Goal: Task Accomplishment & Management: Manage account settings

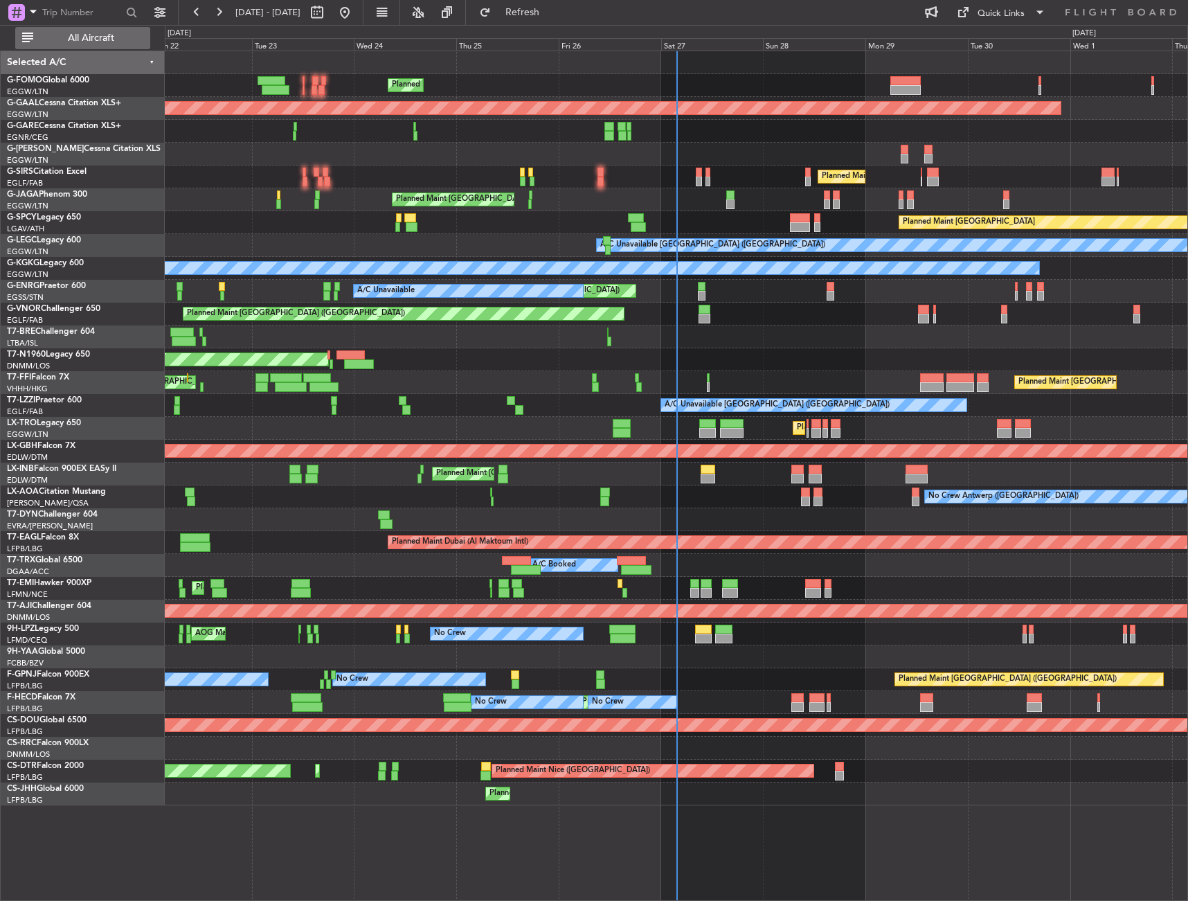
click at [123, 36] on span "All Aircraft" at bounding box center [91, 38] width 110 height 10
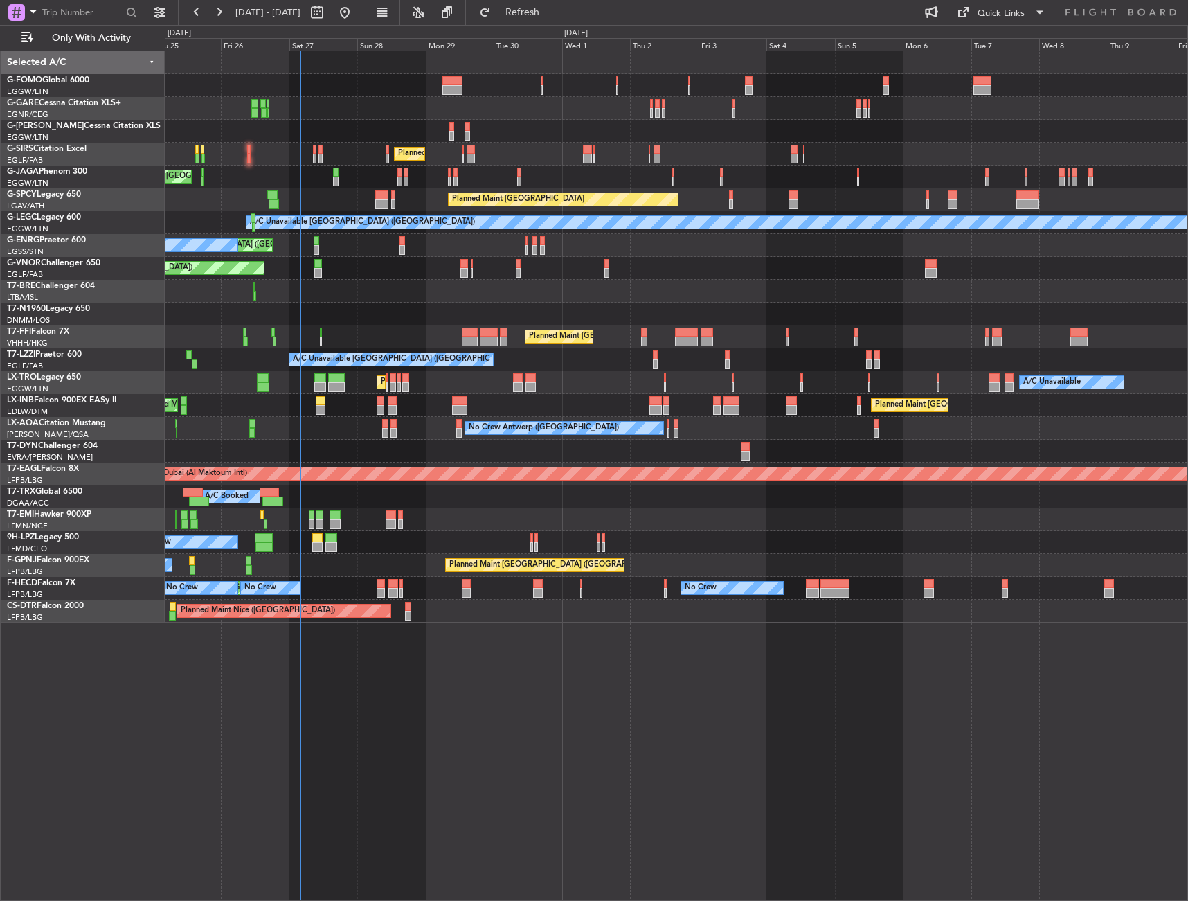
click at [362, 265] on div "Planned Maint [GEOGRAPHIC_DATA] ([GEOGRAPHIC_DATA])" at bounding box center [676, 268] width 1023 height 23
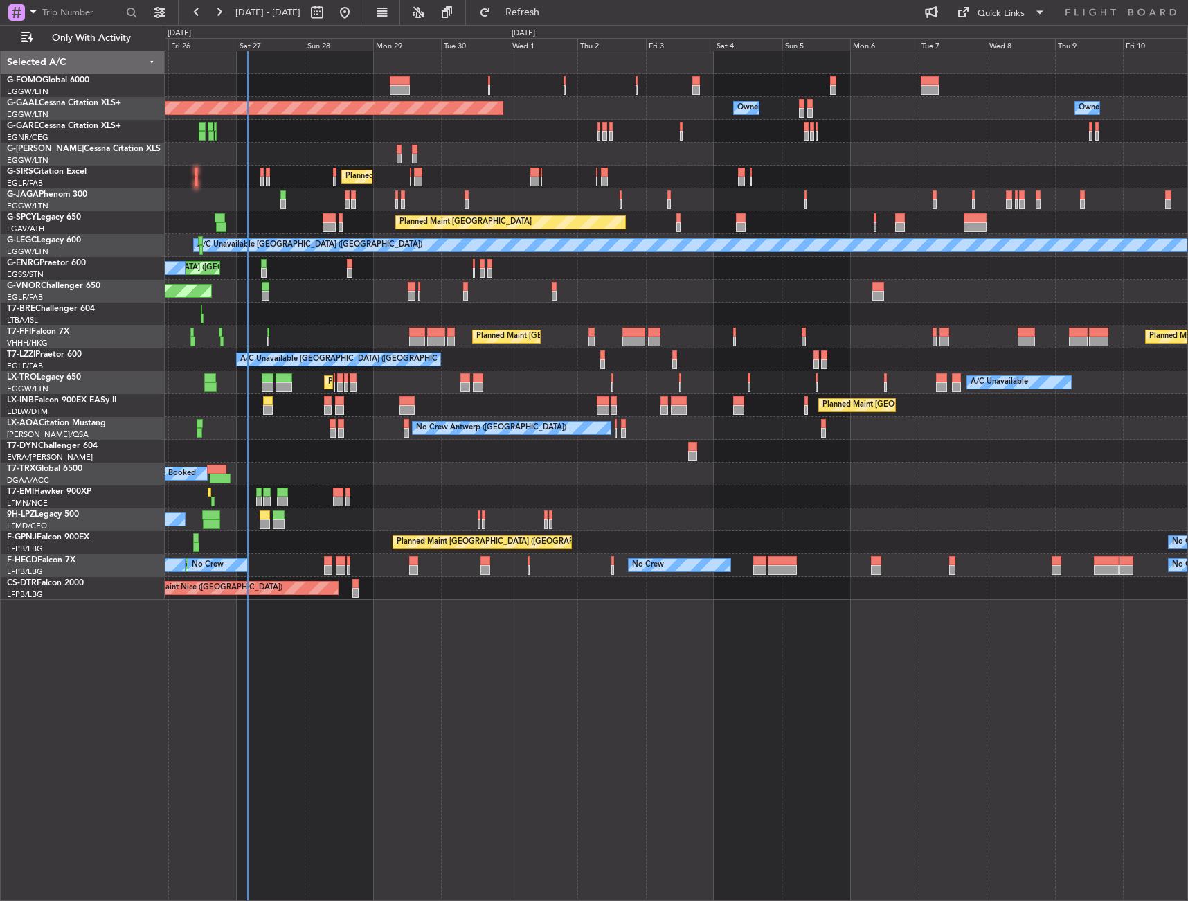
click at [492, 323] on div at bounding box center [676, 314] width 1023 height 23
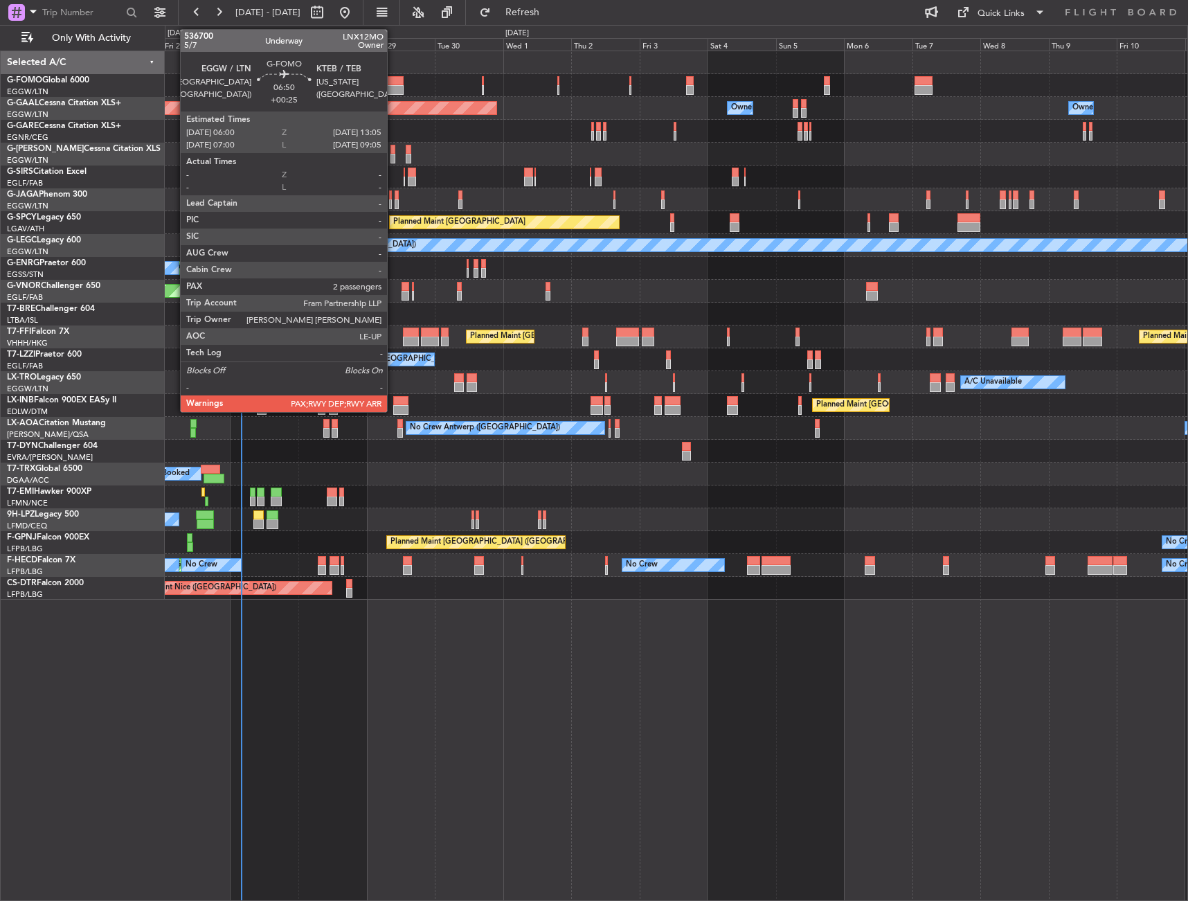
click at [393, 80] on div at bounding box center [394, 81] width 21 height 10
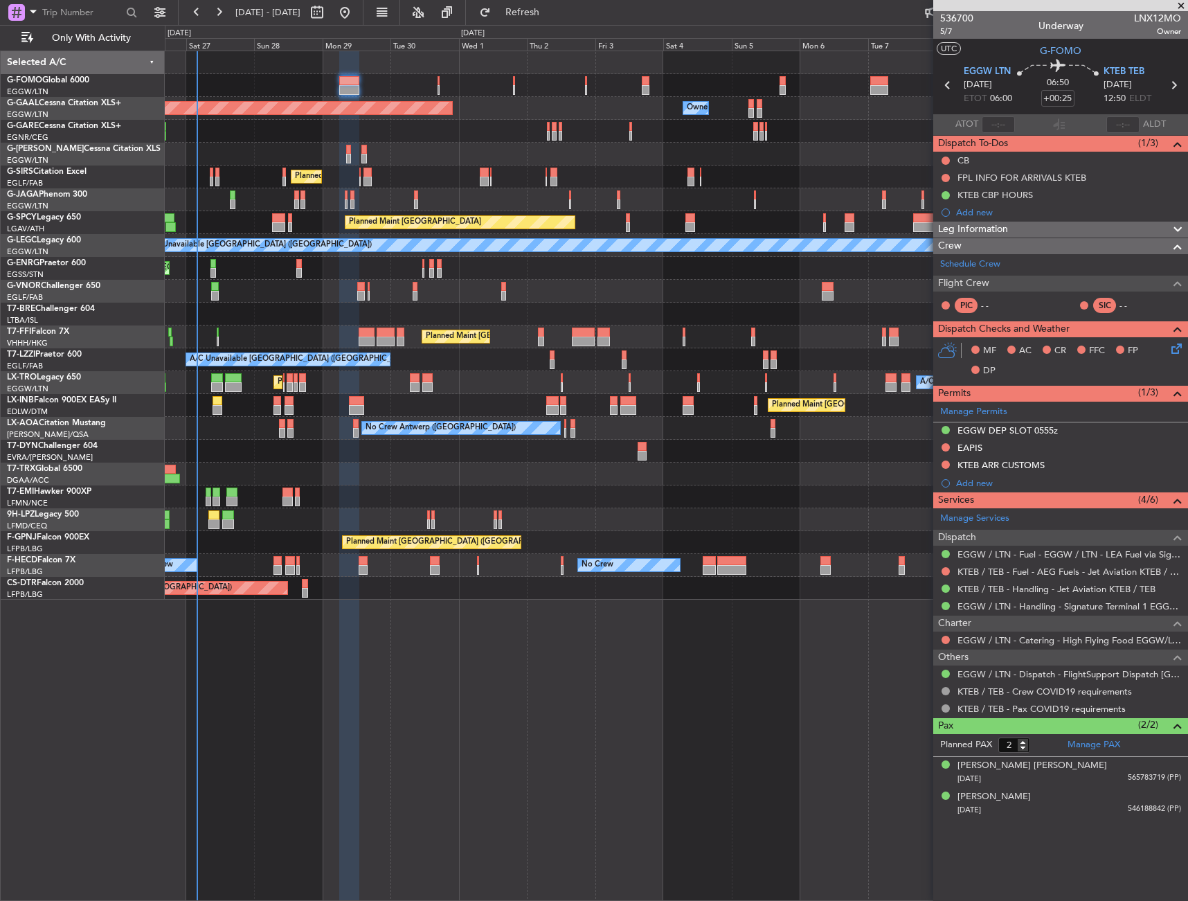
click at [446, 354] on div "A/C Unavailable [GEOGRAPHIC_DATA] ([GEOGRAPHIC_DATA])" at bounding box center [676, 359] width 1023 height 23
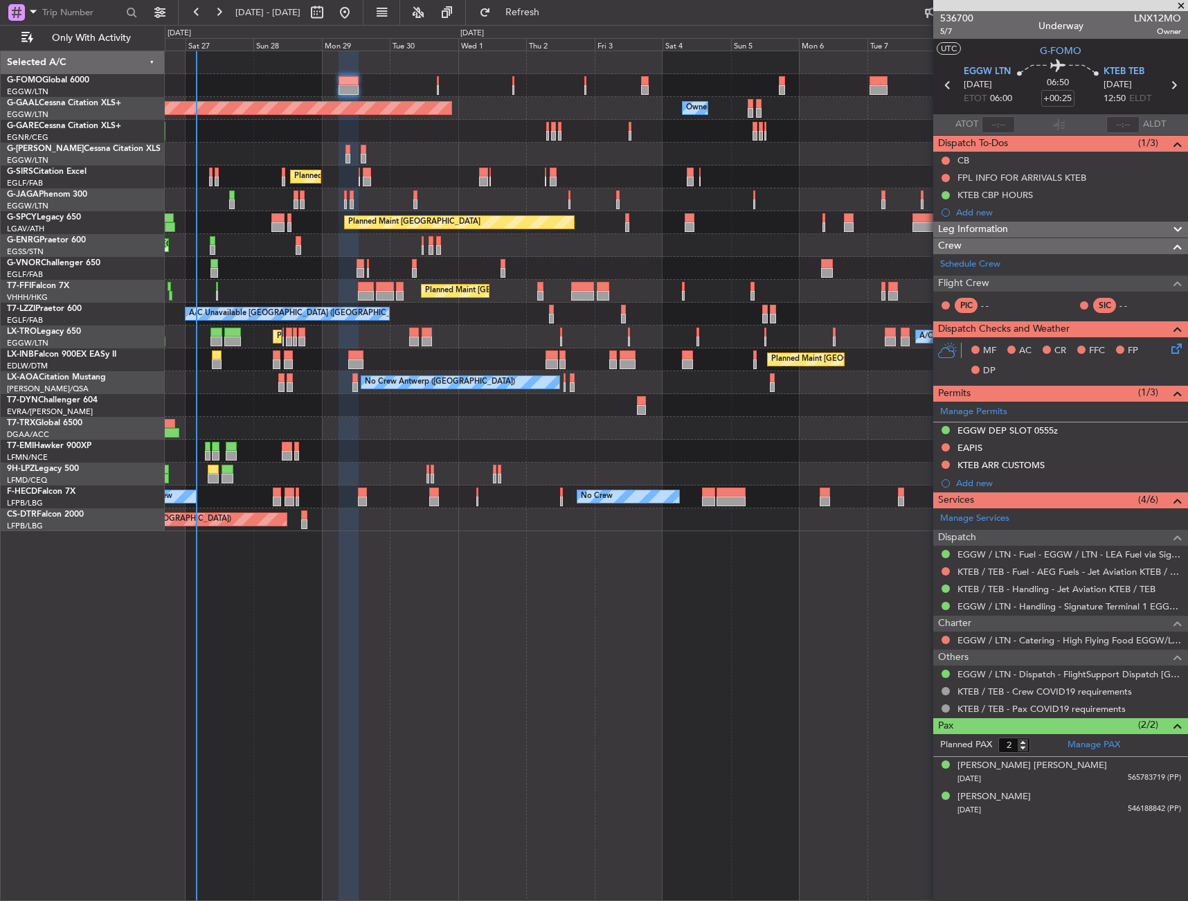
click at [413, 133] on div at bounding box center [676, 131] width 1023 height 23
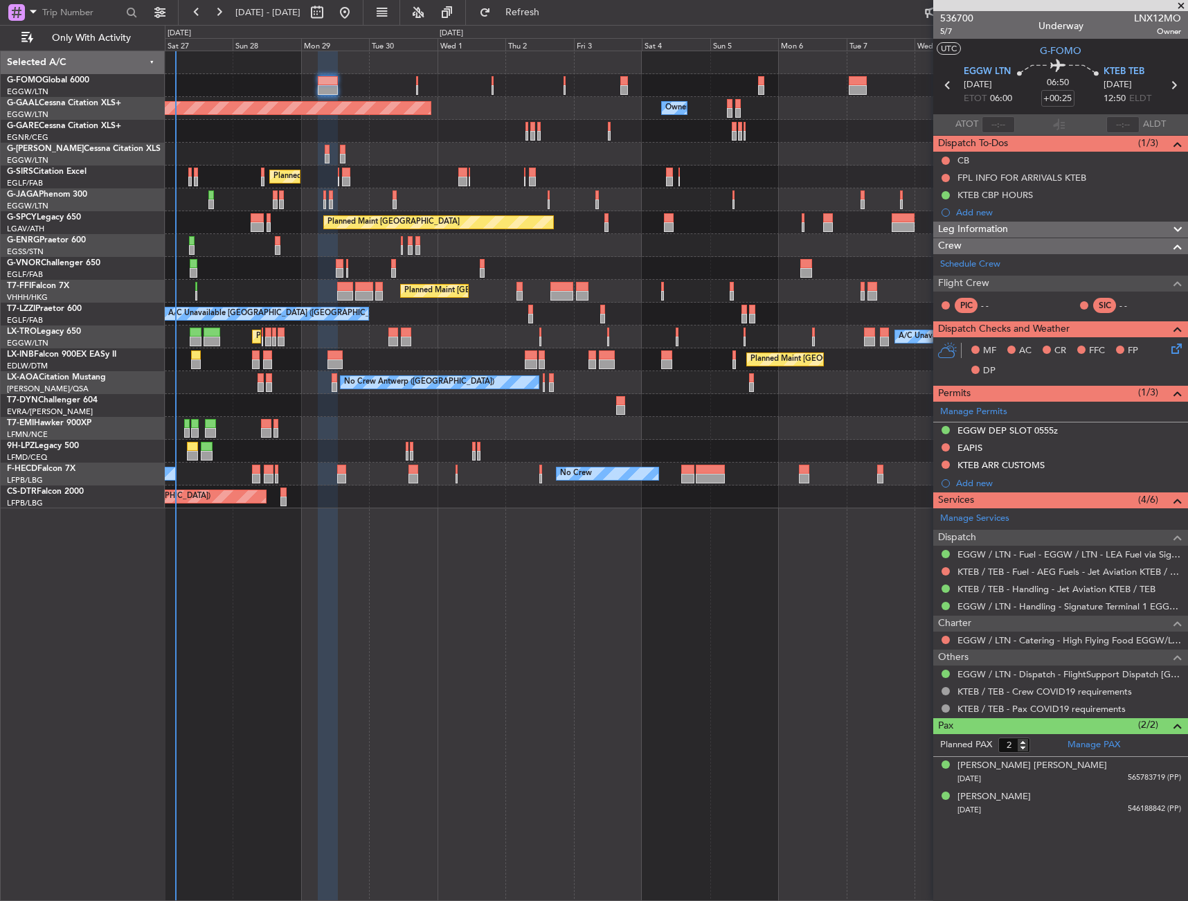
click at [516, 281] on div "Planned Maint Beijing (Beijing Capital) Planned Maint Geneva (Cointrin)" at bounding box center [676, 291] width 1023 height 23
click at [333, 447] on div "No Crew" at bounding box center [676, 451] width 1023 height 23
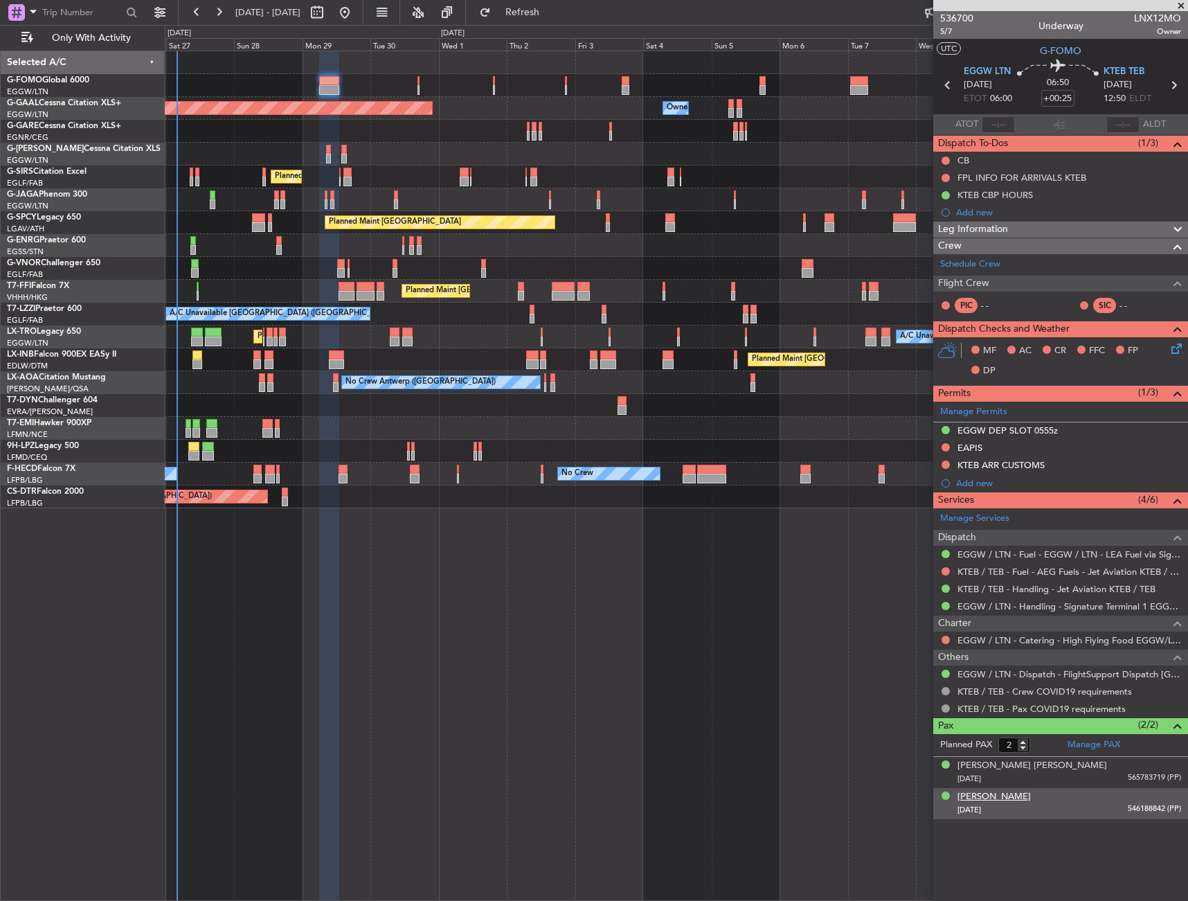
click at [971, 797] on div "[PERSON_NAME]" at bounding box center [994, 797] width 73 height 14
click at [1063, 98] on input "+00:25" at bounding box center [1058, 98] width 33 height 17
click at [1100, 106] on div "06:50 35" at bounding box center [1058, 85] width 91 height 51
type input "+00:35"
click at [1170, 352] on icon at bounding box center [1174, 346] width 11 height 11
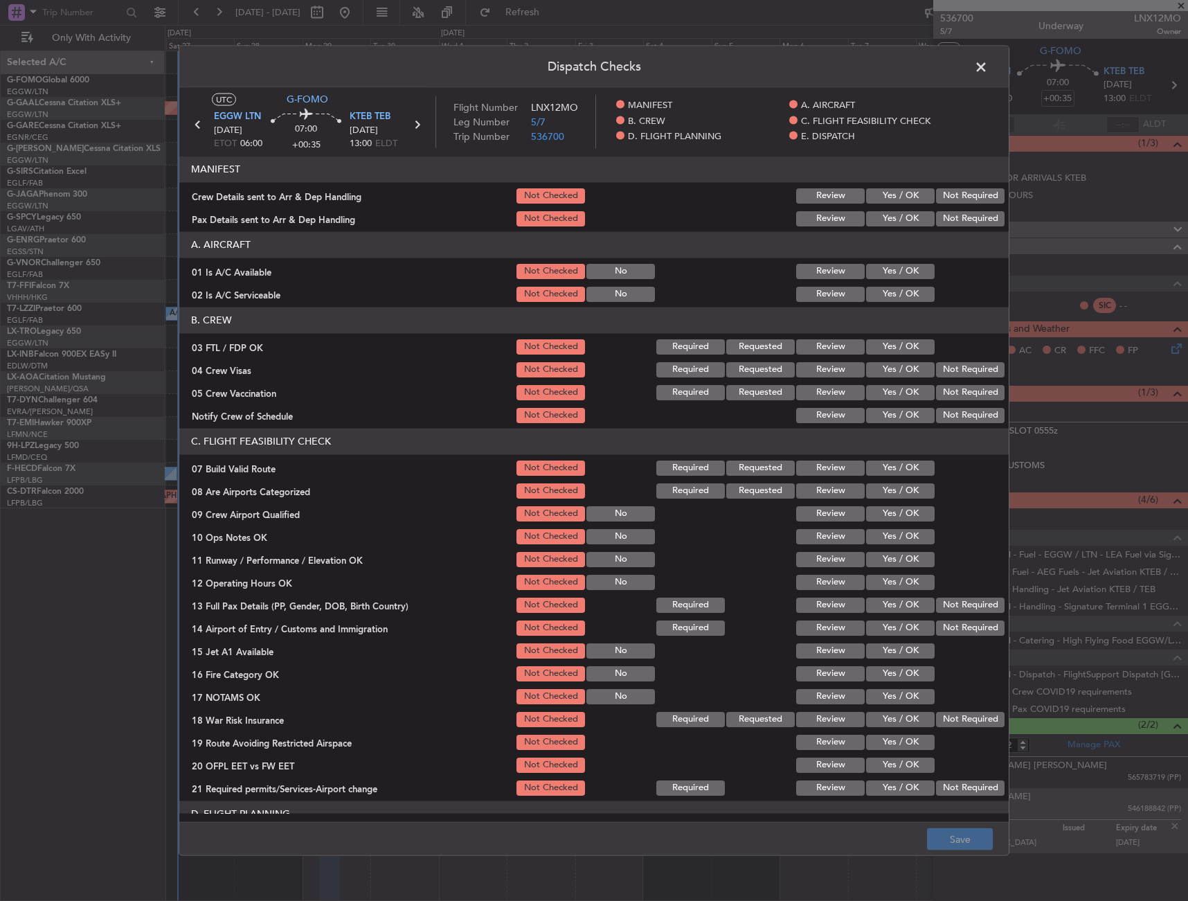
drag, startPoint x: 887, startPoint y: 275, endPoint x: 885, endPoint y: 303, distance: 28.5
click at [886, 296] on section "A. AIRCRAFT 01 Is A/C Available Not Checked No Review Yes / OK 02 Is A/C Servic…" at bounding box center [594, 267] width 830 height 72
click at [885, 301] on div "Yes / OK" at bounding box center [899, 293] width 70 height 19
click at [886, 294] on button "Yes / OK" at bounding box center [900, 293] width 69 height 15
click at [887, 274] on button "Yes / OK" at bounding box center [900, 270] width 69 height 15
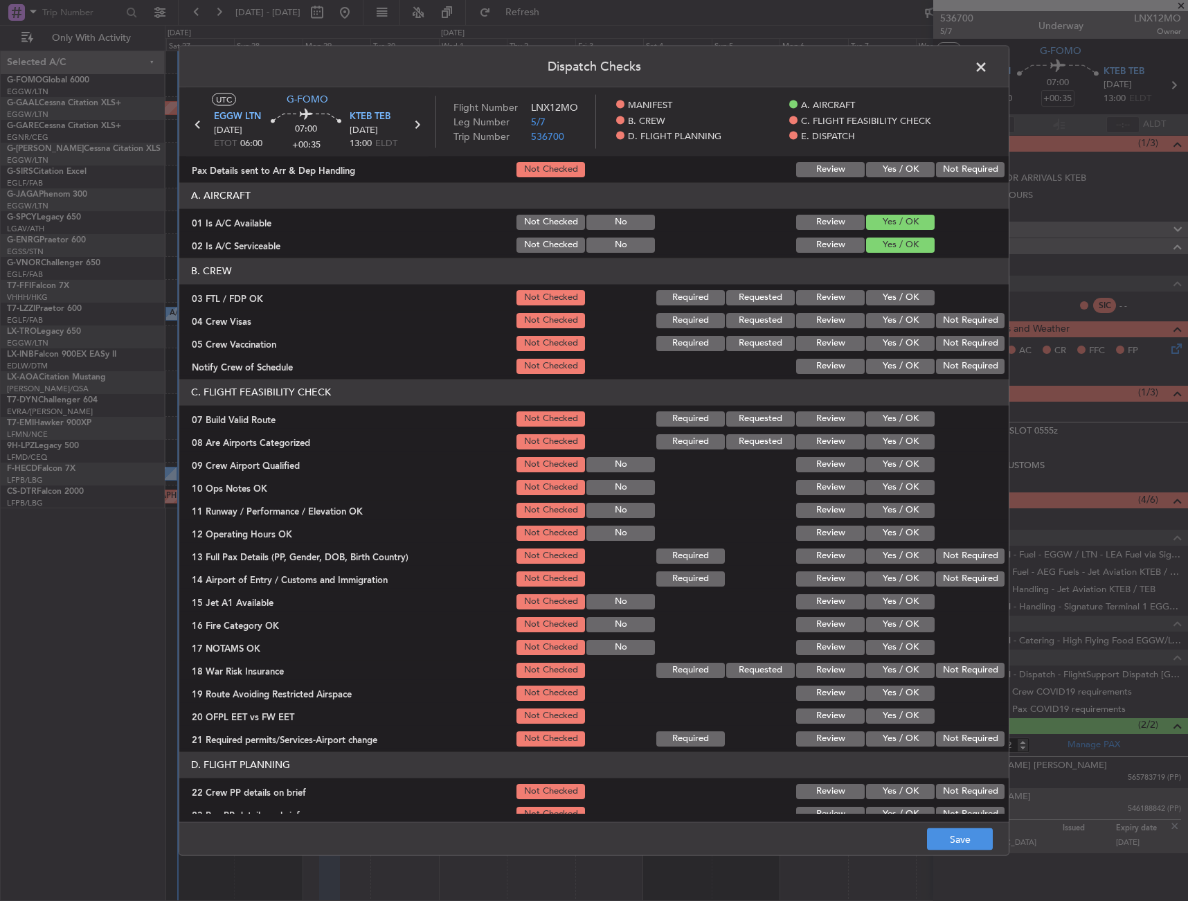
scroll to position [69, 0]
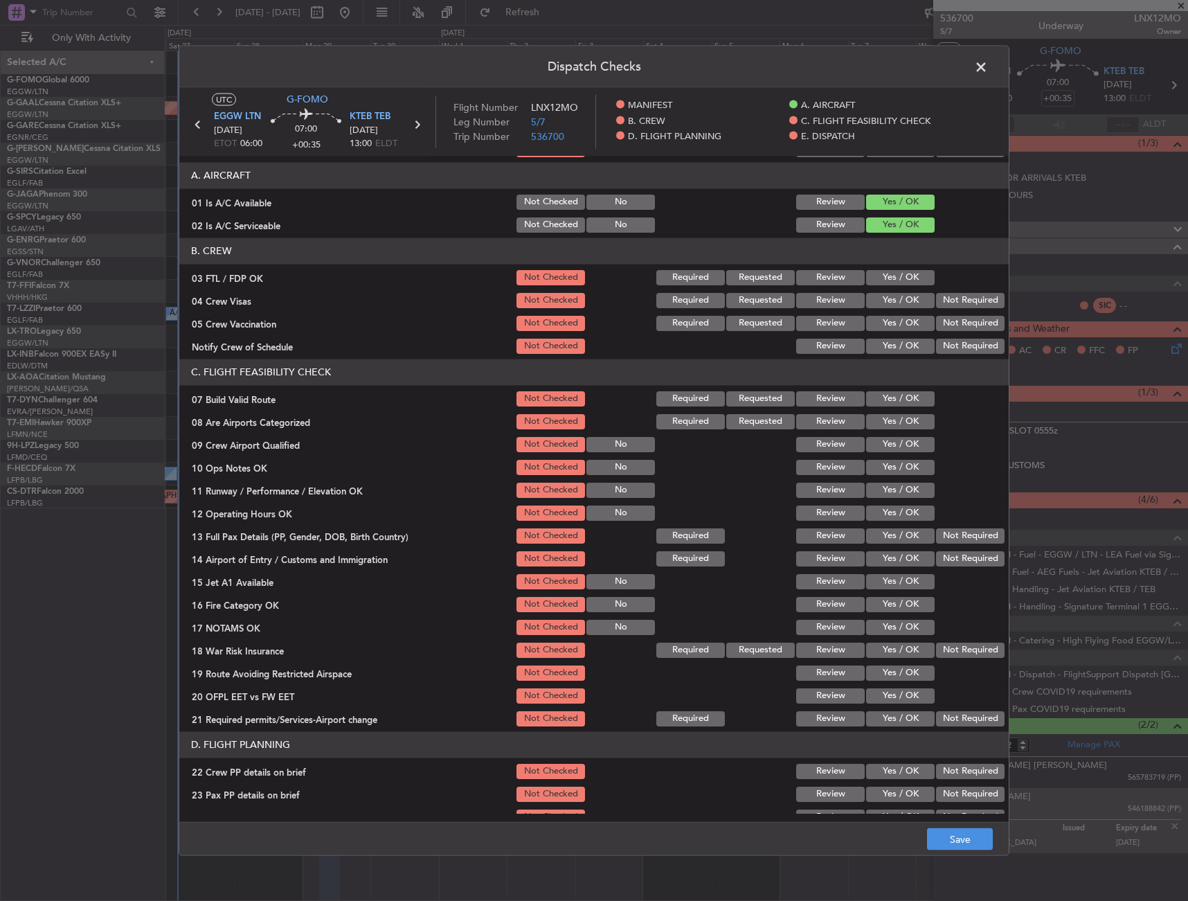
click at [877, 400] on button "Yes / OK" at bounding box center [900, 398] width 69 height 15
click at [882, 454] on section "C. FLIGHT FEASIBILITY CHECK 07 Build Valid Route Not Checked Required Requested…" at bounding box center [594, 543] width 830 height 369
drag, startPoint x: 882, startPoint y: 454, endPoint x: 880, endPoint y: 476, distance: 21.6
click at [882, 460] on section "C. FLIGHT FEASIBILITY CHECK 07 Build Valid Route Not Checked Required Requested…" at bounding box center [594, 543] width 830 height 369
click at [880, 473] on button "Yes / OK" at bounding box center [900, 466] width 69 height 15
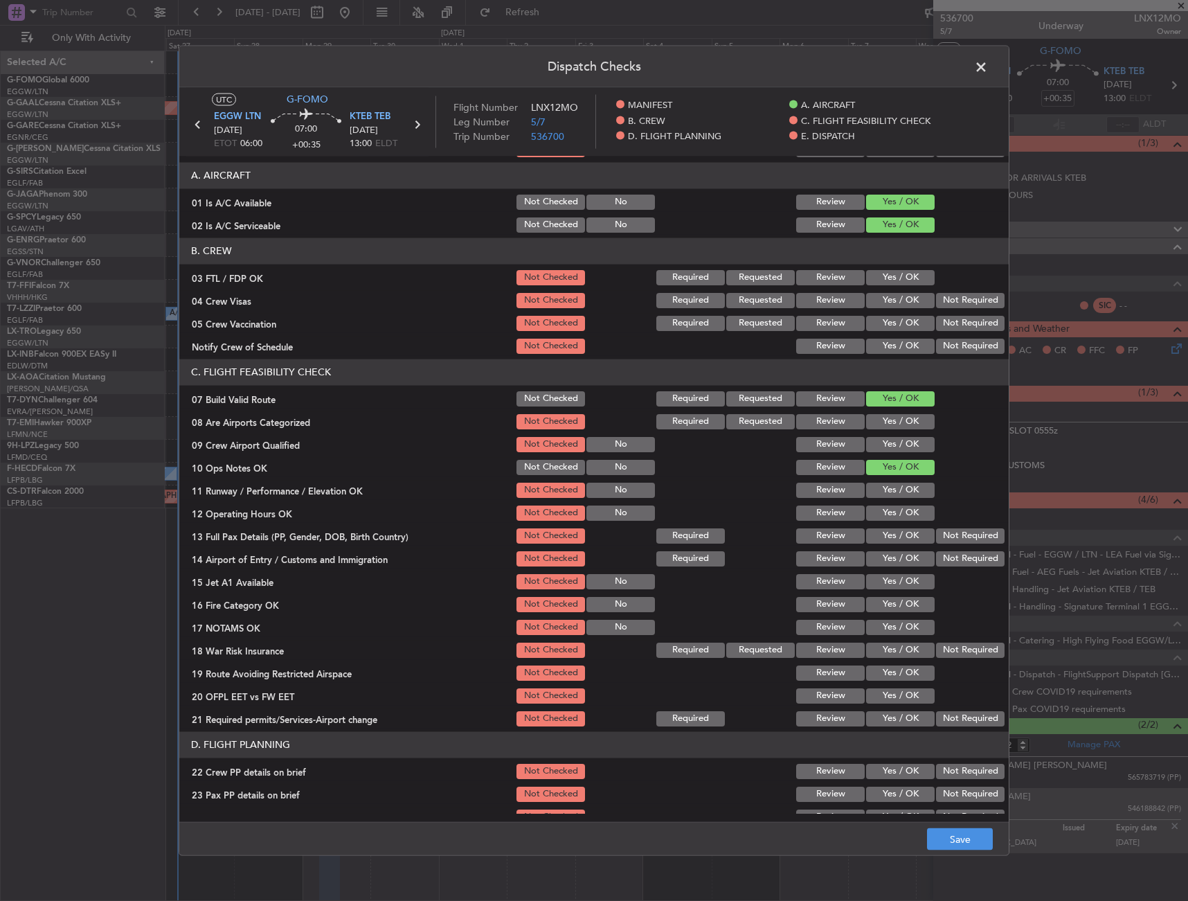
click at [885, 486] on button "Yes / OK" at bounding box center [900, 489] width 69 height 15
click at [886, 509] on button "Yes / OK" at bounding box center [900, 512] width 69 height 15
click at [886, 526] on div "Yes / OK" at bounding box center [899, 535] width 70 height 19
click at [886, 540] on button "Yes / OK" at bounding box center [900, 535] width 69 height 15
click at [883, 560] on button "Yes / OK" at bounding box center [900, 558] width 69 height 15
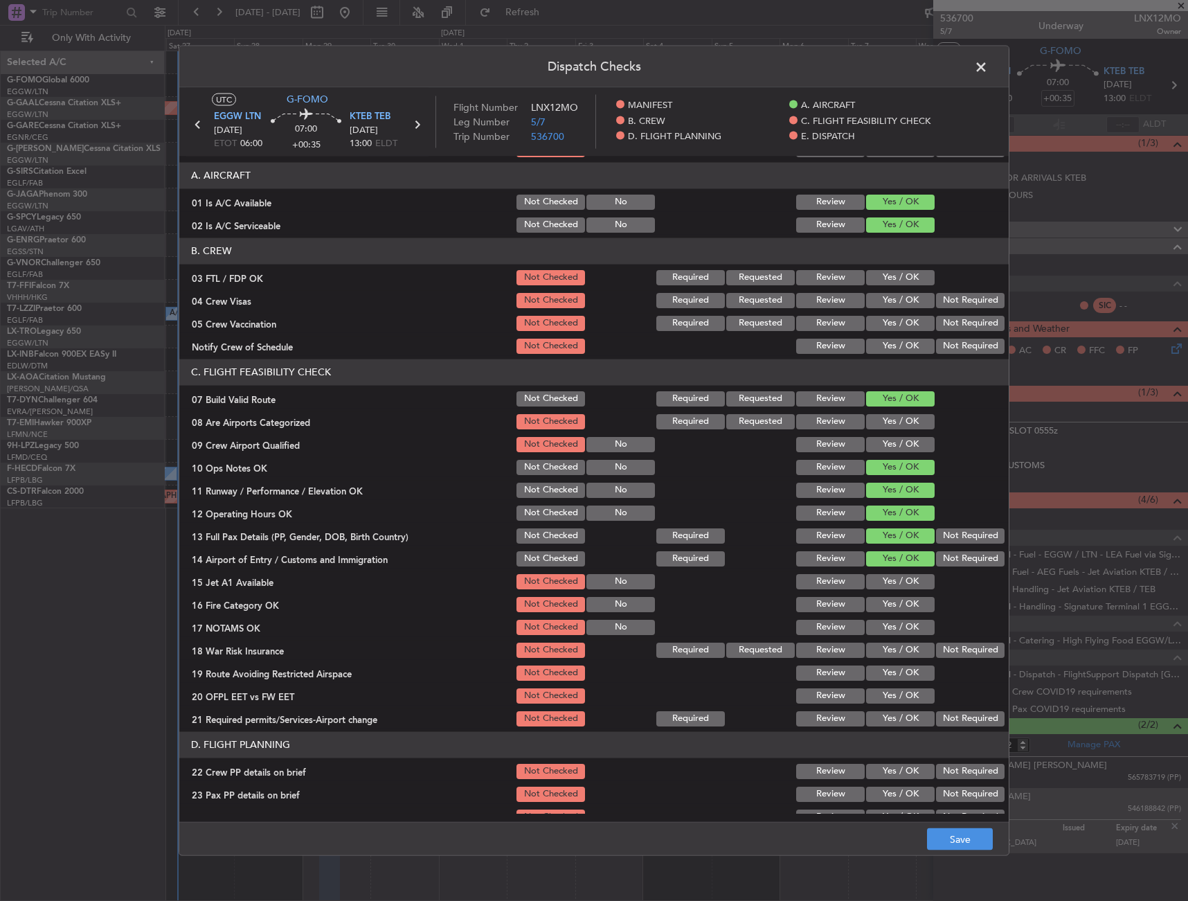
click at [881, 590] on div "Yes / OK" at bounding box center [899, 580] width 70 height 19
click at [880, 582] on button "Yes / OK" at bounding box center [900, 580] width 69 height 15
click at [882, 603] on button "Yes / OK" at bounding box center [900, 603] width 69 height 15
click at [882, 615] on section "C. FLIGHT FEASIBILITY CHECK 07 Build Valid Route Not Checked Required Requested…" at bounding box center [594, 543] width 830 height 369
drag, startPoint x: 884, startPoint y: 621, endPoint x: 900, endPoint y: 630, distance: 18.6
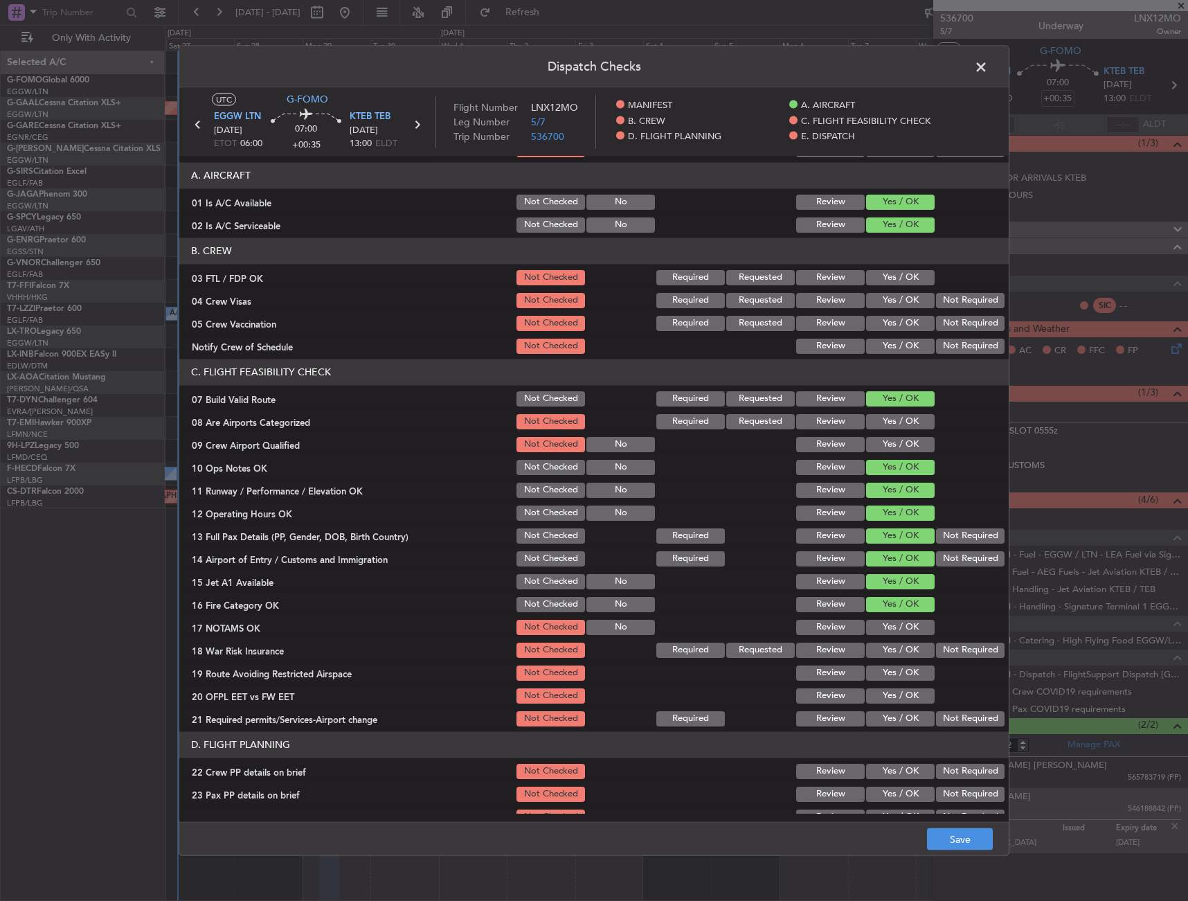
click at [886, 622] on button "Yes / OK" at bounding box center [900, 626] width 69 height 15
click at [936, 645] on button "Not Required" at bounding box center [970, 649] width 69 height 15
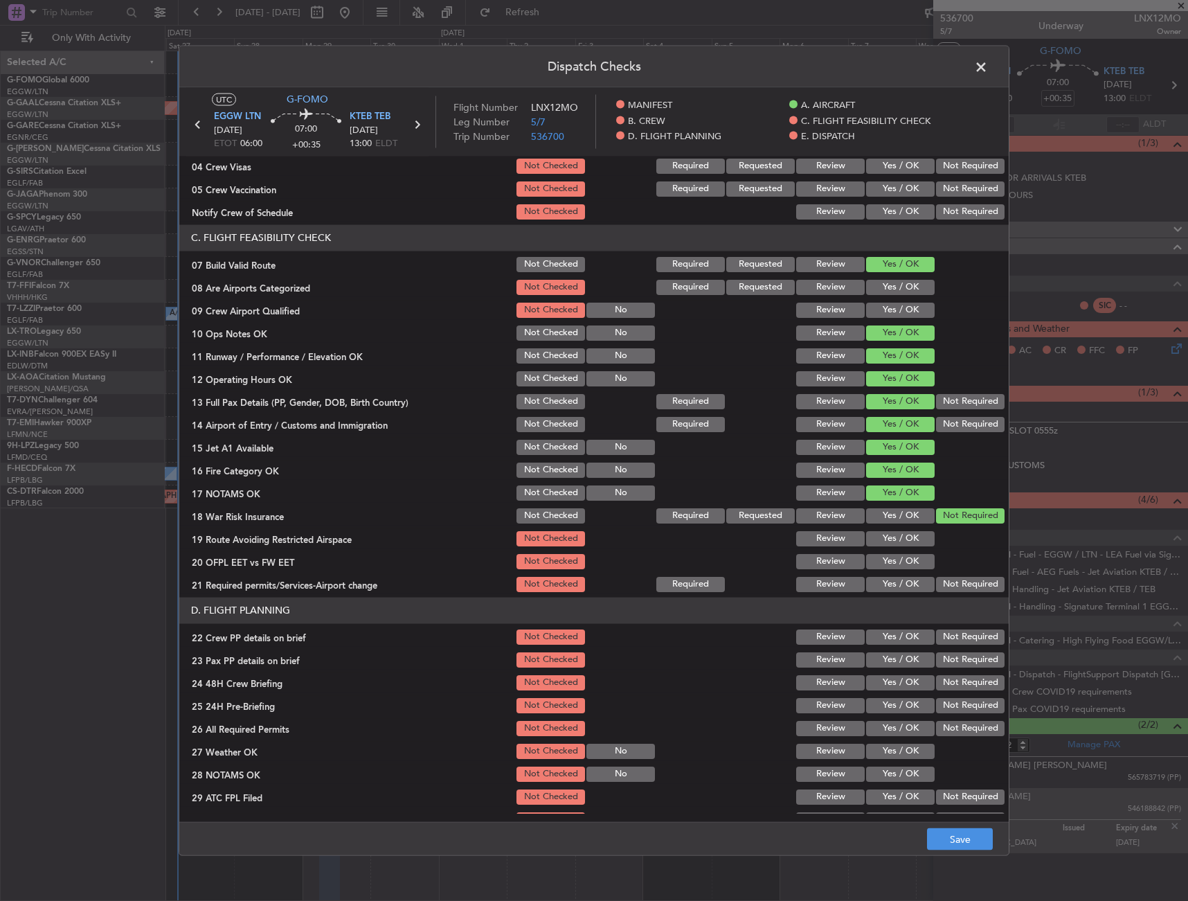
scroll to position [277, 0]
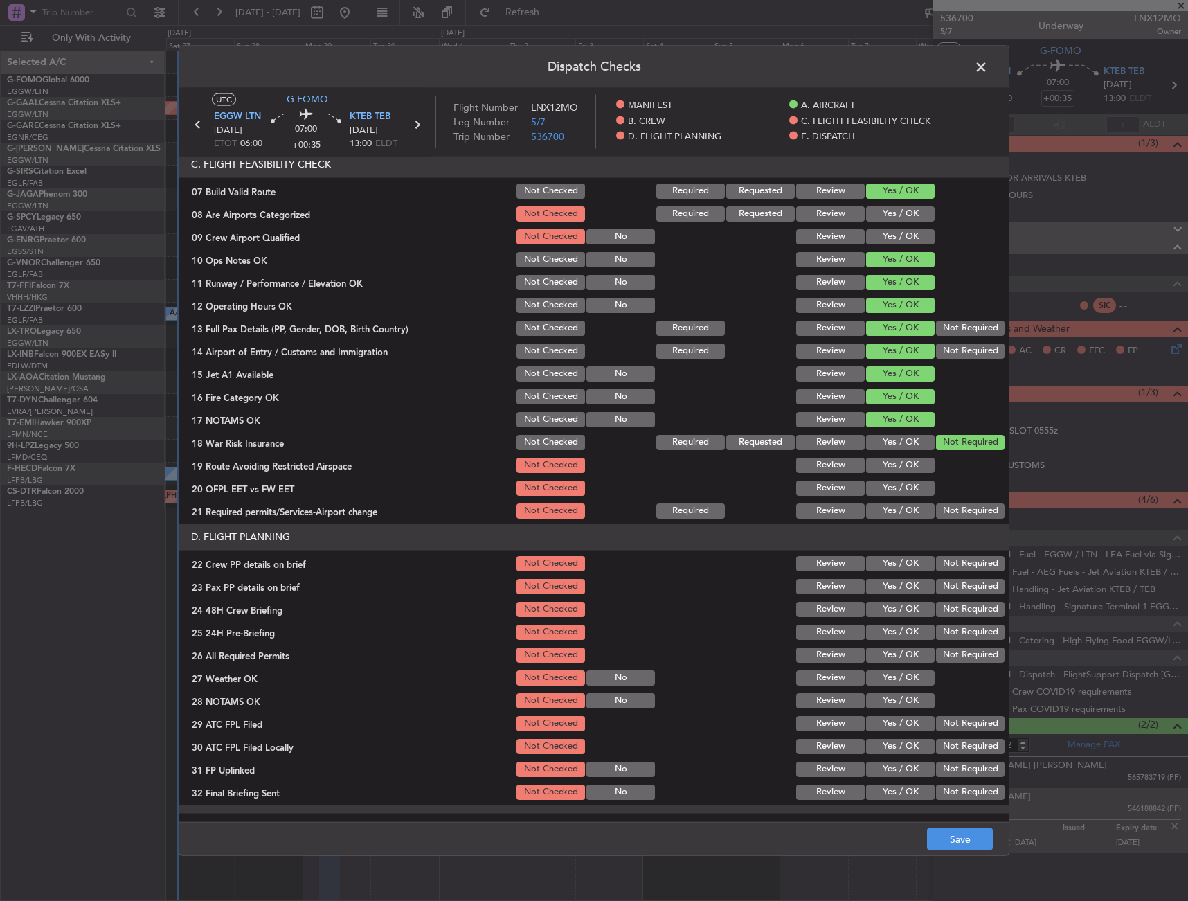
click at [882, 492] on button "Yes / OK" at bounding box center [900, 487] width 69 height 15
click at [882, 505] on button "Yes / OK" at bounding box center [900, 510] width 69 height 15
click at [886, 476] on section "C. FLIGHT FEASIBILITY CHECK 07 Build Valid Route Not Checked Required Requested…" at bounding box center [594, 335] width 830 height 369
click at [889, 468] on button "Yes / OK" at bounding box center [900, 464] width 69 height 15
click at [899, 565] on button "Yes / OK" at bounding box center [900, 562] width 69 height 15
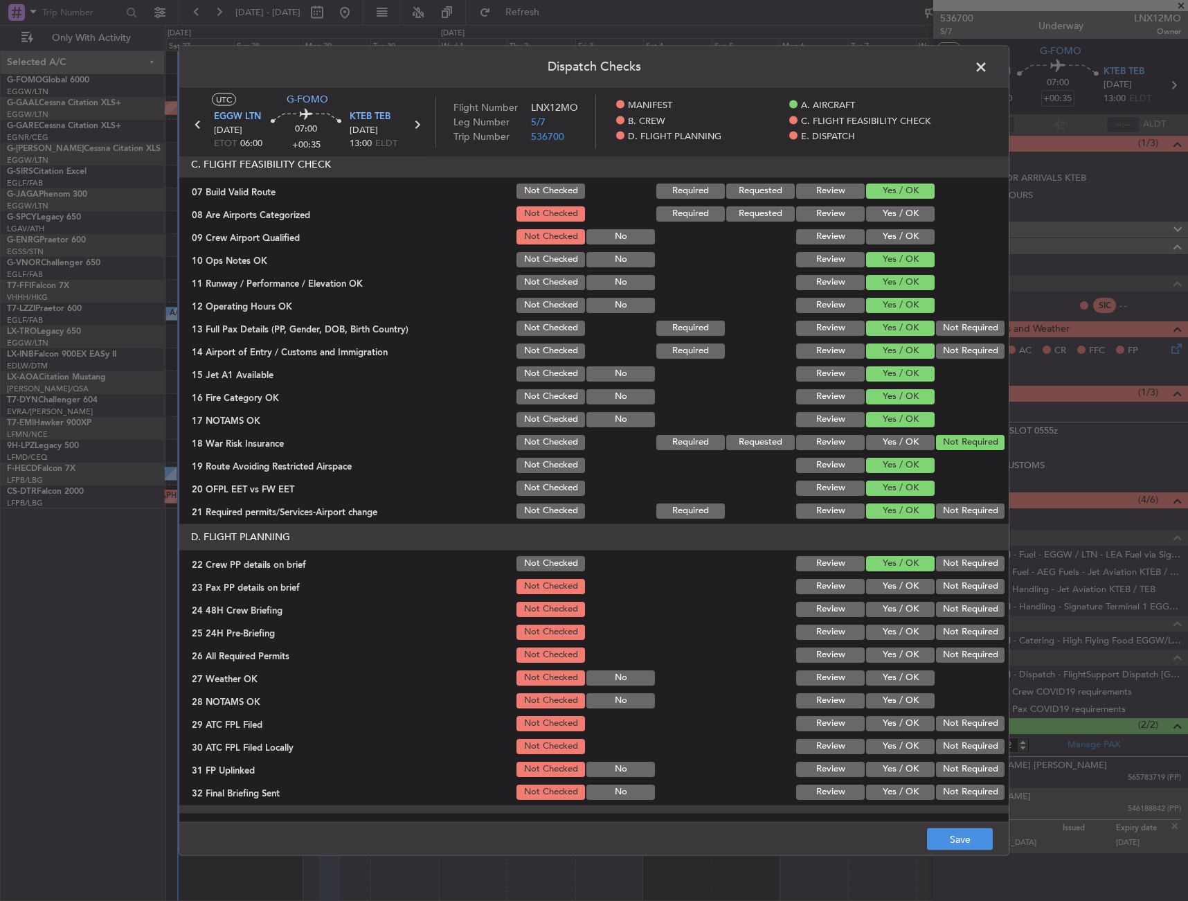
click at [899, 579] on button "Yes / OK" at bounding box center [900, 585] width 69 height 15
drag, startPoint x: 894, startPoint y: 602, endPoint x: 923, endPoint y: 629, distance: 39.7
click at [894, 604] on button "Yes / OK" at bounding box center [900, 608] width 69 height 15
click at [963, 638] on button "Not Required" at bounding box center [970, 631] width 69 height 15
click at [966, 835] on button "Save" at bounding box center [960, 839] width 66 height 22
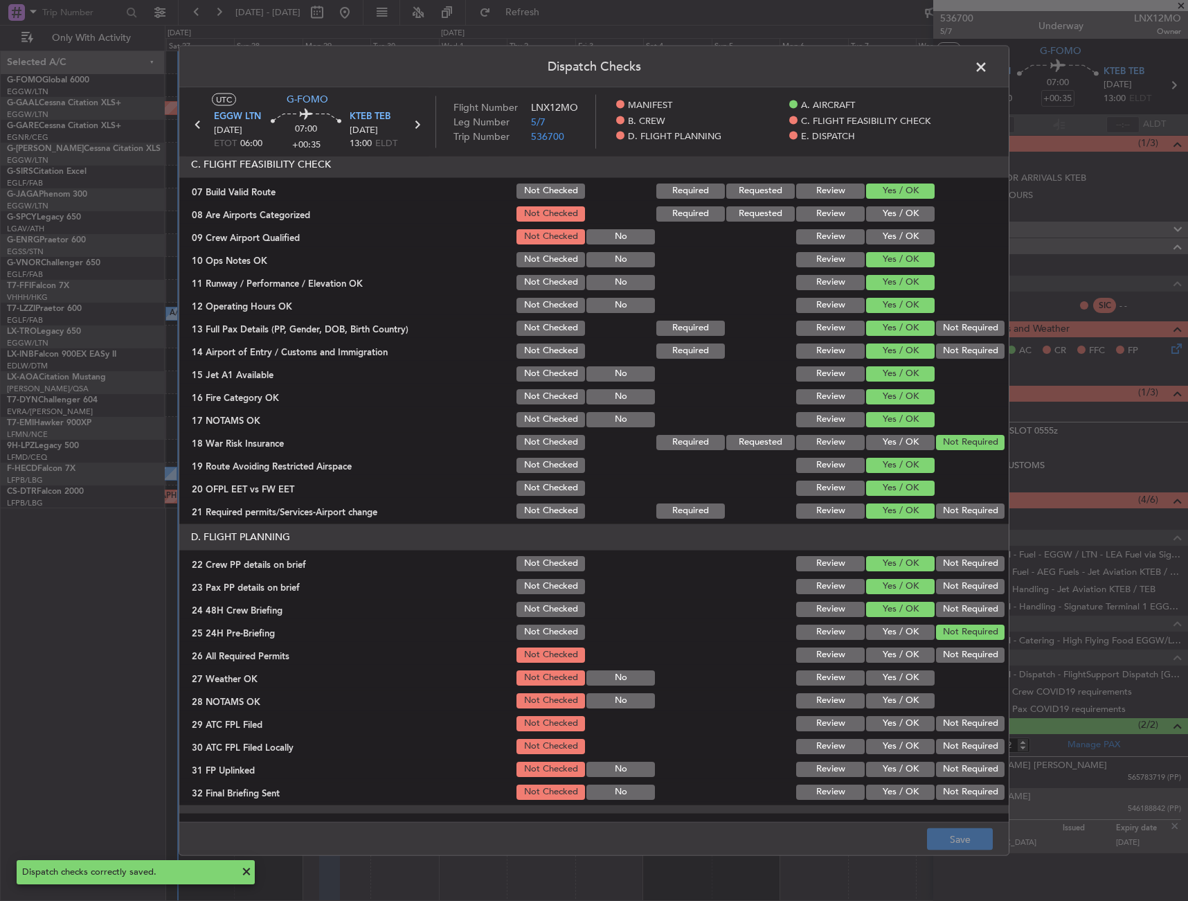
click at [988, 66] on span at bounding box center [988, 70] width 0 height 28
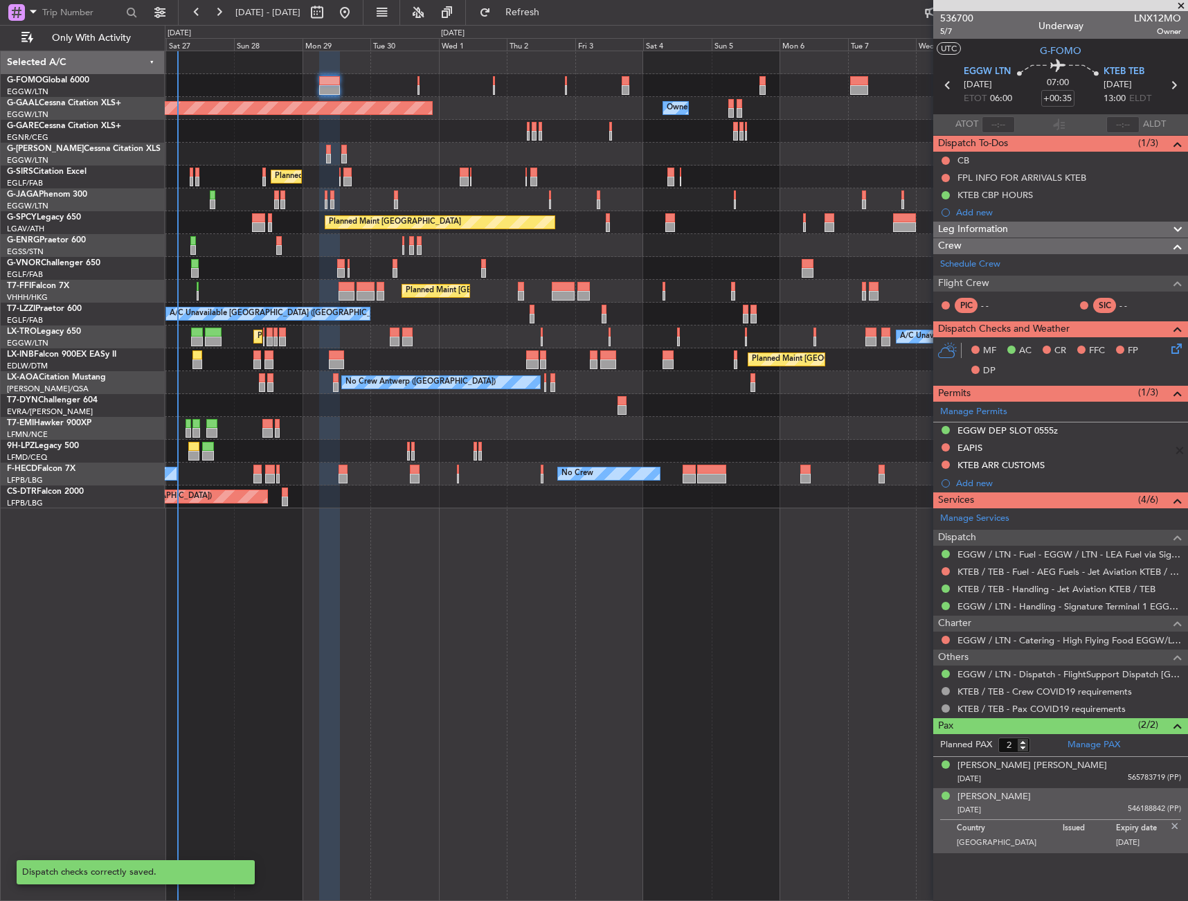
click at [1180, 351] on icon at bounding box center [1174, 346] width 11 height 11
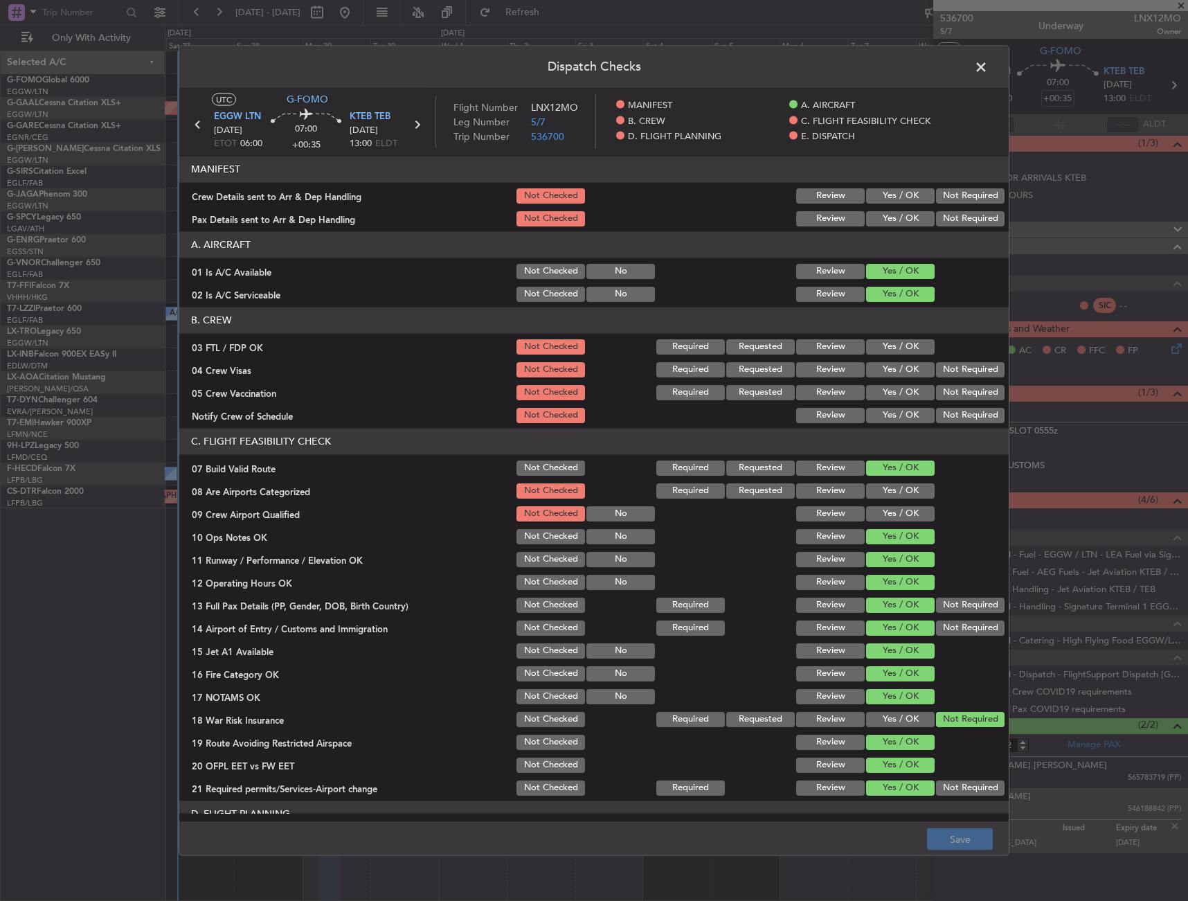
click at [988, 64] on span at bounding box center [988, 70] width 0 height 28
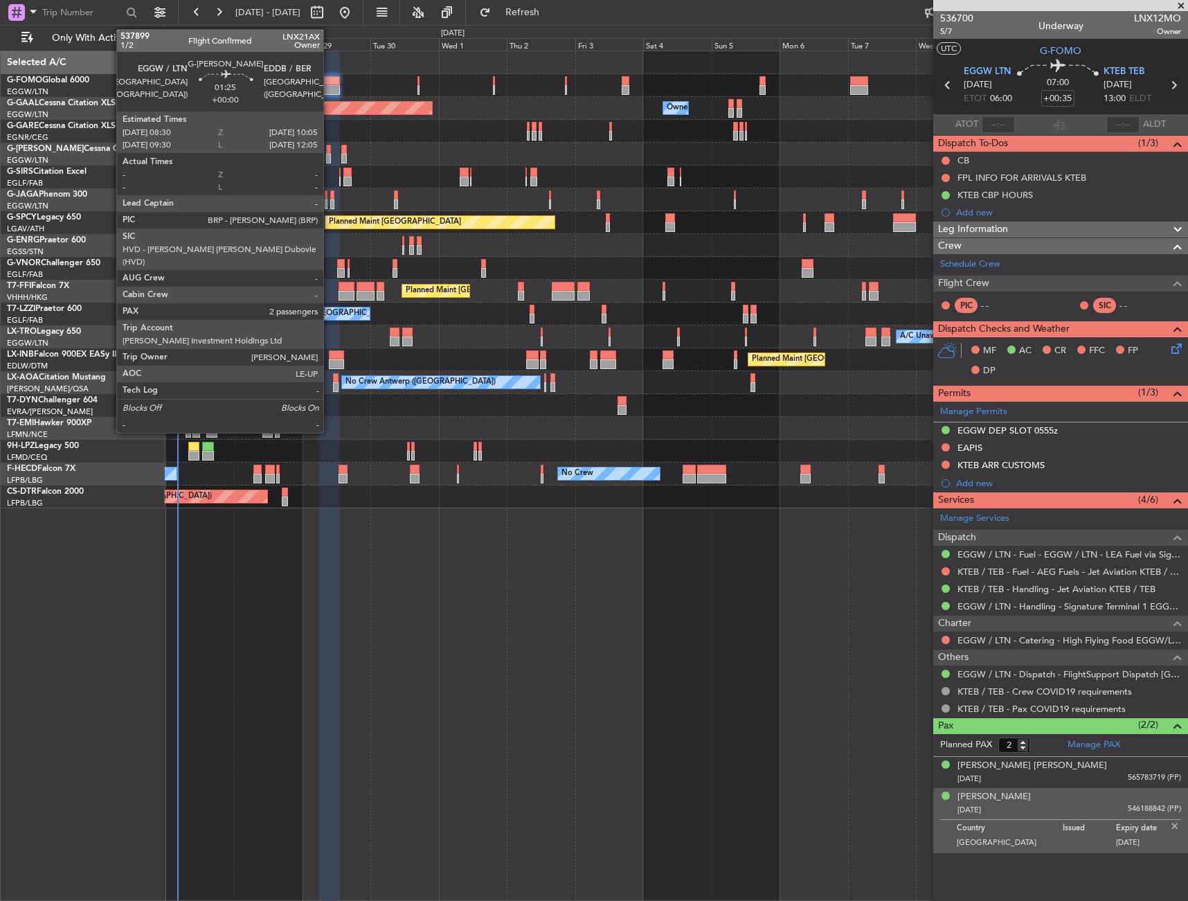
click at [330, 150] on div at bounding box center [328, 150] width 5 height 10
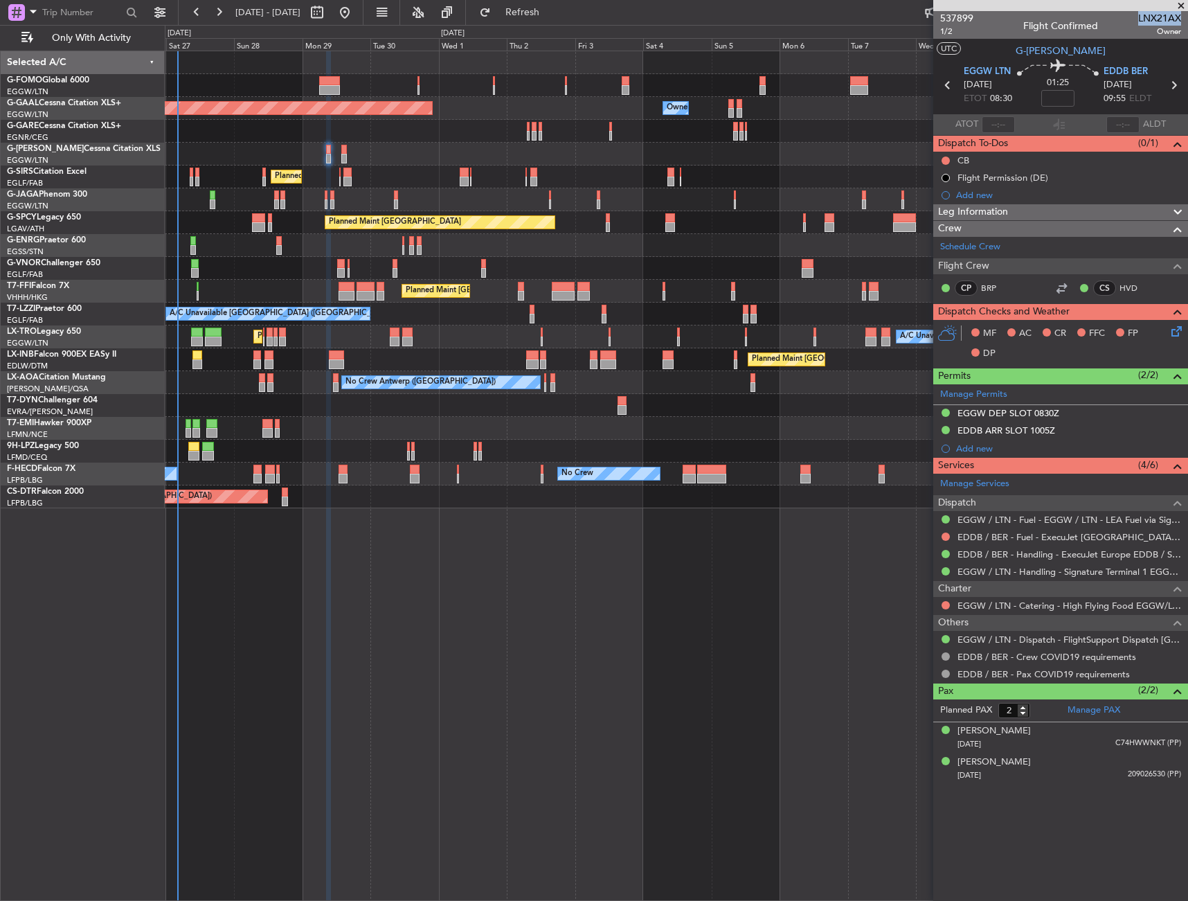
drag, startPoint x: 1139, startPoint y: 13, endPoint x: 1180, endPoint y: 16, distance: 41.6
click at [1180, 16] on span "LNX21AX" at bounding box center [1160, 18] width 43 height 15
copy span "LNX21AX"
click at [1050, 96] on input at bounding box center [1058, 98] width 33 height 17
click at [1023, 92] on div "01:25 -5" at bounding box center [1058, 85] width 91 height 51
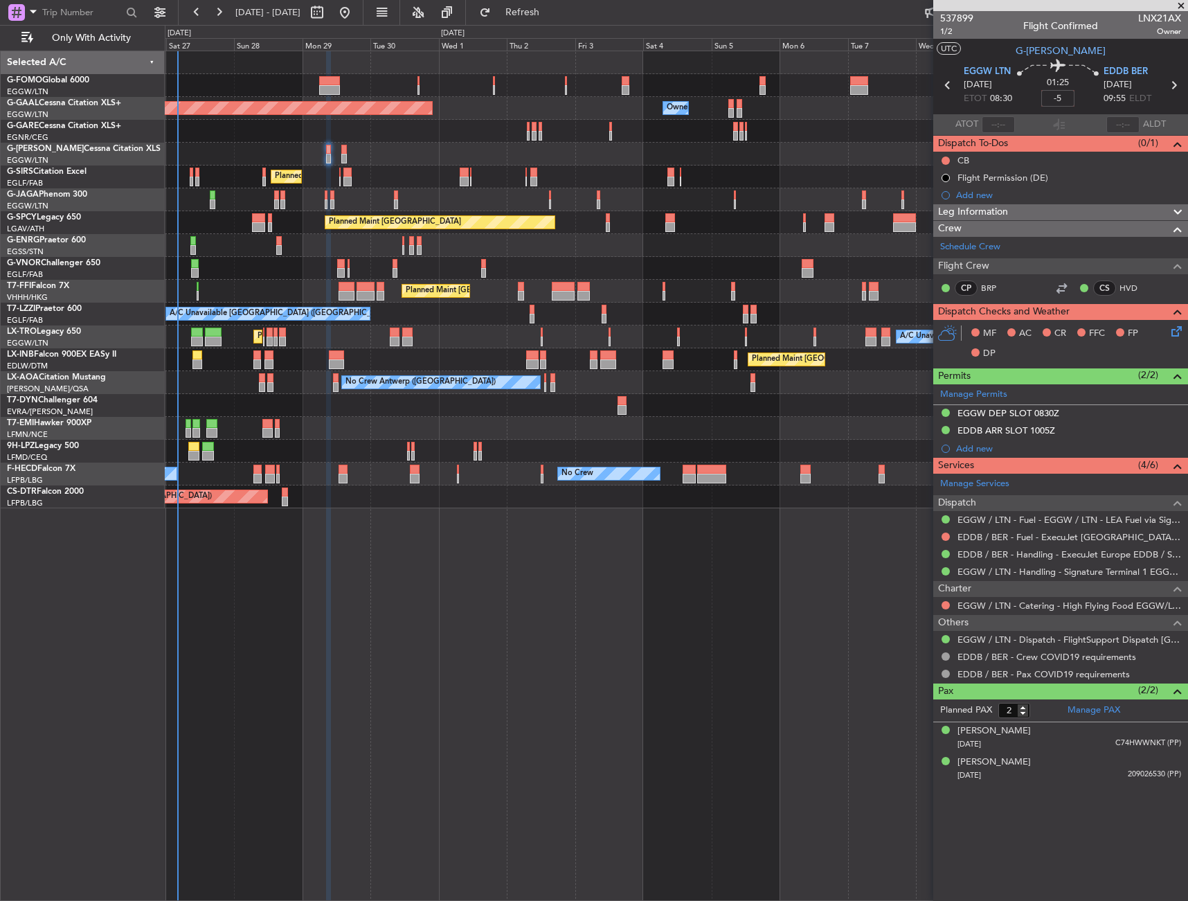
type input "-00:05"
click at [1028, 215] on div "Leg Information" at bounding box center [1061, 212] width 255 height 16
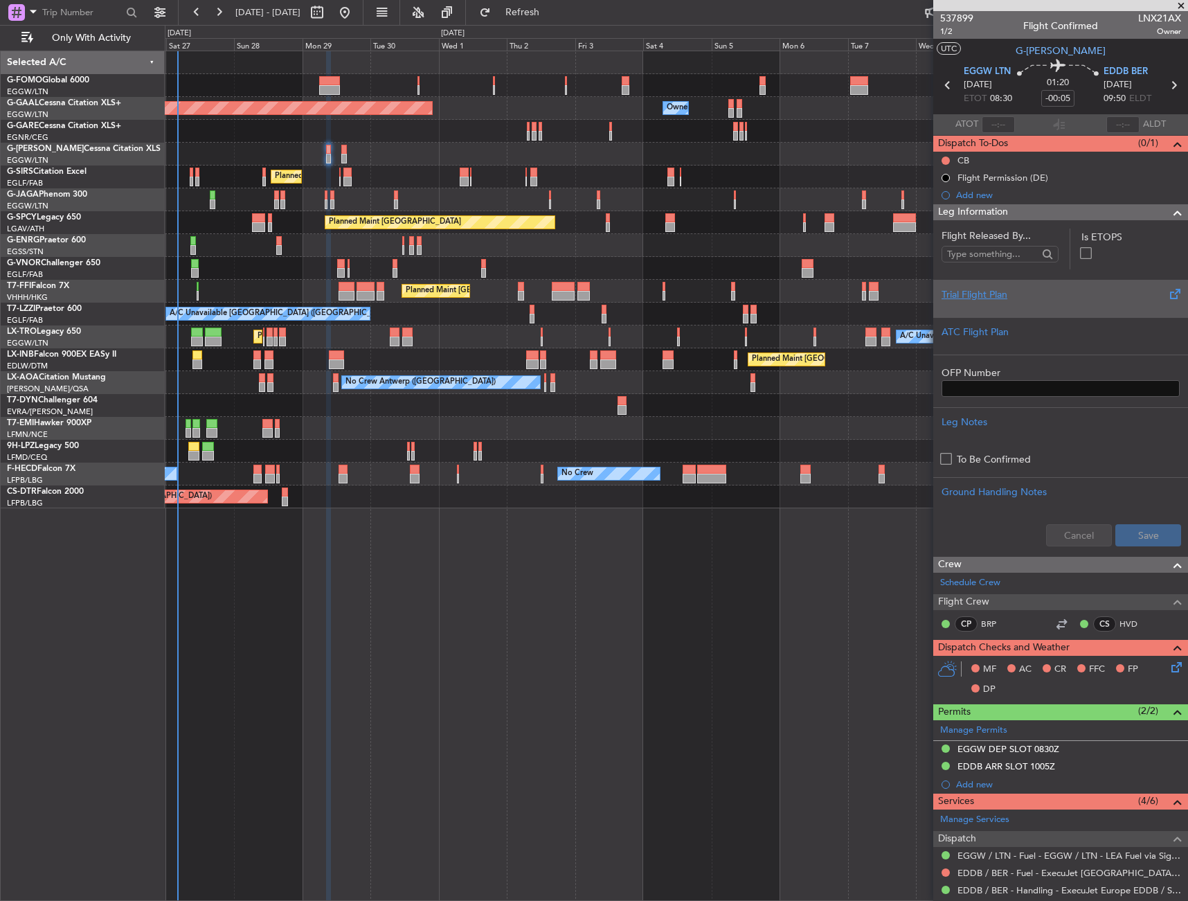
click at [1008, 302] on div at bounding box center [1061, 306] width 238 height 8
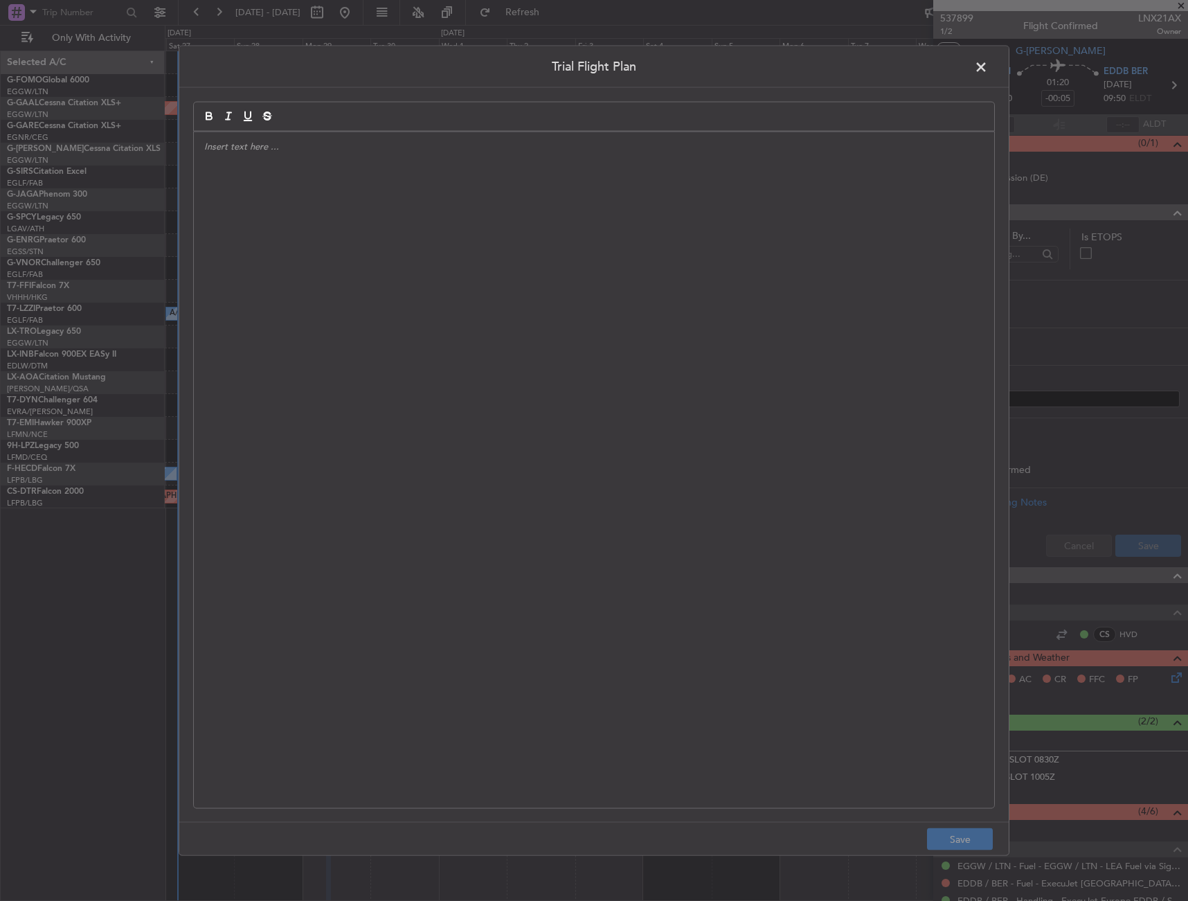
click at [404, 303] on div at bounding box center [594, 470] width 801 height 677
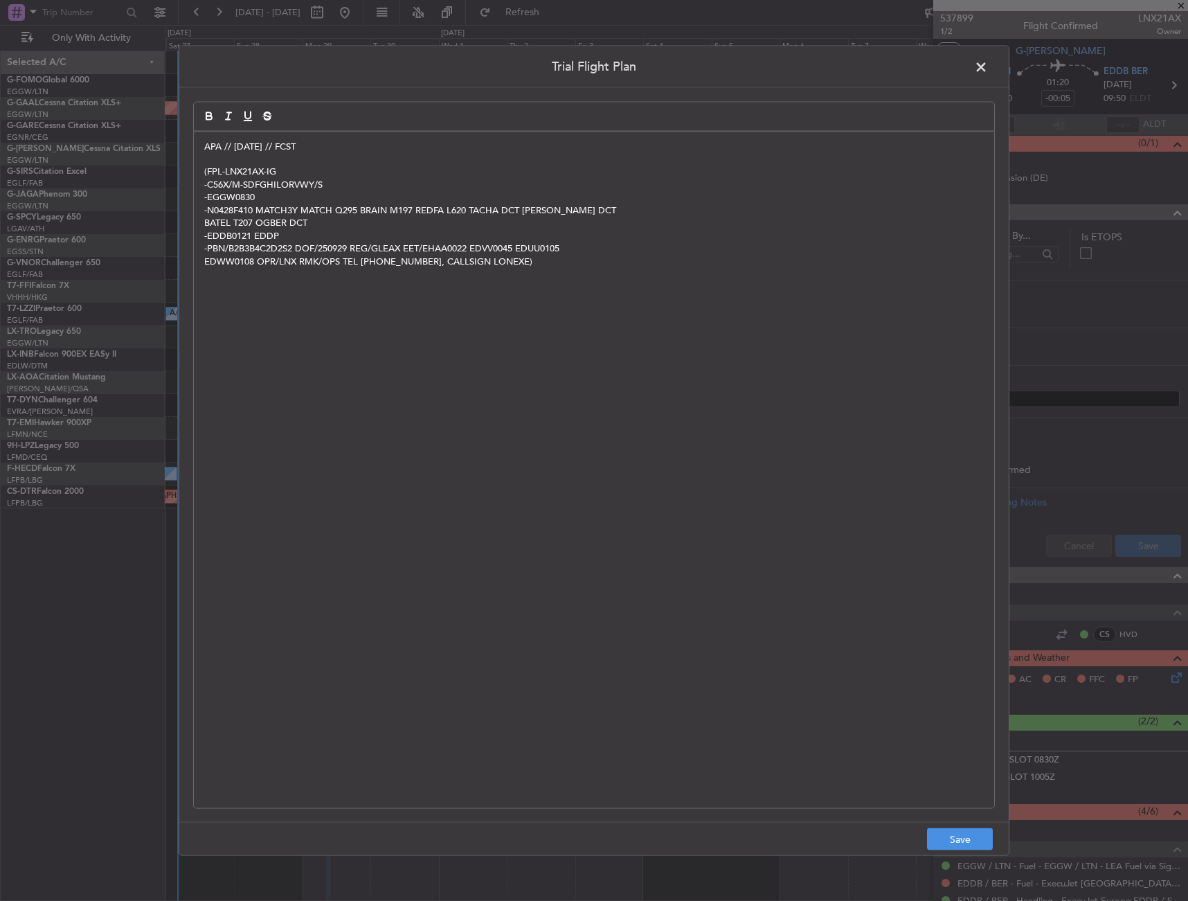
scroll to position [0, 0]
click at [954, 837] on button "Save" at bounding box center [960, 839] width 66 height 22
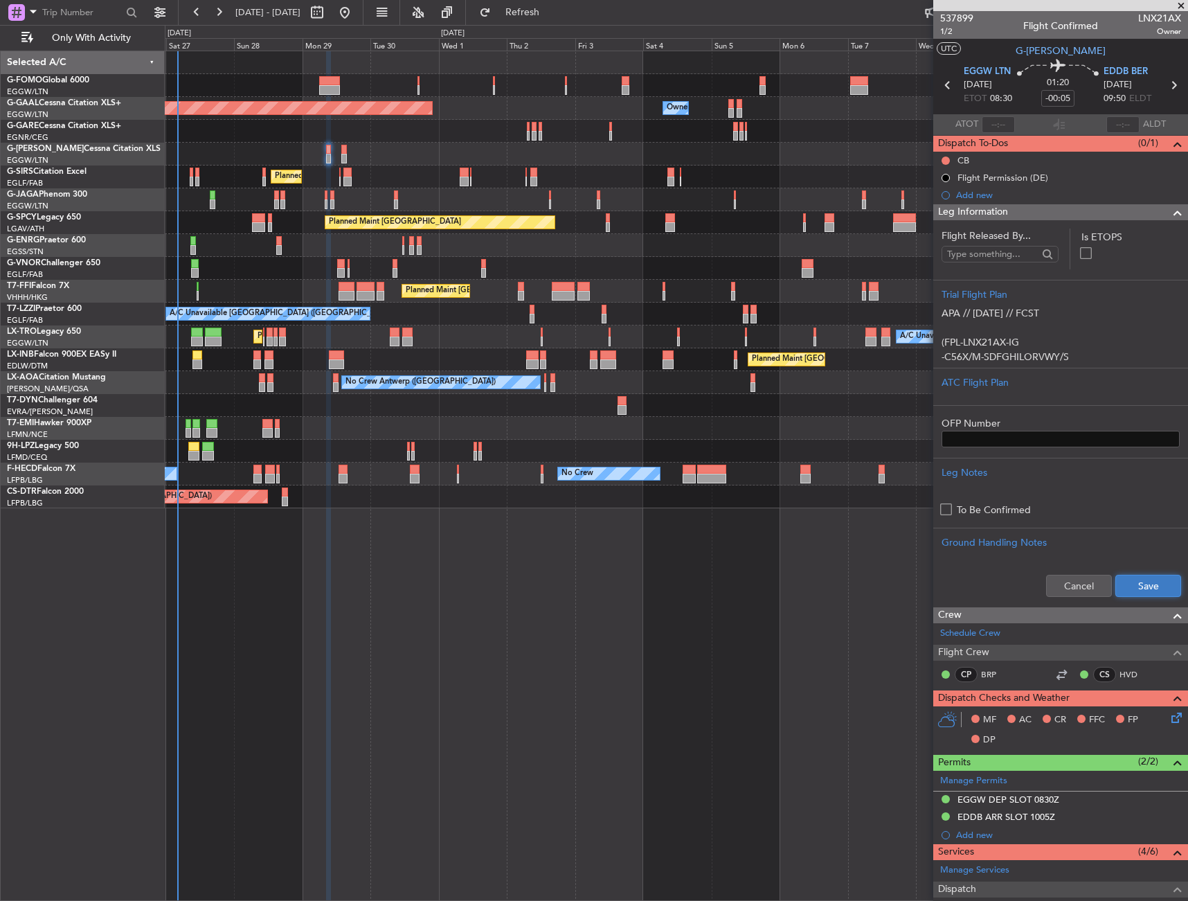
click at [1161, 580] on button "Save" at bounding box center [1149, 586] width 66 height 22
click at [1089, 215] on div "Leg Information" at bounding box center [1061, 212] width 255 height 16
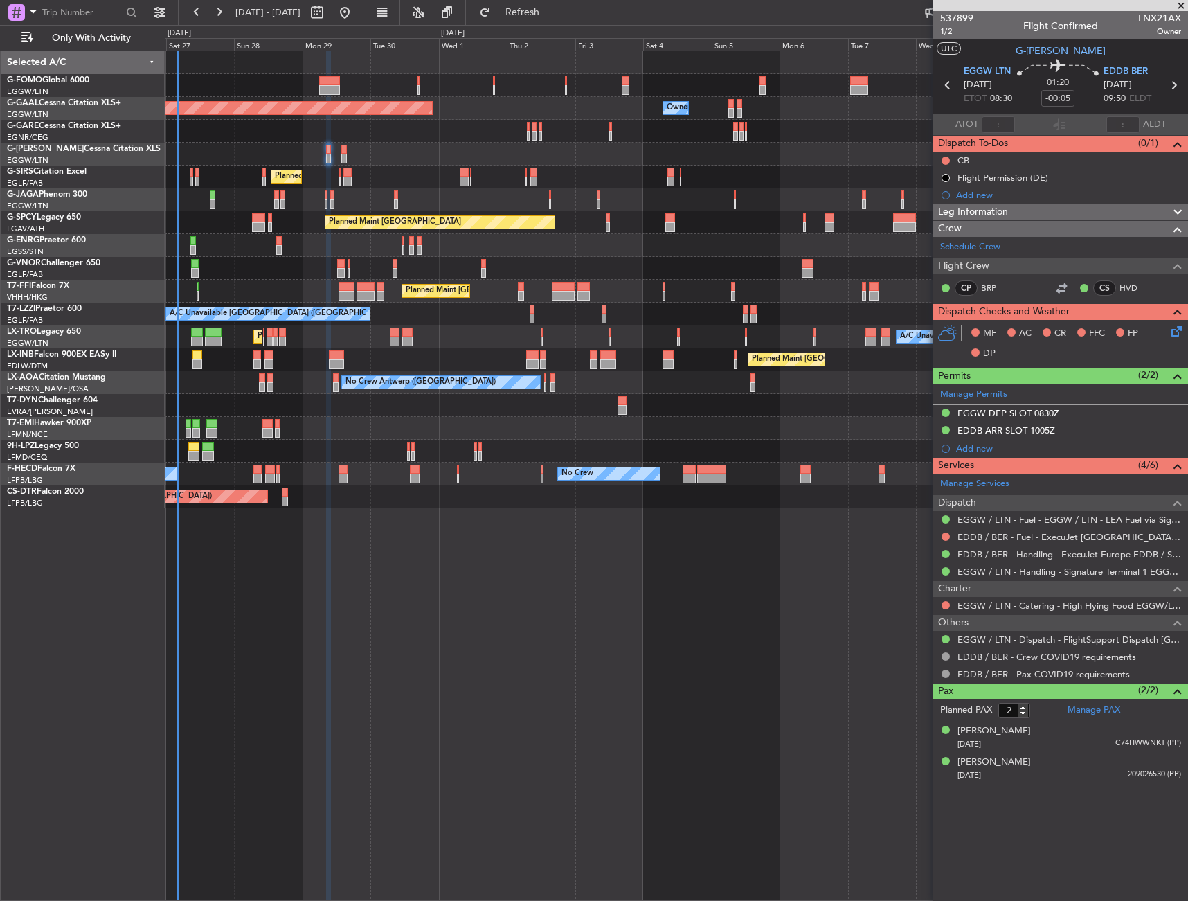
click at [1143, 206] on div "Leg Information" at bounding box center [1061, 212] width 255 height 16
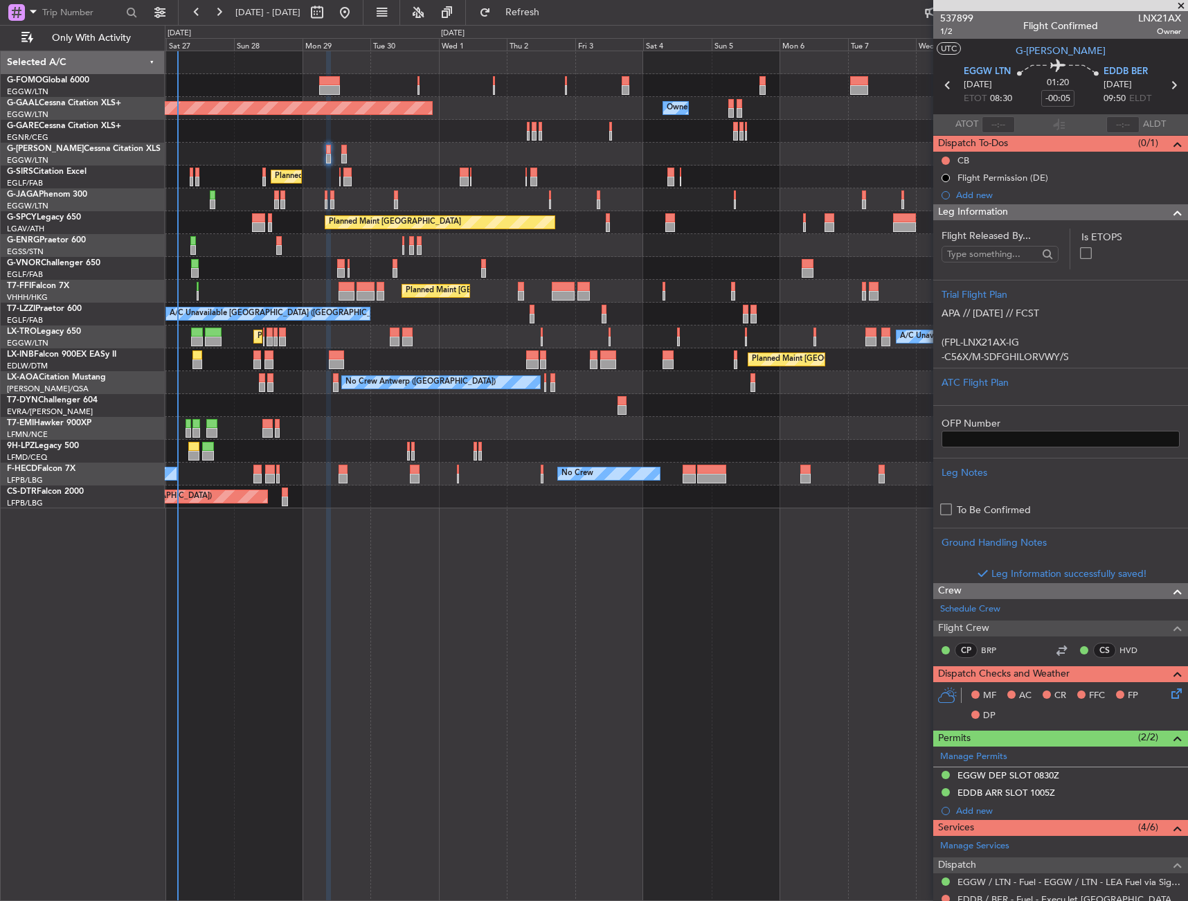
click at [1143, 206] on div "Leg Information" at bounding box center [1061, 212] width 255 height 16
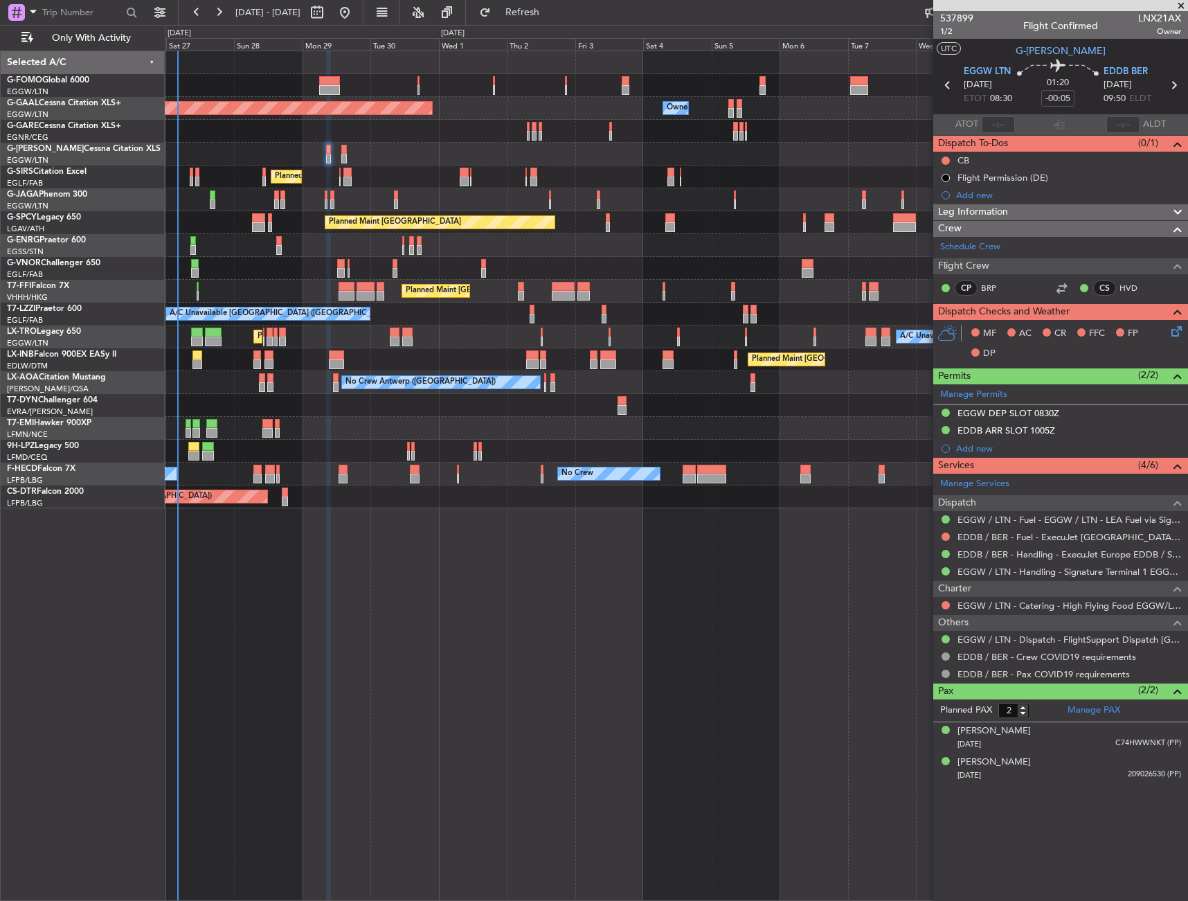
click at [1174, 320] on div "MF AC CR FFC FP DP" at bounding box center [1061, 344] width 255 height 48
click at [1172, 329] on icon at bounding box center [1174, 328] width 11 height 11
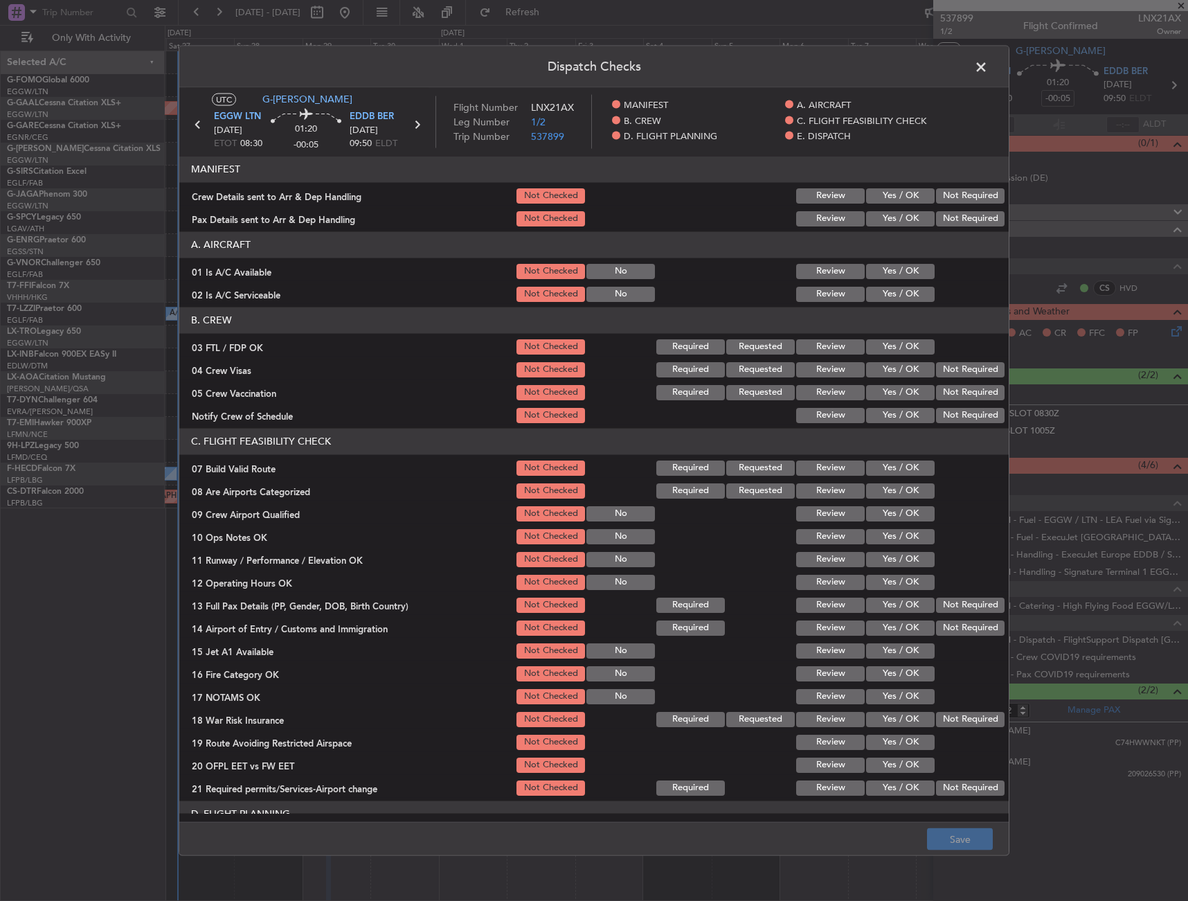
click at [879, 266] on button "Yes / OK" at bounding box center [900, 270] width 69 height 15
click at [883, 287] on button "Yes / OK" at bounding box center [900, 293] width 69 height 15
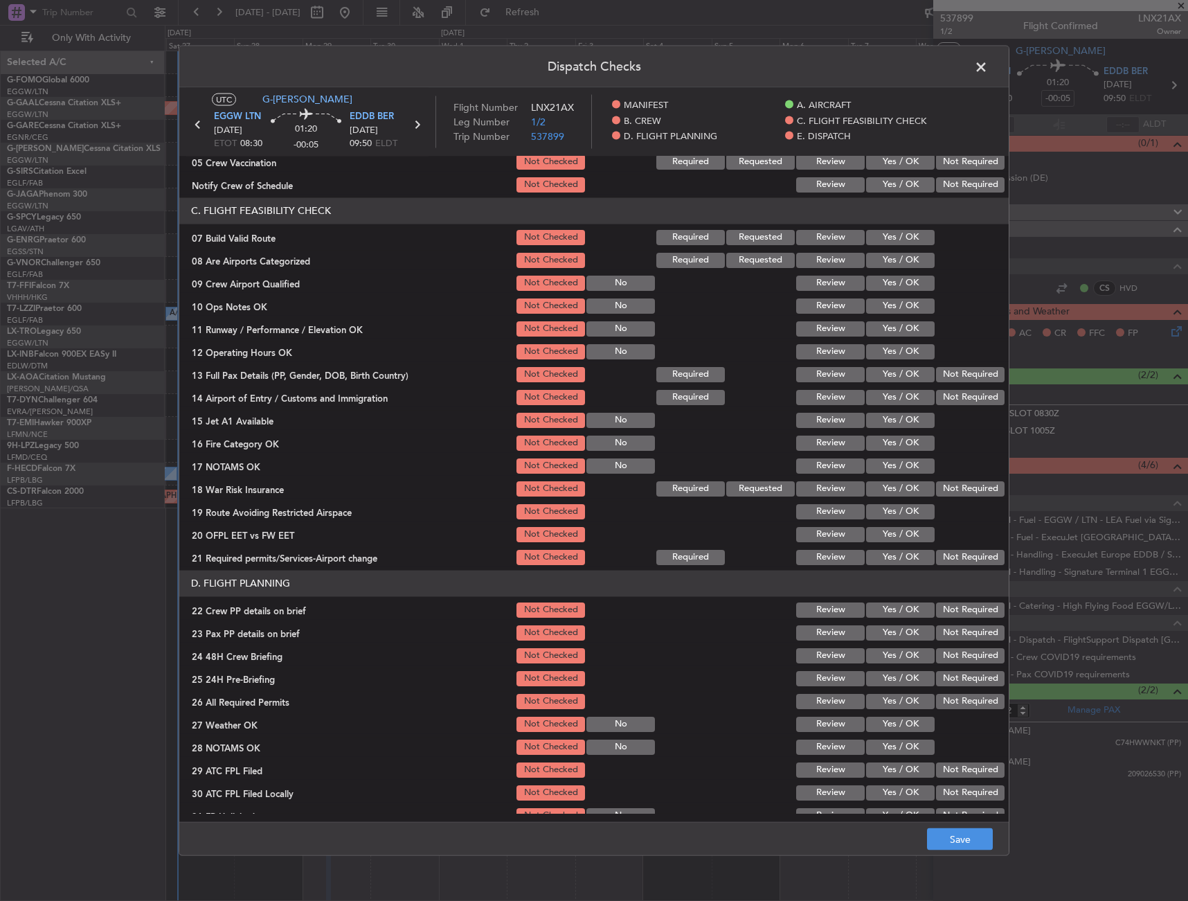
scroll to position [208, 0]
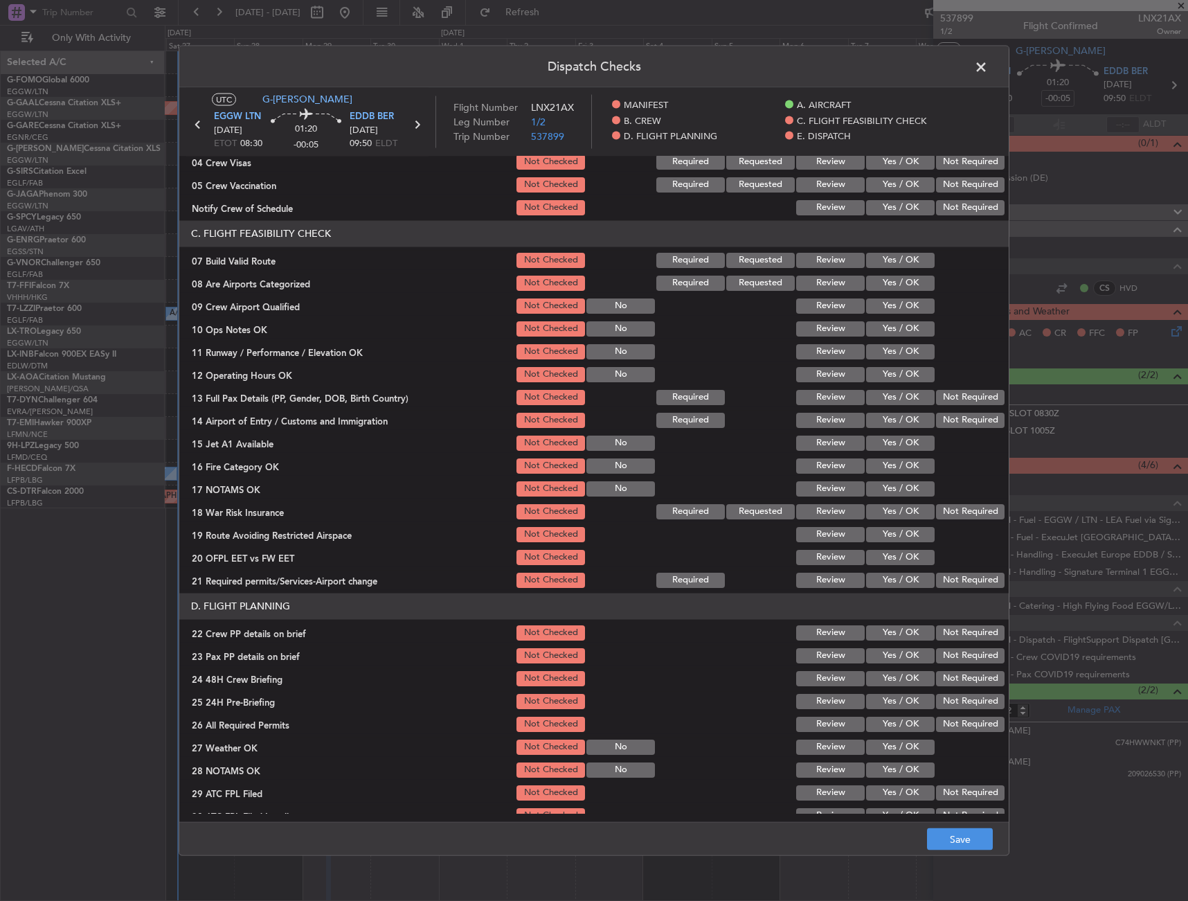
click at [871, 269] on div "Yes / OK" at bounding box center [899, 259] width 70 height 19
click at [879, 263] on button "Yes / OK" at bounding box center [900, 259] width 69 height 15
click at [896, 321] on button "Yes / OK" at bounding box center [900, 328] width 69 height 15
click at [900, 349] on button "Yes / OK" at bounding box center [900, 351] width 69 height 15
drag, startPoint x: 899, startPoint y: 371, endPoint x: 894, endPoint y: 386, distance: 16.0
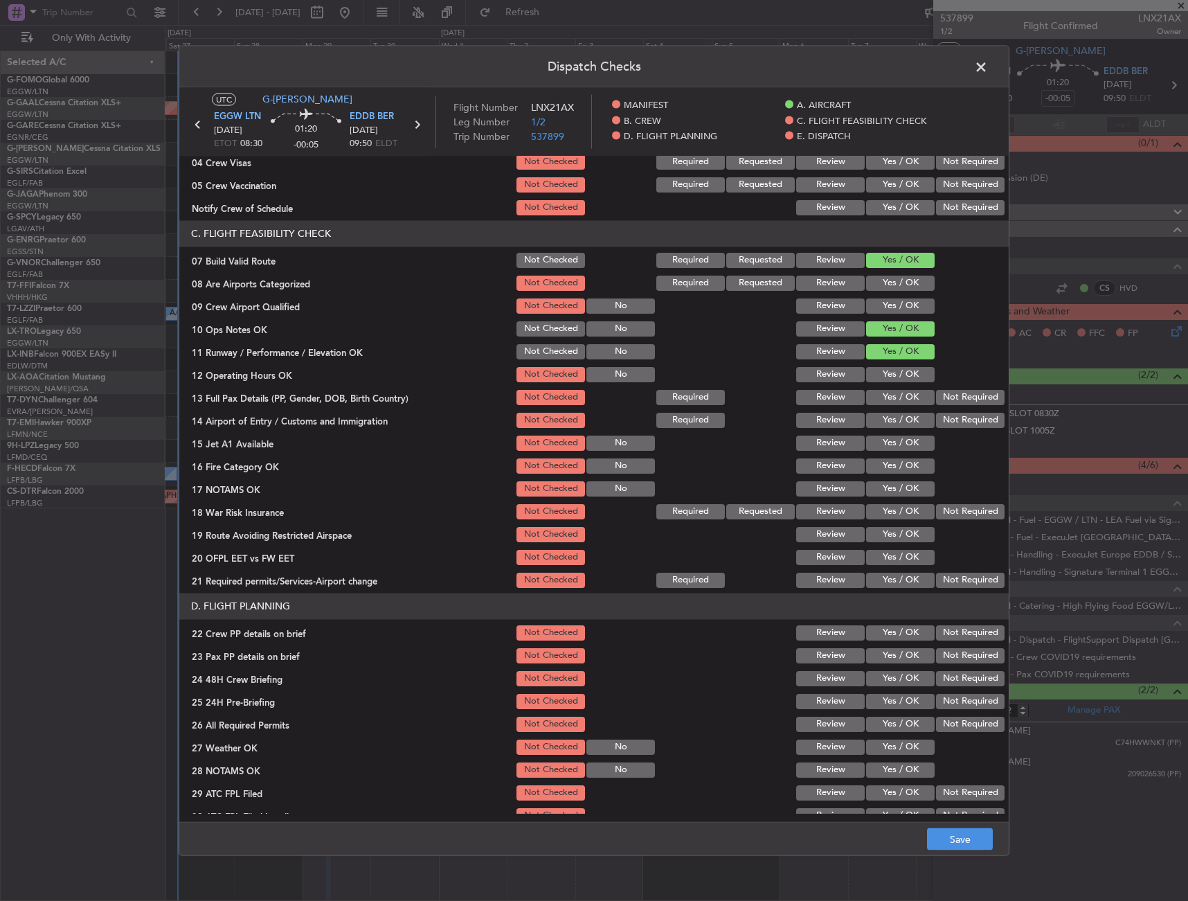
click at [899, 371] on button "Yes / OK" at bounding box center [900, 373] width 69 height 15
click at [894, 386] on section "C. FLIGHT FEASIBILITY CHECK 07 Build Valid Route Not Checked Required Requested…" at bounding box center [594, 404] width 830 height 369
click at [895, 395] on button "Yes / OK" at bounding box center [900, 396] width 69 height 15
click at [895, 420] on button "Yes / OK" at bounding box center [900, 419] width 69 height 15
click at [891, 441] on button "Yes / OK" at bounding box center [900, 442] width 69 height 15
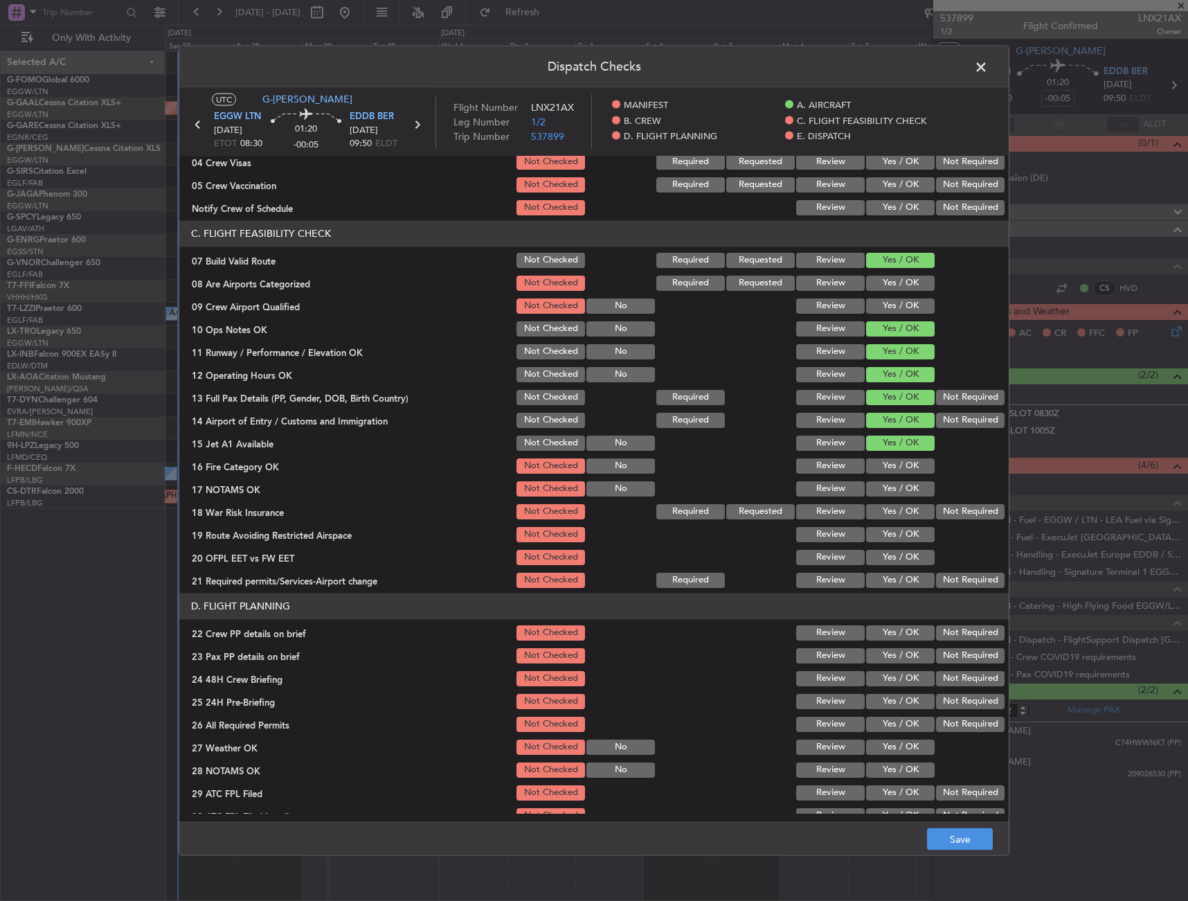
click at [890, 461] on button "Yes / OK" at bounding box center [900, 465] width 69 height 15
click at [888, 485] on button "Yes / OK" at bounding box center [900, 488] width 69 height 15
click at [922, 503] on button "Yes / OK" at bounding box center [900, 510] width 69 height 15
click at [936, 509] on button "Not Required" at bounding box center [970, 510] width 69 height 15
drag, startPoint x: 908, startPoint y: 533, endPoint x: 890, endPoint y: 556, distance: 29.6
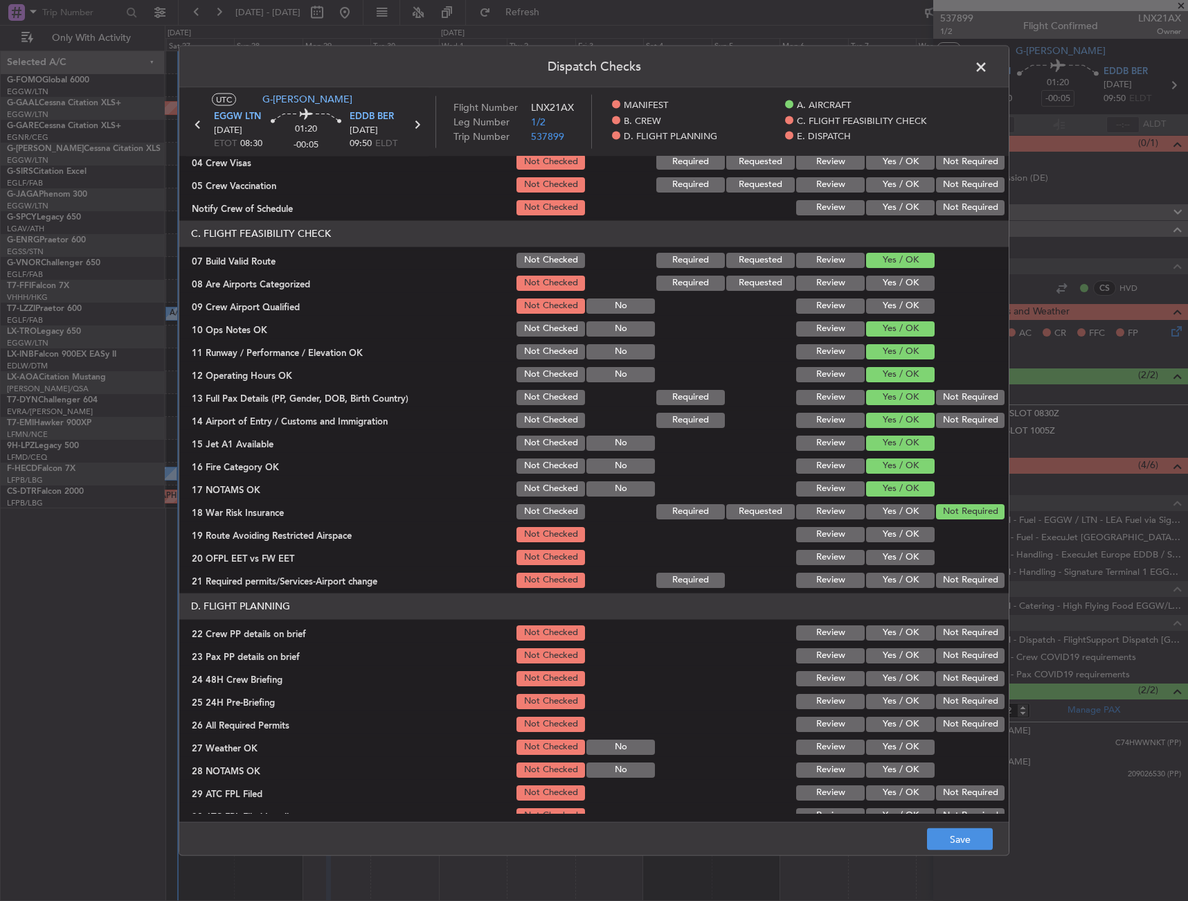
click at [907, 533] on button "Yes / OK" at bounding box center [900, 533] width 69 height 15
click at [890, 556] on button "Yes / OK" at bounding box center [900, 556] width 69 height 15
click at [887, 578] on button "Yes / OK" at bounding box center [900, 579] width 69 height 15
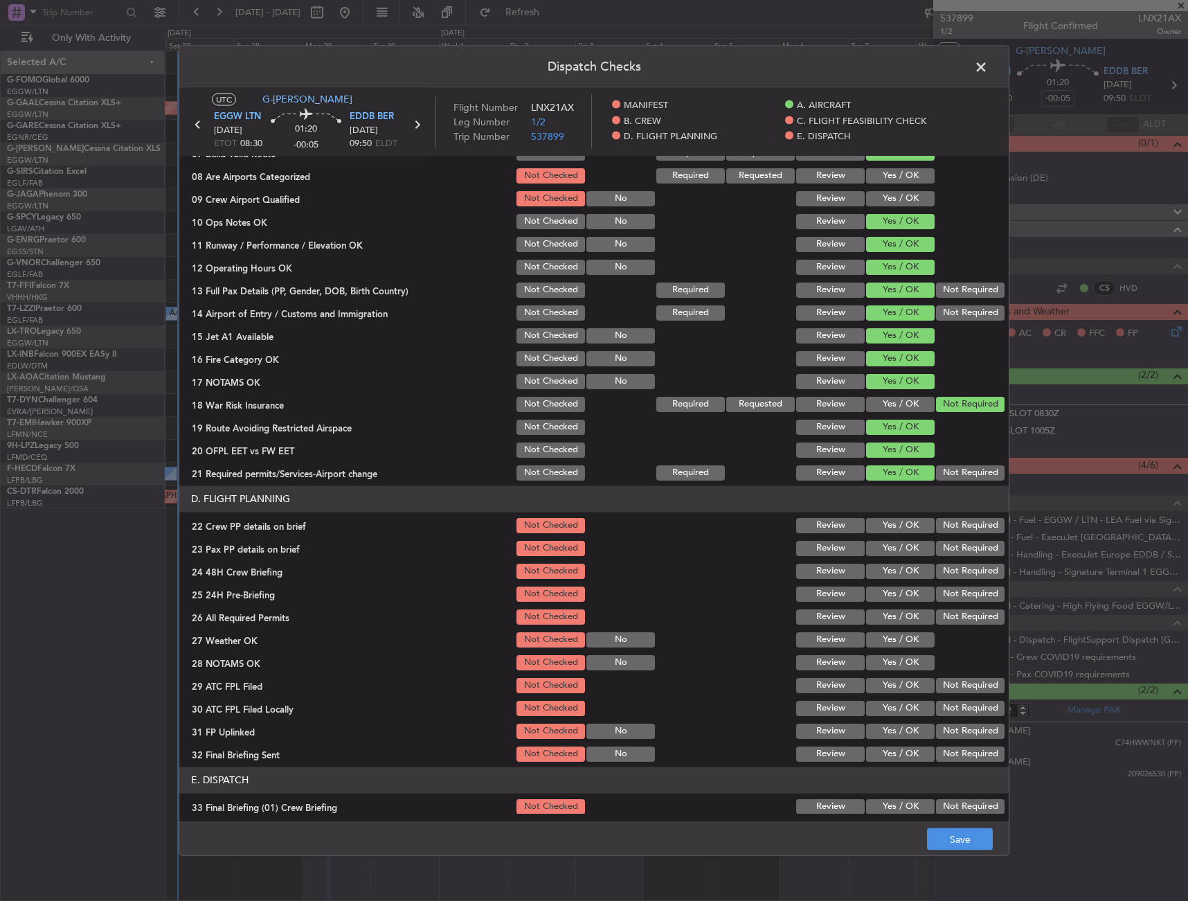
scroll to position [346, 0]
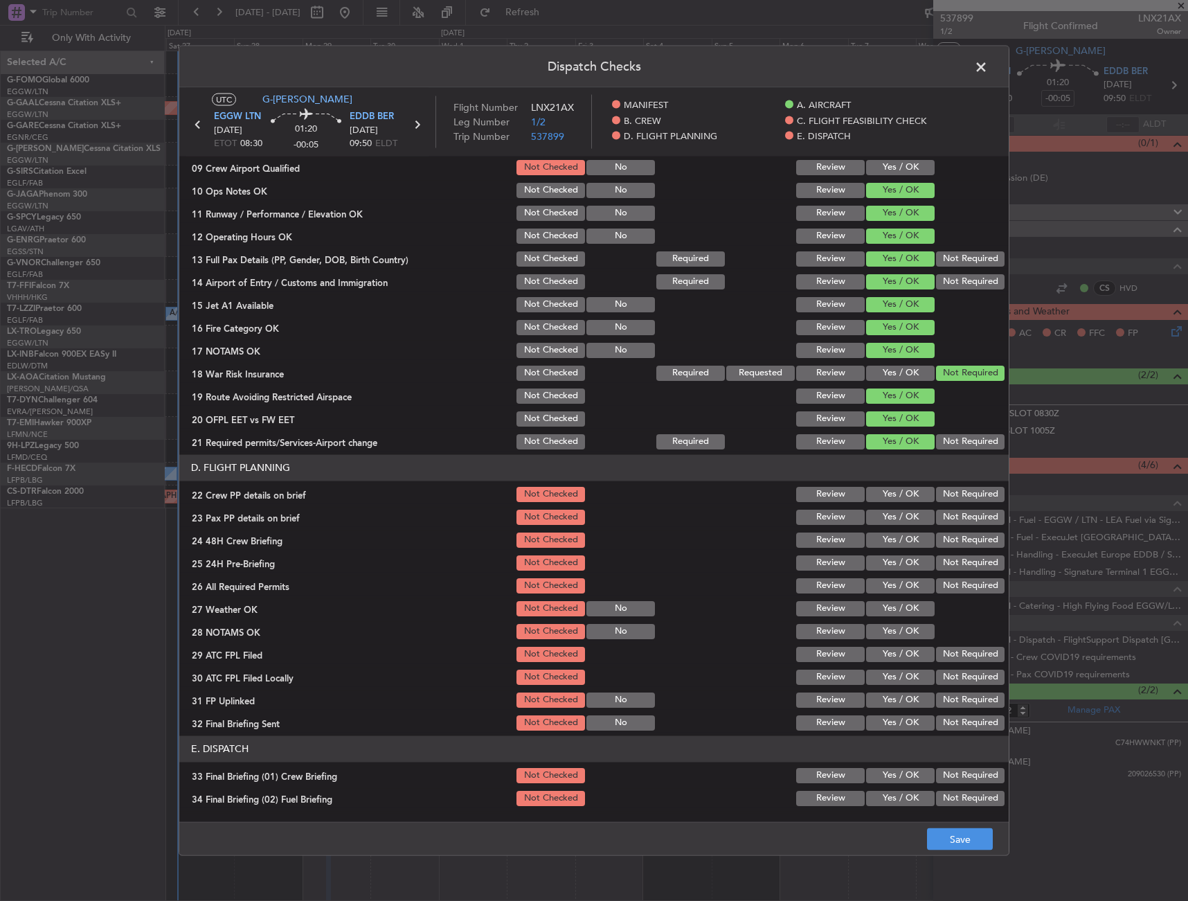
click at [893, 496] on button "Yes / OK" at bounding box center [900, 493] width 69 height 15
drag, startPoint x: 895, startPoint y: 516, endPoint x: 893, endPoint y: 526, distance: 9.9
click at [895, 518] on button "Yes / OK" at bounding box center [900, 516] width 69 height 15
click at [893, 531] on div "Yes / OK" at bounding box center [899, 539] width 70 height 19
click at [891, 536] on button "Yes / OK" at bounding box center [900, 539] width 69 height 15
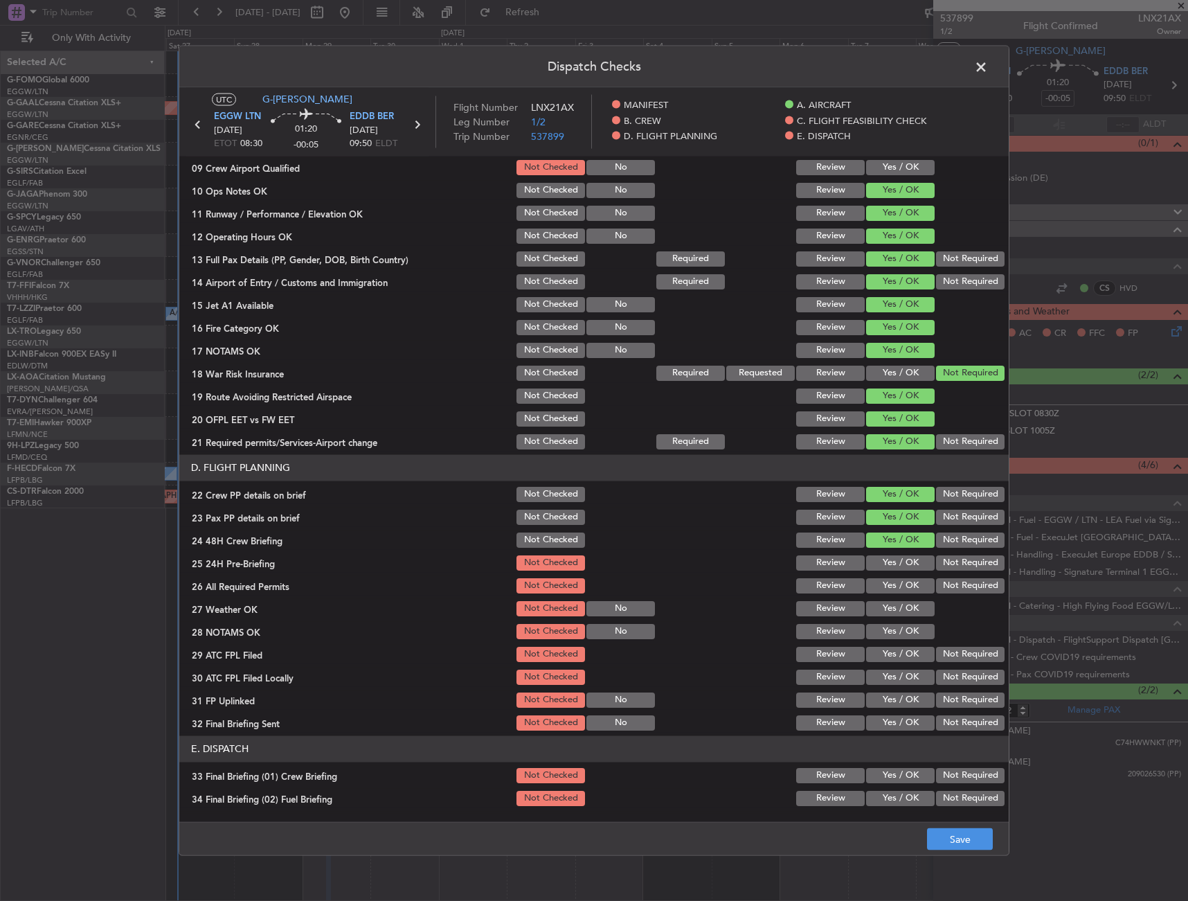
click at [958, 573] on section "D. FLIGHT PLANNING 22 Crew PP details on brief Not Checked Review Yes / OK Not …" at bounding box center [594, 593] width 830 height 278
drag, startPoint x: 955, startPoint y: 560, endPoint x: 945, endPoint y: 595, distance: 36.8
click at [954, 560] on button "Not Required" at bounding box center [970, 562] width 69 height 15
click at [951, 835] on button "Save" at bounding box center [960, 839] width 66 height 22
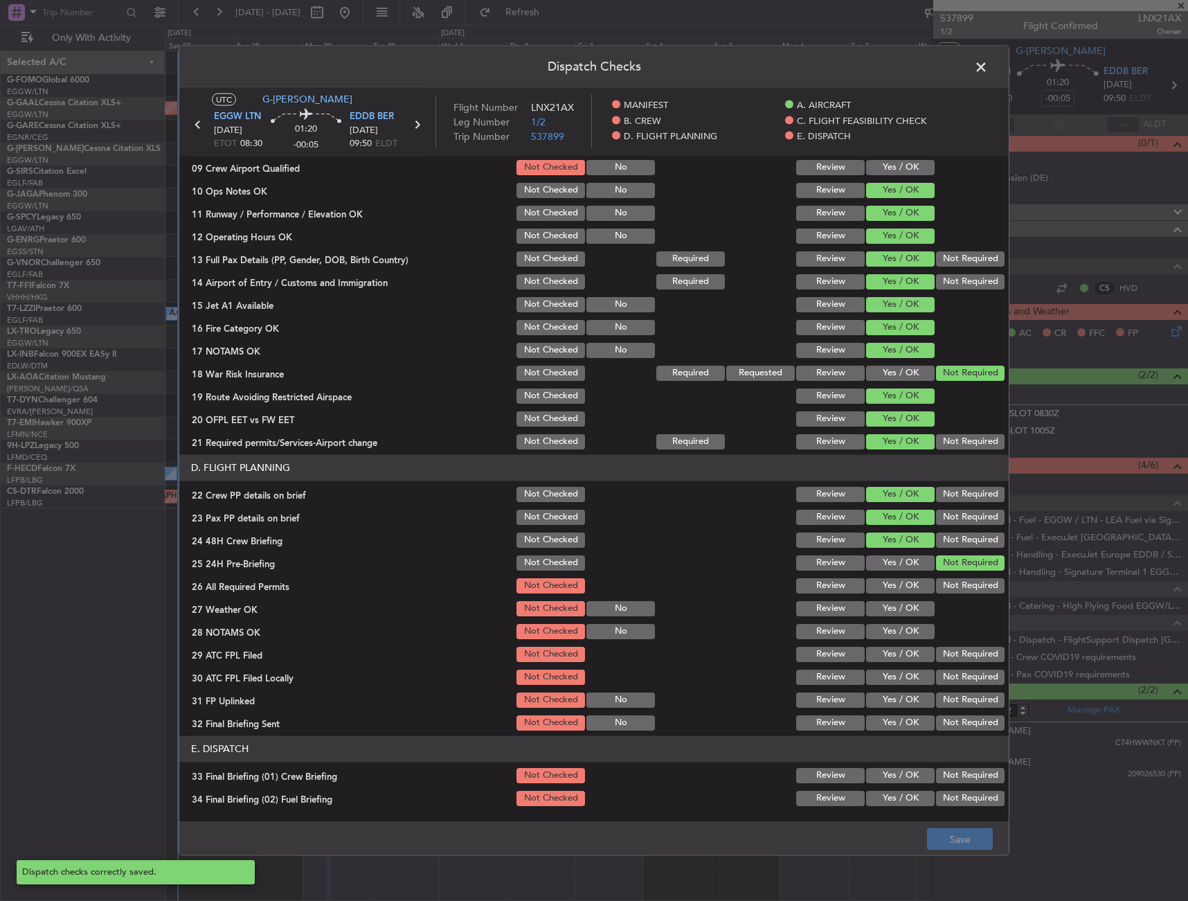
click at [988, 62] on span at bounding box center [988, 70] width 0 height 28
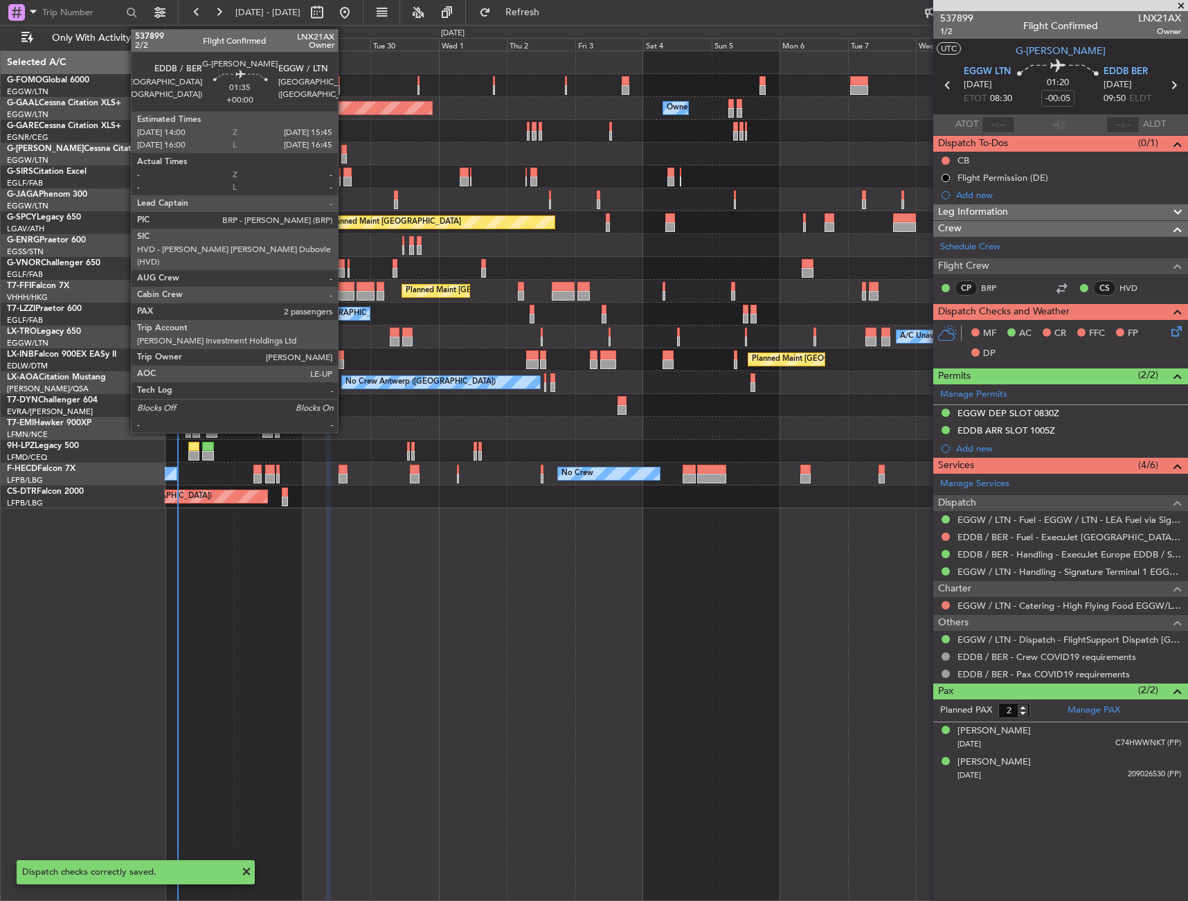
click at [344, 153] on div at bounding box center [344, 150] width 6 height 10
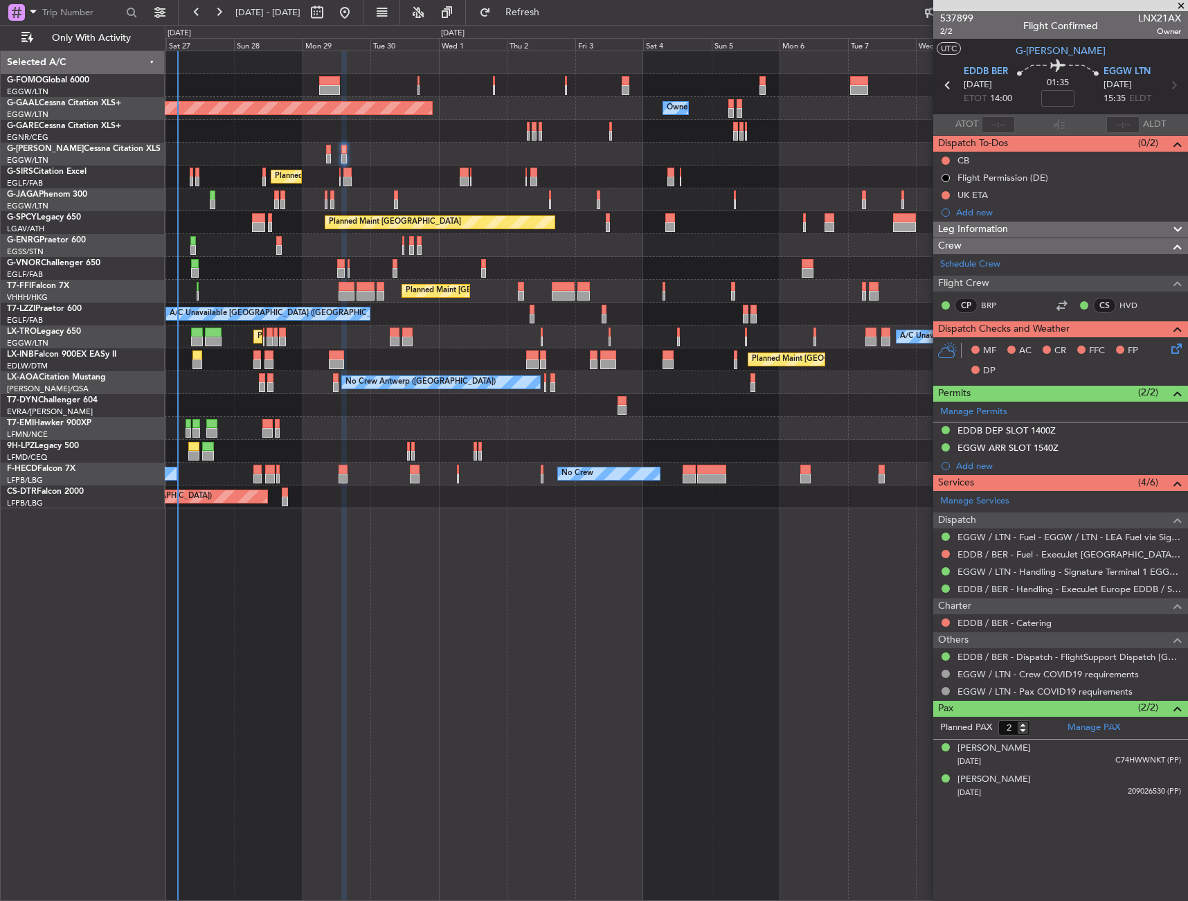
click at [1020, 226] on div "Leg Information" at bounding box center [1061, 230] width 255 height 16
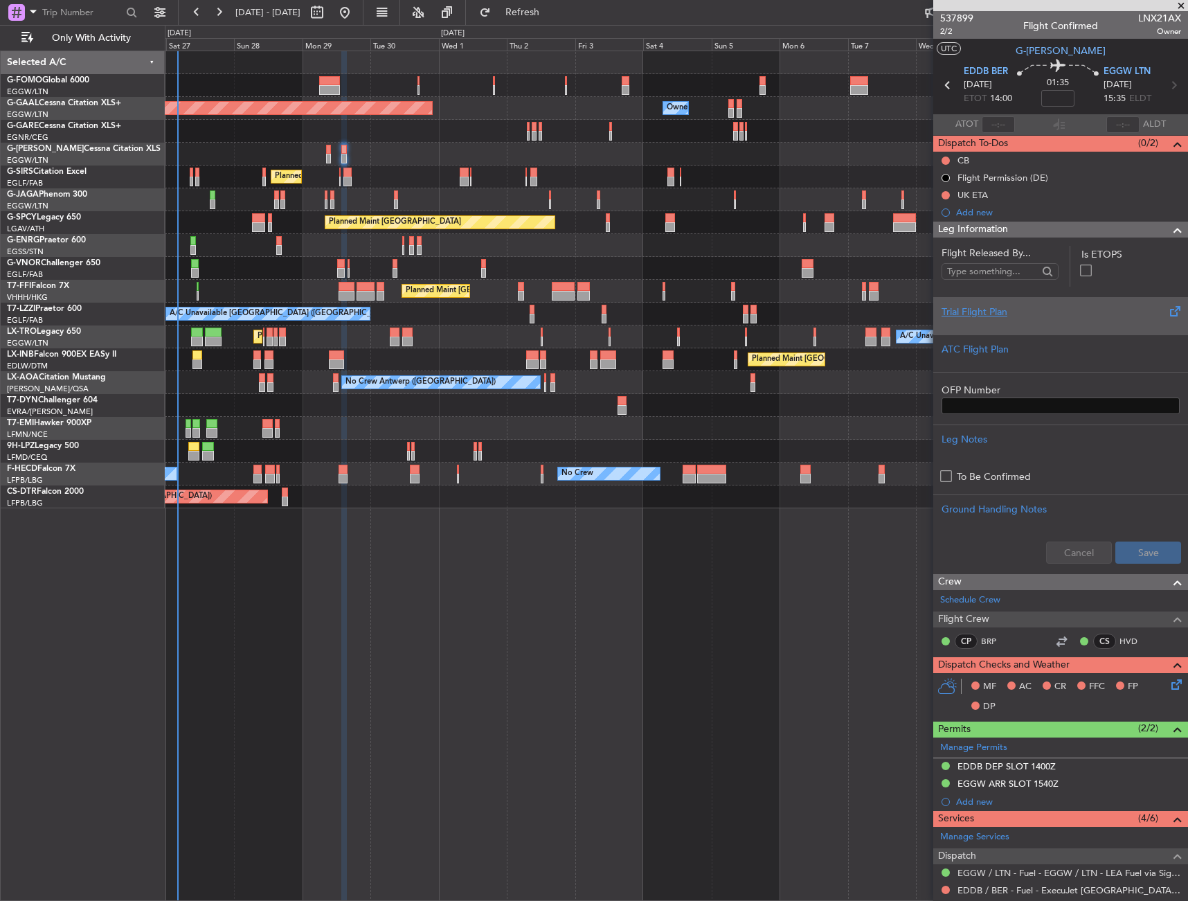
click at [1023, 327] on div at bounding box center [1061, 323] width 238 height 8
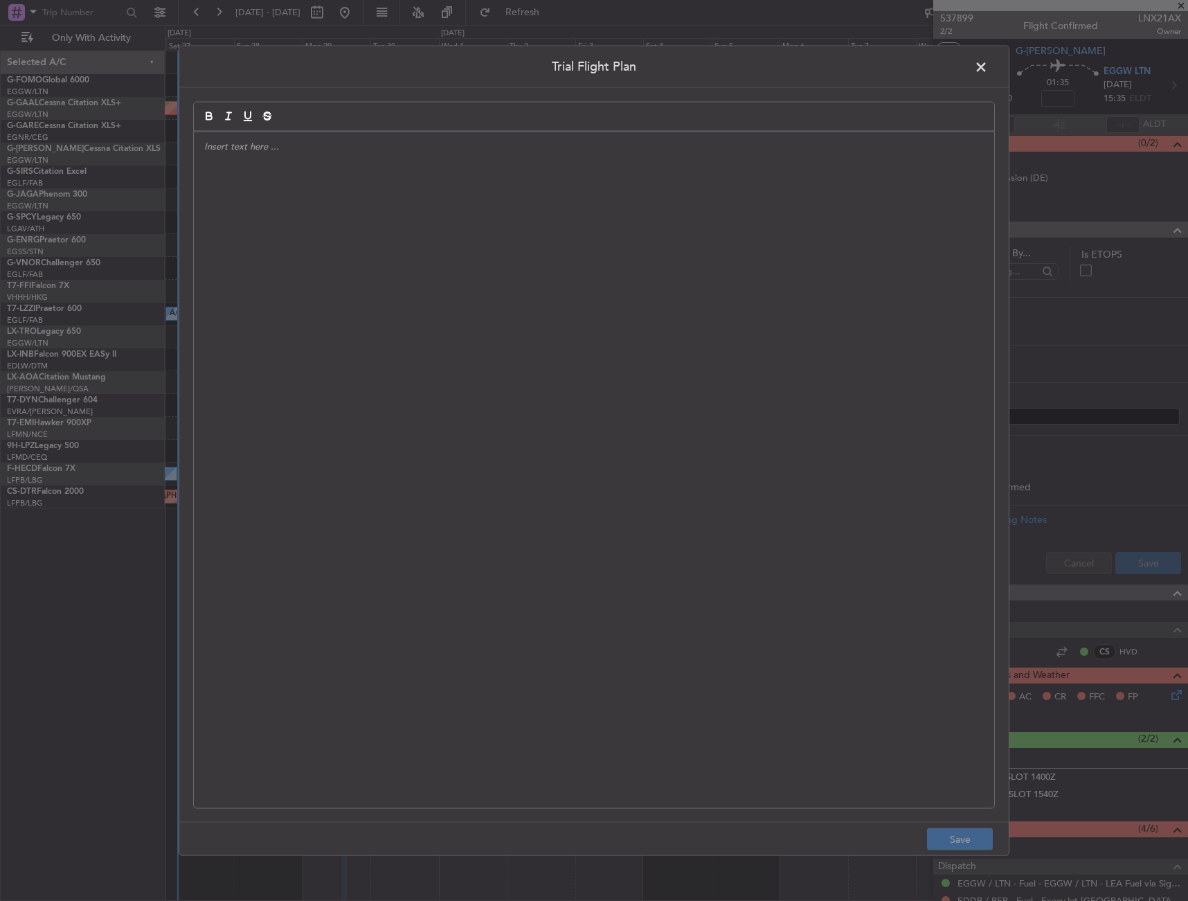
click at [642, 267] on div at bounding box center [594, 470] width 801 height 677
click at [411, 341] on div "APA // [DATE] // FCST" at bounding box center [594, 470] width 801 height 677
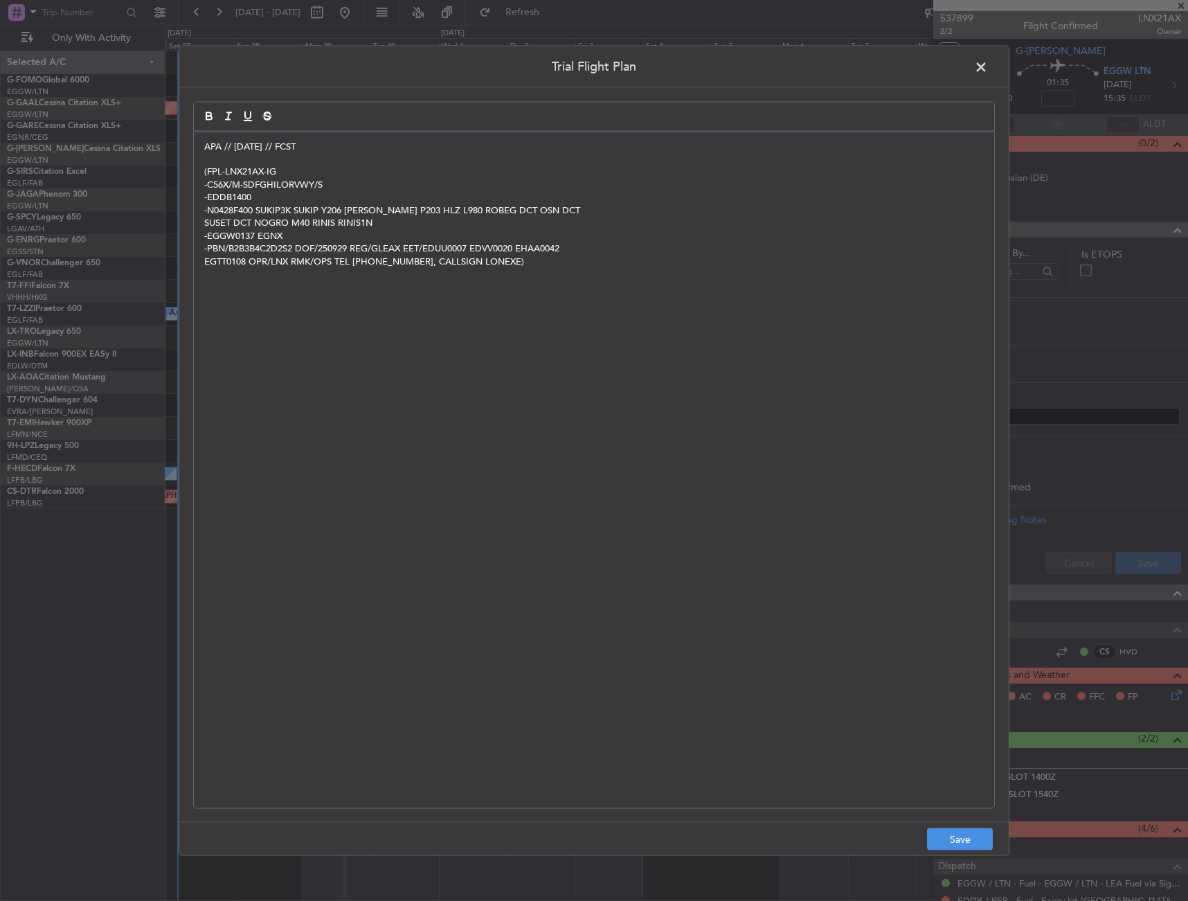
scroll to position [0, 0]
click at [971, 832] on button "Save" at bounding box center [960, 839] width 66 height 22
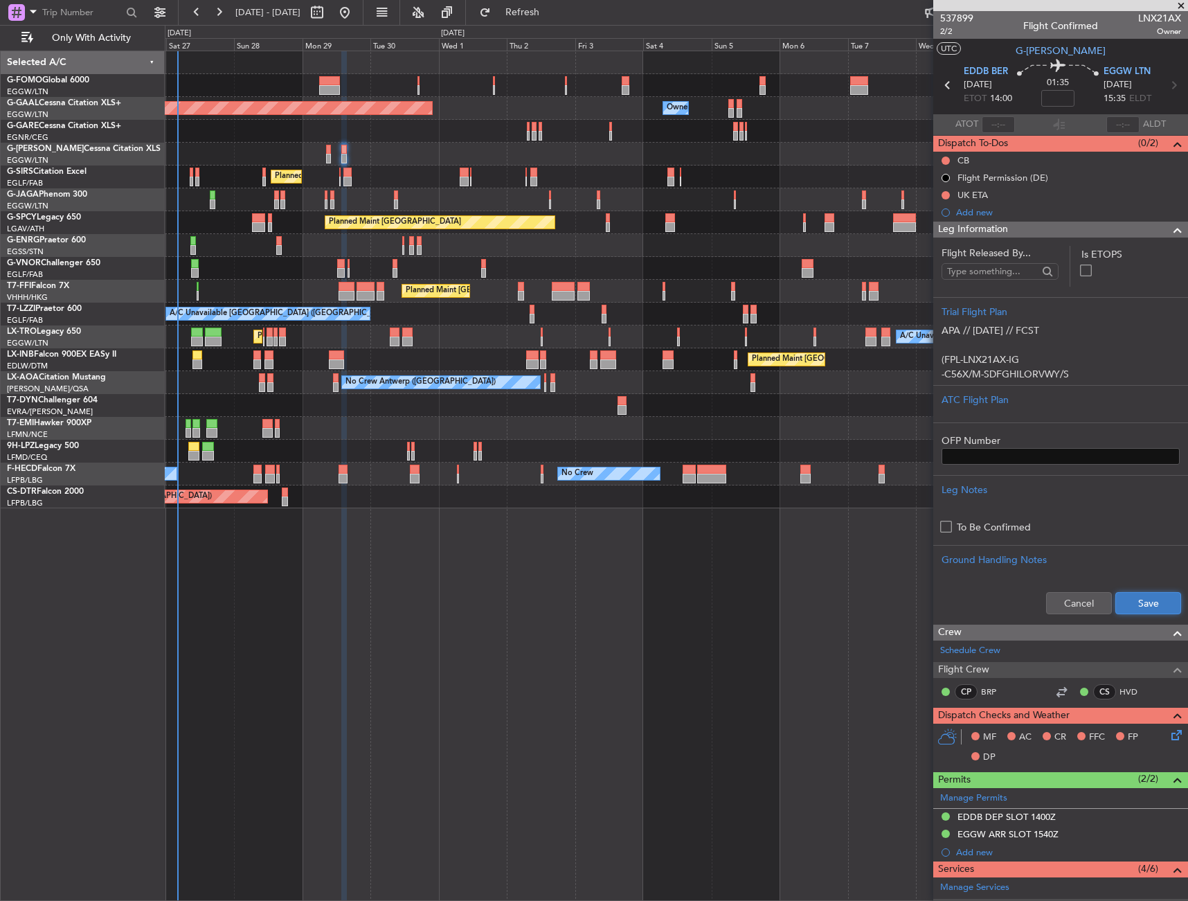
click at [1151, 596] on button "Save" at bounding box center [1149, 603] width 66 height 22
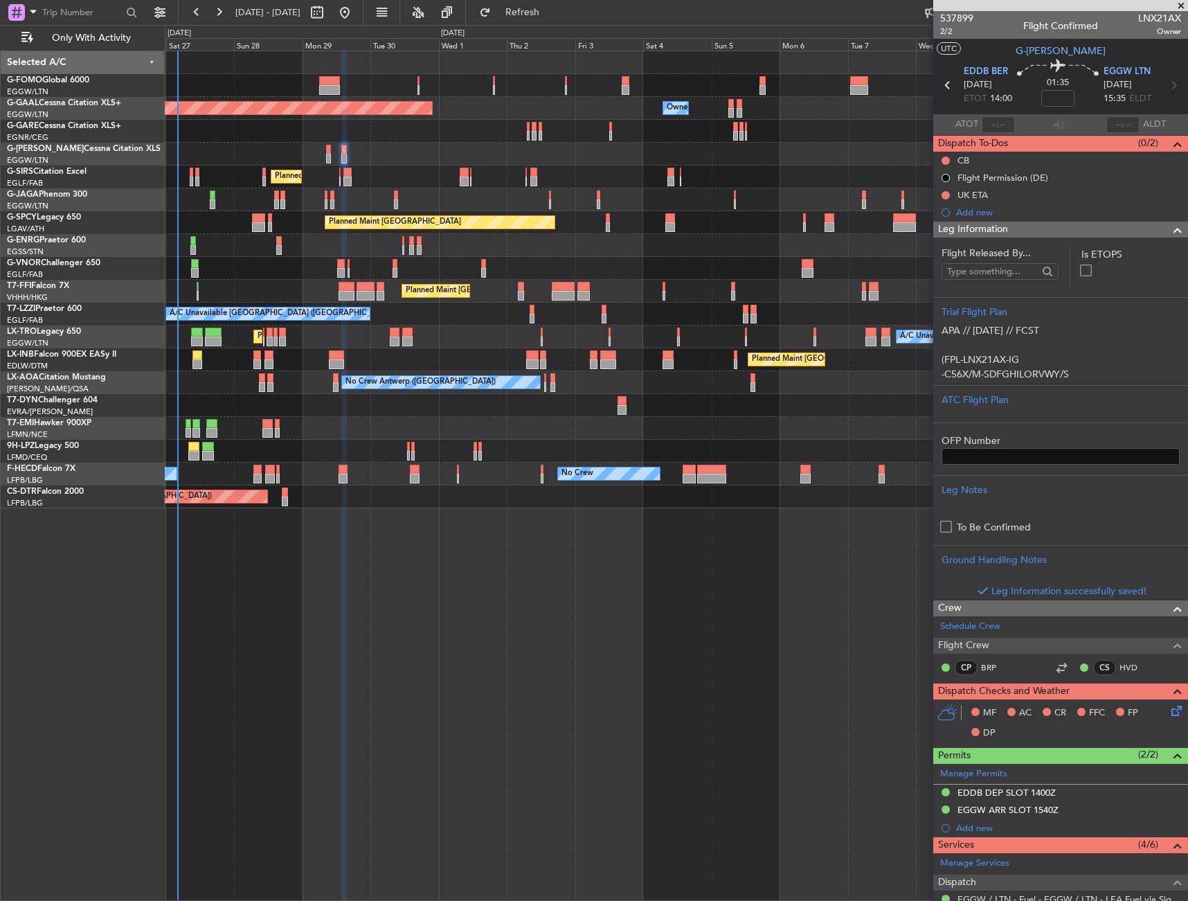
click at [1010, 232] on div "Leg Information" at bounding box center [1061, 230] width 255 height 16
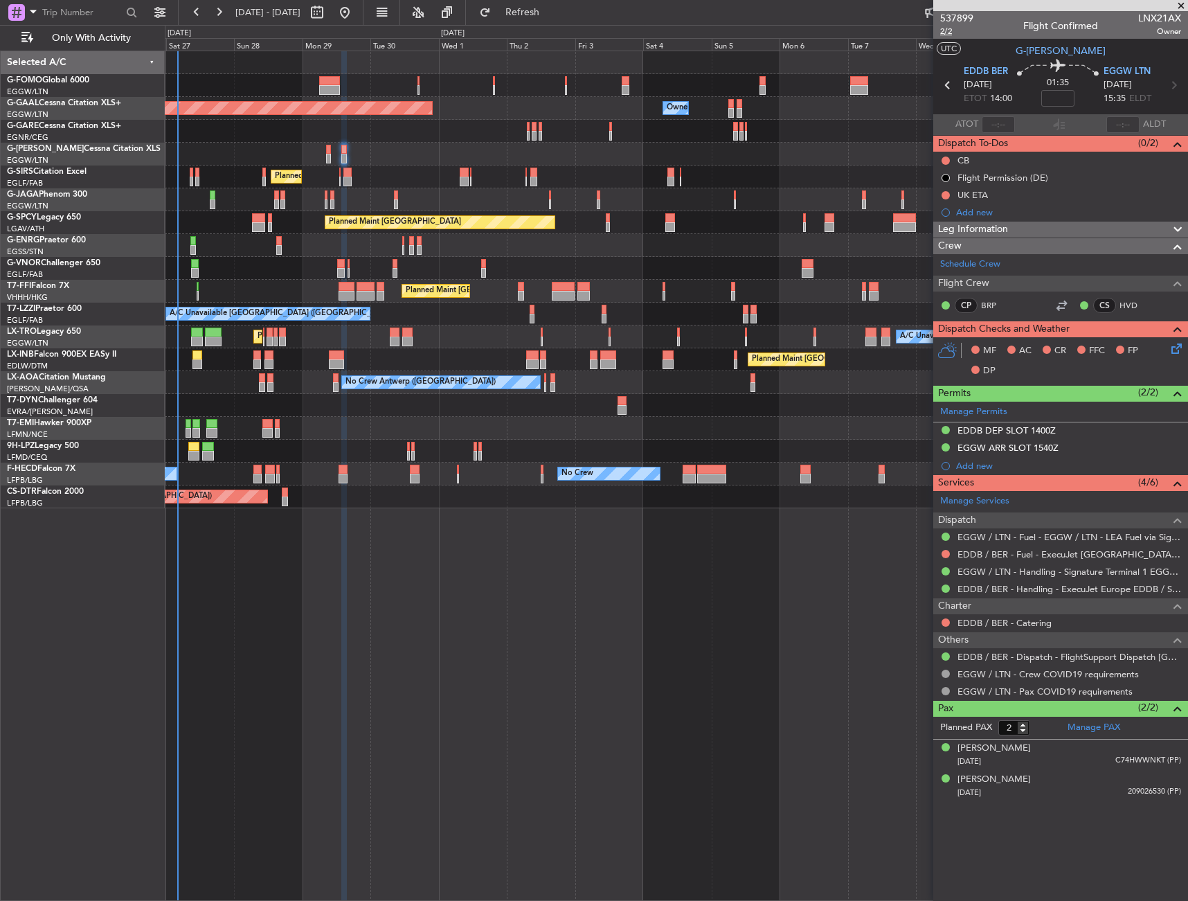
click at [950, 32] on span "2/2" at bounding box center [956, 32] width 33 height 12
click at [1177, 348] on icon at bounding box center [1174, 346] width 11 height 11
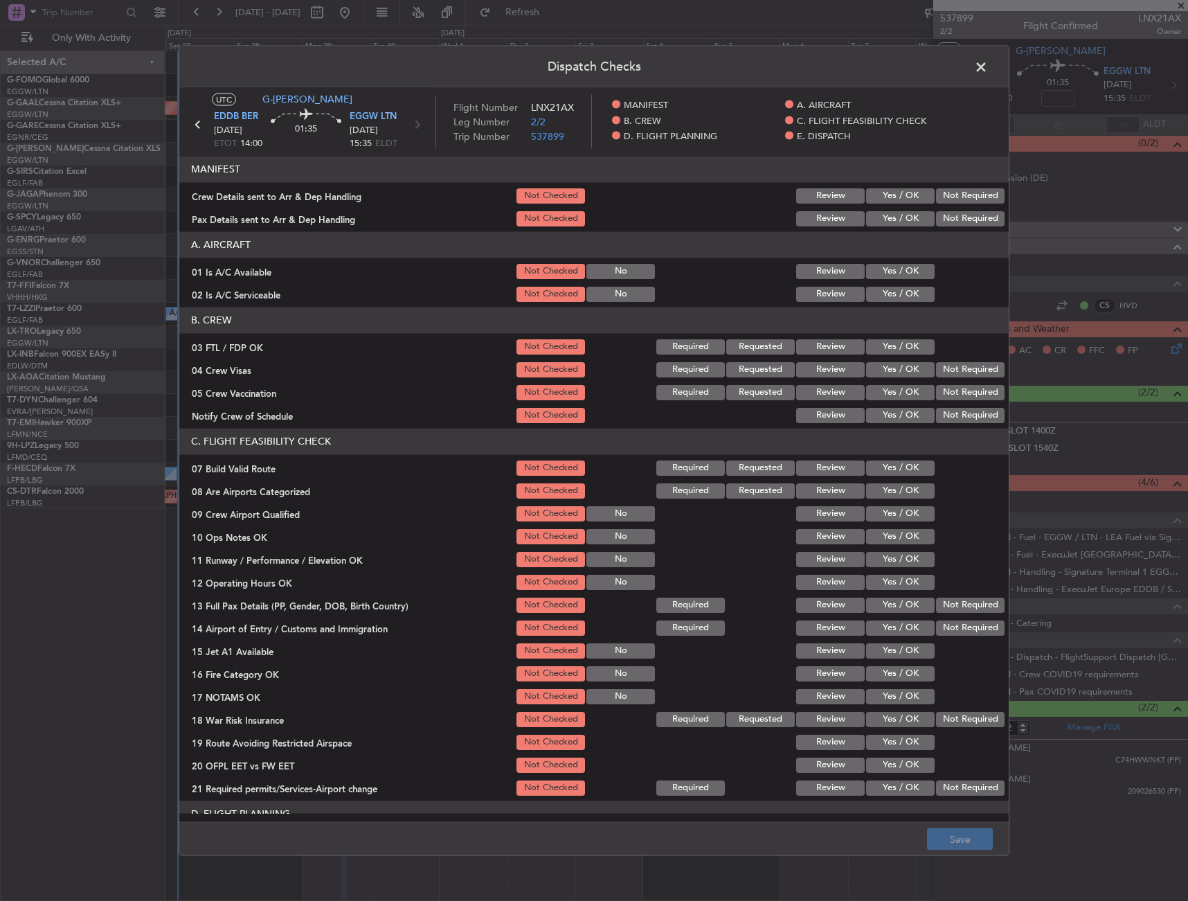
click at [873, 295] on button "Yes / OK" at bounding box center [900, 293] width 69 height 15
click at [886, 275] on button "Yes / OK" at bounding box center [900, 270] width 69 height 15
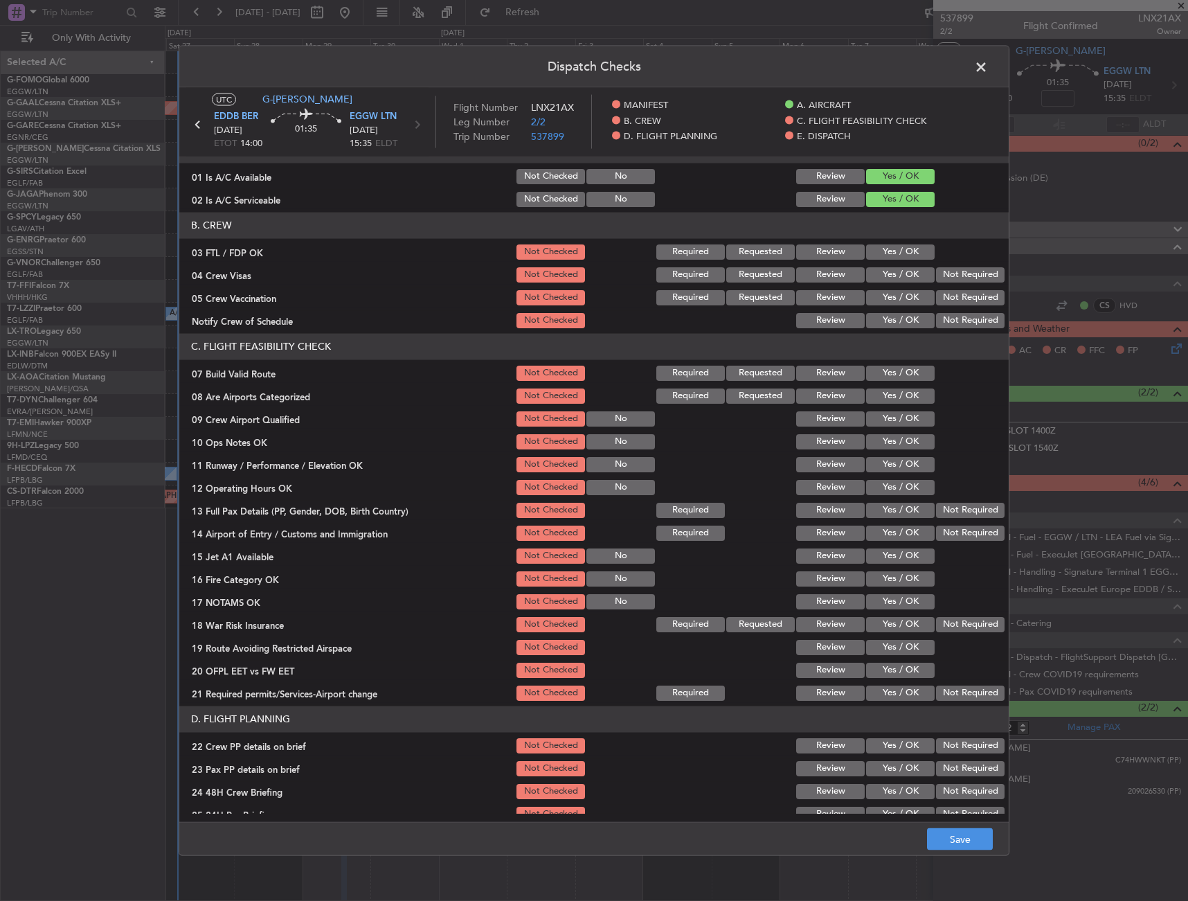
scroll to position [139, 0]
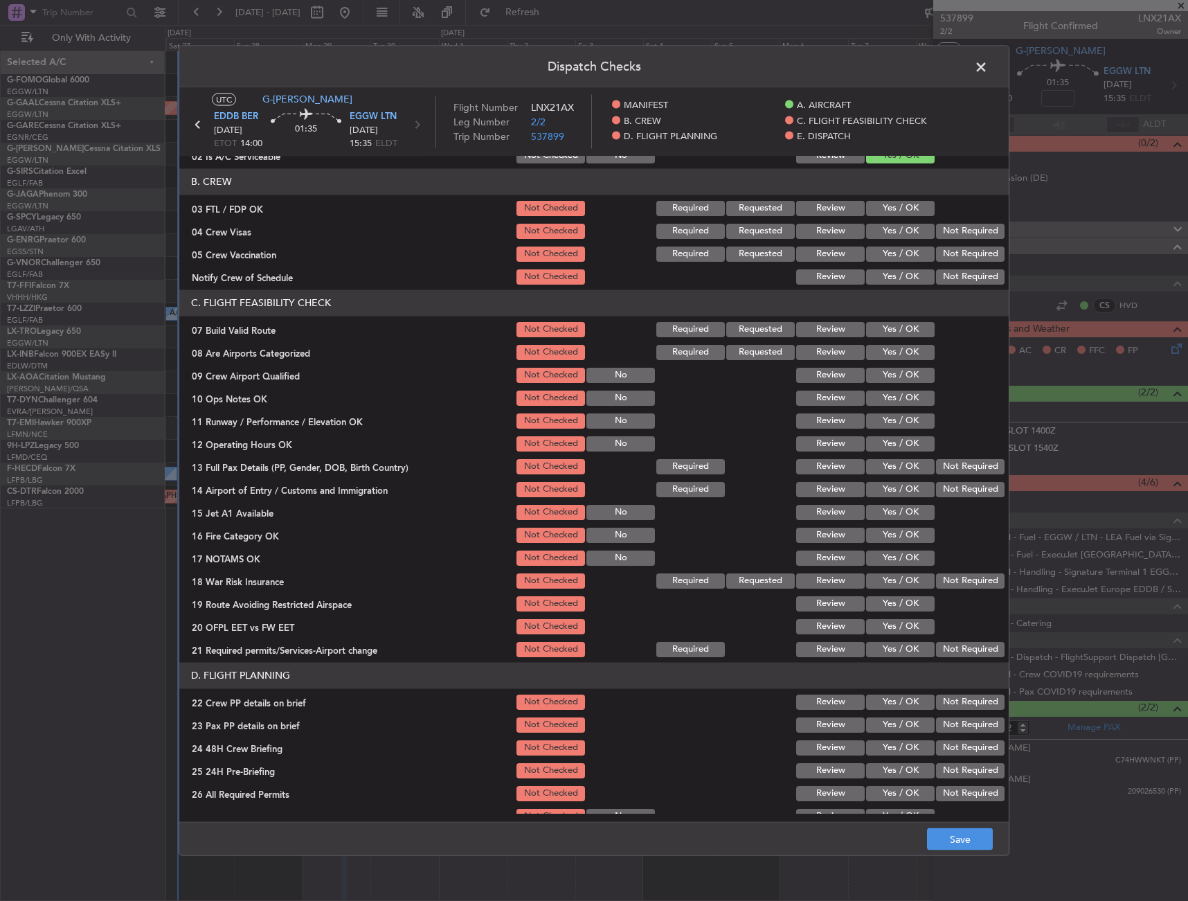
drag, startPoint x: 901, startPoint y: 331, endPoint x: 894, endPoint y: 355, distance: 24.5
click at [898, 331] on button "Yes / OK" at bounding box center [900, 328] width 69 height 15
click at [896, 395] on button "Yes / OK" at bounding box center [900, 397] width 69 height 15
drag, startPoint x: 895, startPoint y: 415, endPoint x: 896, endPoint y: 426, distance: 11.2
click at [895, 419] on button "Yes / OK" at bounding box center [900, 420] width 69 height 15
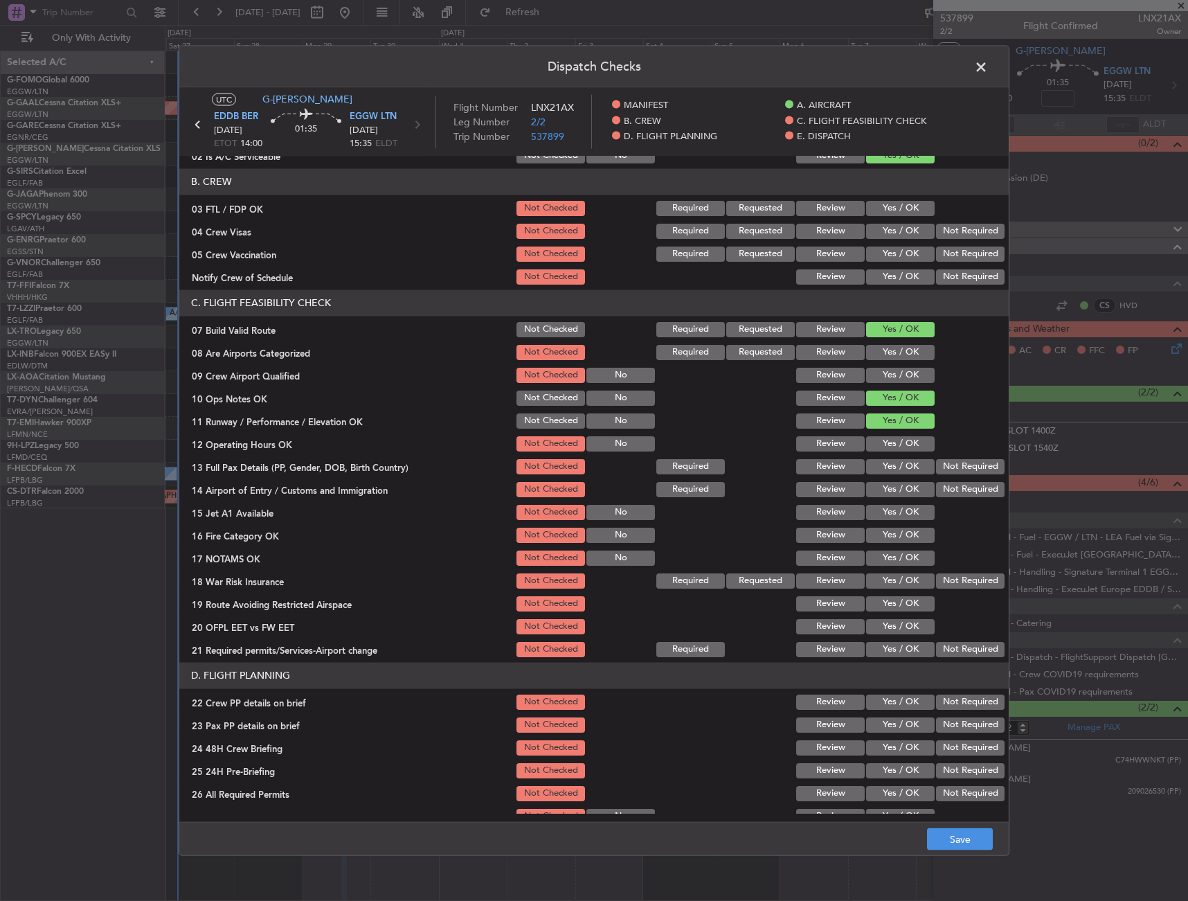
click at [899, 441] on button "Yes / OK" at bounding box center [900, 443] width 69 height 15
click at [900, 465] on button "Yes / OK" at bounding box center [900, 465] width 69 height 15
click at [896, 483] on button "Yes / OK" at bounding box center [900, 488] width 69 height 15
drag, startPoint x: 894, startPoint y: 513, endPoint x: 891, endPoint y: 531, distance: 18.2
click at [893, 514] on button "Yes / OK" at bounding box center [900, 511] width 69 height 15
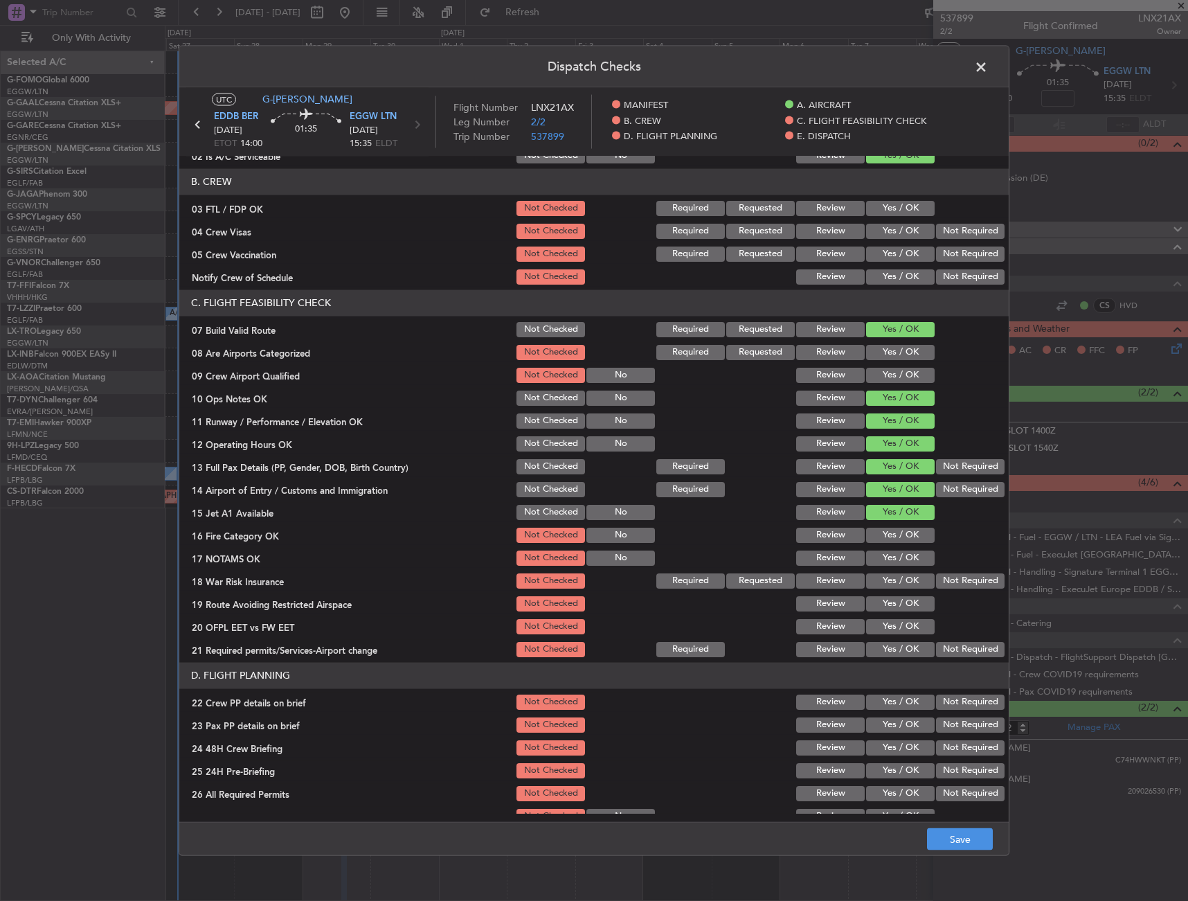
drag, startPoint x: 891, startPoint y: 533, endPoint x: 889, endPoint y: 548, distance: 16.2
click at [891, 533] on button "Yes / OK" at bounding box center [900, 534] width 69 height 15
click at [888, 550] on div "Yes / OK" at bounding box center [899, 557] width 70 height 19
click at [900, 546] on section "C. FLIGHT FEASIBILITY CHECK 07 Build Valid Route Not Checked Required Requested…" at bounding box center [594, 473] width 830 height 369
click at [899, 554] on button "Yes / OK" at bounding box center [900, 557] width 69 height 15
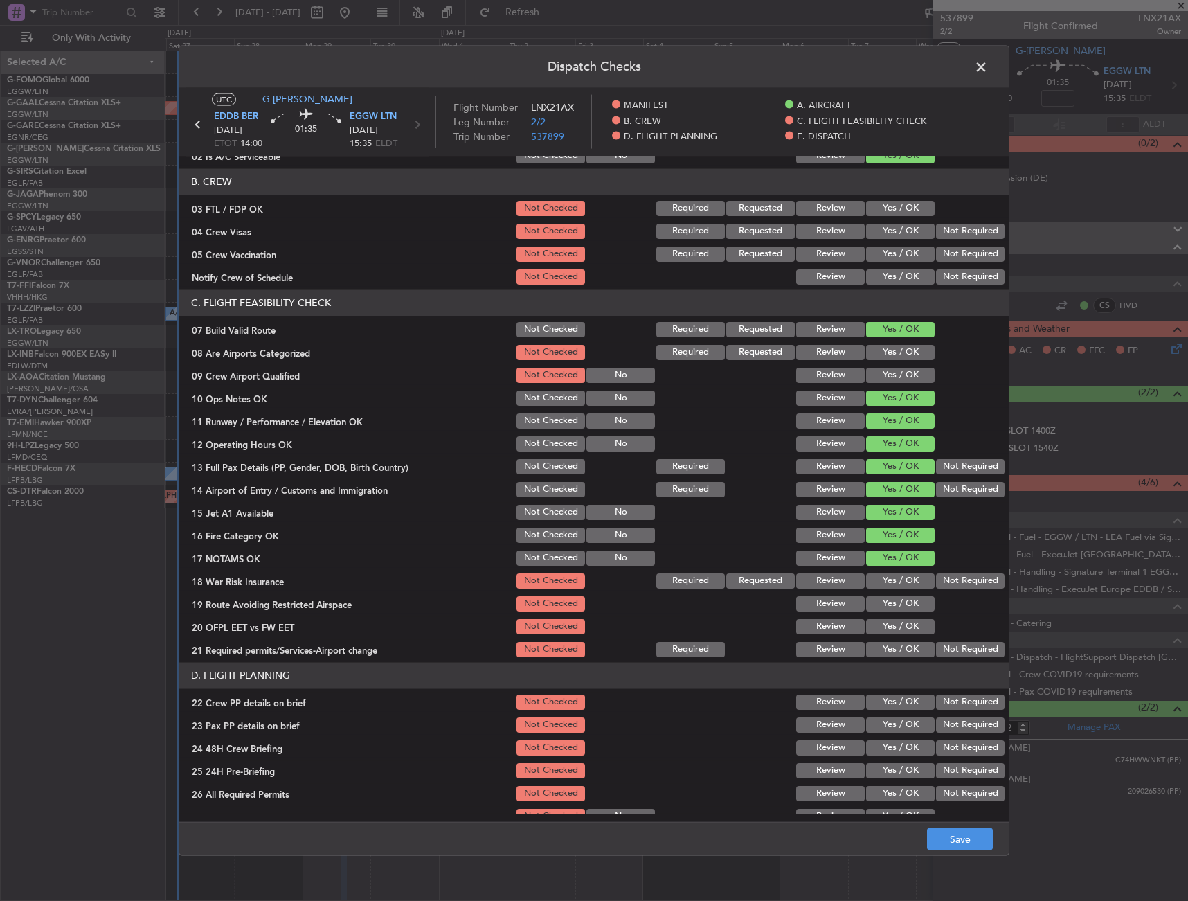
click at [936, 580] on button "Not Required" at bounding box center [970, 580] width 69 height 15
drag, startPoint x: 908, startPoint y: 597, endPoint x: 892, endPoint y: 625, distance: 32.6
click at [907, 598] on button "Yes / OK" at bounding box center [900, 603] width 69 height 15
click at [892, 625] on button "Yes / OK" at bounding box center [900, 625] width 69 height 15
click at [886, 646] on button "Yes / OK" at bounding box center [900, 648] width 69 height 15
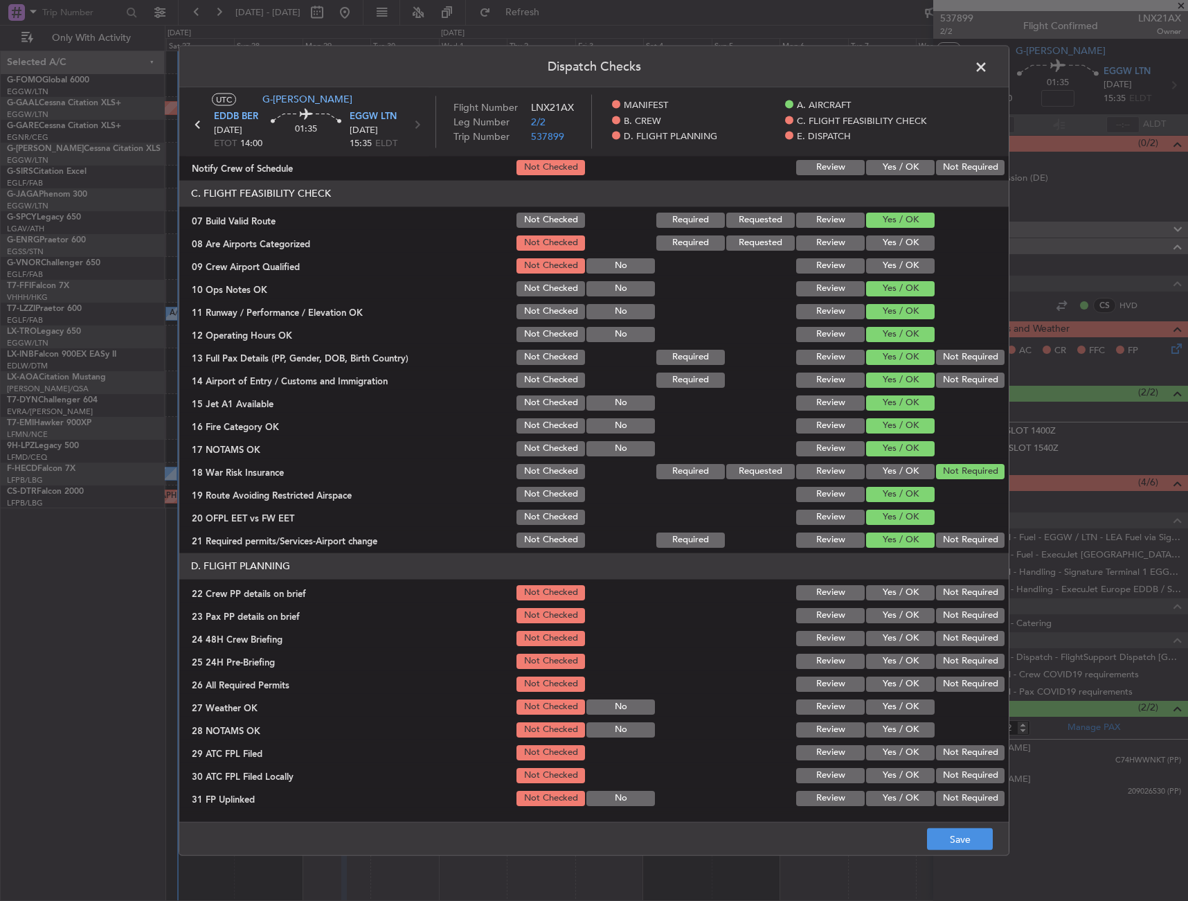
scroll to position [346, 0]
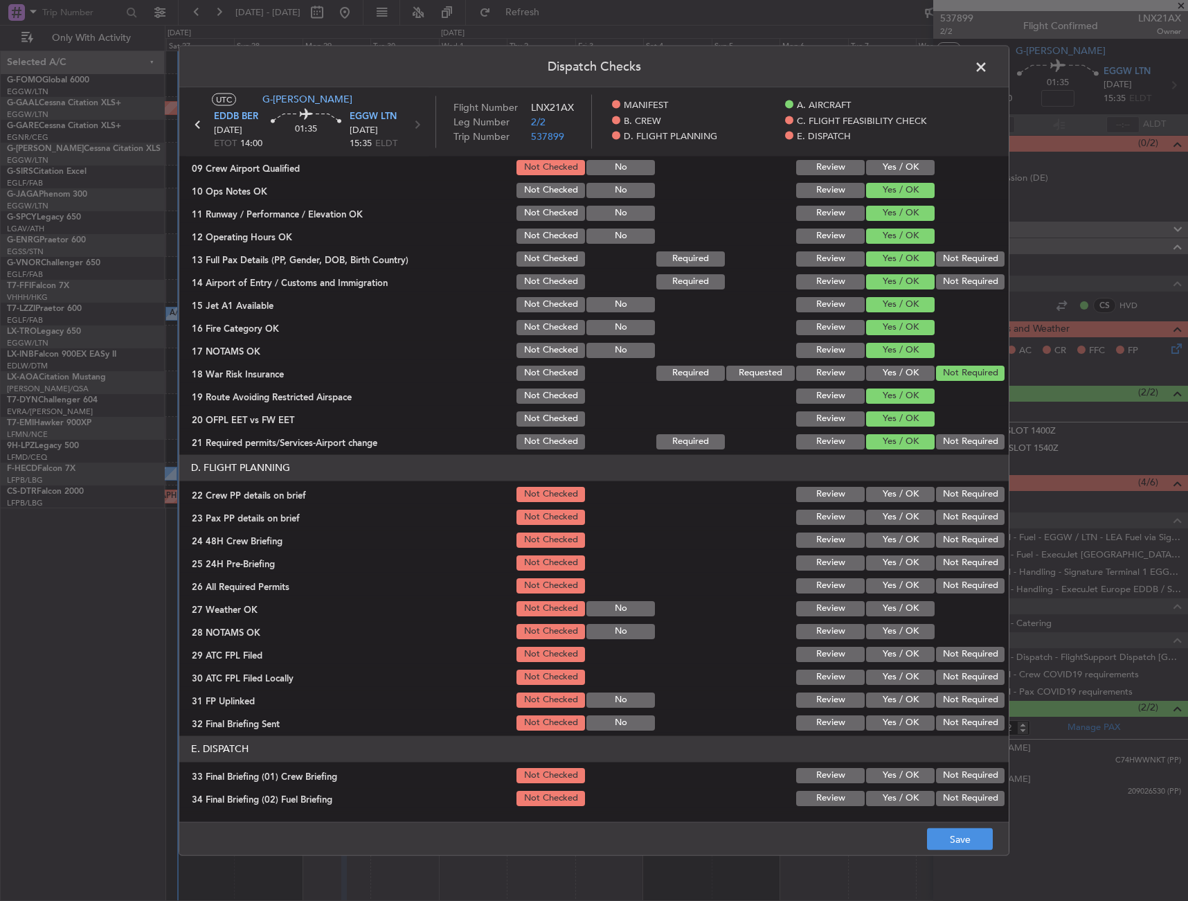
click at [904, 504] on section "D. FLIGHT PLANNING 22 Crew PP details on brief Not Checked Review Yes / OK Not …" at bounding box center [594, 593] width 830 height 278
click at [891, 490] on button "Yes / OK" at bounding box center [900, 493] width 69 height 15
click at [882, 521] on button "Yes / OK" at bounding box center [900, 516] width 69 height 15
click at [889, 544] on button "Yes / OK" at bounding box center [900, 539] width 69 height 15
click at [929, 550] on section "D. FLIGHT PLANNING 22 Crew PP details on brief Not Checked Review Yes / OK Not …" at bounding box center [594, 593] width 830 height 278
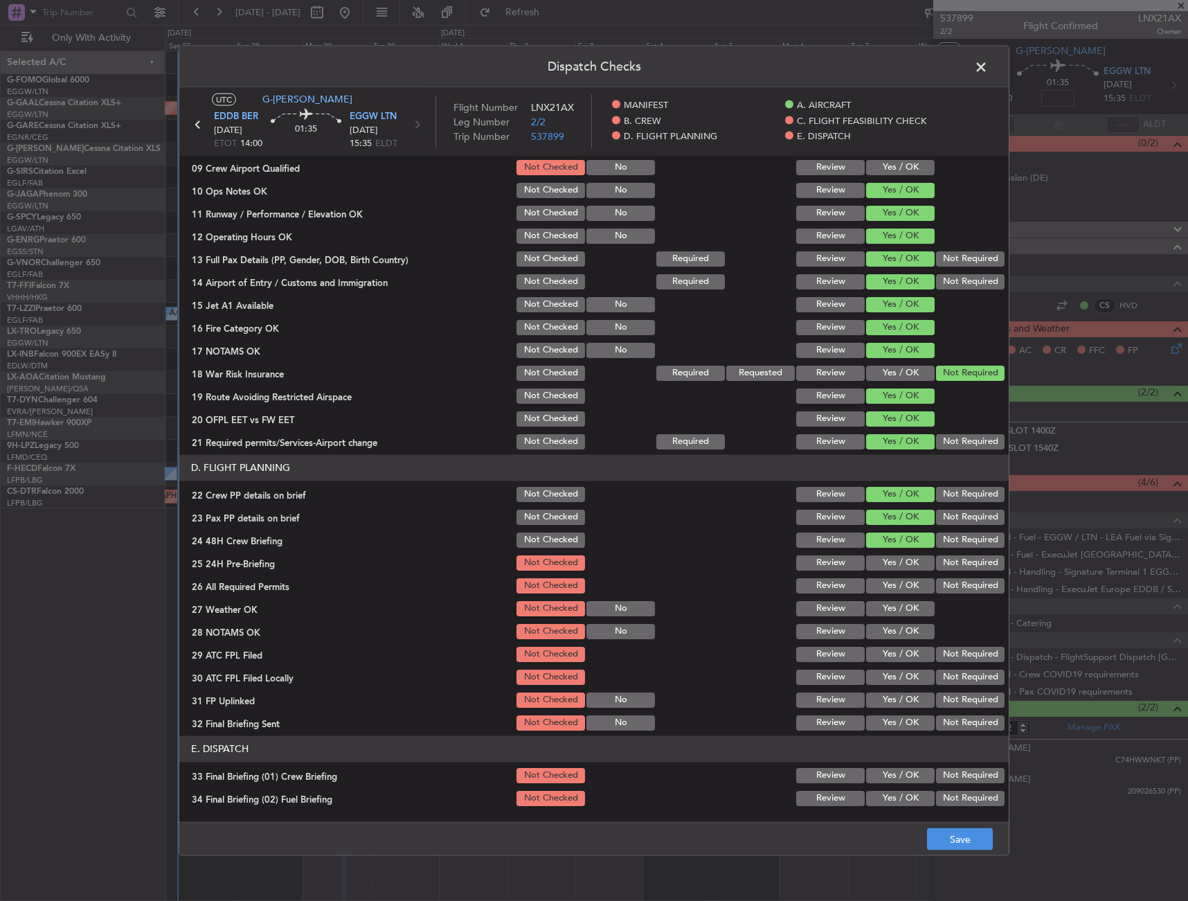
click at [936, 555] on button "Not Required" at bounding box center [970, 562] width 69 height 15
click at [950, 821] on main "UTC G-LEAX EDDB BER 29/09/2025 ETOT 14:00 01:35 EGGW LTN 29/09/2025 15:35 ELDT …" at bounding box center [594, 457] width 830 height 740
click at [954, 832] on button "Save" at bounding box center [960, 839] width 66 height 22
click at [988, 64] on span at bounding box center [988, 70] width 0 height 28
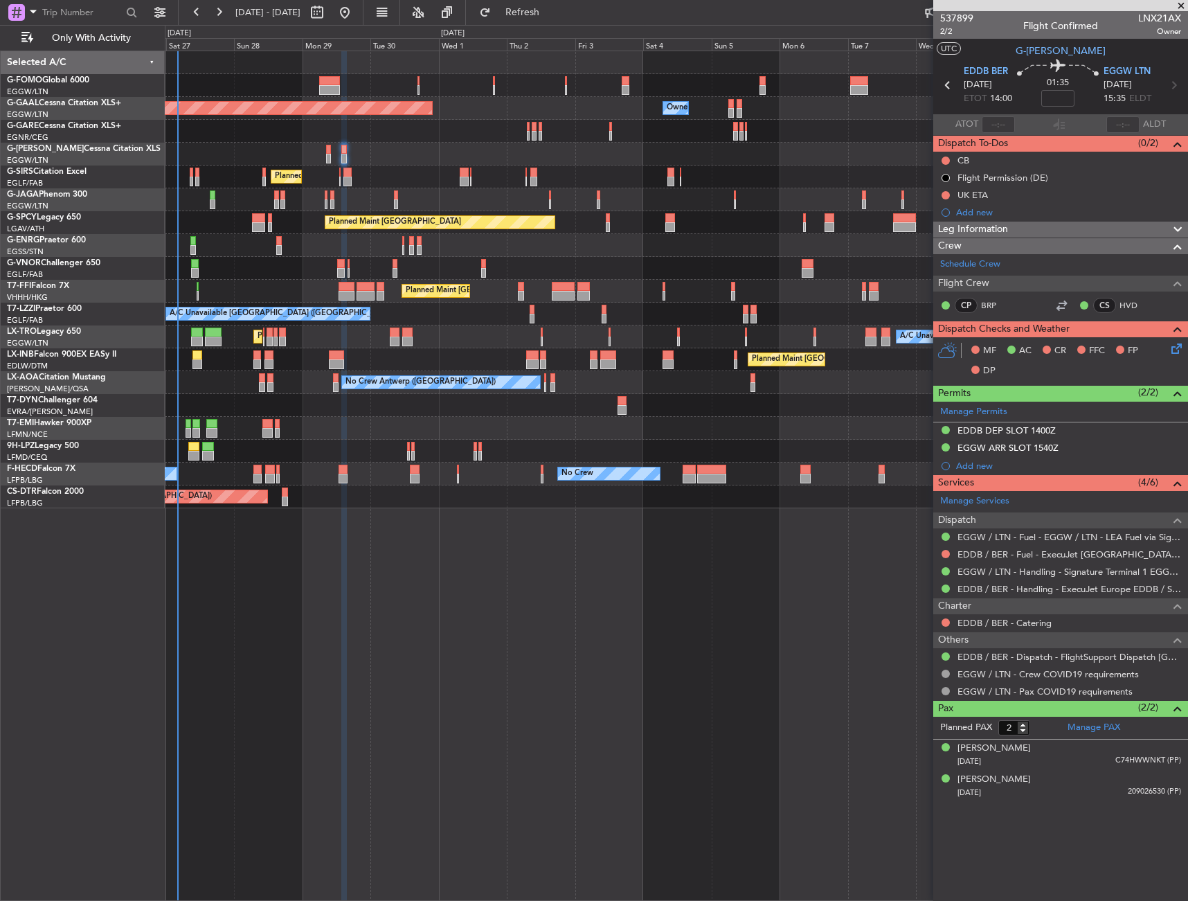
drag, startPoint x: 948, startPoint y: 160, endPoint x: 951, endPoint y: 170, distance: 10.1
click at [948, 160] on button at bounding box center [946, 161] width 8 height 8
click at [948, 221] on span "Completed" at bounding box center [952, 222] width 46 height 14
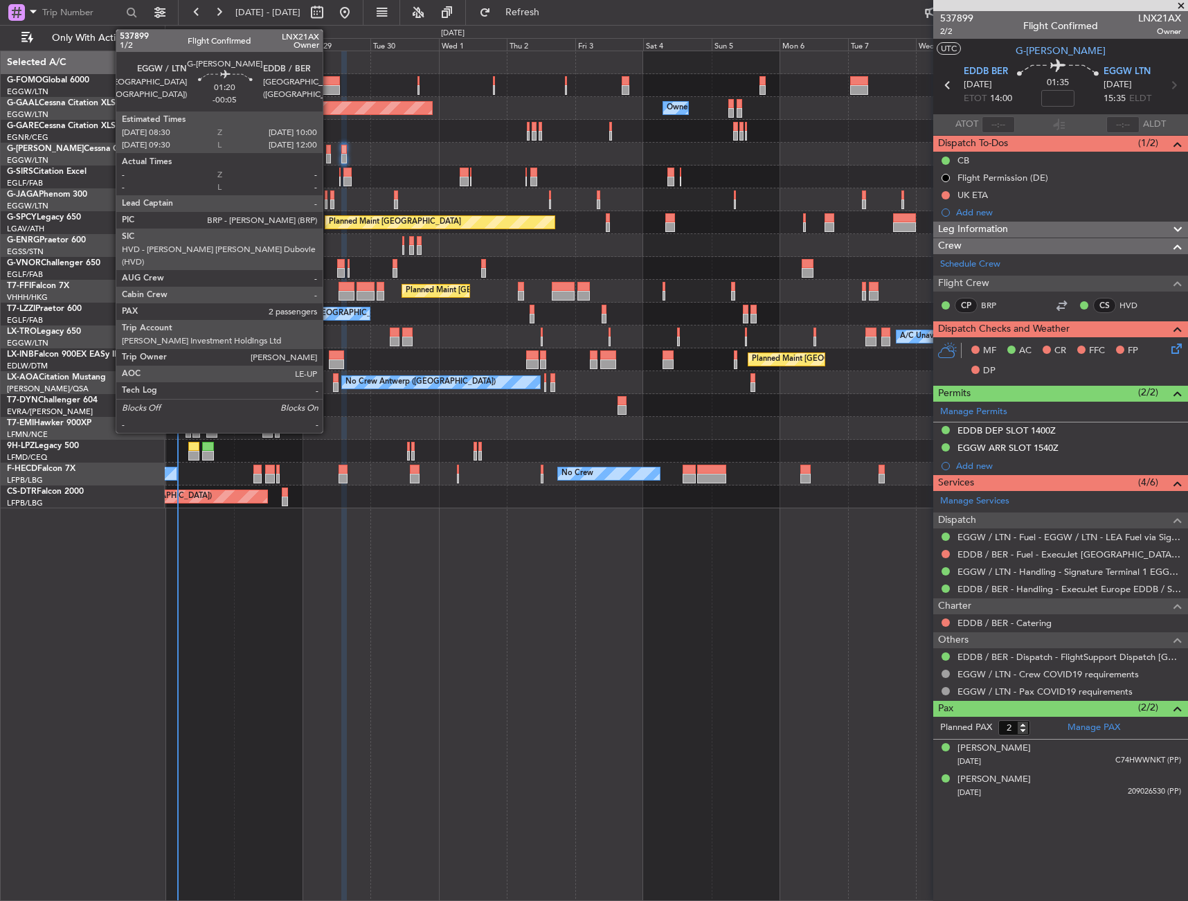
click at [329, 150] on div at bounding box center [328, 150] width 5 height 10
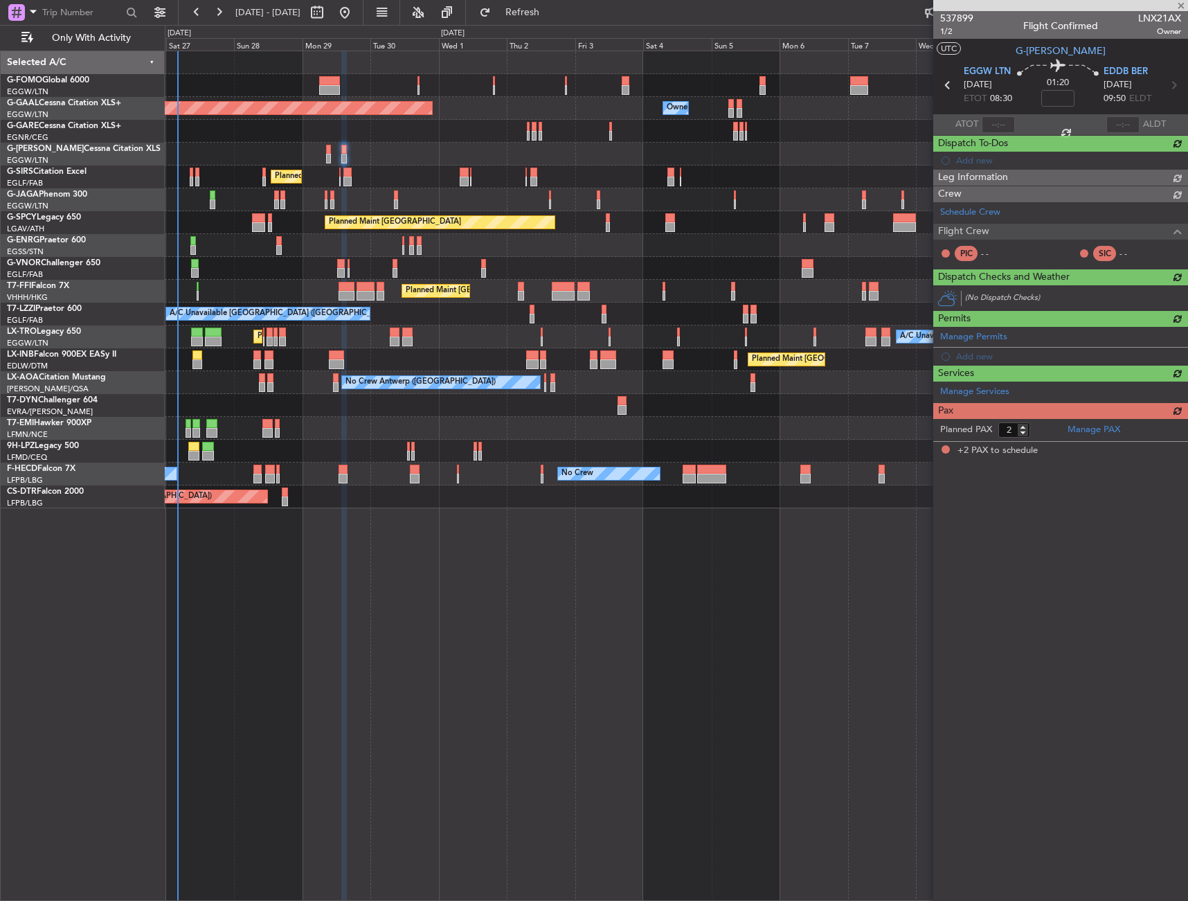
type input "-00:05"
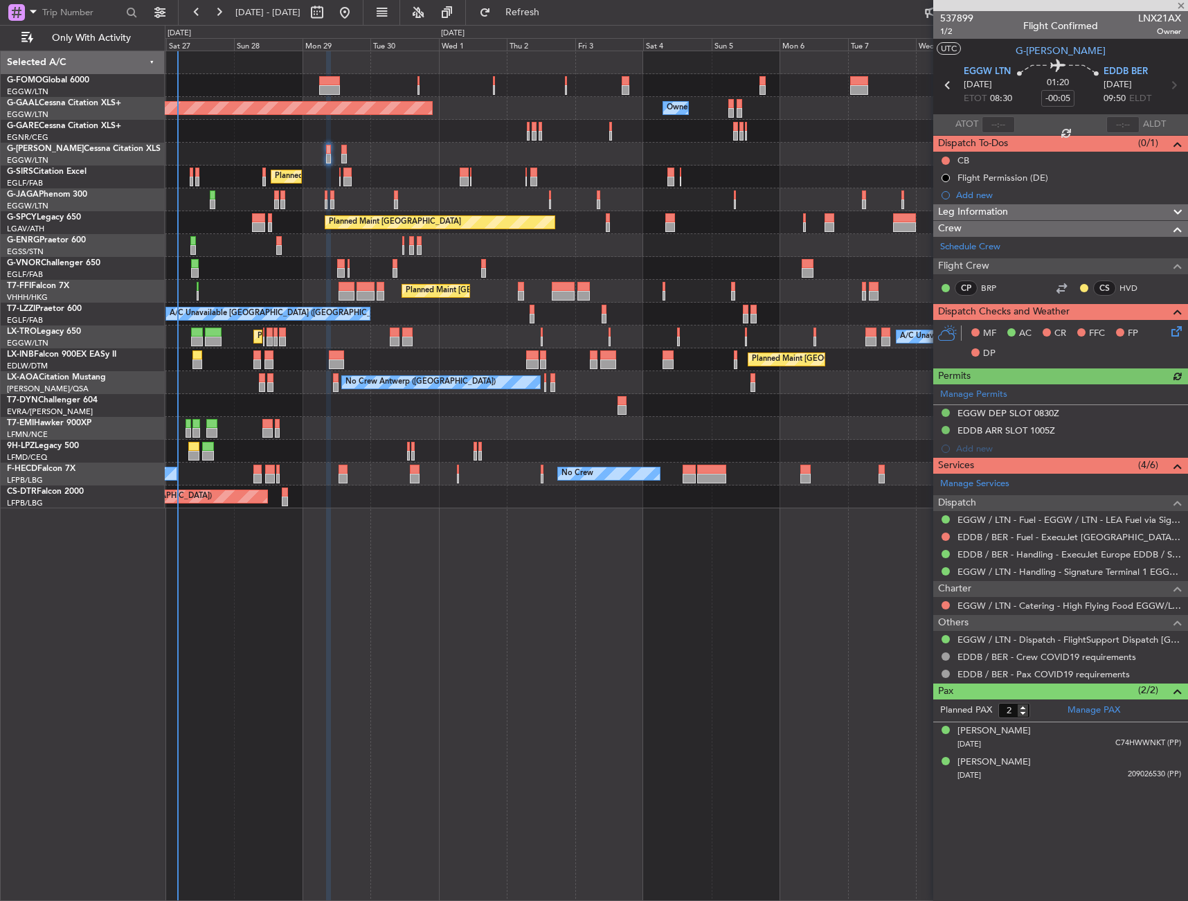
click at [944, 161] on button at bounding box center [946, 161] width 8 height 8
click at [938, 224] on span "Completed" at bounding box center [952, 222] width 46 height 14
click at [1174, 332] on icon at bounding box center [1174, 328] width 11 height 11
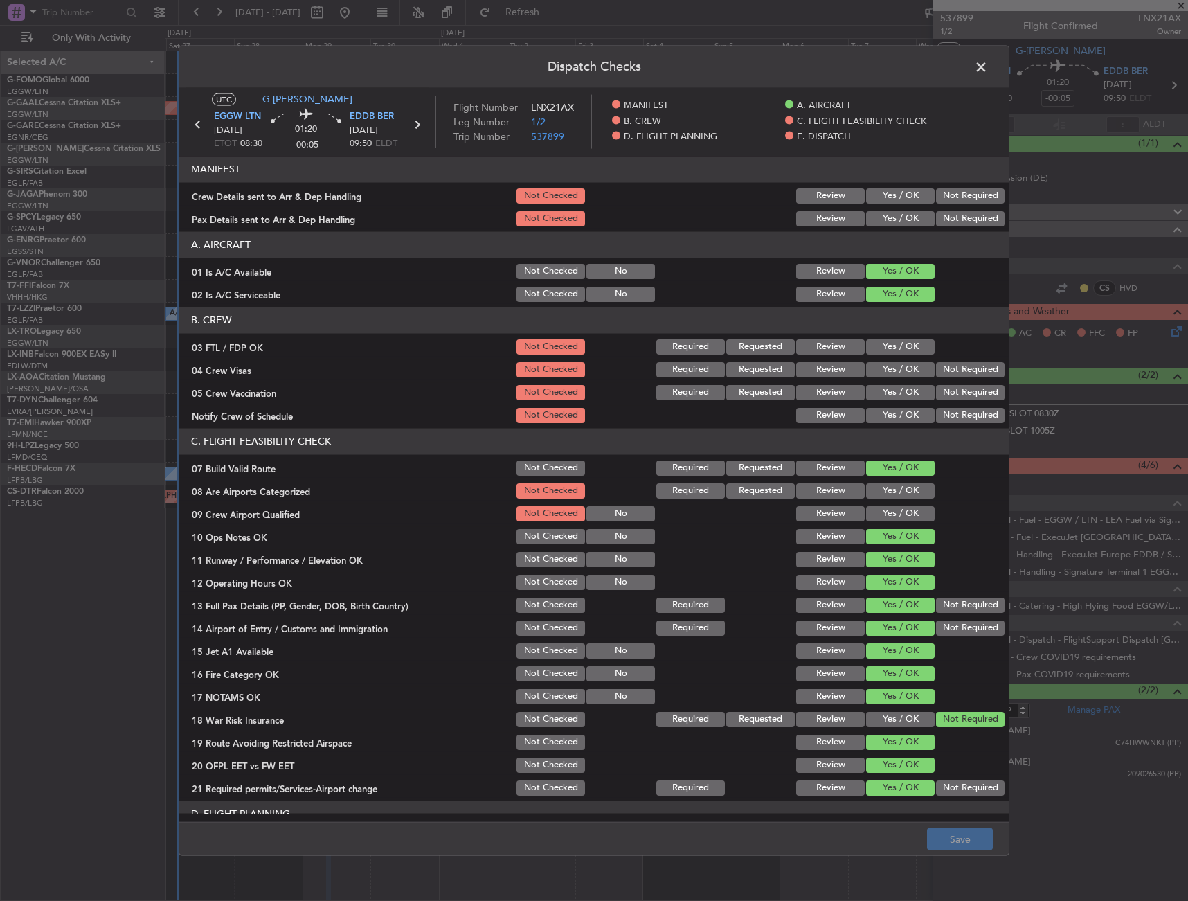
click at [988, 74] on span at bounding box center [988, 70] width 0 height 28
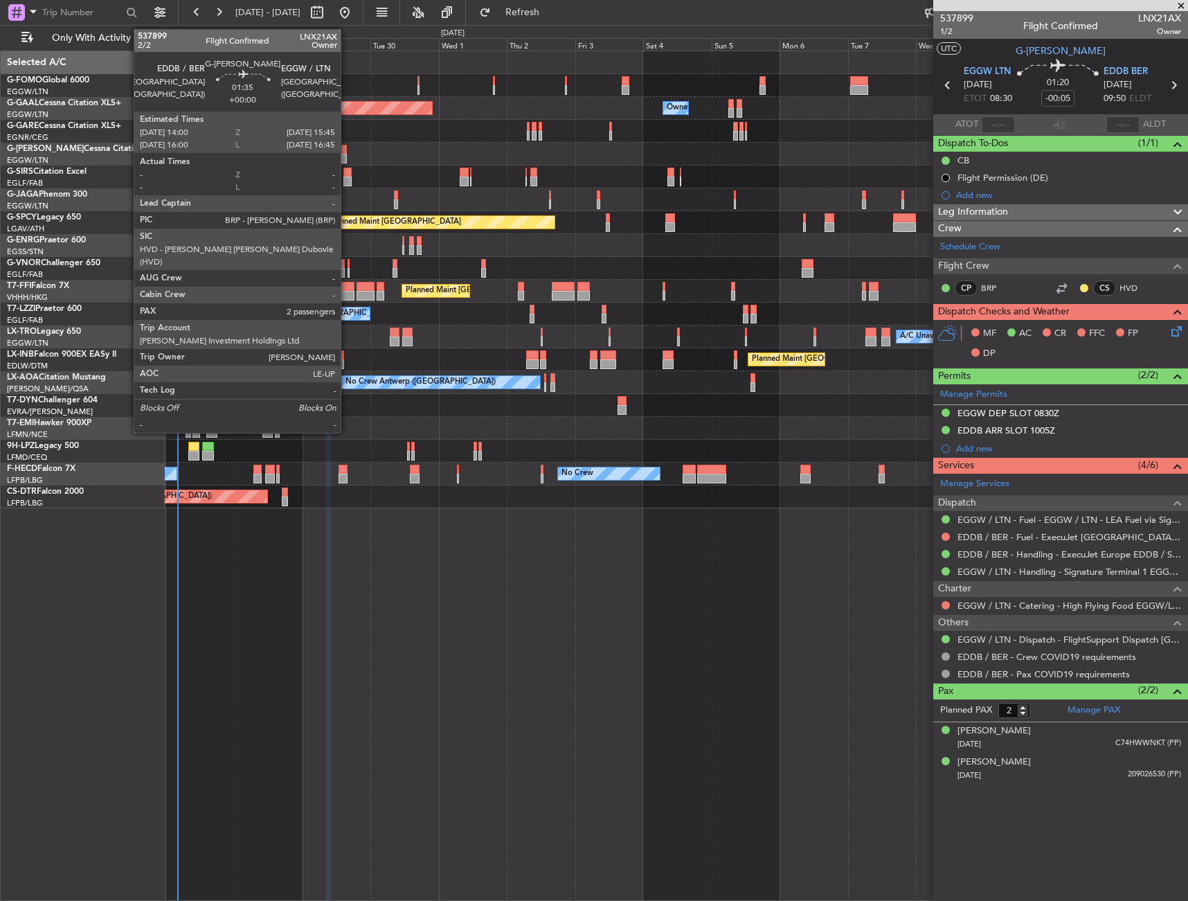
click at [346, 153] on div at bounding box center [344, 150] width 6 height 10
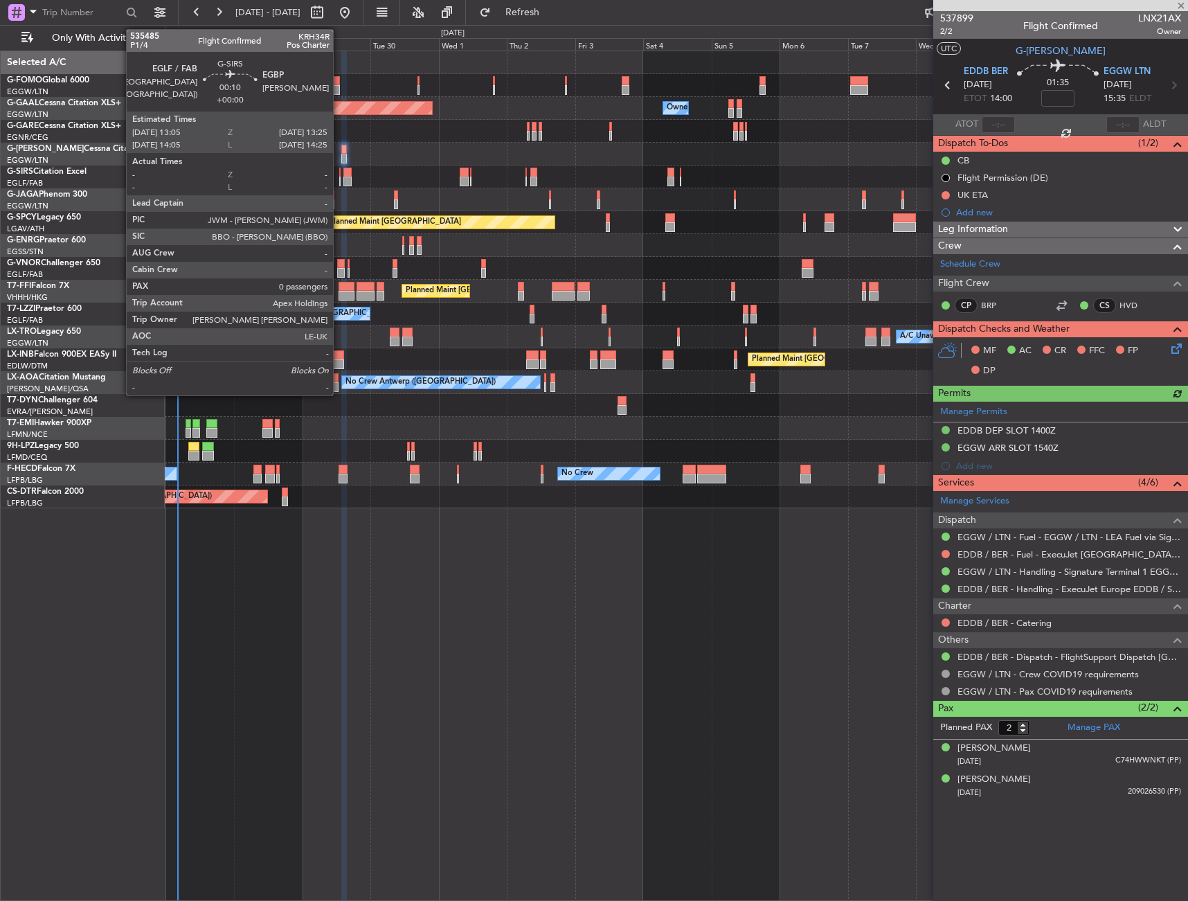
click at [339, 176] on div at bounding box center [339, 173] width 1 height 10
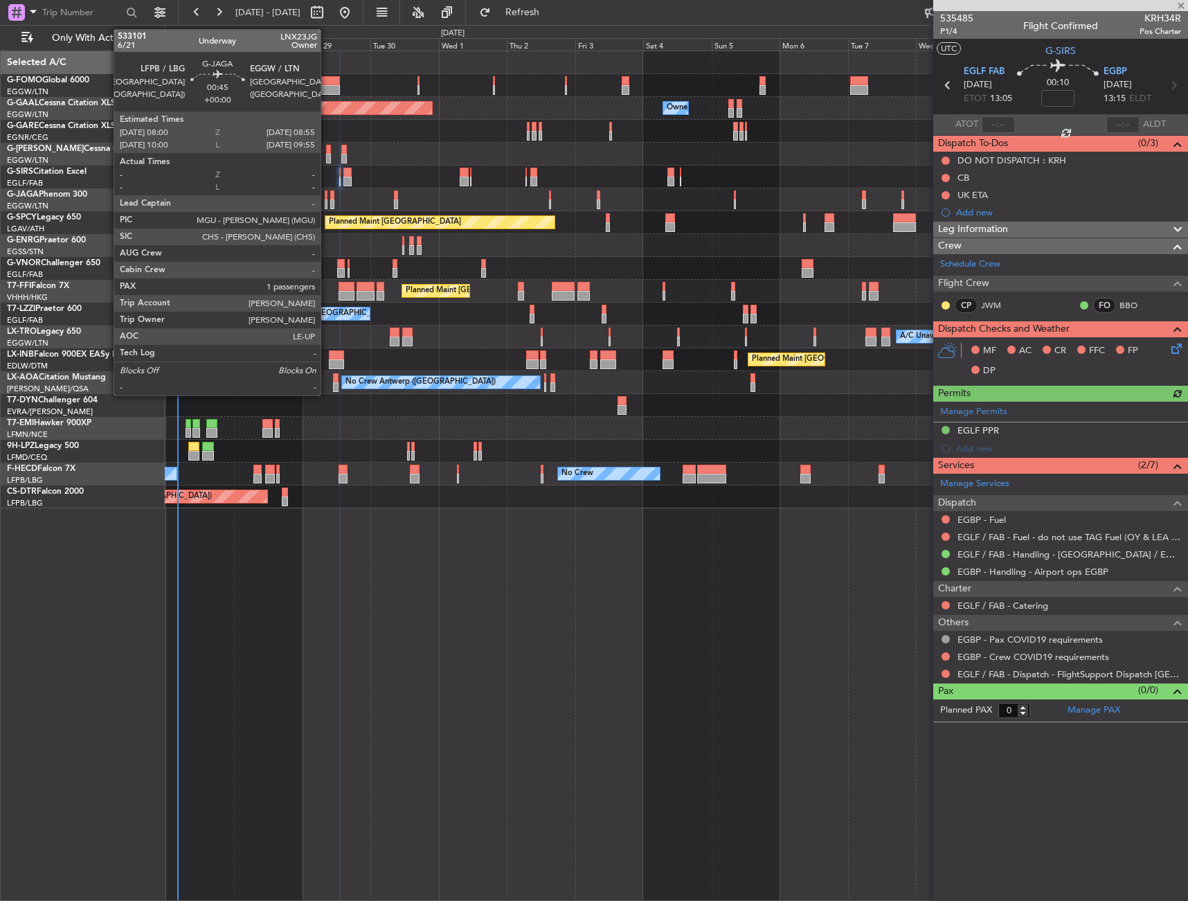
click at [327, 203] on div at bounding box center [326, 204] width 3 height 10
type input "1"
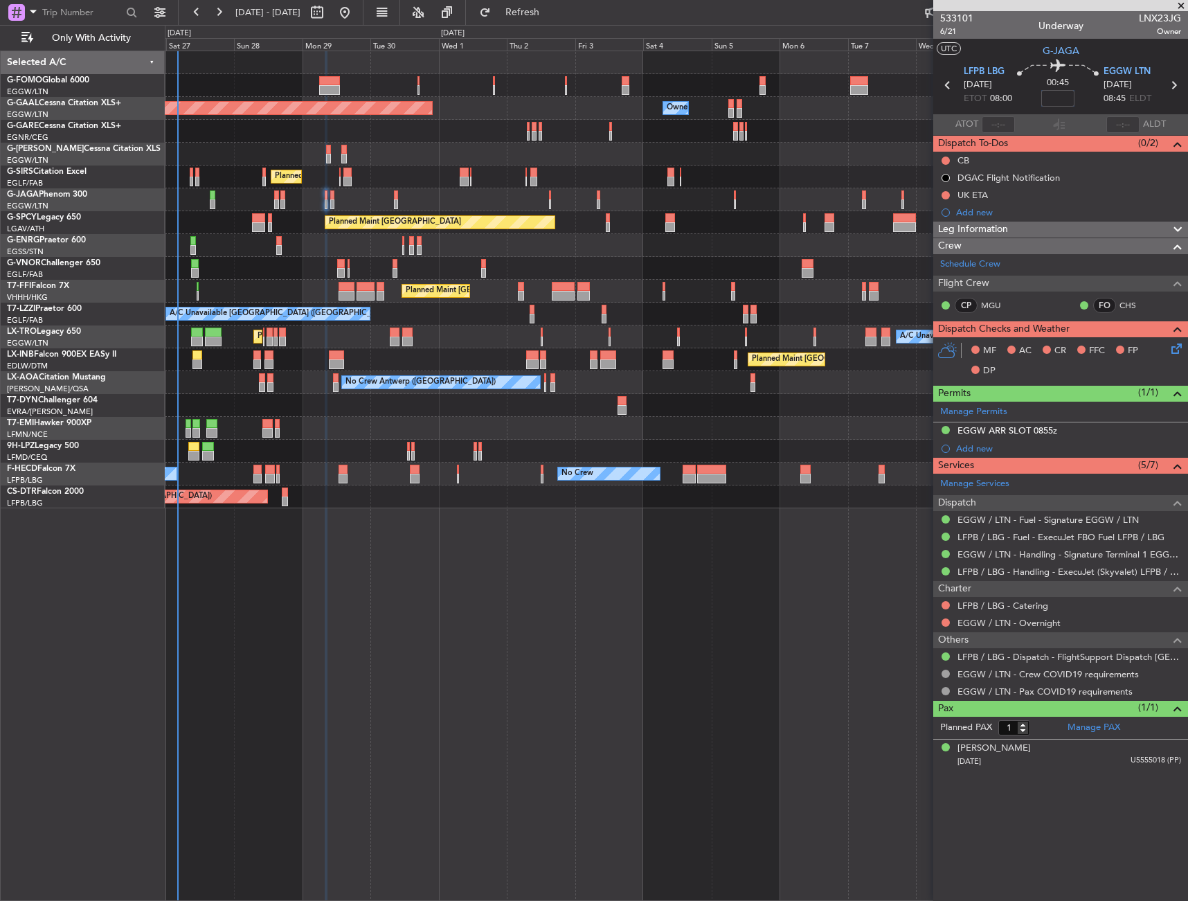
click at [1060, 101] on input at bounding box center [1058, 98] width 33 height 17
click at [1099, 109] on div "00:45 15" at bounding box center [1058, 85] width 91 height 51
type input "+00:15"
click at [1089, 234] on div "Leg Information" at bounding box center [1061, 230] width 255 height 16
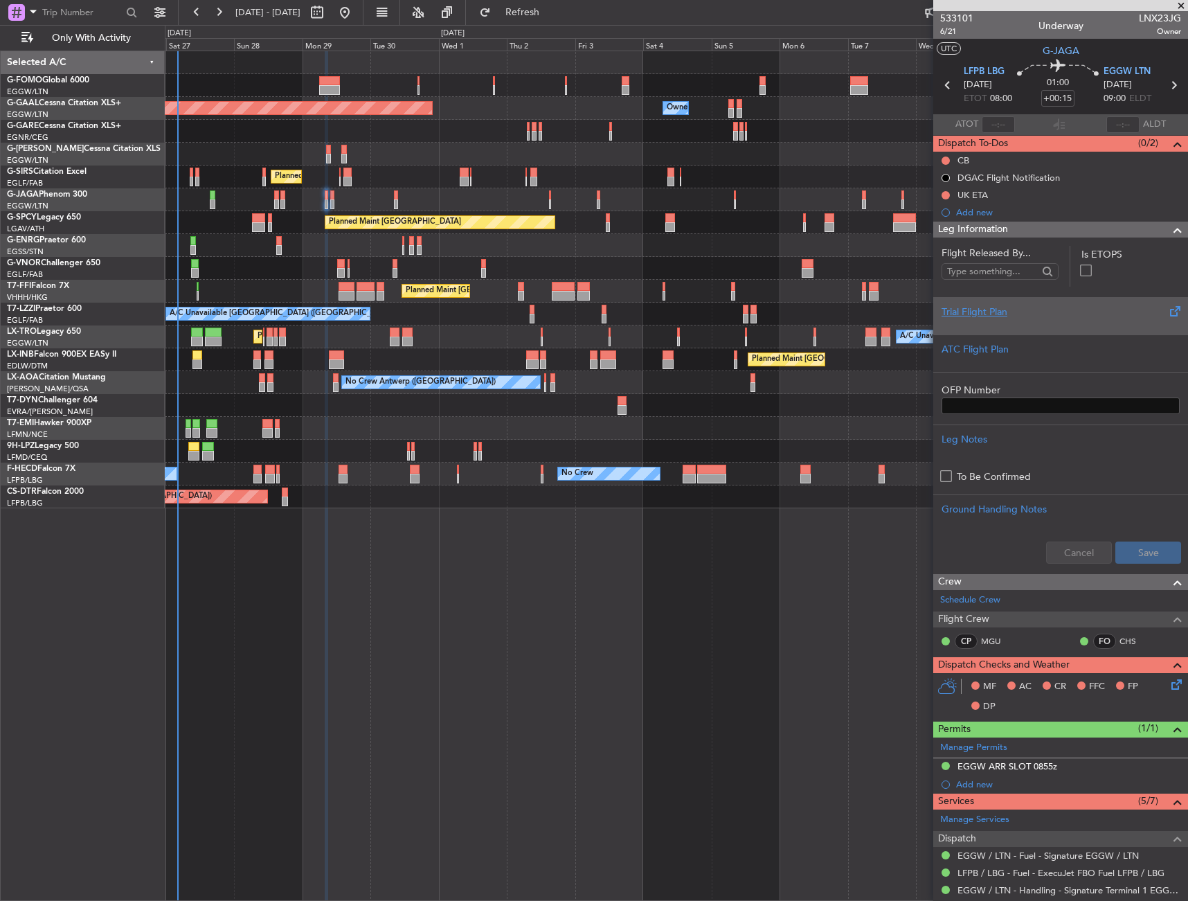
click at [1028, 320] on div "Trial Flight Plan" at bounding box center [1061, 315] width 255 height 37
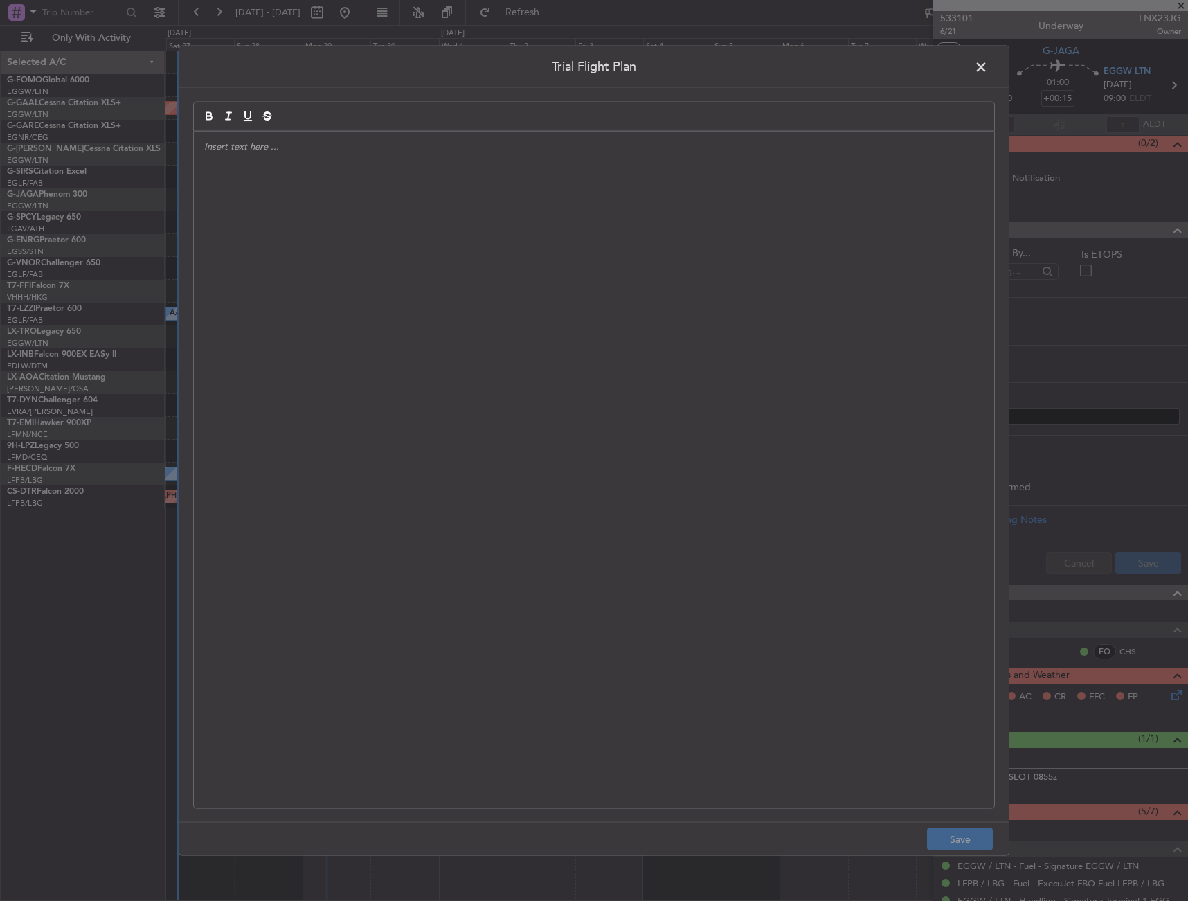
click at [562, 310] on div at bounding box center [594, 470] width 801 height 677
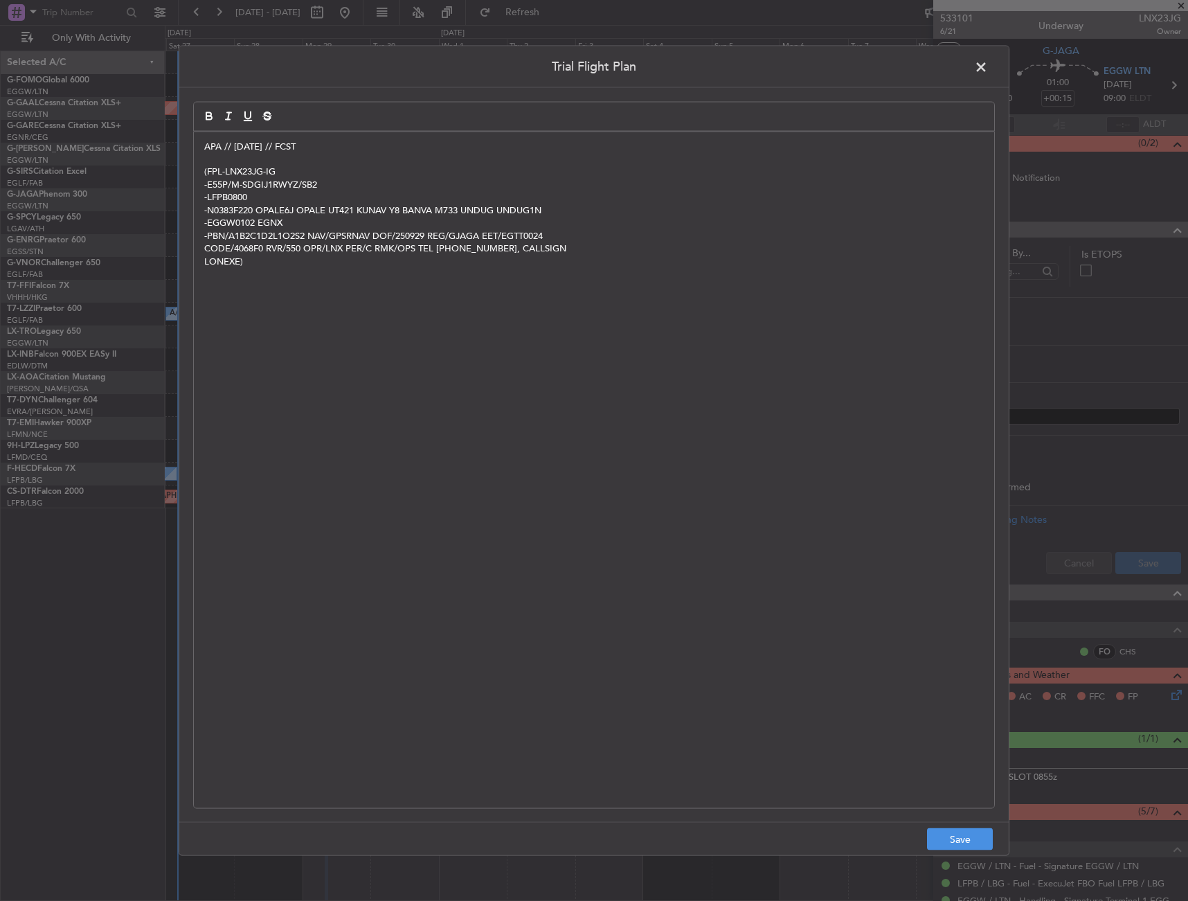
scroll to position [0, 0]
click at [949, 848] on button "Save" at bounding box center [960, 839] width 66 height 22
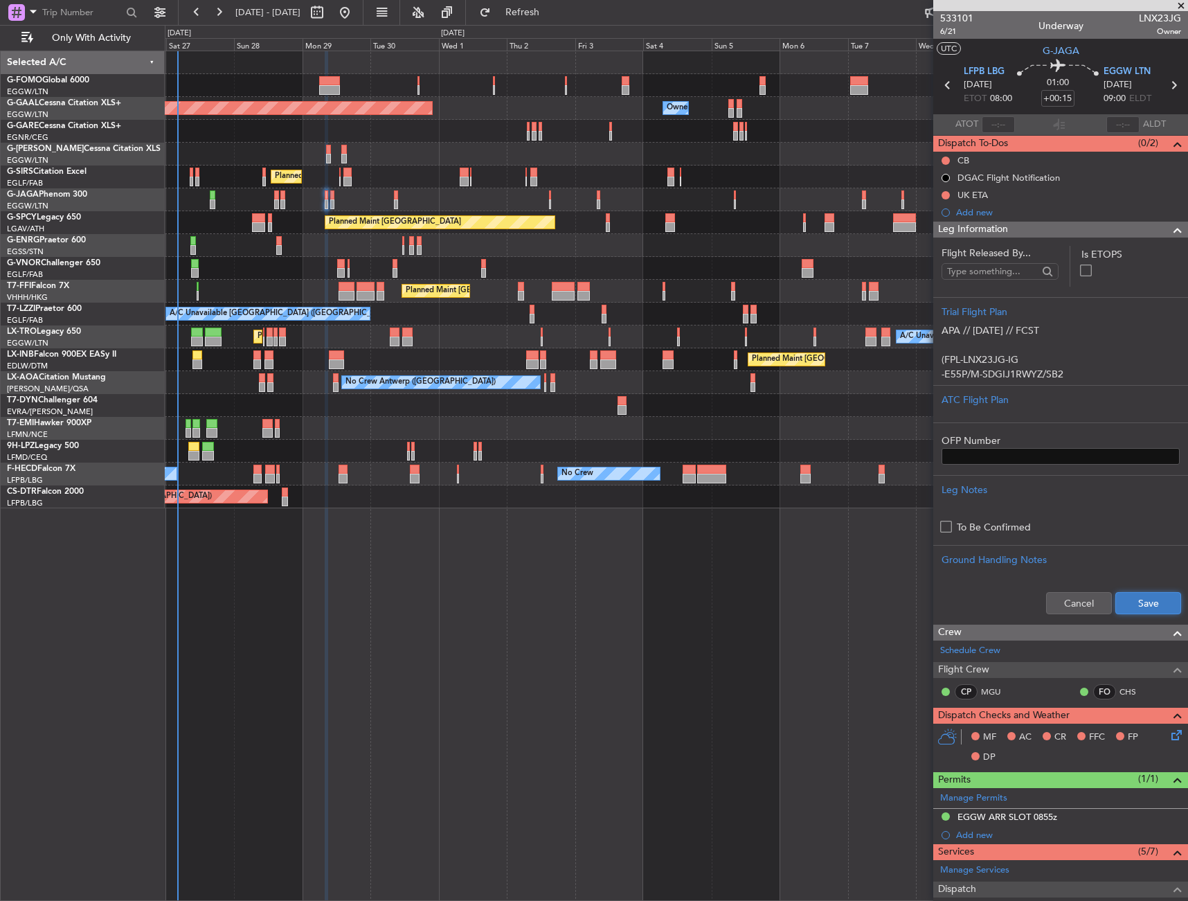
click at [1140, 594] on button "Save" at bounding box center [1149, 603] width 66 height 22
click at [1048, 229] on div "Leg Information" at bounding box center [1061, 230] width 255 height 16
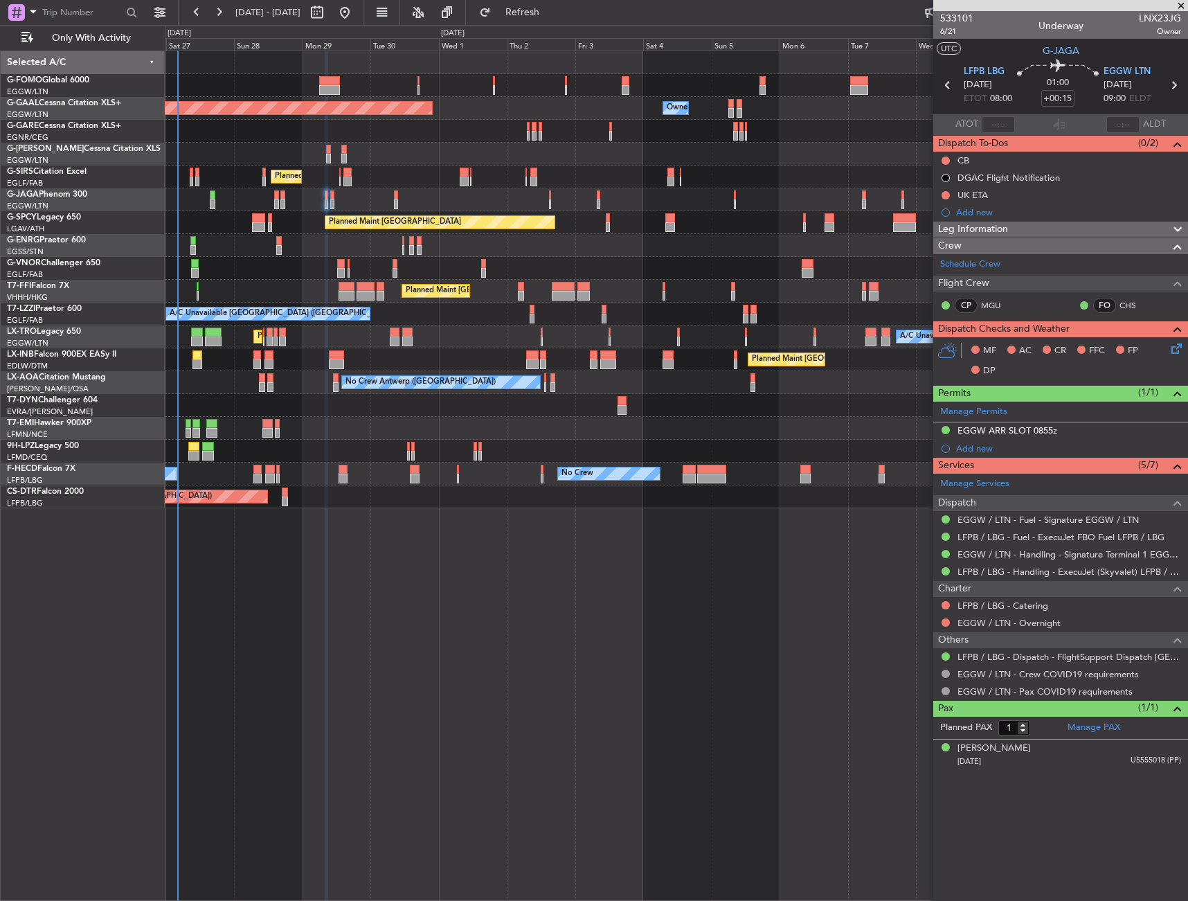
click at [1175, 352] on icon at bounding box center [1174, 346] width 11 height 11
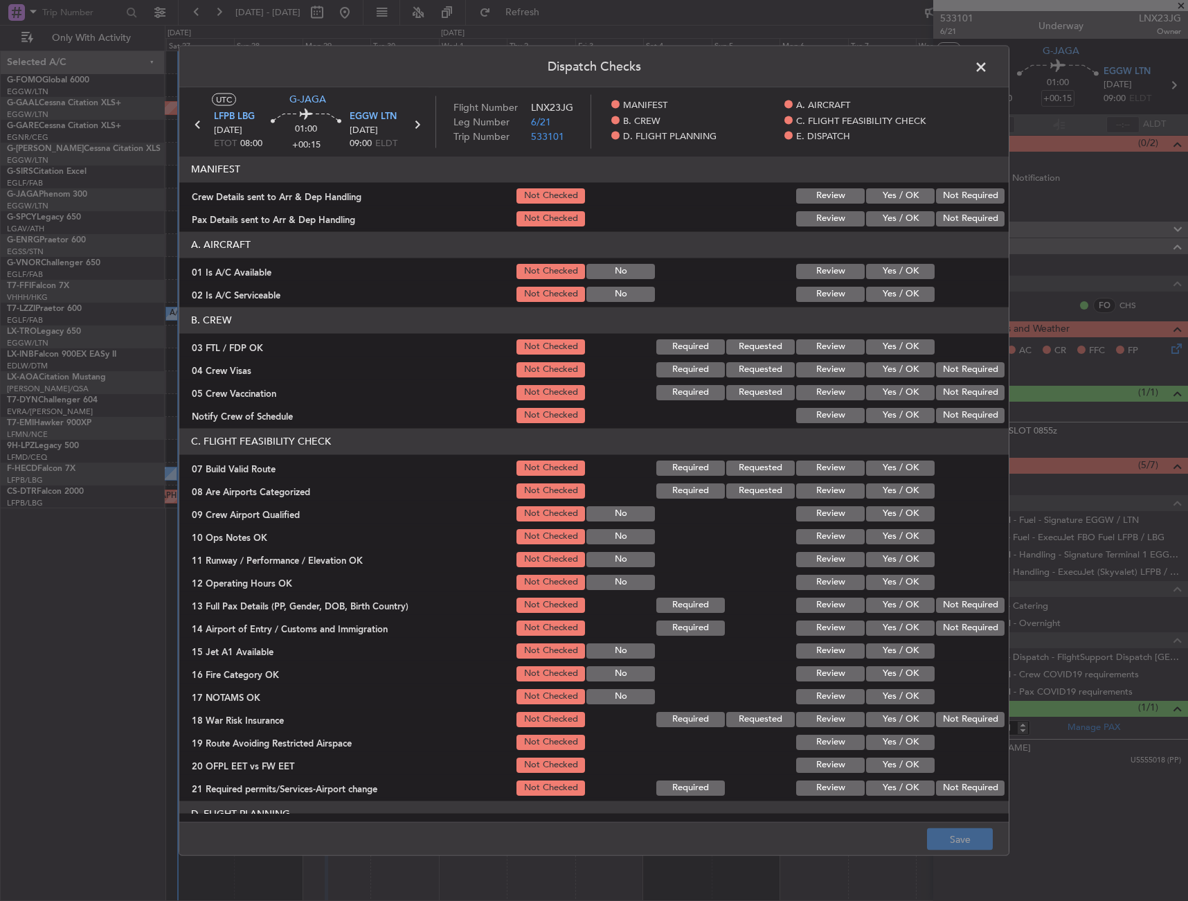
click at [876, 274] on button "Yes / OK" at bounding box center [900, 270] width 69 height 15
click at [876, 288] on button "Yes / OK" at bounding box center [900, 293] width 69 height 15
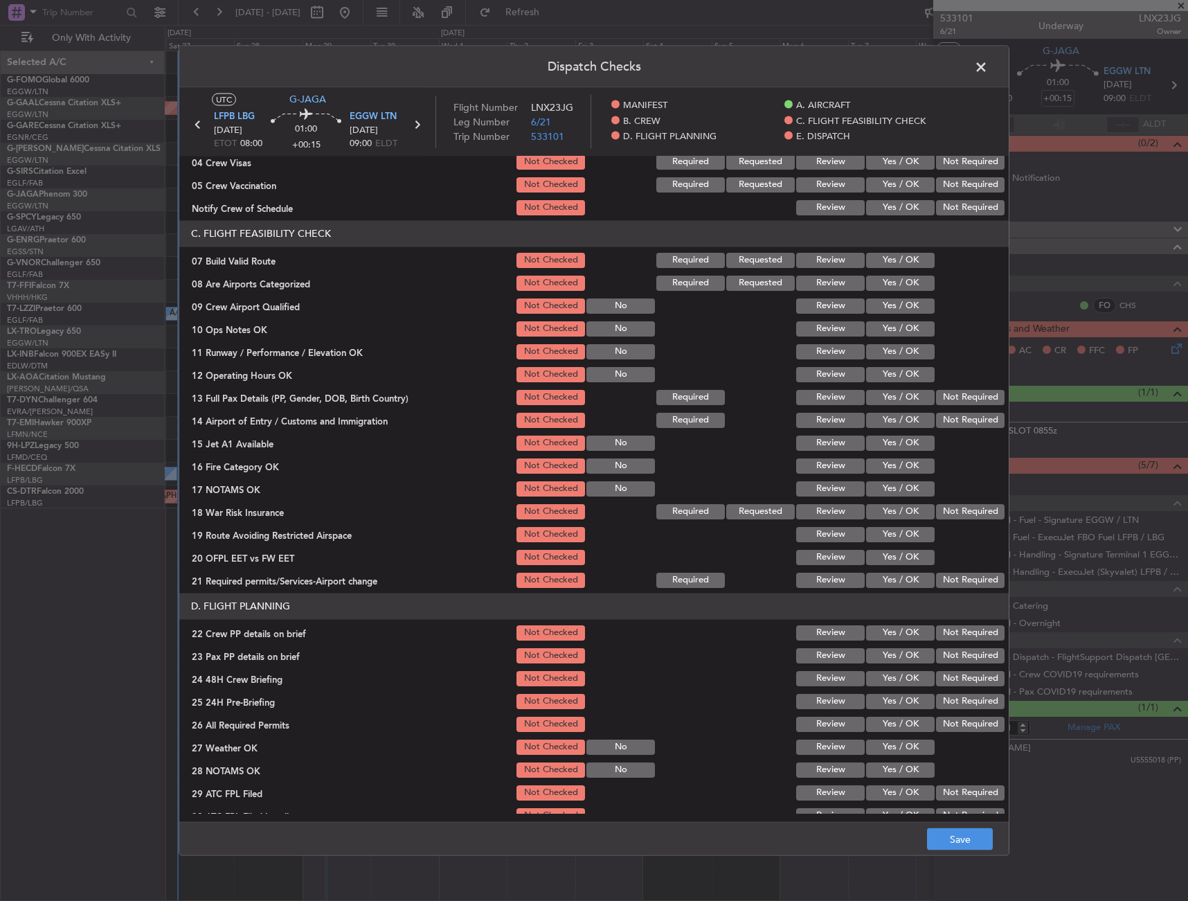
click at [878, 264] on button "Yes / OK" at bounding box center [900, 259] width 69 height 15
click at [873, 310] on button "Yes / OK" at bounding box center [900, 305] width 69 height 15
drag, startPoint x: 530, startPoint y: 302, endPoint x: 828, endPoint y: 326, distance: 298.8
click at [530, 302] on button "Not Checked" at bounding box center [551, 305] width 69 height 15
drag, startPoint x: 945, startPoint y: 324, endPoint x: 931, endPoint y: 325, distance: 14.6
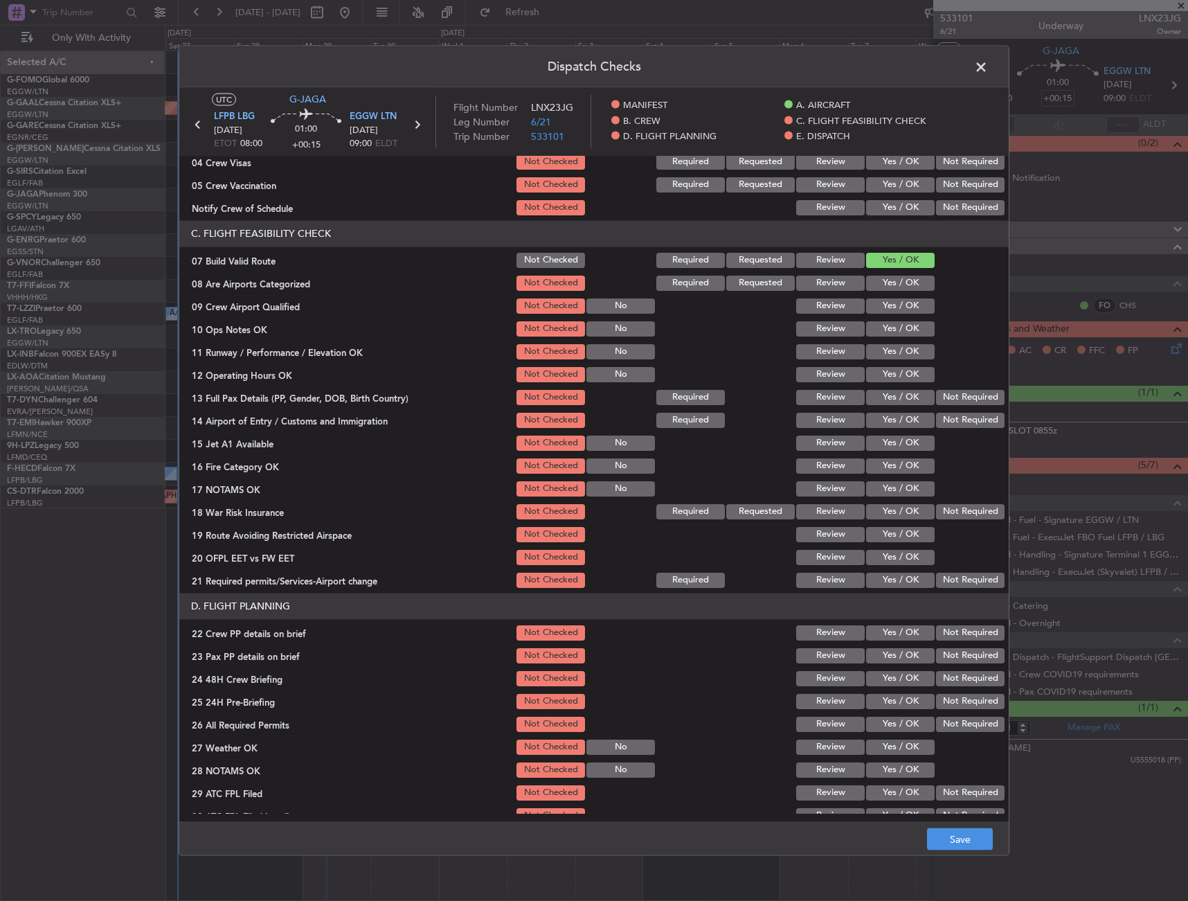
click at [940, 324] on div at bounding box center [969, 328] width 70 height 19
click at [915, 326] on button "Yes / OK" at bounding box center [900, 328] width 69 height 15
click at [899, 364] on section "C. FLIGHT FEASIBILITY CHECK 07 Build Valid Route Not Checked Required Requested…" at bounding box center [594, 404] width 830 height 369
click at [898, 352] on button "Yes / OK" at bounding box center [900, 351] width 69 height 15
click at [895, 371] on button "Yes / OK" at bounding box center [900, 373] width 69 height 15
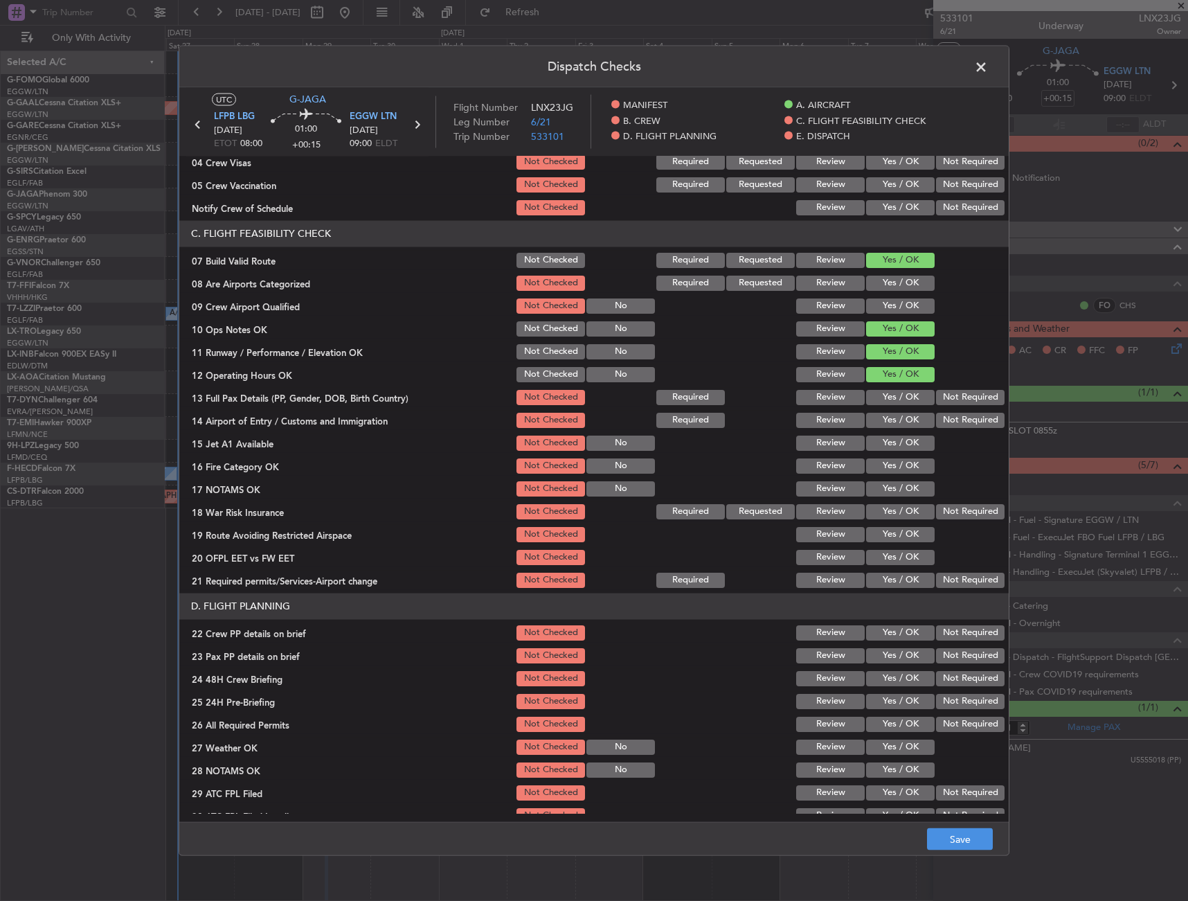
drag, startPoint x: 890, startPoint y: 389, endPoint x: 889, endPoint y: 395, distance: 7.0
click at [889, 394] on div "Yes / OK" at bounding box center [899, 396] width 70 height 19
click at [889, 399] on button "Yes / OK" at bounding box center [900, 396] width 69 height 15
drag, startPoint x: 885, startPoint y: 418, endPoint x: 886, endPoint y: 426, distance: 8.3
click at [885, 418] on button "Yes / OK" at bounding box center [900, 419] width 69 height 15
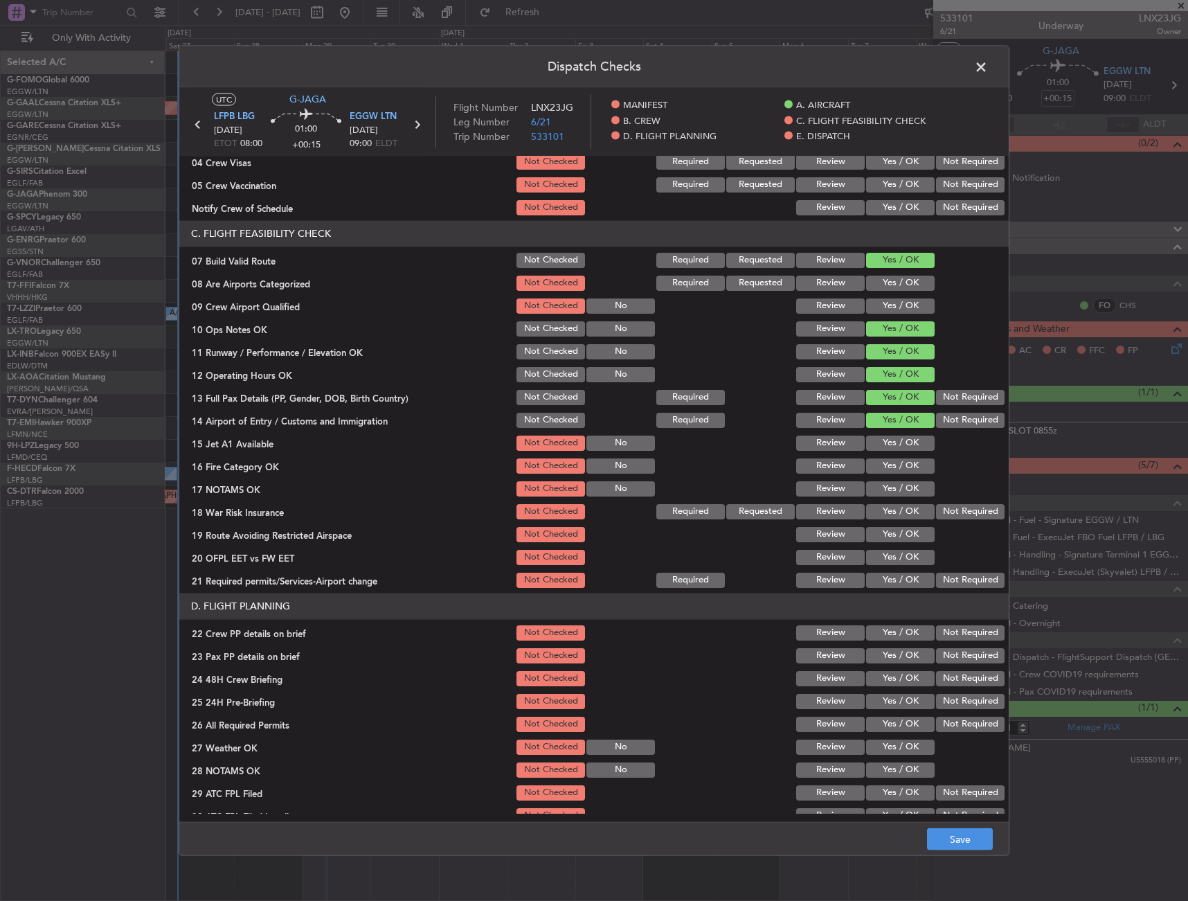
click at [887, 438] on button "Yes / OK" at bounding box center [900, 442] width 69 height 15
click at [887, 445] on button "Yes / OK" at bounding box center [900, 442] width 69 height 15
click at [885, 468] on button "Yes / OK" at bounding box center [900, 465] width 69 height 15
click at [881, 488] on button "Yes / OK" at bounding box center [900, 488] width 69 height 15
drag, startPoint x: 940, startPoint y: 501, endPoint x: 931, endPoint y: 511, distance: 12.8
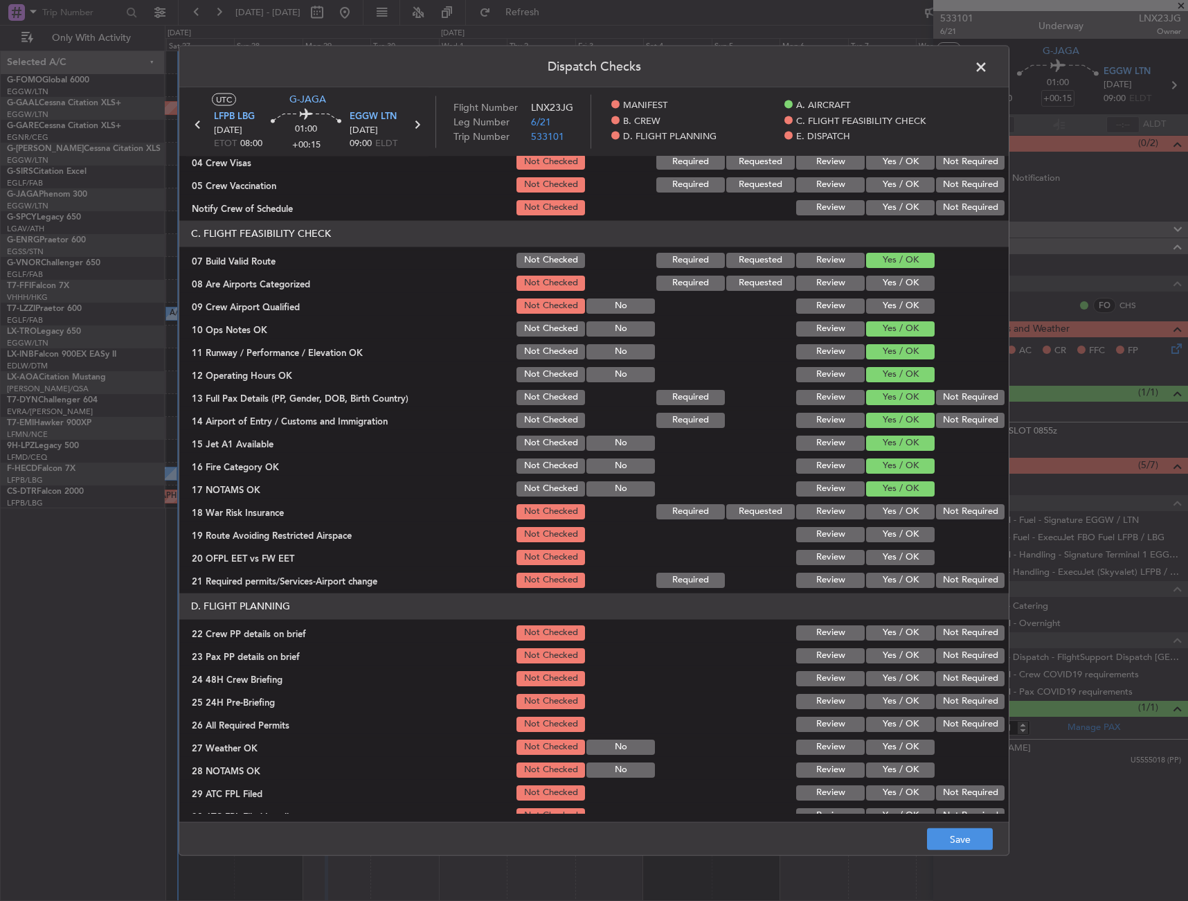
click at [938, 504] on div "Not Required" at bounding box center [969, 510] width 70 height 19
click at [936, 518] on button "Not Required" at bounding box center [970, 510] width 69 height 15
drag, startPoint x: 909, startPoint y: 533, endPoint x: 892, endPoint y: 557, distance: 28.8
click at [908, 534] on button "Yes / OK" at bounding box center [900, 533] width 69 height 15
click at [891, 557] on button "Yes / OK" at bounding box center [900, 556] width 69 height 15
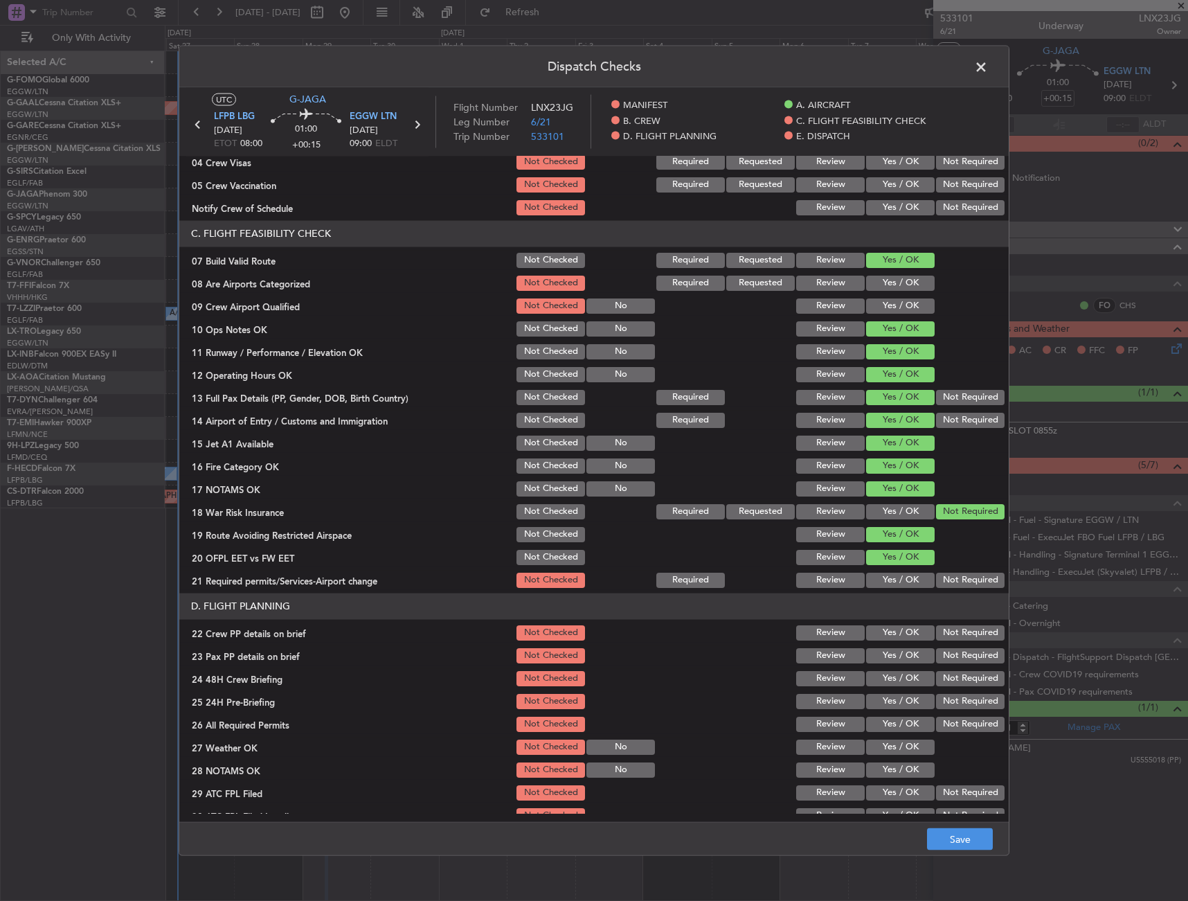
drag, startPoint x: 884, startPoint y: 582, endPoint x: 876, endPoint y: 547, distance: 35.5
click at [880, 581] on button "Yes / OK" at bounding box center [900, 579] width 69 height 15
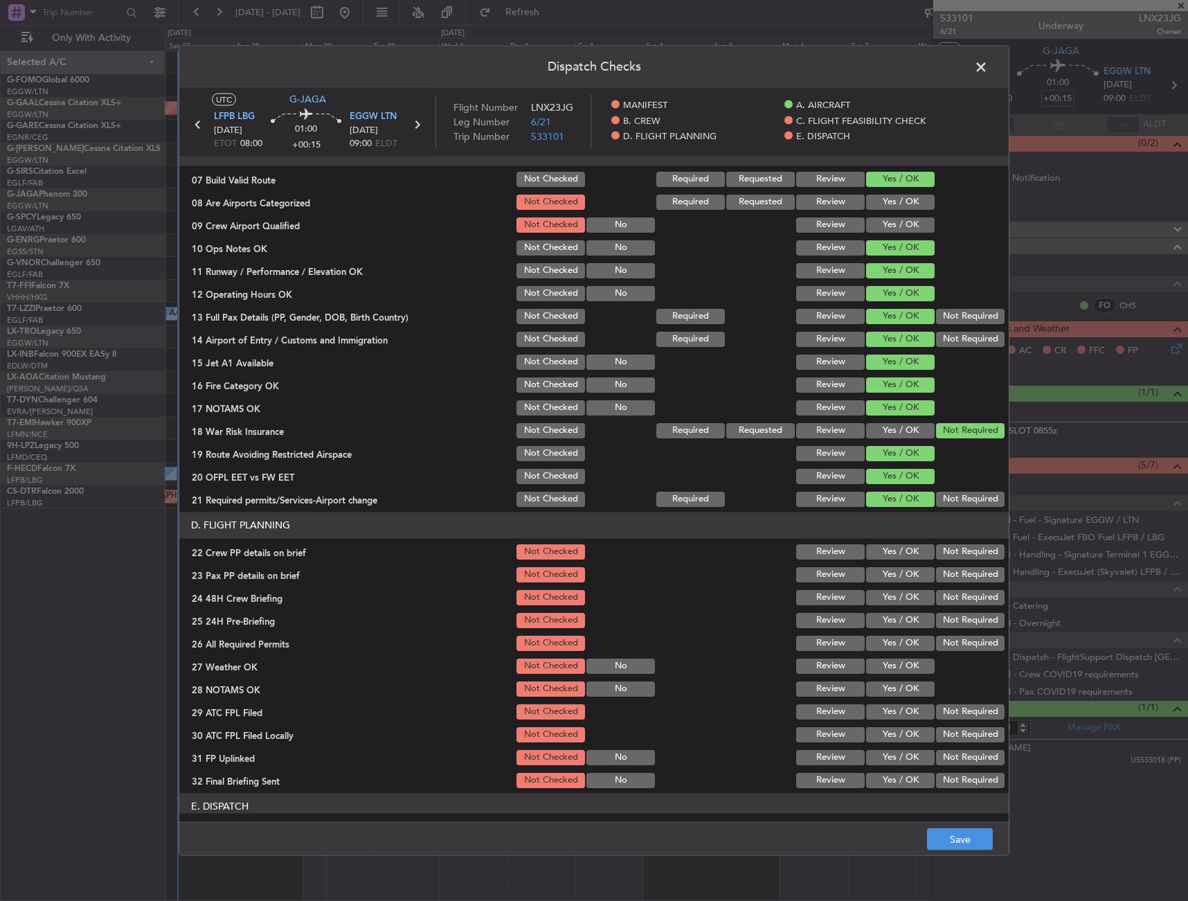
scroll to position [346, 0]
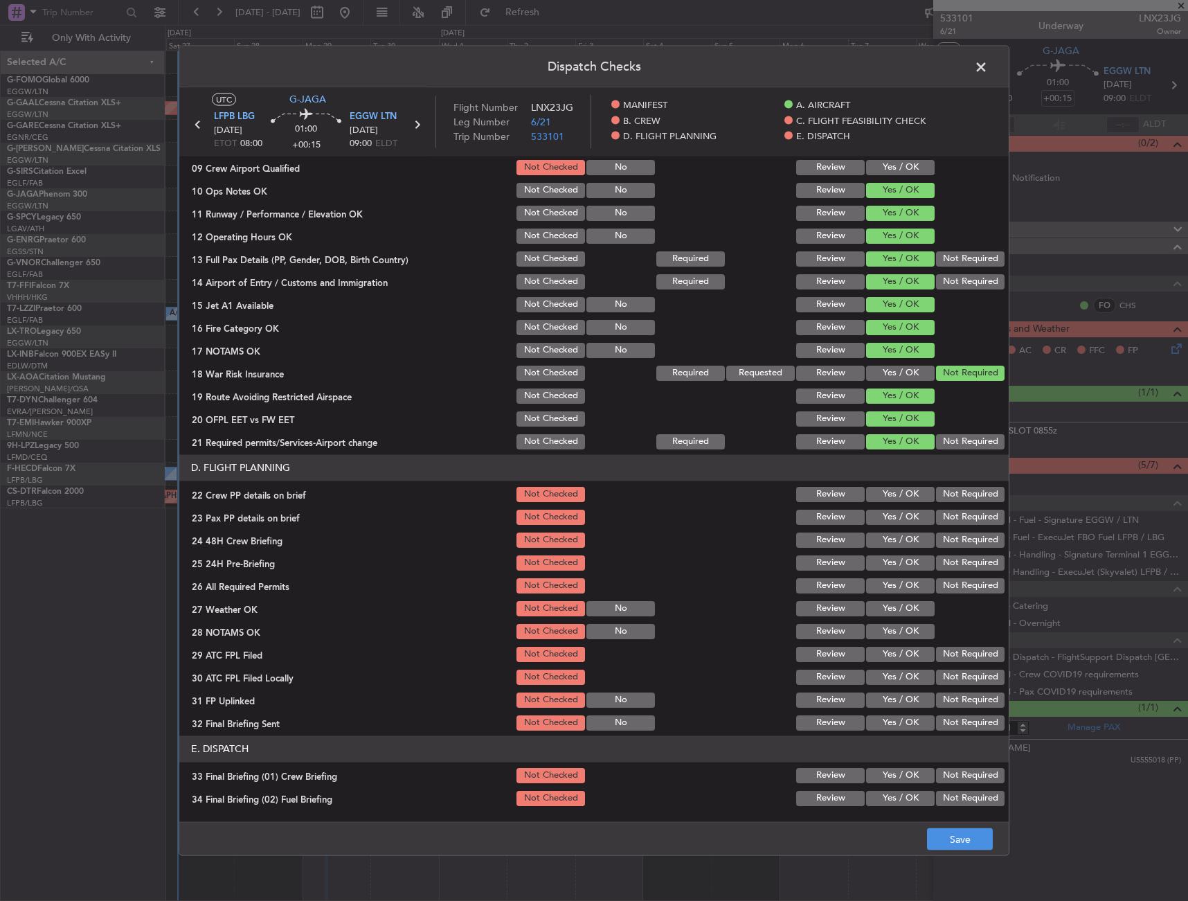
drag, startPoint x: 898, startPoint y: 494, endPoint x: 892, endPoint y: 519, distance: 26.4
click at [898, 494] on button "Yes / OK" at bounding box center [900, 493] width 69 height 15
click at [892, 519] on button "Yes / OK" at bounding box center [900, 516] width 69 height 15
drag, startPoint x: 895, startPoint y: 535, endPoint x: 945, endPoint y: 555, distance: 53.8
click at [895, 537] on button "Yes / OK" at bounding box center [900, 539] width 69 height 15
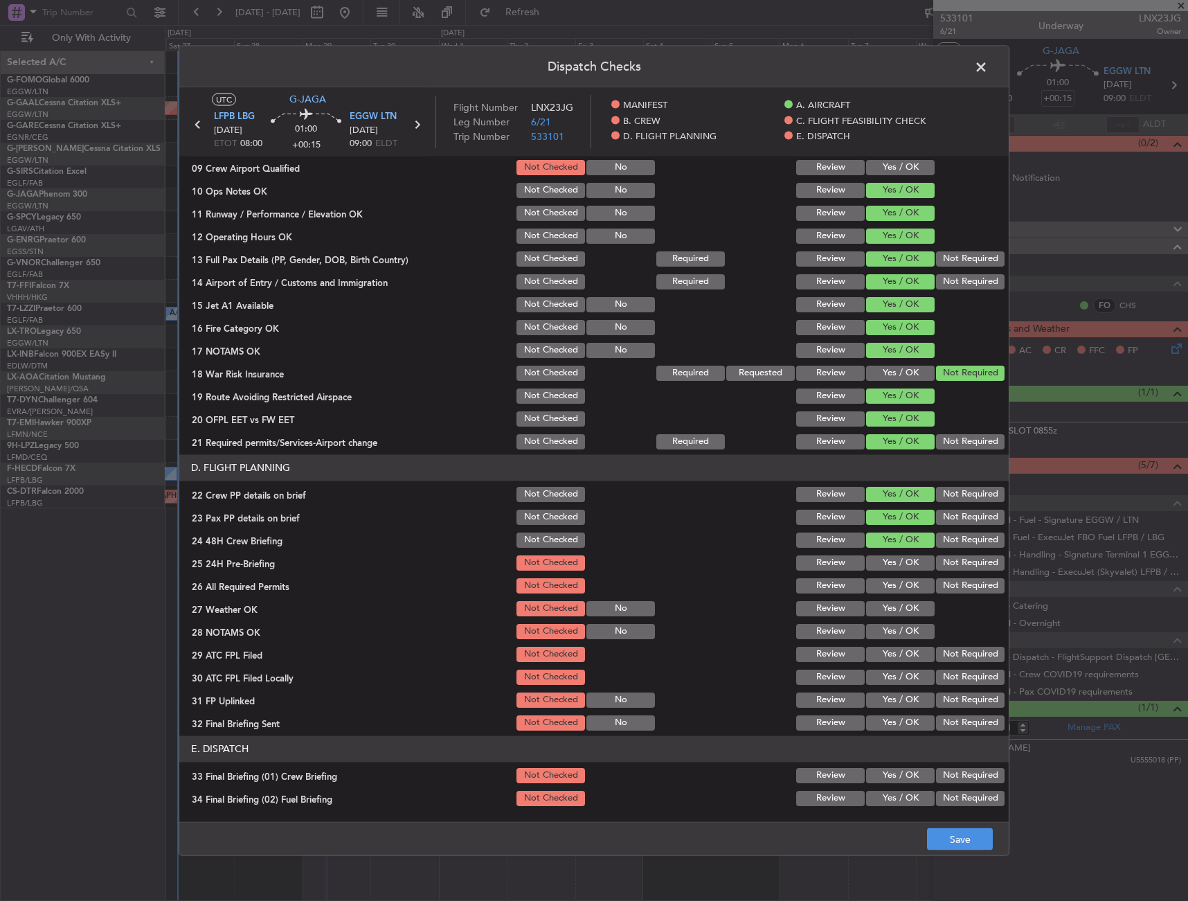
click at [963, 564] on button "Not Required" at bounding box center [970, 562] width 69 height 15
click at [957, 830] on button "Save" at bounding box center [960, 839] width 66 height 22
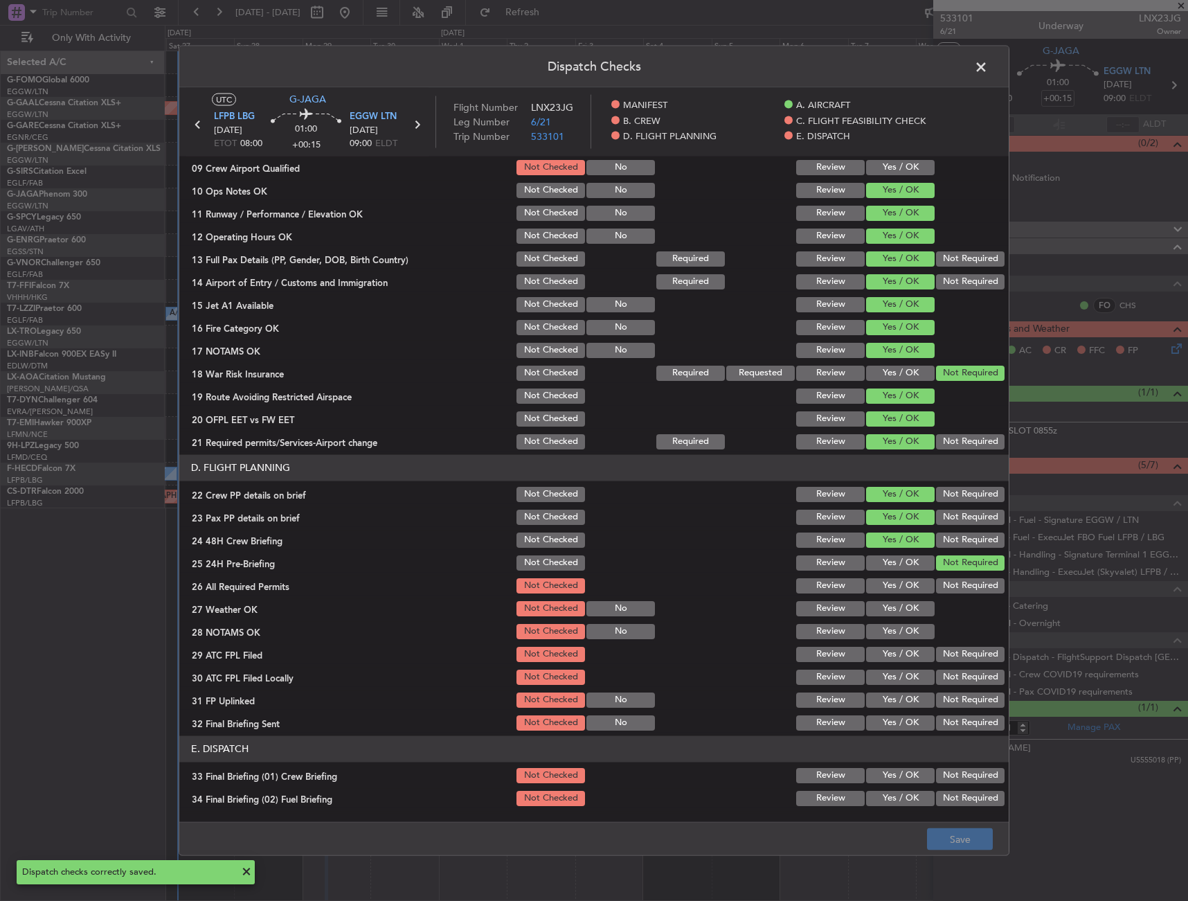
drag, startPoint x: 992, startPoint y: 69, endPoint x: 983, endPoint y: 64, distance: 10.8
click at [992, 69] on header "Dispatch Checks" at bounding box center [594, 67] width 830 height 42
click at [988, 64] on span at bounding box center [988, 70] width 0 height 28
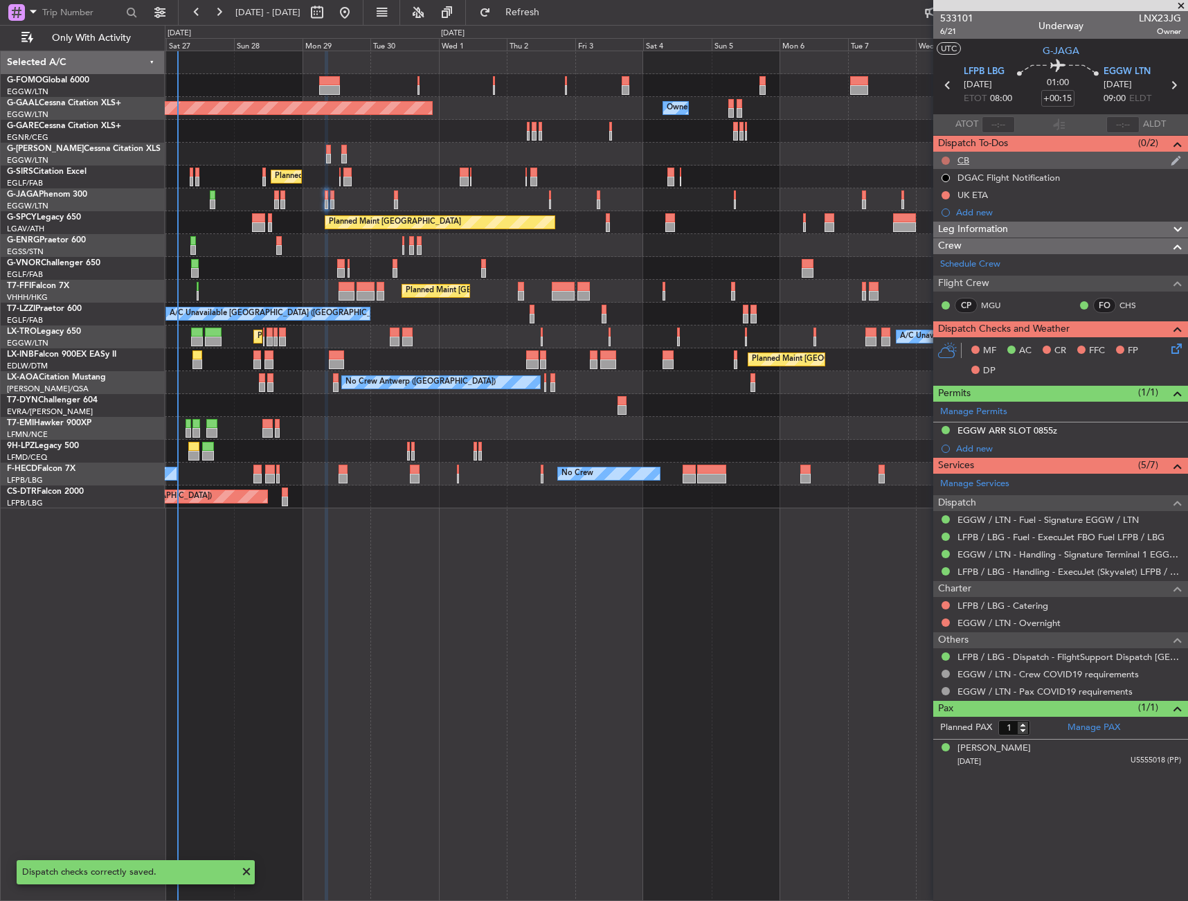
click at [945, 162] on button at bounding box center [946, 161] width 8 height 8
click at [947, 224] on span "Completed" at bounding box center [952, 222] width 46 height 14
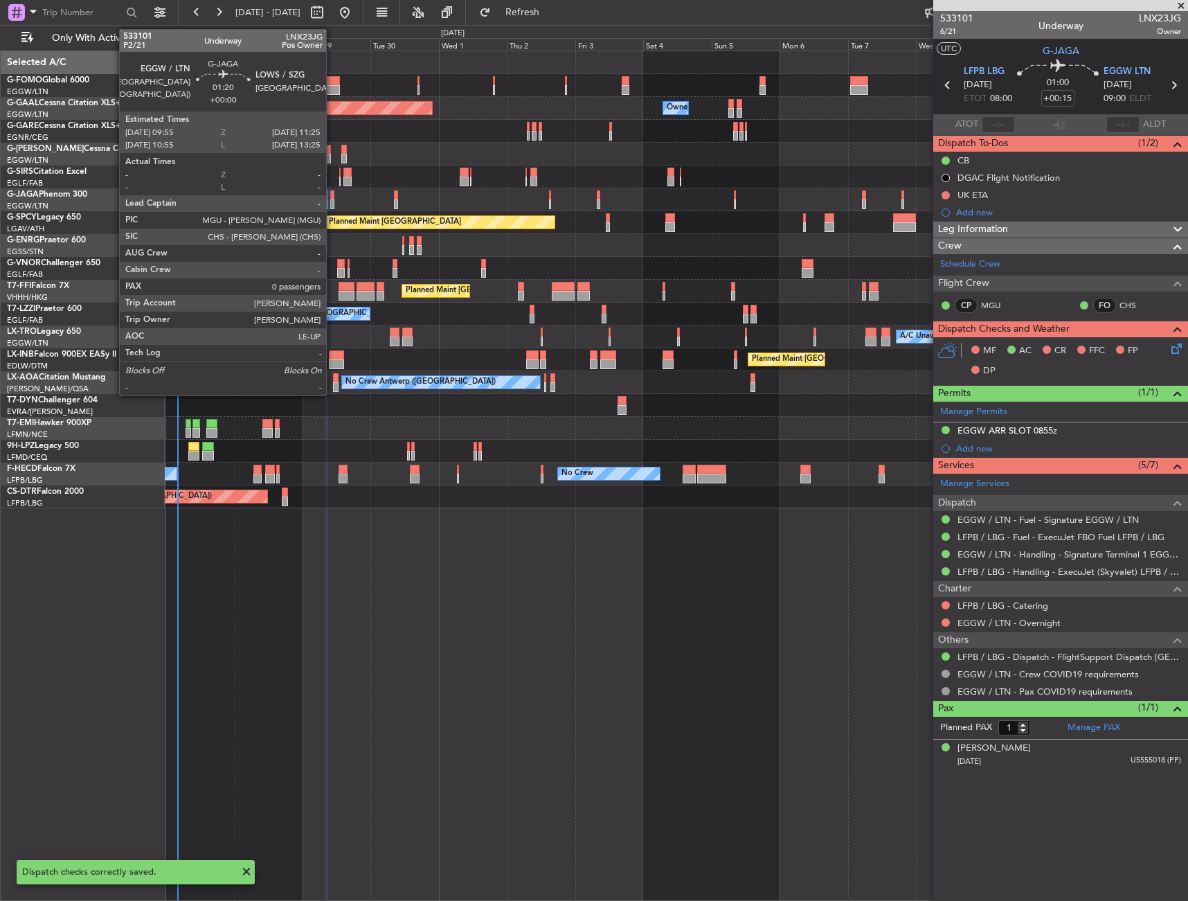
click at [332, 195] on div at bounding box center [332, 195] width 5 height 10
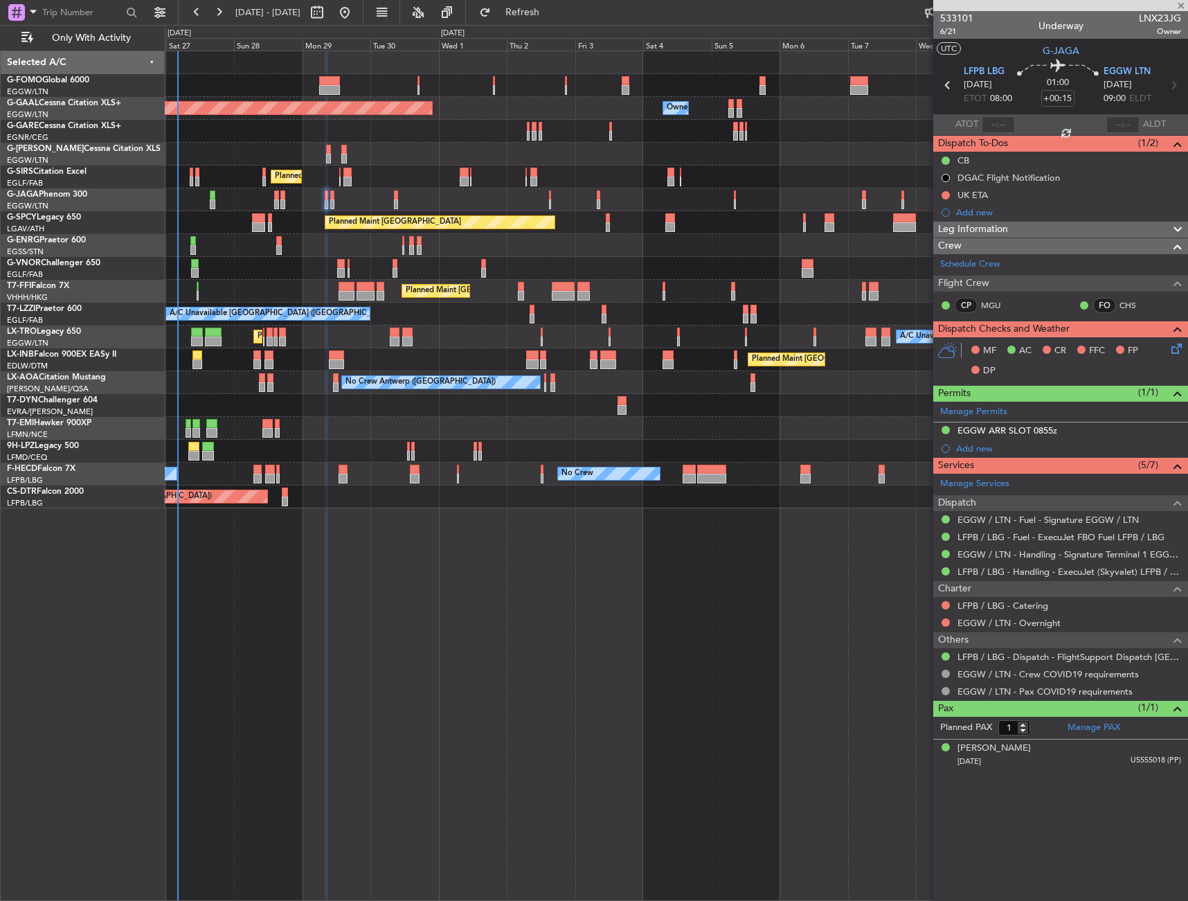
type input "0"
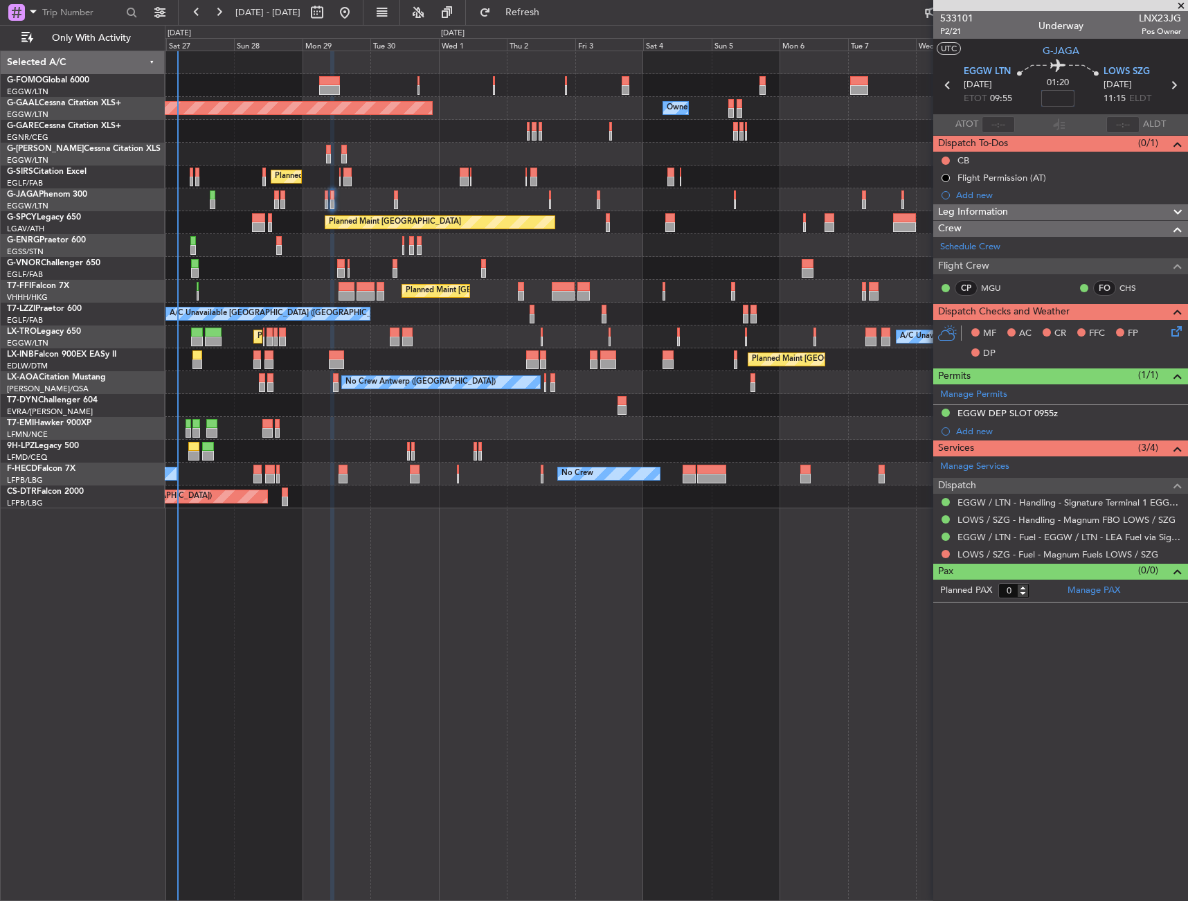
click at [1069, 99] on input at bounding box center [1058, 98] width 33 height 17
drag, startPoint x: 1085, startPoint y: 89, endPoint x: 1078, endPoint y: 88, distance: 7.1
click at [1082, 88] on div "01:20 20" at bounding box center [1058, 85] width 91 height 51
type input "+00:20"
drag, startPoint x: 1153, startPoint y: 206, endPoint x: 1075, endPoint y: 264, distance: 97.1
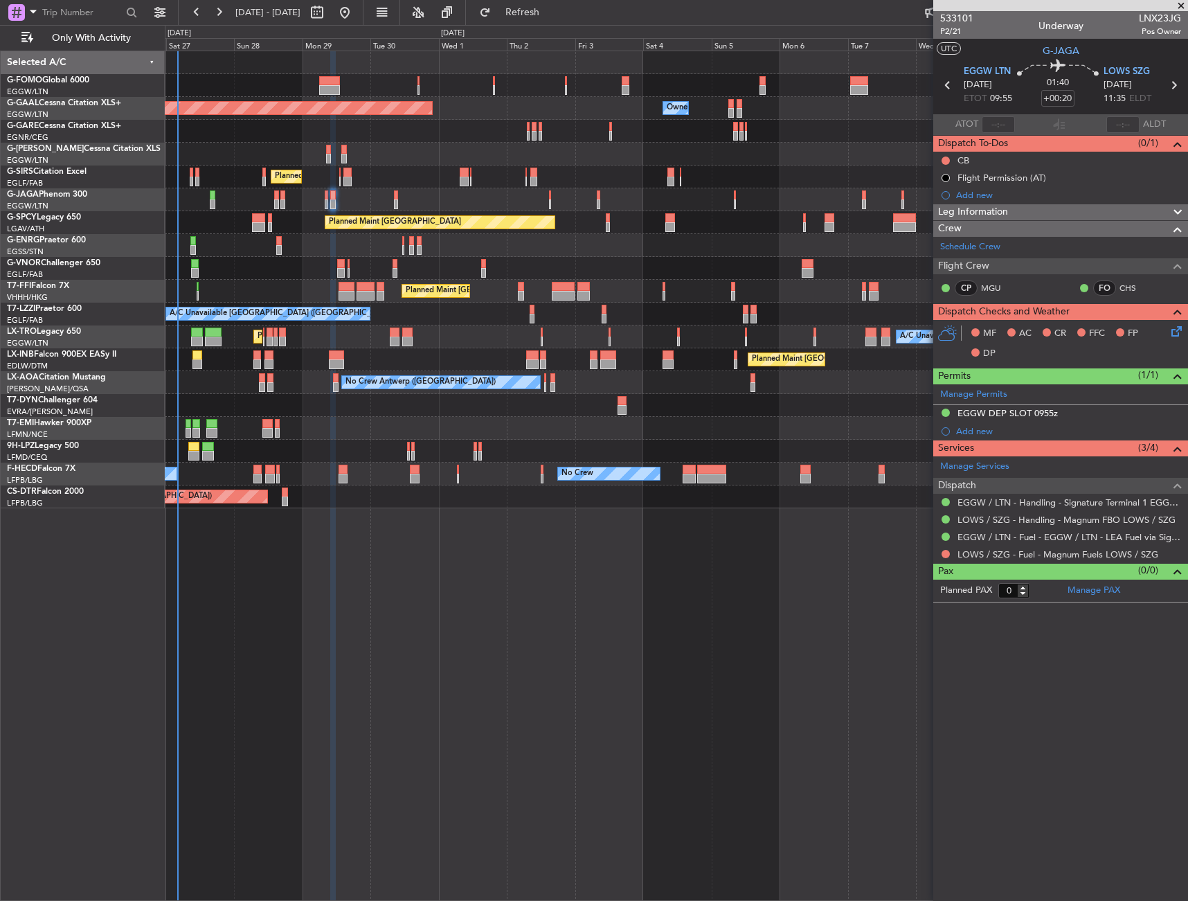
click at [1153, 206] on div "Leg Information" at bounding box center [1061, 212] width 255 height 16
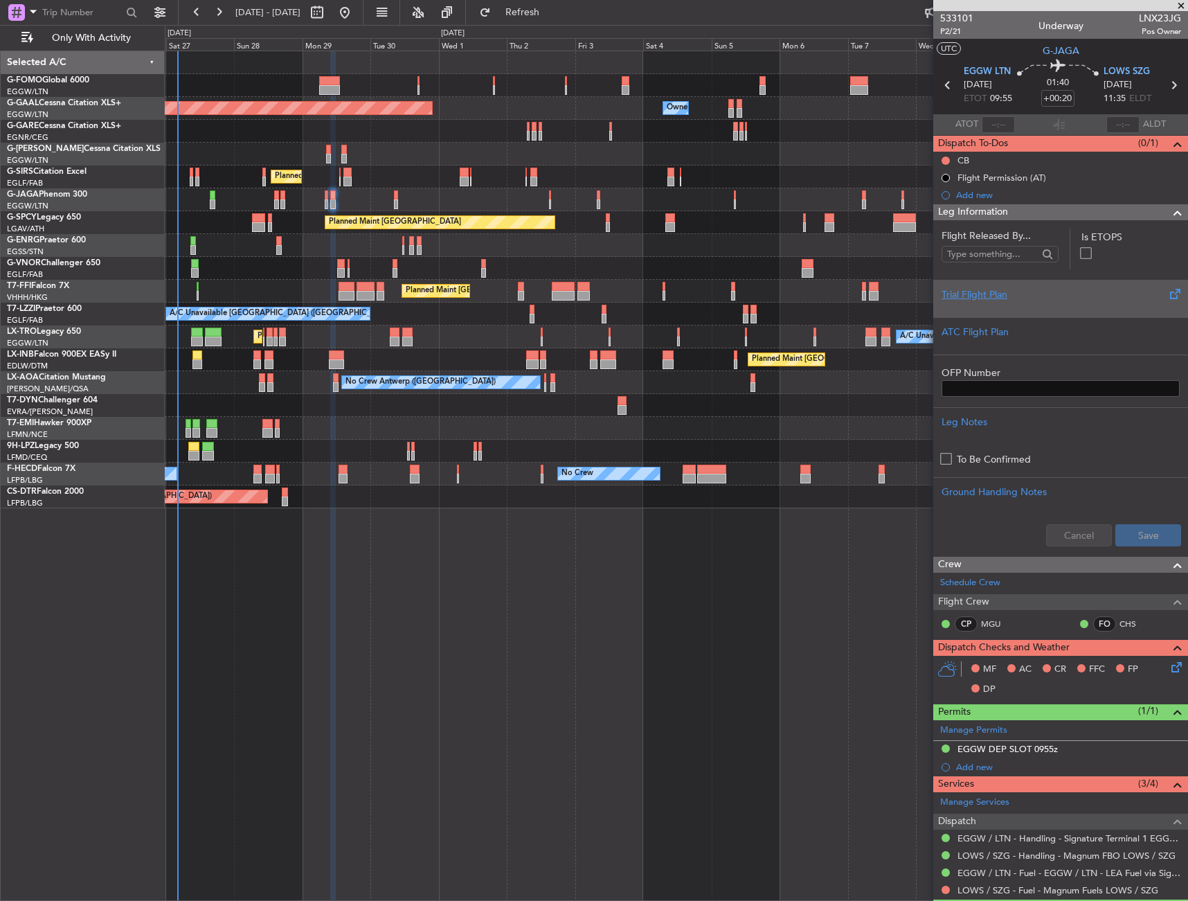
click at [1017, 296] on div "Trial Flight Plan" at bounding box center [1061, 294] width 238 height 15
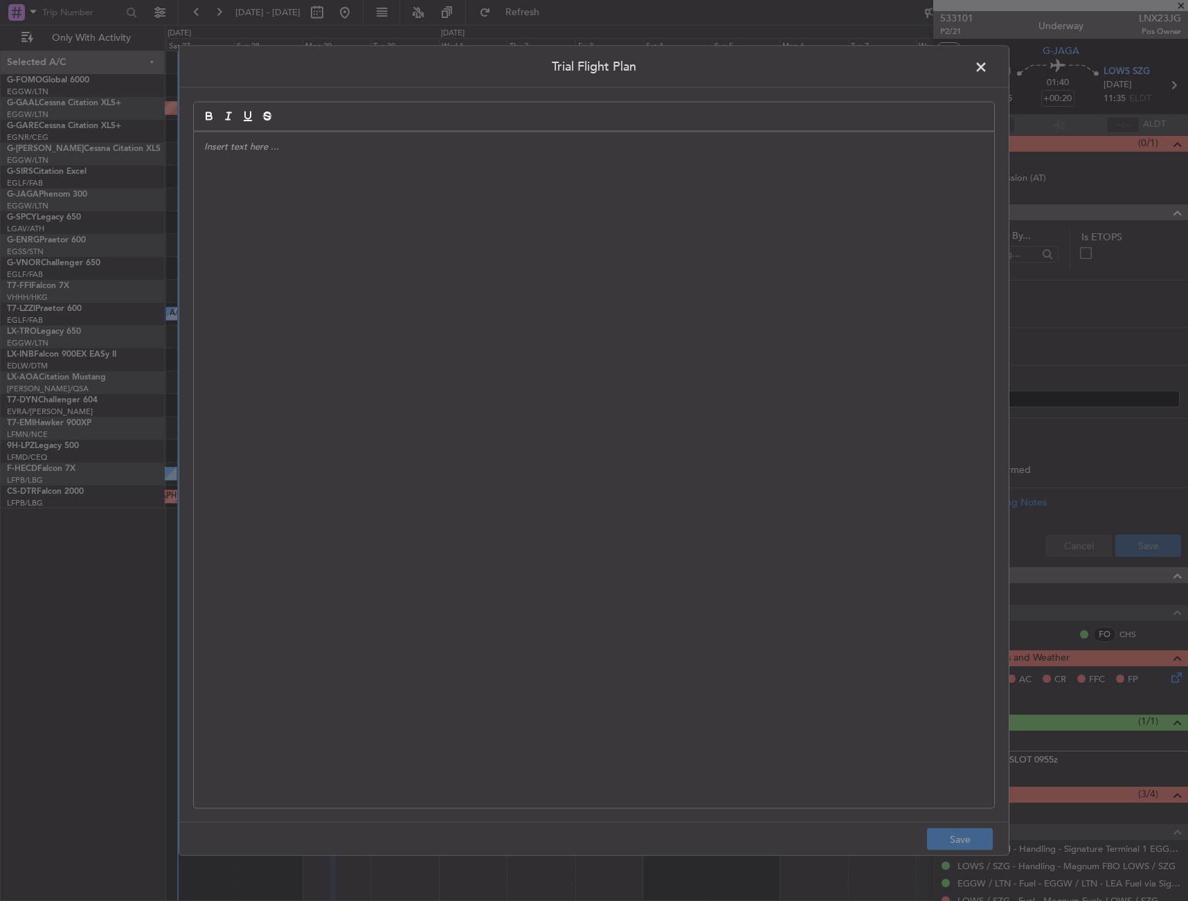
click at [693, 293] on div at bounding box center [594, 470] width 801 height 677
click at [660, 220] on div "APA // [DATE] // FCST" at bounding box center [594, 470] width 801 height 677
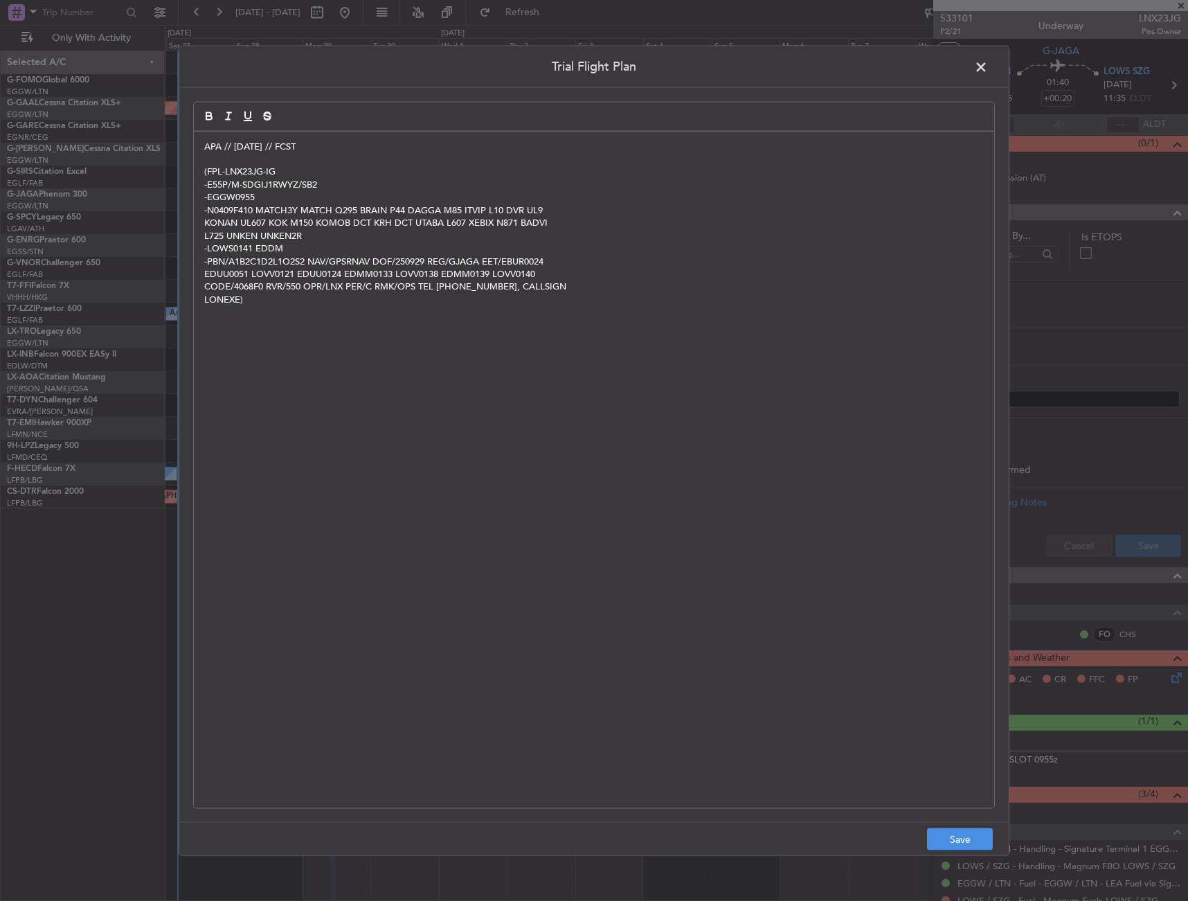
scroll to position [0, 0]
click at [974, 841] on button "Save" at bounding box center [960, 839] width 66 height 22
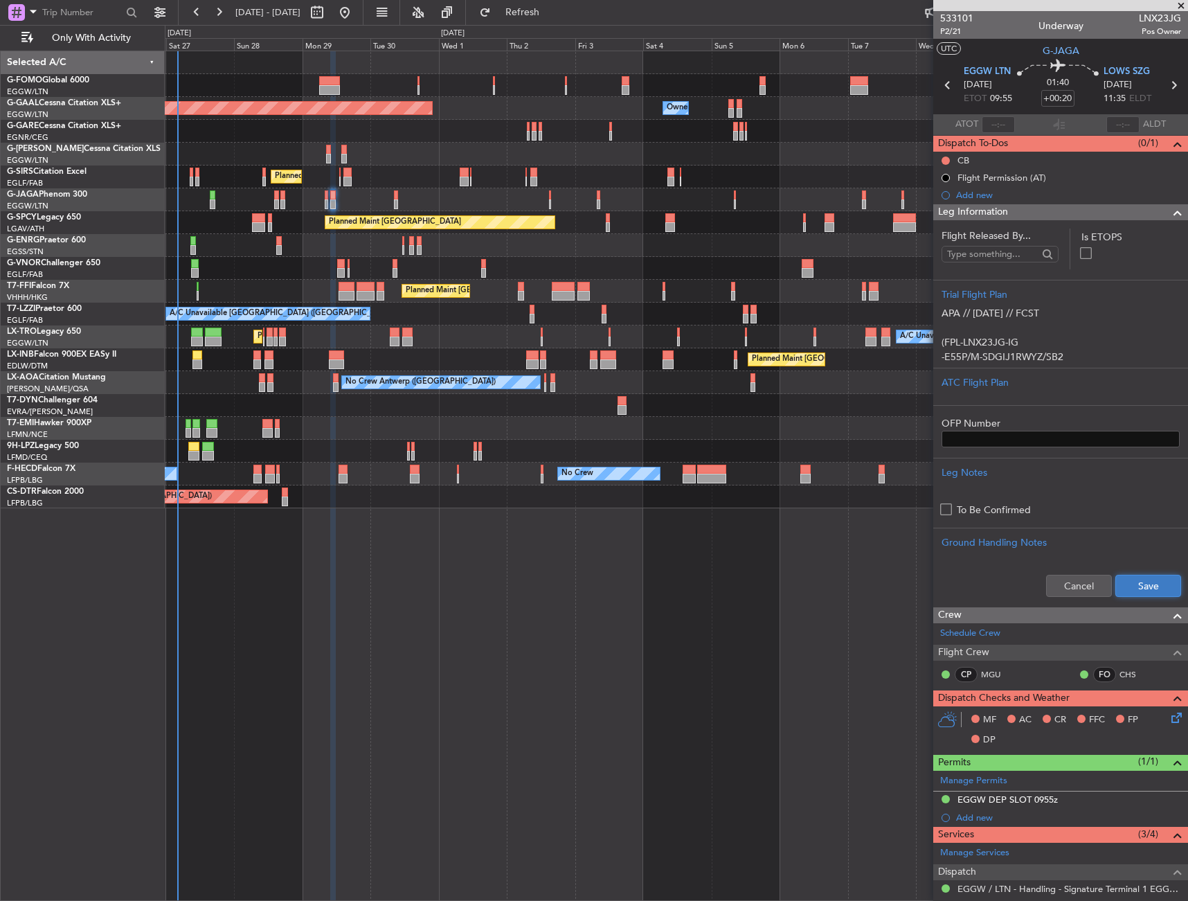
click at [1164, 585] on button "Save" at bounding box center [1149, 586] width 66 height 22
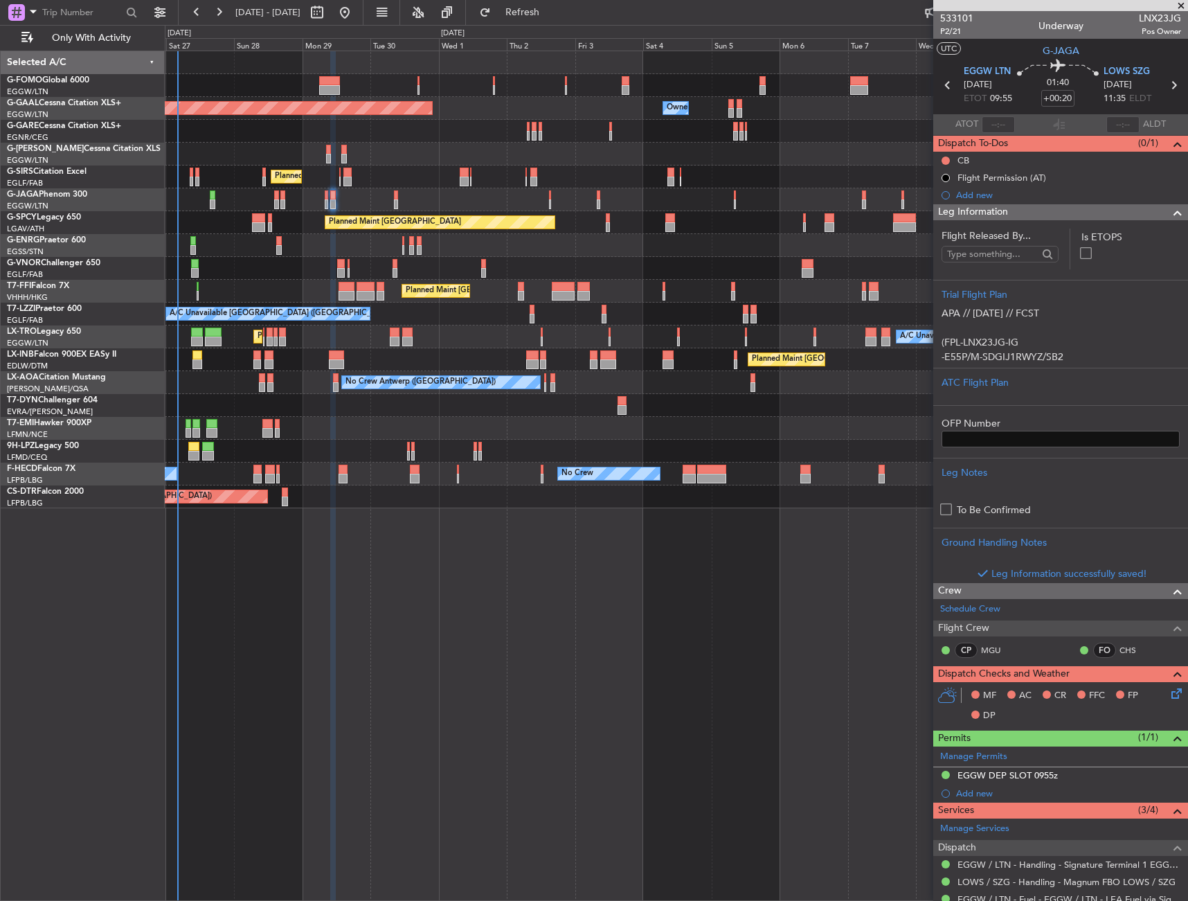
click at [1051, 220] on section "Flight Released By... Is ETOPS Trial Flight Plan APA // 27SEP // FCST (FPL-LNX2…" at bounding box center [1061, 401] width 255 height 362
click at [1053, 212] on div "Leg Information" at bounding box center [1061, 212] width 255 height 16
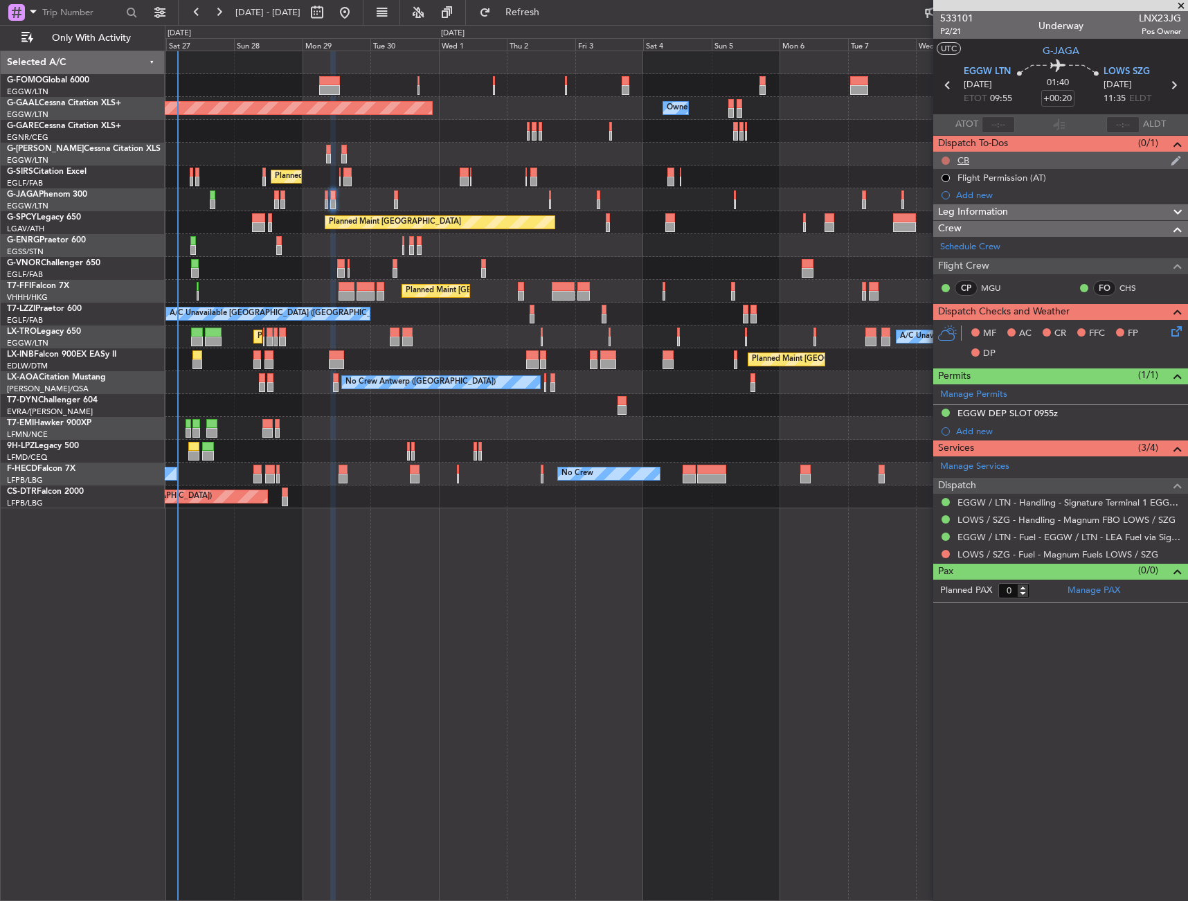
click at [945, 158] on button at bounding box center [946, 161] width 8 height 8
drag, startPoint x: 952, startPoint y: 219, endPoint x: 1064, endPoint y: 298, distance: 137.6
click at [953, 219] on span "Completed" at bounding box center [952, 222] width 46 height 14
click at [1172, 329] on icon at bounding box center [1174, 328] width 11 height 11
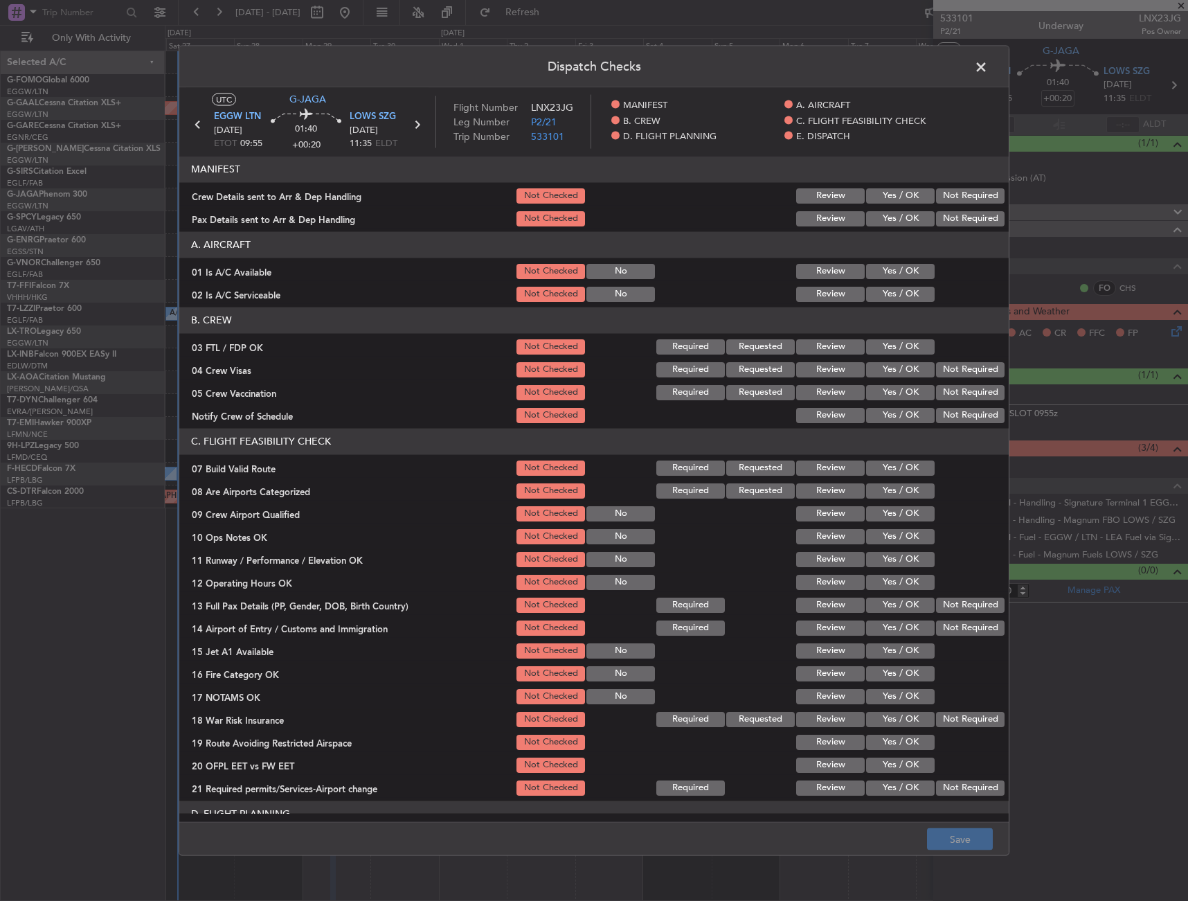
click at [884, 279] on div "Yes / OK" at bounding box center [899, 270] width 70 height 19
click at [884, 289] on button "Yes / OK" at bounding box center [900, 293] width 69 height 15
click at [885, 274] on button "Yes / OK" at bounding box center [900, 270] width 69 height 15
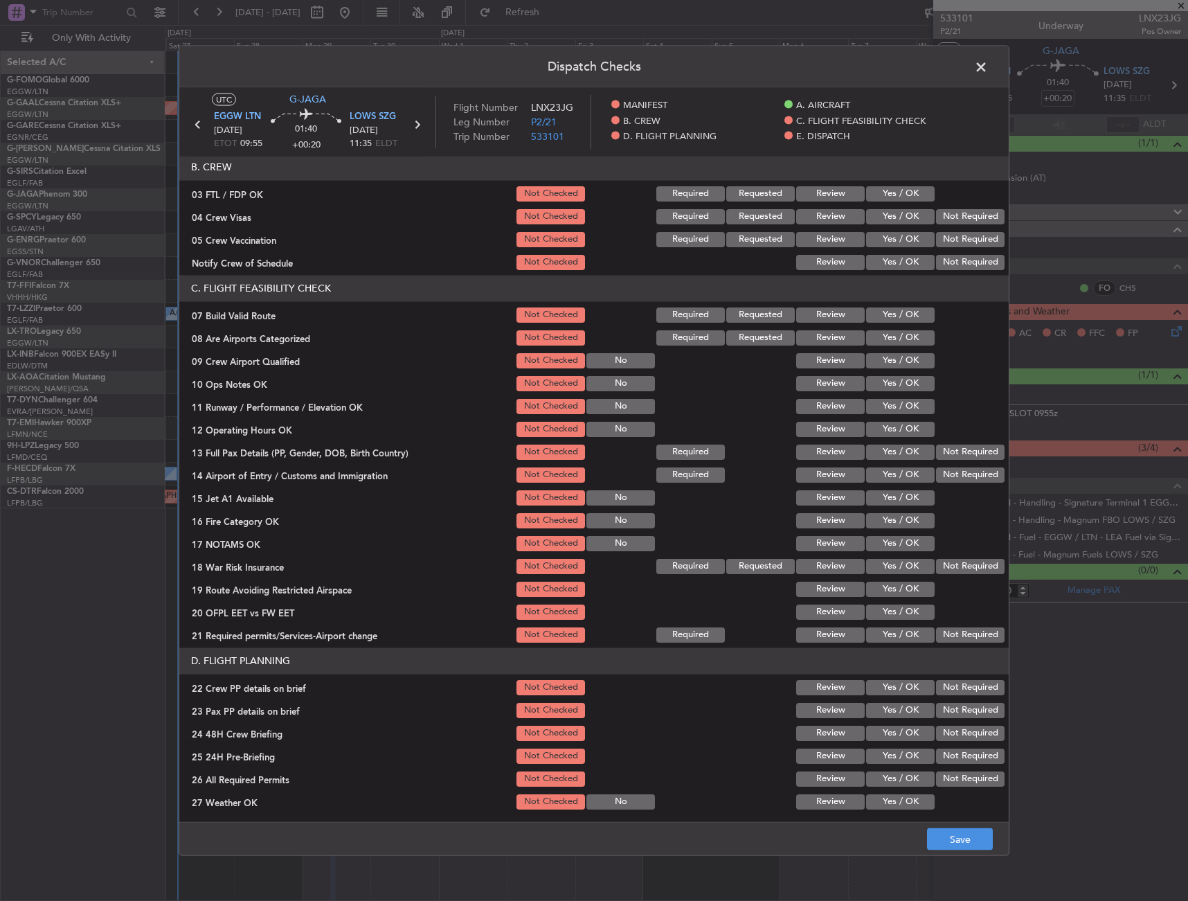
scroll to position [208, 0]
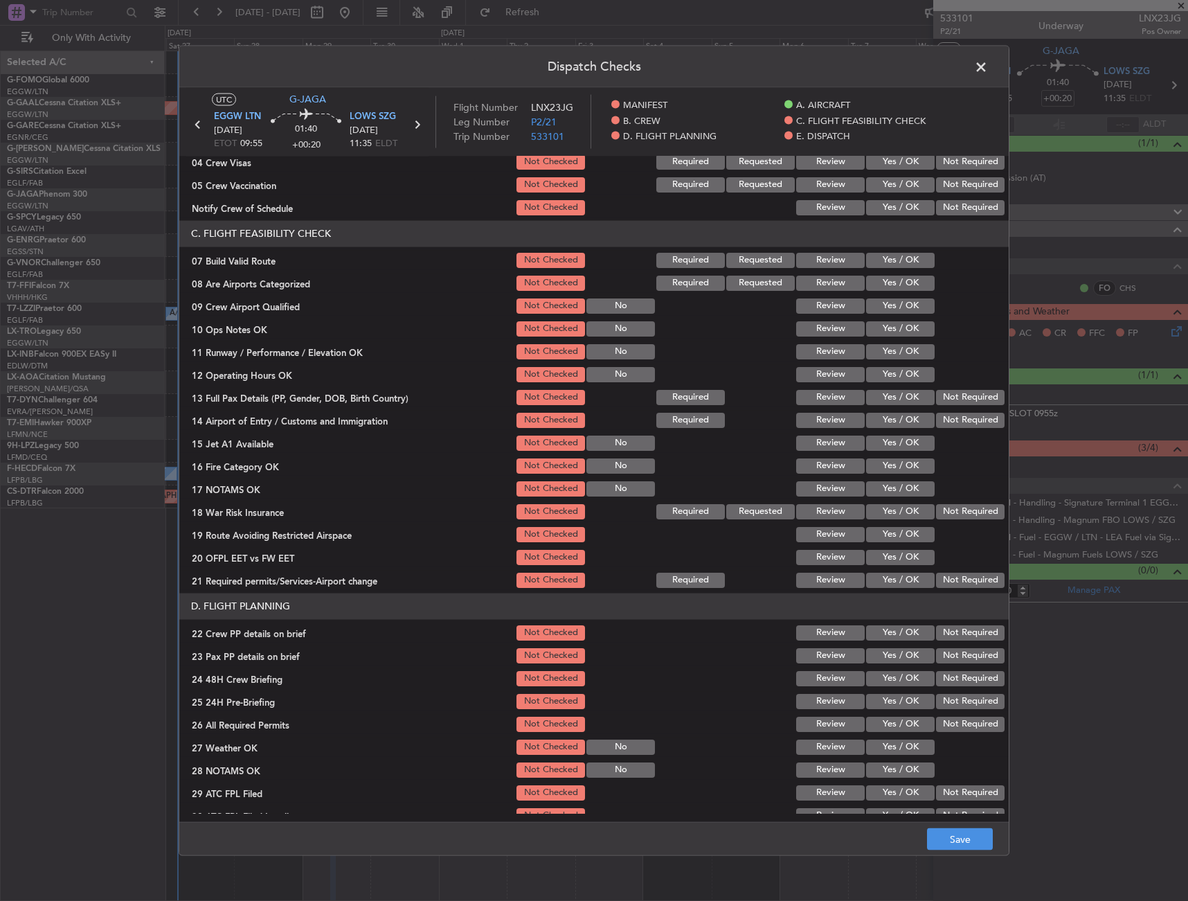
click at [881, 257] on button "Yes / OK" at bounding box center [900, 259] width 69 height 15
click at [880, 325] on button "Yes / OK" at bounding box center [900, 328] width 69 height 15
click at [880, 353] on button "Yes / OK" at bounding box center [900, 351] width 69 height 15
click at [880, 378] on button "Yes / OK" at bounding box center [900, 373] width 69 height 15
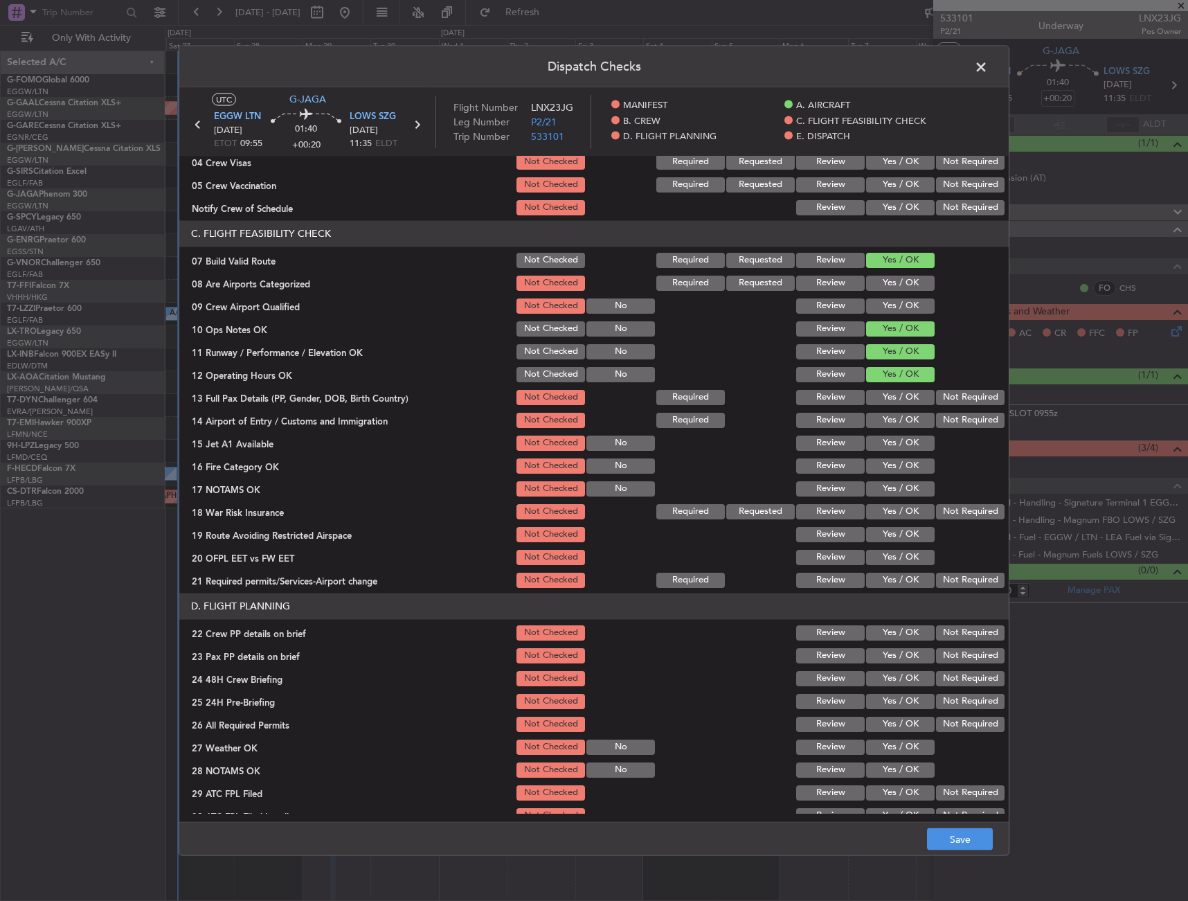
click at [879, 400] on button "Yes / OK" at bounding box center [900, 396] width 69 height 15
click at [882, 422] on button "Yes / OK" at bounding box center [900, 419] width 69 height 15
click at [883, 444] on button "Yes / OK" at bounding box center [900, 442] width 69 height 15
click at [886, 474] on div "Yes / OK" at bounding box center [899, 465] width 70 height 19
click at [882, 465] on button "Yes / OK" at bounding box center [900, 465] width 69 height 15
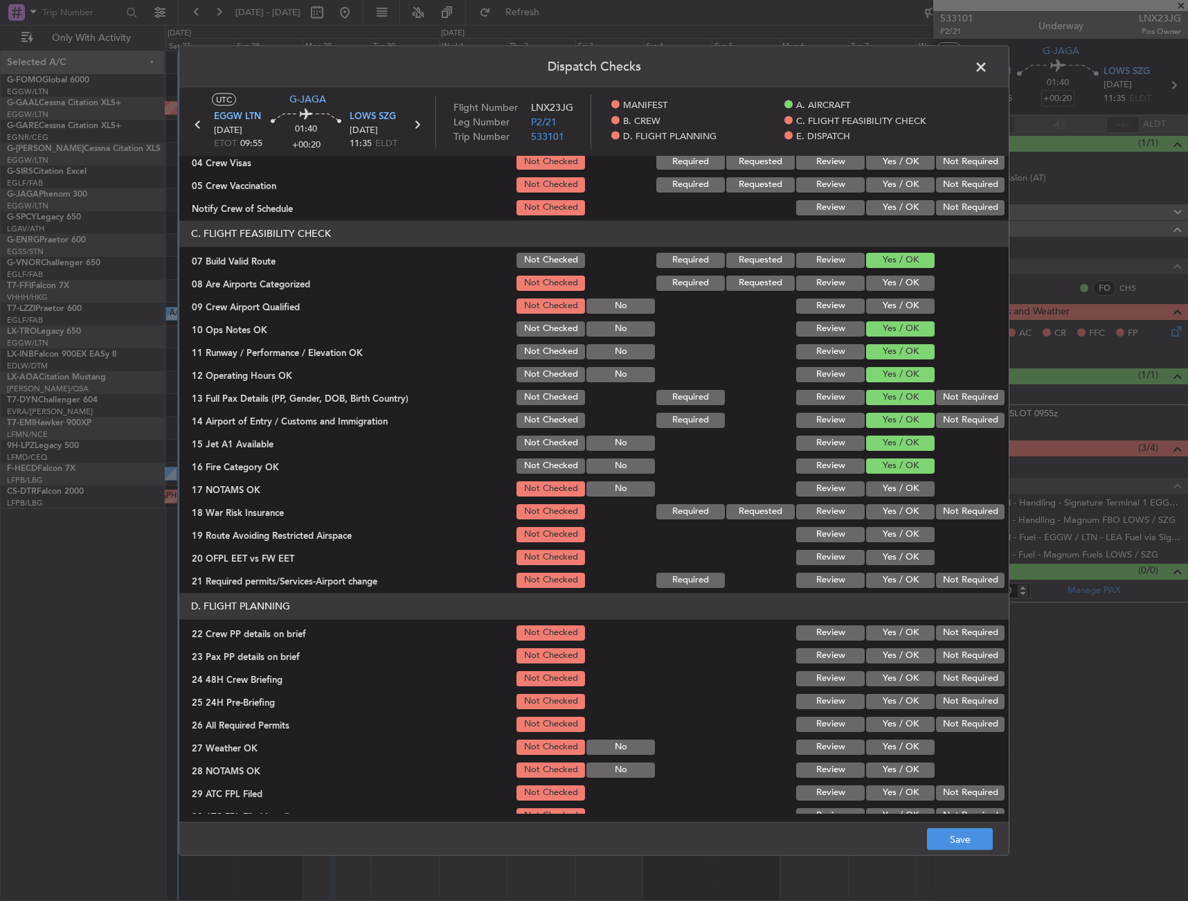
click at [880, 484] on button "Yes / OK" at bounding box center [900, 488] width 69 height 15
click at [949, 515] on button "Not Required" at bounding box center [970, 510] width 69 height 15
click at [887, 533] on button "Yes / OK" at bounding box center [900, 533] width 69 height 15
click at [887, 561] on button "Yes / OK" at bounding box center [900, 556] width 69 height 15
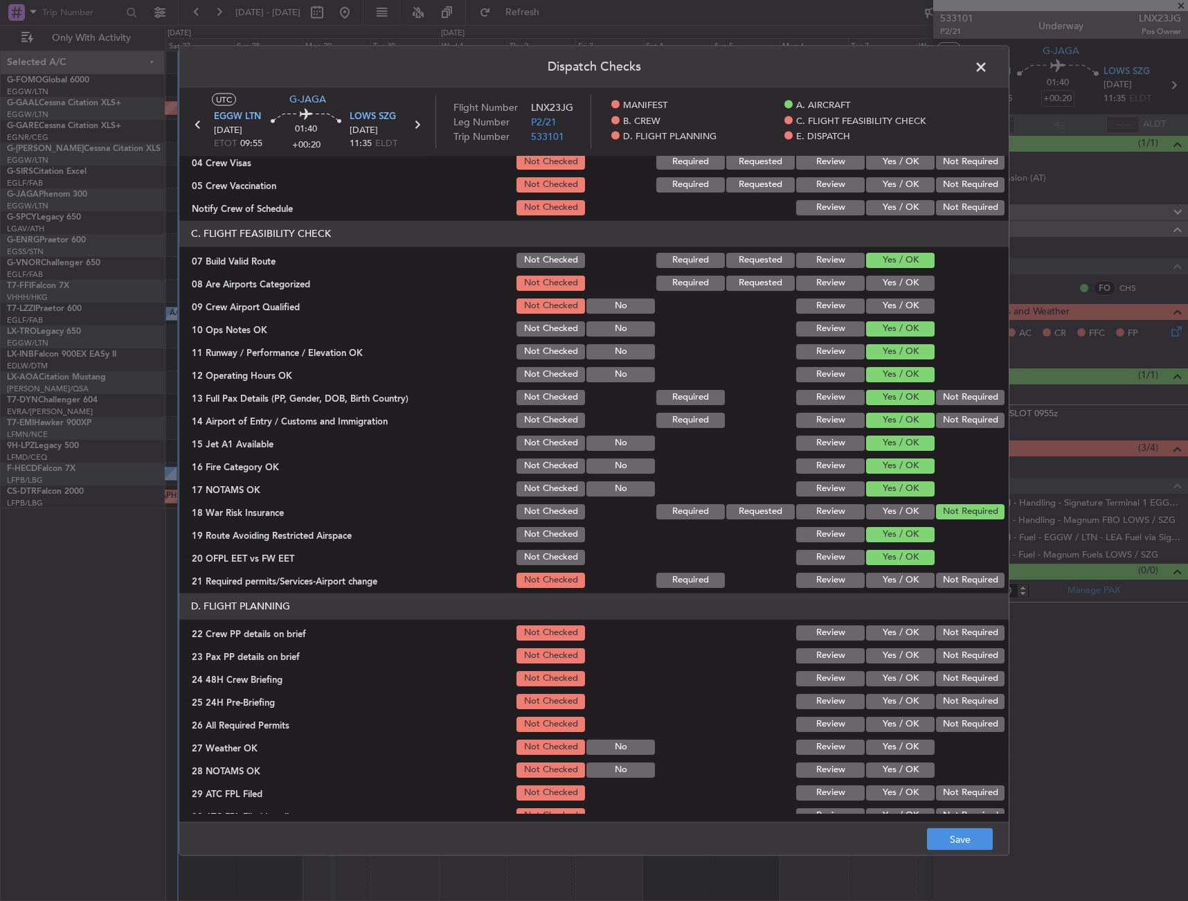
click at [888, 582] on button "Yes / OK" at bounding box center [900, 579] width 69 height 15
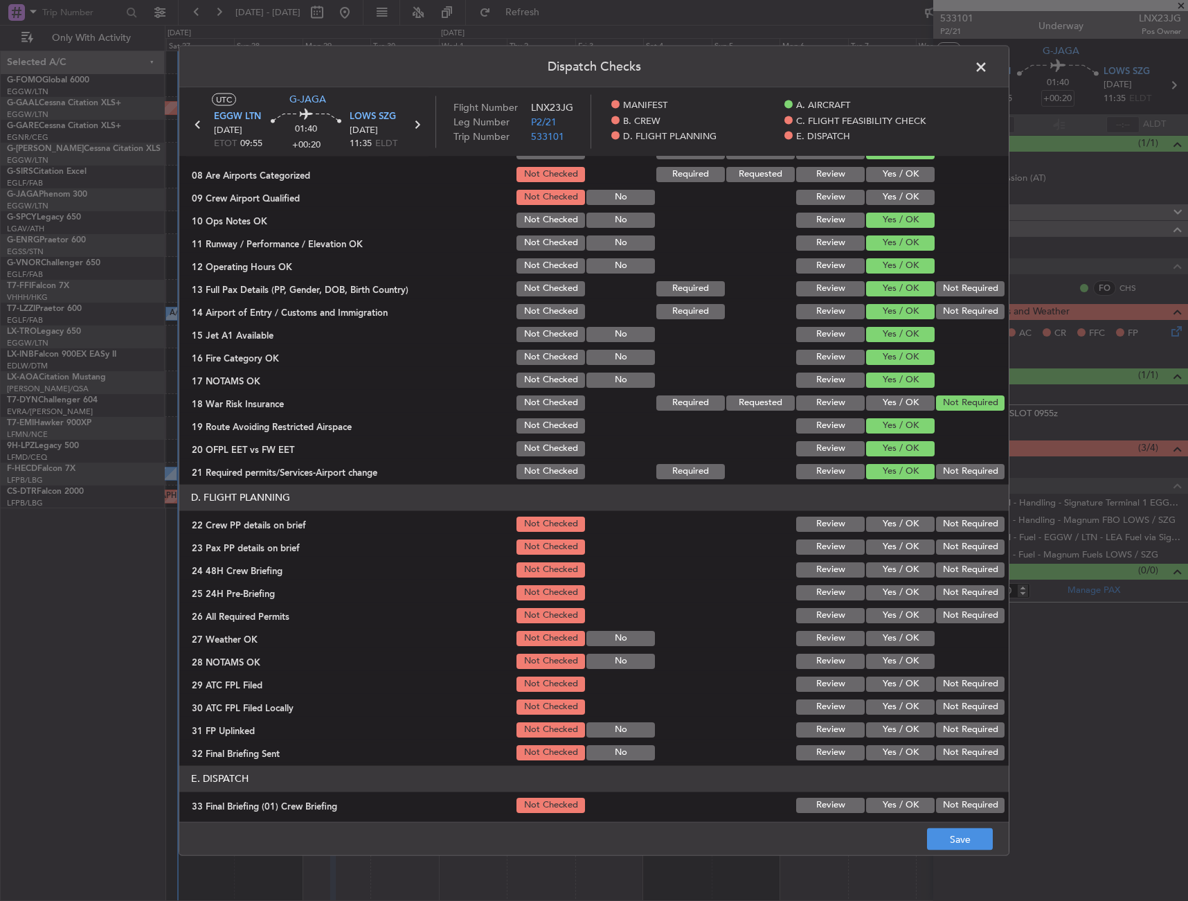
scroll to position [416, 0]
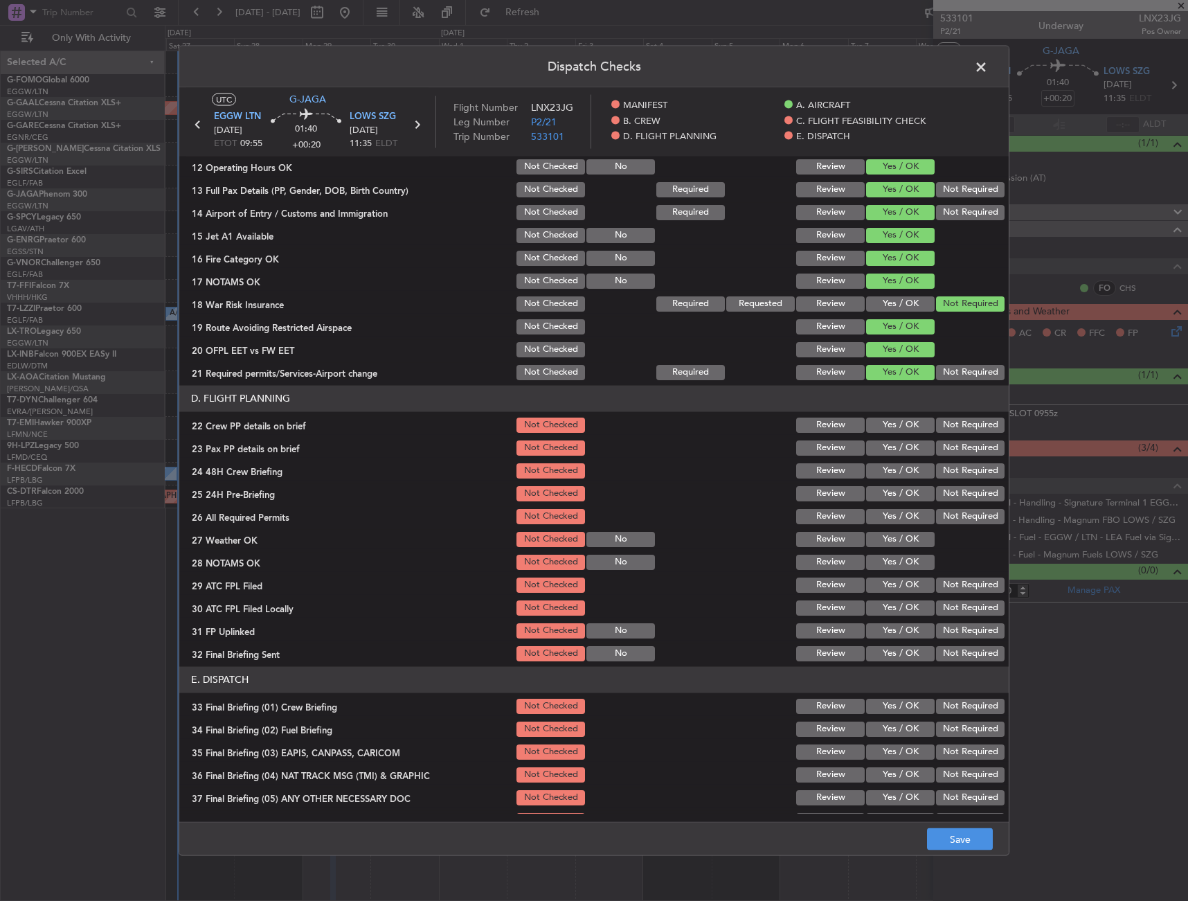
click at [870, 449] on button "Yes / OK" at bounding box center [900, 447] width 69 height 15
click at [877, 430] on button "Yes / OK" at bounding box center [900, 424] width 69 height 15
click at [886, 472] on button "Yes / OK" at bounding box center [900, 470] width 69 height 15
click at [938, 494] on button "Not Required" at bounding box center [970, 492] width 69 height 15
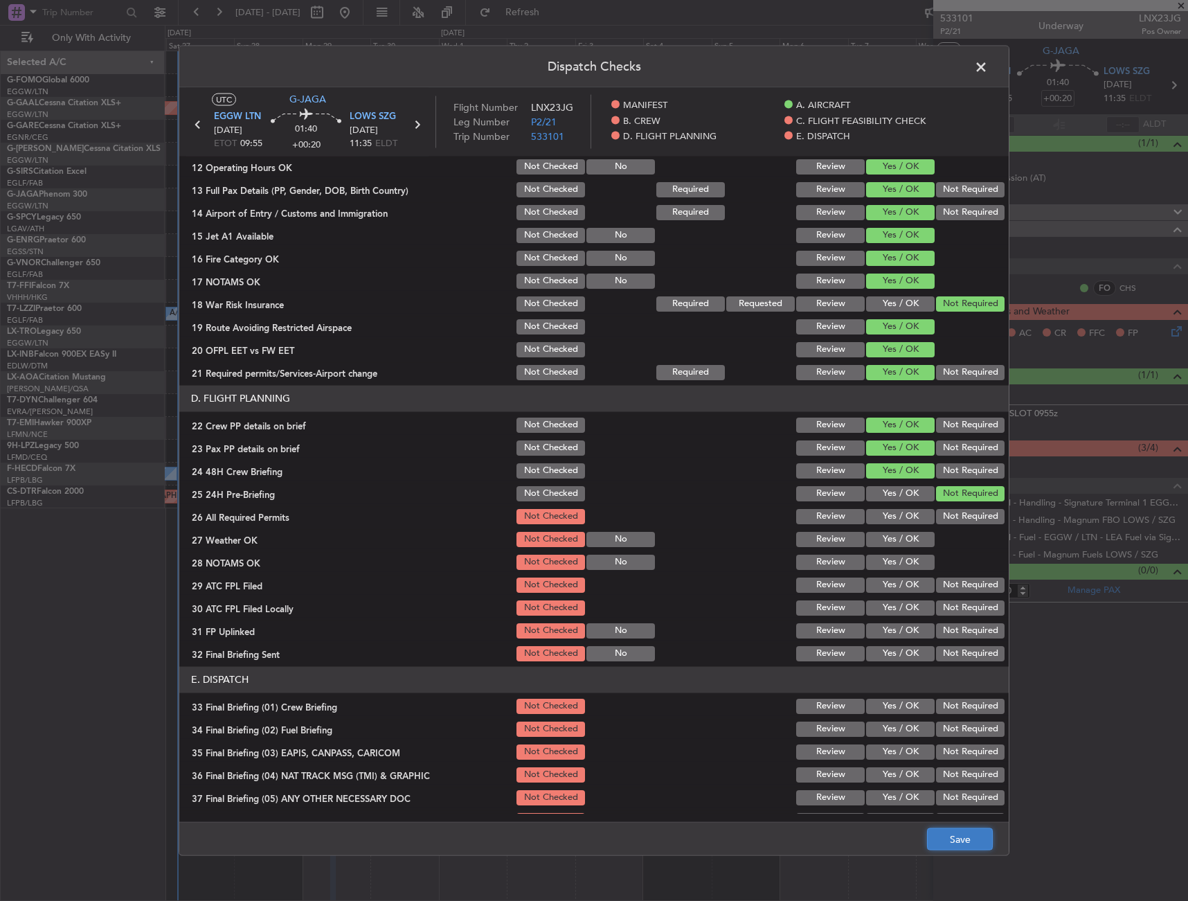
click at [955, 828] on button "Save" at bounding box center [960, 839] width 66 height 22
click at [988, 66] on span at bounding box center [988, 70] width 0 height 28
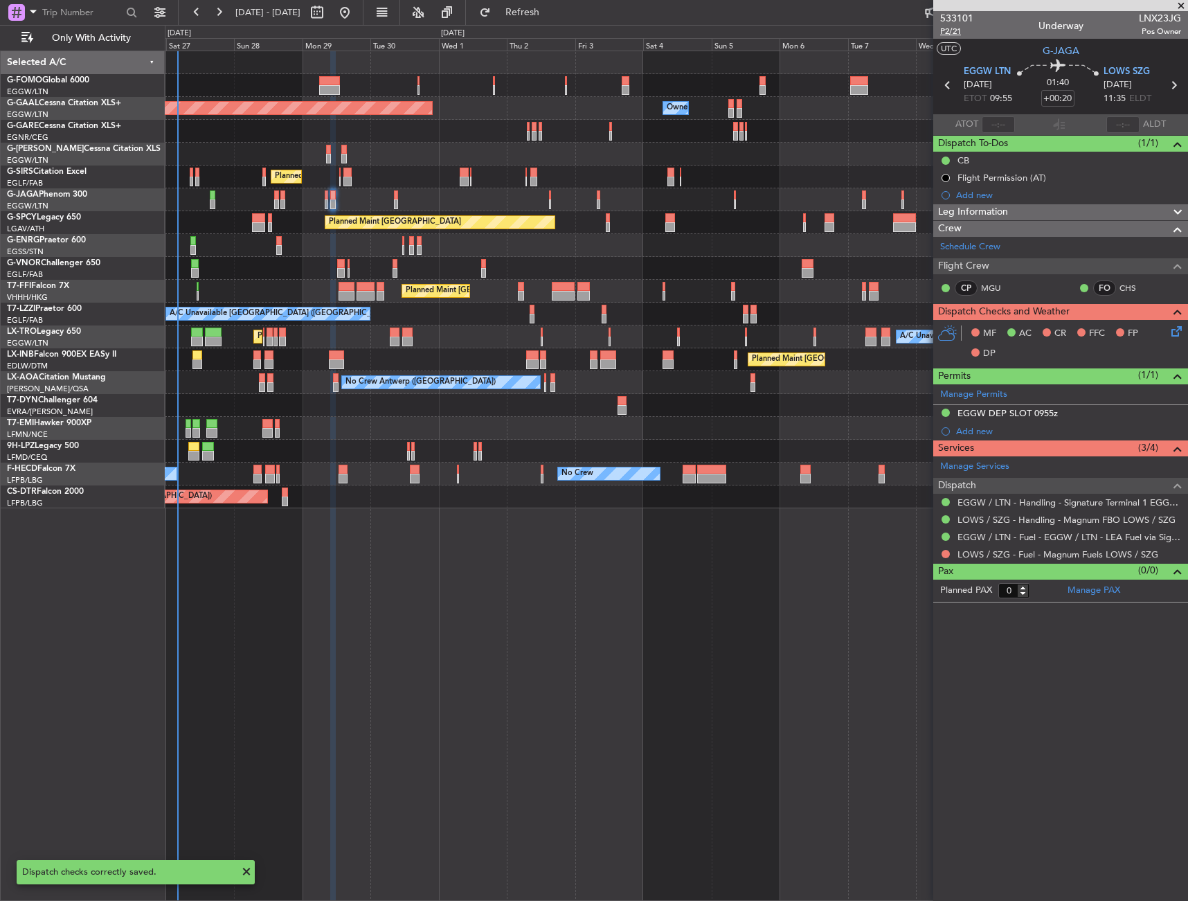
click at [956, 32] on span "P2/21" at bounding box center [956, 32] width 33 height 12
click at [1180, 334] on icon at bounding box center [1174, 328] width 11 height 11
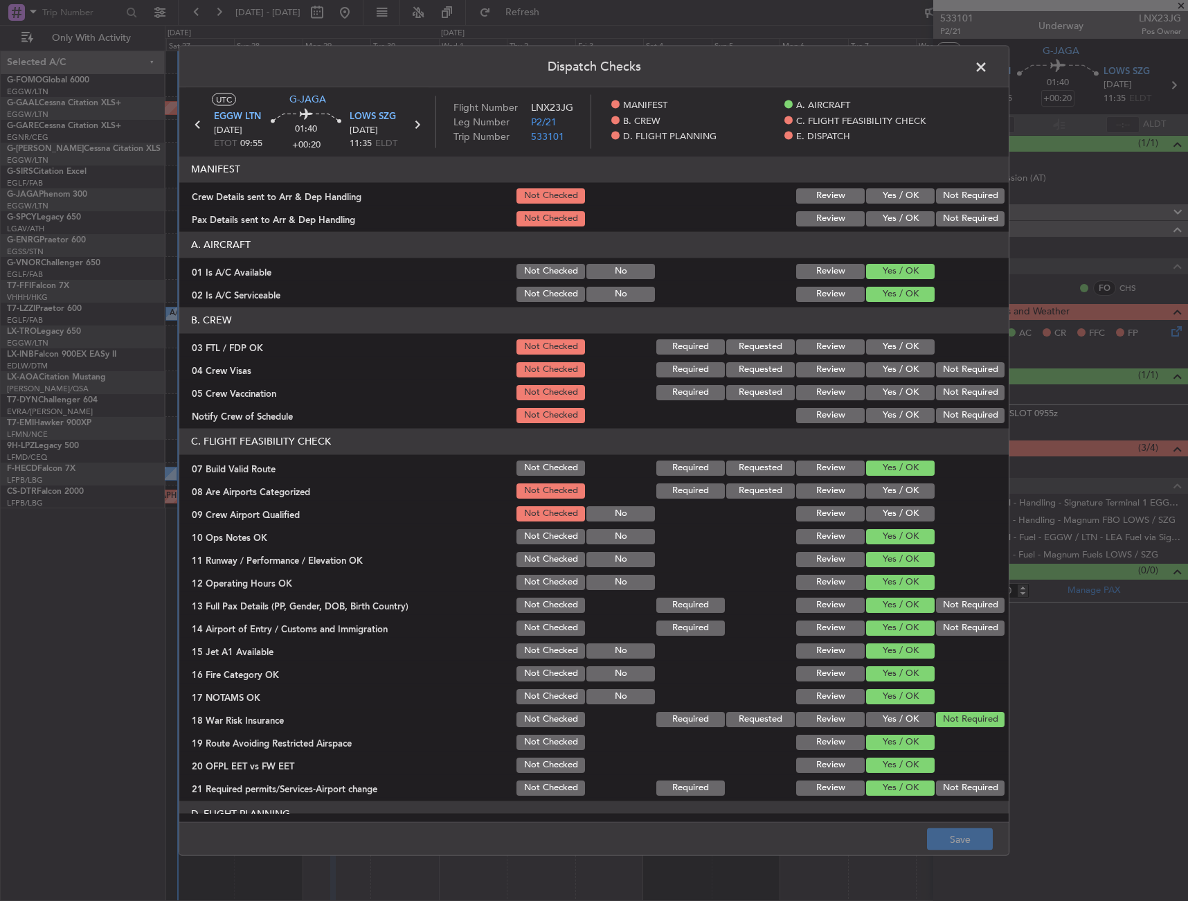
click at [988, 64] on span at bounding box center [988, 70] width 0 height 28
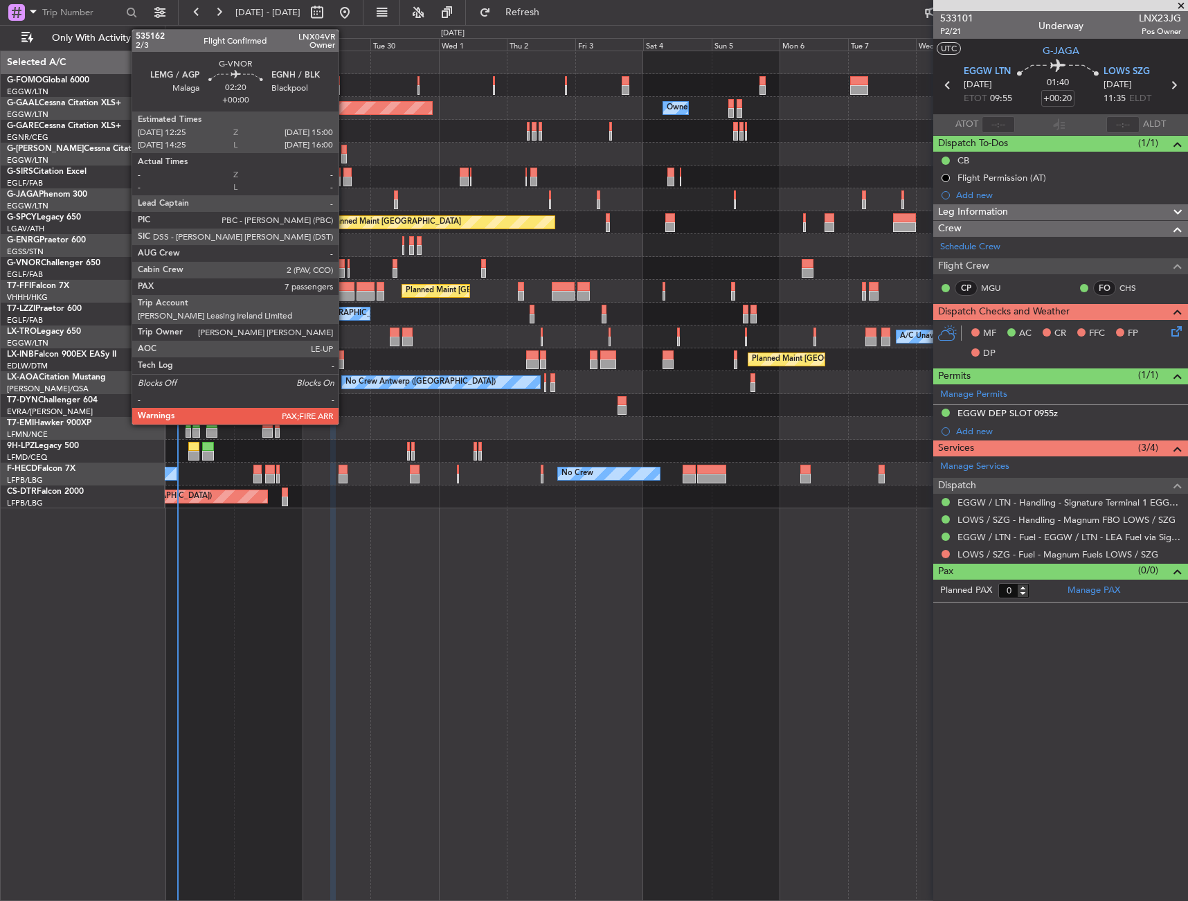
click at [345, 267] on div at bounding box center [341, 264] width 8 height 10
type input "7"
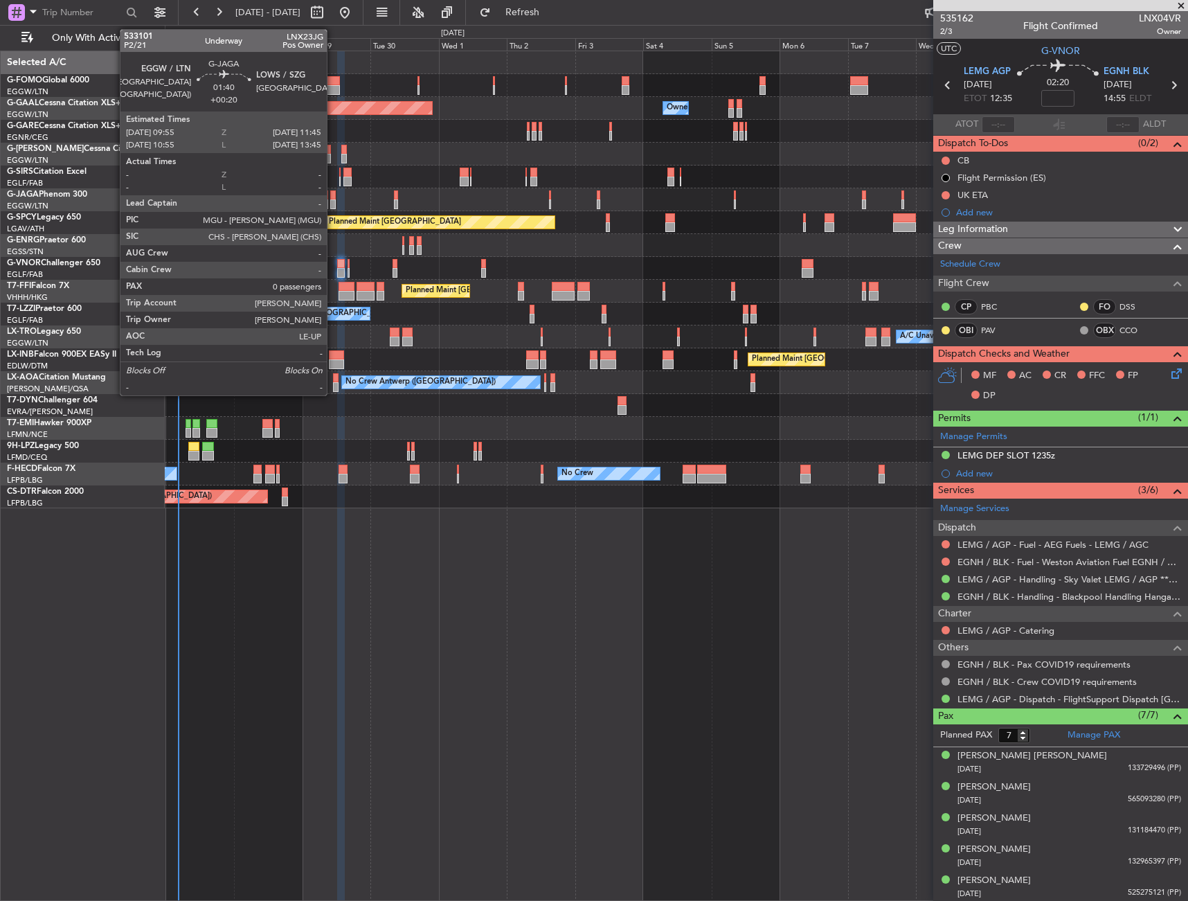
click at [333, 192] on div at bounding box center [333, 195] width 6 height 10
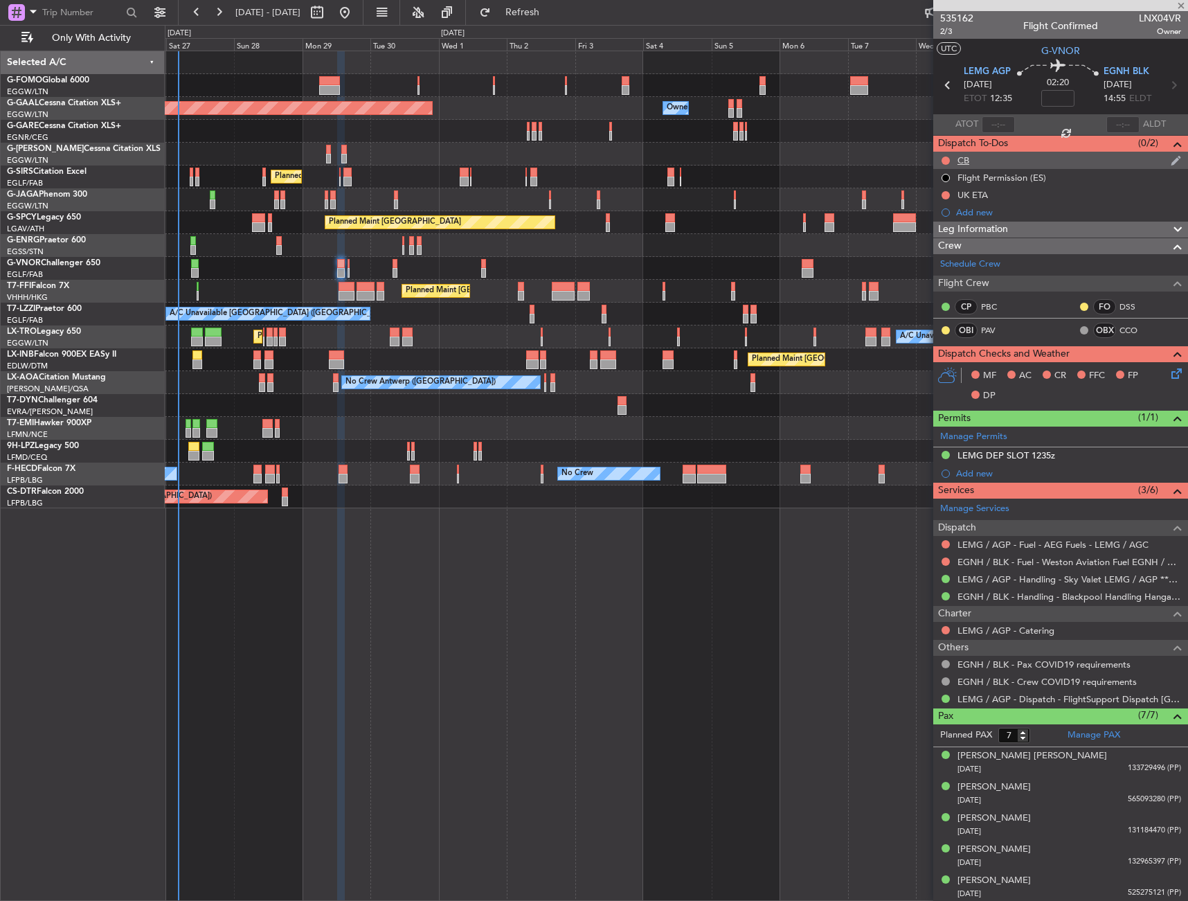
type input "+00:20"
type input "0"
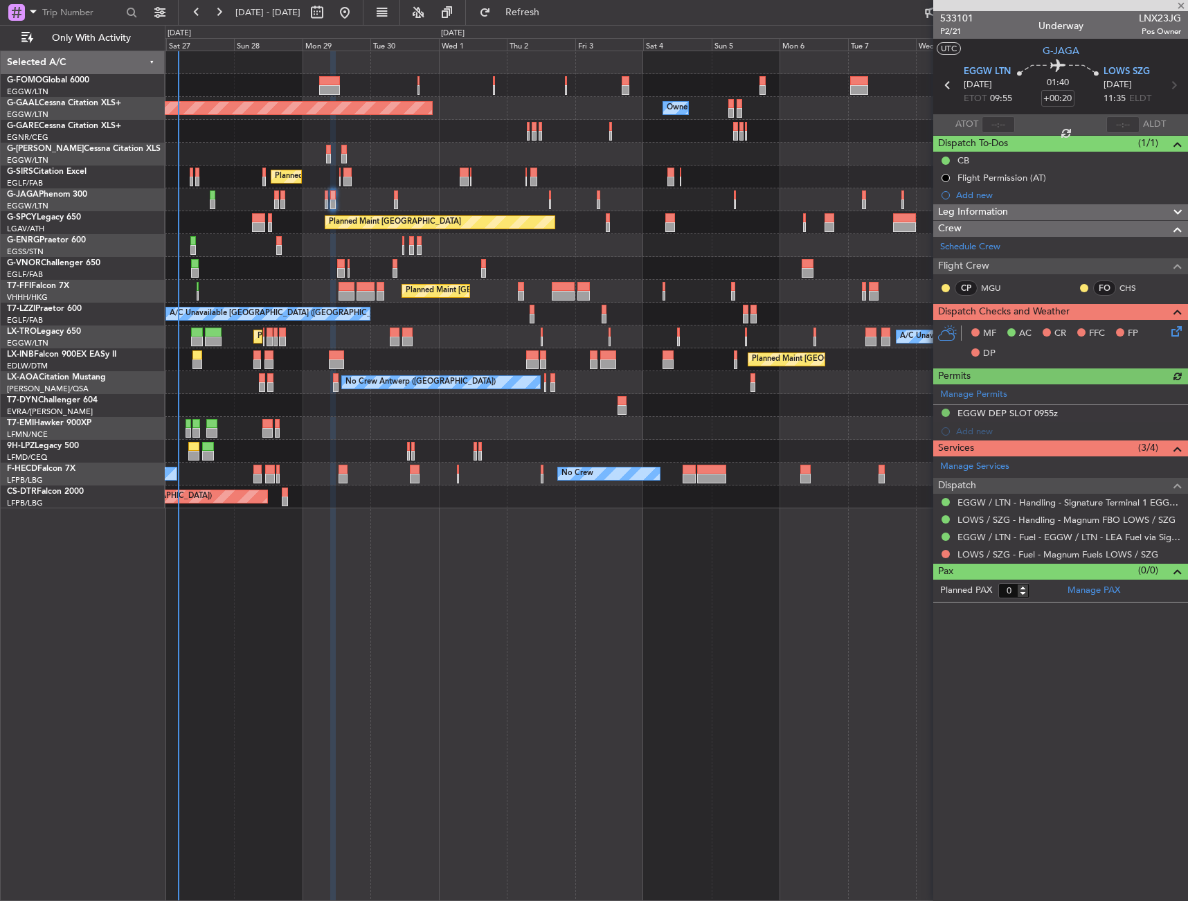
click at [1019, 209] on div "Leg Information" at bounding box center [1061, 212] width 255 height 16
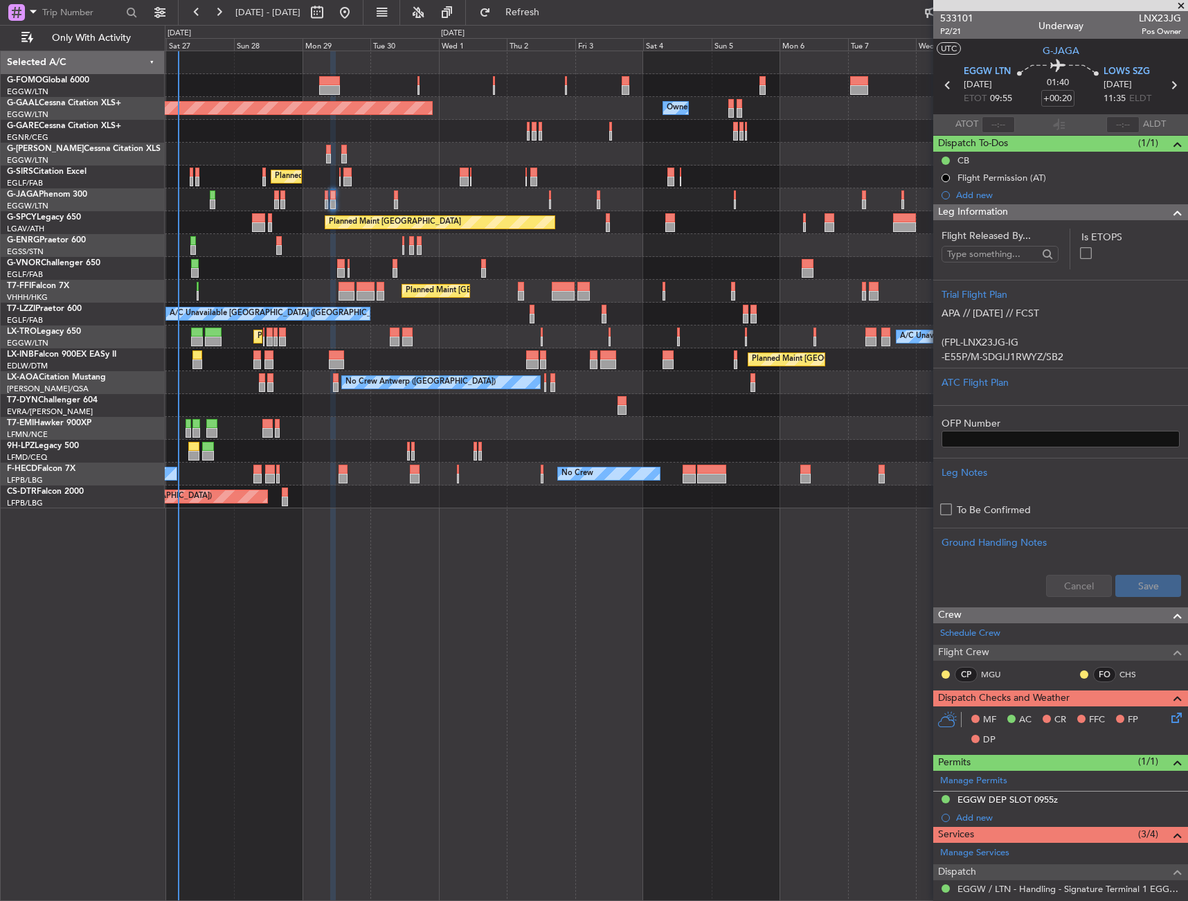
click at [1031, 216] on div "Leg Information" at bounding box center [1061, 212] width 255 height 16
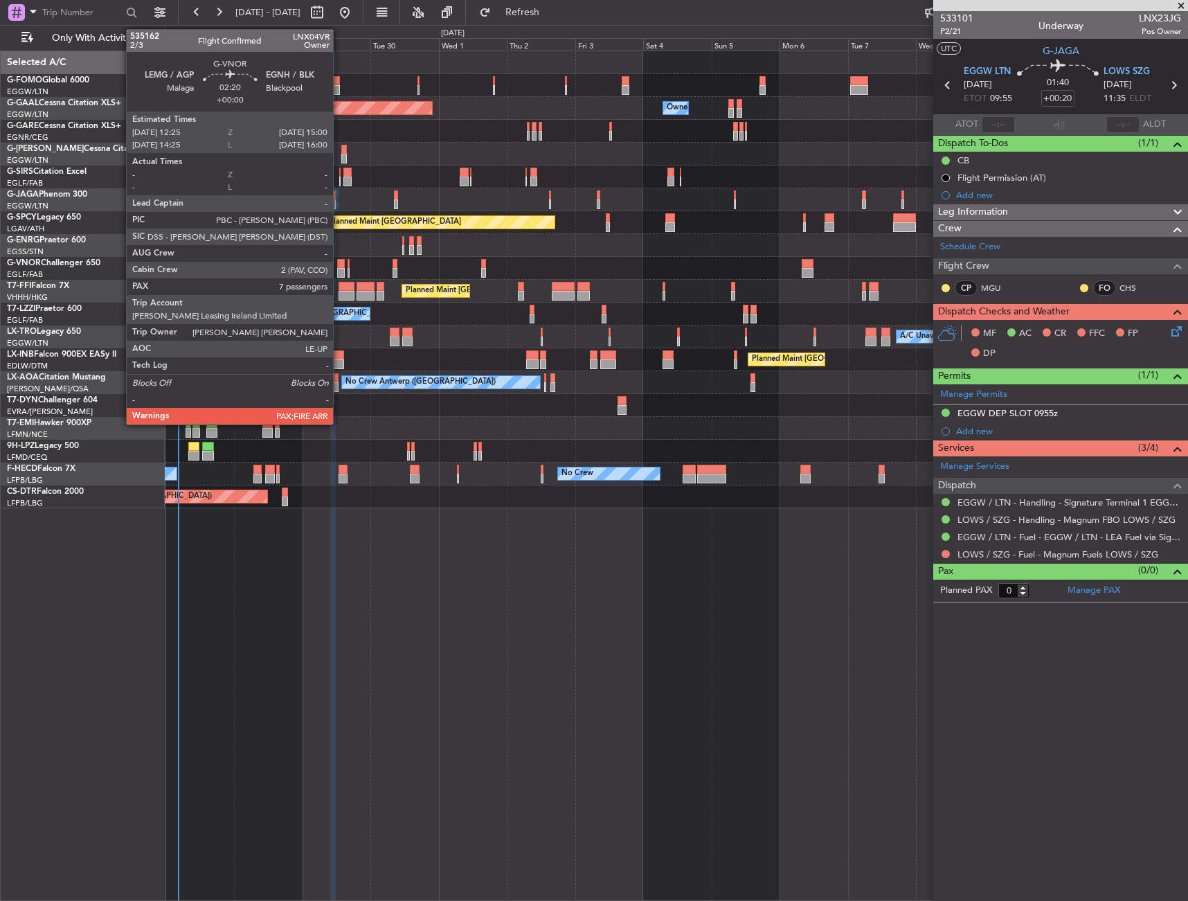
click at [339, 262] on div at bounding box center [341, 264] width 8 height 10
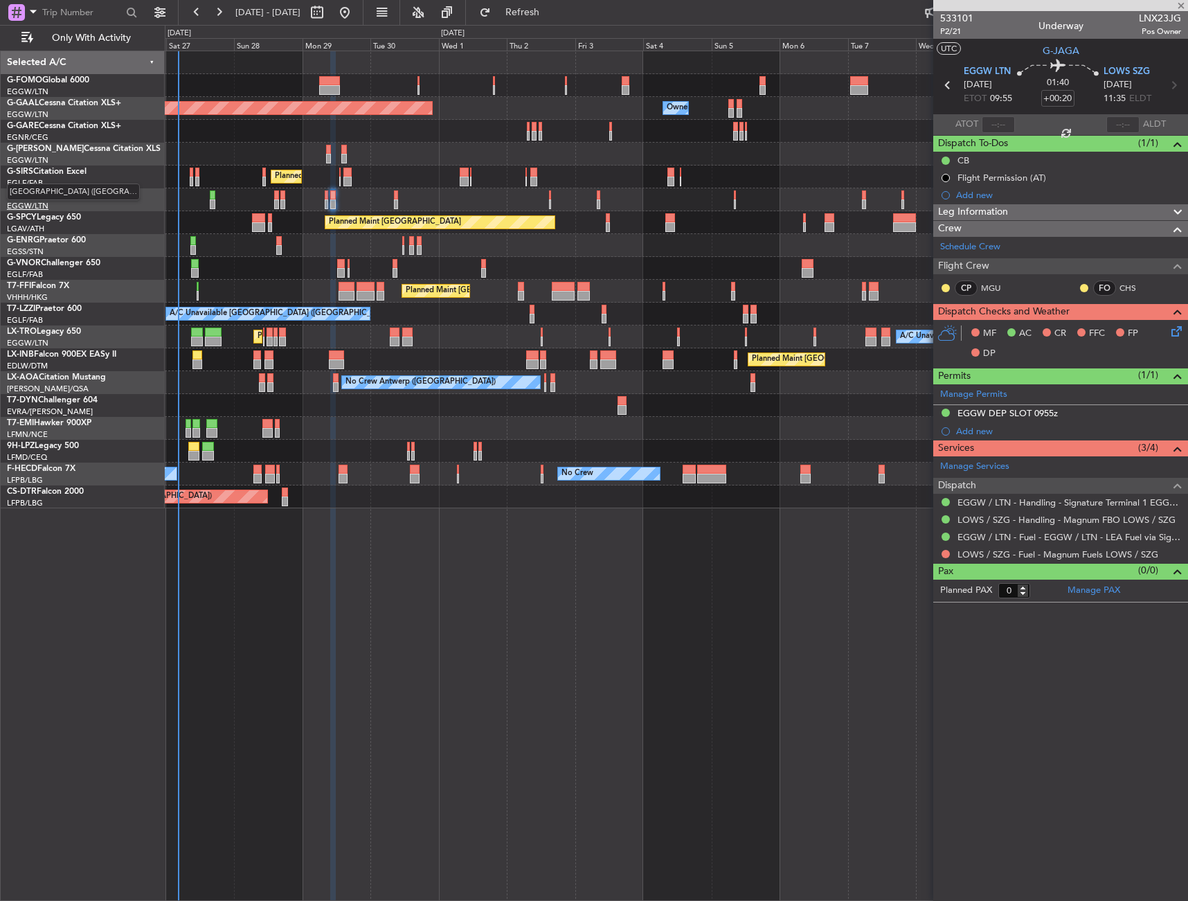
type input "7"
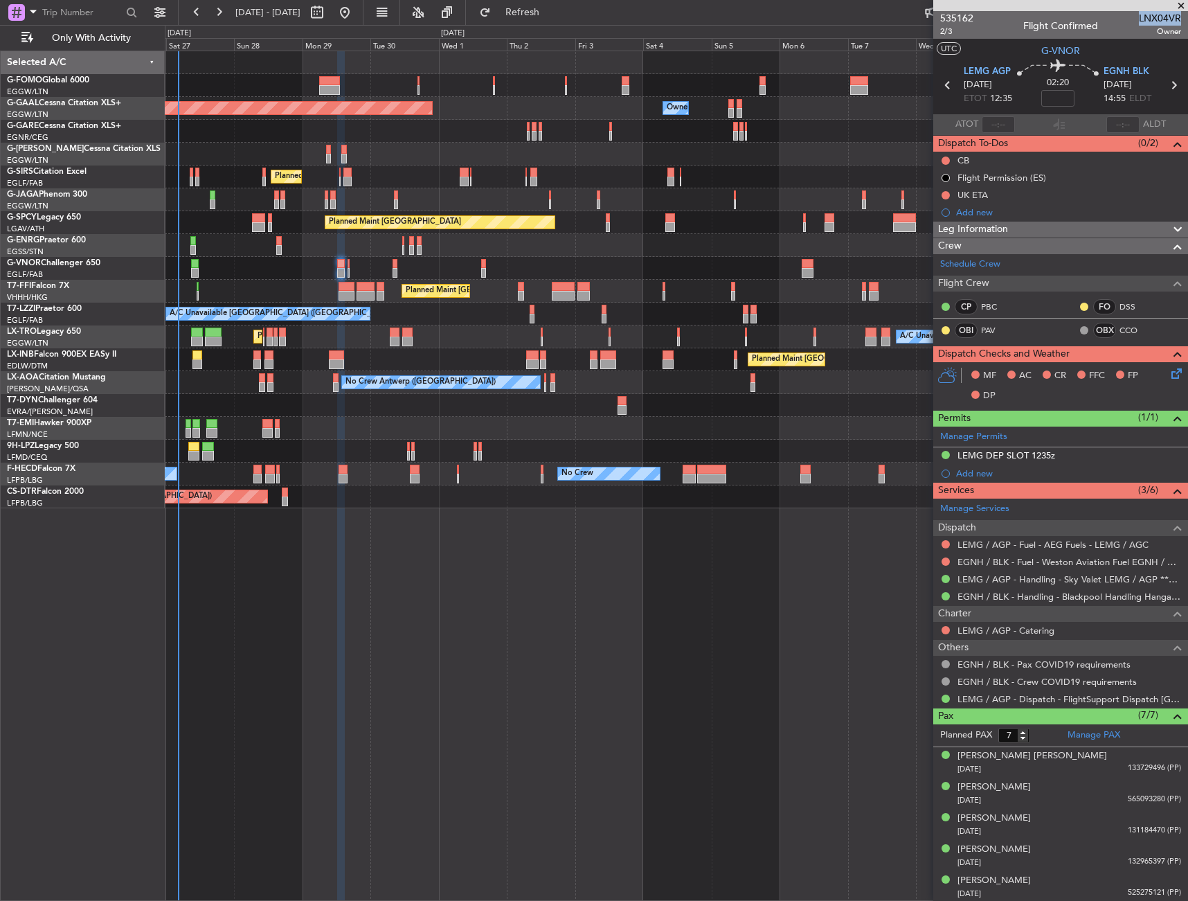
drag, startPoint x: 1142, startPoint y: 17, endPoint x: 1169, endPoint y: 19, distance: 27.0
click at [1169, 19] on span "LNX04VR" at bounding box center [1160, 18] width 42 height 15
copy span "LNX04VR"
click at [945, 26] on span "2/3" at bounding box center [956, 32] width 33 height 12
click at [991, 328] on link "PAV" at bounding box center [996, 330] width 31 height 12
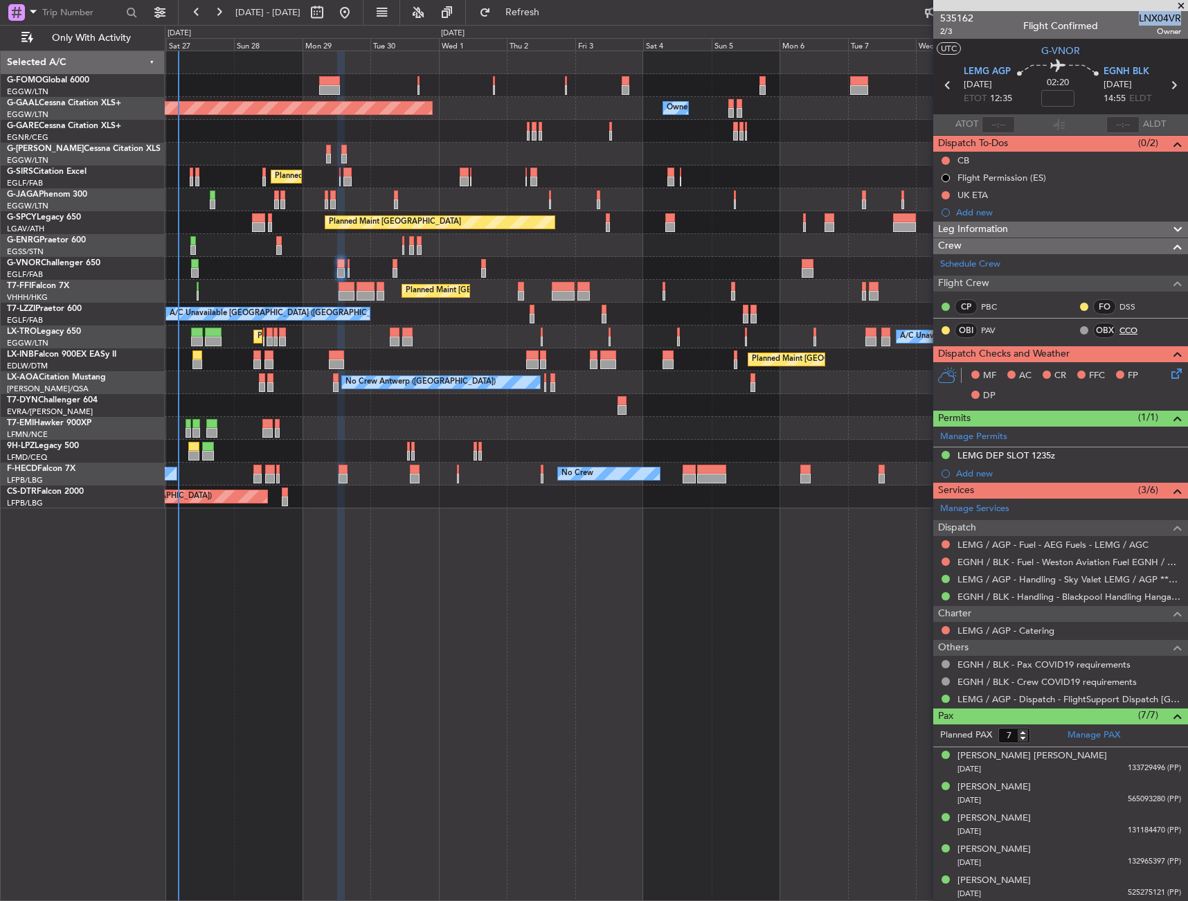
click at [1120, 330] on link "CCO" at bounding box center [1135, 330] width 31 height 12
click at [981, 66] on span "LEMG AGP" at bounding box center [987, 72] width 47 height 14
click at [1057, 98] on input at bounding box center [1058, 98] width 33 height 17
click at [1064, 85] on span "02:20" at bounding box center [1058, 83] width 22 height 14
type input "+00:10"
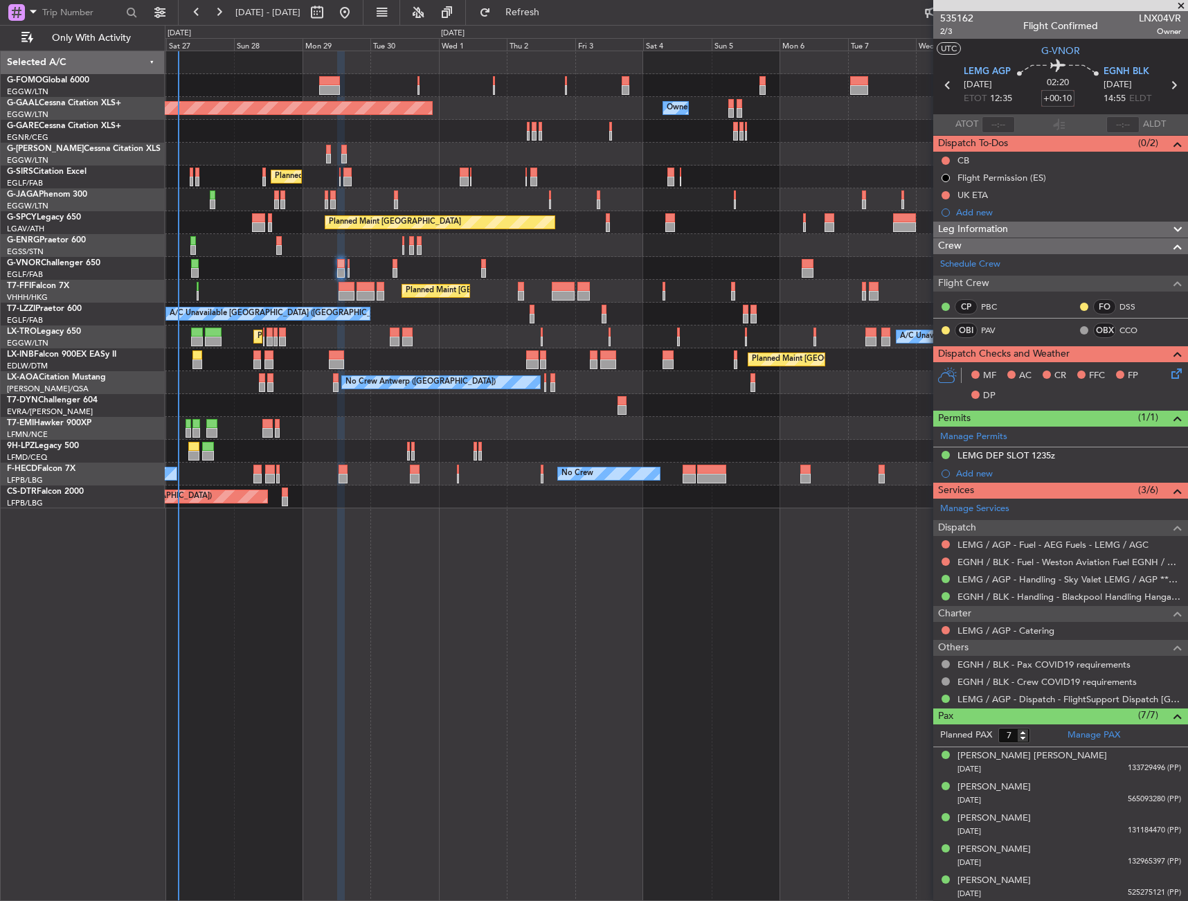
click at [1080, 91] on div "02:20 +00:10" at bounding box center [1058, 85] width 91 height 51
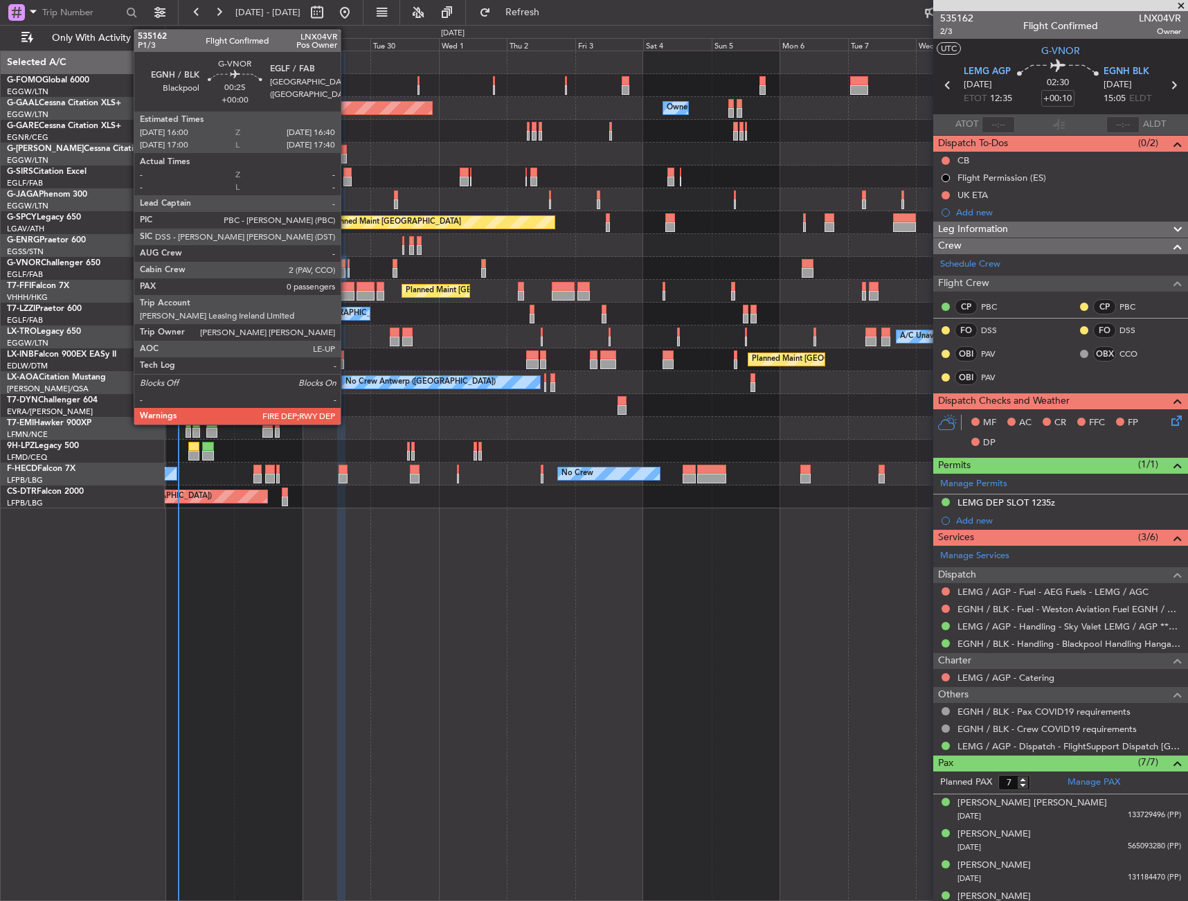
click at [348, 265] on div at bounding box center [349, 264] width 2 height 10
type input "0"
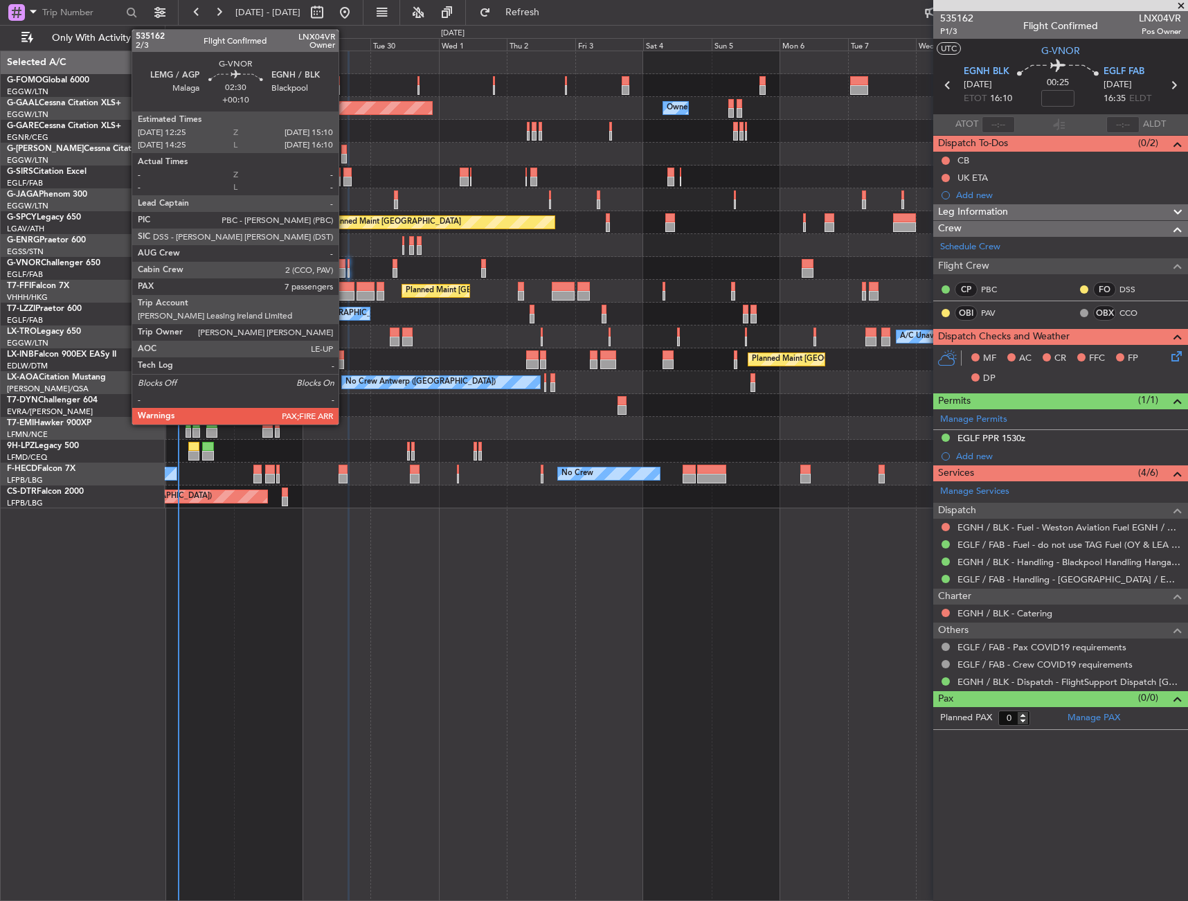
click at [345, 266] on div at bounding box center [341, 264] width 8 height 10
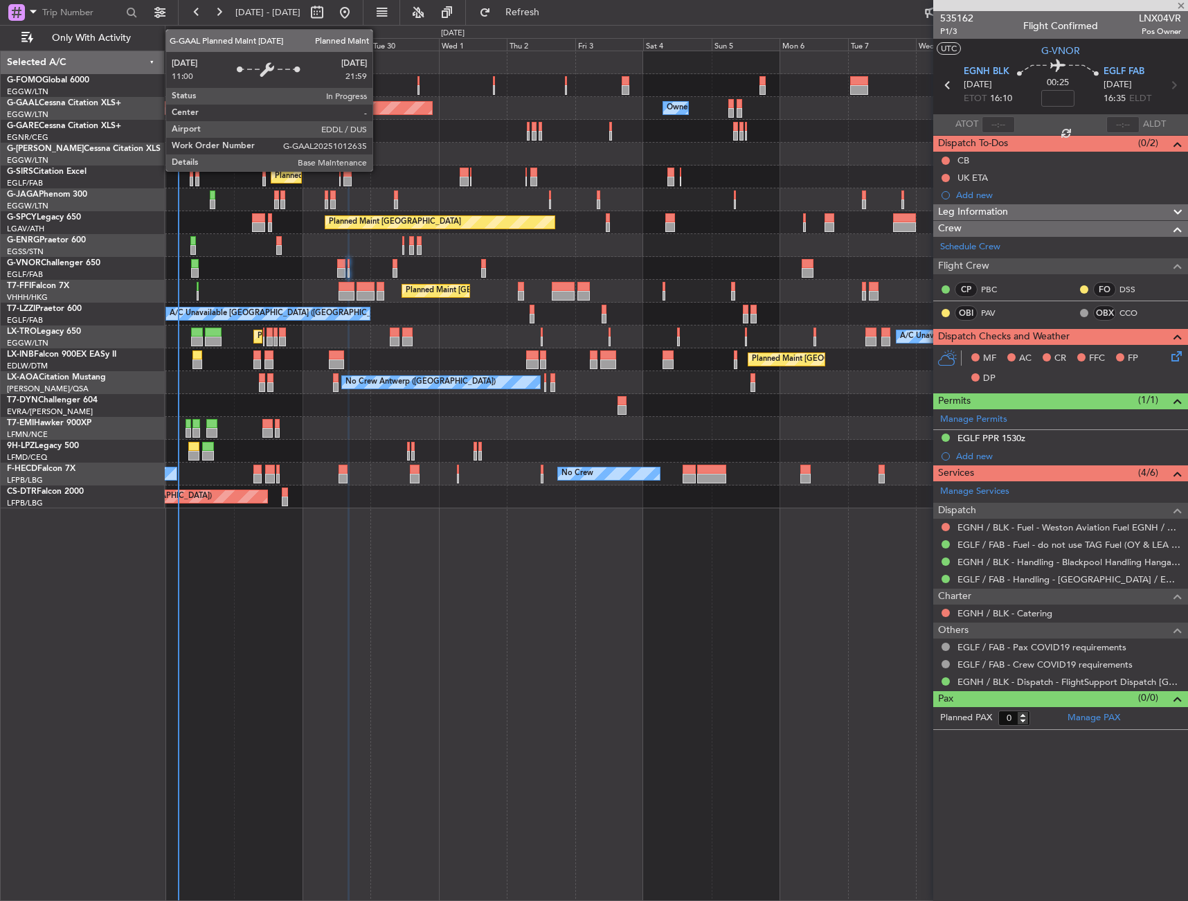
type input "+00:10"
type input "7"
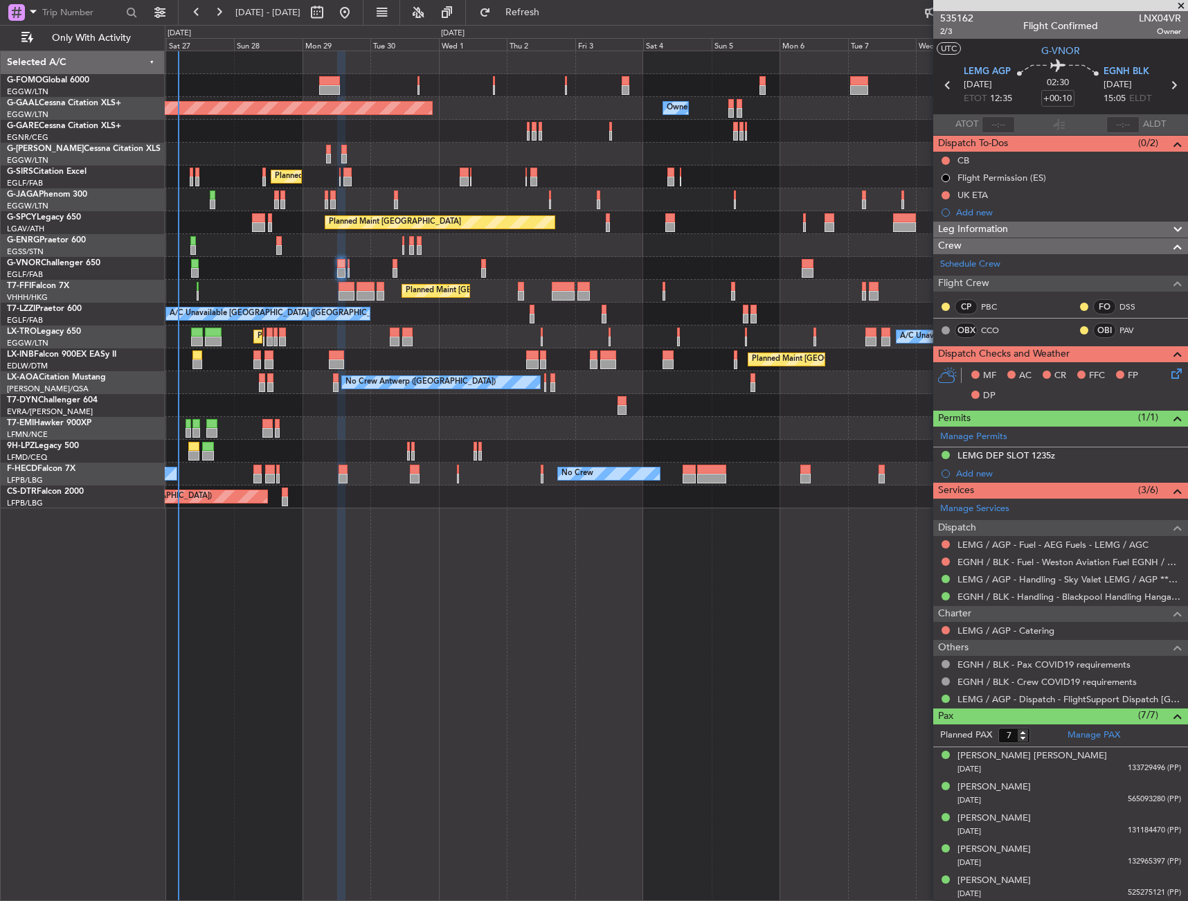
click at [1169, 375] on icon at bounding box center [1174, 371] width 11 height 11
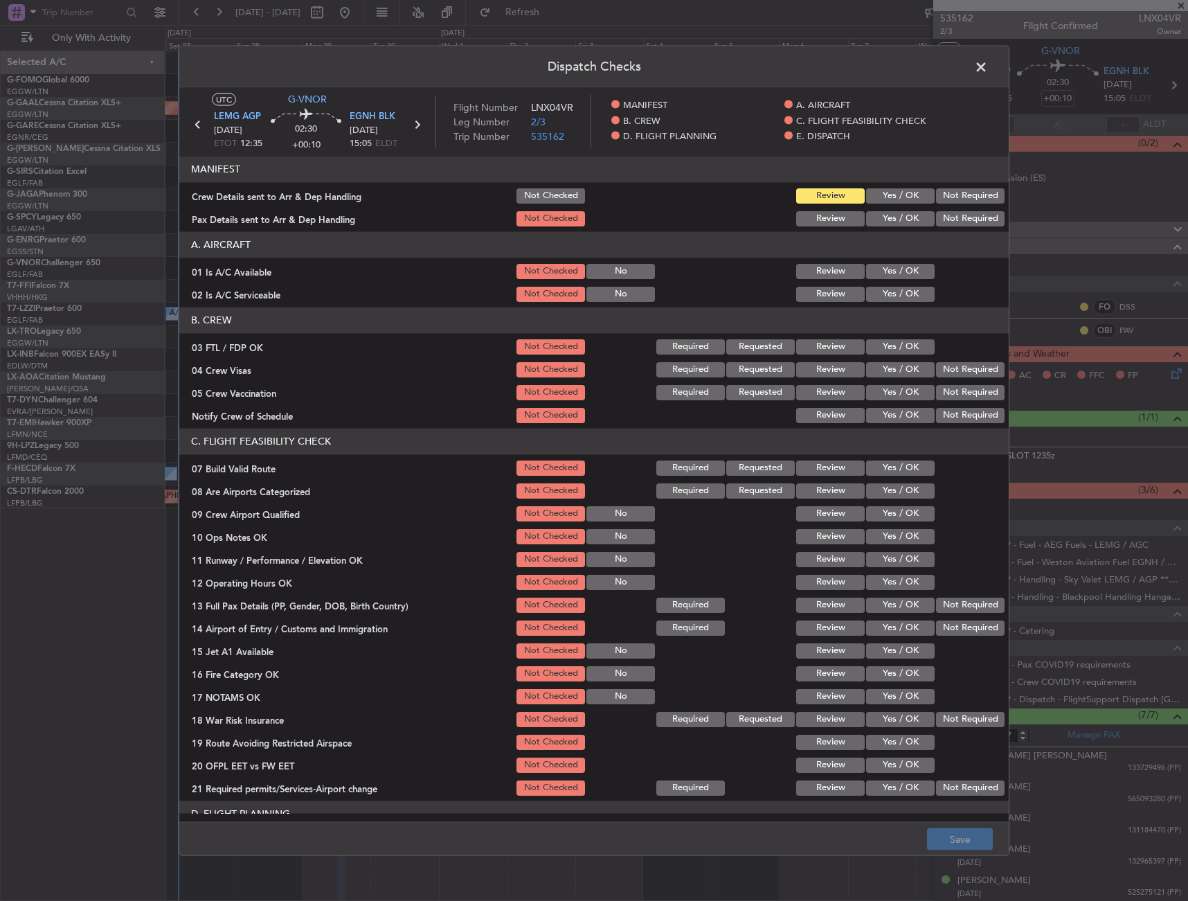
drag, startPoint x: 900, startPoint y: 267, endPoint x: 890, endPoint y: 300, distance: 34.0
click at [899, 268] on button "Yes / OK" at bounding box center [900, 270] width 69 height 15
click at [891, 299] on button "Yes / OK" at bounding box center [900, 293] width 69 height 15
click at [882, 451] on header "C. FLIGHT FEASIBILITY CHECK" at bounding box center [594, 441] width 830 height 26
click at [881, 456] on section "C. FLIGHT FEASIBILITY CHECK 07 Build Valid Route Not Checked Required Requested…" at bounding box center [594, 612] width 830 height 369
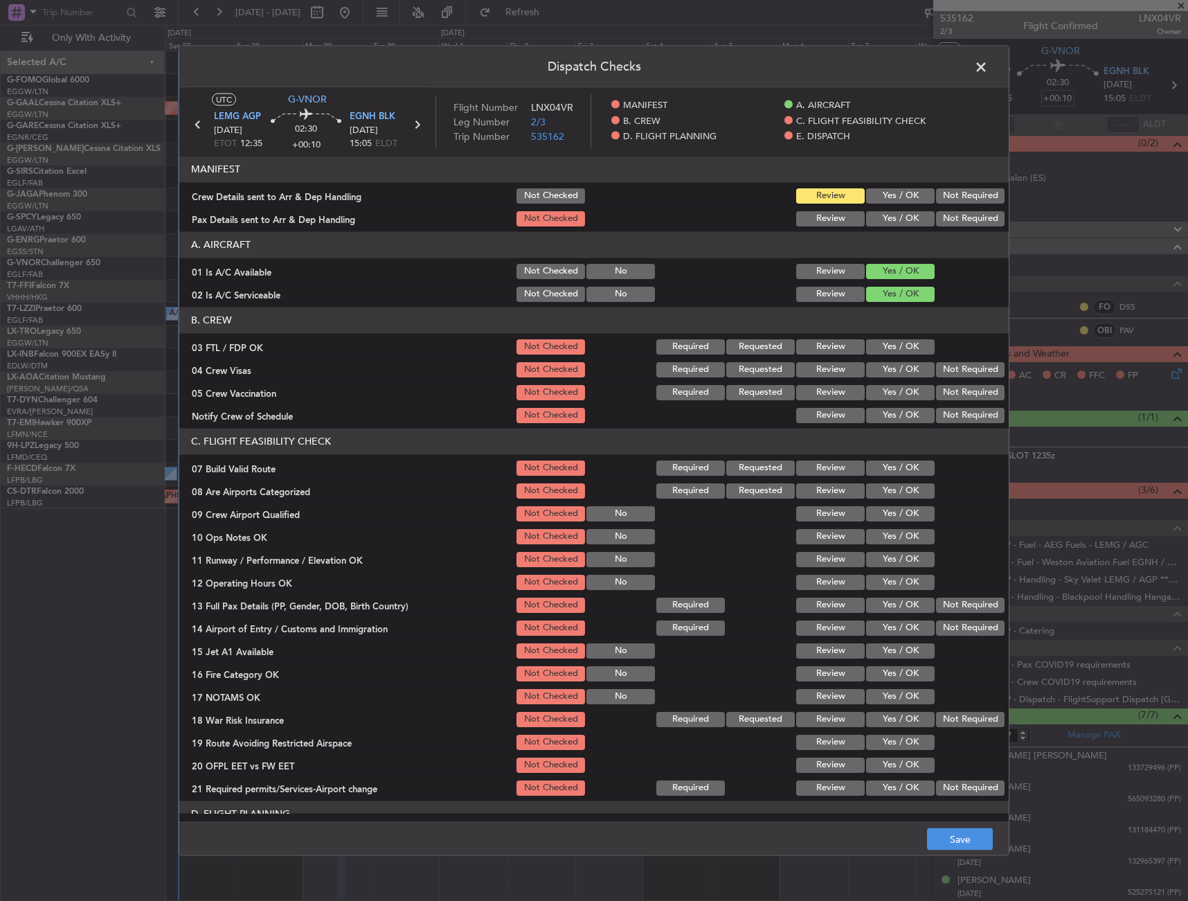
click at [881, 463] on button "Yes / OK" at bounding box center [900, 467] width 69 height 15
drag, startPoint x: 883, startPoint y: 536, endPoint x: 882, endPoint y: 553, distance: 16.7
click at [882, 536] on button "Yes / OK" at bounding box center [900, 535] width 69 height 15
click at [882, 554] on button "Yes / OK" at bounding box center [900, 558] width 69 height 15
drag, startPoint x: 886, startPoint y: 585, endPoint x: 887, endPoint y: 596, distance: 10.5
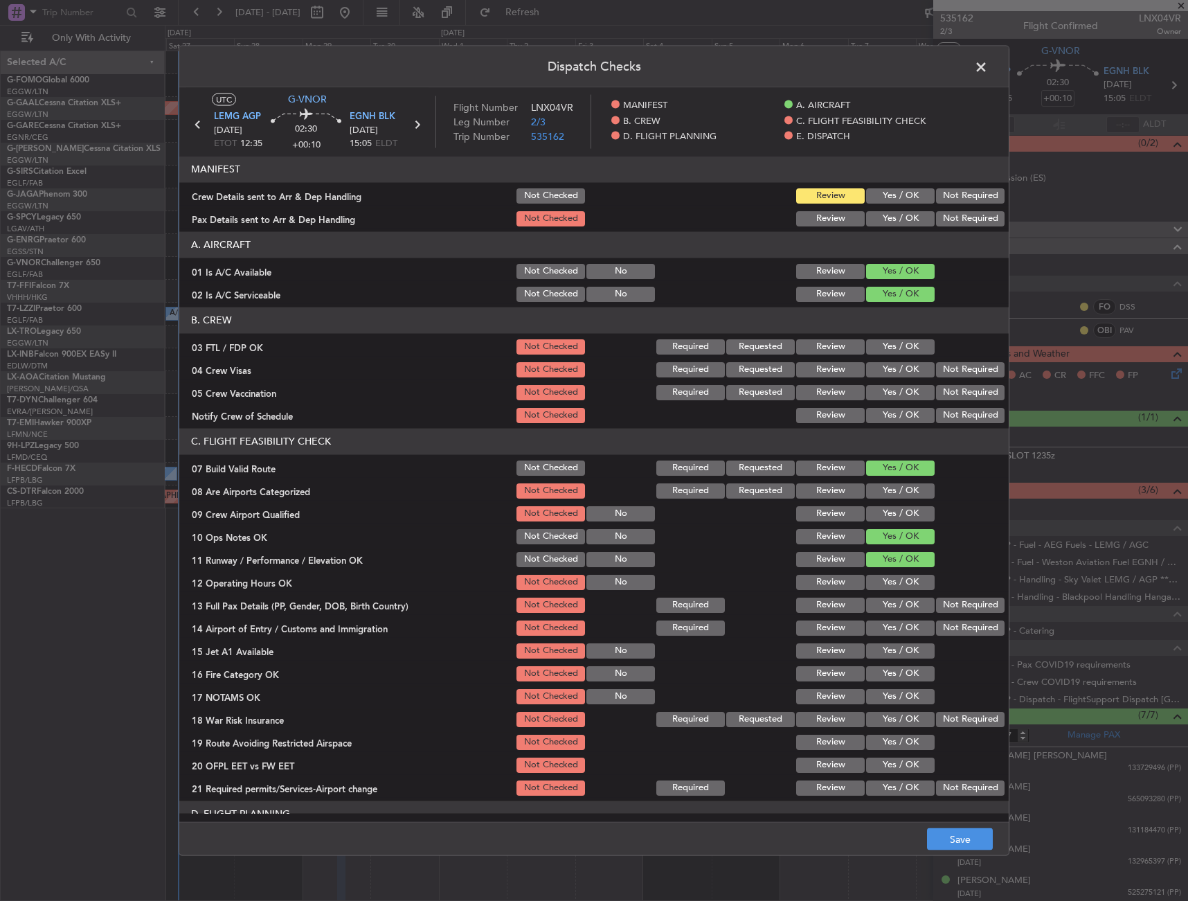
click at [886, 585] on button "Yes / OK" at bounding box center [900, 581] width 69 height 15
click at [887, 606] on button "Yes / OK" at bounding box center [900, 604] width 69 height 15
drag, startPoint x: 888, startPoint y: 626, endPoint x: 888, endPoint y: 634, distance: 7.6
click at [889, 626] on button "Yes / OK" at bounding box center [900, 627] width 69 height 15
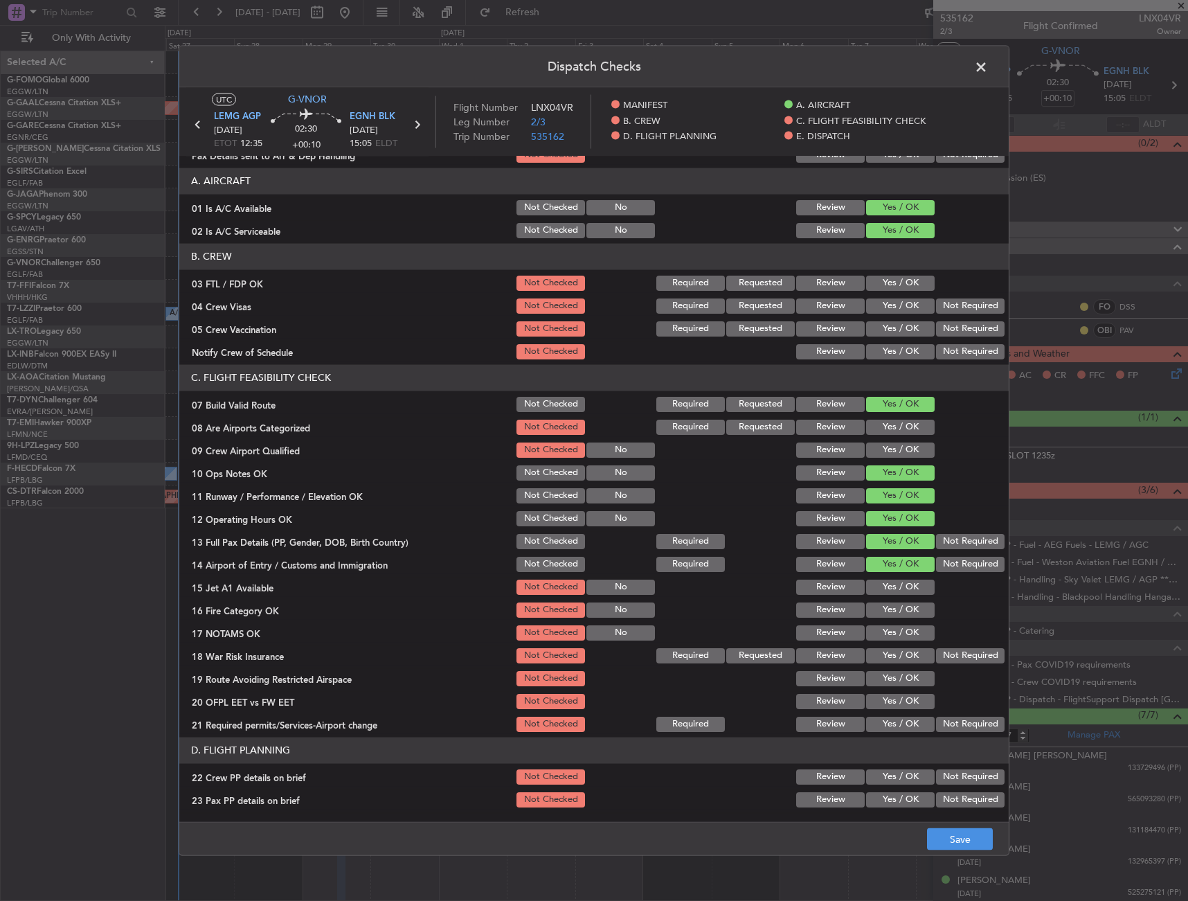
scroll to position [139, 0]
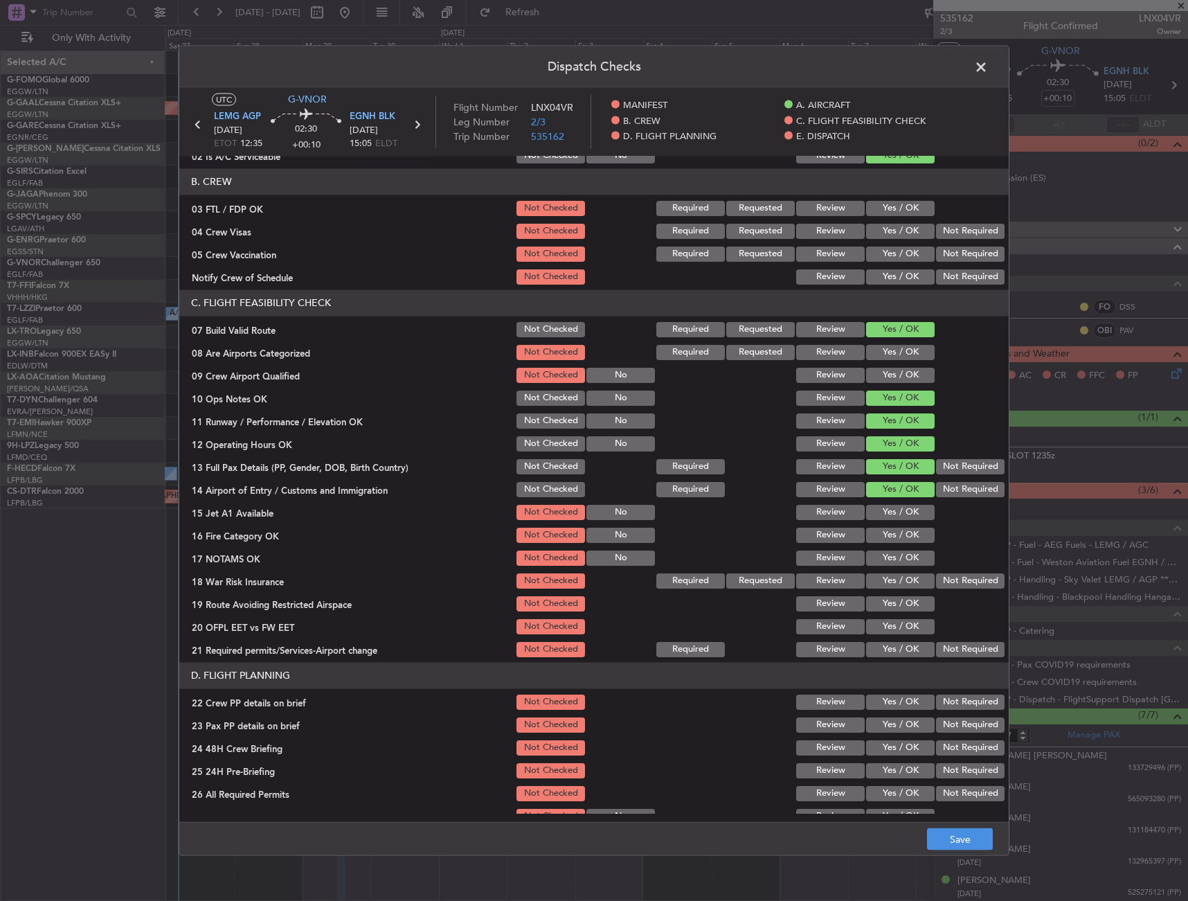
click at [889, 516] on button "Yes / OK" at bounding box center [900, 511] width 69 height 15
click at [889, 544] on div "Yes / OK" at bounding box center [899, 534] width 70 height 19
click at [890, 548] on div "Yes / OK" at bounding box center [899, 557] width 70 height 19
click at [889, 531] on button "Yes / OK" at bounding box center [900, 534] width 69 height 15
click at [887, 554] on button "Yes / OK" at bounding box center [900, 557] width 69 height 15
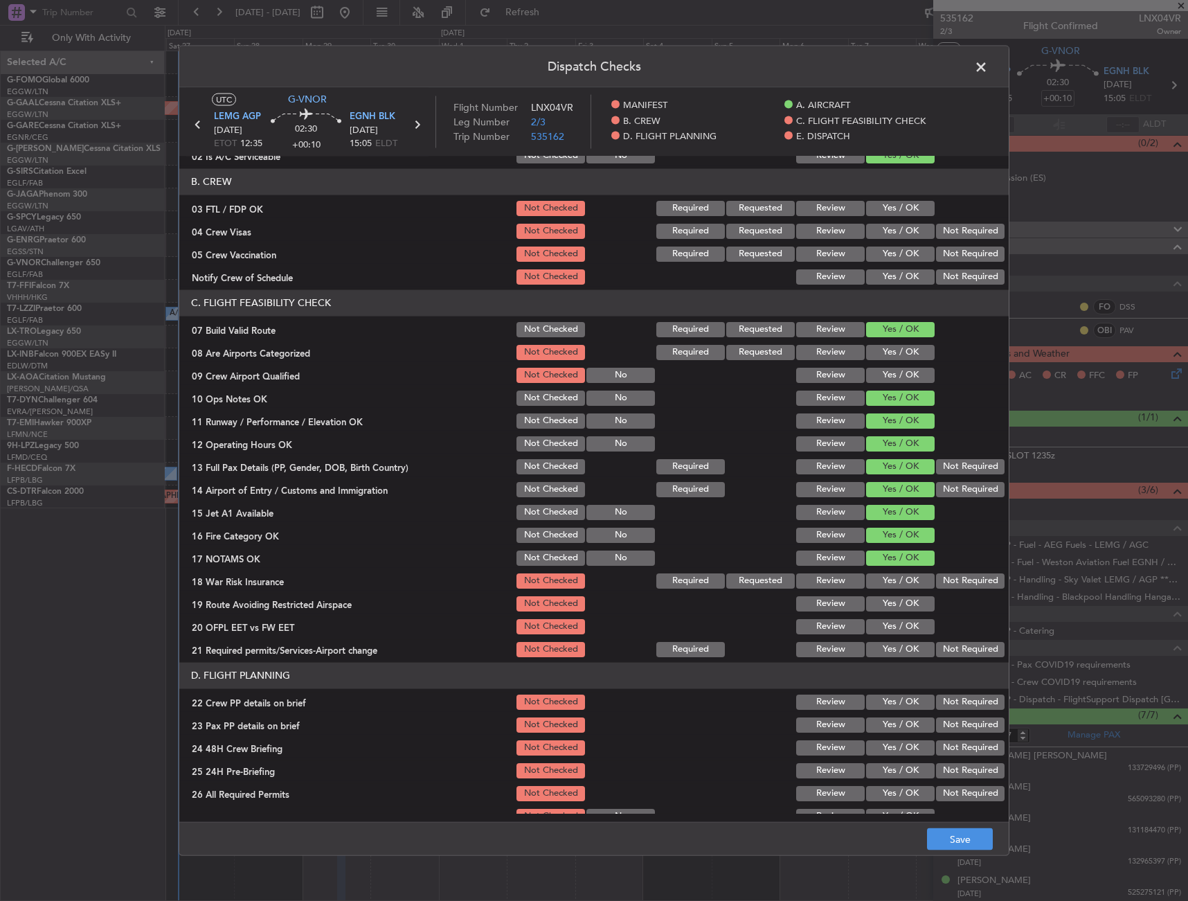
click at [955, 591] on section "C. FLIGHT FEASIBILITY CHECK 07 Build Valid Route Not Checked Required Requested…" at bounding box center [594, 473] width 830 height 369
drag, startPoint x: 945, startPoint y: 582, endPoint x: 925, endPoint y: 605, distance: 30.4
click at [944, 582] on button "Not Required" at bounding box center [970, 580] width 69 height 15
click at [912, 608] on button "Yes / OK" at bounding box center [900, 603] width 69 height 15
click at [907, 621] on button "Yes / OK" at bounding box center [900, 625] width 69 height 15
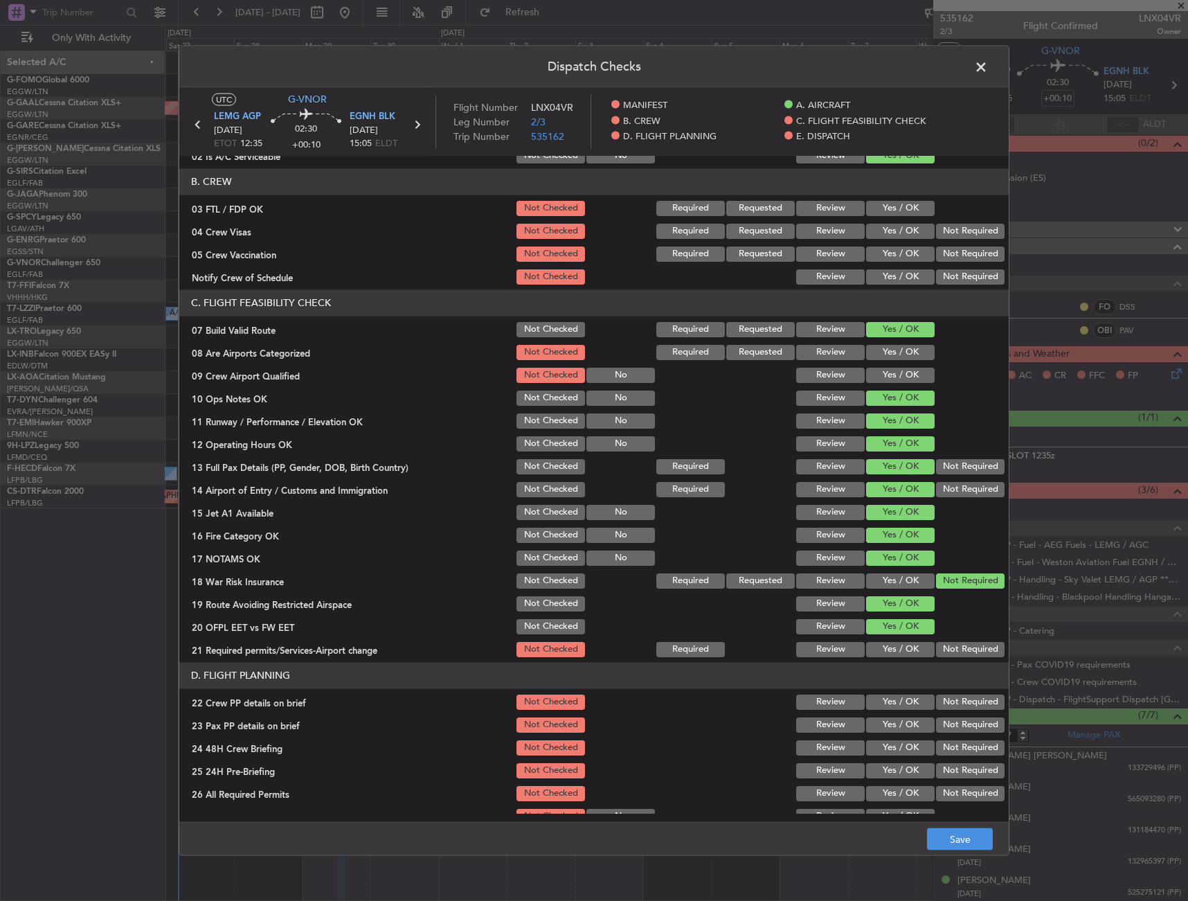
click at [906, 642] on button "Yes / OK" at bounding box center [900, 648] width 69 height 15
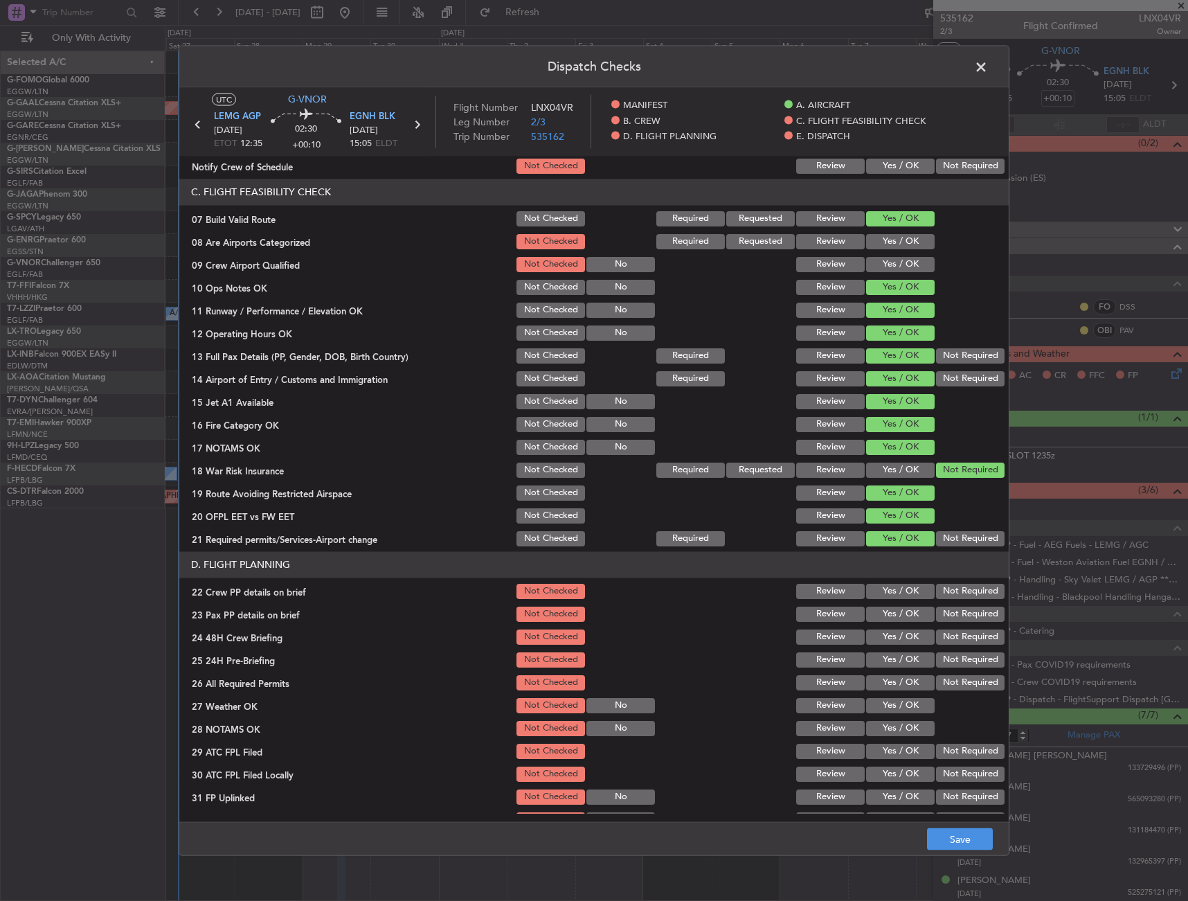
scroll to position [277, 0]
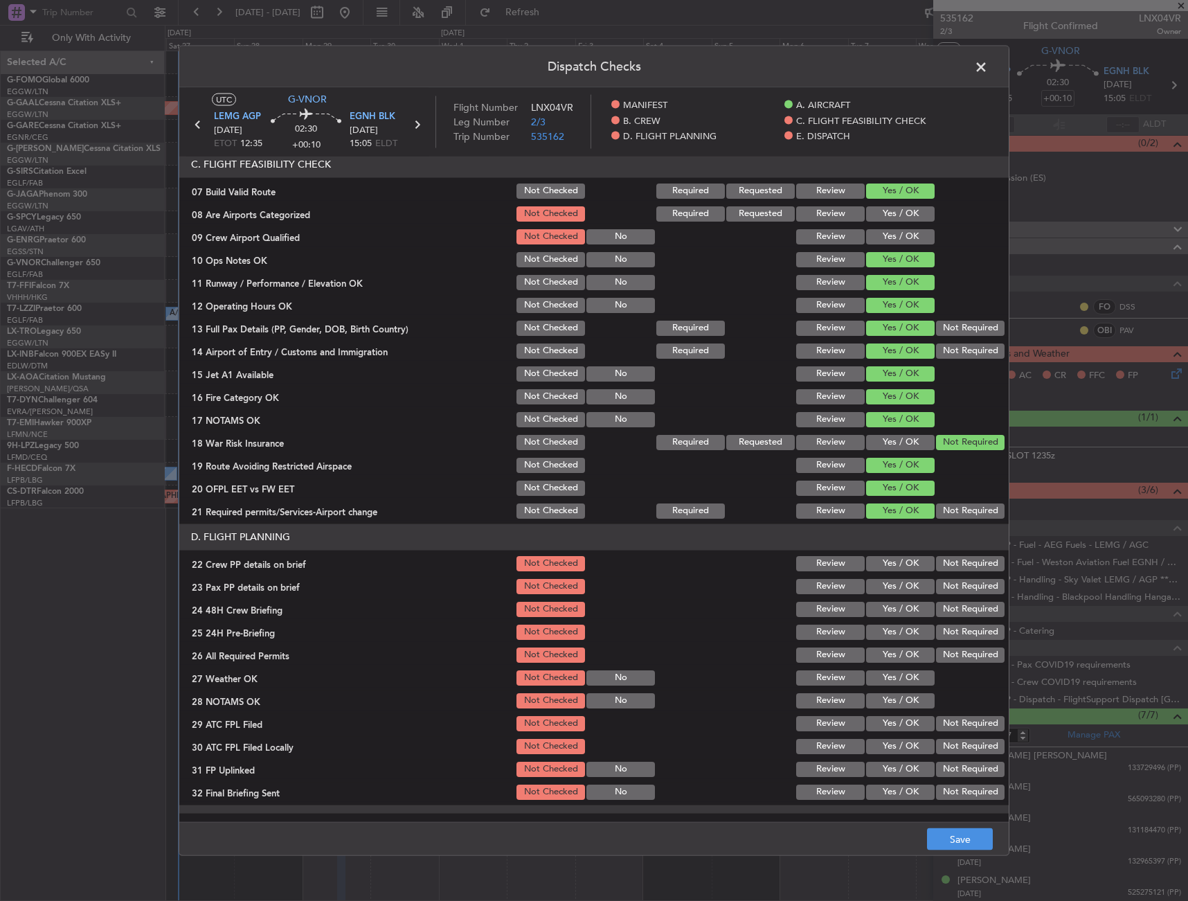
click at [888, 582] on button "Yes / OK" at bounding box center [900, 585] width 69 height 15
click at [895, 557] on button "Yes / OK" at bounding box center [900, 562] width 69 height 15
click at [895, 607] on button "Yes / OK" at bounding box center [900, 608] width 69 height 15
click at [950, 637] on button "Not Required" at bounding box center [970, 631] width 69 height 15
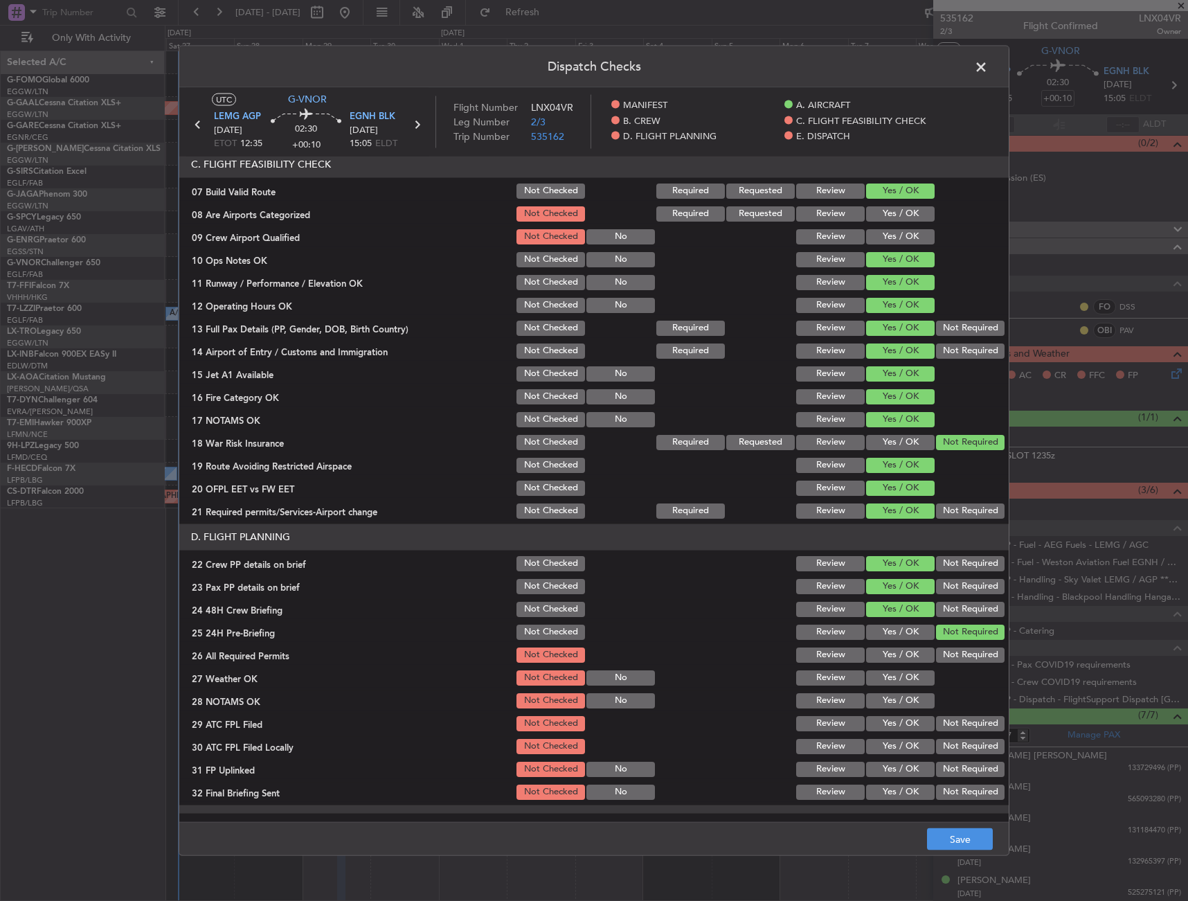
click at [965, 879] on div "Dispatch Checks UTC G-VNOR LEMG AGP 29/09/2025 ETOT 12:35 02:30 +00:10 EGNH BLK…" at bounding box center [594, 450] width 1188 height 901
click at [949, 839] on button "Save" at bounding box center [960, 839] width 66 height 22
click at [988, 68] on span at bounding box center [988, 70] width 0 height 28
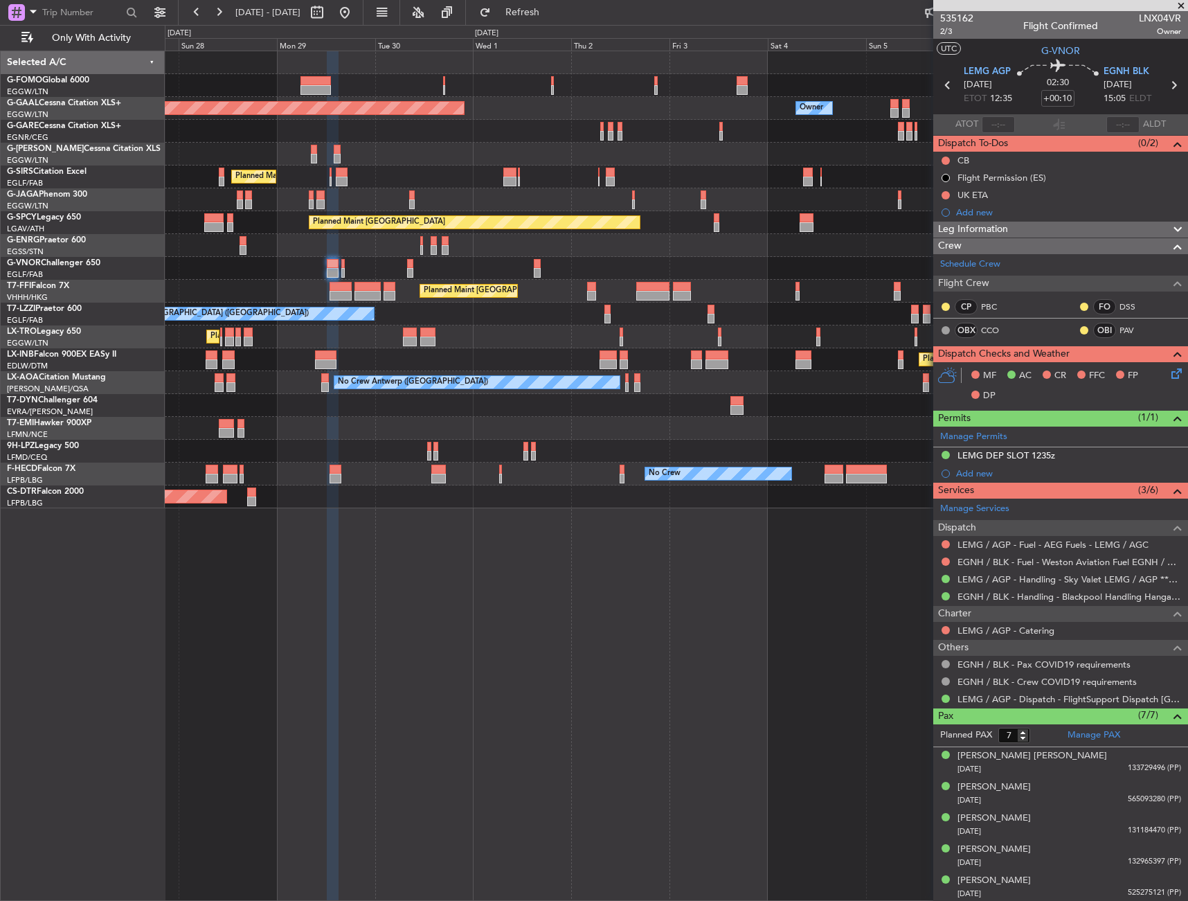
drag, startPoint x: 1121, startPoint y: 228, endPoint x: 1123, endPoint y: 246, distance: 18.1
click at [1121, 227] on div "Leg Information" at bounding box center [1061, 230] width 255 height 16
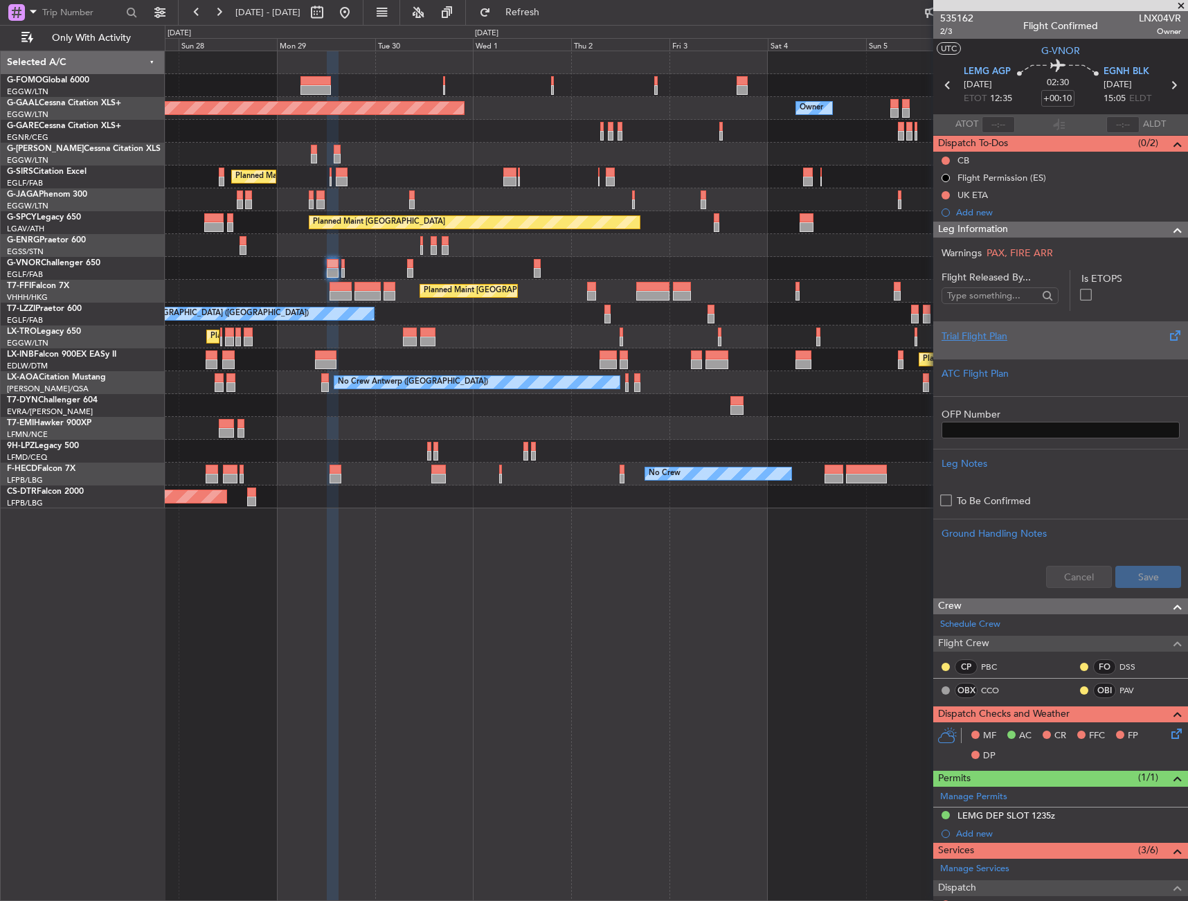
click at [1045, 333] on div "Trial Flight Plan" at bounding box center [1061, 336] width 238 height 15
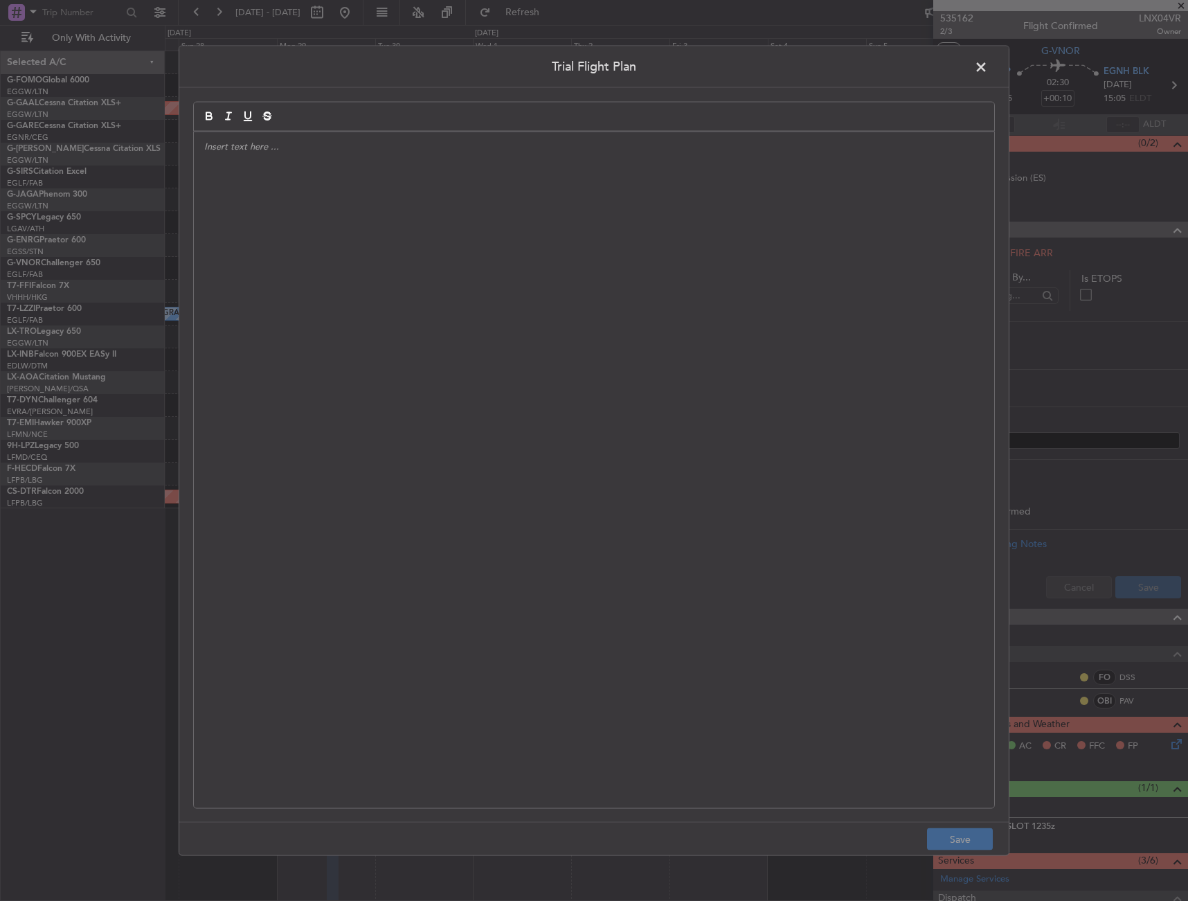
click at [494, 327] on div at bounding box center [594, 470] width 801 height 677
drag, startPoint x: 333, startPoint y: 307, endPoint x: 981, endPoint y: 786, distance: 805.2
click at [332, 307] on div "APA // [DATE] // FCST" at bounding box center [594, 470] width 801 height 677
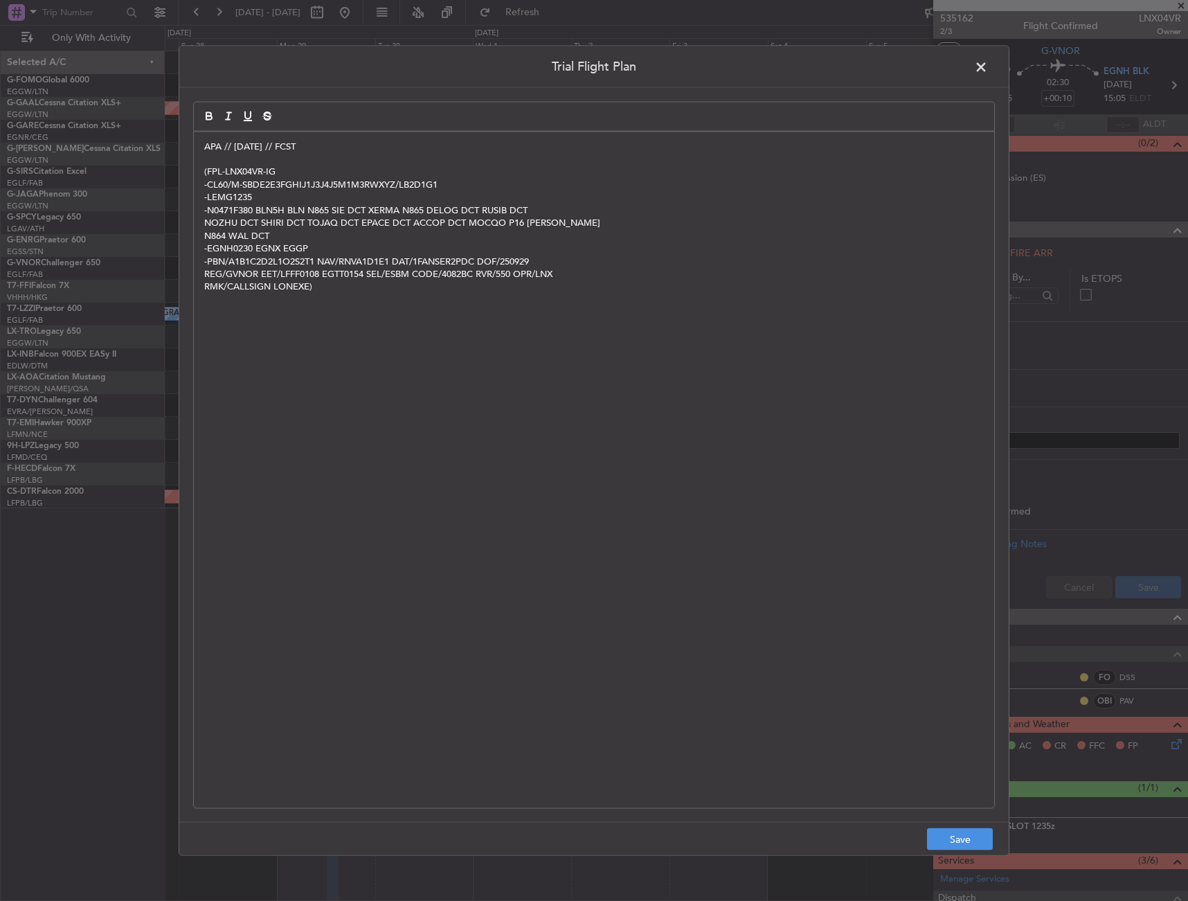
scroll to position [0, 0]
click at [959, 839] on button "Save" at bounding box center [960, 839] width 66 height 22
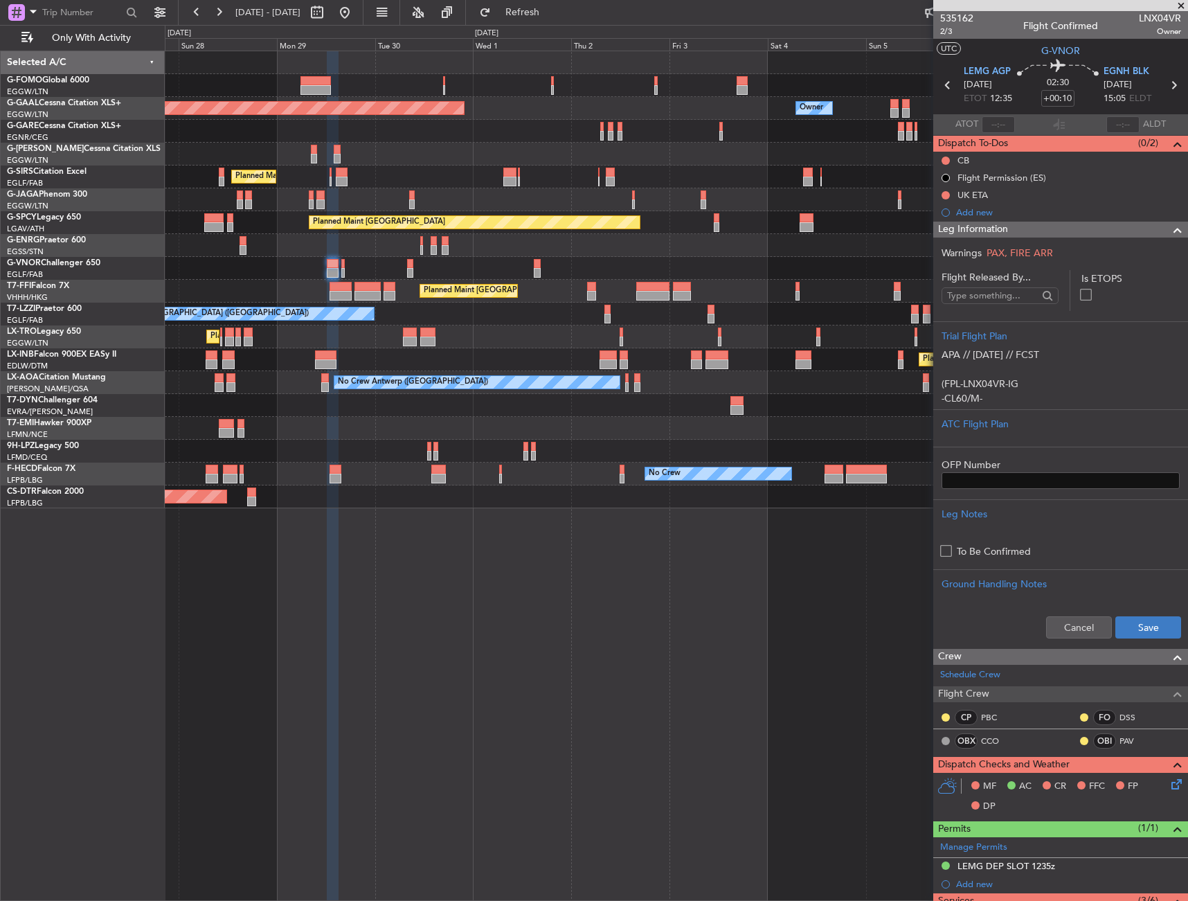
click at [1171, 627] on div "Cancel Save" at bounding box center [1061, 628] width 255 height 42
click at [1161, 627] on button "Save" at bounding box center [1149, 627] width 66 height 22
drag, startPoint x: 1103, startPoint y: 225, endPoint x: 1074, endPoint y: 216, distance: 30.4
click at [1103, 225] on div "Leg Information" at bounding box center [1061, 230] width 255 height 16
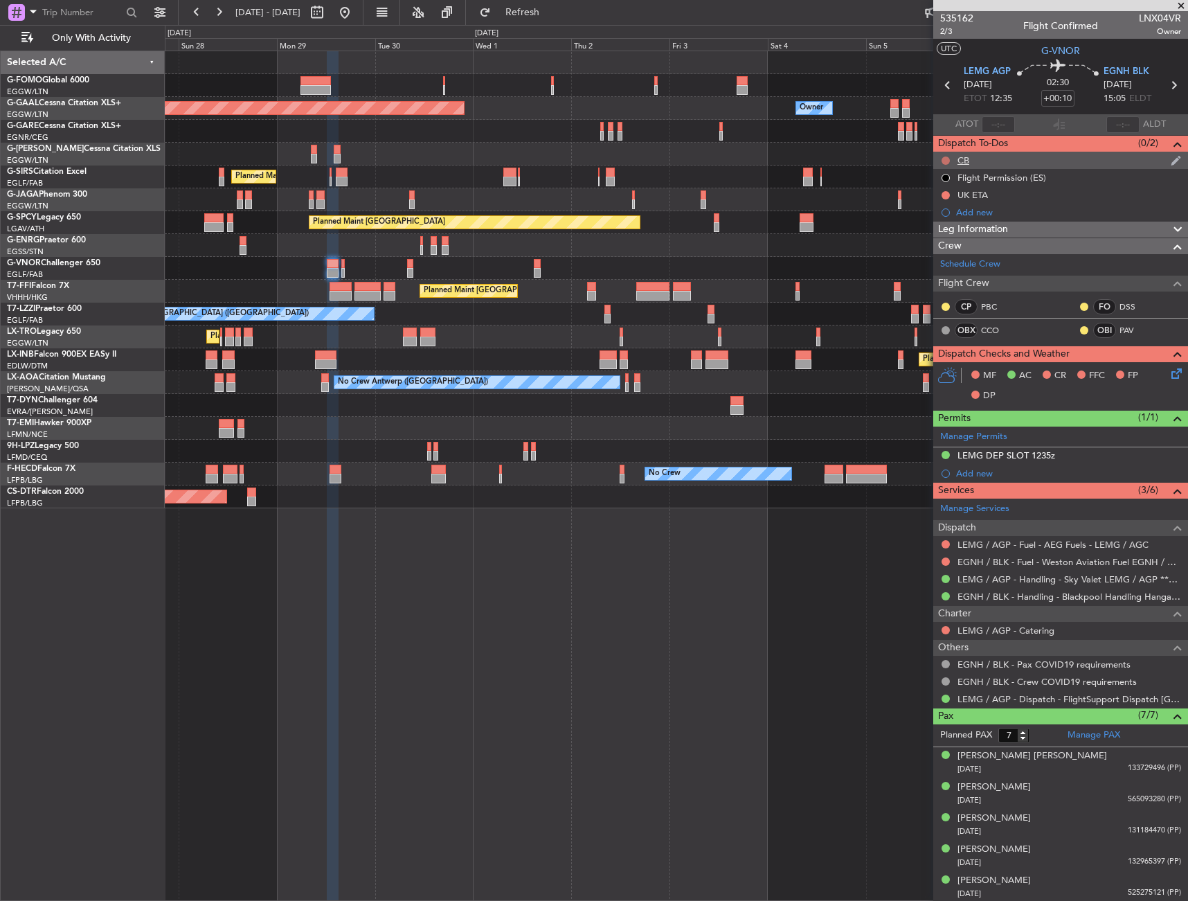
click at [946, 160] on button at bounding box center [946, 161] width 8 height 8
drag, startPoint x: 940, startPoint y: 215, endPoint x: 1184, endPoint y: 401, distance: 306.3
click at [941, 217] on span "Completed" at bounding box center [952, 222] width 46 height 14
click at [1169, 373] on icon at bounding box center [1174, 371] width 11 height 11
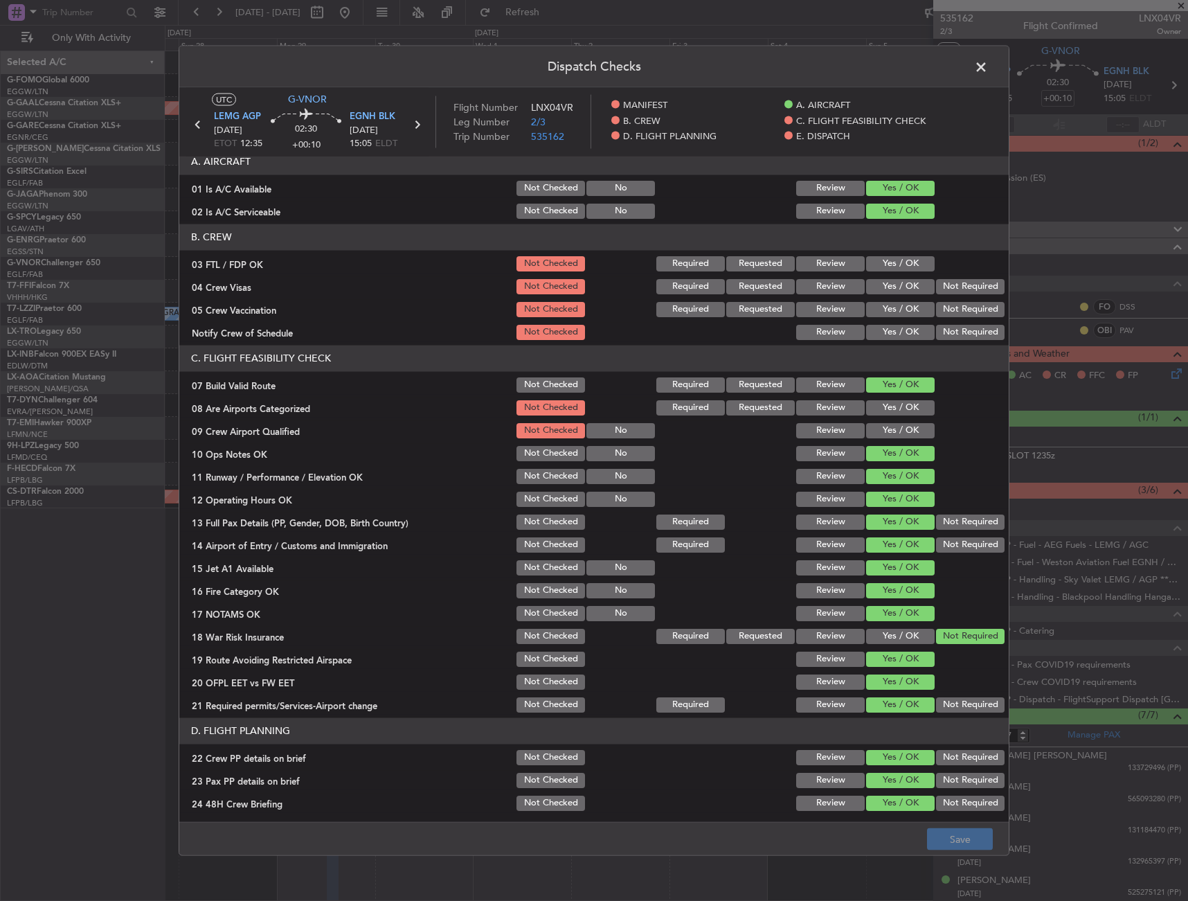
scroll to position [277, 0]
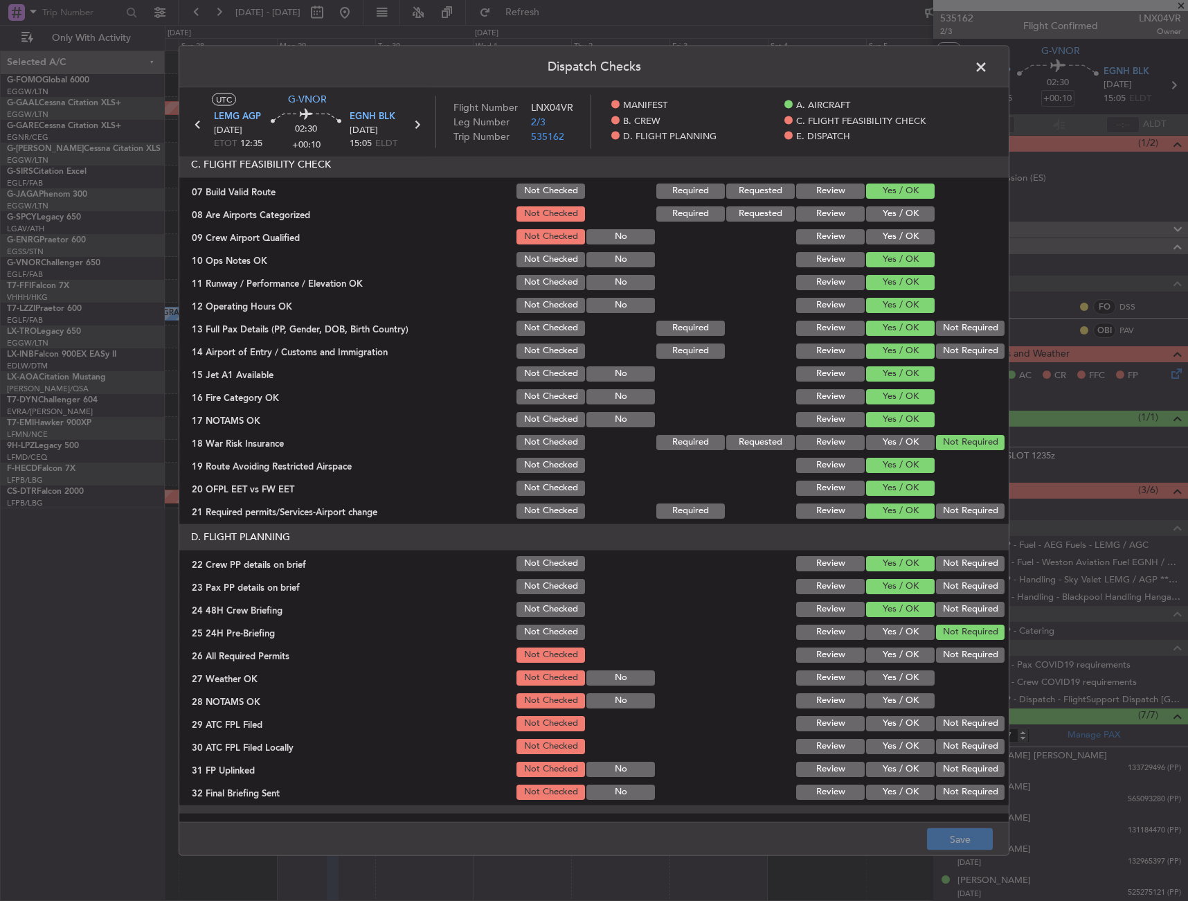
click at [988, 67] on span at bounding box center [988, 70] width 0 height 28
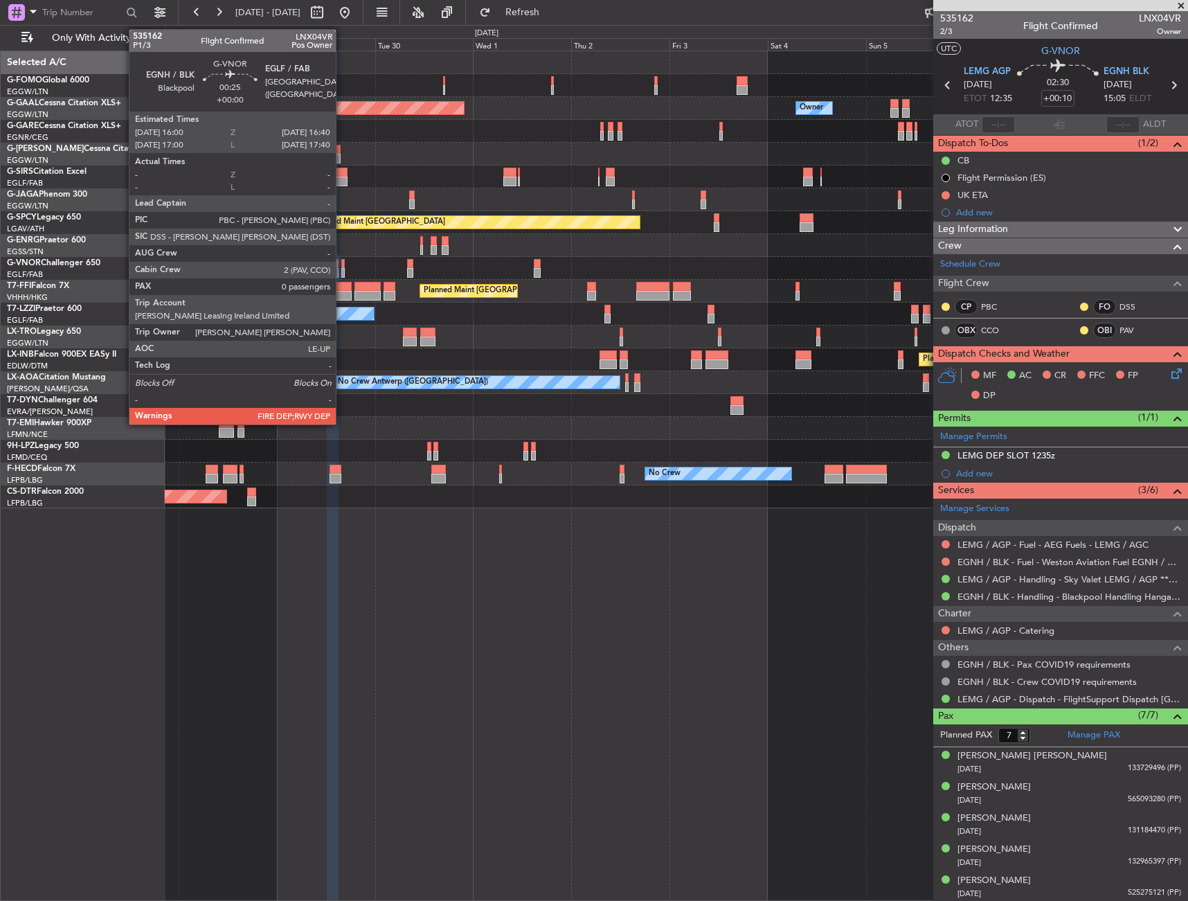
click at [342, 263] on div at bounding box center [342, 264] width 3 height 10
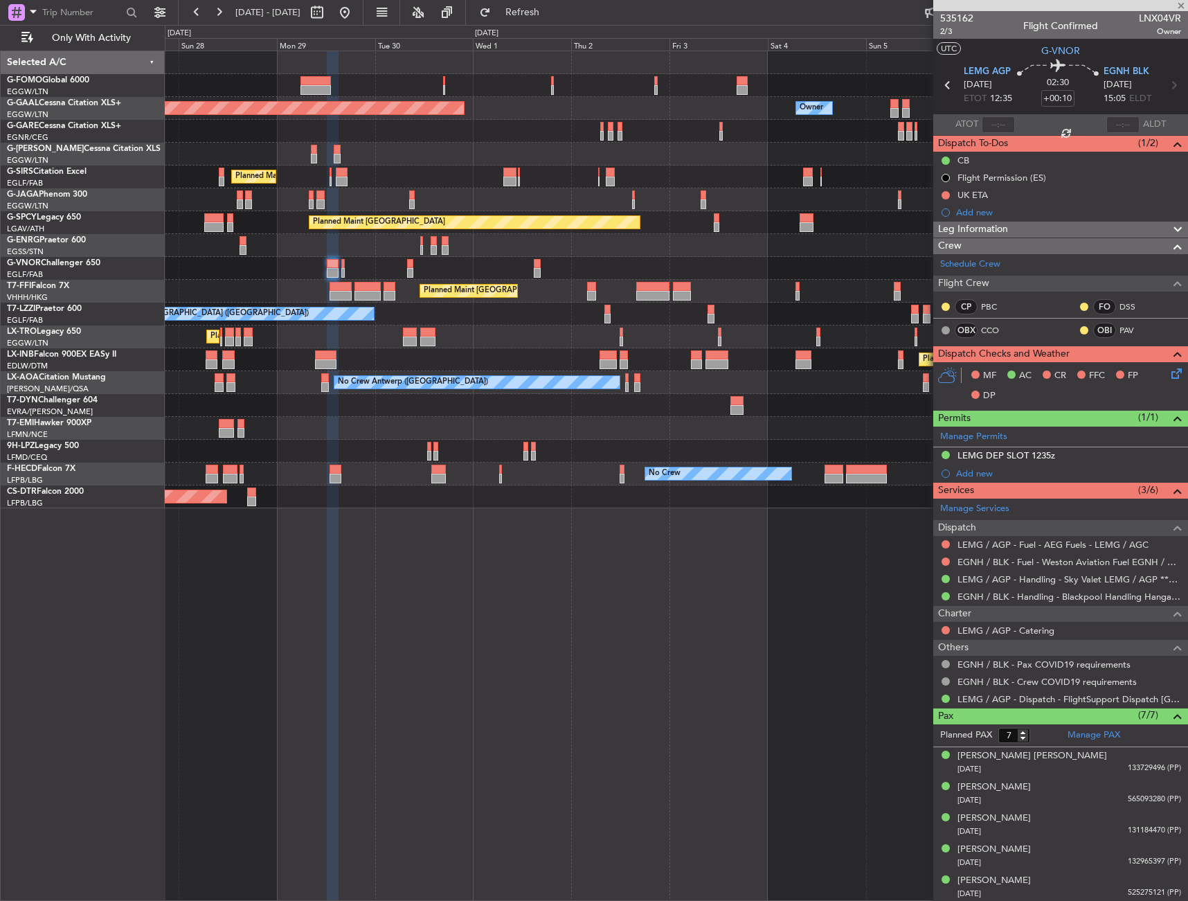
type input "0"
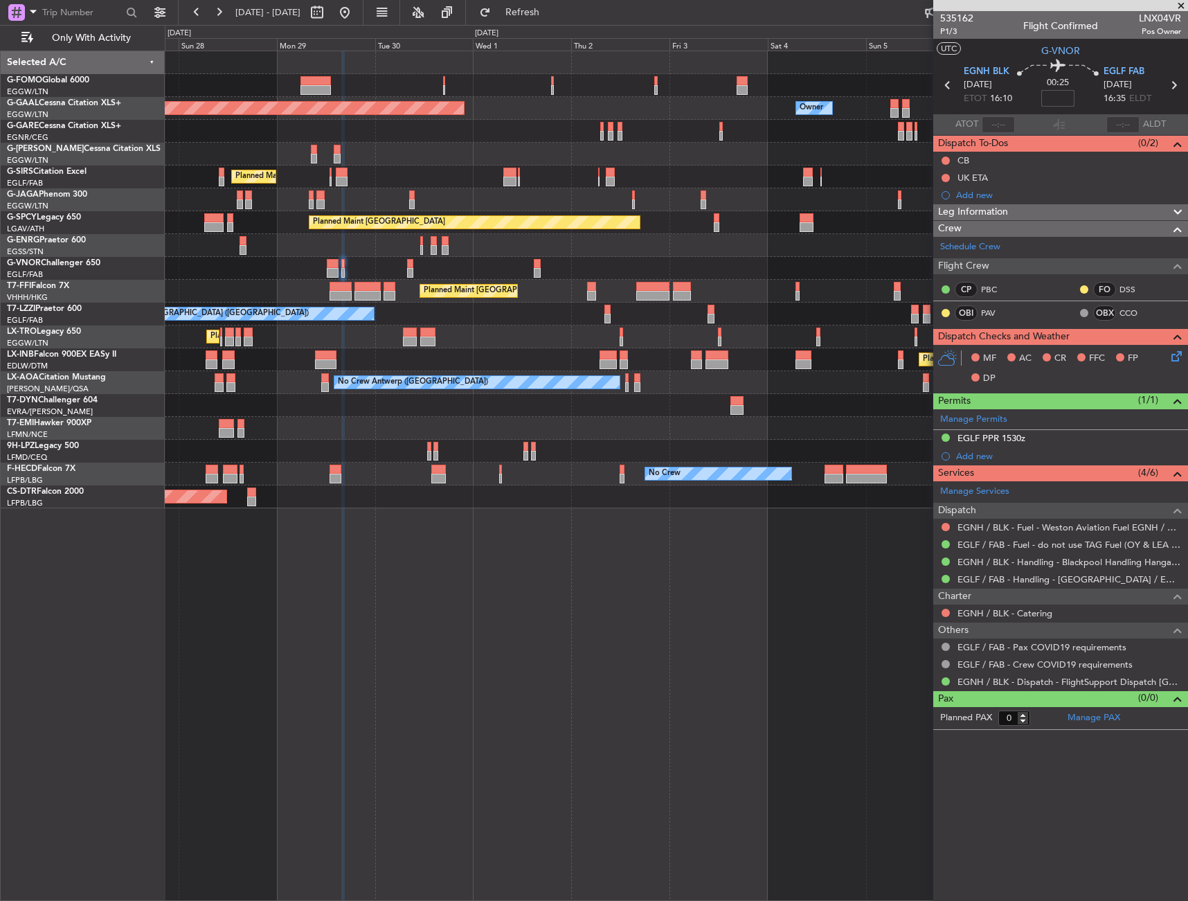
click at [1053, 98] on input at bounding box center [1058, 98] width 33 height 17
drag, startPoint x: 1091, startPoint y: 89, endPoint x: 1087, endPoint y: 100, distance: 12.5
click at [1090, 89] on div "00:25 10" at bounding box center [1058, 85] width 91 height 51
type input "+00:10"
drag, startPoint x: 945, startPoint y: 157, endPoint x: 951, endPoint y: 177, distance: 20.8
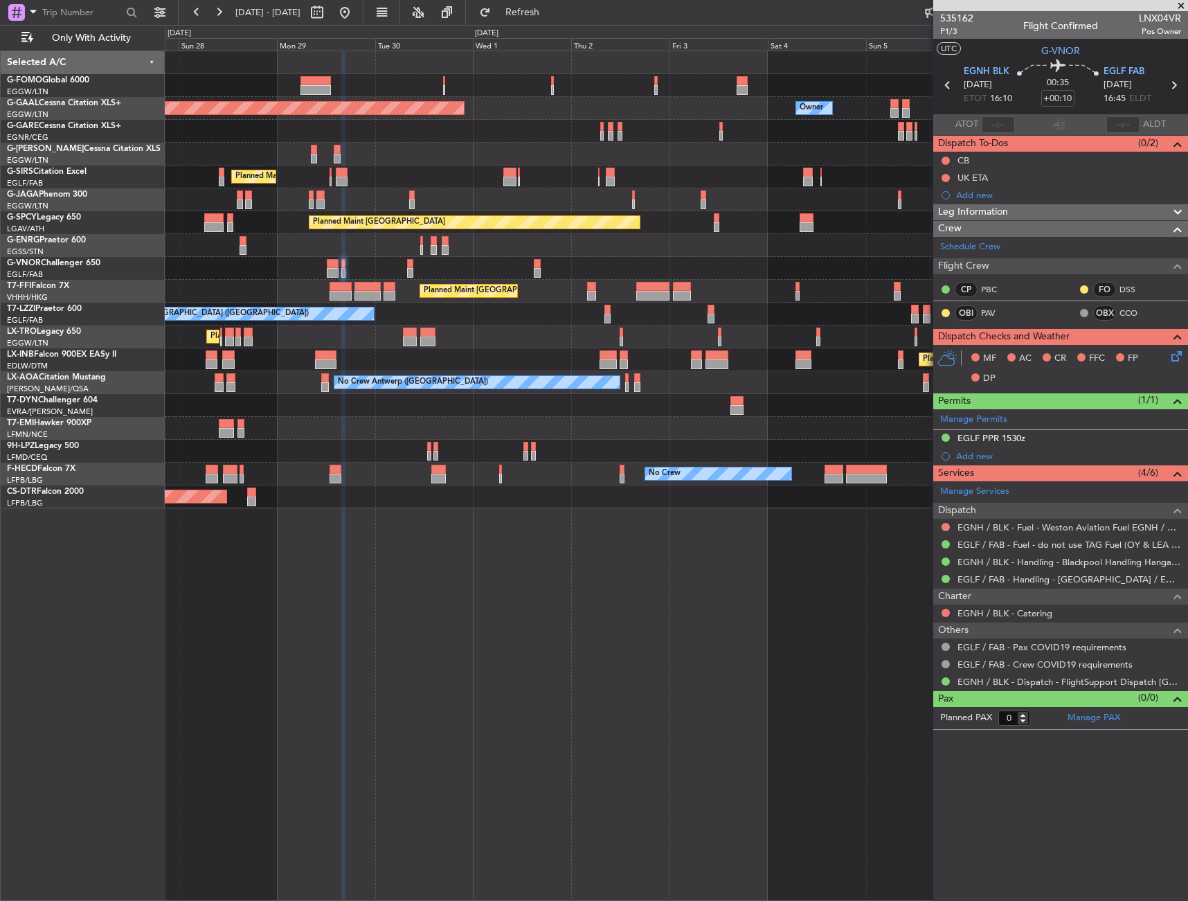
click at [945, 157] on button at bounding box center [946, 161] width 8 height 8
click at [952, 216] on span "Completed" at bounding box center [952, 222] width 46 height 14
click at [969, 207] on span "Leg Information" at bounding box center [973, 212] width 70 height 16
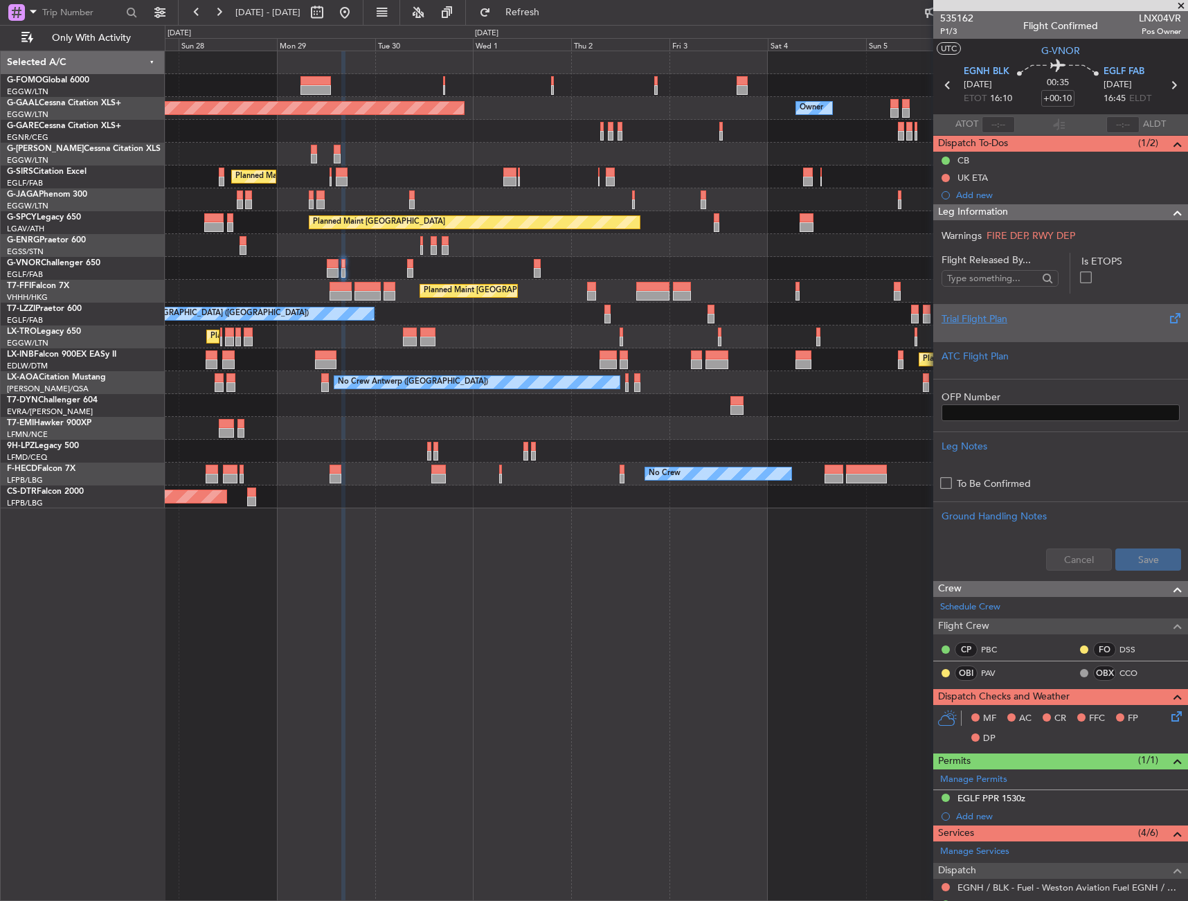
click at [1017, 322] on div "Trial Flight Plan" at bounding box center [1061, 319] width 238 height 15
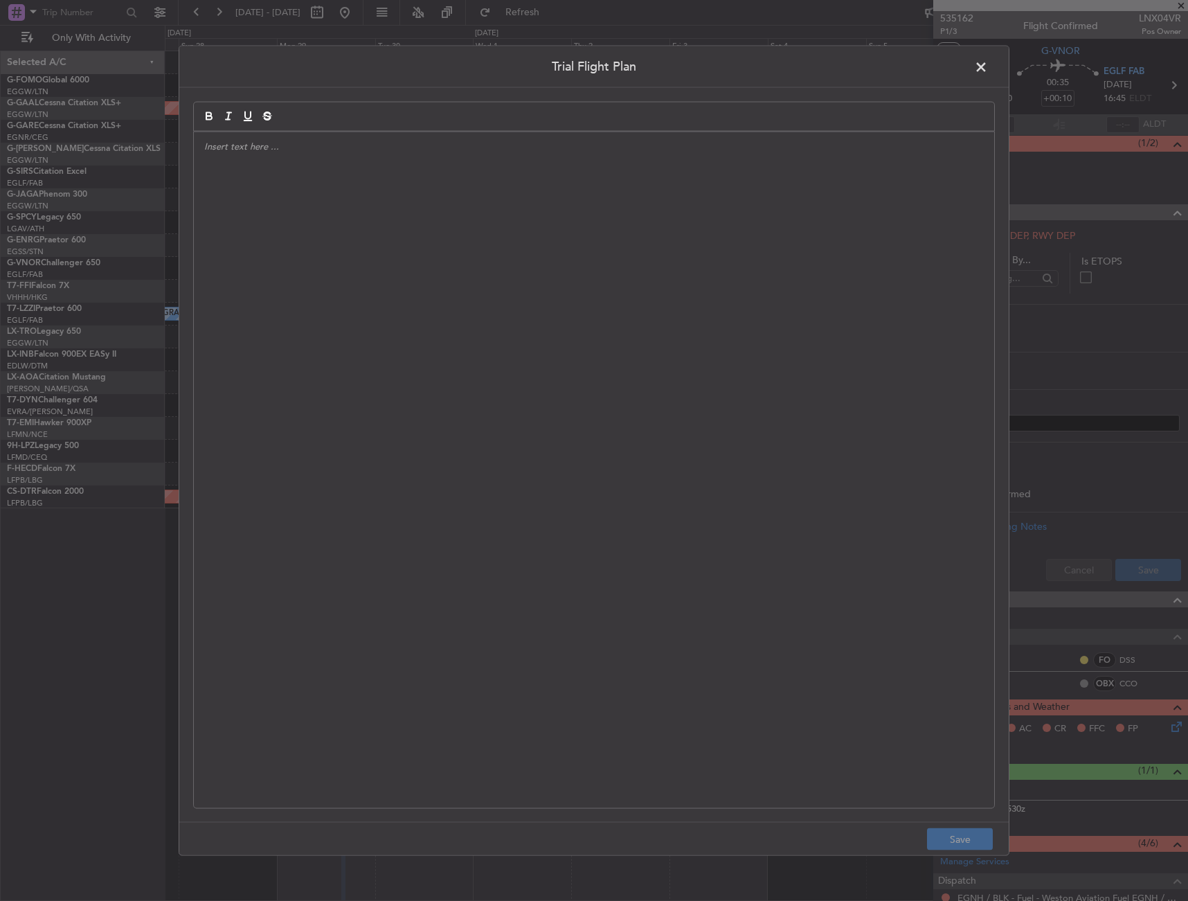
click at [673, 305] on div at bounding box center [594, 470] width 801 height 677
drag, startPoint x: 423, startPoint y: 206, endPoint x: 990, endPoint y: 783, distance: 809.0
click at [423, 206] on div "APA // [DATE] // FCST" at bounding box center [594, 470] width 801 height 677
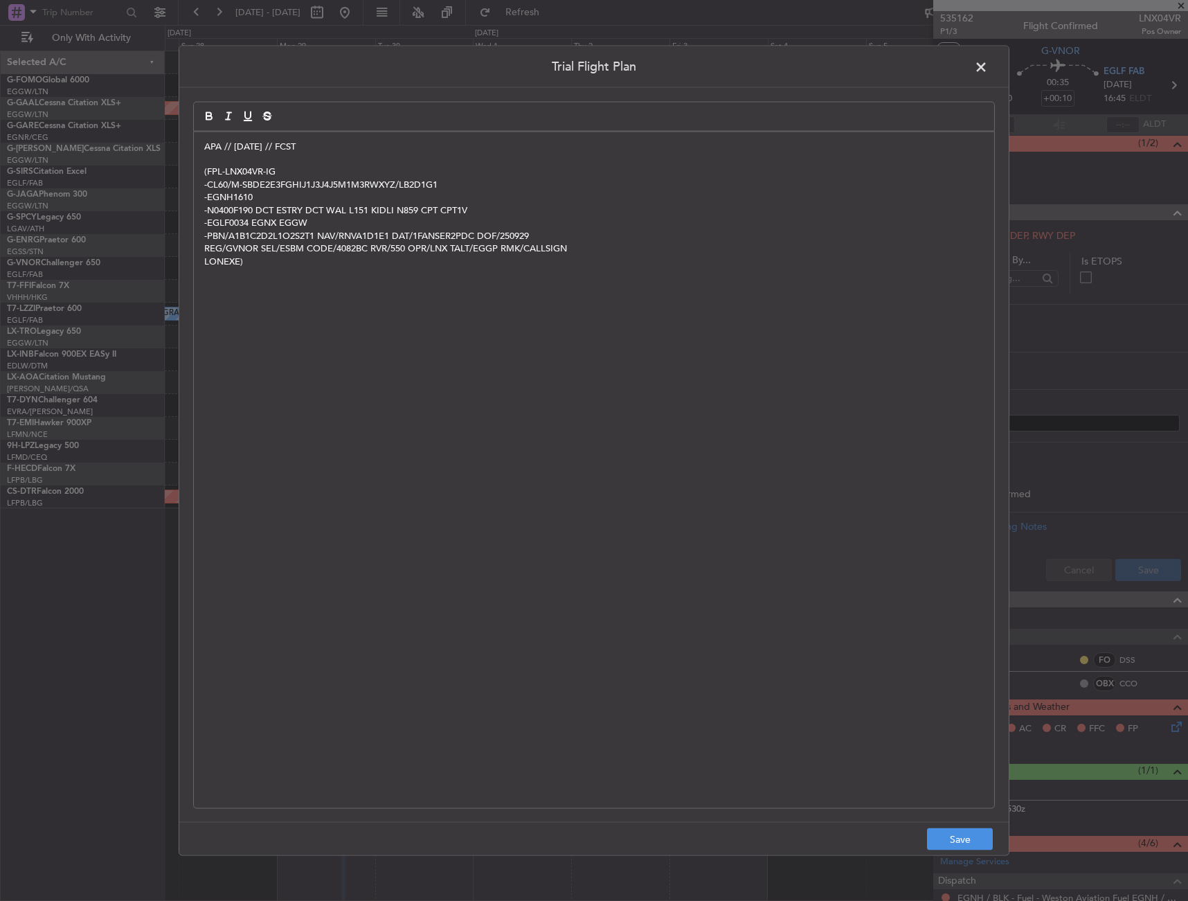
scroll to position [0, 0]
click at [974, 819] on div "Trial Flight Plan APA // 27SEP // FCST (FPL-LNX04VR-IG -CL60/M-SBDE2E3FGHIJ1J3J…" at bounding box center [594, 450] width 831 height 811
drag, startPoint x: 976, startPoint y: 847, endPoint x: 1081, endPoint y: 806, distance: 112.3
click at [976, 846] on button "Save" at bounding box center [960, 839] width 66 height 22
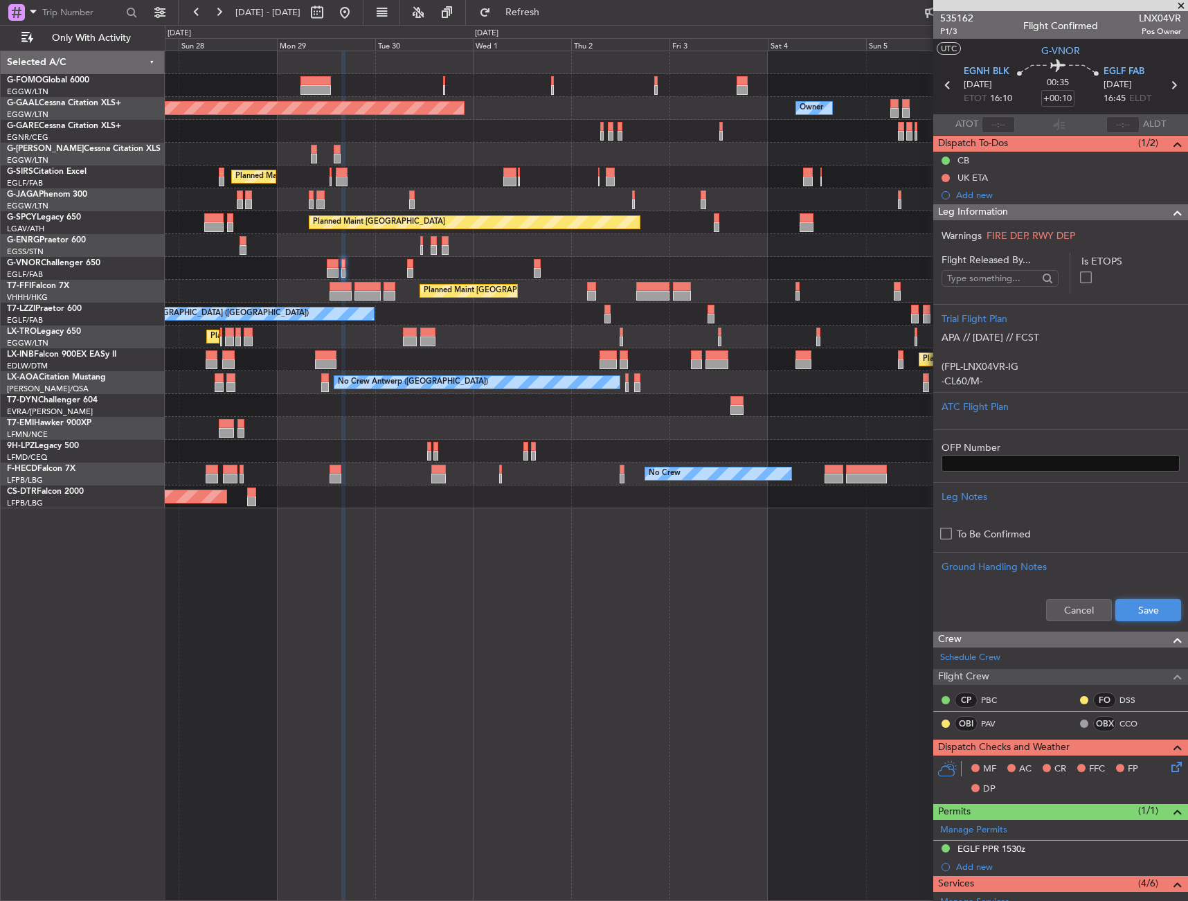
click at [1145, 609] on button "Save" at bounding box center [1149, 610] width 66 height 22
click at [1159, 213] on div at bounding box center [1173, 212] width 28 height 17
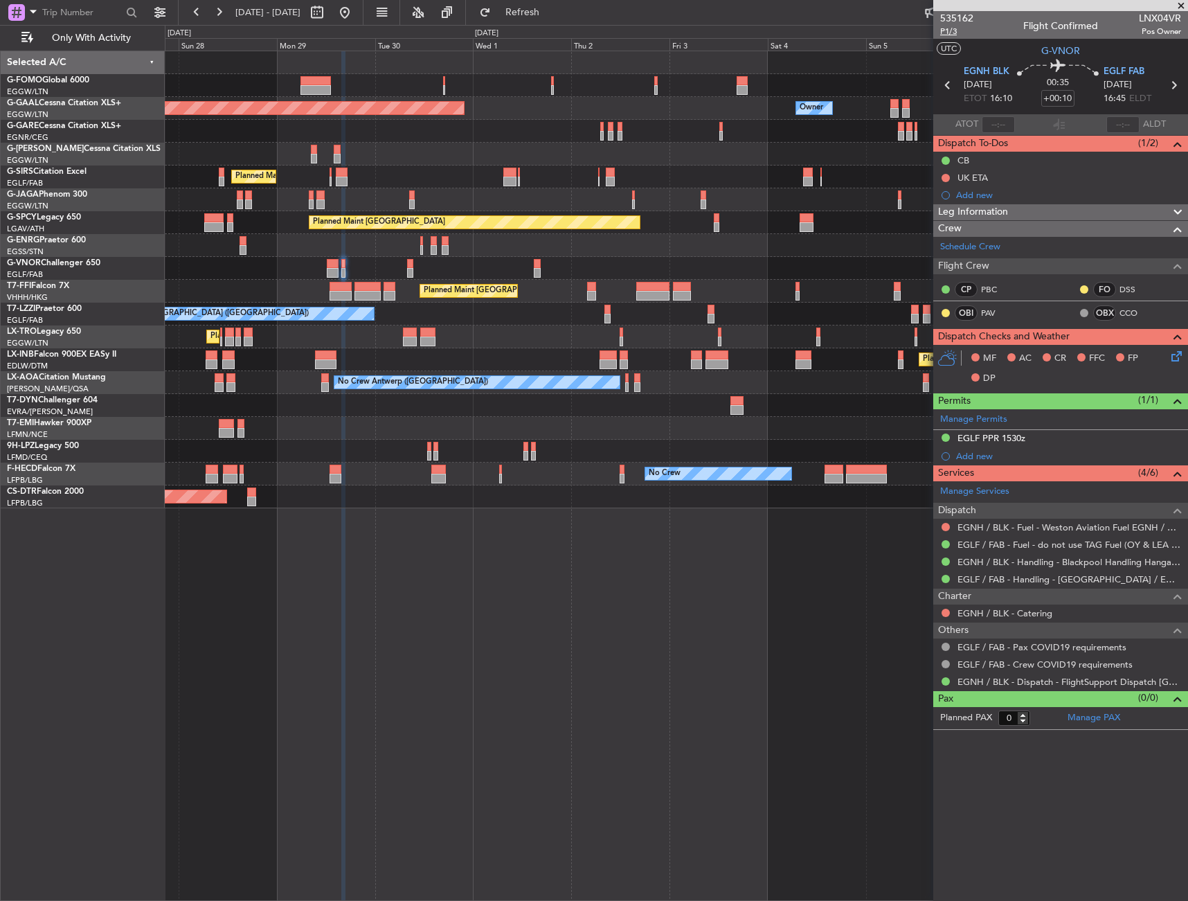
click at [964, 31] on span "P1/3" at bounding box center [956, 32] width 33 height 12
click at [963, 210] on span "Leg Information" at bounding box center [973, 212] width 70 height 16
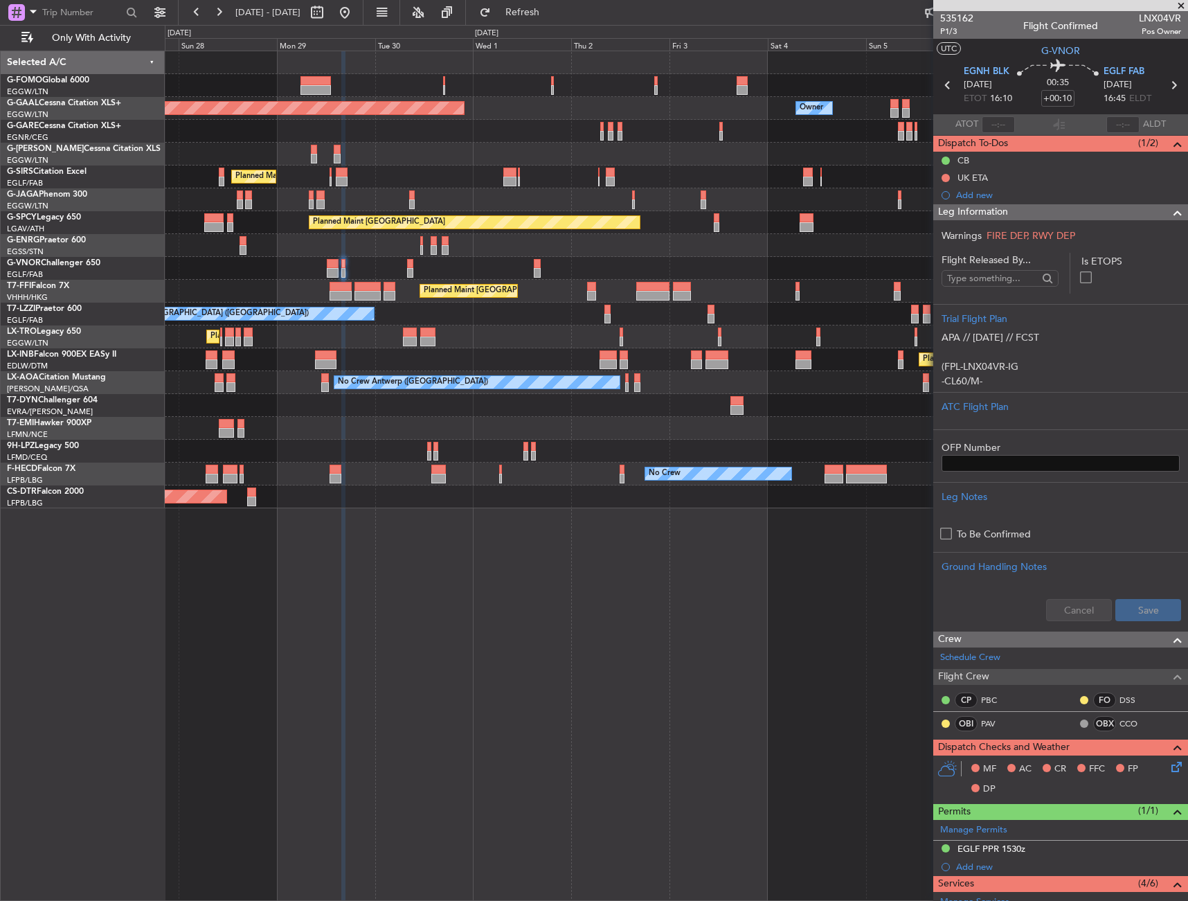
click at [964, 210] on span "Leg Information" at bounding box center [973, 212] width 70 height 16
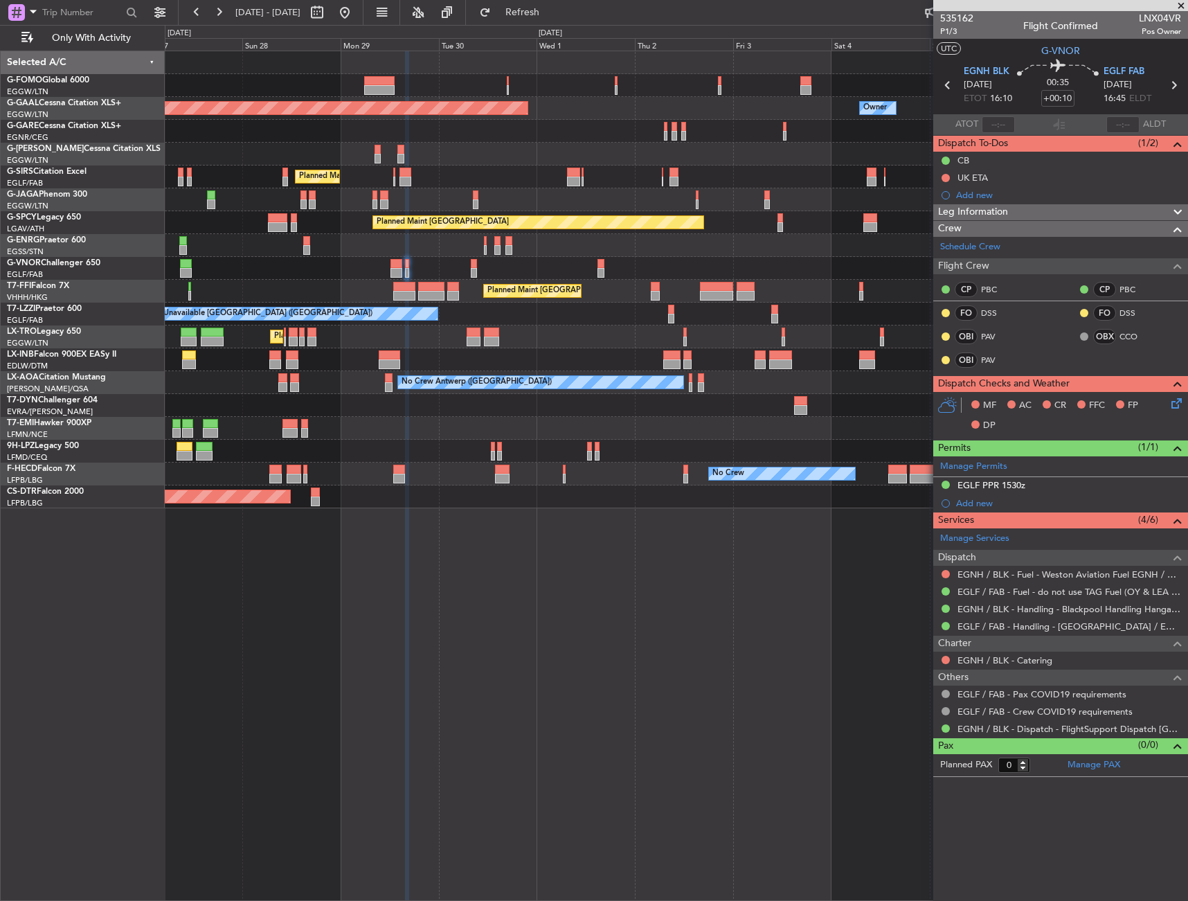
click at [400, 429] on div at bounding box center [676, 428] width 1023 height 23
click at [986, 336] on link "PAV" at bounding box center [996, 336] width 31 height 12
drag, startPoint x: 553, startPoint y: 6, endPoint x: 564, endPoint y: 8, distance: 11.3
click at [552, 8] on span "Refresh" at bounding box center [523, 13] width 58 height 10
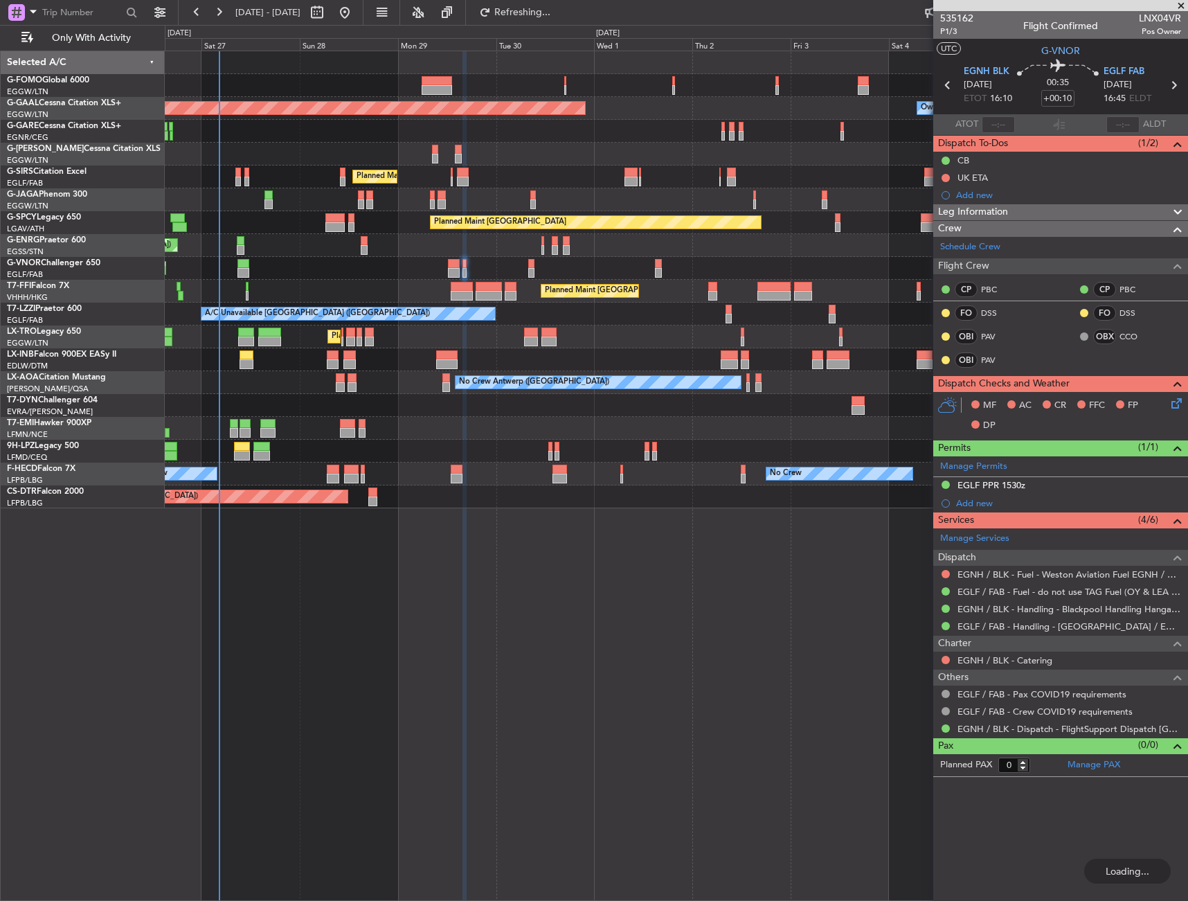
click at [690, 344] on div "Planned Maint London (Luton) Planned Maint Dusseldorf Owner Owner Planned Maint…" at bounding box center [676, 279] width 1023 height 457
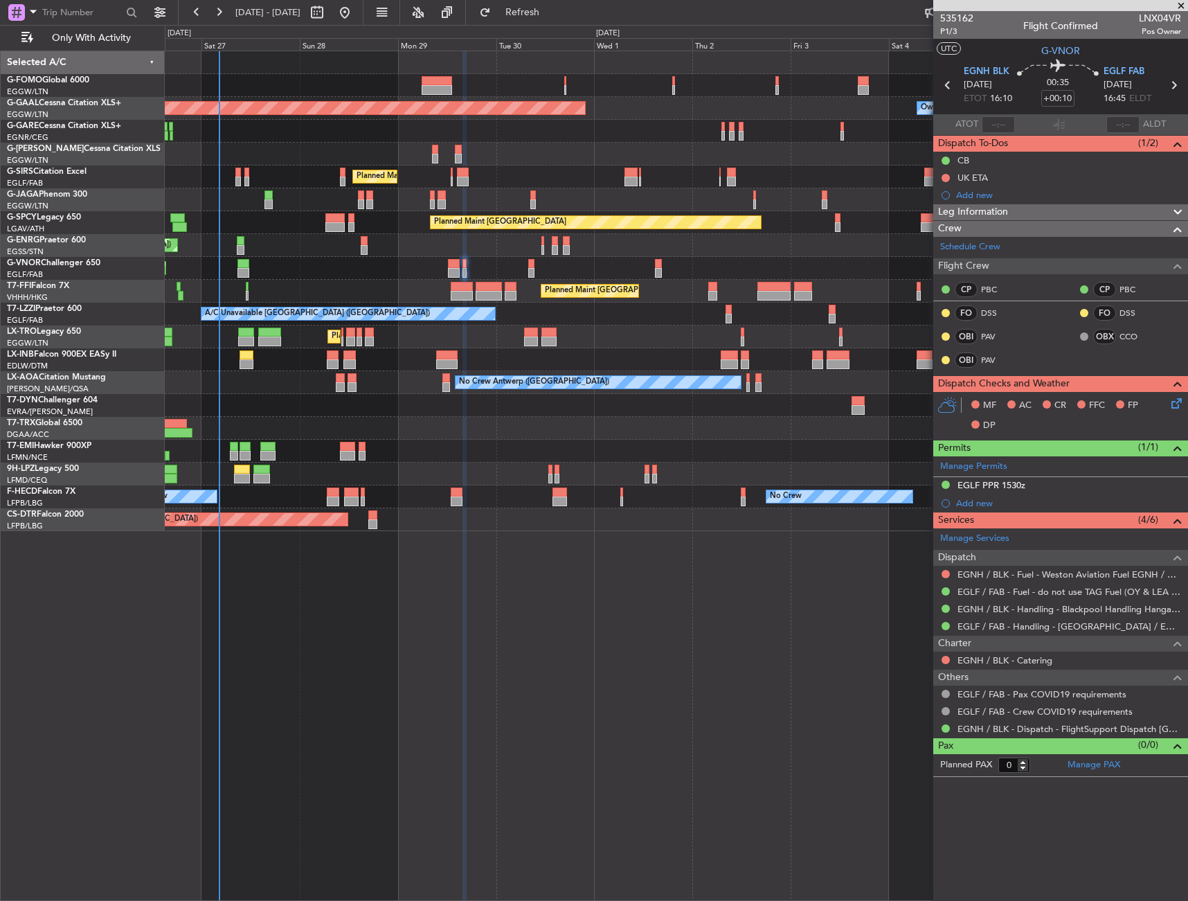
click at [463, 278] on div "Planned Maint [GEOGRAPHIC_DATA] ([GEOGRAPHIC_DATA])" at bounding box center [676, 268] width 1023 height 23
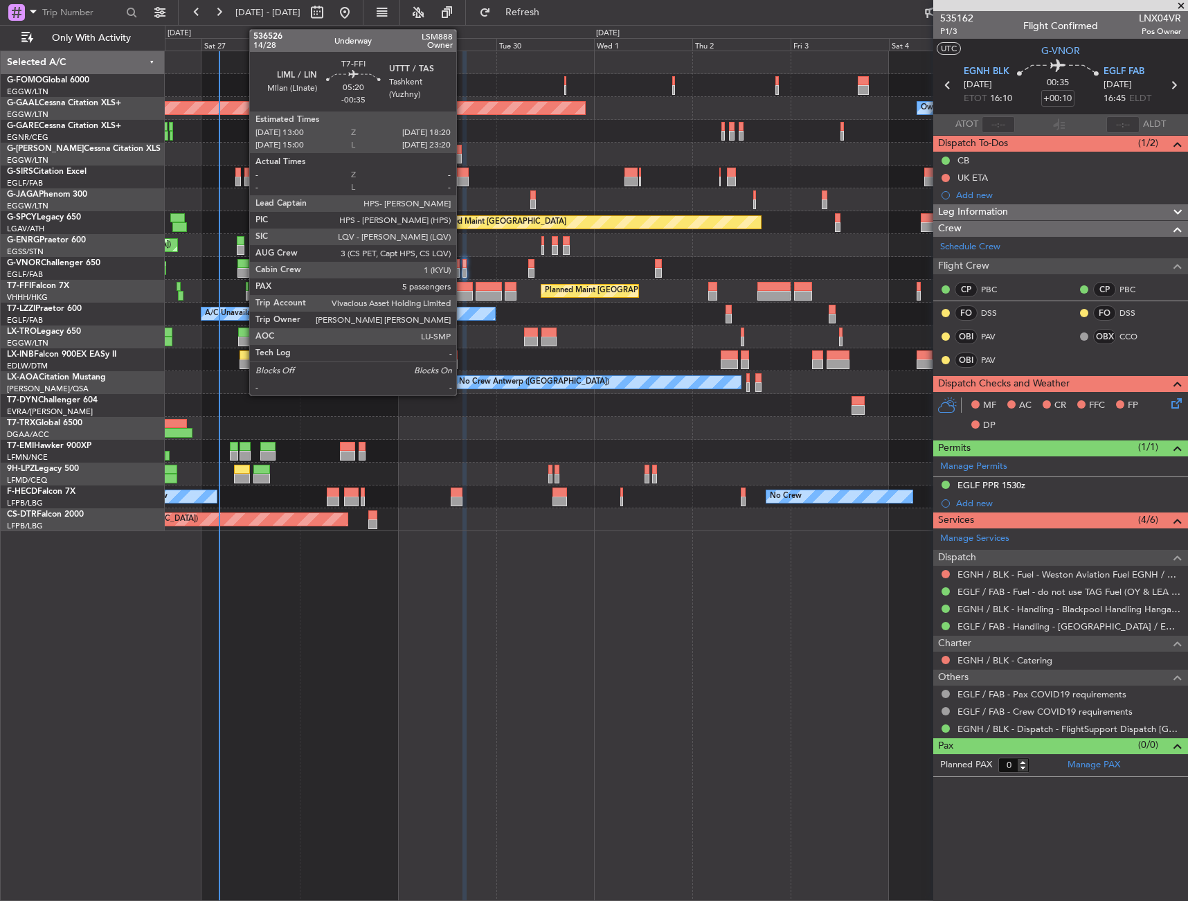
click at [463, 289] on div at bounding box center [462, 287] width 22 height 10
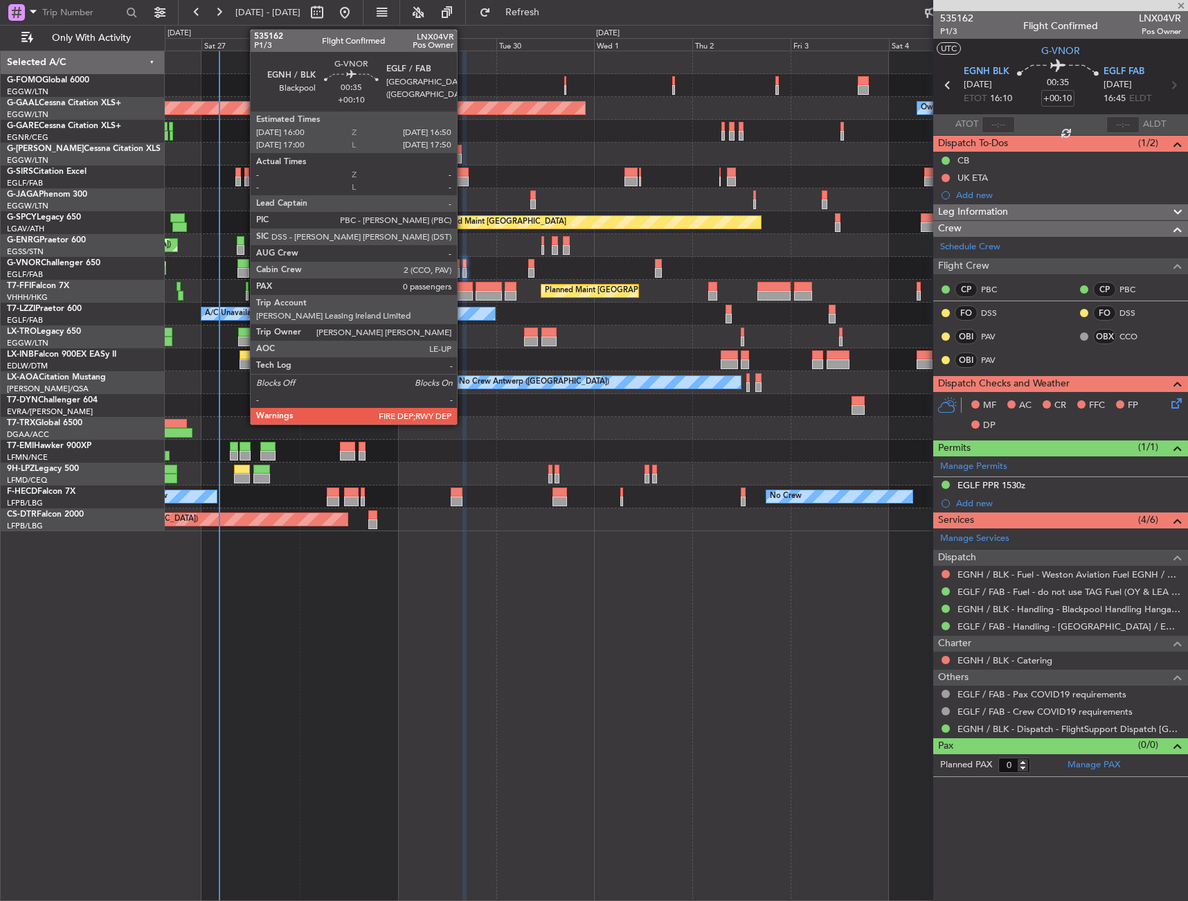
type input "-00:35"
type input "5"
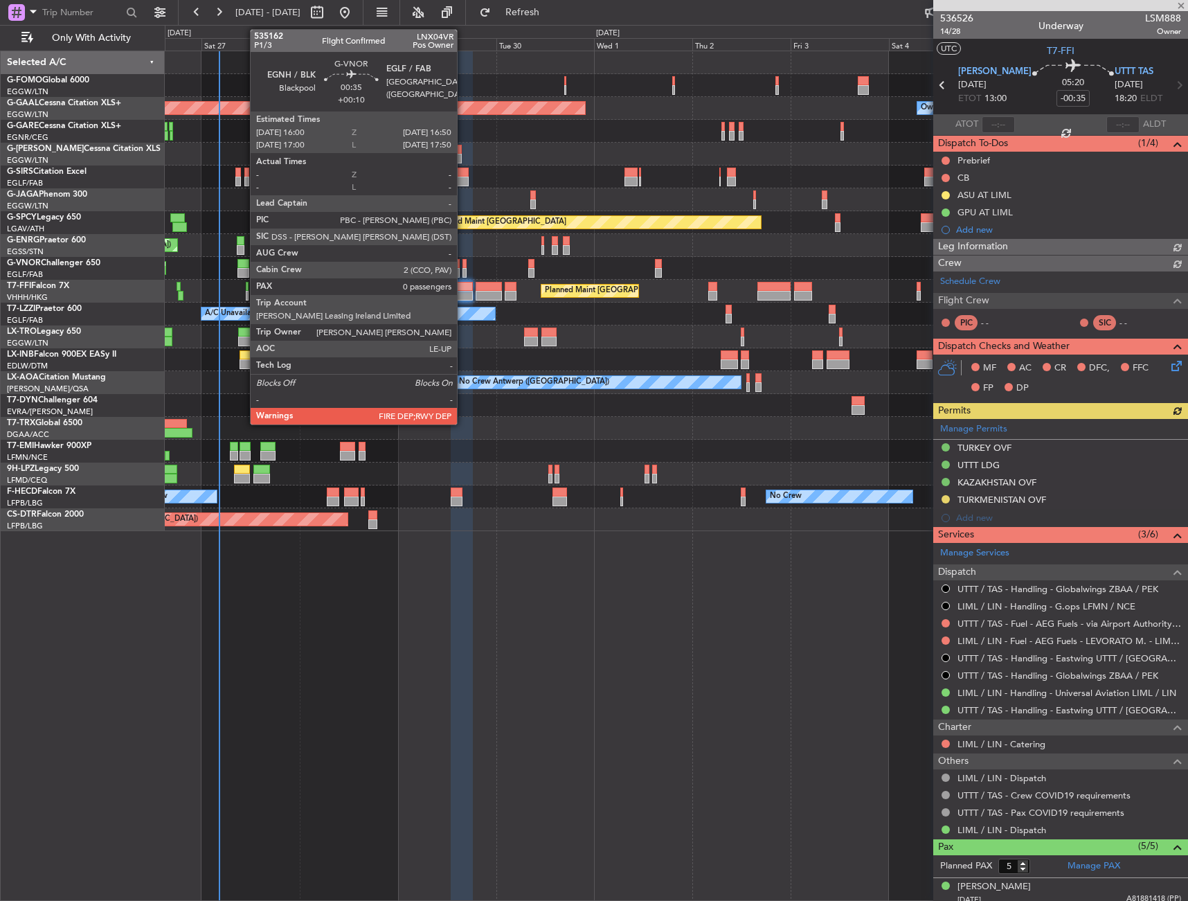
click at [463, 266] on div at bounding box center [464, 264] width 3 height 10
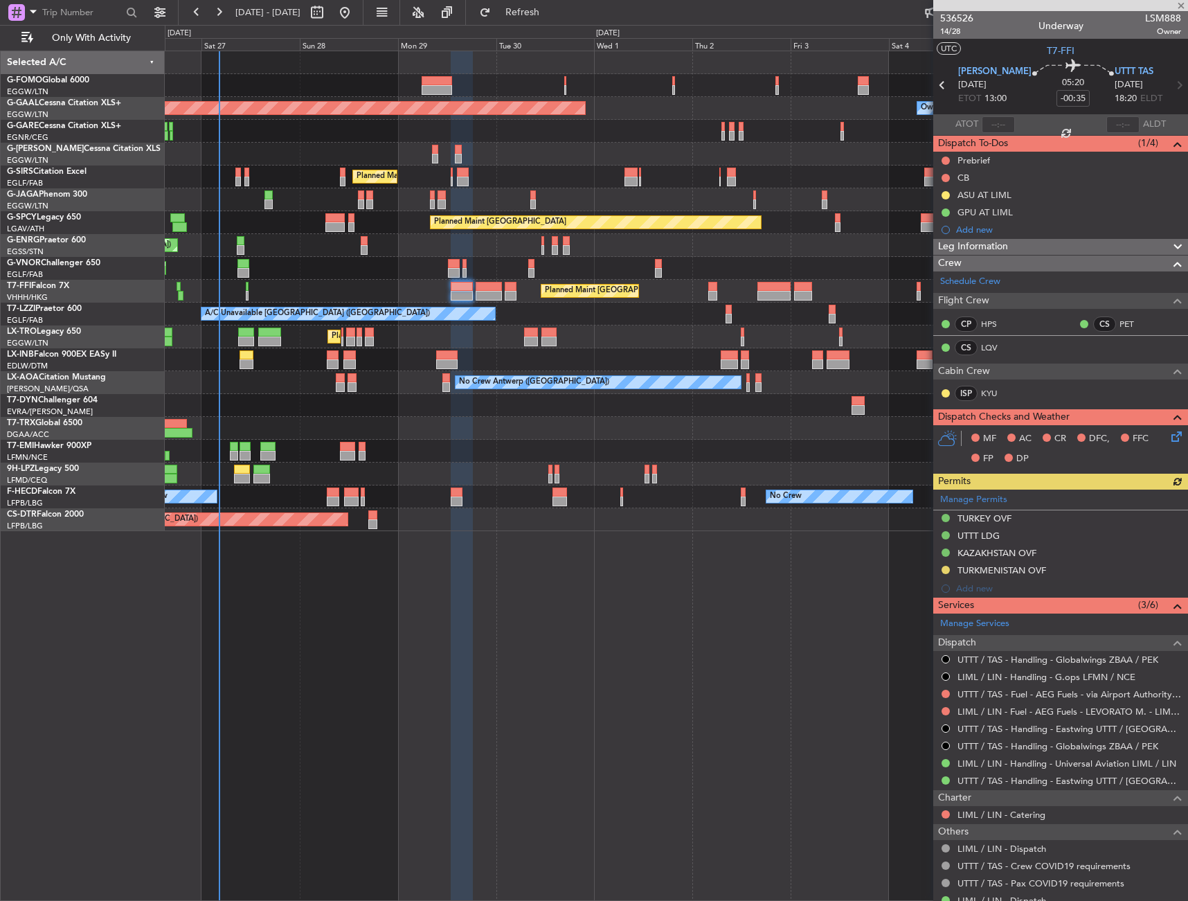
type input "+00:10"
type input "0"
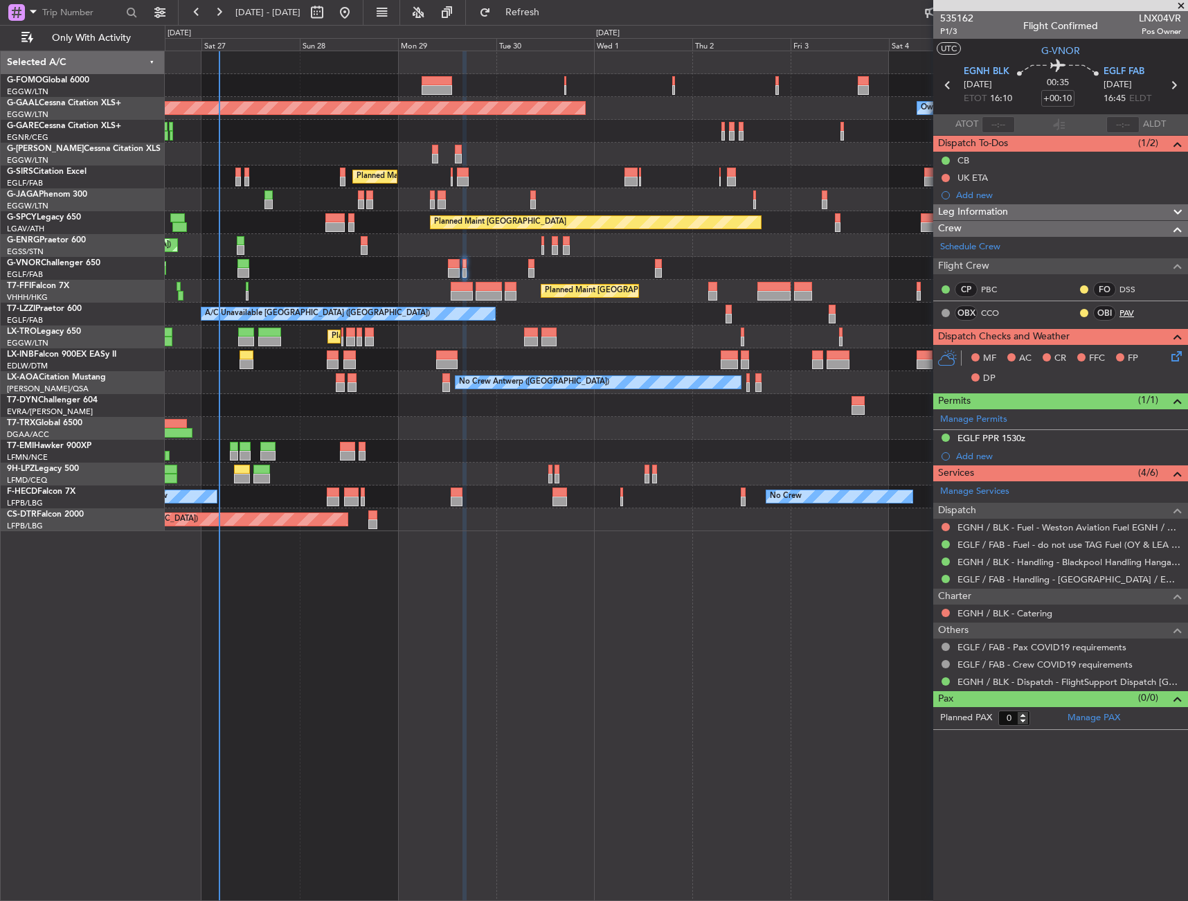
click at [1127, 307] on link "PAV" at bounding box center [1135, 313] width 31 height 12
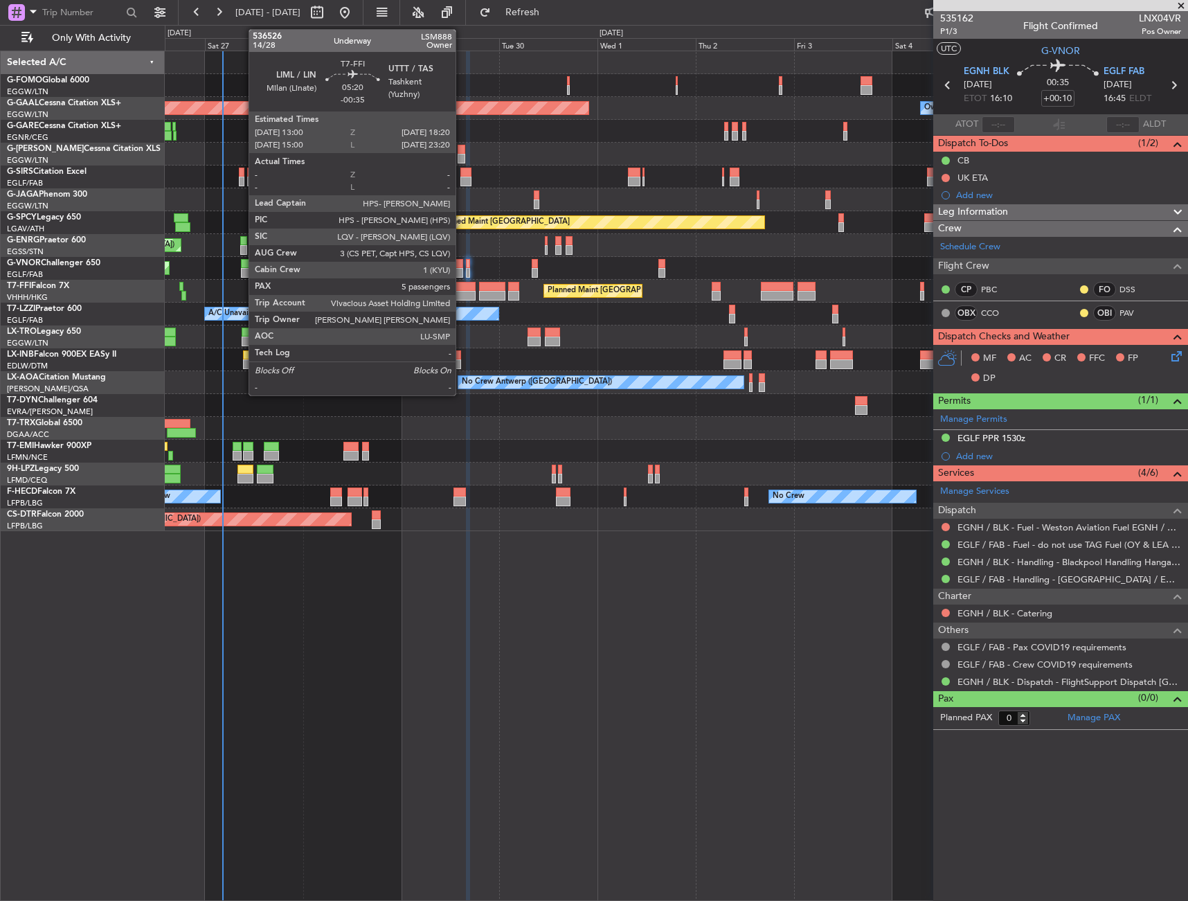
click at [462, 287] on div at bounding box center [465, 287] width 22 height 10
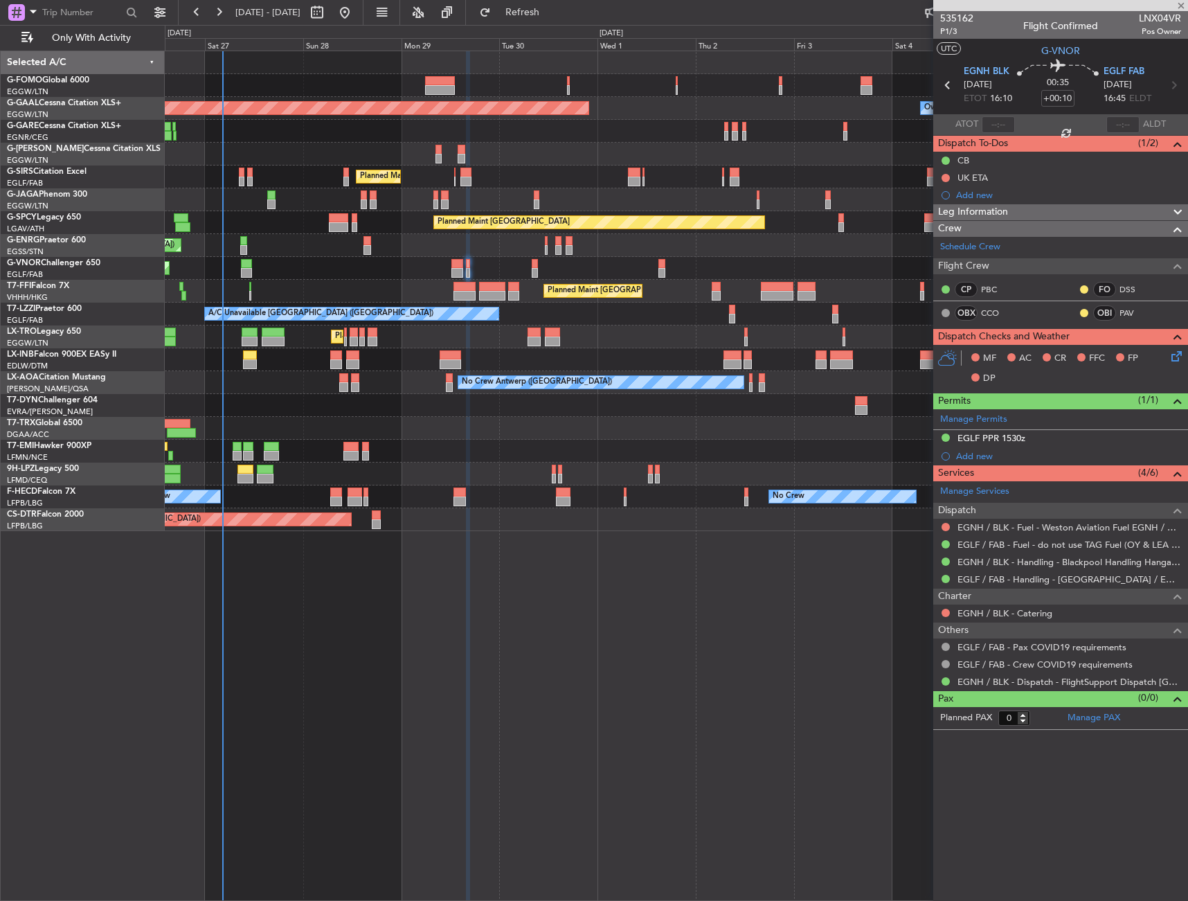
type input "-00:35"
type input "5"
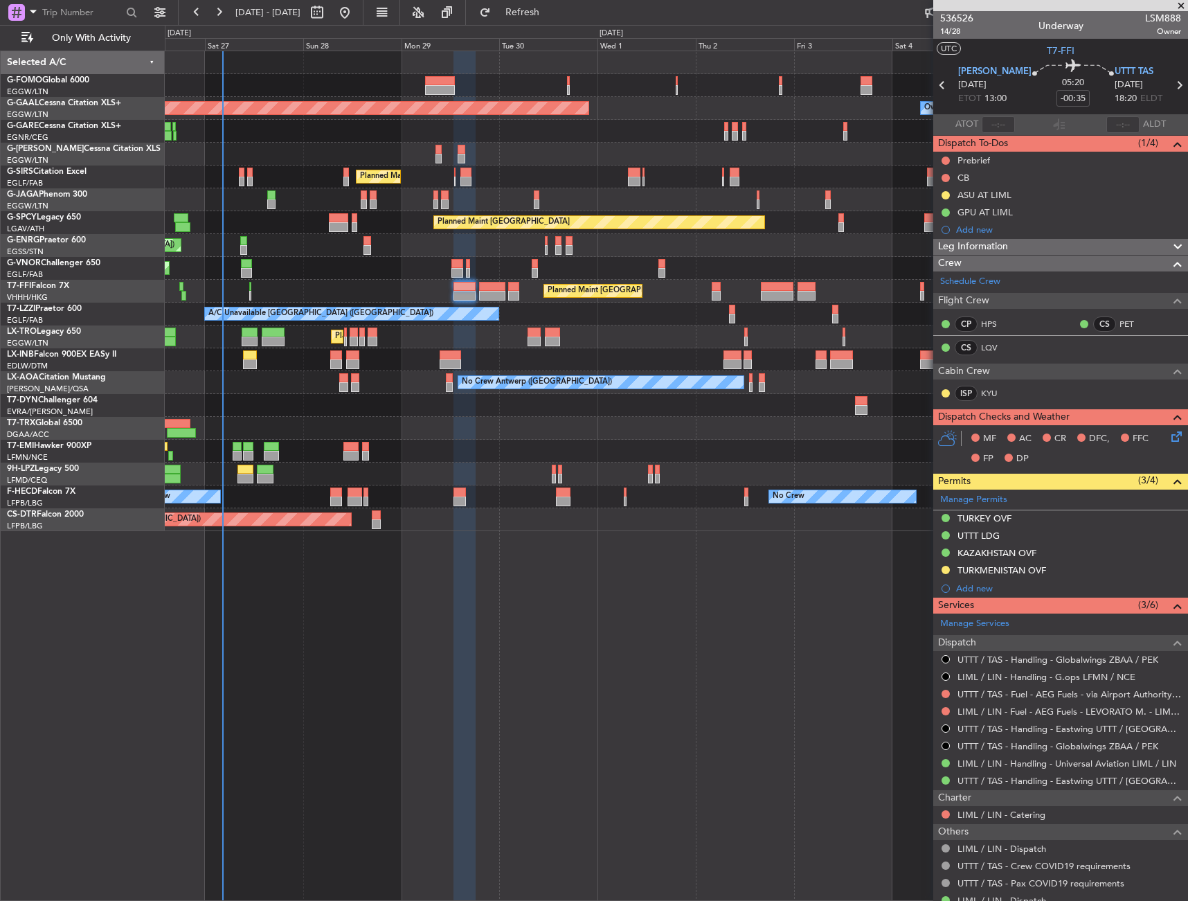
click at [971, 247] on span "Leg Information" at bounding box center [973, 247] width 70 height 16
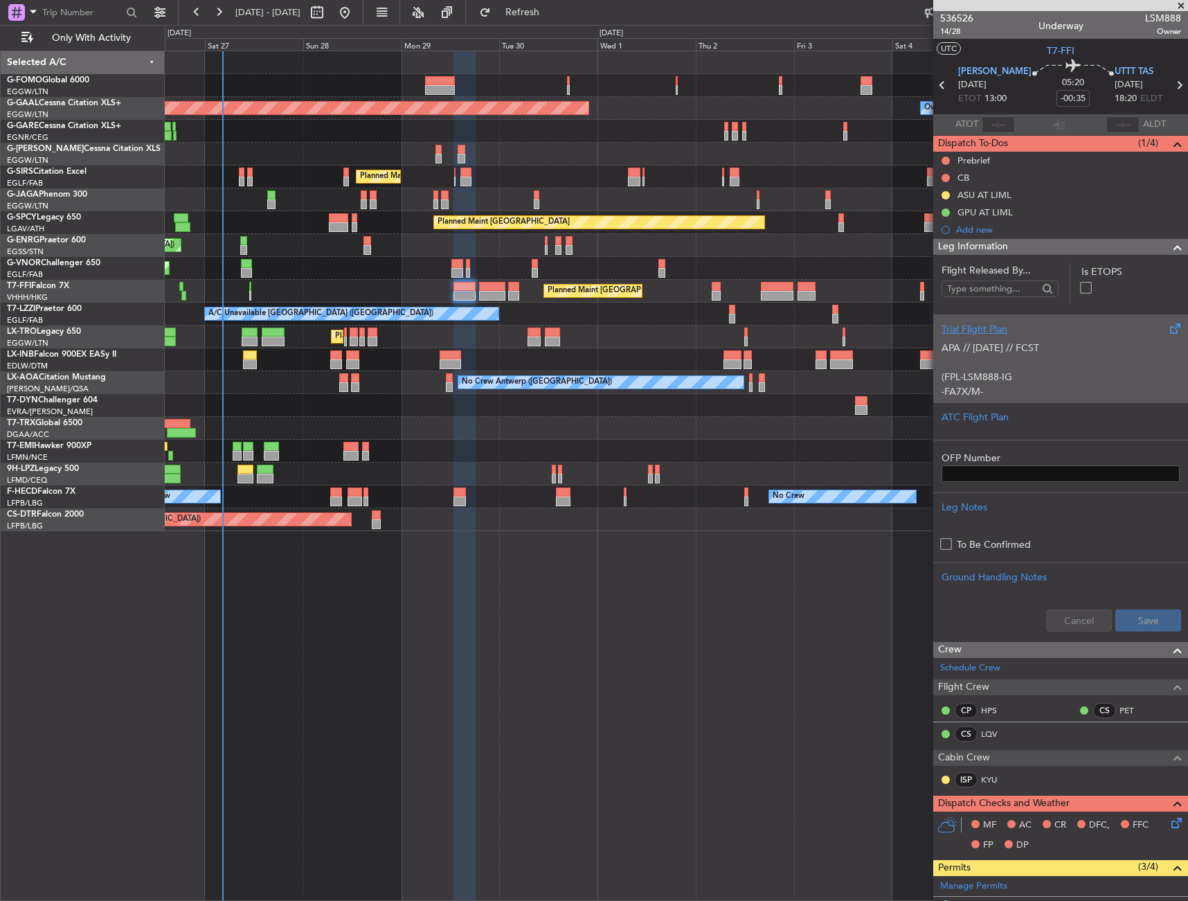
click at [1021, 361] on p at bounding box center [1061, 362] width 238 height 15
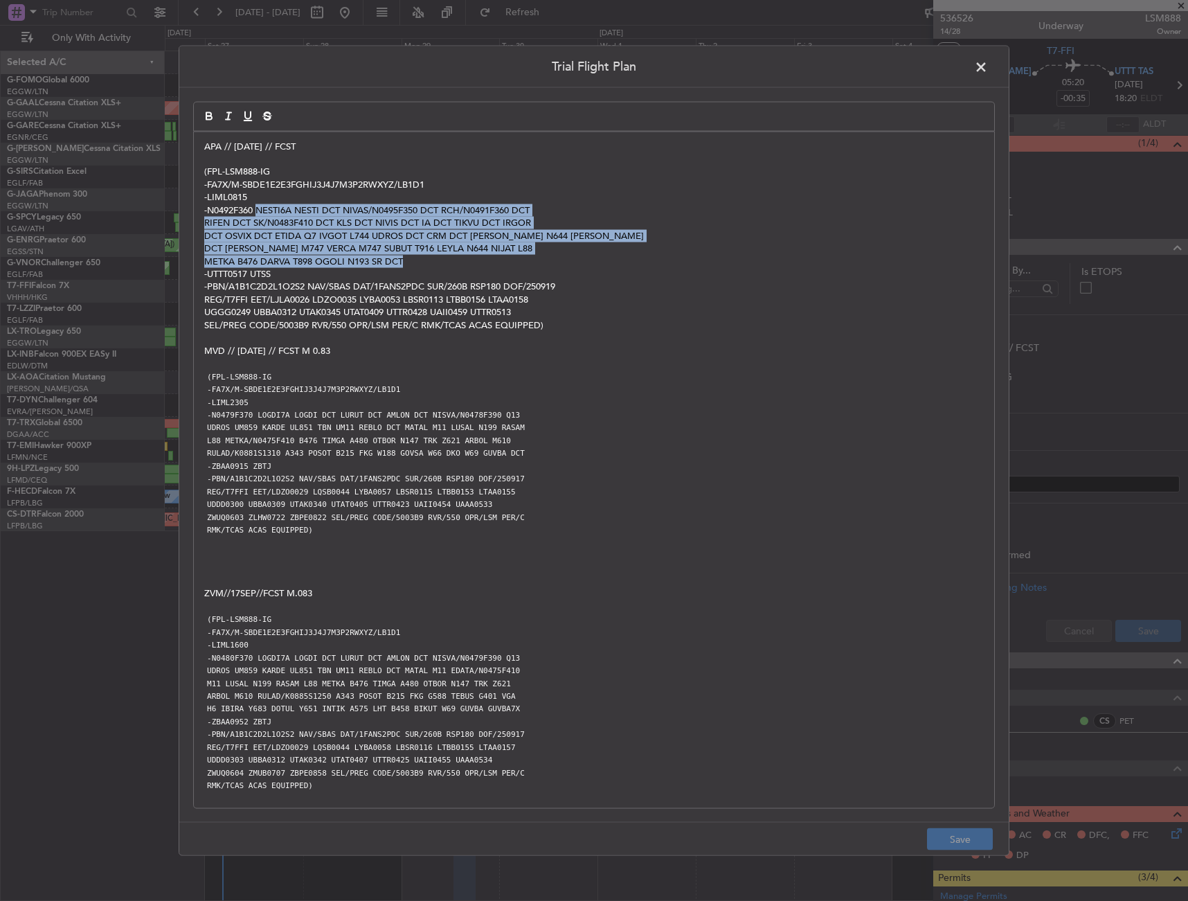
drag, startPoint x: 256, startPoint y: 210, endPoint x: 453, endPoint y: 258, distance: 202.4
click at [453, 258] on div "APA // 19SEP // FCST (FPL-LSM888-IG -FA7X/M-SBDE1E2E3FGHIJ3J4J7M3P2RWXYZ/LB1D1 …" at bounding box center [594, 470] width 801 height 677
copy div "NESTI6A NESTI DCT NIVAS/N0495F350 DCT RCH/N0491F360 DCT RIFEN DCT SK/N0483F410 …"
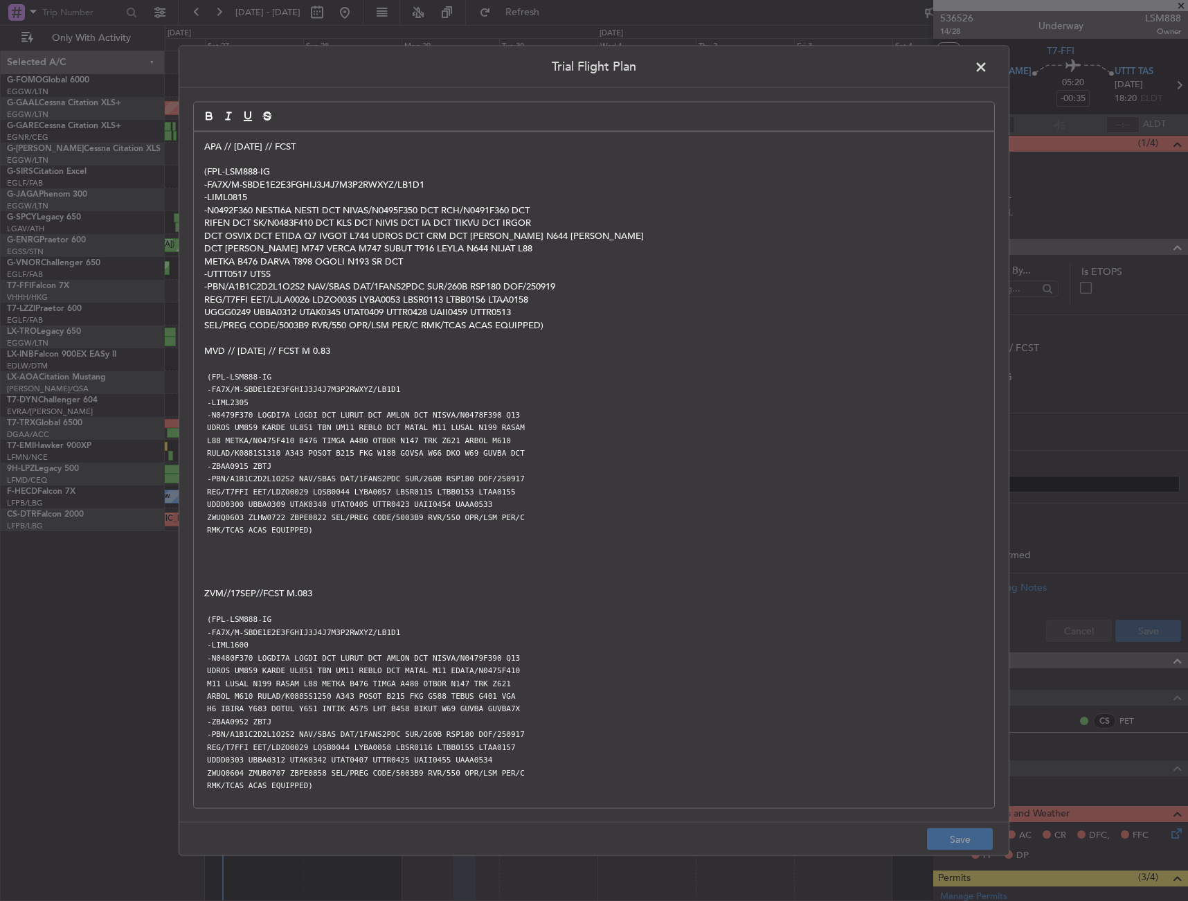
drag, startPoint x: 981, startPoint y: 68, endPoint x: 797, endPoint y: 176, distance: 213.6
click at [988, 68] on span at bounding box center [988, 70] width 0 height 28
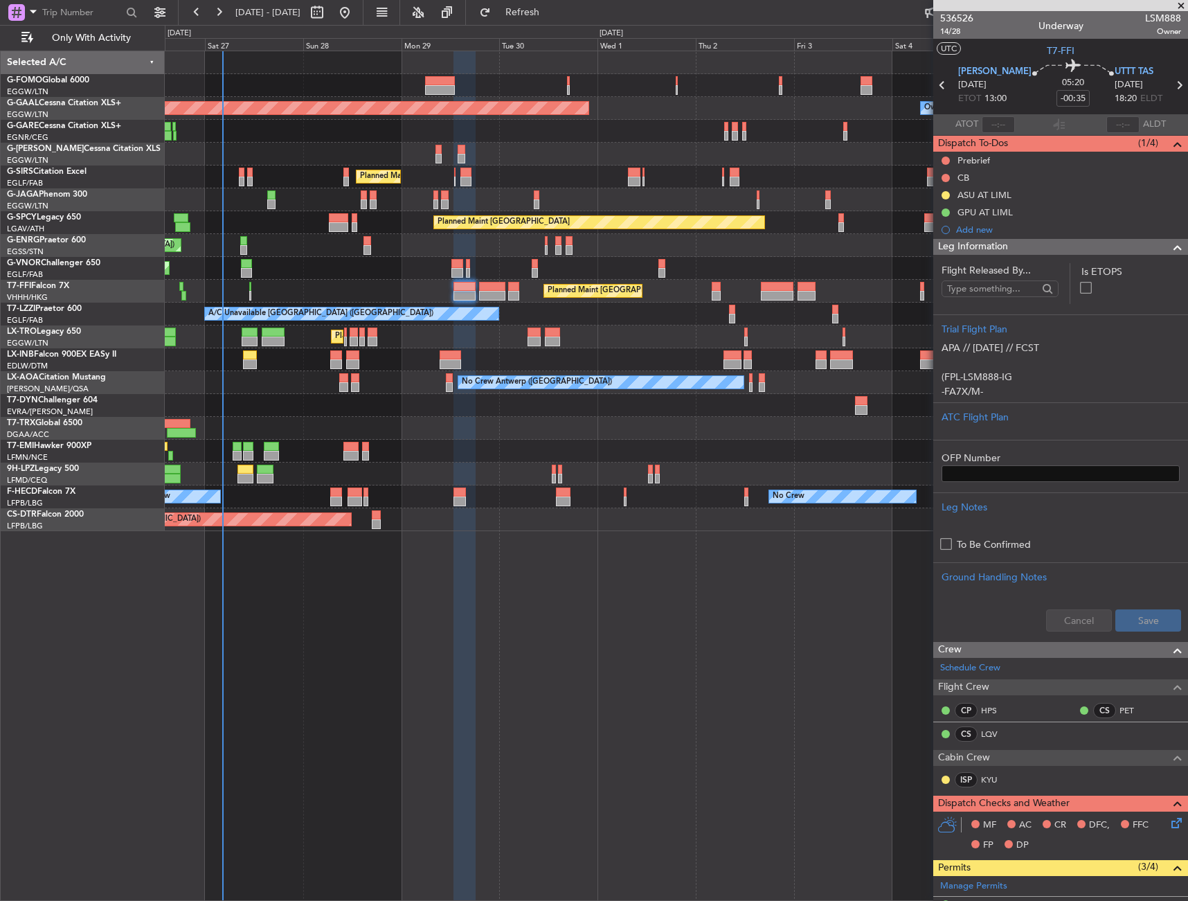
scroll to position [69, 0]
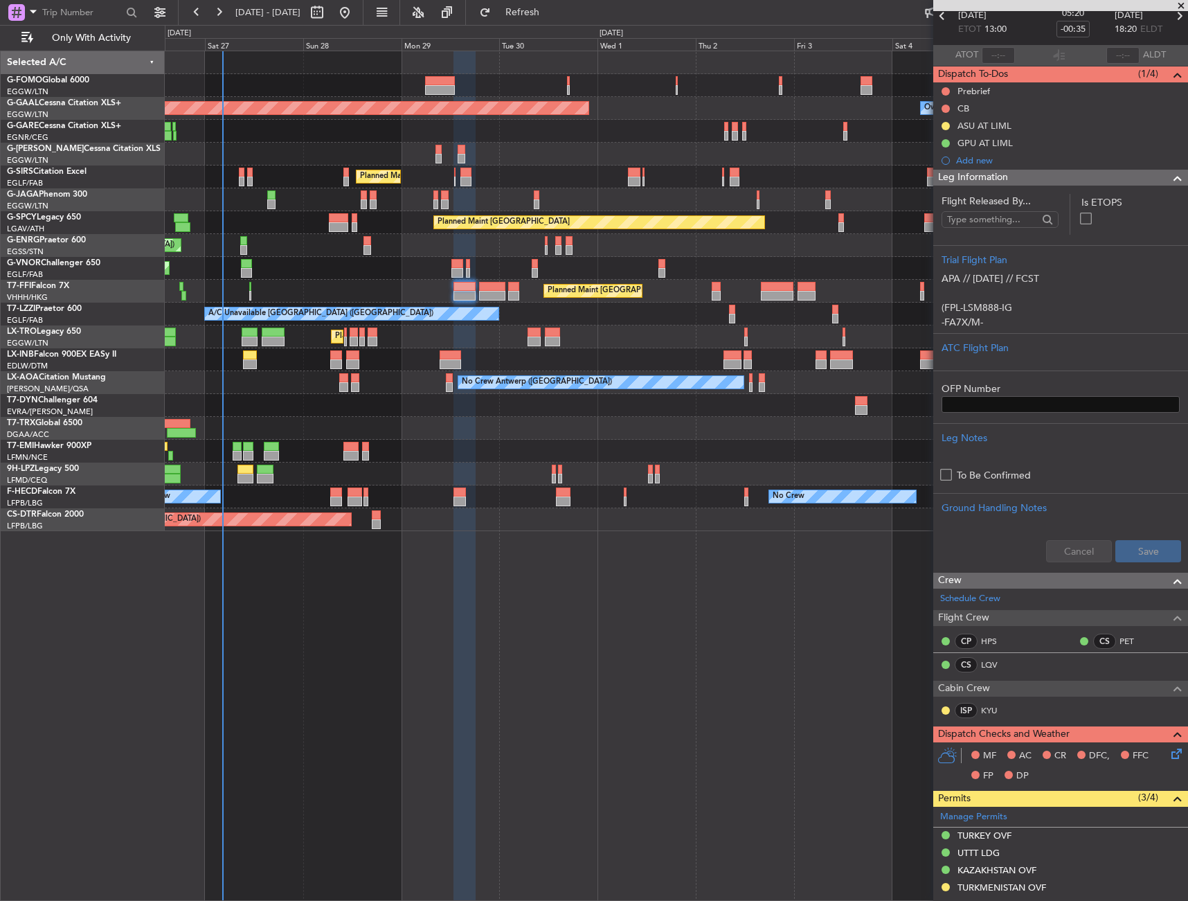
click at [1095, 175] on div "Leg Information" at bounding box center [1061, 178] width 255 height 16
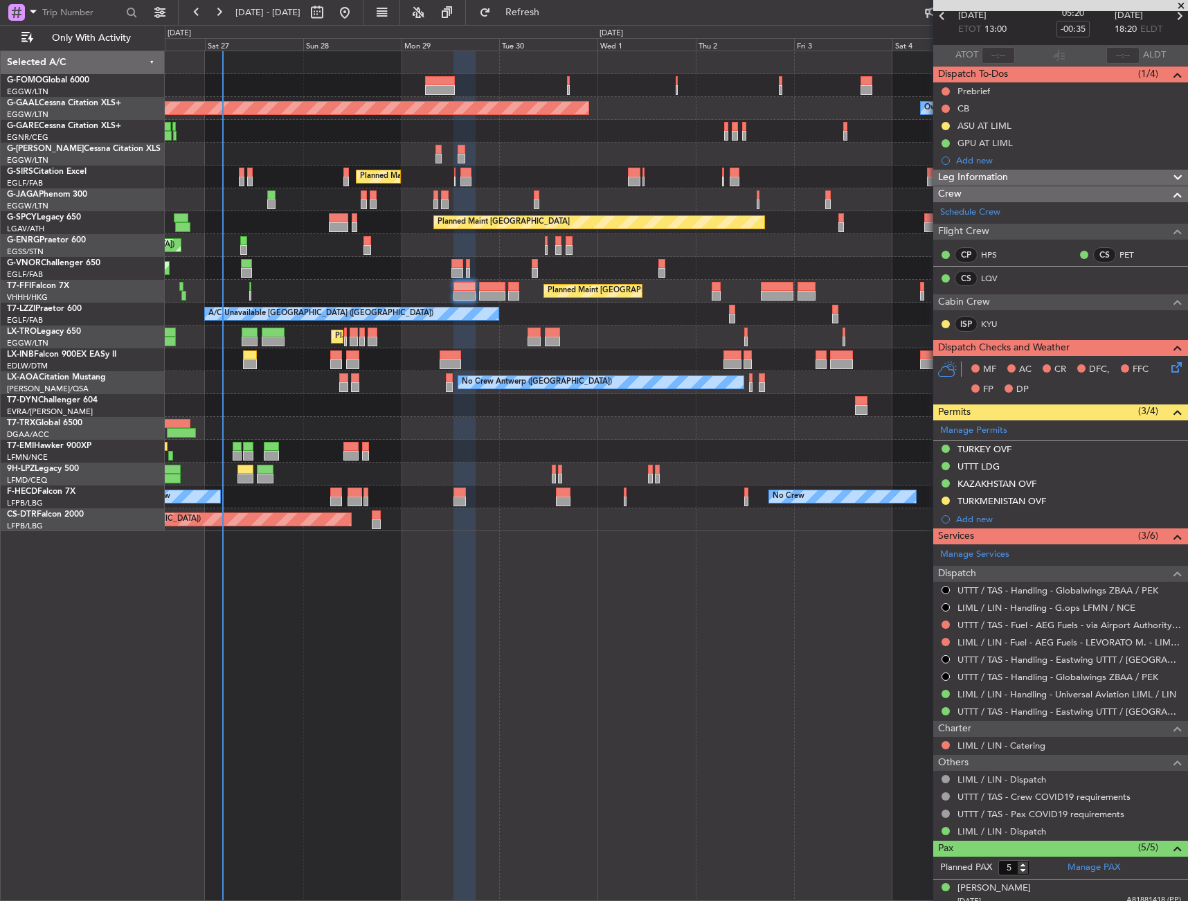
click at [996, 172] on span "Leg Information" at bounding box center [973, 178] width 70 height 16
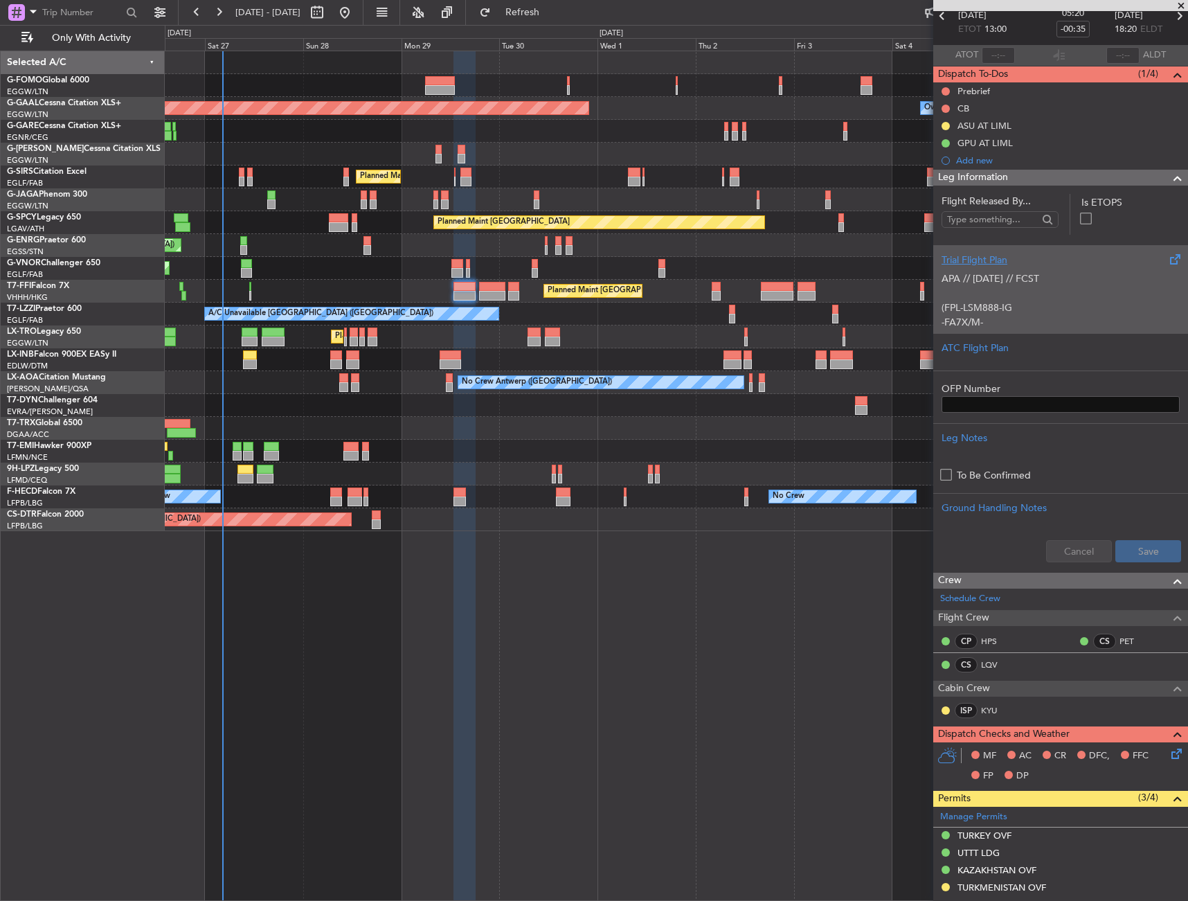
click at [985, 293] on p at bounding box center [1061, 293] width 238 height 15
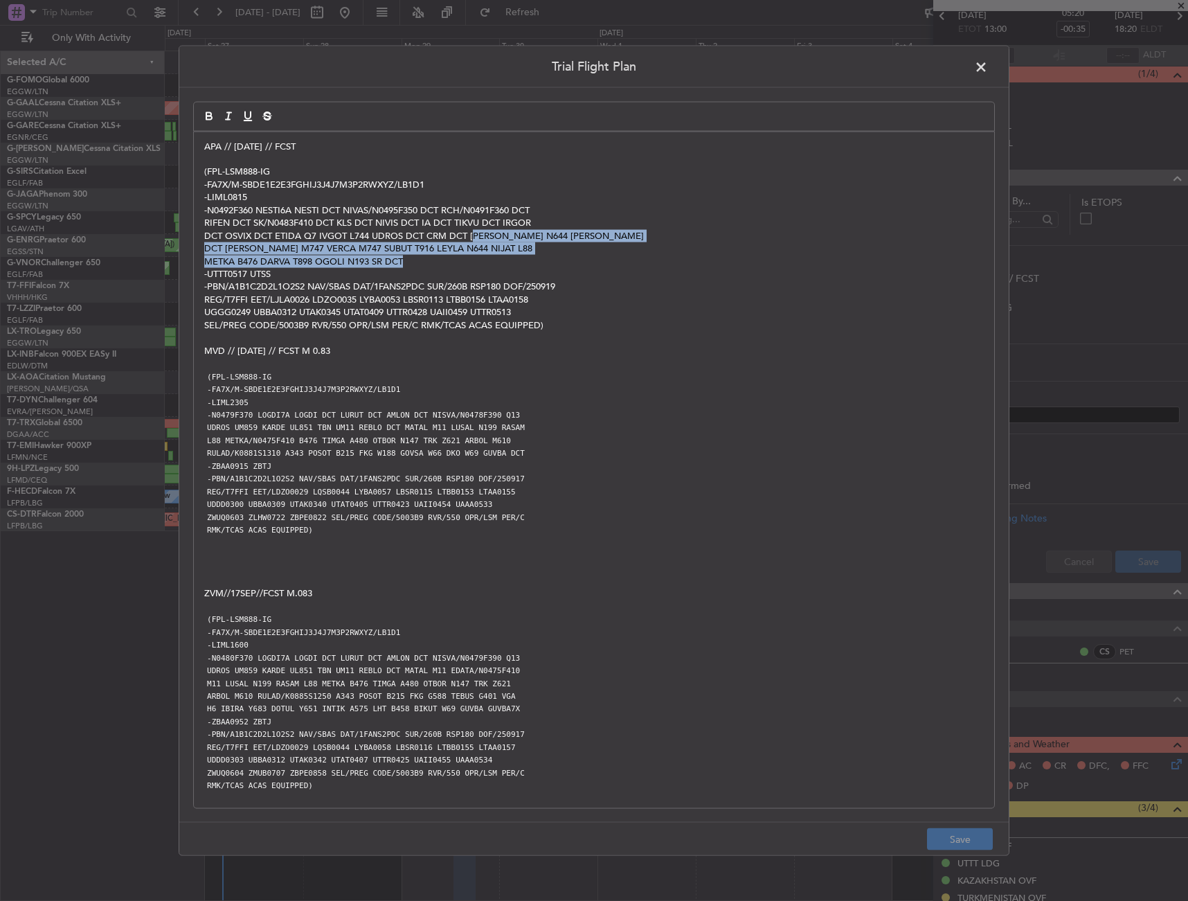
drag, startPoint x: 474, startPoint y: 234, endPoint x: 533, endPoint y: 265, distance: 66.6
click at [533, 265] on div "APA // 19SEP // FCST (FPL-LSM888-IG -FA7X/M-SBDE1E2E3FGHIJ3J4J7M3P2RWXYZ/LB1D1 …" at bounding box center [594, 470] width 801 height 677
click at [988, 66] on span at bounding box center [988, 70] width 0 height 28
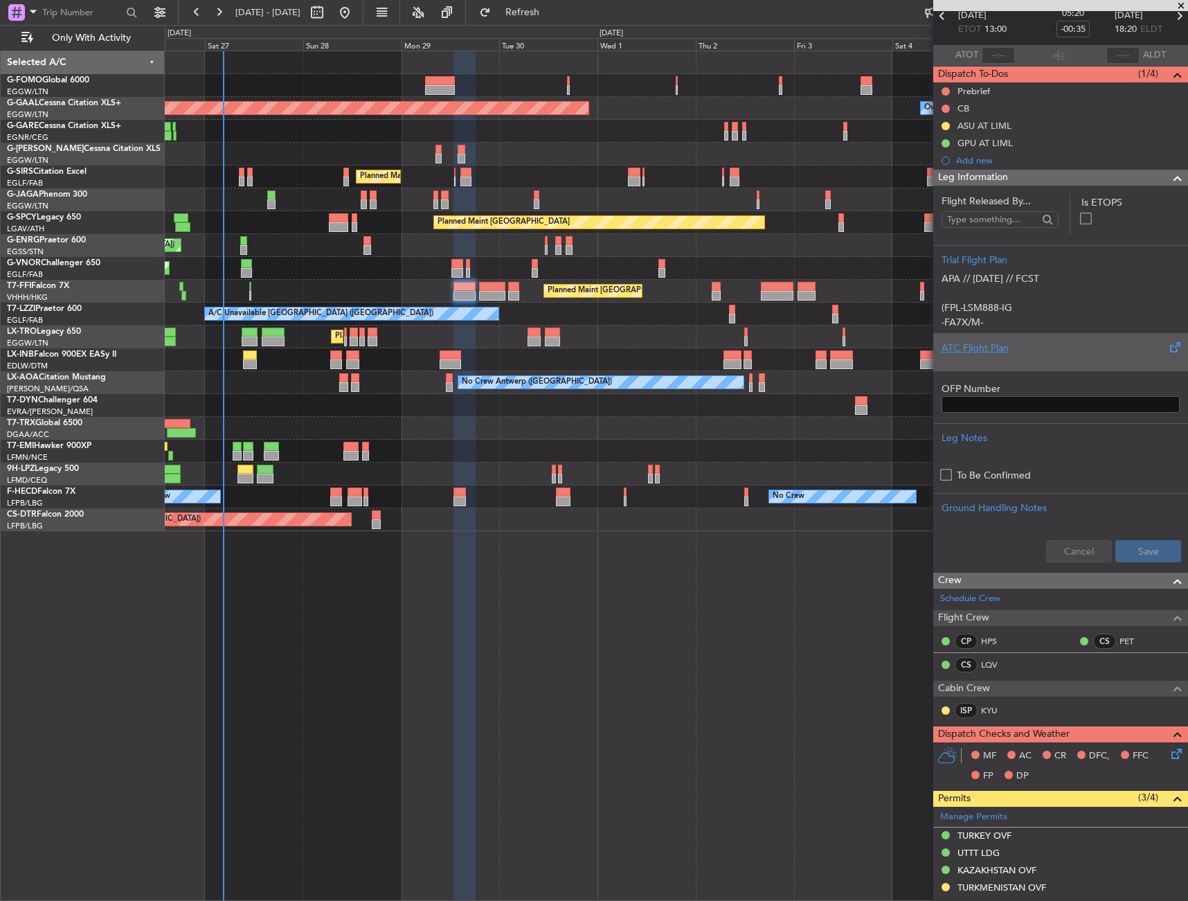
click at [994, 341] on div "ATC Flight Plan" at bounding box center [1061, 348] width 238 height 15
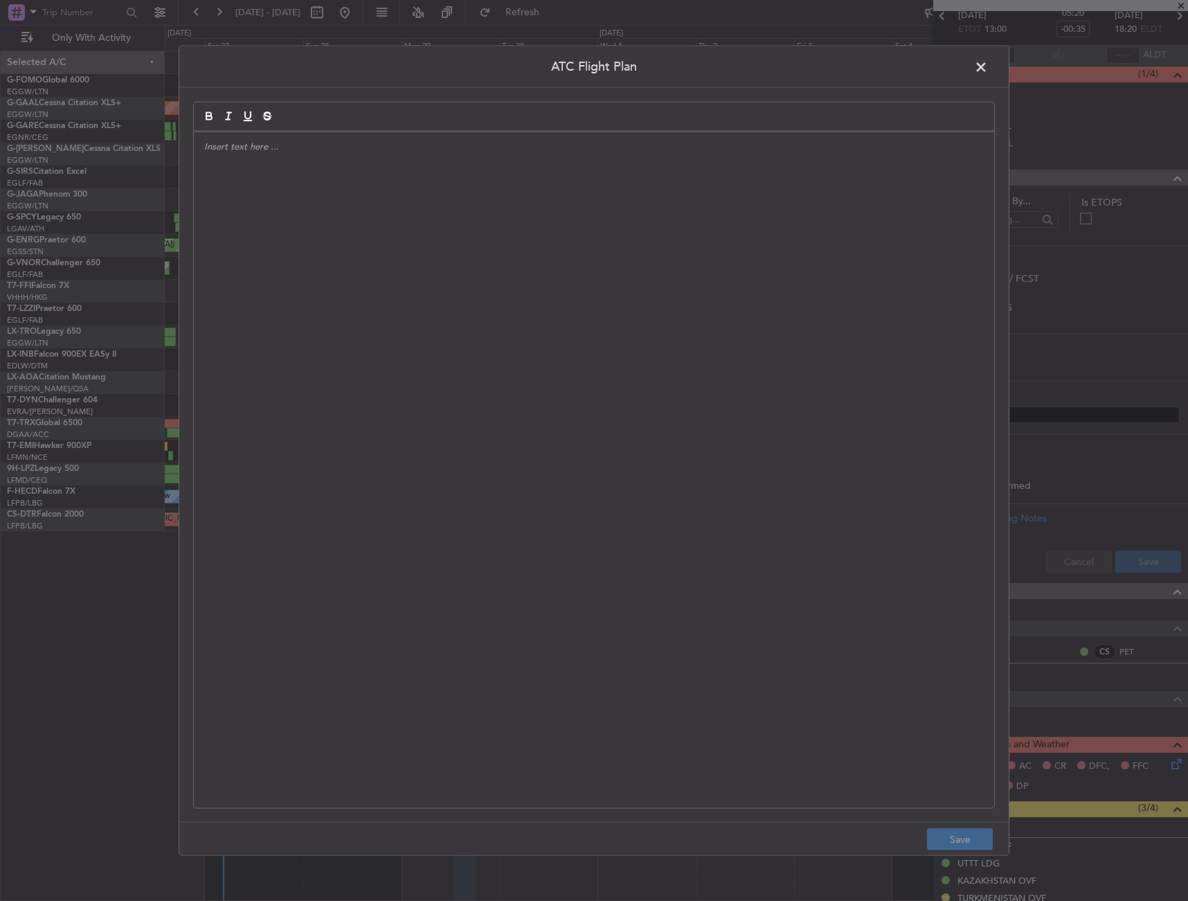
click at [988, 69] on span at bounding box center [988, 70] width 0 height 28
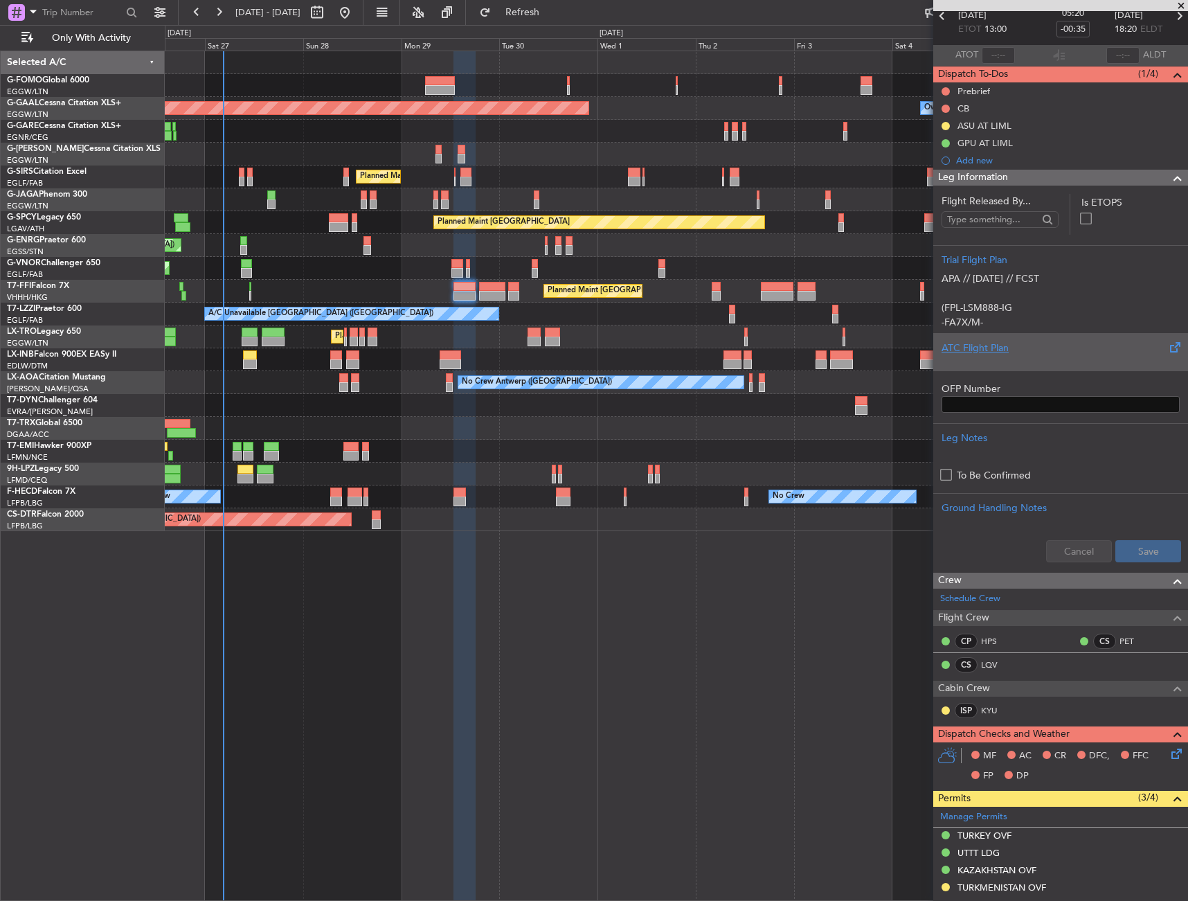
click at [1046, 341] on div "ATC Flight Plan" at bounding box center [1061, 348] width 238 height 15
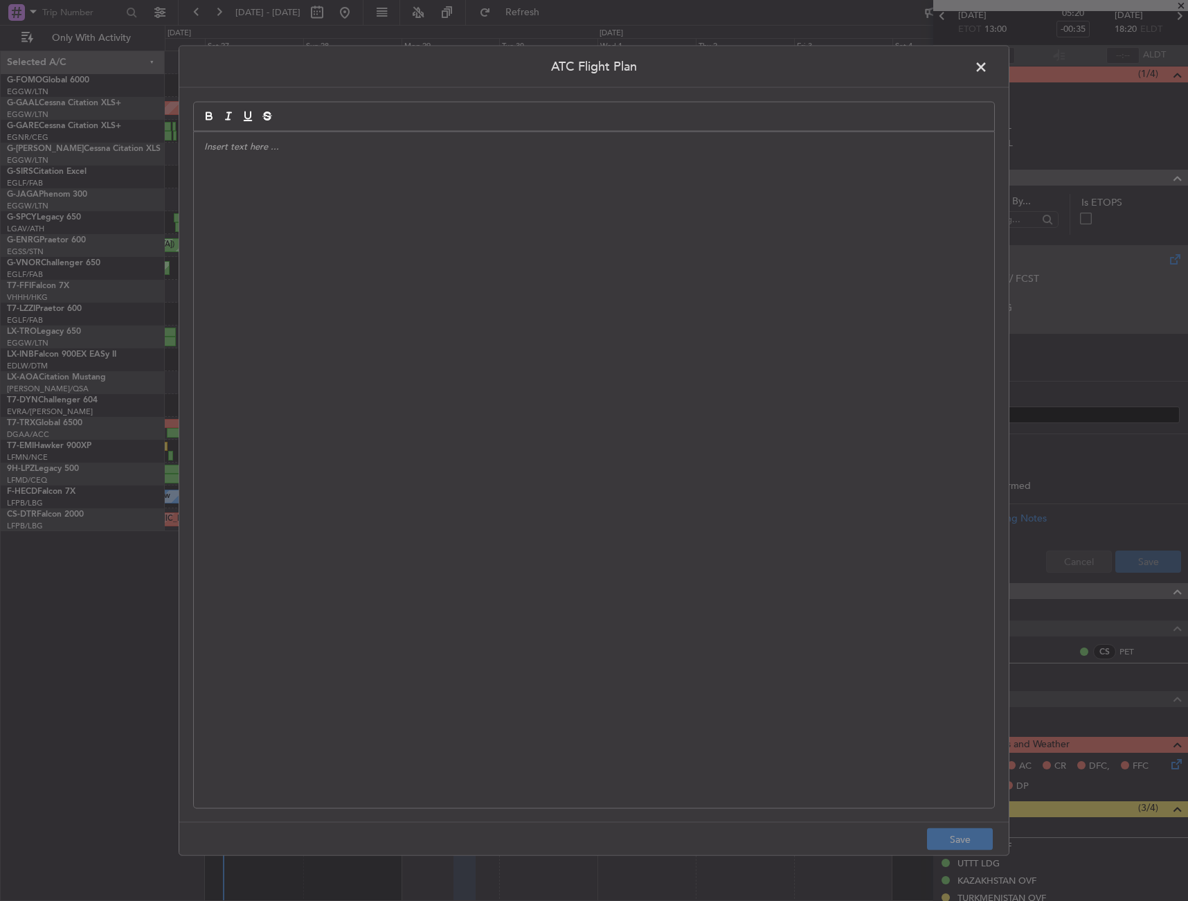
drag, startPoint x: 975, startPoint y: 71, endPoint x: 1046, endPoint y: 321, distance: 260.0
click at [988, 74] on span at bounding box center [988, 70] width 0 height 28
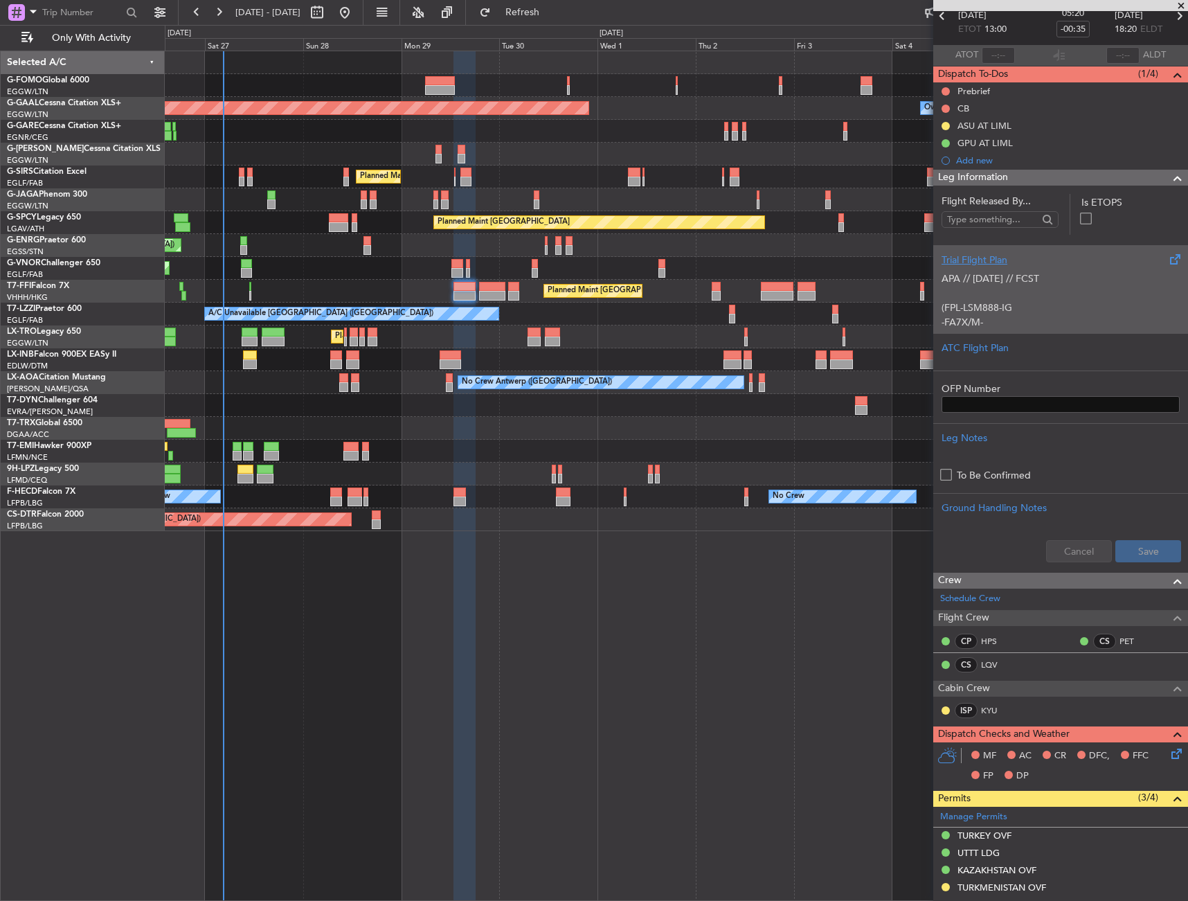
click at [1037, 330] on div "Trial Flight Plan APA // 19SEP // FCST (FPL-LSM888-IG -FA7X/M-SBDE1E2E3FGHIJ3J4…" at bounding box center [1061, 289] width 255 height 88
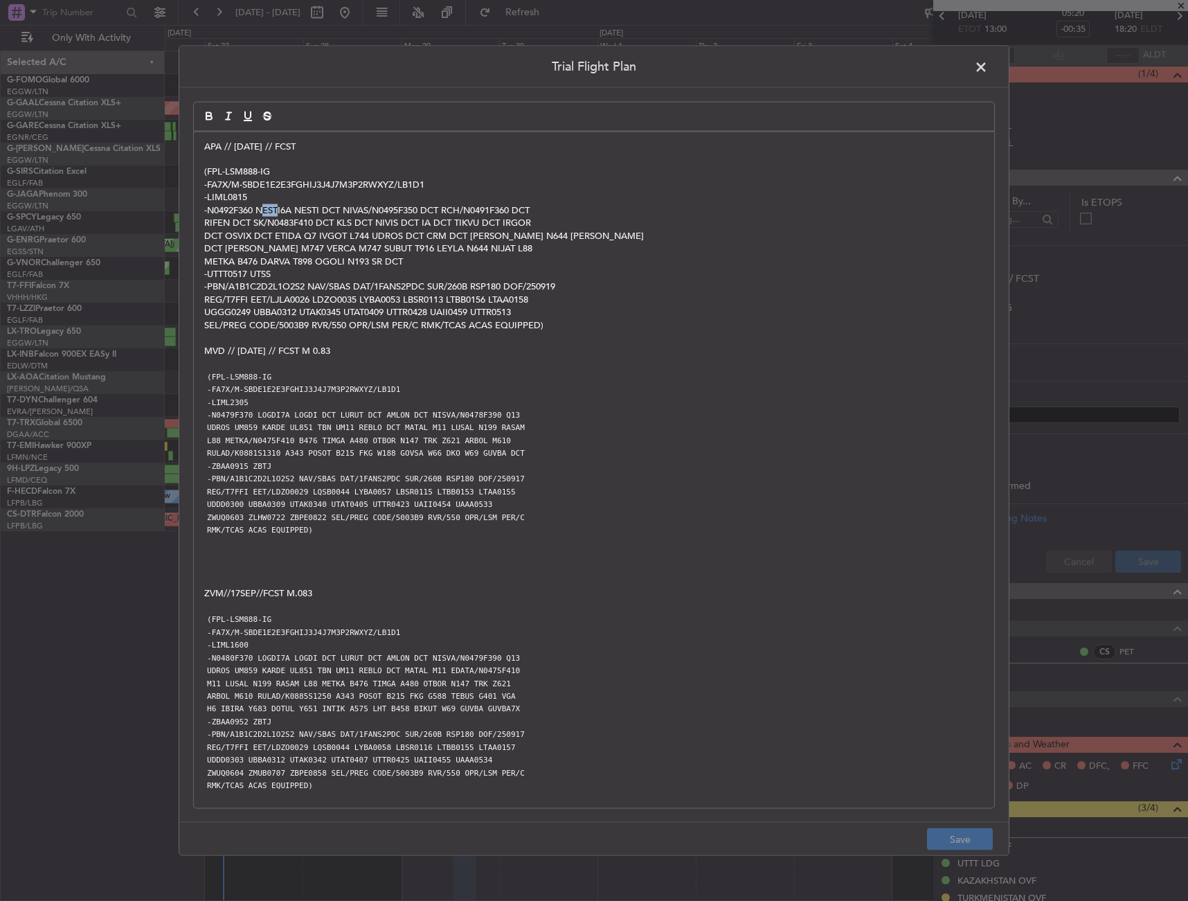
drag, startPoint x: 262, startPoint y: 209, endPoint x: 280, endPoint y: 216, distance: 19.3
click at [280, 216] on p "-N0492F360 NESTI6A NESTI DCT NIVAS/N0495F350 DCT RCH/N0491F360 DCT" at bounding box center [594, 210] width 780 height 12
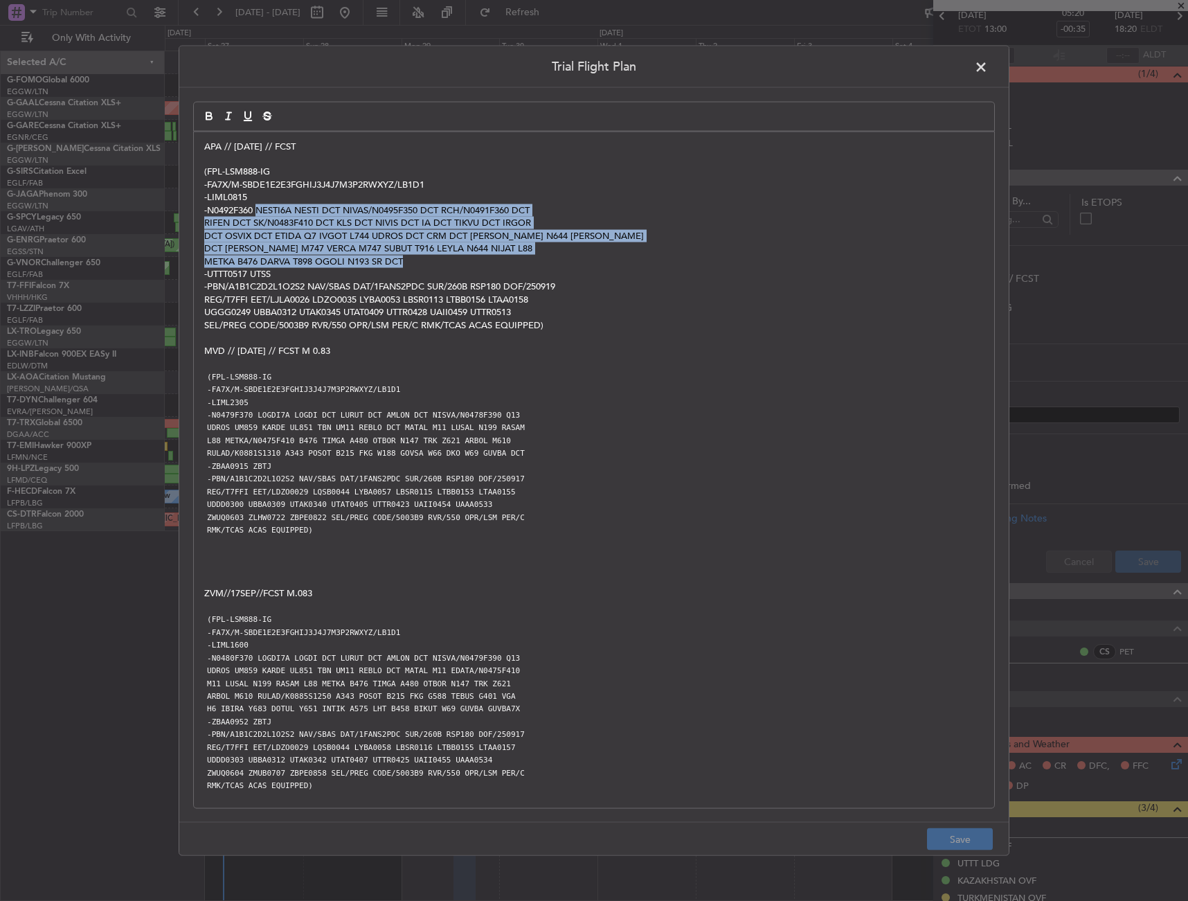
drag, startPoint x: 257, startPoint y: 208, endPoint x: 443, endPoint y: 259, distance: 193.0
click at [443, 259] on div "APA // 19SEP // FCST (FPL-LSM888-IG -FA7X/M-SBDE1E2E3FGHIJ3J4J7M3P2RWXYZ/LB1D1 …" at bounding box center [594, 470] width 801 height 677
copy div "NESTI6A NESTI DCT NIVAS/N0495F350 DCT RCH/N0491F360 DCT RIFEN DCT SK/N0483F410 …"
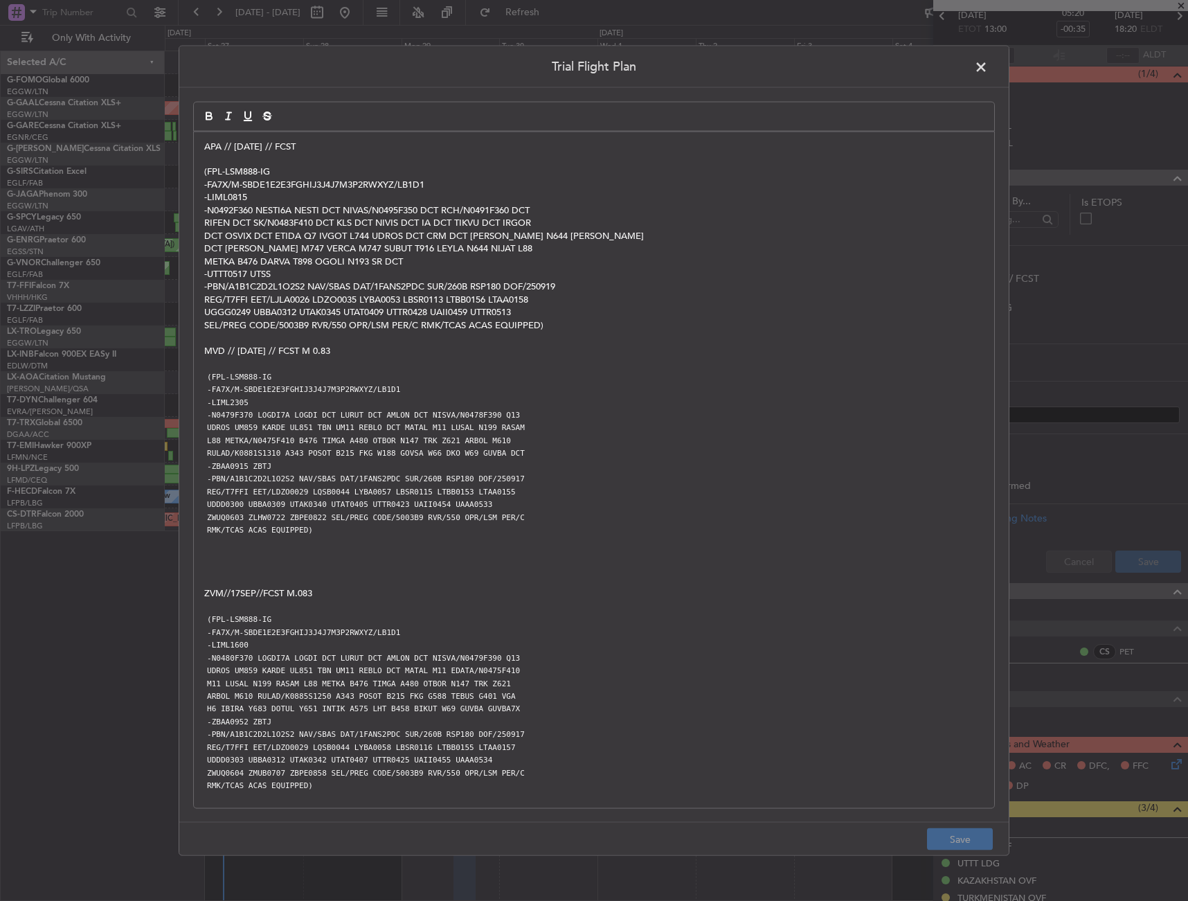
click at [988, 71] on span at bounding box center [988, 70] width 0 height 28
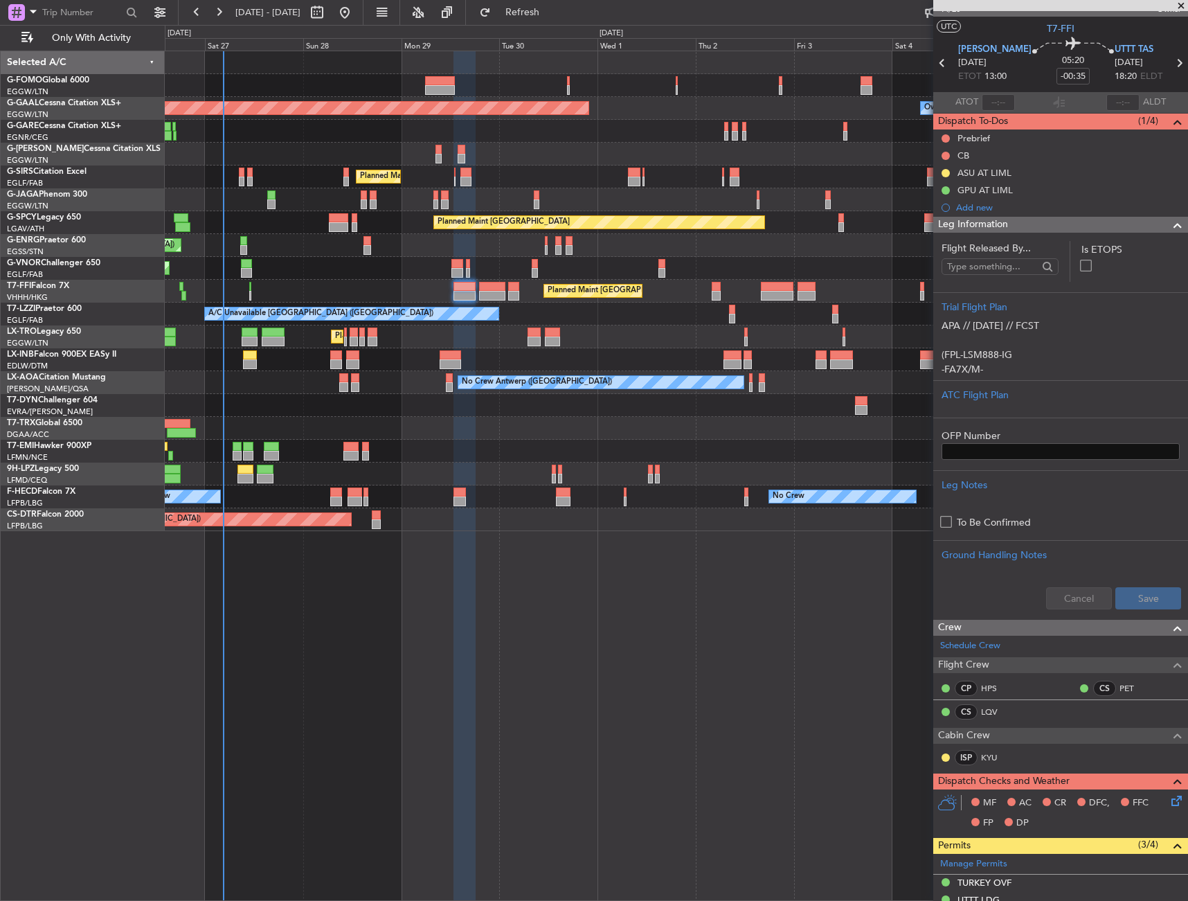
scroll to position [0, 0]
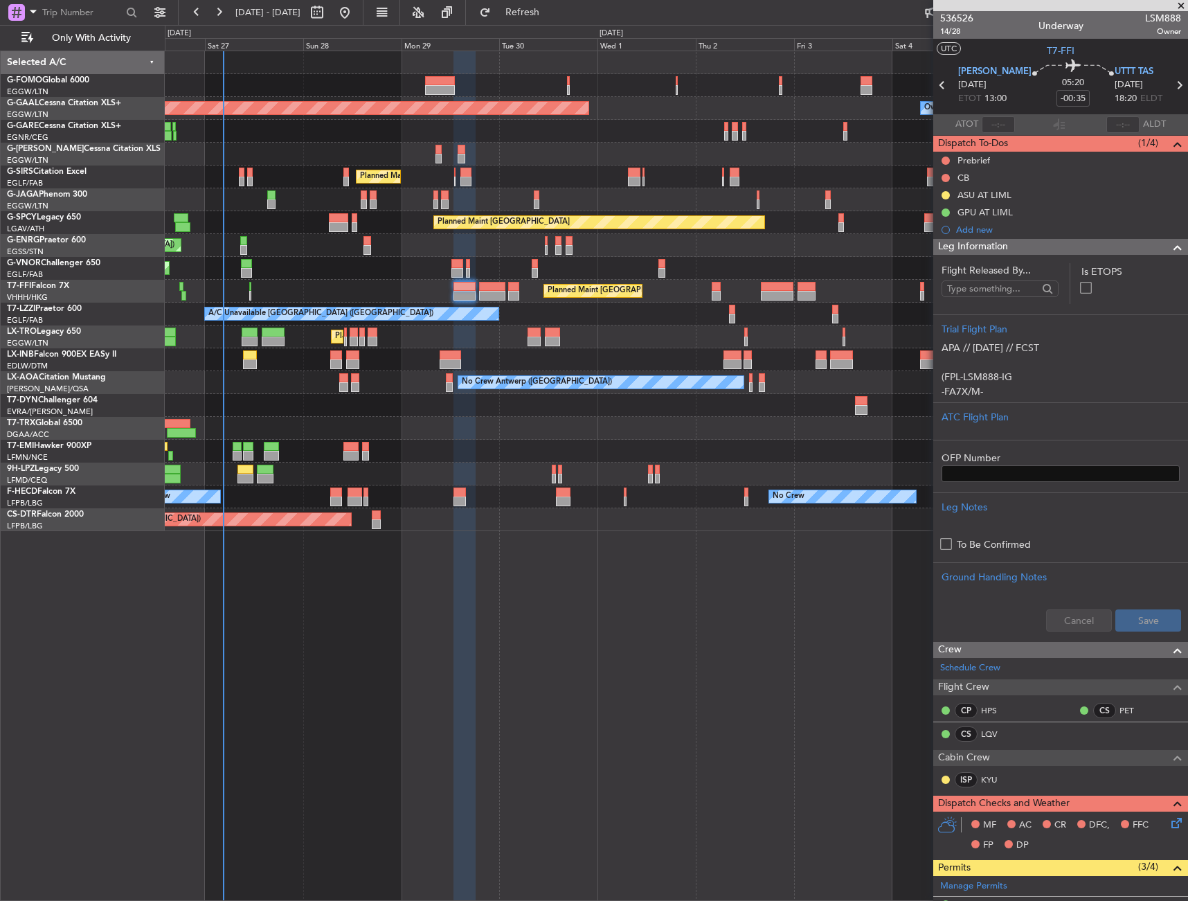
drag, startPoint x: 1072, startPoint y: 244, endPoint x: 1052, endPoint y: 258, distance: 24.8
click at [1072, 244] on div "Leg Information" at bounding box center [1061, 247] width 255 height 16
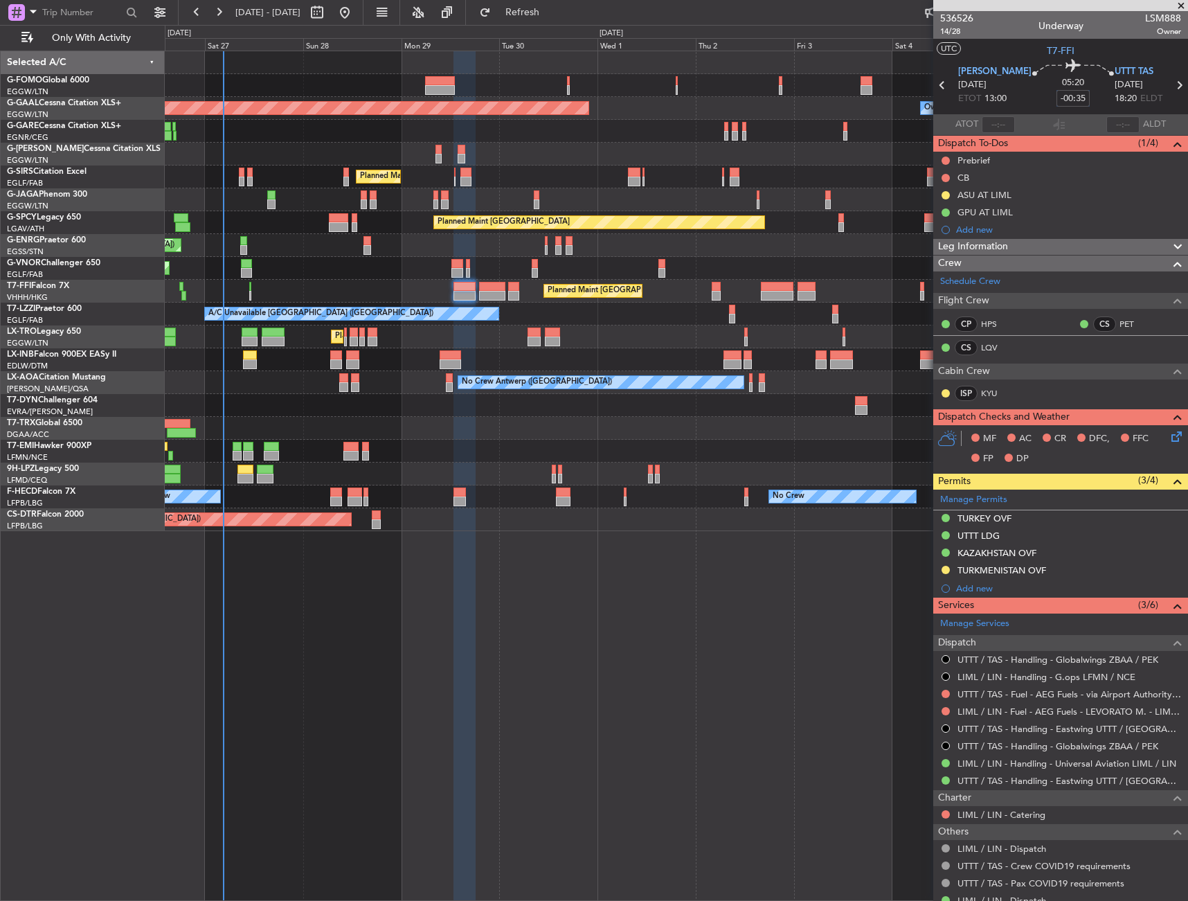
click at [1057, 100] on input "-00:35" at bounding box center [1073, 98] width 33 height 17
click at [1087, 89] on div "05:20 -45" at bounding box center [1073, 85] width 83 height 51
click at [991, 391] on link "KYU" at bounding box center [996, 393] width 31 height 12
click at [994, 390] on link "KYU" at bounding box center [996, 393] width 31 height 12
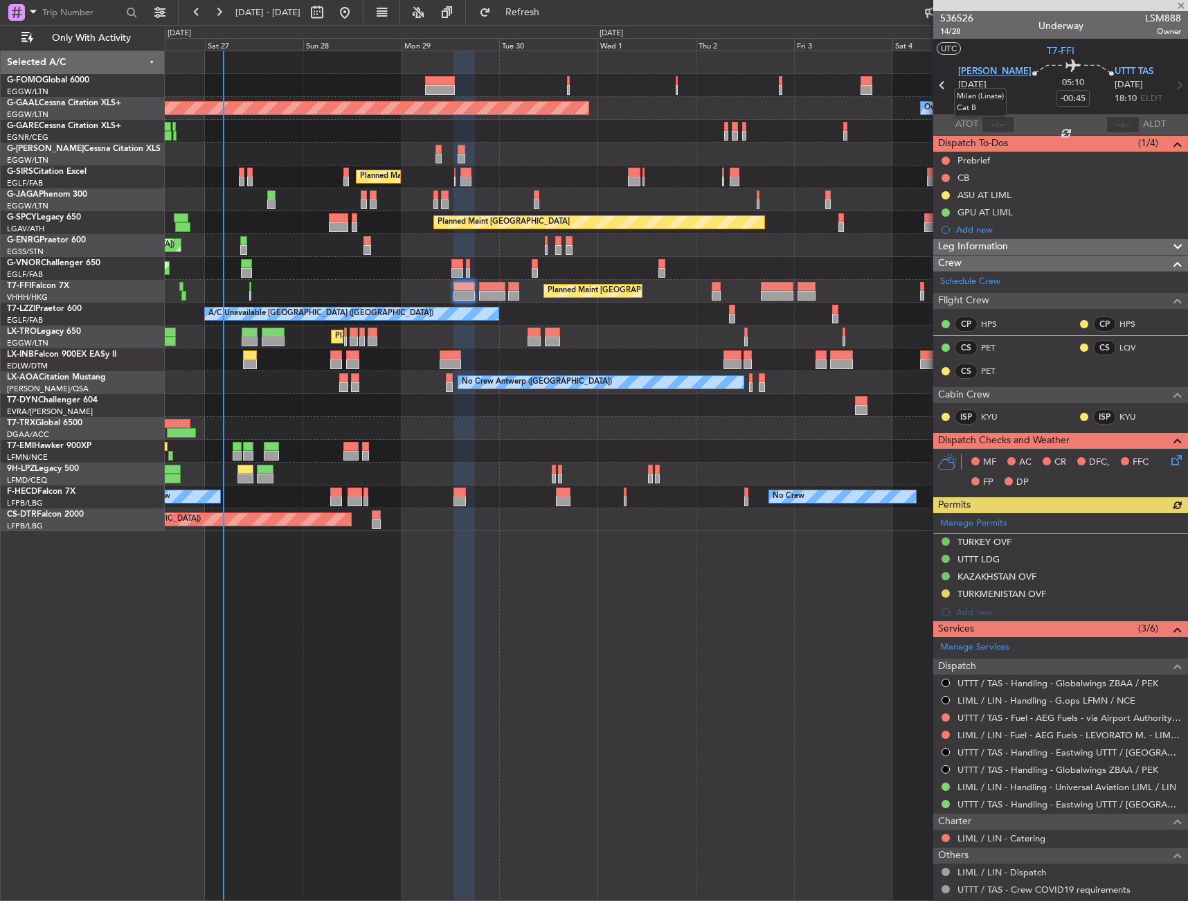
click at [981, 71] on span "LIML LIN" at bounding box center [994, 72] width 73 height 14
click at [963, 35] on span "14/28" at bounding box center [956, 32] width 33 height 12
click at [1061, 100] on input "-00:45" at bounding box center [1073, 98] width 33 height 17
click at [1076, 96] on div "05:10 -50" at bounding box center [1073, 85] width 83 height 51
type input "-00:50"
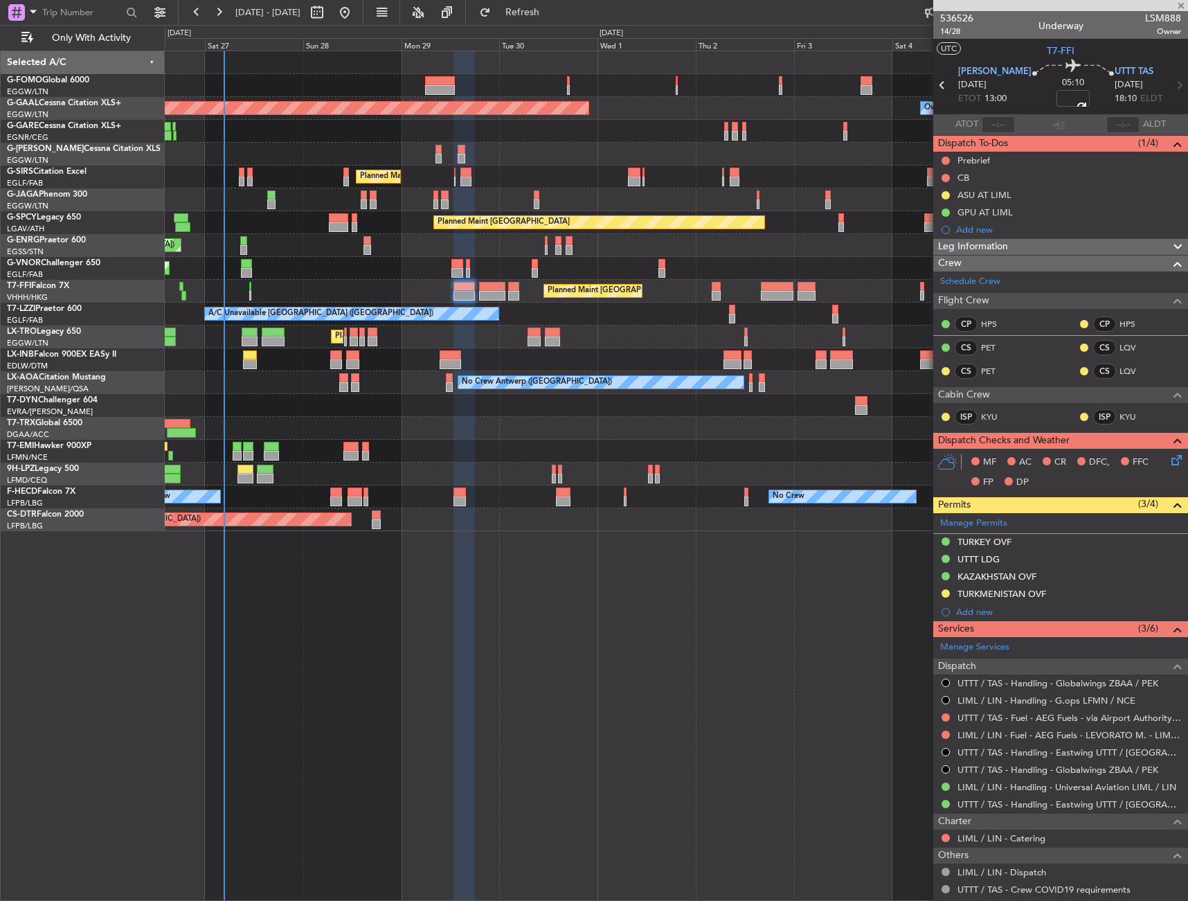
drag, startPoint x: 963, startPoint y: 244, endPoint x: 963, endPoint y: 274, distance: 30.5
click at [963, 244] on span "Leg Information" at bounding box center [973, 247] width 70 height 16
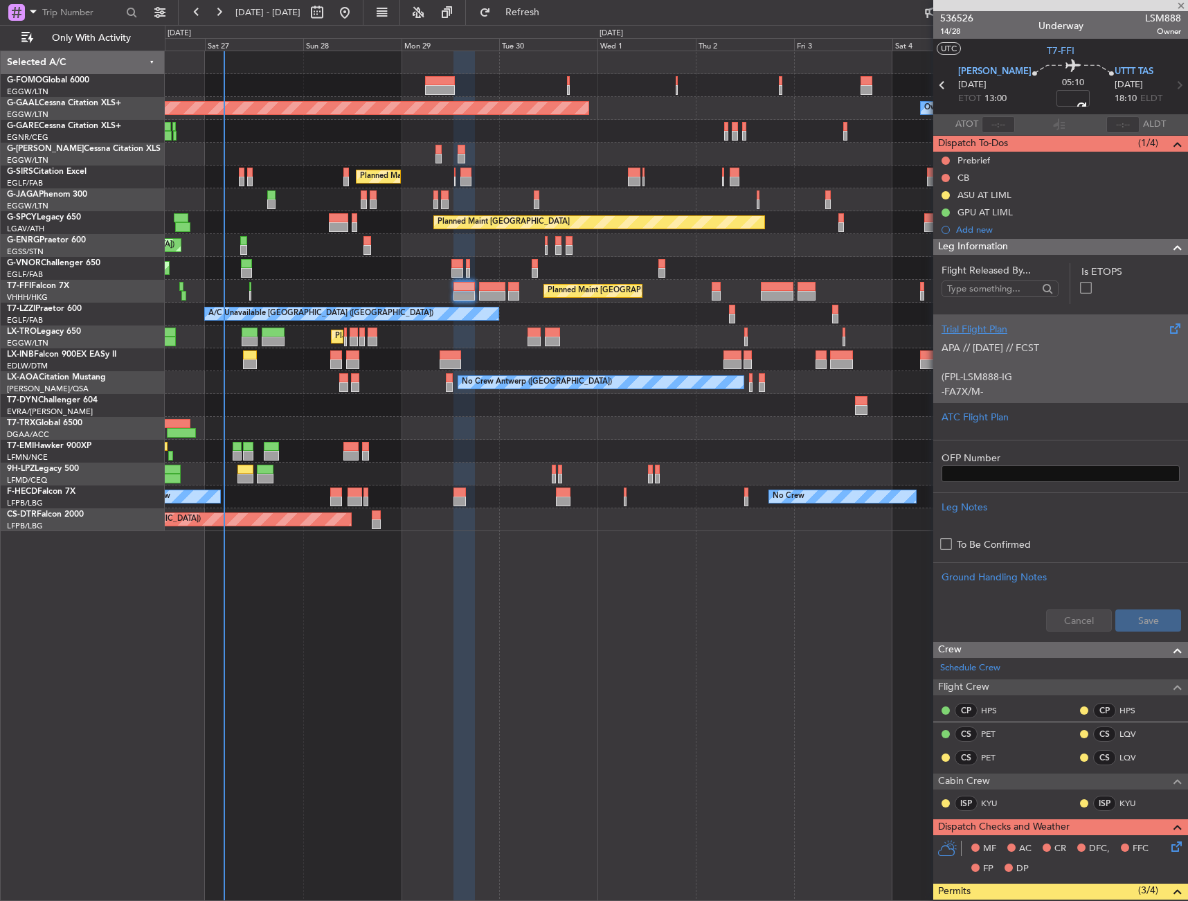
click at [971, 334] on div "Trial Flight Plan APA // 19SEP // FCST (FPL-LSM888-IG -FA7X/M-SBDE1E2E3FGHIJ3J4…" at bounding box center [1061, 358] width 255 height 88
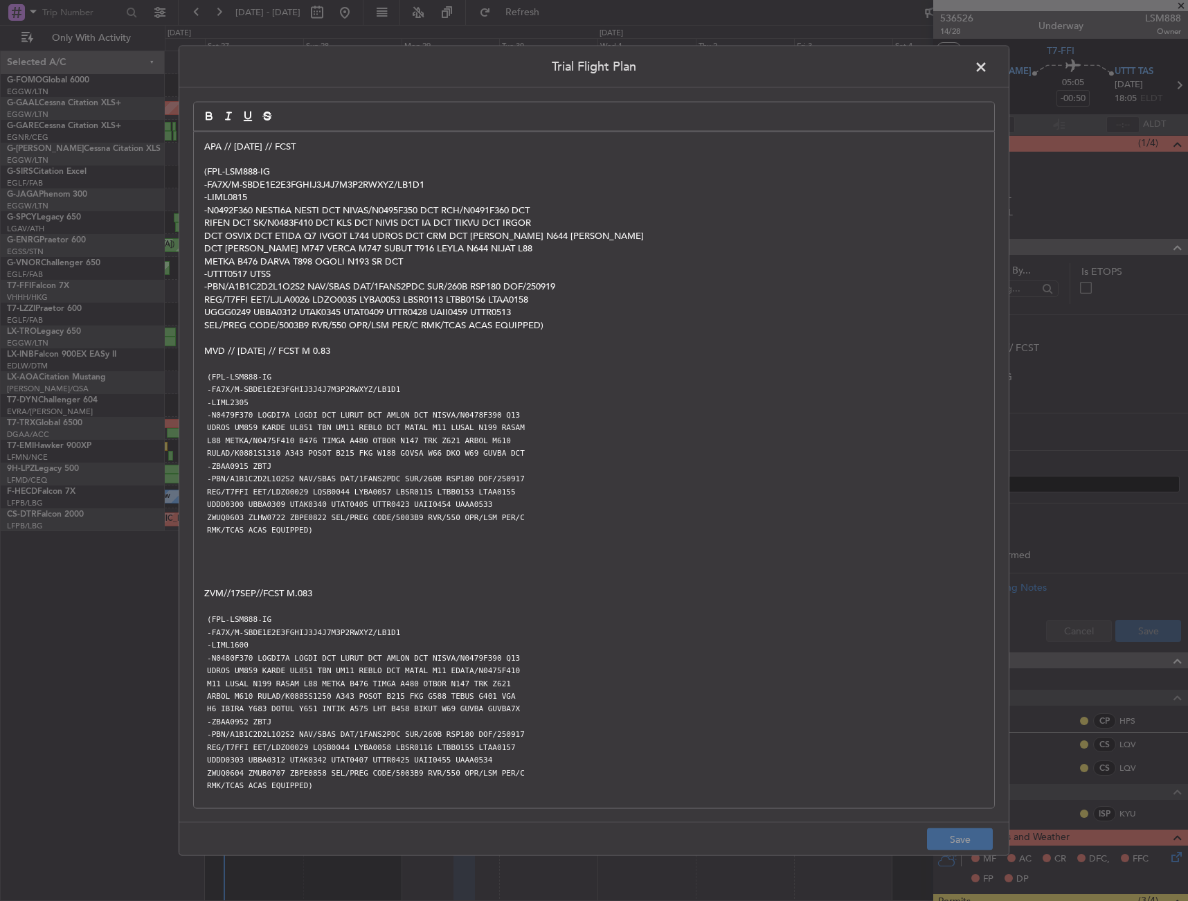
click at [199, 143] on div "APA // 19SEP // FCST (FPL-LSM888-IG -FA7X/M-SBDE1E2E3FGHIJ3J4J7M3P2RWXYZ/LB1D1 …" at bounding box center [594, 470] width 801 height 677
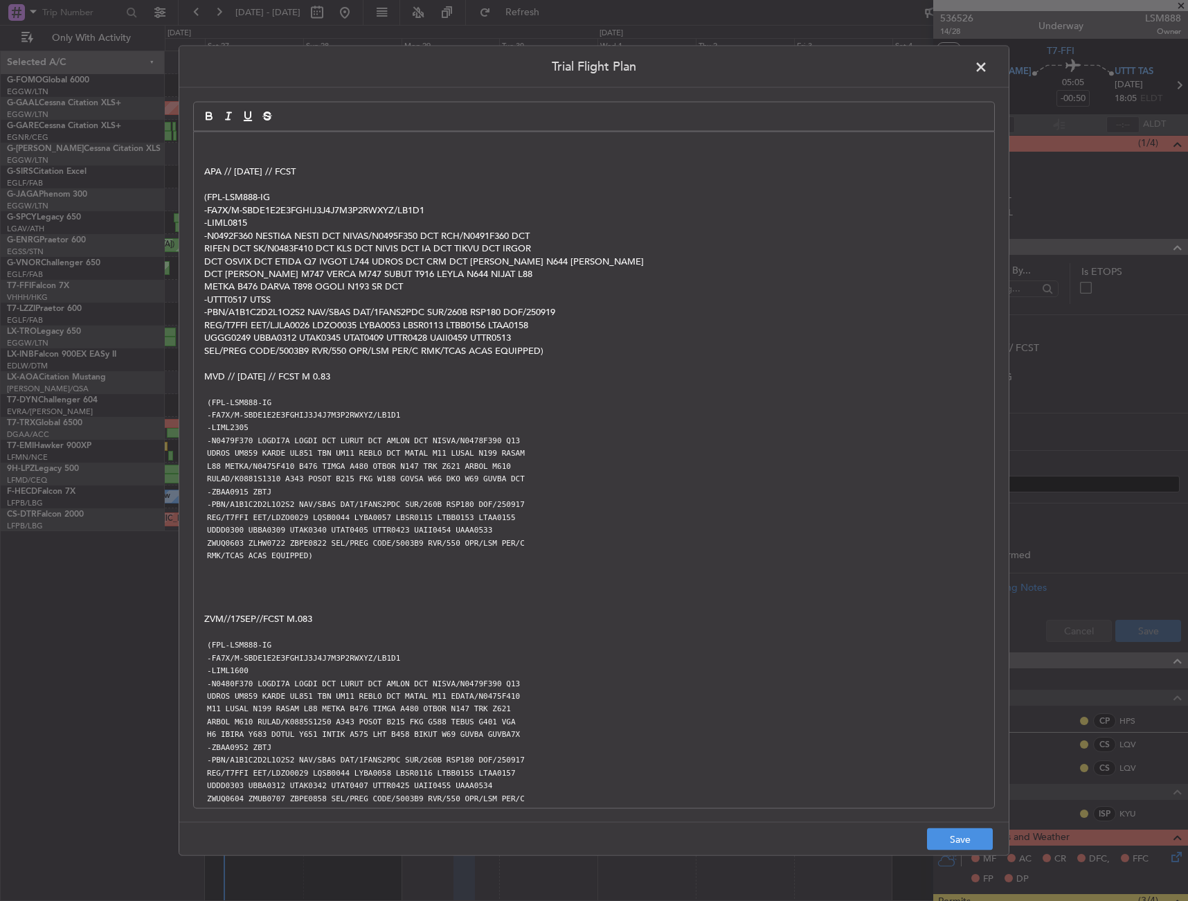
click at [226, 119] on line "button" at bounding box center [228, 119] width 4 height 0
click at [223, 137] on div "﻿ APA // 19SEP // FCST (FPL-LSM888-IG -FA7X/M-SBDE1E2E3FGHIJ3J4J7M3P2RWXYZ/LB1D…" at bounding box center [594, 470] width 801 height 677
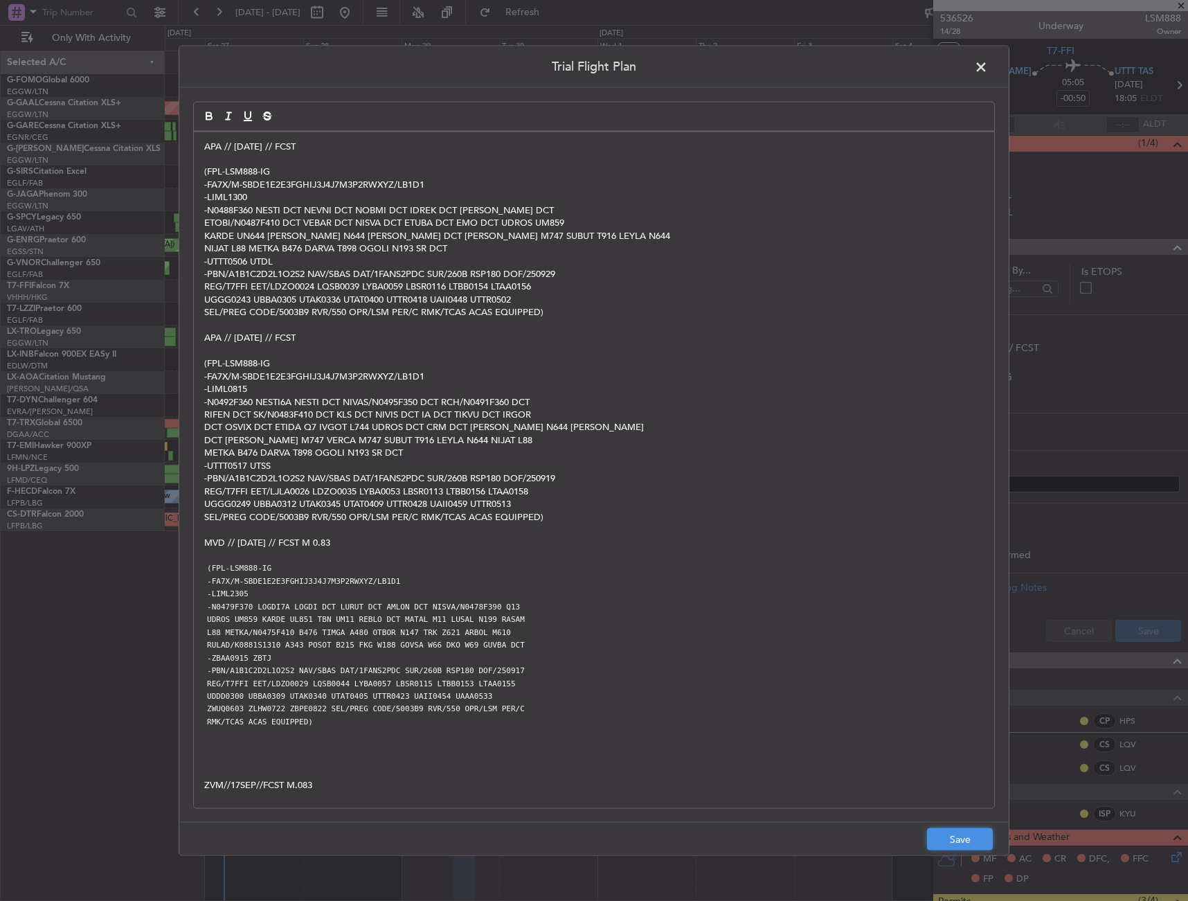
click at [949, 839] on button "Save" at bounding box center [960, 839] width 66 height 22
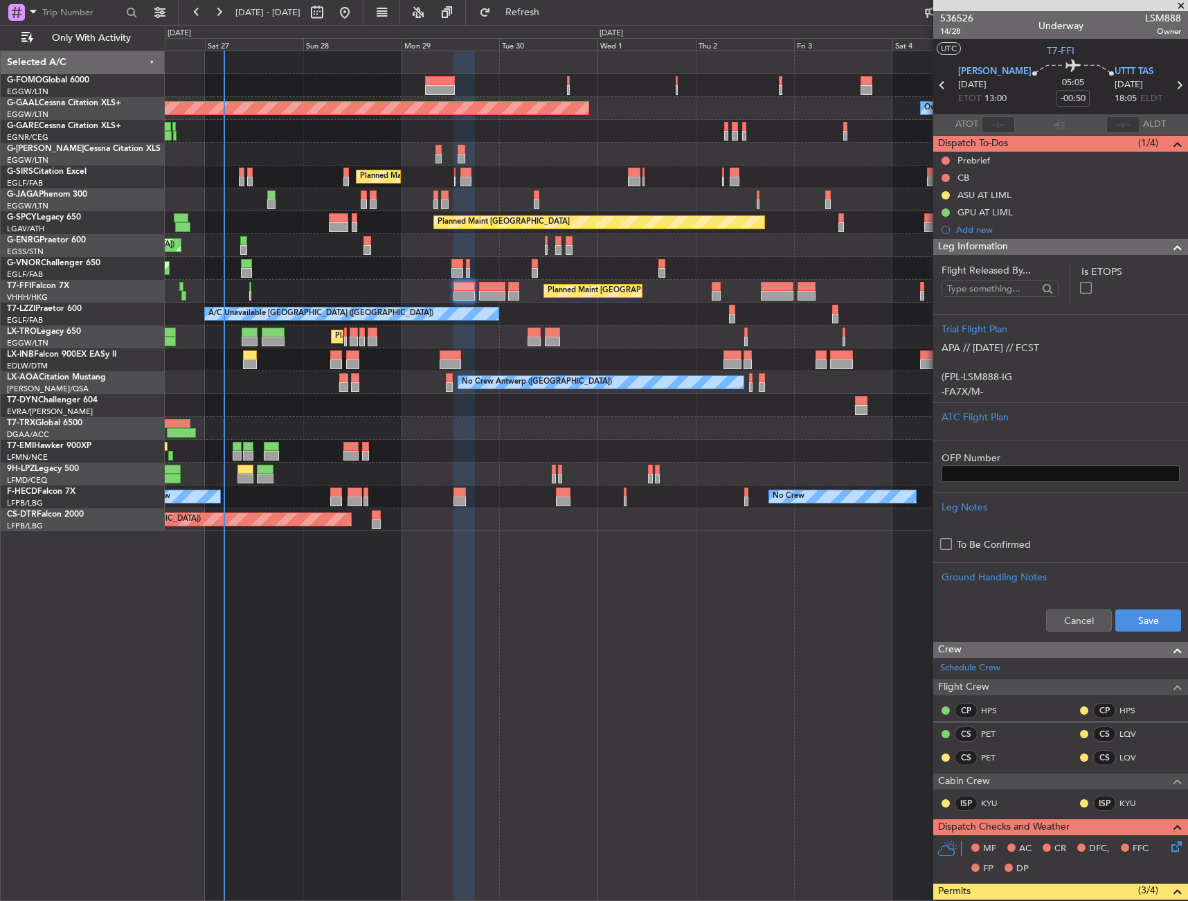
click at [1152, 634] on div "Cancel Save" at bounding box center [1061, 621] width 255 height 42
click at [1151, 632] on div "Cancel Save" at bounding box center [1061, 621] width 255 height 42
click at [1150, 625] on button "Save" at bounding box center [1149, 620] width 66 height 22
click at [1118, 248] on div "Leg Information" at bounding box center [1061, 247] width 255 height 16
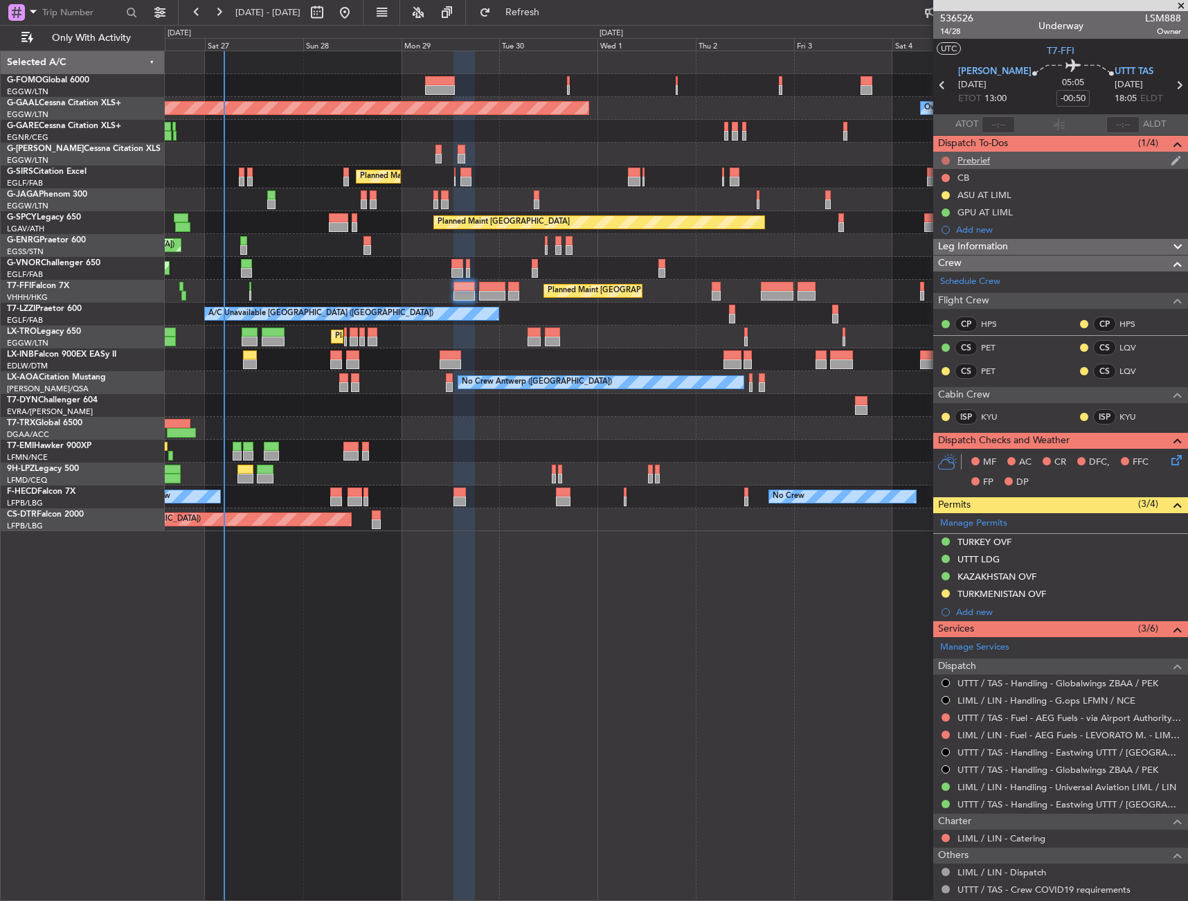
click at [947, 160] on button at bounding box center [946, 161] width 8 height 8
click at [954, 213] on li "Completed" at bounding box center [946, 221] width 73 height 21
click at [947, 157] on button at bounding box center [946, 161] width 8 height 8
click at [949, 200] on span "In Progress" at bounding box center [952, 201] width 47 height 14
click at [947, 178] on button at bounding box center [946, 178] width 8 height 8
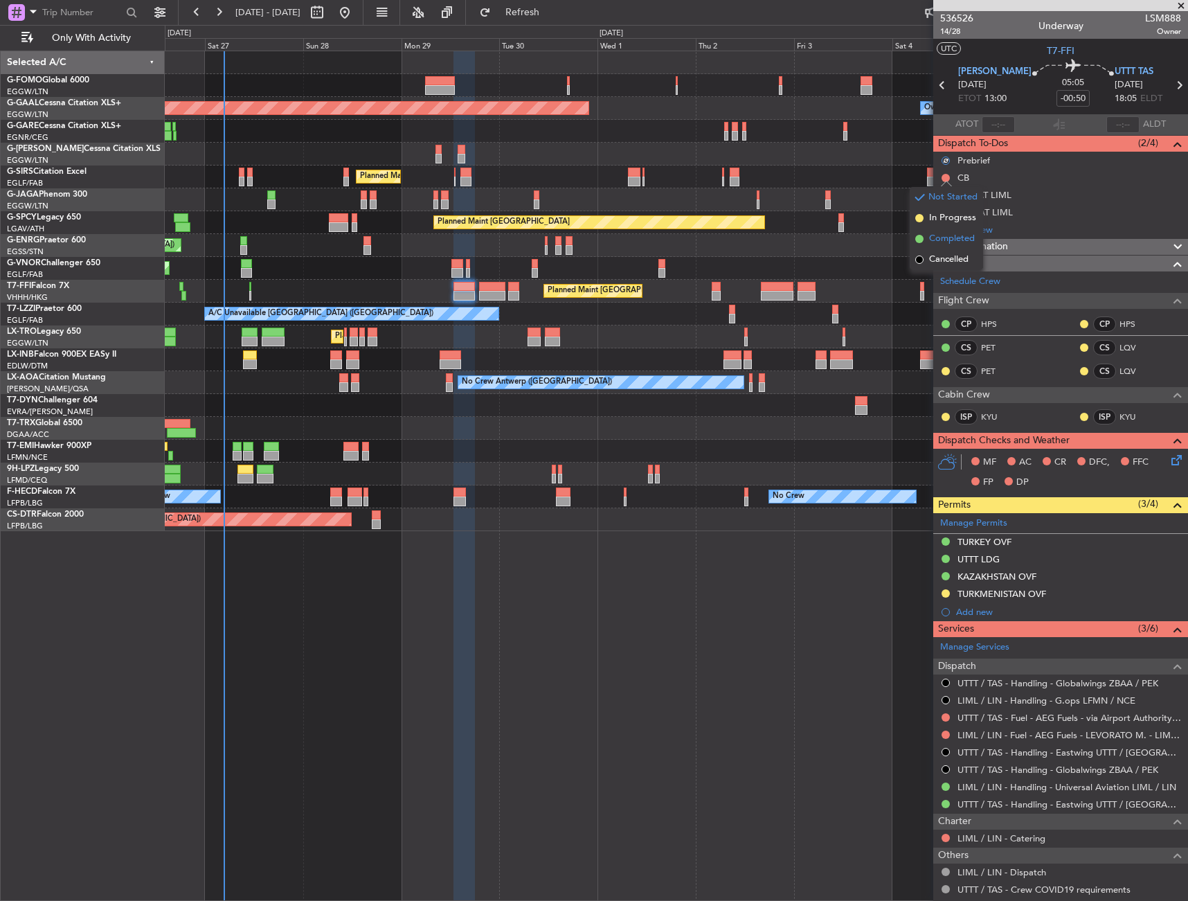
click at [954, 236] on span "Completed" at bounding box center [952, 239] width 46 height 14
click at [1169, 457] on icon at bounding box center [1174, 457] width 11 height 11
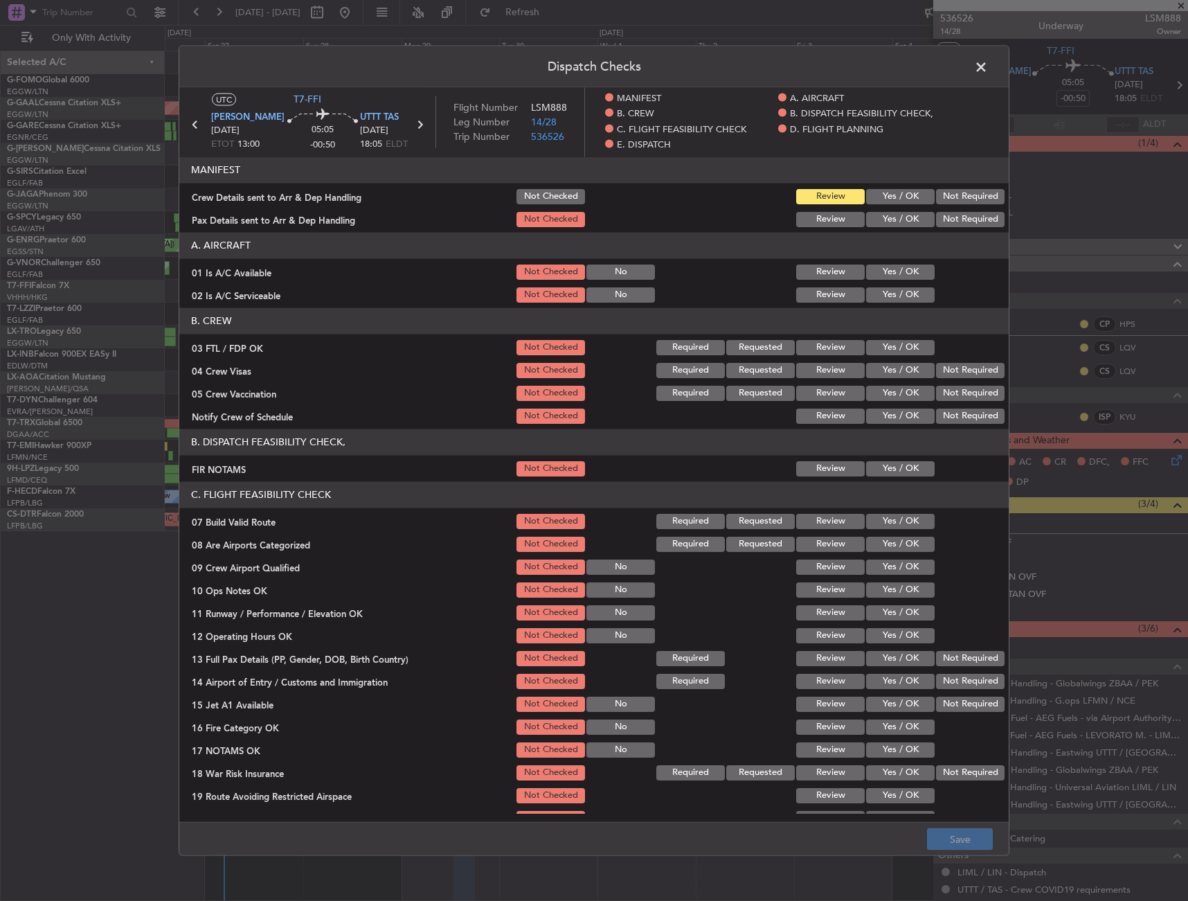
click at [876, 269] on button "Yes / OK" at bounding box center [900, 271] width 69 height 15
click at [877, 295] on button "Yes / OK" at bounding box center [900, 294] width 69 height 15
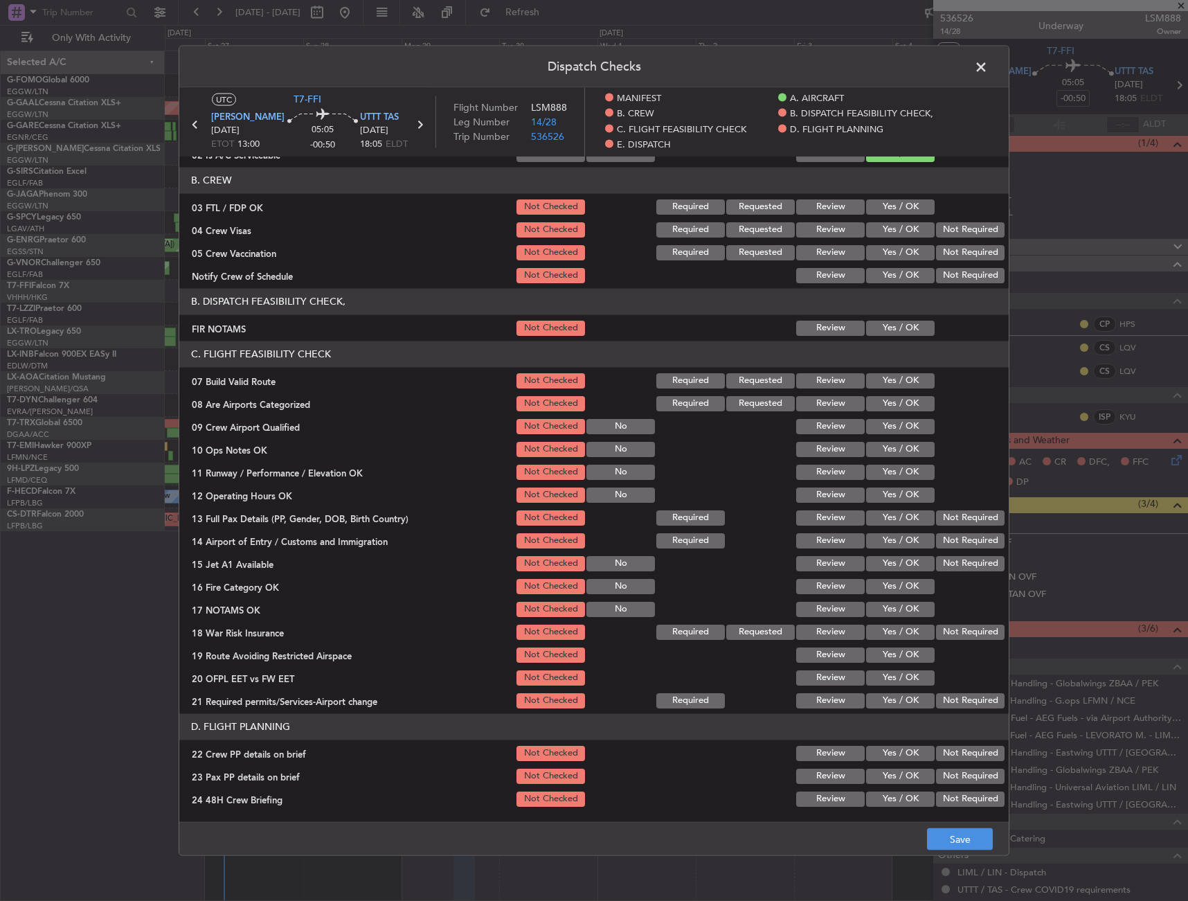
scroll to position [208, 0]
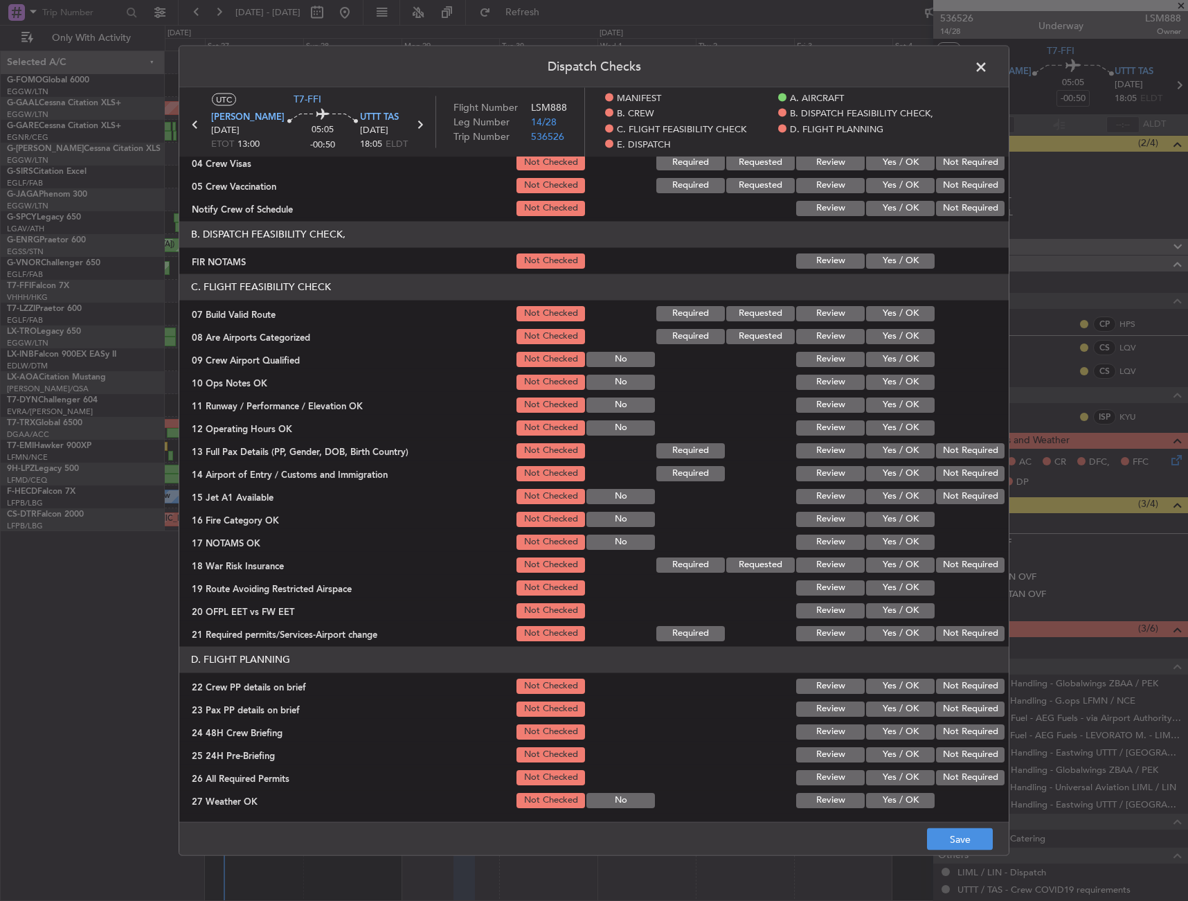
click at [889, 316] on button "Yes / OK" at bounding box center [900, 312] width 69 height 15
click at [884, 271] on article "MANIFEST Crew Details sent to Arr & Dep Handling Not Checked Review Yes / OK No…" at bounding box center [594, 485] width 830 height 657
click at [885, 267] on button "Yes / OK" at bounding box center [900, 260] width 69 height 15
click at [882, 390] on div "Yes / OK" at bounding box center [899, 381] width 70 height 19
click at [886, 404] on button "Yes / OK" at bounding box center [900, 404] width 69 height 15
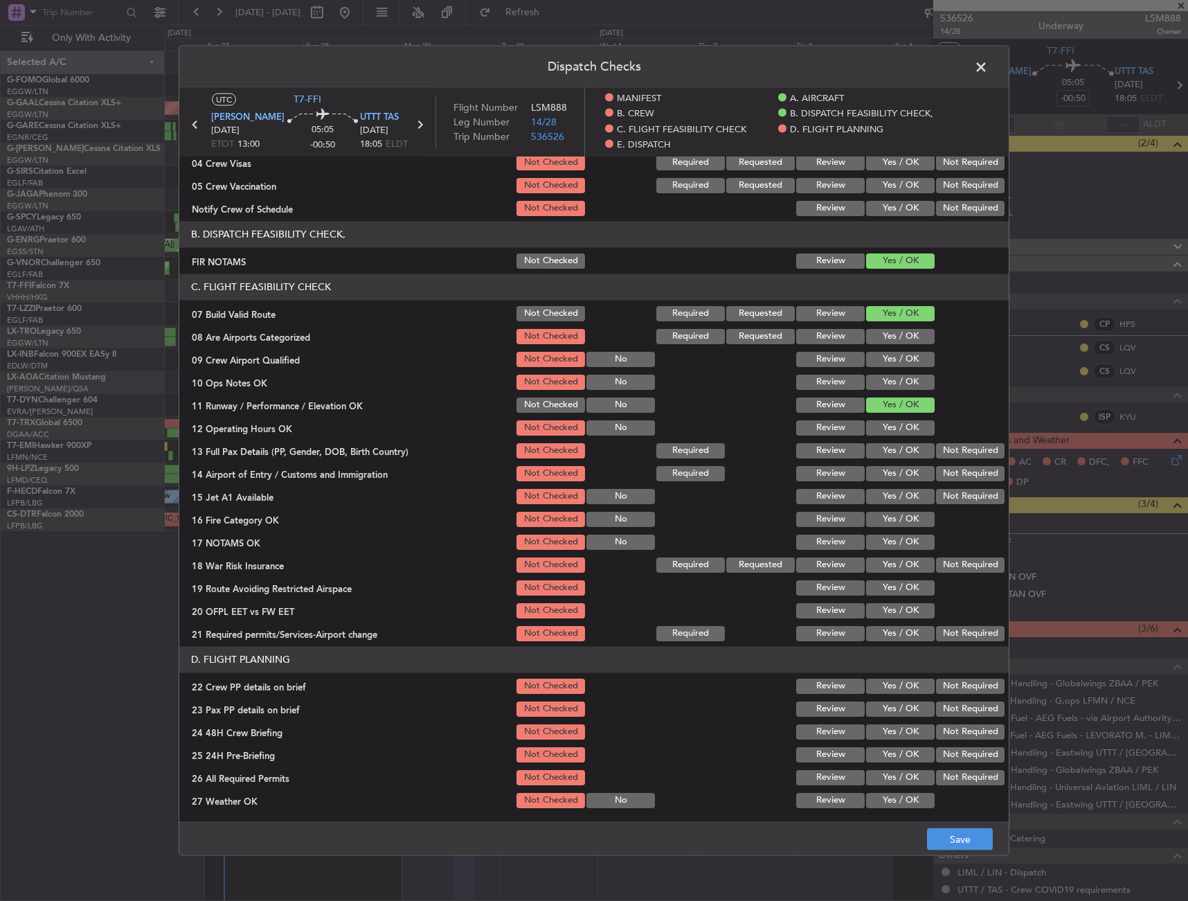
click at [889, 384] on div "Yes / OK" at bounding box center [899, 381] width 70 height 19
click at [889, 382] on button "Yes / OK" at bounding box center [900, 381] width 69 height 15
click at [891, 436] on div "Yes / OK" at bounding box center [899, 427] width 70 height 19
click at [889, 443] on button "Yes / OK" at bounding box center [900, 450] width 69 height 15
click at [889, 421] on button "Yes / OK" at bounding box center [900, 427] width 69 height 15
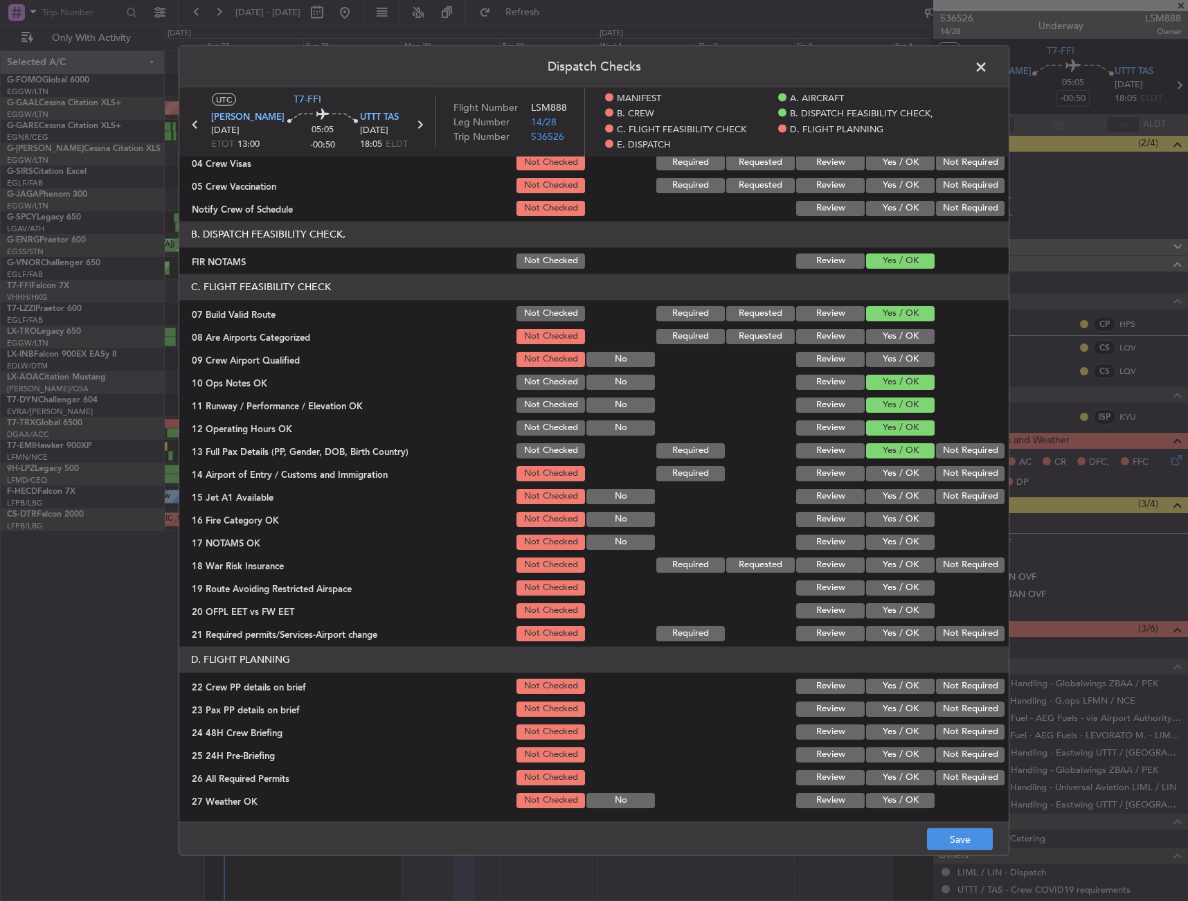
click at [885, 461] on section "C. FLIGHT FEASIBILITY CHECK 07 Build Valid Route Not Checked Required Requested…" at bounding box center [594, 458] width 830 height 369
click at [884, 465] on div "Yes / OK" at bounding box center [899, 472] width 70 height 19
click at [893, 332] on button "Yes / OK" at bounding box center [900, 335] width 69 height 15
click at [891, 512] on button "Yes / OK" at bounding box center [900, 518] width 69 height 15
click at [891, 470] on button "Yes / OK" at bounding box center [900, 472] width 69 height 15
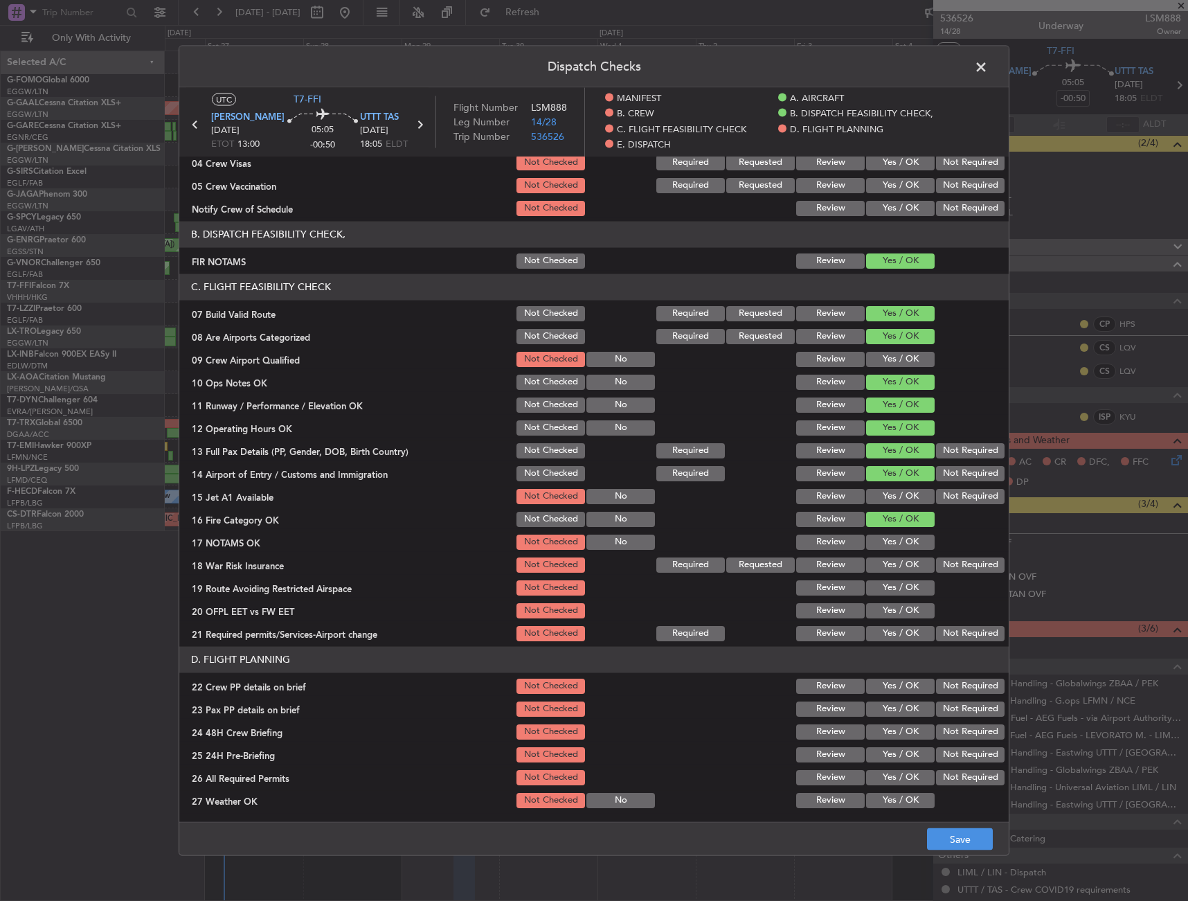
click at [888, 494] on button "Yes / OK" at bounding box center [900, 495] width 69 height 15
click at [876, 538] on button "Yes / OK" at bounding box center [900, 541] width 69 height 15
click at [944, 564] on button "Not Required" at bounding box center [970, 564] width 69 height 15
click at [899, 591] on button "Yes / OK" at bounding box center [900, 587] width 69 height 15
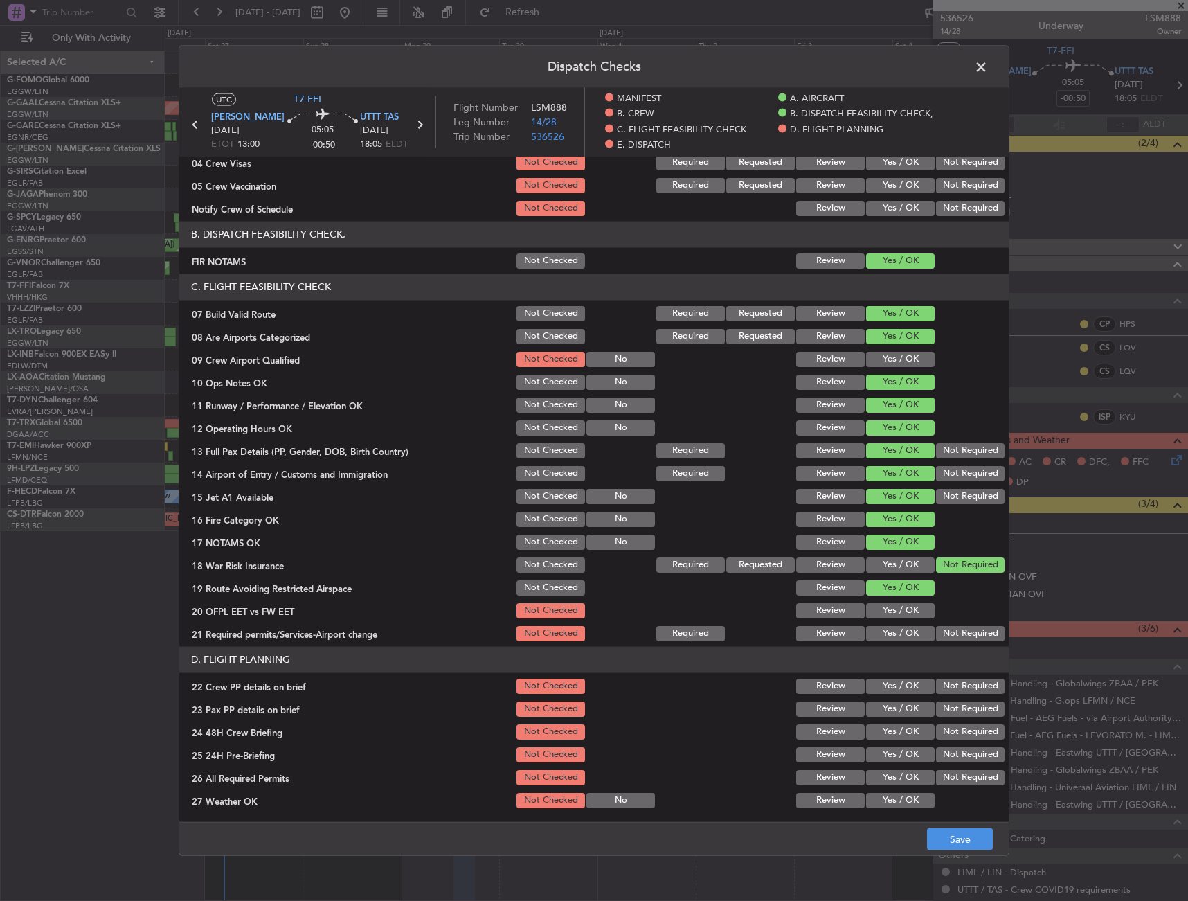
click at [894, 614] on button "Yes / OK" at bounding box center [900, 610] width 69 height 15
click at [886, 630] on button "Yes / OK" at bounding box center [900, 632] width 69 height 15
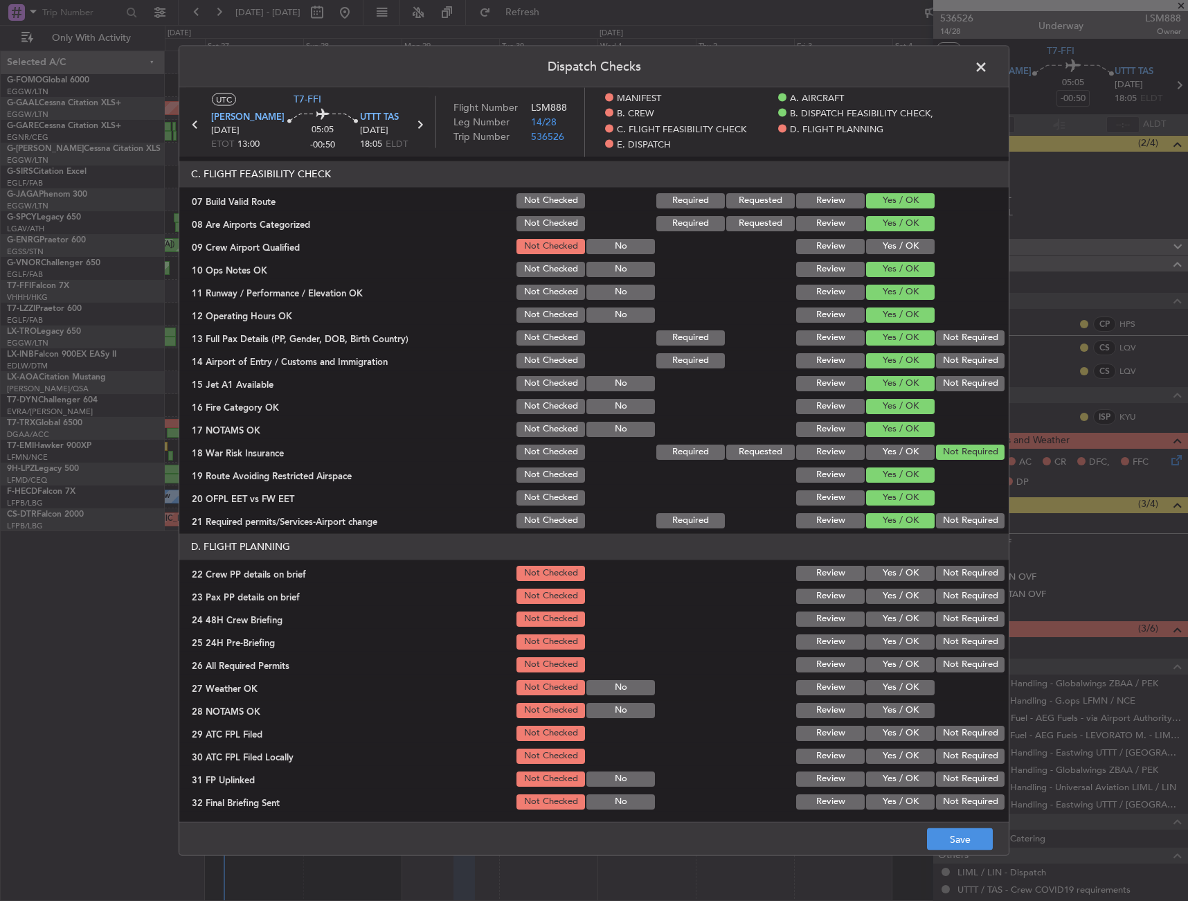
scroll to position [416, 0]
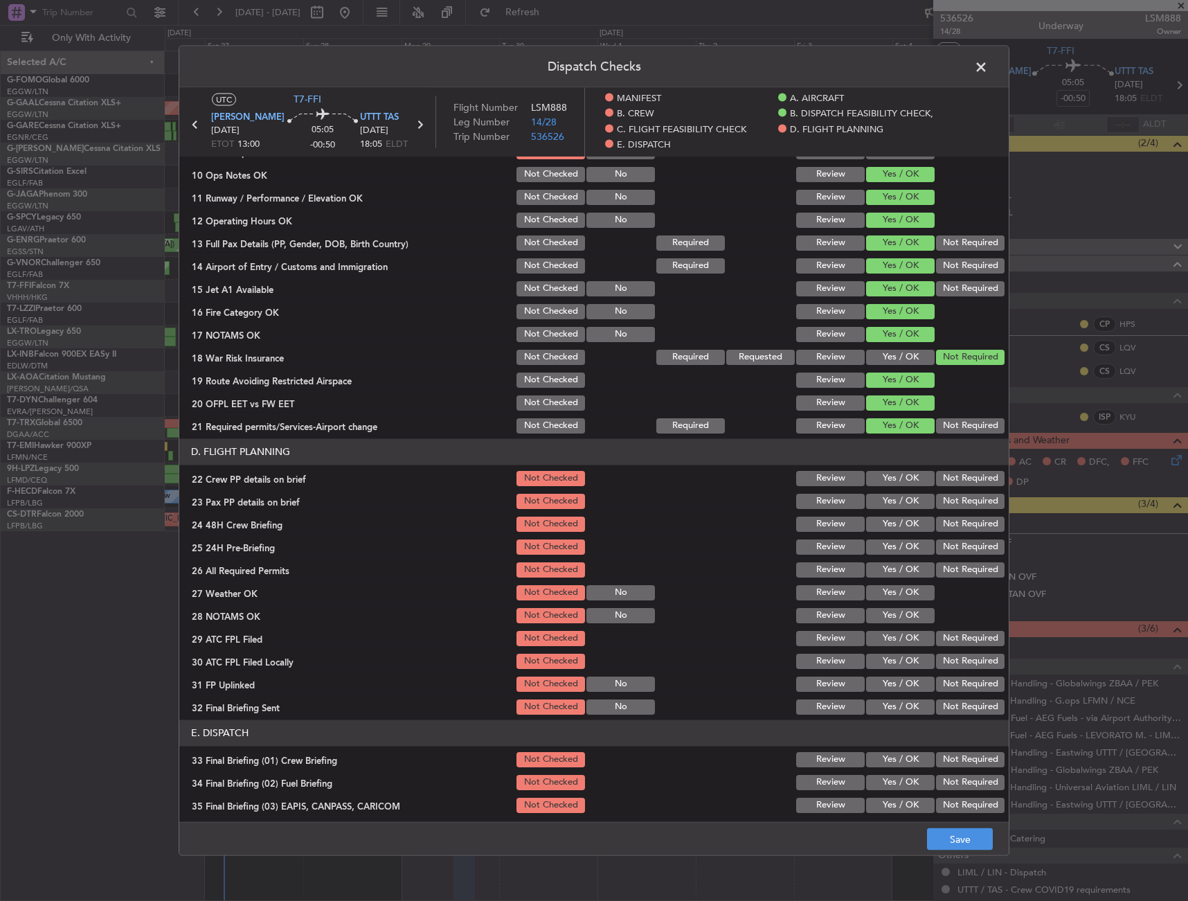
click at [913, 475] on button "Yes / OK" at bounding box center [900, 477] width 69 height 15
click at [907, 508] on button "Yes / OK" at bounding box center [900, 500] width 69 height 15
click at [902, 543] on button "Yes / OK" at bounding box center [900, 546] width 69 height 15
click at [963, 564] on button "Not Required" at bounding box center [970, 569] width 69 height 15
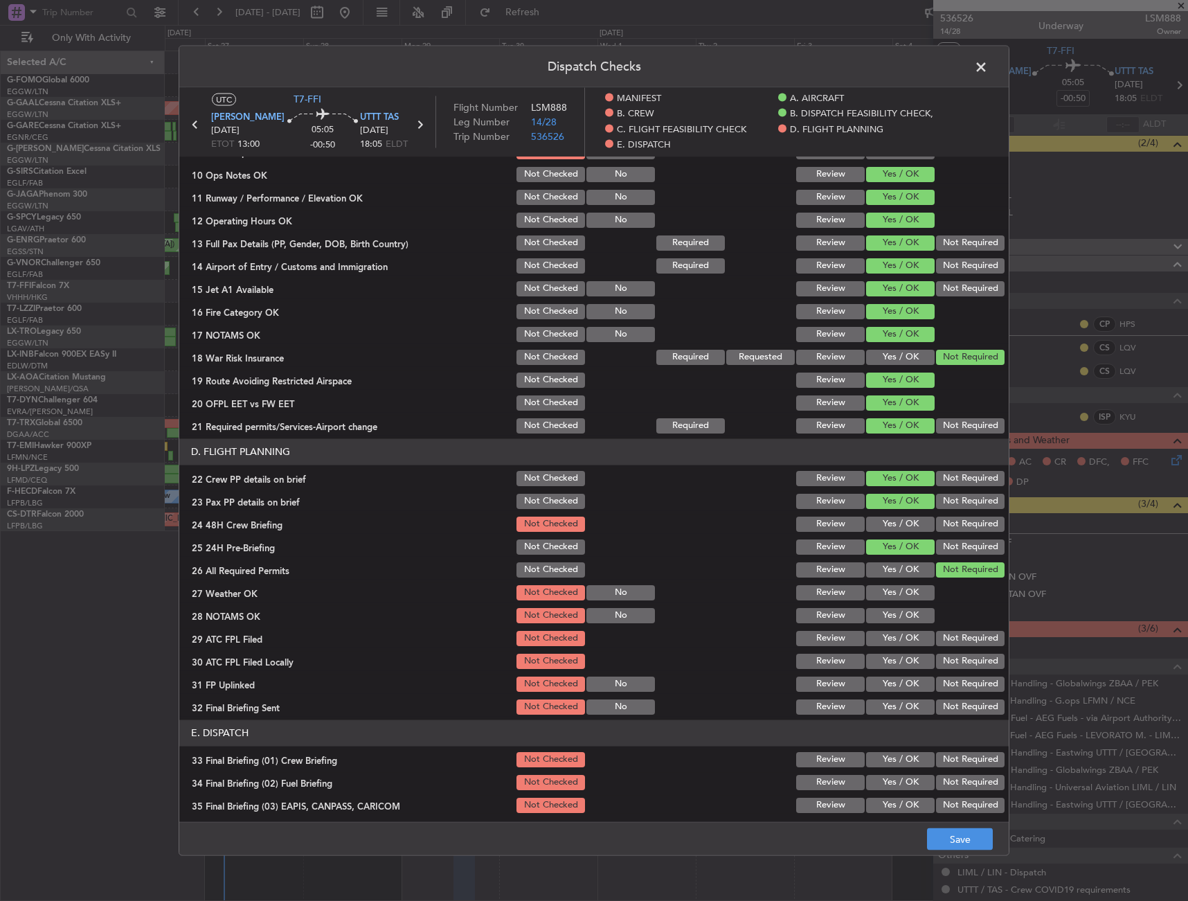
click at [901, 523] on button "Yes / OK" at bounding box center [900, 523] width 69 height 15
click at [890, 567] on button "Yes / OK" at bounding box center [900, 569] width 69 height 15
click at [958, 839] on button "Save" at bounding box center [960, 839] width 66 height 22
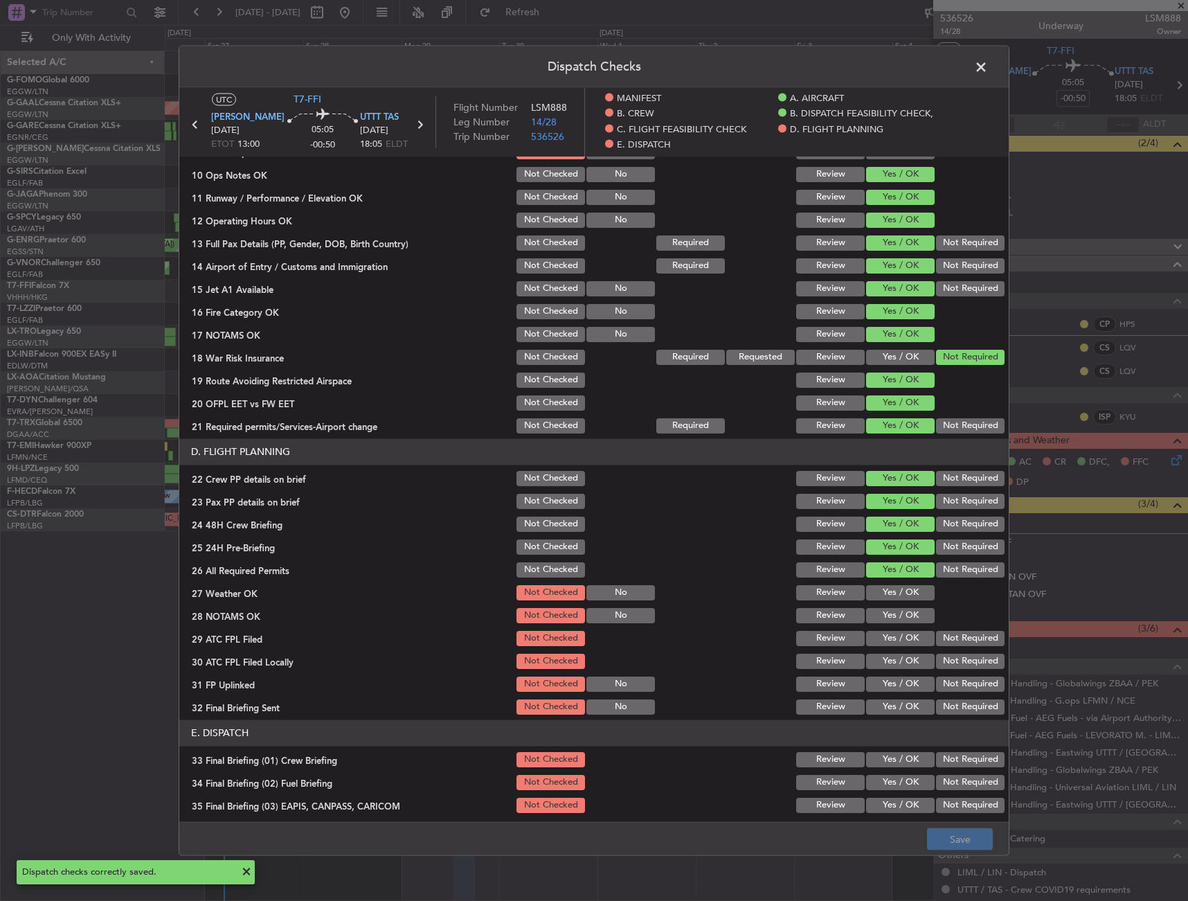
click at [988, 75] on span at bounding box center [988, 70] width 0 height 28
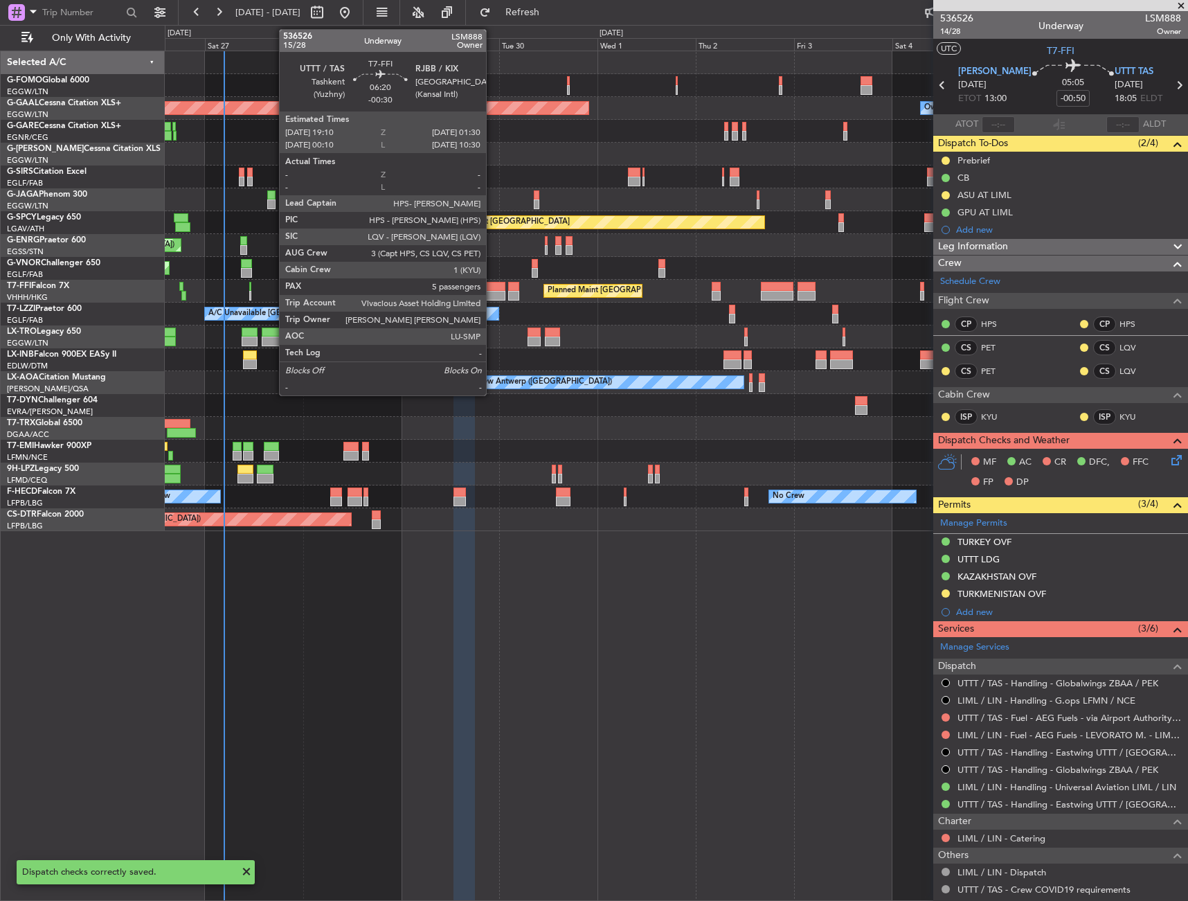
click at [492, 290] on div at bounding box center [492, 287] width 26 height 10
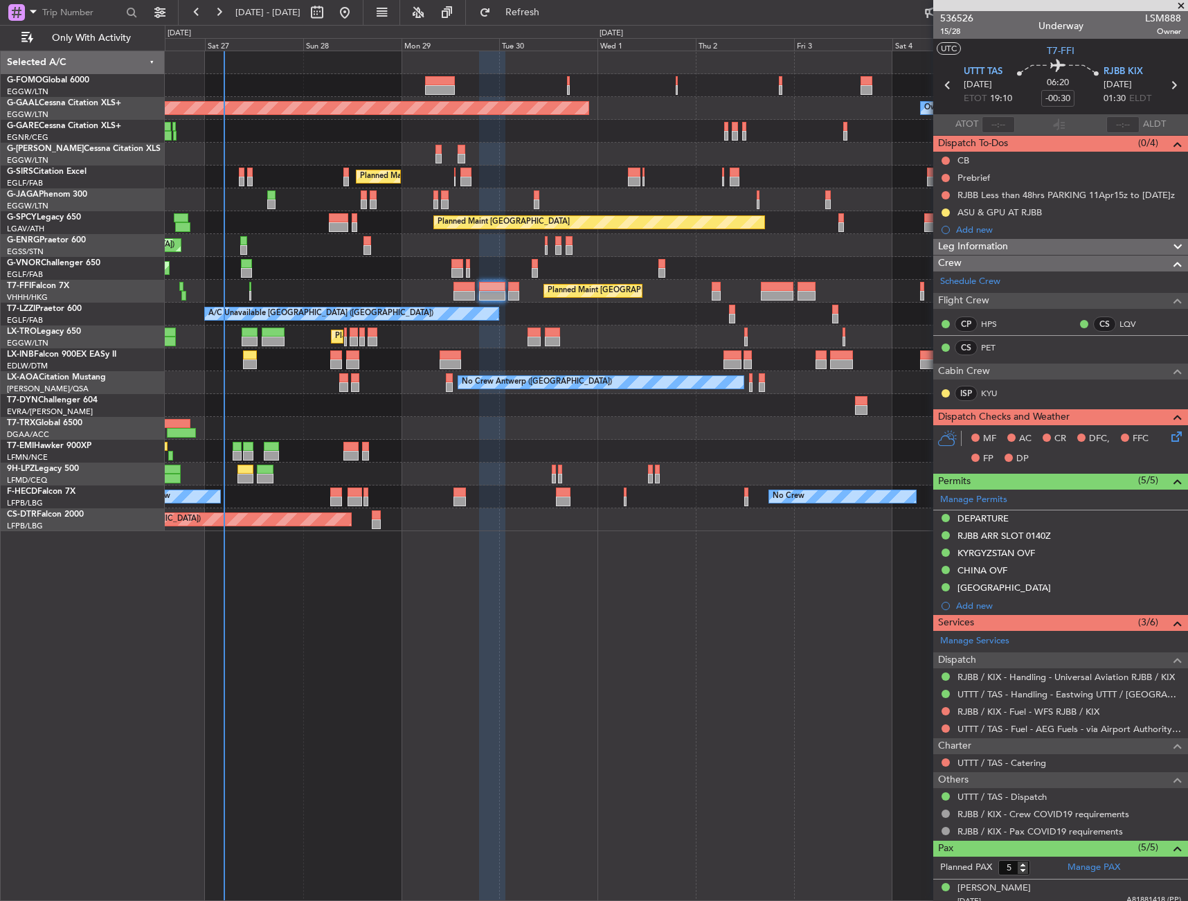
click at [1055, 239] on div "Leg Information" at bounding box center [1061, 247] width 255 height 16
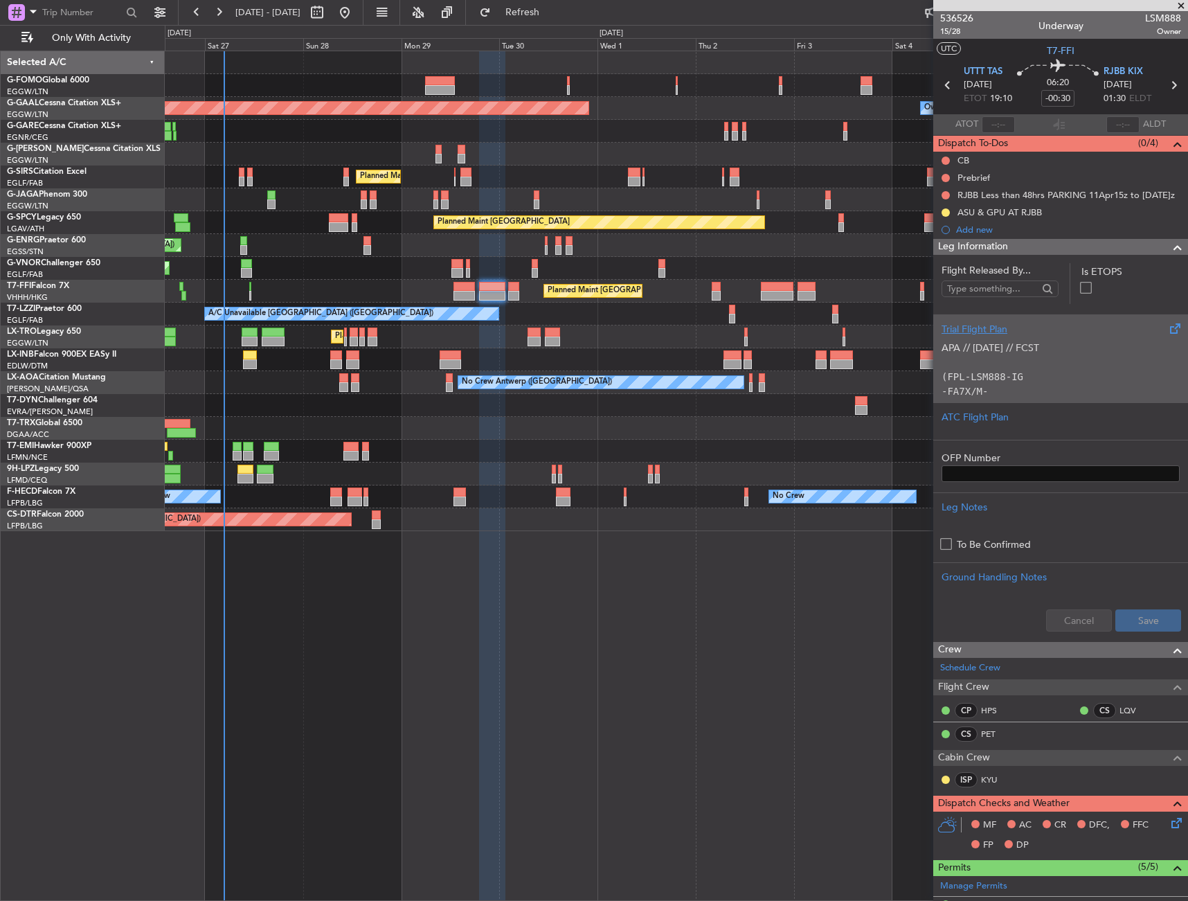
click at [1011, 349] on p "APA // 18SEP // FCST" at bounding box center [1061, 348] width 238 height 15
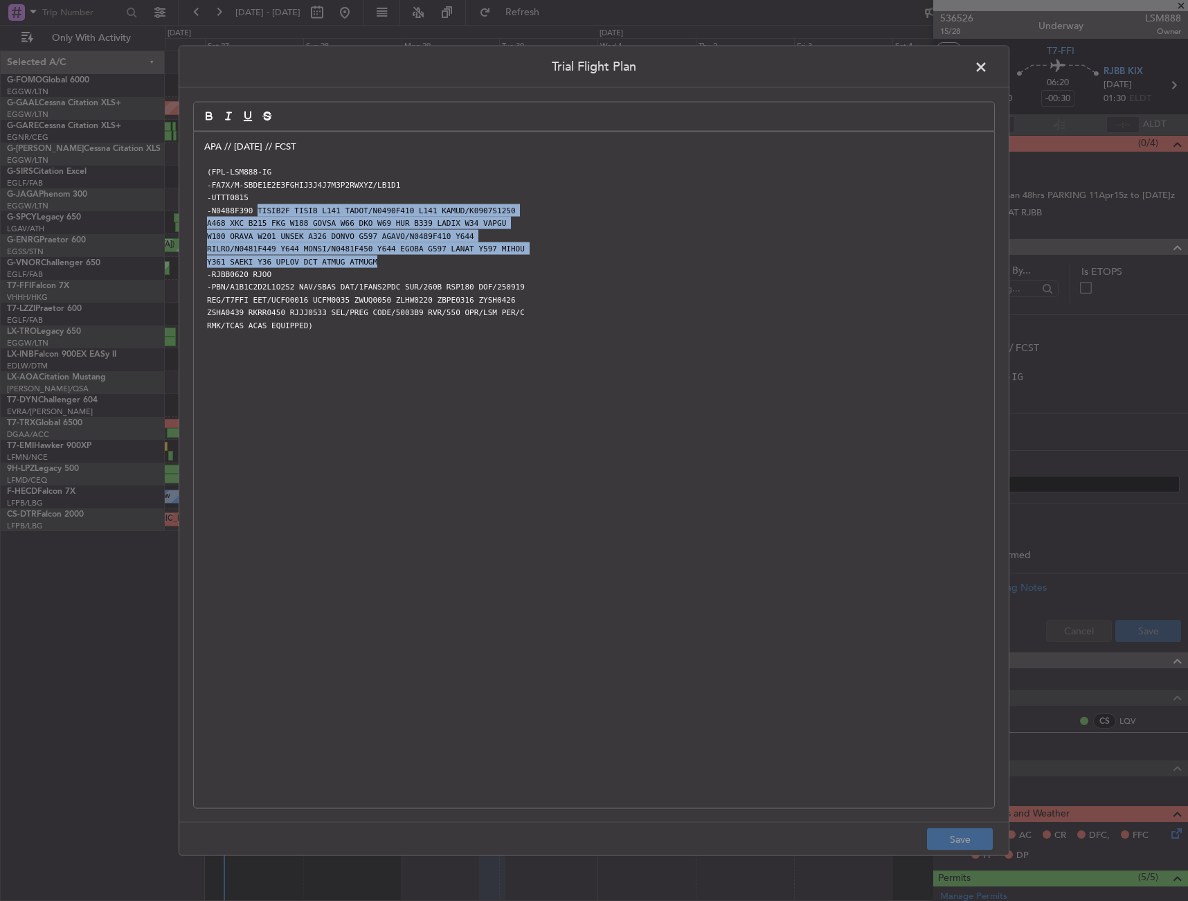
drag, startPoint x: 253, startPoint y: 211, endPoint x: 463, endPoint y: 260, distance: 215.7
click at [463, 260] on div "APA // 18SEP // FCST (FPL-LSM888-IG -FA7X/M-SBDE1E2E3FGHIJ3J4J7M3P2RWXYZ/LB1D1 …" at bounding box center [594, 470] width 801 height 677
copy div "TISIB2F TISIB L141 TADOT/N0490F410 L141 KAMUD/K0907S1250 A468 XKC B215 FKG W188…"
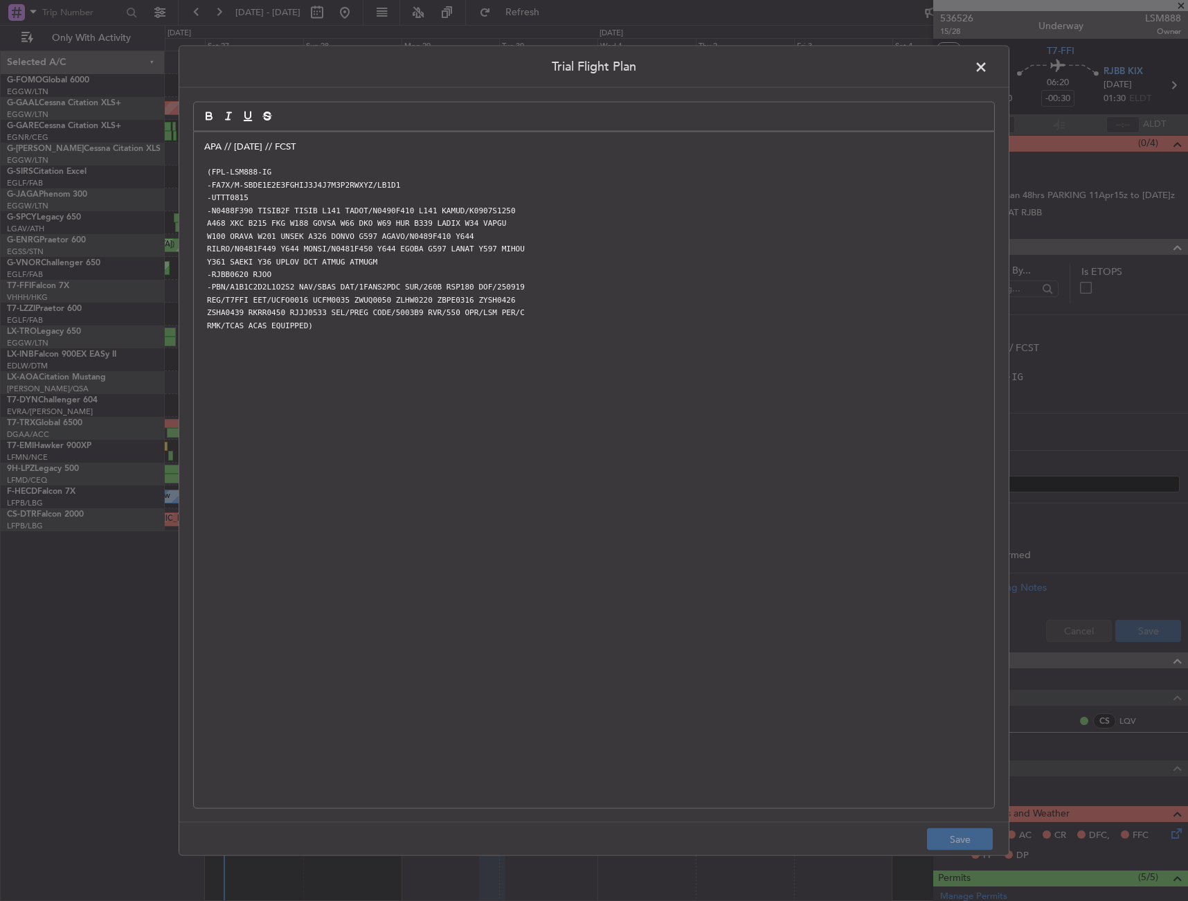
drag, startPoint x: 977, startPoint y: 67, endPoint x: 886, endPoint y: 161, distance: 131.3
click at [988, 66] on span at bounding box center [988, 70] width 0 height 28
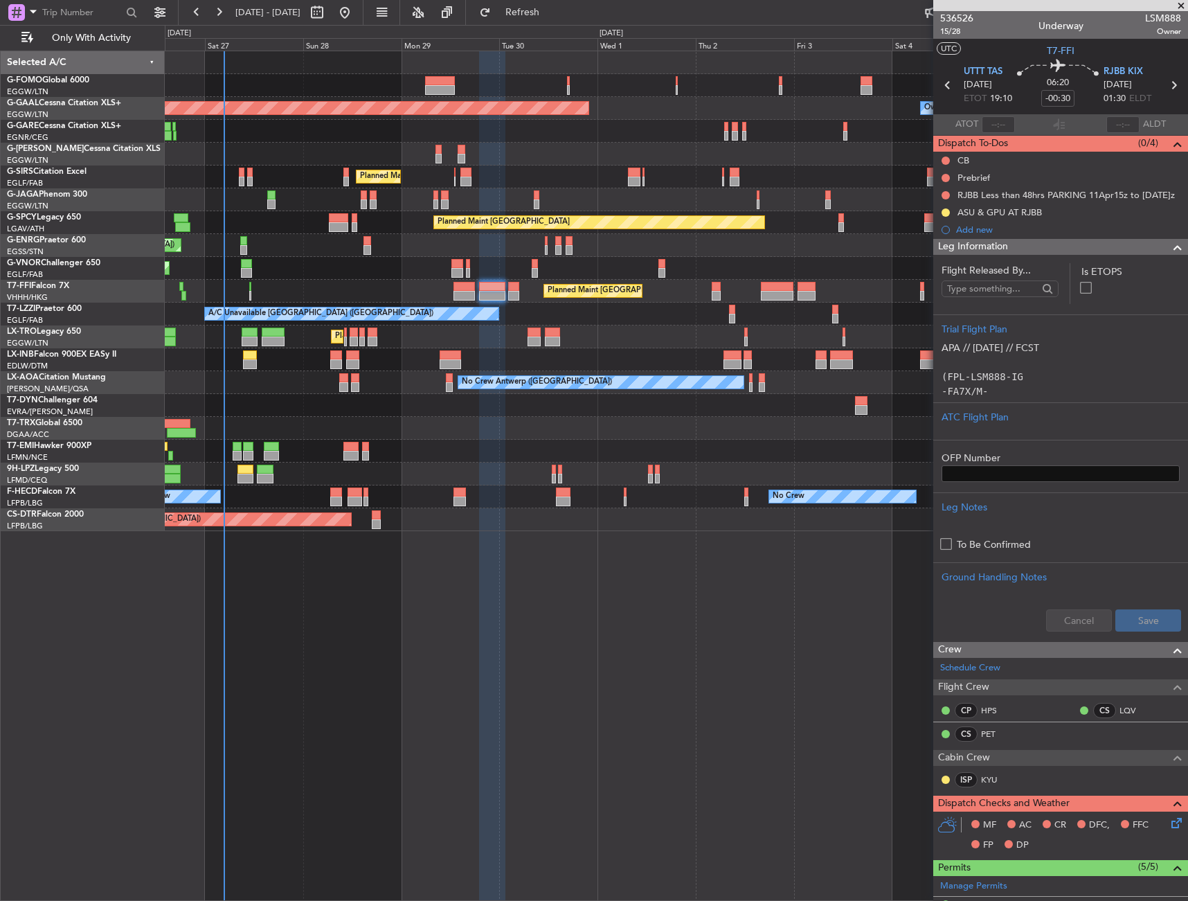
click at [1041, 248] on div "Leg Information" at bounding box center [1061, 247] width 255 height 16
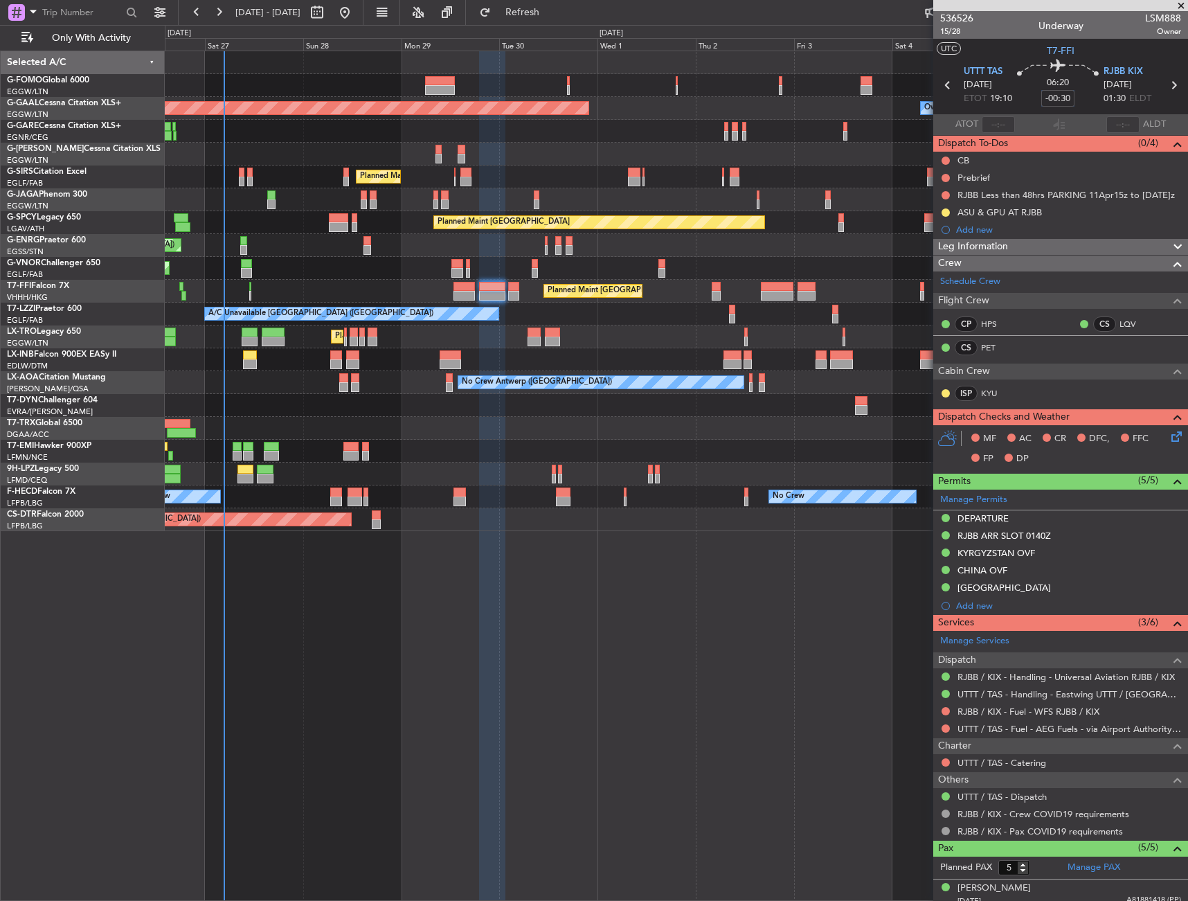
click at [1063, 98] on input "-00:30" at bounding box center [1058, 98] width 33 height 17
type input "-00:25"
click at [990, 239] on span "Leg Information" at bounding box center [973, 247] width 70 height 16
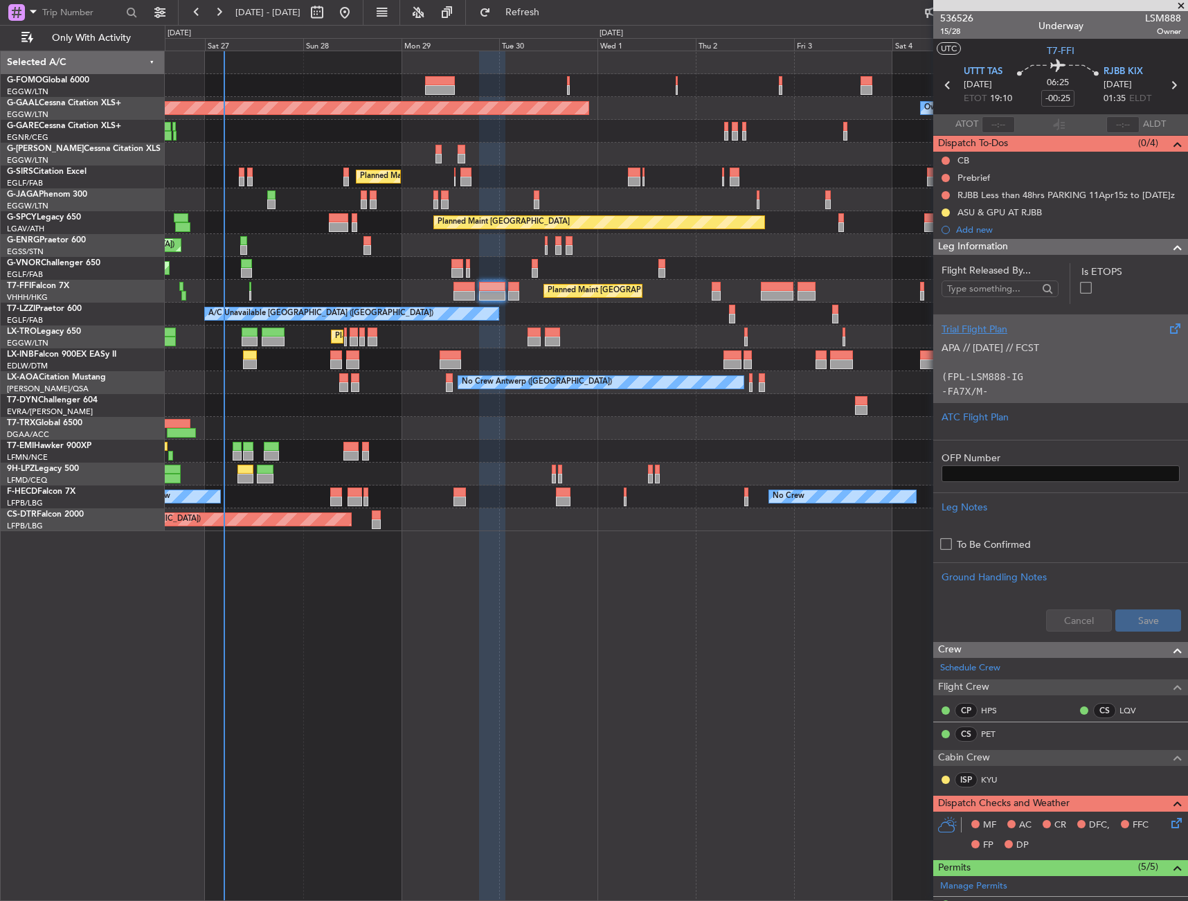
click at [1012, 350] on p "APA // 18SEP // FCST" at bounding box center [1061, 348] width 238 height 15
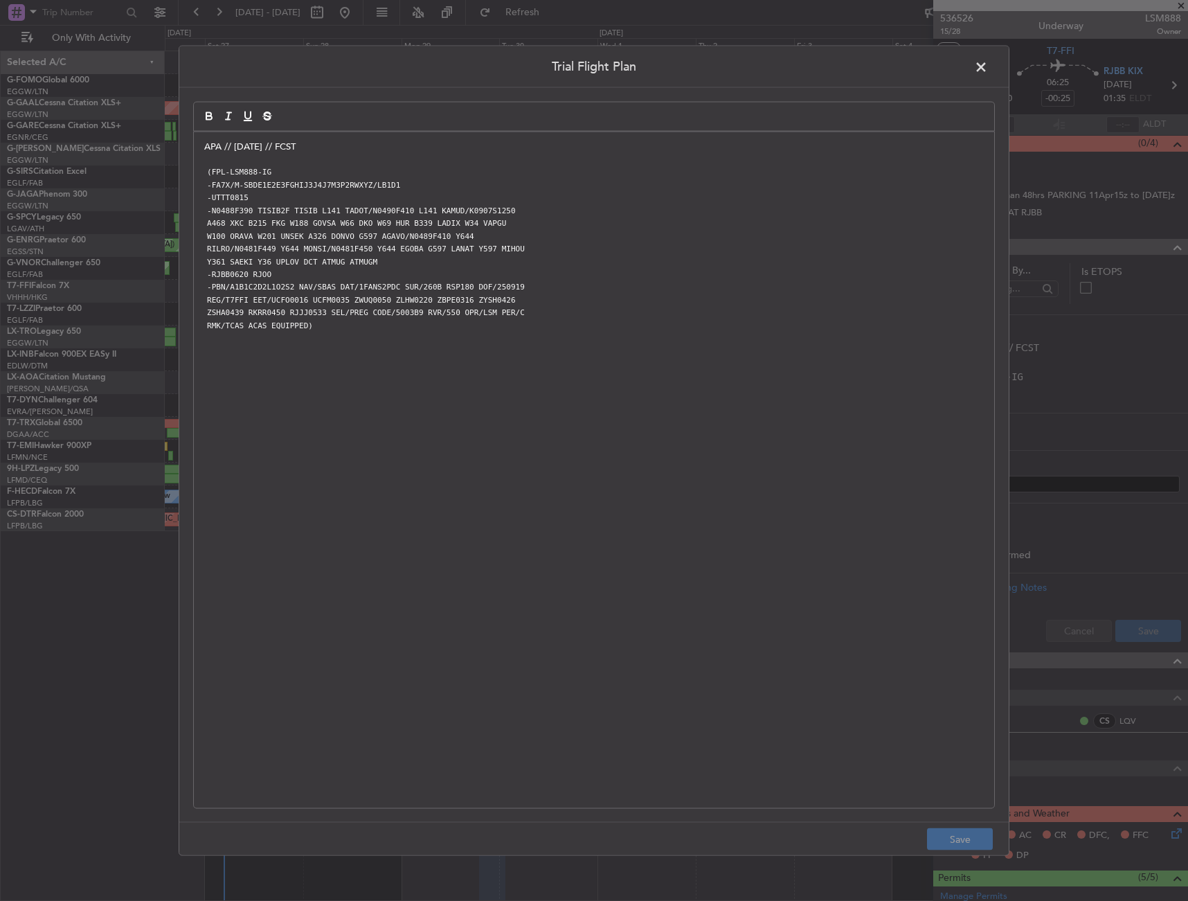
drag, startPoint x: 199, startPoint y: 134, endPoint x: 211, endPoint y: 147, distance: 16.7
click at [199, 136] on div "APA // 18SEP // FCST (FPL-LSM888-IG -FA7X/M-SBDE1E2E3FGHIJ3J4J7M3P2RWXYZ/LB1D1 …" at bounding box center [594, 470] width 801 height 677
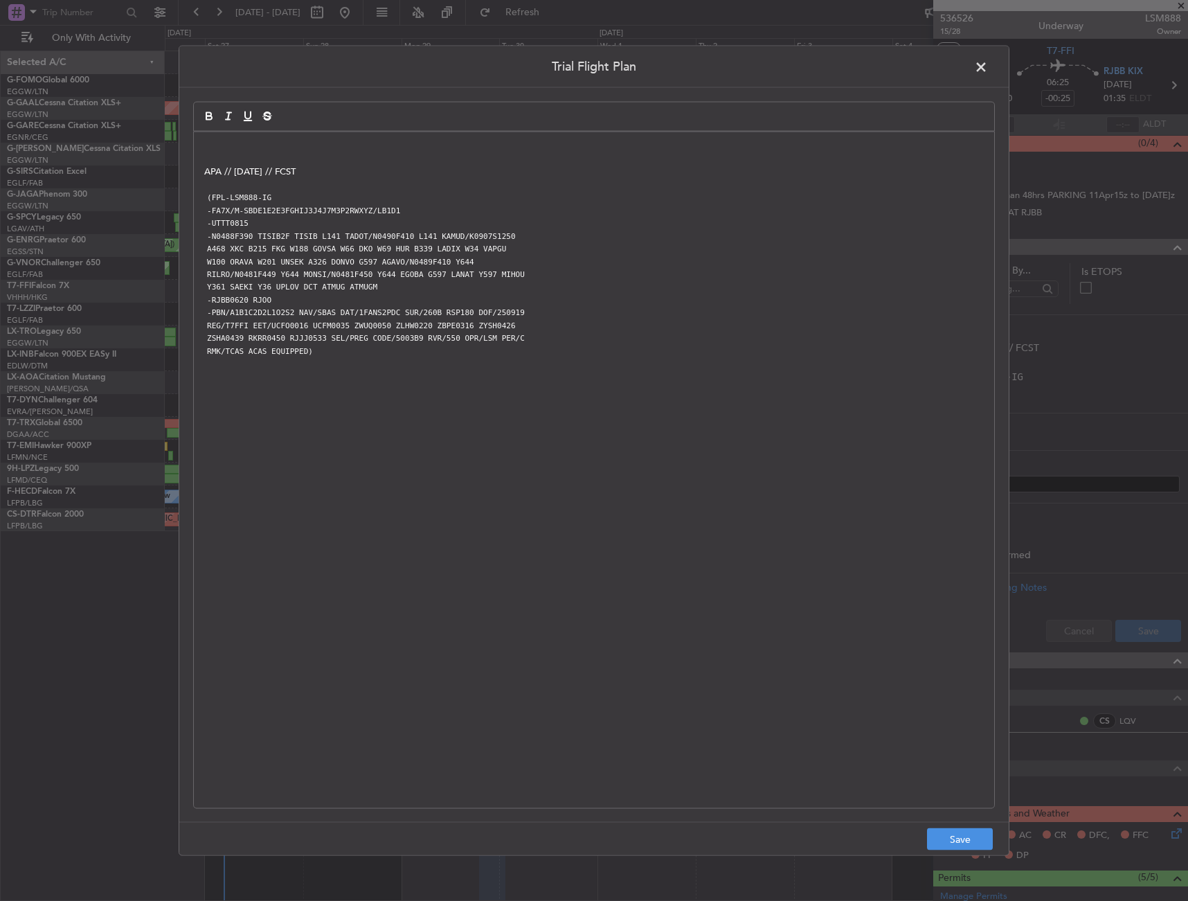
click at [261, 143] on p at bounding box center [594, 146] width 780 height 12
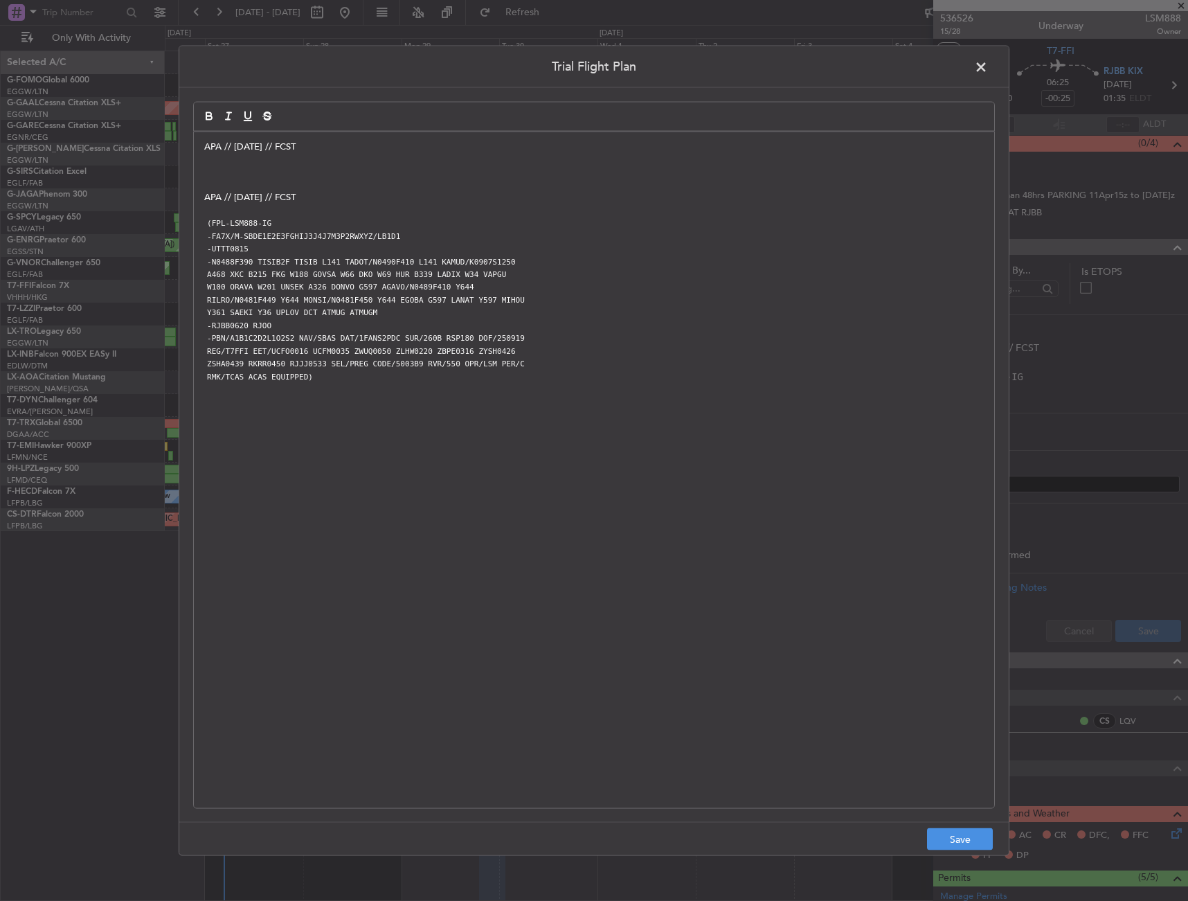
drag, startPoint x: 366, startPoint y: 149, endPoint x: 361, endPoint y: 159, distance: 10.8
click at [364, 150] on p "APA // [DATE] // FCST" at bounding box center [594, 146] width 780 height 12
click at [303, 175] on p at bounding box center [594, 172] width 780 height 12
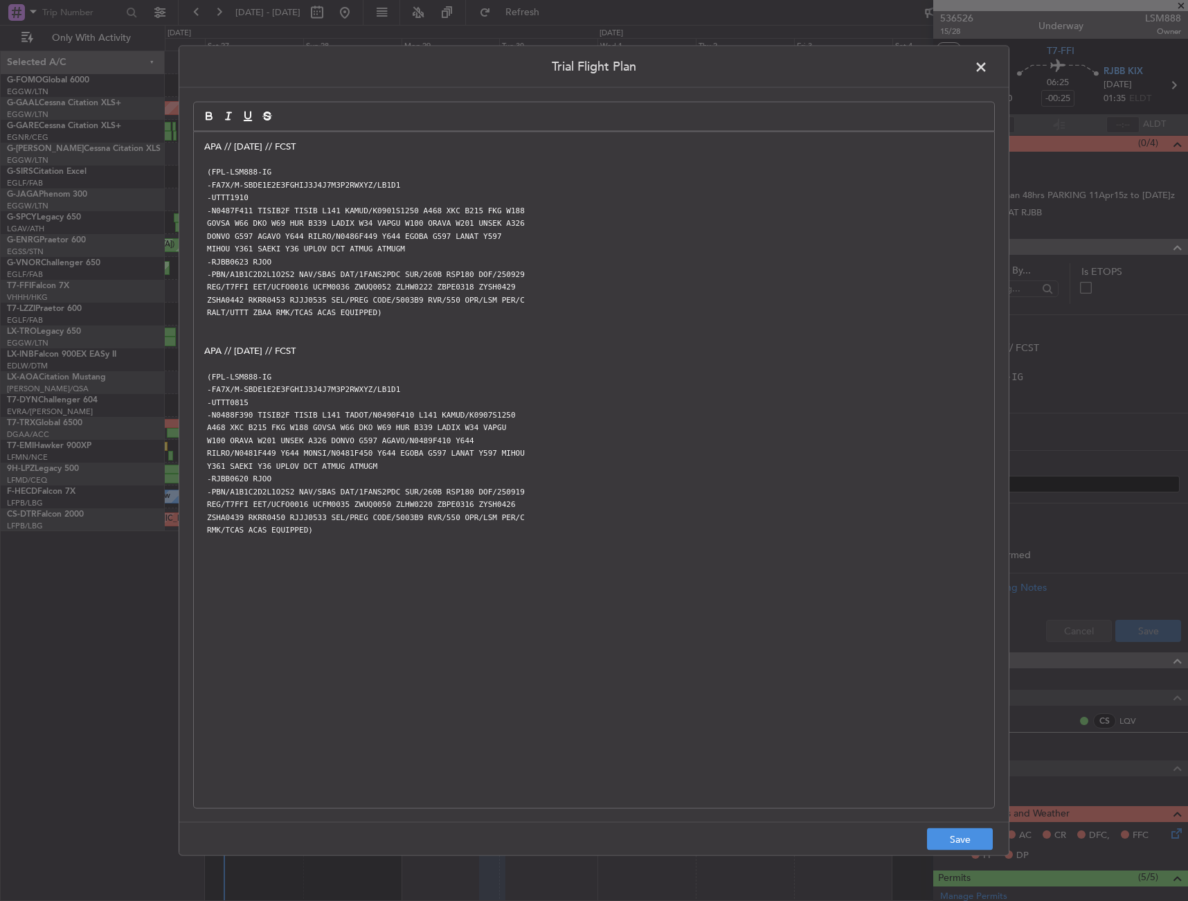
scroll to position [0, 0]
click at [962, 835] on button "Save" at bounding box center [960, 839] width 66 height 22
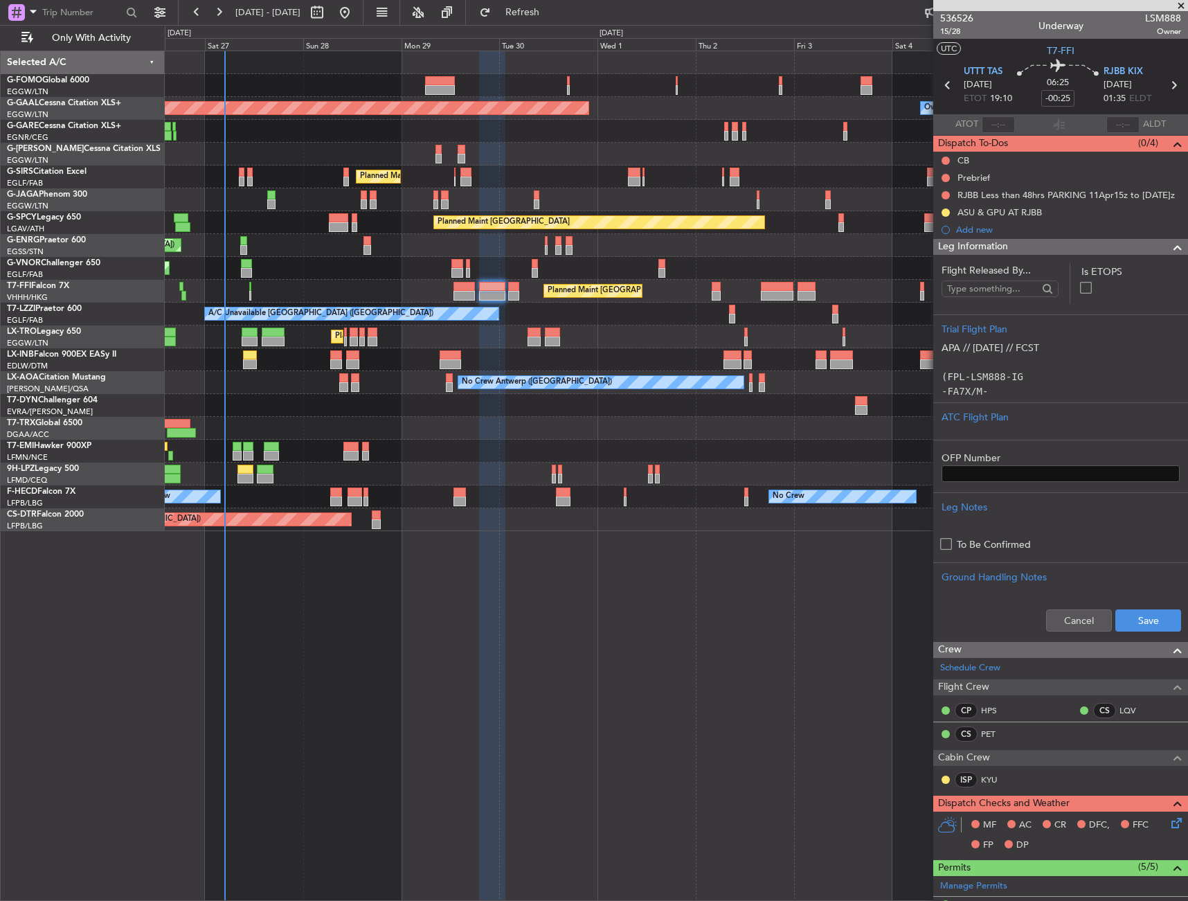
click at [1150, 633] on div "Cancel Save" at bounding box center [1061, 621] width 255 height 42
click at [1143, 621] on button "Save" at bounding box center [1149, 620] width 66 height 22
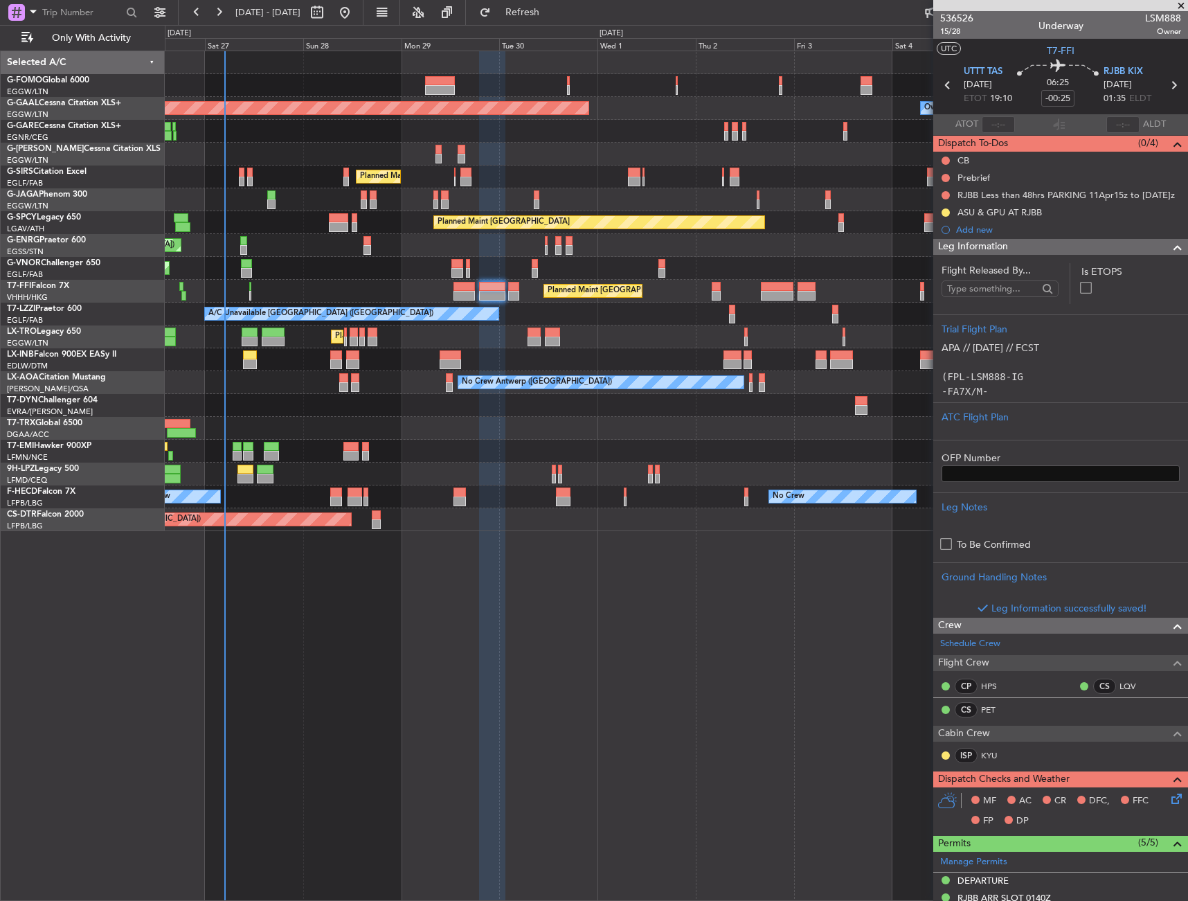
click at [1056, 242] on div "Leg Information" at bounding box center [1061, 247] width 255 height 16
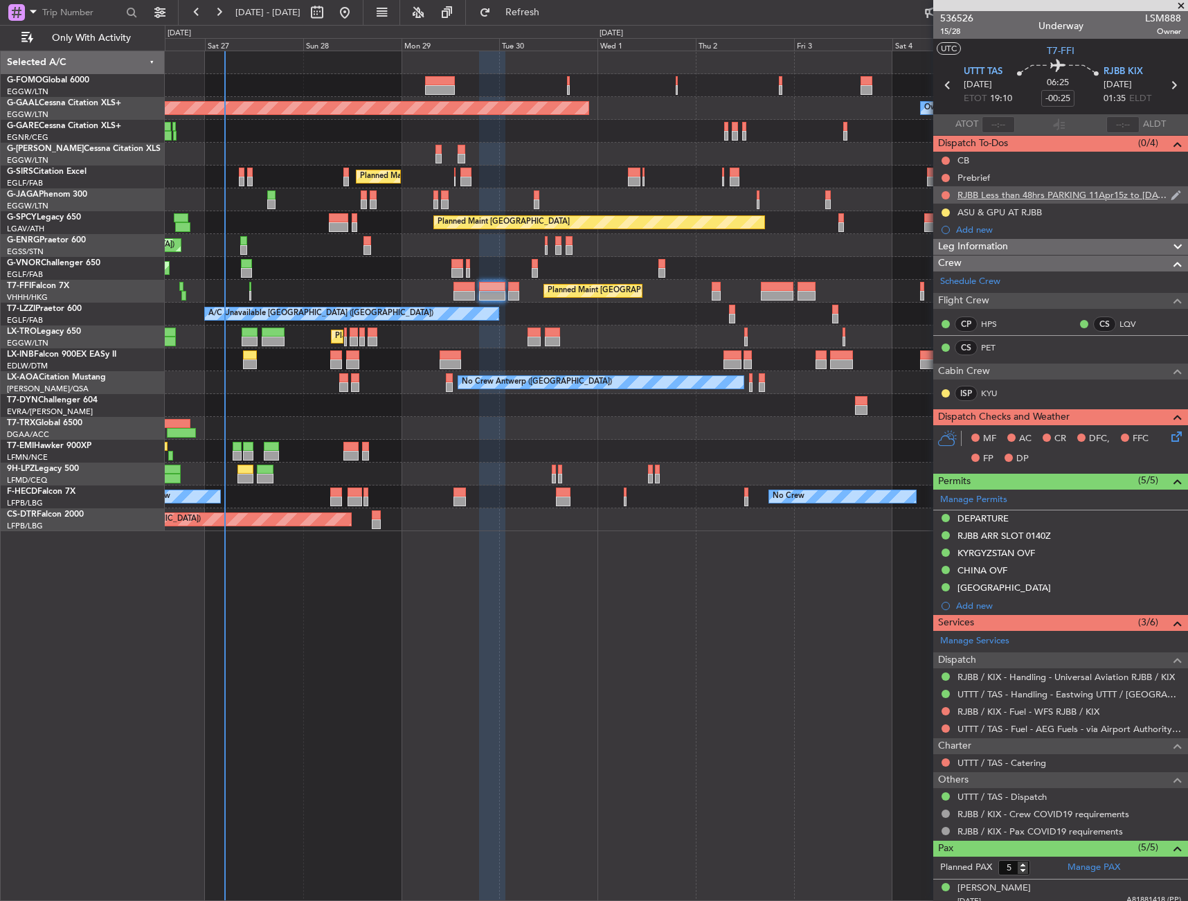
click at [952, 193] on div "RJBB Less than 48hrs PARKING 11Apr15z to 11Oct 1459z" at bounding box center [1061, 194] width 255 height 17
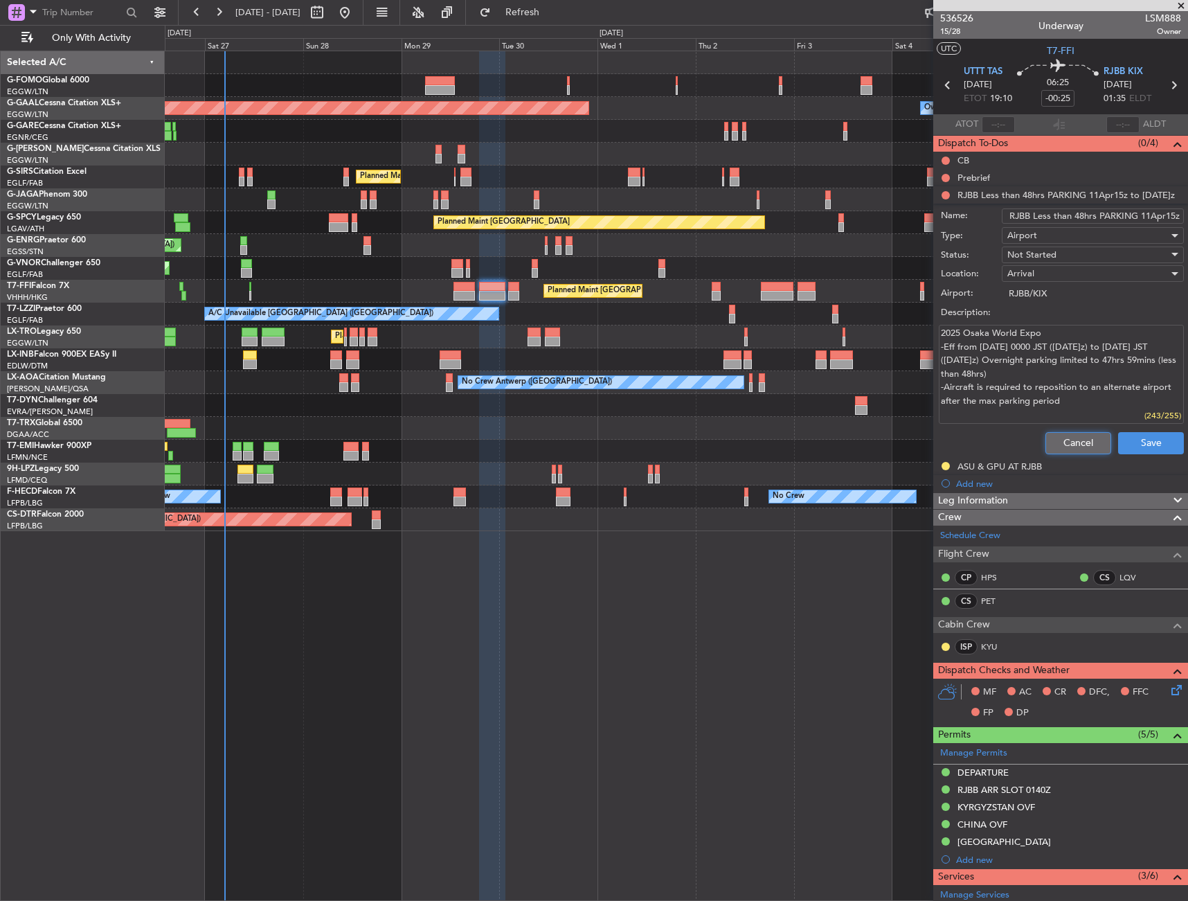
click at [1074, 443] on button "Cancel" at bounding box center [1079, 443] width 66 height 22
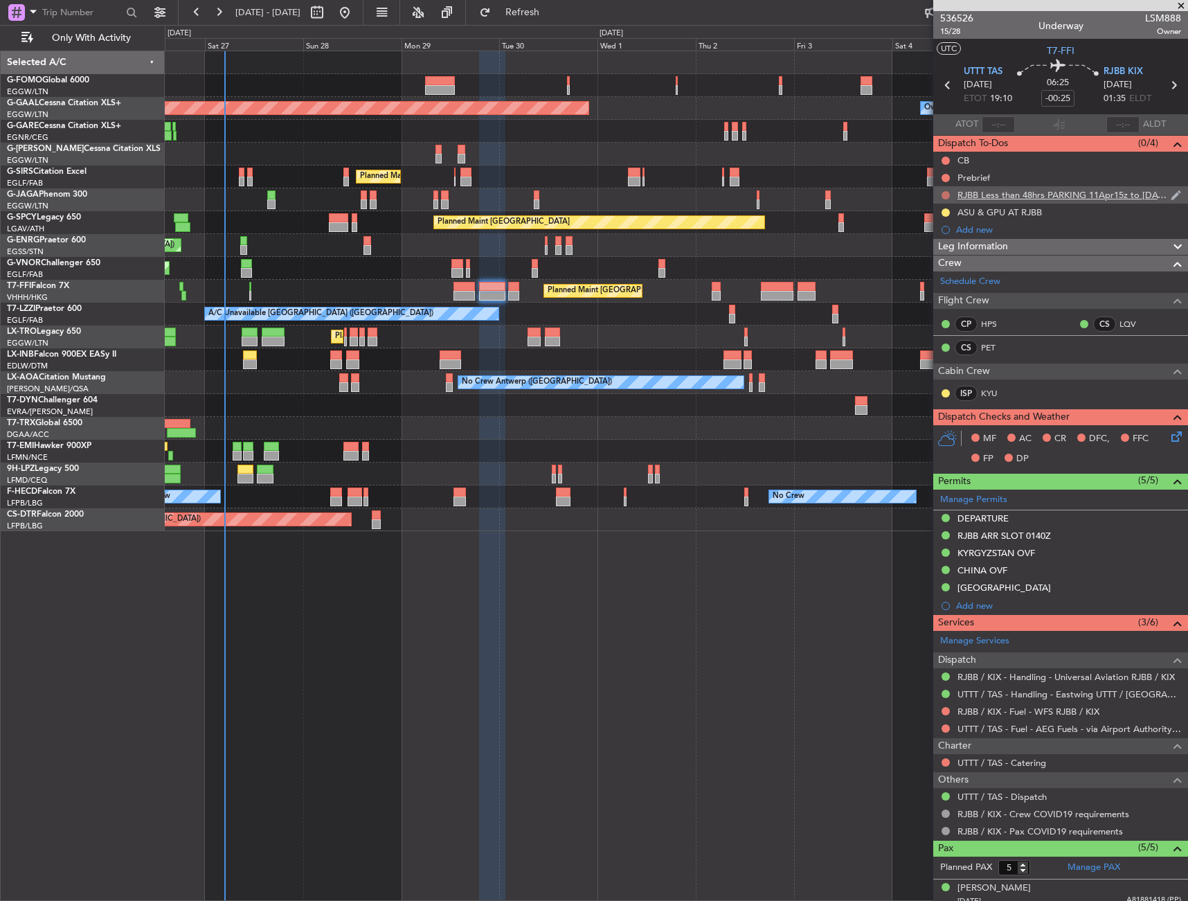
click at [945, 193] on button at bounding box center [946, 195] width 8 height 8
drag, startPoint x: 944, startPoint y: 278, endPoint x: 943, endPoint y: 258, distance: 19.4
click at [943, 277] on span "Cancelled" at bounding box center [948, 277] width 39 height 14
click at [946, 177] on mat-tooltip-component "Not Started" at bounding box center [946, 182] width 66 height 37
click at [945, 174] on button at bounding box center [946, 178] width 8 height 8
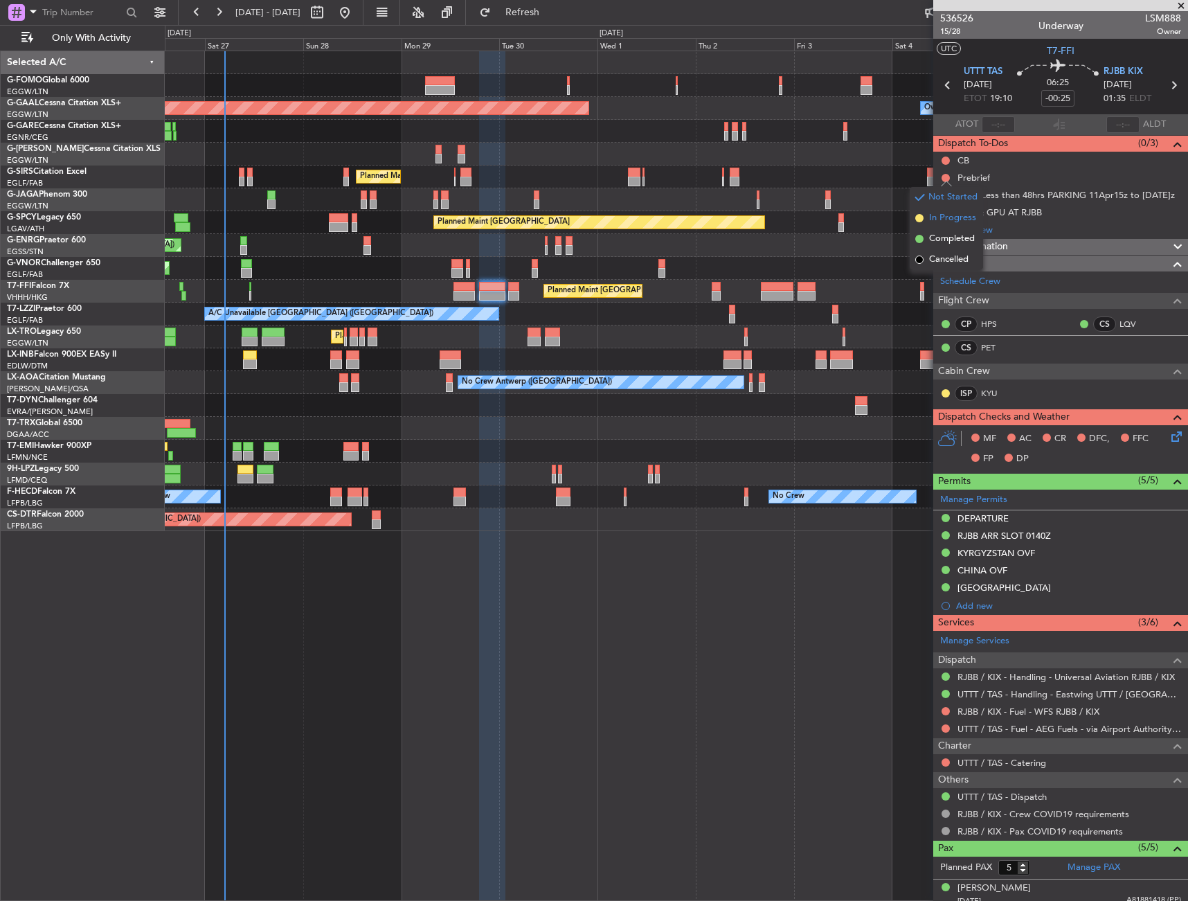
click at [936, 220] on span "In Progress" at bounding box center [952, 218] width 47 height 14
click at [948, 155] on div at bounding box center [945, 160] width 11 height 11
drag, startPoint x: 947, startPoint y: 160, endPoint x: 940, endPoint y: 196, distance: 36.5
click at [947, 161] on button at bounding box center [946, 161] width 8 height 8
click at [940, 221] on span "Completed" at bounding box center [952, 222] width 46 height 14
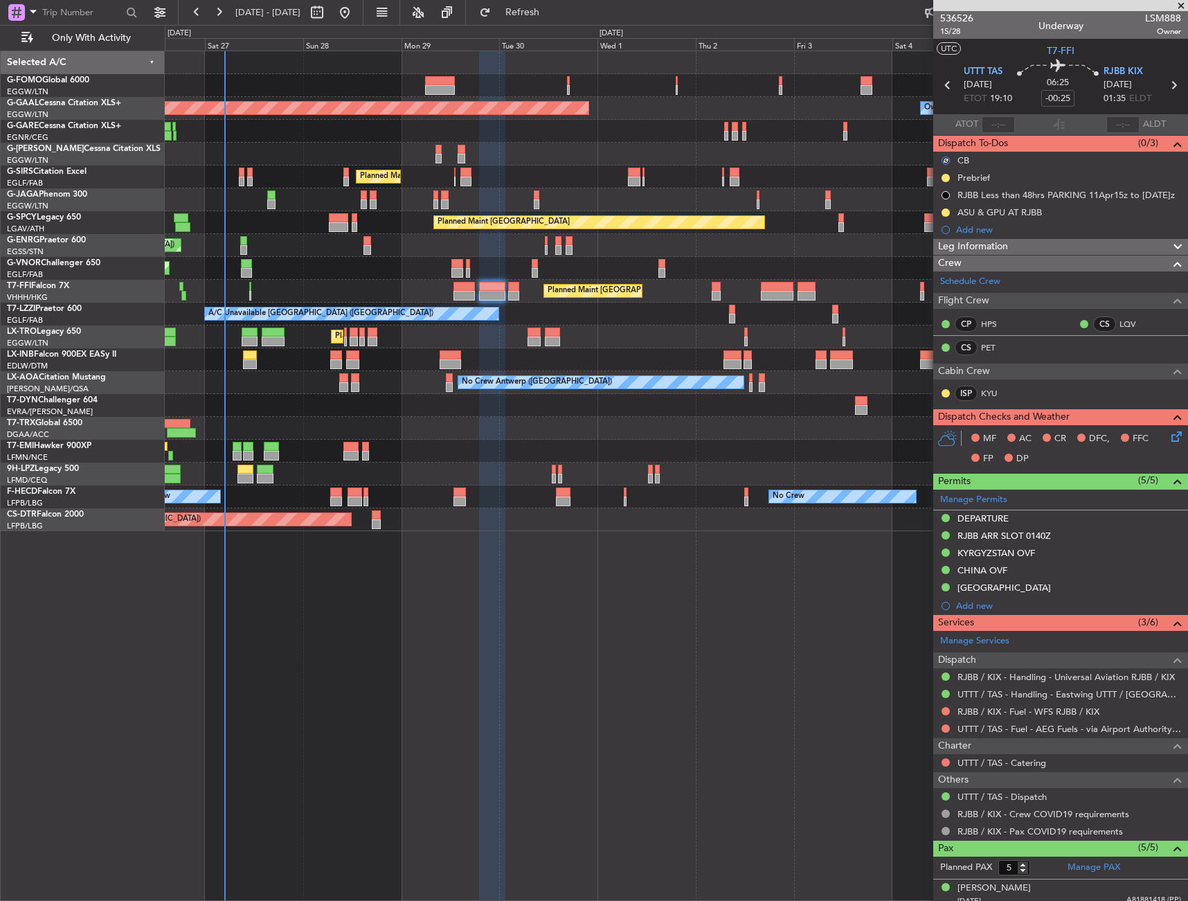
click at [1169, 438] on icon at bounding box center [1174, 434] width 11 height 11
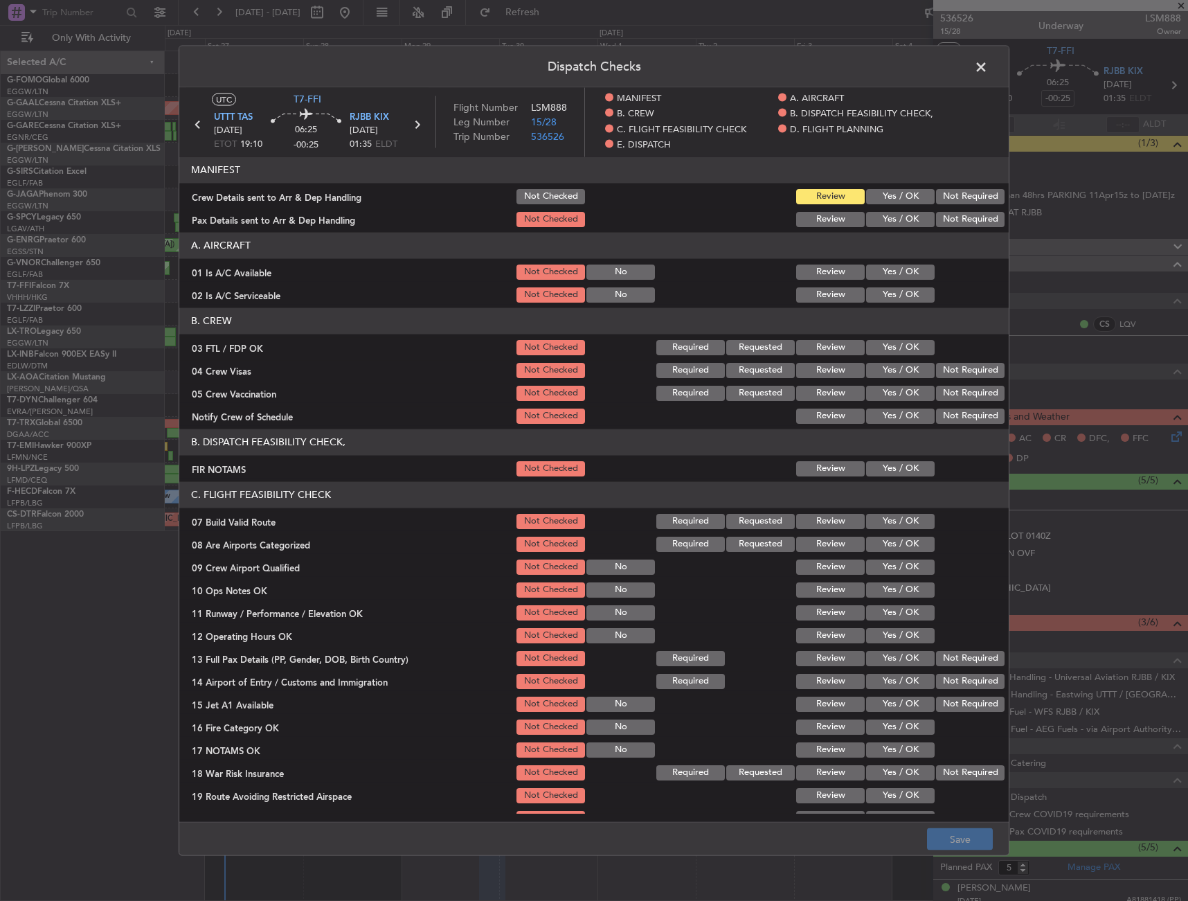
click at [913, 271] on button "Yes / OK" at bounding box center [900, 271] width 69 height 15
click at [891, 296] on button "Yes / OK" at bounding box center [900, 294] width 69 height 15
click at [894, 472] on button "Yes / OK" at bounding box center [900, 468] width 69 height 15
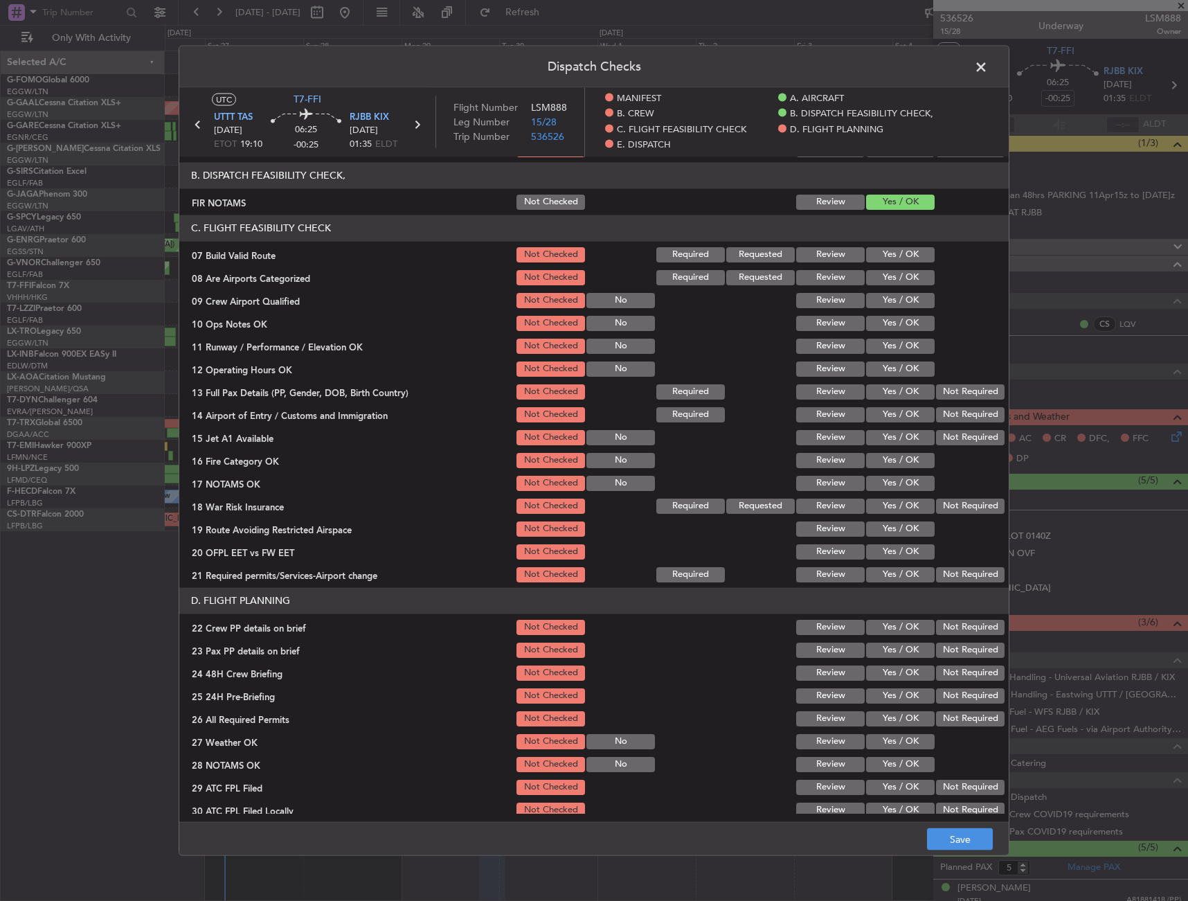
scroll to position [208, 0]
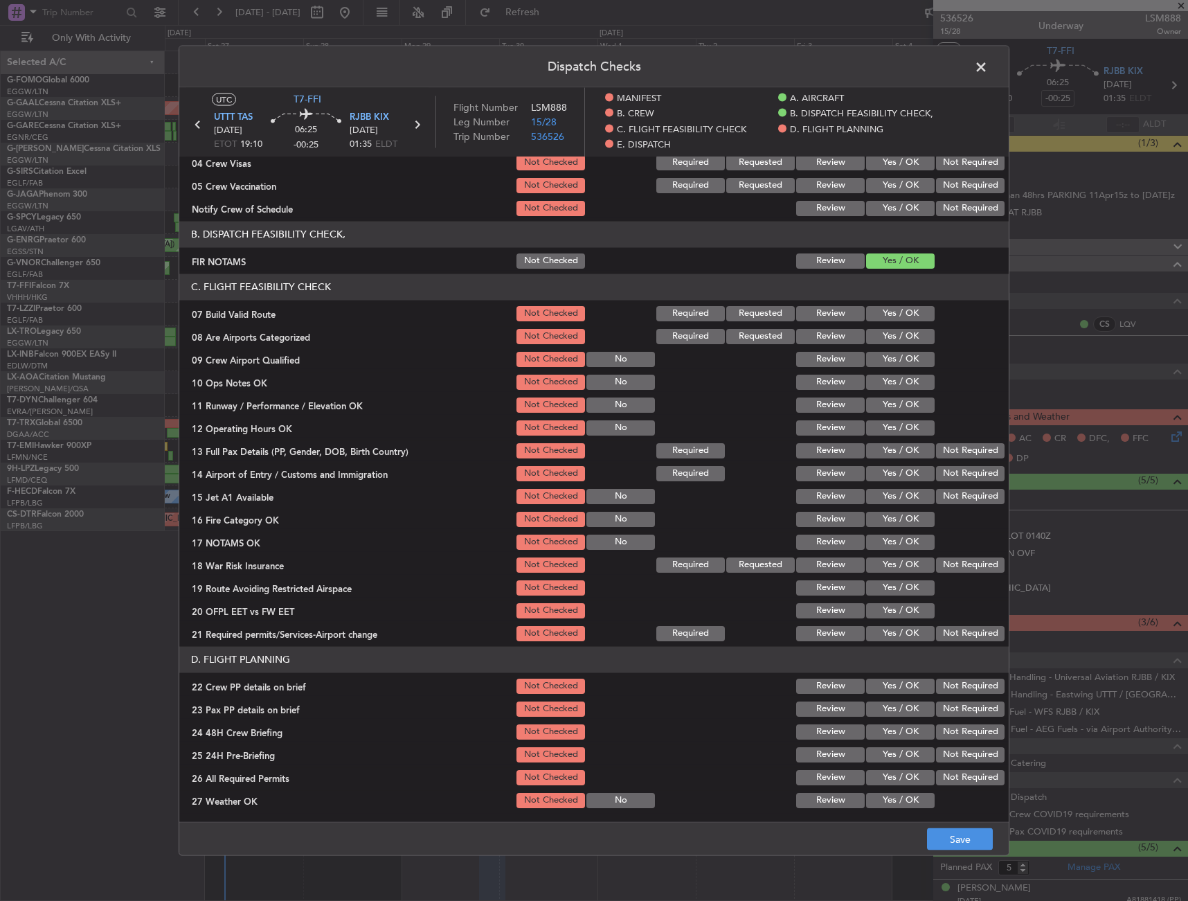
click at [891, 318] on button "Yes / OK" at bounding box center [900, 312] width 69 height 15
click at [902, 382] on button "Yes / OK" at bounding box center [900, 381] width 69 height 15
click at [889, 413] on div "Yes / OK" at bounding box center [899, 404] width 70 height 19
click at [889, 428] on button "Yes / OK" at bounding box center [900, 427] width 69 height 15
click at [890, 395] on div "Yes / OK" at bounding box center [899, 404] width 70 height 19
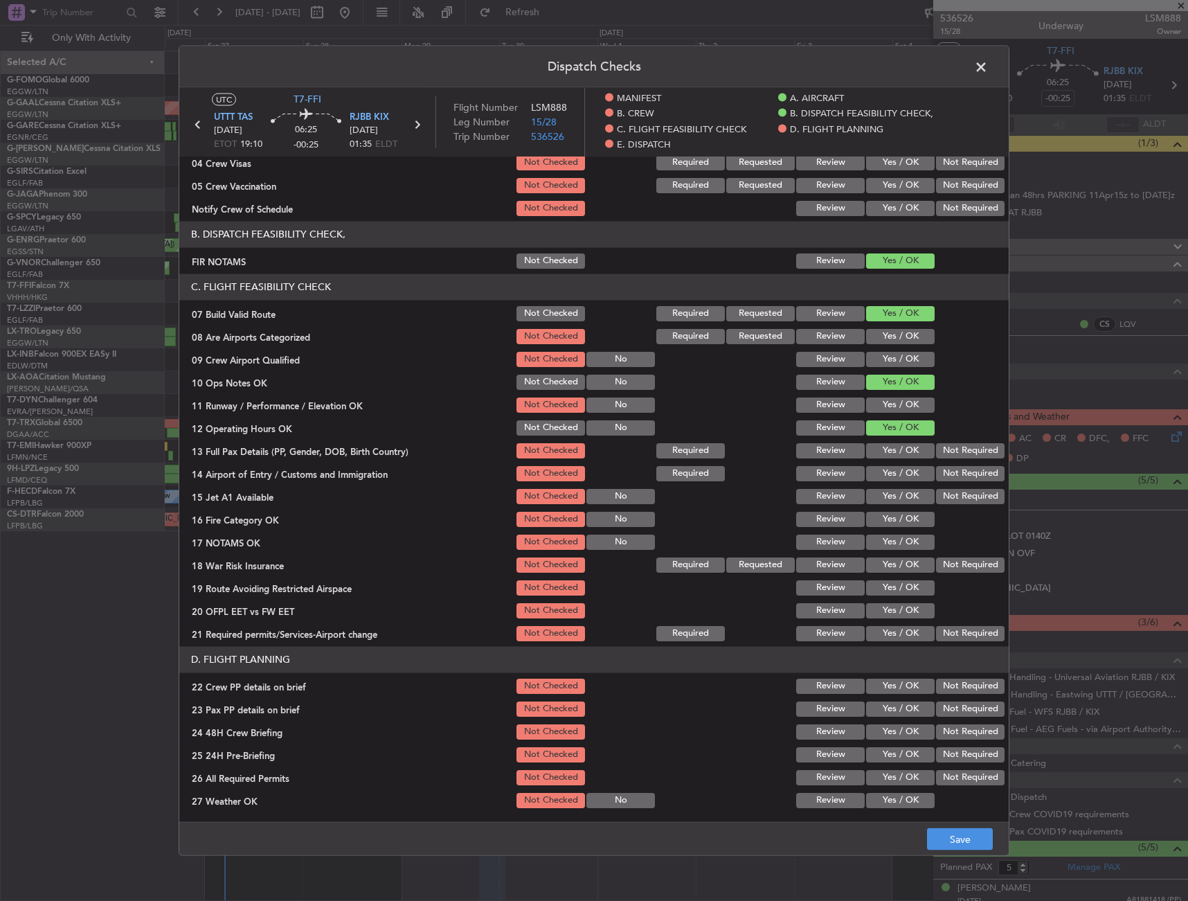
click at [894, 402] on button "Yes / OK" at bounding box center [900, 404] width 69 height 15
click at [890, 459] on div "Yes / OK" at bounding box center [899, 449] width 70 height 19
click at [888, 474] on button "Yes / OK" at bounding box center [900, 472] width 69 height 15
click at [890, 445] on button "Yes / OK" at bounding box center [900, 450] width 69 height 15
click at [887, 488] on button "Yes / OK" at bounding box center [900, 495] width 69 height 15
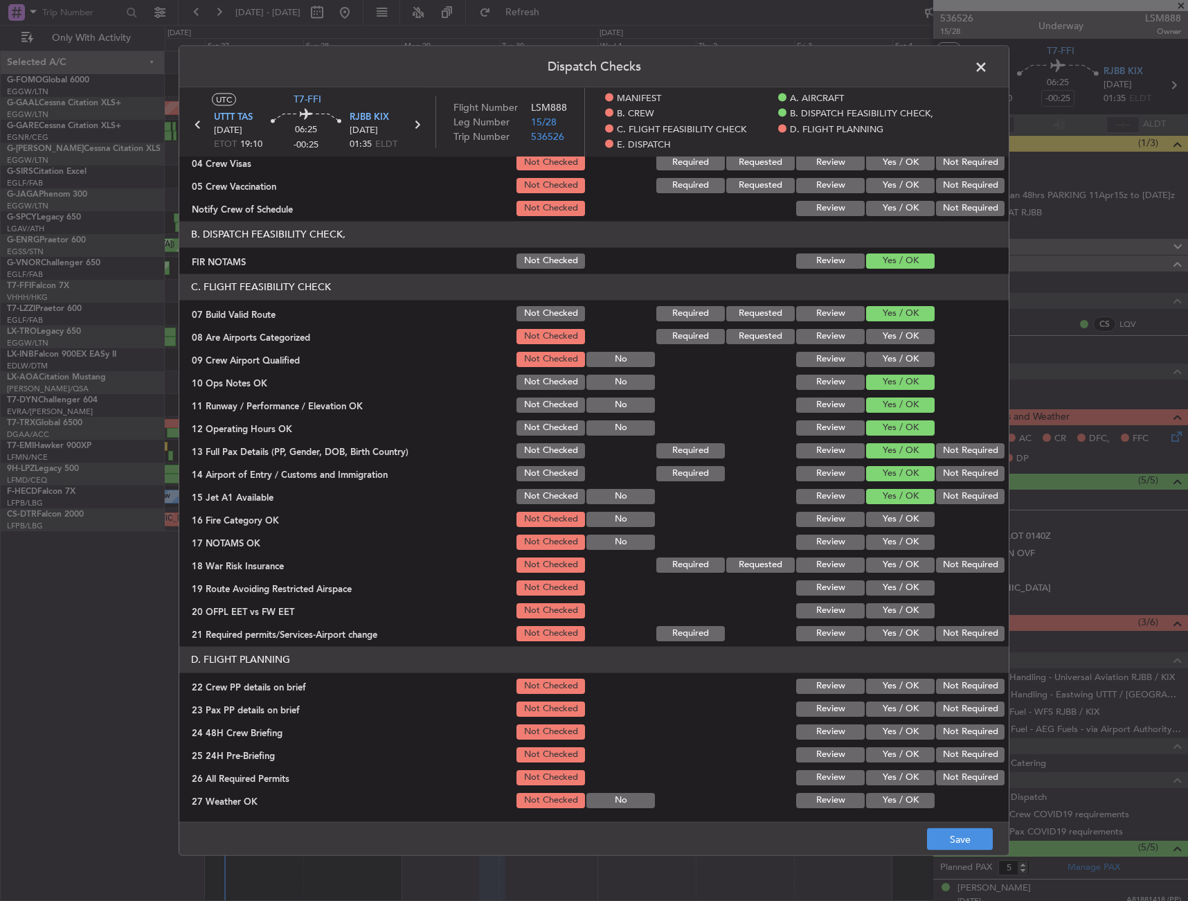
click at [886, 515] on button "Yes / OK" at bounding box center [900, 518] width 69 height 15
click at [889, 548] on button "Yes / OK" at bounding box center [900, 541] width 69 height 15
click at [939, 562] on button "Not Required" at bounding box center [970, 564] width 69 height 15
click at [893, 603] on button "Yes / OK" at bounding box center [900, 610] width 69 height 15
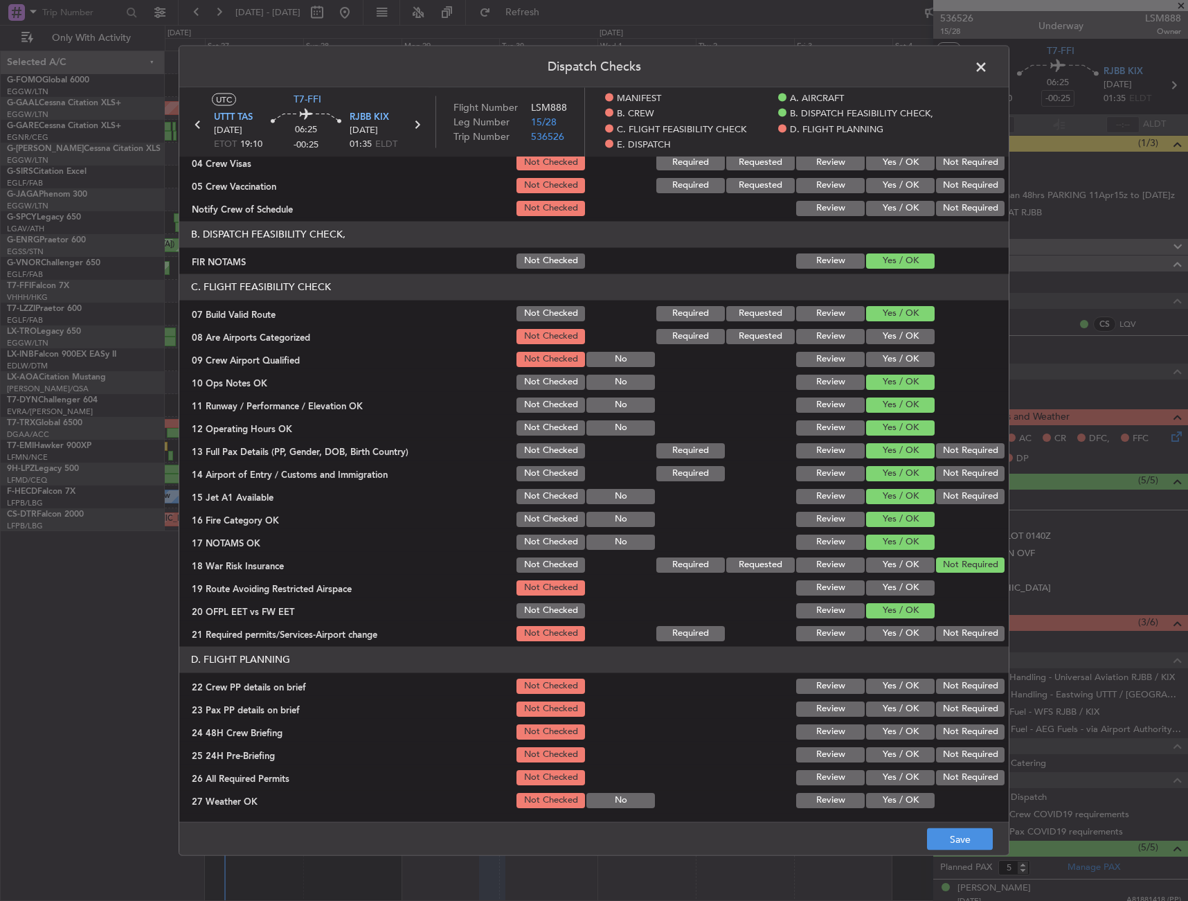
drag, startPoint x: 891, startPoint y: 615, endPoint x: 897, endPoint y: 586, distance: 29.6
click at [891, 613] on button "Yes / OK" at bounding box center [900, 610] width 69 height 15
click at [897, 586] on button "Yes / OK" at bounding box center [900, 587] width 69 height 15
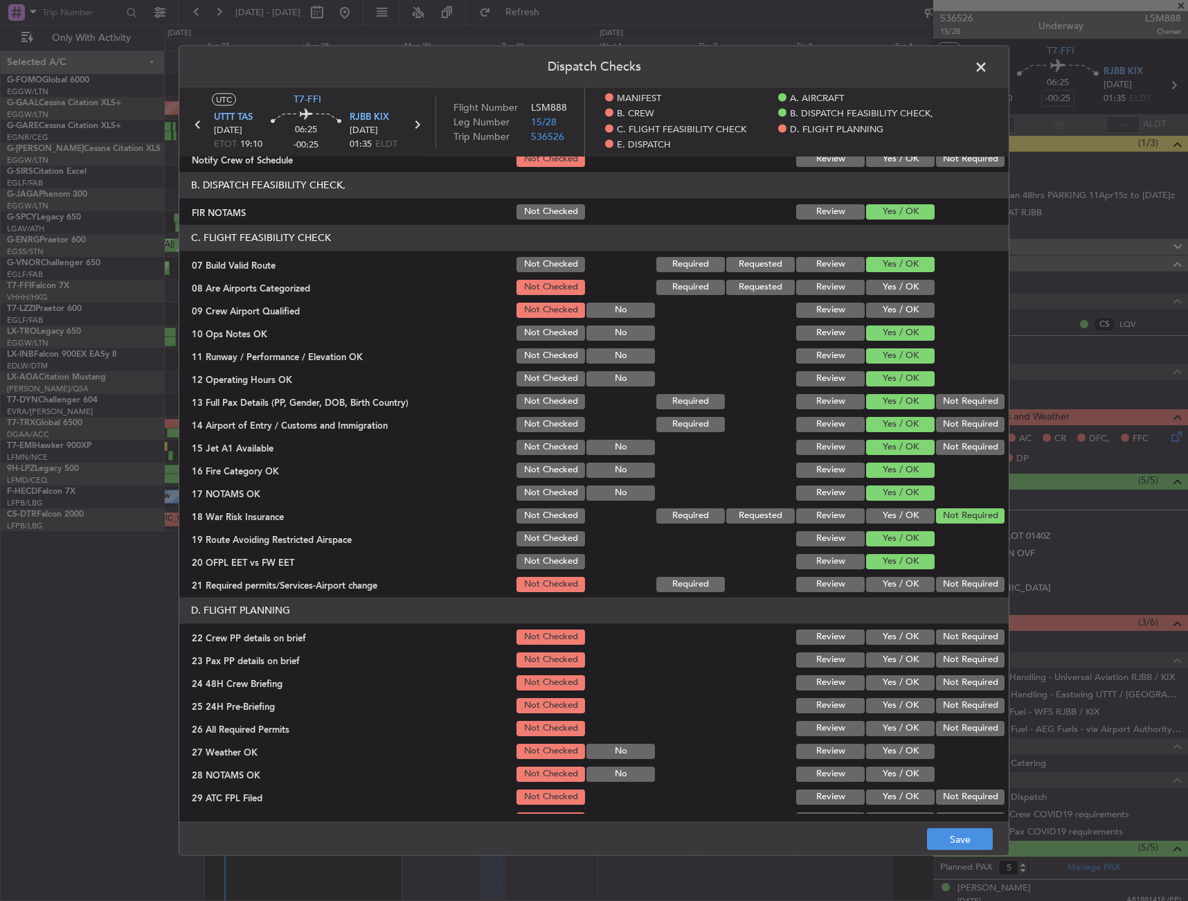
scroll to position [277, 0]
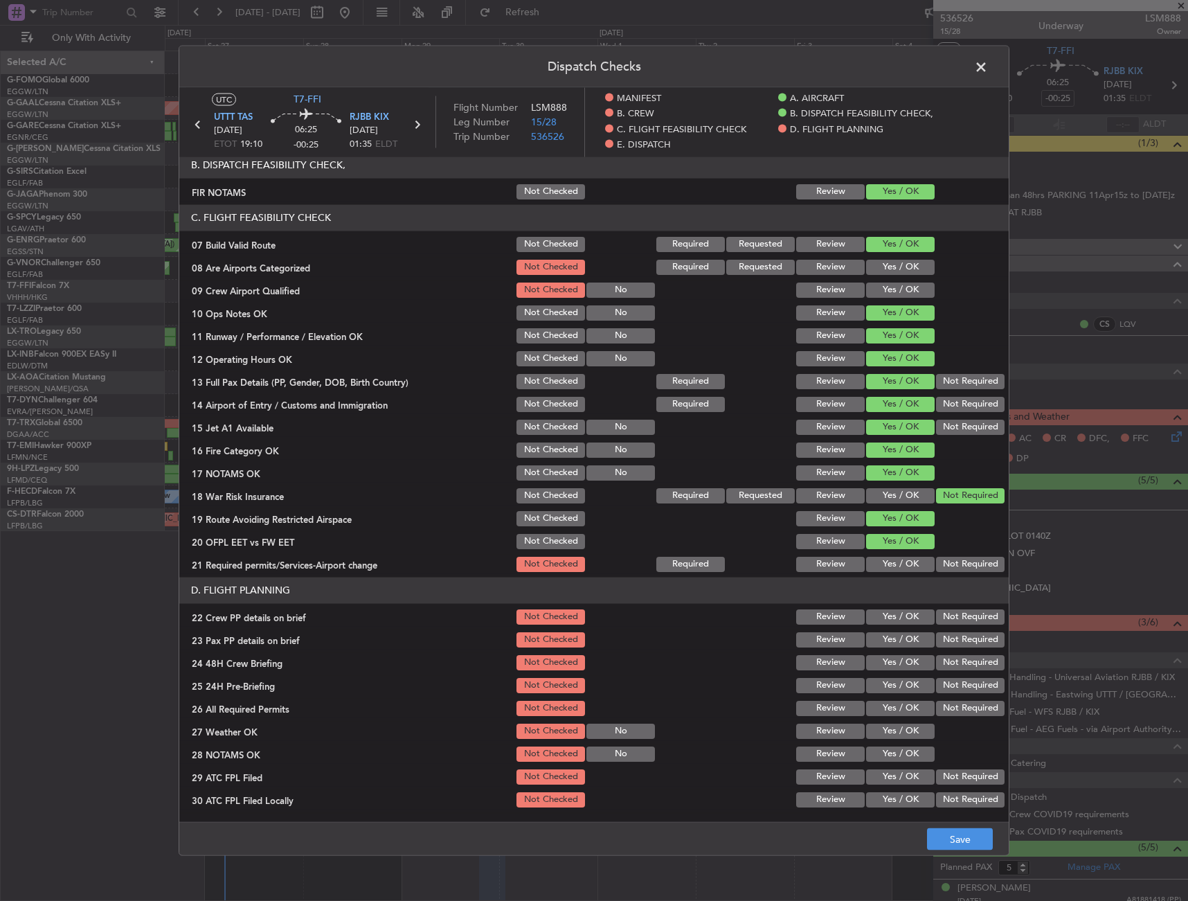
click at [893, 571] on button "Yes / OK" at bounding box center [900, 563] width 69 height 15
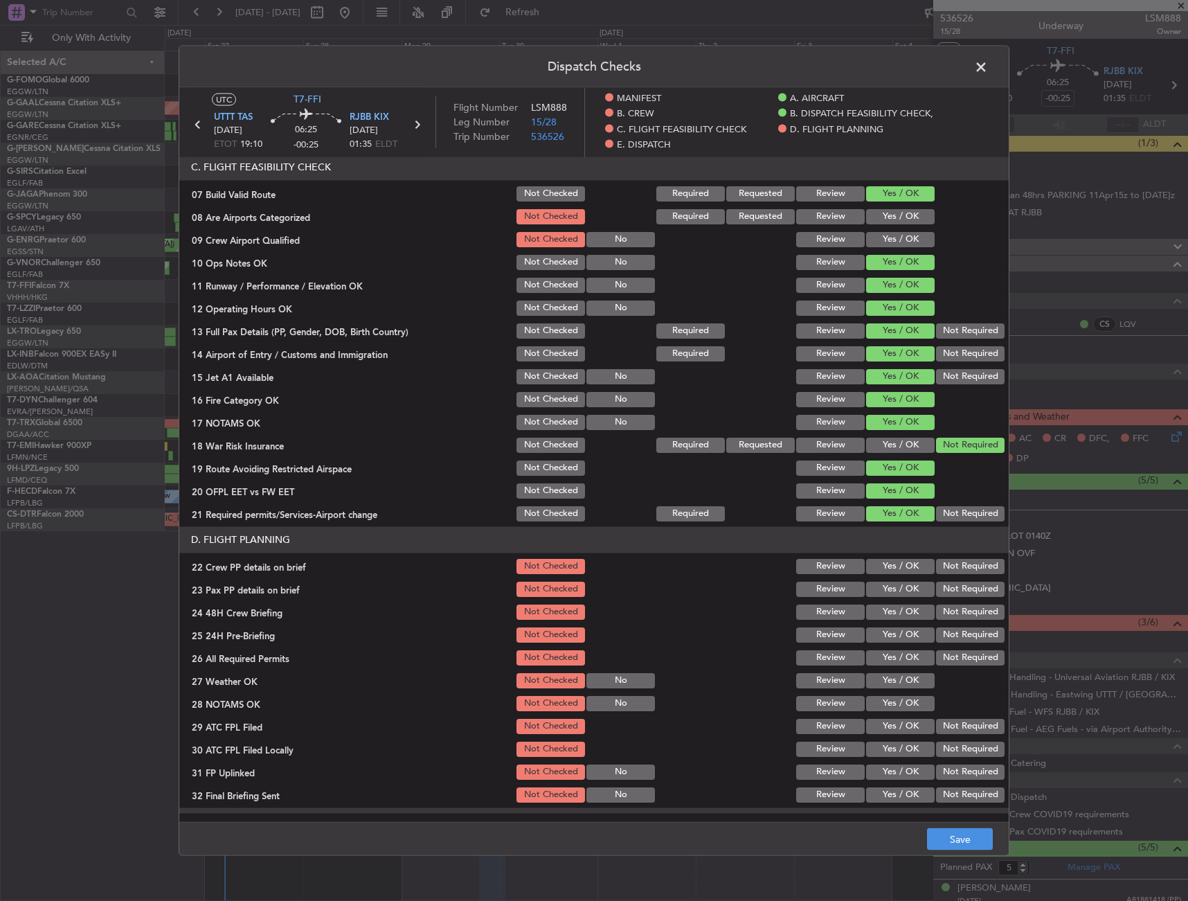
scroll to position [346, 0]
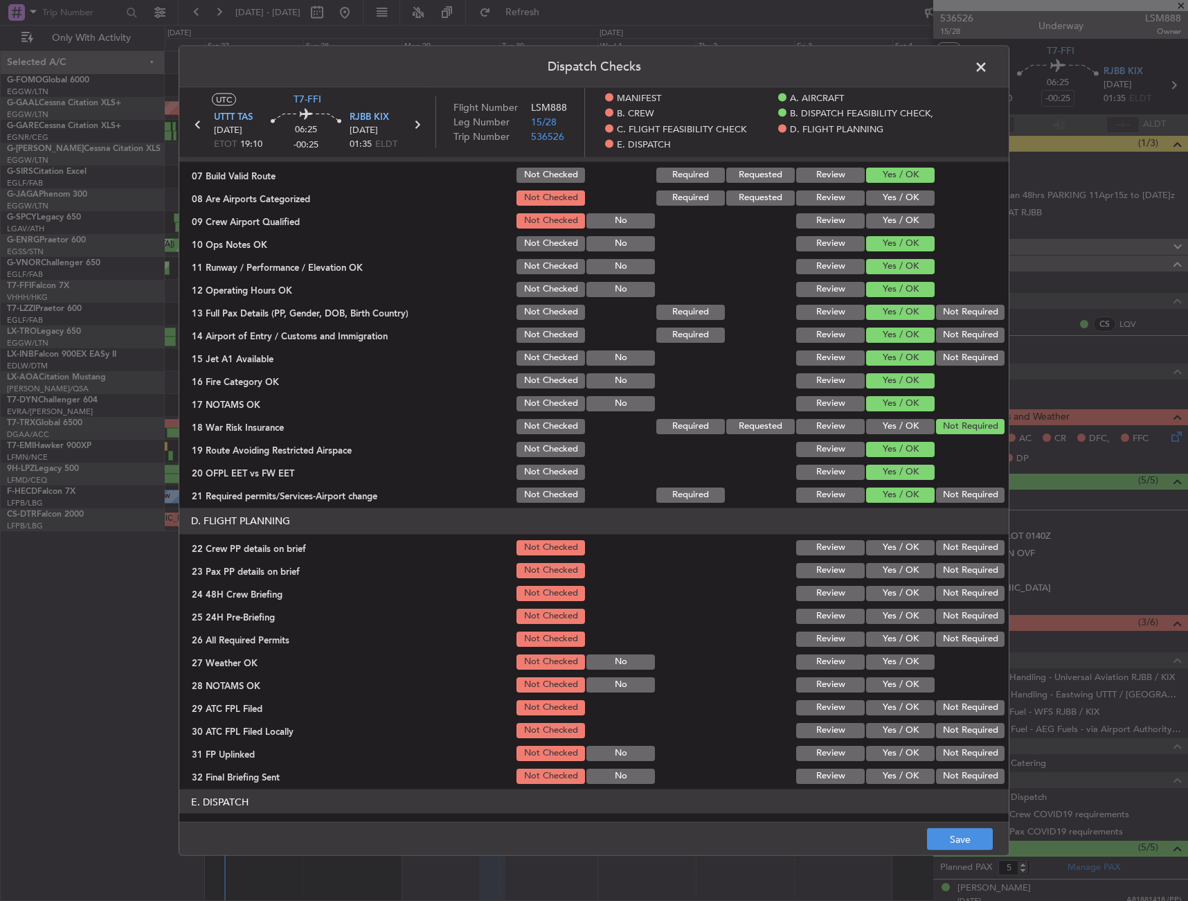
click at [889, 544] on button "Yes / OK" at bounding box center [900, 546] width 69 height 15
drag, startPoint x: 889, startPoint y: 573, endPoint x: 889, endPoint y: 599, distance: 25.6
click at [888, 576] on button "Yes / OK" at bounding box center [900, 569] width 69 height 15
click at [889, 599] on button "Yes / OK" at bounding box center [900, 592] width 69 height 15
click at [944, 618] on button "Not Required" at bounding box center [970, 615] width 69 height 15
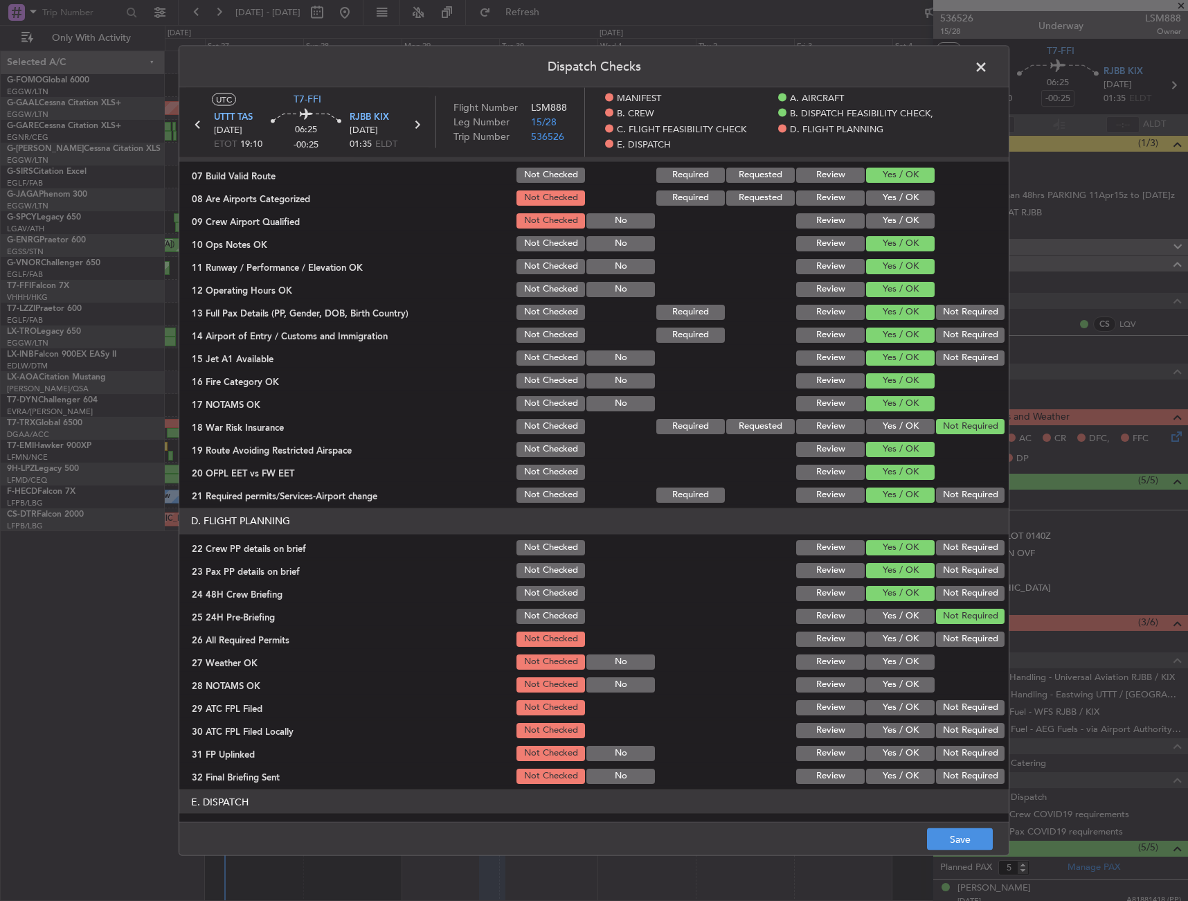
click at [979, 826] on footer "Save" at bounding box center [594, 838] width 830 height 33
click at [976, 834] on button "Save" at bounding box center [960, 839] width 66 height 22
click at [988, 65] on span at bounding box center [988, 70] width 0 height 28
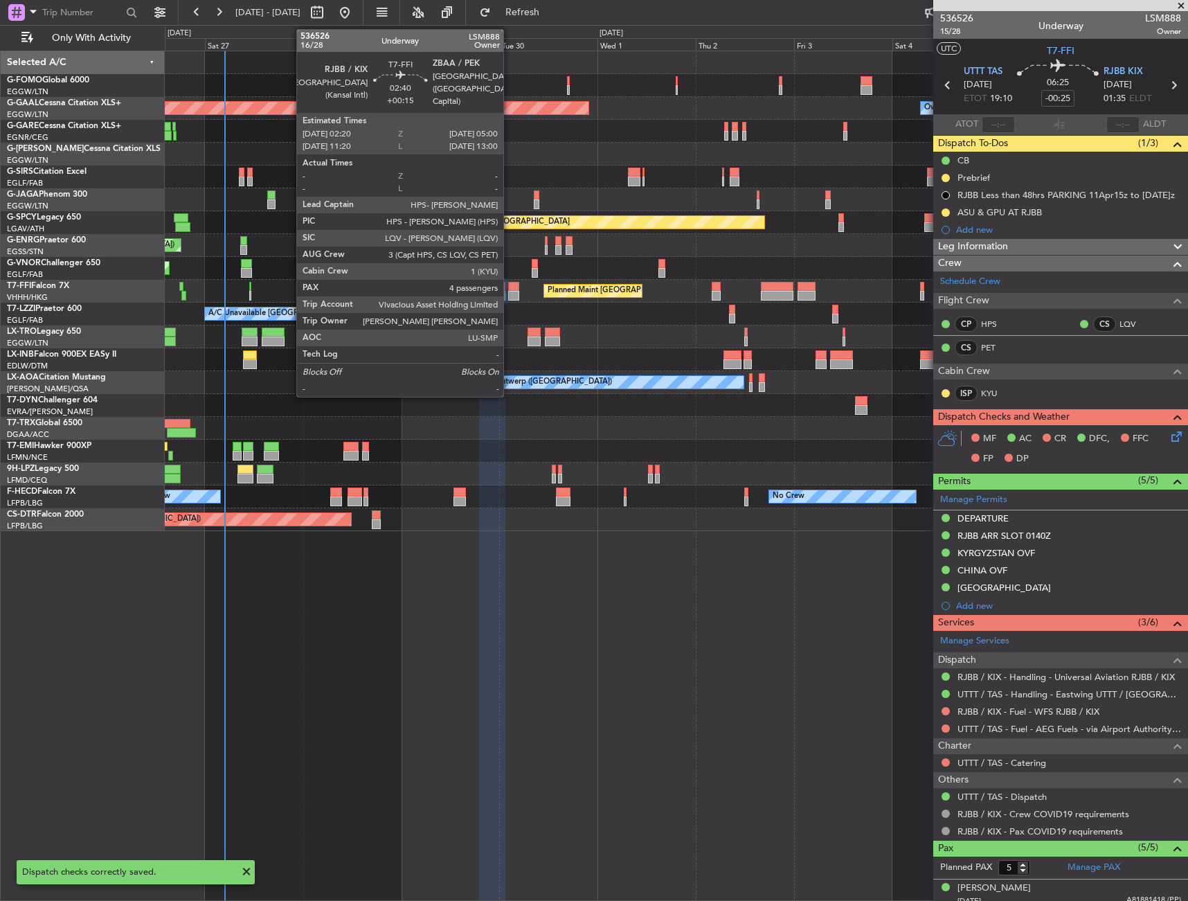
click at [510, 294] on div at bounding box center [513, 296] width 11 height 10
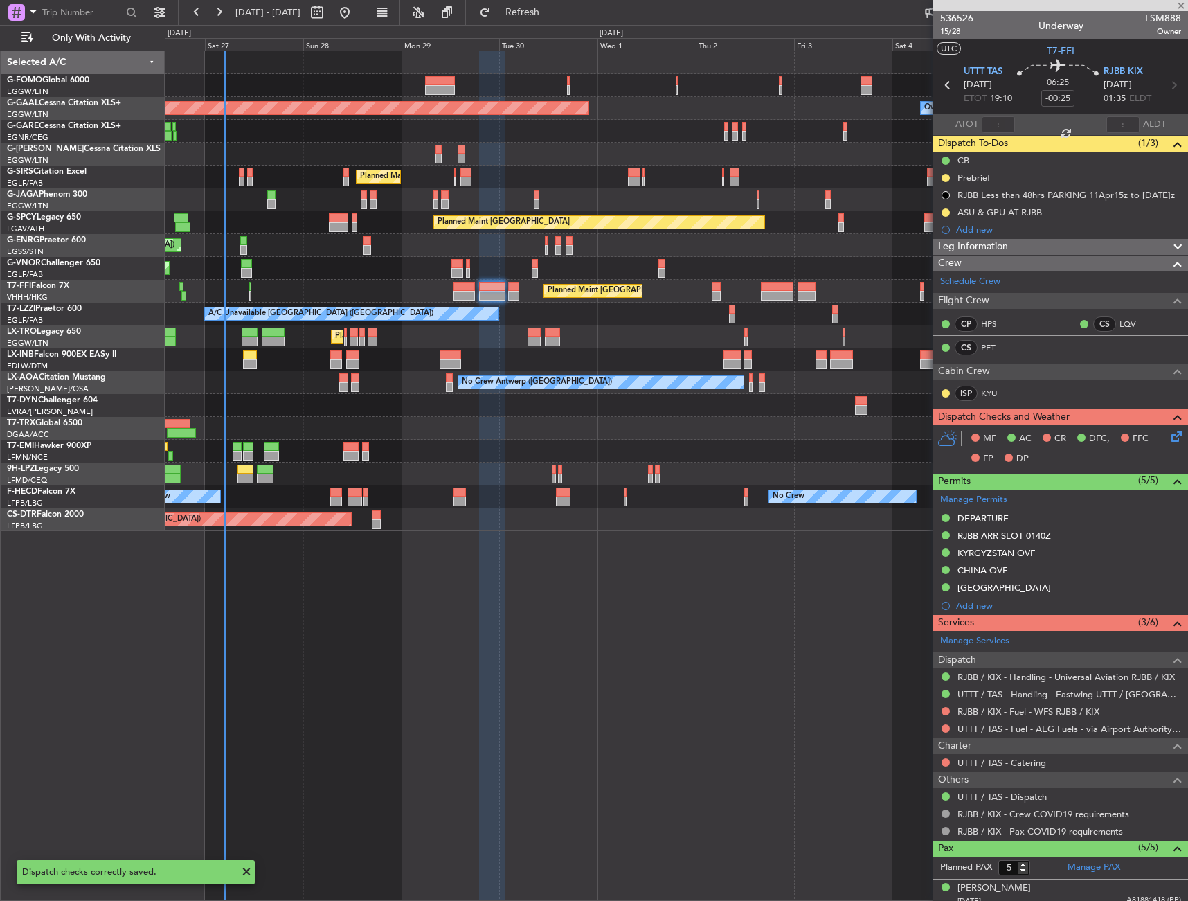
type input "+00:15"
type input "4"
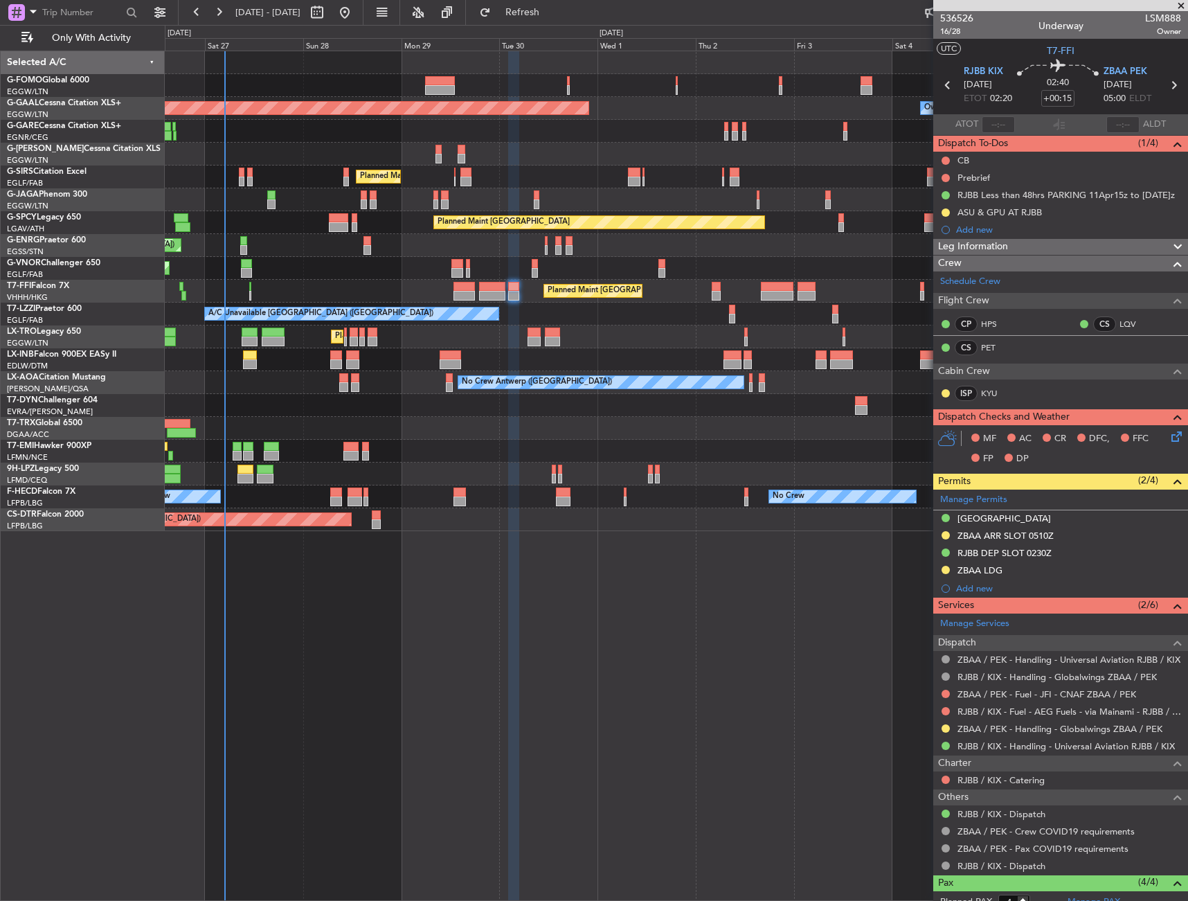
drag, startPoint x: 998, startPoint y: 248, endPoint x: 1000, endPoint y: 255, distance: 7.2
click at [998, 248] on span "Leg Information" at bounding box center [973, 247] width 70 height 16
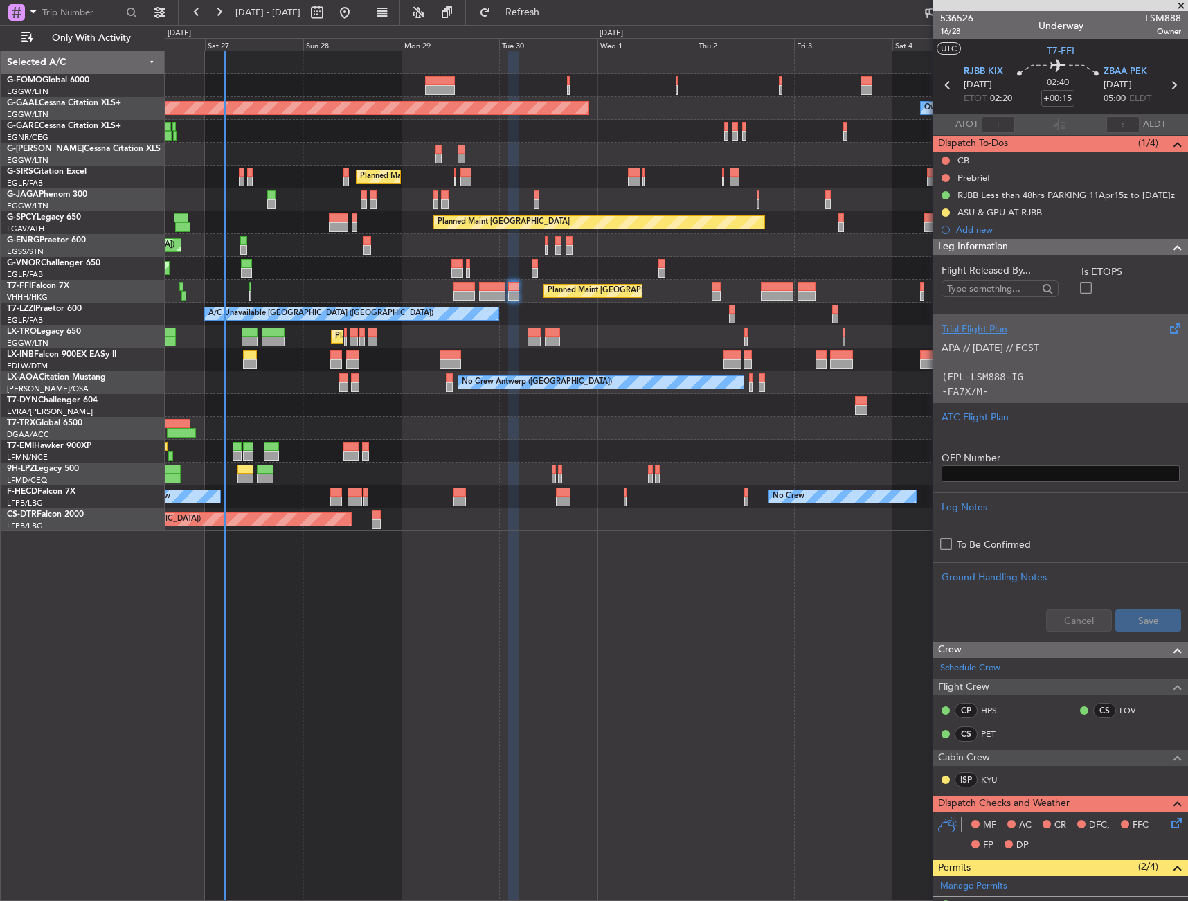
click at [1042, 376] on p "(FPL-LSM888-IG" at bounding box center [1061, 377] width 238 height 15
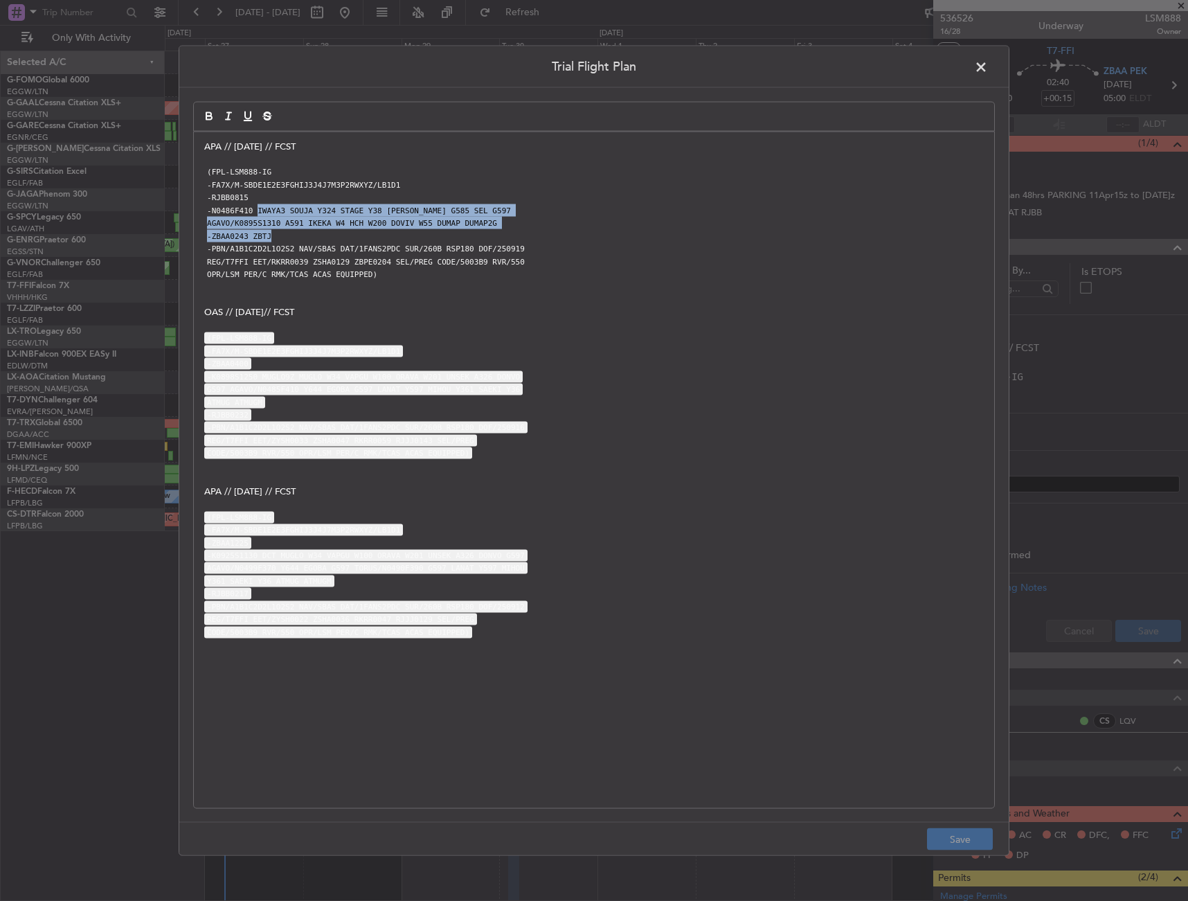
drag, startPoint x: 254, startPoint y: 208, endPoint x: 458, endPoint y: 245, distance: 207.6
click at [461, 235] on div "APA // 18SEP // FCST (FPL-LSM888-IG -FA7X/M-SBDE1E2E3FGHIJ3J4J7M3P2RWXYZ/LB1D1 …" at bounding box center [594, 470] width 801 height 677
copy div "IWAYA3 SOUJA Y324 STAGE Y38 SAPRA G585 SEL G597 AGAVO/K0895S1310 A591 IKEKA W4 …"
click at [988, 69] on span at bounding box center [988, 70] width 0 height 28
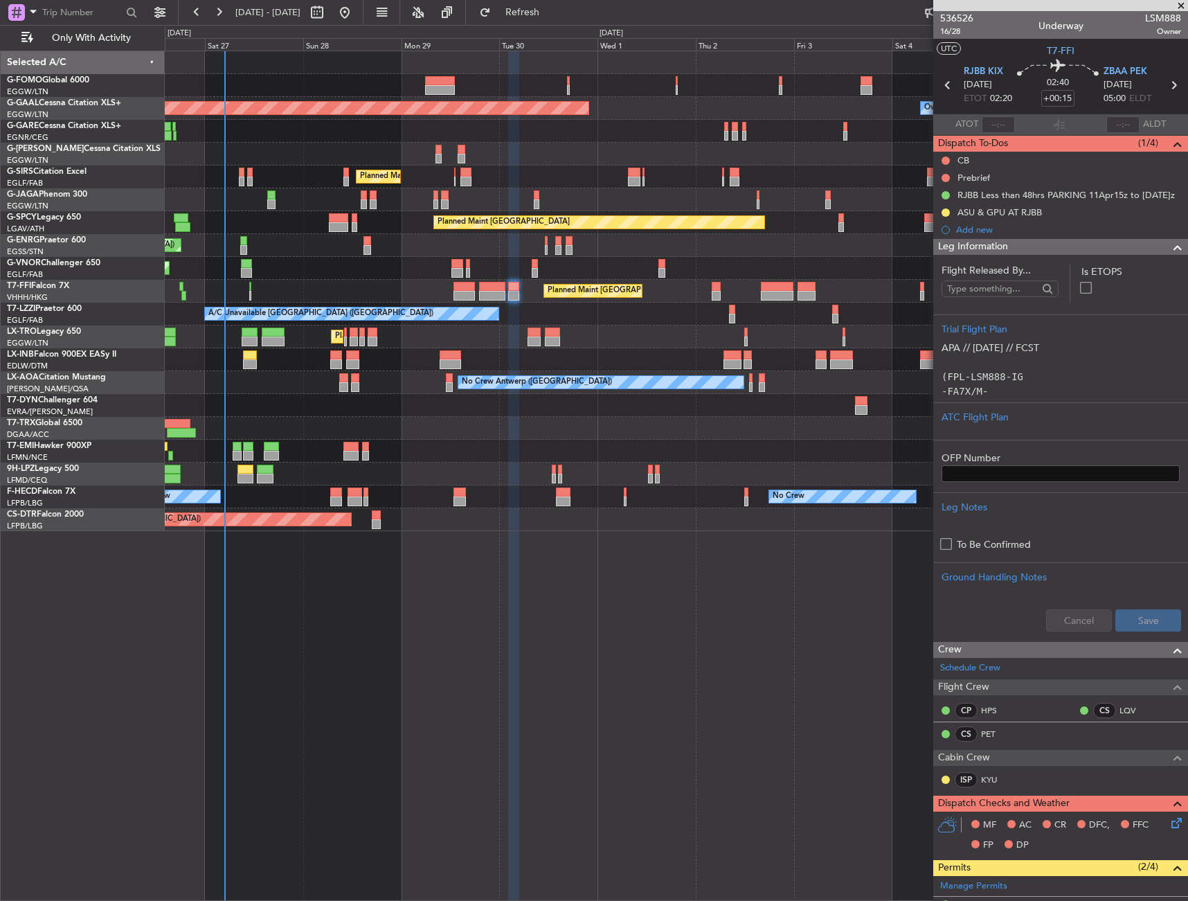
drag, startPoint x: 1089, startPoint y: 243, endPoint x: 1087, endPoint y: 252, distance: 9.4
click at [1089, 243] on div "Leg Information" at bounding box center [1061, 247] width 255 height 16
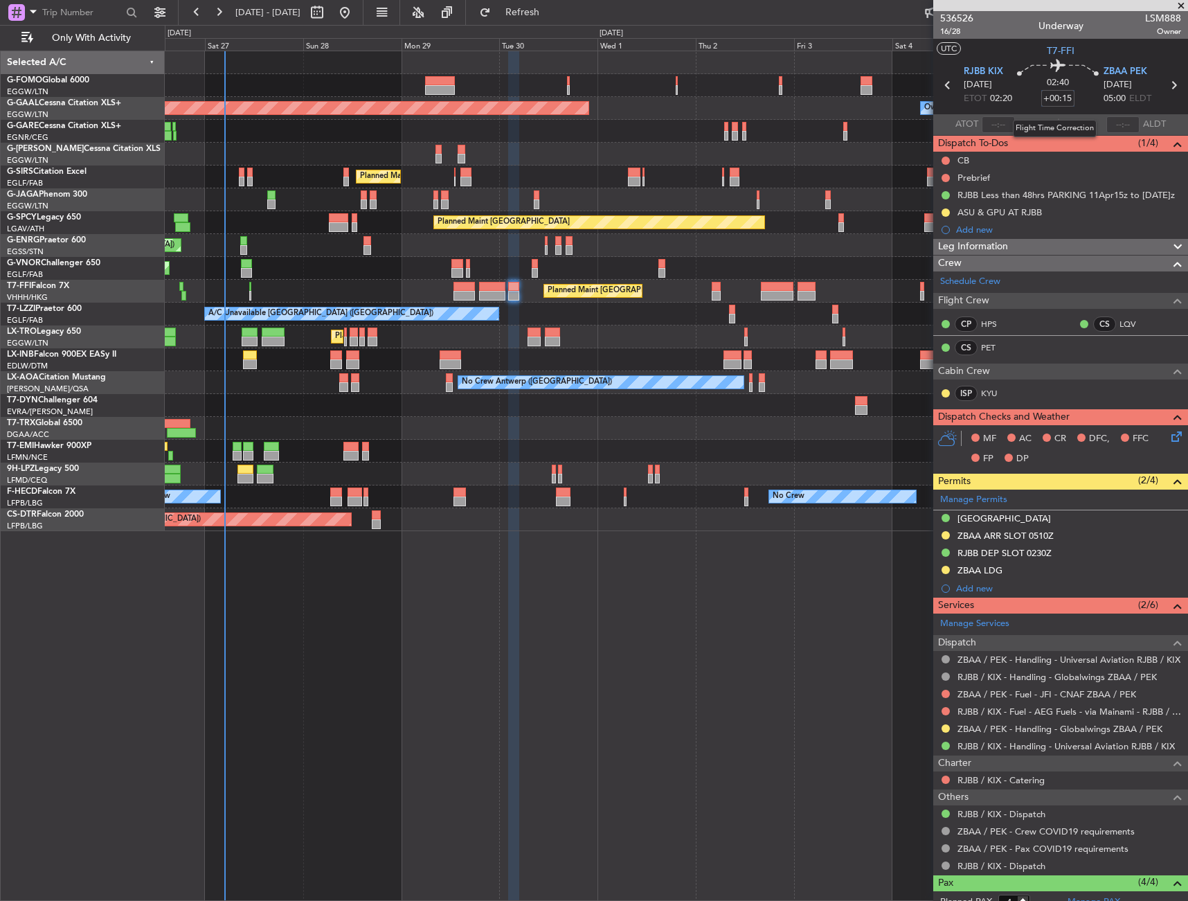
click at [1060, 100] on input "+00:15" at bounding box center [1058, 98] width 33 height 17
click at [1073, 99] on div "02:40 20" at bounding box center [1058, 85] width 91 height 51
type input "+00:20"
click at [1016, 244] on div "Leg Information" at bounding box center [1061, 247] width 255 height 16
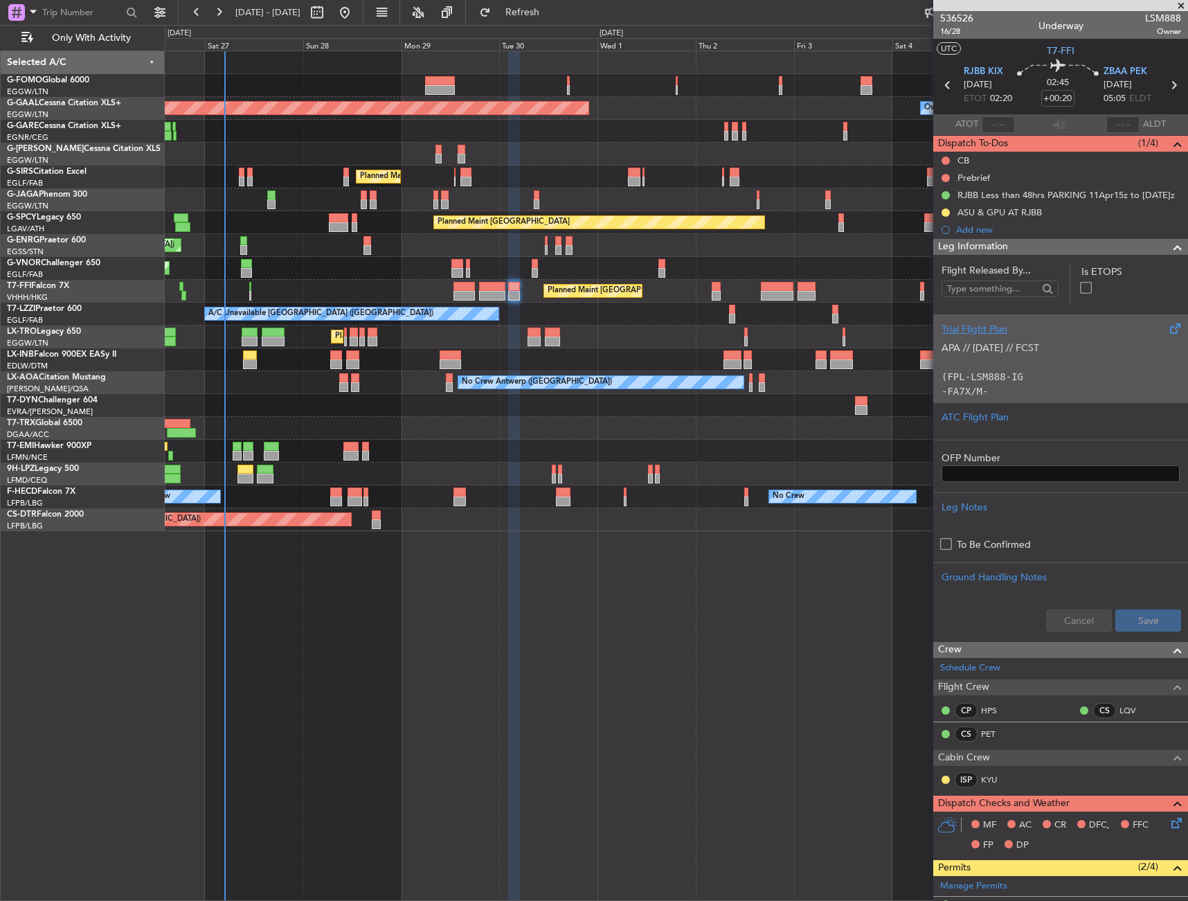
click at [1006, 338] on div "APA // 18SEP // FCST (FPL-LSM888-IG -FA7X/M-SBDE1E2E3FGHIJ3J4J7M3P2RWXYZ/LB1D1 …" at bounding box center [1061, 366] width 238 height 59
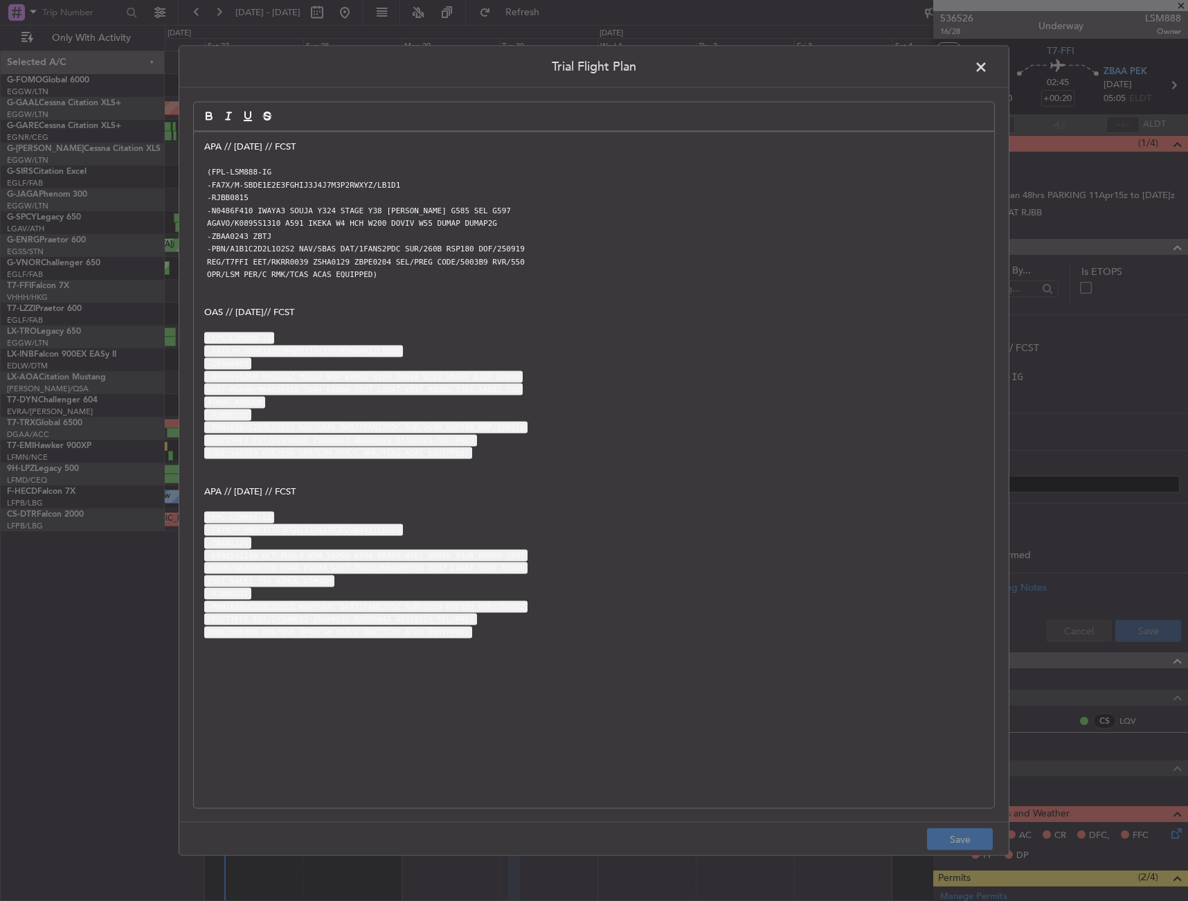
drag, startPoint x: 202, startPoint y: 149, endPoint x: 213, endPoint y: 154, distance: 11.8
click at [203, 149] on div "APA // 18SEP // FCST (FPL-LSM888-IG -FA7X/M-SBDE1E2E3FGHIJ3J4J7M3P2RWXYZ/LB1D1 …" at bounding box center [594, 470] width 801 height 677
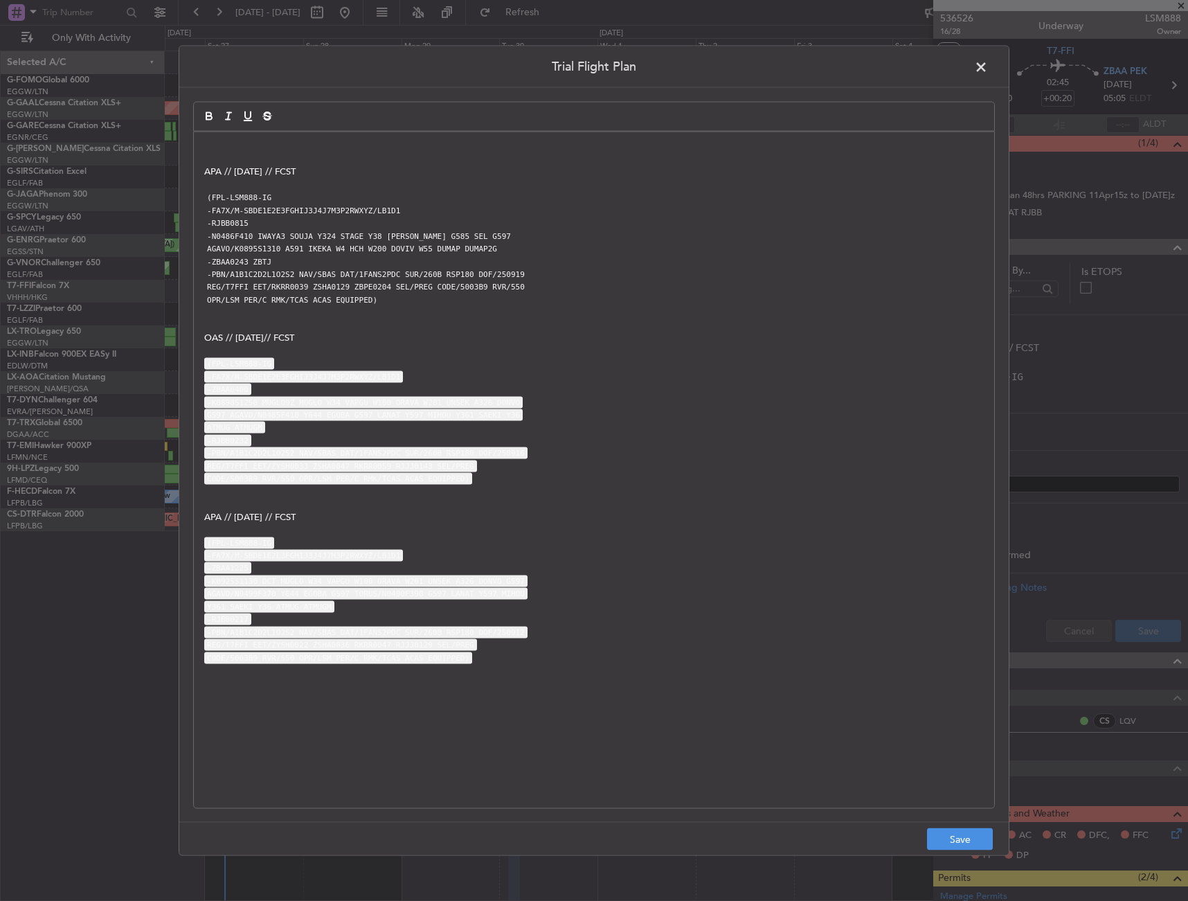
click at [277, 135] on div "APA // 18SEP // FCST (FPL-LSM888-IG -FA7X/M-SBDE1E2E3FGHIJ3J4J7M3P2RWXYZ/LB1D1 …" at bounding box center [594, 470] width 801 height 677
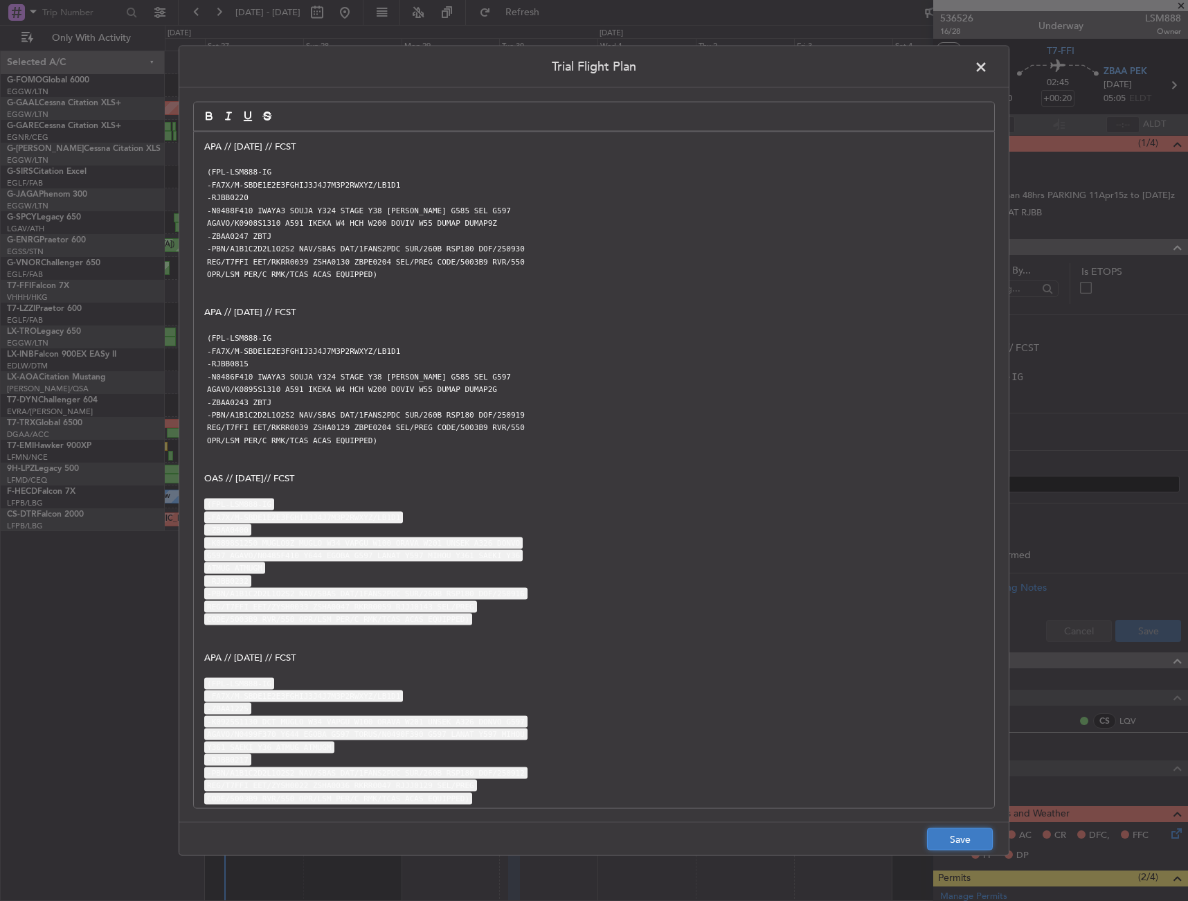
click at [952, 844] on button "Save" at bounding box center [960, 839] width 66 height 22
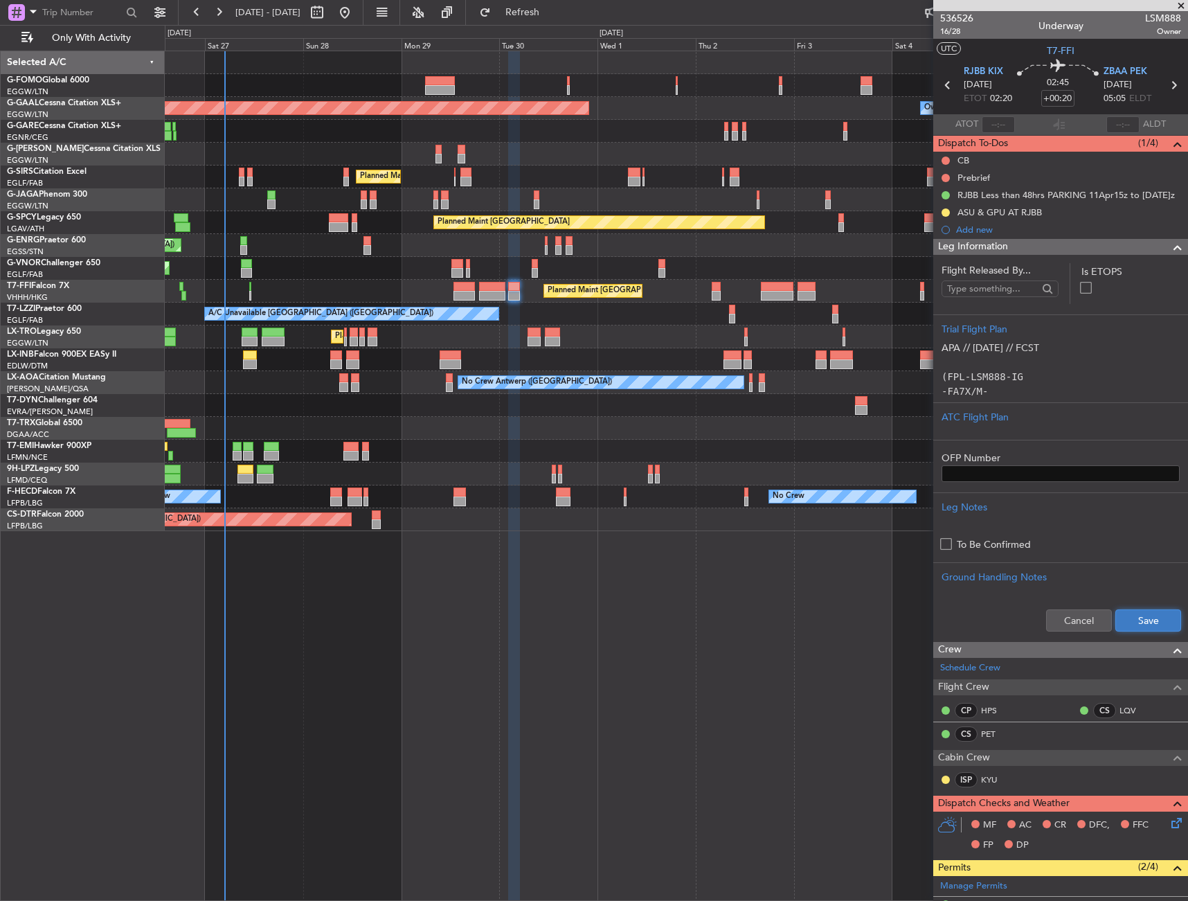
click at [1132, 630] on button "Save" at bounding box center [1149, 620] width 66 height 22
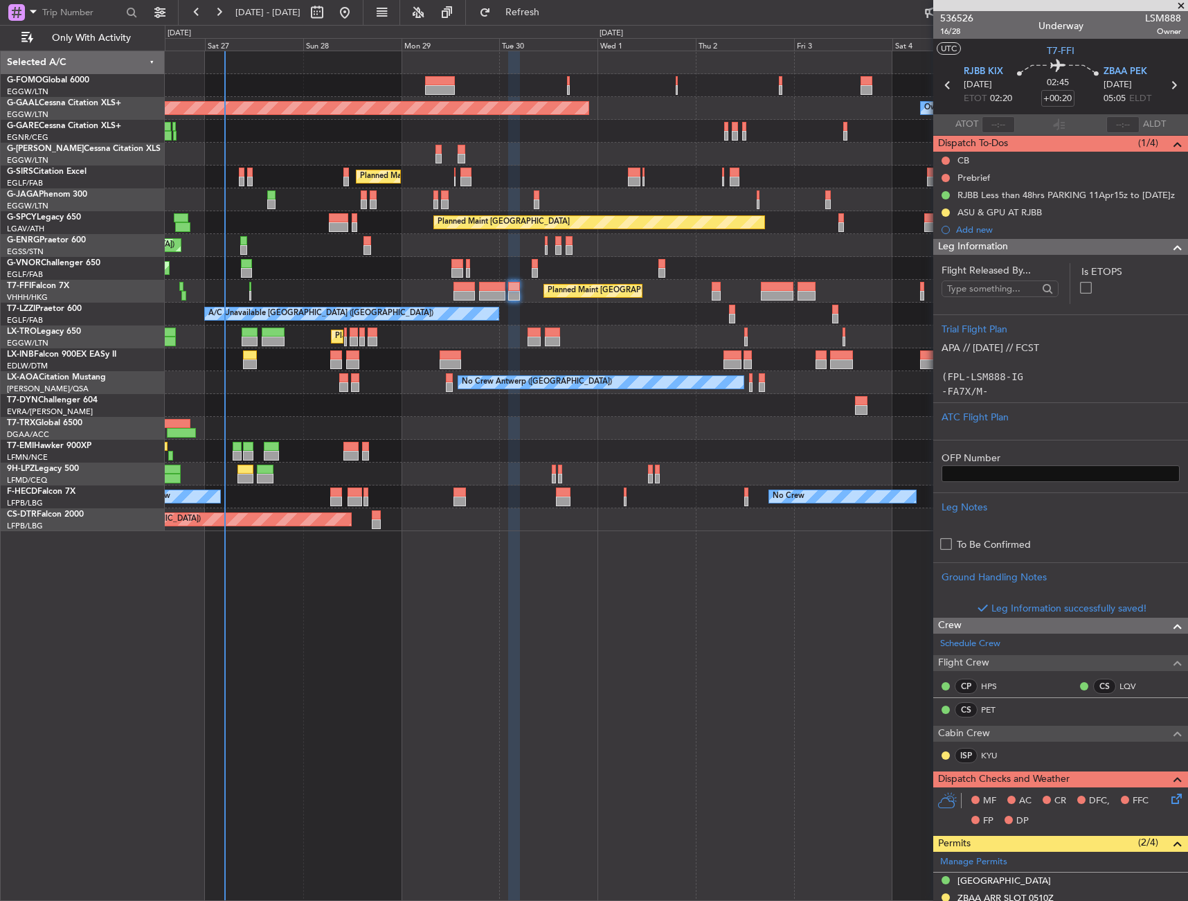
click at [1003, 253] on span "Leg Information" at bounding box center [973, 247] width 70 height 16
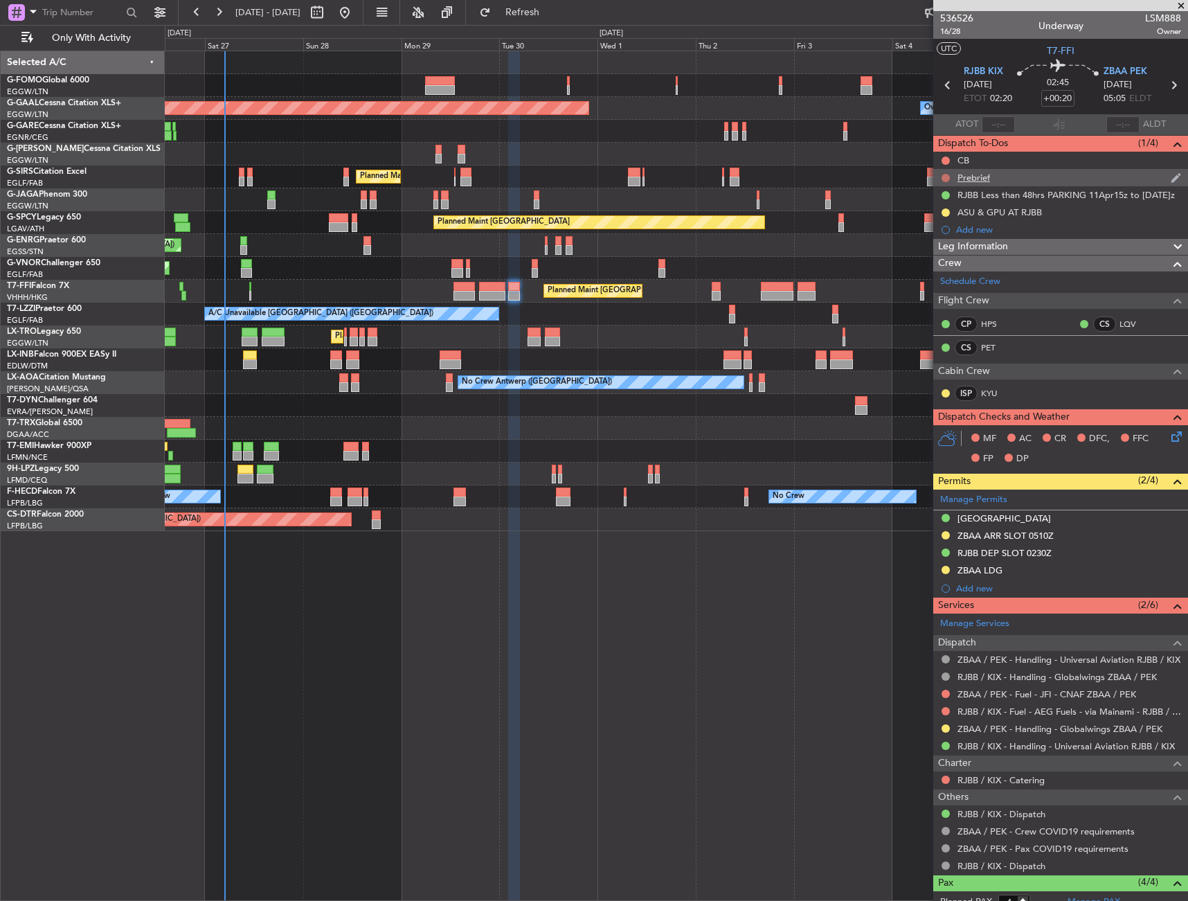
click at [947, 177] on button at bounding box center [946, 178] width 8 height 8
click at [939, 221] on span "In Progress" at bounding box center [952, 218] width 47 height 14
click at [947, 159] on button at bounding box center [946, 161] width 8 height 8
click at [941, 228] on span "Completed" at bounding box center [952, 222] width 46 height 14
click at [1157, 434] on div "MF AC CR DFC, FFC FP DP" at bounding box center [1067, 449] width 204 height 41
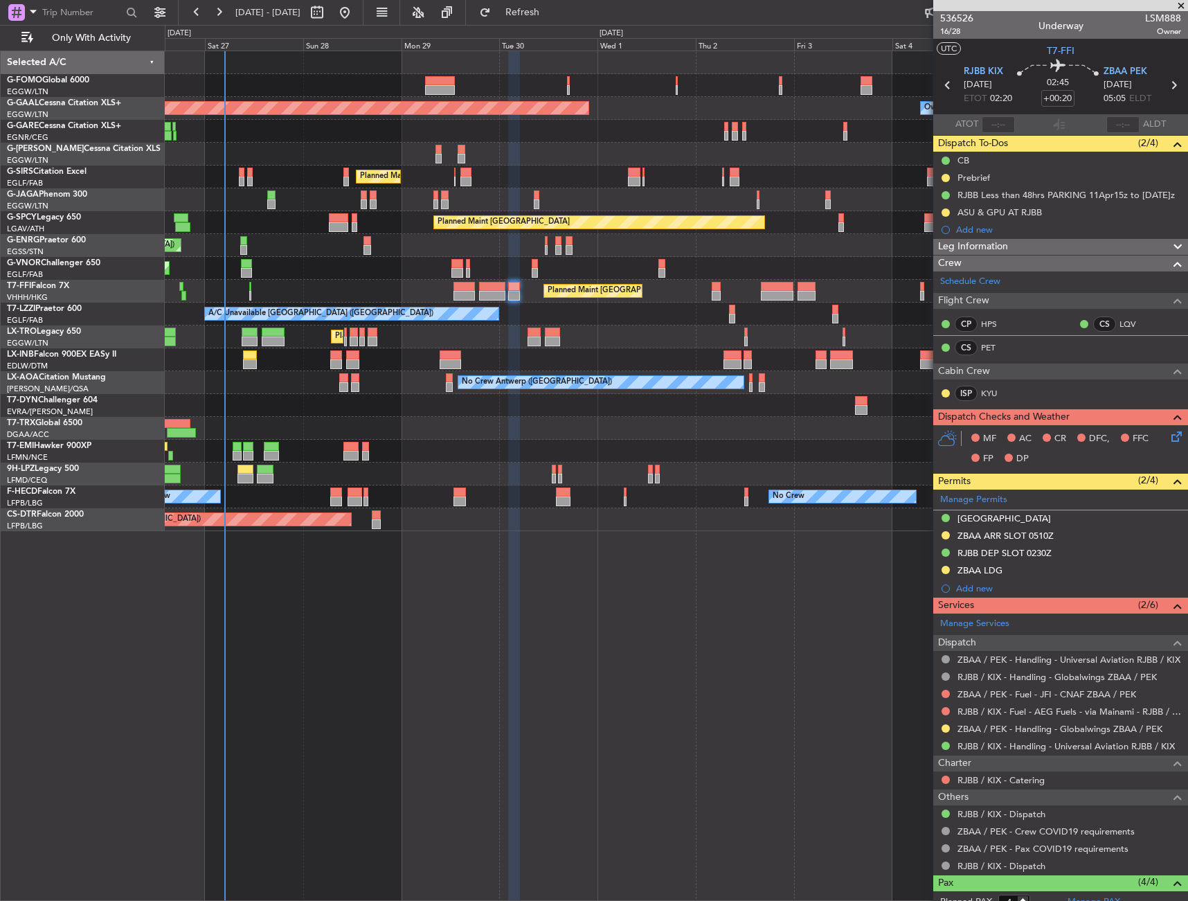
click at [1169, 435] on icon at bounding box center [1174, 434] width 11 height 11
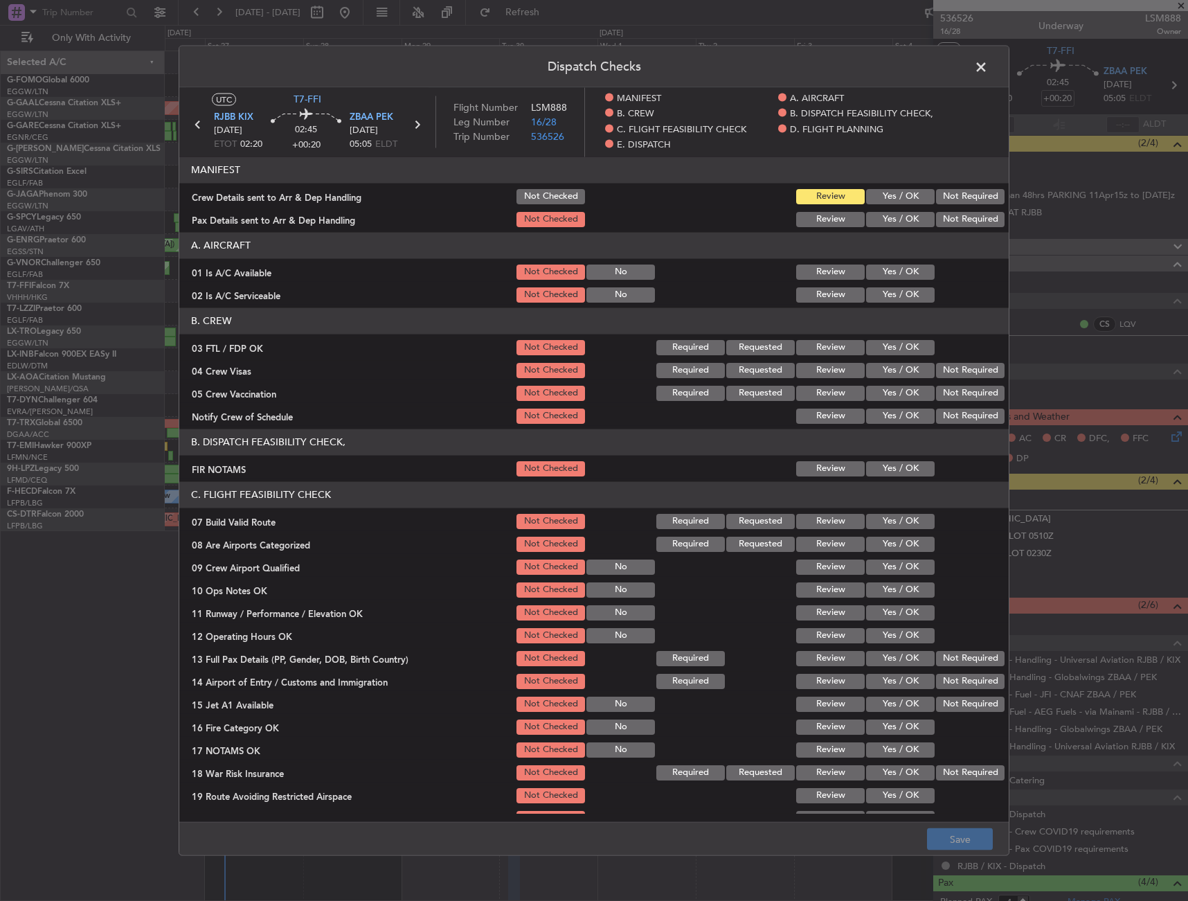
click at [877, 267] on button "Yes / OK" at bounding box center [900, 271] width 69 height 15
click at [882, 289] on button "Yes / OK" at bounding box center [900, 294] width 69 height 15
click at [877, 473] on button "Yes / OK" at bounding box center [900, 468] width 69 height 15
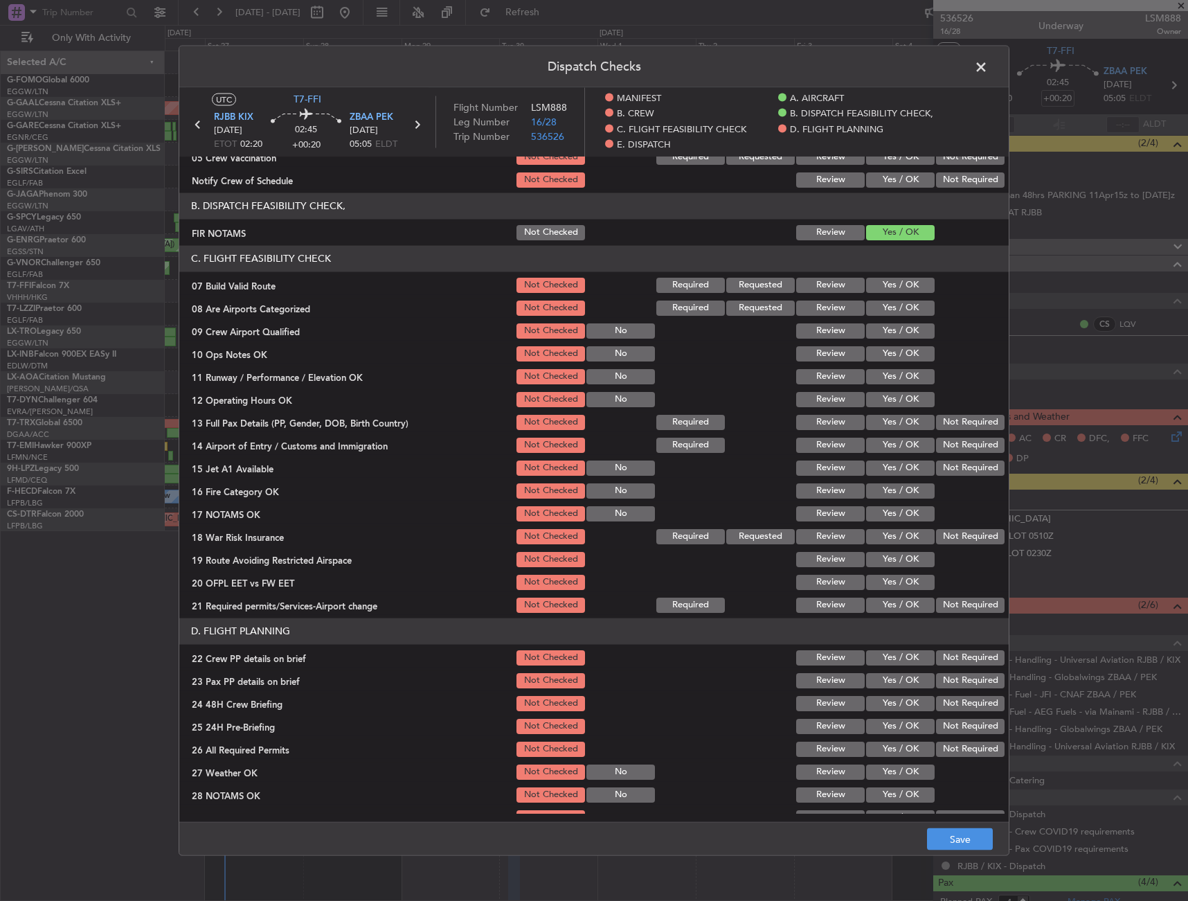
scroll to position [277, 0]
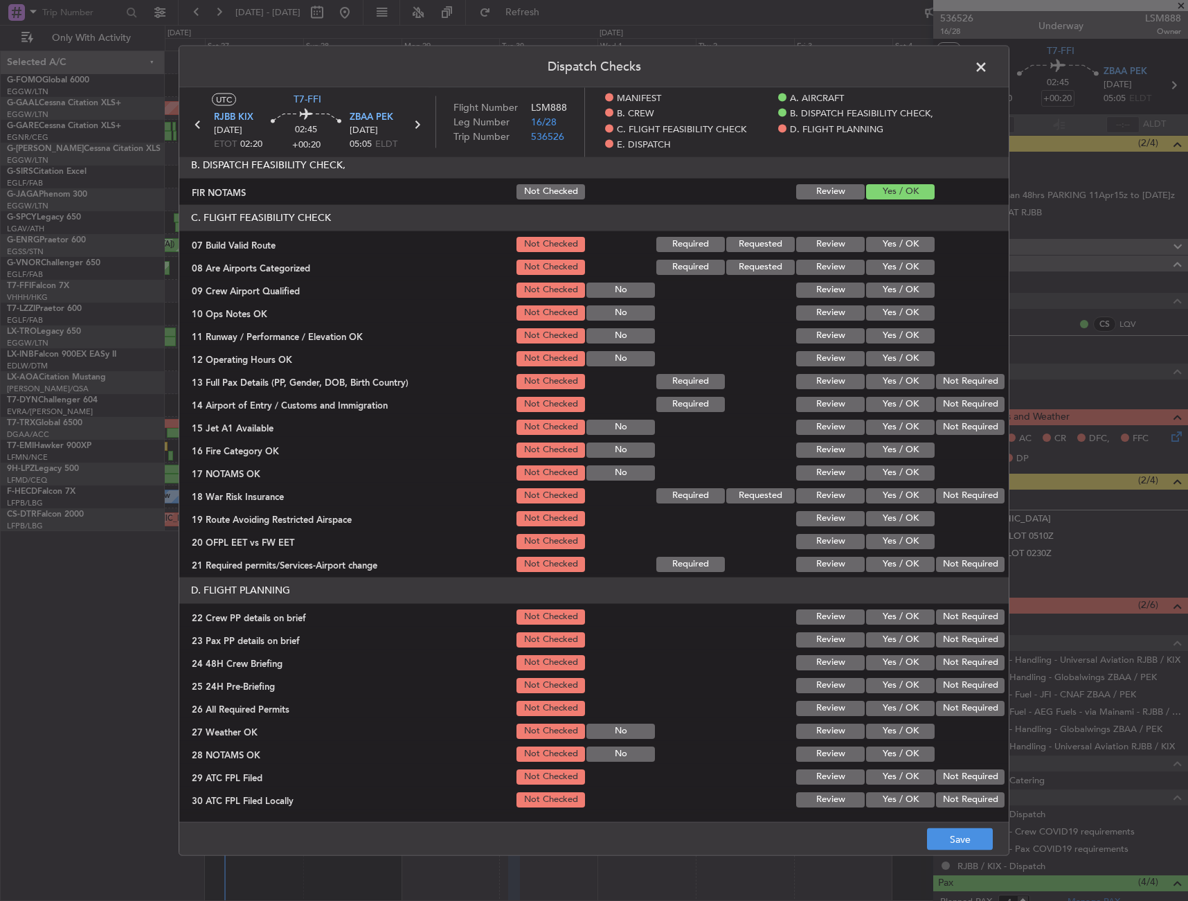
click at [900, 251] on button "Yes / OK" at bounding box center [900, 243] width 69 height 15
click at [898, 262] on button "Yes / OK" at bounding box center [900, 266] width 69 height 15
click at [893, 323] on section "C. FLIGHT FEASIBILITY CHECK 07 Build Valid Route Not Checked Required Requested…" at bounding box center [594, 388] width 830 height 369
click at [893, 330] on button "Yes / OK" at bounding box center [900, 335] width 69 height 15
click at [892, 310] on button "Yes / OK" at bounding box center [900, 312] width 69 height 15
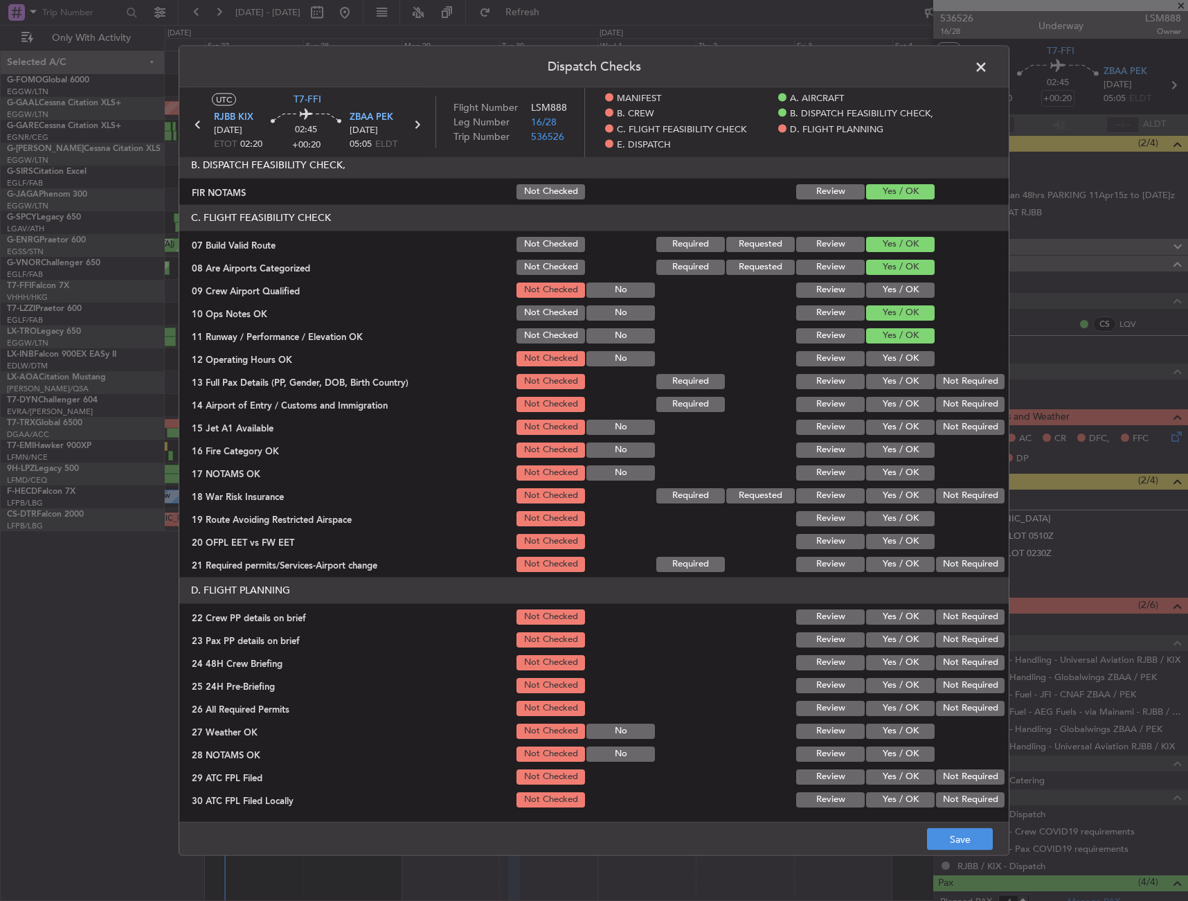
click at [890, 373] on div "Yes / OK" at bounding box center [899, 380] width 70 height 19
click at [890, 377] on button "Yes / OK" at bounding box center [900, 380] width 69 height 15
click at [892, 348] on div "Yes / OK" at bounding box center [899, 357] width 70 height 19
click at [889, 361] on button "Yes / OK" at bounding box center [900, 357] width 69 height 15
click at [891, 389] on button "Yes / OK" at bounding box center [900, 380] width 69 height 15
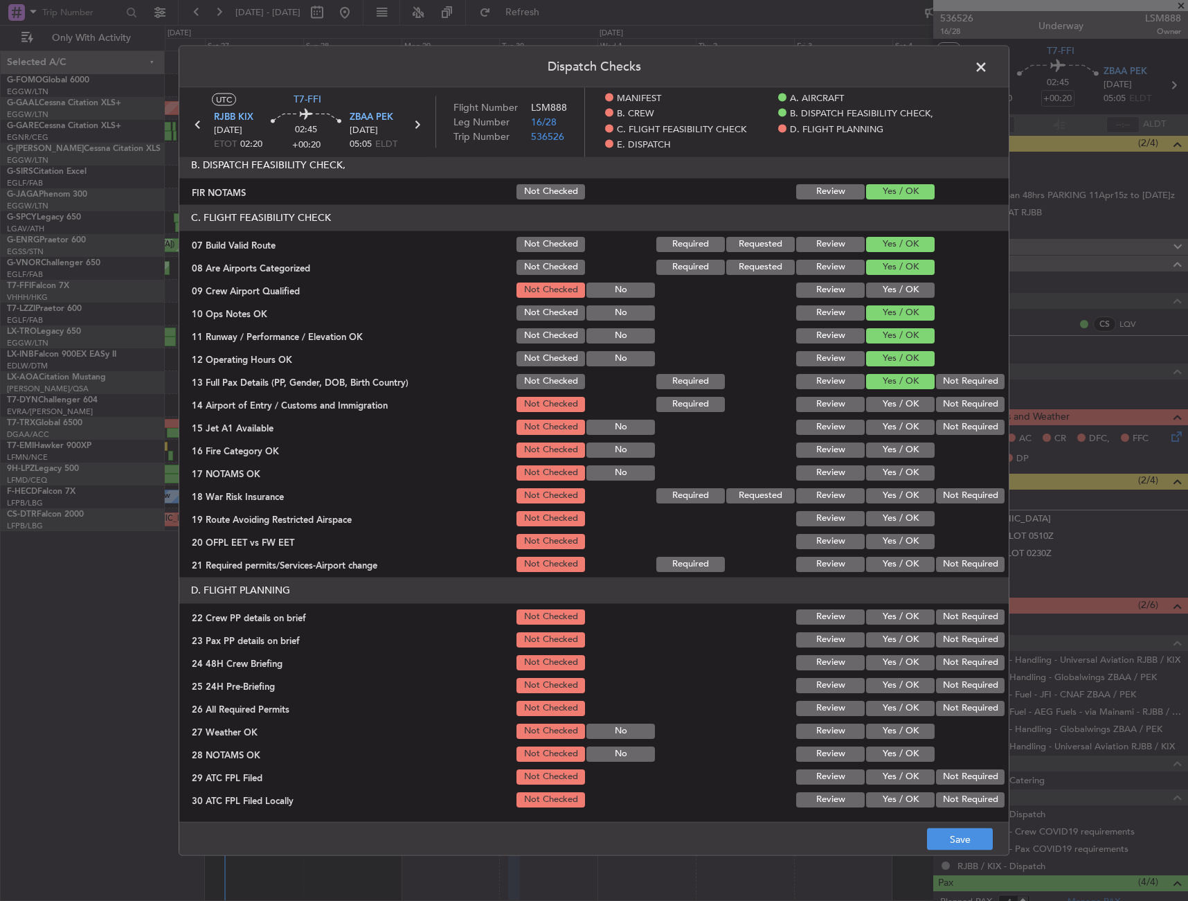
click at [886, 412] on div "Yes / OK" at bounding box center [899, 403] width 70 height 19
click at [884, 422] on button "Yes / OK" at bounding box center [900, 426] width 69 height 15
click at [884, 413] on div "Yes / OK" at bounding box center [899, 403] width 70 height 19
click at [885, 404] on button "Yes / OK" at bounding box center [900, 403] width 69 height 15
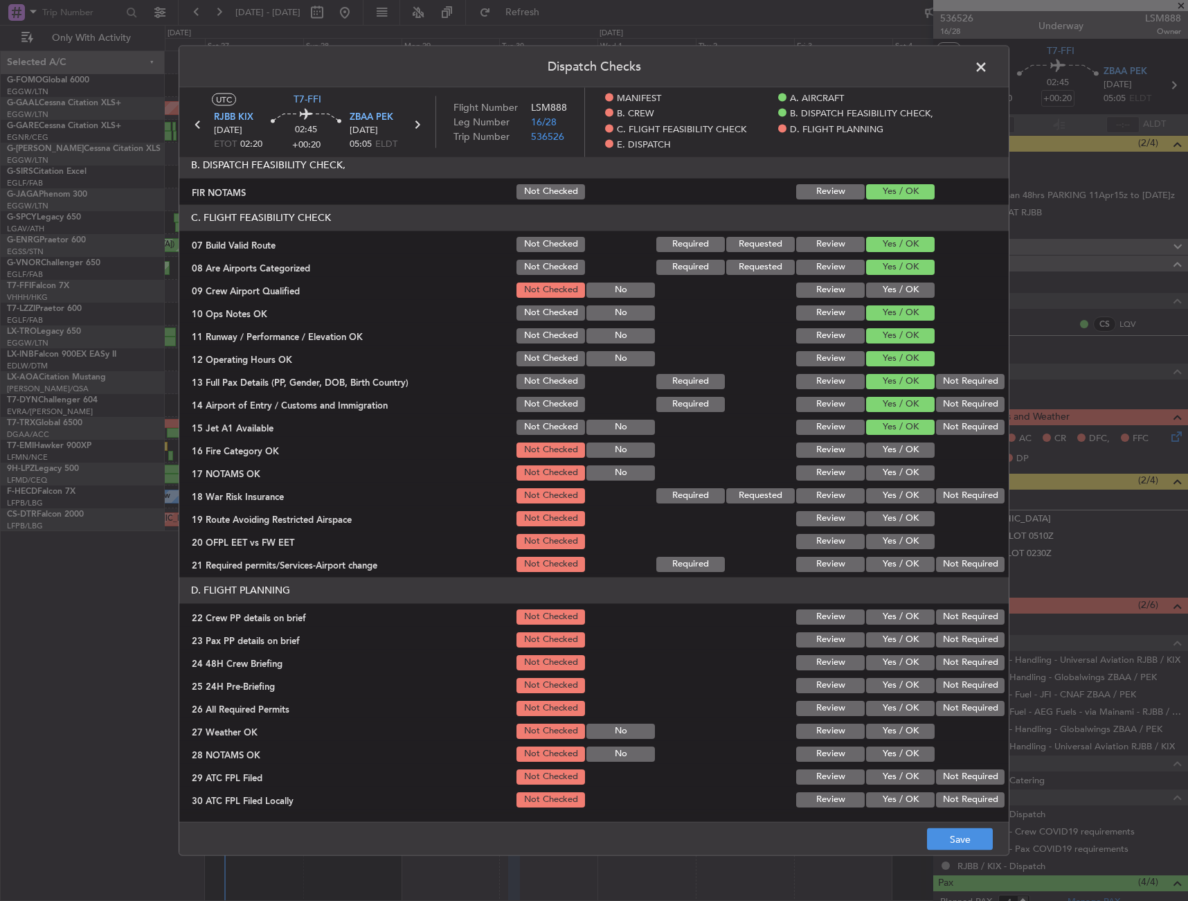
click at [880, 443] on button "Yes / OK" at bounding box center [900, 449] width 69 height 15
click at [882, 467] on button "Yes / OK" at bounding box center [900, 472] width 69 height 15
drag, startPoint x: 936, startPoint y: 487, endPoint x: 936, endPoint y: 495, distance: 8.3
click at [937, 488] on div "Not Required" at bounding box center [969, 494] width 70 height 19
drag, startPoint x: 936, startPoint y: 495, endPoint x: 893, endPoint y: 521, distance: 50.6
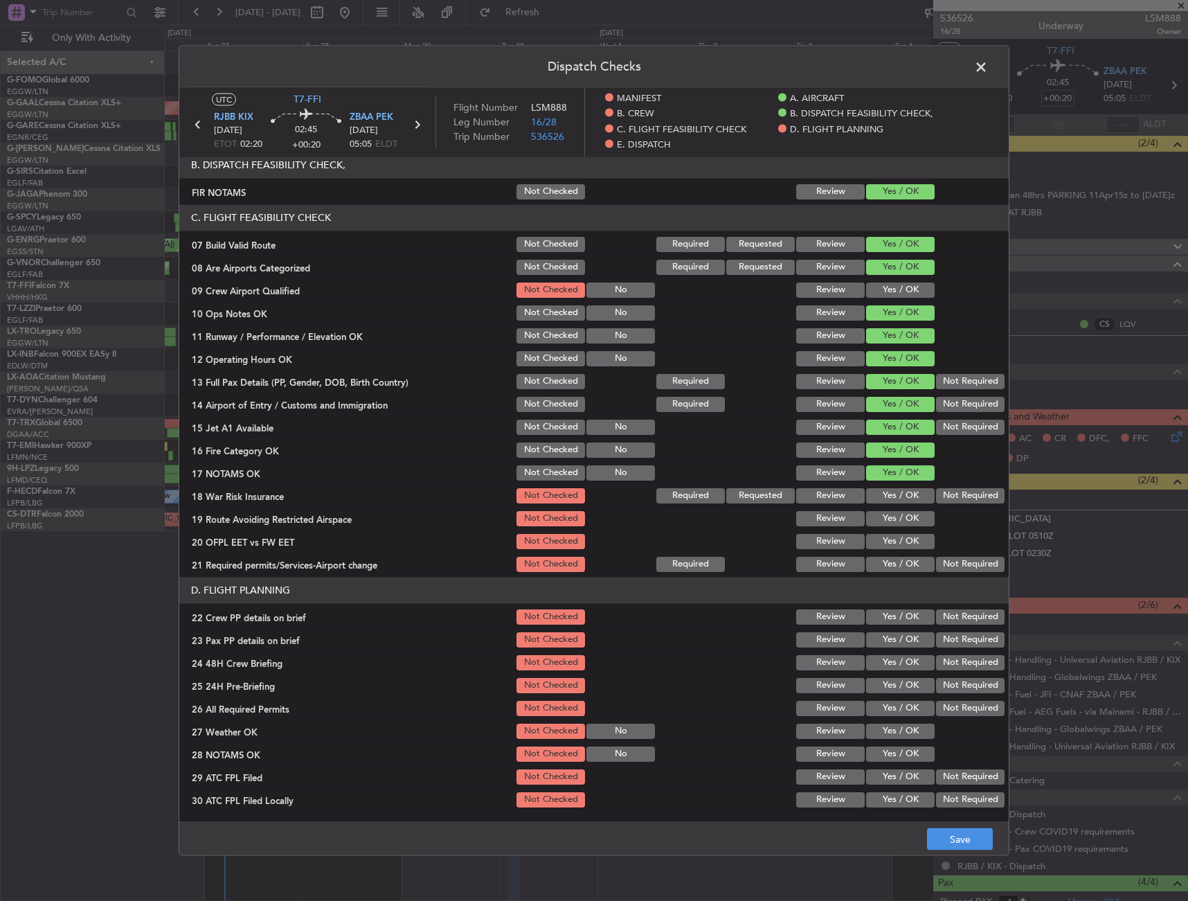
click at [936, 496] on button "Not Required" at bounding box center [970, 495] width 69 height 15
click at [892, 521] on button "Yes / OK" at bounding box center [900, 517] width 69 height 15
click at [884, 543] on button "Yes / OK" at bounding box center [900, 540] width 69 height 15
click at [877, 569] on button "Yes / OK" at bounding box center [900, 563] width 69 height 15
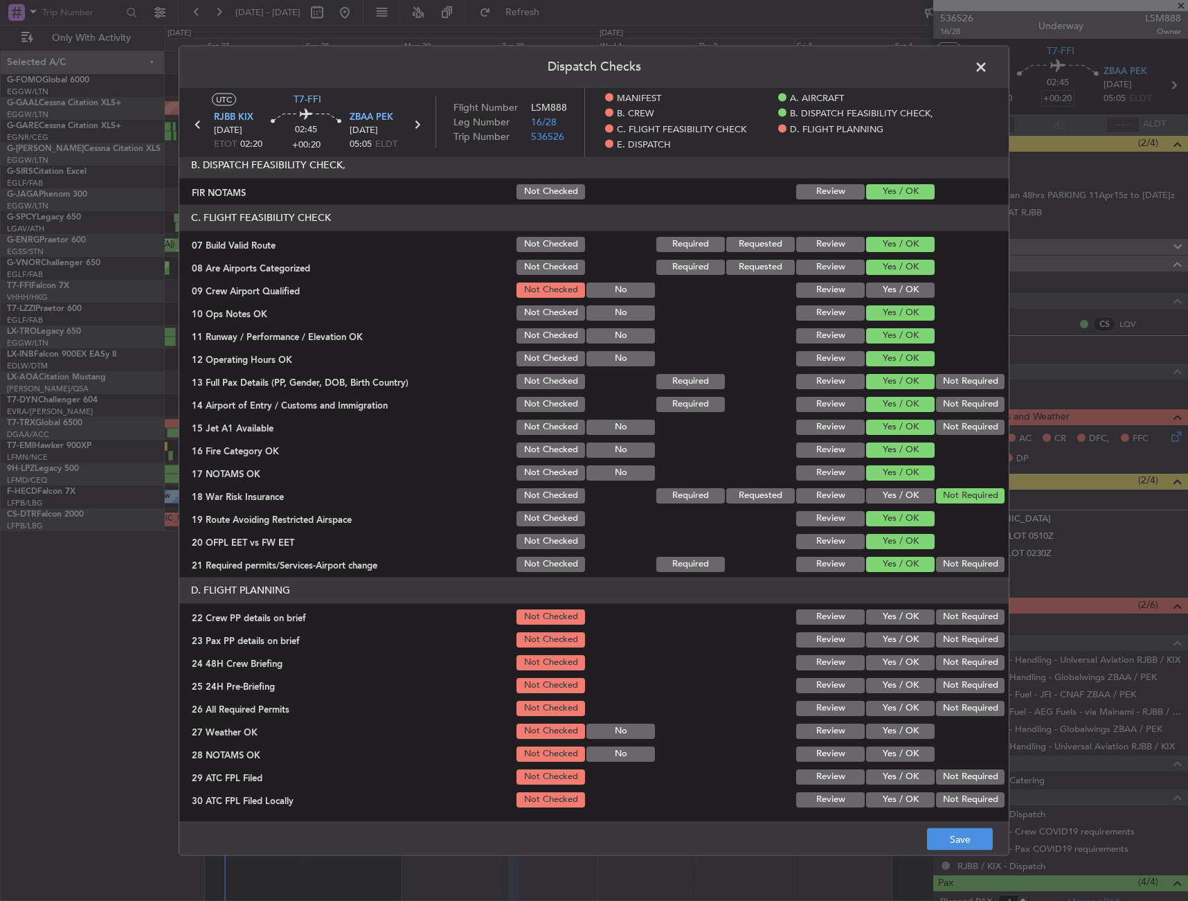
click at [884, 626] on div "Yes / OK" at bounding box center [899, 616] width 70 height 19
click at [880, 643] on button "Yes / OK" at bounding box center [900, 639] width 69 height 15
click at [881, 621] on button "Yes / OK" at bounding box center [900, 616] width 69 height 15
click at [881, 653] on div "Yes / OK" at bounding box center [899, 661] width 70 height 19
click at [902, 659] on button "Yes / OK" at bounding box center [900, 661] width 69 height 15
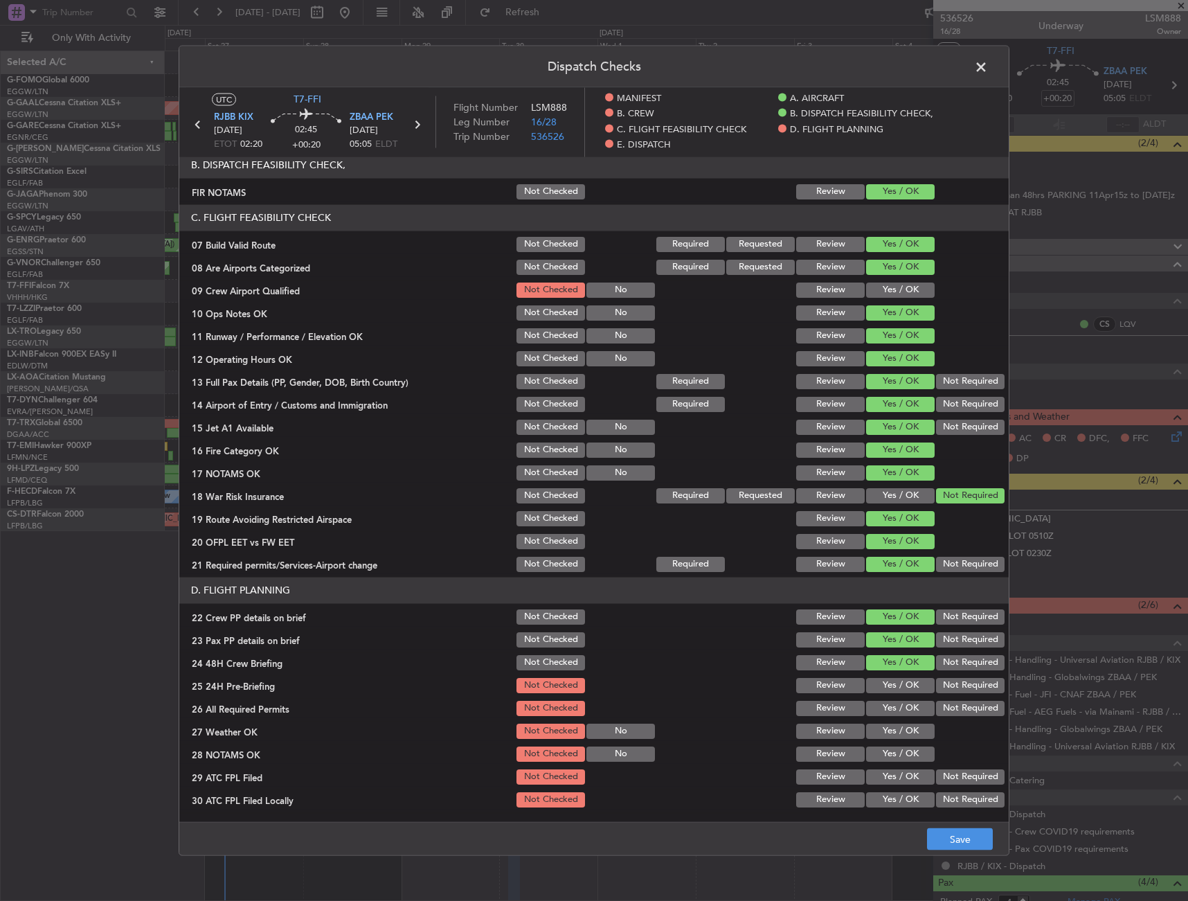
click at [942, 684] on button "Not Required" at bounding box center [970, 684] width 69 height 15
click at [948, 828] on footer "Save" at bounding box center [594, 838] width 830 height 33
click at [959, 830] on button "Save" at bounding box center [960, 839] width 66 height 22
click at [988, 66] on span at bounding box center [988, 70] width 0 height 28
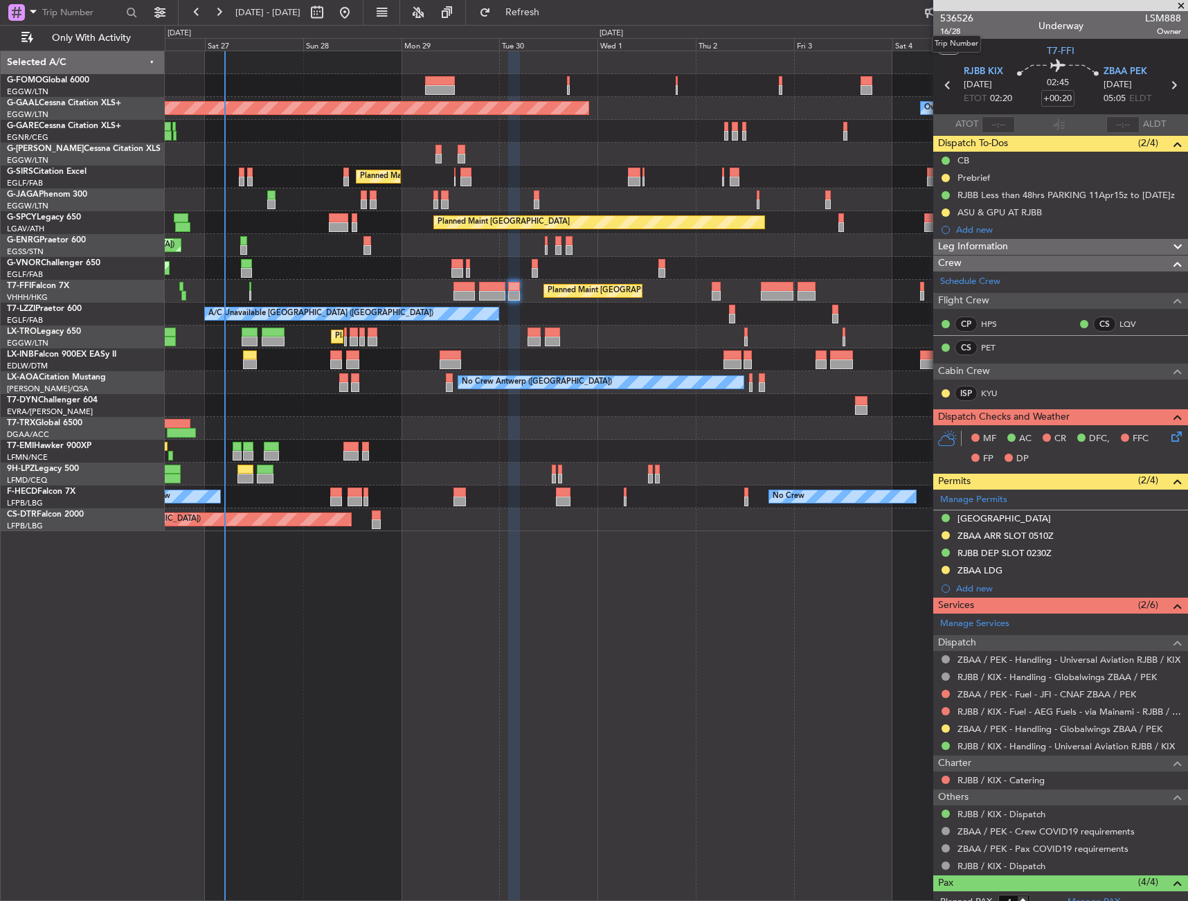
click at [970, 29] on mat-tooltip-component "Trip Number" at bounding box center [956, 44] width 69 height 37
click at [968, 30] on span "16/28" at bounding box center [956, 32] width 33 height 12
click at [1001, 249] on span "Leg Information" at bounding box center [973, 247] width 70 height 16
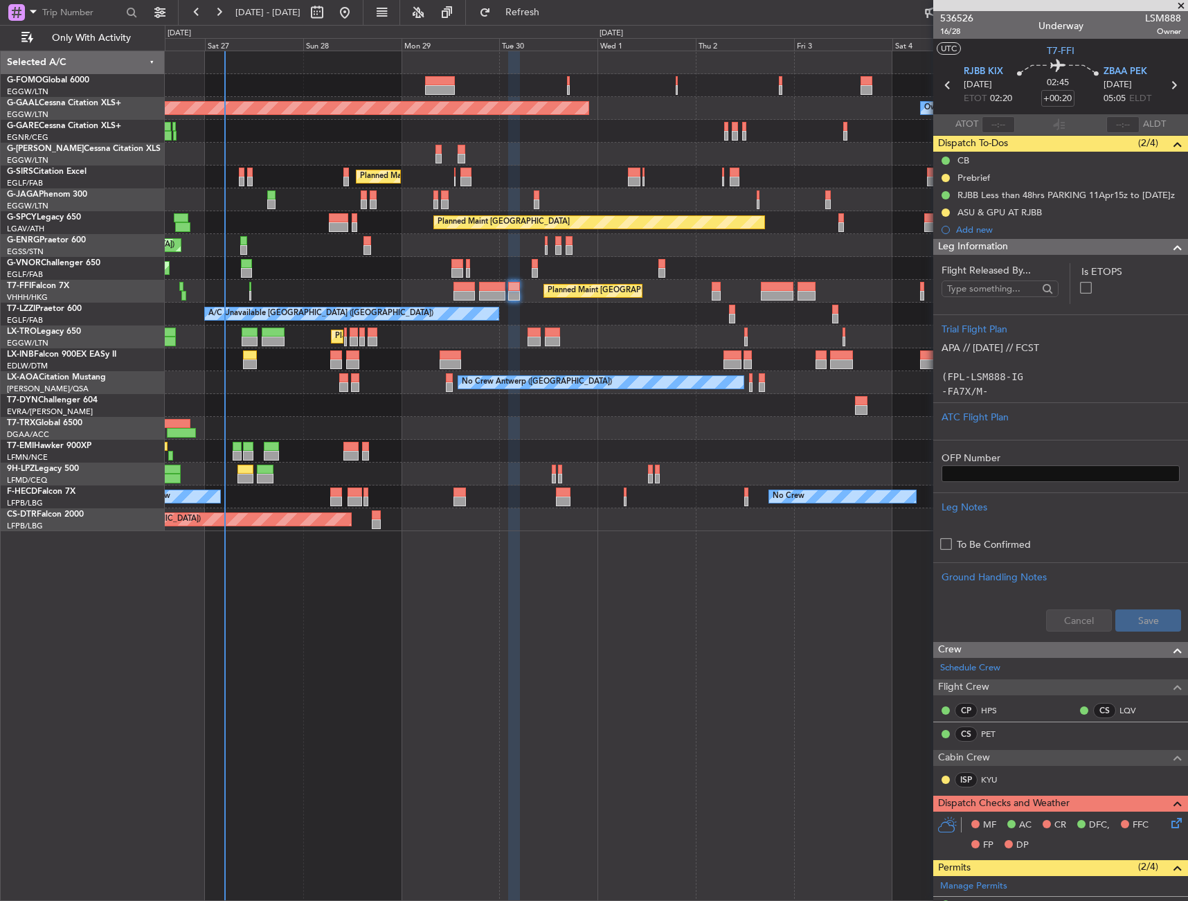
click at [1001, 249] on span "Leg Information" at bounding box center [973, 247] width 70 height 16
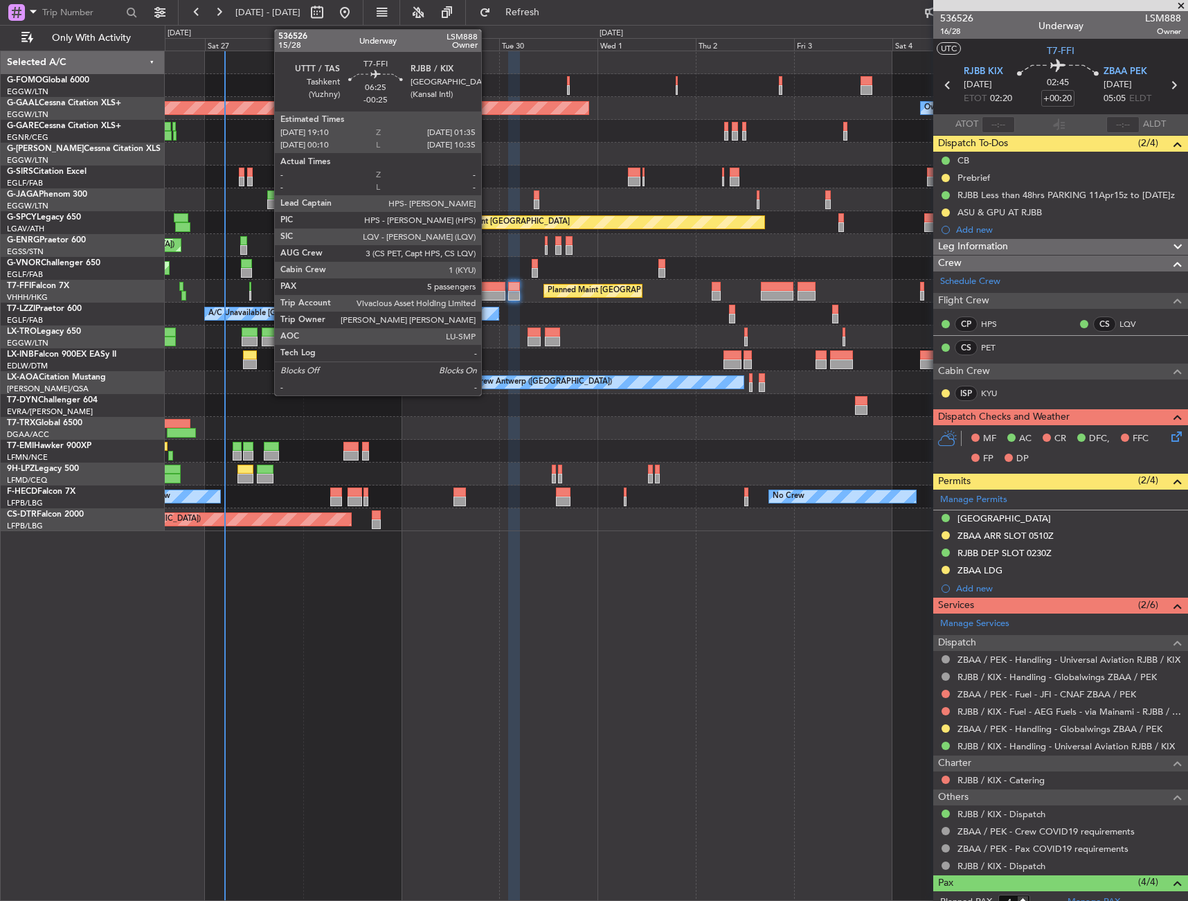
click at [488, 291] on div at bounding box center [492, 296] width 26 height 10
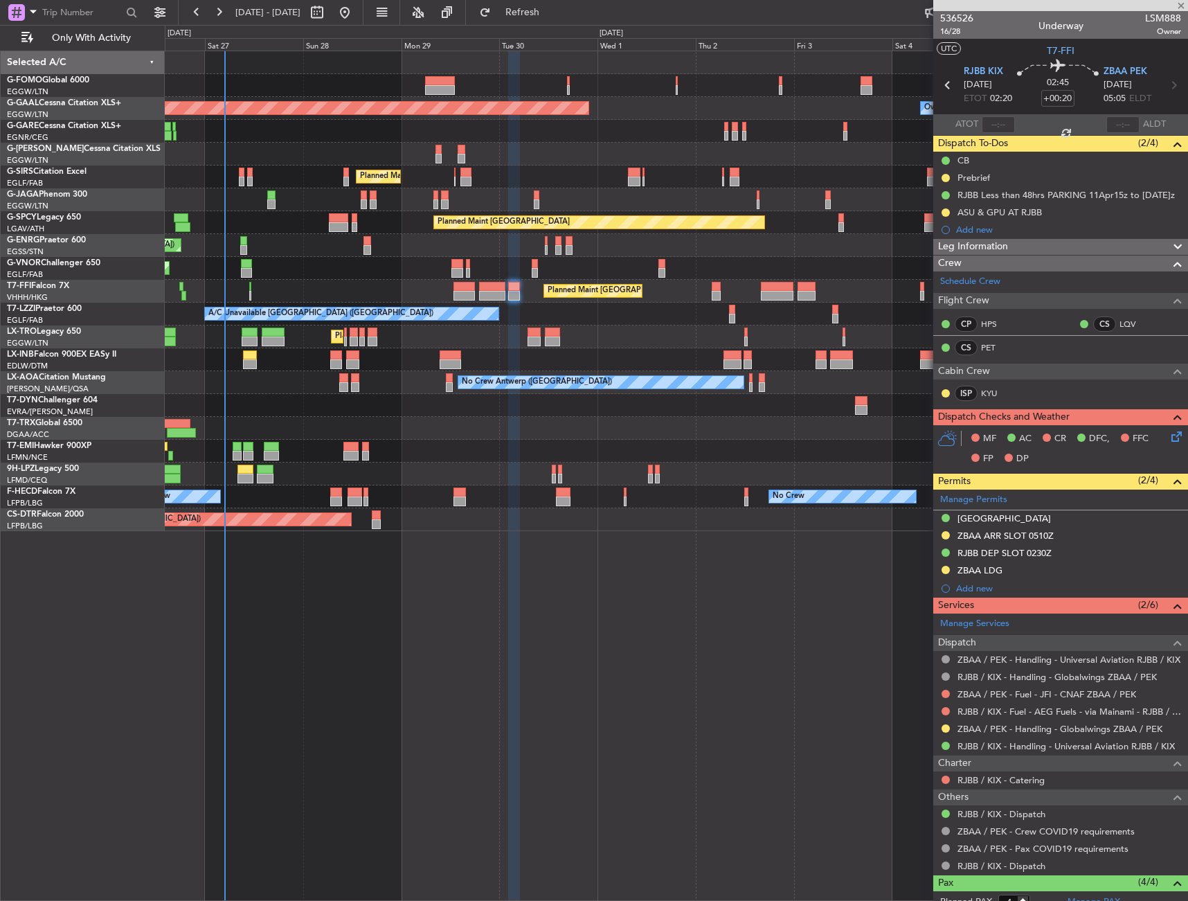
type input "-00:25"
type input "5"
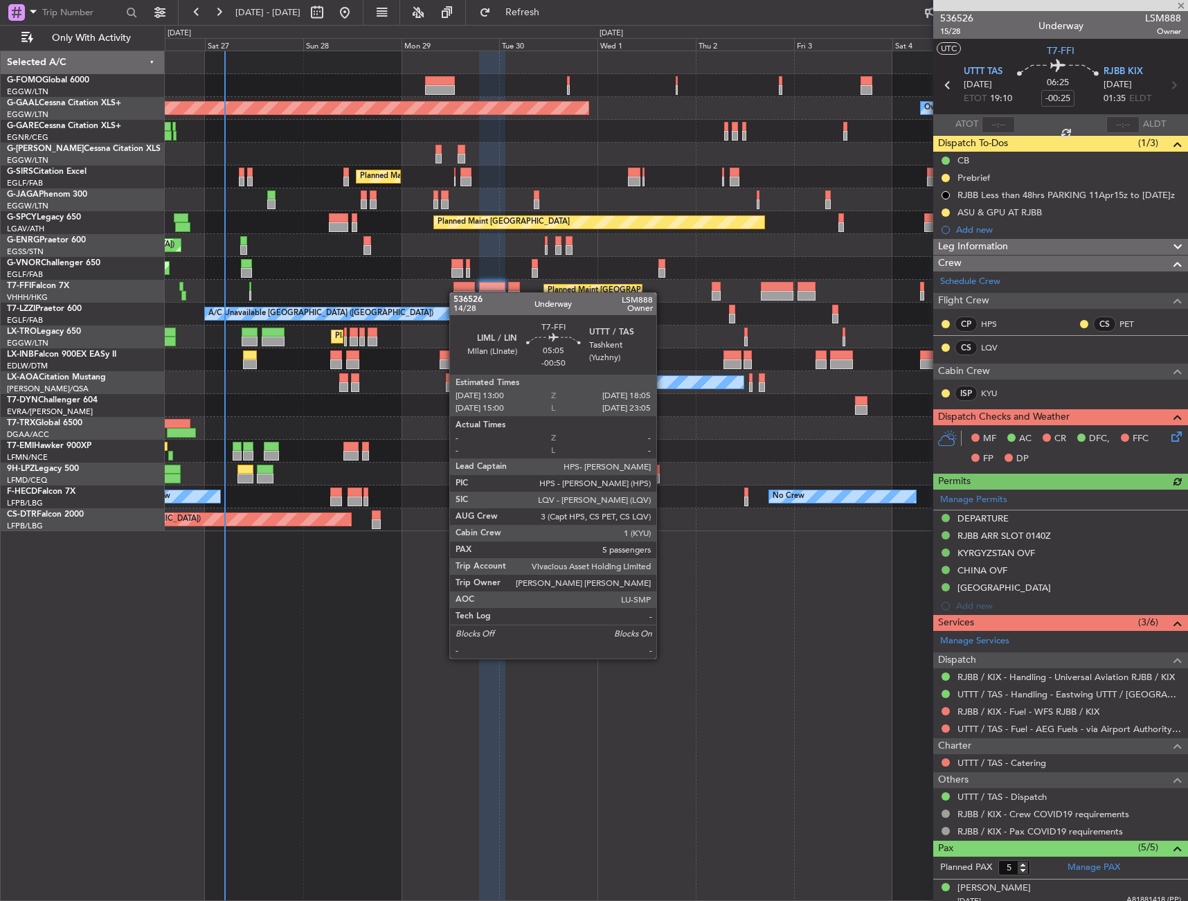
click at [456, 292] on div at bounding box center [464, 296] width 21 height 10
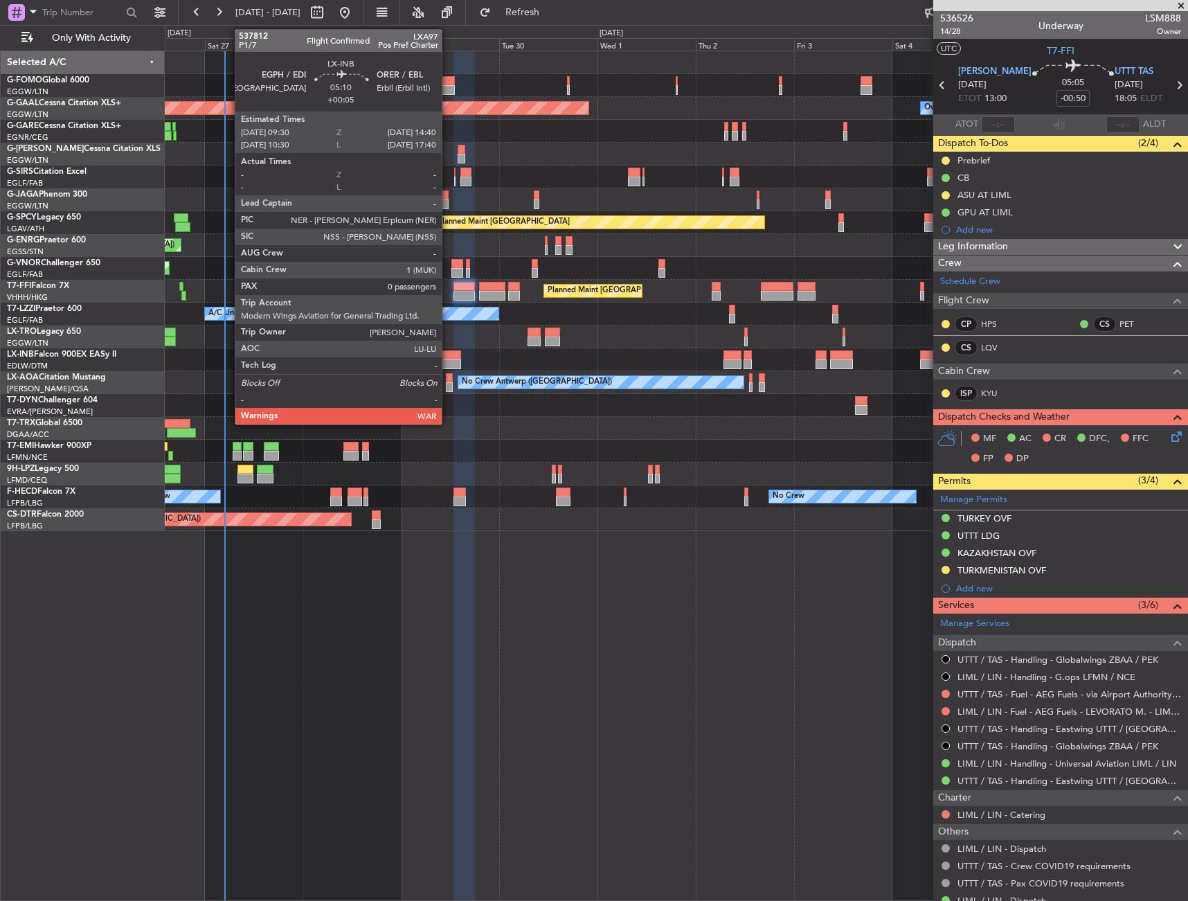
click at [448, 353] on div at bounding box center [450, 355] width 21 height 10
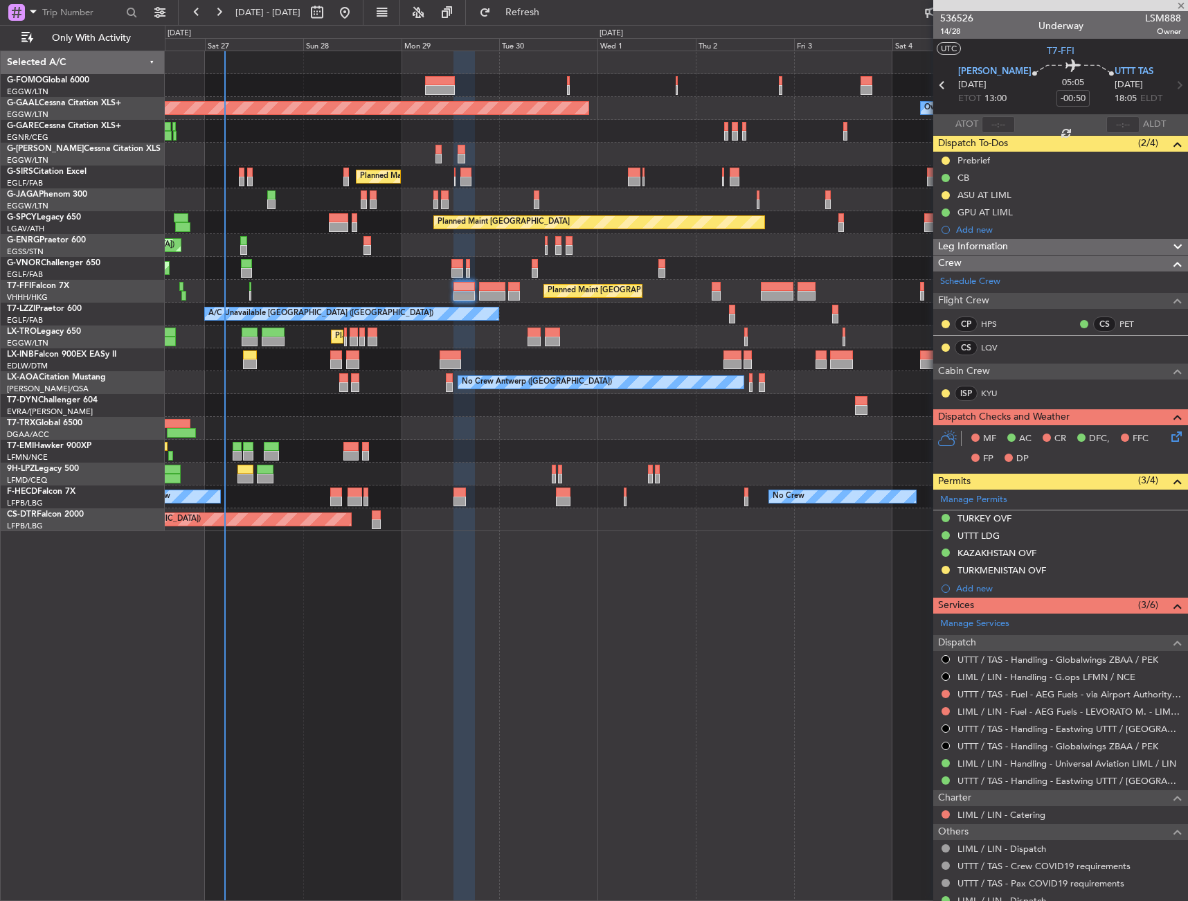
type input "+00:05"
type input "0"
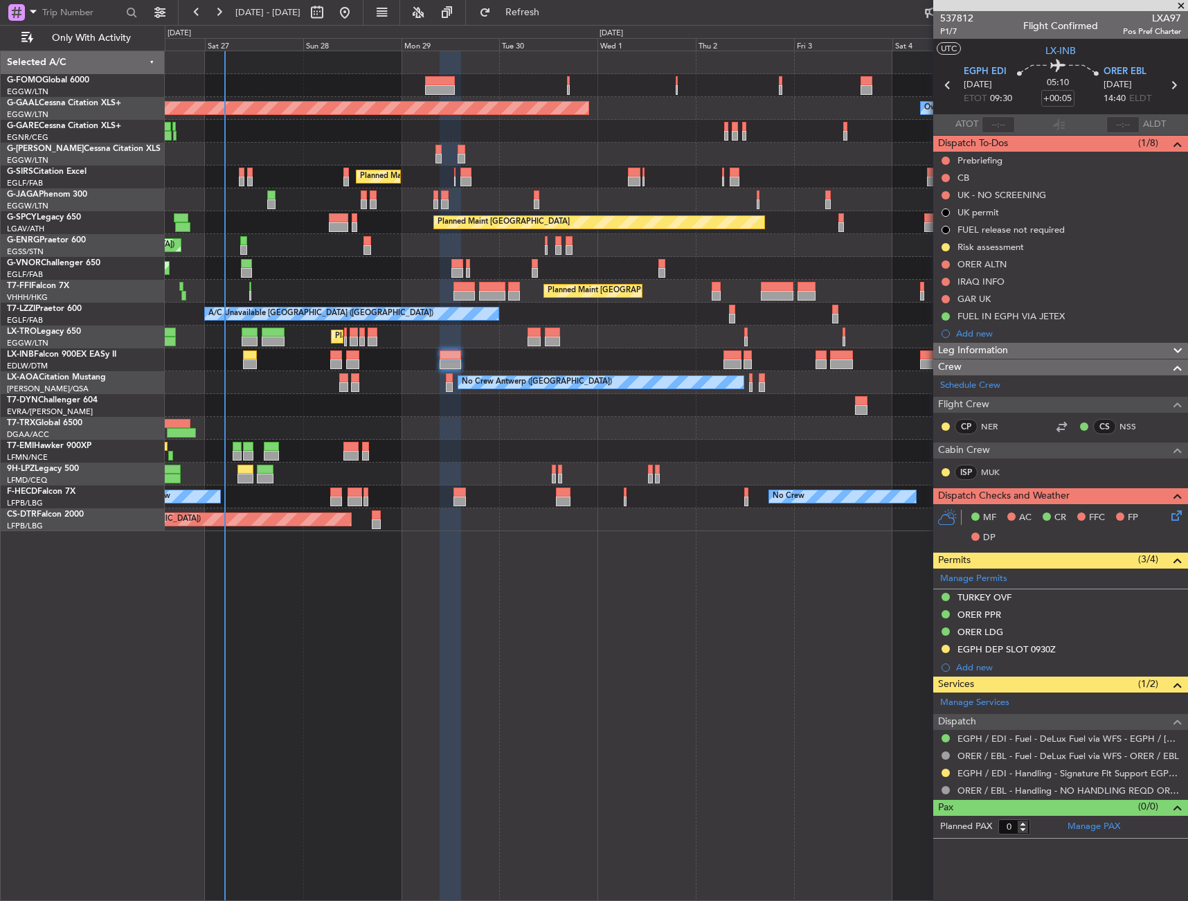
drag, startPoint x: 946, startPoint y: 193, endPoint x: 951, endPoint y: 207, distance: 14.7
click at [946, 193] on button at bounding box center [946, 195] width 8 height 8
click at [945, 260] on span "Completed" at bounding box center [952, 256] width 46 height 14
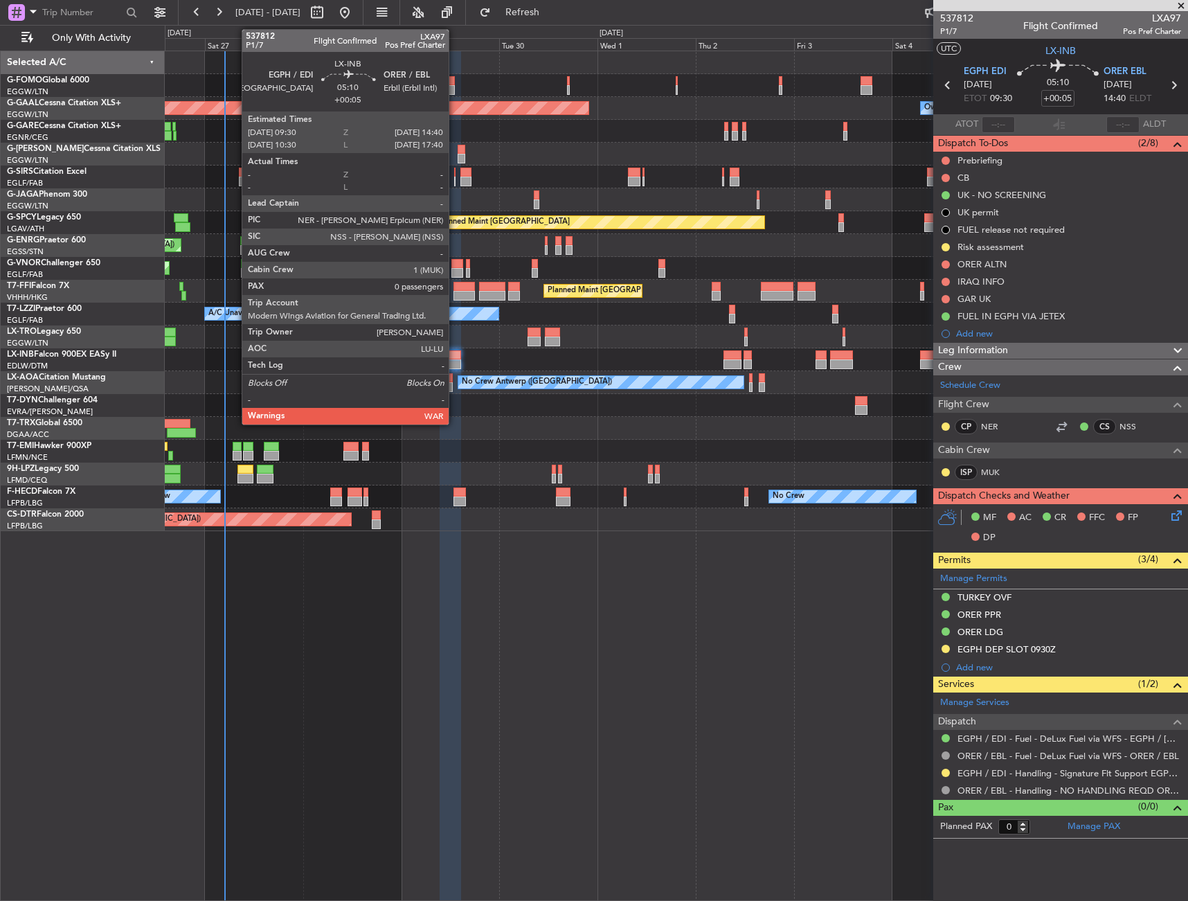
click at [455, 352] on div at bounding box center [450, 355] width 21 height 10
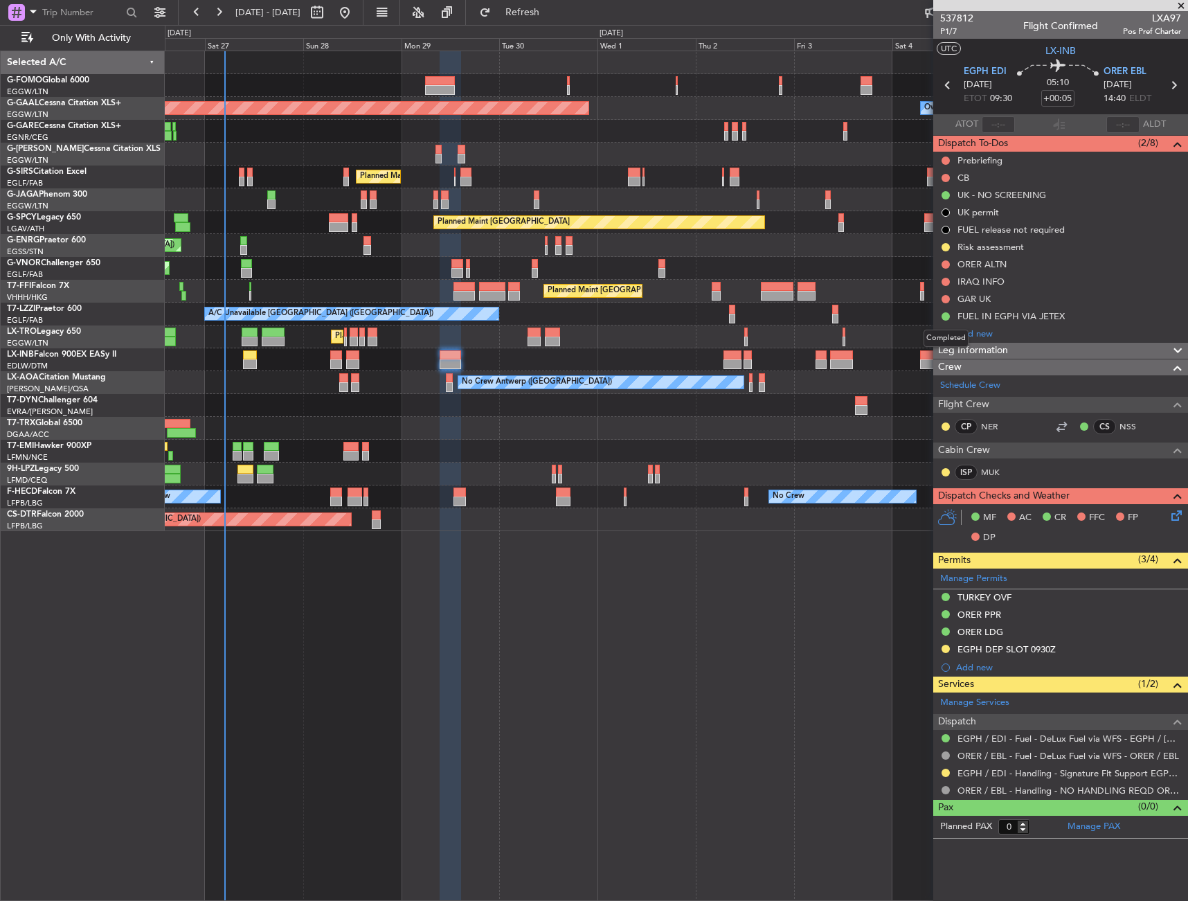
drag, startPoint x: 969, startPoint y: 349, endPoint x: 963, endPoint y: 357, distance: 10.4
click at [969, 349] on mat-tooltip-component "Completed" at bounding box center [946, 338] width 64 height 37
click at [1025, 354] on div "Leg Information" at bounding box center [1061, 351] width 255 height 16
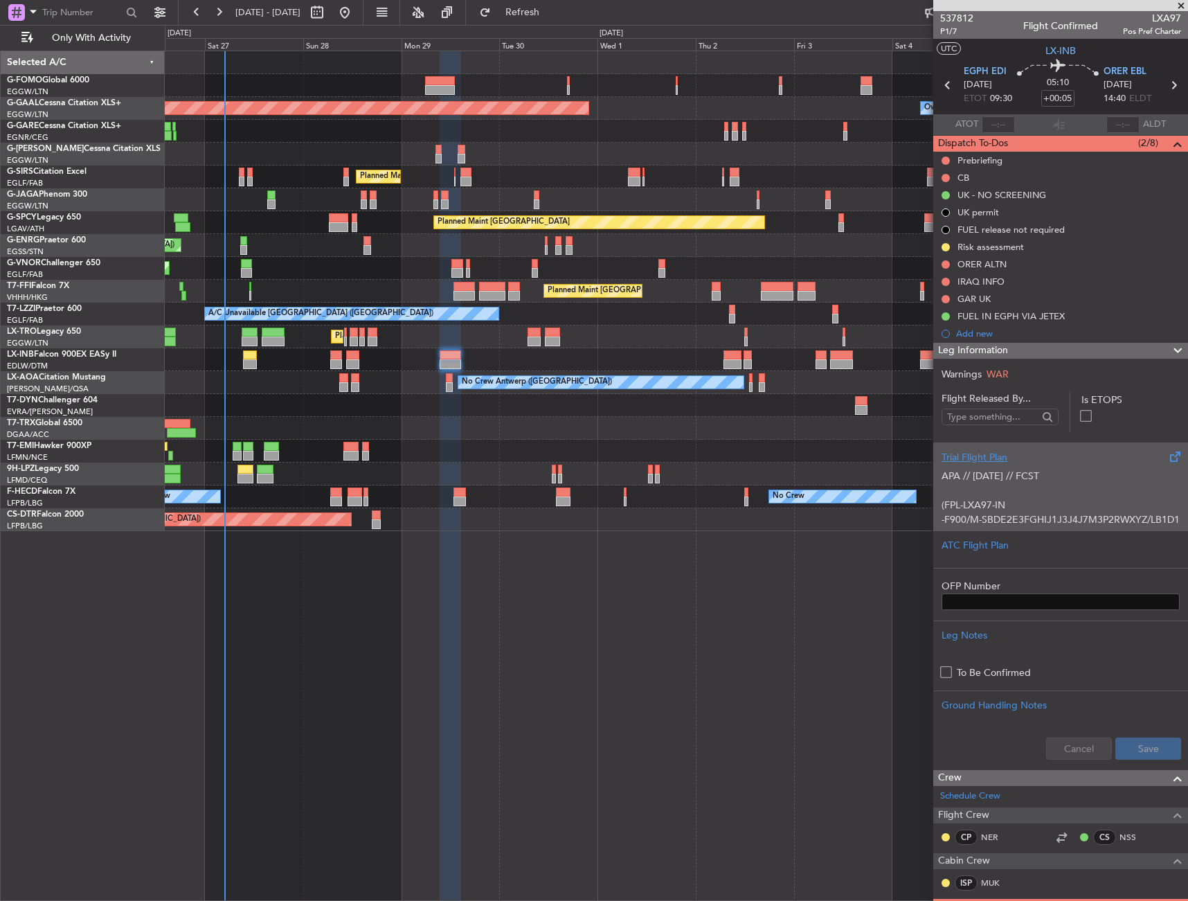
click at [1042, 460] on div "Trial Flight Plan" at bounding box center [1061, 457] width 238 height 15
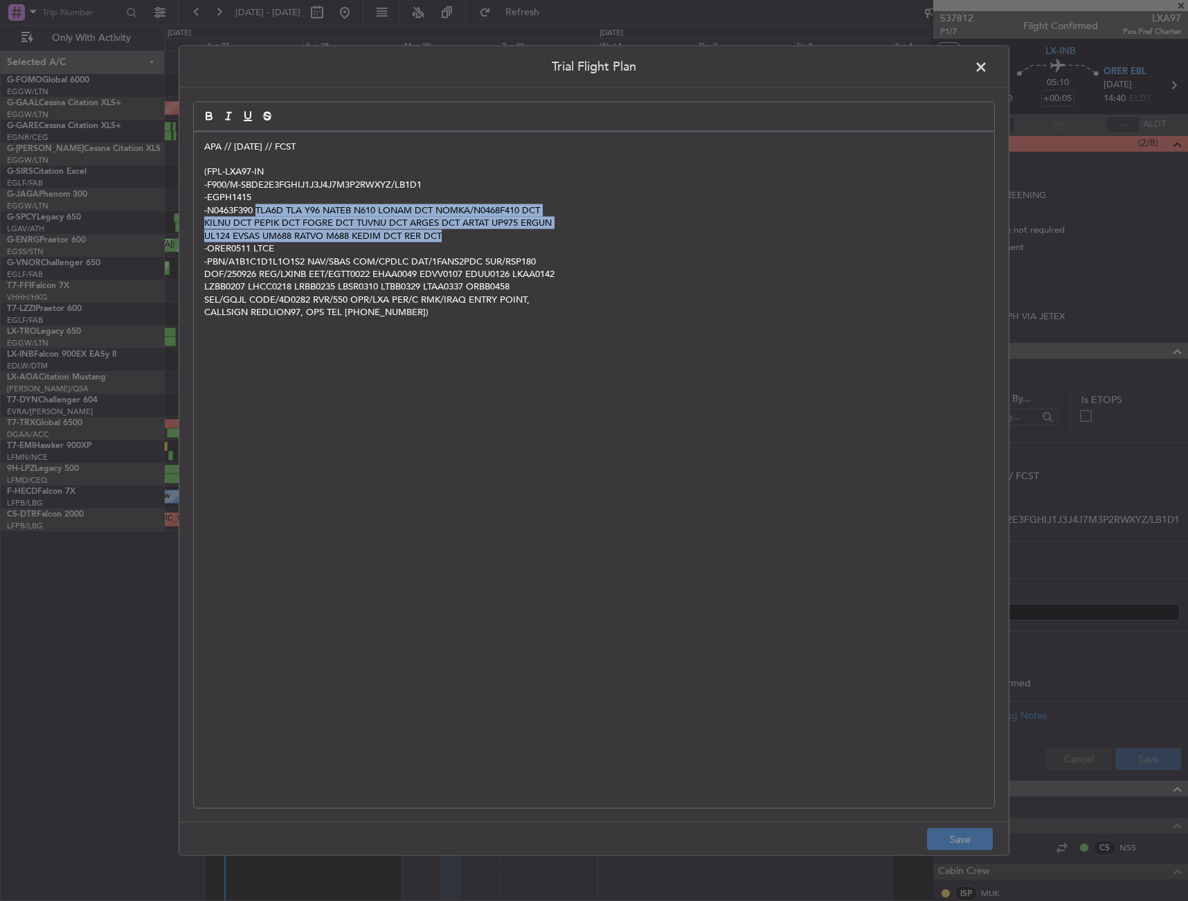
drag, startPoint x: 257, startPoint y: 208, endPoint x: 450, endPoint y: 238, distance: 195.5
click at [450, 238] on div "APA // 25SEP // FCST (FPL-LXA97-IN -F900/M-SBDE2E3FGHIJ1J3J4J7M3P2RWXYZ/LB1D1 -…" at bounding box center [594, 470] width 801 height 677
copy div "TLA6D TLA Y96 NATEB N610 LONAM DCT NOMKA/N0468F410 DCT KILNU DCT PEPIK DCT FOGR…"
click at [988, 68] on span at bounding box center [988, 70] width 0 height 28
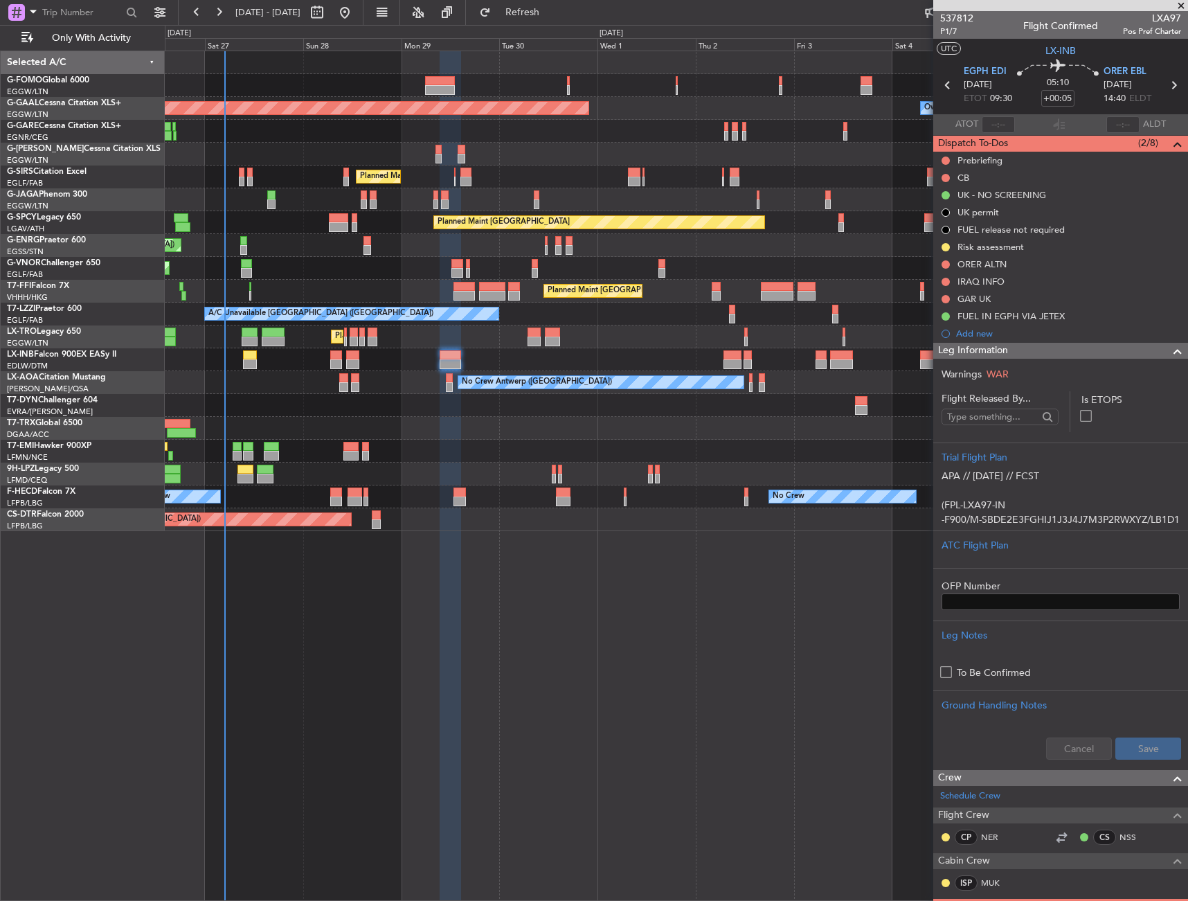
click at [972, 353] on span "Leg Information" at bounding box center [973, 351] width 70 height 16
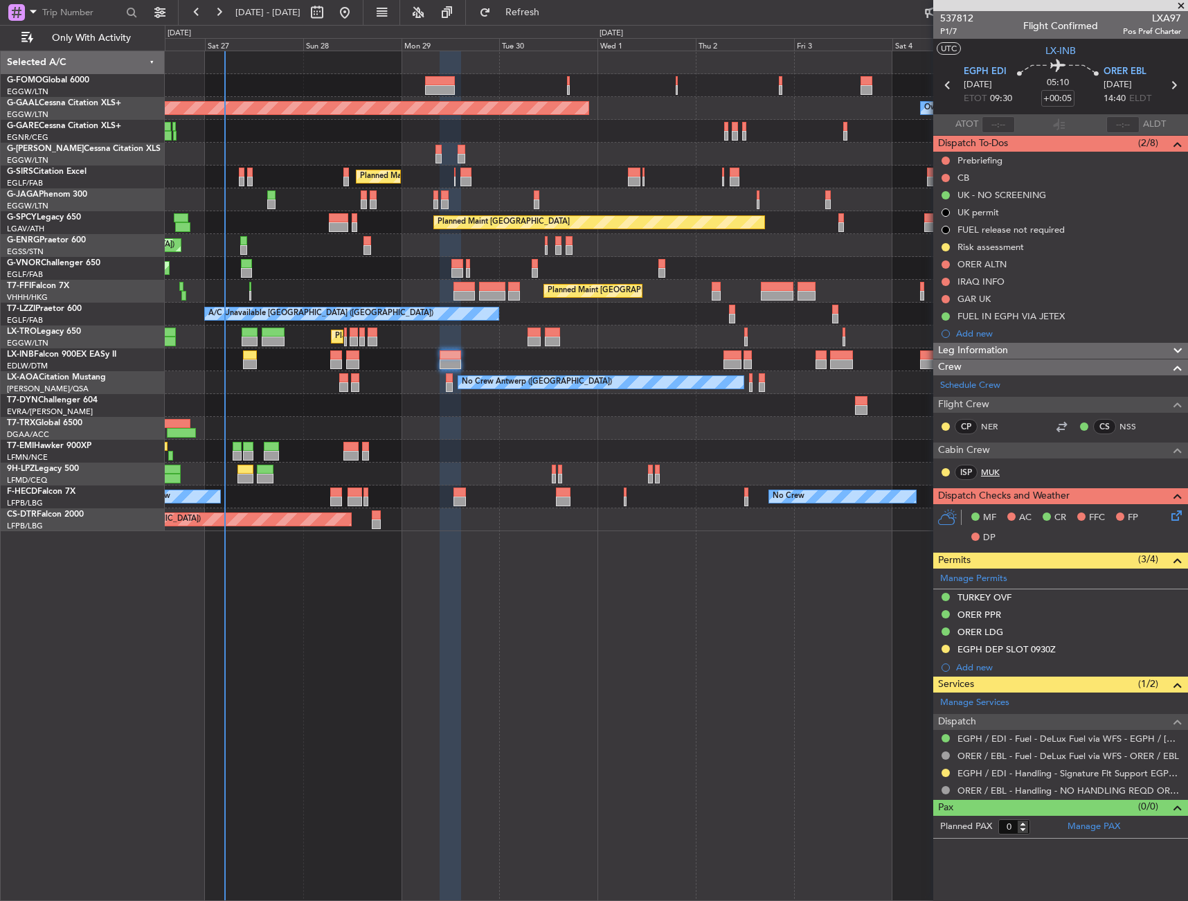
click at [999, 473] on link "MUK" at bounding box center [996, 472] width 31 height 12
click at [1071, 101] on input "+00:05" at bounding box center [1058, 98] width 33 height 17
type input "-00:15"
click at [1102, 99] on div "05:10 -00:15" at bounding box center [1058, 85] width 91 height 51
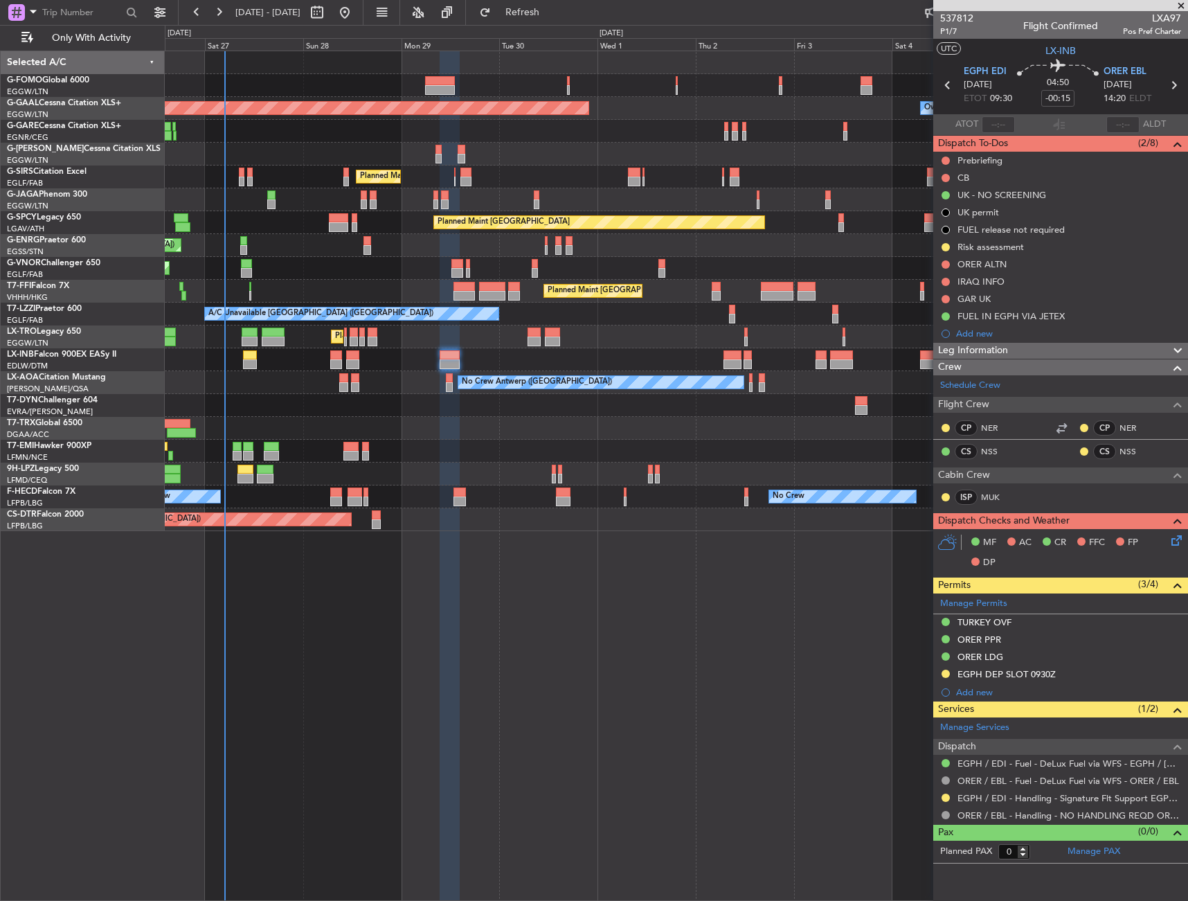
click at [1176, 529] on div "MF AC CR FFC FP DP" at bounding box center [1061, 553] width 255 height 48
click at [1176, 537] on icon at bounding box center [1174, 538] width 11 height 11
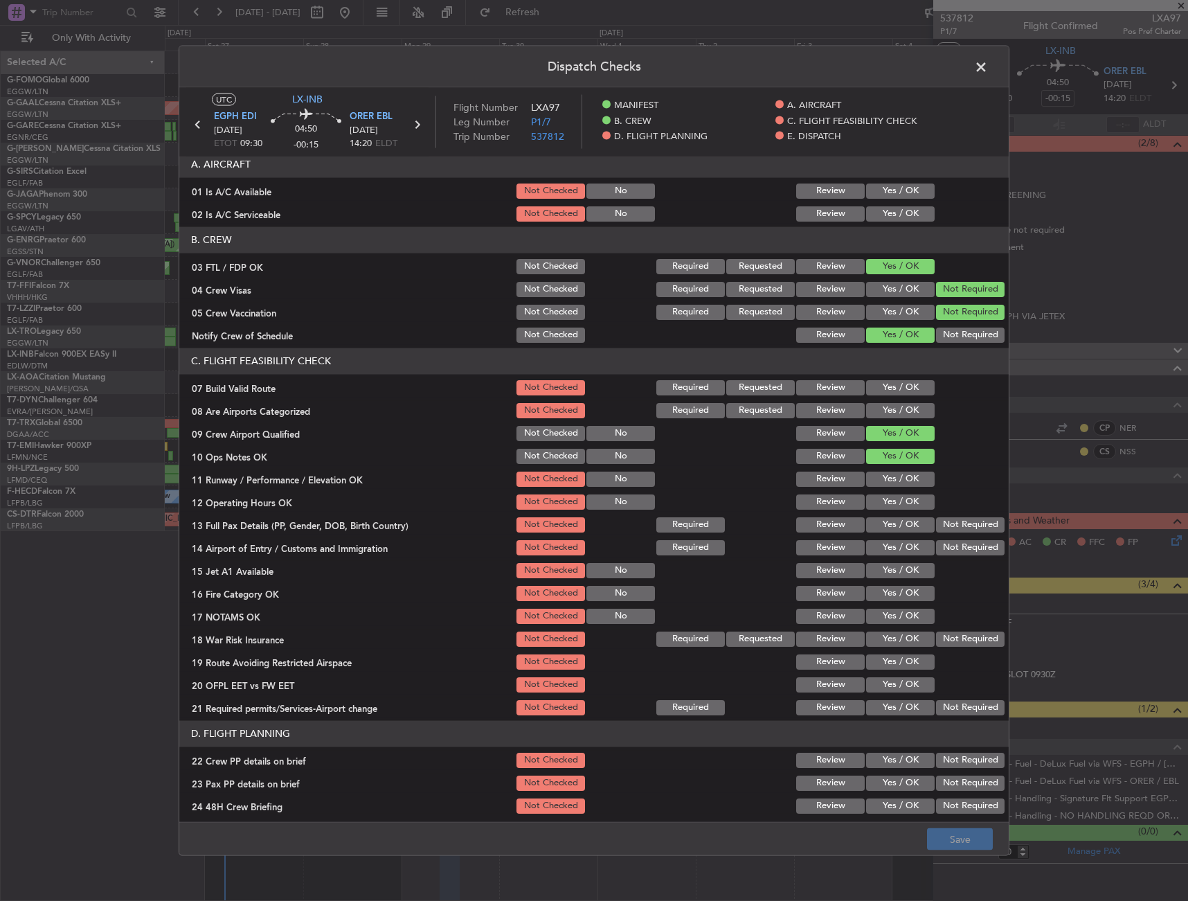
scroll to position [139, 0]
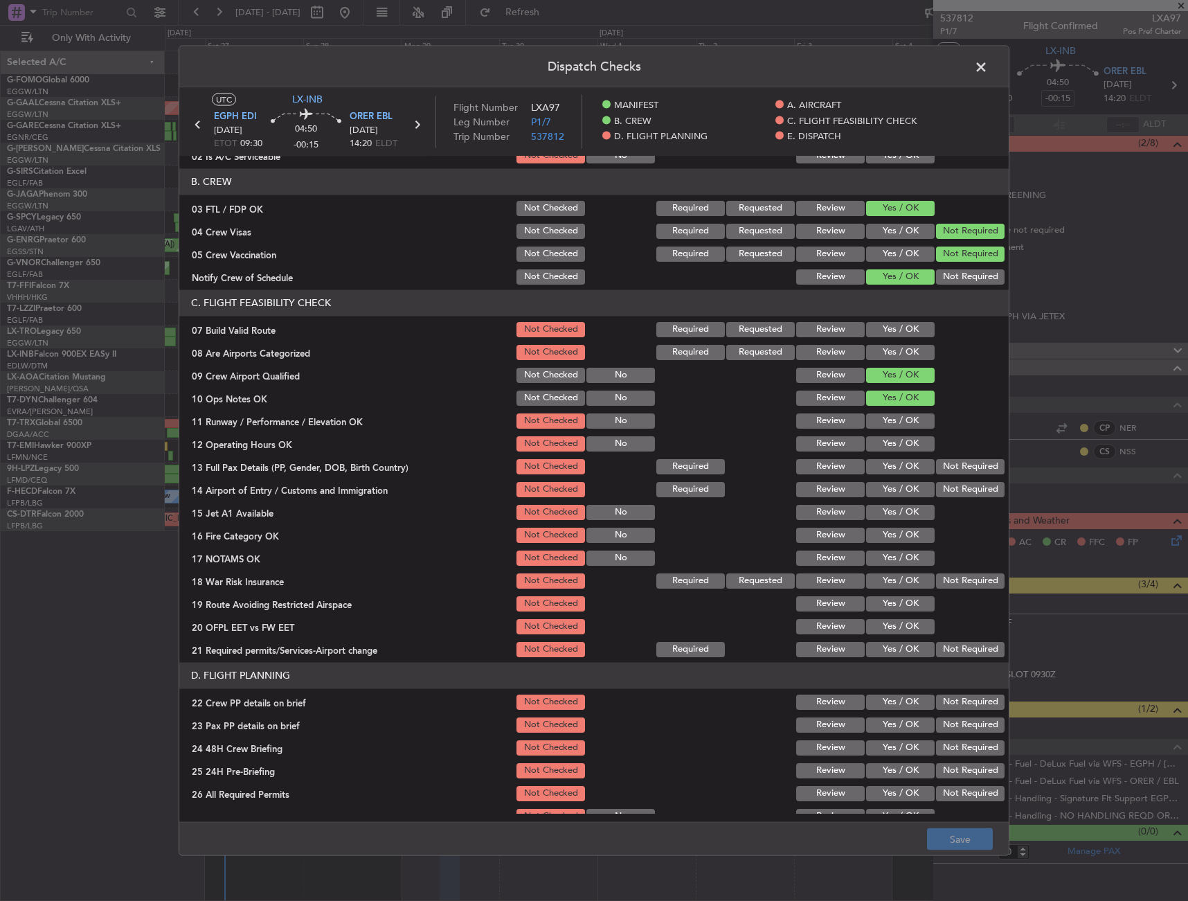
click at [891, 332] on button "Yes / OK" at bounding box center [900, 328] width 69 height 15
click at [889, 346] on button "Yes / OK" at bounding box center [900, 351] width 69 height 15
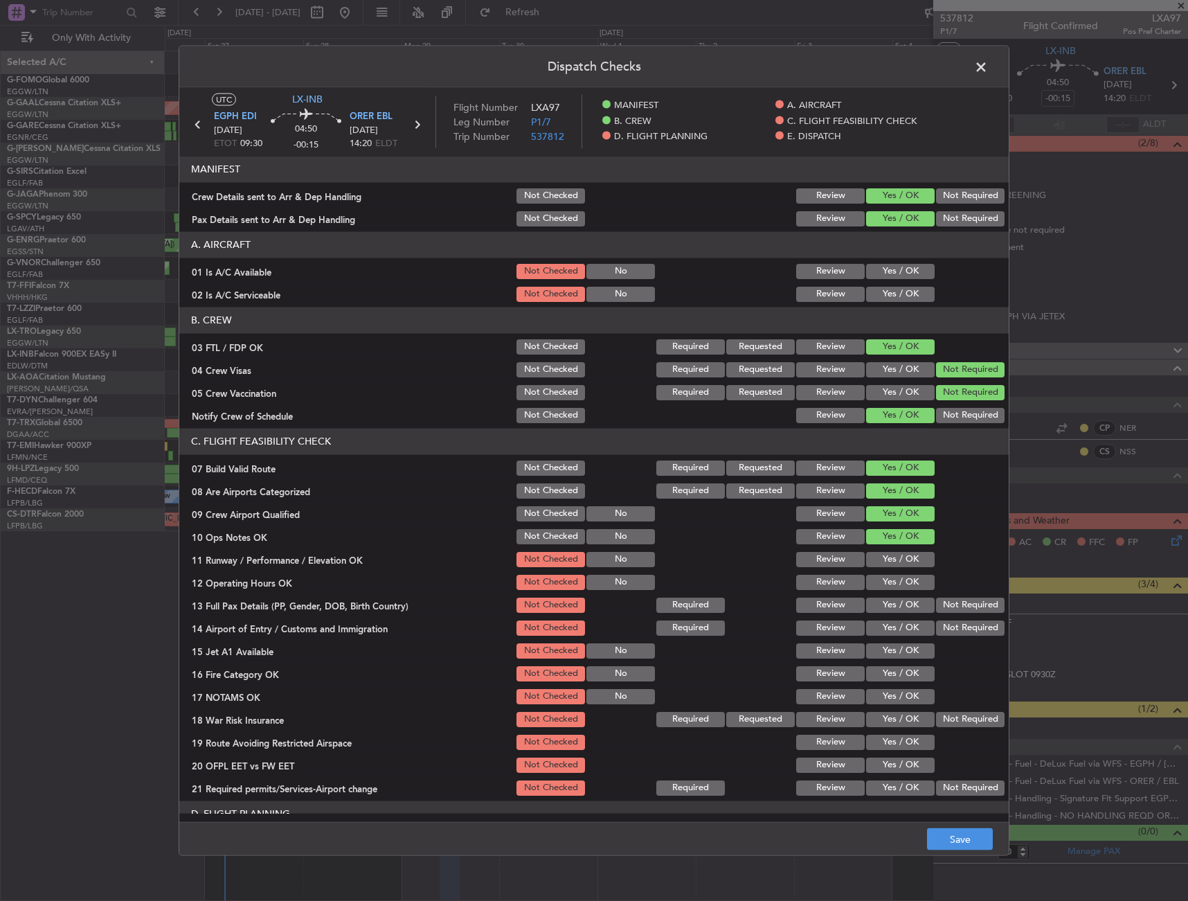
click at [884, 296] on button "Yes / OK" at bounding box center [900, 293] width 69 height 15
click at [885, 257] on header "A. AIRCRAFT" at bounding box center [594, 244] width 830 height 26
click at [884, 267] on button "Yes / OK" at bounding box center [900, 270] width 69 height 15
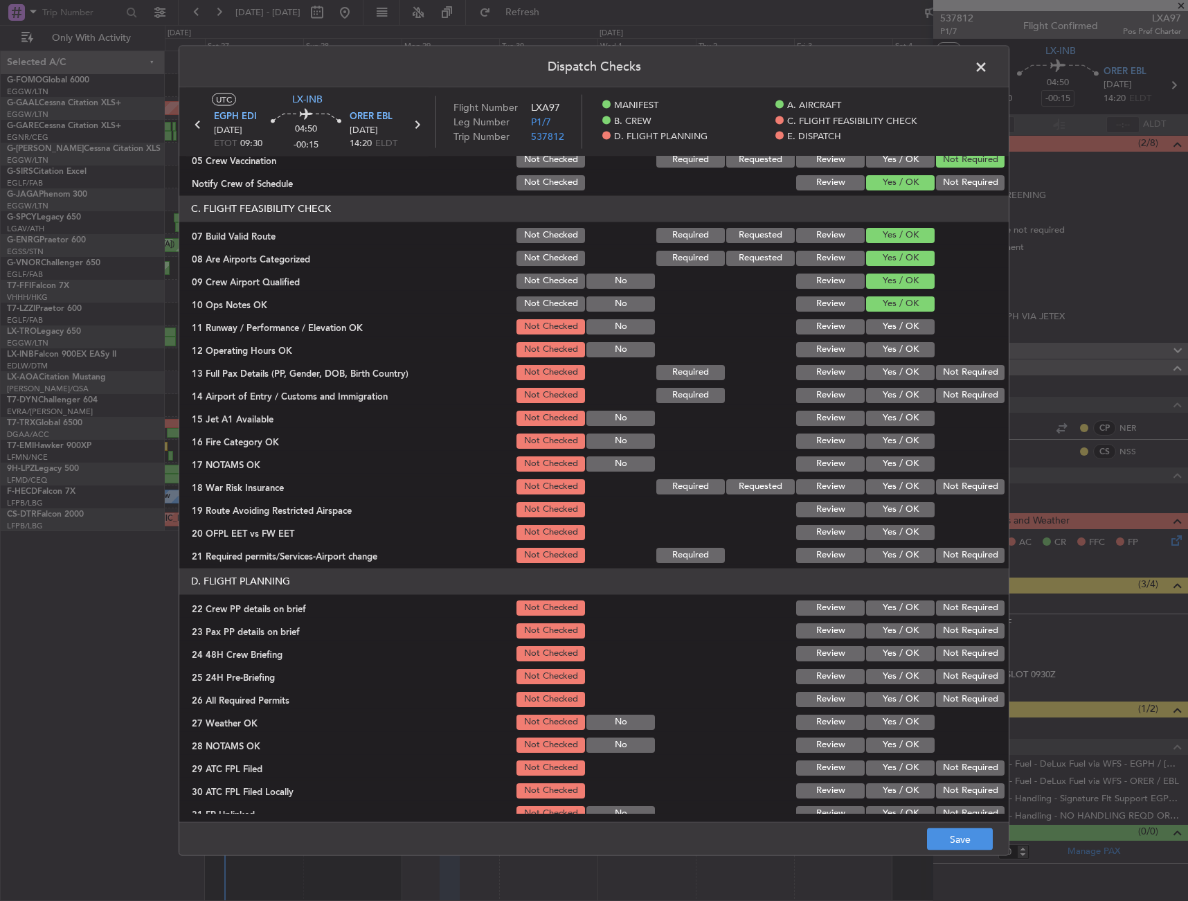
scroll to position [277, 0]
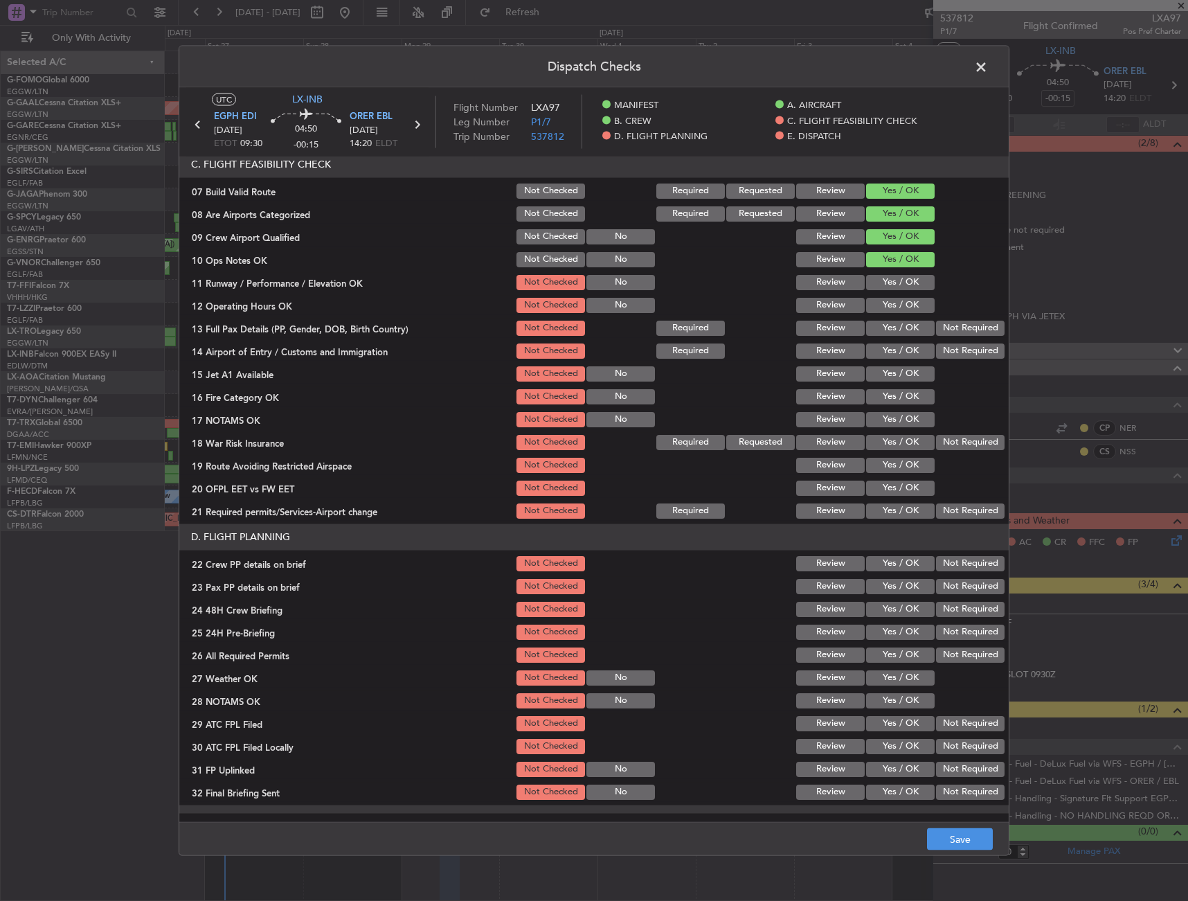
click at [883, 315] on section "C. FLIGHT FEASIBILITY CHECK 07 Build Valid Route Not Checked Required Requested…" at bounding box center [594, 335] width 830 height 369
click at [884, 286] on button "Yes / OK" at bounding box center [900, 281] width 69 height 15
click at [884, 311] on button "Yes / OK" at bounding box center [900, 304] width 69 height 15
click at [884, 329] on button "Yes / OK" at bounding box center [900, 327] width 69 height 15
click at [893, 353] on button "Yes / OK" at bounding box center [900, 350] width 69 height 15
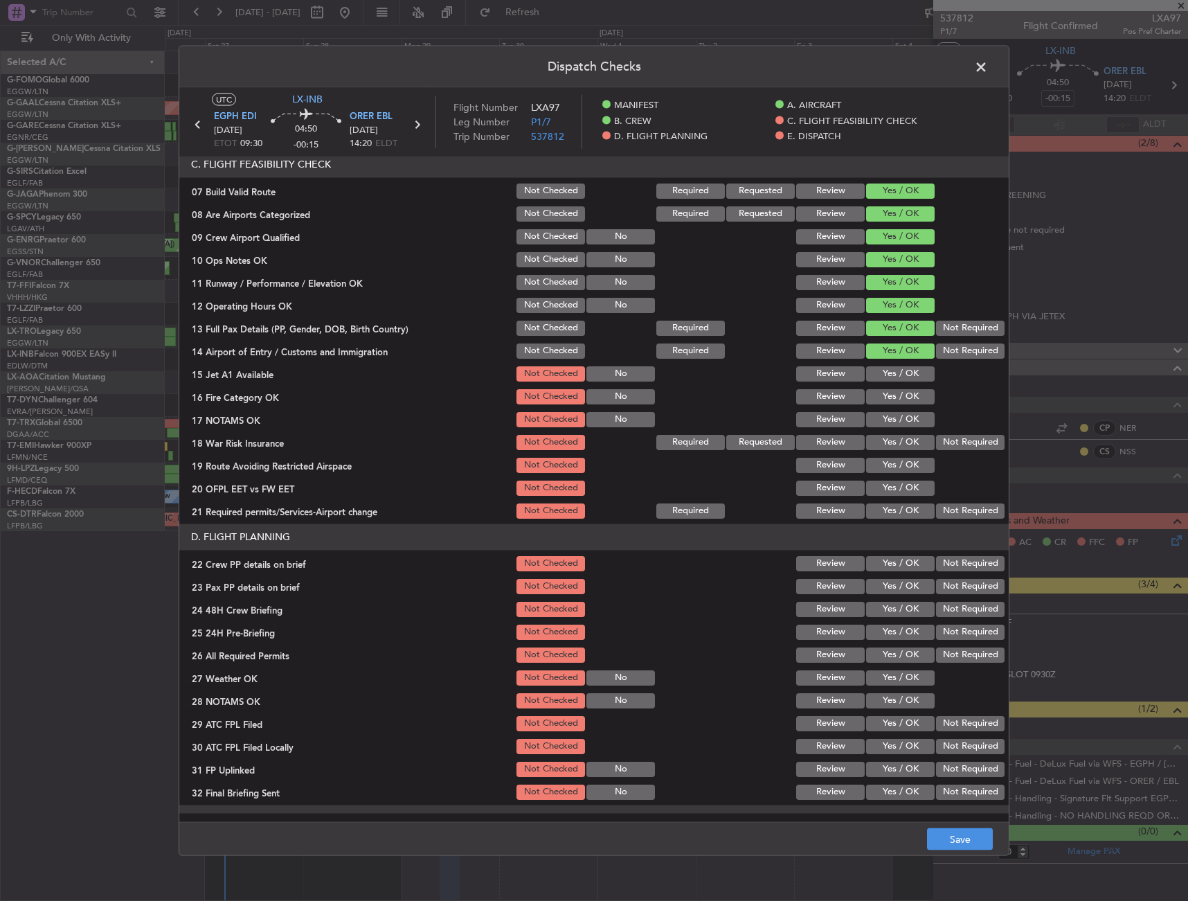
click at [890, 383] on div "Yes / OK" at bounding box center [899, 373] width 70 height 19
click at [888, 401] on button "Yes / OK" at bounding box center [900, 396] width 69 height 15
click at [887, 418] on button "Yes / OK" at bounding box center [900, 418] width 69 height 15
click at [889, 383] on div "Yes / OK" at bounding box center [899, 373] width 70 height 19
click at [890, 377] on button "Yes / OK" at bounding box center [900, 373] width 69 height 15
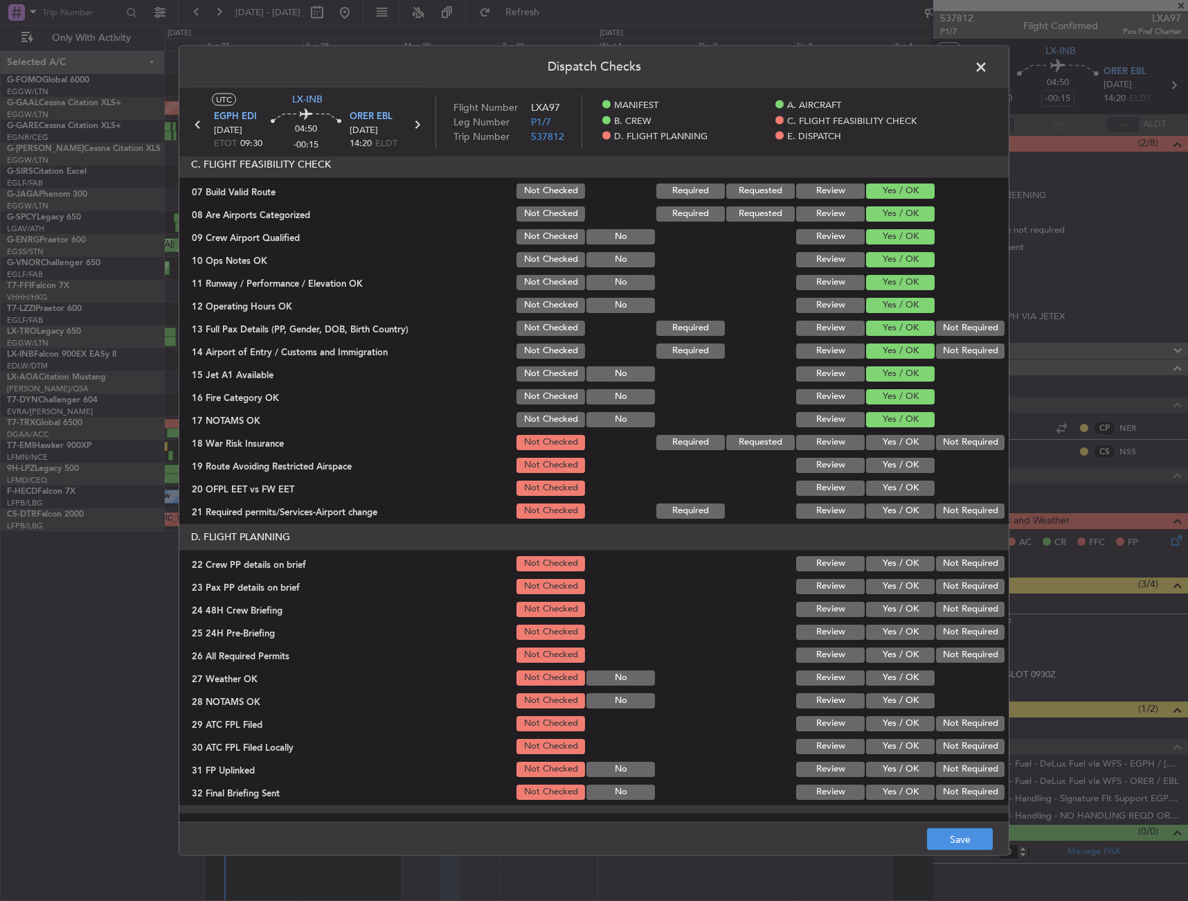
drag, startPoint x: 950, startPoint y: 447, endPoint x: 900, endPoint y: 471, distance: 56.1
click at [949, 447] on button "Not Required" at bounding box center [970, 441] width 69 height 15
drag, startPoint x: 888, startPoint y: 470, endPoint x: 886, endPoint y: 478, distance: 8.6
click at [886, 470] on button "Yes / OK" at bounding box center [900, 464] width 69 height 15
click at [885, 494] on button "Yes / OK" at bounding box center [900, 487] width 69 height 15
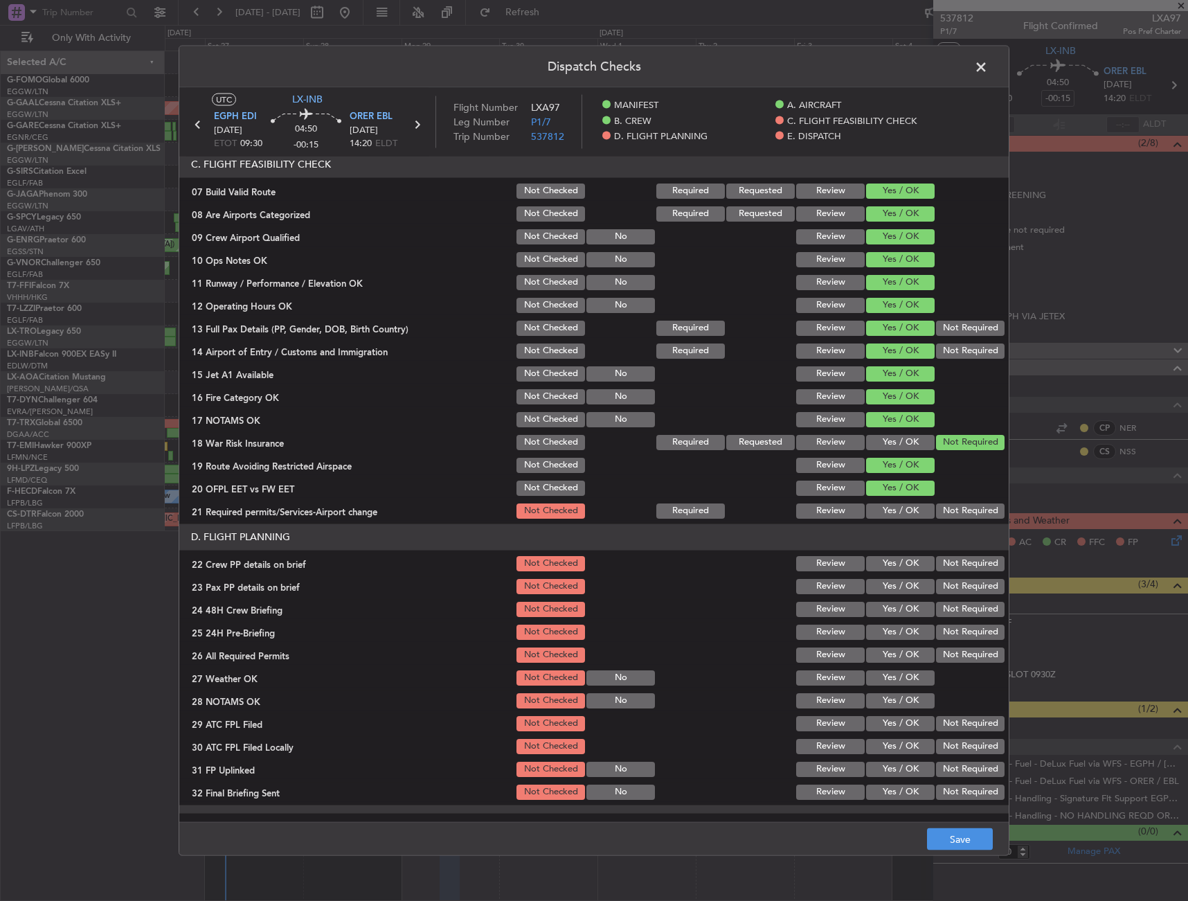
click at [885, 512] on button "Yes / OK" at bounding box center [900, 510] width 69 height 15
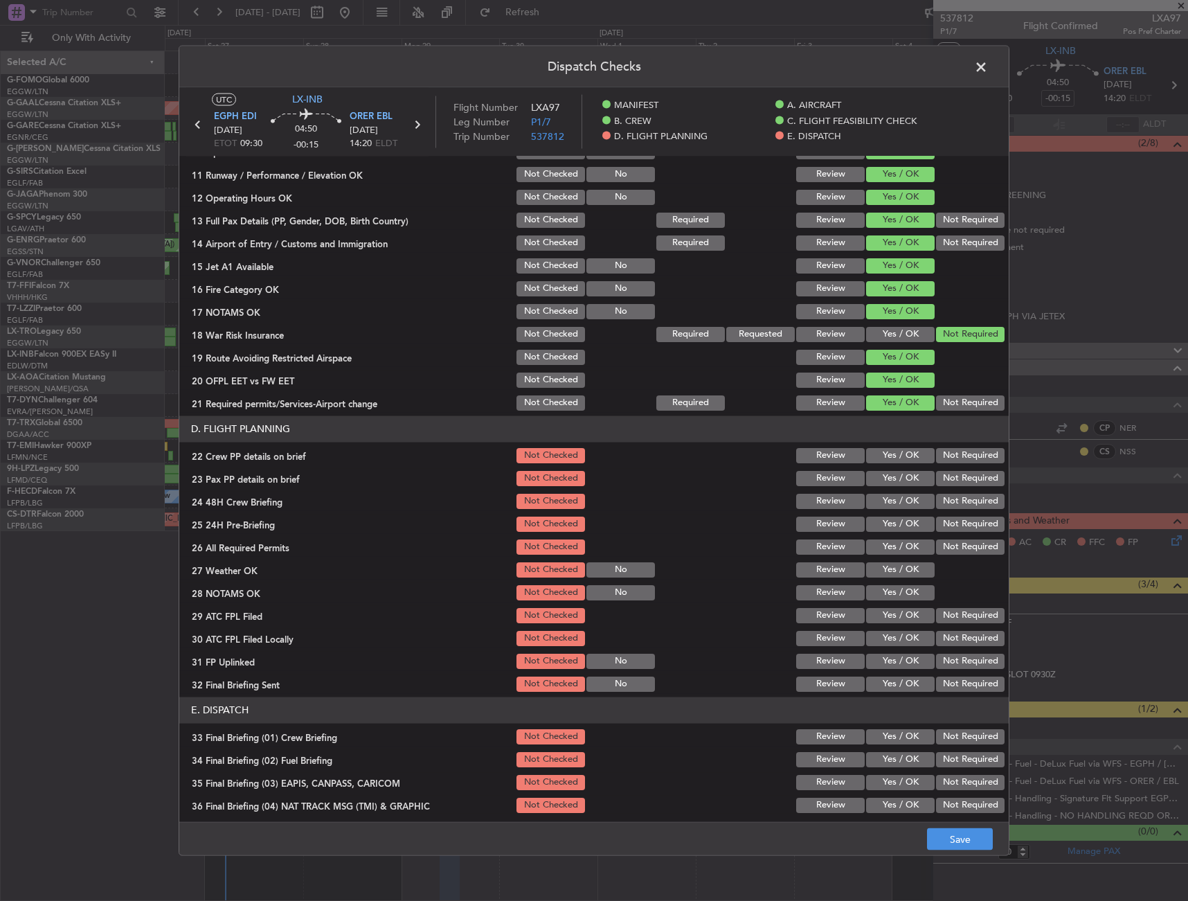
scroll to position [416, 0]
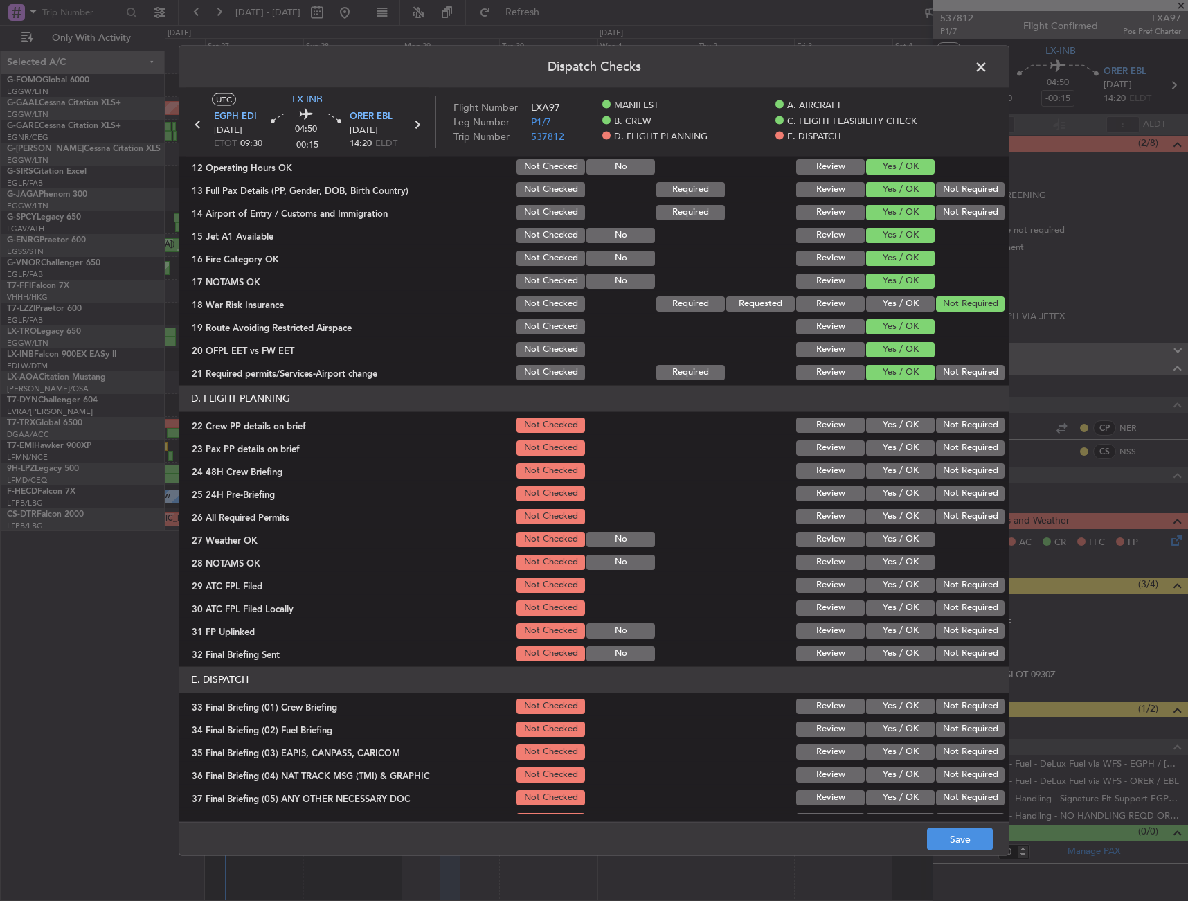
click at [887, 466] on button "Yes / OK" at bounding box center [900, 470] width 69 height 15
click at [888, 443] on button "Yes / OK" at bounding box center [900, 447] width 69 height 15
click at [889, 430] on button "Yes / OK" at bounding box center [900, 424] width 69 height 15
click at [969, 494] on button "Not Required" at bounding box center [970, 492] width 69 height 15
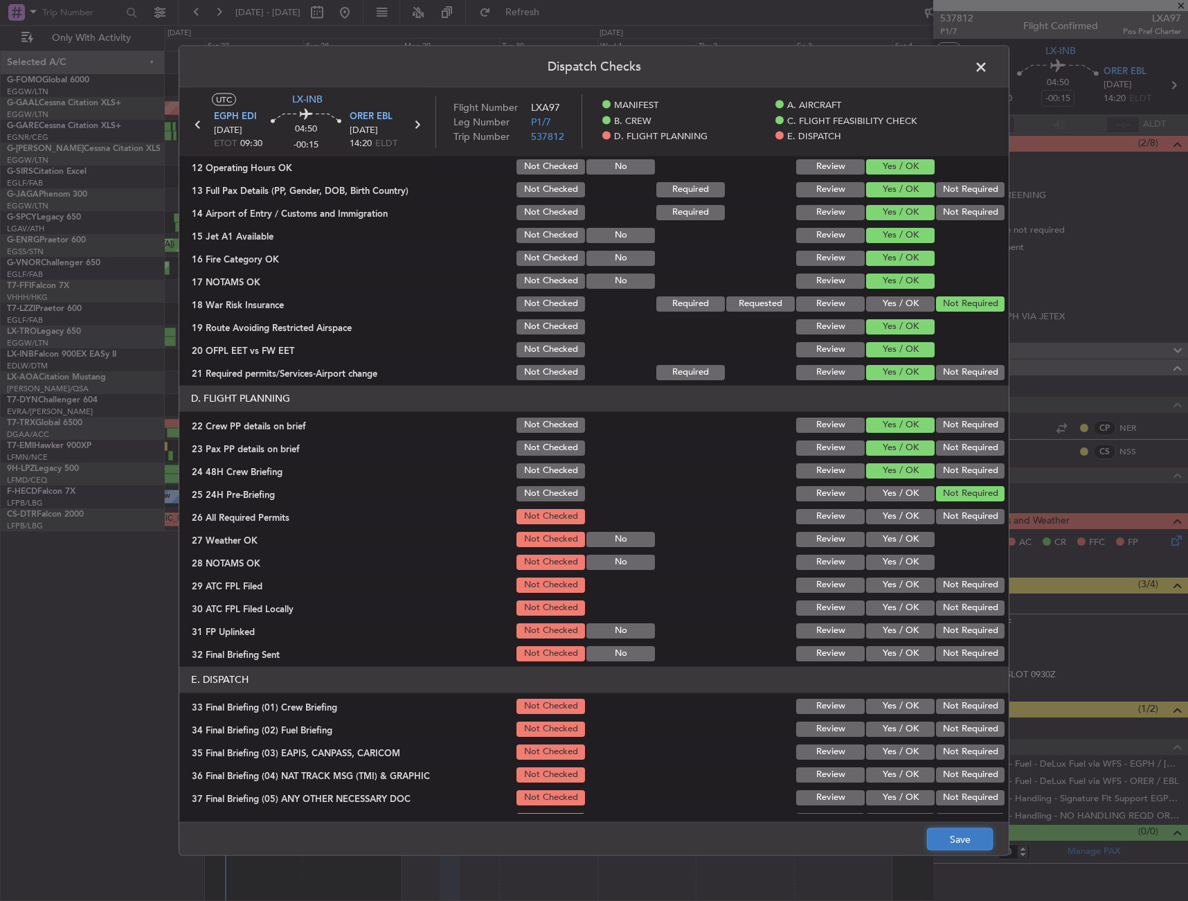
click at [969, 849] on button "Save" at bounding box center [960, 839] width 66 height 22
click at [988, 71] on span at bounding box center [988, 70] width 0 height 28
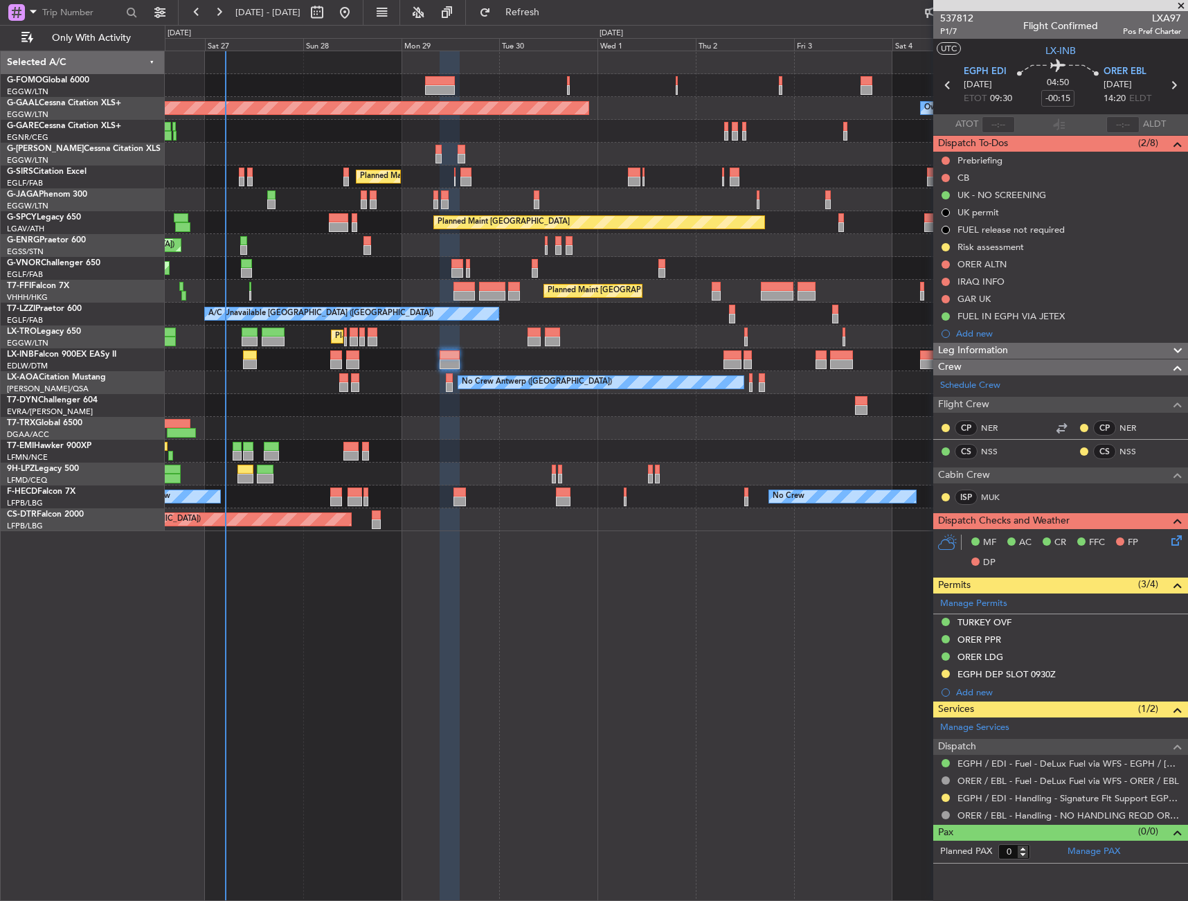
drag, startPoint x: 947, startPoint y: 162, endPoint x: 946, endPoint y: 184, distance: 21.5
click at [947, 162] on button at bounding box center [946, 161] width 8 height 8
click at [946, 208] on li "In Progress" at bounding box center [946, 200] width 73 height 21
click at [945, 179] on button at bounding box center [946, 178] width 8 height 8
click at [947, 235] on span "Completed" at bounding box center [952, 239] width 46 height 14
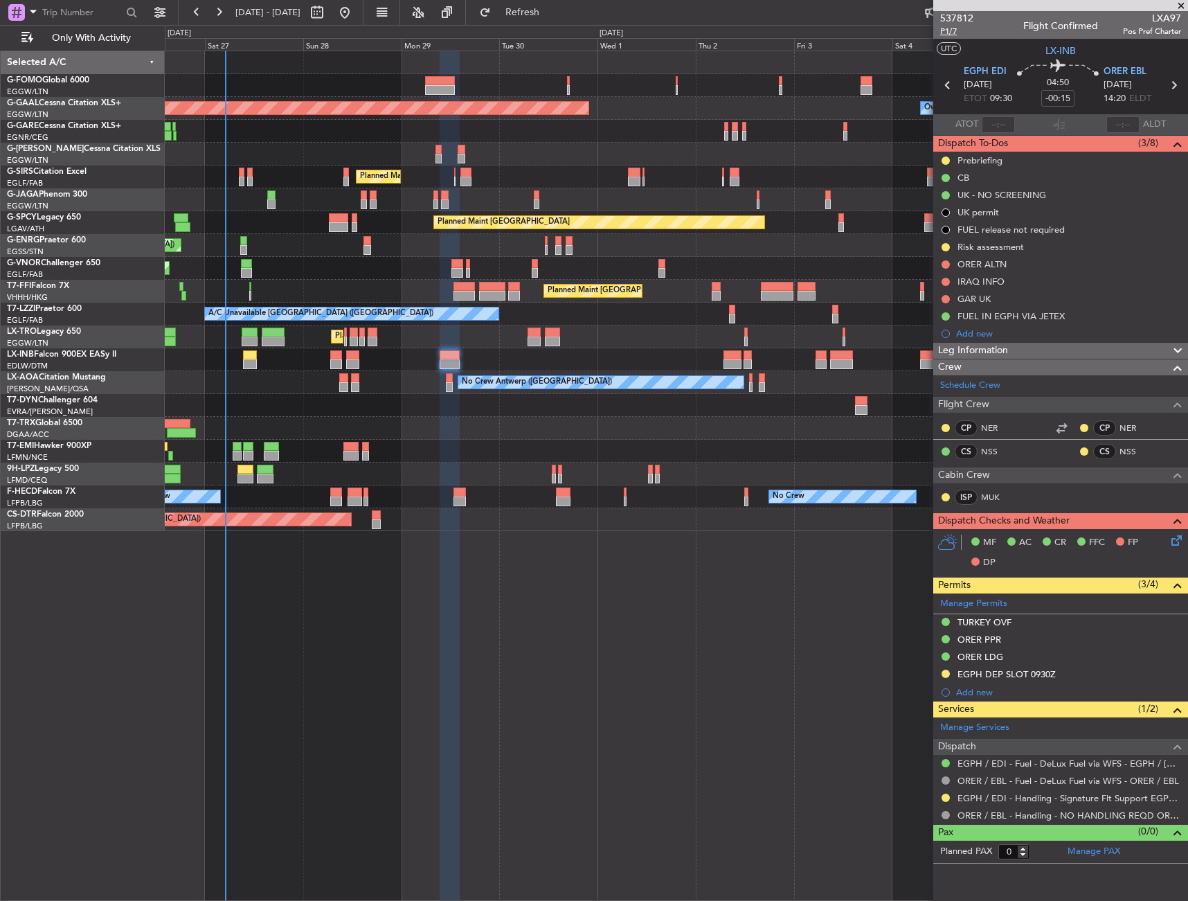
click at [951, 34] on span "P1/7" at bounding box center [956, 32] width 33 height 12
click at [1039, 353] on div "Leg Information" at bounding box center [1061, 351] width 255 height 16
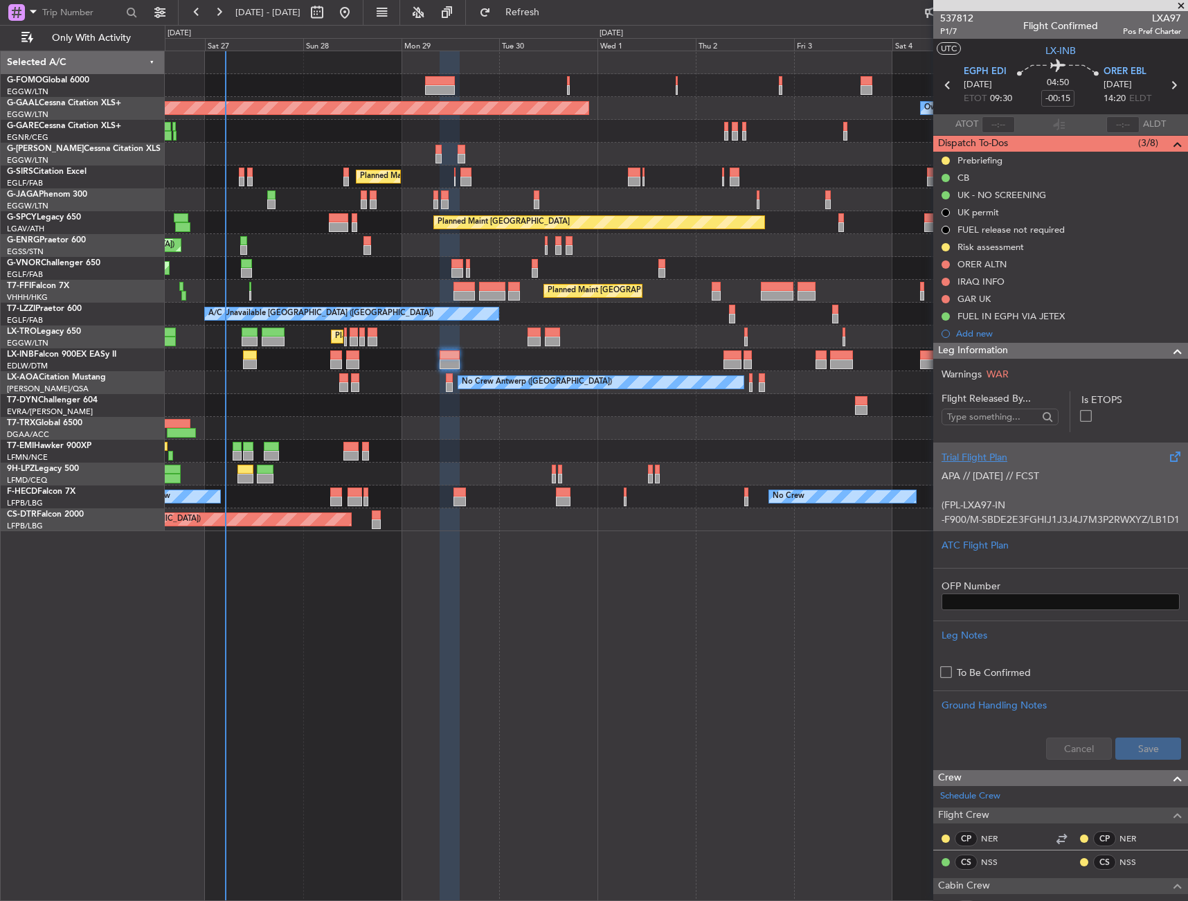
click at [996, 472] on p "APA // 25SEP // FCST" at bounding box center [1061, 476] width 238 height 15
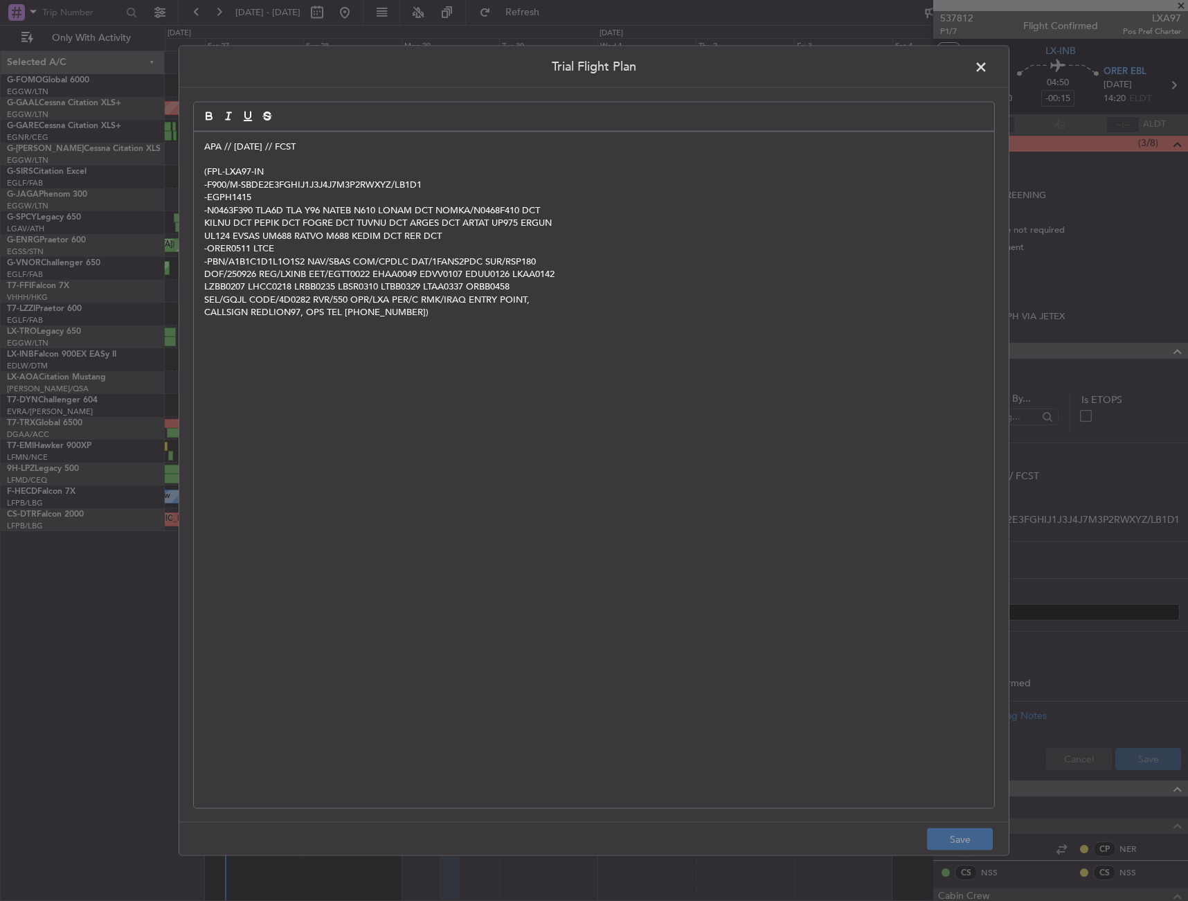
click at [195, 147] on div "APA // 25SEP // FCST (FPL-LXA97-IN -F900/M-SBDE2E3FGHIJ1J3J4J7M3P2RWXYZ/LB1D1 -…" at bounding box center [594, 470] width 801 height 677
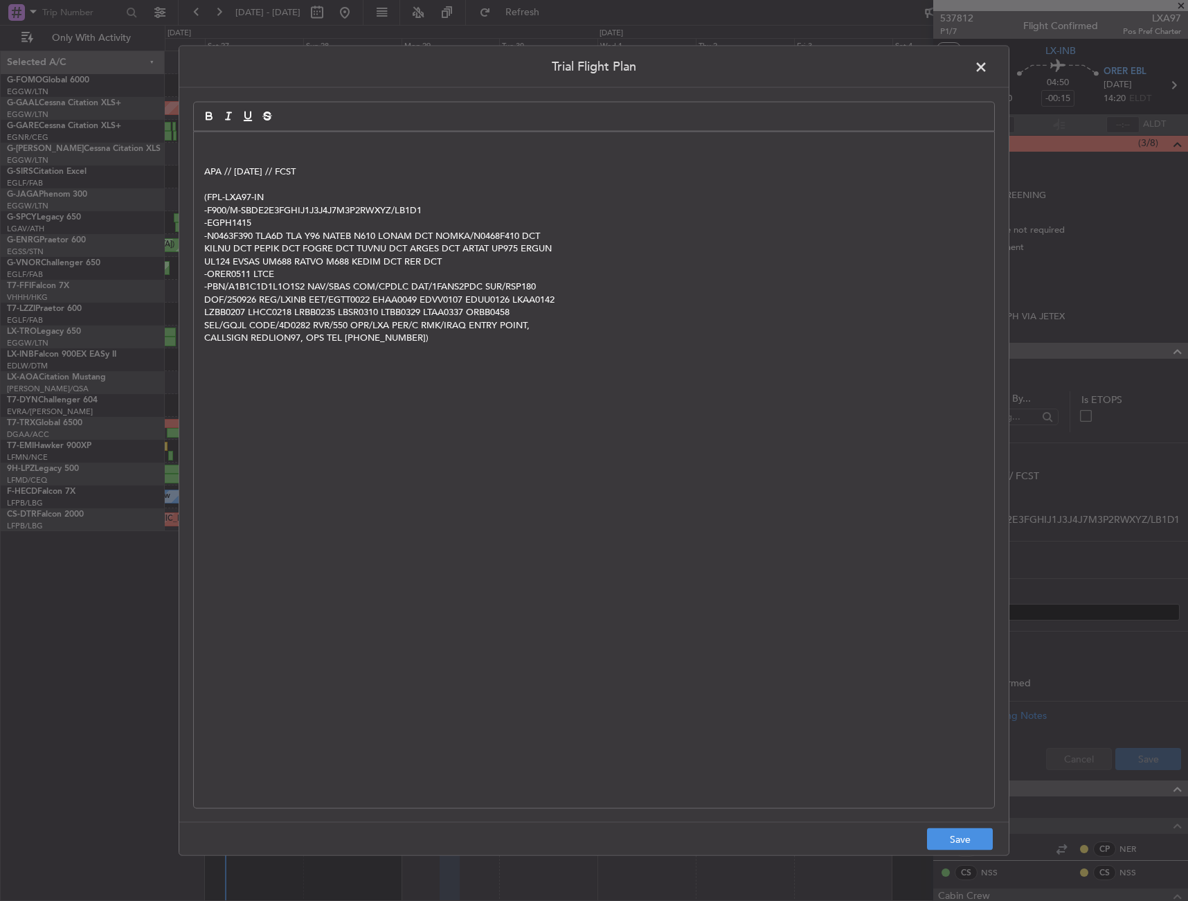
click at [239, 150] on p at bounding box center [594, 146] width 780 height 12
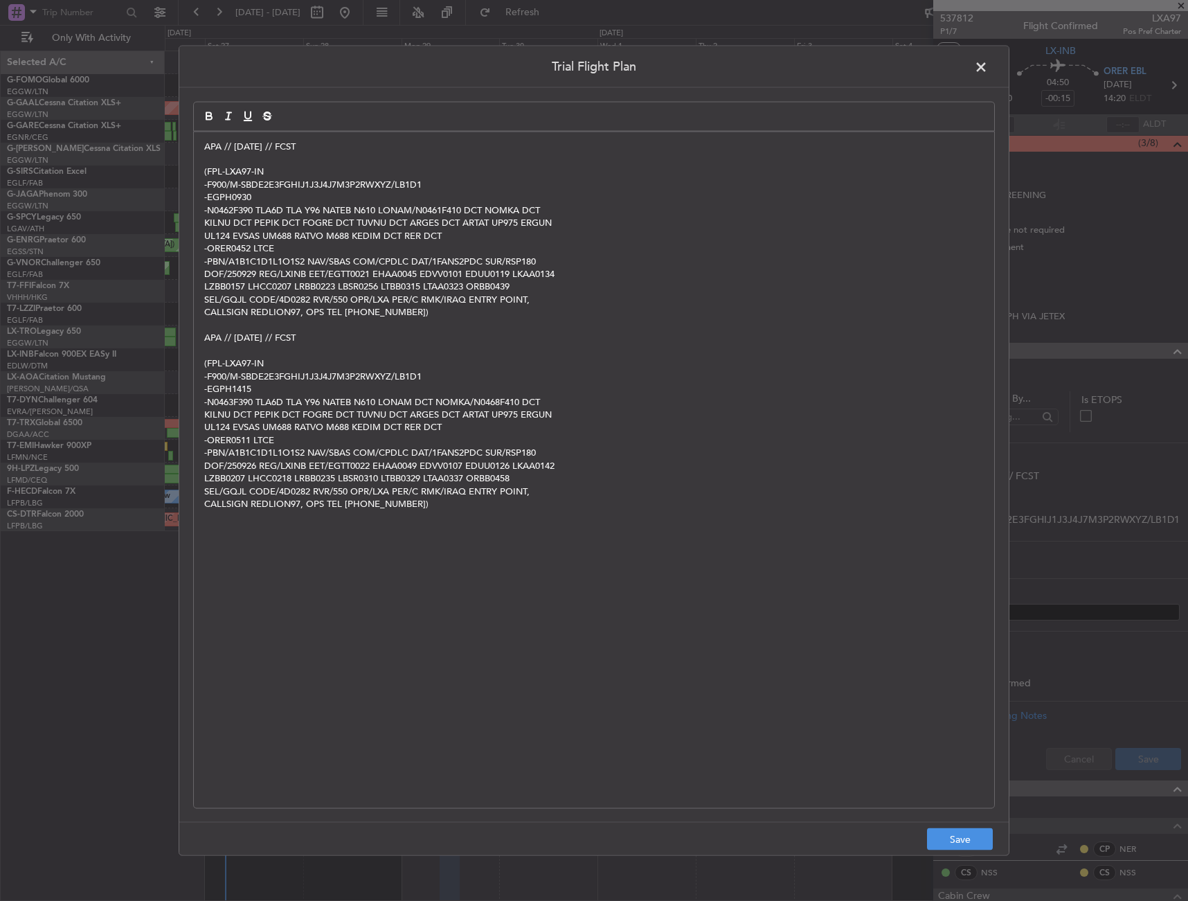
scroll to position [0, 0]
click at [958, 826] on footer "Save" at bounding box center [594, 838] width 830 height 33
click at [959, 828] on footer "Save" at bounding box center [594, 838] width 830 height 33
click at [959, 828] on button "Save" at bounding box center [960, 839] width 66 height 22
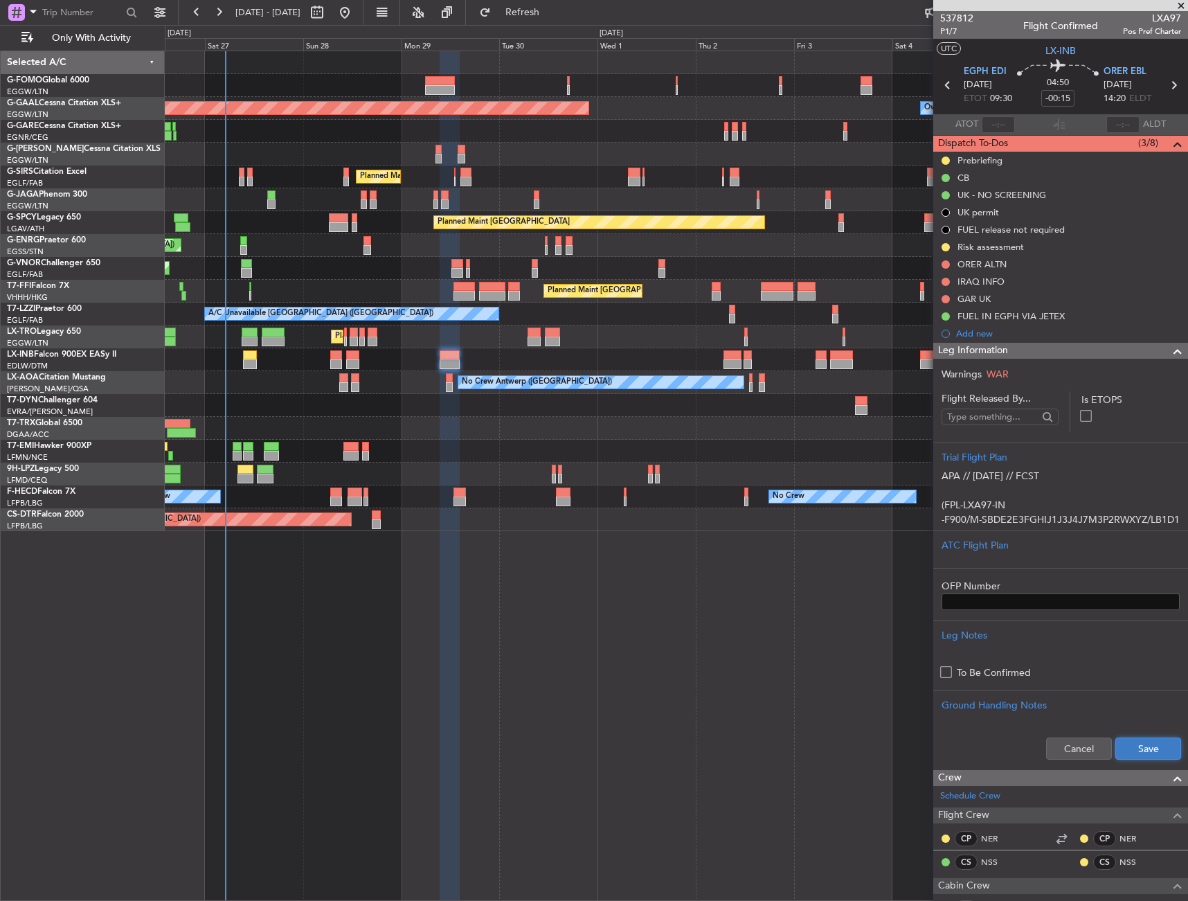
click at [1123, 757] on button "Save" at bounding box center [1149, 749] width 66 height 22
click at [1120, 347] on div "Leg Information" at bounding box center [1061, 351] width 255 height 16
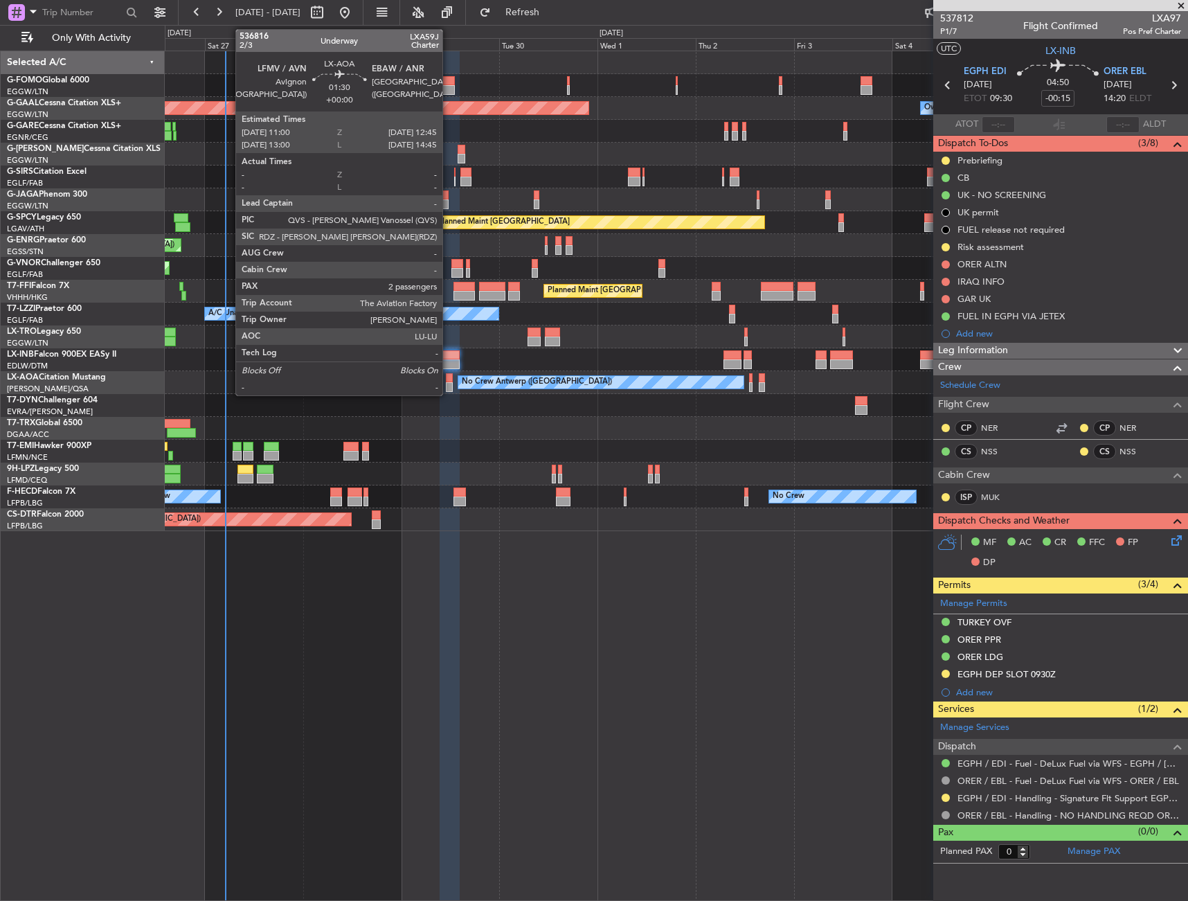
click at [449, 380] on div at bounding box center [450, 378] width 8 height 10
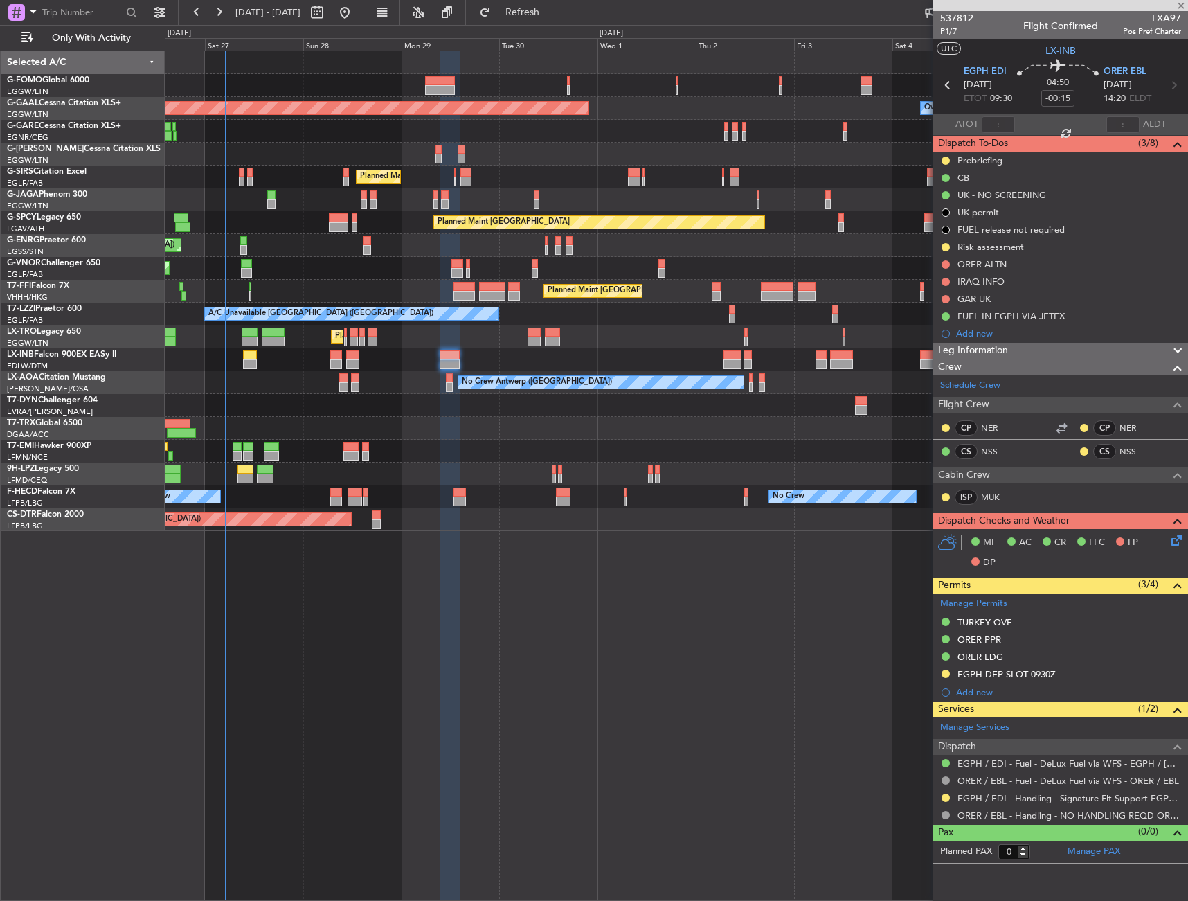
type input "2"
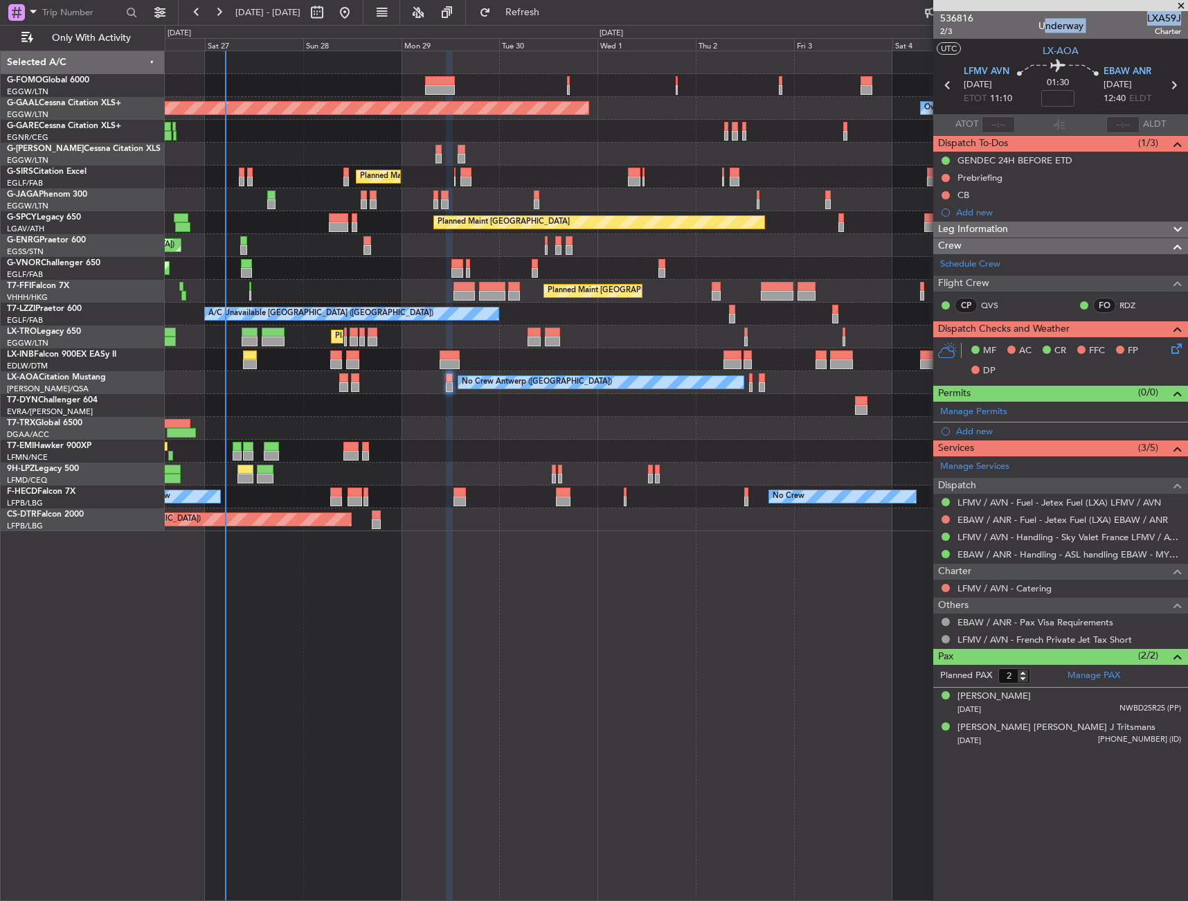
drag, startPoint x: 1145, startPoint y: 20, endPoint x: 1180, endPoint y: 15, distance: 35.7
click at [1180, 15] on div "536816 2/3 Underway LXA59J Charter" at bounding box center [1061, 25] width 255 height 28
drag, startPoint x: 1180, startPoint y: 15, endPoint x: 1148, endPoint y: 20, distance: 32.9
click at [1153, 28] on mat-tooltip-component "Flight Number" at bounding box center [1140, 44] width 75 height 37
drag, startPoint x: 1152, startPoint y: 19, endPoint x: 1179, endPoint y: 19, distance: 26.3
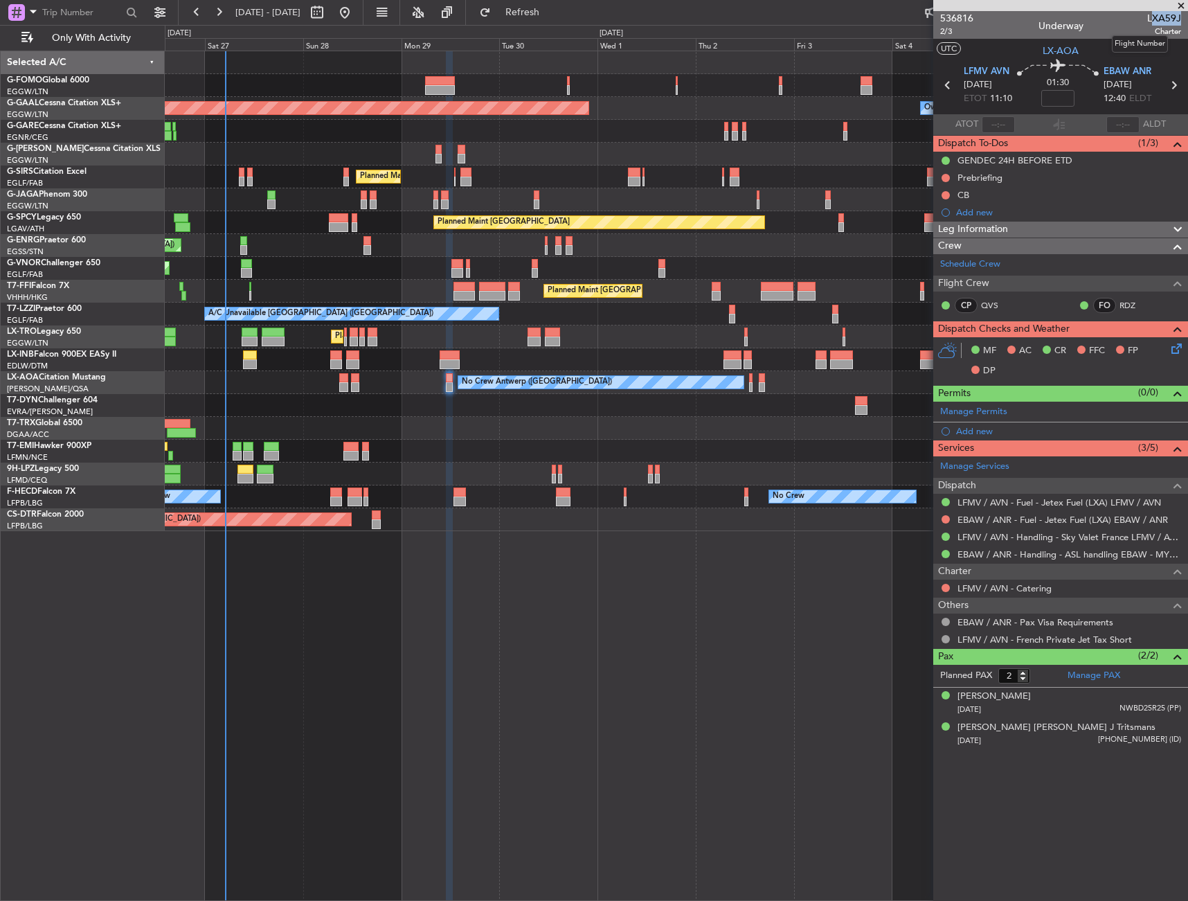
click at [1179, 19] on span "LXA59J" at bounding box center [1165, 18] width 34 height 15
drag, startPoint x: 1179, startPoint y: 19, endPoint x: 1145, endPoint y: 17, distance: 33.3
click at [1145, 17] on div "536816 2/3 Underway LXA59J Charter" at bounding box center [1061, 25] width 255 height 28
drag, startPoint x: 1148, startPoint y: 14, endPoint x: 1181, endPoint y: 18, distance: 33.5
click at [1181, 18] on span "LXA59J" at bounding box center [1165, 18] width 34 height 15
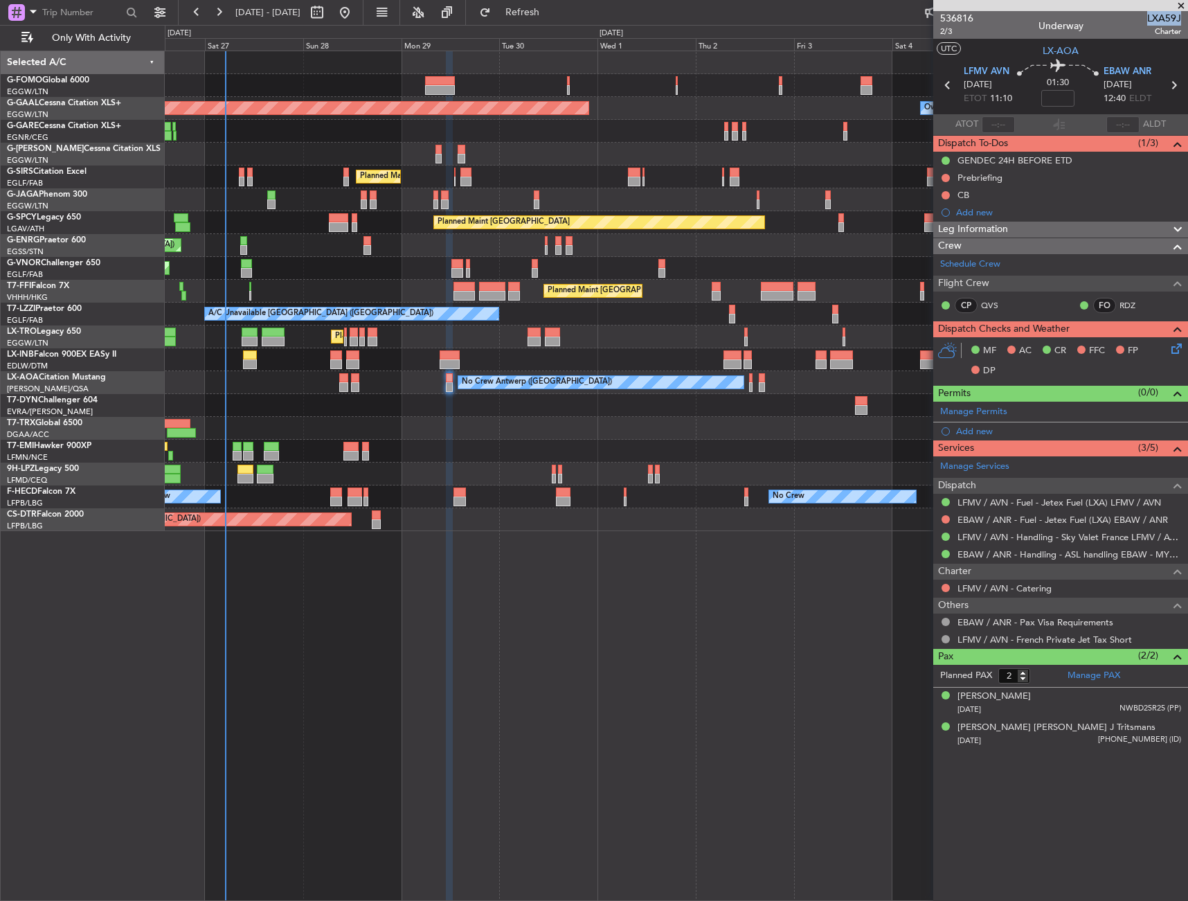
copy span "LXA59J"
click at [1062, 102] on input at bounding box center [1058, 98] width 33 height 17
click at [1082, 99] on div "01:30 20" at bounding box center [1058, 85] width 91 height 51
type input "+00:20"
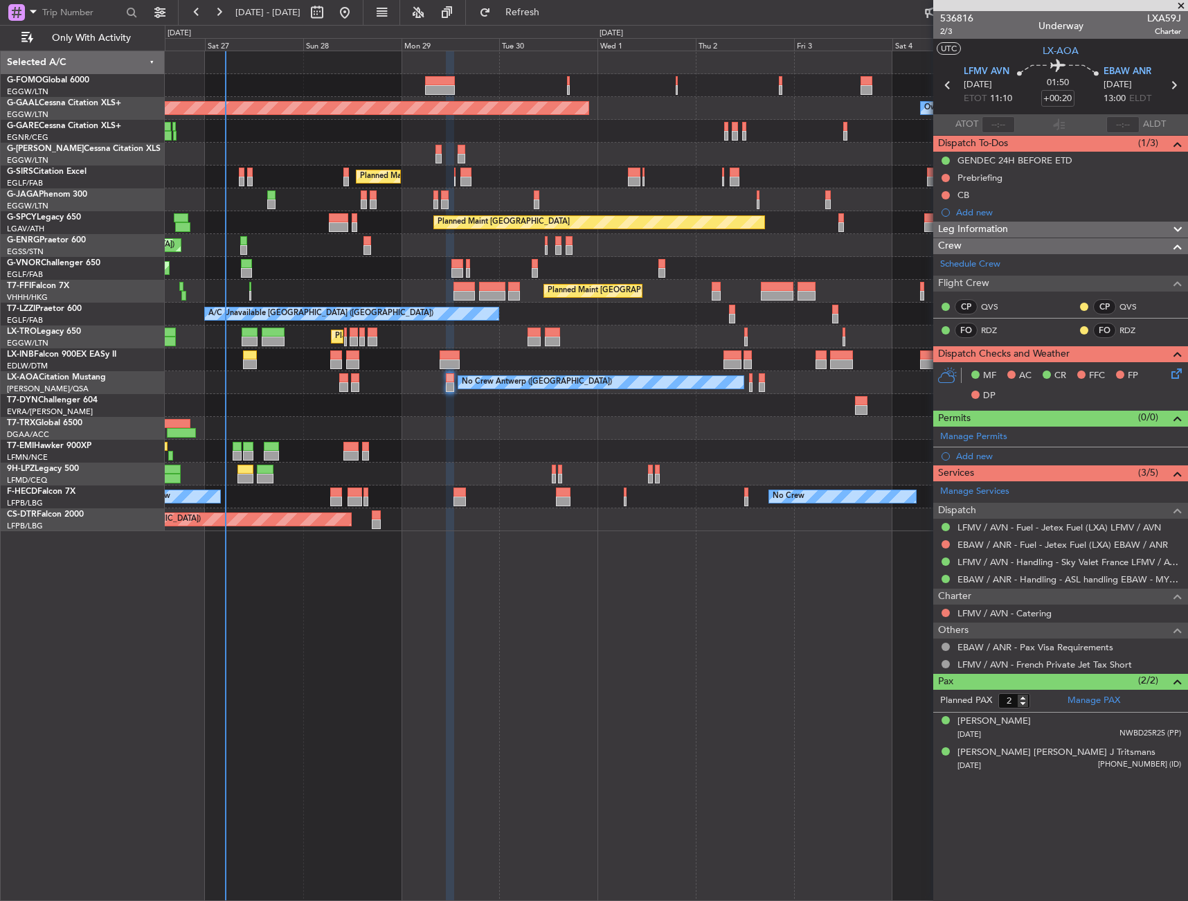
drag, startPoint x: 1074, startPoint y: 230, endPoint x: 1069, endPoint y: 249, distance: 19.3
click at [1074, 230] on div "Leg Information" at bounding box center [1061, 230] width 255 height 16
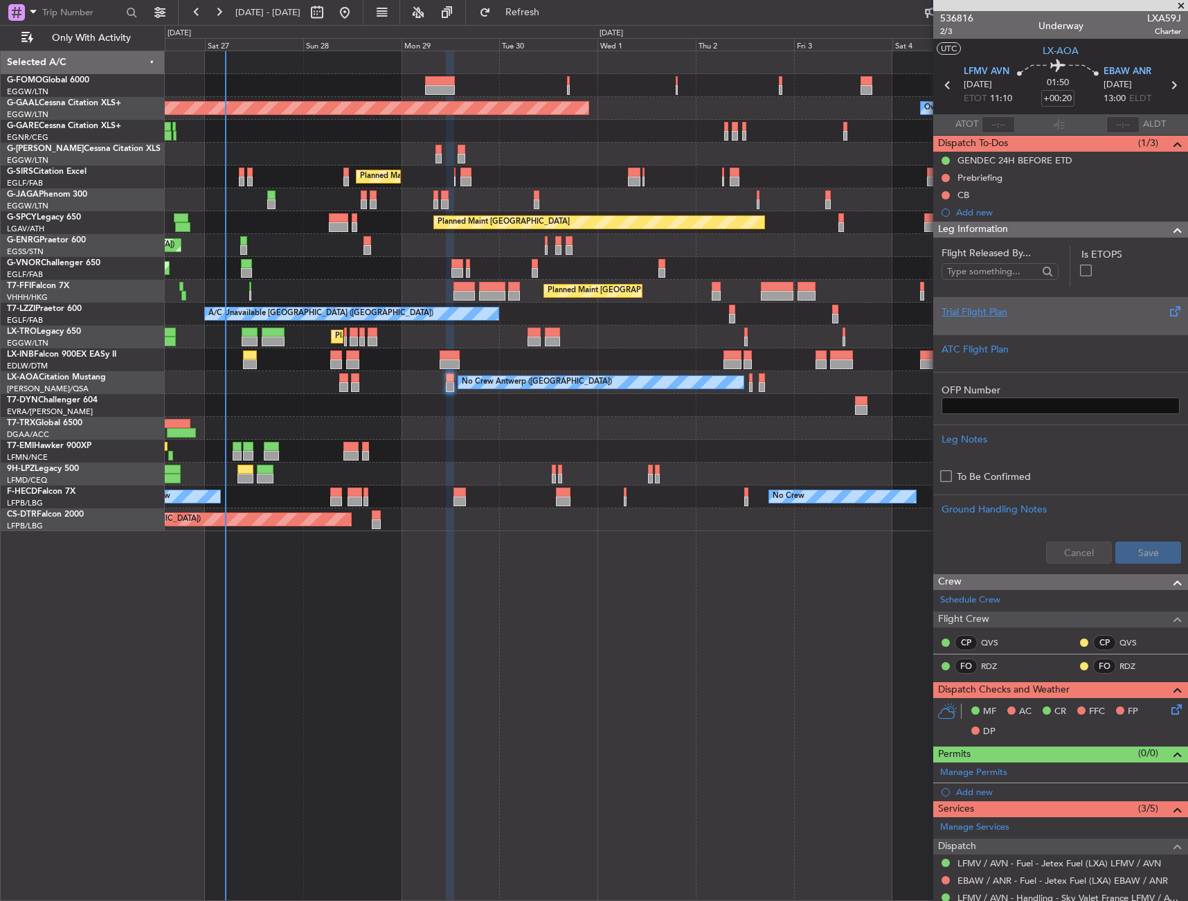
click at [1041, 307] on div "Trial Flight Plan" at bounding box center [1061, 312] width 238 height 15
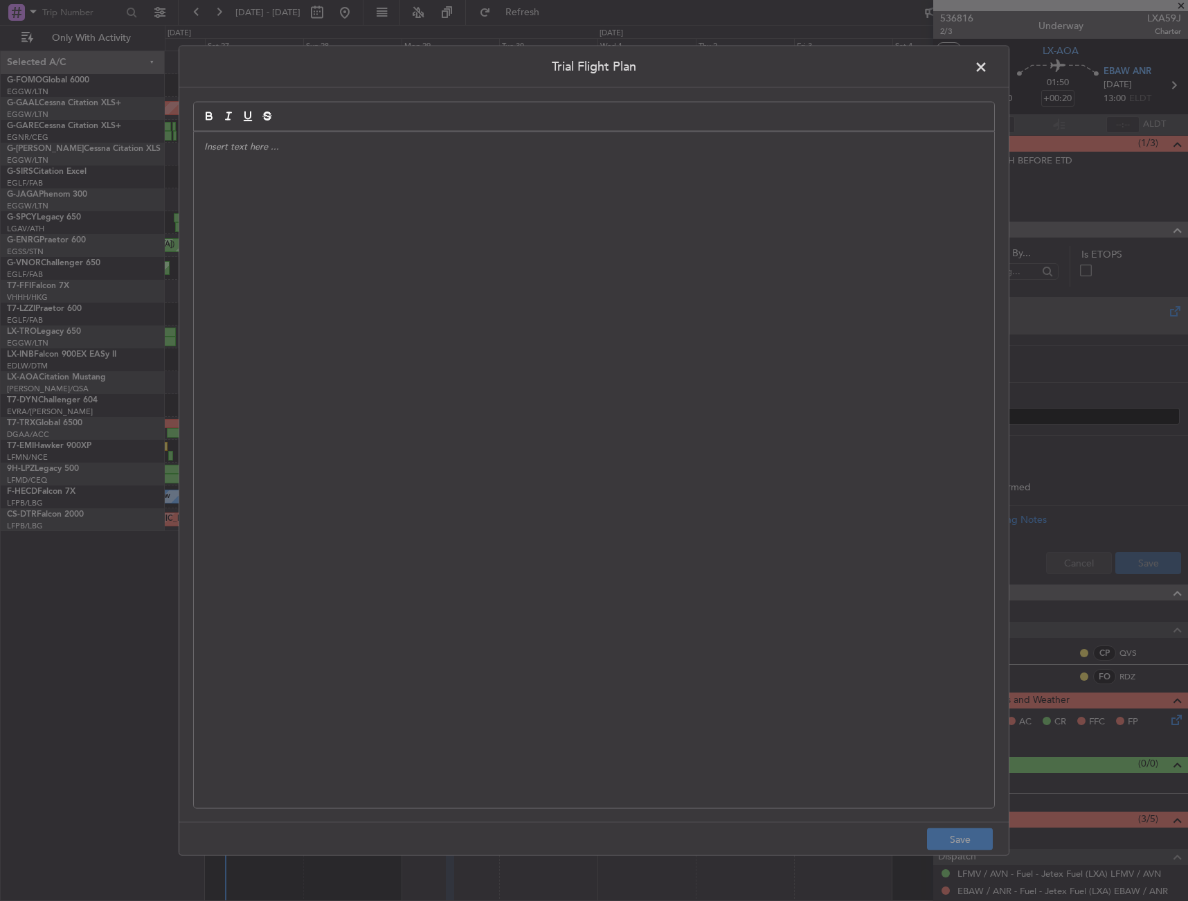
click at [470, 260] on div at bounding box center [594, 470] width 801 height 677
drag, startPoint x: 586, startPoint y: 303, endPoint x: 576, endPoint y: 309, distance: 11.8
click at [584, 303] on div "APA // [DATE]" at bounding box center [594, 470] width 801 height 677
click at [323, 291] on div "APA // [DATE] // FCST" at bounding box center [594, 470] width 801 height 677
paste div
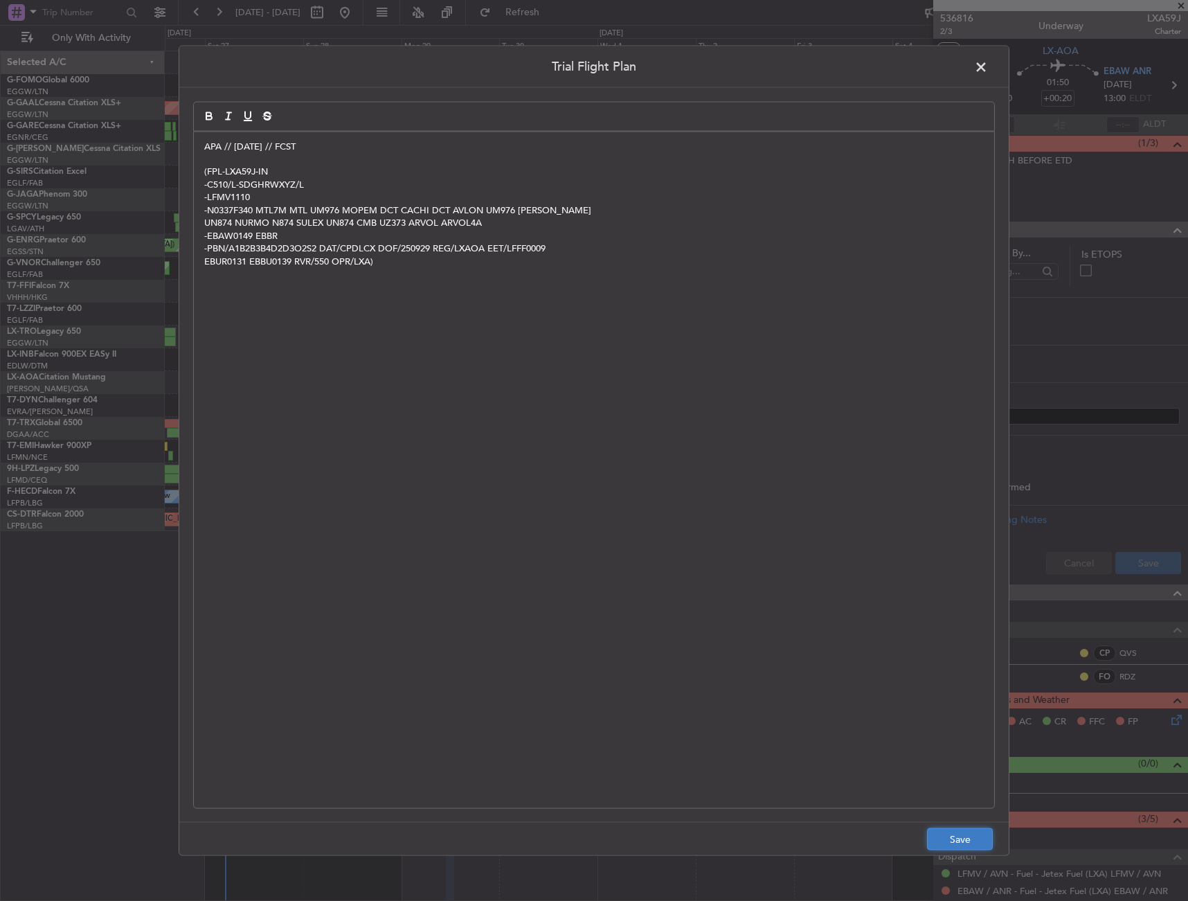
click at [955, 837] on button "Save" at bounding box center [960, 839] width 66 height 22
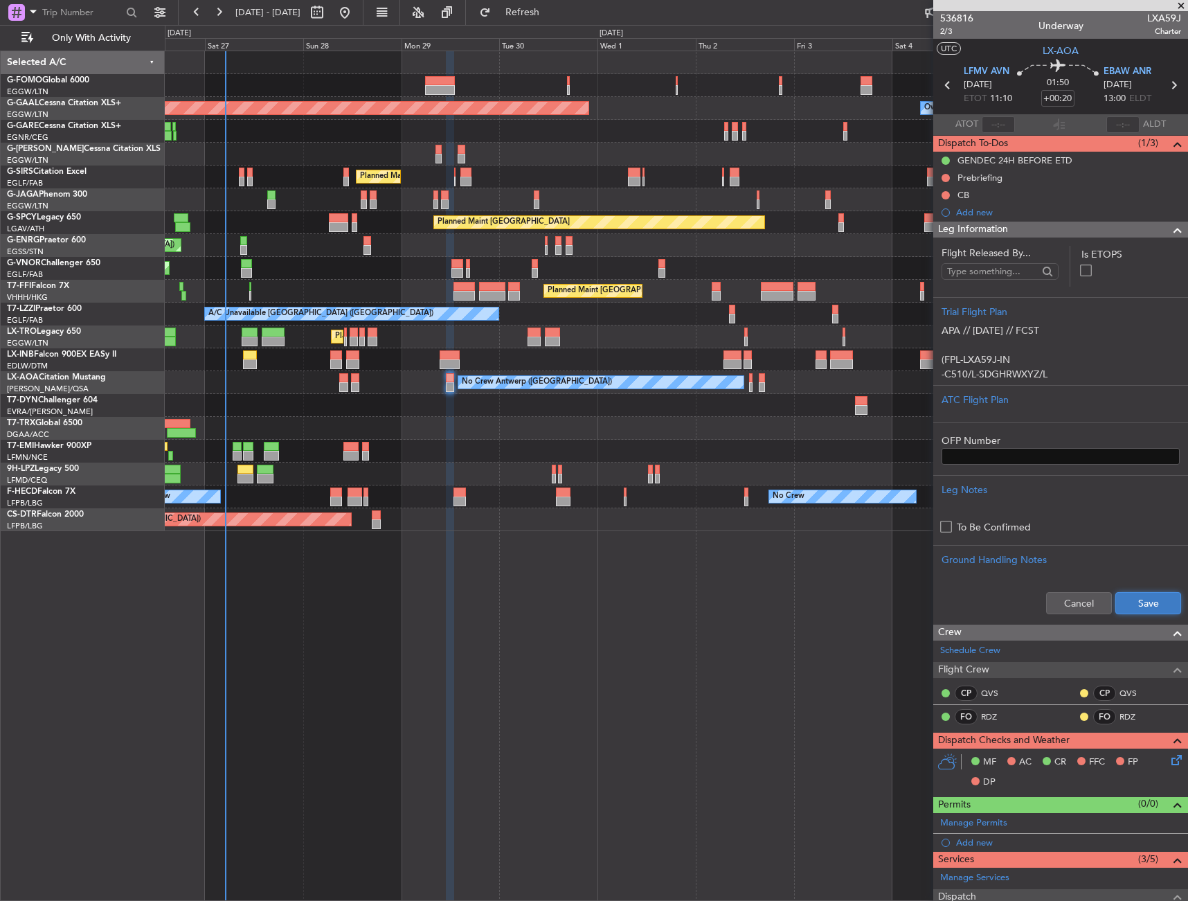
click at [1145, 607] on button "Save" at bounding box center [1149, 603] width 66 height 22
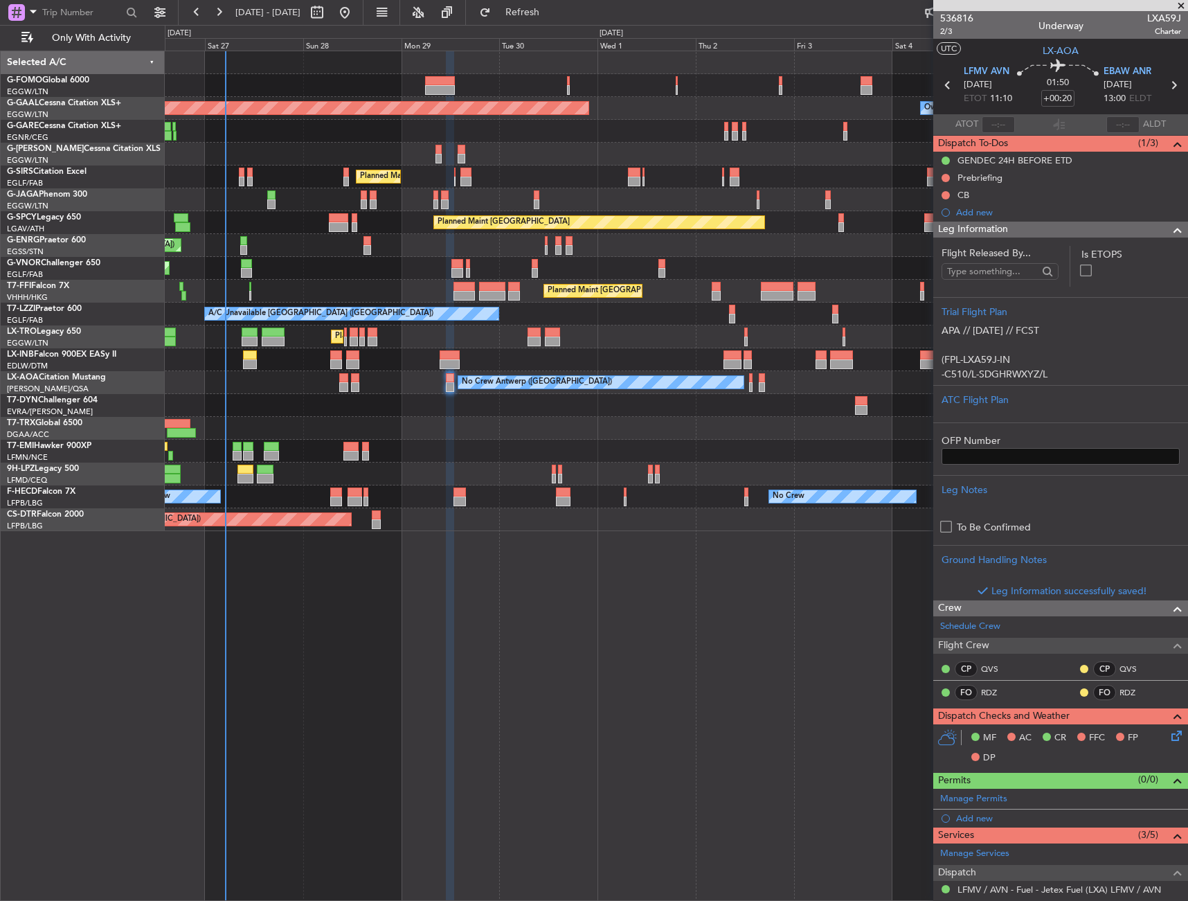
click at [1069, 233] on div "Leg Information" at bounding box center [1061, 230] width 255 height 16
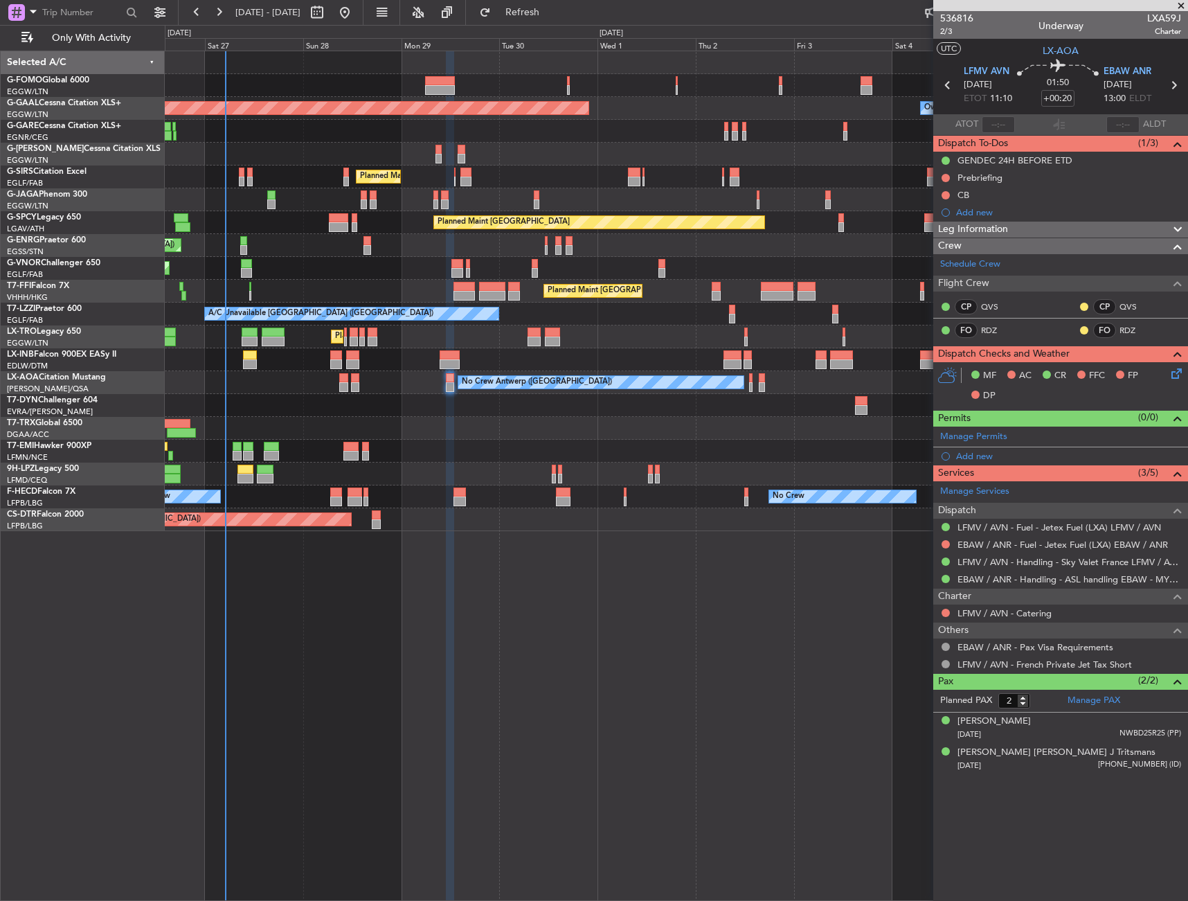
click at [1176, 377] on icon at bounding box center [1174, 371] width 11 height 11
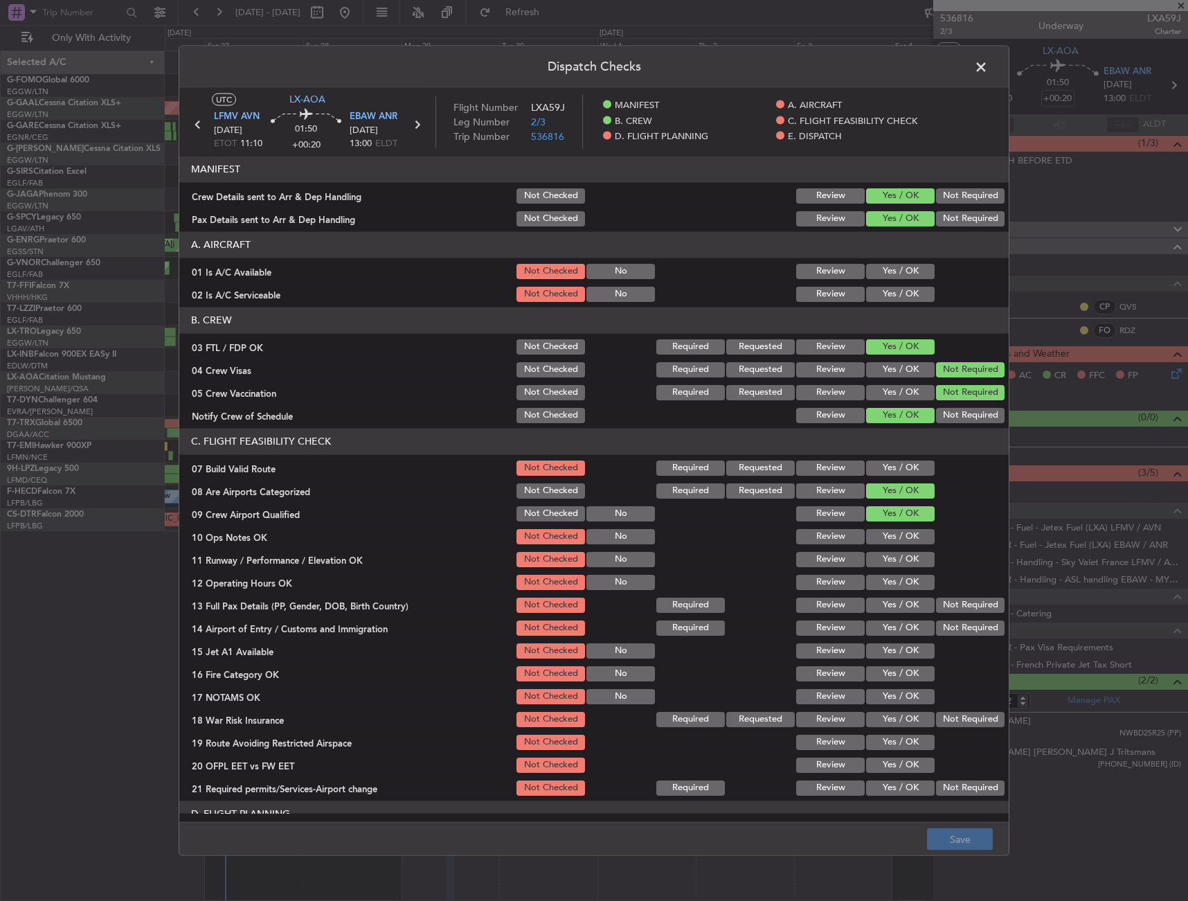
scroll to position [69, 0]
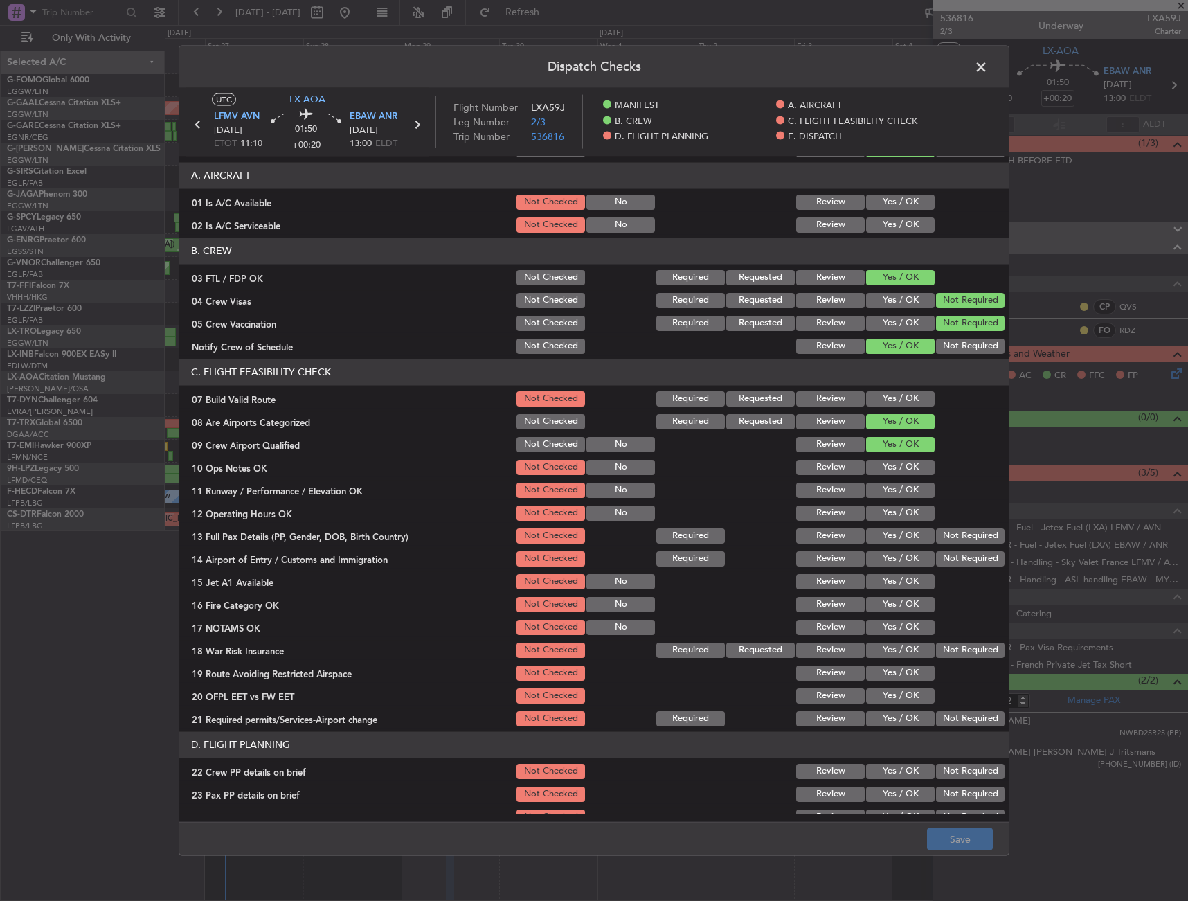
click at [871, 402] on button "Yes / OK" at bounding box center [900, 398] width 69 height 15
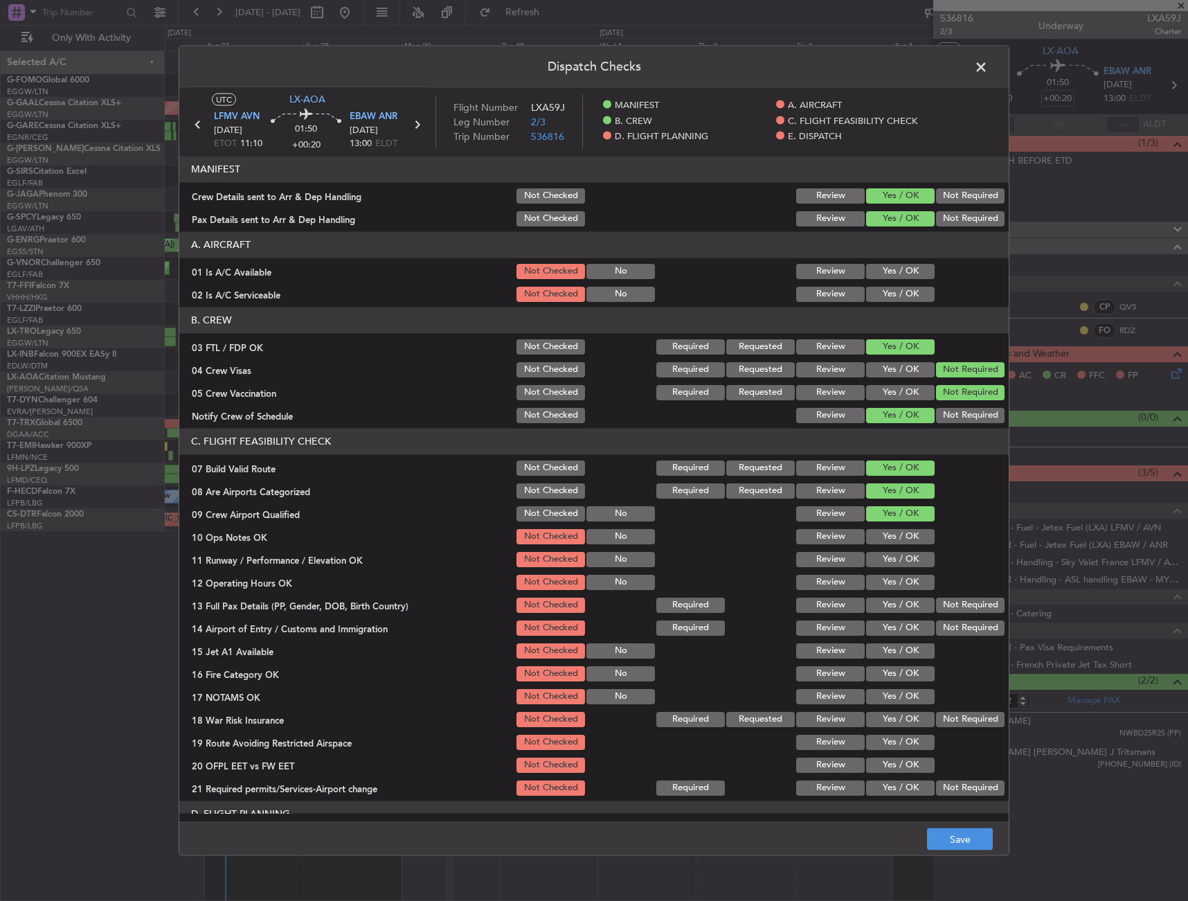
click at [889, 269] on button "Yes / OK" at bounding box center [900, 270] width 69 height 15
click at [883, 288] on button "Yes / OK" at bounding box center [900, 293] width 69 height 15
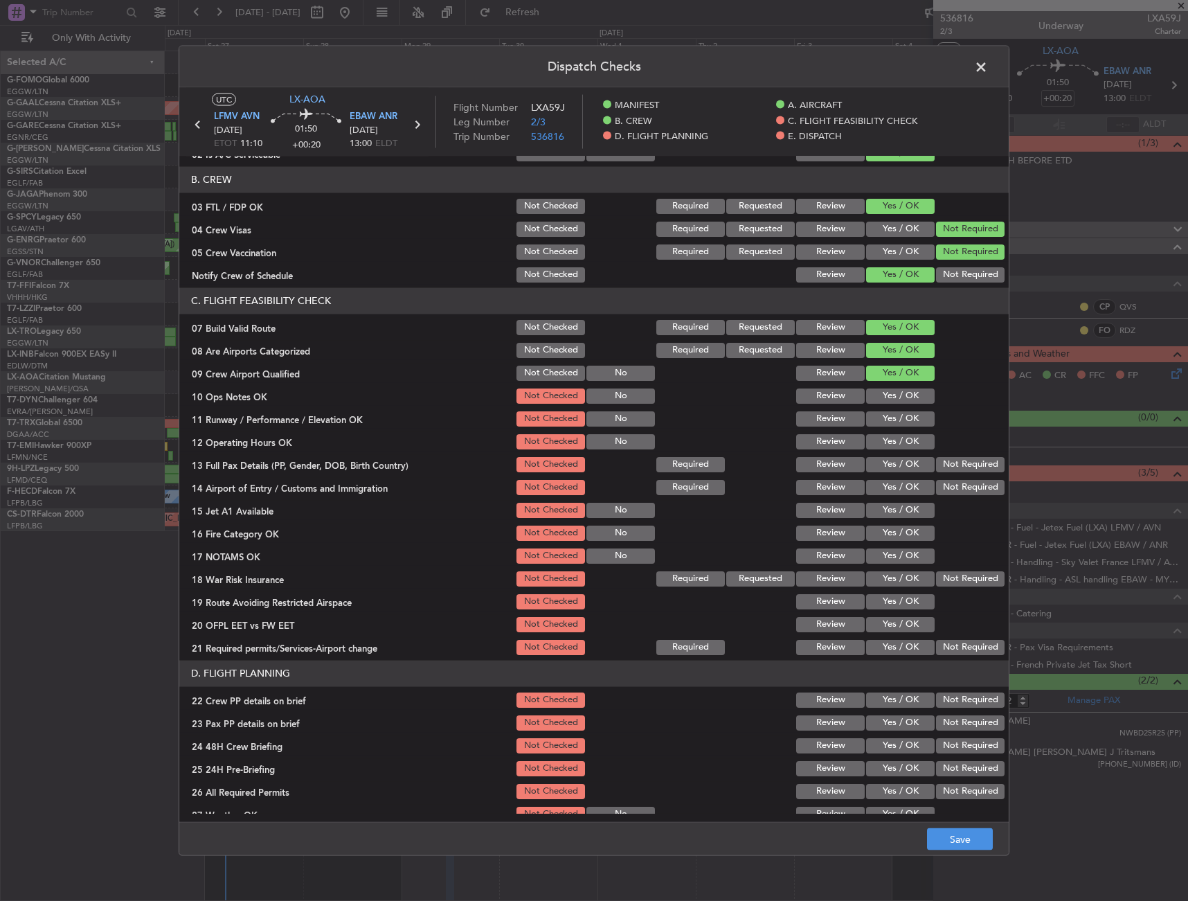
scroll to position [208, 0]
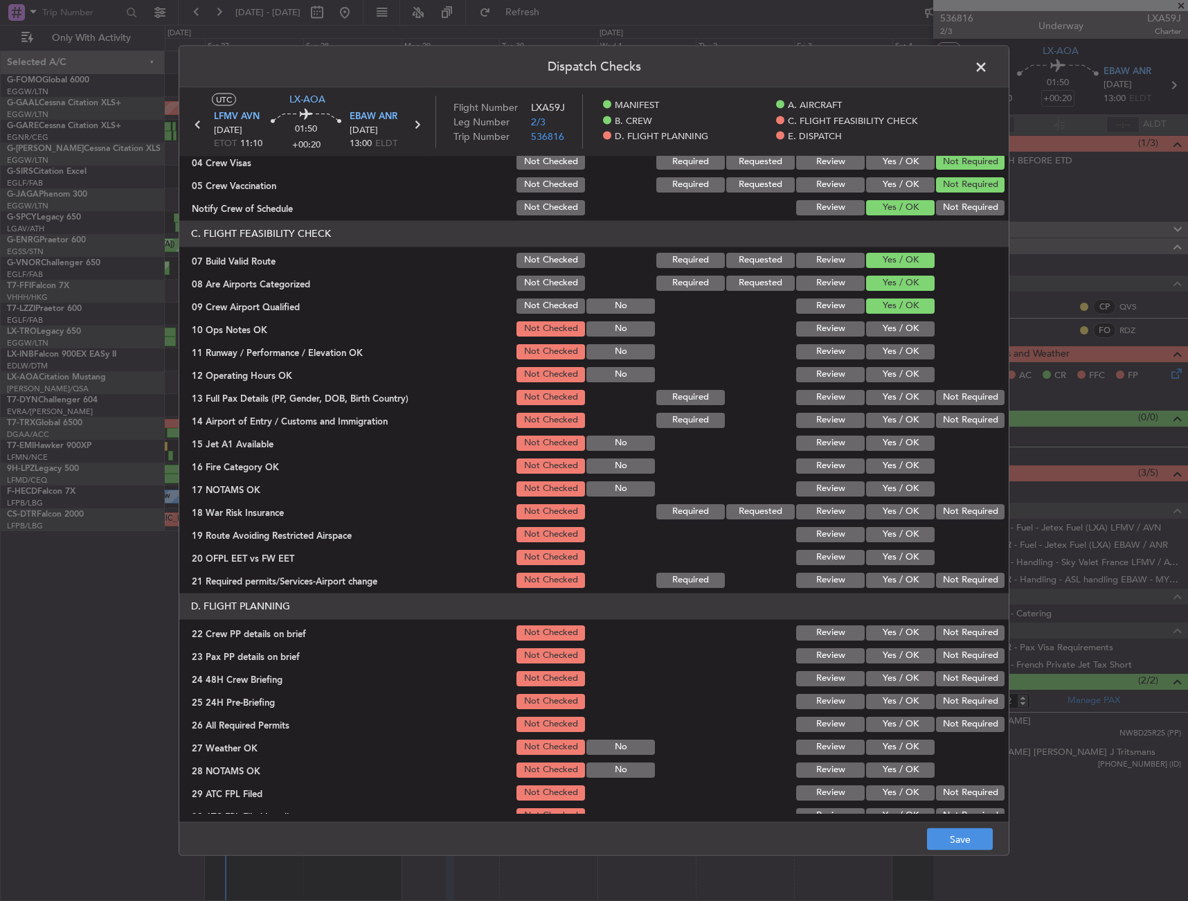
click at [884, 373] on button "Yes / OK" at bounding box center [900, 373] width 69 height 15
click at [888, 339] on section "C. FLIGHT FEASIBILITY CHECK 07 Build Valid Route Not Checked Required Requested…" at bounding box center [594, 404] width 830 height 369
drag, startPoint x: 889, startPoint y: 321, endPoint x: 884, endPoint y: 356, distance: 35.7
click at [889, 321] on button "Yes / OK" at bounding box center [900, 328] width 69 height 15
click at [884, 357] on button "Yes / OK" at bounding box center [900, 351] width 69 height 15
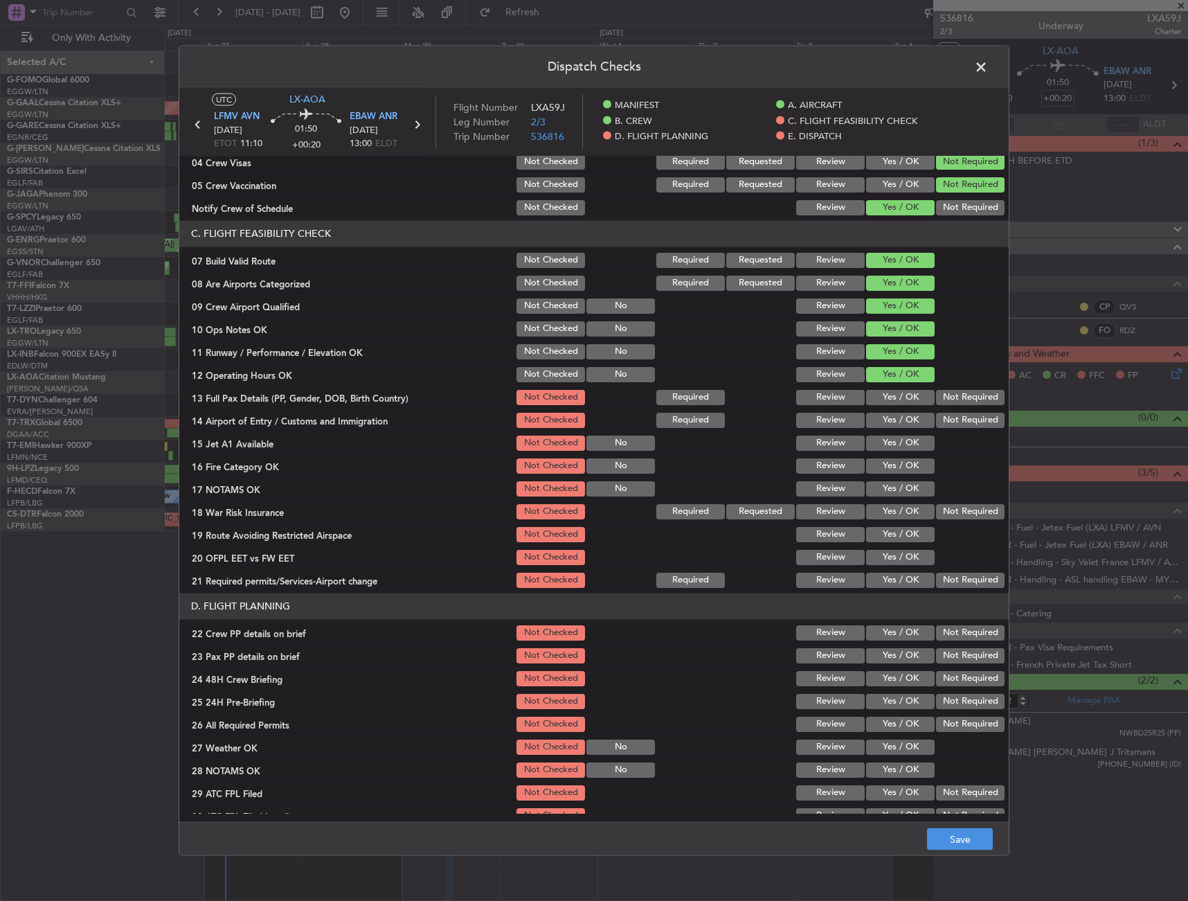
click at [889, 396] on button "Yes / OK" at bounding box center [900, 396] width 69 height 15
drag, startPoint x: 902, startPoint y: 430, endPoint x: 902, endPoint y: 448, distance: 18.0
click at [902, 431] on section "C. FLIGHT FEASIBILITY CHECK 07 Build Valid Route Not Checked Required Requested…" at bounding box center [594, 404] width 830 height 369
click at [900, 453] on section "C. FLIGHT FEASIBILITY CHECK 07 Build Valid Route Not Checked Required Requested…" at bounding box center [594, 404] width 830 height 369
drag, startPoint x: 883, startPoint y: 421, endPoint x: 882, endPoint y: 443, distance: 21.5
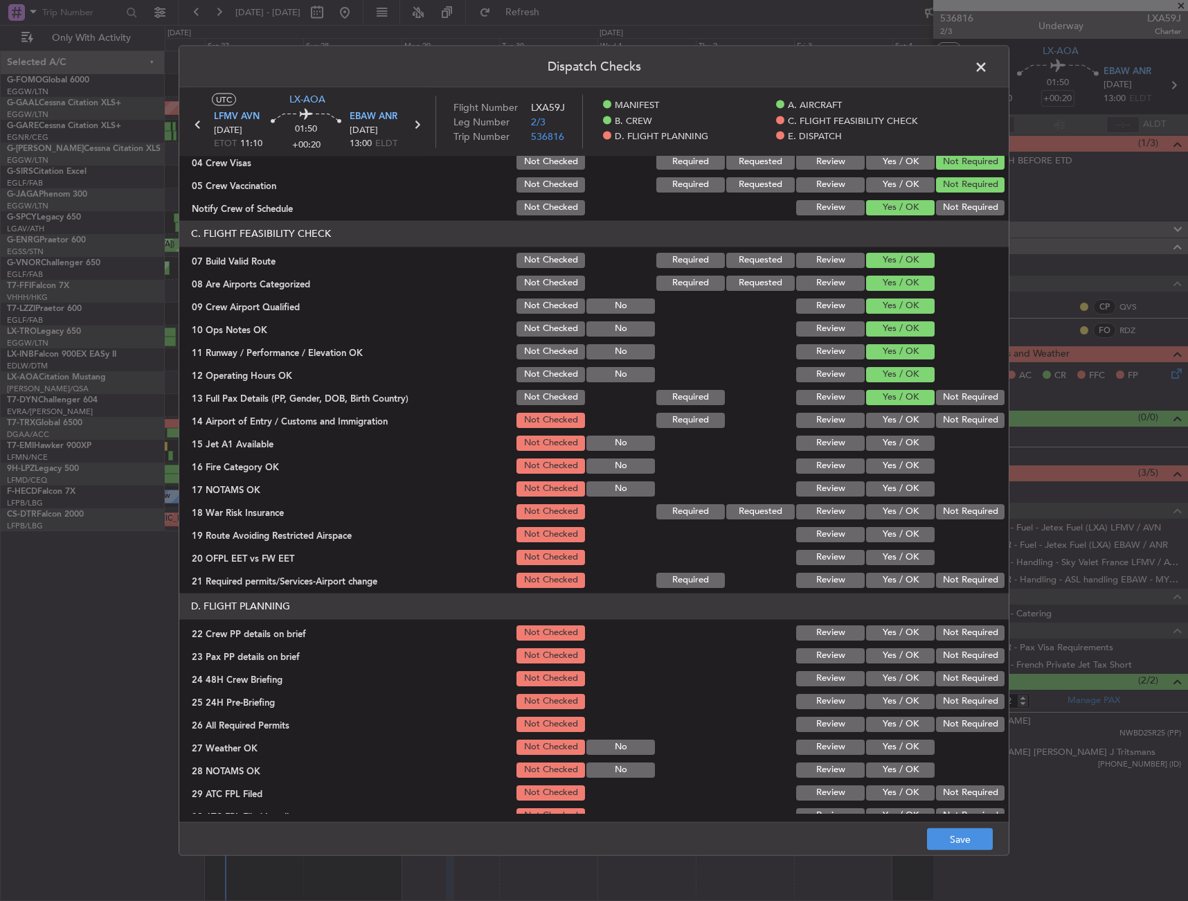
click at [884, 421] on button "Yes / OK" at bounding box center [900, 419] width 69 height 15
click at [882, 446] on button "Yes / OK" at bounding box center [900, 442] width 69 height 15
click at [882, 467] on button "Yes / OK" at bounding box center [900, 465] width 69 height 15
click at [880, 501] on div "Yes / OK" at bounding box center [899, 510] width 70 height 19
click at [920, 494] on button "Yes / OK" at bounding box center [900, 488] width 69 height 15
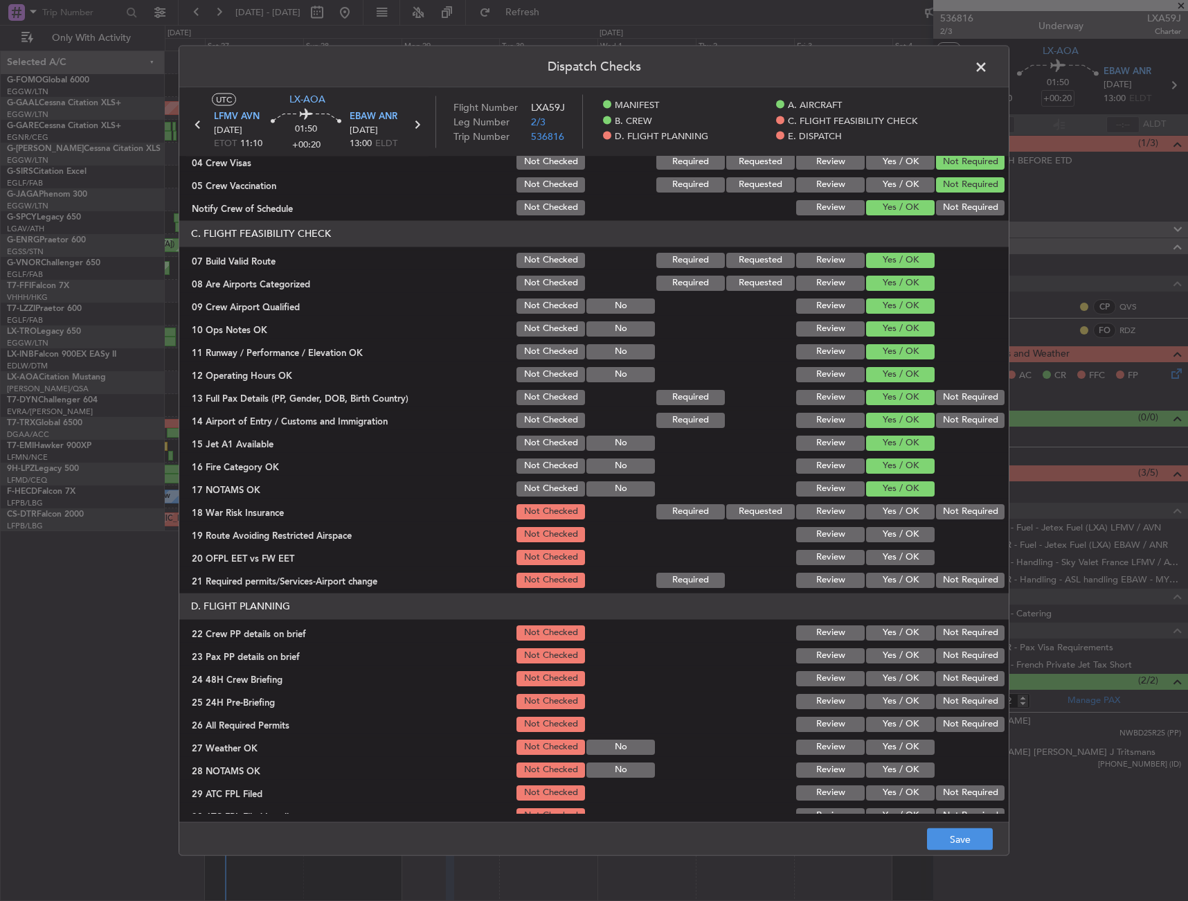
click at [949, 514] on button "Not Required" at bounding box center [970, 510] width 69 height 15
drag, startPoint x: 882, startPoint y: 533, endPoint x: 873, endPoint y: 571, distance: 39.8
click at [882, 535] on button "Yes / OK" at bounding box center [900, 533] width 69 height 15
click at [873, 571] on div "Yes / OK" at bounding box center [899, 579] width 70 height 19
drag, startPoint x: 877, startPoint y: 584, endPoint x: 882, endPoint y: 562, distance: 22.7
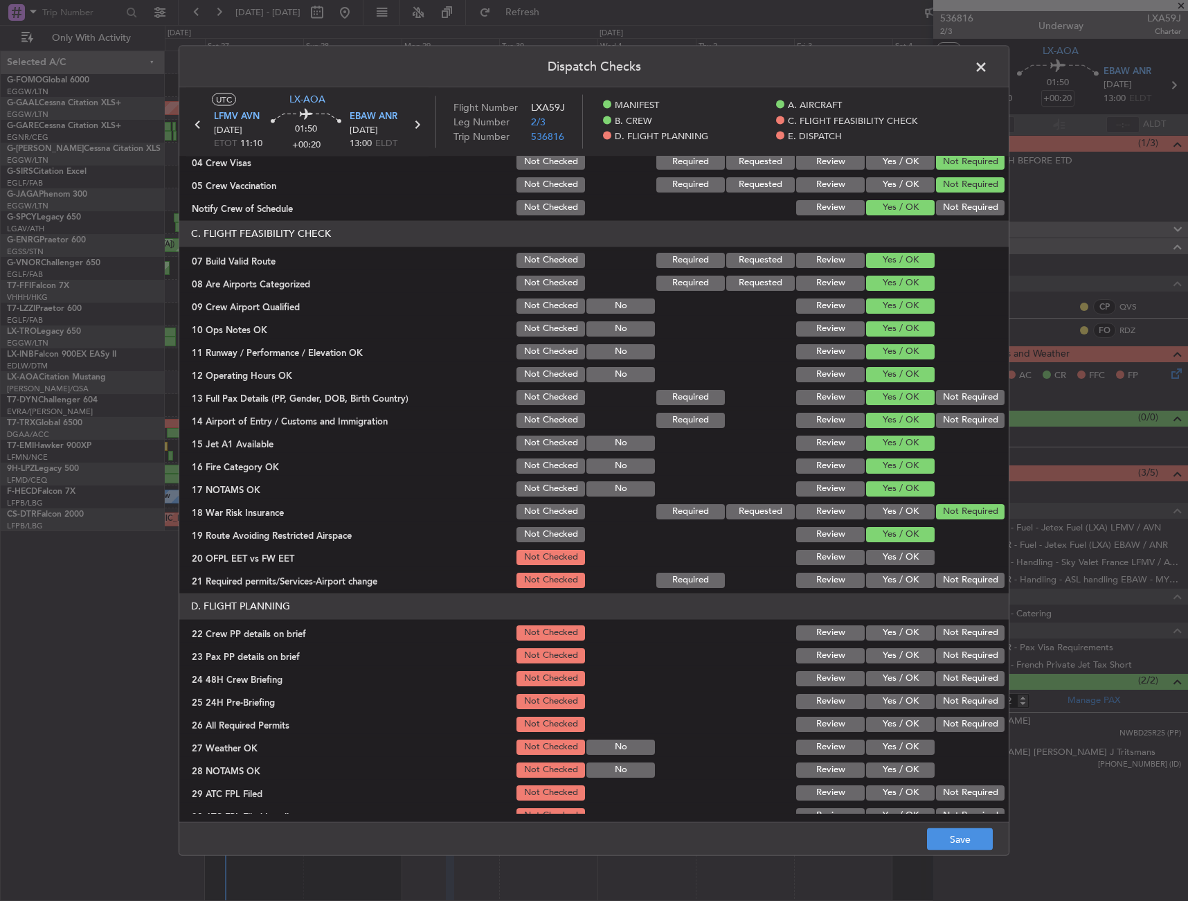
click at [877, 582] on button "Yes / OK" at bounding box center [900, 579] width 69 height 15
click at [882, 562] on button "Yes / OK" at bounding box center [900, 556] width 69 height 15
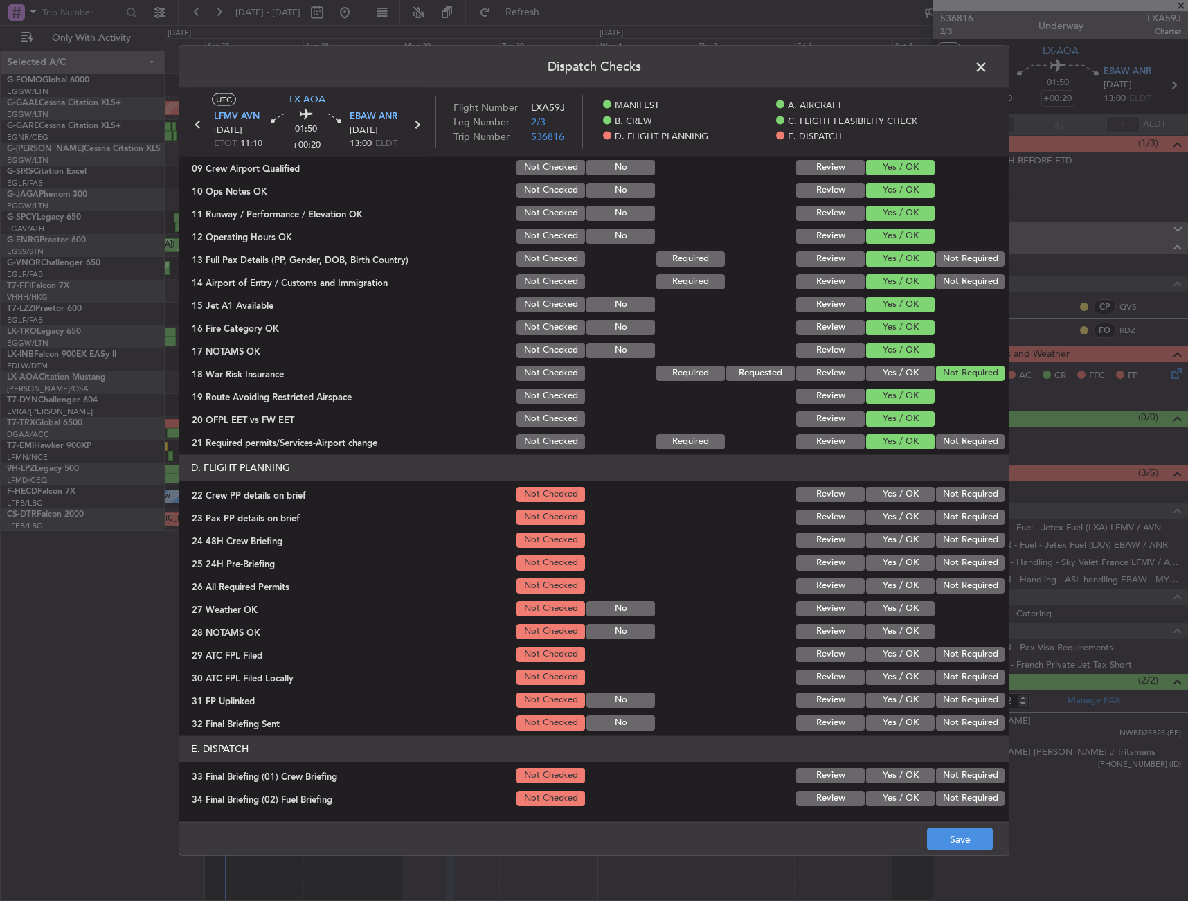
click at [886, 474] on header "D. FLIGHT PLANNING" at bounding box center [594, 467] width 830 height 26
click at [886, 501] on button "Yes / OK" at bounding box center [900, 493] width 69 height 15
click at [886, 512] on button "Yes / OK" at bounding box center [900, 516] width 69 height 15
click at [886, 547] on button "Yes / OK" at bounding box center [900, 539] width 69 height 15
click at [937, 562] on button "Not Required" at bounding box center [970, 562] width 69 height 15
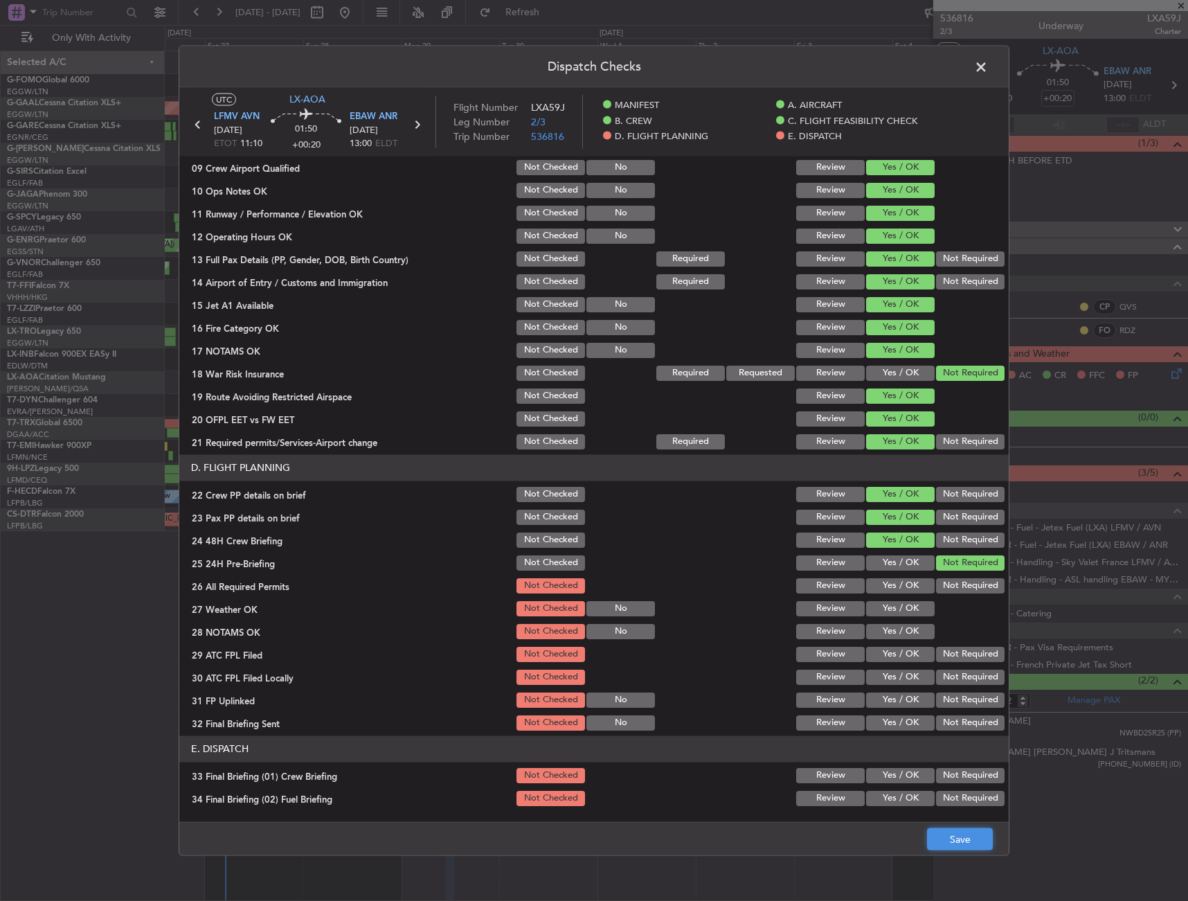
click at [949, 833] on button "Save" at bounding box center [960, 839] width 66 height 22
drag, startPoint x: 985, startPoint y: 65, endPoint x: 1009, endPoint y: 157, distance: 95.1
click at [988, 65] on span at bounding box center [988, 70] width 0 height 28
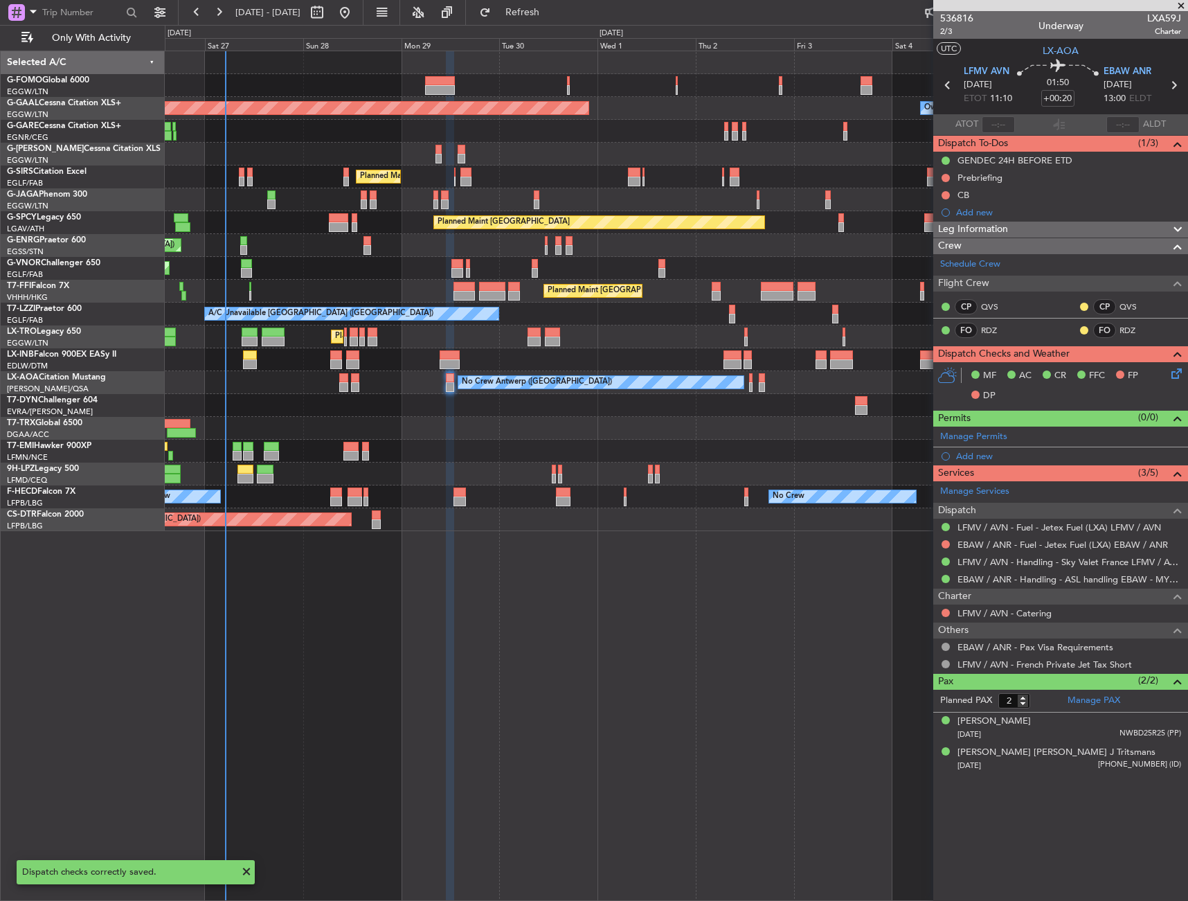
click at [1052, 225] on div "Leg Information" at bounding box center [1061, 230] width 255 height 16
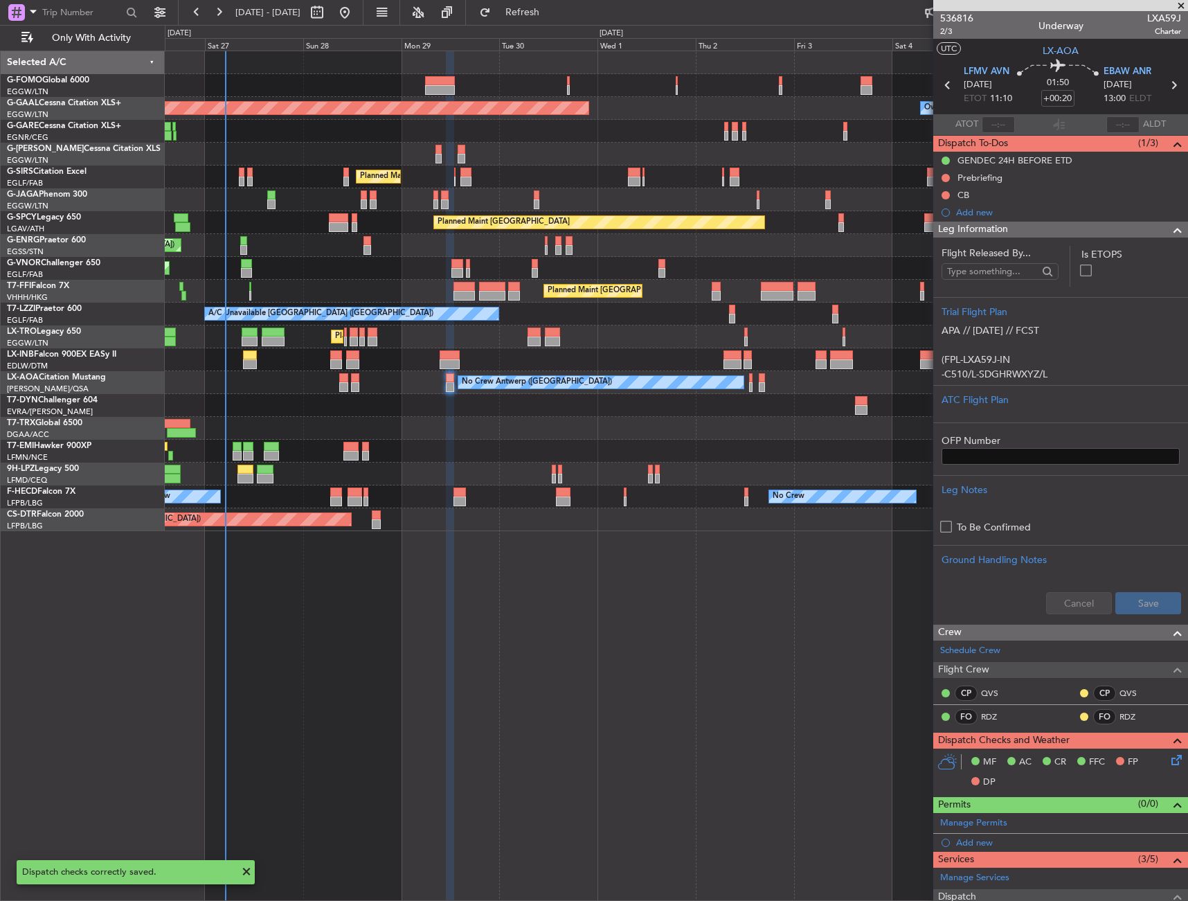
click at [1052, 226] on div "Leg Information" at bounding box center [1061, 230] width 255 height 16
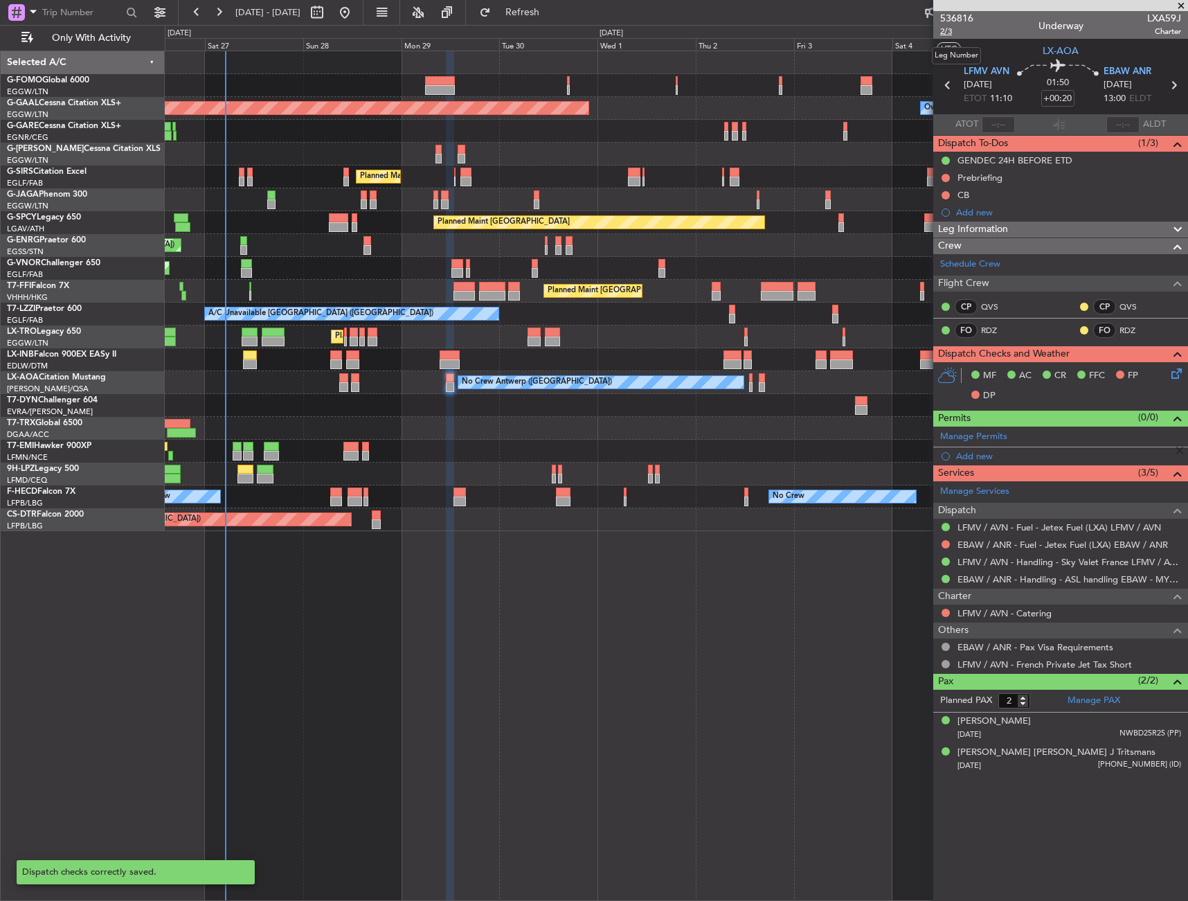
click at [952, 33] on span "2/3" at bounding box center [956, 32] width 33 height 12
click at [949, 176] on button at bounding box center [946, 178] width 8 height 8
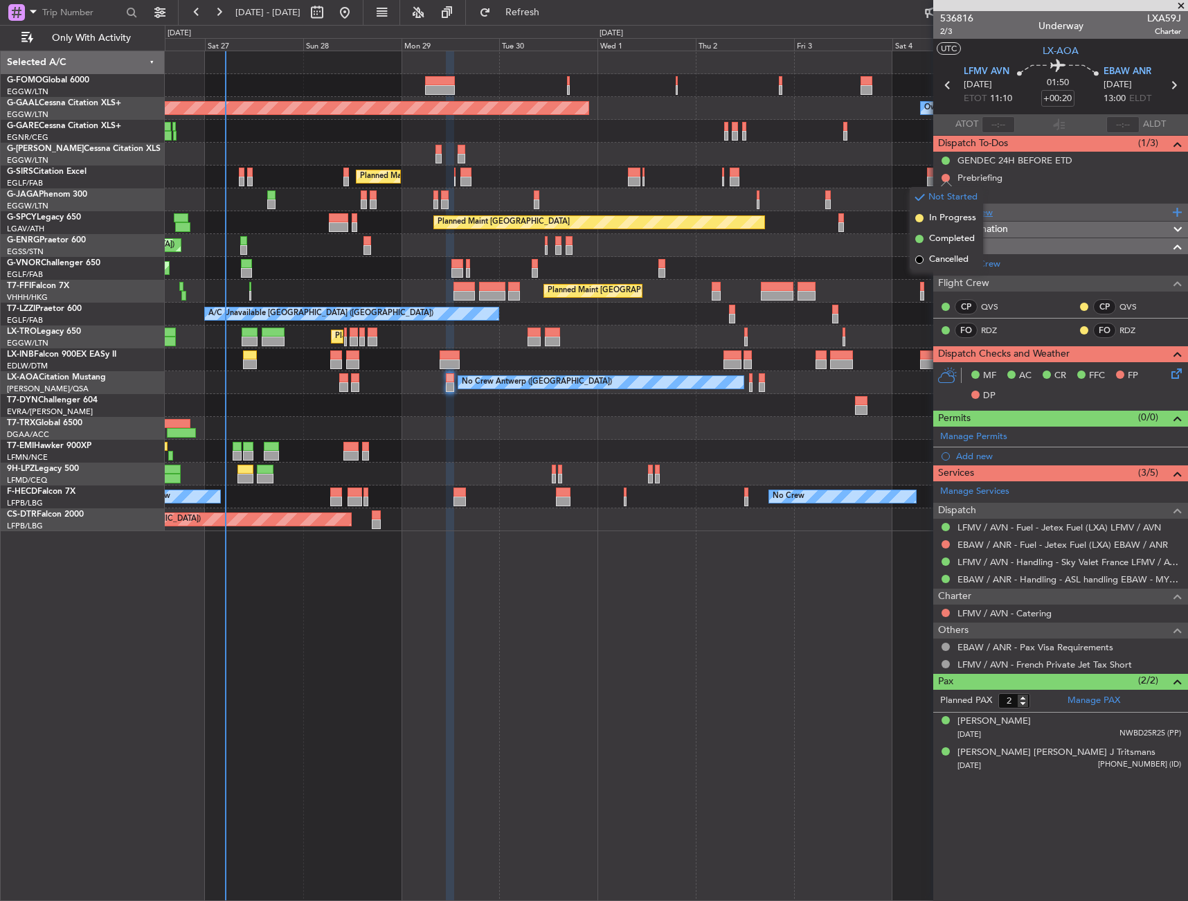
drag, startPoint x: 949, startPoint y: 226, endPoint x: 946, endPoint y: 204, distance: 21.7
click at [949, 224] on li "In Progress" at bounding box center [946, 218] width 73 height 21
click at [946, 193] on button at bounding box center [946, 195] width 8 height 8
click at [946, 262] on span "Completed" at bounding box center [952, 256] width 46 height 14
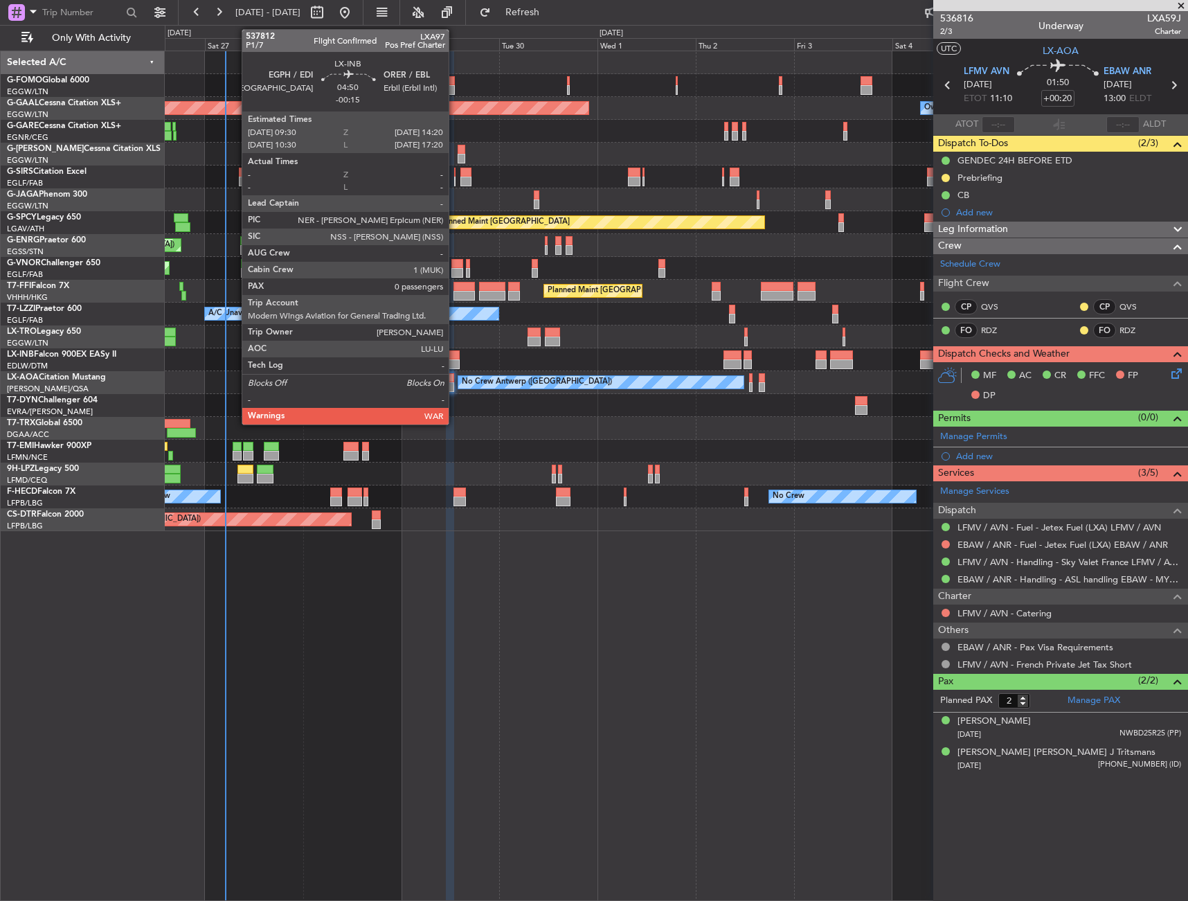
click at [455, 355] on div at bounding box center [450, 355] width 20 height 10
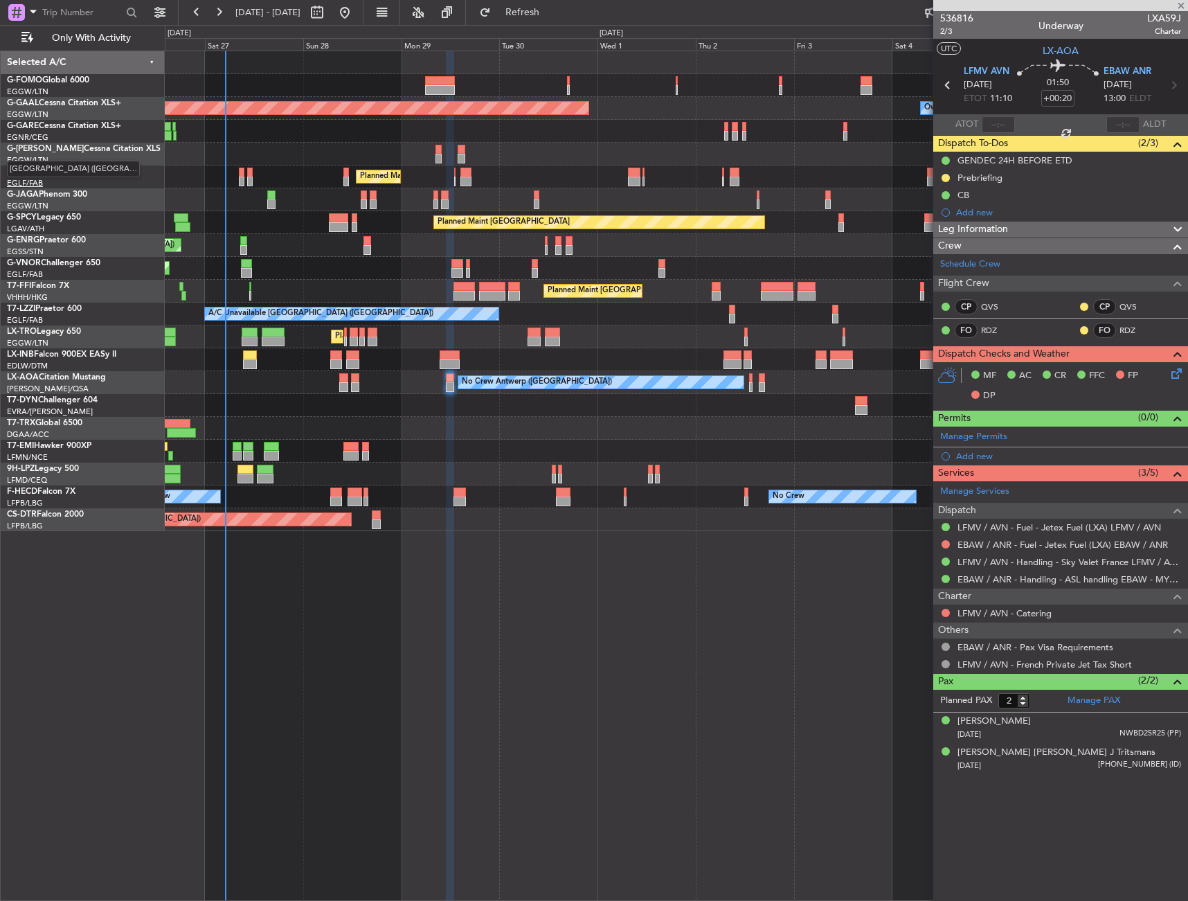
type input "-00:15"
type input "0"
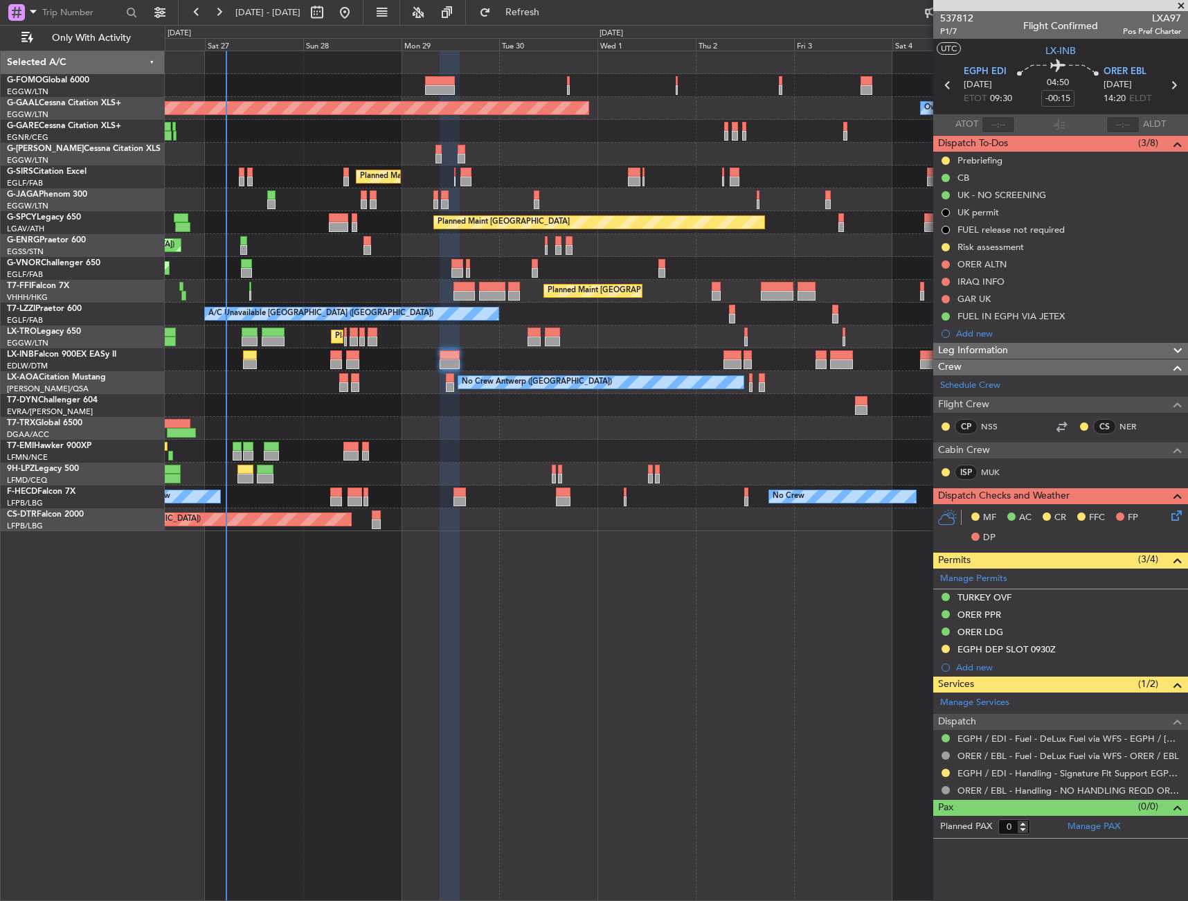
click at [1088, 349] on div "Leg Information" at bounding box center [1061, 351] width 255 height 16
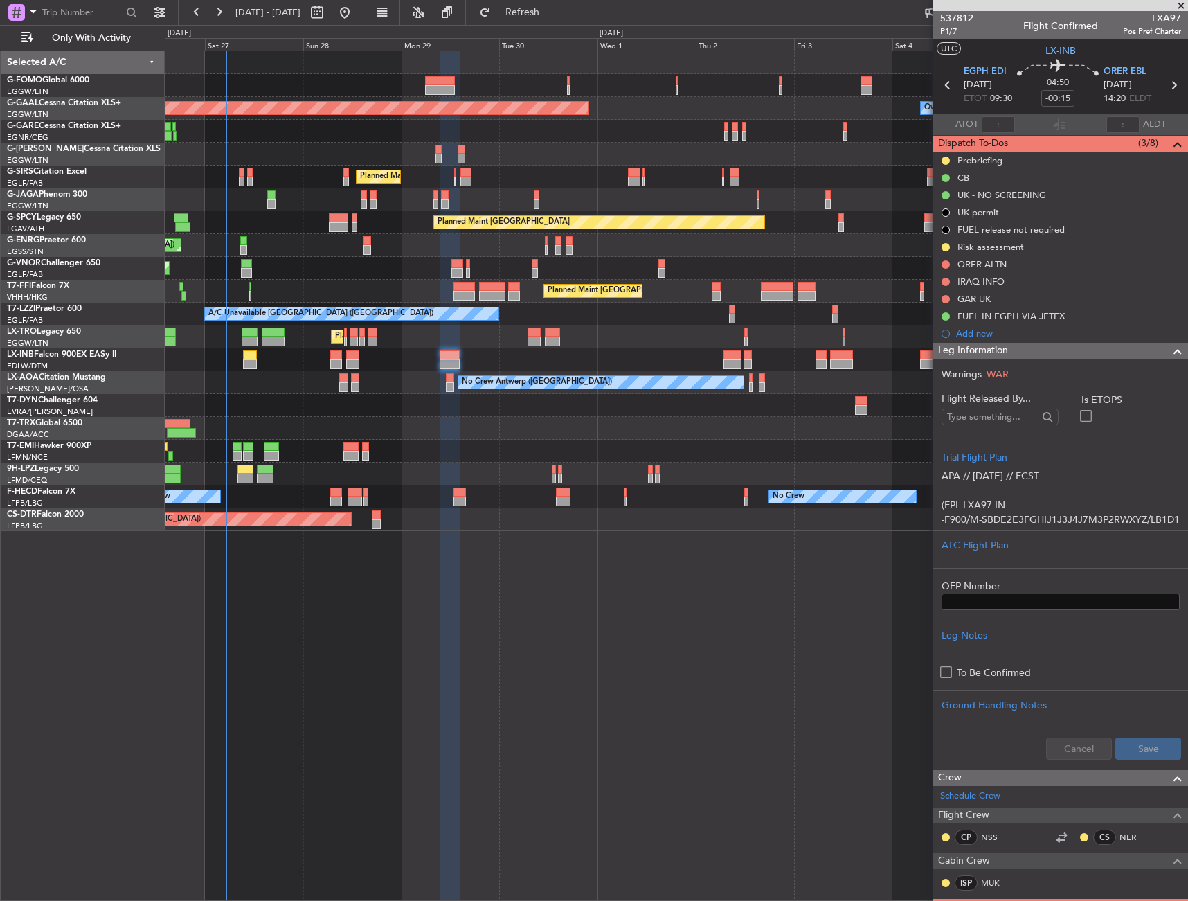
click at [1089, 349] on div "Leg Information" at bounding box center [1061, 351] width 255 height 16
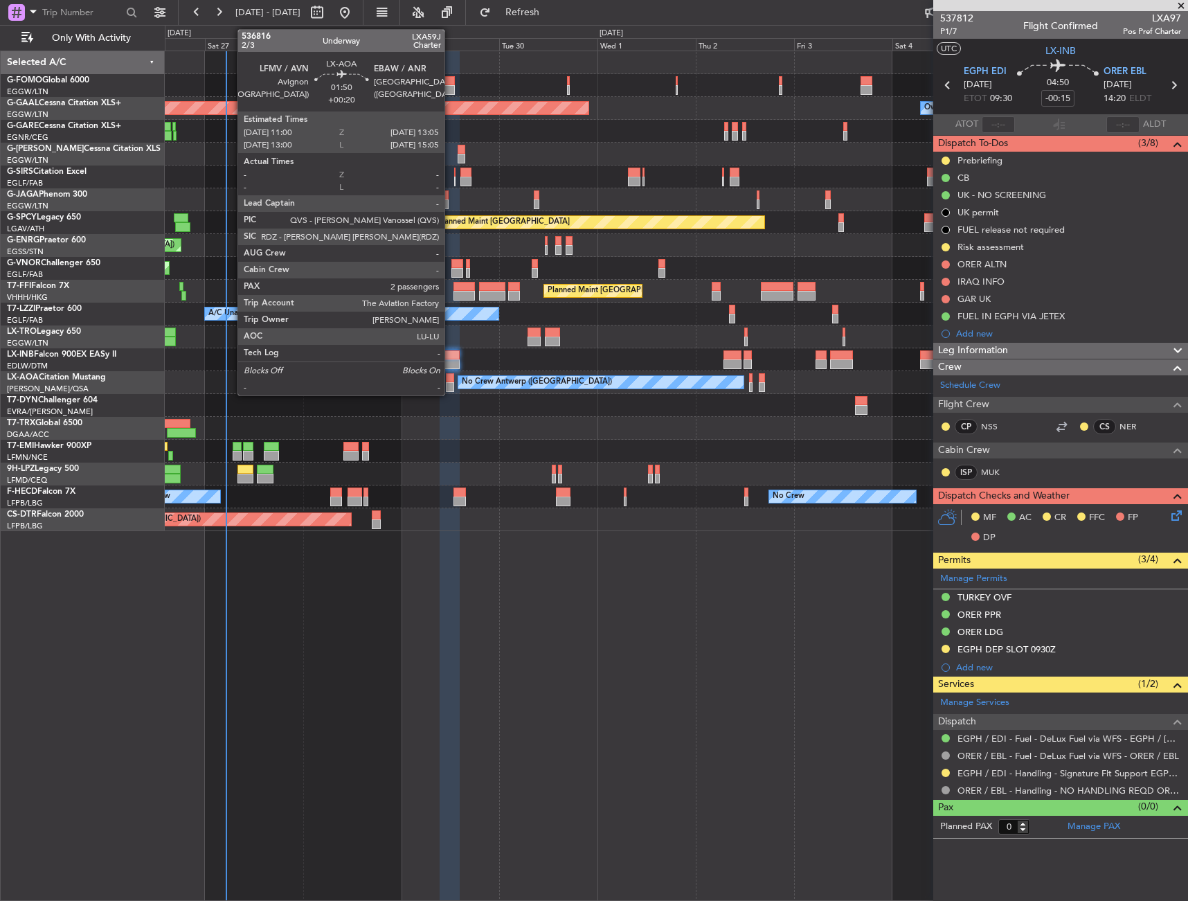
click at [451, 378] on div at bounding box center [450, 378] width 9 height 10
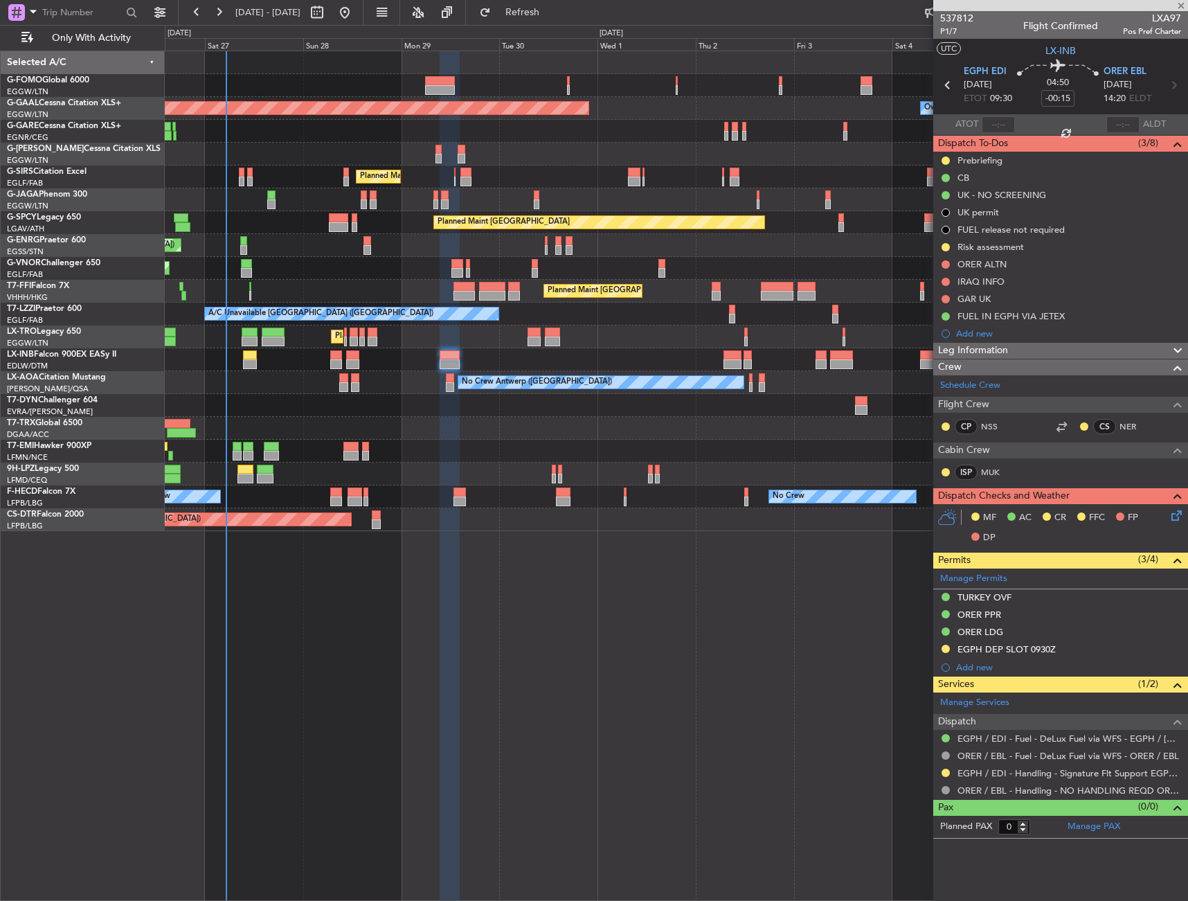
type input "+00:20"
type input "2"
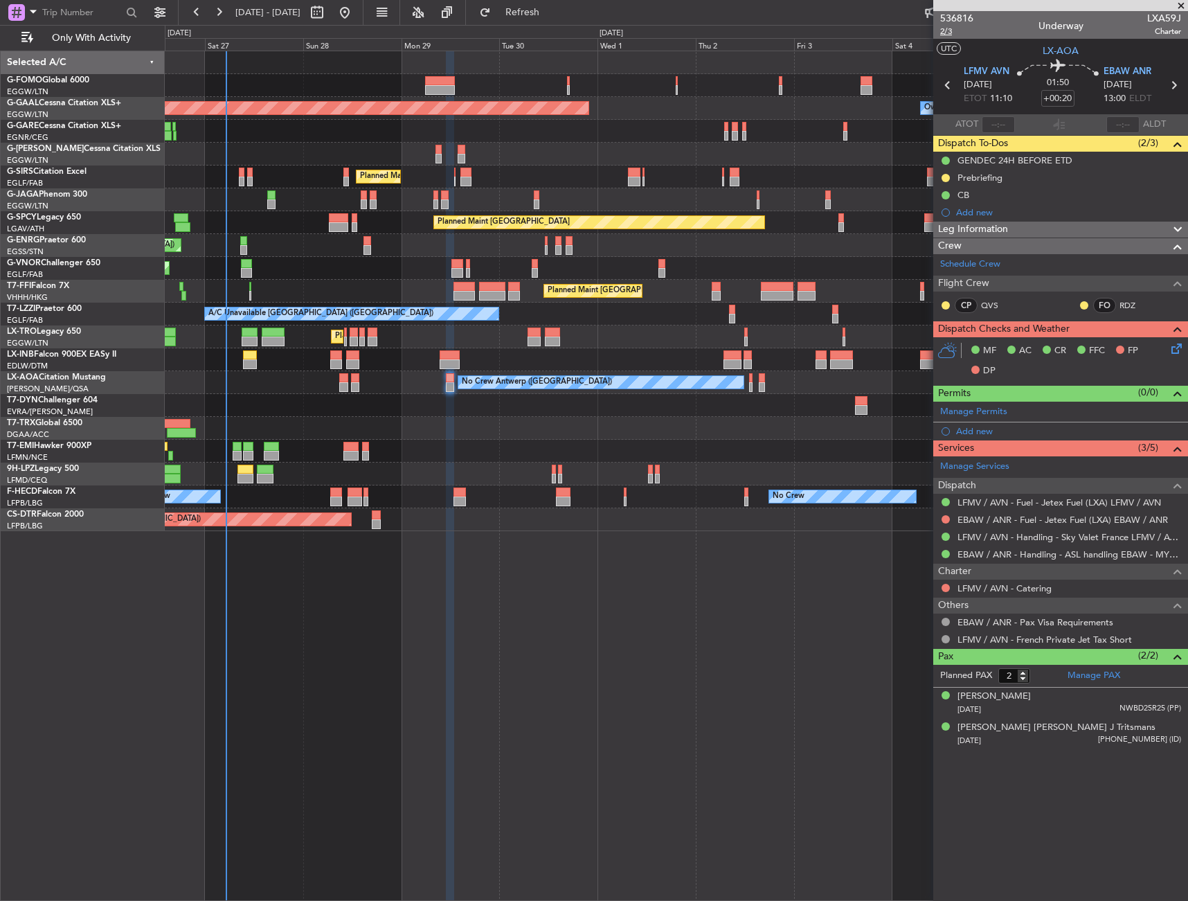
click at [954, 30] on span "2/3" at bounding box center [956, 32] width 33 height 12
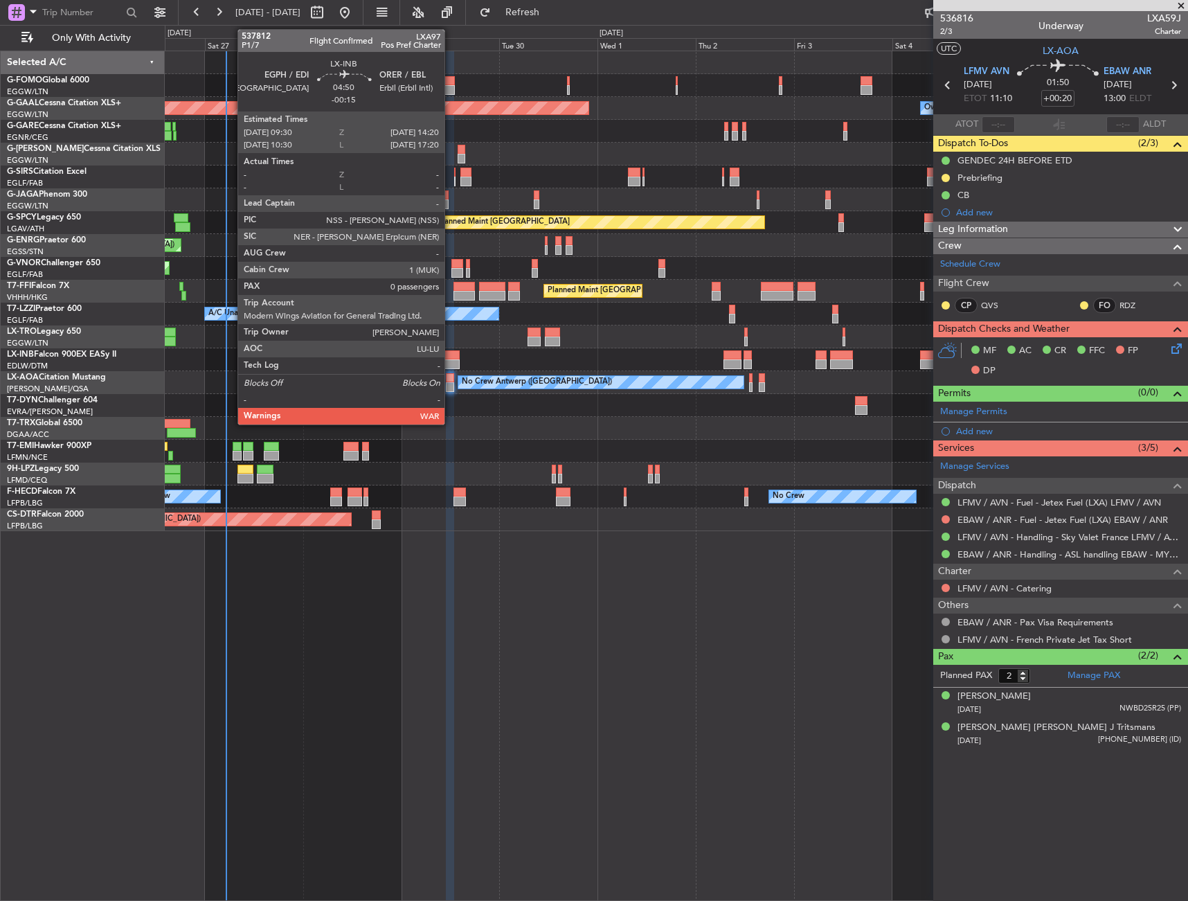
click at [451, 355] on div at bounding box center [450, 355] width 20 height 10
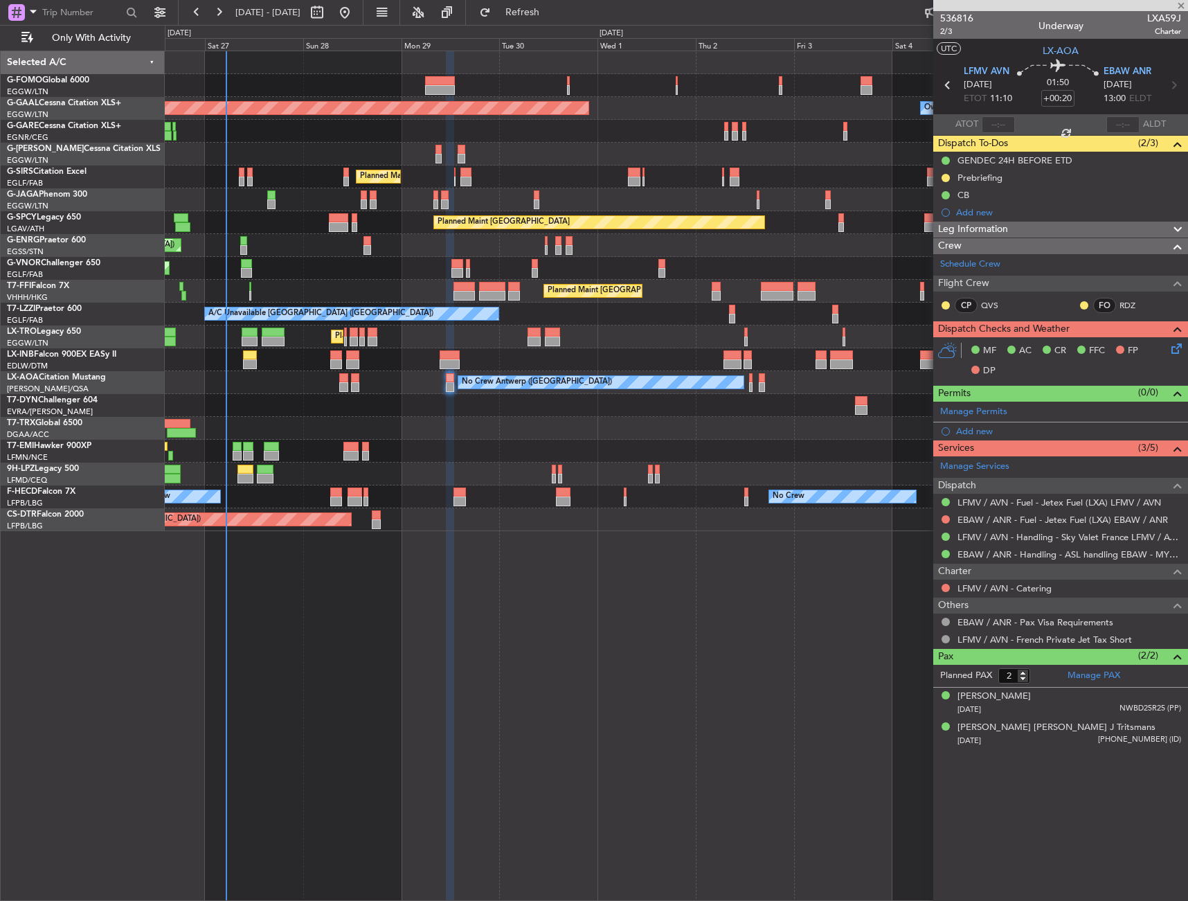
type input "-00:15"
type input "0"
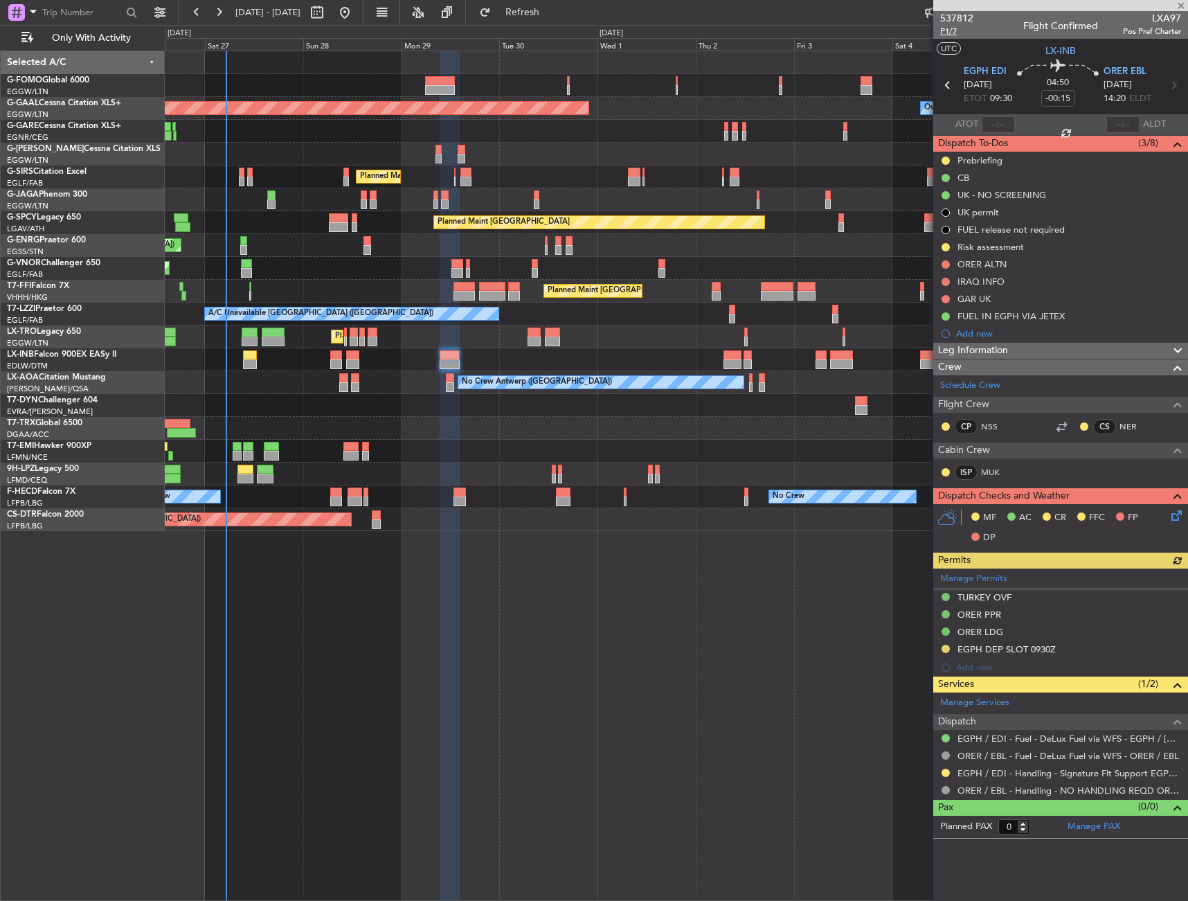
click at [949, 33] on span "P1/7" at bounding box center [956, 32] width 33 height 12
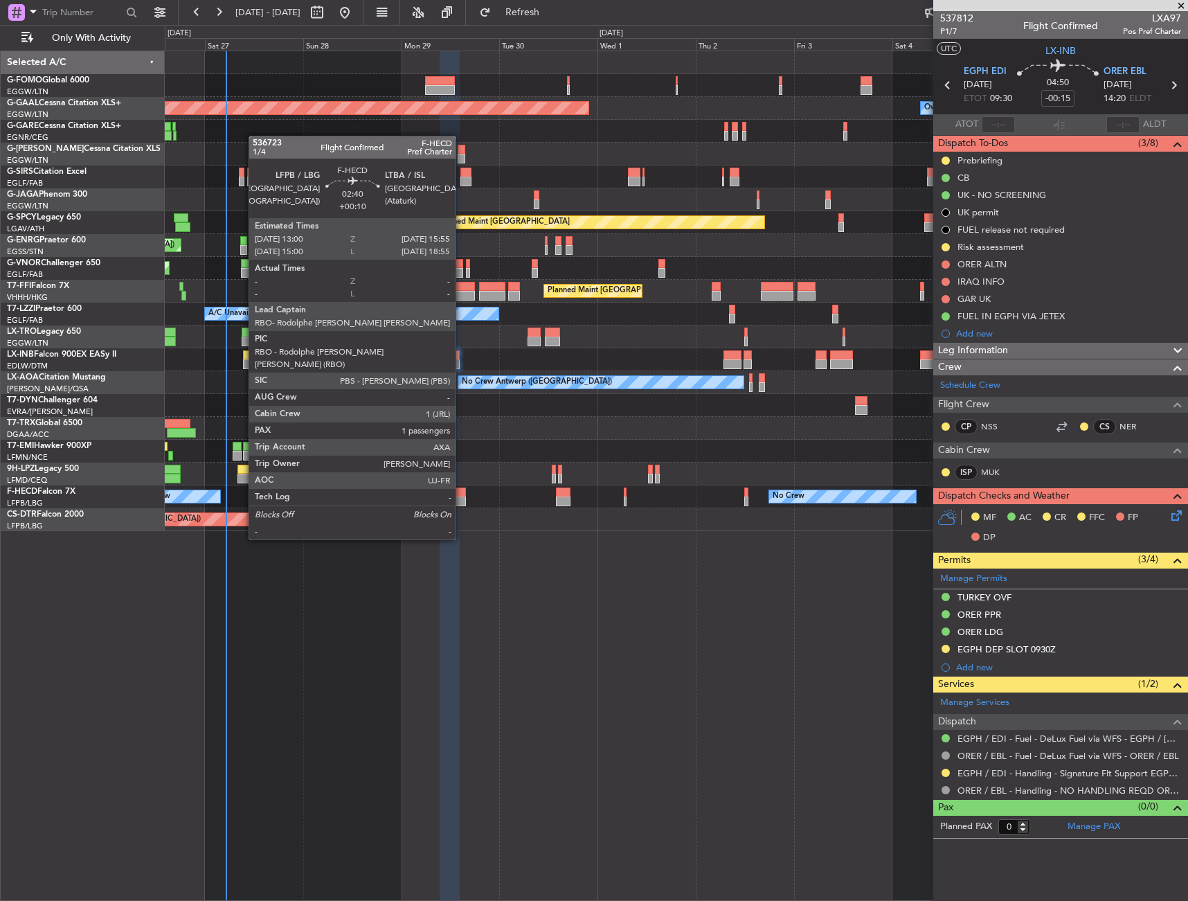
click at [462, 501] on div at bounding box center [460, 502] width 12 height 10
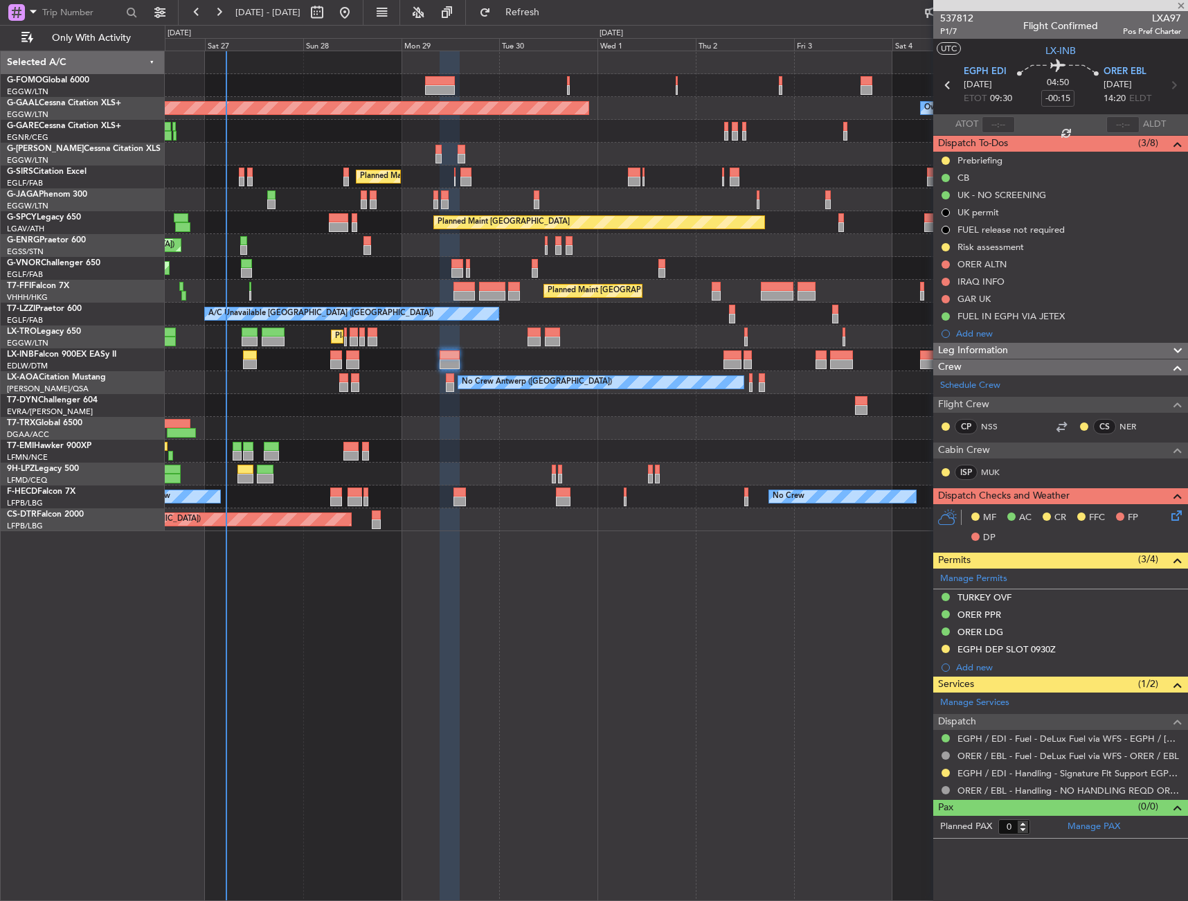
type input "+00:10"
type input "1"
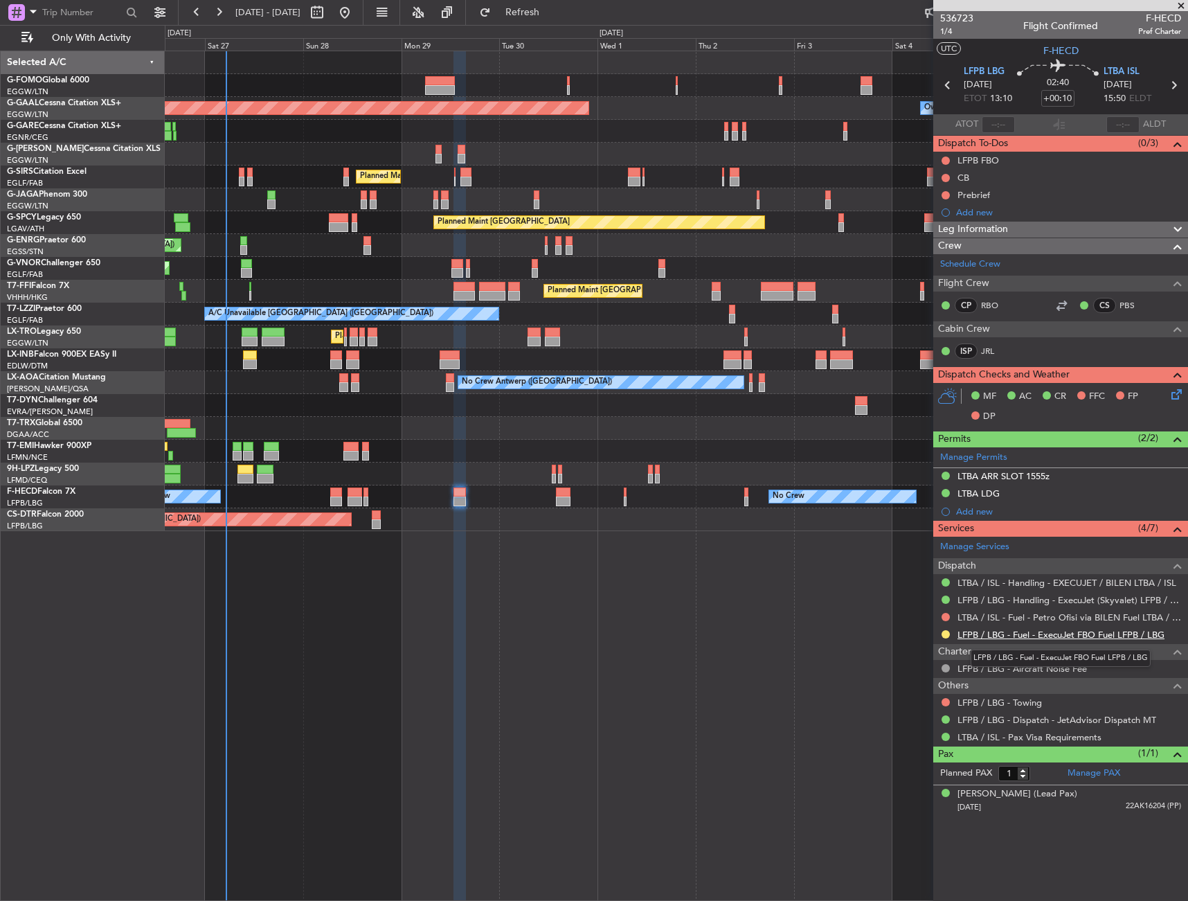
click at [1055, 636] on link "LFPB / LBG - Fuel - ExecuJet FBO Fuel LFPB / LBG" at bounding box center [1061, 635] width 207 height 12
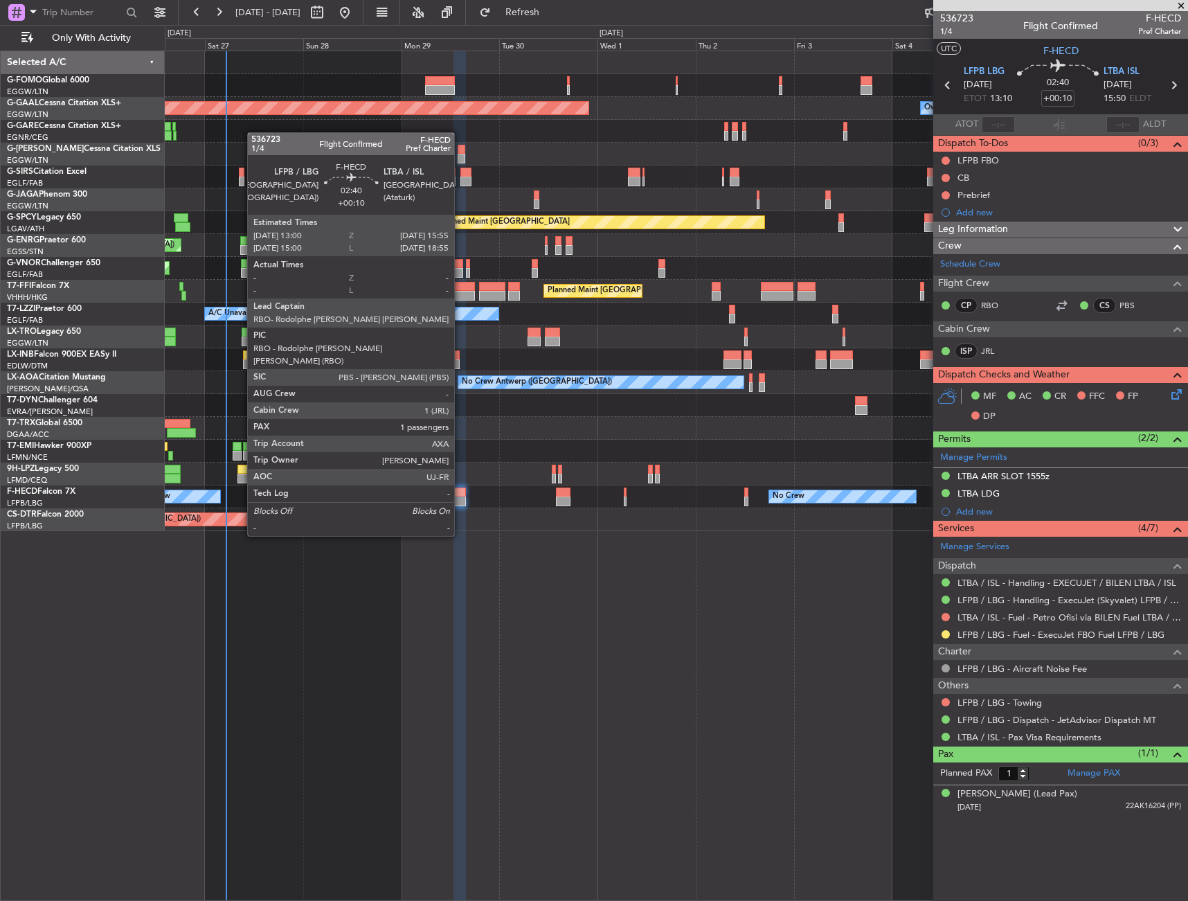
click at [461, 497] on div at bounding box center [460, 502] width 12 height 10
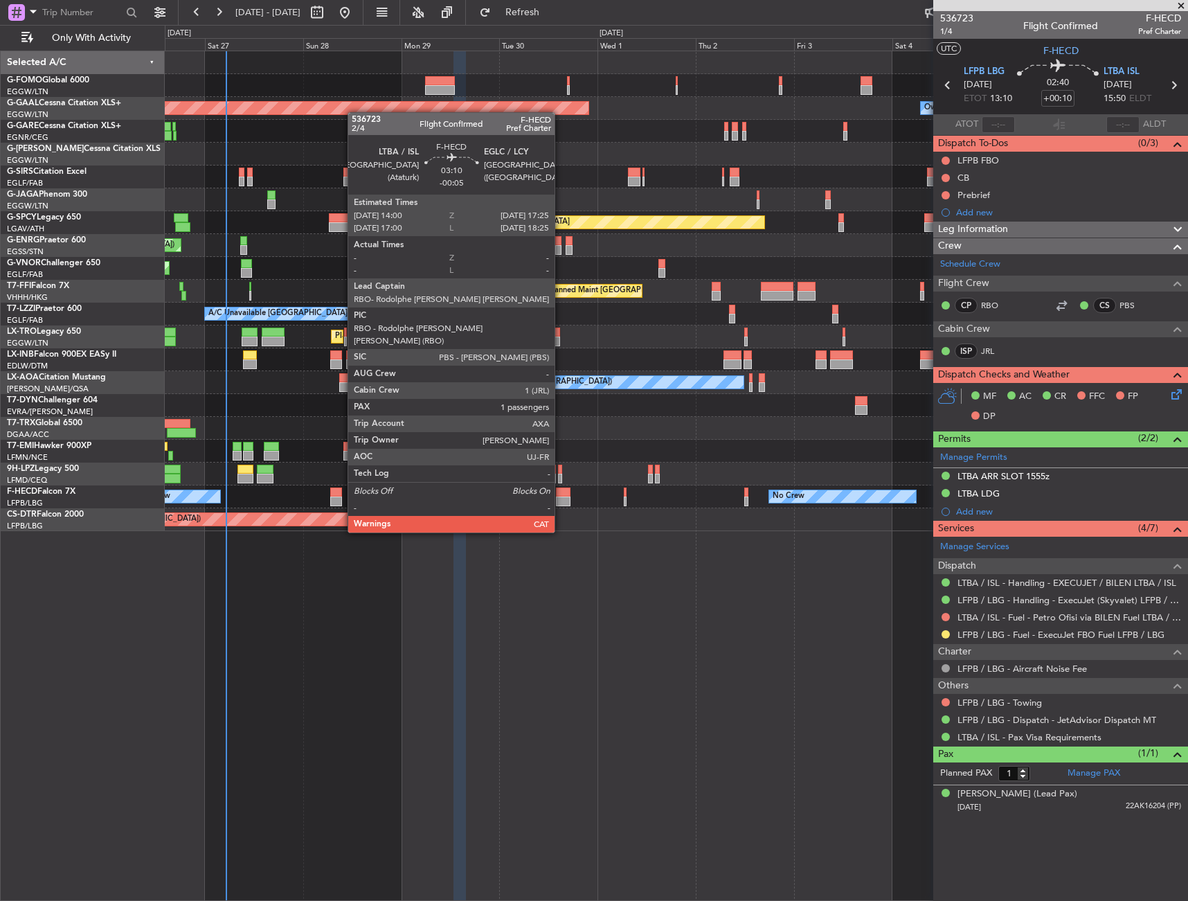
click at [561, 494] on div at bounding box center [563, 493] width 15 height 10
click at [561, 496] on div at bounding box center [563, 493] width 15 height 10
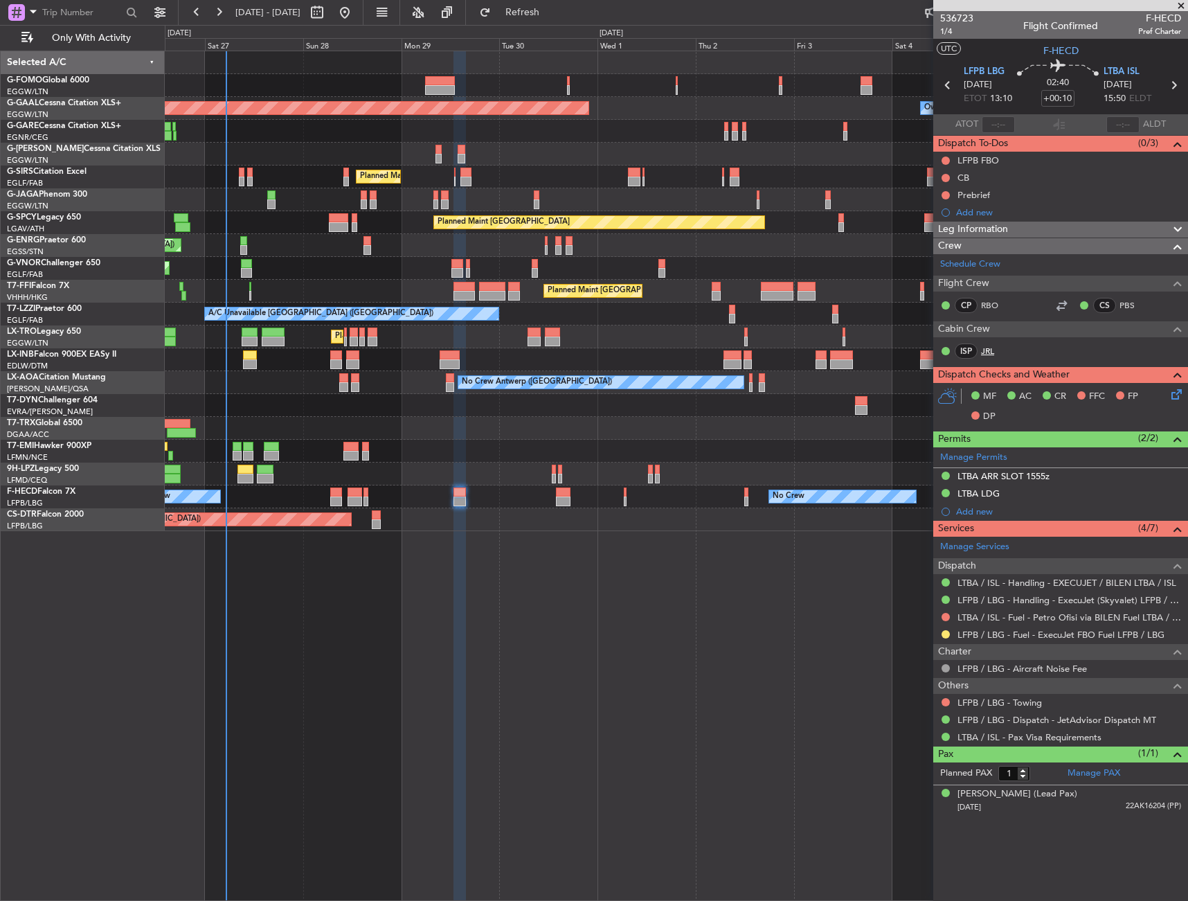
click at [994, 355] on link "JRL" at bounding box center [996, 351] width 31 height 12
click at [1069, 95] on input "+00:10" at bounding box center [1058, 98] width 33 height 17
click at [1084, 98] on div "02:40 -5" at bounding box center [1058, 85] width 91 height 51
type input "-00:05"
click at [1055, 226] on div "Leg Information" at bounding box center [1061, 230] width 255 height 16
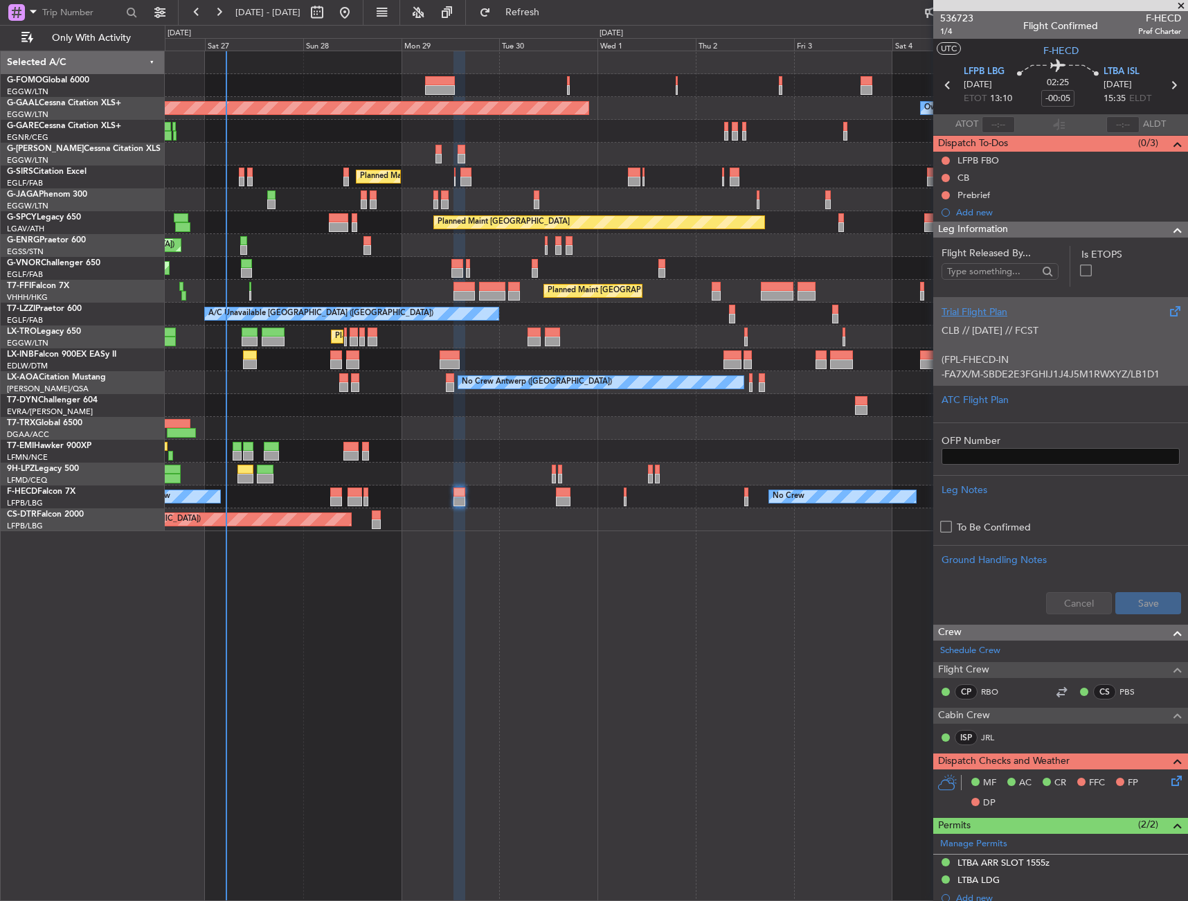
click at [1047, 340] on p "CLB // 23SEP // FCST (FPL-FHECD-IN -FA7X/M-SBDE2E3FGHIJ1J4J5M1RWXYZ/LB1D1 -LFPB…" at bounding box center [1061, 483] width 238 height 320
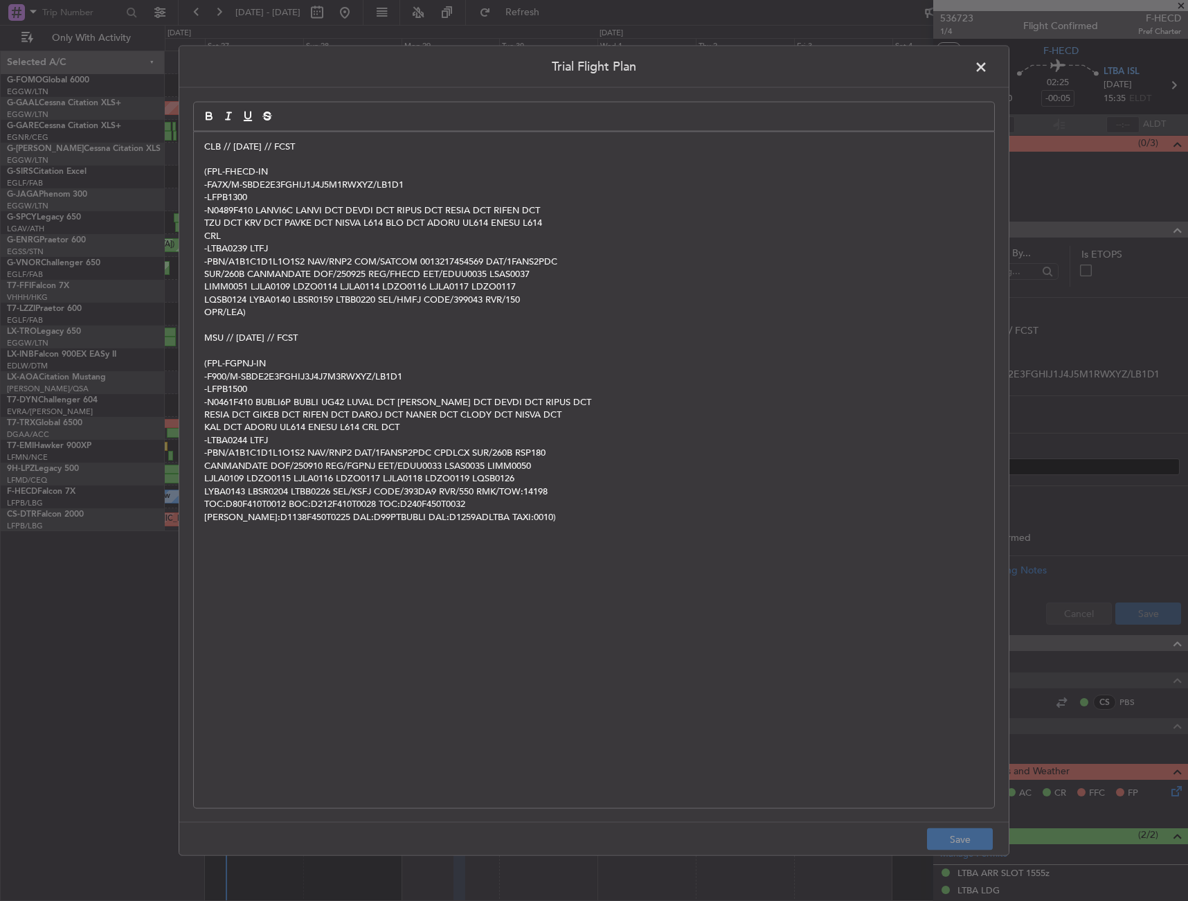
click at [199, 152] on div "CLB // 23SEP // FCST (FPL-FHECD-IN -FA7X/M-SBDE2E3FGHIJ1J4J5M1RWXYZ/LB1D1 -LFPB…" at bounding box center [594, 470] width 801 height 677
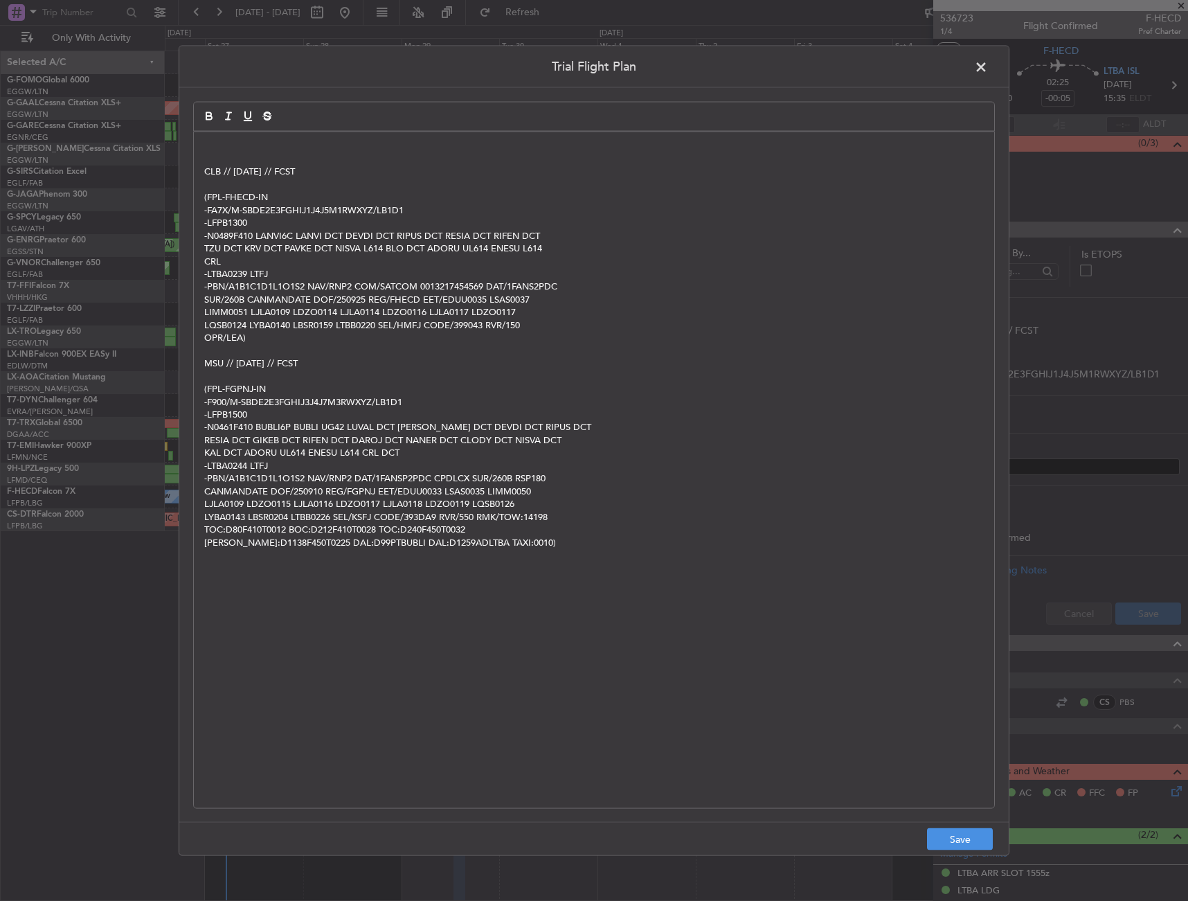
click at [219, 144] on p at bounding box center [594, 146] width 780 height 12
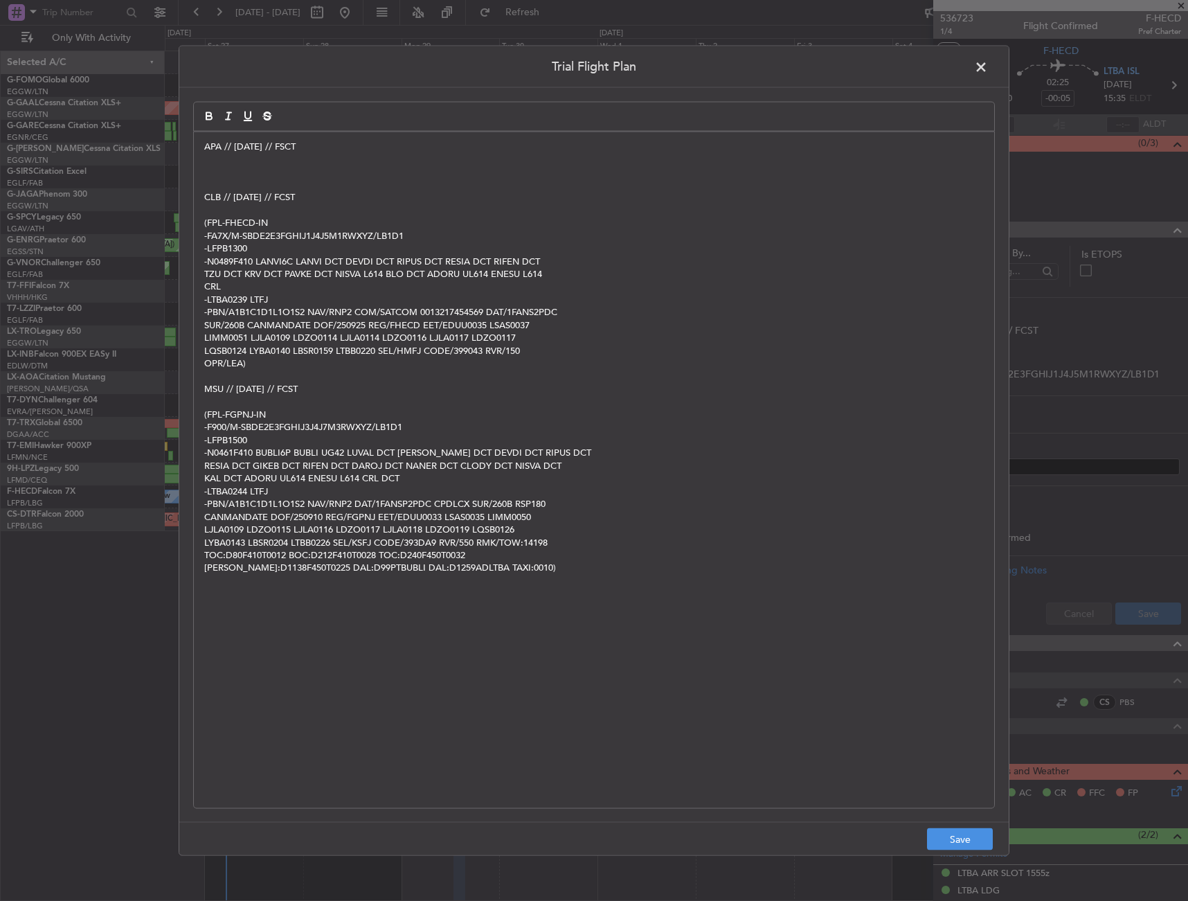
click at [285, 148] on p "APA // [DATE] // FSCT" at bounding box center [594, 146] width 780 height 12
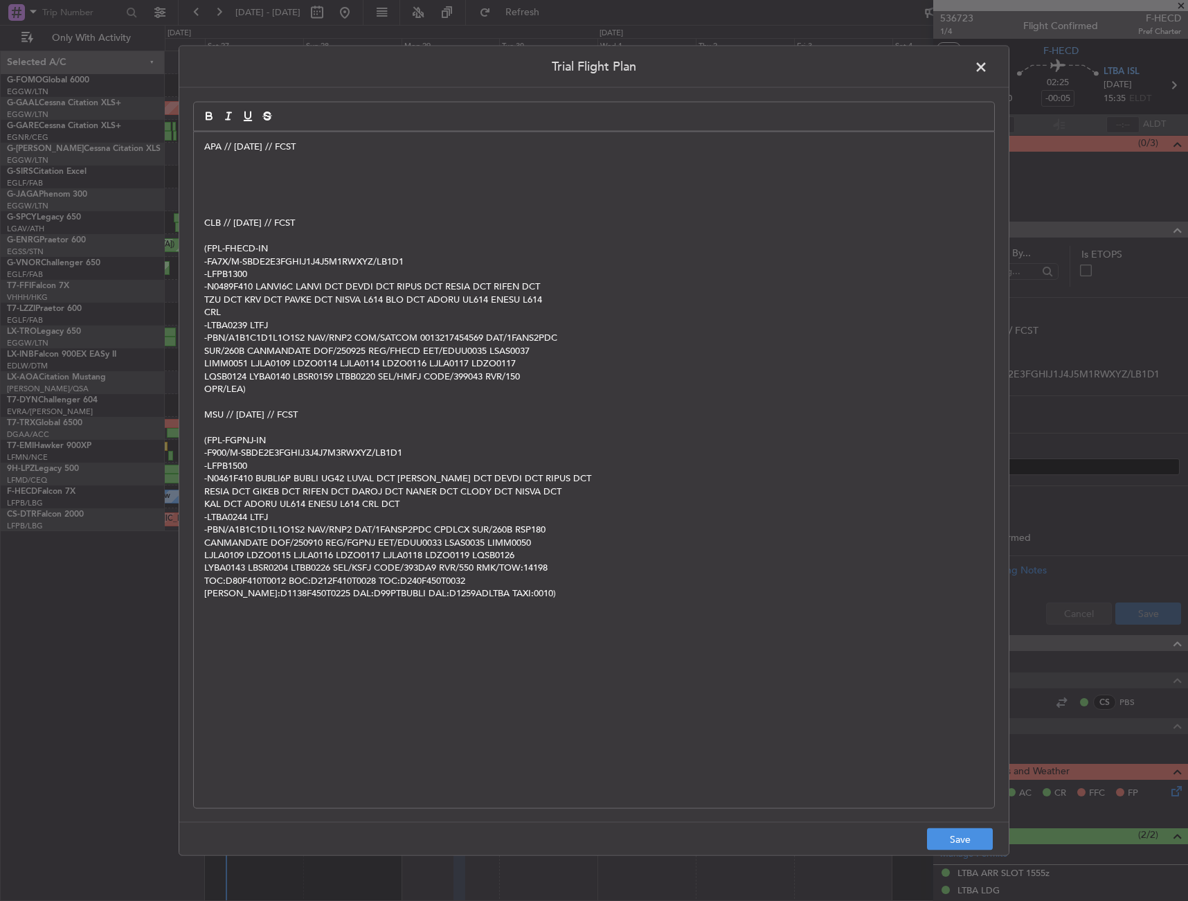
click at [400, 180] on p at bounding box center [594, 184] width 780 height 12
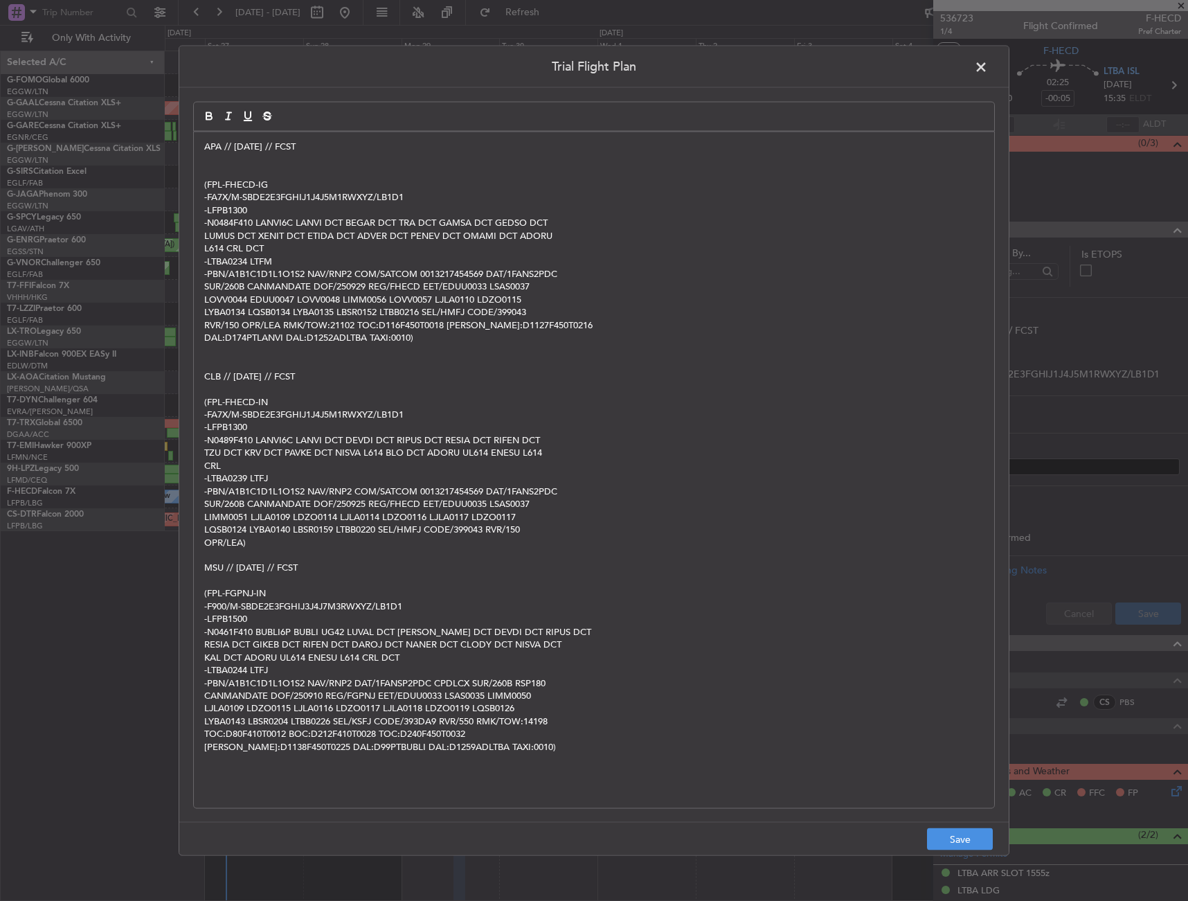
scroll to position [0, 0]
click at [289, 166] on p at bounding box center [594, 172] width 780 height 12
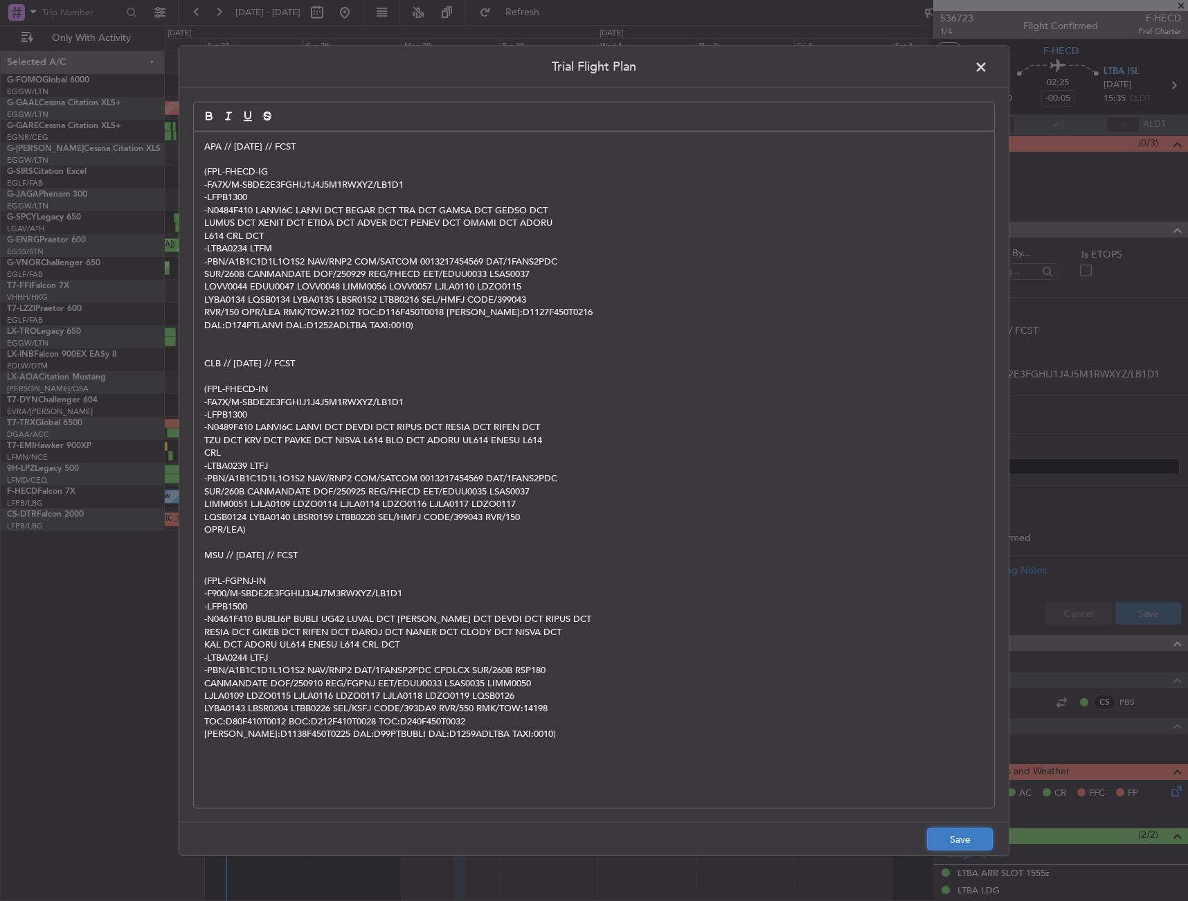
click at [965, 849] on button "Save" at bounding box center [960, 839] width 66 height 22
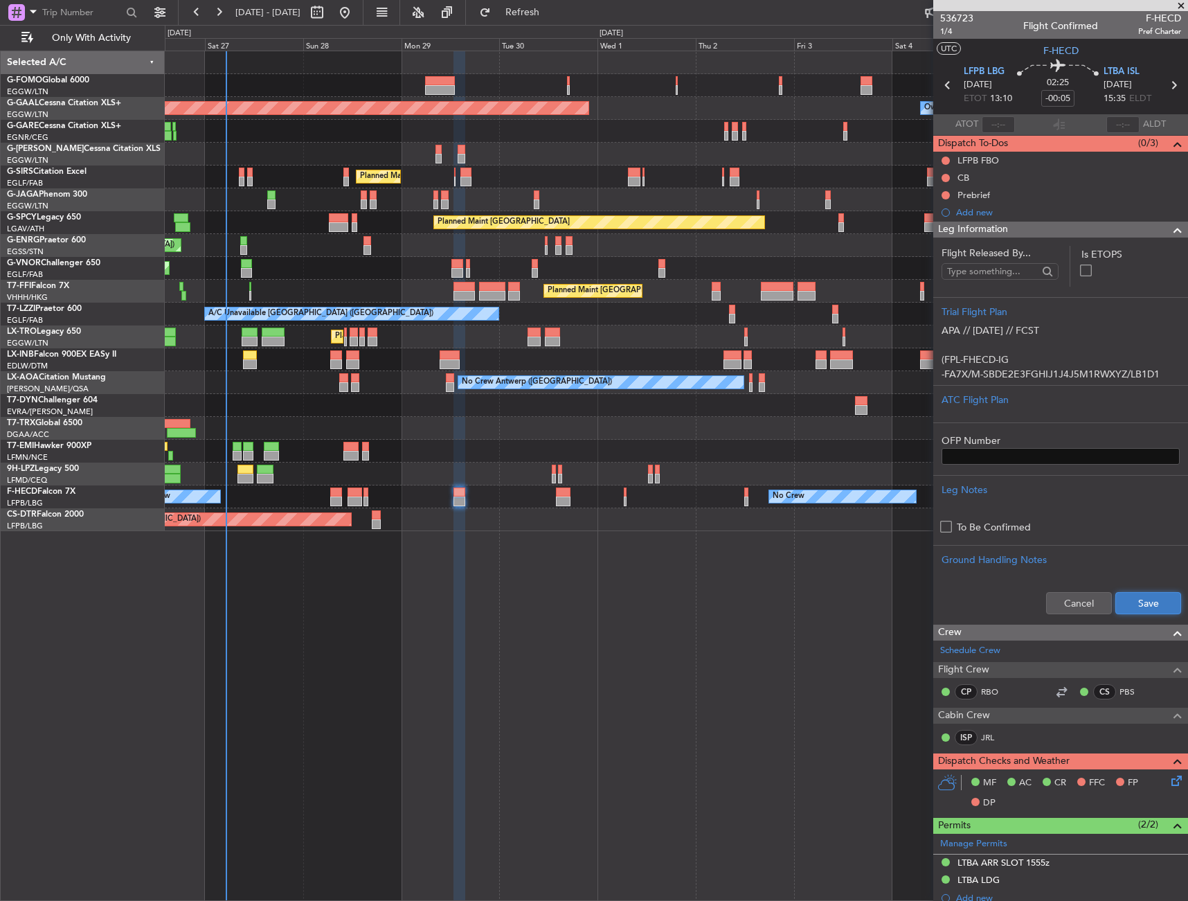
click at [1126, 599] on button "Save" at bounding box center [1149, 603] width 66 height 22
click at [999, 226] on span "Leg Information" at bounding box center [973, 230] width 70 height 16
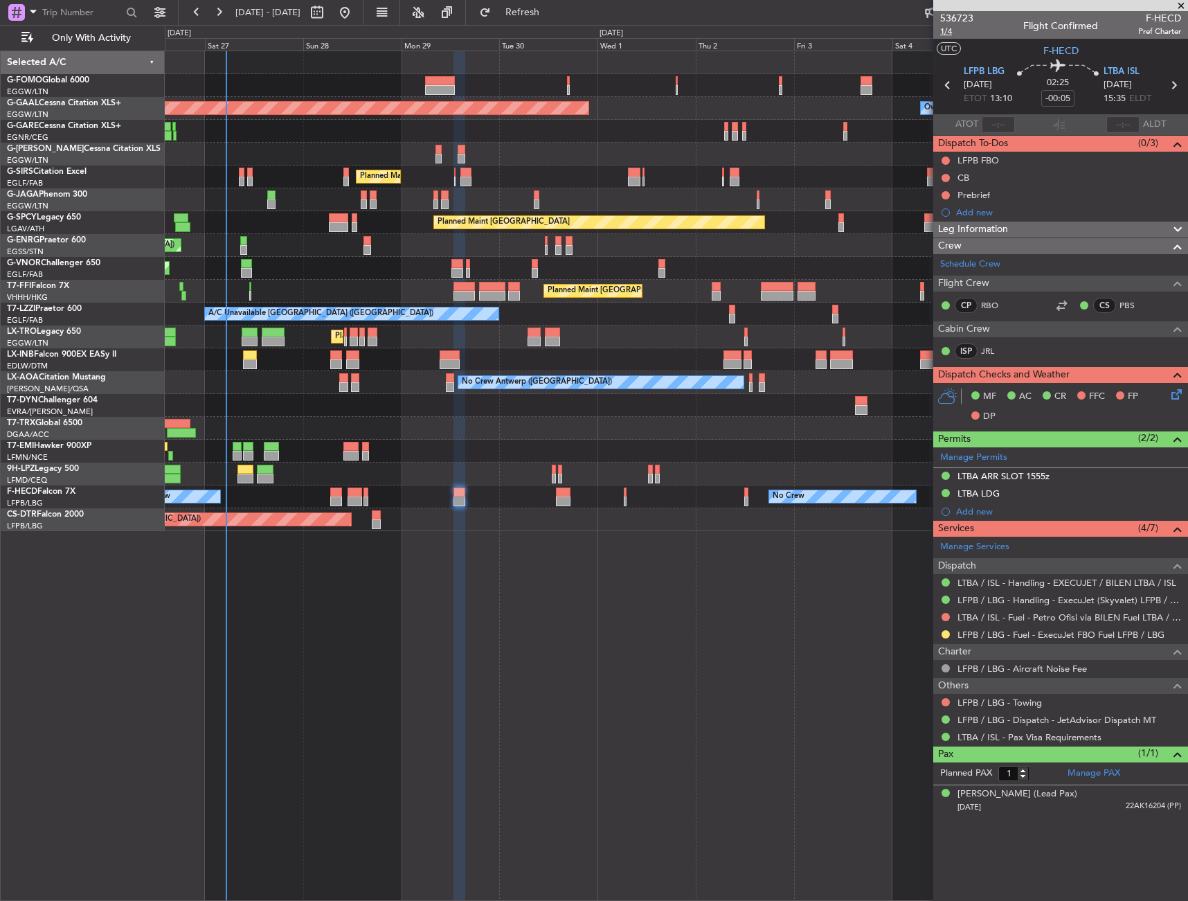
click at [947, 28] on span "1/4" at bounding box center [956, 32] width 33 height 12
drag, startPoint x: 943, startPoint y: 179, endPoint x: 943, endPoint y: 187, distance: 8.3
click at [943, 179] on button at bounding box center [946, 178] width 8 height 8
drag, startPoint x: 938, startPoint y: 235, endPoint x: 949, endPoint y: 186, distance: 50.4
click at [938, 233] on span "Completed" at bounding box center [952, 239] width 46 height 14
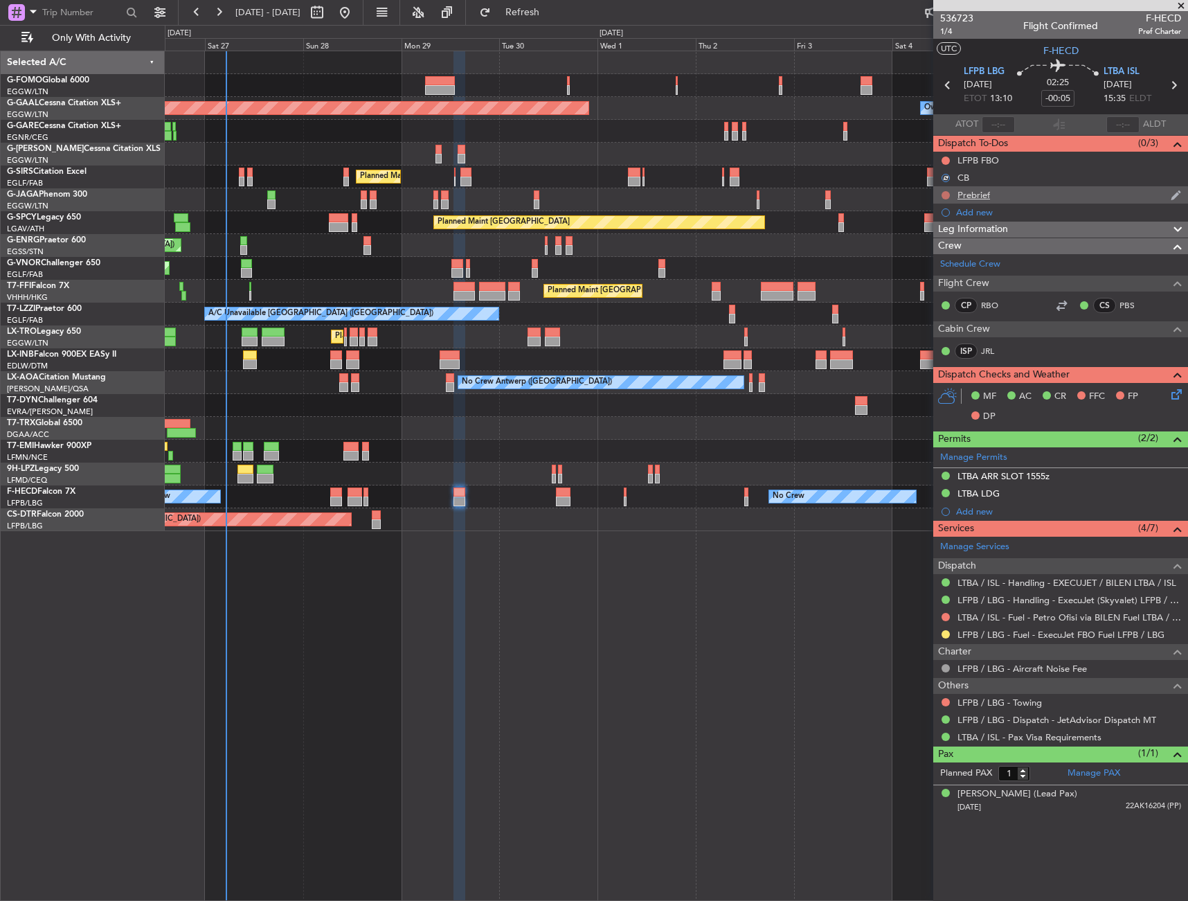
click at [942, 197] on button at bounding box center [946, 195] width 8 height 8
click at [949, 235] on span "In Progress" at bounding box center [952, 236] width 47 height 14
click at [1171, 398] on icon at bounding box center [1174, 391] width 11 height 11
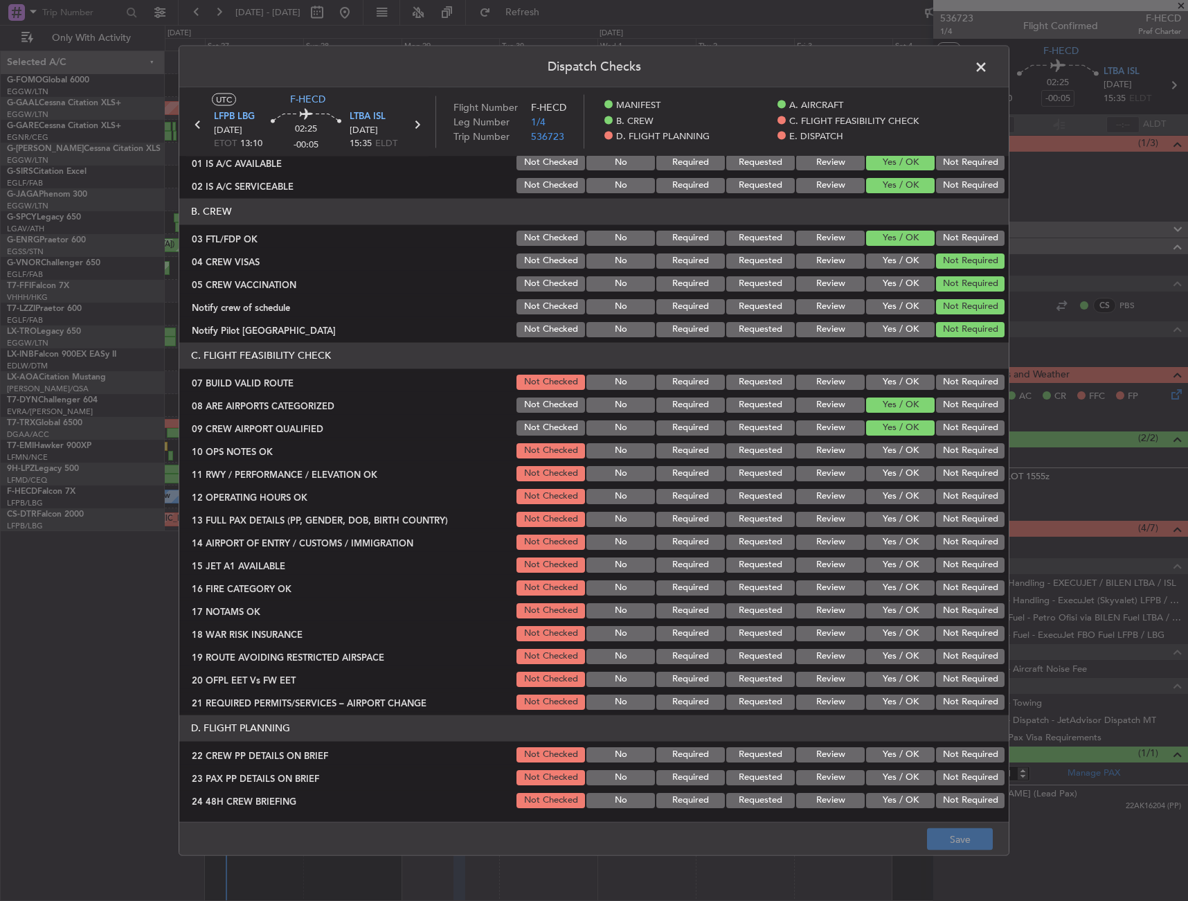
scroll to position [139, 0]
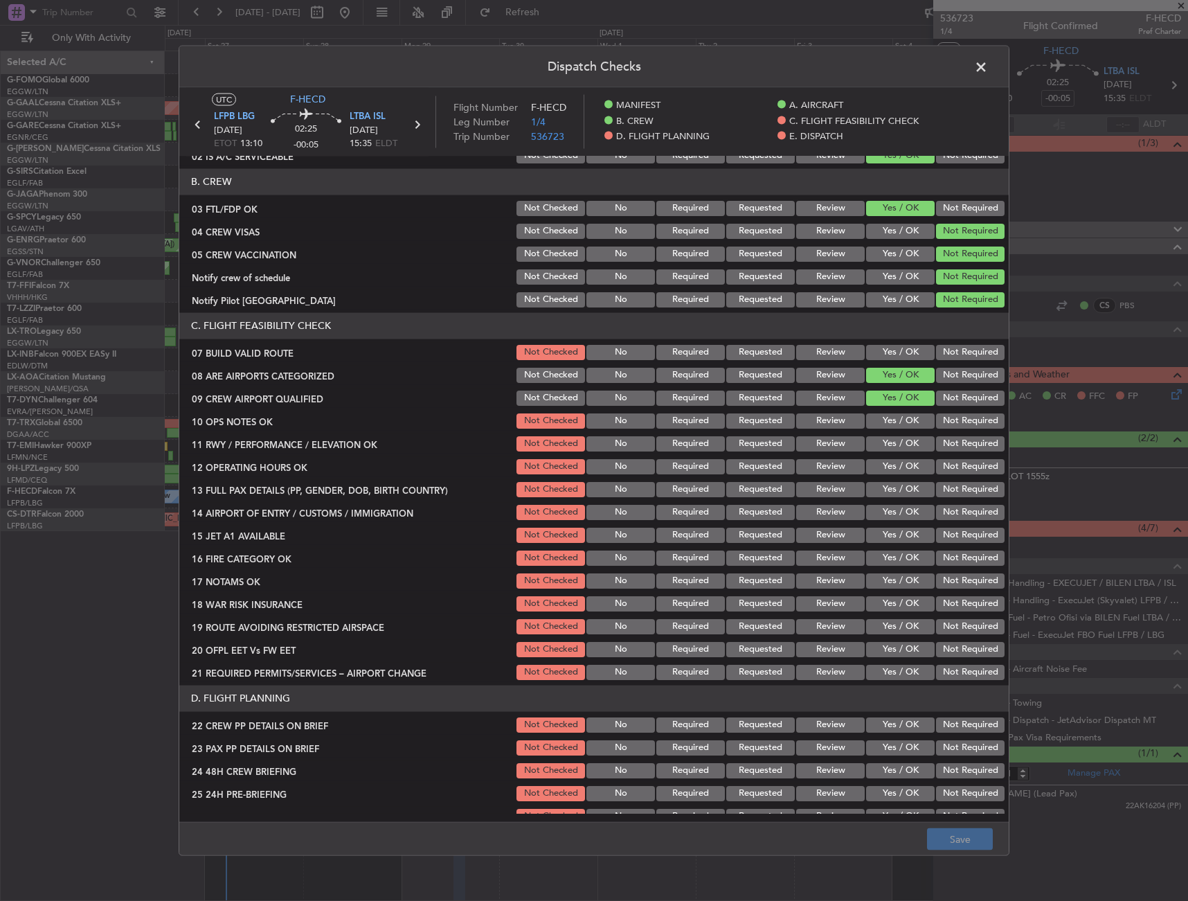
click at [888, 438] on button "Yes / OK" at bounding box center [900, 443] width 69 height 15
click at [888, 427] on button "Yes / OK" at bounding box center [900, 420] width 69 height 15
click at [895, 353] on button "Yes / OK" at bounding box center [900, 351] width 69 height 15
click at [897, 508] on button "Yes / OK" at bounding box center [900, 511] width 69 height 15
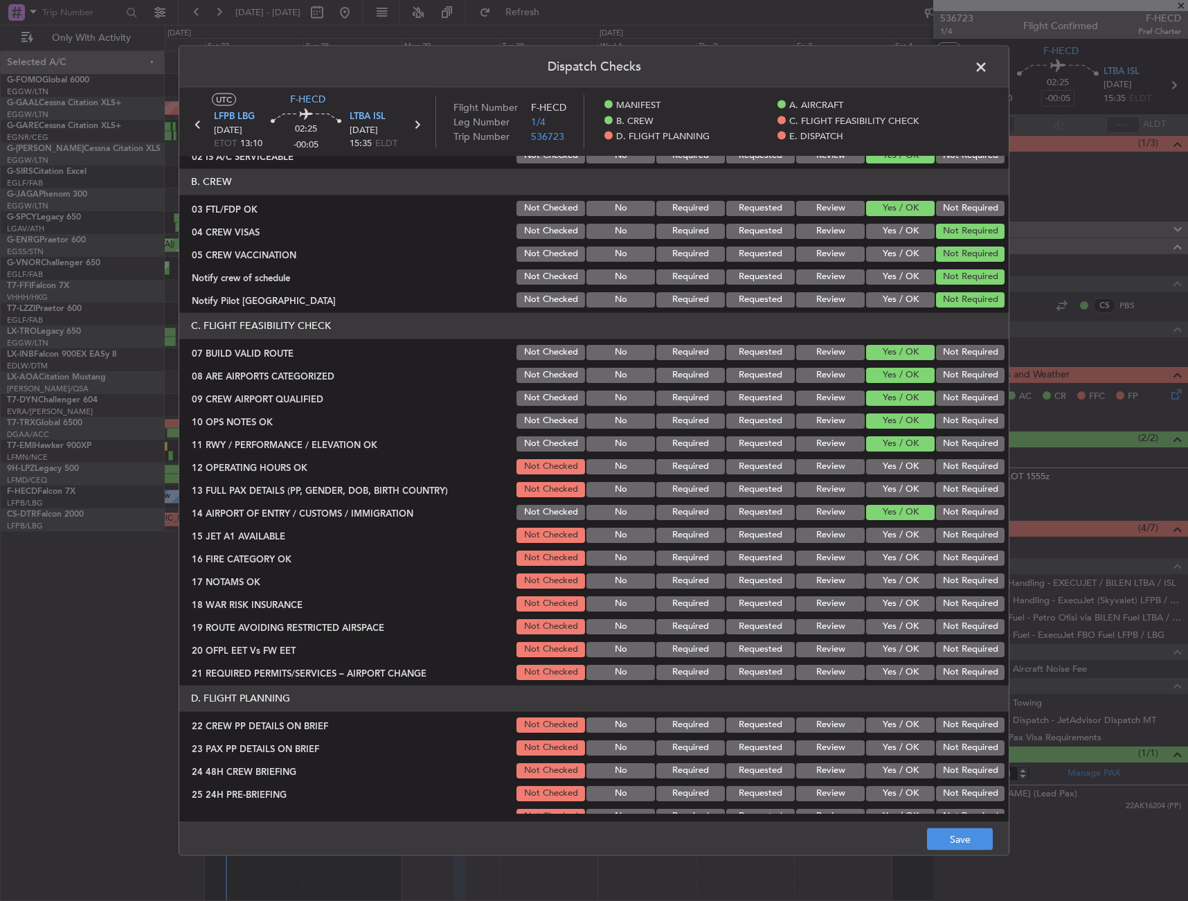
click at [894, 477] on section "C. FLIGHT FEASIBILITY CHECK 07 BUILD VALID ROUTE Not Checked No Required Reques…" at bounding box center [594, 496] width 830 height 369
click at [898, 456] on section "C. FLIGHT FEASIBILITY CHECK 07 BUILD VALID ROUTE Not Checked No Required Reques…" at bounding box center [594, 496] width 830 height 369
click at [891, 473] on button "Yes / OK" at bounding box center [900, 465] width 69 height 15
click at [890, 494] on button "Yes / OK" at bounding box center [900, 488] width 69 height 15
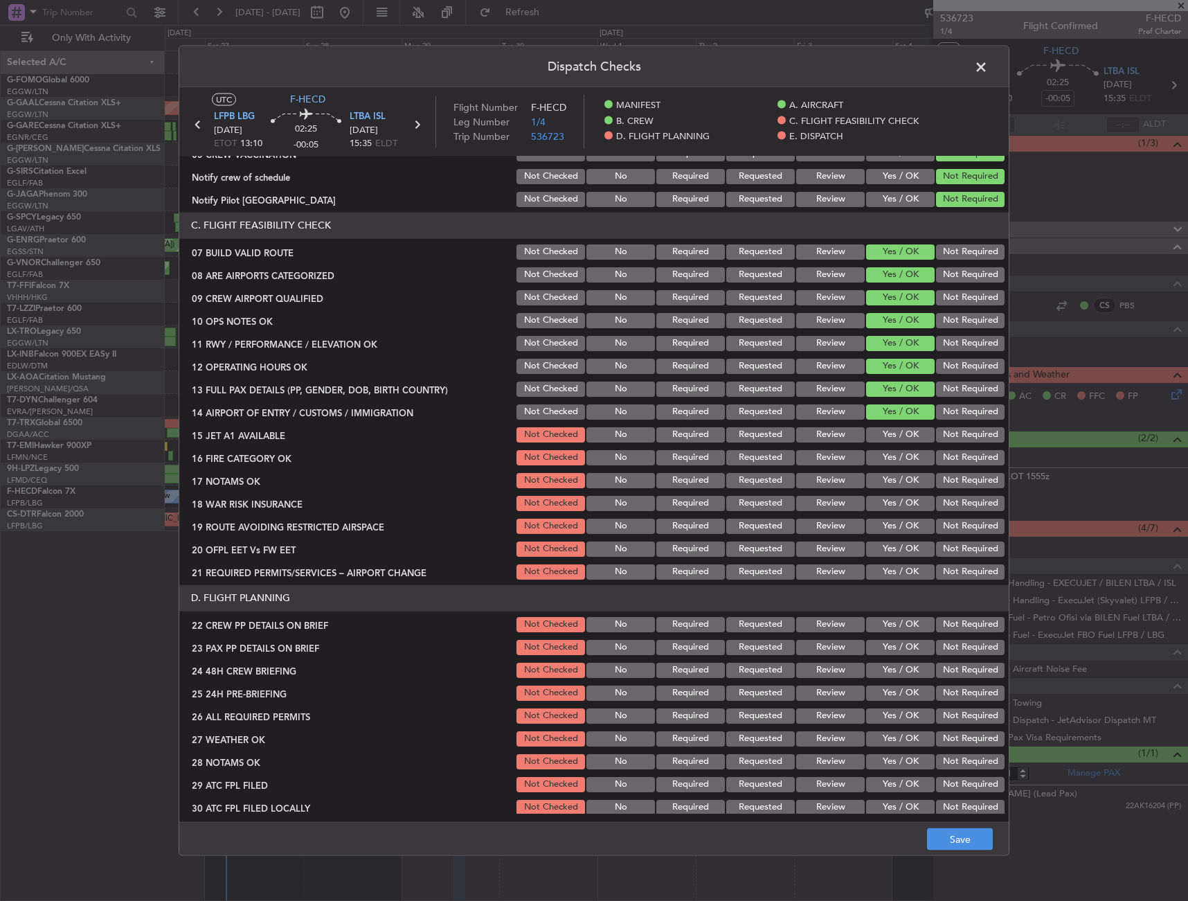
scroll to position [346, 0]
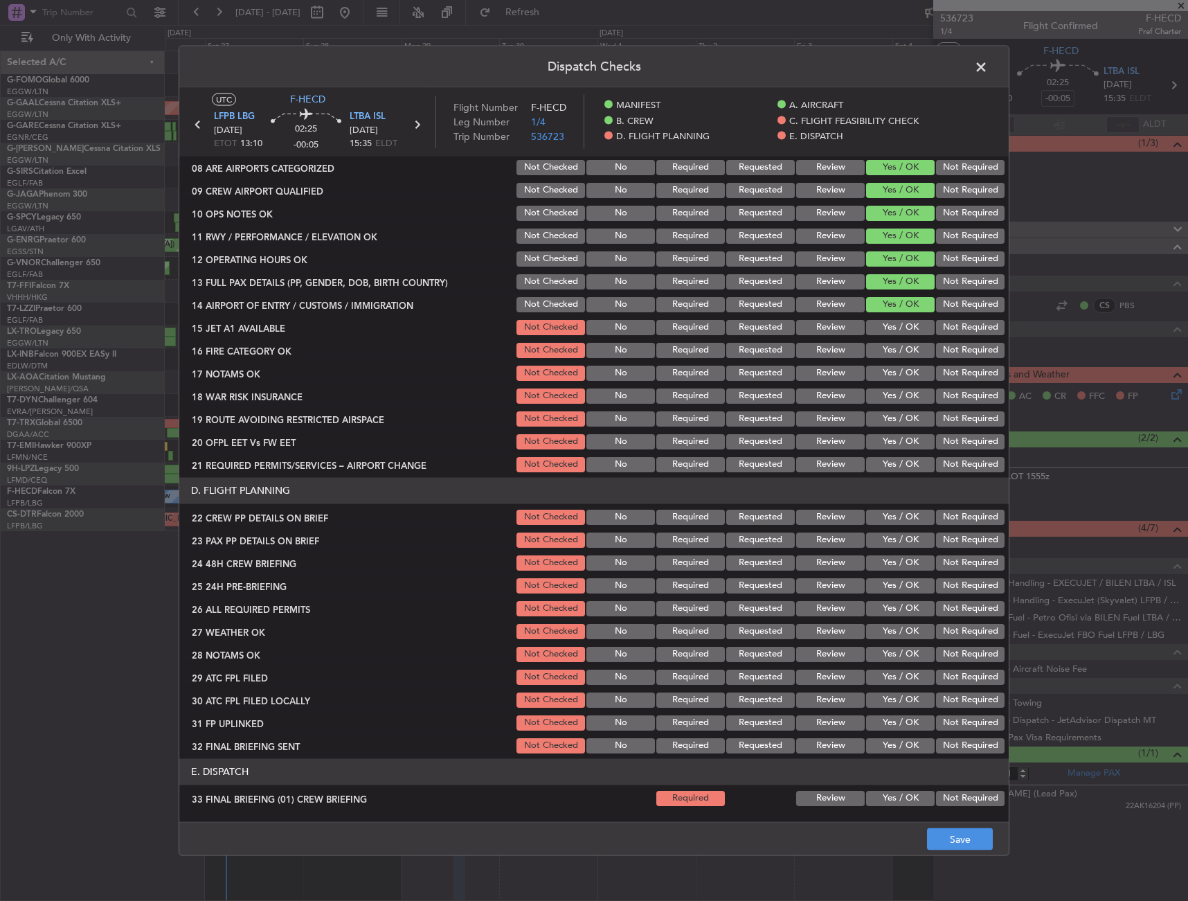
drag, startPoint x: 897, startPoint y: 334, endPoint x: 890, endPoint y: 344, distance: 11.4
click at [895, 335] on div "Yes / OK" at bounding box center [899, 326] width 70 height 19
click at [888, 347] on button "Yes / OK" at bounding box center [900, 349] width 69 height 15
click at [889, 331] on button "Yes / OK" at bounding box center [900, 326] width 69 height 15
click at [889, 382] on div "Yes / OK" at bounding box center [899, 372] width 70 height 19
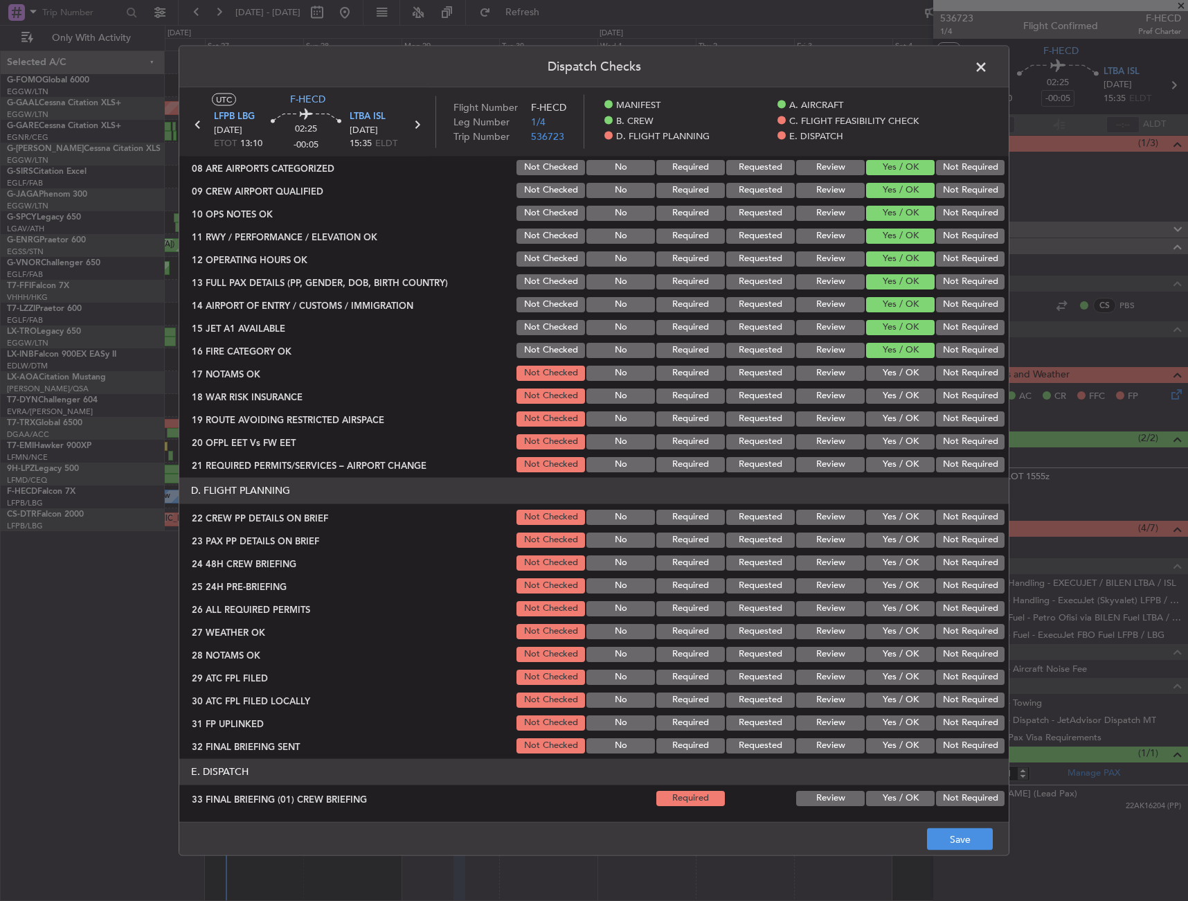
click at [889, 389] on button "Yes / OK" at bounding box center [900, 395] width 69 height 15
click at [918, 367] on button "Yes / OK" at bounding box center [900, 372] width 69 height 15
click at [900, 424] on button "Yes / OK" at bounding box center [900, 418] width 69 height 15
click at [898, 443] on button "Yes / OK" at bounding box center [900, 441] width 69 height 15
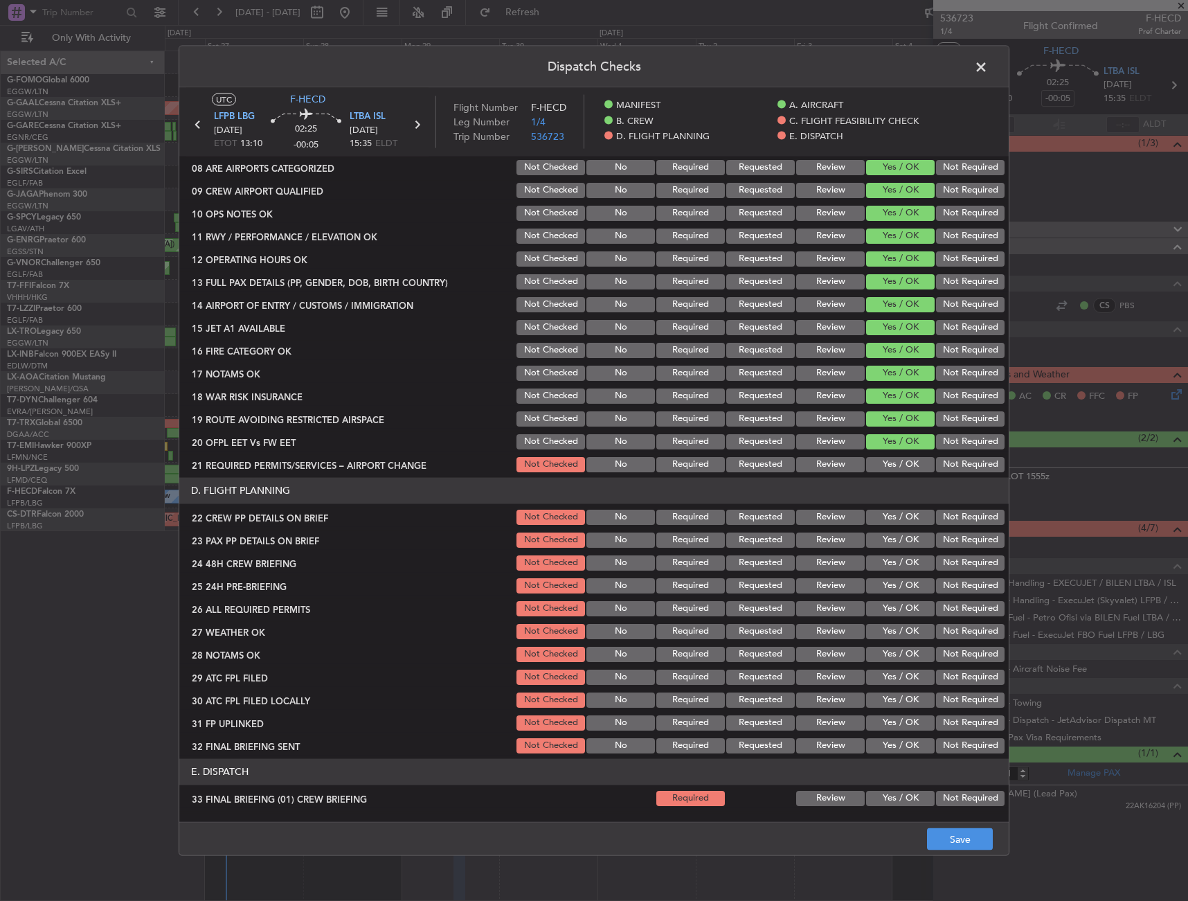
click at [891, 464] on button "Yes / OK" at bounding box center [900, 463] width 69 height 15
click at [900, 517] on button "Yes / OK" at bounding box center [900, 516] width 69 height 15
click at [901, 543] on button "Yes / OK" at bounding box center [900, 539] width 69 height 15
click at [898, 564] on button "Yes / OK" at bounding box center [900, 562] width 69 height 15
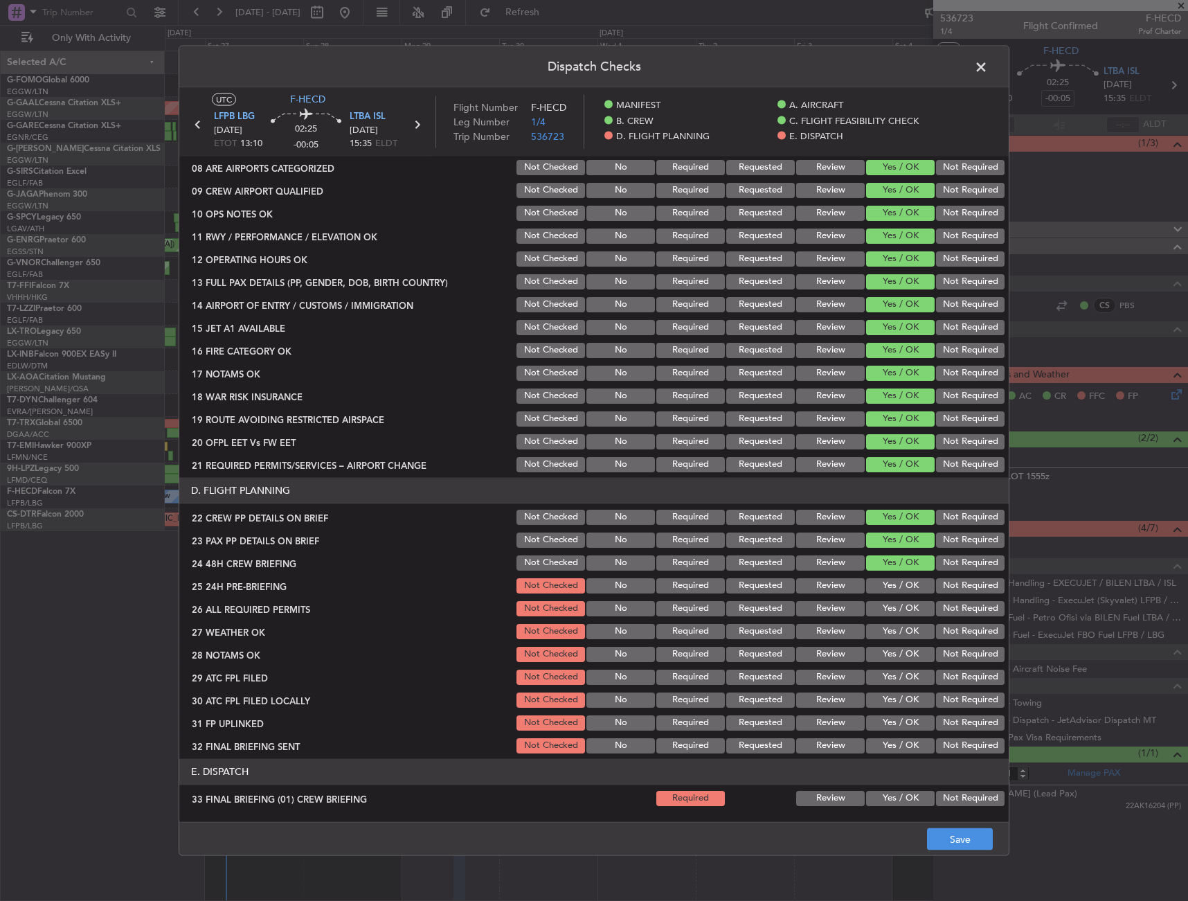
click at [947, 586] on button "Not Required" at bounding box center [970, 585] width 69 height 15
click at [971, 837] on button "Save" at bounding box center [960, 839] width 66 height 22
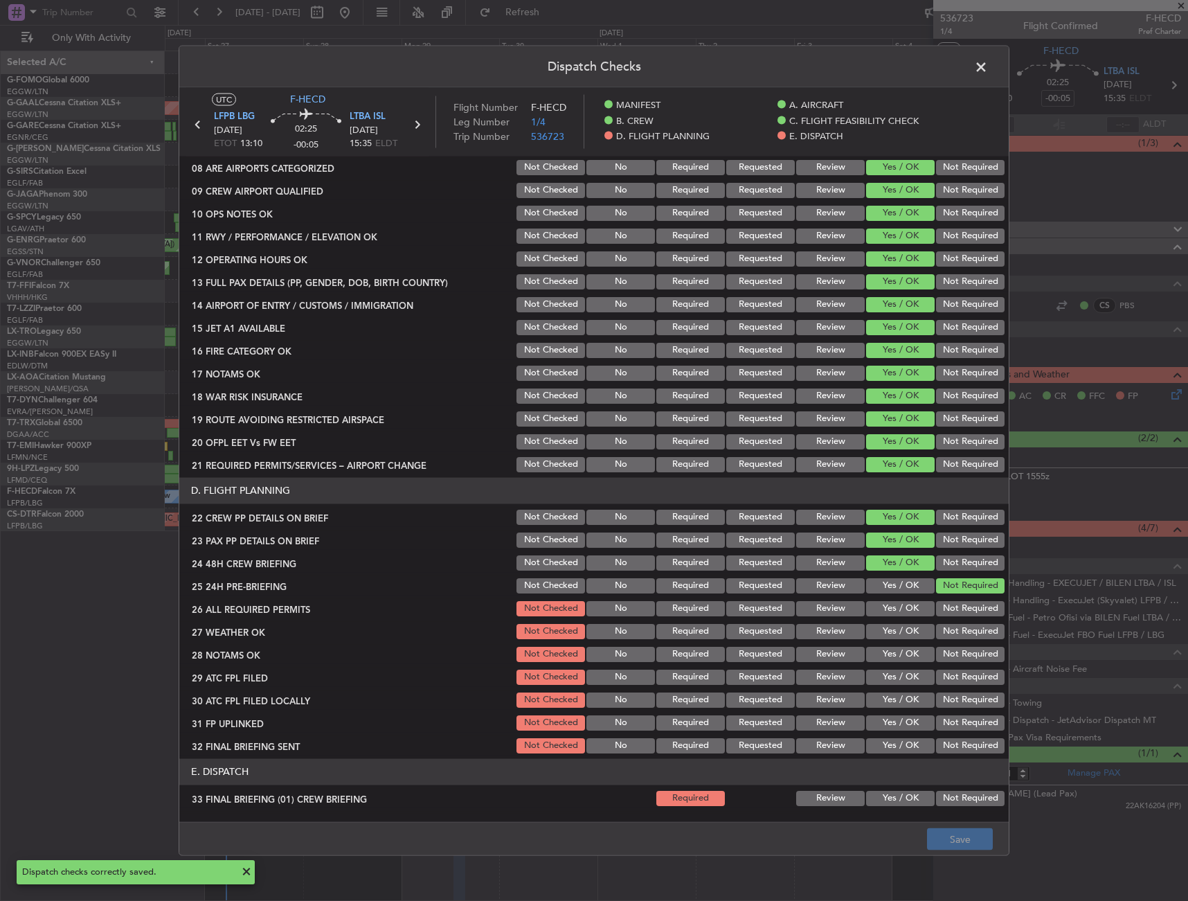
click at [988, 68] on span at bounding box center [988, 70] width 0 height 28
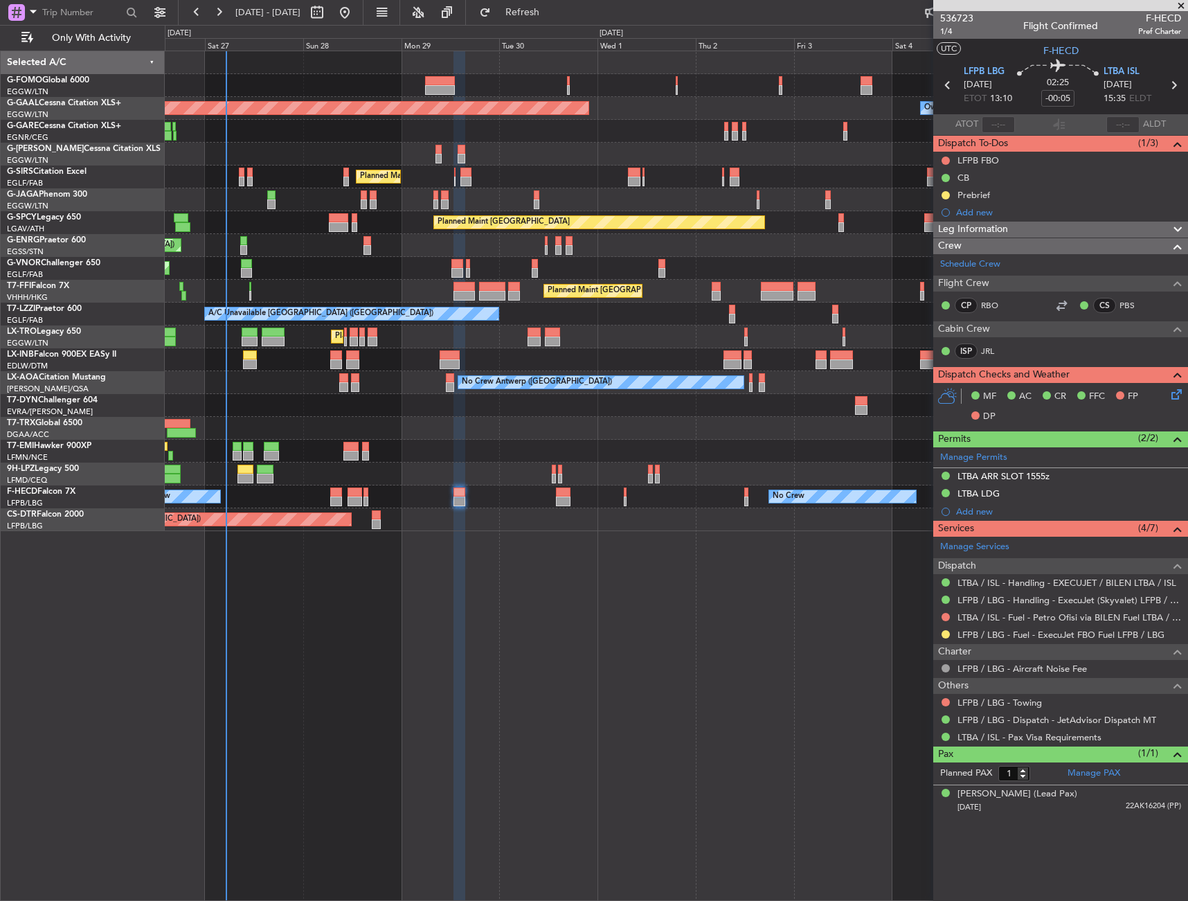
click at [1006, 229] on span "Leg Information" at bounding box center [973, 230] width 70 height 16
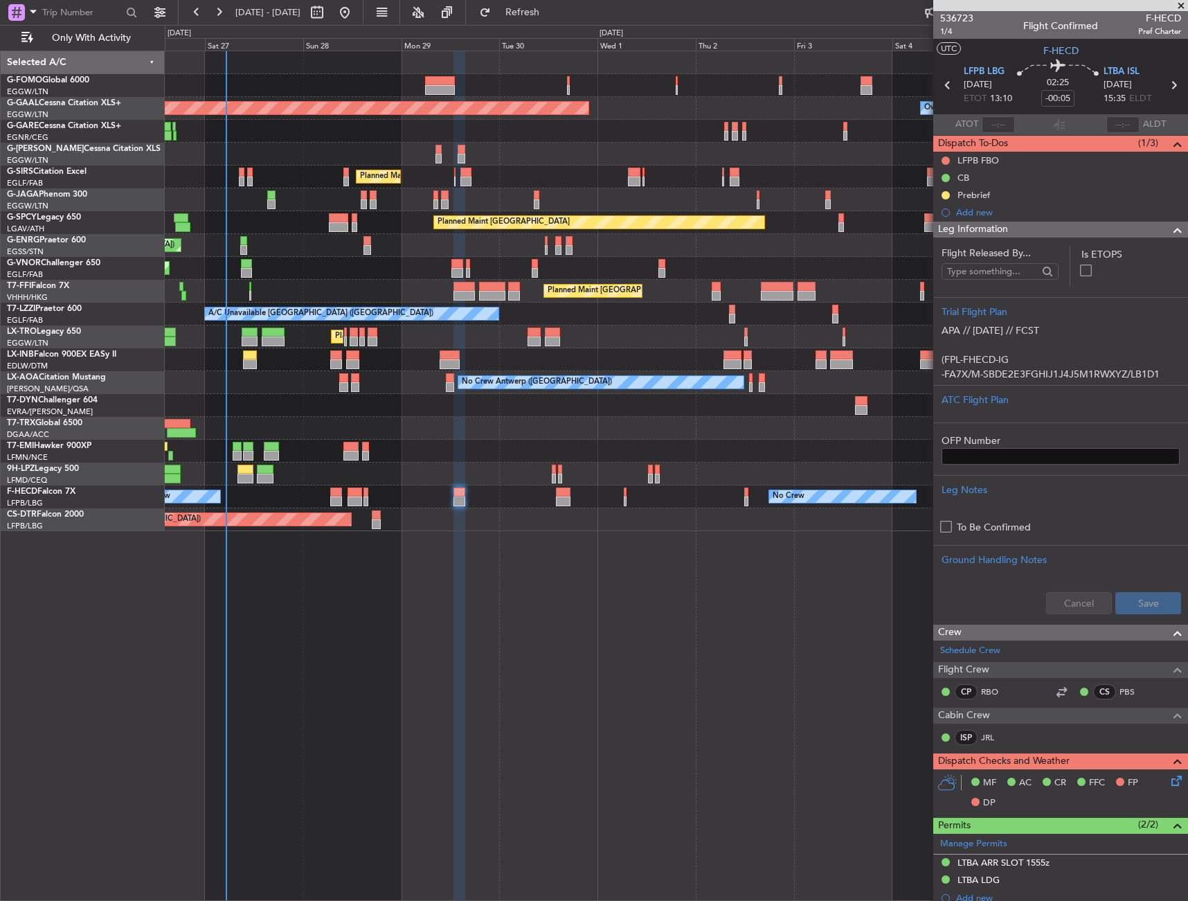
click at [1006, 229] on span "Leg Information" at bounding box center [973, 230] width 70 height 16
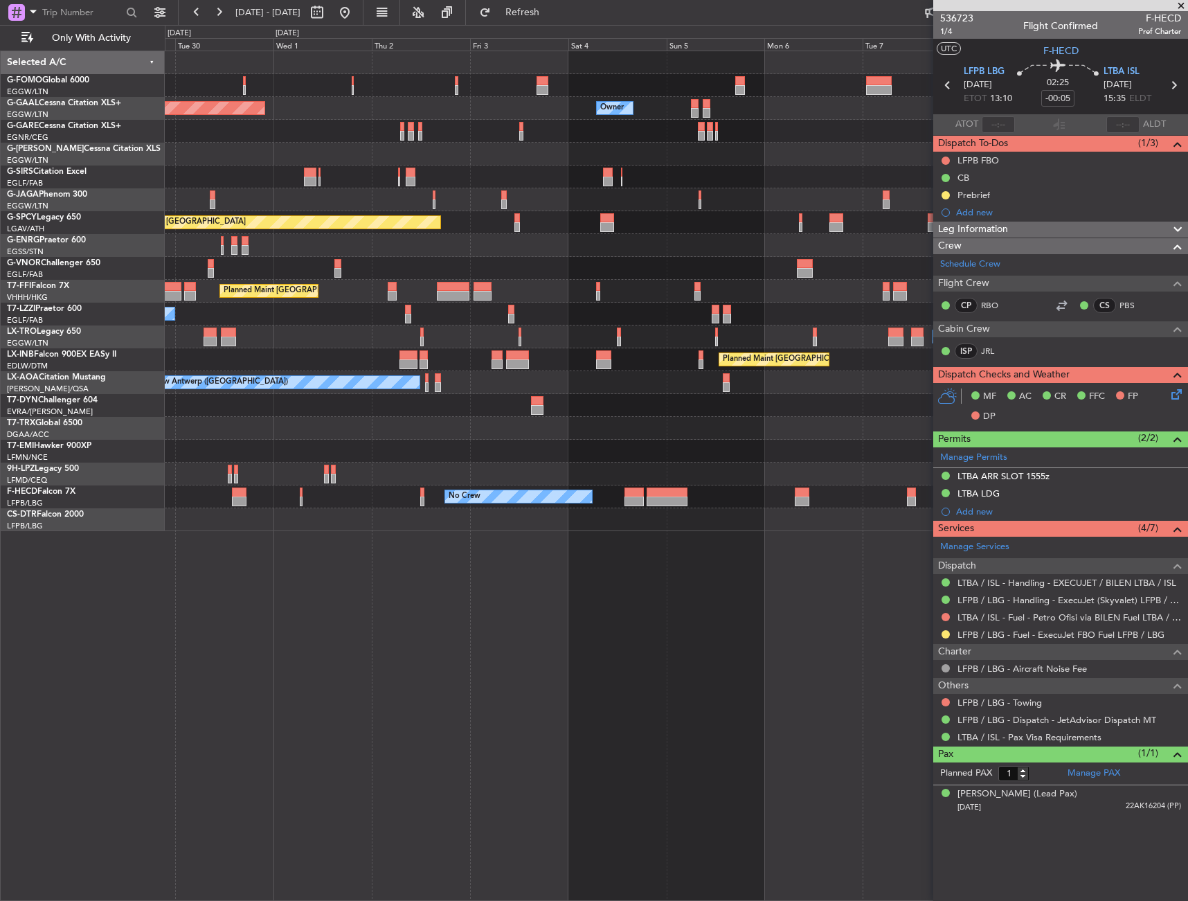
click at [325, 420] on div at bounding box center [676, 428] width 1023 height 23
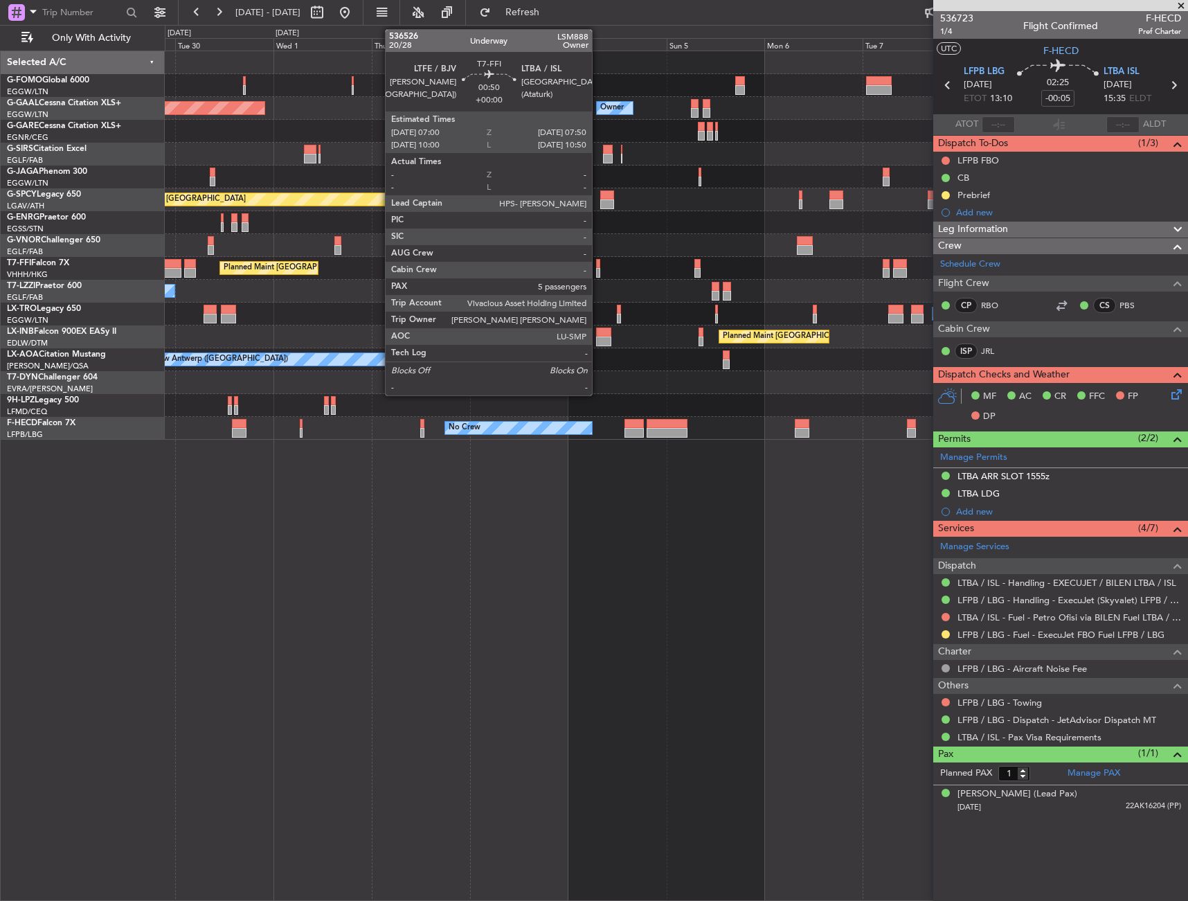
click at [598, 265] on div at bounding box center [597, 264] width 3 height 10
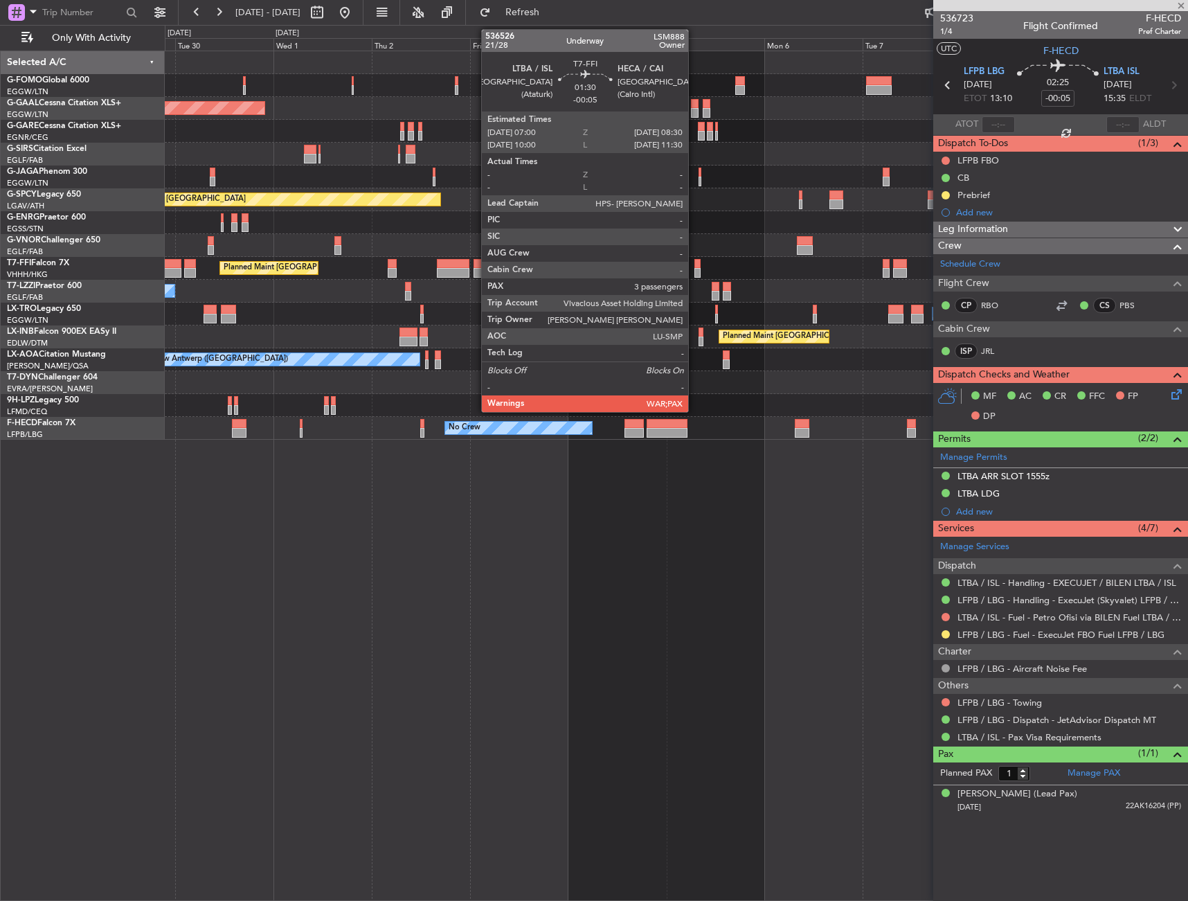
type input "5"
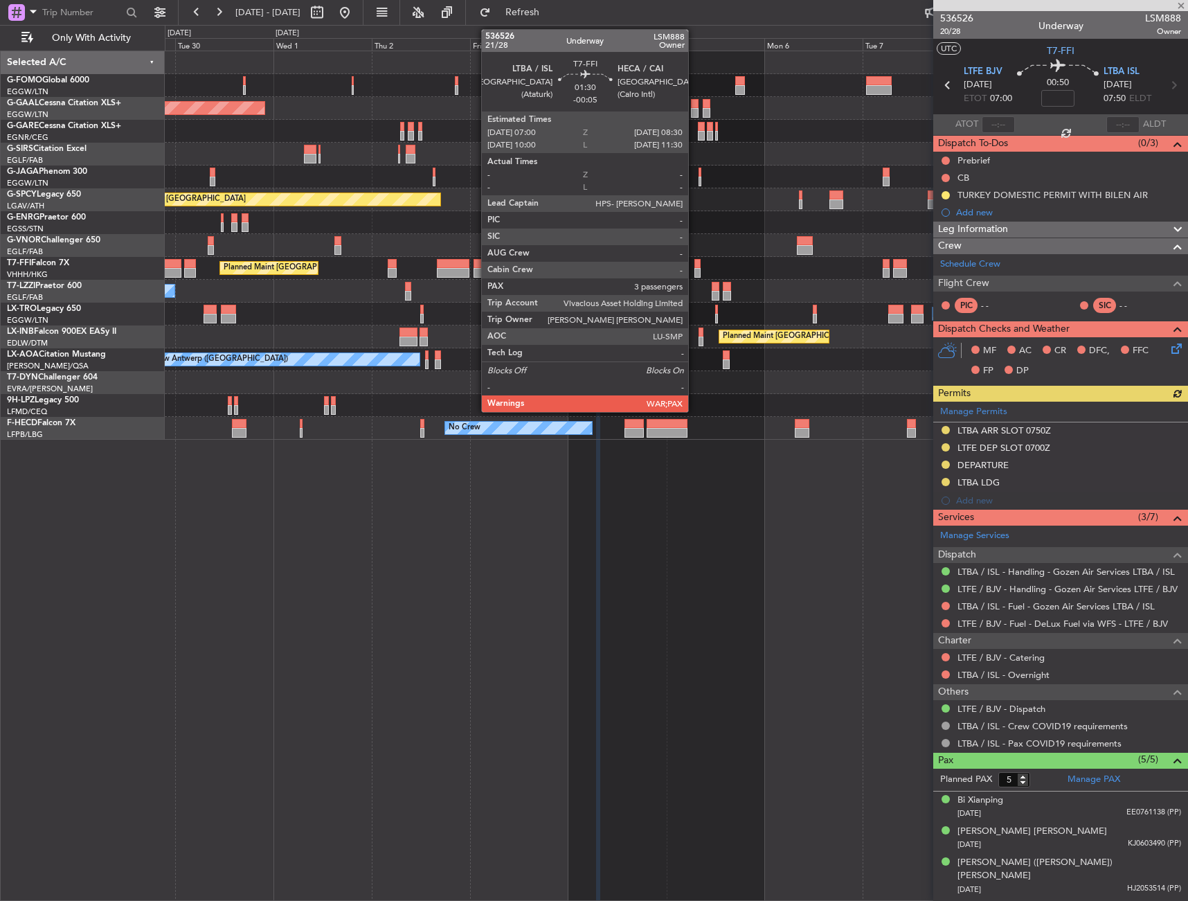
click at [695, 260] on div at bounding box center [698, 264] width 6 height 10
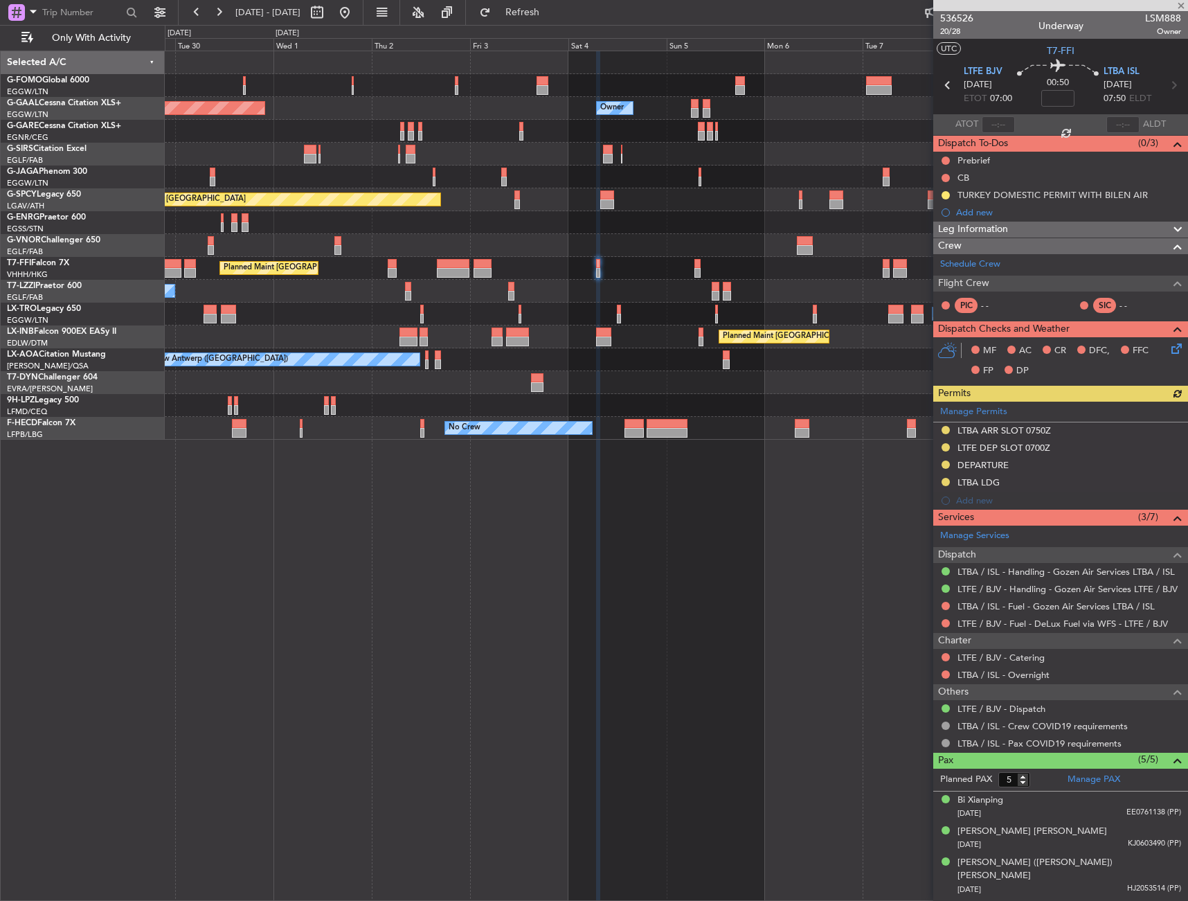
type input "-00:05"
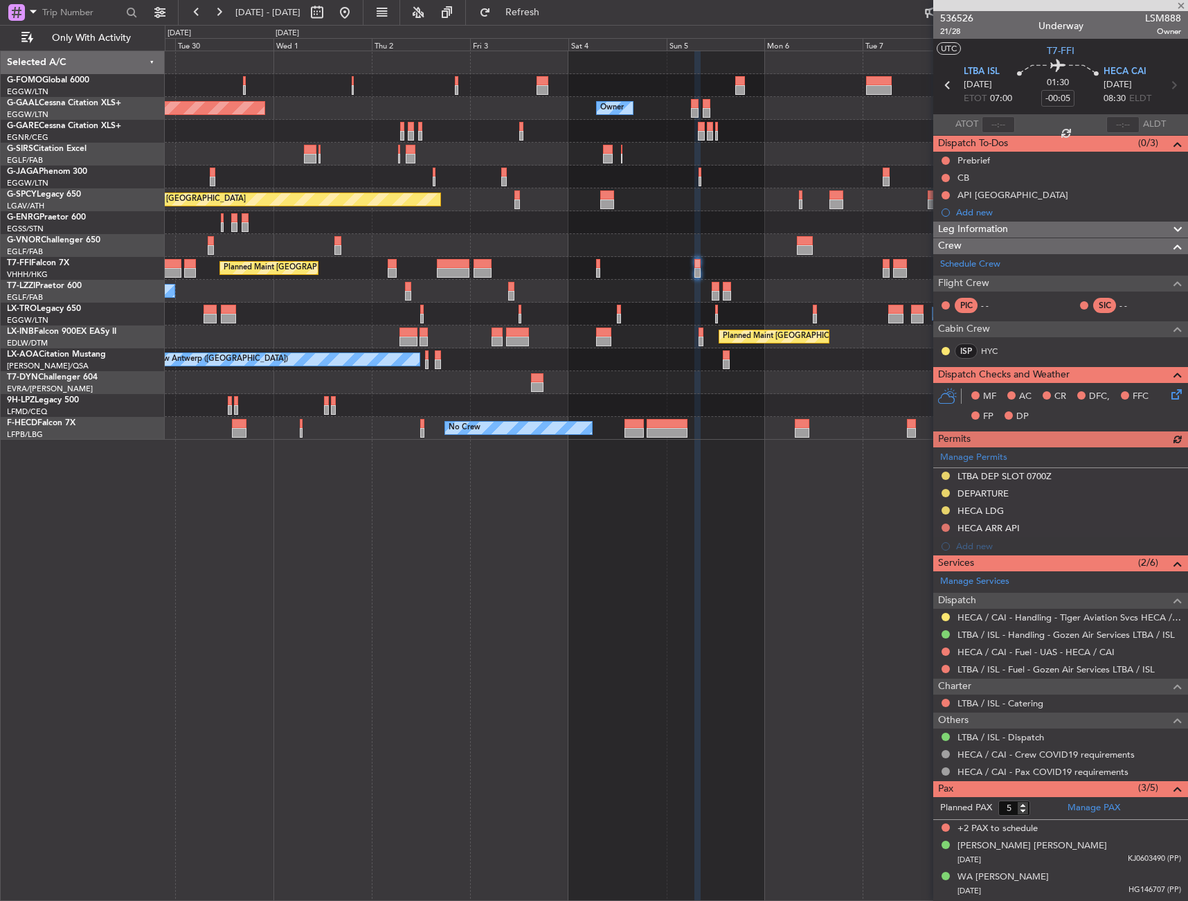
click at [600, 264] on div at bounding box center [597, 264] width 3 height 10
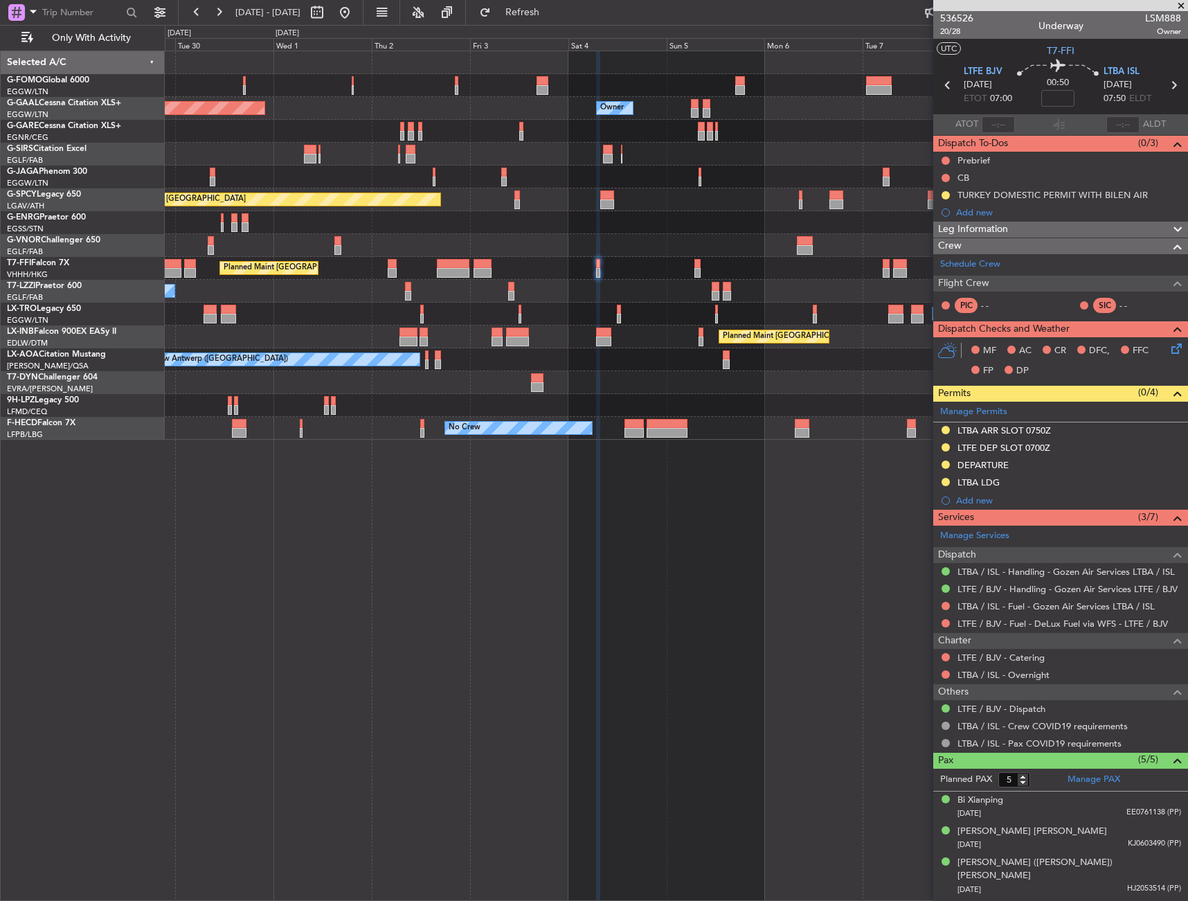
click at [857, 387] on div at bounding box center [676, 382] width 1023 height 23
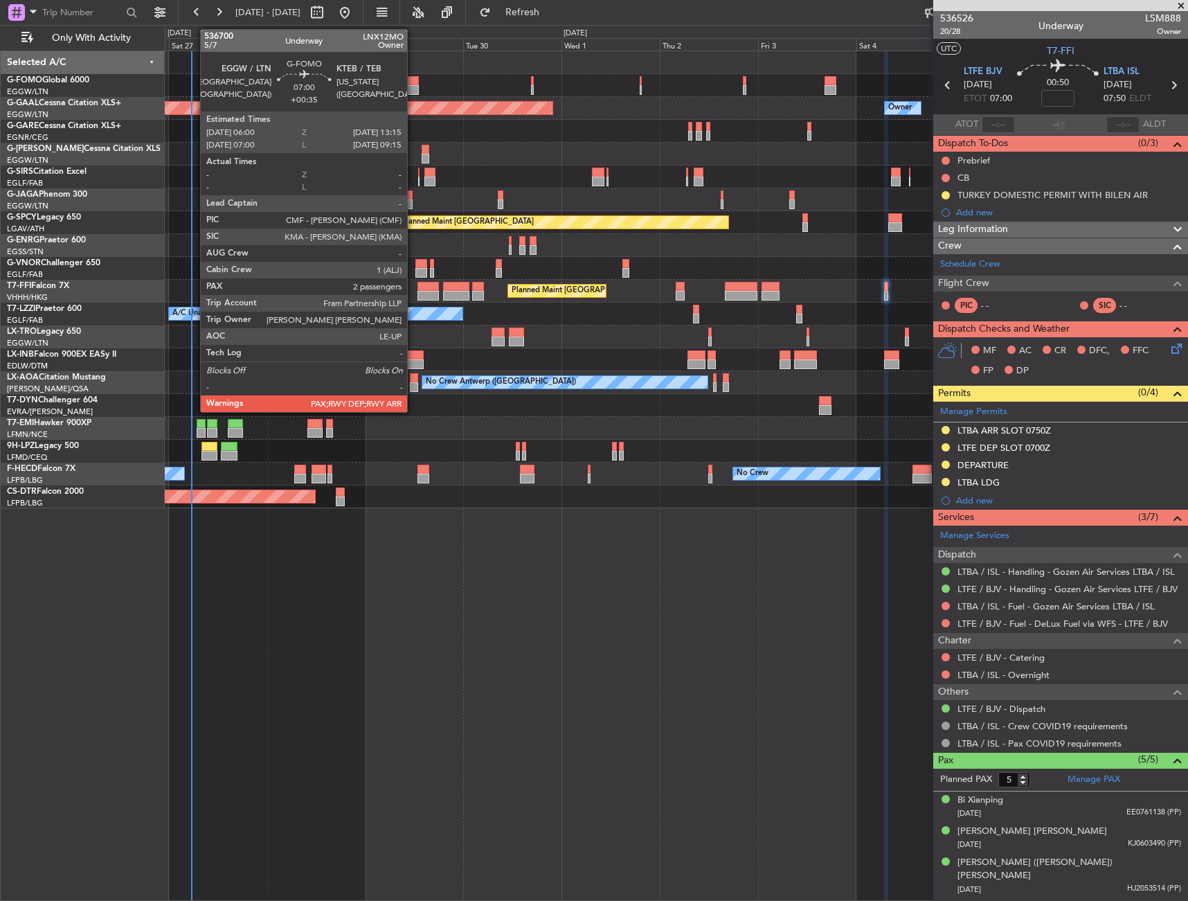
click at [409, 92] on div at bounding box center [404, 90] width 30 height 10
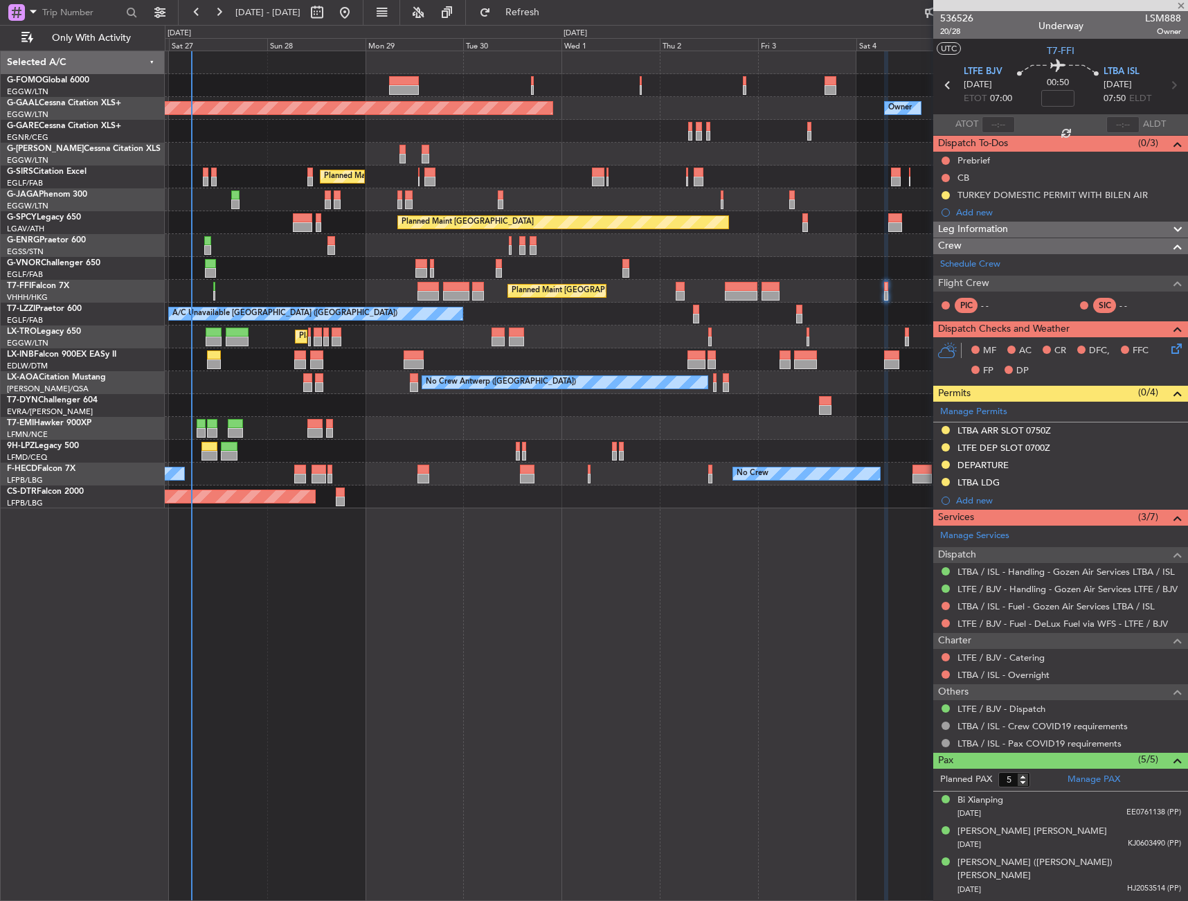
type input "+00:35"
type input "2"
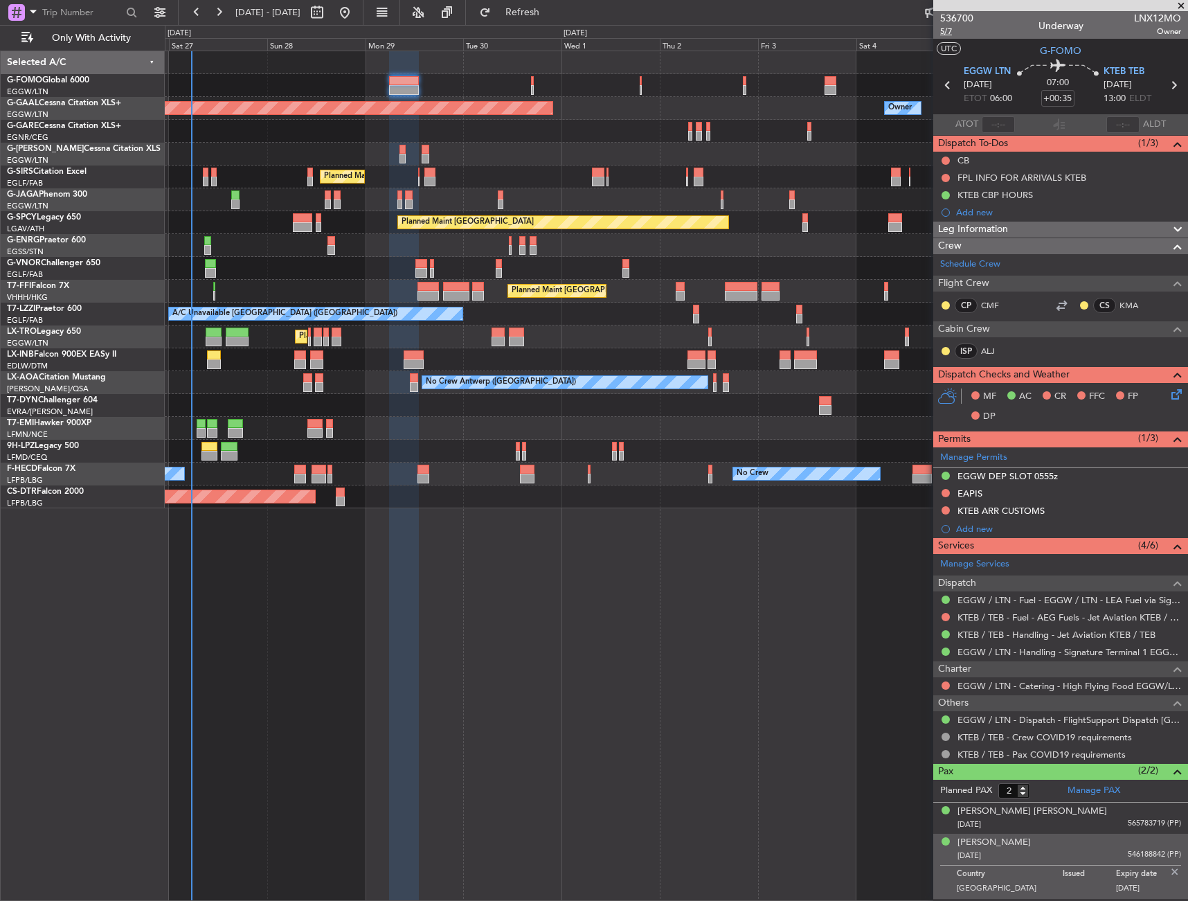
click at [950, 32] on span "5/7" at bounding box center [956, 32] width 33 height 12
click at [1176, 397] on icon at bounding box center [1174, 391] width 11 height 11
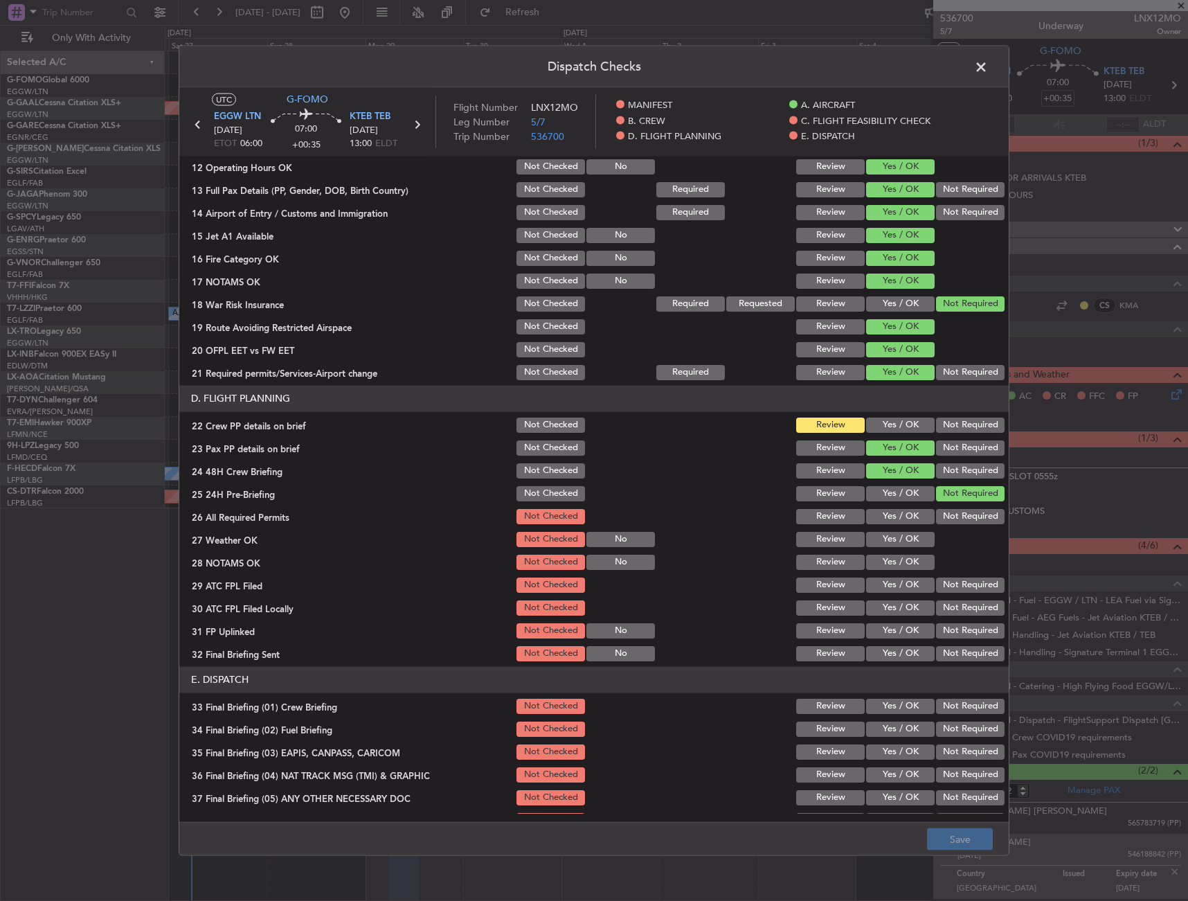
scroll to position [554, 0]
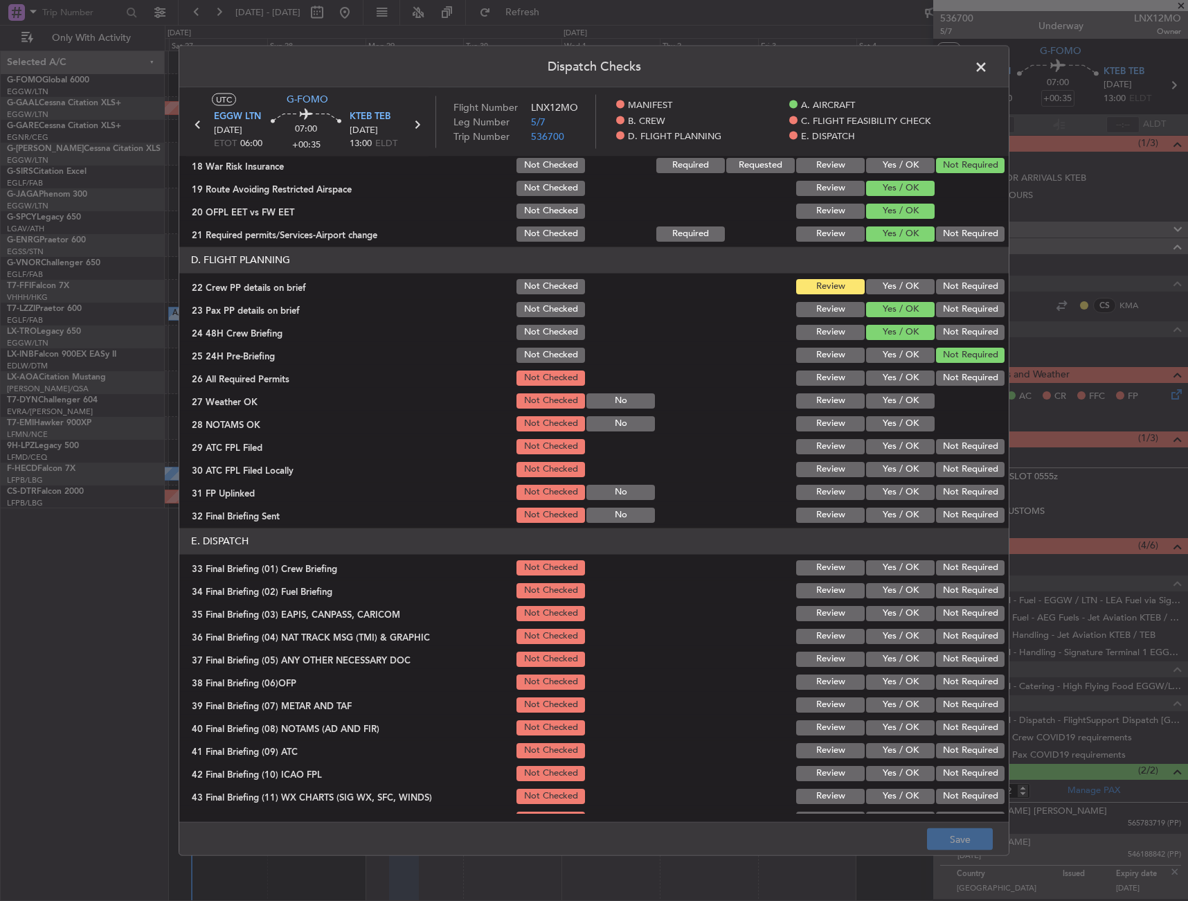
click at [868, 276] on section "D. FLIGHT PLANNING 22 Crew PP details on brief Not Checked Review Yes / OK Not …" at bounding box center [594, 386] width 830 height 278
click at [871, 282] on button "Yes / OK" at bounding box center [900, 285] width 69 height 15
click at [958, 847] on button "Save" at bounding box center [960, 839] width 66 height 22
click at [988, 66] on span at bounding box center [988, 70] width 0 height 28
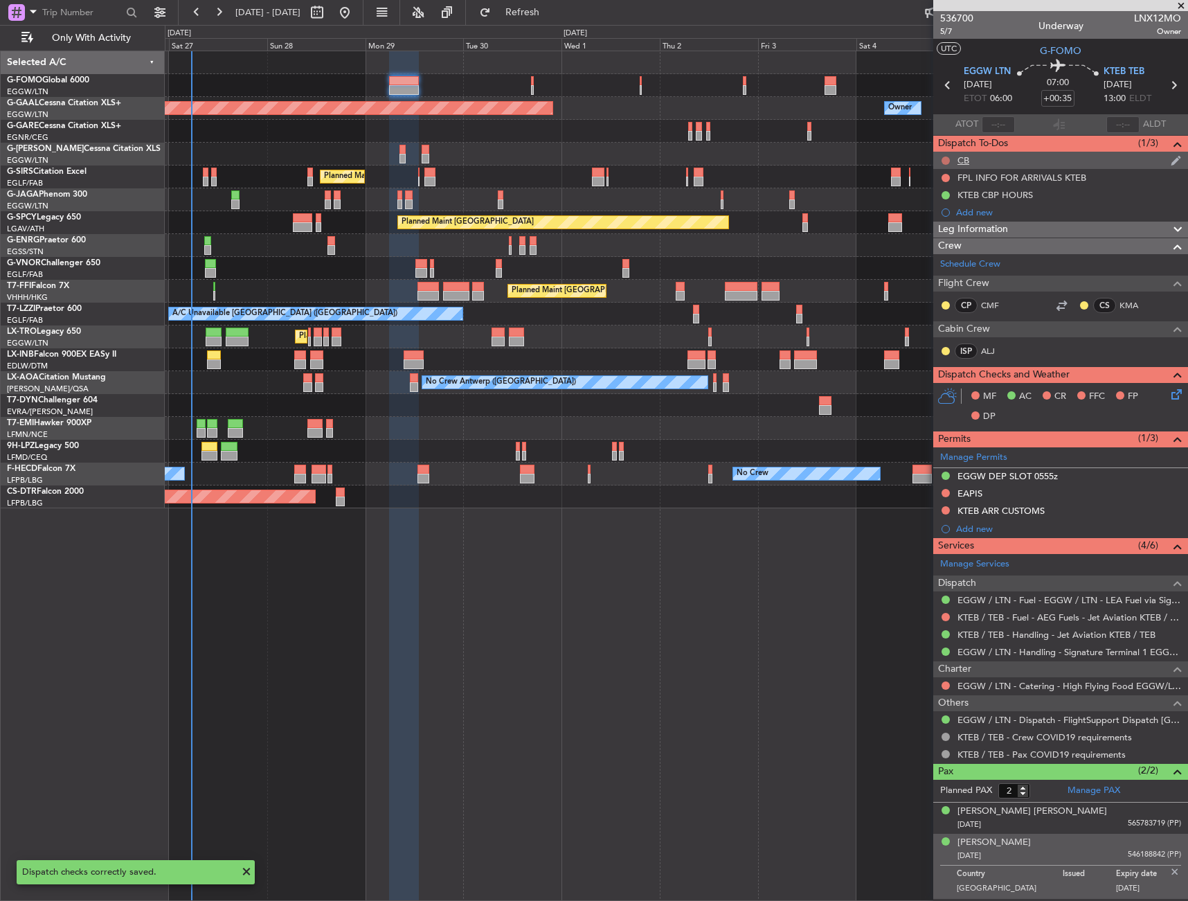
click at [943, 157] on button at bounding box center [946, 161] width 8 height 8
click at [943, 221] on span "Completed" at bounding box center [952, 222] width 46 height 14
click at [1172, 871] on img at bounding box center [1175, 872] width 12 height 12
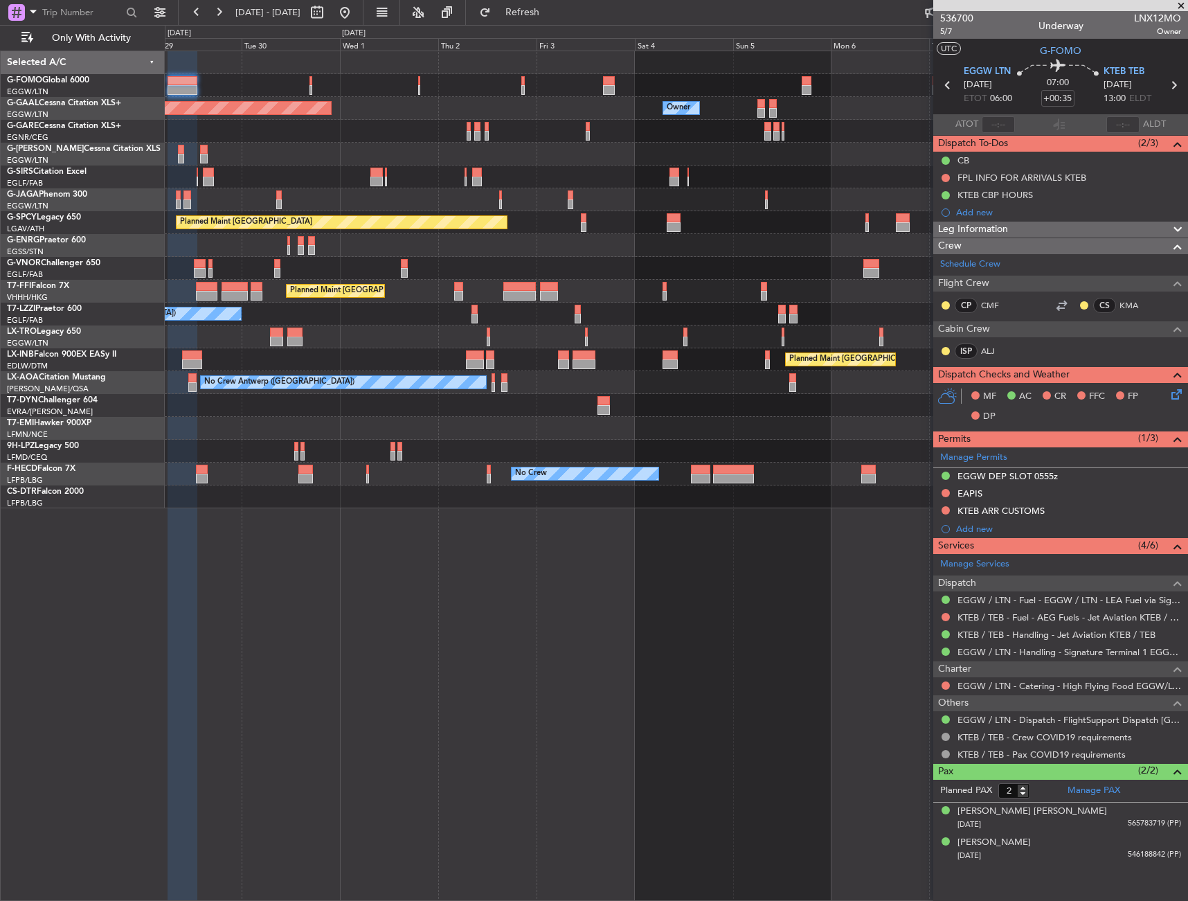
click at [212, 310] on div "A/C Unavailable [GEOGRAPHIC_DATA] ([GEOGRAPHIC_DATA])" at bounding box center [676, 314] width 1023 height 23
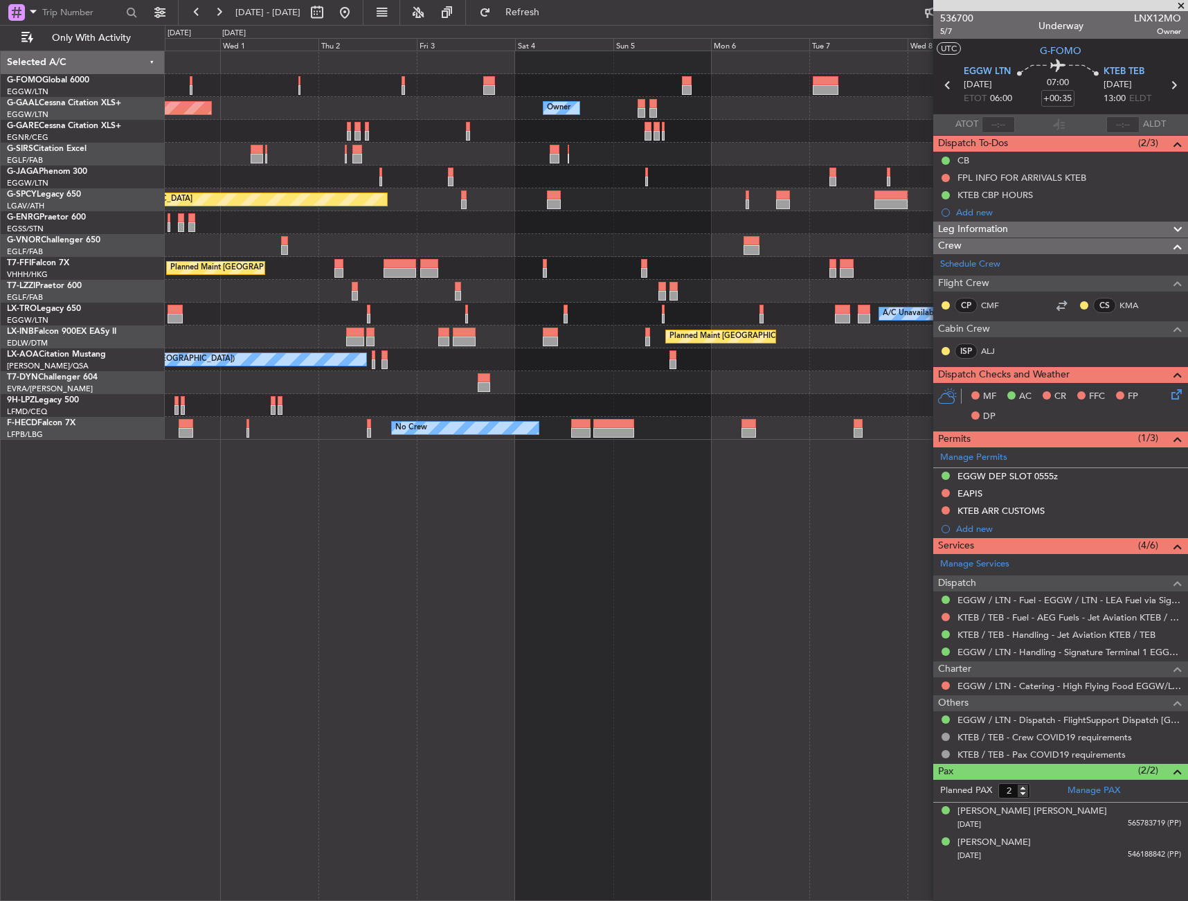
click at [181, 234] on div "Planned Maint Dusseldorf Owner Owner Owner Planned Maint [GEOGRAPHIC_DATA] ([GE…" at bounding box center [676, 245] width 1023 height 389
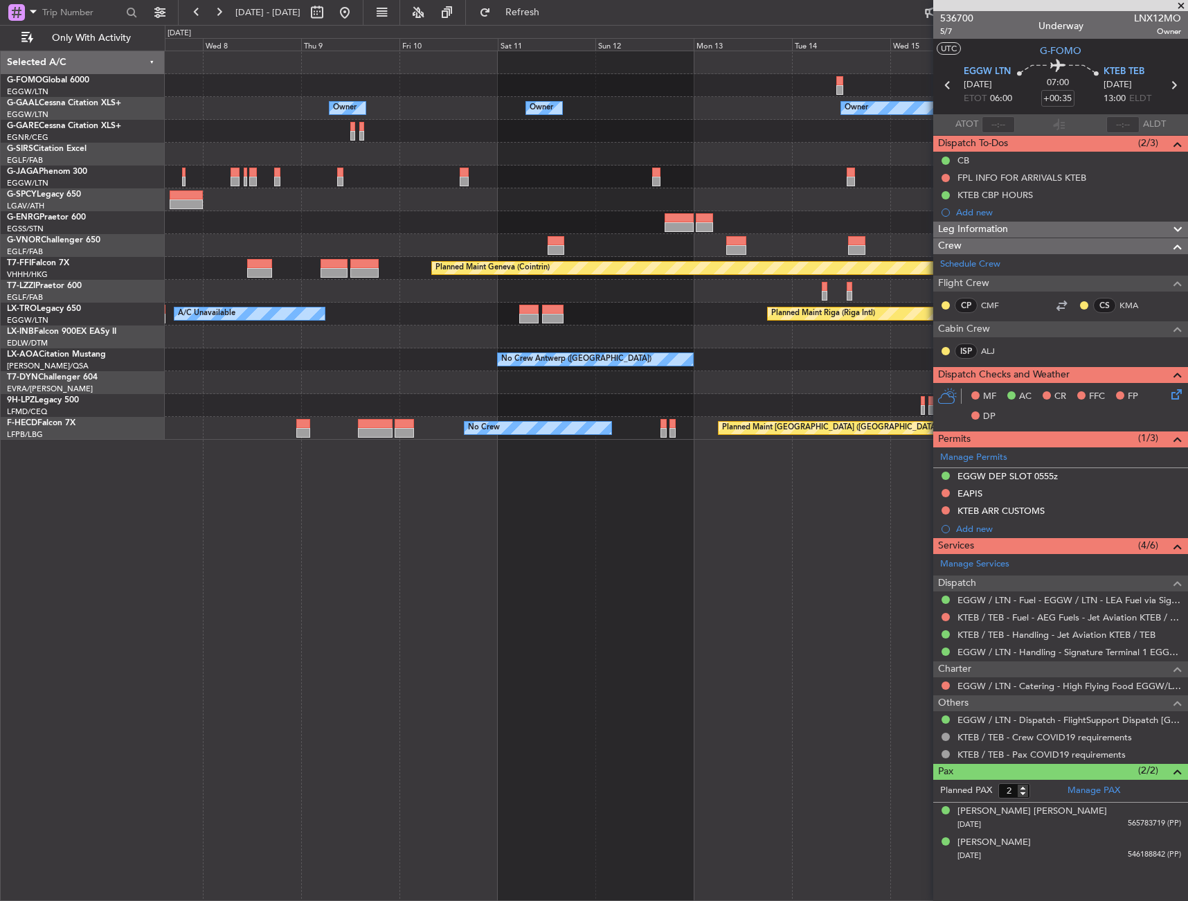
click at [179, 184] on div at bounding box center [676, 177] width 1023 height 23
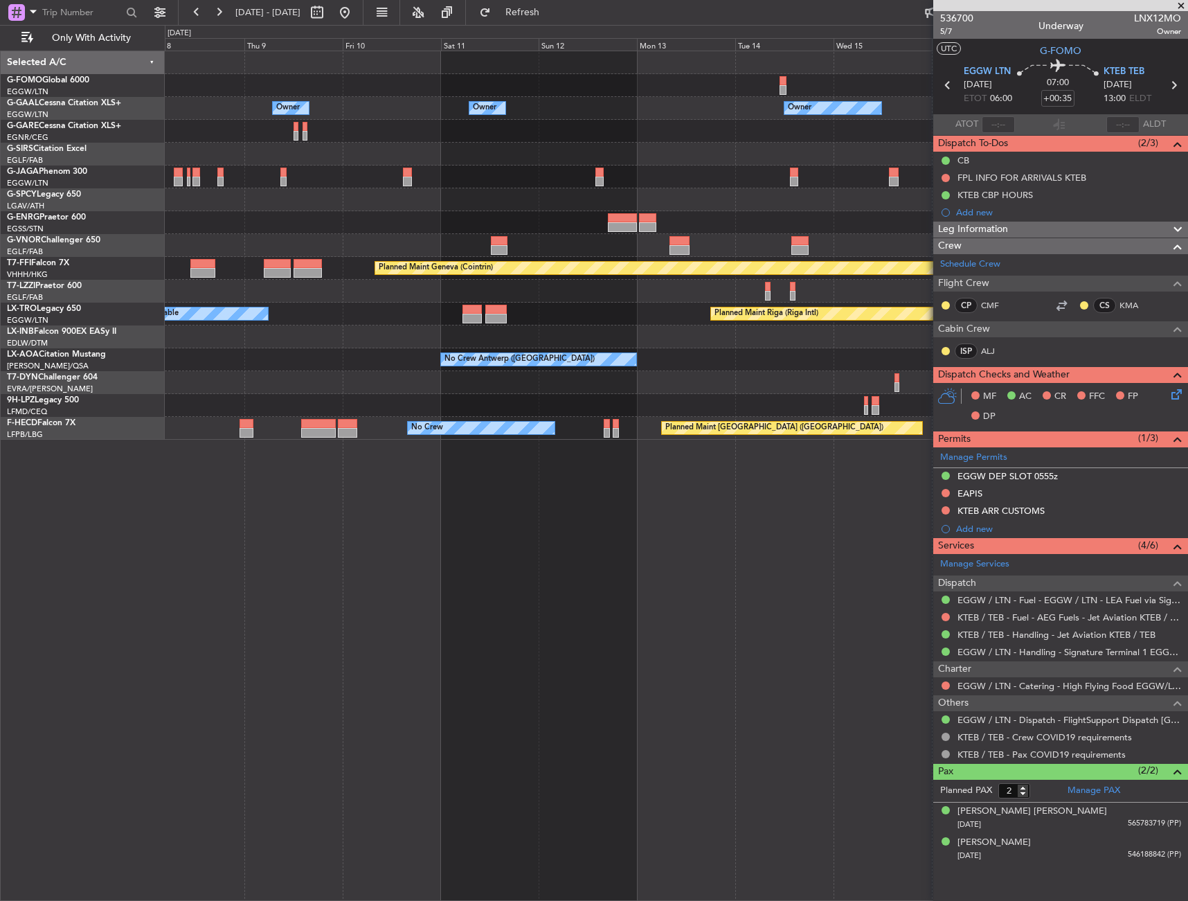
click at [152, 184] on div "Owner Owner Owner Owner No Crew Owner Planned Maint Geneva ([GEOGRAPHIC_DATA]) …" at bounding box center [594, 463] width 1188 height 876
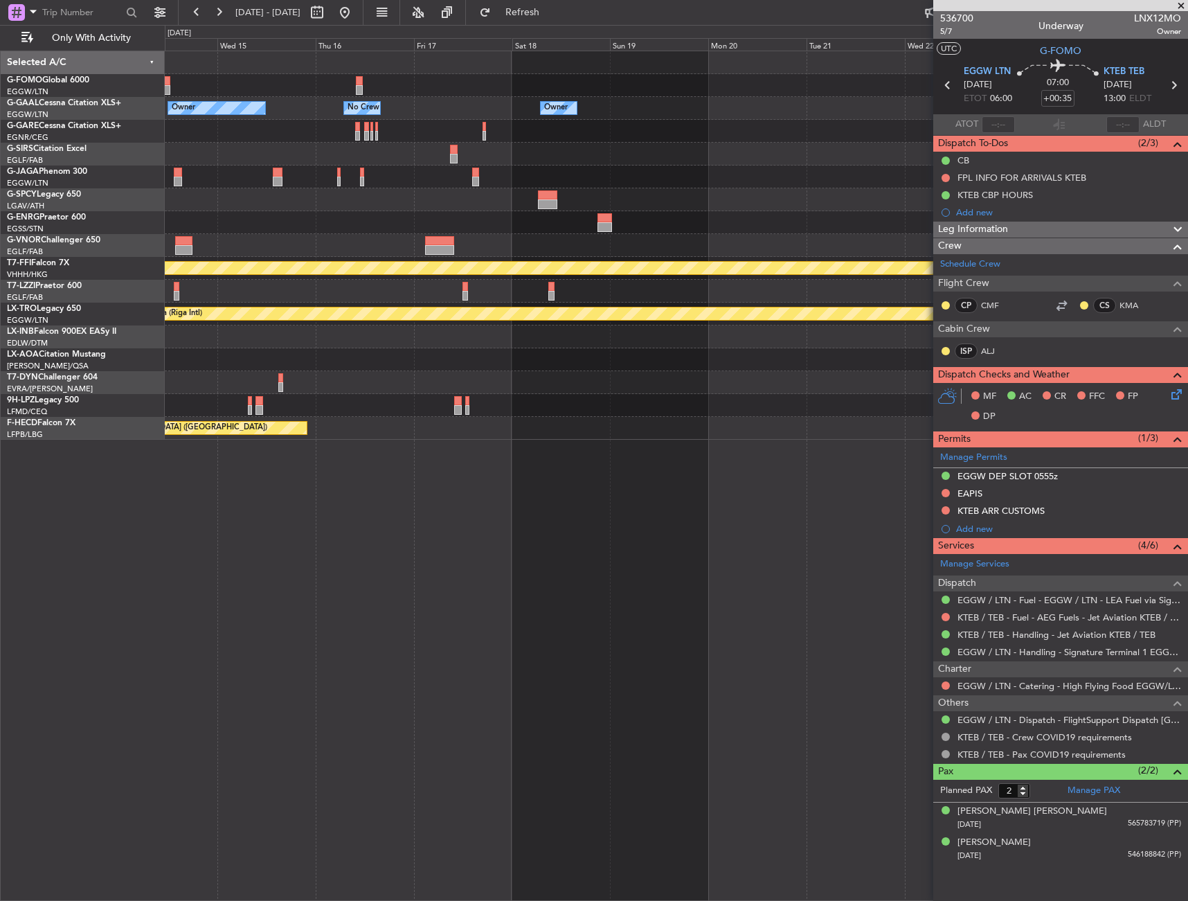
click at [231, 185] on div at bounding box center [676, 177] width 1023 height 23
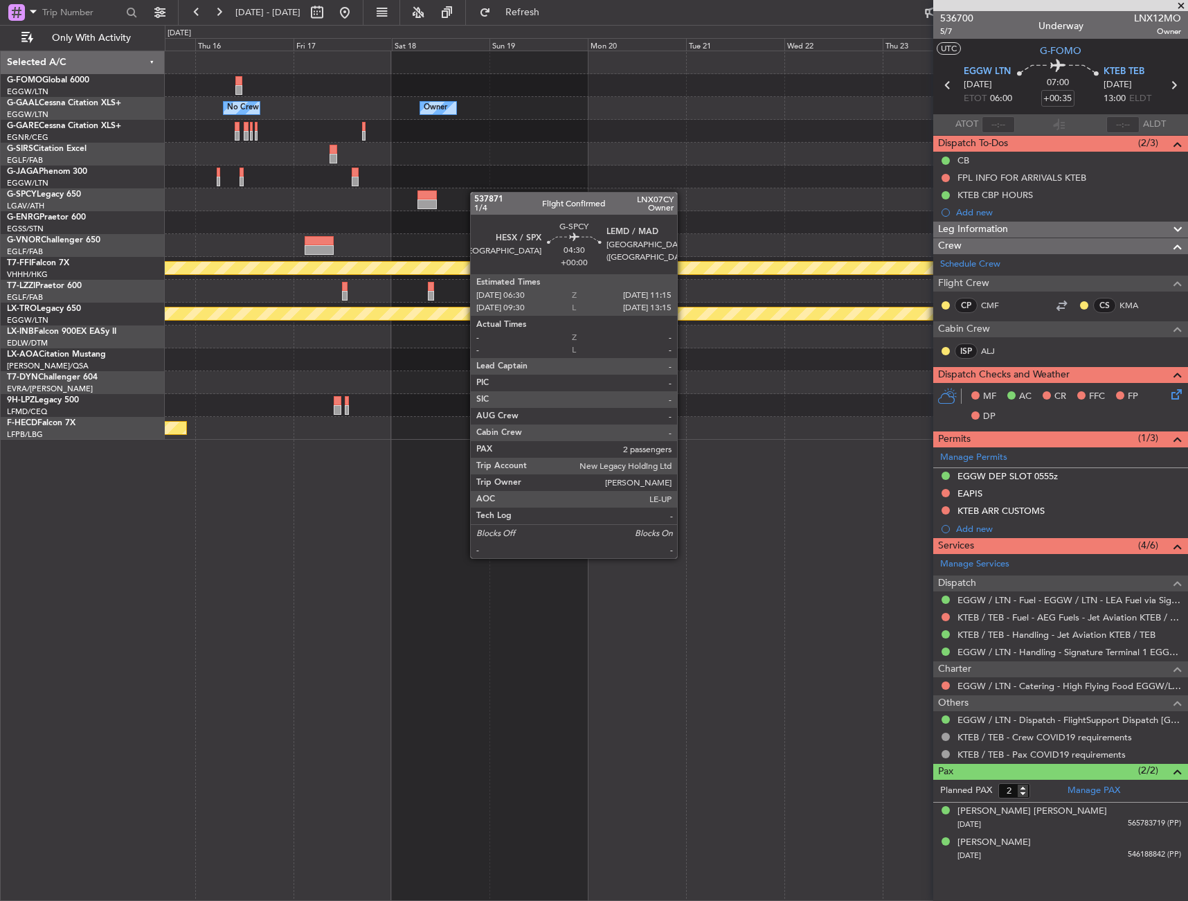
click at [283, 191] on div "Owner No Crew Owner Owner Planned Maint Geneva ([GEOGRAPHIC_DATA]) Planned Main…" at bounding box center [676, 245] width 1023 height 389
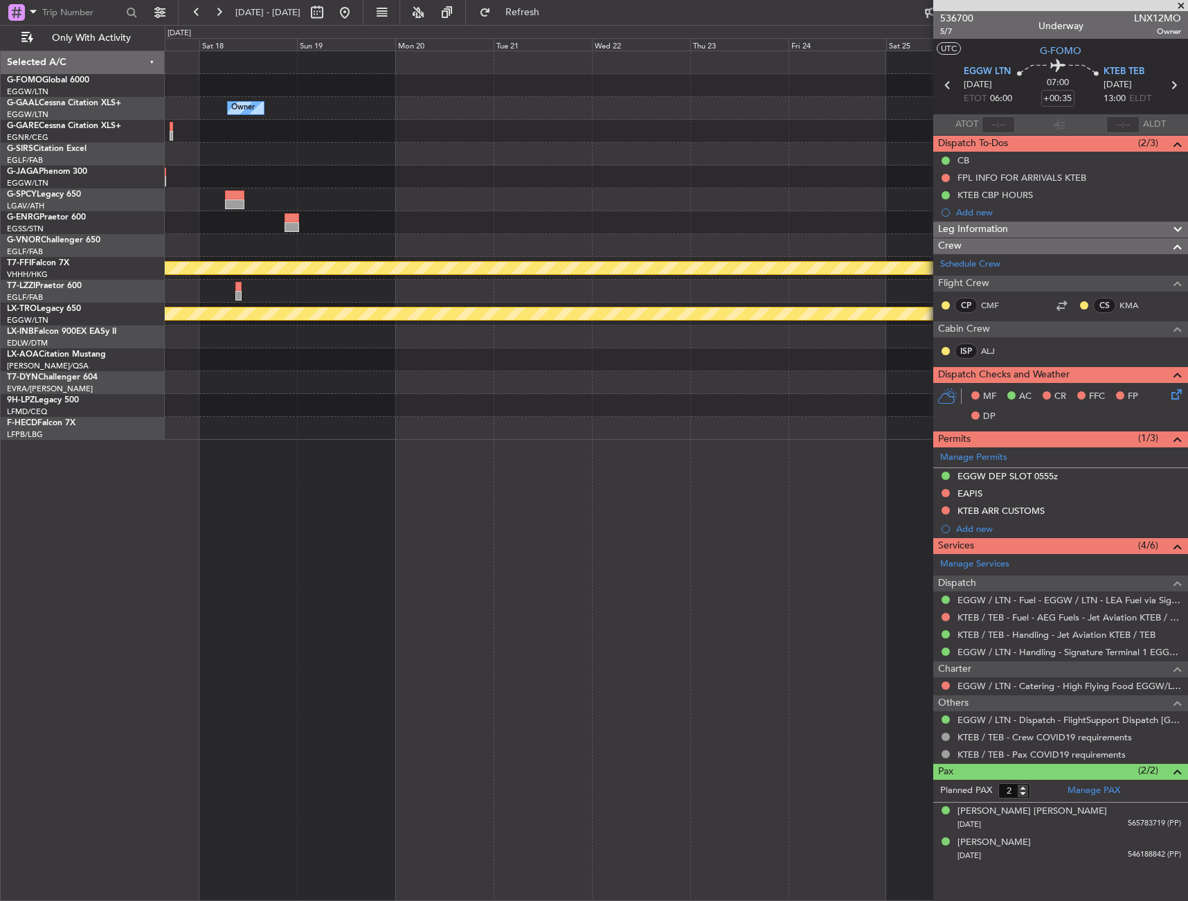
click at [492, 193] on div "Owner No Crew Owner Owner Planned Maint Geneva ([GEOGRAPHIC_DATA]) Planned Main…" at bounding box center [676, 245] width 1023 height 389
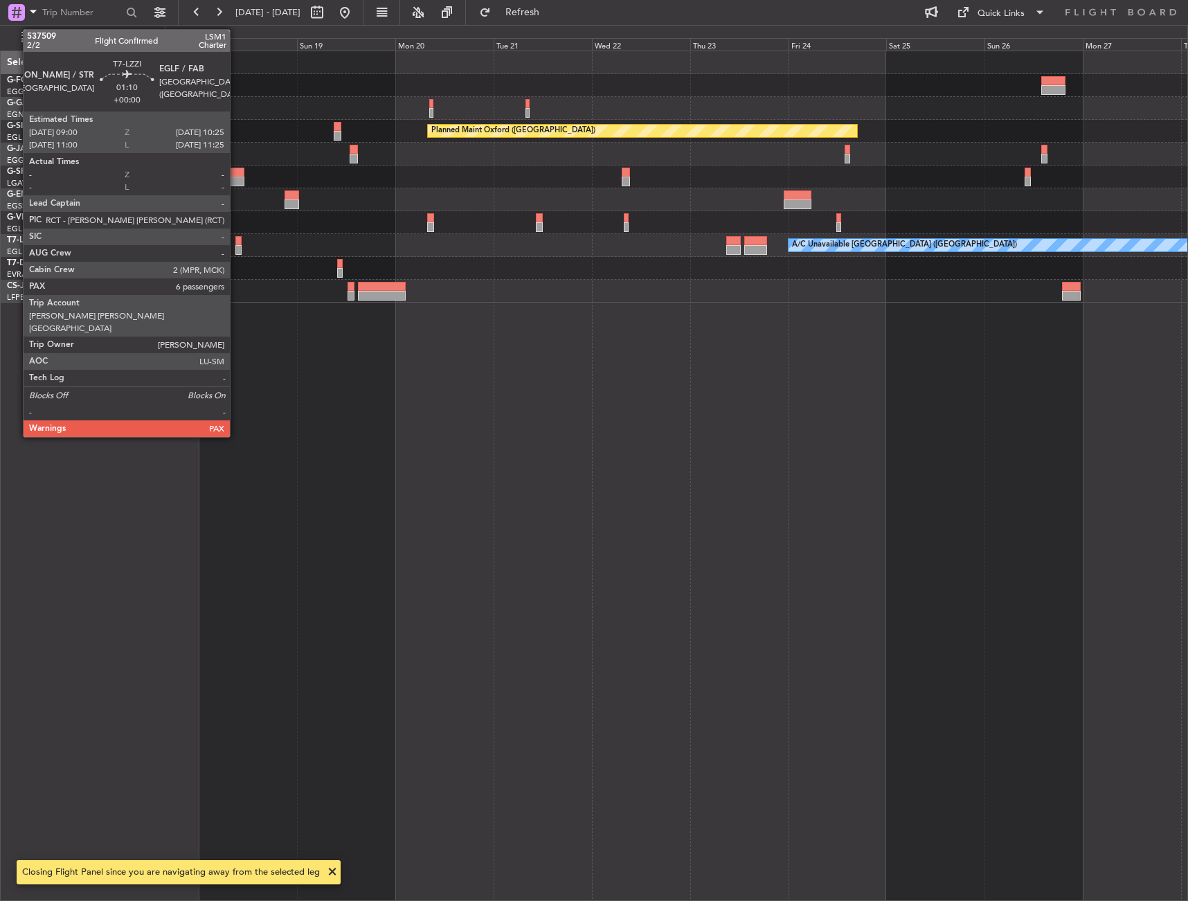
click at [236, 245] on div at bounding box center [238, 250] width 6 height 10
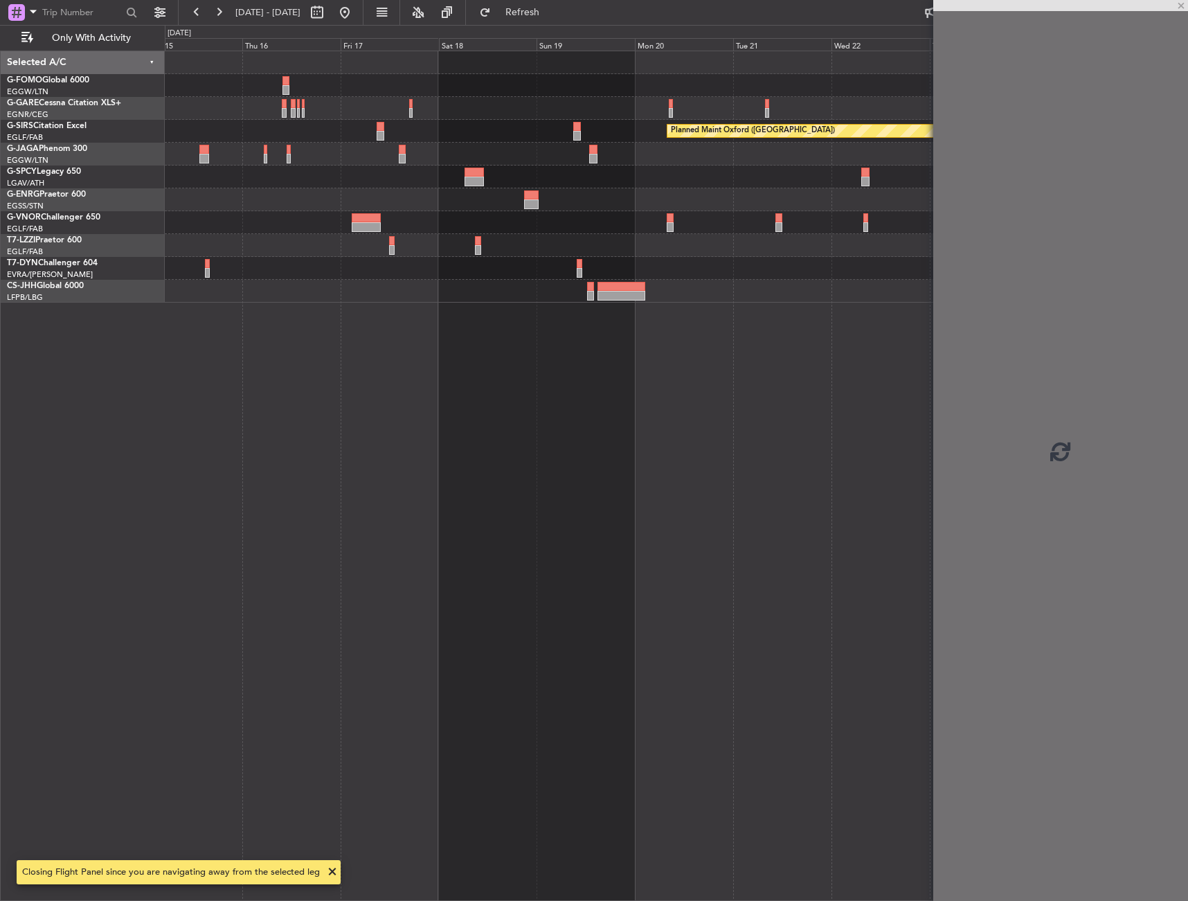
click at [456, 261] on div "Planned Maint Oxford ([GEOGRAPHIC_DATA]) A/C Unavailable [GEOGRAPHIC_DATA] ([GE…" at bounding box center [676, 176] width 1023 height 251
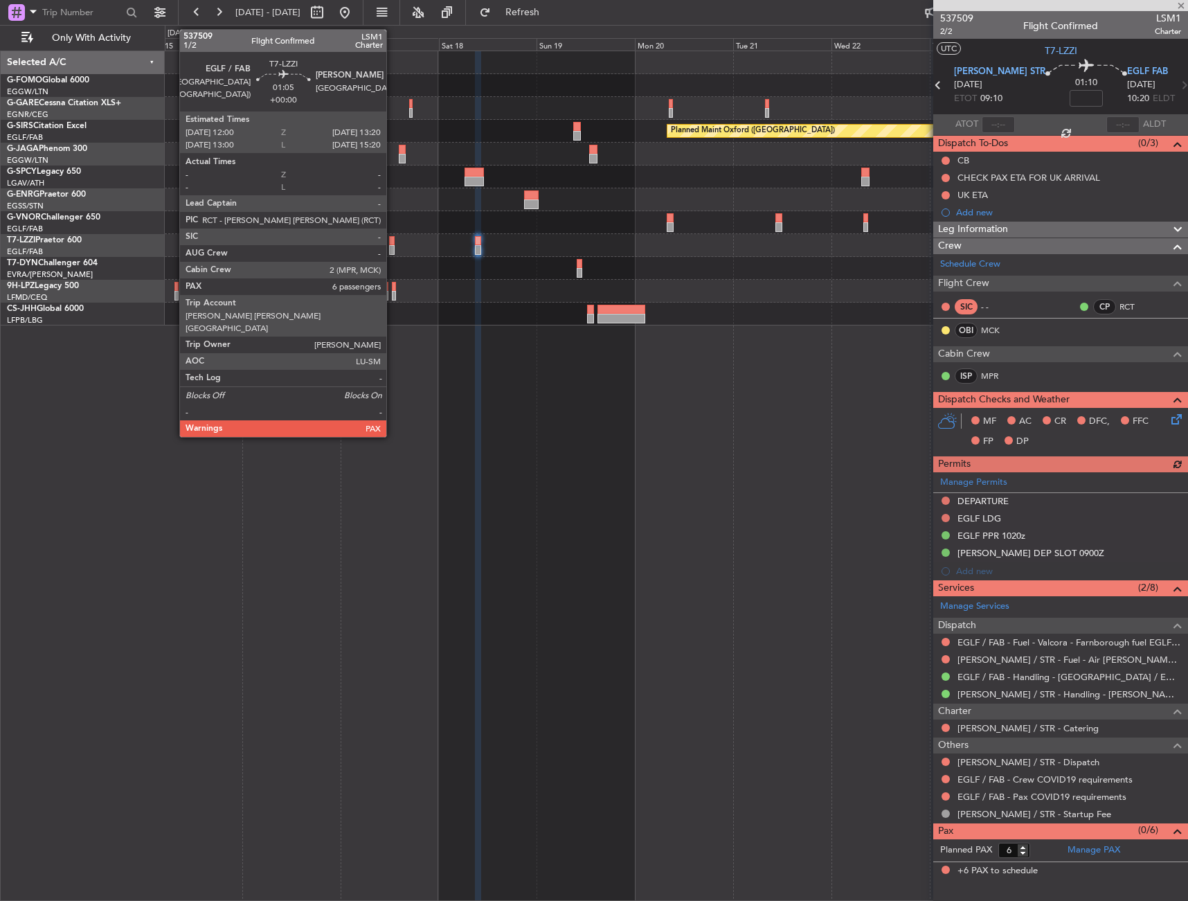
click at [393, 249] on div at bounding box center [392, 250] width 6 height 10
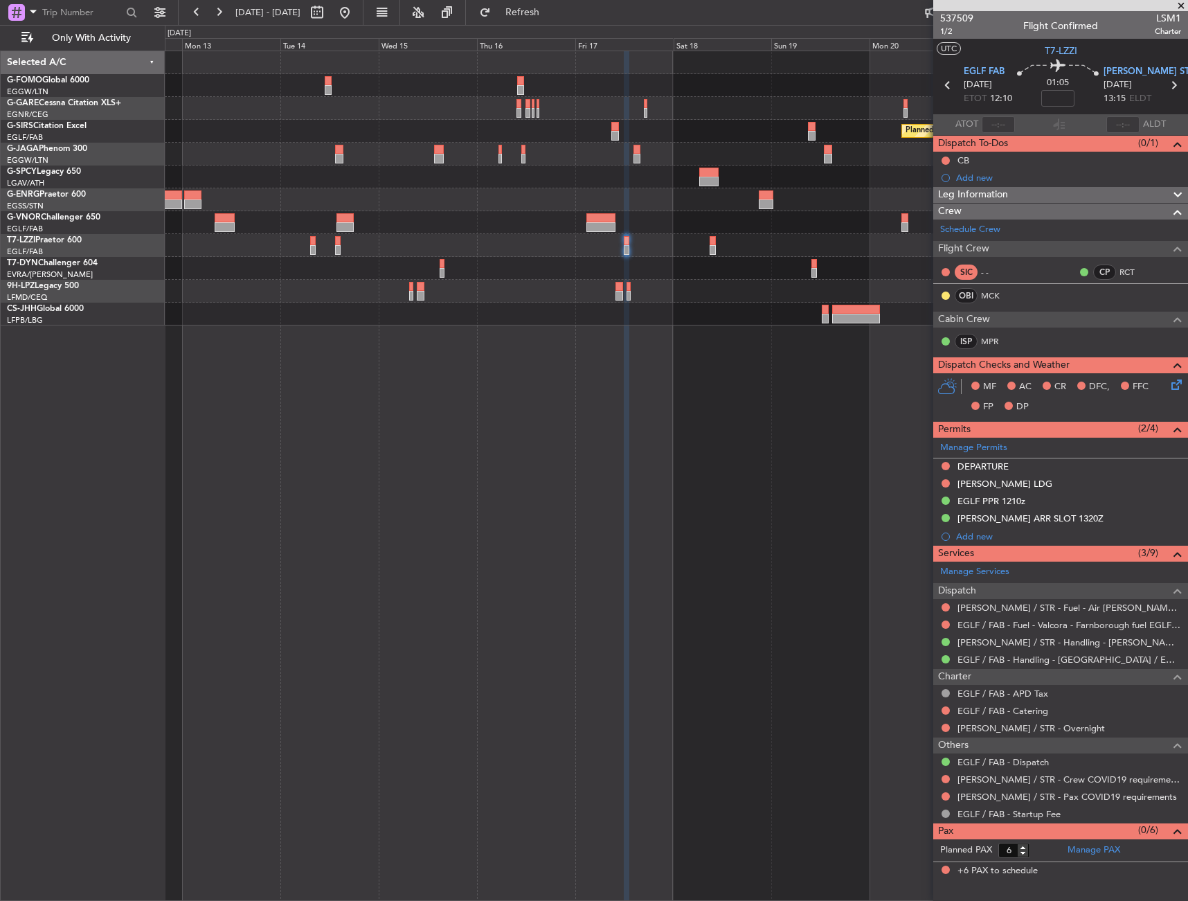
click at [581, 258] on div "Planned Maint Oxford ([GEOGRAPHIC_DATA]) A/C Unavailable [GEOGRAPHIC_DATA] ([GE…" at bounding box center [676, 188] width 1023 height 274
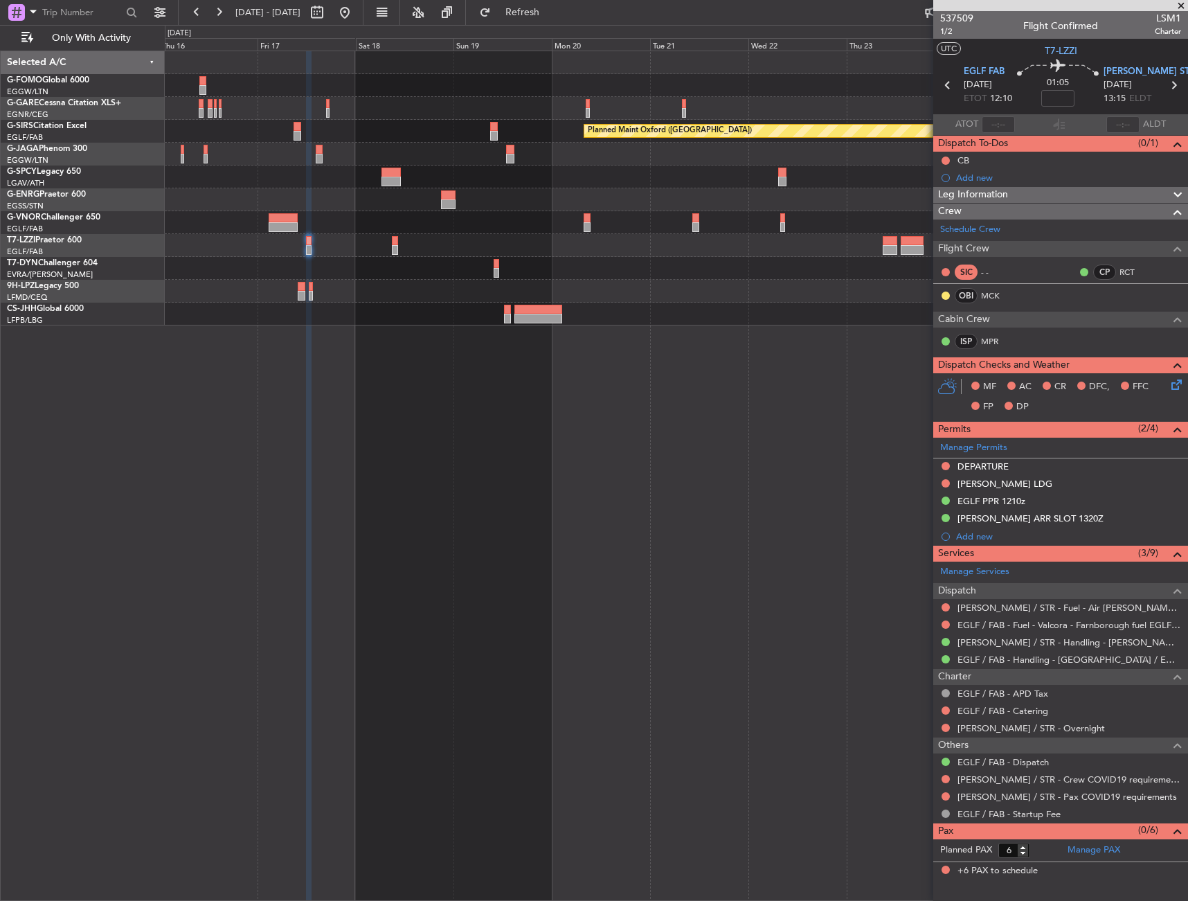
click at [332, 289] on div at bounding box center [676, 291] width 1023 height 23
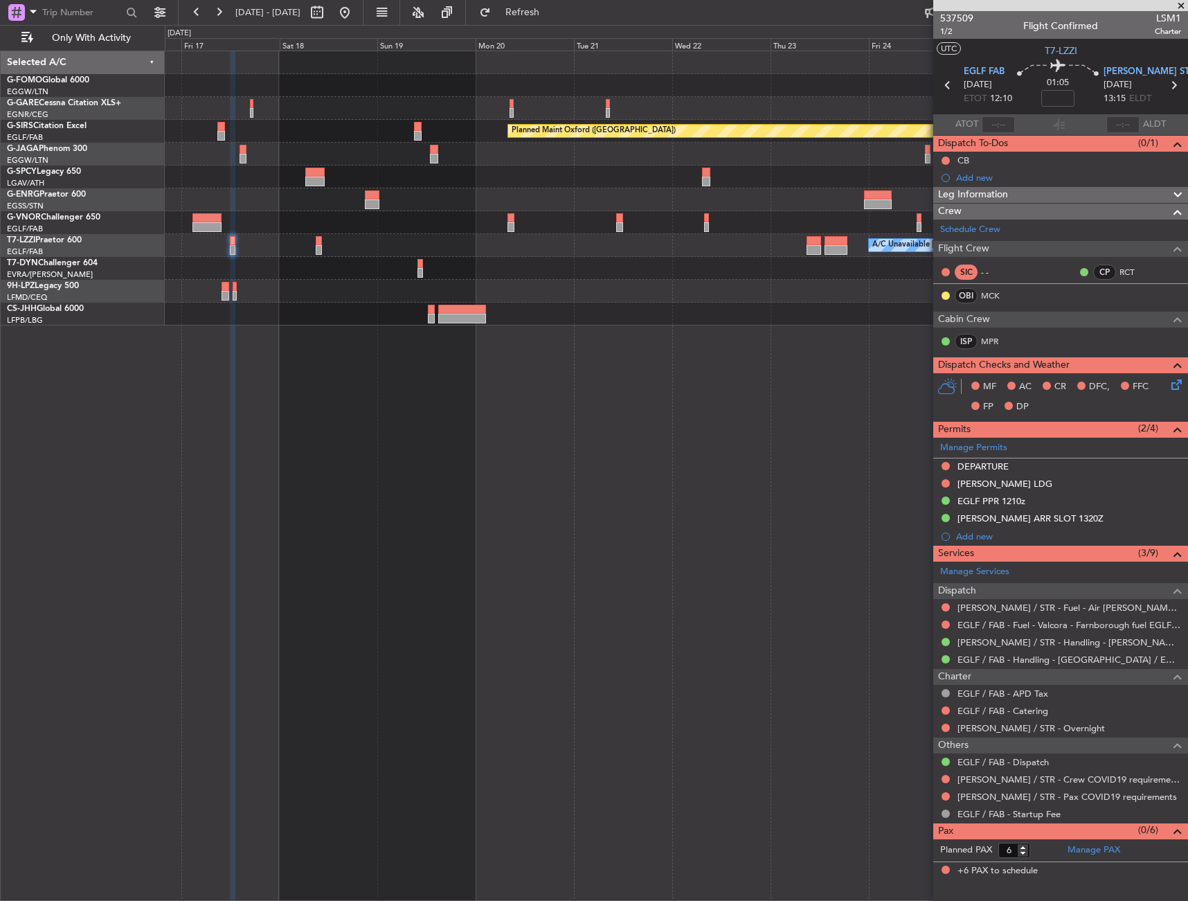
click at [754, 505] on div "Planned Maint Oxford ([GEOGRAPHIC_DATA]) A/C Unavailable [GEOGRAPHIC_DATA] ([GE…" at bounding box center [677, 476] width 1024 height 850
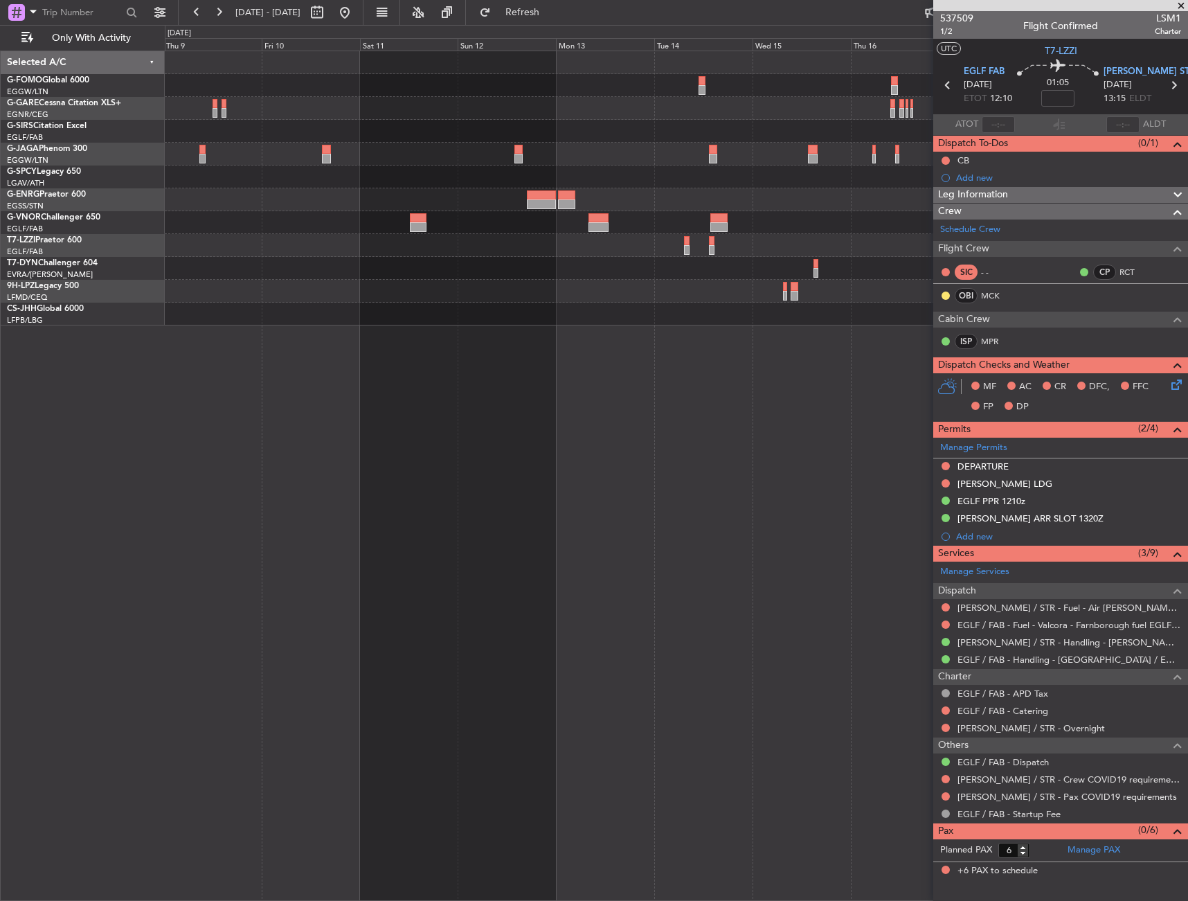
click at [794, 506] on div "Planned Maint Oxford ([GEOGRAPHIC_DATA])" at bounding box center [677, 476] width 1024 height 850
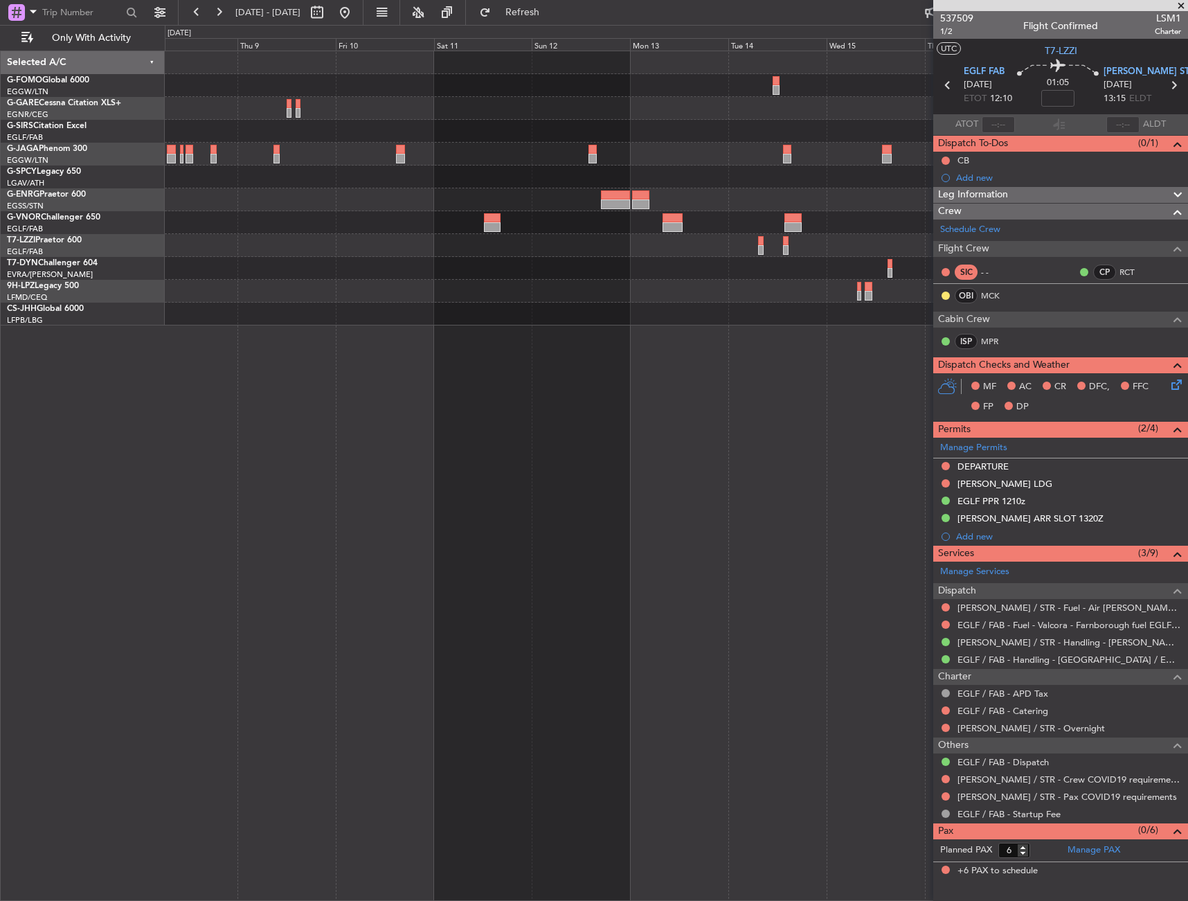
click at [886, 503] on div "Planned Maint Oxford ([GEOGRAPHIC_DATA])" at bounding box center [677, 476] width 1024 height 850
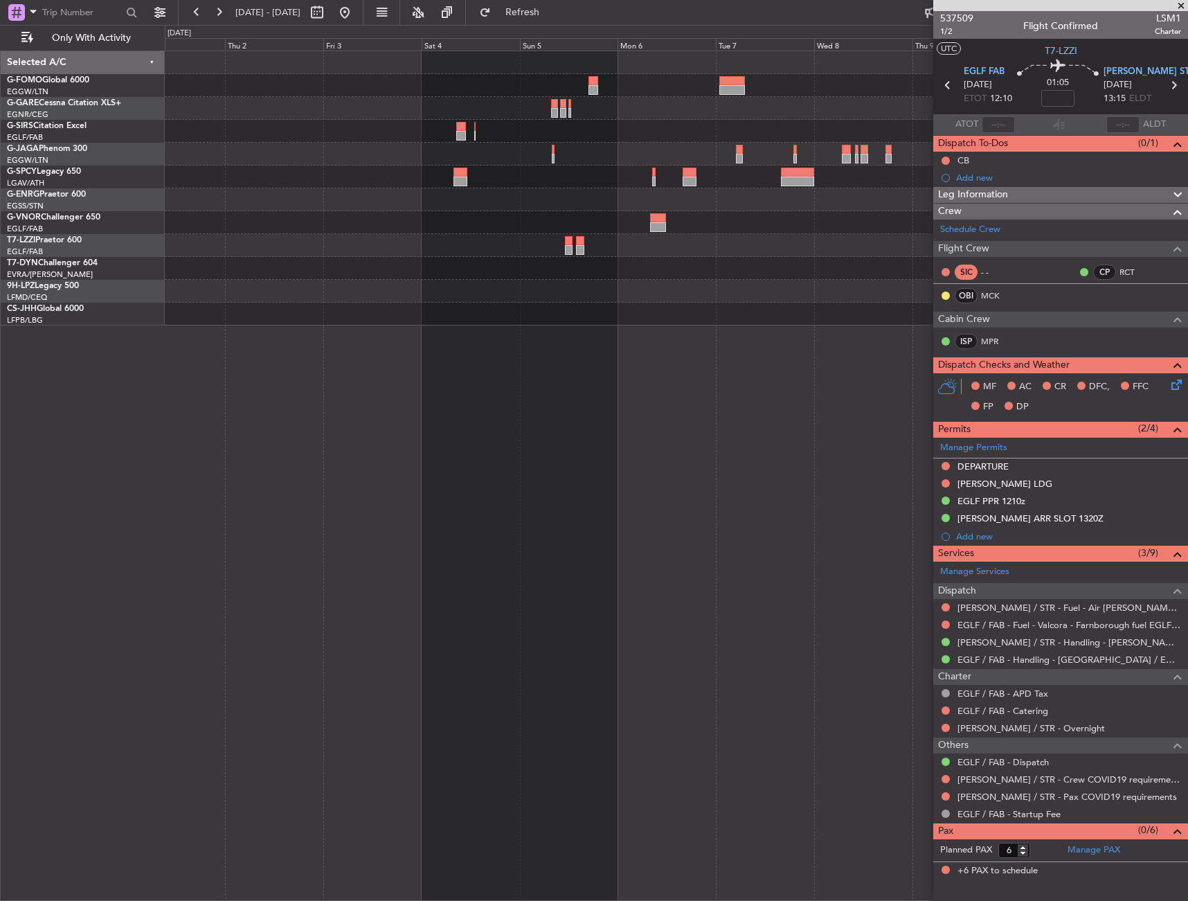
click at [855, 504] on div "A/C Unavailable [GEOGRAPHIC_DATA] ([GEOGRAPHIC_DATA])" at bounding box center [677, 476] width 1024 height 850
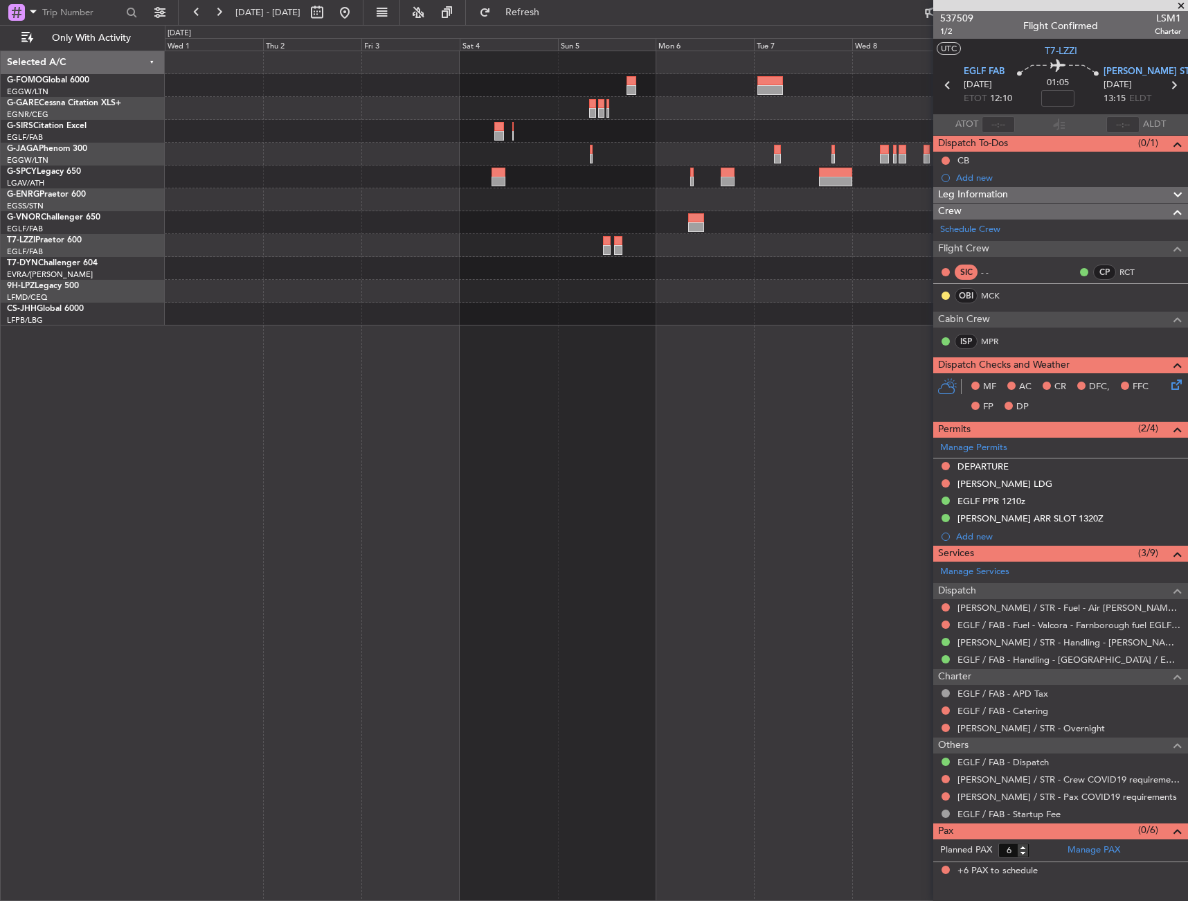
click at [728, 507] on div "A/C Unavailable [GEOGRAPHIC_DATA] ([GEOGRAPHIC_DATA])" at bounding box center [677, 476] width 1024 height 850
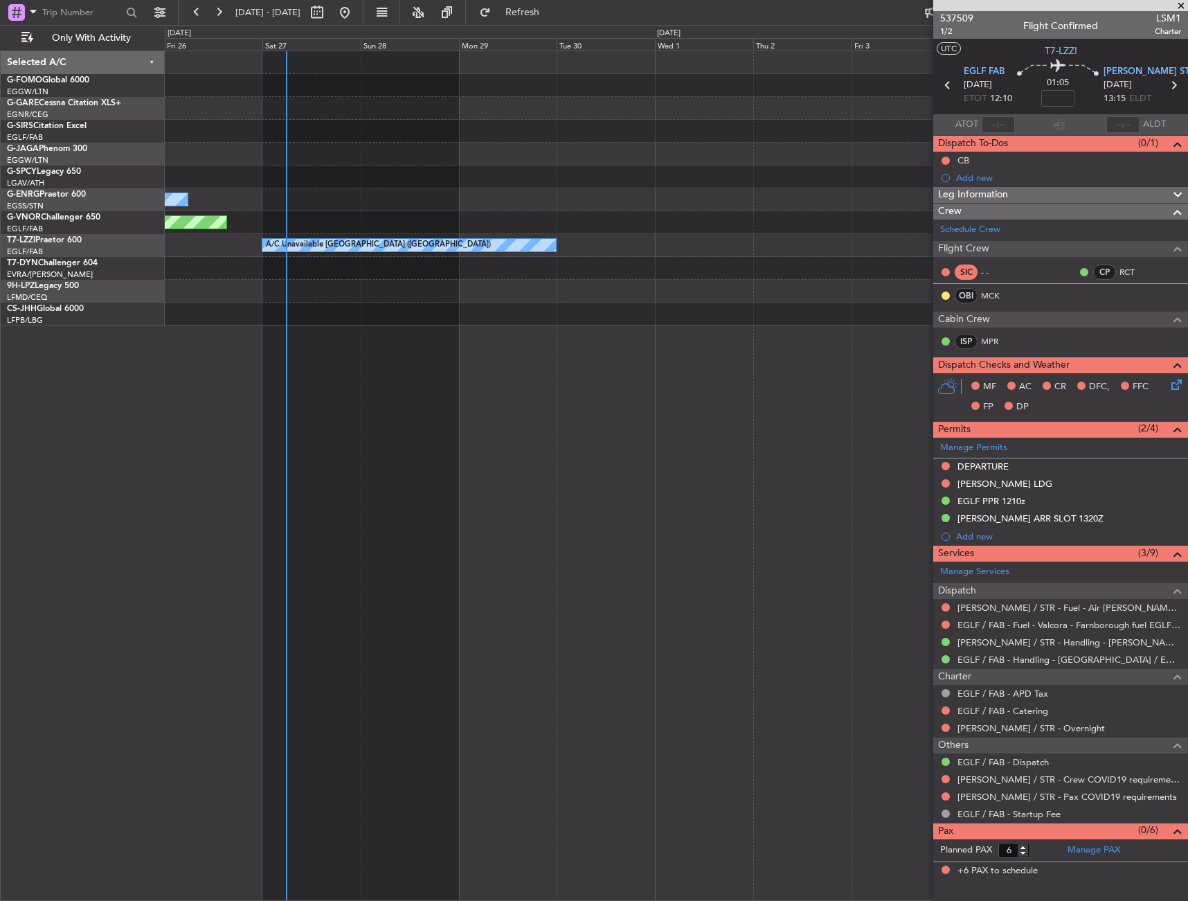
click at [659, 507] on div "A/C Unavailable Planned Maint [GEOGRAPHIC_DATA] ([GEOGRAPHIC_DATA]) A/C Unavail…" at bounding box center [677, 476] width 1024 height 850
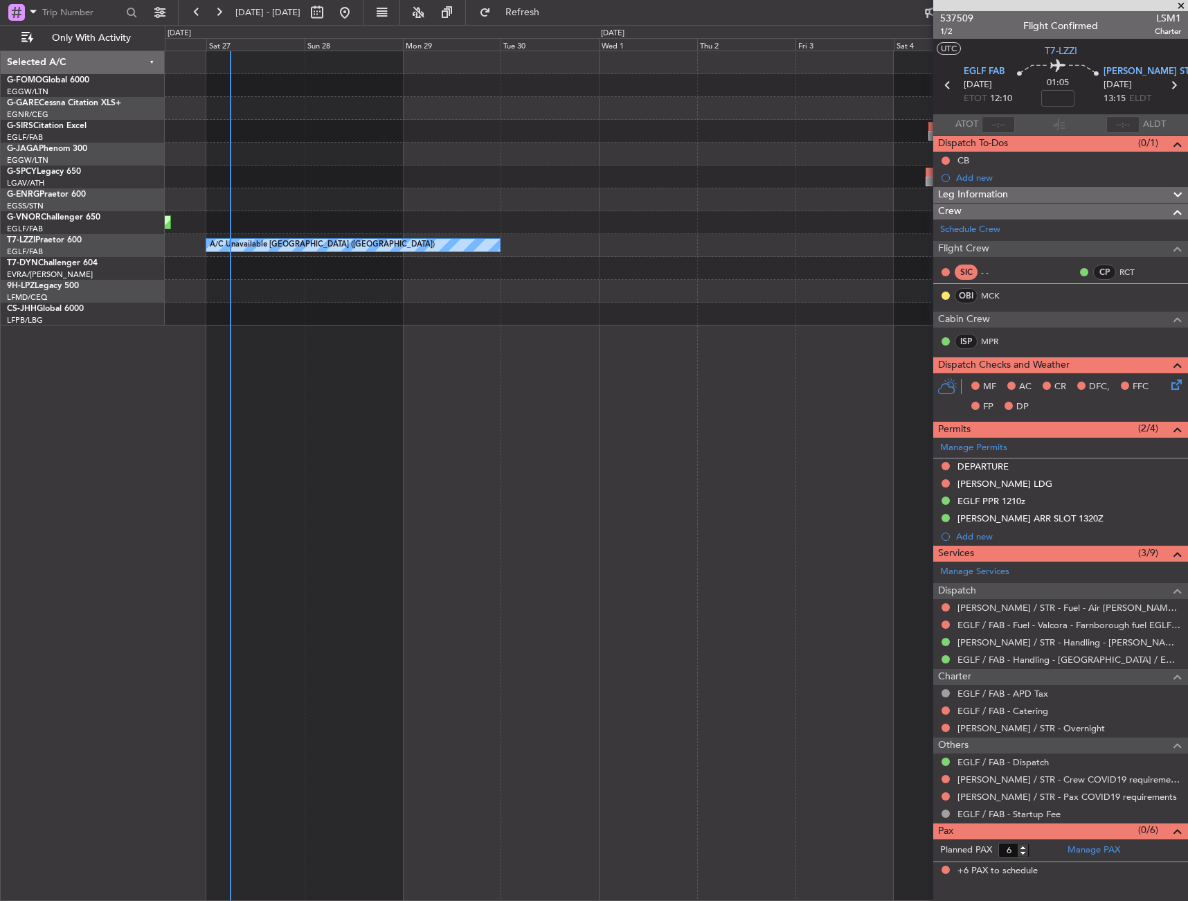
click at [212, 506] on div "A/C Unavailable Planned Maint [GEOGRAPHIC_DATA] ([GEOGRAPHIC_DATA]) A/C Unavail…" at bounding box center [677, 476] width 1024 height 850
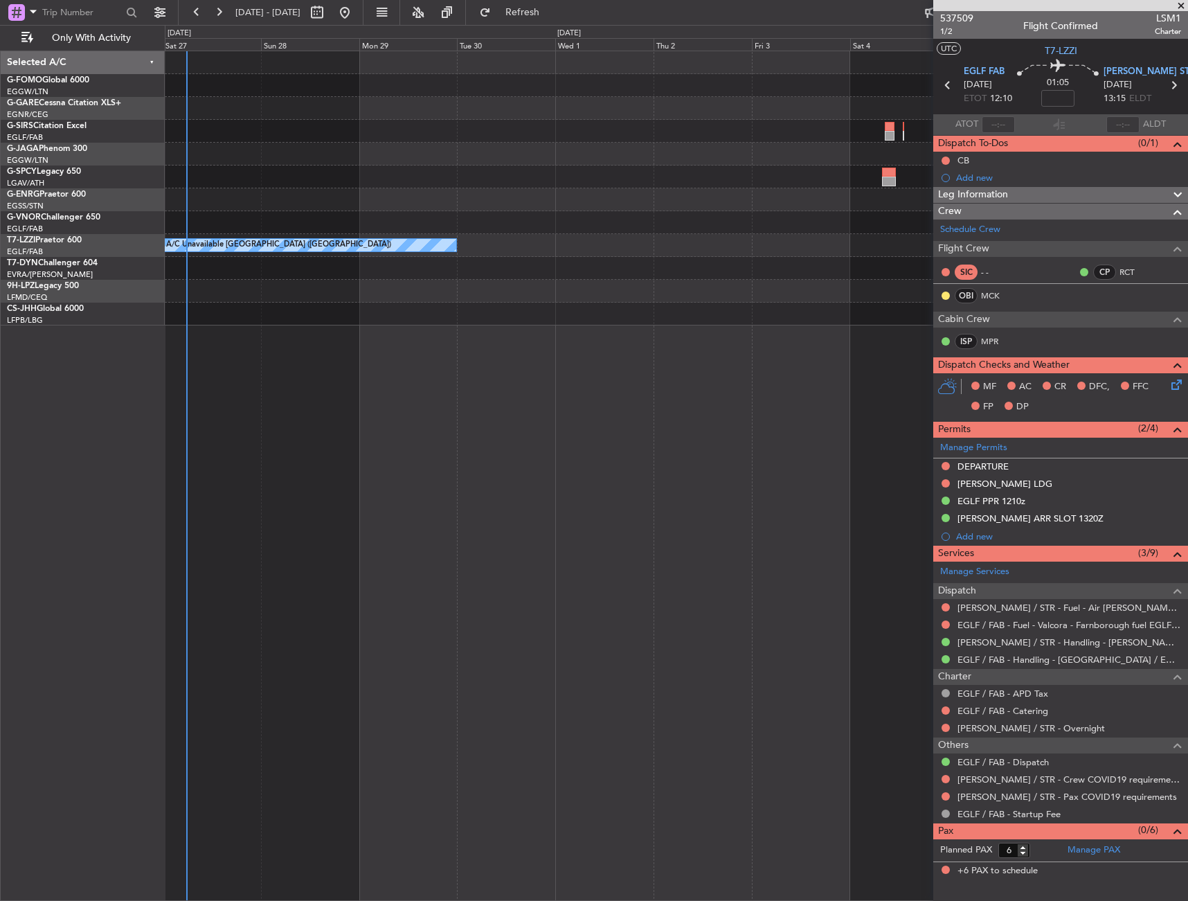
click at [310, 501] on div "A/C Unavailable Planned Maint [GEOGRAPHIC_DATA] ([GEOGRAPHIC_DATA]) A/C Unavail…" at bounding box center [677, 476] width 1024 height 850
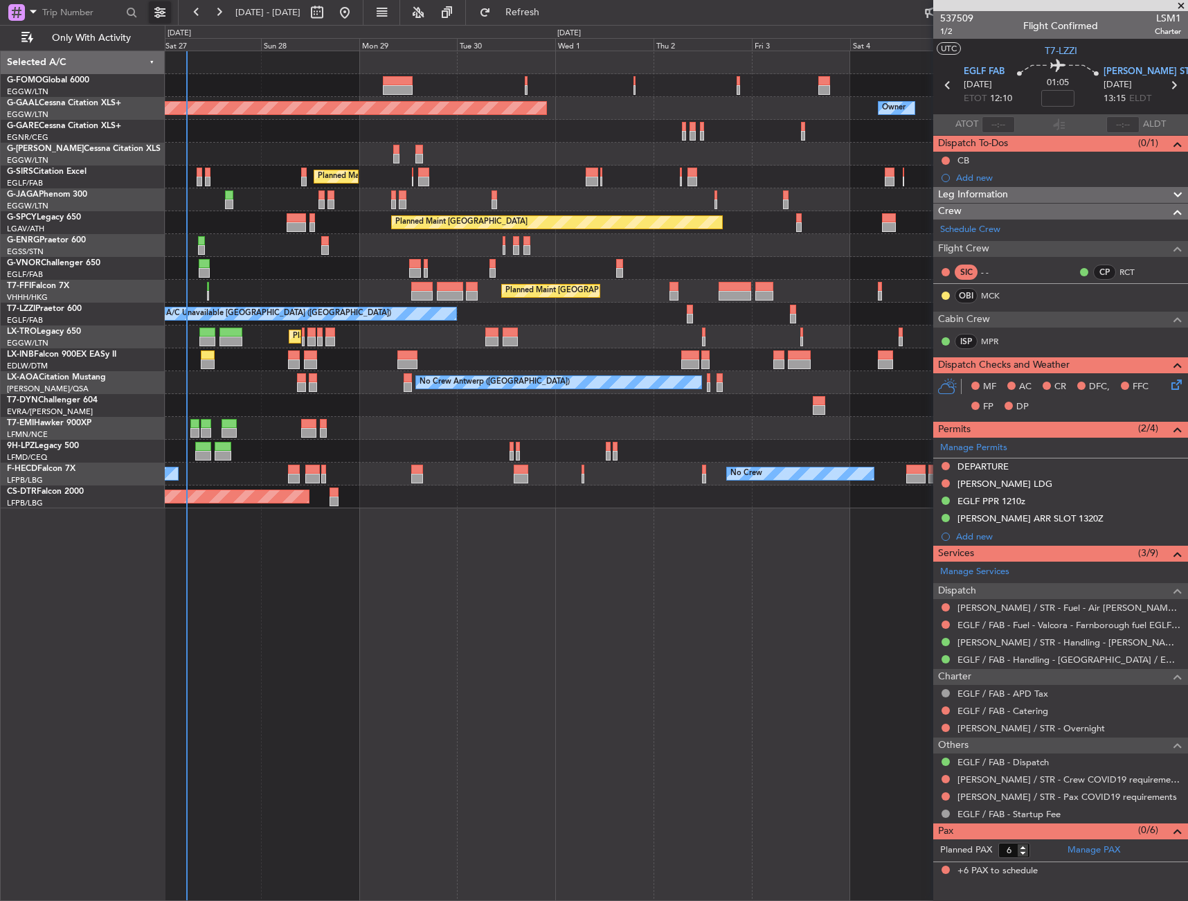
click at [168, 11] on button at bounding box center [160, 12] width 22 height 22
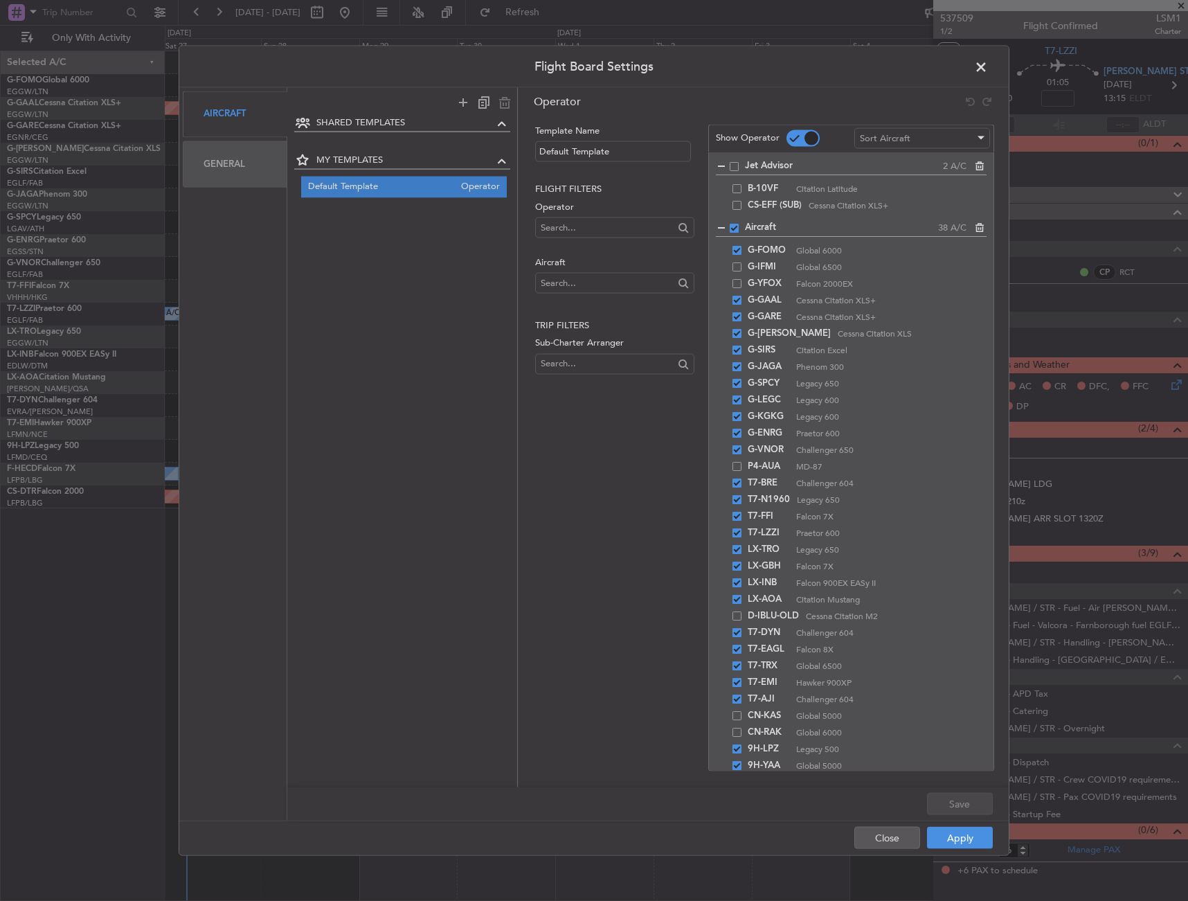
click at [244, 152] on div "General" at bounding box center [235, 164] width 105 height 46
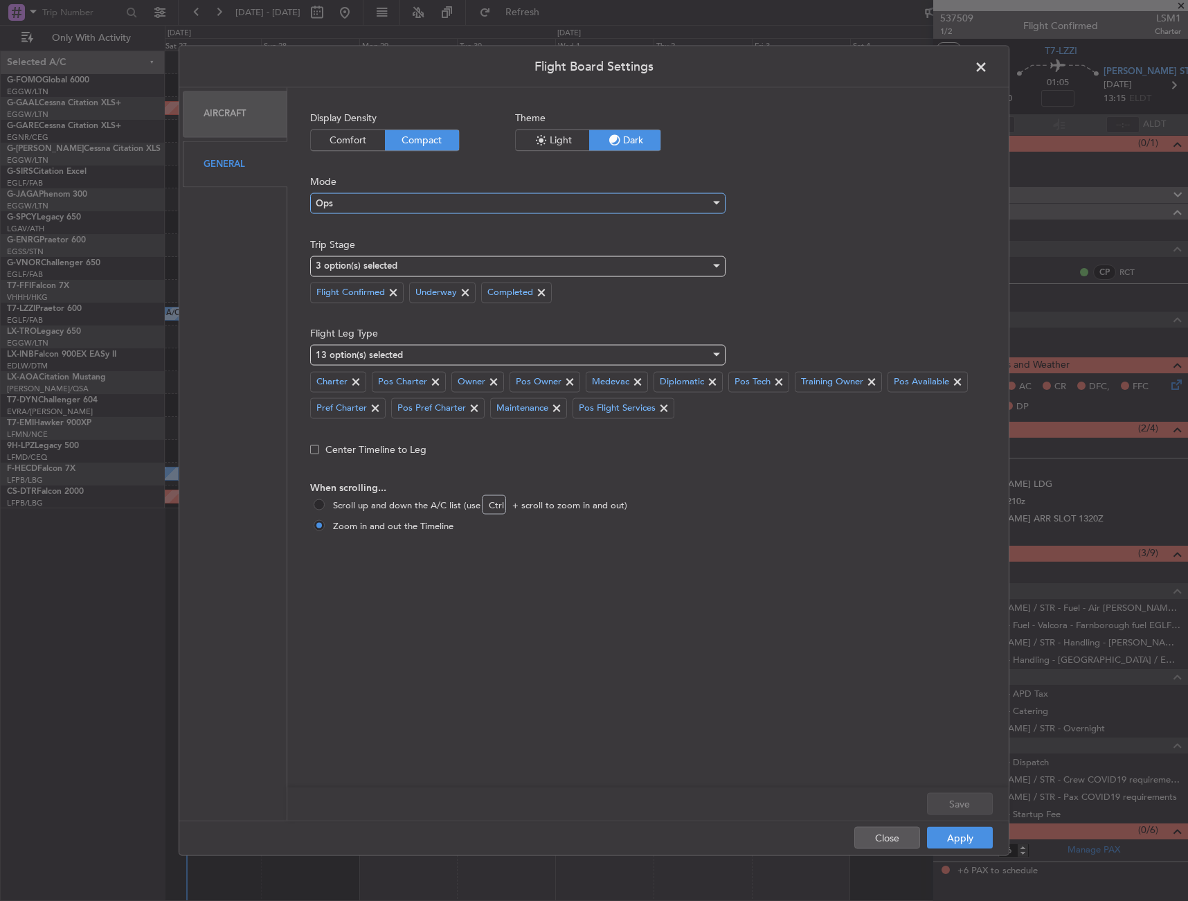
click at [386, 196] on div "Ops" at bounding box center [513, 203] width 395 height 21
click at [791, 272] on div at bounding box center [594, 450] width 1188 height 901
click at [675, 266] on div "3 option(s) selected" at bounding box center [513, 266] width 395 height 21
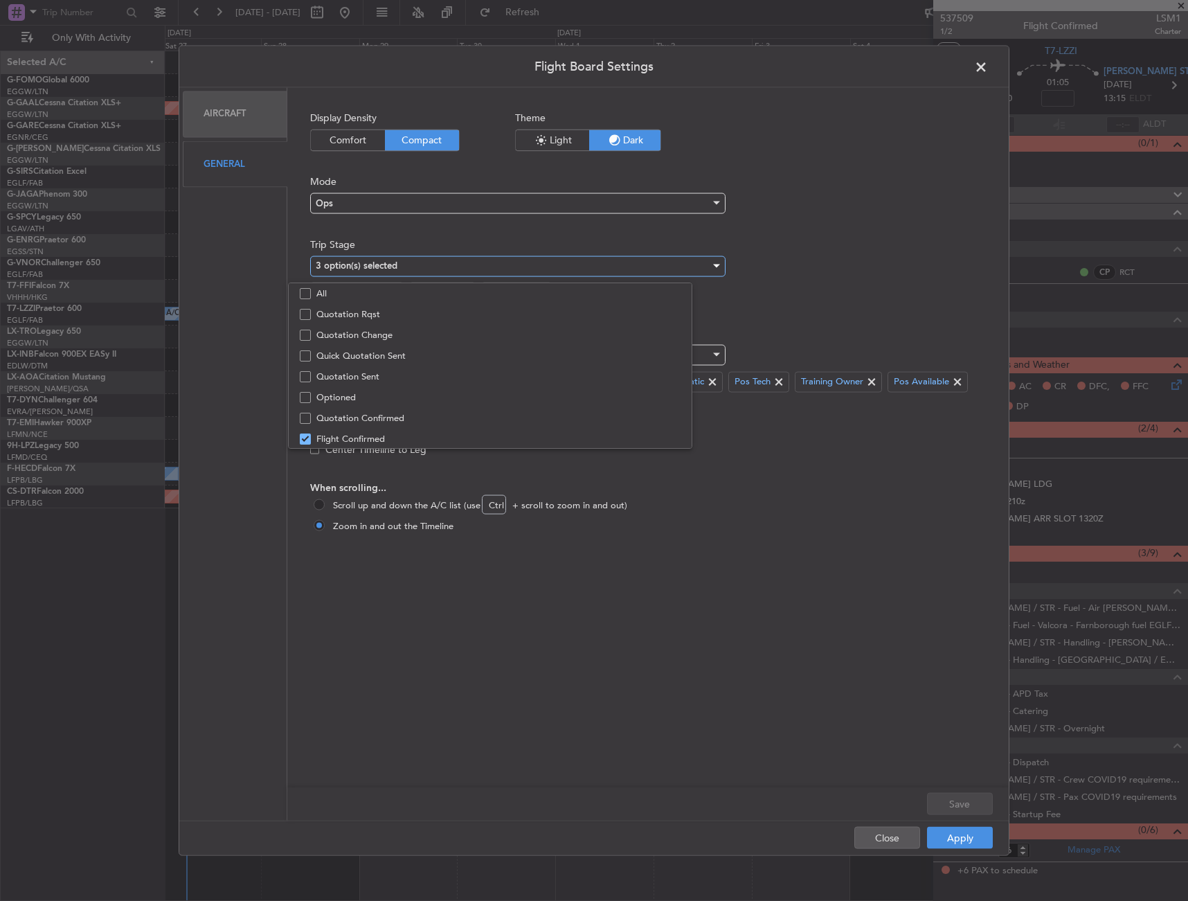
scroll to position [43, 0]
click at [373, 362] on span "Optioned" at bounding box center [520, 354] width 409 height 21
click at [939, 634] on div at bounding box center [594, 450] width 1188 height 901
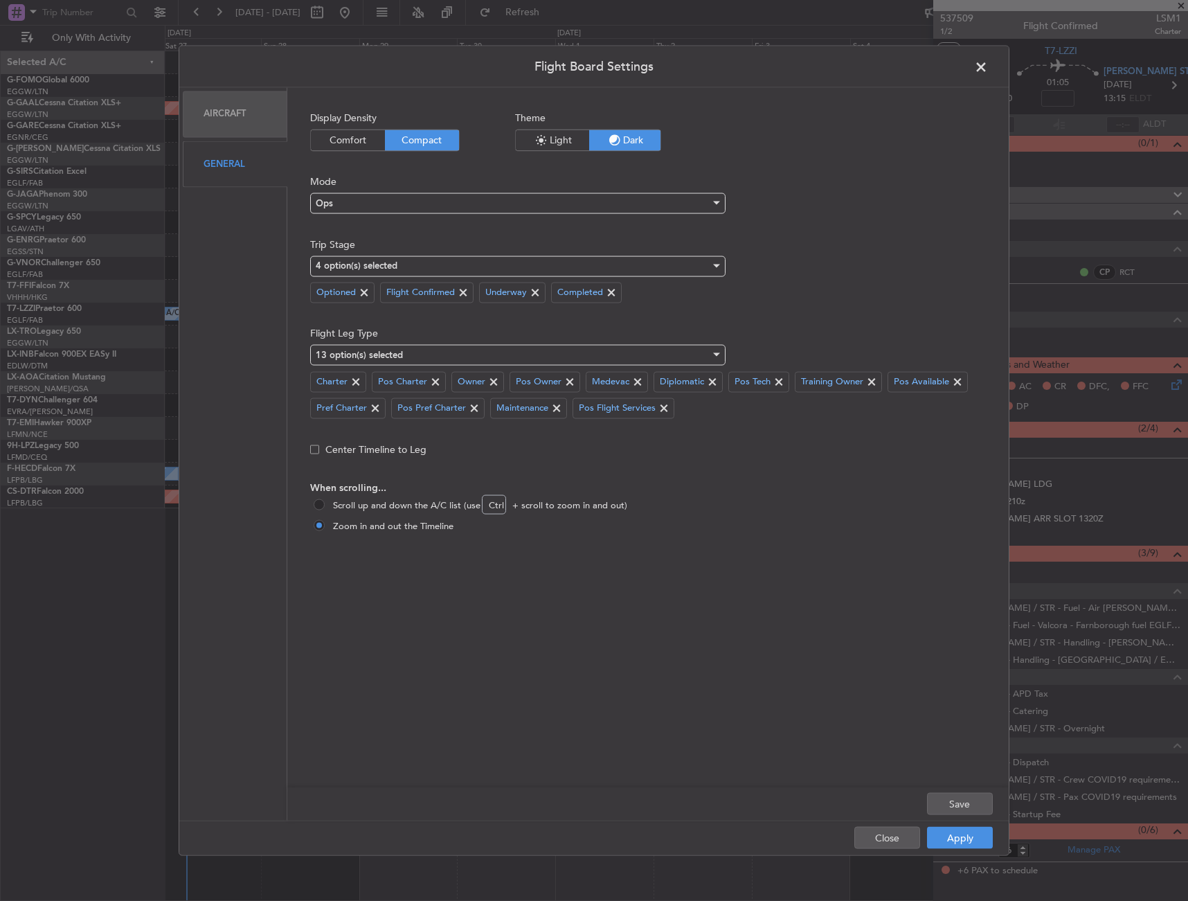
click at [968, 851] on div "Apply Close" at bounding box center [897, 838] width 202 height 34
click at [968, 841] on button "Apply" at bounding box center [960, 838] width 66 height 22
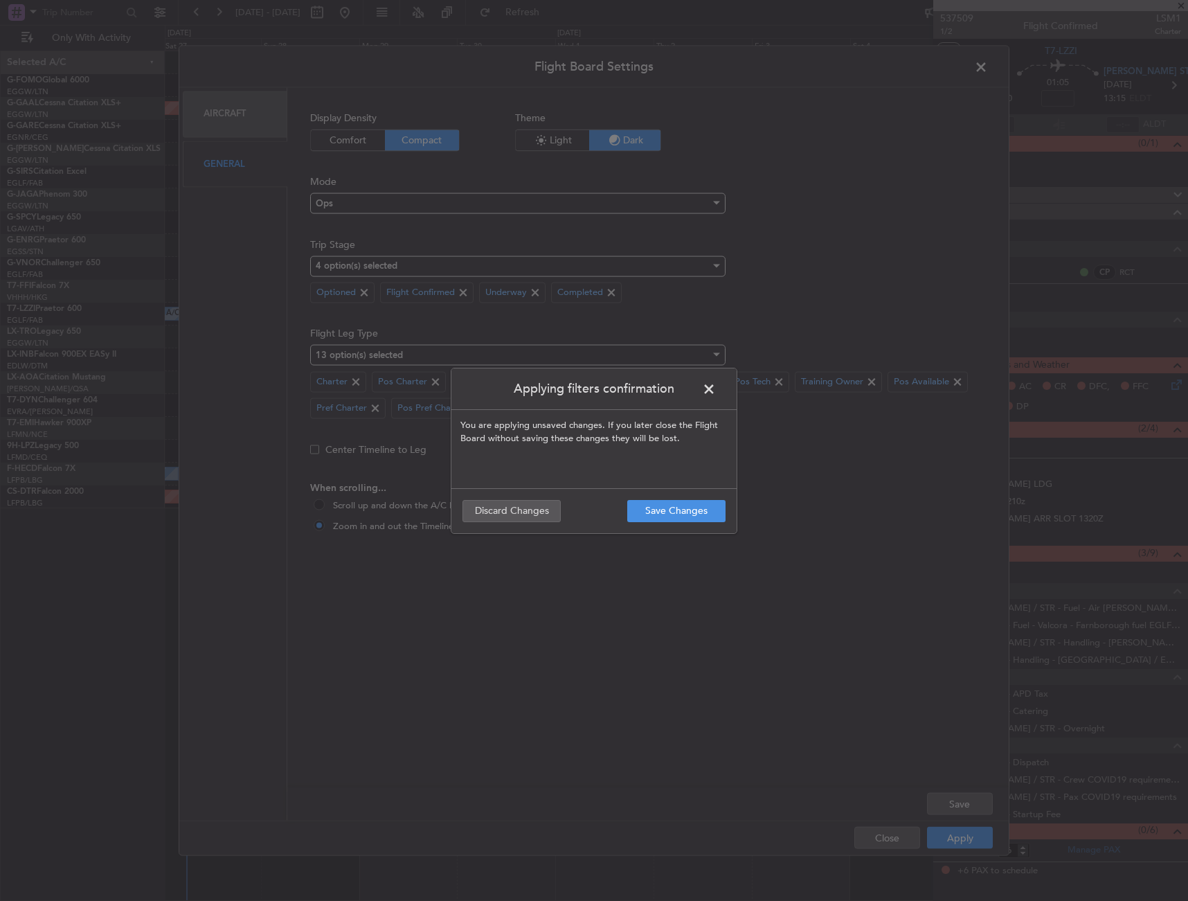
click at [693, 492] on footer "Save Changes Discard Changes" at bounding box center [594, 510] width 285 height 45
click at [688, 500] on button "Save Changes" at bounding box center [676, 511] width 98 height 22
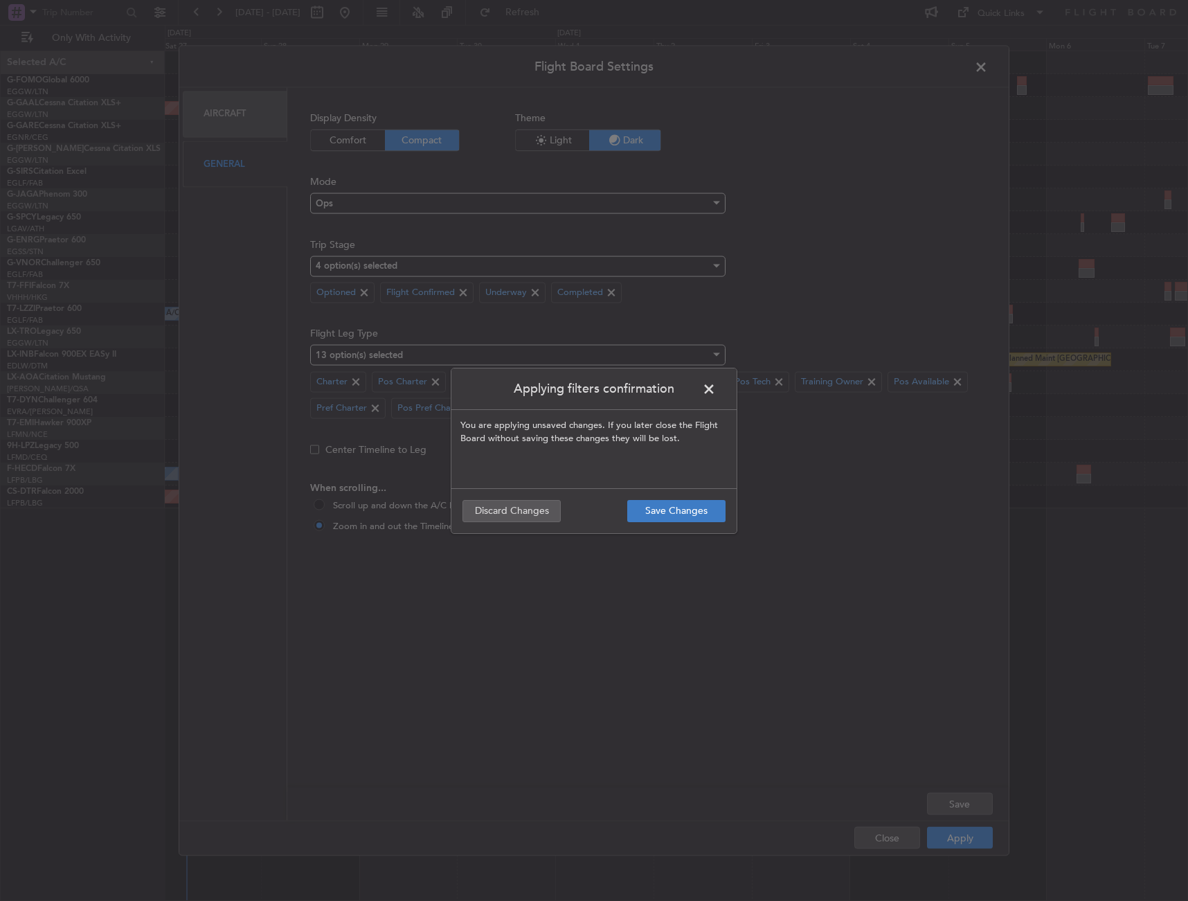
type input "0"
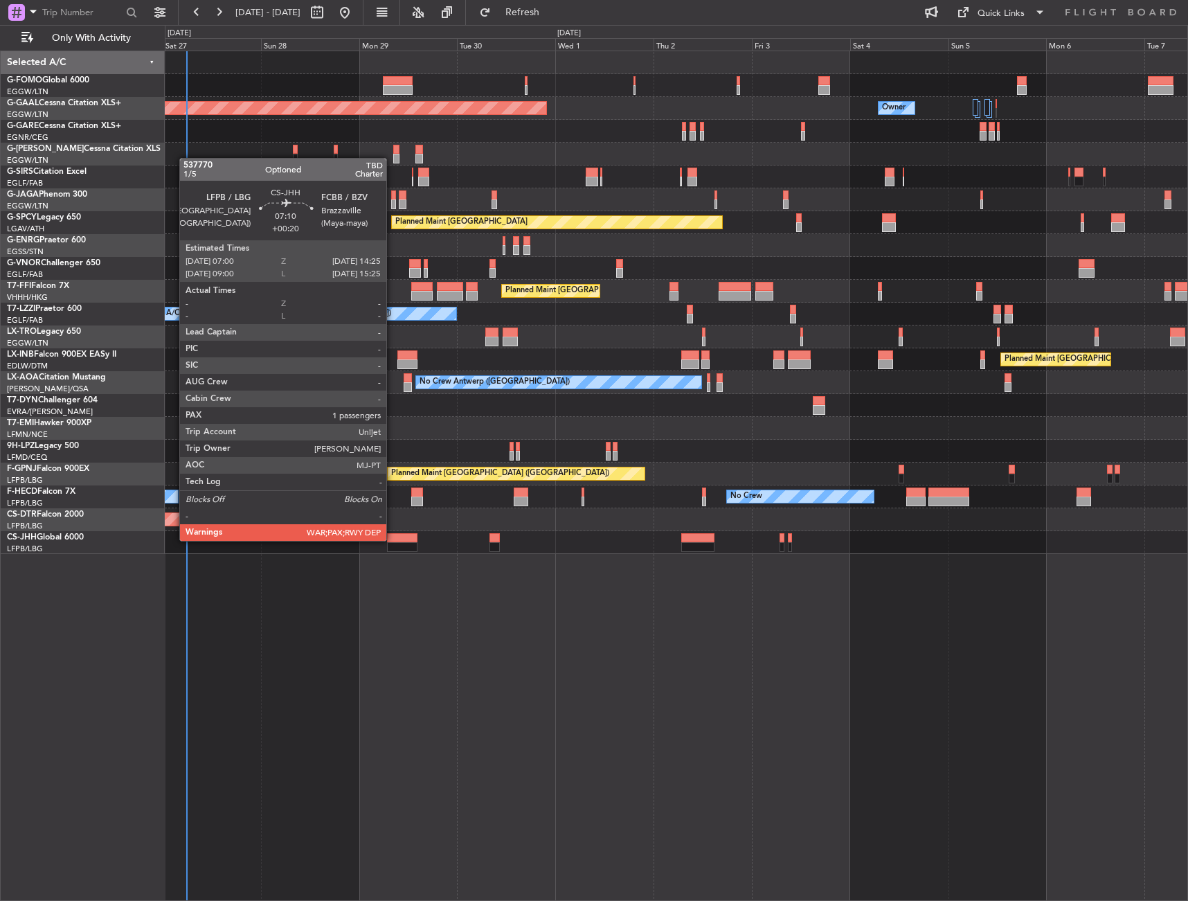
click at [393, 539] on div at bounding box center [402, 538] width 30 height 10
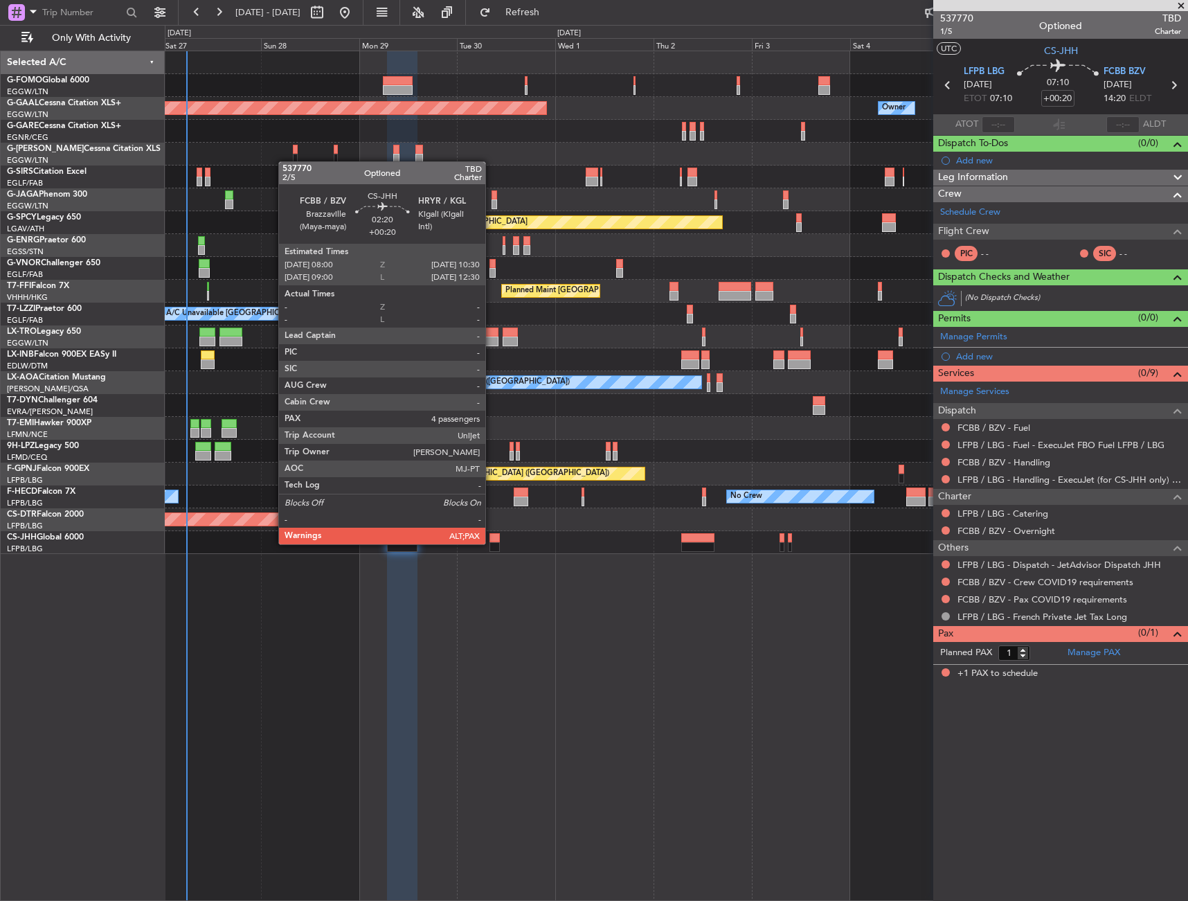
click at [492, 543] on div at bounding box center [495, 547] width 10 height 10
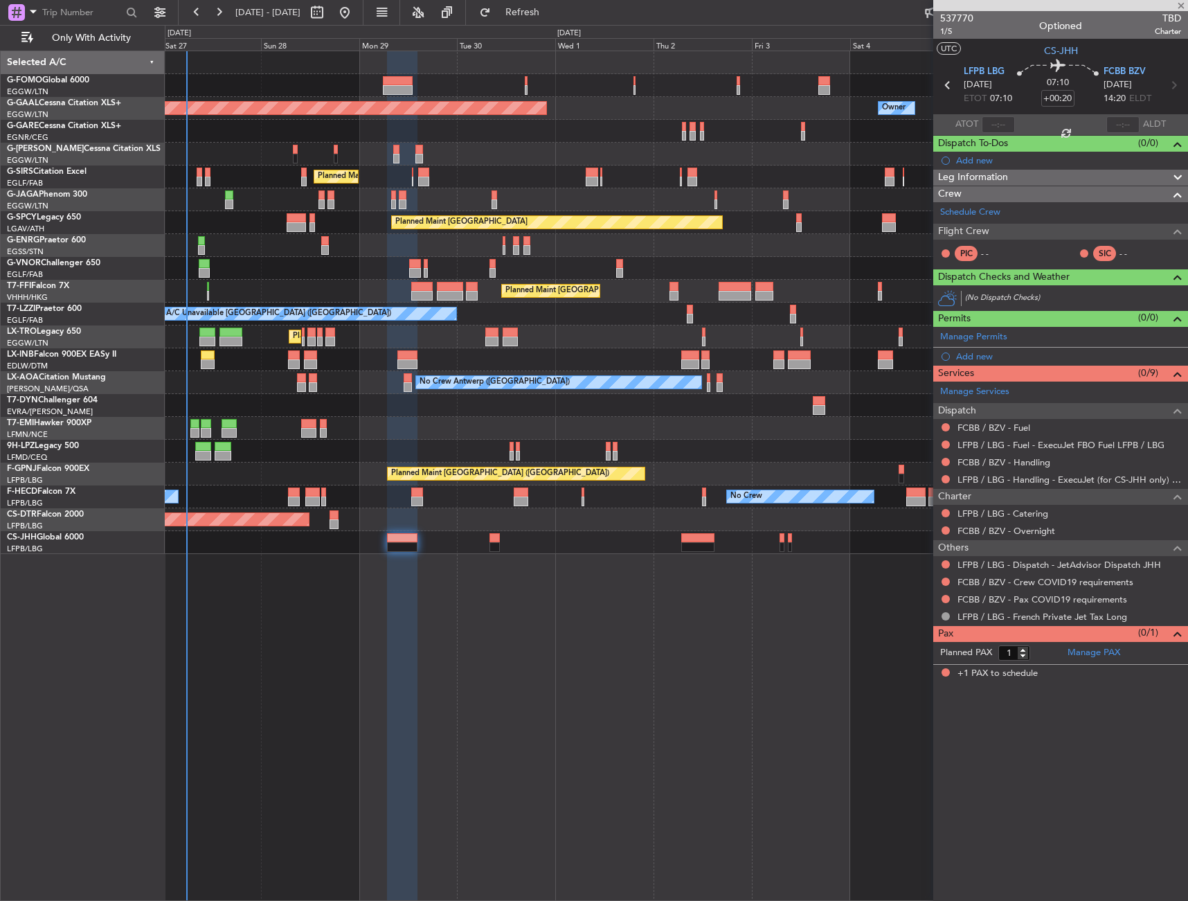
type input "4"
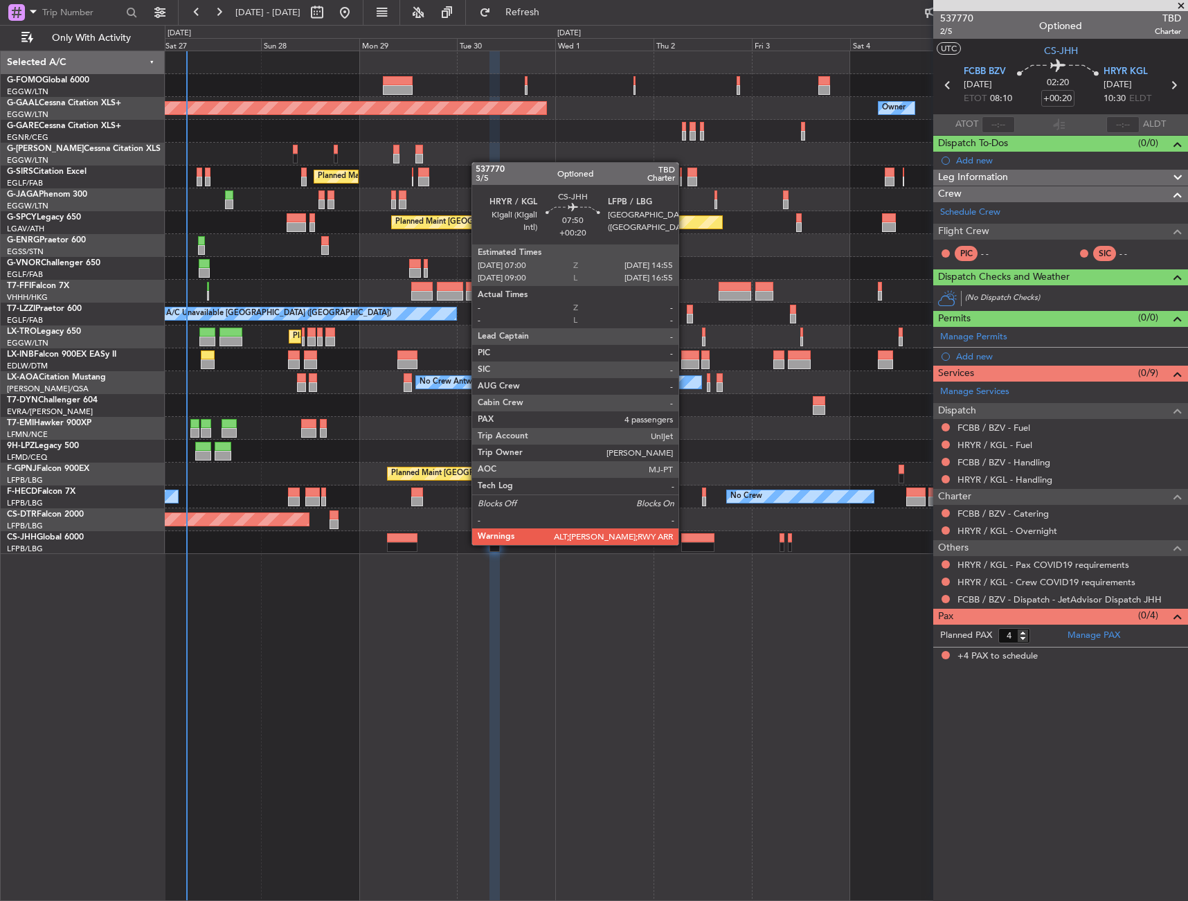
click at [685, 544] on div at bounding box center [697, 547] width 33 height 10
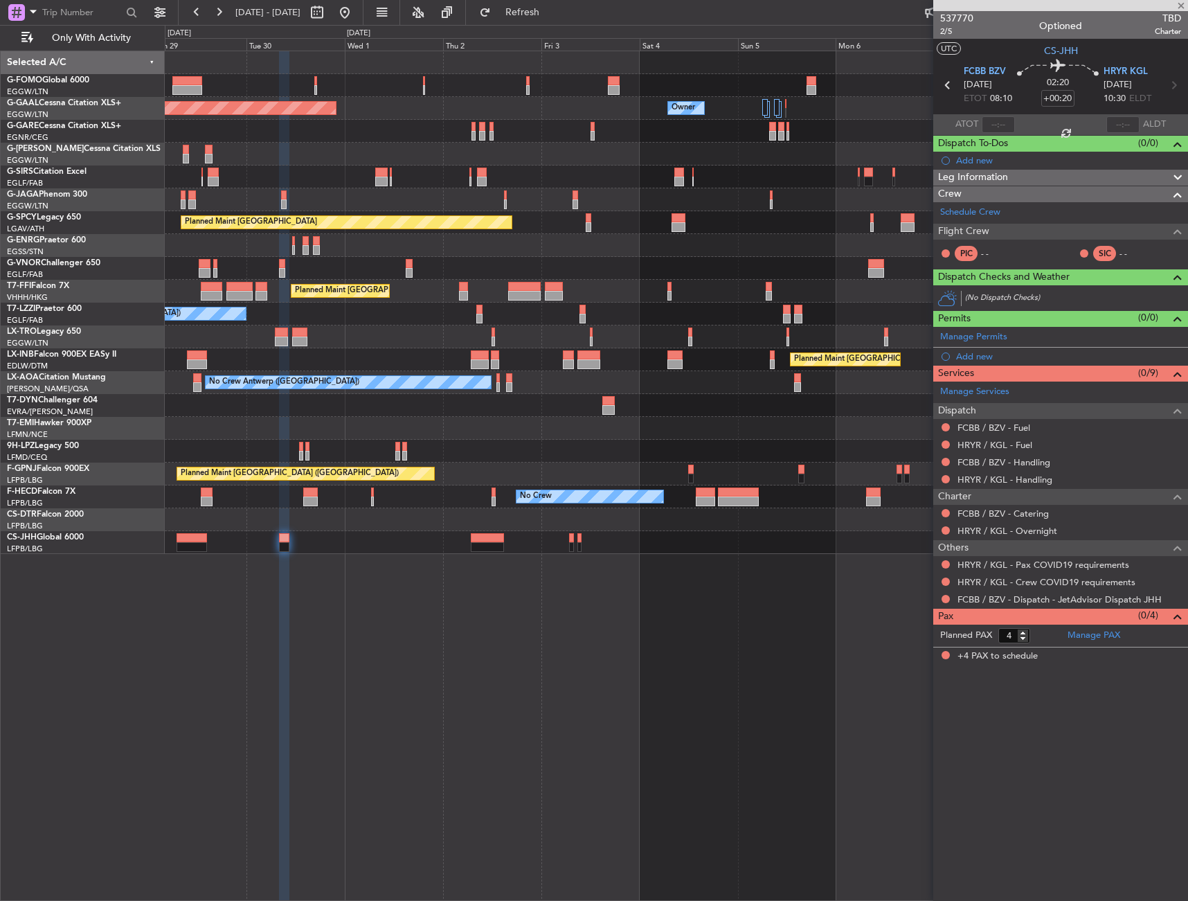
click at [535, 551] on div "Owner Planned [GEOGRAPHIC_DATA] Owner Owner Planned Maint [GEOGRAPHIC_DATA] ([G…" at bounding box center [677, 476] width 1024 height 850
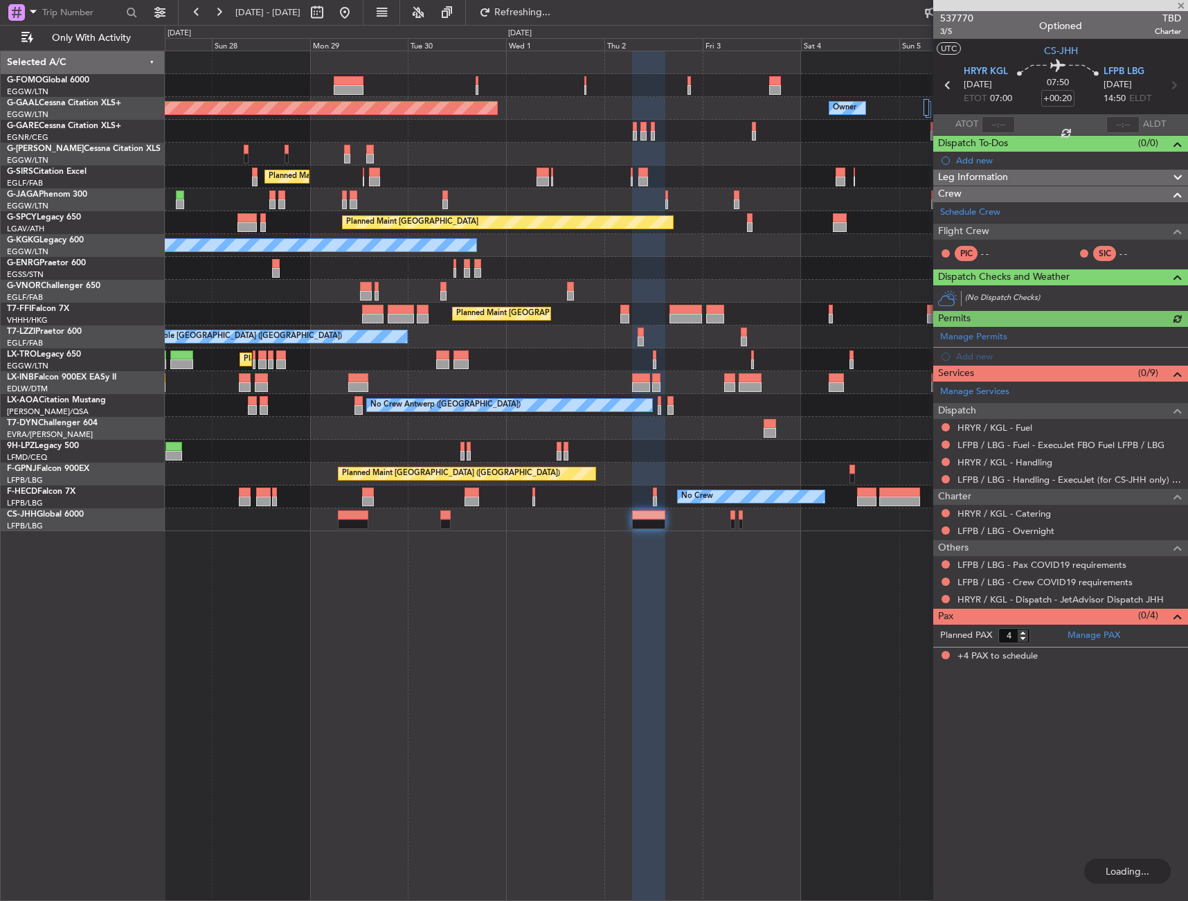
click at [817, 538] on div "Owner Planned [GEOGRAPHIC_DATA] Owner Planned Maint [GEOGRAPHIC_DATA] ([GEOGRAP…" at bounding box center [677, 476] width 1024 height 850
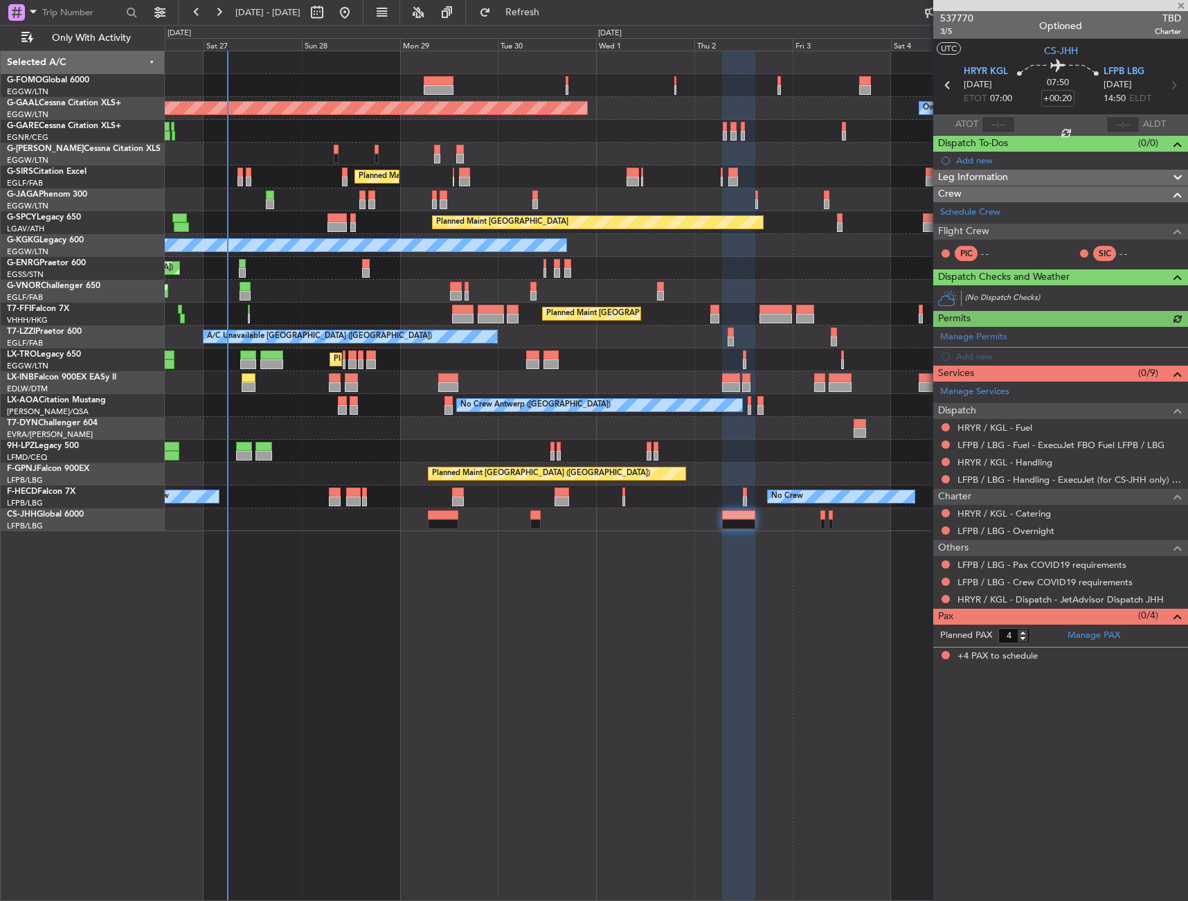
click at [697, 536] on div "Planned Maint [GEOGRAPHIC_DATA] ([GEOGRAPHIC_DATA]) Owner Planned [GEOGRAPHIC_D…" at bounding box center [677, 476] width 1024 height 850
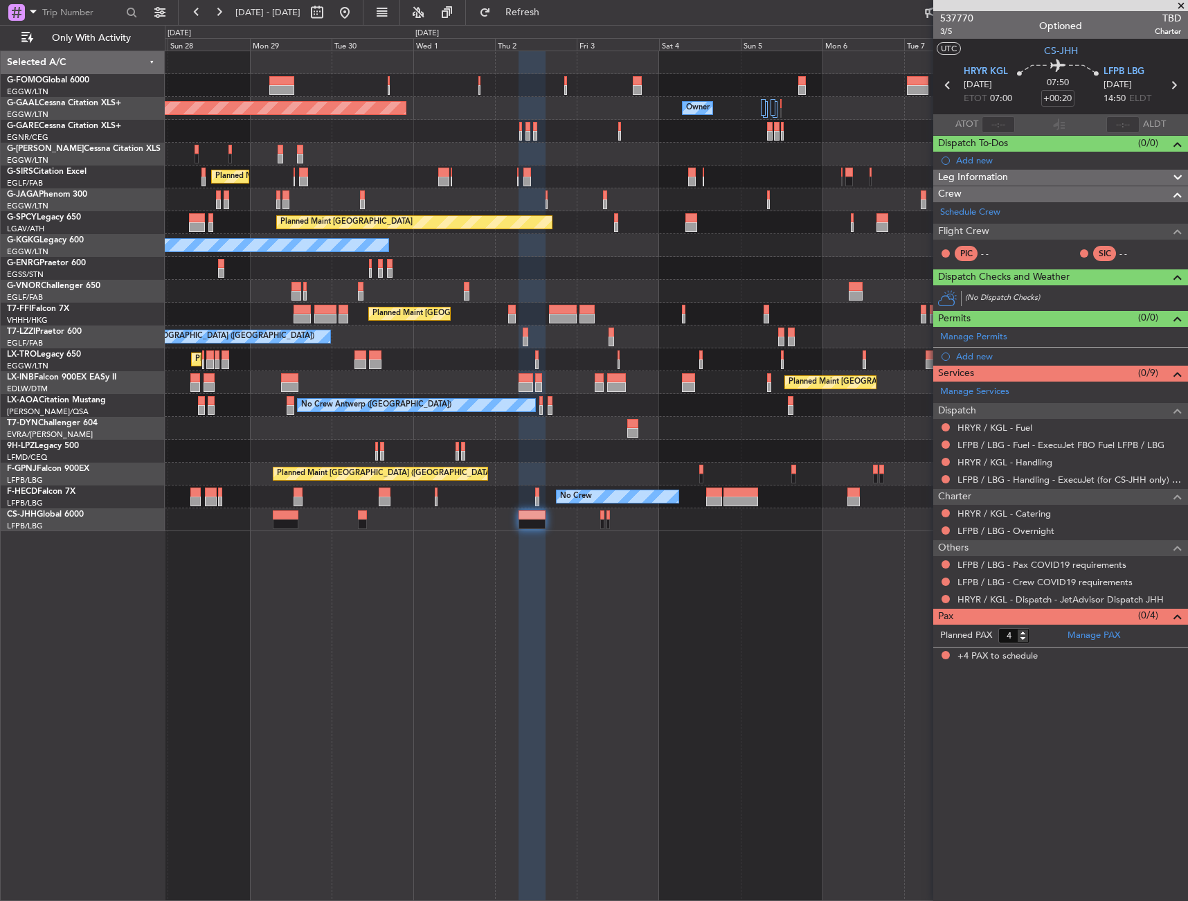
click at [391, 538] on div "Owner Planned Maint Dusseldorf Owner Owner Planned Maint London (Luton) Planned…" at bounding box center [677, 476] width 1024 height 850
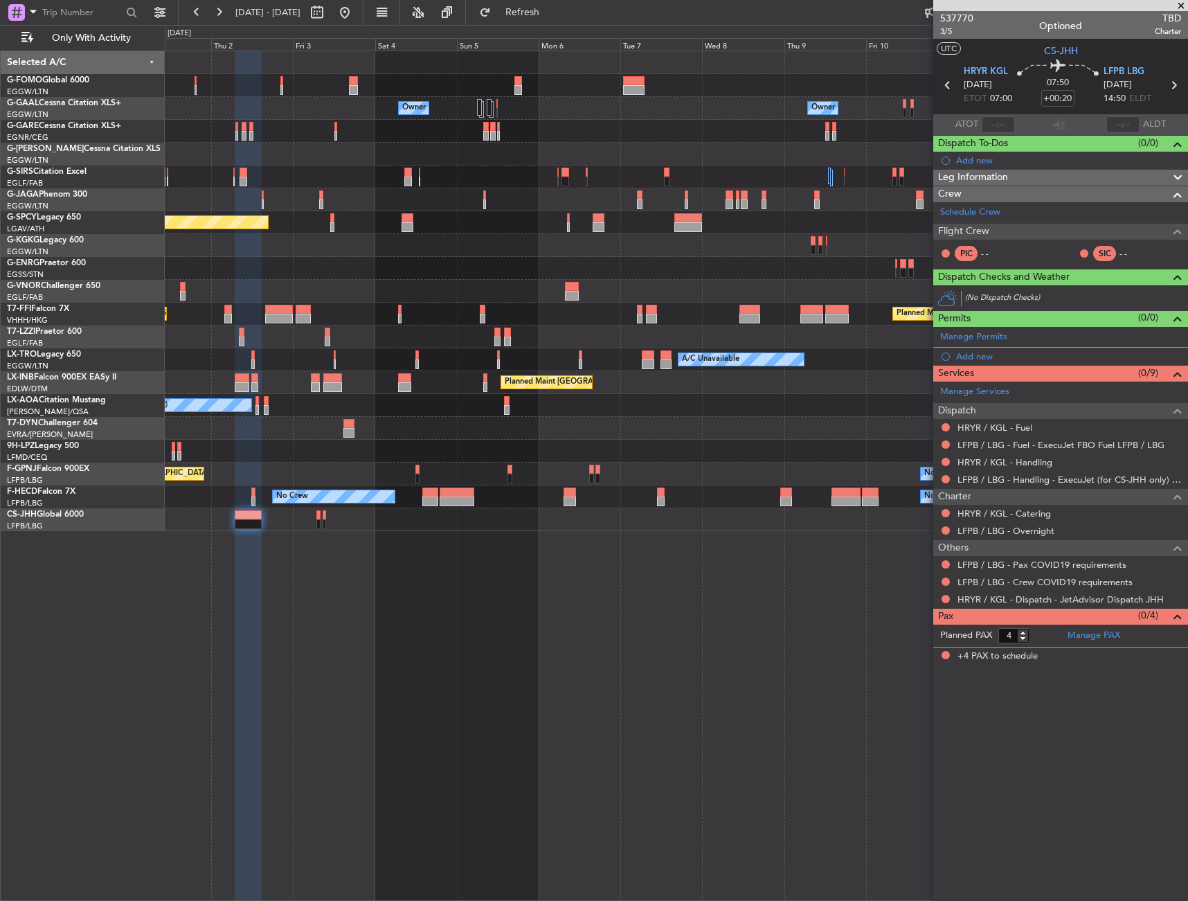
click at [555, 521] on div at bounding box center [676, 519] width 1023 height 23
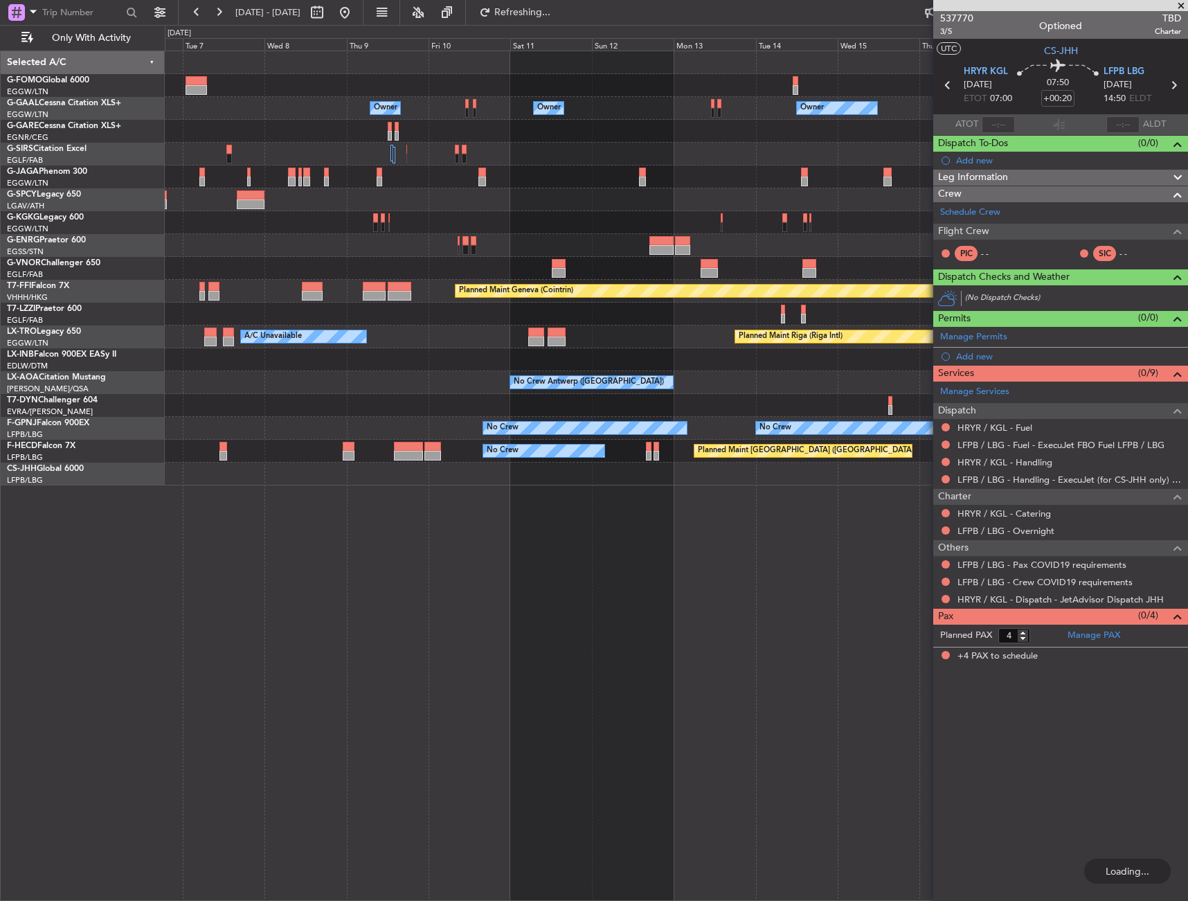
click at [323, 511] on div "Owner Owner Owner Owner No Crew Owner Owner Planned Maint Geneva (Cointrin) A/C…" at bounding box center [677, 476] width 1024 height 850
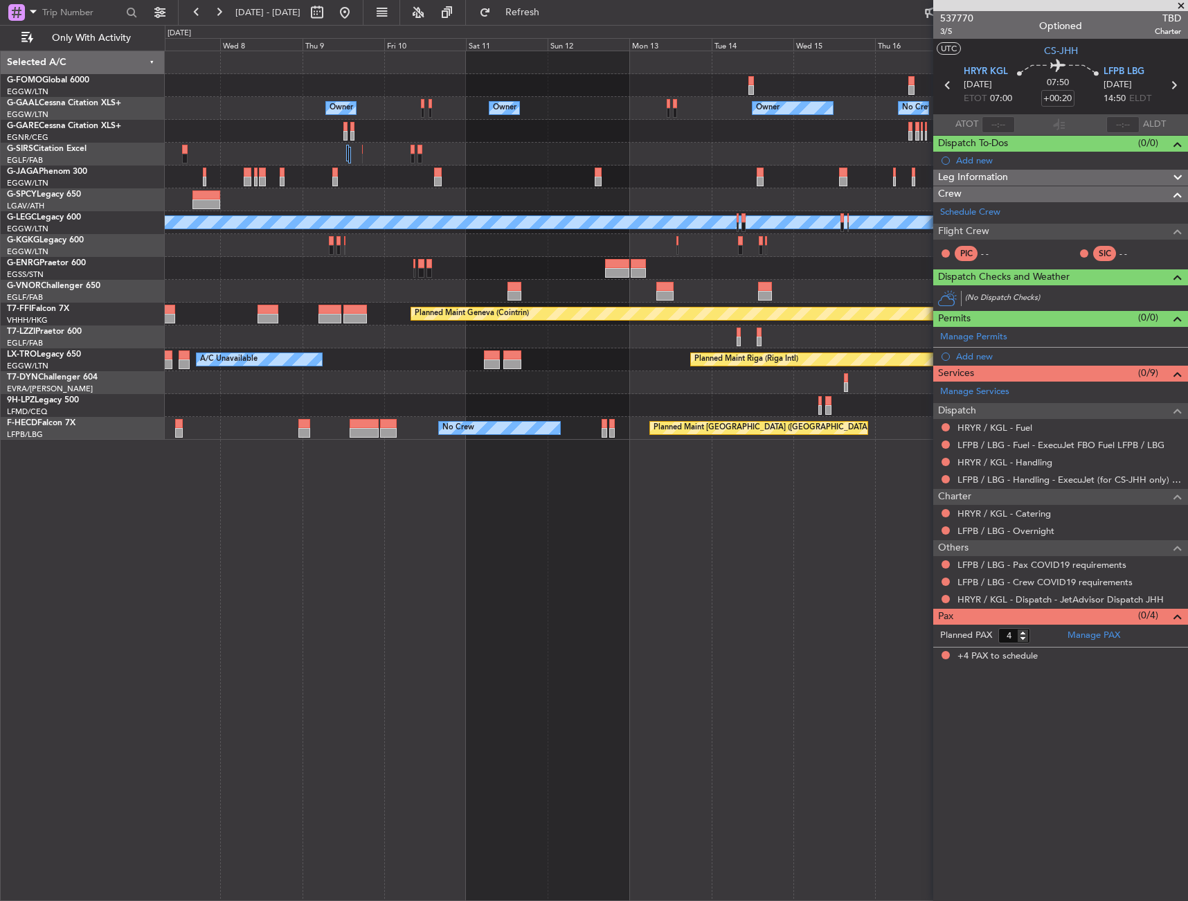
click at [341, 508] on div "Owner Owner Owner Owner No Crew Owner Owner Planned Maint Oxford (Kidlington) A…" at bounding box center [677, 476] width 1024 height 850
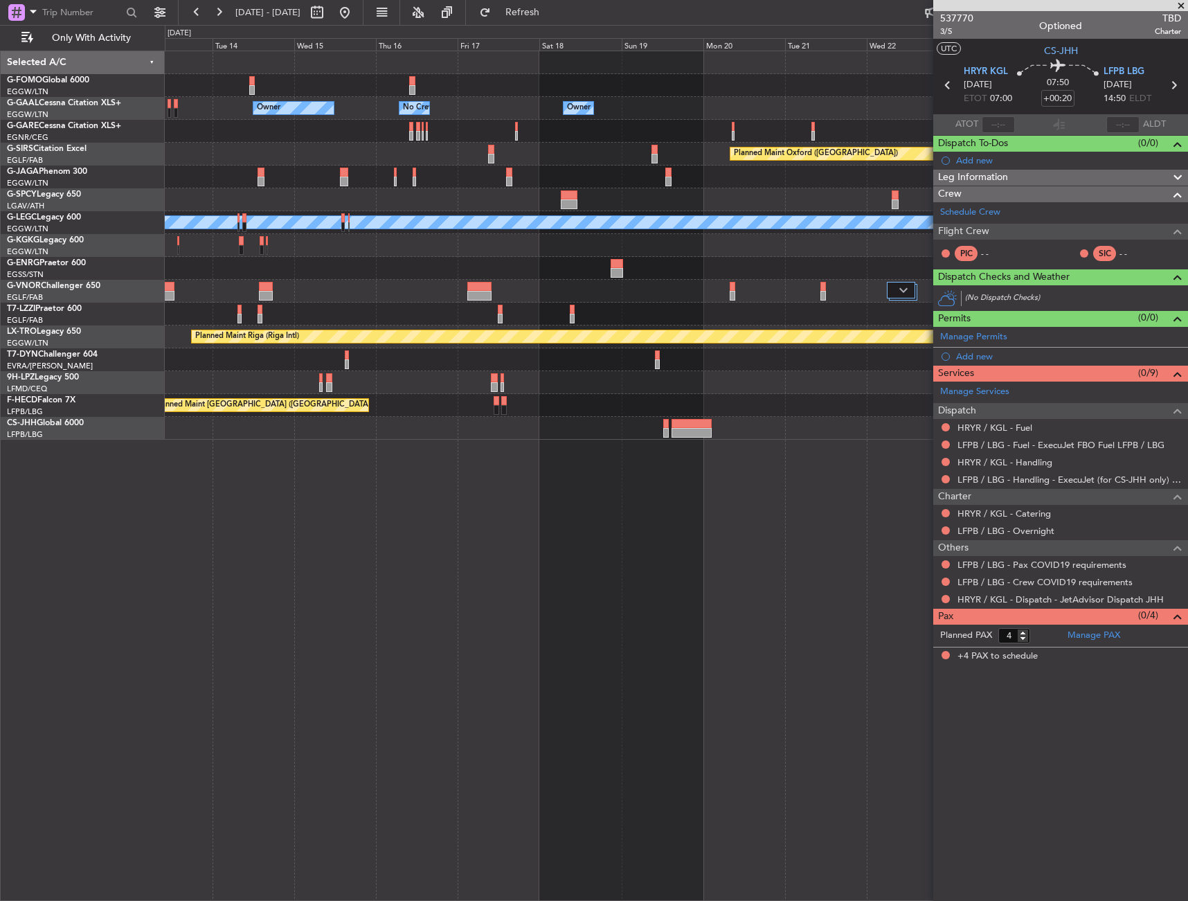
click at [320, 488] on div "Owner Owner No Crew Owner Owner Owner Planned Maint Oxford (Kidlington) A/C Una…" at bounding box center [677, 476] width 1024 height 850
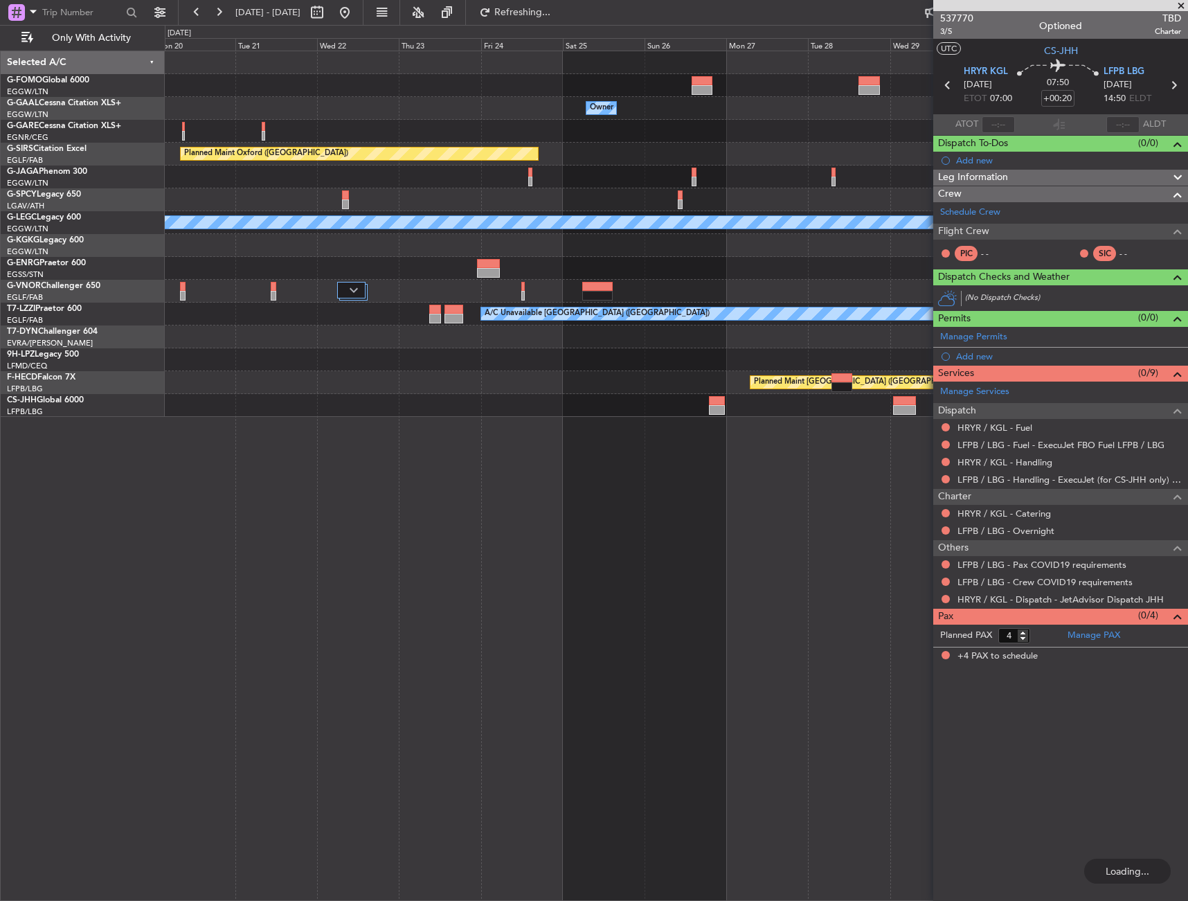
click at [51, 485] on div "Owner Owner Planned Maint Oxford (Kidlington) A/C Unavailable London (Luton) A/…" at bounding box center [594, 463] width 1188 height 876
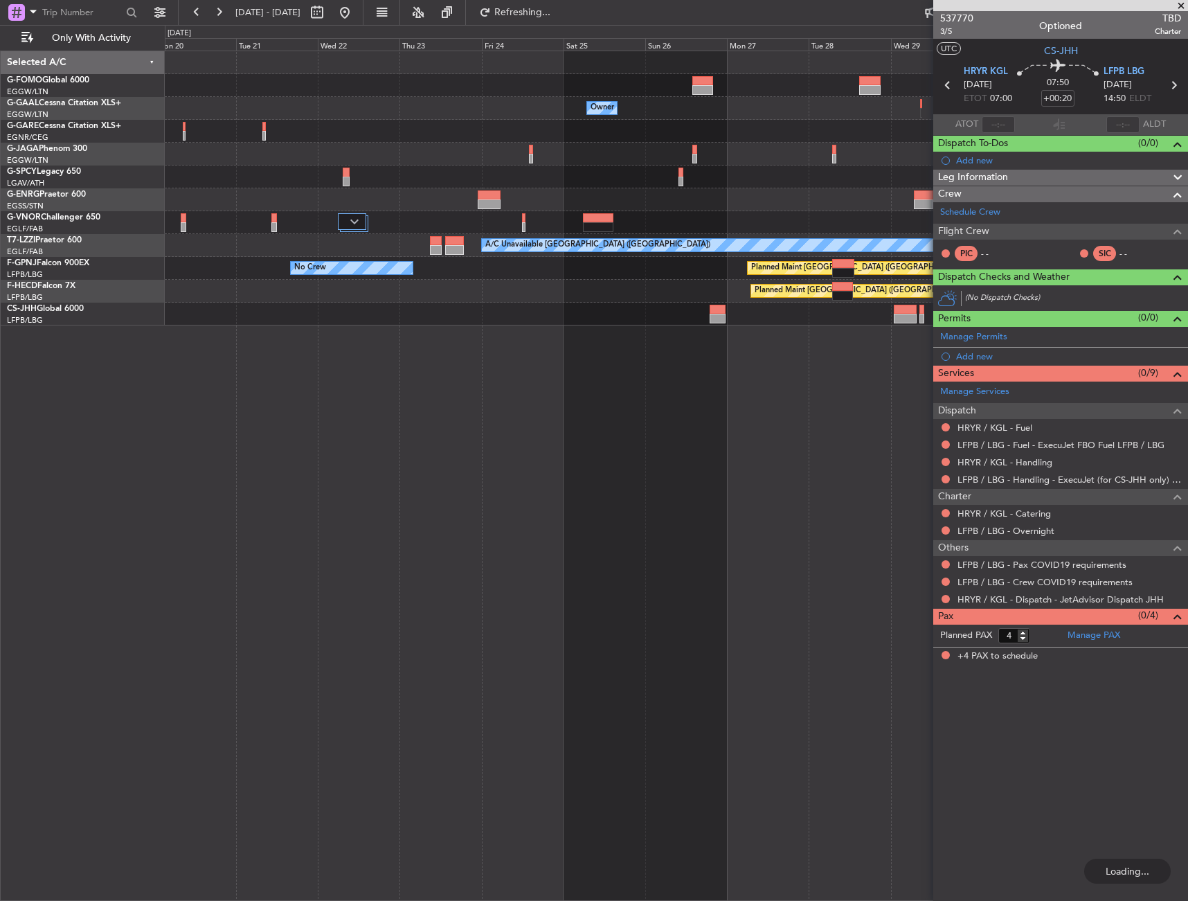
click at [660, 343] on div "Owner Owner Owner A/C Unavailable London (Luton) No Crew Planned Maint Paris (L…" at bounding box center [677, 476] width 1024 height 850
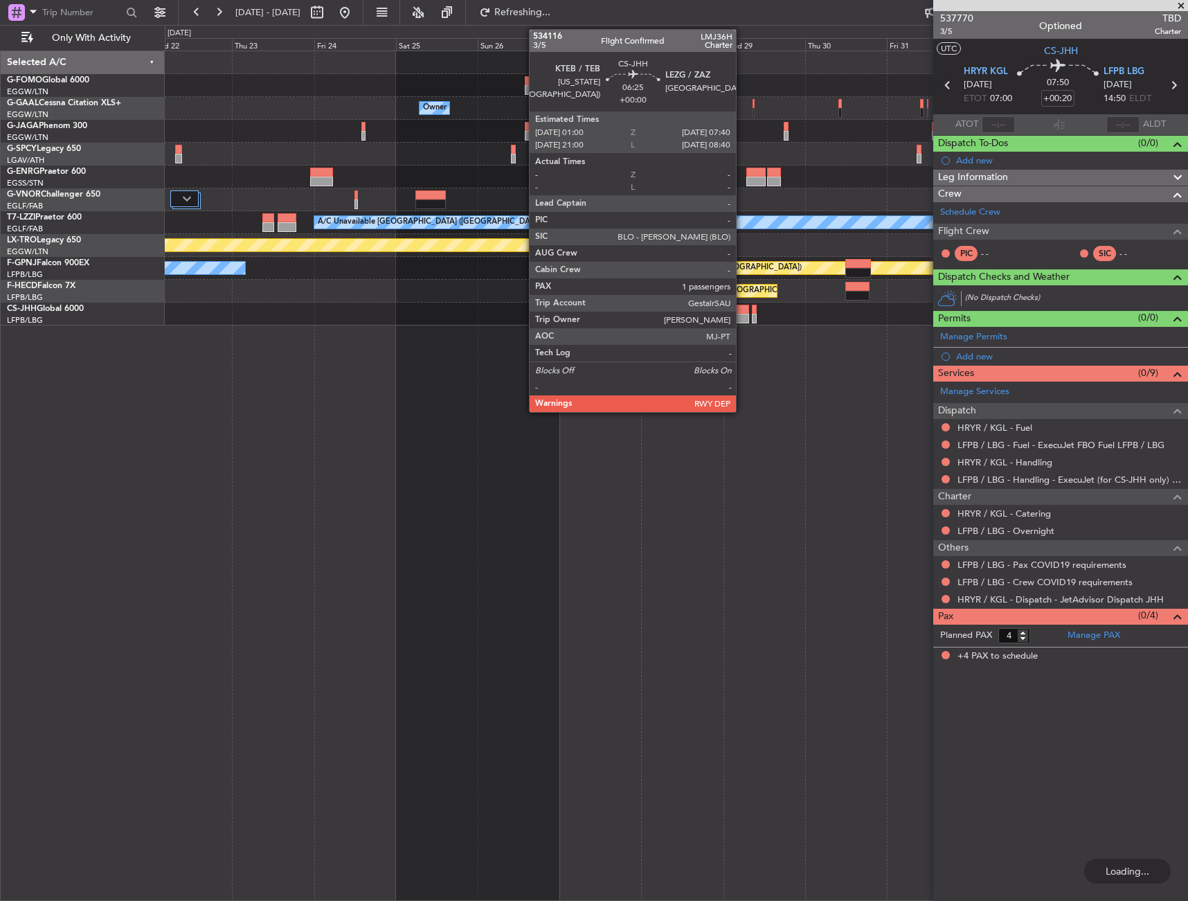
click at [742, 312] on div at bounding box center [737, 310] width 23 height 10
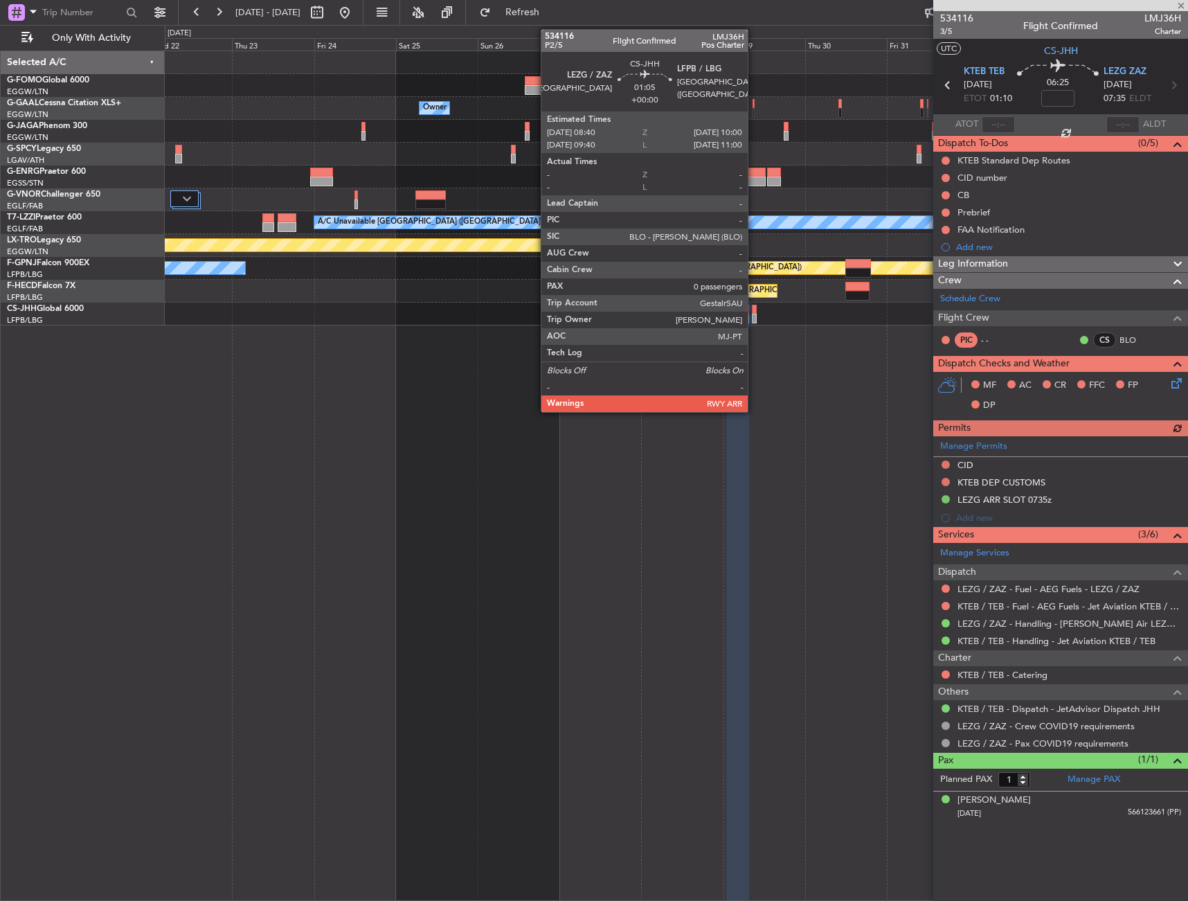
click at [754, 316] on div at bounding box center [754, 319] width 5 height 10
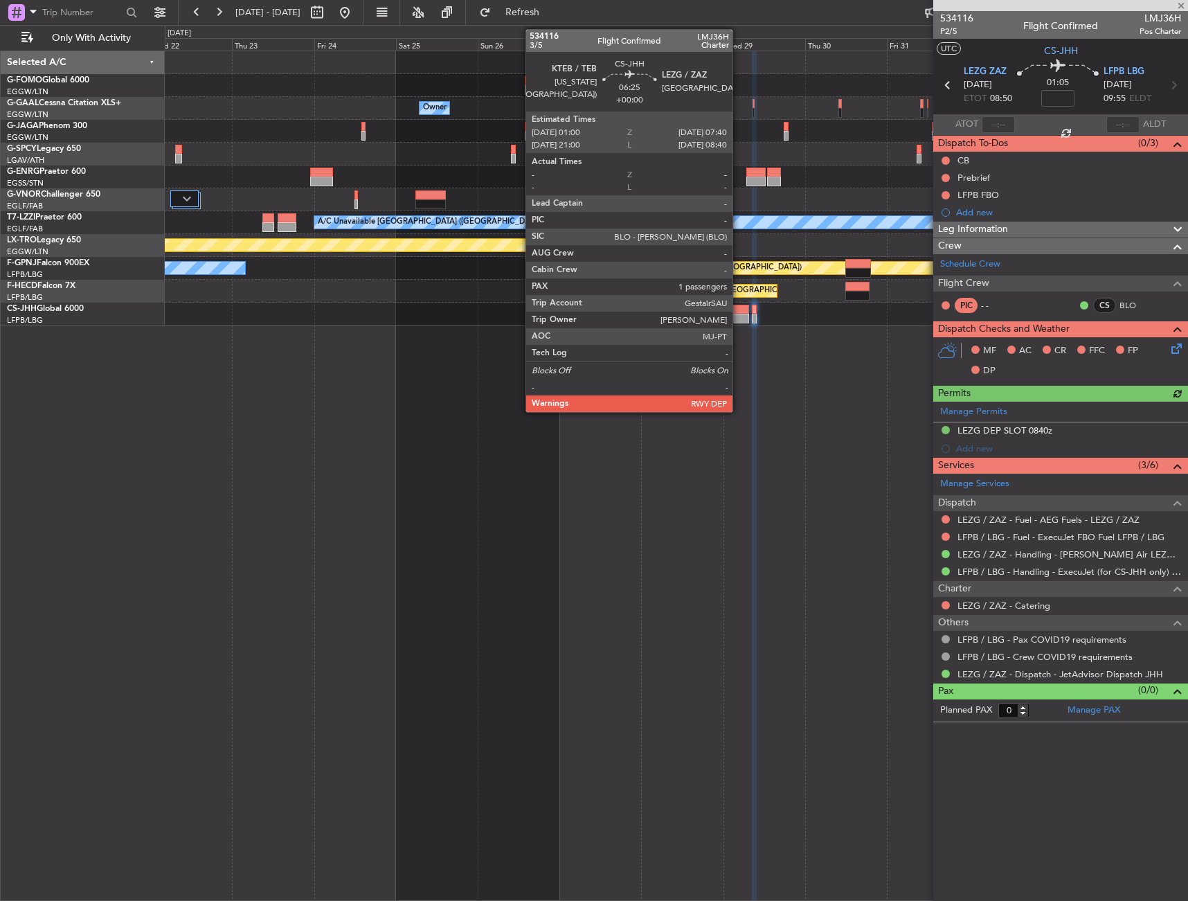
click at [739, 317] on div at bounding box center [737, 319] width 23 height 10
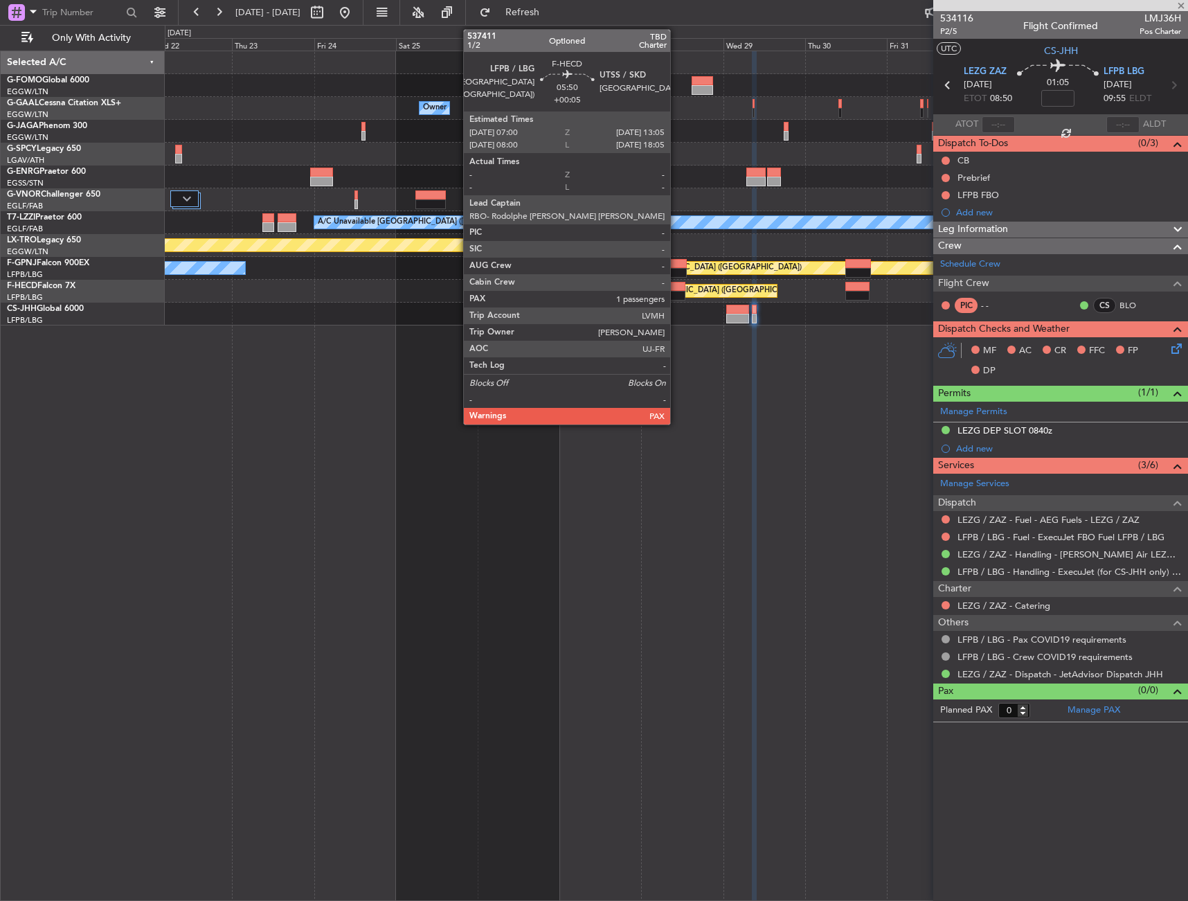
type input "1"
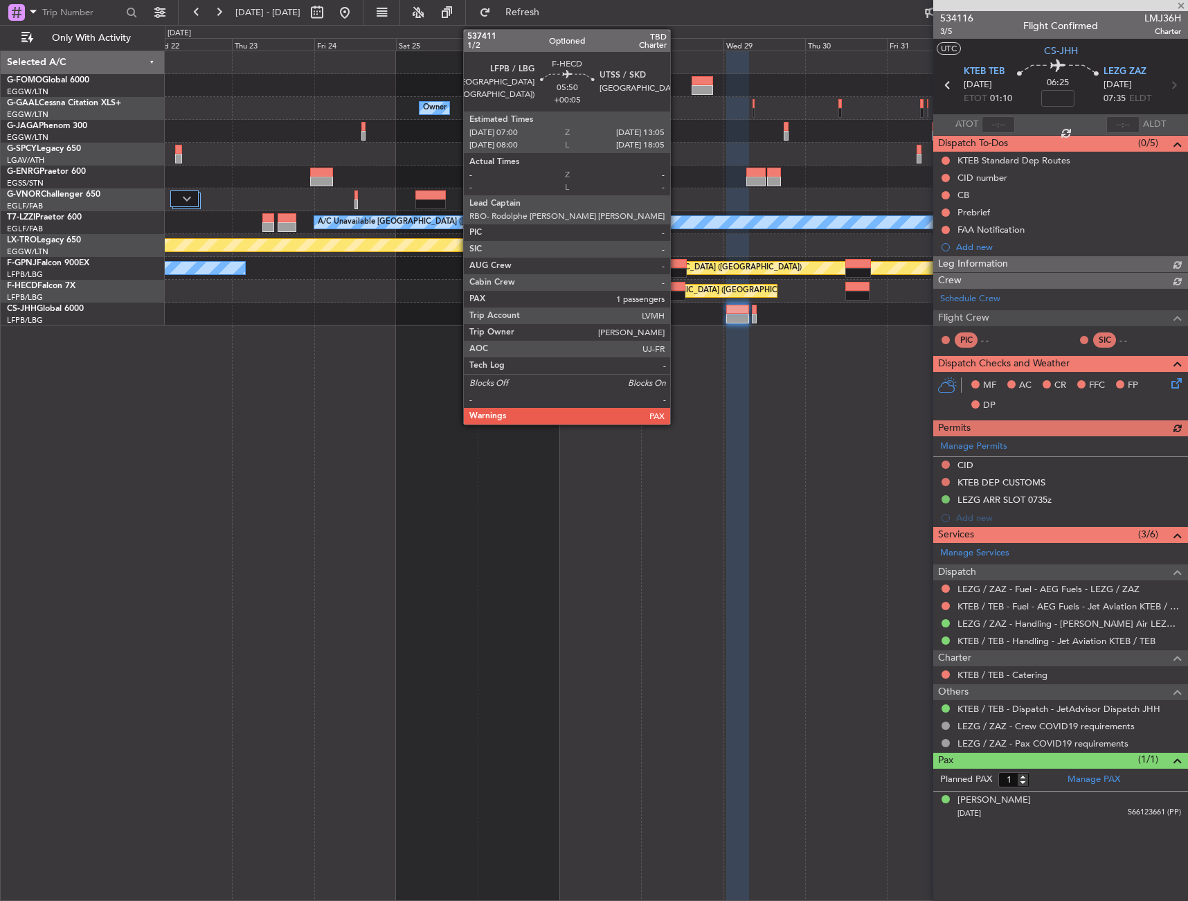
click at [677, 292] on div at bounding box center [675, 296] width 21 height 10
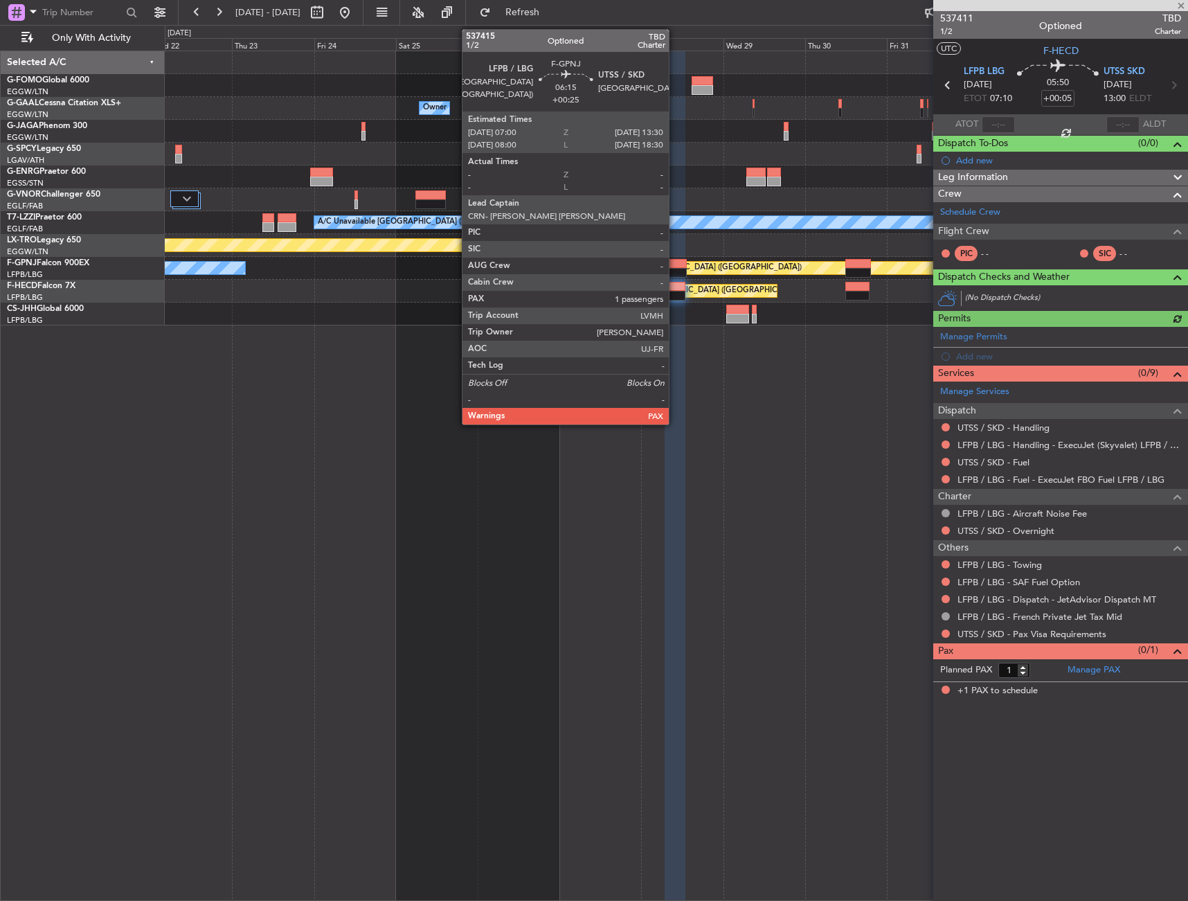
click at [675, 269] on div at bounding box center [676, 273] width 23 height 10
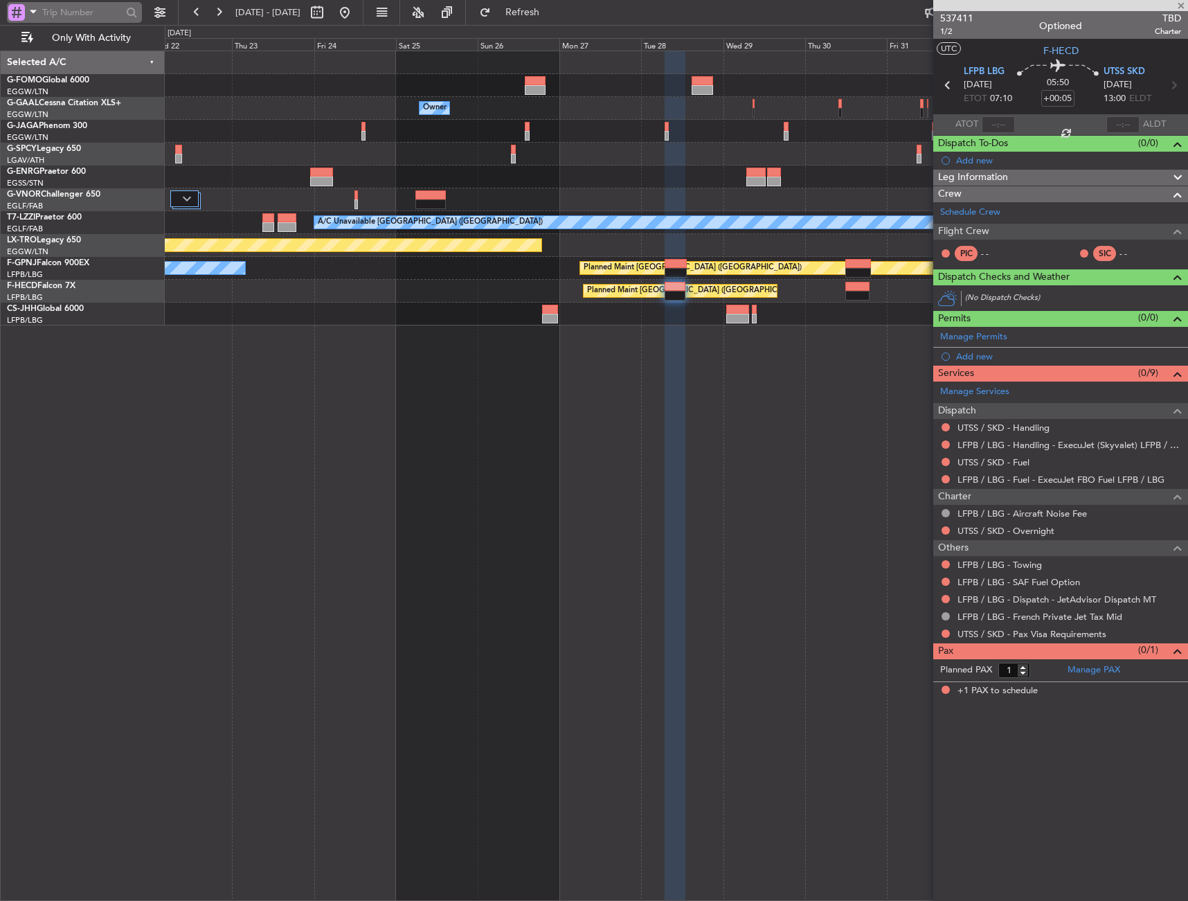
type input "+00:25"
click at [166, 12] on button at bounding box center [160, 12] width 22 height 22
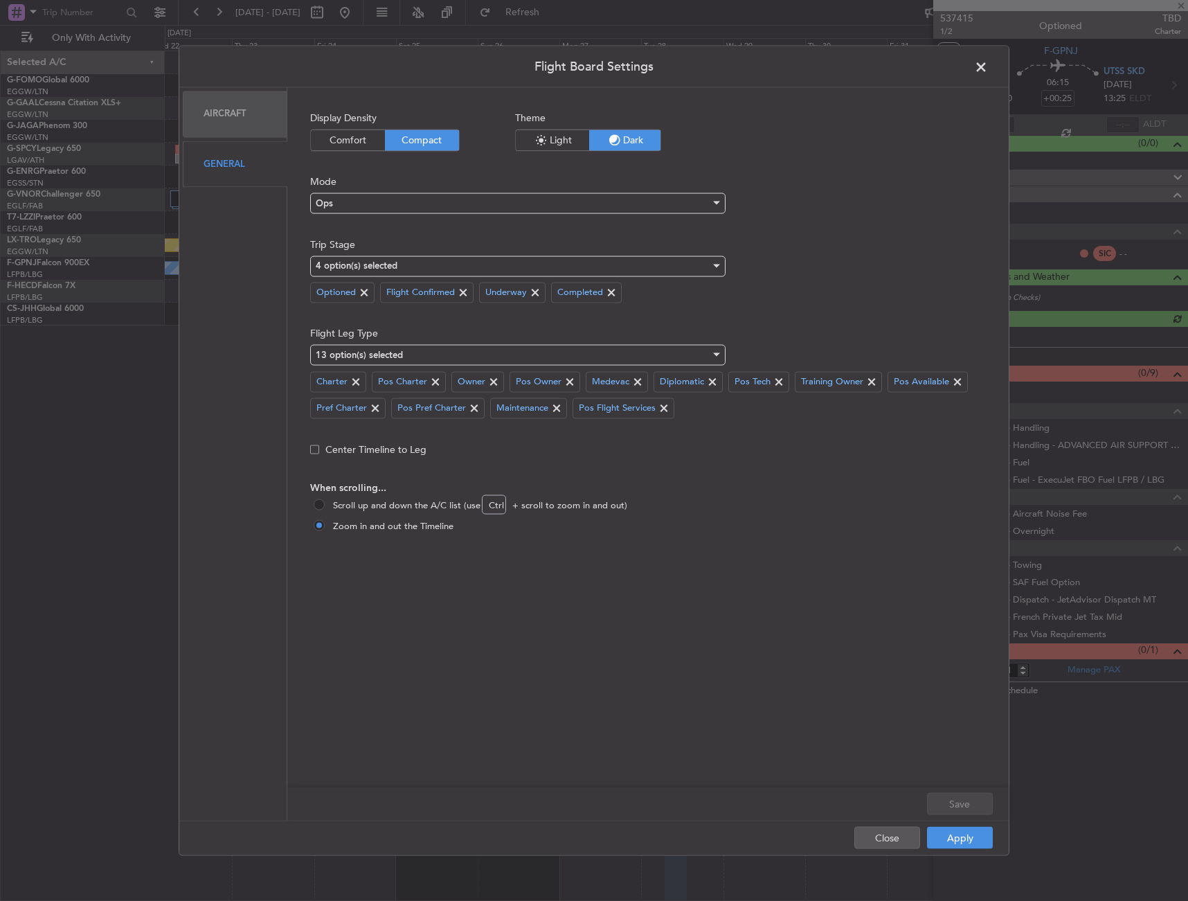
click at [244, 150] on div "General" at bounding box center [235, 164] width 105 height 46
click at [242, 162] on div "General" at bounding box center [235, 164] width 105 height 46
click at [239, 125] on div "Aircraft" at bounding box center [235, 114] width 105 height 46
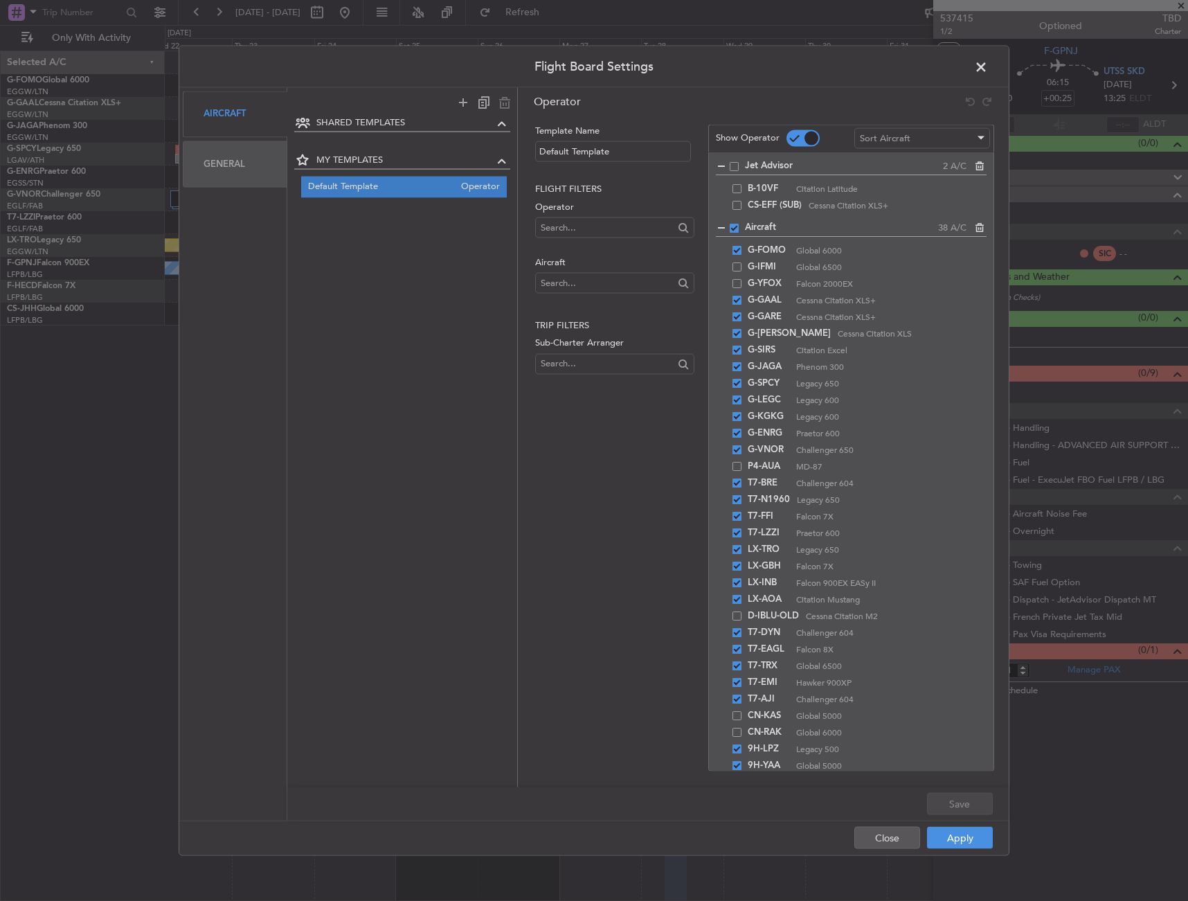
click at [229, 158] on div "General" at bounding box center [235, 164] width 105 height 46
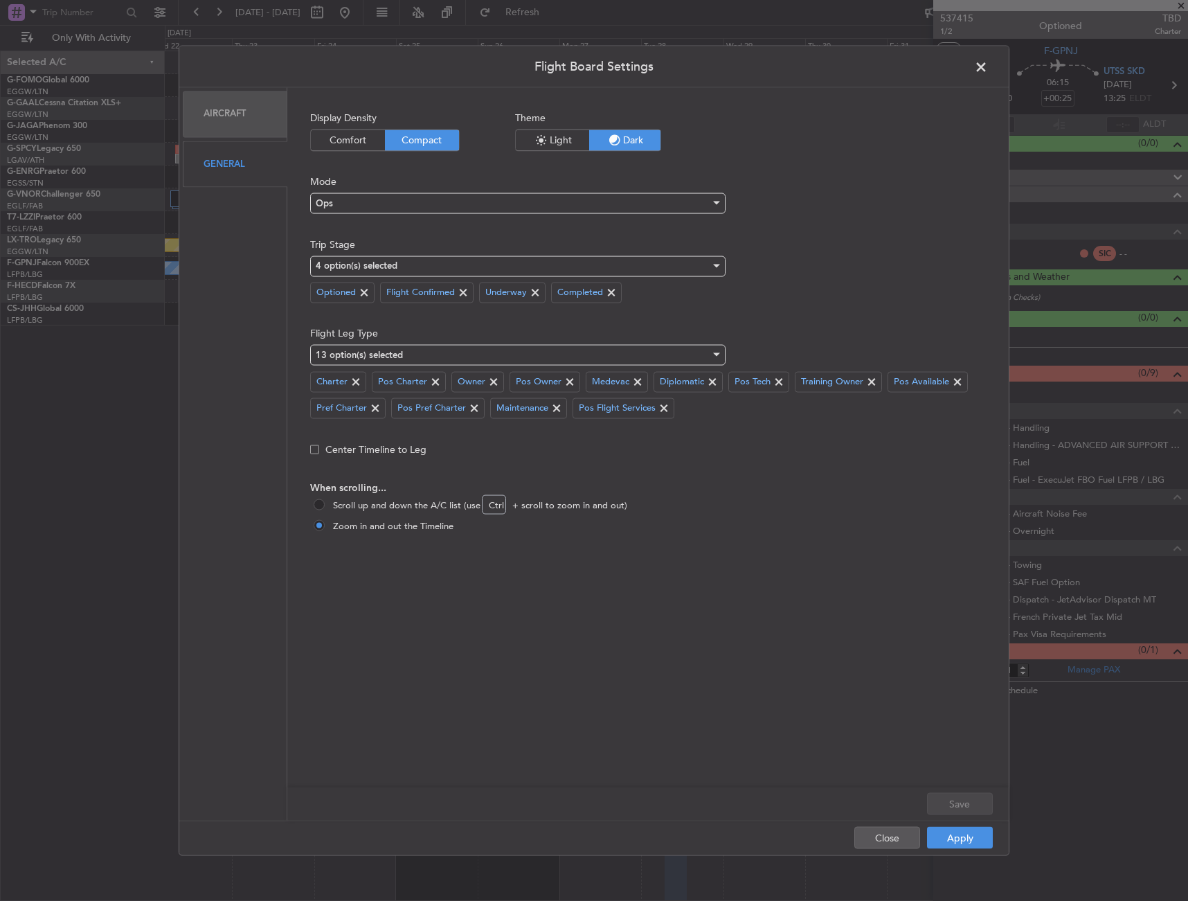
click at [229, 158] on div "General" at bounding box center [235, 164] width 105 height 46
click at [233, 121] on div "Aircraft" at bounding box center [235, 114] width 105 height 46
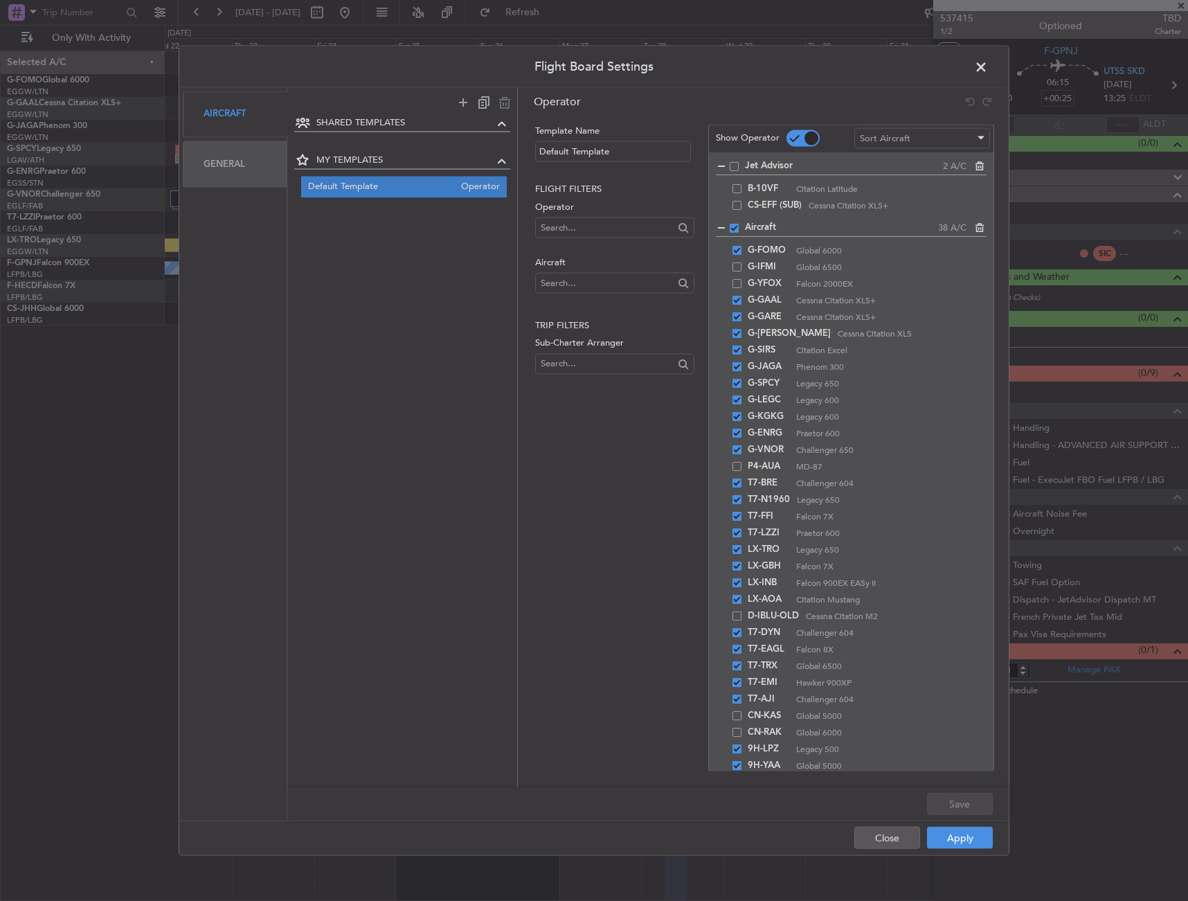
click at [280, 169] on div "General" at bounding box center [235, 164] width 105 height 46
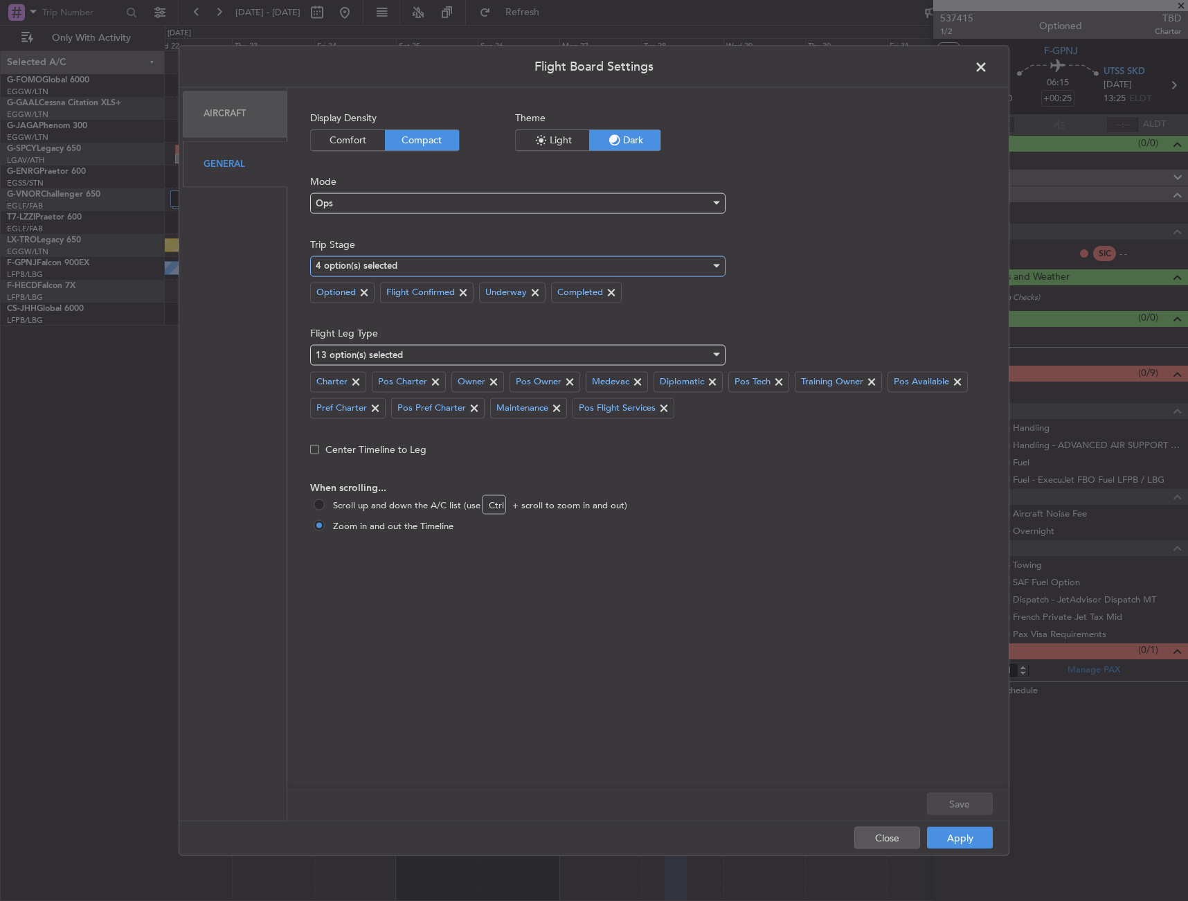
click at [400, 256] on div "4 option(s) selected" at bounding box center [513, 266] width 395 height 21
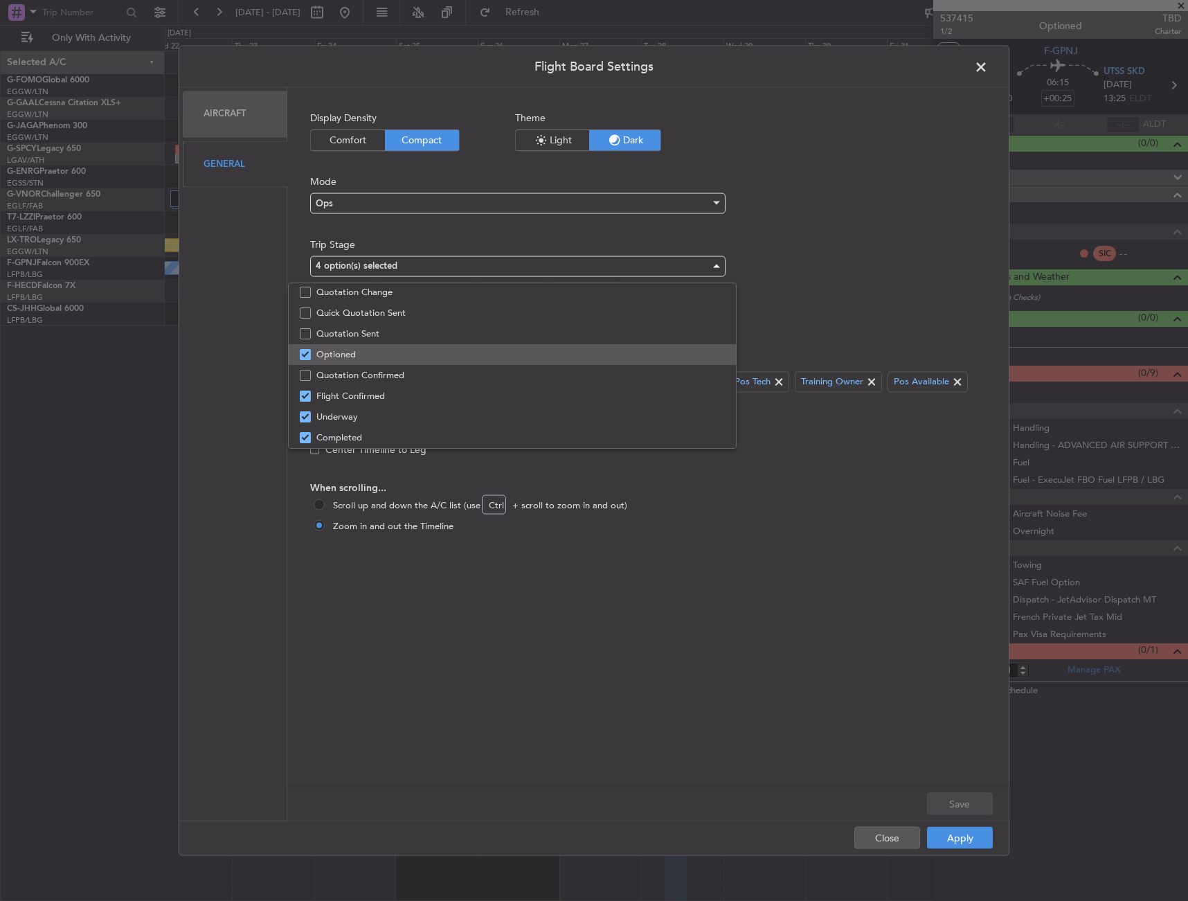
click at [331, 357] on span "Optioned" at bounding box center [520, 354] width 409 height 21
click at [654, 655] on div at bounding box center [594, 450] width 1188 height 901
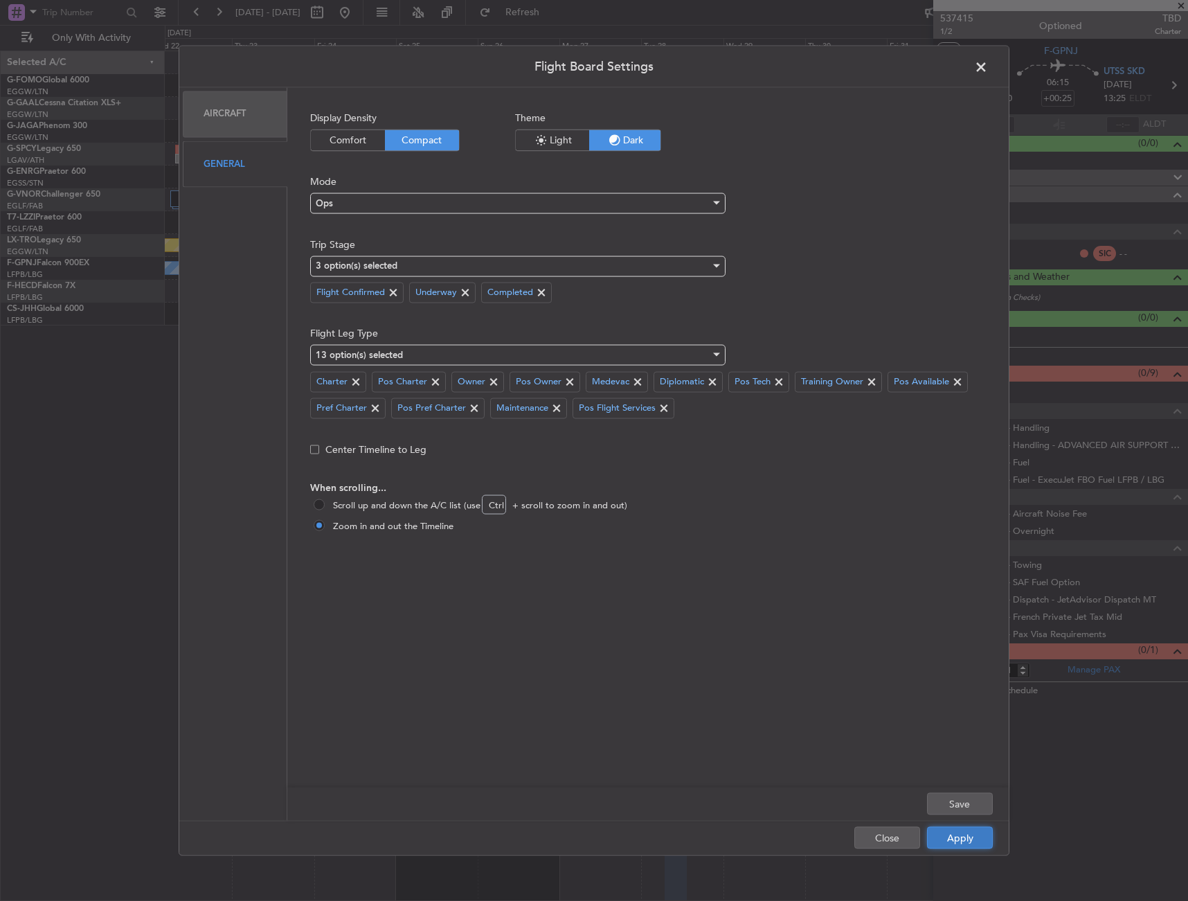
click at [936, 848] on button "Apply" at bounding box center [960, 838] width 66 height 22
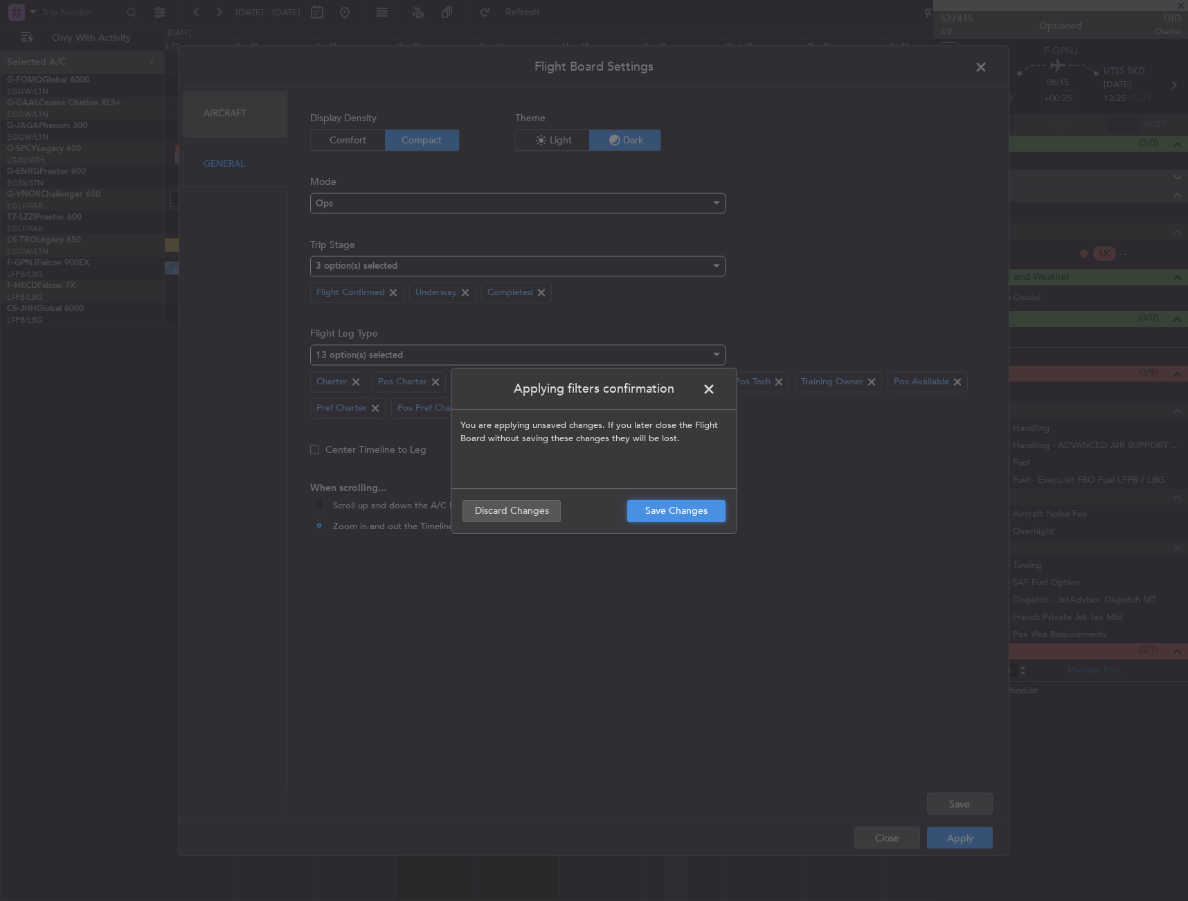
drag, startPoint x: 686, startPoint y: 517, endPoint x: 679, endPoint y: 519, distance: 7.9
click at [685, 517] on button "Save Changes" at bounding box center [676, 511] width 98 height 22
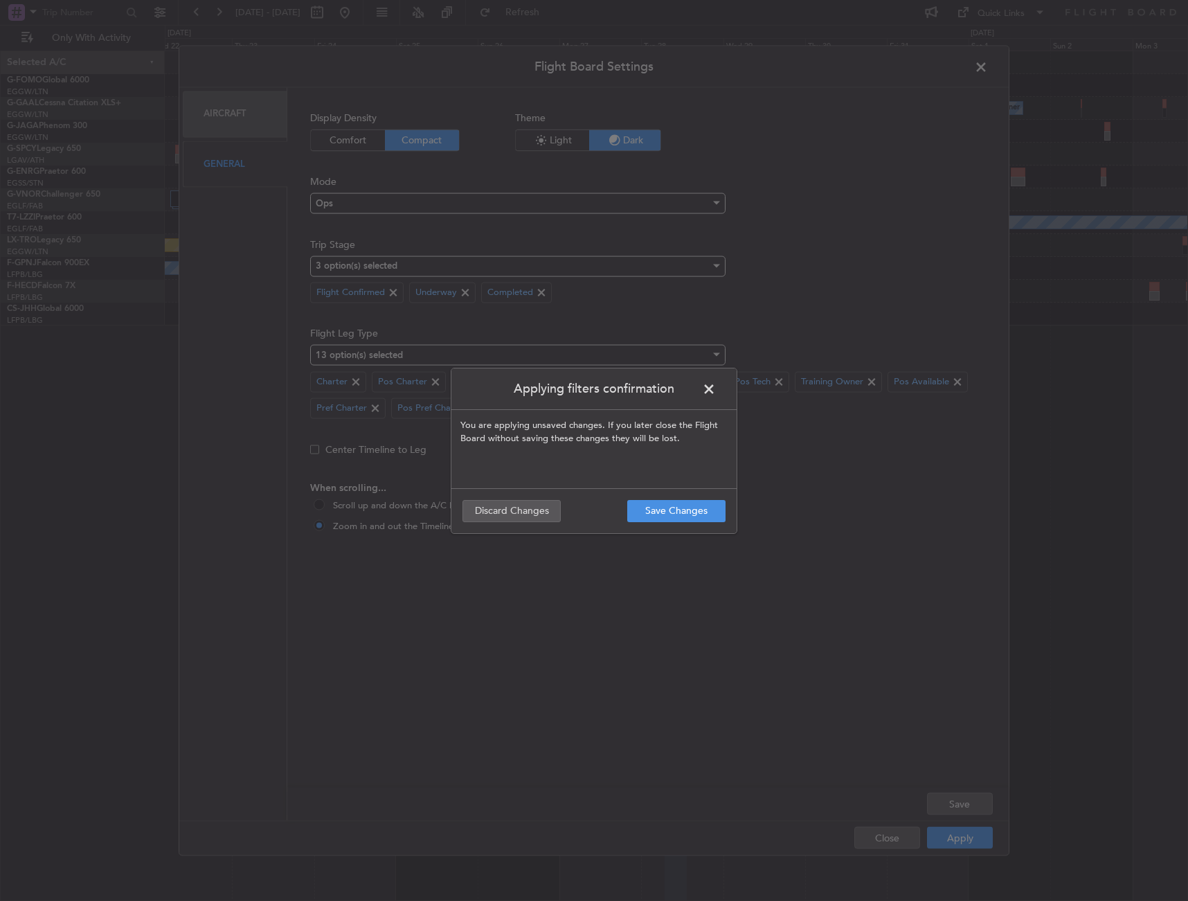
type input "0"
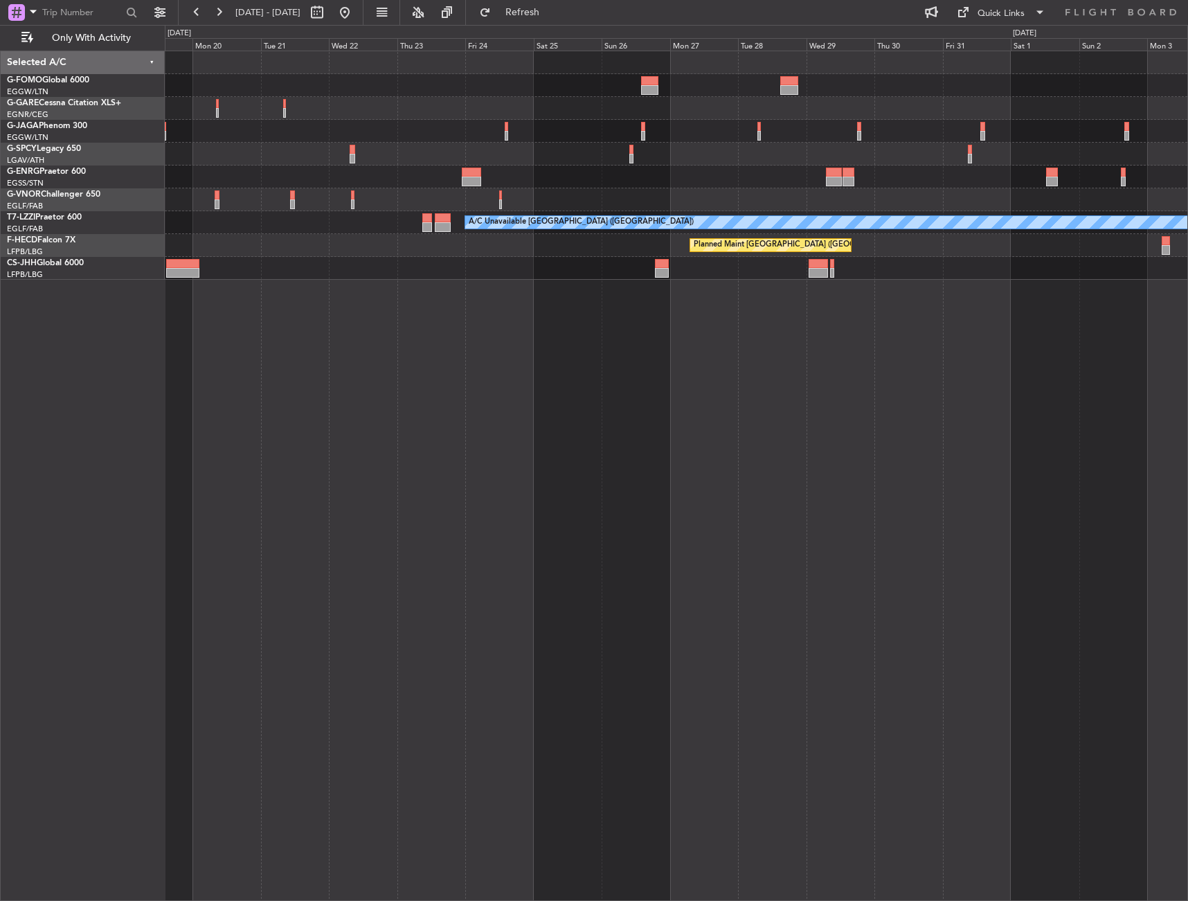
click at [783, 435] on div "A/C Unavailable [GEOGRAPHIC_DATA] ([GEOGRAPHIC_DATA]) Planned Maint [GEOGRAPHIC…" at bounding box center [677, 476] width 1024 height 850
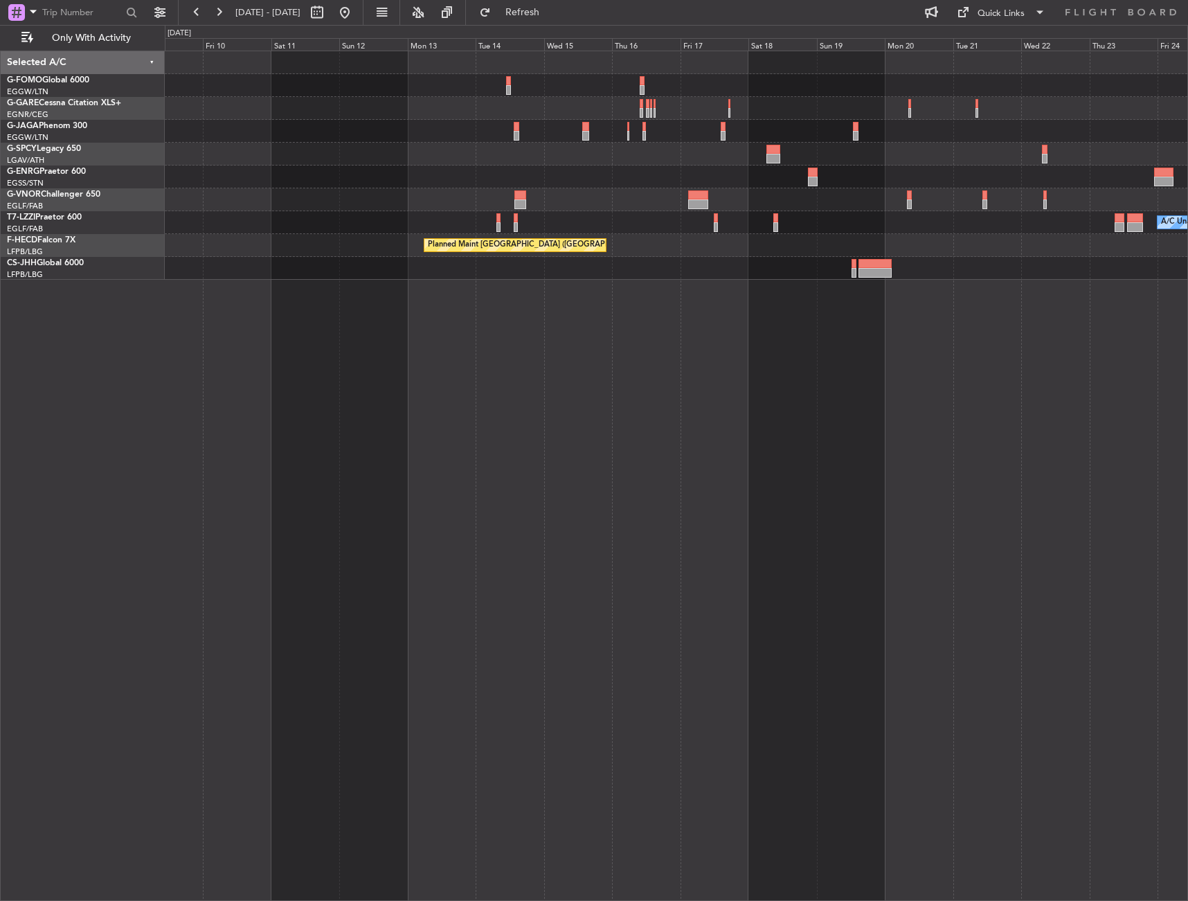
click at [826, 404] on div "A/C Unavailable [GEOGRAPHIC_DATA] ([GEOGRAPHIC_DATA]) Planned Maint [GEOGRAPHIC…" at bounding box center [677, 476] width 1024 height 850
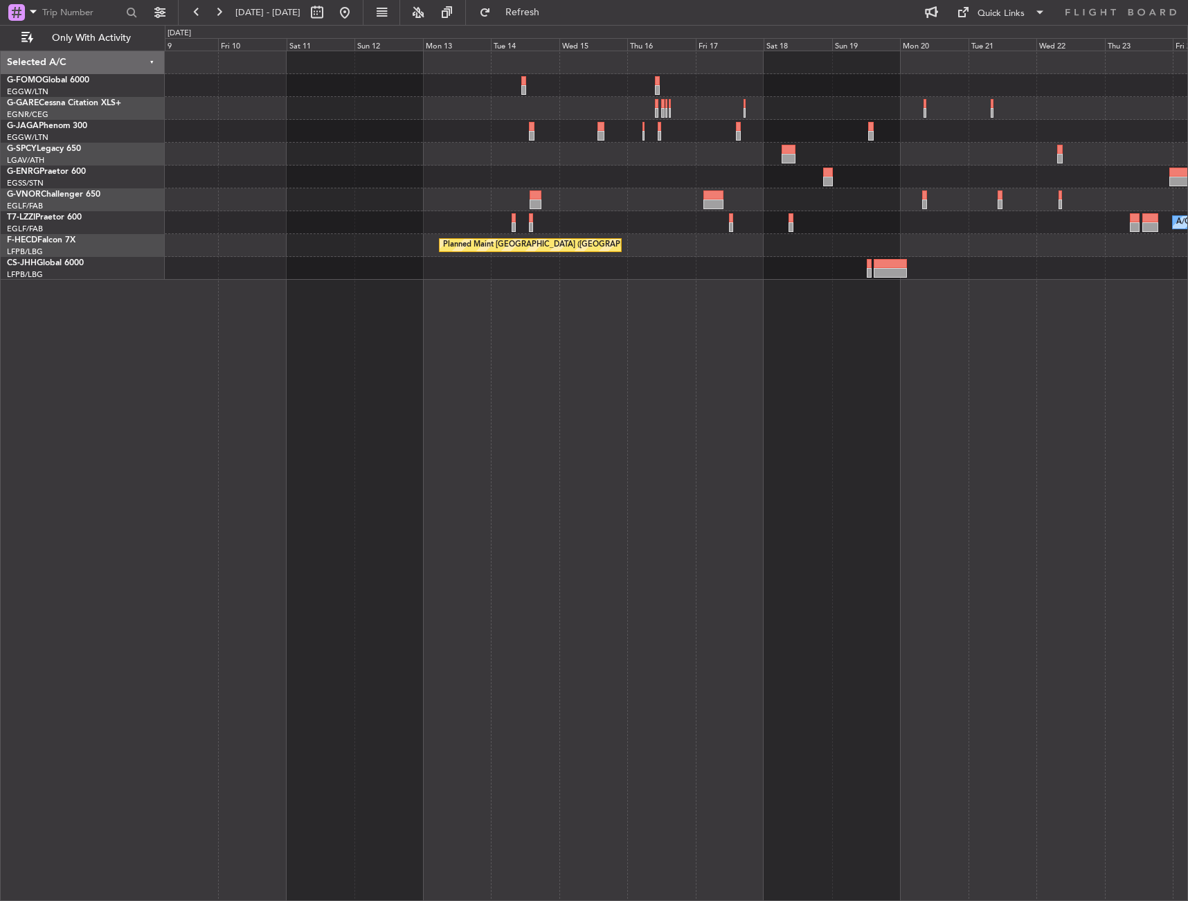
click at [949, 404] on div "A/C Unavailable [GEOGRAPHIC_DATA] ([GEOGRAPHIC_DATA]) Planned Maint [GEOGRAPHIC…" at bounding box center [677, 476] width 1024 height 850
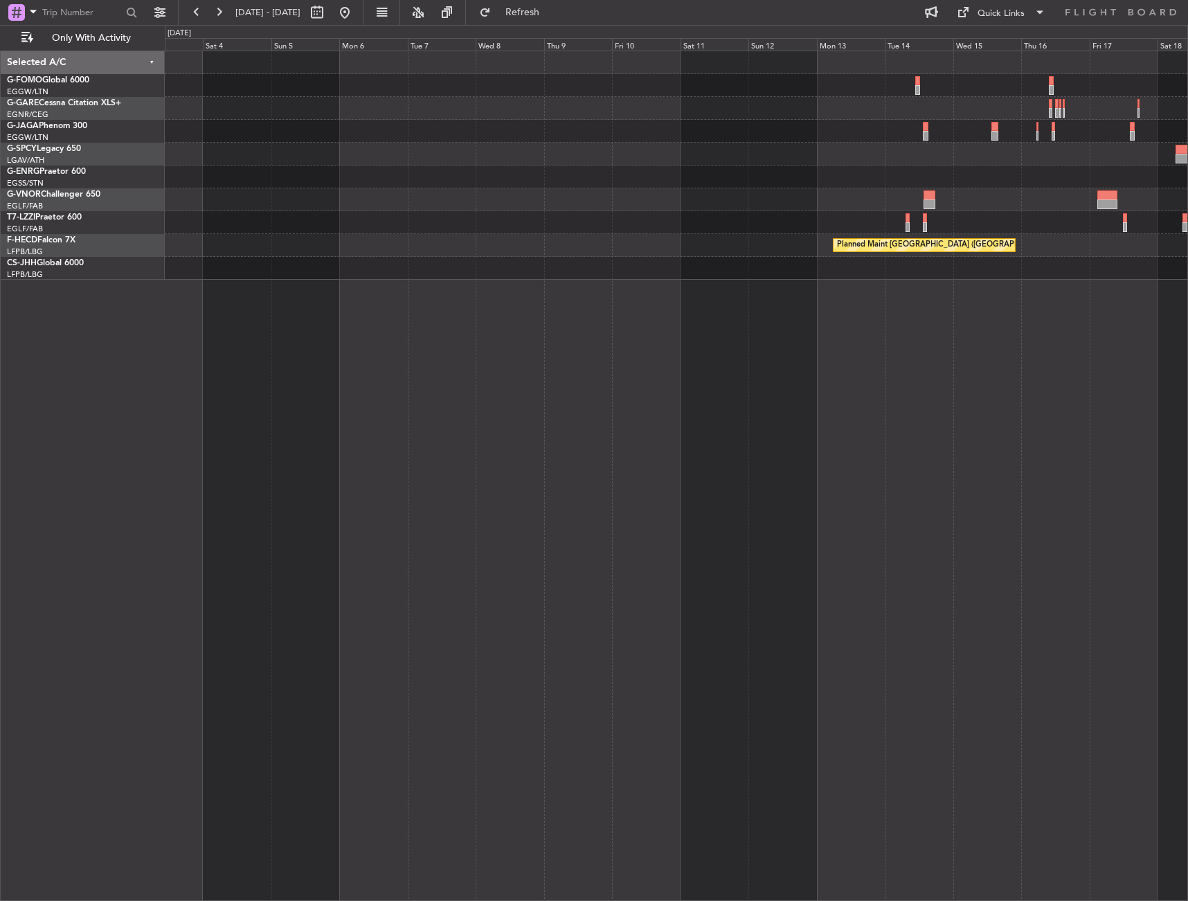
click at [915, 380] on div "Planned Maint [GEOGRAPHIC_DATA] ([GEOGRAPHIC_DATA])" at bounding box center [677, 476] width 1024 height 850
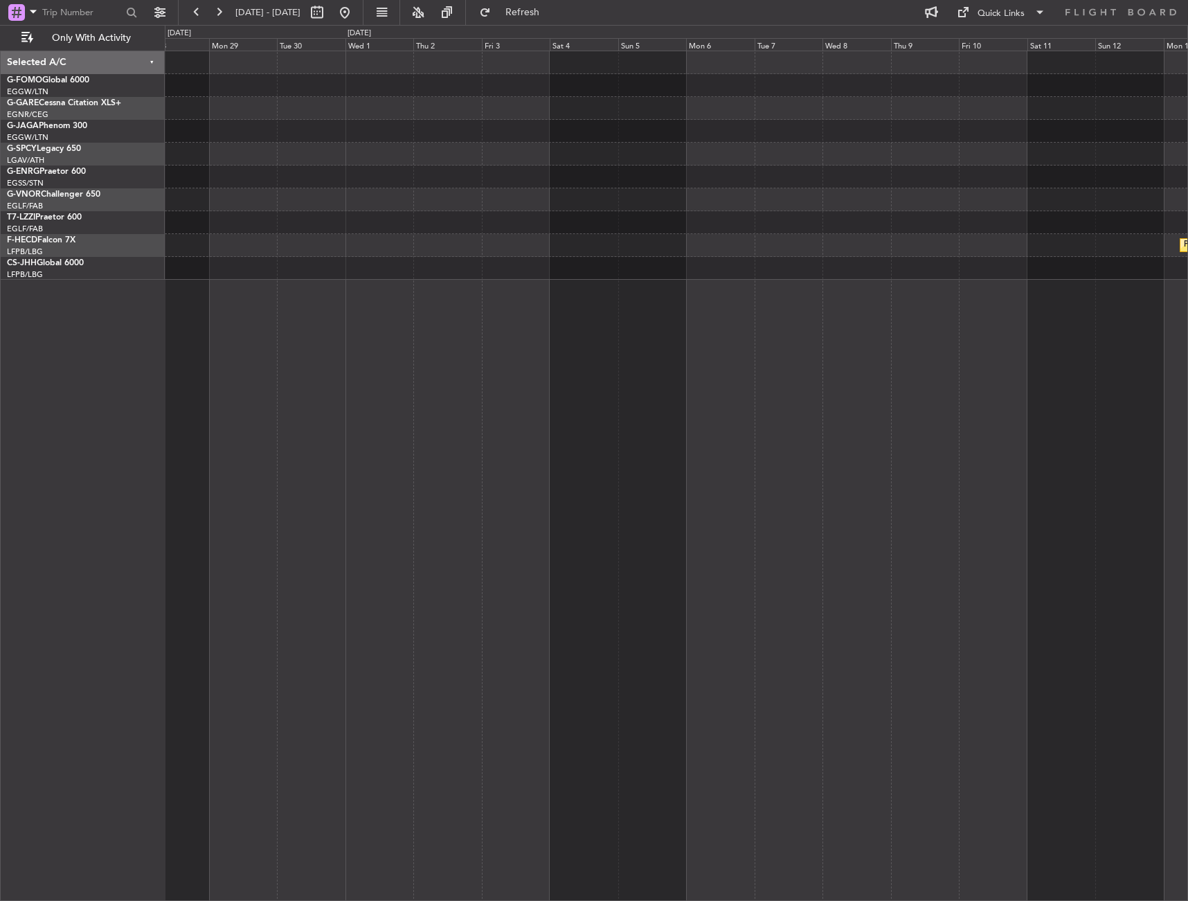
click at [929, 376] on div "Planned Maint [GEOGRAPHIC_DATA] ([GEOGRAPHIC_DATA])" at bounding box center [677, 476] width 1024 height 850
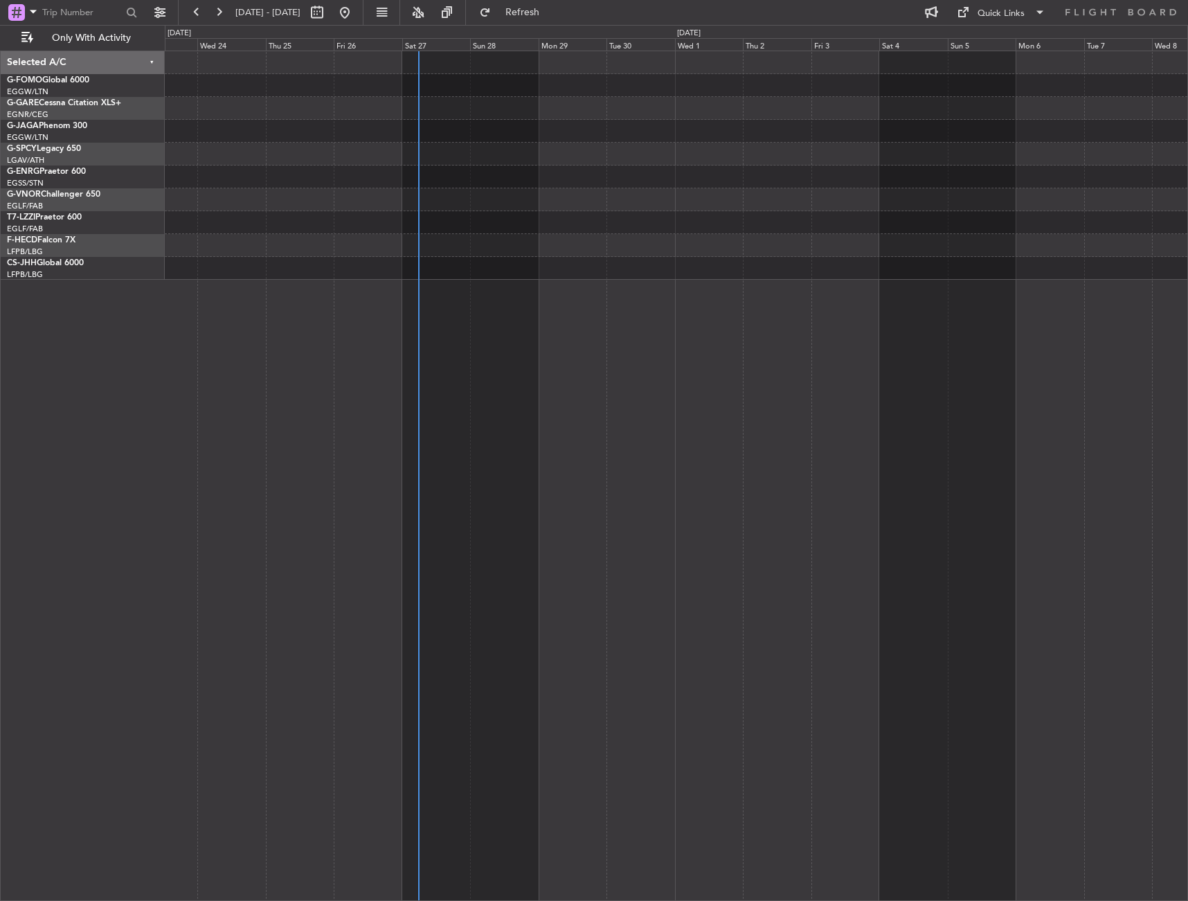
click at [206, 331] on div at bounding box center [677, 476] width 1024 height 850
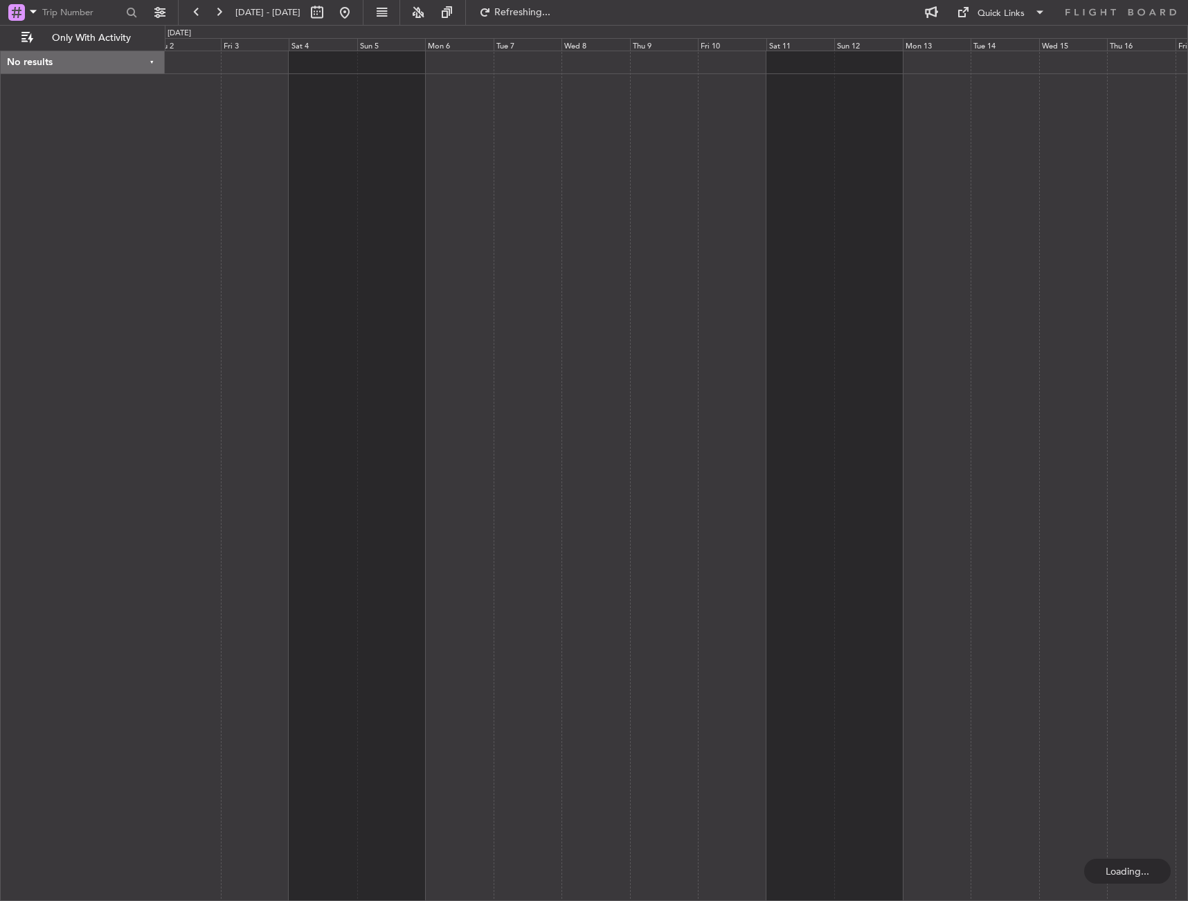
click at [96, 342] on div "No results 0 0 Thu 2 Fri 3 Sat 4 Sun 5 Mon 6 Tue 7 Wed 8 Oct 2025 Thu 9 Fri 10 …" at bounding box center [594, 463] width 1188 height 876
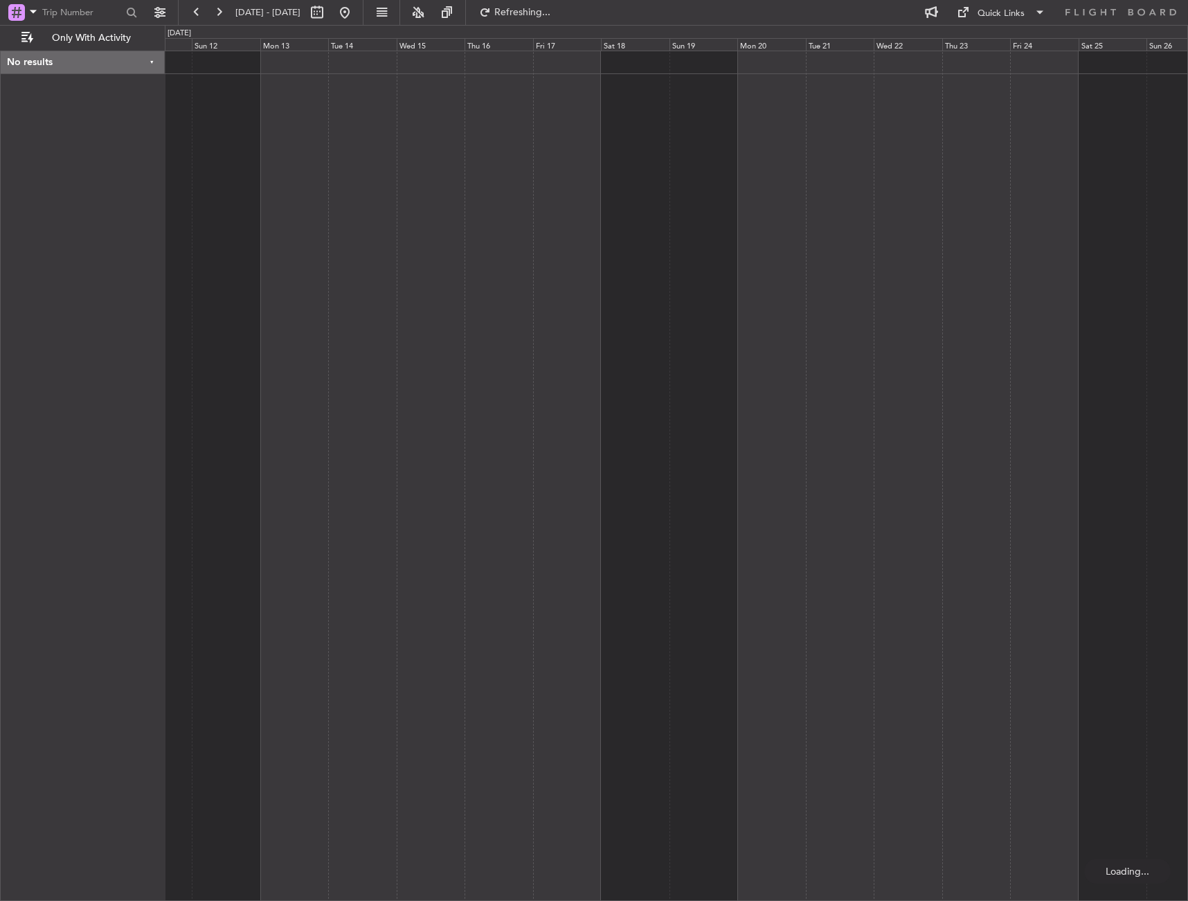
click at [267, 314] on div at bounding box center [677, 476] width 1024 height 850
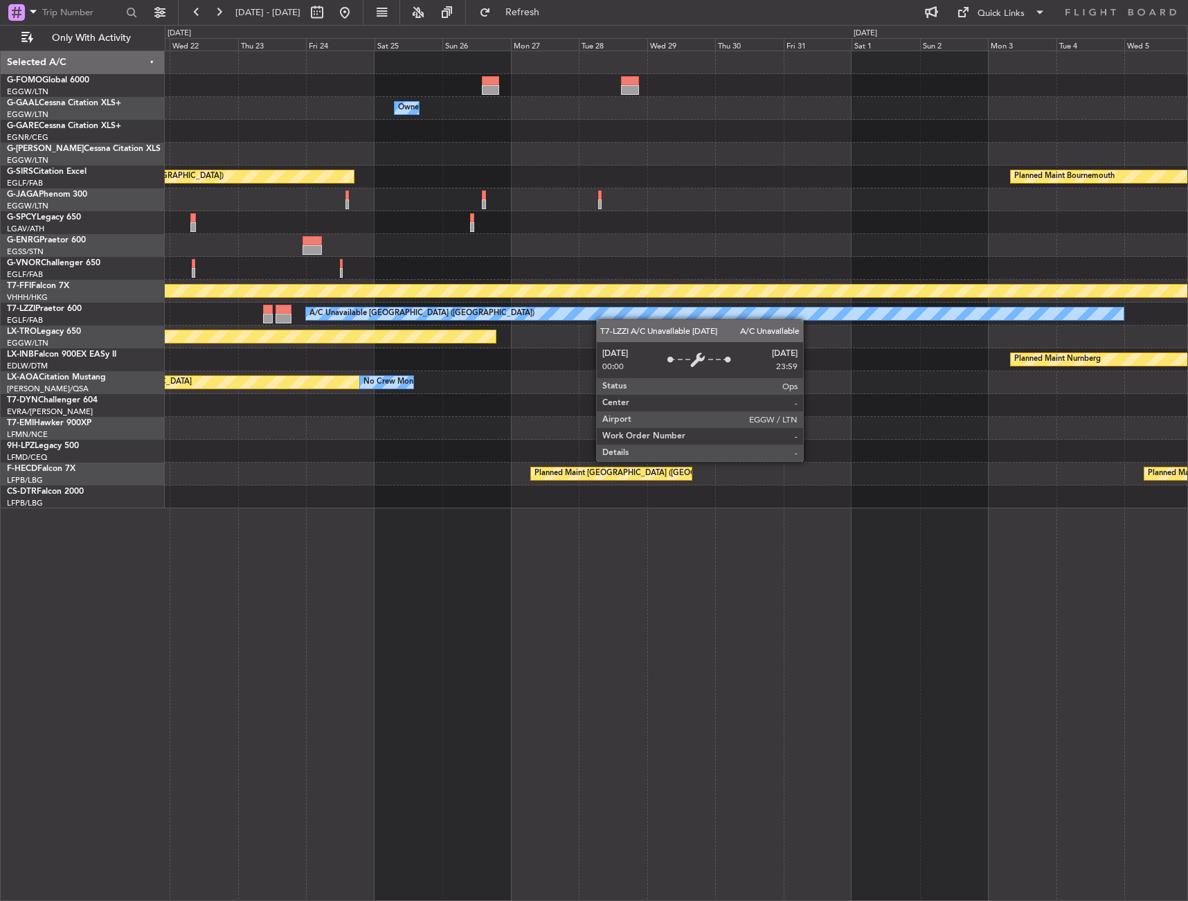
click at [478, 313] on div "A/C Unavailable [GEOGRAPHIC_DATA] ([GEOGRAPHIC_DATA])" at bounding box center [714, 313] width 817 height 12
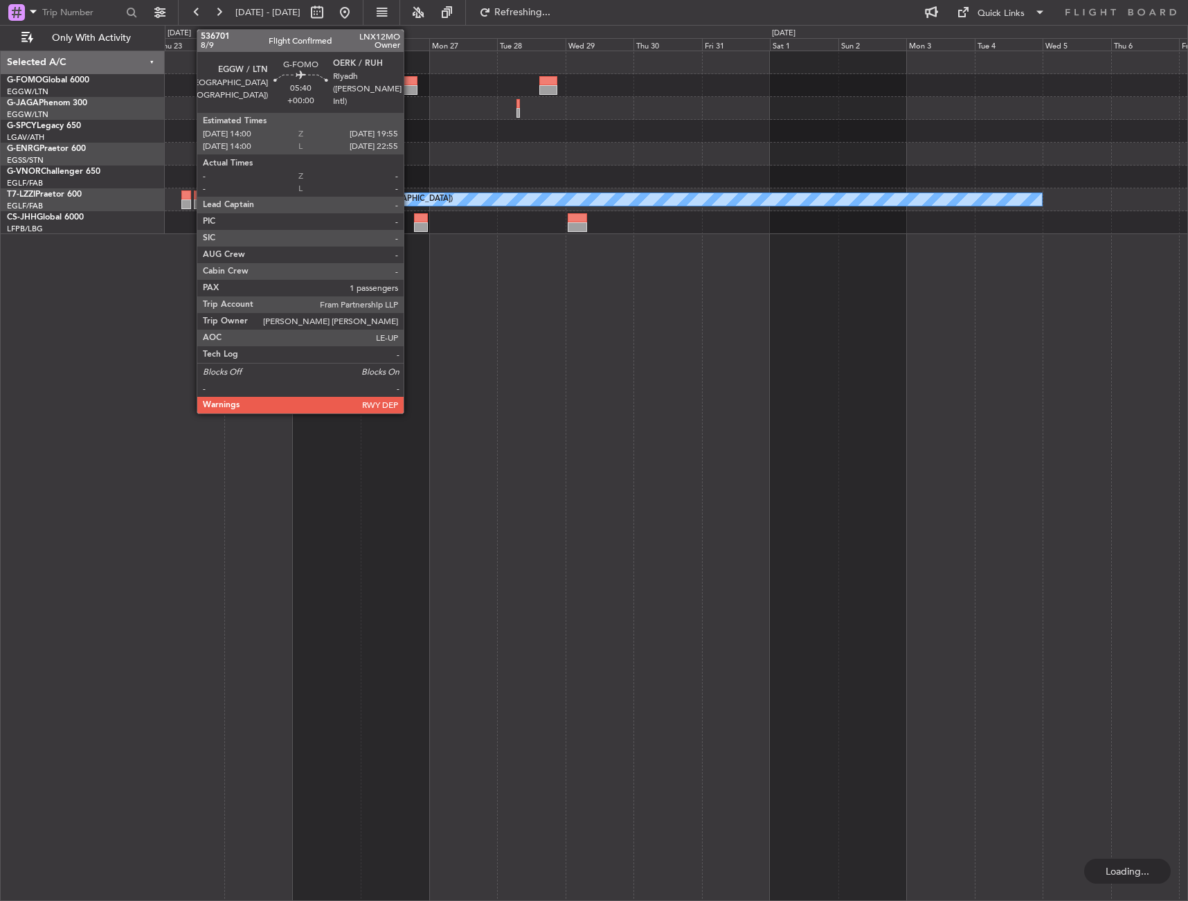
click at [405, 81] on div at bounding box center [408, 81] width 17 height 10
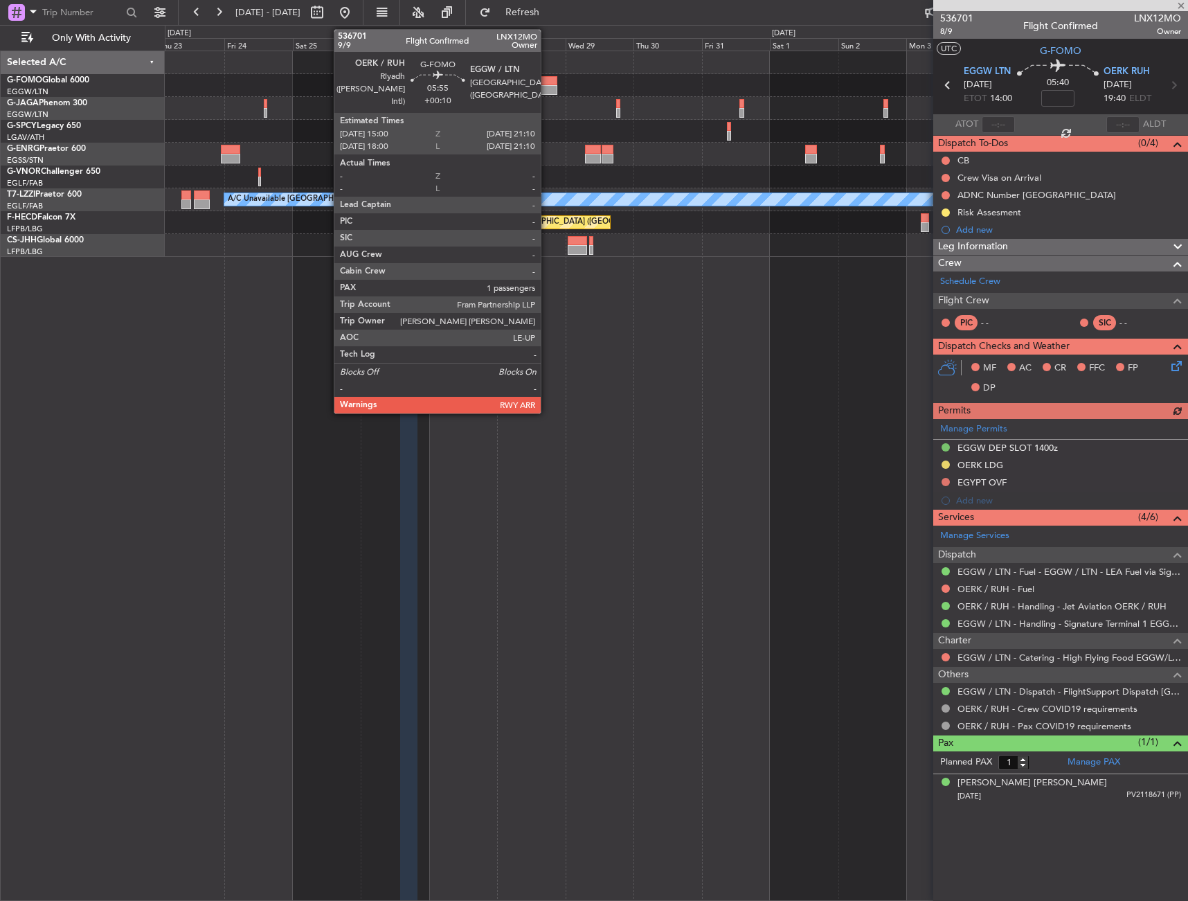
click at [547, 83] on div at bounding box center [548, 81] width 18 height 10
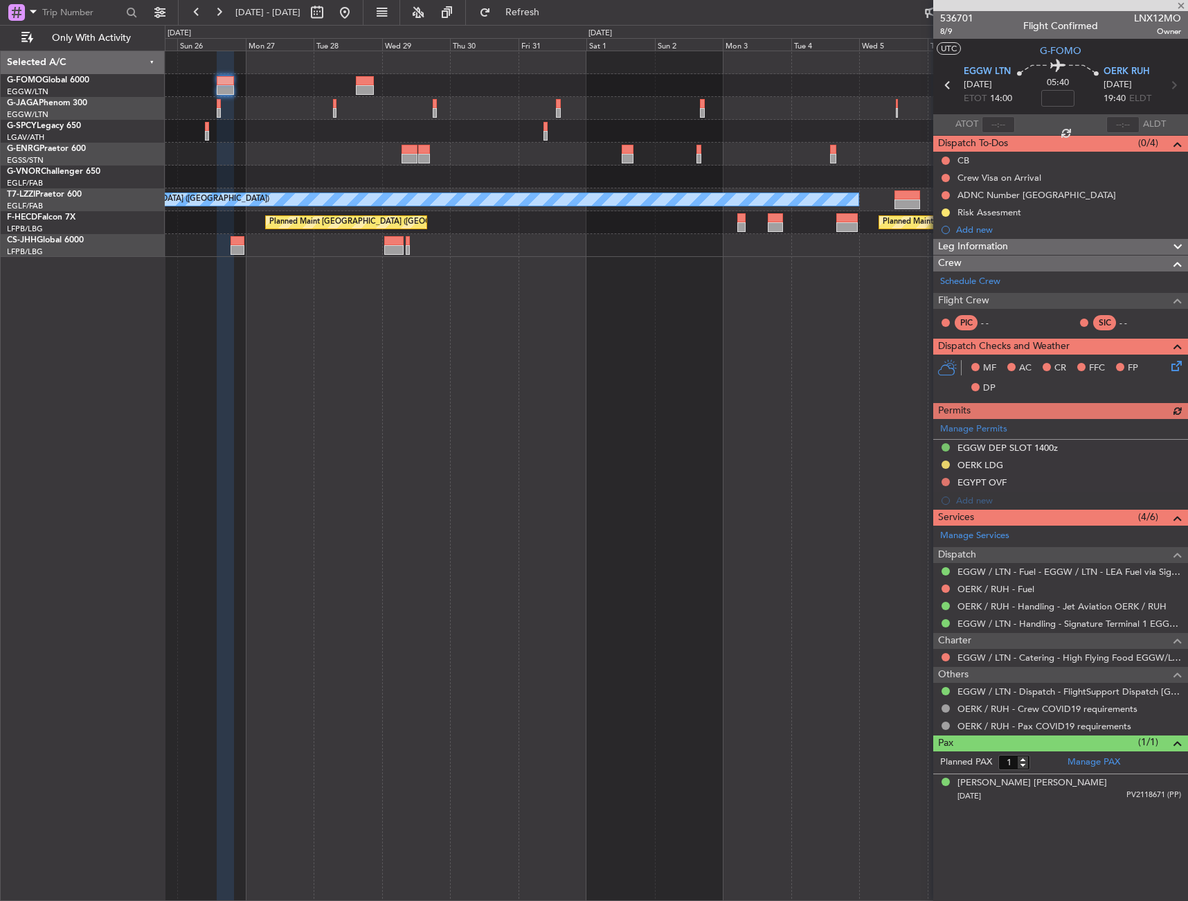
click at [417, 119] on div "A/C Unavailable [GEOGRAPHIC_DATA] ([GEOGRAPHIC_DATA]) Planned Maint [GEOGRAPHIC…" at bounding box center [676, 154] width 1023 height 206
type input "+00:10"
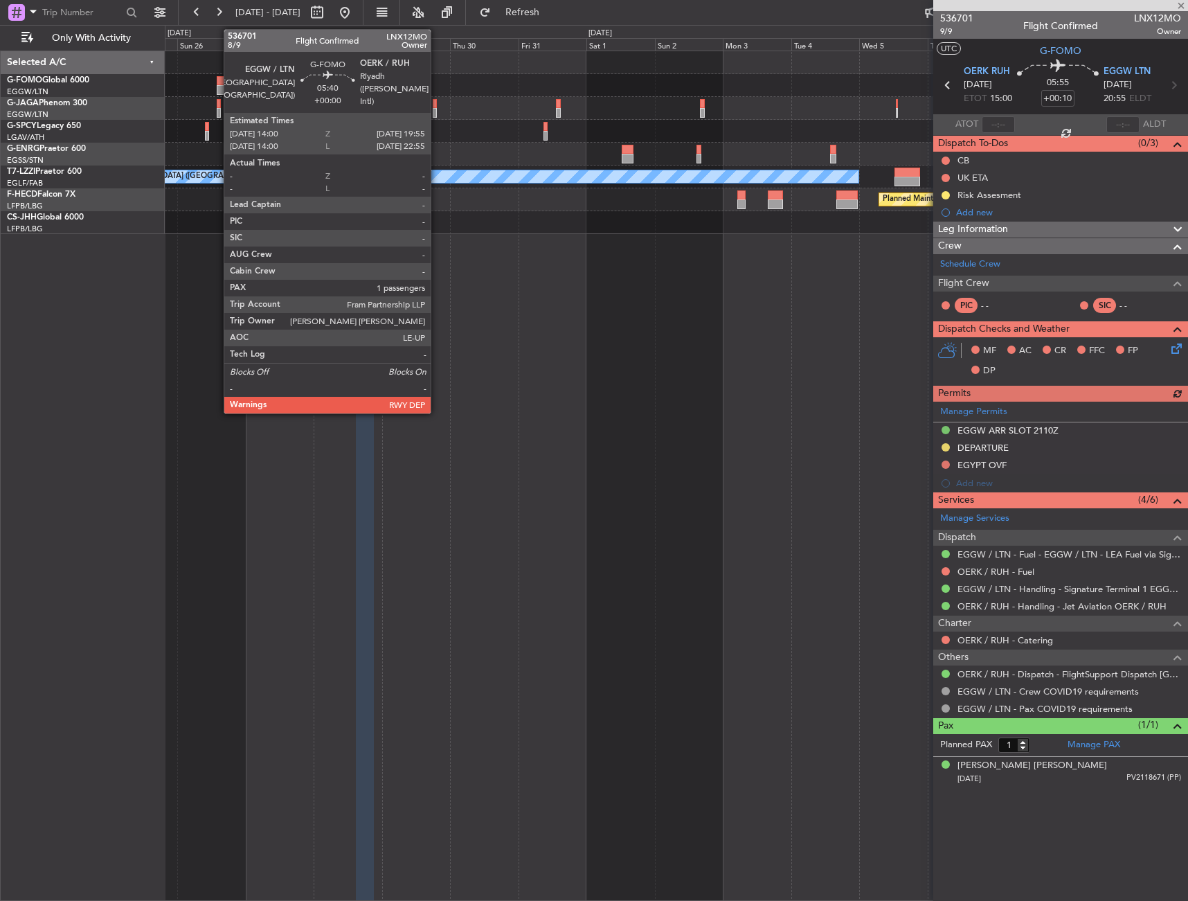
click at [217, 82] on div at bounding box center [225, 81] width 17 height 10
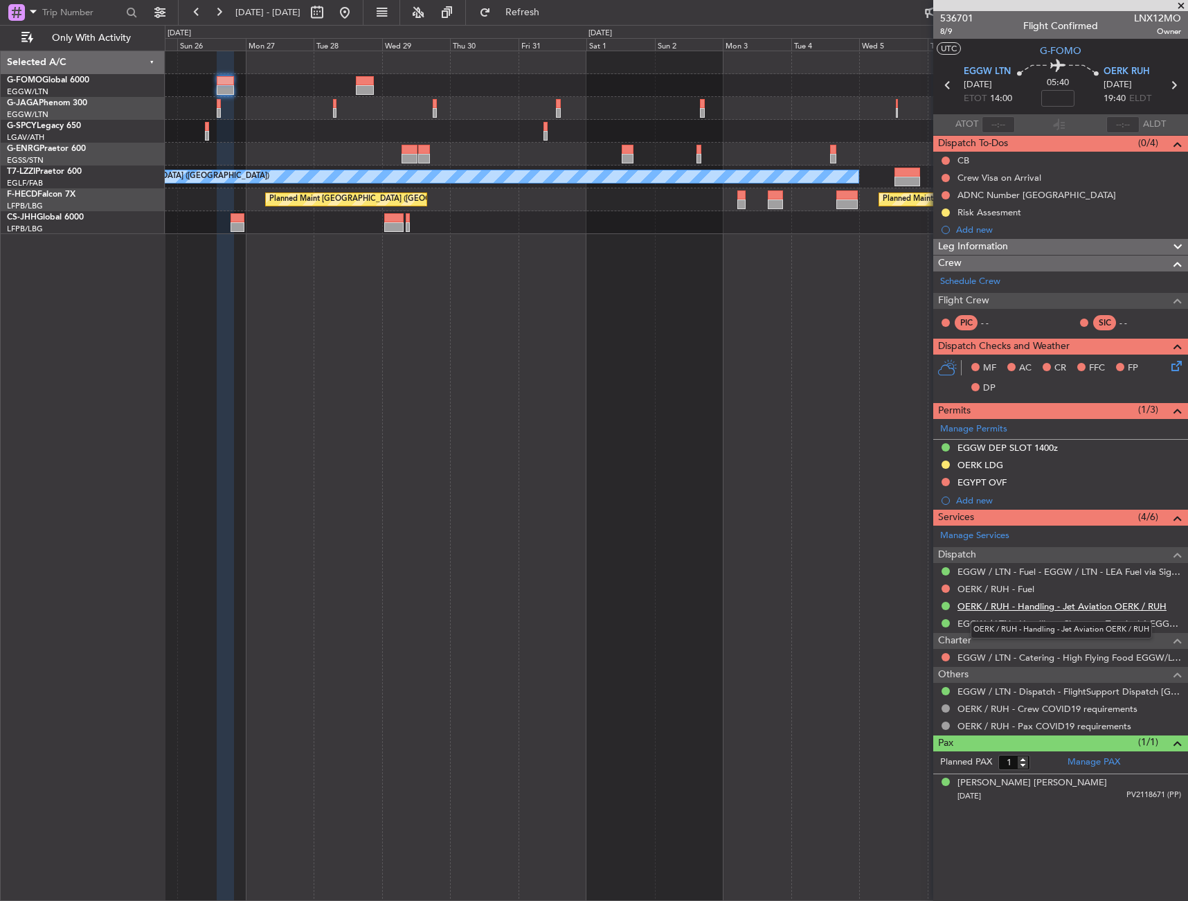
click at [1011, 607] on link "OERK / RUH - Handling - Jet Aviation OERK / RUH" at bounding box center [1062, 606] width 209 height 12
click at [1010, 245] on div "Leg Information" at bounding box center [1061, 247] width 255 height 16
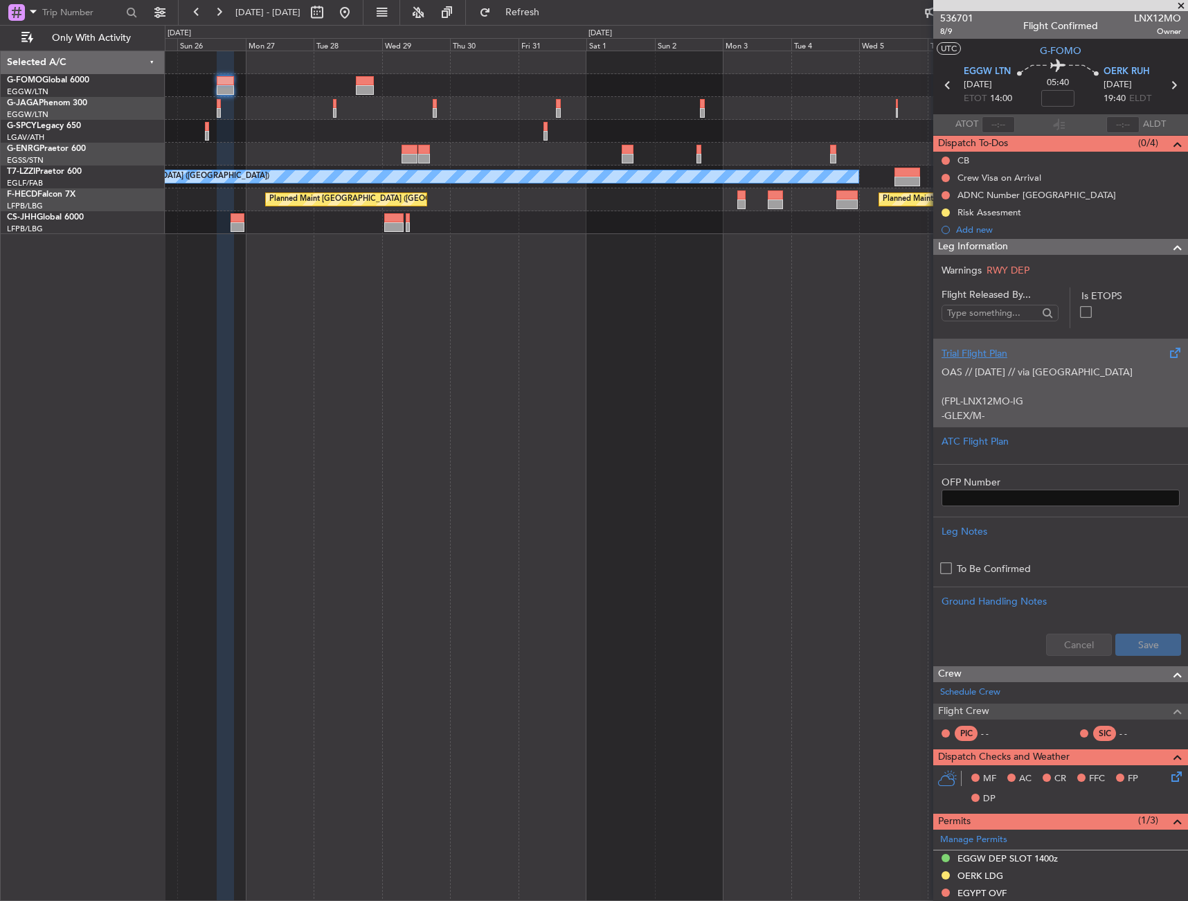
click at [1043, 377] on p "OAS // 25SEP // via Egypt (FPL-LNX12MO-IG -GLEX/M-SBDE2E3FGHIJ1J3J4J5M1M3RWXYZ/…" at bounding box center [1061, 765] width 238 height 800
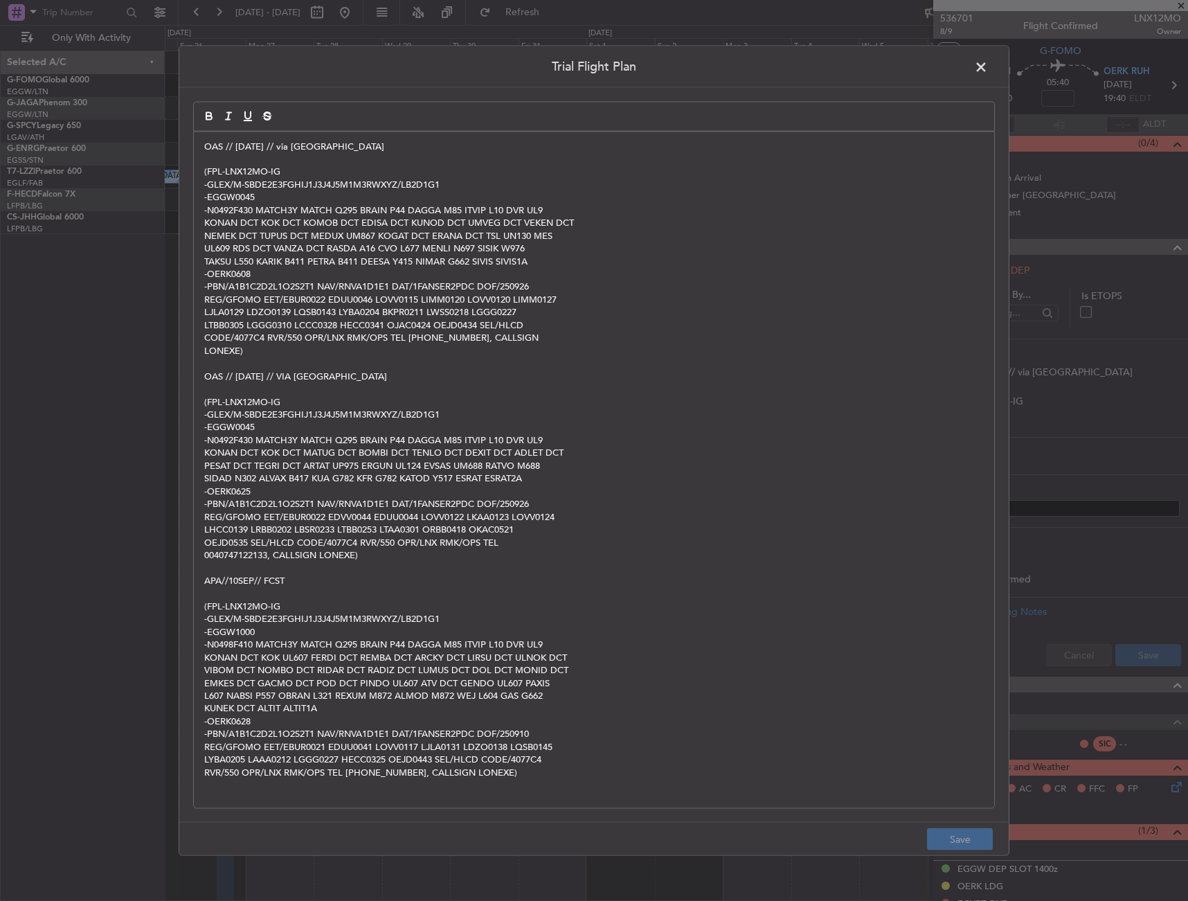
click at [988, 62] on span at bounding box center [988, 70] width 0 height 28
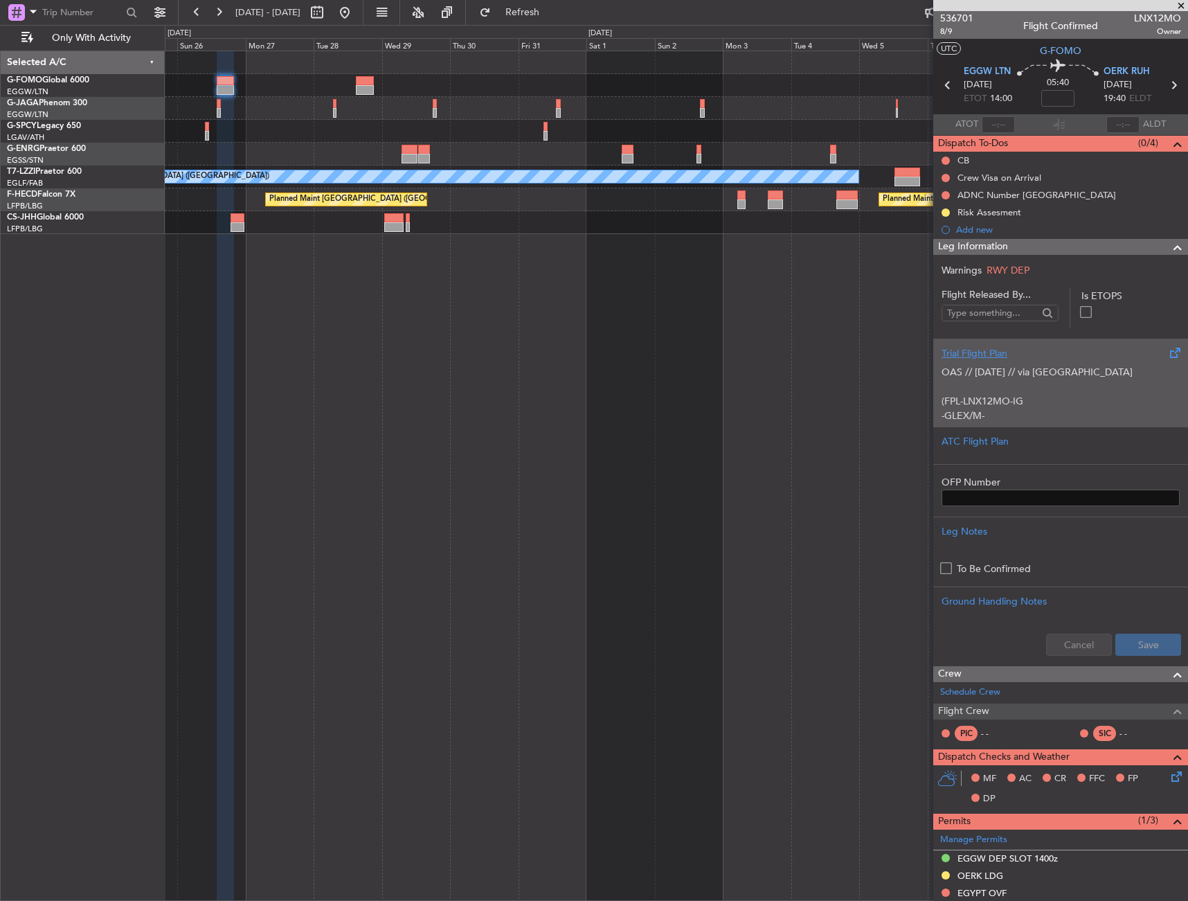
click at [1099, 389] on p "OAS // 25SEP // via Egypt (FPL-LNX12MO-IG -GLEX/M-SBDE2E3FGHIJ1J3J4J5M1M3RWXYZ/…" at bounding box center [1061, 765] width 238 height 800
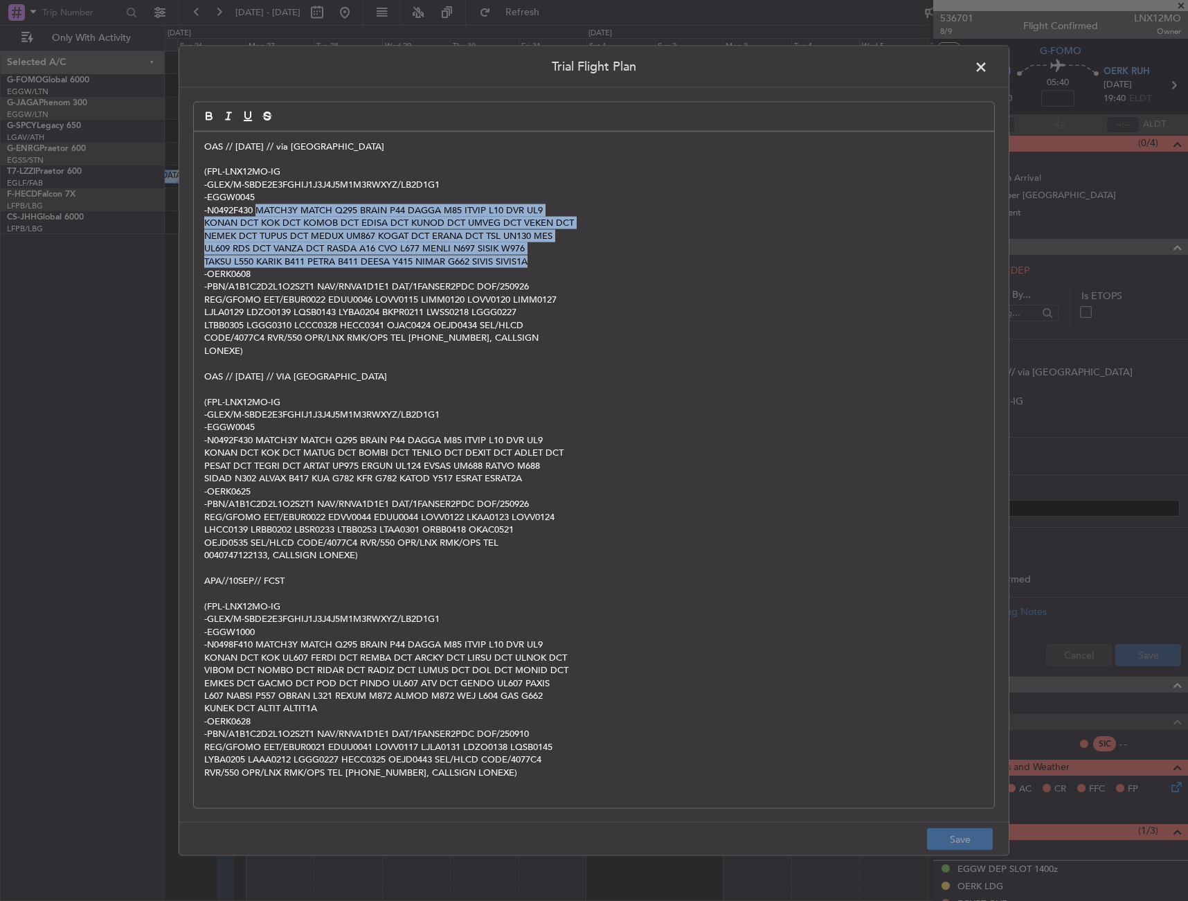
drag, startPoint x: 259, startPoint y: 213, endPoint x: 546, endPoint y: 263, distance: 291.8
click at [546, 263] on div "OAS // 25SEP // via Egypt (FPL-LNX12MO-IG -GLEX/M-SBDE2E3FGHIJ1J3J4J5M1M3RWXYZ/…" at bounding box center [594, 470] width 801 height 677
copy div "MATCH3Y MATCH Q295 BRAIN P44 DAGGA M85 ITVIP L10 DVR UL9 KONAN DCT KOK DCT KOMO…"
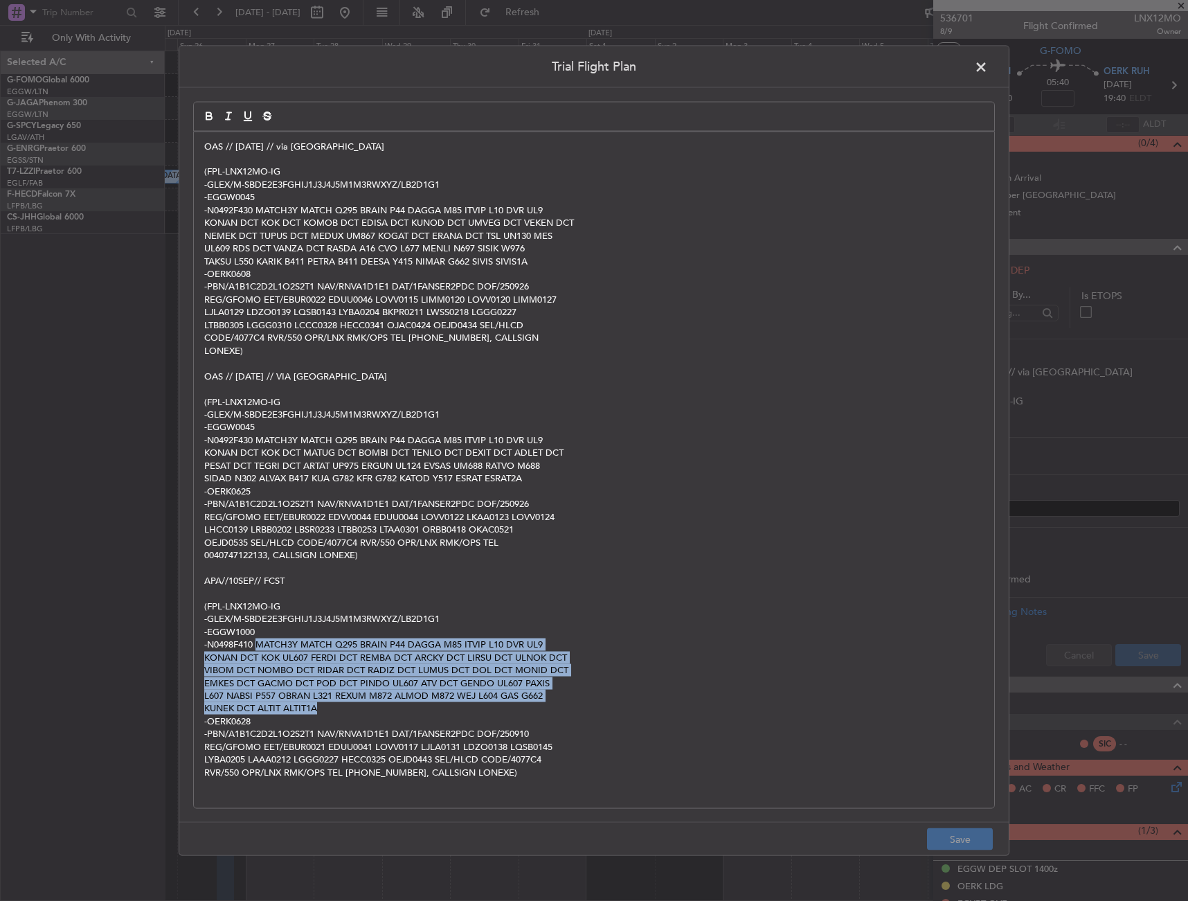
drag, startPoint x: 258, startPoint y: 644, endPoint x: 377, endPoint y: 703, distance: 133.5
click at [377, 703] on div "OAS // 25SEP // via Egypt (FPL-LNX12MO-IG -GLEX/M-SBDE2E3FGHIJ1J3J4J5M1M3RWXYZ/…" at bounding box center [594, 470] width 801 height 677
copy div "MATCH3Y MATCH Q295 BRAIN P44 DAGGA M85 ITVIP L10 DVR UL9 KONAN DCT KOK UL607 FE…"
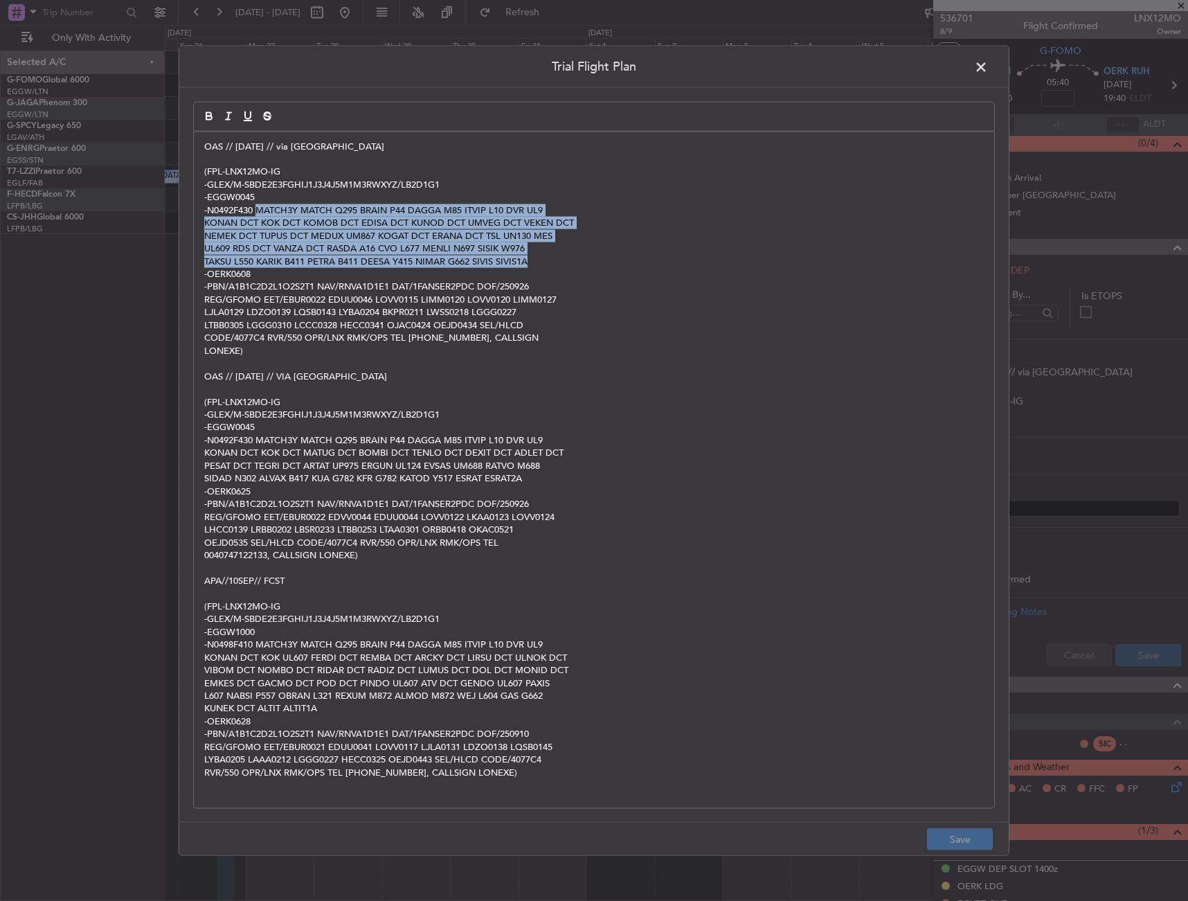
drag, startPoint x: 259, startPoint y: 211, endPoint x: 601, endPoint y: 262, distance: 345.9
click at [601, 262] on div "OAS // 25SEP // via Egypt (FPL-LNX12MO-IG -GLEX/M-SBDE2E3FGHIJ1J3J4J5M1M3RWXYZ/…" at bounding box center [594, 470] width 801 height 677
copy div "MATCH3Y MATCH Q295 BRAIN P44 DAGGA M85 ITVIP L10 DVR UL9 KONAN DCT KOK DCT KOMO…"
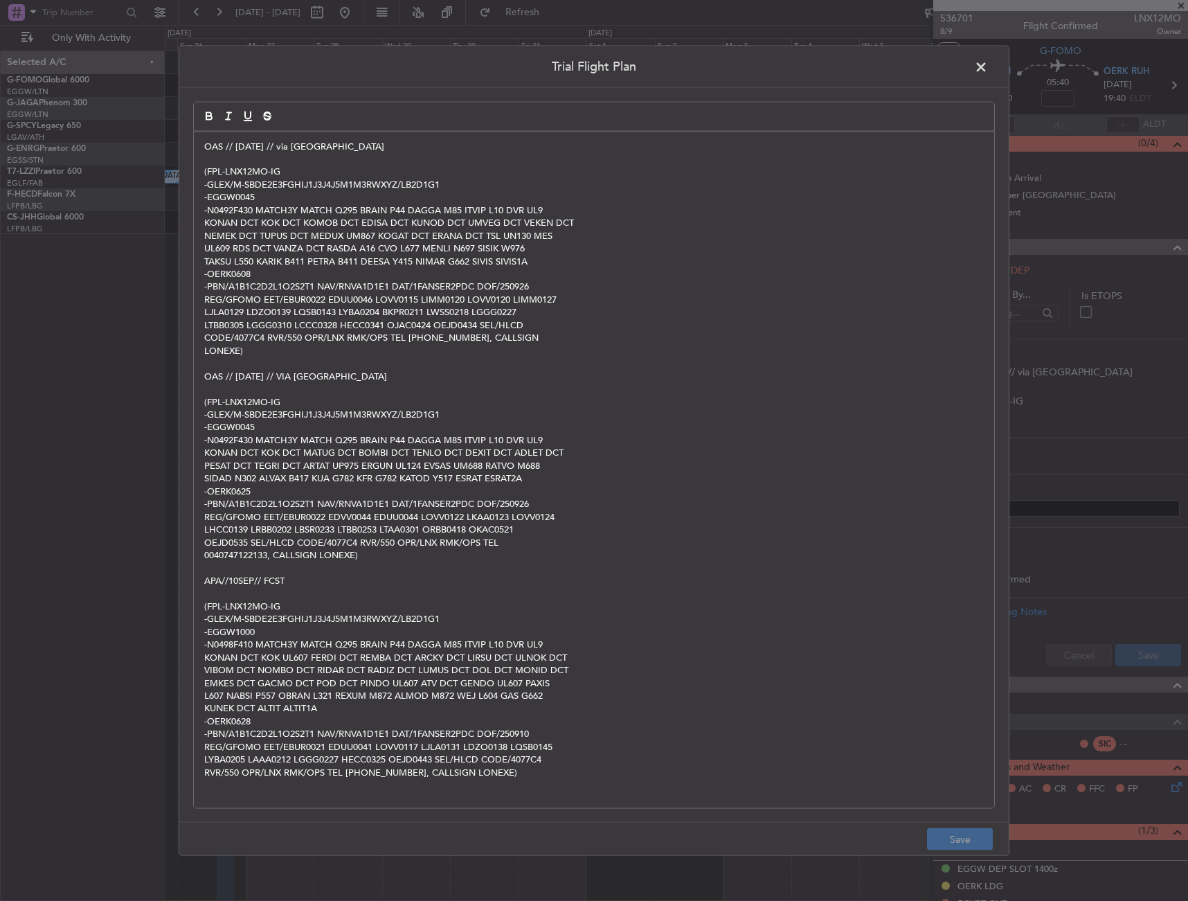
click at [439, 313] on p "LJLA0129 LDZO0139 LQSB0143 LYBA0204 BKPR0211 LWSS0218 LGGG0227" at bounding box center [594, 312] width 780 height 12
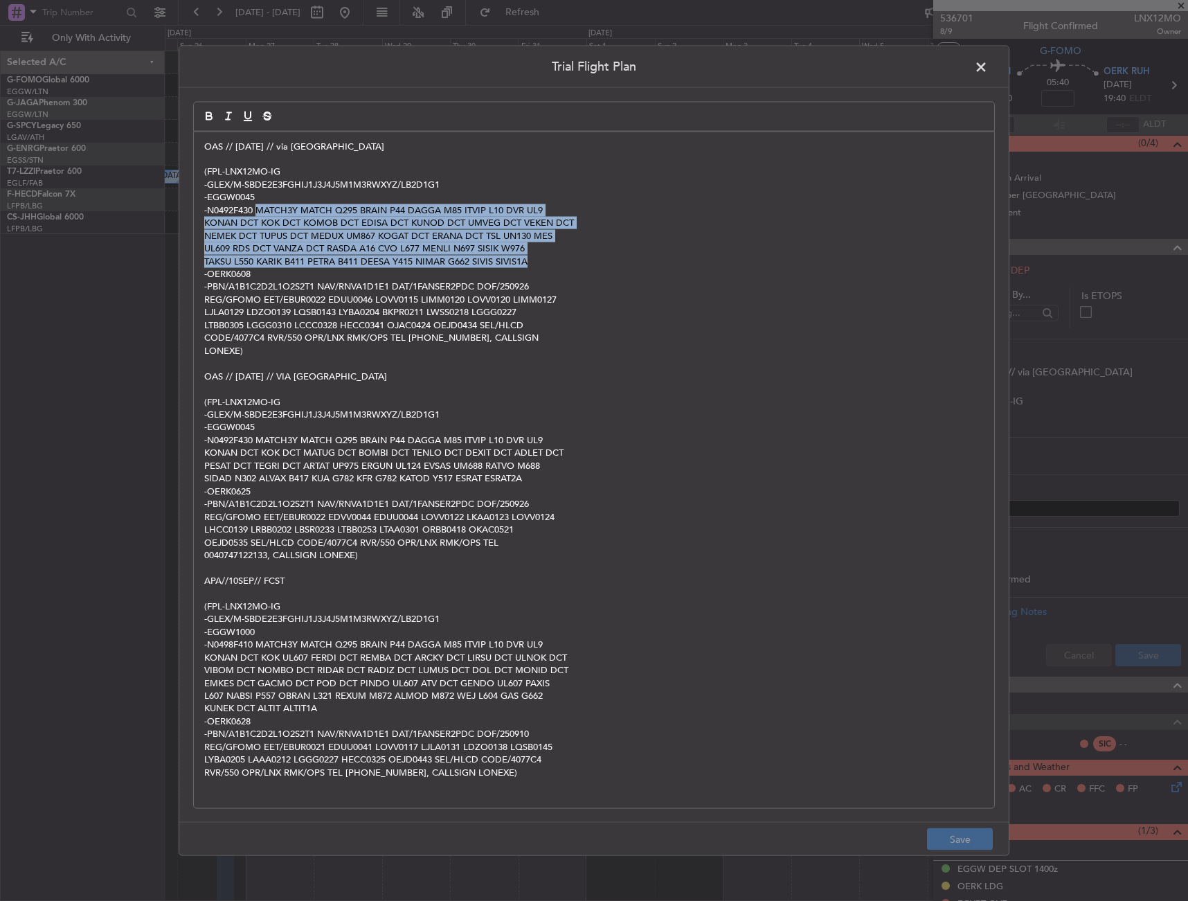
drag, startPoint x: 257, startPoint y: 209, endPoint x: 571, endPoint y: 267, distance: 319.6
click at [571, 267] on div "OAS // 25SEP // via Egypt (FPL-LNX12MO-IG -GLEX/M-SBDE2E3FGHIJ1J3J4J5M1M3RWXYZ/…" at bounding box center [594, 470] width 801 height 677
copy div "MATCH3Y MATCH Q295 BRAIN P44 DAGGA M85 ITVIP L10 DVR UL9 KONAN DCT KOK DCT KOMO…"
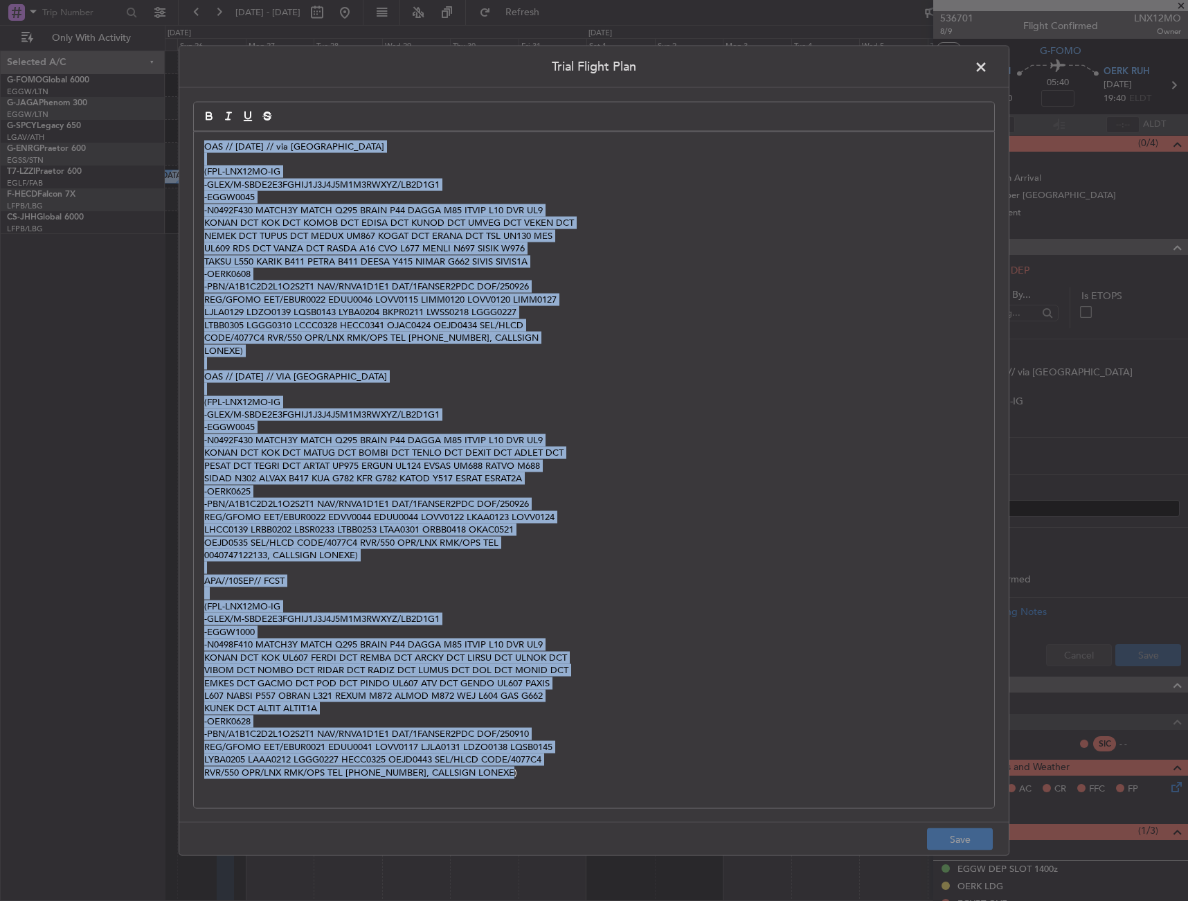
click at [753, 206] on p "-N0492F430 MATCH3Y MATCH Q295 BRAIN P44 DAGGA M85 ITVIP L10 DVR UL9" at bounding box center [594, 210] width 780 height 12
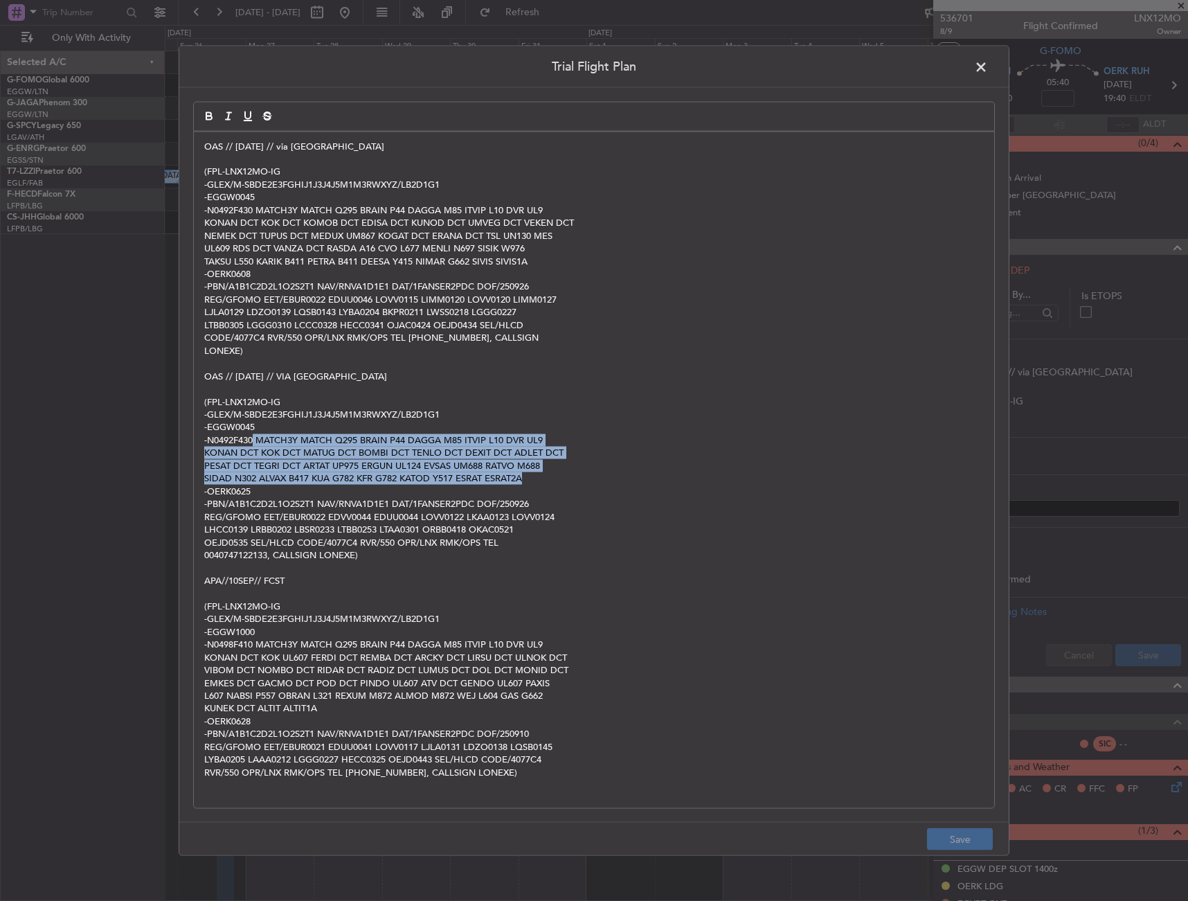
drag, startPoint x: 256, startPoint y: 436, endPoint x: 595, endPoint y: 472, distance: 341.2
click at [595, 472] on div "OAS // 25SEP // via Egypt (FPL-LNX12MO-IG -GLEX/M-SBDE2E3FGHIJ1J3J4J5M1M3RWXYZ/…" at bounding box center [594, 470] width 801 height 677
copy div "MATCH3Y MATCH Q295 BRAIN P44 DAGGA M85 ITVIP L10 DVR UL9 KONAN DCT KOK DCT MATU…"
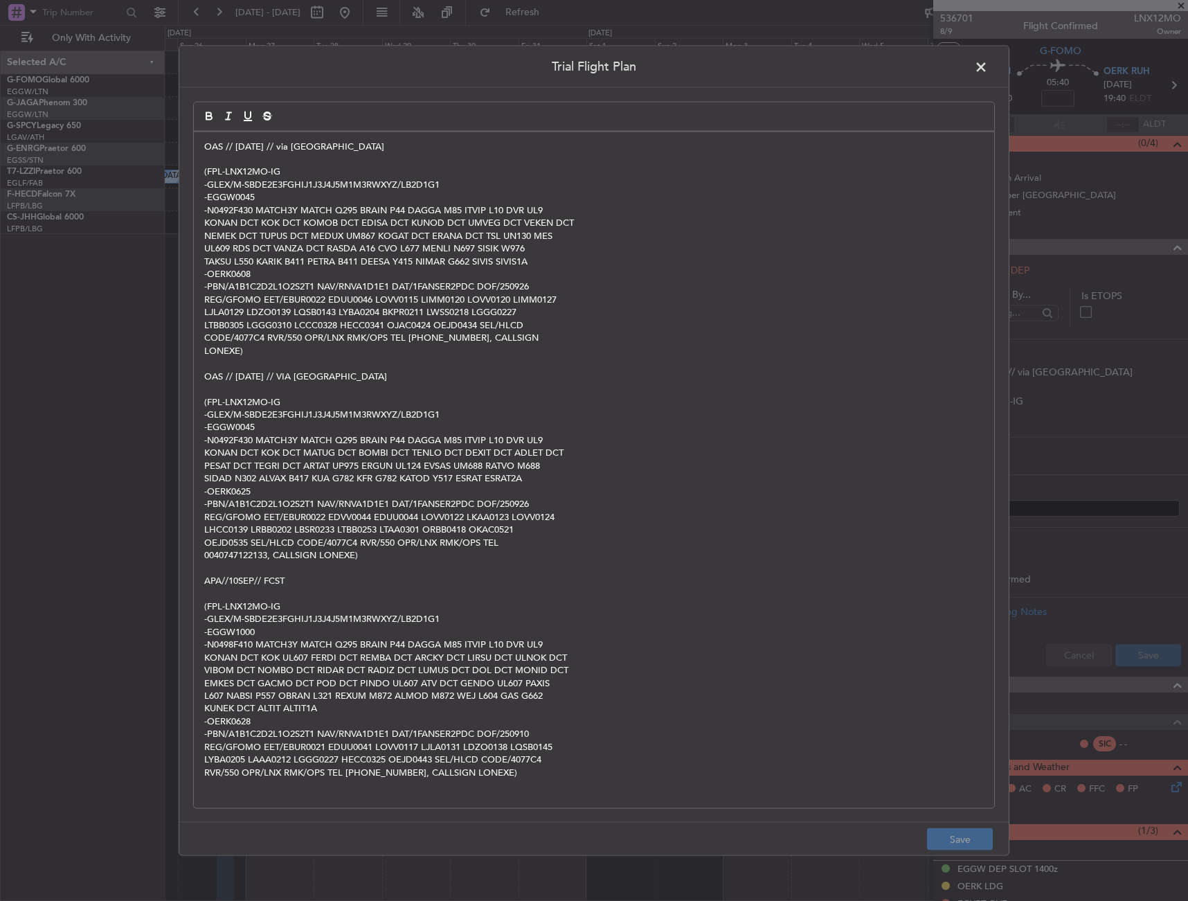
click at [510, 551] on p "0040747122133, CALLSIGN LONEXE)" at bounding box center [594, 555] width 780 height 12
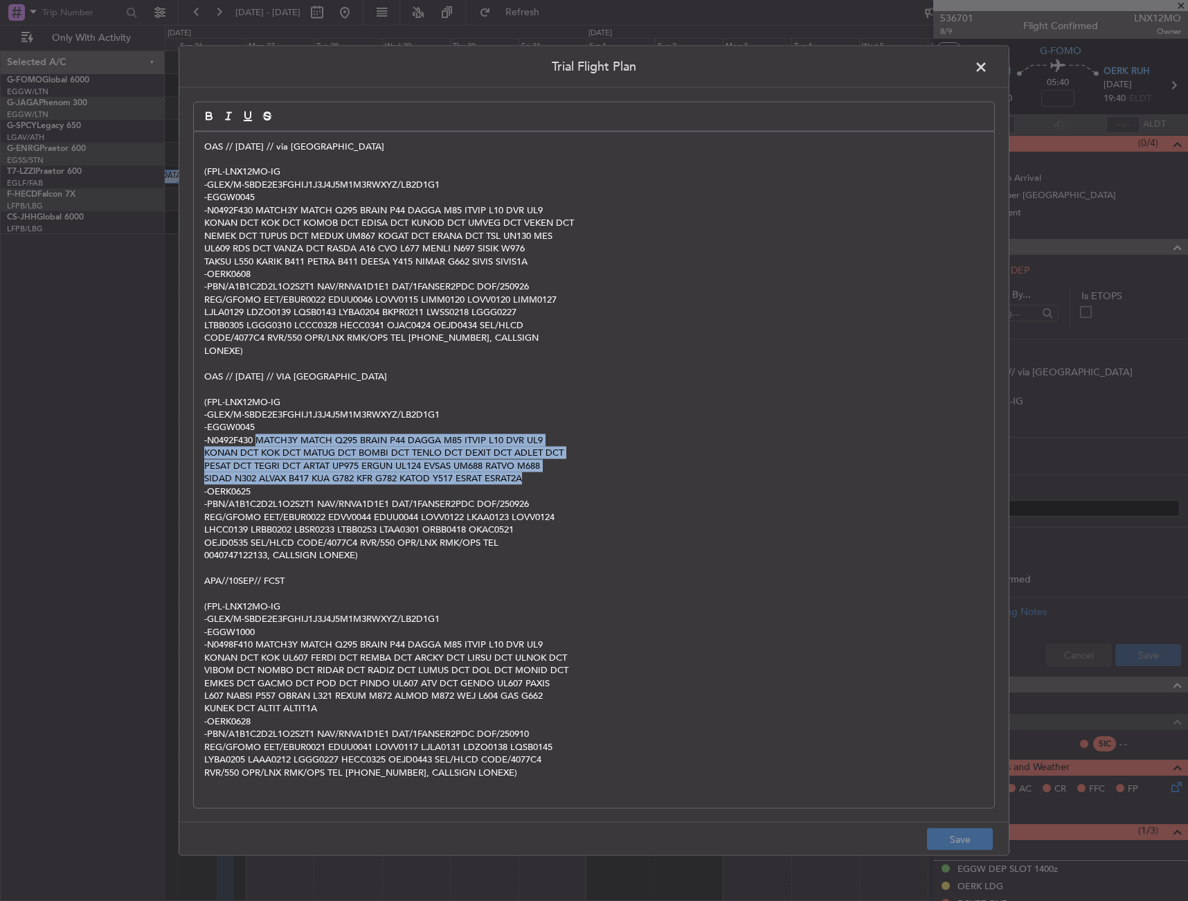
drag, startPoint x: 258, startPoint y: 438, endPoint x: 567, endPoint y: 475, distance: 311.1
click at [567, 475] on div "OAS // 25SEP // via Egypt (FPL-LNX12MO-IG -GLEX/M-SBDE2E3FGHIJ1J3J4J5M1M3RWXYZ/…" at bounding box center [594, 470] width 801 height 677
copy div "MATCH3Y MATCH Q295 BRAIN P44 DAGGA M85 ITVIP L10 DVR UL9 KONAN DCT KOK DCT MATU…"
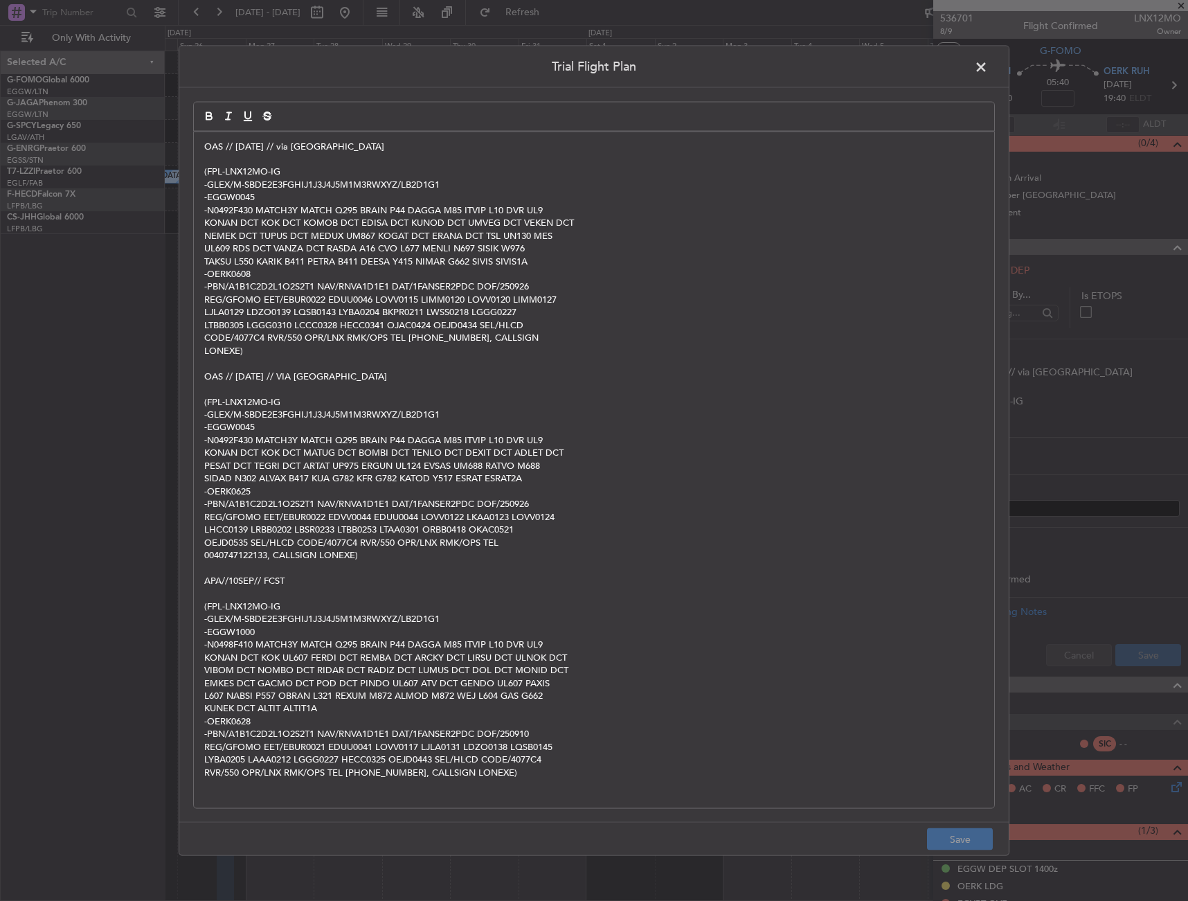
drag, startPoint x: 203, startPoint y: 144, endPoint x: 266, endPoint y: 211, distance: 91.6
click at [203, 144] on div "OAS // 25SEP // via Egypt (FPL-LNX12MO-IG -GLEX/M-SBDE2E3FGHIJ1J3J4J5M1M3RWXYZ/…" at bounding box center [594, 470] width 801 height 677
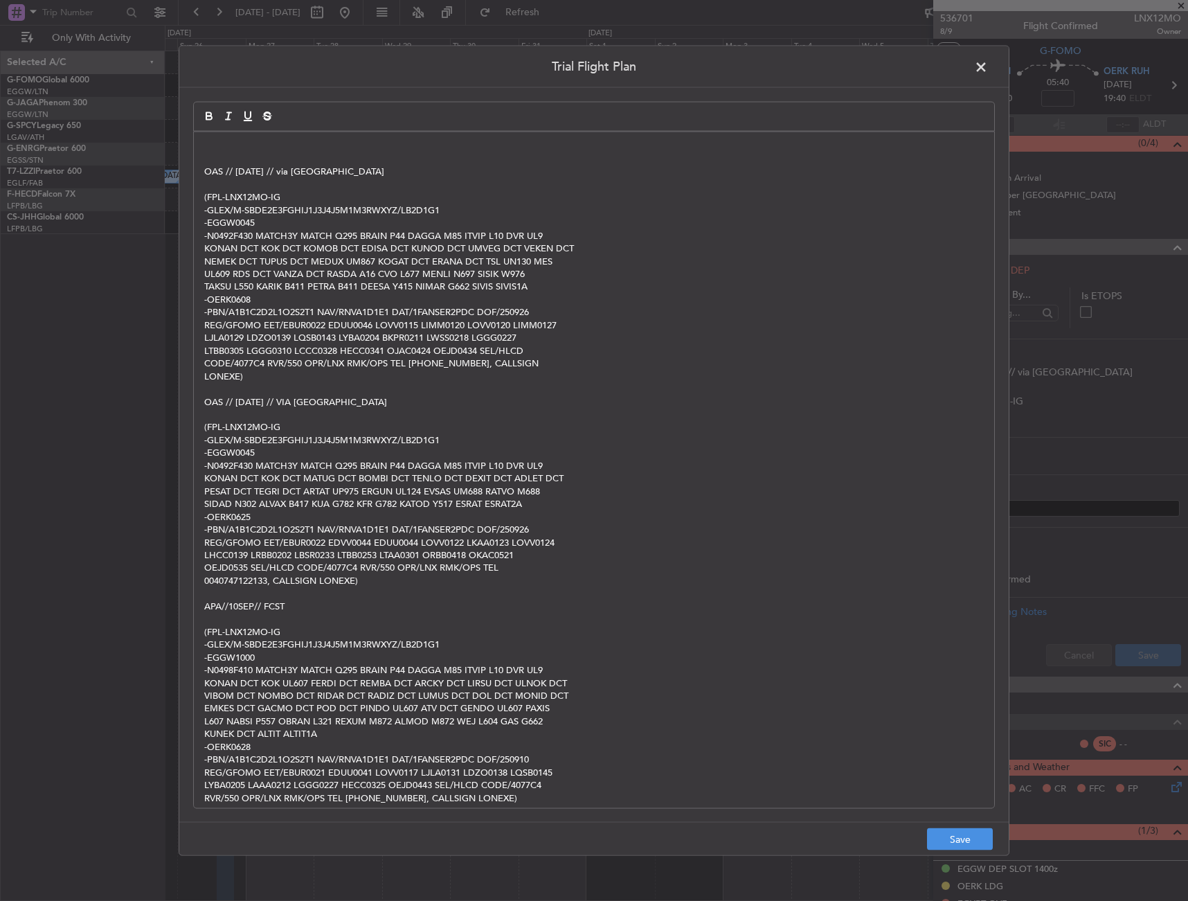
click at [289, 151] on p at bounding box center [594, 146] width 780 height 12
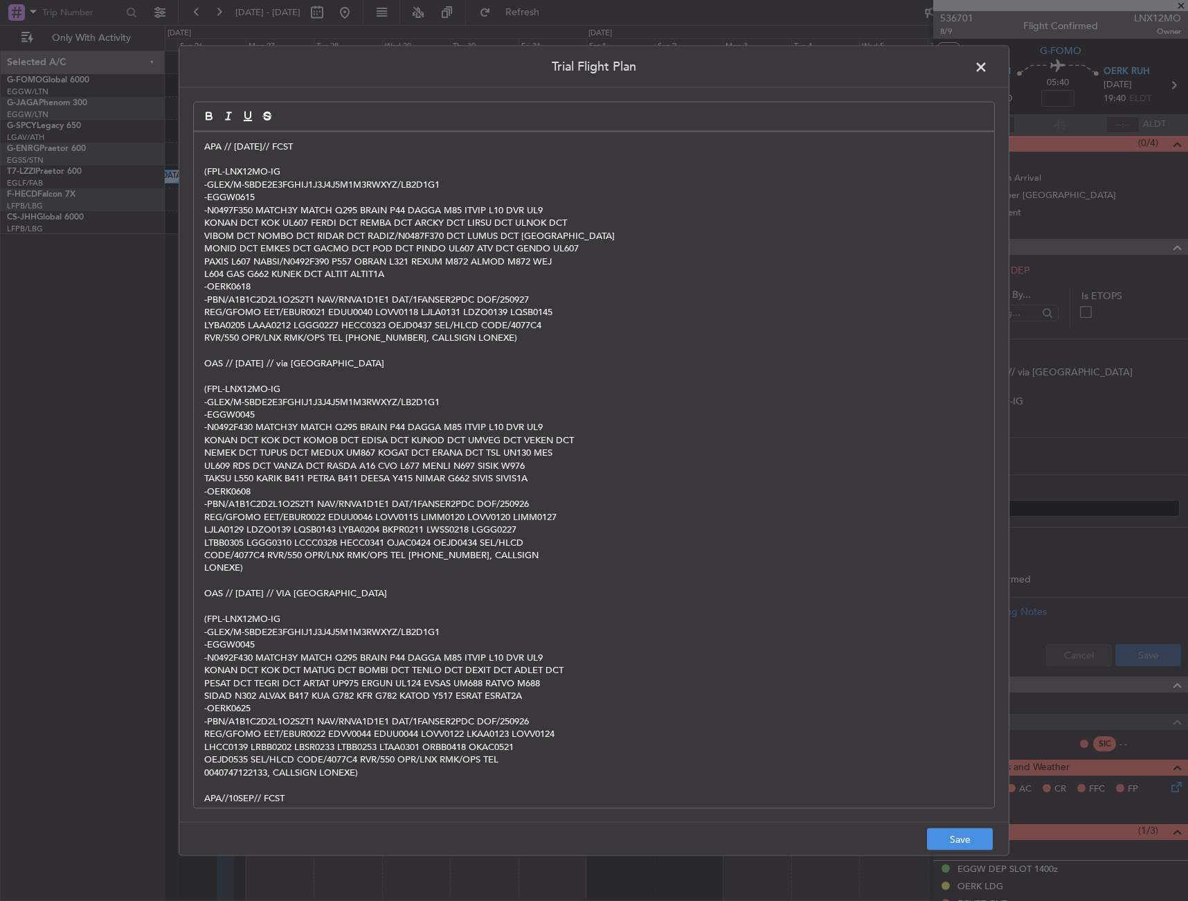
scroll to position [0, 0]
click at [940, 834] on button "Save" at bounding box center [960, 839] width 66 height 22
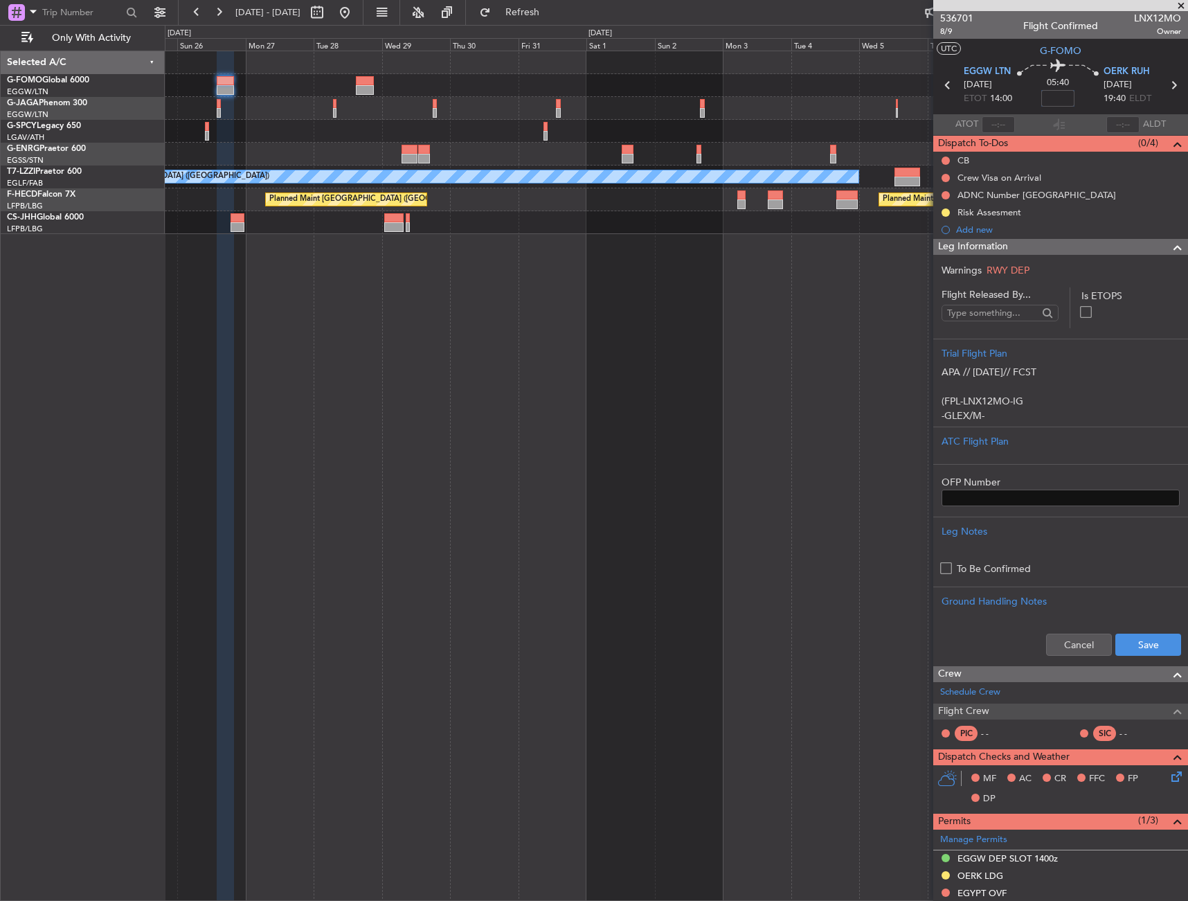
click at [1062, 96] on input at bounding box center [1058, 98] width 33 height 17
click at [1071, 102] on div "05:40 -20" at bounding box center [1058, 85] width 91 height 51
click at [1068, 249] on div "Leg Information" at bounding box center [1061, 247] width 255 height 16
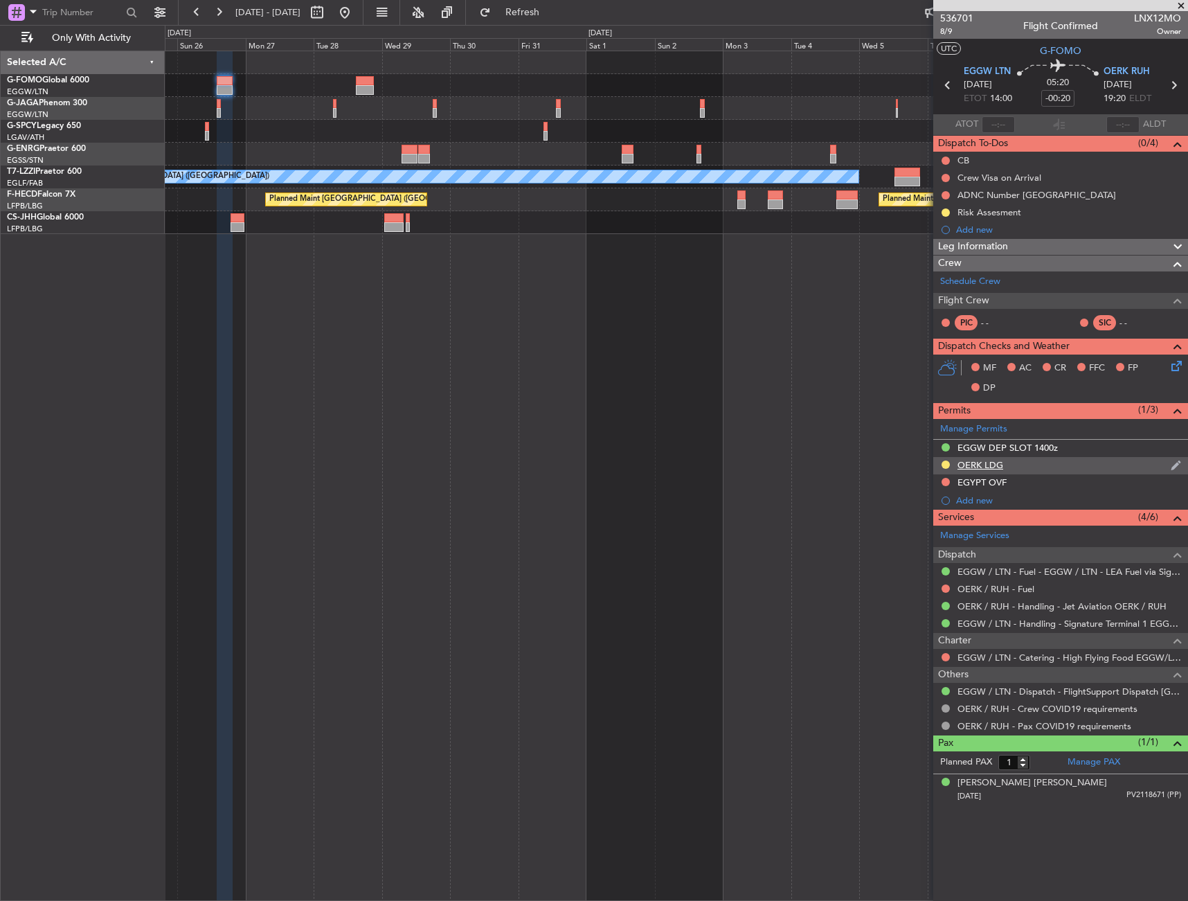
click at [1018, 473] on div "OERK LDG" at bounding box center [1061, 465] width 255 height 17
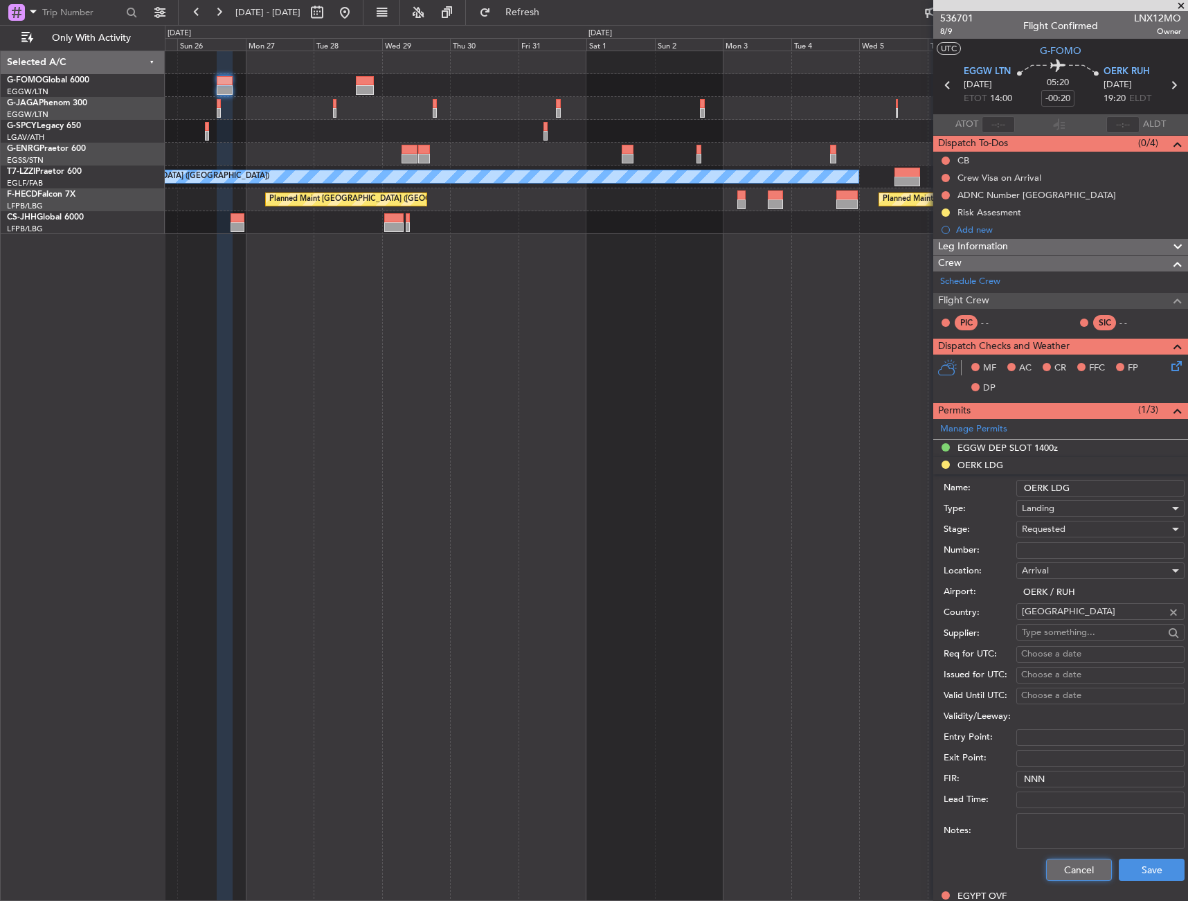
click at [1068, 872] on button "Cancel" at bounding box center [1079, 870] width 66 height 22
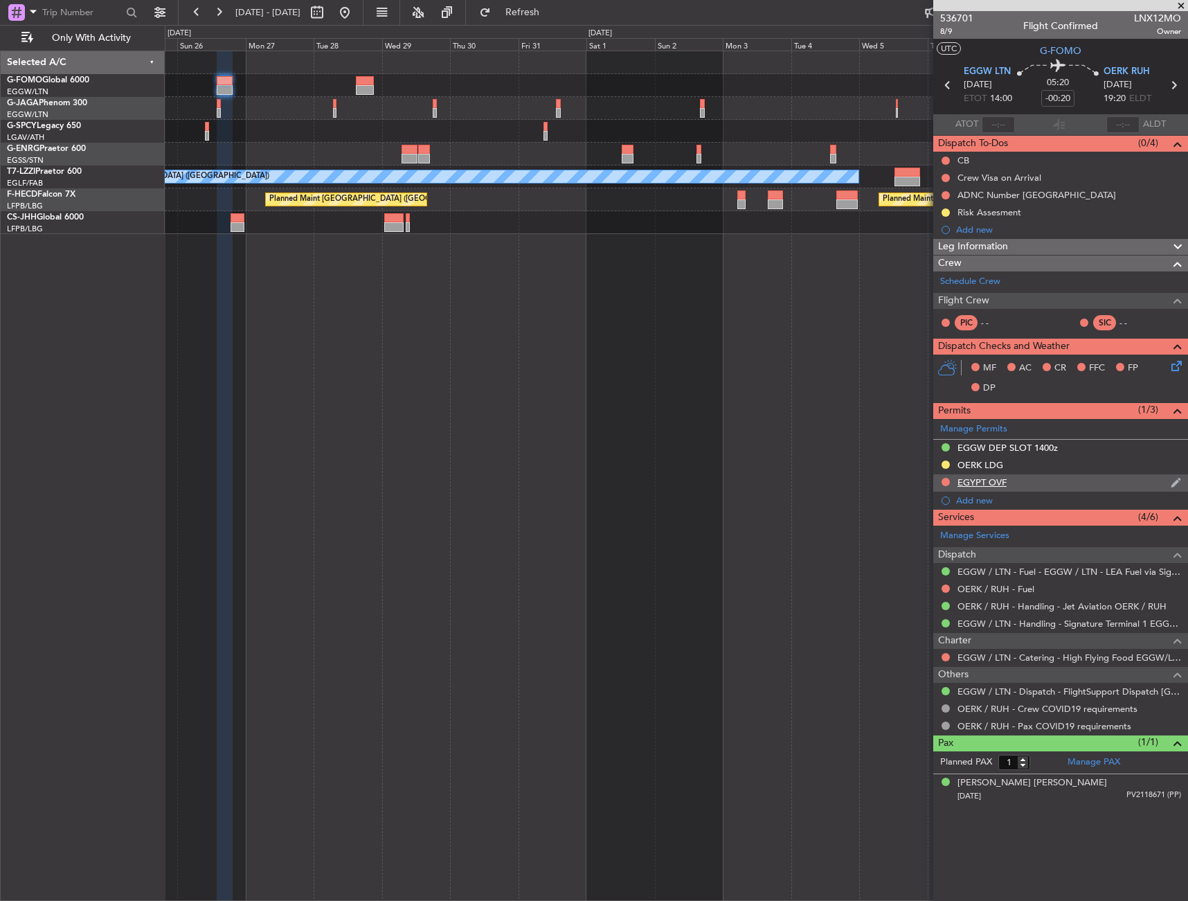
click at [1017, 483] on div "EGYPT OVF" at bounding box center [1061, 482] width 255 height 17
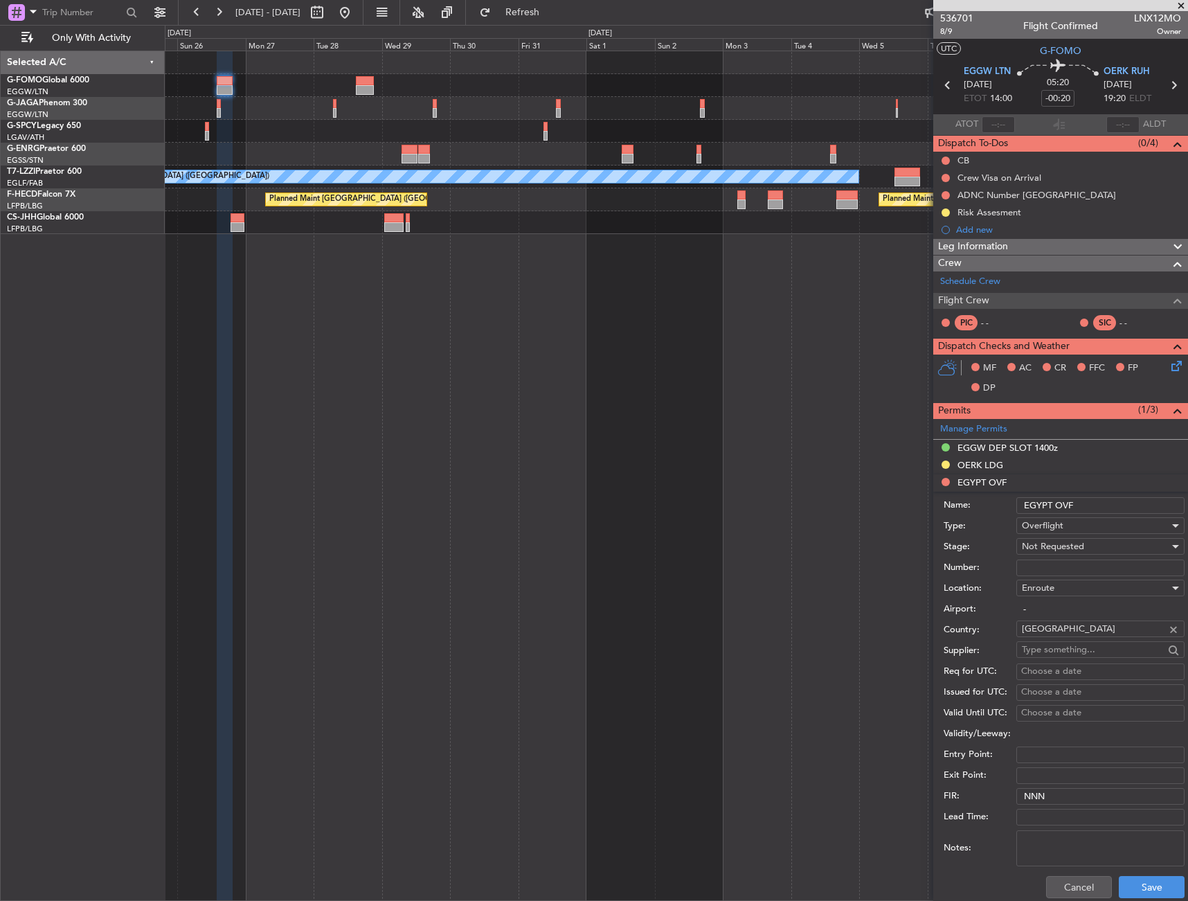
drag, startPoint x: 1078, startPoint y: 508, endPoint x: 1012, endPoint y: 514, distance: 66.8
click at [1012, 514] on div "Name: EGYPT OVF" at bounding box center [1064, 505] width 241 height 21
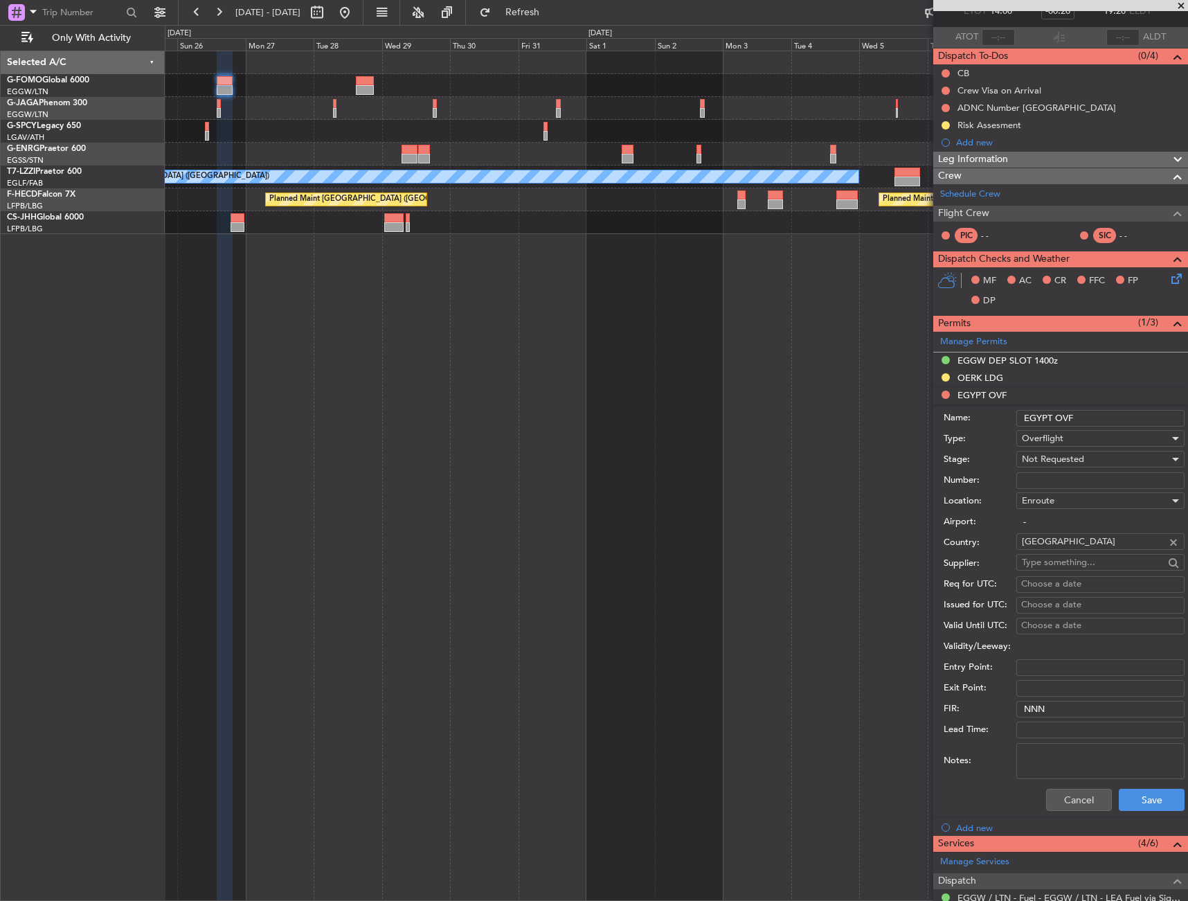
scroll to position [139, 0]
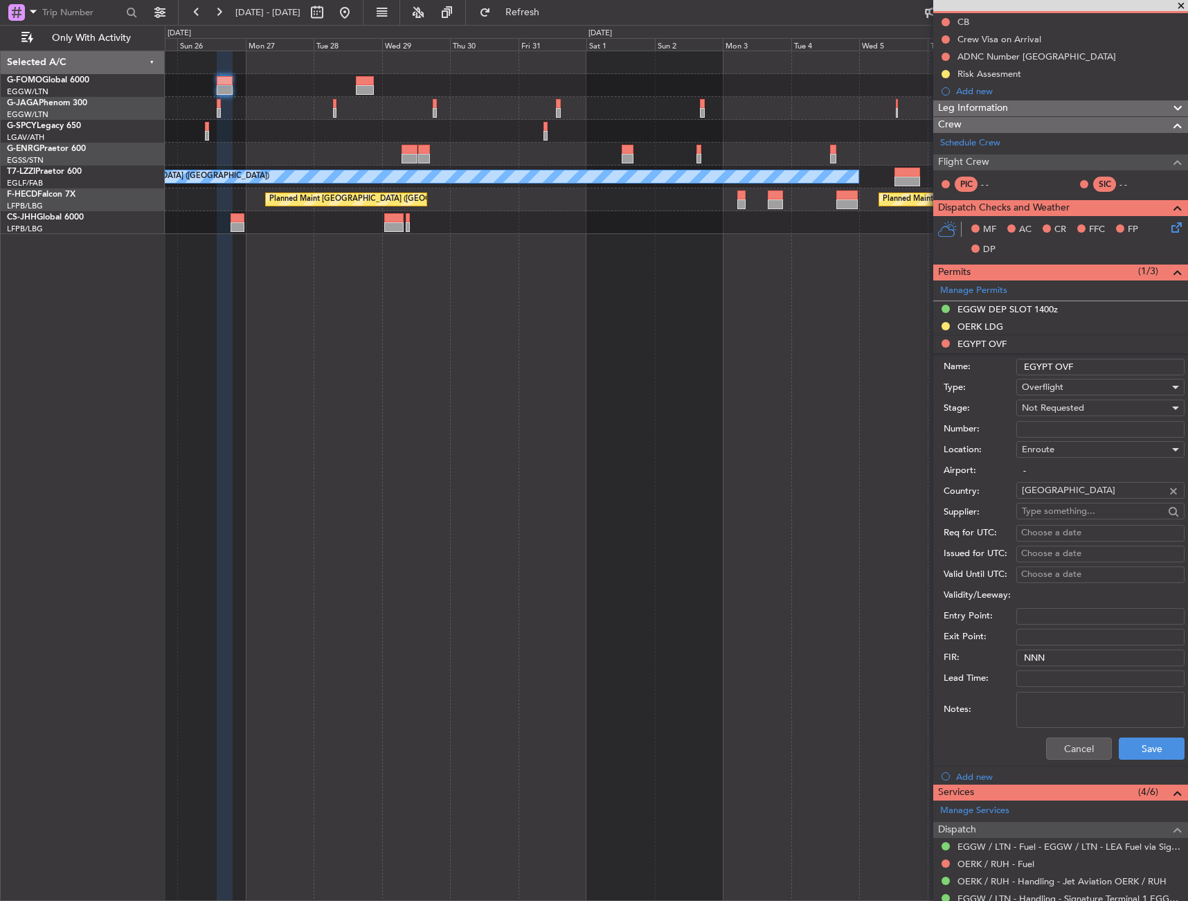
click at [1095, 366] on input "EGYPT OVF" at bounding box center [1101, 367] width 168 height 17
click at [1081, 741] on button "Cancel" at bounding box center [1079, 749] width 66 height 22
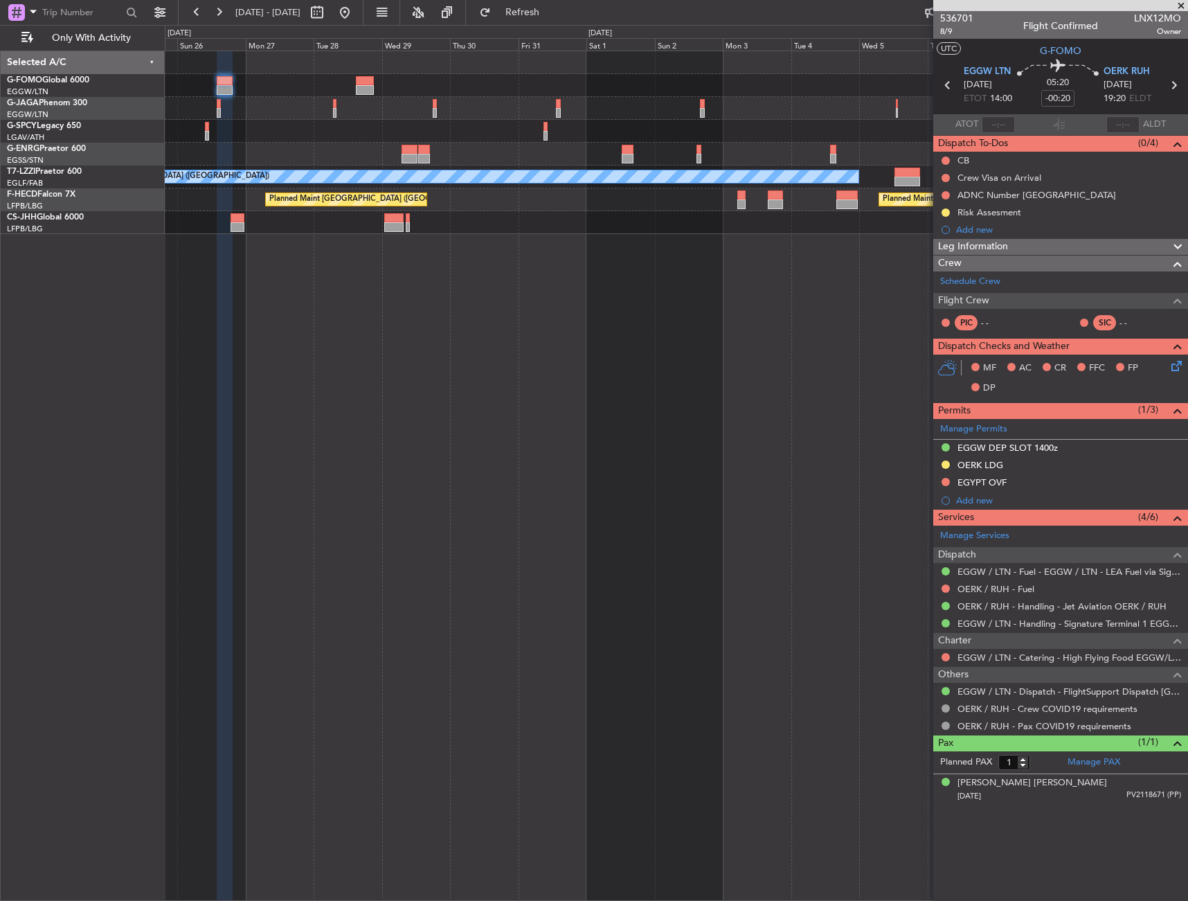
scroll to position [0, 0]
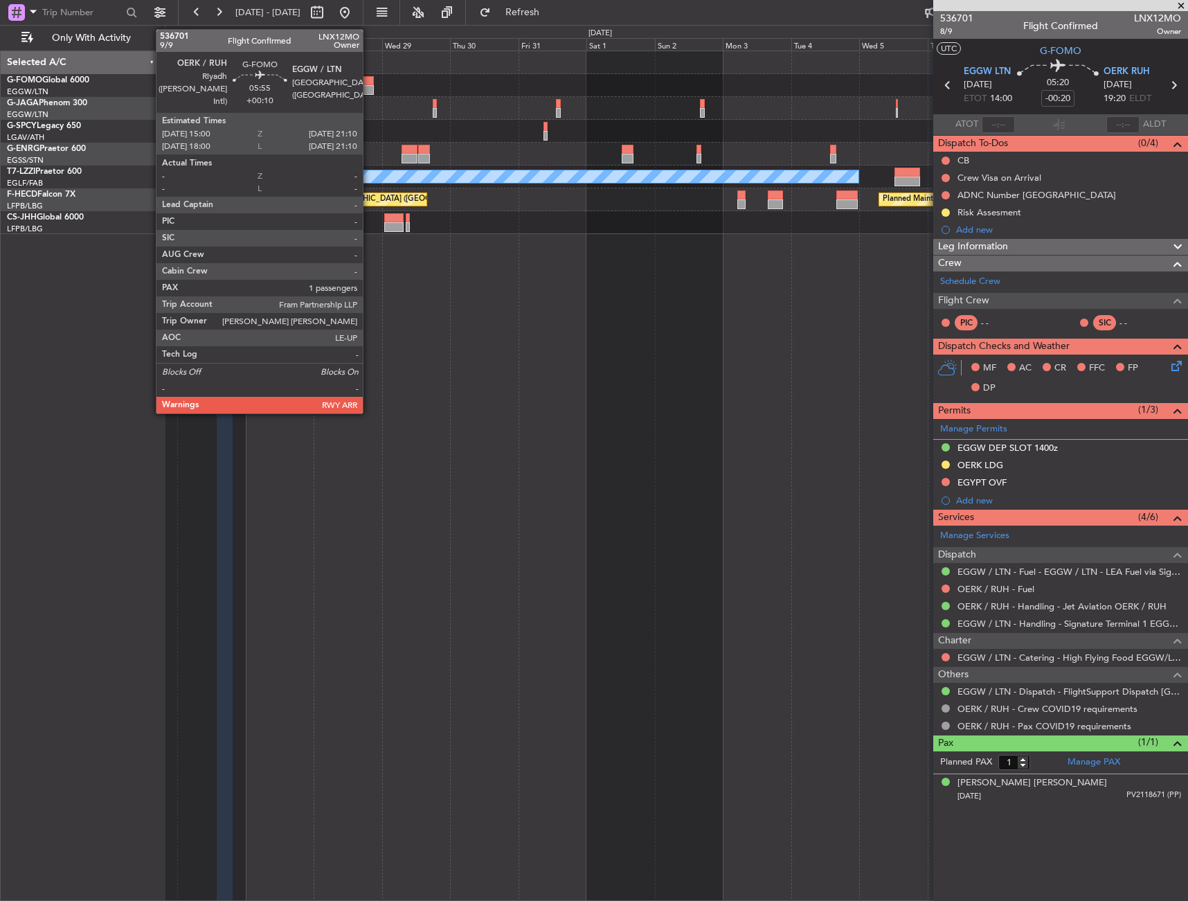
click at [369, 84] on div at bounding box center [365, 81] width 18 height 10
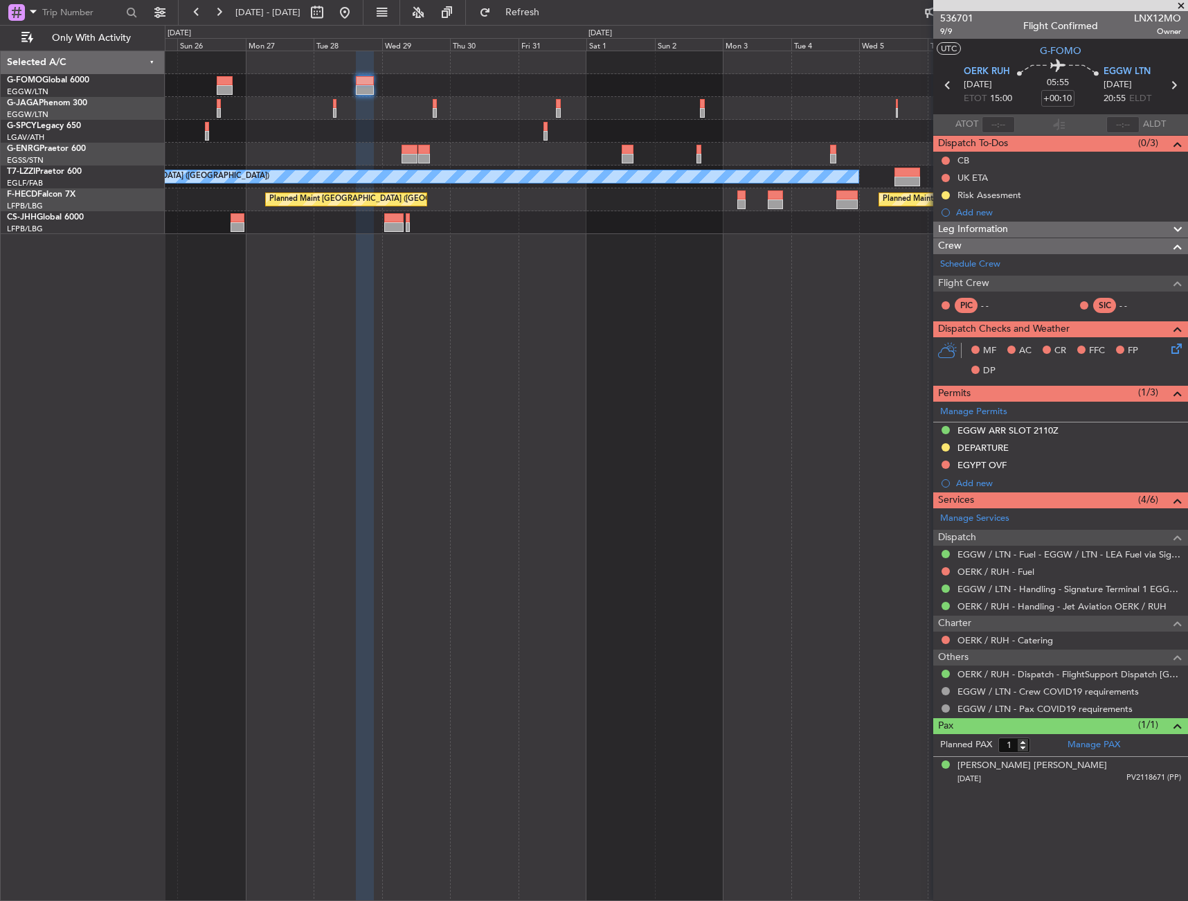
click at [1073, 232] on div "Leg Information" at bounding box center [1061, 230] width 255 height 16
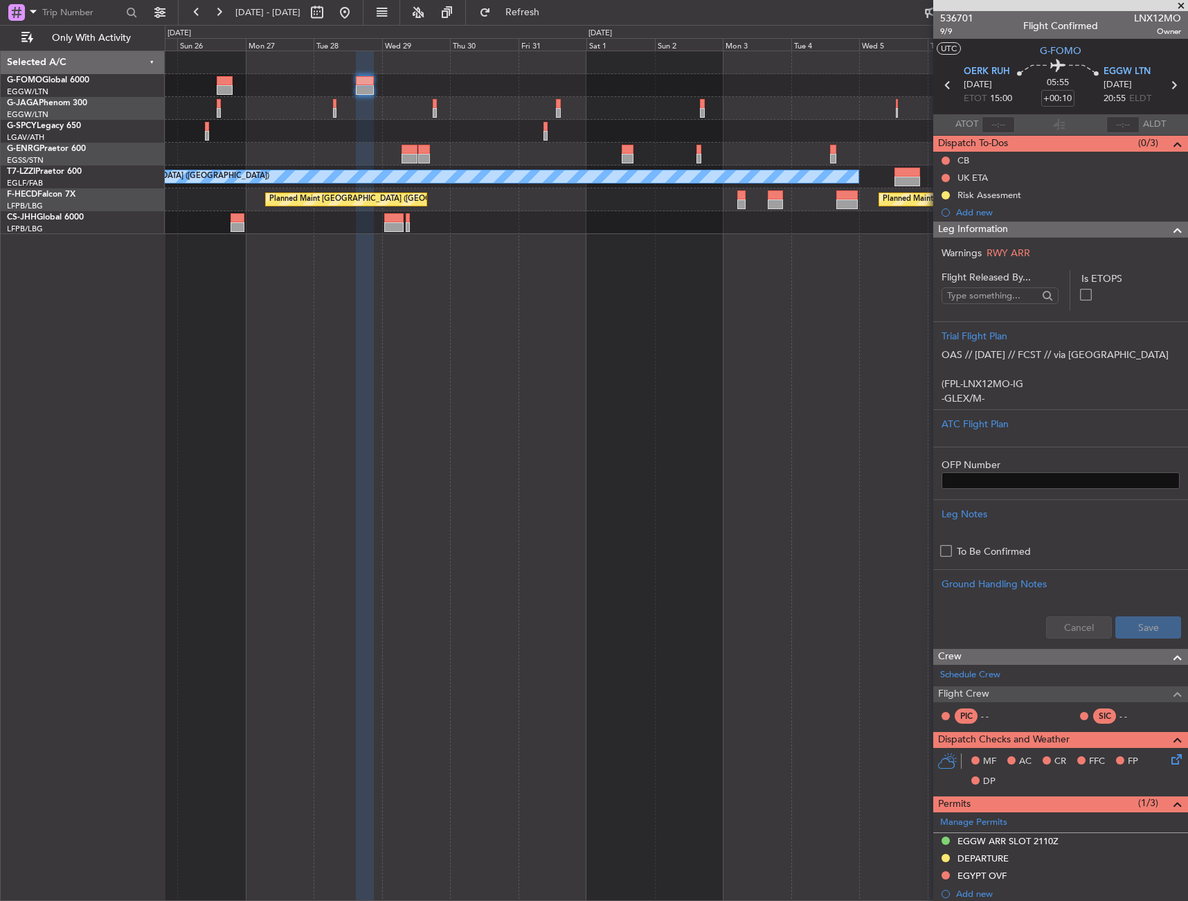
click at [1070, 235] on div "Leg Information" at bounding box center [1061, 230] width 255 height 16
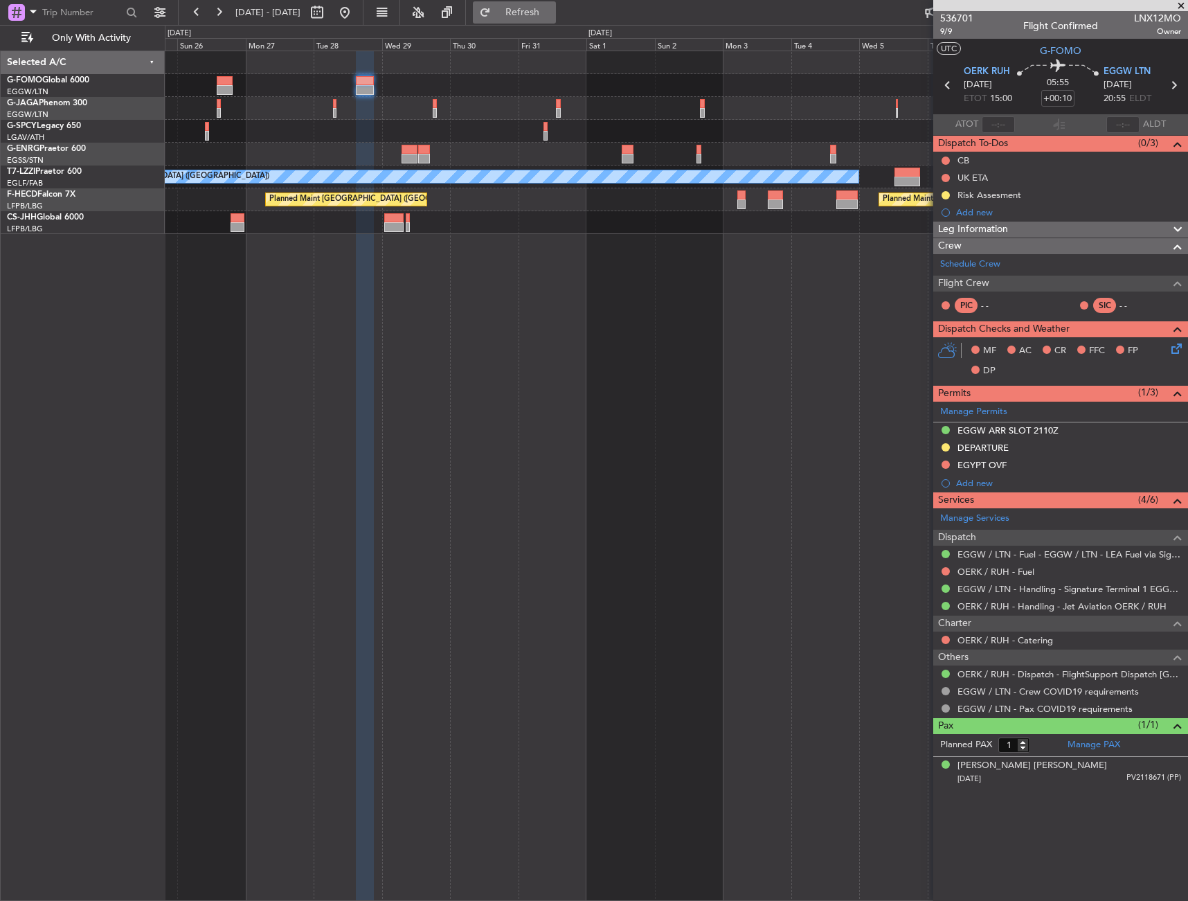
drag, startPoint x: 575, startPoint y: 8, endPoint x: 571, endPoint y: 15, distance: 7.5
click at [552, 8] on span "Refresh" at bounding box center [523, 13] width 58 height 10
click at [622, 294] on div "A/C Unavailable London (Luton) Planned Maint Paris (Le Bourget) Planned Maint P…" at bounding box center [677, 476] width 1024 height 850
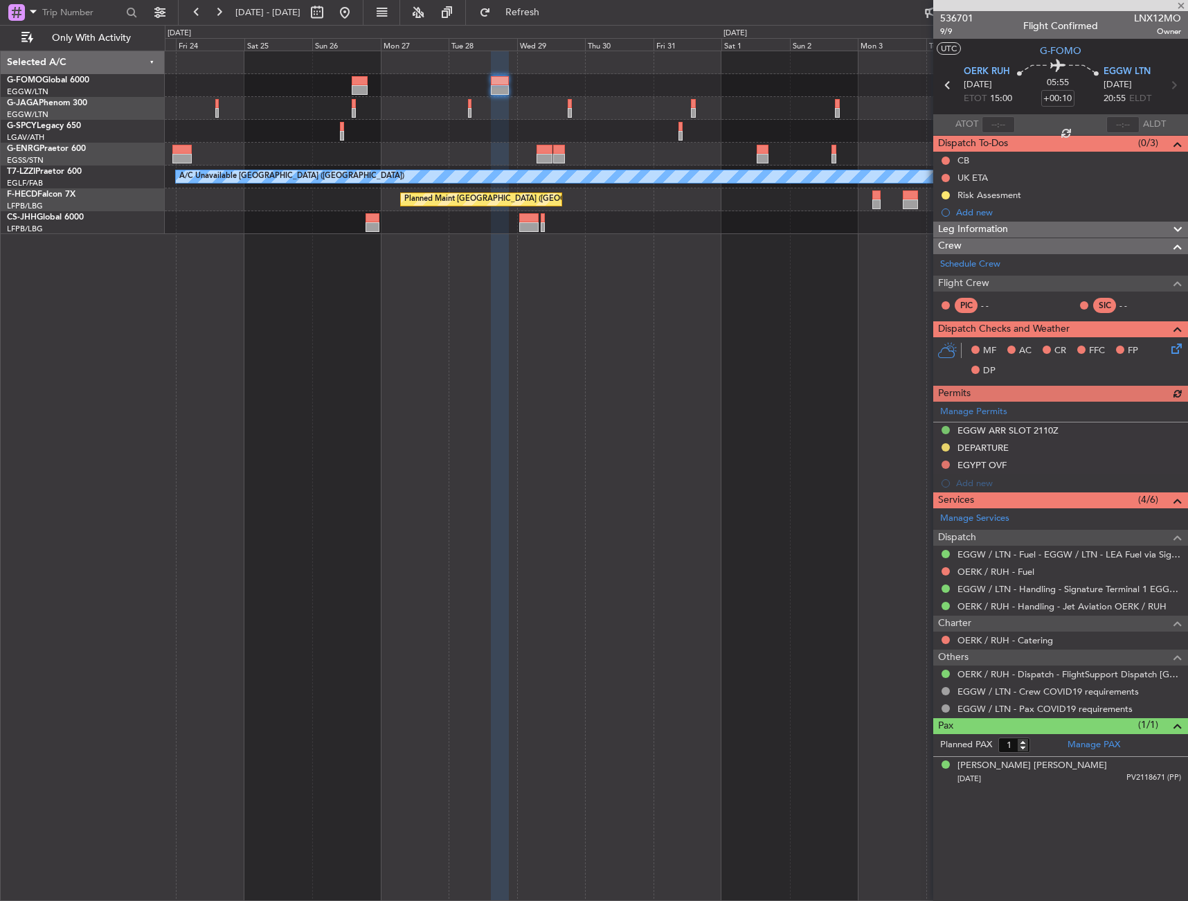
click at [472, 296] on div "A/C Unavailable London (Luton) Planned Maint Paris (Le Bourget) Planned Maint P…" at bounding box center [677, 476] width 1024 height 850
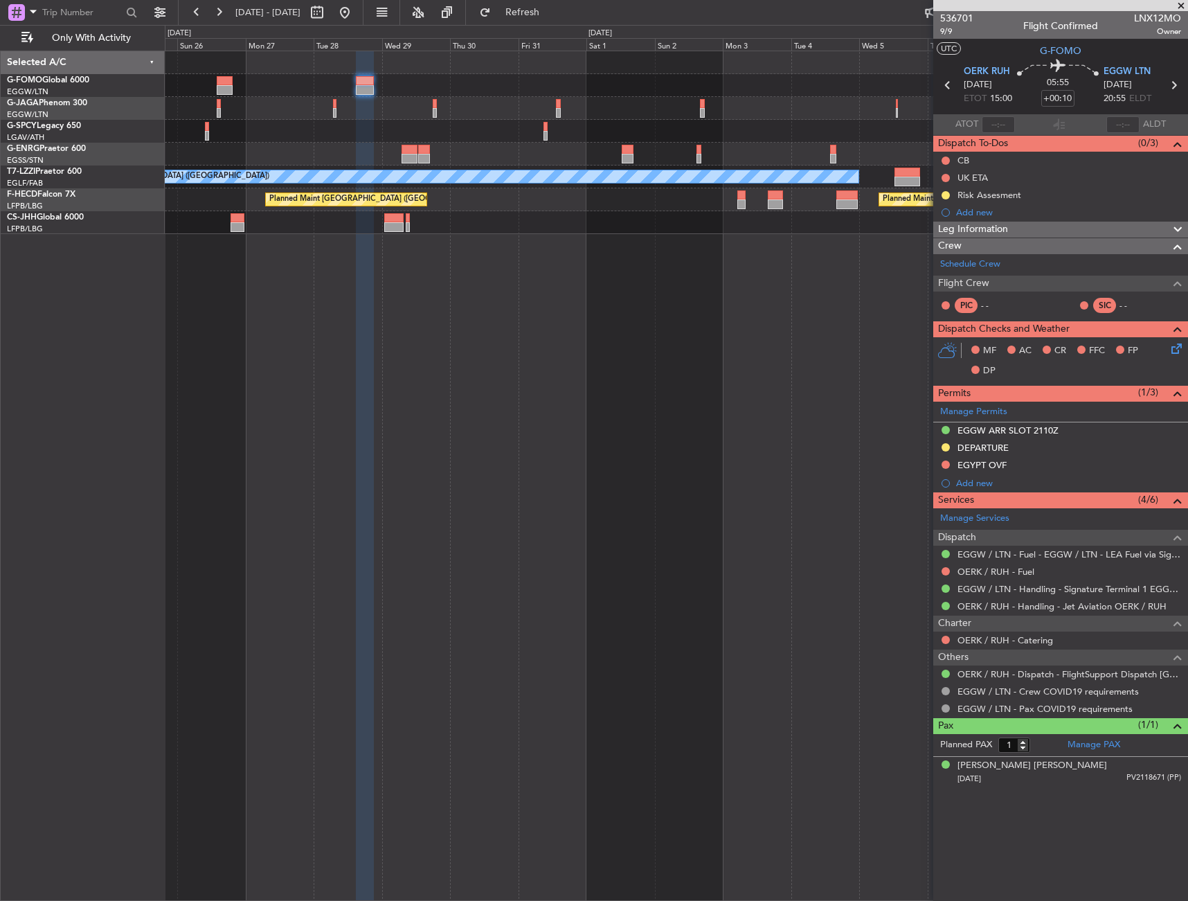
click at [997, 233] on span "Leg Information" at bounding box center [973, 230] width 70 height 16
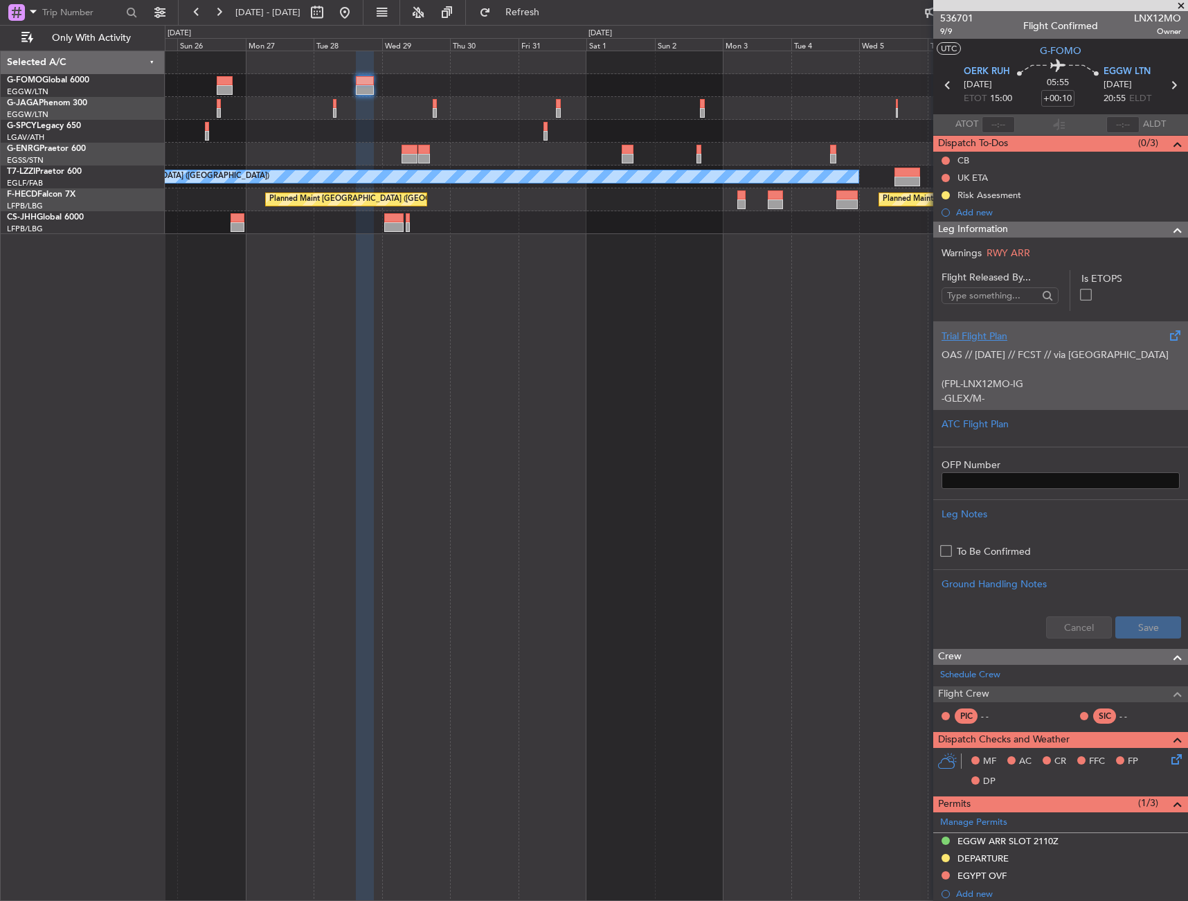
click at [1008, 376] on p "OAS // 25SEP // FCST // via Iraq (FPL-LNX12MO-IG -GLEX/M-SBDE2E3FGHIJ1J3J4J5M1M…" at bounding box center [1061, 733] width 238 height 771
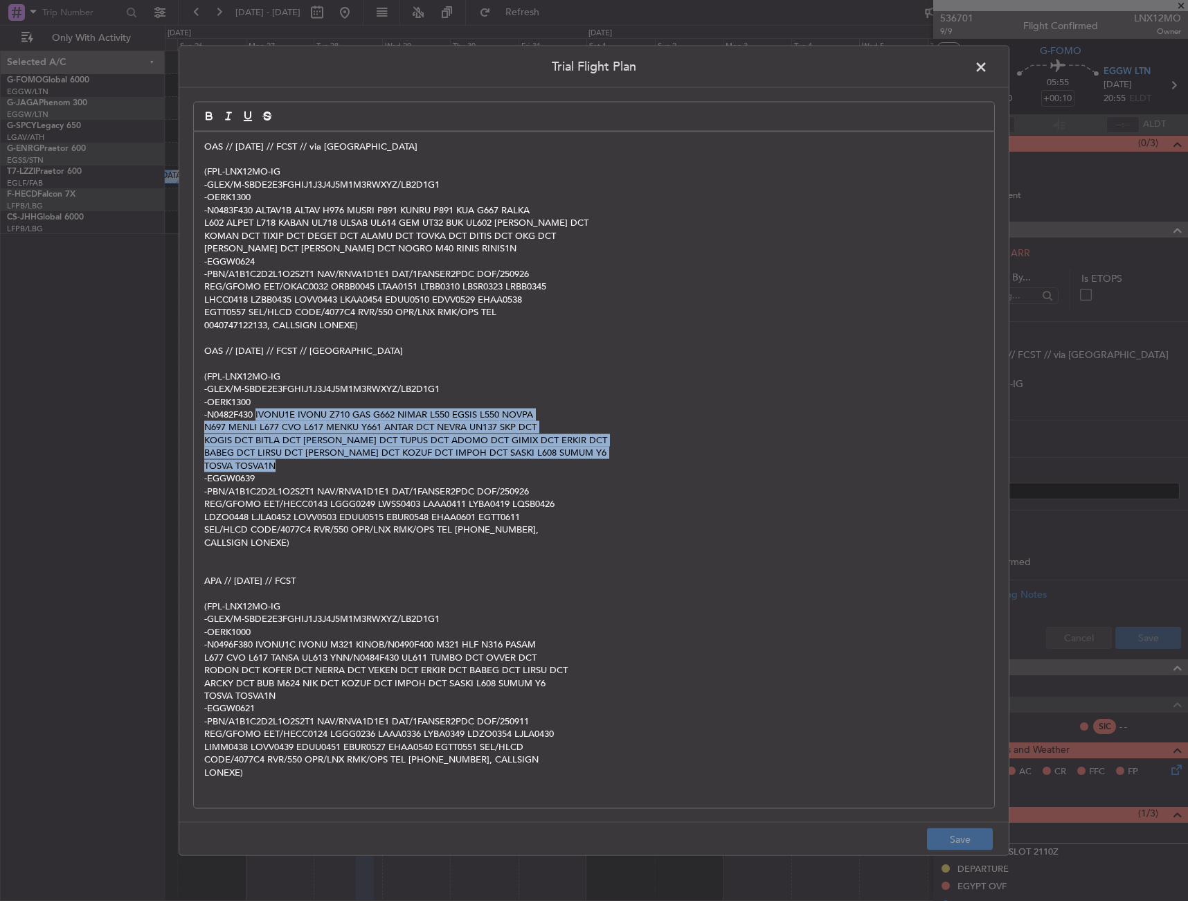
drag, startPoint x: 257, startPoint y: 414, endPoint x: 343, endPoint y: 463, distance: 98.6
click at [343, 463] on div "OAS // 25SEP // FCST // via Iraq (FPL-LNX12MO-IG -GLEX/M-SBDE2E3FGHIJ1J3J4J5M1M…" at bounding box center [594, 470] width 801 height 677
copy div "IVONU1E IVONU Z710 GAS G662 NIMAR L550 EGSIS L550 NOVPA N697 MENLI L677 CVO L61…"
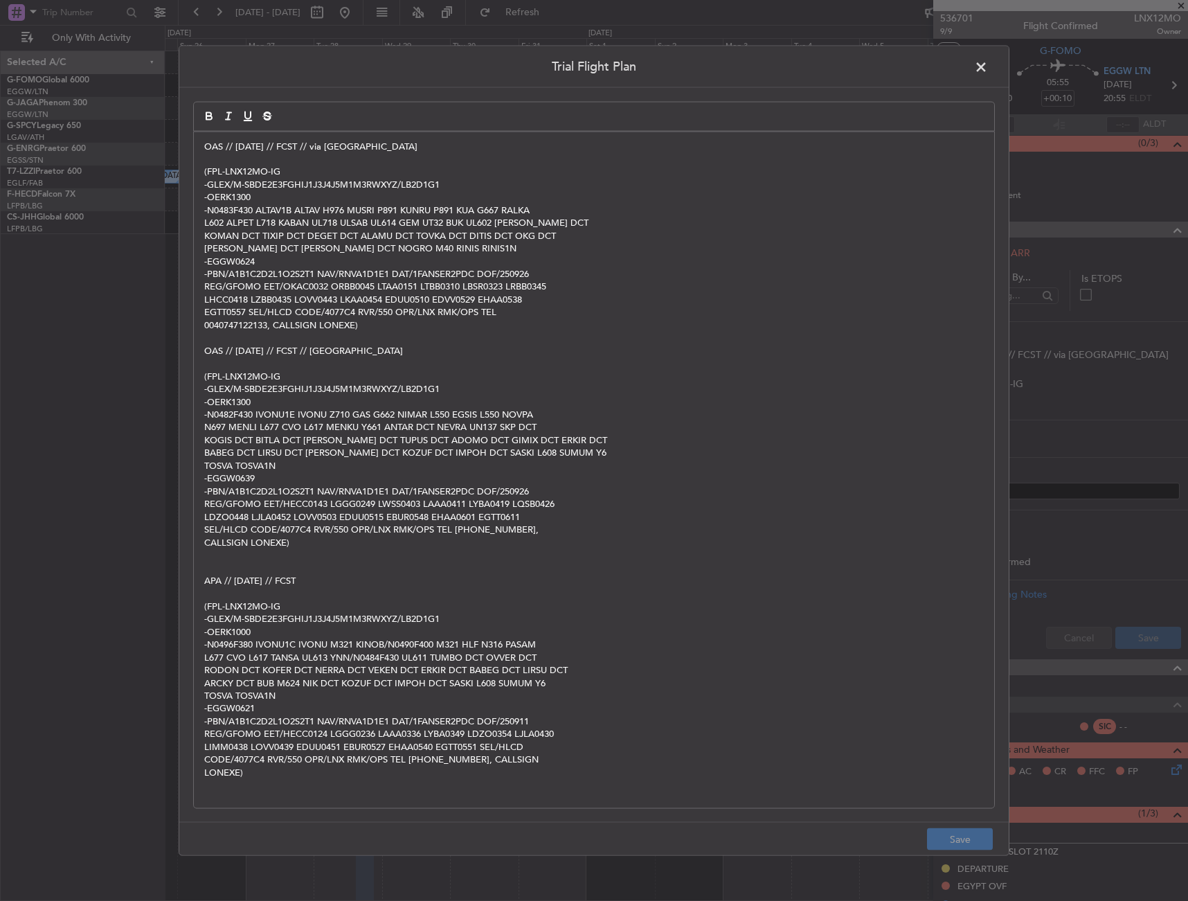
click at [988, 66] on span at bounding box center [988, 70] width 0 height 28
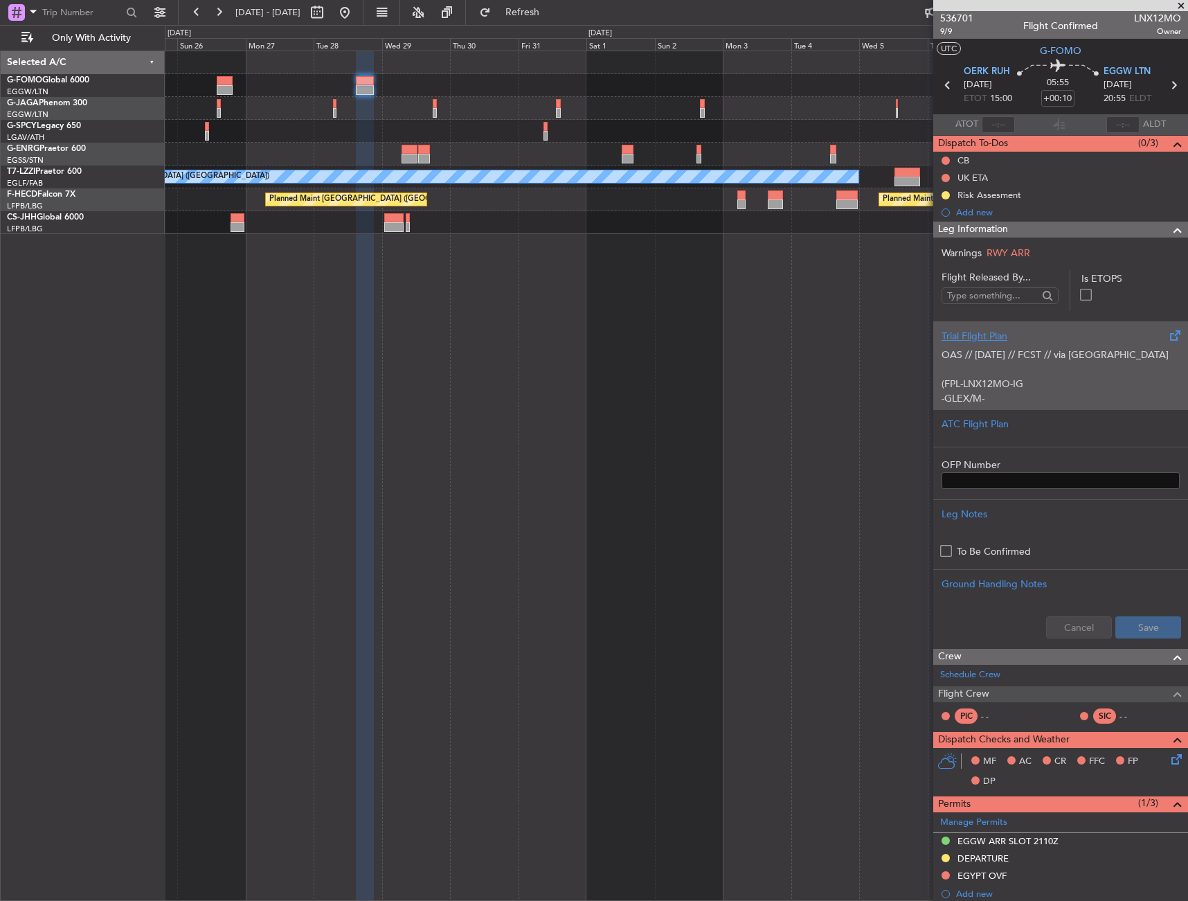
click at [979, 355] on p "OAS // 25SEP // FCST // via Iraq (FPL-LNX12MO-IG -GLEX/M-SBDE2E3FGHIJ1J3J4J5M1M…" at bounding box center [1061, 733] width 238 height 771
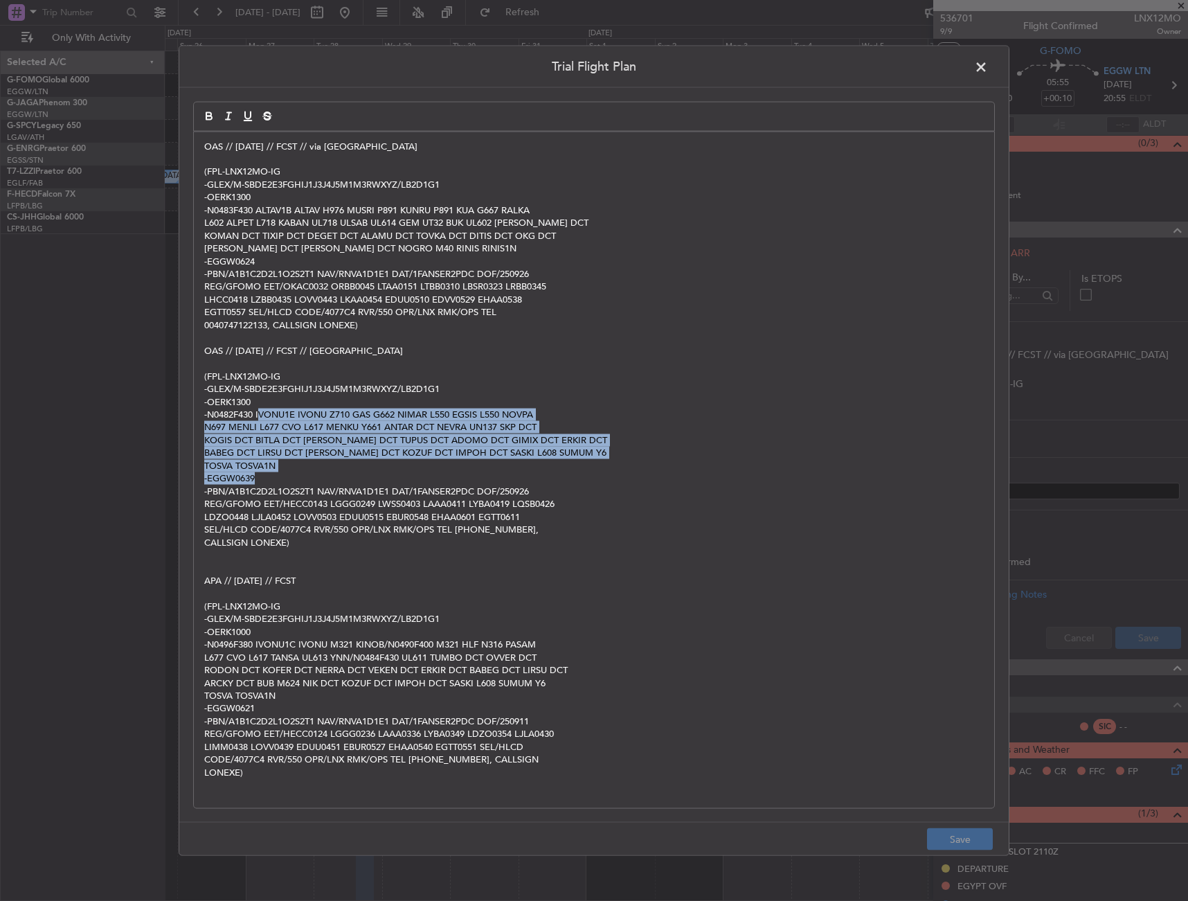
drag, startPoint x: 259, startPoint y: 416, endPoint x: 521, endPoint y: 476, distance: 268.8
click at [521, 476] on div "OAS // 25SEP // FCST // via Iraq (FPL-LNX12MO-IG -GLEX/M-SBDE2E3FGHIJ1J3J4J5M1M…" at bounding box center [594, 470] width 801 height 677
click at [259, 412] on p "-N0482F430 IVONU1E IVONU Z710 GAS G662 NIMAR L550 EGSIS L550 NOVPA" at bounding box center [594, 415] width 780 height 12
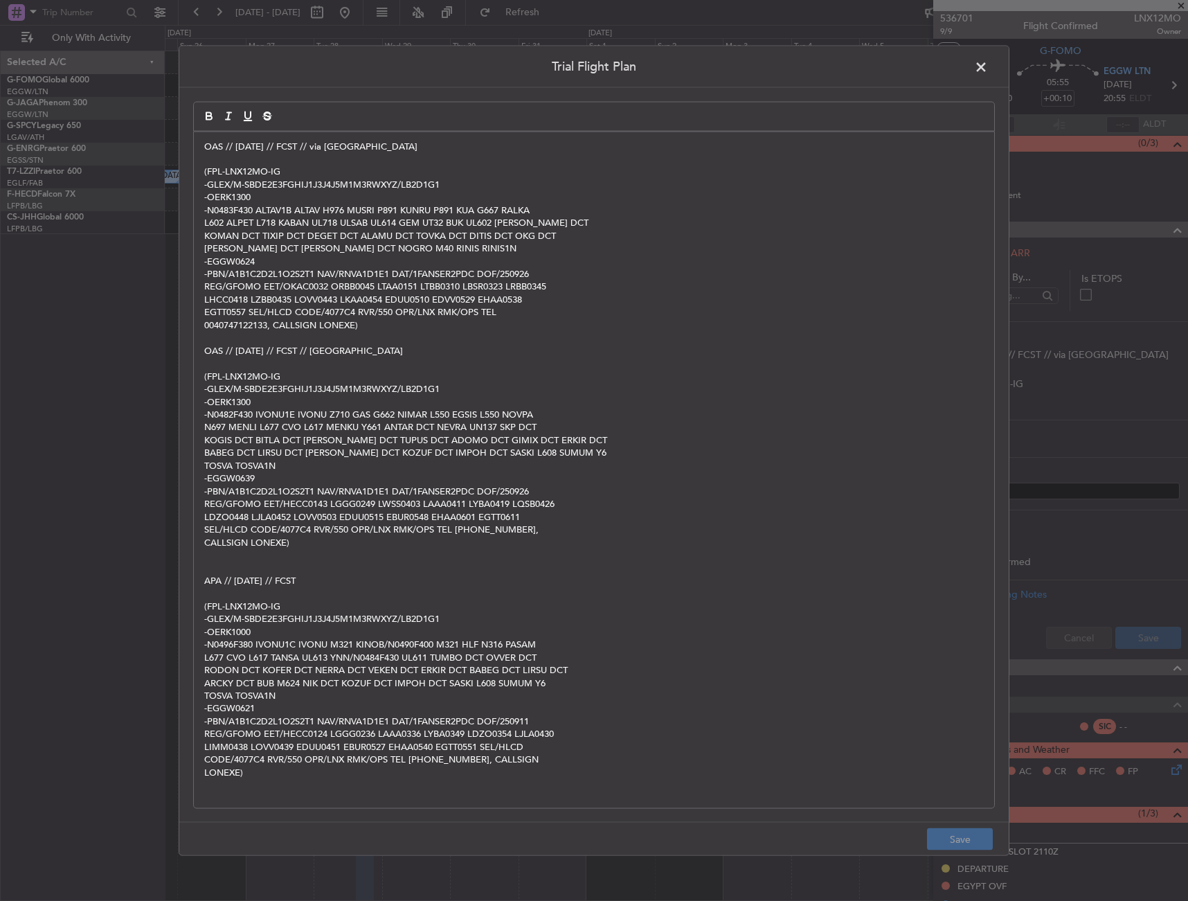
click at [256, 412] on p "-N0482F430 IVONU1E IVONU Z710 GAS G662 NIMAR L550 EGSIS L550 NOVPA" at bounding box center [594, 415] width 780 height 12
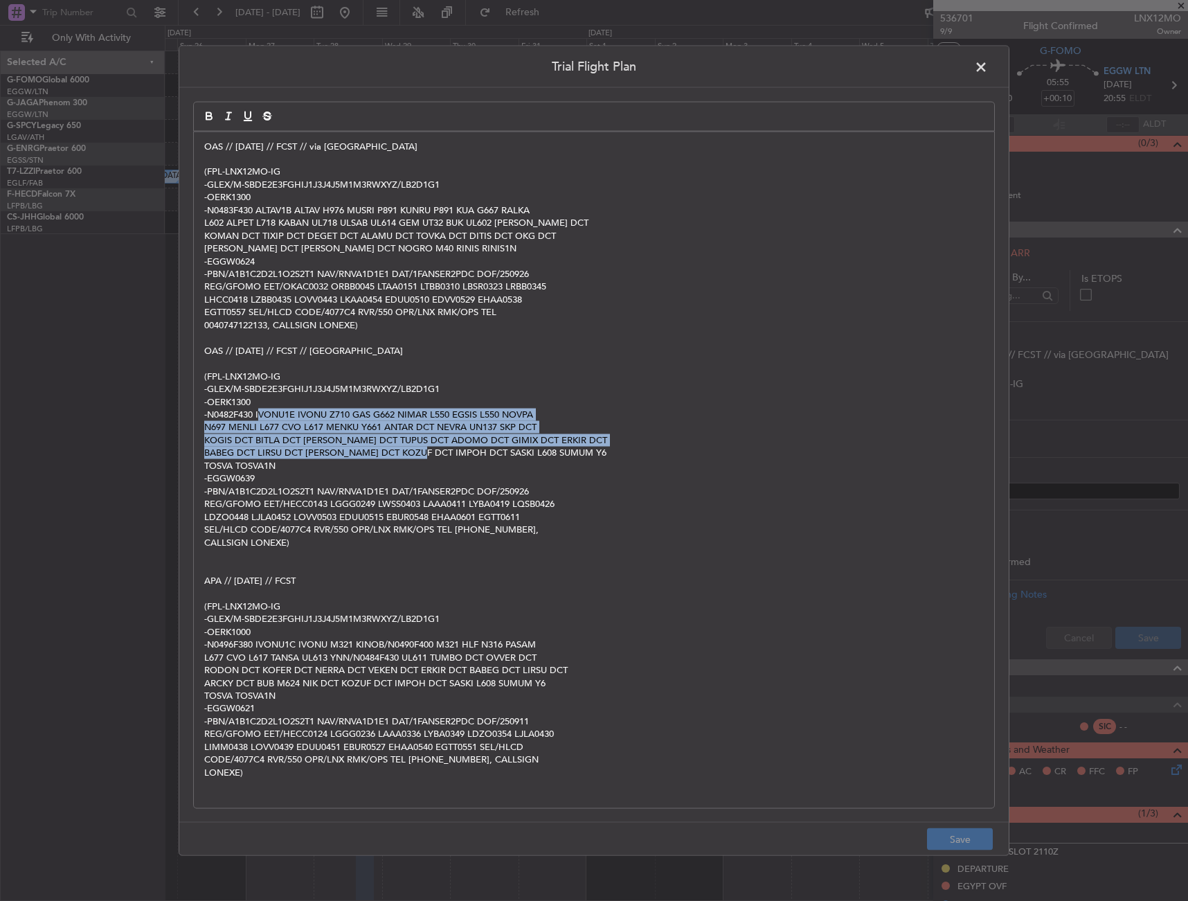
drag, startPoint x: 258, startPoint y: 412, endPoint x: 418, endPoint y: 451, distance: 164.6
click at [420, 451] on div "OAS // 25SEP // FCST // via Iraq (FPL-LNX12MO-IG -GLEX/M-SBDE2E3FGHIJ1J3J4J5M1M…" at bounding box center [594, 470] width 801 height 677
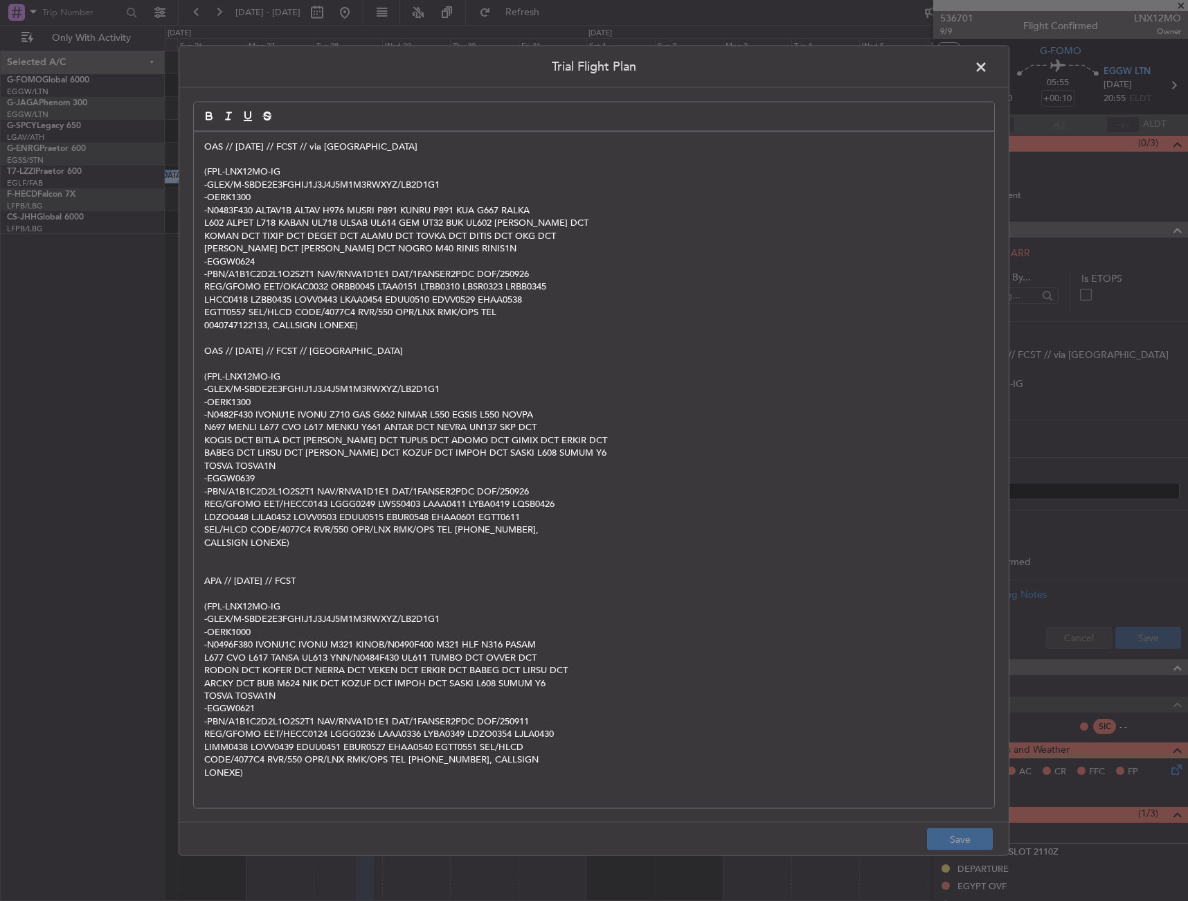
click at [218, 399] on p "-OERK1300" at bounding box center [594, 401] width 780 height 12
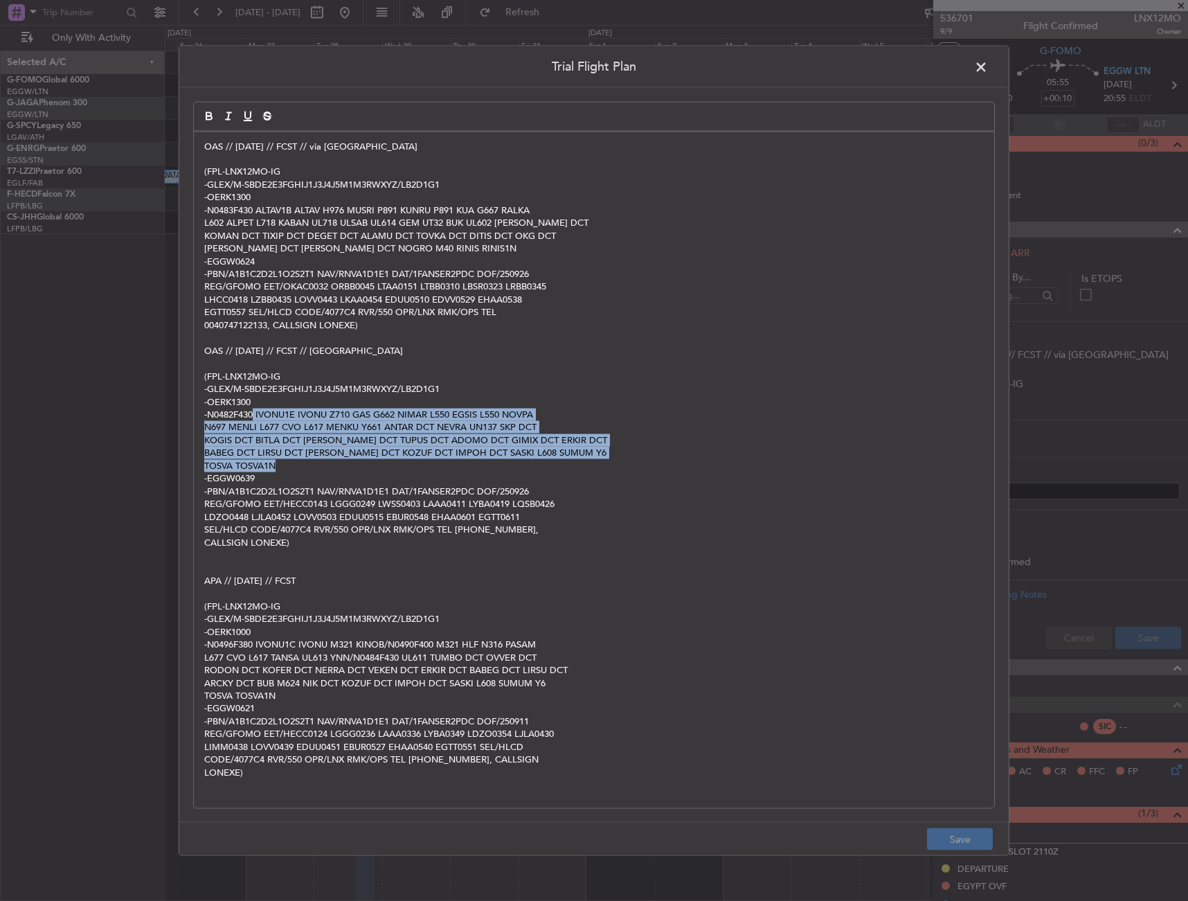
drag, startPoint x: 253, startPoint y: 416, endPoint x: 380, endPoint y: 464, distance: 134.8
click at [380, 464] on div "OAS // 25SEP // FCST // via Iraq (FPL-LNX12MO-IG -GLEX/M-SBDE2E3FGHIJ1J3J4J5M1M…" at bounding box center [594, 470] width 801 height 677
copy div "IVONU1E IVONU Z710 GAS G662 NIMAR L550 EGSIS L550 NOVPA N697 MENLI L677 CVO L61…"
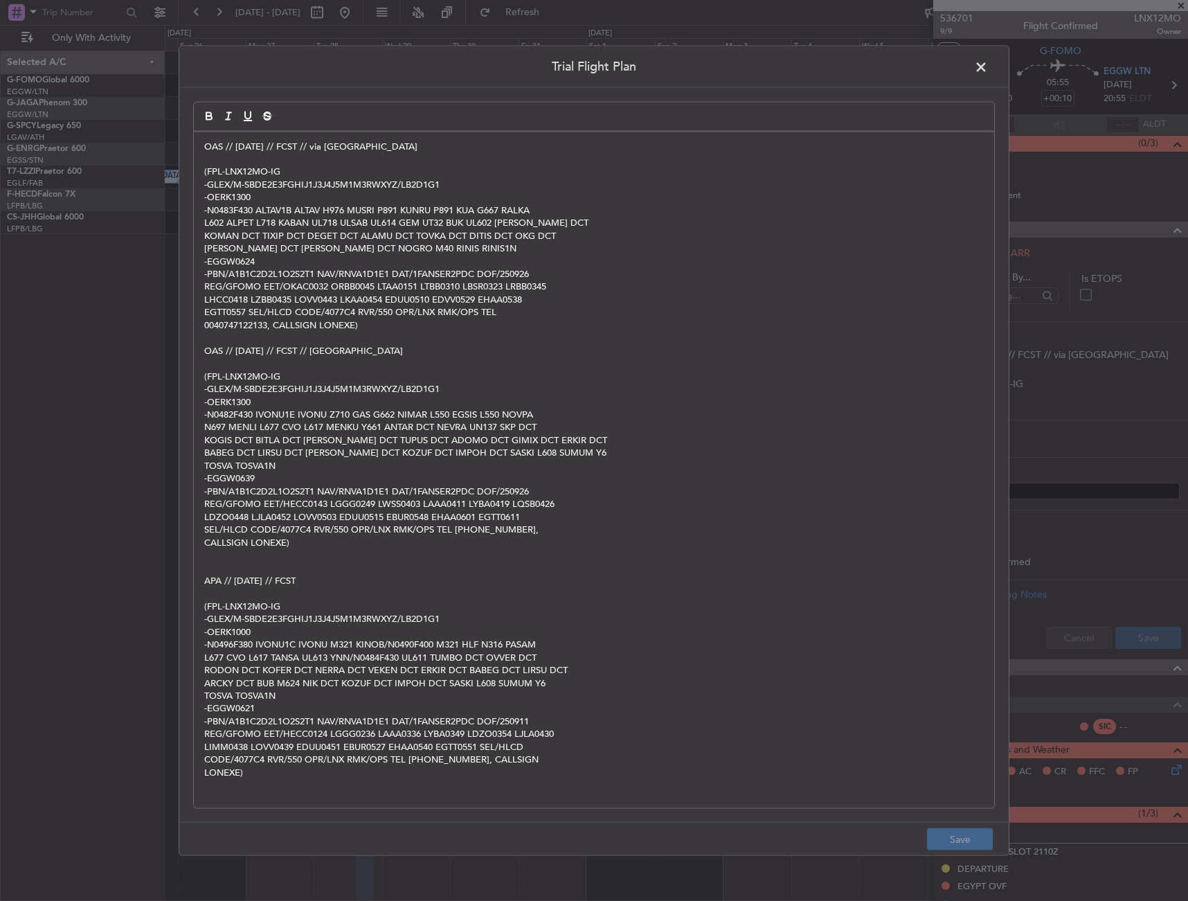
click at [988, 66] on span at bounding box center [988, 70] width 0 height 28
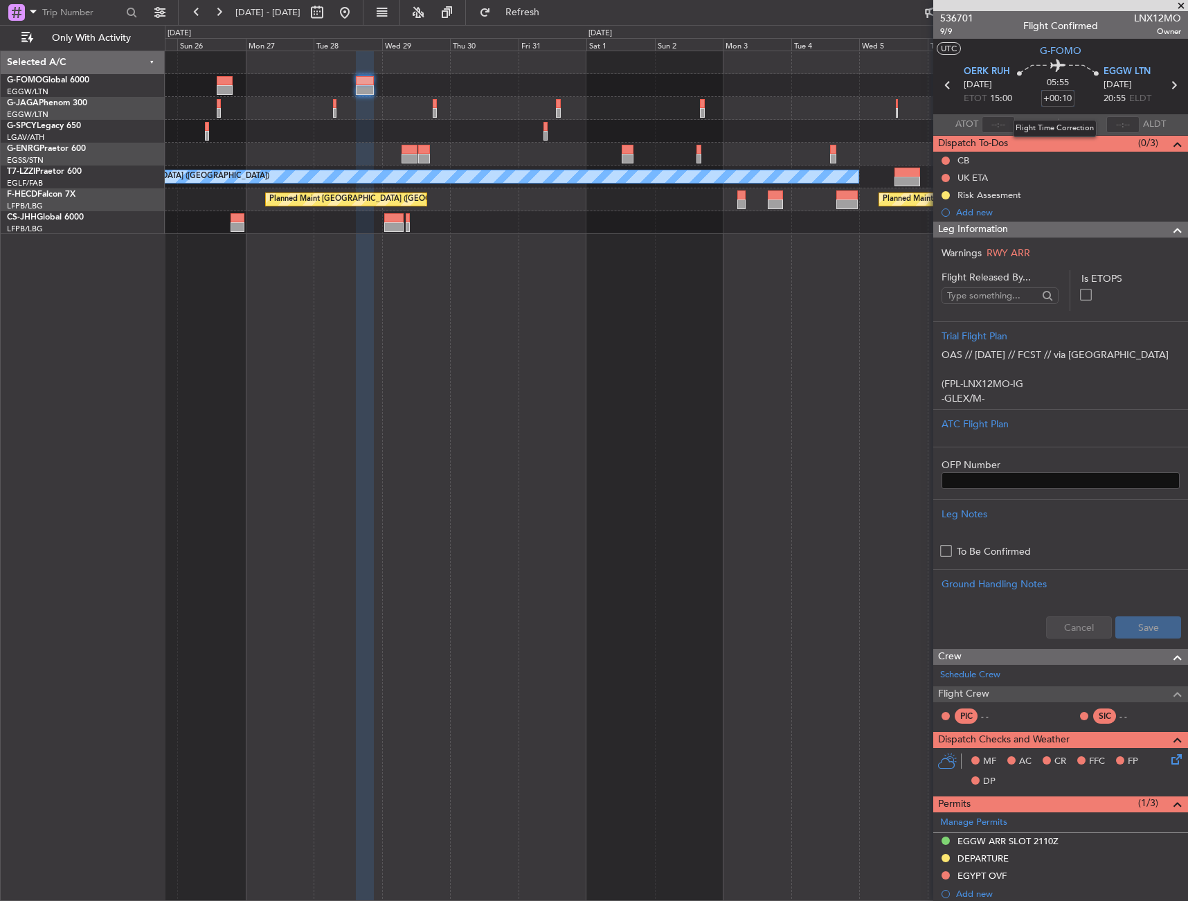
click at [1063, 102] on input "+00:10" at bounding box center [1058, 98] width 33 height 17
click at [1082, 90] on div "05:55 50" at bounding box center [1058, 85] width 91 height 51
drag, startPoint x: 1066, startPoint y: 99, endPoint x: 1084, endPoint y: 114, distance: 23.1
click at [1066, 99] on input "+00:50" at bounding box center [1058, 98] width 33 height 17
click at [1085, 104] on div "06:35 55" at bounding box center [1058, 85] width 91 height 51
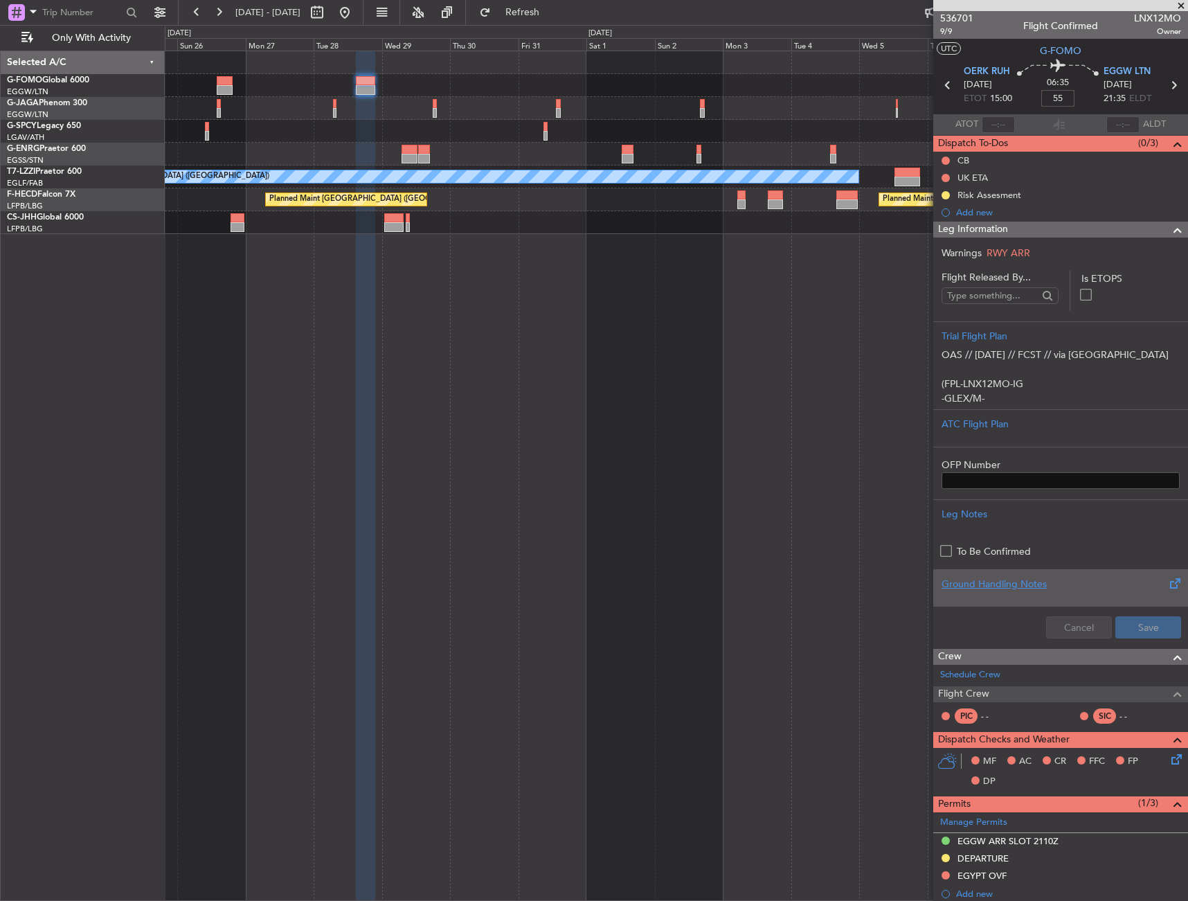
type input "+00:55"
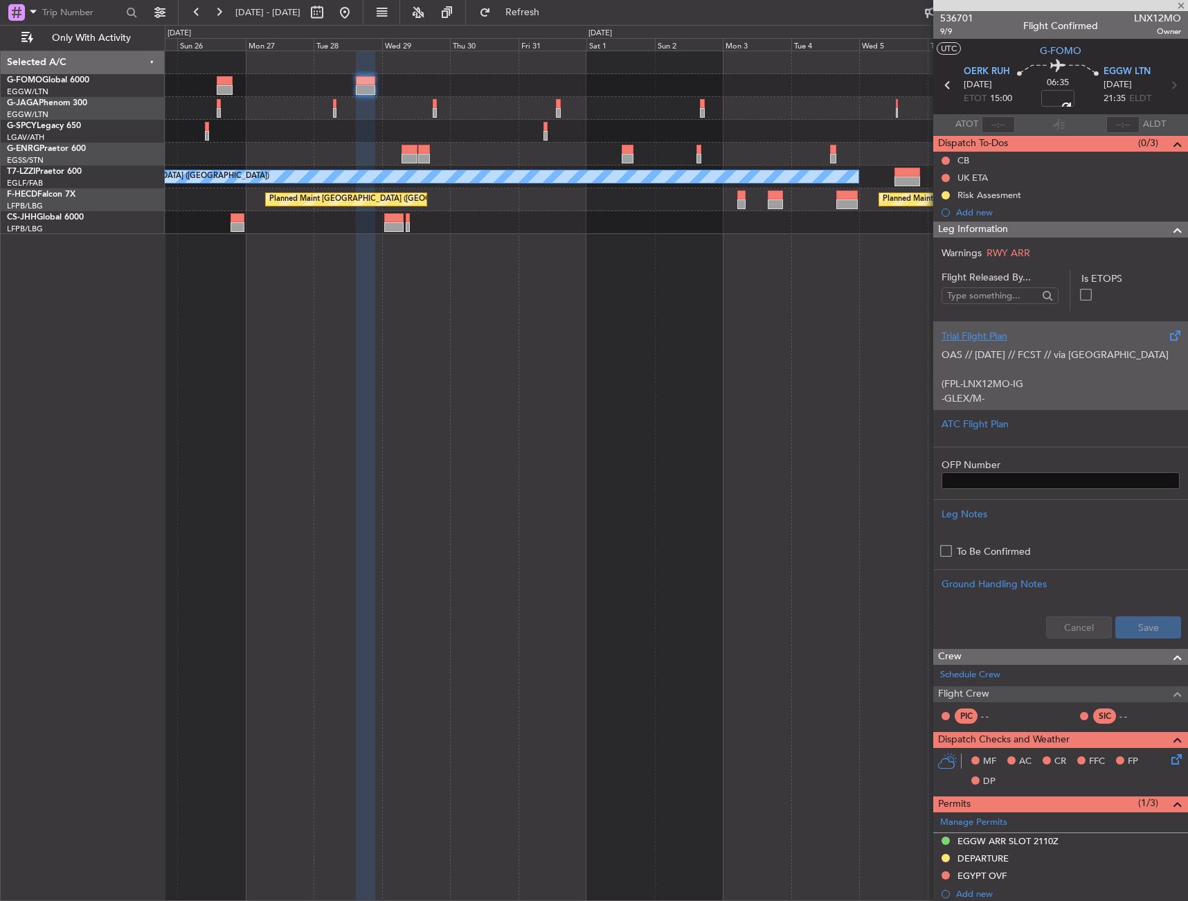
click at [1016, 382] on p "OAS // 25SEP // FCST // via Iraq (FPL-LNX12MO-IG -GLEX/M-SBDE2E3FGHIJ1J3J4J5M1M…" at bounding box center [1061, 733] width 238 height 771
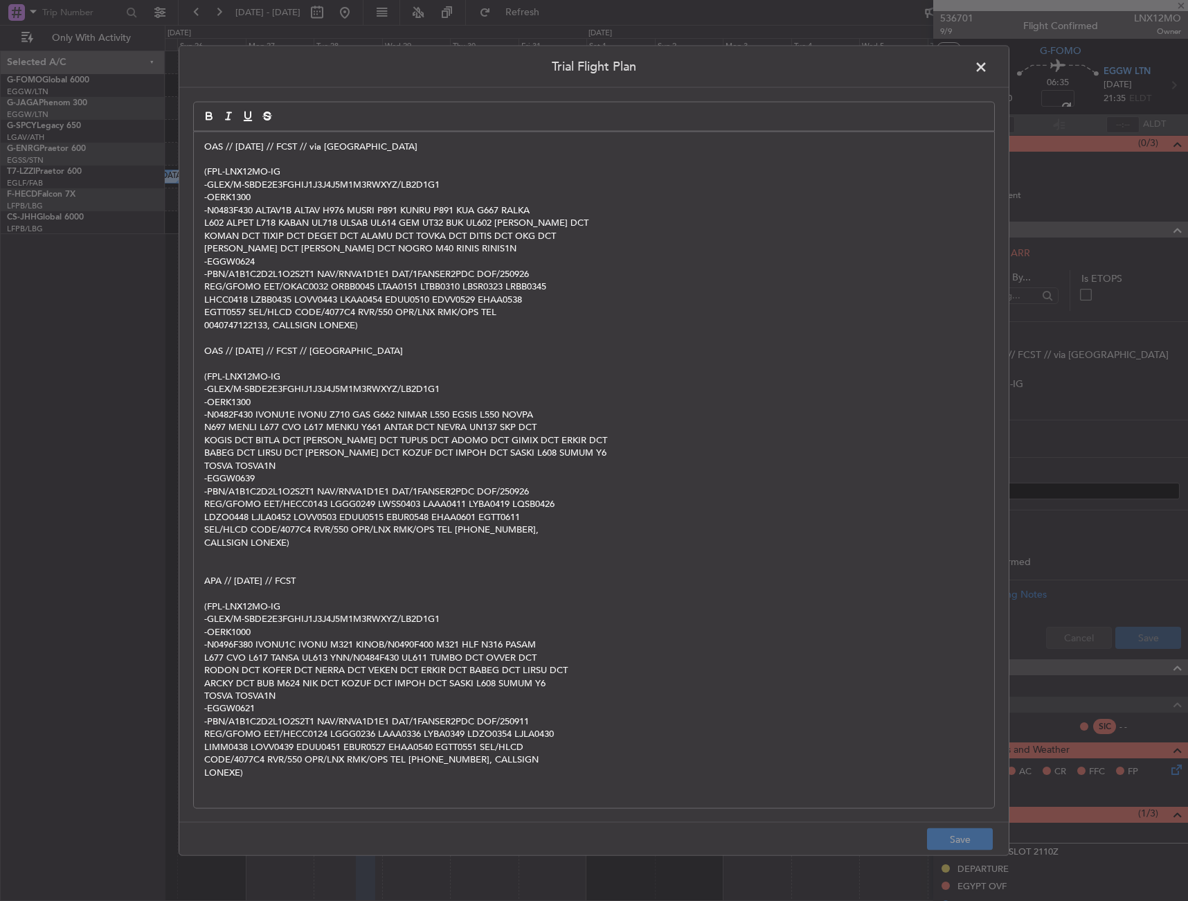
click at [208, 147] on p "OAS // 25SEP // FCST // via Iraq" at bounding box center [594, 146] width 780 height 12
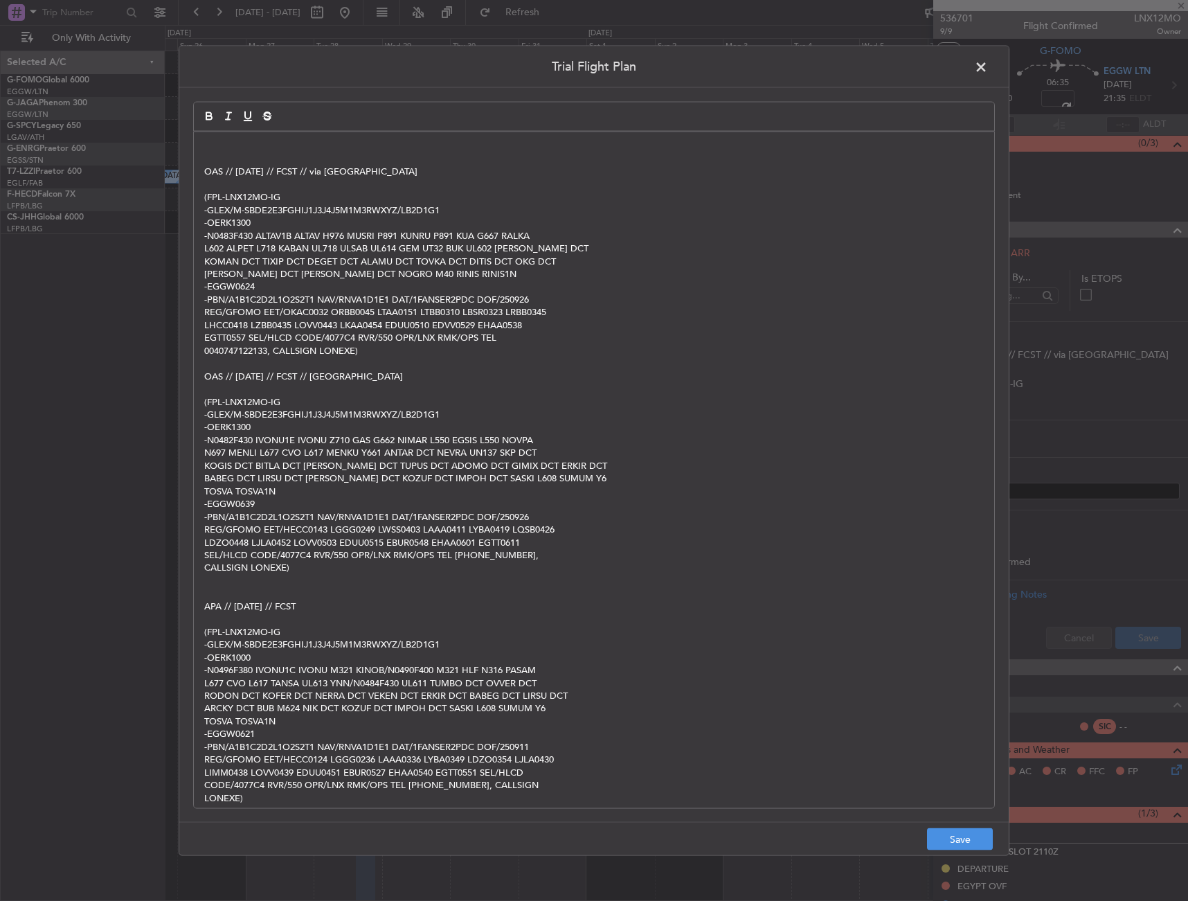
click at [253, 146] on p at bounding box center [594, 146] width 780 height 12
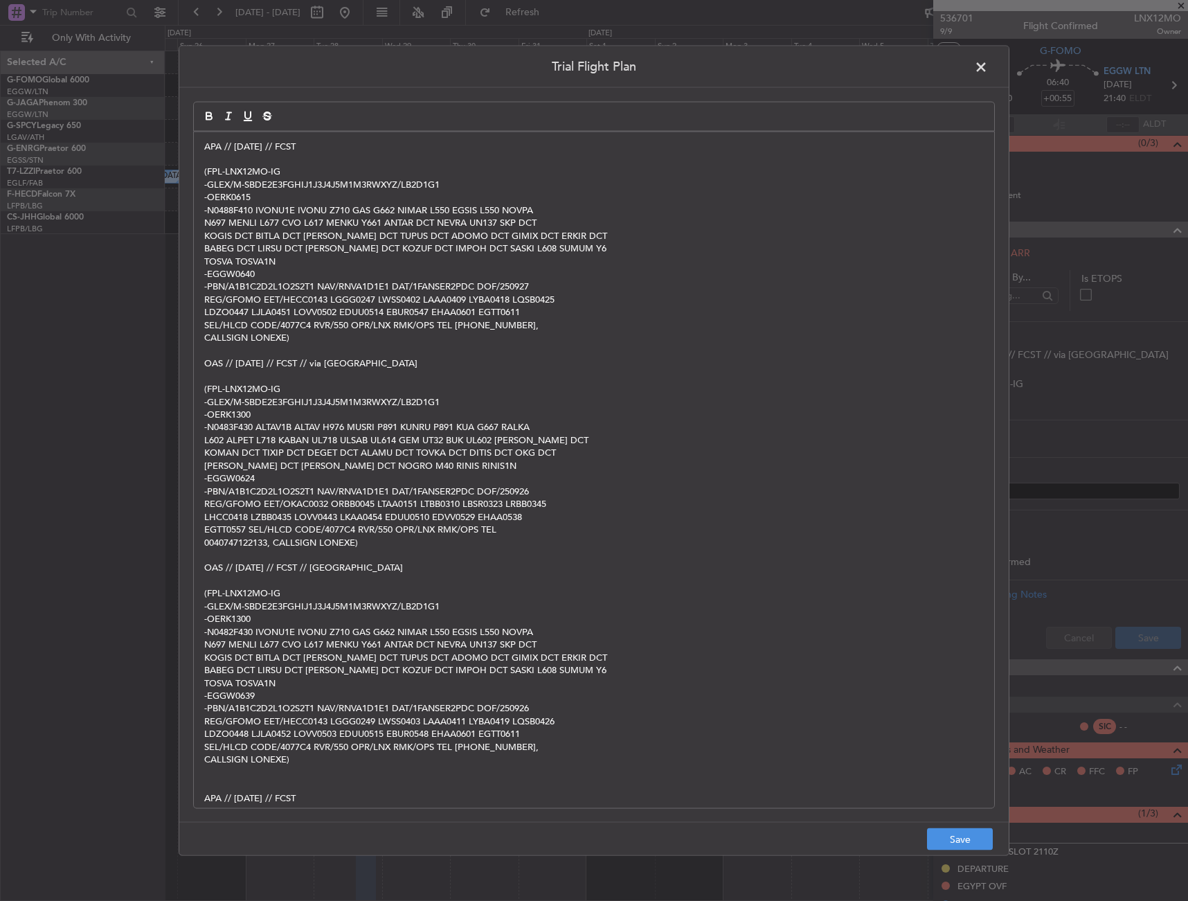
click at [969, 824] on footer "Save" at bounding box center [594, 838] width 830 height 33
click at [964, 836] on button "Save" at bounding box center [960, 839] width 66 height 22
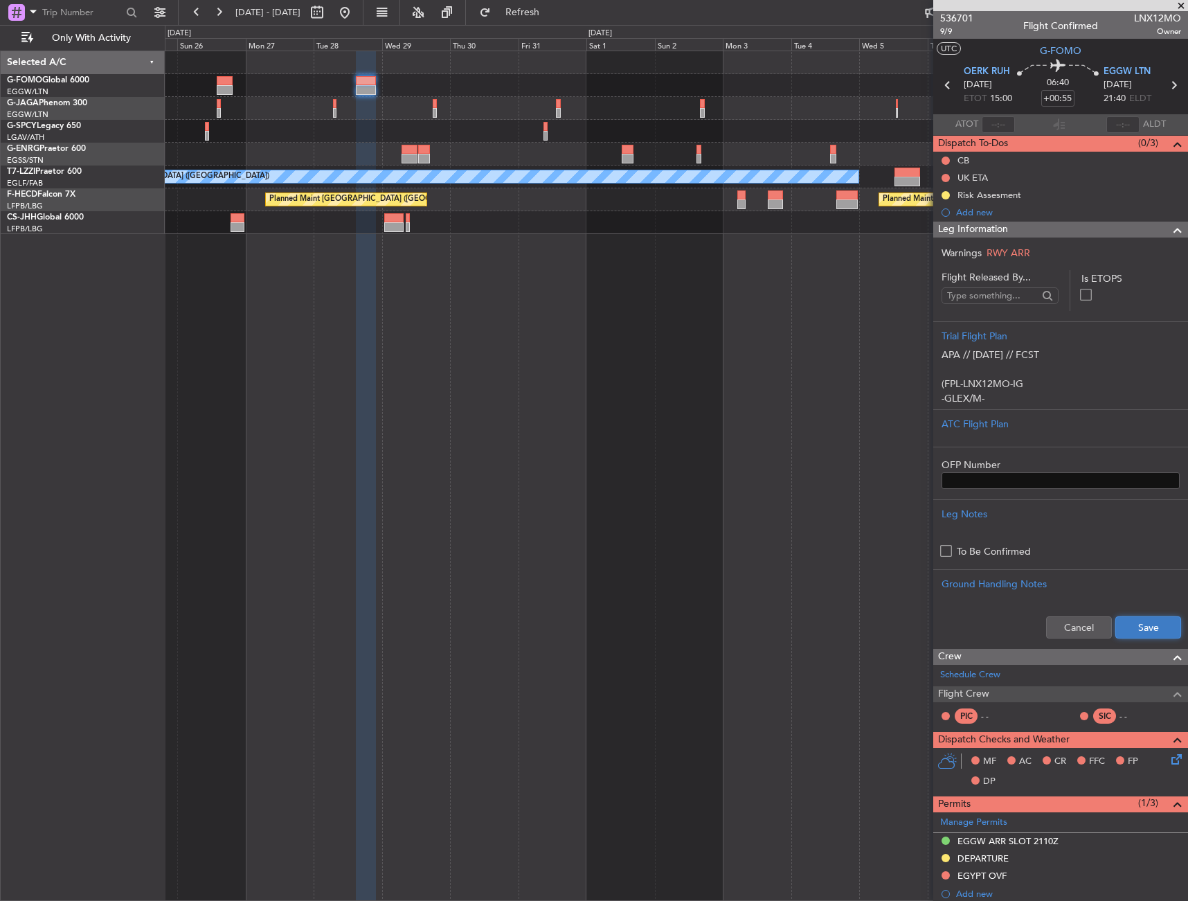
click at [1145, 635] on button "Save" at bounding box center [1149, 627] width 66 height 22
click at [1159, 226] on div at bounding box center [1173, 230] width 28 height 17
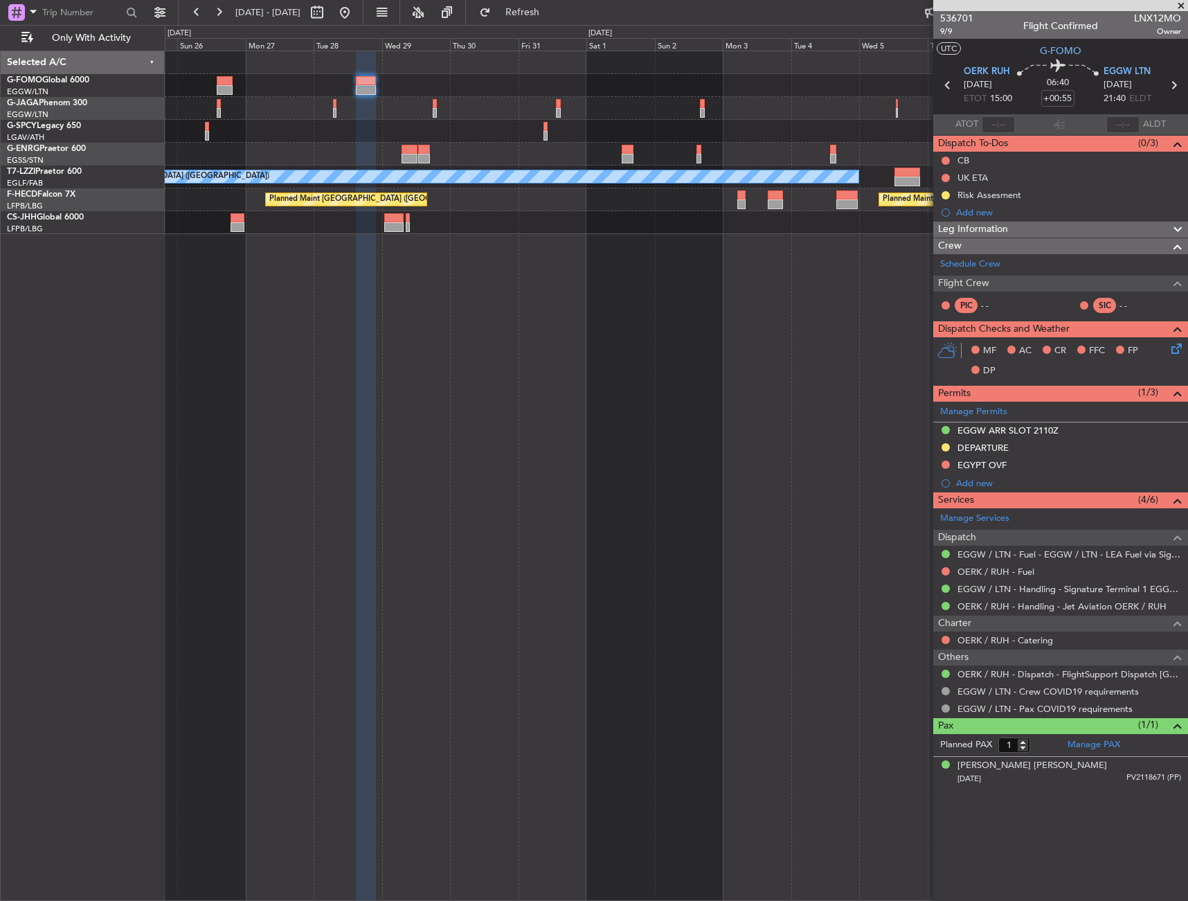
drag, startPoint x: 946, startPoint y: 463, endPoint x: 929, endPoint y: 493, distance: 34.7
click at [946, 463] on button at bounding box center [946, 465] width 8 height 8
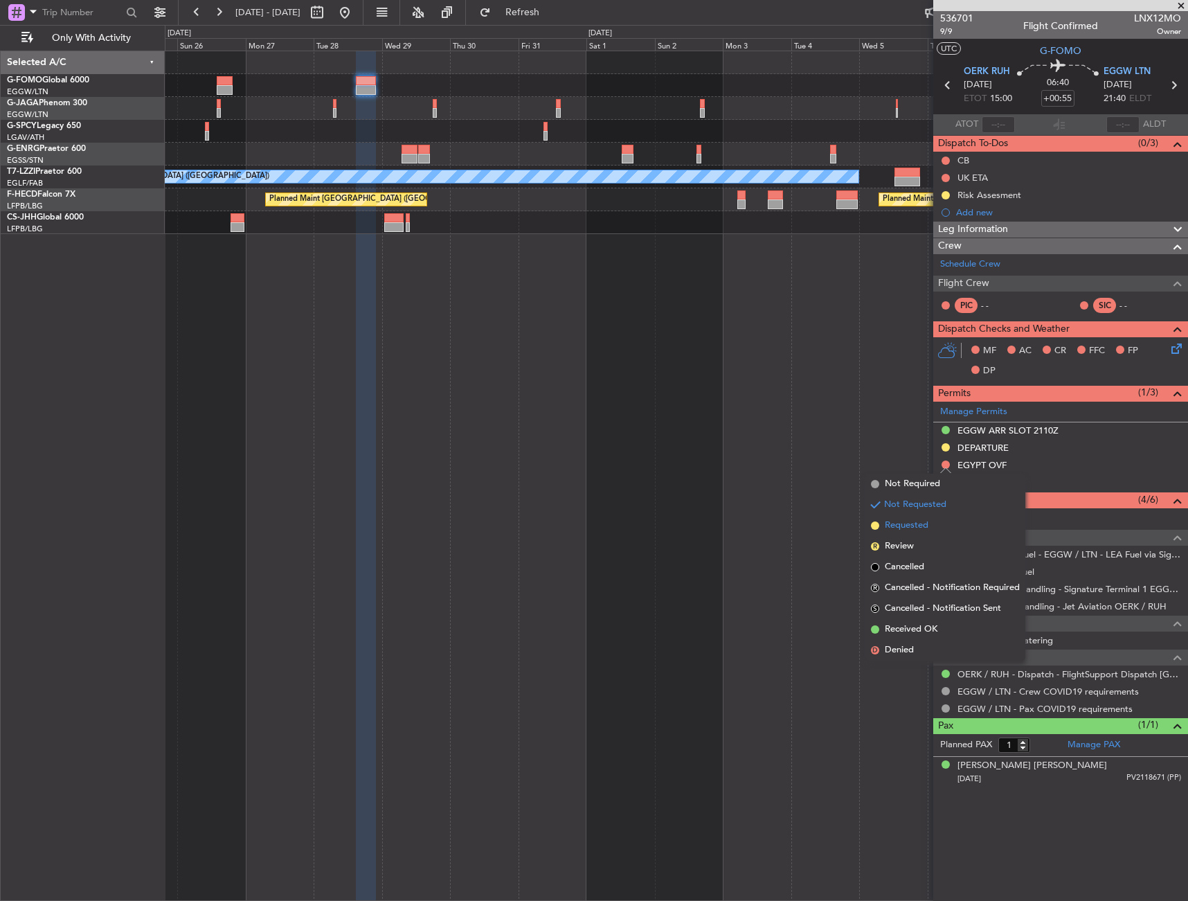
click at [934, 526] on li "Requested" at bounding box center [946, 525] width 160 height 21
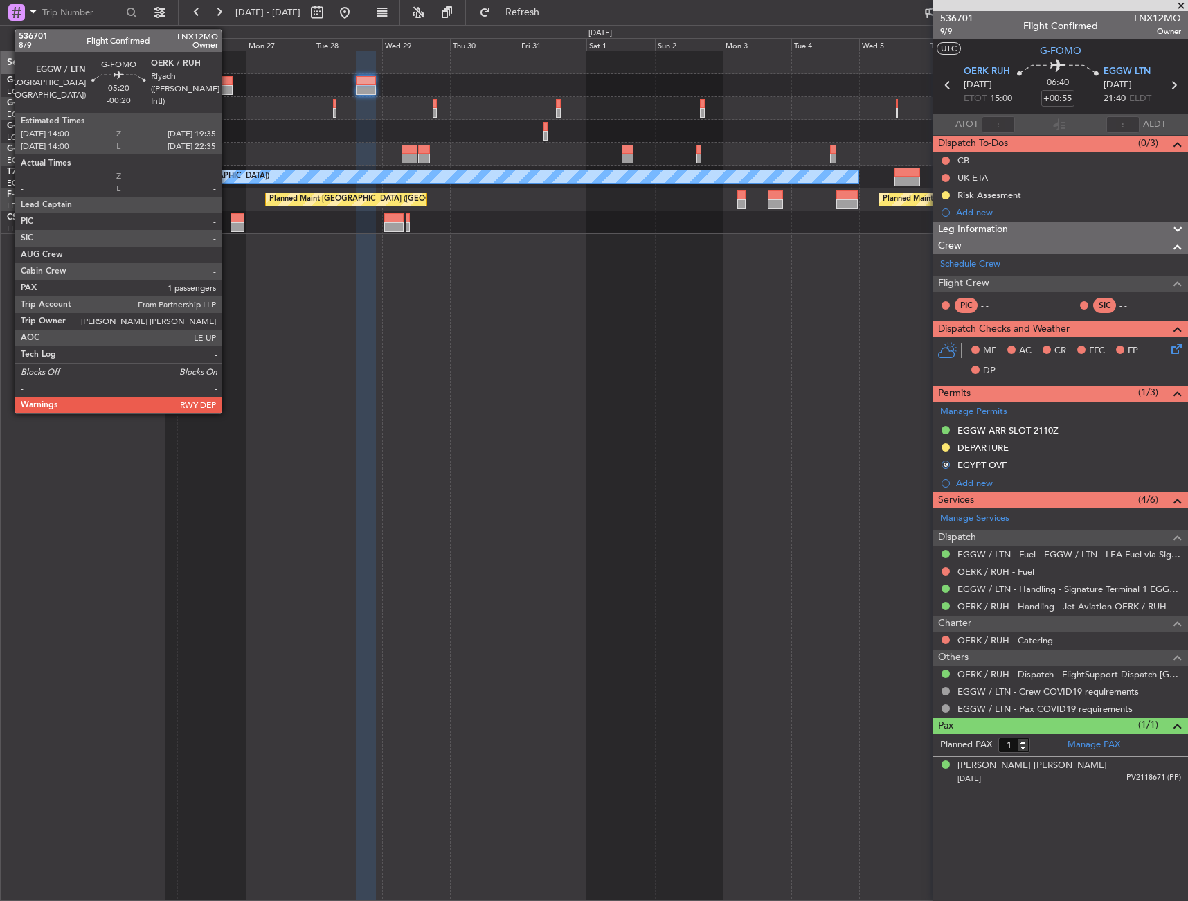
click at [224, 85] on div at bounding box center [225, 90] width 16 height 10
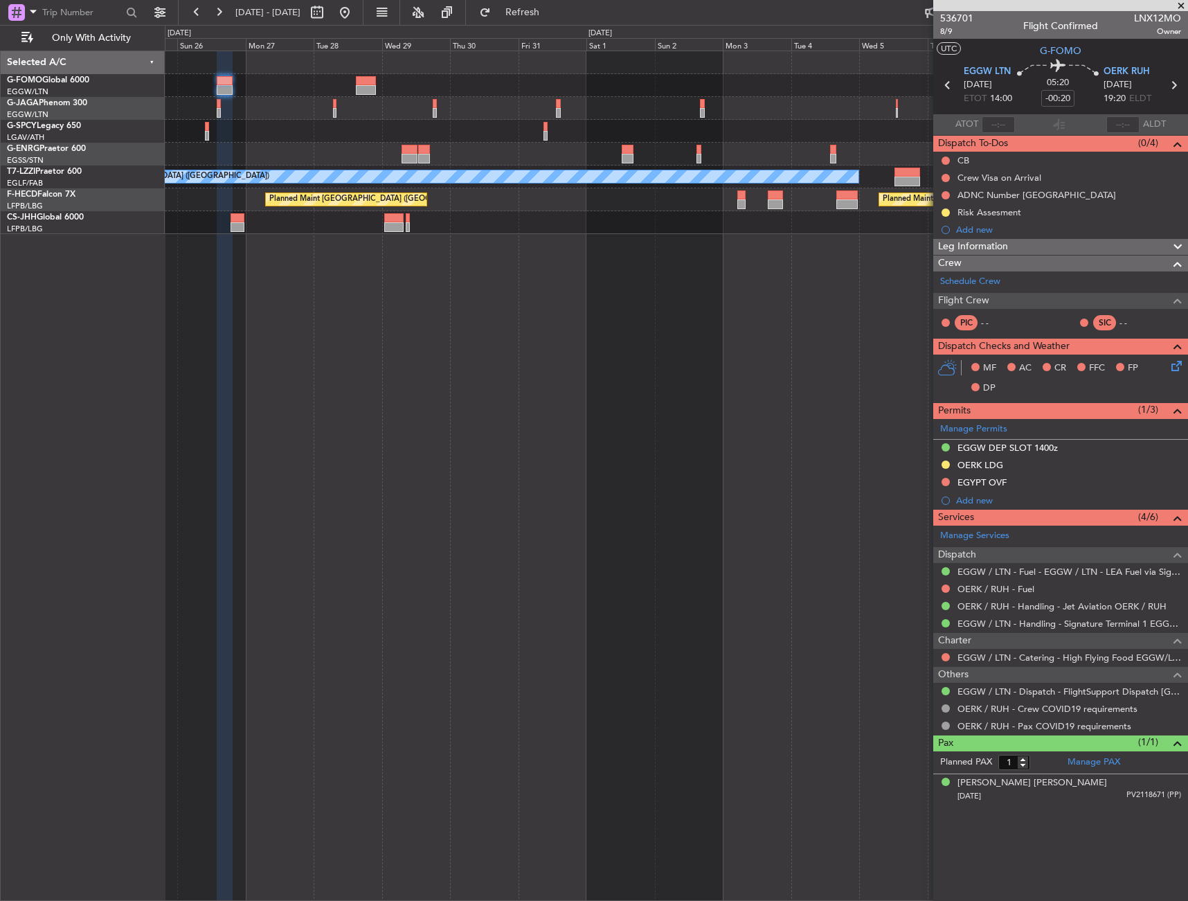
drag, startPoint x: 945, startPoint y: 482, endPoint x: 947, endPoint y: 519, distance: 36.8
click at [945, 482] on button at bounding box center [946, 482] width 8 height 8
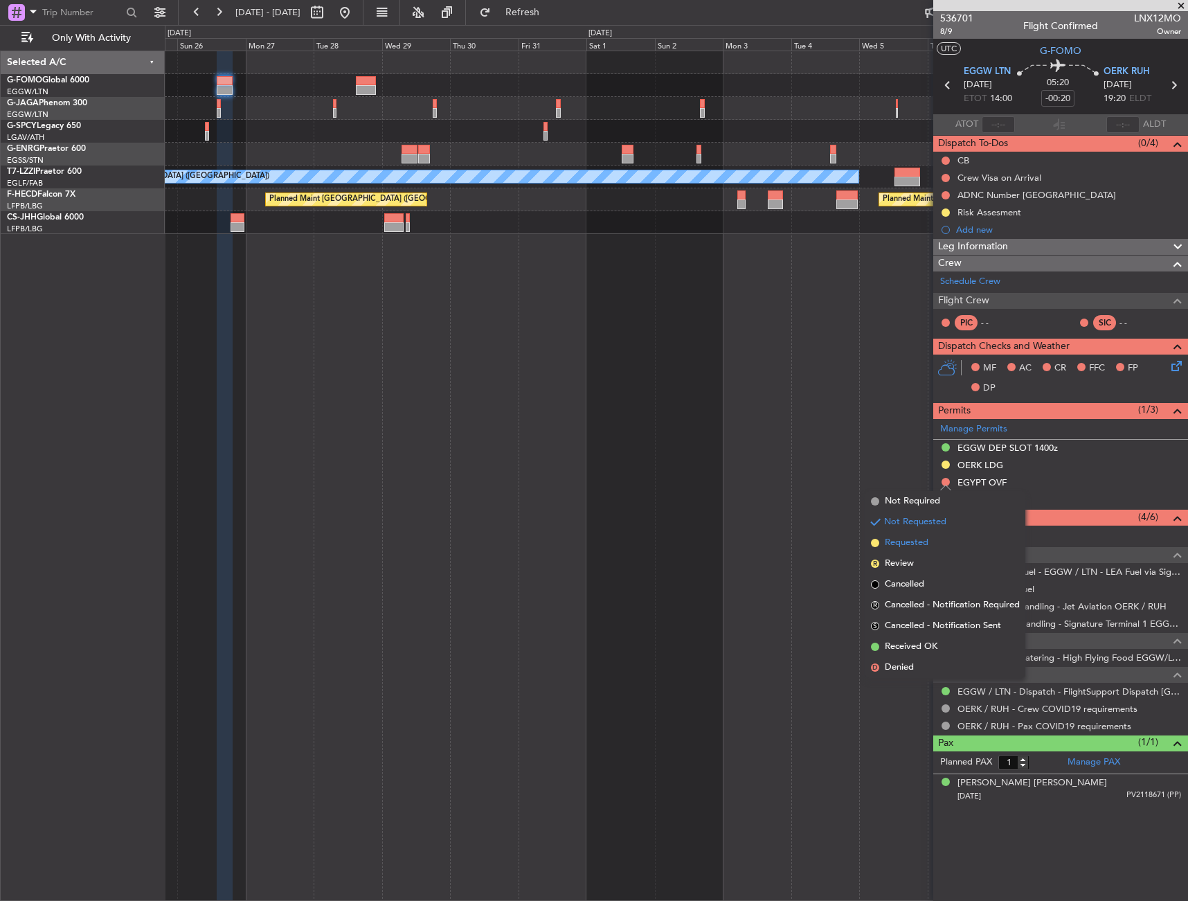
click at [922, 551] on li "Requested" at bounding box center [946, 543] width 160 height 21
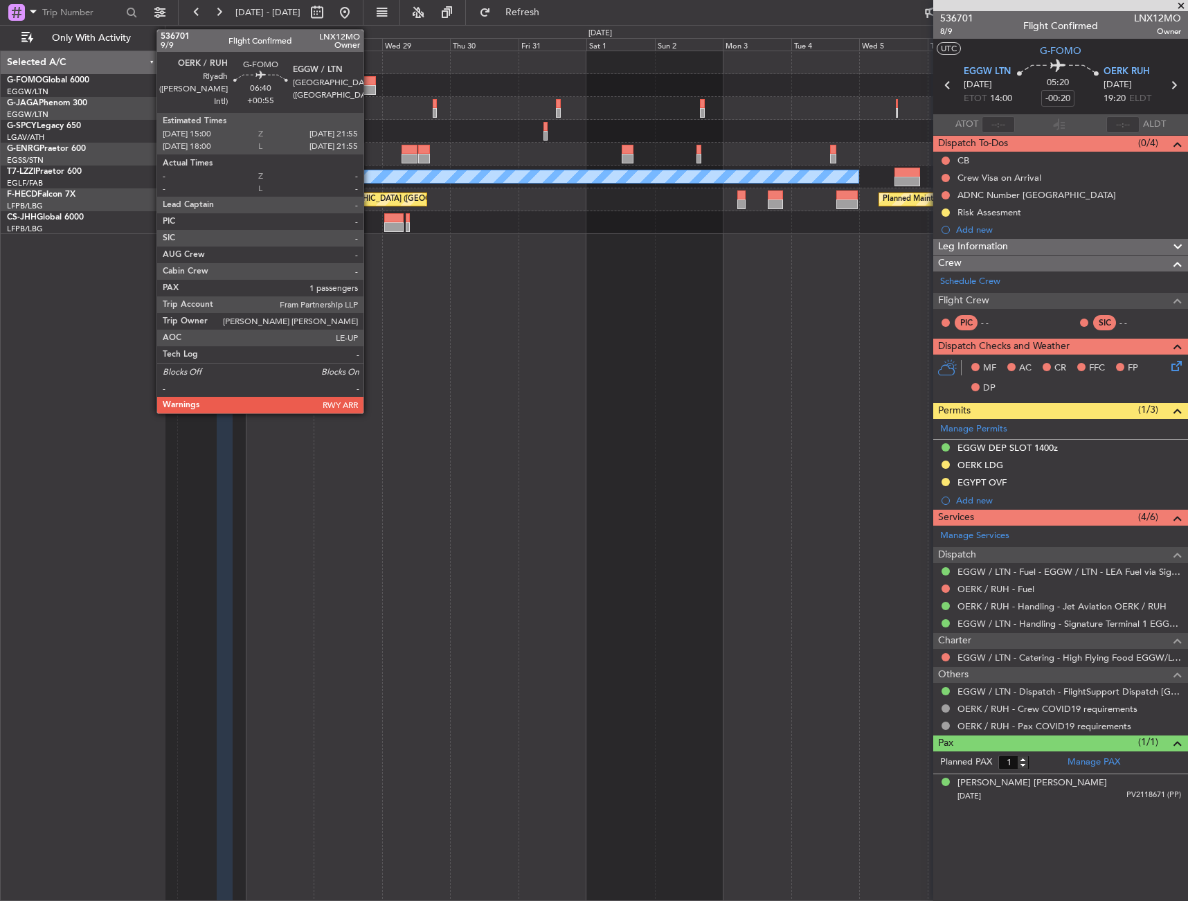
click at [370, 81] on div at bounding box center [366, 81] width 20 height 10
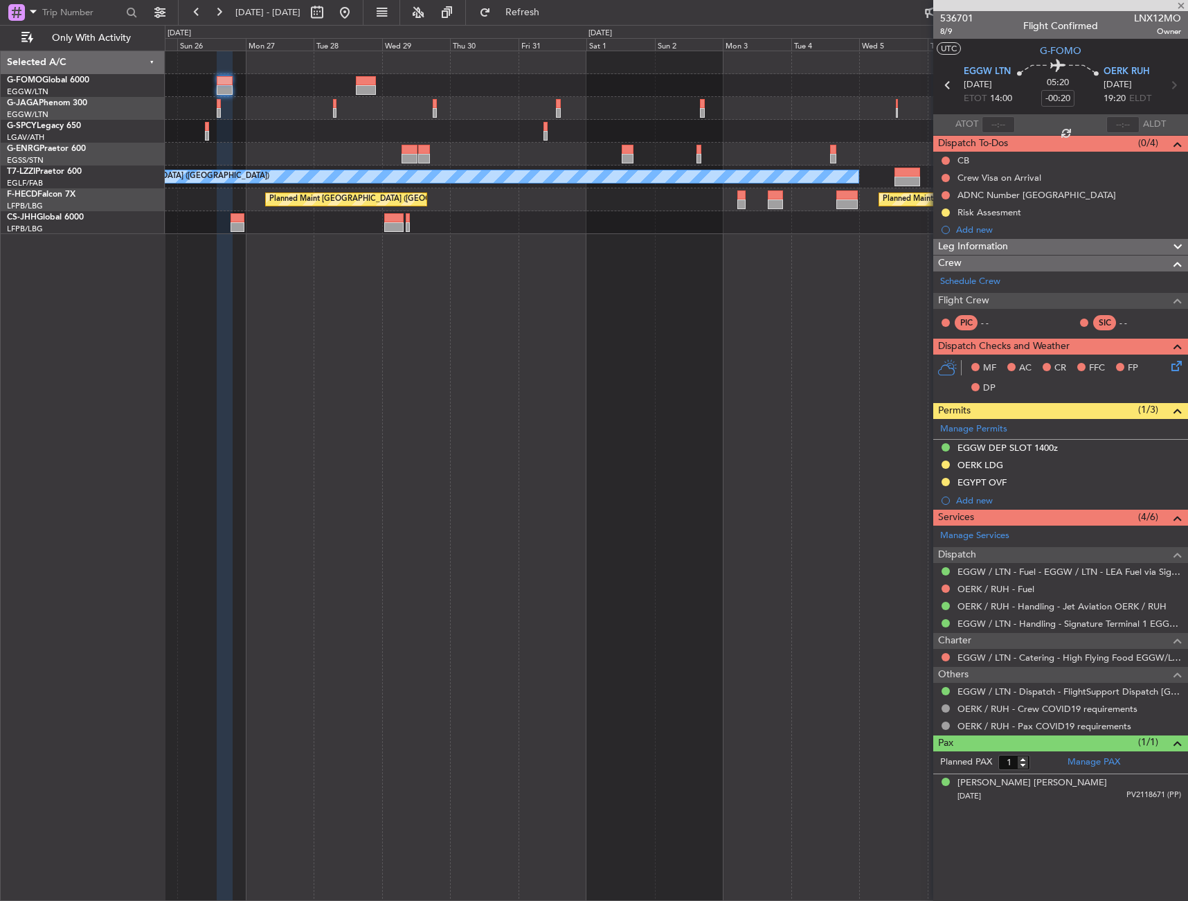
type input "+00:55"
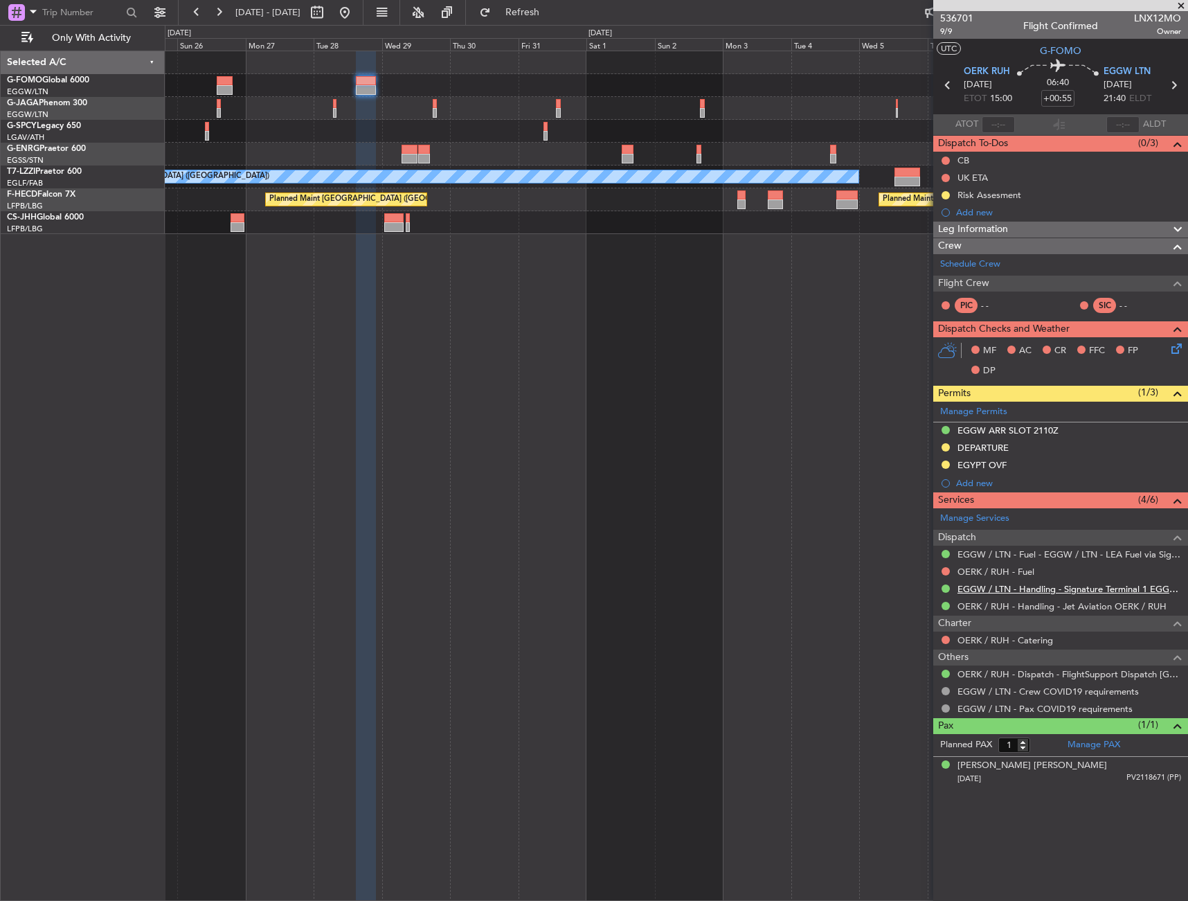
click at [997, 586] on link "EGGW / LTN - Handling - Signature Terminal 1 EGGW / LTN" at bounding box center [1070, 589] width 224 height 12
click at [1098, 591] on link "EGGW / LTN - Handling - Signature Terminal 1 EGGW / LTN" at bounding box center [1070, 589] width 224 height 12
drag, startPoint x: 1119, startPoint y: 423, endPoint x: 1113, endPoint y: 427, distance: 7.5
click at [1119, 423] on div "EGGW ARR SLOT 2110Z" at bounding box center [1061, 430] width 255 height 17
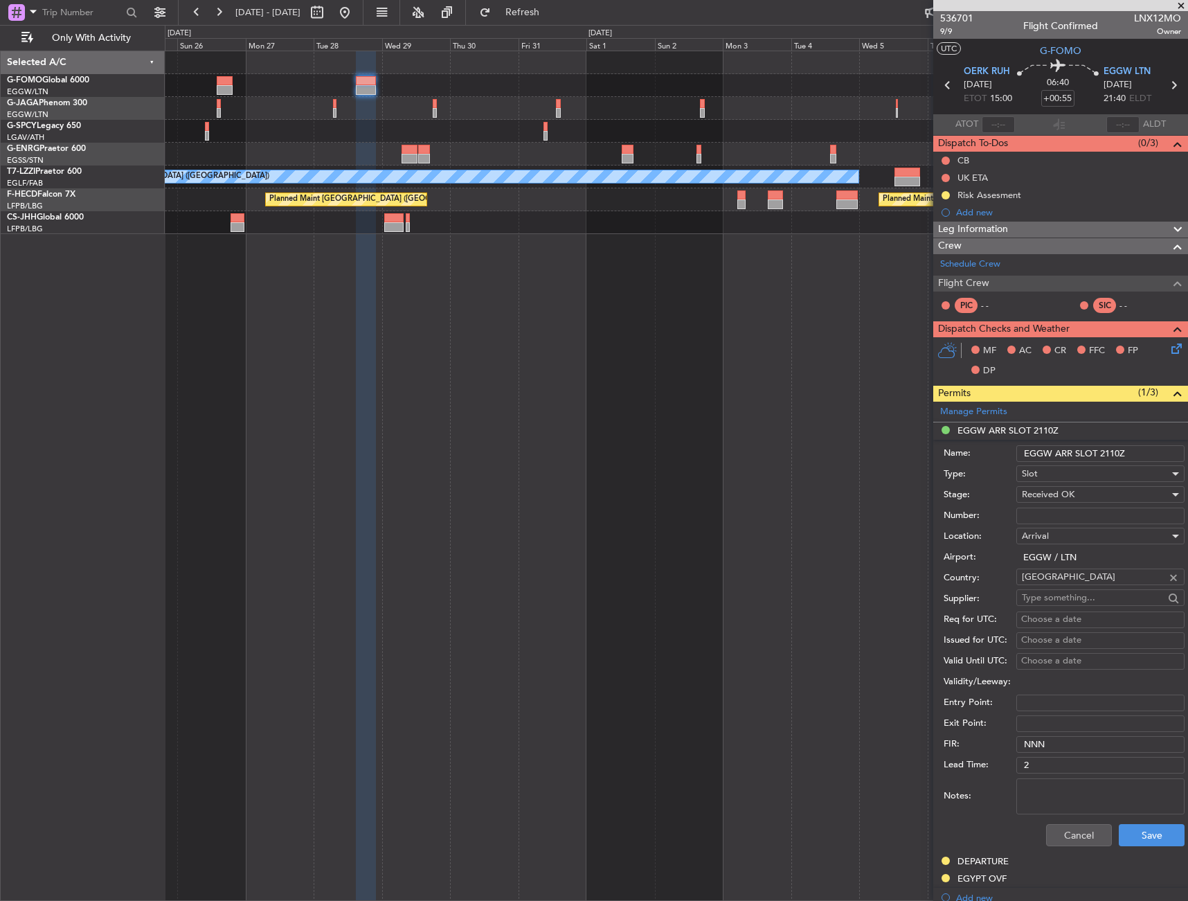
click at [1115, 454] on input "EGGW ARR SLOT 2110Z" at bounding box center [1101, 453] width 168 height 17
type input "EGGW ARR SLOT 2140Z"
click at [1137, 504] on div "Received OK" at bounding box center [1096, 494] width 148 height 21
click at [1105, 570] on span "Requested" at bounding box center [1095, 563] width 145 height 21
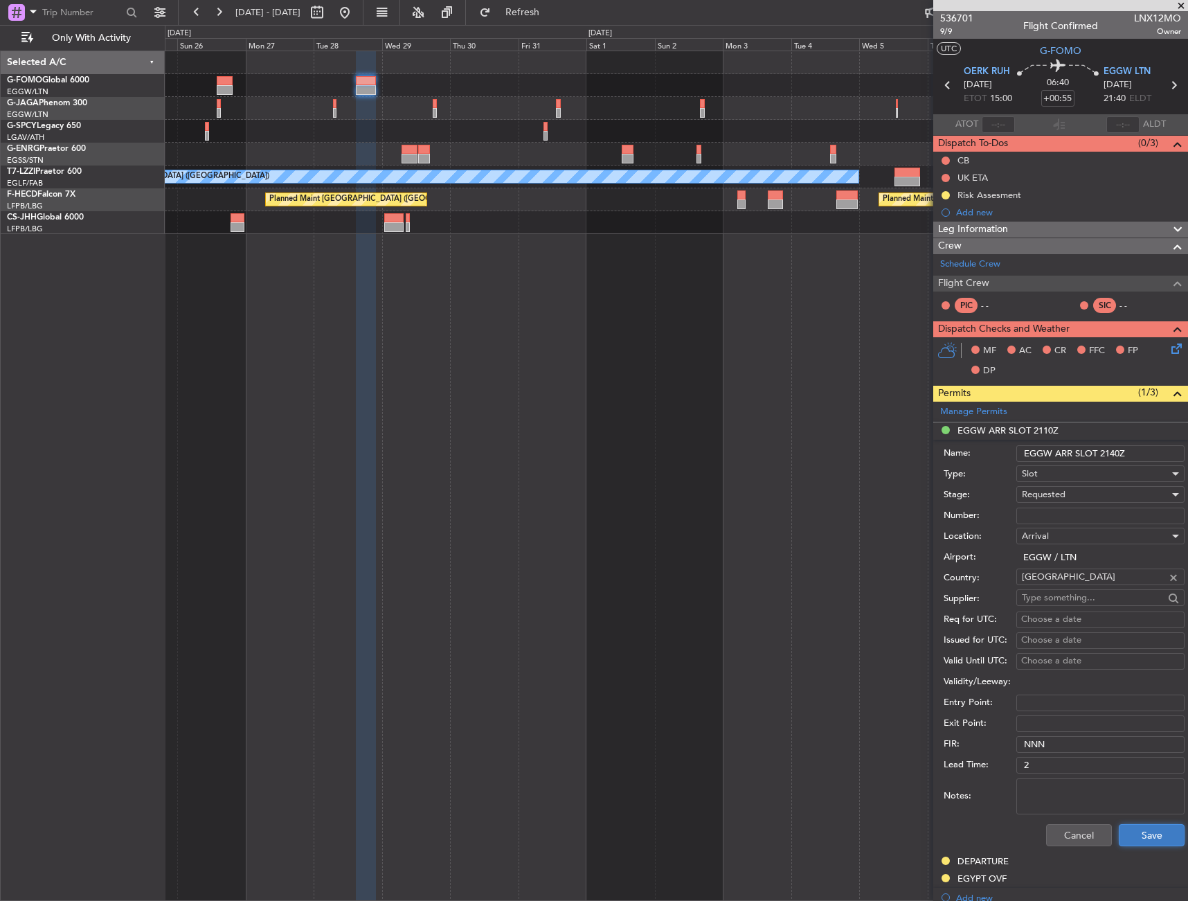
click at [1139, 833] on button "Save" at bounding box center [1152, 835] width 66 height 22
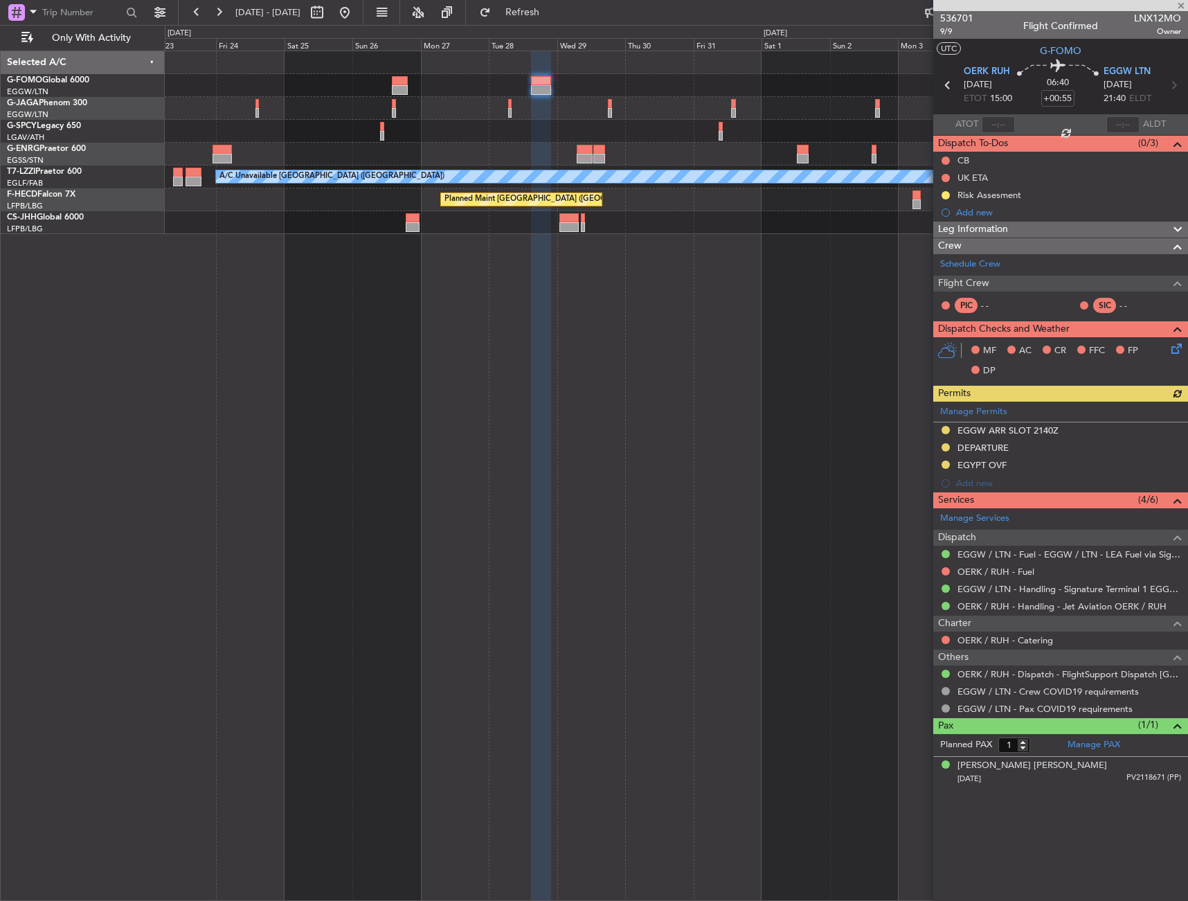
click at [777, 282] on div "A/C Unavailable London (Luton) Planned Maint Paris (Le Bourget) Planned Maint P…" at bounding box center [677, 476] width 1024 height 850
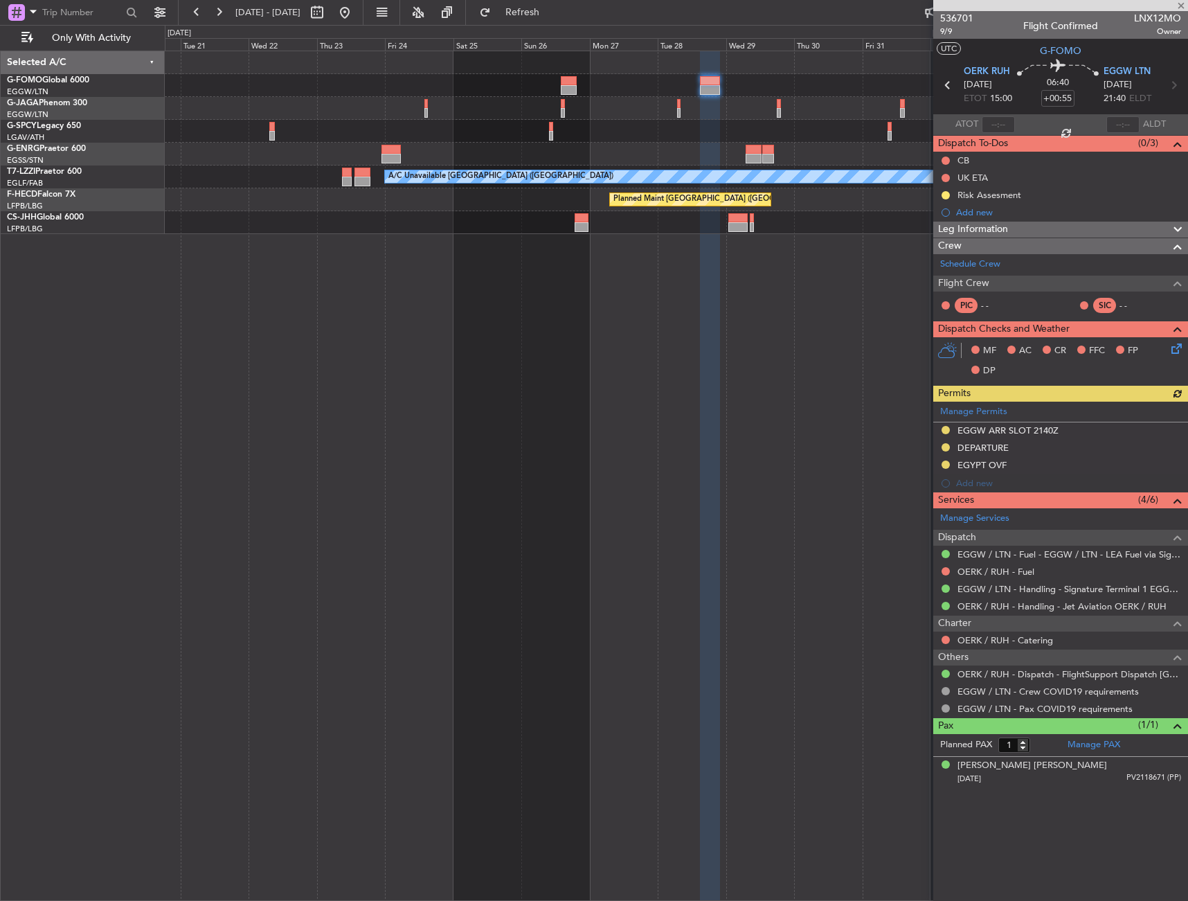
click at [710, 310] on div "A/C Unavailable London (Luton) Planned Maint Paris (Le Bourget) Planned Maint P…" at bounding box center [677, 476] width 1024 height 850
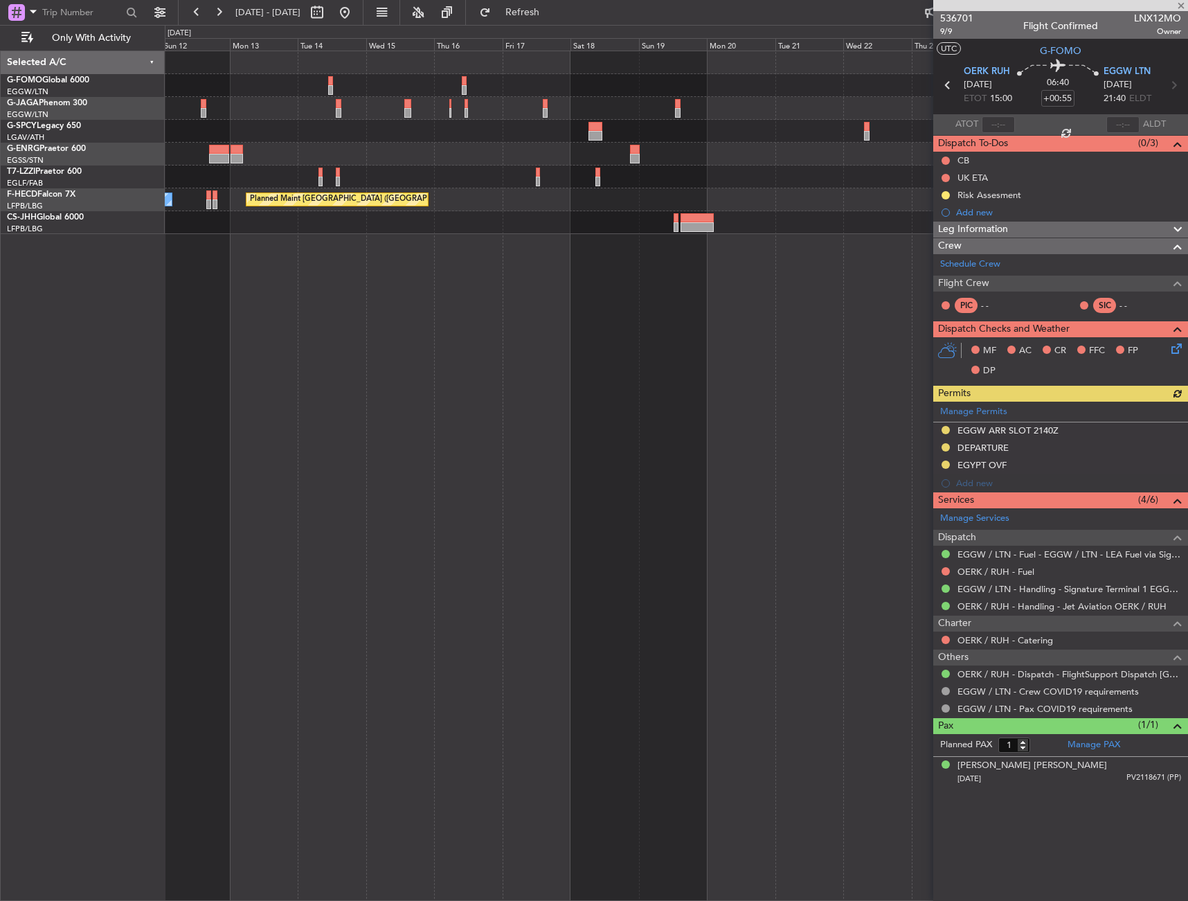
click at [809, 357] on div "A/C Unavailable London (Luton) Planned Maint Paris (Le Bourget) No Crew Planned…" at bounding box center [677, 476] width 1024 height 850
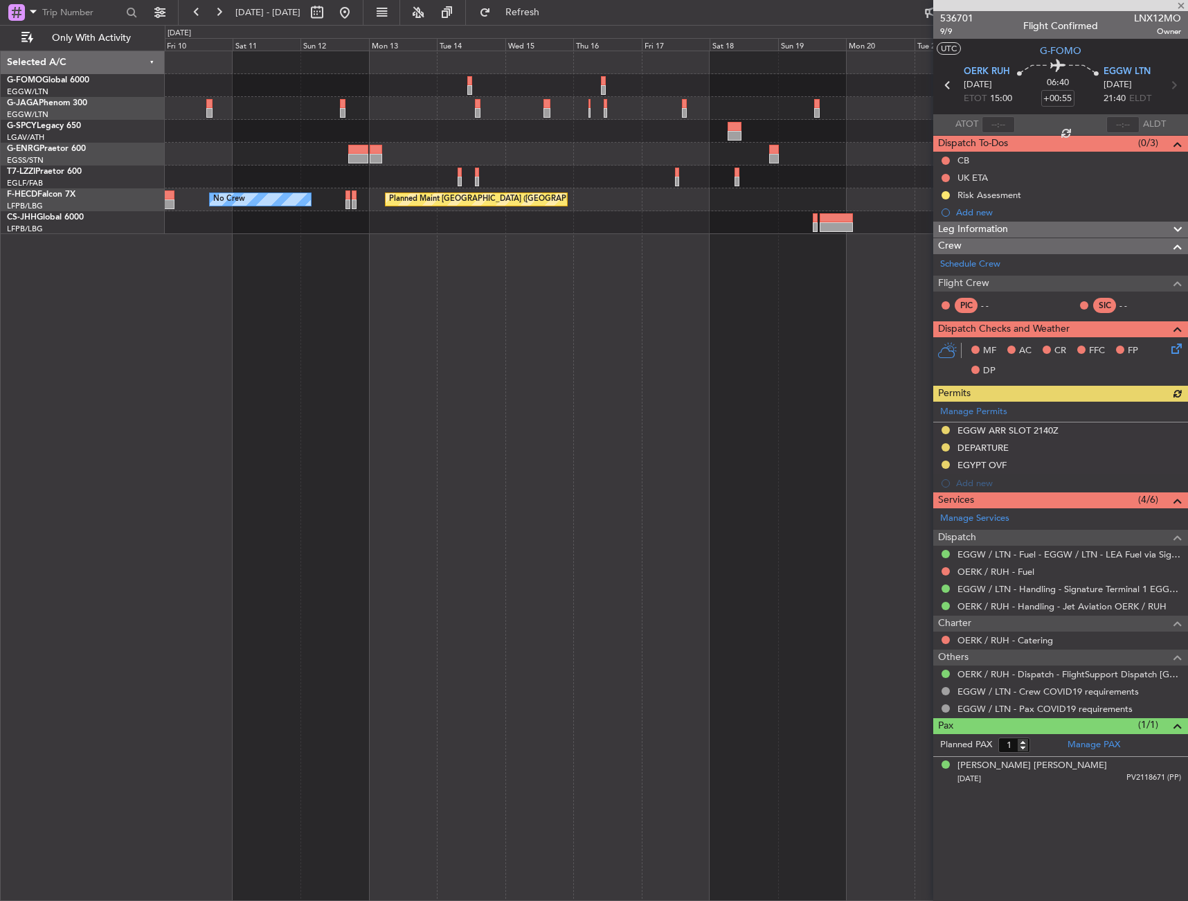
click at [773, 341] on div "A/C Unavailable London (Luton) Planned Maint Paris (Le Bourget) No Crew Planned…" at bounding box center [677, 476] width 1024 height 850
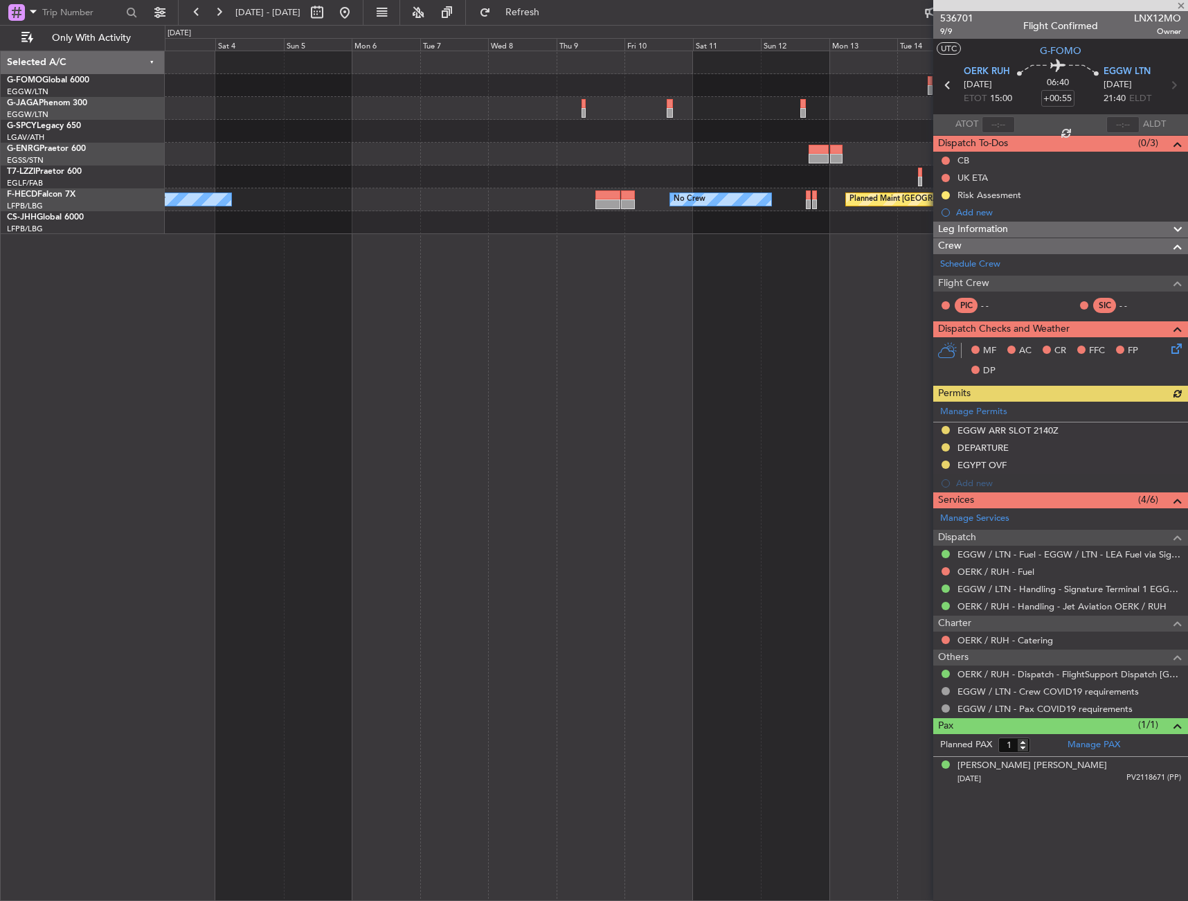
click at [700, 353] on div "A/C Unavailable London (Farnborough) Planned Maint Paris (Le Bourget) No Crew N…" at bounding box center [677, 476] width 1024 height 850
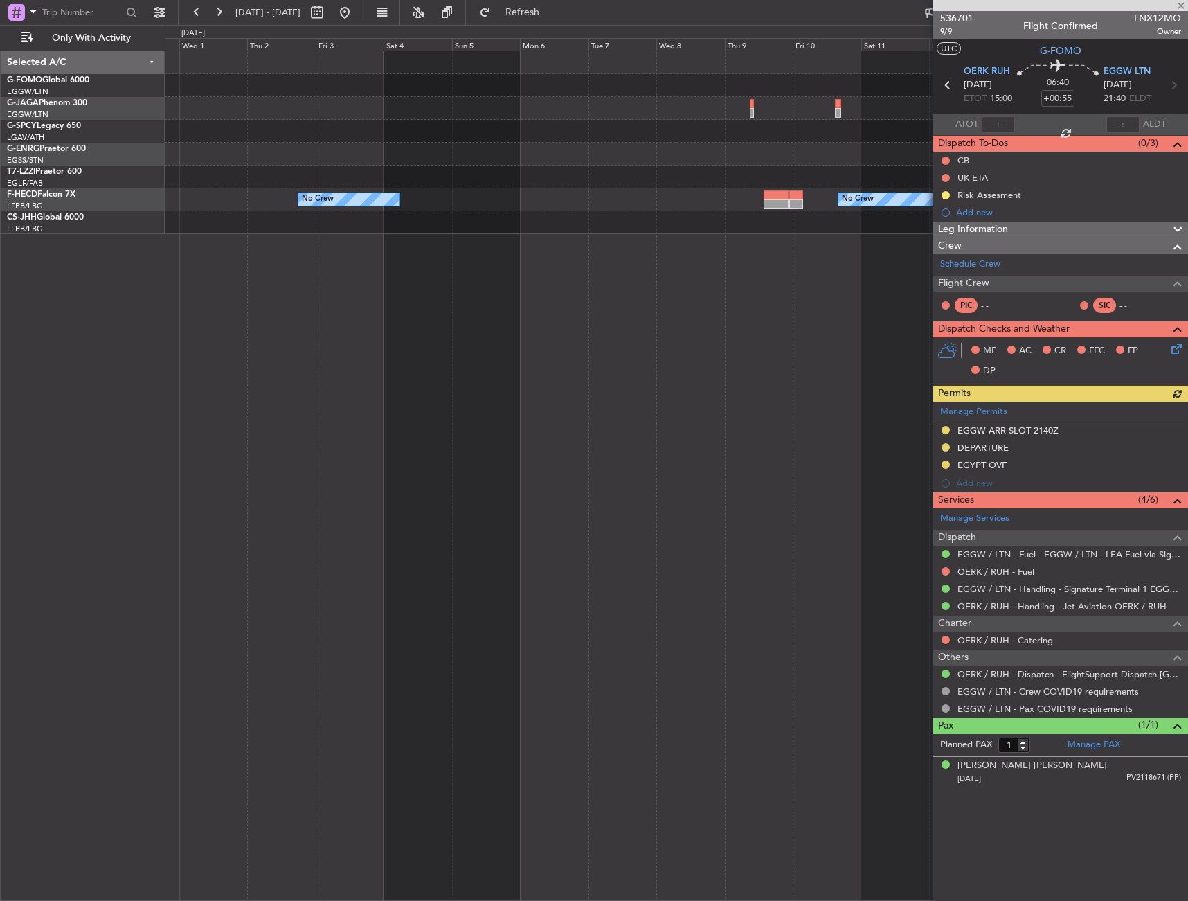
click at [713, 367] on div "A/C Unavailable London (Farnborough) Planned Maint Paris (Le Bourget) No Crew N…" at bounding box center [677, 476] width 1024 height 850
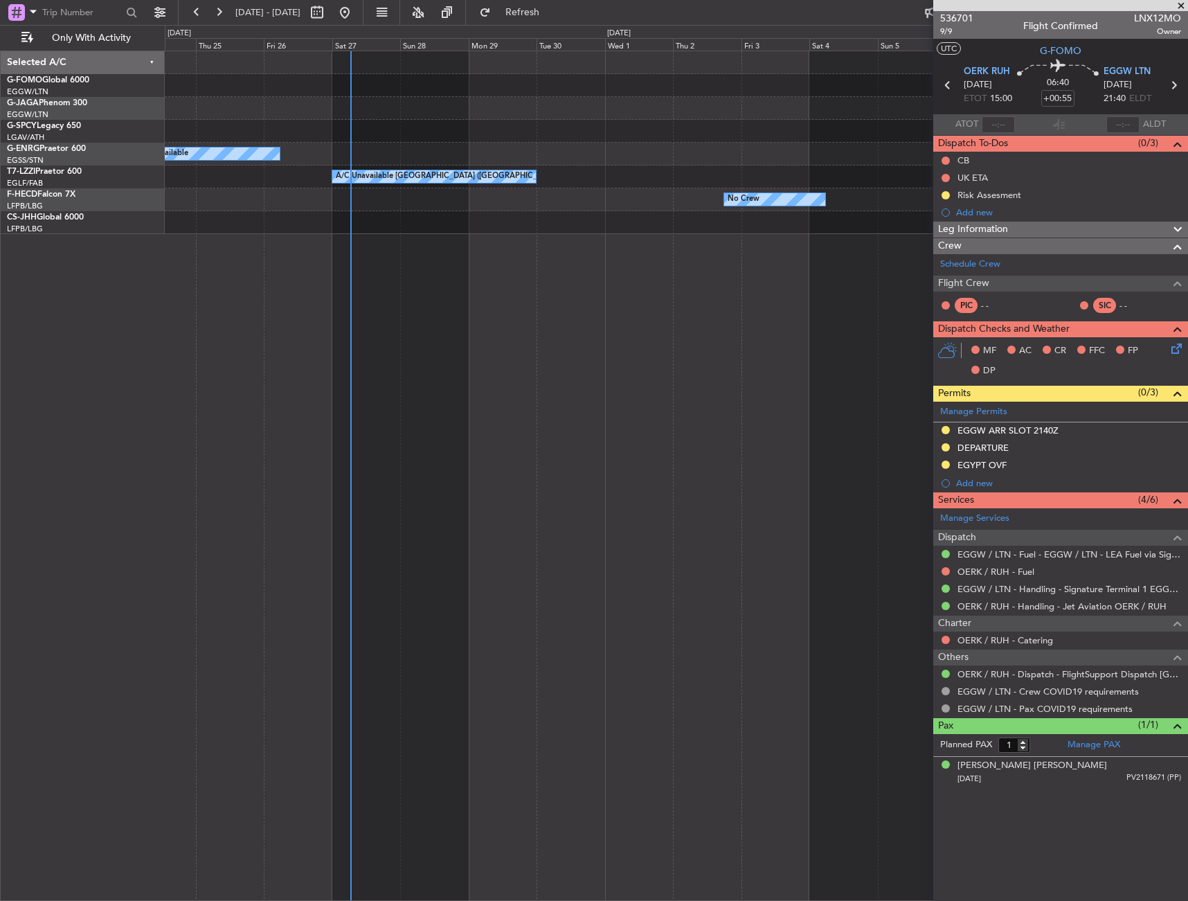
click at [398, 360] on div "A/C Unavailable A/C Unavailable London (Farnborough) A/C Unavailable London (Fa…" at bounding box center [677, 476] width 1024 height 850
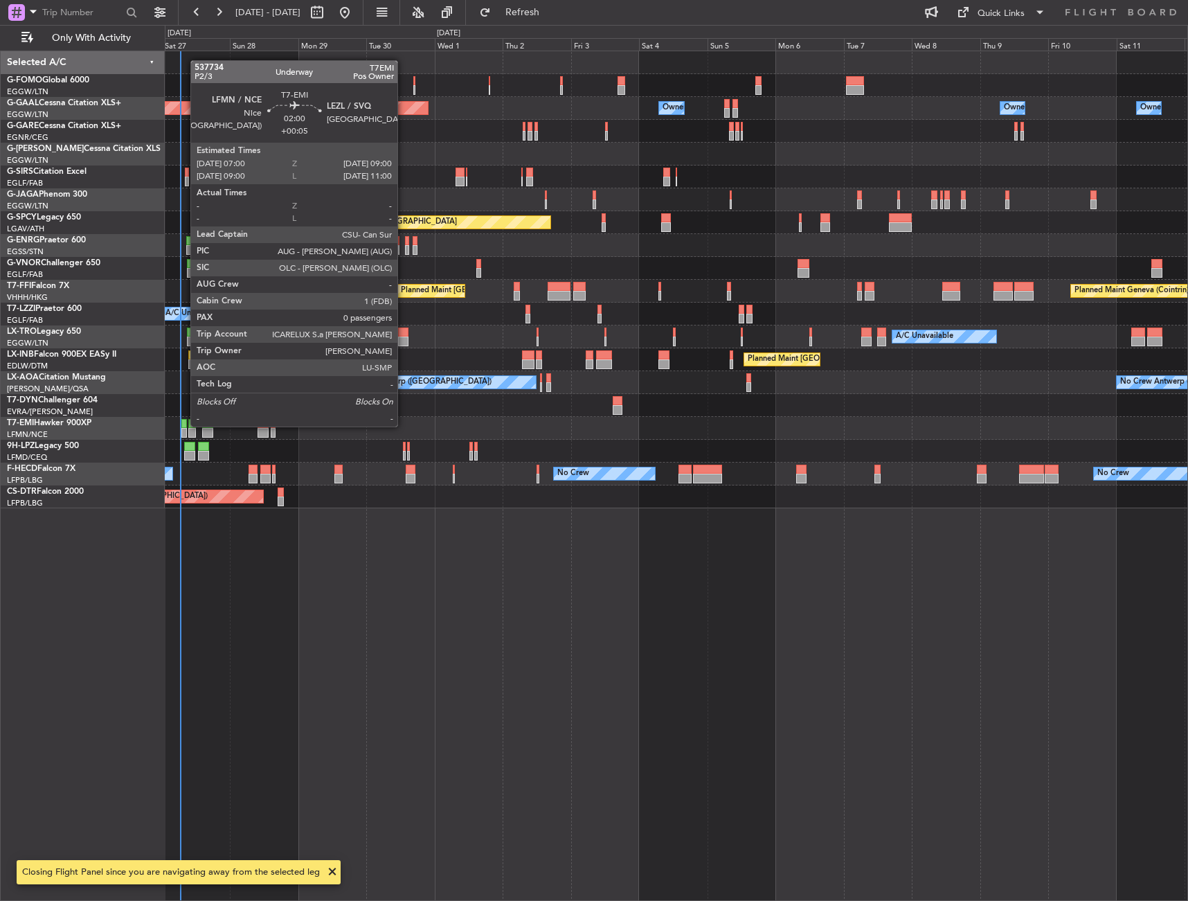
click at [184, 425] on div at bounding box center [184, 424] width 6 height 10
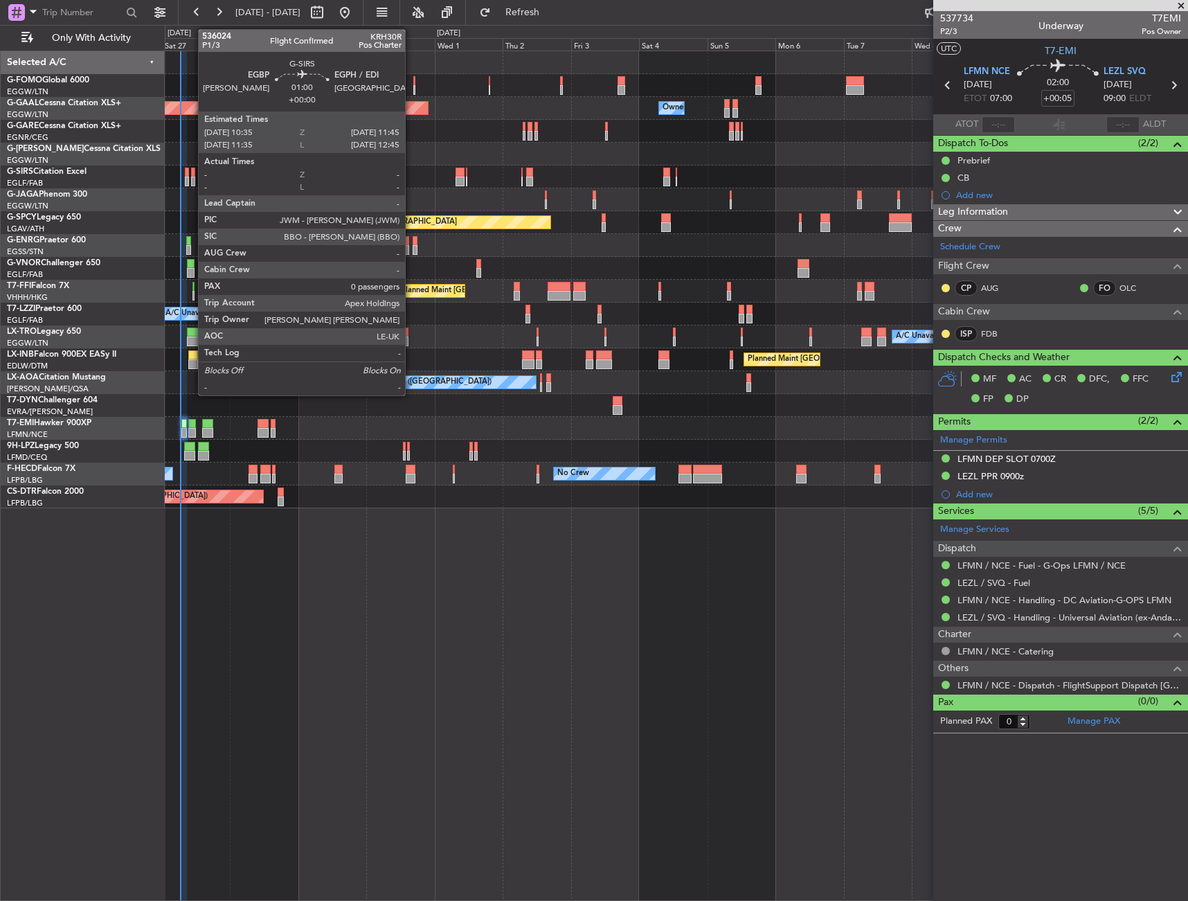
click at [191, 180] on div at bounding box center [192, 182] width 3 height 10
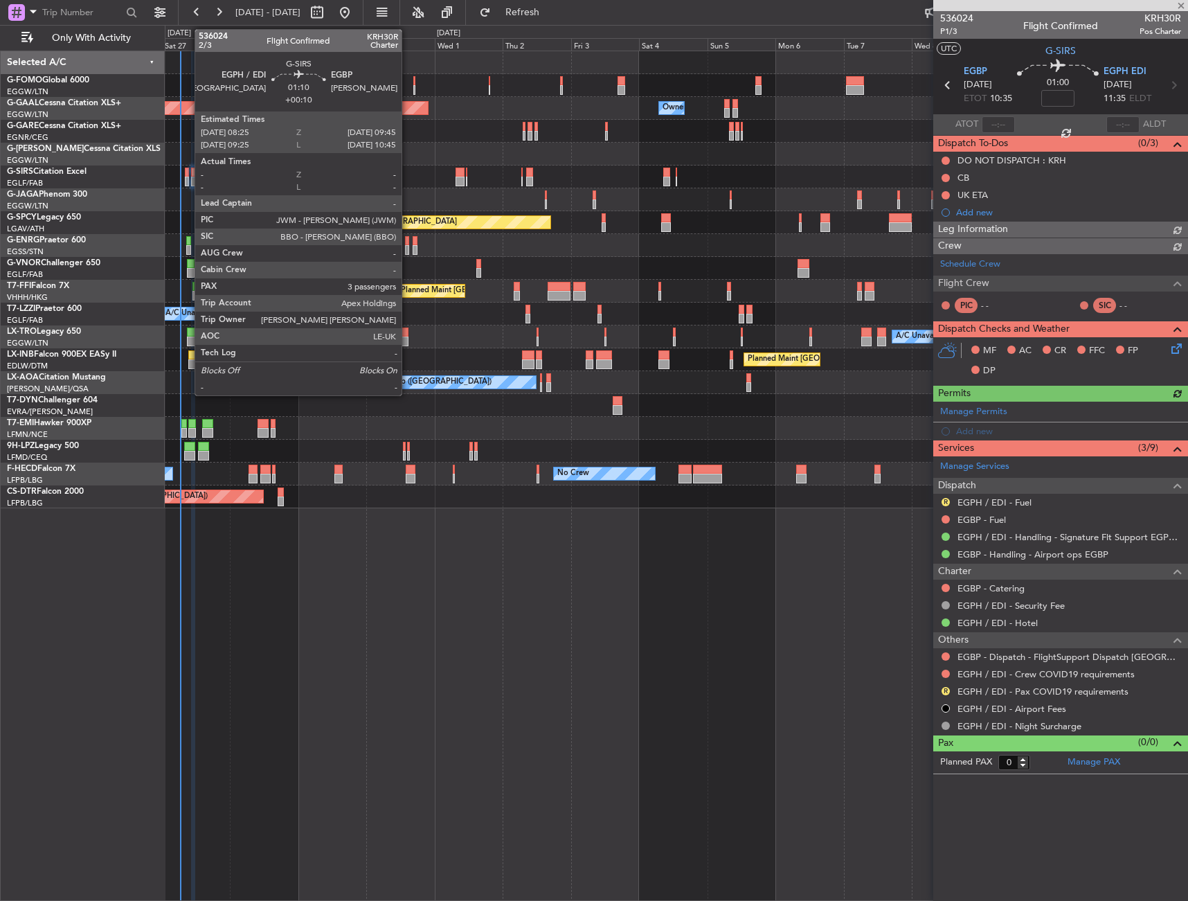
click at [188, 179] on div at bounding box center [187, 182] width 4 height 10
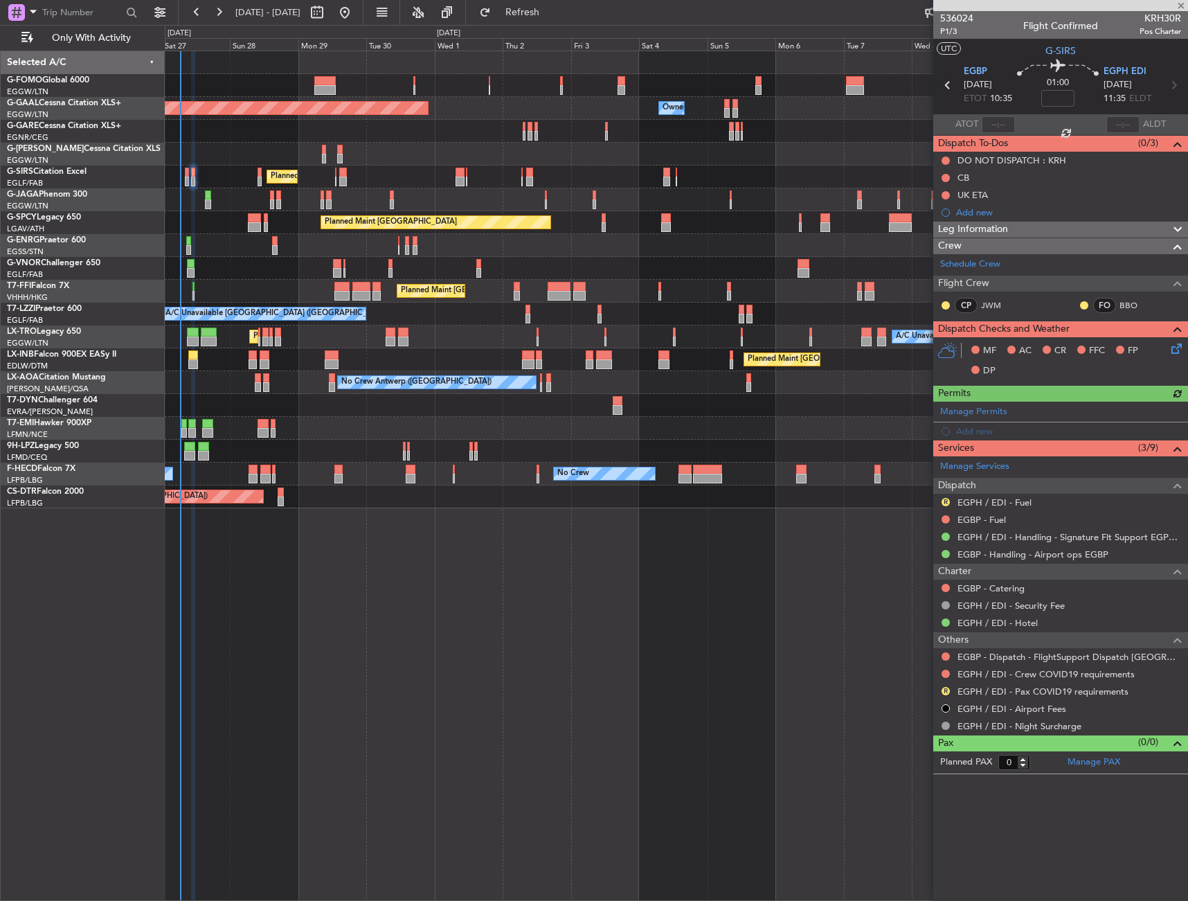
type input "+00:10"
type input "3"
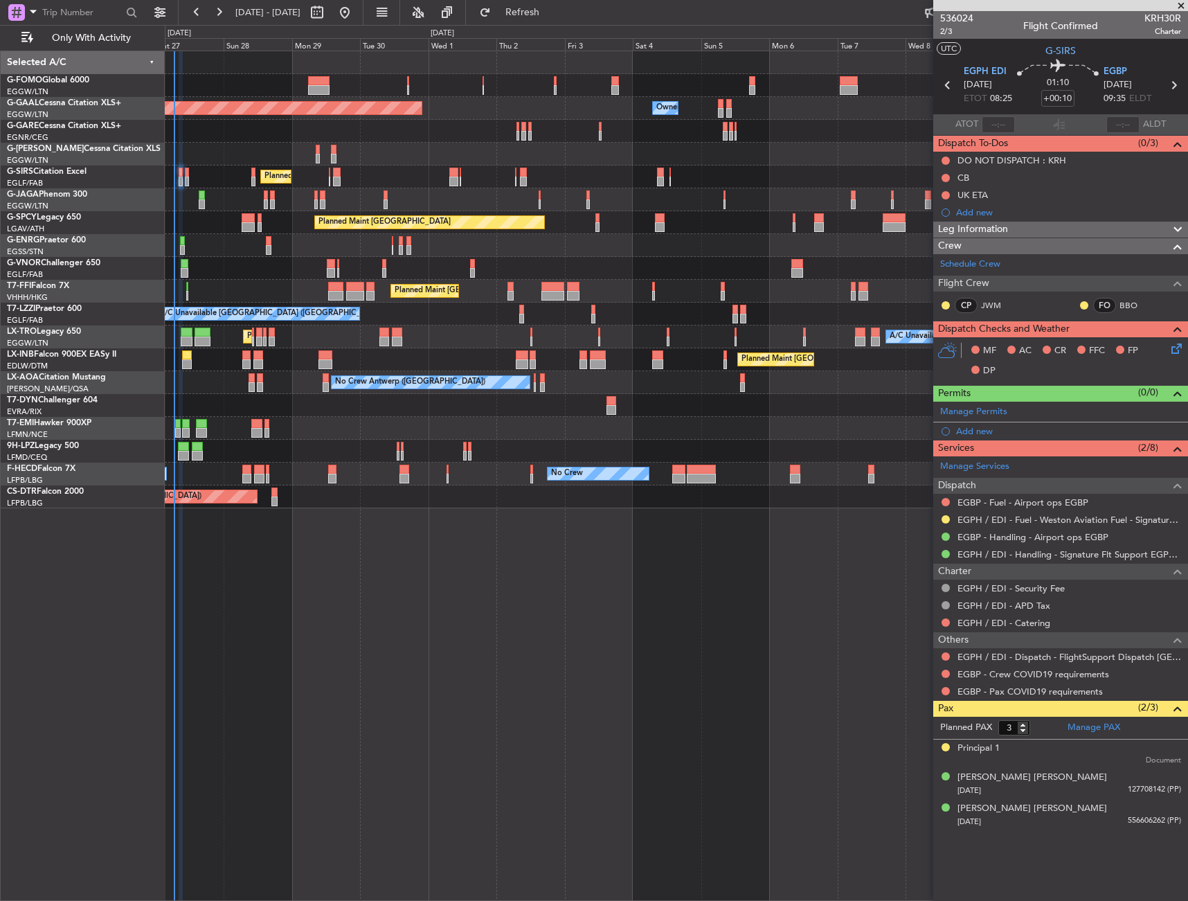
click at [565, 253] on div "A/C Unavailable Unplanned Maint [GEOGRAPHIC_DATA] ([GEOGRAPHIC_DATA])" at bounding box center [676, 245] width 1023 height 23
click at [634, 290] on div "Planned Maint [GEOGRAPHIC_DATA] ([GEOGRAPHIC_DATA]) Planned Maint Geneva ([GEOG…" at bounding box center [676, 291] width 1023 height 23
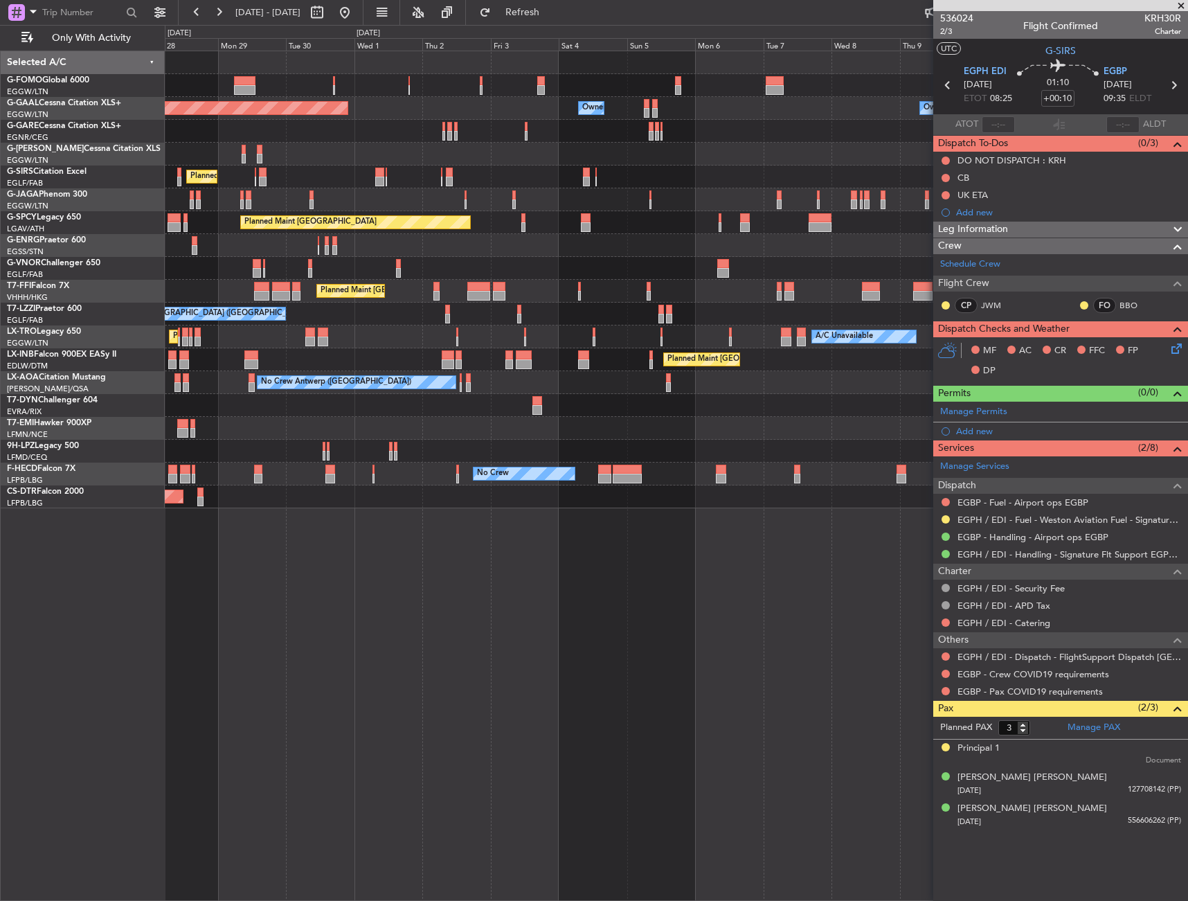
click at [500, 290] on div at bounding box center [499, 287] width 12 height 10
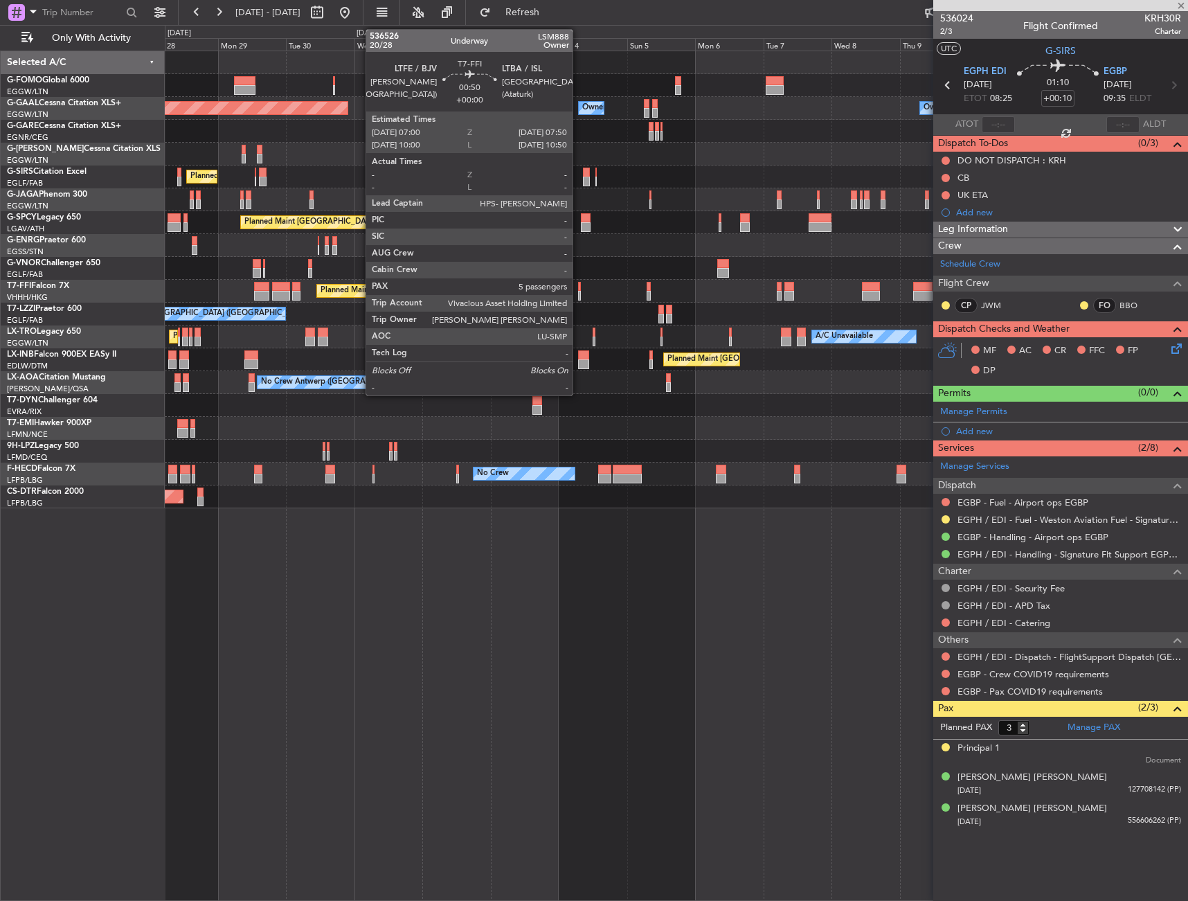
type input "-00:10"
type input "5"
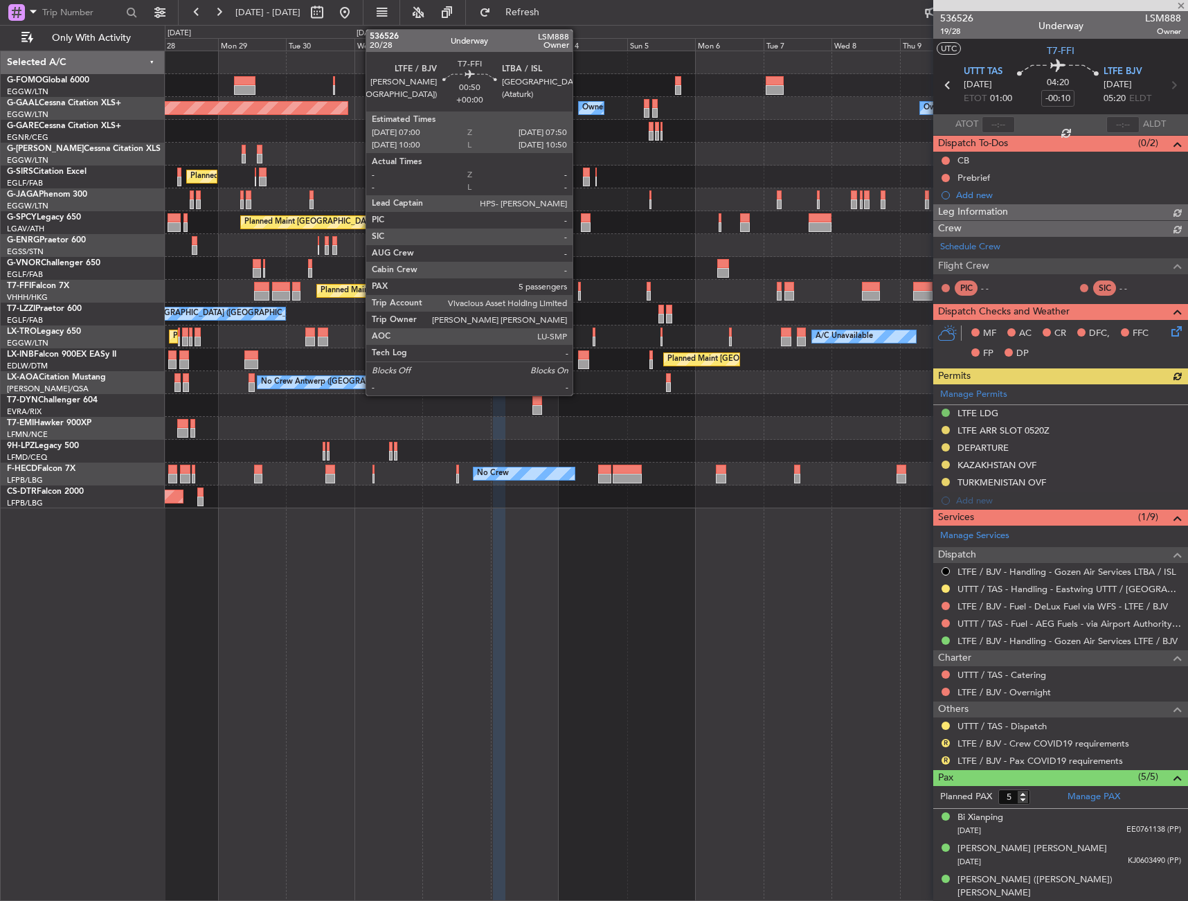
click at [579, 287] on div at bounding box center [579, 287] width 3 height 10
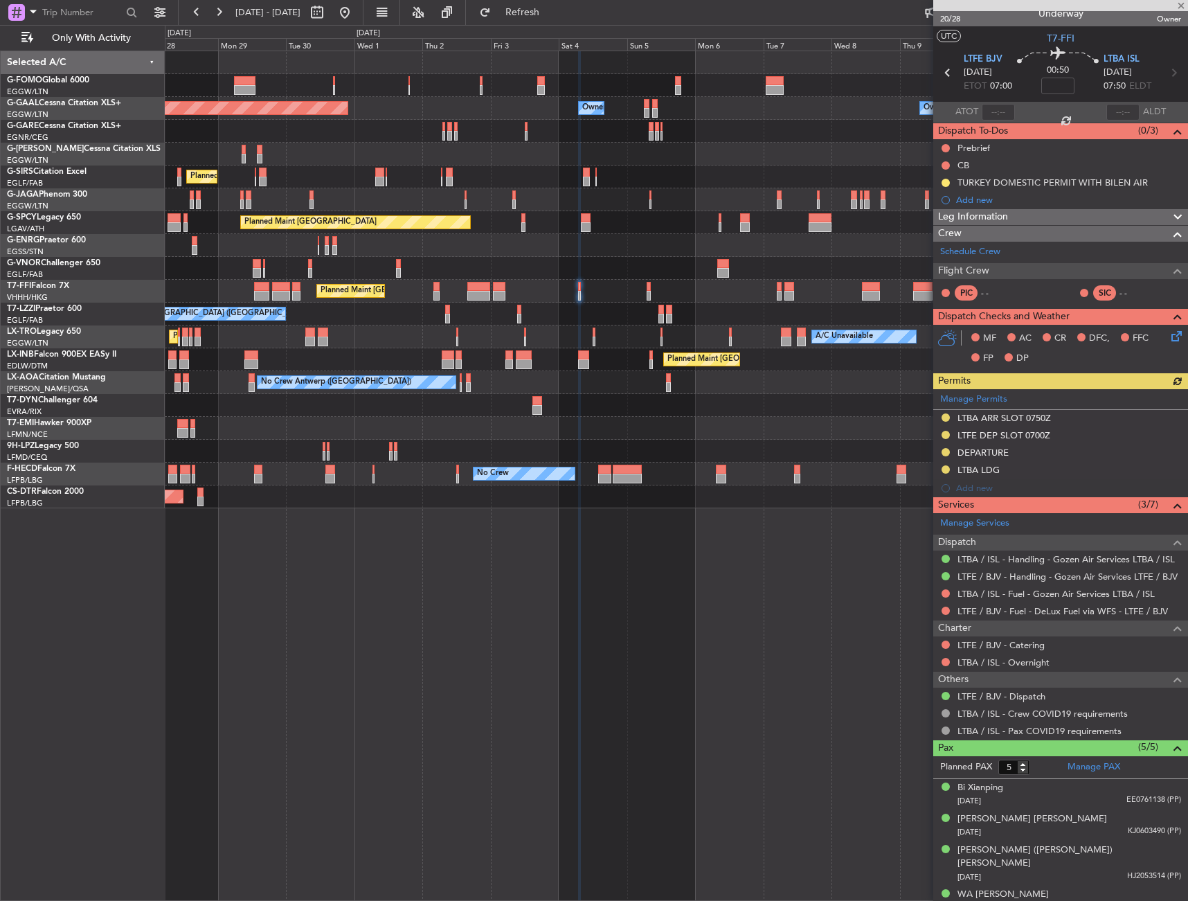
scroll to position [46, 0]
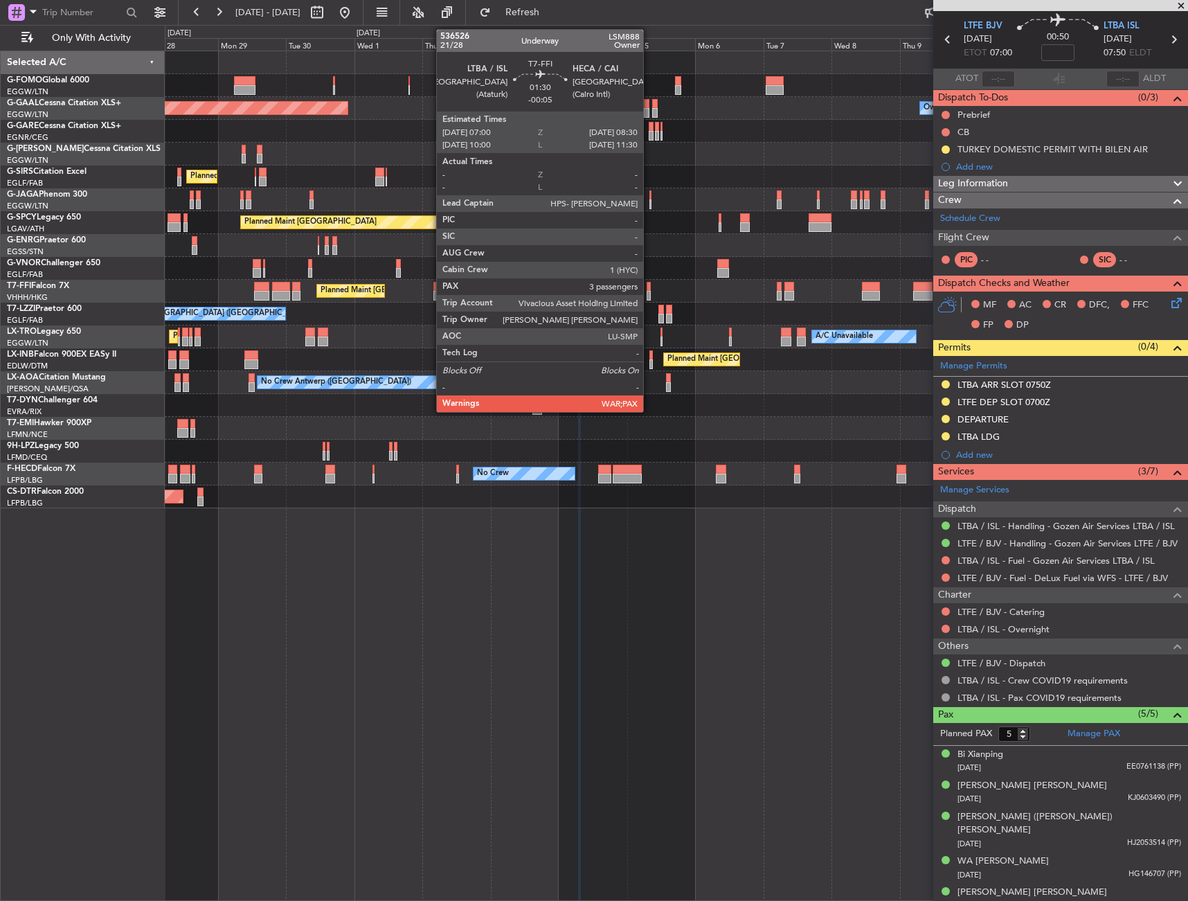
click at [650, 285] on div at bounding box center [649, 287] width 5 height 10
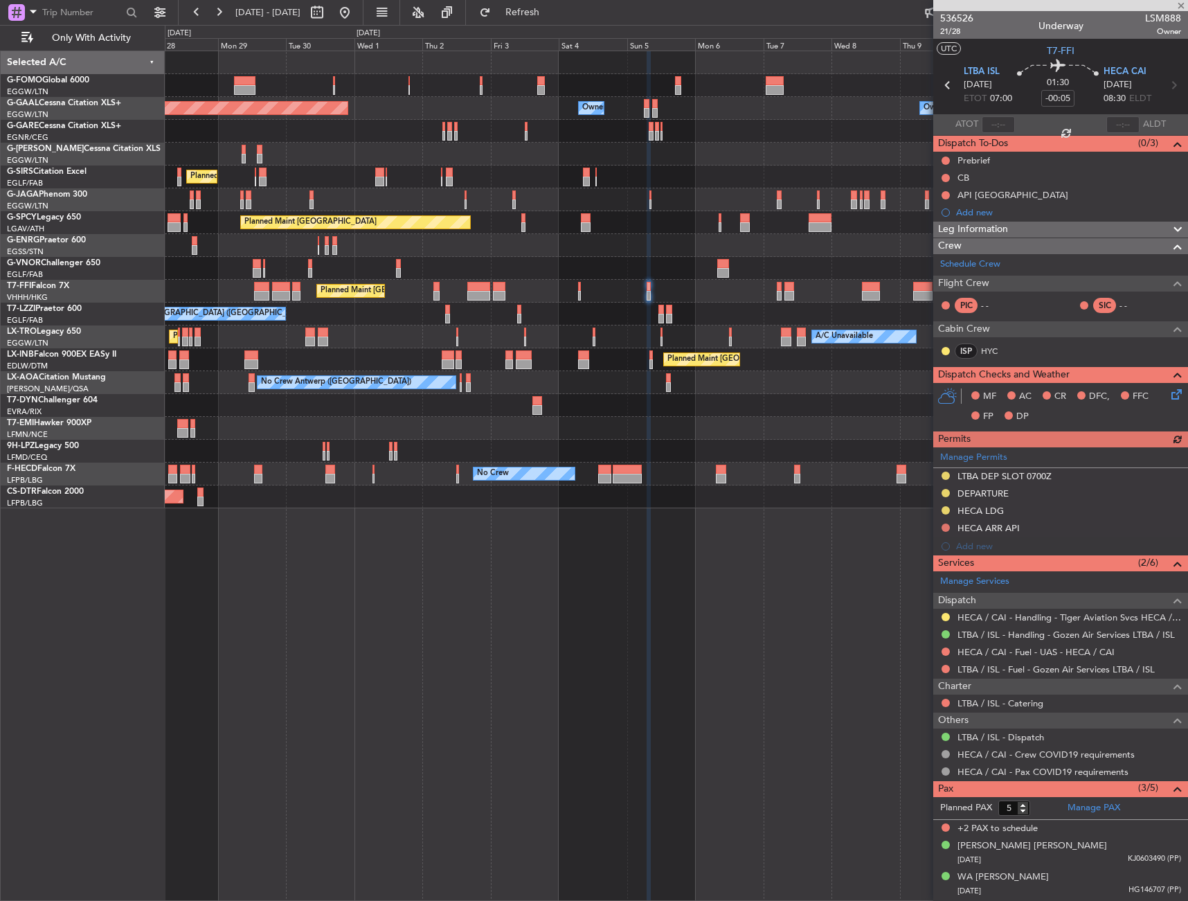
scroll to position [29, 0]
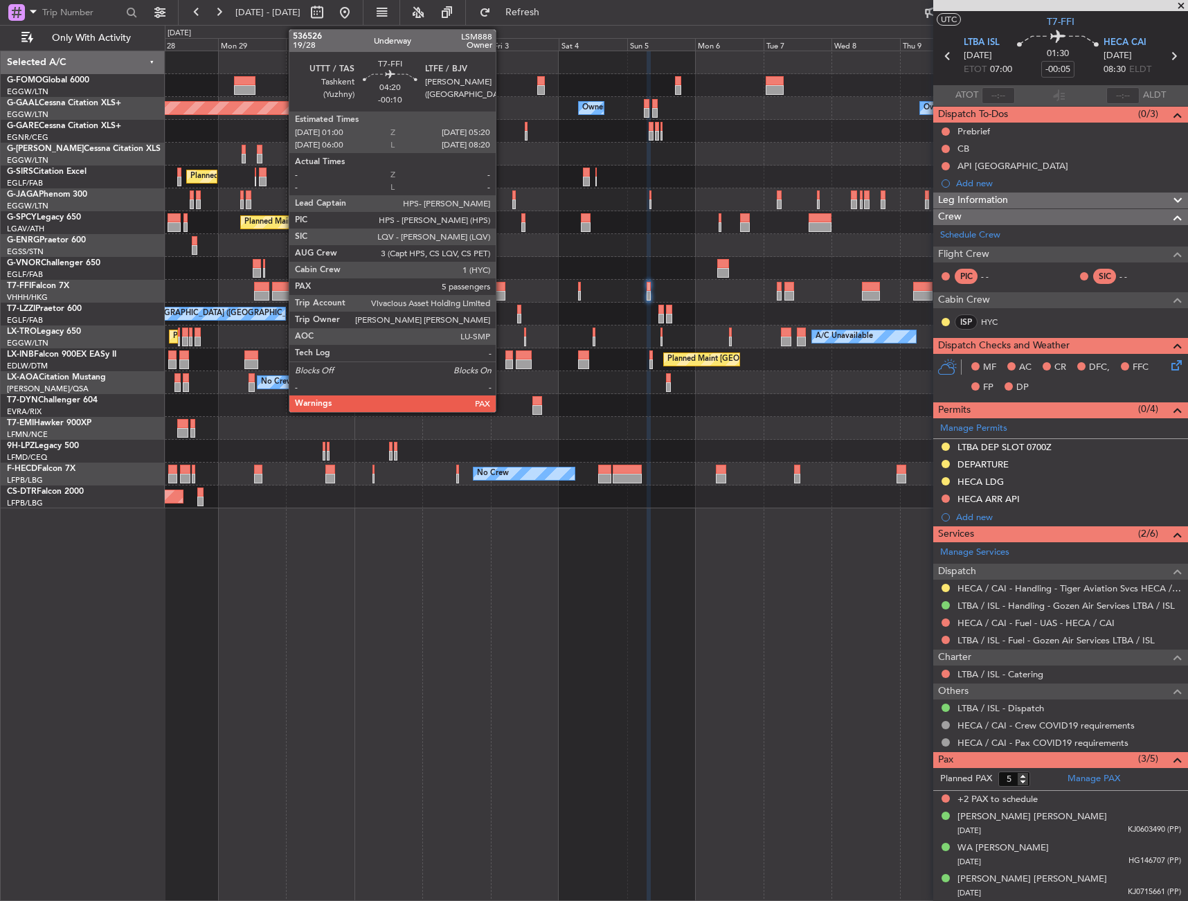
click at [502, 289] on div at bounding box center [499, 287] width 12 height 10
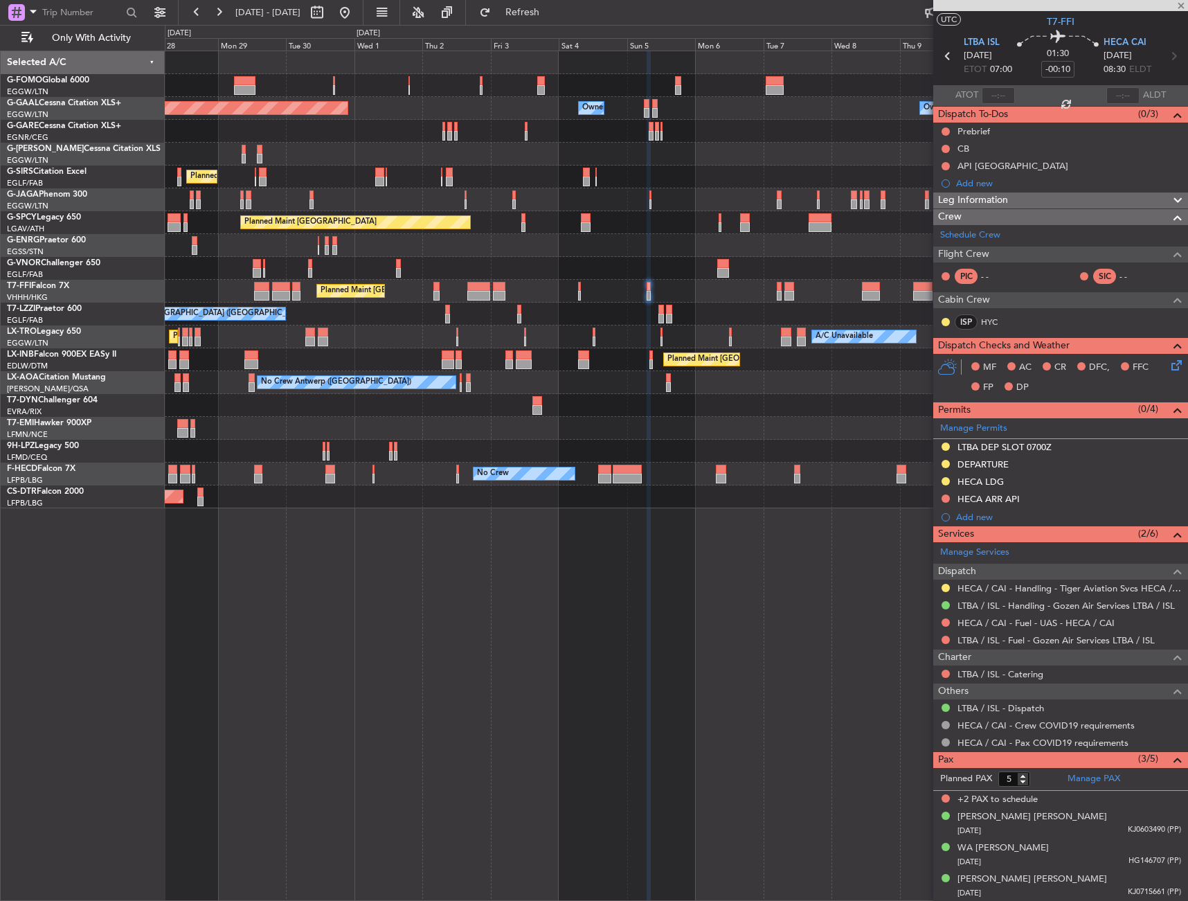
scroll to position [0, 0]
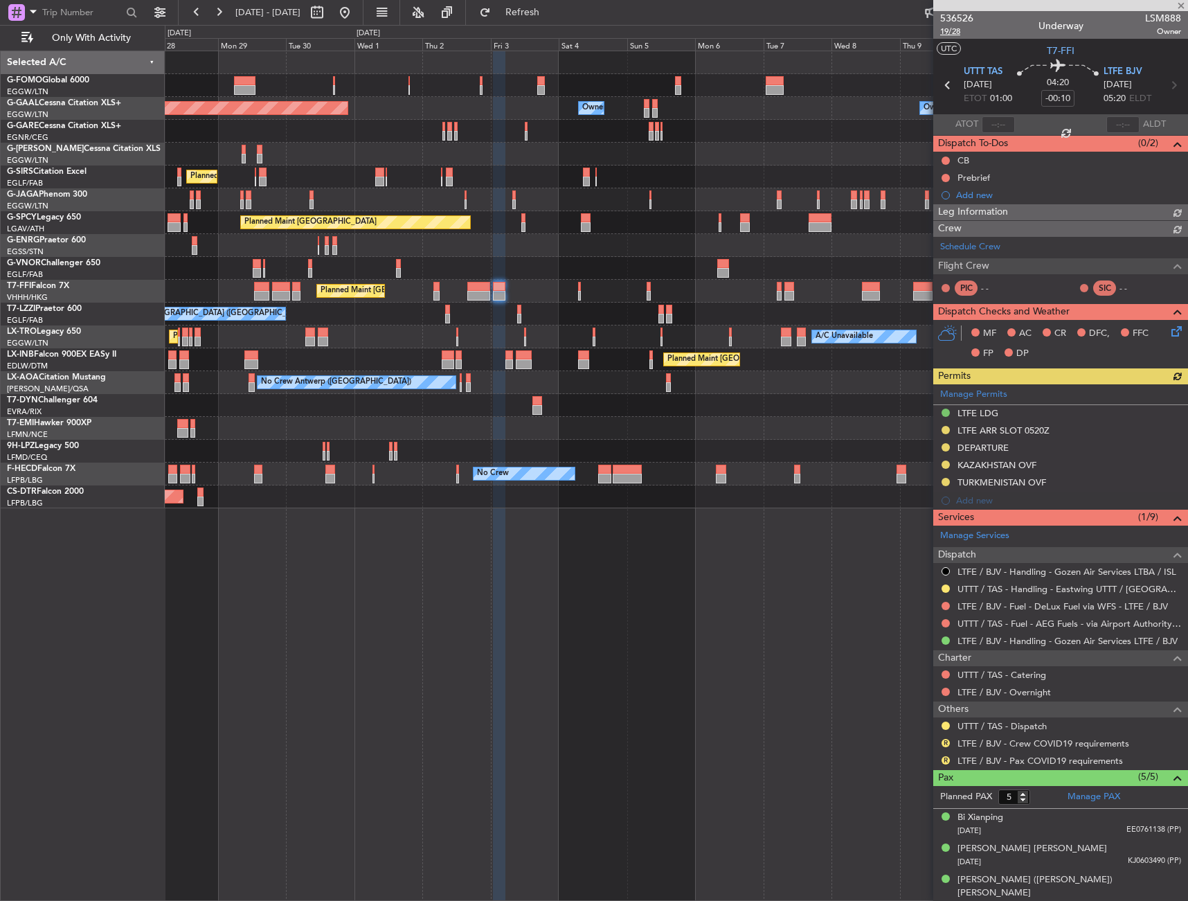
click at [963, 33] on span "19/28" at bounding box center [956, 32] width 33 height 12
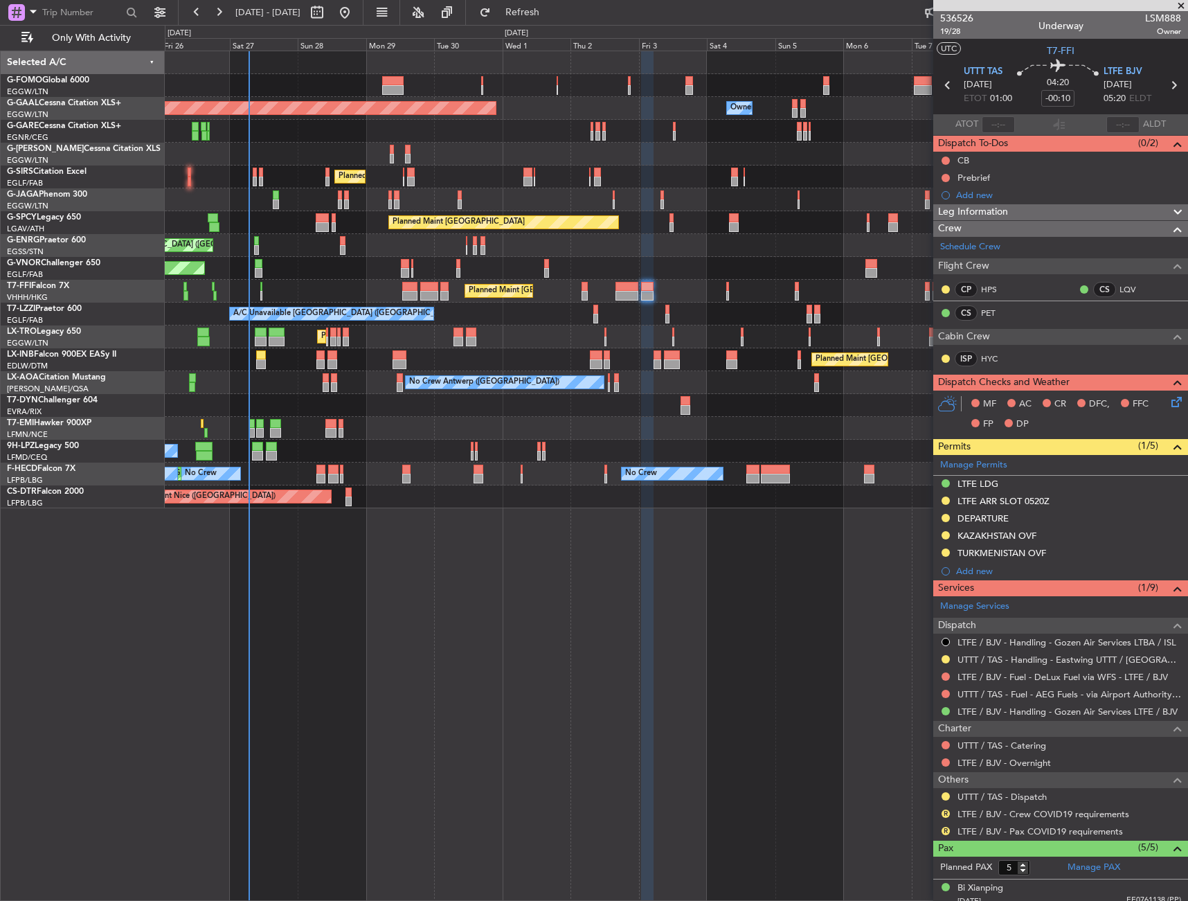
click at [334, 690] on div "Planned Maint [GEOGRAPHIC_DATA] ([GEOGRAPHIC_DATA]) Planned [GEOGRAPHIC_DATA] O…" at bounding box center [677, 476] width 1024 height 850
click at [457, 630] on div "Planned Maint [GEOGRAPHIC_DATA] ([GEOGRAPHIC_DATA]) Planned [GEOGRAPHIC_DATA] O…" at bounding box center [677, 476] width 1024 height 850
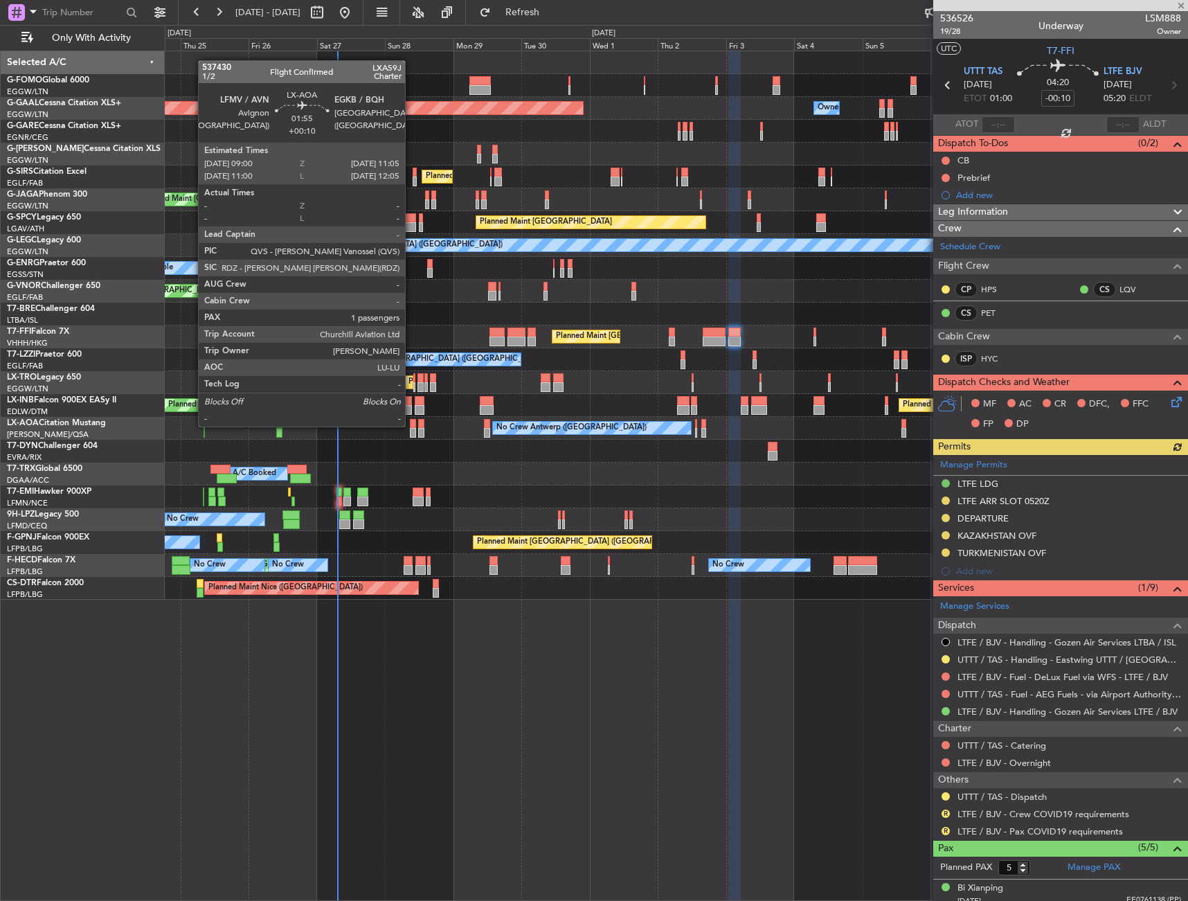
click at [411, 425] on div at bounding box center [413, 424] width 6 height 10
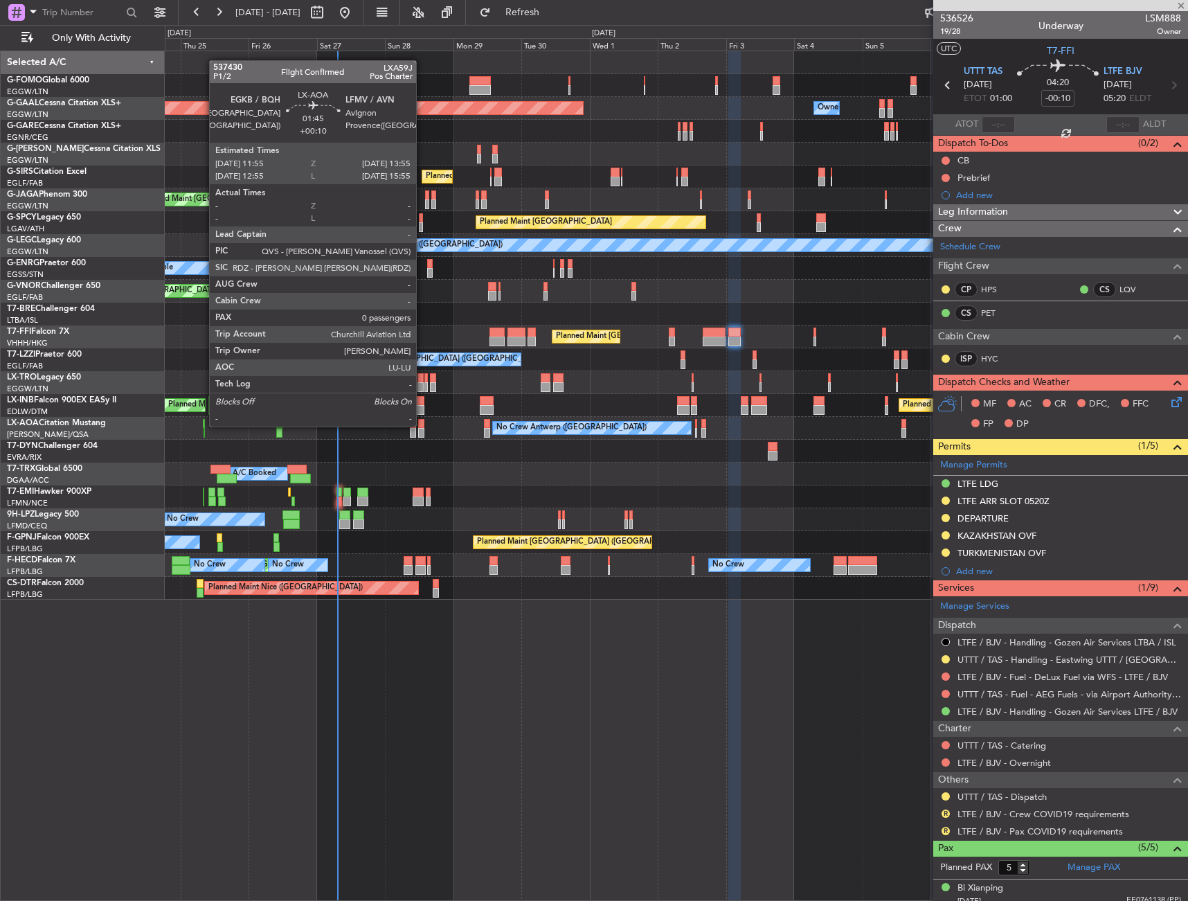
type input "+00:10"
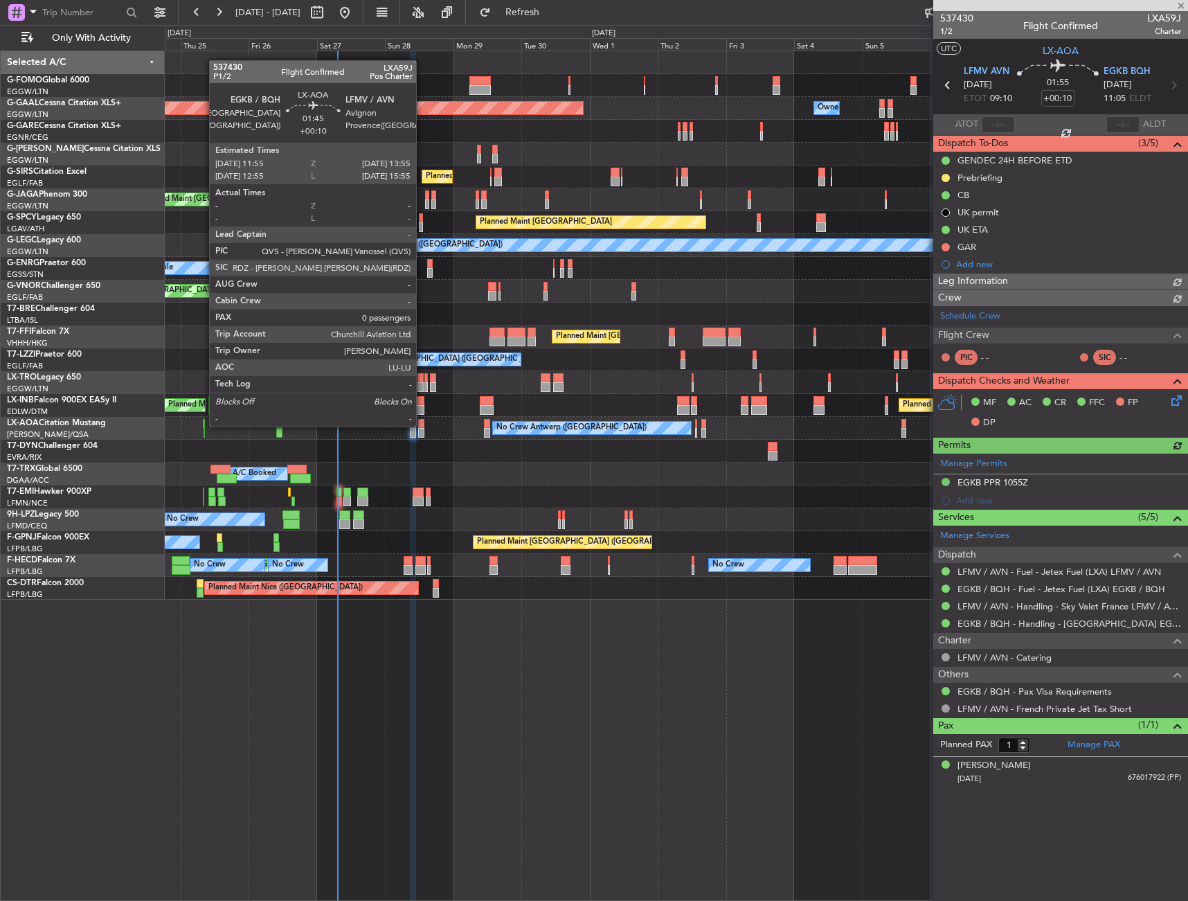
click at [422, 425] on div at bounding box center [421, 424] width 6 height 10
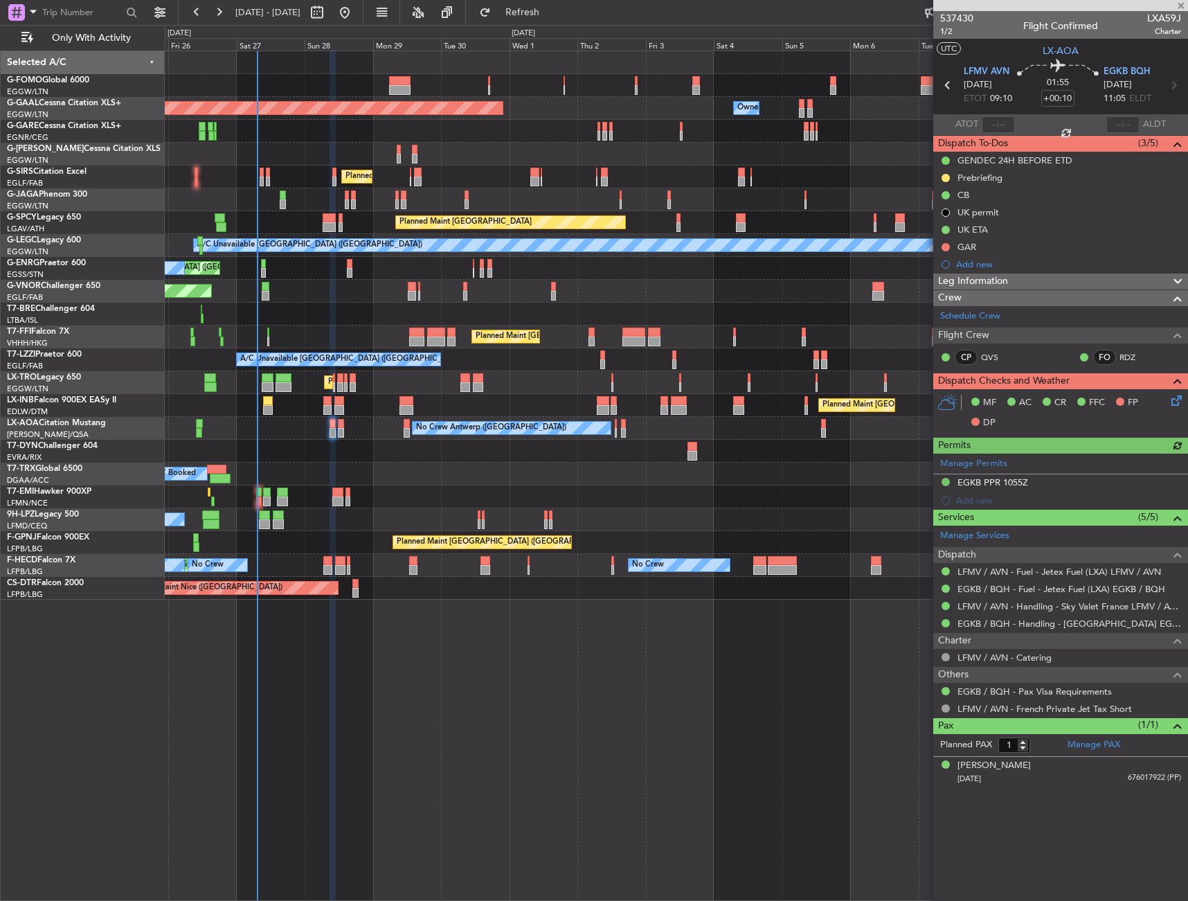
click at [345, 456] on div at bounding box center [676, 451] width 1023 height 23
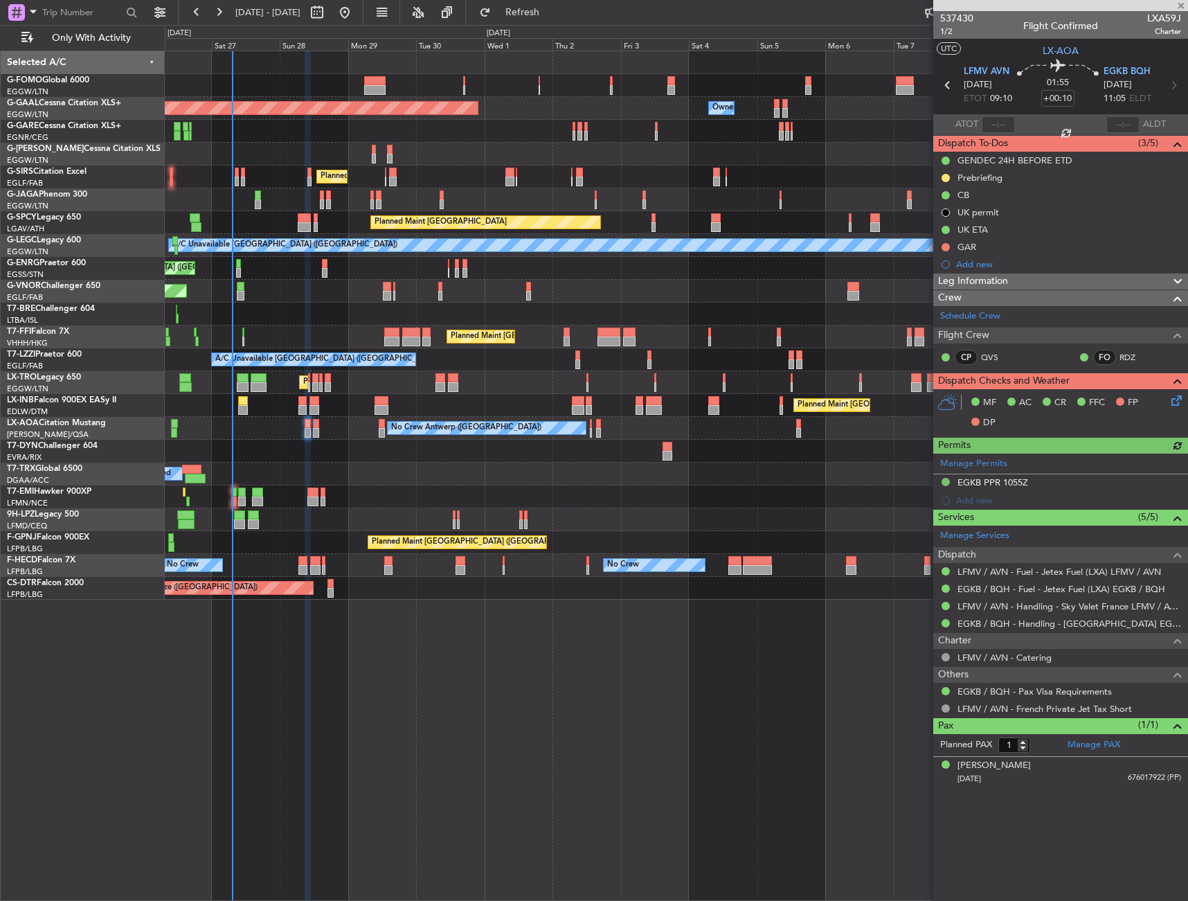
type input "0"
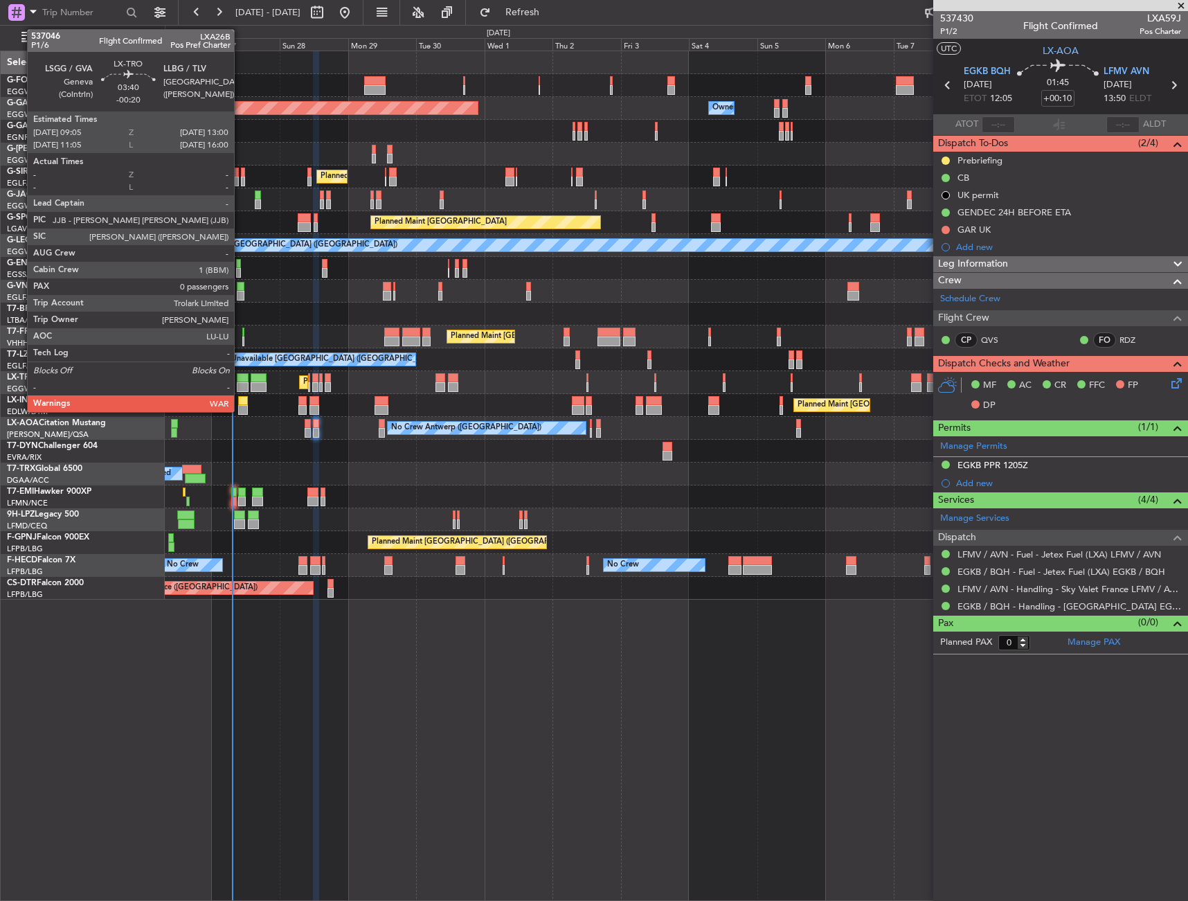
click at [240, 382] on div at bounding box center [243, 378] width 12 height 10
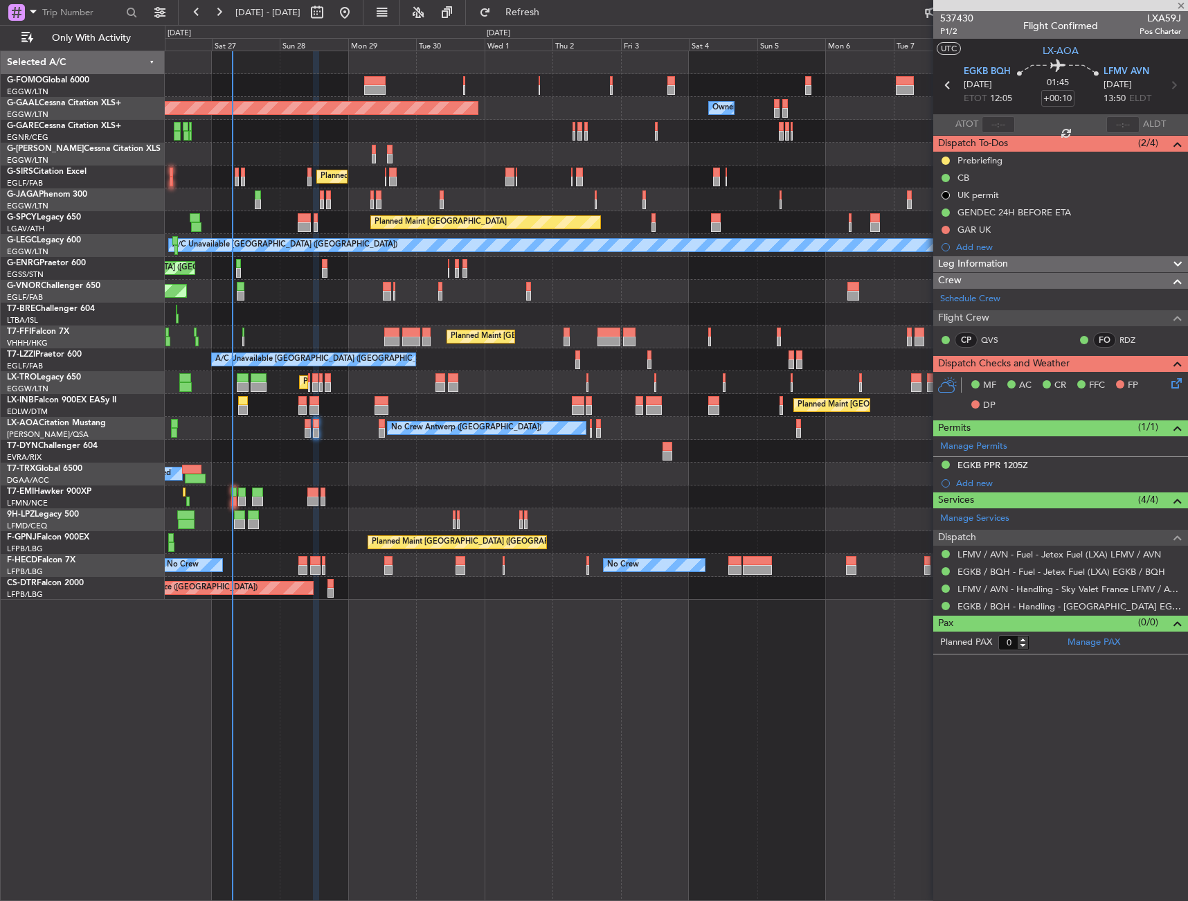
type input "-00:20"
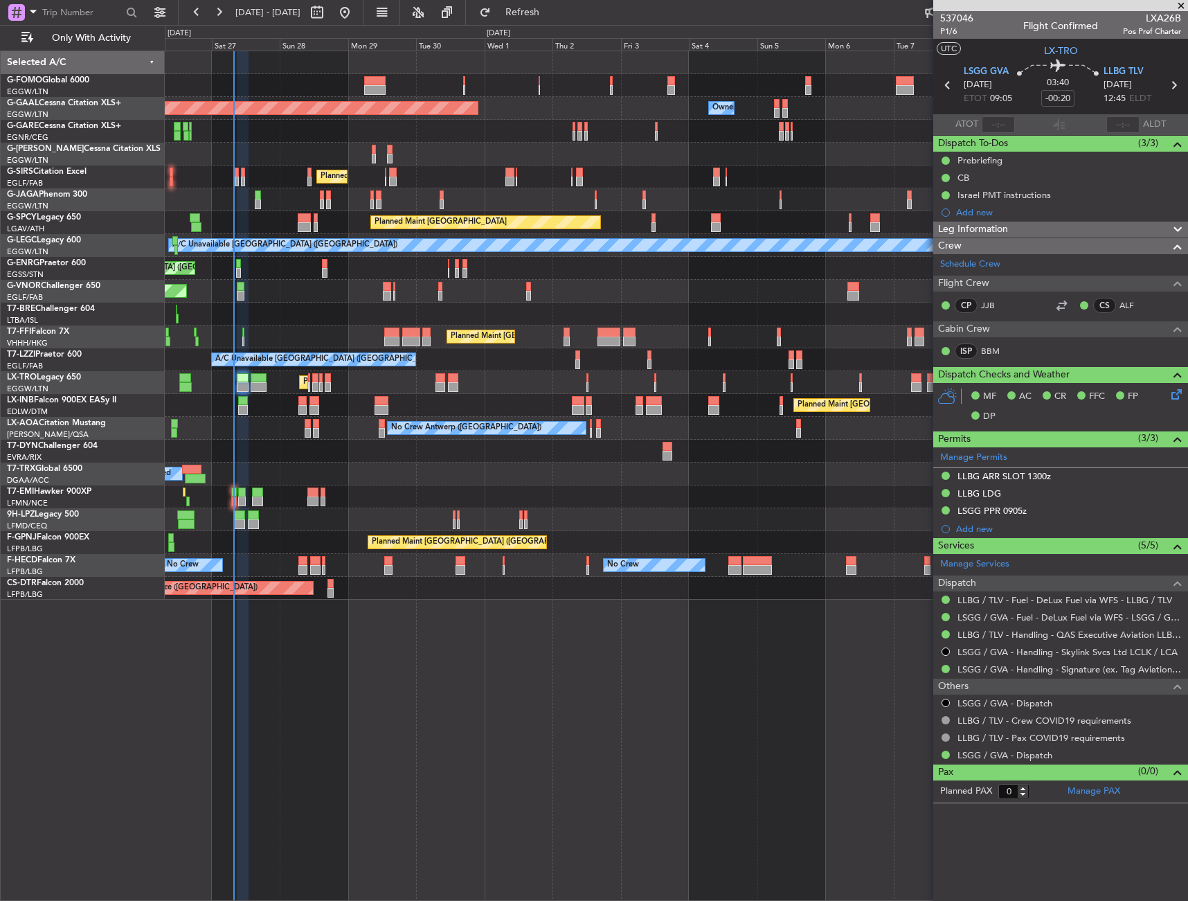
click at [228, 183] on div "Planned Maint [GEOGRAPHIC_DATA] ([GEOGRAPHIC_DATA])" at bounding box center [676, 177] width 1023 height 23
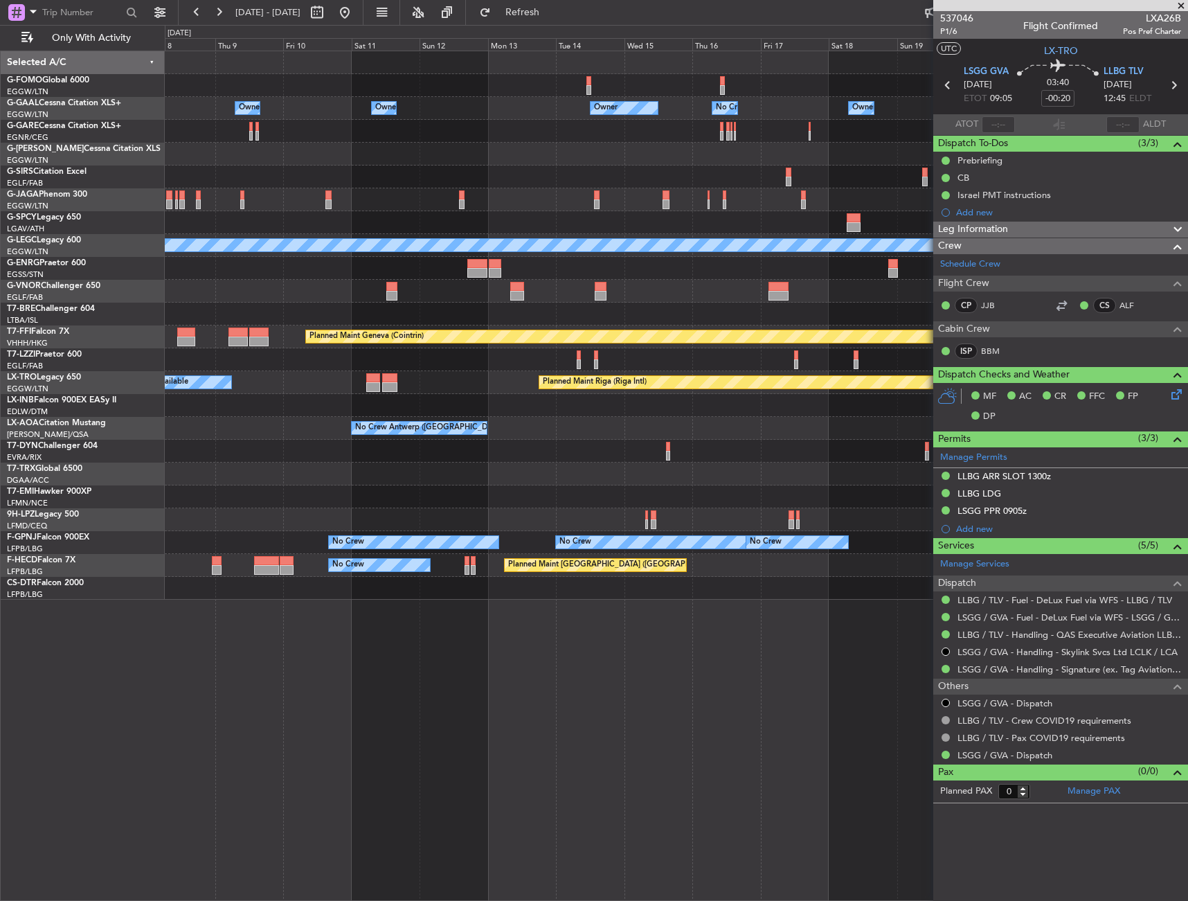
click at [375, 154] on div at bounding box center [676, 154] width 1023 height 23
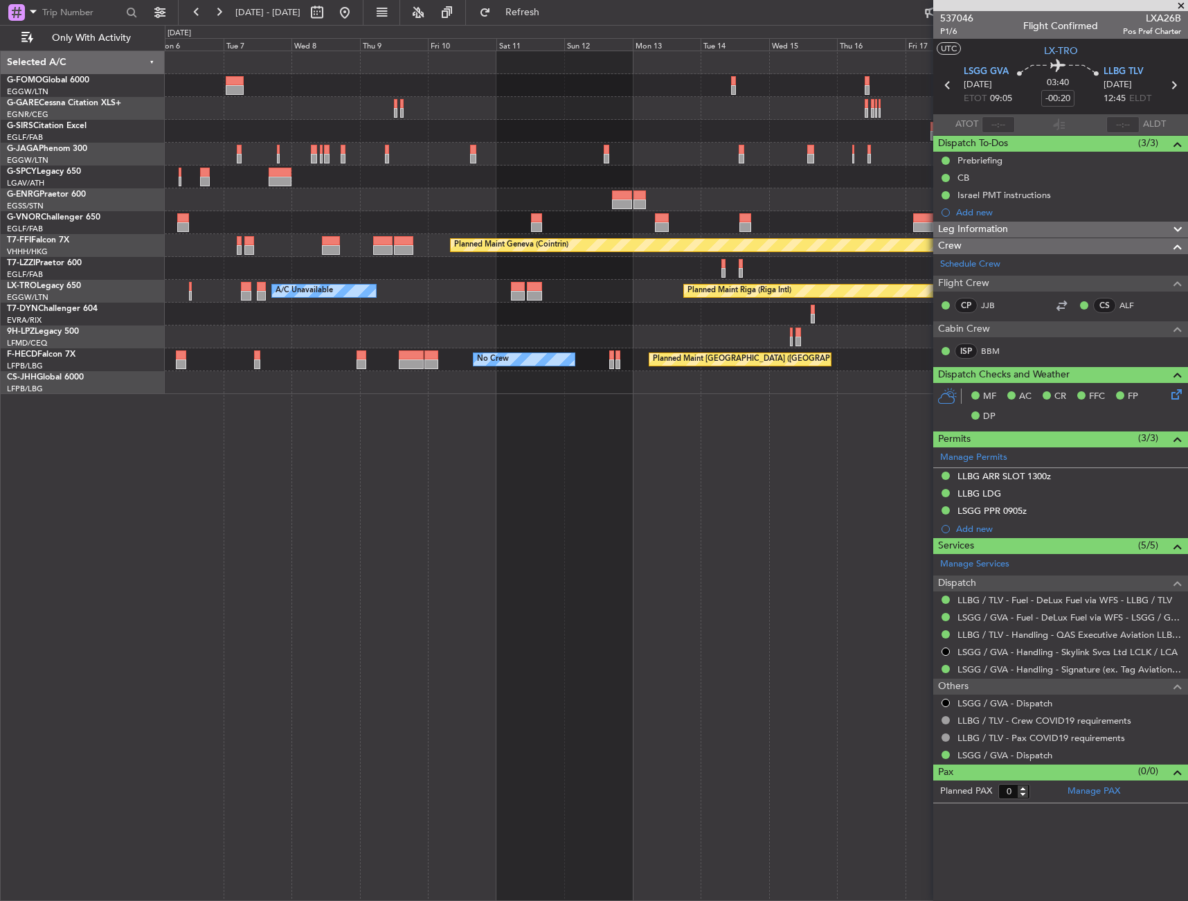
click at [420, 235] on div "Planned Maint Geneva (Cointrin)" at bounding box center [676, 245] width 1023 height 23
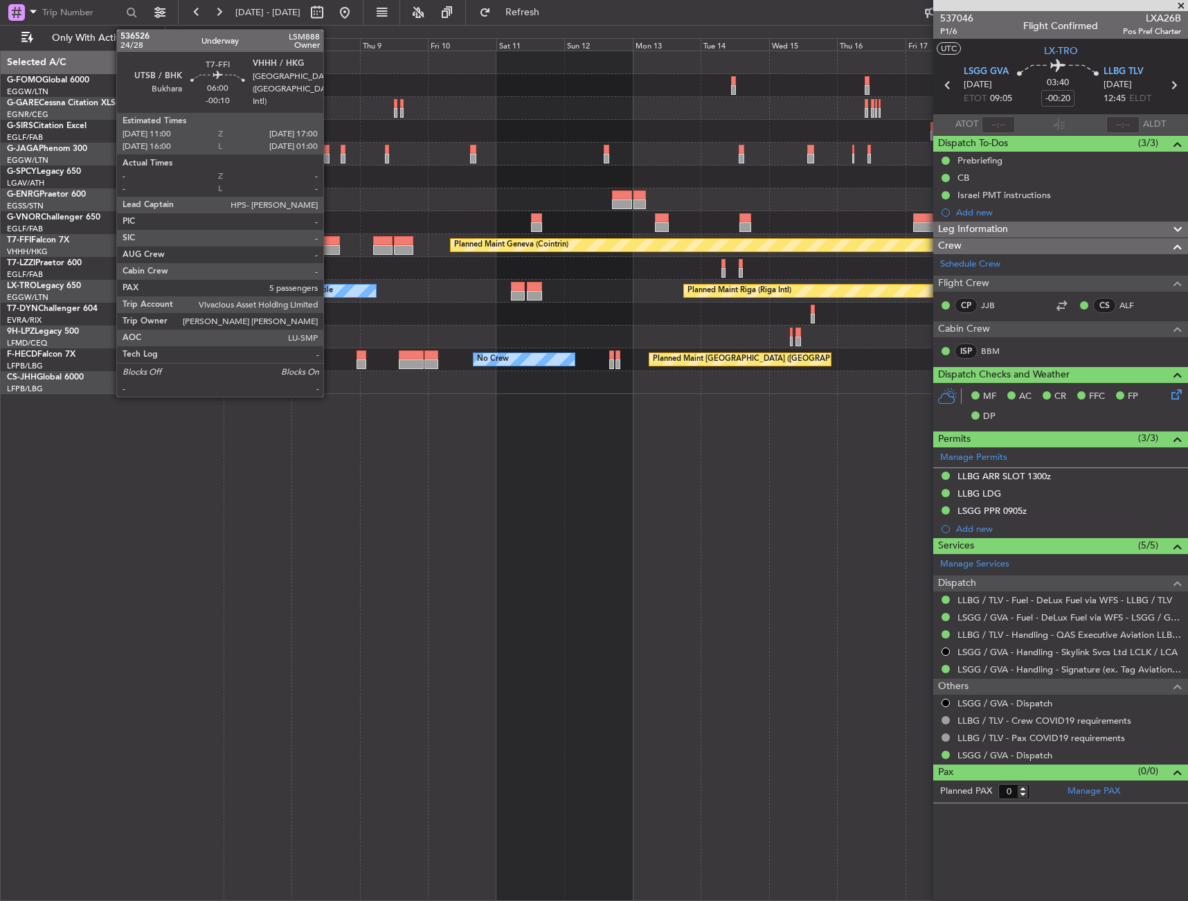
click at [330, 241] on div at bounding box center [330, 241] width 17 height 10
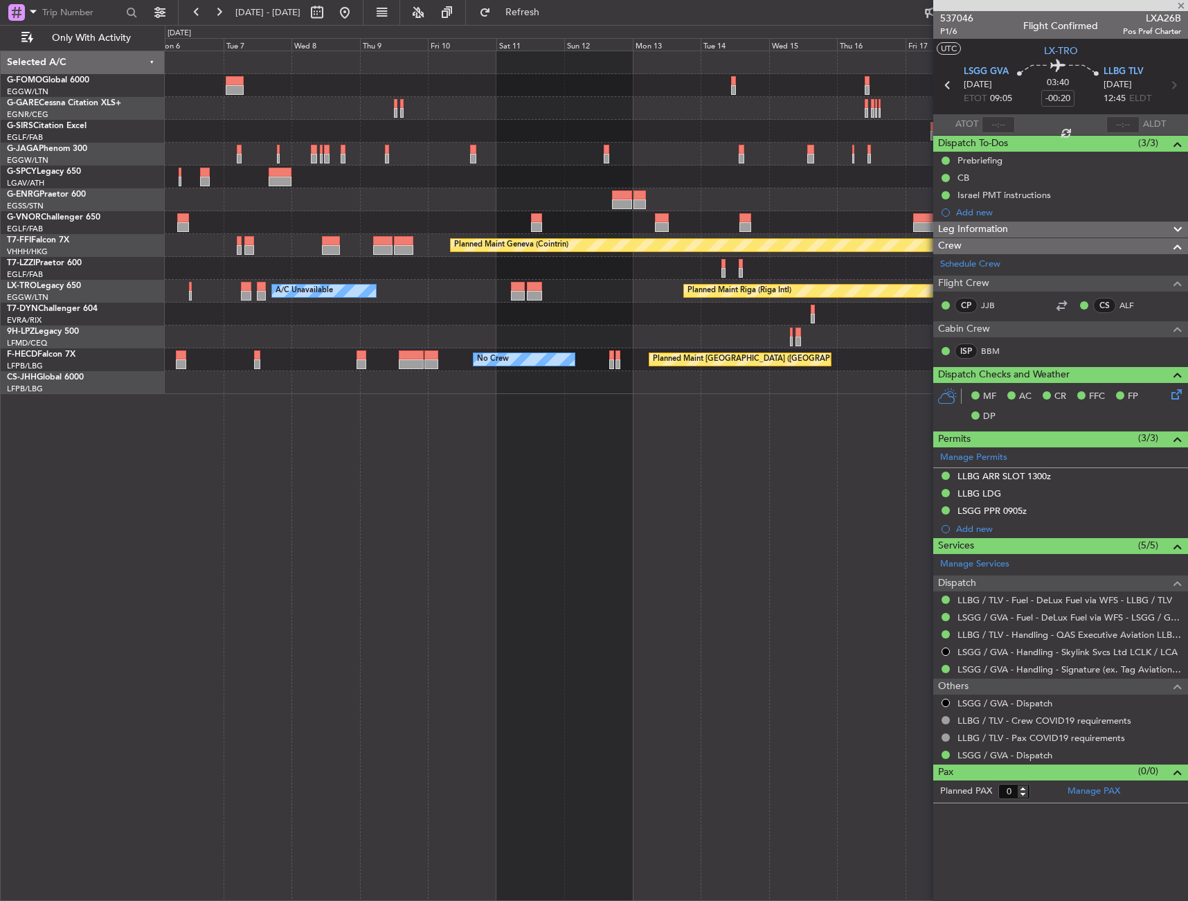
type input "-00:10"
type input "5"
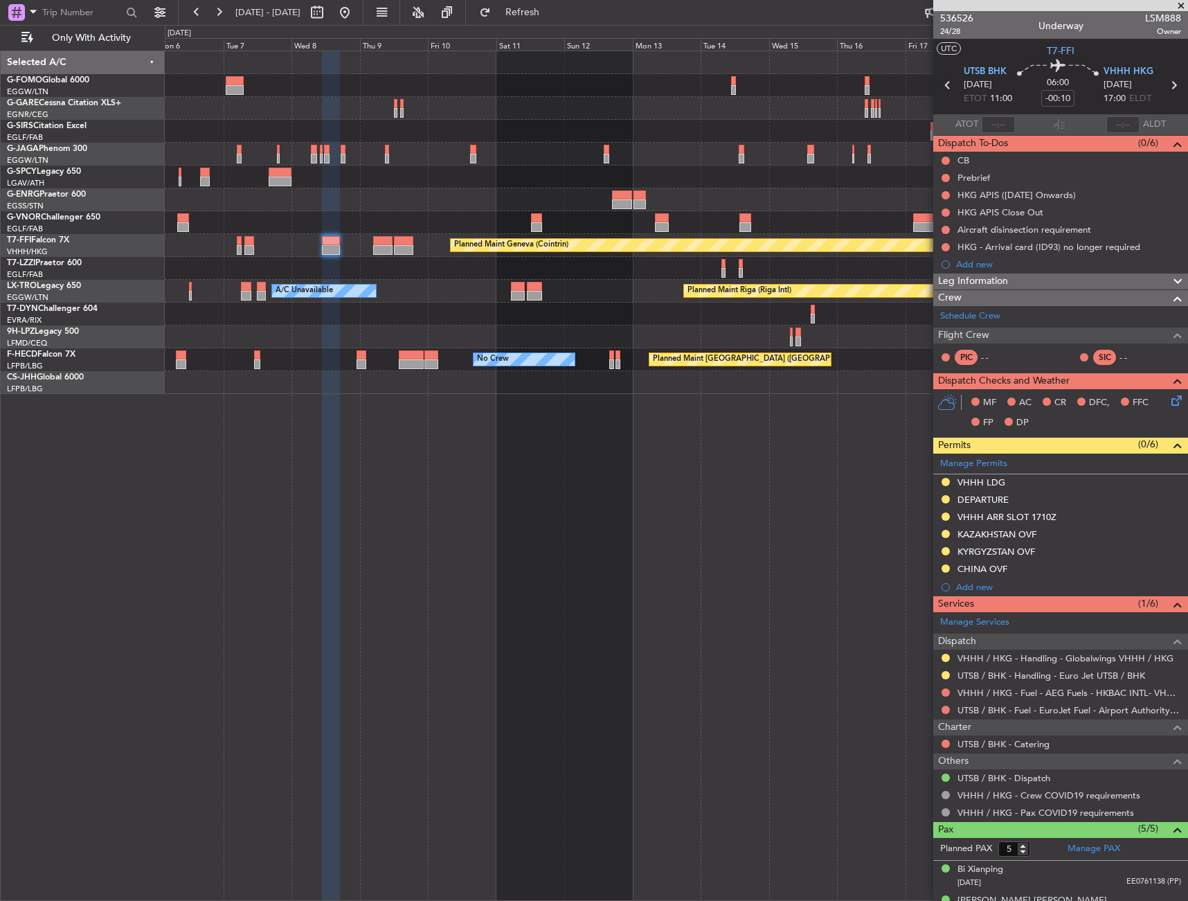
drag, startPoint x: 1017, startPoint y: 283, endPoint x: 1019, endPoint y: 293, distance: 9.9
click at [1017, 283] on div "Leg Information" at bounding box center [1061, 282] width 255 height 16
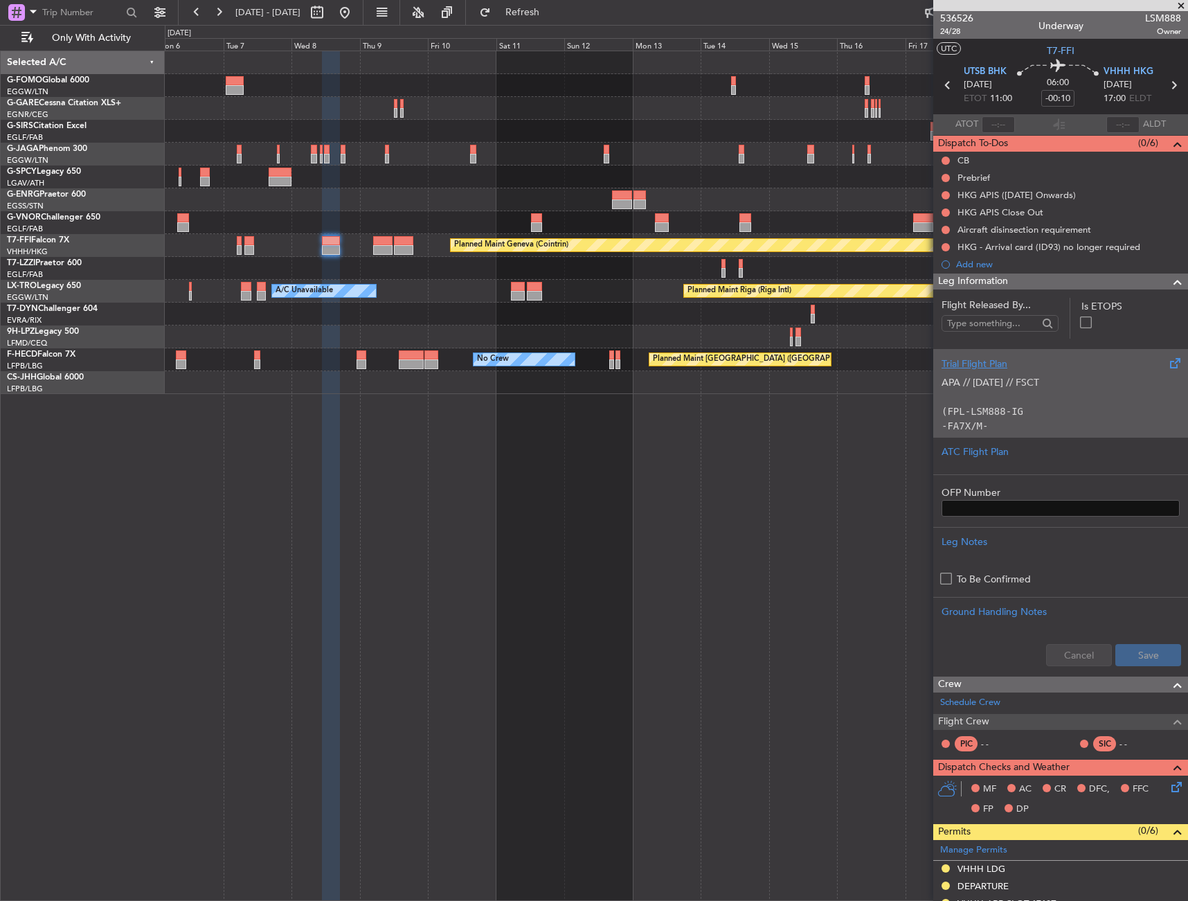
click at [1028, 389] on p "APA // [DATE] // FSCT" at bounding box center [1061, 382] width 238 height 15
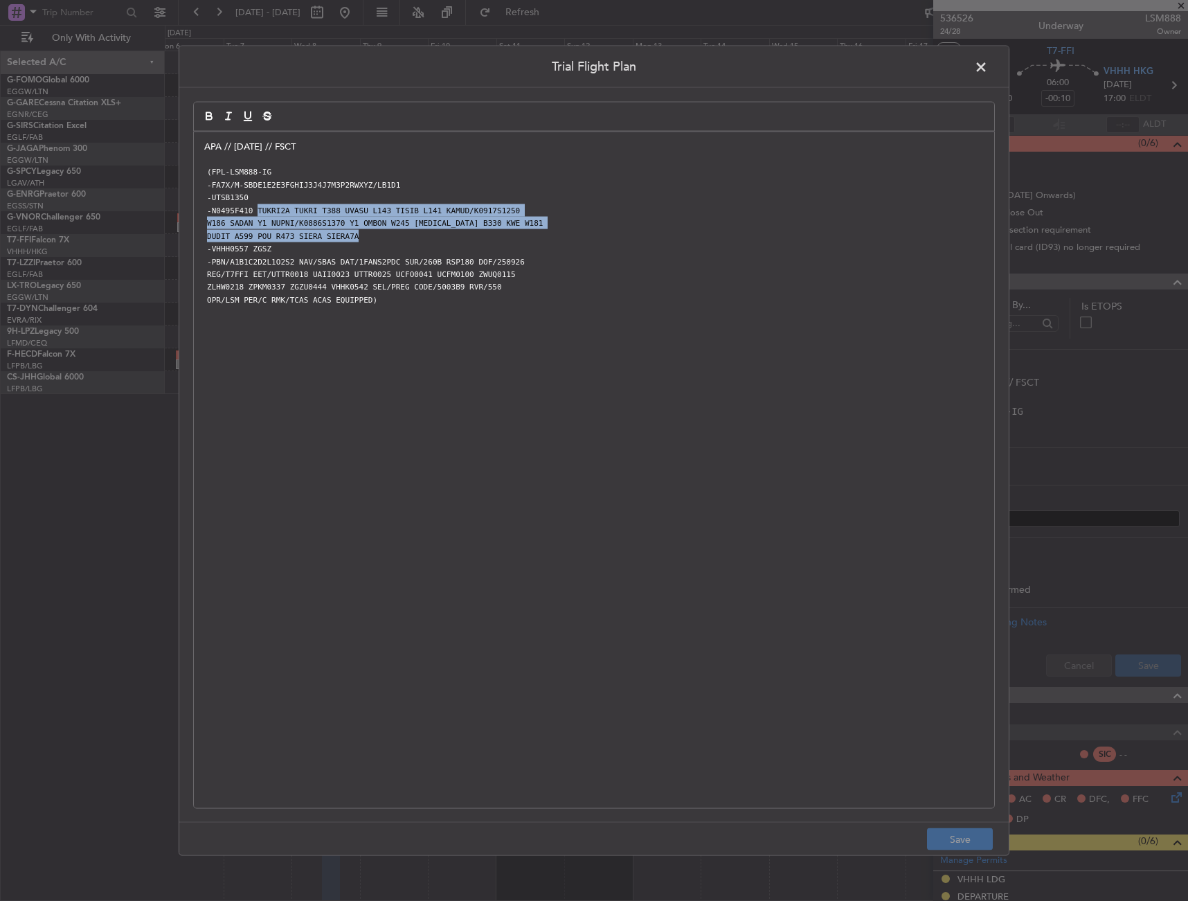
drag, startPoint x: 251, startPoint y: 211, endPoint x: 386, endPoint y: 233, distance: 137.0
click at [386, 233] on div "APA // [DATE] // FSCT (FPL-LSM888-IG -FA7X/M-SBDE1E2E3FGHIJ3J4J7M3P2RWXYZ/LB1D1…" at bounding box center [594, 470] width 801 height 677
copy div "TUKRI2A TUKRI T388 UVASU L143 TISIB L141 KAMUD/K0917S1250 W186 SADAN Y1 NUPNI/K…"
drag, startPoint x: 972, startPoint y: 67, endPoint x: 1167, endPoint y: 101, distance: 197.5
click at [988, 67] on span at bounding box center [988, 70] width 0 height 28
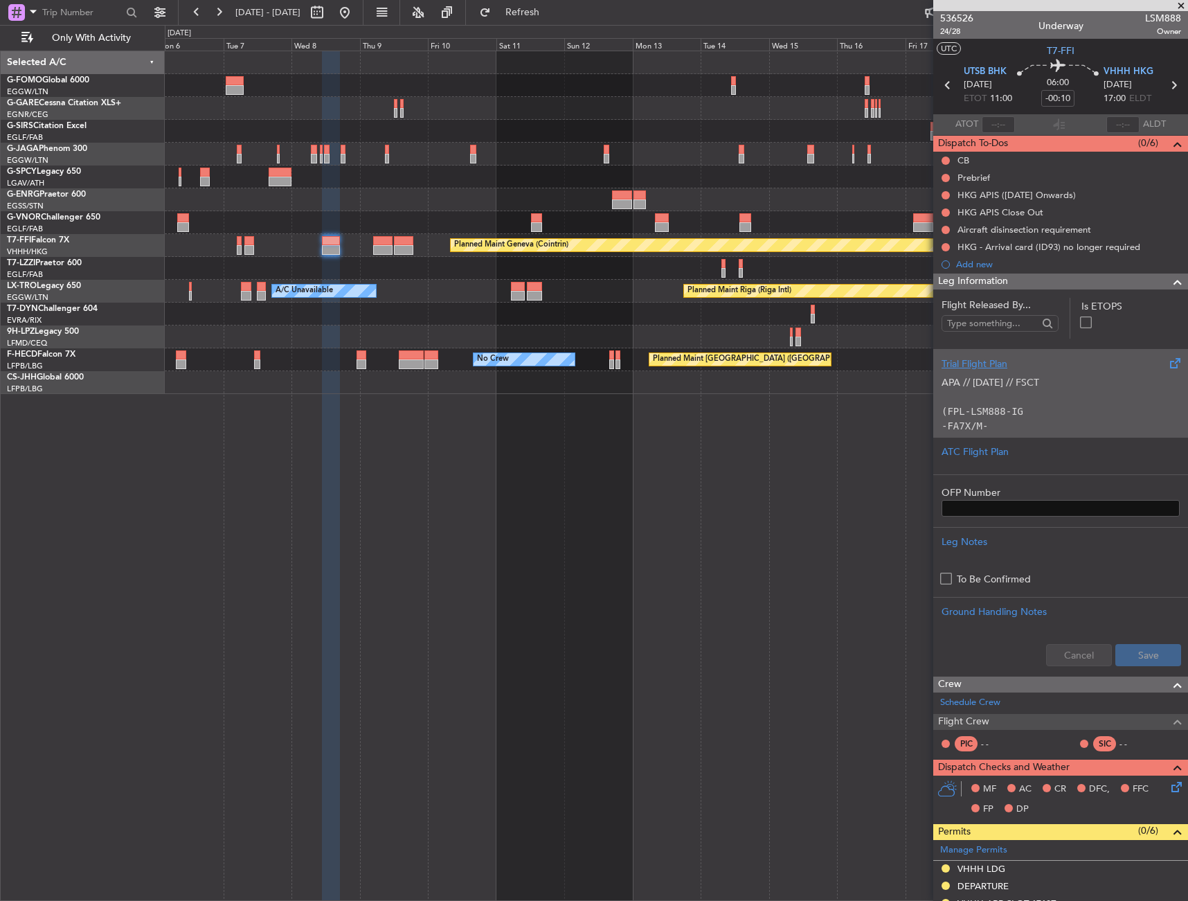
click at [1032, 391] on p at bounding box center [1061, 397] width 238 height 15
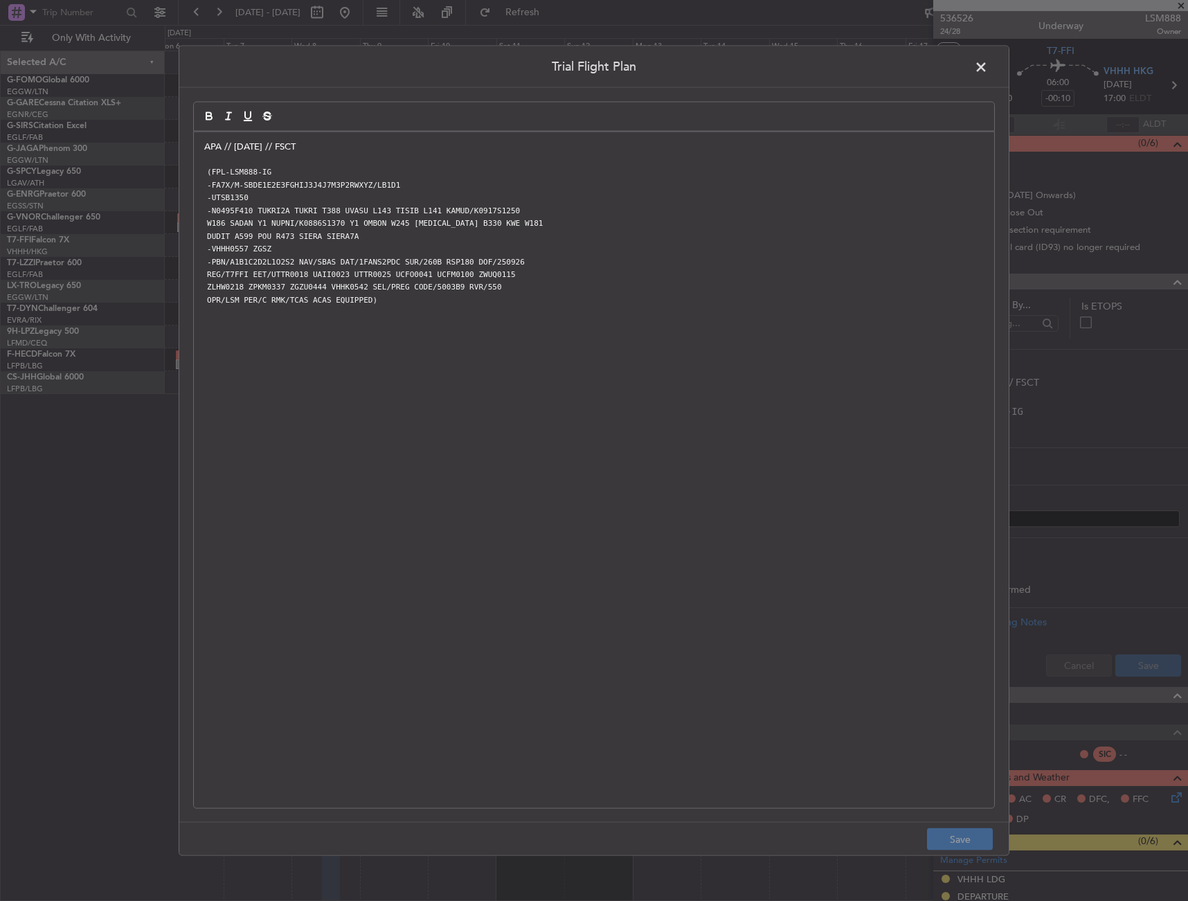
click at [204, 147] on div "APA // 26SEP // FSCT (FPL-LSM888-IG -FA7X/M-SBDE1E2E3FGHIJ3J4J7M3P2RWXYZ/LB1D1 …" at bounding box center [594, 470] width 801 height 677
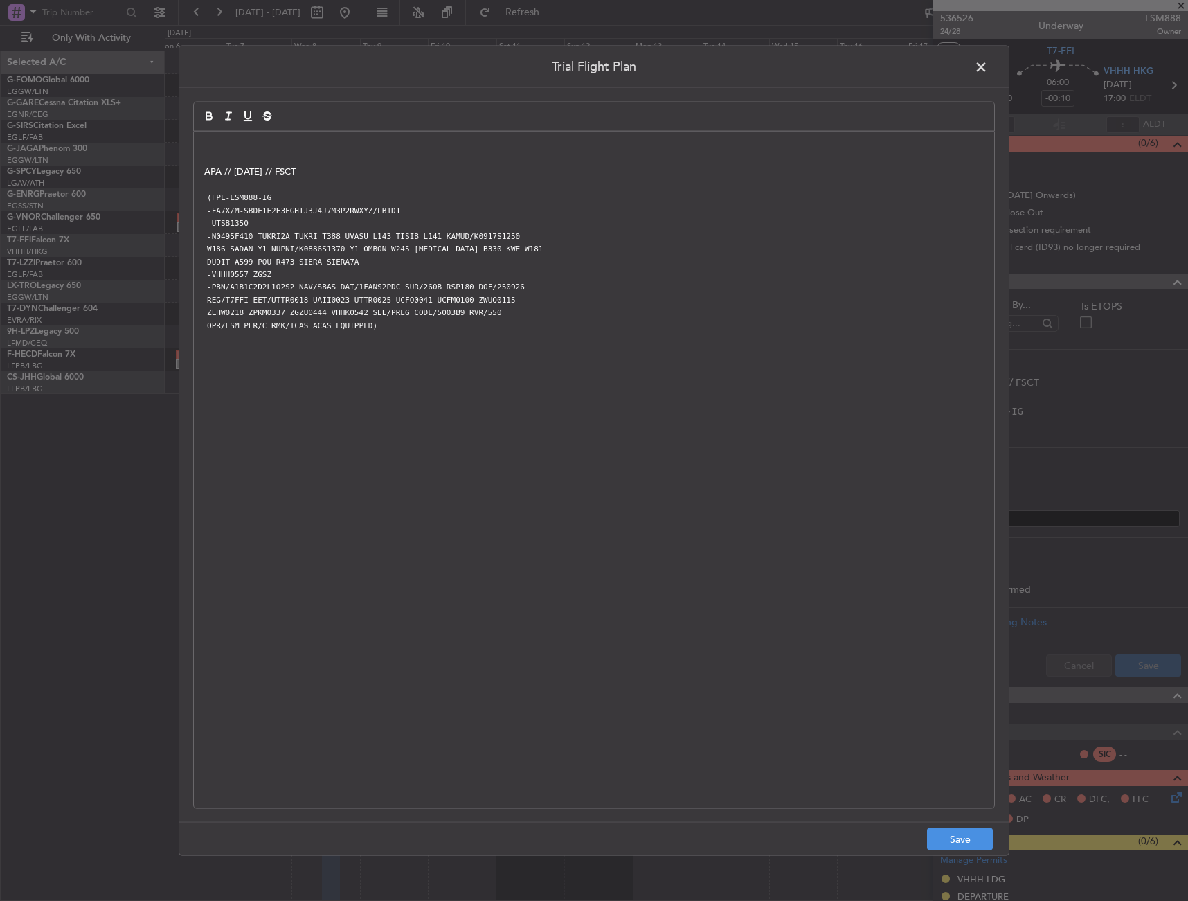
click at [240, 153] on p at bounding box center [594, 159] width 780 height 12
click at [239, 141] on p at bounding box center [594, 146] width 780 height 12
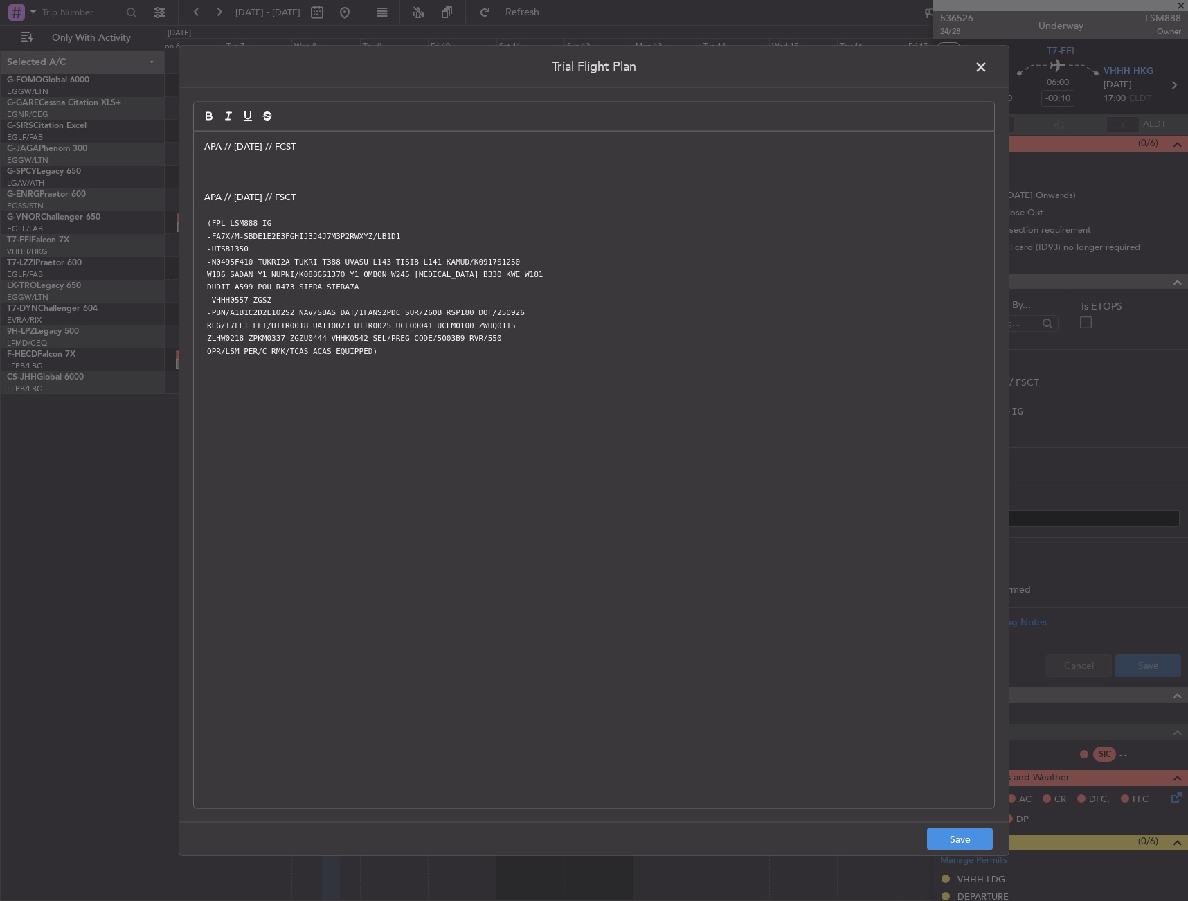
click at [336, 166] on p at bounding box center [594, 172] width 780 height 12
click at [332, 150] on p "APA // [DATE] // FCST" at bounding box center [594, 146] width 780 height 12
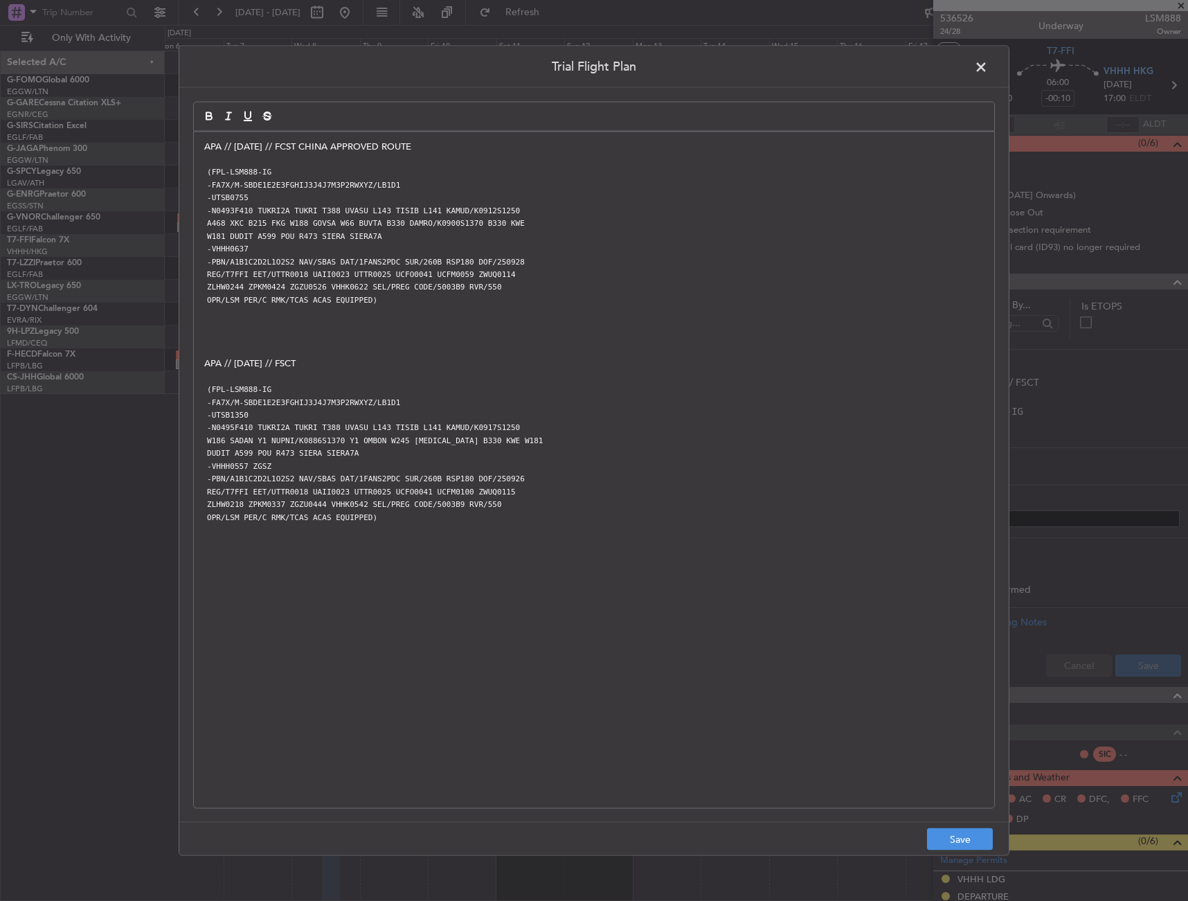
click at [979, 826] on footer "Save" at bounding box center [594, 838] width 830 height 33
click at [977, 832] on button "Save" at bounding box center [960, 839] width 66 height 22
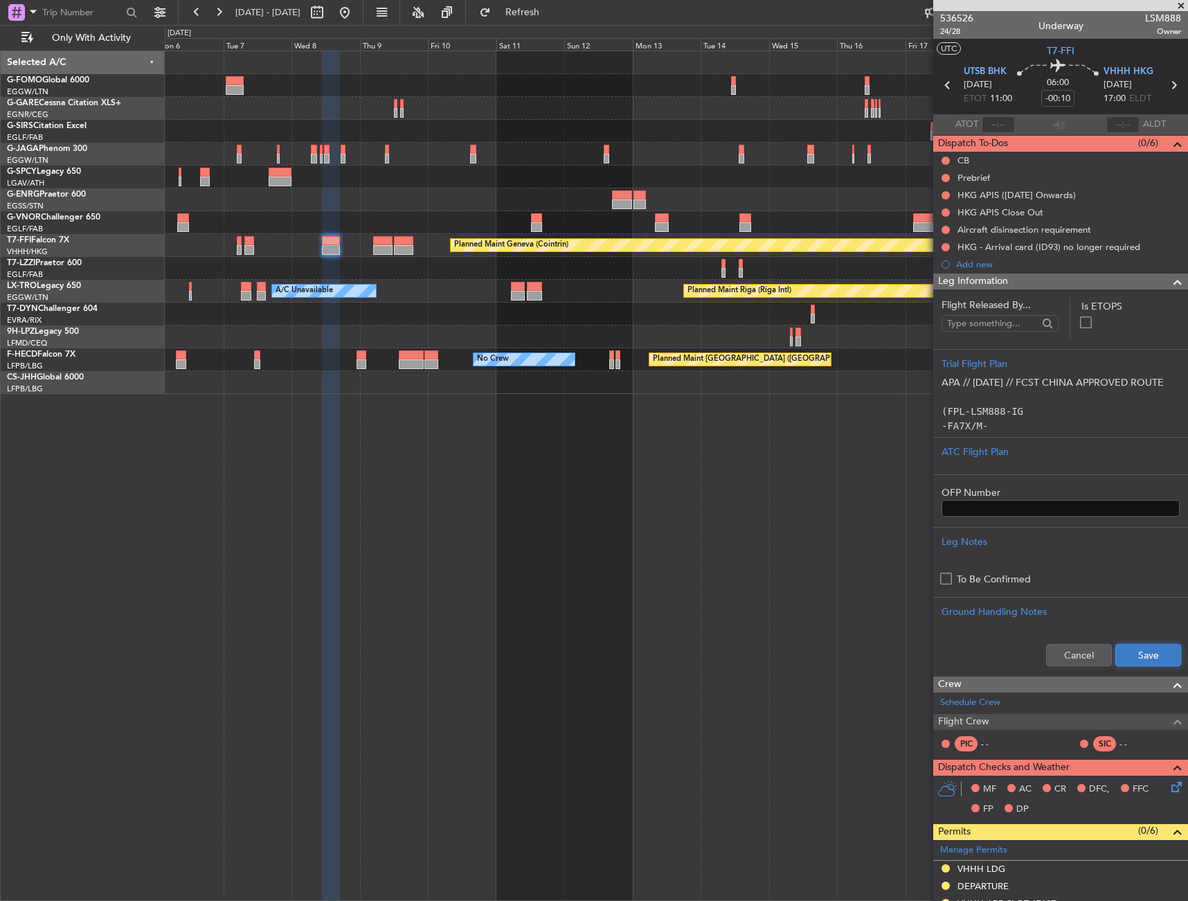
click at [1137, 647] on button "Save" at bounding box center [1149, 655] width 66 height 22
click at [1067, 98] on input "-00:10" at bounding box center [1058, 98] width 33 height 17
click at [1070, 100] on input "30" at bounding box center [1058, 98] width 33 height 17
type input "+00:30"
click at [1078, 98] on div "06:00 +00:30" at bounding box center [1058, 85] width 91 height 51
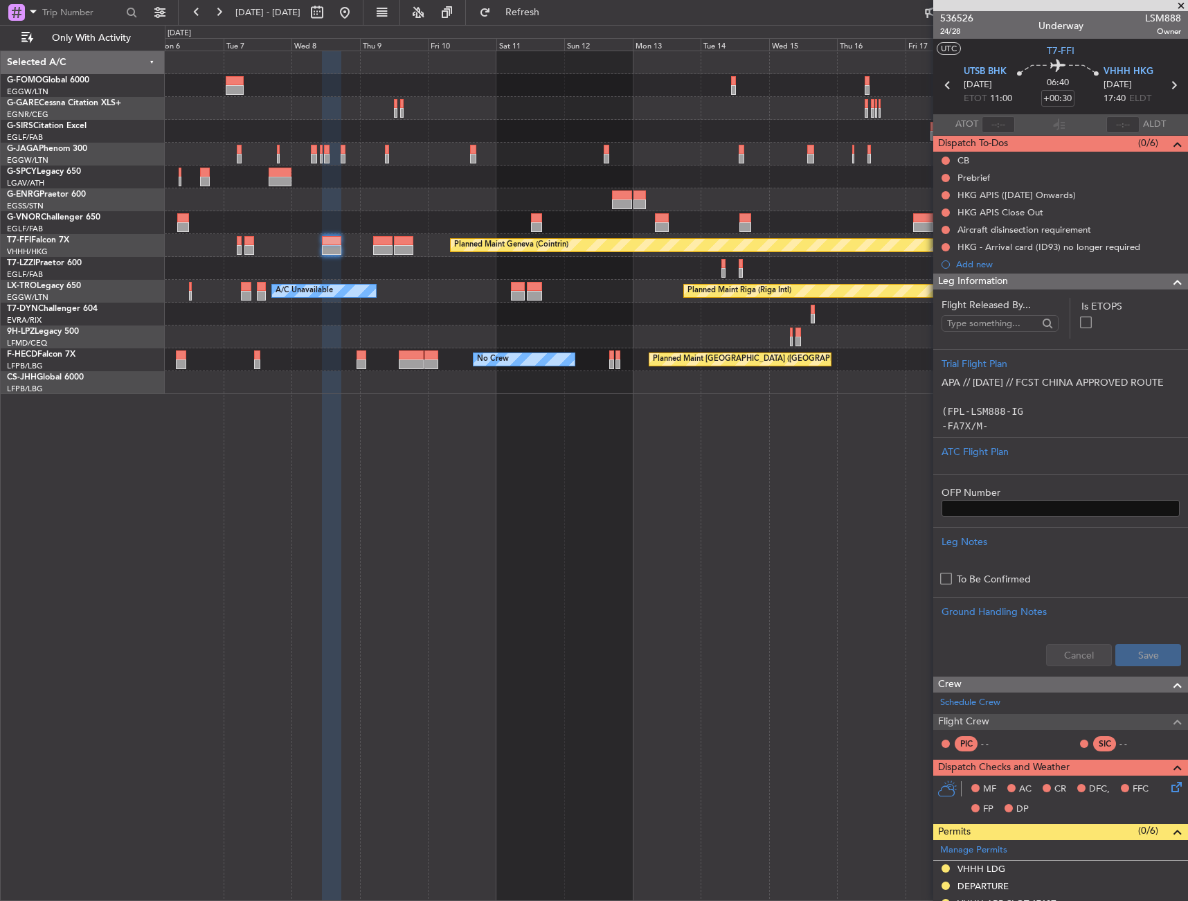
click at [1116, 286] on div "Leg Information" at bounding box center [1061, 282] width 255 height 16
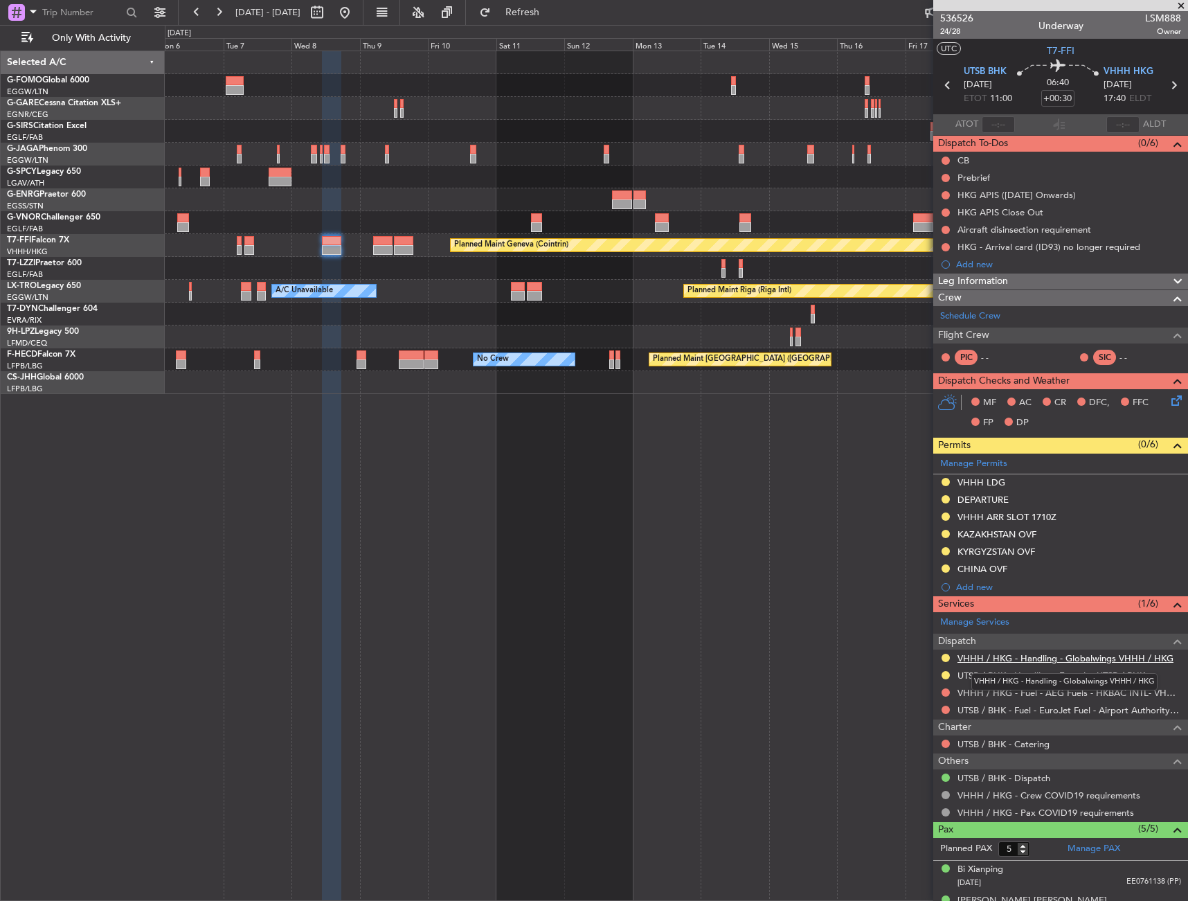
click at [1044, 658] on link "VHHH / HKG - Handling - Globalwings VHHH / HKG" at bounding box center [1066, 658] width 216 height 12
click at [1089, 521] on div "VHHH ARR SLOT 1710Z" at bounding box center [1061, 517] width 255 height 17
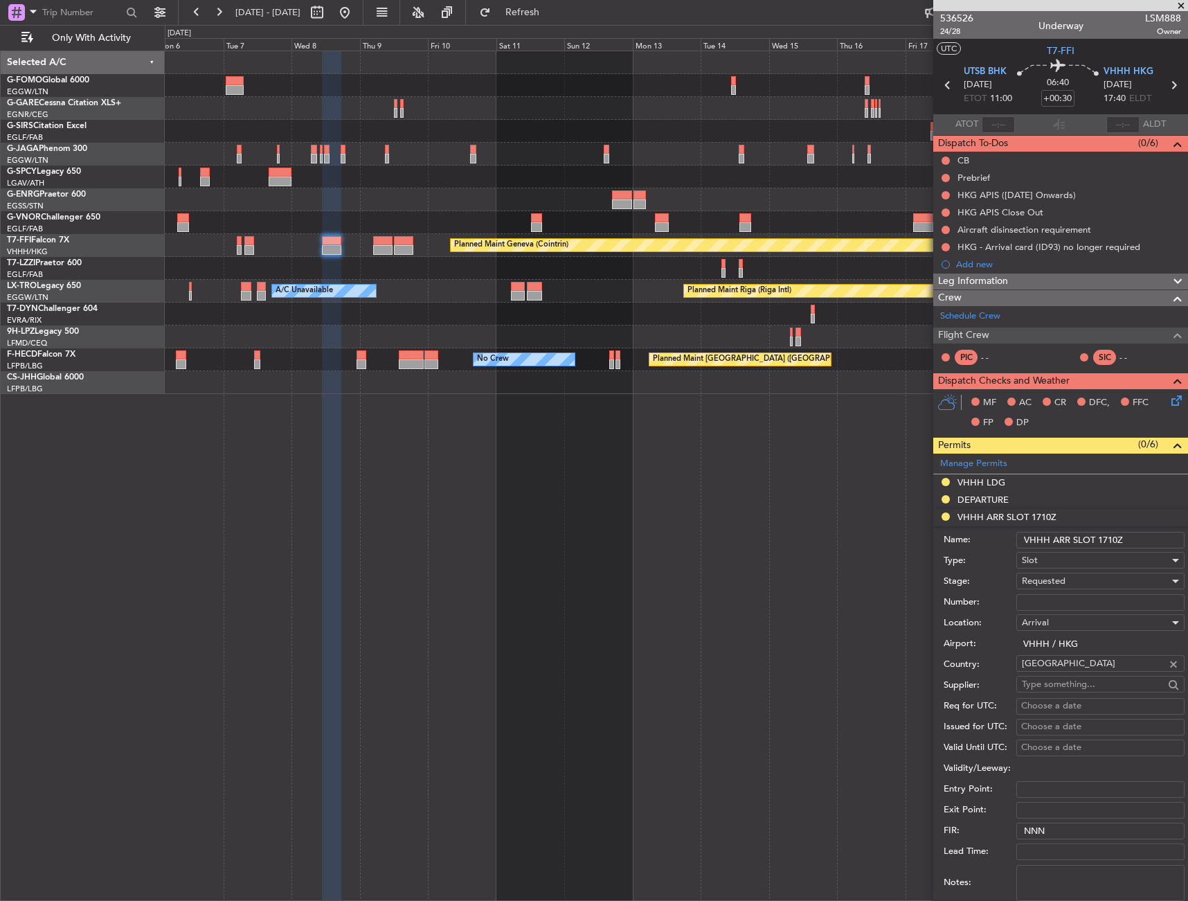
click at [1112, 546] on input "VHHH ARR SLOT 1710Z" at bounding box center [1101, 540] width 168 height 17
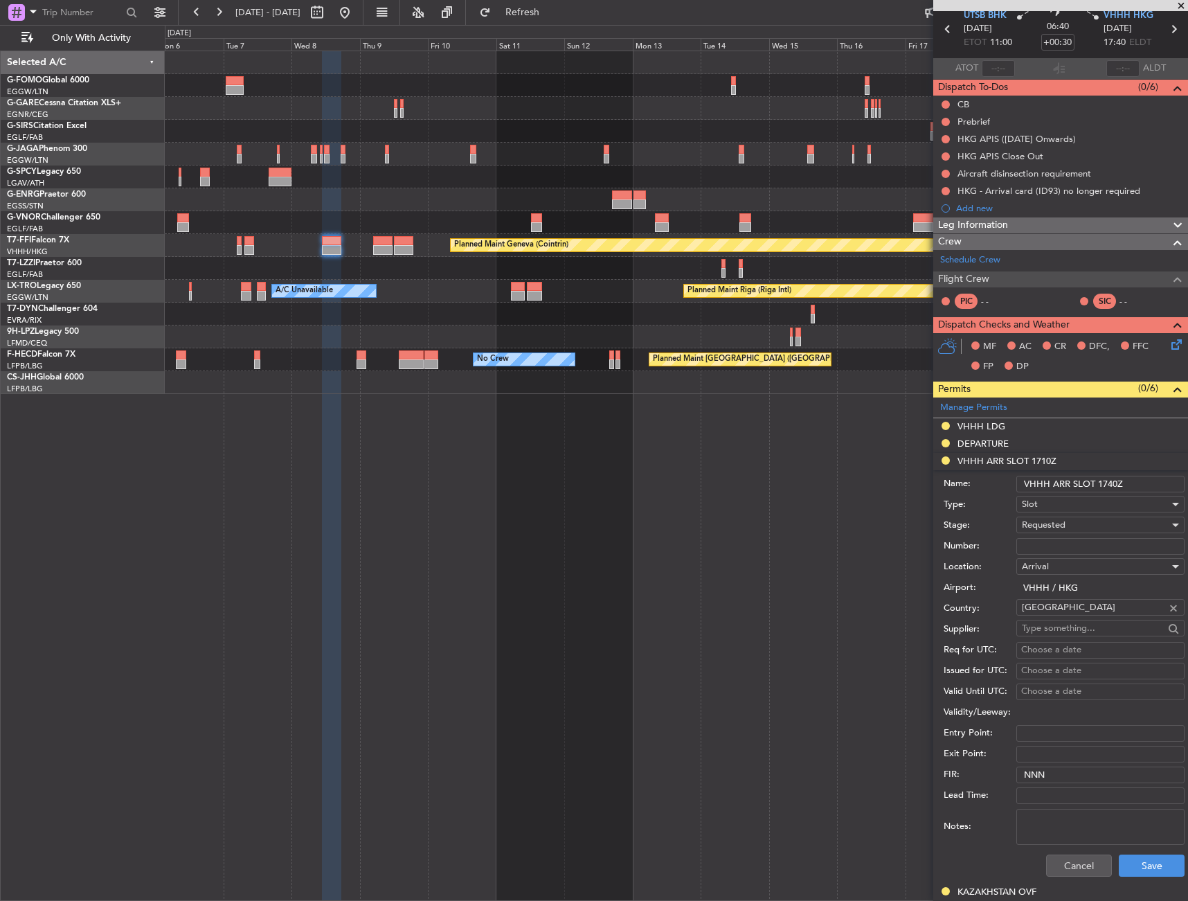
scroll to position [208, 0]
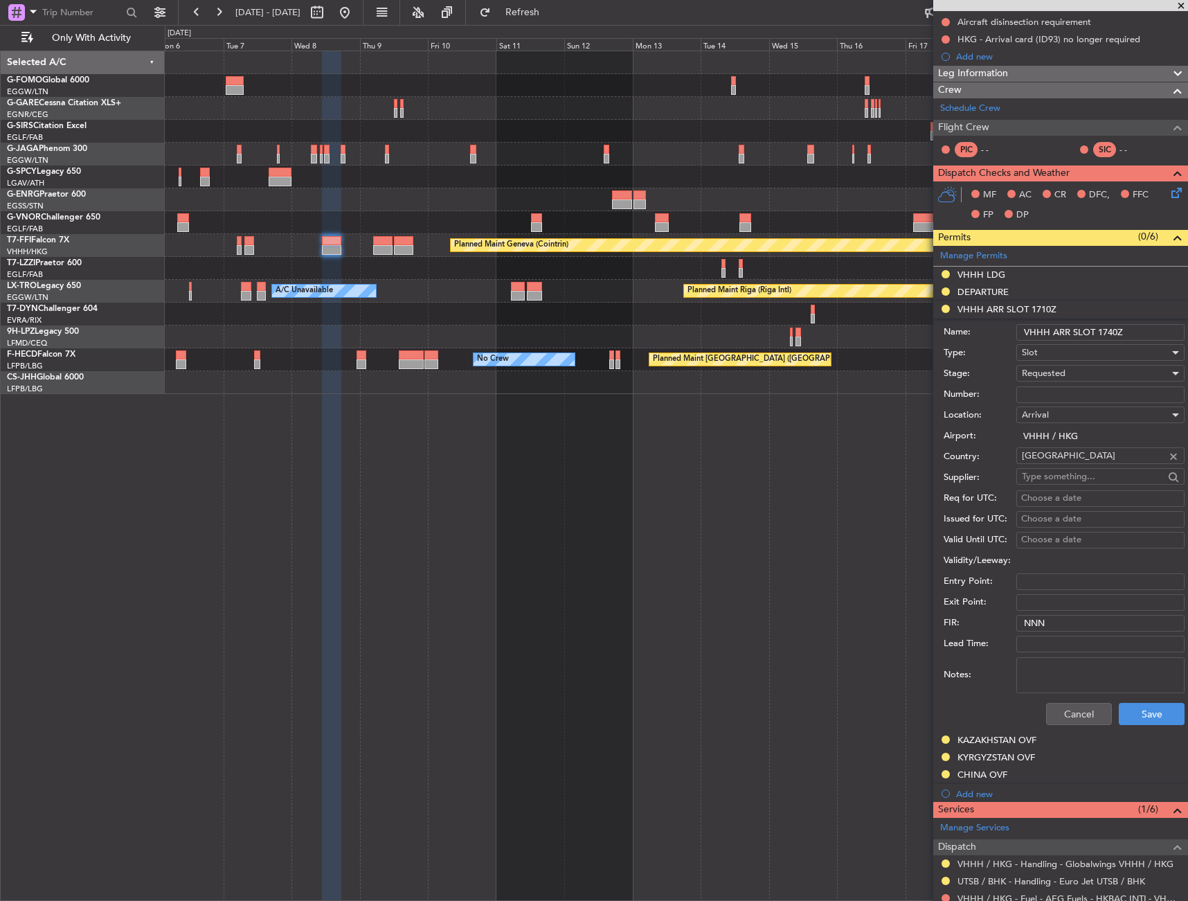
type input "VHHH ARR SLOT 1740Z"
click at [1145, 728] on div "Cancel Save" at bounding box center [1064, 714] width 241 height 36
click at [1143, 711] on button "Save" at bounding box center [1152, 714] width 66 height 22
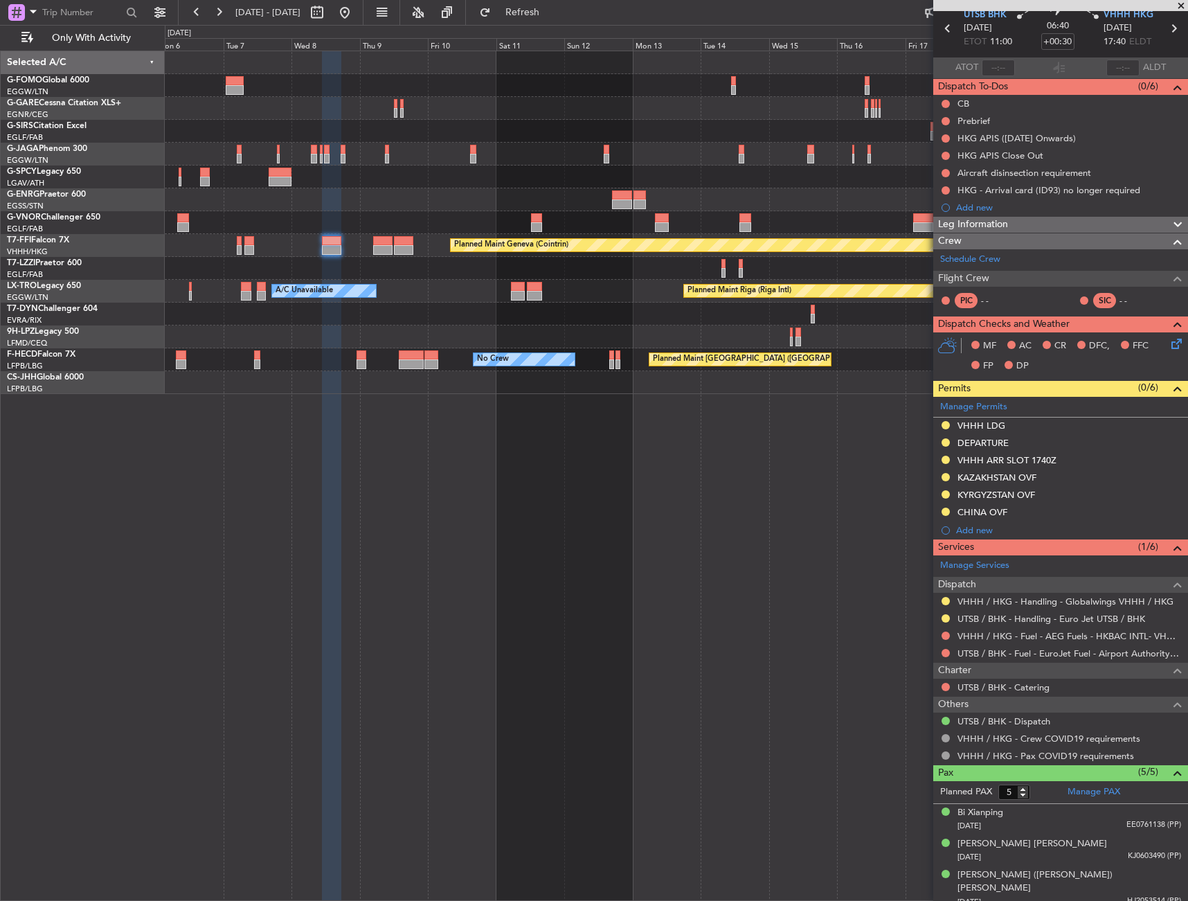
scroll to position [0, 0]
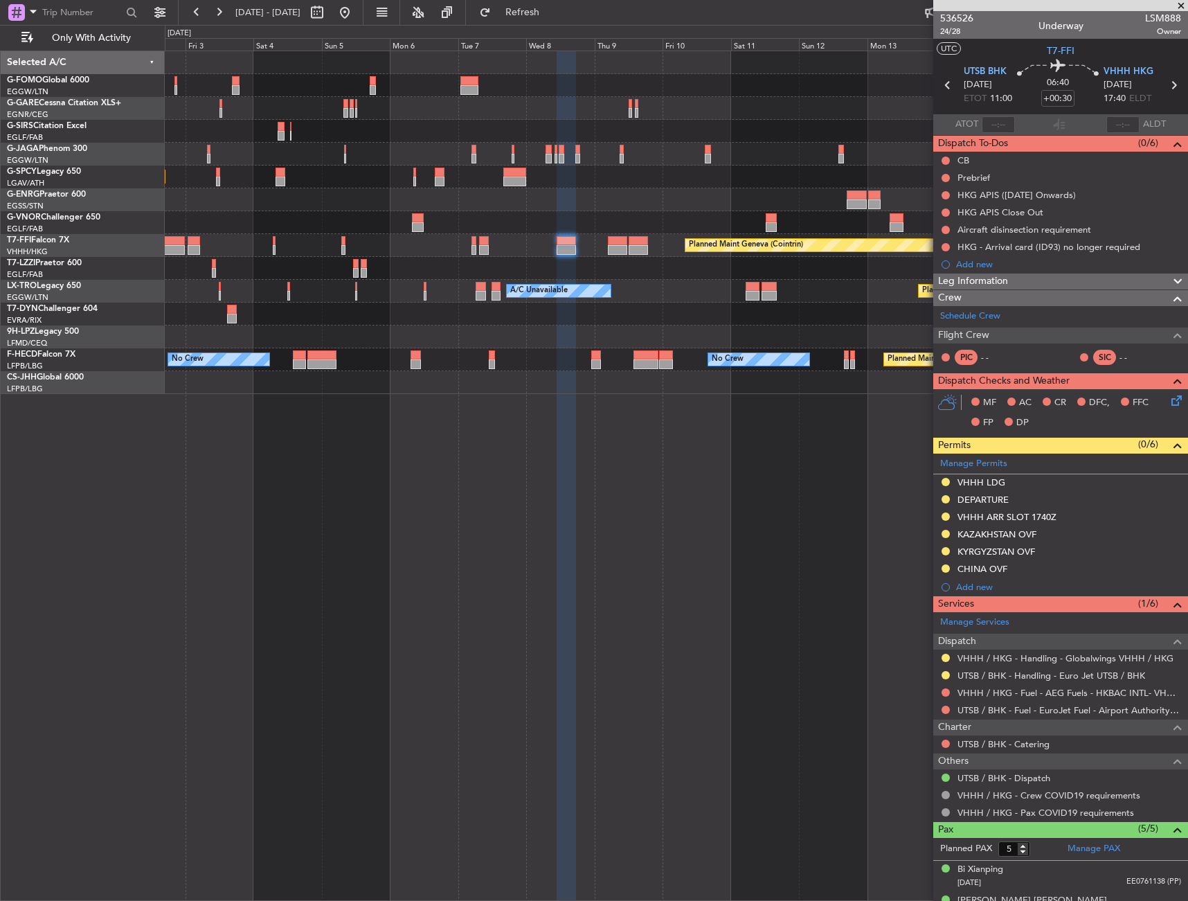
click at [778, 443] on div "Planned Maint Oxford (Kidlington) Planned Maint London (Luton) Planned Maint Br…" at bounding box center [677, 476] width 1024 height 850
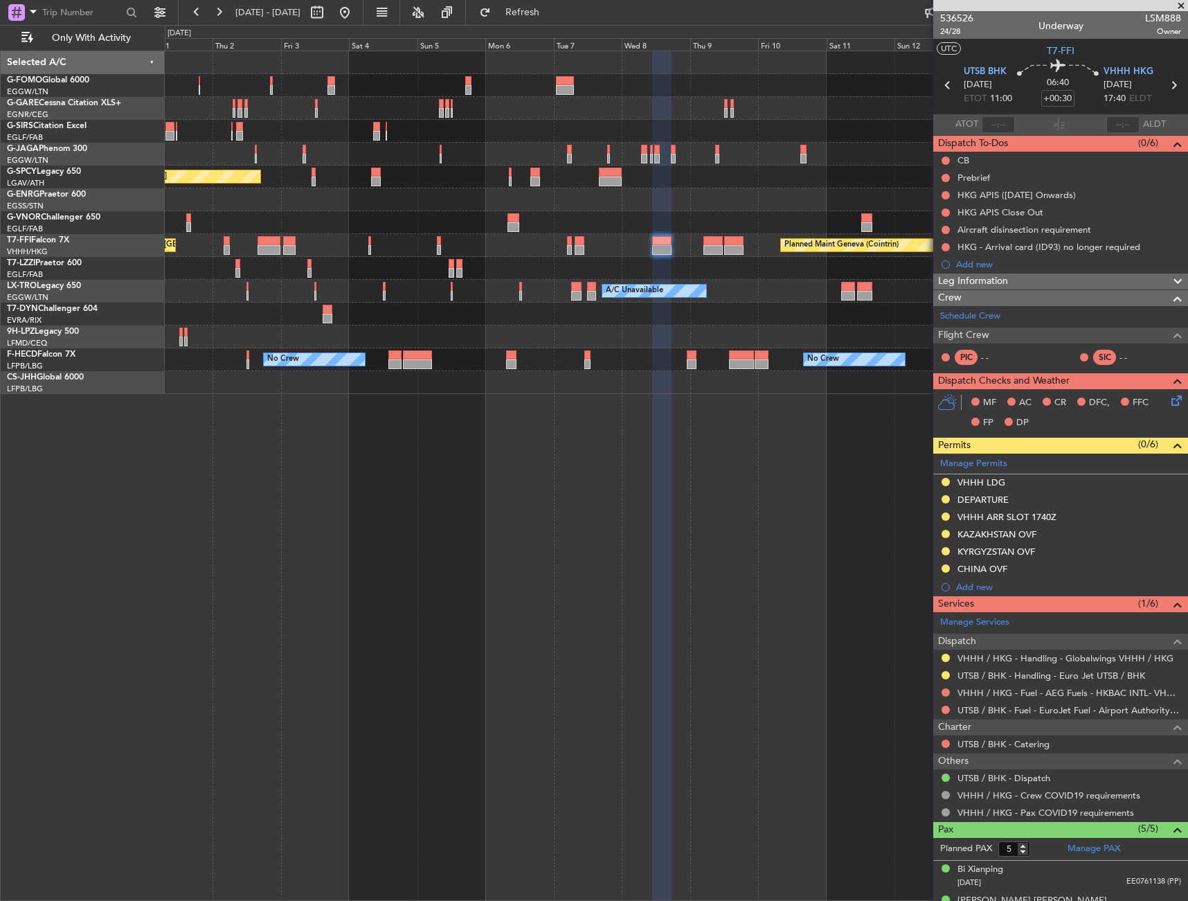
click at [934, 463] on fb-app "06 Oct 2025 - 21 Oct 2025 Refresh Quick Links Only With Activity Planned Maint …" at bounding box center [594, 455] width 1188 height 891
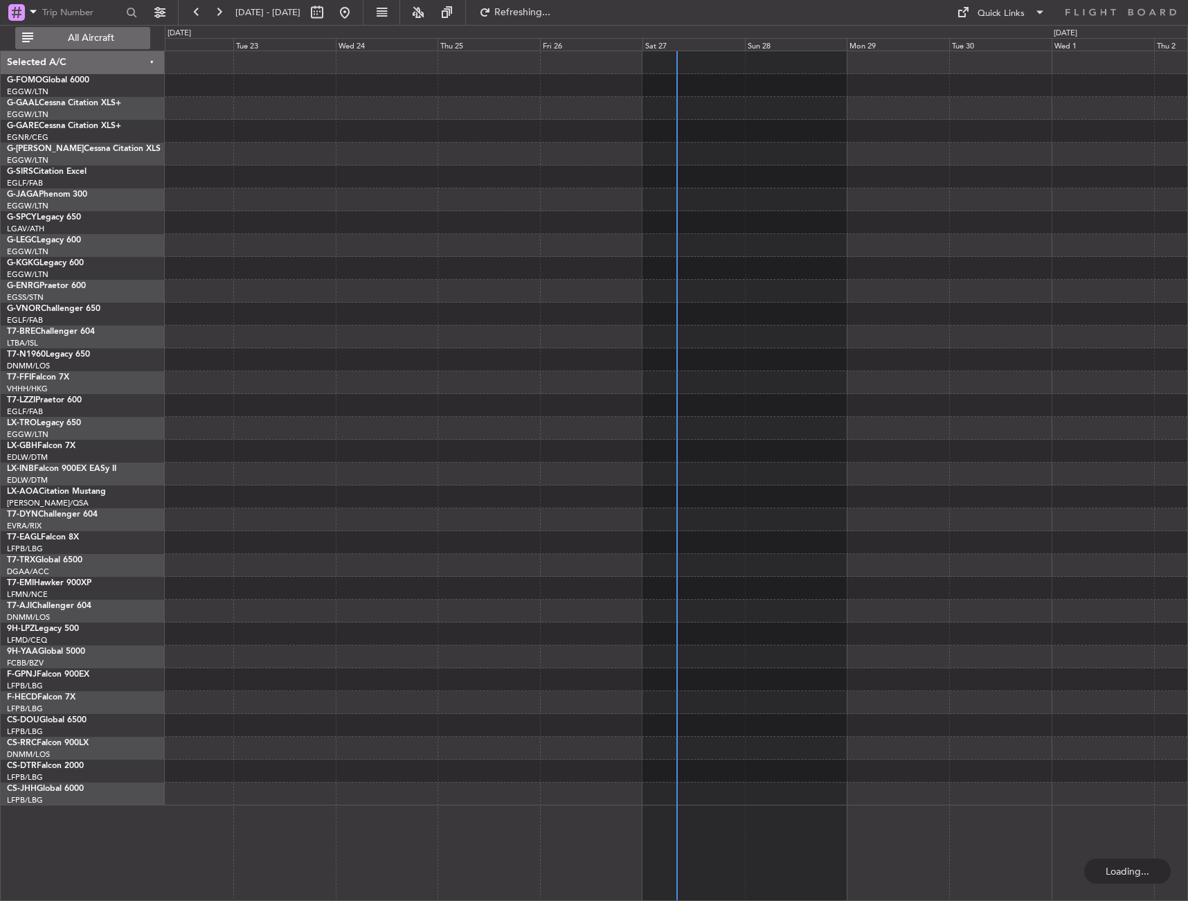
click at [98, 38] on span "All Aircraft" at bounding box center [91, 38] width 110 height 10
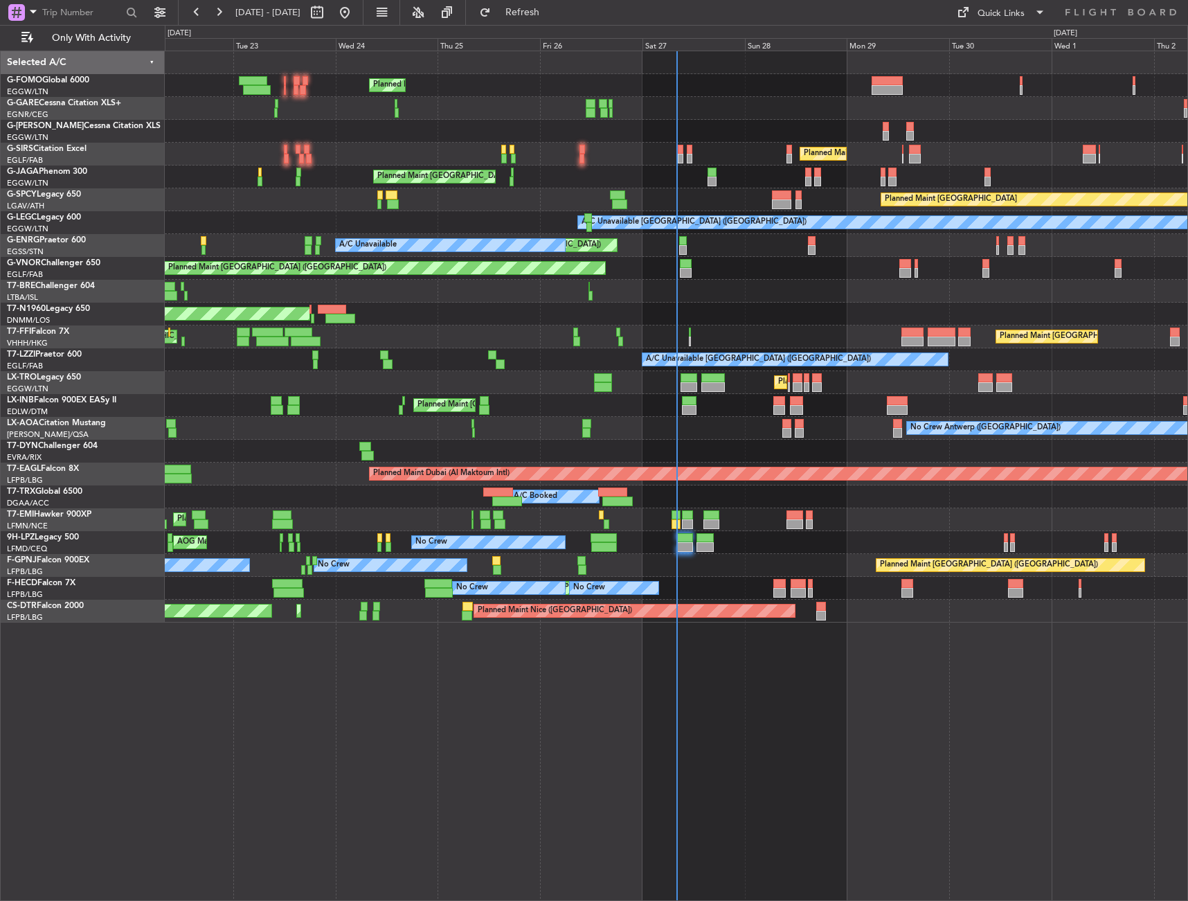
click at [285, 302] on div at bounding box center [676, 291] width 1023 height 23
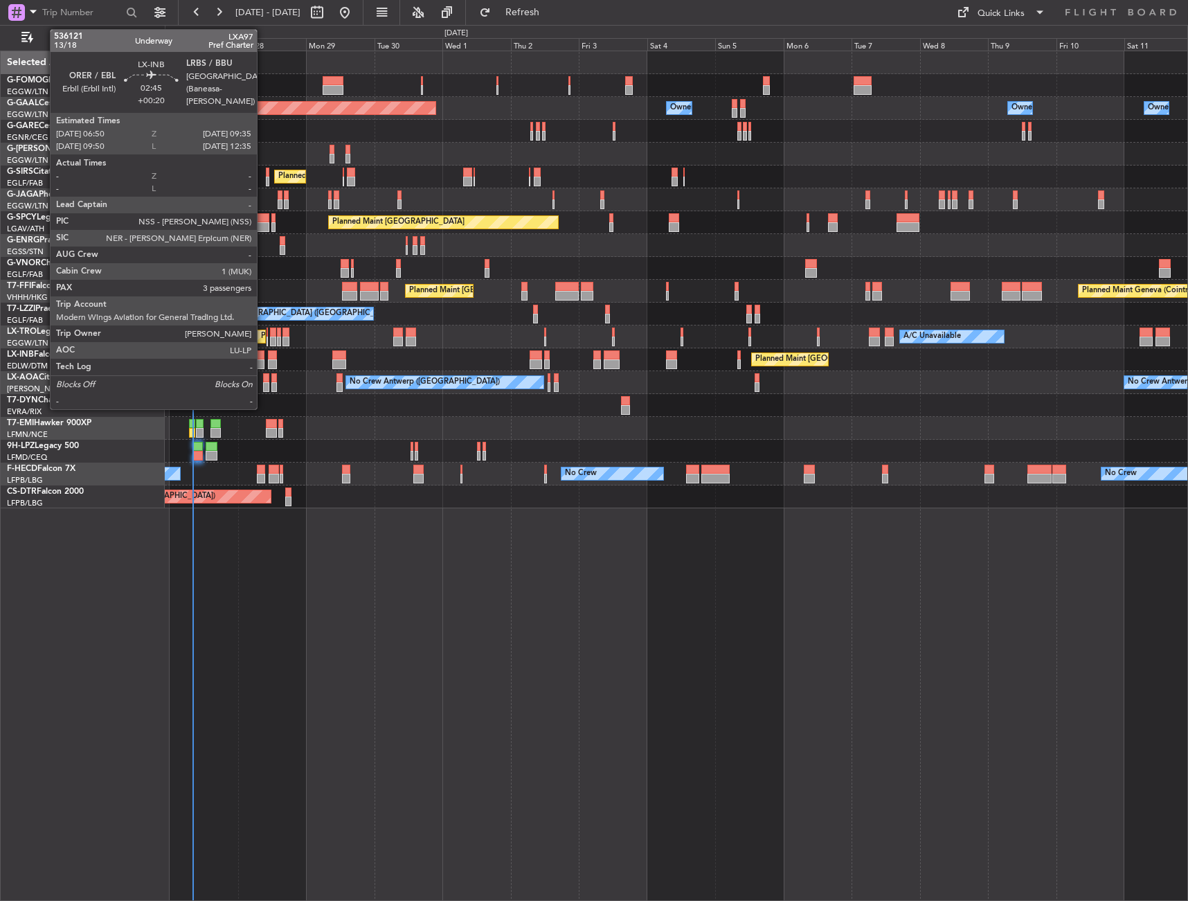
click at [263, 361] on div at bounding box center [261, 364] width 8 height 10
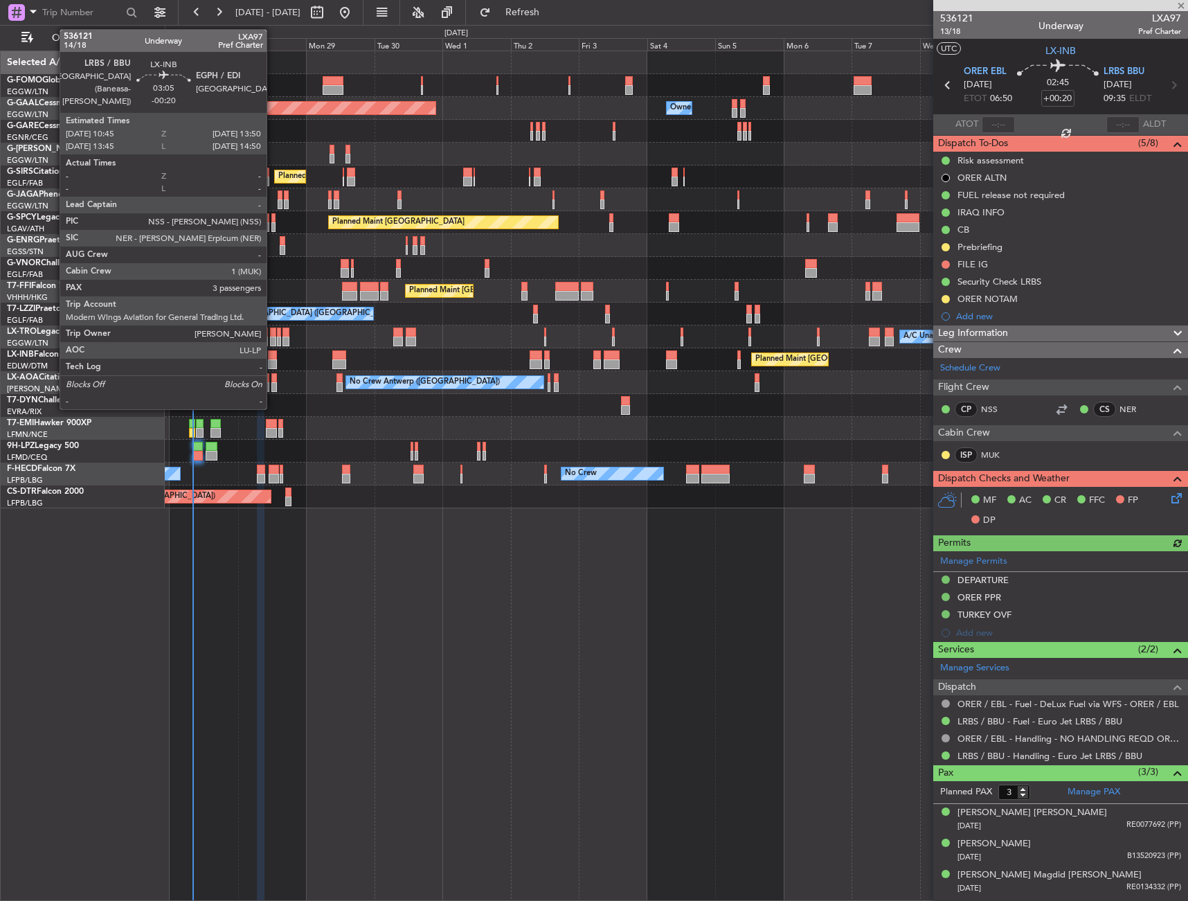
click at [273, 360] on div at bounding box center [272, 364] width 9 height 10
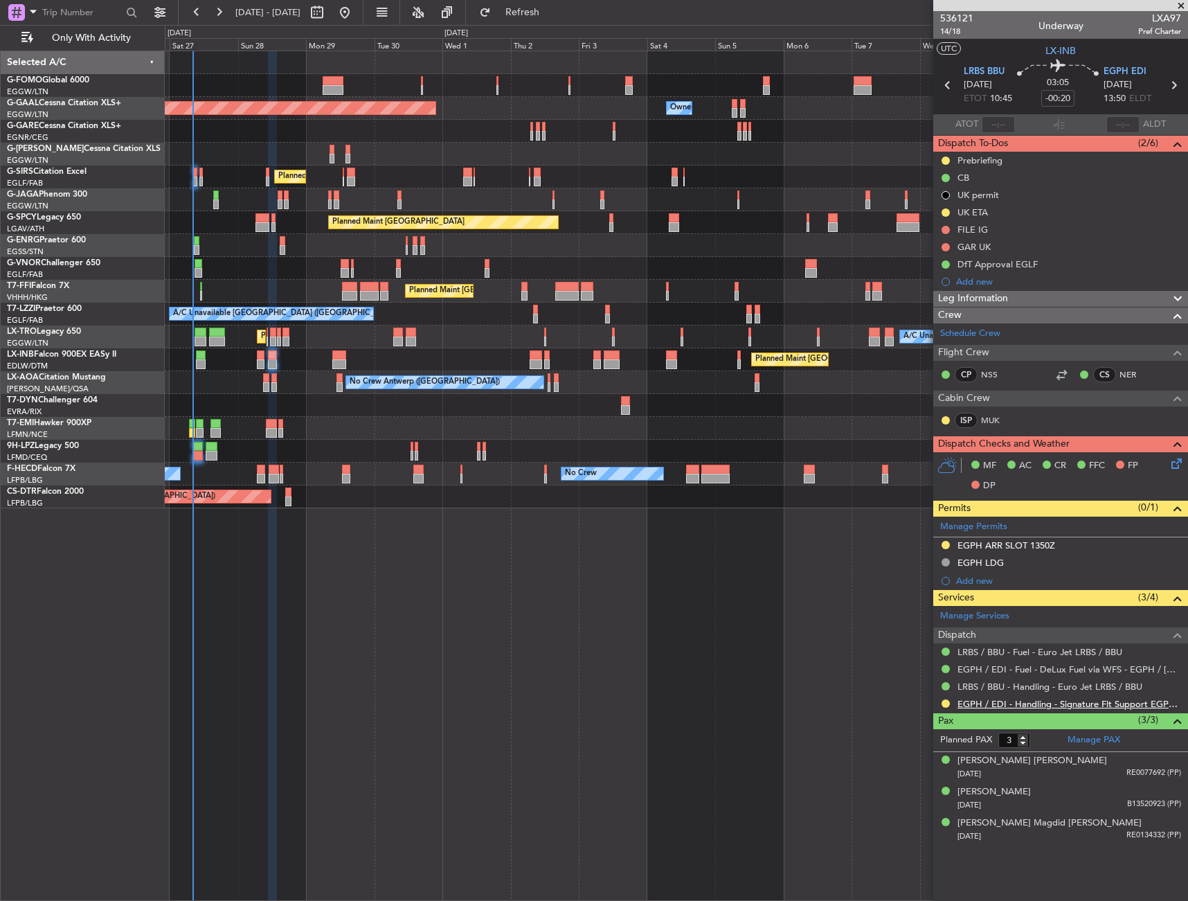
click at [1020, 705] on link "EGPH / EDI - Handling - Signature Flt Support EGPH / EDI" at bounding box center [1070, 704] width 224 height 12
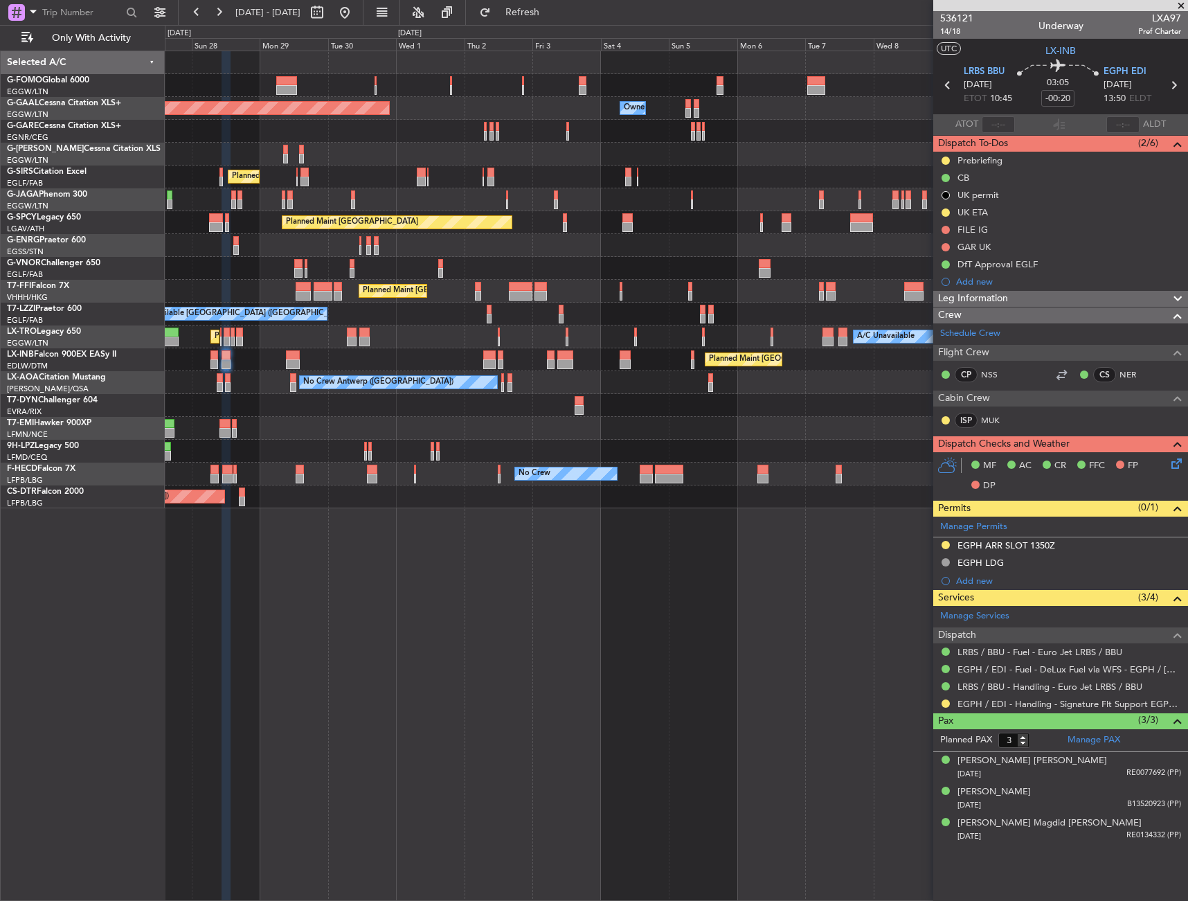
click at [498, 519] on div "Planned Maint [GEOGRAPHIC_DATA] ([GEOGRAPHIC_DATA]) Planned [GEOGRAPHIC_DATA] O…" at bounding box center [677, 476] width 1024 height 850
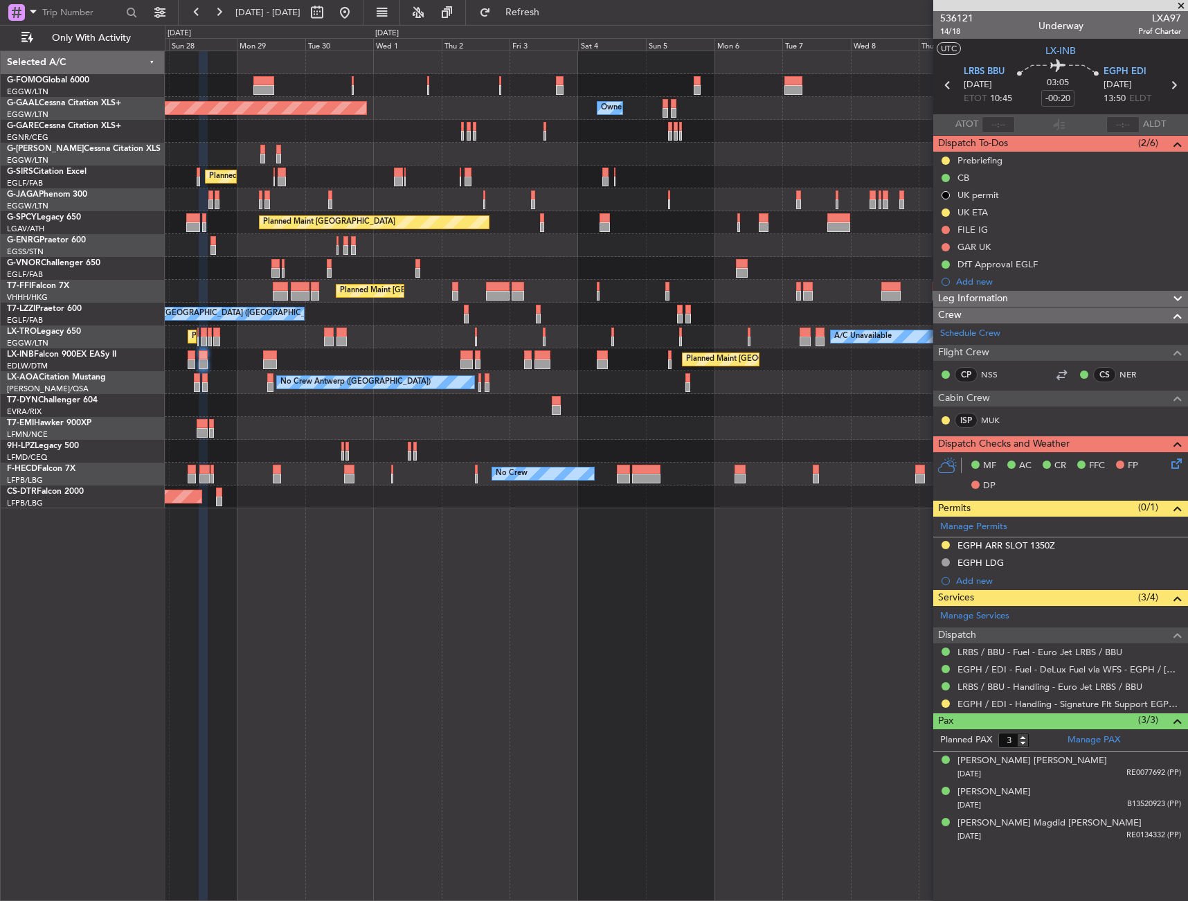
click at [480, 508] on div "Planned Maint [GEOGRAPHIC_DATA] ([GEOGRAPHIC_DATA]) Planned [GEOGRAPHIC_DATA] O…" at bounding box center [677, 476] width 1024 height 850
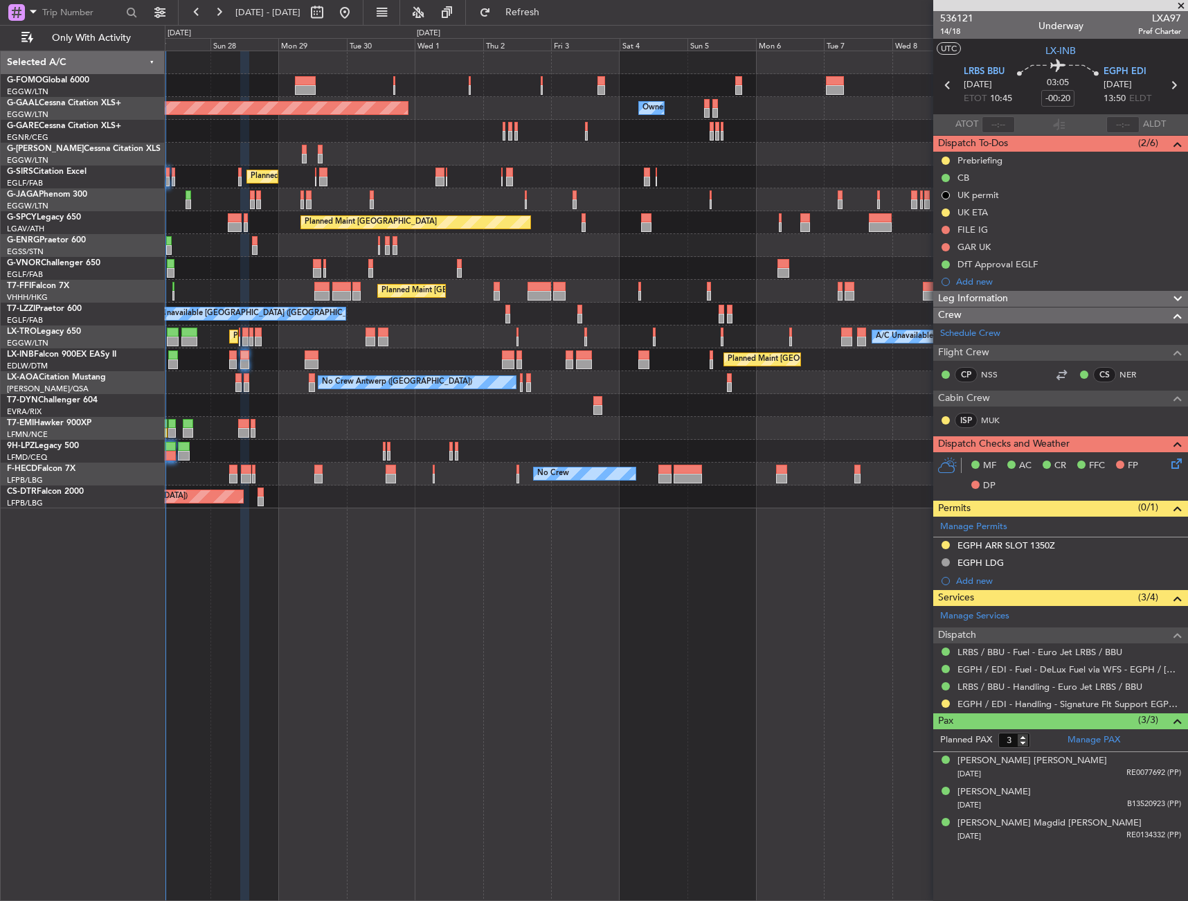
click at [479, 555] on div "Planned Maint [GEOGRAPHIC_DATA] ([GEOGRAPHIC_DATA]) Planned [GEOGRAPHIC_DATA] O…" at bounding box center [677, 476] width 1024 height 850
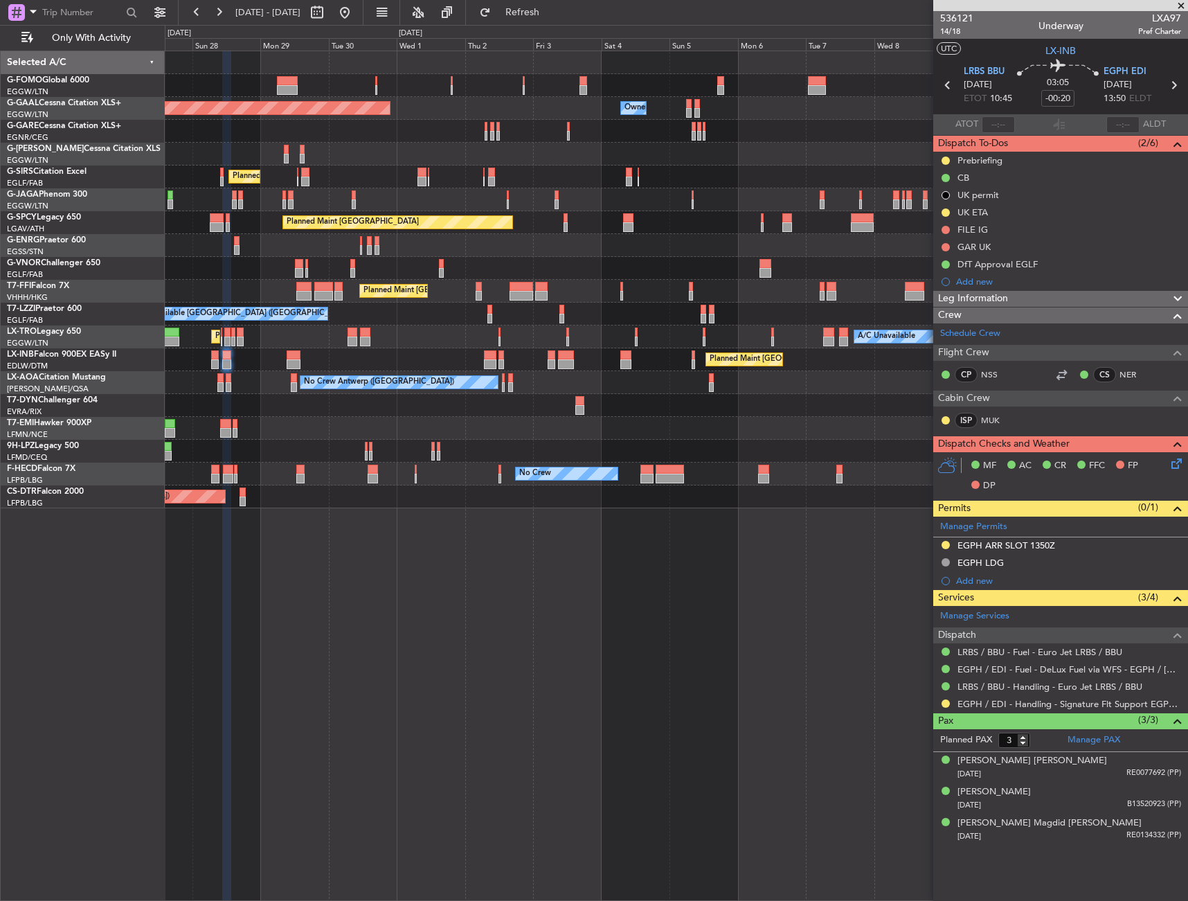
click at [515, 635] on div "Planned Maint [GEOGRAPHIC_DATA] ([GEOGRAPHIC_DATA]) Planned [GEOGRAPHIC_DATA] O…" at bounding box center [677, 476] width 1024 height 850
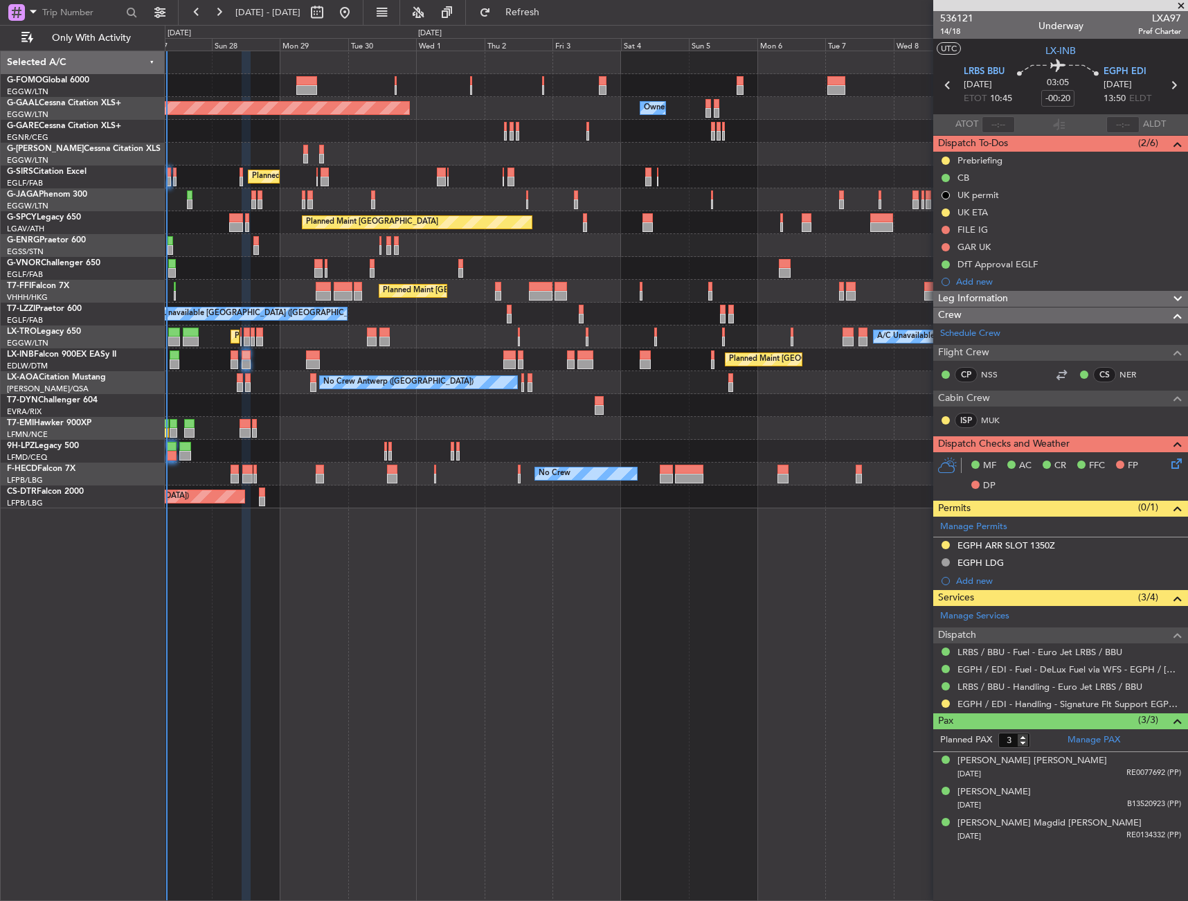
click at [535, 645] on div "Planned Maint [GEOGRAPHIC_DATA] ([GEOGRAPHIC_DATA]) Planned [GEOGRAPHIC_DATA] O…" at bounding box center [677, 476] width 1024 height 850
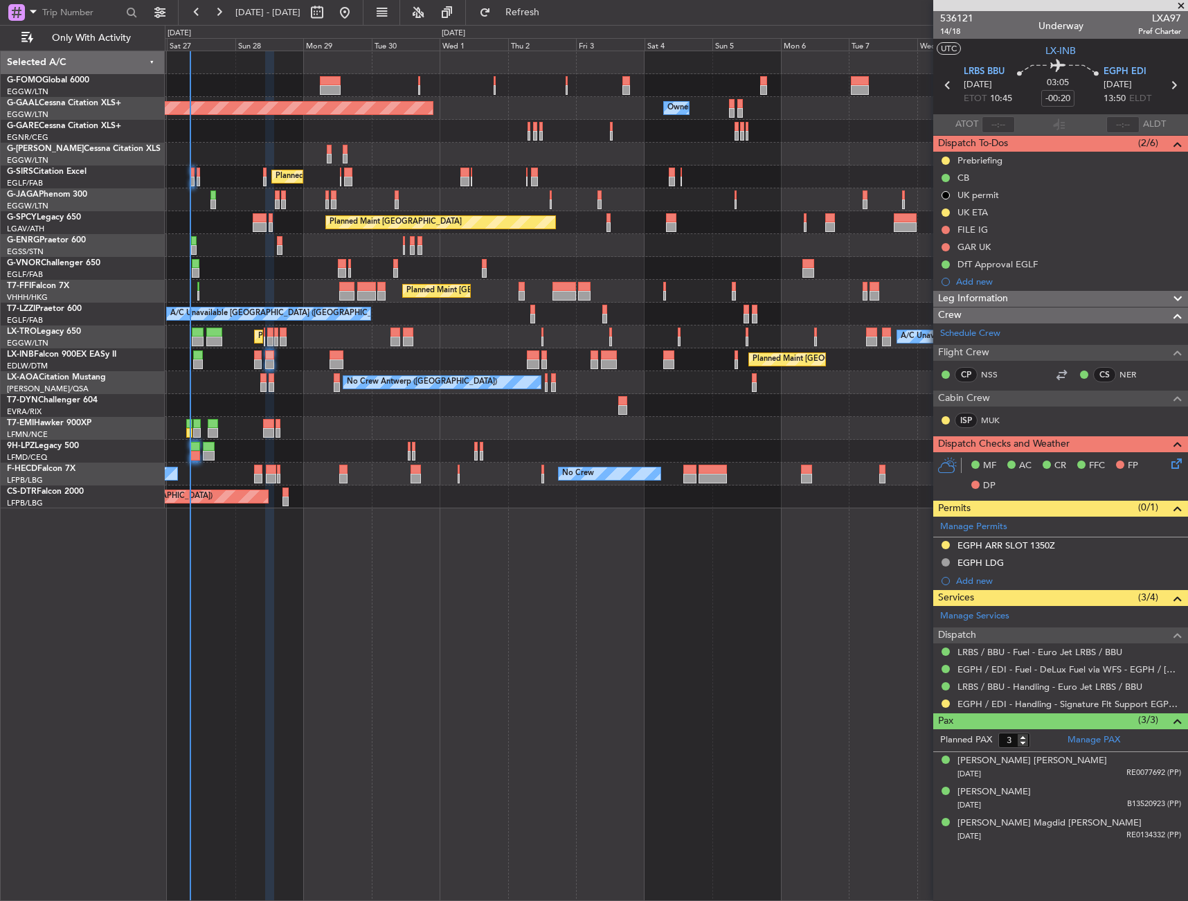
click at [281, 564] on div "Planned Maint [GEOGRAPHIC_DATA] ([GEOGRAPHIC_DATA]) Planned [GEOGRAPHIC_DATA] O…" at bounding box center [677, 476] width 1024 height 850
click at [660, 616] on div "Planned Maint [GEOGRAPHIC_DATA] ([GEOGRAPHIC_DATA]) Planned [GEOGRAPHIC_DATA] O…" at bounding box center [677, 476] width 1024 height 850
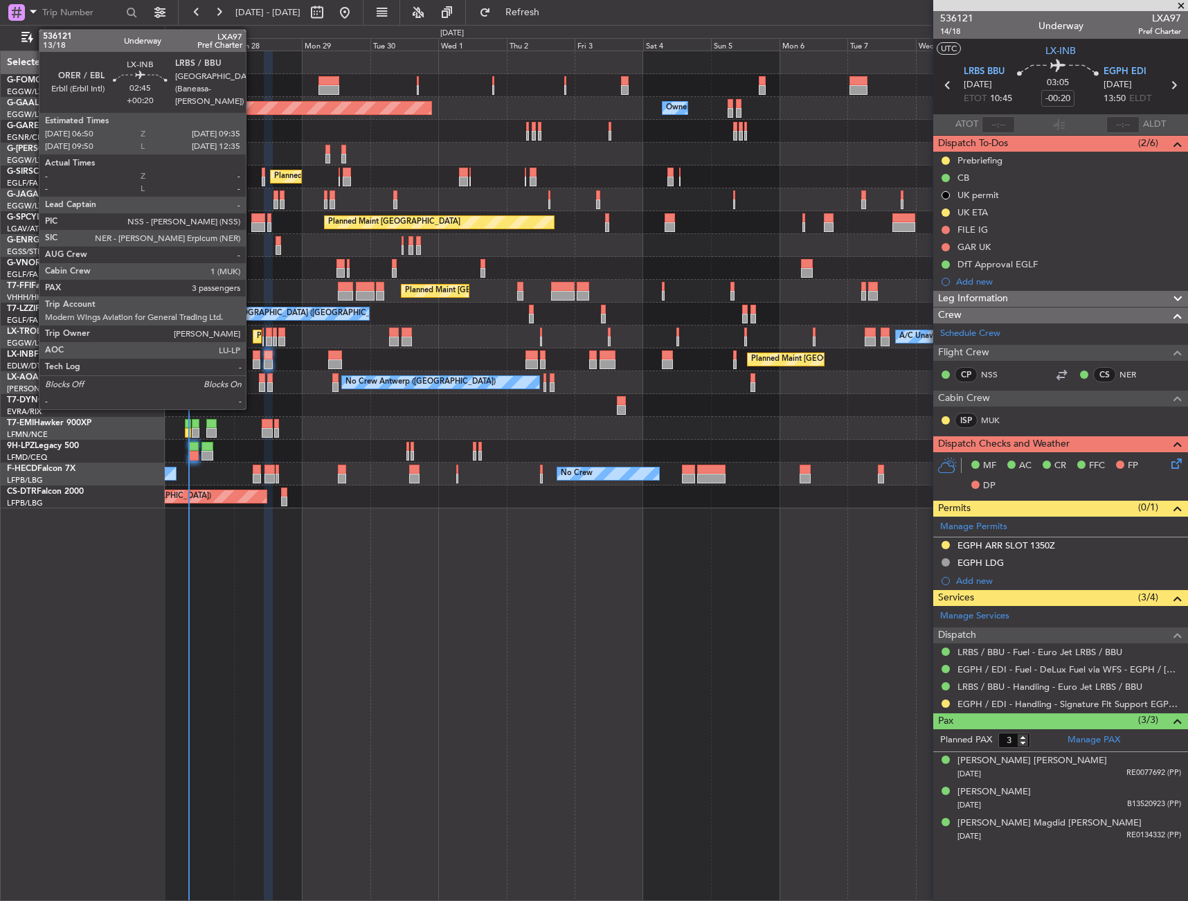
click at [253, 359] on div at bounding box center [257, 355] width 8 height 10
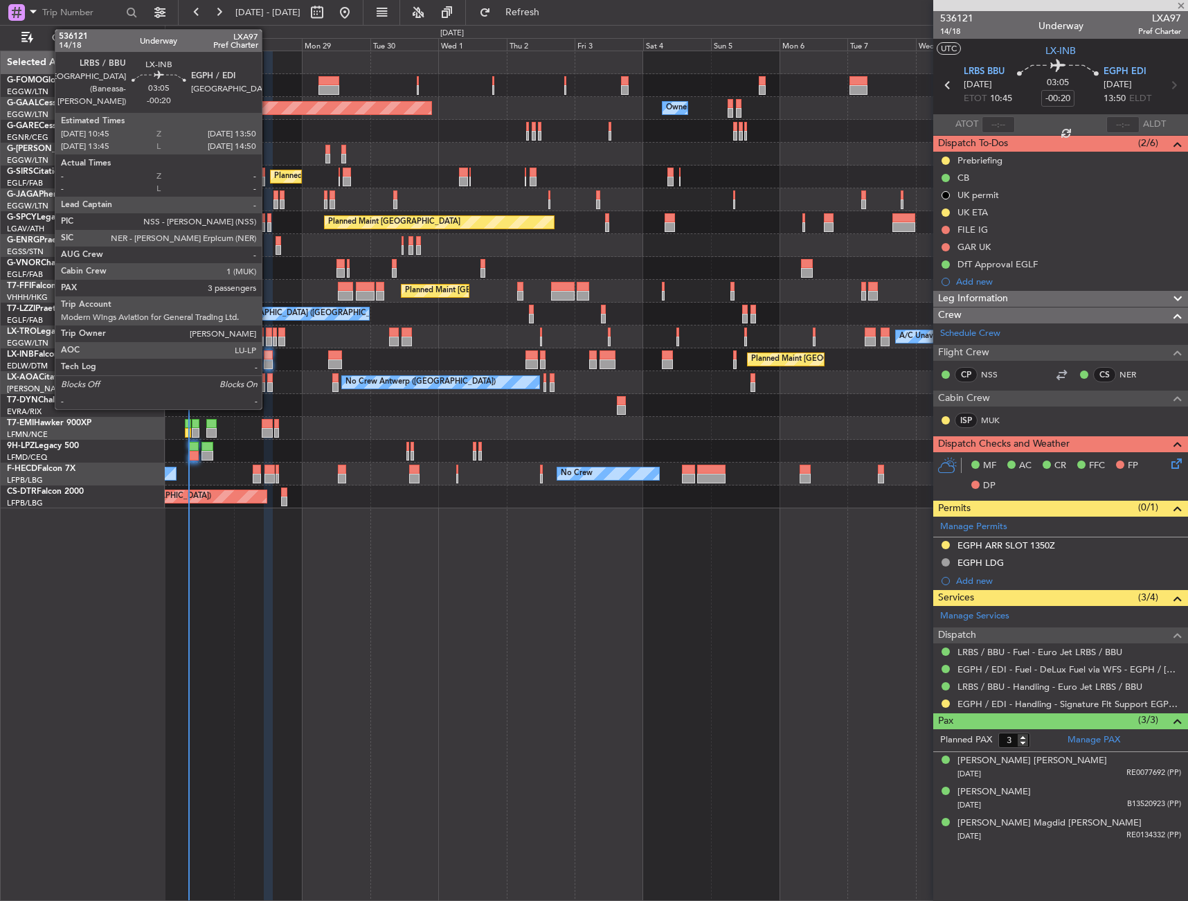
click at [268, 358] on div at bounding box center [268, 355] width 9 height 10
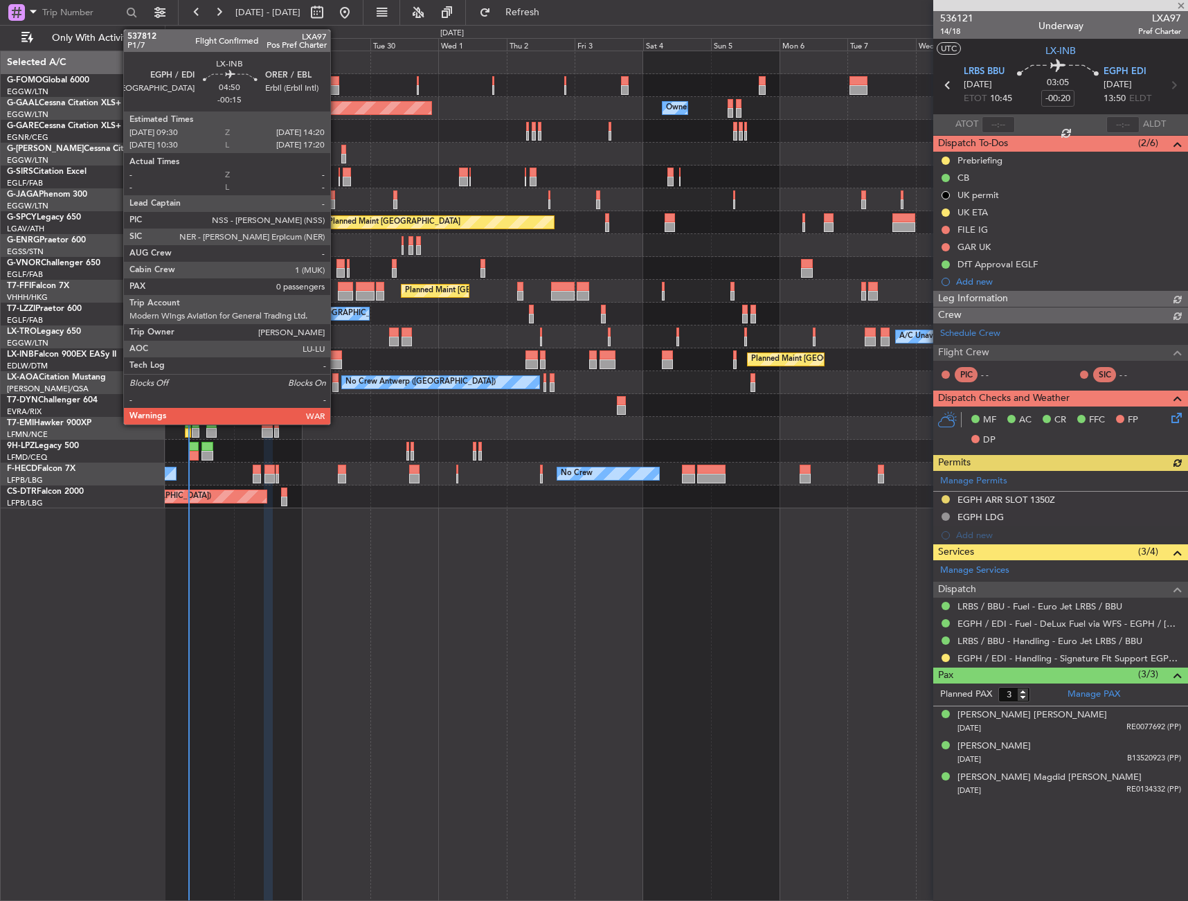
click at [337, 354] on div at bounding box center [335, 355] width 14 height 10
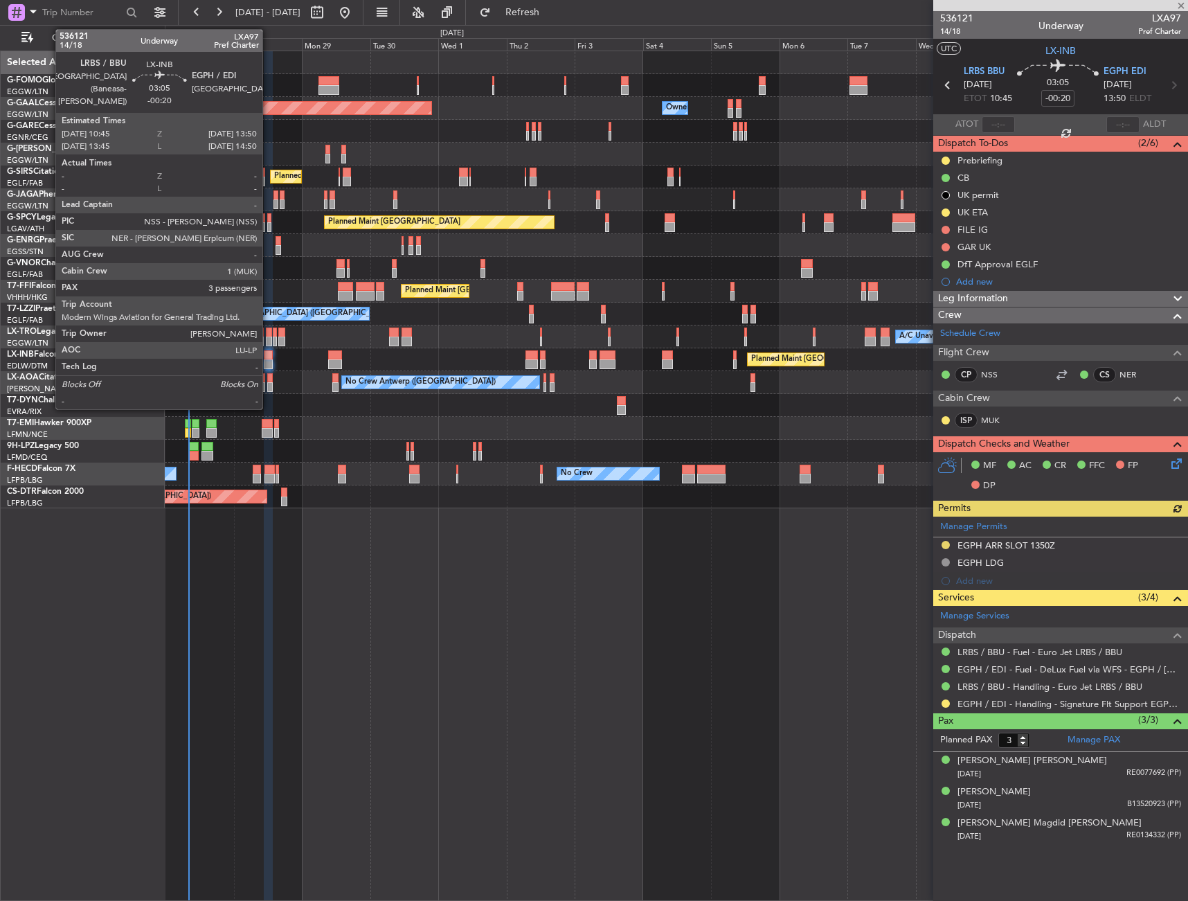
type input "-00:15"
type input "0"
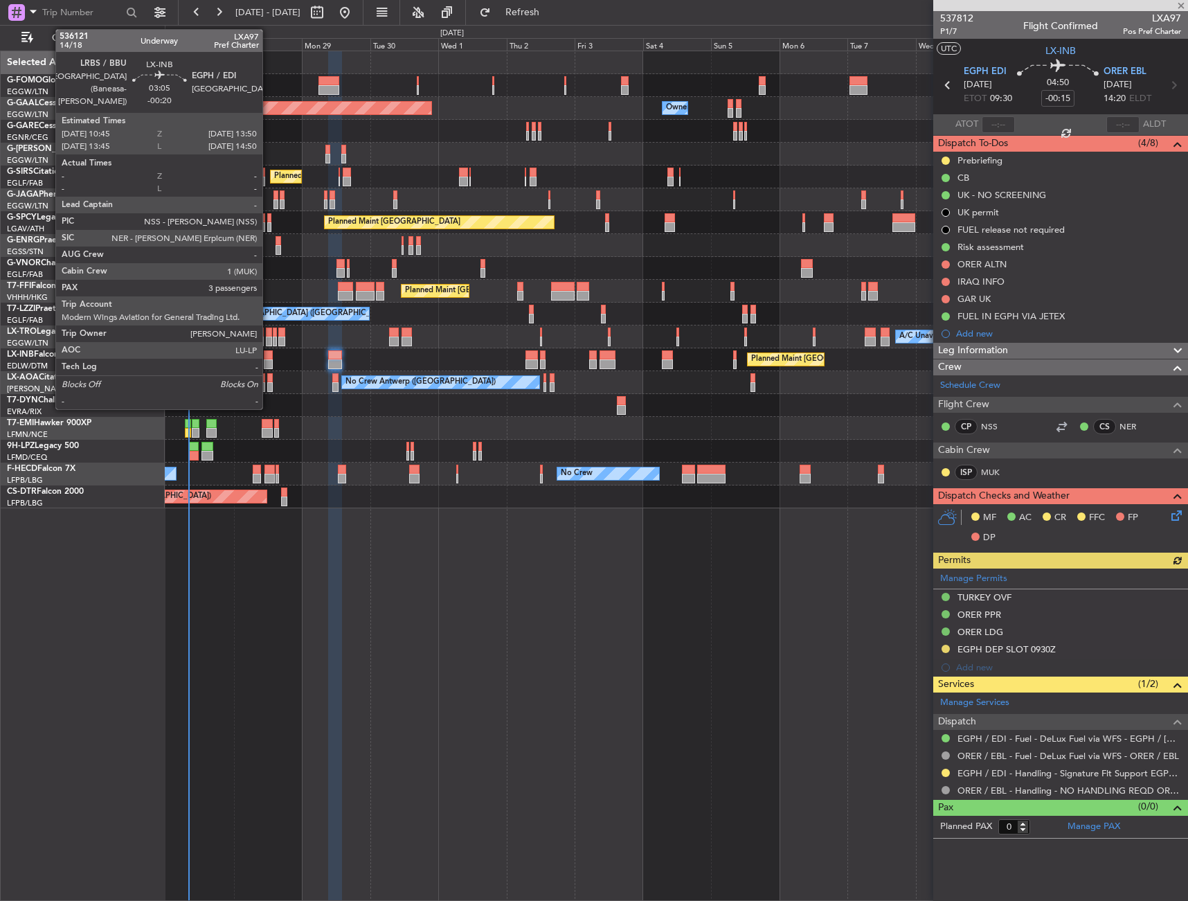
click at [269, 363] on div at bounding box center [268, 364] width 9 height 10
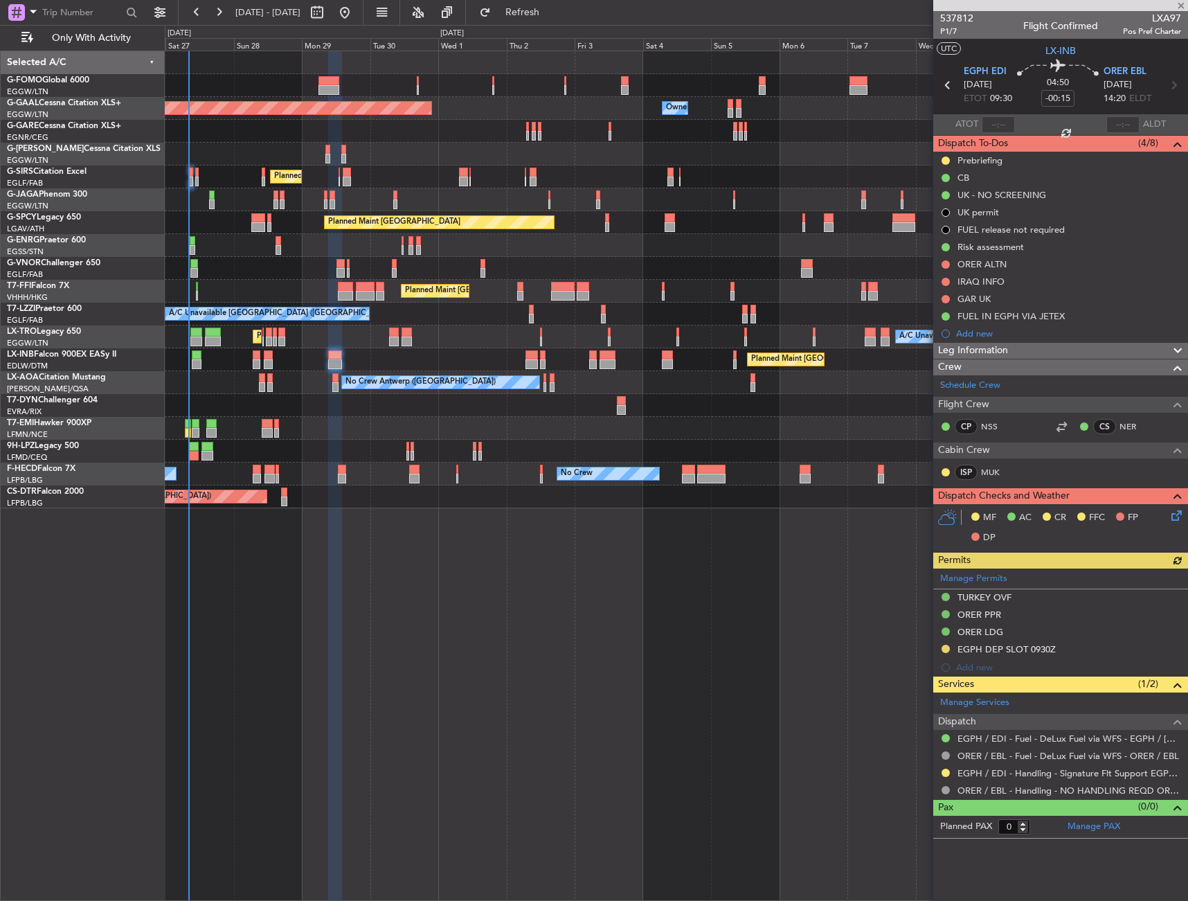
type input "-00:20"
type input "3"
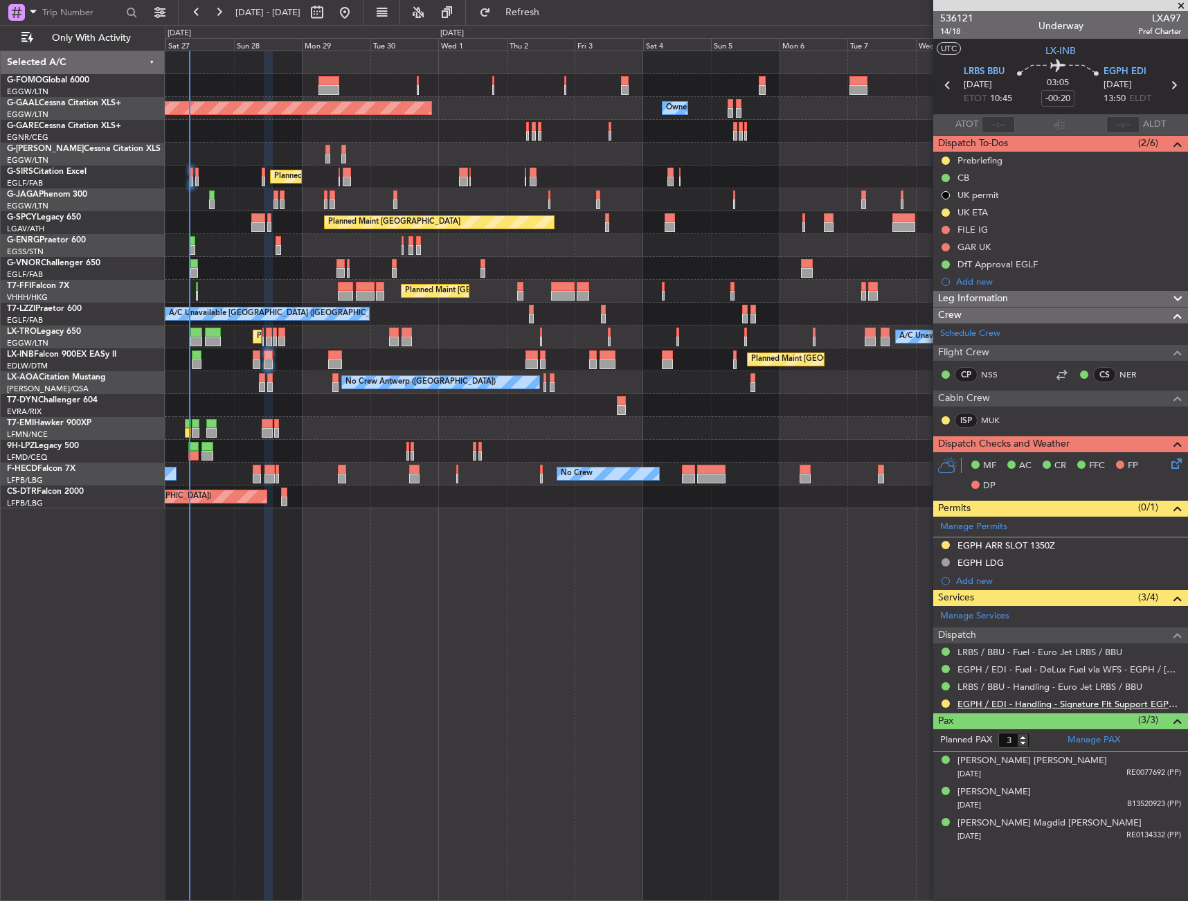
click at [1018, 708] on link "EGPH / EDI - Handling - Signature Flt Support EGPH / EDI" at bounding box center [1070, 704] width 224 height 12
click at [1087, 702] on link "EGPH / EDI - Handling - Signature Flt Support EGPH / EDI" at bounding box center [1070, 704] width 224 height 12
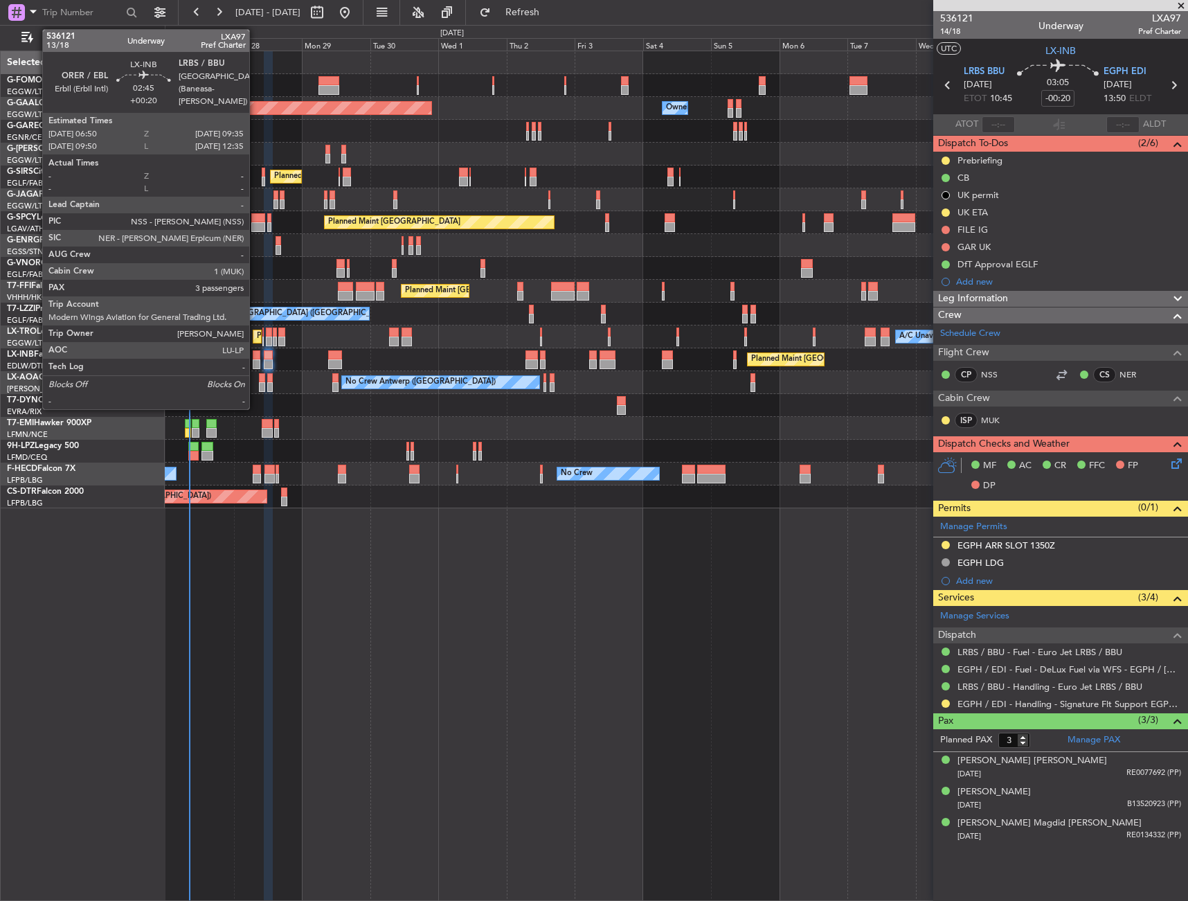
click at [256, 359] on div at bounding box center [257, 364] width 8 height 10
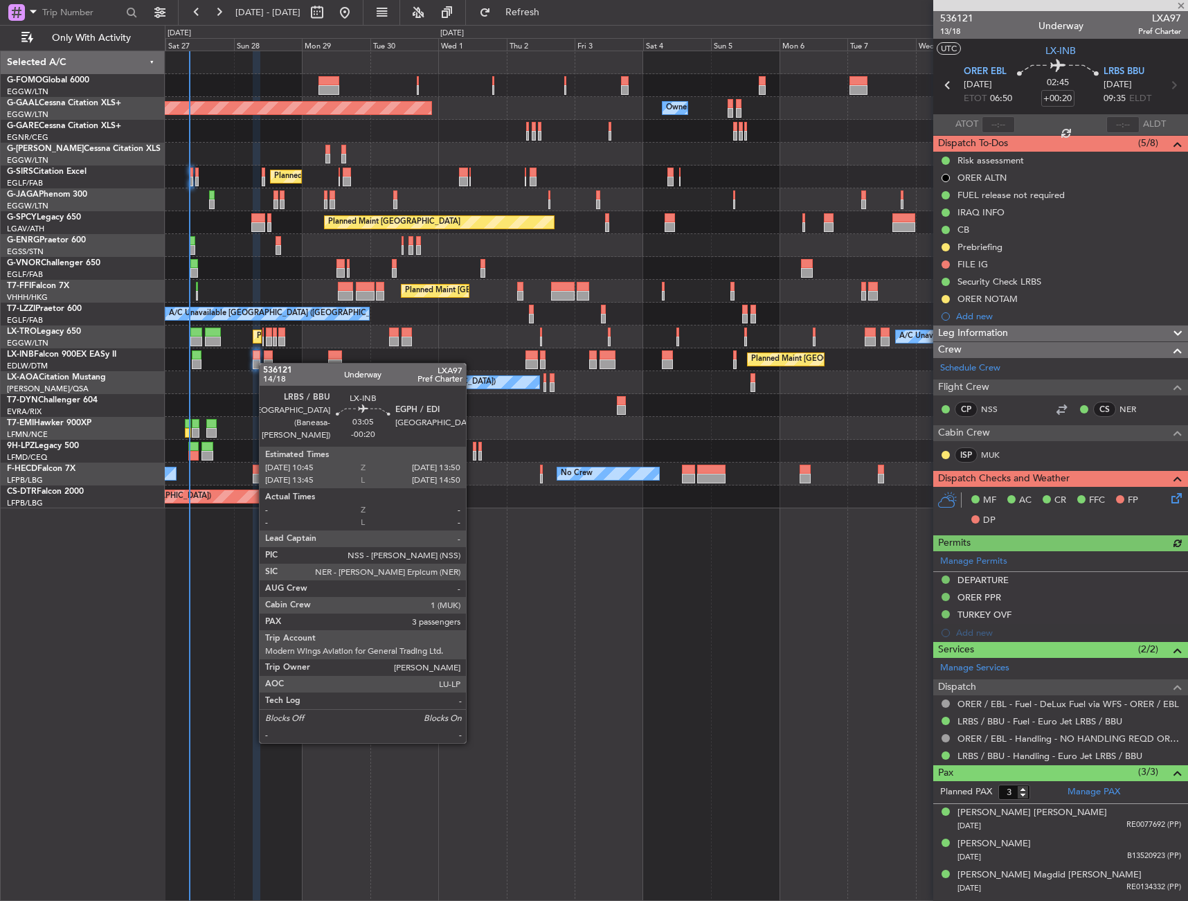
click at [266, 363] on div at bounding box center [268, 364] width 9 height 10
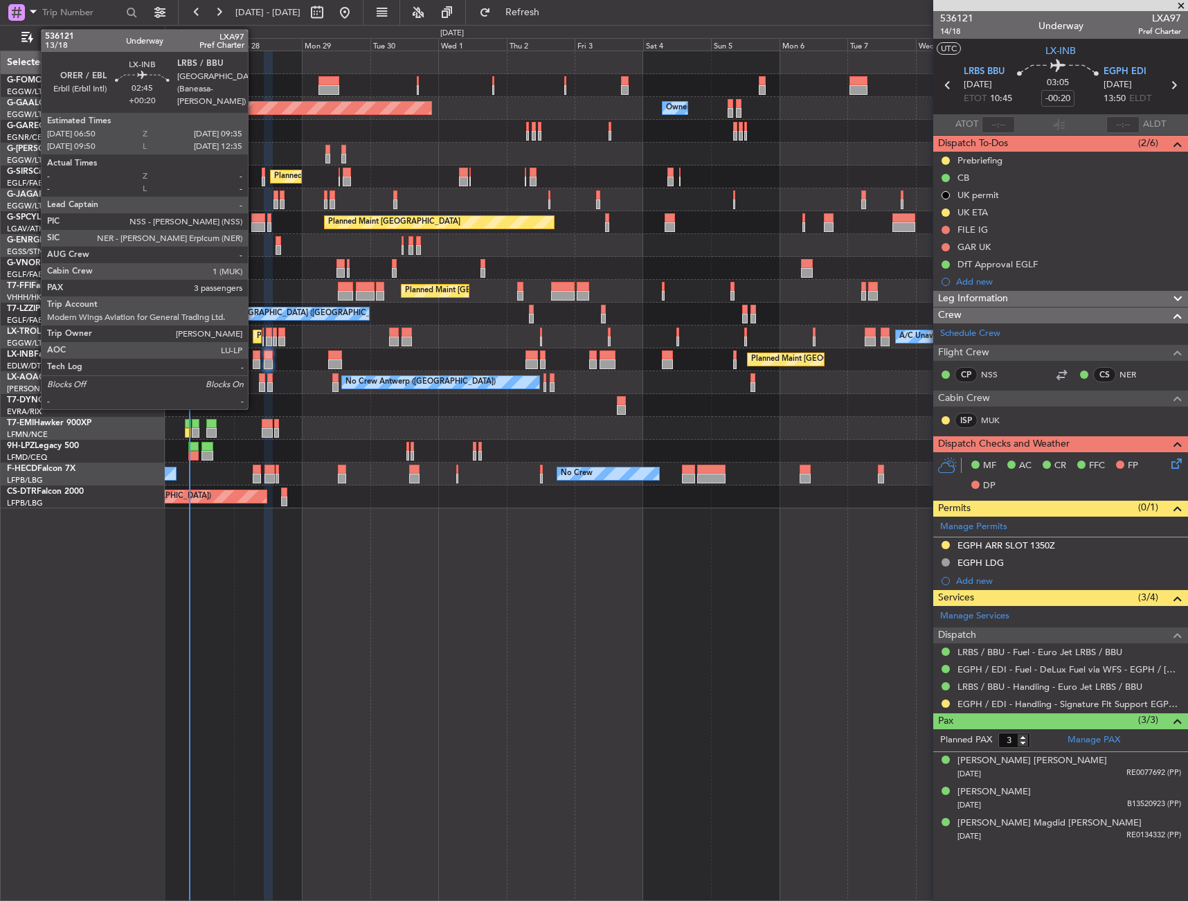
click at [254, 356] on div at bounding box center [257, 355] width 8 height 10
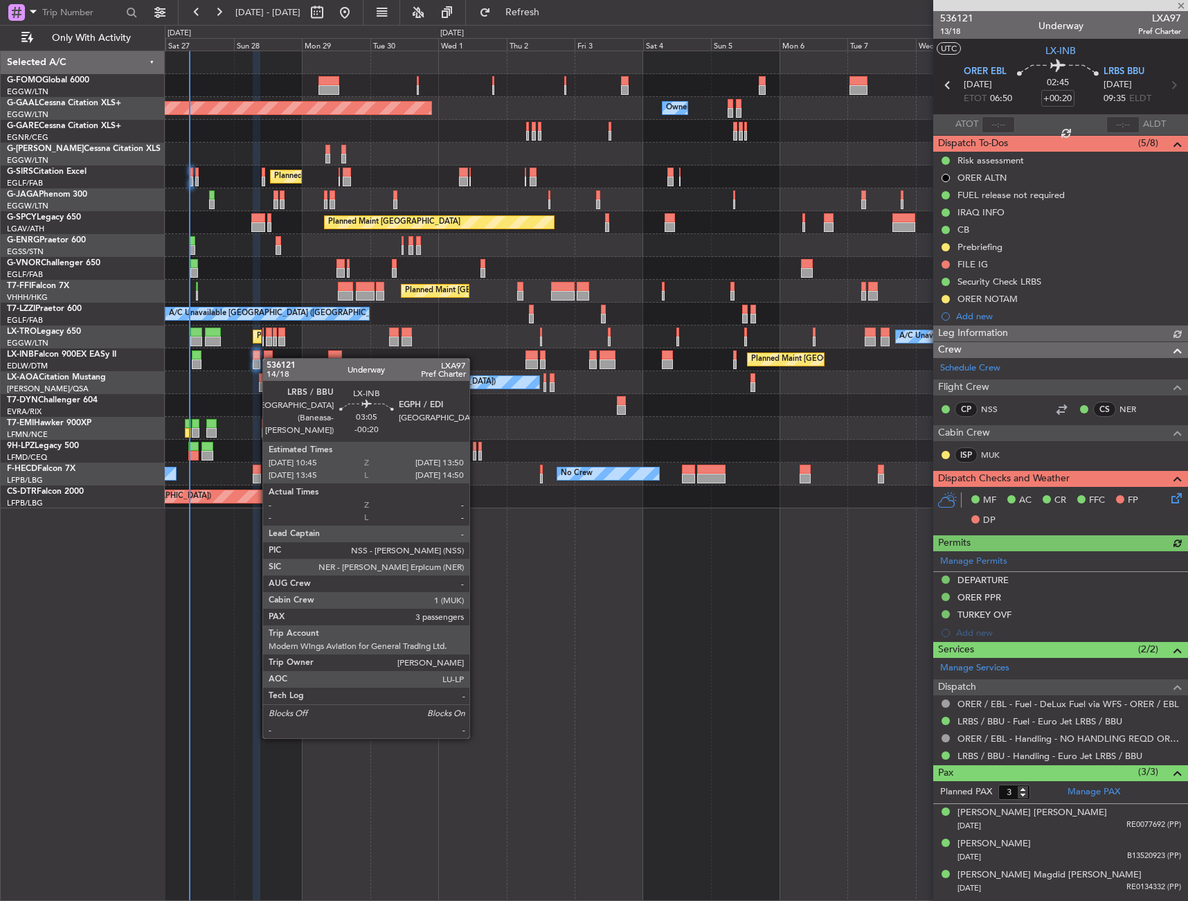
click at [269, 358] on div at bounding box center [268, 355] width 9 height 10
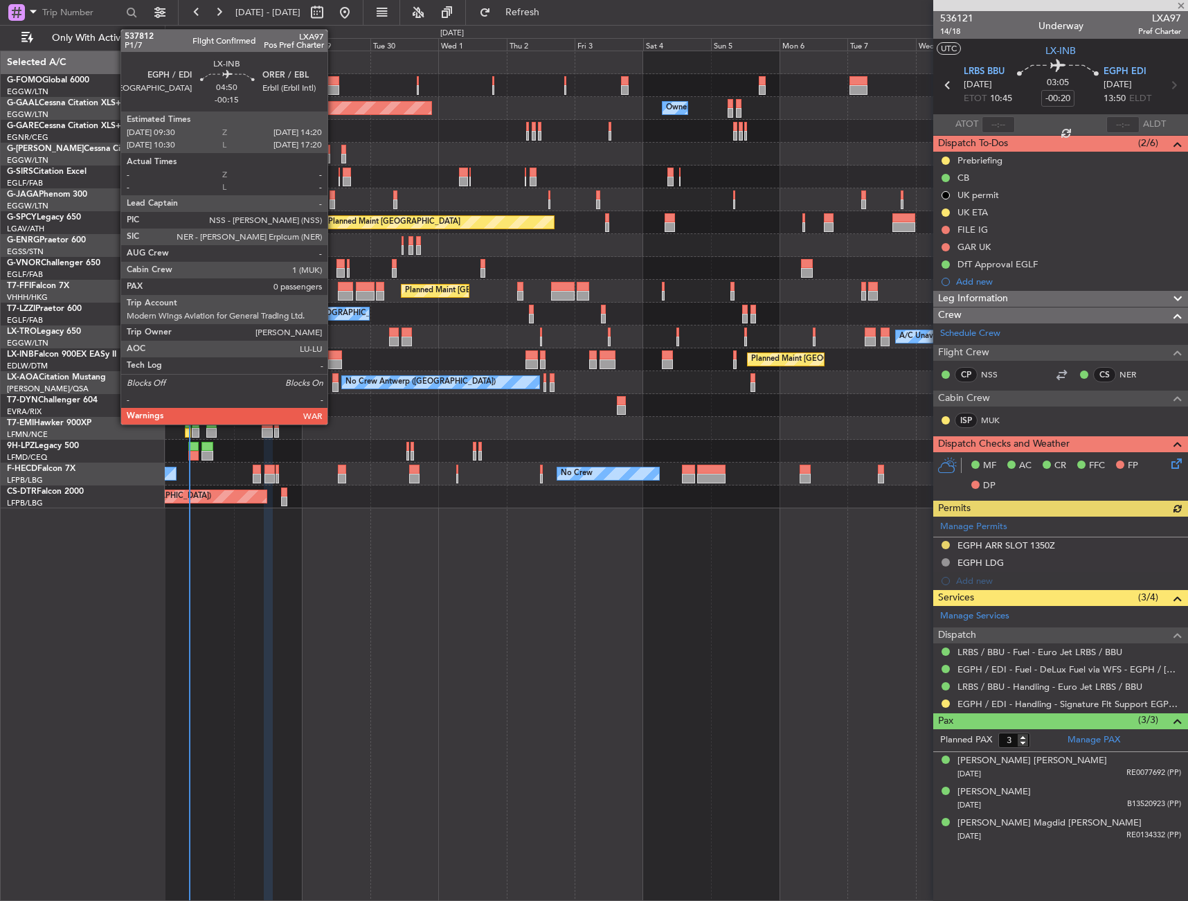
click at [334, 365] on div at bounding box center [335, 364] width 14 height 10
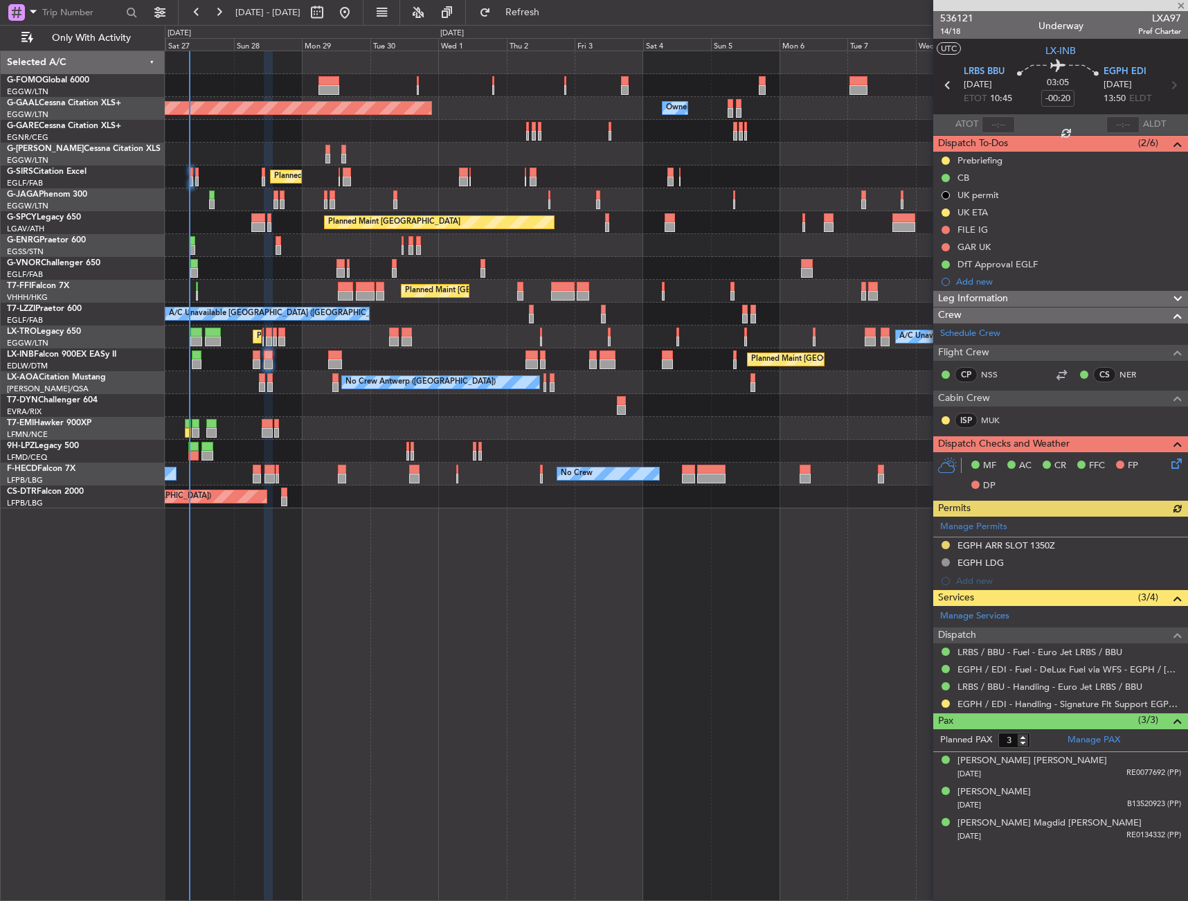
type input "-00:15"
type input "0"
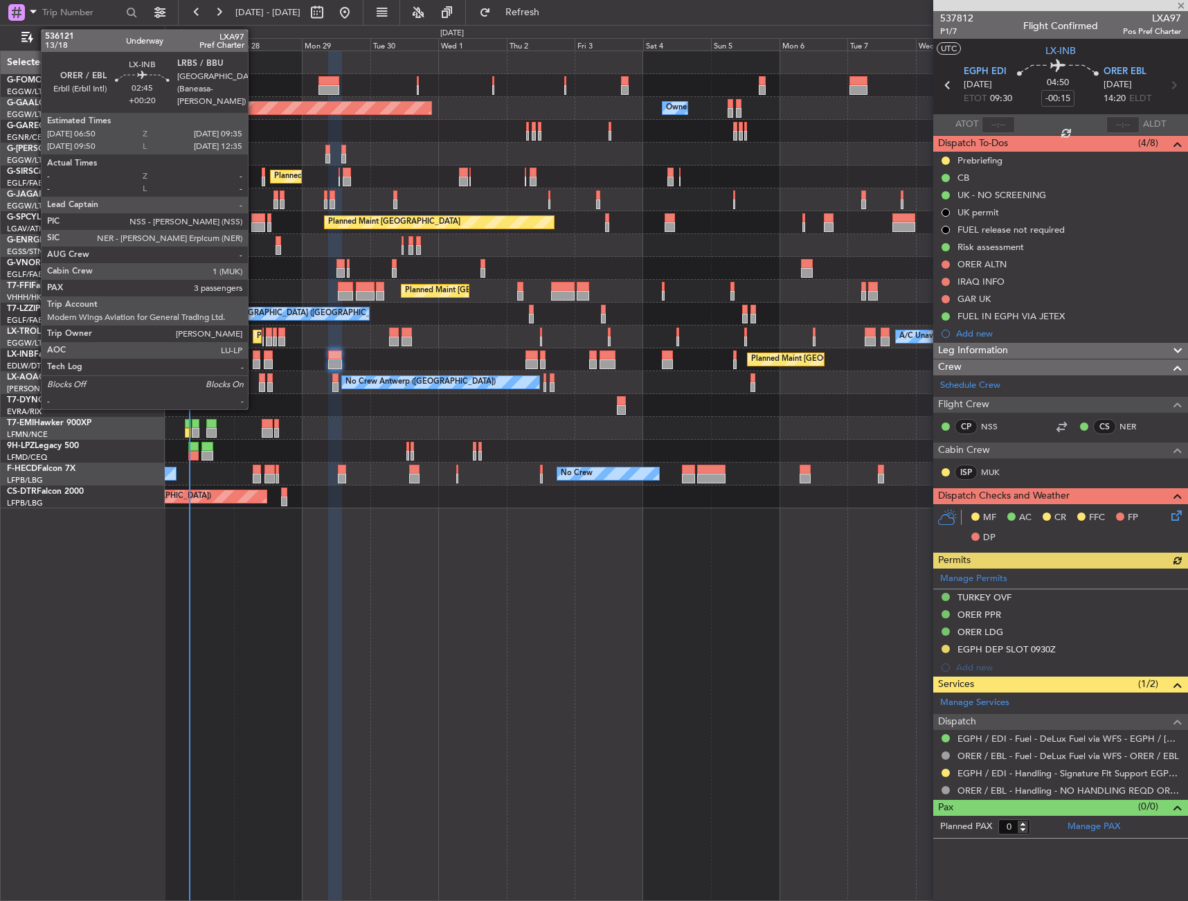
click at [254, 360] on div at bounding box center [257, 364] width 8 height 10
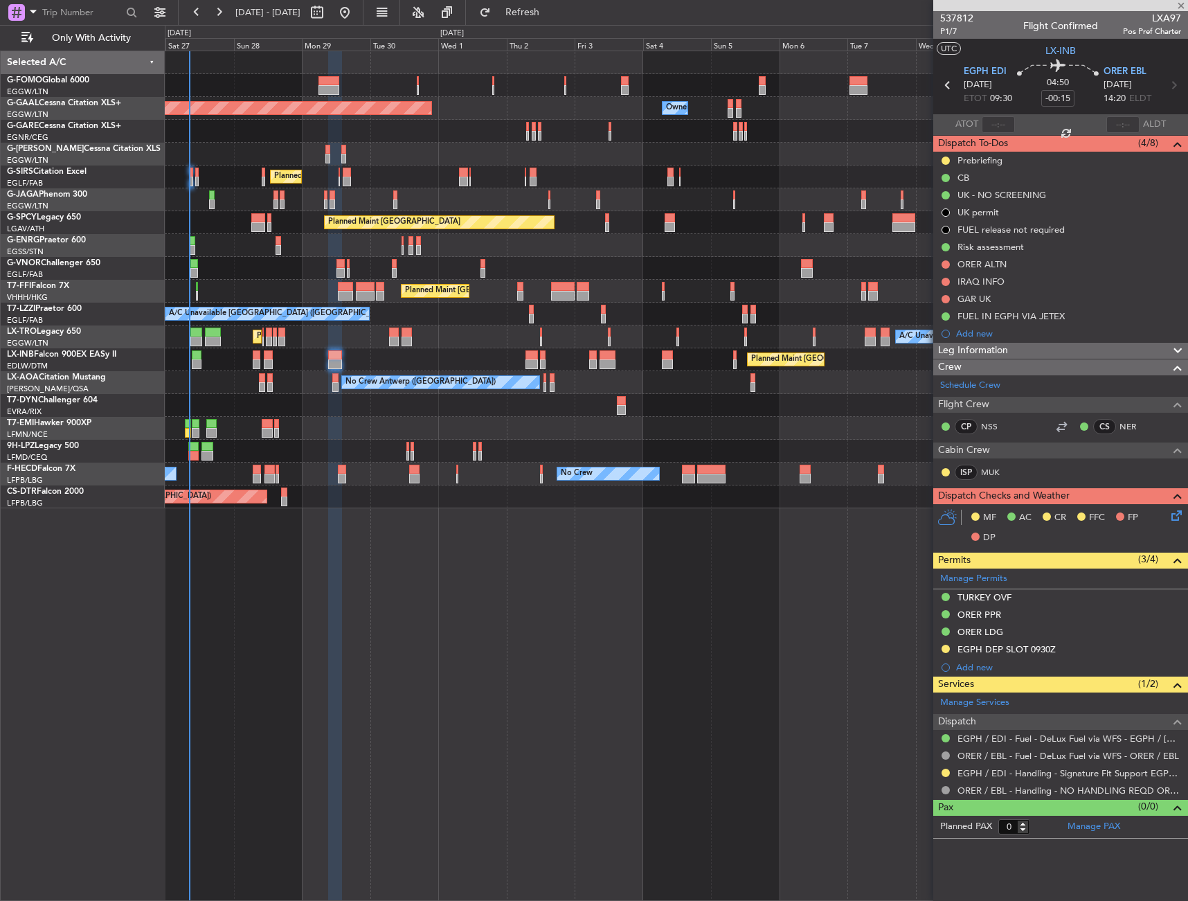
type input "+00:20"
type input "3"
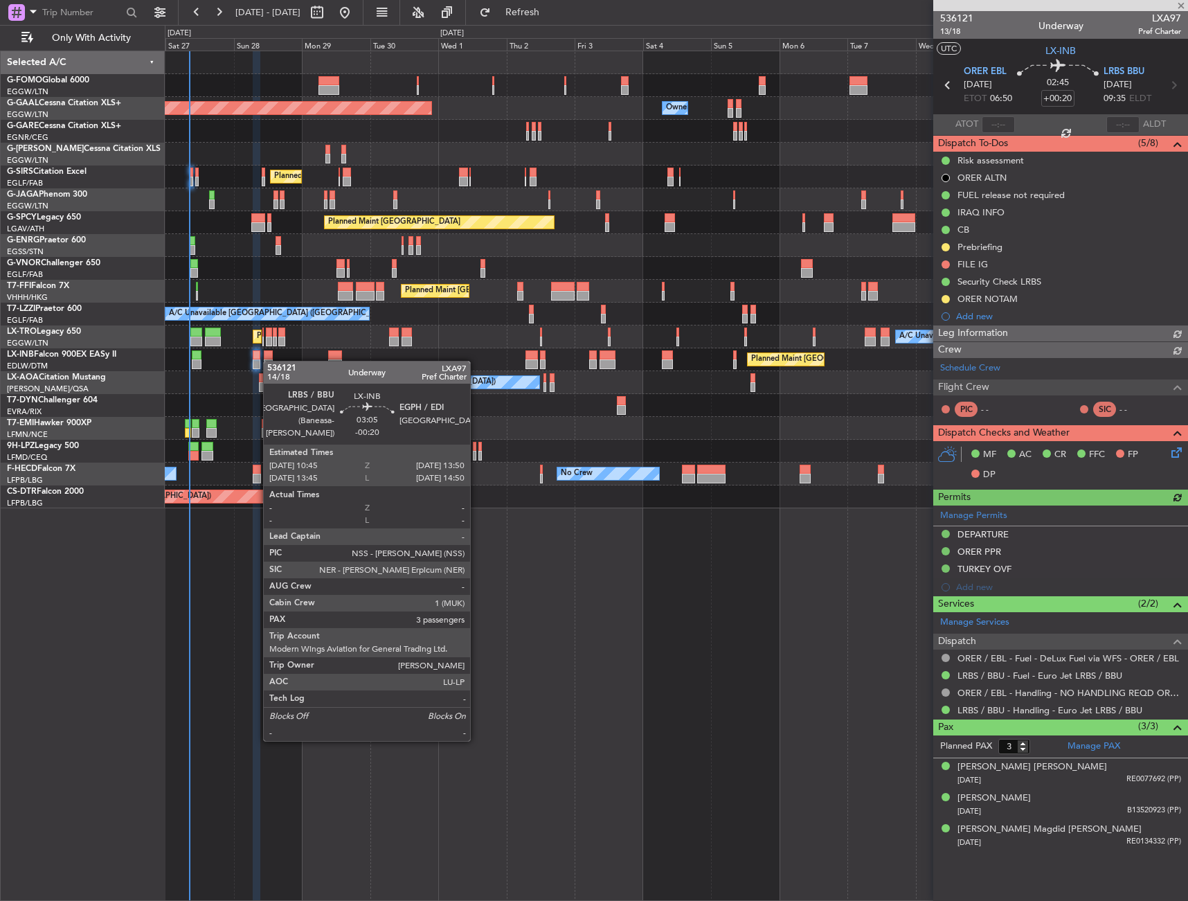
click at [270, 361] on div at bounding box center [268, 364] width 9 height 10
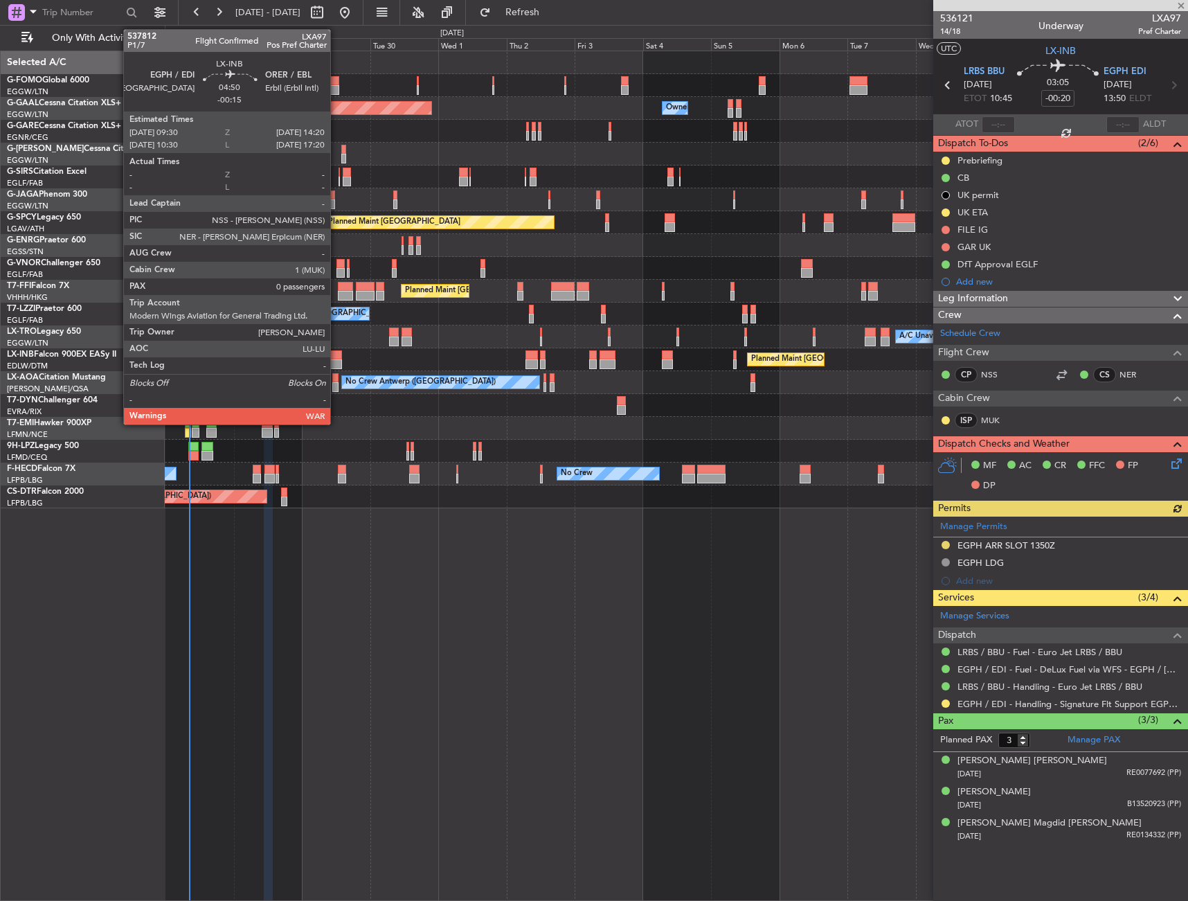
click at [337, 358] on div at bounding box center [335, 355] width 14 height 10
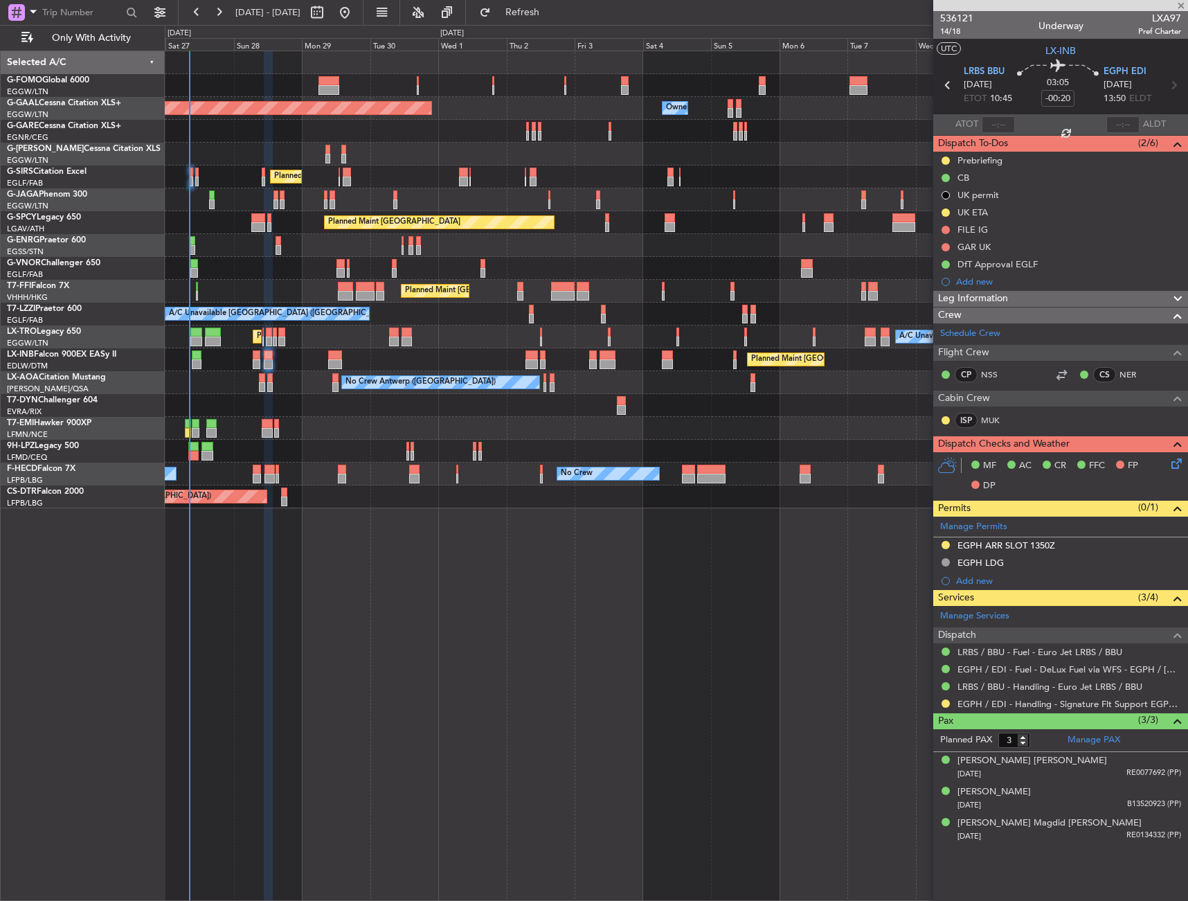
type input "-00:15"
type input "0"
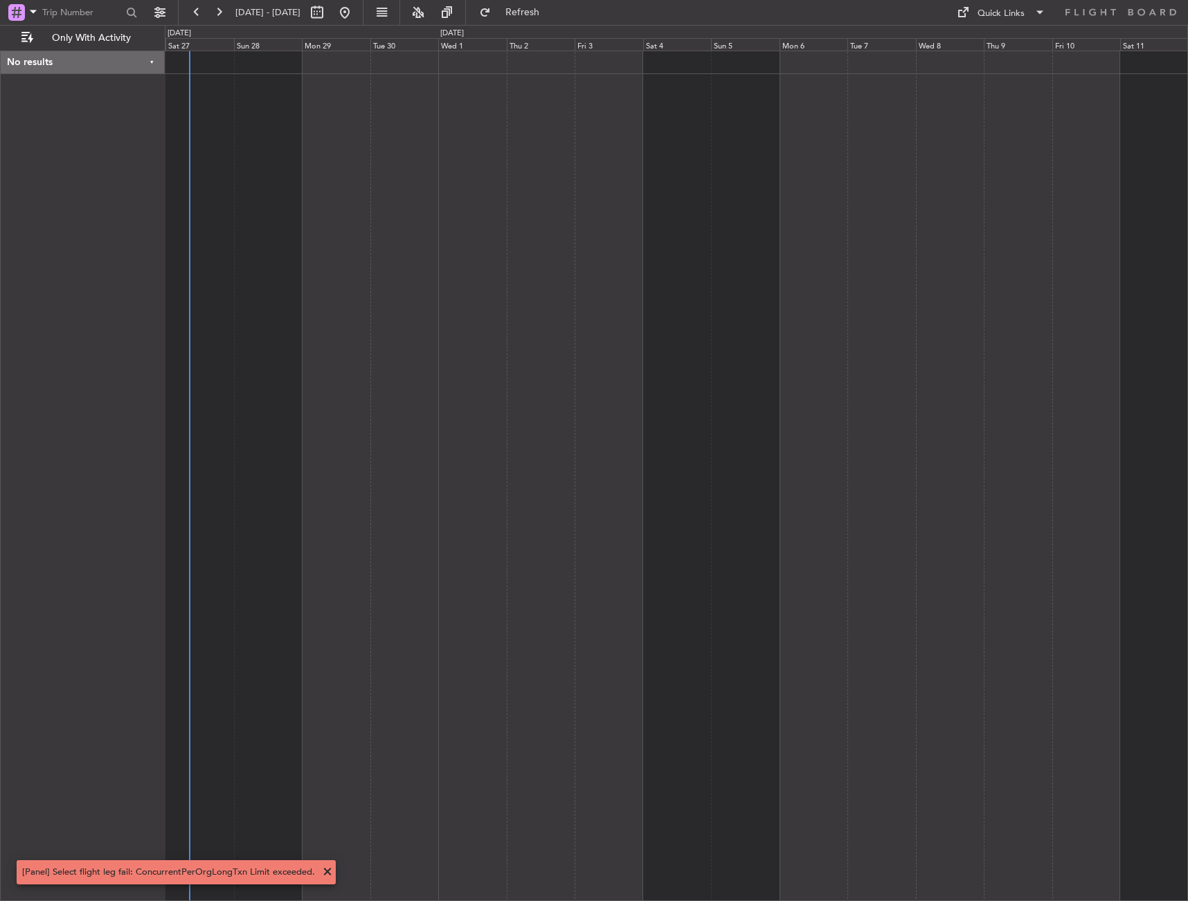
click at [522, 160] on div at bounding box center [677, 476] width 1024 height 850
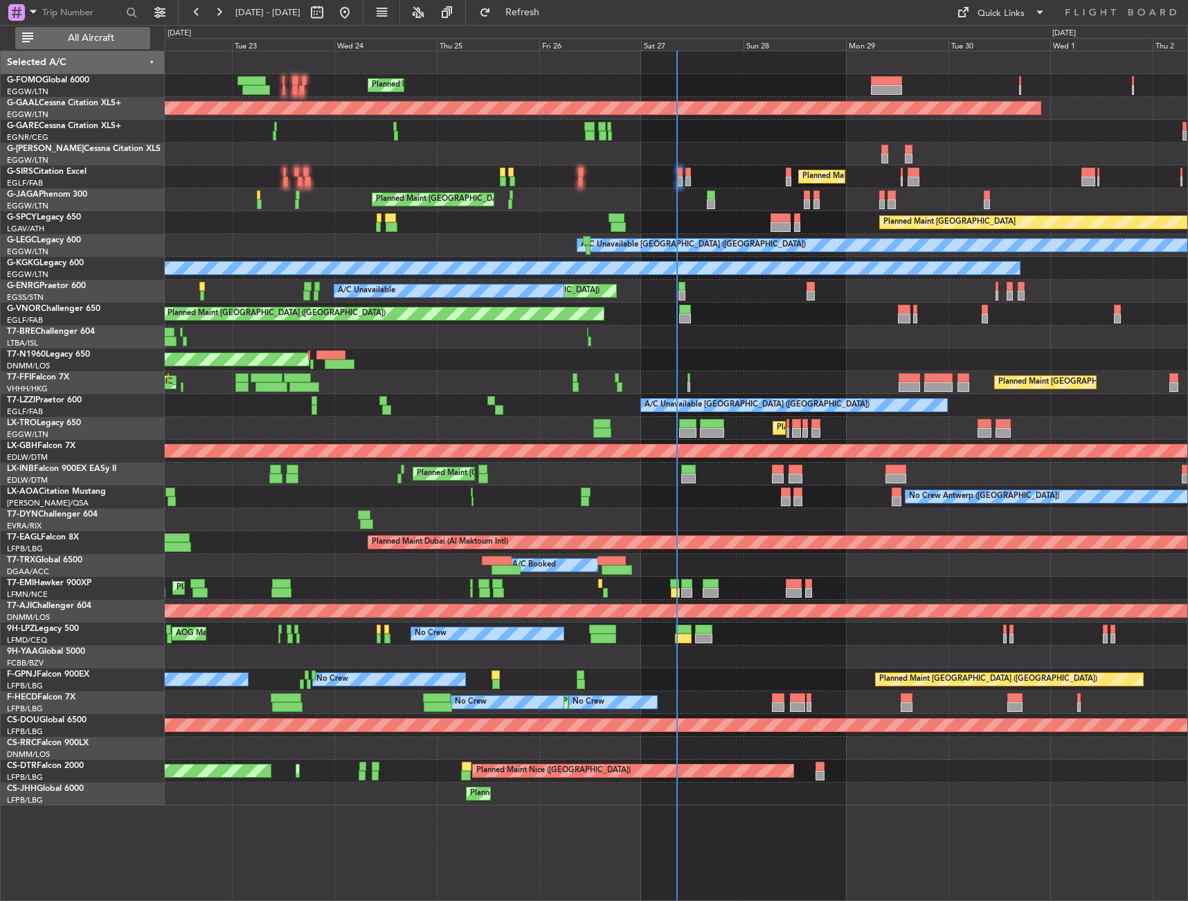
drag, startPoint x: 104, startPoint y: 39, endPoint x: 117, endPoint y: 44, distance: 14.3
click at [104, 39] on span "All Aircraft" at bounding box center [91, 38] width 110 height 10
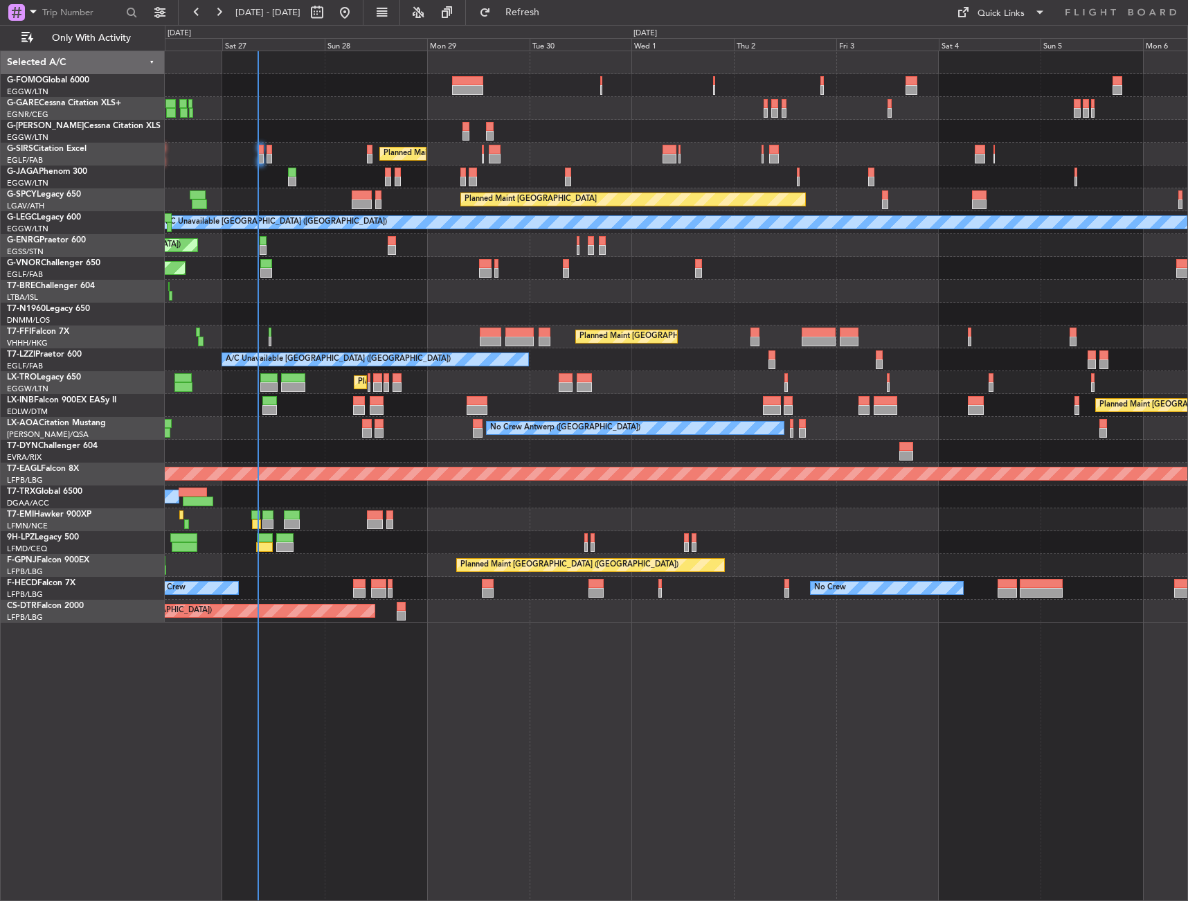
click at [589, 555] on div "Planned Maint [GEOGRAPHIC_DATA] ([GEOGRAPHIC_DATA]) No Crew" at bounding box center [676, 565] width 1023 height 23
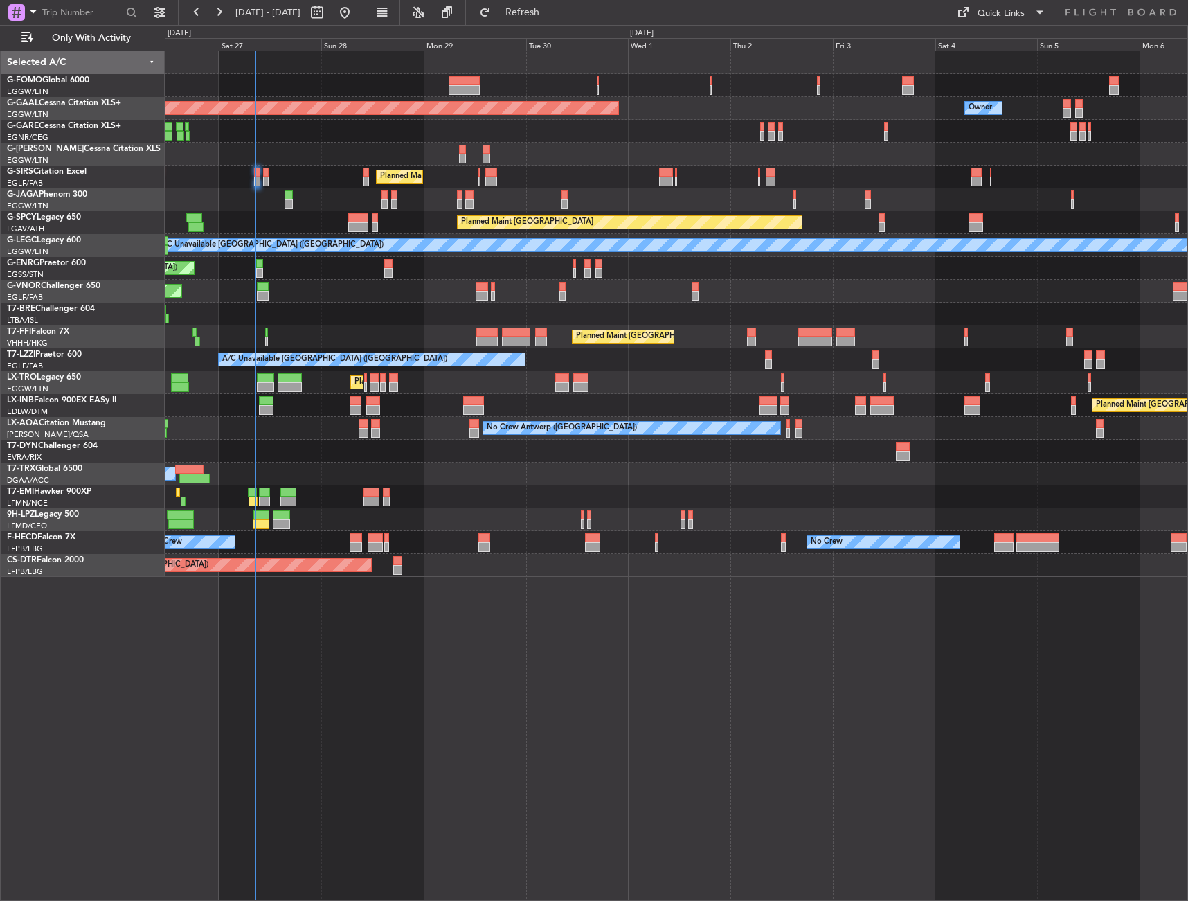
click at [357, 356] on div "Planned Maint [GEOGRAPHIC_DATA] ([GEOGRAPHIC_DATA]) Owner Planned [GEOGRAPHIC_D…" at bounding box center [676, 314] width 1023 height 526
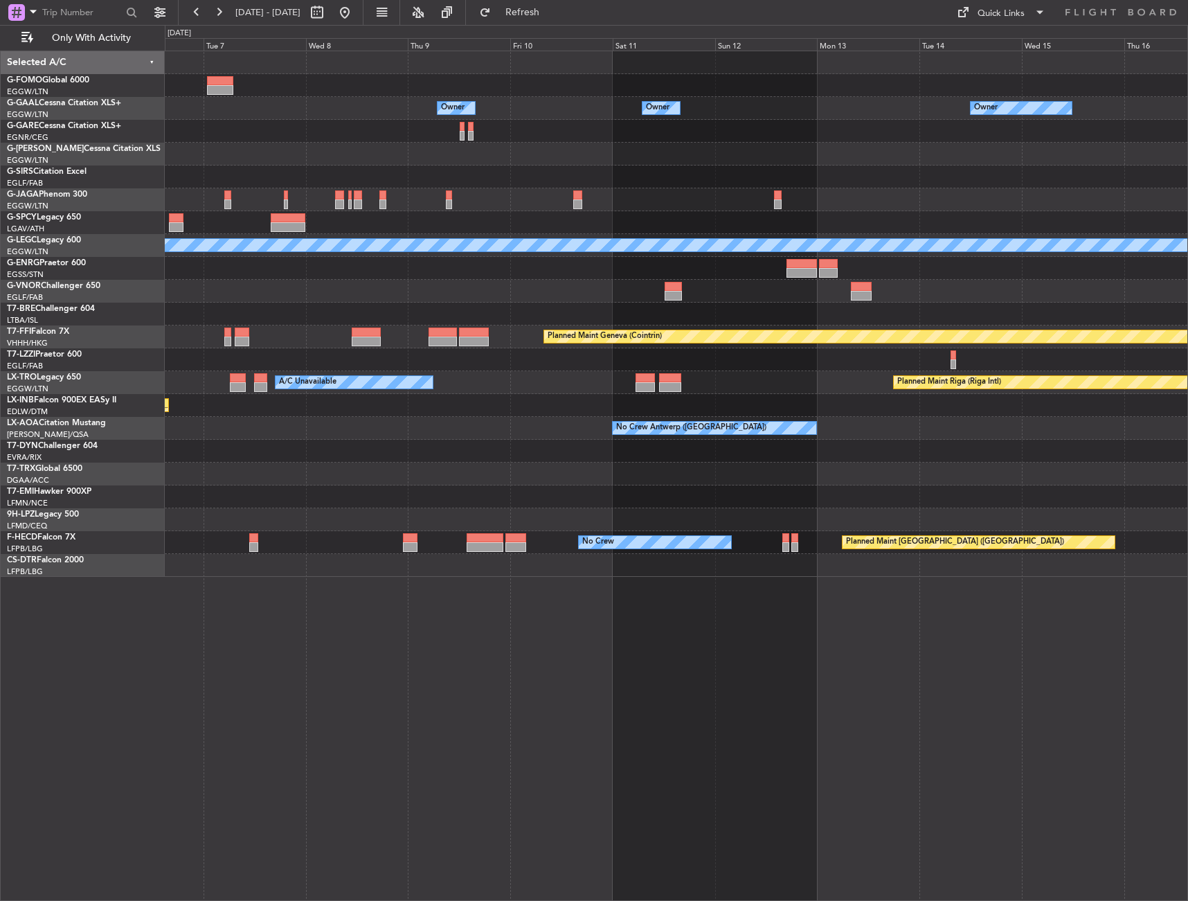
click at [362, 347] on div "Planned Maint Geneva (Cointrin)" at bounding box center [676, 336] width 1023 height 23
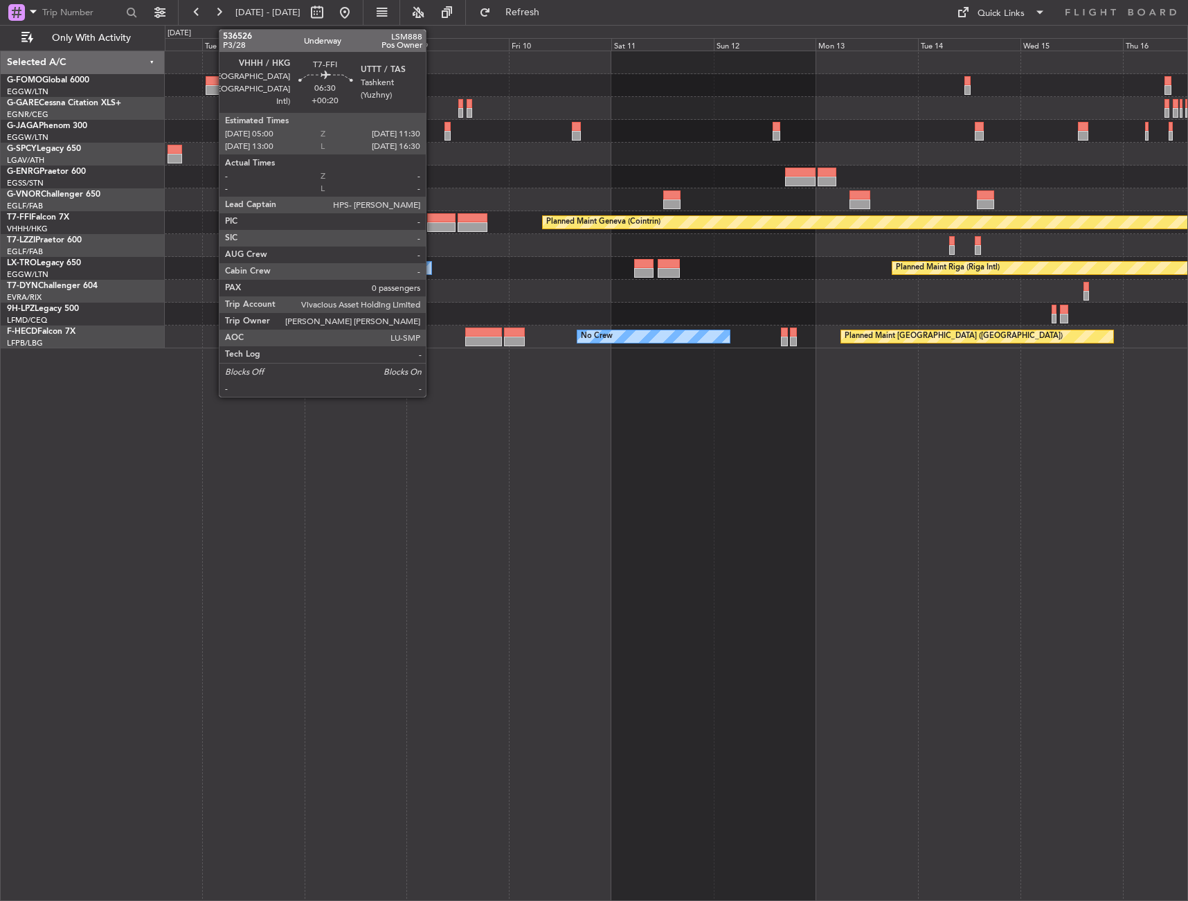
click at [432, 214] on div at bounding box center [441, 218] width 28 height 10
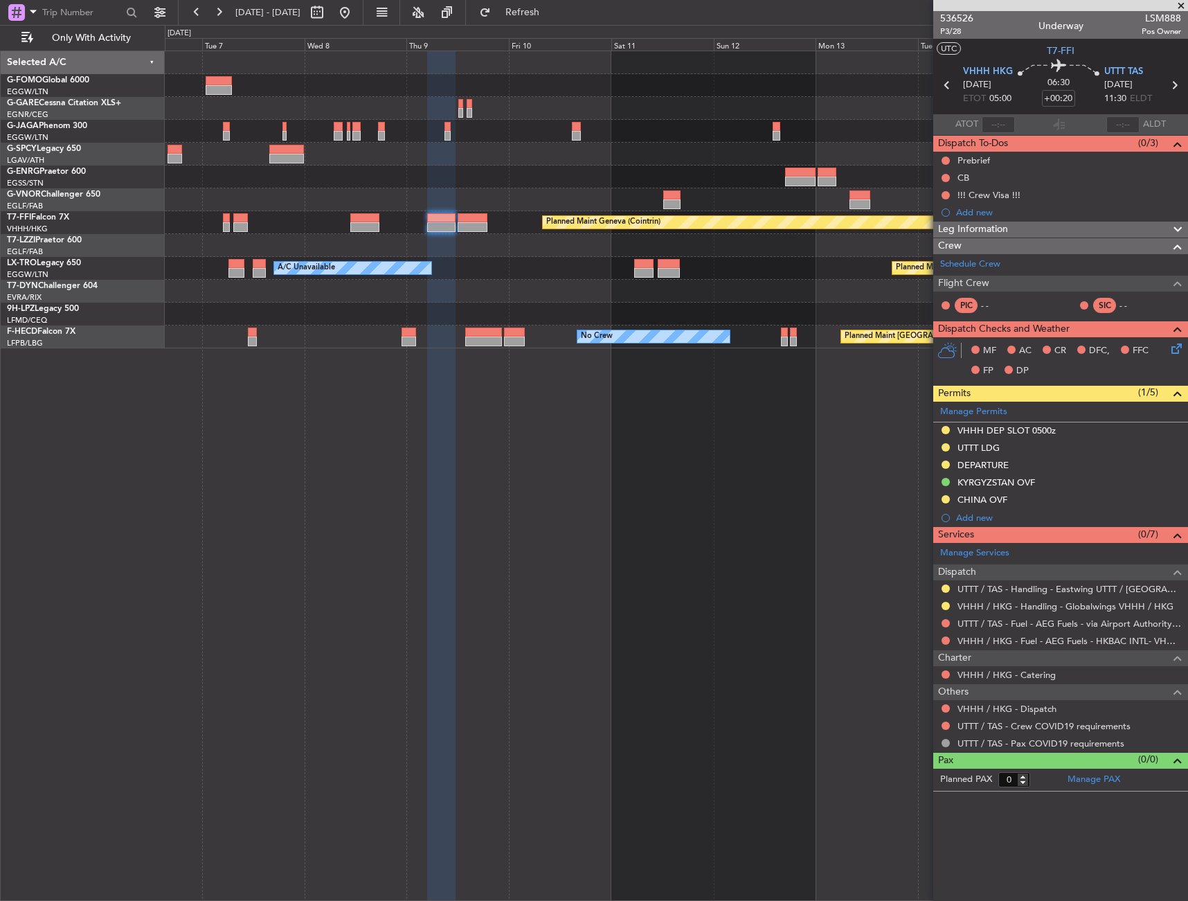
click at [999, 231] on span "Leg Information" at bounding box center [973, 230] width 70 height 16
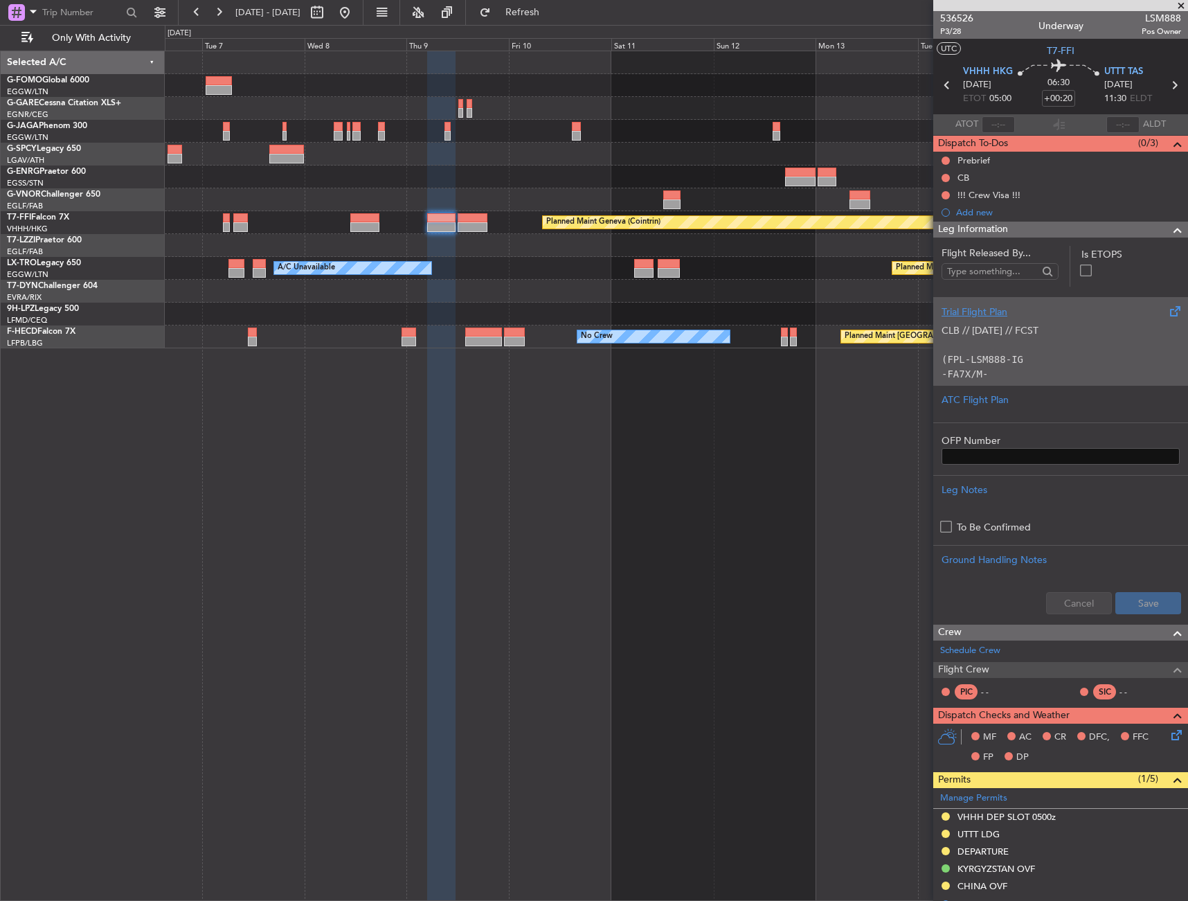
click at [1073, 342] on div "CLB // [DATE] // FCST (FPL-LSM888-IG -FA7X/M-SBDE1E2E3FGHIJ3J4J7M3P2RWXYZ/LB1D1…" at bounding box center [1061, 348] width 238 height 59
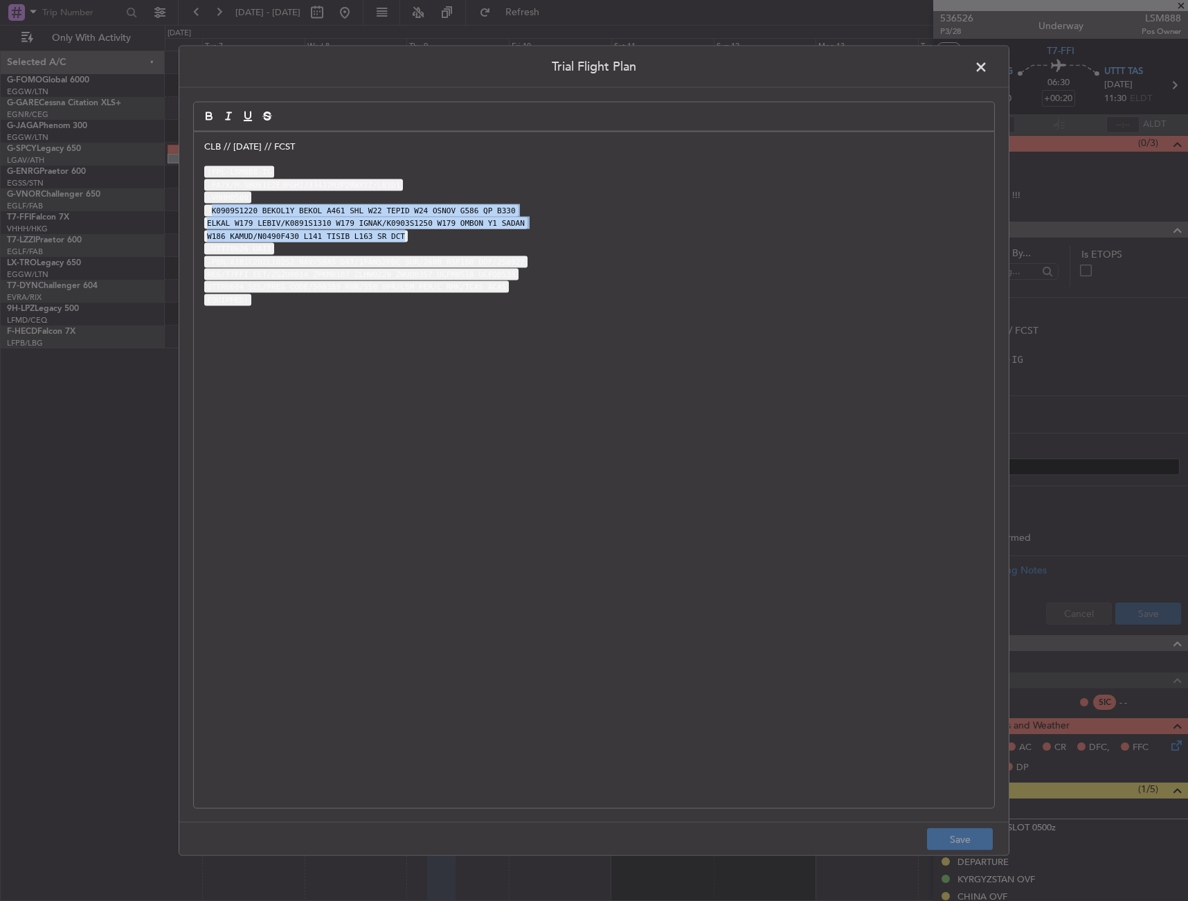
drag, startPoint x: 211, startPoint y: 207, endPoint x: 539, endPoint y: 236, distance: 329.6
click at [539, 236] on div "CLB // [DATE] // FCST (FPL-LSM888-IG -FA7X/M-SBDE1E2E3FGHIJ3J4J7M3P2RWXYZ/LB1D1…" at bounding box center [594, 470] width 801 height 677
click at [486, 243] on p "-UTTT0626 UAII" at bounding box center [594, 248] width 780 height 12
drag, startPoint x: 227, startPoint y: 212, endPoint x: 439, endPoint y: 234, distance: 213.1
click at [439, 234] on div "CLB // [DATE] // FCST (FPL-LSM888-IG -FA7X/M-SBDE1E2E3FGHIJ3J4J7M3P2RWXYZ/LB1D1…" at bounding box center [594, 470] width 801 height 677
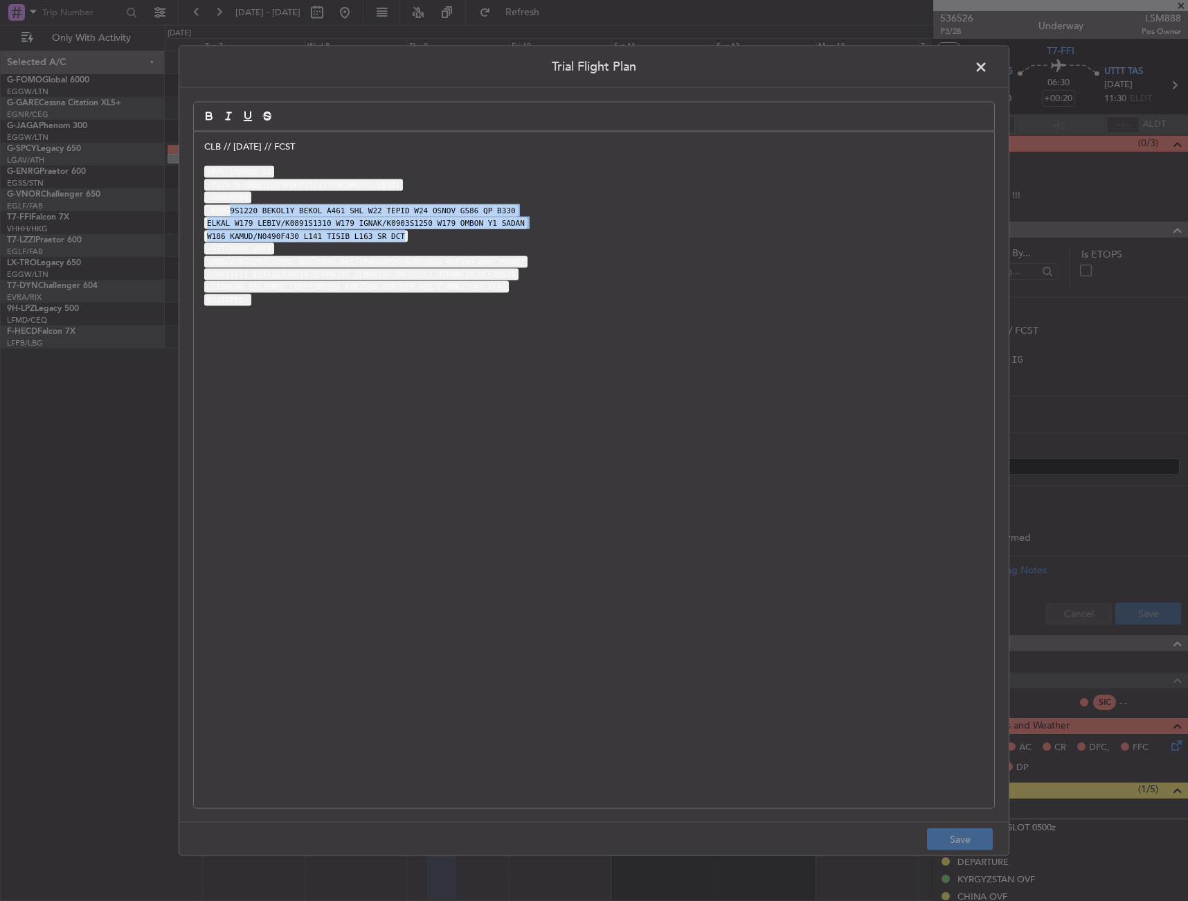
copy div "9S1220 BEKOL1Y BEKOL A461 SHL W22 TEPID W24 OSNOV G586 QP B330 ELKAL W179 LEBIV…"
click at [220, 206] on code "-K0909S1220 BEKOL1Y BEKOL A461 SHL W22 TEPID W24 OSNOV G586 QP B330" at bounding box center [361, 210] width 314 height 12
click at [208, 209] on code "-K0909S1220 BEKOL1Y BEKOL A461 SHL W22 TEPID W24 OSNOV G586 QP B330" at bounding box center [361, 210] width 314 height 12
drag, startPoint x: 202, startPoint y: 207, endPoint x: 478, endPoint y: 244, distance: 278.8
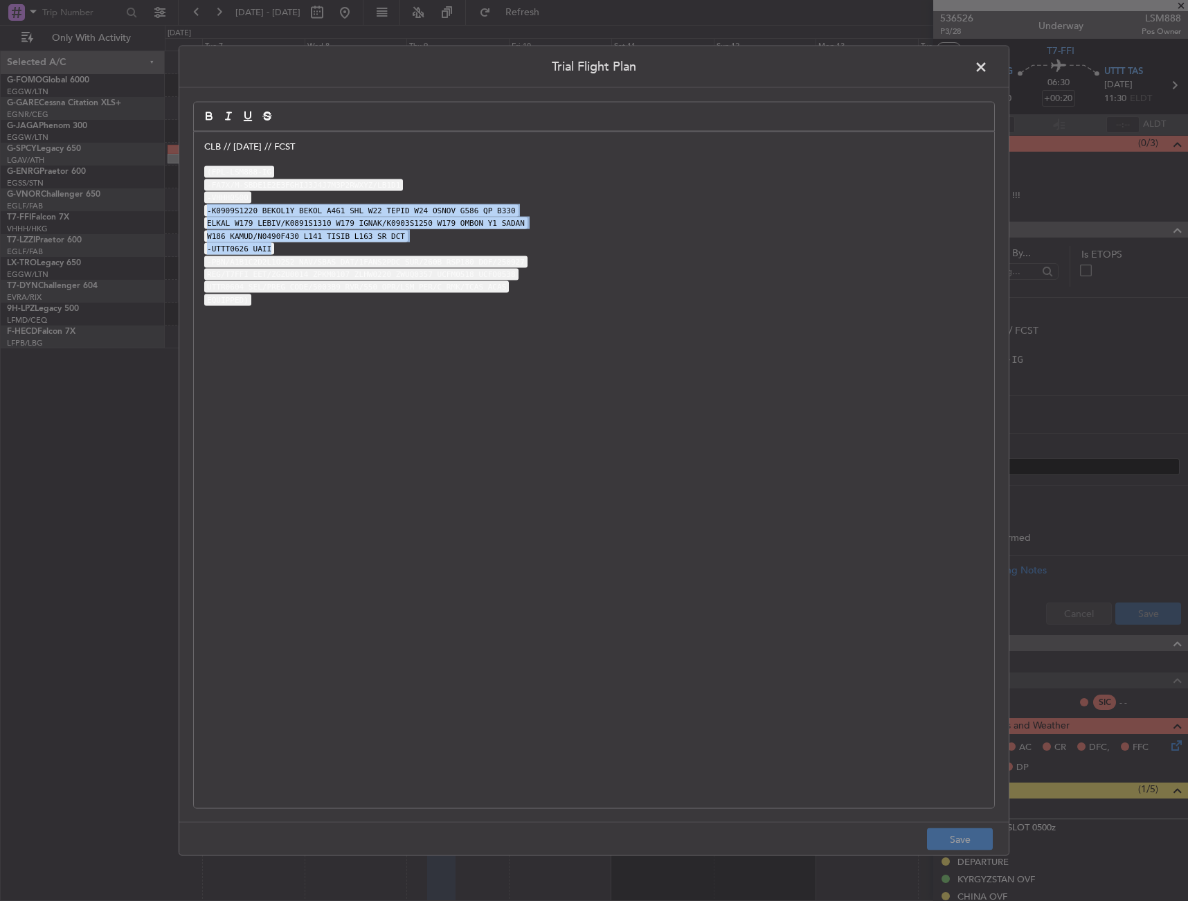
click at [478, 244] on div "CLB // [DATE] // FCST (FPL-LSM888-IG -FA7X/M-SBDE1E2E3FGHIJ3J4J7M3P2RWXYZ/LB1D1…" at bounding box center [594, 470] width 801 height 677
click at [256, 211] on code "-K0909S1220 BEKOL1Y BEKOL A461 SHL W22 TEPID W24 OSNOV G586 QP B330" at bounding box center [361, 210] width 314 height 12
drag, startPoint x: 256, startPoint y: 211, endPoint x: 425, endPoint y: 236, distance: 170.2
click at [425, 236] on div "CLB // [DATE] // FCST (FPL-LSM888-IG -FA7X/M-SBDE1E2E3FGHIJ3J4J7M3P2RWXYZ/LB1D1…" at bounding box center [594, 470] width 801 height 677
copy div "BEKOL1Y BEKOL A461 SHL W22 TEPID W24 OSNOV G586 QP B330 ELKAL W179 LEBIV/K0891S…"
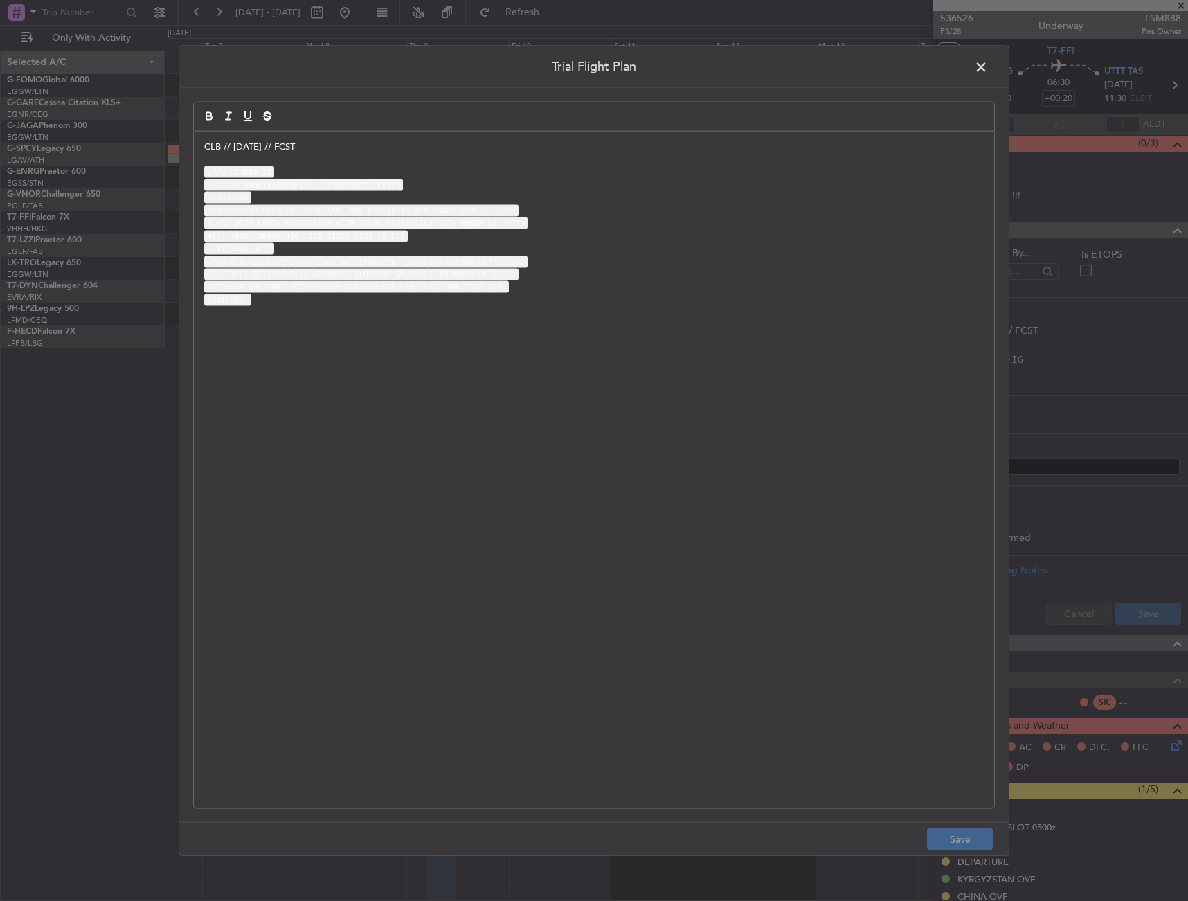
click at [988, 55] on header "Trial Flight Plan" at bounding box center [594, 67] width 830 height 42
drag, startPoint x: 982, startPoint y: 62, endPoint x: 463, endPoint y: 213, distance: 540.9
click at [988, 64] on span at bounding box center [988, 70] width 0 height 28
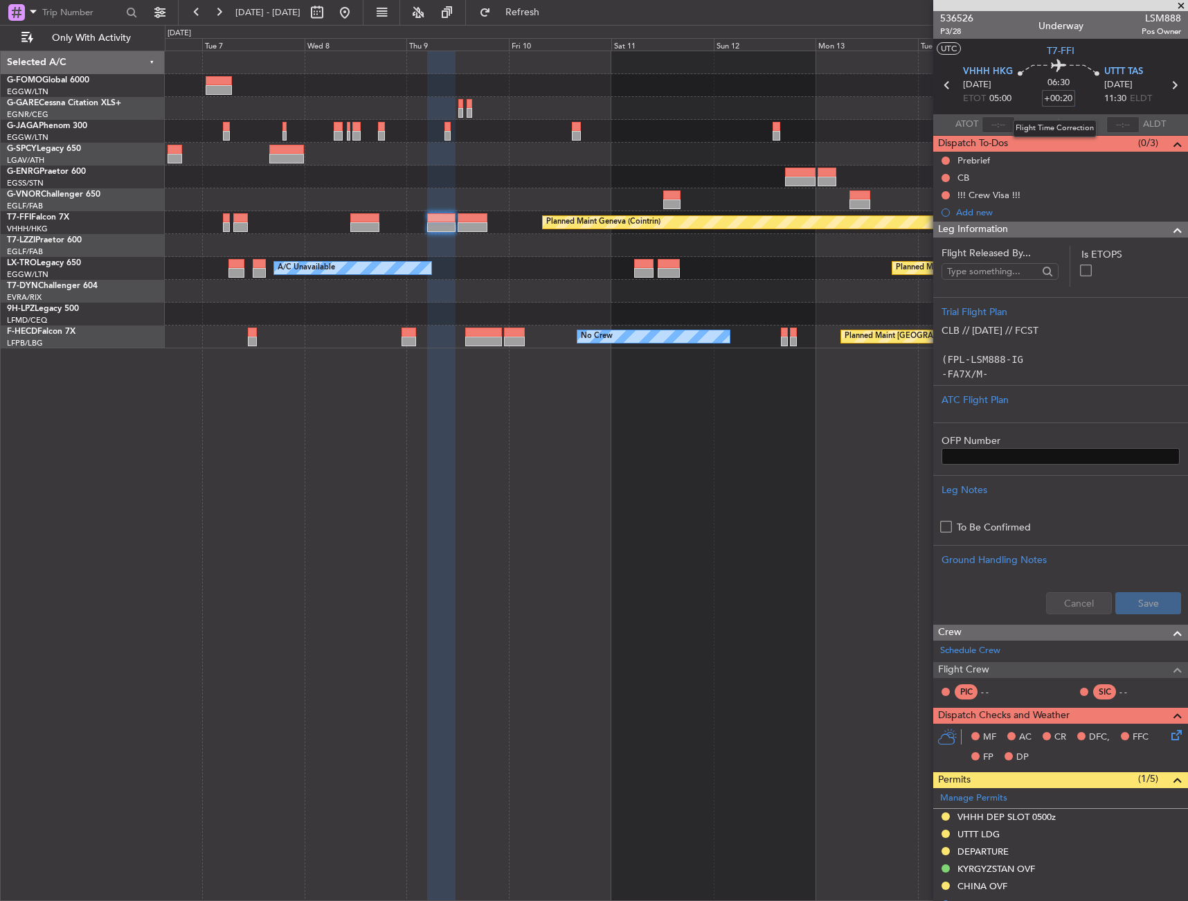
click at [1057, 101] on input "+00:20" at bounding box center [1058, 98] width 33 height 17
click at [1071, 97] on div "06:30 45" at bounding box center [1058, 85] width 91 height 51
type input "+00:45"
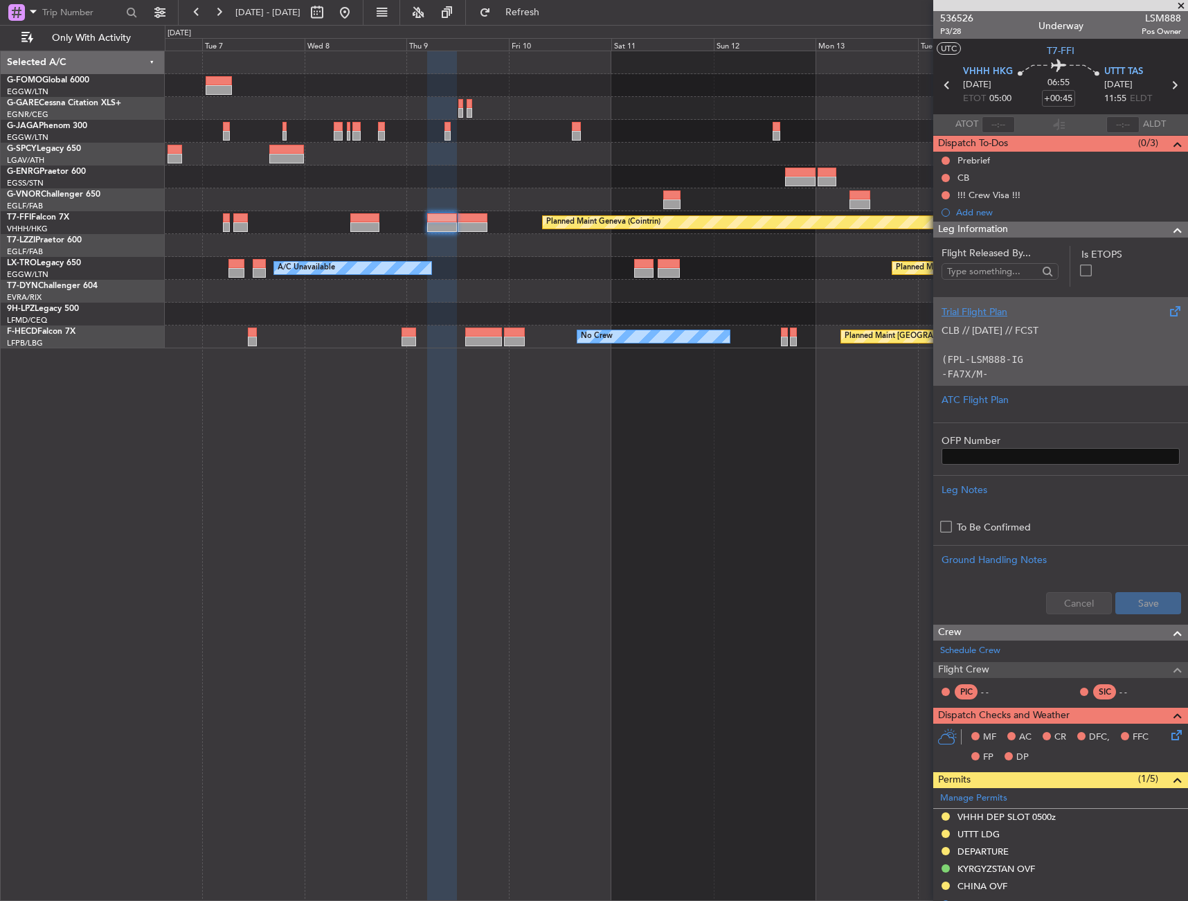
click at [1106, 333] on div "CLB // [DATE] // FCST (FPL-LSM888-IG -FA7X/M-SBDE1E2E3FGHIJ3J4J7M3P2RWXYZ/LB1D1…" at bounding box center [1061, 348] width 238 height 59
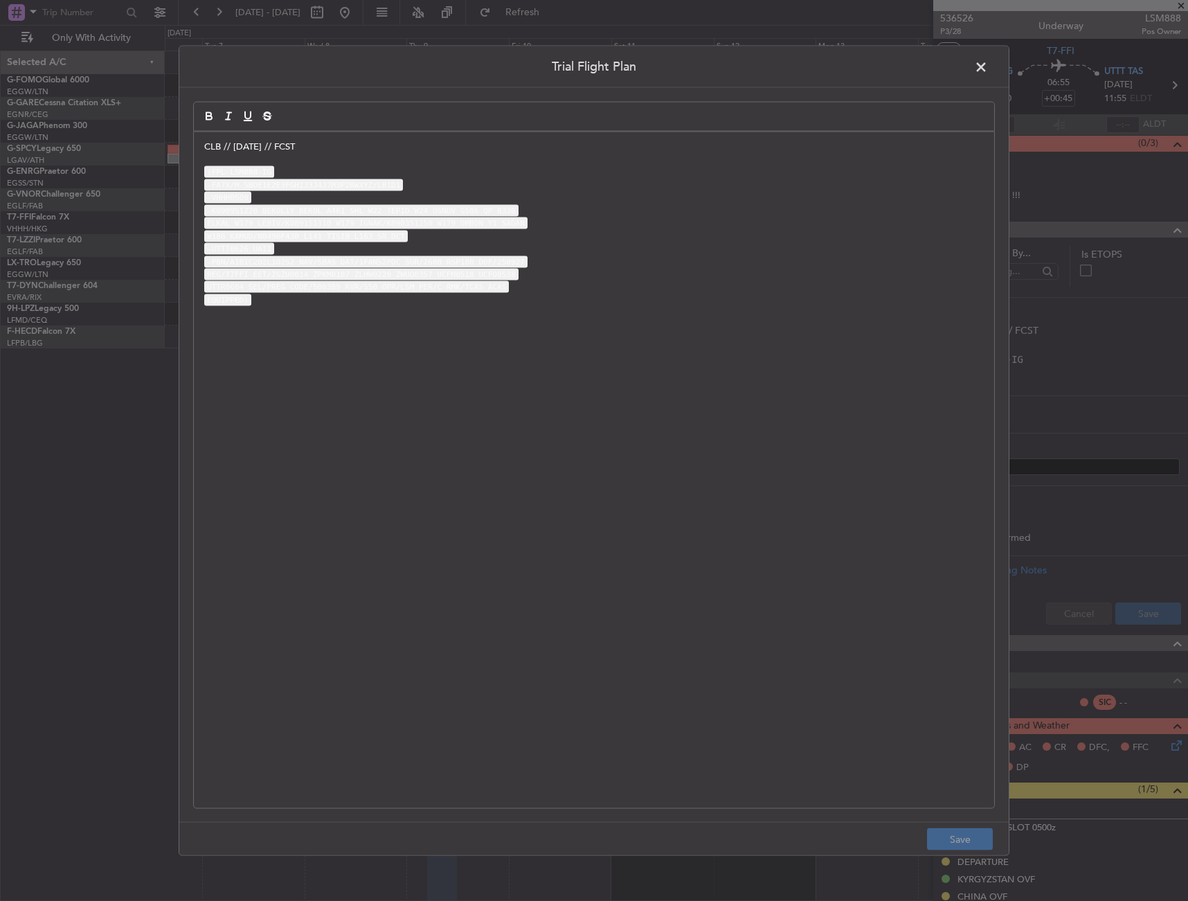
click at [204, 136] on div "CLB // [DATE] // FCST (FPL-LSM888-IG -FA7X/M-SBDE1E2E3FGHIJ3J4J7M3P2RWXYZ/LB1D1…" at bounding box center [594, 470] width 801 height 677
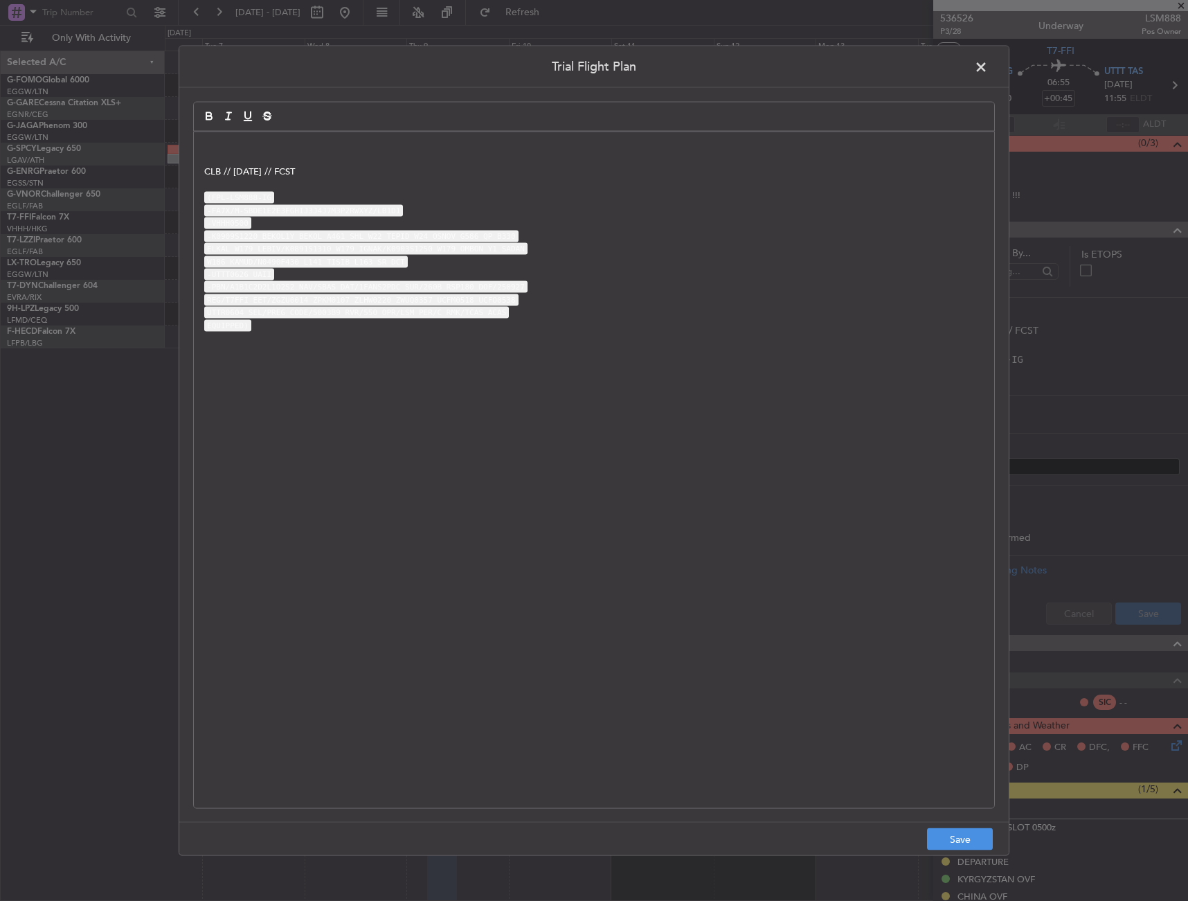
click at [215, 136] on div "CLB // [DATE] // FCST (FPL-LSM888-IG -FA7X/M-SBDE1E2E3FGHIJ3J4J7M3P2RWXYZ/LB1D1…" at bounding box center [594, 470] width 801 height 677
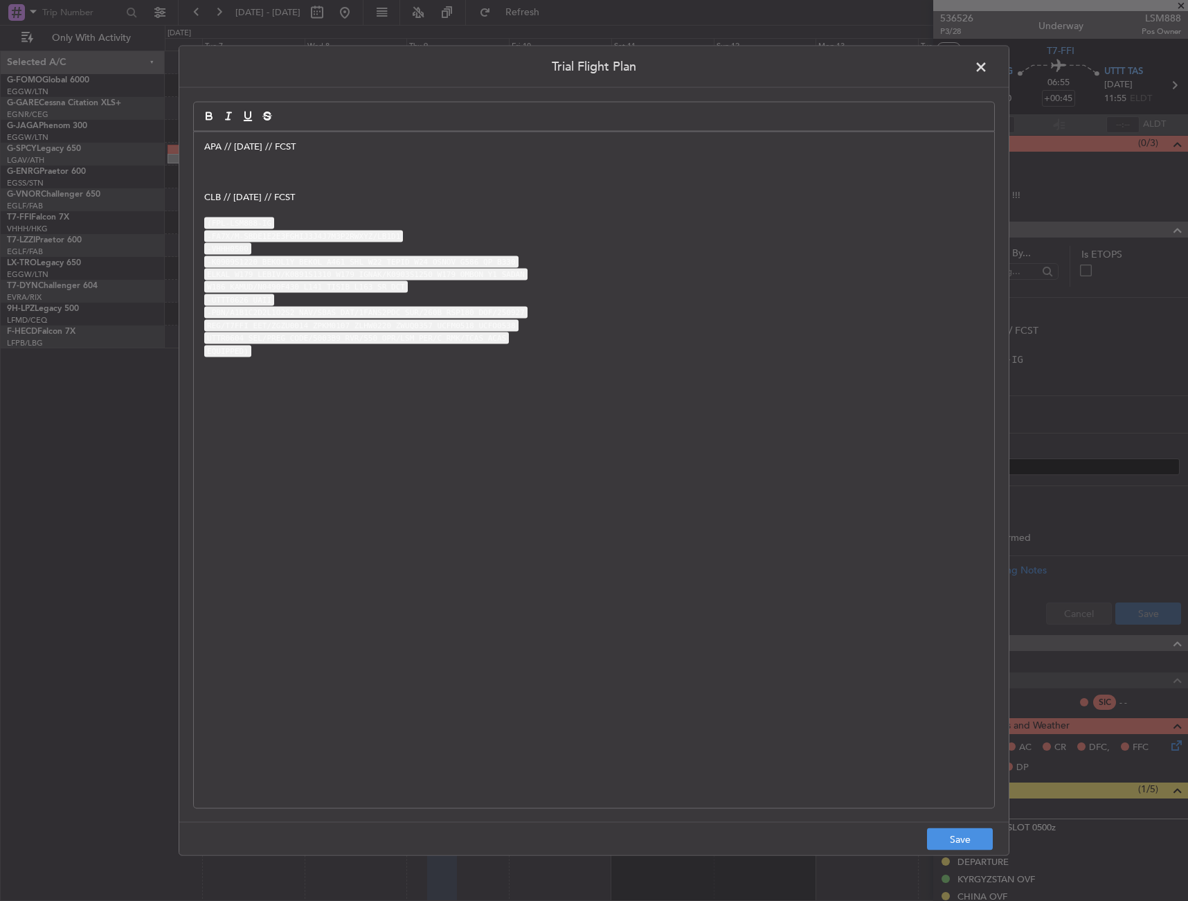
click at [346, 169] on p at bounding box center [594, 172] width 780 height 12
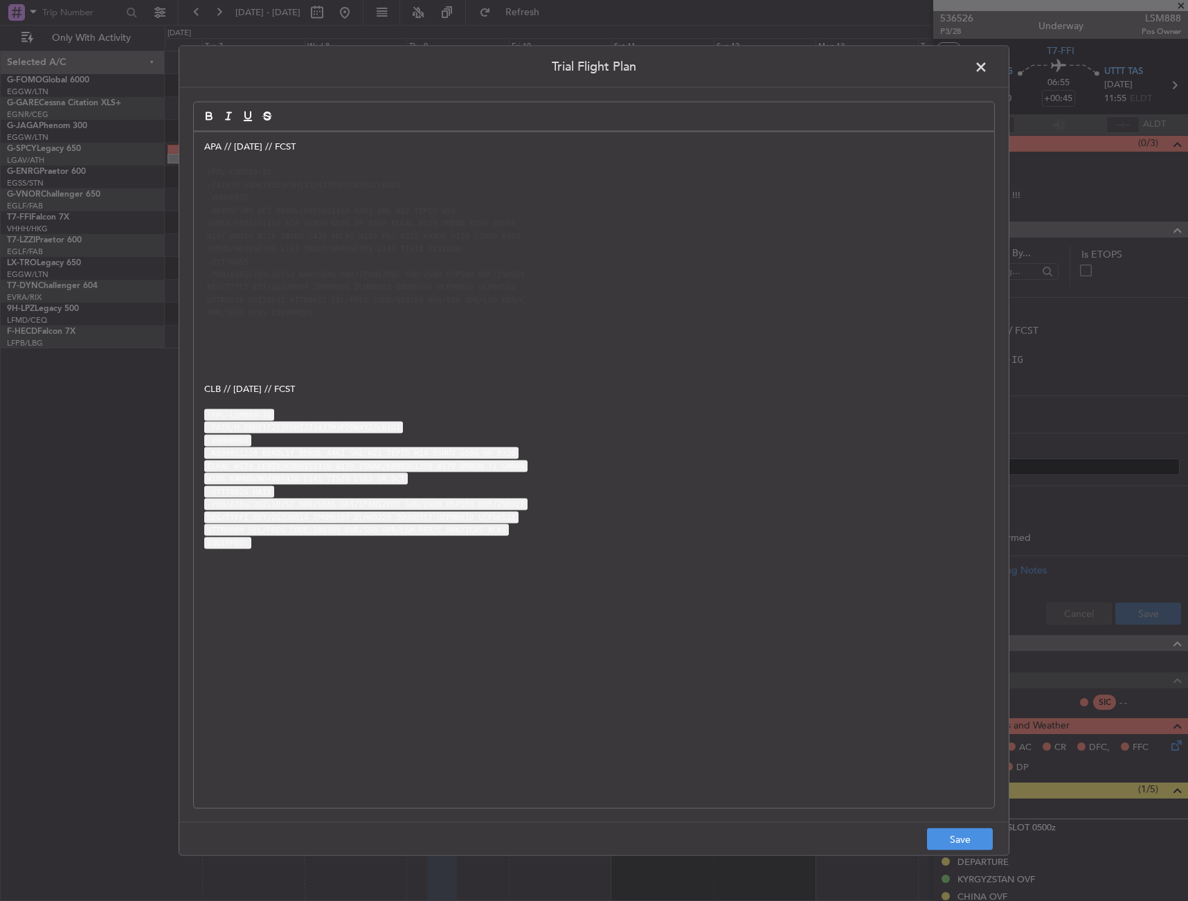
click at [974, 854] on footer "Save" at bounding box center [594, 838] width 830 height 33
click at [337, 145] on p "APA // [DATE] // FCST" at bounding box center [594, 146] width 780 height 12
click at [959, 831] on button "Save" at bounding box center [960, 839] width 66 height 22
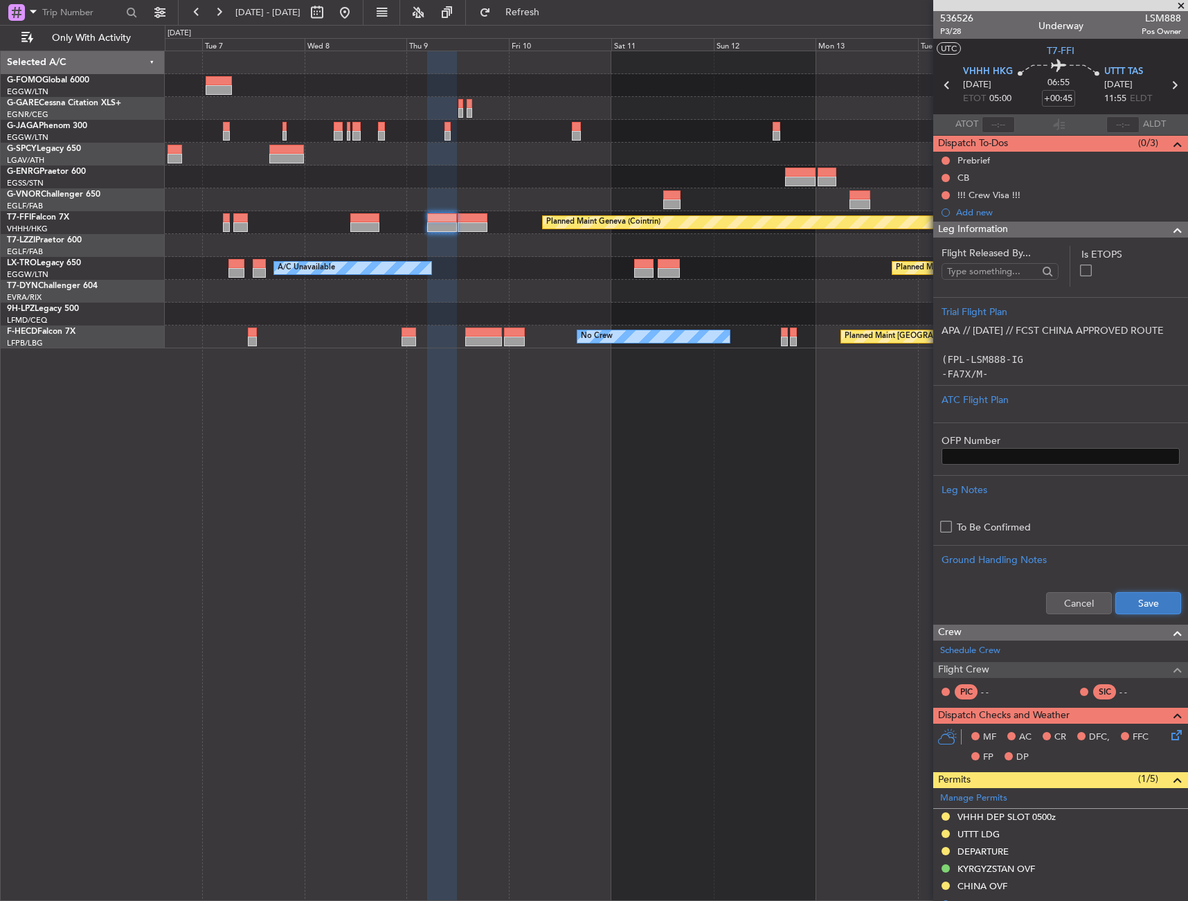
click at [1157, 606] on button "Save" at bounding box center [1149, 603] width 66 height 22
click at [819, 506] on div "Planned Maint Geneva (Cointrin) Planned Maint [GEOGRAPHIC_DATA] (Riga Intl) A/C…" at bounding box center [677, 476] width 1024 height 850
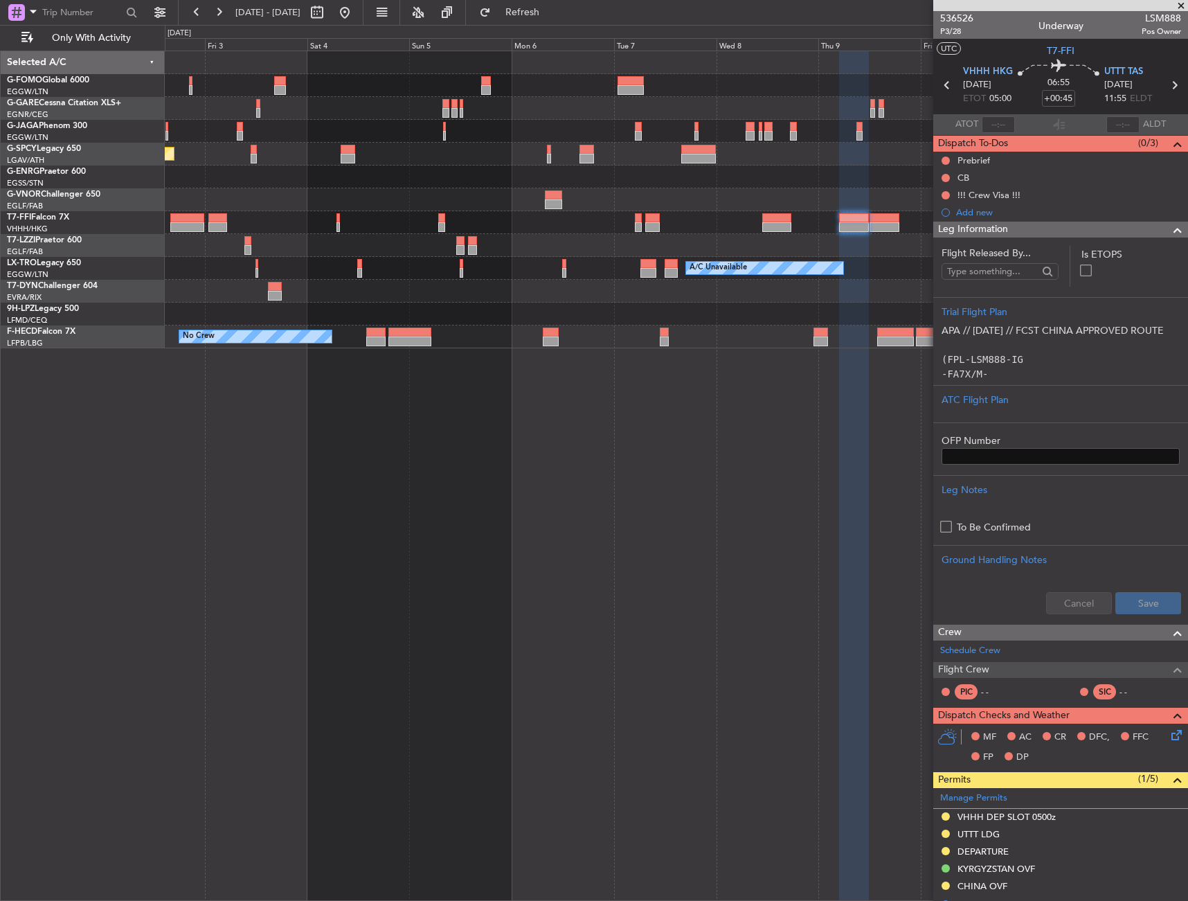
click at [837, 500] on div "Planned Maint [GEOGRAPHIC_DATA] Planned Maint Geneva ([GEOGRAPHIC_DATA]) Planne…" at bounding box center [677, 476] width 1024 height 850
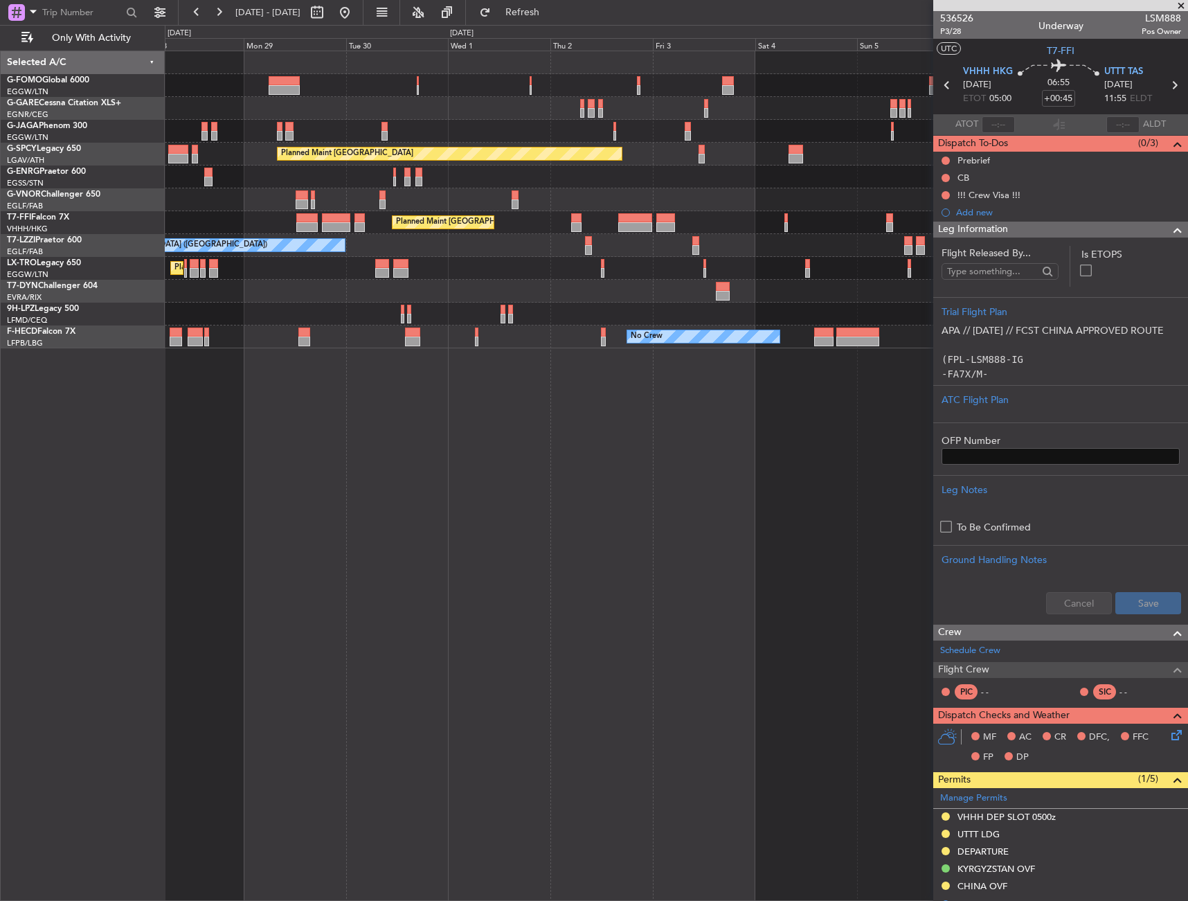
click at [789, 497] on div "Planned Maint [GEOGRAPHIC_DATA] Unplanned Maint [GEOGRAPHIC_DATA] ([GEOGRAPHIC_…" at bounding box center [677, 476] width 1024 height 850
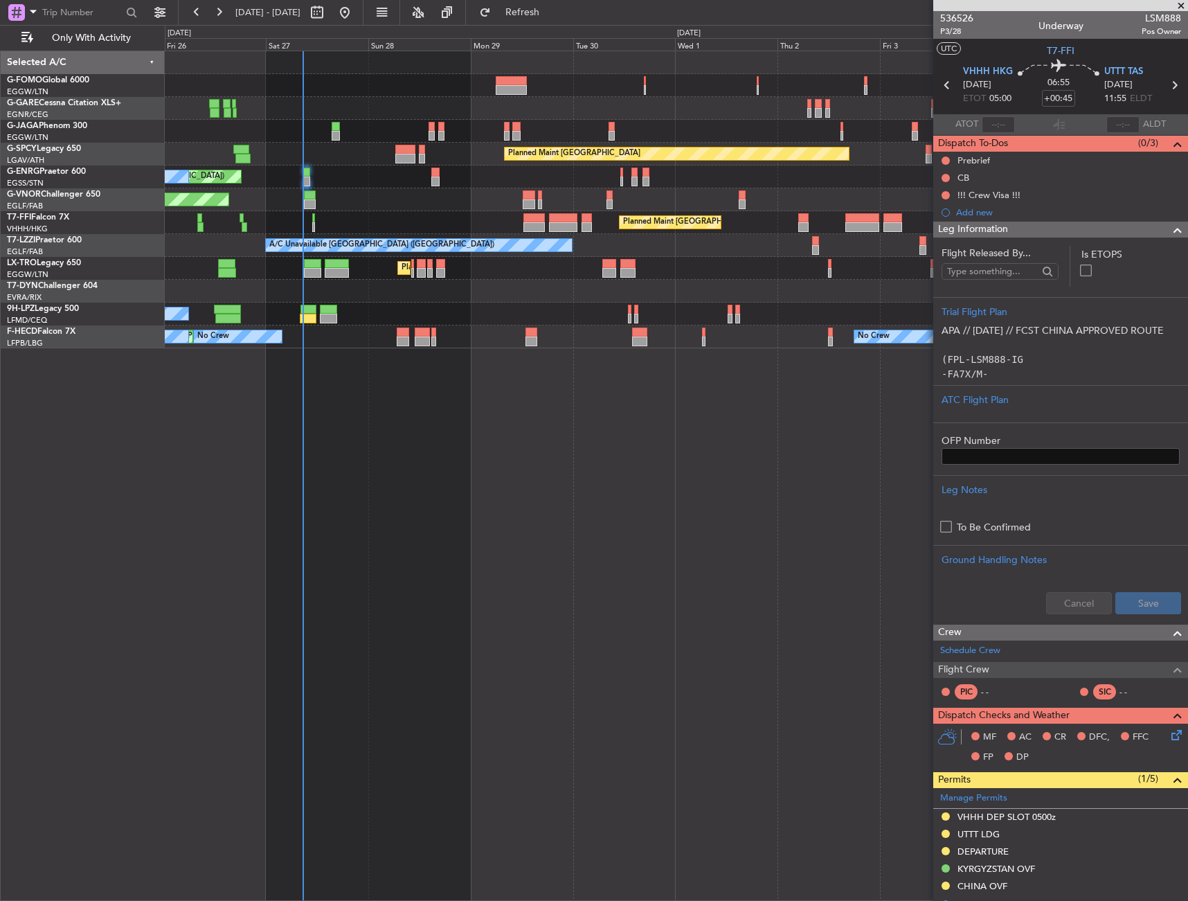
click at [455, 454] on div "Planned Maint [GEOGRAPHIC_DATA] ([GEOGRAPHIC_DATA]) Planned Maint [GEOGRAPHIC_D…" at bounding box center [677, 476] width 1024 height 850
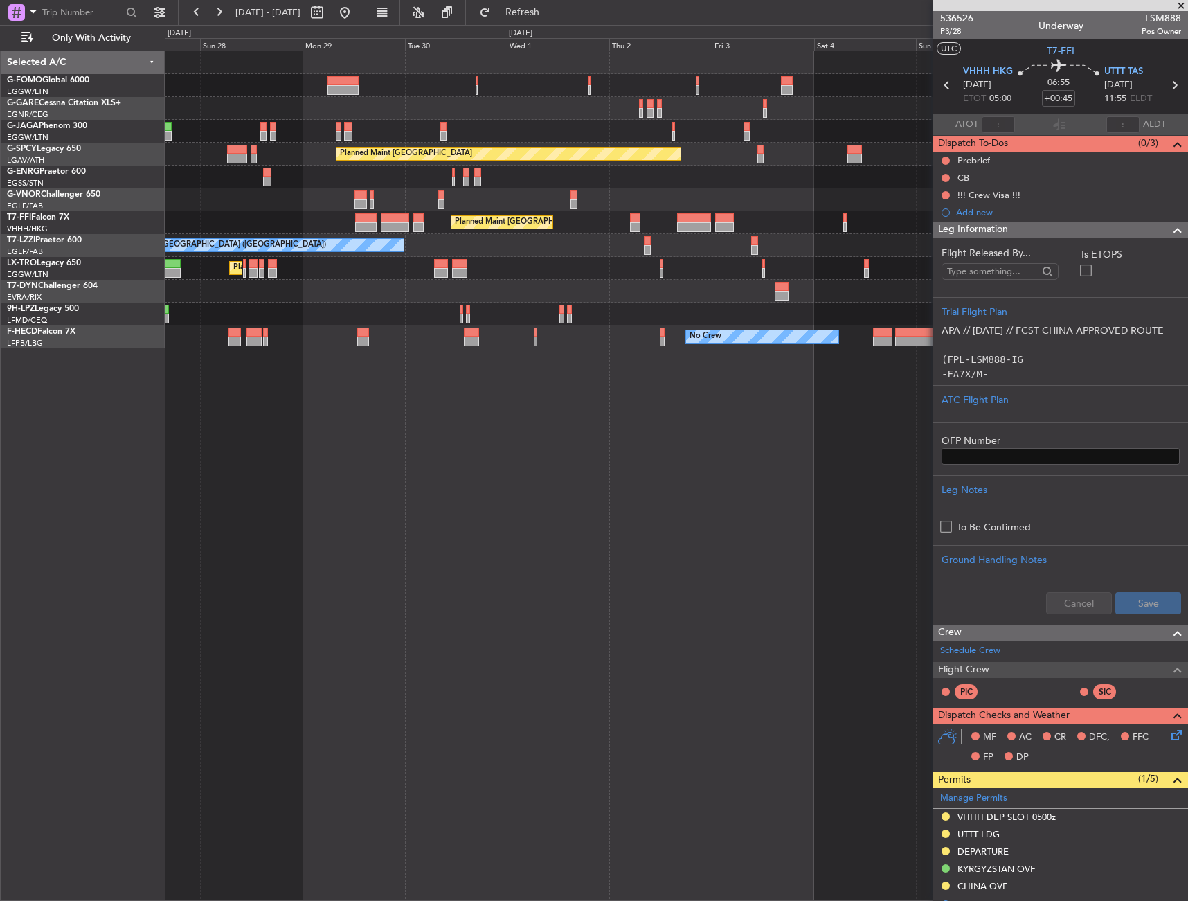
click at [540, 449] on div "Planned Maint [GEOGRAPHIC_DATA] ([GEOGRAPHIC_DATA]) Planned Maint [GEOGRAPHIC_D…" at bounding box center [677, 476] width 1024 height 850
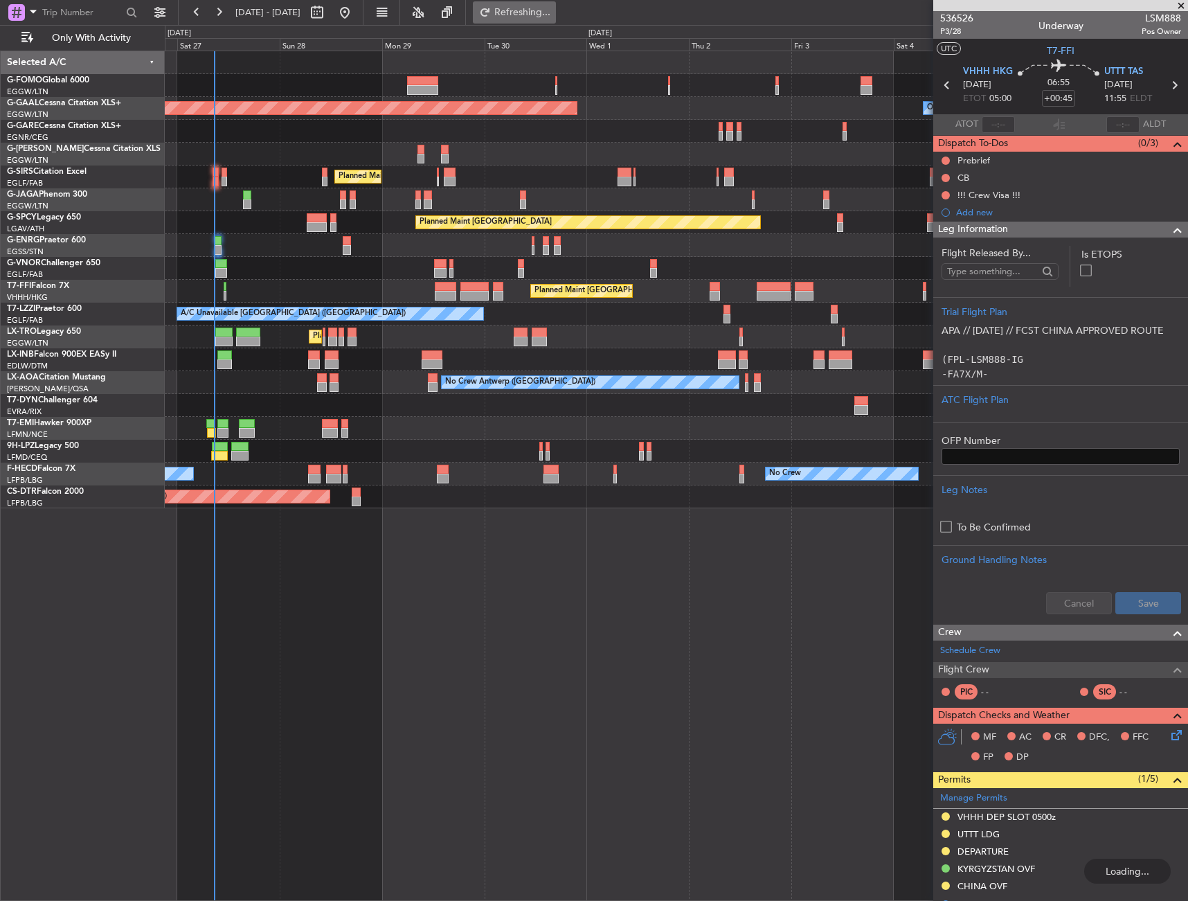
click at [555, 2] on button "Refreshing..." at bounding box center [514, 12] width 83 height 22
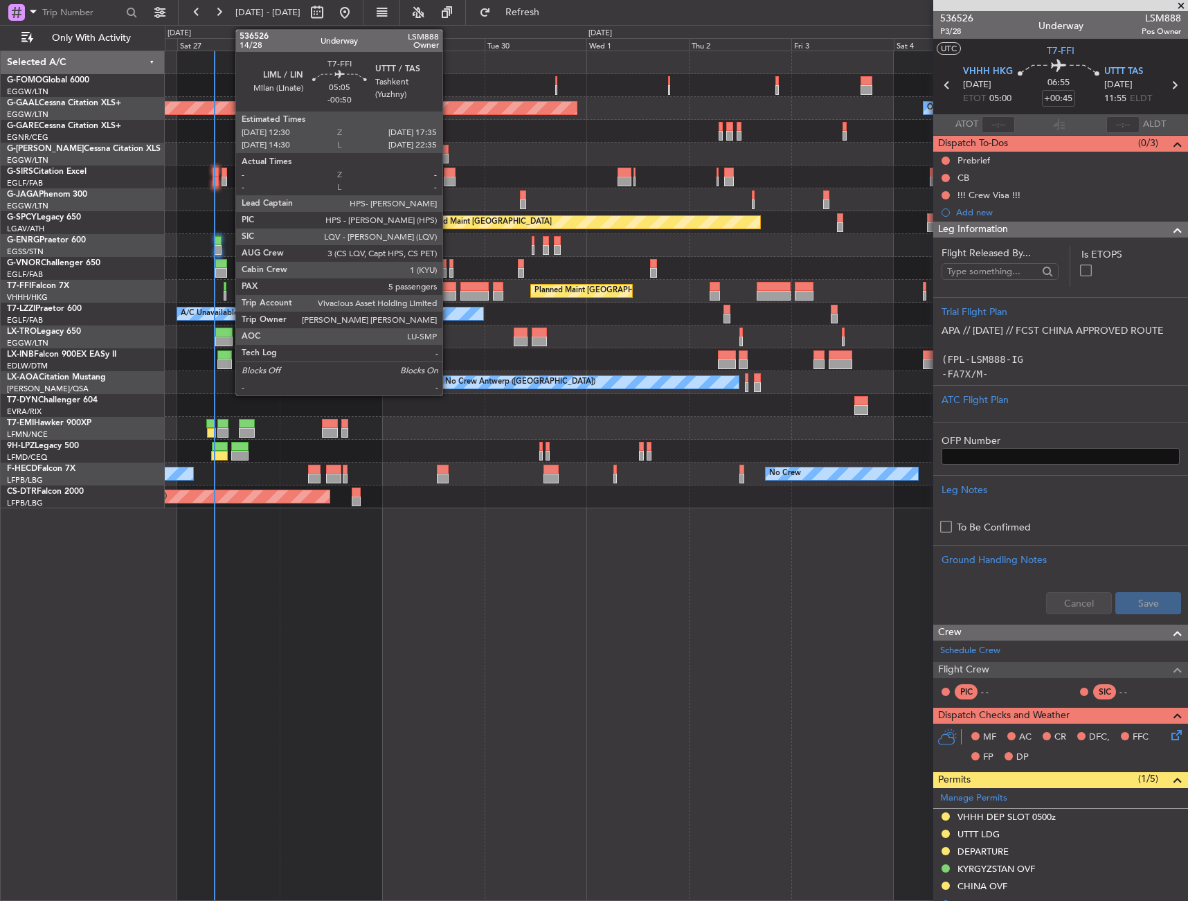
click at [446, 291] on div at bounding box center [446, 296] width 22 height 10
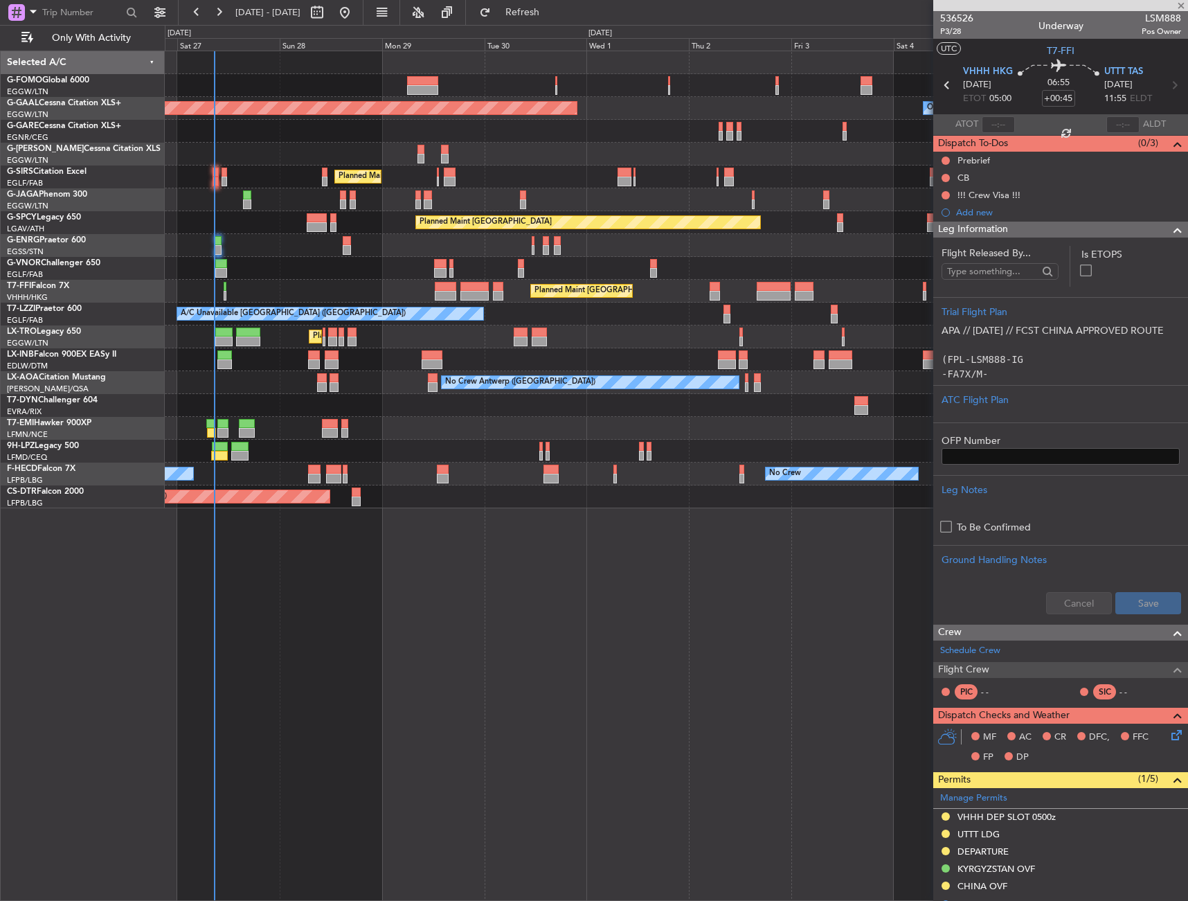
type input "-00:50"
type input "5"
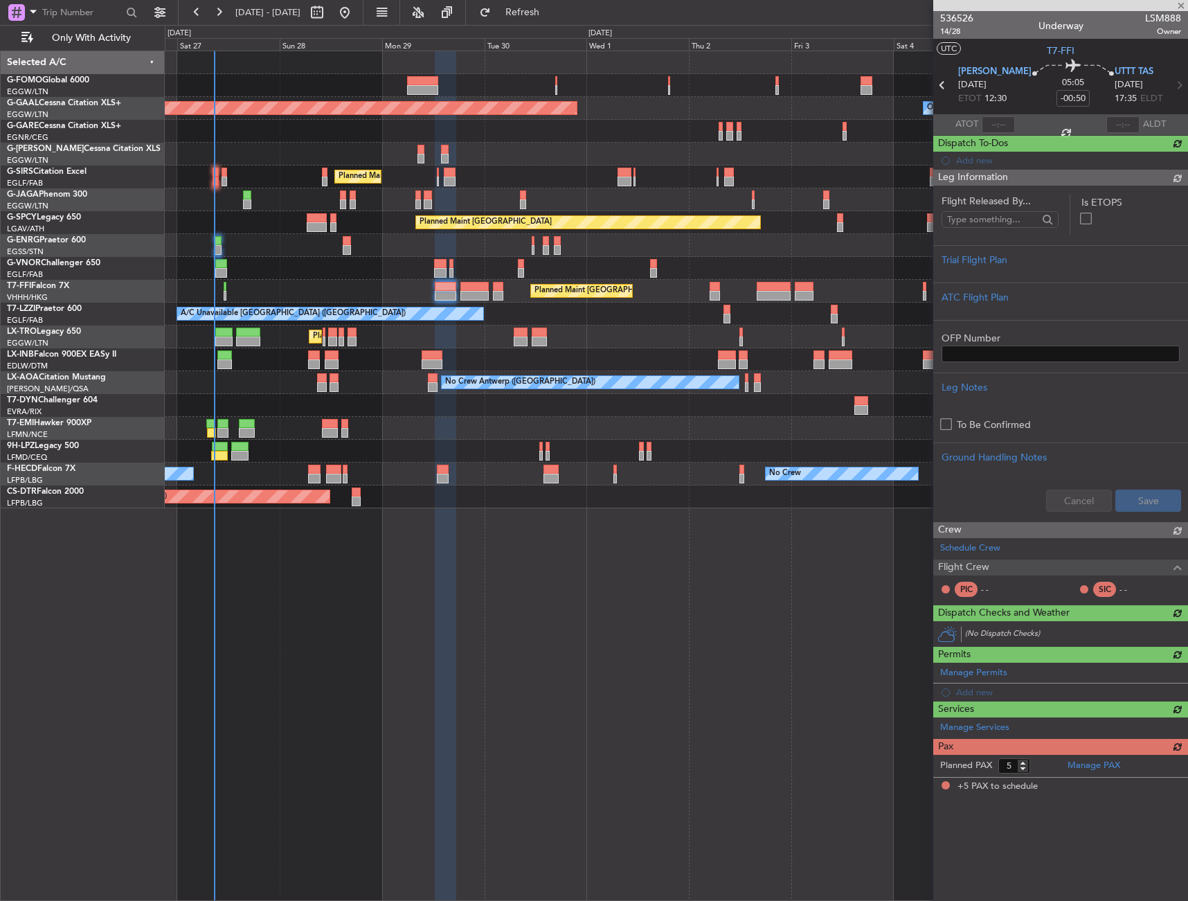
click at [1051, 235] on div "Flight Released By... Is ETOPS Trial Flight Plan ATC Flight Plan OFP Number Leg…" at bounding box center [1061, 354] width 255 height 336
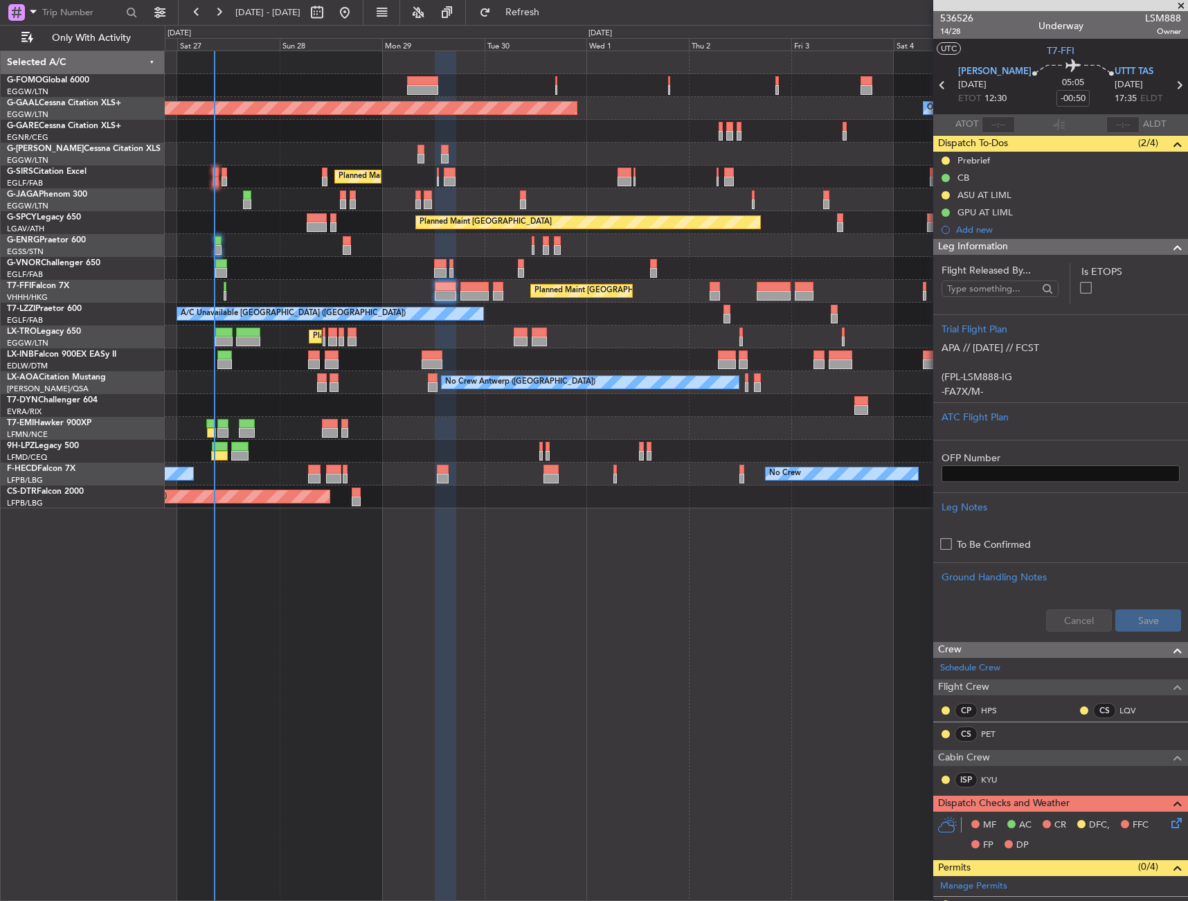
drag, startPoint x: 1007, startPoint y: 243, endPoint x: 1000, endPoint y: 249, distance: 9.3
click at [1000, 249] on span "Leg Information" at bounding box center [973, 247] width 70 height 16
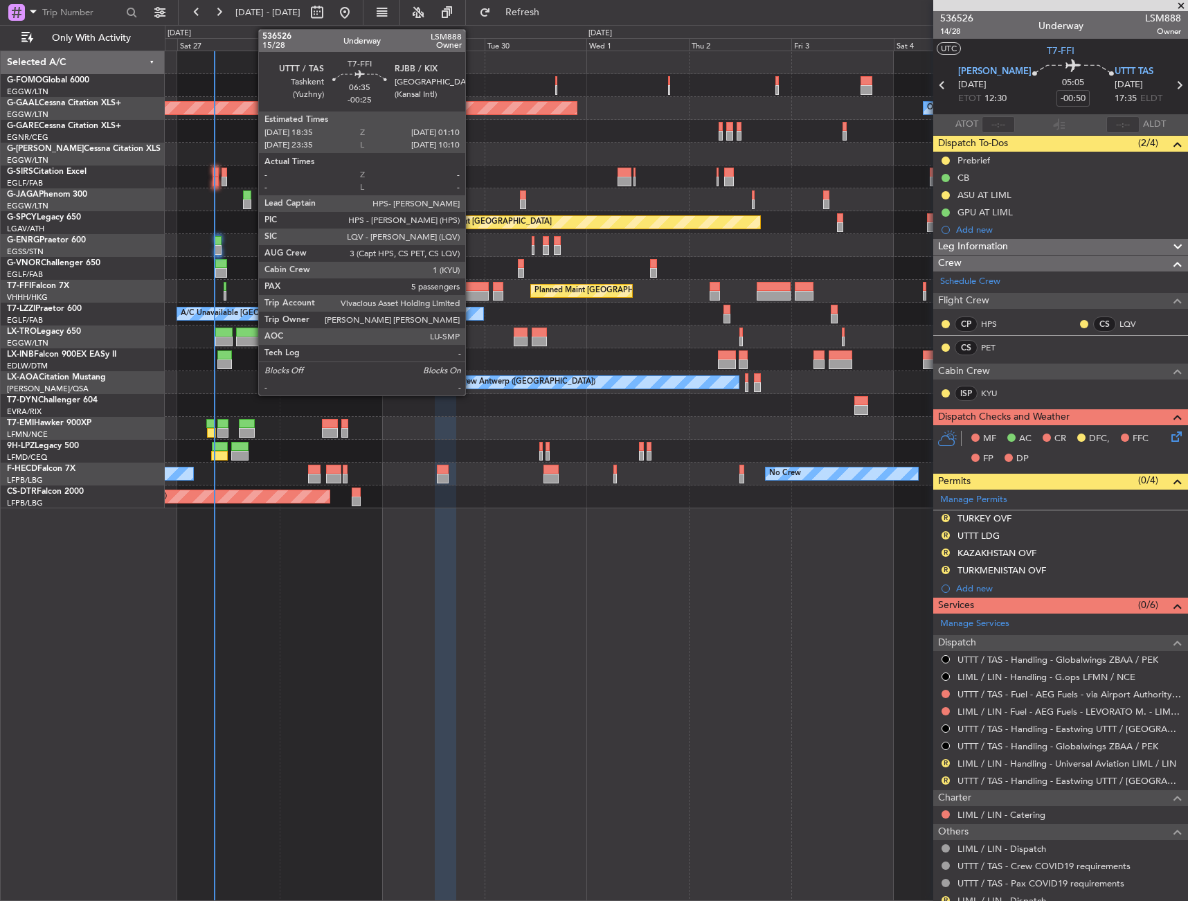
click at [472, 292] on div at bounding box center [475, 296] width 28 height 10
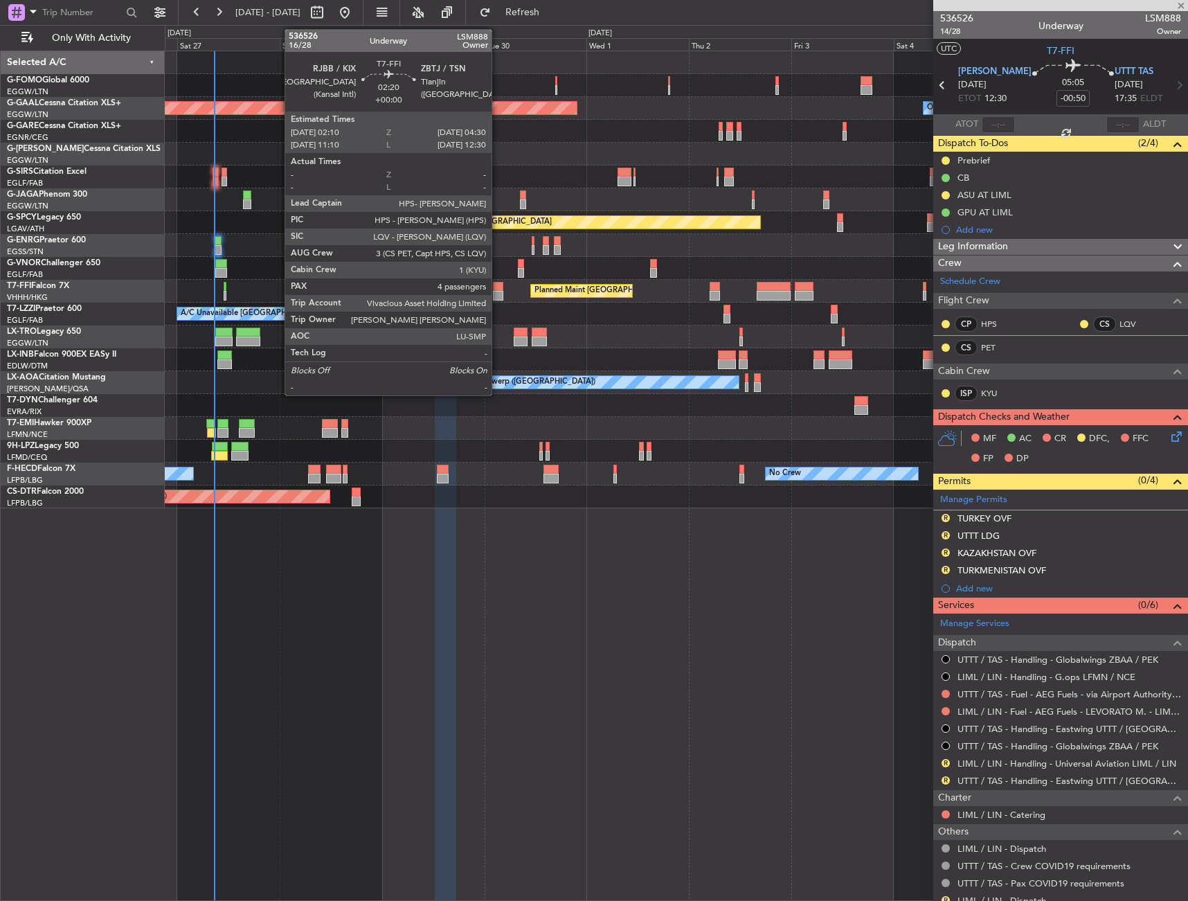
type input "-00:25"
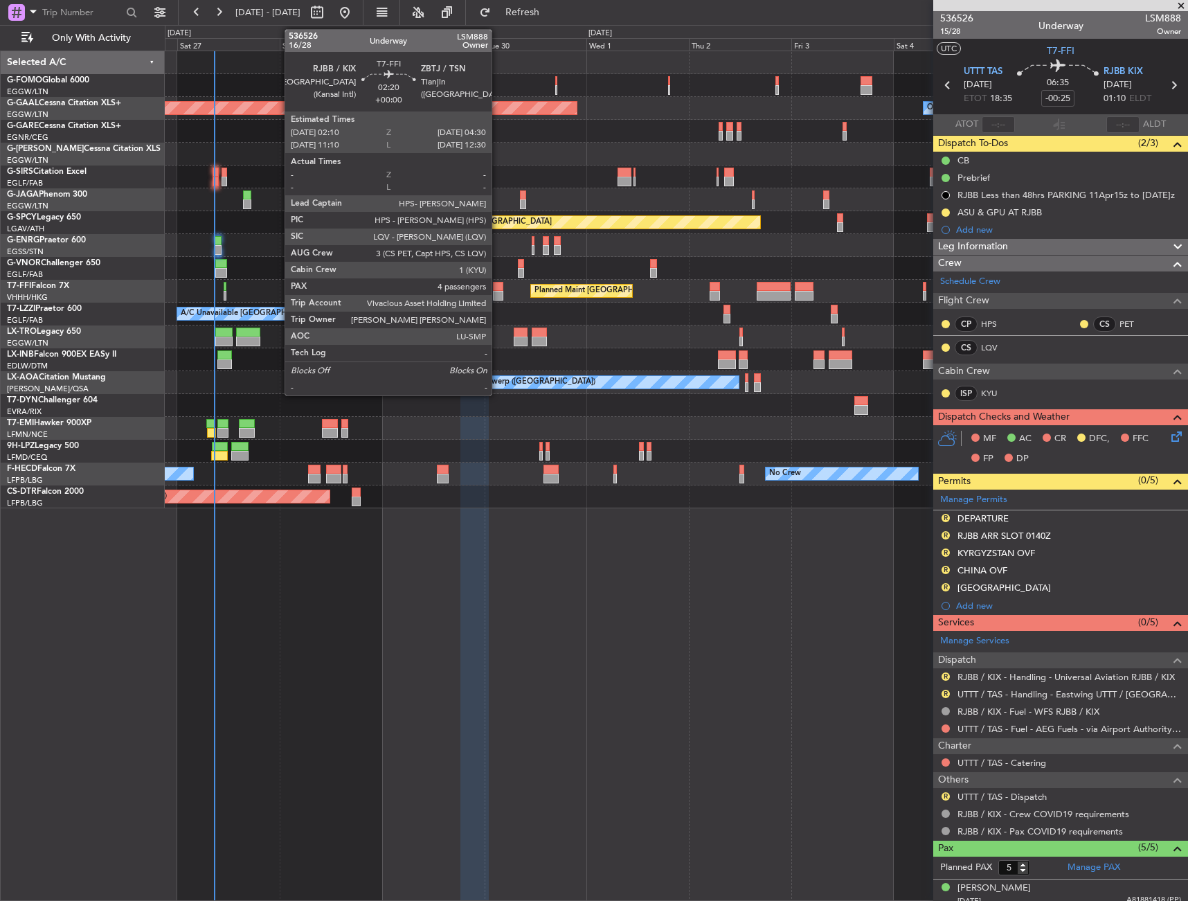
click at [498, 289] on div at bounding box center [498, 287] width 10 height 10
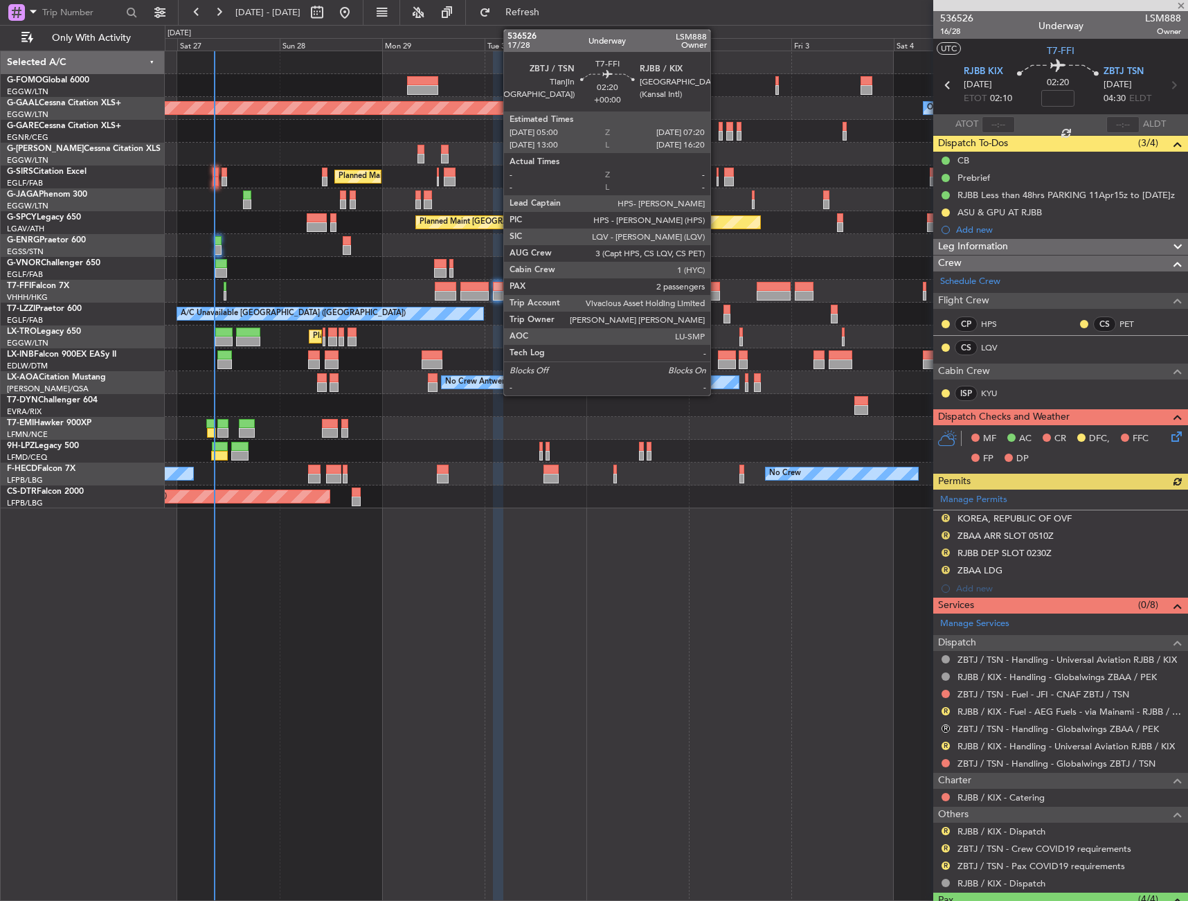
click at [717, 286] on div at bounding box center [715, 287] width 10 height 10
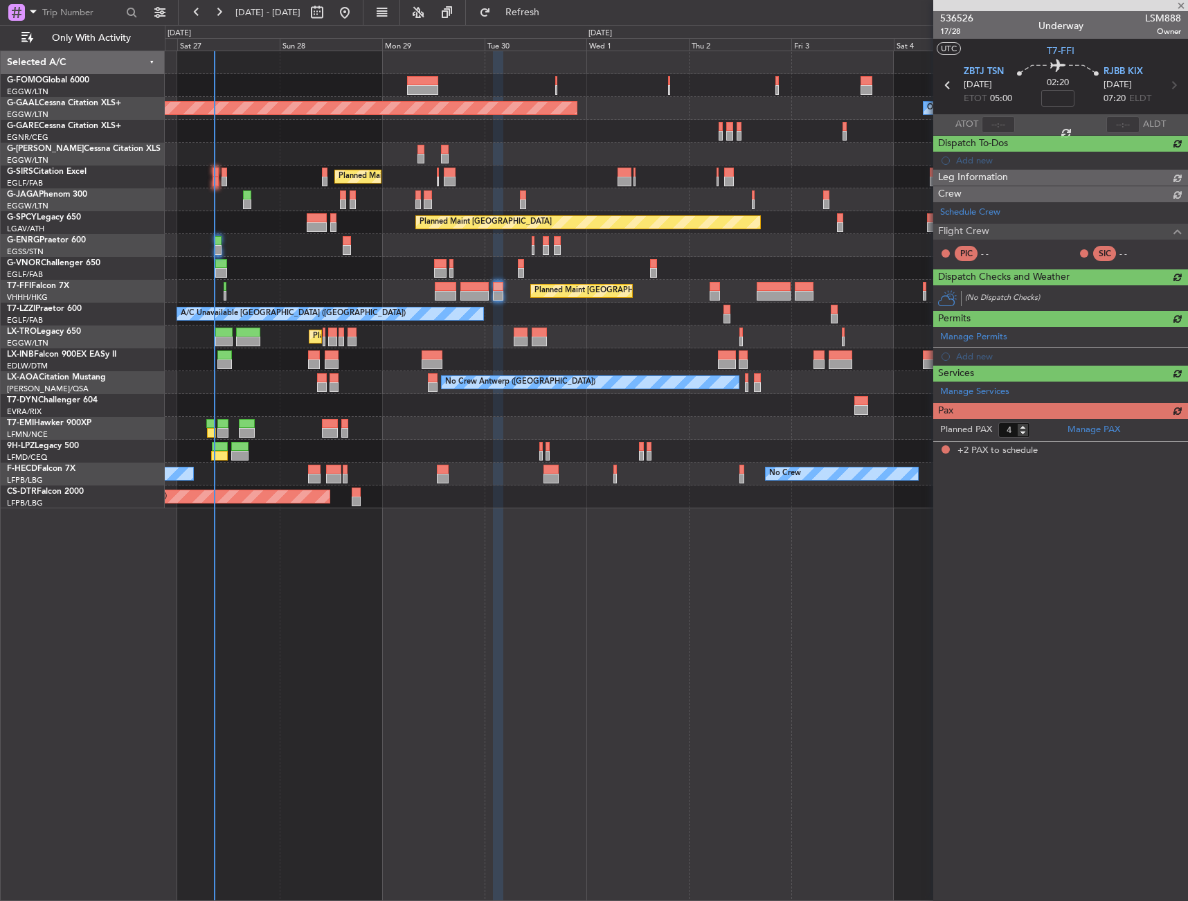
type input "2"
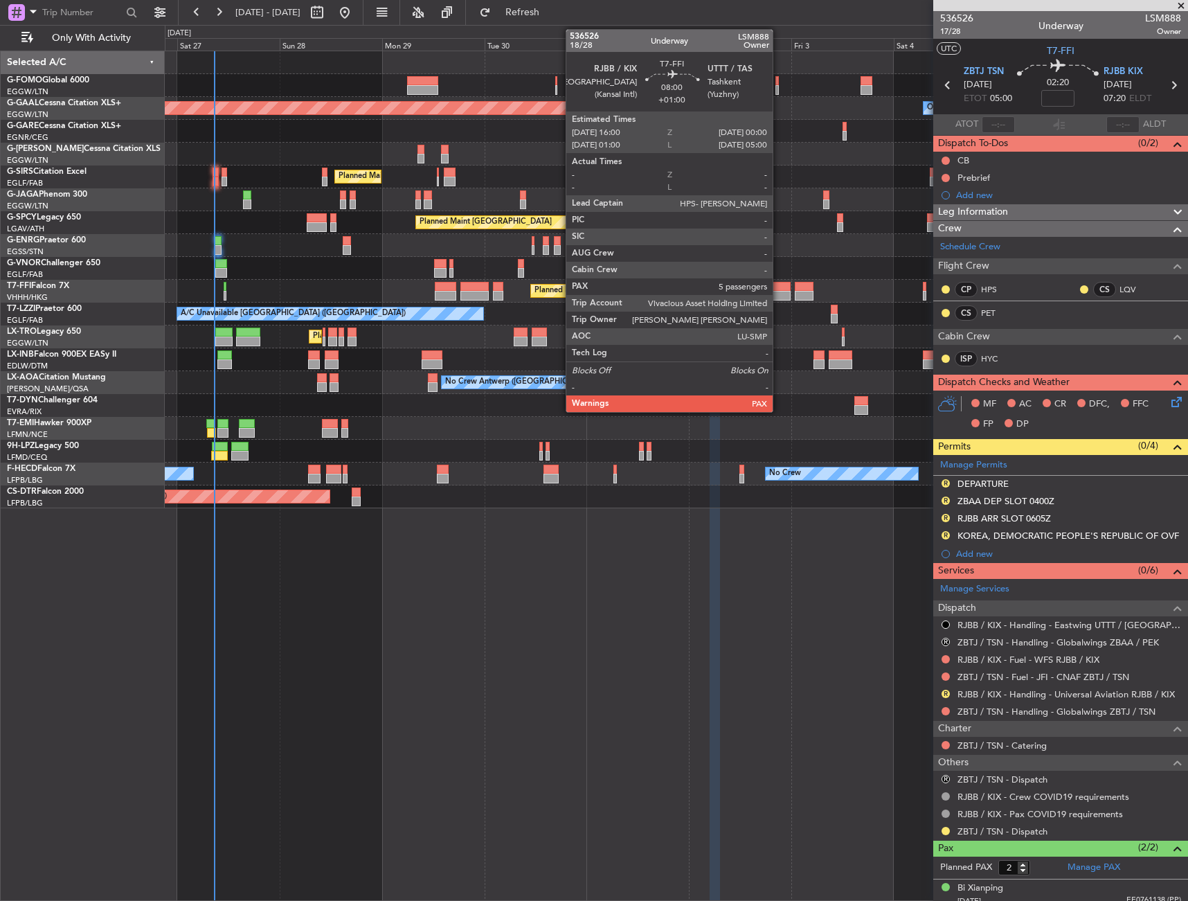
click at [779, 282] on div at bounding box center [774, 287] width 35 height 10
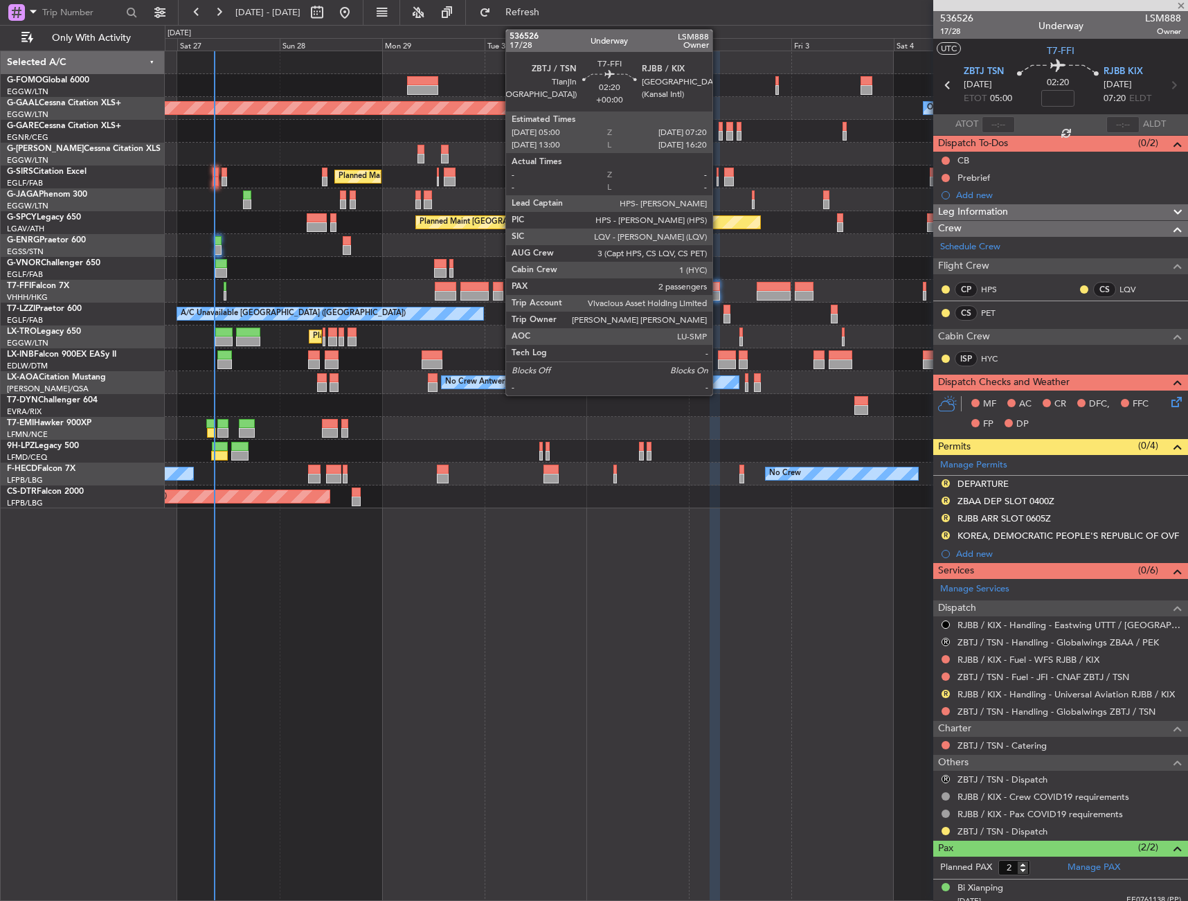
type input "+01:00"
type input "5"
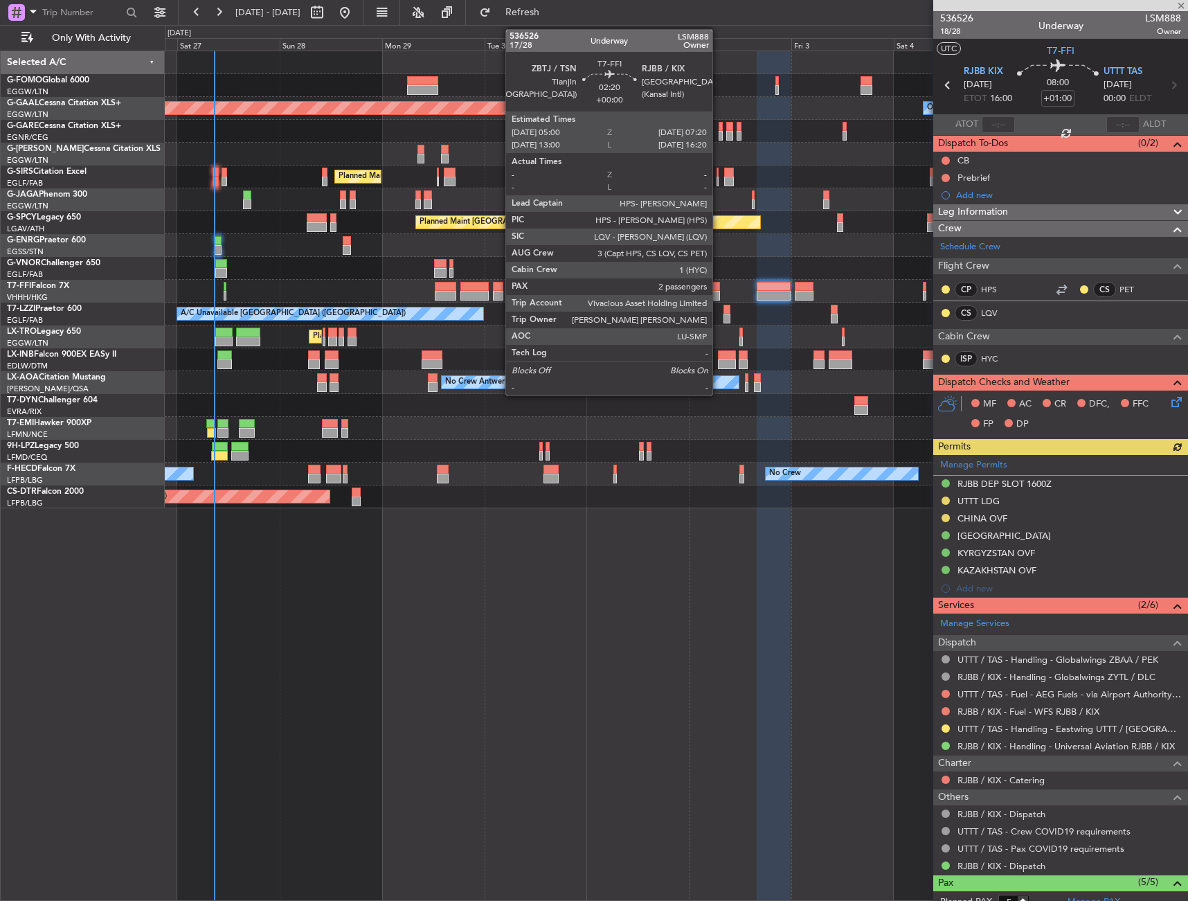
click at [719, 290] on div at bounding box center [715, 287] width 10 height 10
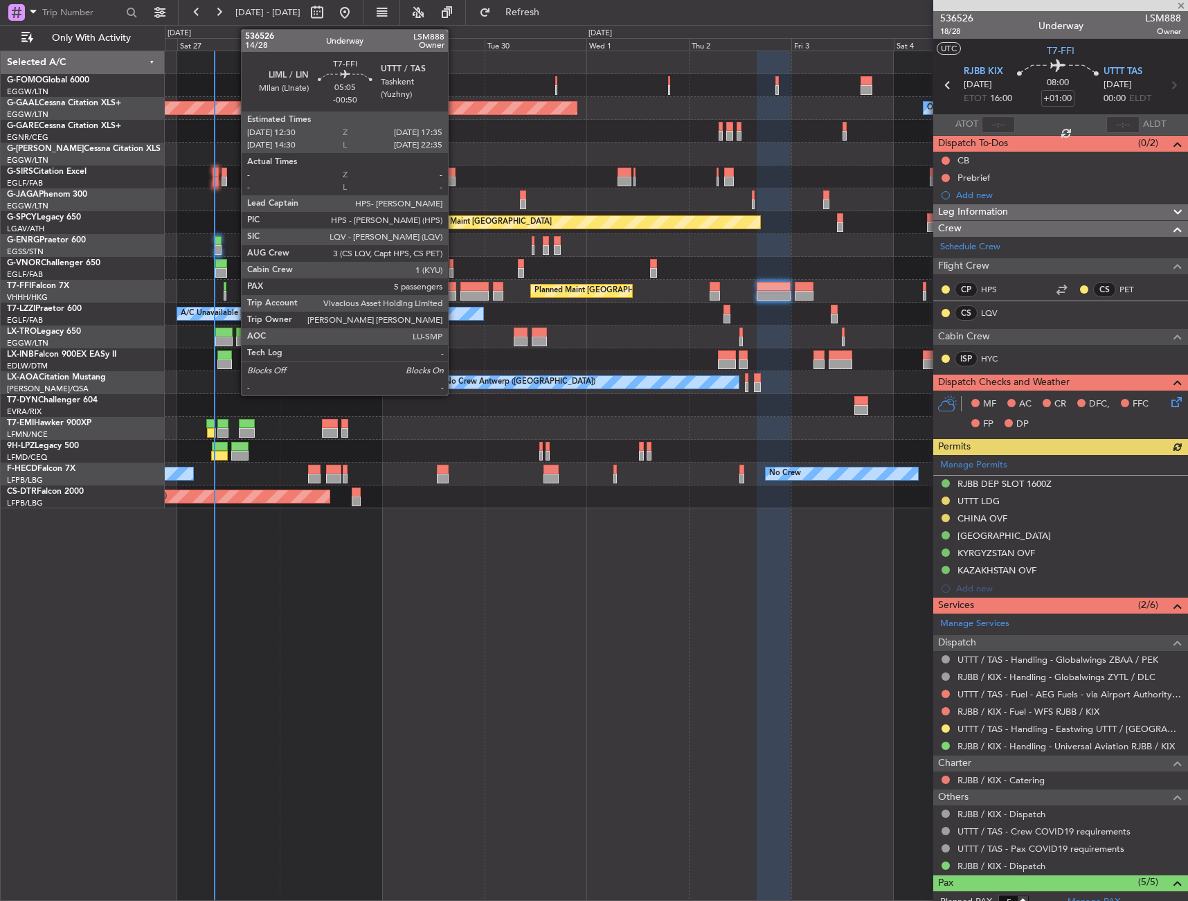
type input "2"
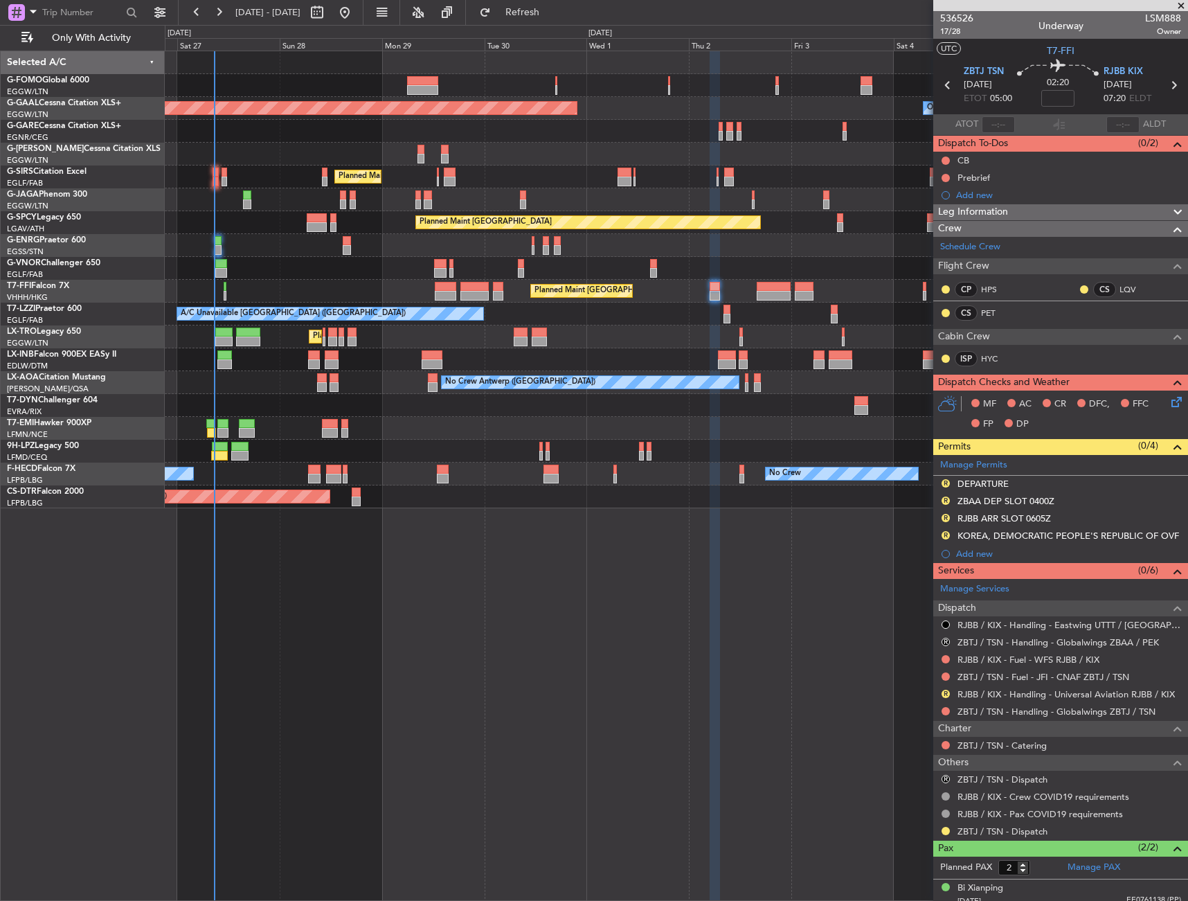
click at [458, 293] on div "Planned Maint [GEOGRAPHIC_DATA] ([GEOGRAPHIC_DATA])" at bounding box center [676, 291] width 1023 height 23
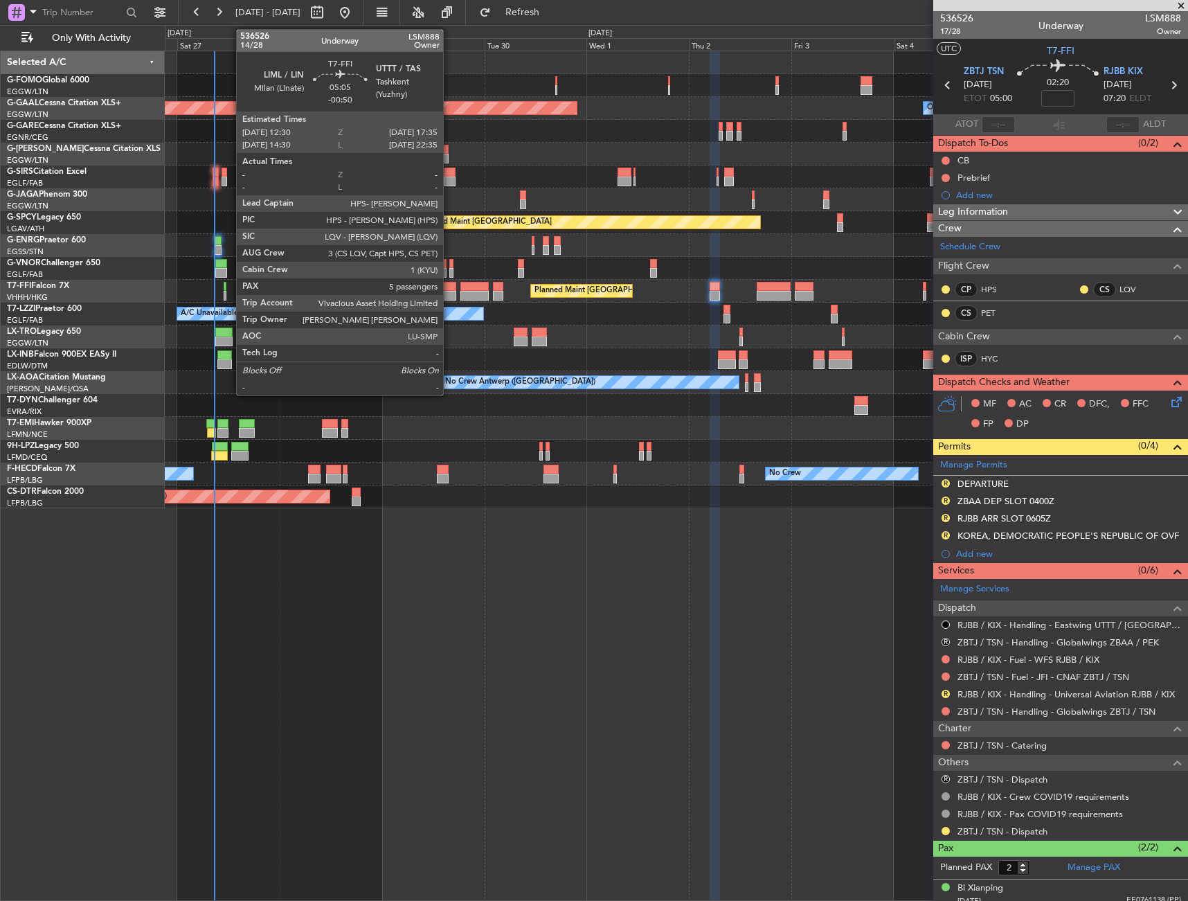
click at [449, 288] on div at bounding box center [446, 287] width 22 height 10
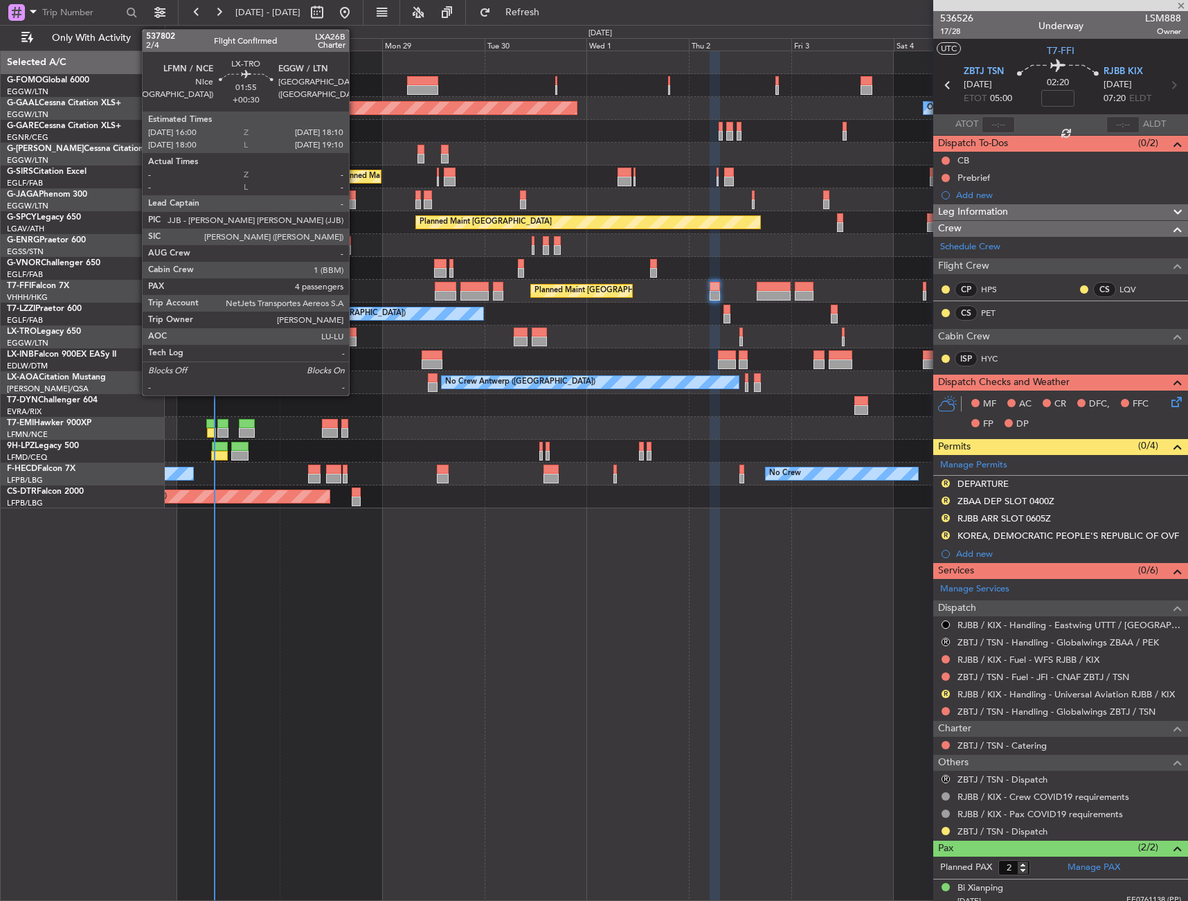
type input "-00:50"
type input "5"
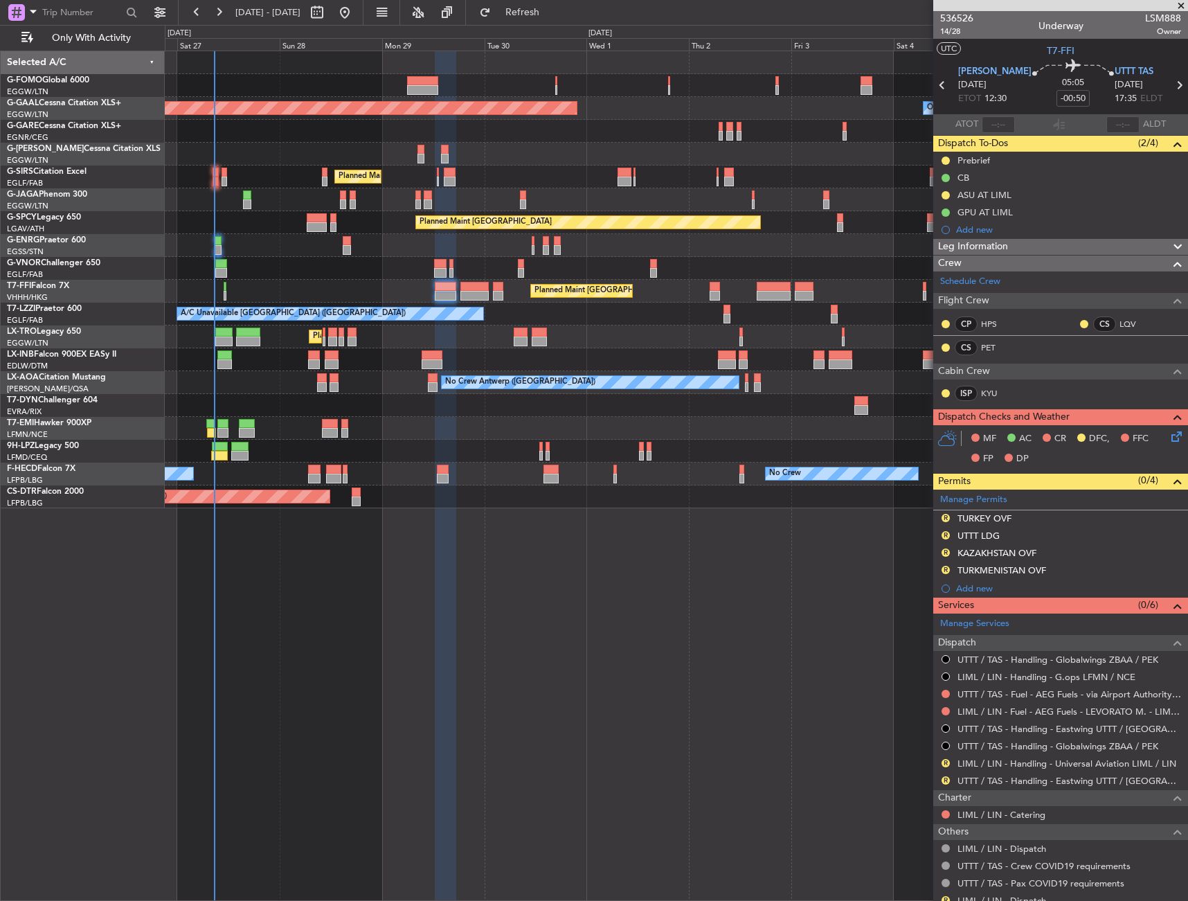
drag, startPoint x: 947, startPoint y: 519, endPoint x: 947, endPoint y: 544, distance: 24.9
click at [947, 519] on button "R" at bounding box center [946, 518] width 8 height 8
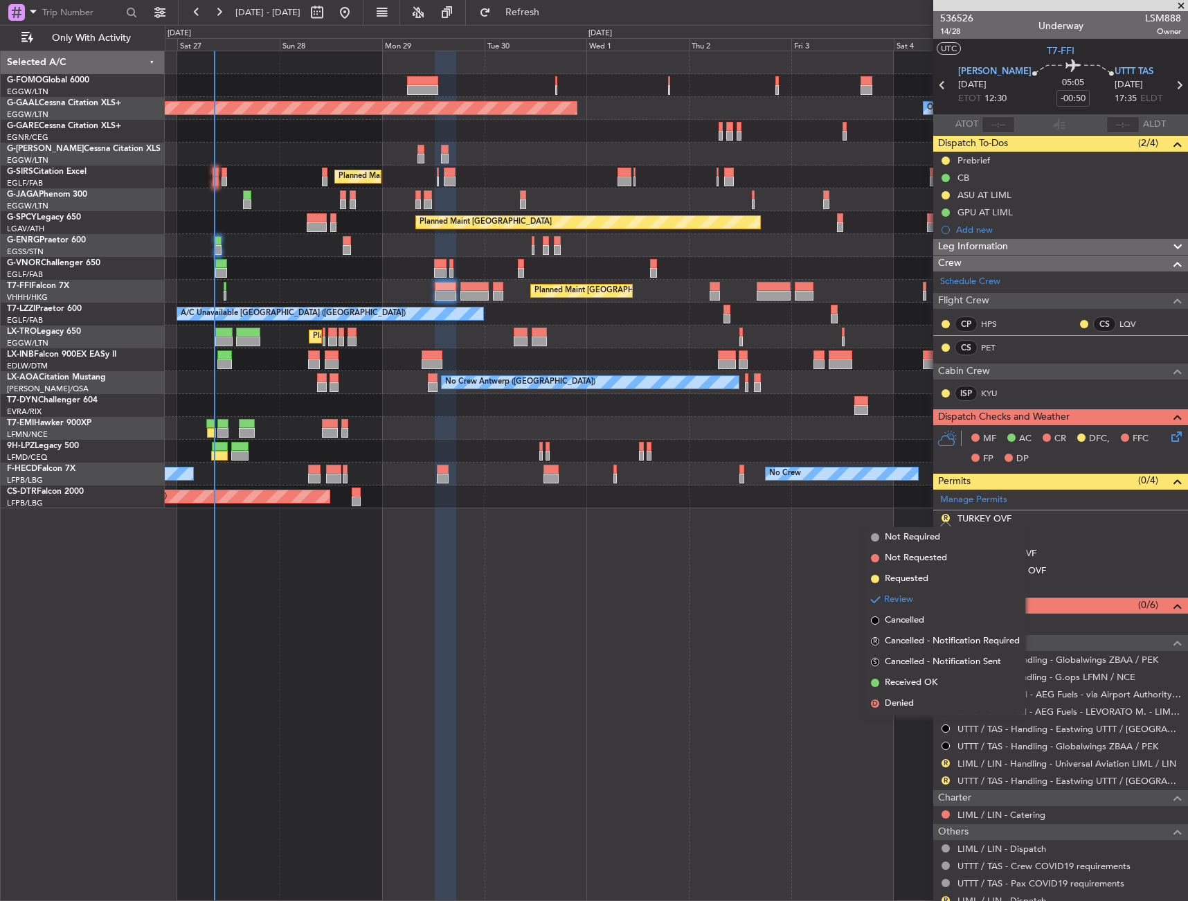
drag, startPoint x: 921, startPoint y: 688, endPoint x: 946, endPoint y: 710, distance: 33.4
click at [920, 688] on span "Received OK" at bounding box center [911, 683] width 53 height 14
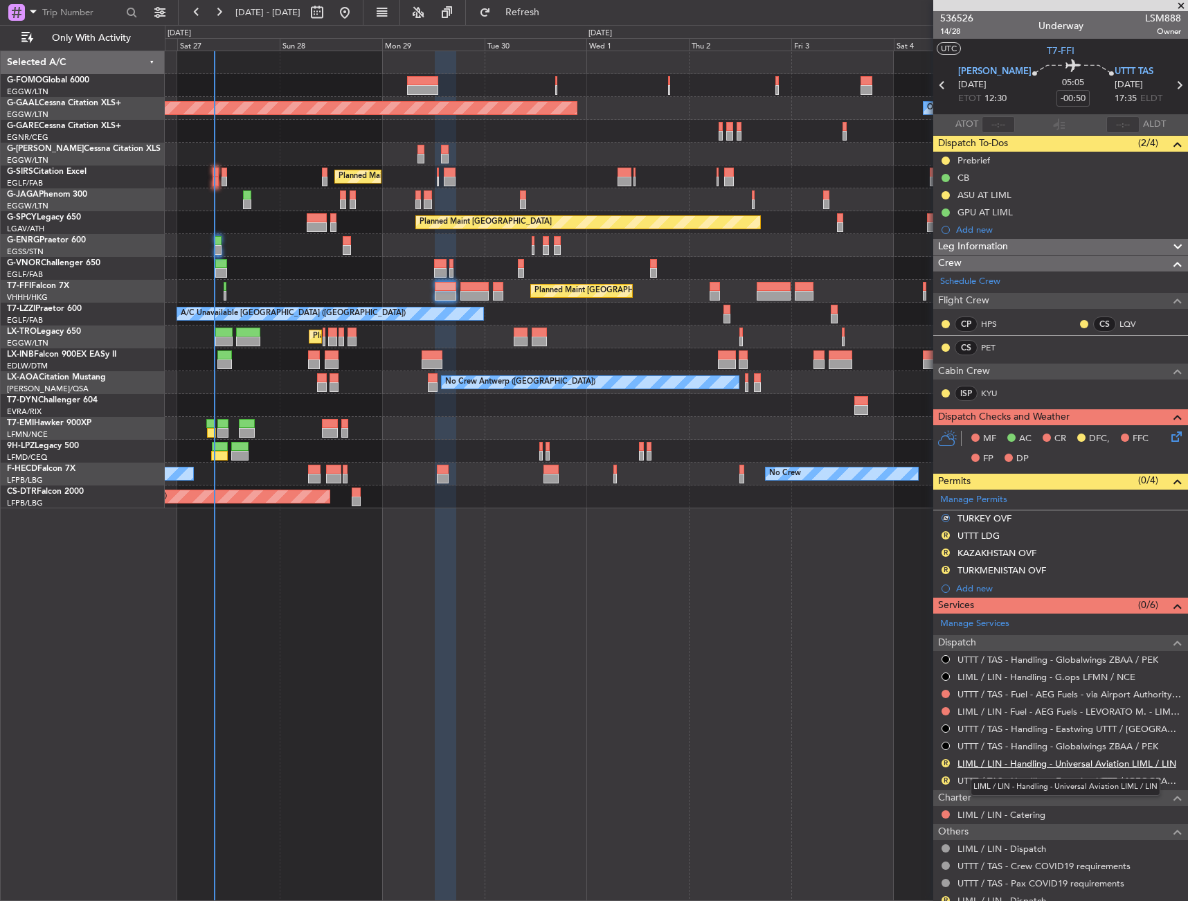
click at [1010, 767] on link "LIML / LIN - Handling - Universal Aviation LIML / LIN" at bounding box center [1067, 764] width 219 height 12
drag, startPoint x: 949, startPoint y: 570, endPoint x: 946, endPoint y: 588, distance: 18.2
click at [949, 570] on button "R" at bounding box center [946, 570] width 8 height 8
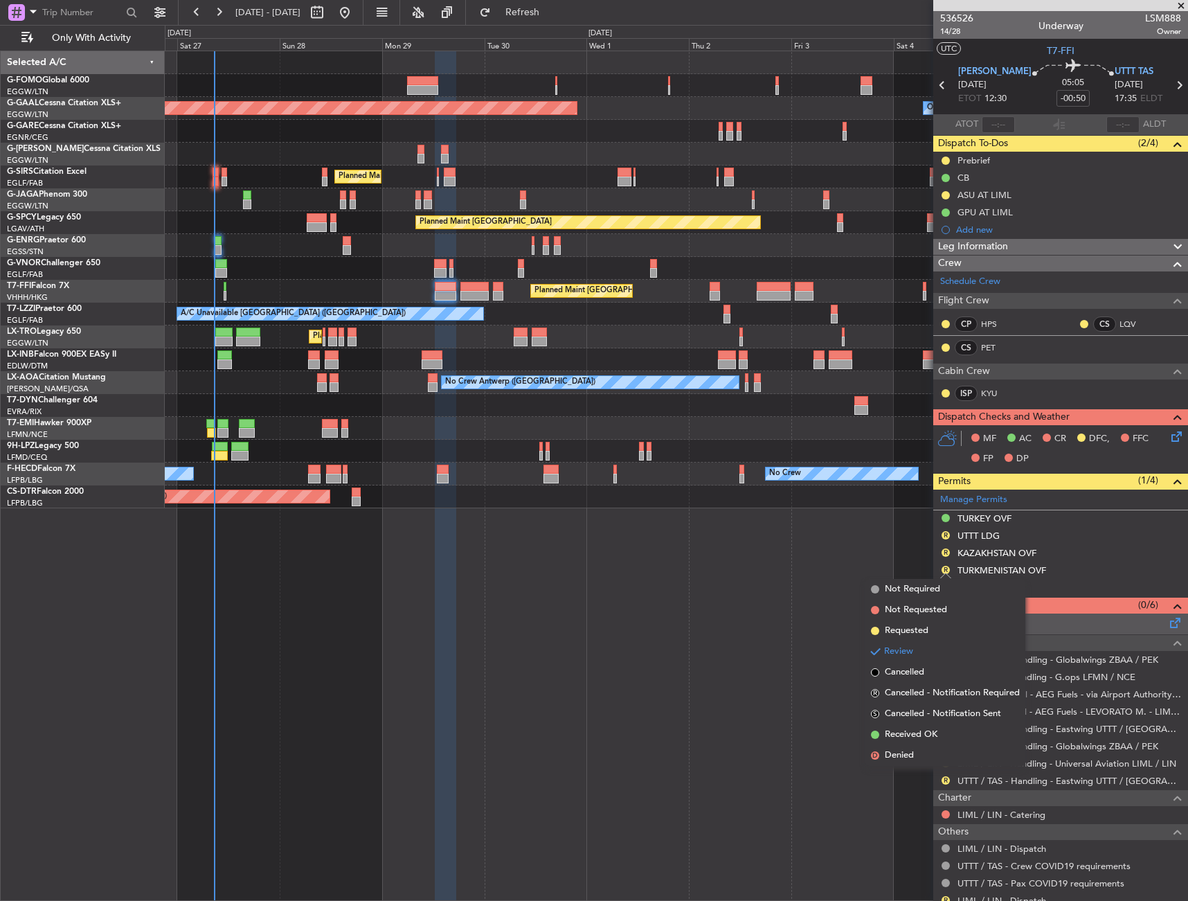
drag, startPoint x: 932, startPoint y: 631, endPoint x: 936, endPoint y: 624, distance: 8.1
click at [932, 630] on li "Requested" at bounding box center [946, 631] width 160 height 21
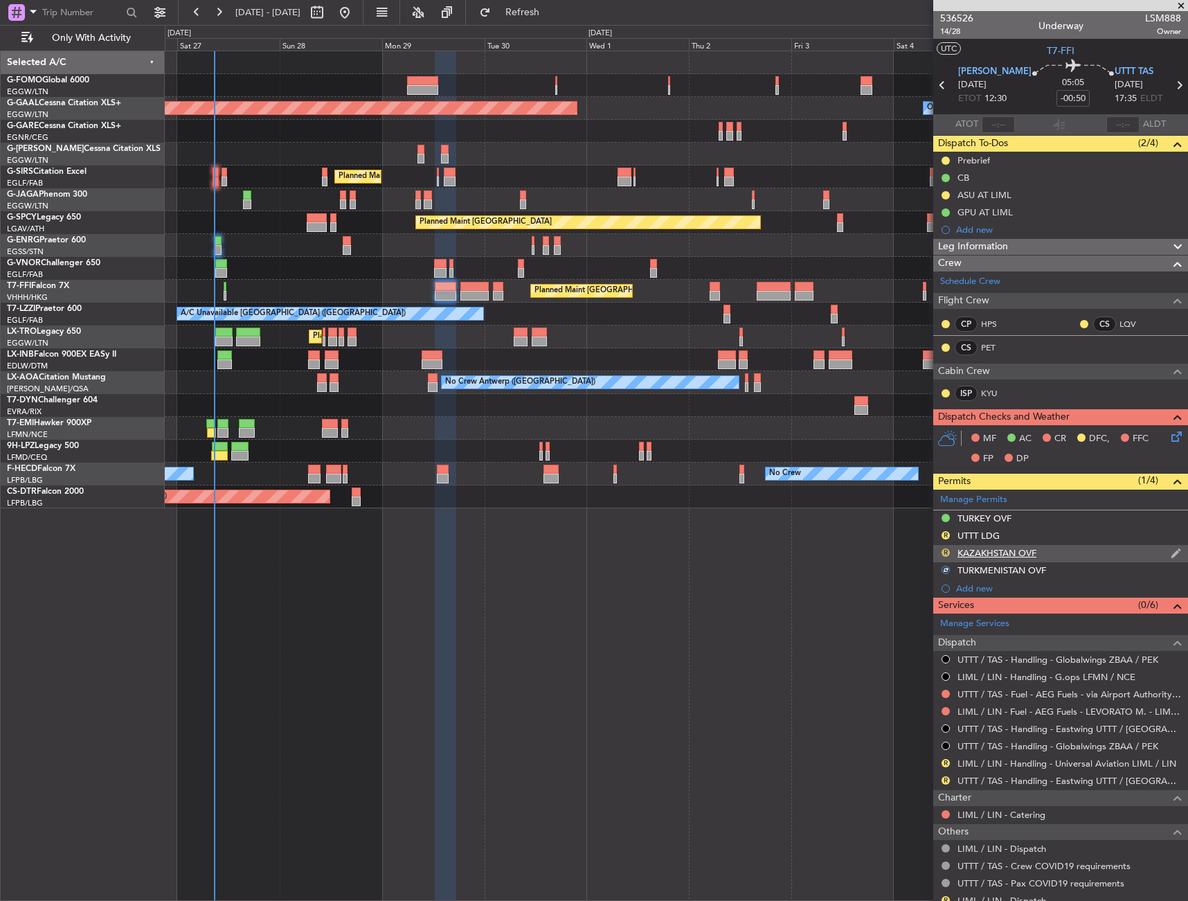
click at [946, 553] on button "R" at bounding box center [946, 552] width 8 height 8
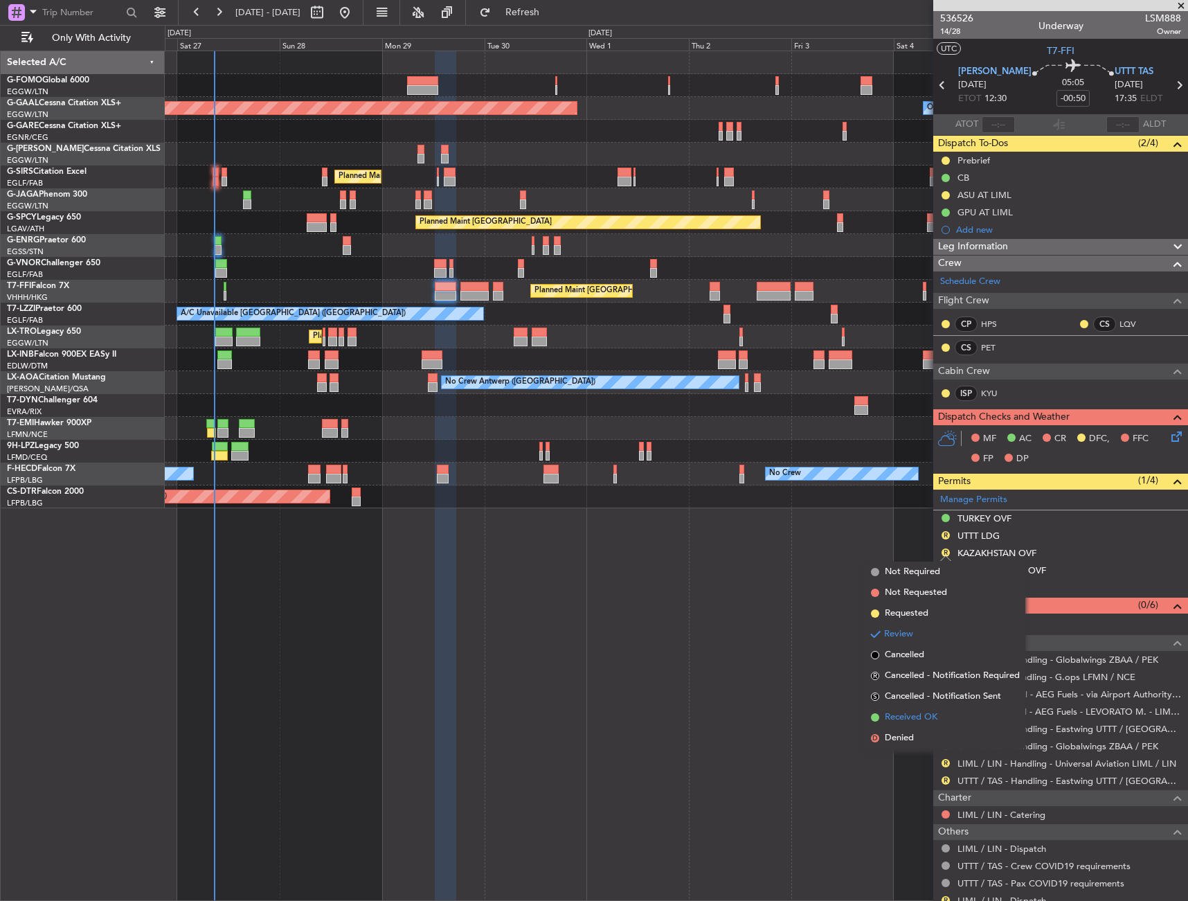
click at [921, 718] on span "Received OK" at bounding box center [911, 718] width 53 height 14
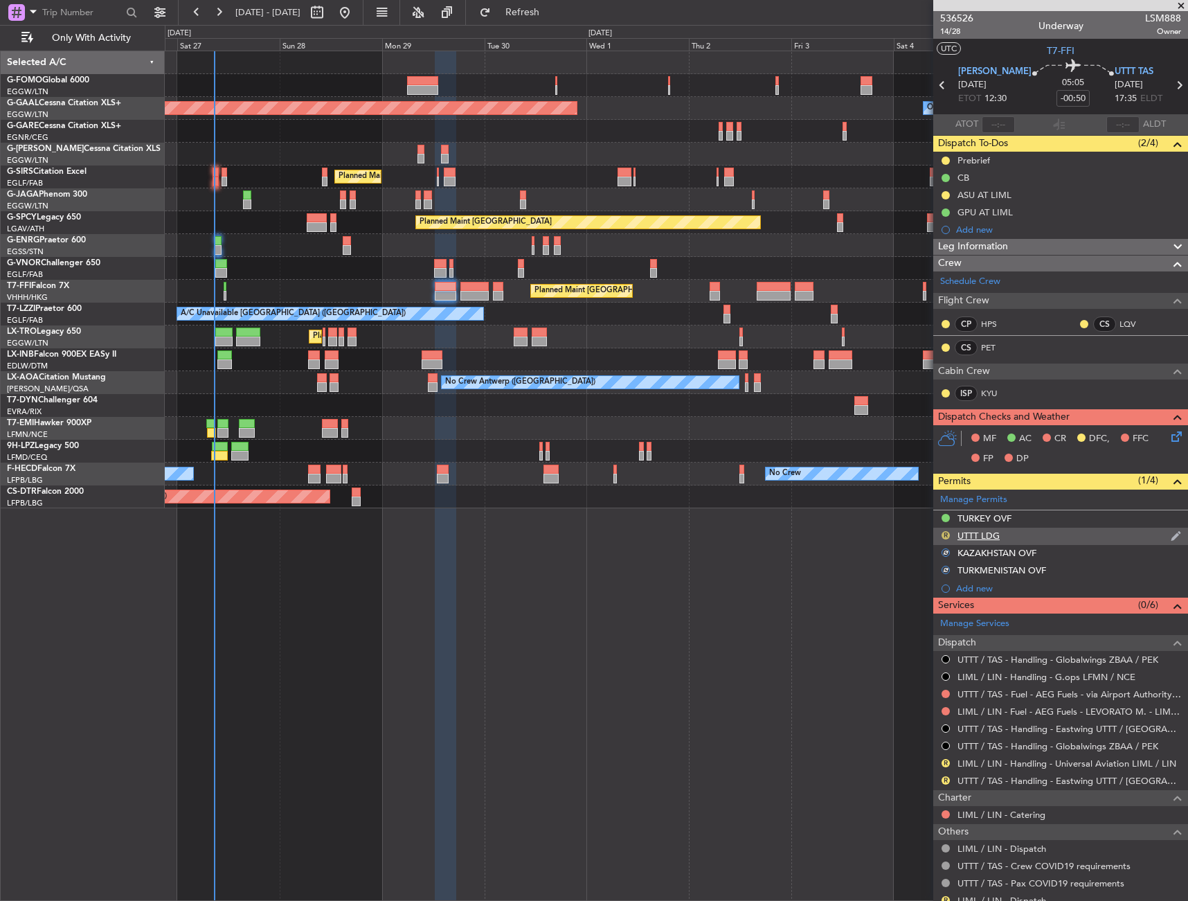
click at [947, 535] on button "R" at bounding box center [946, 535] width 8 height 8
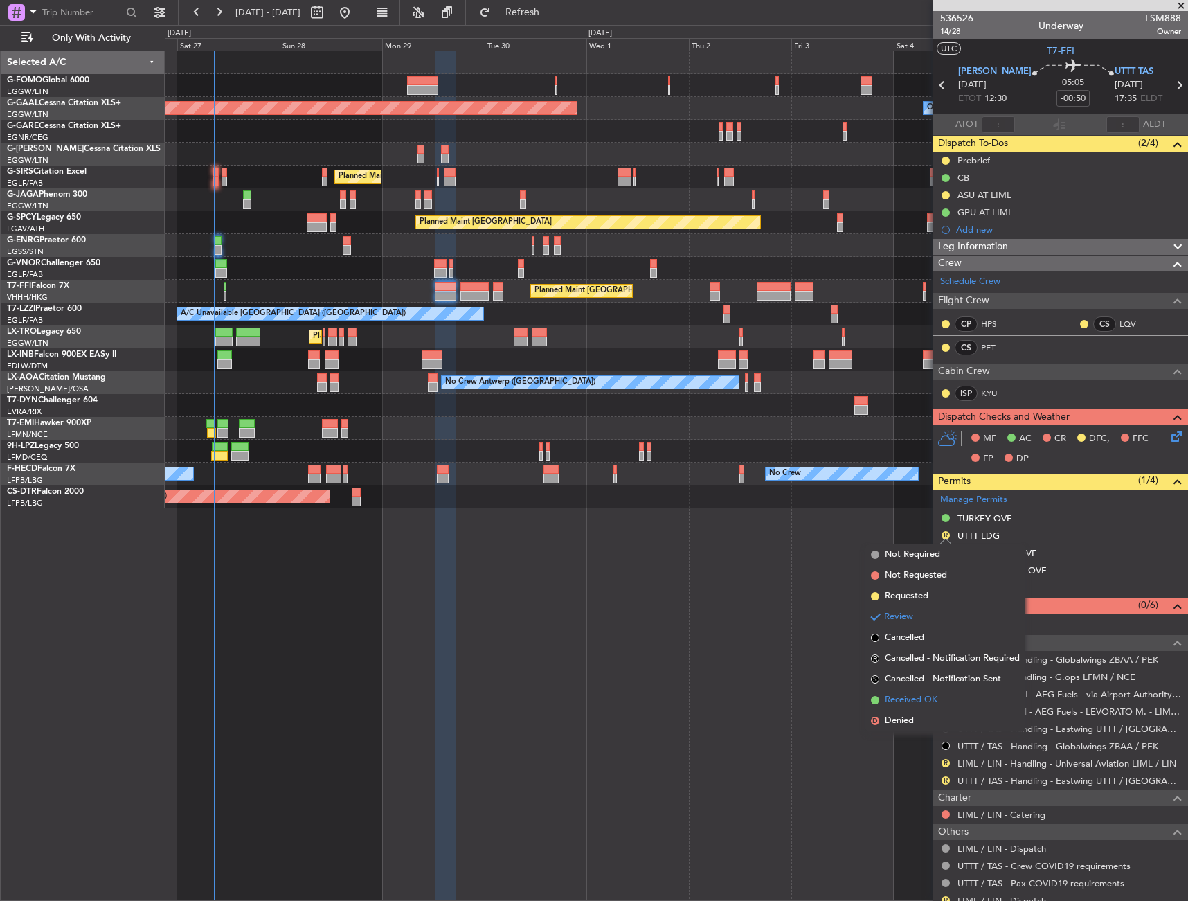
click at [917, 698] on span "Received OK" at bounding box center [911, 700] width 53 height 14
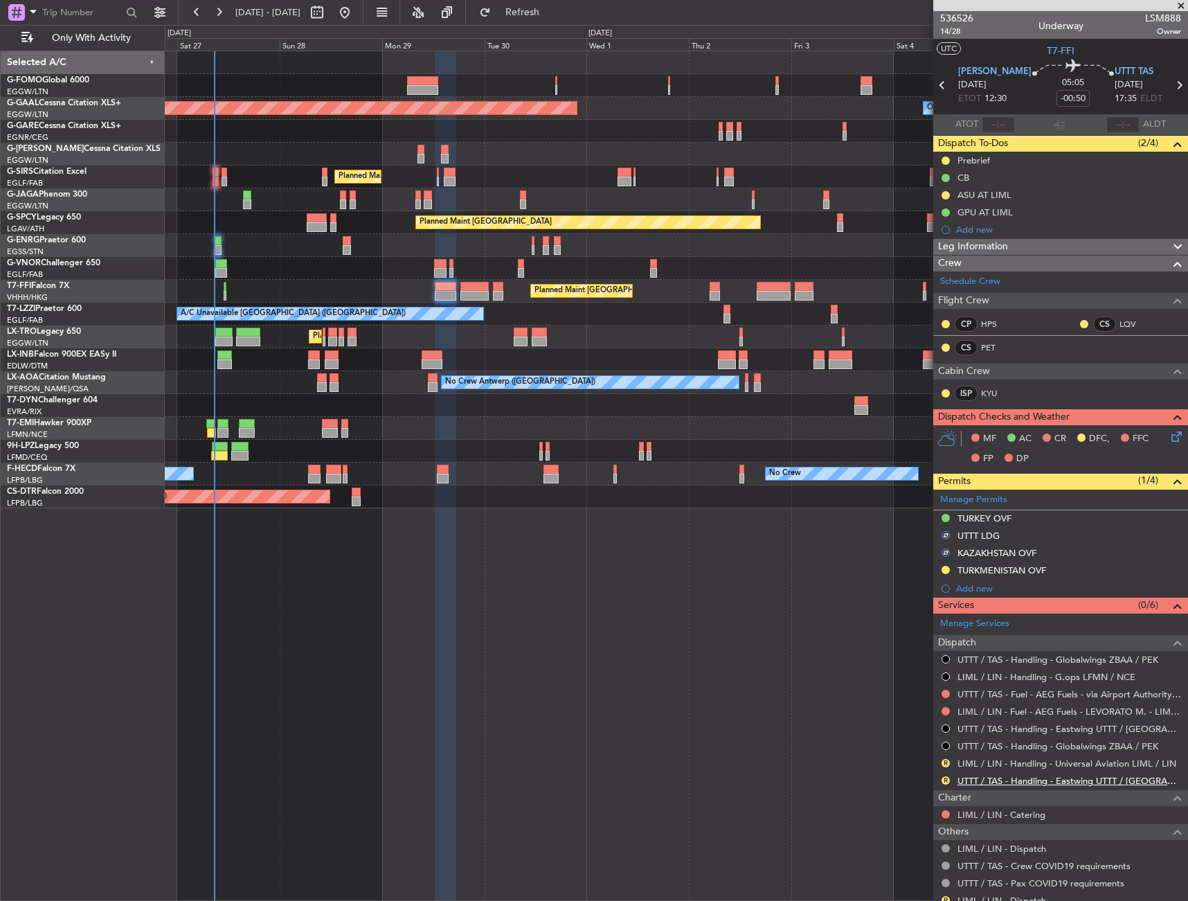
click at [1005, 782] on link "UTTT / TAS - Handling - Eastwing UTTT / [GEOGRAPHIC_DATA]" at bounding box center [1070, 781] width 224 height 12
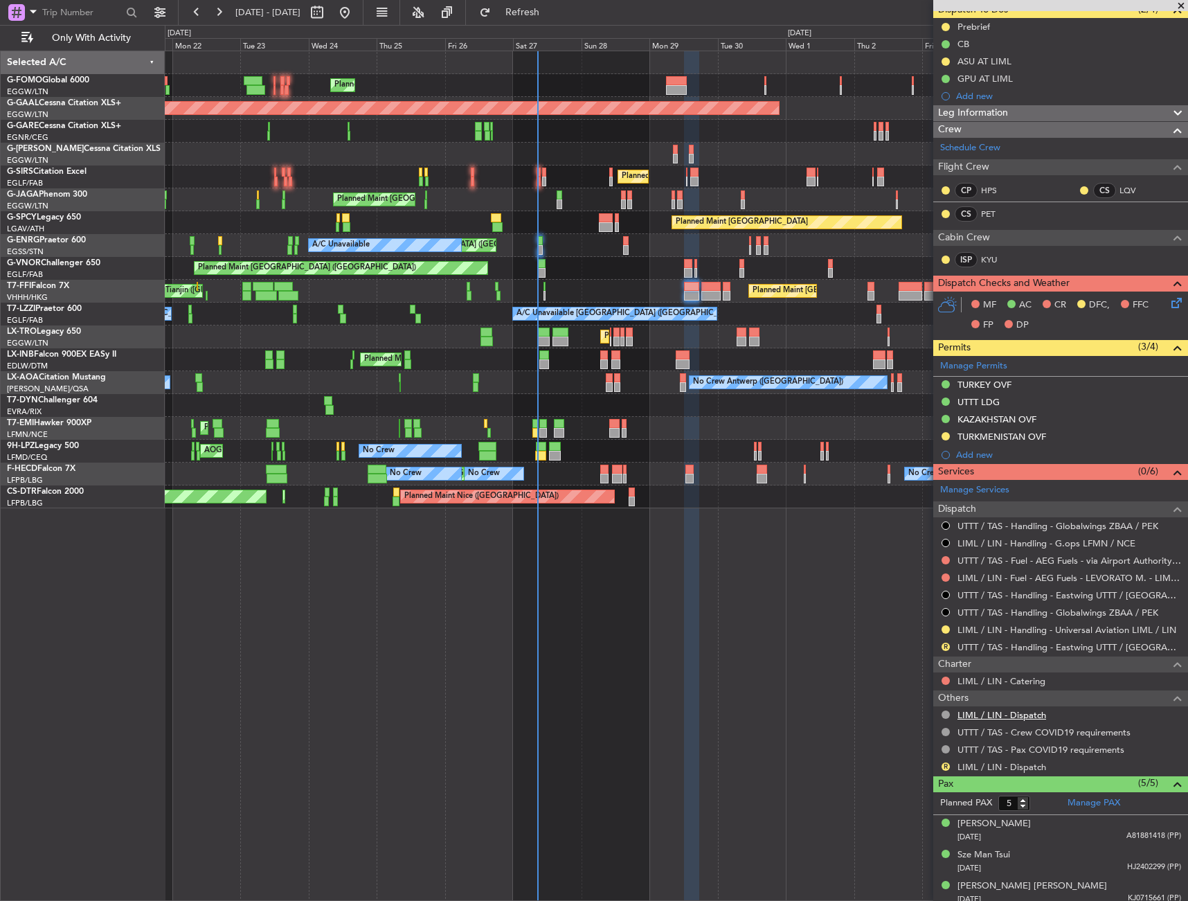
scroll to position [203, 0]
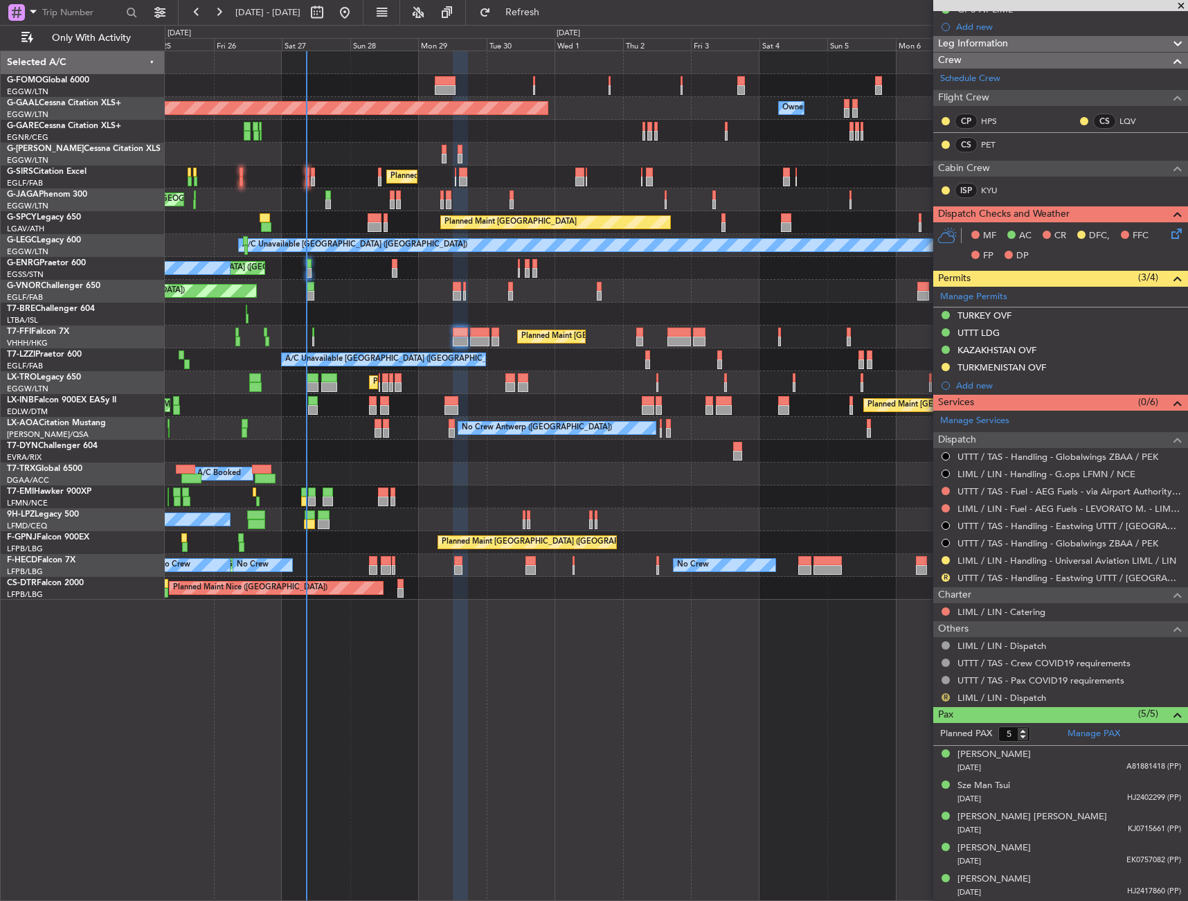
click at [945, 695] on button "R" at bounding box center [946, 697] width 8 height 8
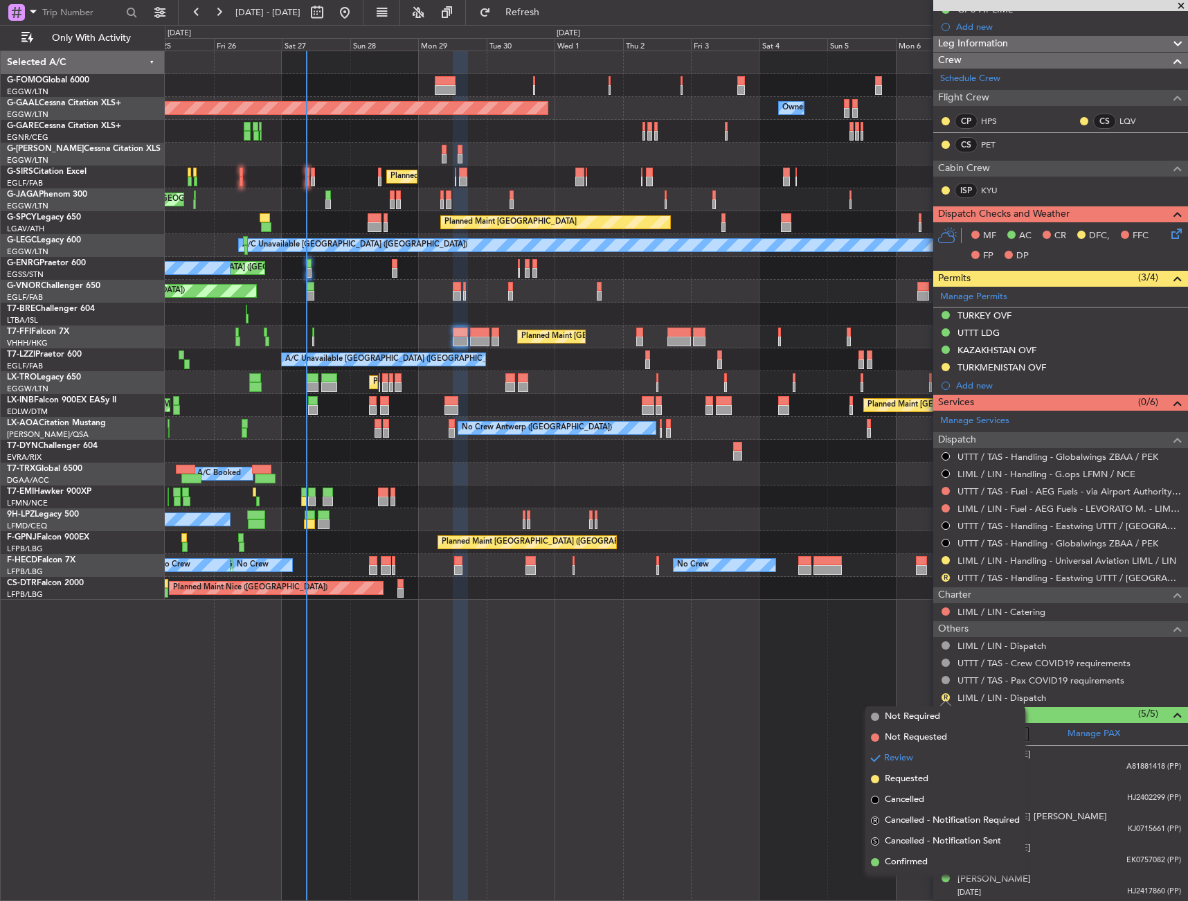
click at [901, 859] on span "Confirmed" at bounding box center [906, 862] width 43 height 14
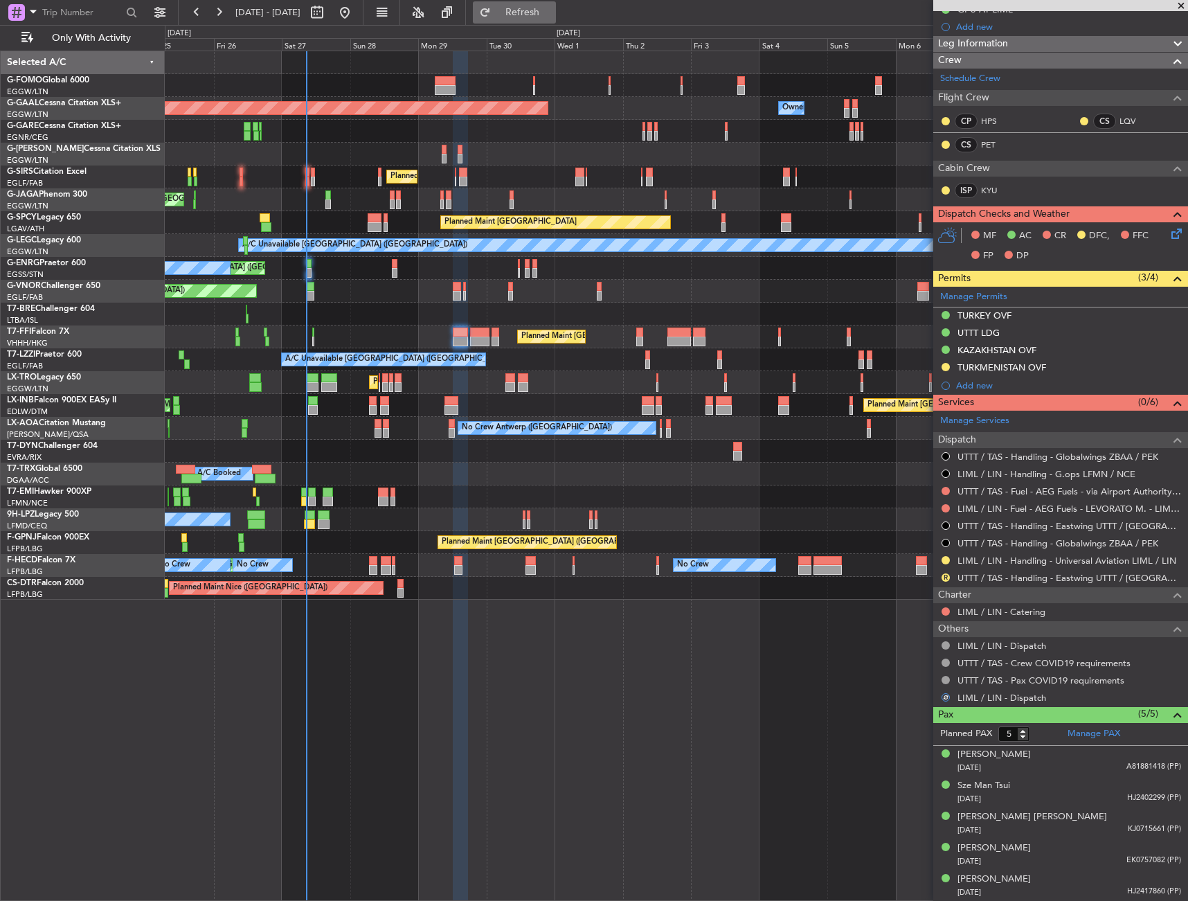
click at [552, 11] on span "Refresh" at bounding box center [523, 13] width 58 height 10
click at [1170, 234] on icon at bounding box center [1174, 231] width 11 height 11
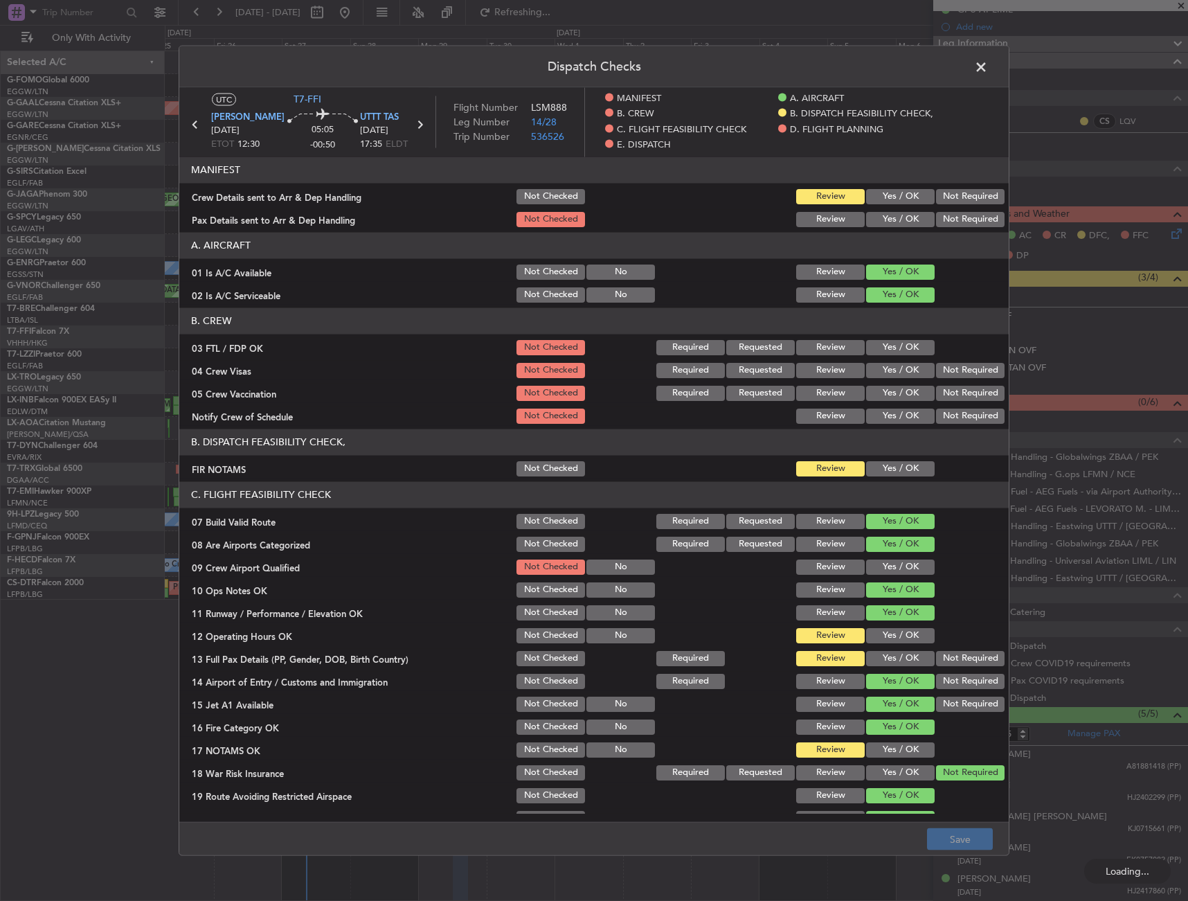
scroll to position [208, 0]
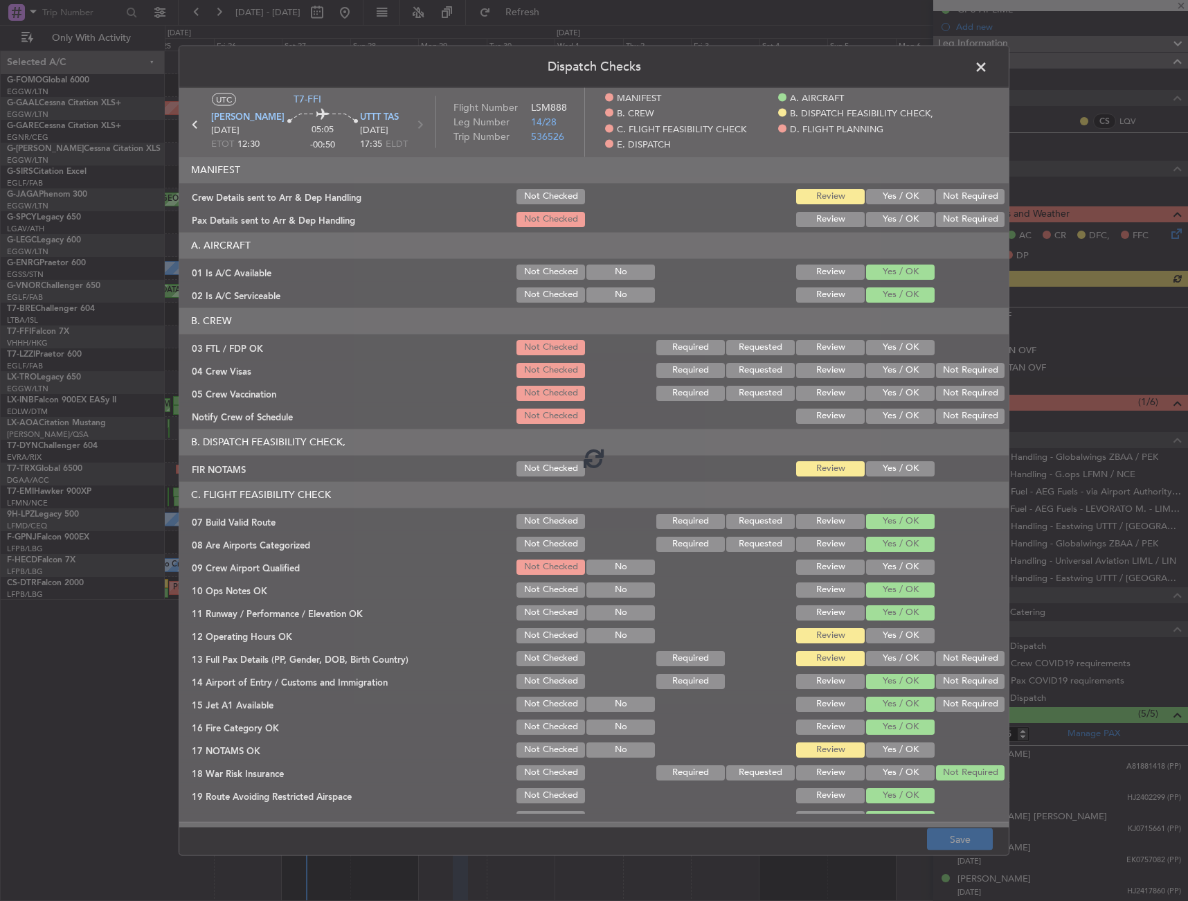
click at [875, 472] on div at bounding box center [594, 457] width 830 height 740
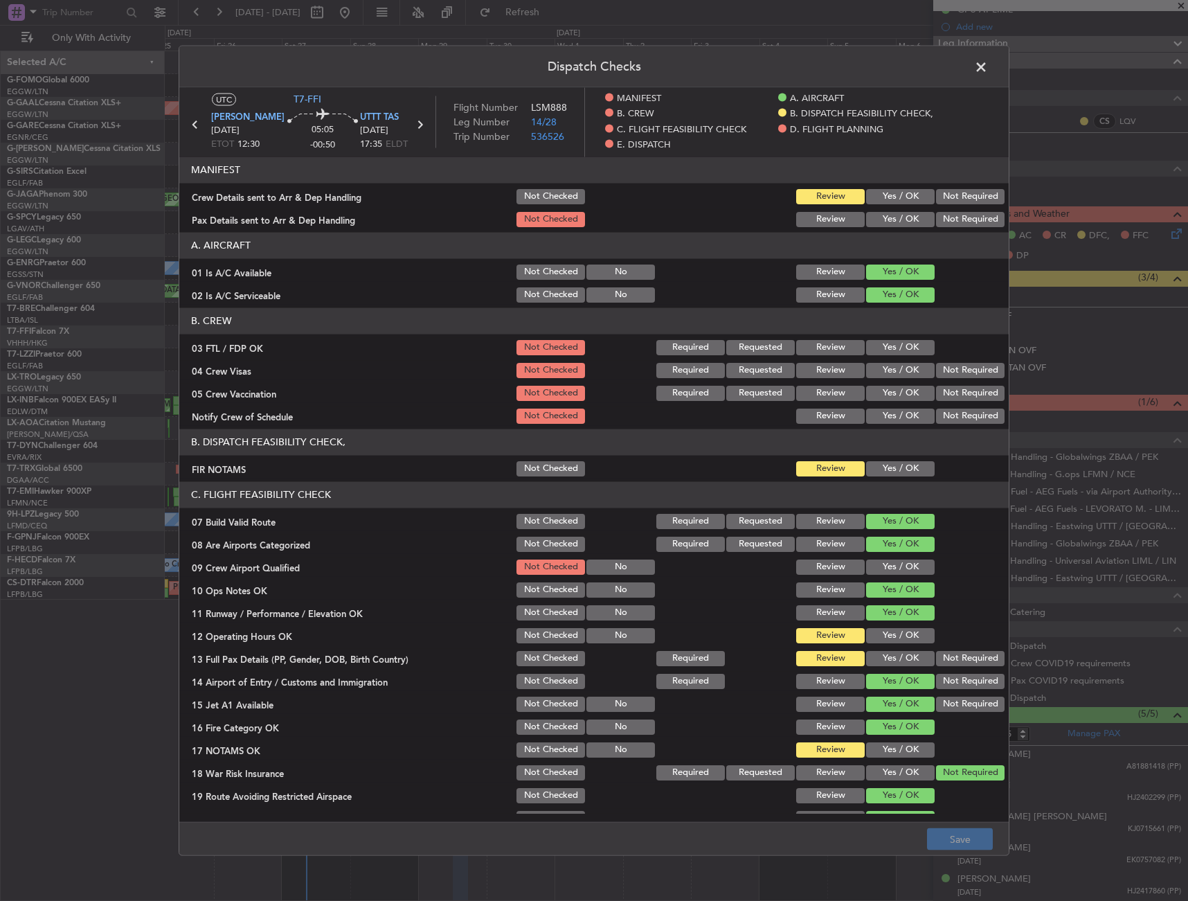
click at [878, 467] on button "Yes / OK" at bounding box center [900, 468] width 69 height 15
click at [877, 636] on button "Yes / OK" at bounding box center [900, 634] width 69 height 15
click at [877, 653] on button "Yes / OK" at bounding box center [900, 657] width 69 height 15
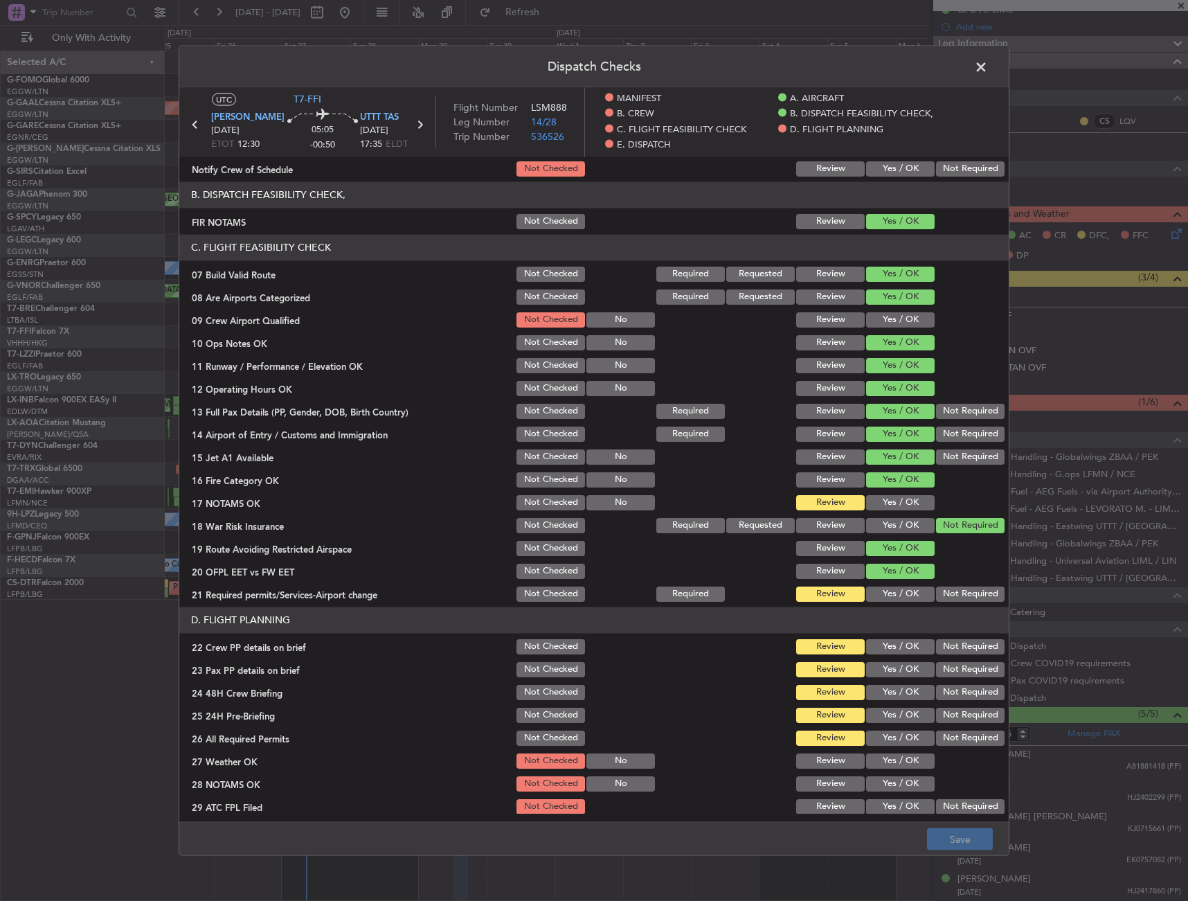
scroll to position [346, 0]
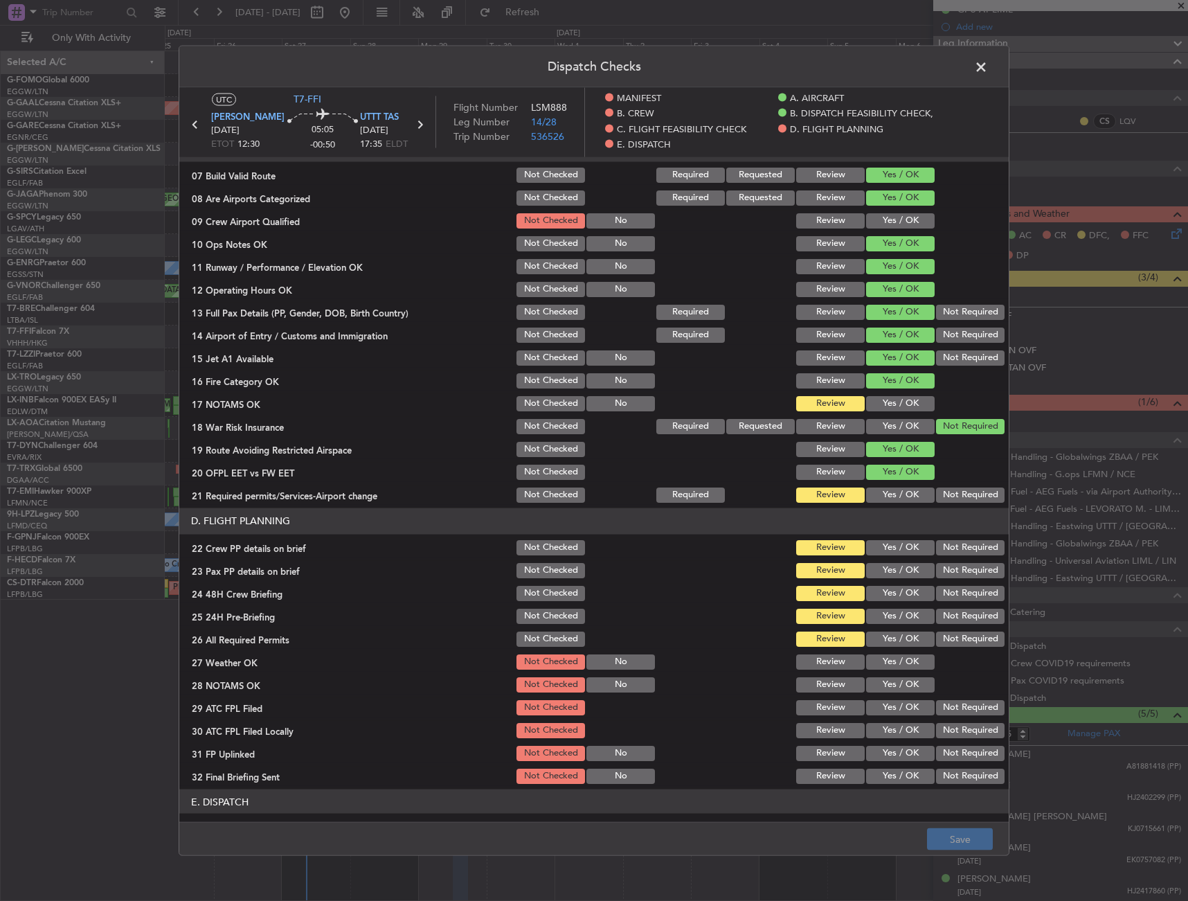
click at [883, 407] on button "Yes / OK" at bounding box center [900, 402] width 69 height 15
drag, startPoint x: 881, startPoint y: 539, endPoint x: 881, endPoint y: 526, distance: 13.2
click at [880, 539] on button "Yes / OK" at bounding box center [900, 546] width 69 height 15
click at [881, 499] on button "Yes / OK" at bounding box center [900, 494] width 69 height 15
click at [881, 580] on section "D. FLIGHT PLANNING 22 Crew PP details on brief Not Checked Review Yes / OK Not …" at bounding box center [594, 647] width 830 height 278
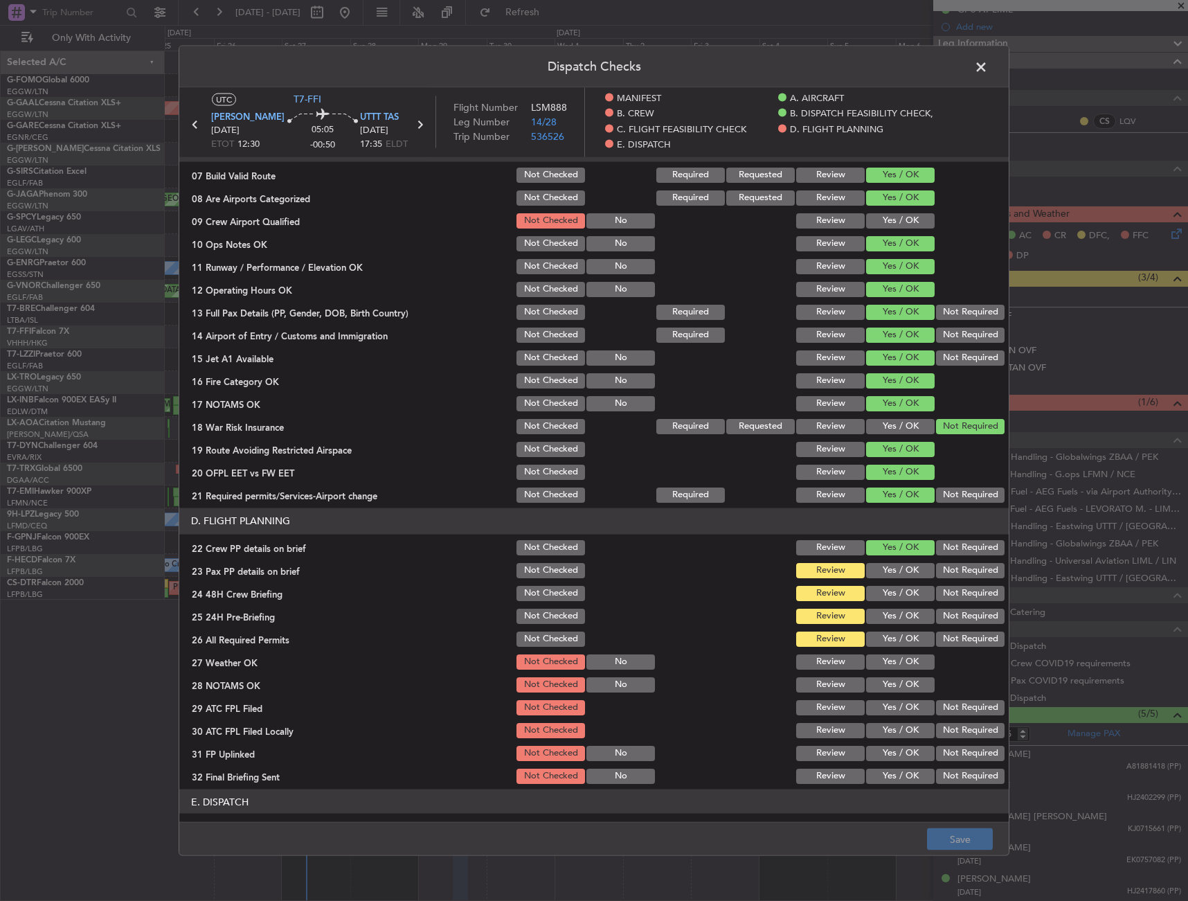
click at [886, 559] on section "D. FLIGHT PLANNING 22 Crew PP details on brief Not Checked Review Yes / OK Not …" at bounding box center [594, 647] width 830 height 278
drag, startPoint x: 886, startPoint y: 559, endPoint x: 885, endPoint y: 587, distance: 27.7
click at [886, 567] on button "Yes / OK" at bounding box center [900, 569] width 69 height 15
click at [886, 591] on button "Yes / OK" at bounding box center [900, 592] width 69 height 15
click at [887, 609] on button "Yes / OK" at bounding box center [900, 615] width 69 height 15
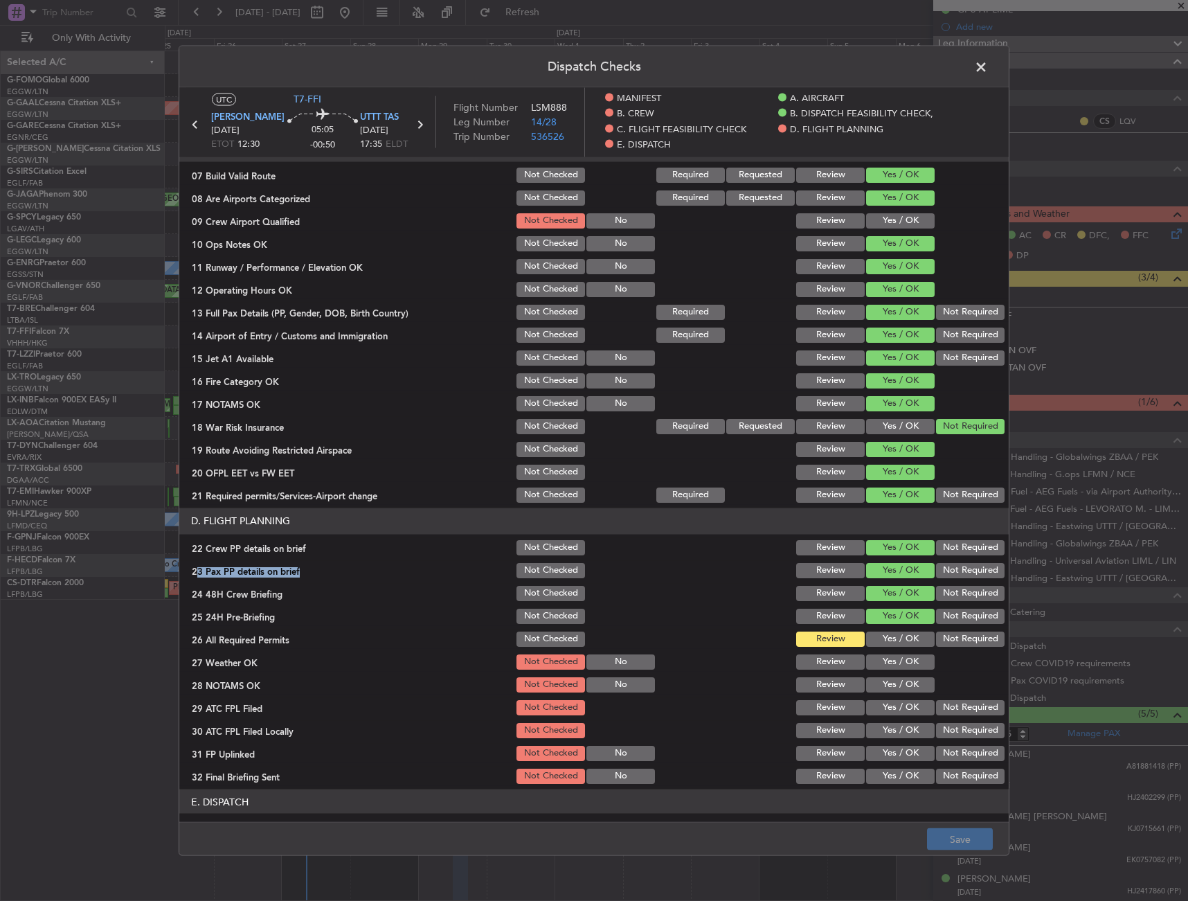
click at [945, 632] on button "Not Required" at bounding box center [970, 638] width 69 height 15
click at [552, 645] on button "Not Checked" at bounding box center [551, 638] width 69 height 15
click at [947, 840] on footer "Save" at bounding box center [594, 838] width 830 height 33
click at [704, 447] on div at bounding box center [689, 448] width 70 height 19
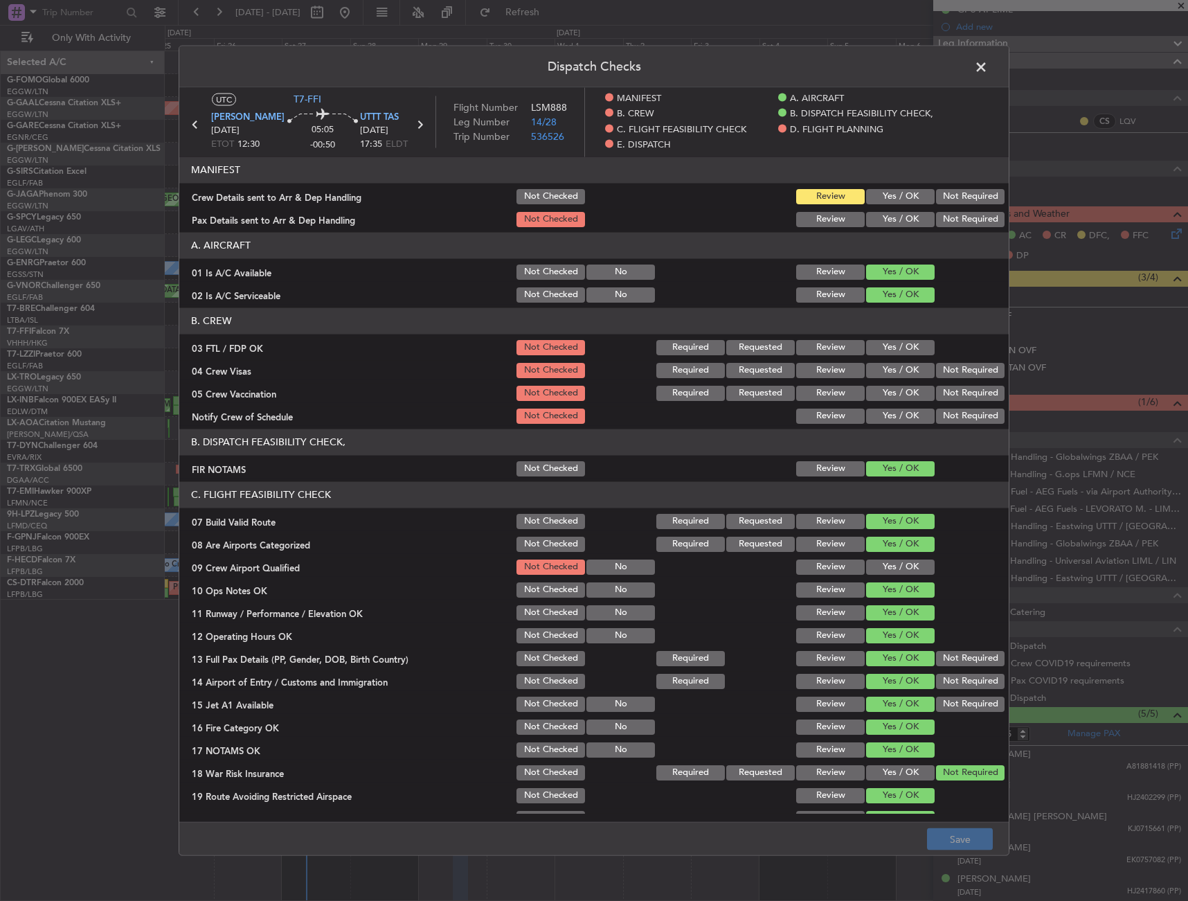
scroll to position [139, 0]
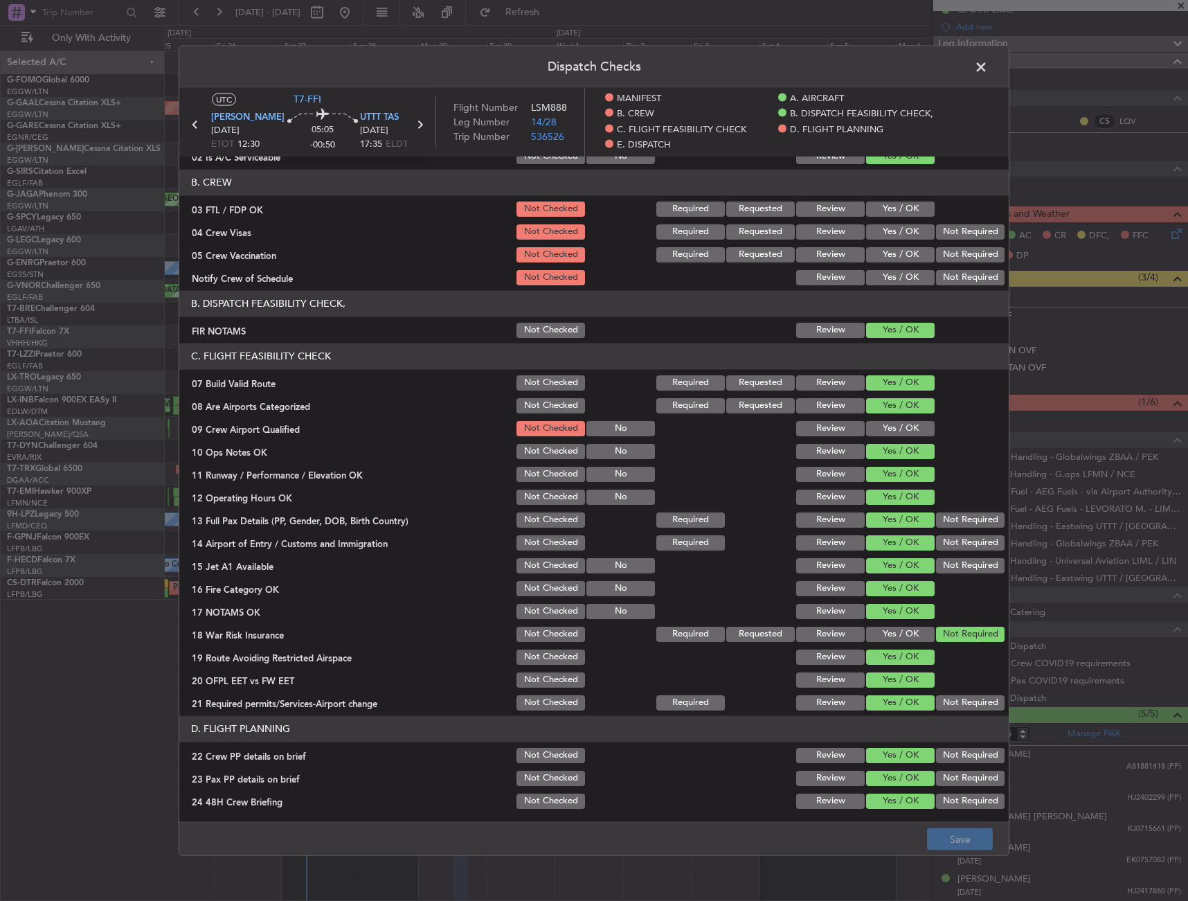
click at [895, 630] on button "Yes / OK" at bounding box center [900, 633] width 69 height 15
click at [936, 627] on button "Not Required" at bounding box center [970, 633] width 69 height 15
click at [945, 855] on footer "Save" at bounding box center [594, 838] width 830 height 33
click at [977, 54] on header "Dispatch Checks" at bounding box center [594, 67] width 830 height 42
click at [988, 70] on span at bounding box center [988, 70] width 0 height 28
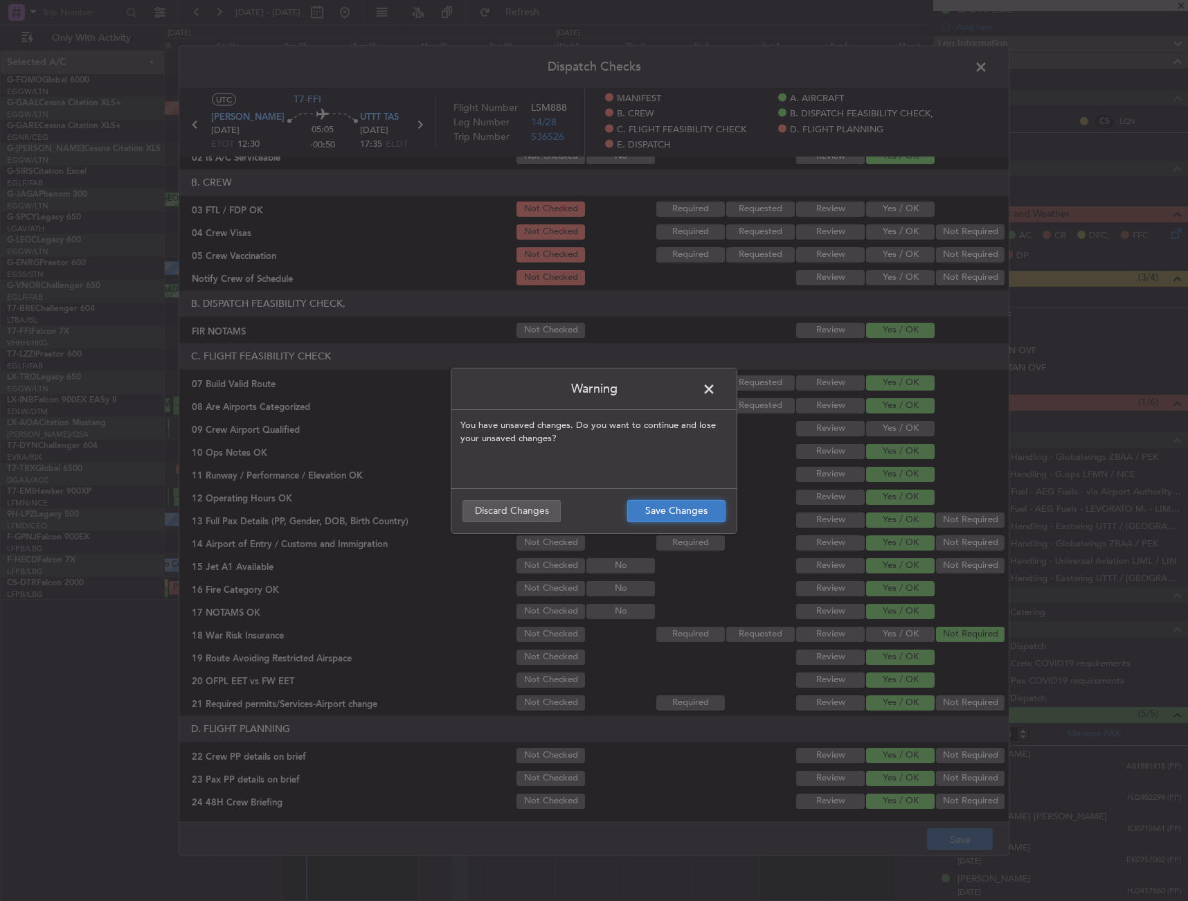
click at [661, 514] on button "Save Changes" at bounding box center [676, 511] width 98 height 22
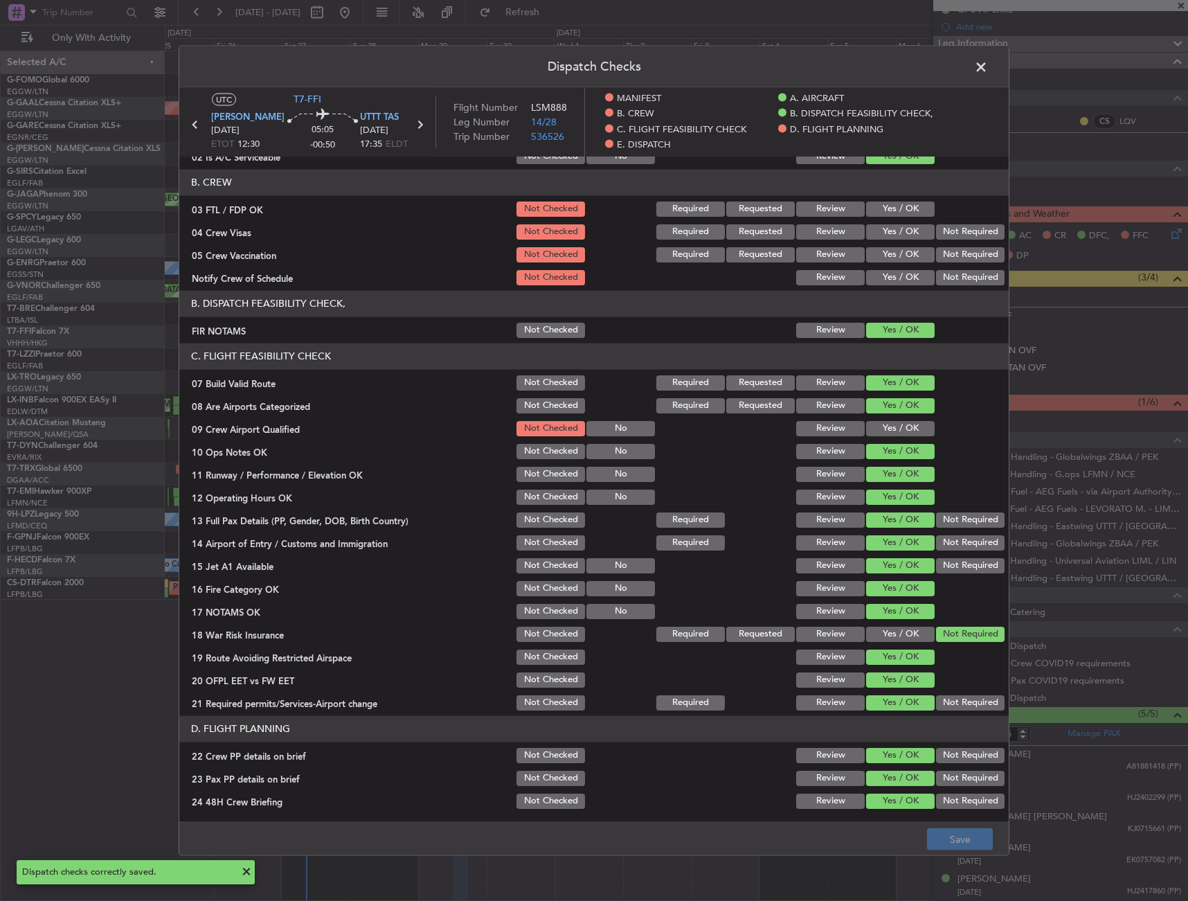
click at [988, 61] on span at bounding box center [988, 70] width 0 height 28
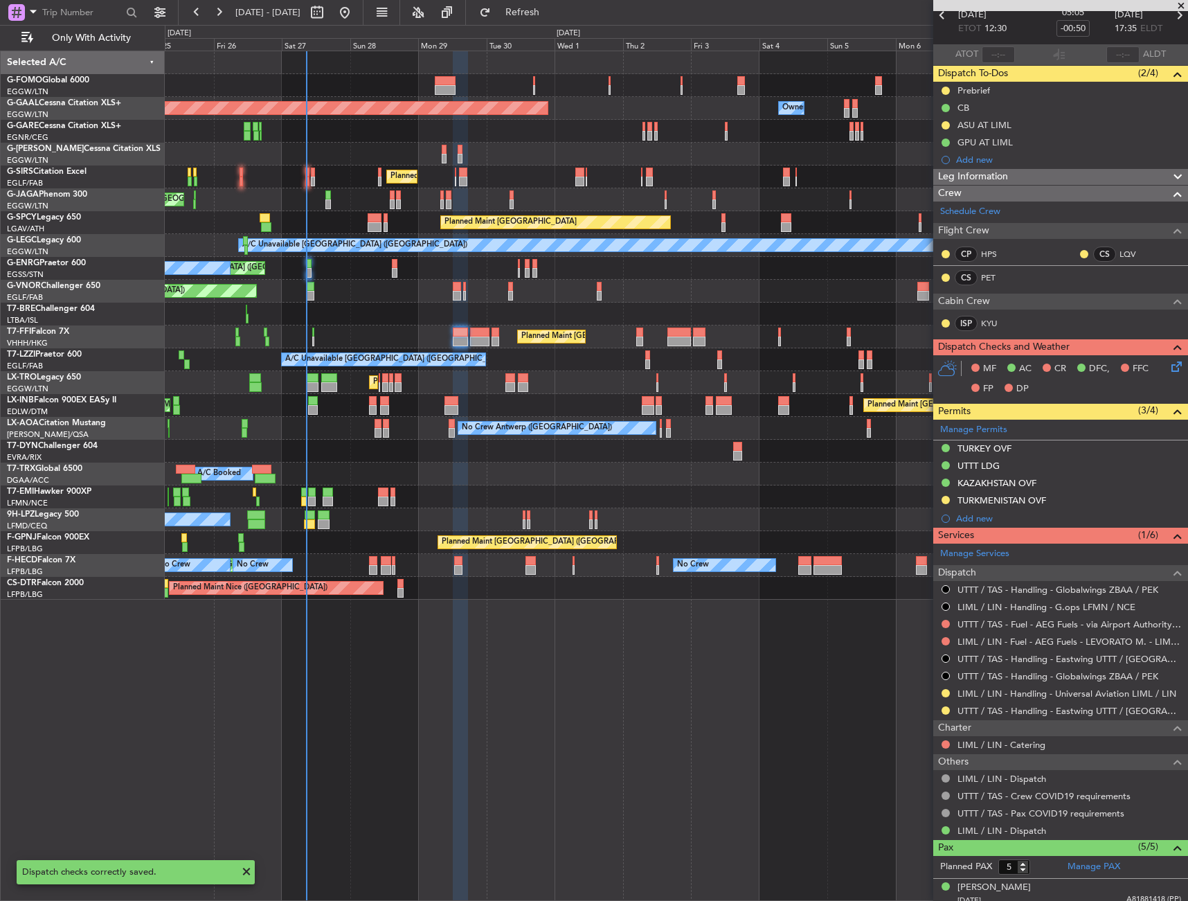
scroll to position [0, 0]
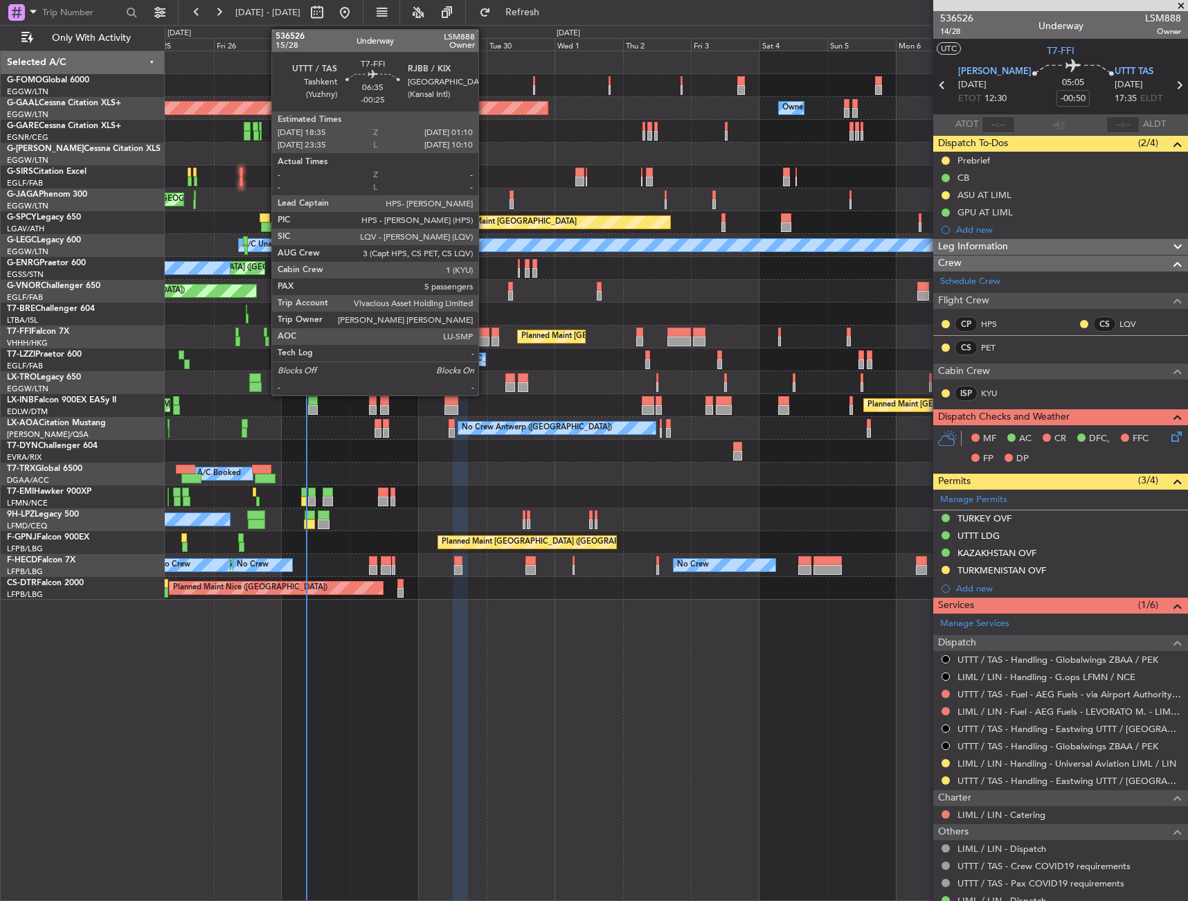
click at [485, 329] on div at bounding box center [479, 333] width 19 height 10
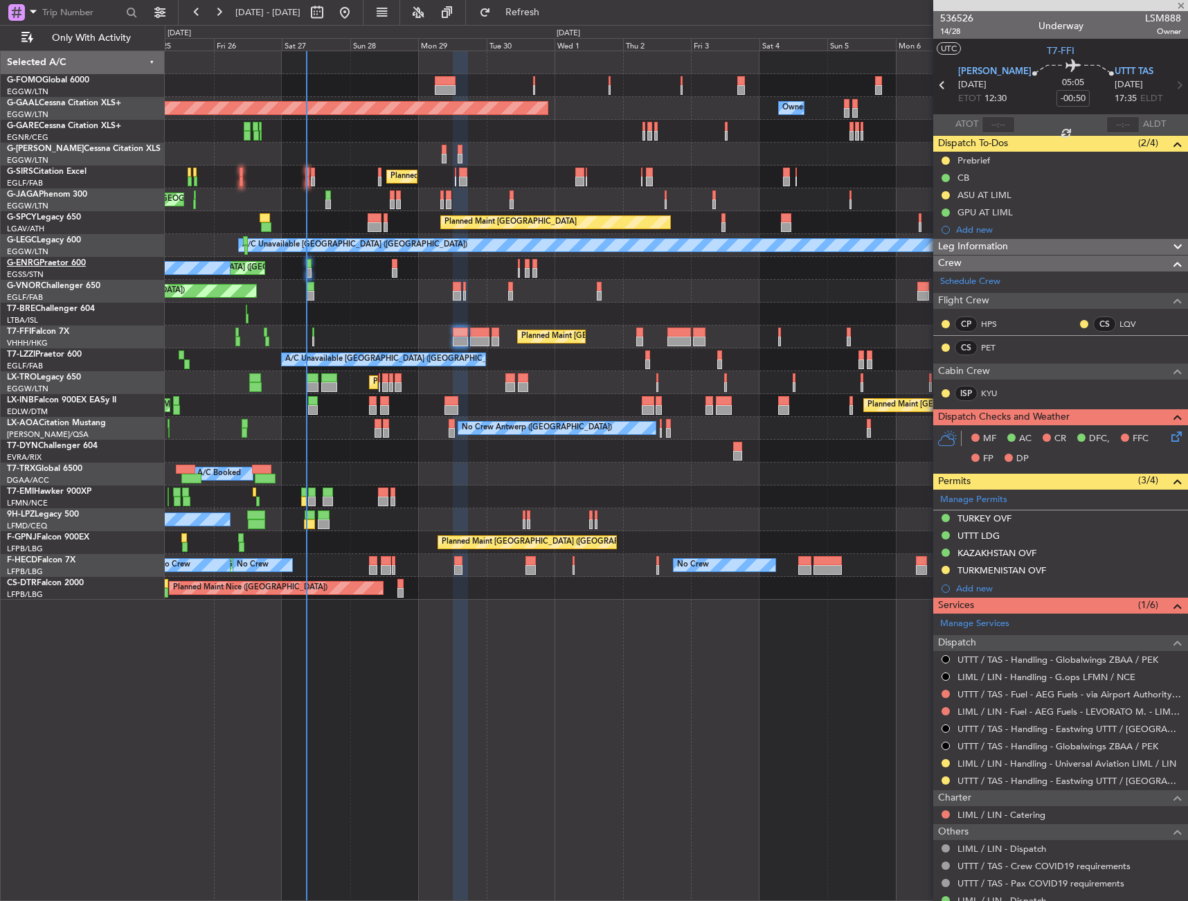
type input "-00:25"
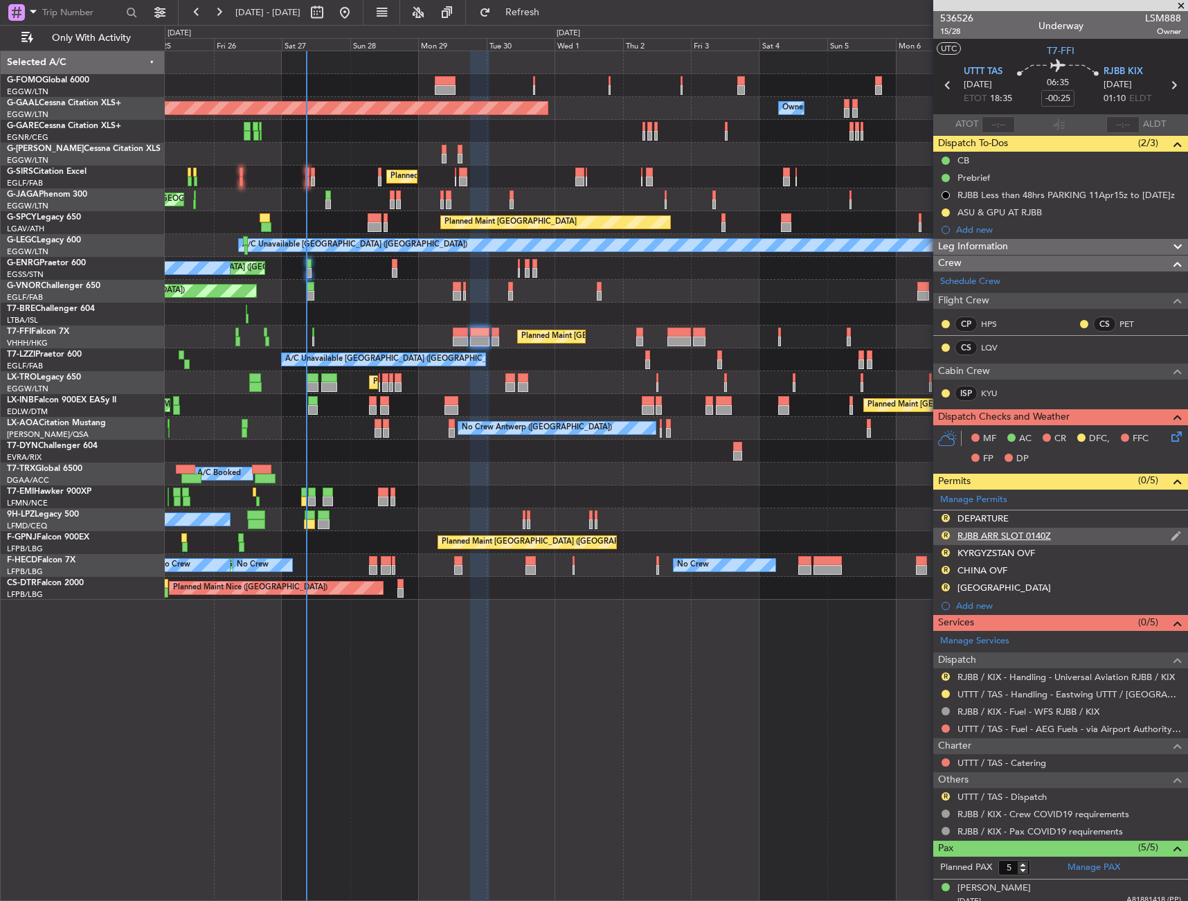
click at [1064, 537] on div "R RJBB ARR SLOT 0140Z" at bounding box center [1061, 536] width 255 height 17
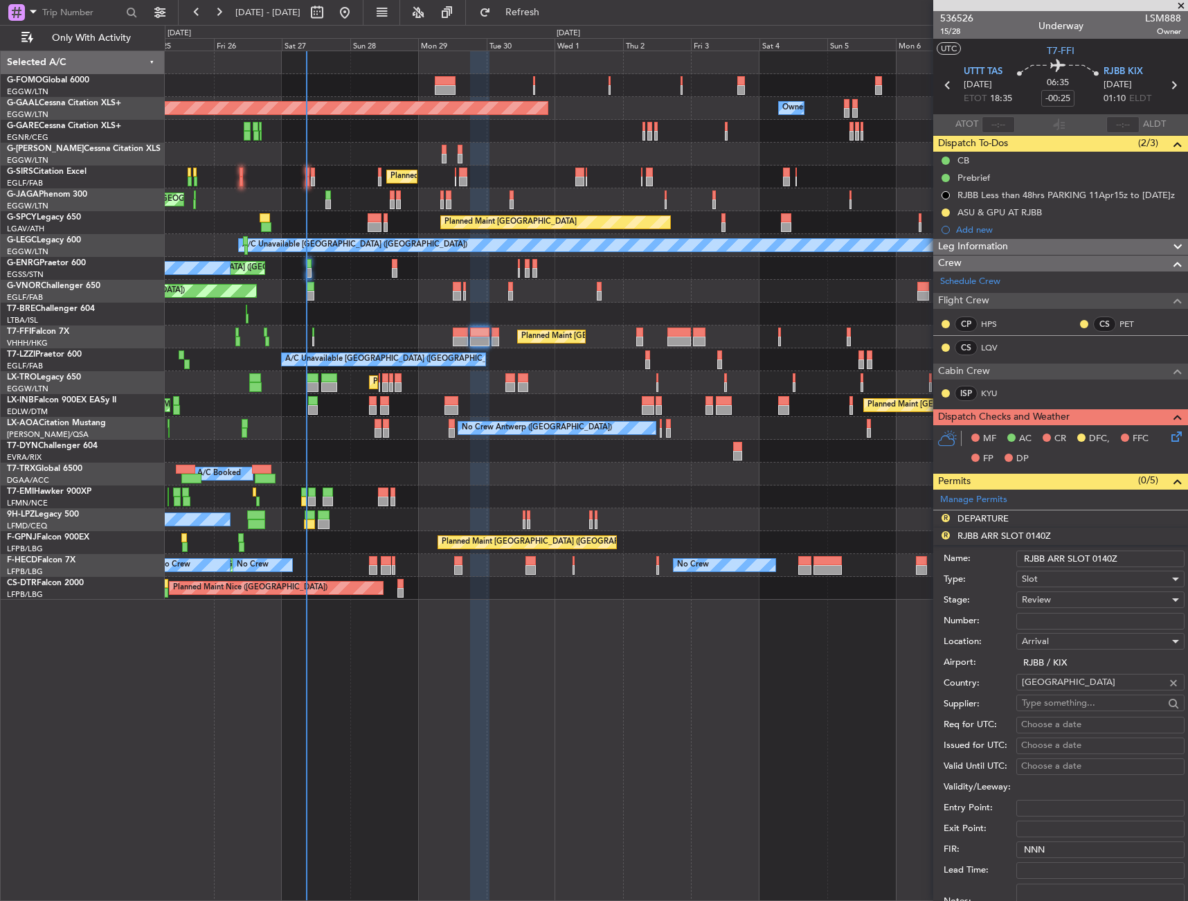
click at [1109, 560] on input "RJBB ARR SLOT 0140Z" at bounding box center [1101, 559] width 168 height 17
type input "RJBB ARR SLOT 0110Z"
click at [1066, 595] on div "Review" at bounding box center [1096, 599] width 148 height 21
click at [1060, 690] on span "Requested" at bounding box center [1095, 690] width 145 height 21
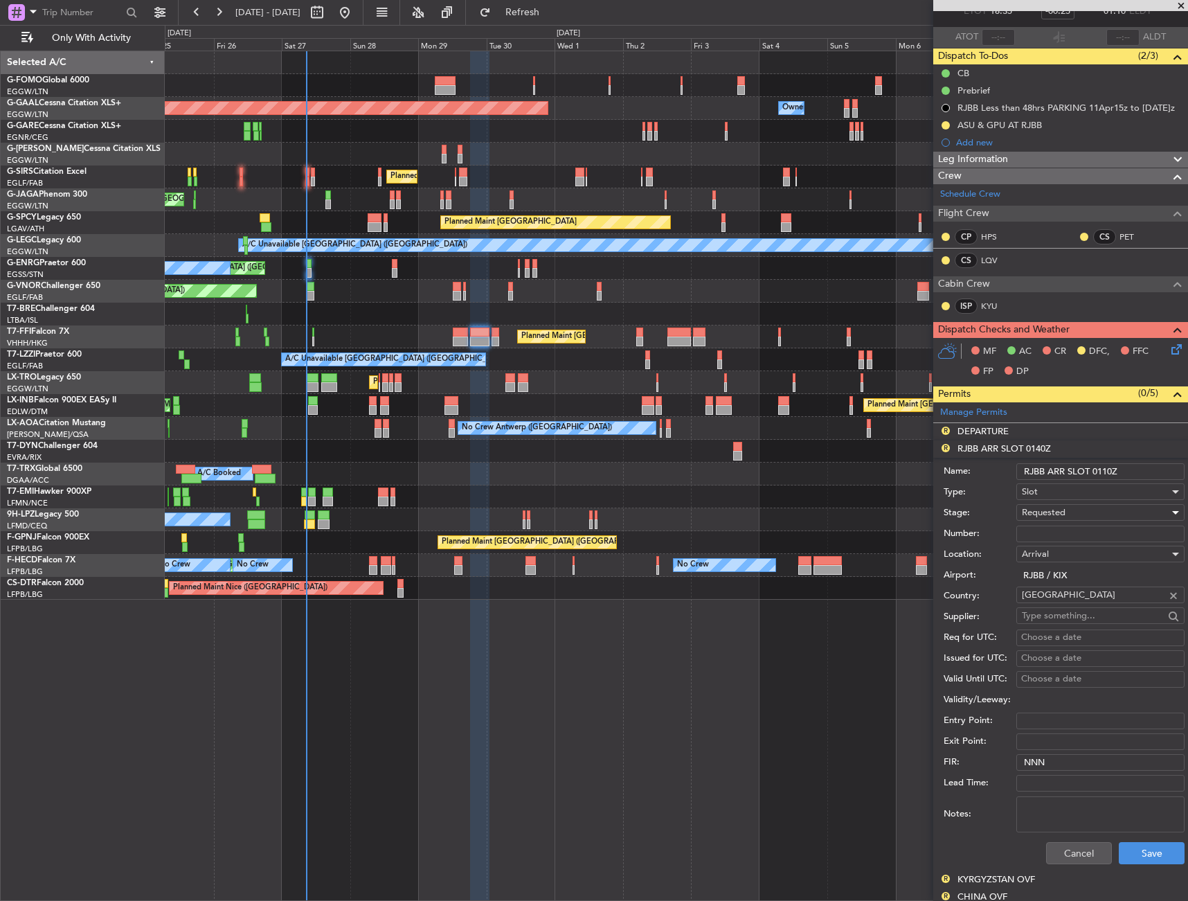
scroll to position [139, 0]
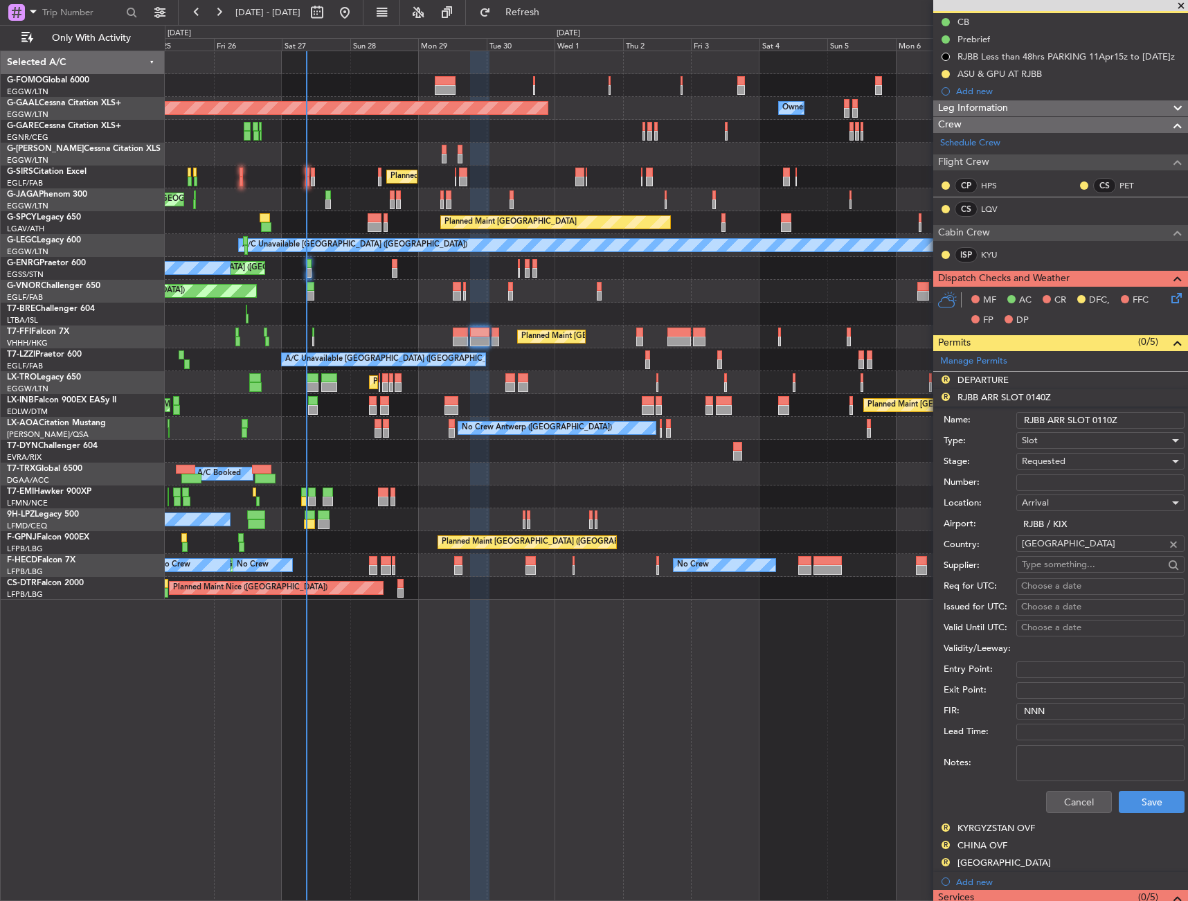
click at [1155, 813] on div "Cancel Save" at bounding box center [1064, 802] width 241 height 36
click at [1153, 805] on button "Save" at bounding box center [1152, 802] width 66 height 22
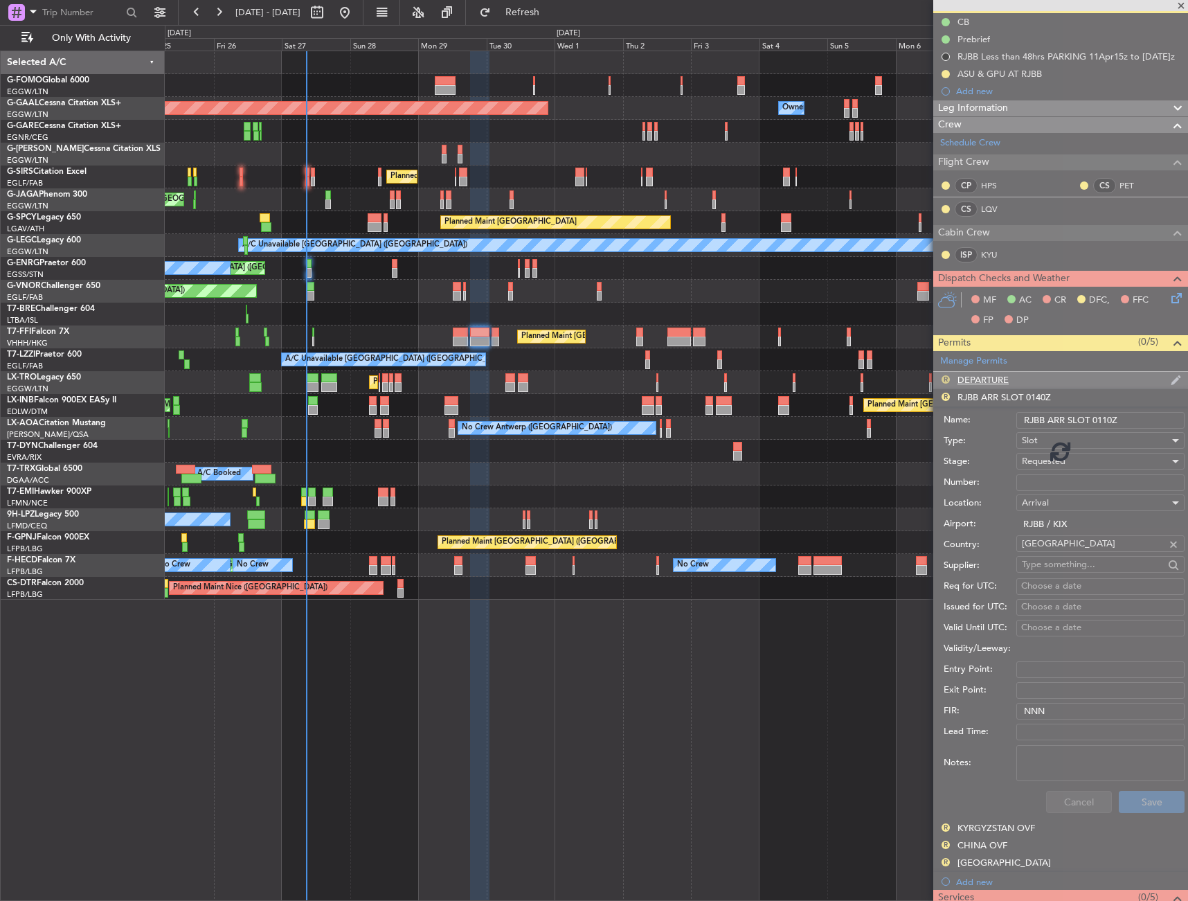
scroll to position [134, 0]
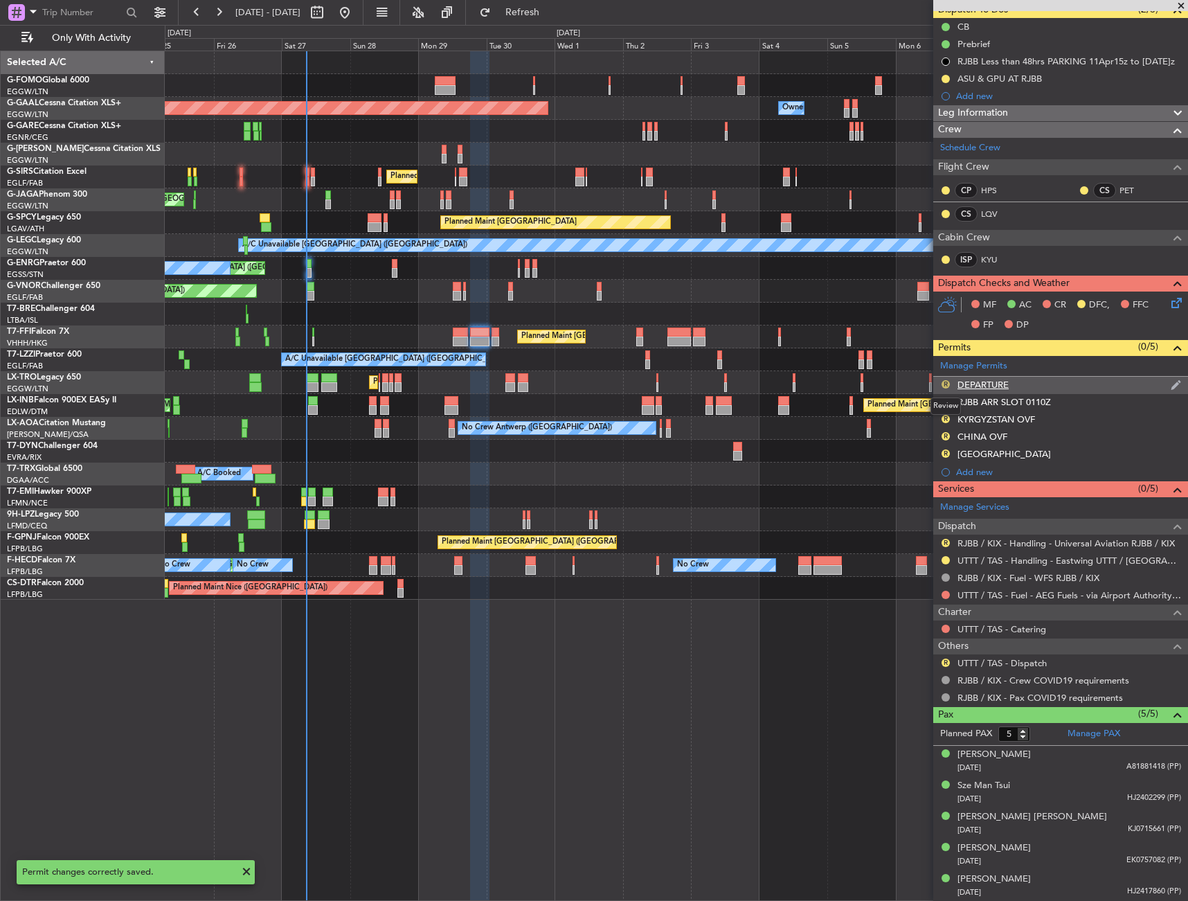
click at [945, 385] on button "R" at bounding box center [946, 384] width 8 height 8
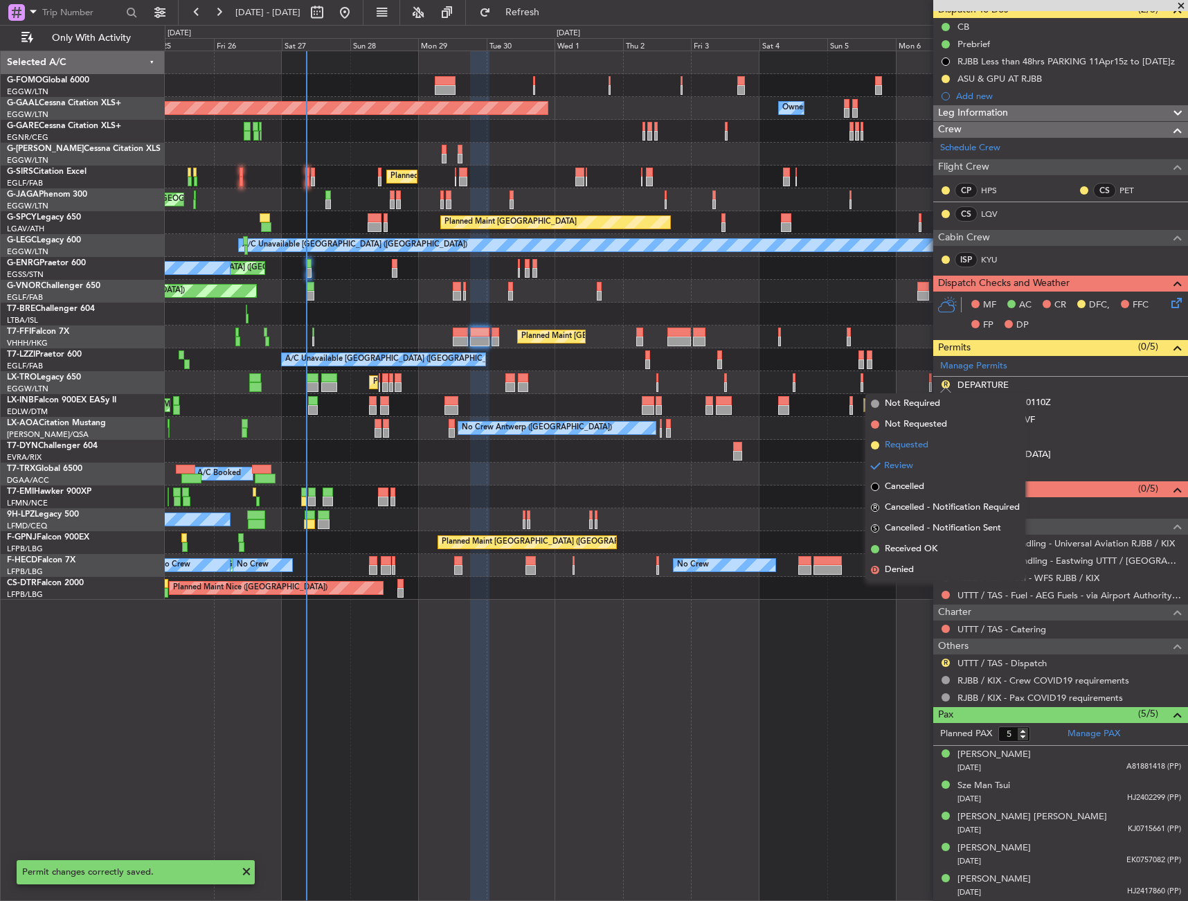
click at [933, 442] on li "Requested" at bounding box center [946, 445] width 160 height 21
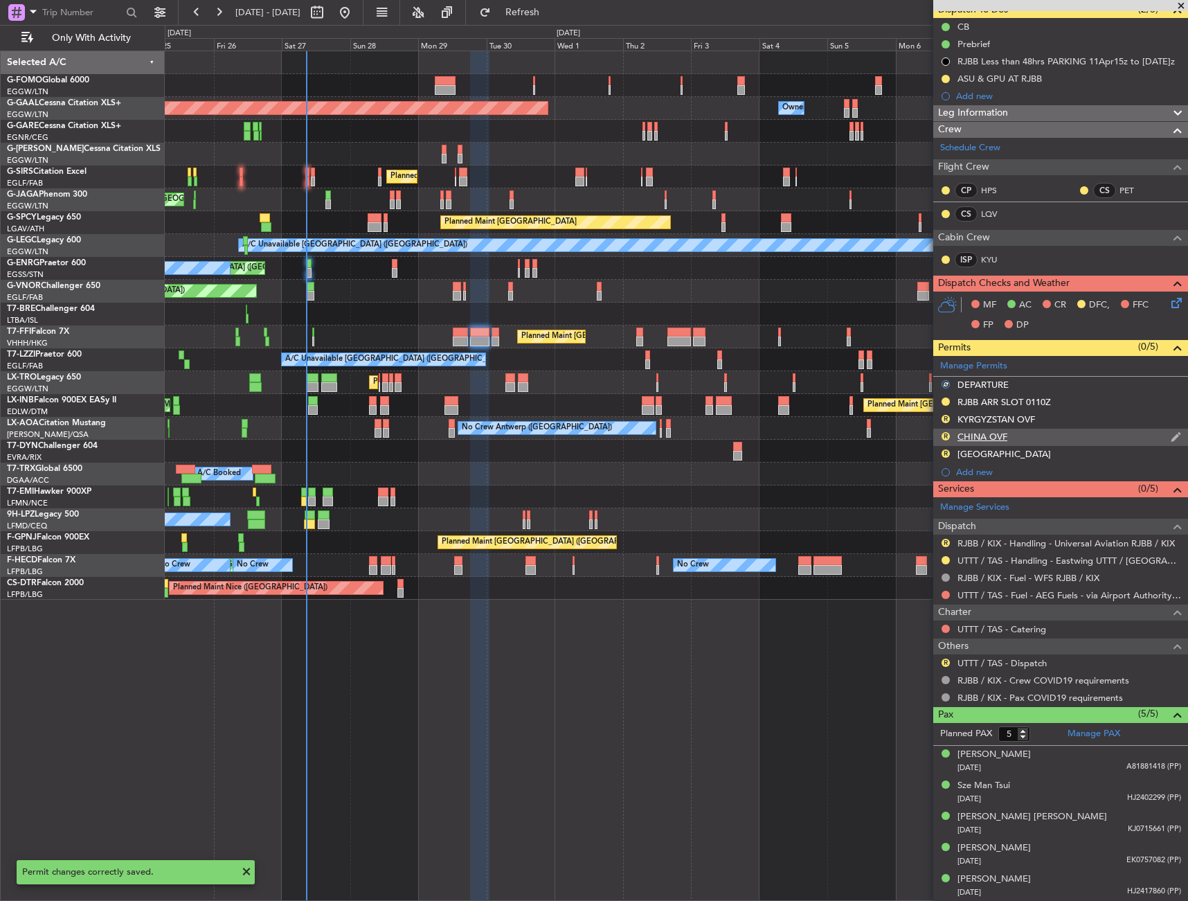
click at [975, 438] on div "CHINA OVF" at bounding box center [983, 437] width 50 height 12
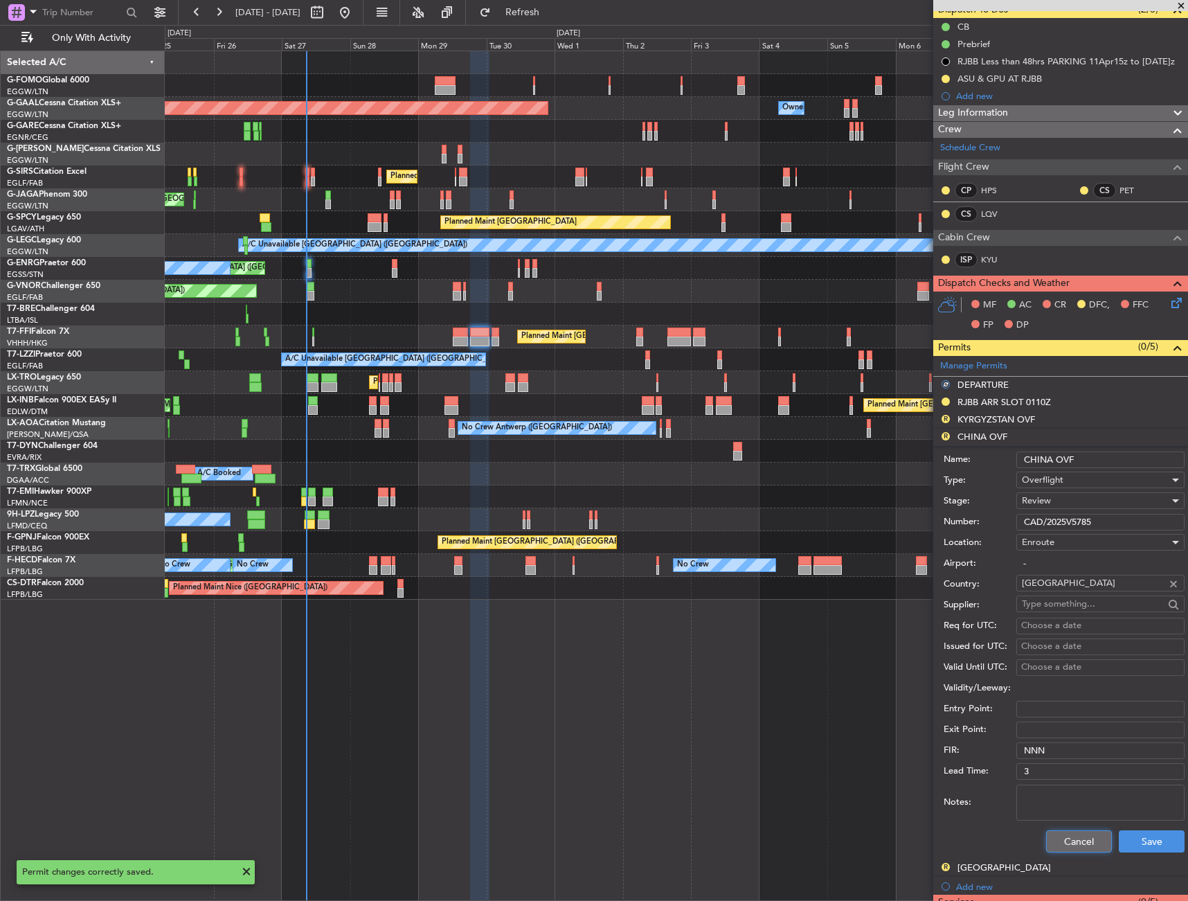
click at [1094, 848] on button "Cancel" at bounding box center [1079, 841] width 66 height 22
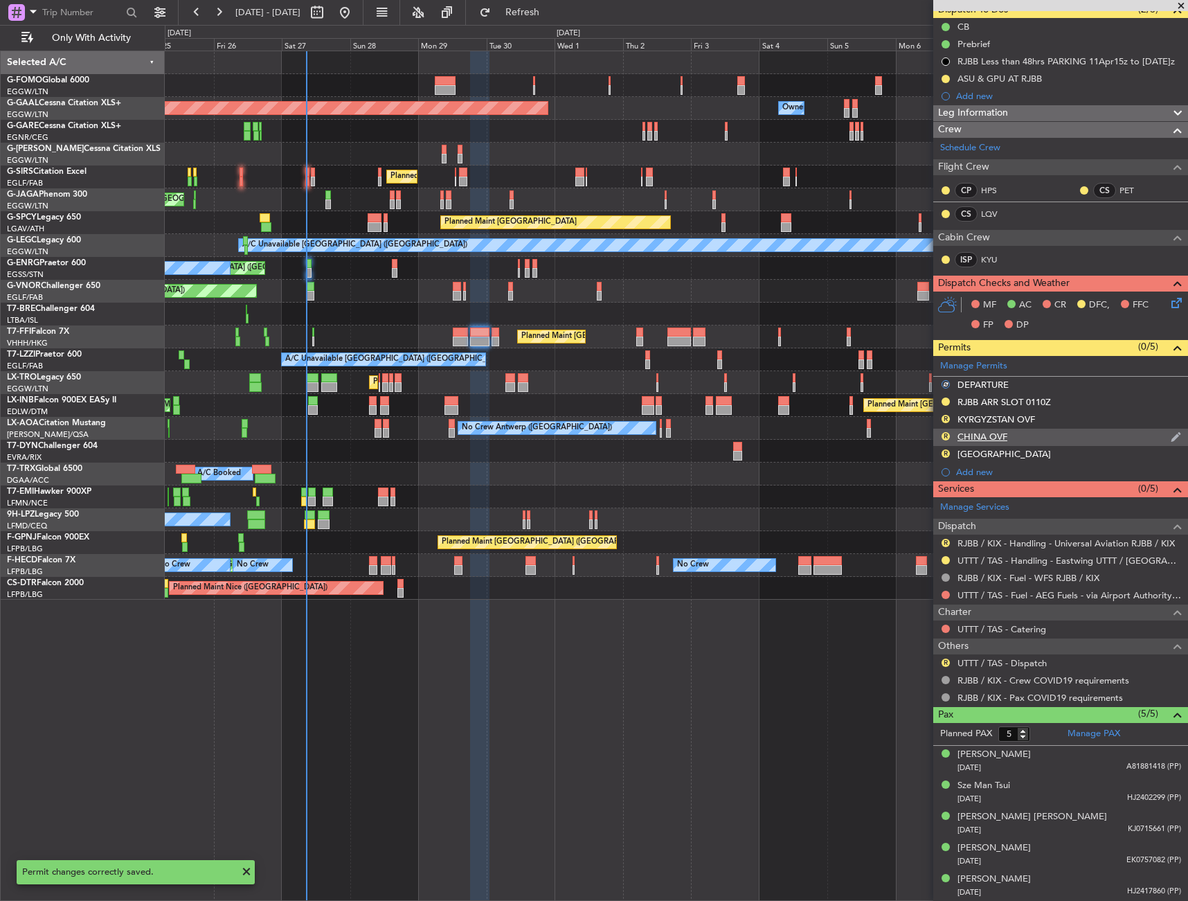
click at [942, 432] on div "R" at bounding box center [945, 436] width 11 height 11
click at [947, 434] on button "R" at bounding box center [946, 436] width 8 height 8
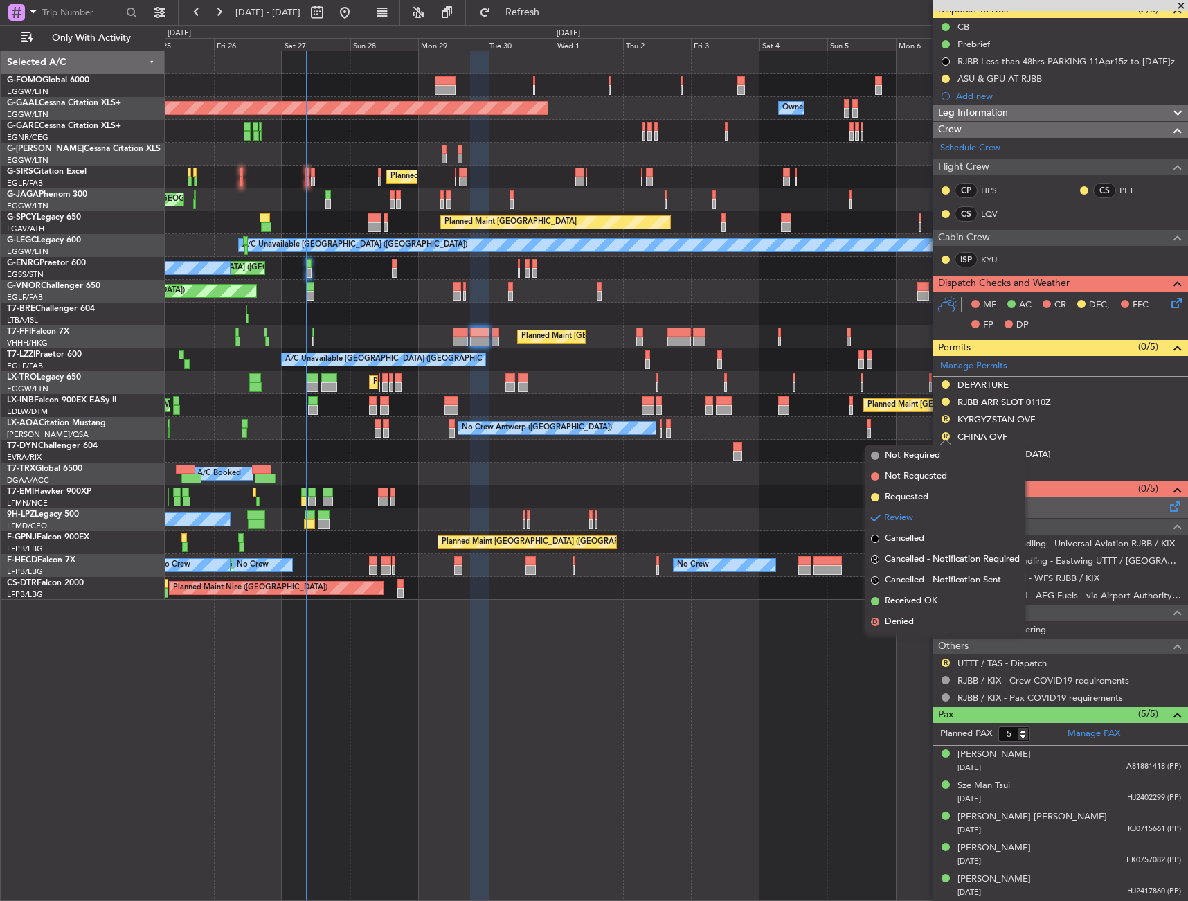
drag, startPoint x: 923, startPoint y: 607, endPoint x: 971, endPoint y: 503, distance: 114.3
click at [922, 606] on span "Received OK" at bounding box center [911, 601] width 53 height 14
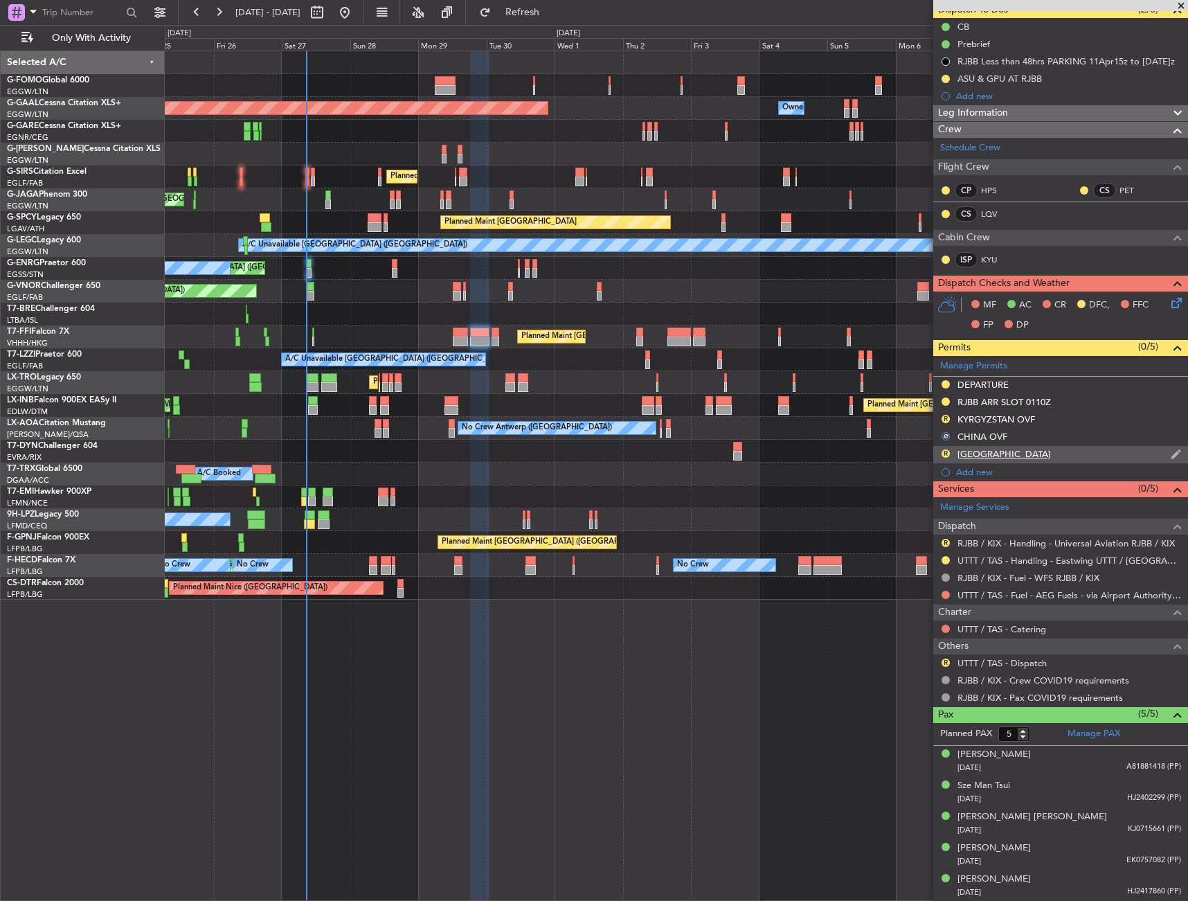
click at [1003, 452] on div "SOUTH KOREA" at bounding box center [1004, 454] width 93 height 12
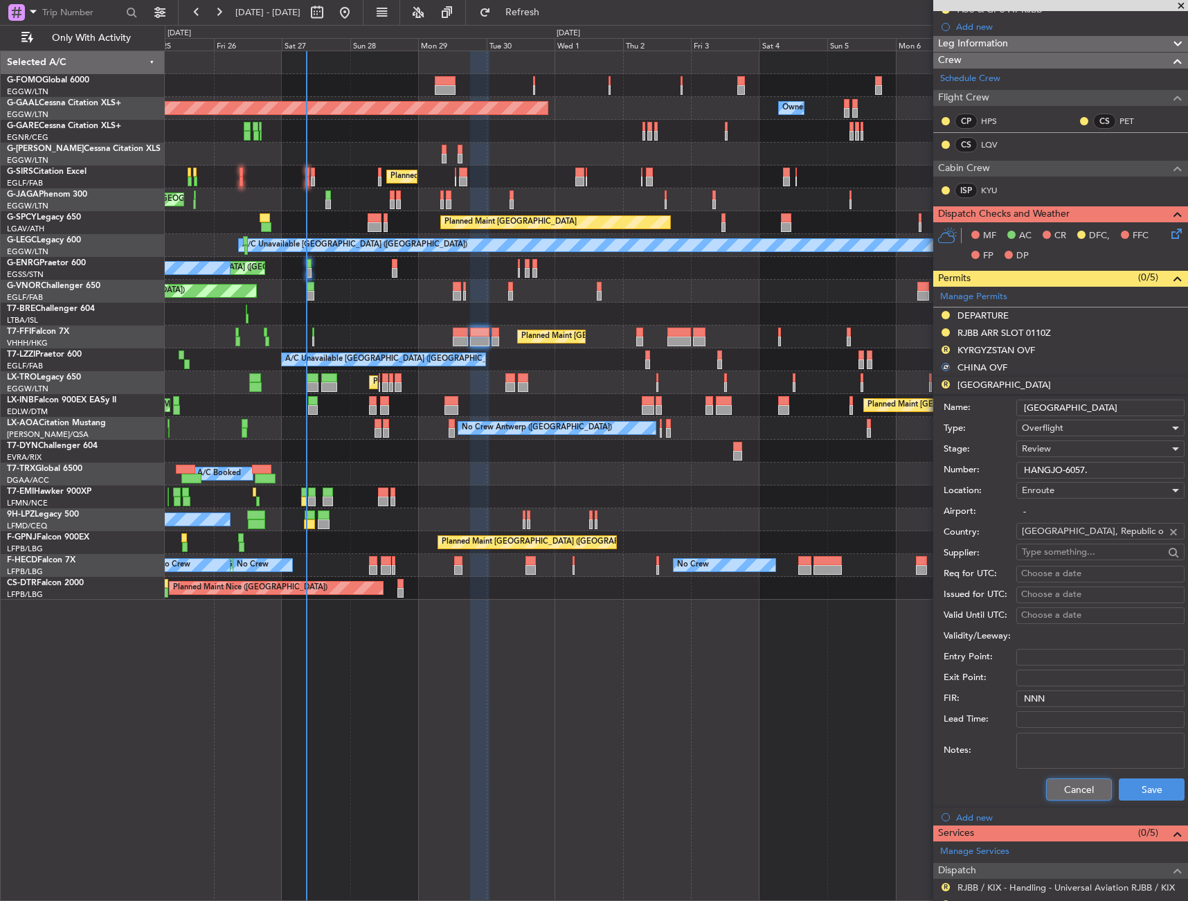
drag, startPoint x: 1072, startPoint y: 787, endPoint x: 1072, endPoint y: 774, distance: 13.9
click at [1072, 784] on button "Cancel" at bounding box center [1079, 789] width 66 height 22
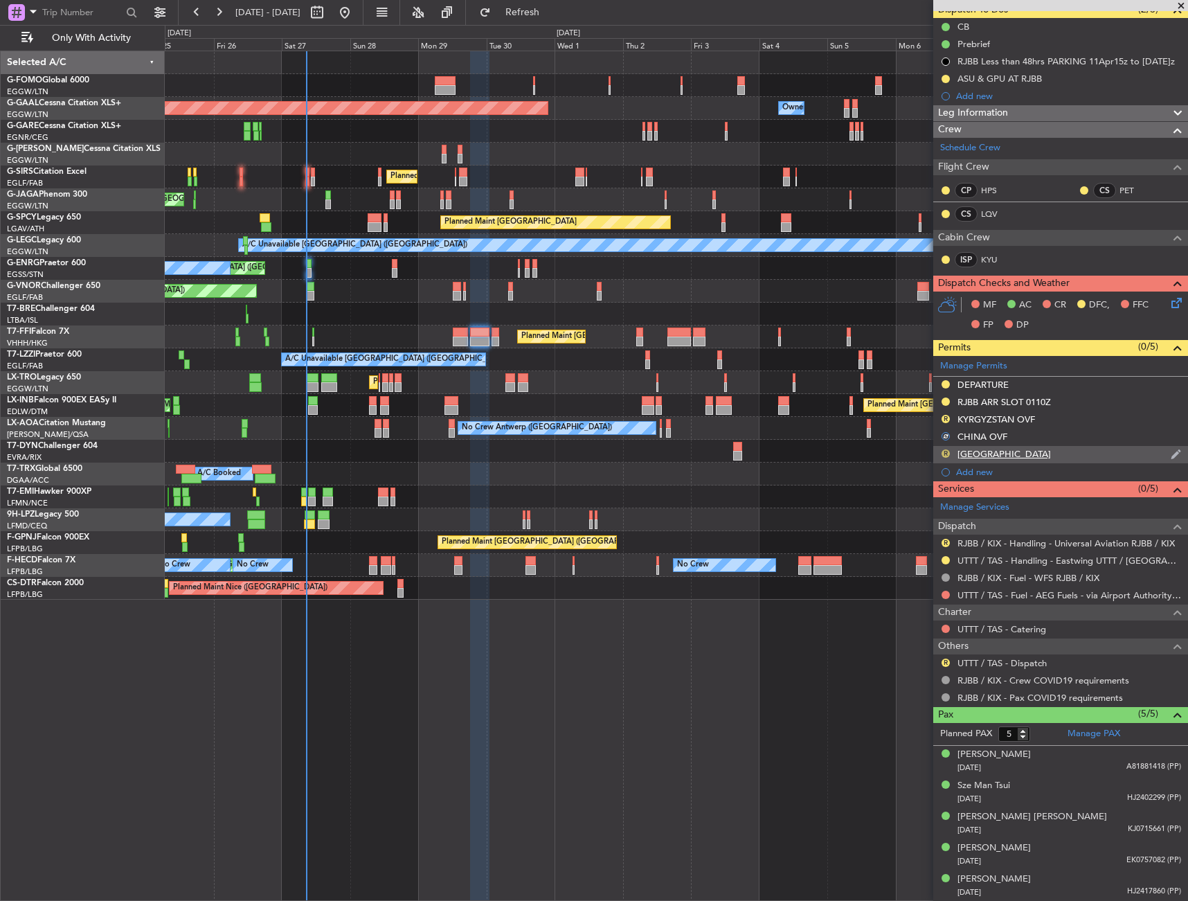
click at [948, 450] on button "R" at bounding box center [946, 453] width 8 height 8
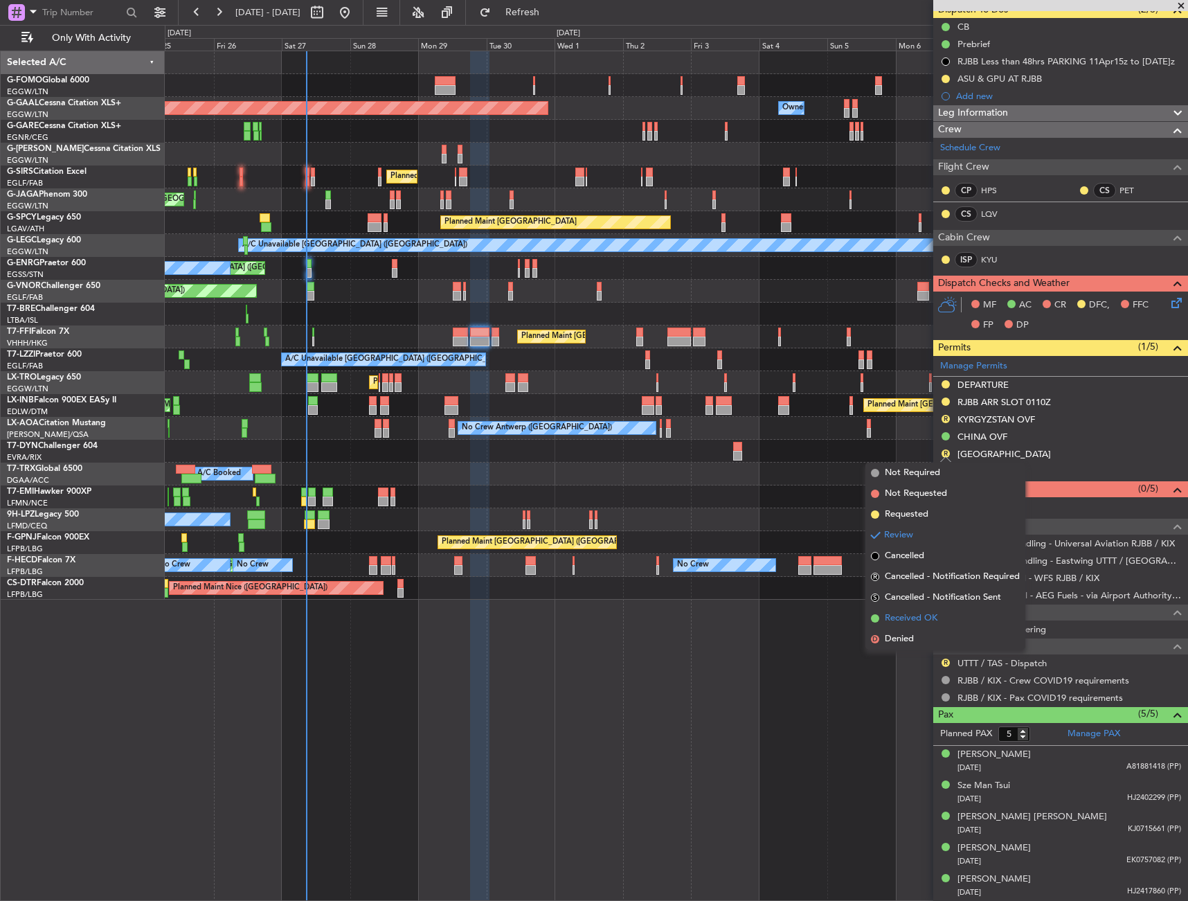
click at [916, 614] on span "Received OK" at bounding box center [911, 619] width 53 height 14
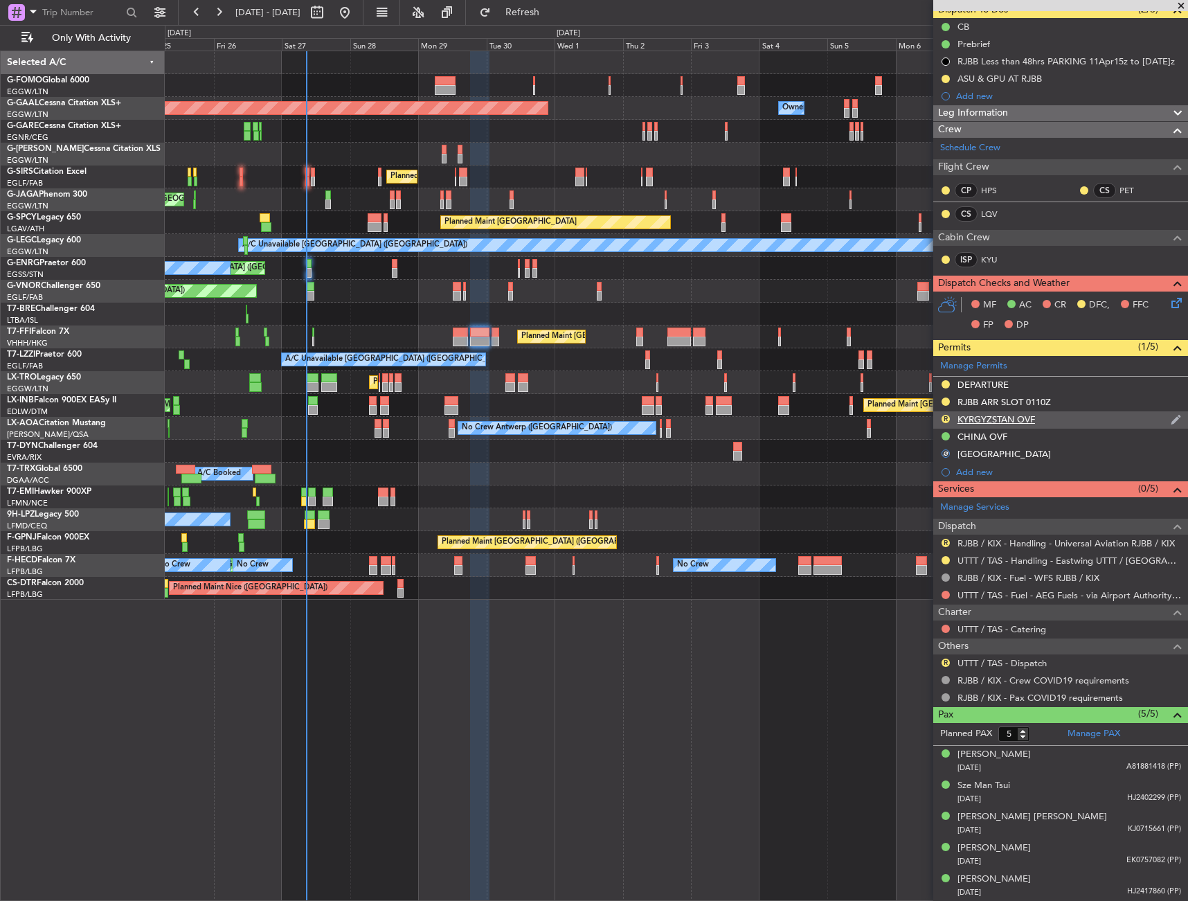
click at [986, 415] on div "KYRGYZSTAN OVF" at bounding box center [997, 419] width 78 height 12
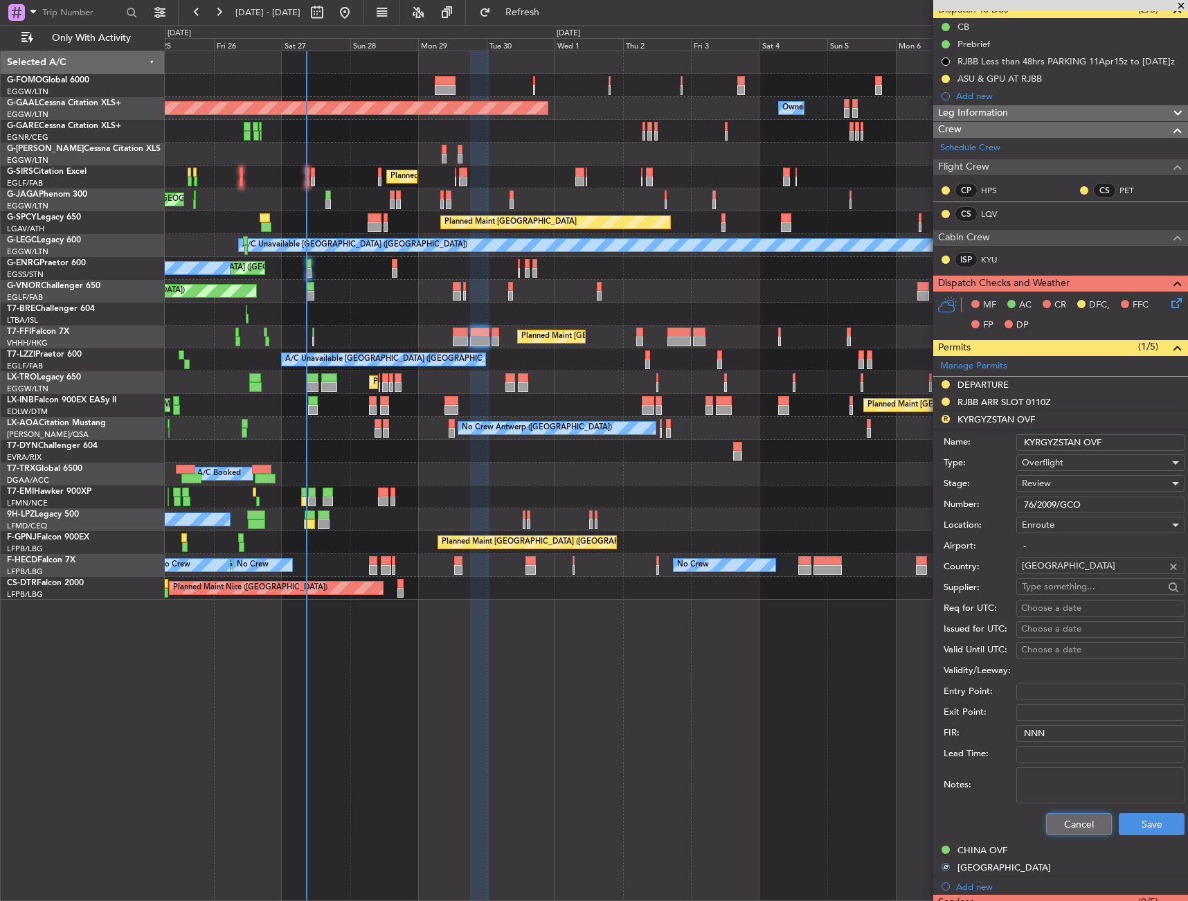
click at [1058, 830] on button "Cancel" at bounding box center [1079, 824] width 66 height 22
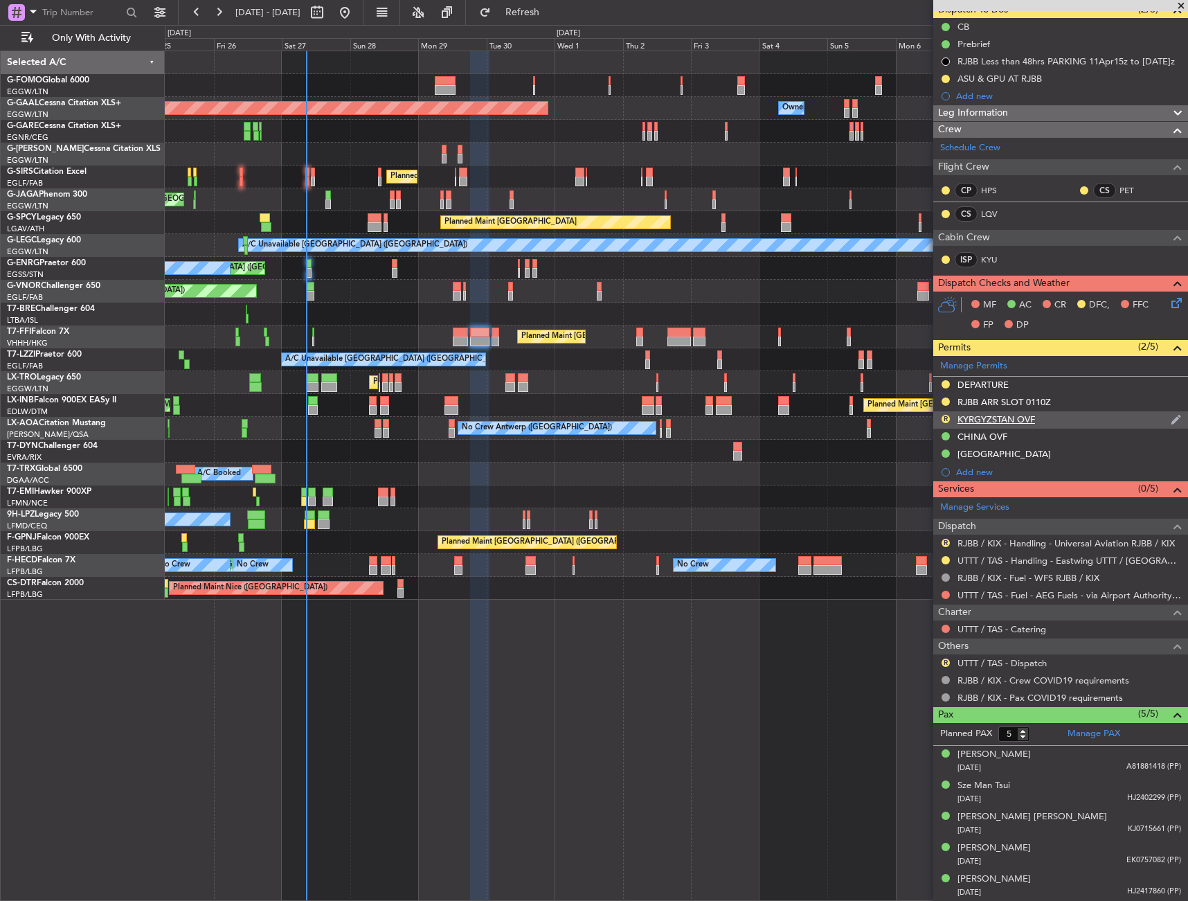
click at [950, 418] on div "R" at bounding box center [945, 418] width 11 height 11
click at [946, 416] on button "R" at bounding box center [946, 419] width 8 height 8
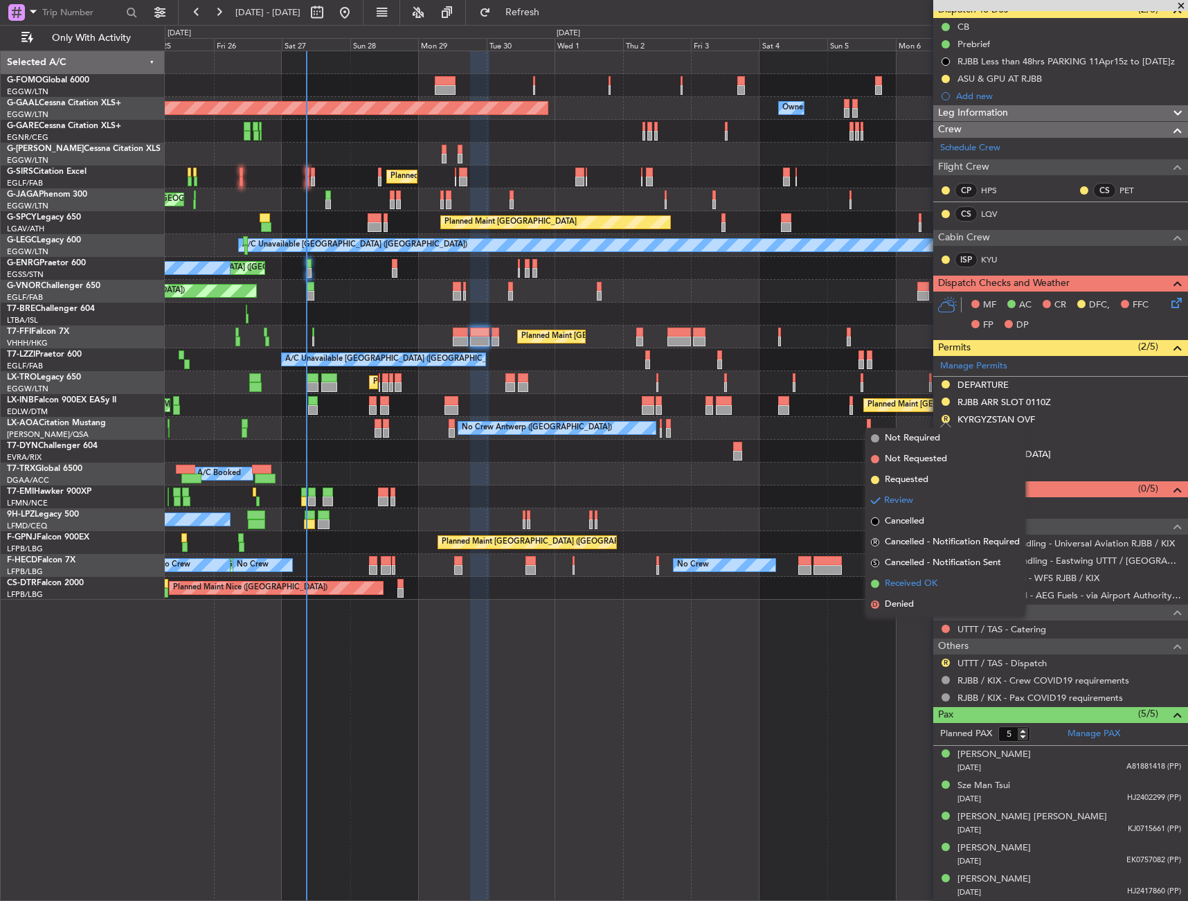
click at [916, 585] on span "Received OK" at bounding box center [911, 584] width 53 height 14
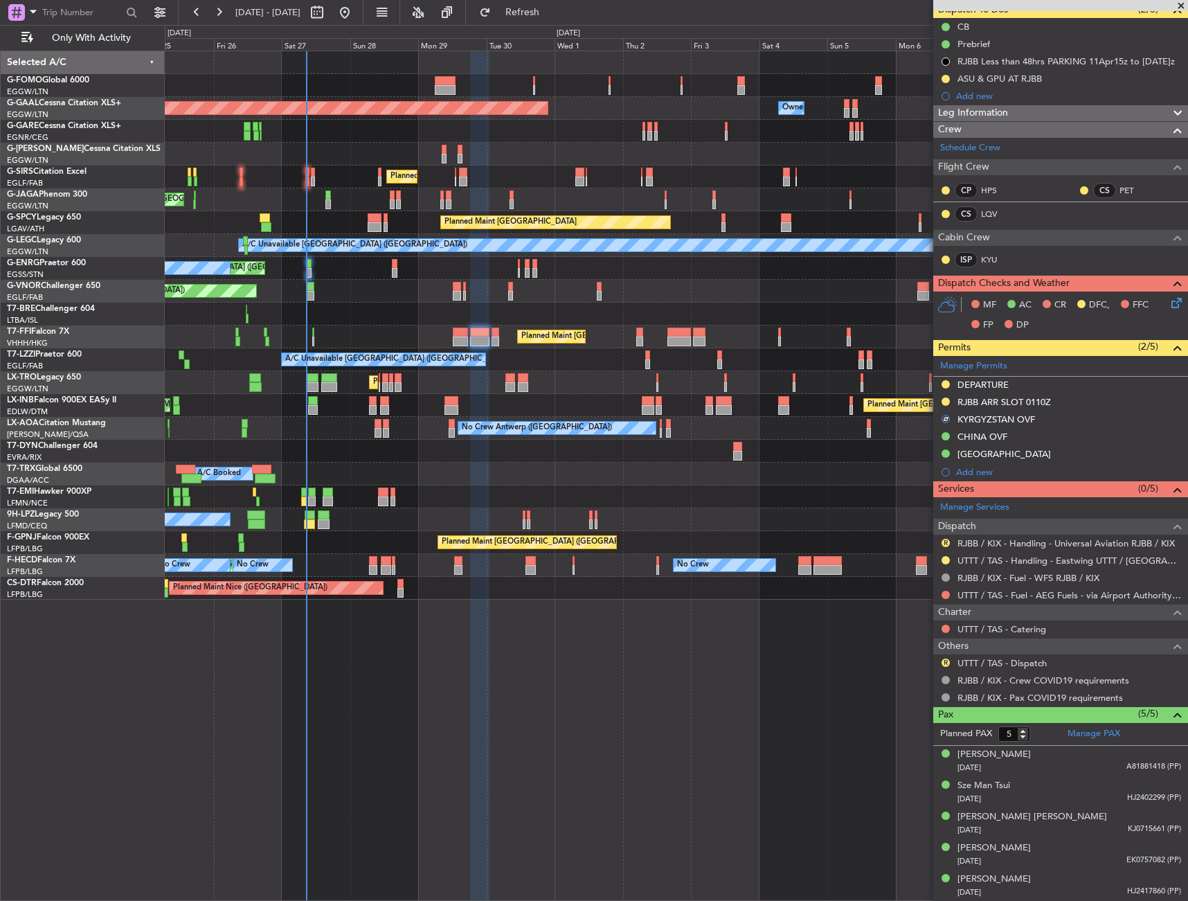
click at [942, 659] on div "R" at bounding box center [945, 662] width 11 height 11
click at [945, 663] on button "R" at bounding box center [946, 663] width 8 height 8
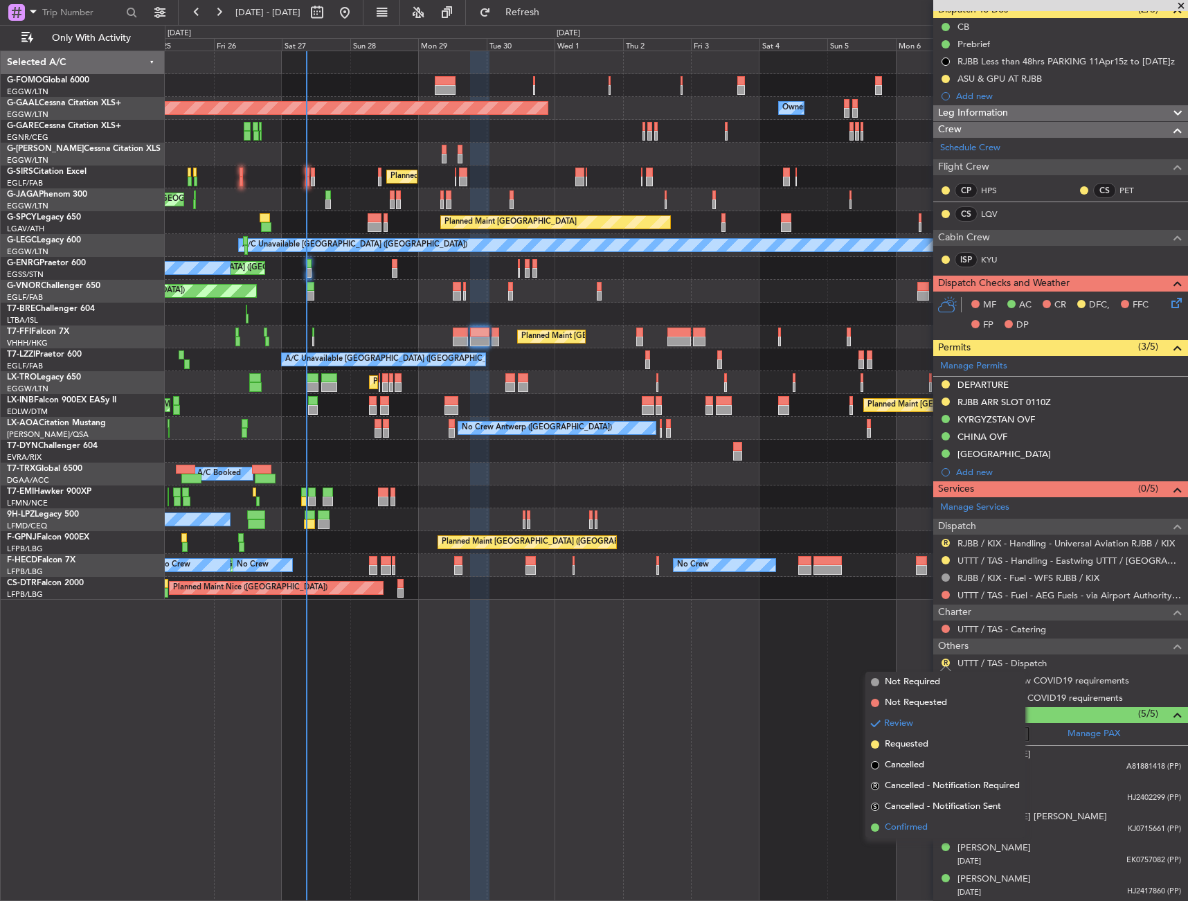
click at [913, 826] on span "Confirmed" at bounding box center [906, 828] width 43 height 14
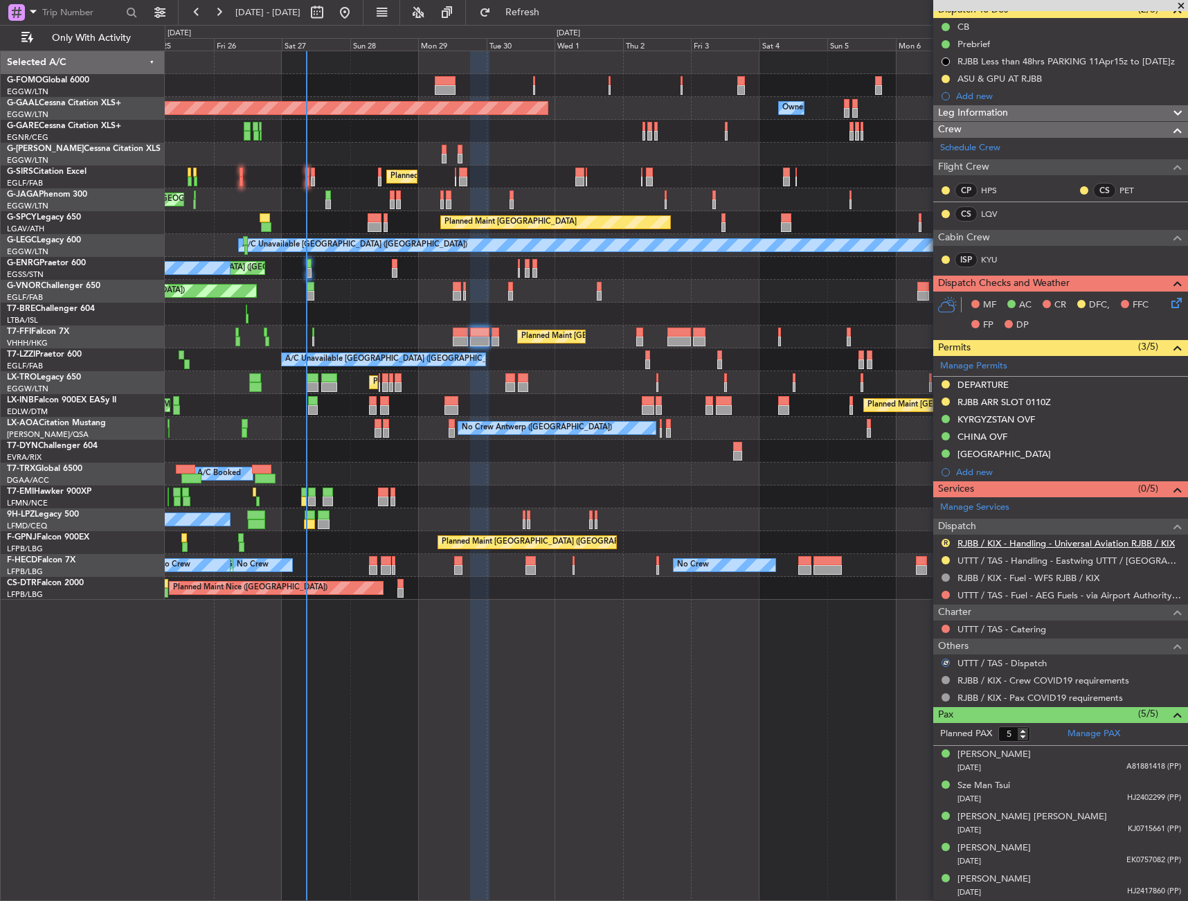
click at [1006, 547] on link "RJBB / KIX - Handling - Universal Aviation RJBB / KIX" at bounding box center [1066, 543] width 217 height 12
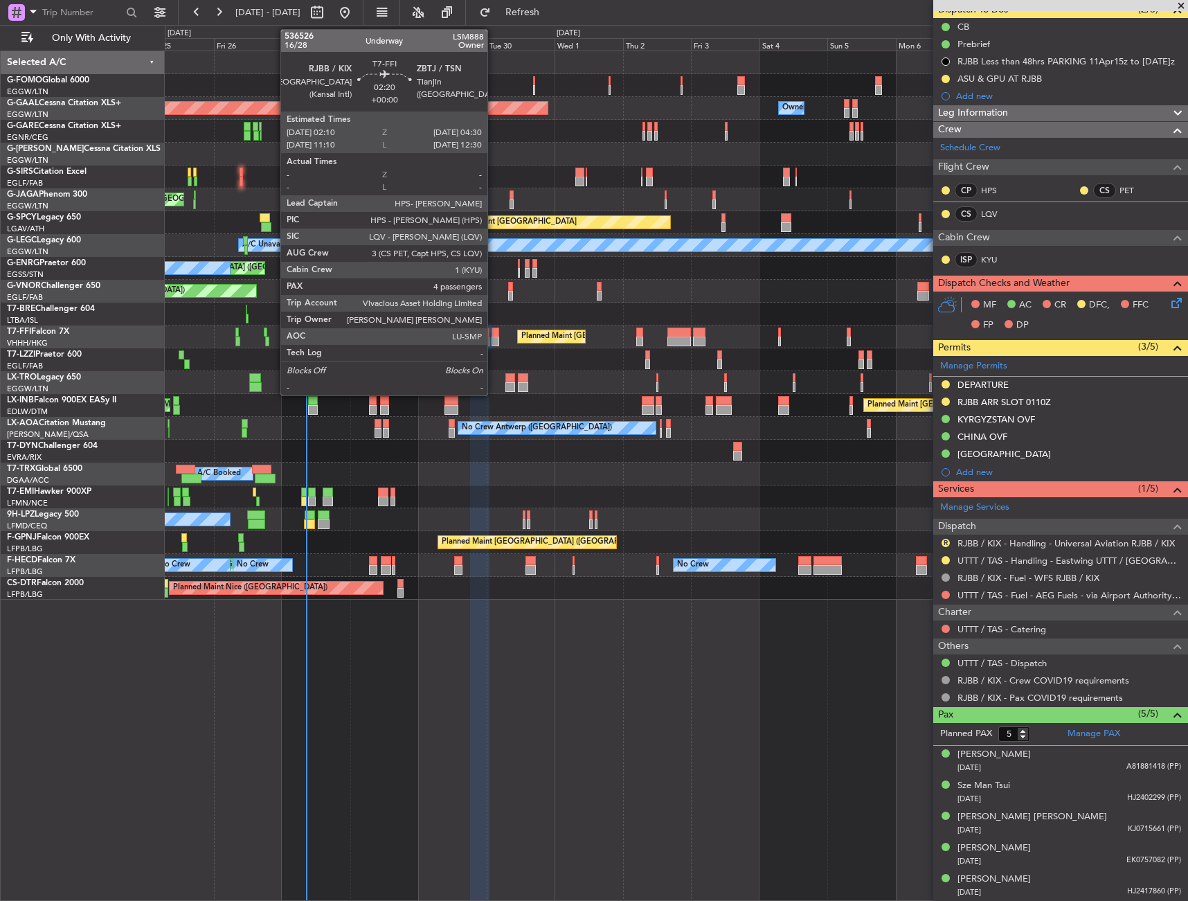
click at [494, 334] on div at bounding box center [495, 333] width 7 height 10
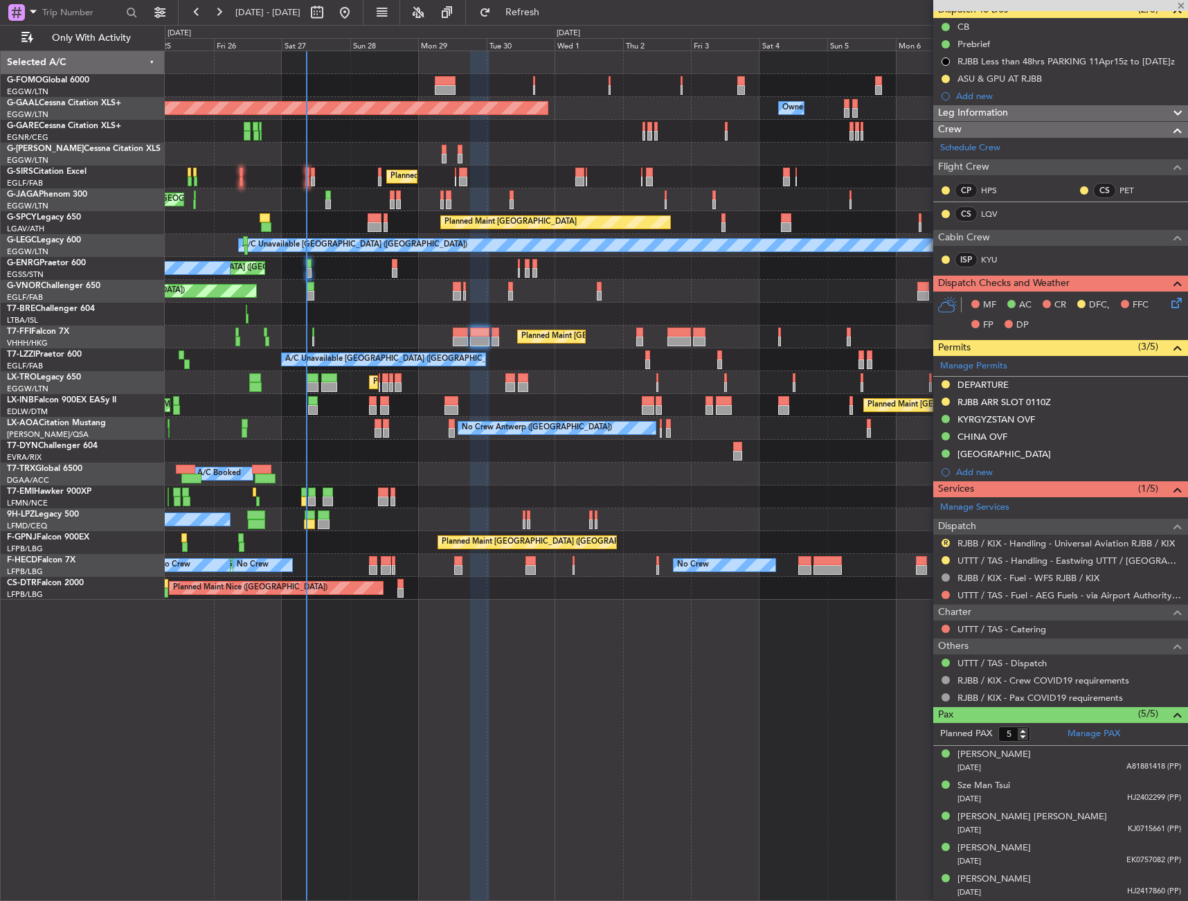
type input "4"
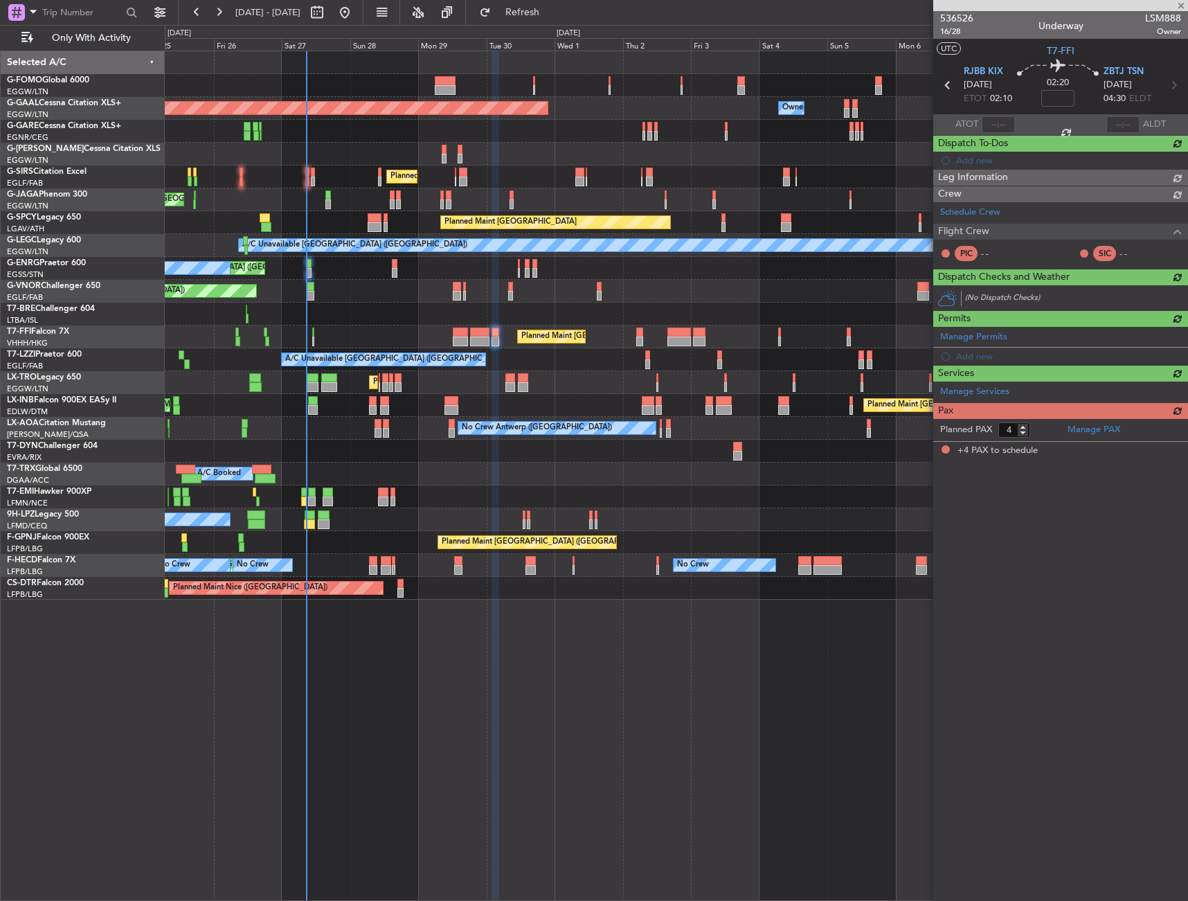
scroll to position [0, 0]
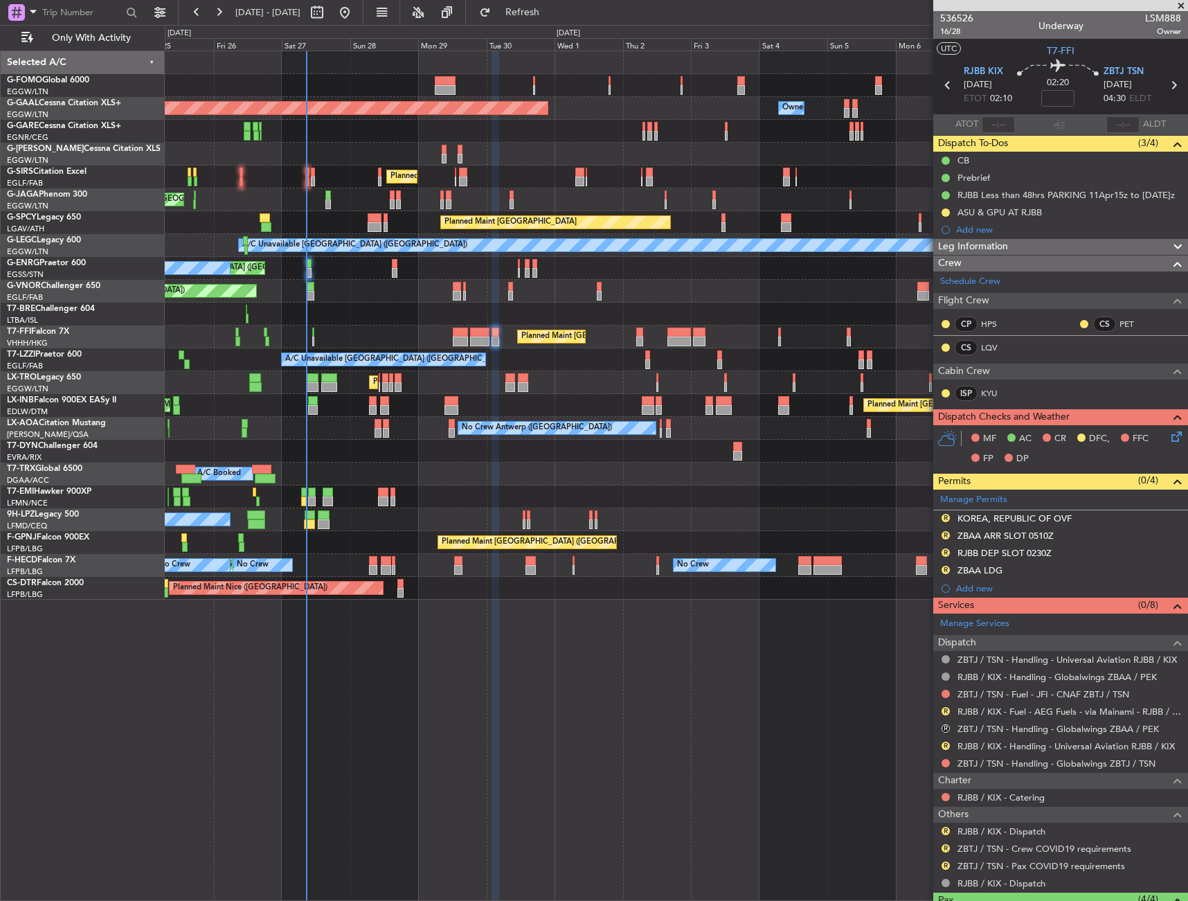
drag, startPoint x: 948, startPoint y: 727, endPoint x: 941, endPoint y: 764, distance: 37.4
click at [948, 727] on button "R" at bounding box center [946, 728] width 8 height 8
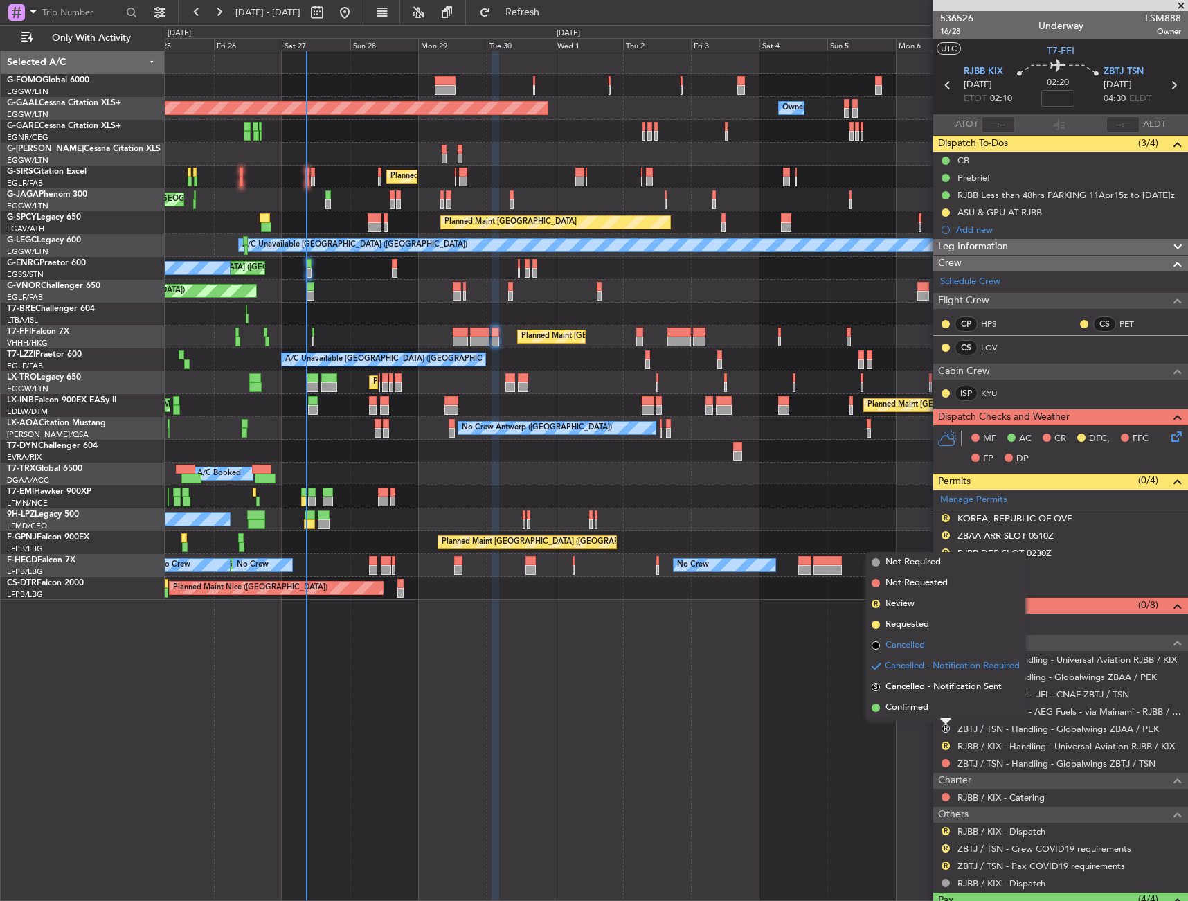
click at [921, 649] on span "Cancelled" at bounding box center [905, 646] width 39 height 14
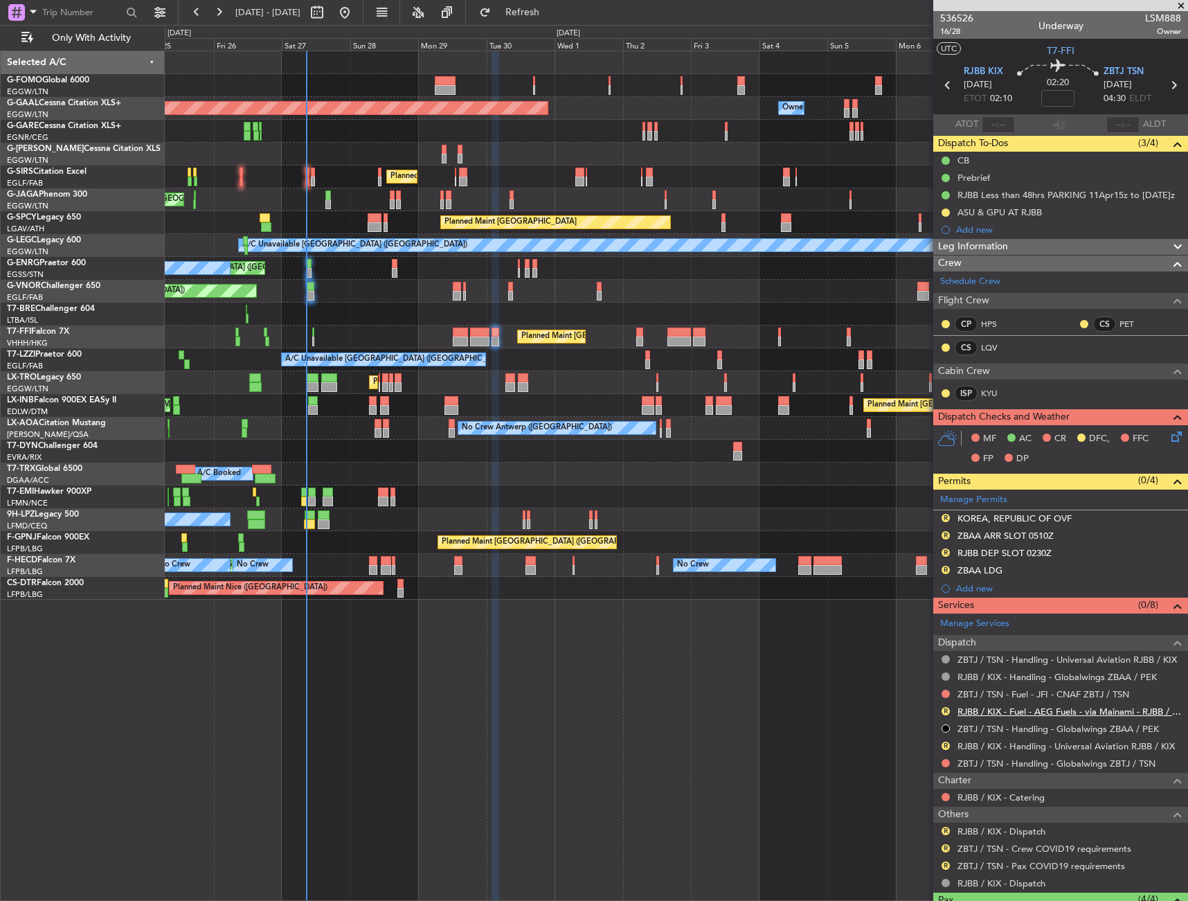
click at [1016, 708] on link "RJBB / KIX - Fuel - AEG Fuels - via Mainami - RJBB / KIX" at bounding box center [1070, 712] width 224 height 12
click at [1058, 713] on link "RJBB / KIX - Fuel - AEG Fuels - via Mainami - RJBB / KIX" at bounding box center [1070, 712] width 224 height 12
click at [945, 707] on button "R" at bounding box center [946, 711] width 8 height 8
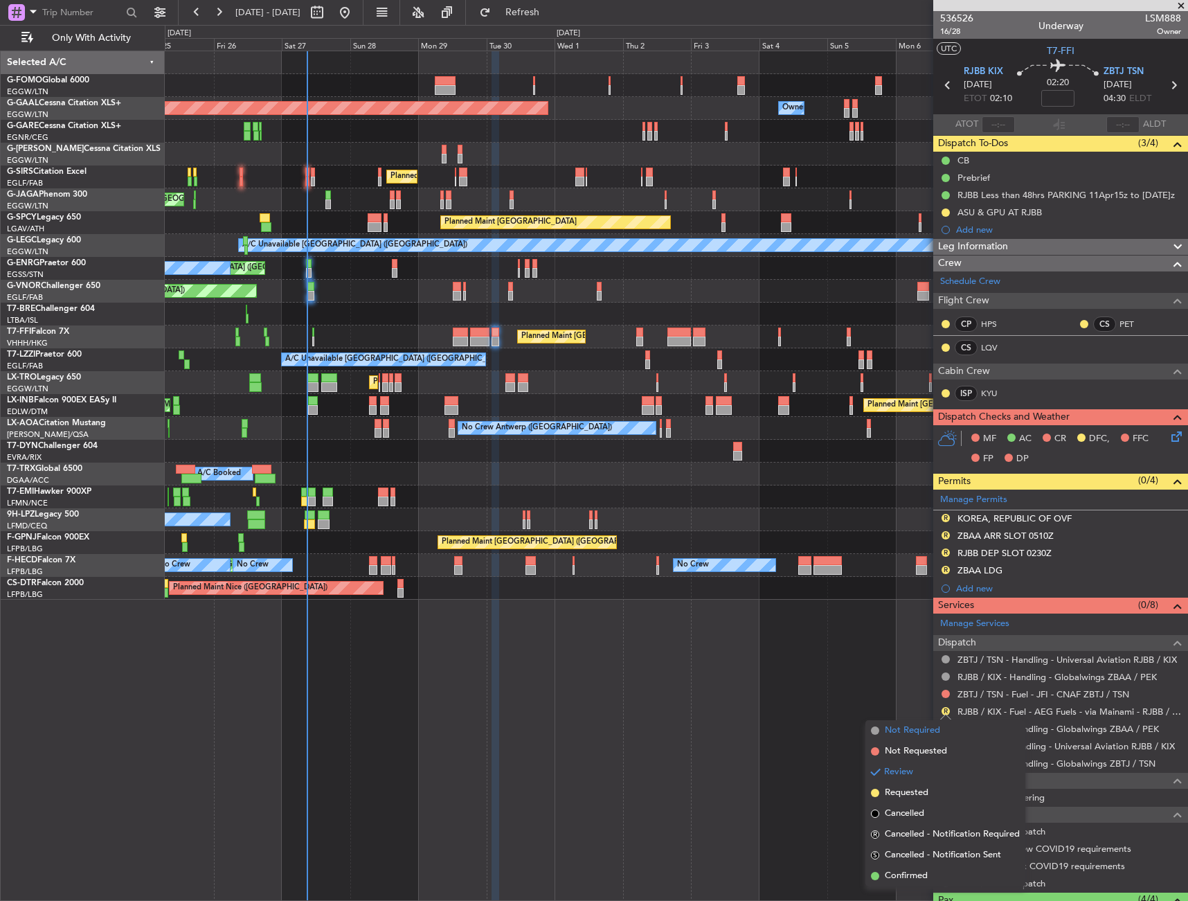
click at [930, 735] on span "Not Required" at bounding box center [912, 731] width 55 height 14
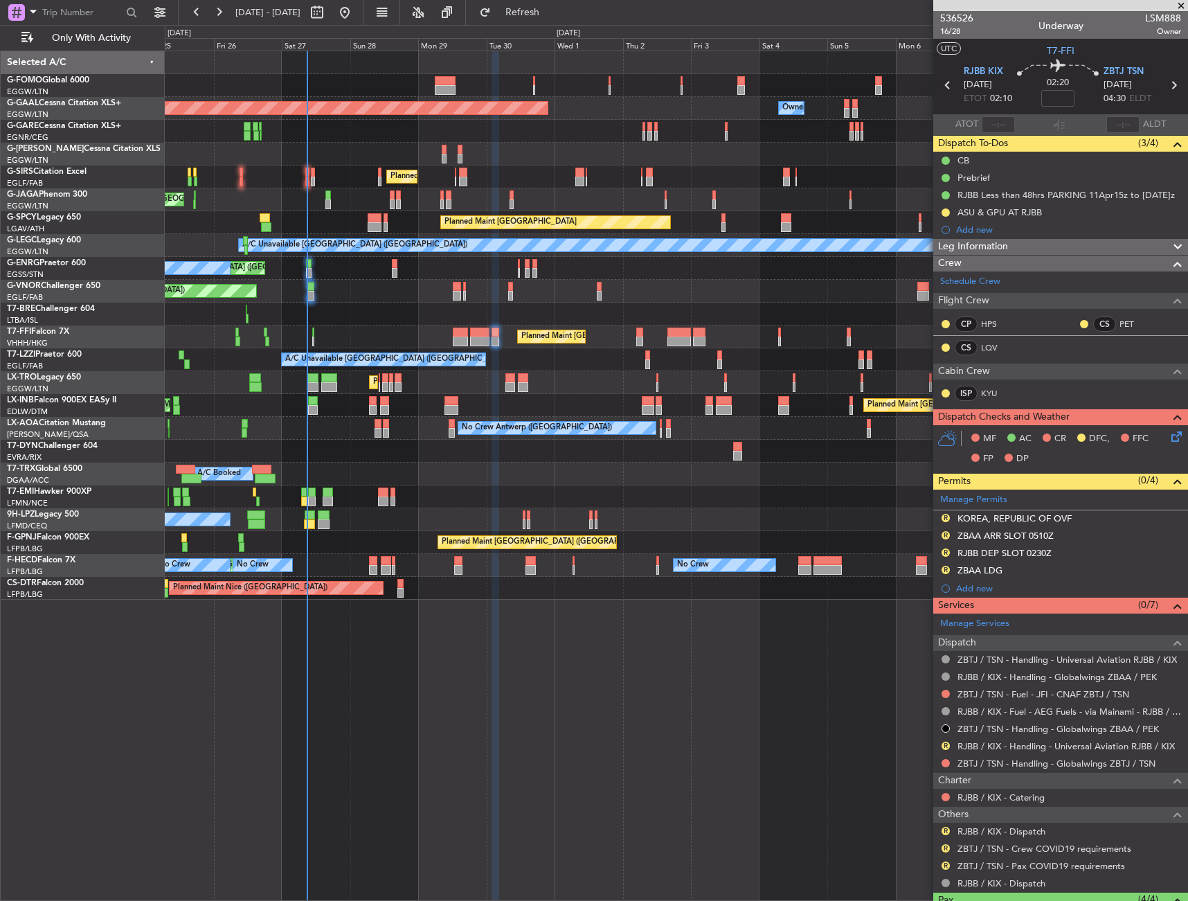
drag, startPoint x: 1016, startPoint y: 517, endPoint x: 1035, endPoint y: 556, distance: 43.7
click at [1016, 517] on div "KOREA, REPUBLIC OF OVF" at bounding box center [1015, 518] width 114 height 12
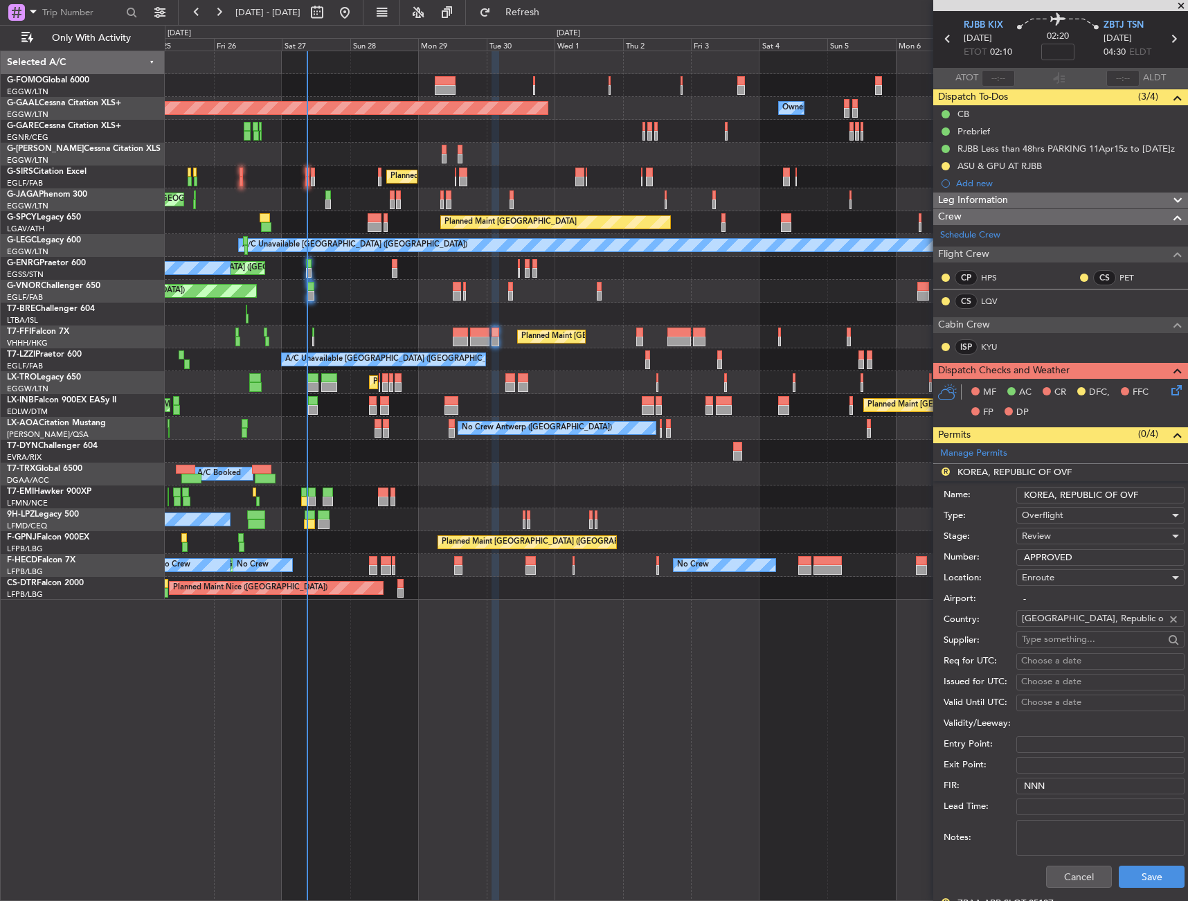
scroll to position [69, 0]
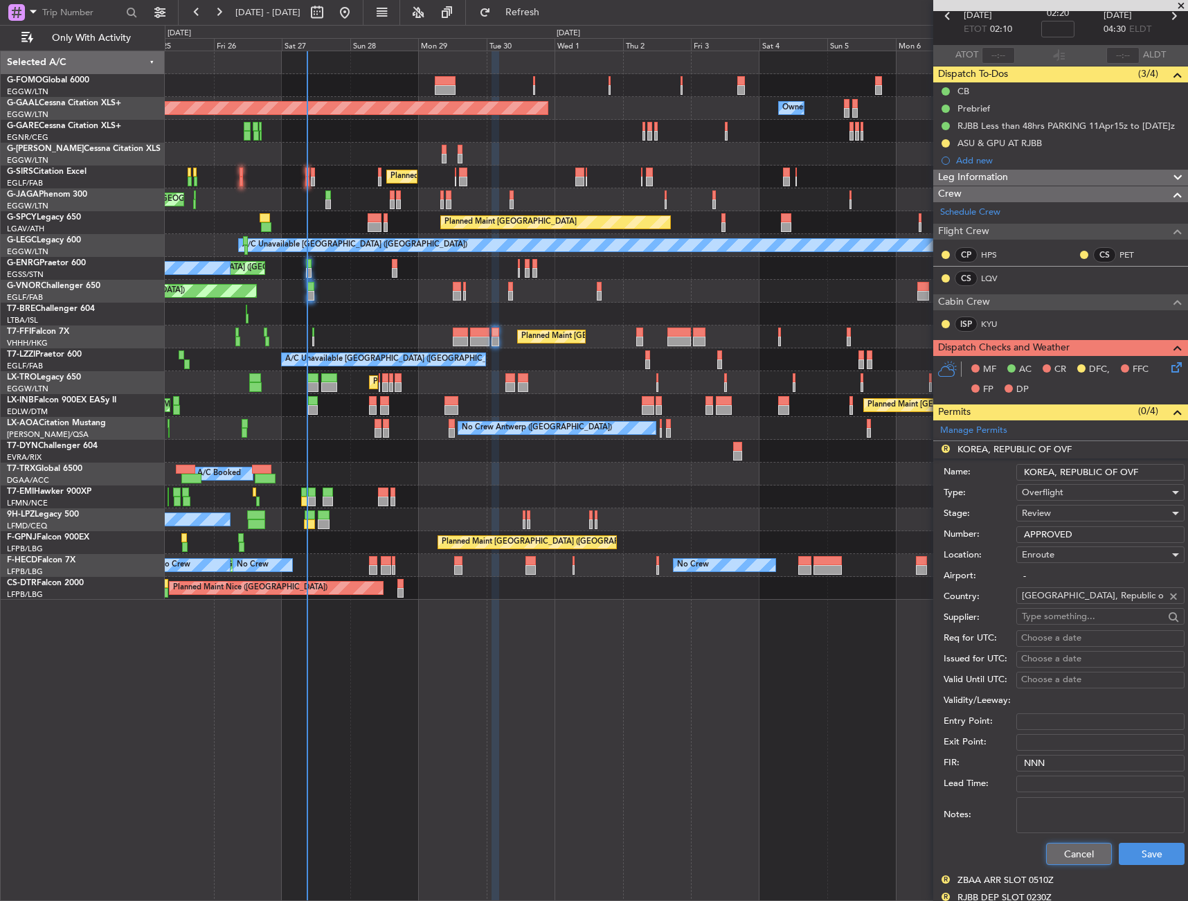
click at [1084, 857] on button "Cancel" at bounding box center [1079, 854] width 66 height 22
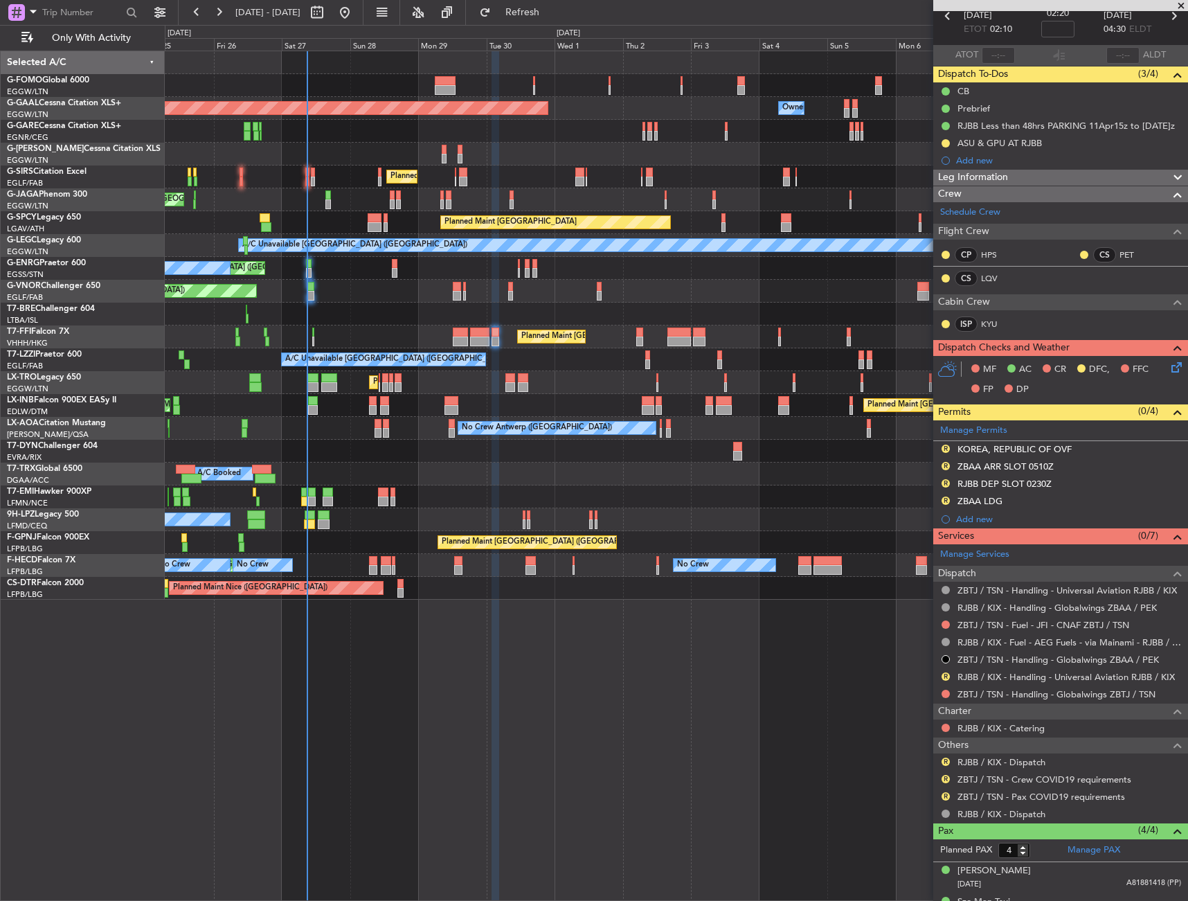
scroll to position [0, 0]
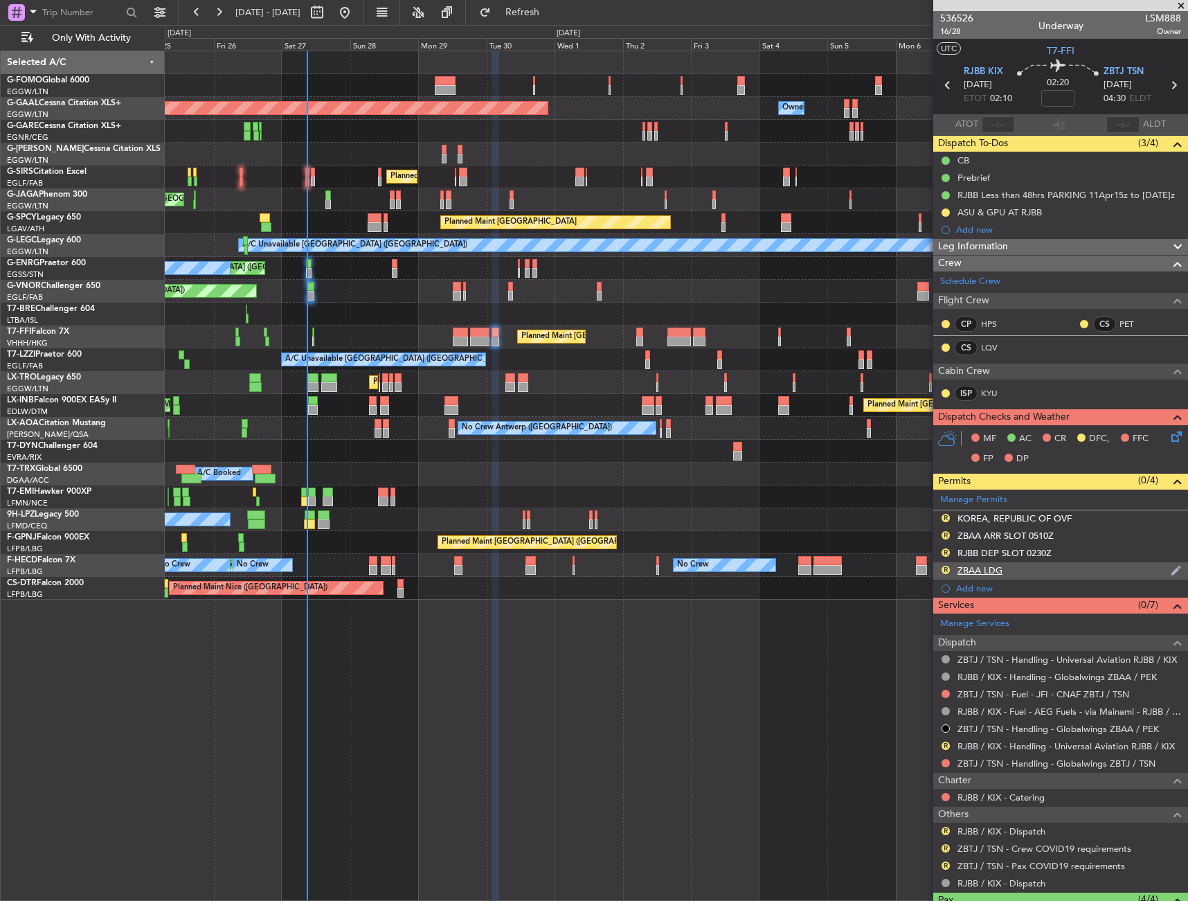
click at [1085, 569] on div "R ZBAA LDG" at bounding box center [1061, 570] width 255 height 17
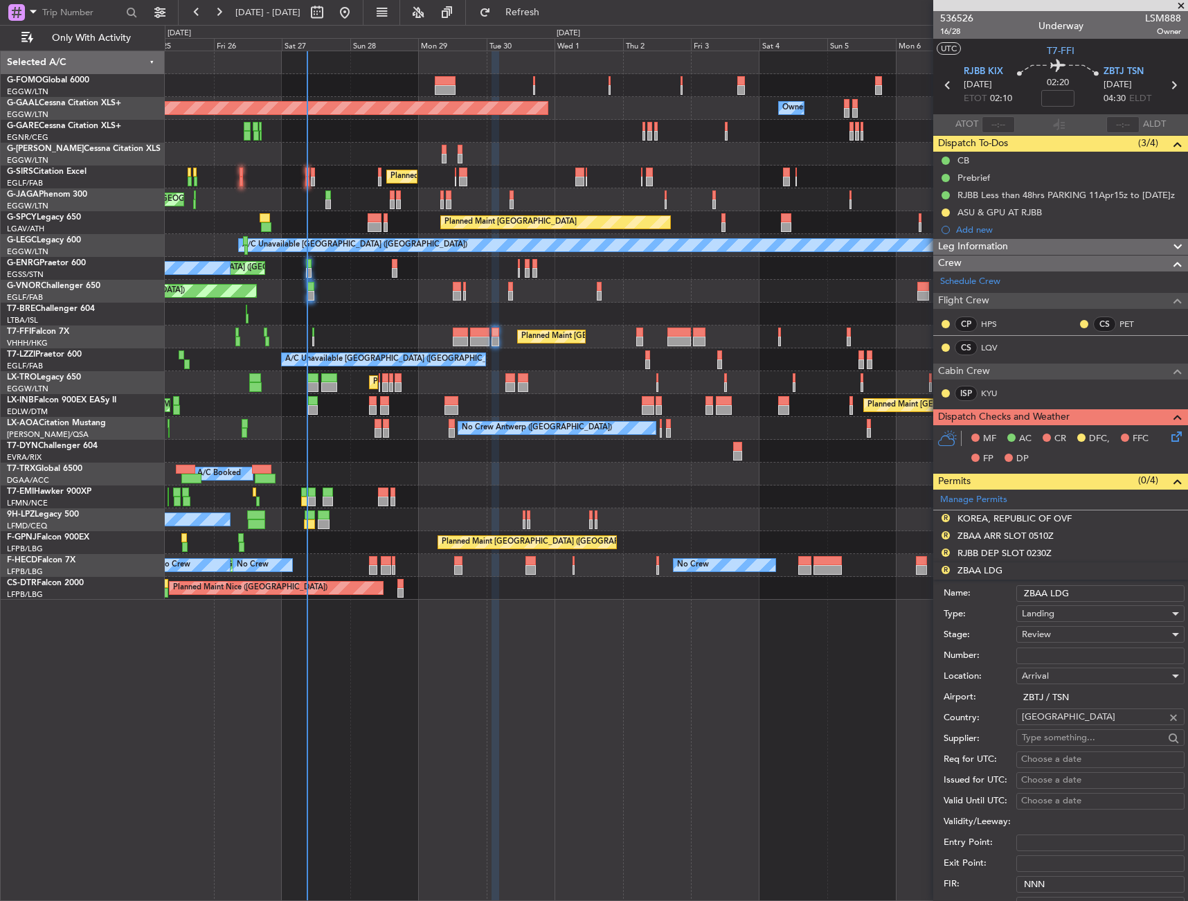
drag, startPoint x: 1042, startPoint y: 591, endPoint x: 1008, endPoint y: 594, distance: 34.0
click at [1008, 594] on div "Name: ZBAA LDG" at bounding box center [1064, 593] width 241 height 21
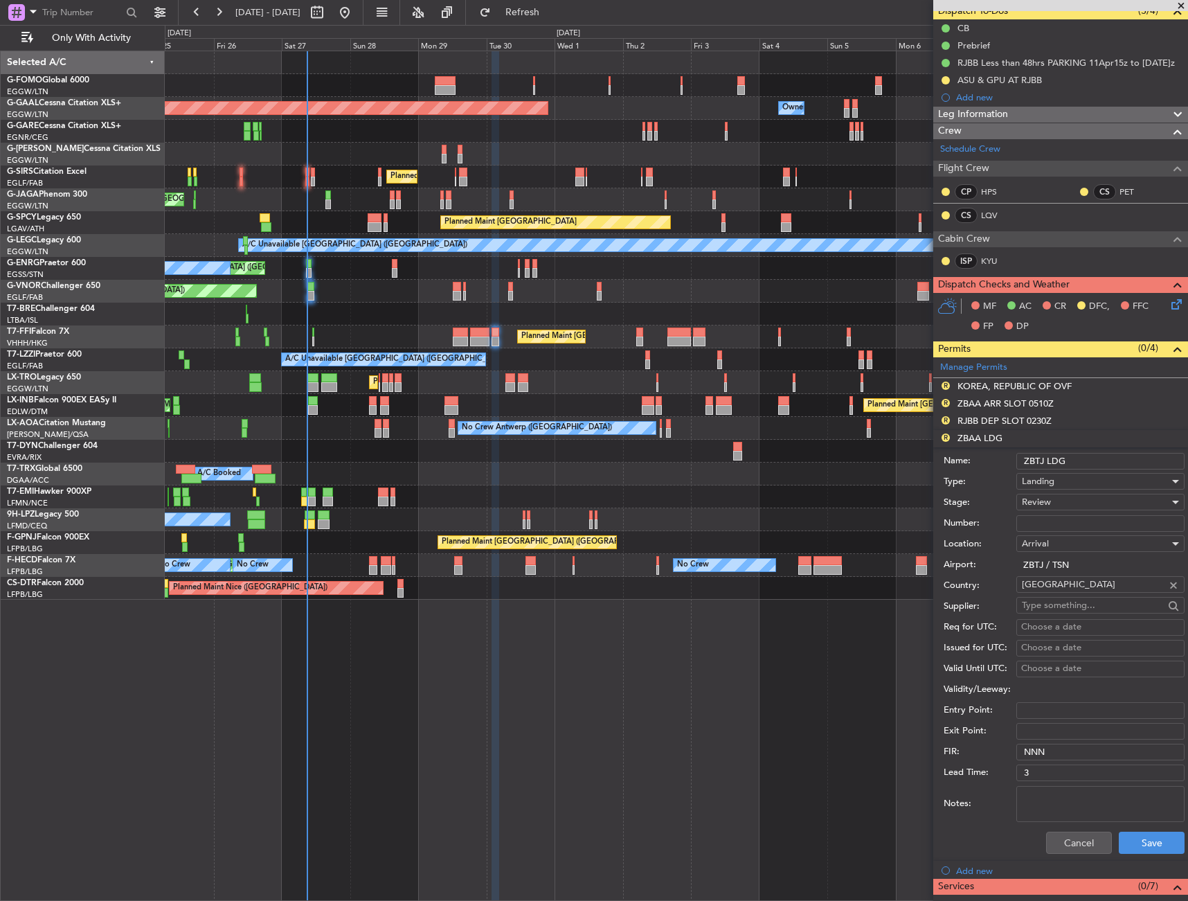
scroll to position [208, 0]
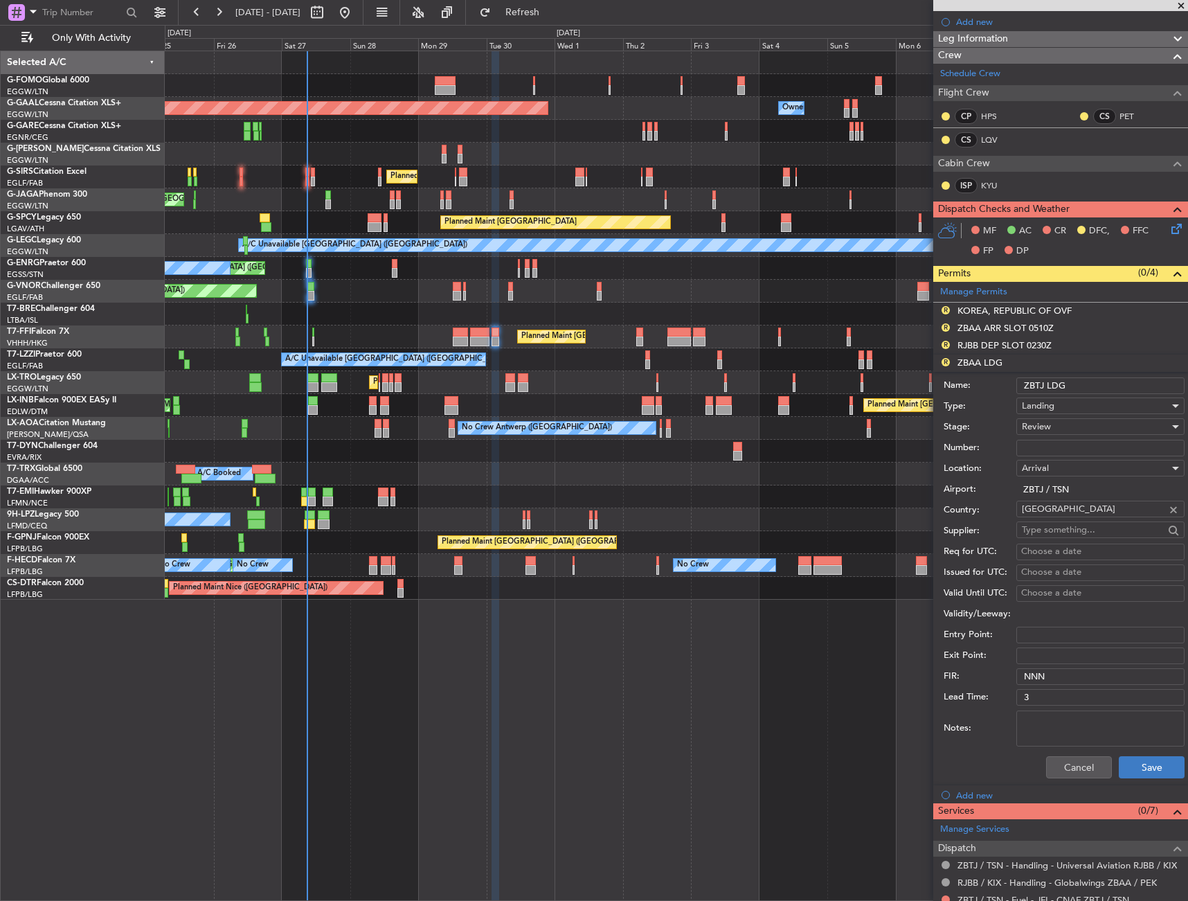
type input "ZBTJ LDG"
click at [1151, 765] on button "Save" at bounding box center [1152, 767] width 66 height 22
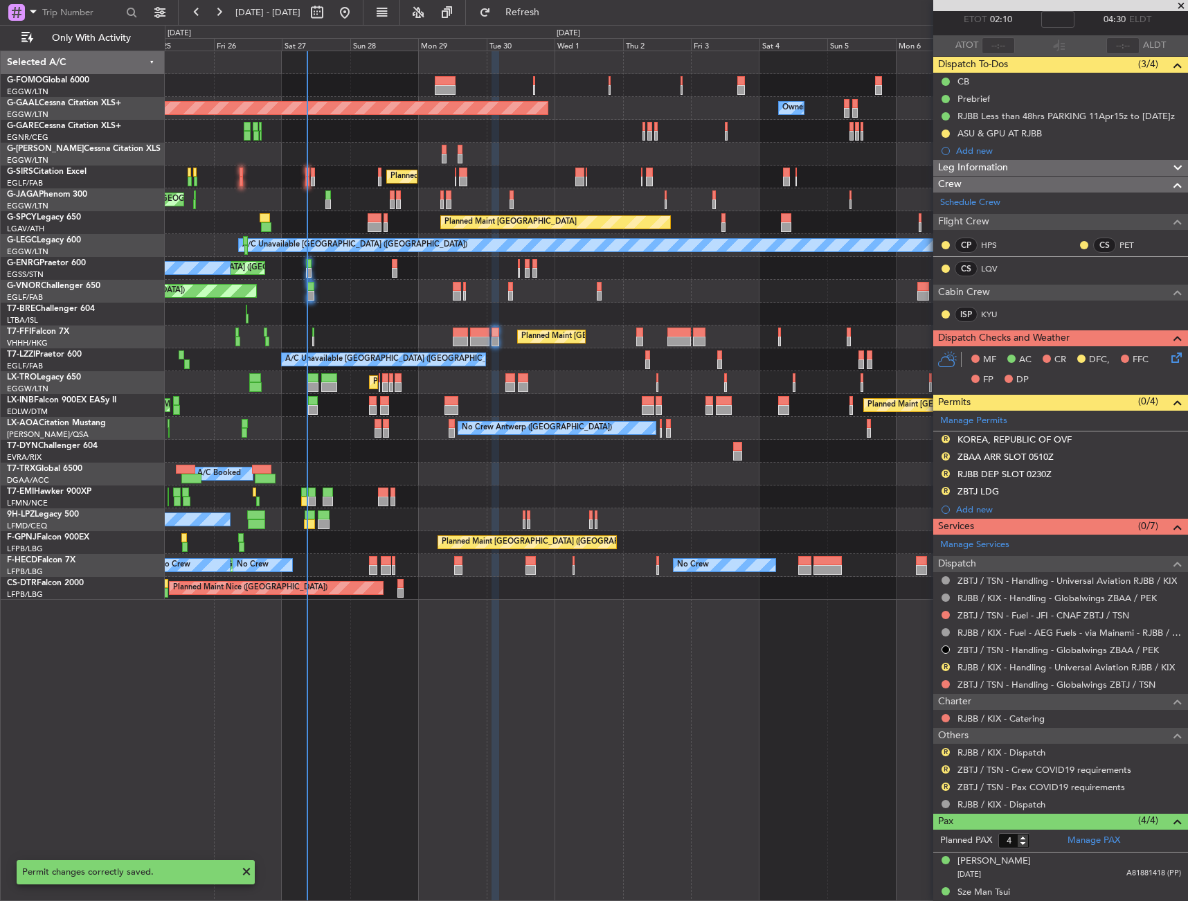
scroll to position [0, 0]
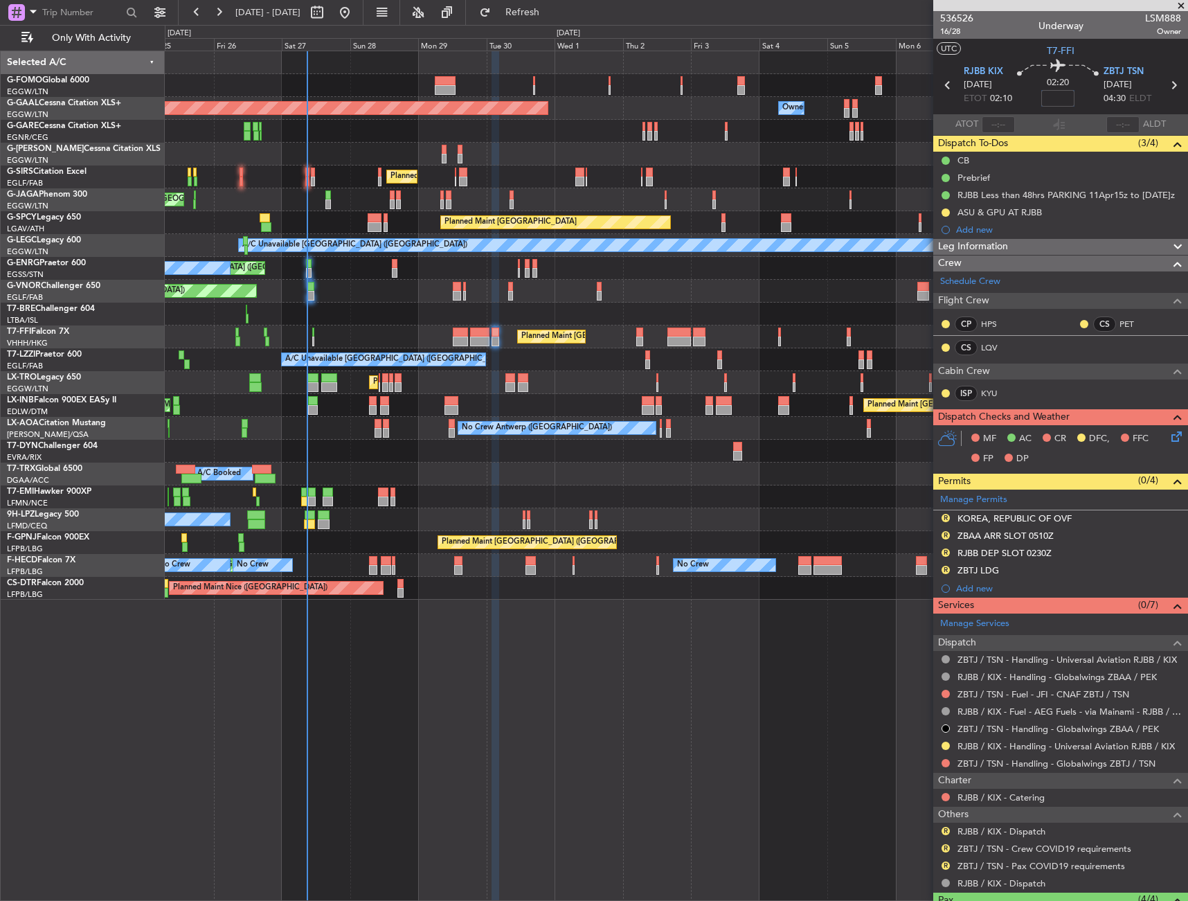
click at [1067, 95] on input at bounding box center [1058, 98] width 33 height 17
click at [1078, 102] on div "02:20 5" at bounding box center [1058, 85] width 91 height 51
type input "+00:05"
click at [1033, 247] on div "Leg Information" at bounding box center [1061, 247] width 255 height 16
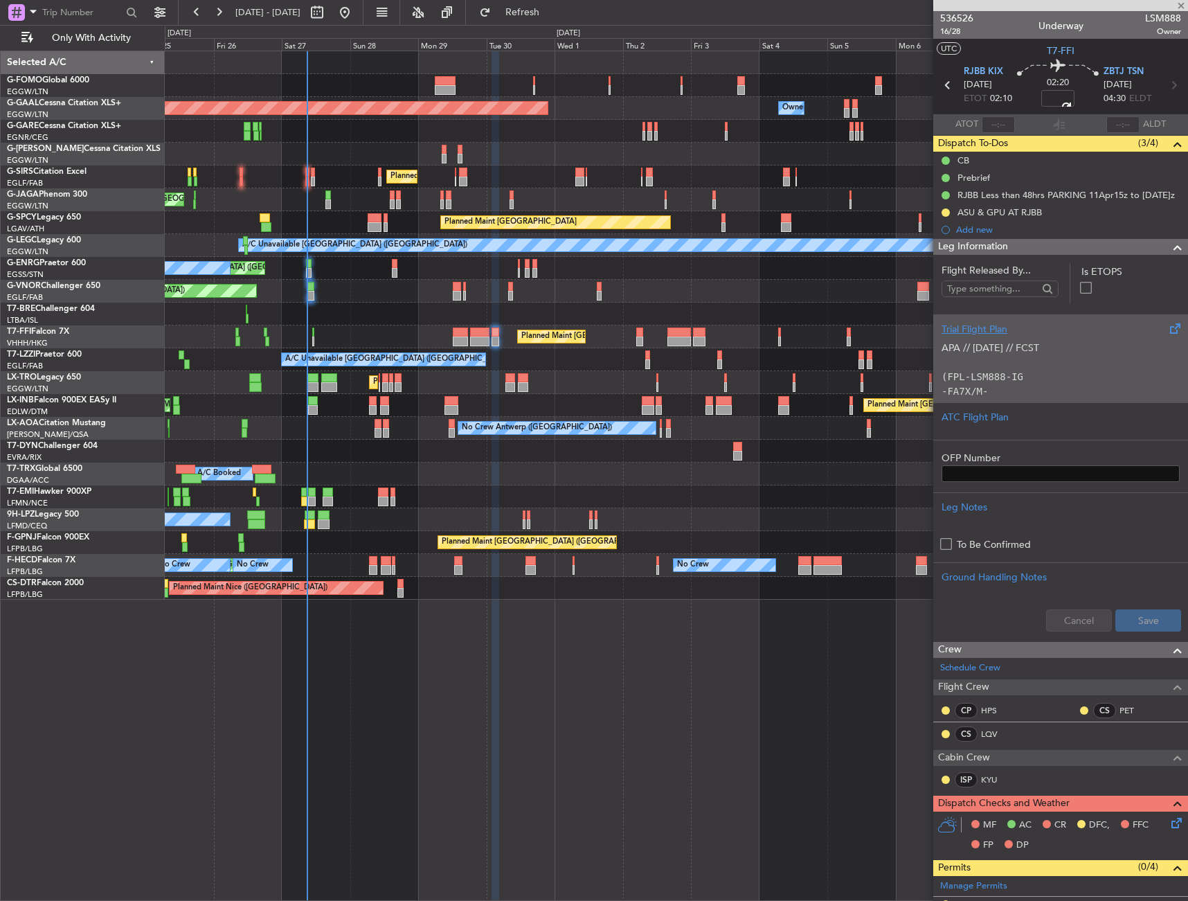
click at [1020, 386] on p "-FA7X/M-SBDE1E2E3FGHIJ3J4J7M3P2RWXYZ/LB1D1" at bounding box center [1061, 398] width 238 height 29
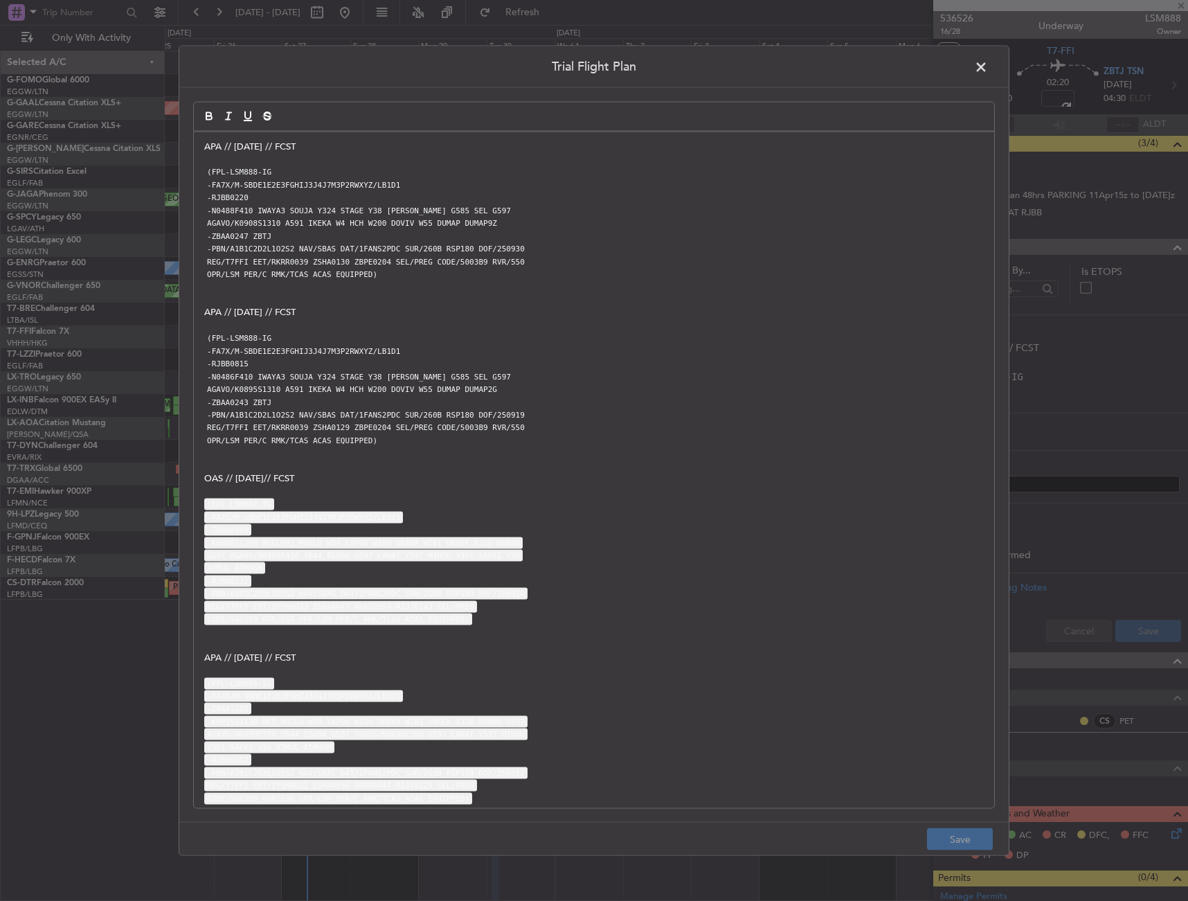
click at [204, 150] on div "APA // 27SEP // FCST (FPL-LSM888-IG -FA7X/M-SBDE1E2E3FGHIJ3J4J7M3P2RWXYZ/LB1D1 …" at bounding box center [594, 470] width 801 height 677
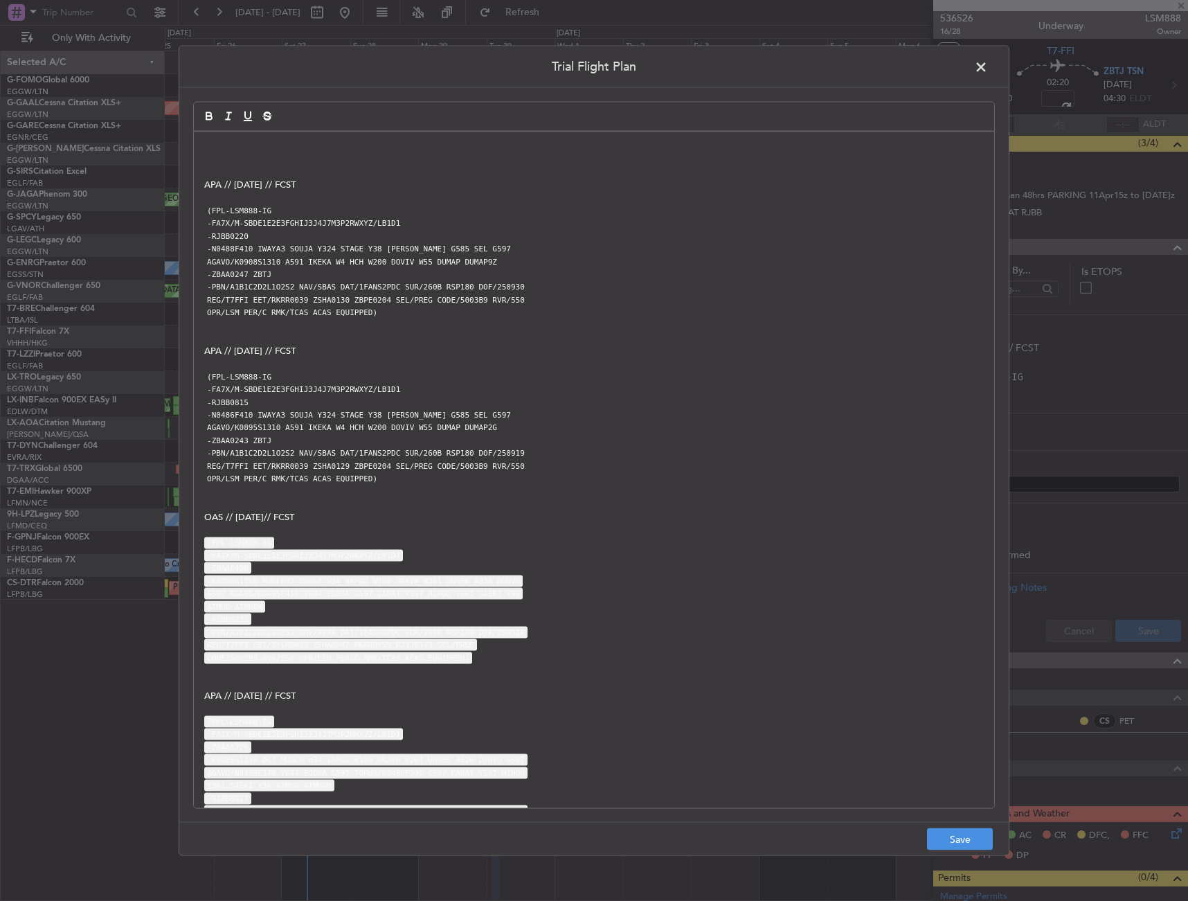
click at [213, 148] on p at bounding box center [594, 146] width 780 height 12
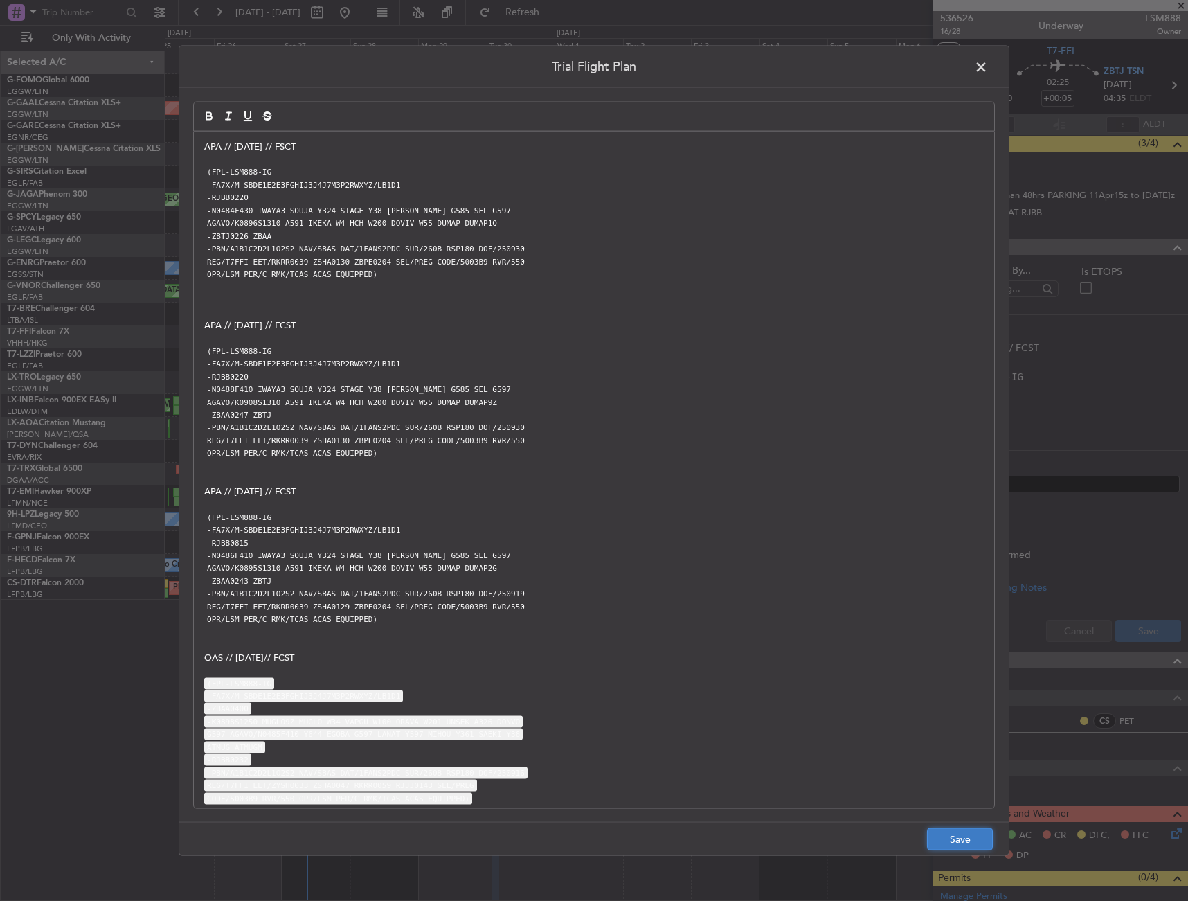
click at [970, 841] on button "Save" at bounding box center [960, 839] width 66 height 22
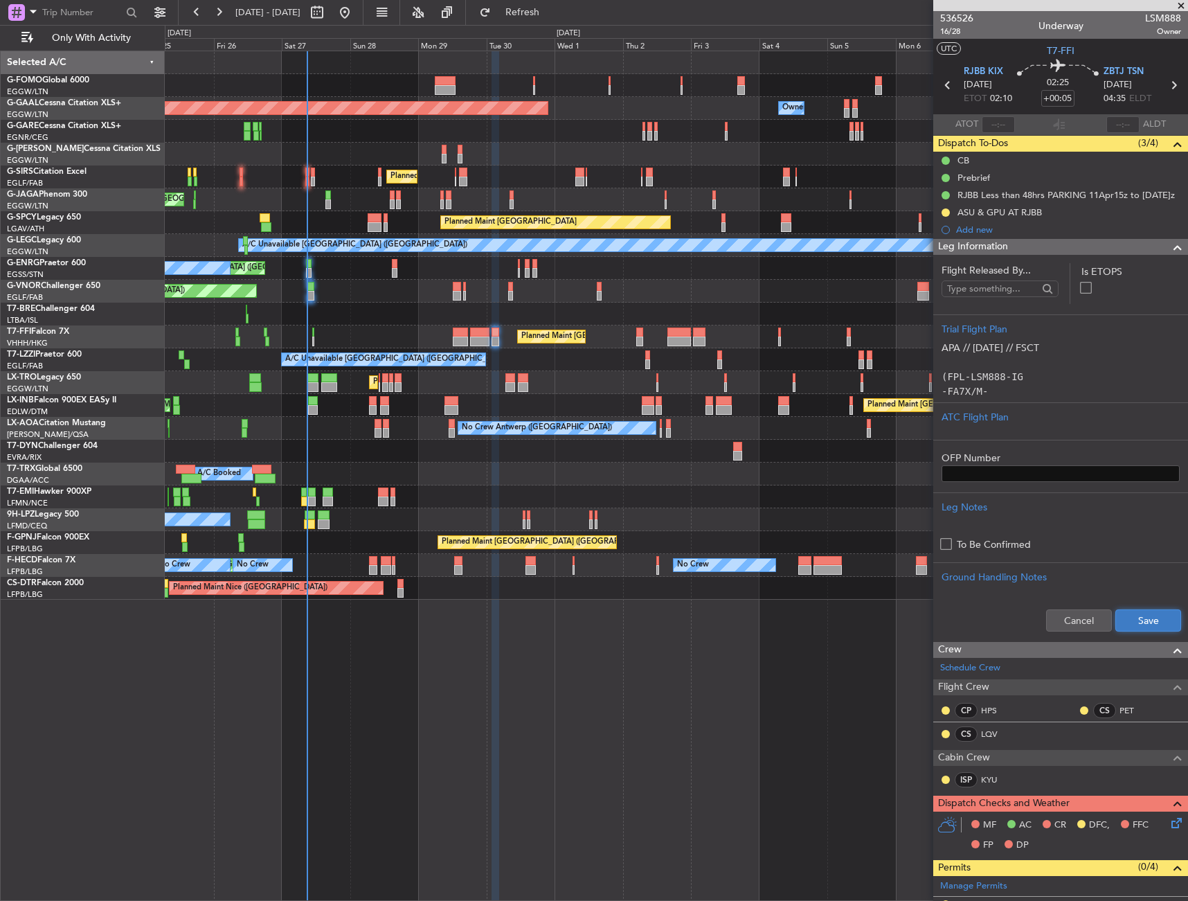
click at [1161, 628] on button "Save" at bounding box center [1149, 620] width 66 height 22
click at [992, 248] on span "Leg Information" at bounding box center [973, 247] width 70 height 16
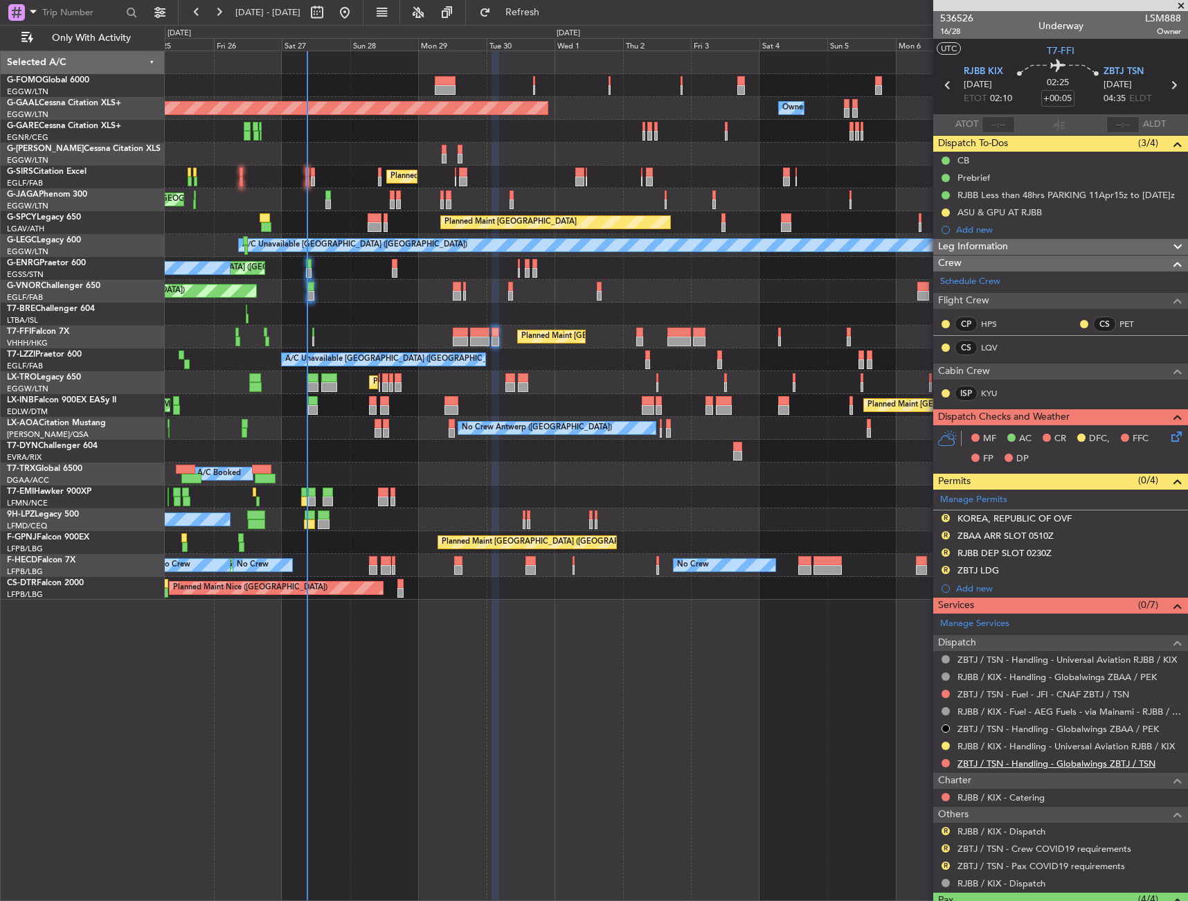
click at [1025, 765] on link "ZBTJ / TSN - Handling - Globalwings ZBTJ / TSN" at bounding box center [1057, 764] width 198 height 12
click at [945, 830] on mat-tooltip-component "Review" at bounding box center [946, 843] width 50 height 37
click at [947, 834] on button "R" at bounding box center [946, 831] width 8 height 8
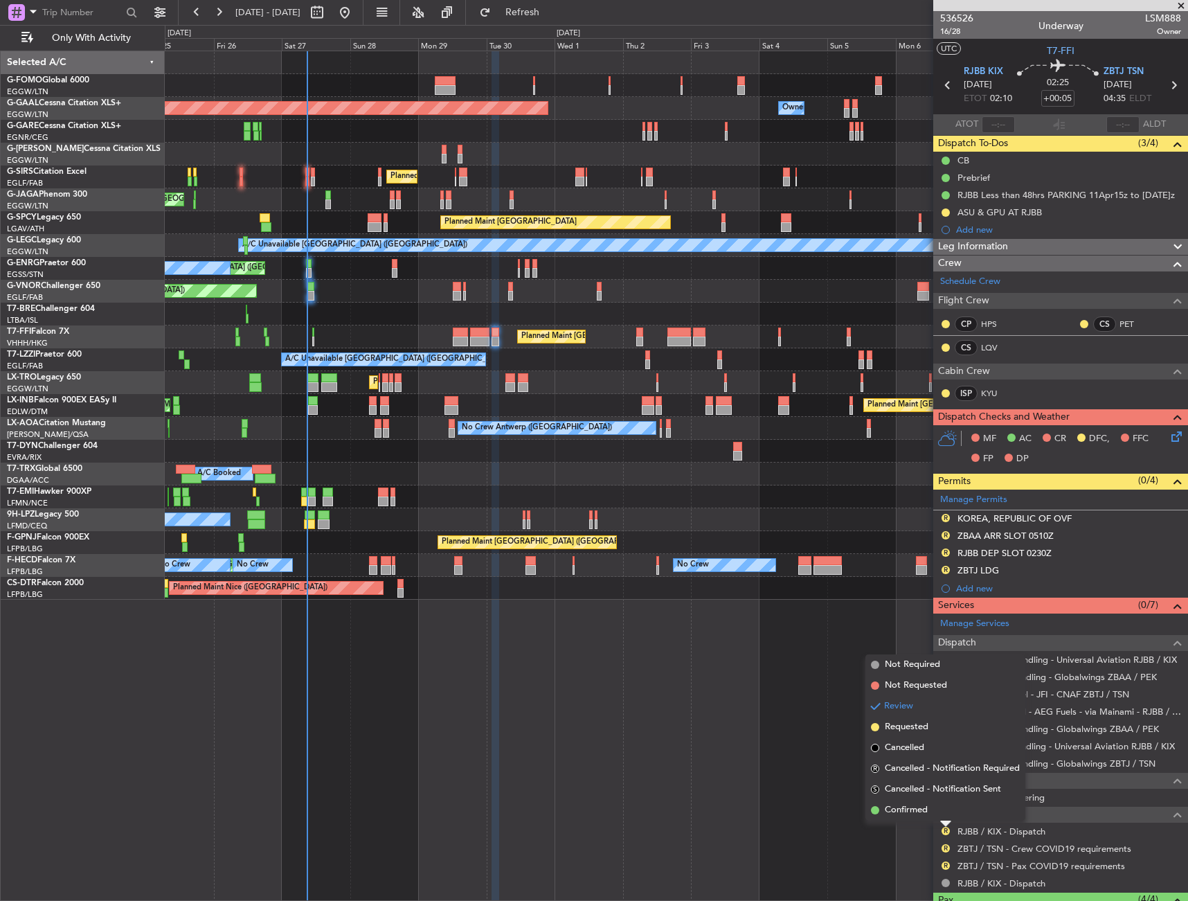
click at [907, 810] on span "Confirmed" at bounding box center [906, 810] width 43 height 14
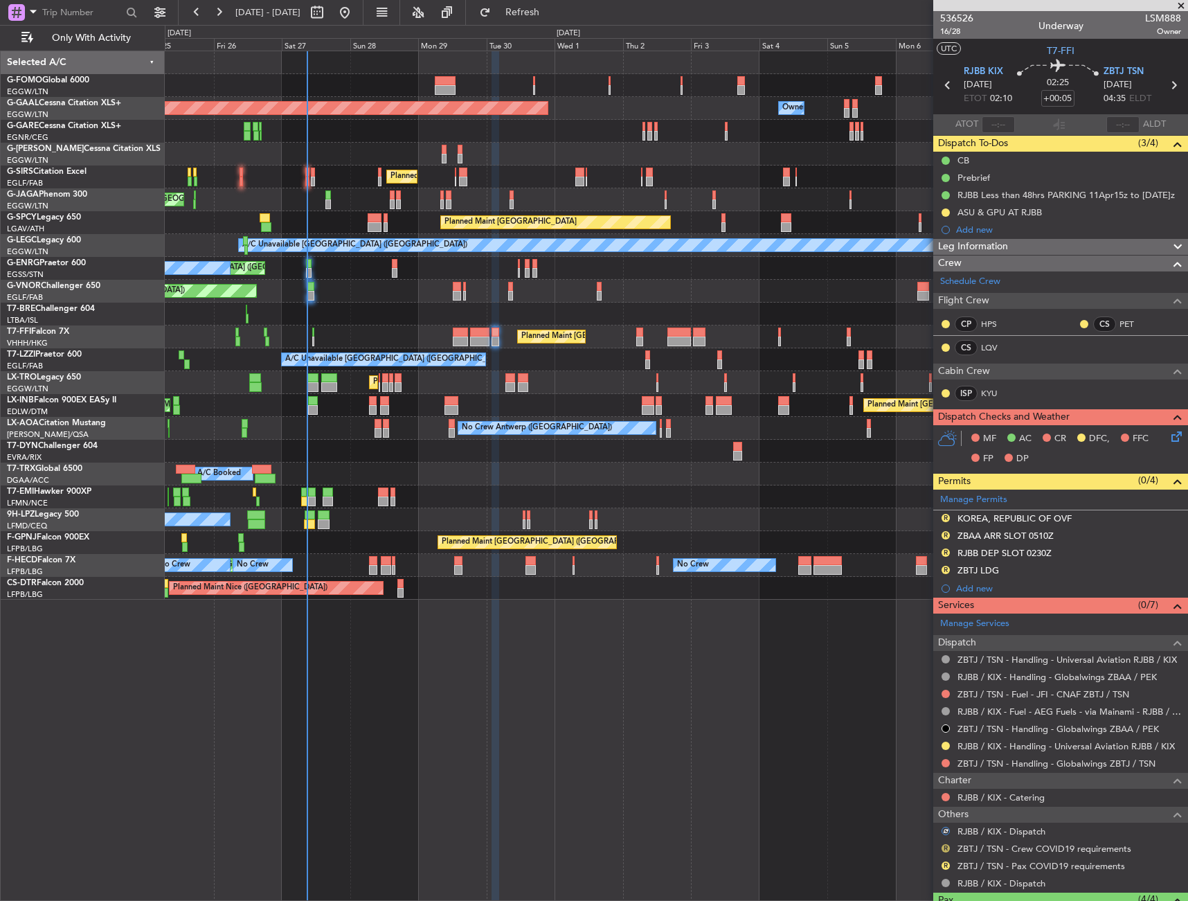
click at [947, 846] on button "R" at bounding box center [946, 848] width 8 height 8
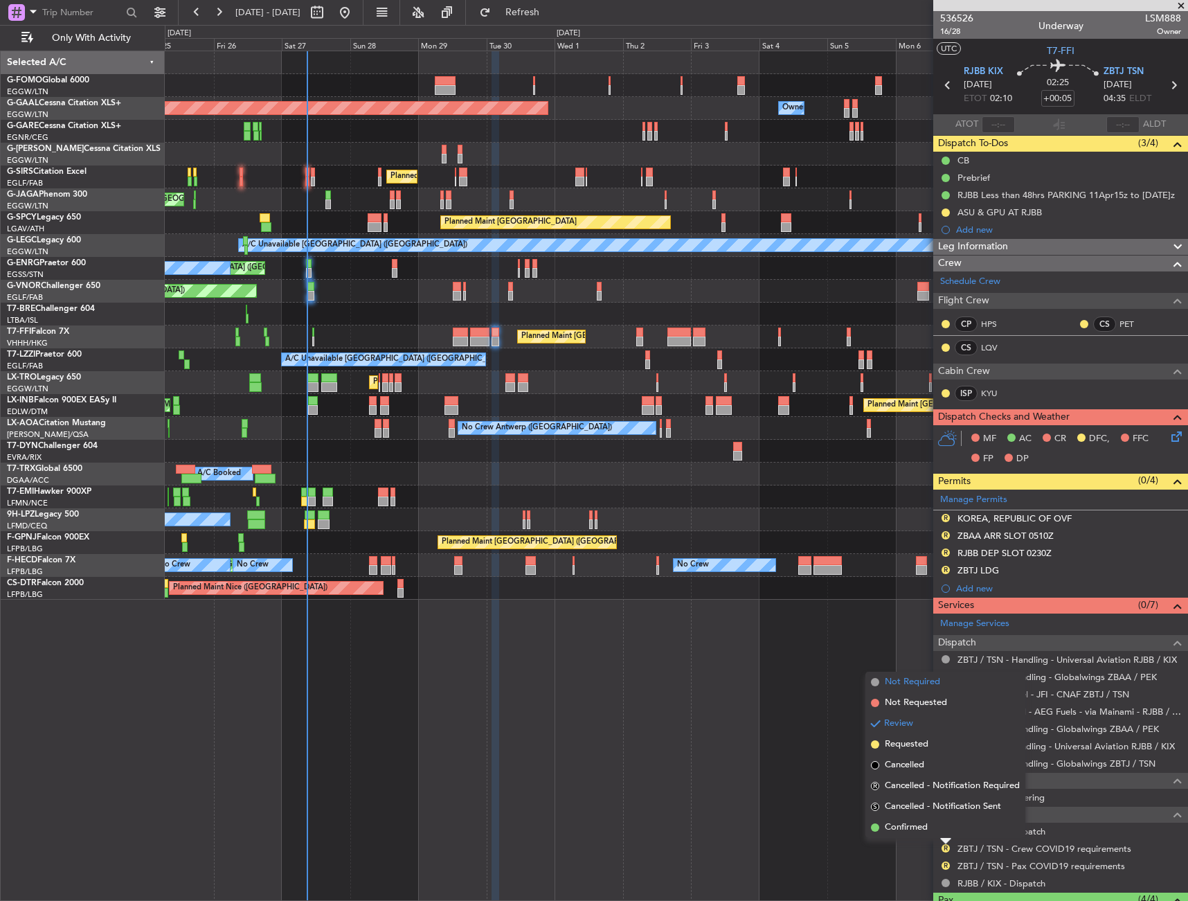
click at [922, 686] on span "Not Required" at bounding box center [912, 682] width 55 height 14
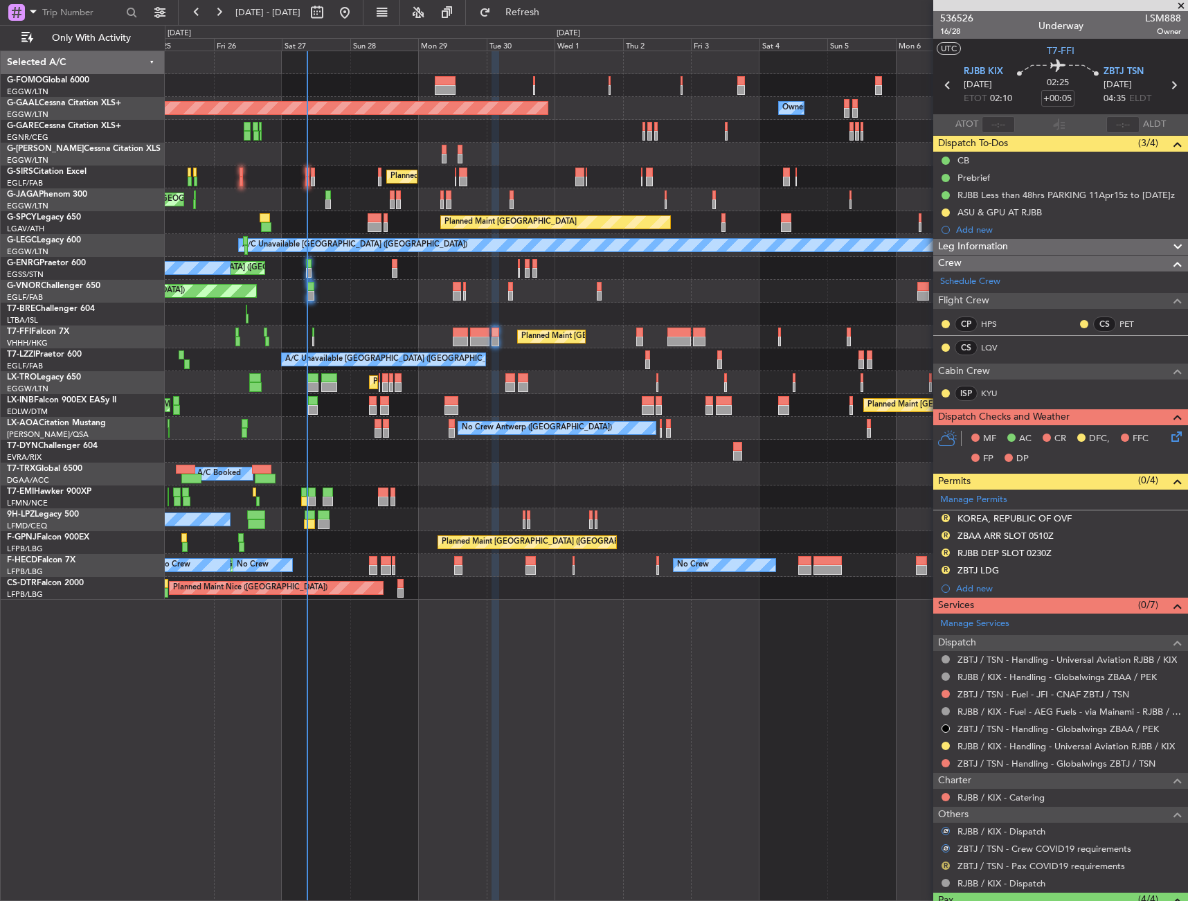
click at [948, 858] on mat-tooltip-component "Review" at bounding box center [946, 843] width 50 height 37
click at [947, 864] on button "R" at bounding box center [946, 866] width 8 height 8
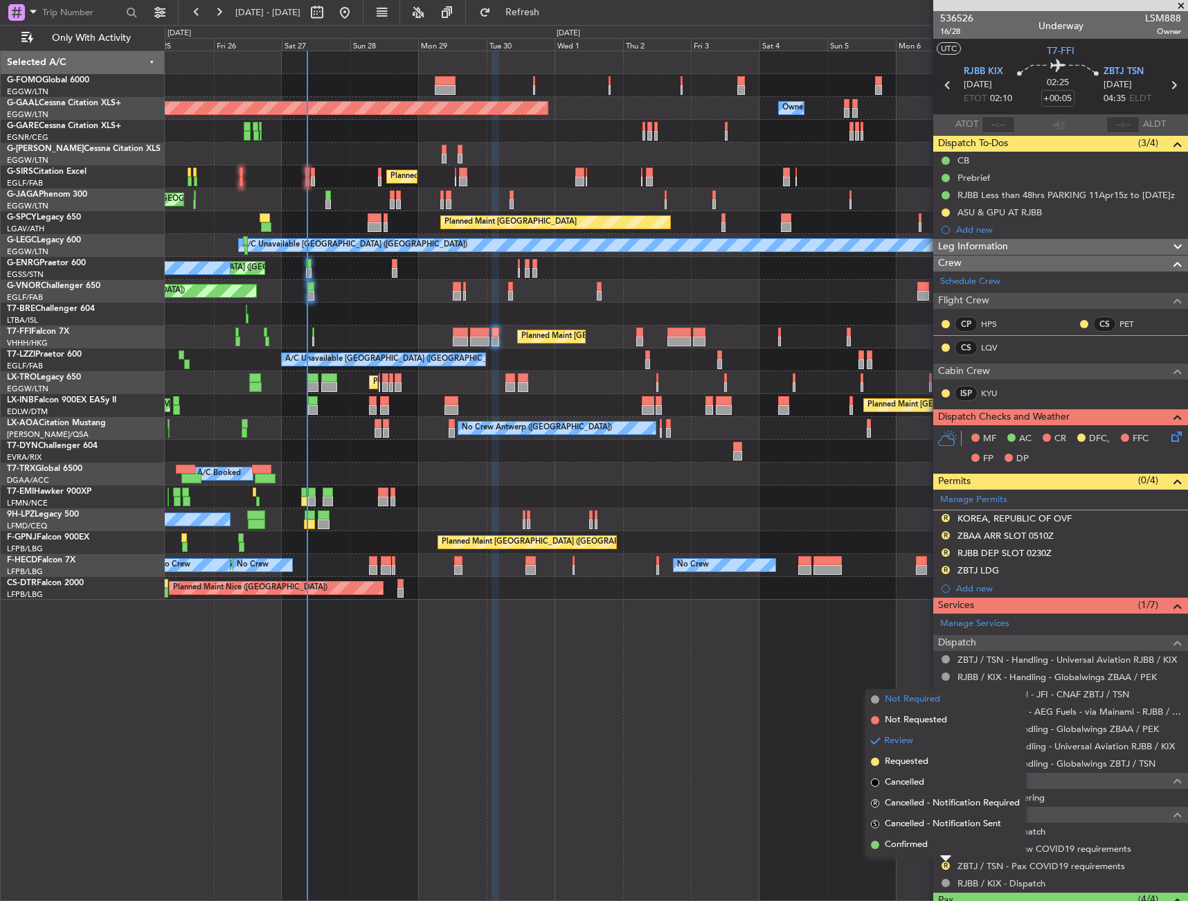
click at [916, 696] on span "Not Required" at bounding box center [912, 700] width 55 height 14
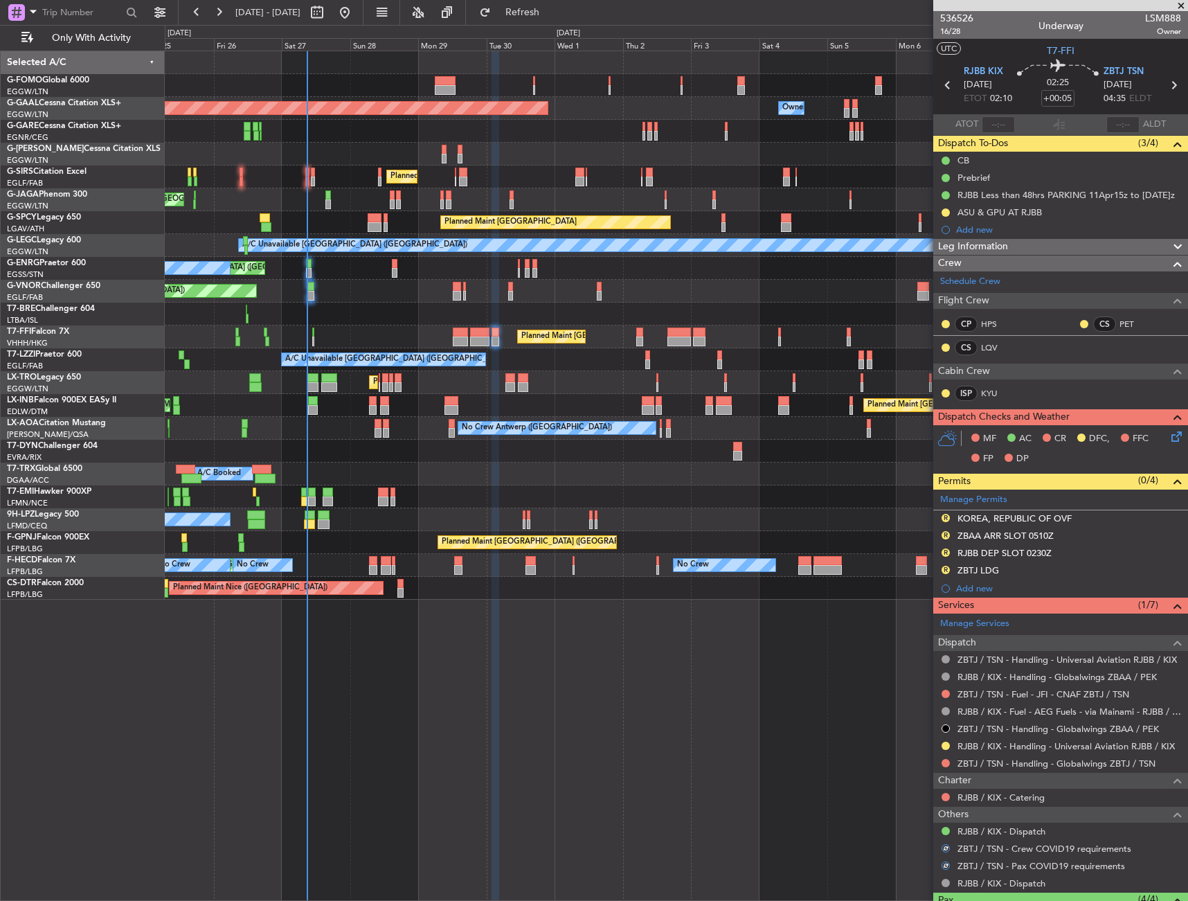
click at [945, 571] on button "R" at bounding box center [946, 570] width 8 height 8
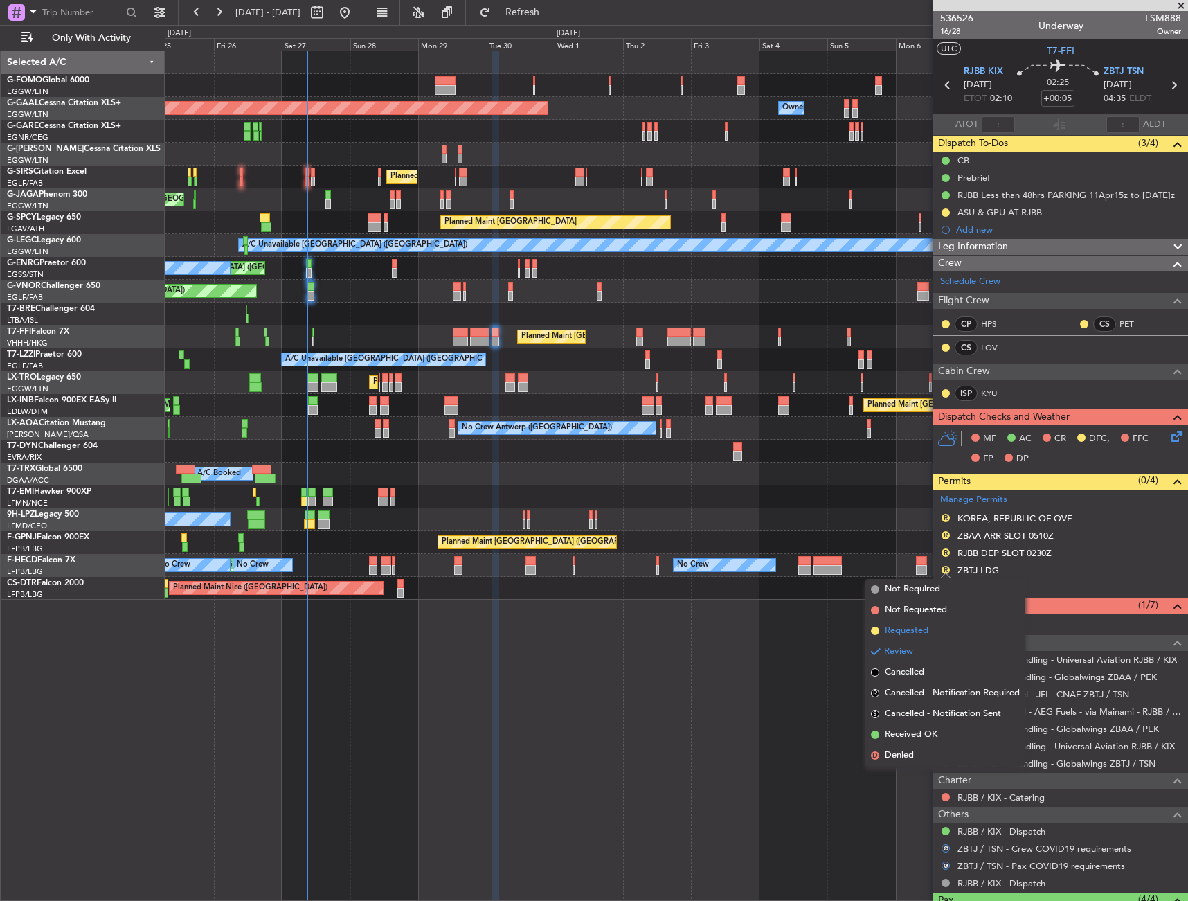
click at [936, 629] on li "Requested" at bounding box center [946, 631] width 160 height 21
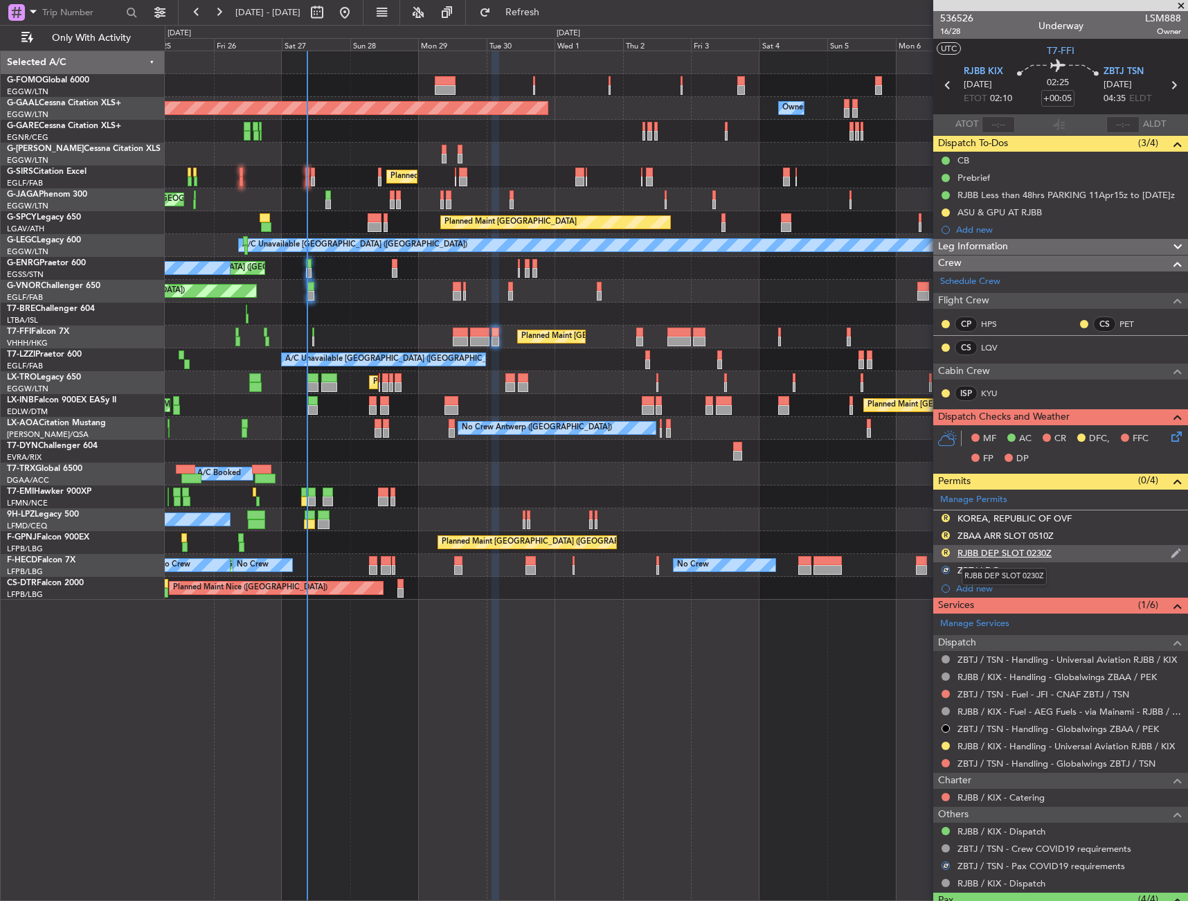
click at [1003, 553] on div "RJBB DEP SLOT 0230Z" at bounding box center [1005, 553] width 94 height 12
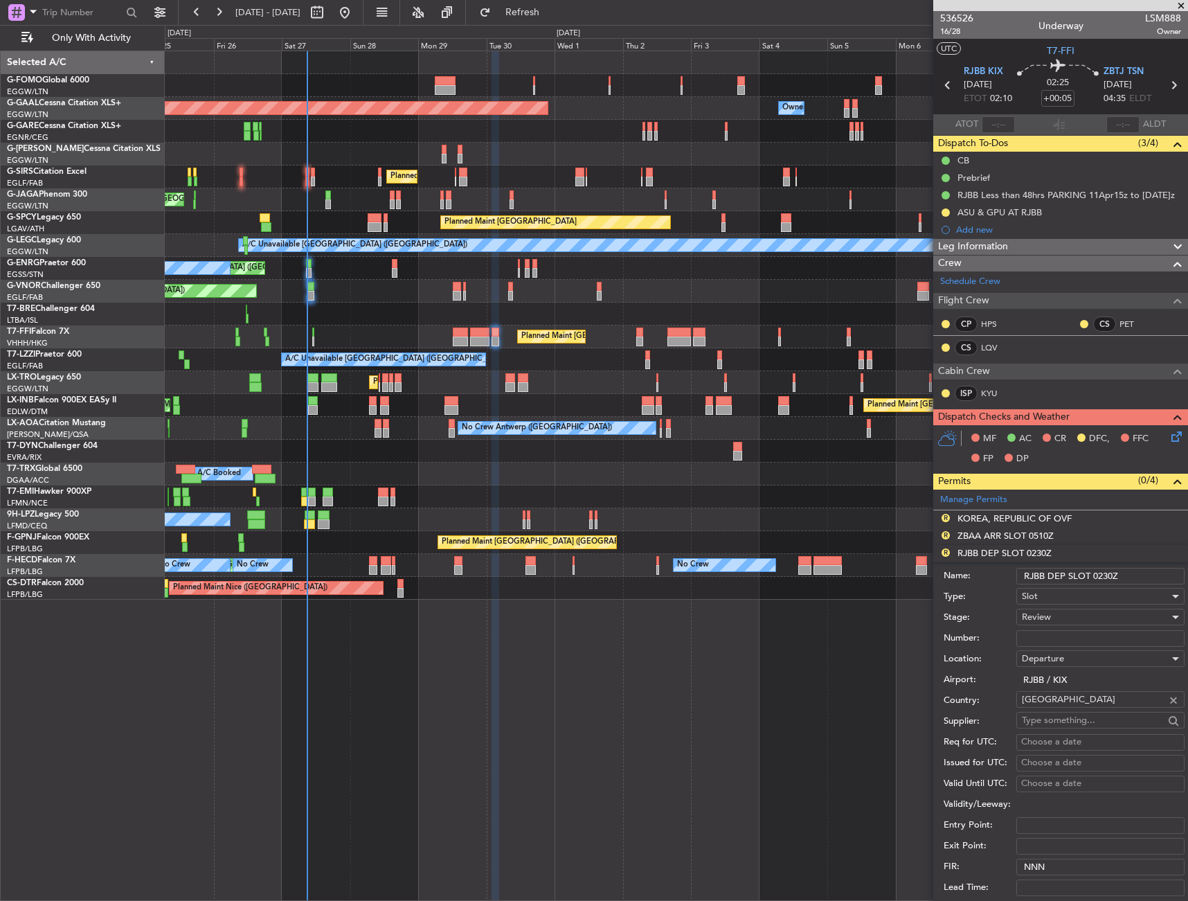
click at [1107, 576] on input "RJBB DEP SLOT 0230Z" at bounding box center [1101, 576] width 168 height 17
type input "RJBB DEP SLOT 0210Z"
click at [1040, 624] on div "Review" at bounding box center [1096, 617] width 148 height 21
click at [1069, 706] on span "Requested" at bounding box center [1095, 707] width 145 height 21
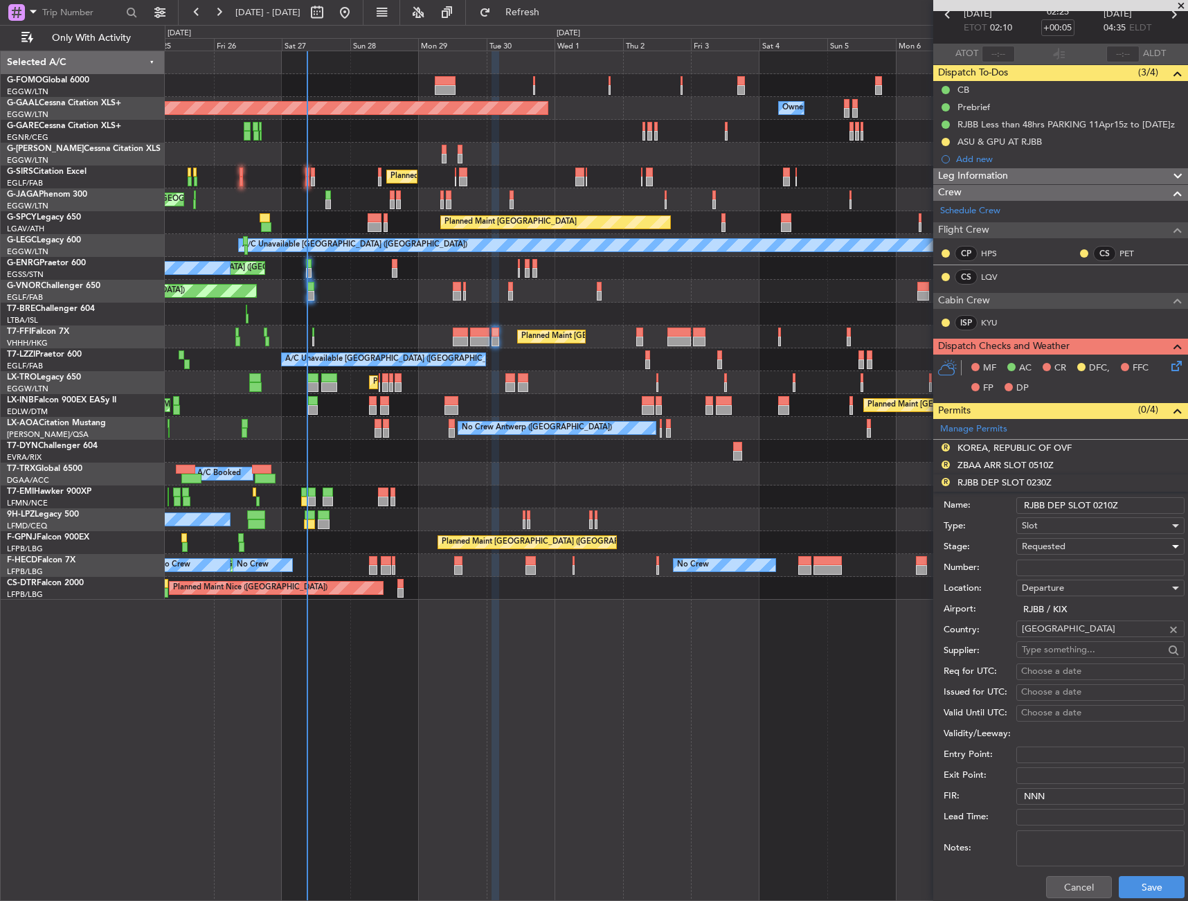
scroll to position [139, 0]
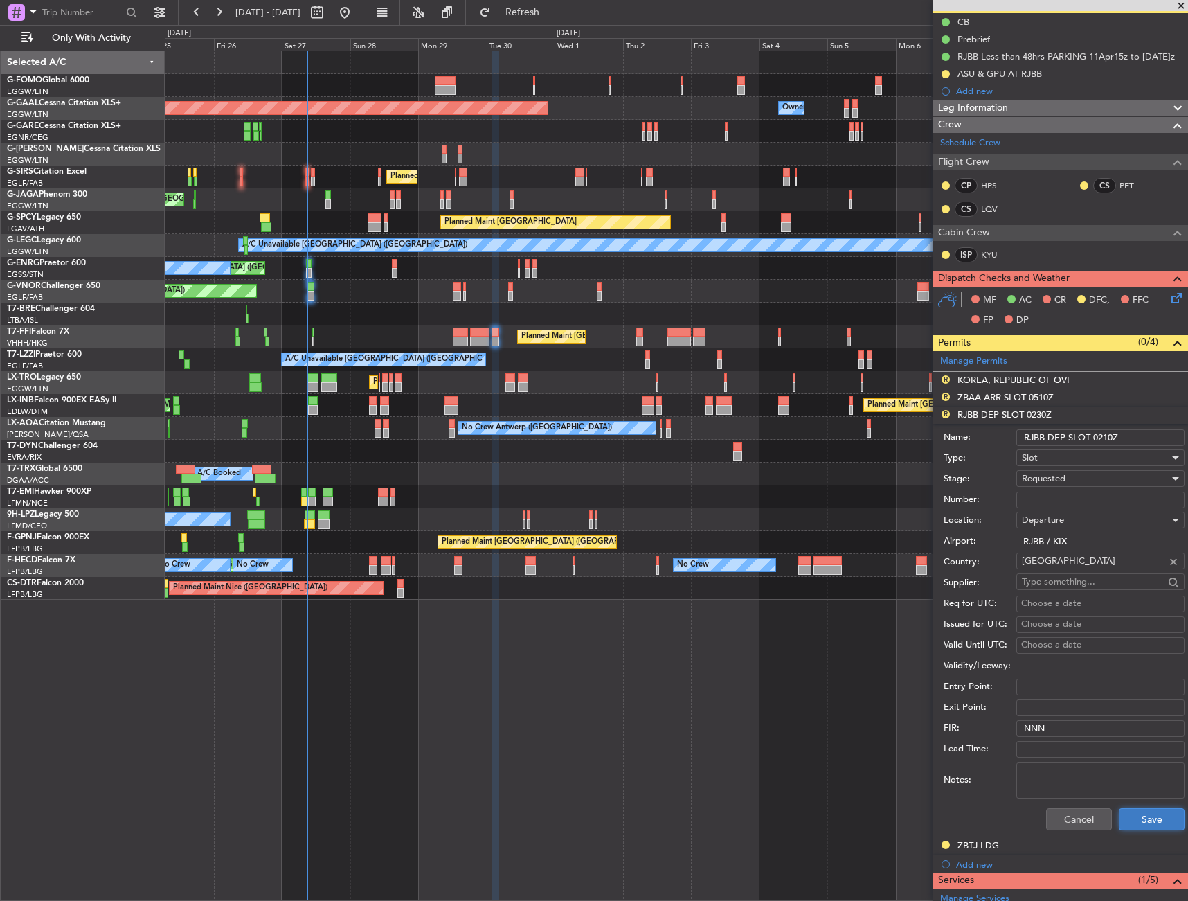
click at [1150, 819] on button "Save" at bounding box center [1152, 819] width 66 height 22
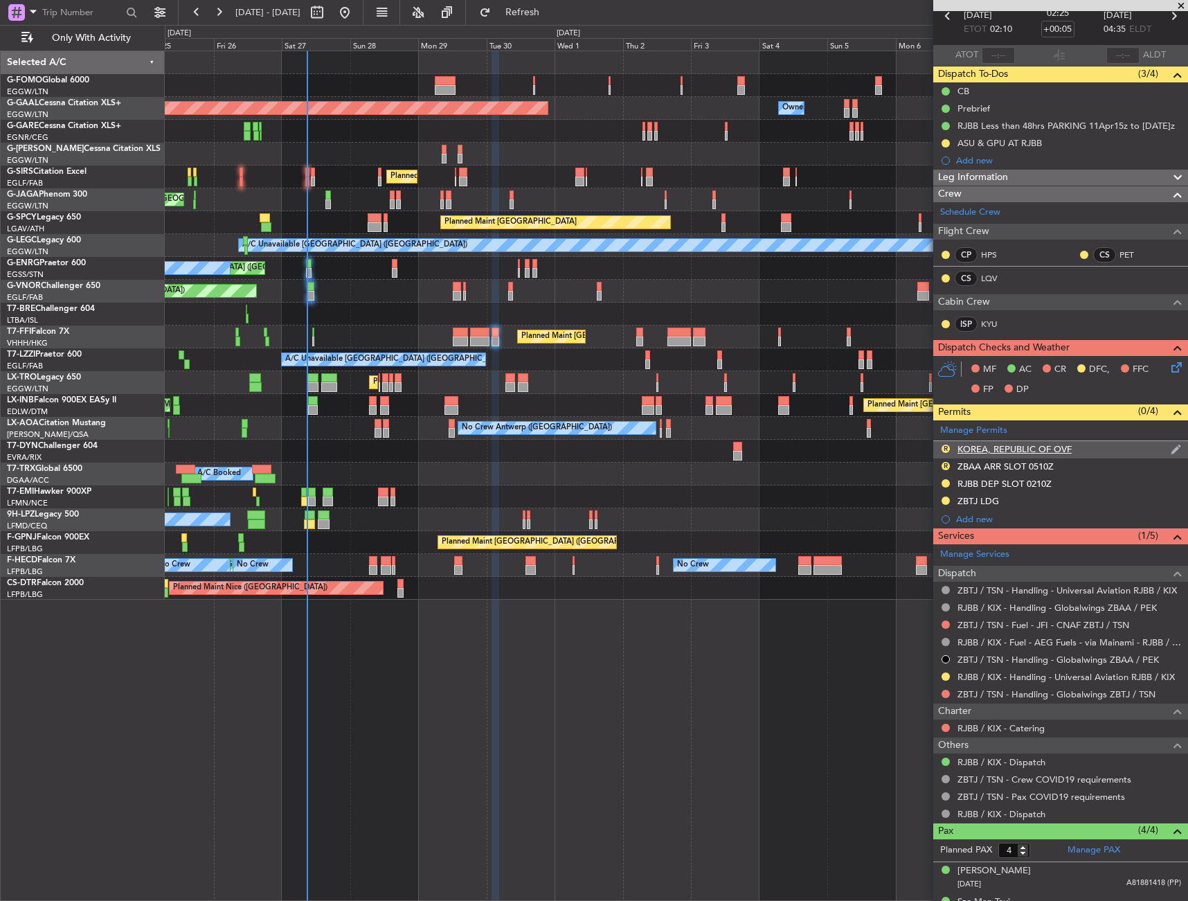
scroll to position [0, 0]
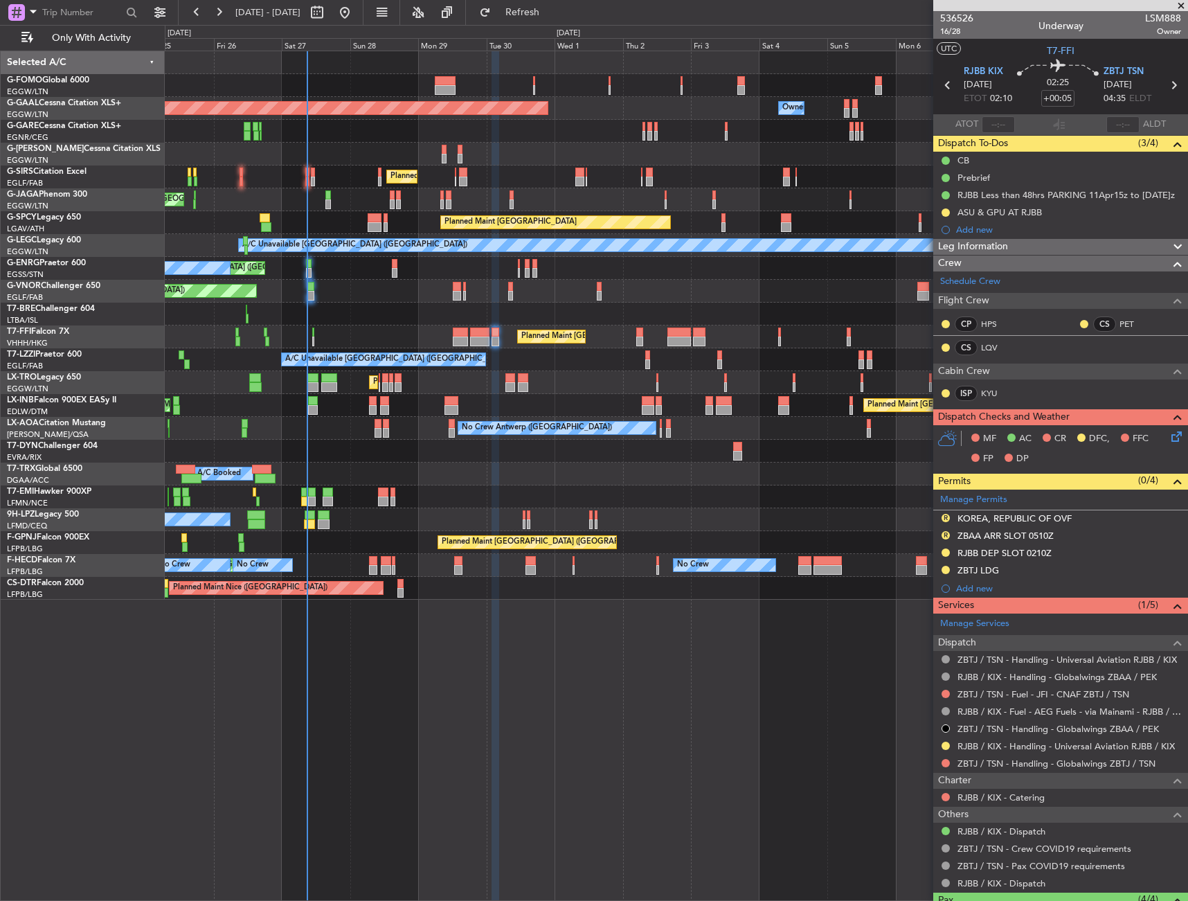
drag, startPoint x: 1062, startPoint y: 531, endPoint x: 1084, endPoint y: 540, distance: 23.3
click at [1062, 531] on div "R ZBAA ARR SLOT 0510Z" at bounding box center [1061, 536] width 255 height 17
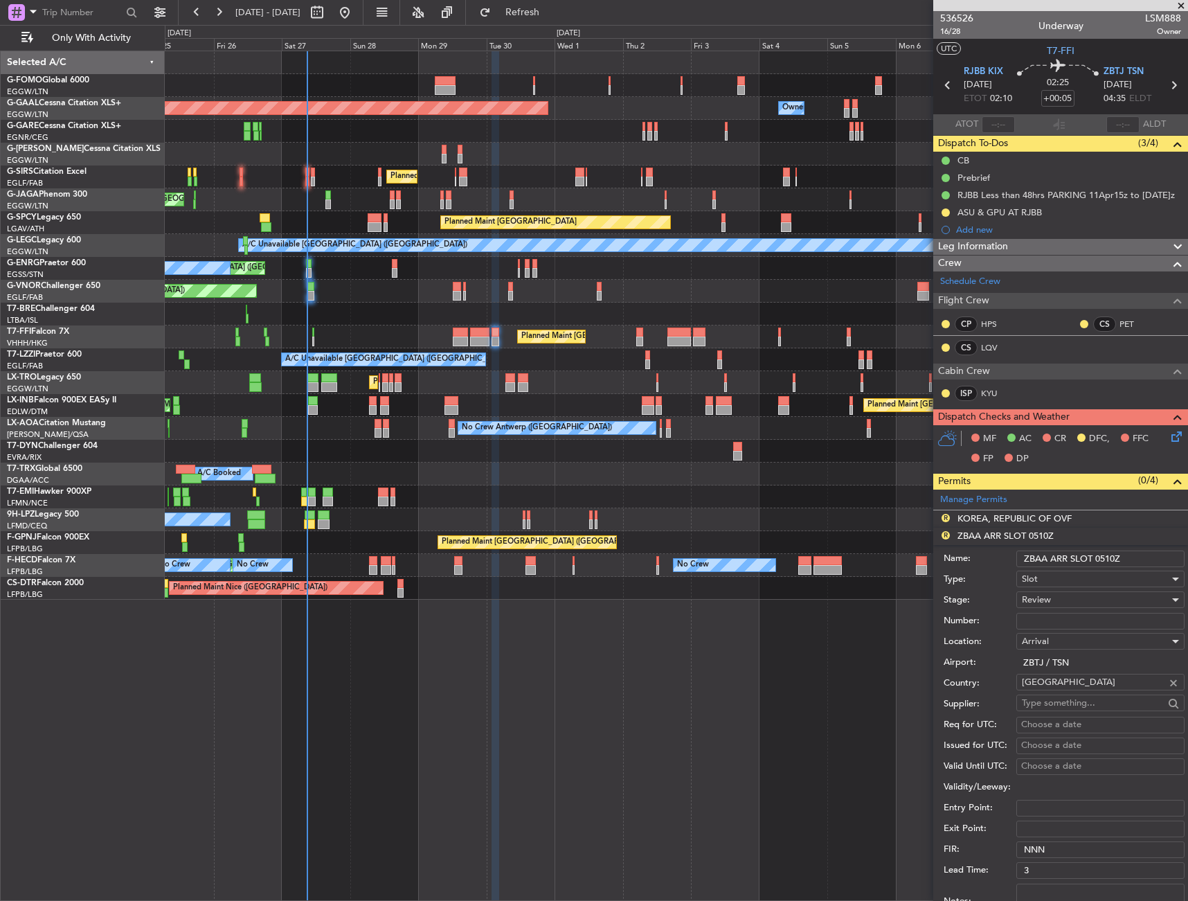
click at [1114, 561] on input "ZBAA ARR SLOT 0510Z" at bounding box center [1101, 559] width 168 height 17
type input "ZBAA ARR SLOT 0435Z"
click at [1078, 595] on div "Review" at bounding box center [1096, 599] width 148 height 21
click at [1068, 693] on span "Requested" at bounding box center [1095, 690] width 145 height 21
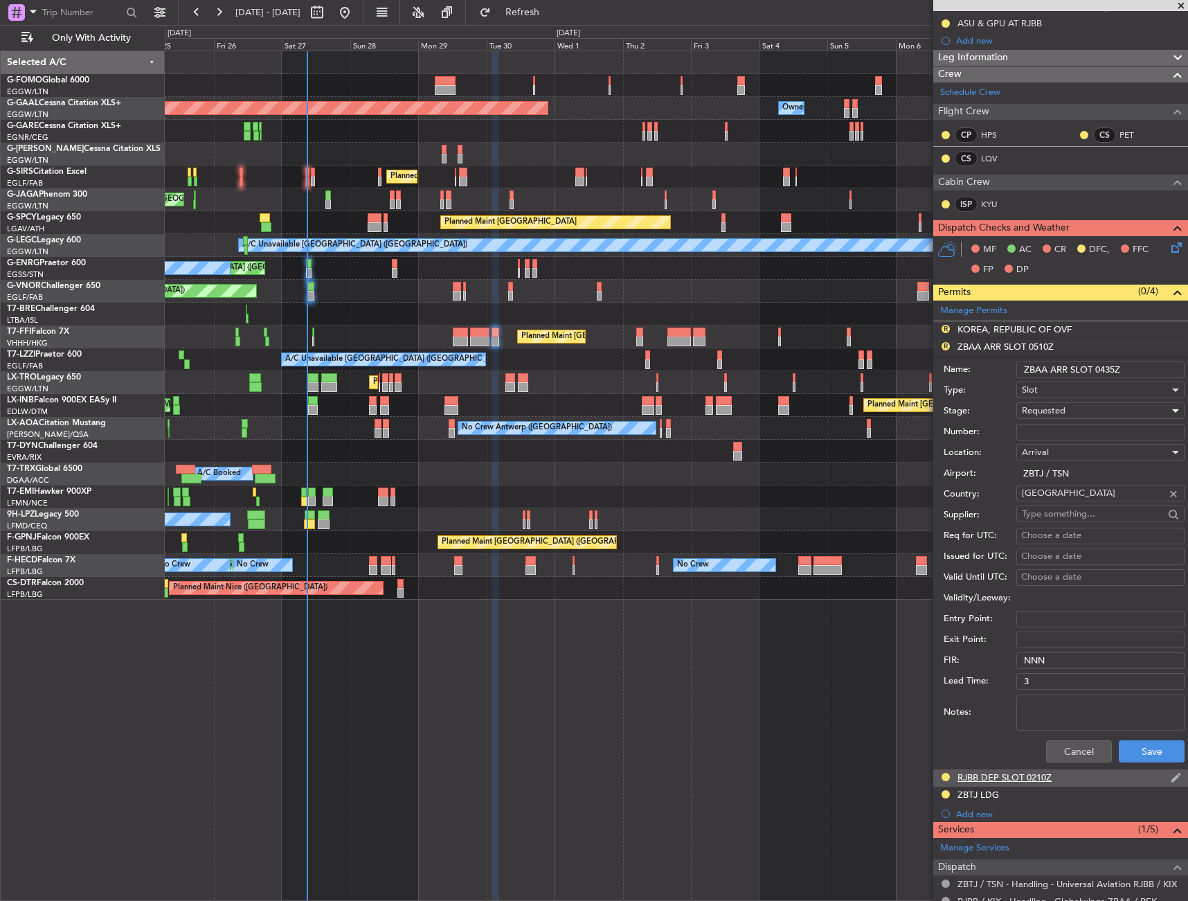
scroll to position [208, 0]
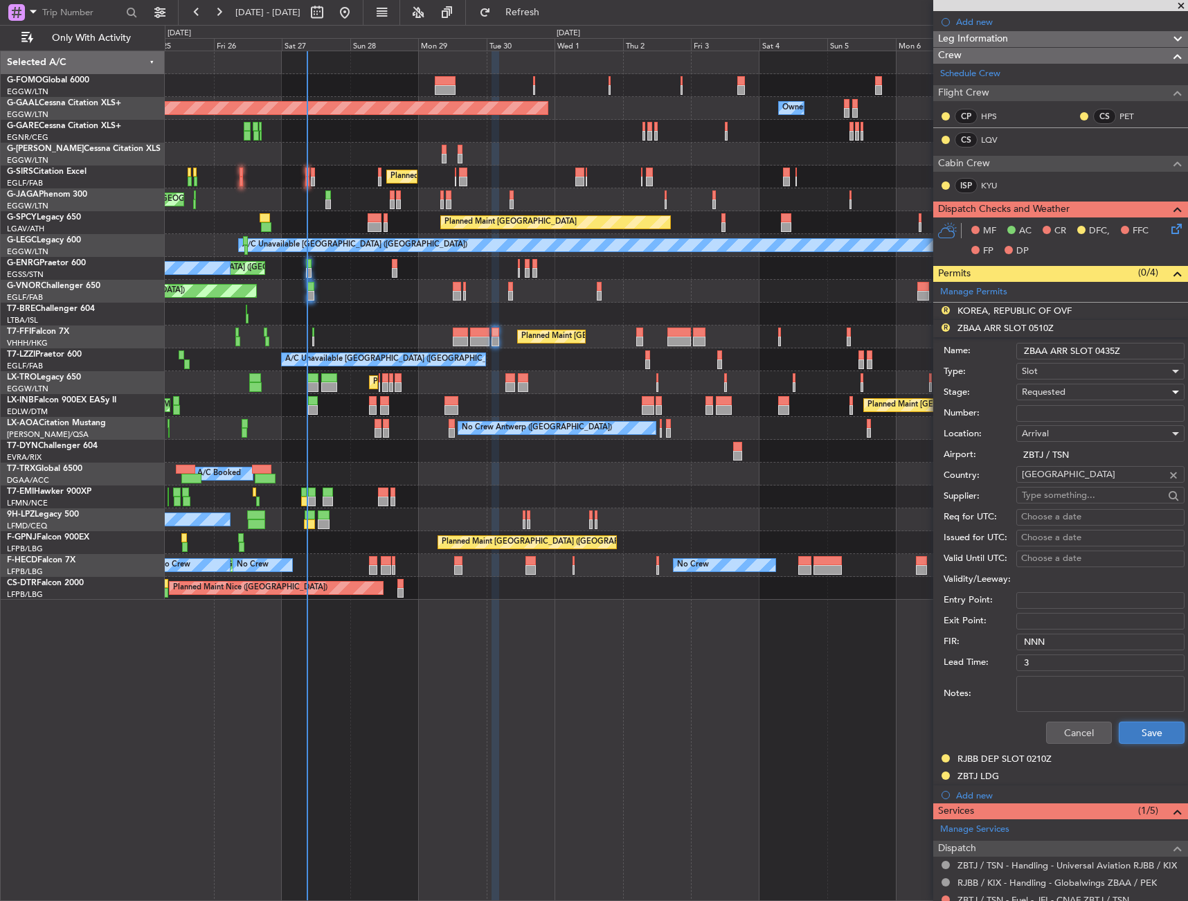
click at [1154, 722] on button "Save" at bounding box center [1152, 733] width 66 height 22
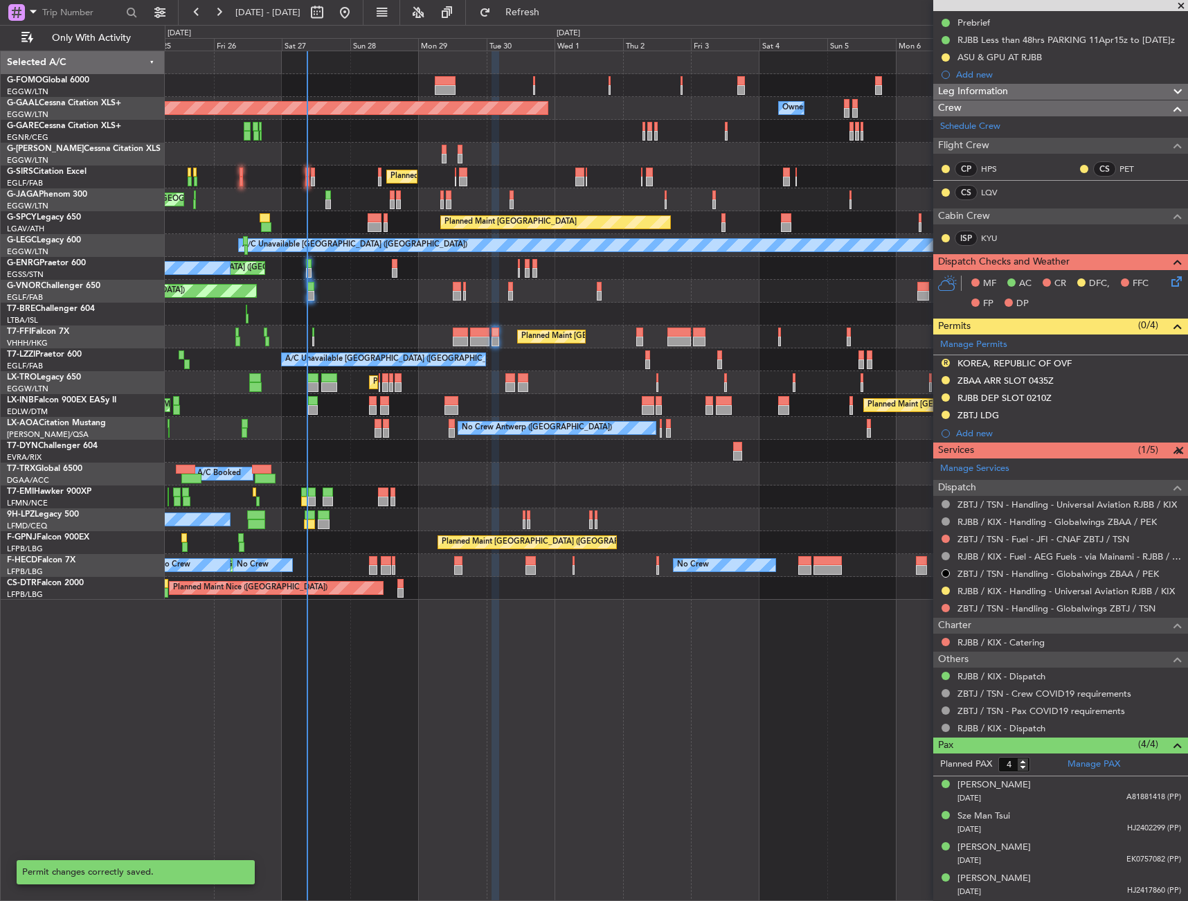
scroll to position [154, 0]
click at [552, 9] on span "Refresh" at bounding box center [523, 13] width 58 height 10
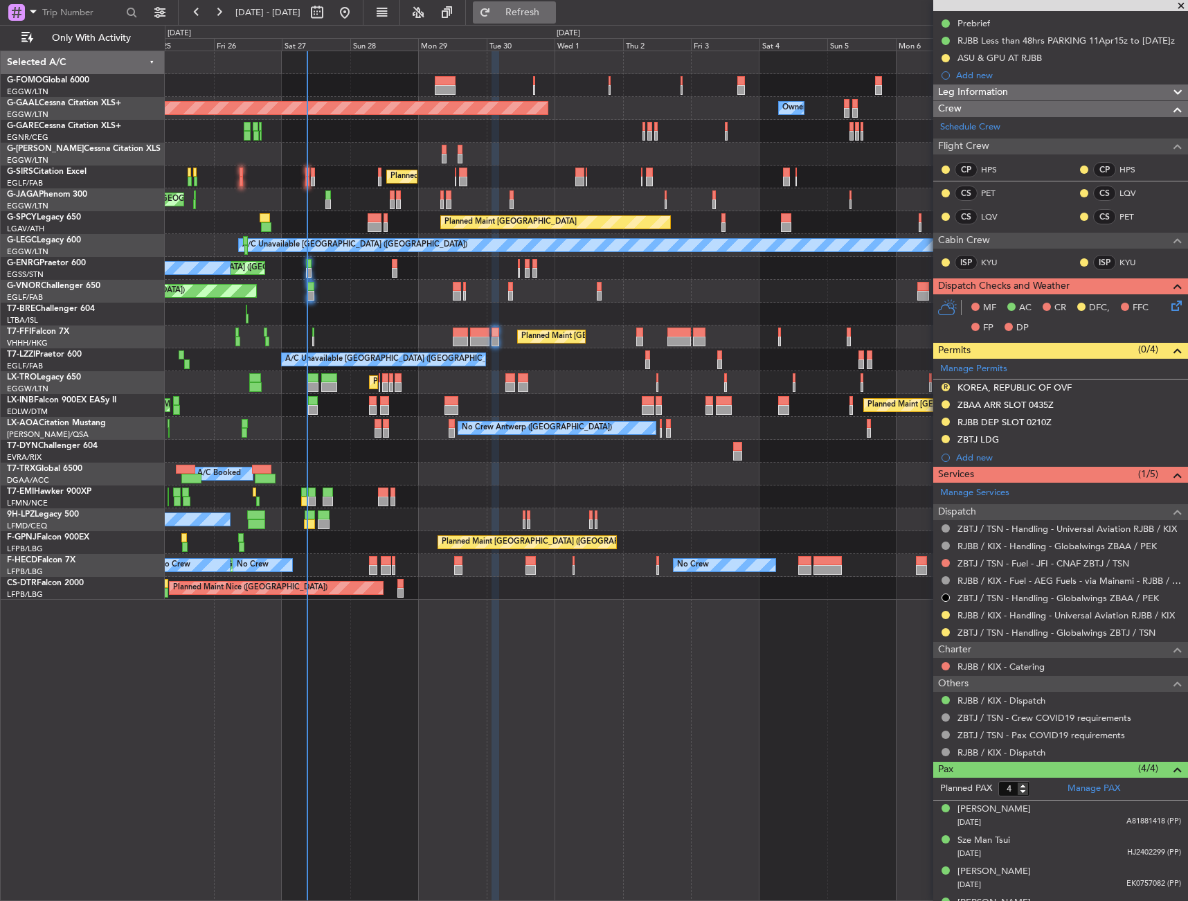
click at [552, 13] on span "Refresh" at bounding box center [523, 13] width 58 height 10
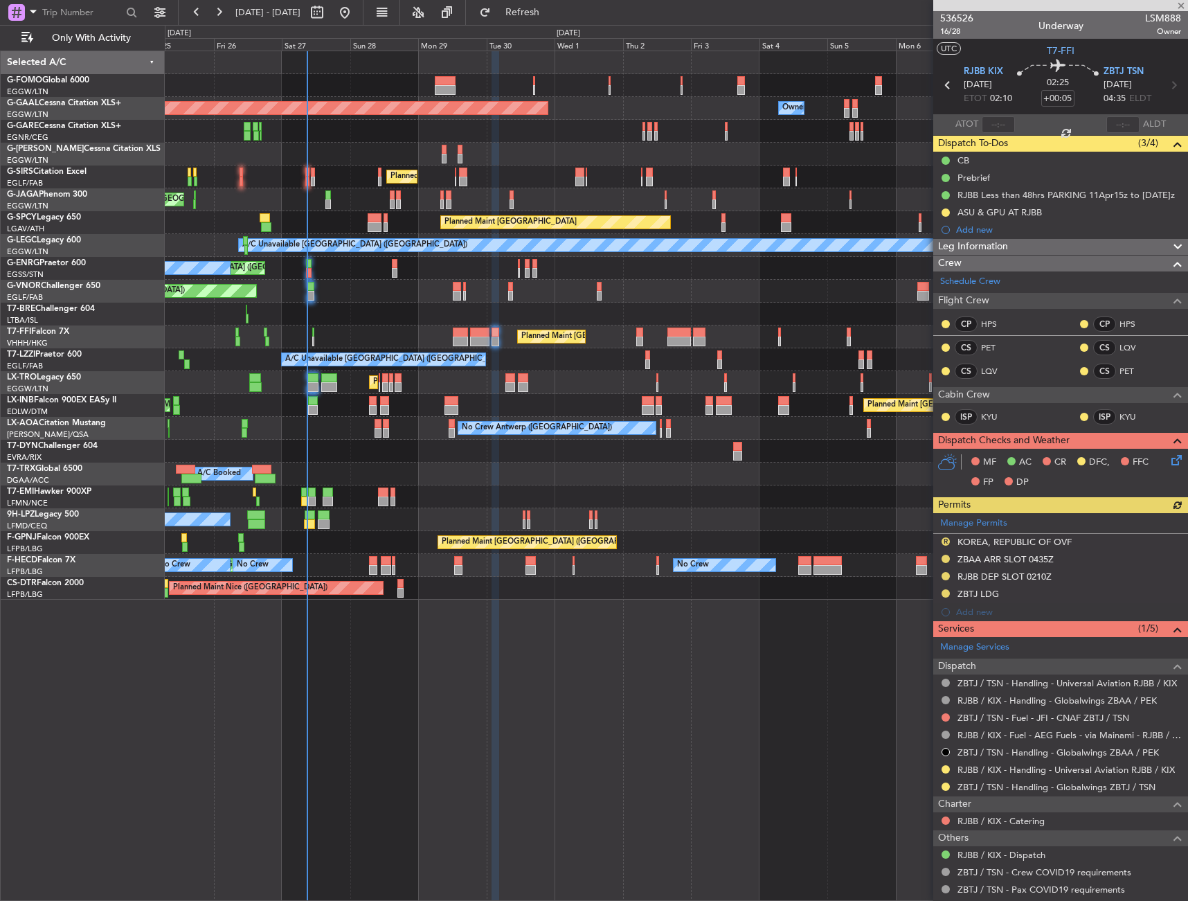
scroll to position [154, 0]
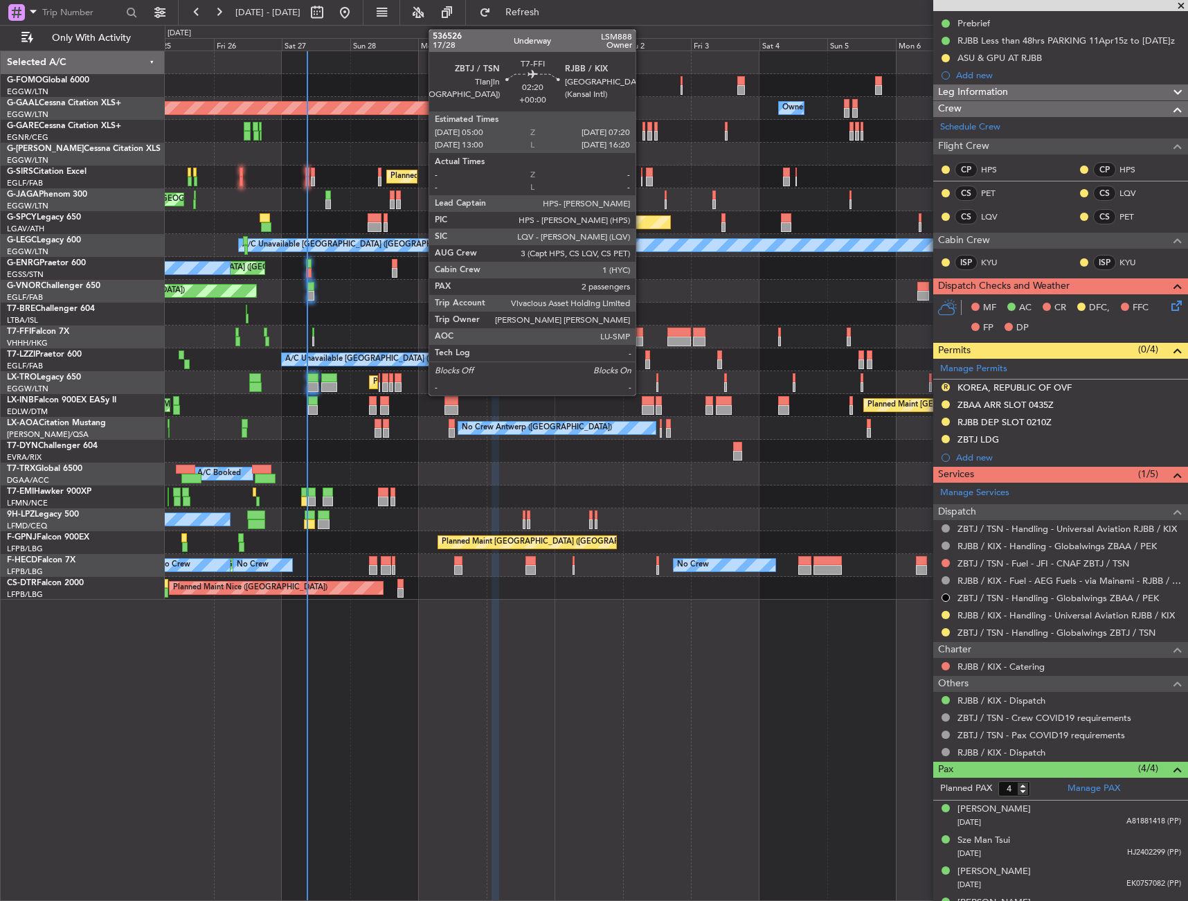
click at [642, 334] on div at bounding box center [639, 333] width 7 height 10
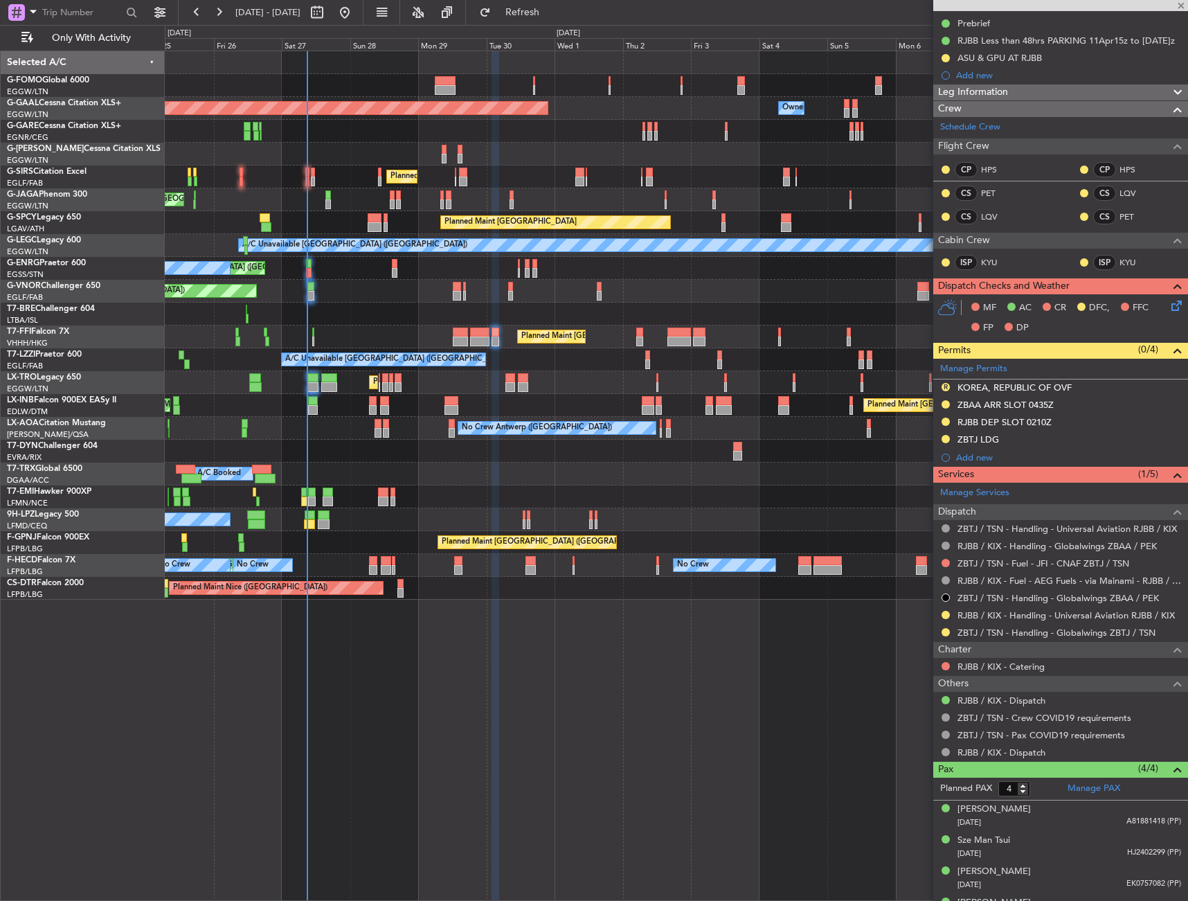
type input "2"
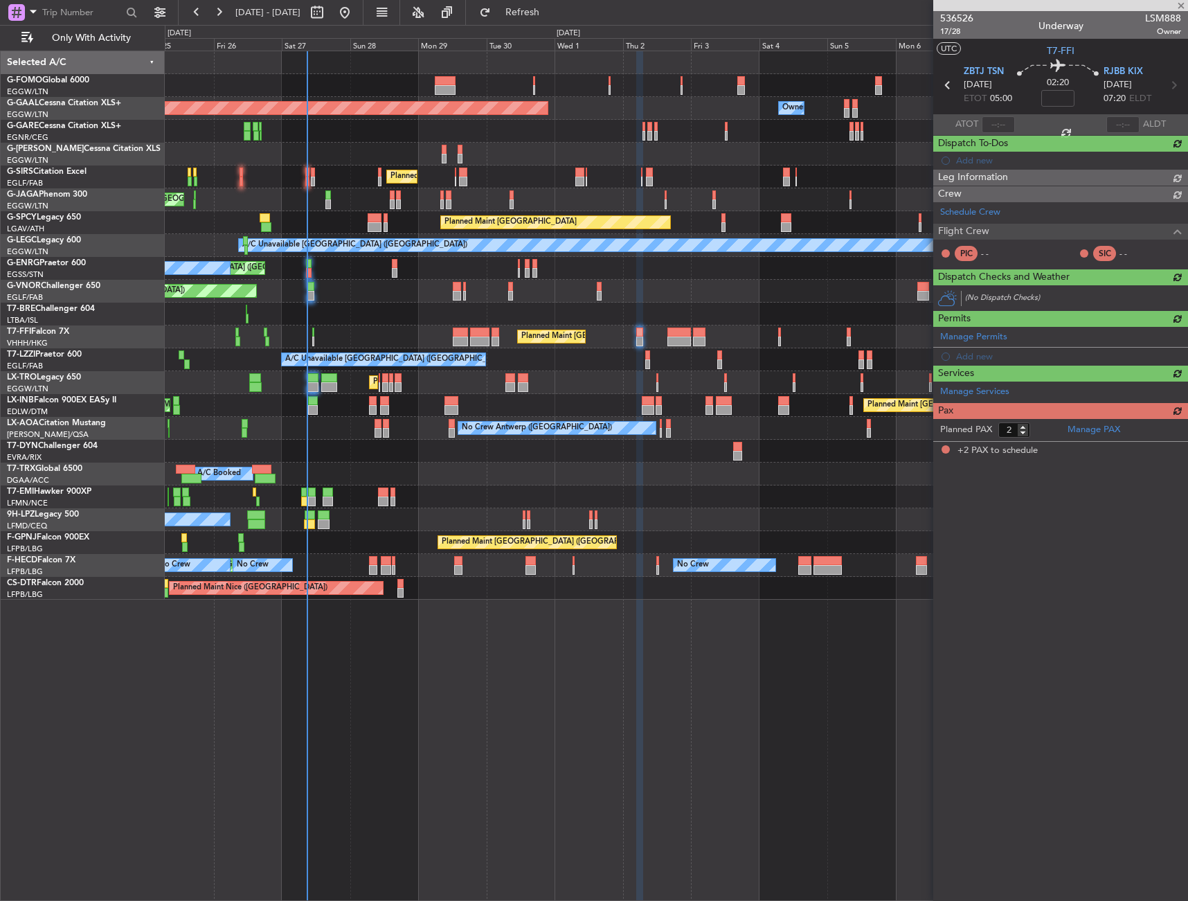
scroll to position [0, 0]
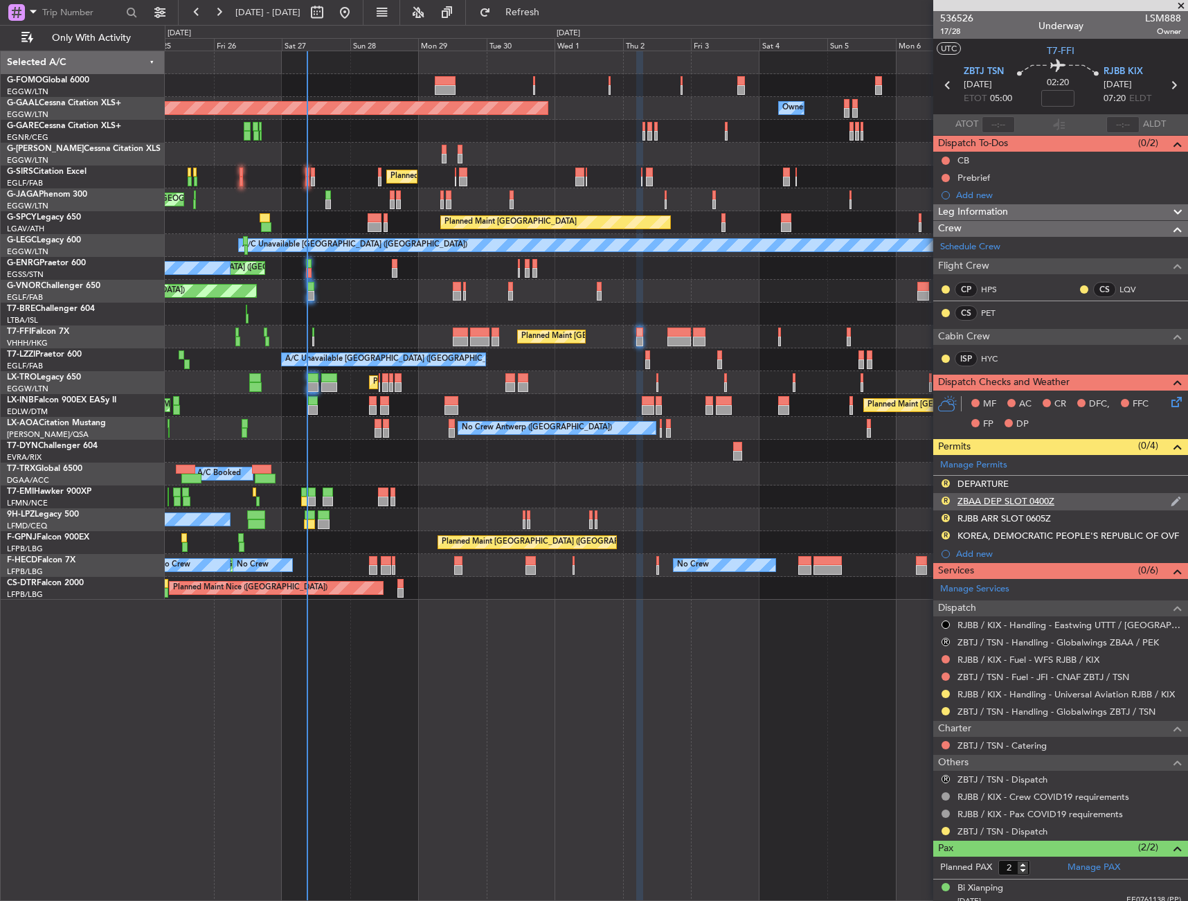
drag, startPoint x: 951, startPoint y: 481, endPoint x: 952, endPoint y: 499, distance: 18.7
click at [951, 481] on div "R" at bounding box center [945, 483] width 11 height 11
click at [947, 483] on button "R" at bounding box center [946, 483] width 8 height 8
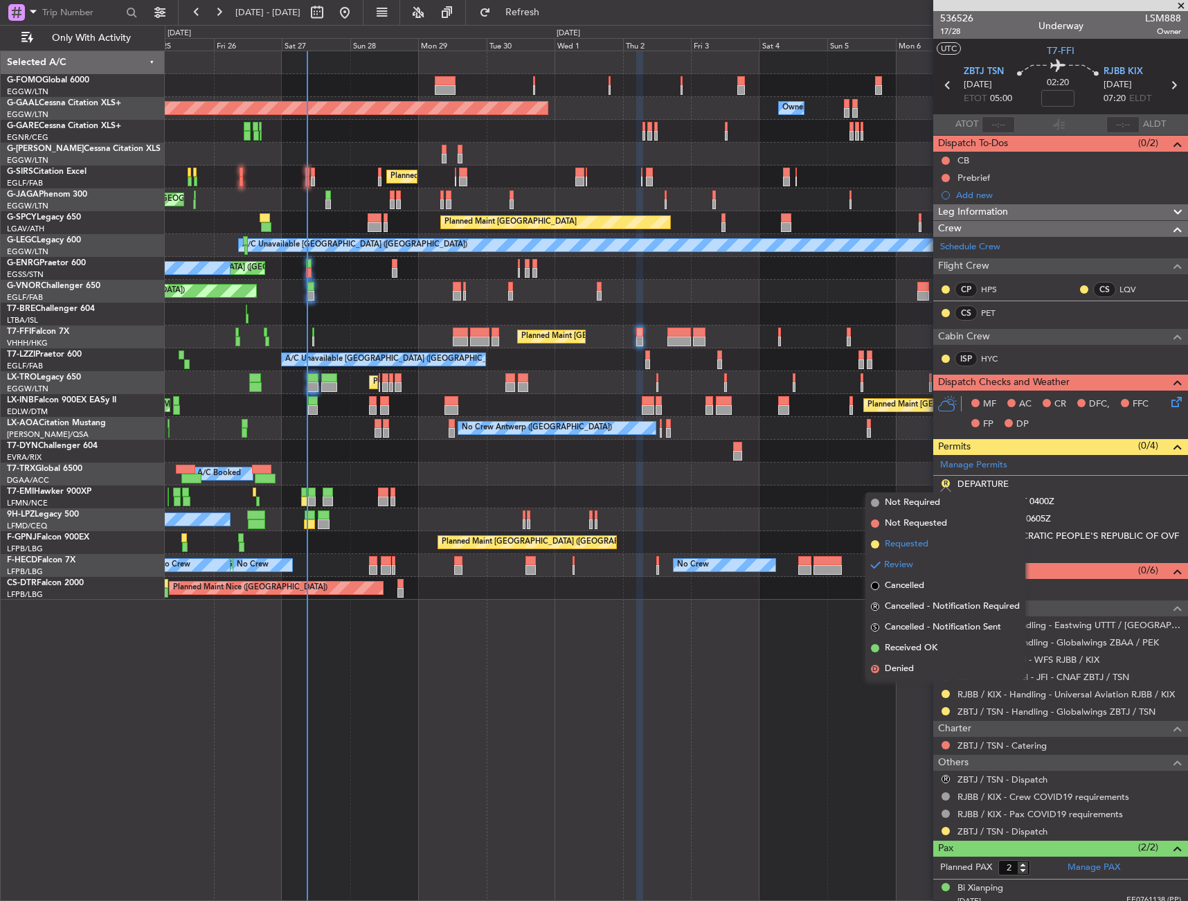
click at [946, 543] on li "Requested" at bounding box center [946, 544] width 160 height 21
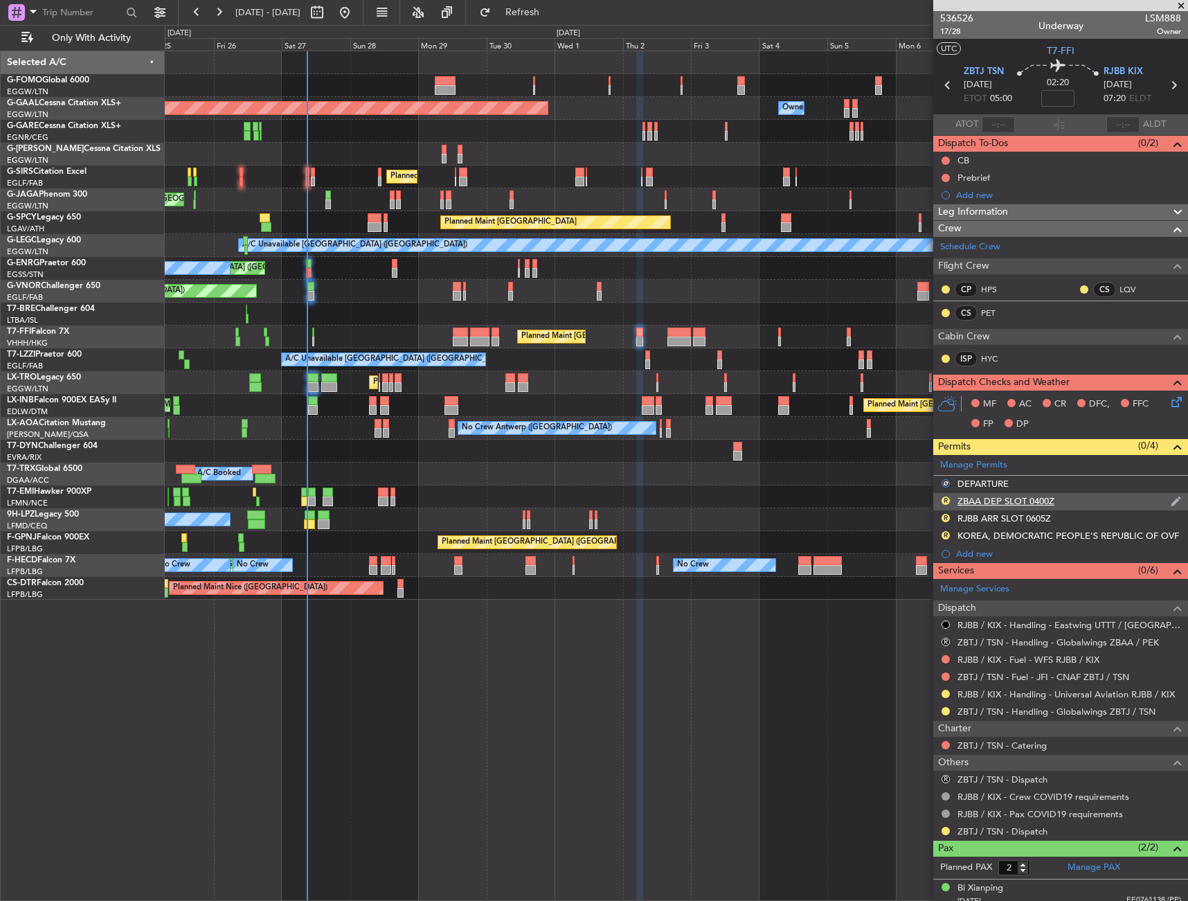
click at [1073, 503] on div "R ZBAA DEP SLOT 0400Z" at bounding box center [1061, 501] width 255 height 17
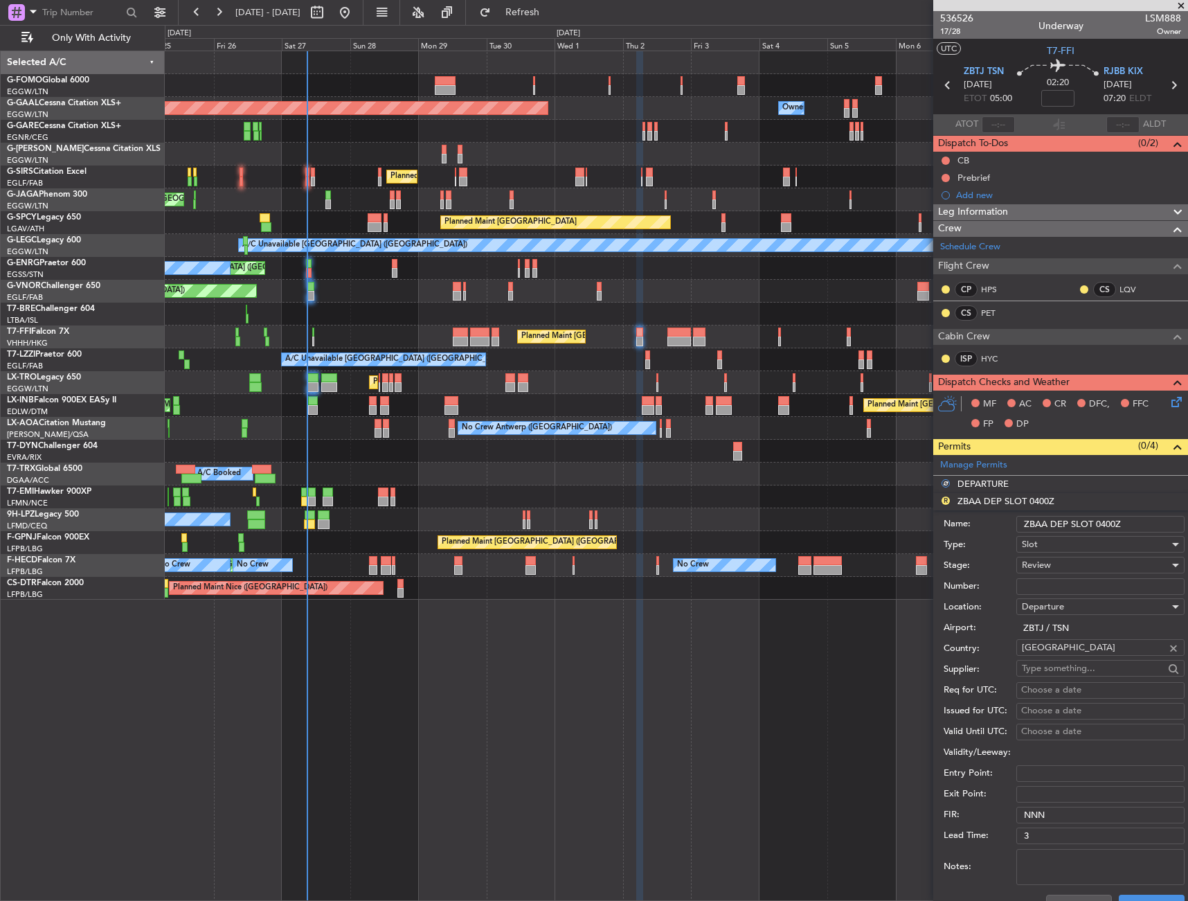
click at [1104, 525] on input "ZBAA DEP SLOT 0400Z" at bounding box center [1101, 524] width 168 height 17
type input "ZBAA DEP SLOT 0500Z"
click at [1058, 573] on div "Review" at bounding box center [1096, 565] width 148 height 21
click at [1058, 657] on span "Requested" at bounding box center [1095, 655] width 145 height 21
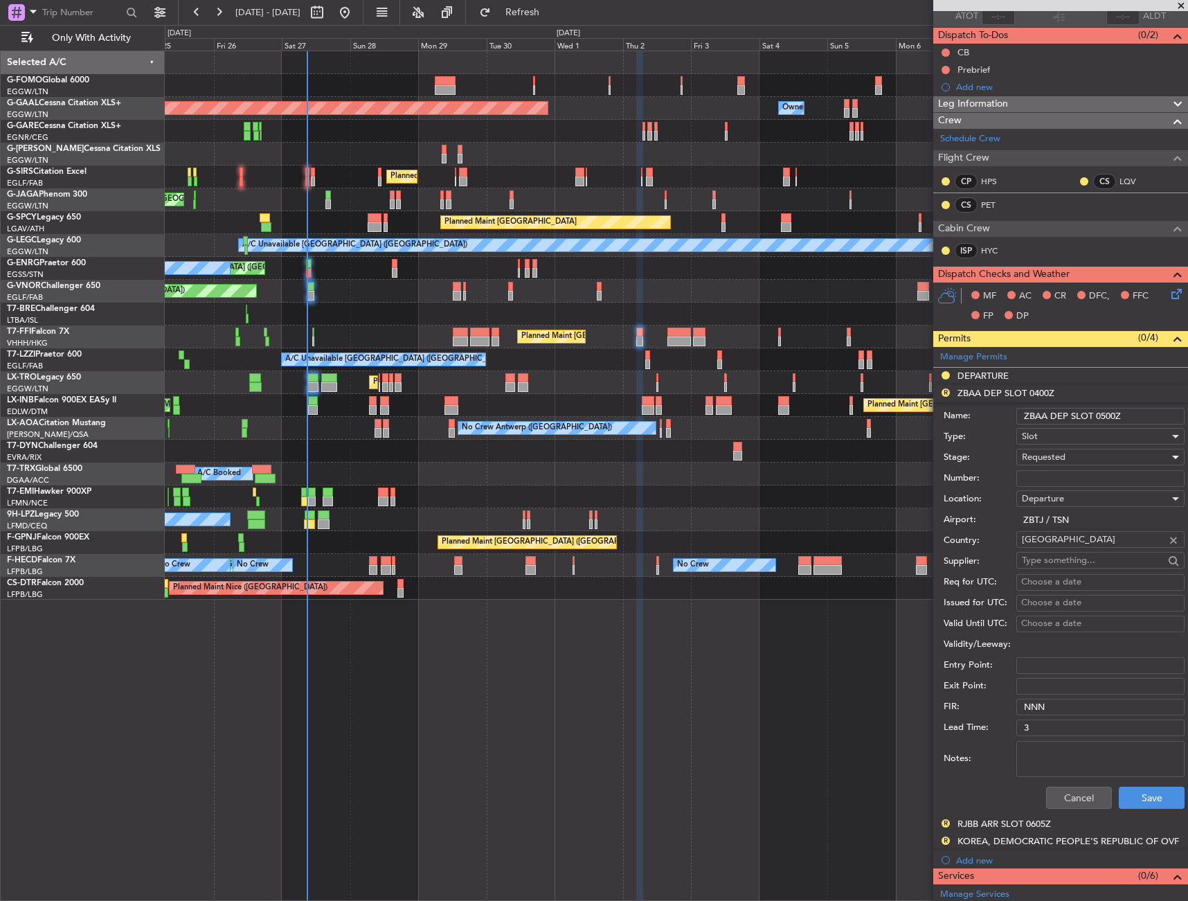
scroll to position [139, 0]
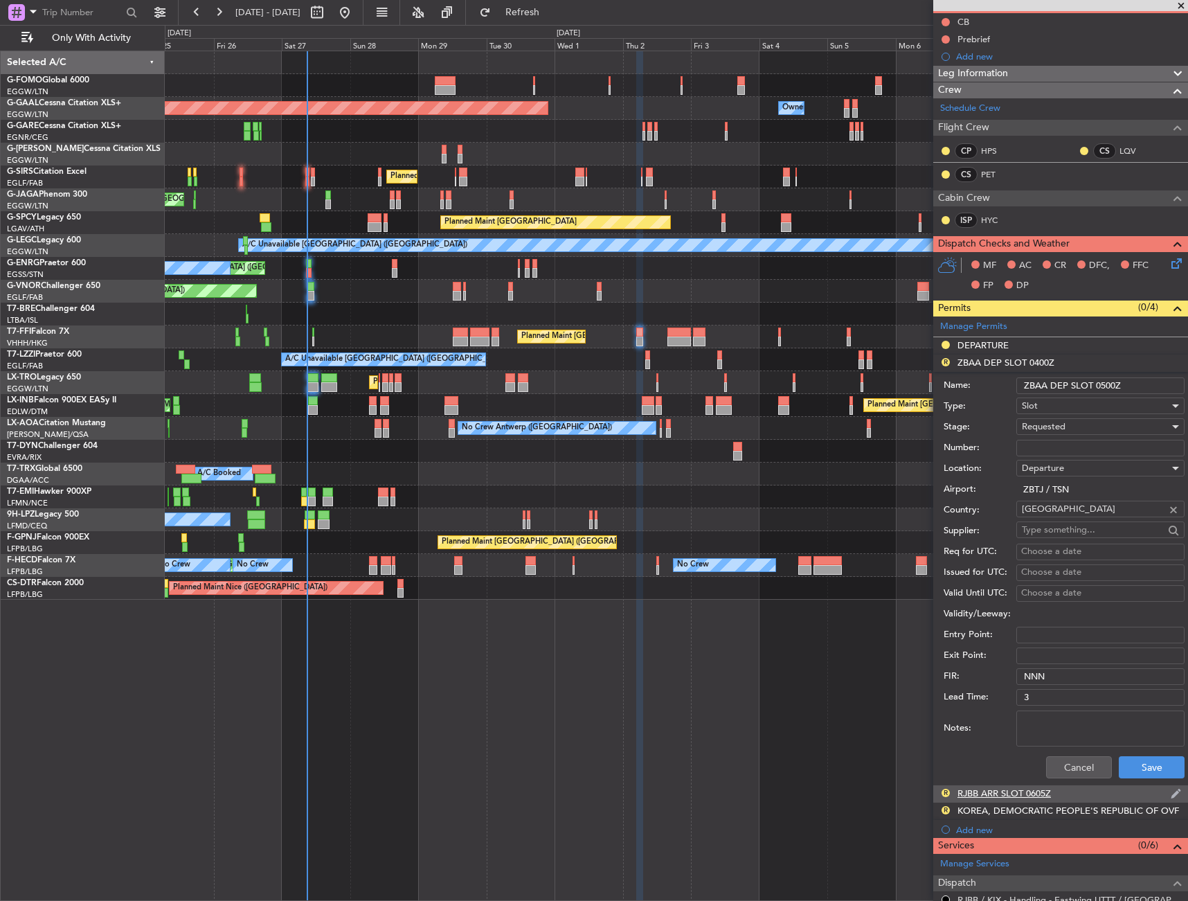
click at [1161, 785] on div "R RJBB ARR SLOT 0605Z" at bounding box center [1061, 793] width 255 height 17
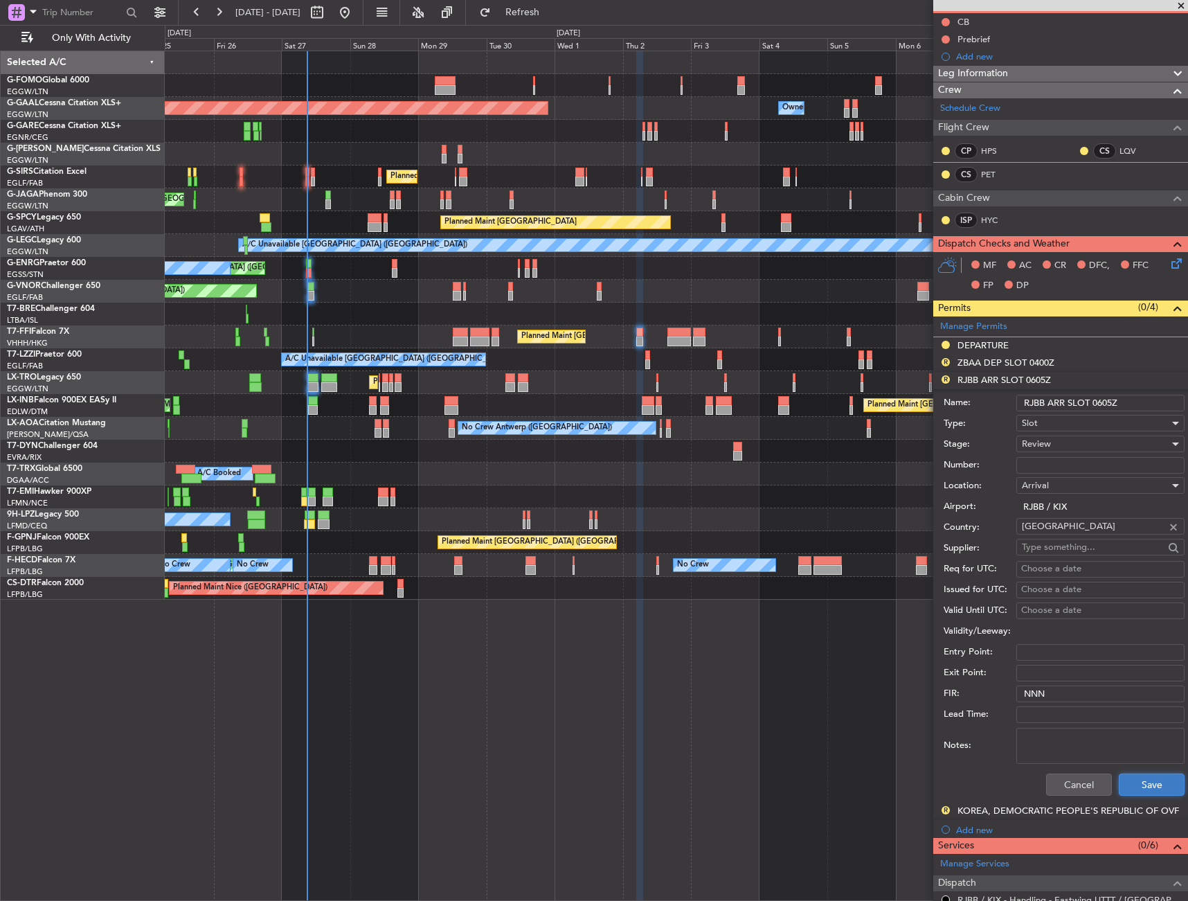
click at [1157, 781] on button "Save" at bounding box center [1152, 785] width 66 height 22
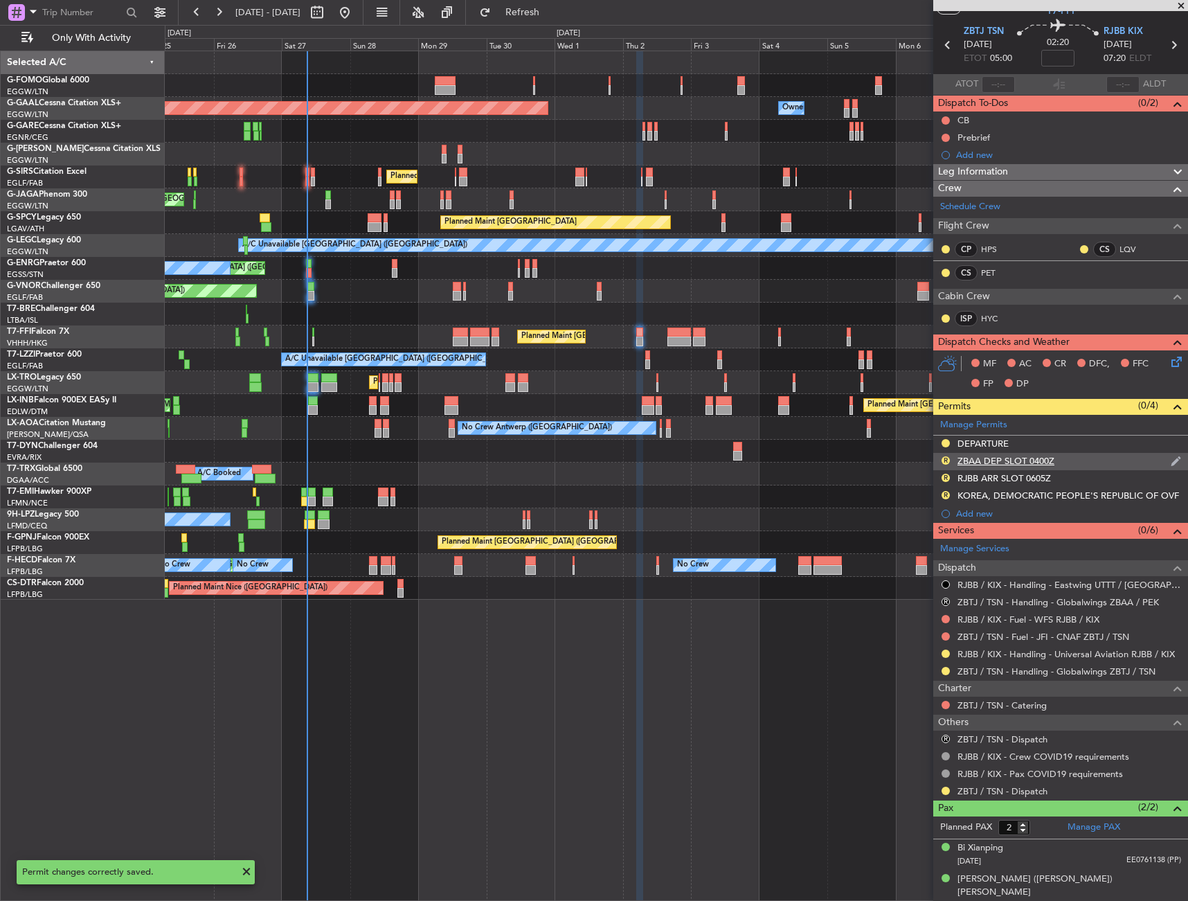
click at [1077, 463] on div "R ZBAA DEP SLOT 0400Z" at bounding box center [1061, 461] width 255 height 17
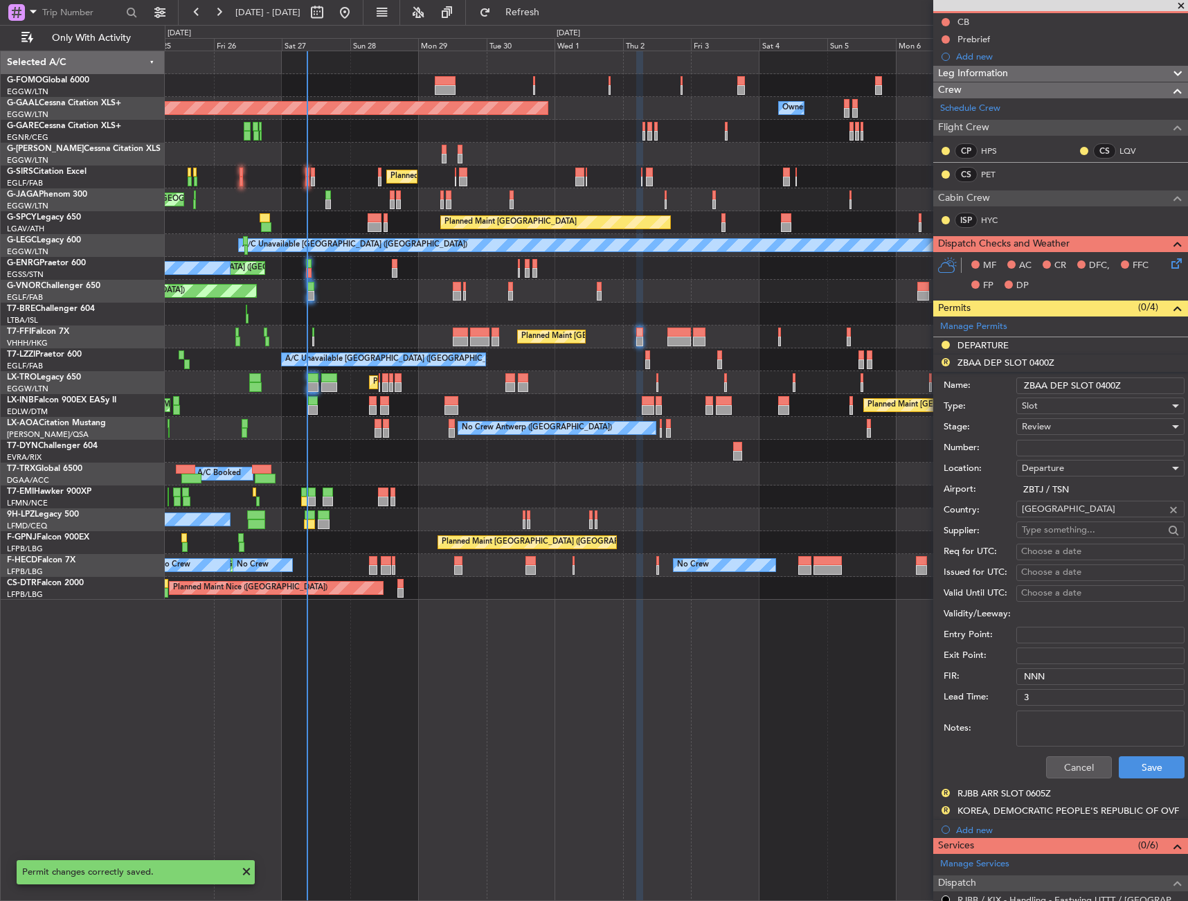
click at [1107, 391] on input "ZBAA DEP SLOT 0400Z" at bounding box center [1101, 385] width 168 height 17
type input "ZBAA DEP SLOT 0500Z"
click at [1067, 427] on div "Review" at bounding box center [1096, 426] width 148 height 21
click at [1070, 540] on span "Received OK" at bounding box center [1095, 538] width 145 height 21
click at [1061, 427] on span "Received OK" at bounding box center [1048, 426] width 53 height 12
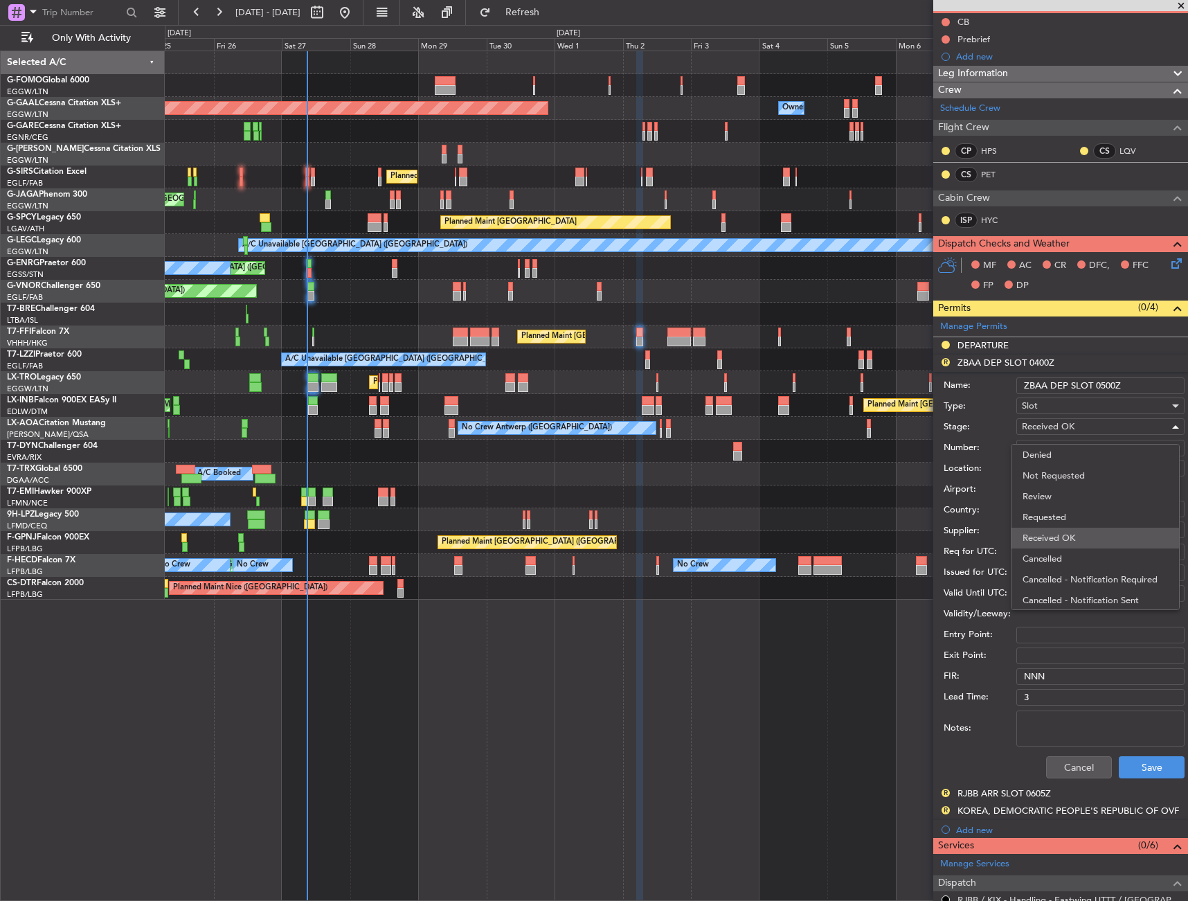
scroll to position [22, 0]
click at [1051, 498] on span "Requested" at bounding box center [1095, 495] width 145 height 21
click at [1152, 766] on button "Save" at bounding box center [1152, 767] width 66 height 22
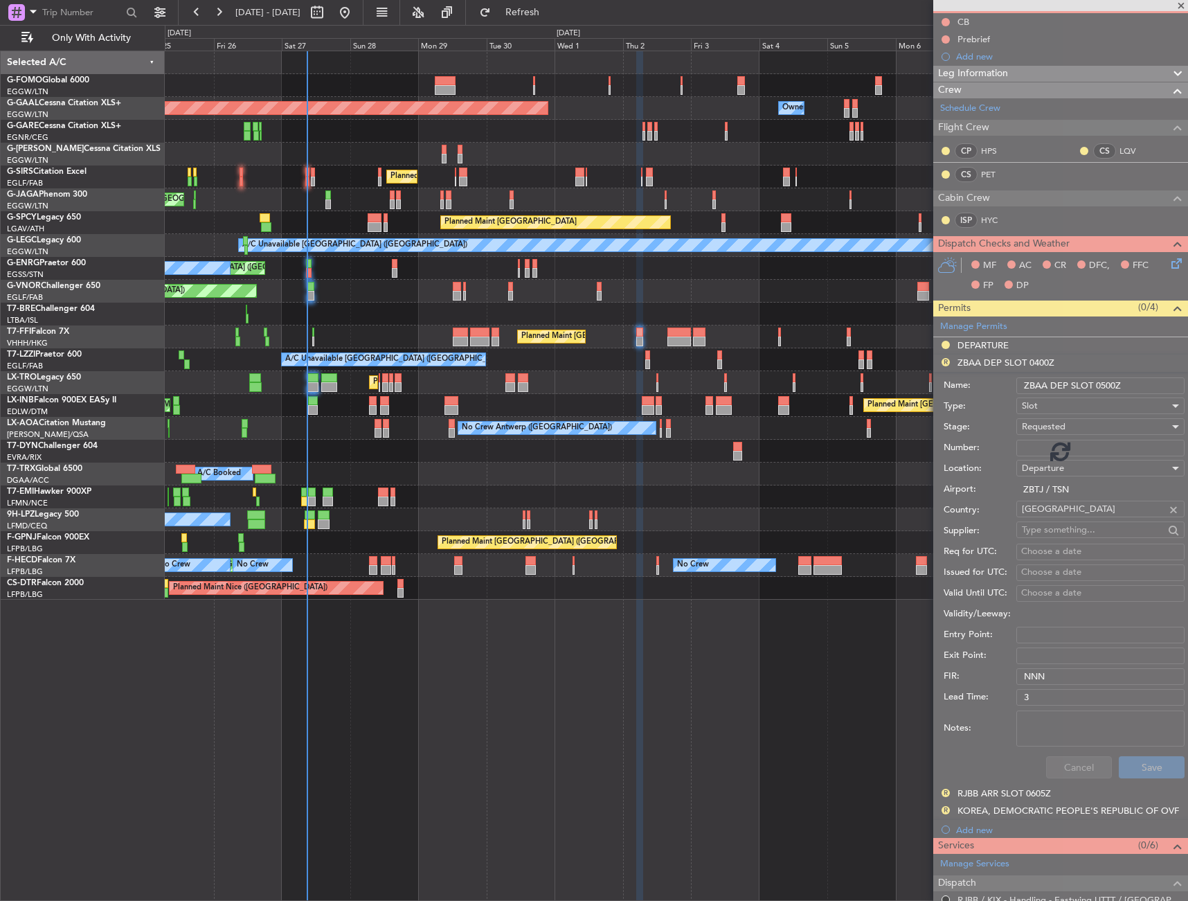
scroll to position [40, 0]
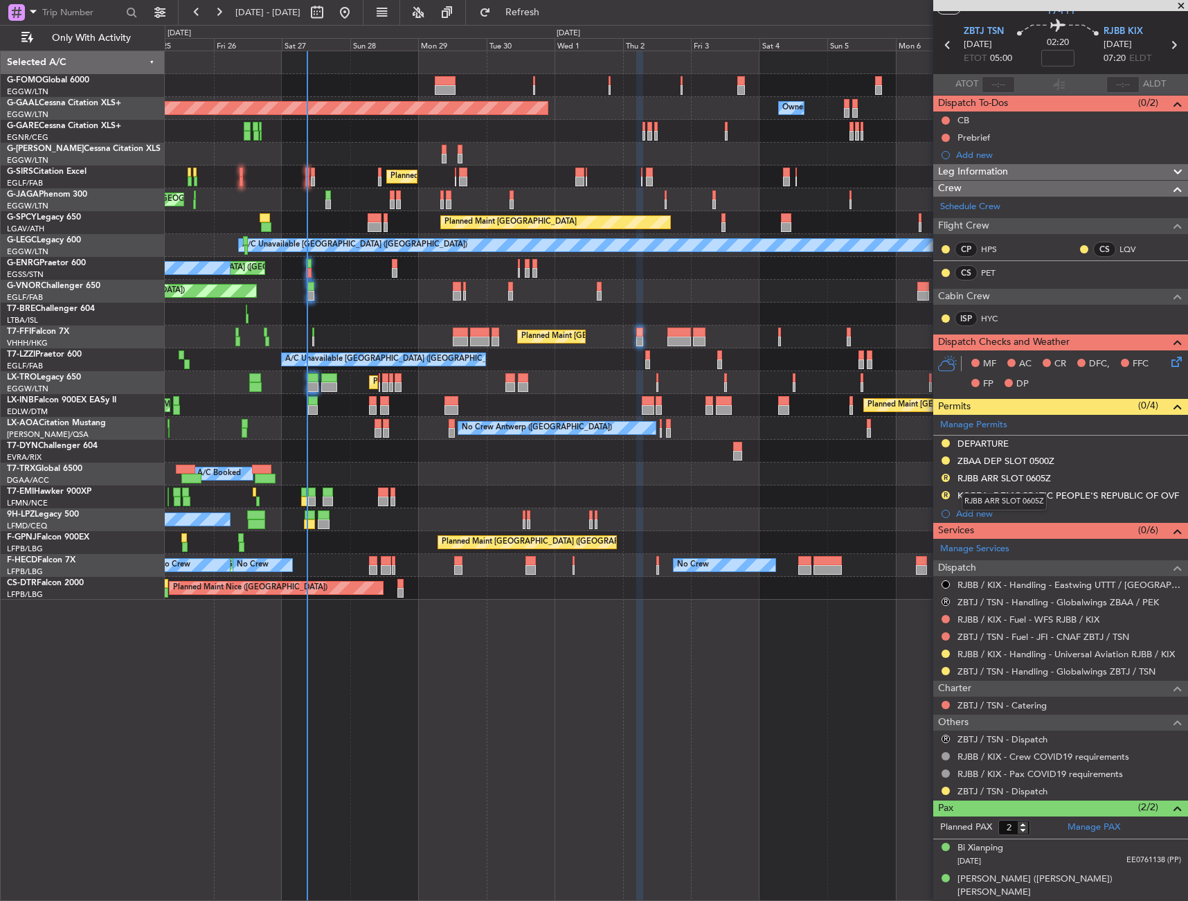
drag, startPoint x: 1006, startPoint y: 481, endPoint x: 1045, endPoint y: 494, distance: 41.6
click at [1006, 481] on div "RJBB ARR SLOT 0605Z" at bounding box center [1004, 478] width 93 height 12
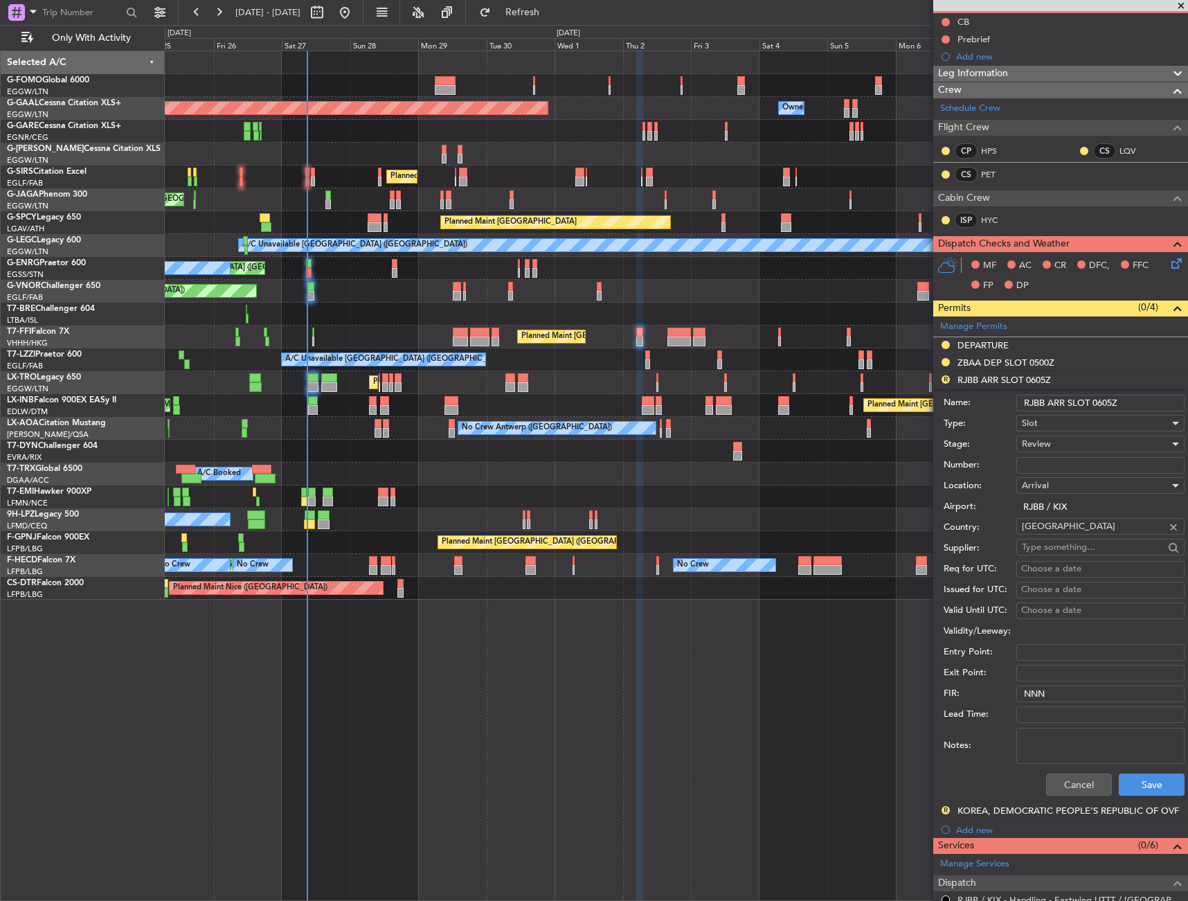
click at [1107, 405] on input "RJBB ARR SLOT 0605Z" at bounding box center [1101, 403] width 168 height 17
type input "RJBB ARR SLOT 0720z"
click at [1100, 441] on div "Review" at bounding box center [1096, 444] width 148 height 21
click at [1078, 528] on span "Requested" at bounding box center [1095, 534] width 145 height 21
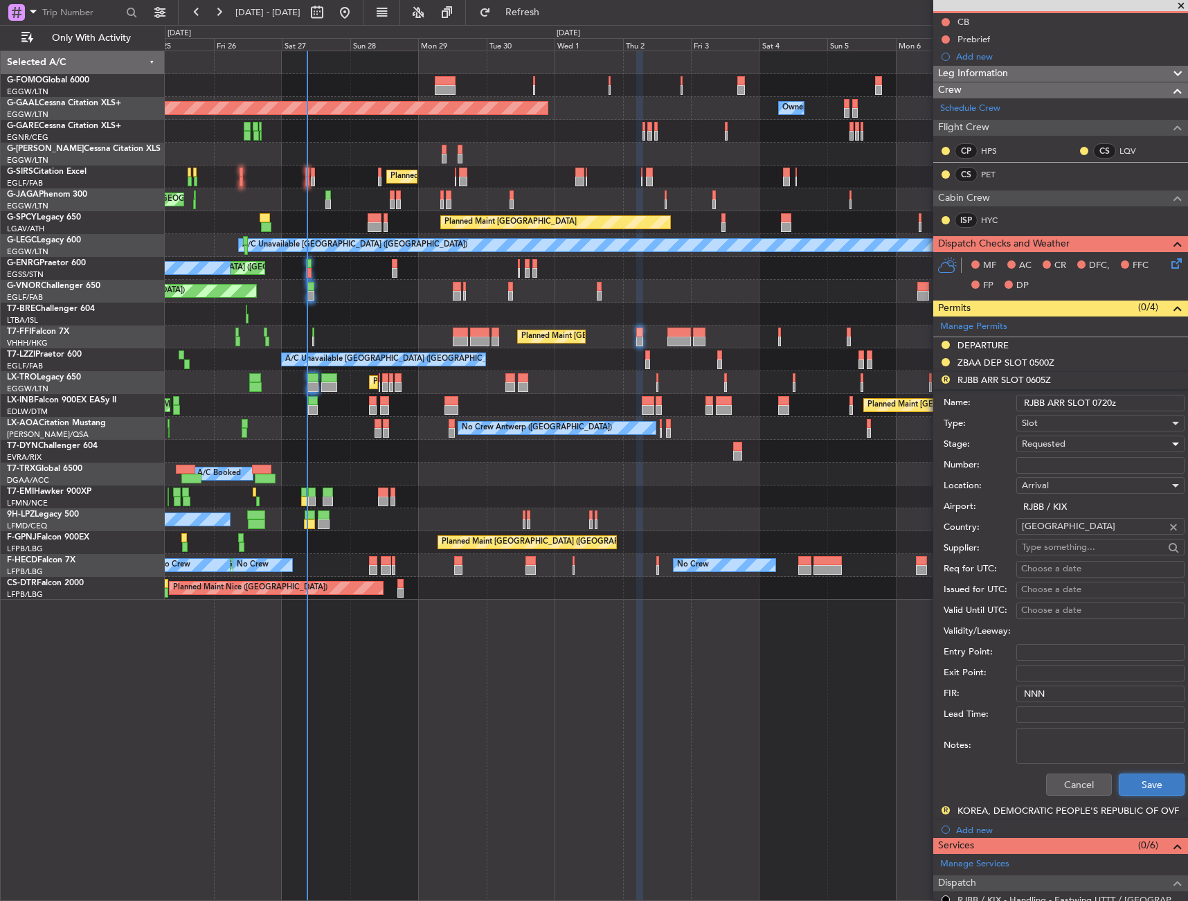
click at [1143, 778] on button "Save" at bounding box center [1152, 785] width 66 height 22
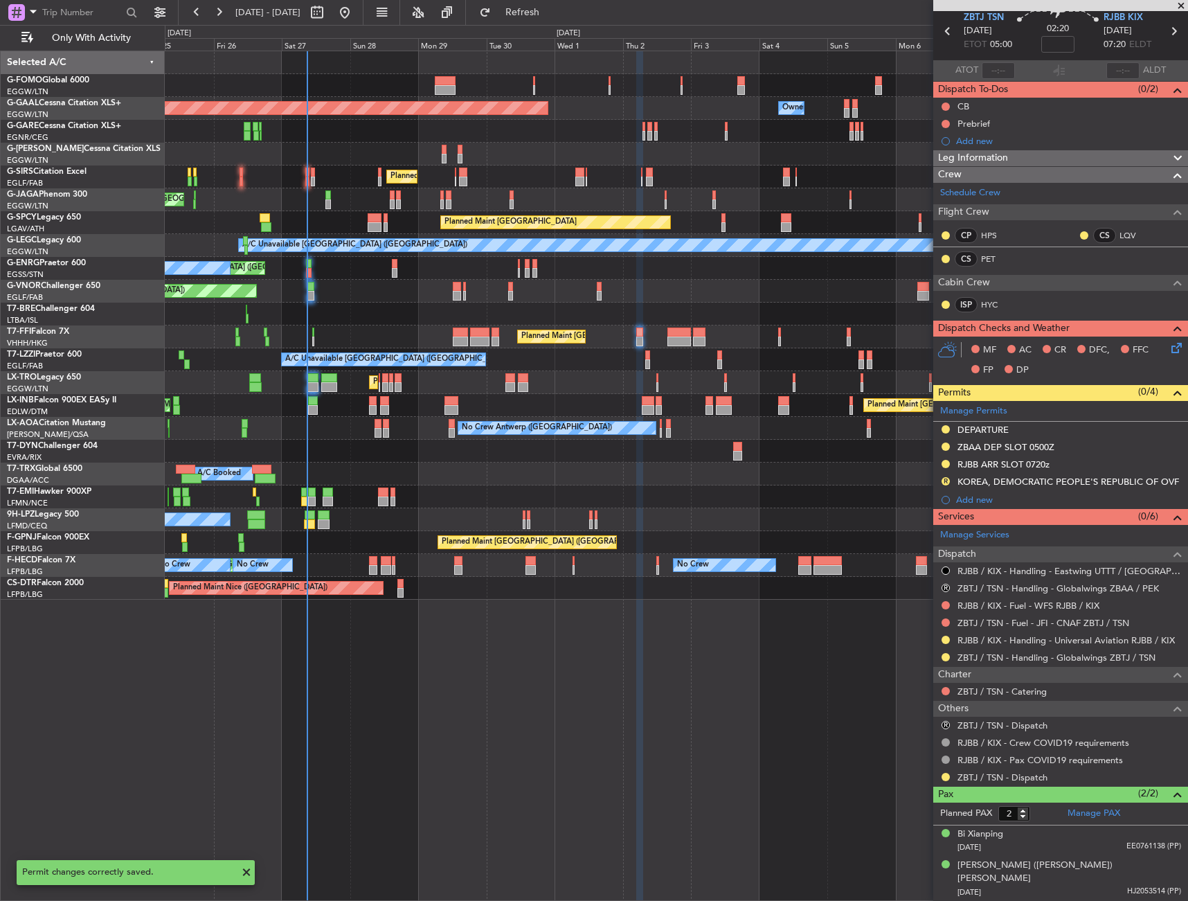
scroll to position [40, 0]
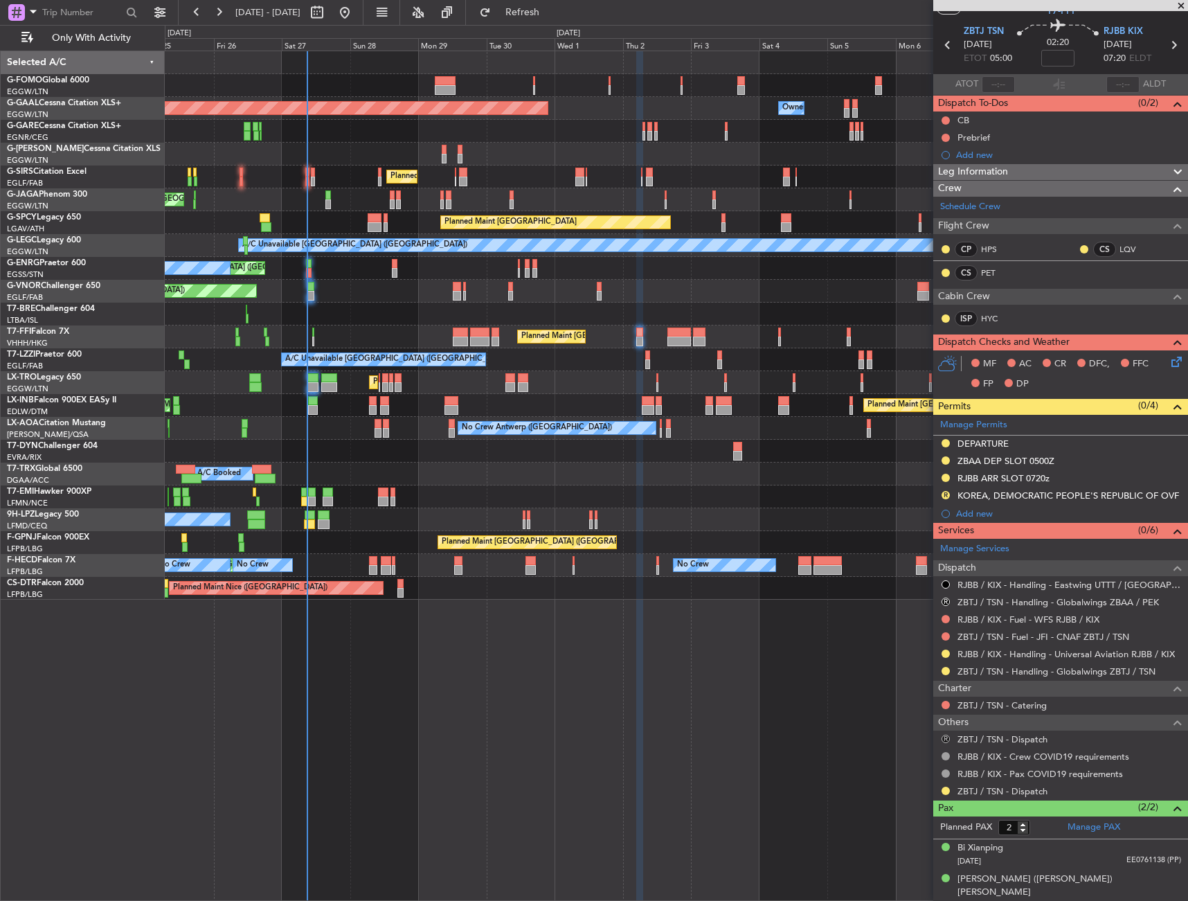
click at [947, 735] on button "R" at bounding box center [946, 739] width 8 height 8
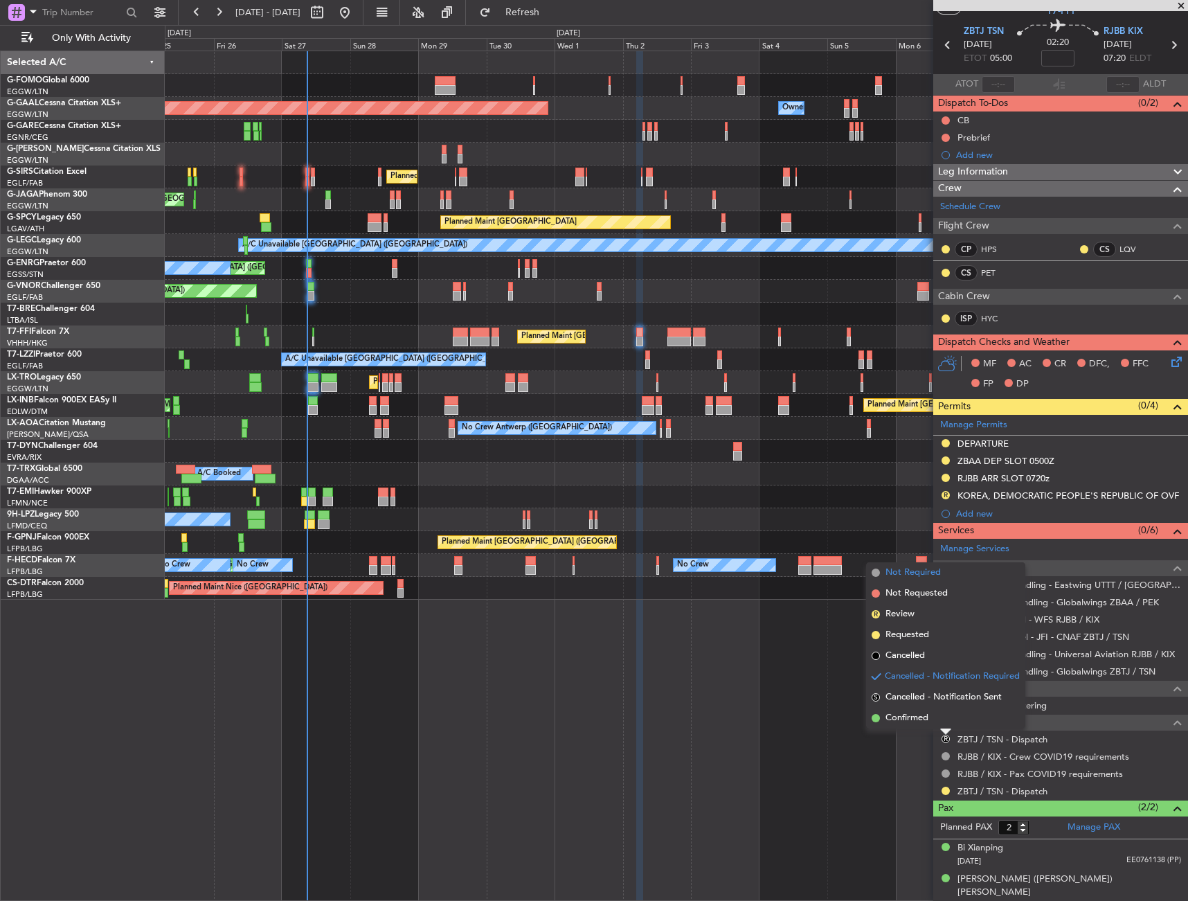
click at [941, 574] on li "Not Required" at bounding box center [945, 572] width 159 height 21
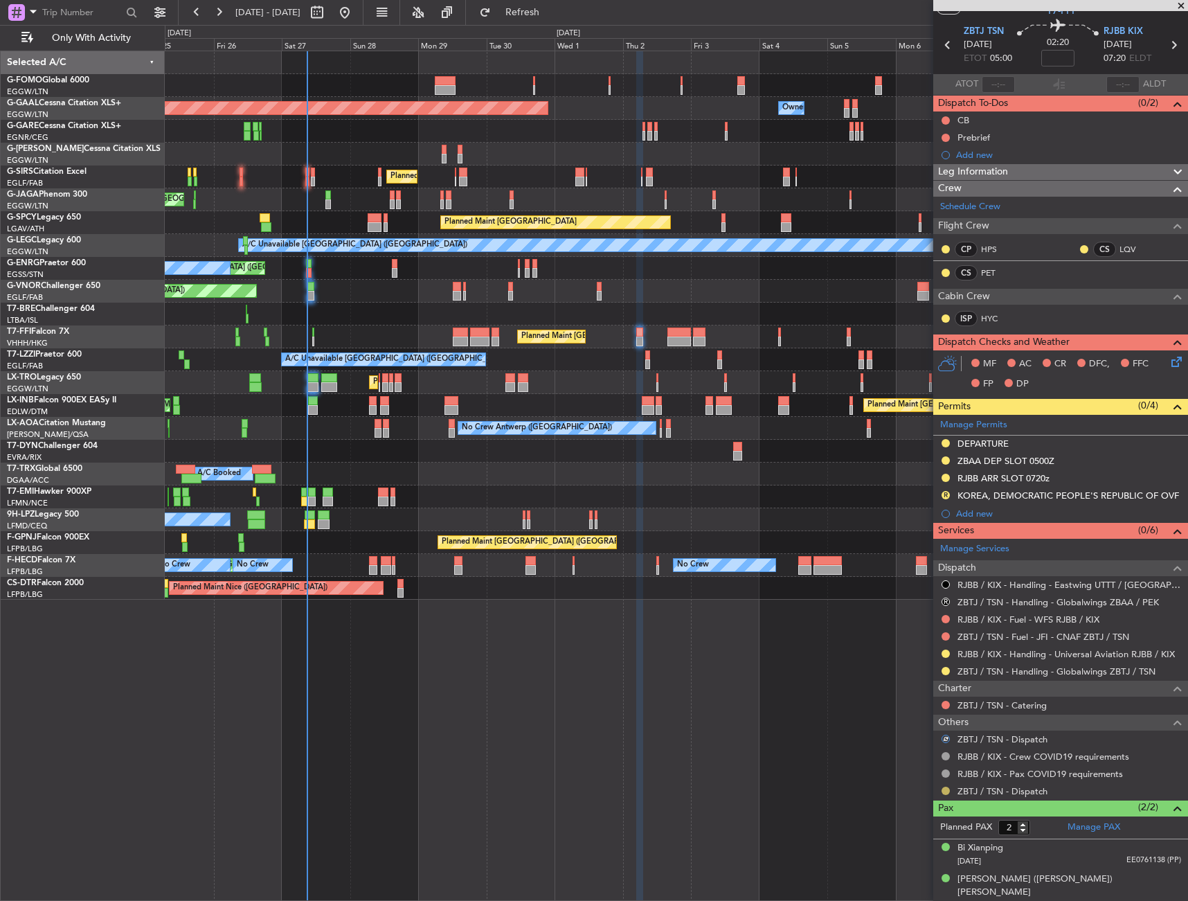
click at [947, 790] on button at bounding box center [946, 791] width 8 height 8
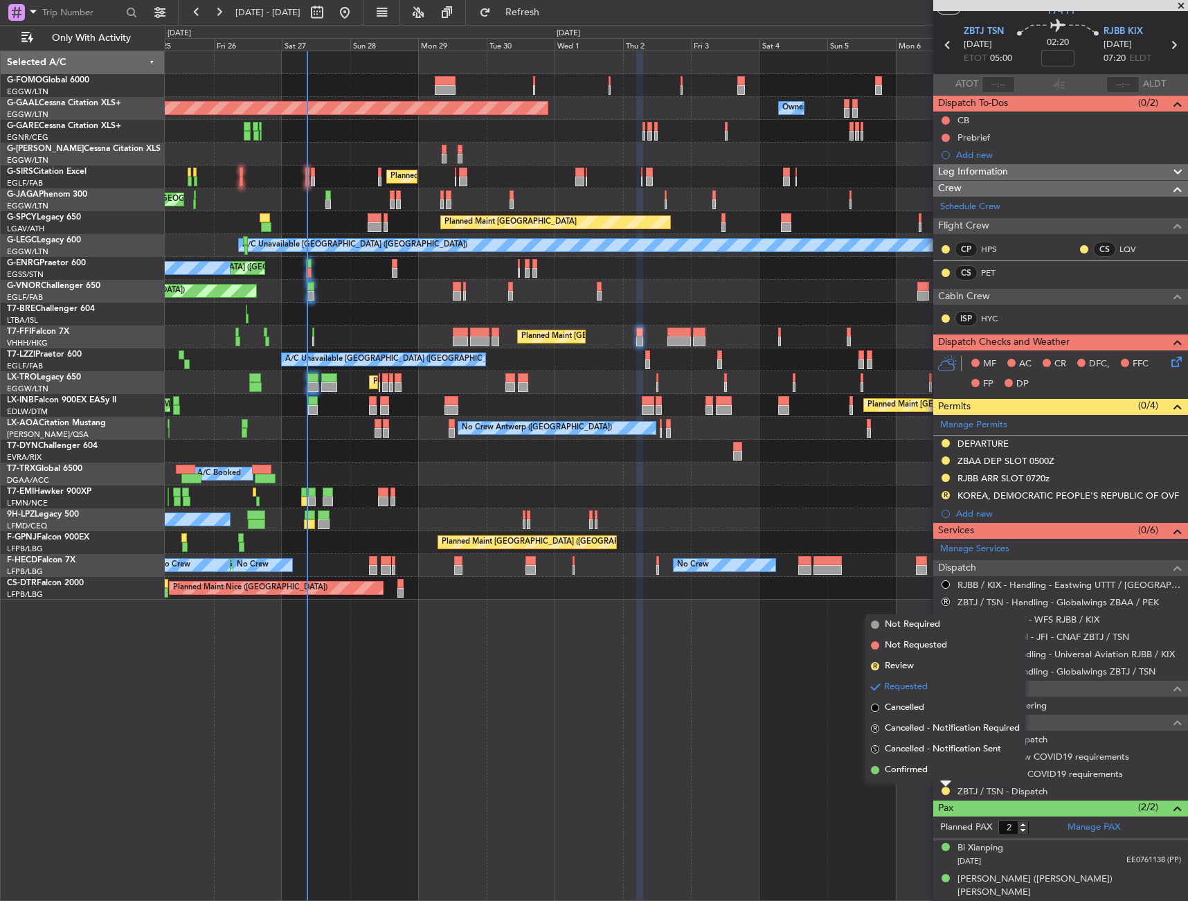
click at [917, 765] on span "Confirmed" at bounding box center [906, 770] width 43 height 14
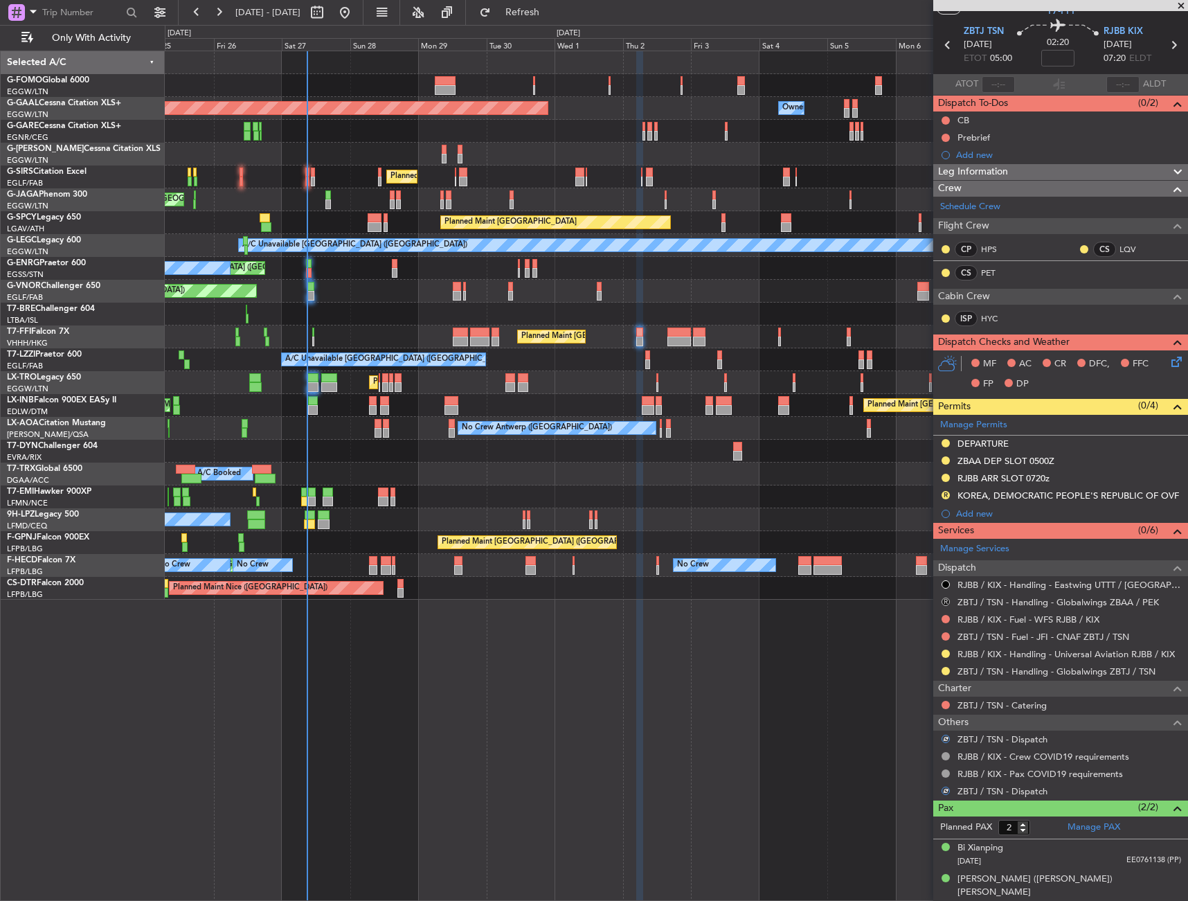
click at [943, 603] on button "R" at bounding box center [946, 602] width 8 height 8
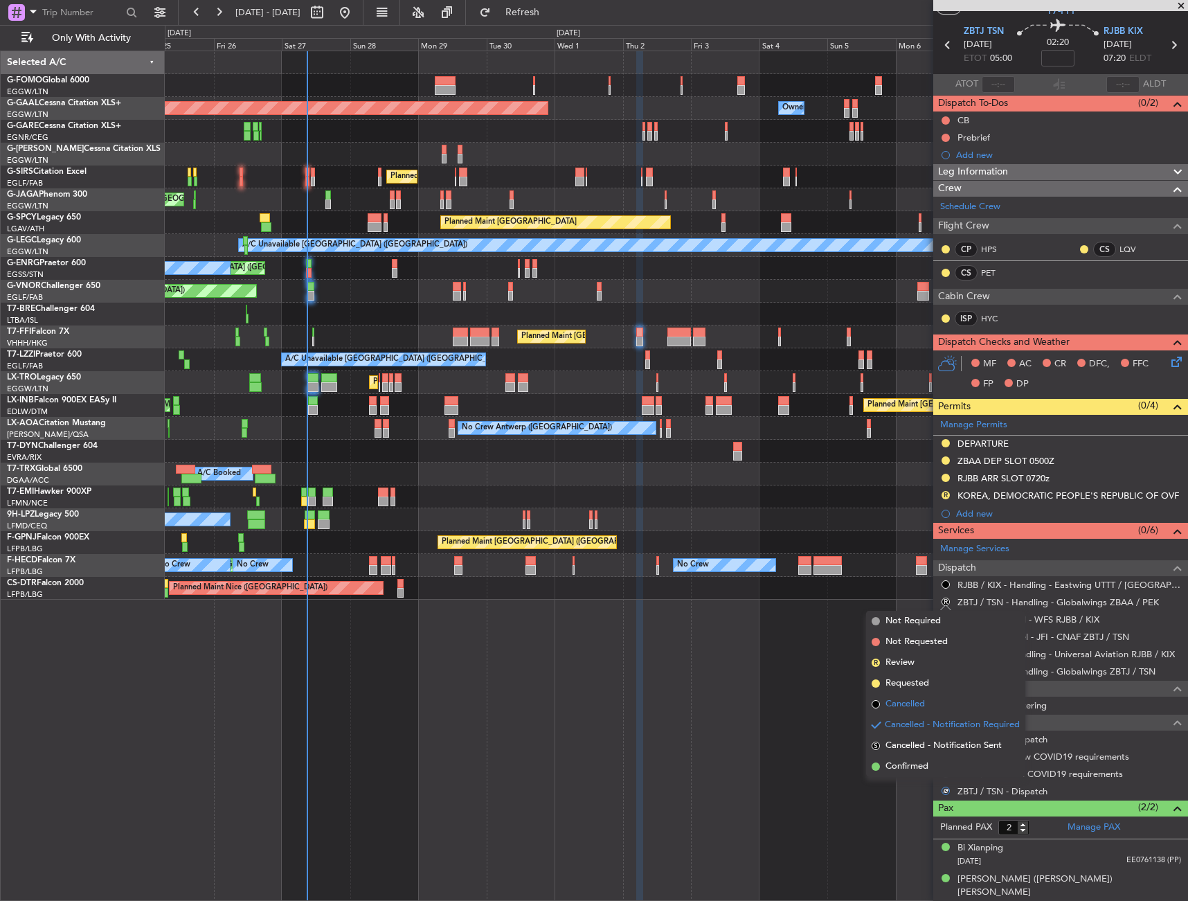
click at [912, 705] on span "Cancelled" at bounding box center [905, 704] width 39 height 14
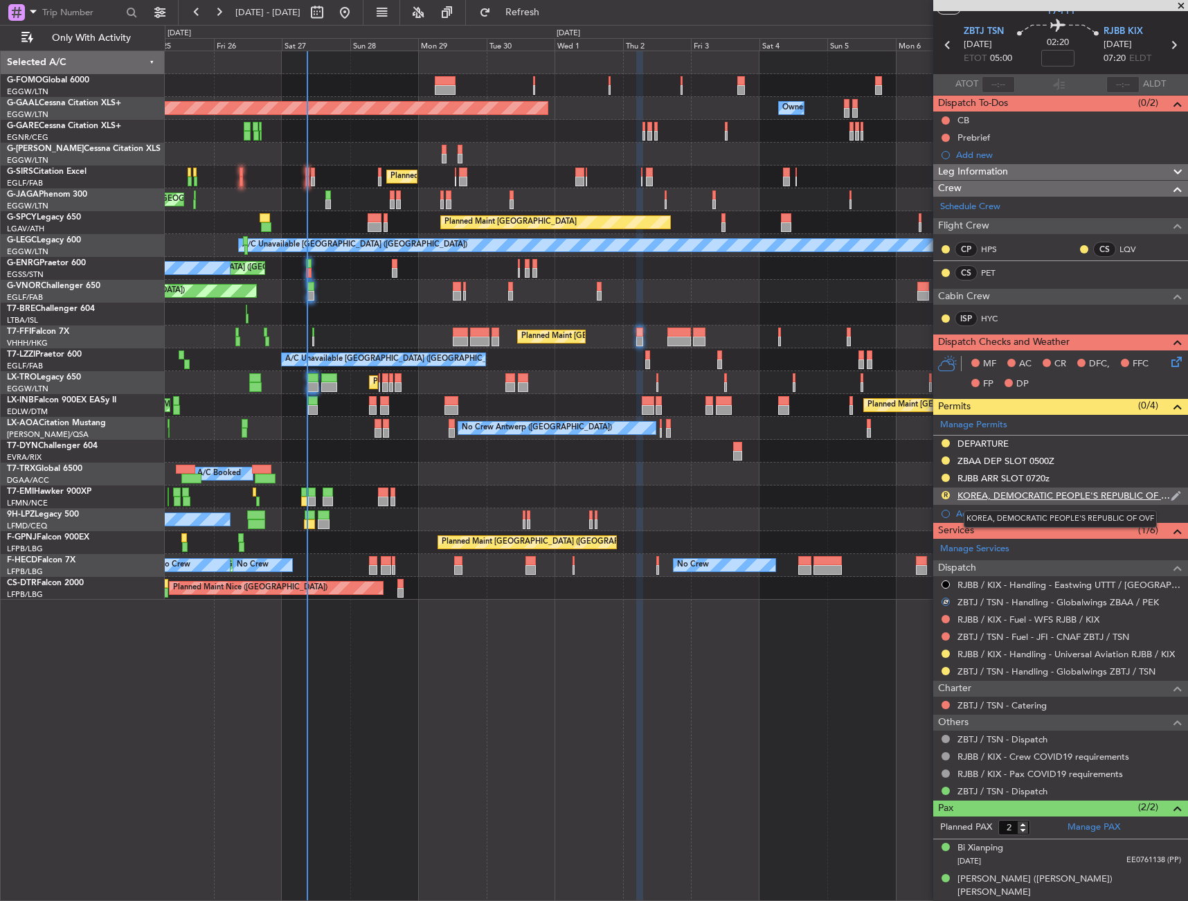
click at [1025, 497] on div "KOREA, DEMOCRATIC PEOPLE'S REPUBLIC OF OVF" at bounding box center [1064, 496] width 213 height 12
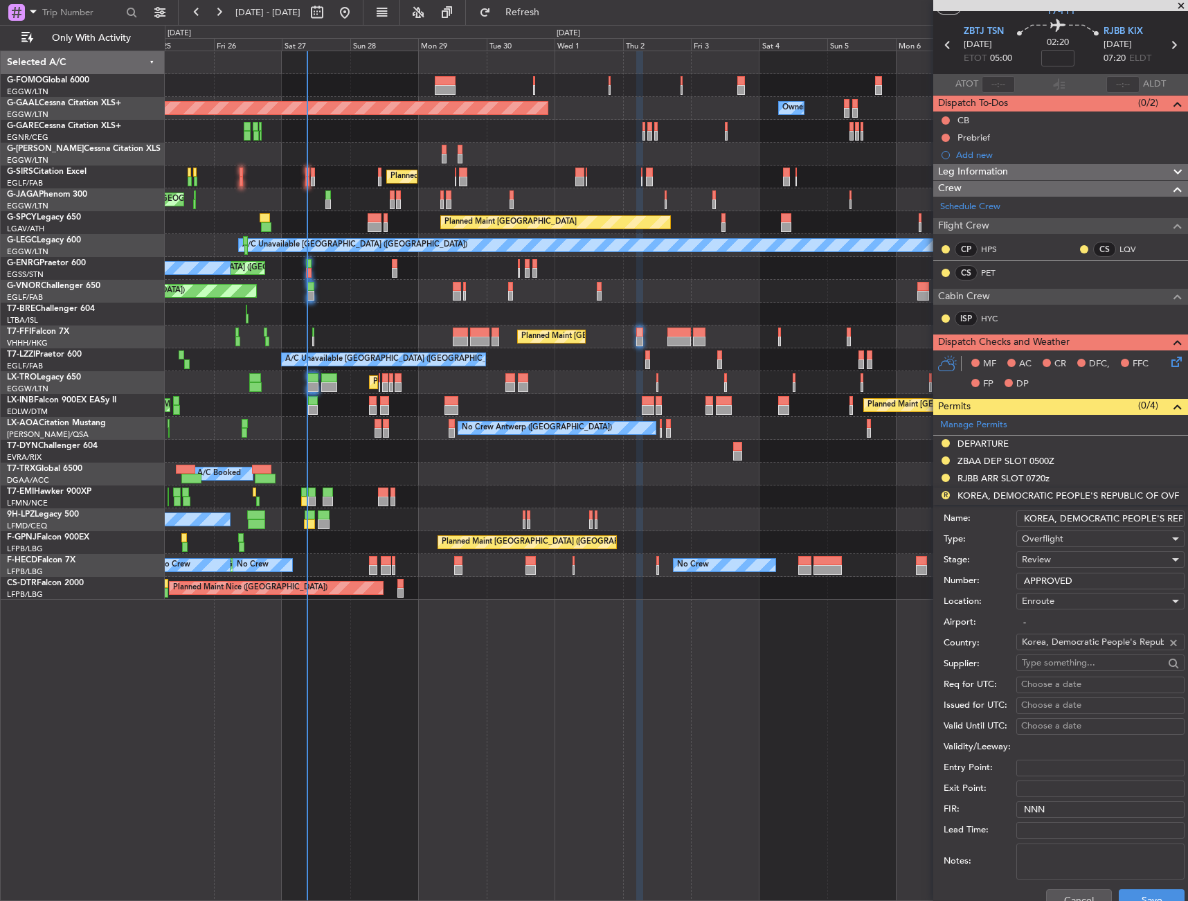
click at [1031, 519] on input "KOREA, DEMOCRATIC PEOPLE'S REPUBLIC OF OVF" at bounding box center [1101, 518] width 168 height 17
type input "SOUTH KOREA OVF"
click at [1139, 887] on div "Cancel Save" at bounding box center [1064, 900] width 241 height 36
click at [1139, 891] on button "Save" at bounding box center [1152, 900] width 66 height 22
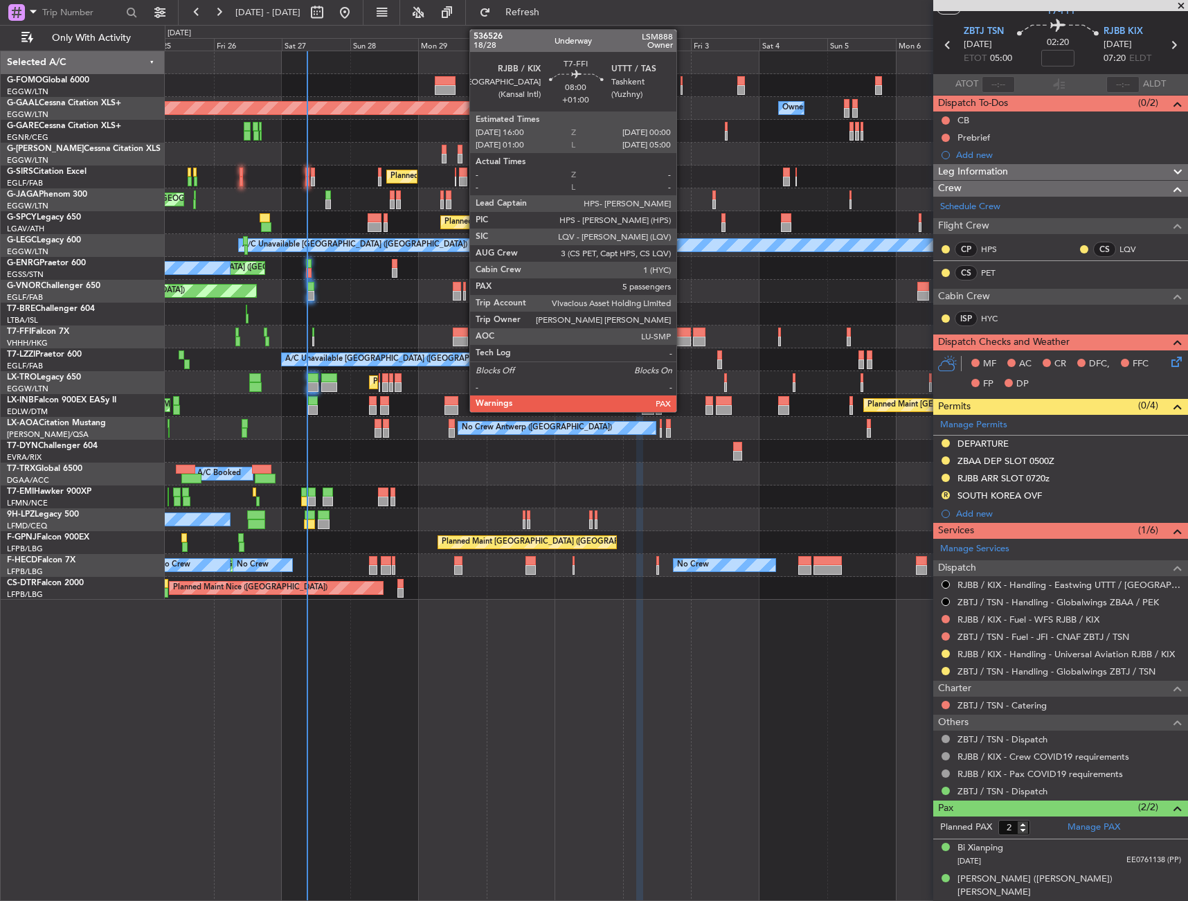
click at [683, 343] on div at bounding box center [679, 342] width 23 height 10
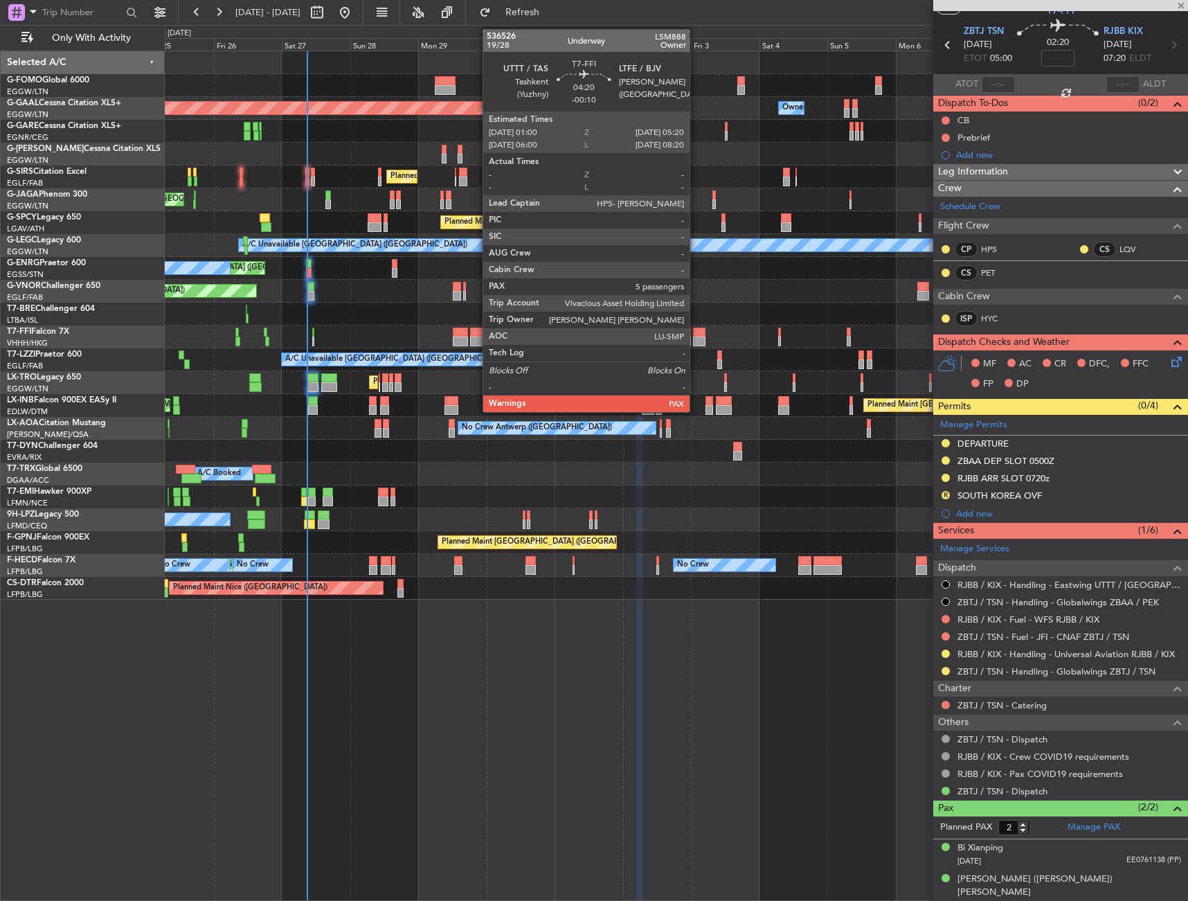
type input "+01:00"
type input "5"
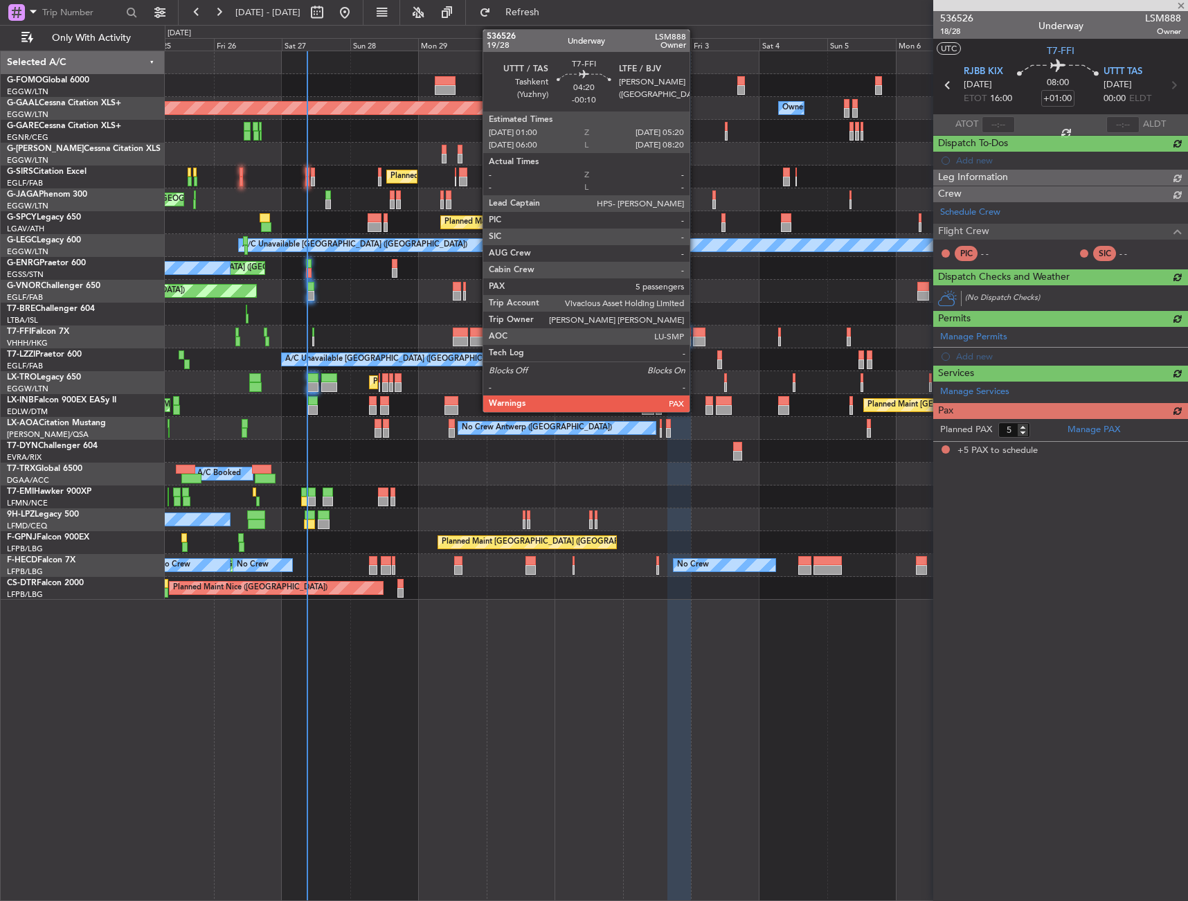
scroll to position [0, 0]
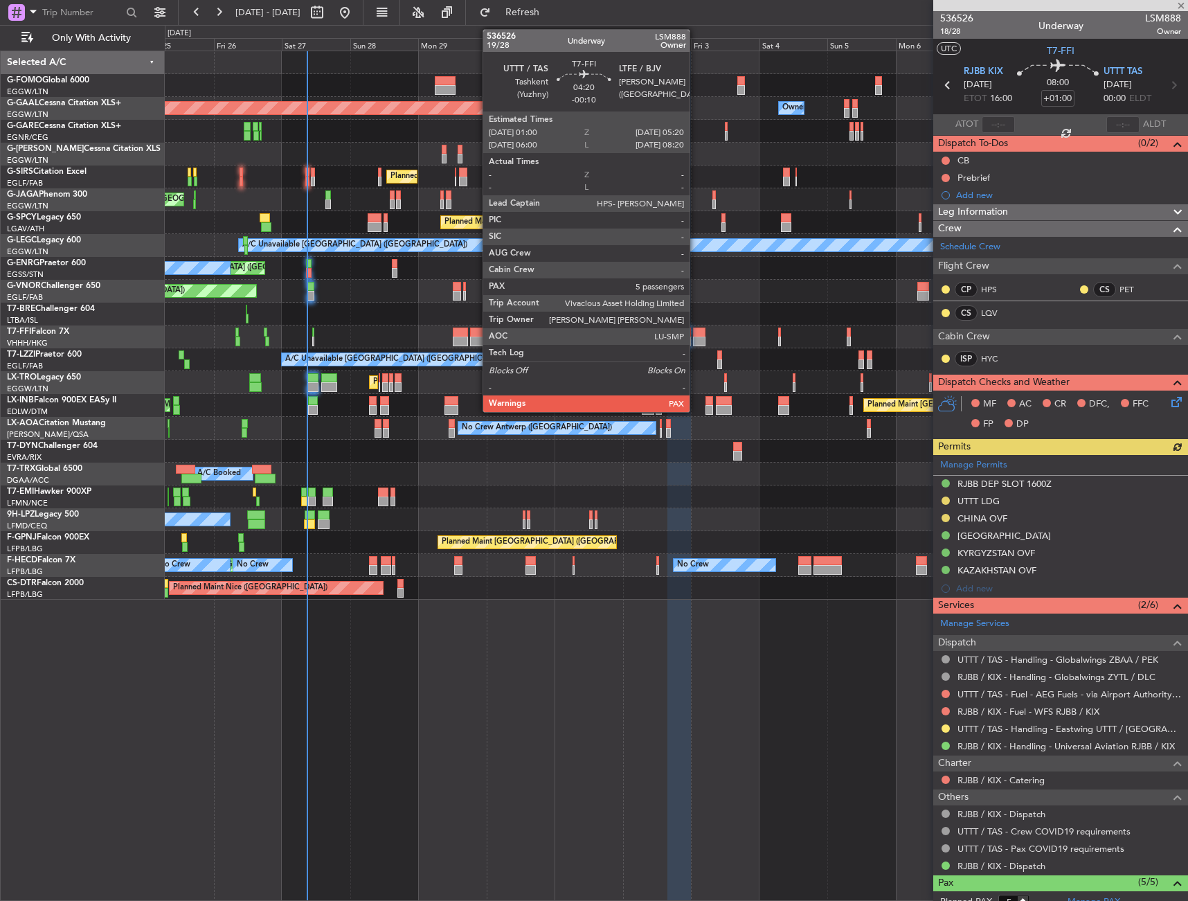
click at [696, 337] on div at bounding box center [699, 342] width 12 height 10
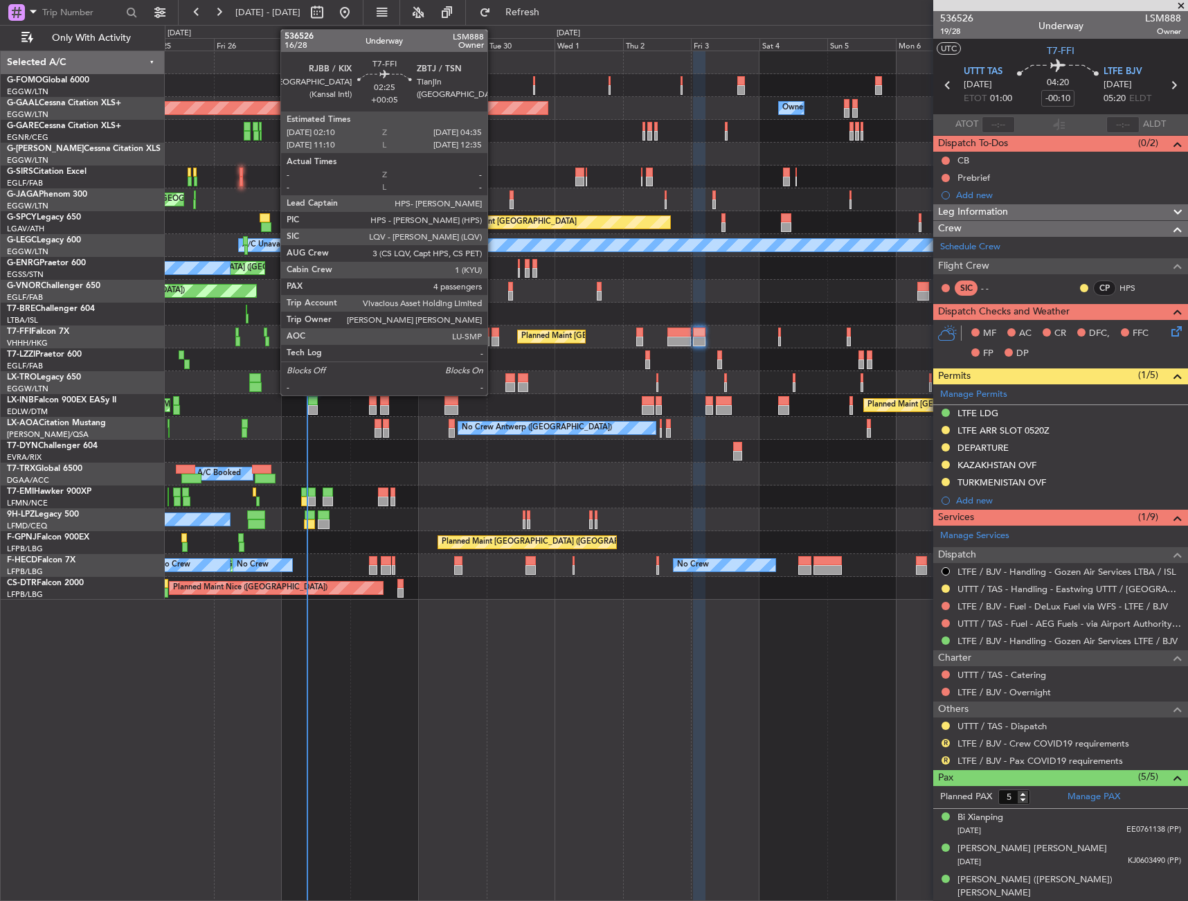
click at [494, 335] on div at bounding box center [495, 333] width 7 height 10
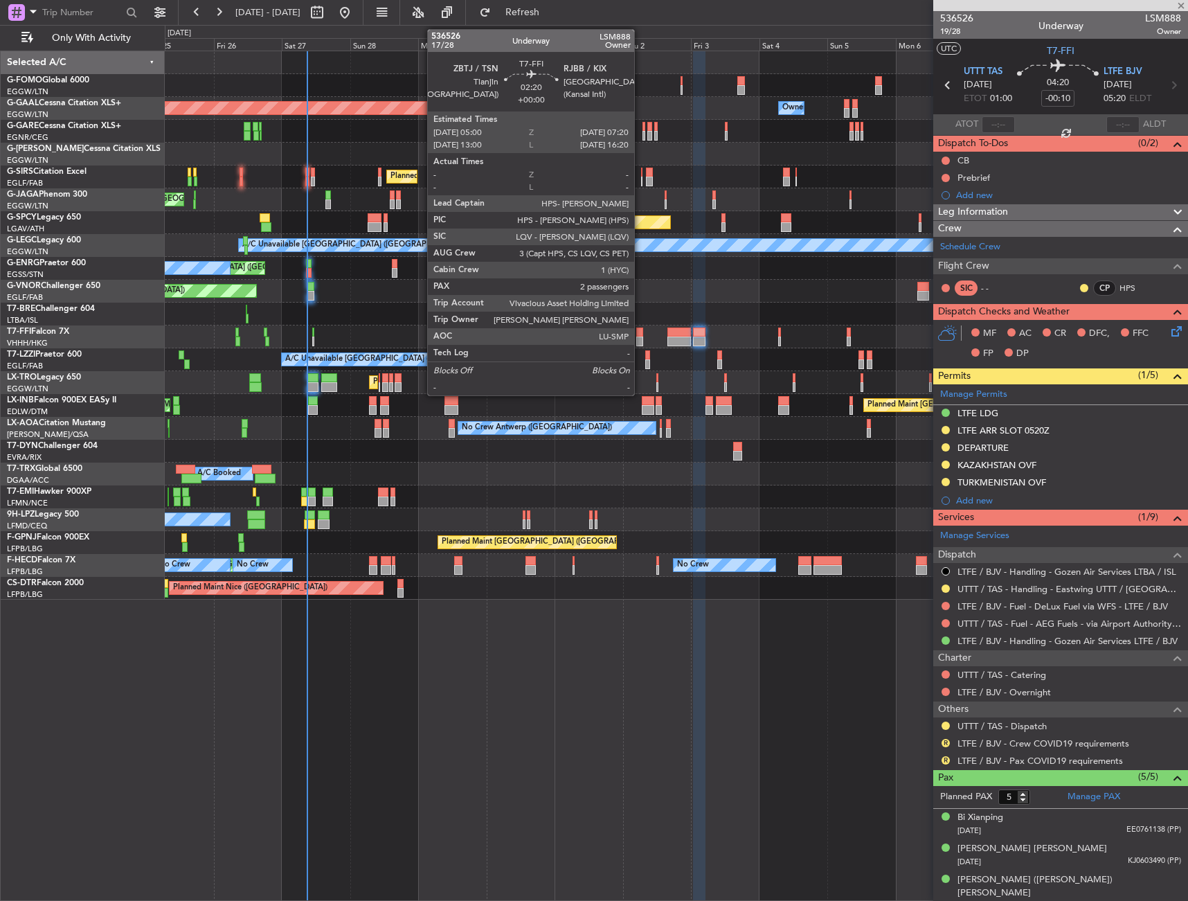
type input "+00:05"
type input "4"
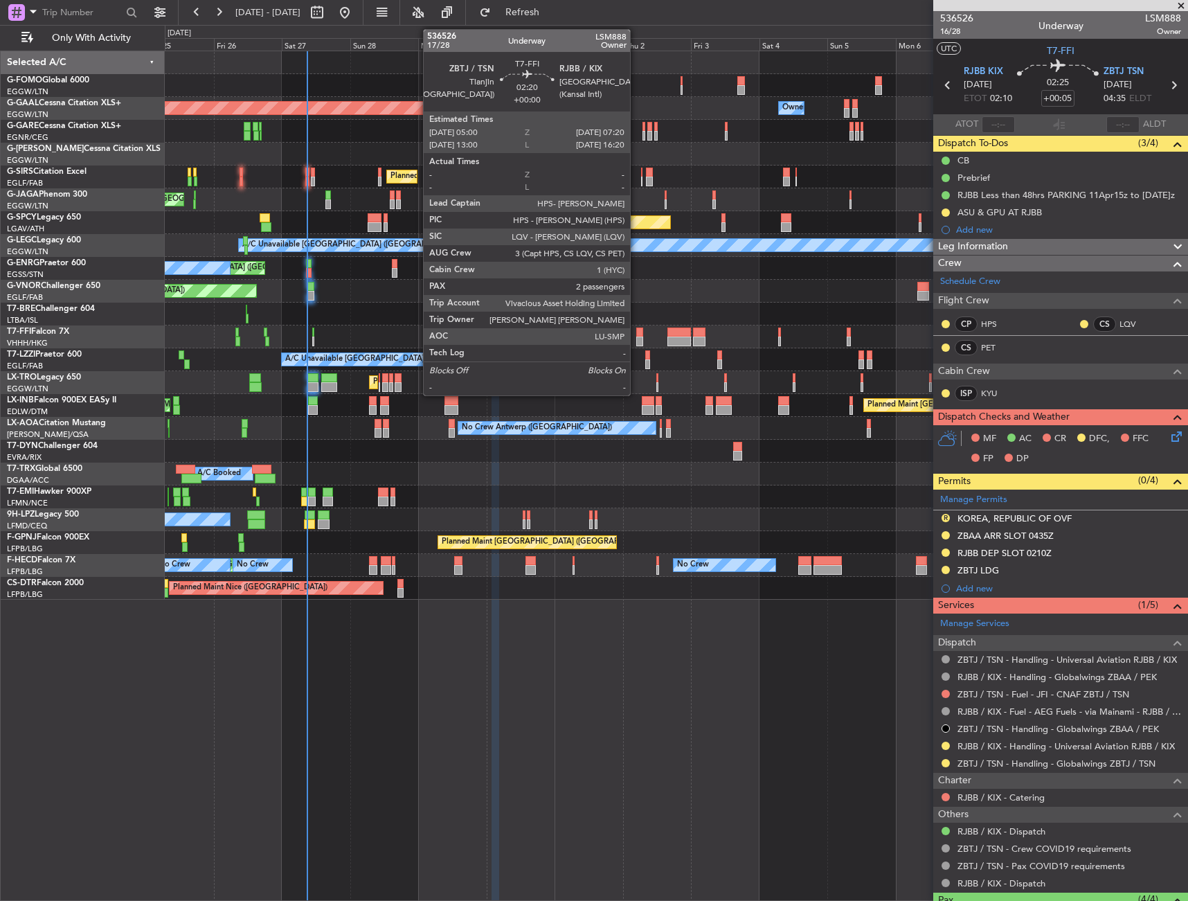
click at [636, 332] on div at bounding box center [639, 333] width 7 height 10
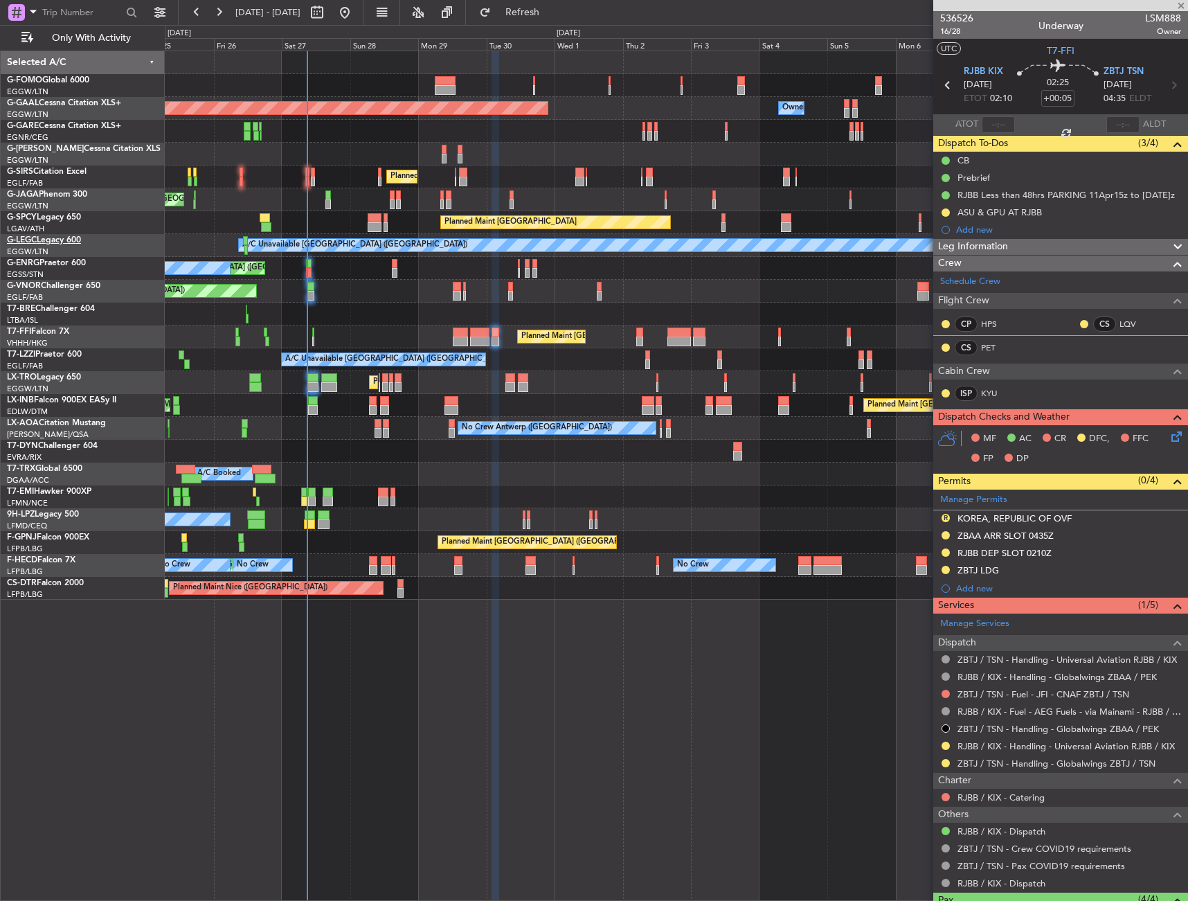
type input "2"
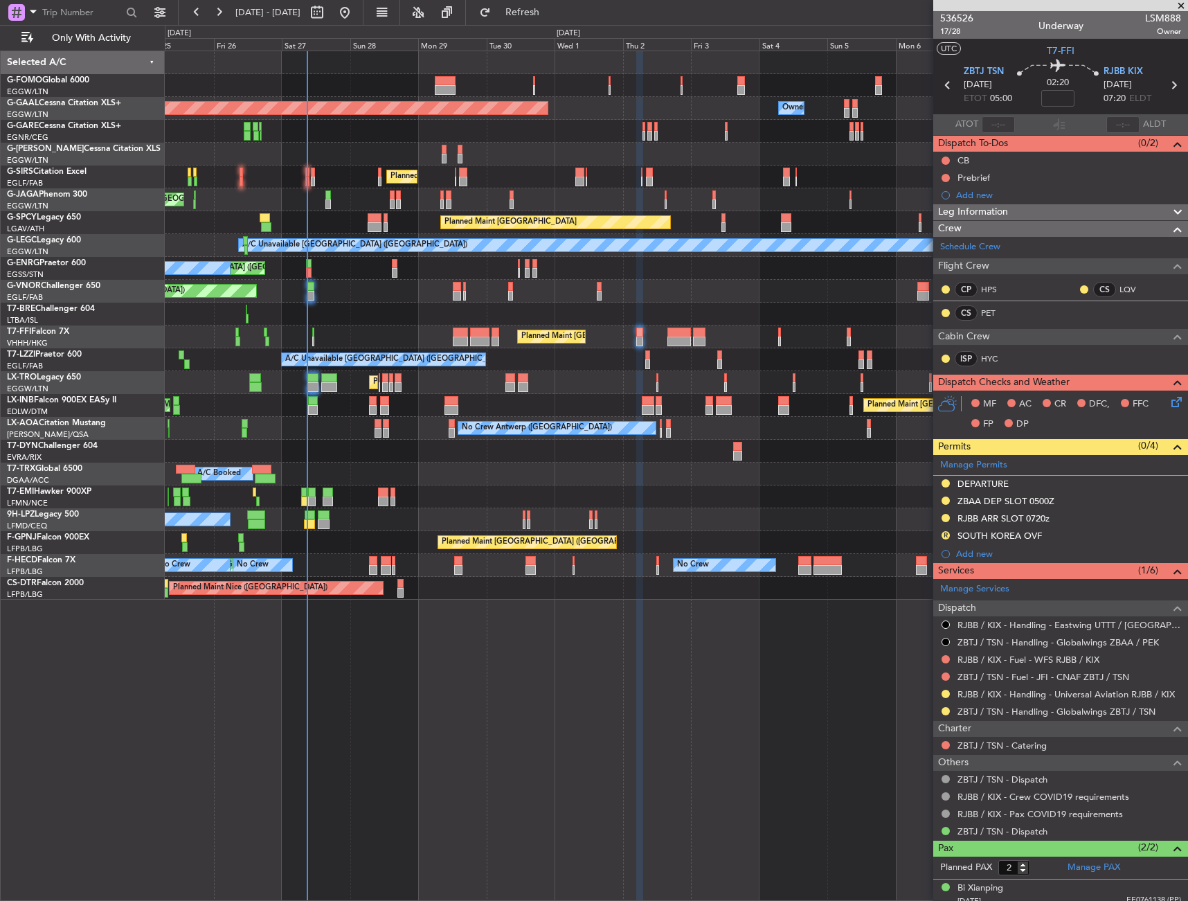
click at [1112, 208] on div "Leg Information" at bounding box center [1061, 212] width 255 height 16
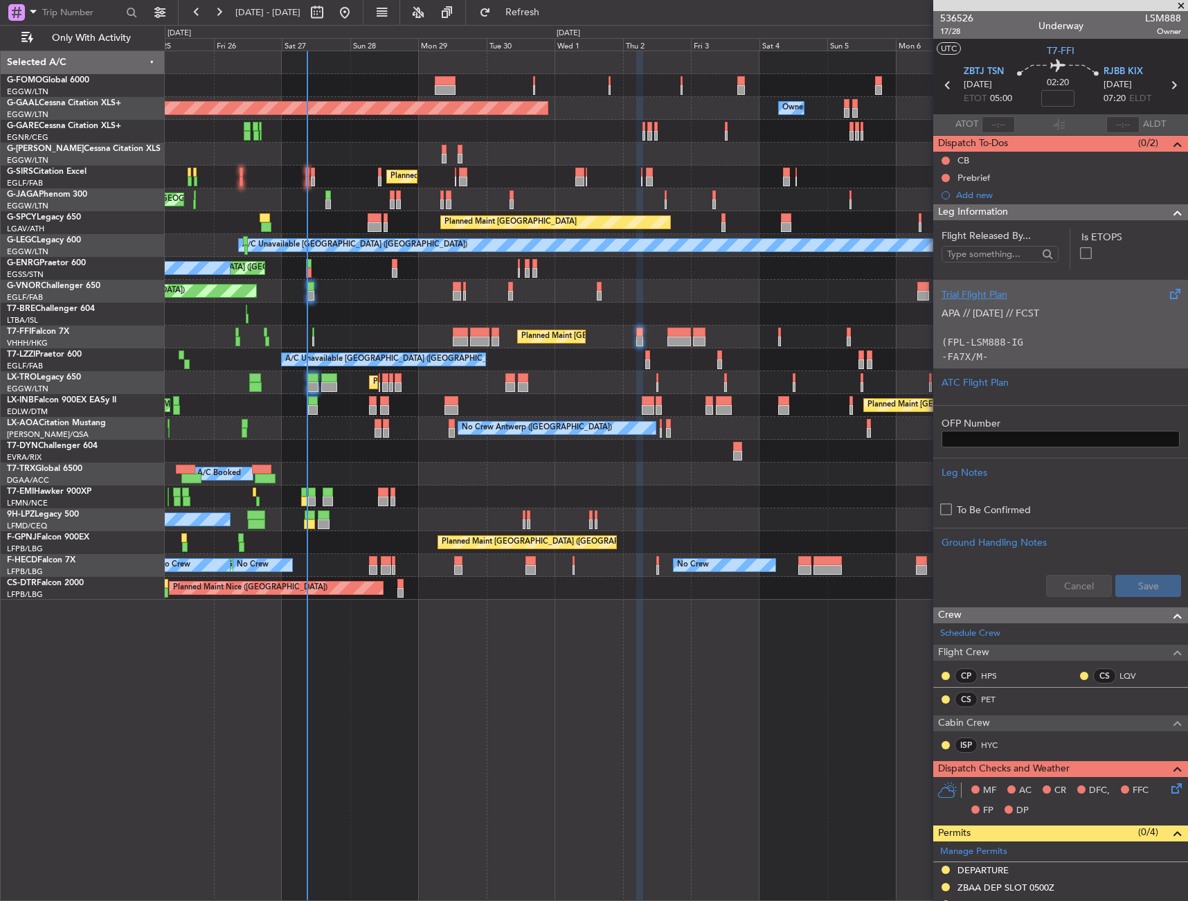
click at [1078, 316] on p "APA // [DATE] // FCST" at bounding box center [1061, 313] width 238 height 15
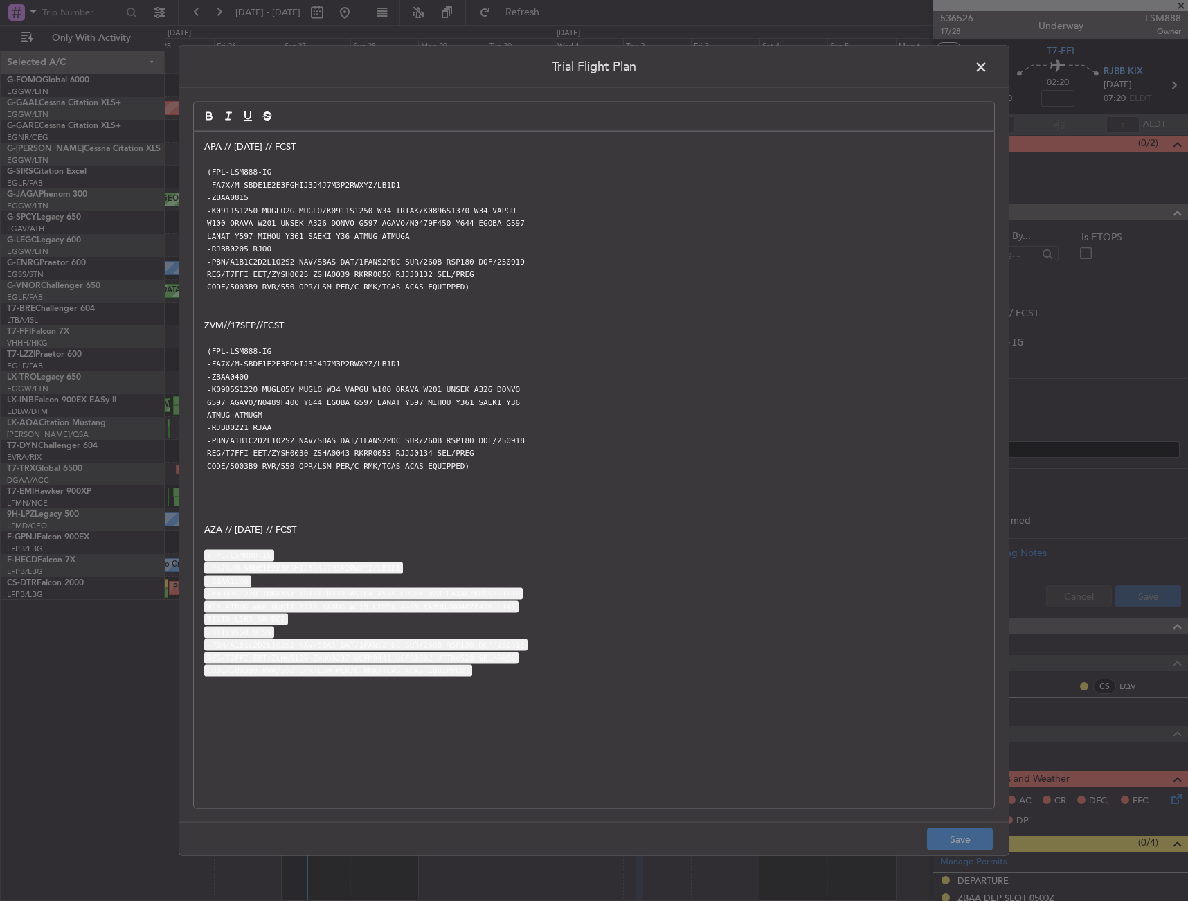
click at [208, 152] on p "APA // [DATE] // FCST" at bounding box center [594, 146] width 780 height 12
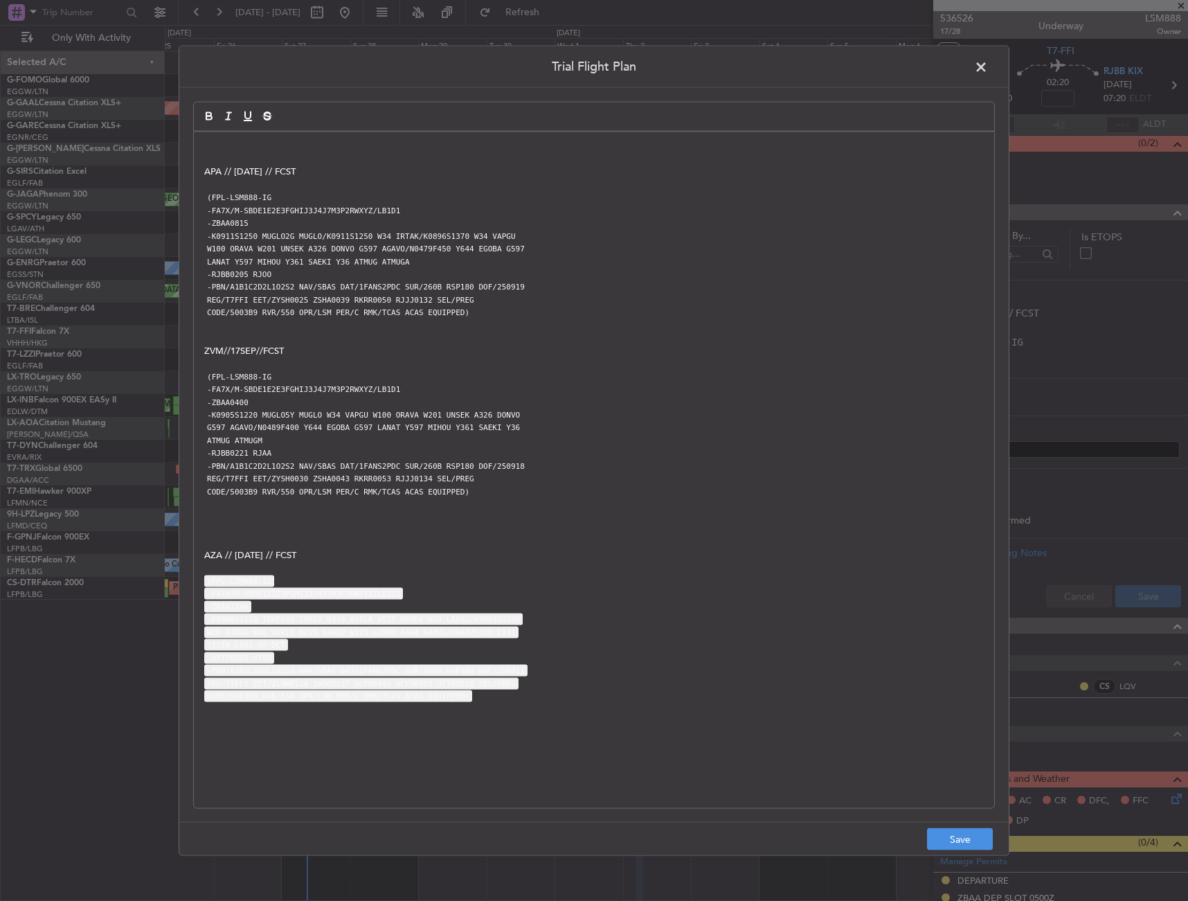
click at [256, 130] on div at bounding box center [594, 116] width 802 height 30
click at [250, 137] on div "APA // 19SEP // FCST (FPL-LSM888-IG -FA7X/M-SBDE1E2E3FGHIJ3J4J7M3P2RWXYZ/LB1D1 …" at bounding box center [594, 470] width 801 height 677
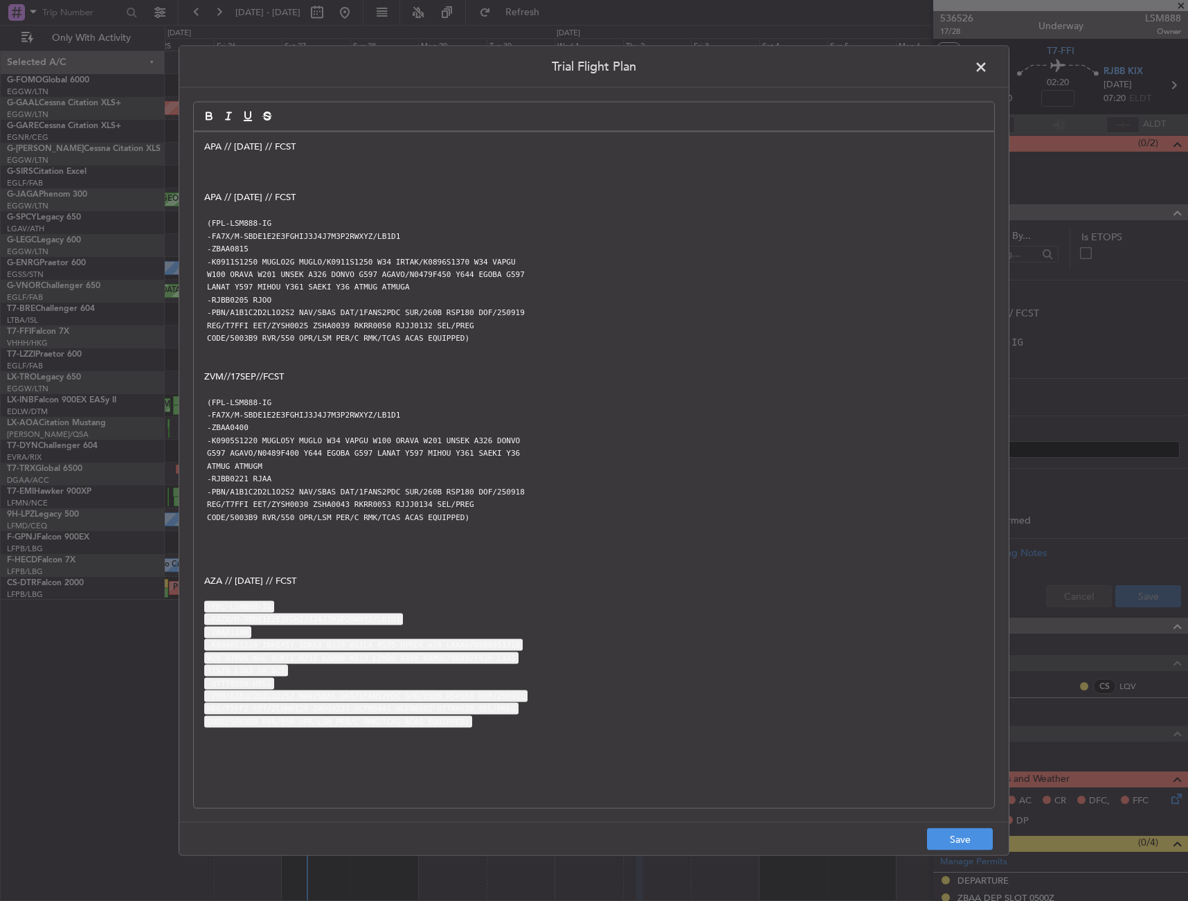
click at [230, 197] on p "APA // [DATE] // FCST" at bounding box center [594, 197] width 780 height 12
click at [245, 164] on p at bounding box center [594, 159] width 780 height 12
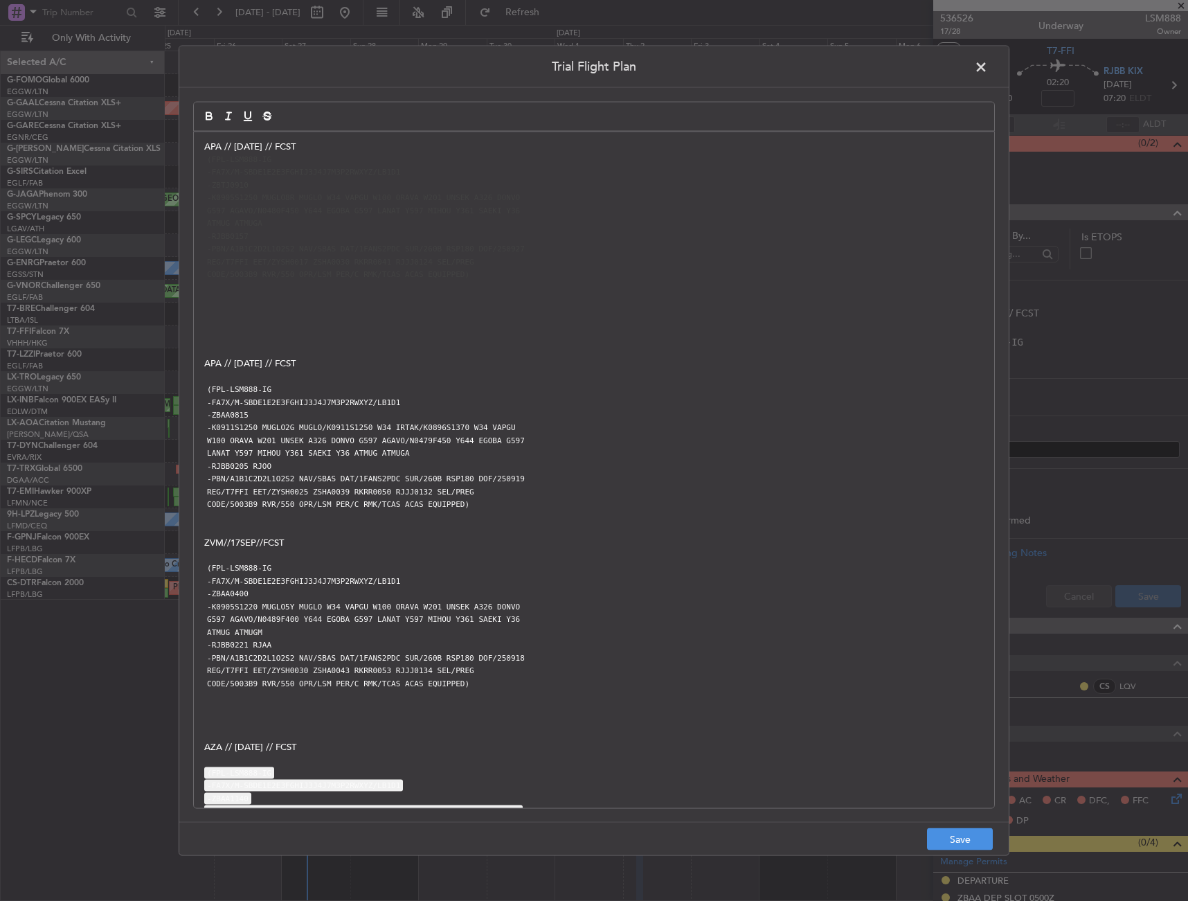
click at [374, 274] on code "CODE/5003B9 RVR/550 OPR/LSM PER/C RMK/TCAS ACAS EQUIPPED)" at bounding box center [338, 275] width 268 height 12
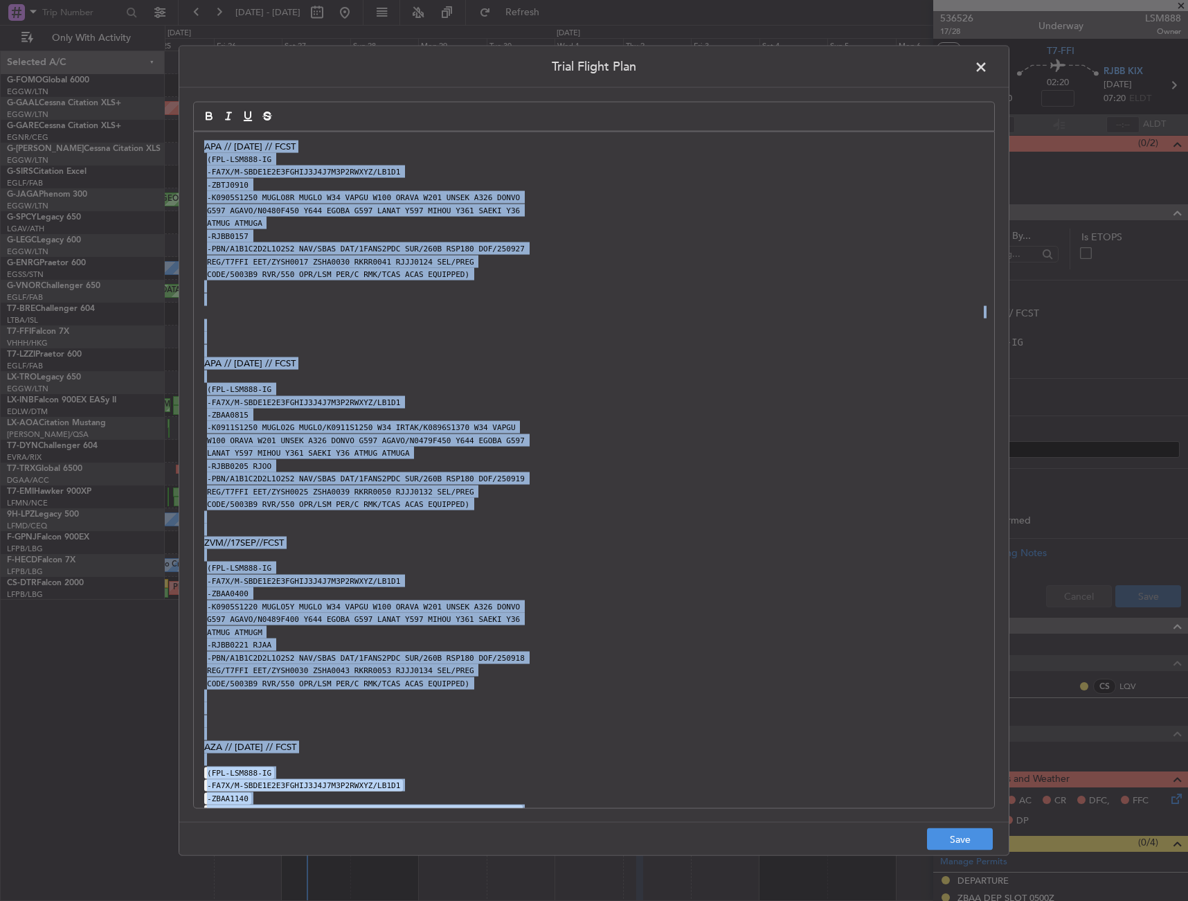
click at [247, 175] on code "-FA7X/M-SBDE1E2E3FGHIJ3J4J7M3P2RWXYZ/LB1D1" at bounding box center [303, 172] width 199 height 12
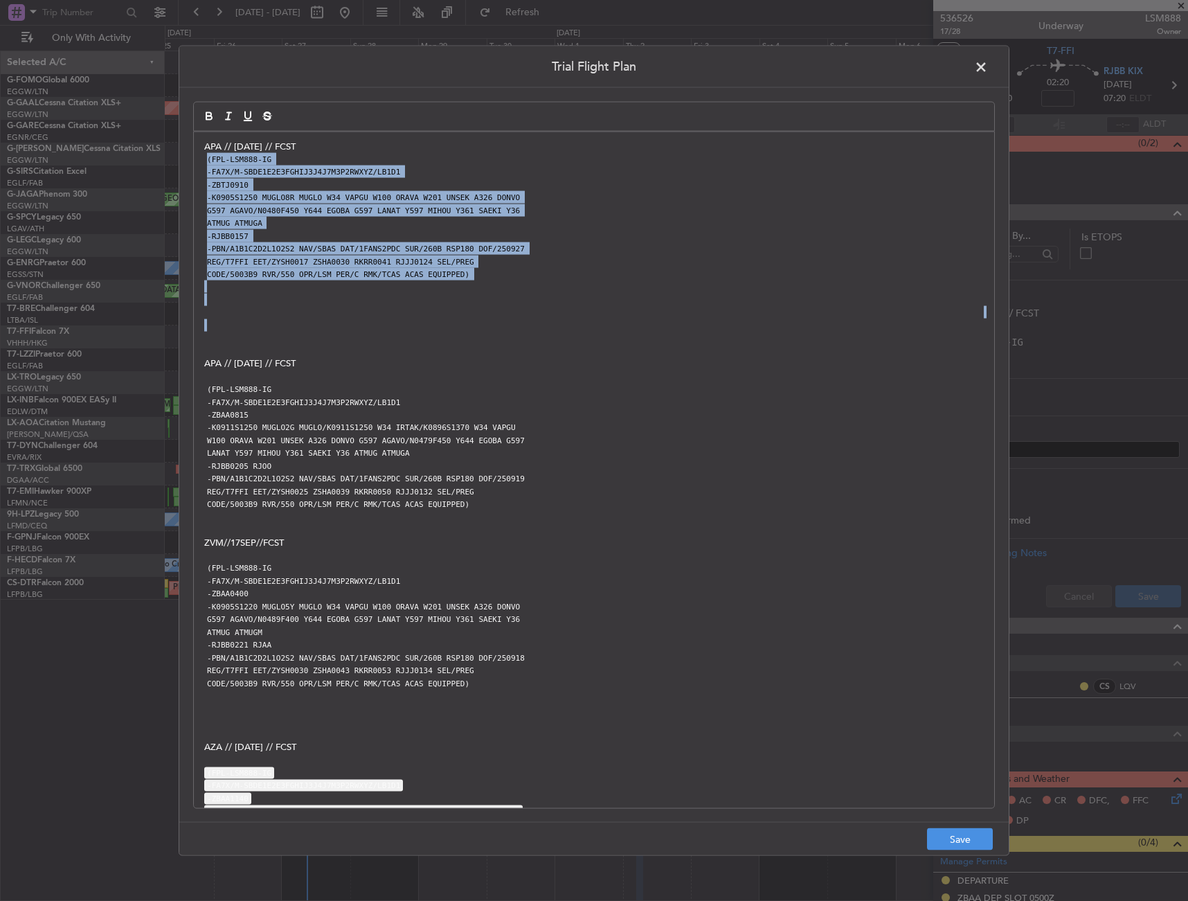
drag, startPoint x: 208, startPoint y: 159, endPoint x: 526, endPoint y: 327, distance: 359.4
click at [526, 327] on div "APA // 27SEP // FCST (FPL-LSM888-IG -FA7X/M-SBDE1E2E3FGHIJ3J4J7M3P2RWXYZ/LB1D1 …" at bounding box center [594, 470] width 801 height 677
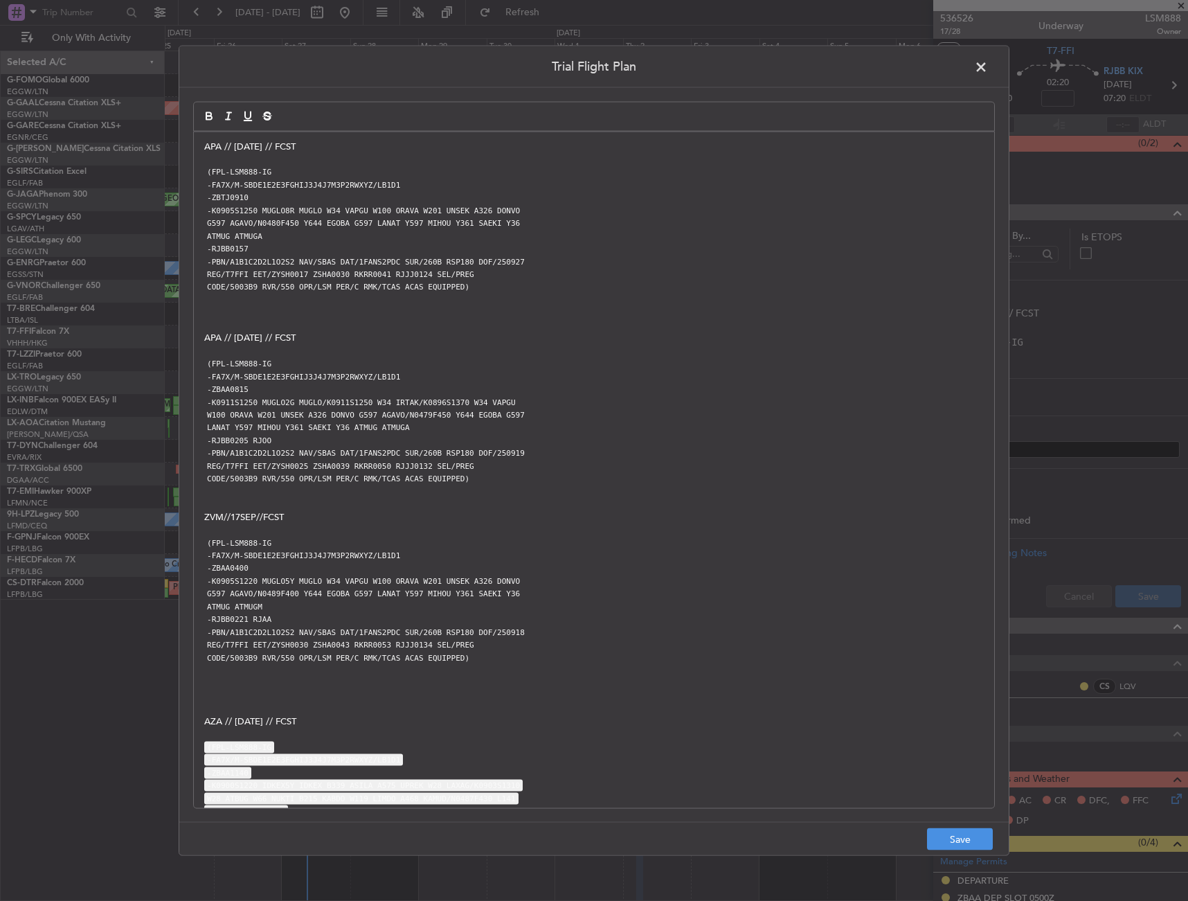
drag, startPoint x: 522, startPoint y: 297, endPoint x: 591, endPoint y: 381, distance: 108.7
click at [521, 298] on p at bounding box center [594, 299] width 780 height 12
click at [985, 834] on button "Save" at bounding box center [960, 839] width 66 height 22
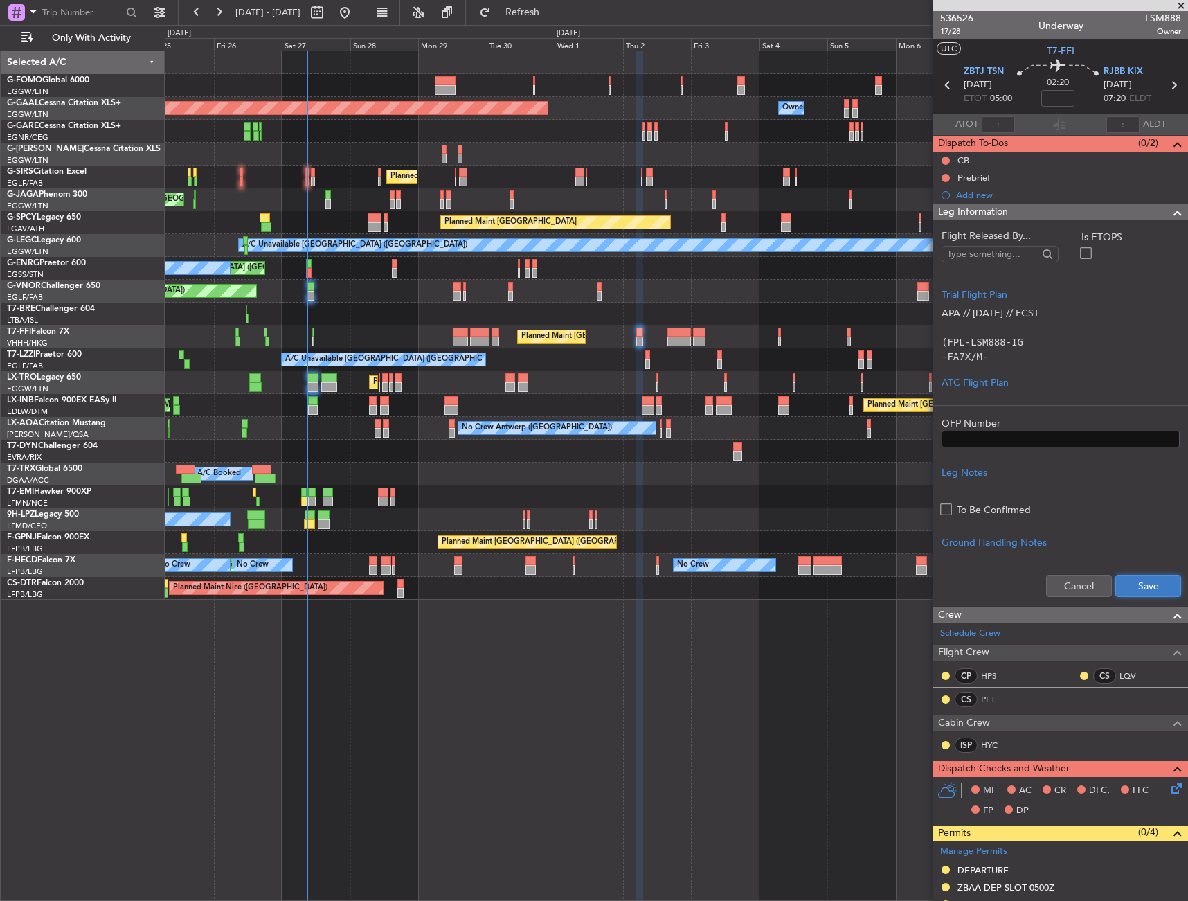
click at [1127, 592] on button "Save" at bounding box center [1149, 586] width 66 height 22
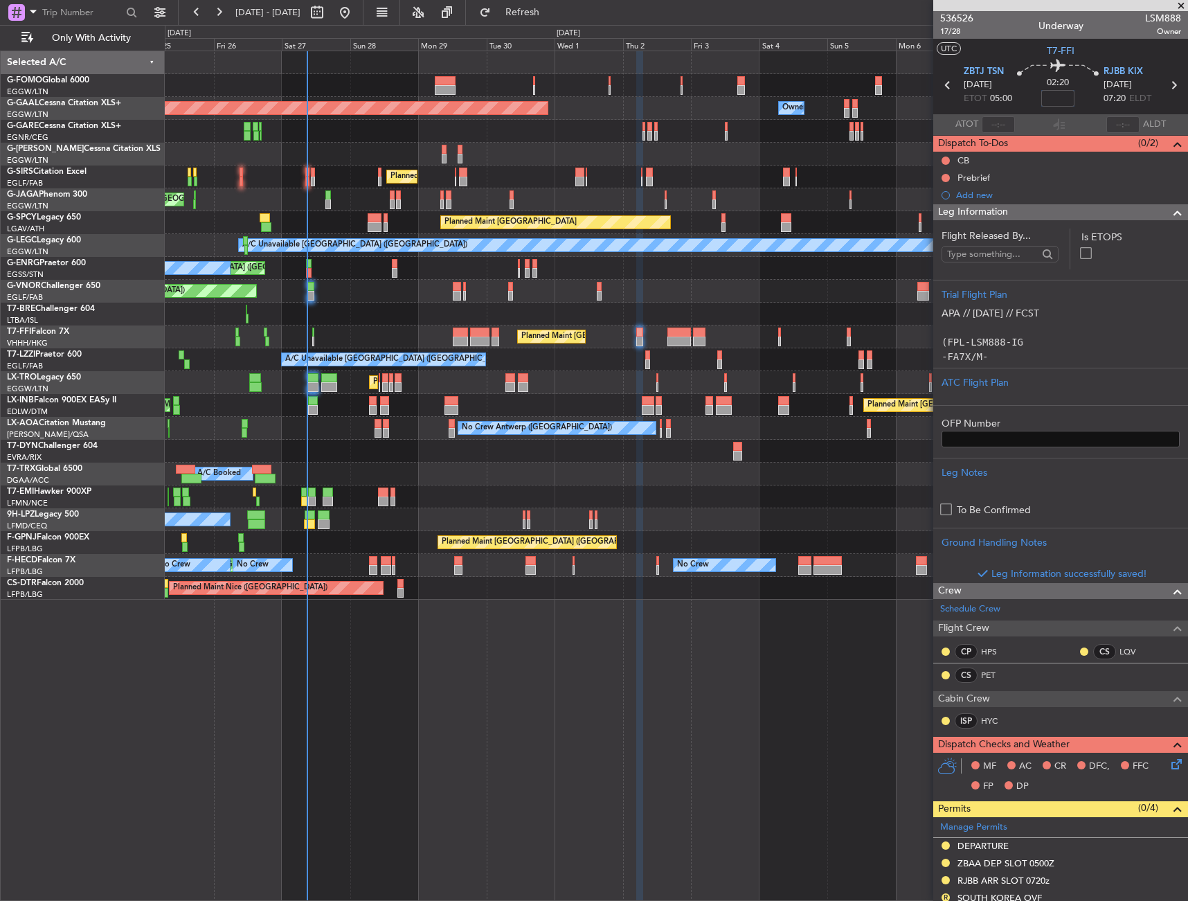
click at [1062, 93] on input at bounding box center [1058, 98] width 33 height 17
click at [1076, 88] on div "02:20 -20" at bounding box center [1058, 85] width 91 height 51
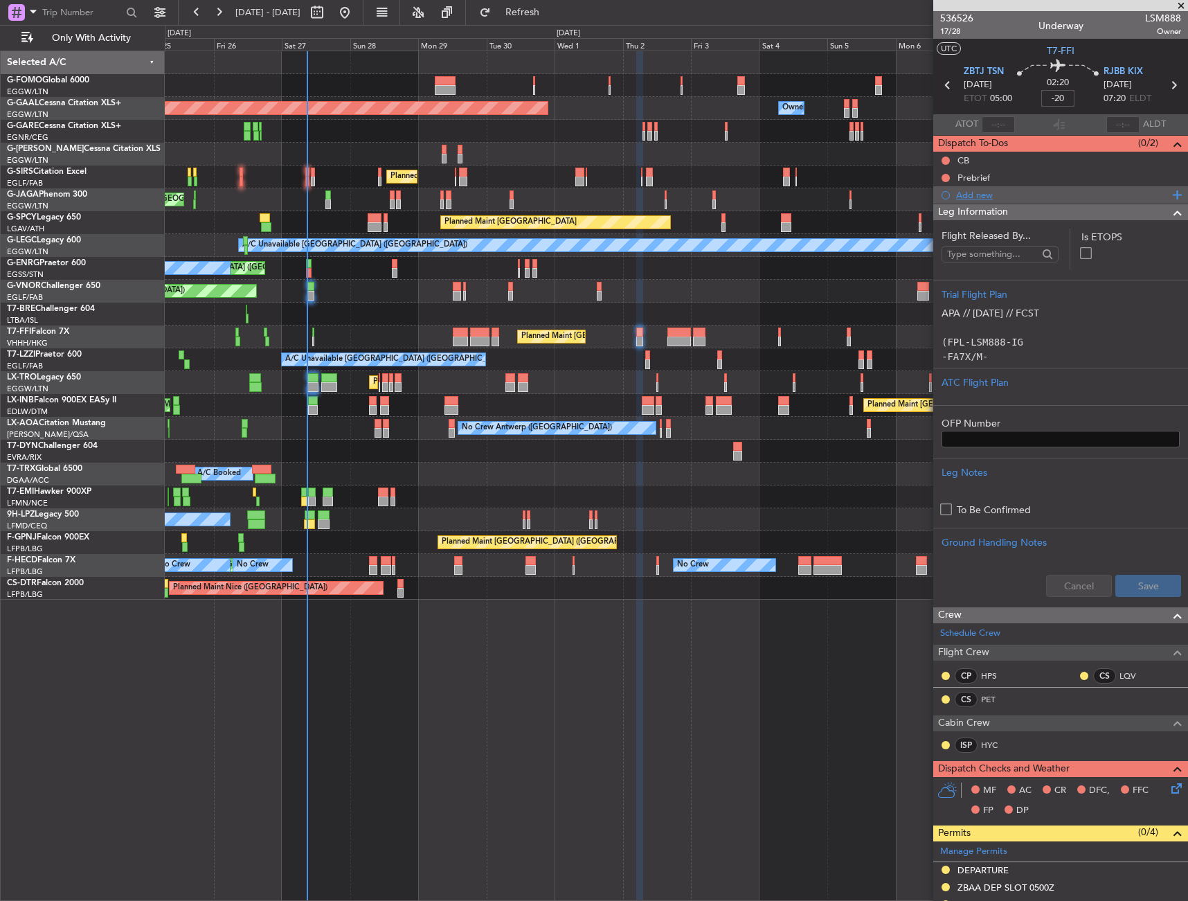
type input "-00:20"
click at [1081, 215] on div "Leg Information" at bounding box center [1061, 212] width 255 height 16
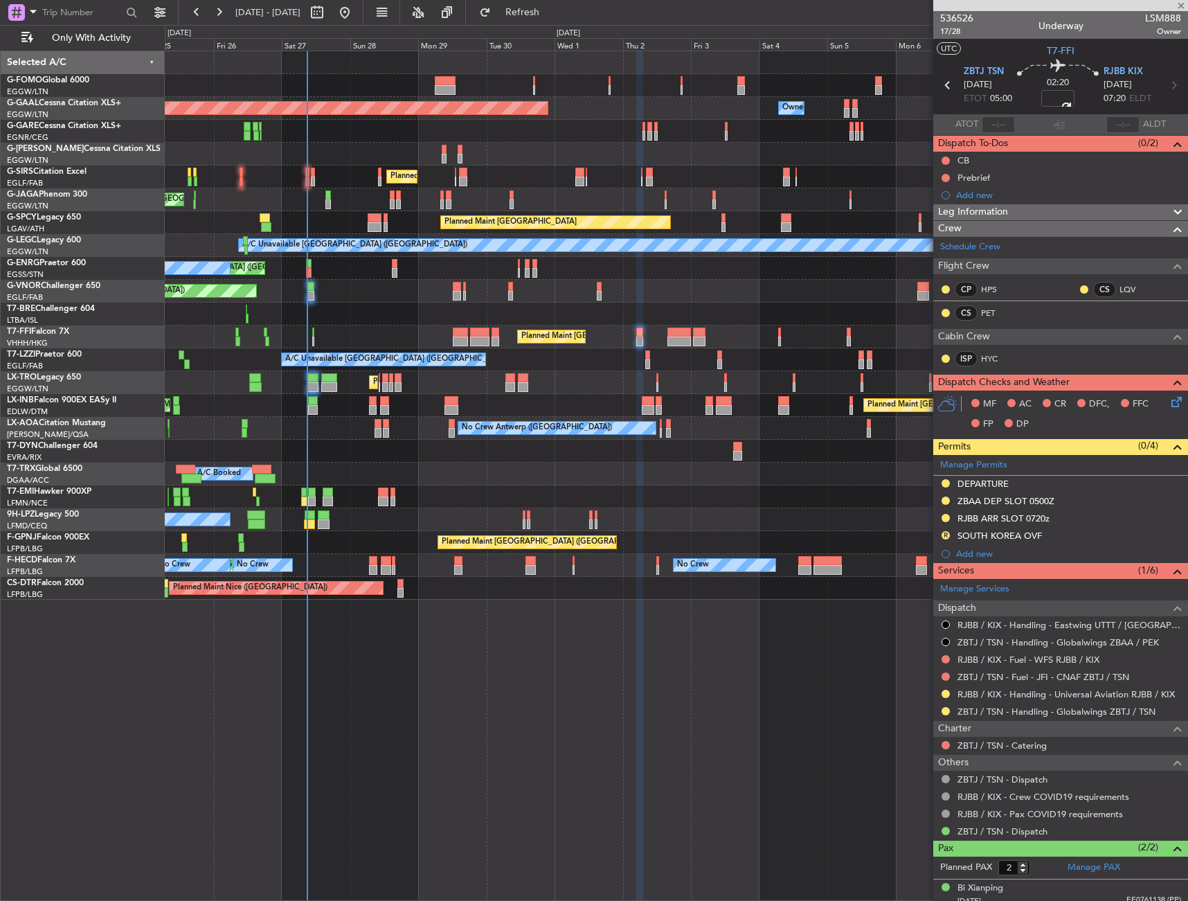
scroll to position [40, 0]
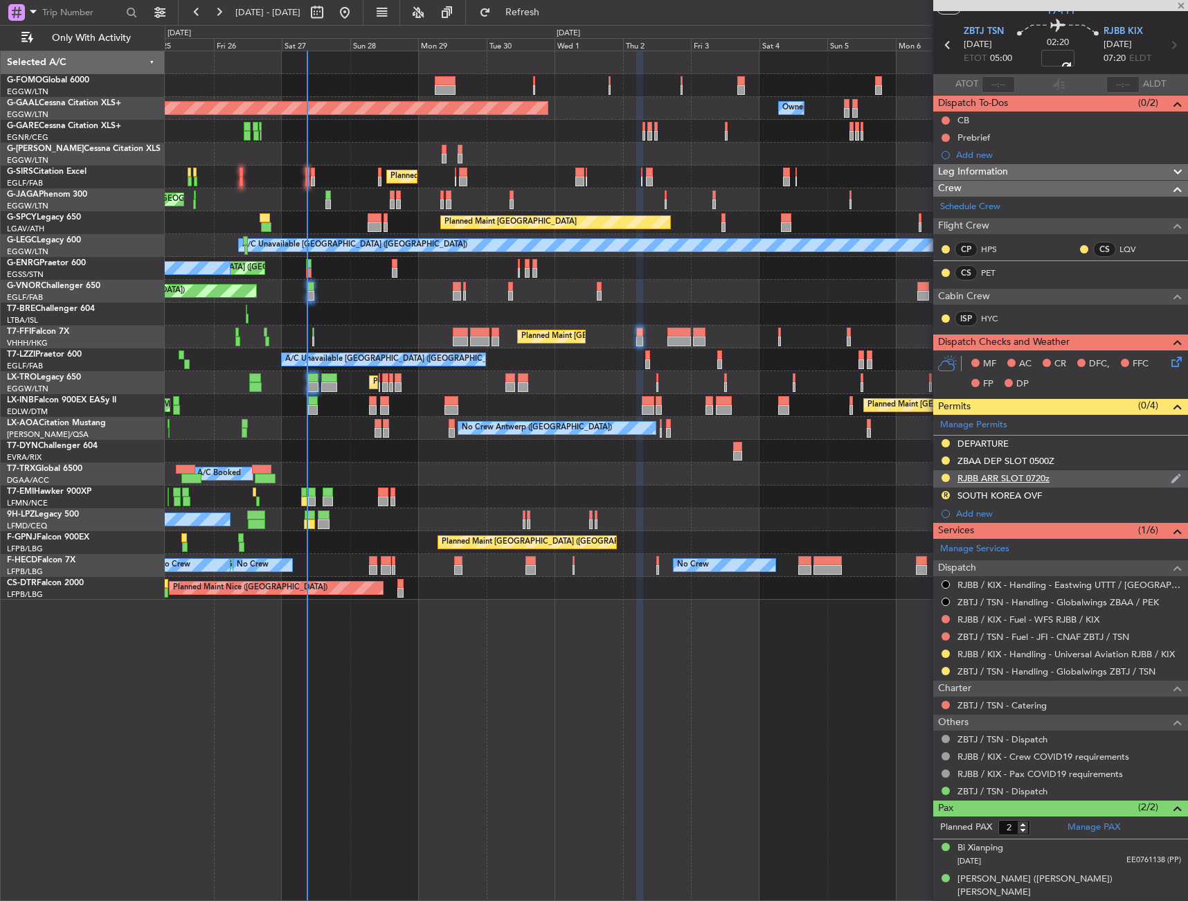
click at [1078, 471] on div "RJBB ARR SLOT 0720z" at bounding box center [1061, 478] width 255 height 17
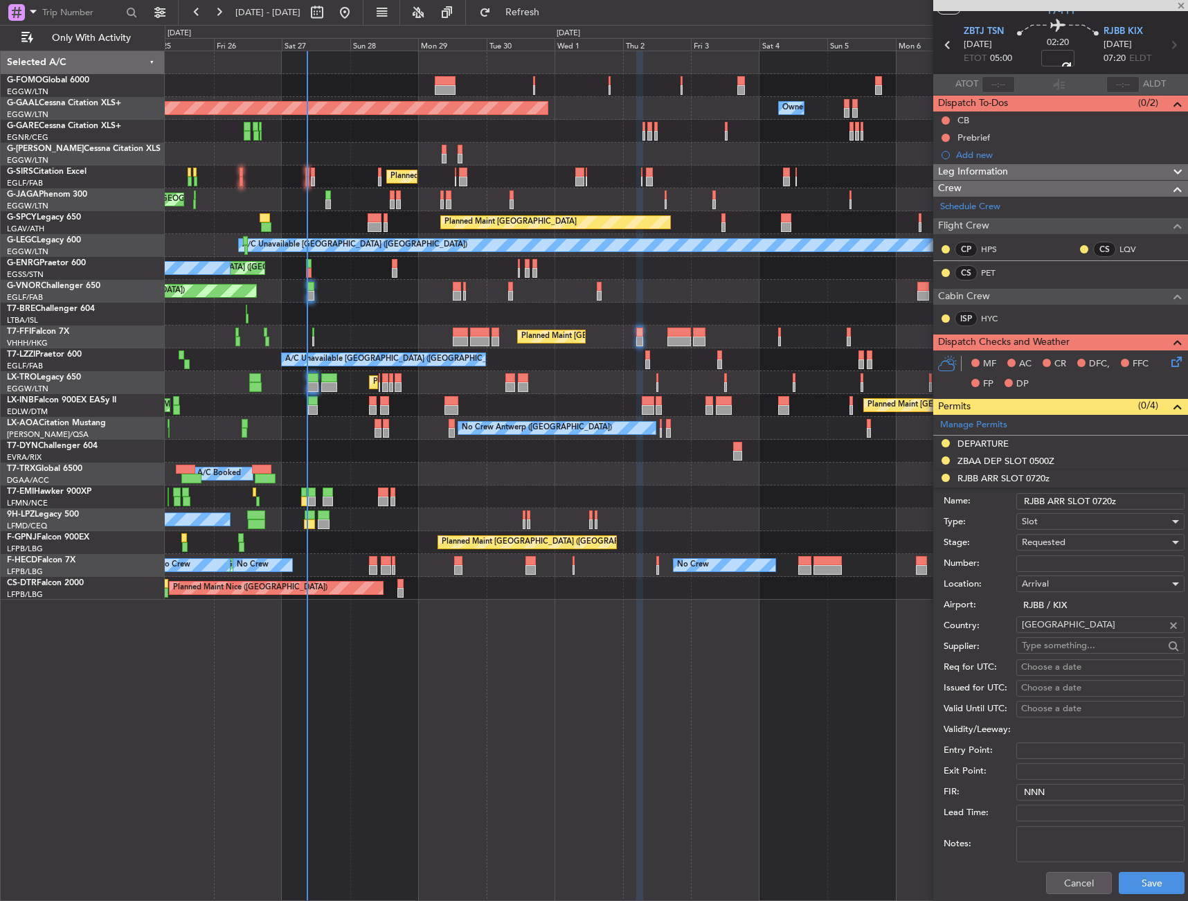
click at [1108, 500] on input "RJBB ARR SLOT 0720z" at bounding box center [1101, 501] width 168 height 17
type input "RJBB ARR SLOT 0700z"
click at [1151, 889] on button "Save" at bounding box center [1152, 883] width 66 height 22
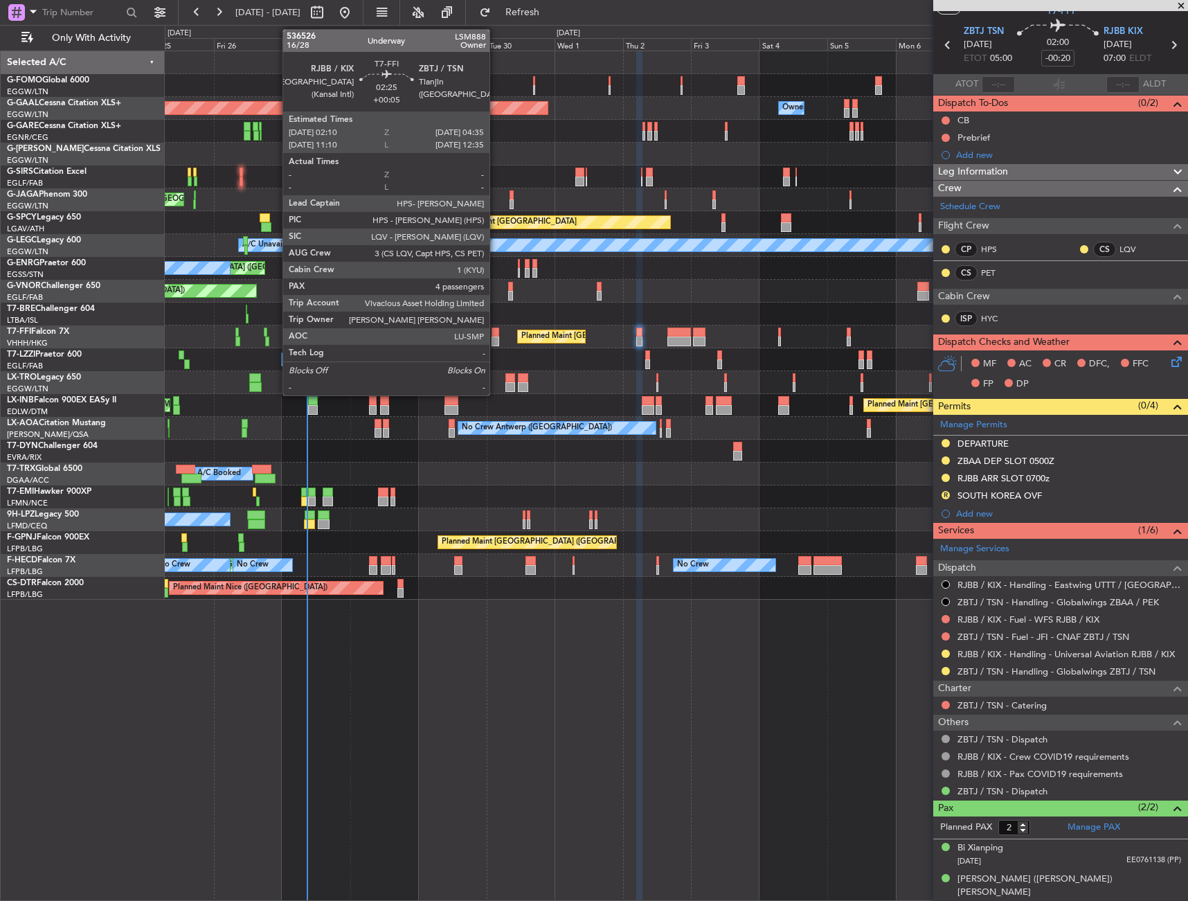
click at [495, 338] on div at bounding box center [495, 342] width 7 height 10
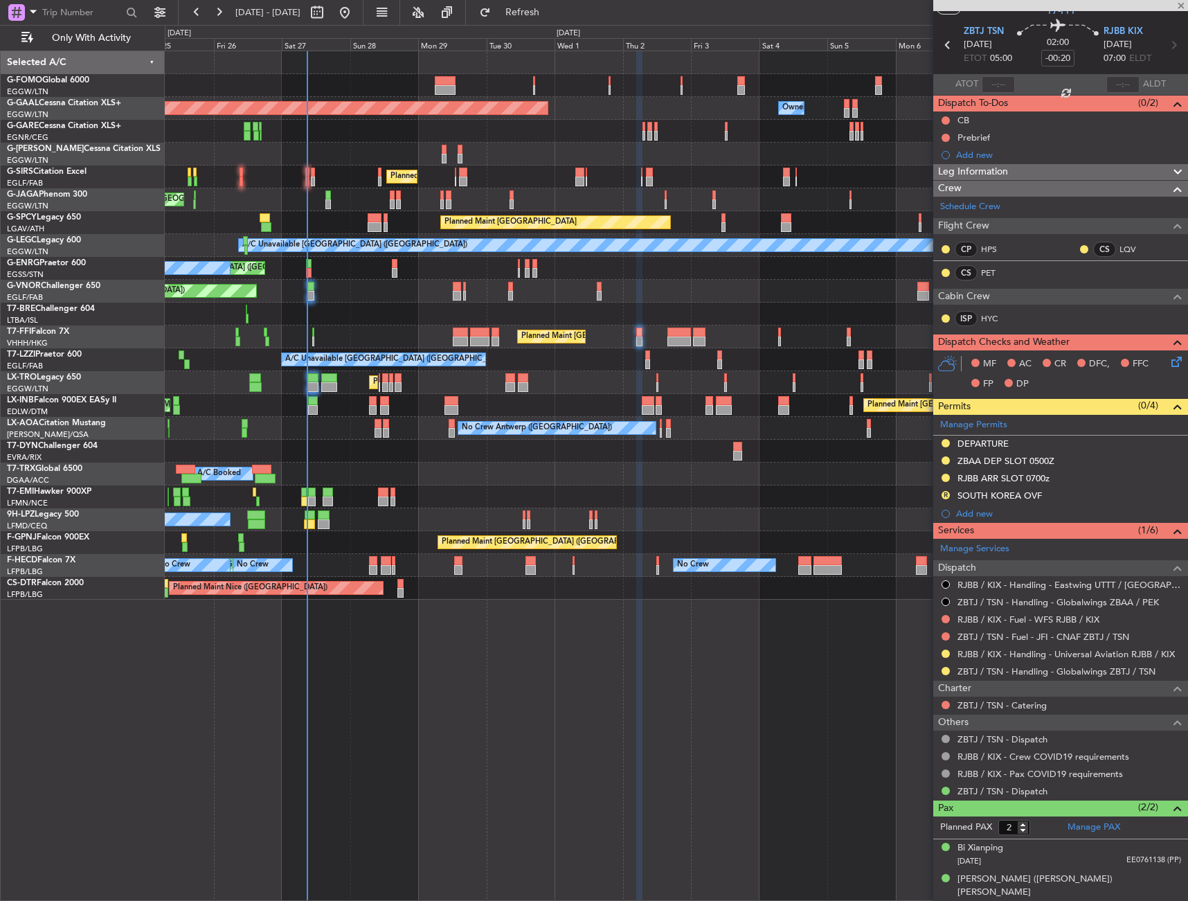
type input "+00:05"
type input "4"
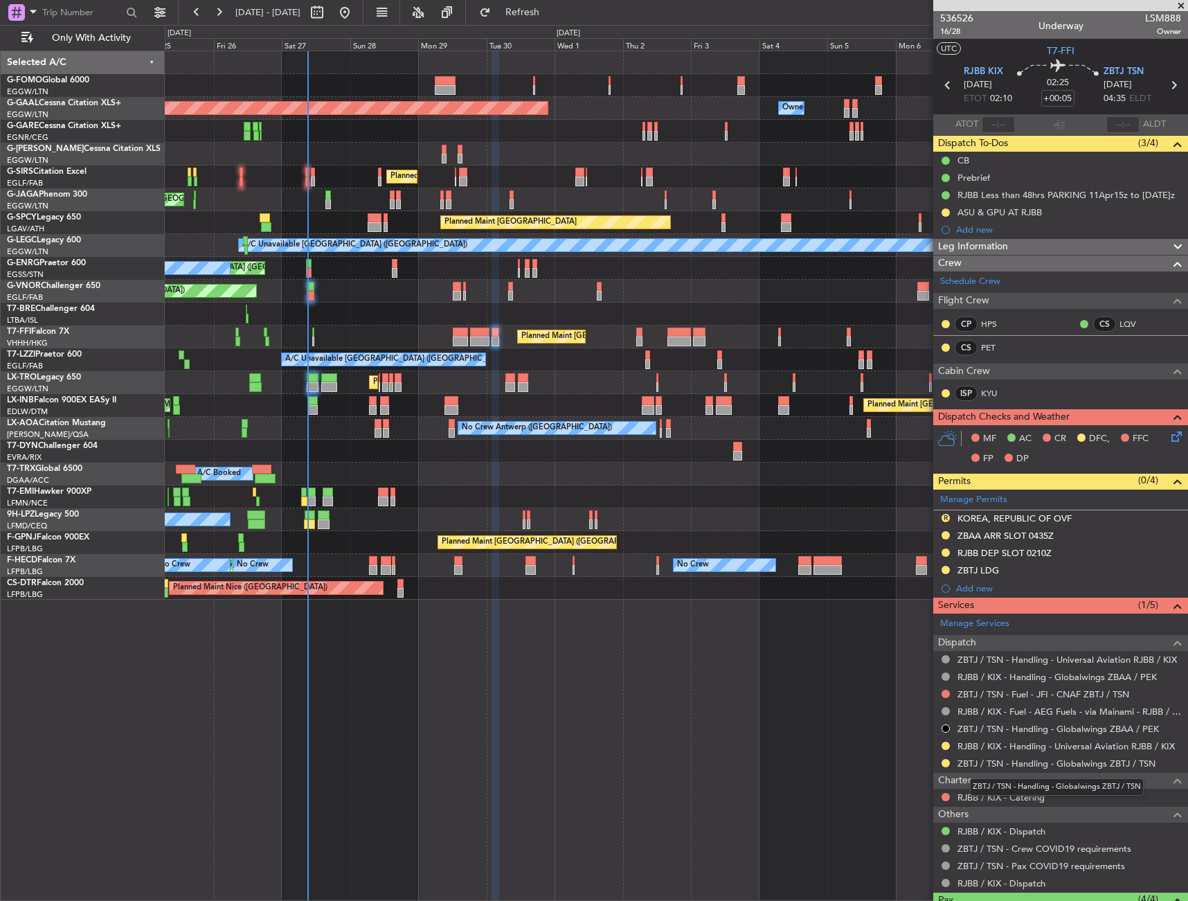
click at [1008, 769] on mat-tooltip-component "ZBTJ / TSN - Handling - Globalwings ZBTJ / TSN" at bounding box center [1057, 787] width 193 height 37
click at [1026, 758] on link "ZBTJ / TSN - Handling - Globalwings ZBTJ / TSN" at bounding box center [1057, 764] width 198 height 12
click at [1094, 515] on div "R KOREA, REPUBLIC OF OVF" at bounding box center [1061, 518] width 255 height 17
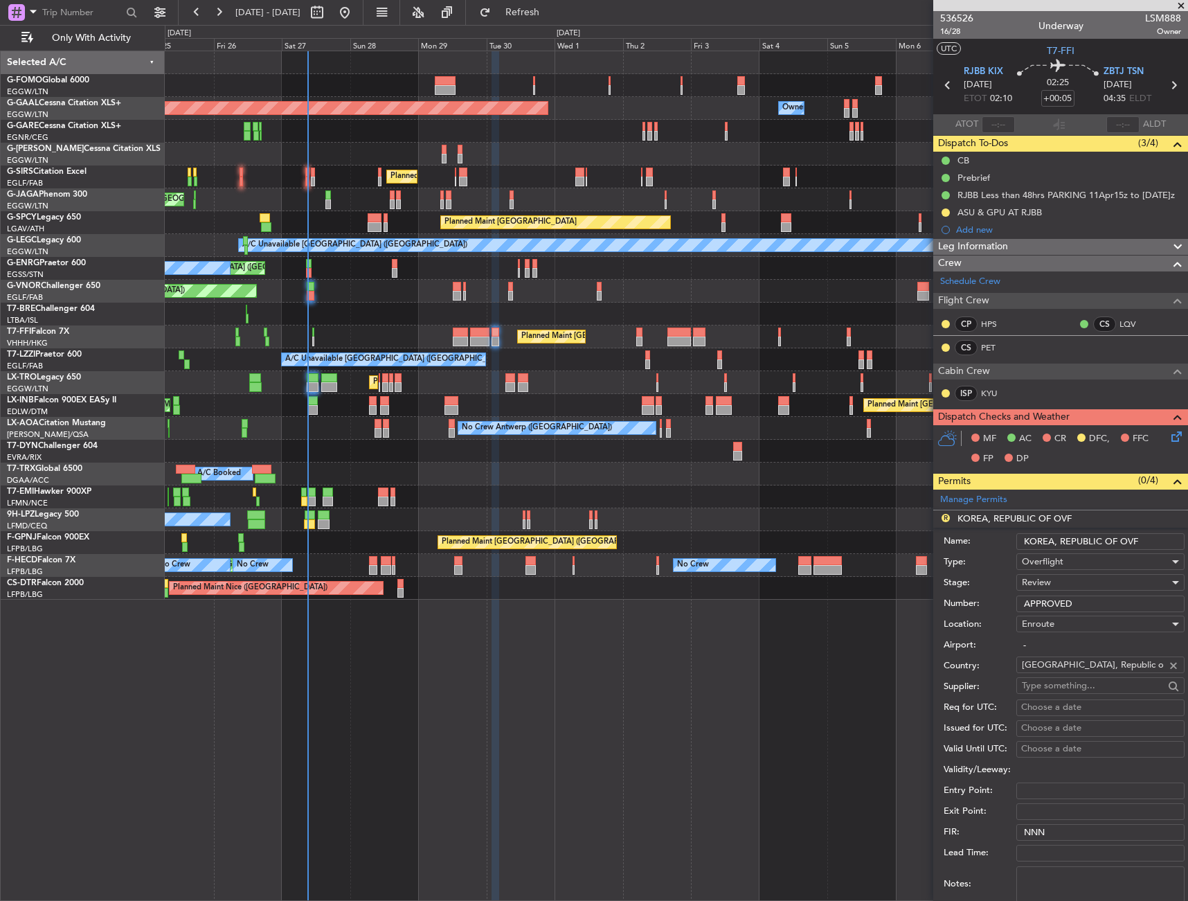
drag, startPoint x: 1135, startPoint y: 538, endPoint x: 965, endPoint y: 542, distance: 170.4
click at [965, 542] on div "Name: KOREA, REPUBLIC OF OVF" at bounding box center [1064, 541] width 241 height 21
type input "SOUTH KOREA OVF"
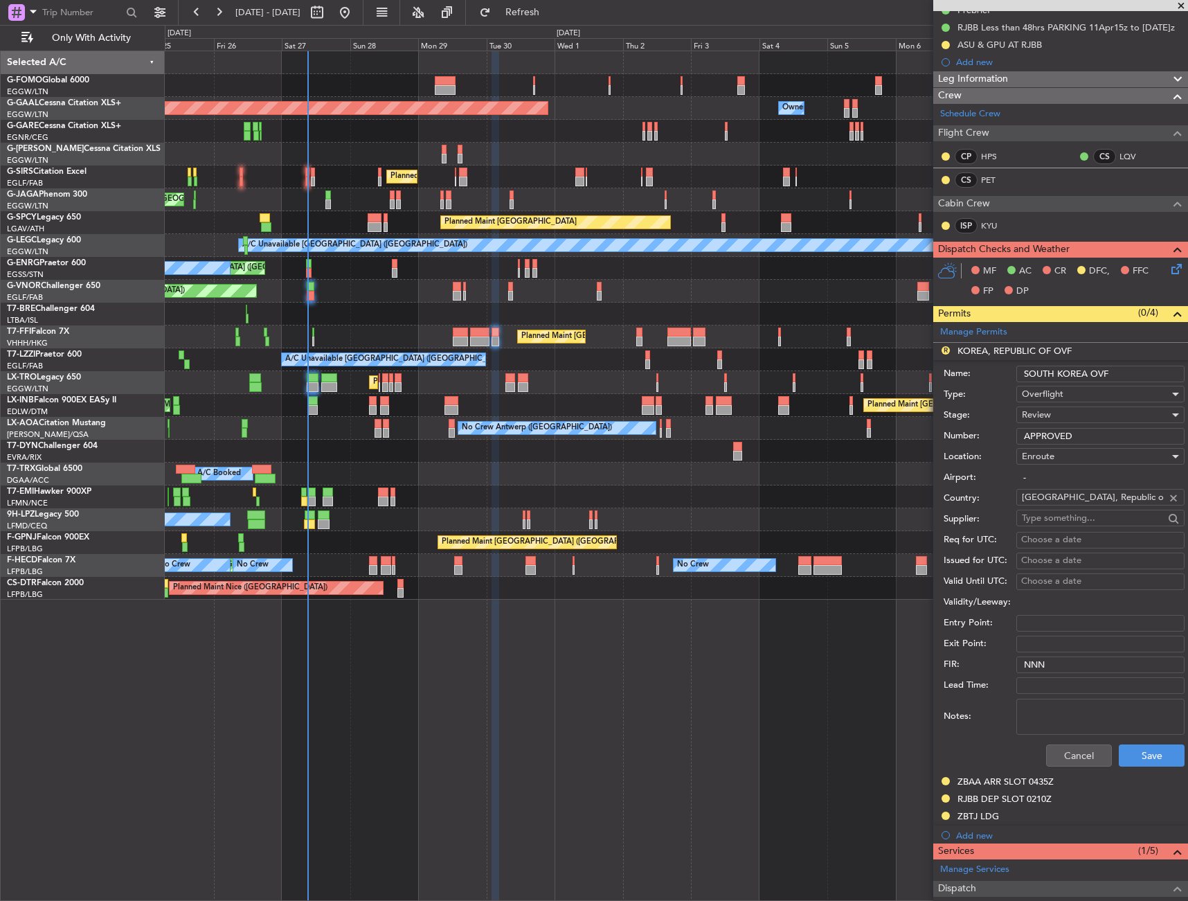
scroll to position [277, 0]
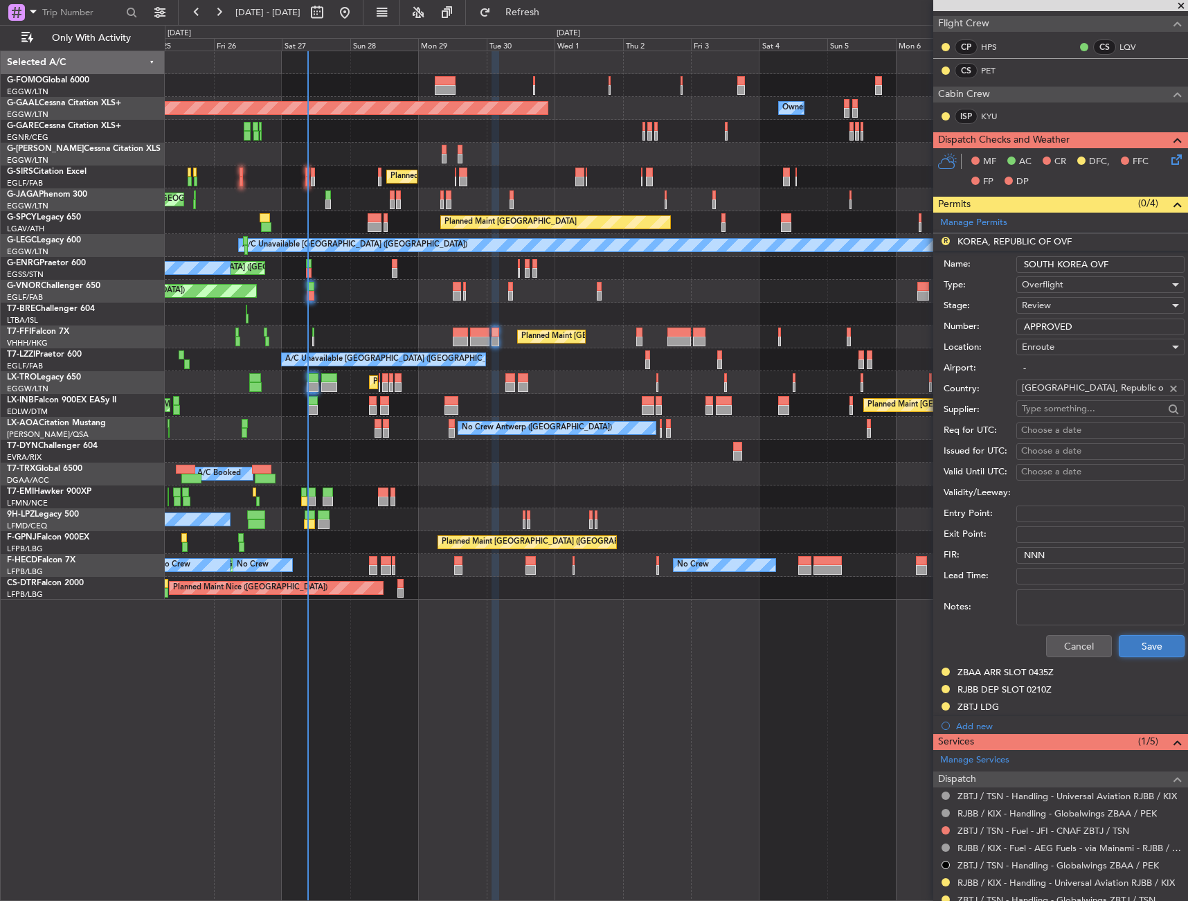
click at [1148, 646] on button "Save" at bounding box center [1152, 646] width 66 height 22
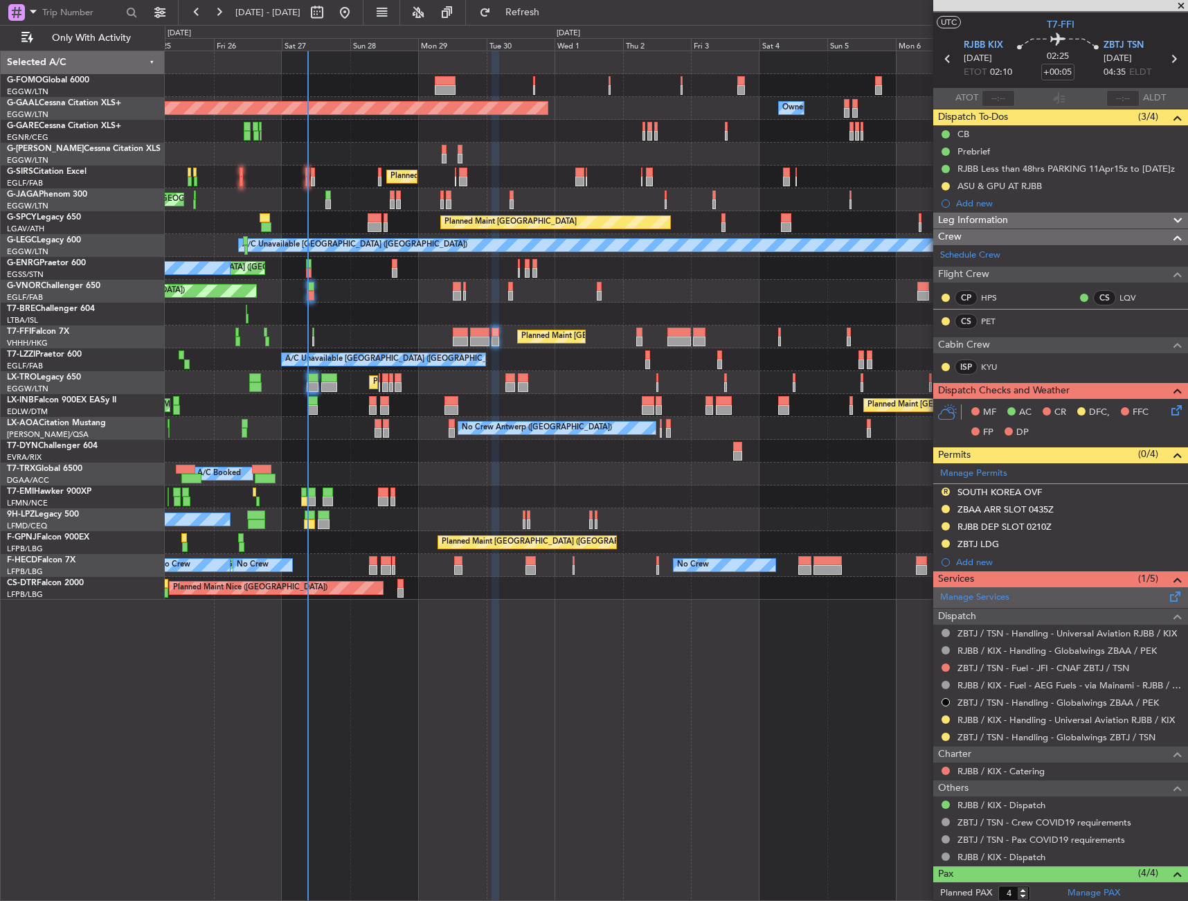
scroll to position [0, 0]
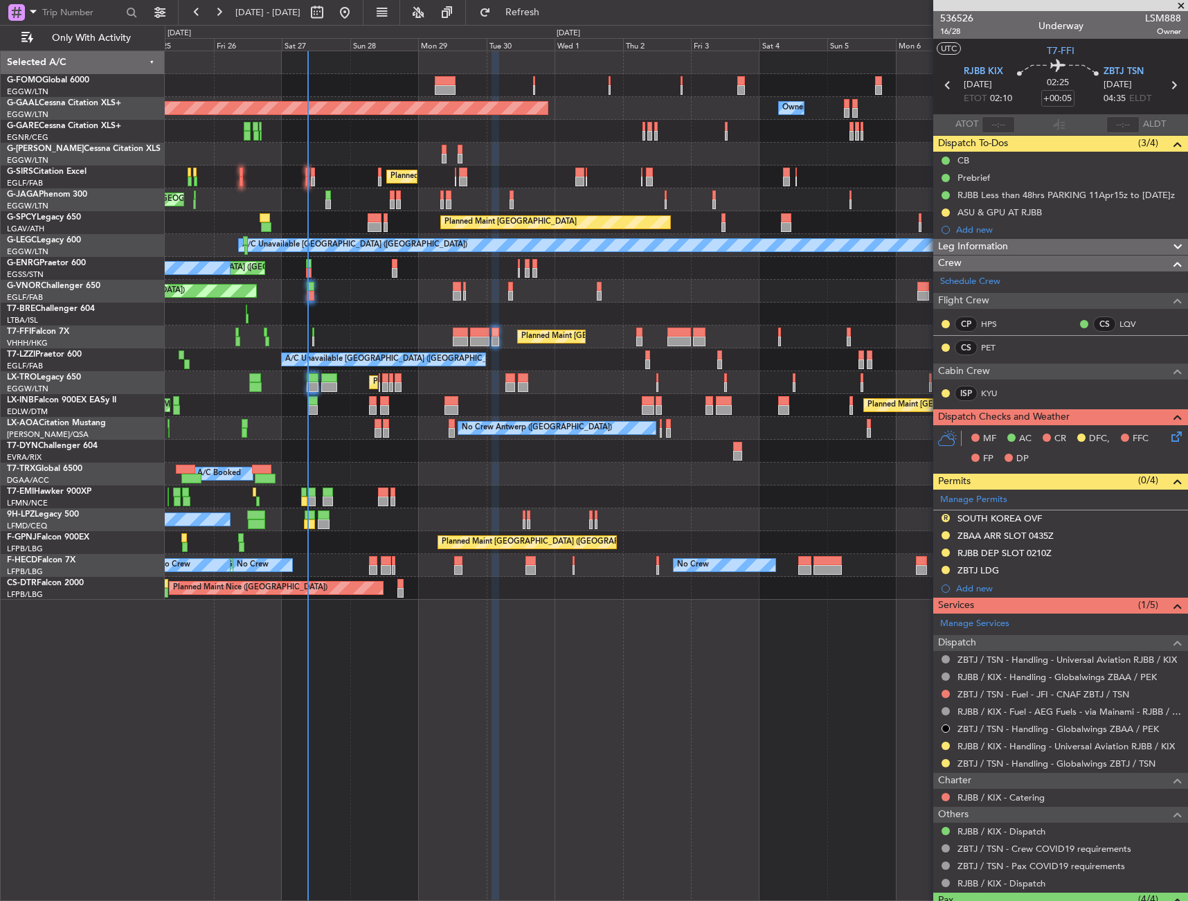
click at [1044, 239] on div "Leg Information" at bounding box center [1061, 247] width 255 height 16
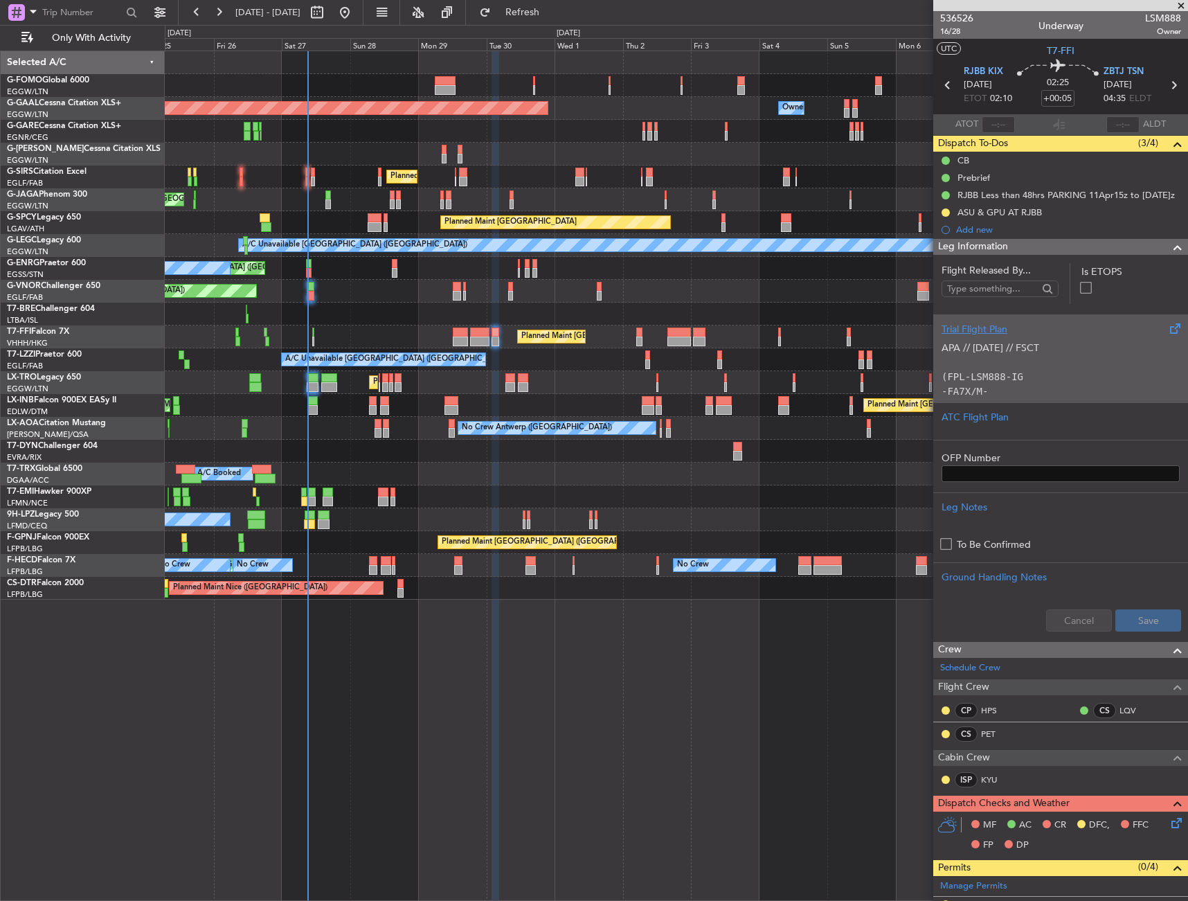
click at [1039, 371] on p "(FPL-LSM888-IG" at bounding box center [1061, 377] width 238 height 15
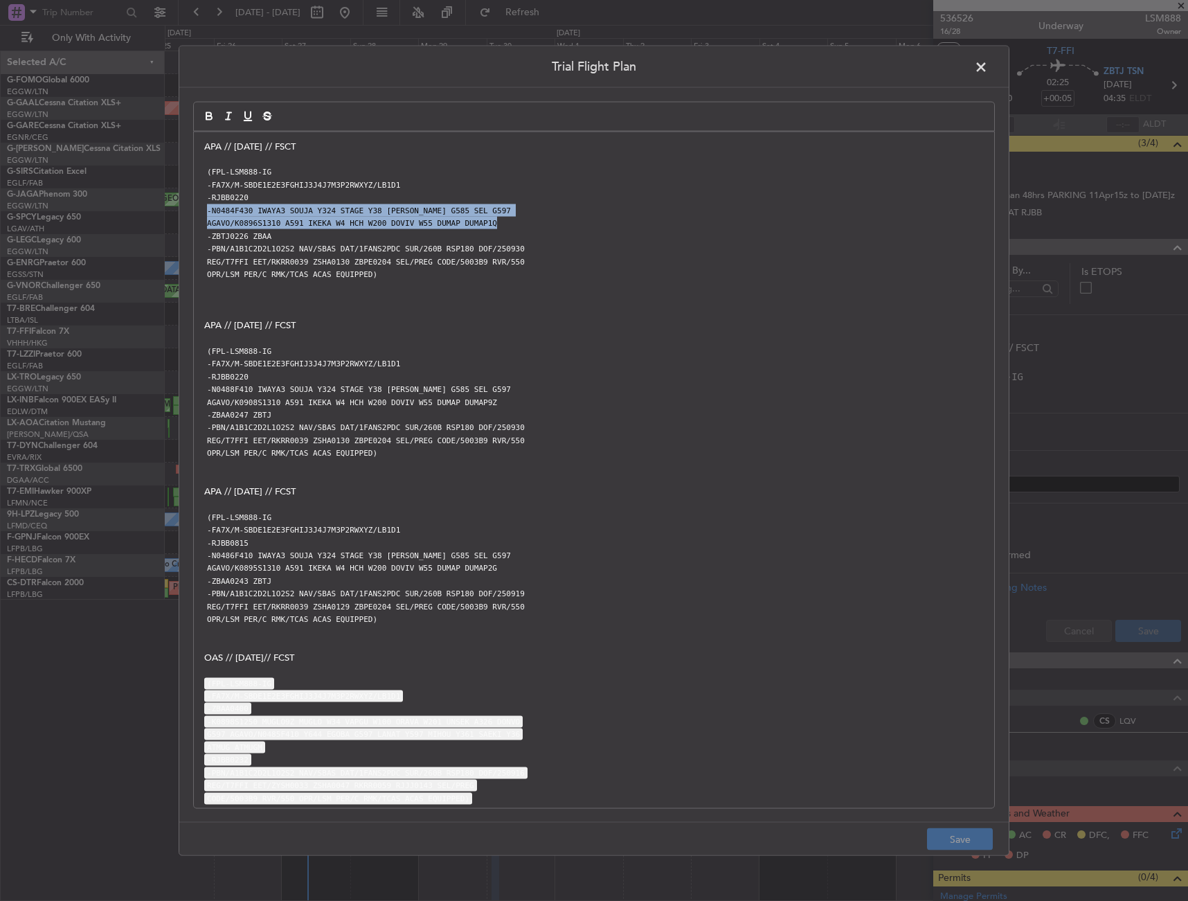
drag, startPoint x: 205, startPoint y: 211, endPoint x: 492, endPoint y: 224, distance: 287.7
click at [492, 224] on div "APA // 27SEP // FSCT (FPL-LSM888-IG -FA7X/M-SBDE1E2E3FGHIJ3J4J7M3P2RWXYZ/LB1D1 …" at bounding box center [594, 470] width 801 height 677
copy div "-N0484F430 IWAYA3 SOUJA Y324 STAGE Y38 SAPRA G585 SEL G597 AGAVO/K0896S1310 A59…"
click at [988, 60] on span at bounding box center [988, 70] width 0 height 28
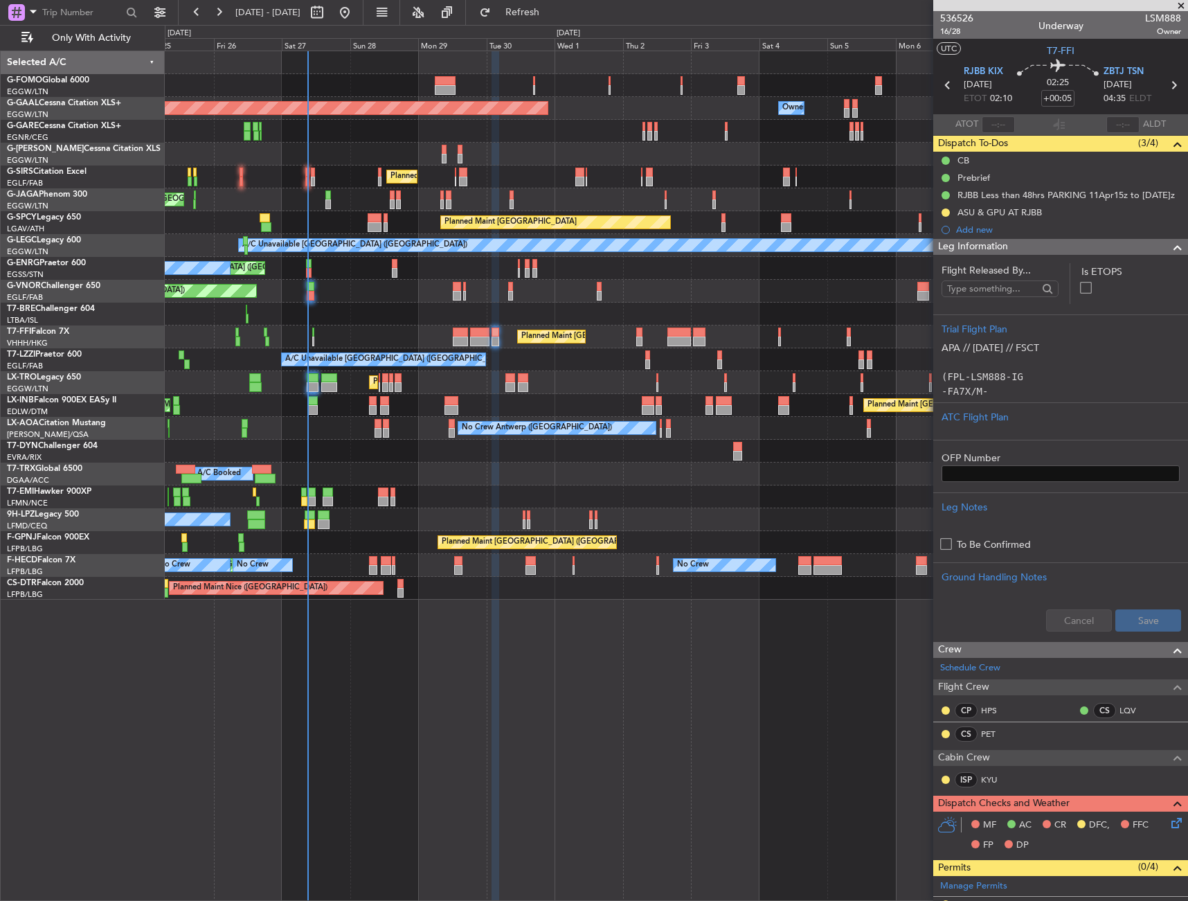
click at [1159, 246] on div at bounding box center [1173, 247] width 28 height 17
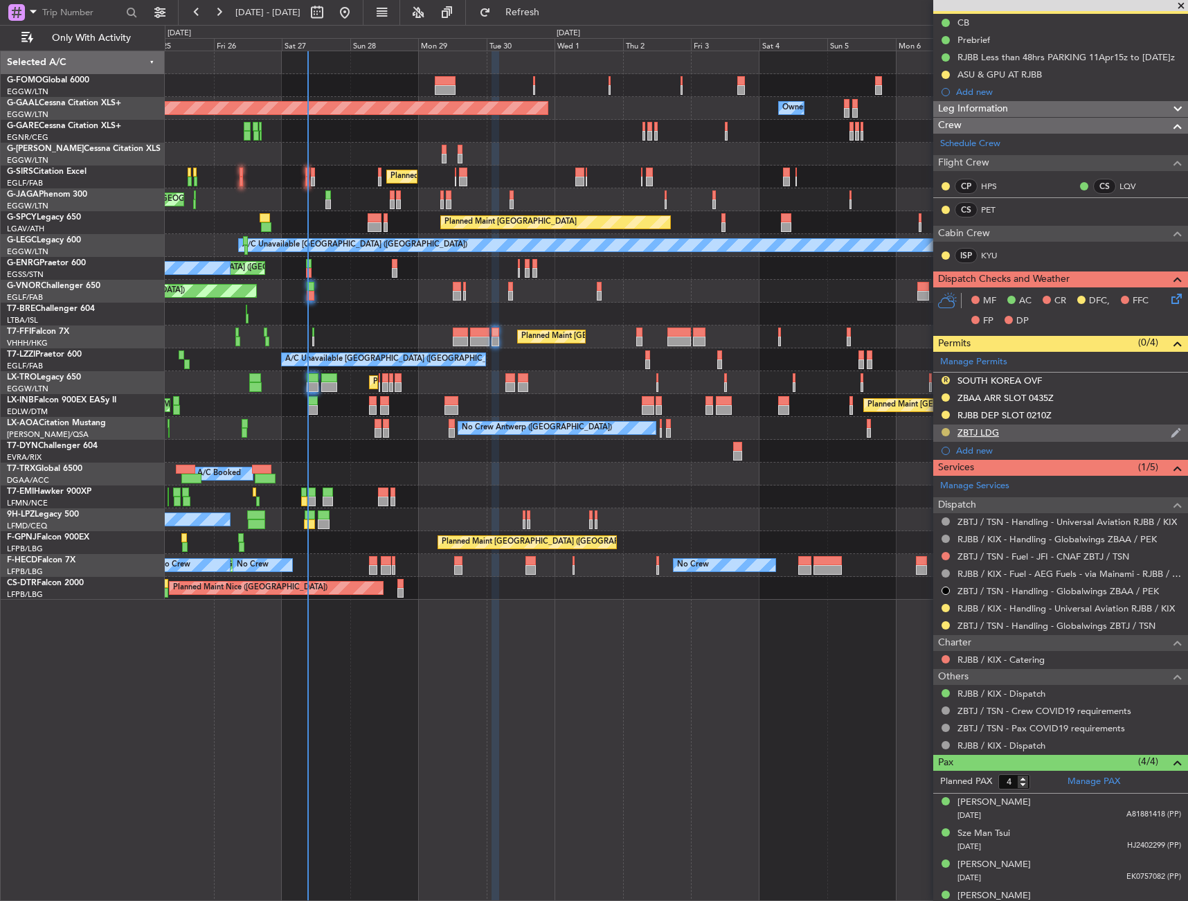
scroll to position [139, 0]
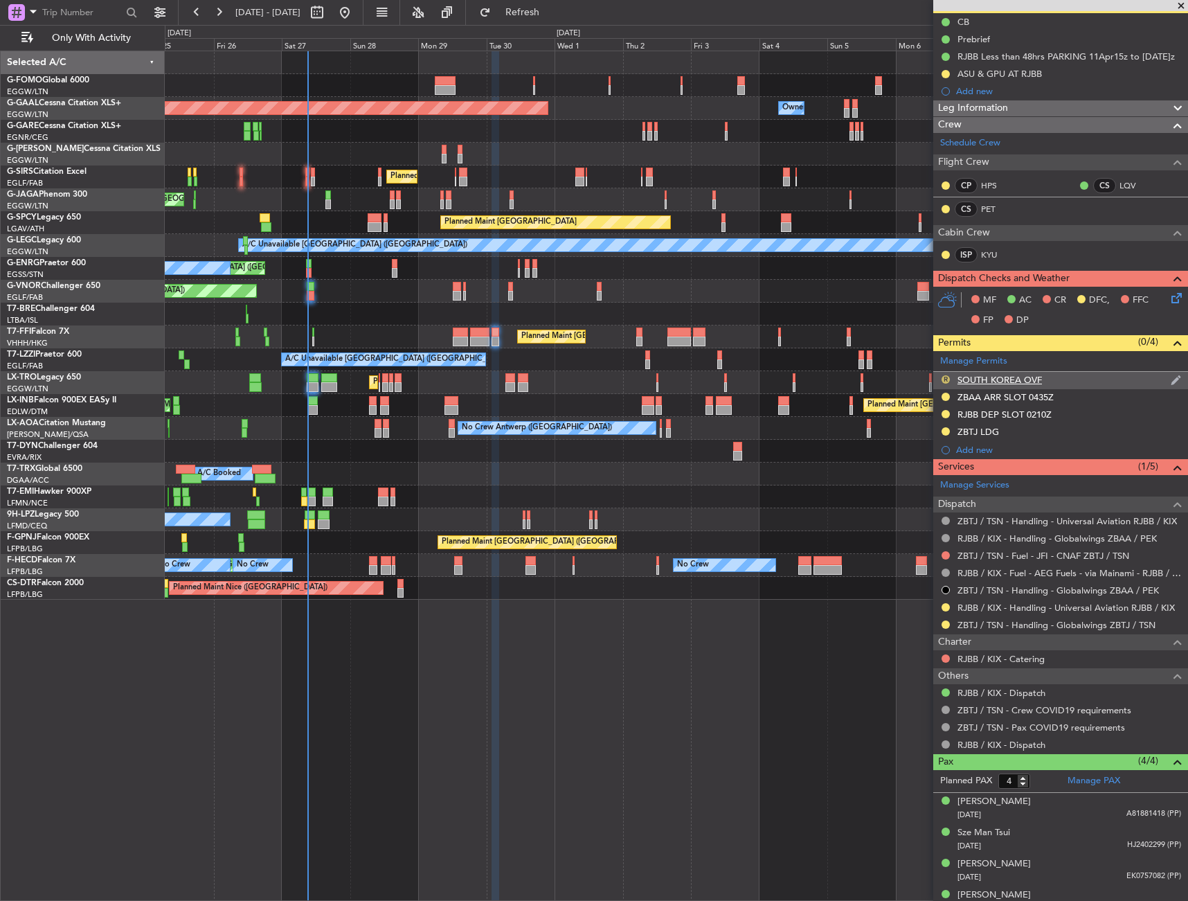
click at [948, 379] on button "R" at bounding box center [946, 379] width 8 height 8
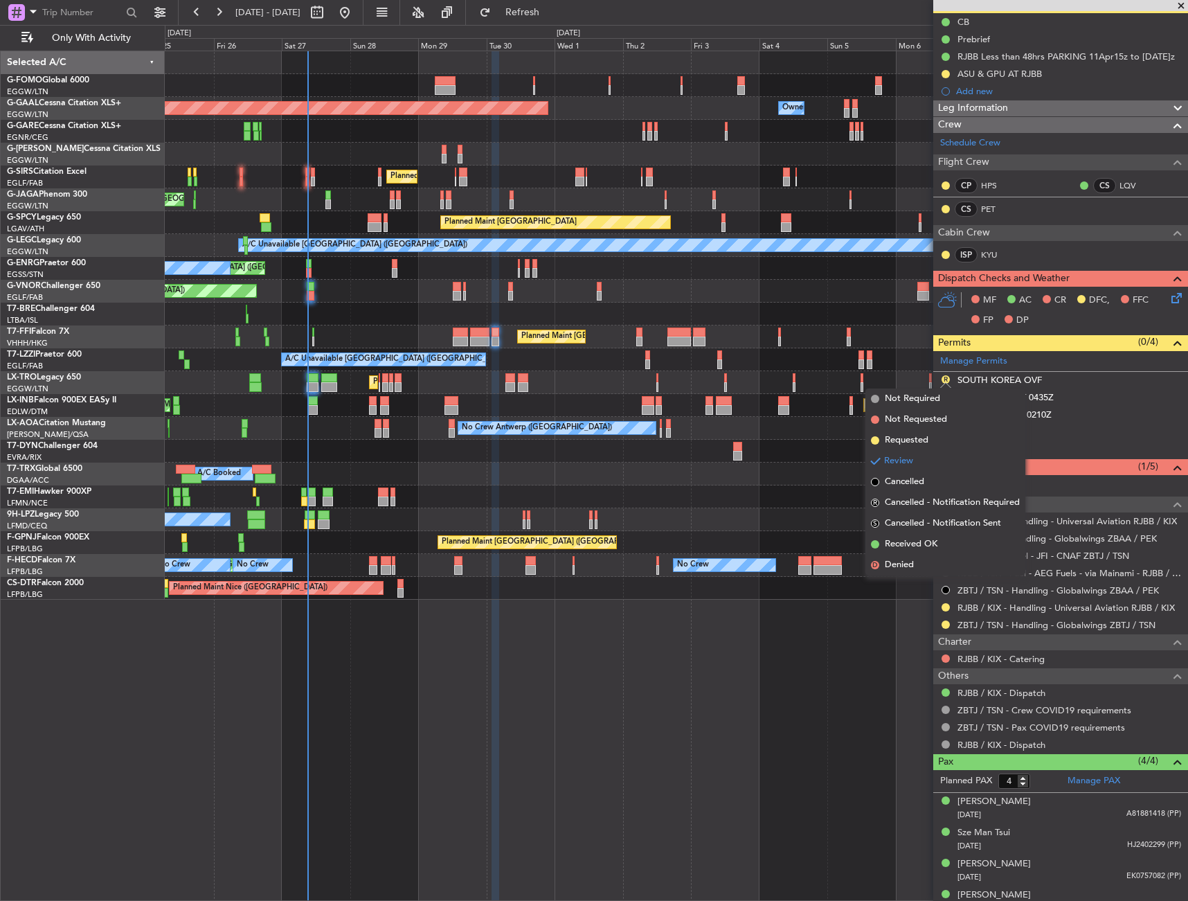
click at [937, 439] on li "Requested" at bounding box center [946, 440] width 160 height 21
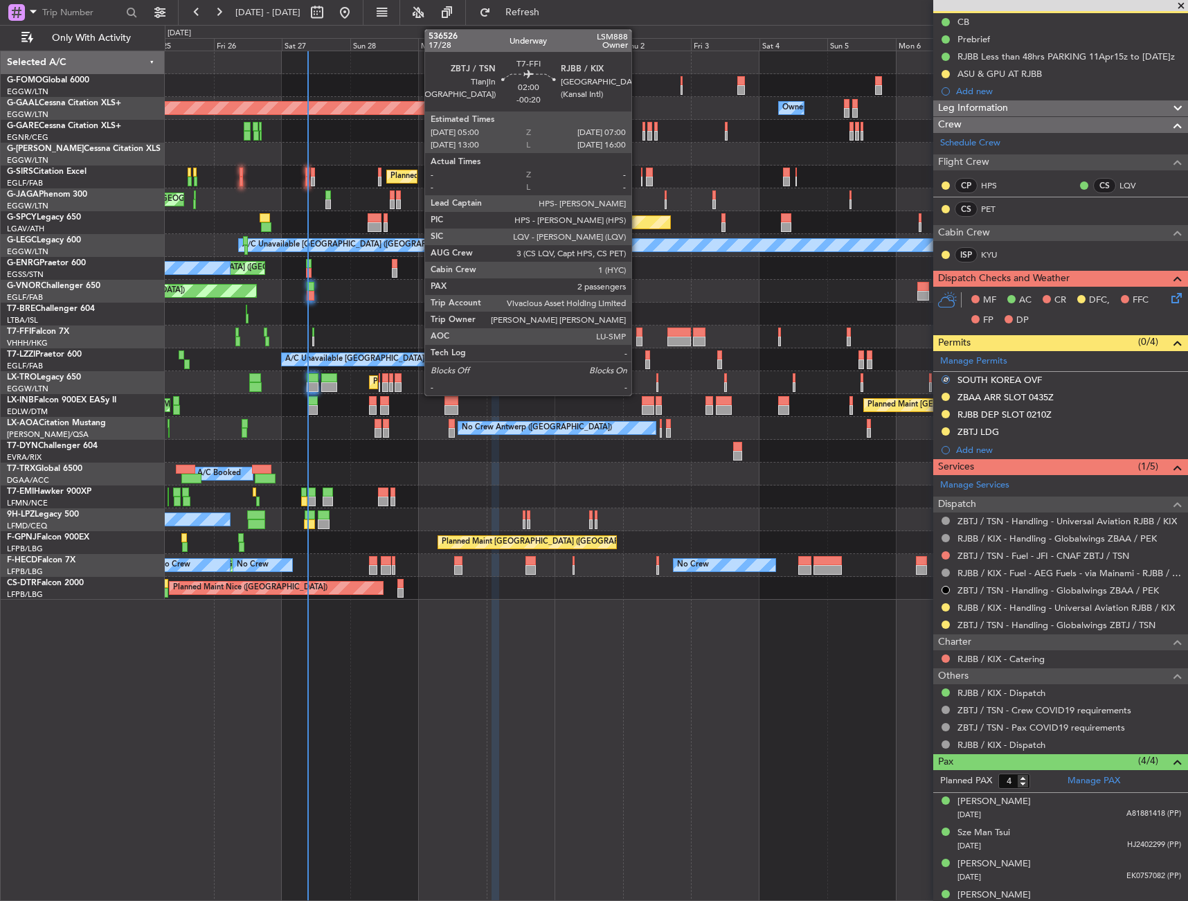
click at [638, 334] on div at bounding box center [639, 333] width 6 height 10
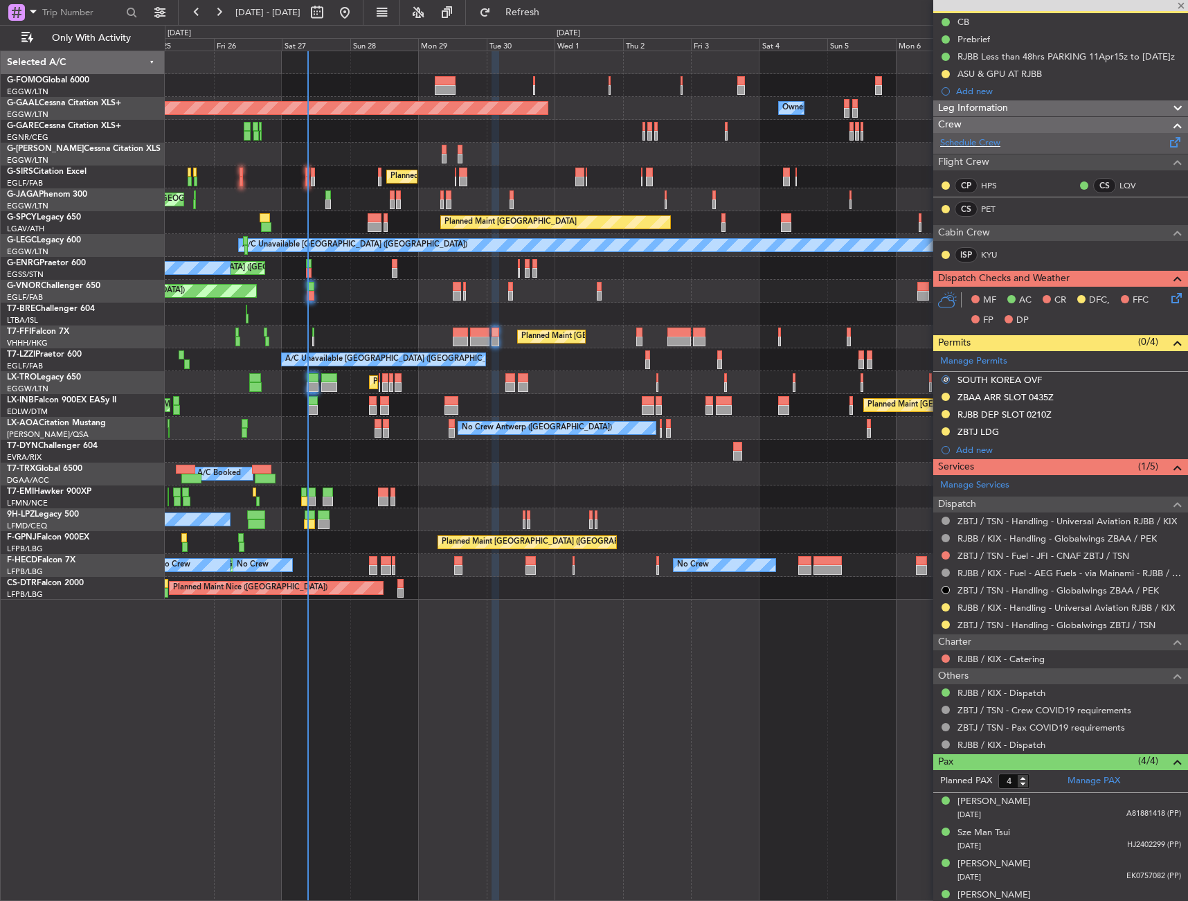
type input "-00:20"
type input "2"
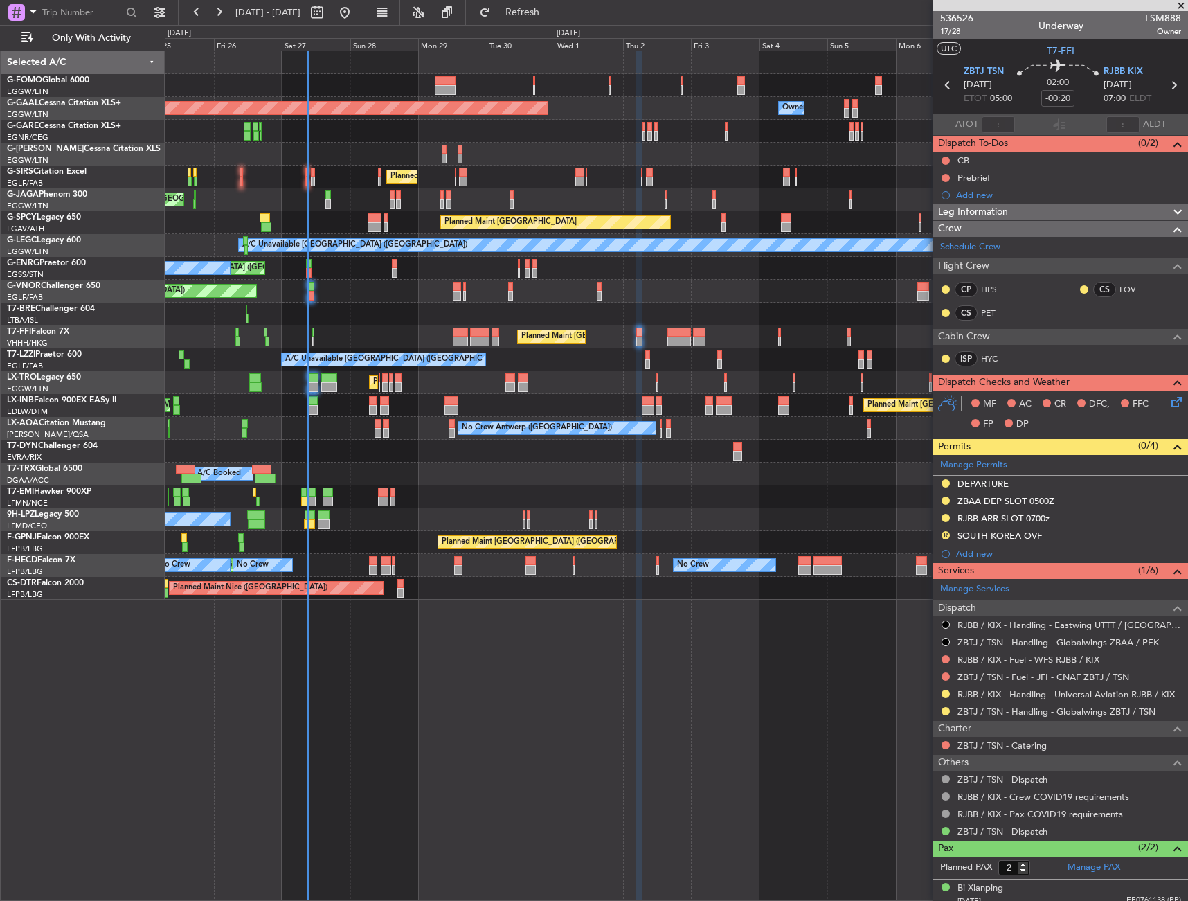
drag, startPoint x: 1042, startPoint y: 212, endPoint x: 1042, endPoint y: 241, distance: 29.1
click at [1042, 212] on div "Leg Information" at bounding box center [1061, 212] width 255 height 16
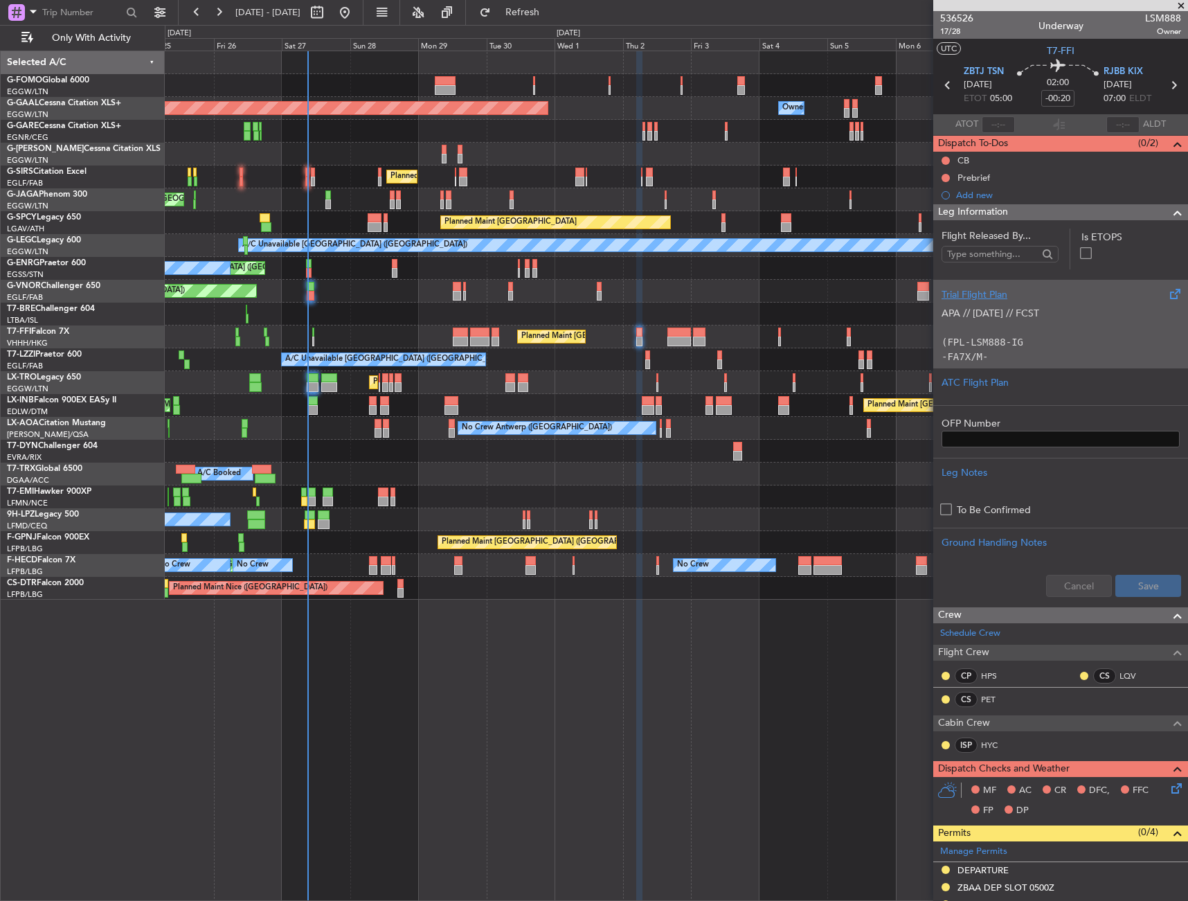
click at [1030, 289] on div "Trial Flight Plan" at bounding box center [1061, 294] width 238 height 15
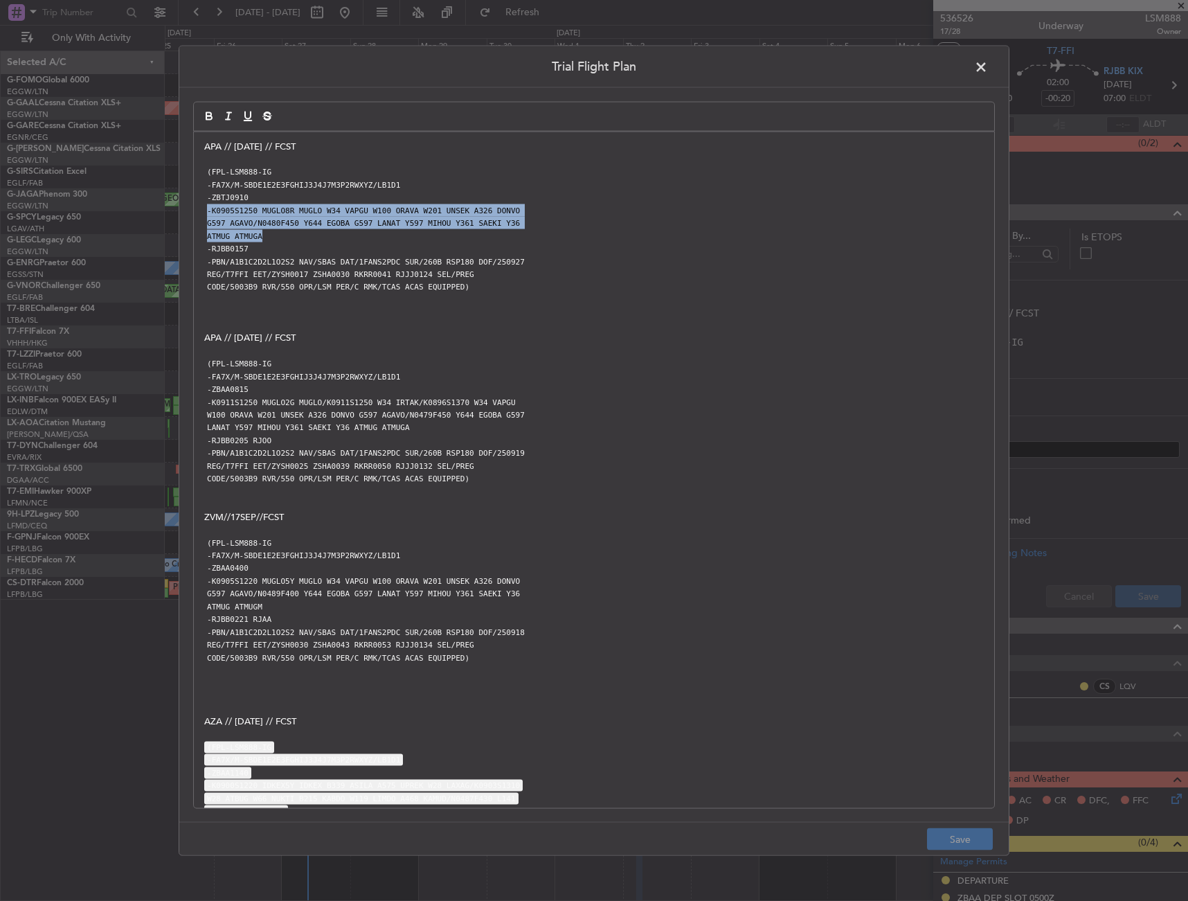
drag, startPoint x: 203, startPoint y: 208, endPoint x: 341, endPoint y: 240, distance: 141.5
click at [341, 240] on div "APA // 27SEP // FCST (FPL-LSM888-IG -FA7X/M-SBDE1E2E3FGHIJ3J4J7M3P2RWXYZ/LB1D1 …" at bounding box center [594, 470] width 801 height 677
copy div "-K0905S1250 MUGLO8R MUGLO W34 VAPGU W100 ORAVA W201 UNSEK A326 DONVO G597 AGAVO…"
click at [988, 67] on span at bounding box center [988, 70] width 0 height 28
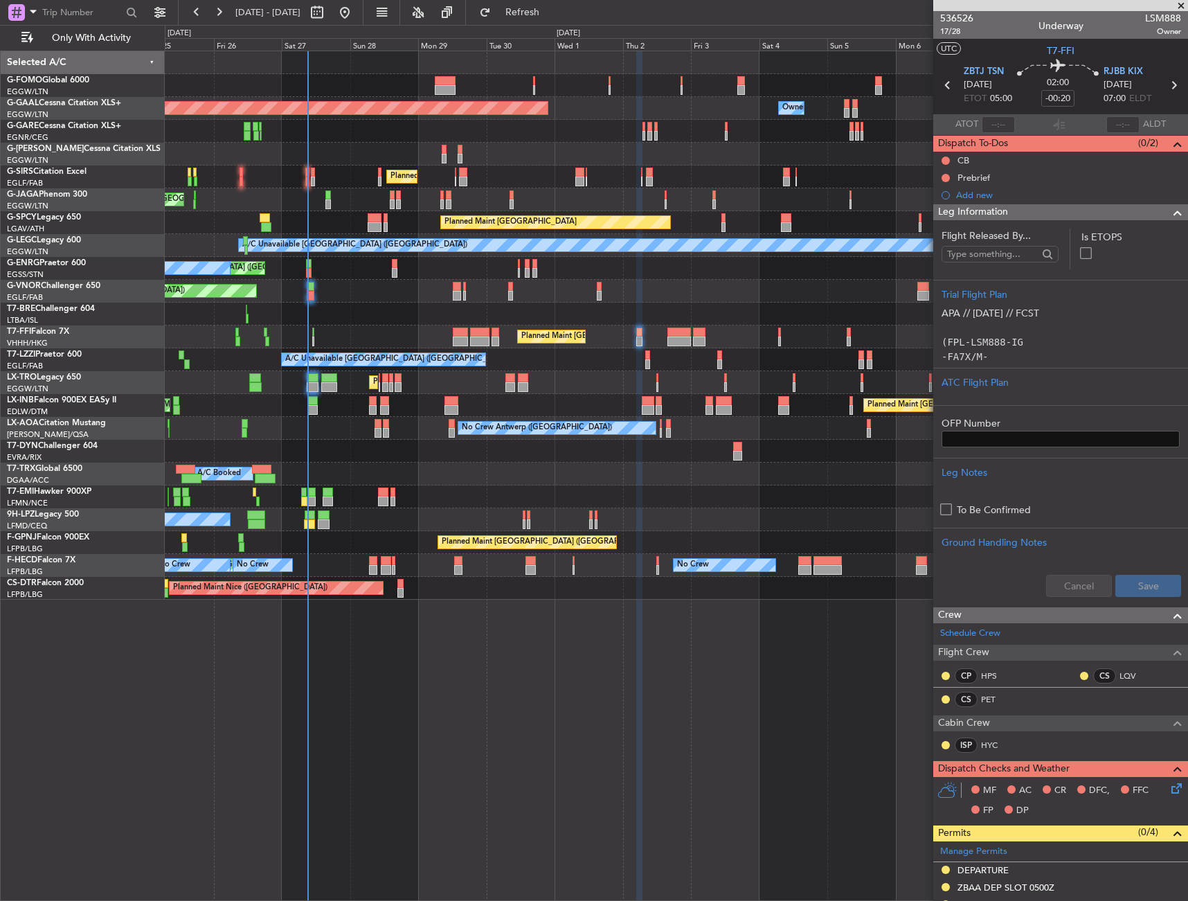
click at [1037, 211] on div "Leg Information" at bounding box center [1061, 212] width 255 height 16
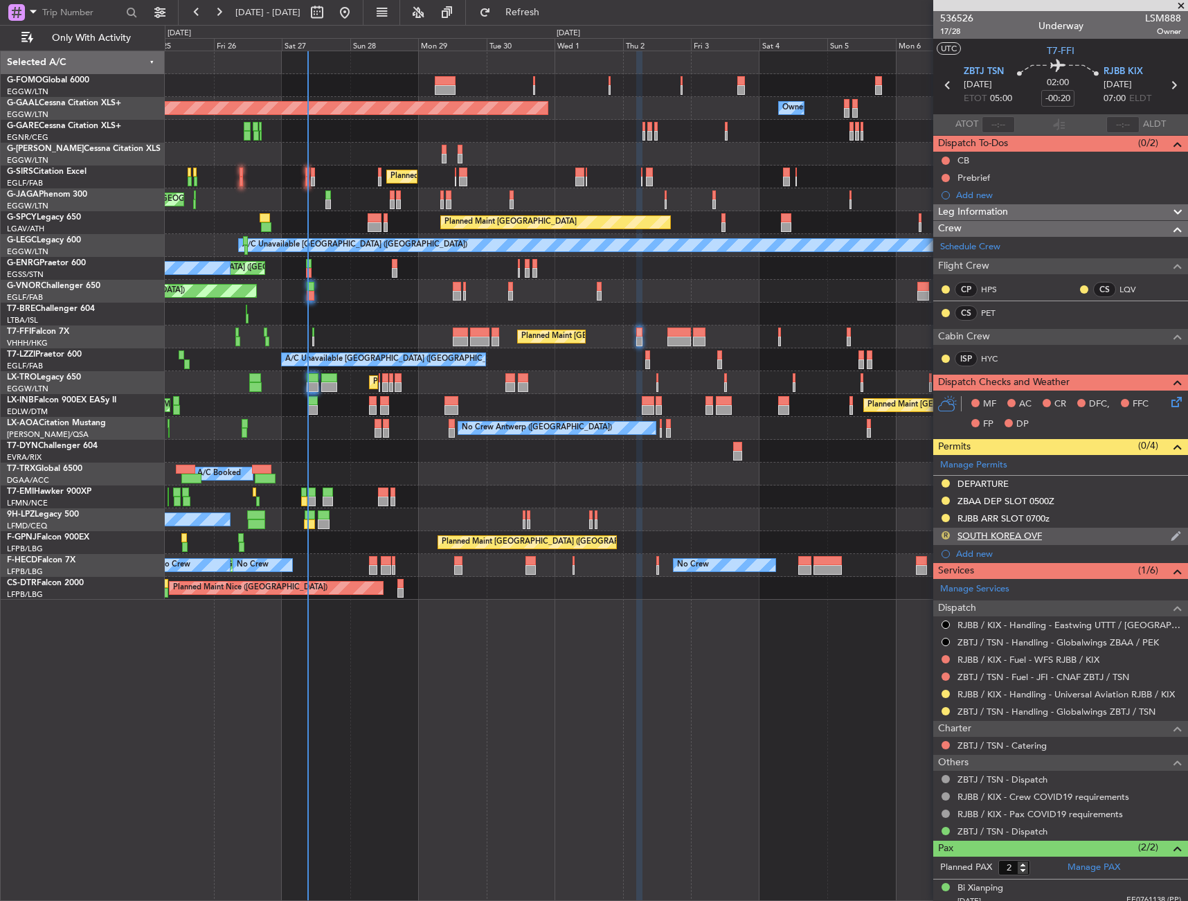
click at [945, 531] on button "R" at bounding box center [946, 535] width 8 height 8
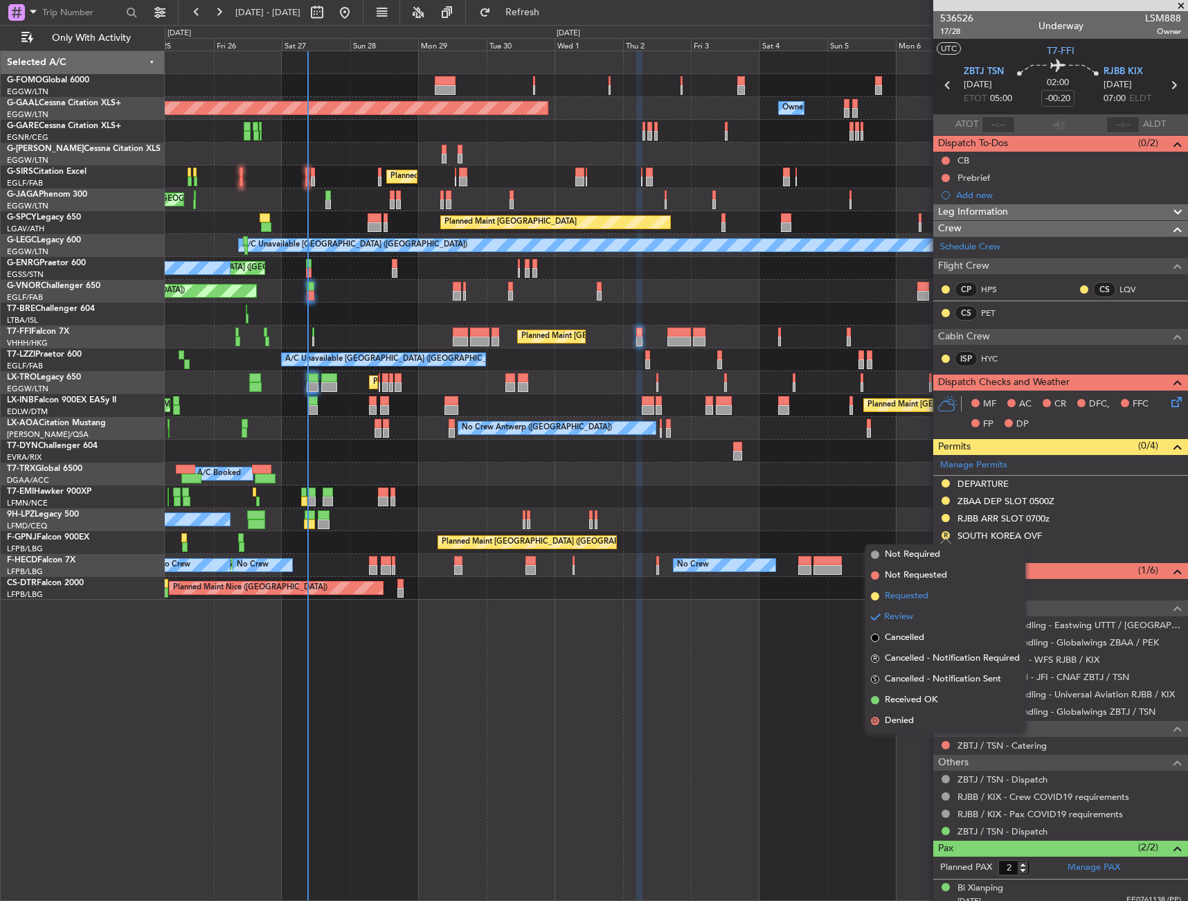
click at [936, 601] on li "Requested" at bounding box center [946, 596] width 160 height 21
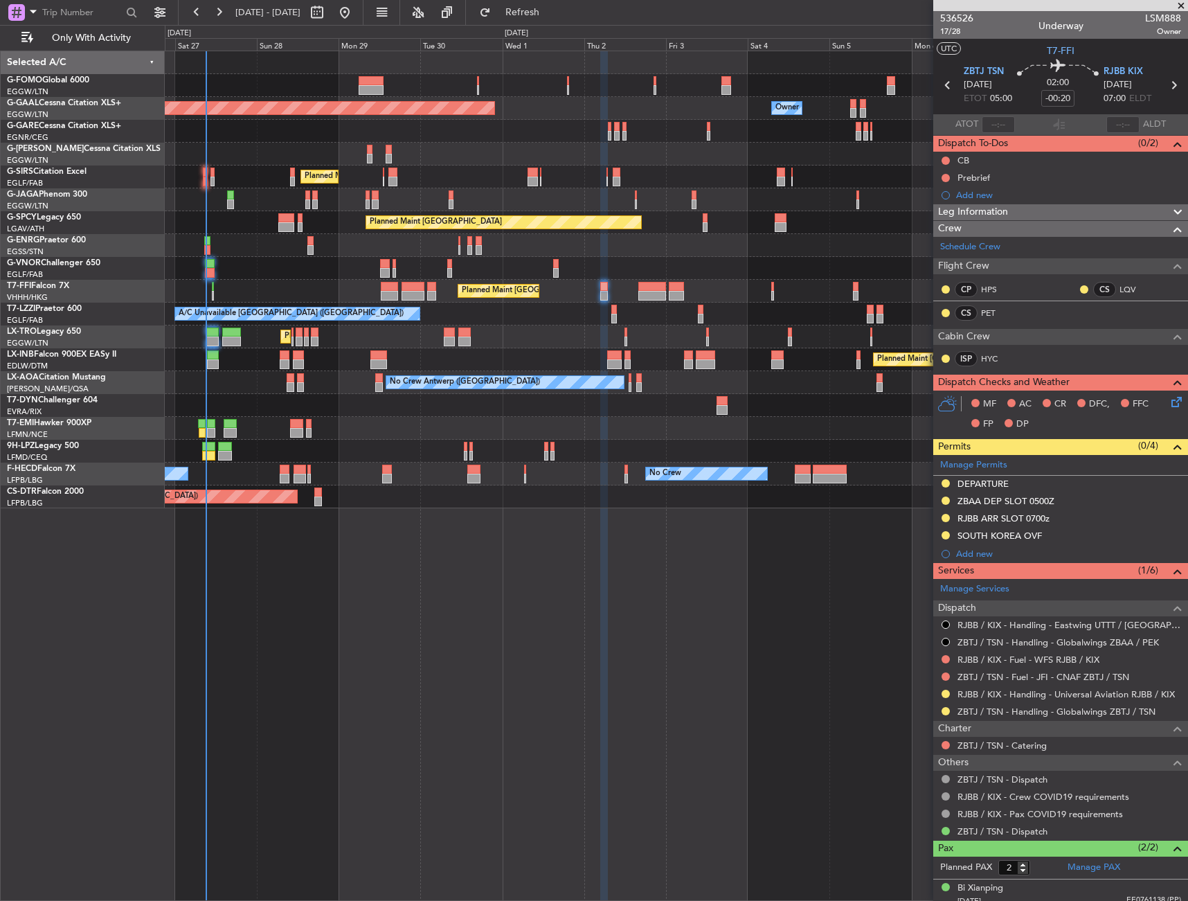
scroll to position [40, 0]
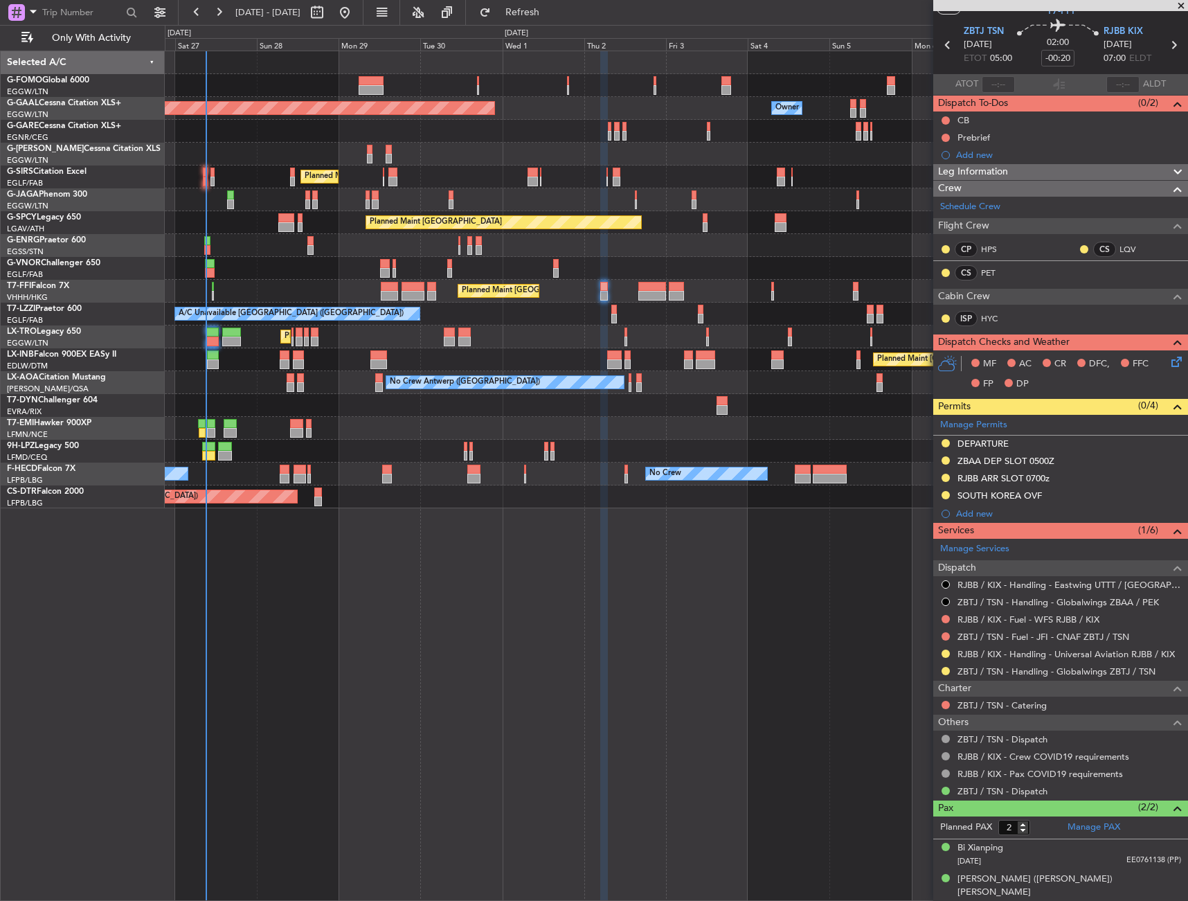
click at [355, 631] on div "Planned Maint London (Luton) Planned Maint Dusseldorf Owner Owner Owner Planned…" at bounding box center [677, 476] width 1024 height 850
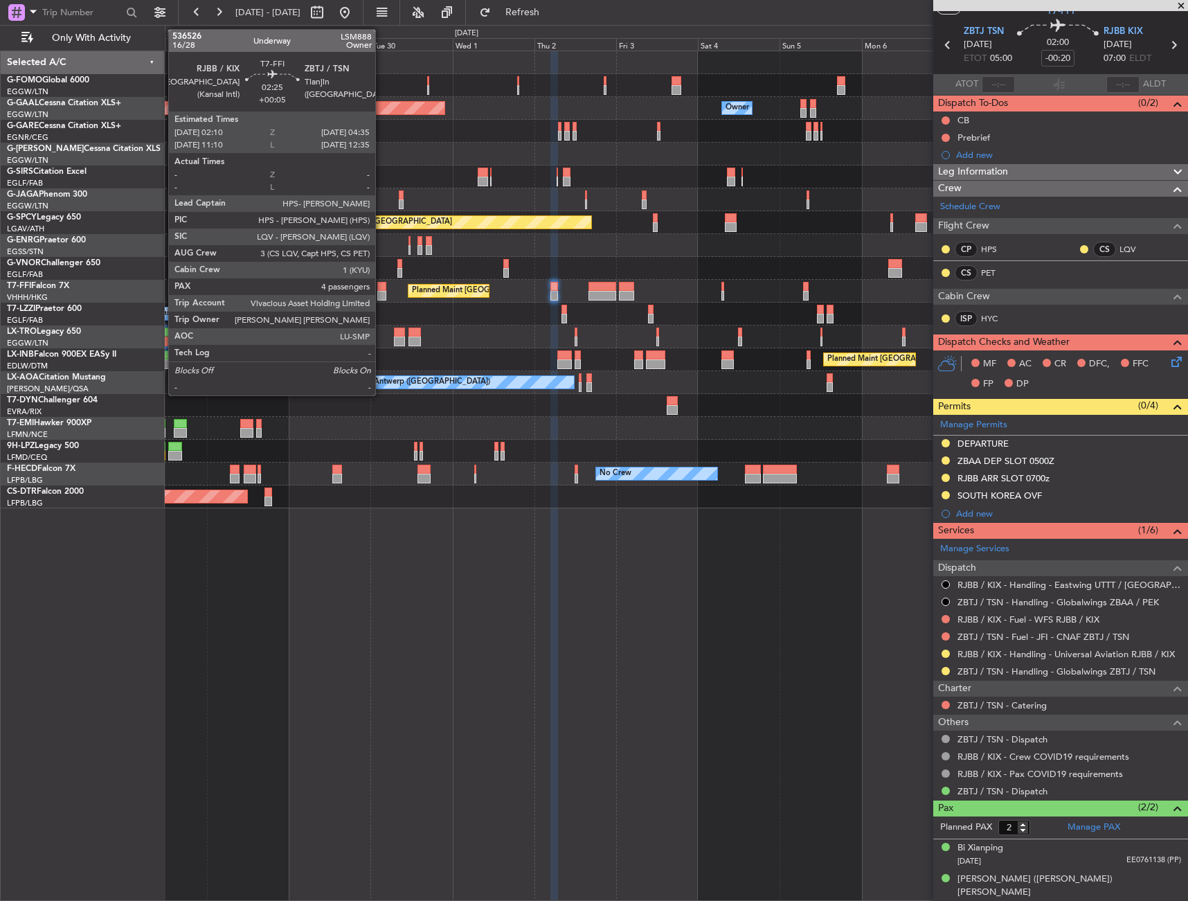
click at [384, 289] on div at bounding box center [381, 287] width 8 height 10
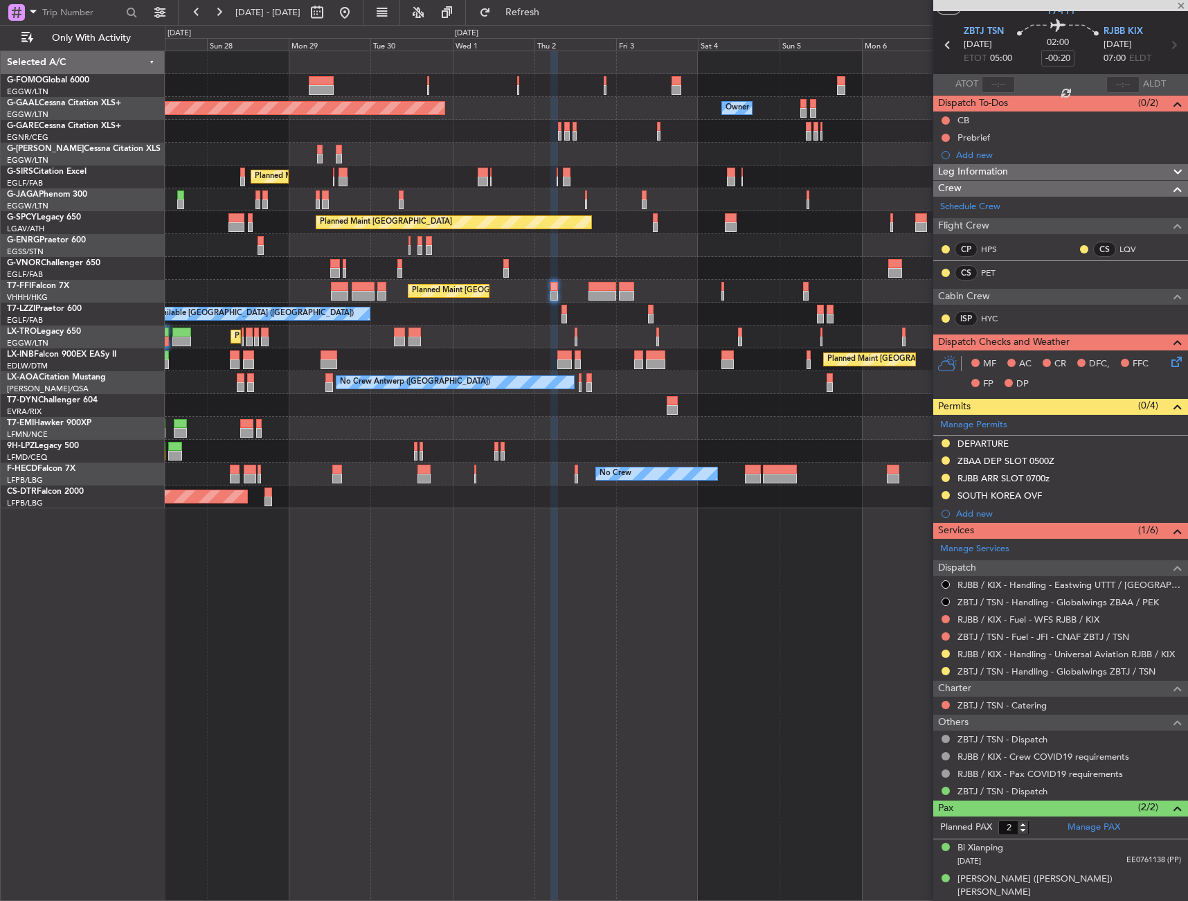
type input "+00:05"
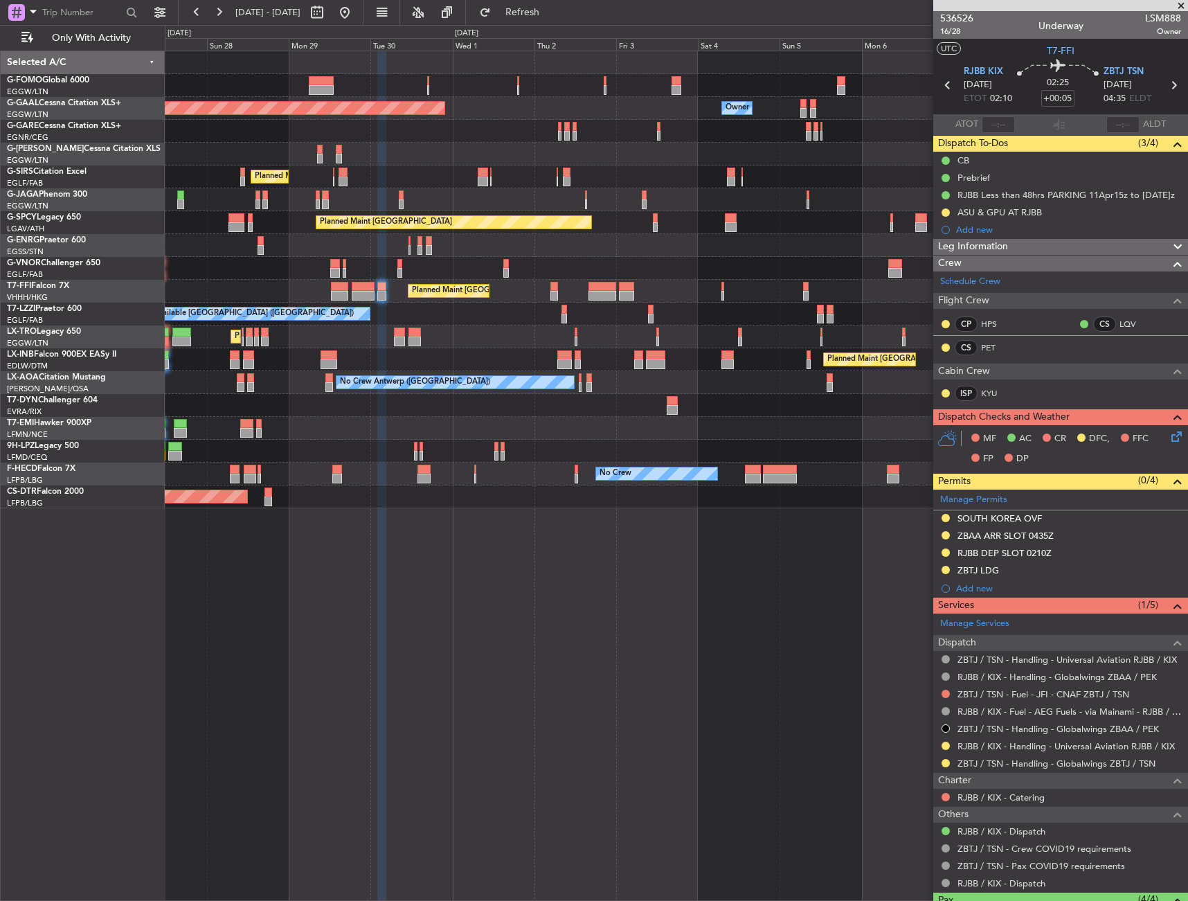
click at [557, 564] on div "Planned Maint London (Luton) Planned Maint Dusseldorf Owner Owner Owner Planned…" at bounding box center [677, 476] width 1024 height 850
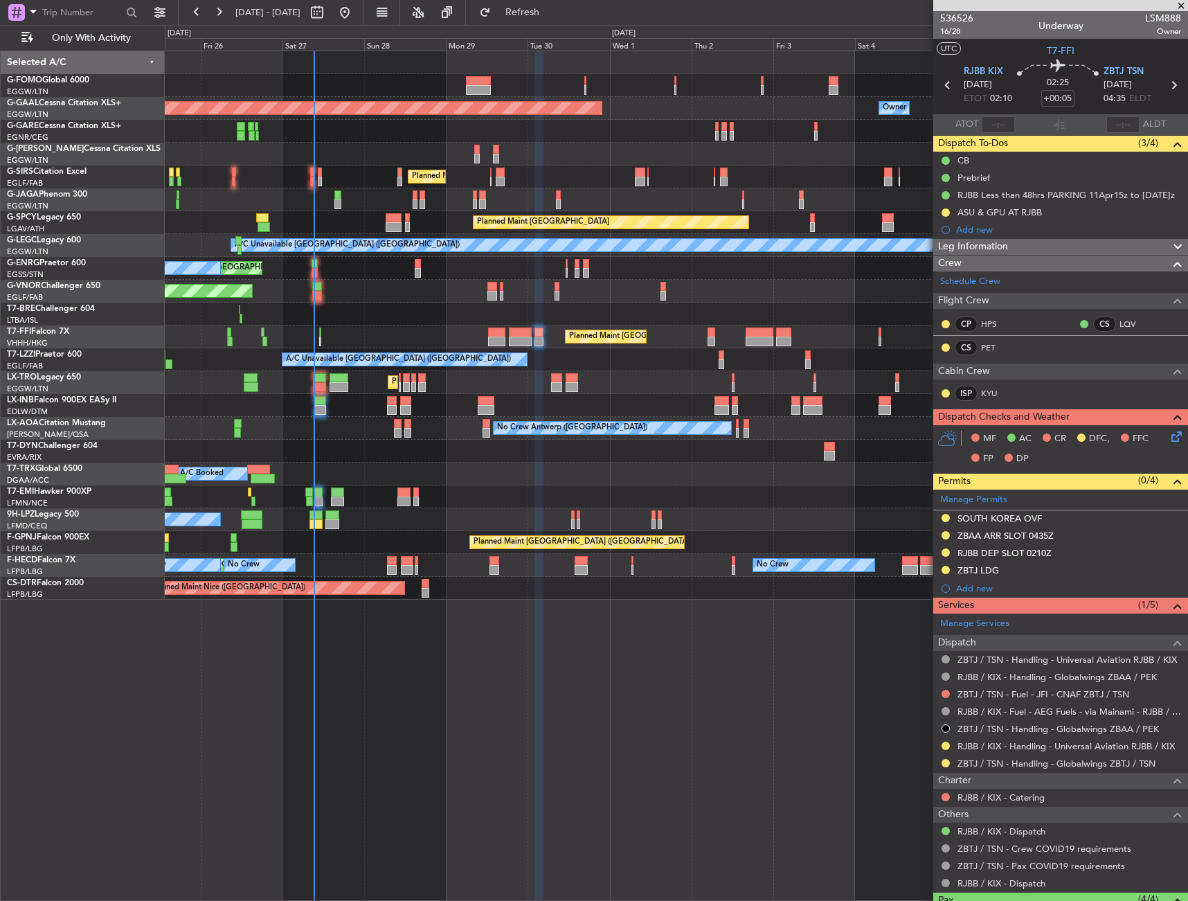
click at [355, 217] on div "Planned Maint [GEOGRAPHIC_DATA]" at bounding box center [676, 222] width 1023 height 23
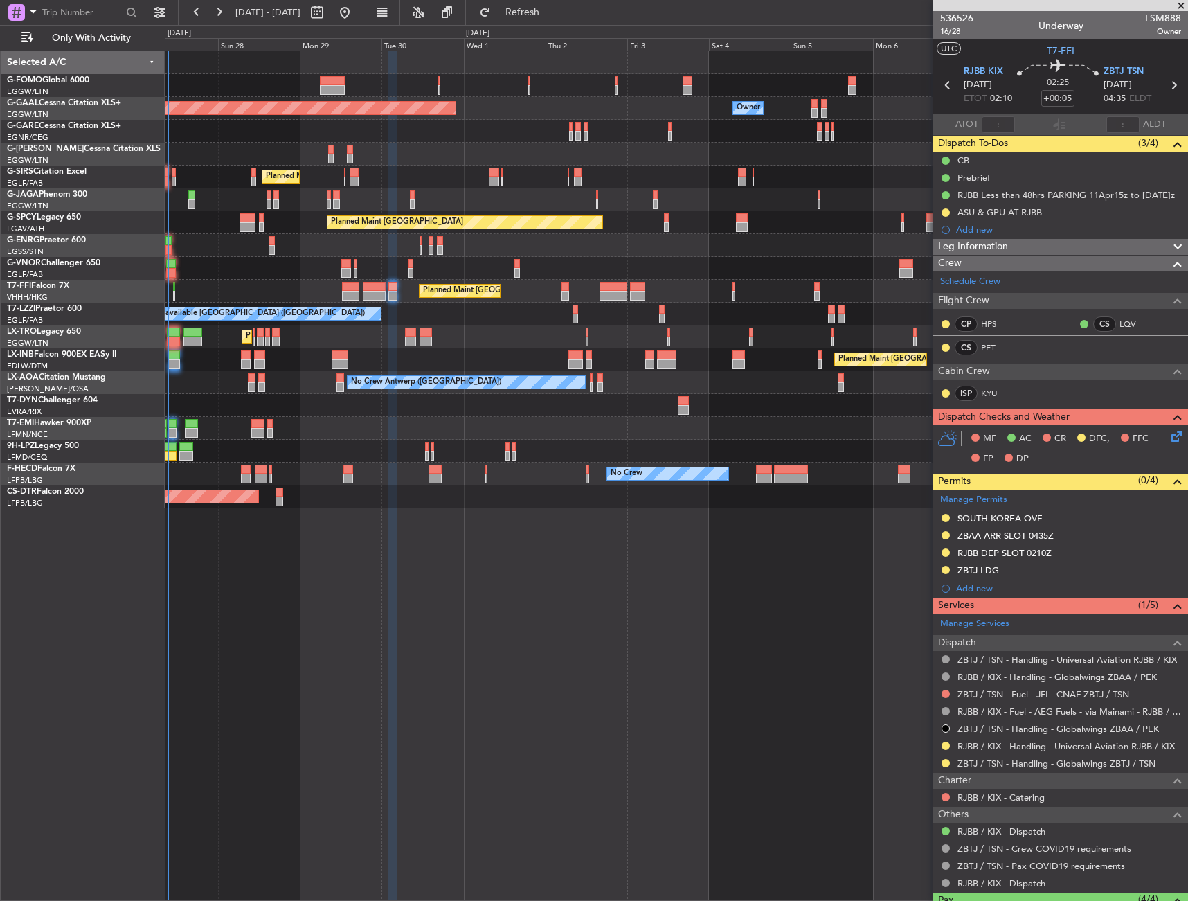
click at [754, 411] on div "Planned Maint London (Luton) Planned Maint Dusseldorf Owner Owner Owner Planned…" at bounding box center [676, 279] width 1023 height 457
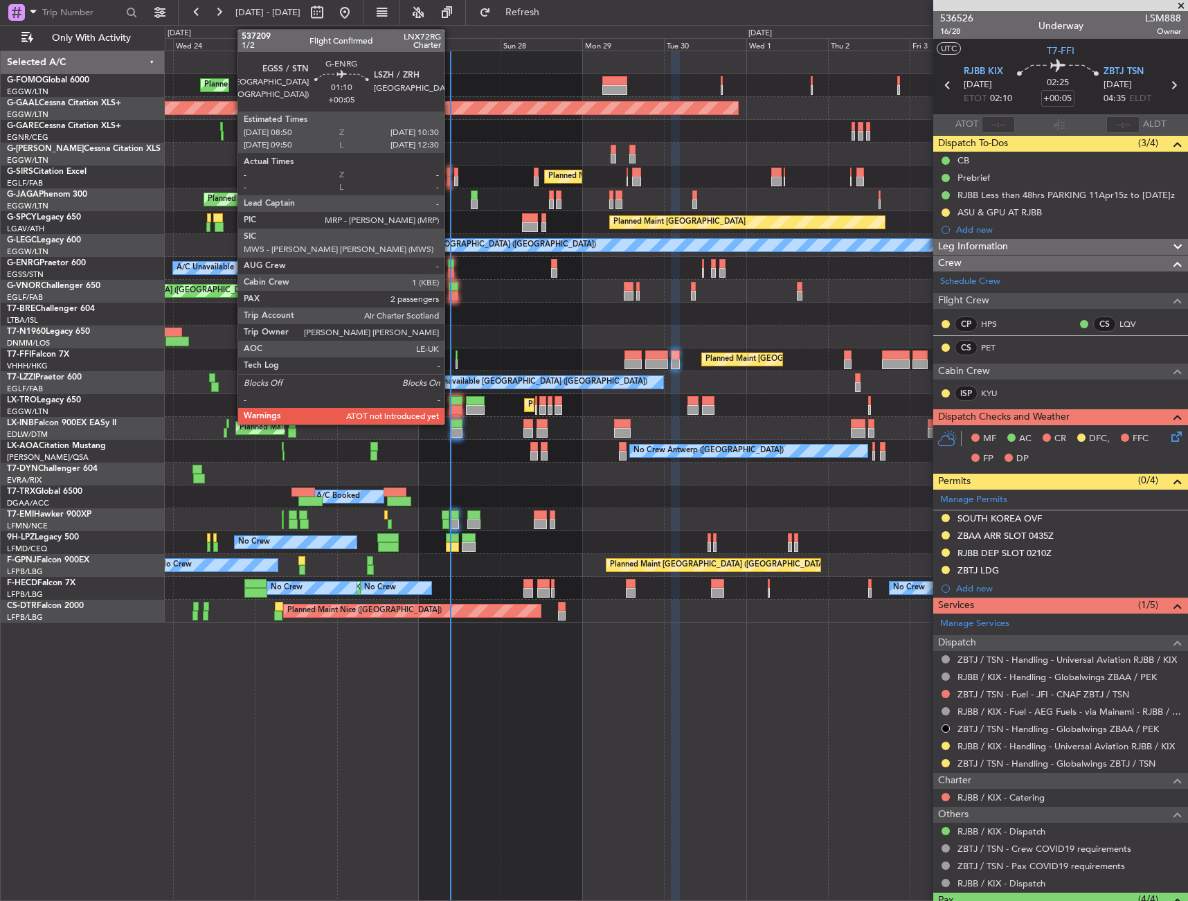
click at [451, 267] on div at bounding box center [451, 264] width 6 height 10
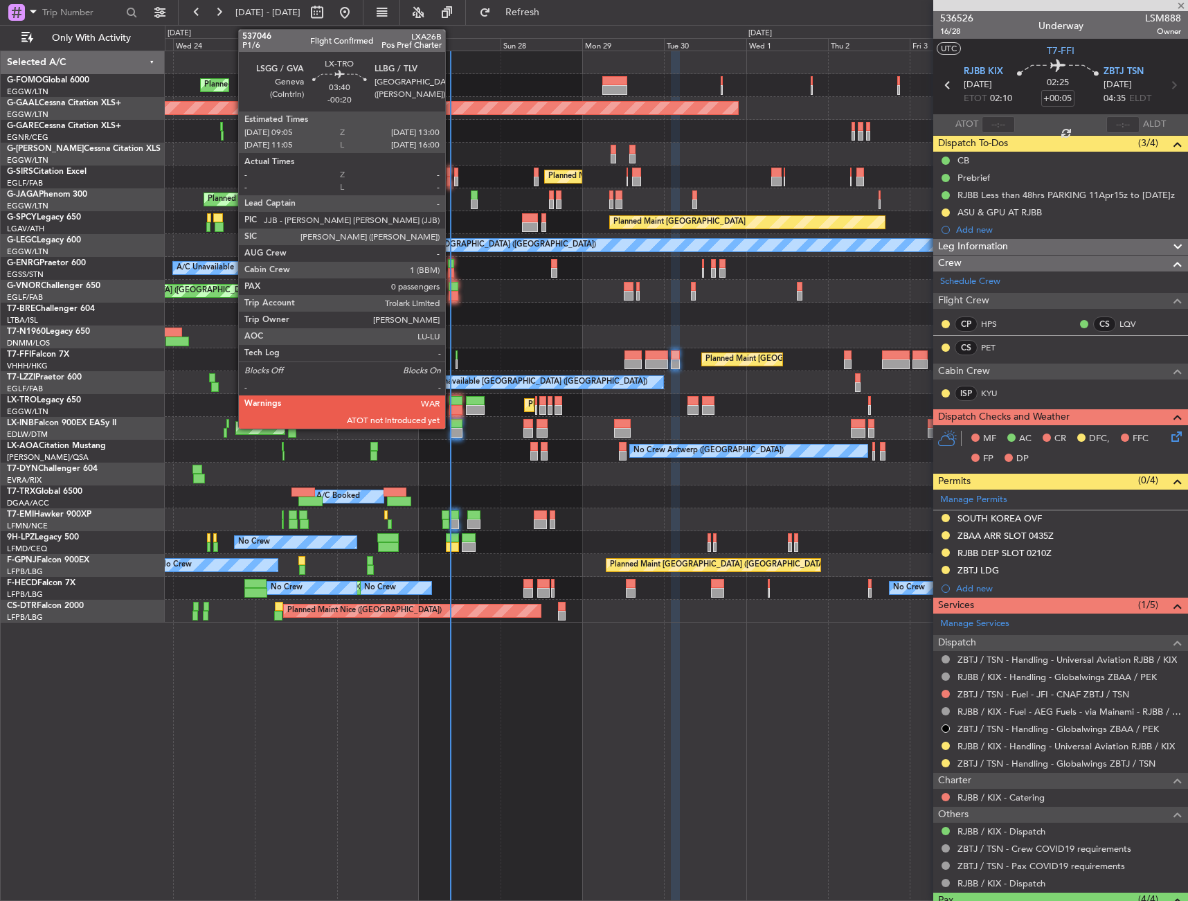
type input "2"
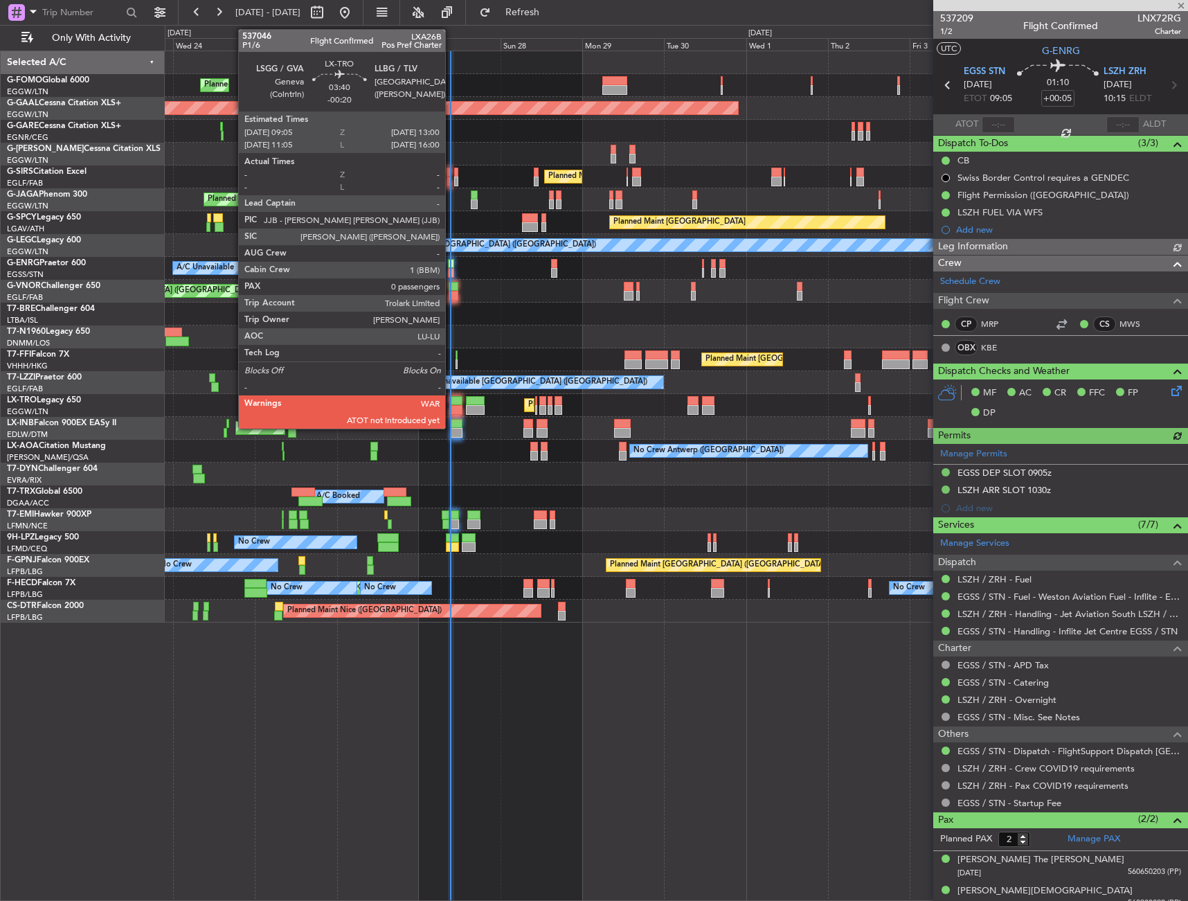
click at [452, 402] on div at bounding box center [456, 401] width 14 height 10
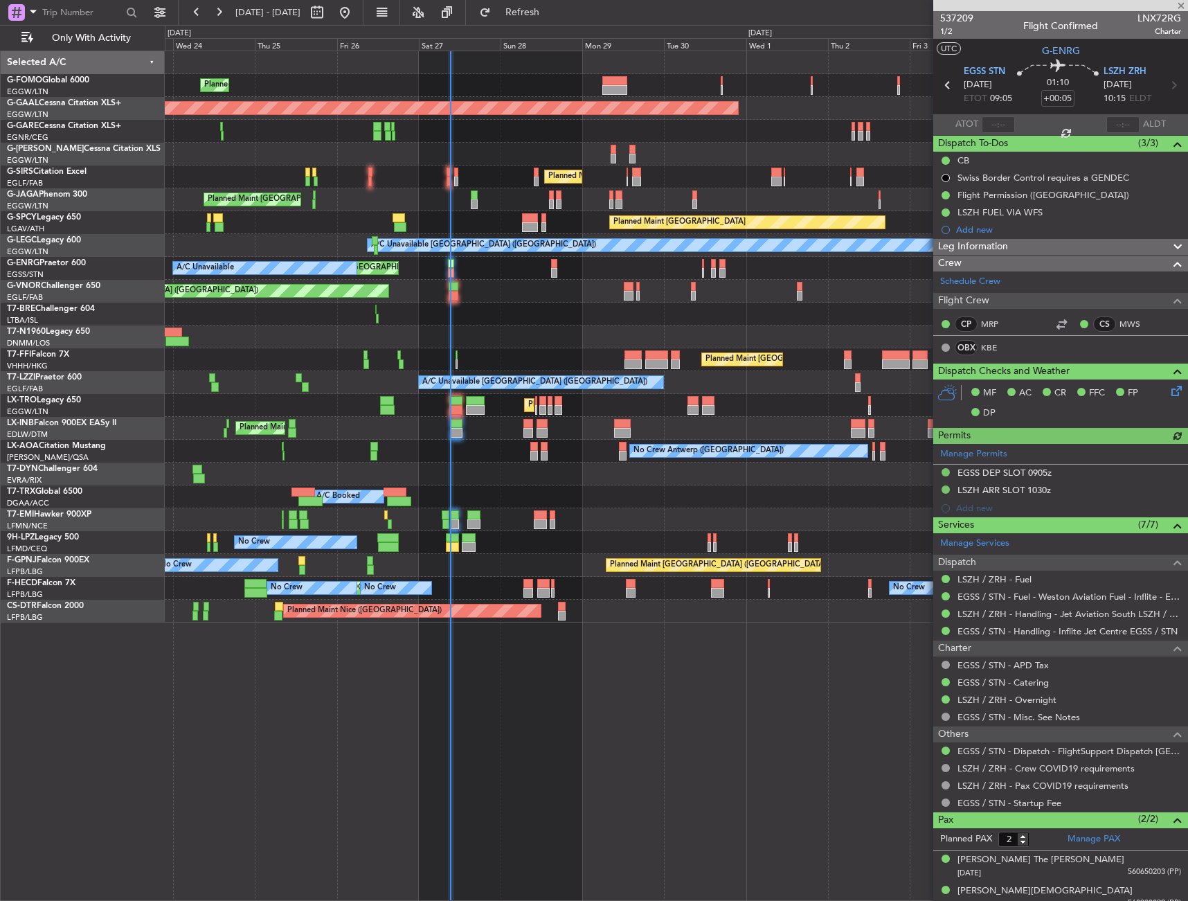
type input "-00:20"
type input "0"
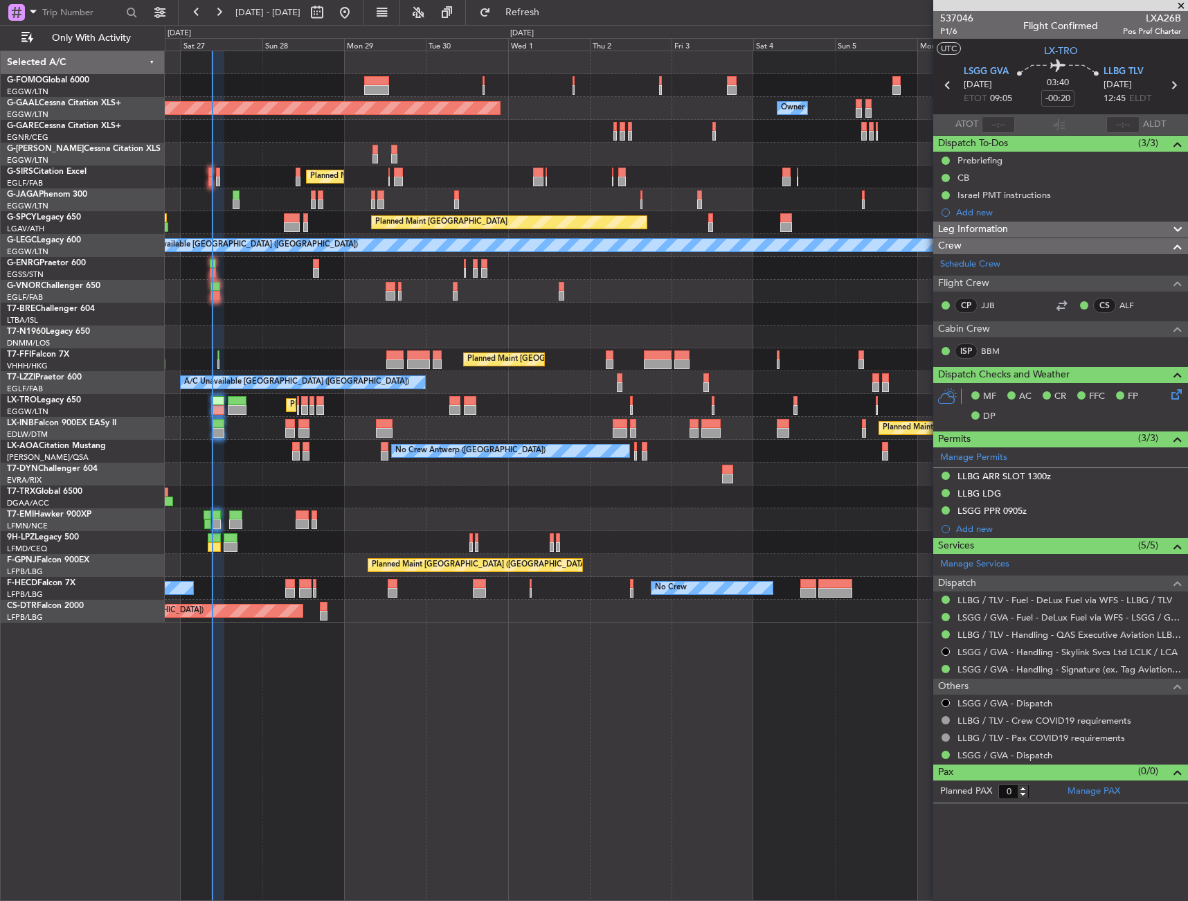
click at [379, 595] on div "Planned Maint London (Luton) Planned Maint Dusseldorf Owner Owner Owner Planned…" at bounding box center [676, 336] width 1023 height 571
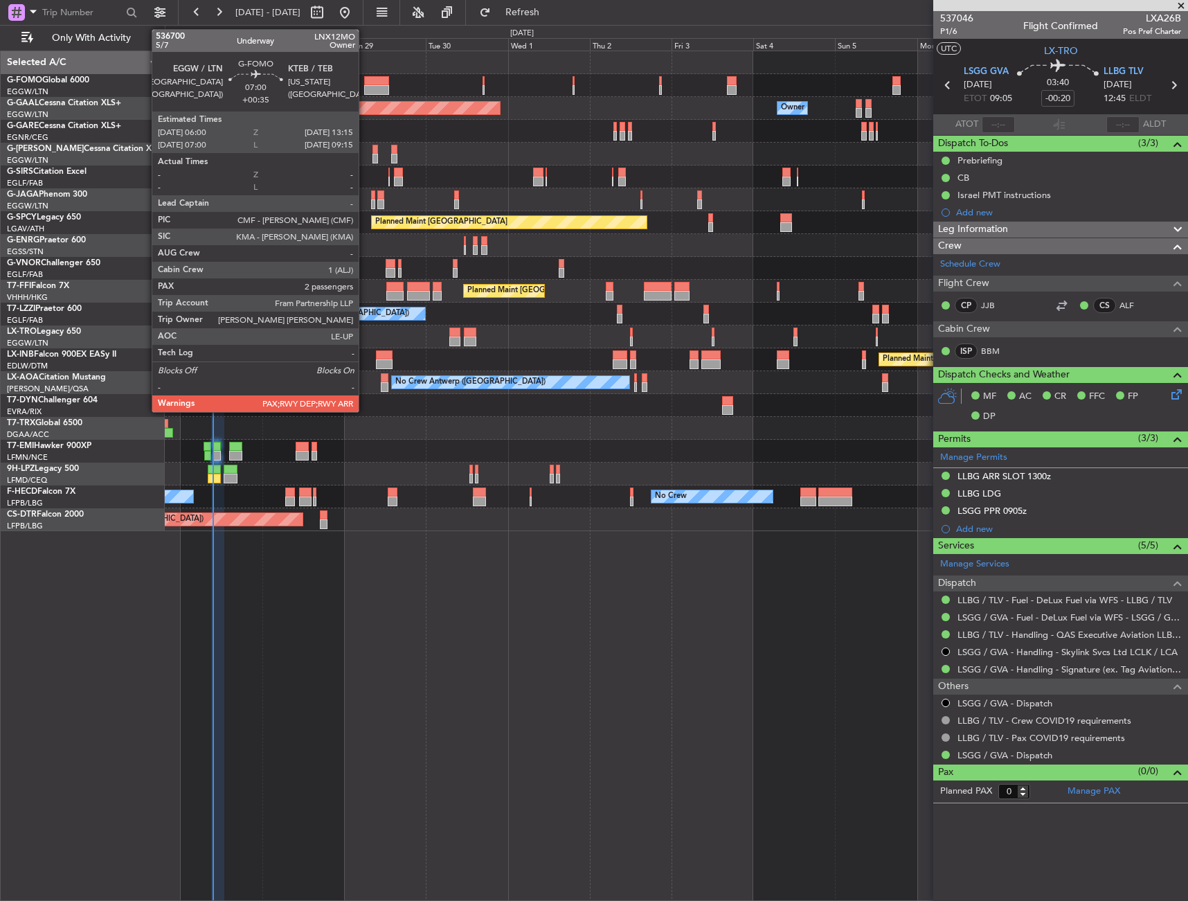
click at [372, 90] on div at bounding box center [376, 90] width 25 height 10
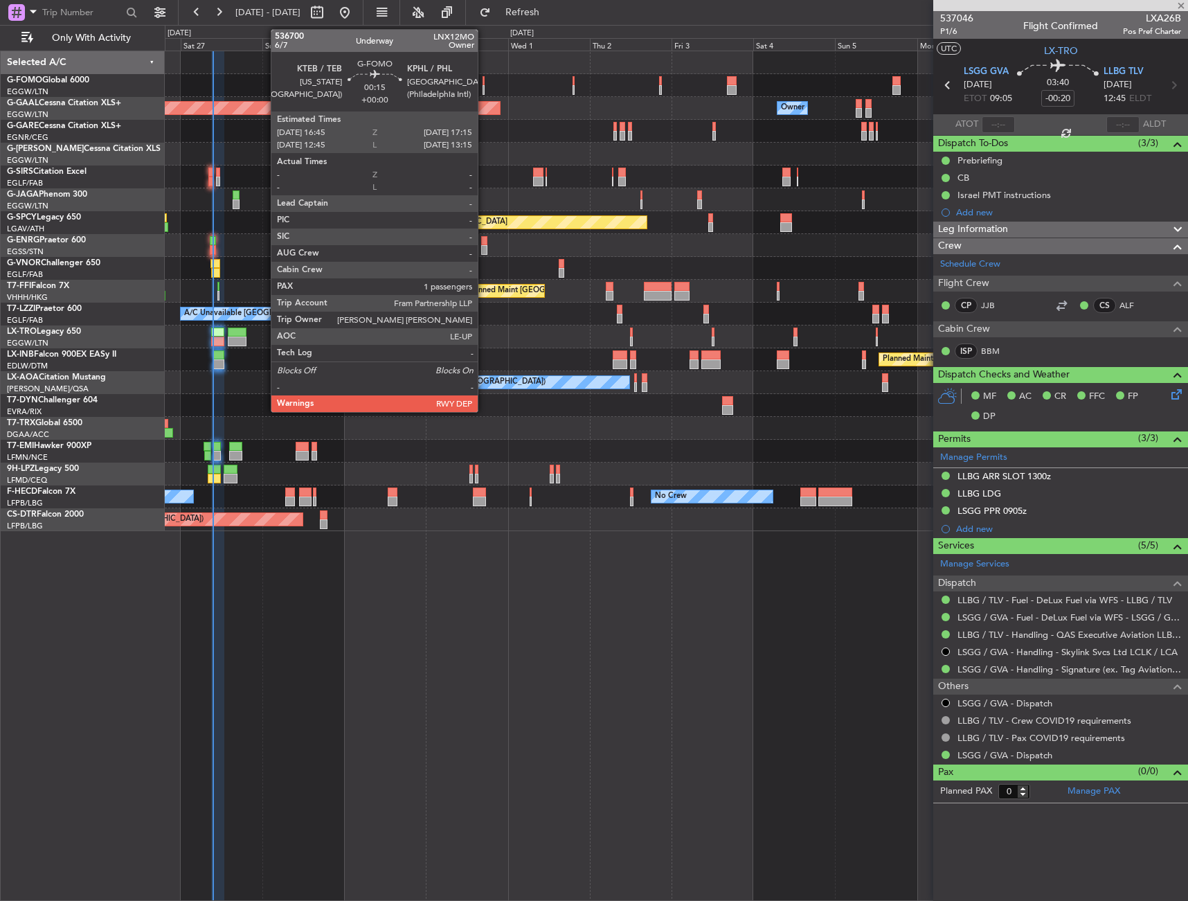
click at [484, 82] on div at bounding box center [484, 81] width 2 height 10
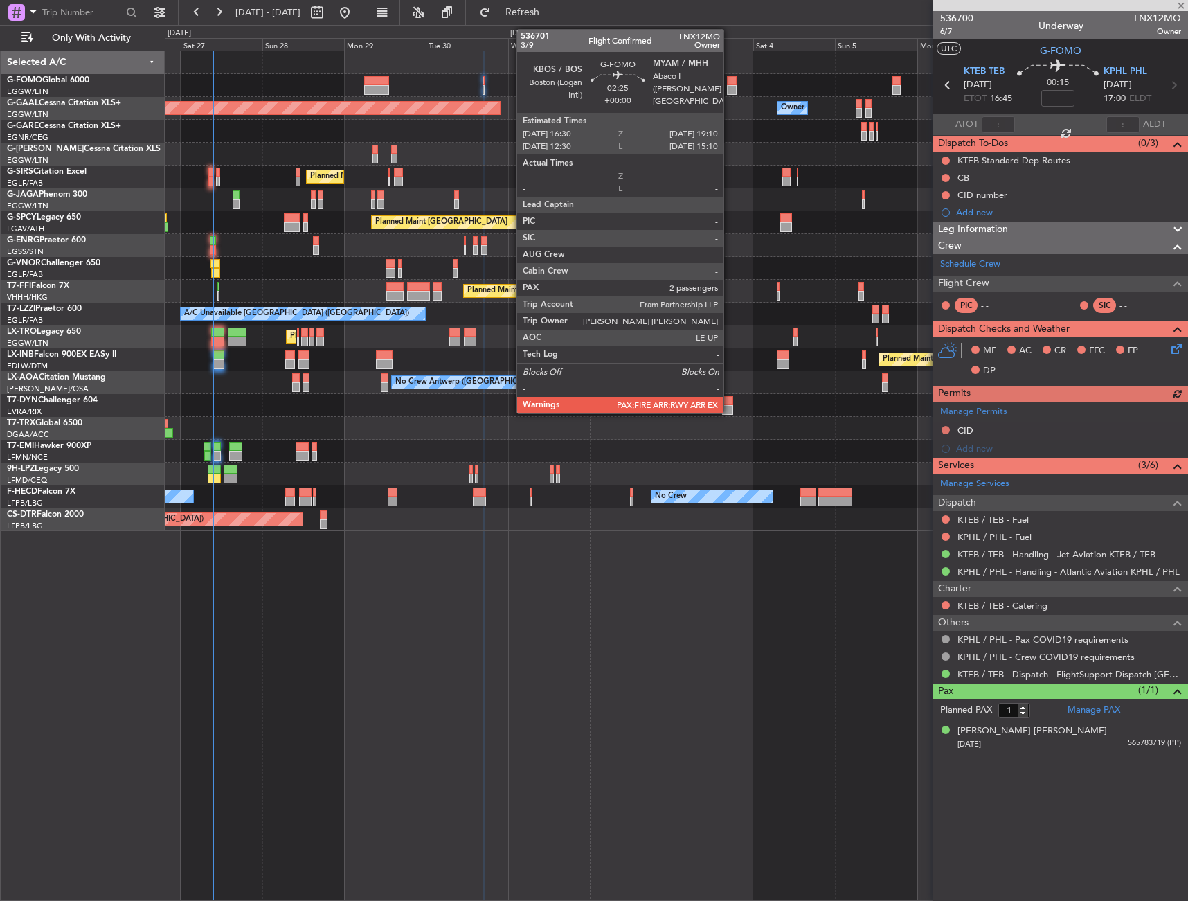
click at [730, 78] on div at bounding box center [732, 81] width 10 height 10
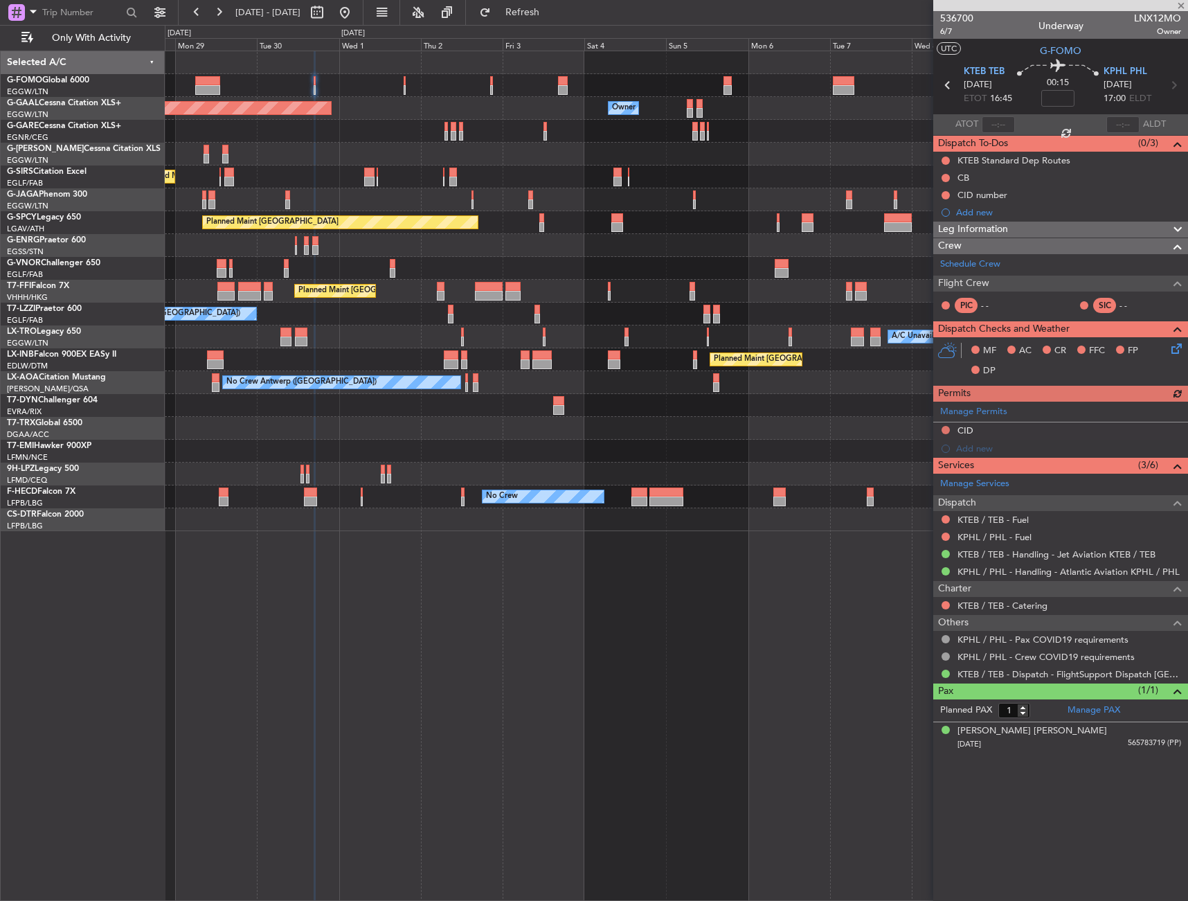
click at [405, 143] on div "Planned Maint Dusseldorf Owner Owner Owner Owner Planned Maint London (Luton) P…" at bounding box center [676, 291] width 1023 height 480
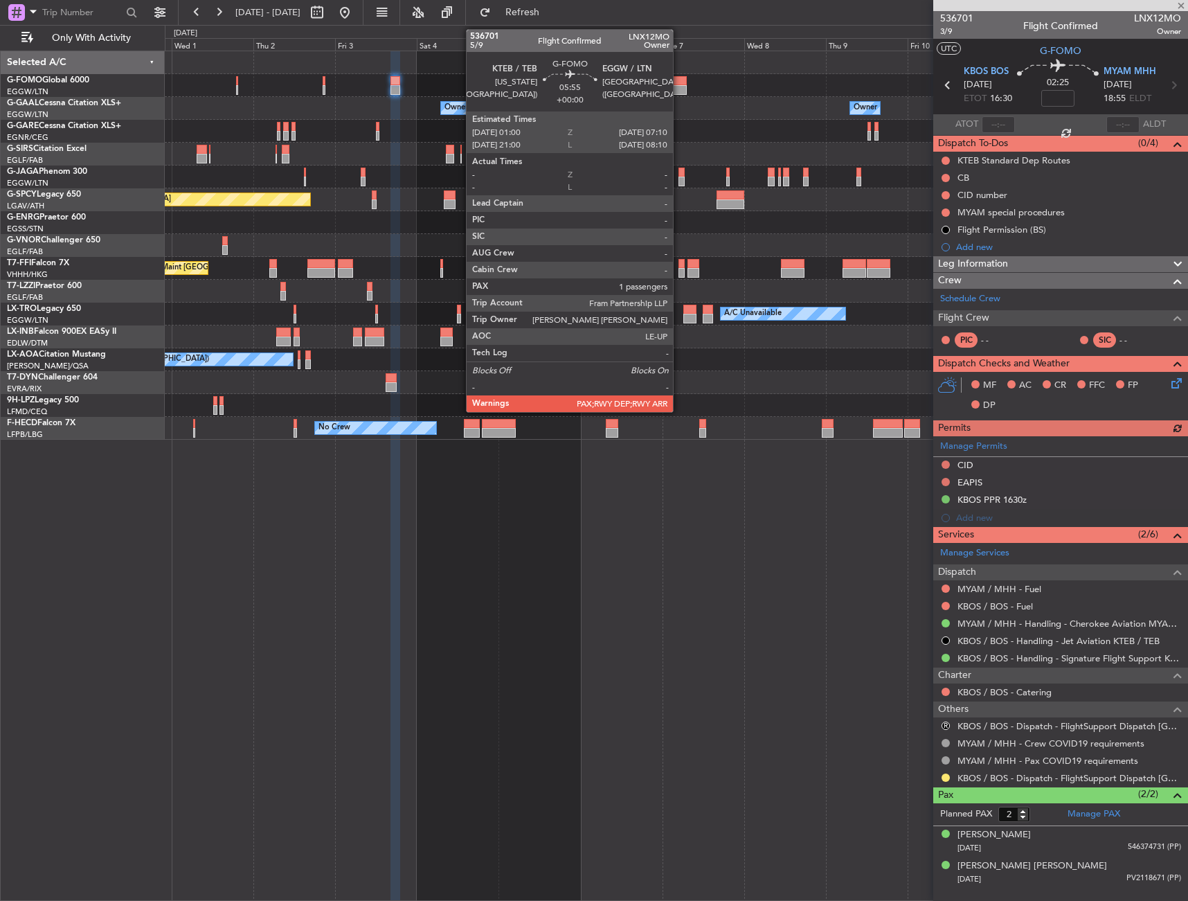
click at [679, 78] on div at bounding box center [676, 81] width 21 height 10
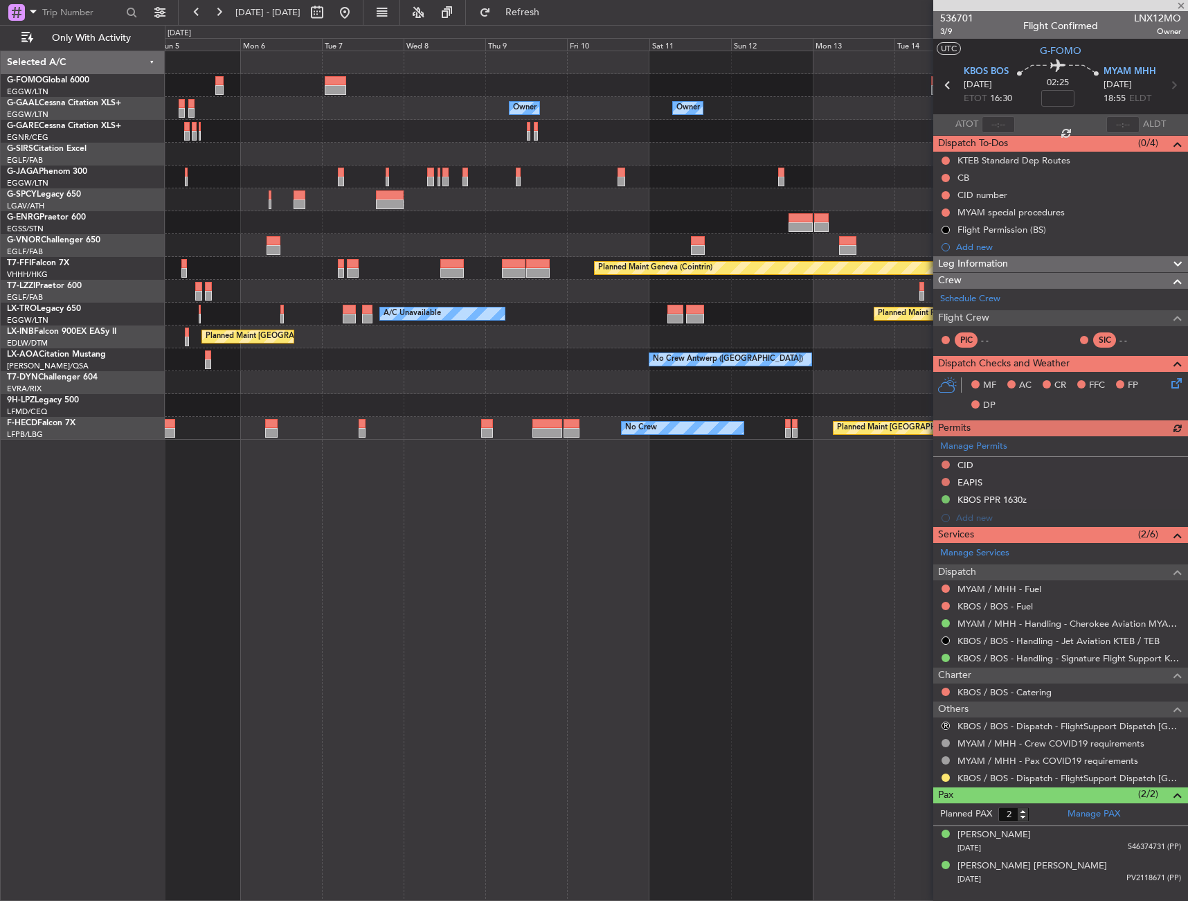
click at [321, 158] on div "Planned Maint Oxford ([GEOGRAPHIC_DATA])" at bounding box center [676, 154] width 1023 height 23
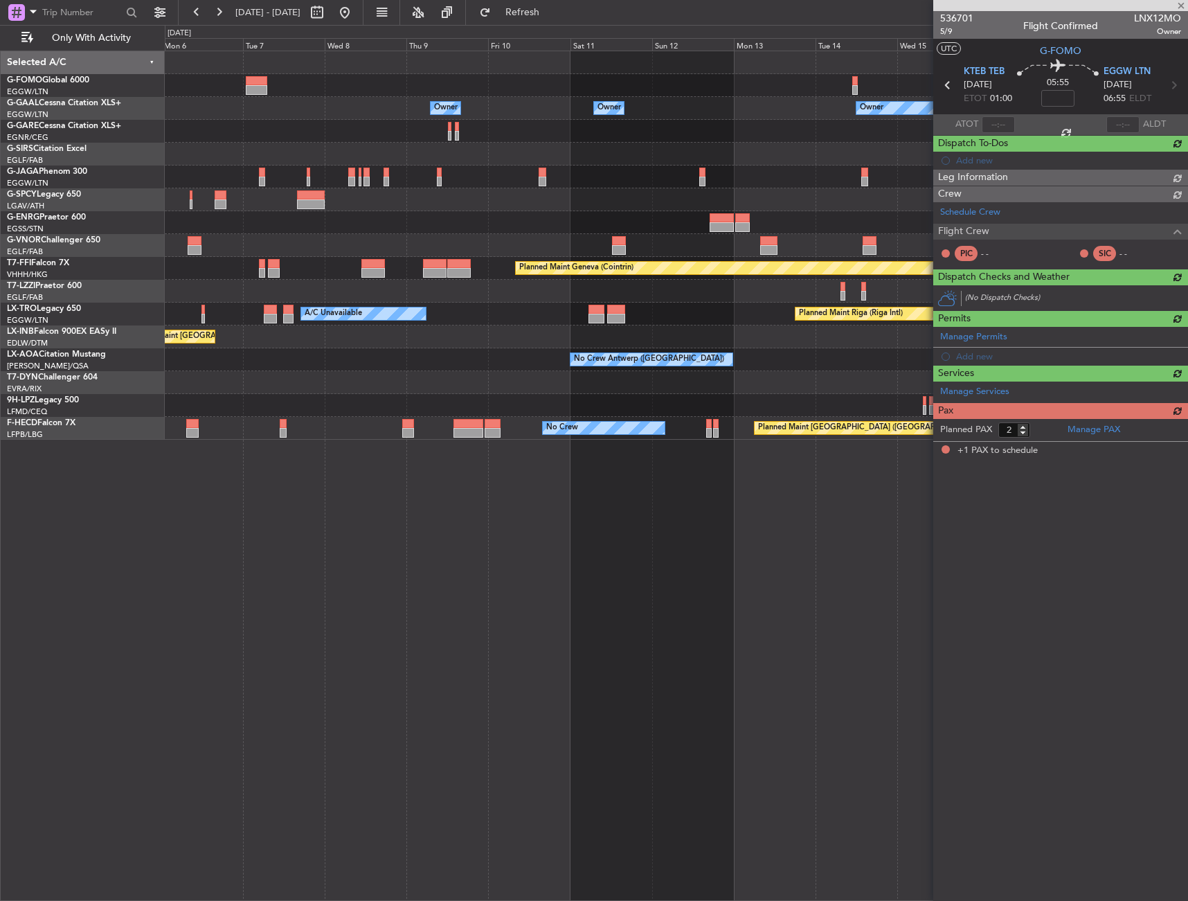
type input "1"
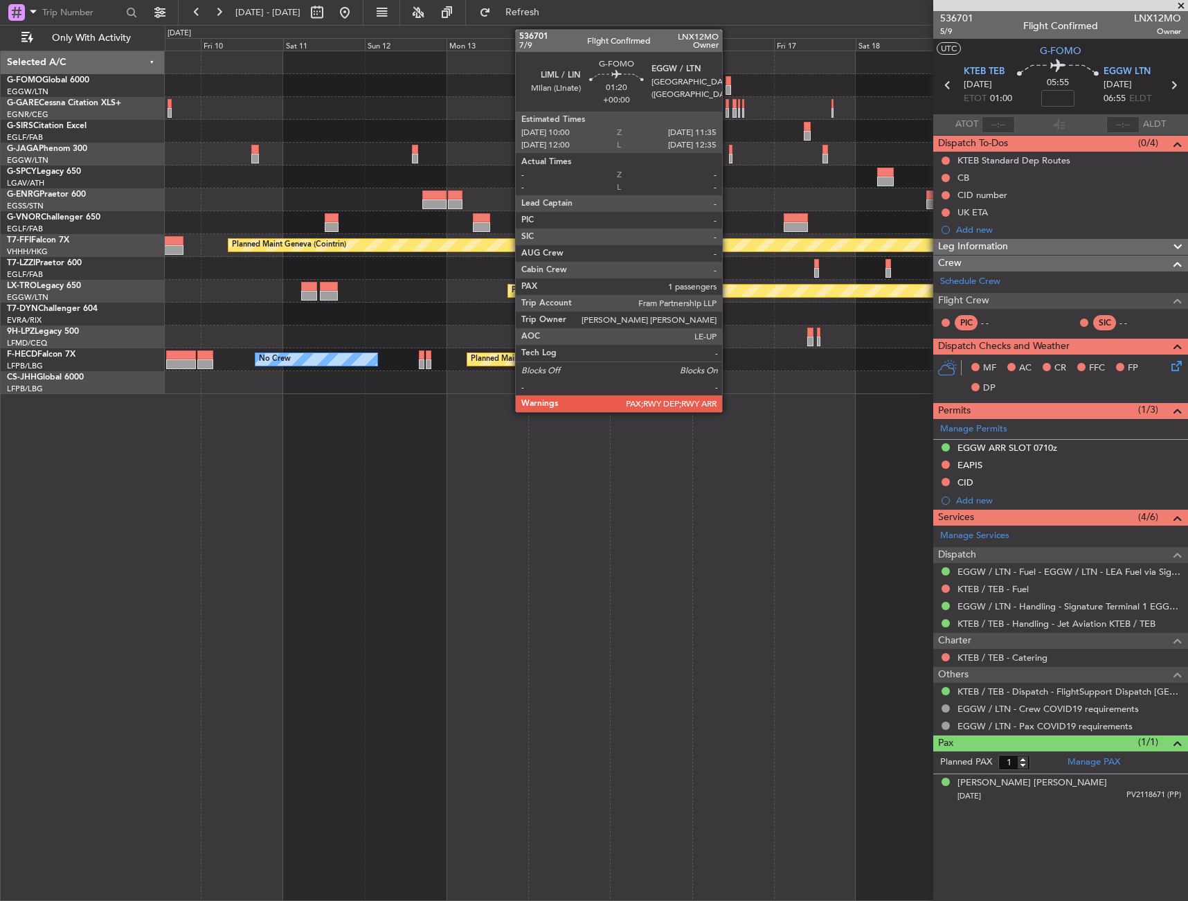
click at [729, 81] on div at bounding box center [729, 81] width 6 height 10
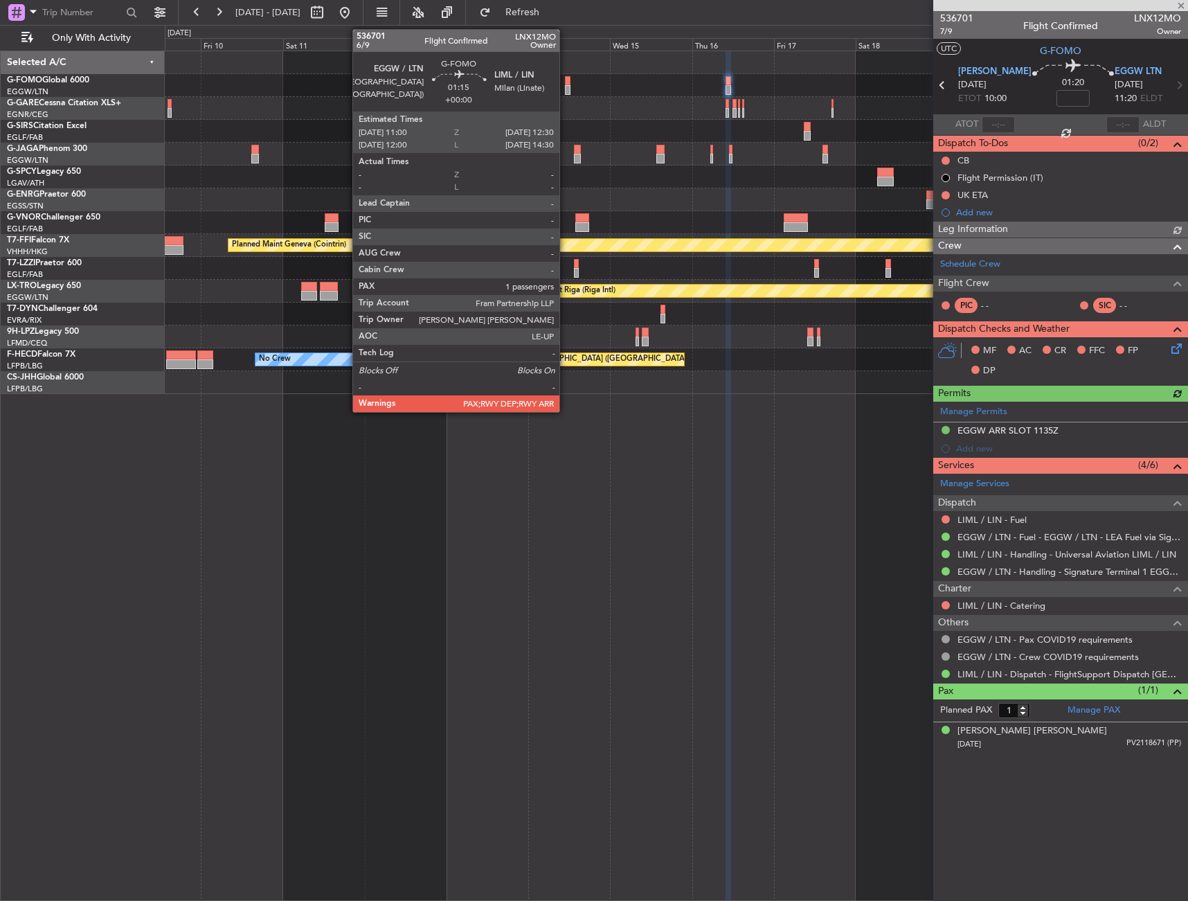
click at [566, 80] on div at bounding box center [568, 81] width 6 height 10
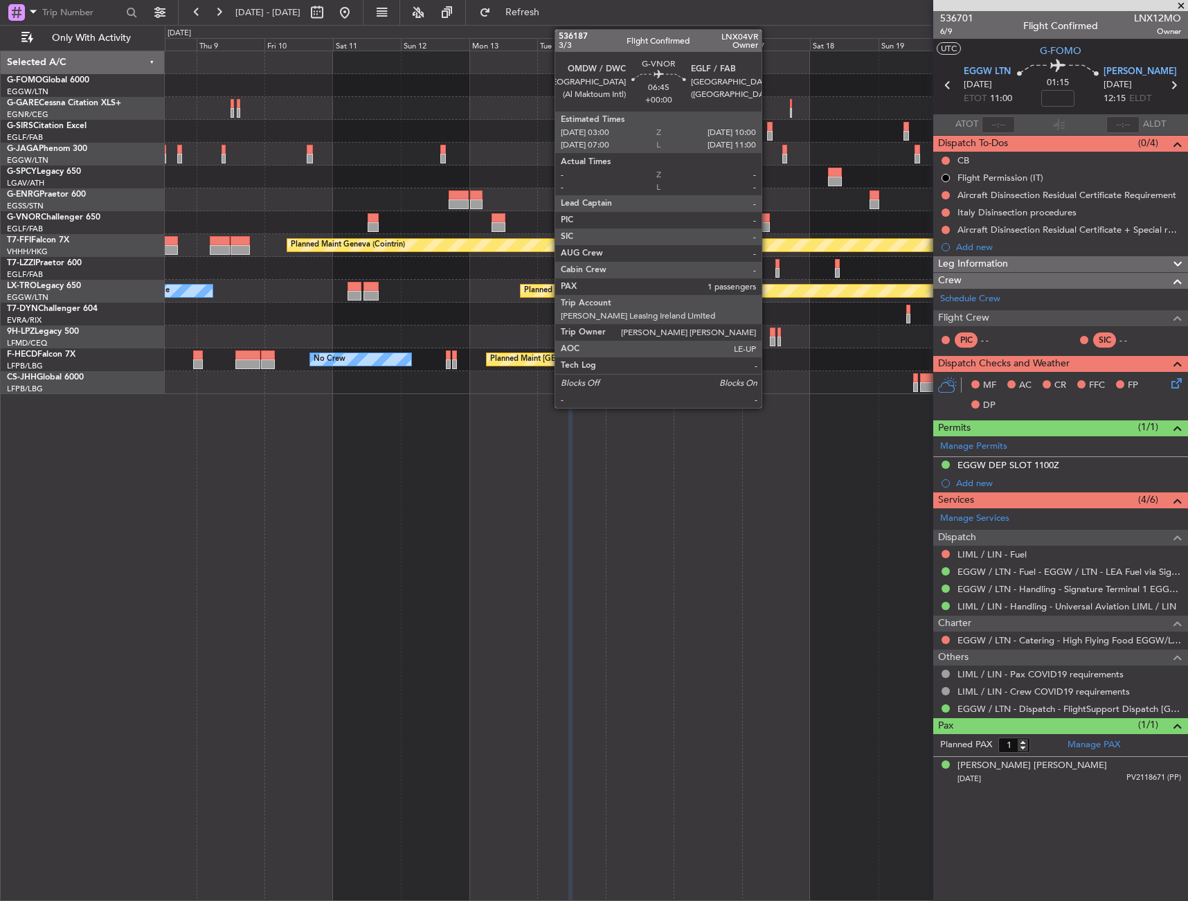
click at [768, 222] on div at bounding box center [760, 218] width 20 height 10
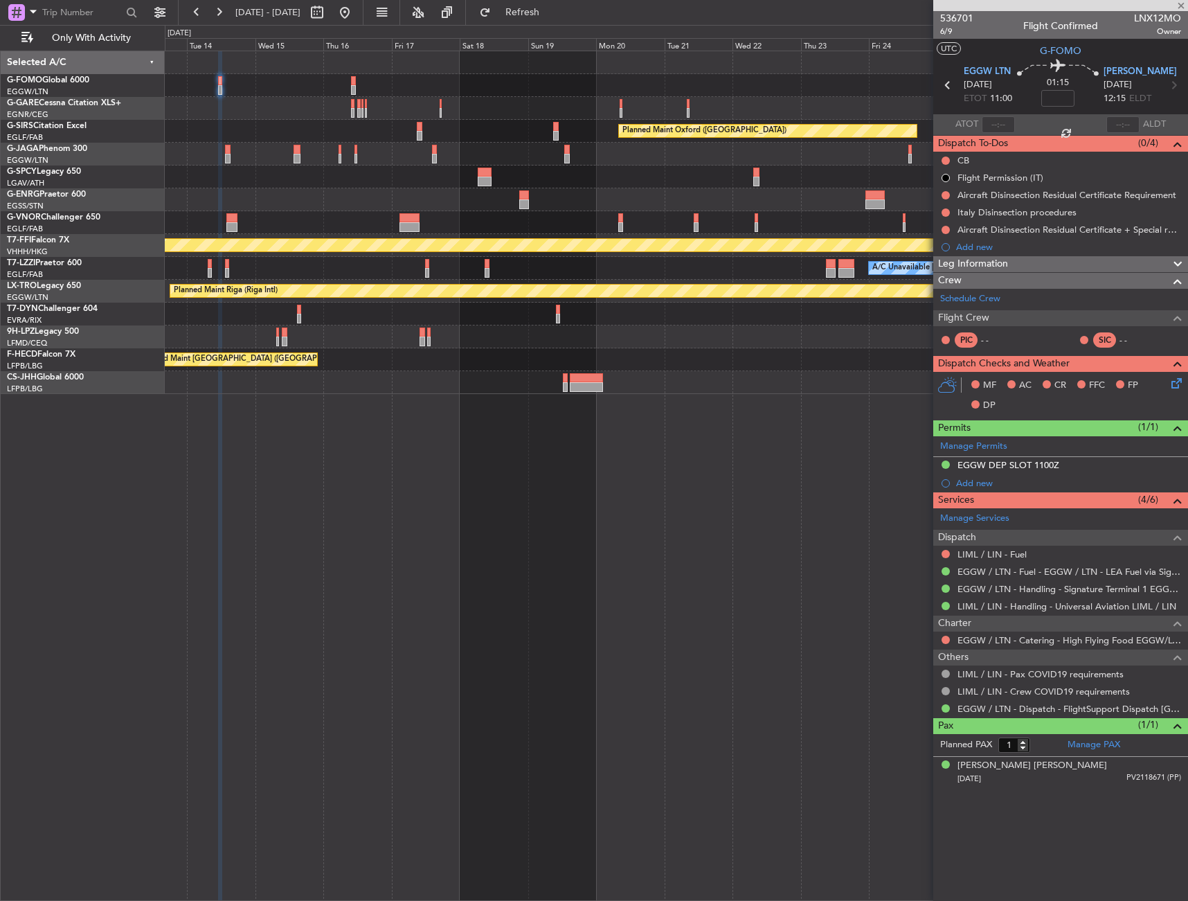
click at [445, 339] on div "Planned Maint Oxford (Kidlington) Planned Maint Geneva (Cointrin) A/C Unavailab…" at bounding box center [676, 222] width 1023 height 343
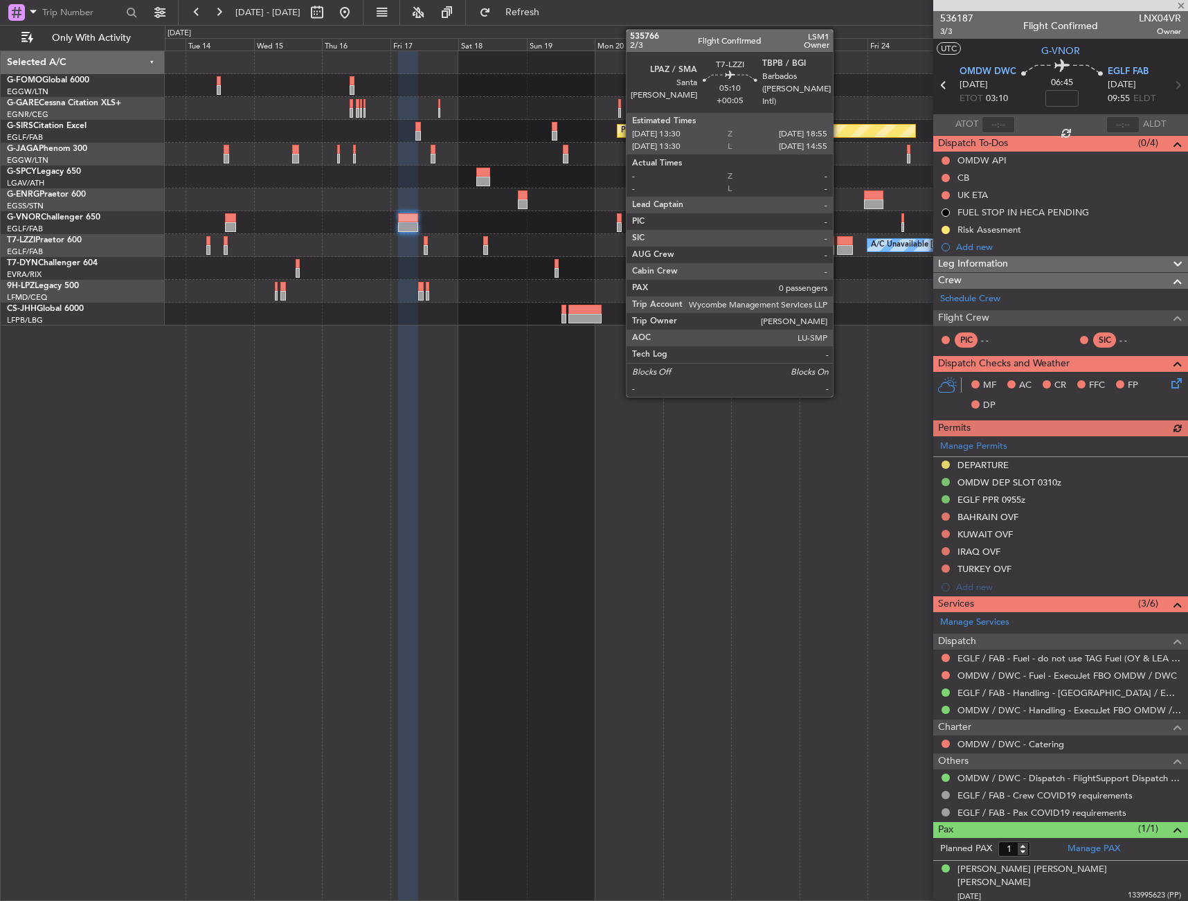
click at [839, 244] on div at bounding box center [845, 241] width 16 height 10
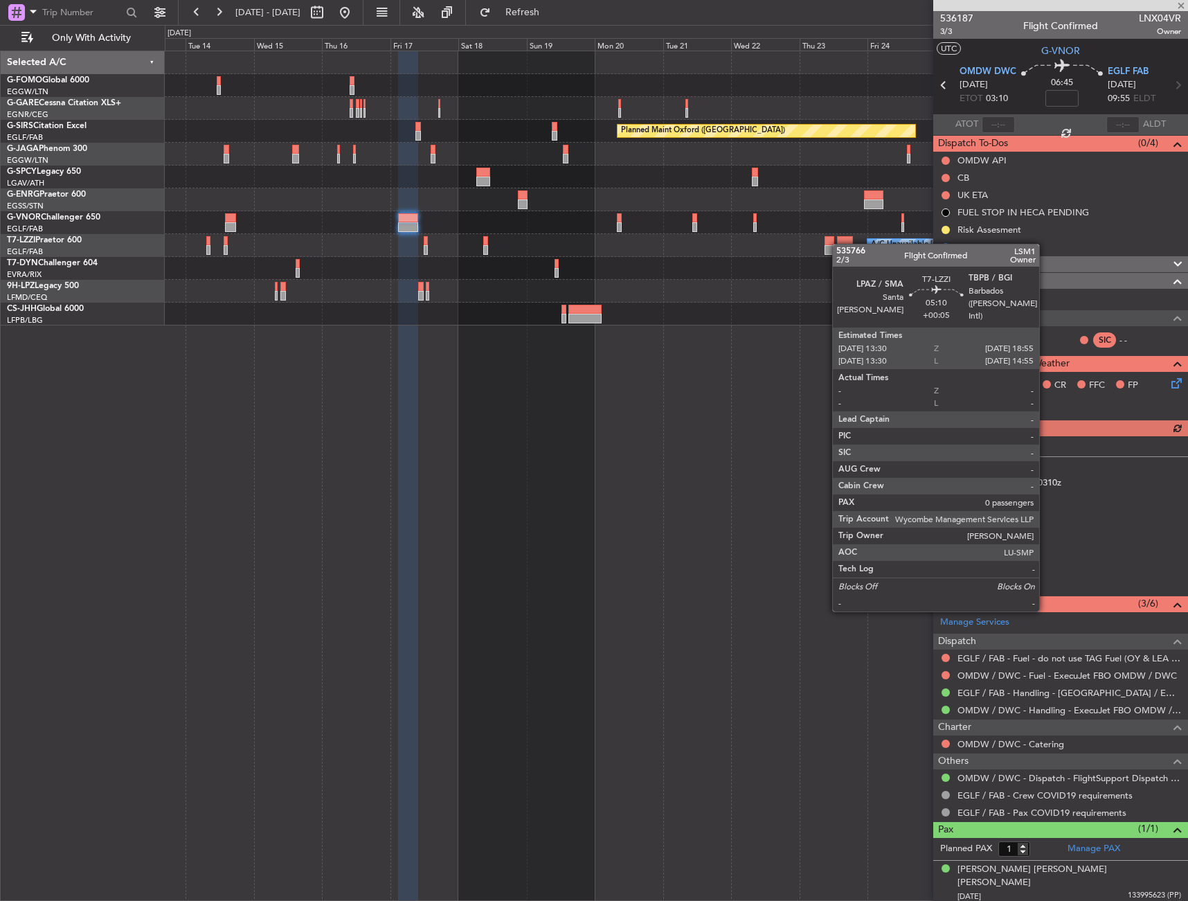
type input "+00:05"
type input "0"
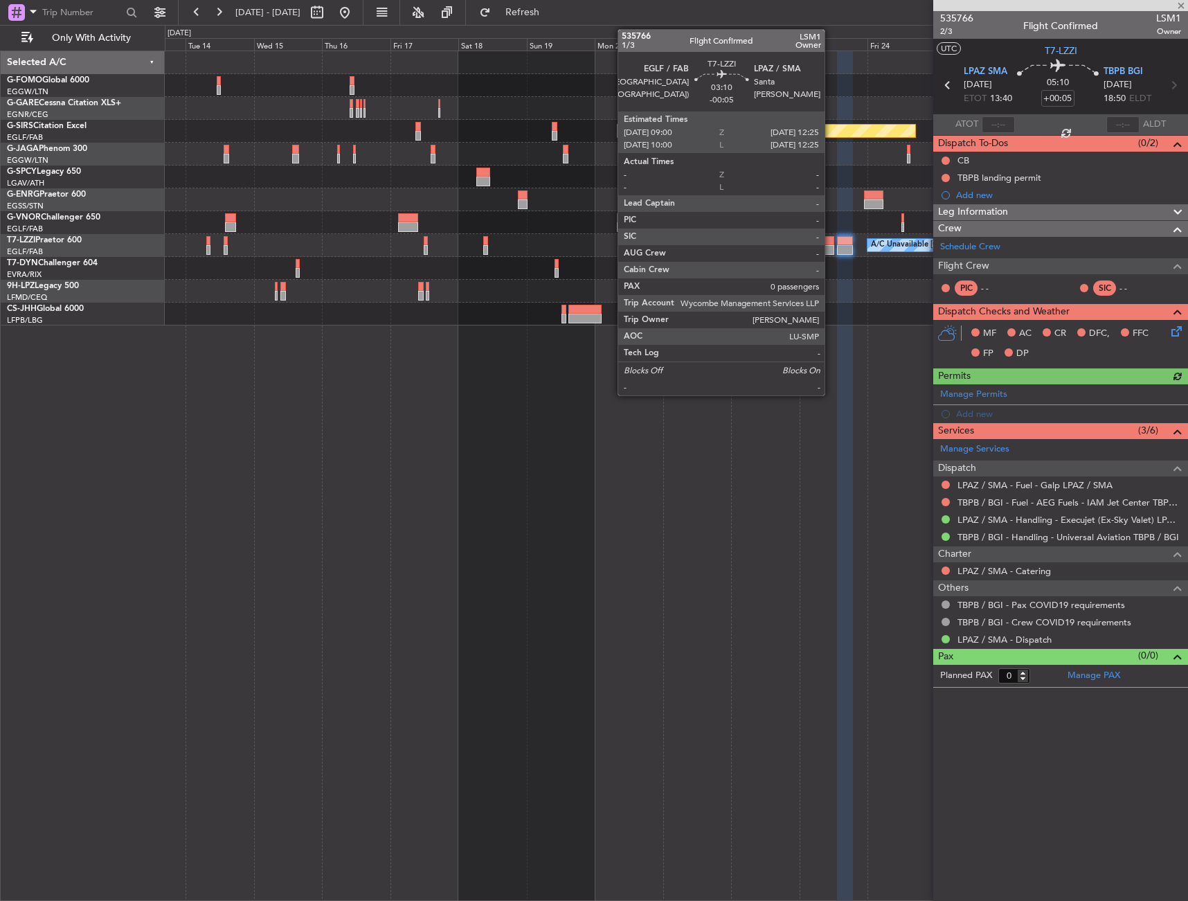
click at [831, 244] on div at bounding box center [830, 241] width 10 height 10
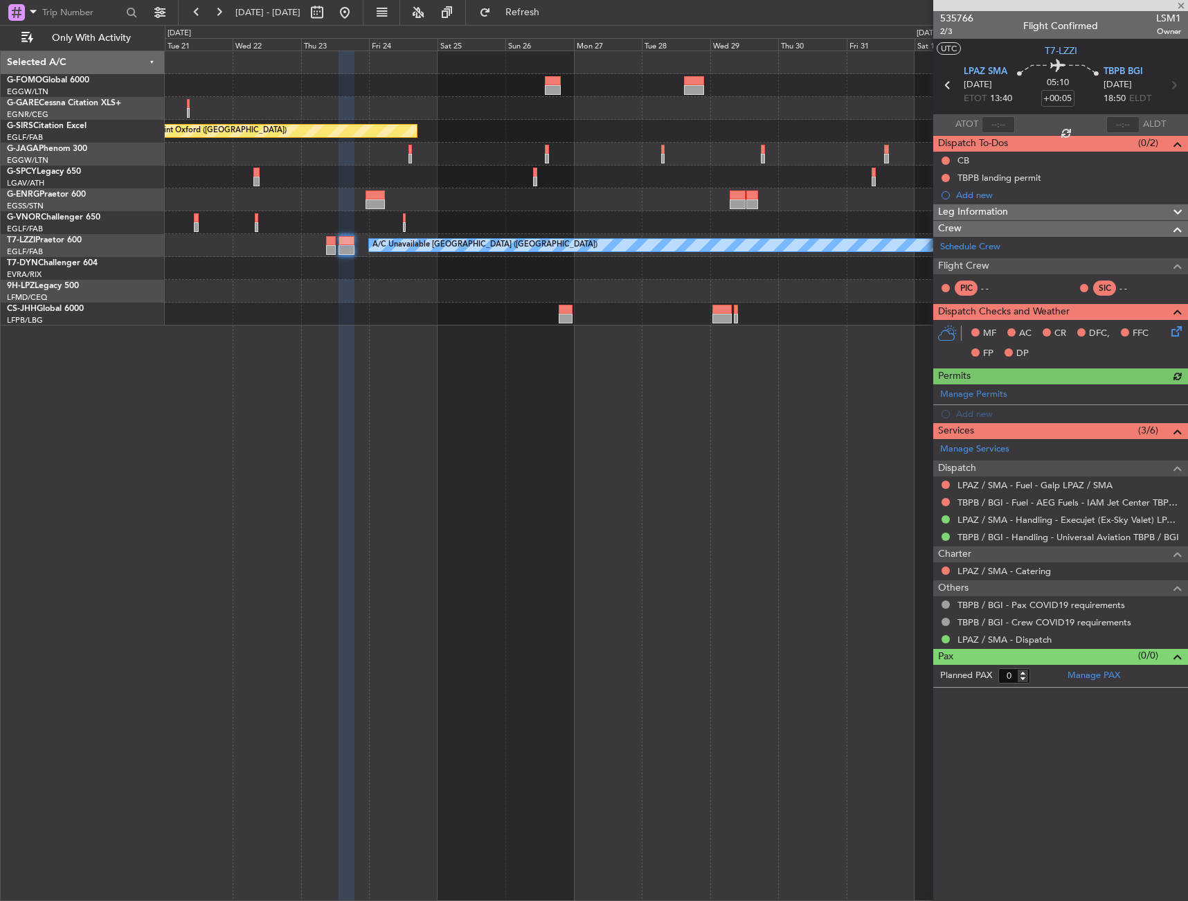
click at [312, 307] on div "Planned Maint Oxford (Kidlington) Planned Maint Bournemouth Planned Maint Bourn…" at bounding box center [676, 188] width 1023 height 274
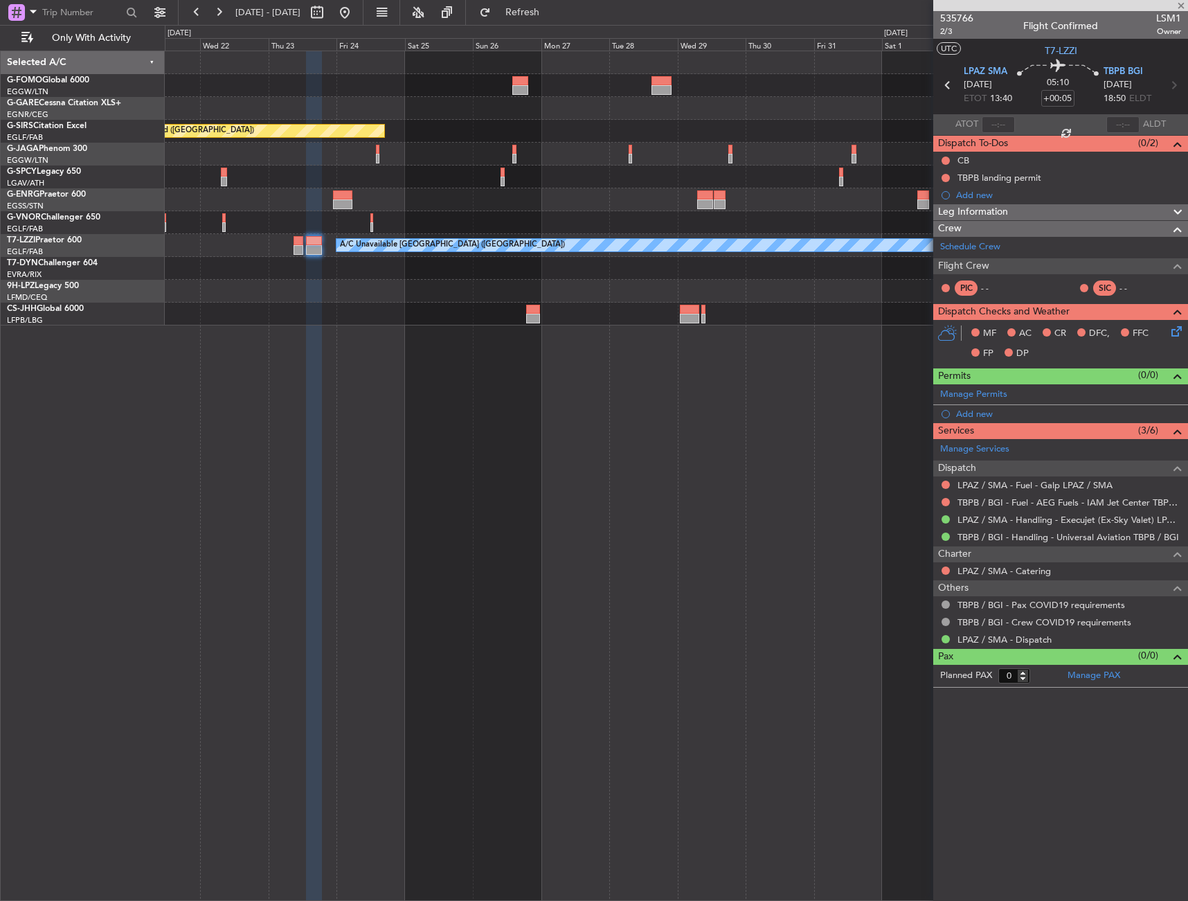
type input "-00:05"
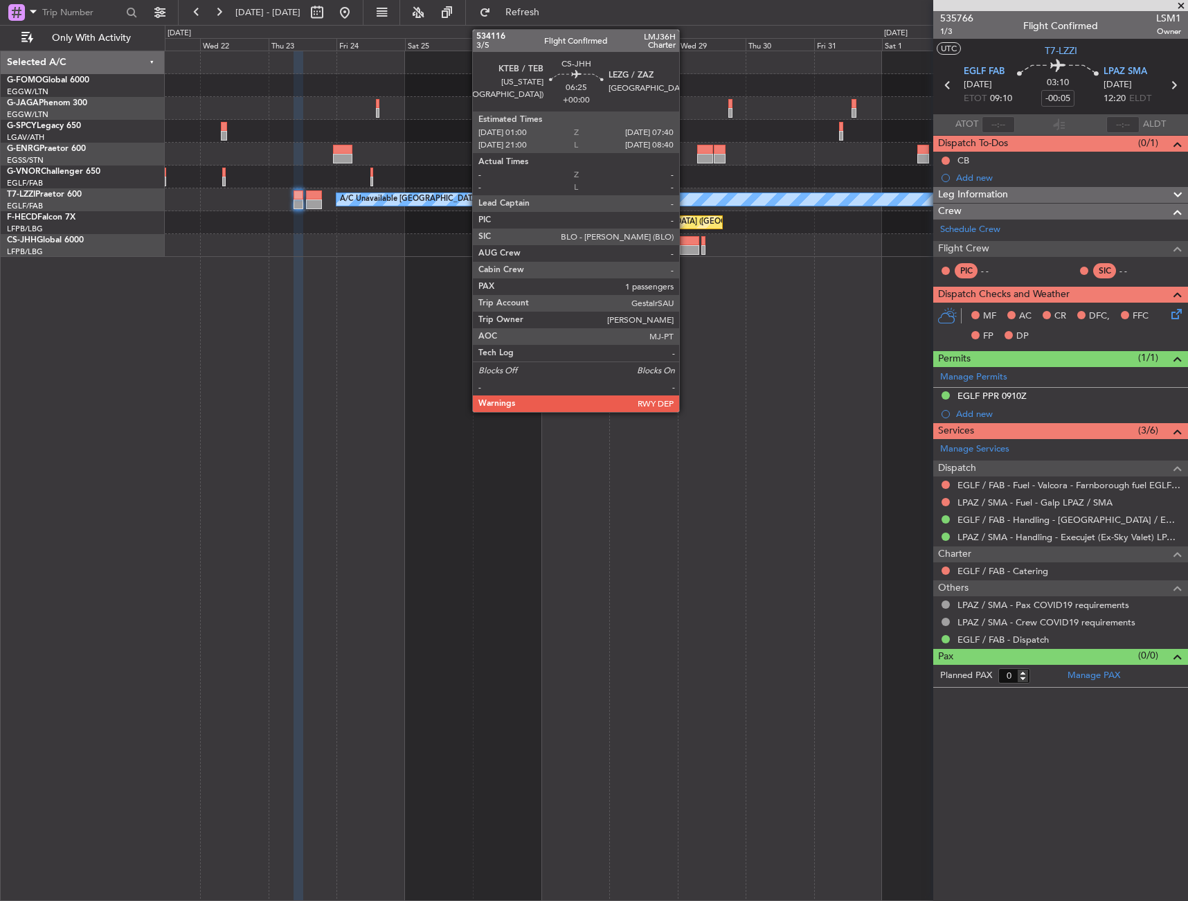
click at [686, 241] on div at bounding box center [689, 241] width 19 height 10
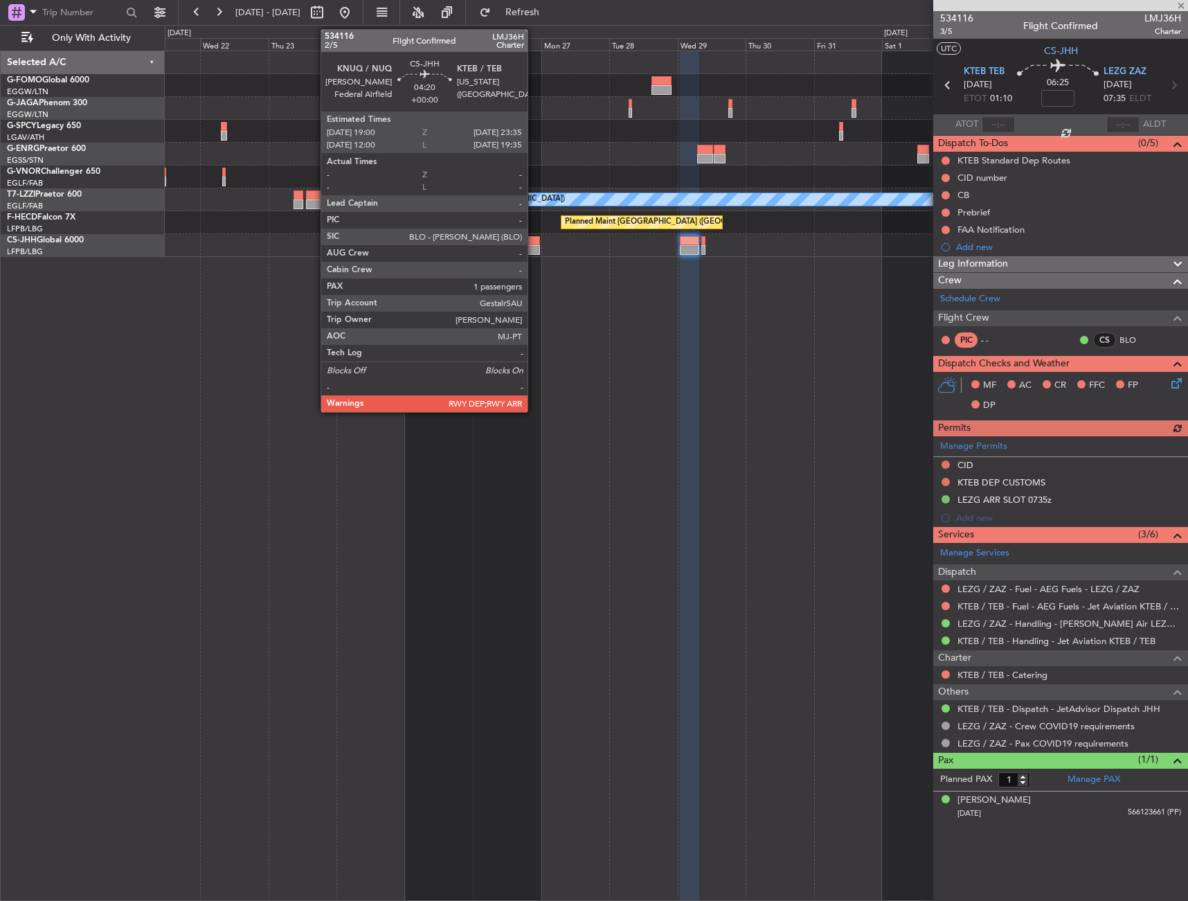
click at [534, 244] on div at bounding box center [532, 241] width 13 height 10
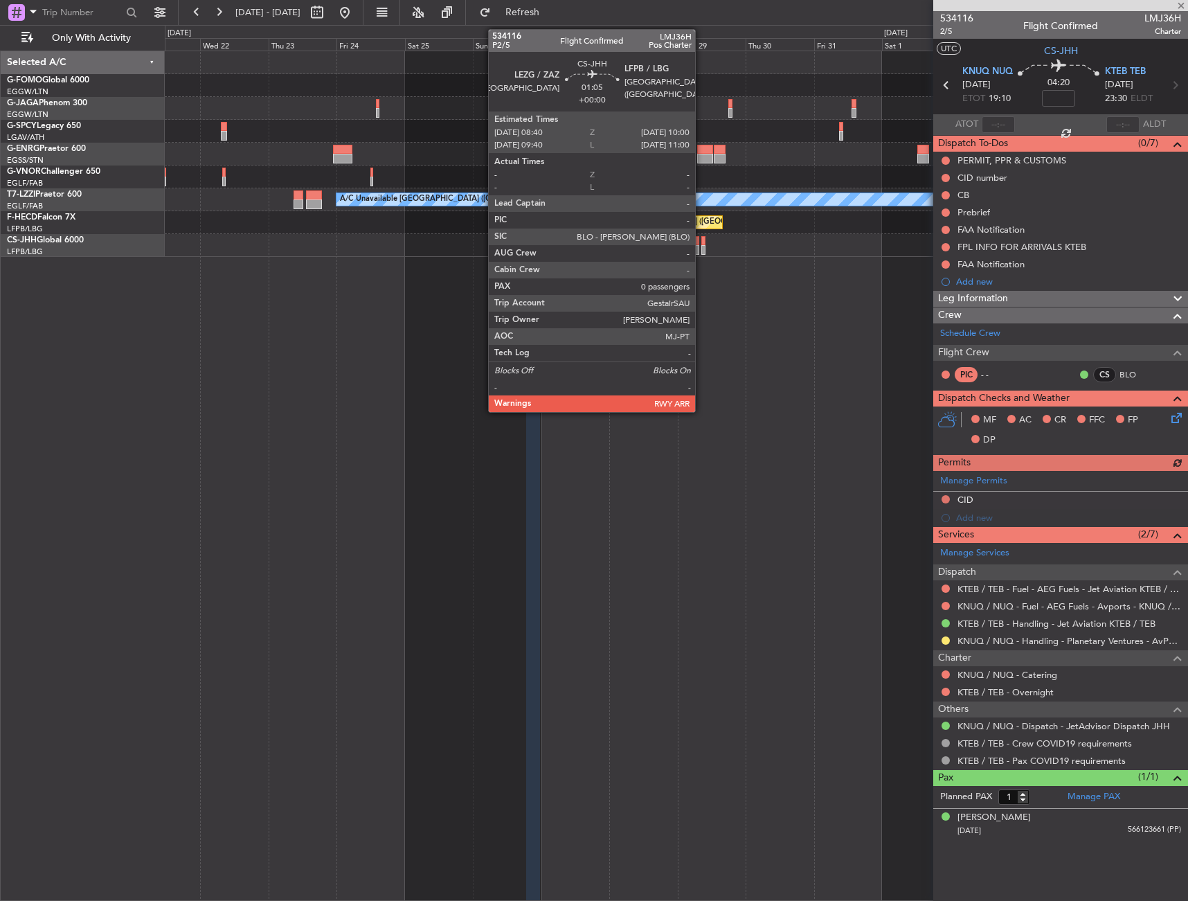
click at [702, 244] on div at bounding box center [704, 241] width 4 height 10
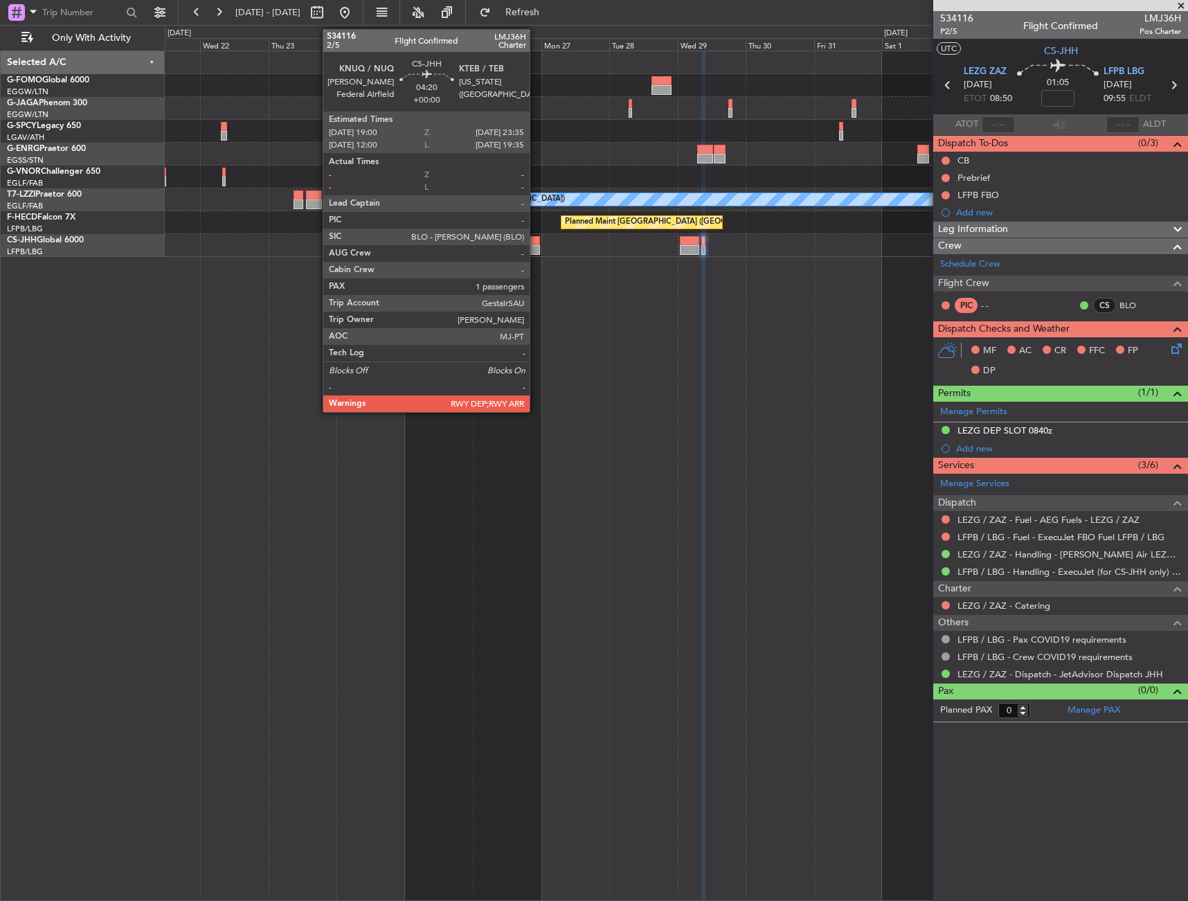
click at [536, 242] on div at bounding box center [532, 241] width 13 height 10
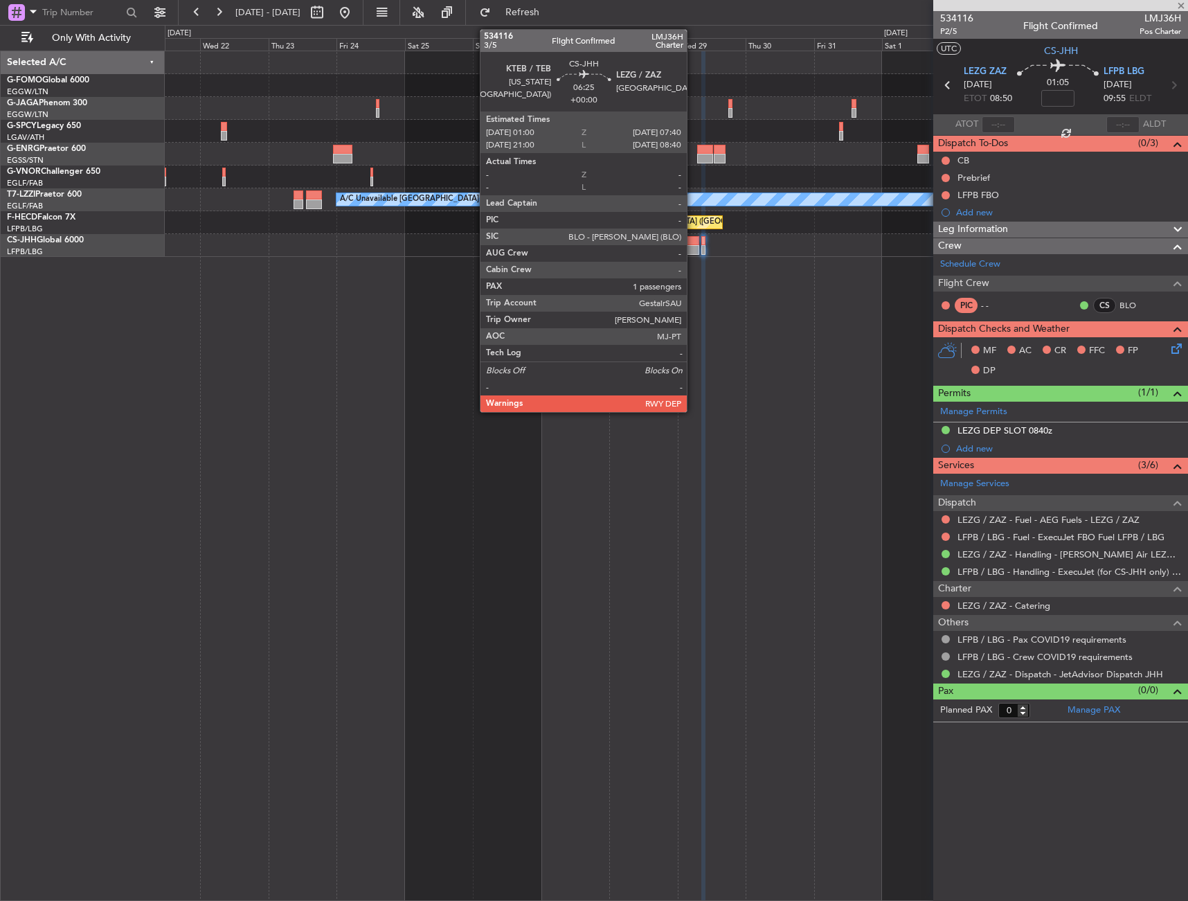
type input "1"
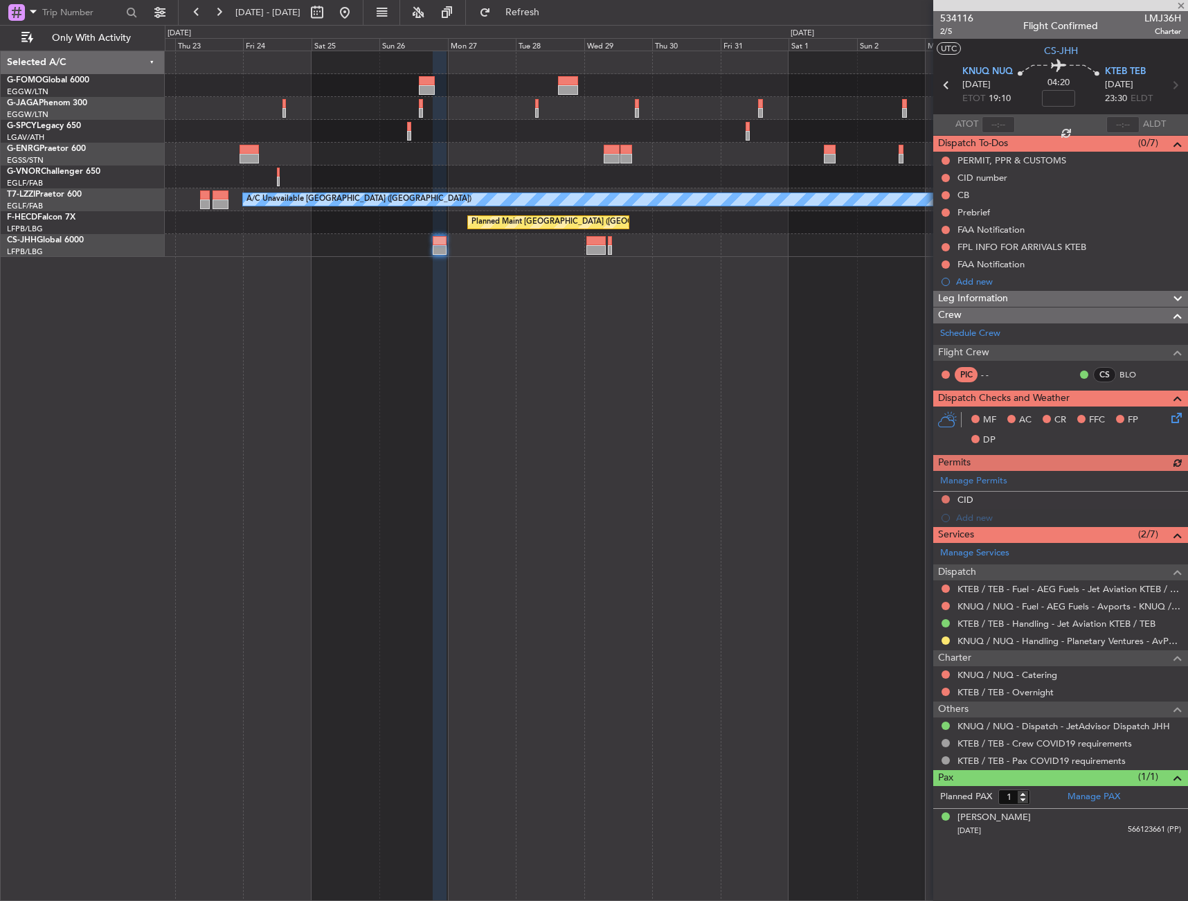
click at [613, 287] on div "A/C Unavailable London (Luton) Planned Maint Paris (Le Bourget) Planned Maint P…" at bounding box center [677, 476] width 1024 height 850
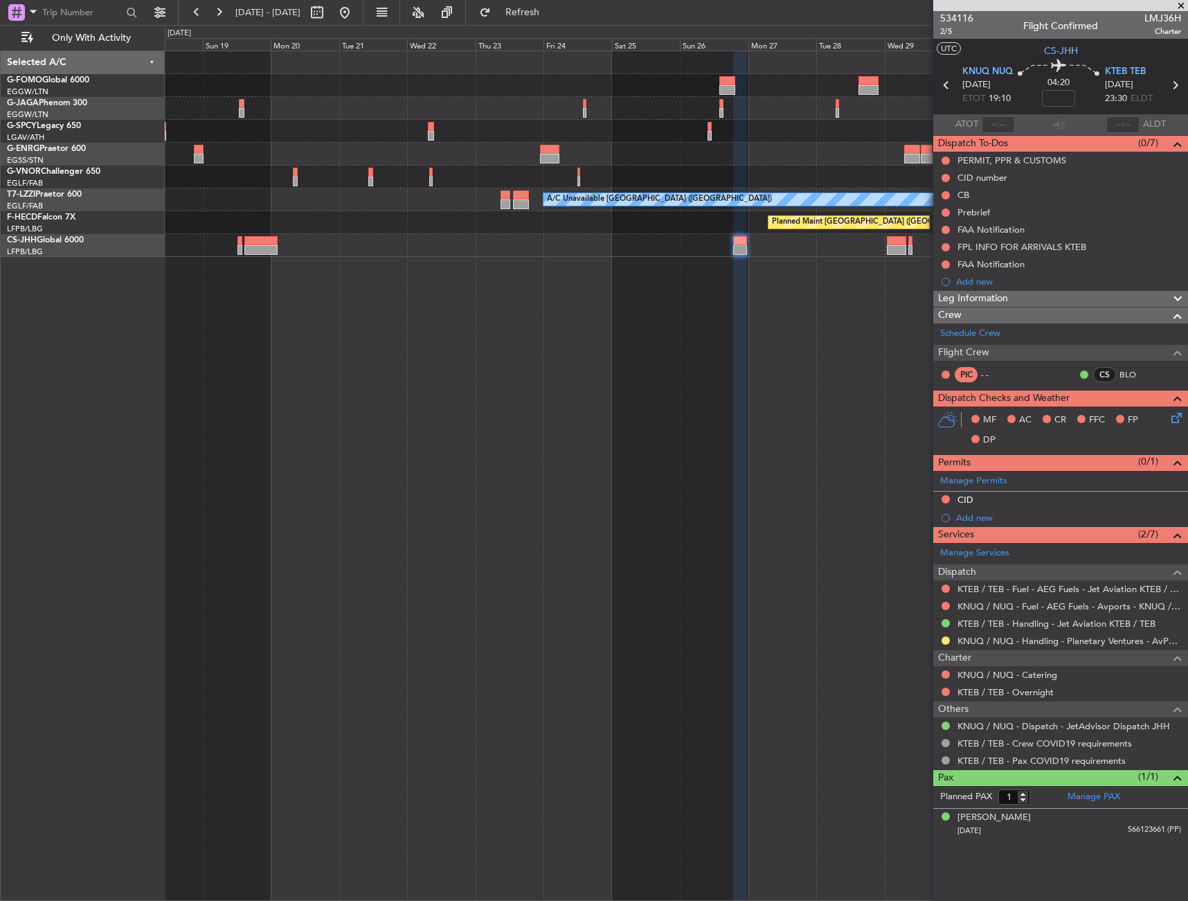
click at [664, 292] on div "A/C Unavailable London (Luton) Planned Maint Paris (Le Bourget) Planned Maint P…" at bounding box center [677, 476] width 1024 height 850
click at [650, 285] on div "A/C Unavailable London (Luton) Planned Maint Paris (Le Bourget) Planned Maint P…" at bounding box center [677, 476] width 1024 height 850
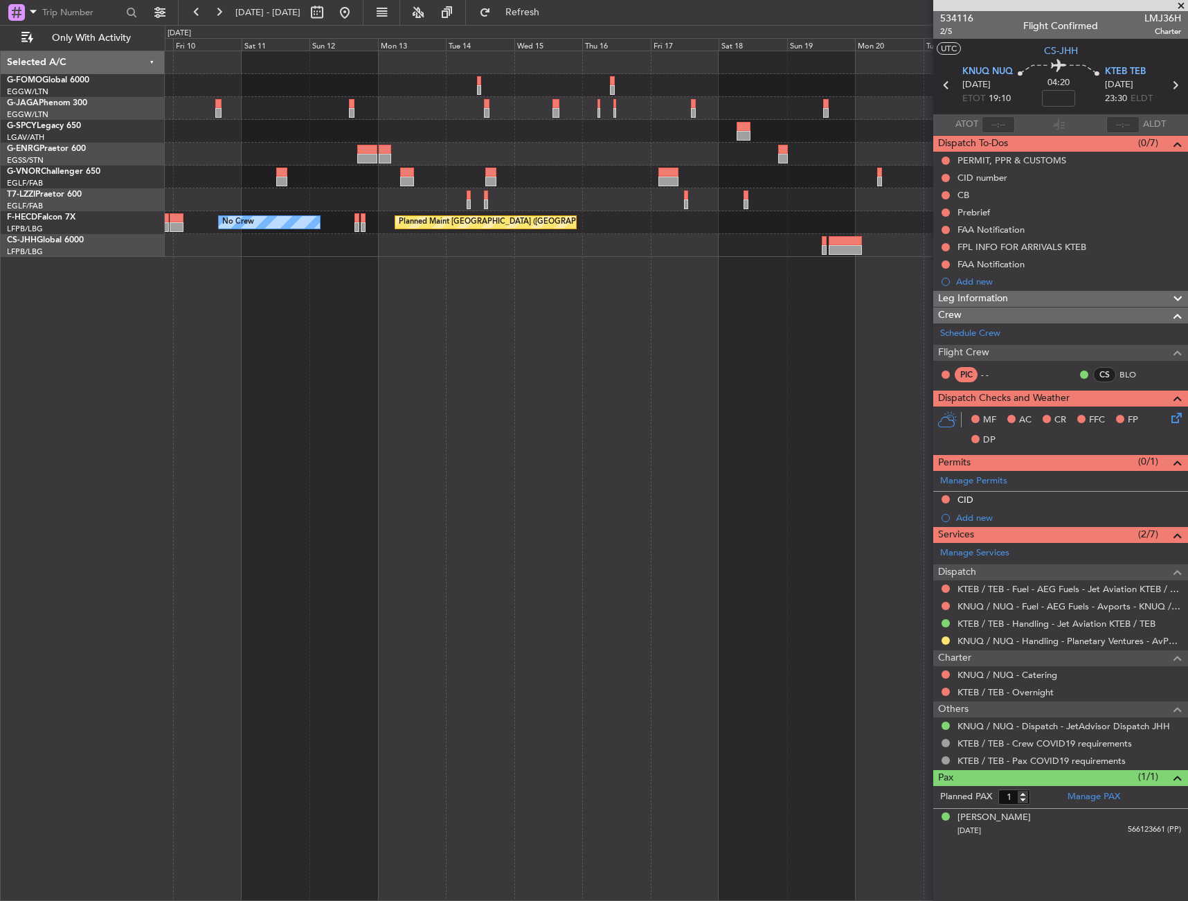
click at [733, 299] on div "A/C Unavailable London (Luton) Planned Maint Paris (Le Bourget) No Crew Planned…" at bounding box center [677, 476] width 1024 height 850
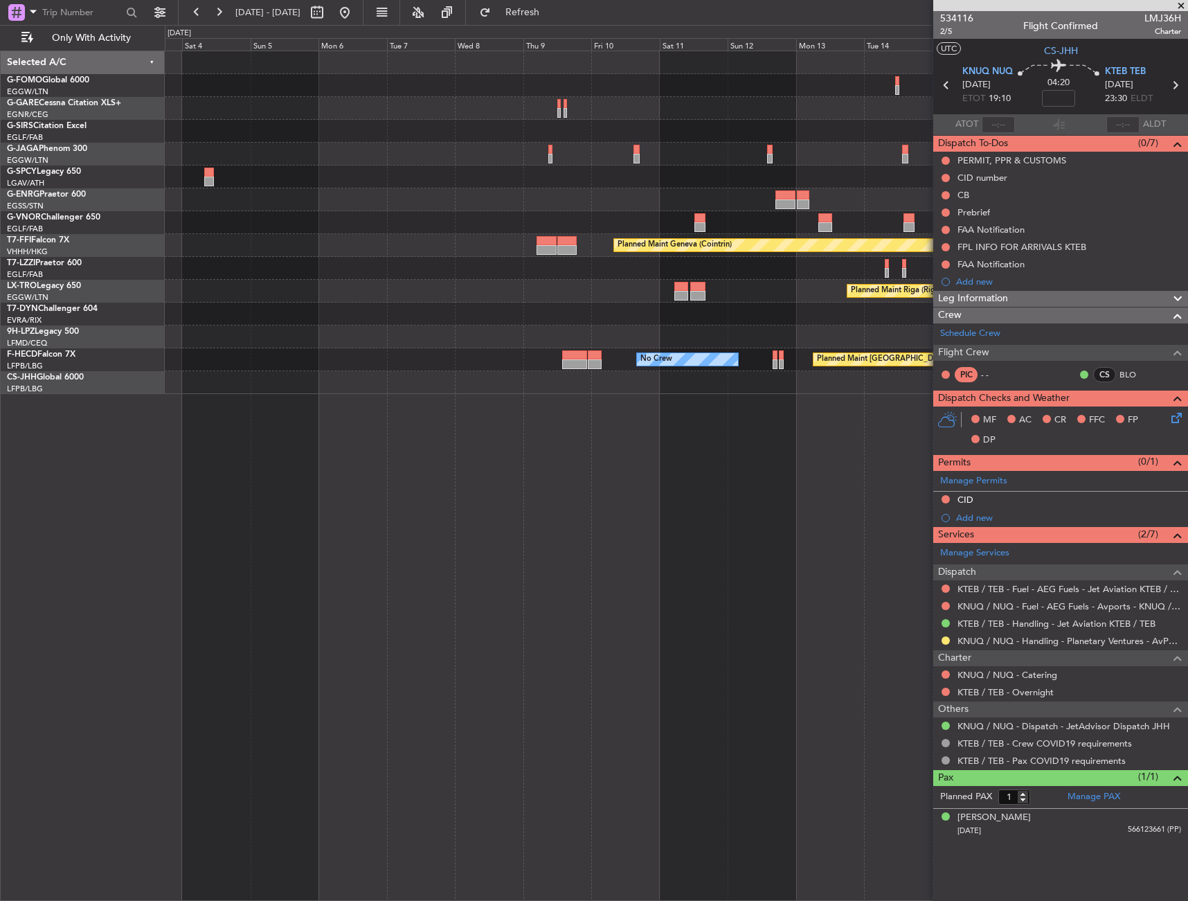
click at [621, 296] on div "Planned Maint Oxford (Kidlington) Planned Maint Bremen Planned Maint Geneva (Co…" at bounding box center [676, 222] width 1023 height 343
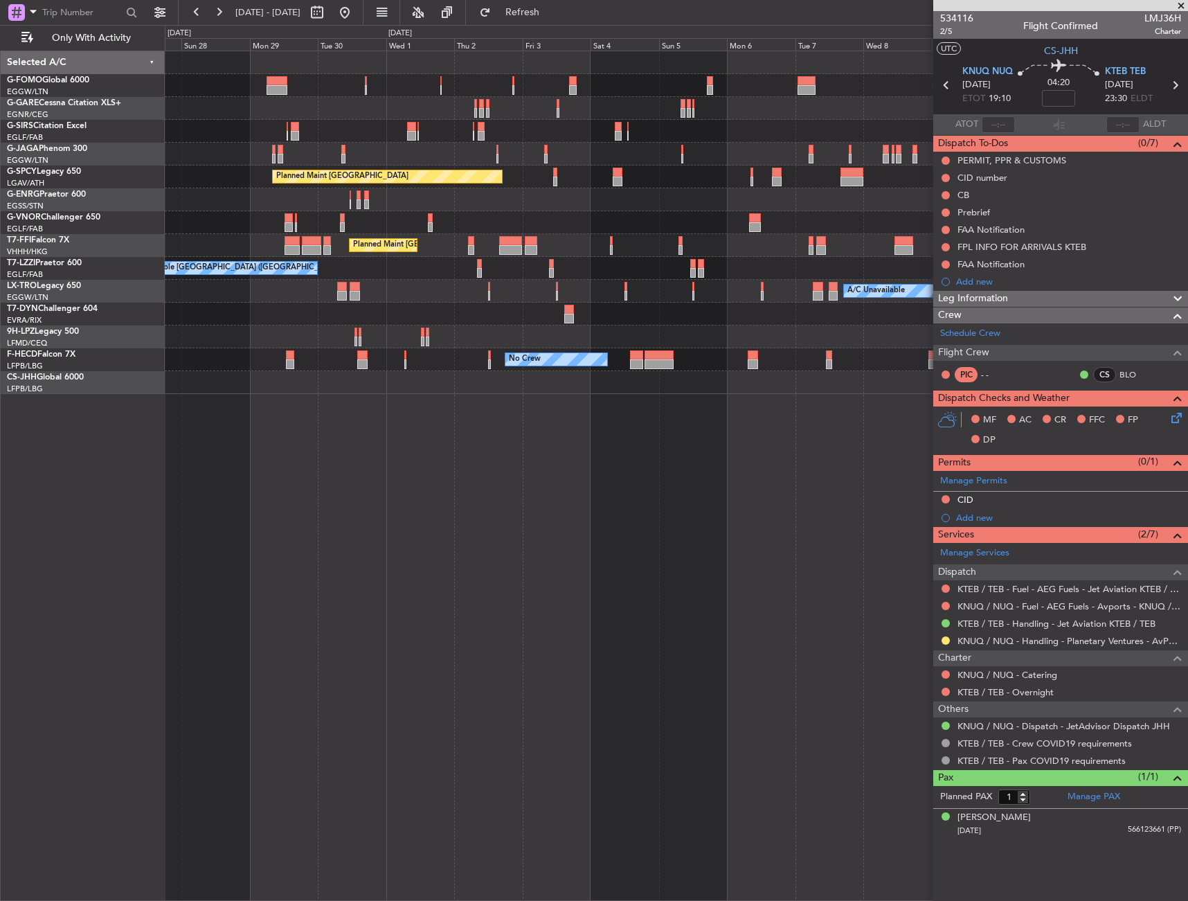
click at [697, 253] on div "Planned Maint London (Luton) Planned Maint London (Luton) Planned Maint Bremen …" at bounding box center [676, 222] width 1023 height 343
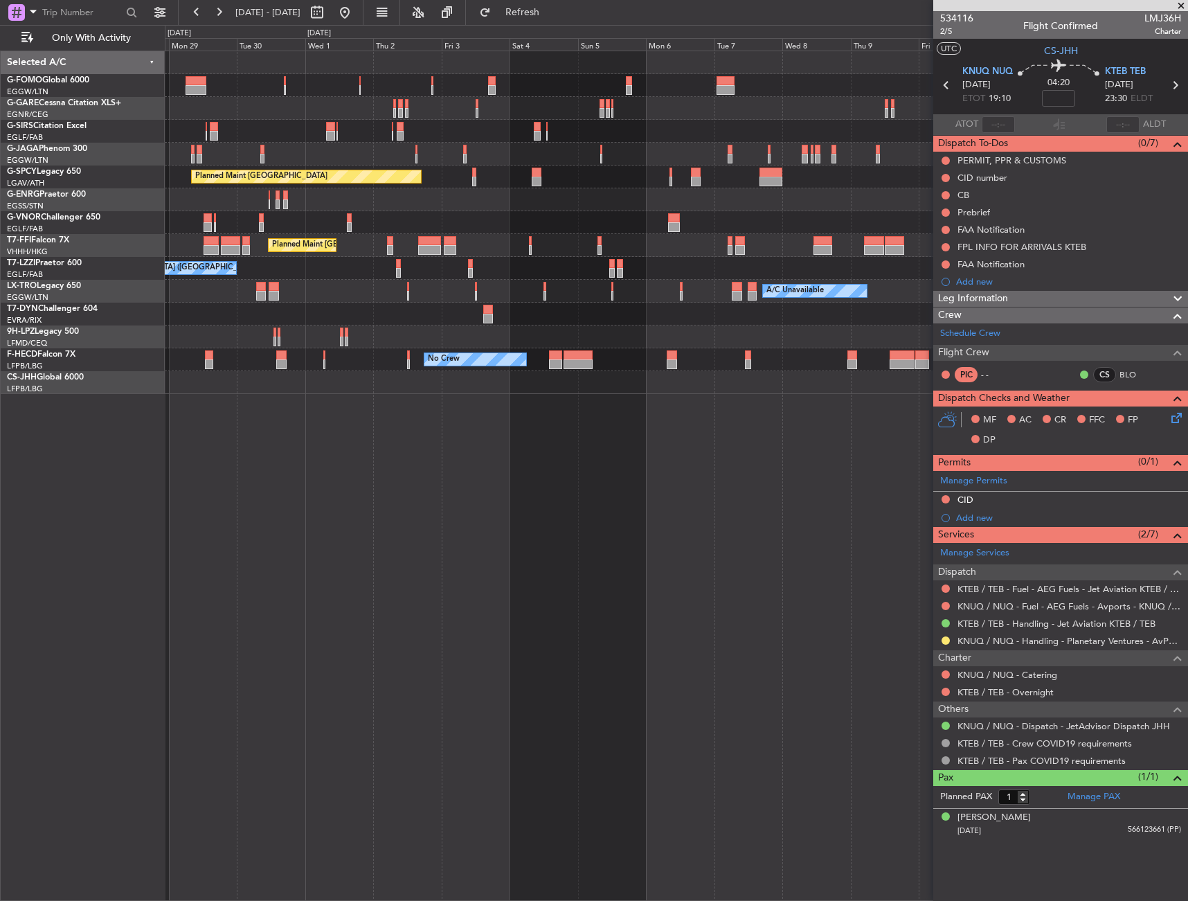
click at [251, 233] on div "Planned Maint London (Luton) Planned Maint Bremen Unplanned Maint London (Stans…" at bounding box center [676, 222] width 1023 height 343
click at [686, 143] on div "Planned Maint London (Luton) Planned Maint Bremen Unplanned Maint London (Stans…" at bounding box center [676, 222] width 1023 height 343
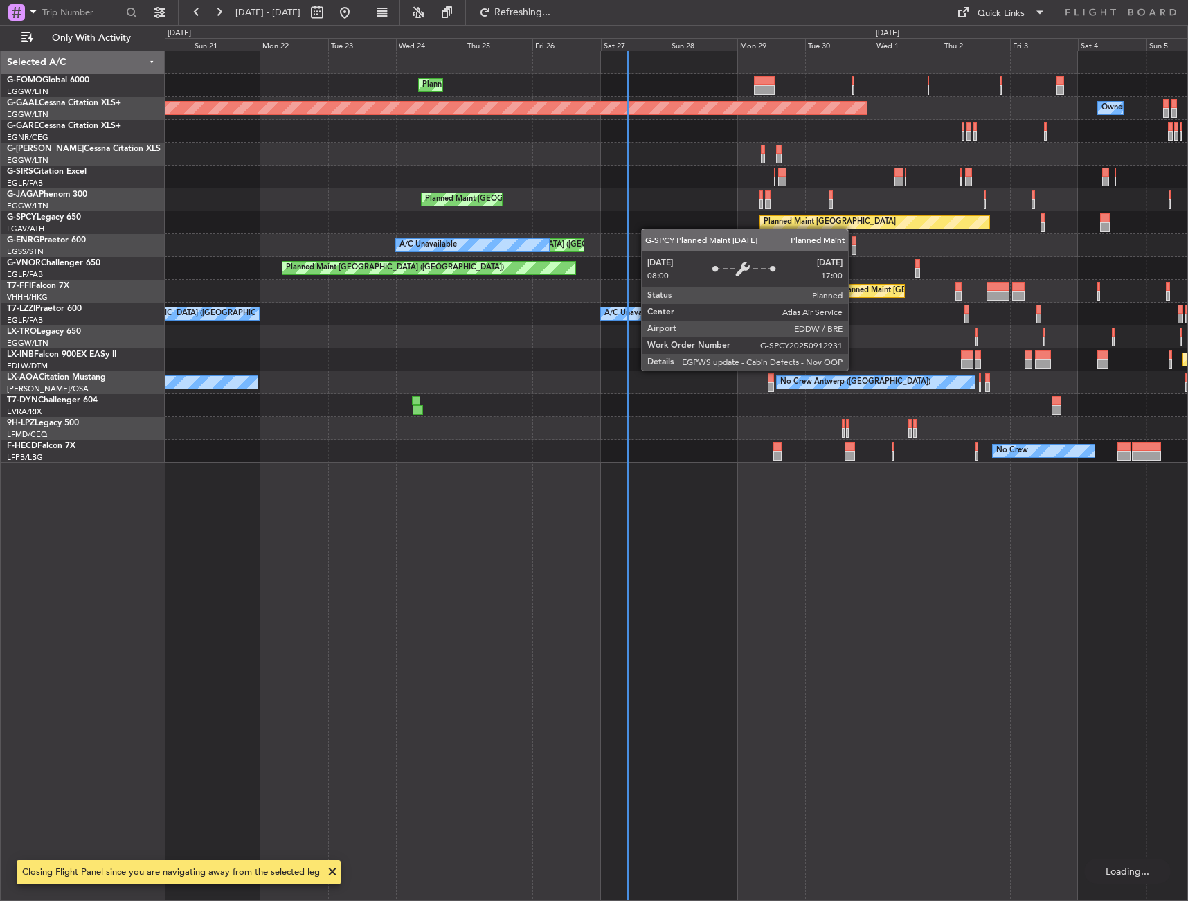
click at [785, 233] on div "Planned Maint London (Luton) Planned Maint Dusseldorf Owner Owner Planned Maint…" at bounding box center [676, 256] width 1023 height 411
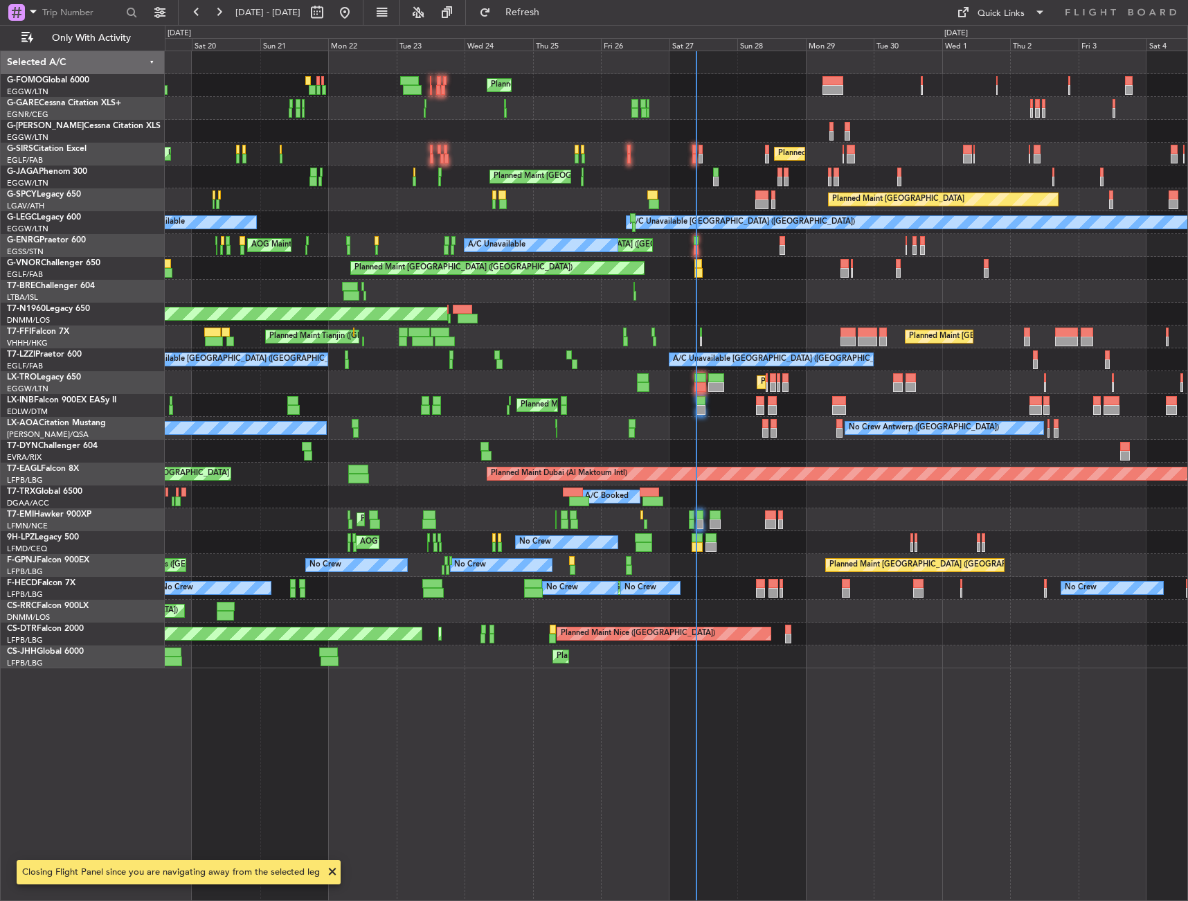
click at [323, 269] on div "Planned Maint London (Luton) Planned Maint London (Luton) Unplanned Maint Londo…" at bounding box center [676, 359] width 1023 height 617
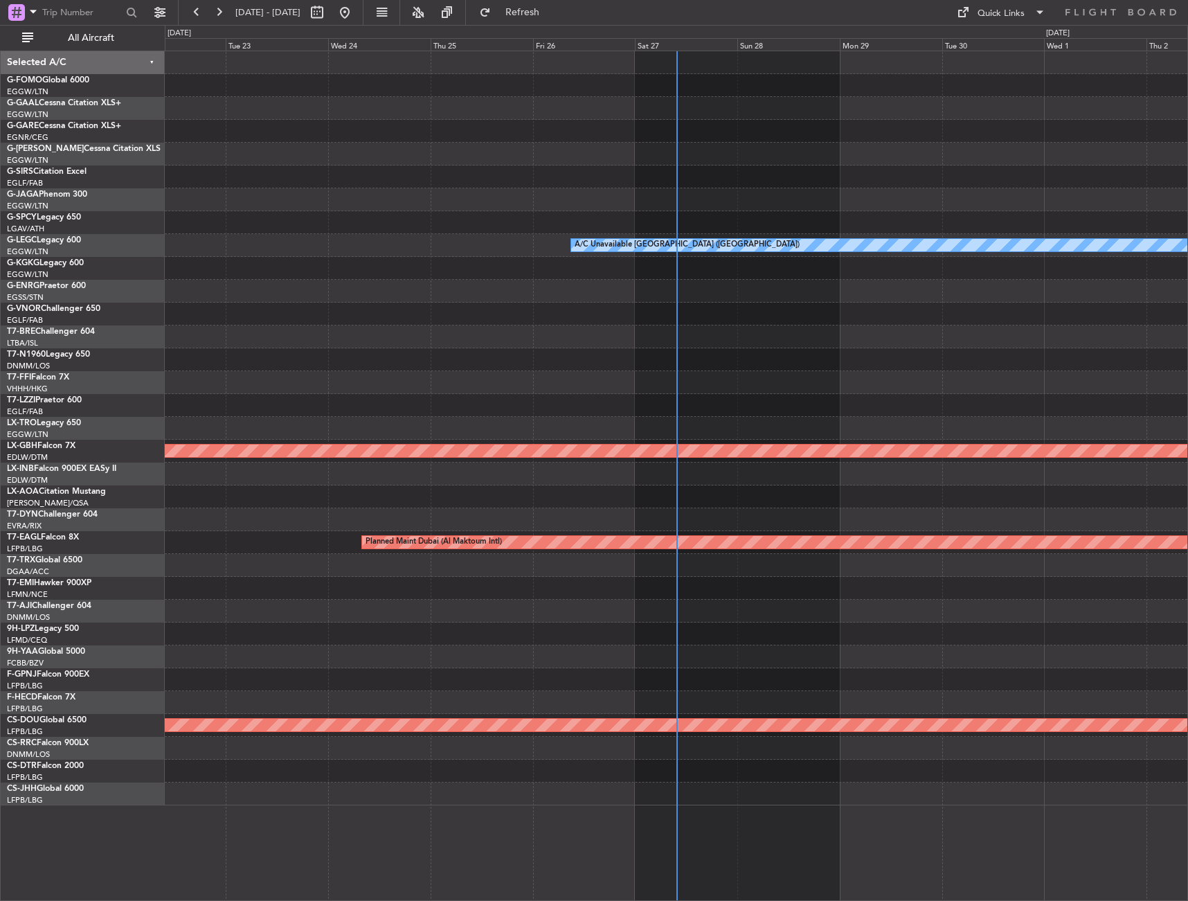
drag, startPoint x: 114, startPoint y: 40, endPoint x: 153, endPoint y: 71, distance: 49.3
click at [114, 40] on span "All Aircraft" at bounding box center [91, 38] width 110 height 10
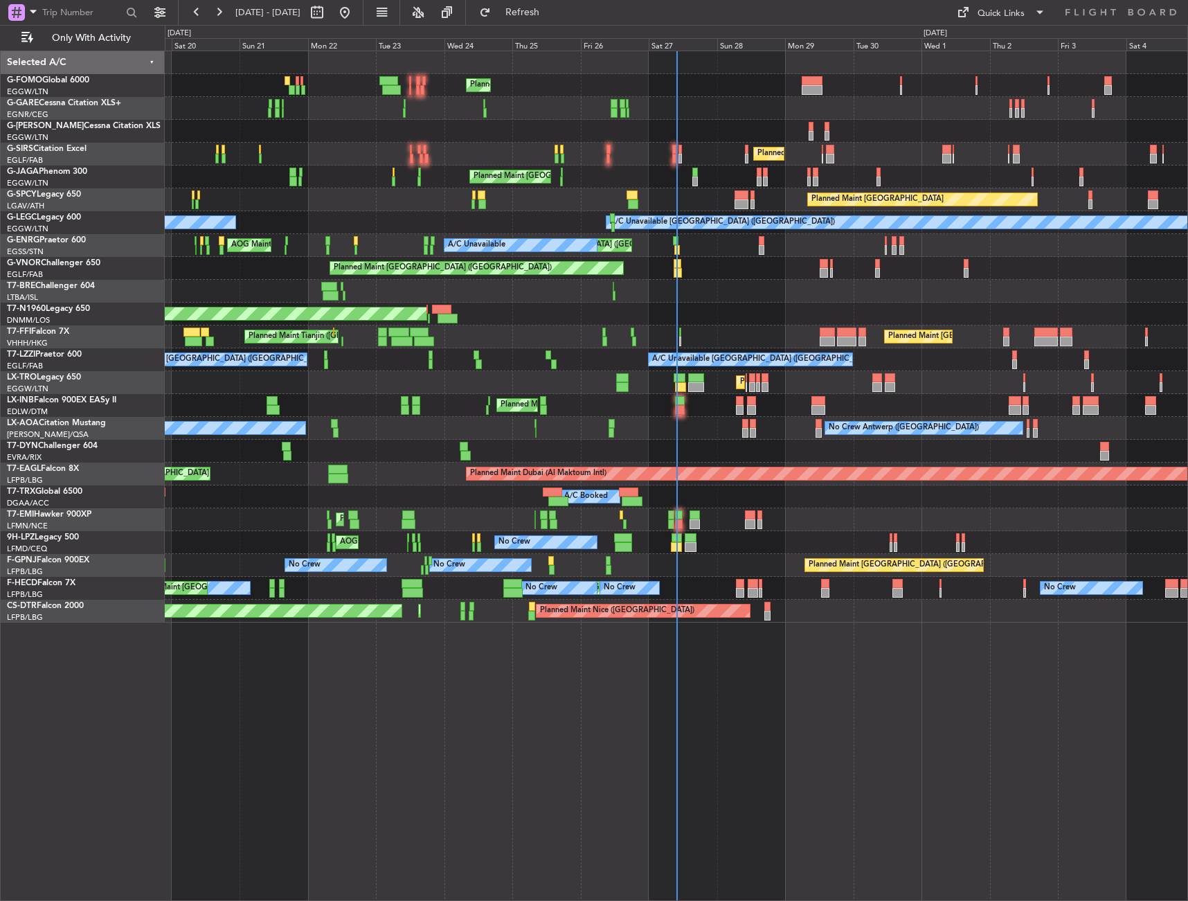
click at [400, 483] on div "Planned Maint [GEOGRAPHIC_DATA] ([GEOGRAPHIC_DATA]) Planned Maint [GEOGRAPHIC_D…" at bounding box center [676, 336] width 1023 height 571
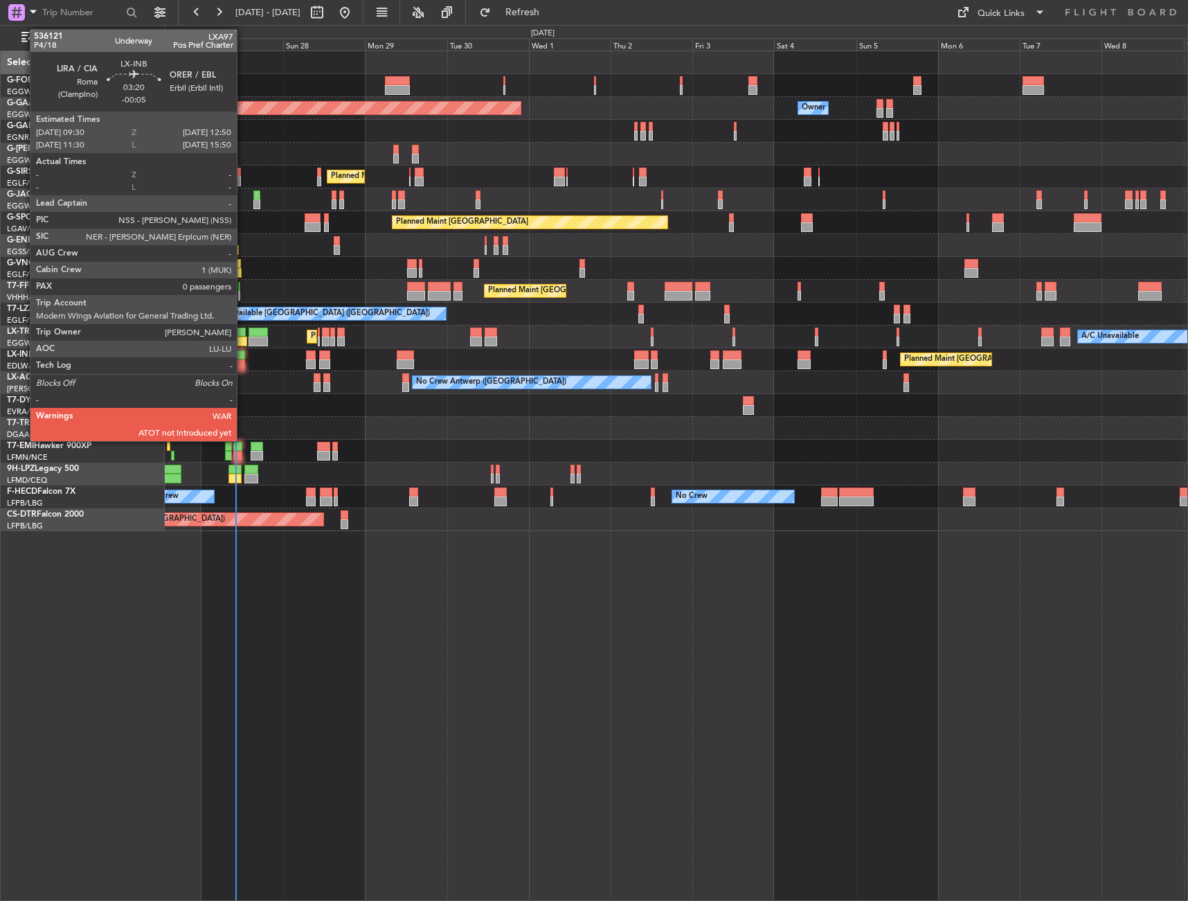
click at [243, 358] on div at bounding box center [239, 355] width 12 height 10
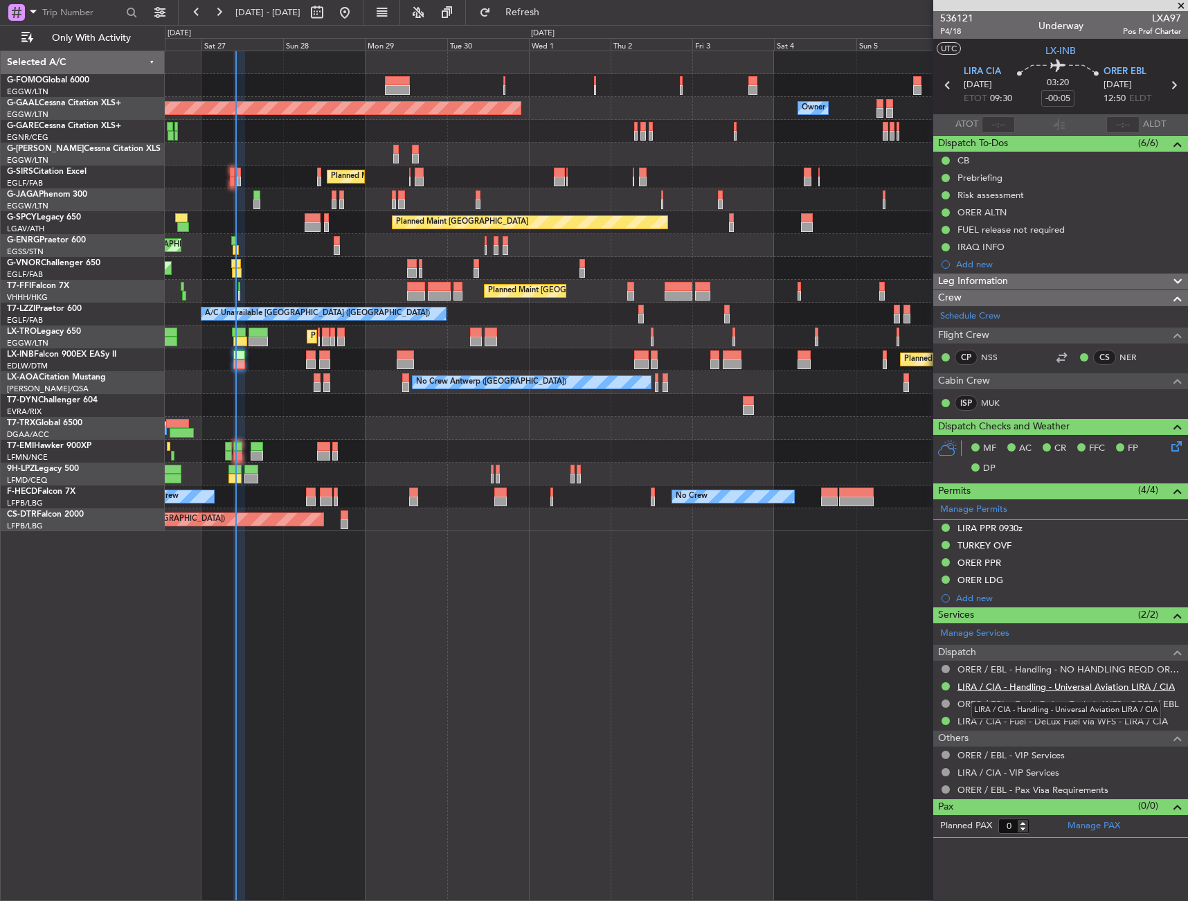
click at [1105, 683] on link "LIRA / CIA - Handling - Universal Aviation LIRA / CIA" at bounding box center [1066, 687] width 217 height 12
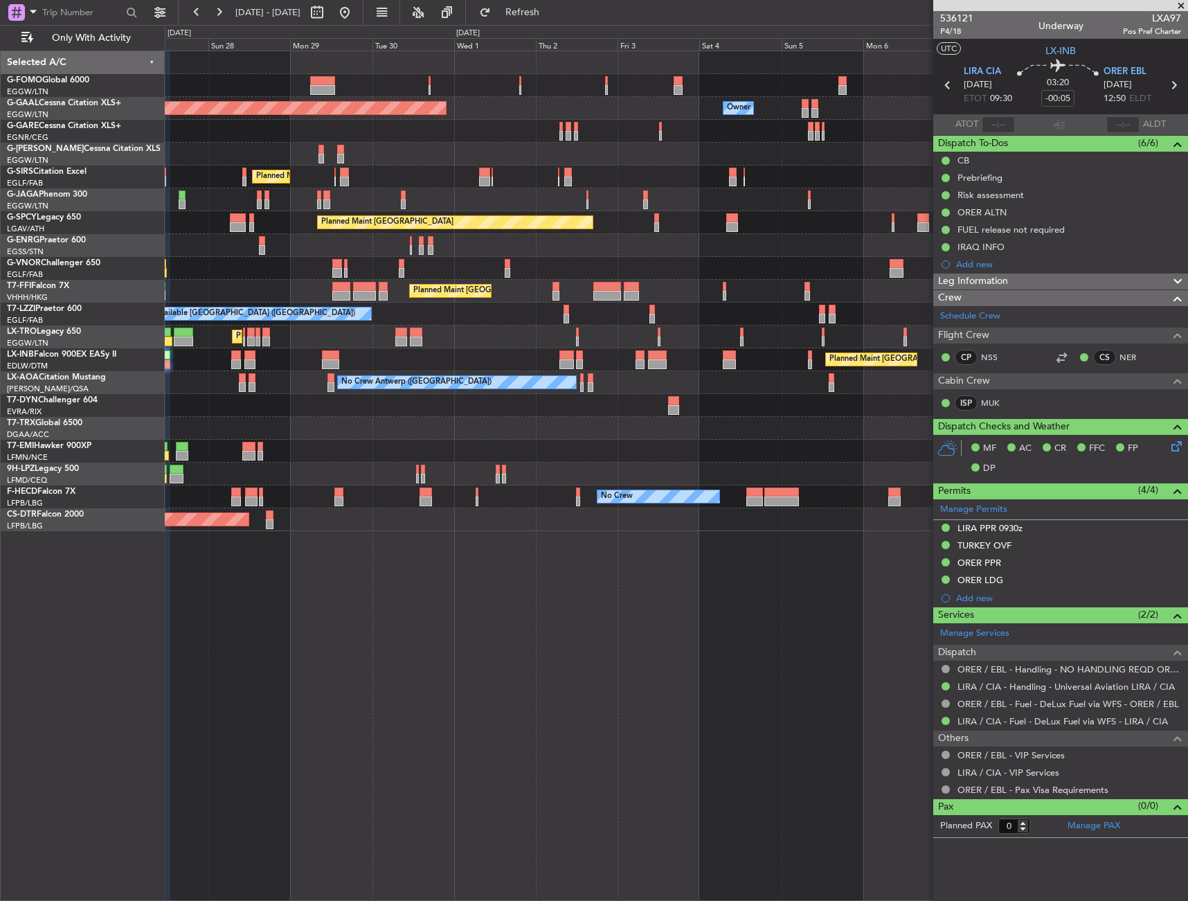
click at [405, 515] on div "Planned Maint [GEOGRAPHIC_DATA] ([GEOGRAPHIC_DATA]) Planned [GEOGRAPHIC_DATA] O…" at bounding box center [677, 476] width 1024 height 850
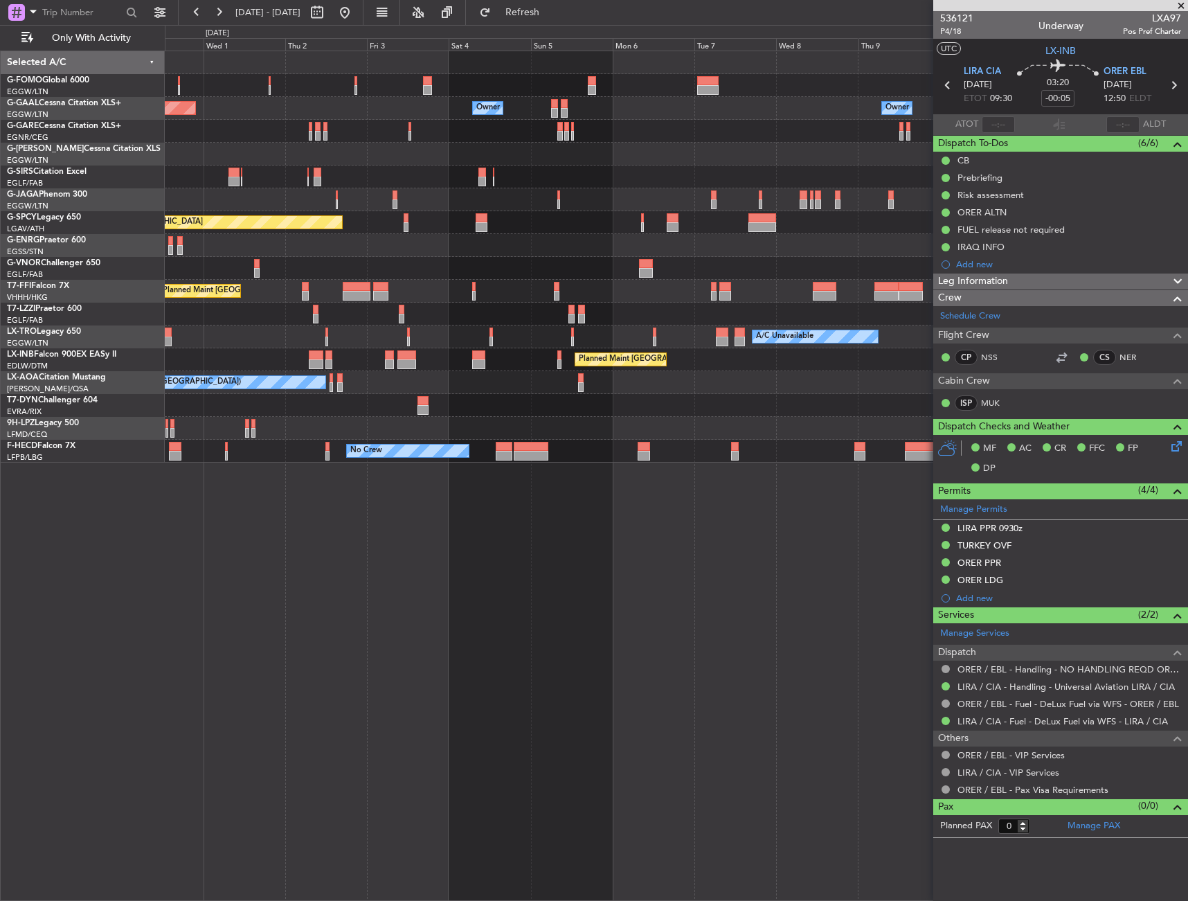
click at [210, 283] on div "Planned Maint Dusseldorf Owner Owner Owner Owner Planned Maint [GEOGRAPHIC_DATA…" at bounding box center [676, 256] width 1023 height 411
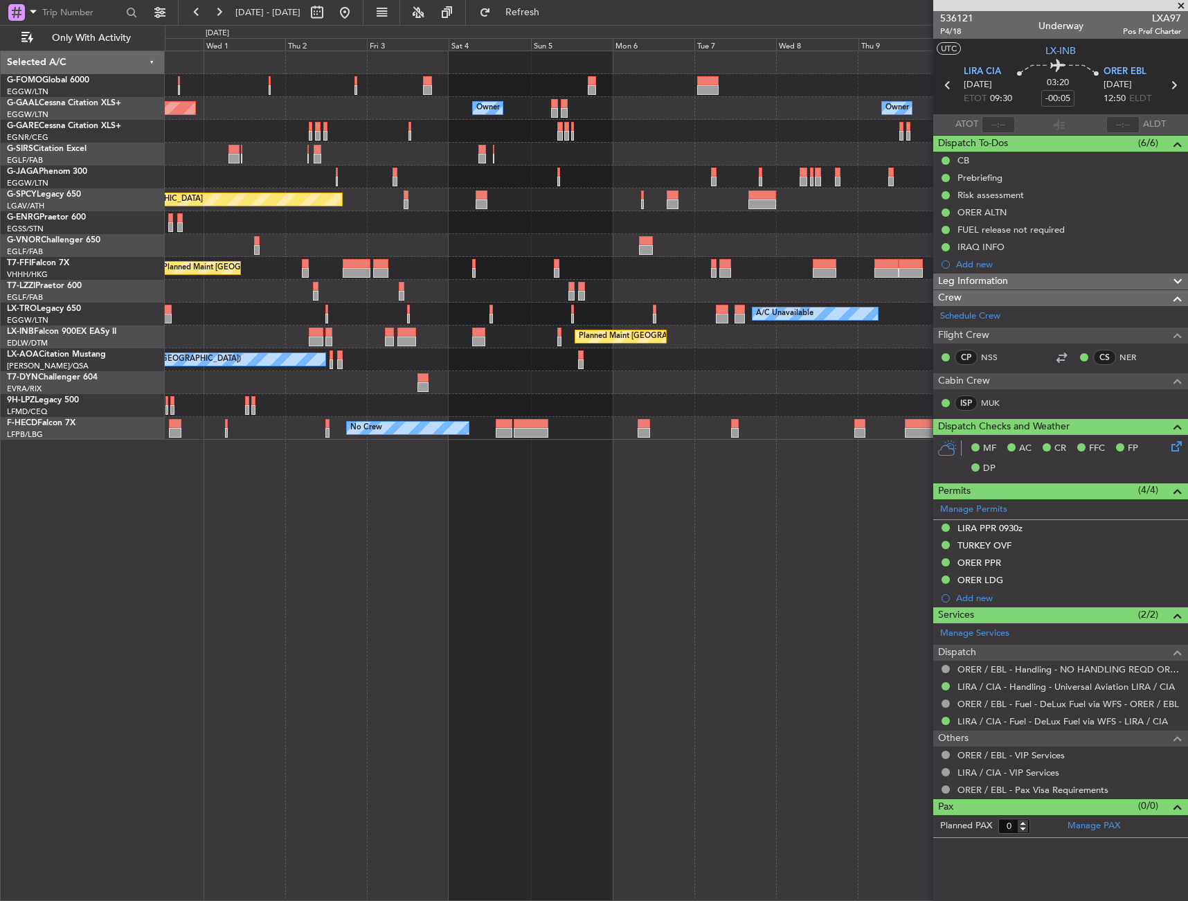
click at [250, 314] on div "A/C Unavailable Planned Maint [GEOGRAPHIC_DATA] ([GEOGRAPHIC_DATA]) Planned Mai…" at bounding box center [676, 314] width 1023 height 23
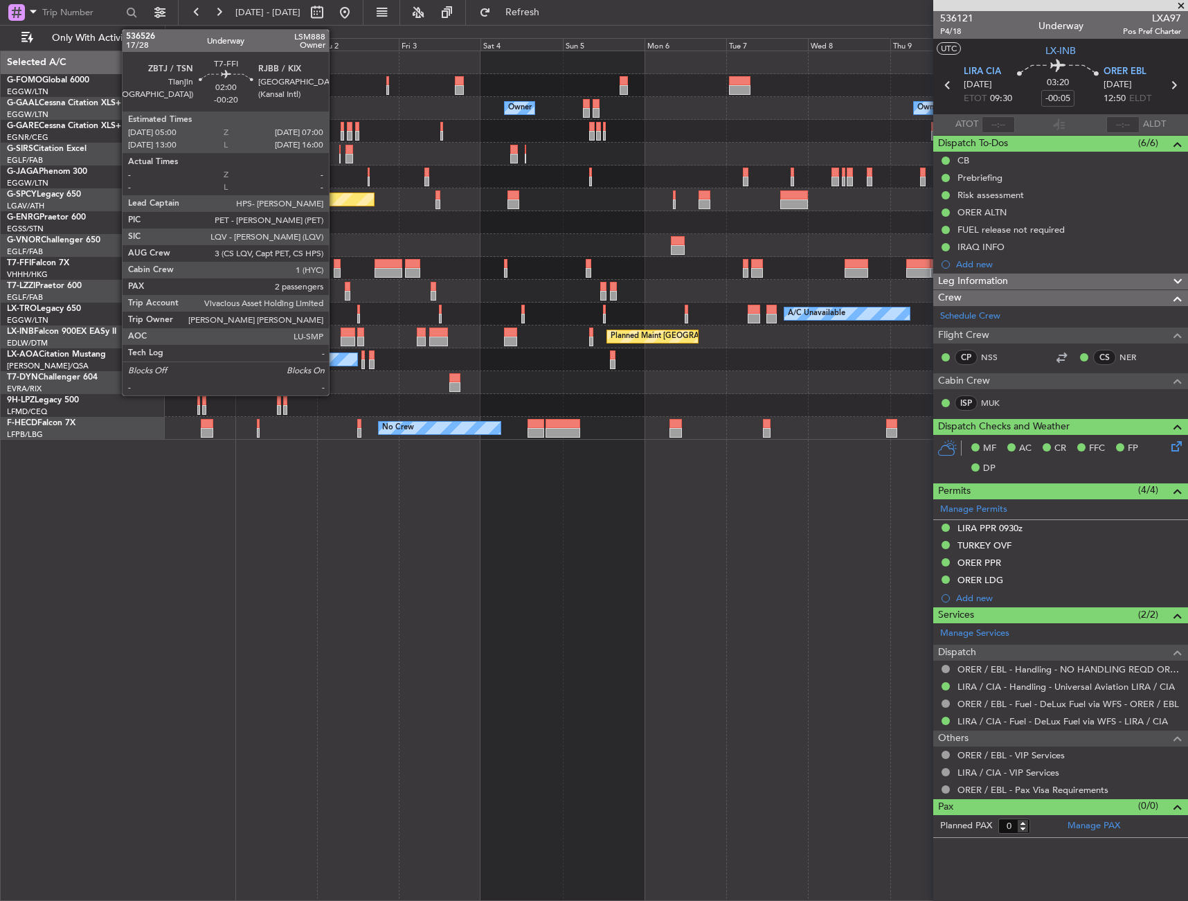
click at [335, 266] on div at bounding box center [337, 264] width 7 height 10
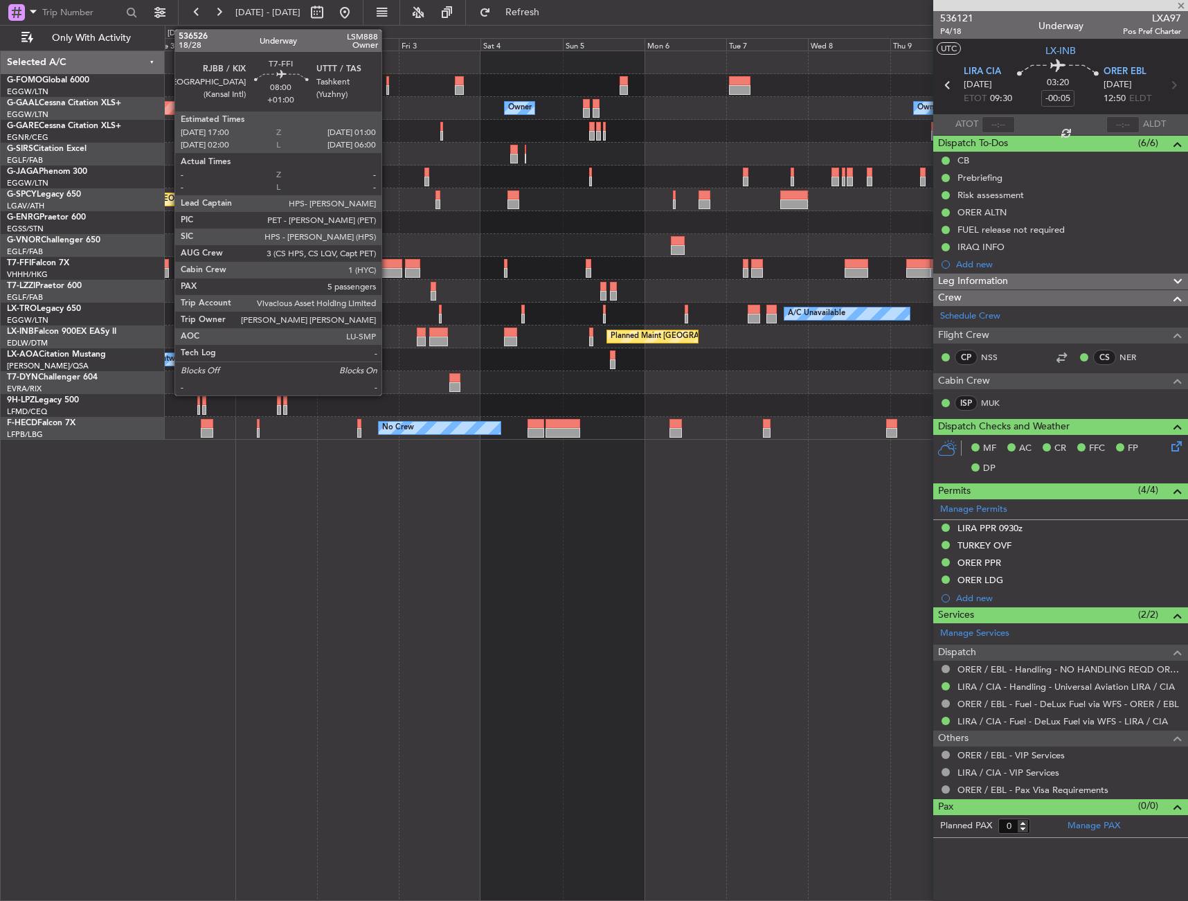
type input "-00:20"
type input "2"
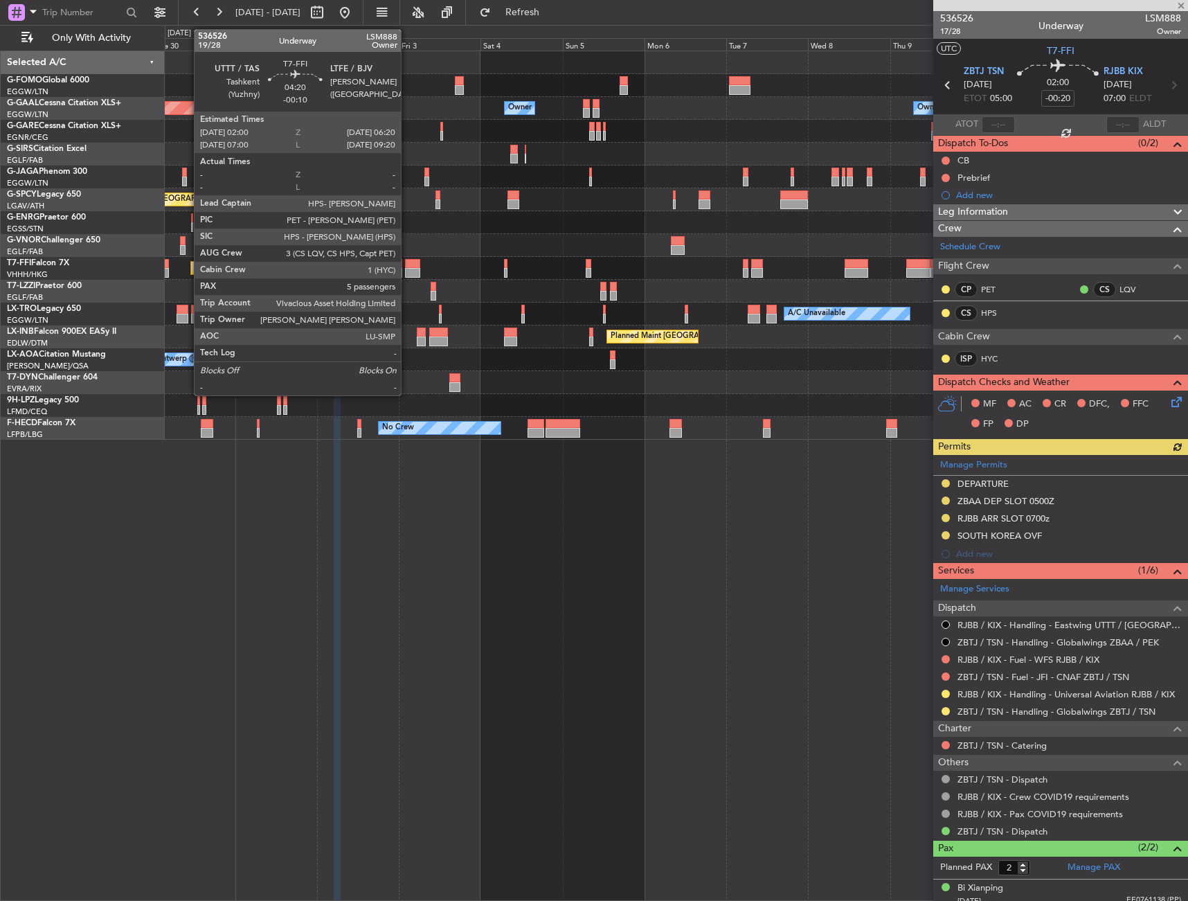
click at [407, 269] on div at bounding box center [412, 273] width 15 height 10
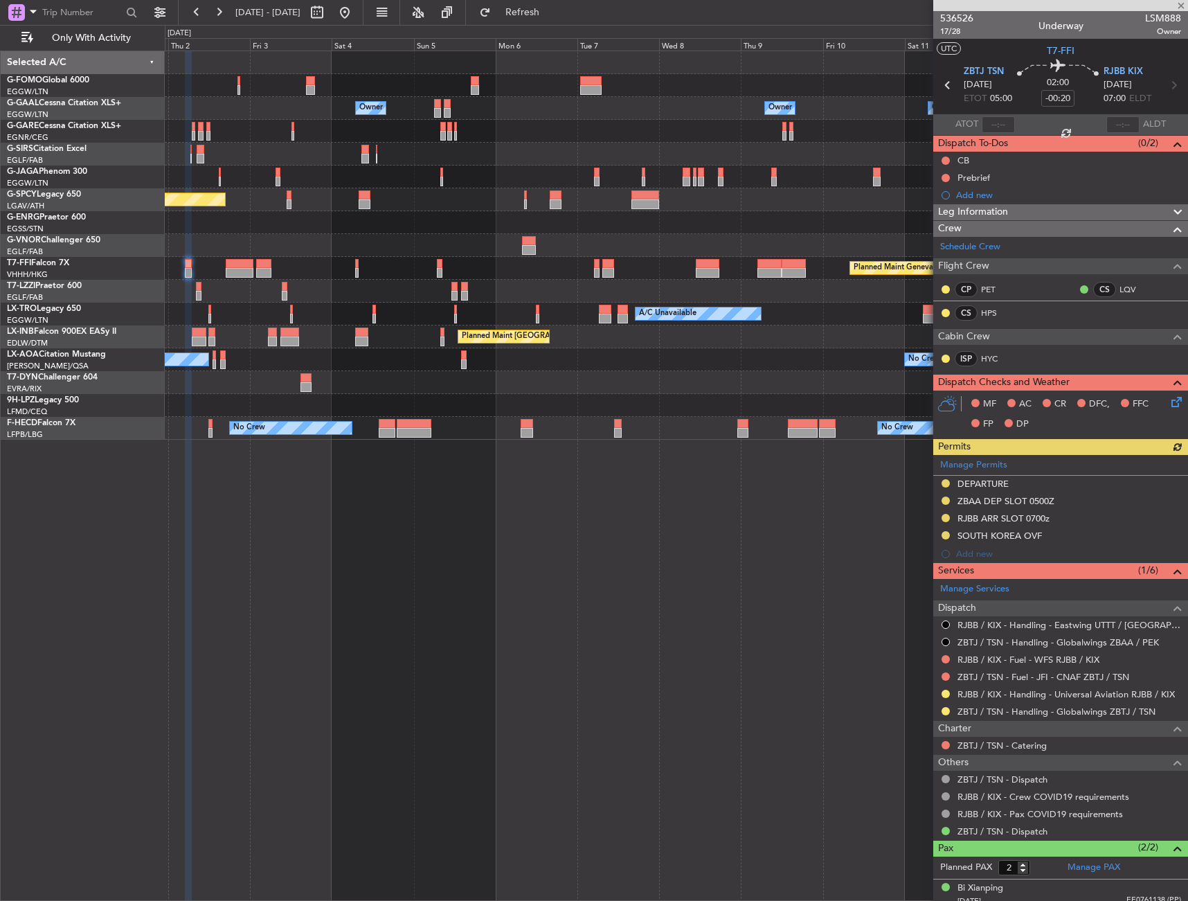
click at [250, 283] on div "A/C Unavailable [GEOGRAPHIC_DATA] ([GEOGRAPHIC_DATA])" at bounding box center [676, 291] width 1023 height 23
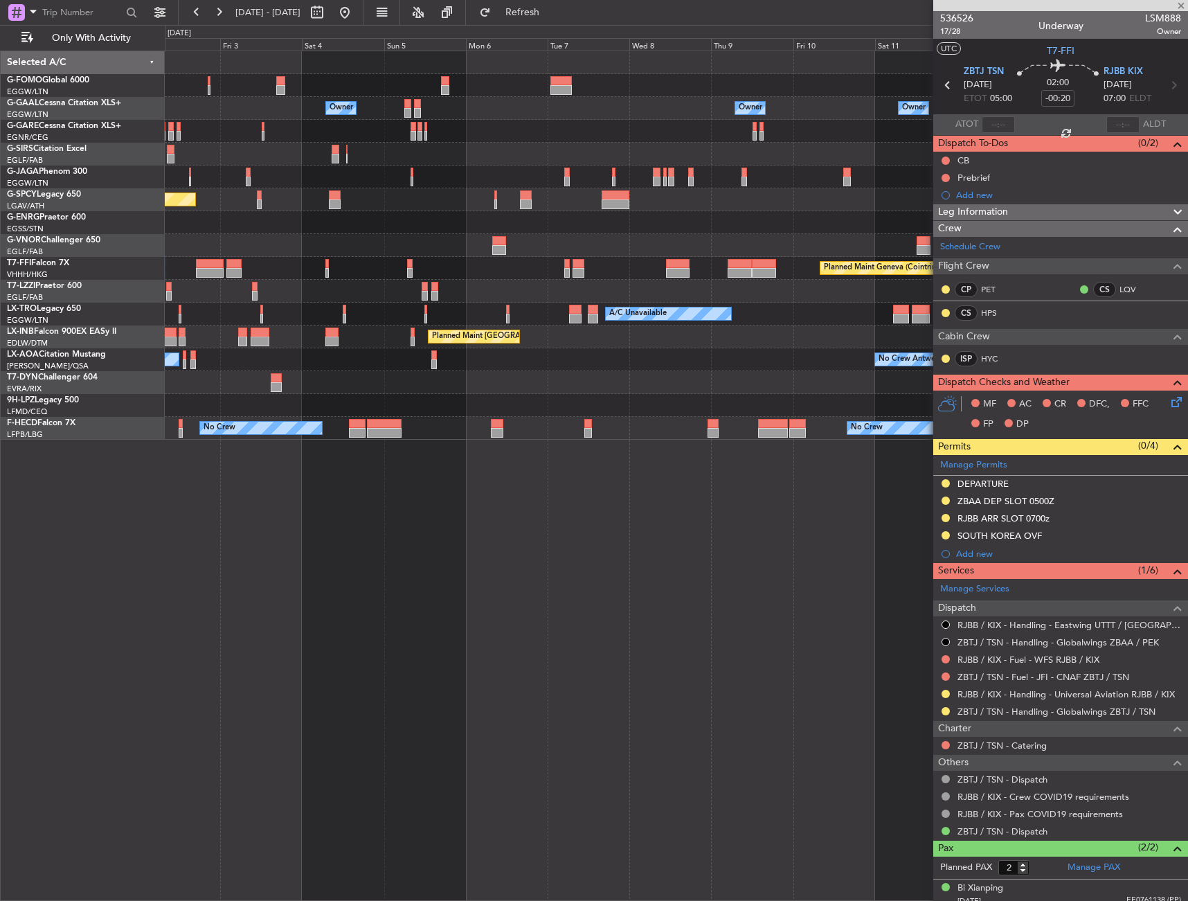
type input "-00:10"
type input "5"
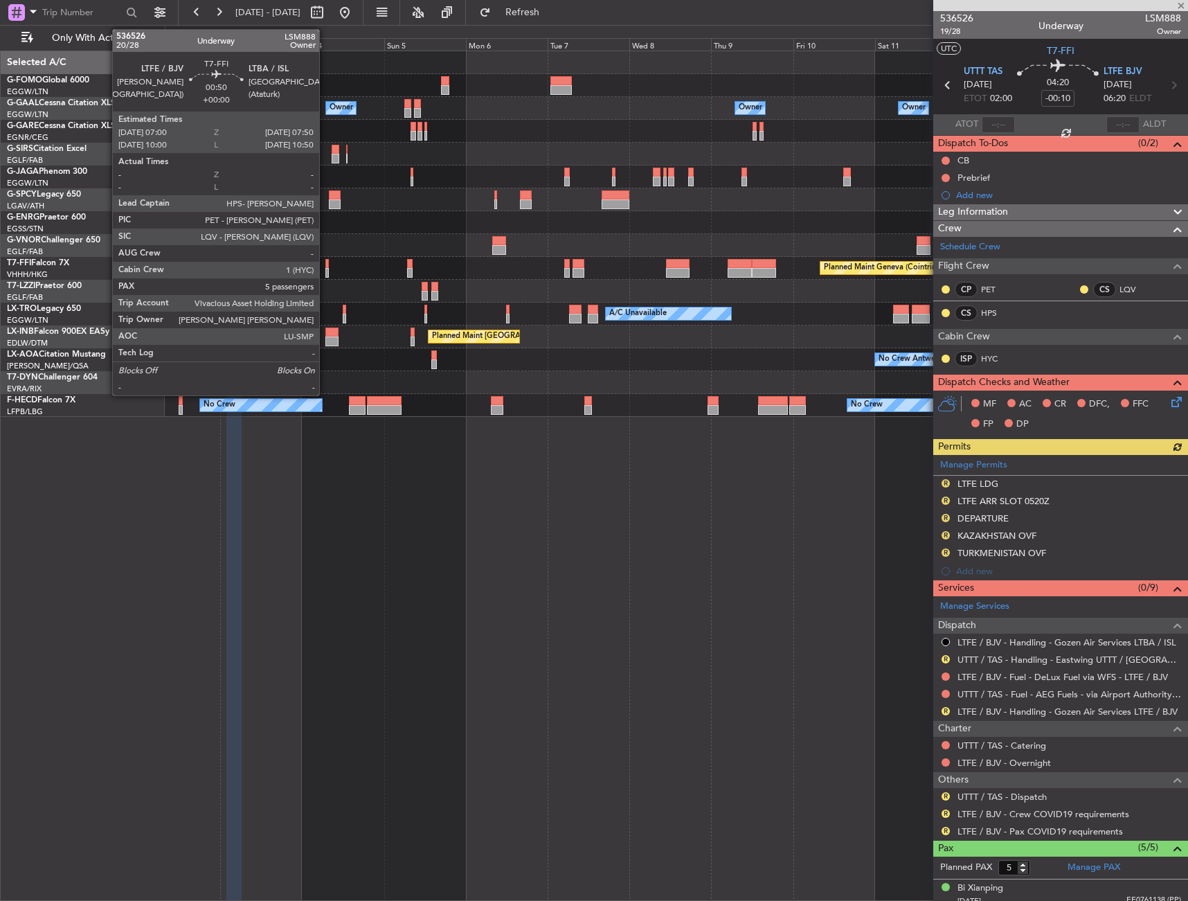
click at [325, 269] on div at bounding box center [326, 273] width 3 height 10
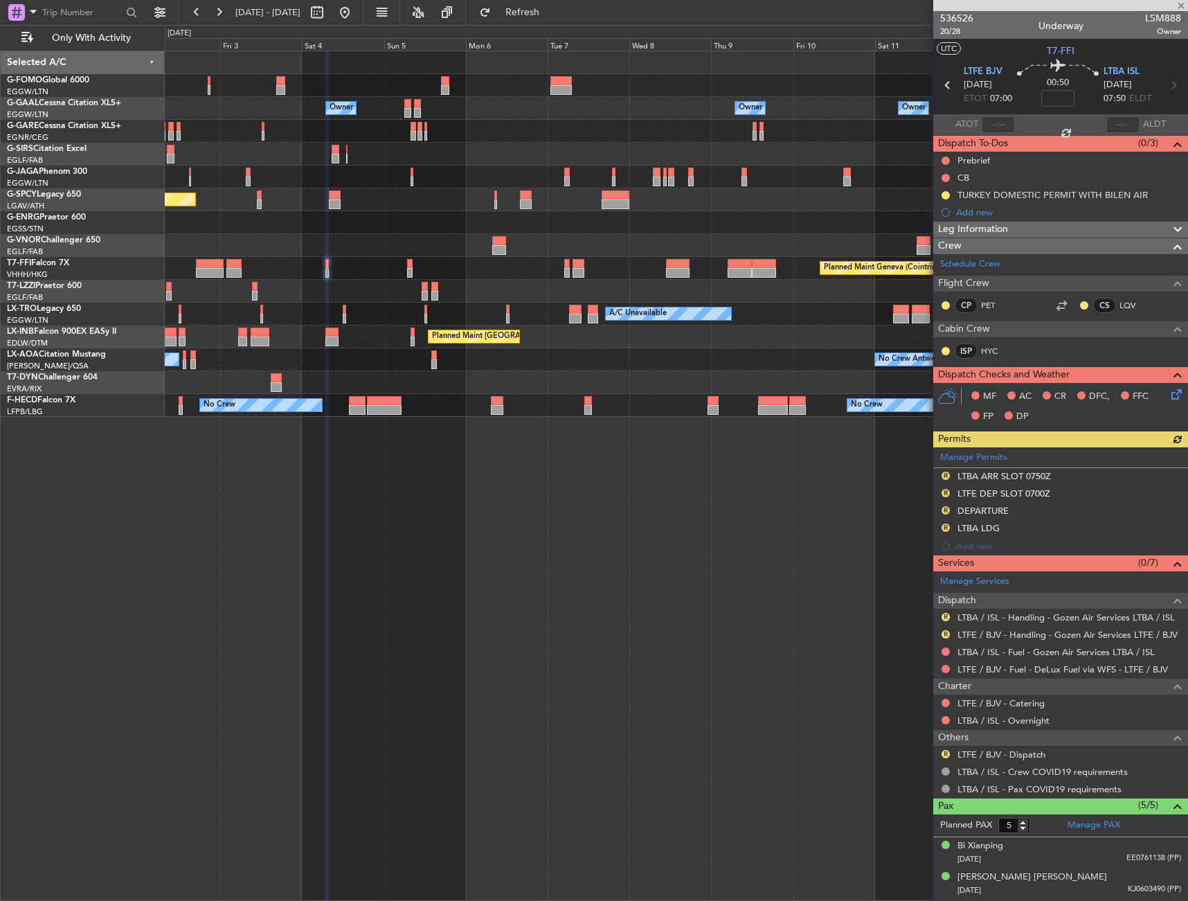
click at [405, 265] on div "Planned Maint Geneva (Cointrin) Planned Maint [GEOGRAPHIC_DATA] ([GEOGRAPHIC_DA…" at bounding box center [676, 268] width 1023 height 23
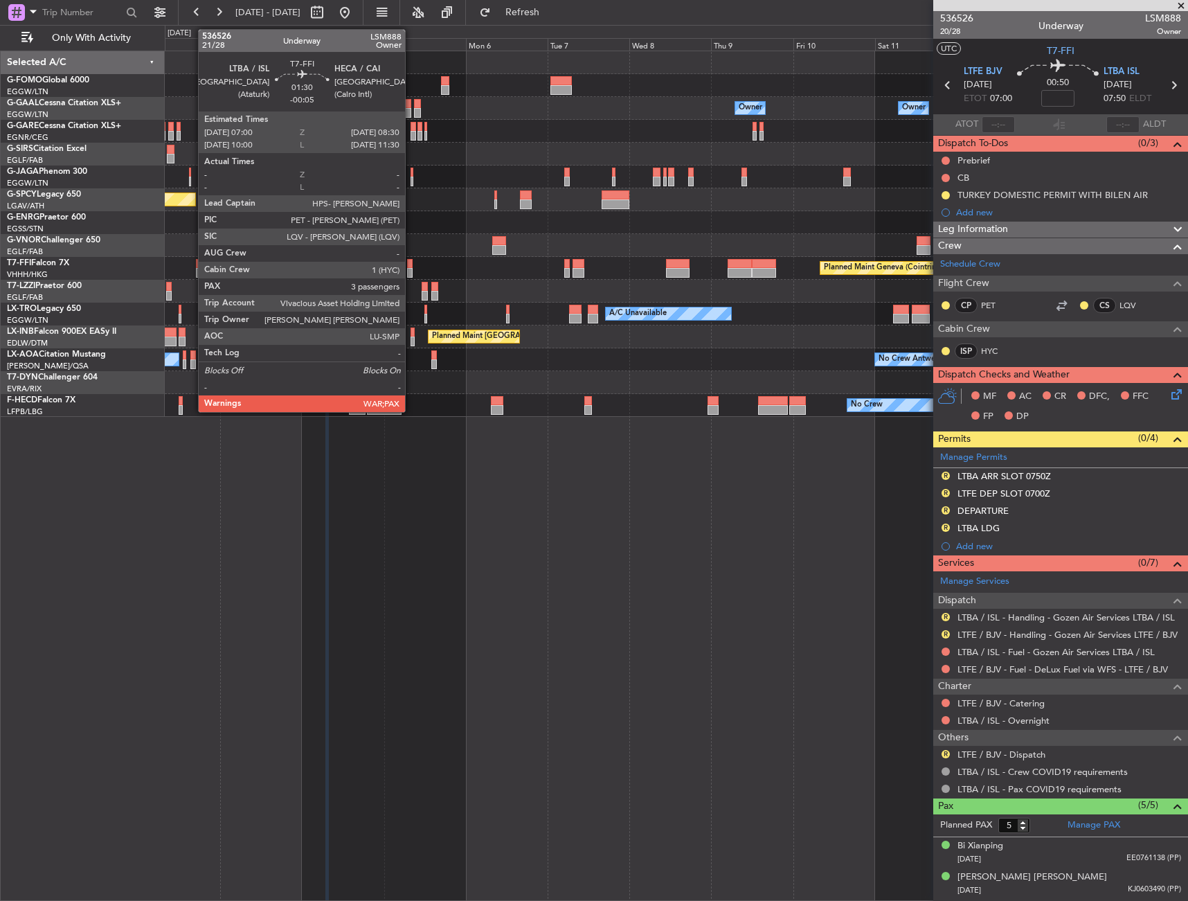
click at [411, 264] on div at bounding box center [410, 264] width 6 height 10
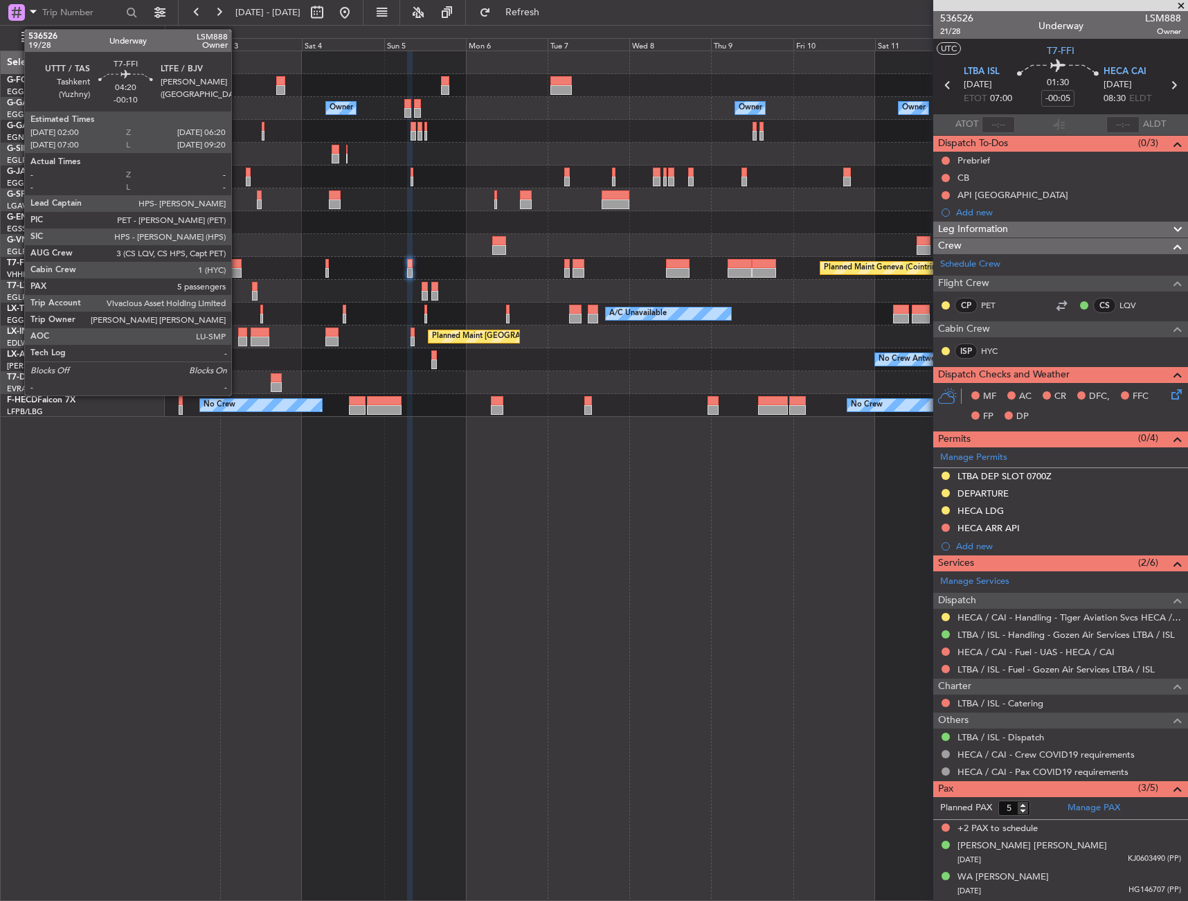
click at [238, 265] on div at bounding box center [233, 264] width 15 height 10
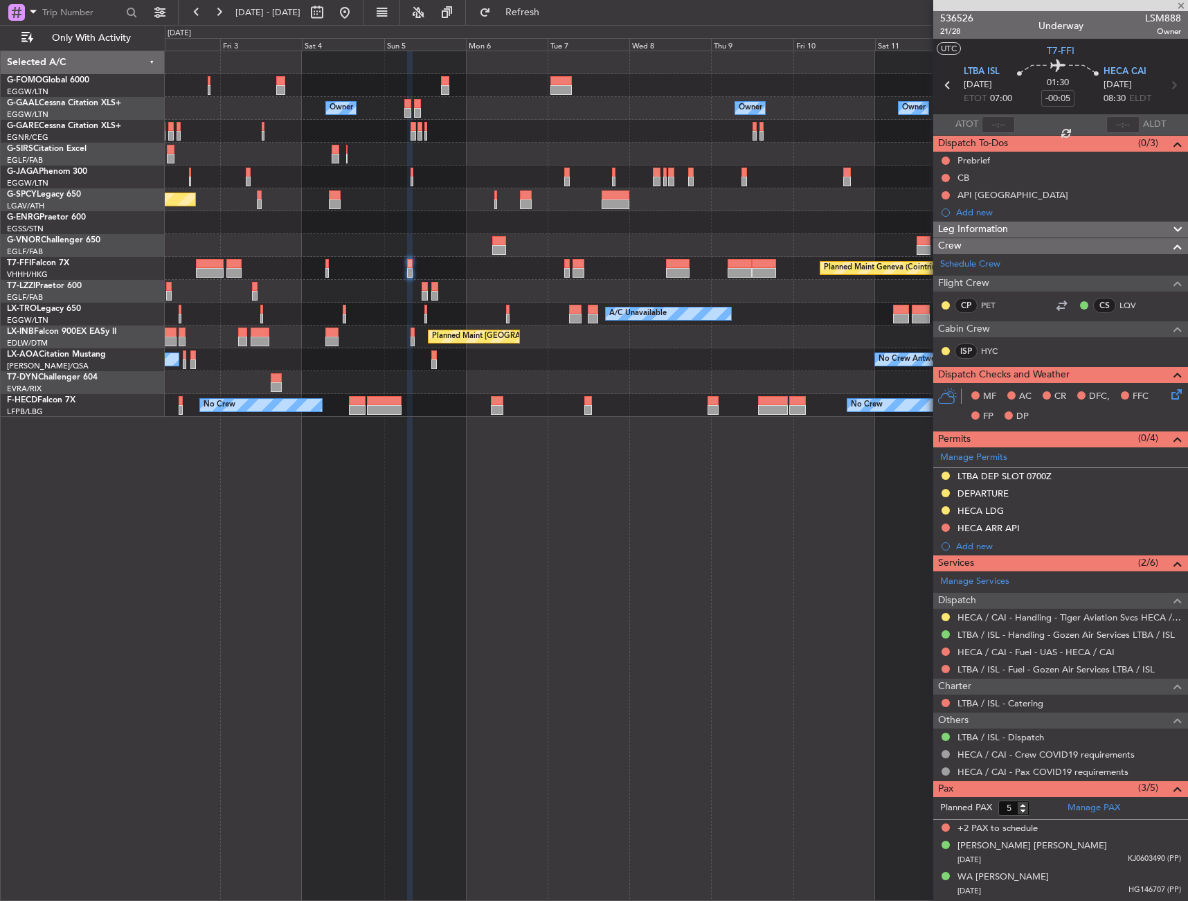
type input "-00:10"
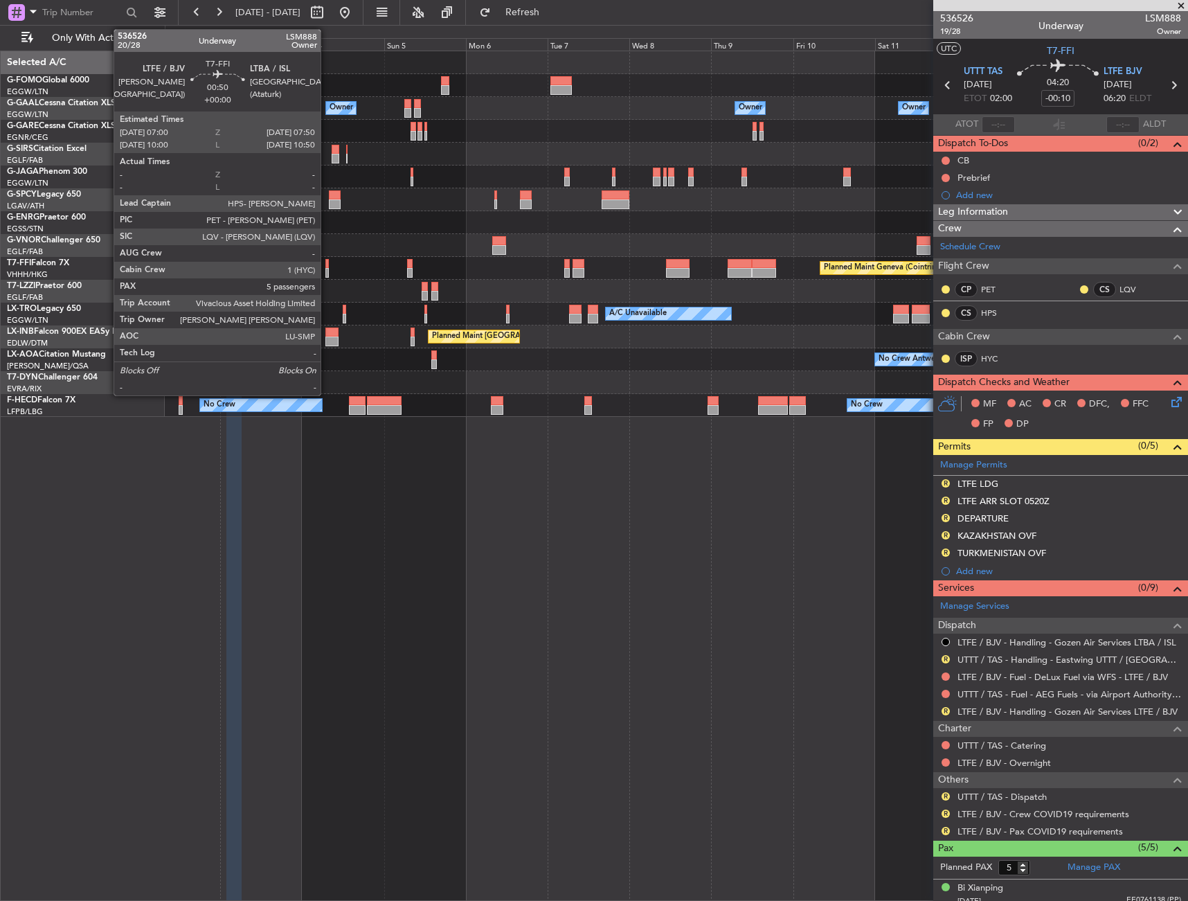
click at [327, 265] on div at bounding box center [326, 264] width 3 height 10
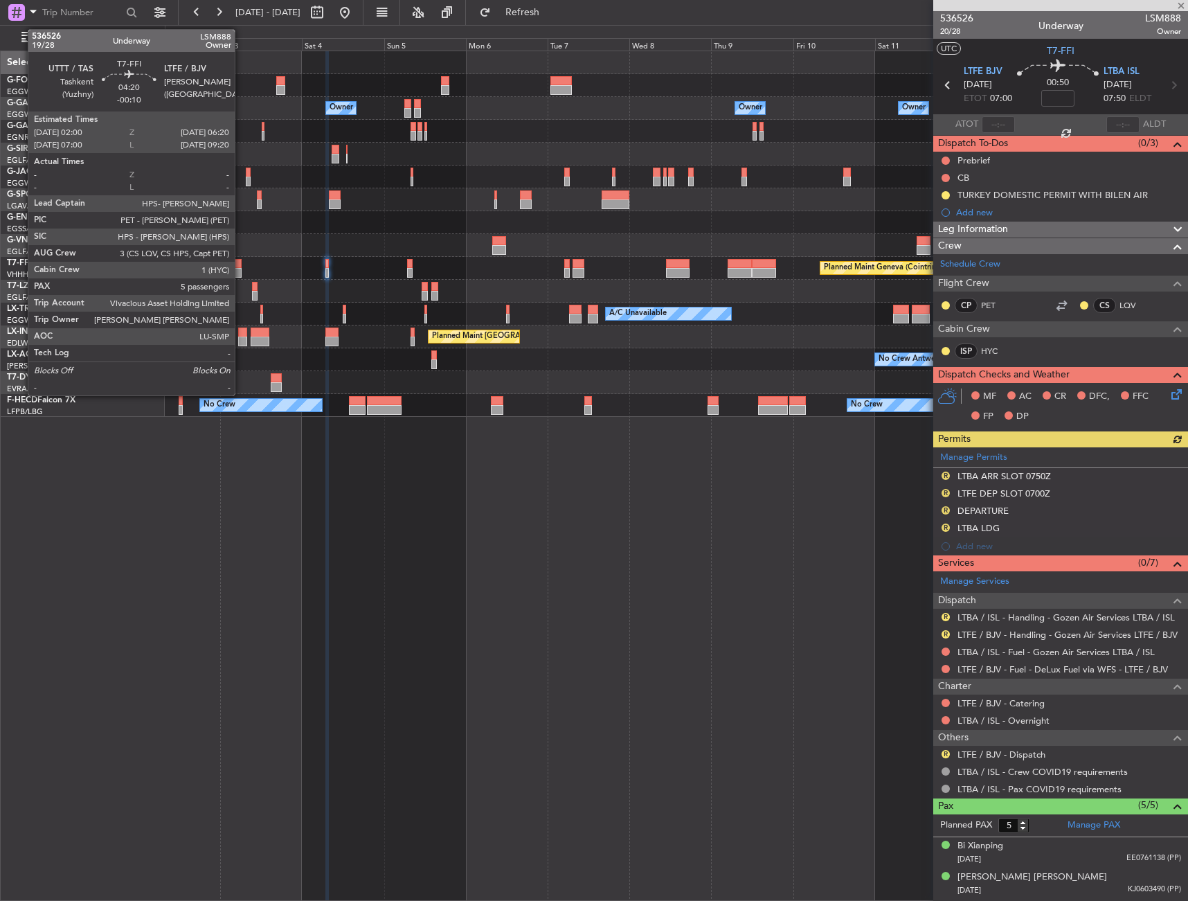
click at [241, 268] on div at bounding box center [233, 273] width 15 height 10
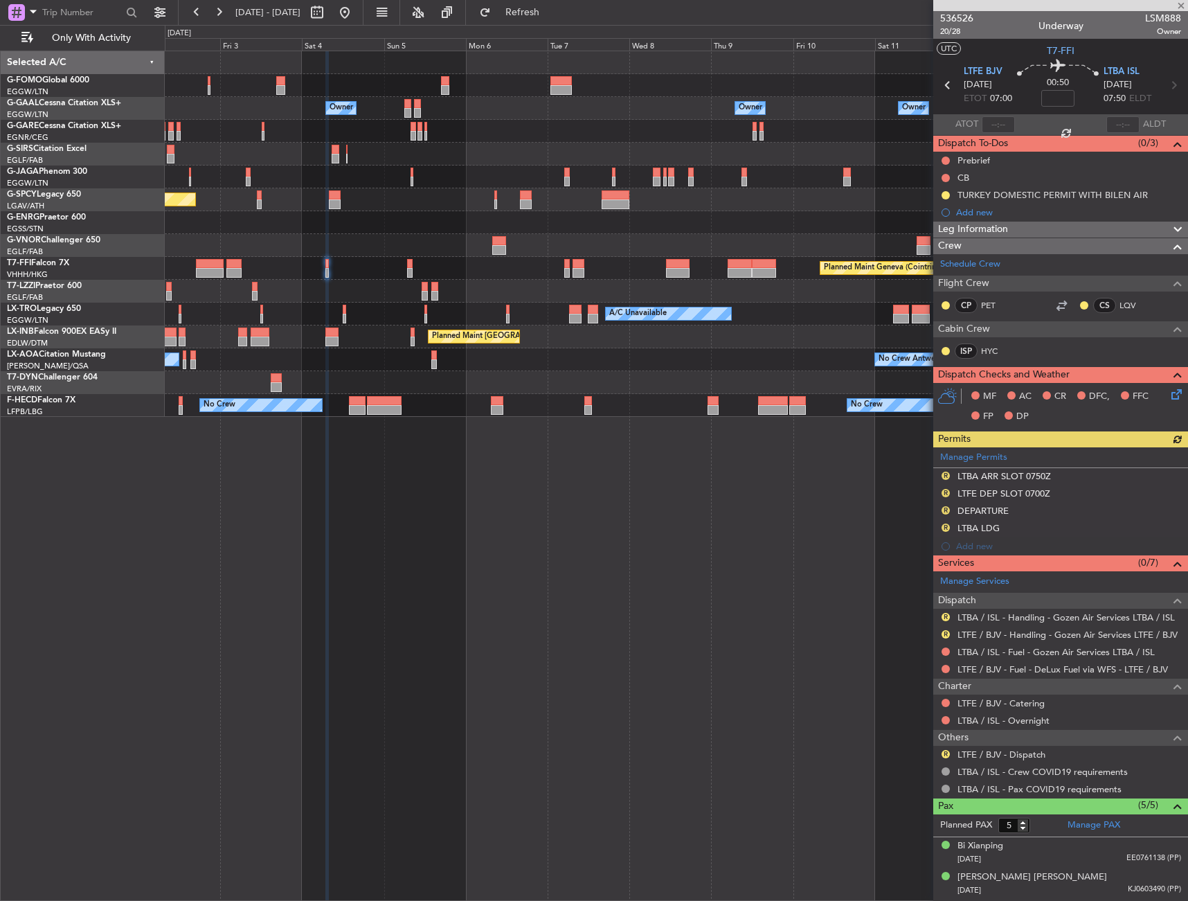
type input "-00:10"
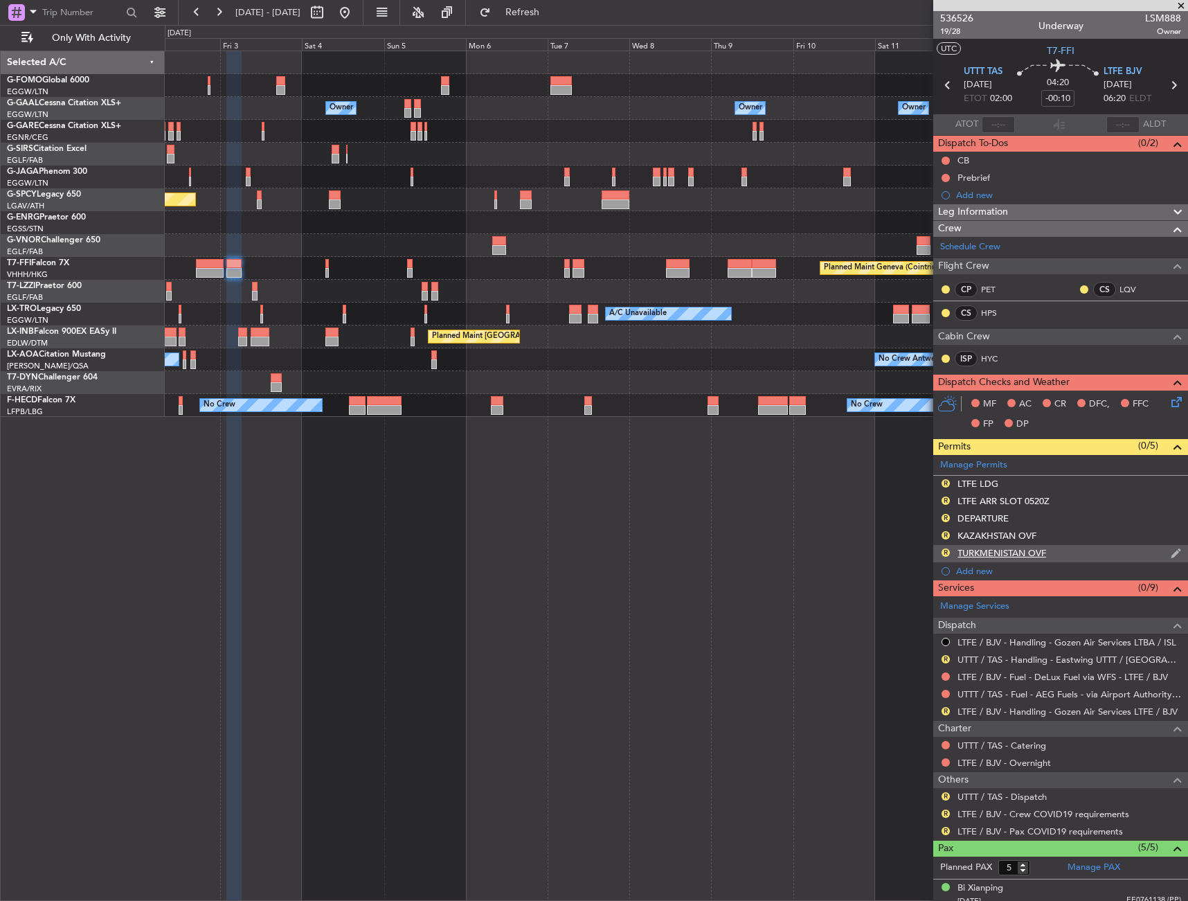
click at [998, 549] on div "TURKMENISTAN OVF" at bounding box center [1002, 553] width 89 height 12
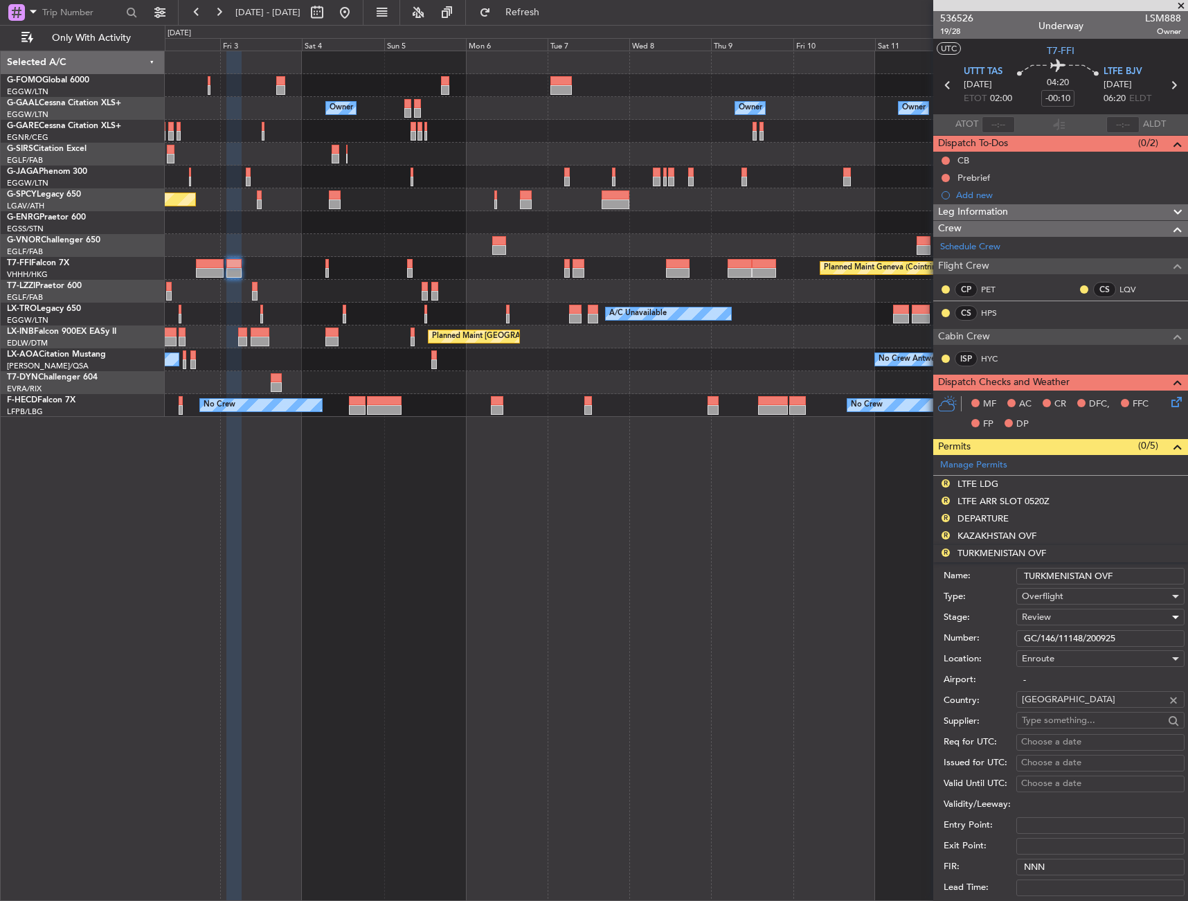
click at [1052, 614] on div "Review" at bounding box center [1096, 617] width 148 height 21
click at [1078, 726] on span "Received OK" at bounding box center [1095, 728] width 145 height 21
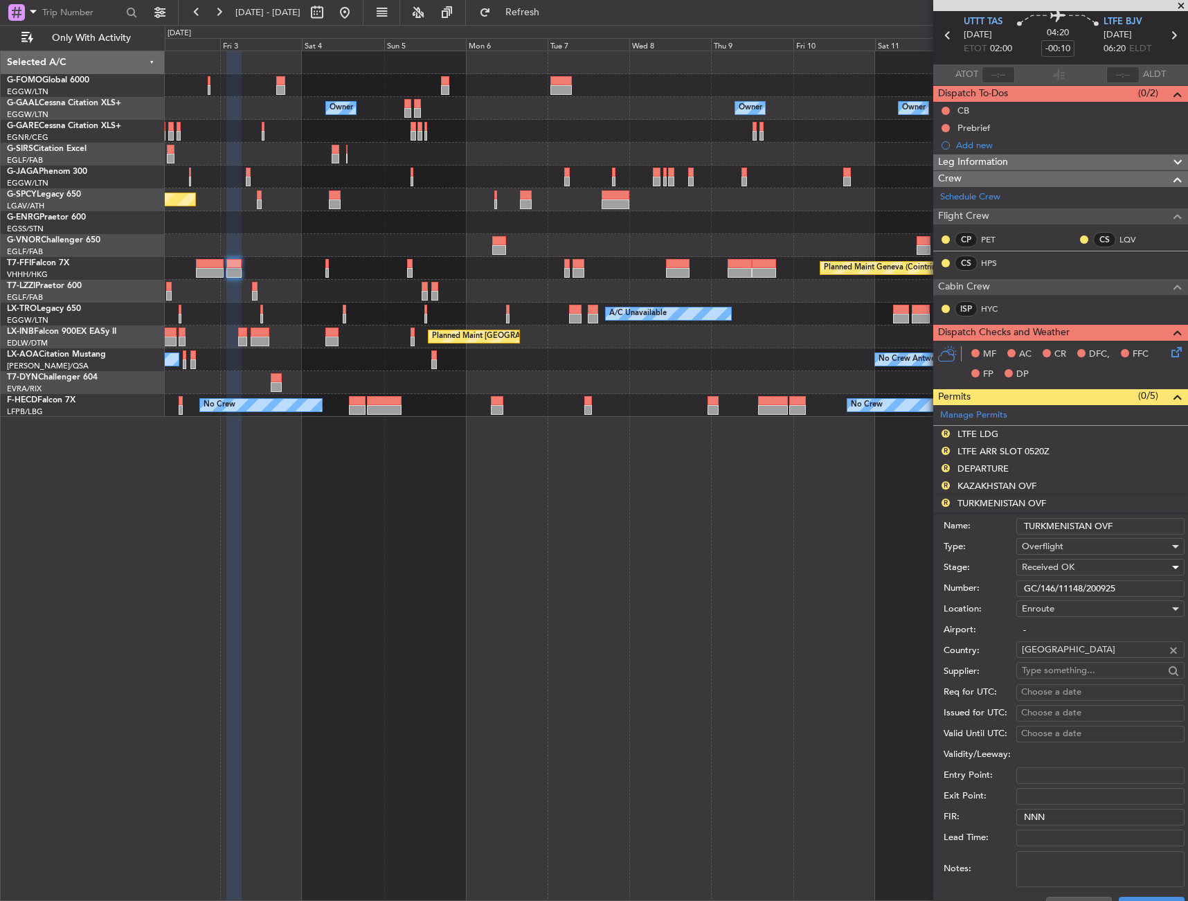
scroll to position [69, 0]
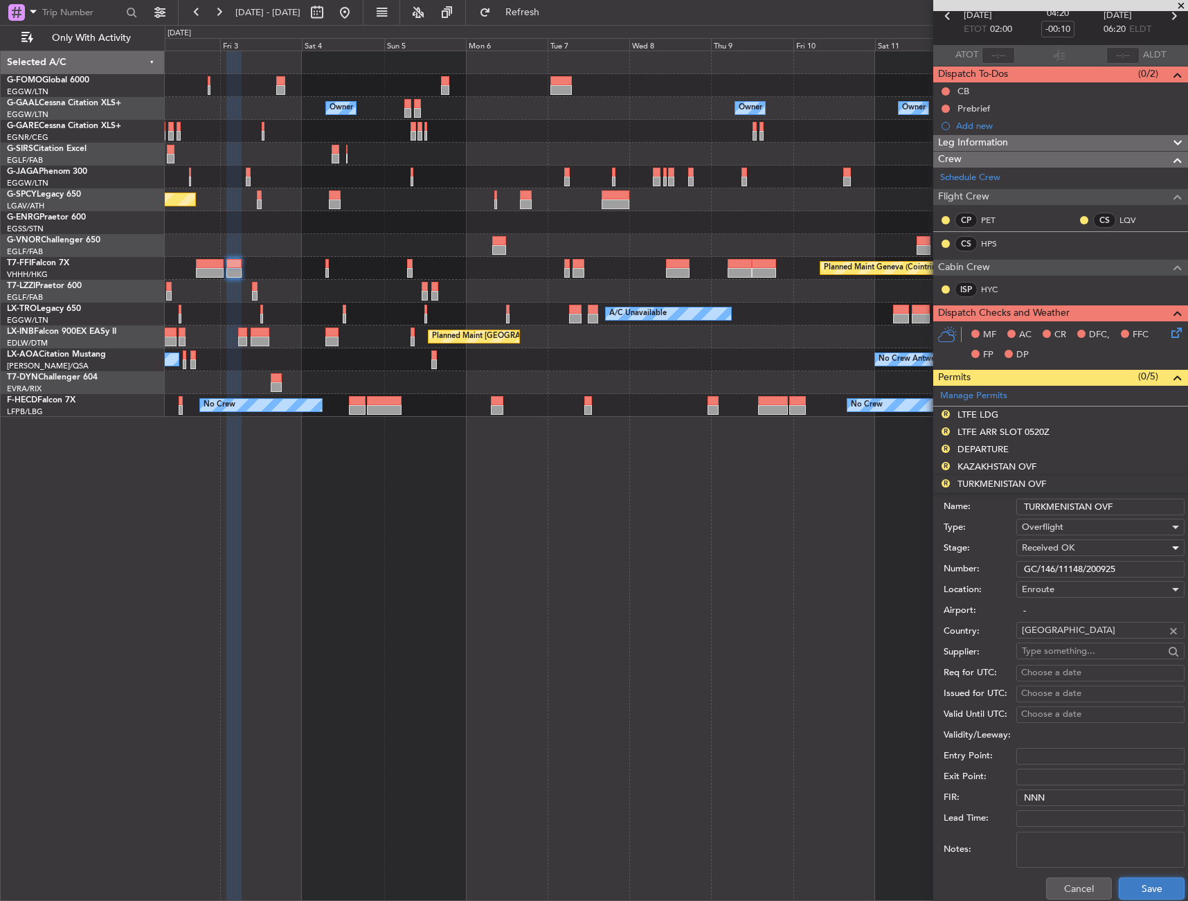
click at [1141, 878] on button "Save" at bounding box center [1152, 888] width 66 height 22
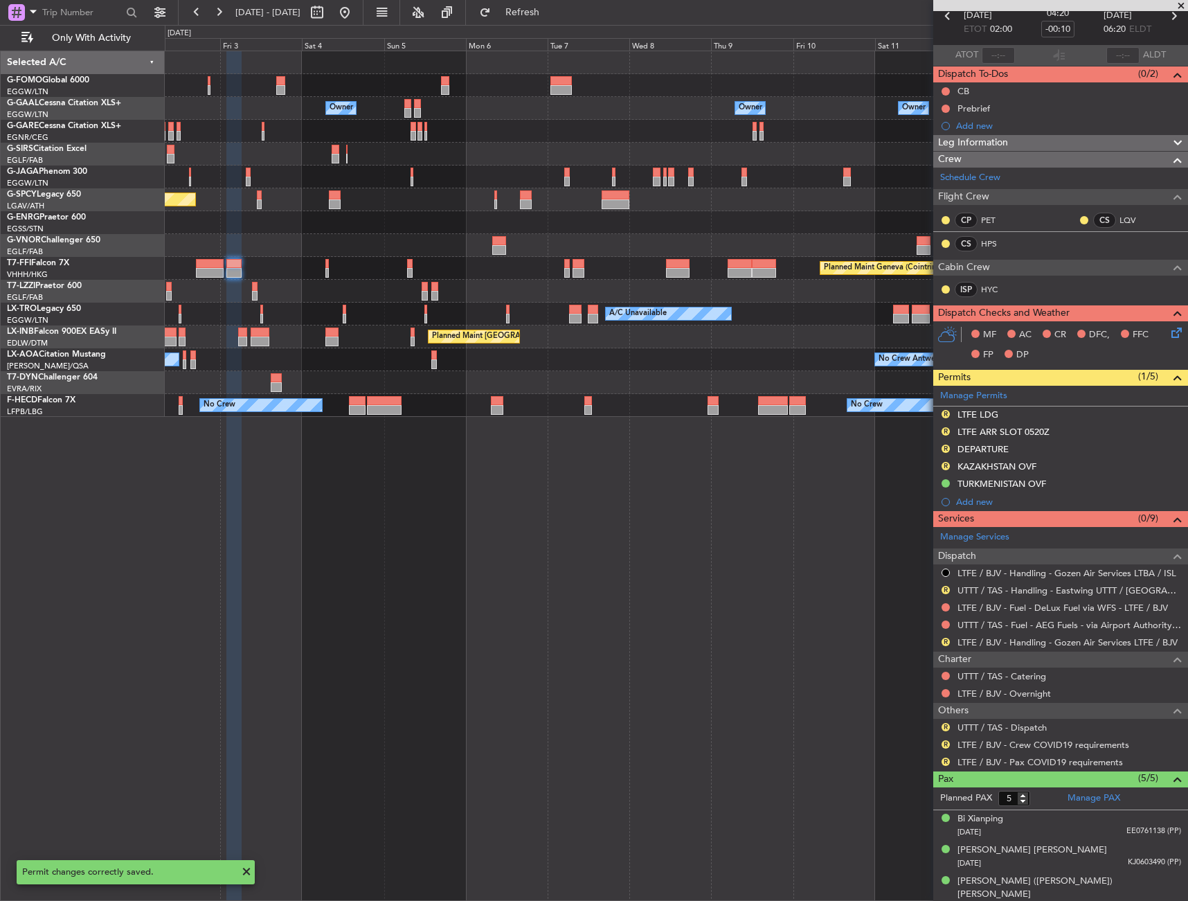
click at [983, 471] on div "KAZAKHSTAN OVF" at bounding box center [997, 467] width 79 height 12
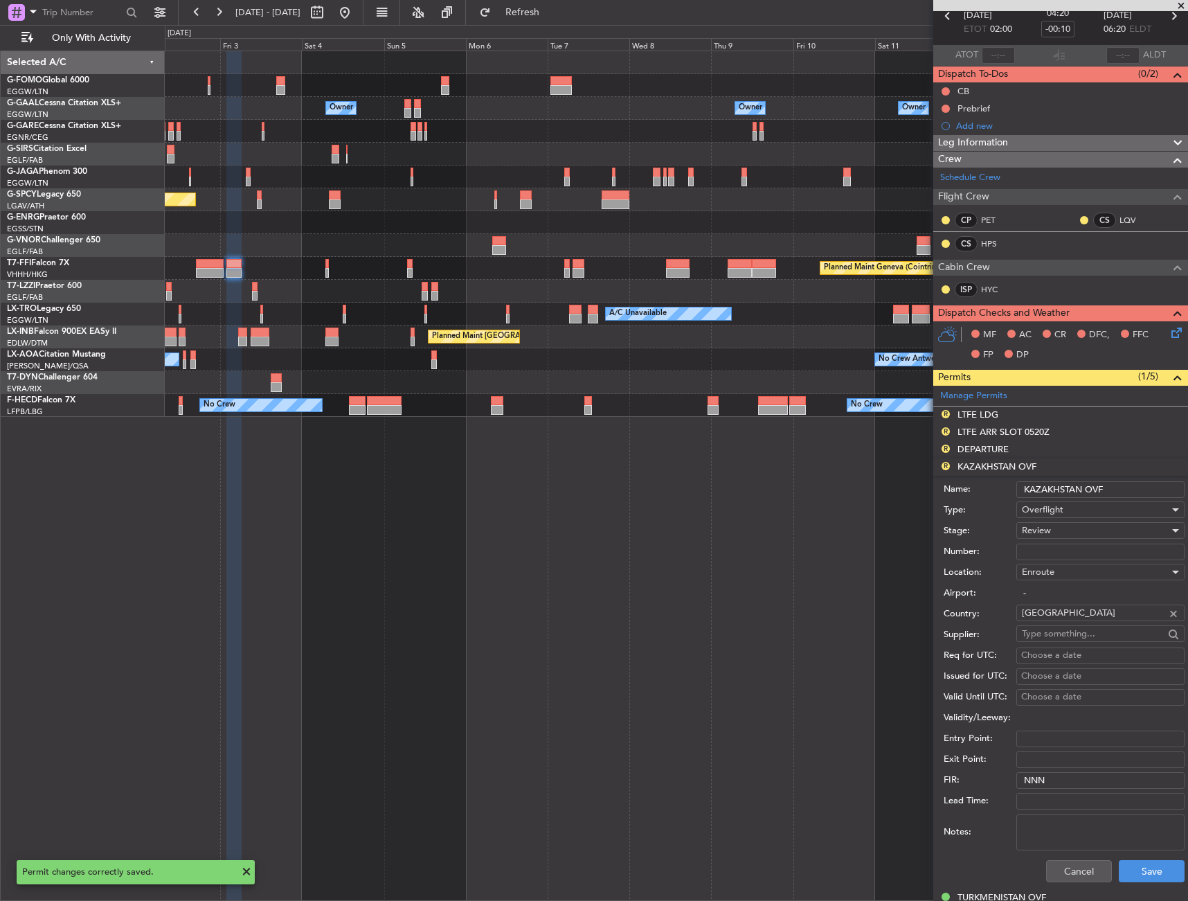
scroll to position [139, 0]
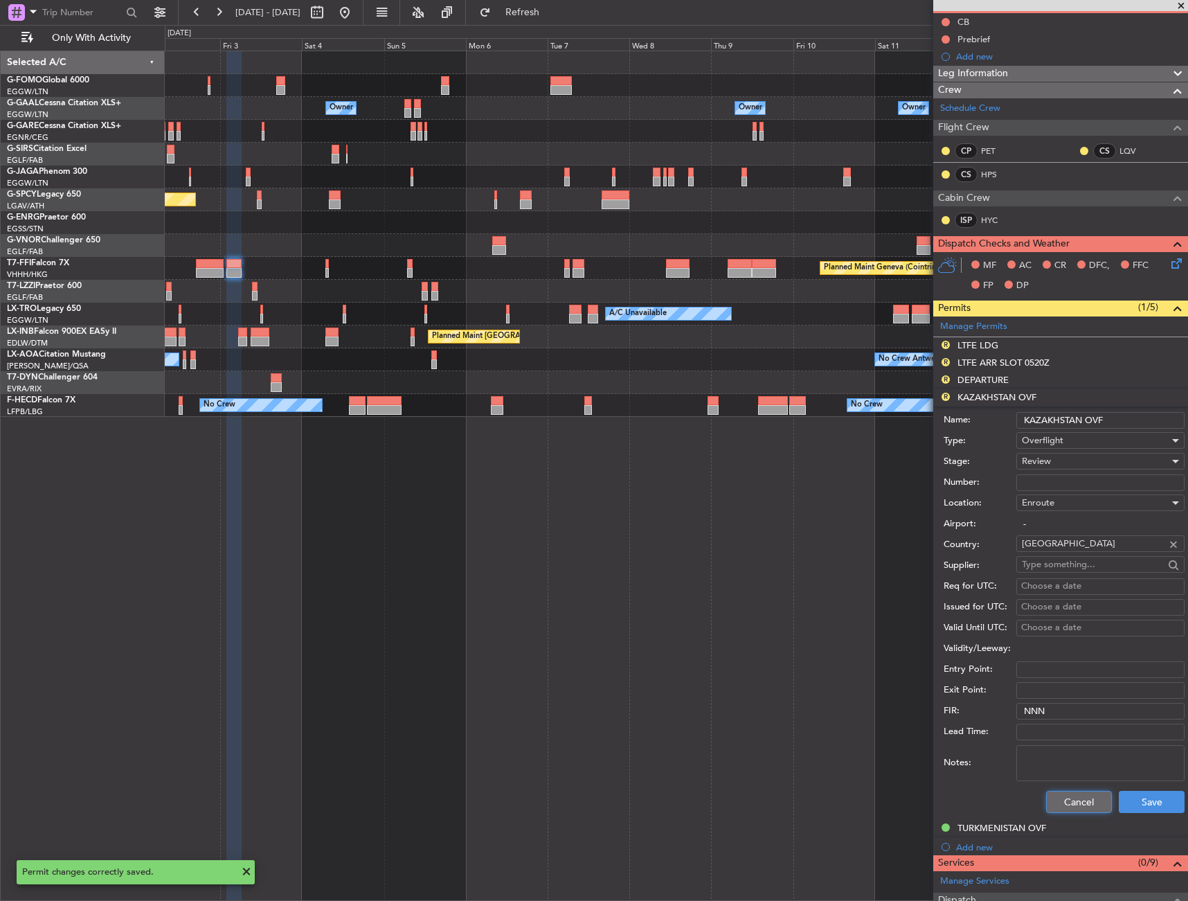
click at [1082, 793] on button "Cancel" at bounding box center [1079, 802] width 66 height 22
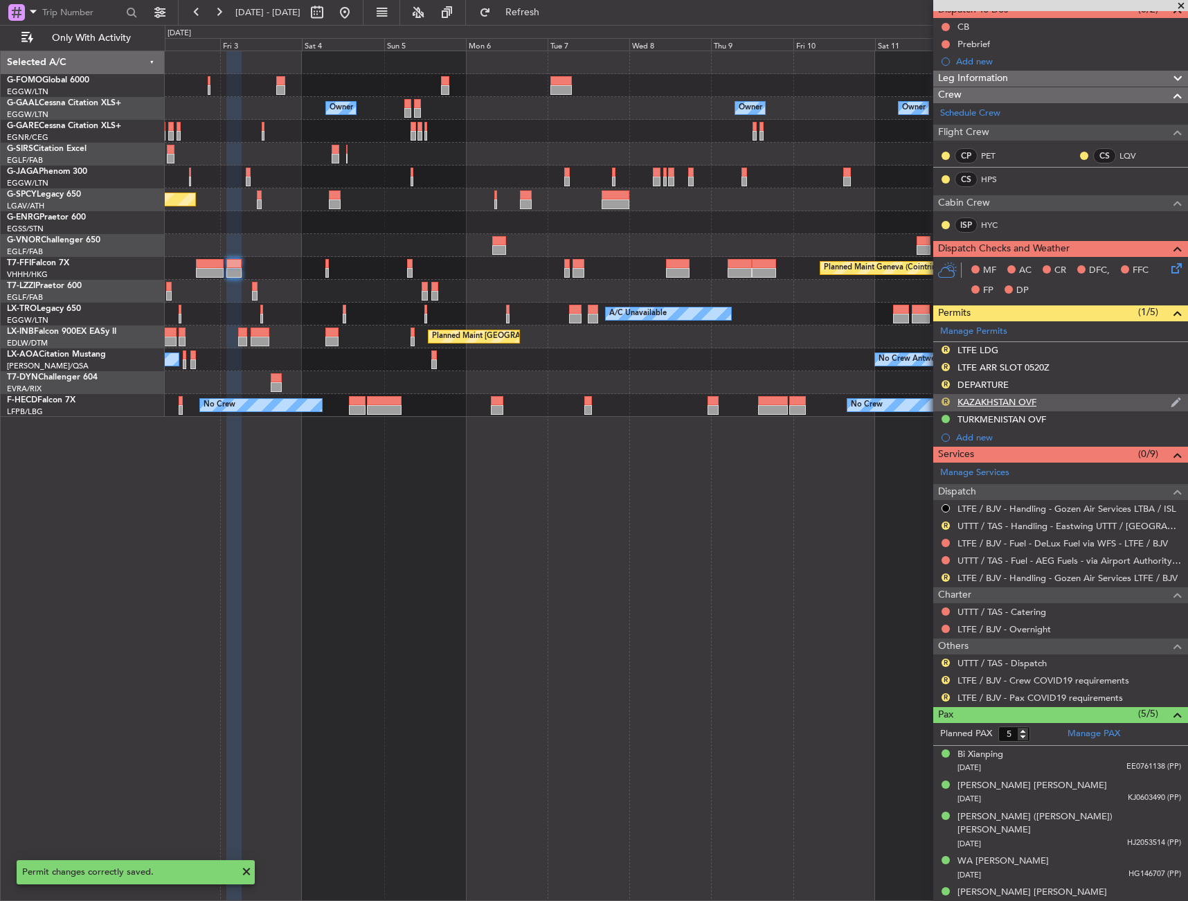
click at [946, 401] on button "R" at bounding box center [946, 402] width 8 height 8
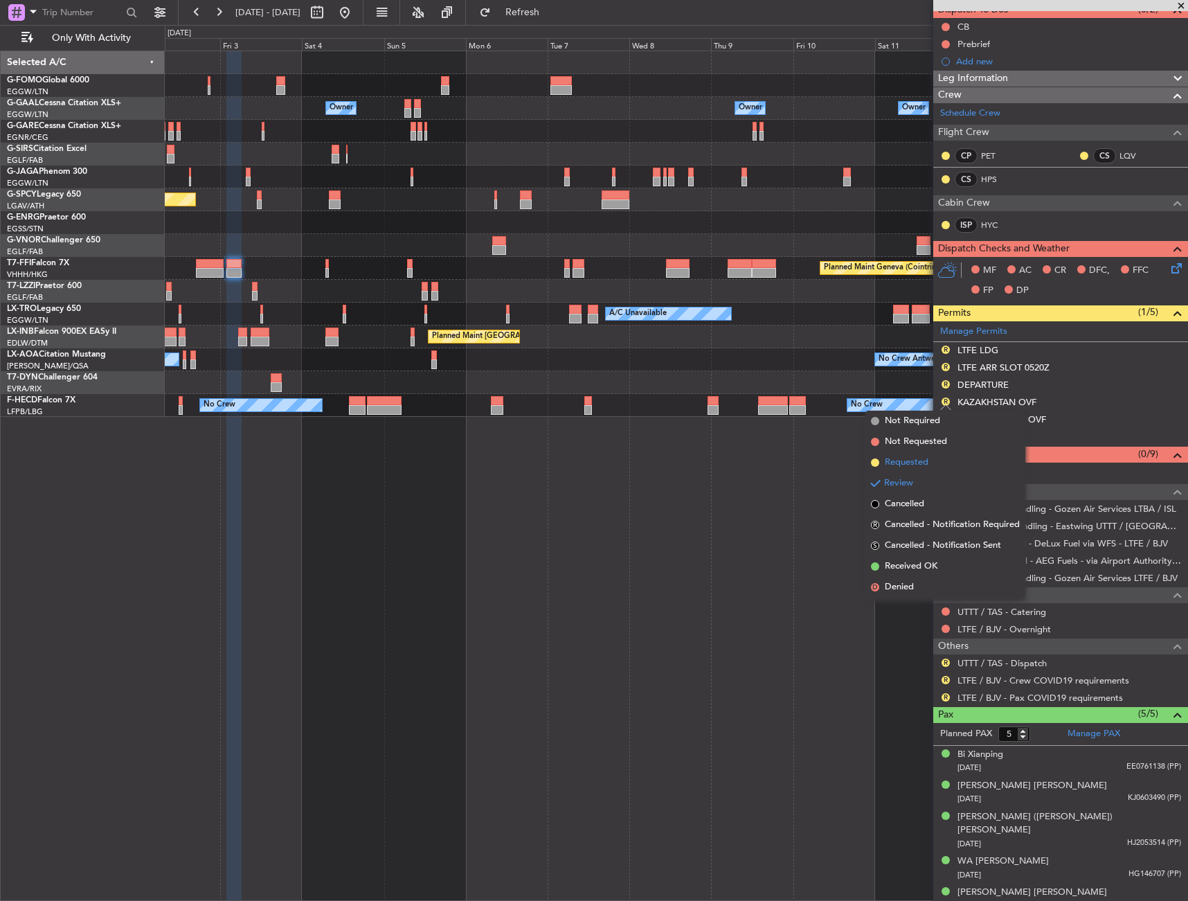
click at [931, 461] on li "Requested" at bounding box center [946, 462] width 160 height 21
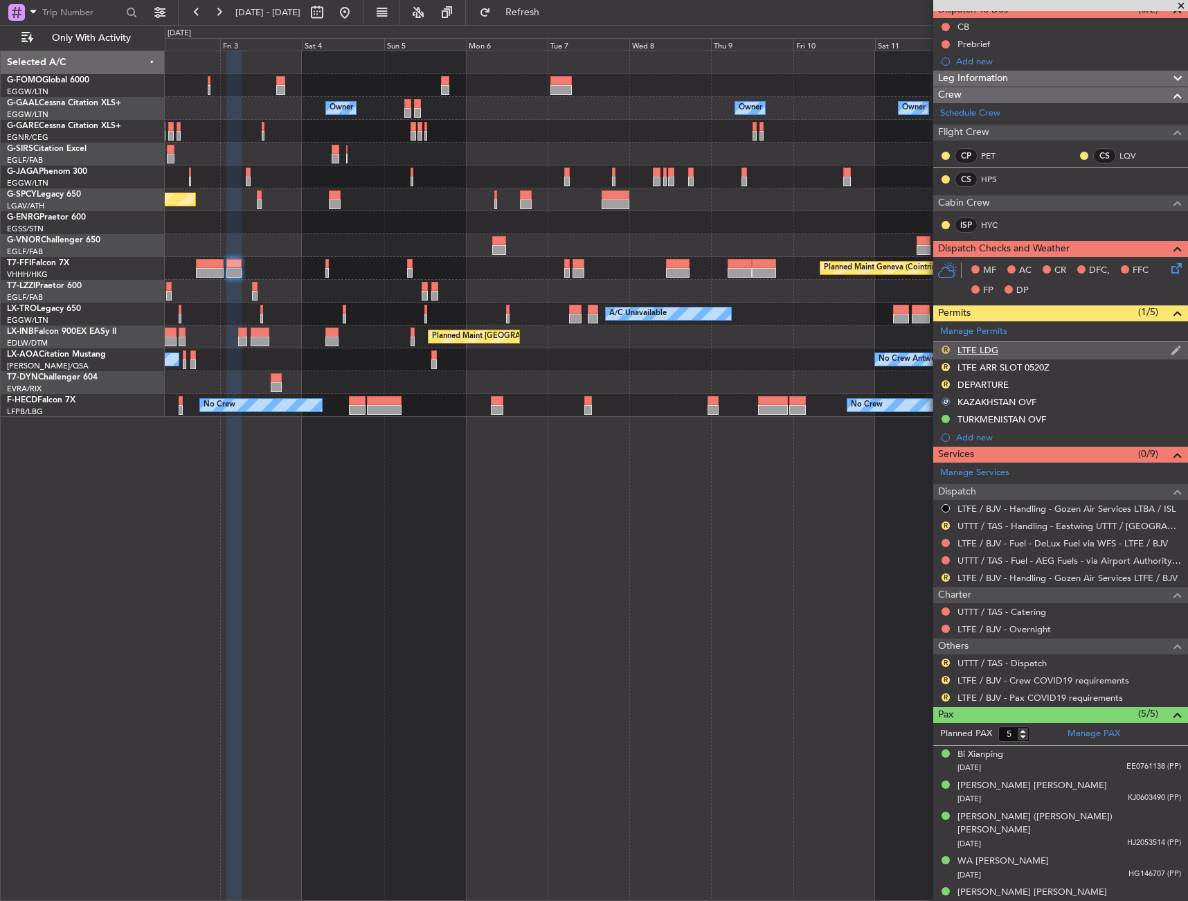
click at [946, 347] on button "R" at bounding box center [946, 350] width 8 height 8
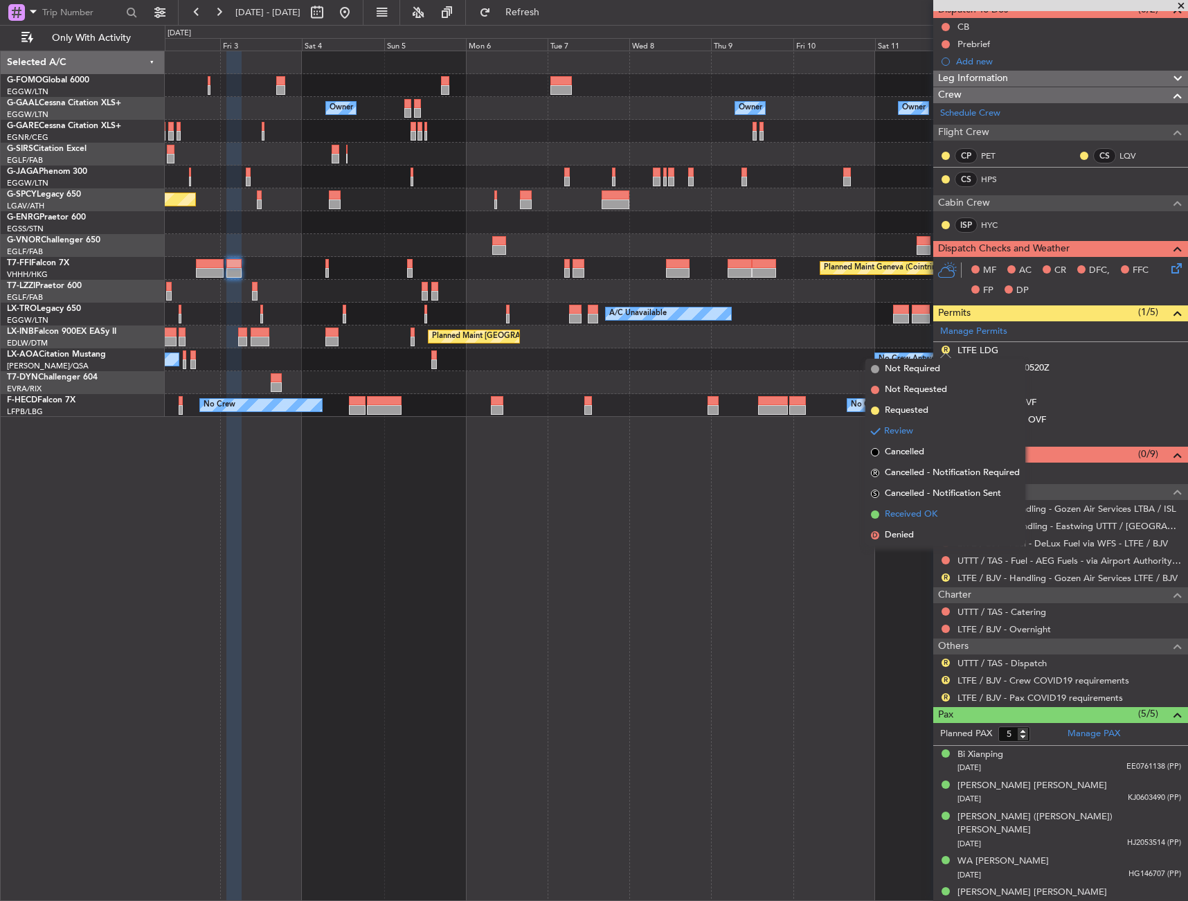
click at [918, 517] on span "Received OK" at bounding box center [911, 515] width 53 height 14
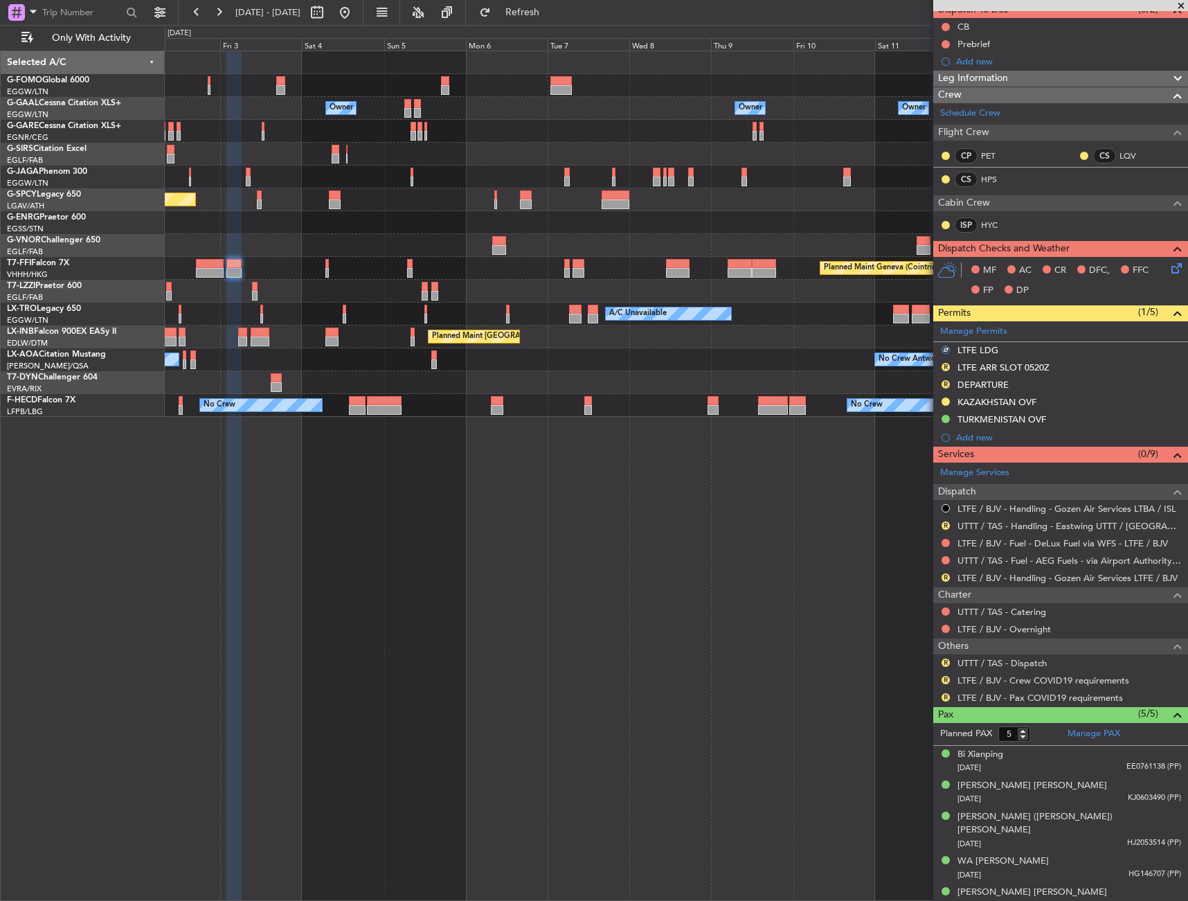
click at [988, 368] on div "LTFE ARR SLOT 0520Z" at bounding box center [1004, 368] width 92 height 12
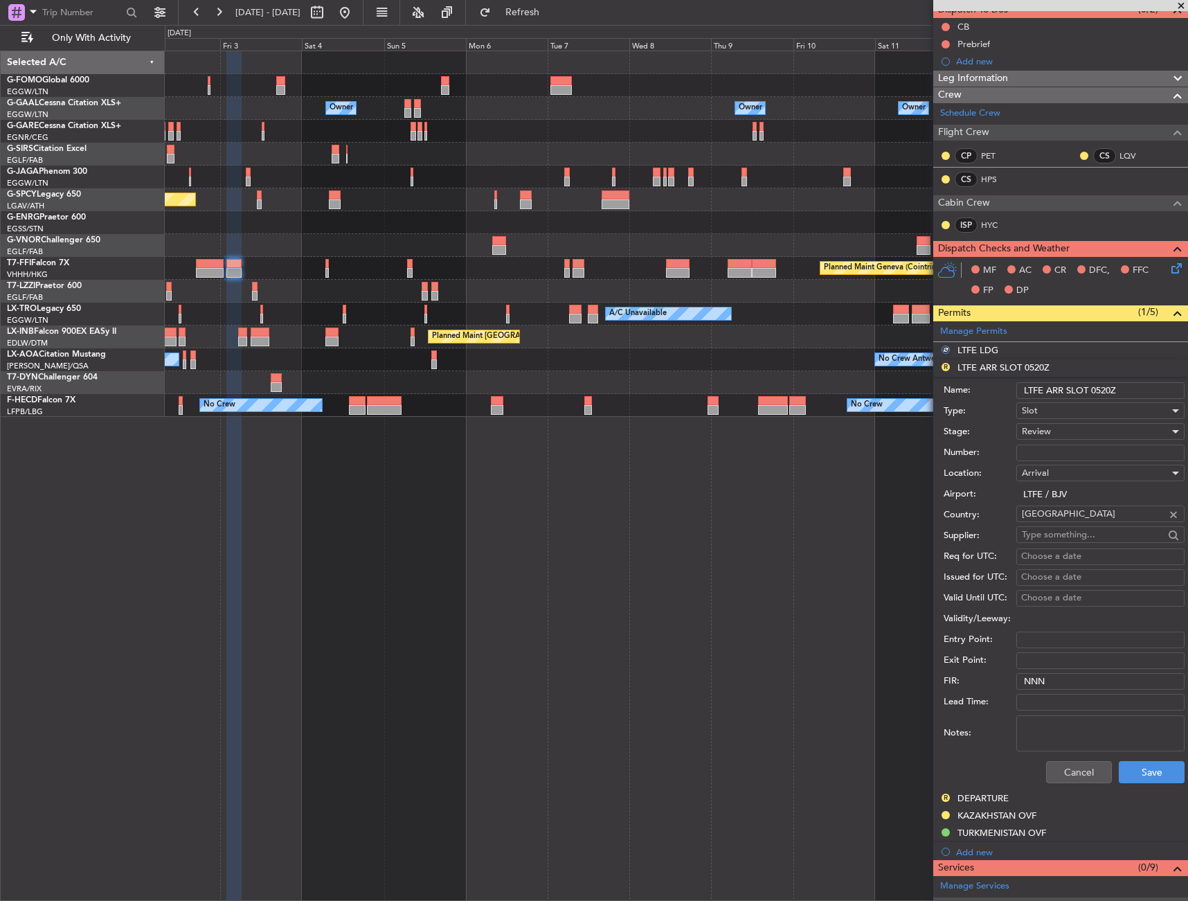
scroll to position [0, 0]
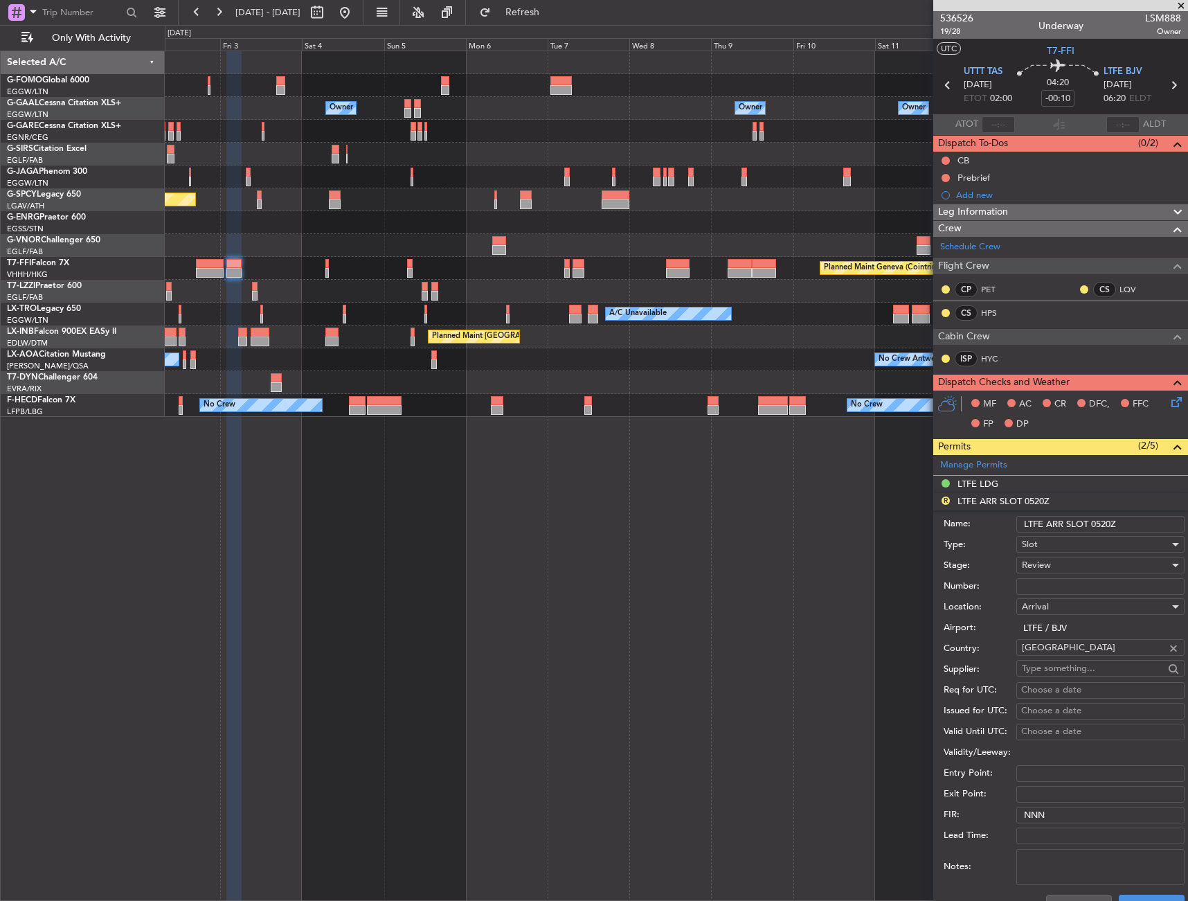
click at [1098, 519] on input "LTFE ARR SLOT 0520Z" at bounding box center [1101, 524] width 168 height 17
type input "LTFE ARR SLOT 0620Z"
click at [1106, 572] on div "Review" at bounding box center [1096, 565] width 148 height 21
click at [1074, 666] on span "Received OK" at bounding box center [1095, 676] width 145 height 21
click at [1076, 569] on div "Received OK" at bounding box center [1096, 565] width 148 height 21
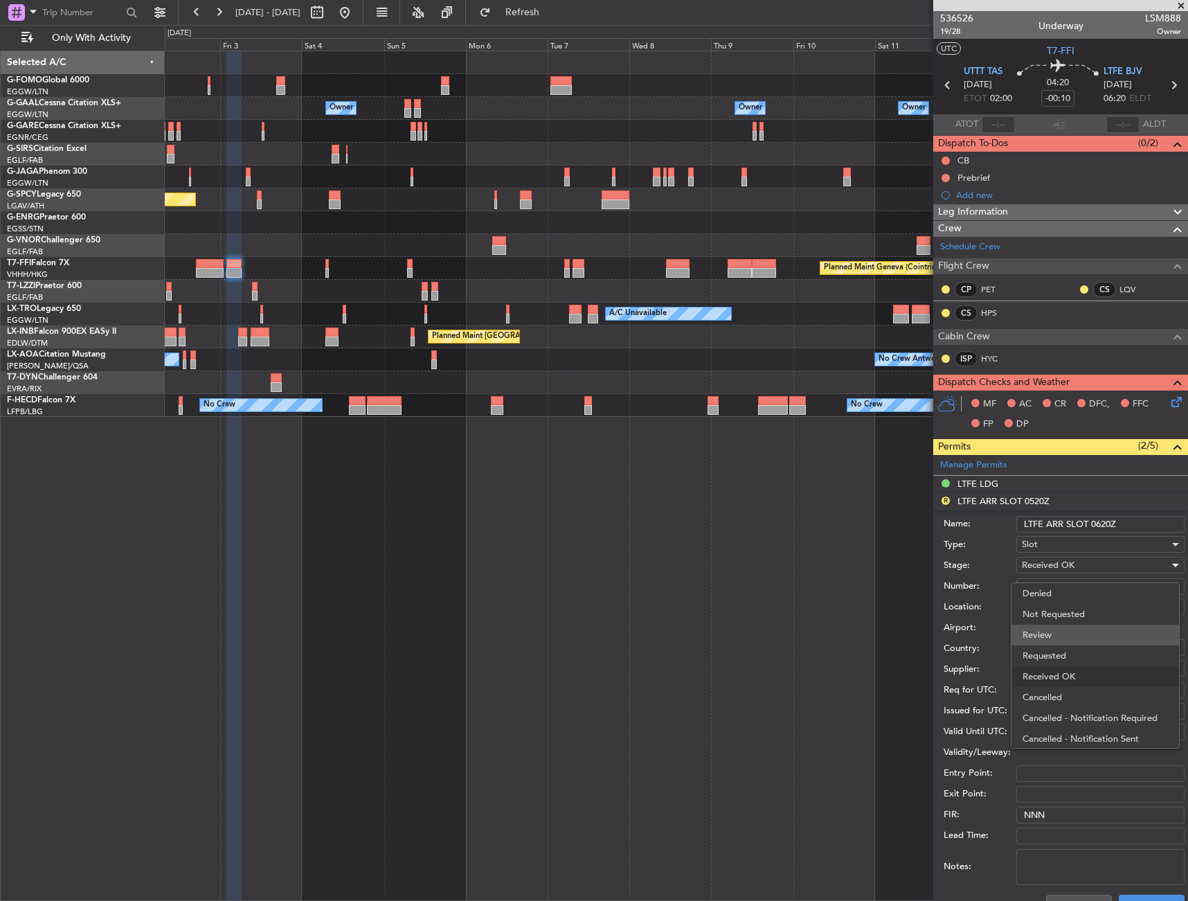
scroll to position [22, 0]
click at [1082, 632] on span "Requested" at bounding box center [1095, 633] width 145 height 21
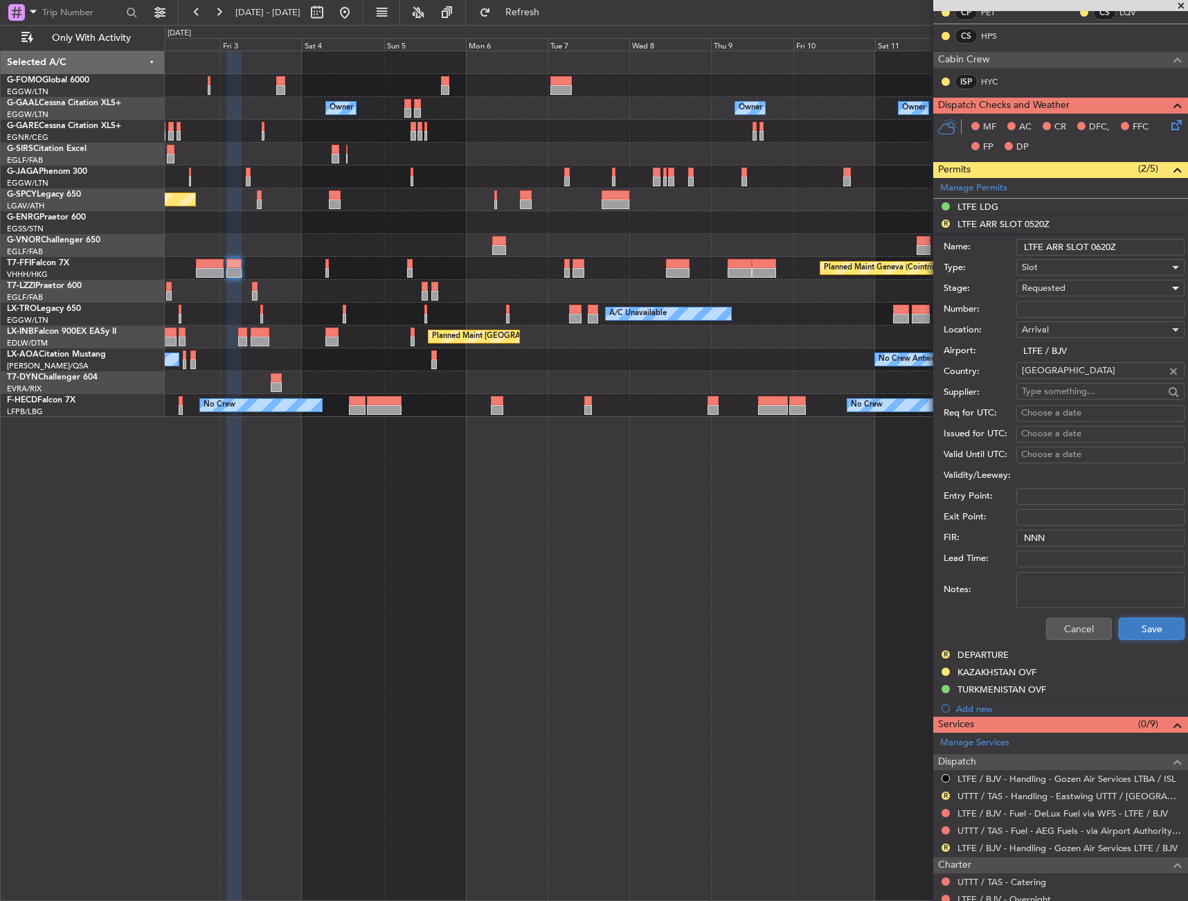
click at [1132, 636] on button "Save" at bounding box center [1152, 629] width 66 height 22
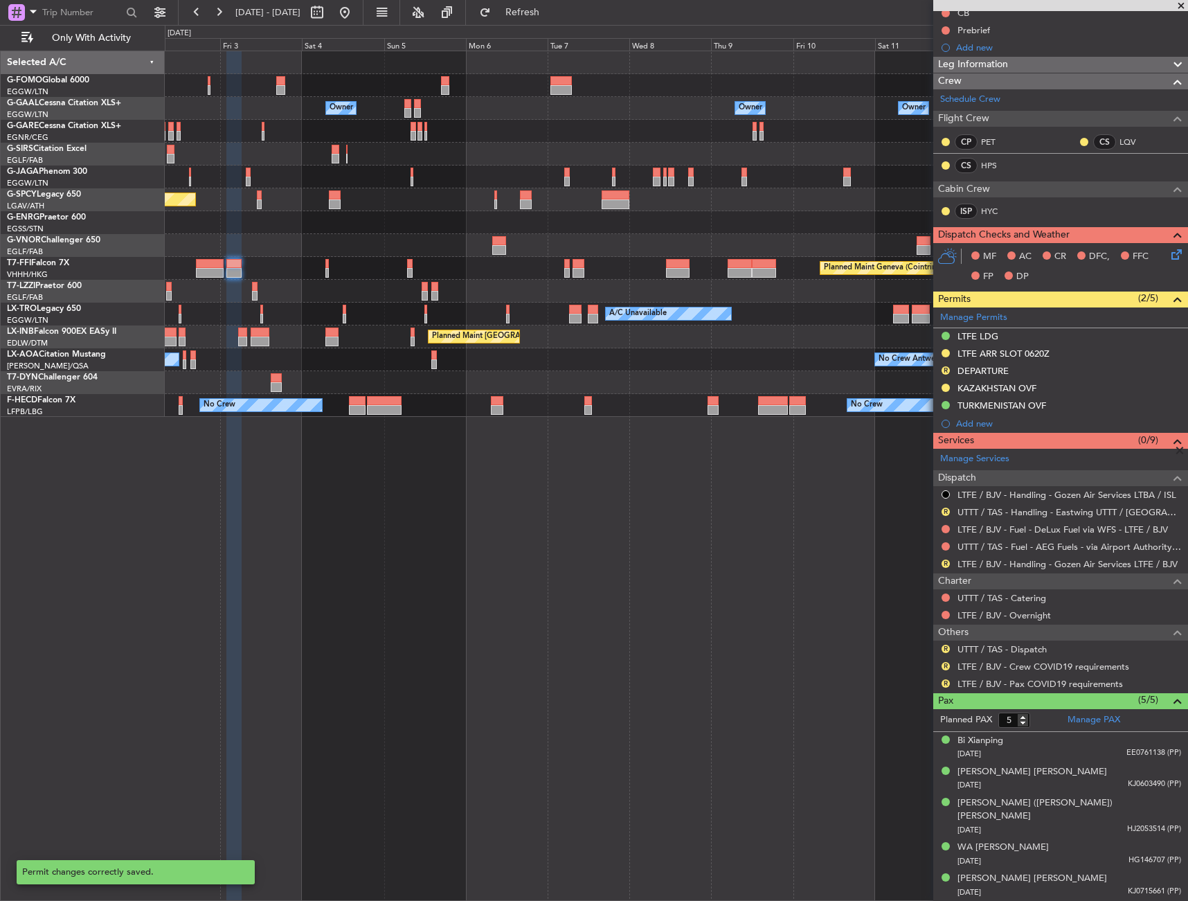
scroll to position [134, 0]
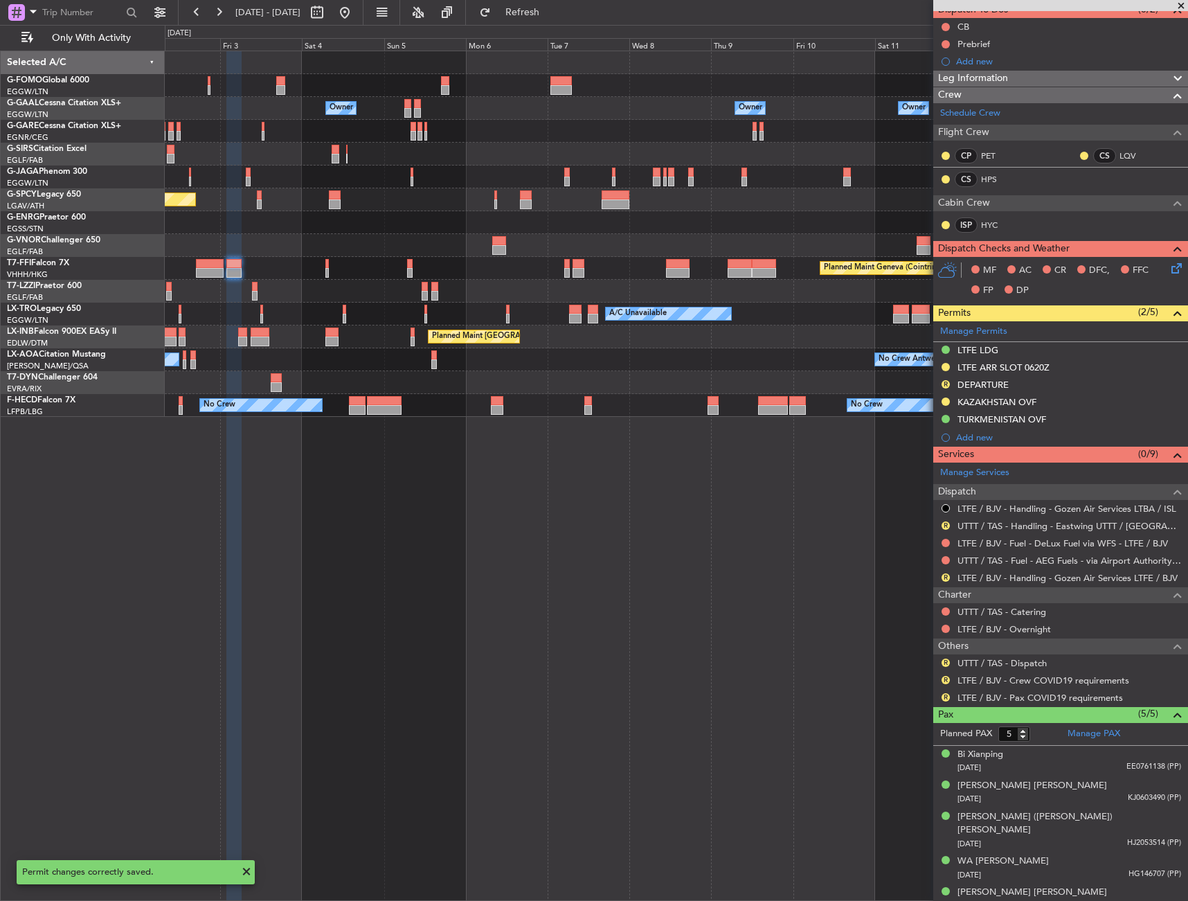
click at [945, 385] on button "R" at bounding box center [946, 384] width 8 height 8
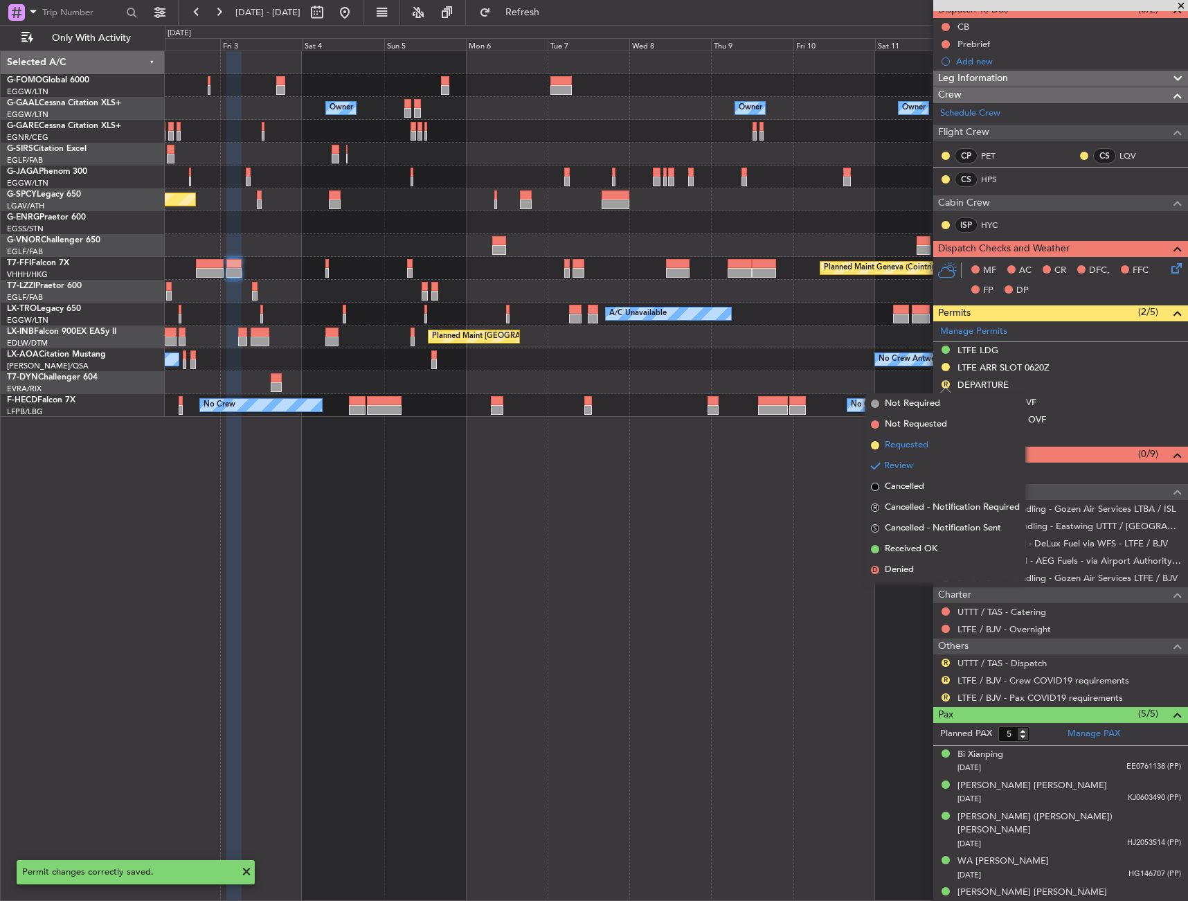
click at [936, 446] on li "Requested" at bounding box center [946, 445] width 160 height 21
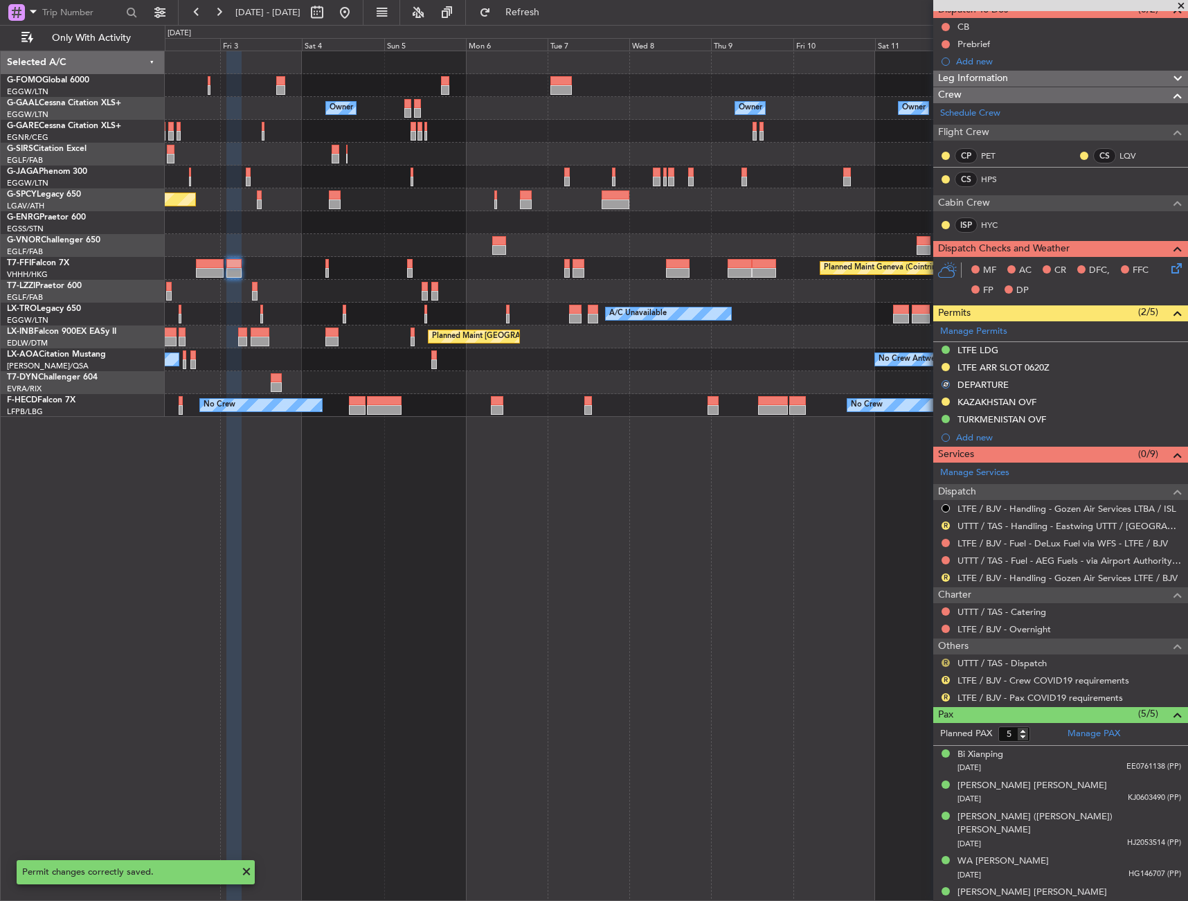
click at [943, 663] on button "R" at bounding box center [946, 663] width 8 height 8
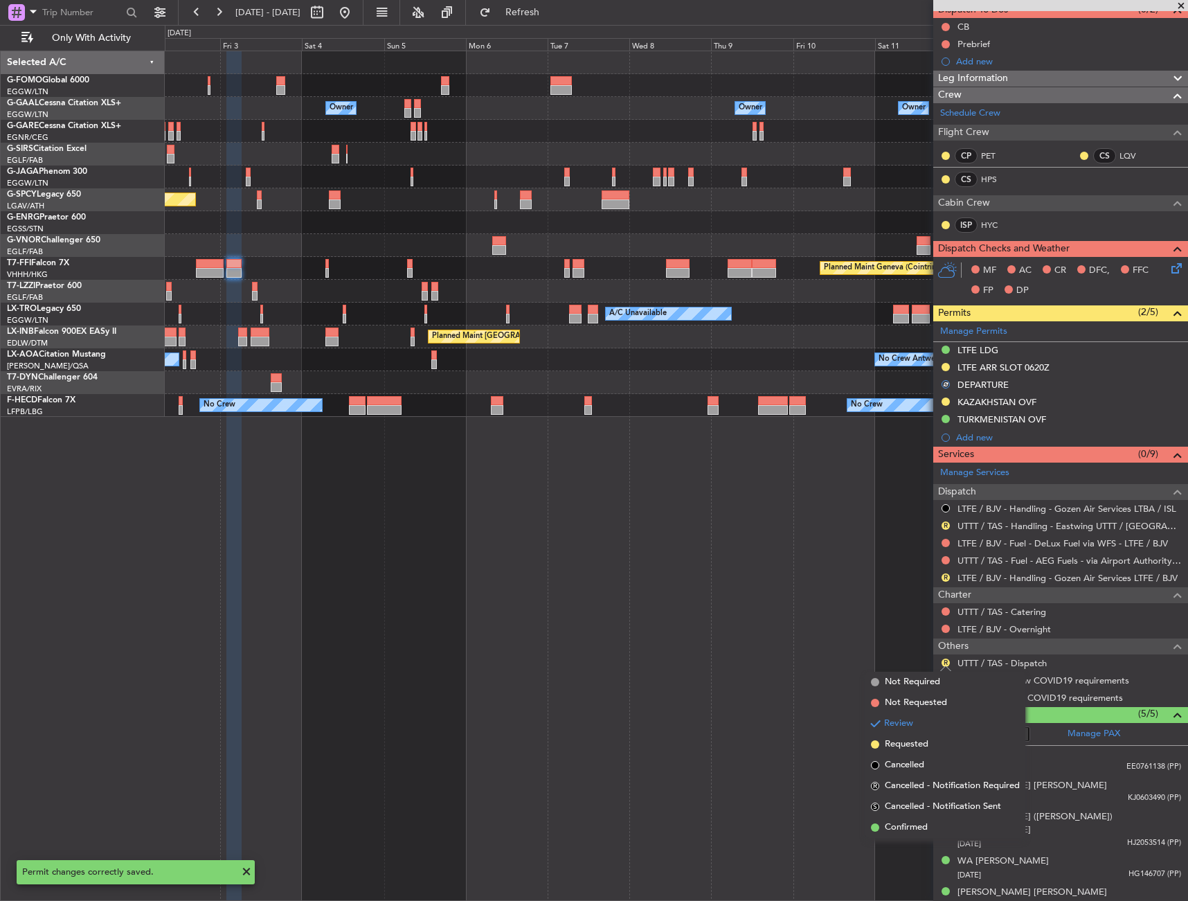
click at [913, 675] on span "Not Required" at bounding box center [912, 682] width 55 height 14
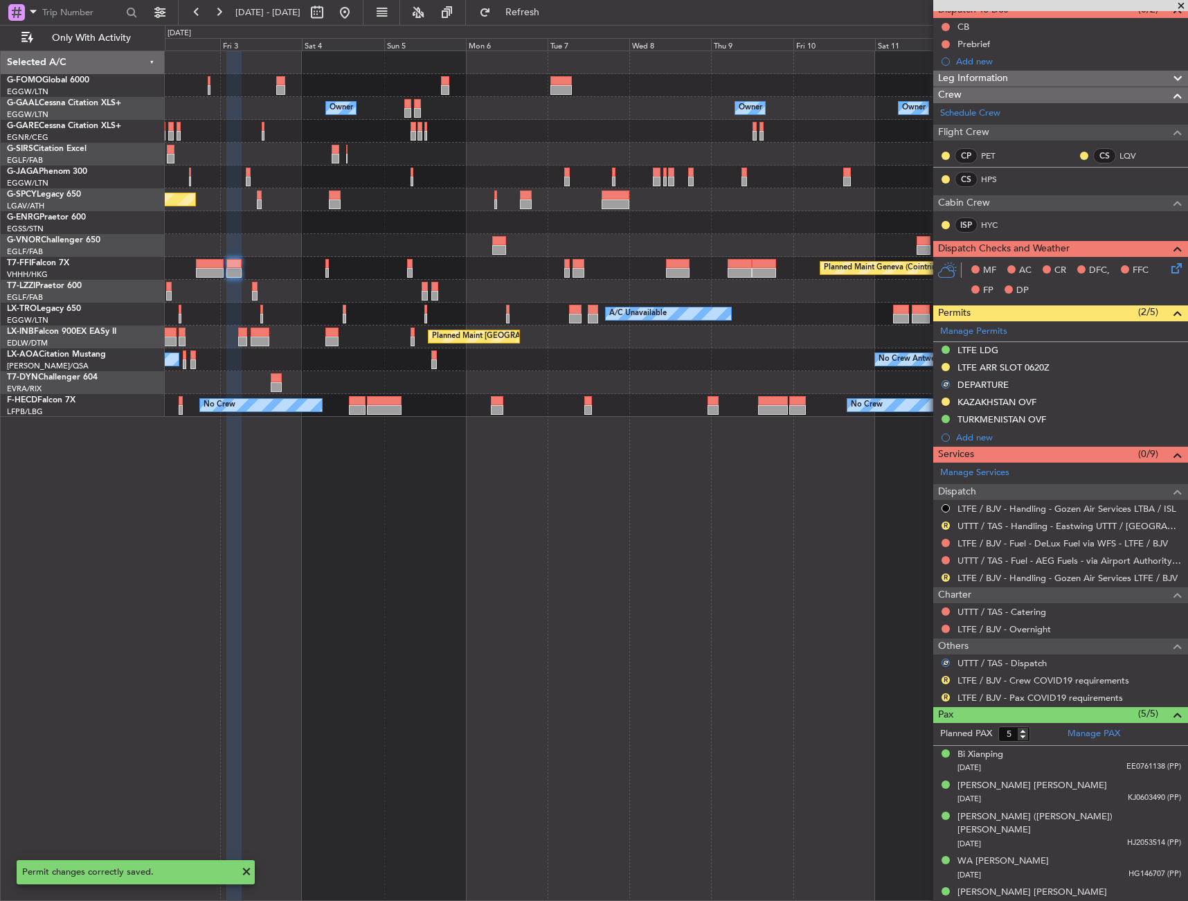
click at [950, 677] on div "R" at bounding box center [945, 680] width 11 height 11
click at [944, 677] on button "R" at bounding box center [946, 680] width 8 height 8
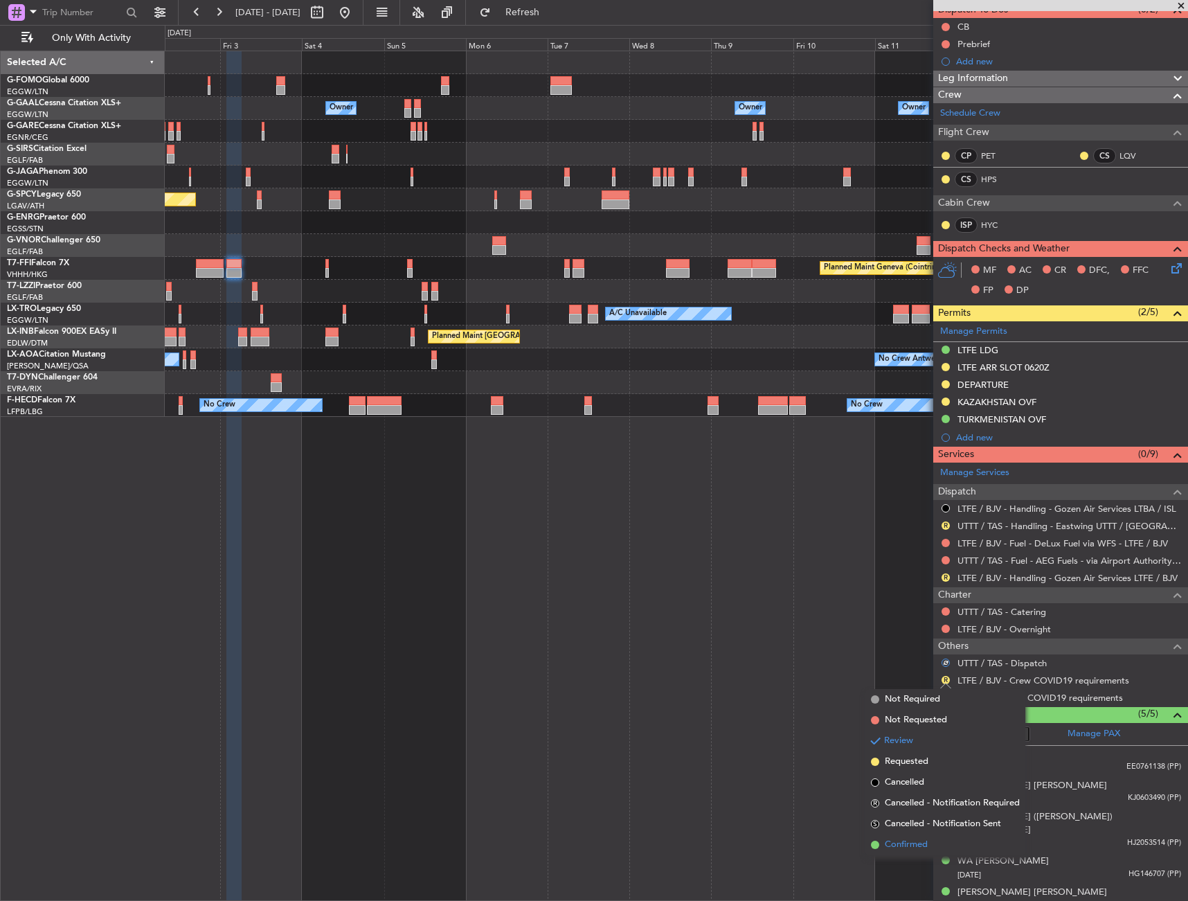
click at [926, 846] on span "Confirmed" at bounding box center [906, 845] width 43 height 14
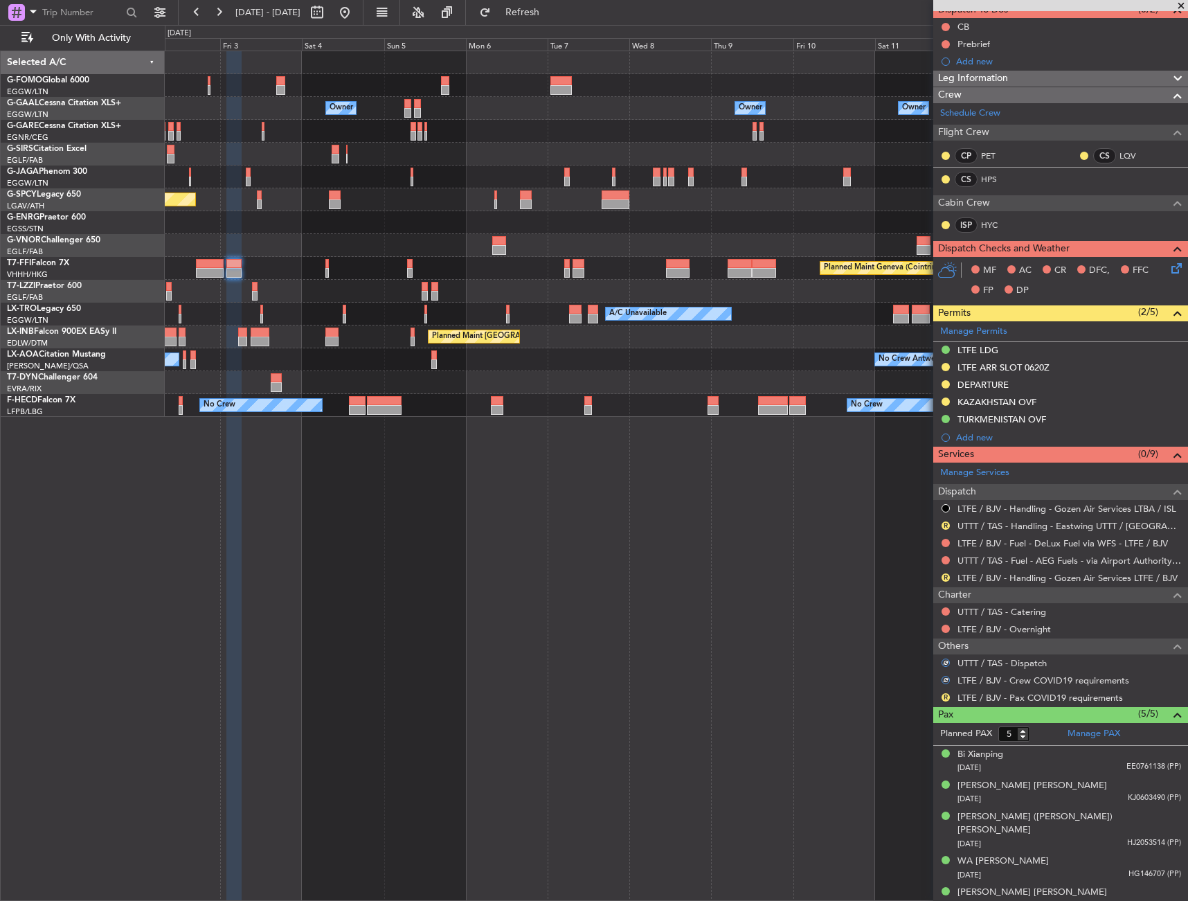
drag, startPoint x: 943, startPoint y: 695, endPoint x: 943, endPoint y: 704, distance: 9.7
click at [943, 696] on button "R" at bounding box center [946, 697] width 8 height 8
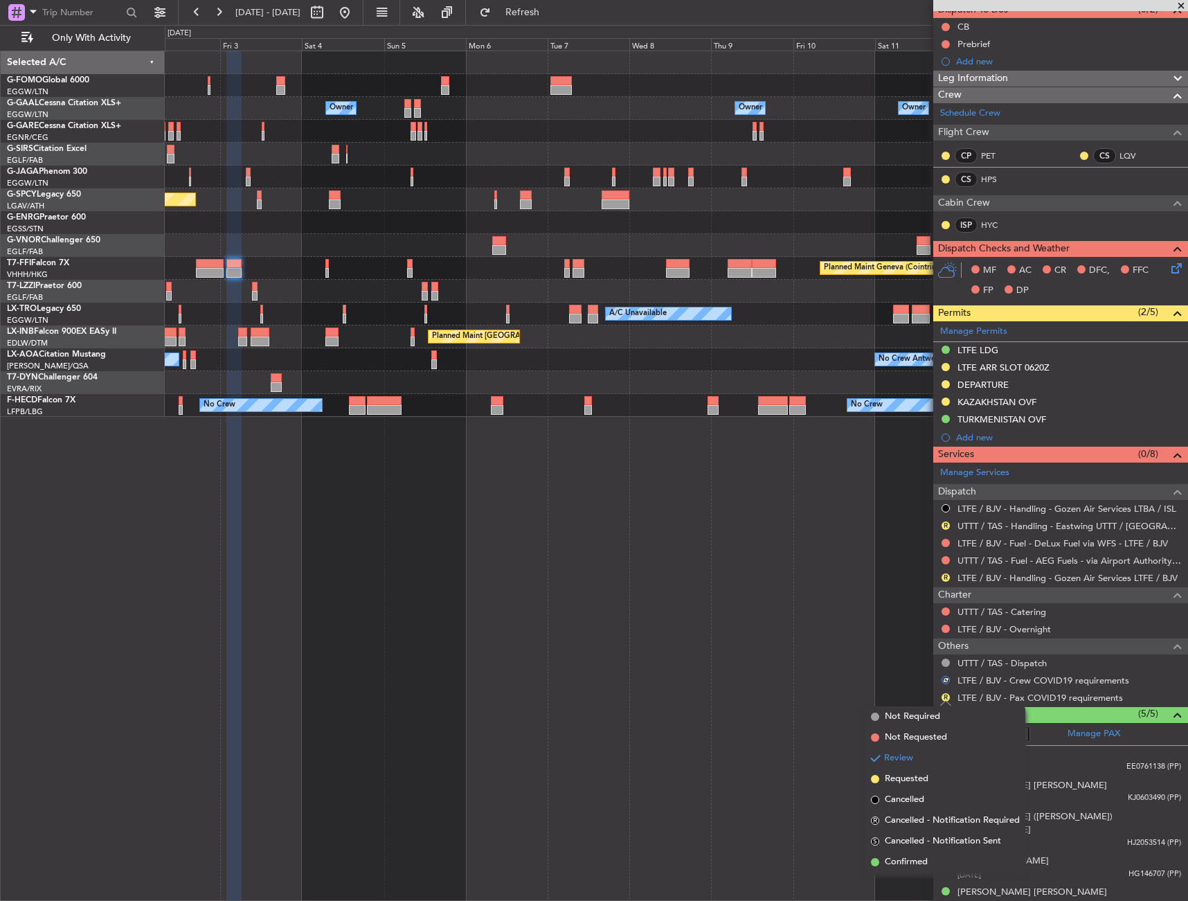
click at [925, 866] on span "Confirmed" at bounding box center [906, 862] width 43 height 14
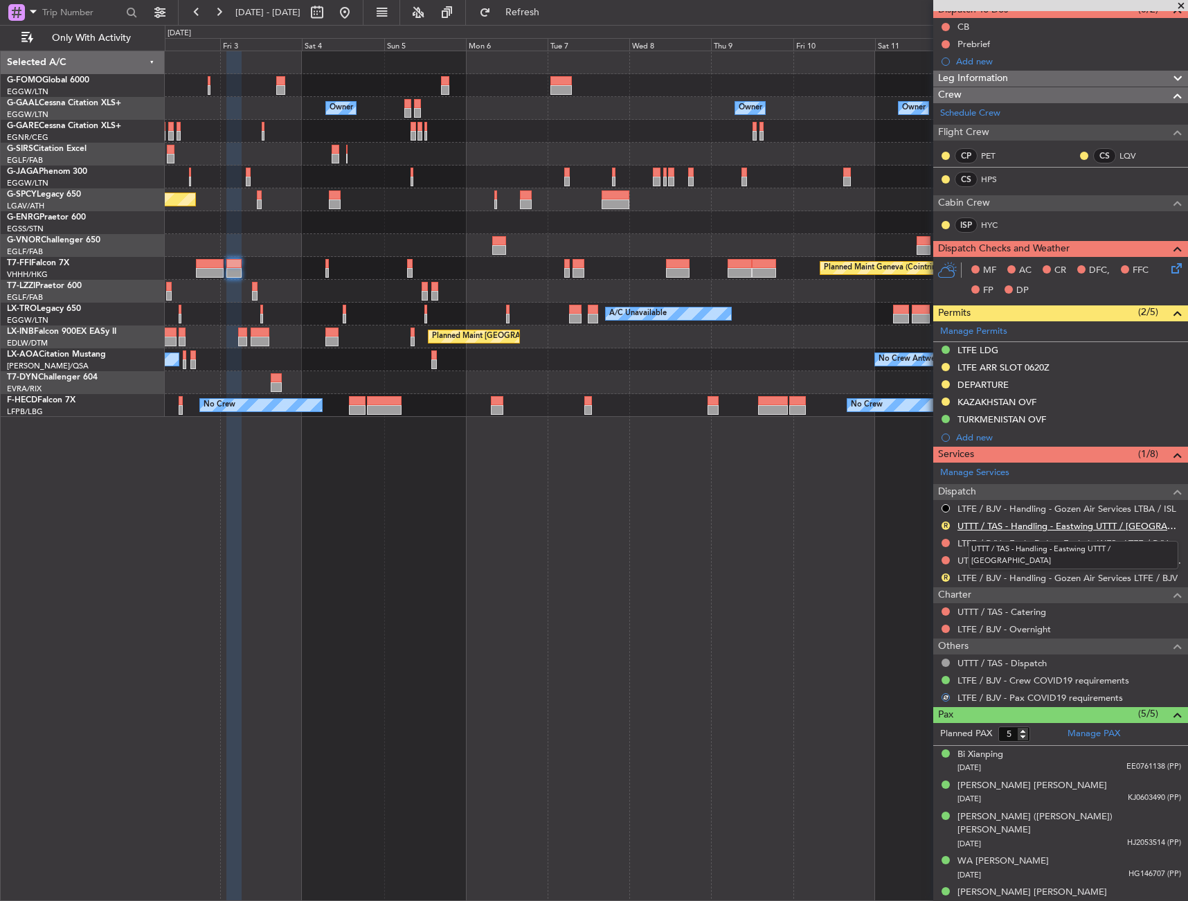
click at [1040, 526] on link "UTTT / TAS - Handling - Eastwing UTTT / [GEOGRAPHIC_DATA]" at bounding box center [1070, 526] width 224 height 12
click at [1058, 585] on div "R LTFE / BJV - Handling - Gozen Air Services LTFE / BJV" at bounding box center [1061, 577] width 255 height 17
click at [1062, 582] on link "LTFE / BJV - Handling - Gozen Air Services LTFE / BJV" at bounding box center [1068, 578] width 220 height 12
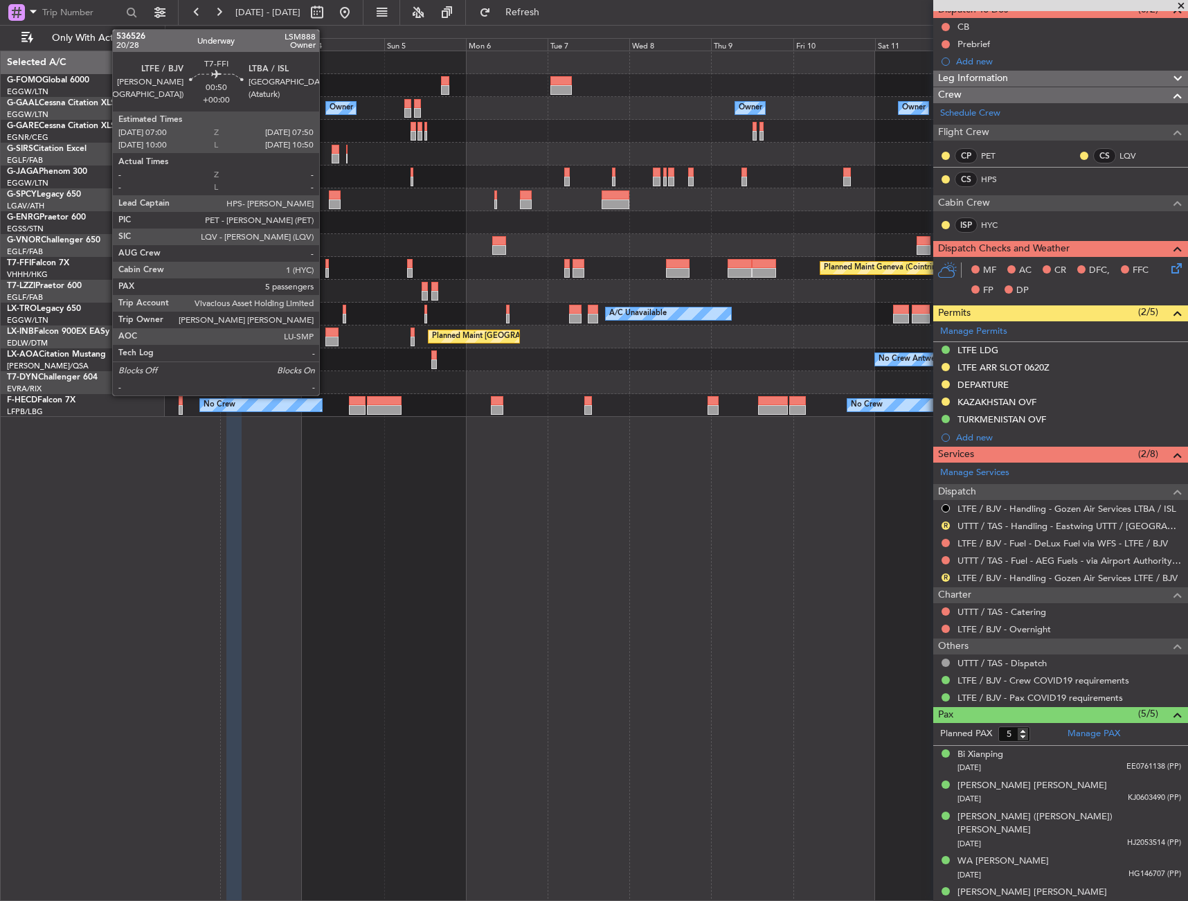
click at [325, 265] on div at bounding box center [326, 264] width 3 height 10
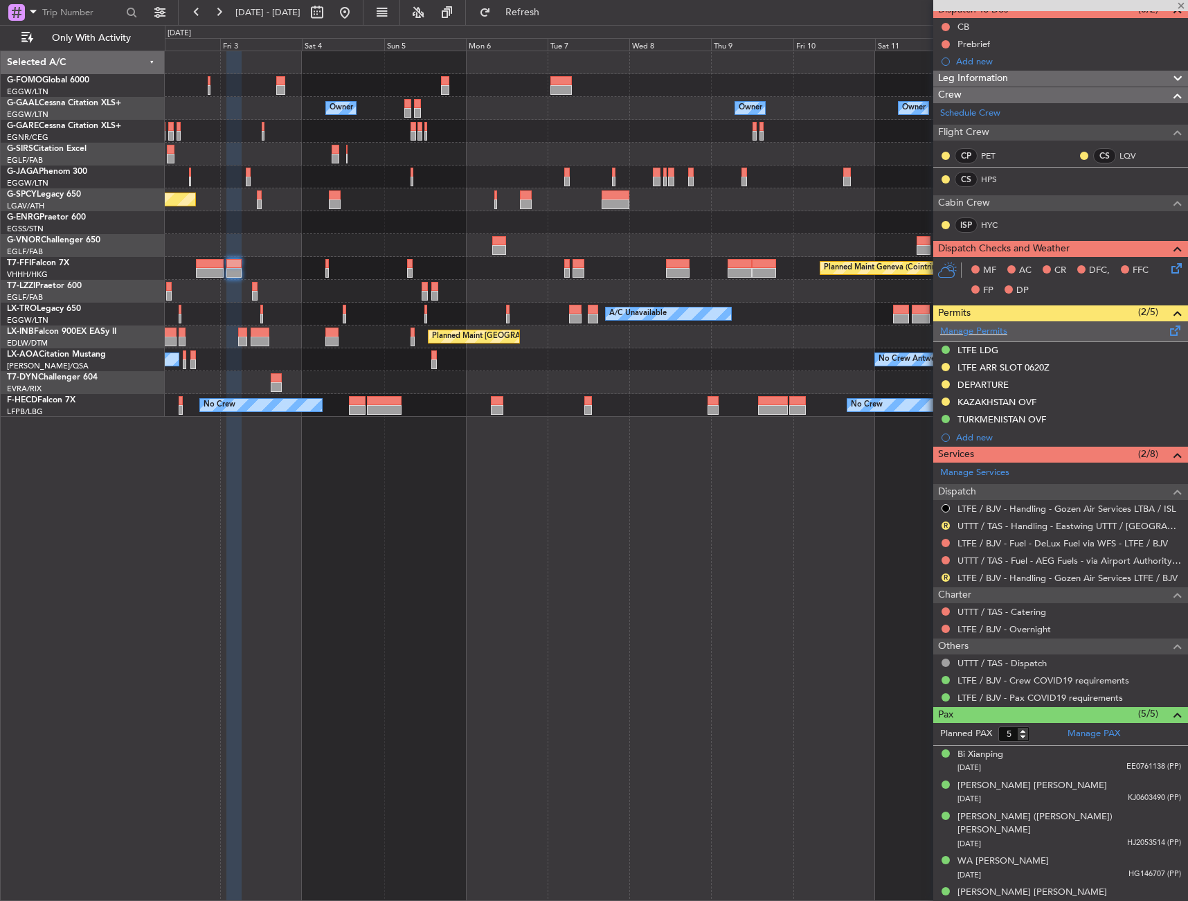
scroll to position [0, 0]
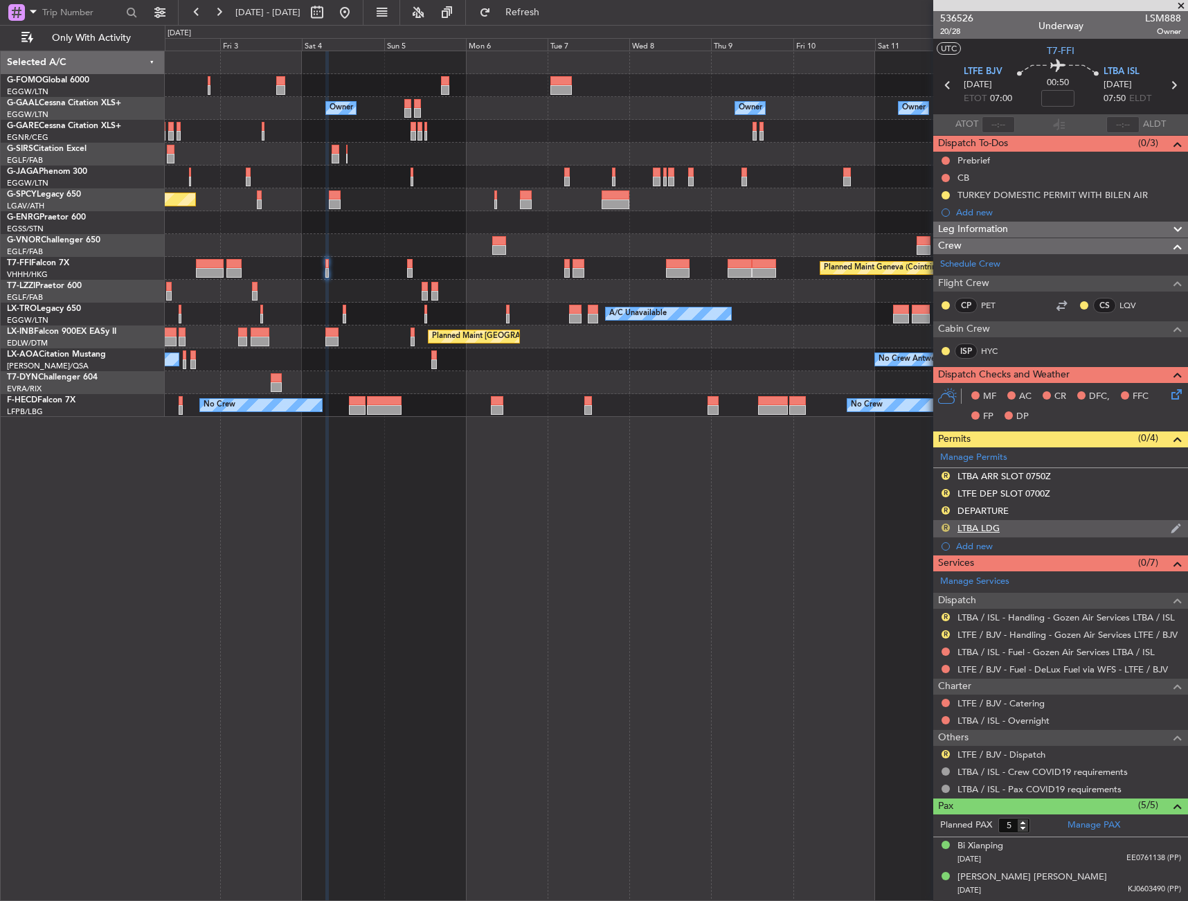
click at [945, 526] on button "R" at bounding box center [946, 528] width 8 height 8
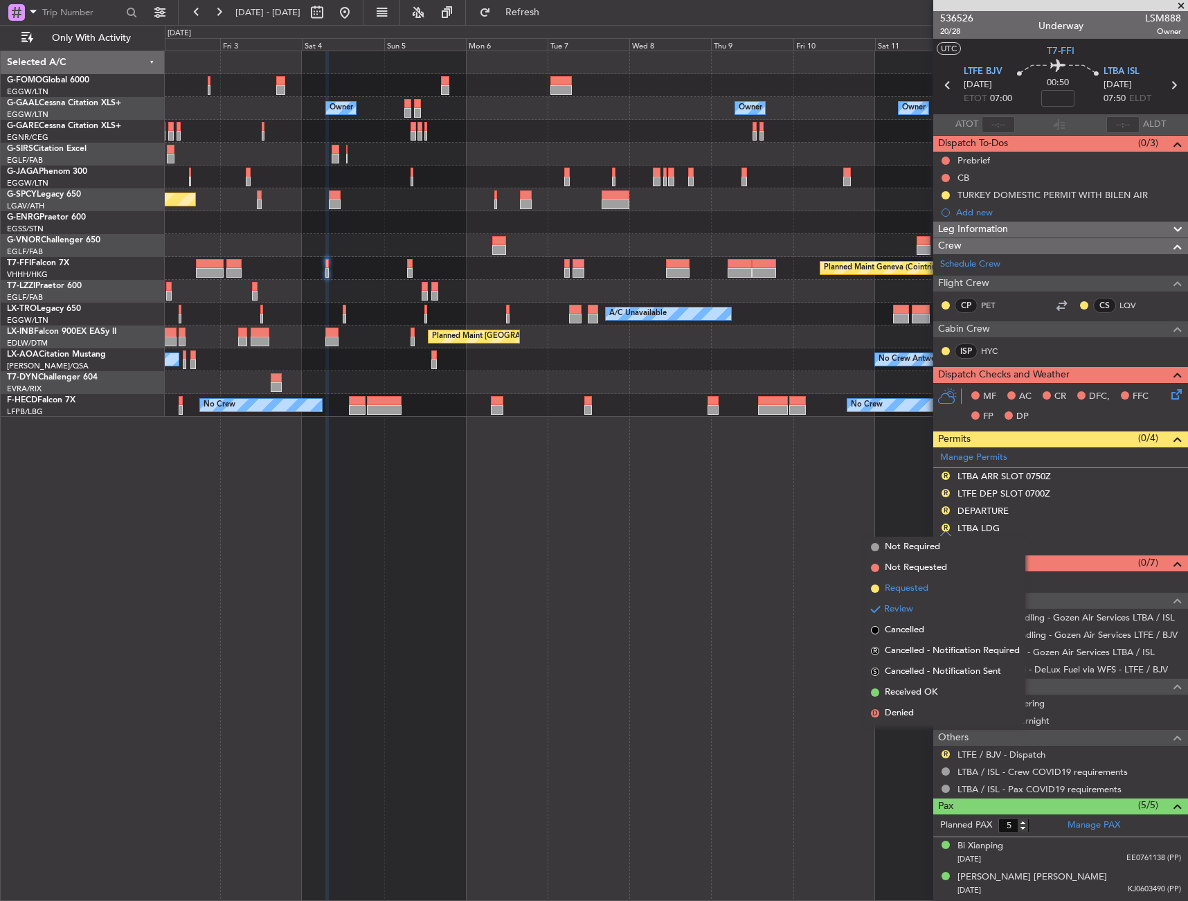
click at [922, 585] on span "Requested" at bounding box center [907, 589] width 44 height 14
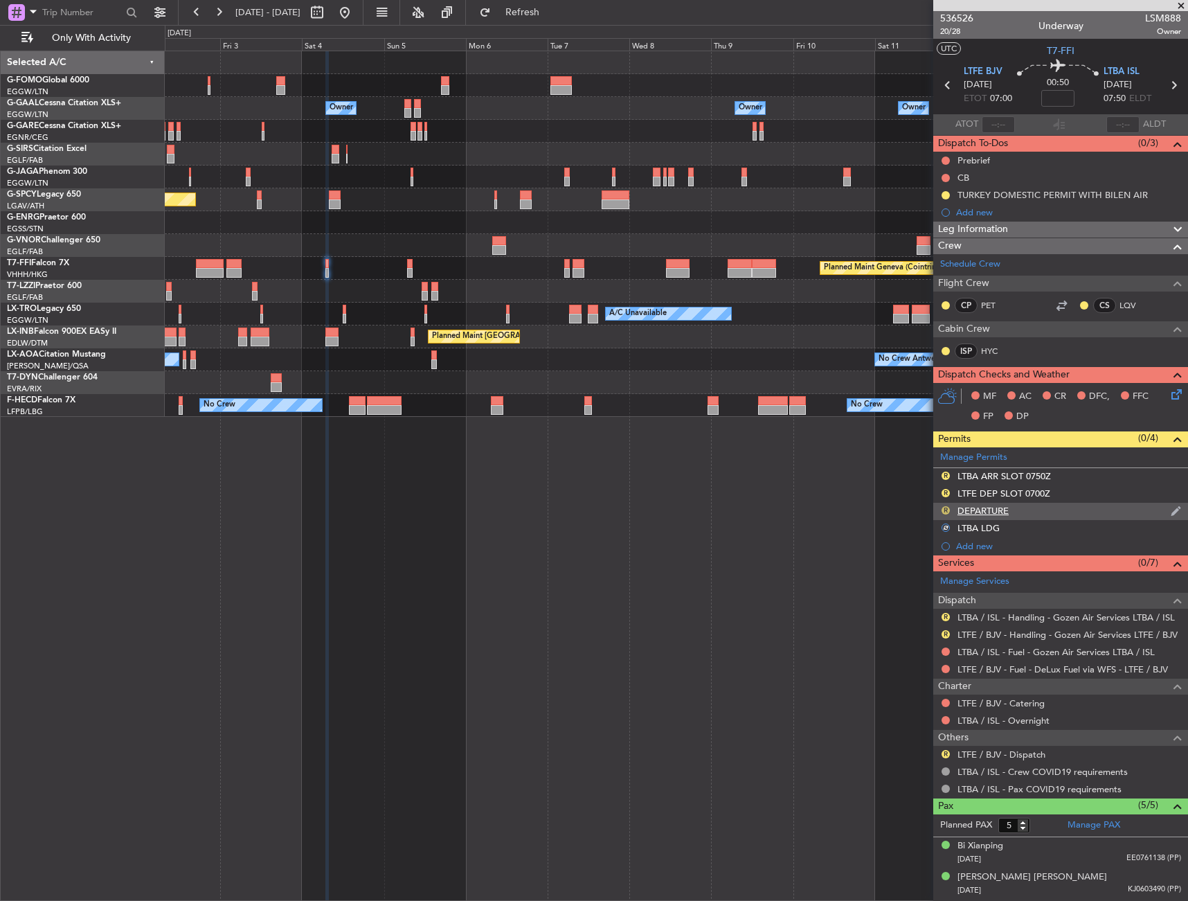
click at [947, 511] on button "R" at bounding box center [946, 510] width 8 height 8
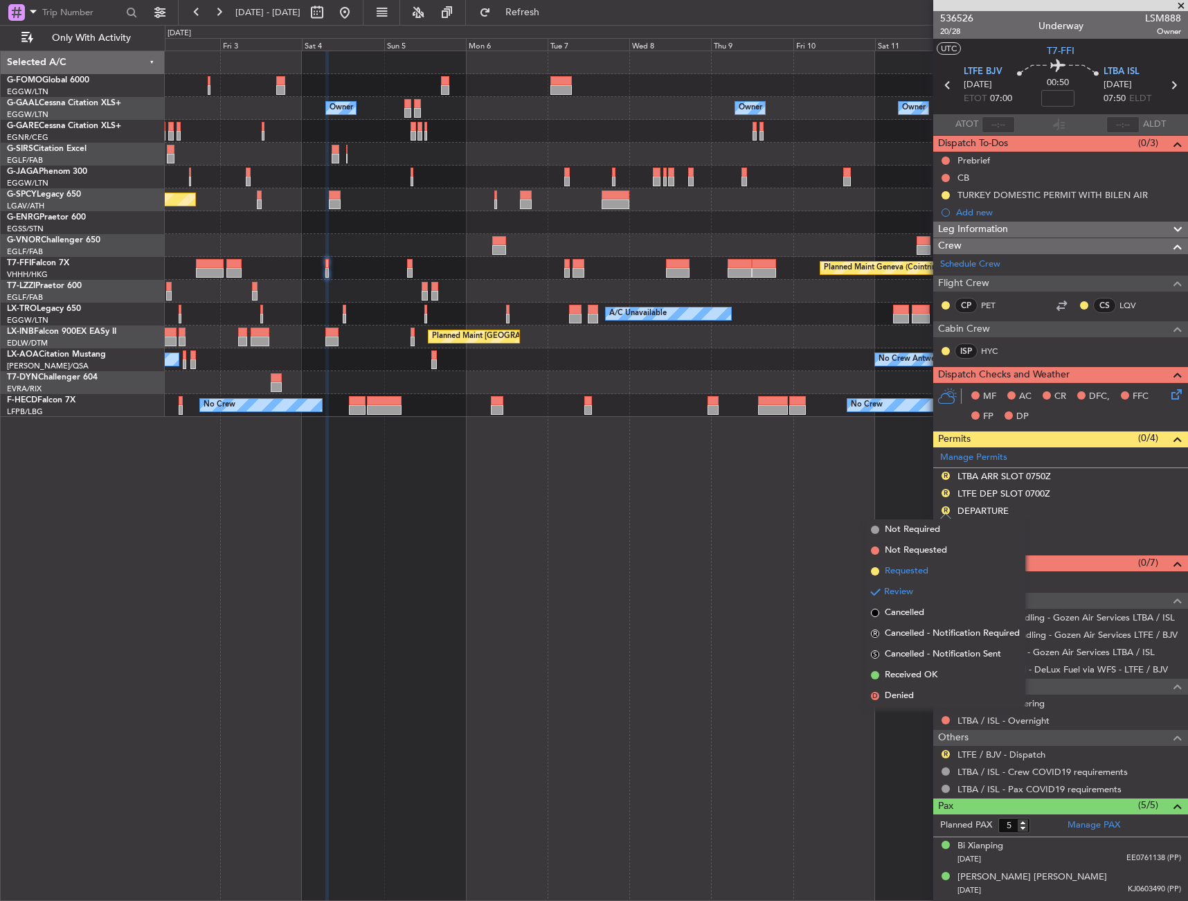
click at [920, 576] on span "Requested" at bounding box center [907, 571] width 44 height 14
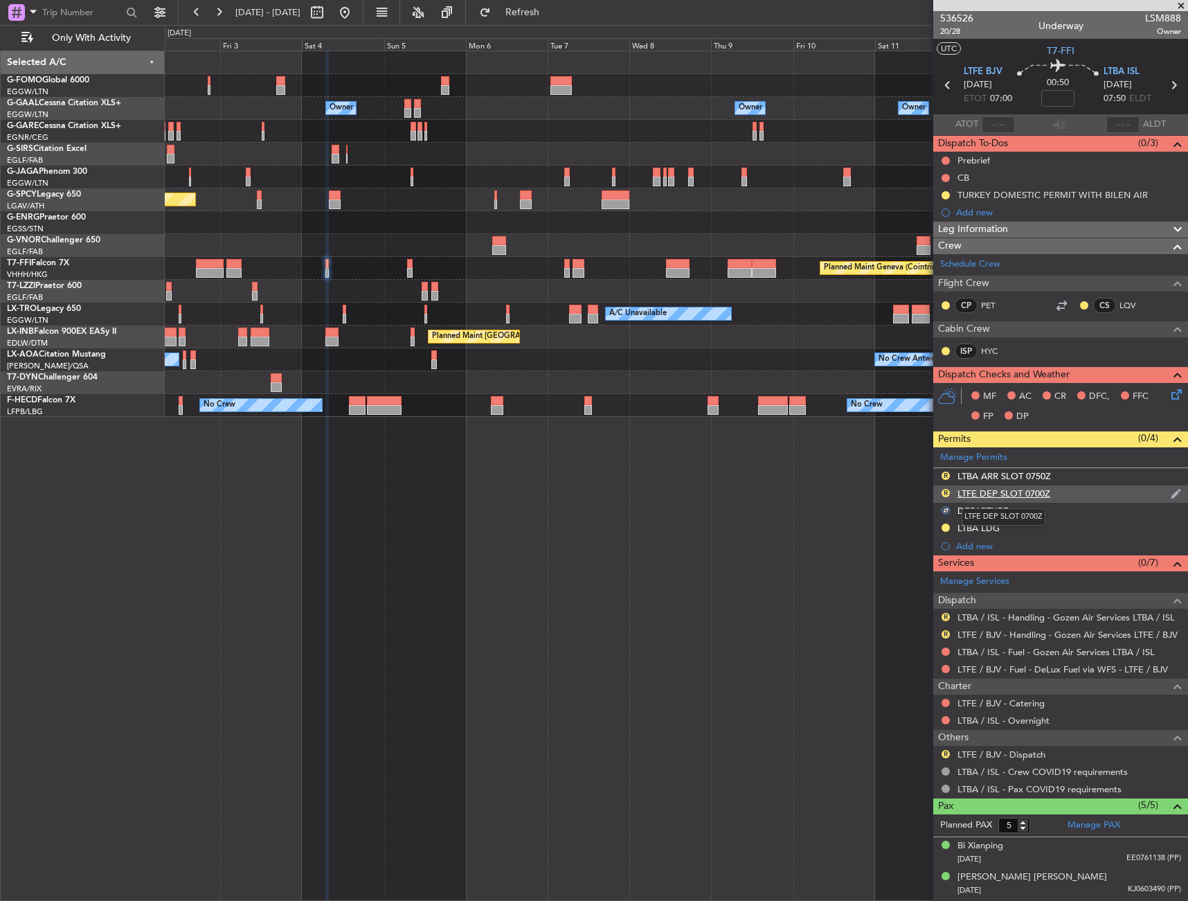
click at [1008, 494] on div "LTFE DEP SLOT 0700Z" at bounding box center [1004, 494] width 93 height 12
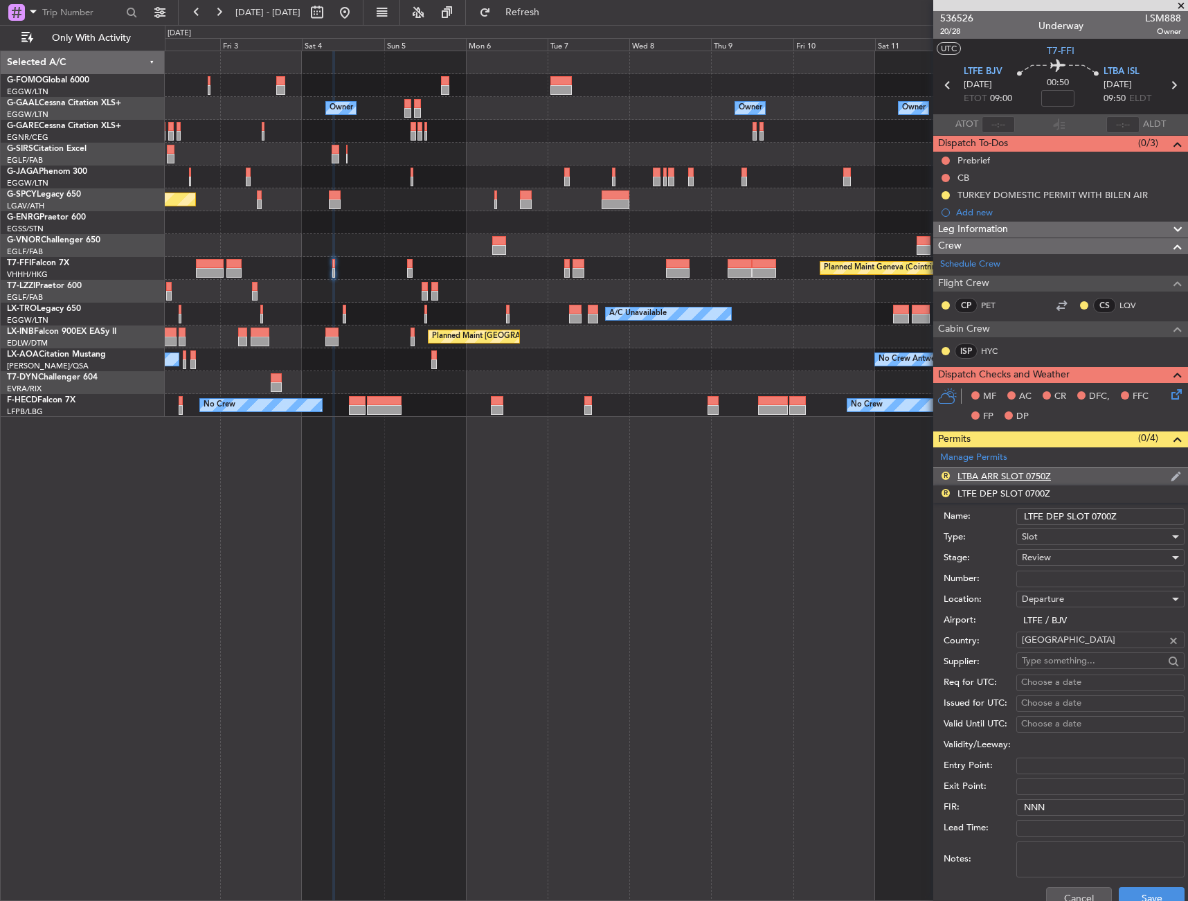
click at [1086, 477] on div "R LTBA ARR SLOT 0750Z" at bounding box center [1061, 476] width 255 height 17
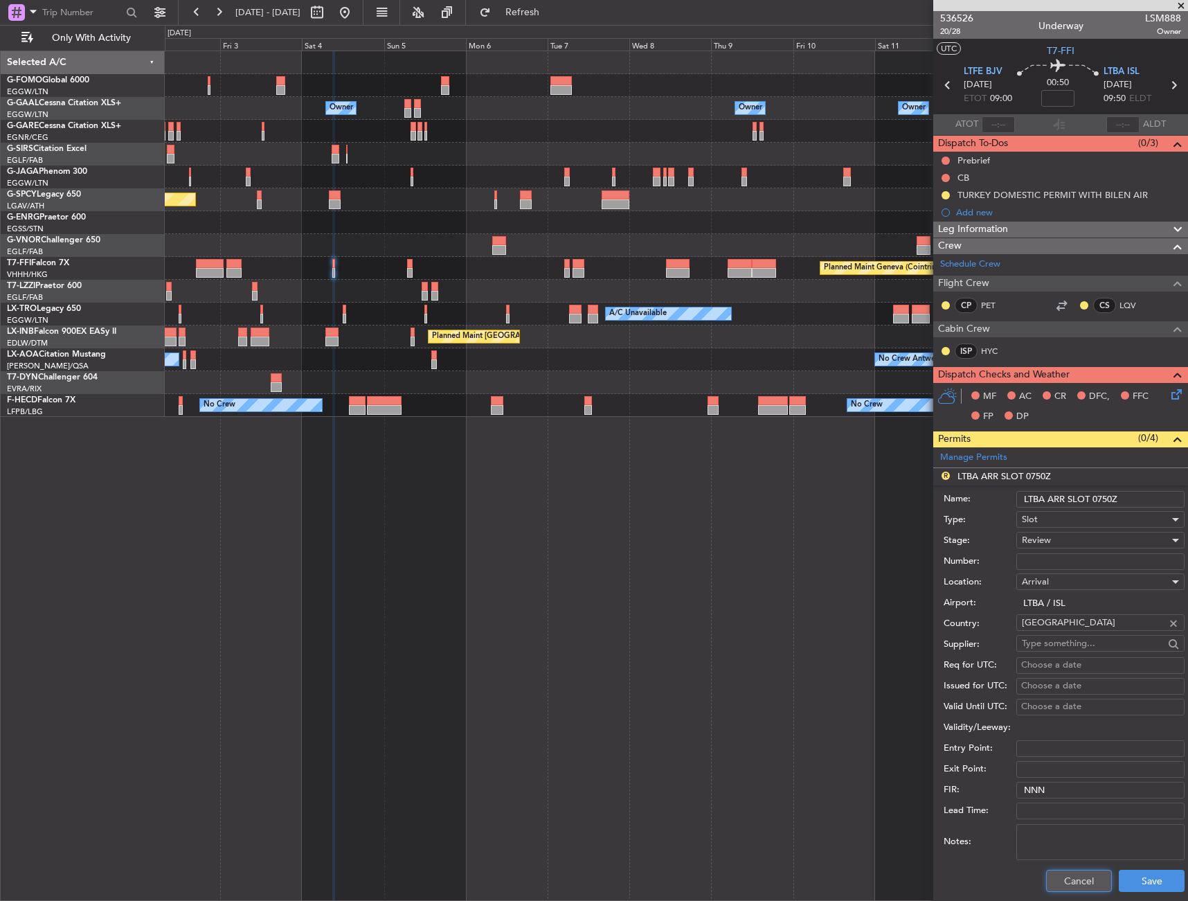
drag, startPoint x: 1054, startPoint y: 884, endPoint x: 1051, endPoint y: 876, distance: 8.8
click at [1053, 878] on button "Cancel" at bounding box center [1079, 881] width 66 height 22
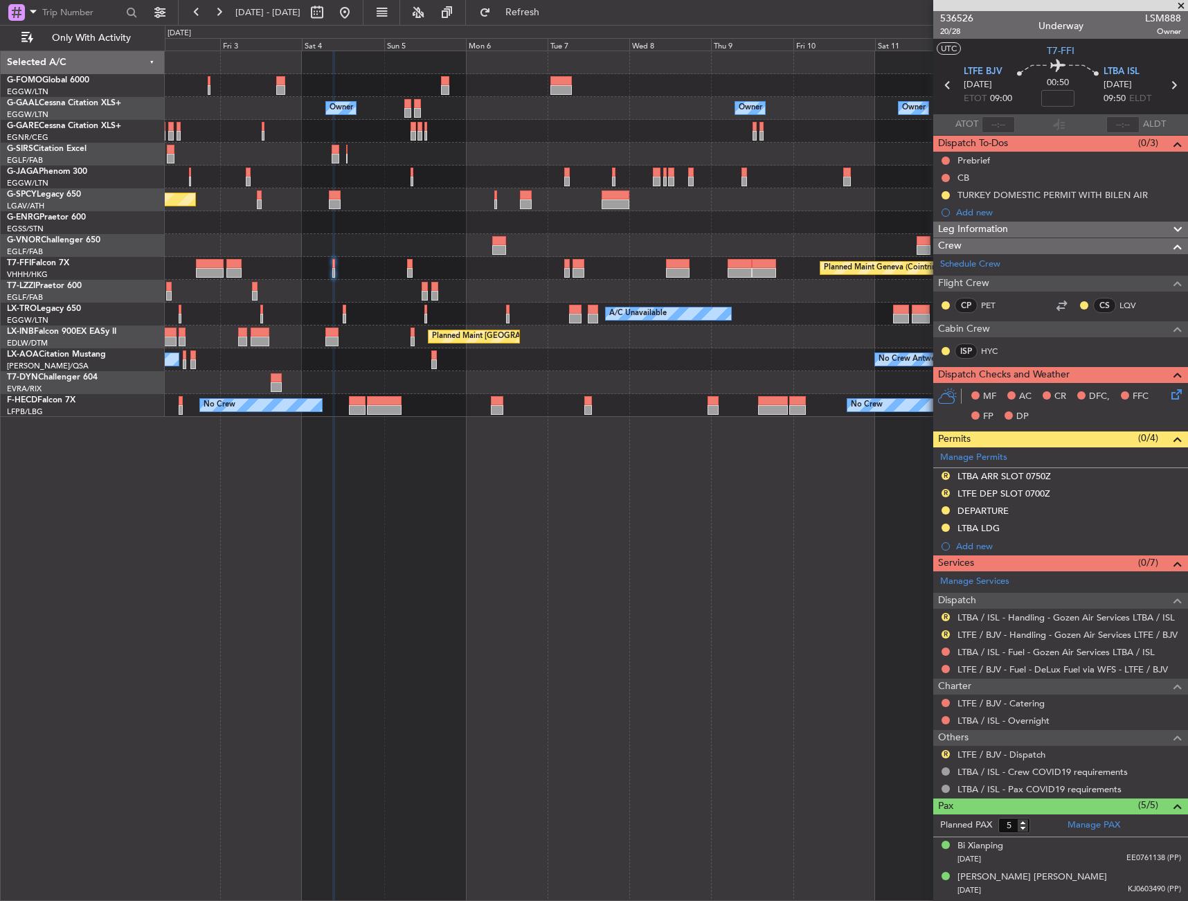
click at [1046, 496] on div "LTFE DEP SLOT 0700Z" at bounding box center [1004, 494] width 93 height 12
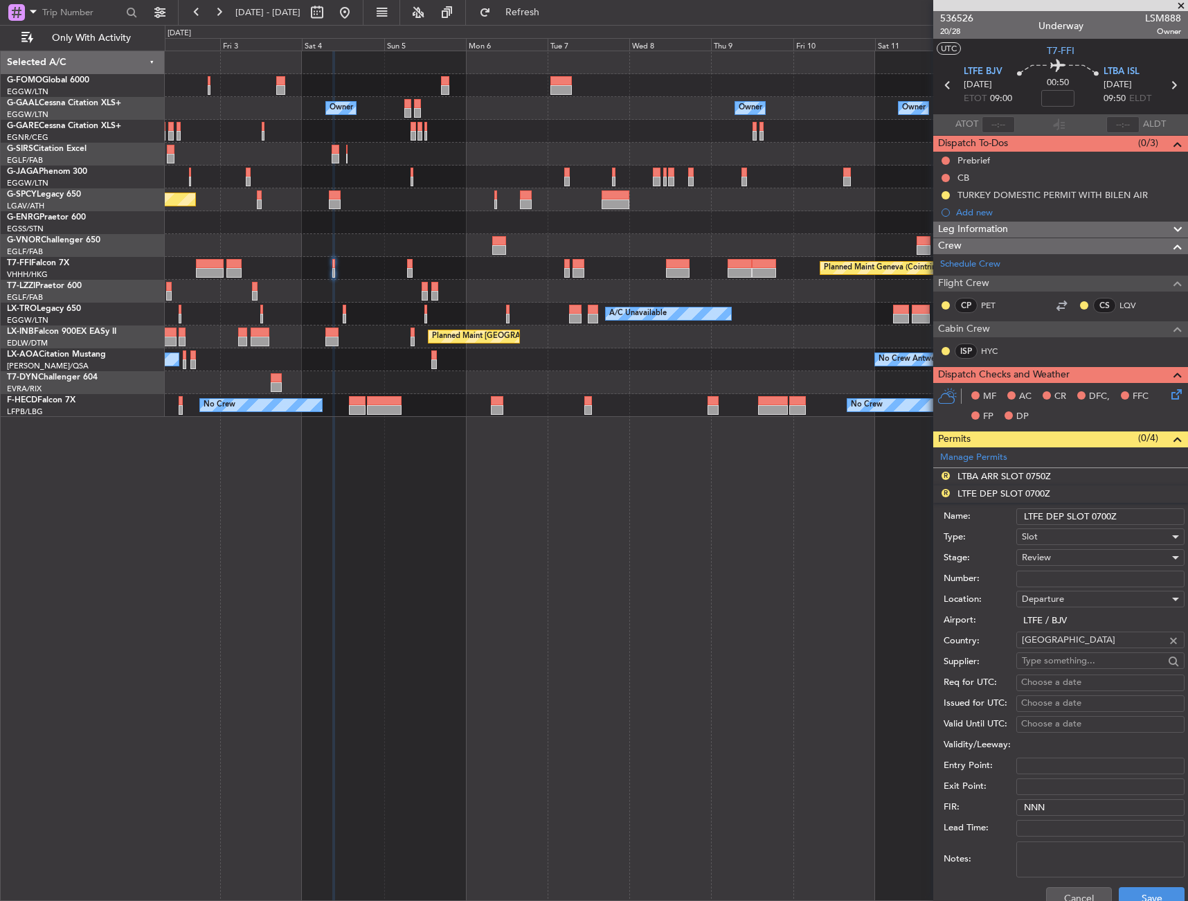
drag, startPoint x: 1101, startPoint y: 517, endPoint x: 1123, endPoint y: 530, distance: 26.1
click at [1101, 517] on input "LTFE DEP SLOT 0700Z" at bounding box center [1101, 516] width 168 height 17
type input "LTFE DEP SLOT 0900Z"
click at [1085, 554] on div "Review" at bounding box center [1096, 557] width 148 height 21
click at [1079, 635] on span "Review" at bounding box center [1095, 627] width 145 height 21
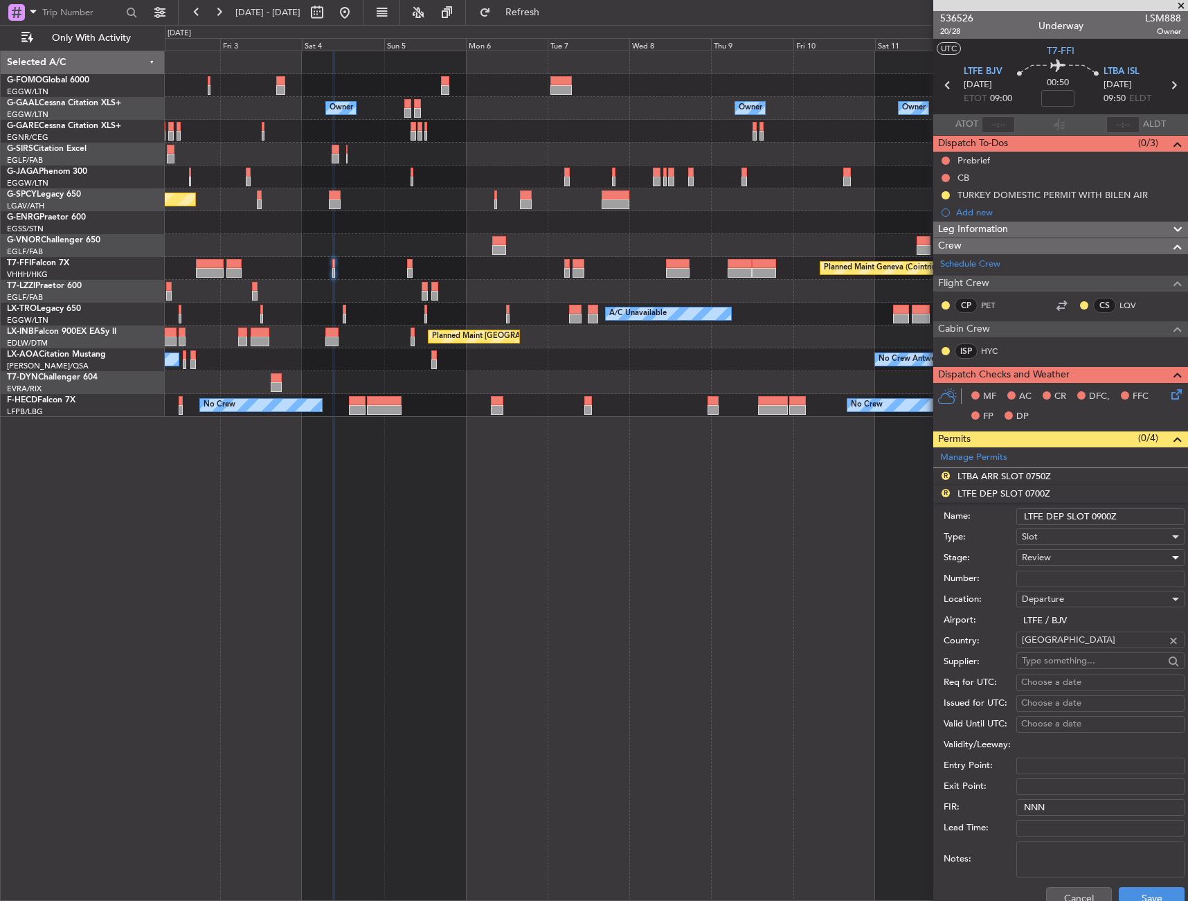
click at [1084, 567] on div "Review" at bounding box center [1096, 557] width 148 height 21
click at [1066, 667] on span "Received OK" at bounding box center [1095, 669] width 145 height 21
click at [1078, 563] on div "Received OK" at bounding box center [1096, 557] width 148 height 21
click at [1065, 659] on span "Cancelled" at bounding box center [1095, 667] width 145 height 21
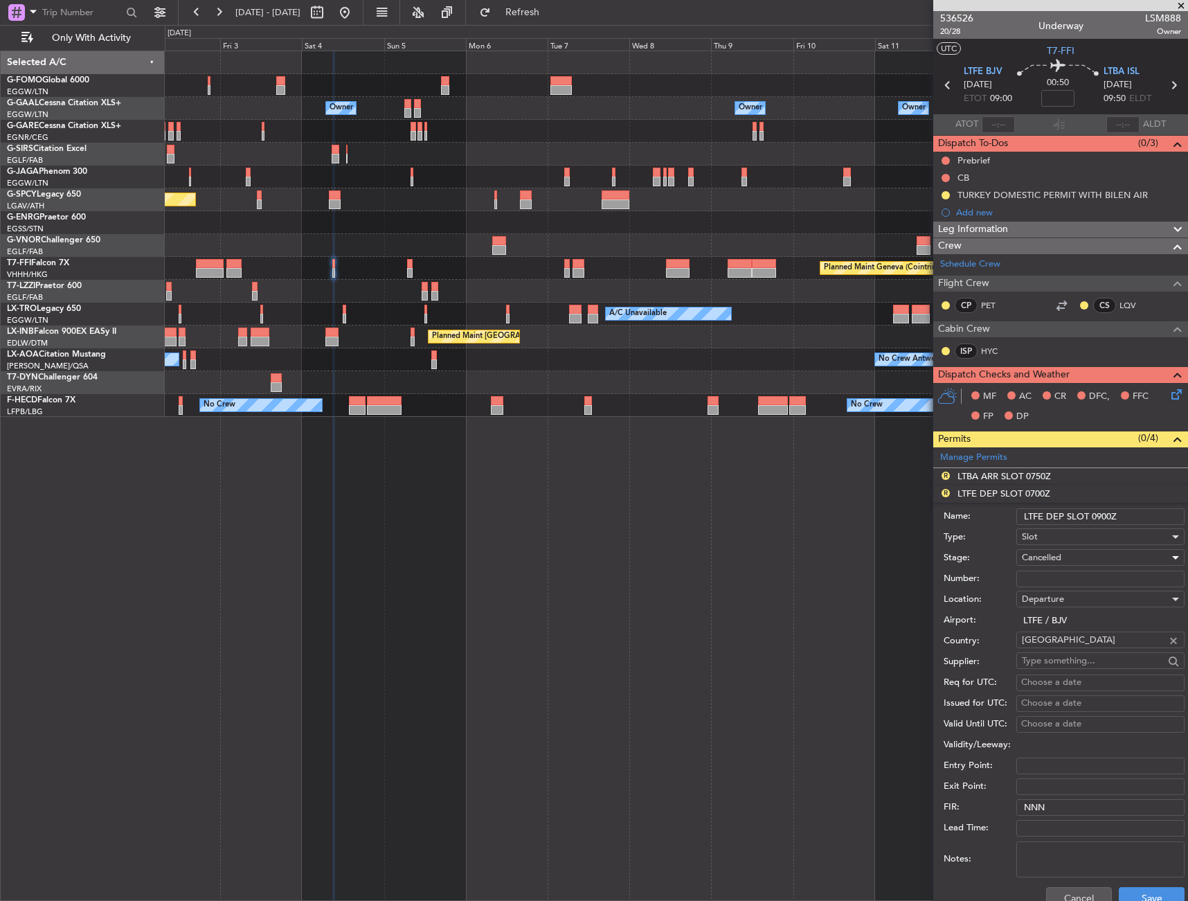
click at [1057, 556] on span "Cancelled" at bounding box center [1041, 557] width 39 height 12
drag, startPoint x: 1059, startPoint y: 627, endPoint x: 1108, endPoint y: 660, distance: 59.0
click at [1060, 626] on span "Requested" at bounding box center [1095, 626] width 145 height 21
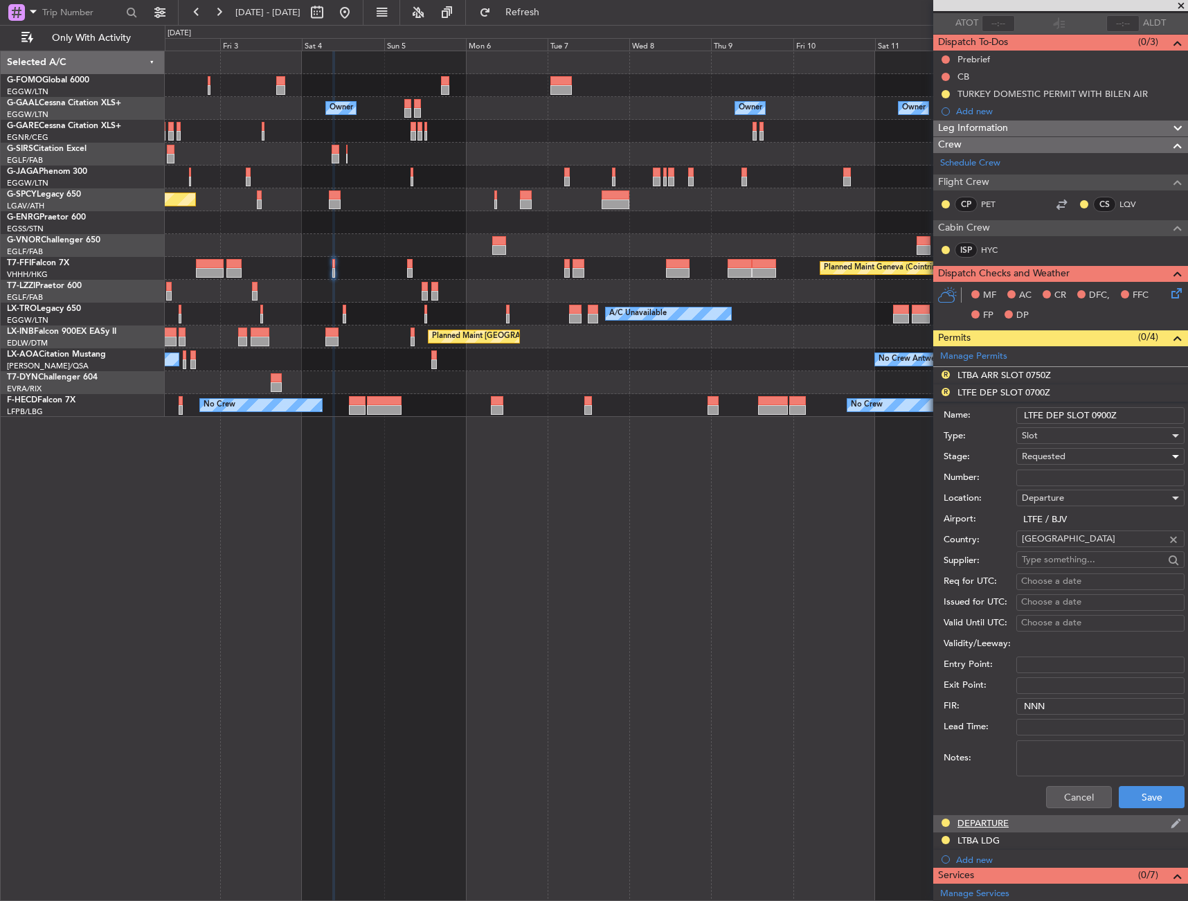
scroll to position [139, 0]
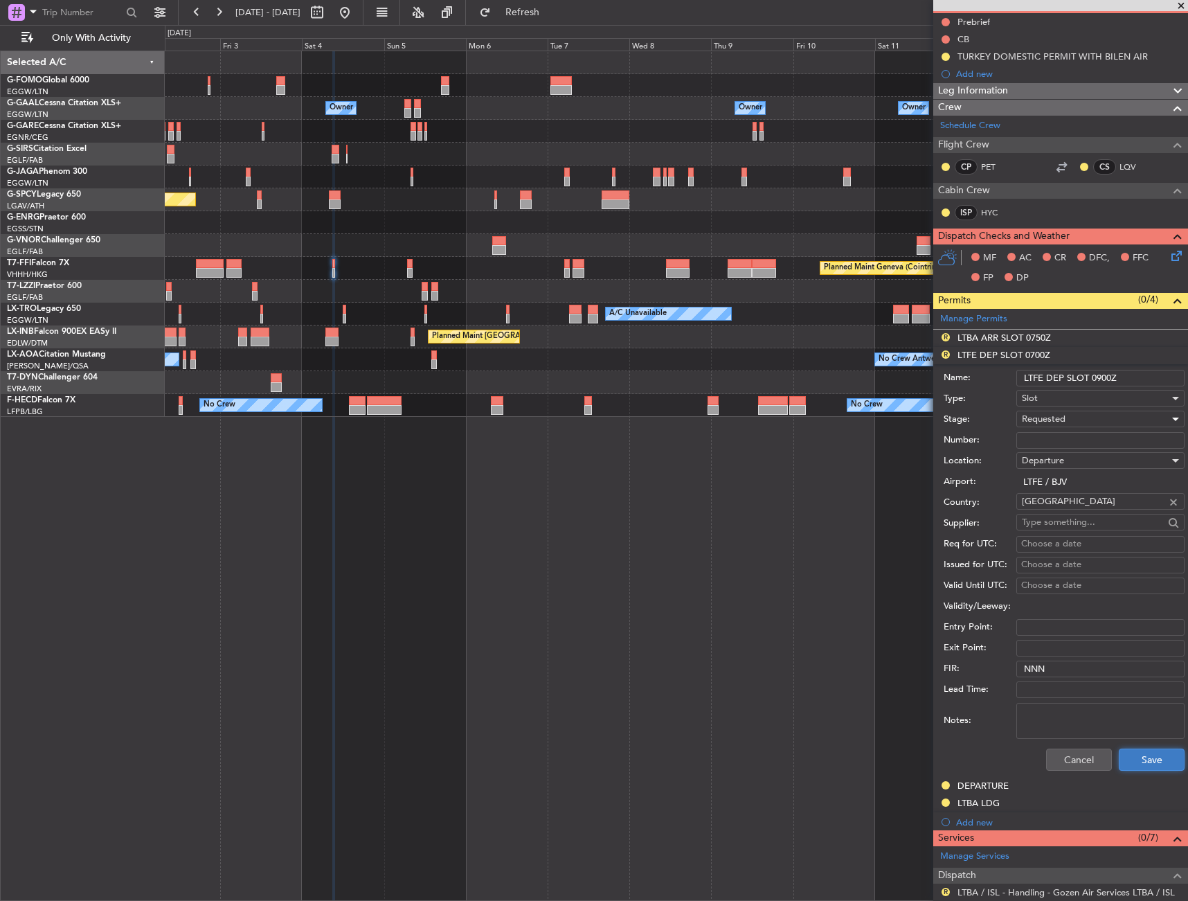
click at [1146, 767] on button "Save" at bounding box center [1152, 760] width 66 height 22
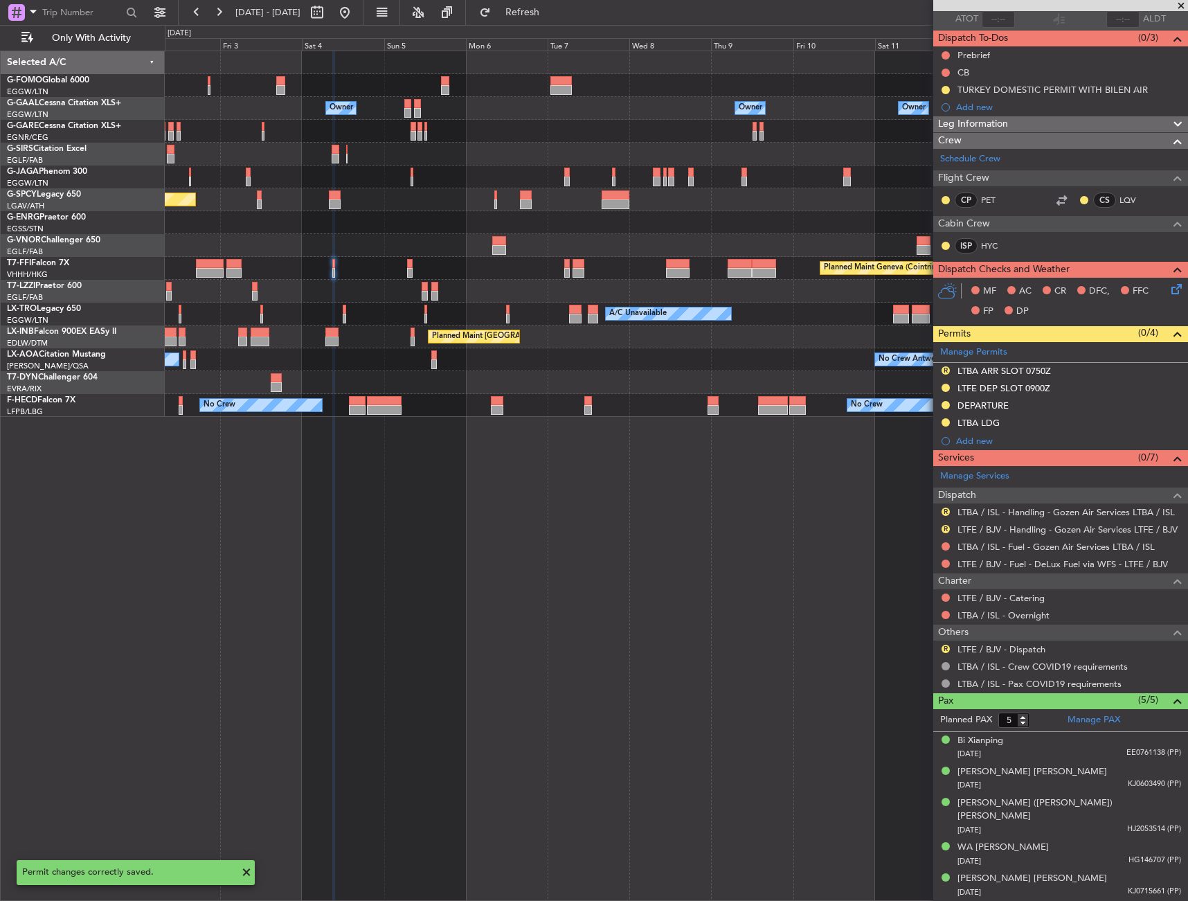
scroll to position [91, 0]
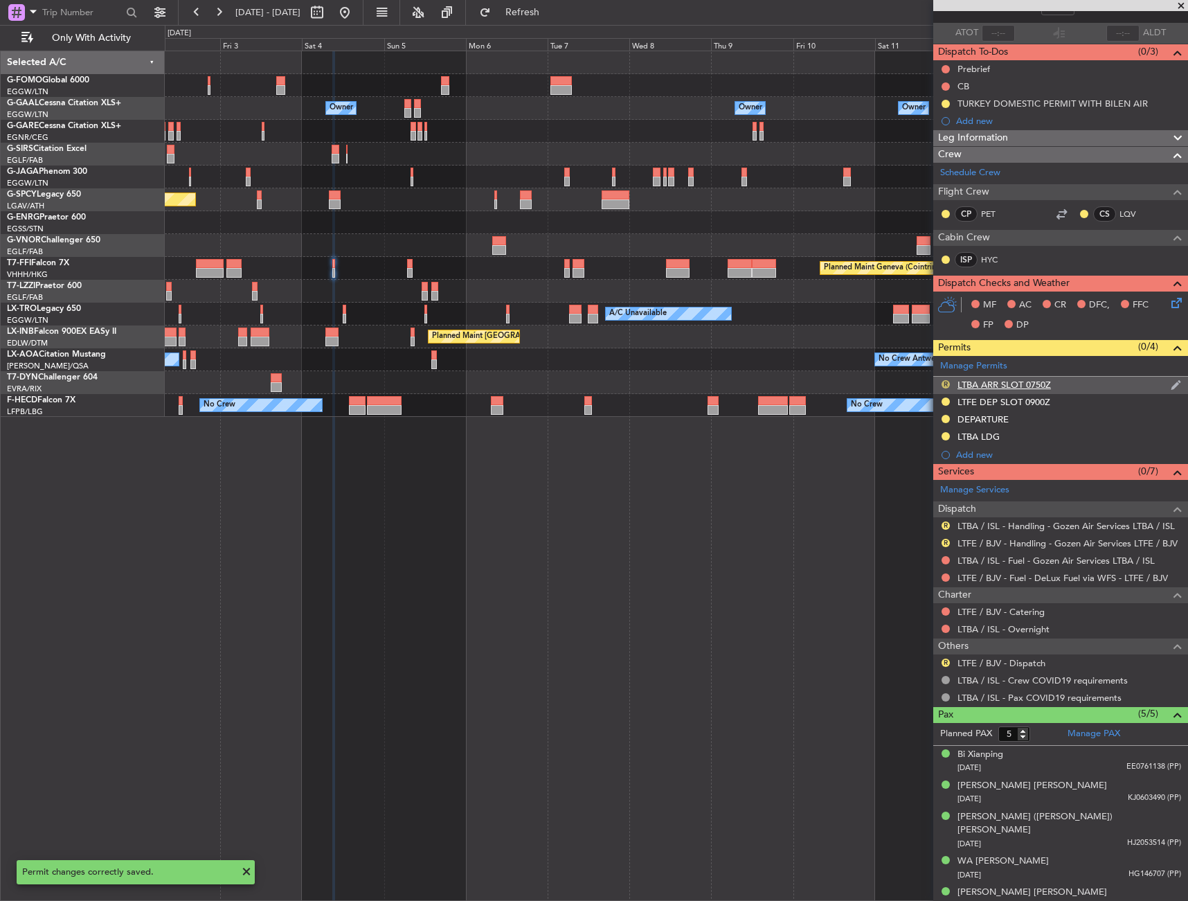
click at [946, 380] on button "R" at bounding box center [946, 384] width 8 height 8
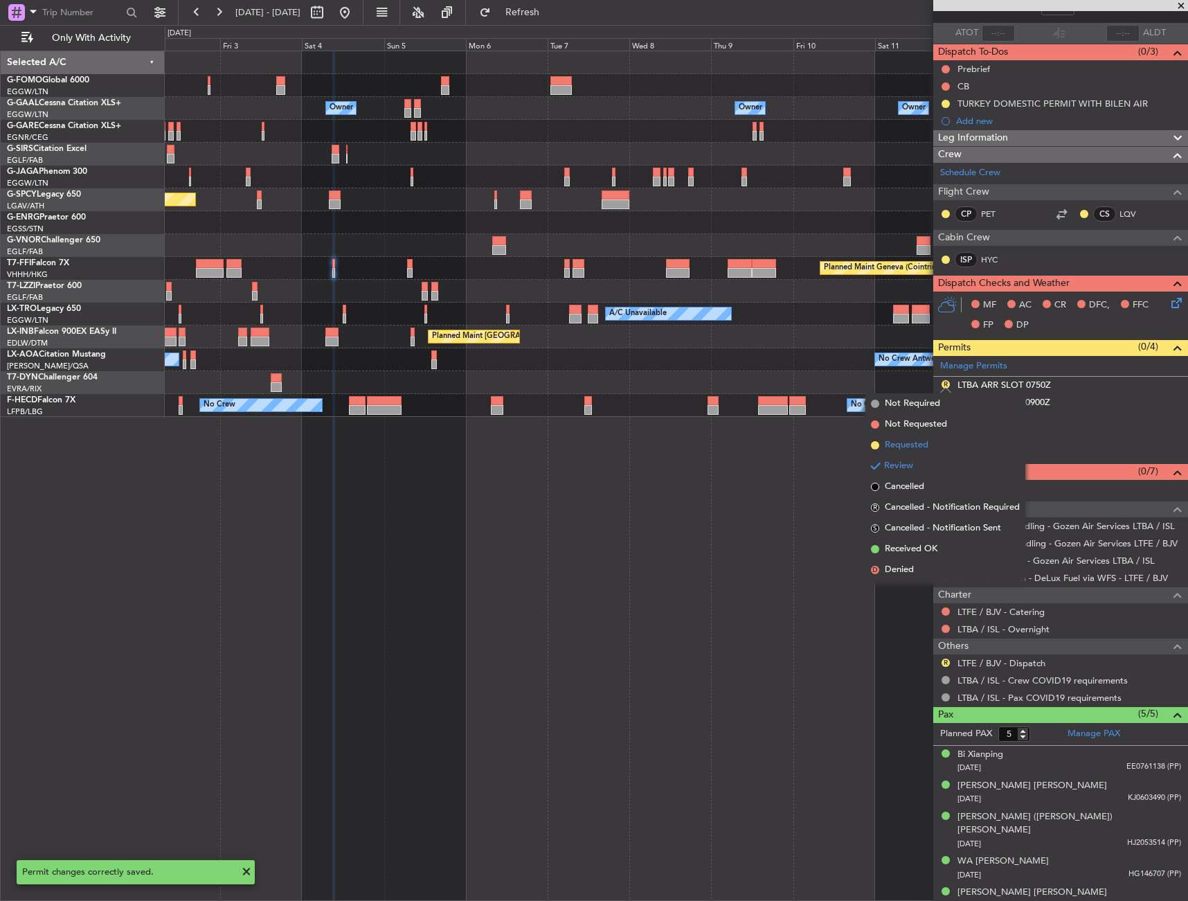
click at [933, 441] on li "Requested" at bounding box center [946, 445] width 160 height 21
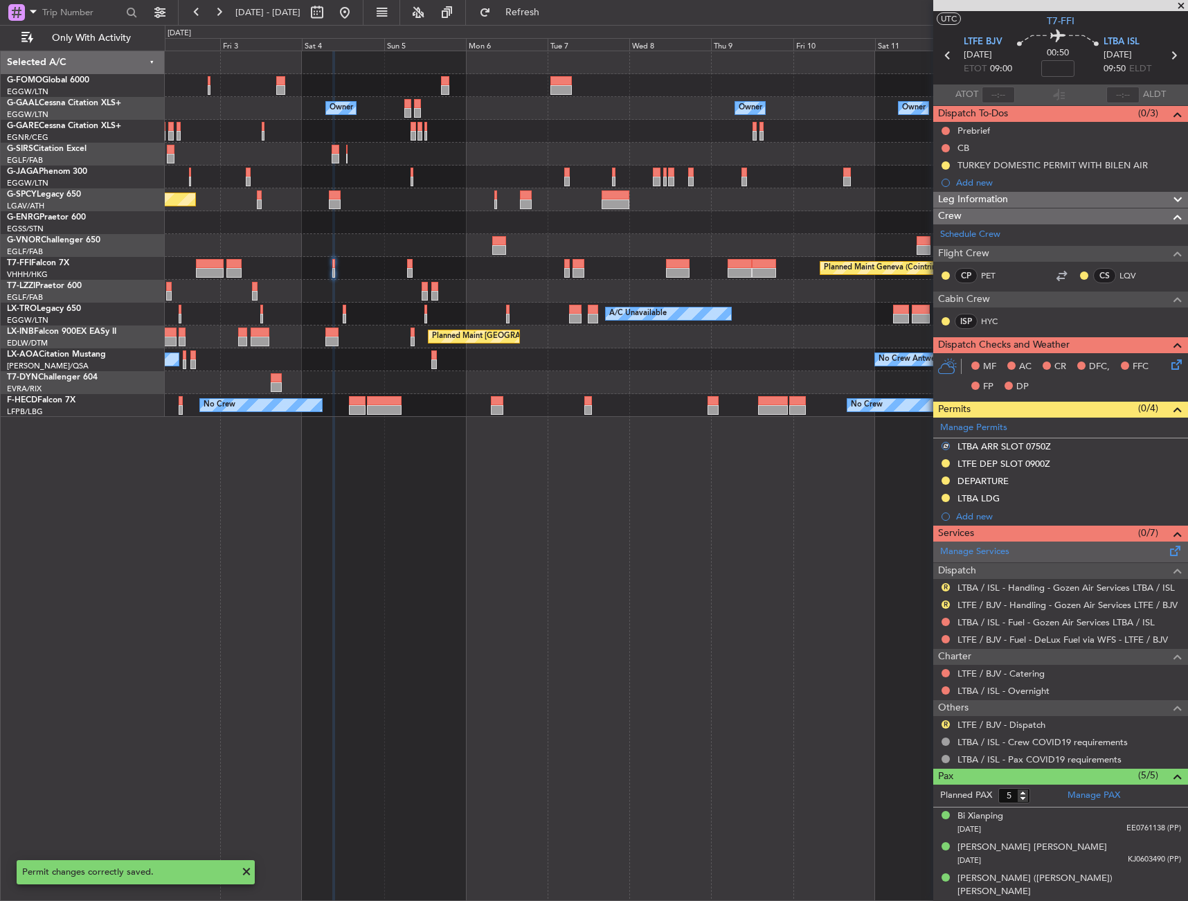
scroll to position [0, 0]
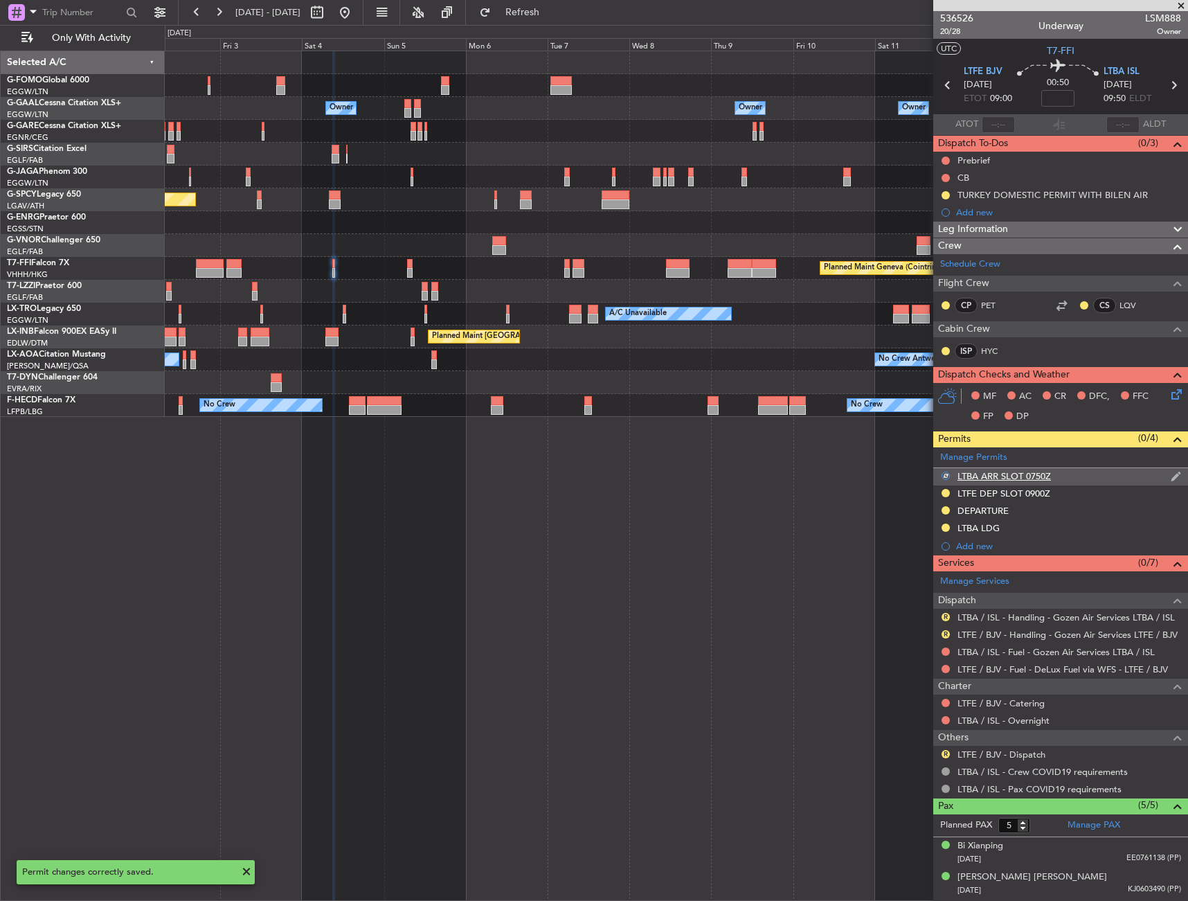
click at [1080, 481] on div "LTBA ARR SLOT 0750Z" at bounding box center [1061, 476] width 255 height 17
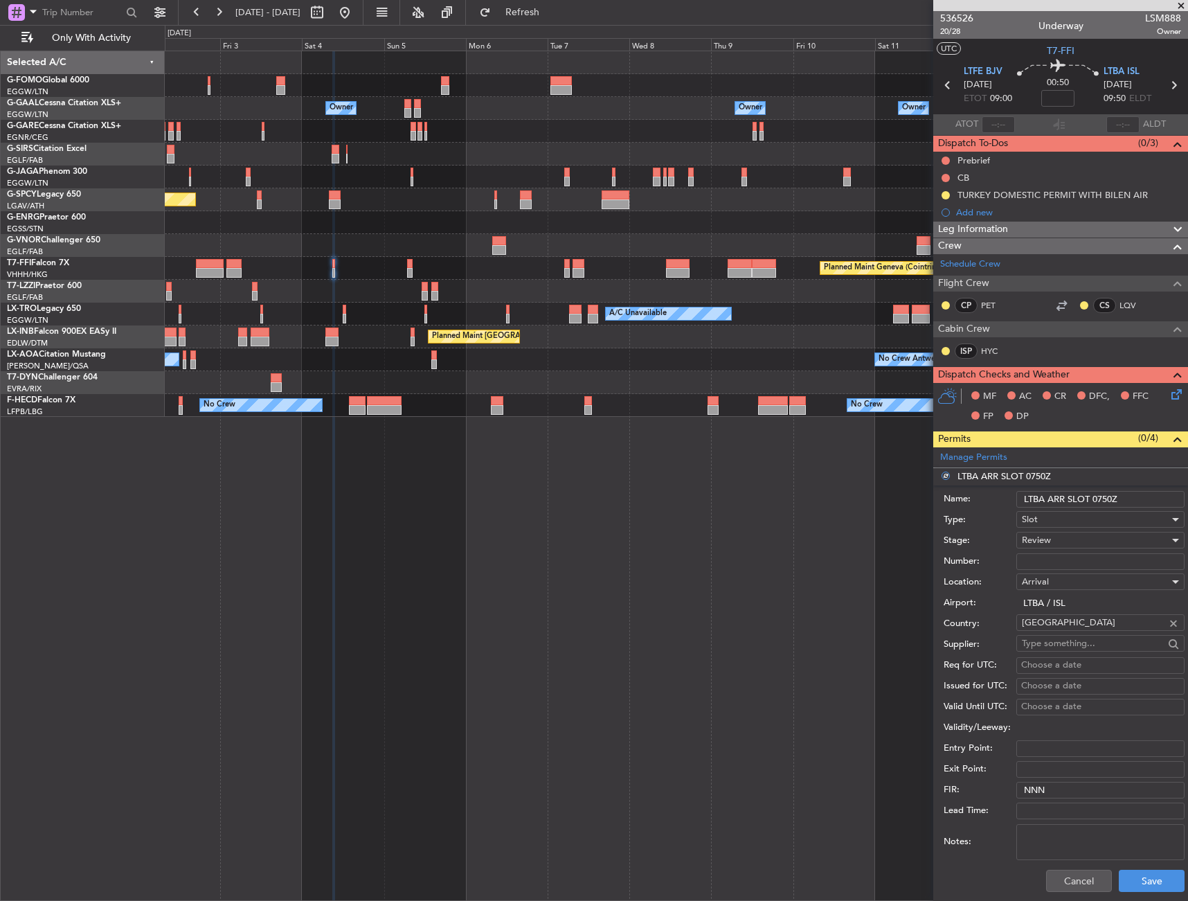
click at [1108, 504] on input "LTBA ARR SLOT 0750Z" at bounding box center [1101, 499] width 168 height 17
click at [1159, 885] on button "Save" at bounding box center [1152, 881] width 66 height 22
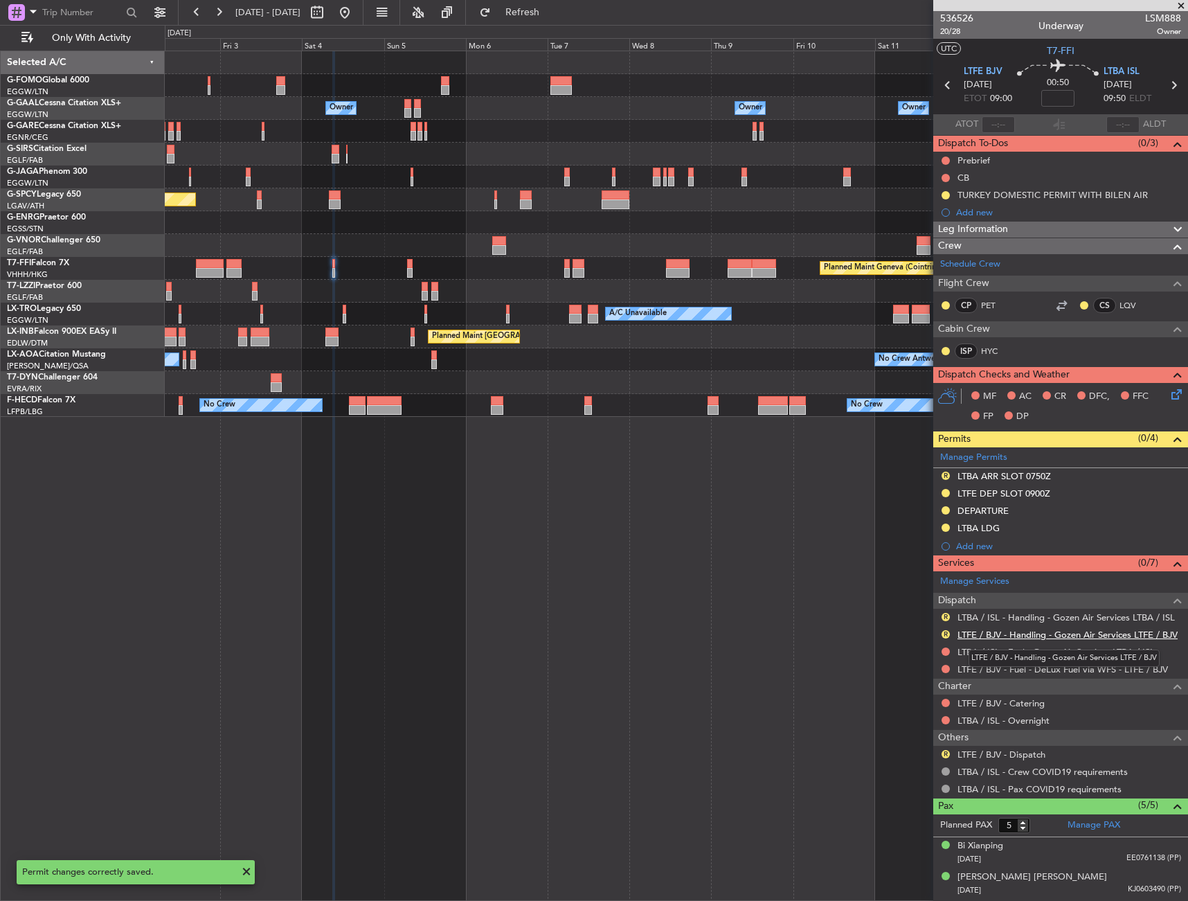
click at [989, 634] on link "LTFE / BJV - Handling - Gozen Air Services LTFE / BJV" at bounding box center [1068, 635] width 220 height 12
click at [1056, 476] on div "R LTBA ARR SLOT 0750Z" at bounding box center [1061, 476] width 255 height 17
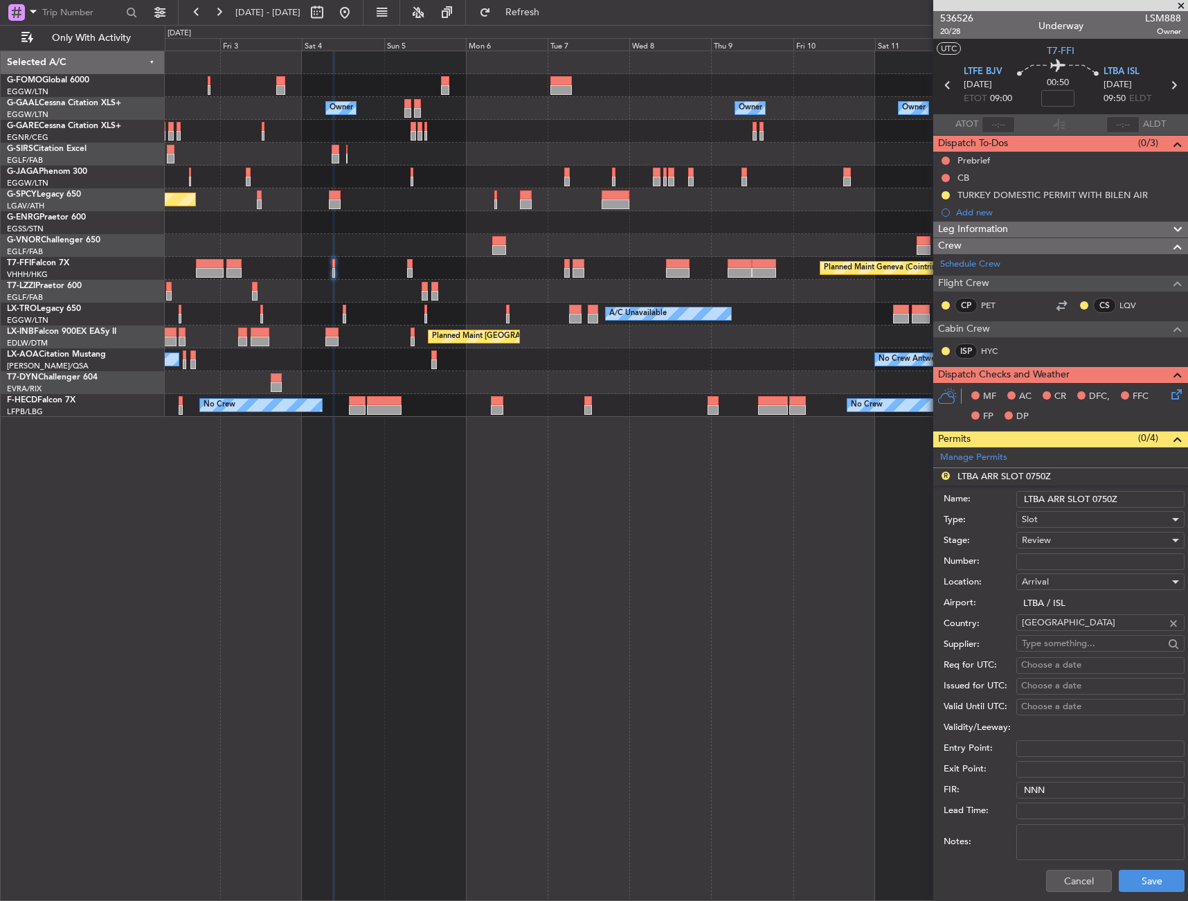
click at [1103, 499] on input "LTBA ARR SLOT 0750Z" at bounding box center [1101, 499] width 168 height 17
type input "LTBA ARR SLOT 0950Z"
click at [1052, 546] on div "Review" at bounding box center [1096, 540] width 148 height 21
click at [1062, 636] on span "Requested" at bounding box center [1095, 631] width 145 height 21
click at [1150, 883] on button "Save" at bounding box center [1152, 881] width 66 height 22
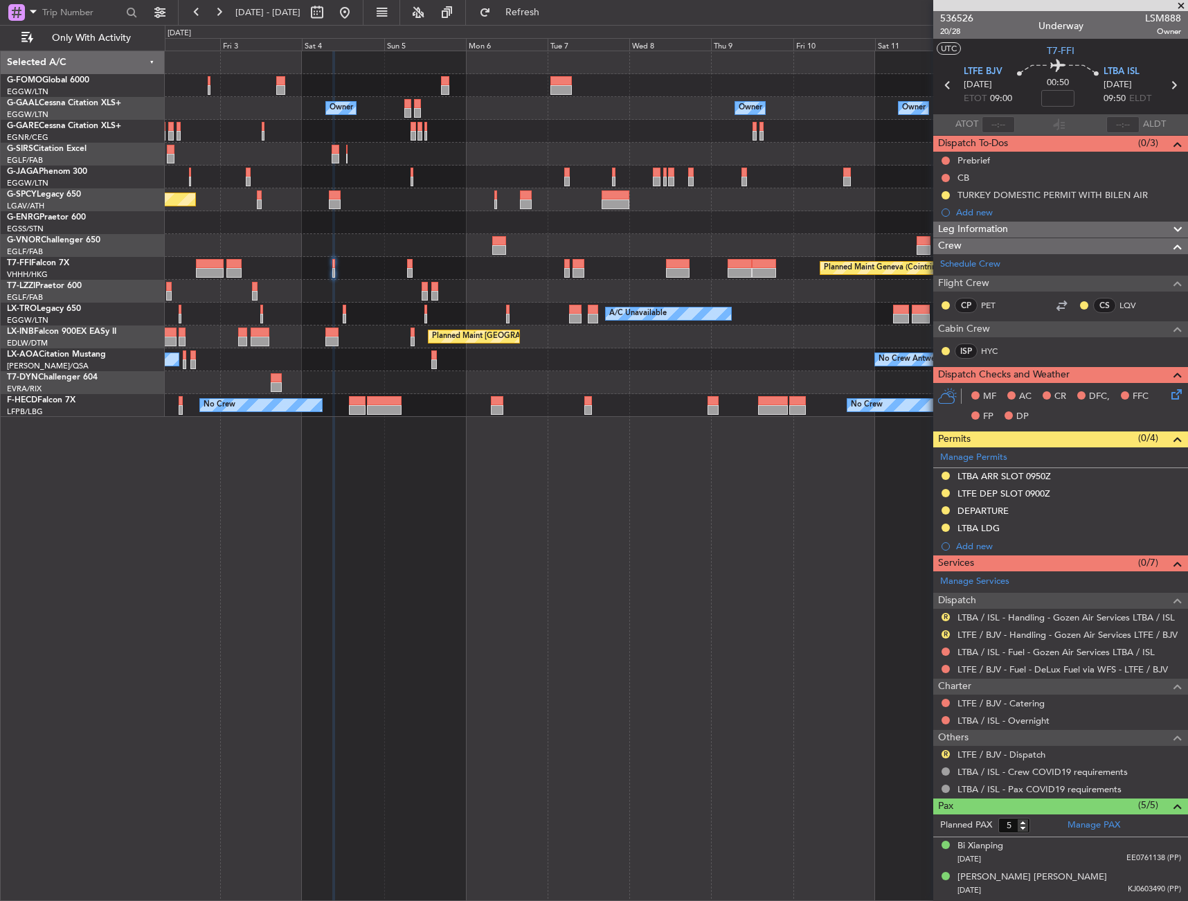
click at [509, 1] on fb-refresh-button "Refresh" at bounding box center [514, 12] width 97 height 25
click at [544, 9] on span "Refresh" at bounding box center [523, 13] width 58 height 10
click at [983, 618] on link "LTBA / ISL - Handling - Gozen Air Services LTBA / ISL" at bounding box center [1066, 618] width 217 height 12
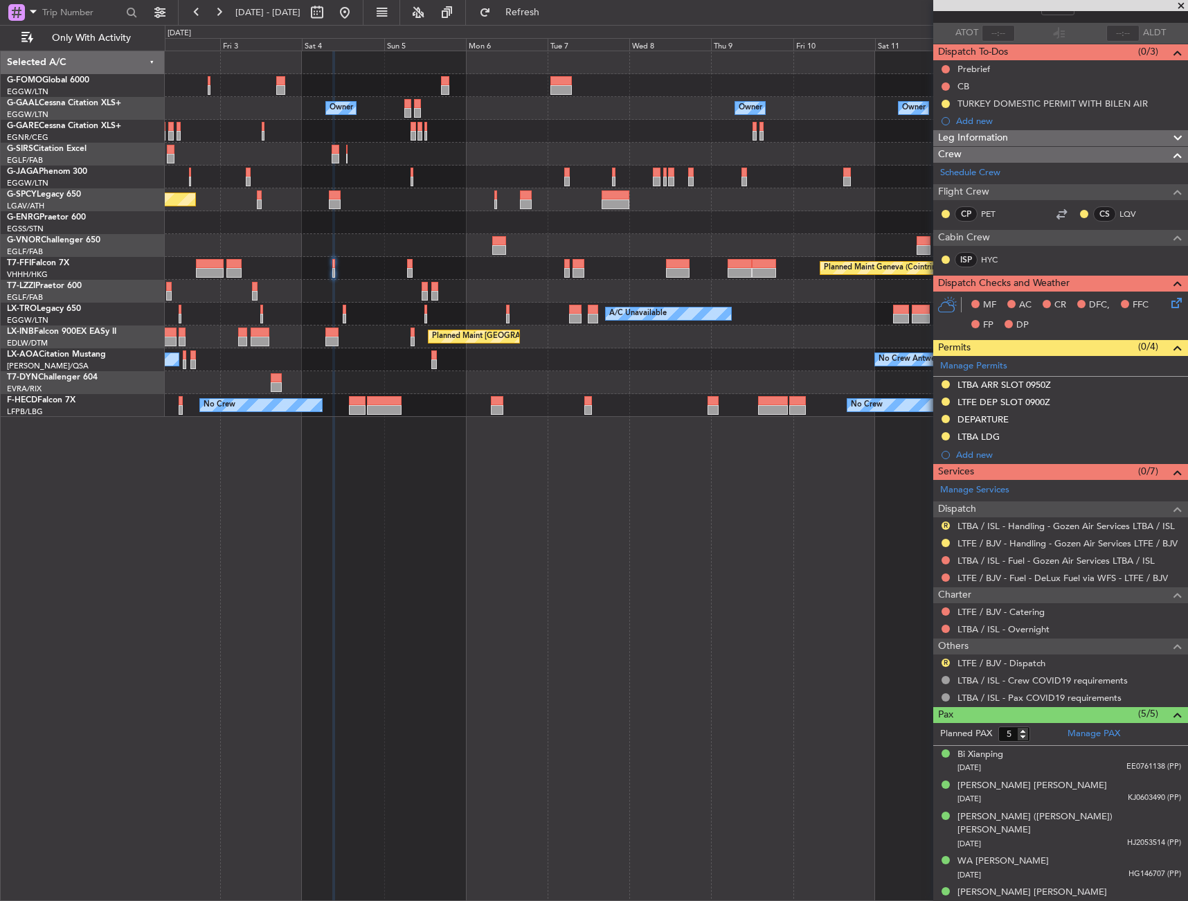
click at [950, 659] on div "R" at bounding box center [945, 662] width 11 height 11
click at [949, 660] on button "R" at bounding box center [946, 663] width 8 height 8
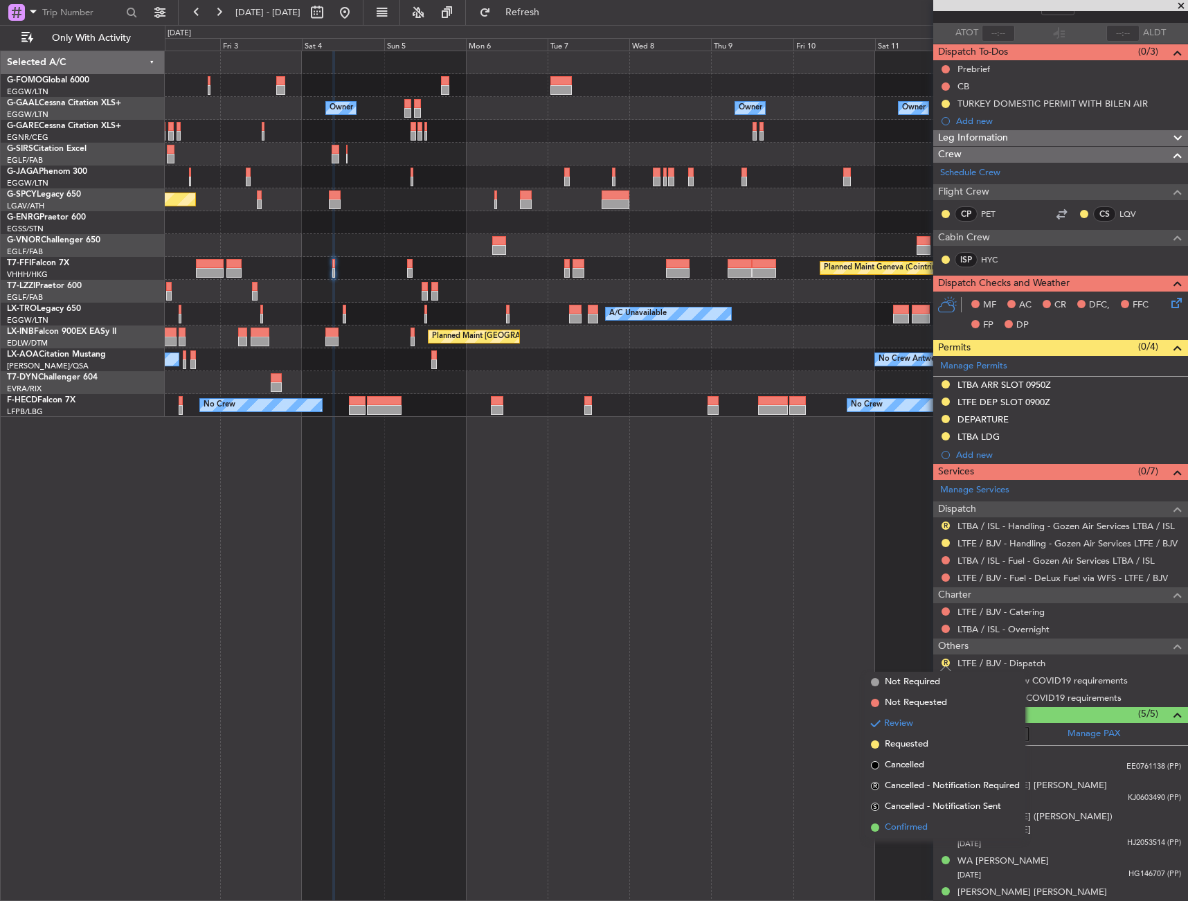
click at [899, 826] on span "Confirmed" at bounding box center [906, 828] width 43 height 14
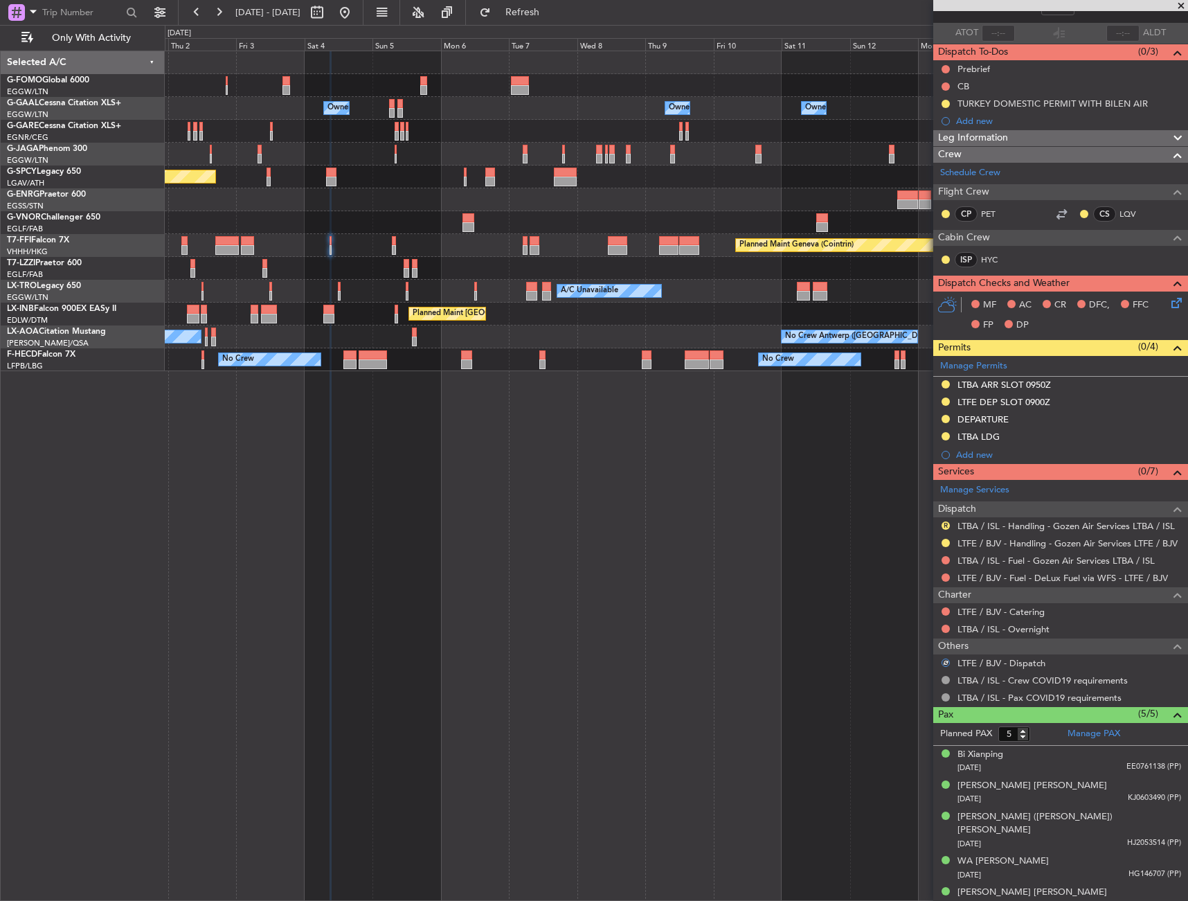
scroll to position [0, 0]
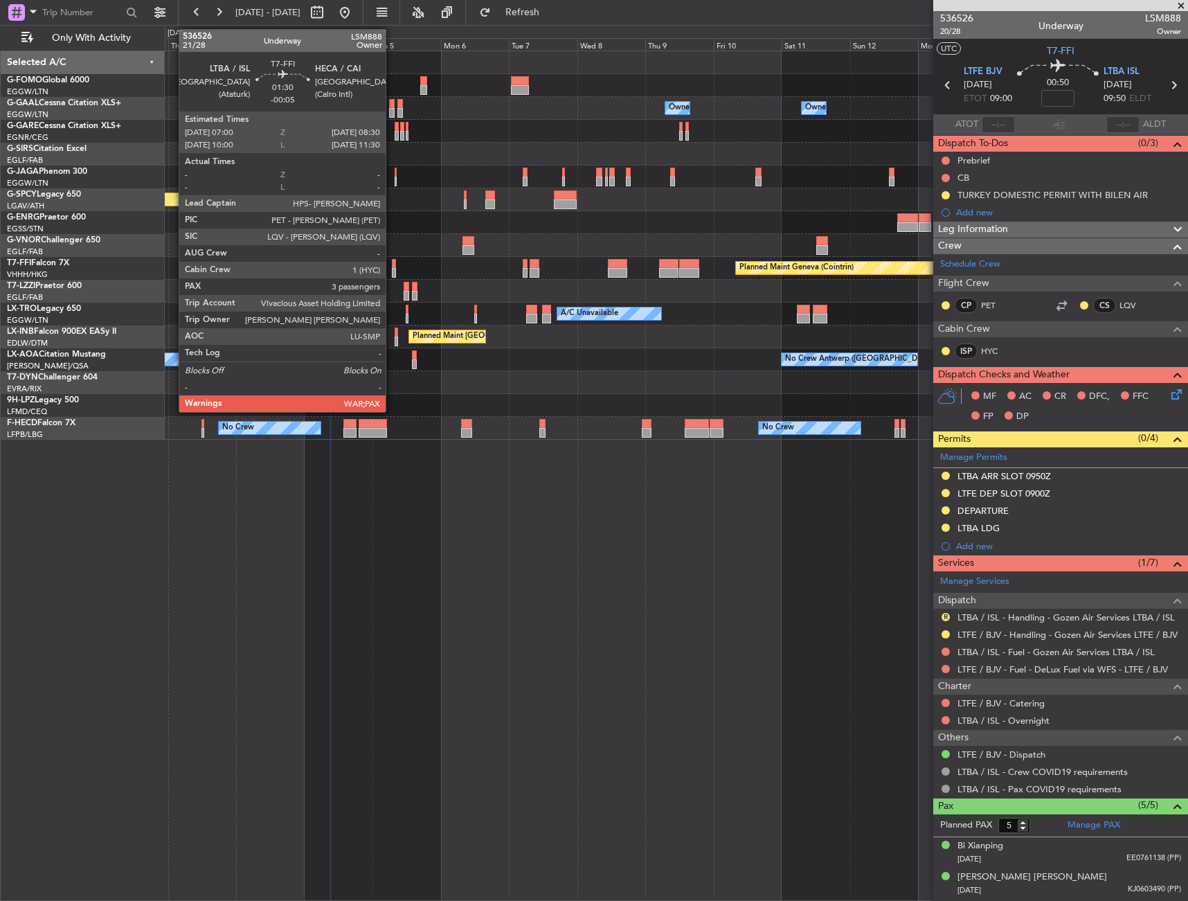
click at [392, 268] on div at bounding box center [394, 273] width 5 height 10
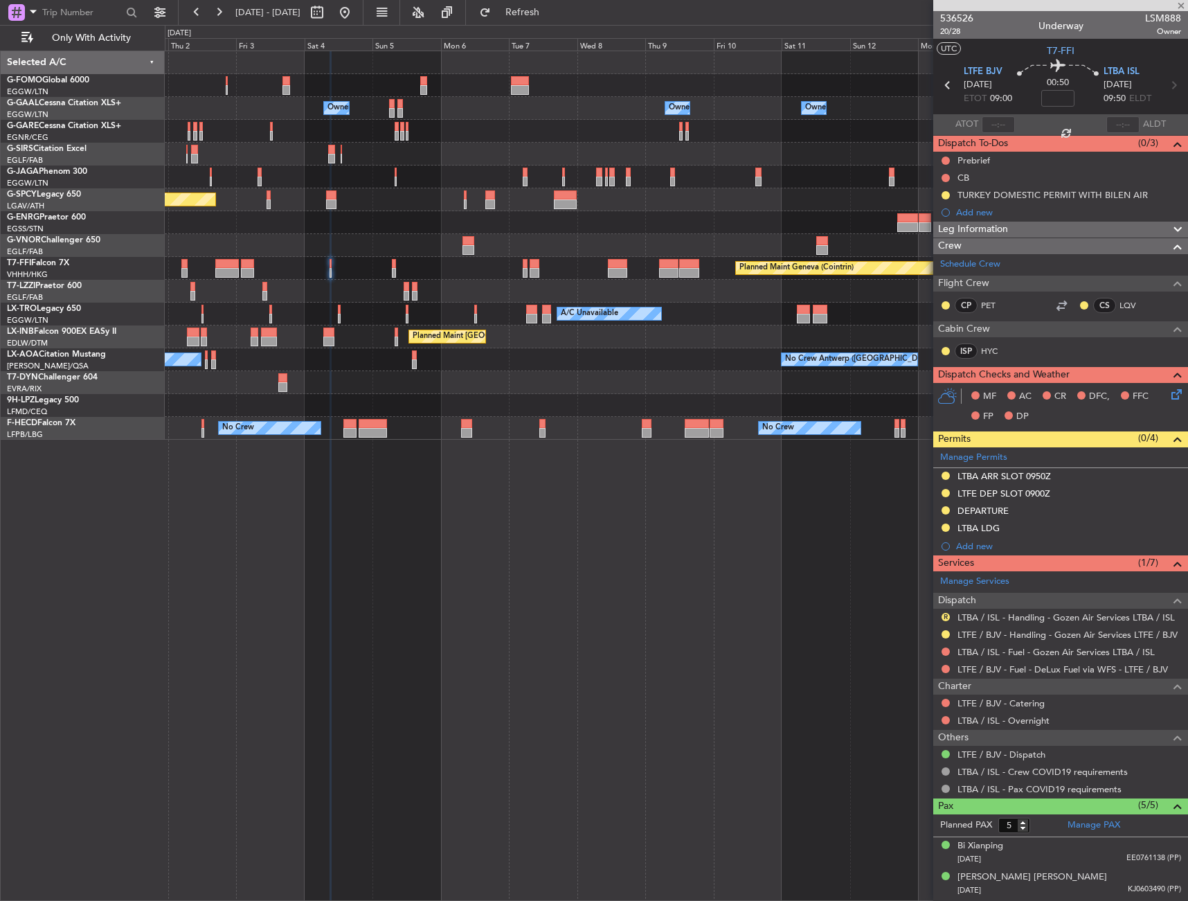
type input "-00:05"
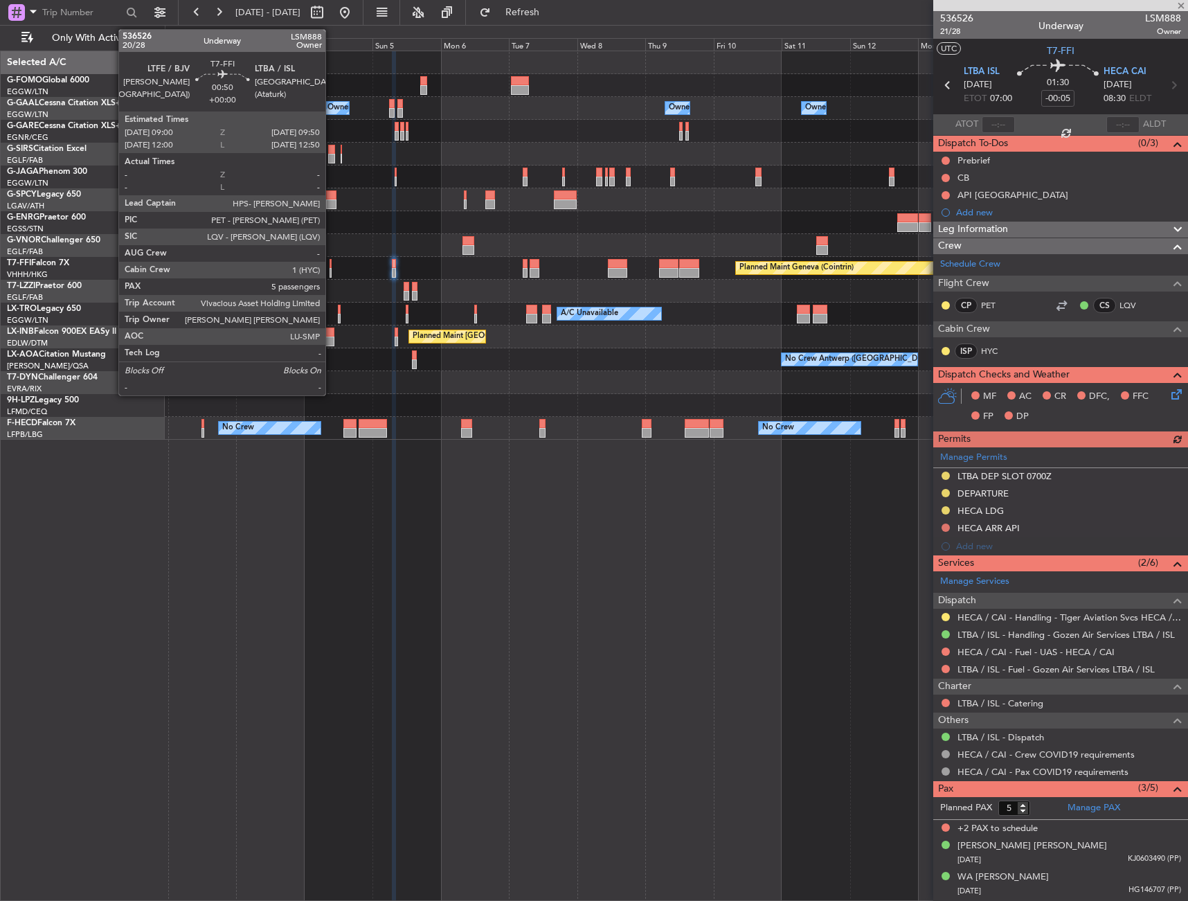
click at [330, 269] on div at bounding box center [331, 273] width 3 height 10
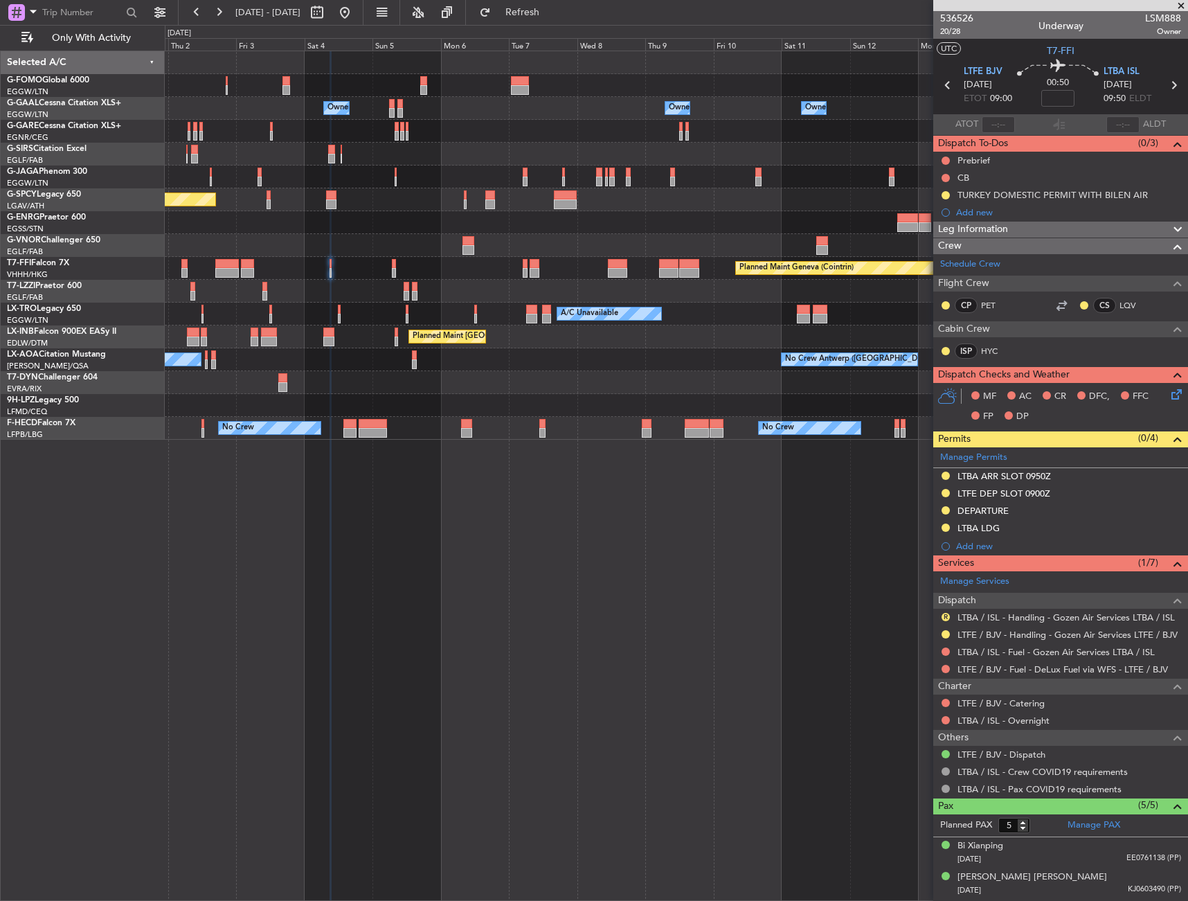
click at [391, 266] on div "Planned Maint Geneva (Cointrin) Planned Maint [GEOGRAPHIC_DATA] ([GEOGRAPHIC_DA…" at bounding box center [676, 268] width 1023 height 23
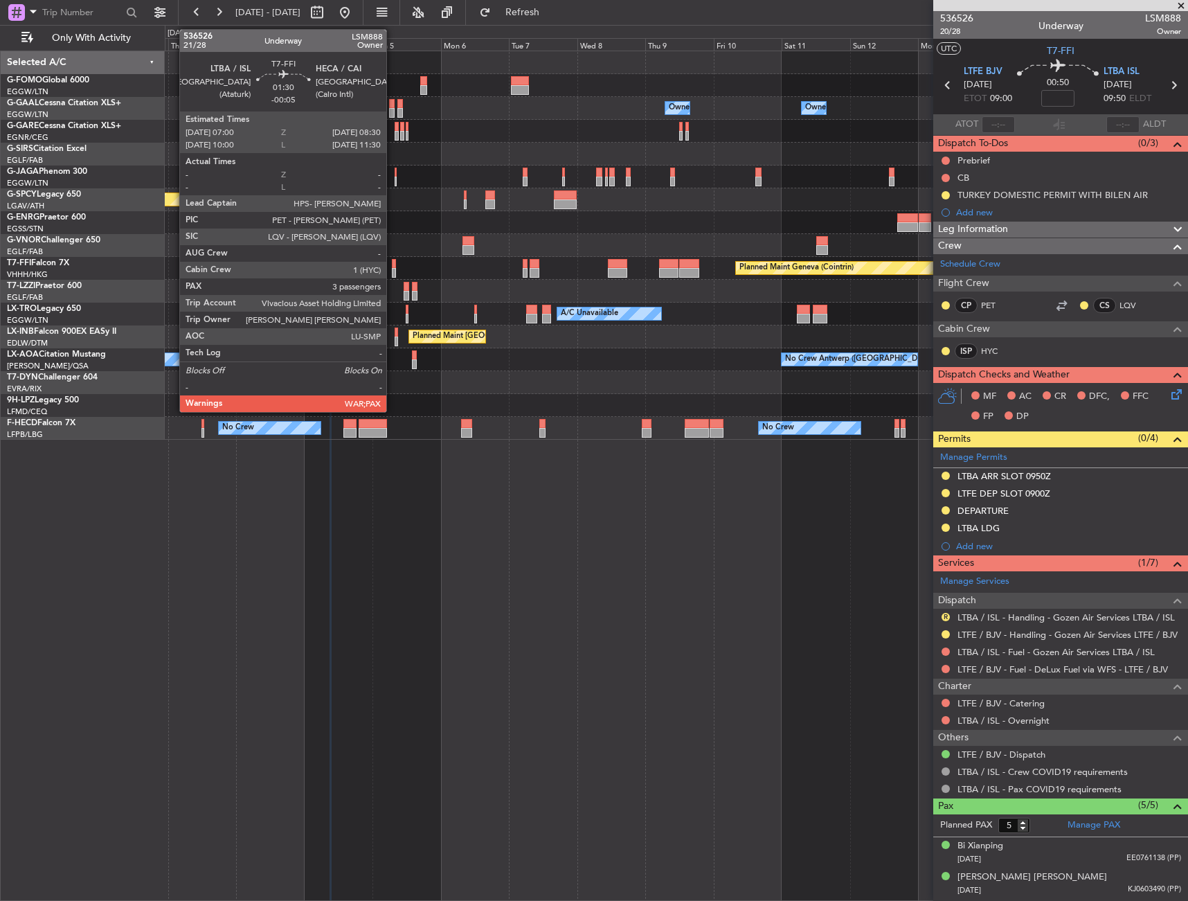
click at [394, 265] on div at bounding box center [394, 264] width 5 height 10
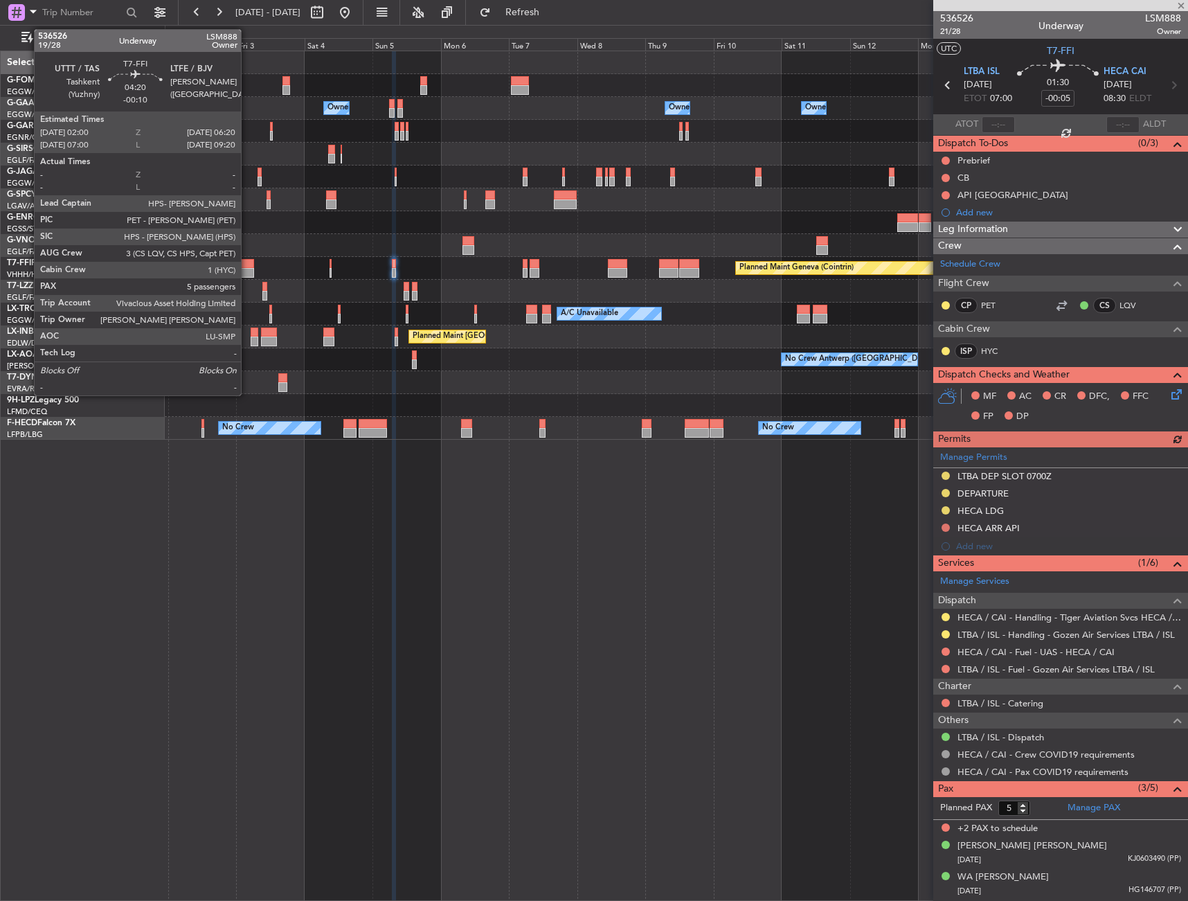
click at [247, 270] on div at bounding box center [247, 273] width 12 height 10
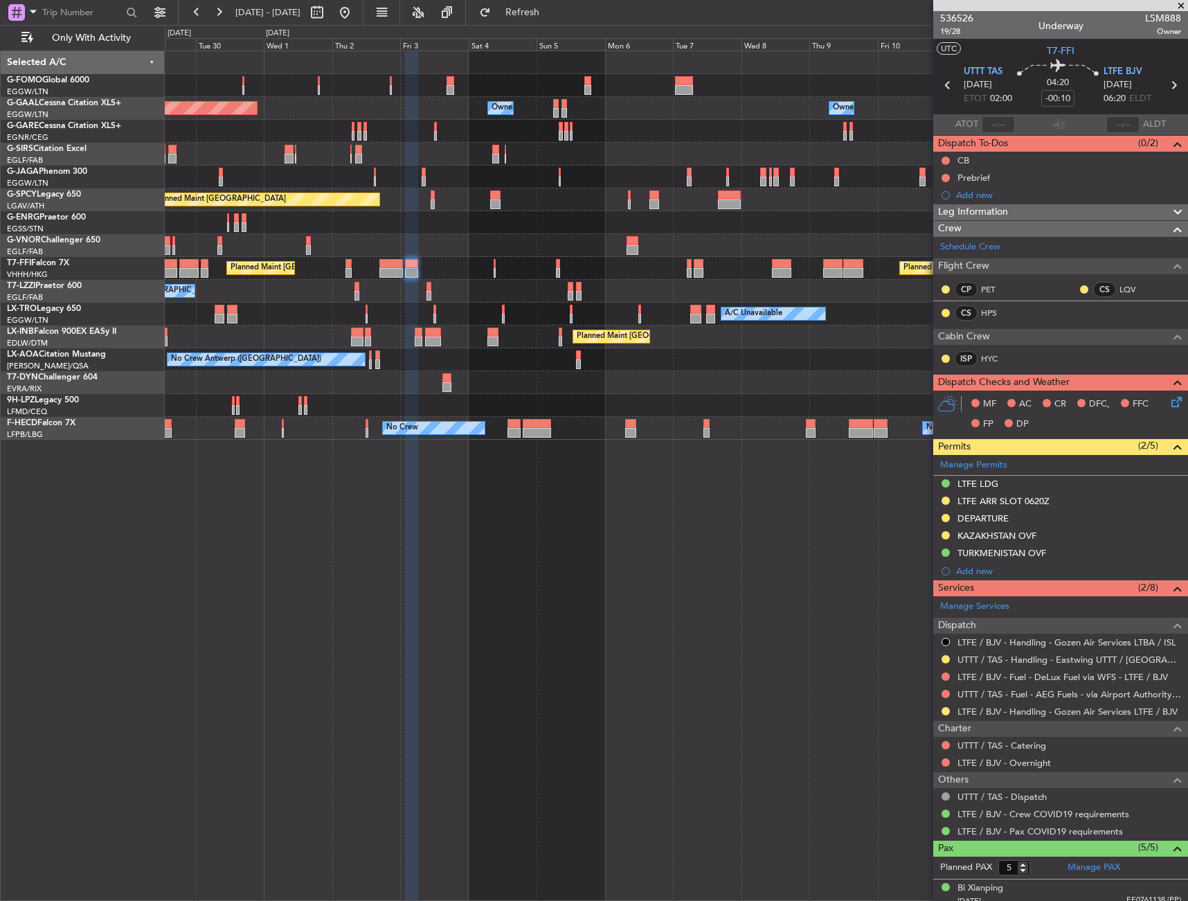
click at [368, 217] on div "Unplanned Maint [GEOGRAPHIC_DATA] ([GEOGRAPHIC_DATA]) A/C Unavailable" at bounding box center [676, 222] width 1023 height 23
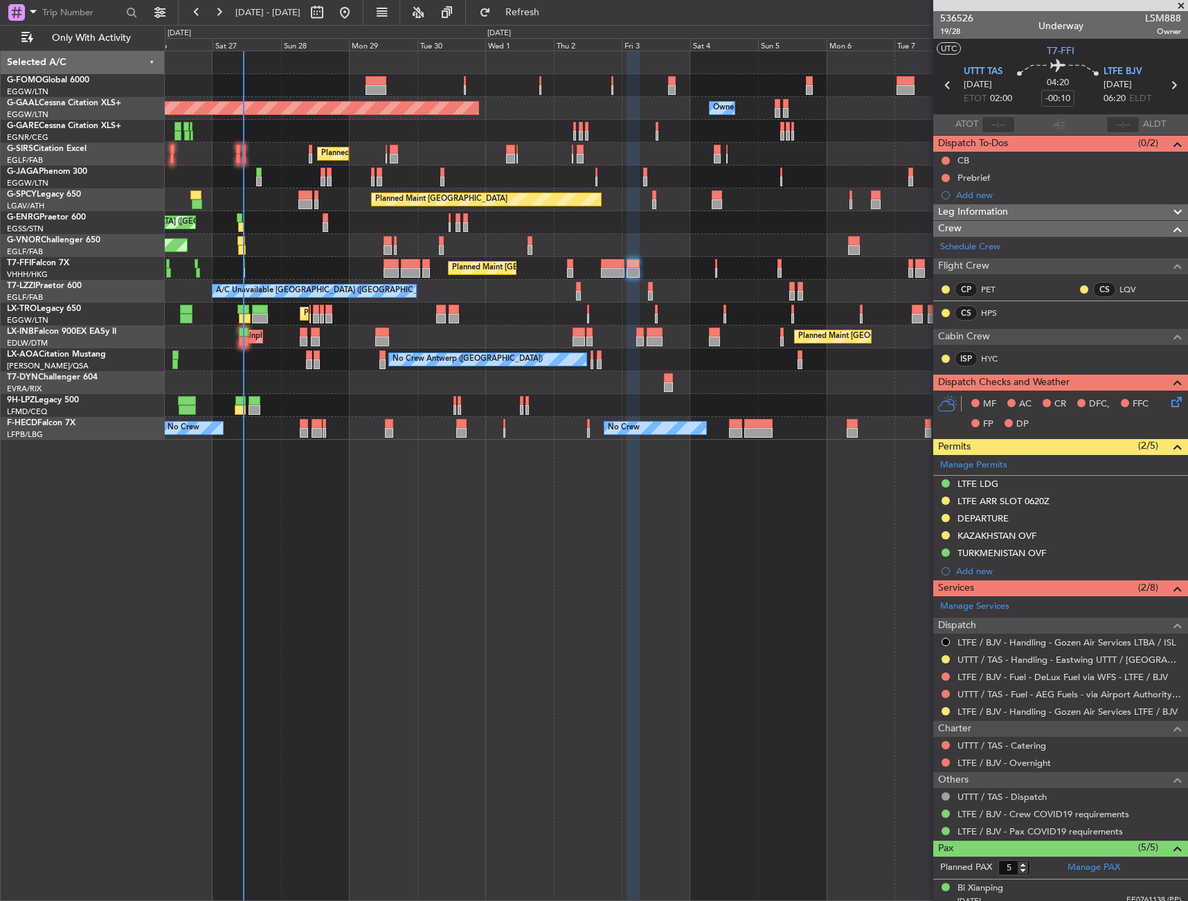
click at [579, 210] on div "Planned Maint [GEOGRAPHIC_DATA]" at bounding box center [676, 199] width 1023 height 23
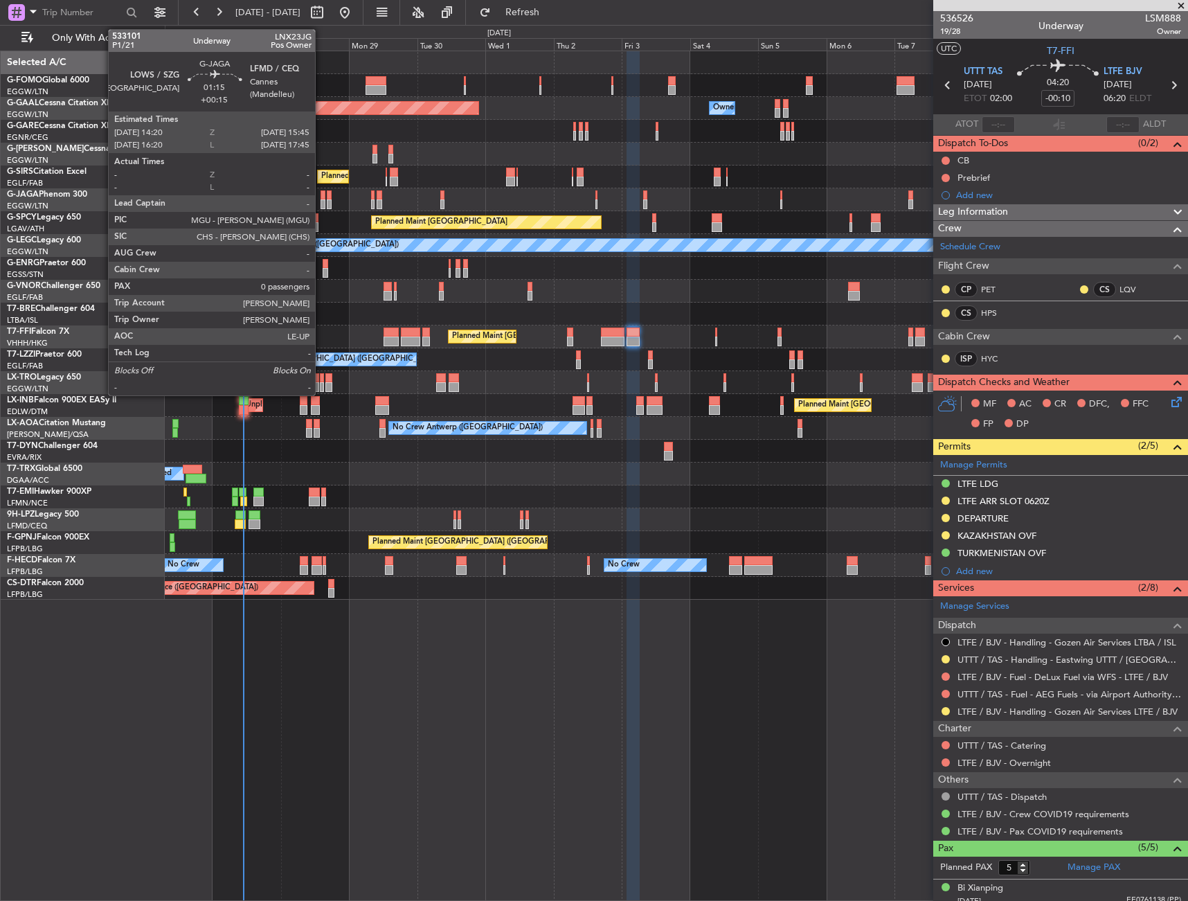
click at [322, 198] on div at bounding box center [323, 195] width 4 height 10
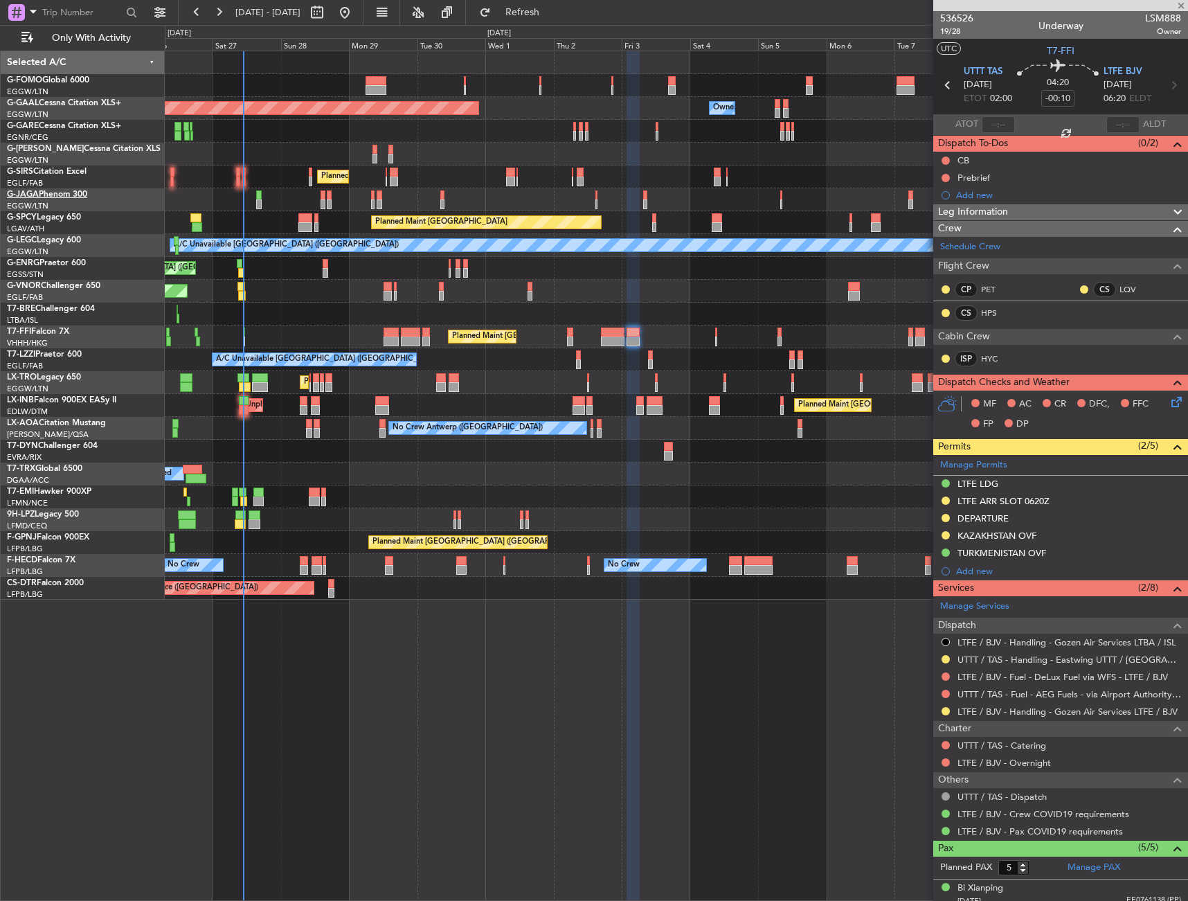
type input "+00:15"
type input "0"
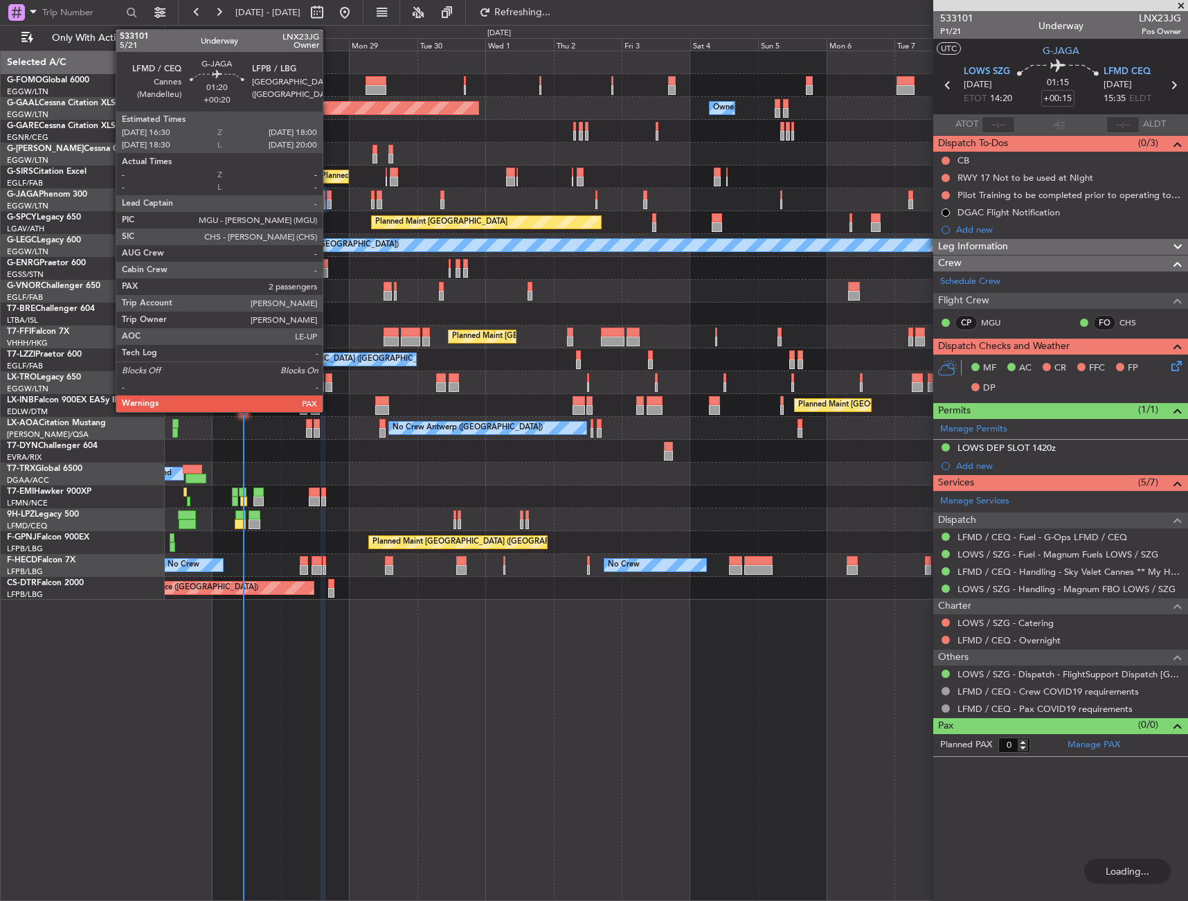
click at [329, 198] on div at bounding box center [329, 195] width 5 height 10
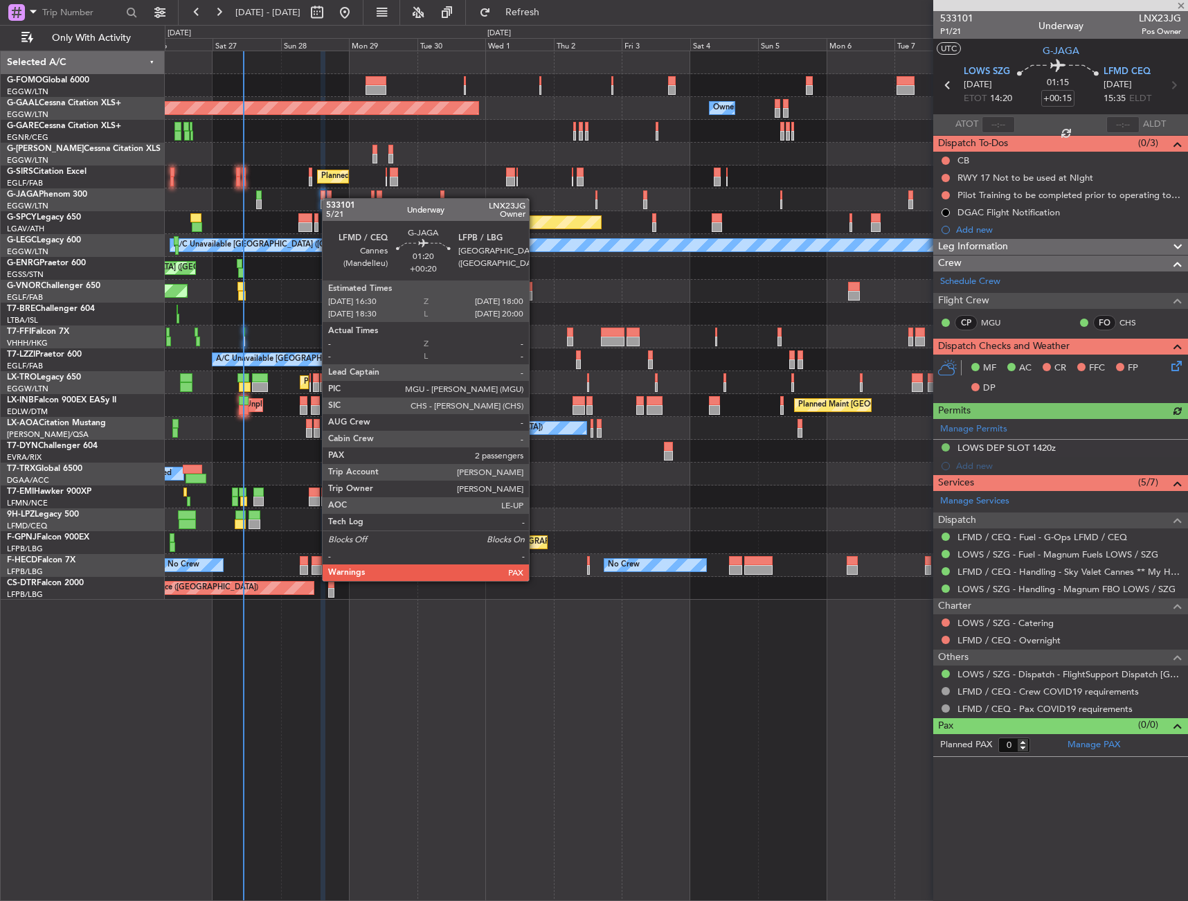
type input "+00:20"
type input "2"
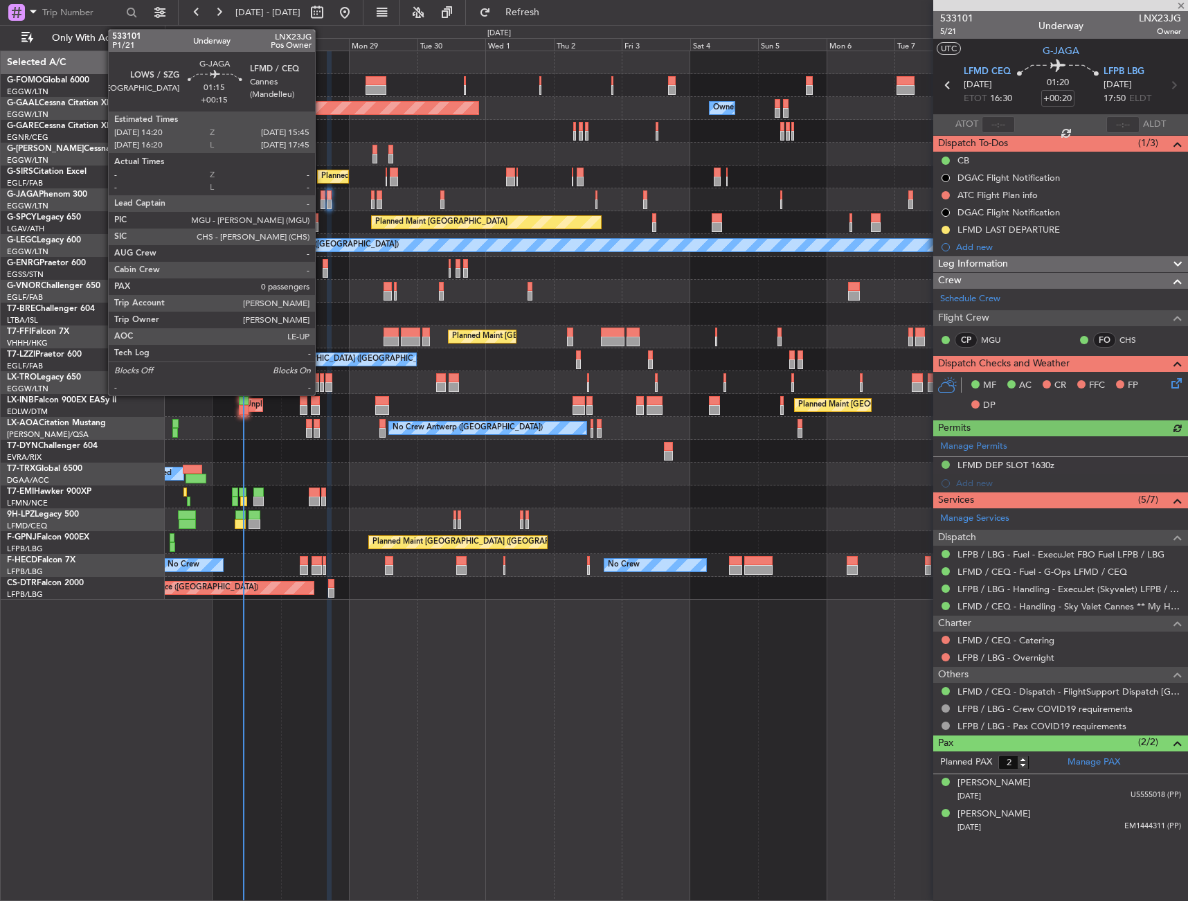
click at [321, 199] on div at bounding box center [323, 204] width 4 height 10
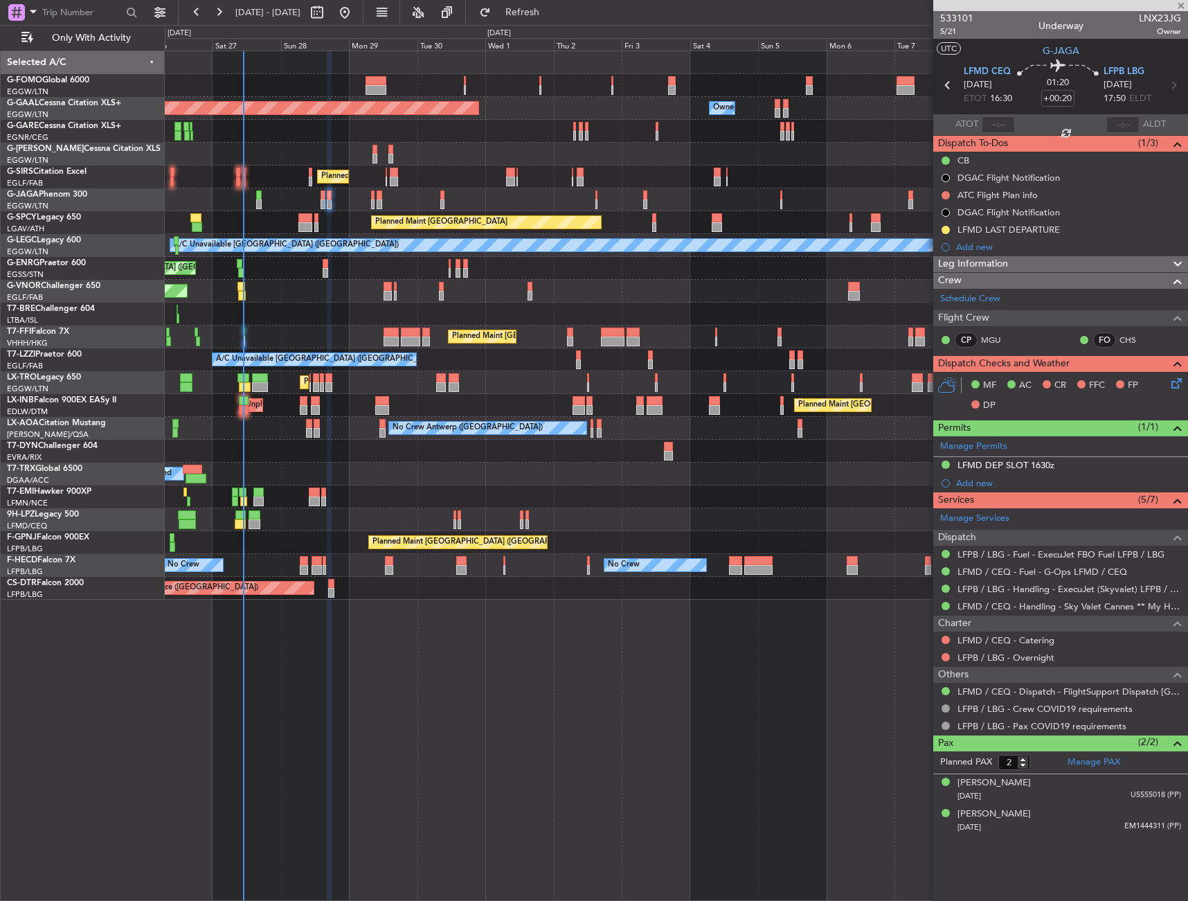
type input "+00:15"
type input "0"
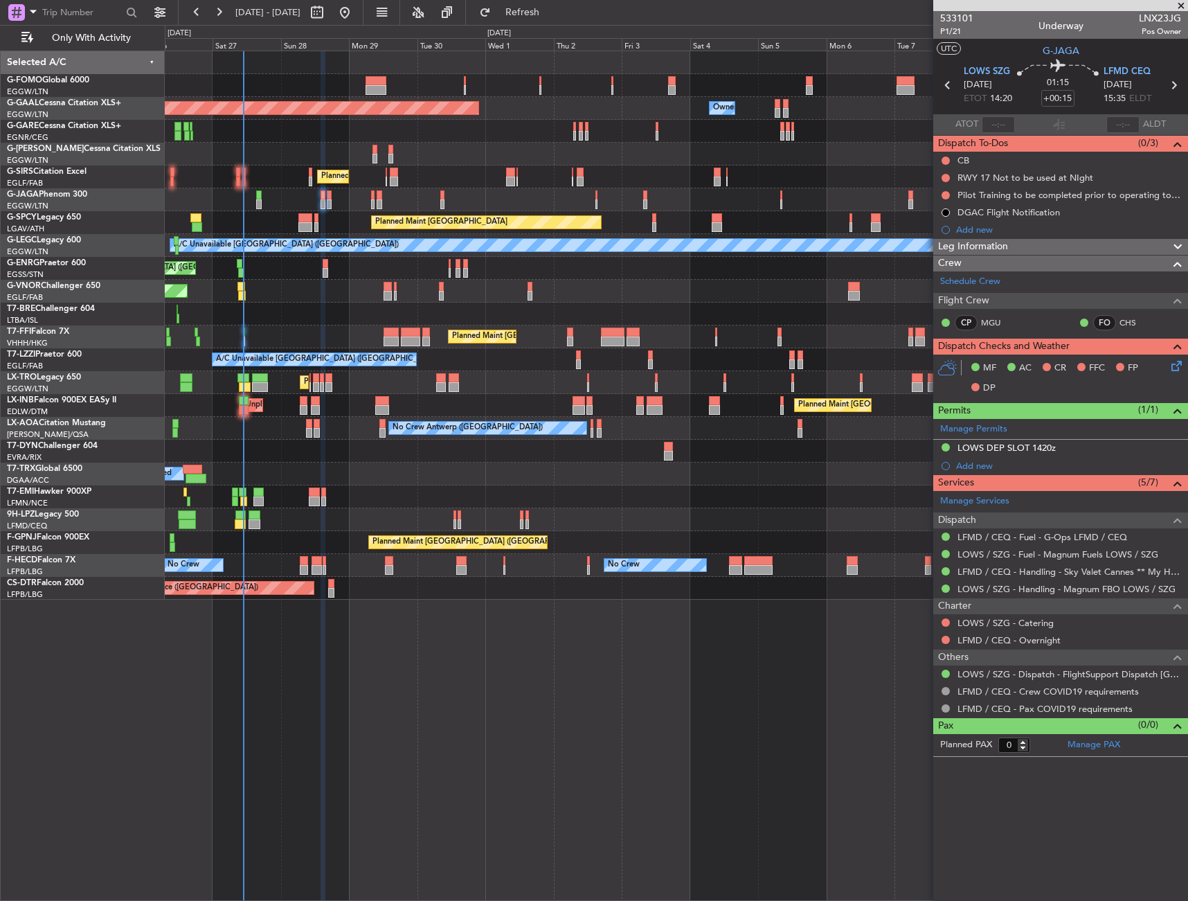
click at [326, 199] on div "Planned Maint [GEOGRAPHIC_DATA] ([GEOGRAPHIC_DATA])" at bounding box center [676, 199] width 1023 height 23
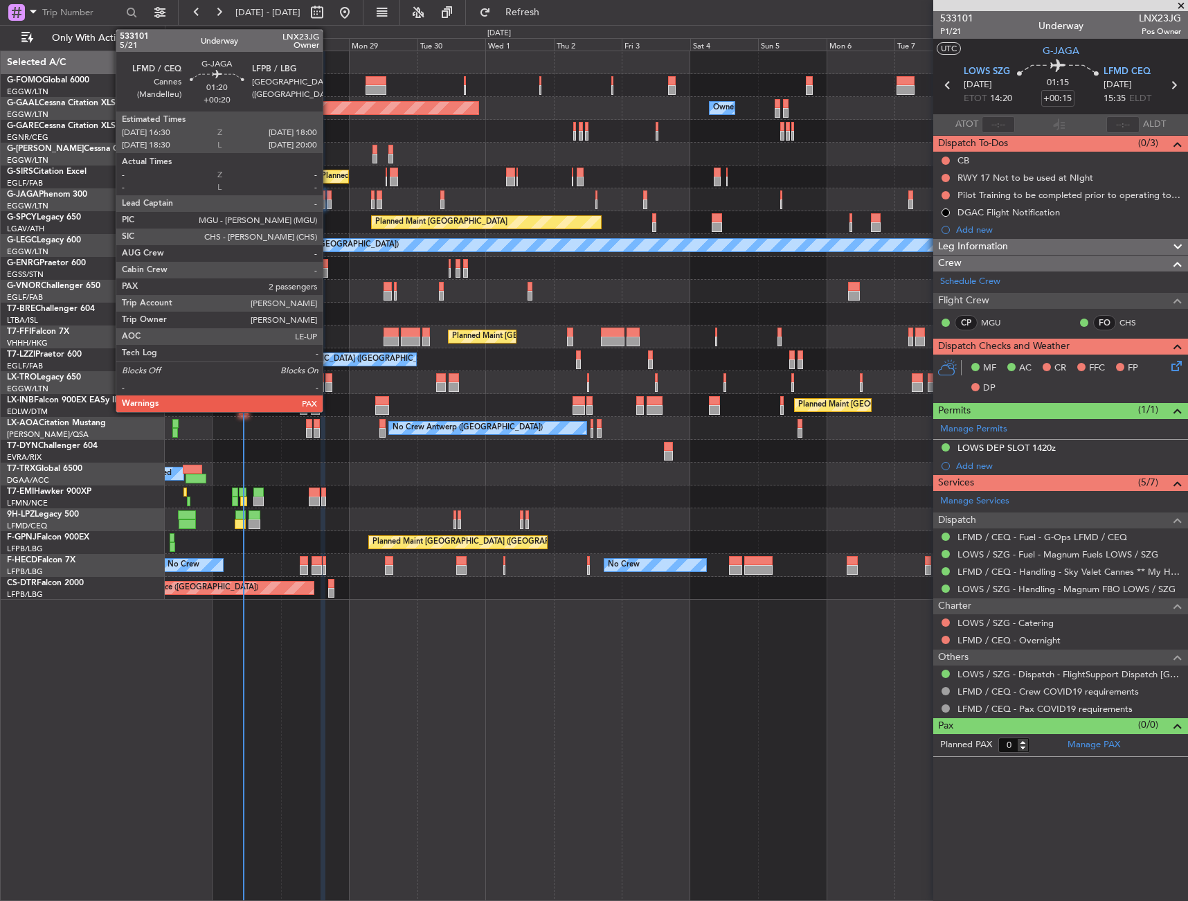
click at [329, 199] on div at bounding box center [329, 204] width 5 height 10
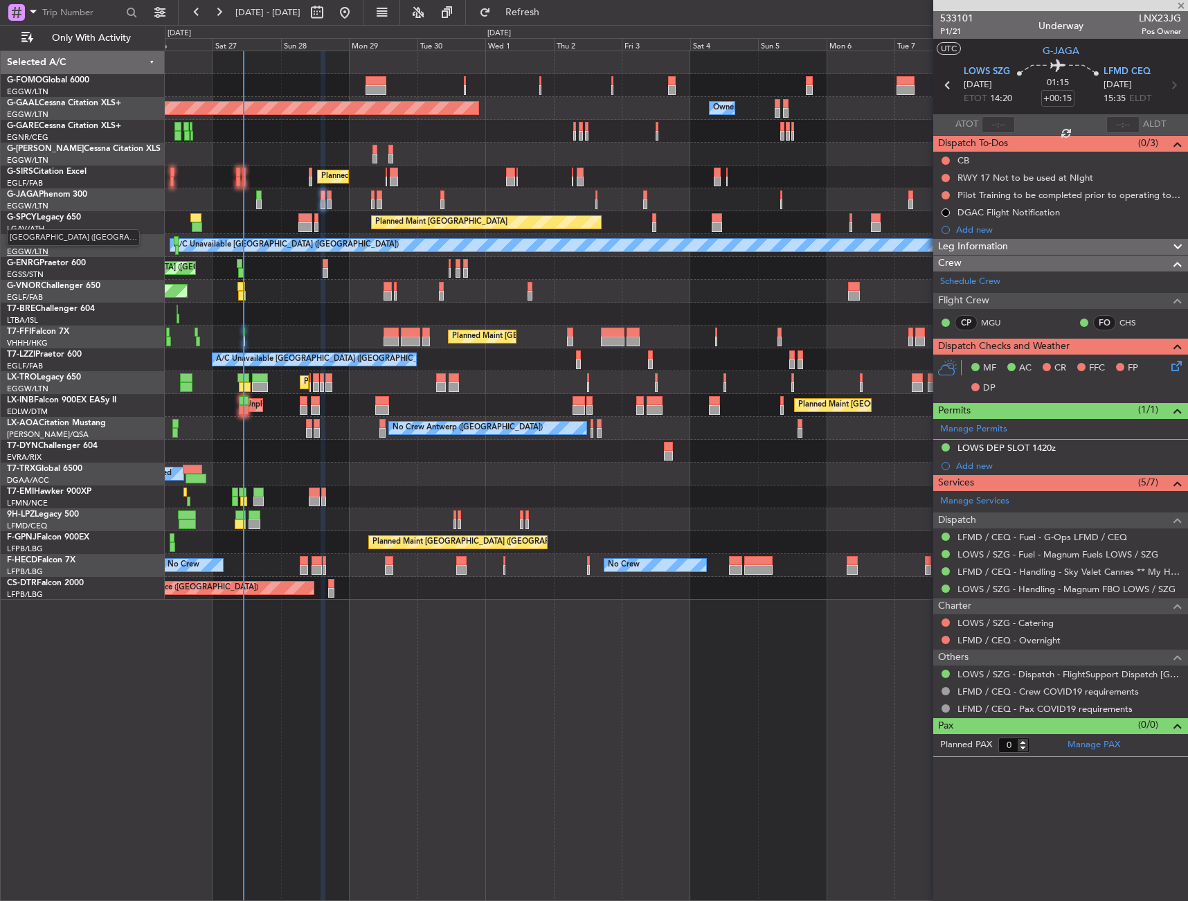
type input "+00:20"
type input "2"
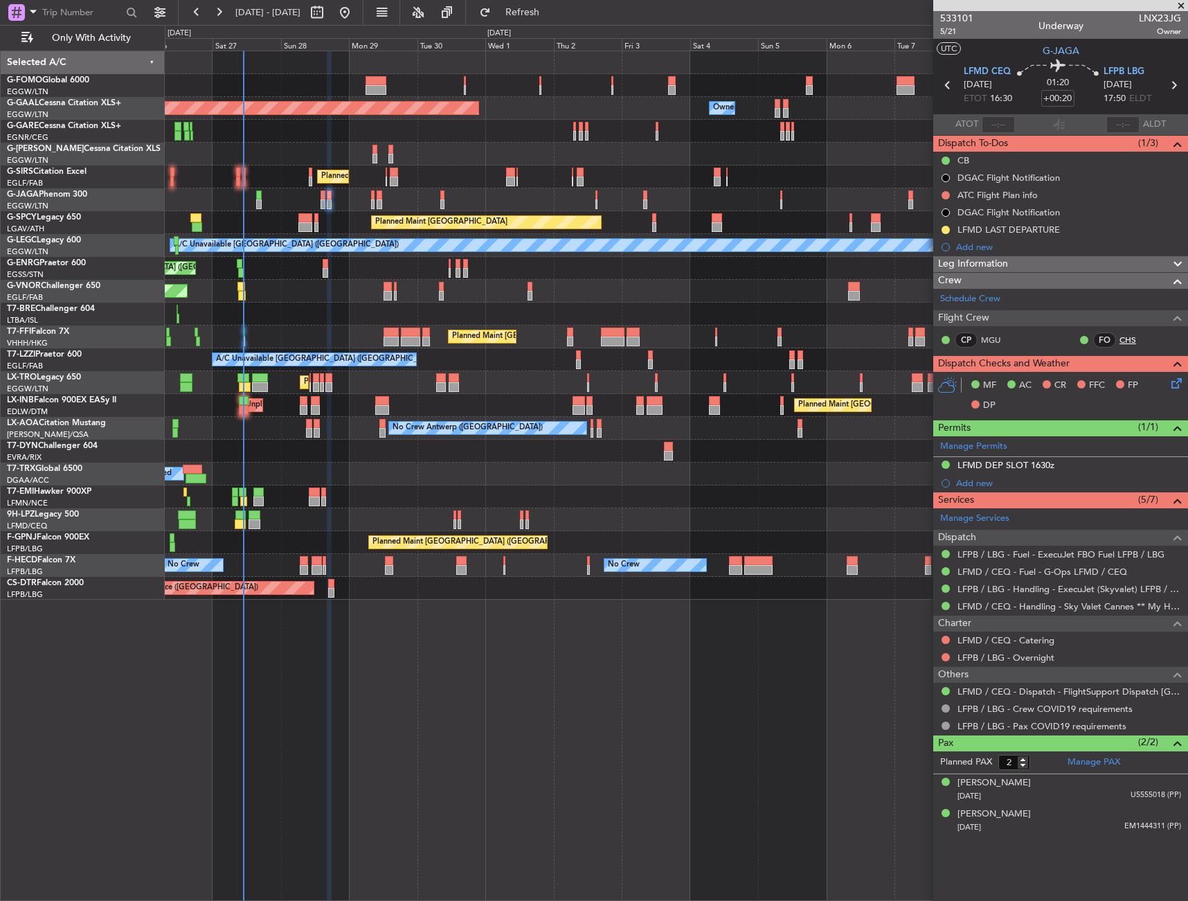
click at [1125, 337] on link "CHS" at bounding box center [1135, 340] width 31 height 12
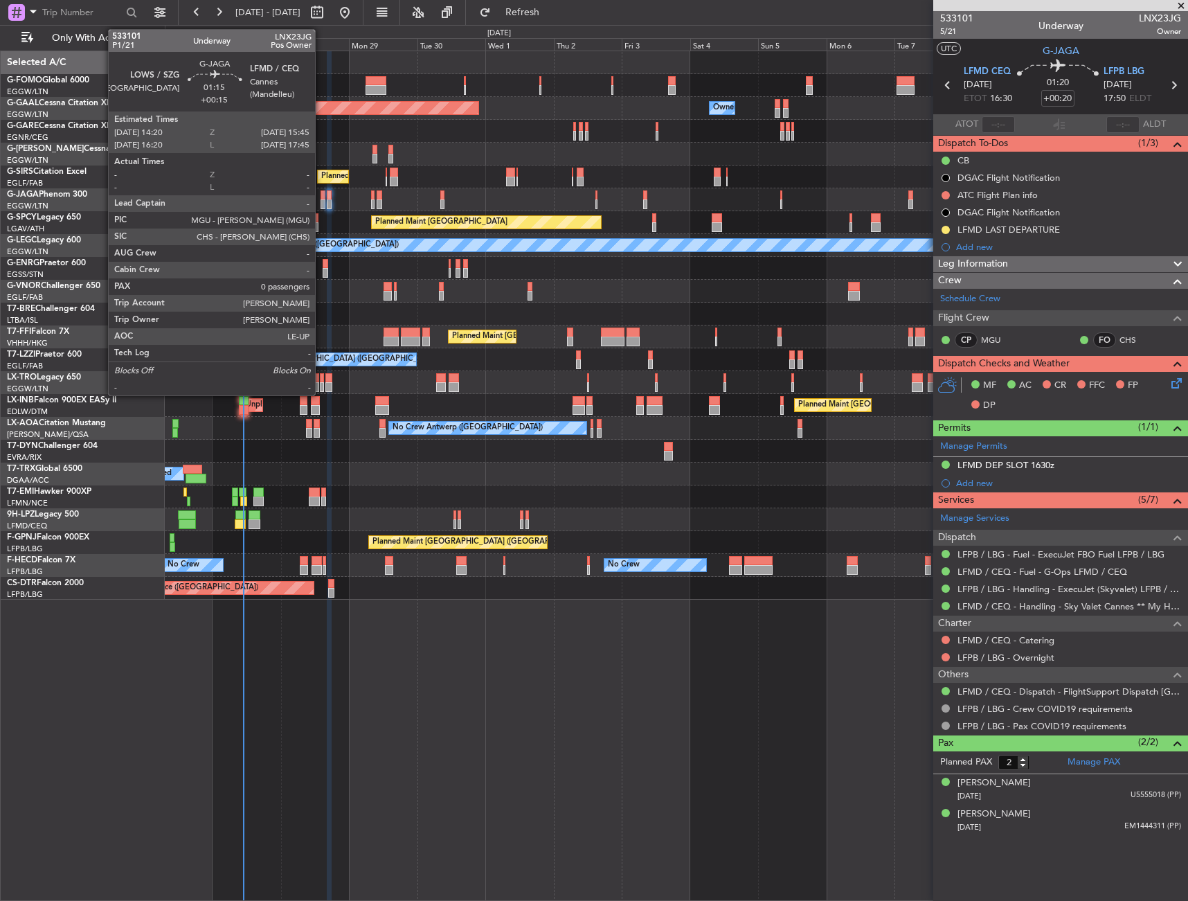
click at [321, 197] on div at bounding box center [323, 195] width 4 height 10
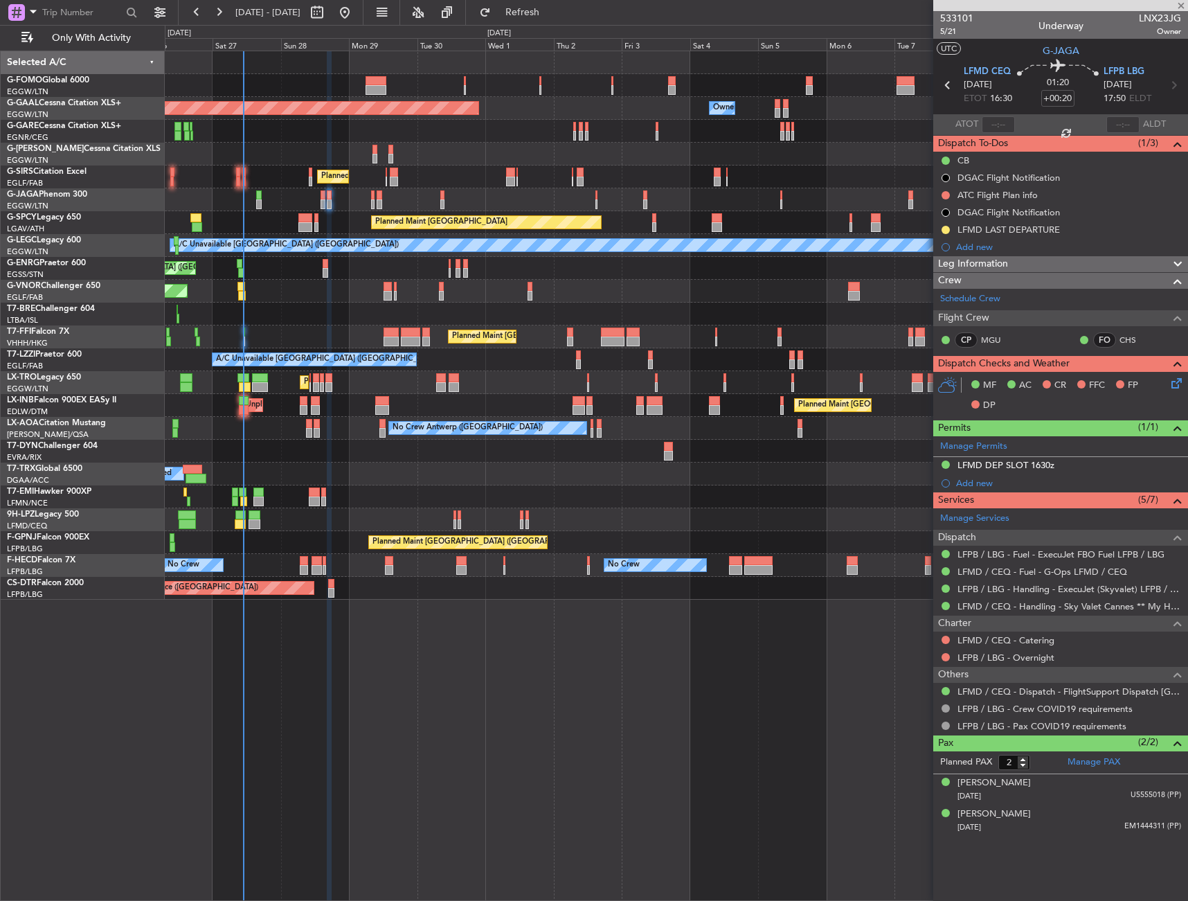
type input "+00:15"
type input "0"
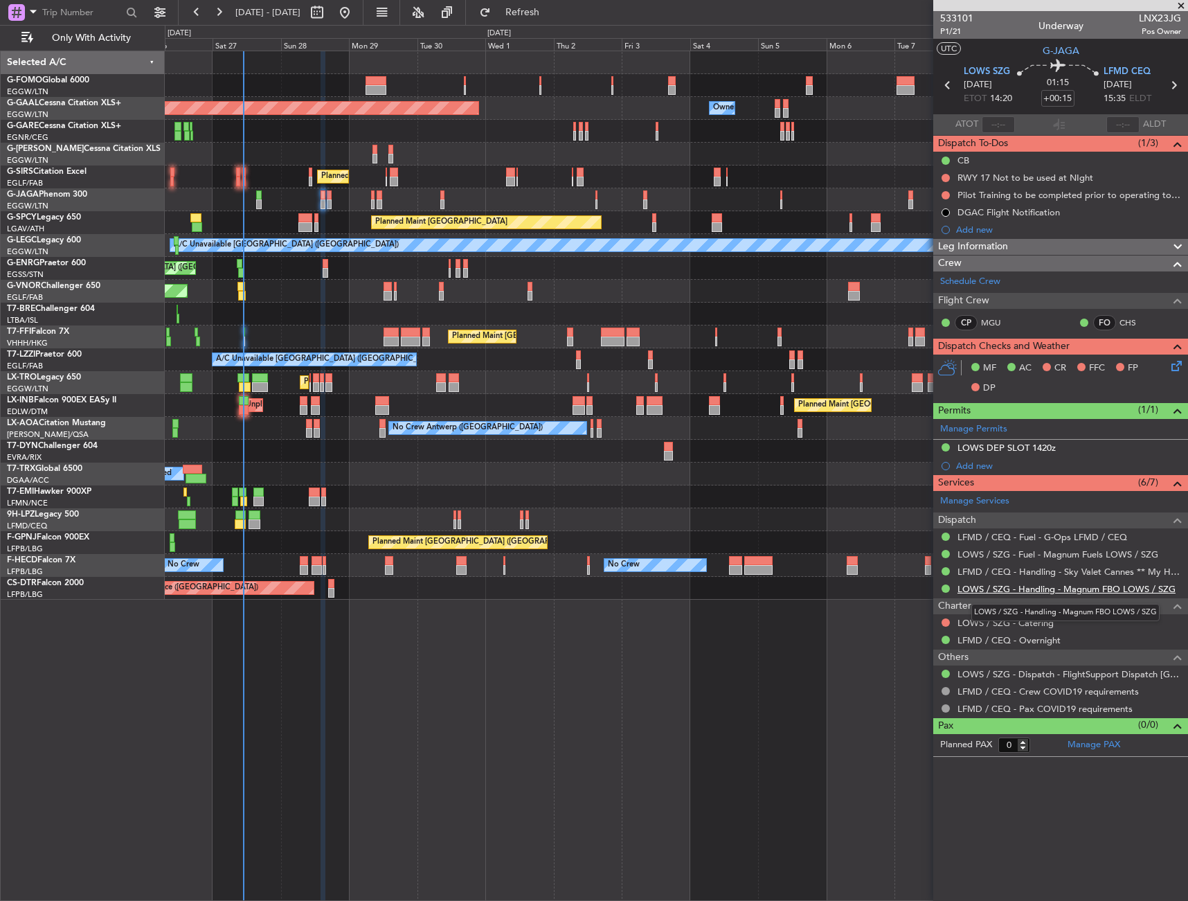
click at [1042, 590] on link "LOWS / SZG - Handling - Magnum FBO LOWS / SZG" at bounding box center [1067, 589] width 218 height 12
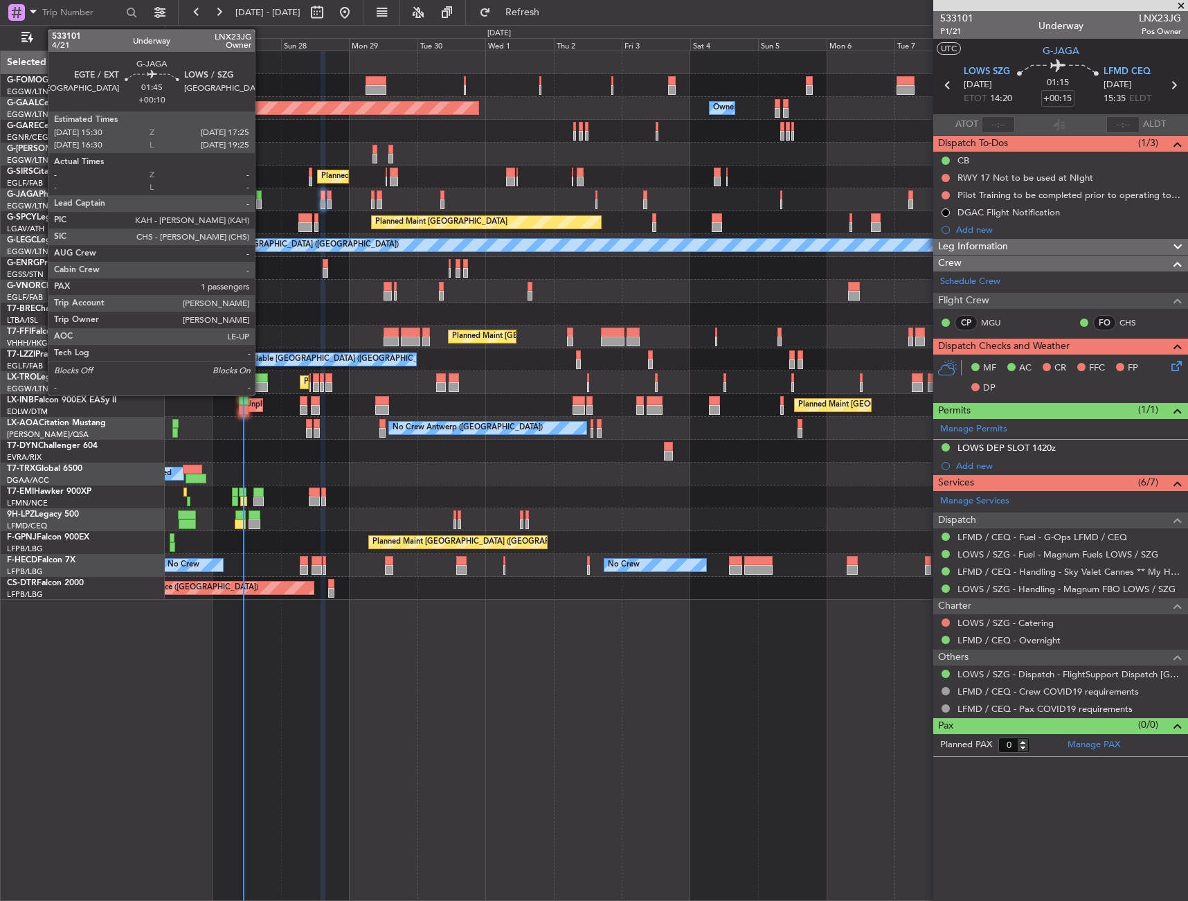
click at [261, 204] on div at bounding box center [259, 204] width 6 height 10
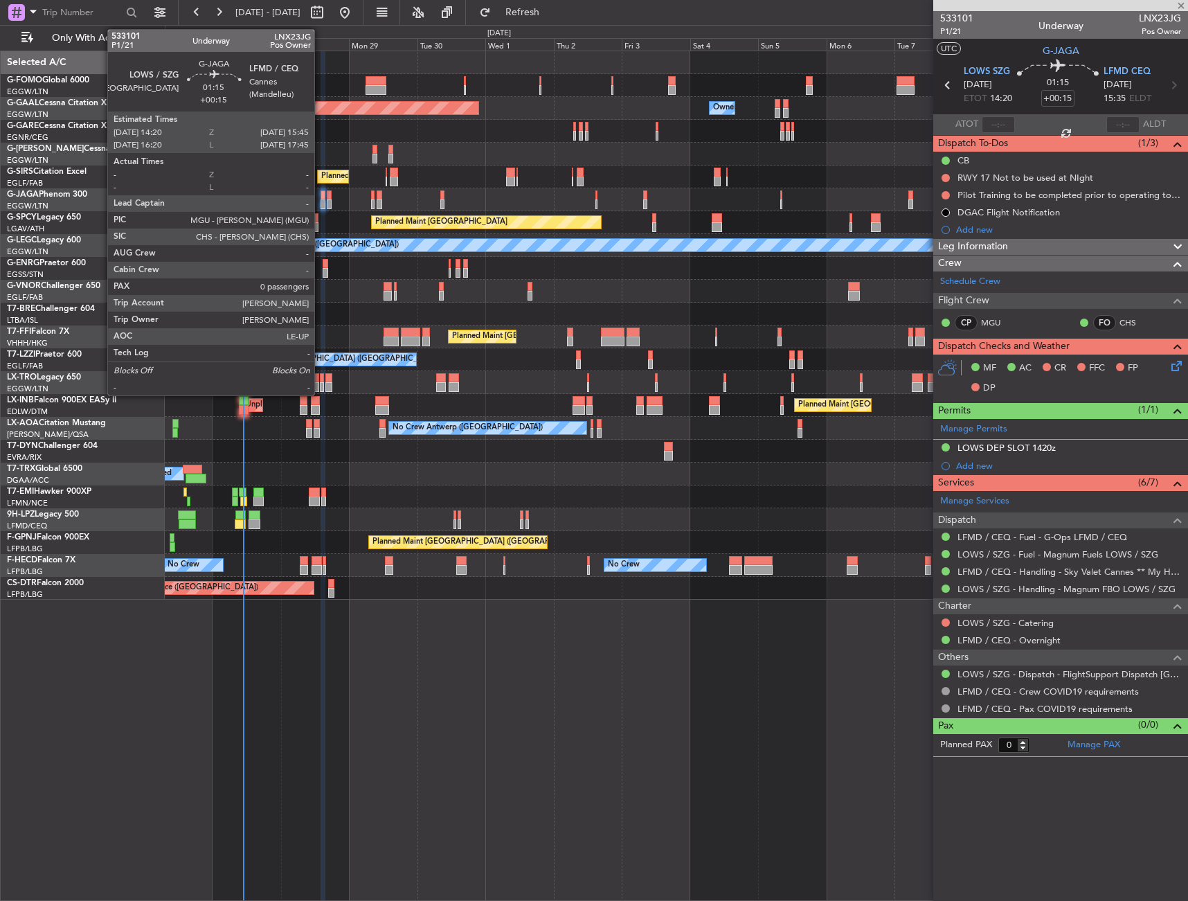
type input "+00:10"
type input "1"
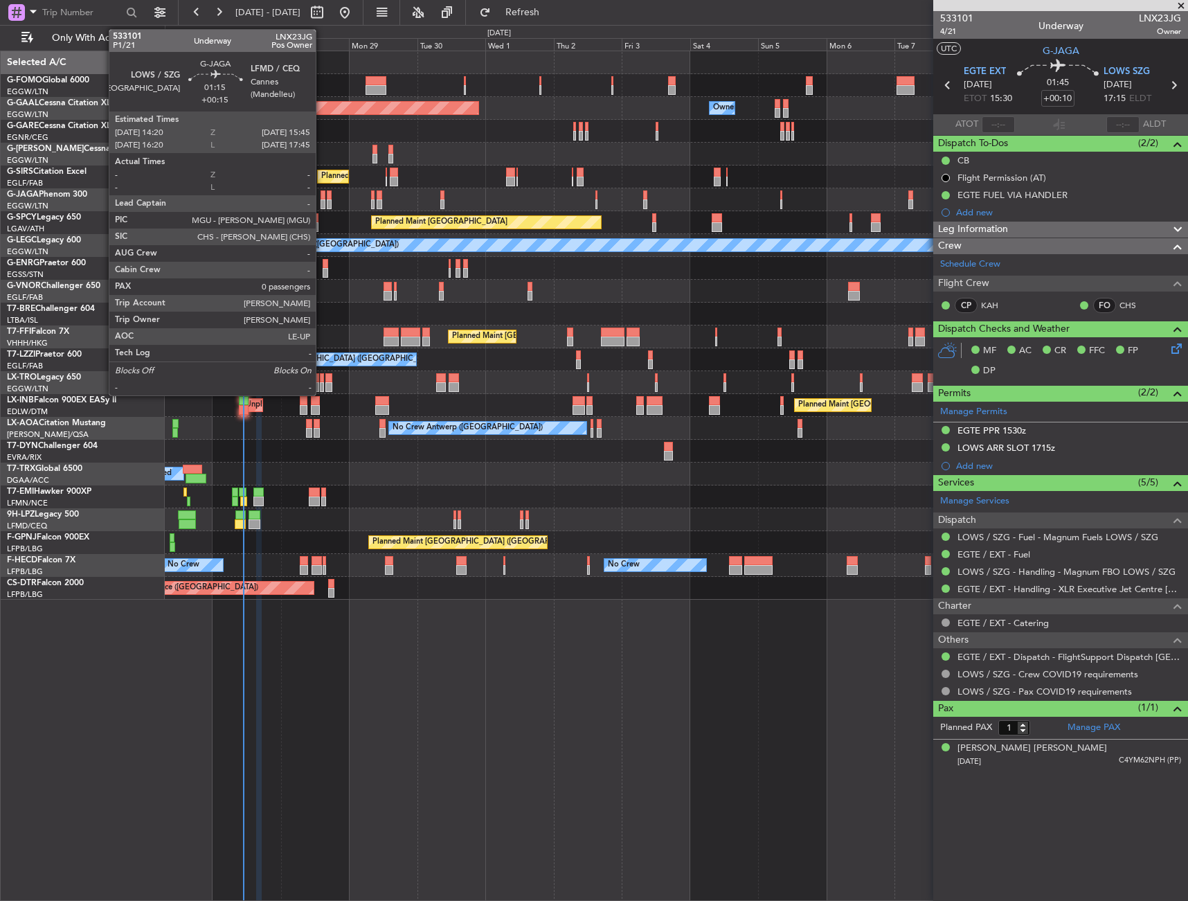
click at [322, 198] on div at bounding box center [323, 195] width 4 height 10
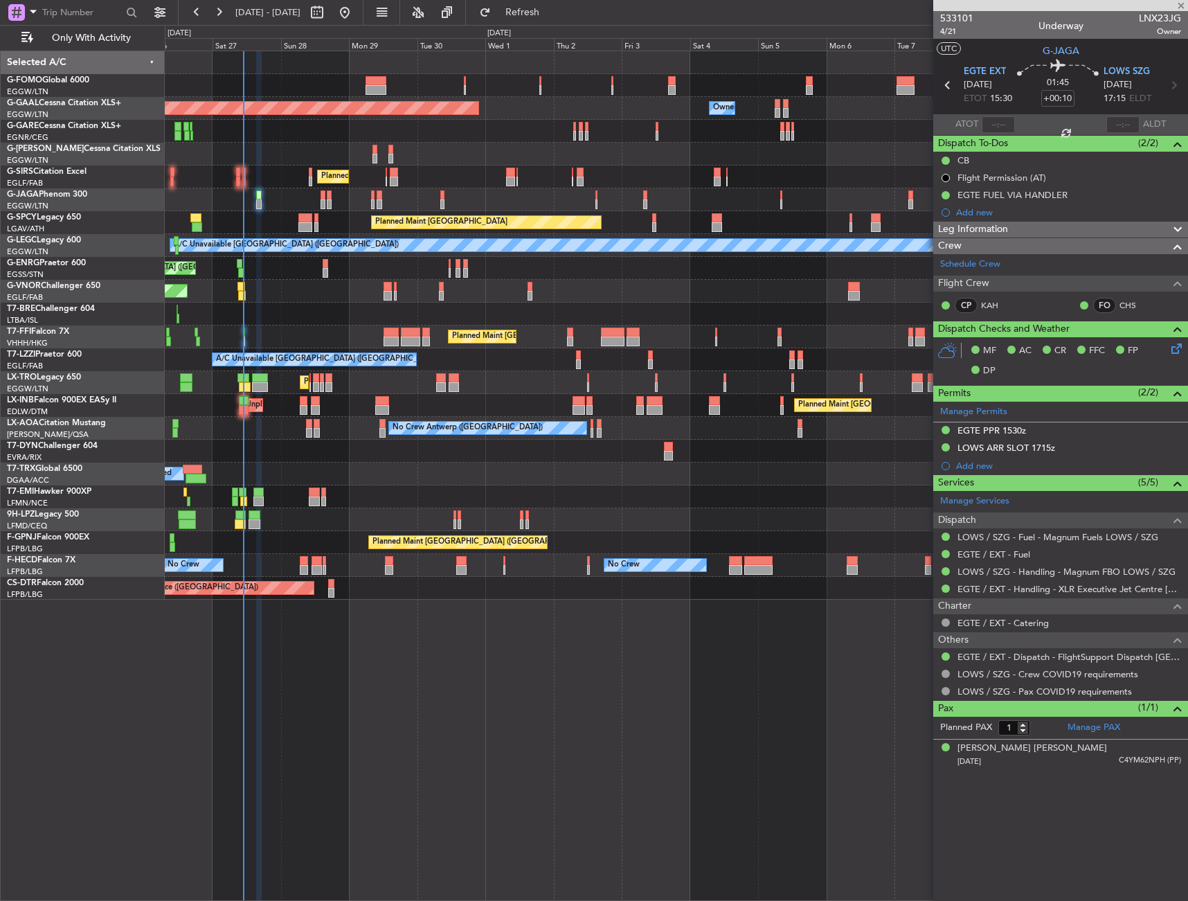
type input "+00:15"
type input "0"
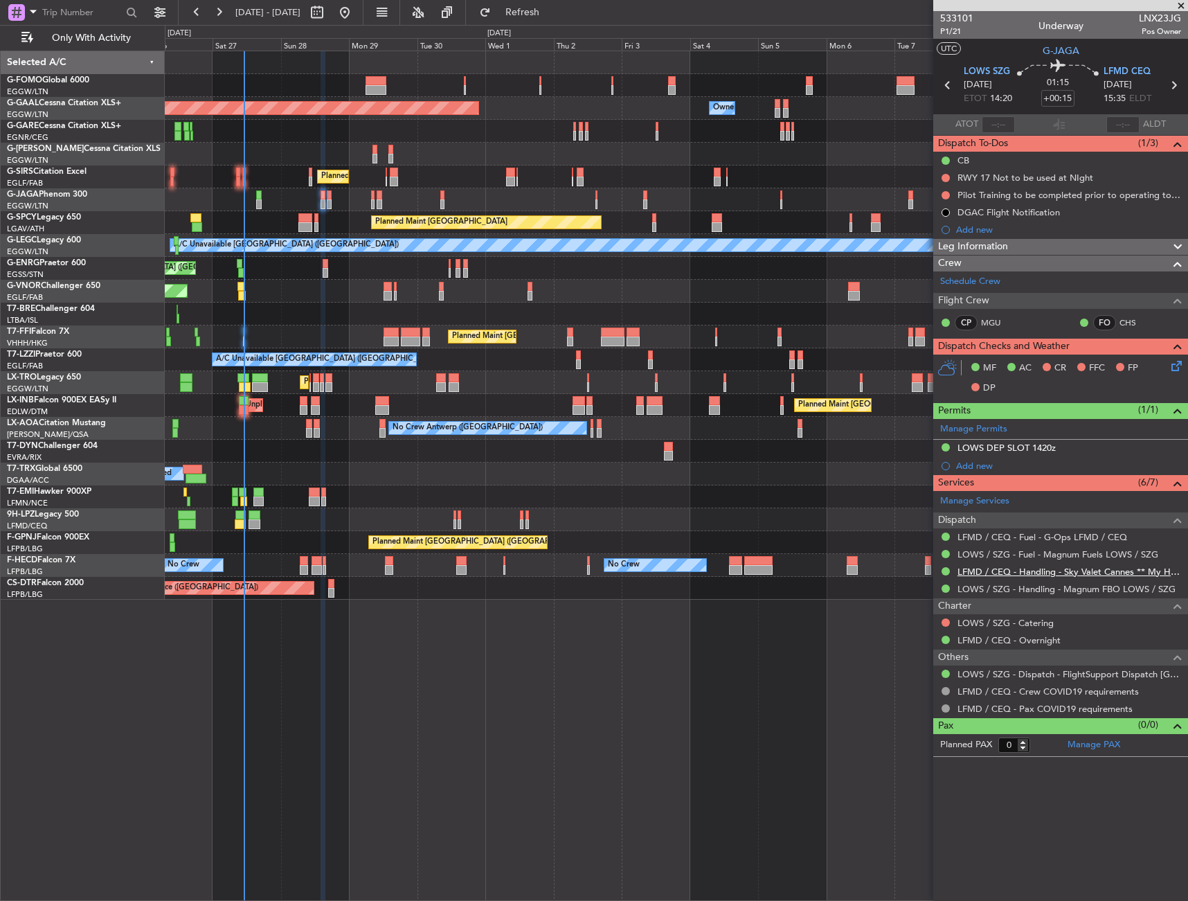
click at [1034, 575] on link "LFMD / CEQ - Handling - Sky Valet Cannes ** My Handling**LFMD / CEQ" at bounding box center [1070, 572] width 224 height 12
click at [947, 192] on button at bounding box center [946, 195] width 8 height 8
drag, startPoint x: 945, startPoint y: 280, endPoint x: 948, endPoint y: 217, distance: 63.1
click at [945, 279] on span "Cancelled" at bounding box center [948, 277] width 39 height 14
click at [947, 174] on button at bounding box center [946, 178] width 8 height 8
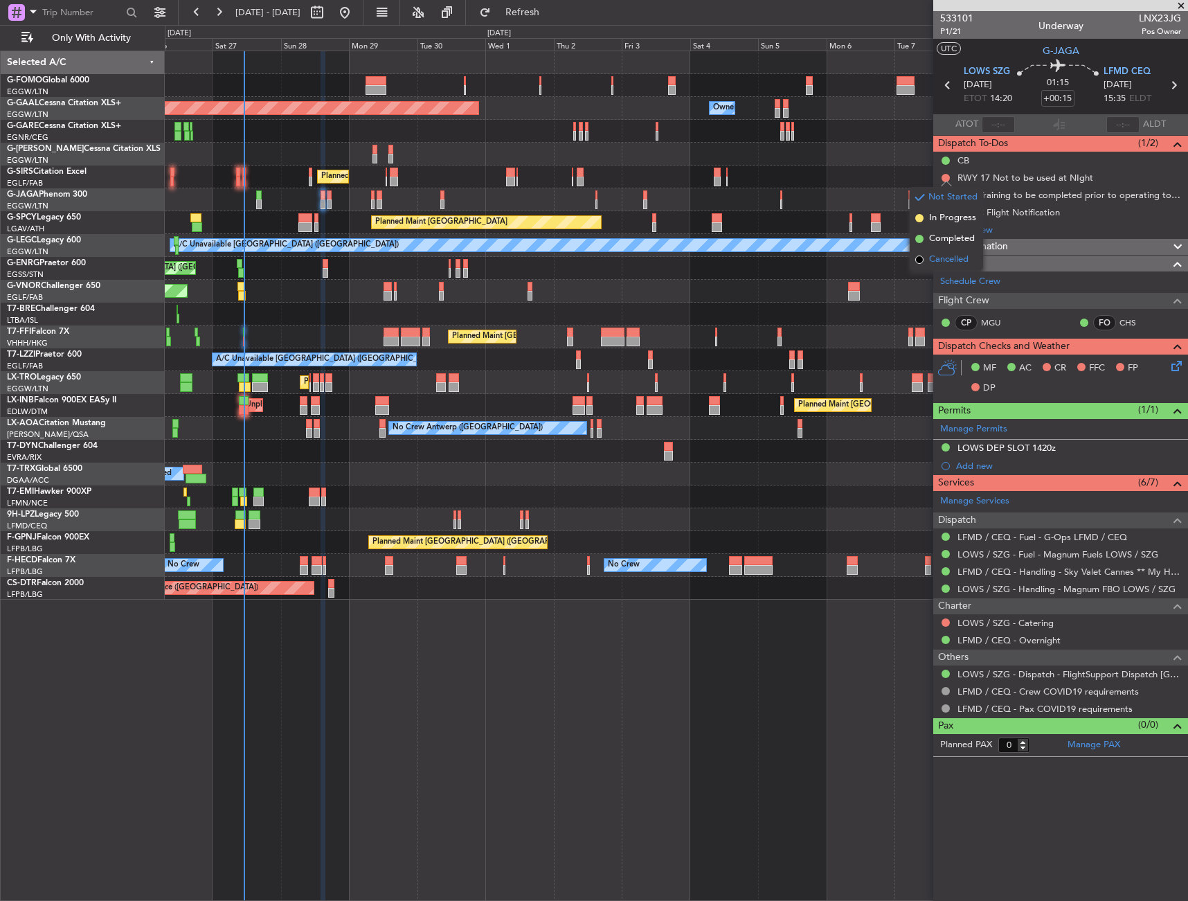
click at [943, 256] on span "Cancelled" at bounding box center [948, 260] width 39 height 14
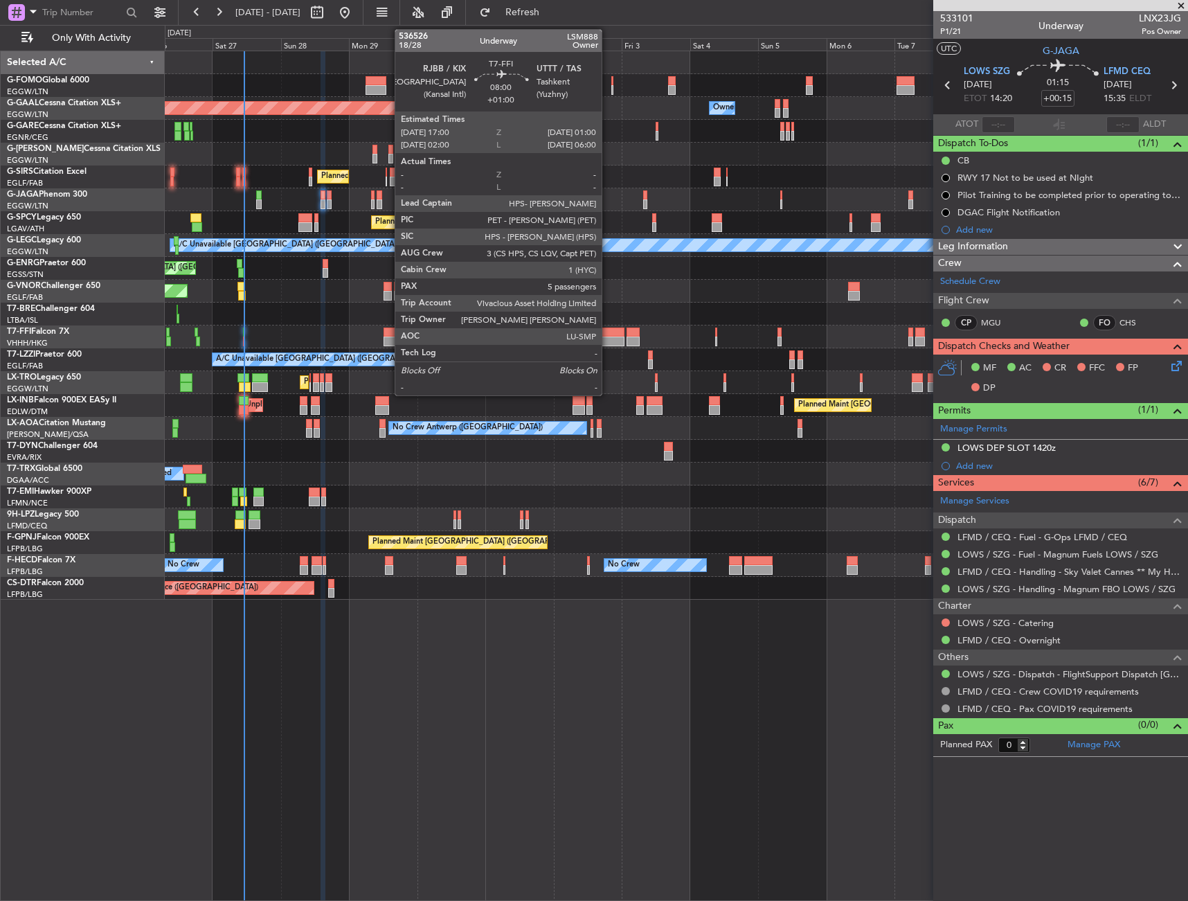
click at [608, 334] on div at bounding box center [612, 333] width 23 height 10
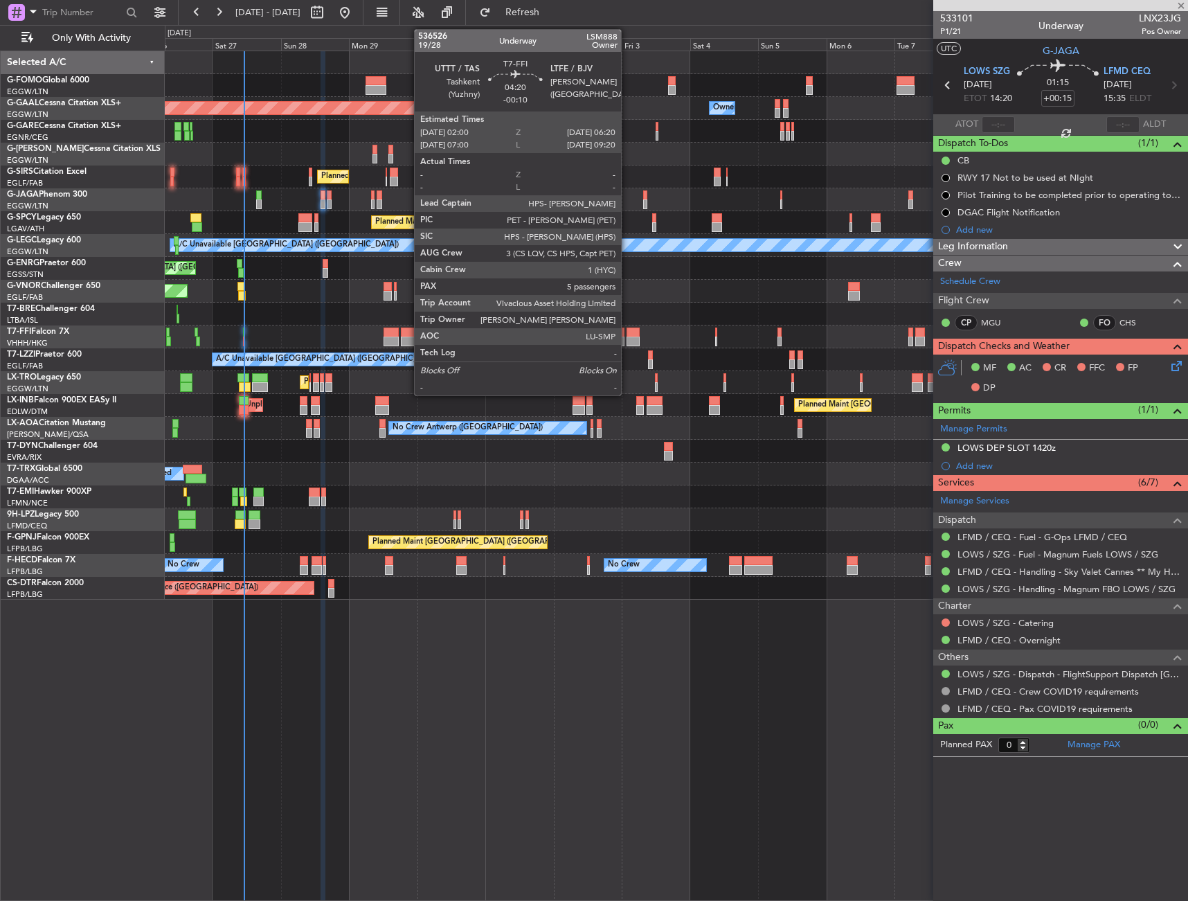
type input "+01:00"
type input "5"
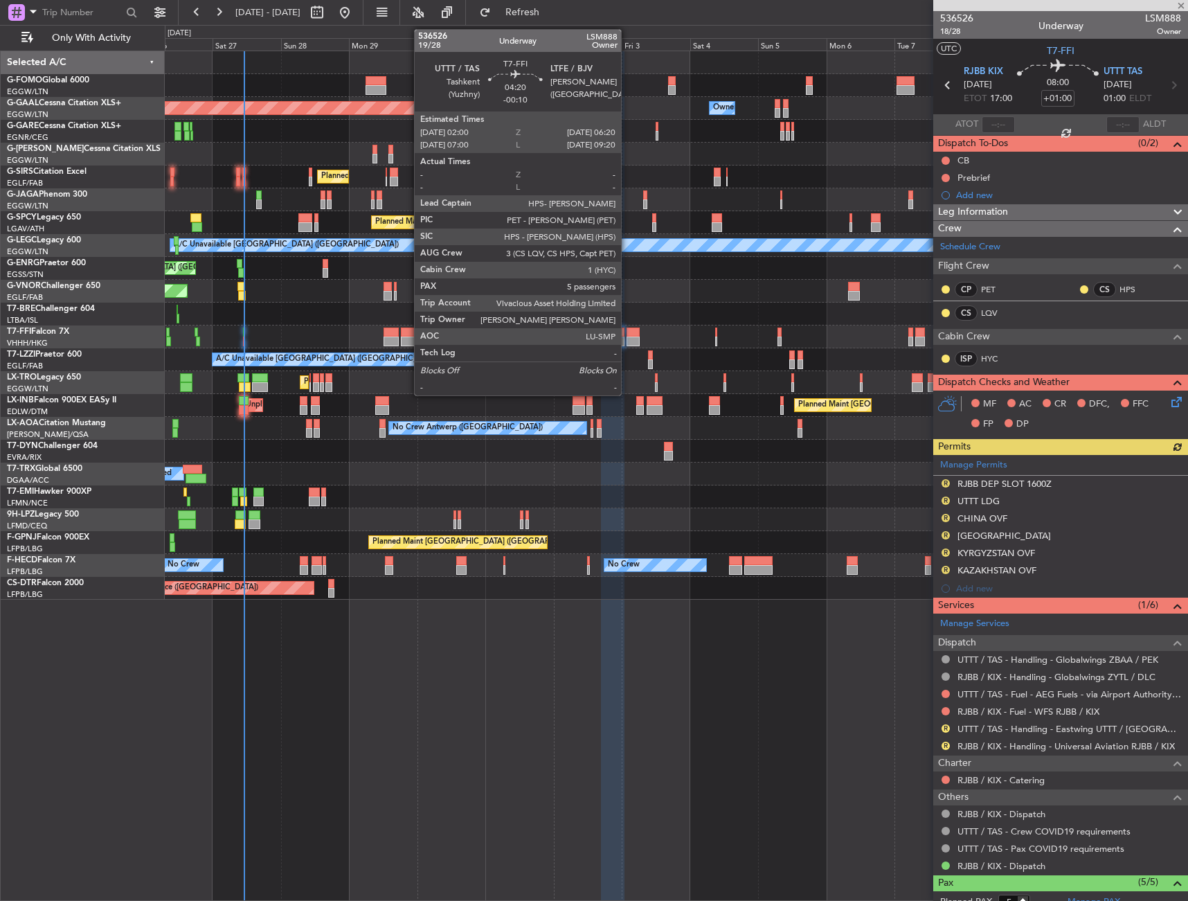
click at [627, 336] on div at bounding box center [633, 333] width 12 height 10
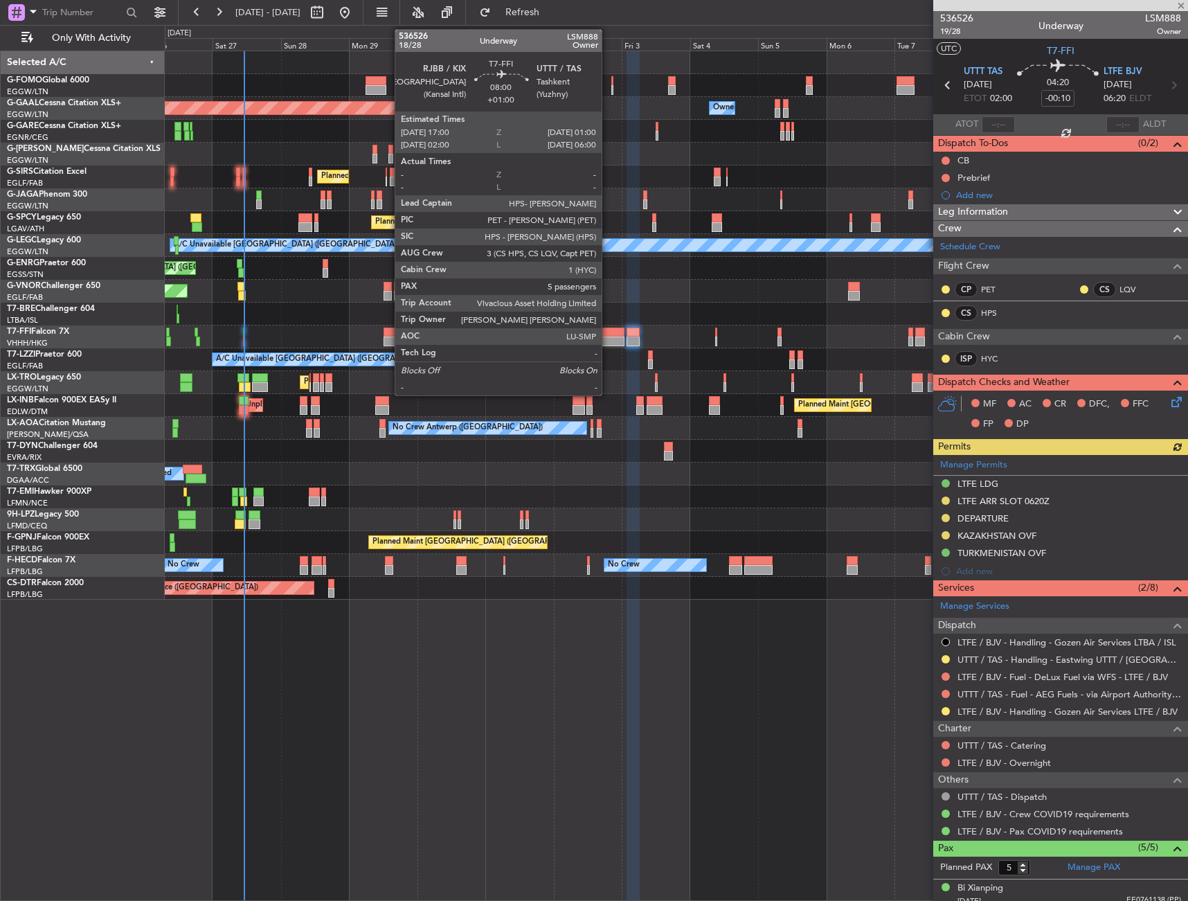
click at [608, 331] on div at bounding box center [612, 333] width 23 height 10
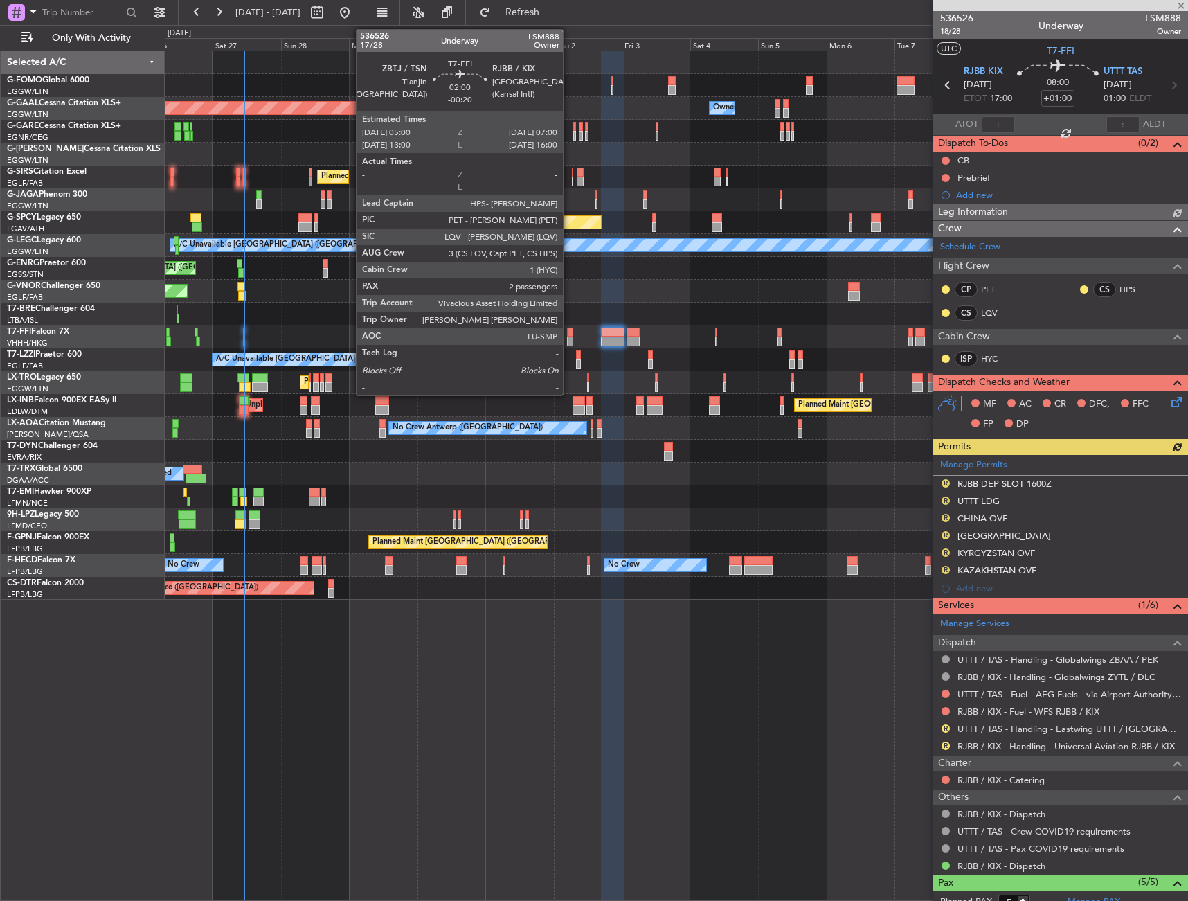
click at [569, 332] on div at bounding box center [570, 333] width 6 height 10
type input "-00:20"
type input "2"
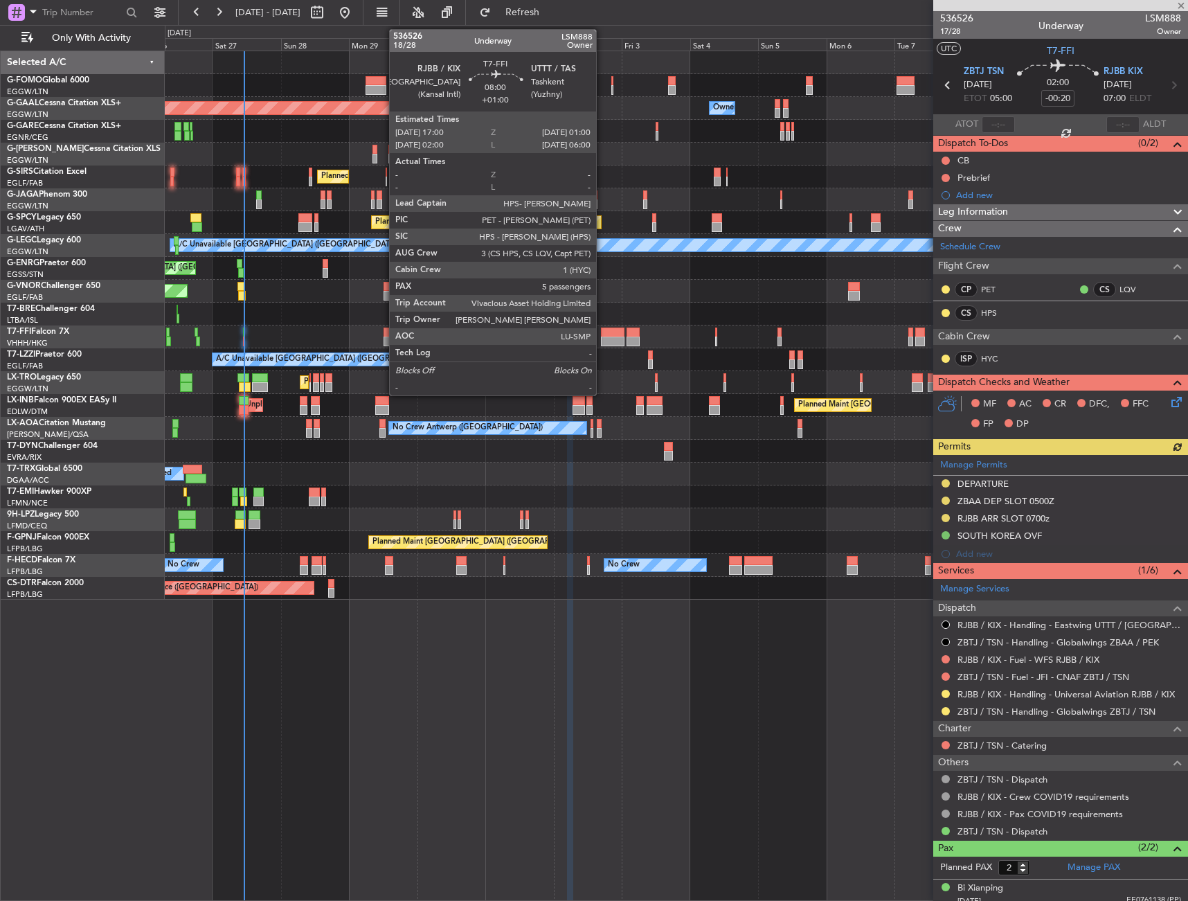
click at [603, 333] on div at bounding box center [612, 333] width 23 height 10
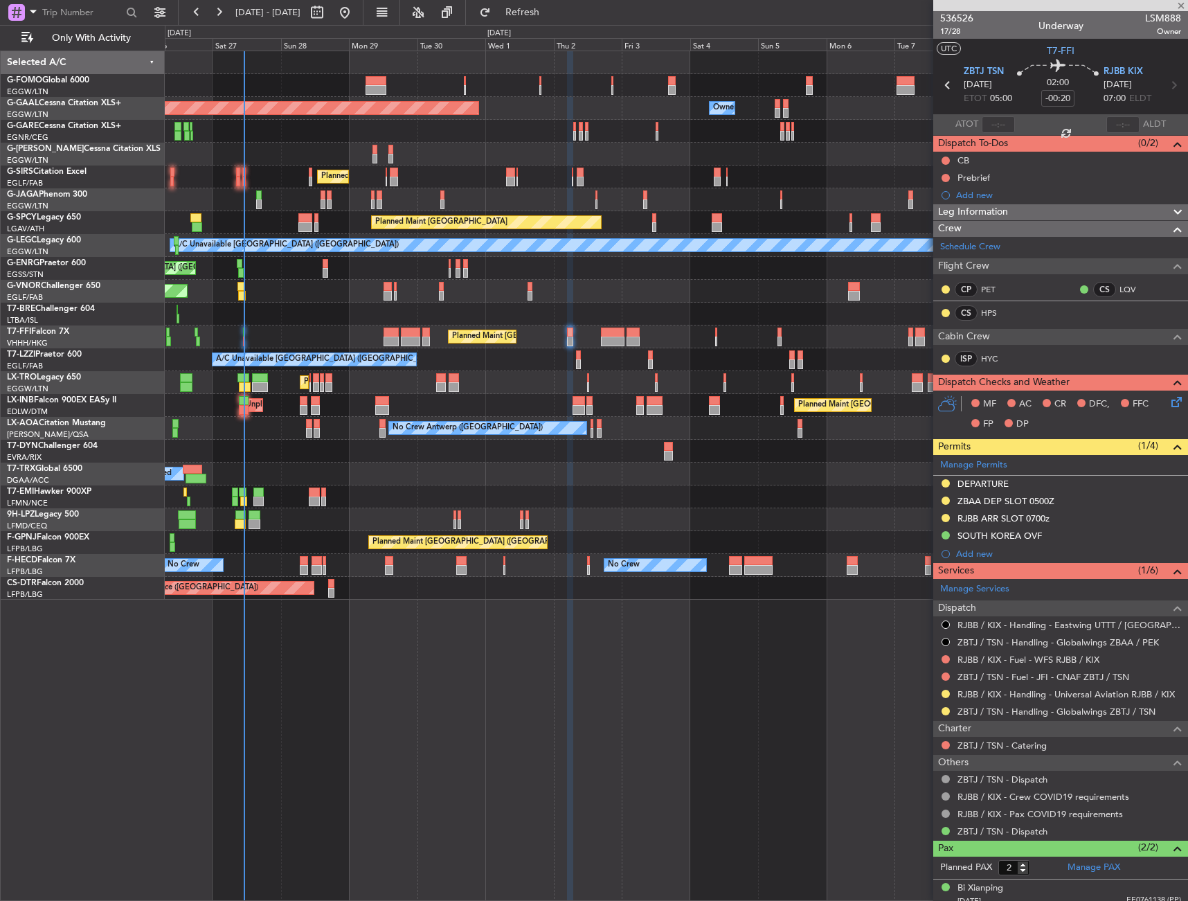
type input "+01:00"
type input "5"
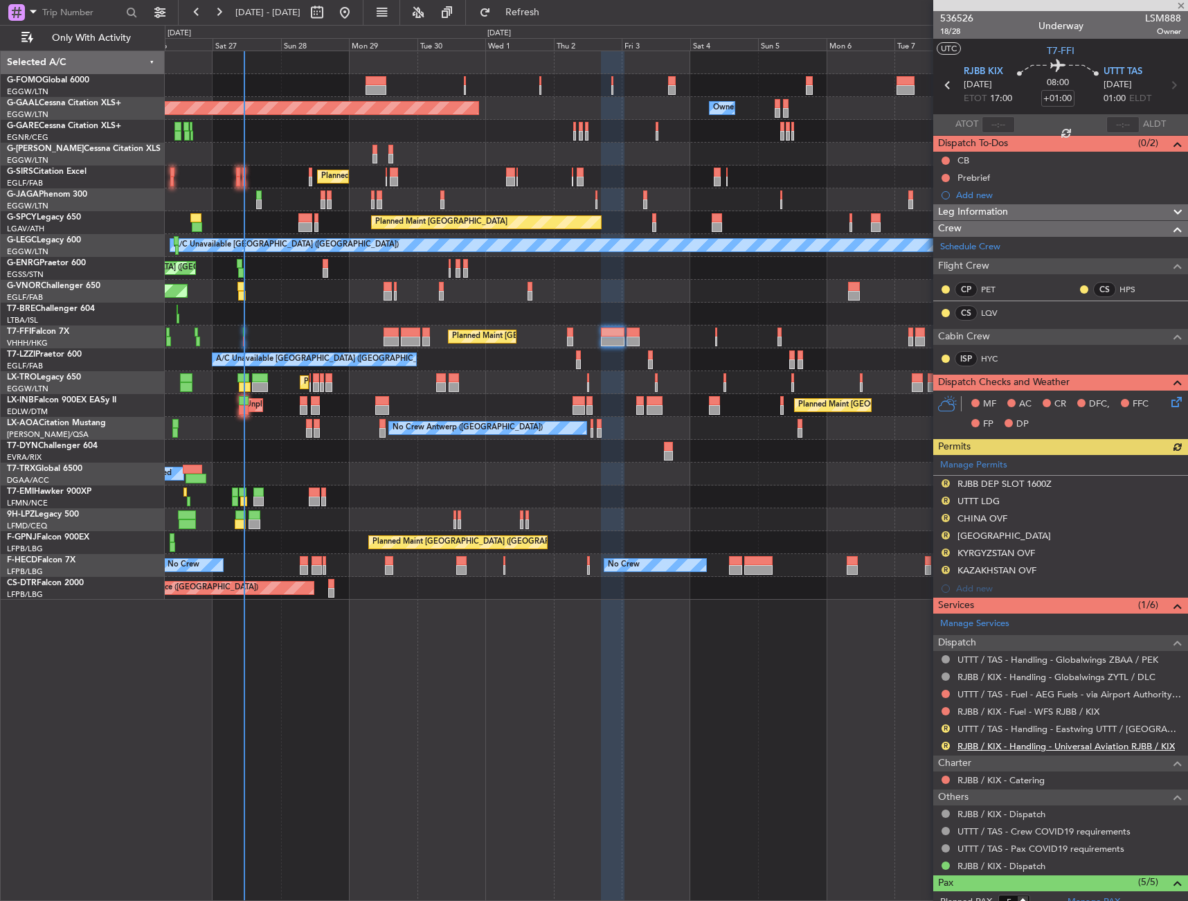
click at [1013, 742] on link "RJBB / KIX - Handling - Universal Aviation RJBB / KIX" at bounding box center [1066, 746] width 217 height 12
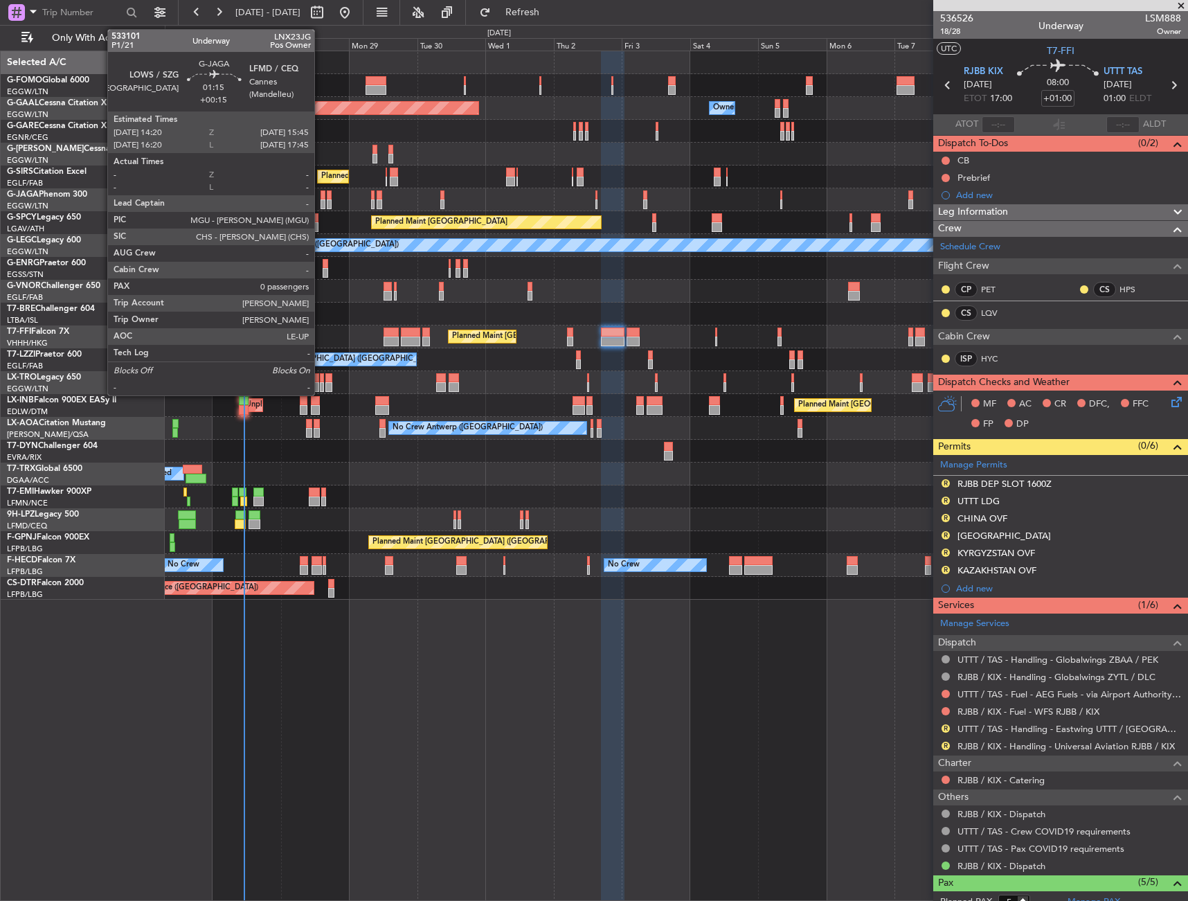
click at [321, 197] on div at bounding box center [323, 195] width 4 height 10
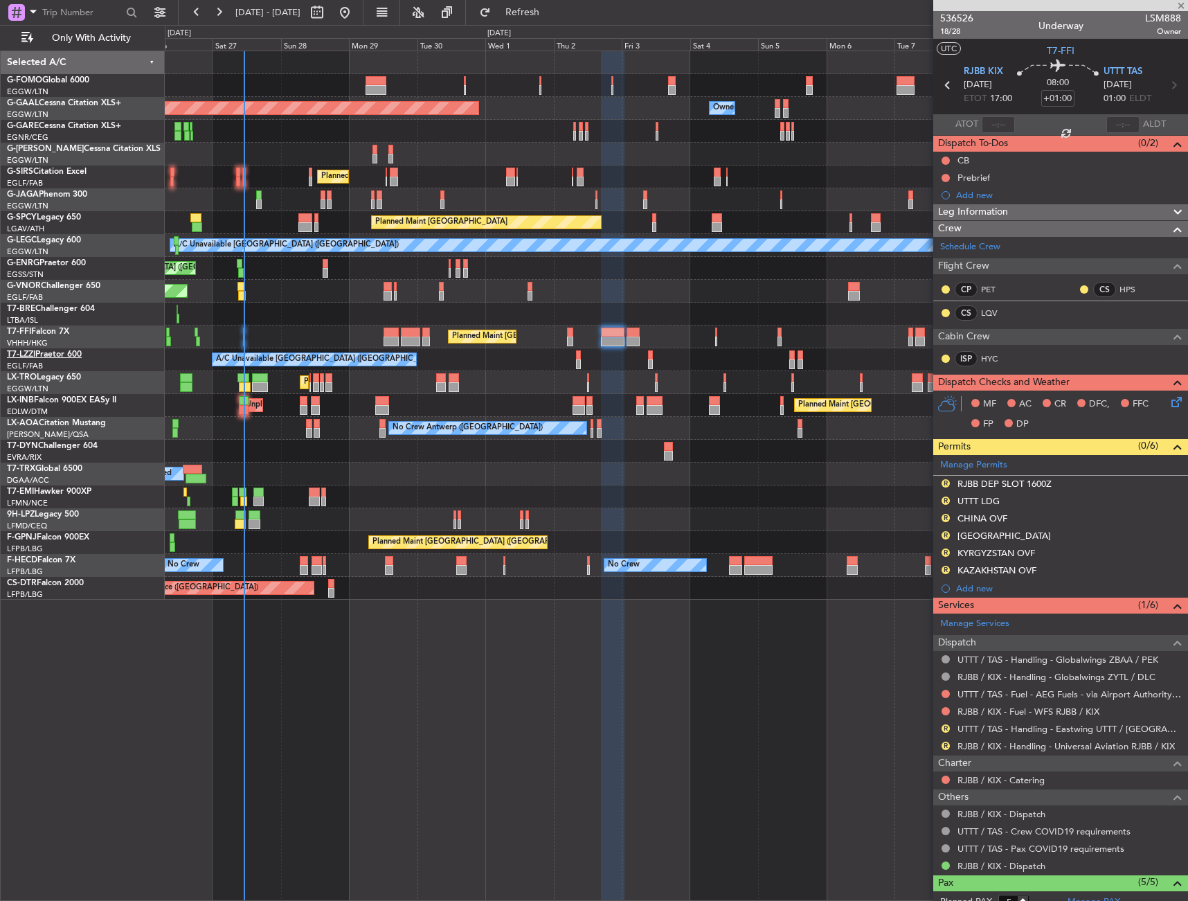
type input "+00:15"
type input "0"
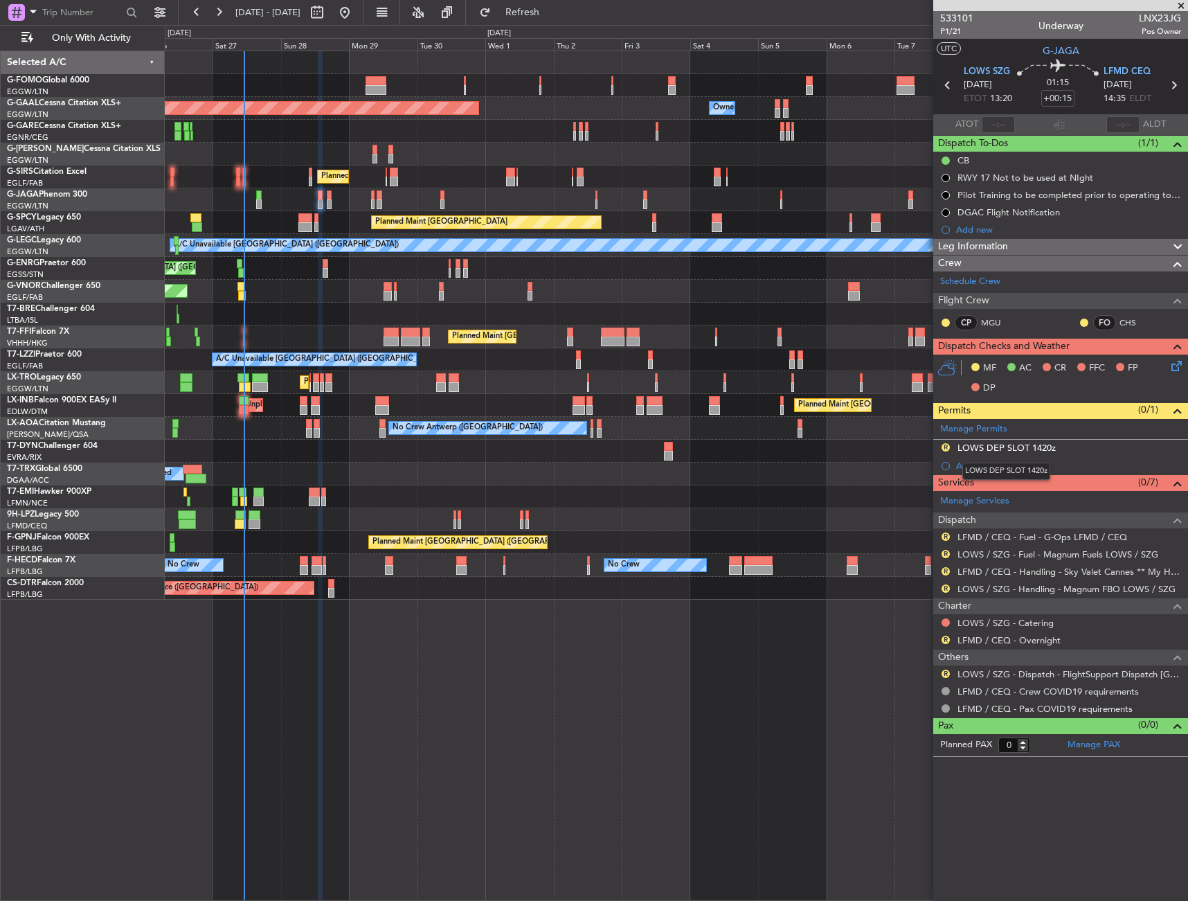
drag, startPoint x: 992, startPoint y: 446, endPoint x: 1016, endPoint y: 452, distance: 24.4
click at [992, 446] on div "LOWS DEP SLOT 1420z" at bounding box center [1007, 448] width 98 height 12
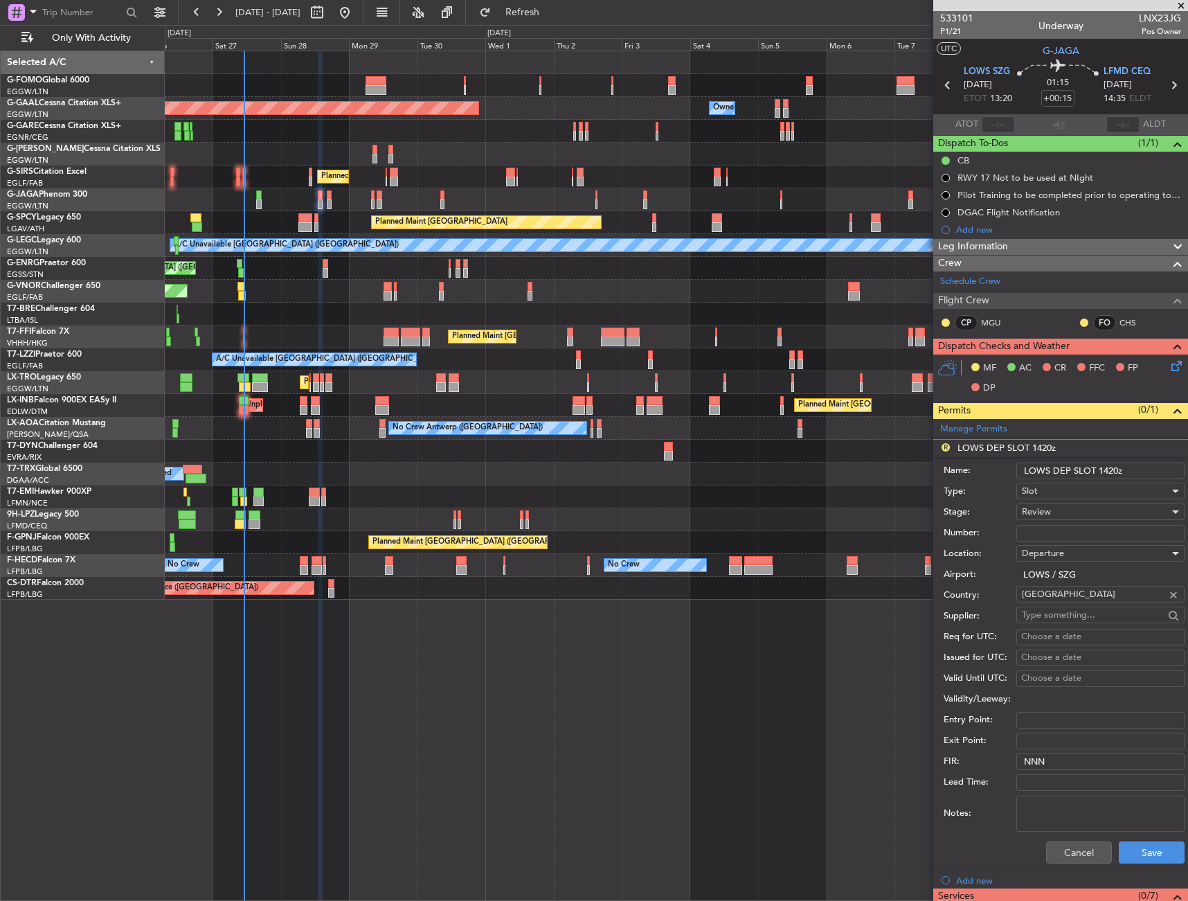
click at [1108, 468] on input "LOWS DEP SLOT 1420z" at bounding box center [1101, 471] width 168 height 17
type input "LOWS DEP SLOT 1320z"
click at [1068, 511] on div "Review" at bounding box center [1096, 511] width 148 height 21
click at [1070, 596] on span "Requested" at bounding box center [1095, 602] width 145 height 21
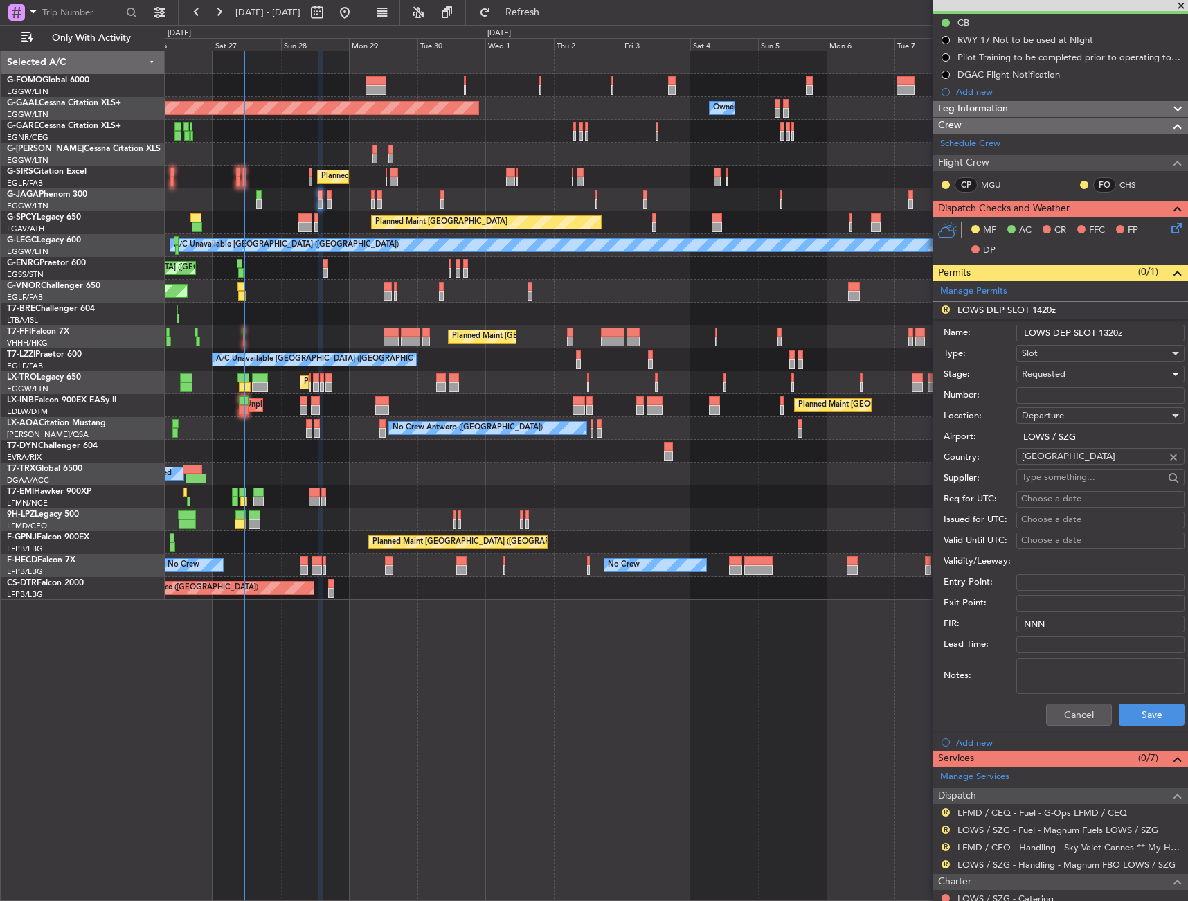
scroll to position [139, 0]
click at [1150, 715] on button "Save" at bounding box center [1152, 714] width 66 height 22
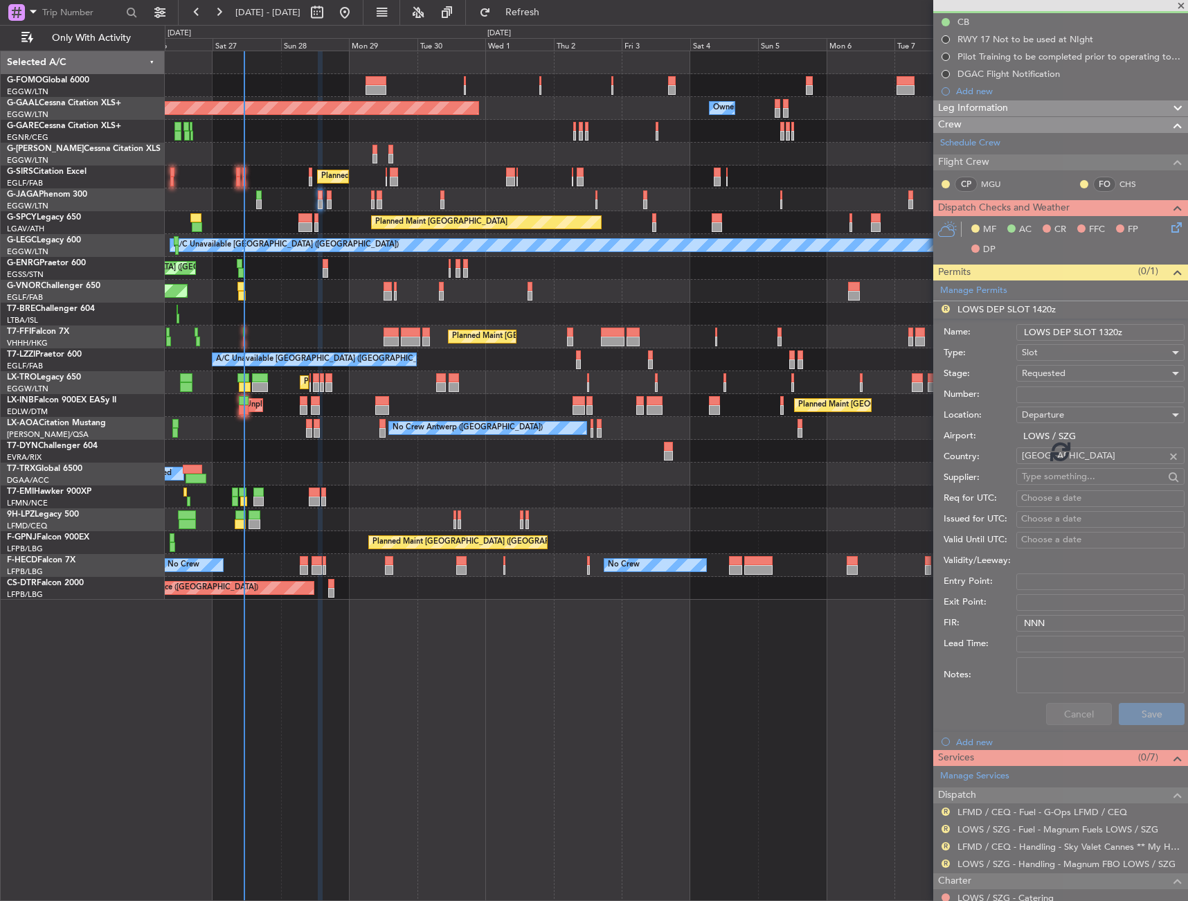
scroll to position [0, 0]
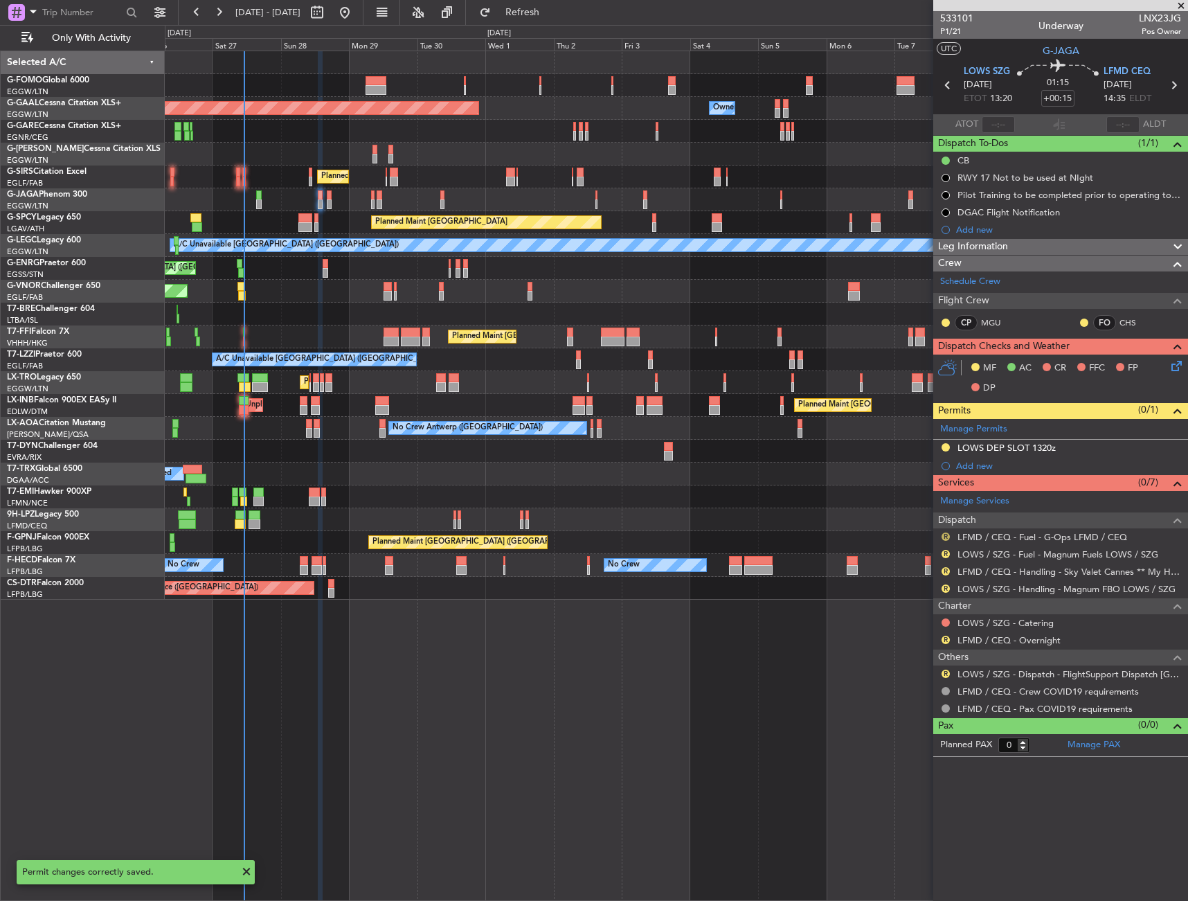
click at [947, 537] on button "R" at bounding box center [946, 537] width 8 height 8
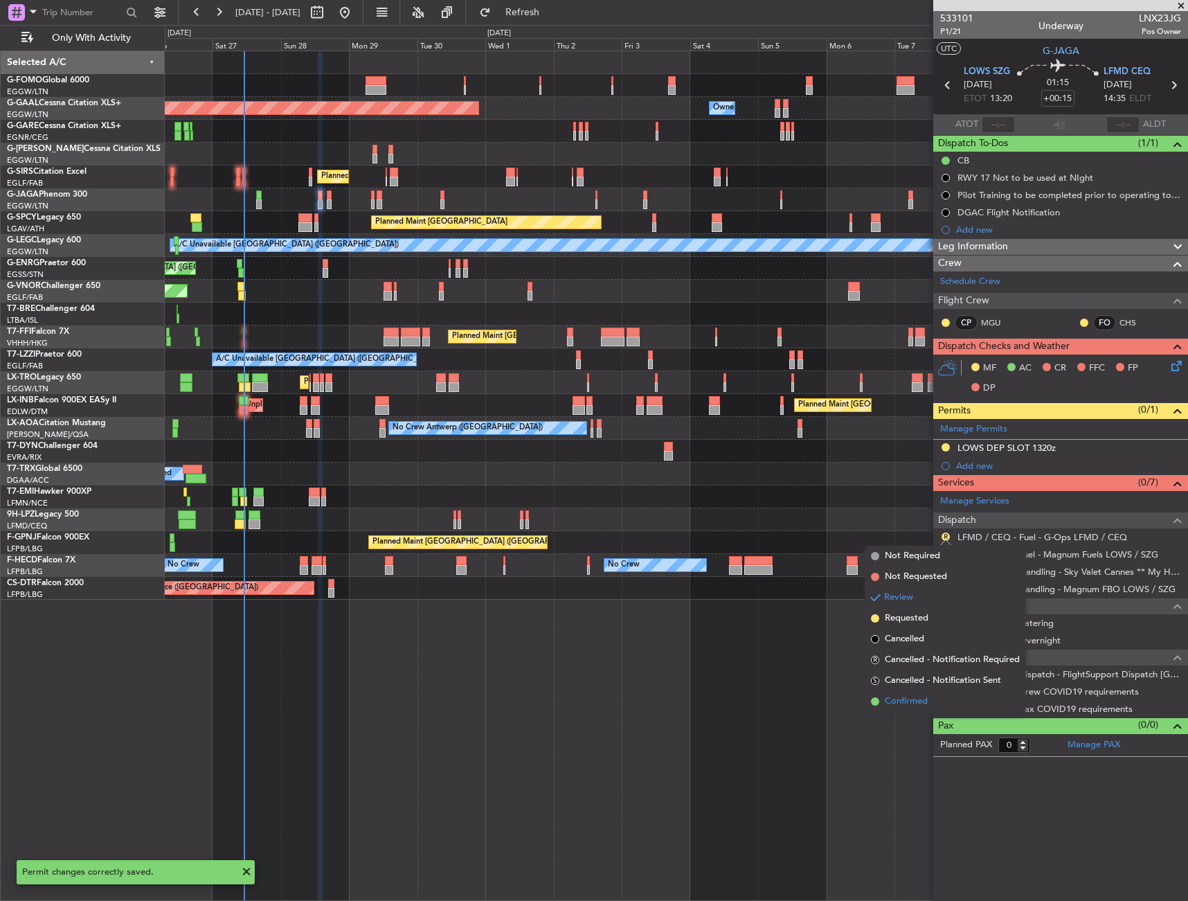
click at [905, 707] on span "Confirmed" at bounding box center [906, 702] width 43 height 14
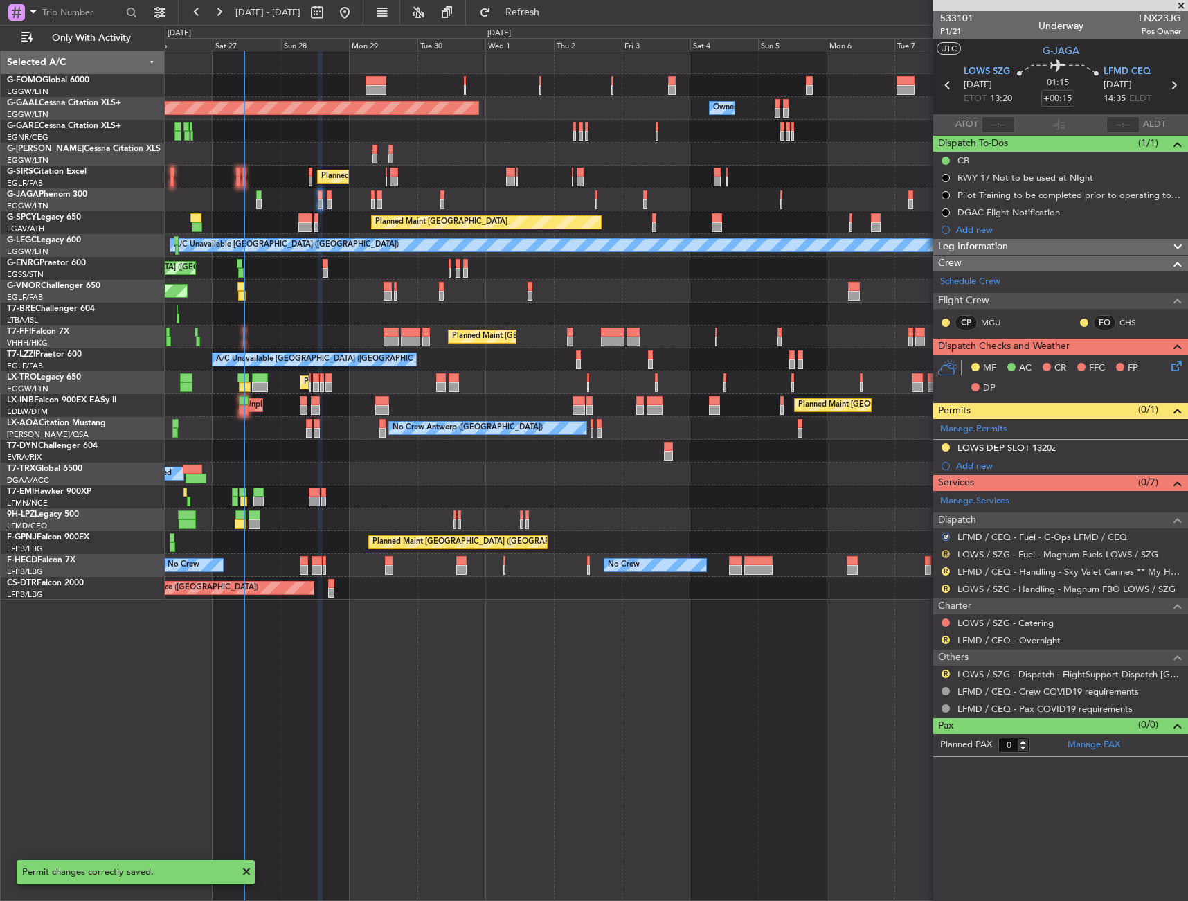
click at [945, 550] on button "R" at bounding box center [946, 554] width 8 height 8
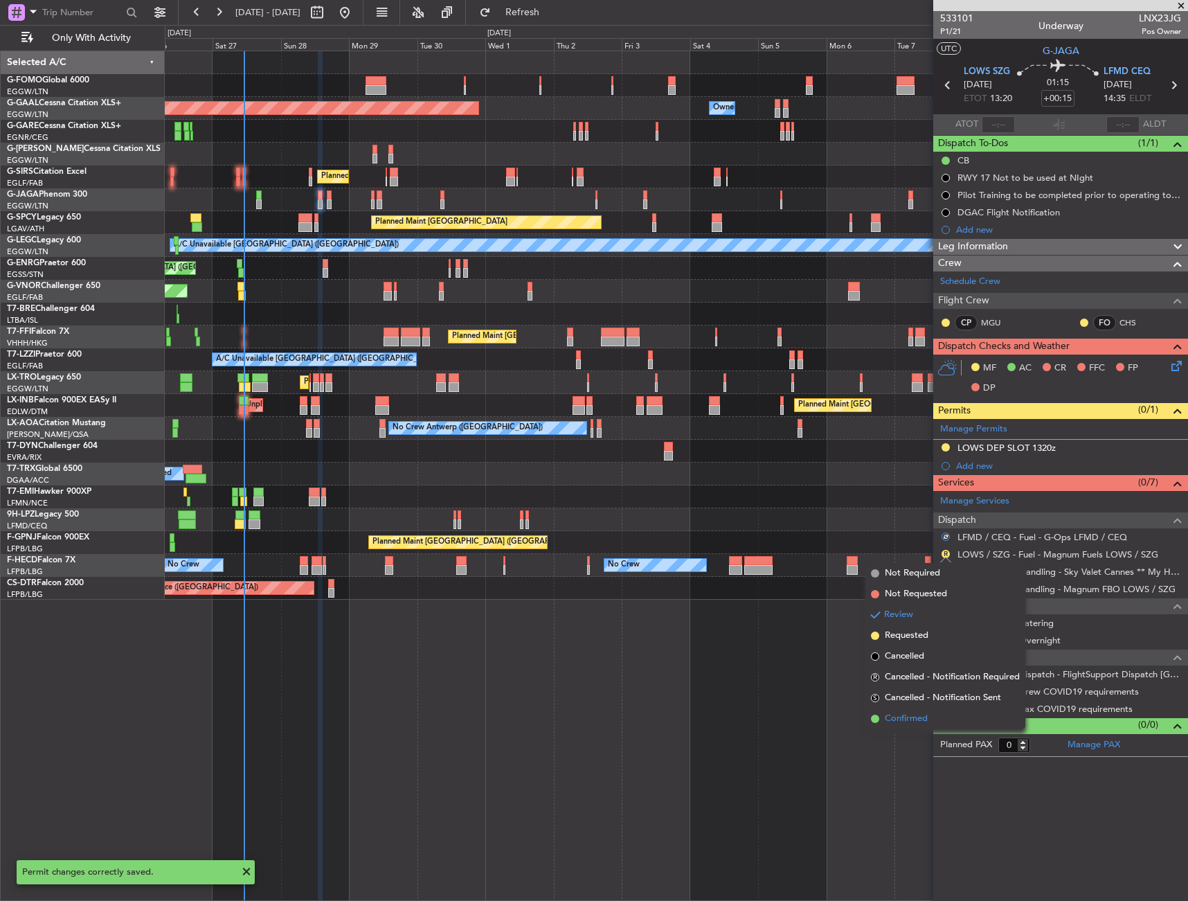
click at [907, 715] on span "Confirmed" at bounding box center [906, 719] width 43 height 14
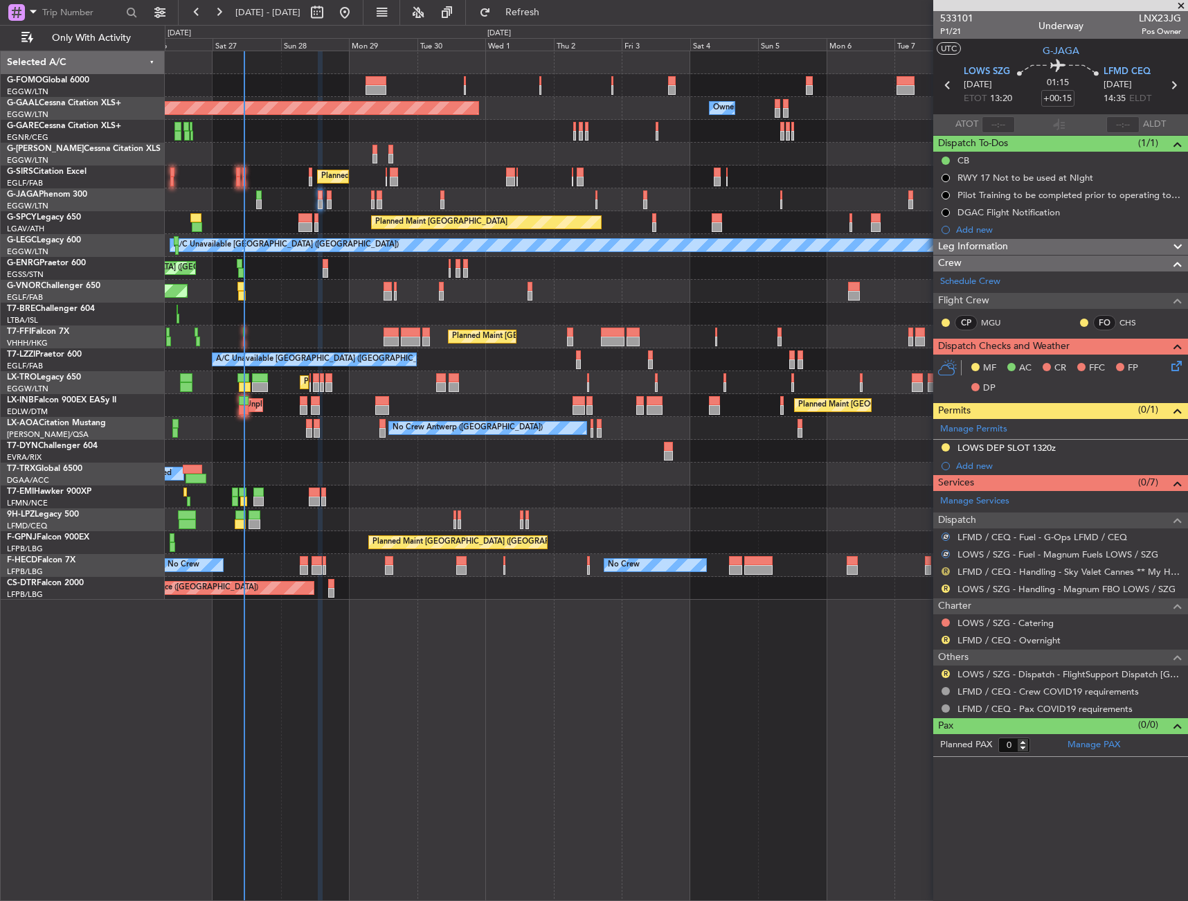
click at [945, 567] on button "R" at bounding box center [946, 571] width 8 height 8
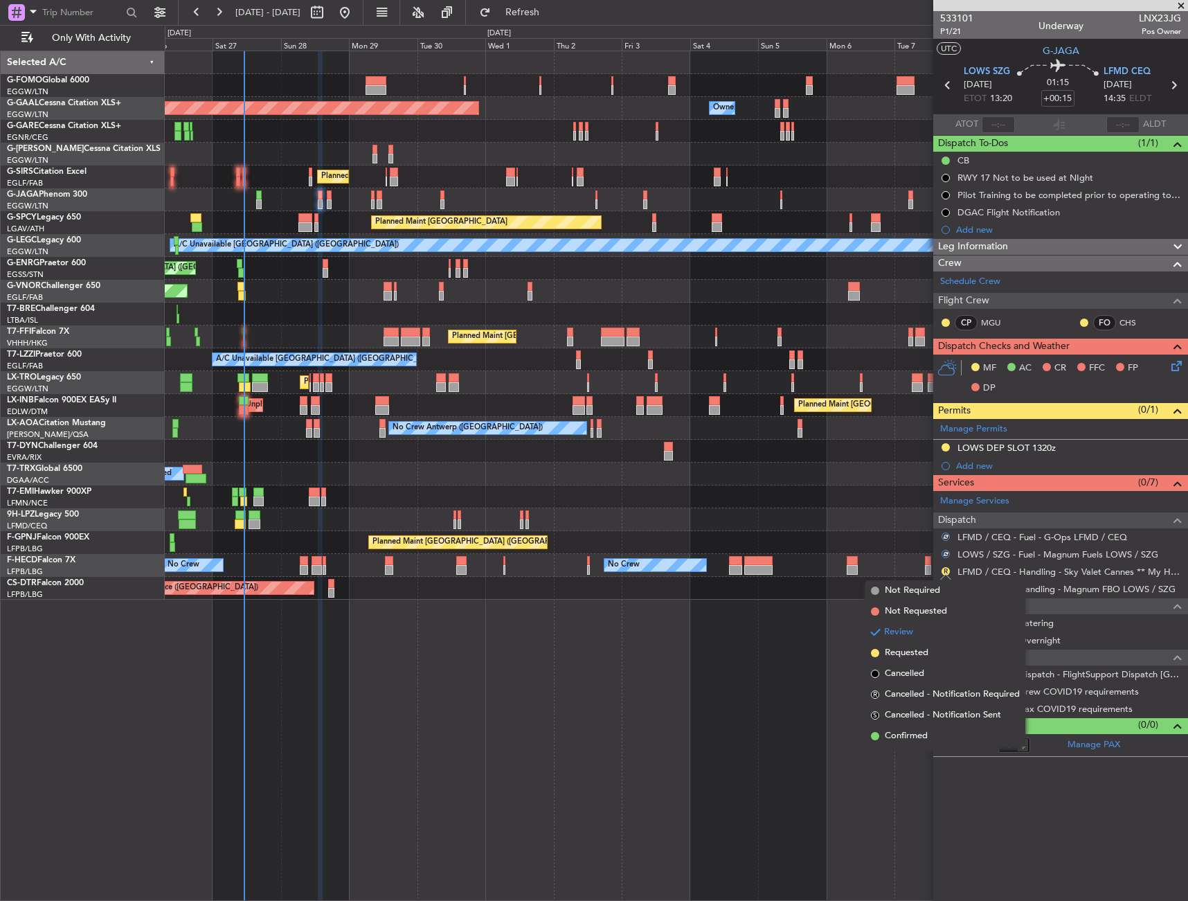
click at [911, 656] on span "Requested" at bounding box center [907, 653] width 44 height 14
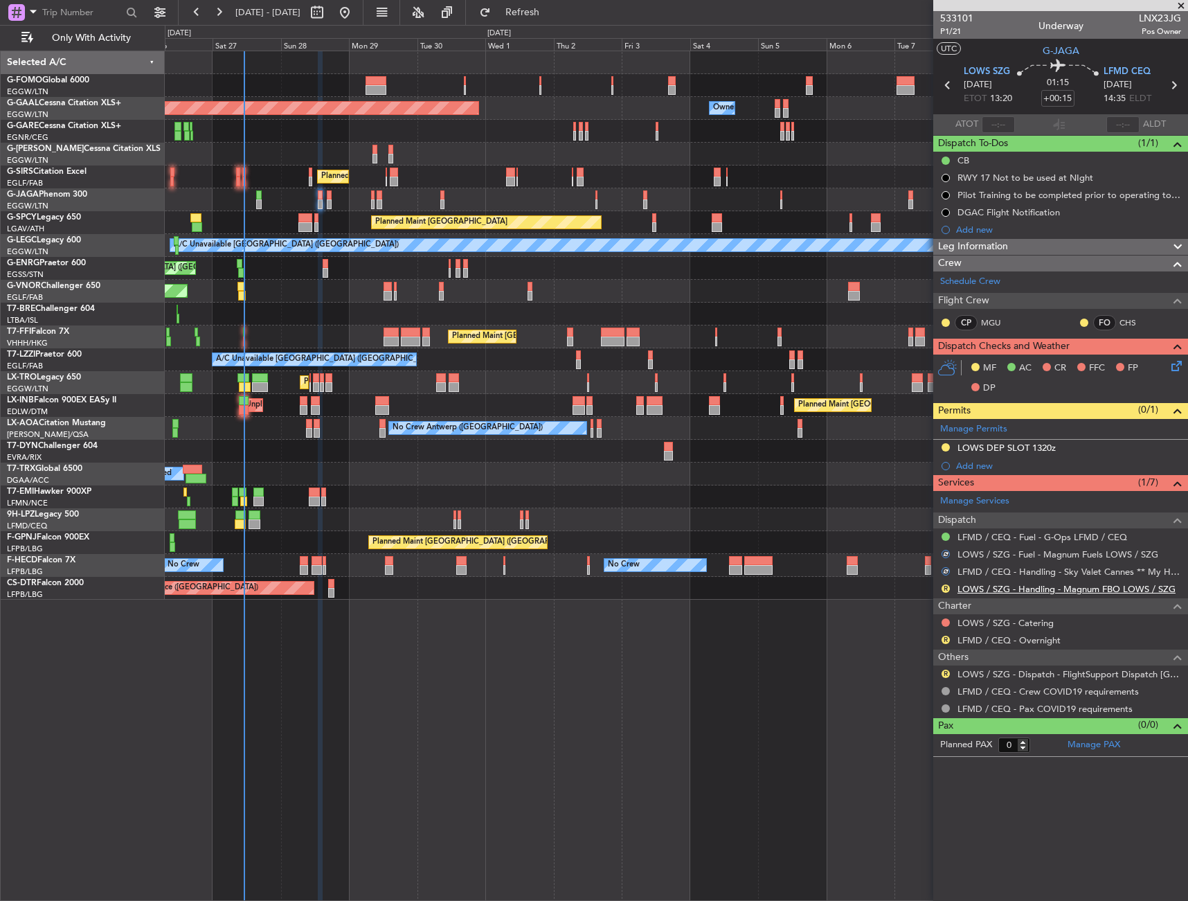
click at [989, 586] on link "LOWS / SZG - Handling - Magnum FBO LOWS / SZG" at bounding box center [1067, 589] width 218 height 12
click at [949, 673] on button "R" at bounding box center [946, 674] width 8 height 8
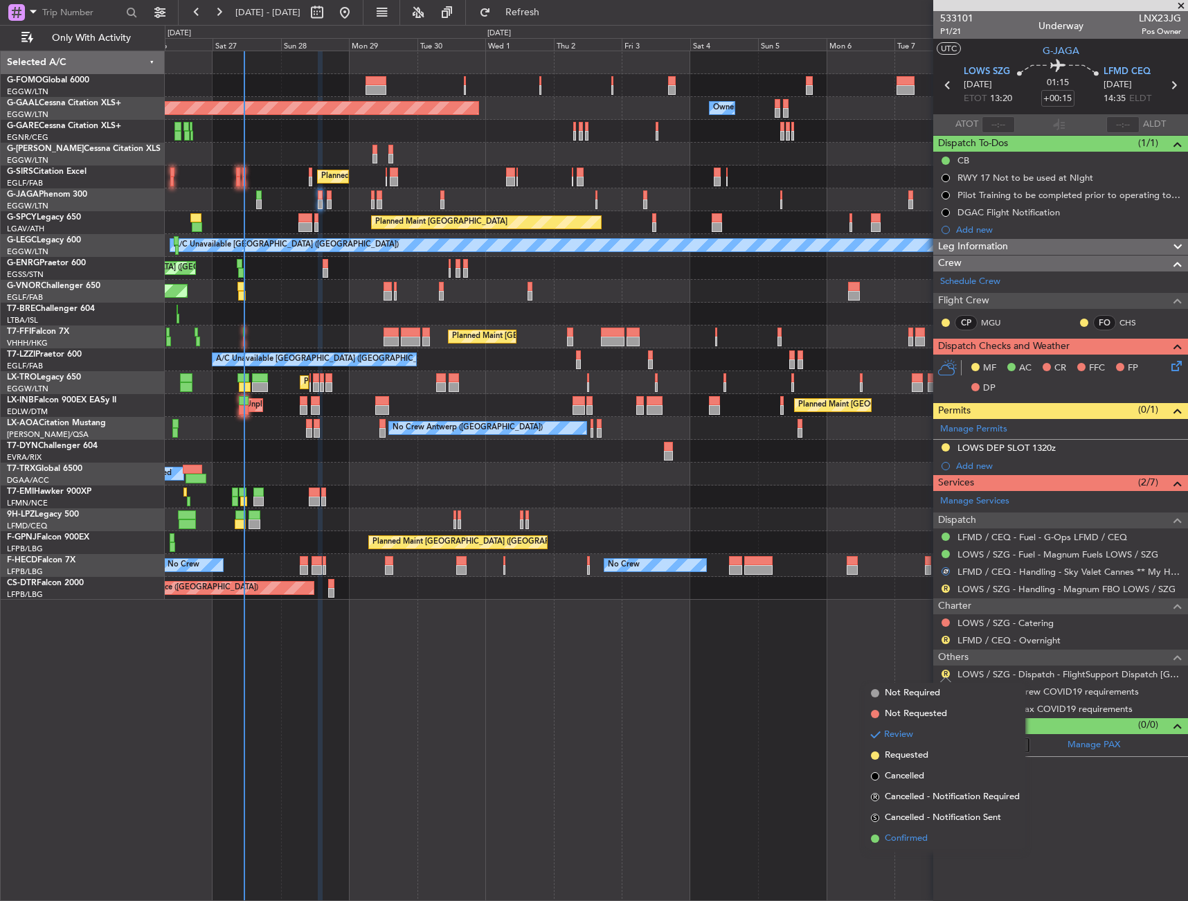
click at [904, 844] on span "Confirmed" at bounding box center [906, 839] width 43 height 14
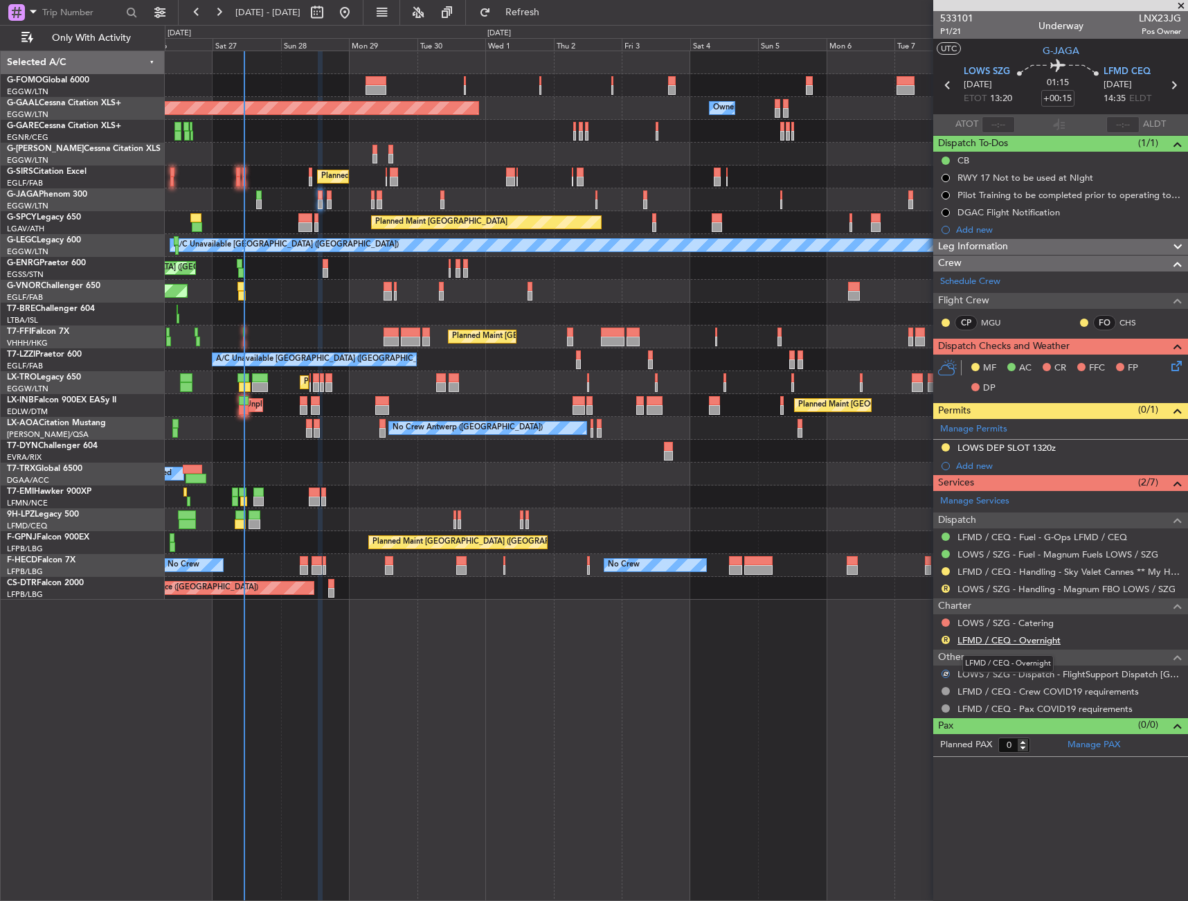
click at [979, 641] on link "LFMD / CEQ - Overnight" at bounding box center [1009, 640] width 103 height 12
click at [941, 637] on div "R" at bounding box center [945, 639] width 11 height 11
click at [943, 639] on button "R" at bounding box center [946, 640] width 8 height 8
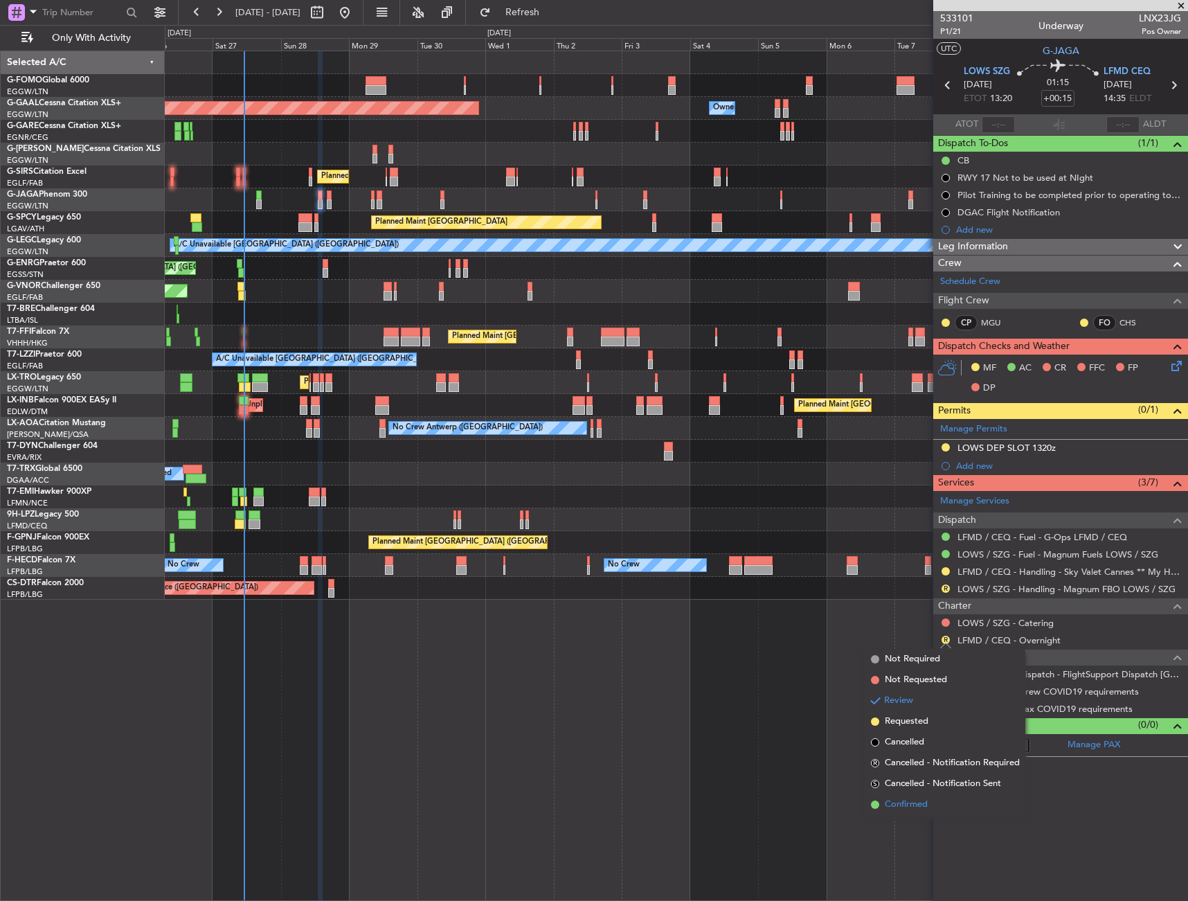
drag, startPoint x: 904, startPoint y: 809, endPoint x: 937, endPoint y: 647, distance: 165.3
click at [904, 808] on span "Confirmed" at bounding box center [906, 805] width 43 height 14
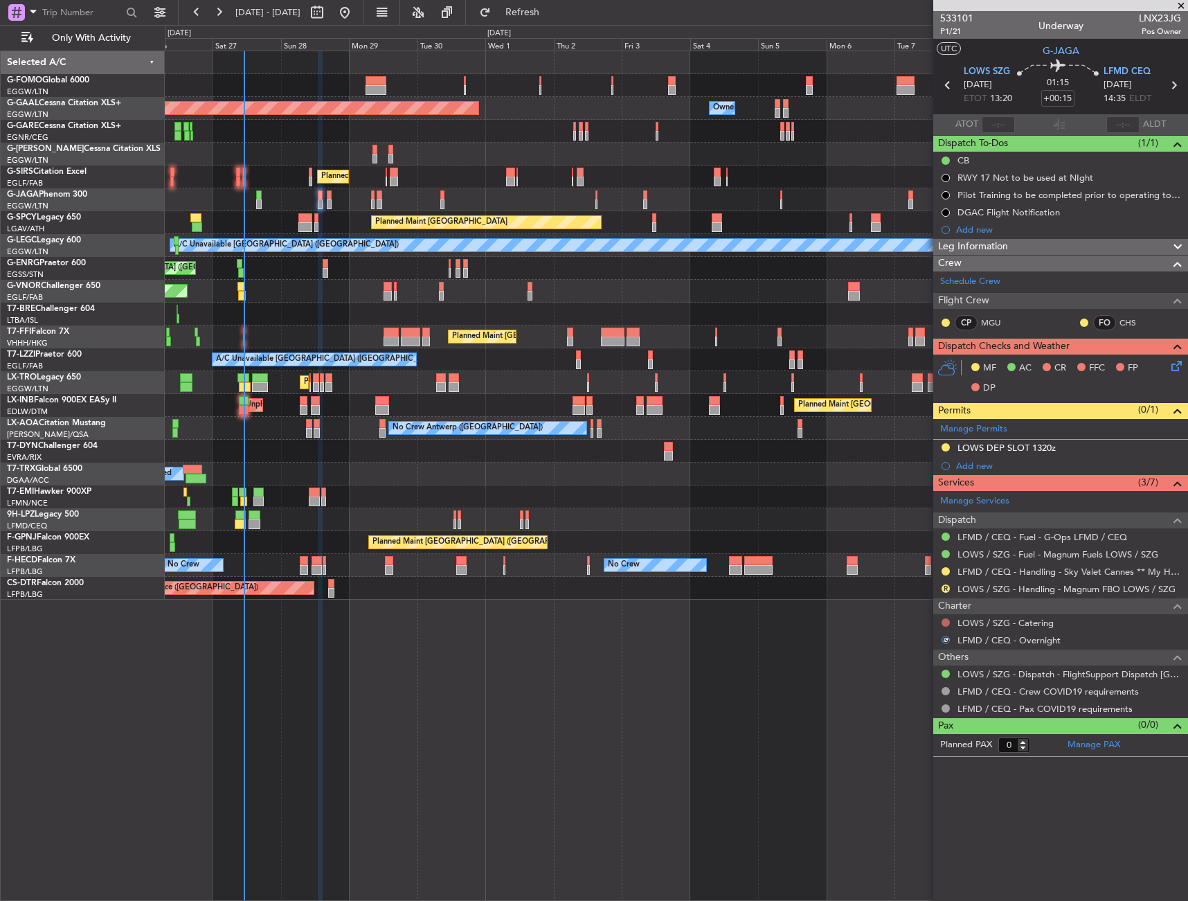
click at [947, 623] on button at bounding box center [946, 622] width 8 height 8
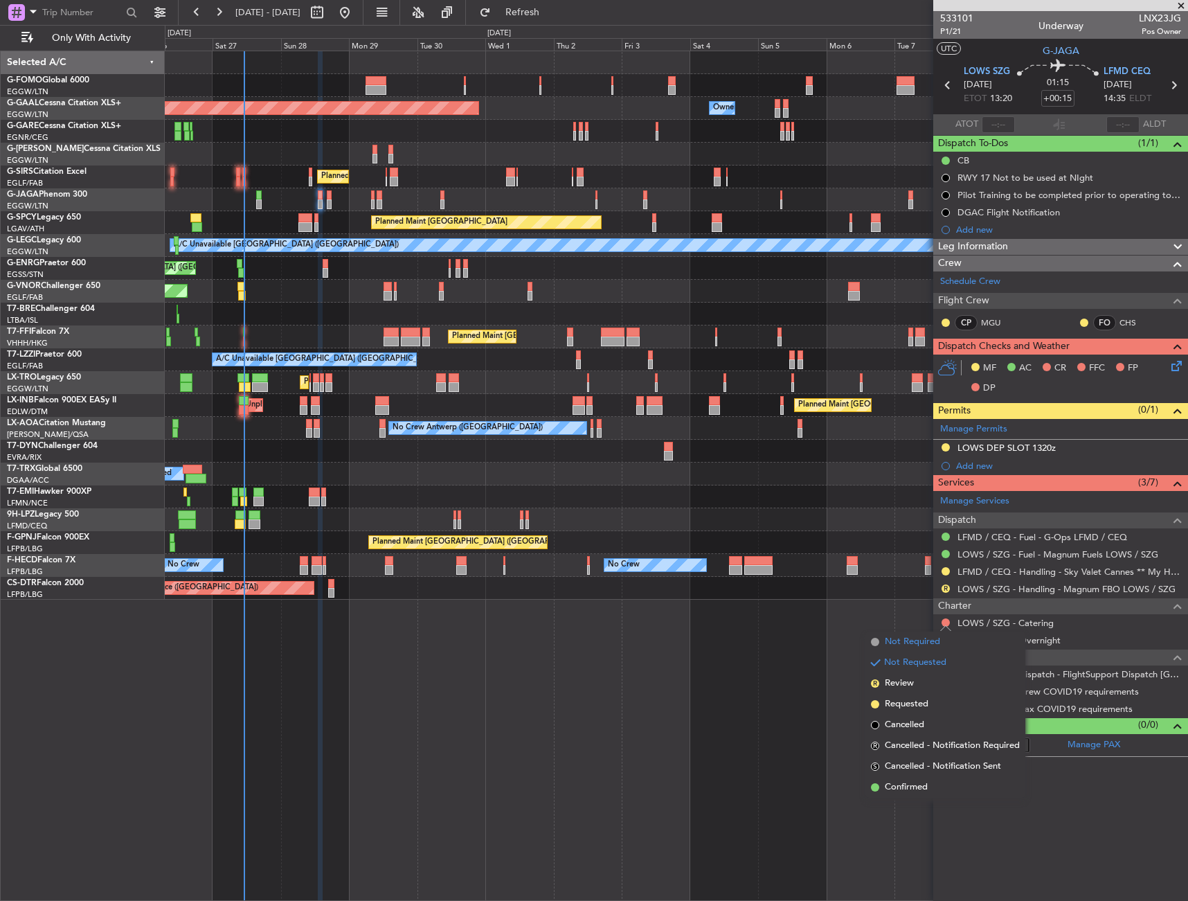
click at [888, 641] on span "Not Required" at bounding box center [912, 642] width 55 height 14
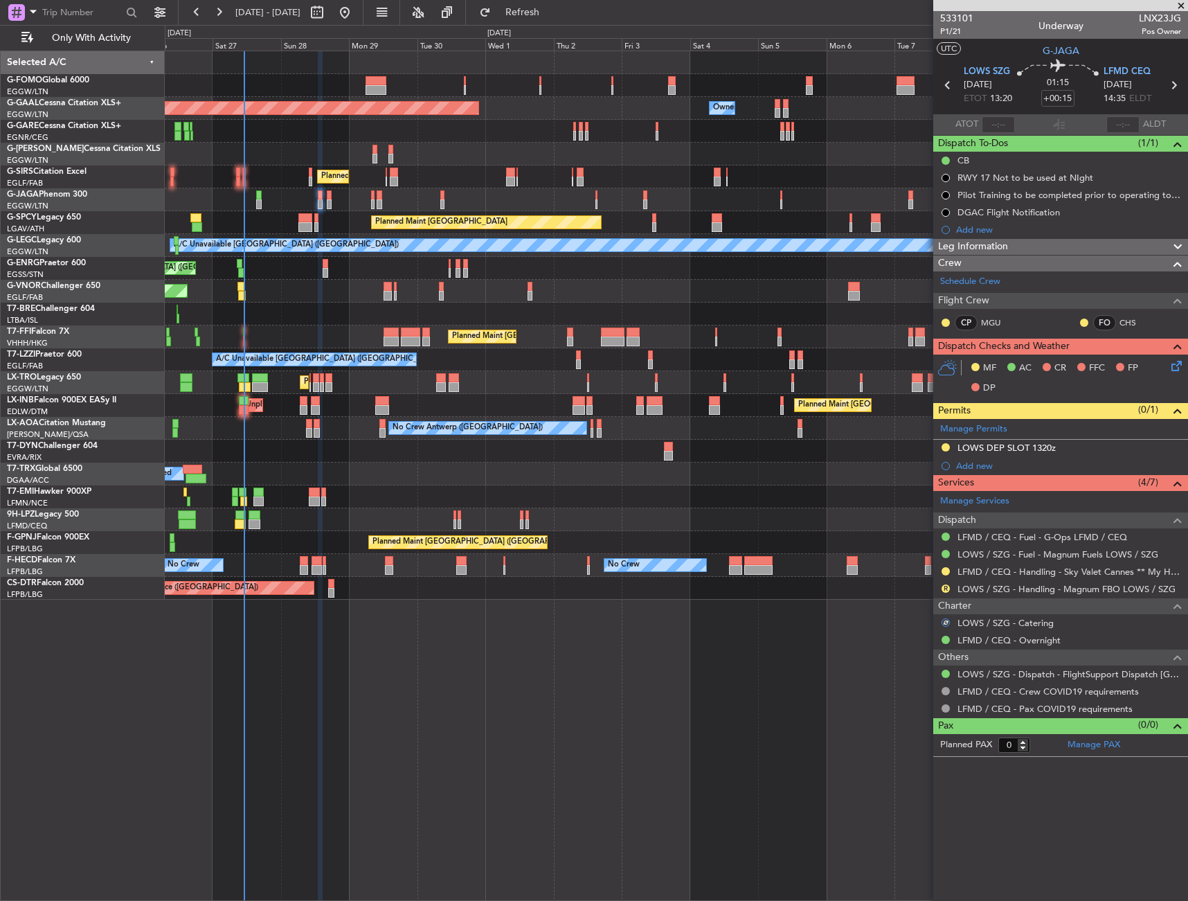
click at [1179, 361] on icon at bounding box center [1174, 363] width 11 height 11
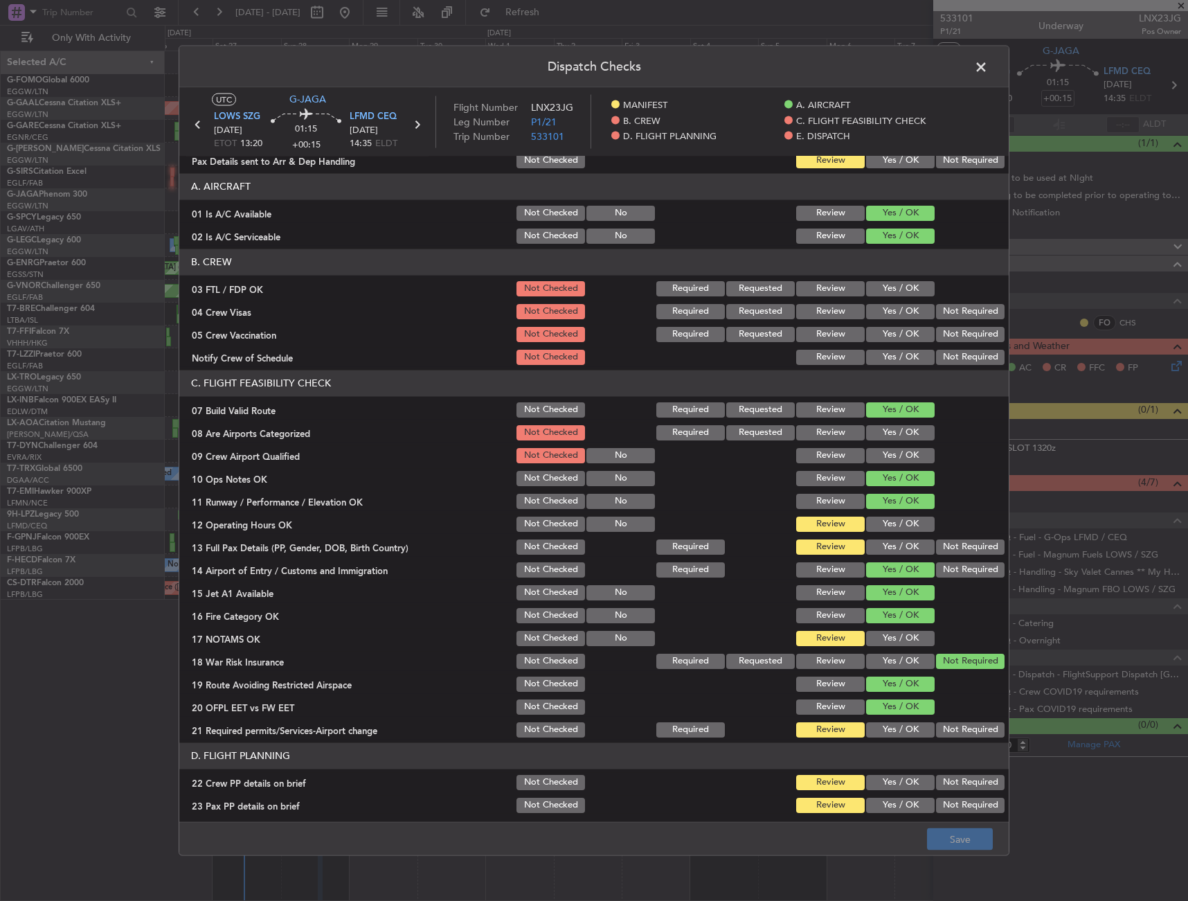
scroll to position [69, 0]
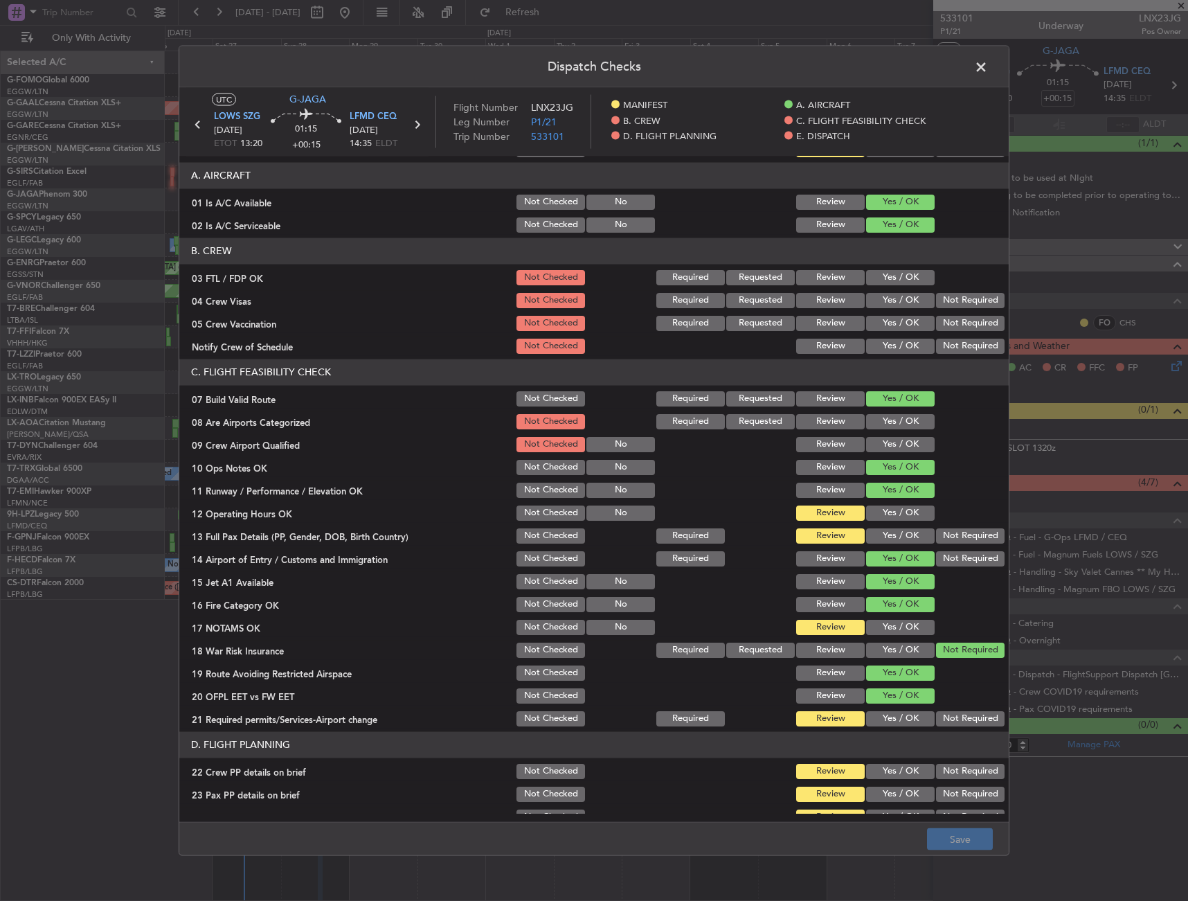
drag, startPoint x: 884, startPoint y: 510, endPoint x: 889, endPoint y: 542, distance: 31.5
click at [882, 514] on button "Yes / OK" at bounding box center [900, 512] width 69 height 15
click at [888, 542] on button "Yes / OK" at bounding box center [900, 535] width 69 height 15
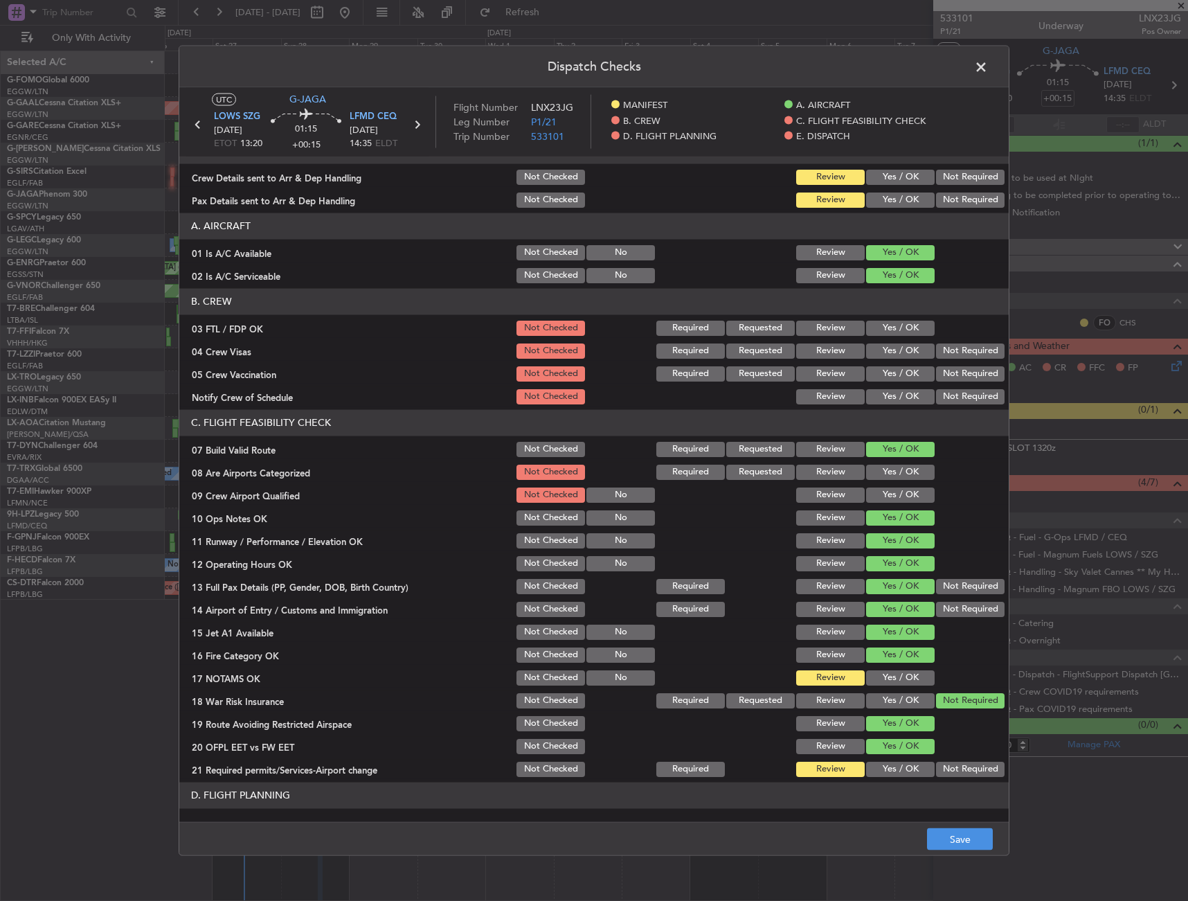
scroll to position [0, 0]
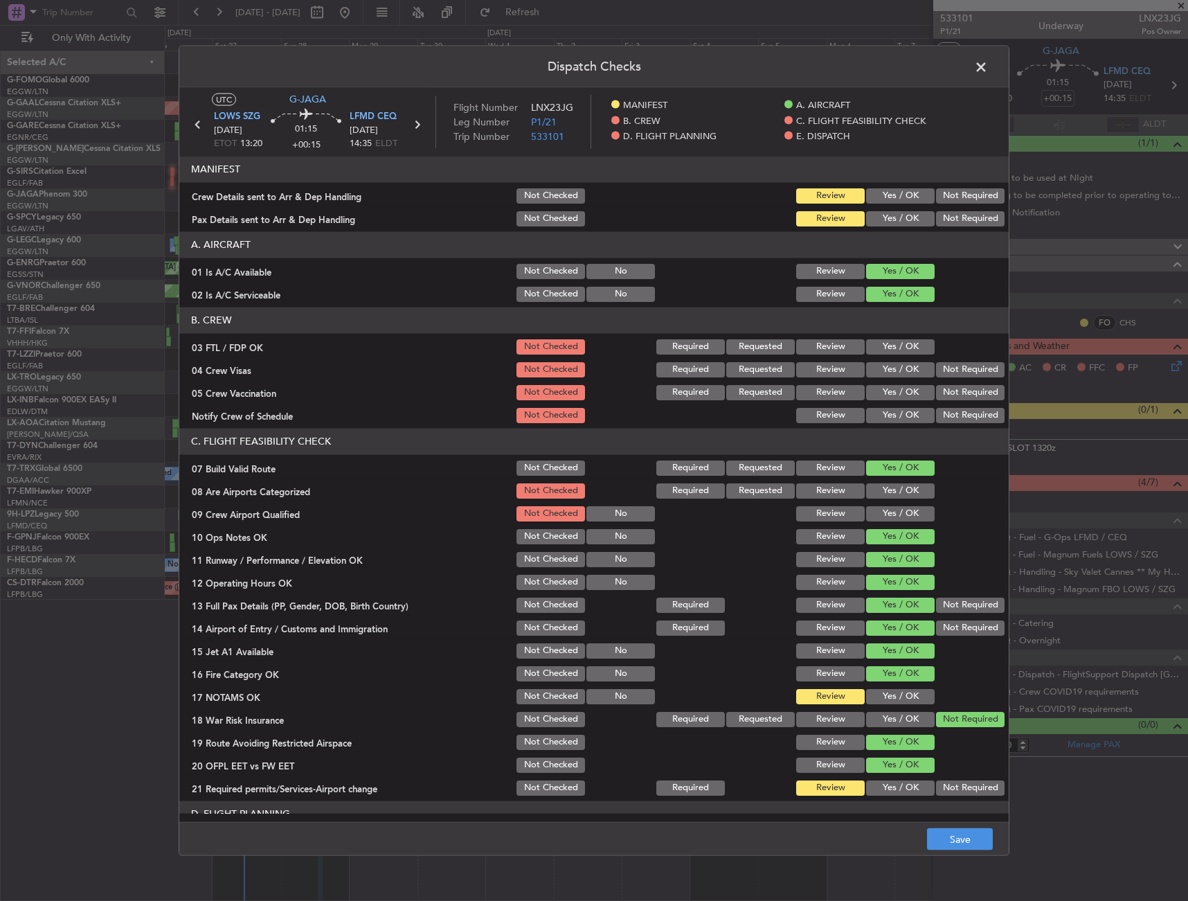
click at [892, 213] on button "Yes / OK" at bounding box center [900, 218] width 69 height 15
click at [889, 193] on button "Yes / OK" at bounding box center [900, 195] width 69 height 15
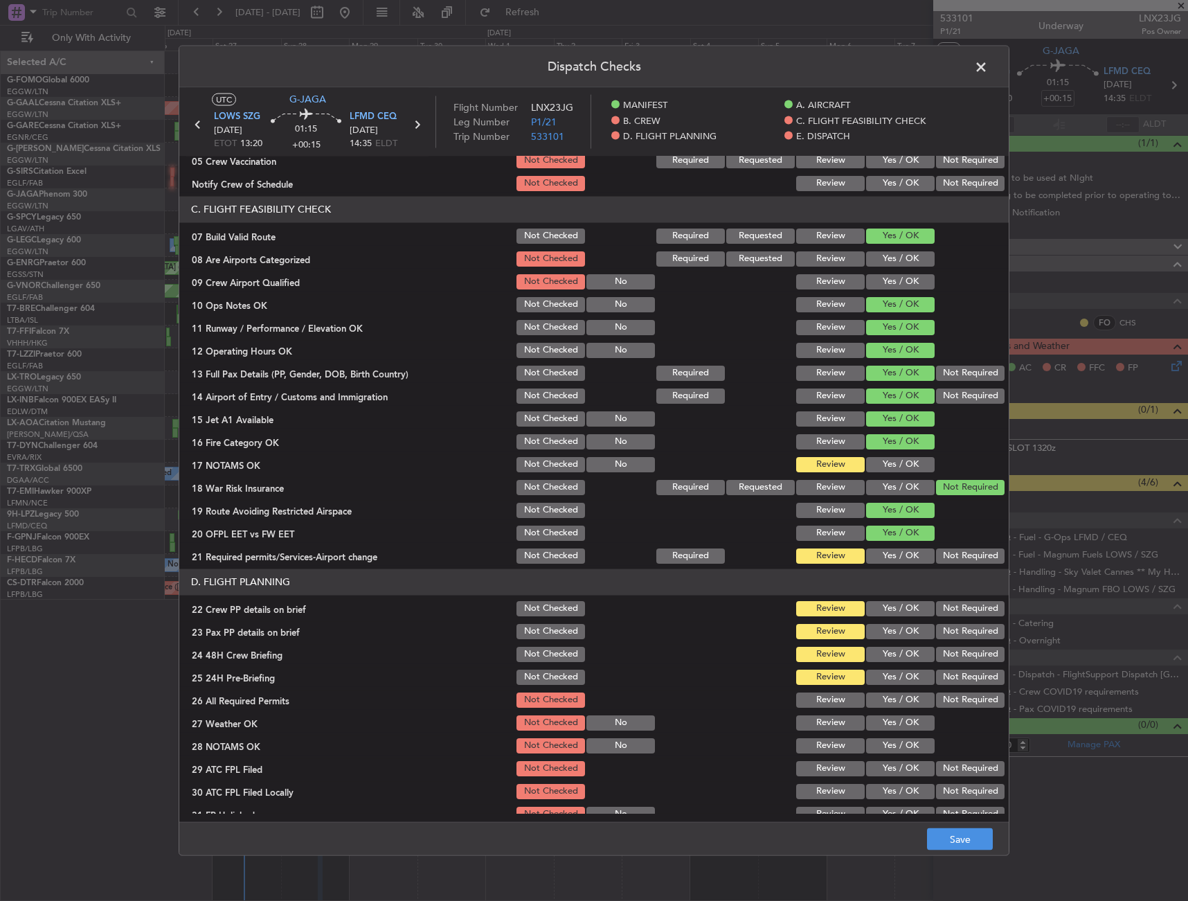
scroll to position [277, 0]
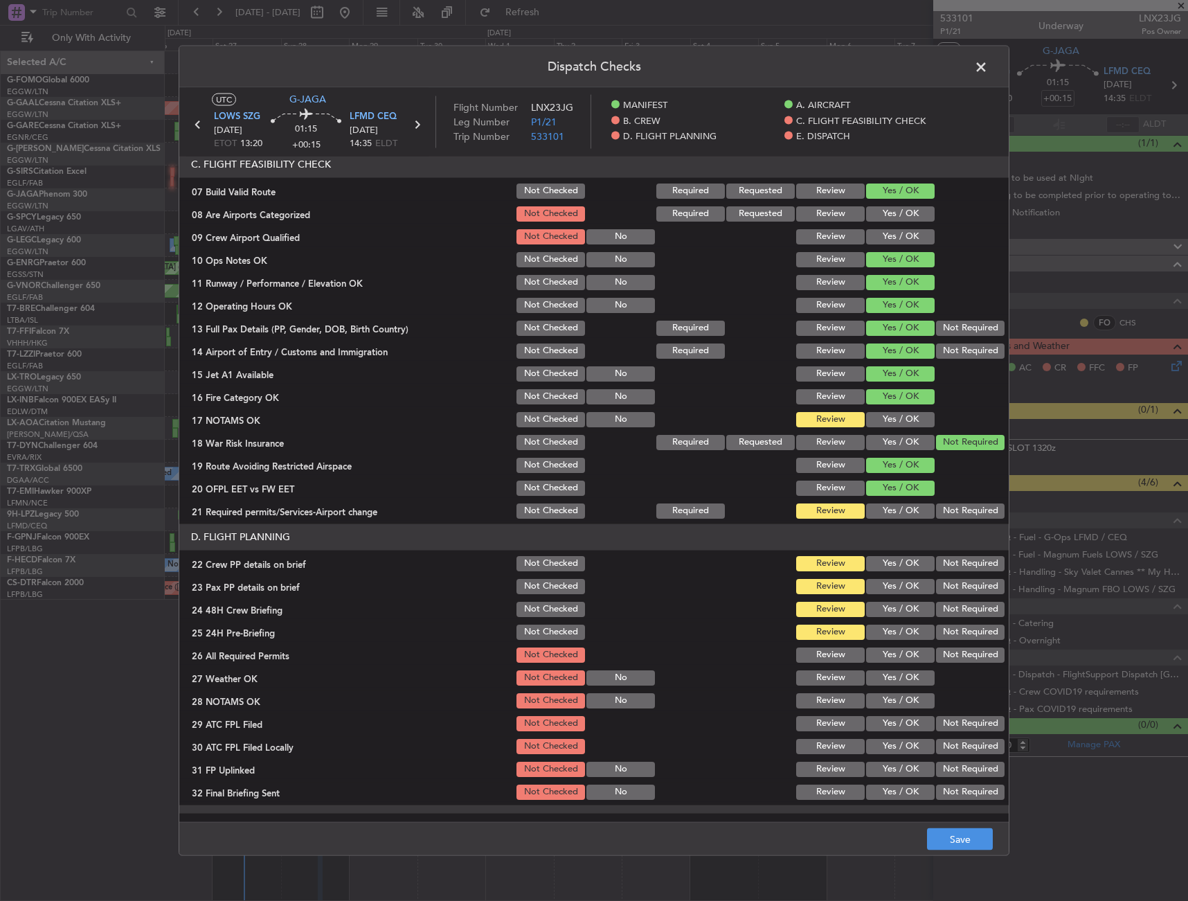
click at [890, 416] on button "Yes / OK" at bounding box center [900, 418] width 69 height 15
click at [884, 515] on button "Yes / OK" at bounding box center [900, 510] width 69 height 15
click at [882, 567] on button "Yes / OK" at bounding box center [900, 562] width 69 height 15
click at [885, 591] on button "Yes / OK" at bounding box center [900, 585] width 69 height 15
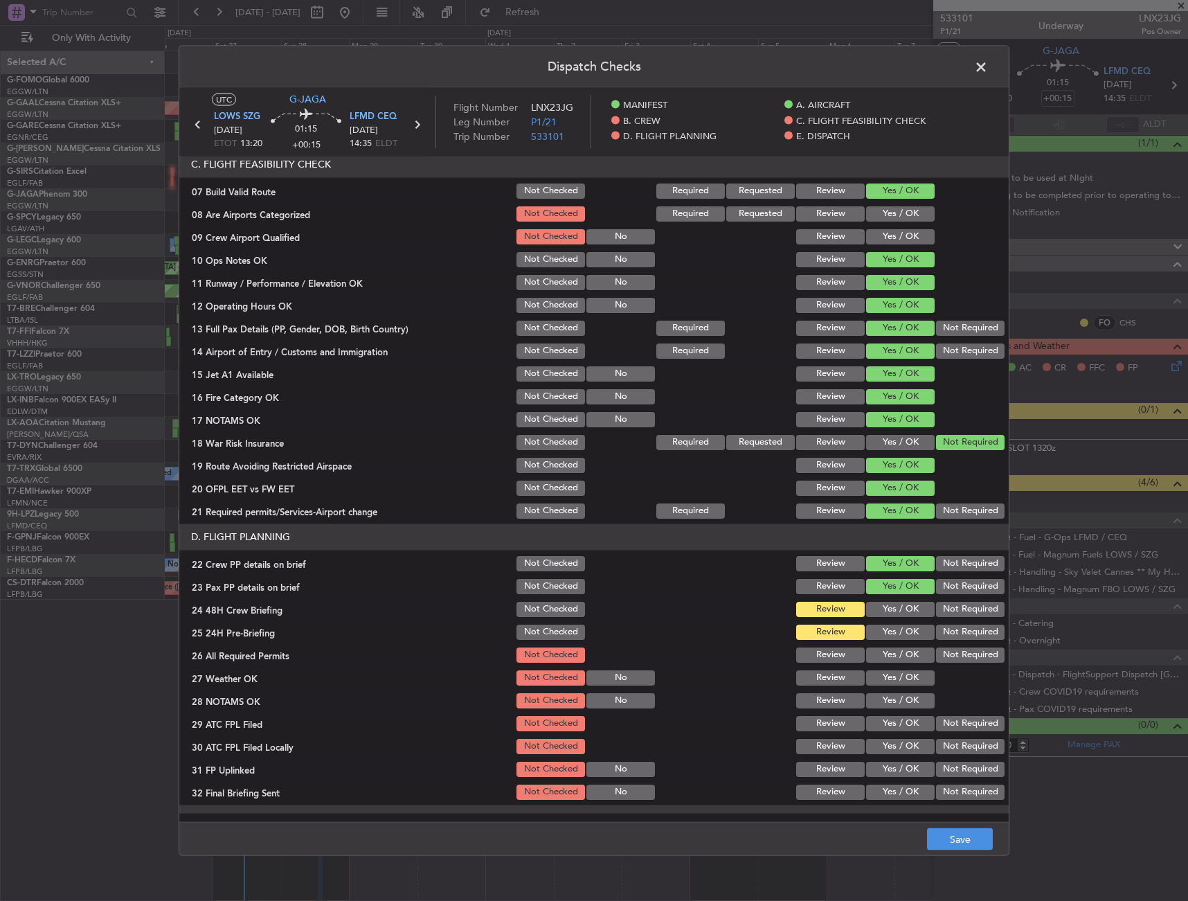
click at [886, 616] on button "Yes / OK" at bounding box center [900, 608] width 69 height 15
drag, startPoint x: 944, startPoint y: 631, endPoint x: 956, endPoint y: 715, distance: 85.3
click at [943, 632] on button "Not Required" at bounding box center [970, 631] width 69 height 15
click at [961, 839] on button "Save" at bounding box center [960, 839] width 66 height 22
click at [988, 66] on span at bounding box center [988, 70] width 0 height 28
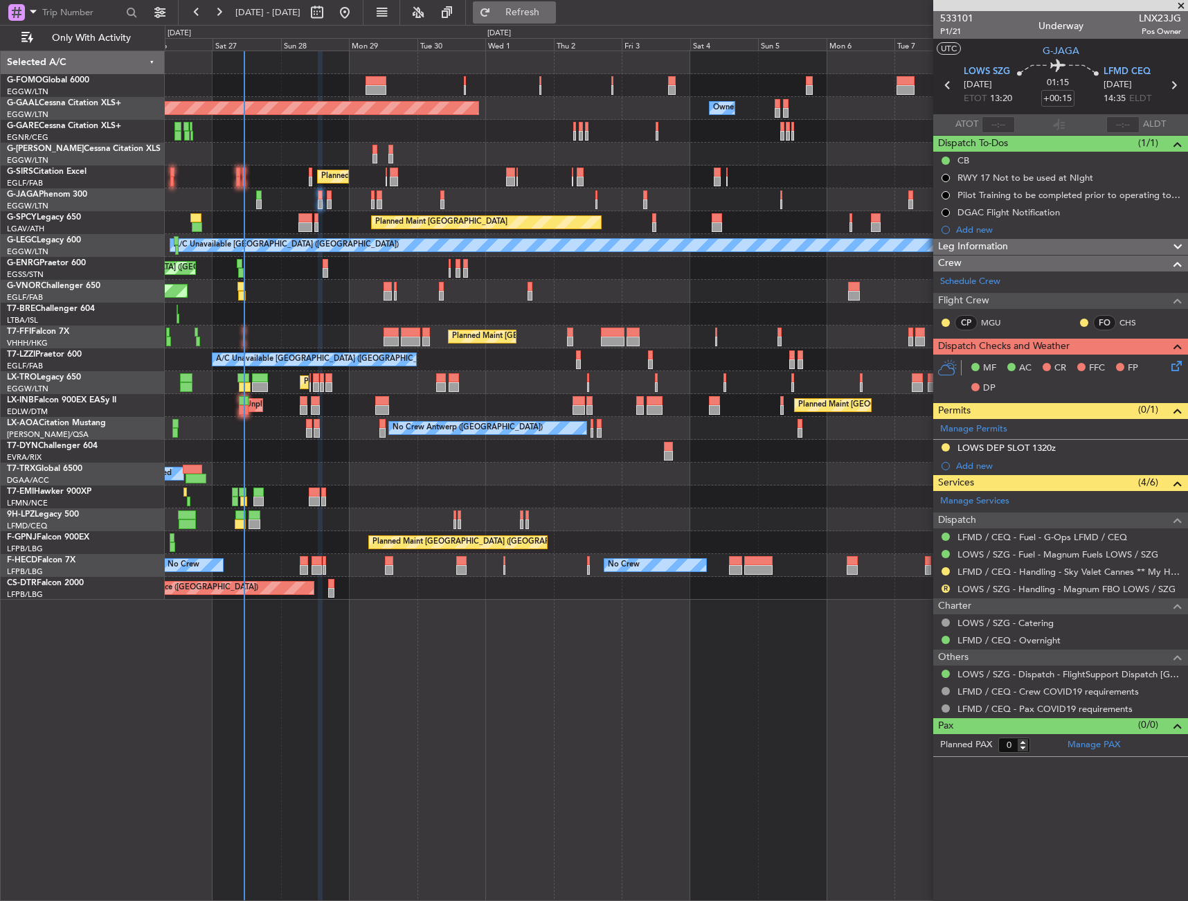
click at [531, 22] on button "Refresh" at bounding box center [514, 12] width 83 height 22
click at [966, 34] on span "P1/21" at bounding box center [956, 32] width 33 height 12
click at [946, 570] on button at bounding box center [946, 571] width 8 height 8
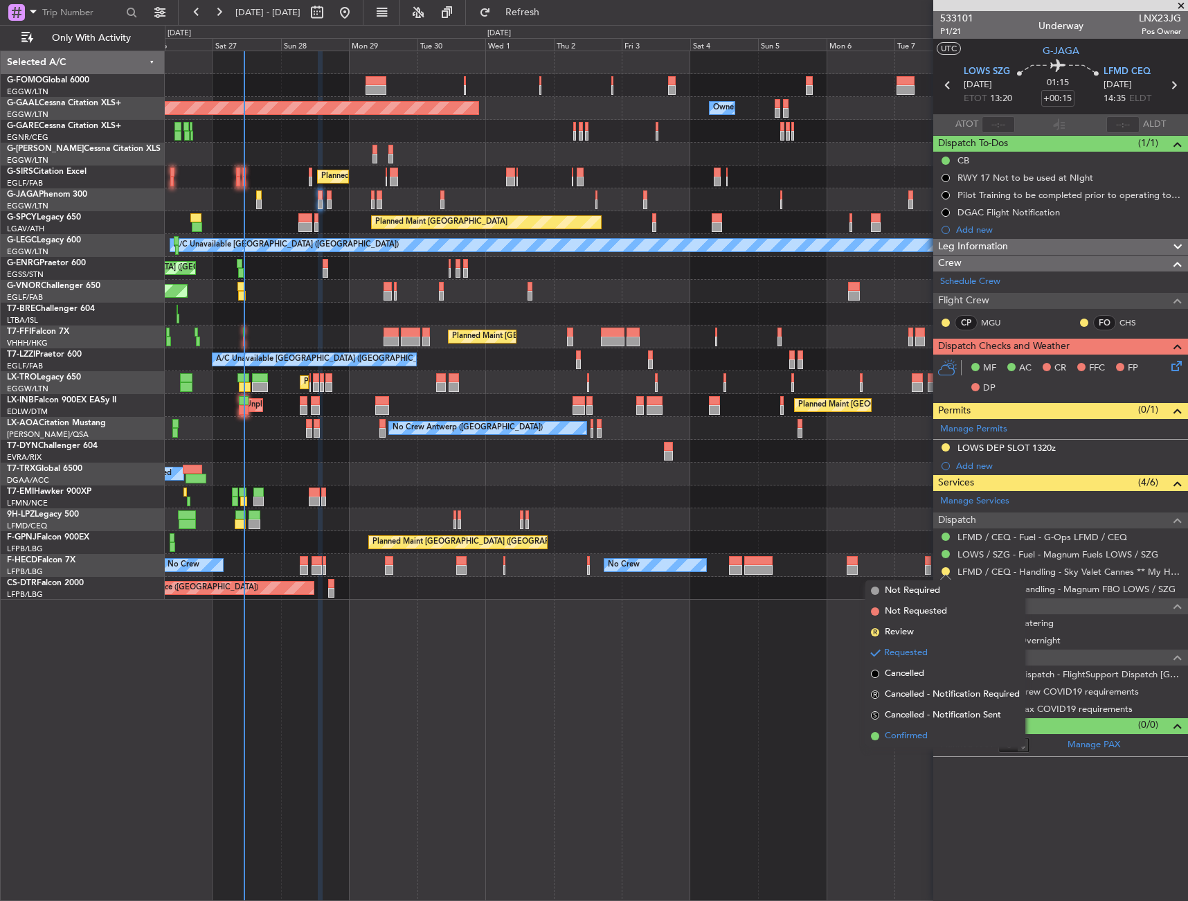
click at [893, 737] on span "Confirmed" at bounding box center [906, 736] width 43 height 14
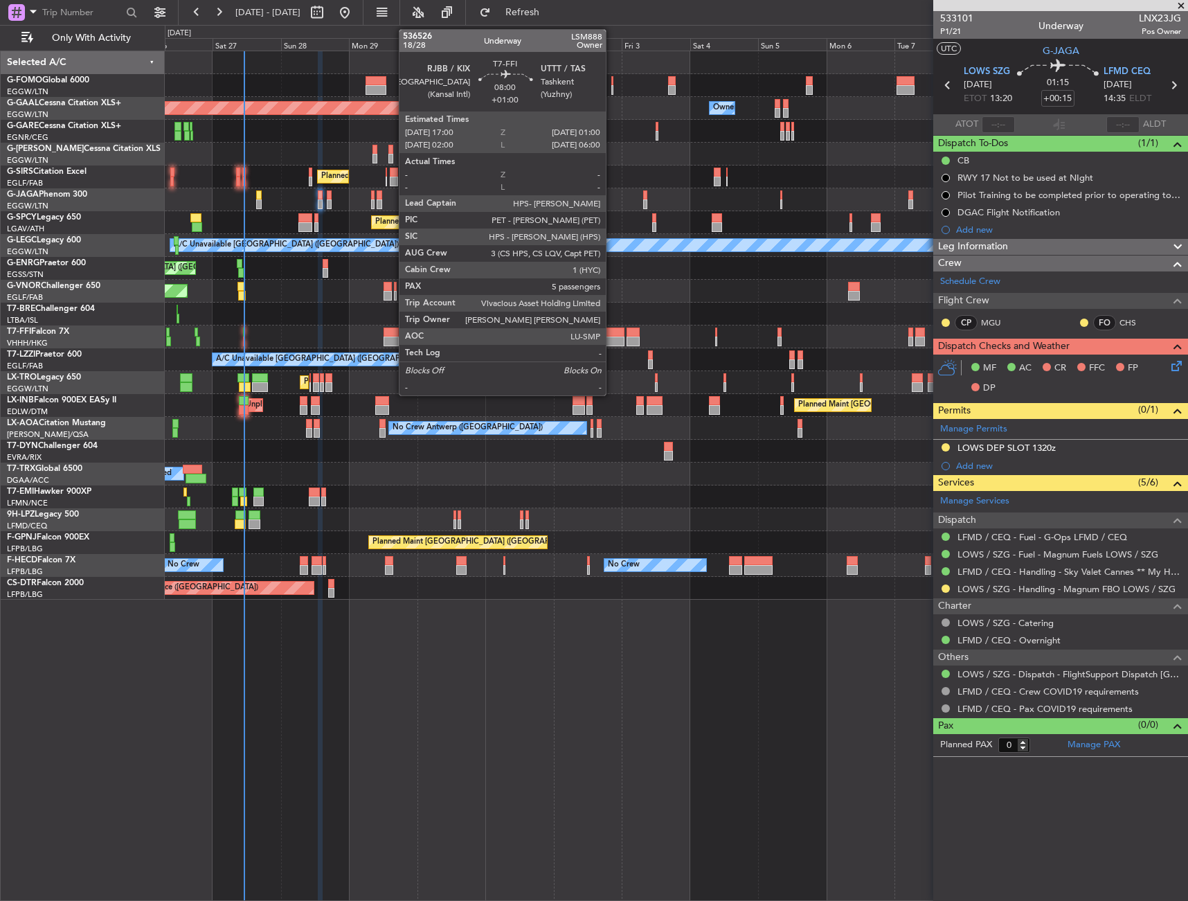
click at [612, 339] on div at bounding box center [612, 342] width 23 height 10
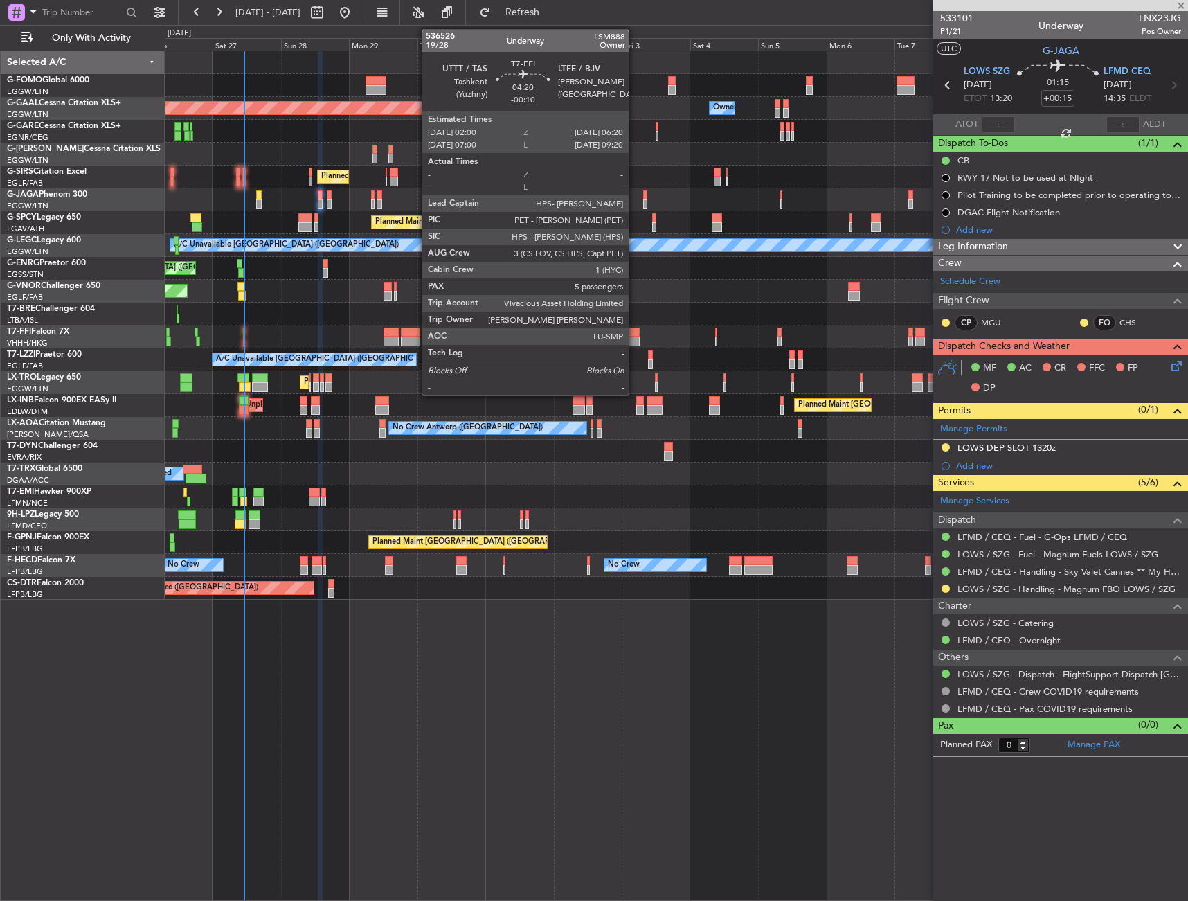
type input "+01:00"
type input "5"
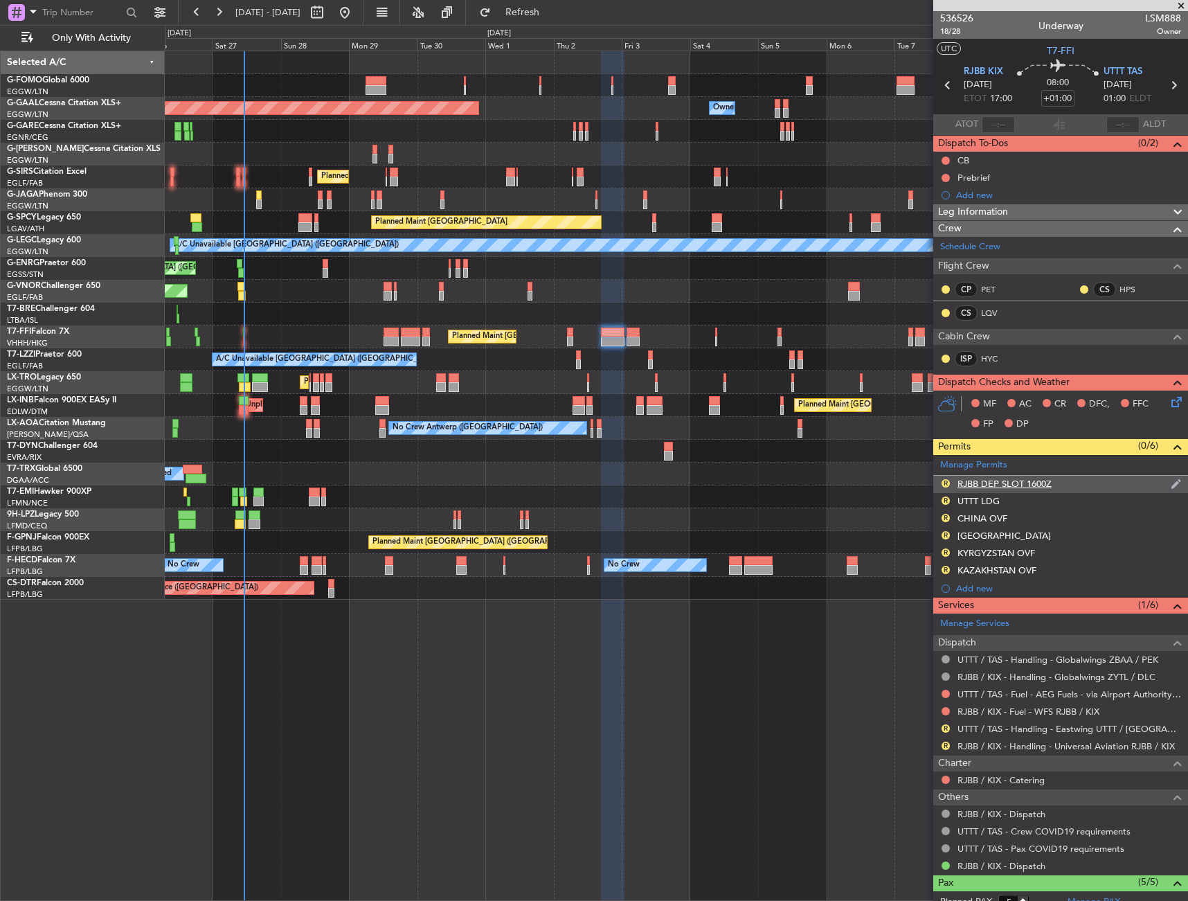
click at [1070, 489] on div "R RJBB DEP SLOT 1600Z" at bounding box center [1061, 484] width 255 height 17
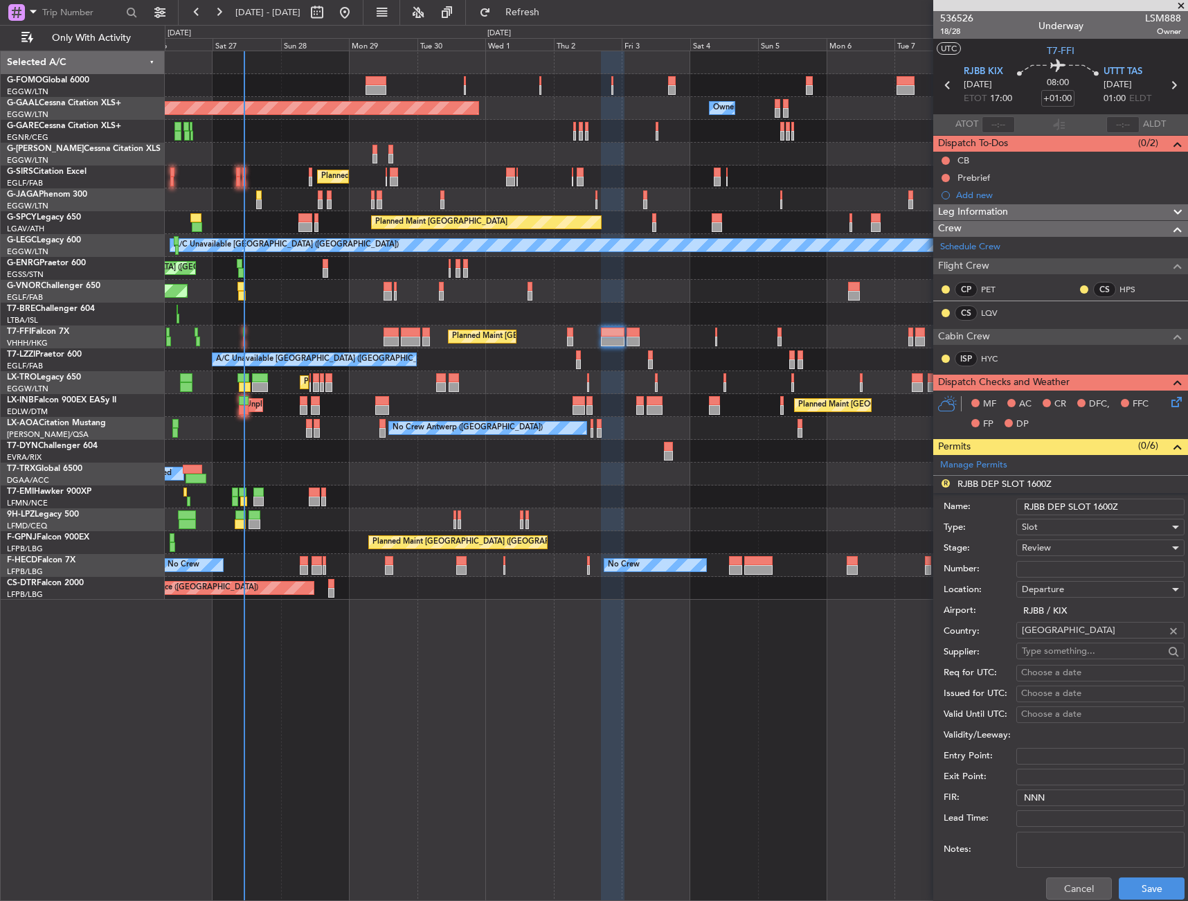
click at [1105, 510] on input "RJBB DEP SLOT 1600Z" at bounding box center [1101, 507] width 168 height 17
type input "RJBB DEP SLOT 1700Z"
click at [1066, 544] on div "Review" at bounding box center [1096, 547] width 148 height 21
drag, startPoint x: 1064, startPoint y: 630, endPoint x: 1072, endPoint y: 655, distance: 26.3
click at [1064, 630] on span "Requested" at bounding box center [1095, 638] width 145 height 21
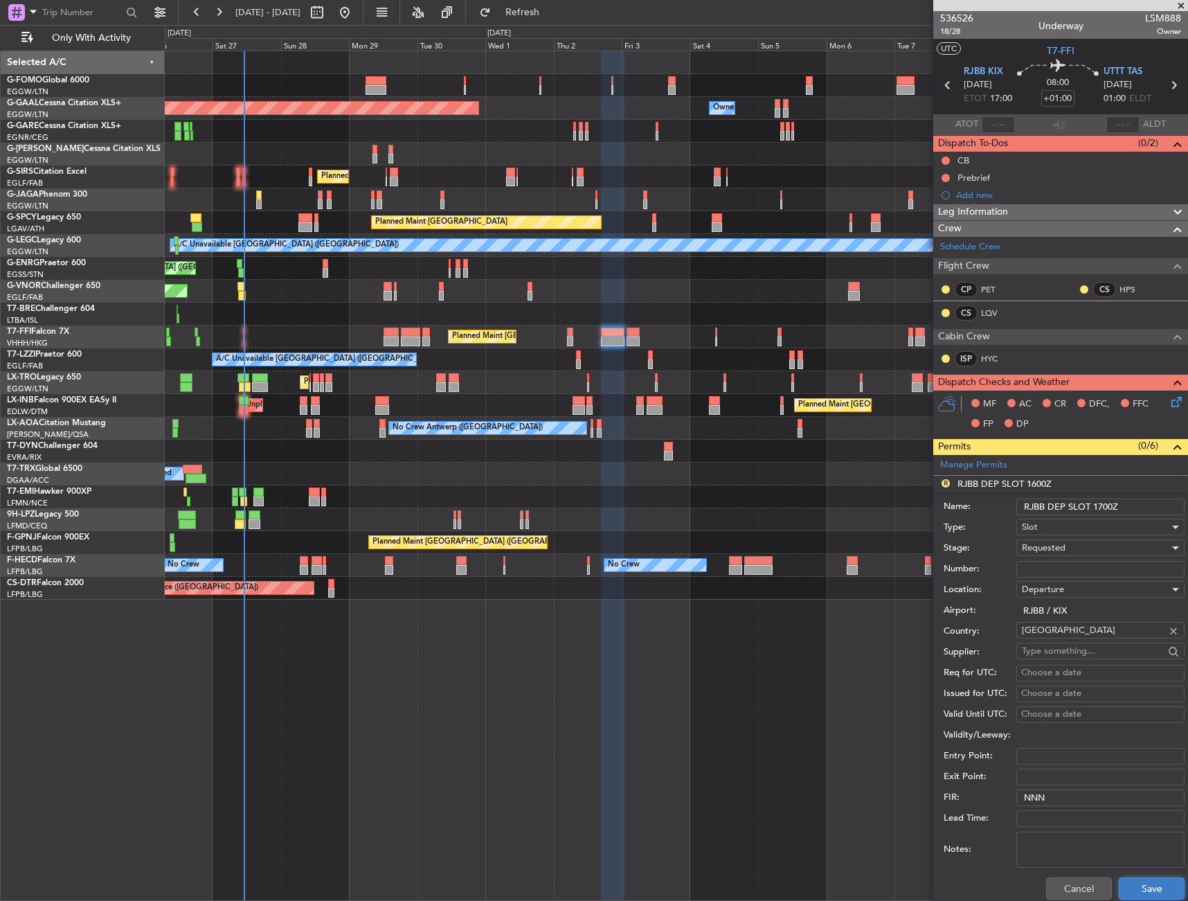
click at [1134, 893] on button "Save" at bounding box center [1152, 888] width 66 height 22
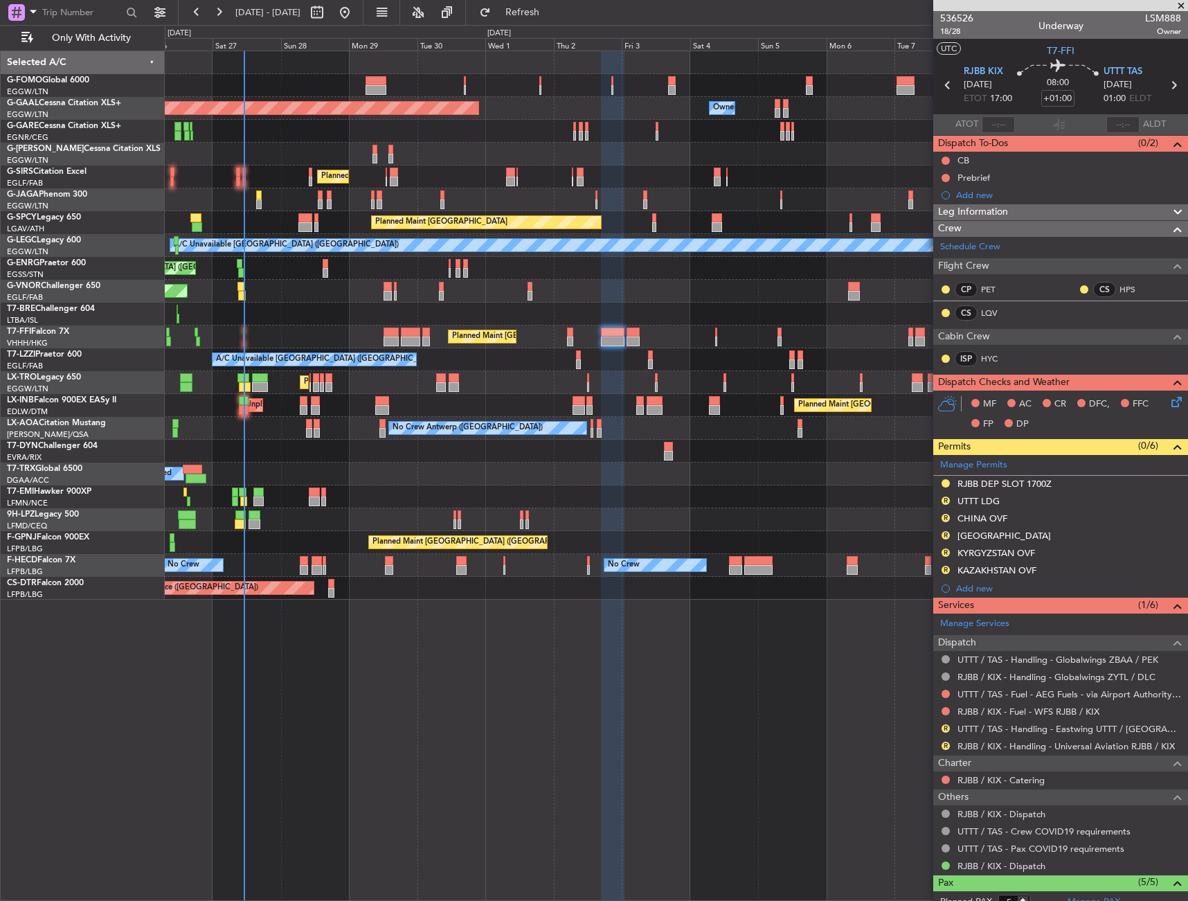
drag, startPoint x: 939, startPoint y: 502, endPoint x: 946, endPoint y: 500, distance: 7.2
click at [940, 502] on div "R UTTT LDG" at bounding box center [1061, 501] width 255 height 17
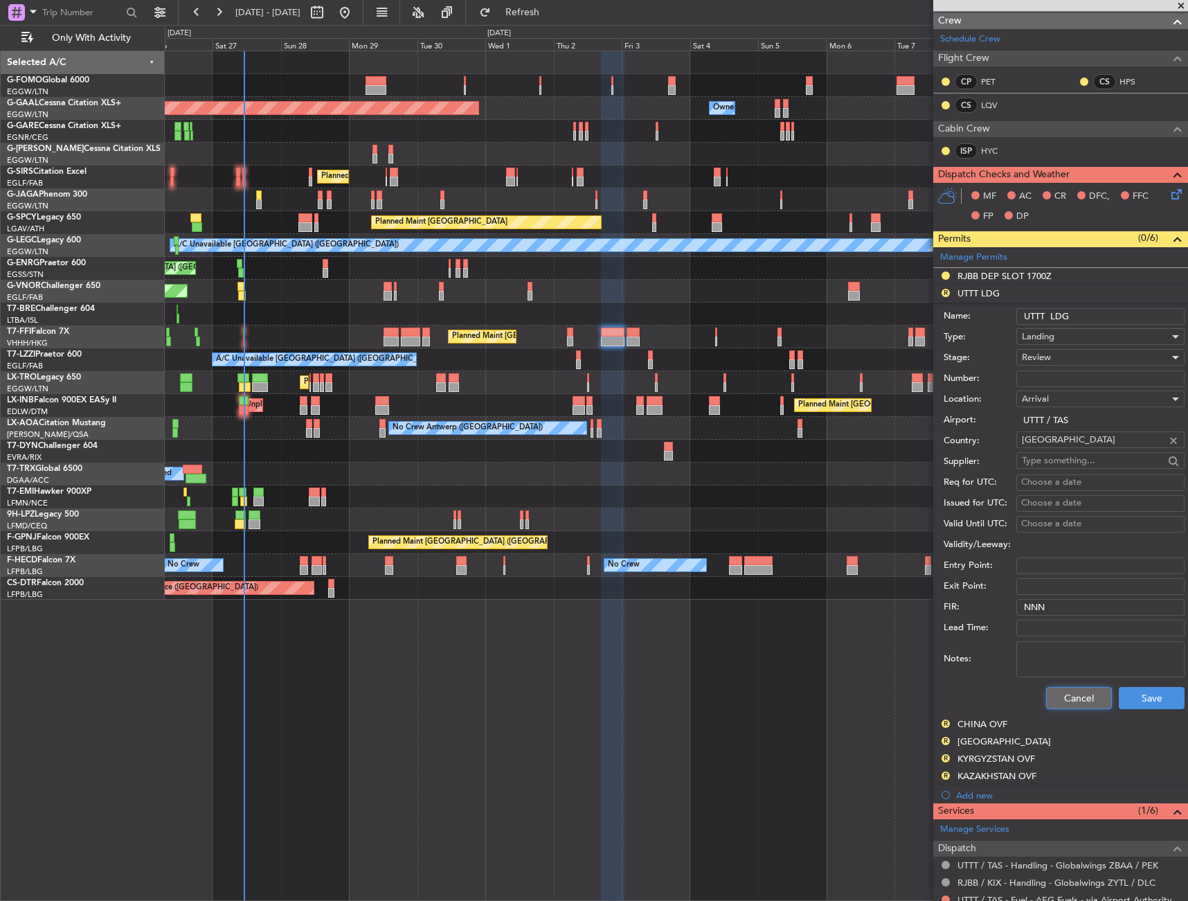
click at [1065, 688] on button "Cancel" at bounding box center [1079, 698] width 66 height 22
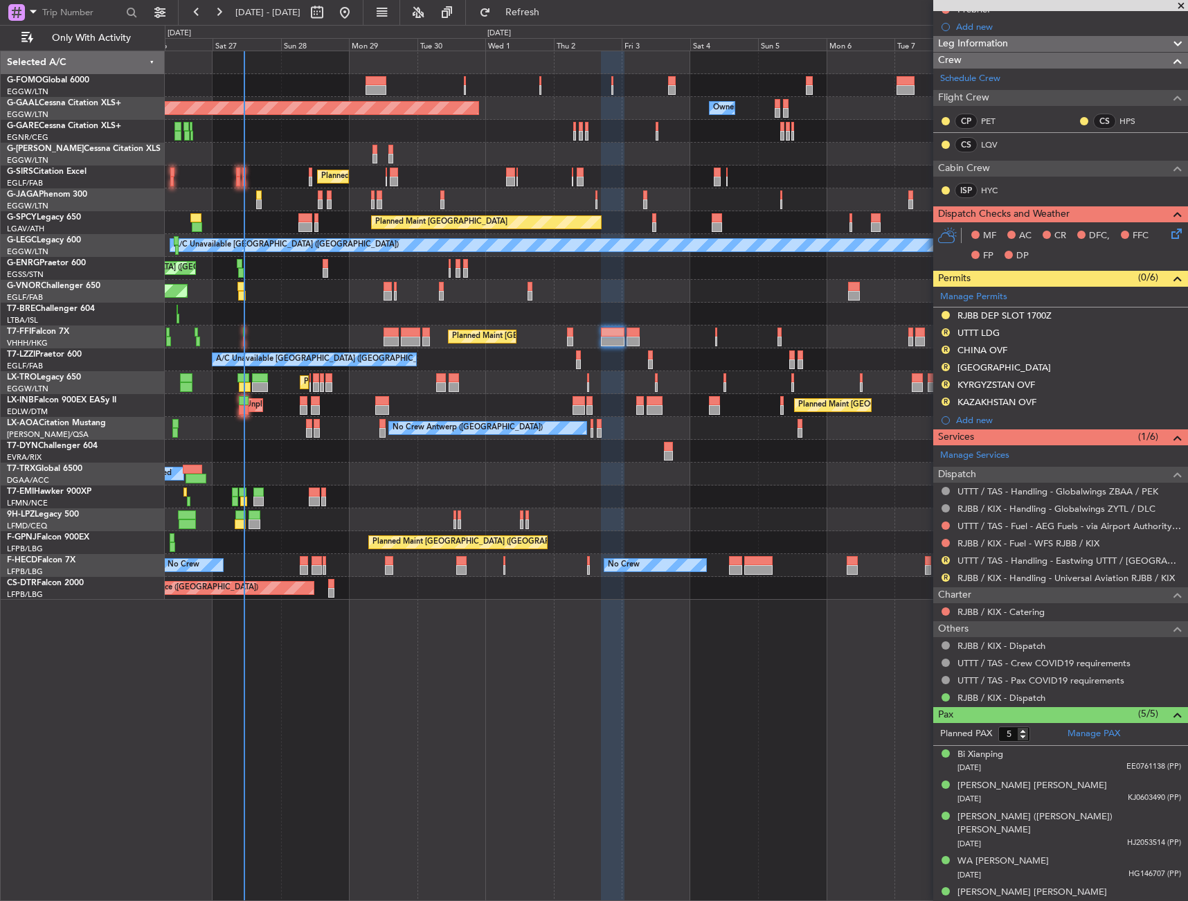
click at [1024, 583] on mat-tooltip-component "RJBB / KIX - Handling - Universal Aviation RJBB / KIX" at bounding box center [1065, 601] width 209 height 37
click at [1047, 559] on link "UTTT / TAS - Handling - Eastwing UTTT / TAS" at bounding box center [1070, 561] width 224 height 12
click at [1028, 577] on link "RJBB / KIX - Handling - Universal Aviation RJBB / KIX" at bounding box center [1066, 578] width 217 height 12
click at [967, 398] on div "KAZAKHSTAN OVF" at bounding box center [997, 402] width 79 height 12
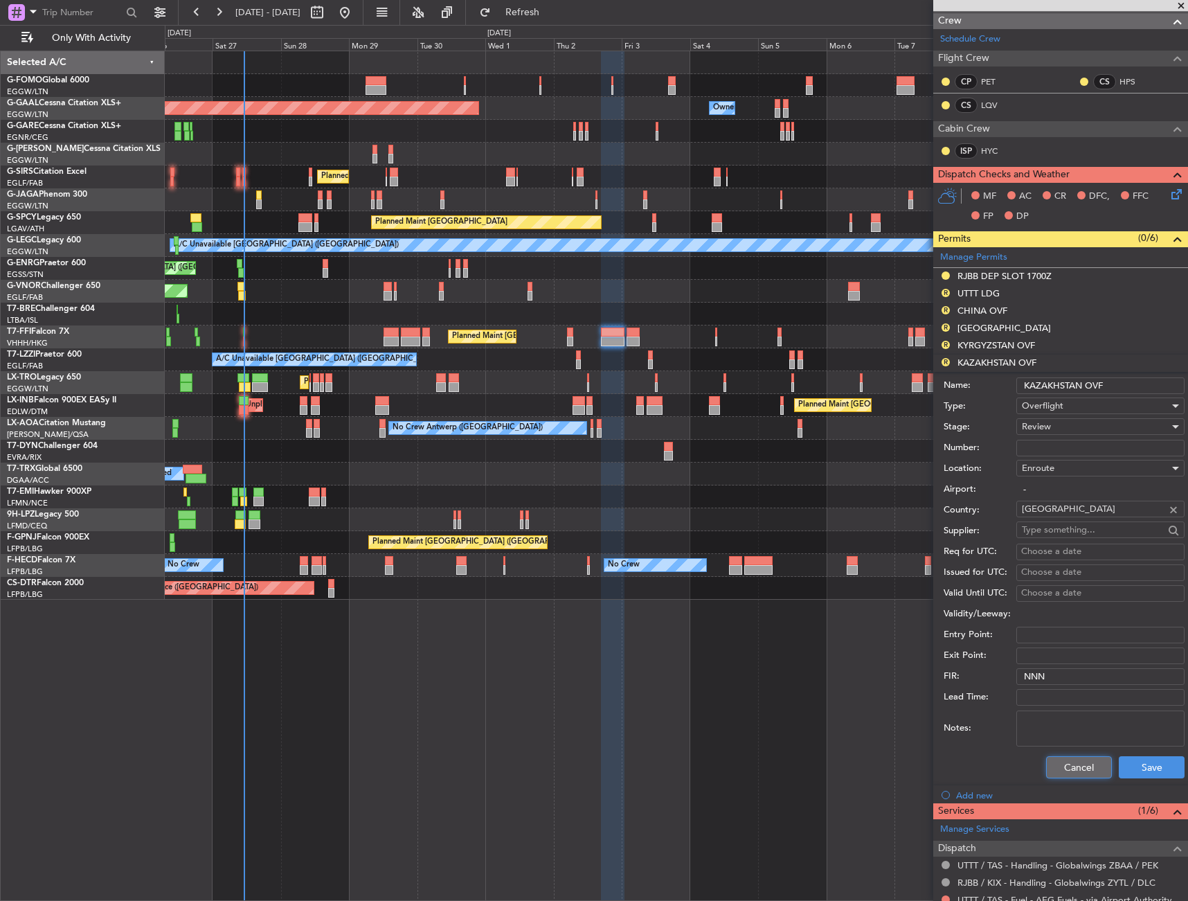
click at [1064, 776] on button "Cancel" at bounding box center [1079, 767] width 66 height 22
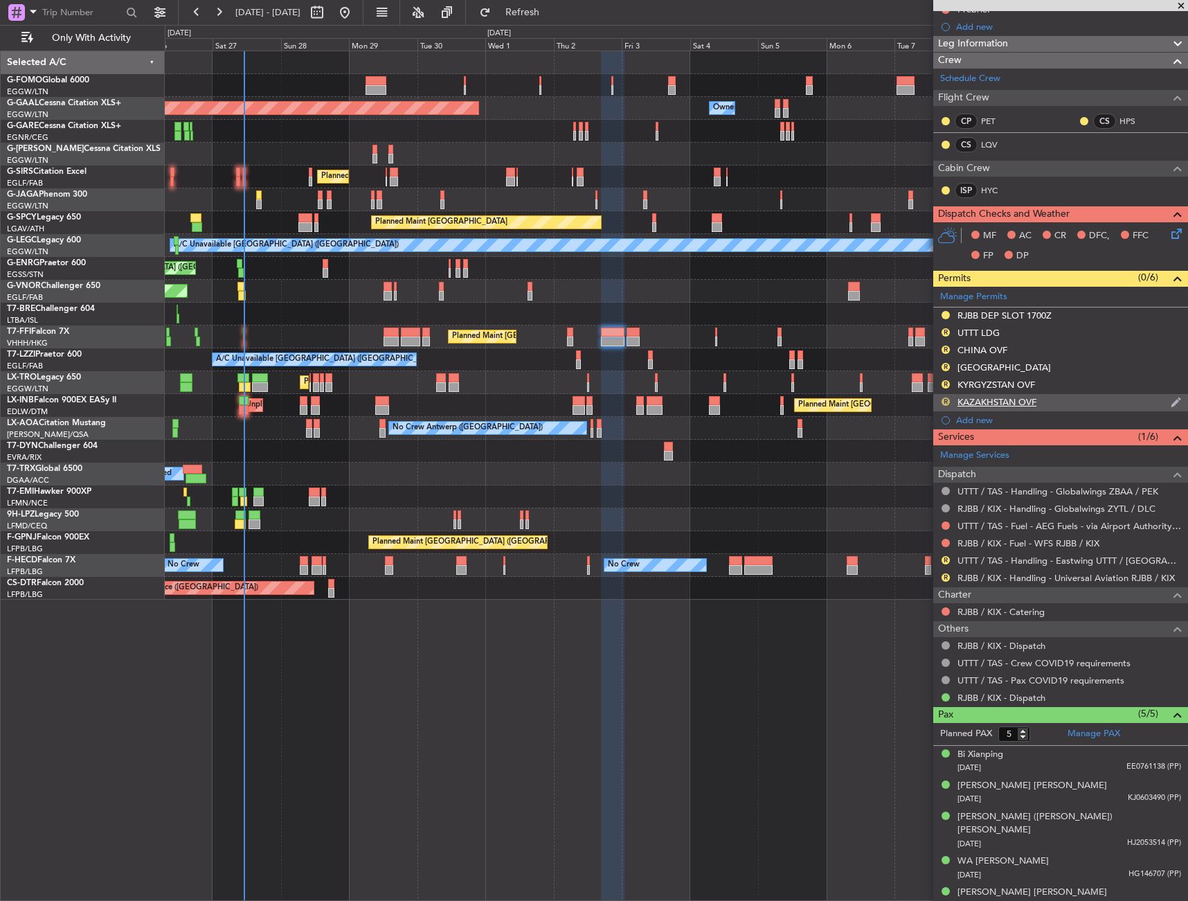
click at [948, 398] on button "R" at bounding box center [946, 402] width 8 height 8
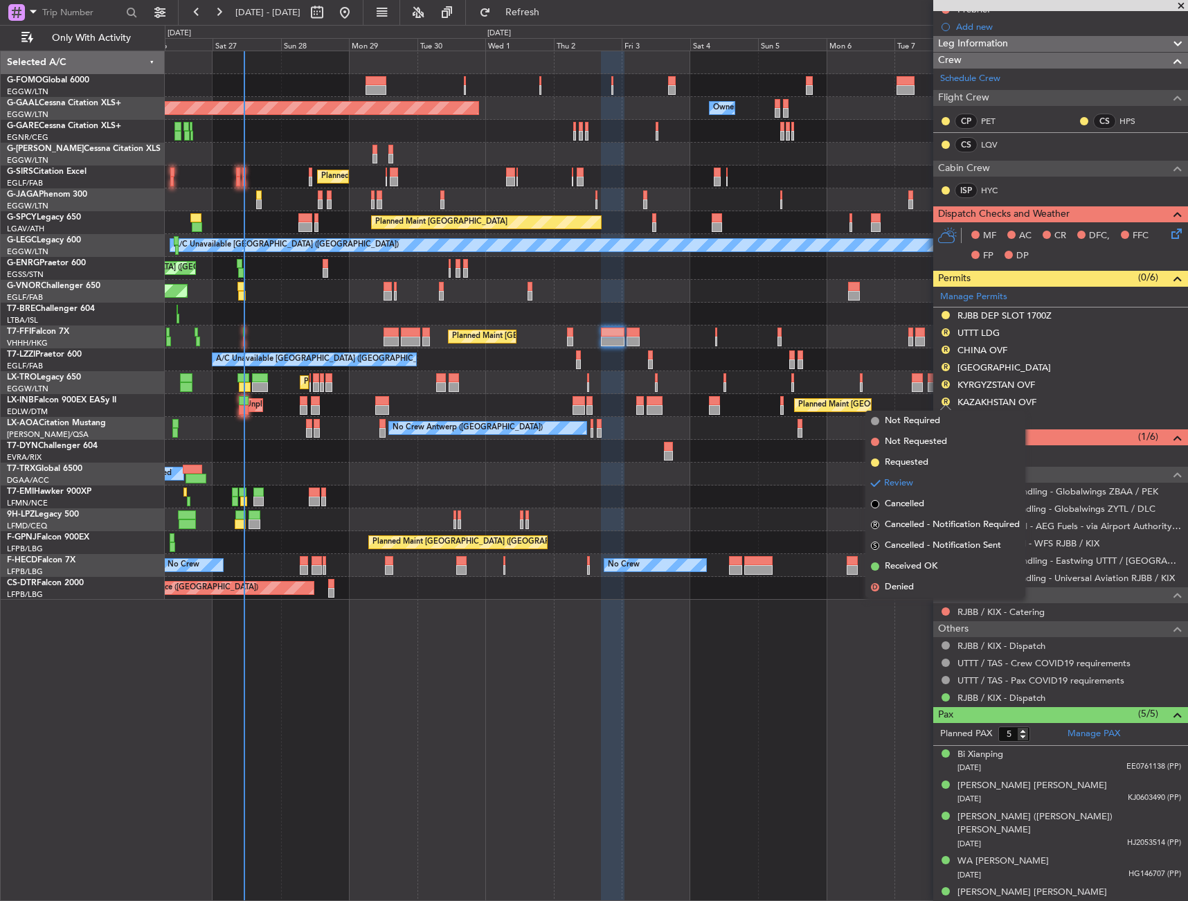
click at [929, 459] on li "Requested" at bounding box center [946, 462] width 160 height 21
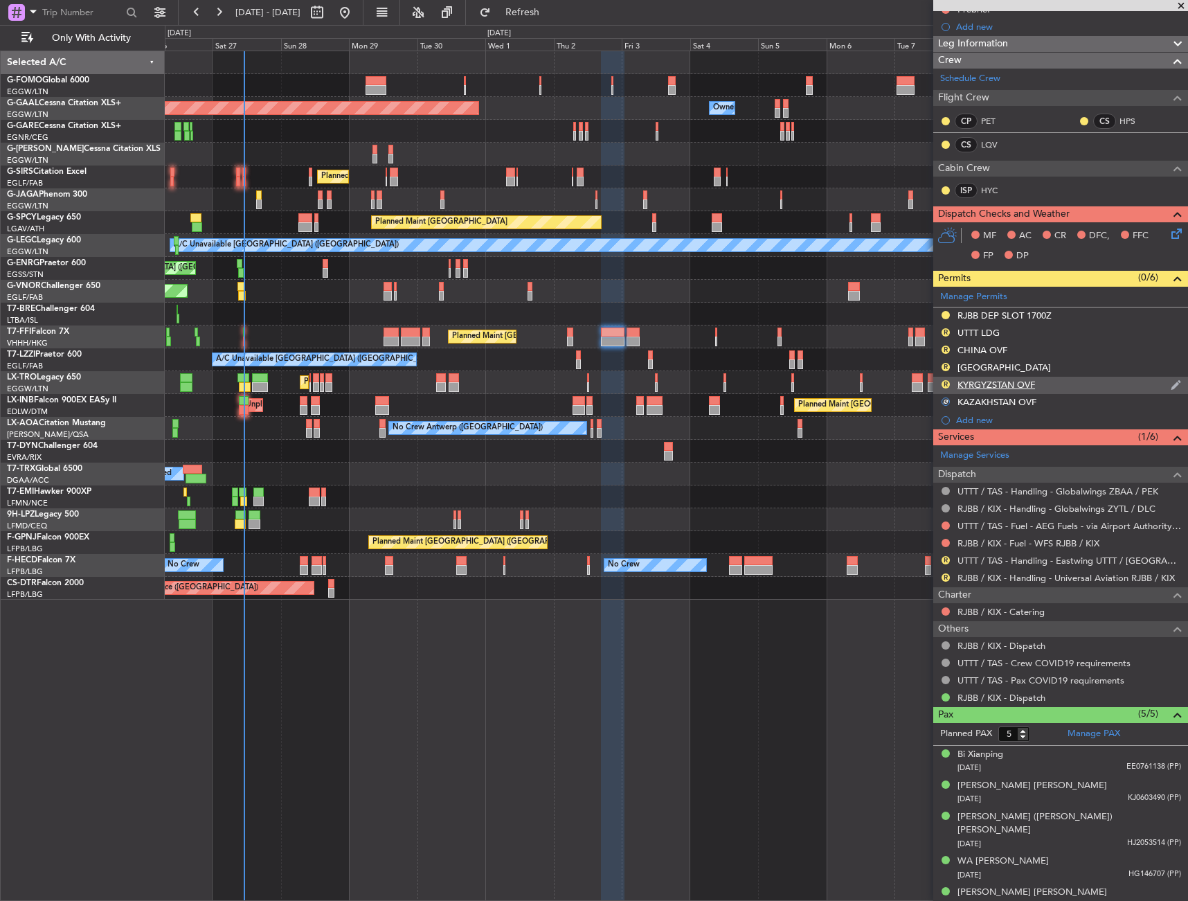
click at [998, 382] on div "KYRGYZSTAN OVF" at bounding box center [997, 385] width 78 height 12
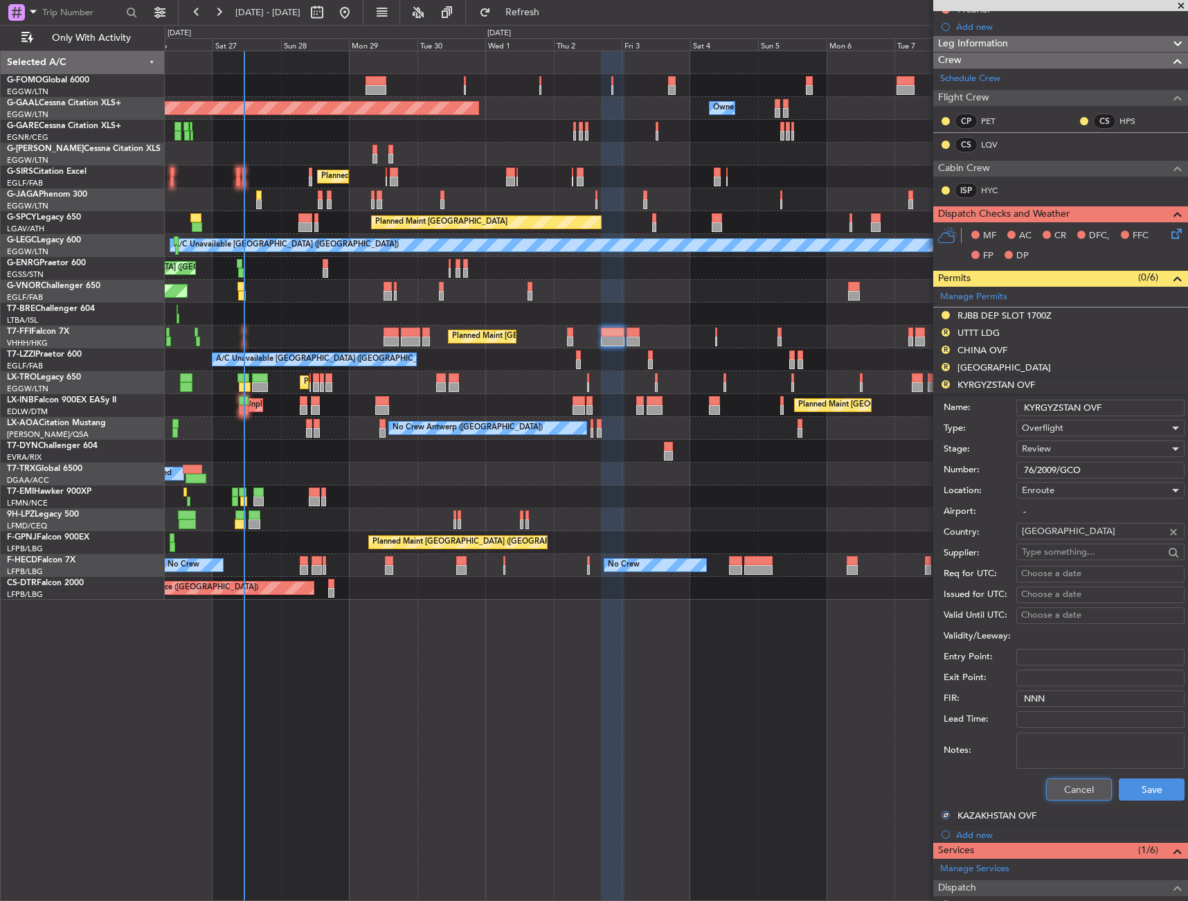
drag, startPoint x: 1088, startPoint y: 790, endPoint x: 1064, endPoint y: 692, distance: 100.6
click at [1088, 789] on button "Cancel" at bounding box center [1079, 789] width 66 height 22
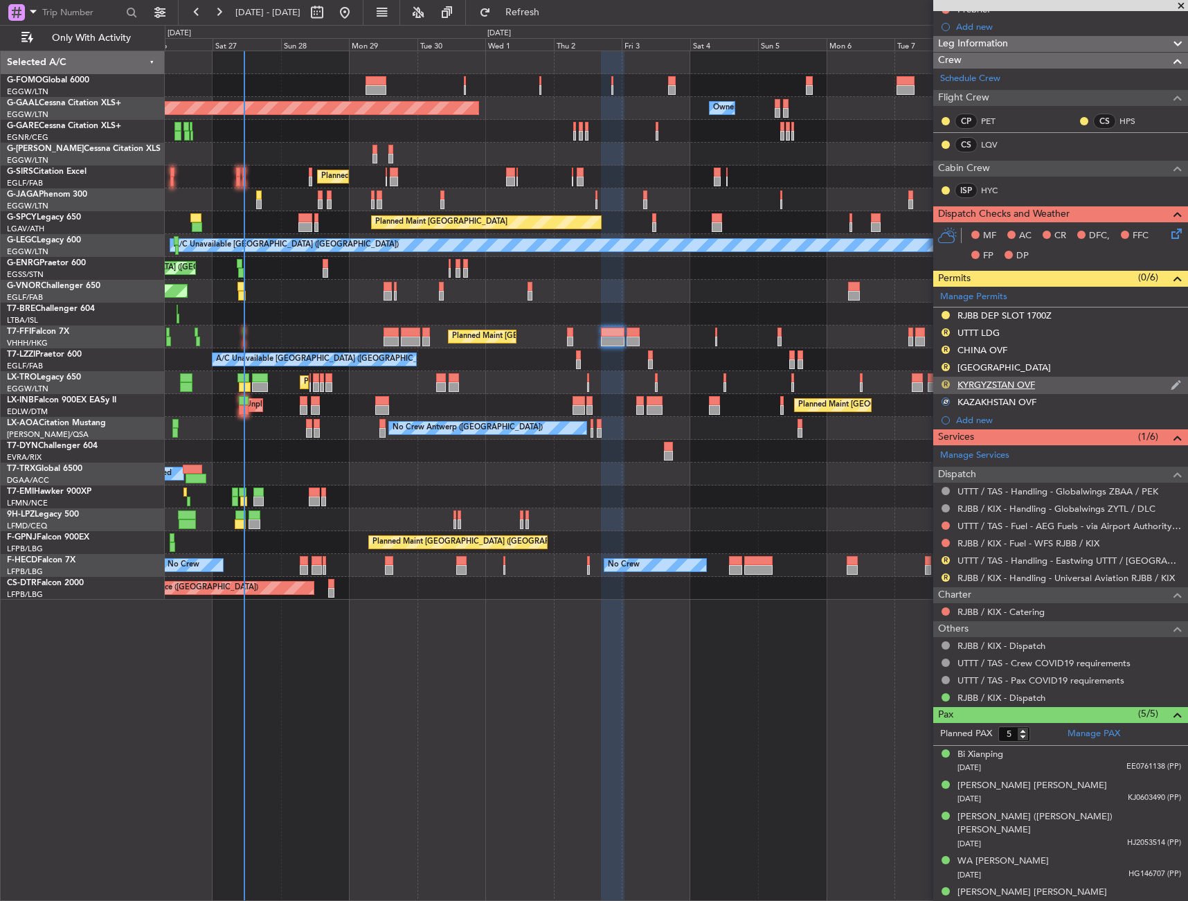
click at [944, 383] on button "R" at bounding box center [946, 384] width 8 height 8
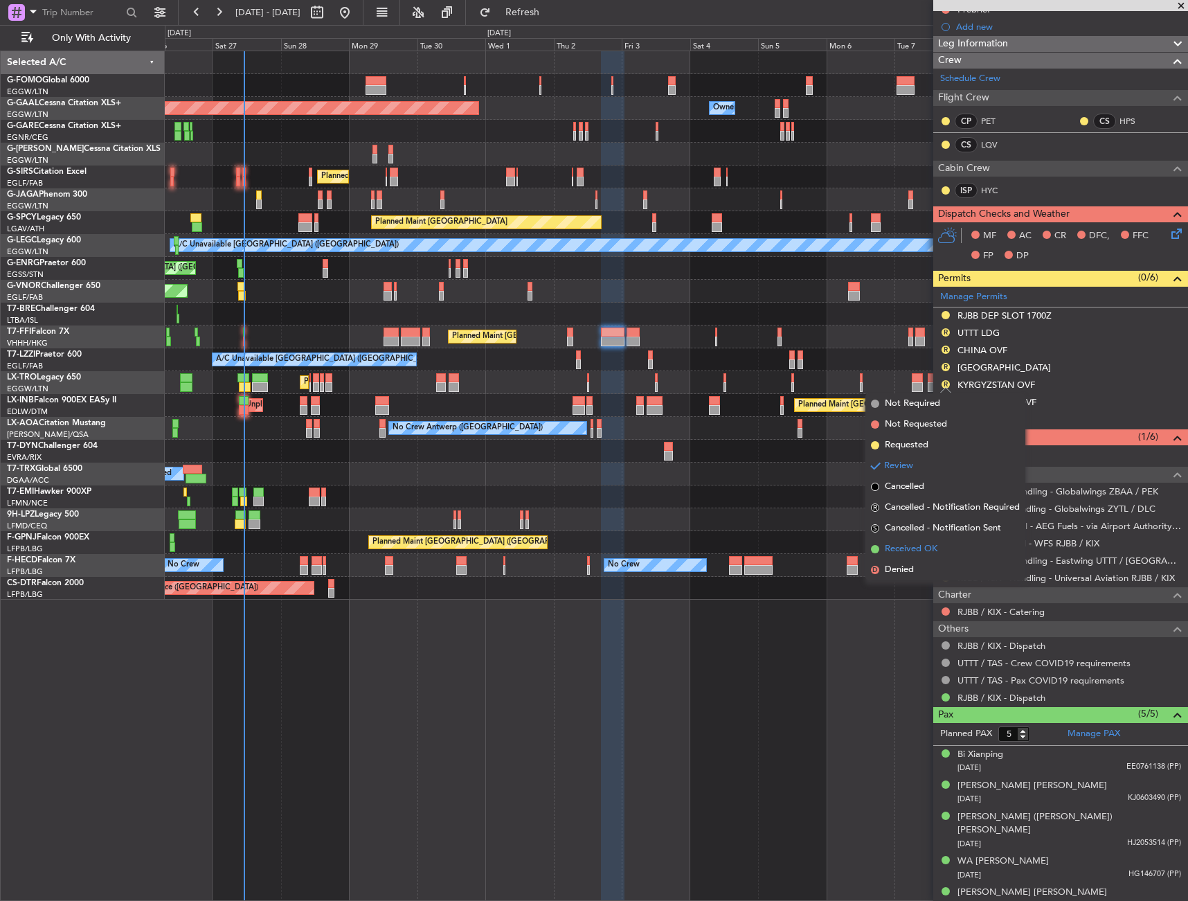
click at [917, 548] on span "Received OK" at bounding box center [911, 549] width 53 height 14
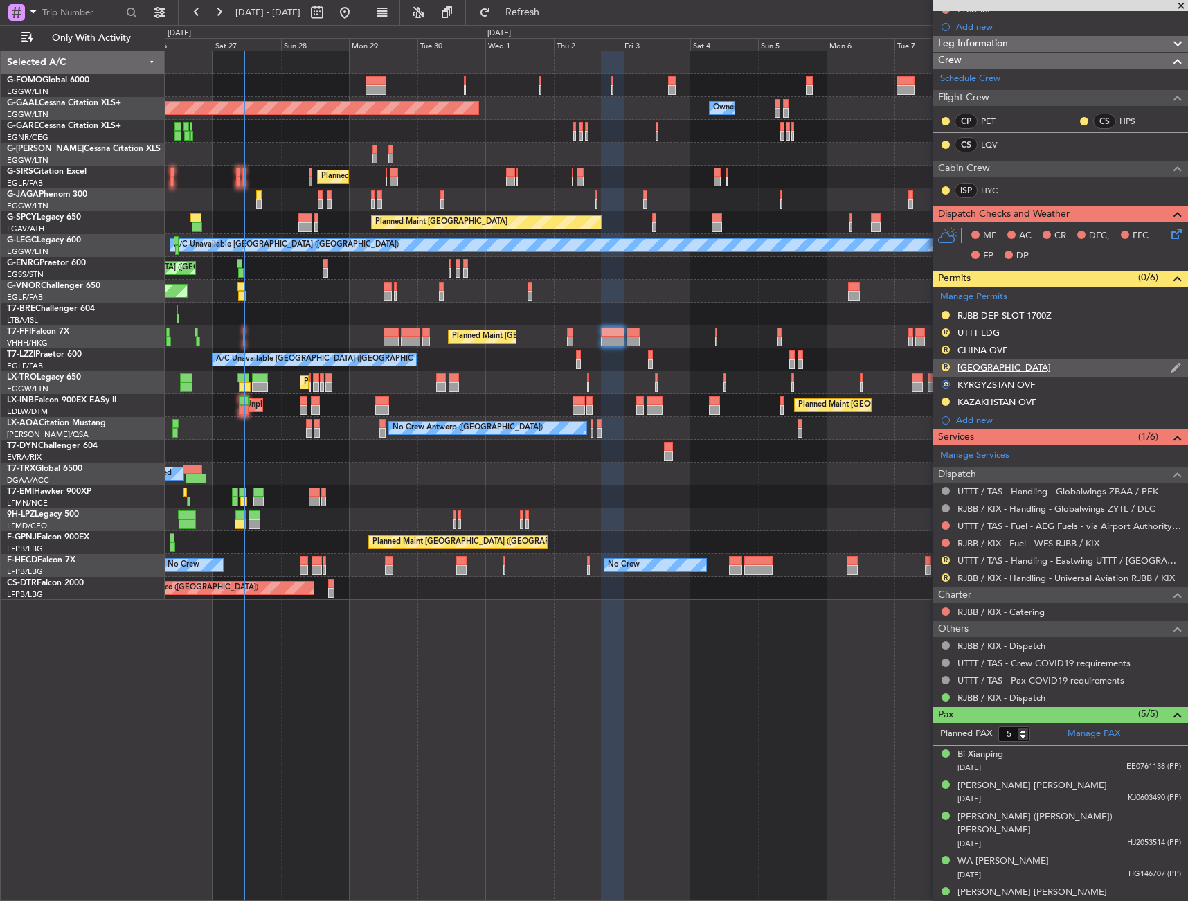
click at [972, 362] on div "SOUTH KOREA" at bounding box center [1004, 368] width 93 height 12
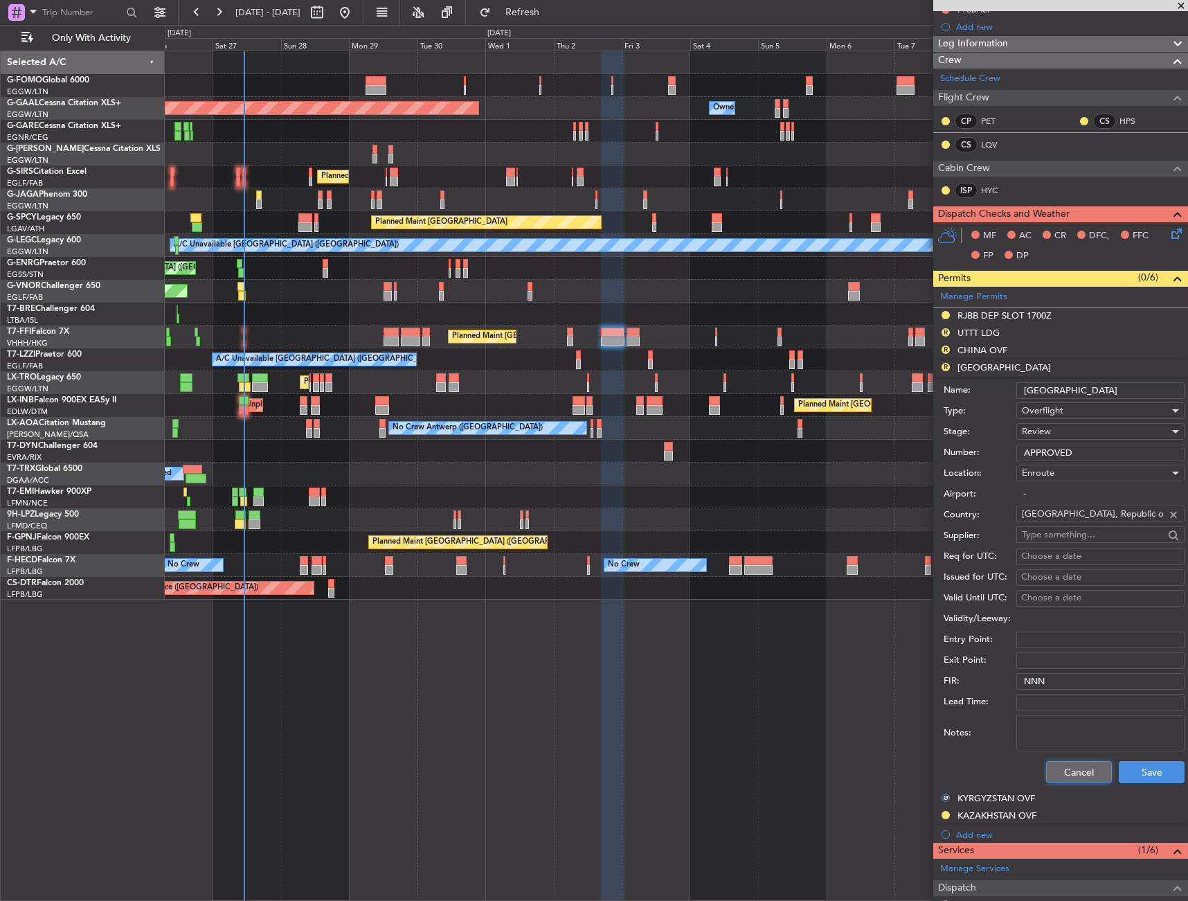
click at [1069, 776] on button "Cancel" at bounding box center [1079, 772] width 66 height 22
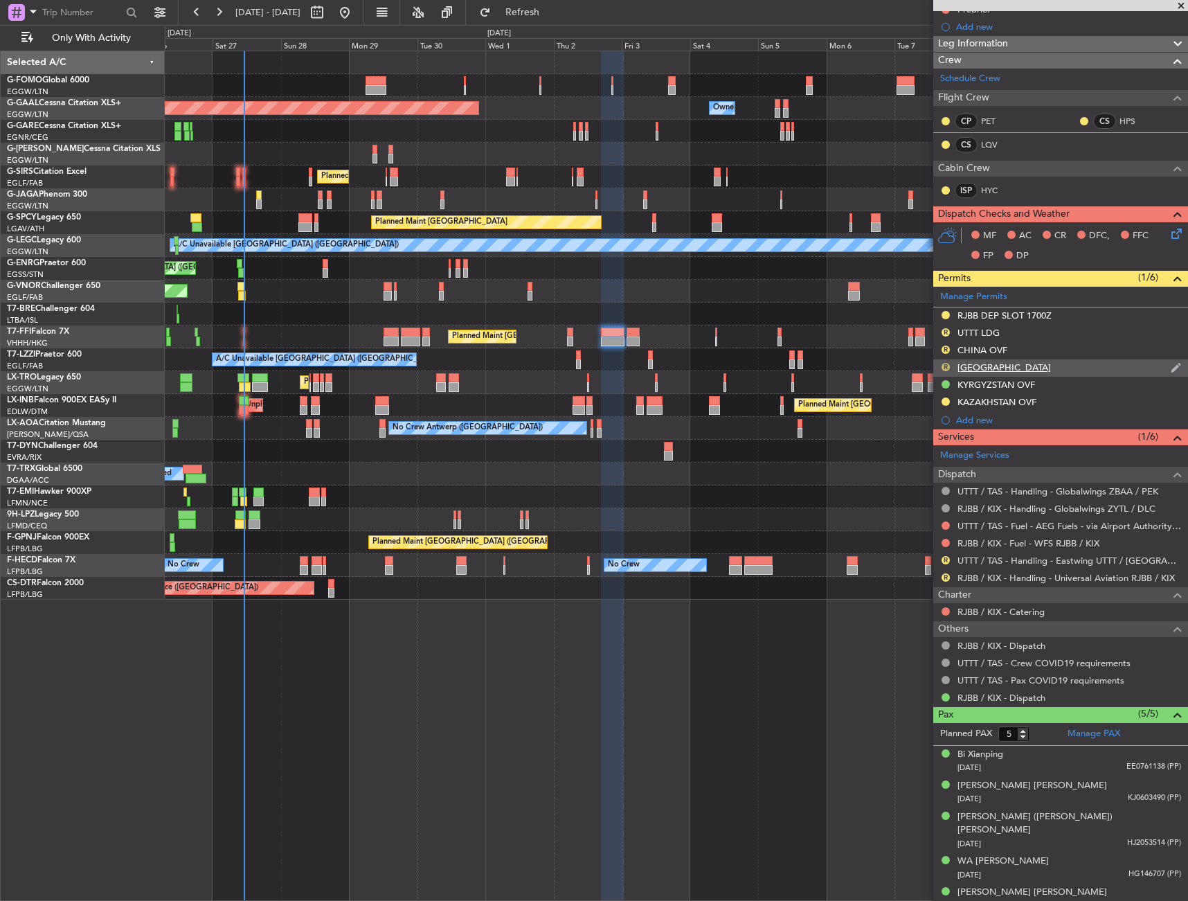
click at [943, 363] on button "R" at bounding box center [946, 367] width 8 height 8
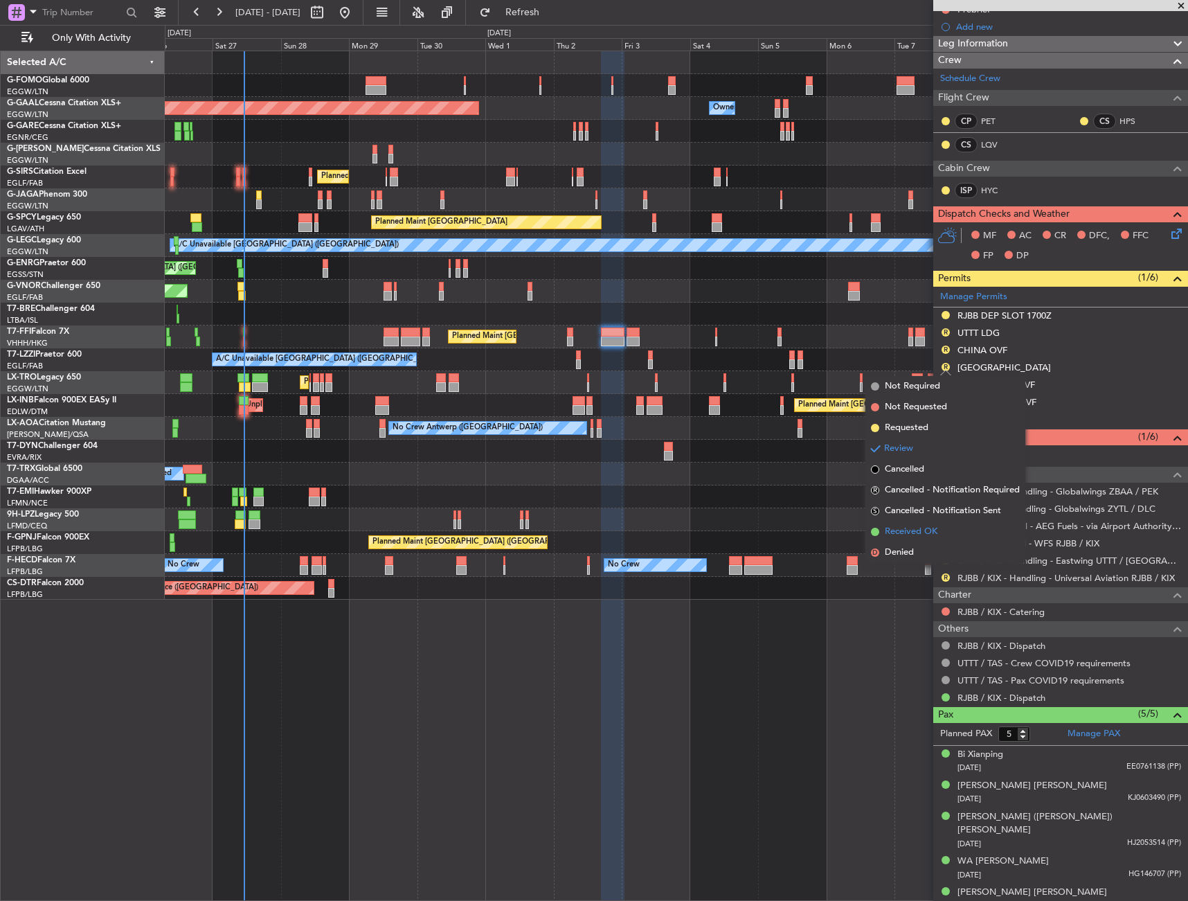
click at [934, 526] on span "Received OK" at bounding box center [911, 532] width 53 height 14
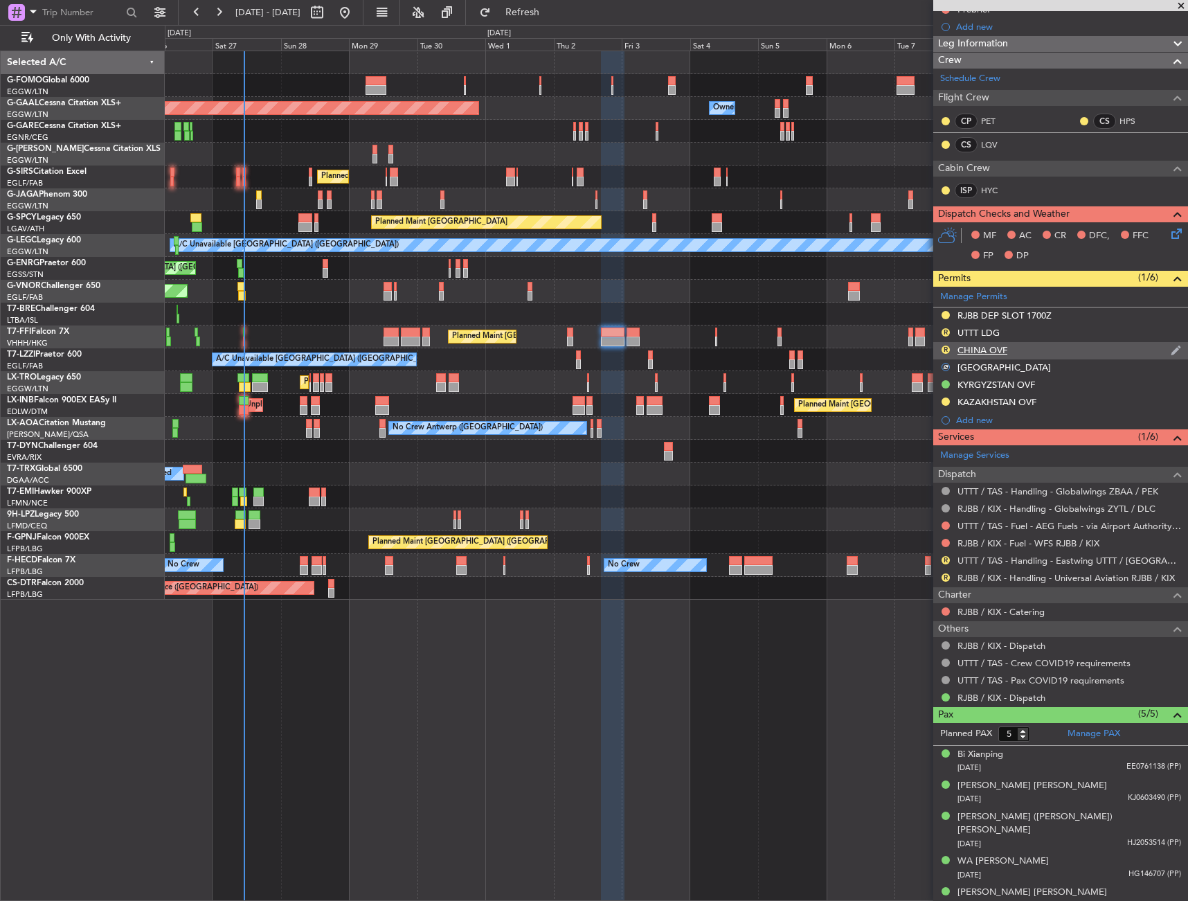
click at [1012, 347] on div "R CHINA OVF" at bounding box center [1061, 350] width 255 height 17
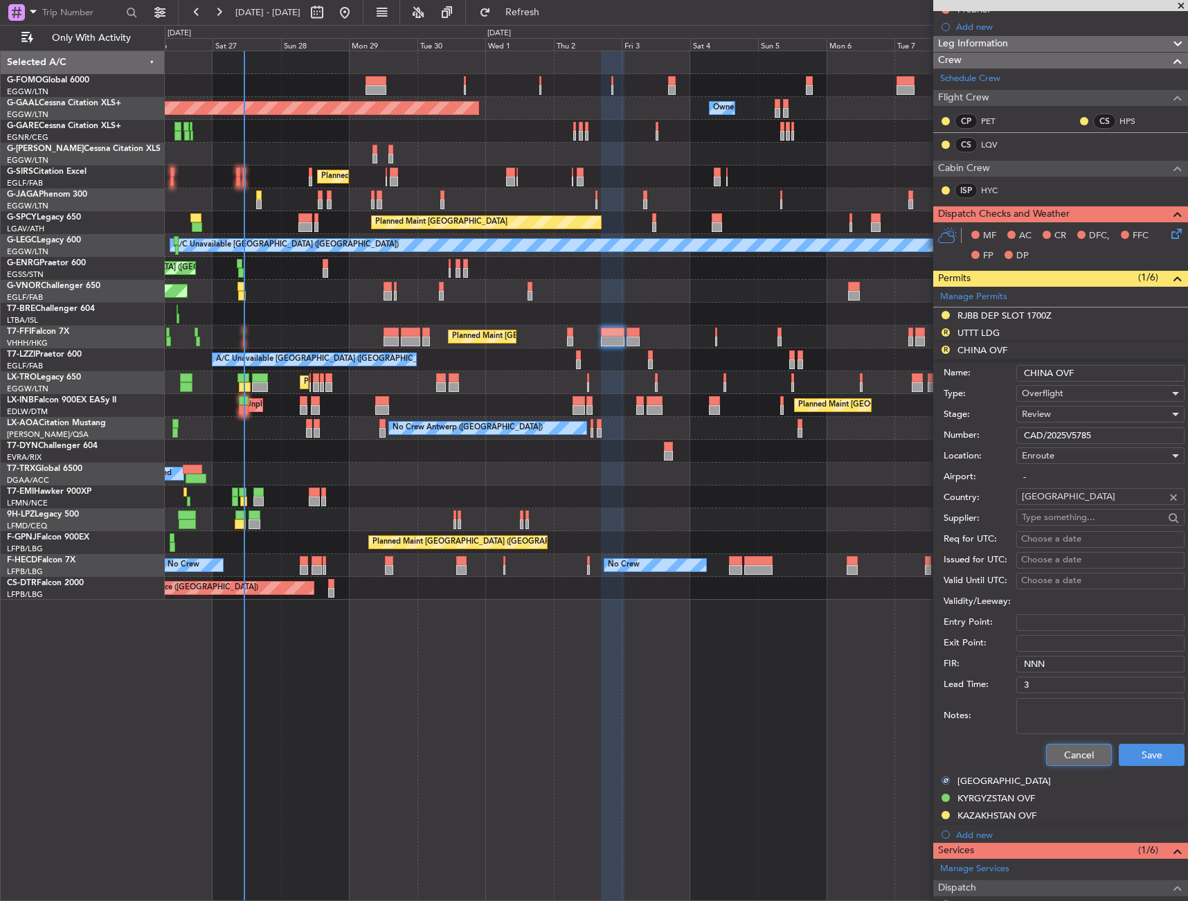
click at [1067, 752] on button "Cancel" at bounding box center [1079, 755] width 66 height 22
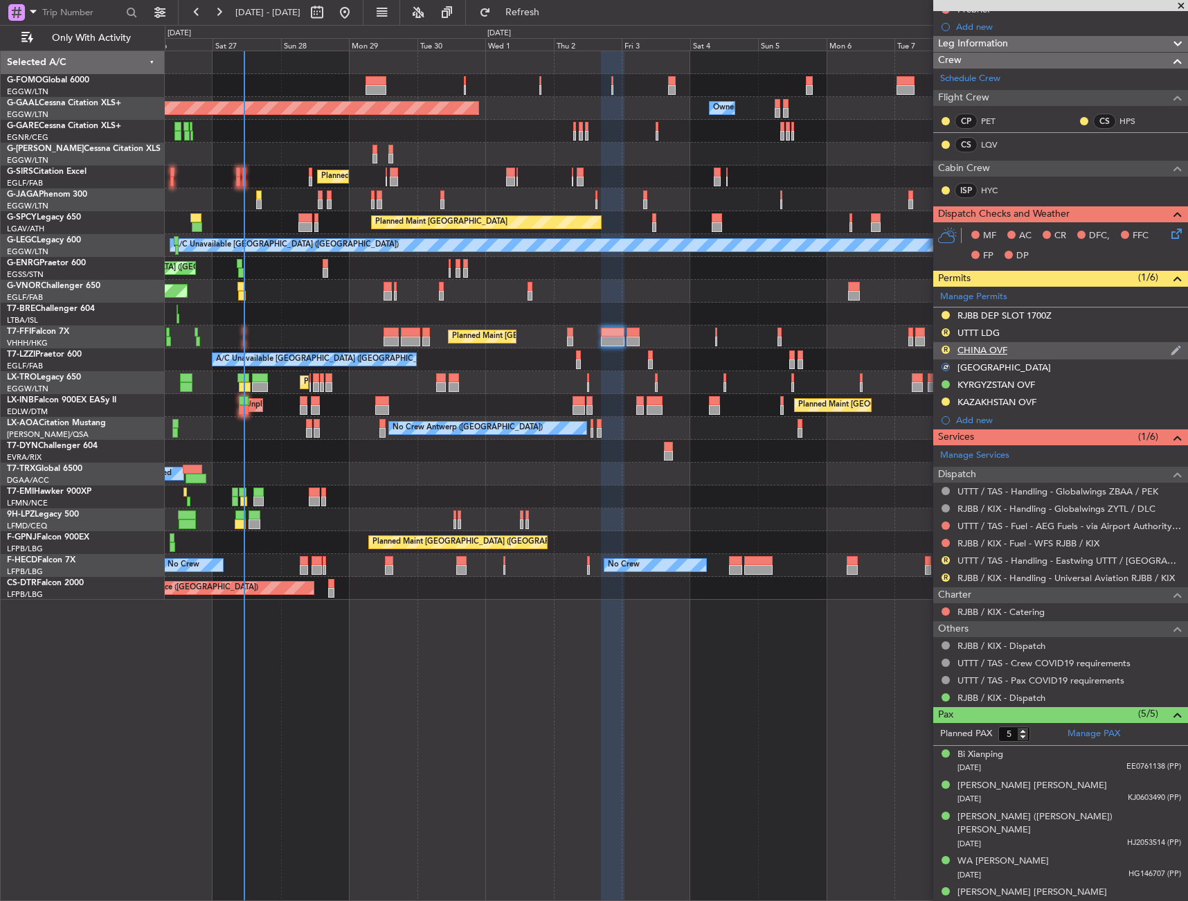
click at [945, 344] on div "R" at bounding box center [945, 349] width 11 height 11
click at [946, 346] on button "R" at bounding box center [946, 350] width 8 height 8
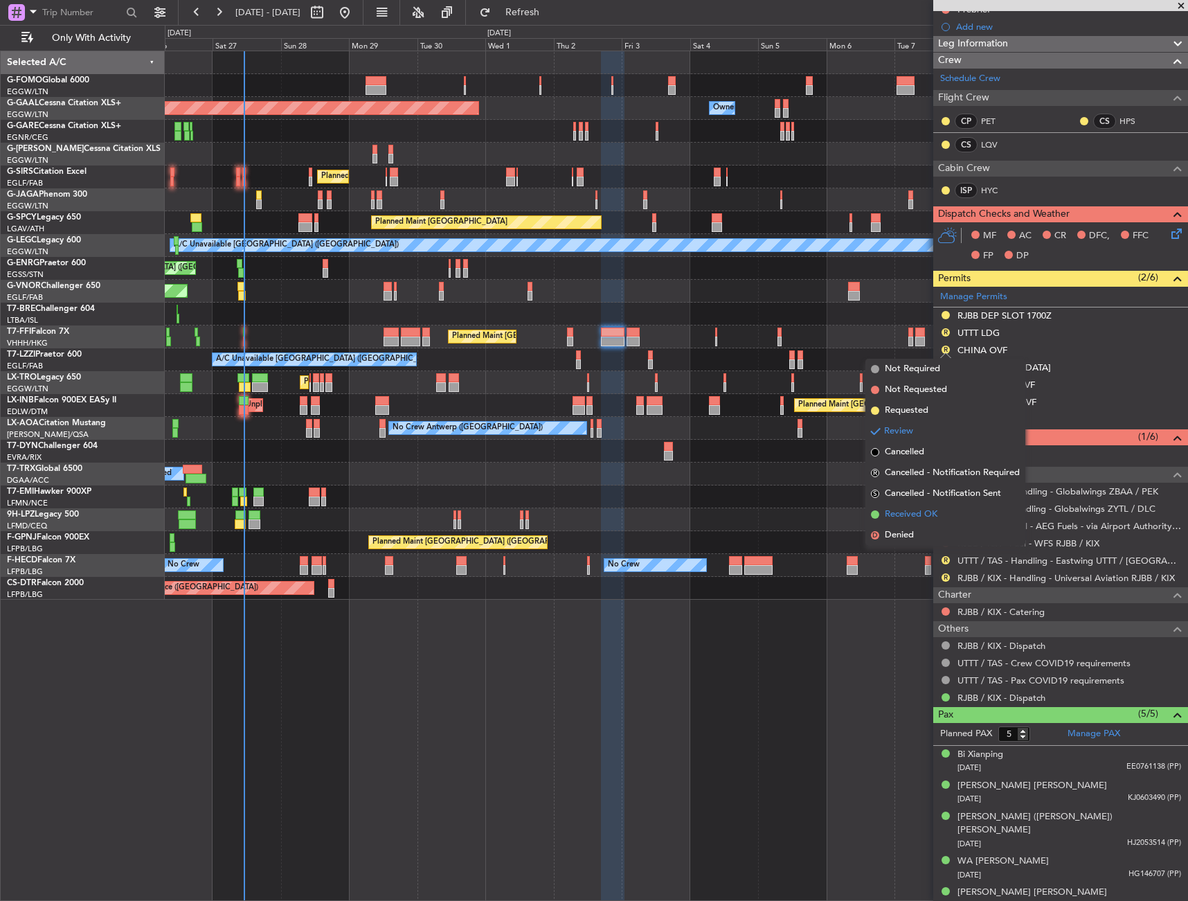
click at [919, 513] on span "Received OK" at bounding box center [911, 515] width 53 height 14
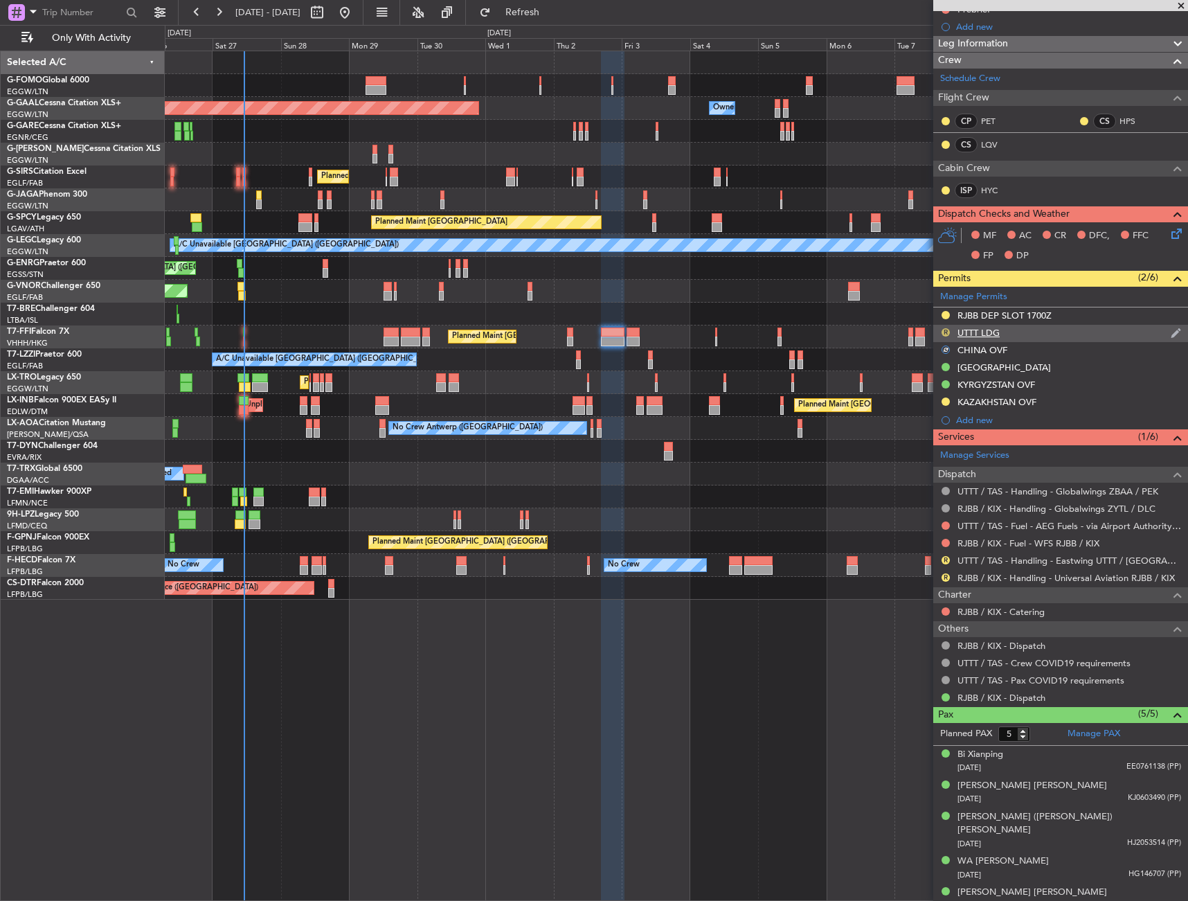
click at [948, 329] on button "R" at bounding box center [946, 332] width 8 height 8
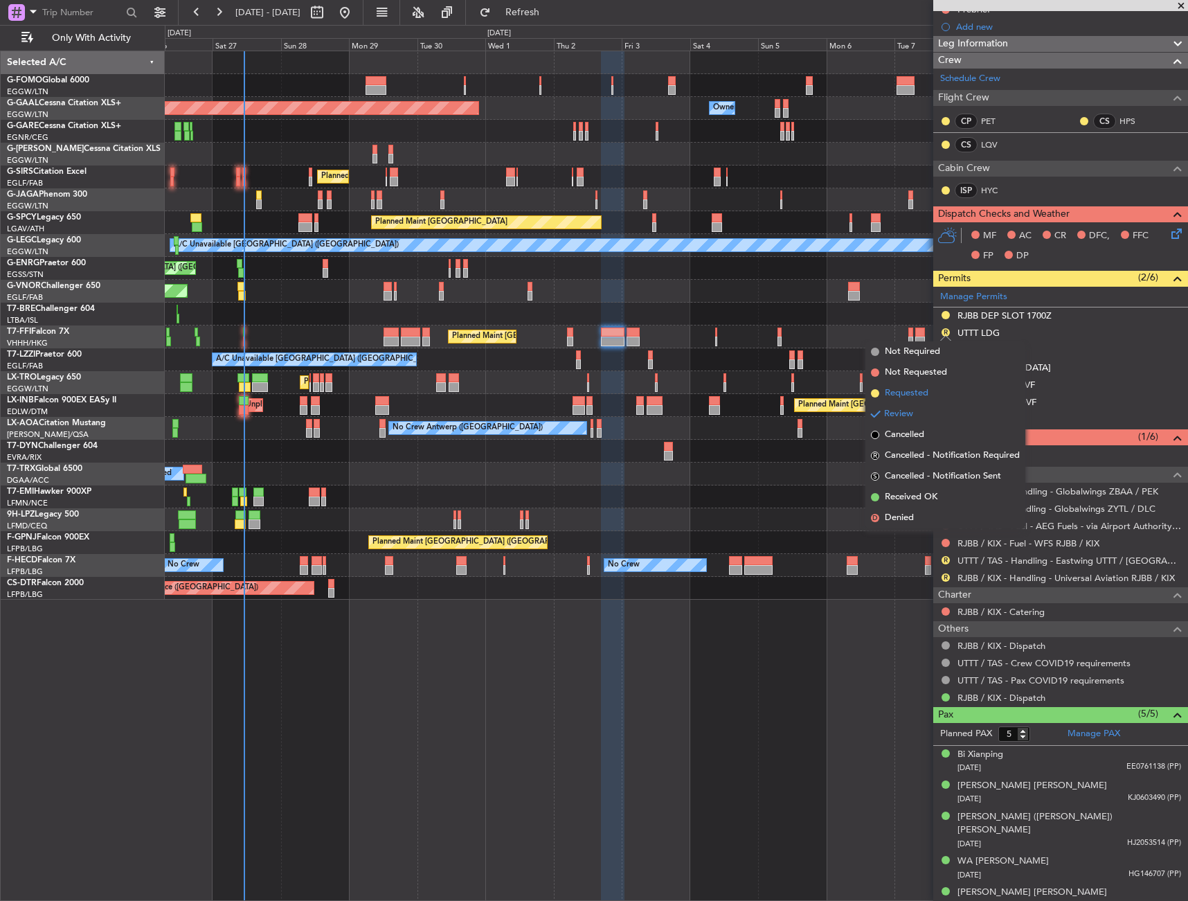
click at [934, 400] on li "Requested" at bounding box center [946, 393] width 160 height 21
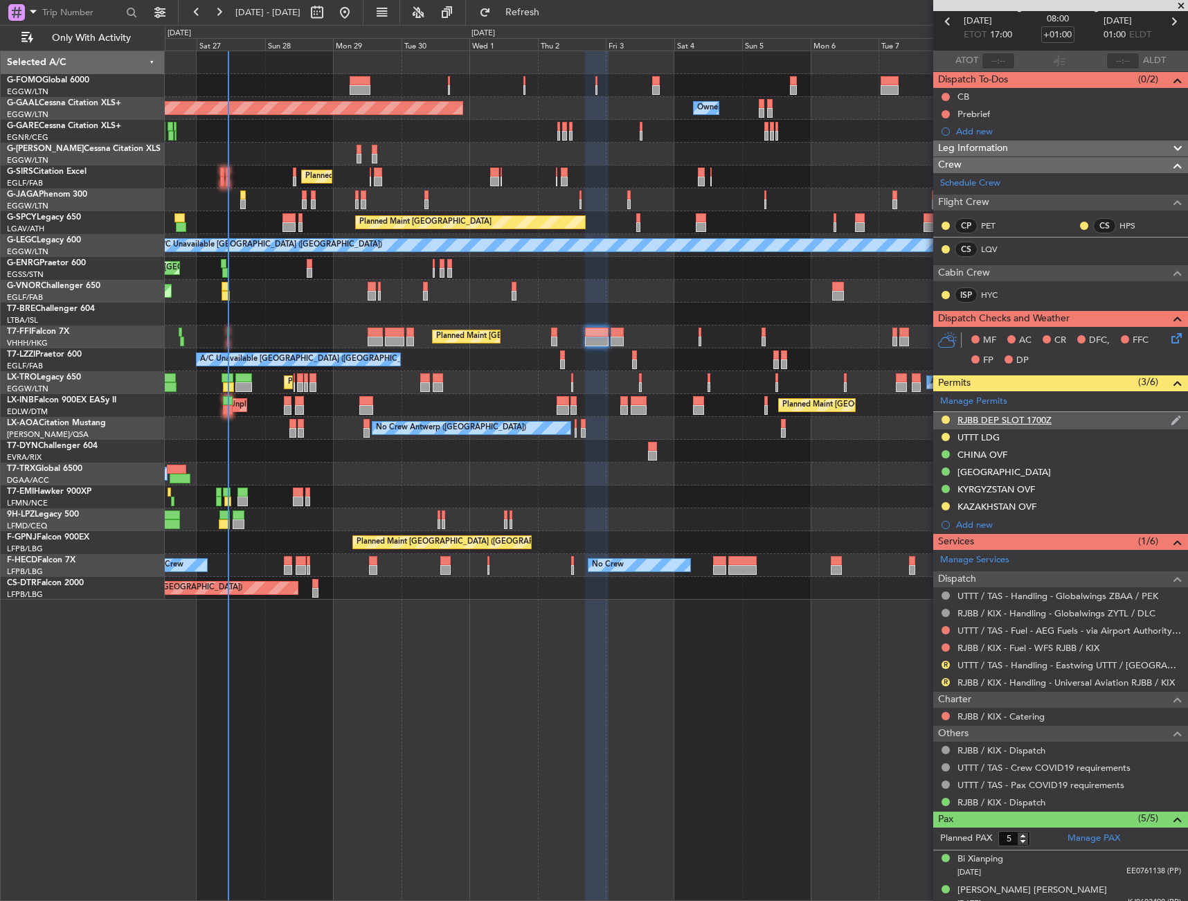
scroll to position [0, 0]
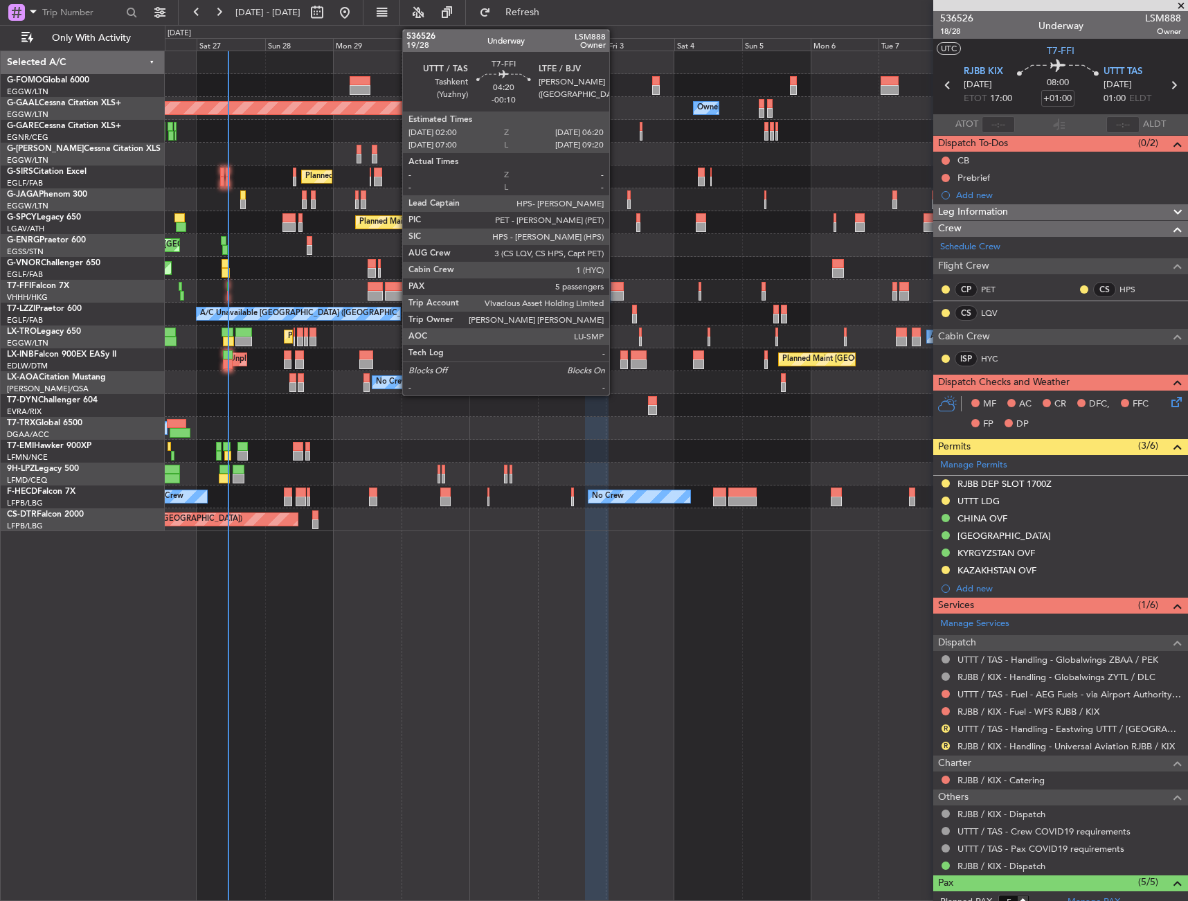
click at [616, 291] on div at bounding box center [617, 296] width 12 height 10
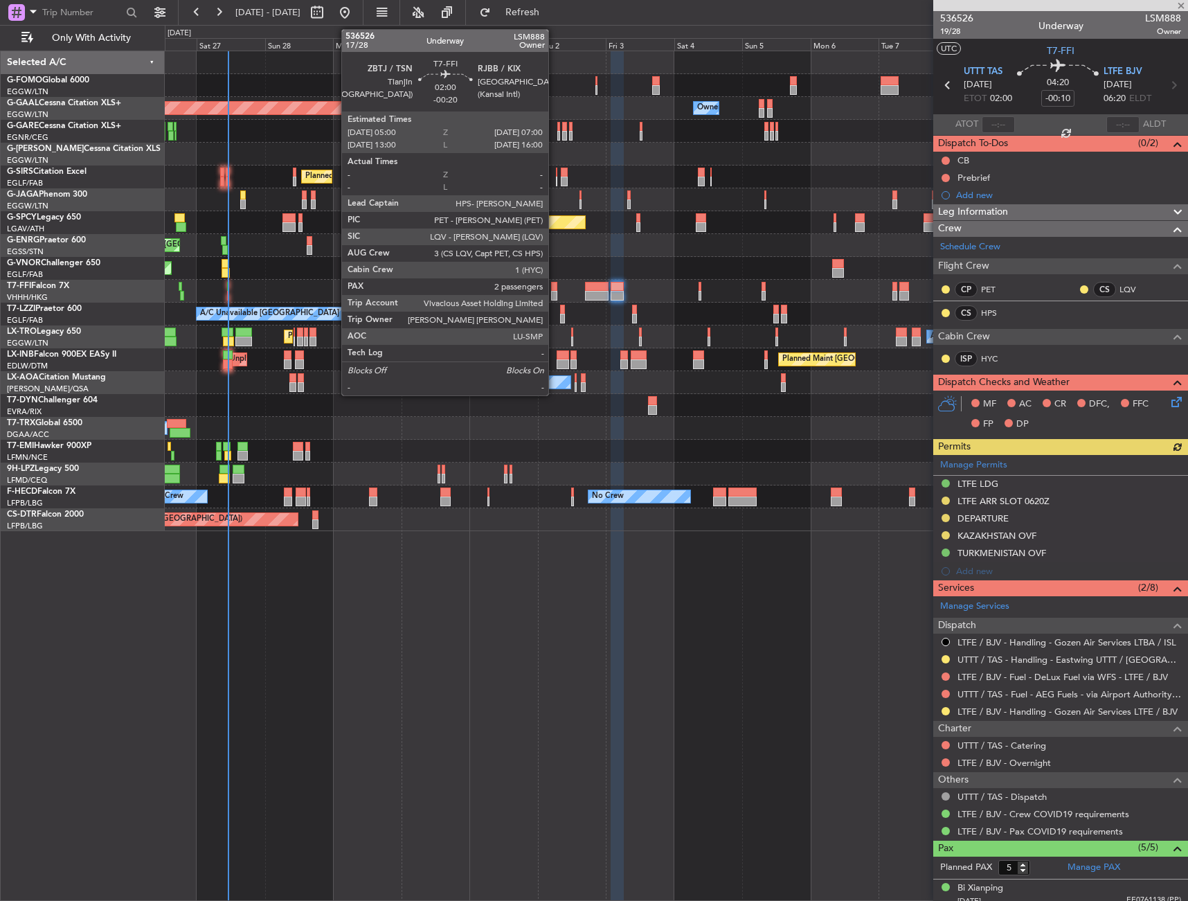
click at [555, 295] on div at bounding box center [554, 296] width 6 height 10
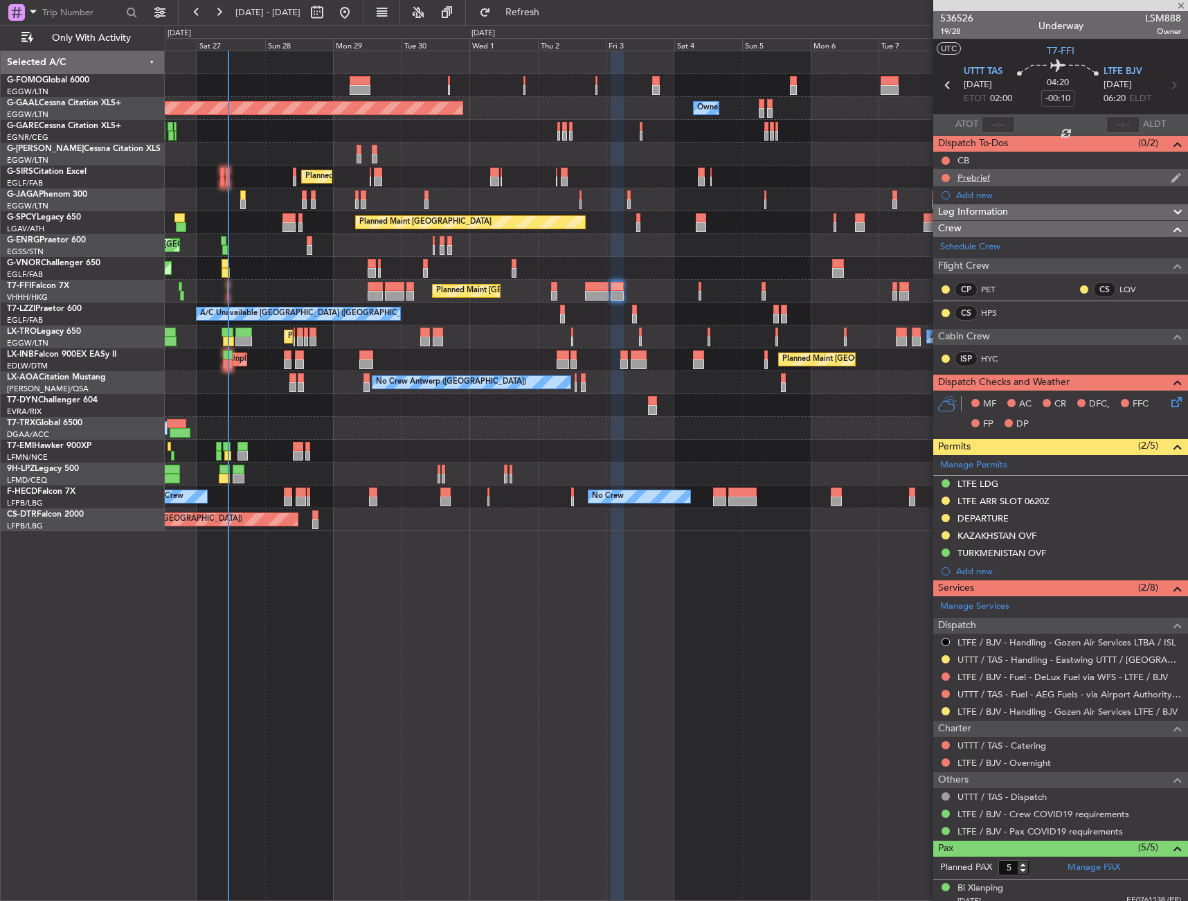
type input "-00:20"
type input "2"
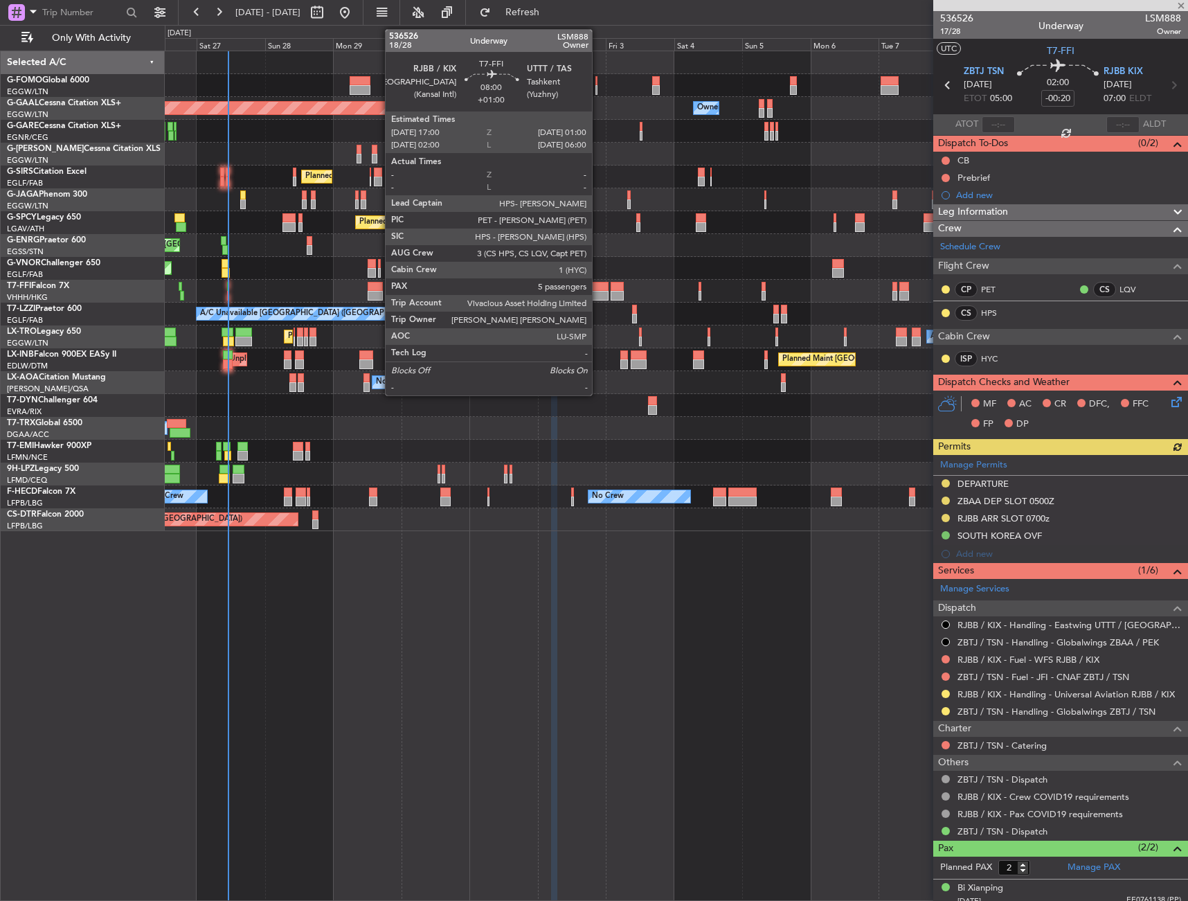
click at [598, 293] on div at bounding box center [596, 296] width 23 height 10
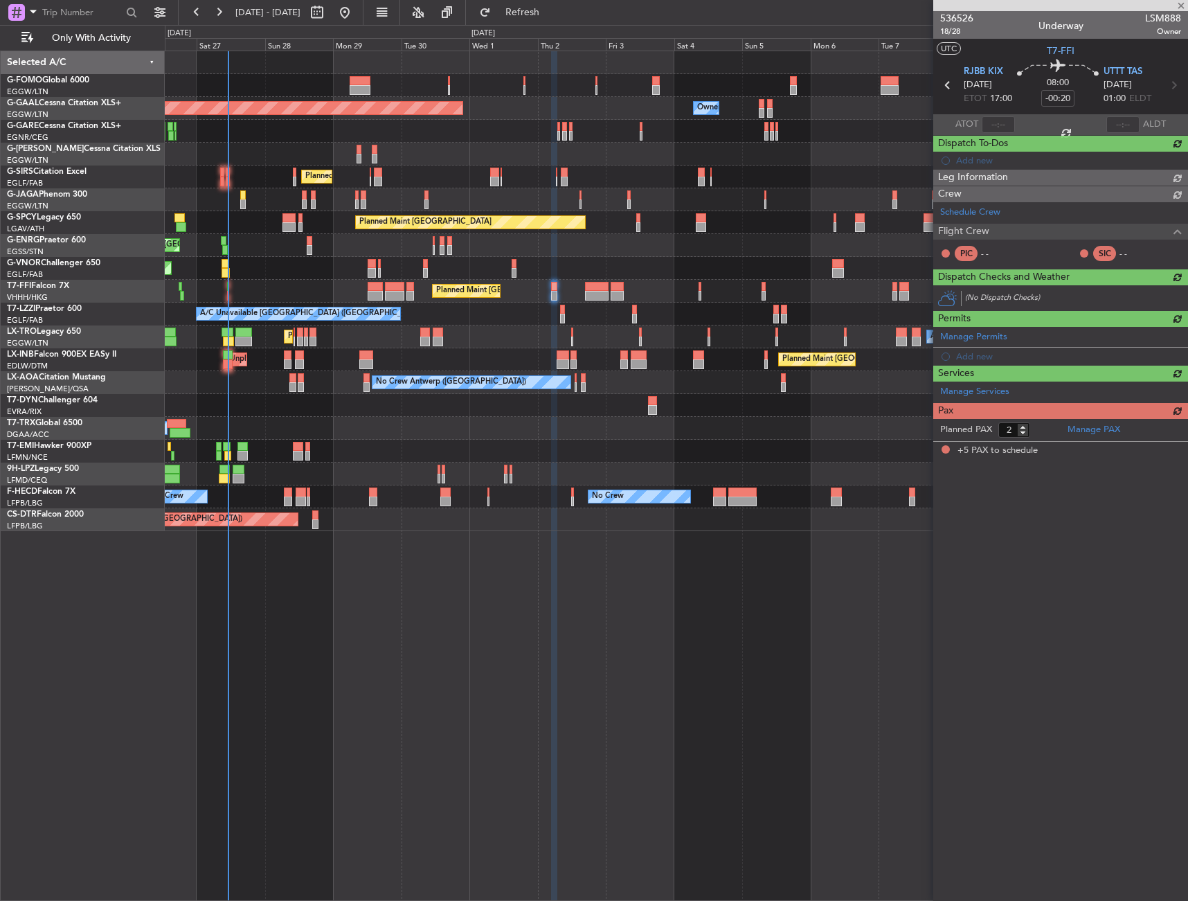
type input "+01:00"
type input "5"
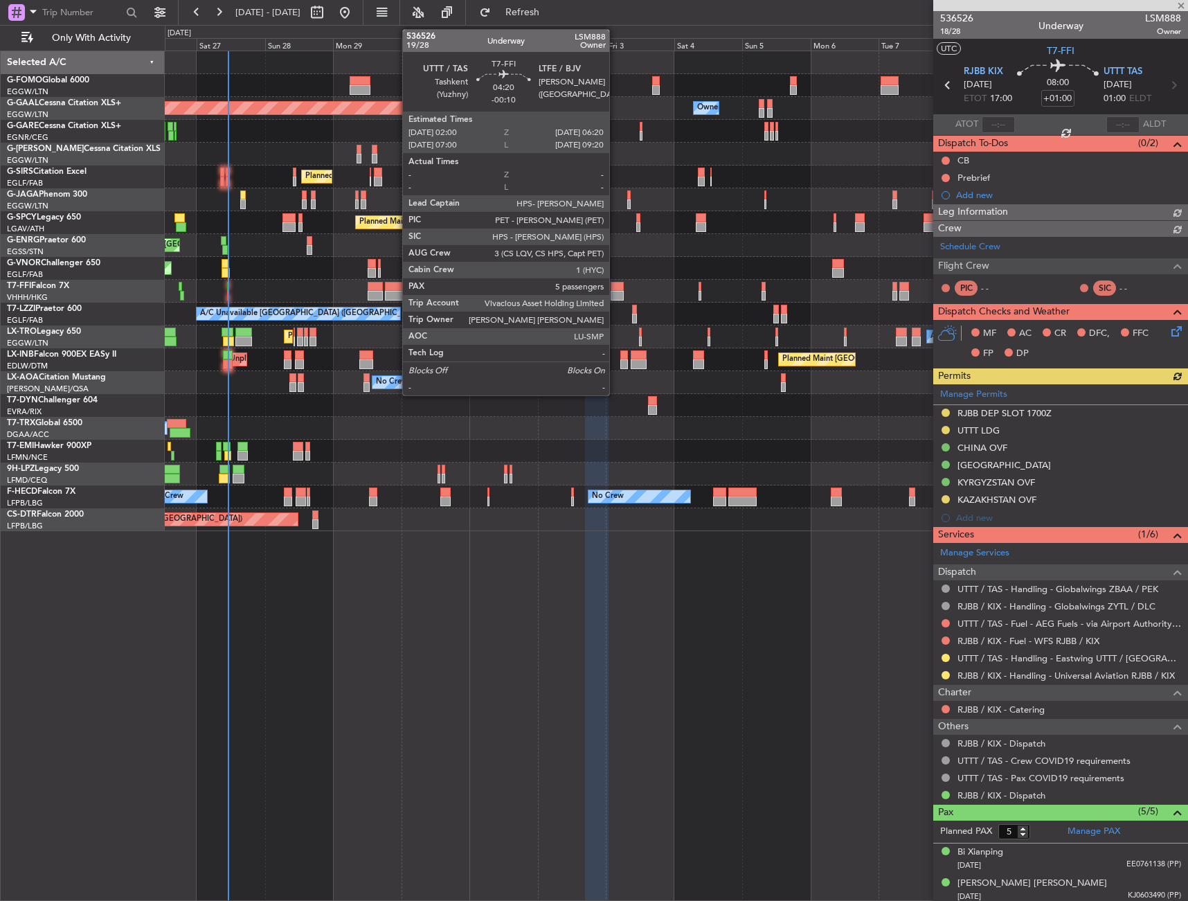
click at [616, 287] on div at bounding box center [617, 287] width 12 height 10
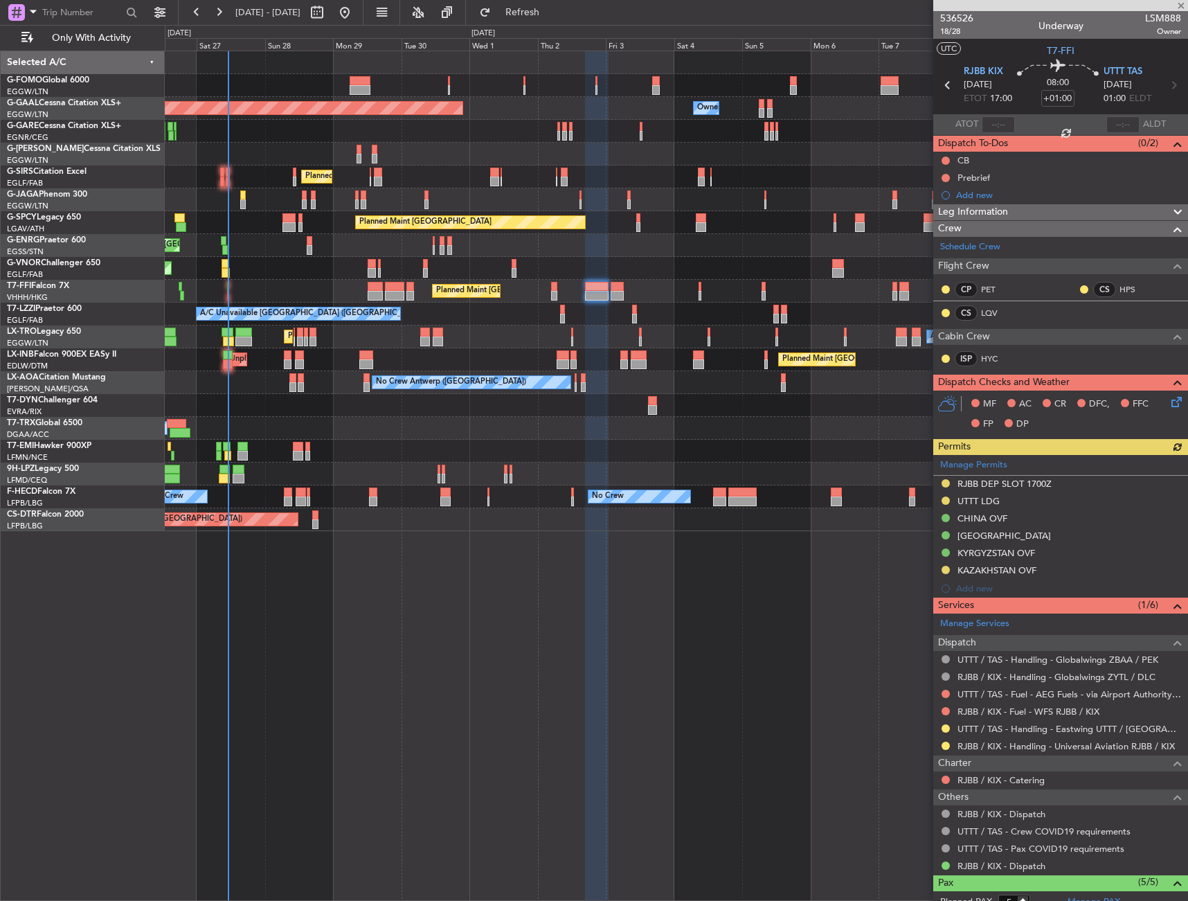
type input "-00:10"
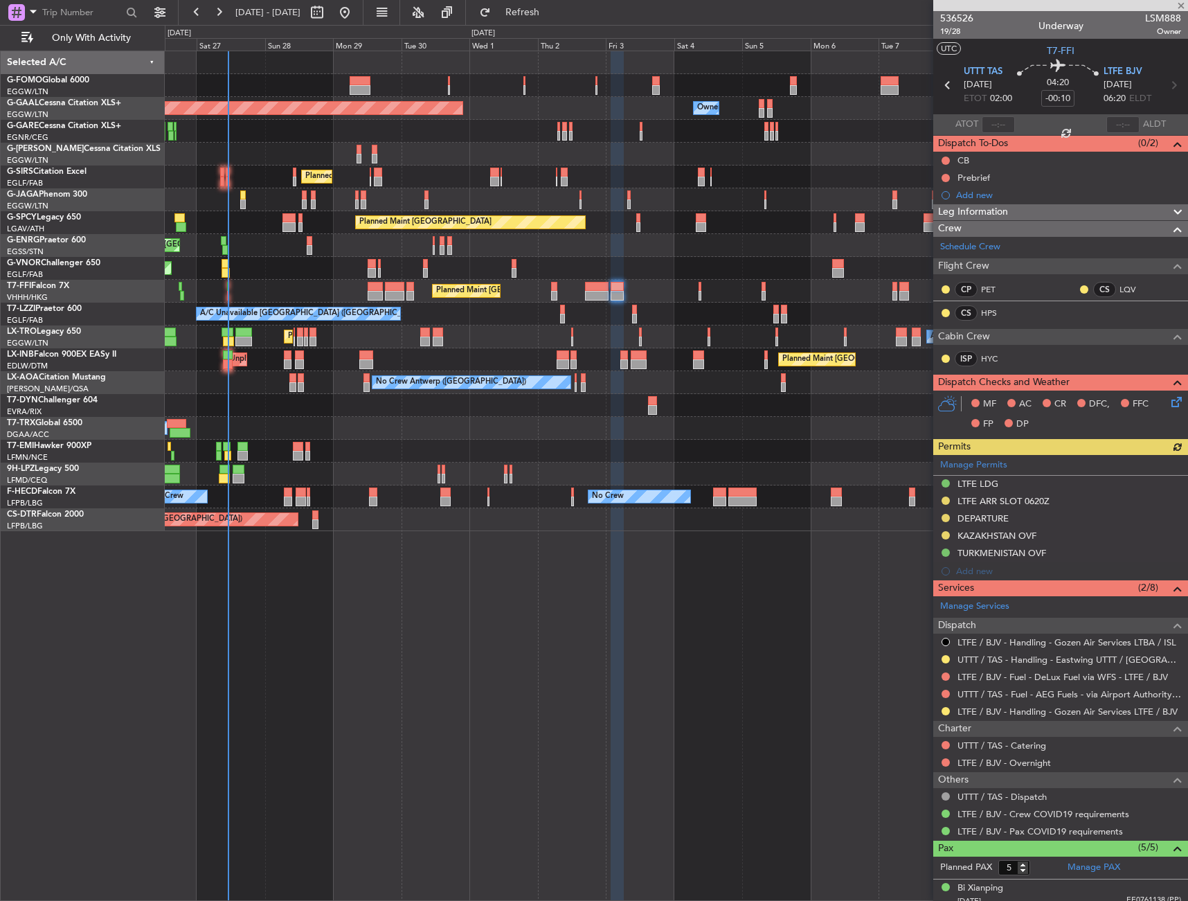
click at [702, 292] on div "Planned Maint Beijing (Beijing Capital) Planned Maint Geneva (Cointrin)" at bounding box center [676, 291] width 1023 height 23
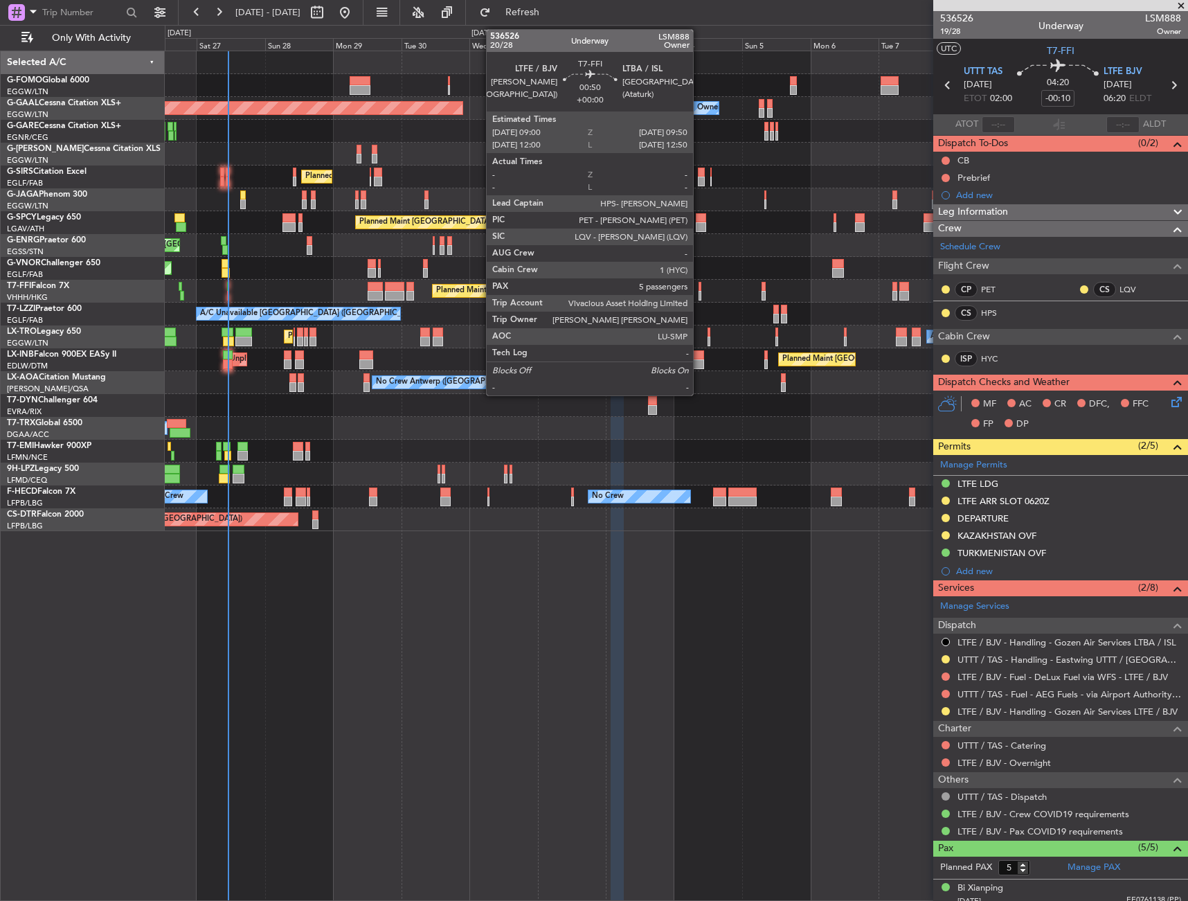
click at [699, 290] on div at bounding box center [700, 287] width 3 height 10
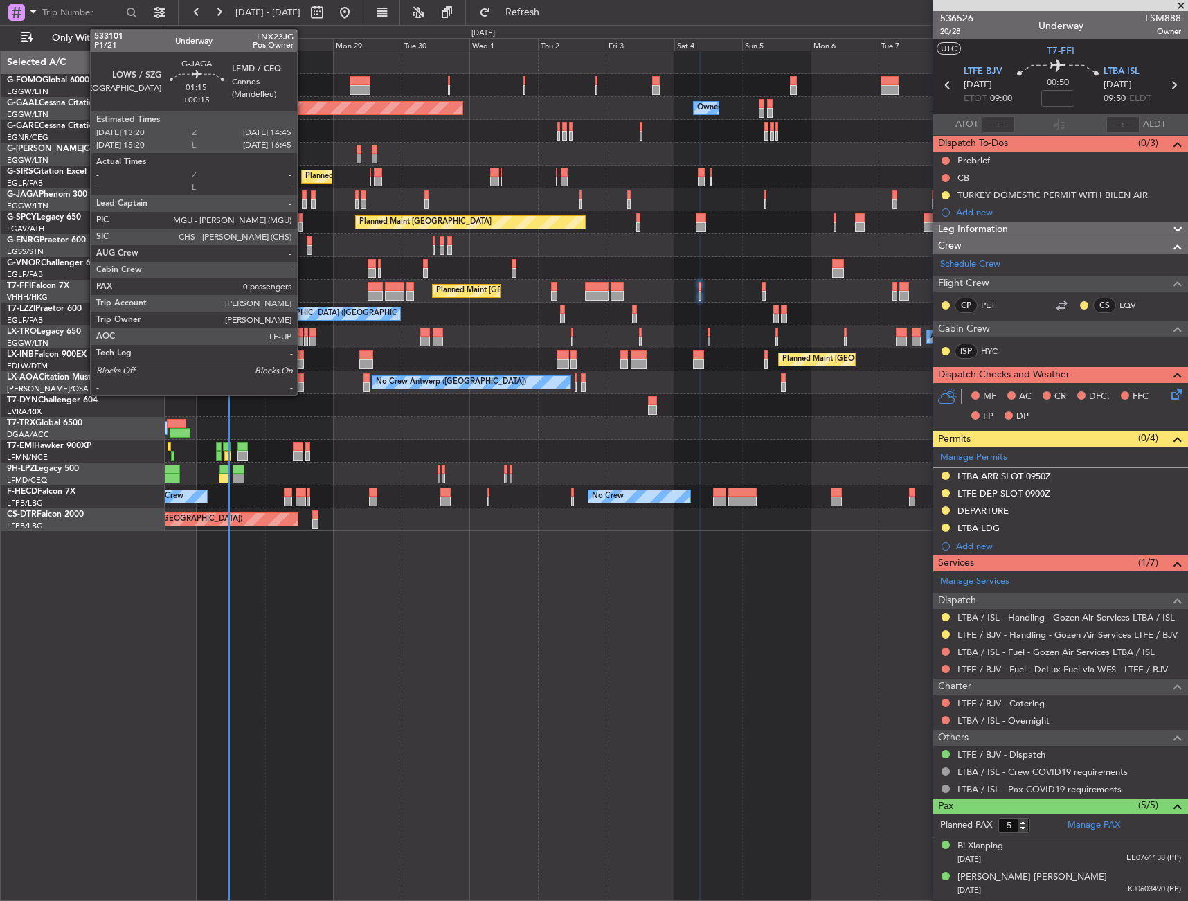
click at [303, 194] on div at bounding box center [304, 195] width 4 height 10
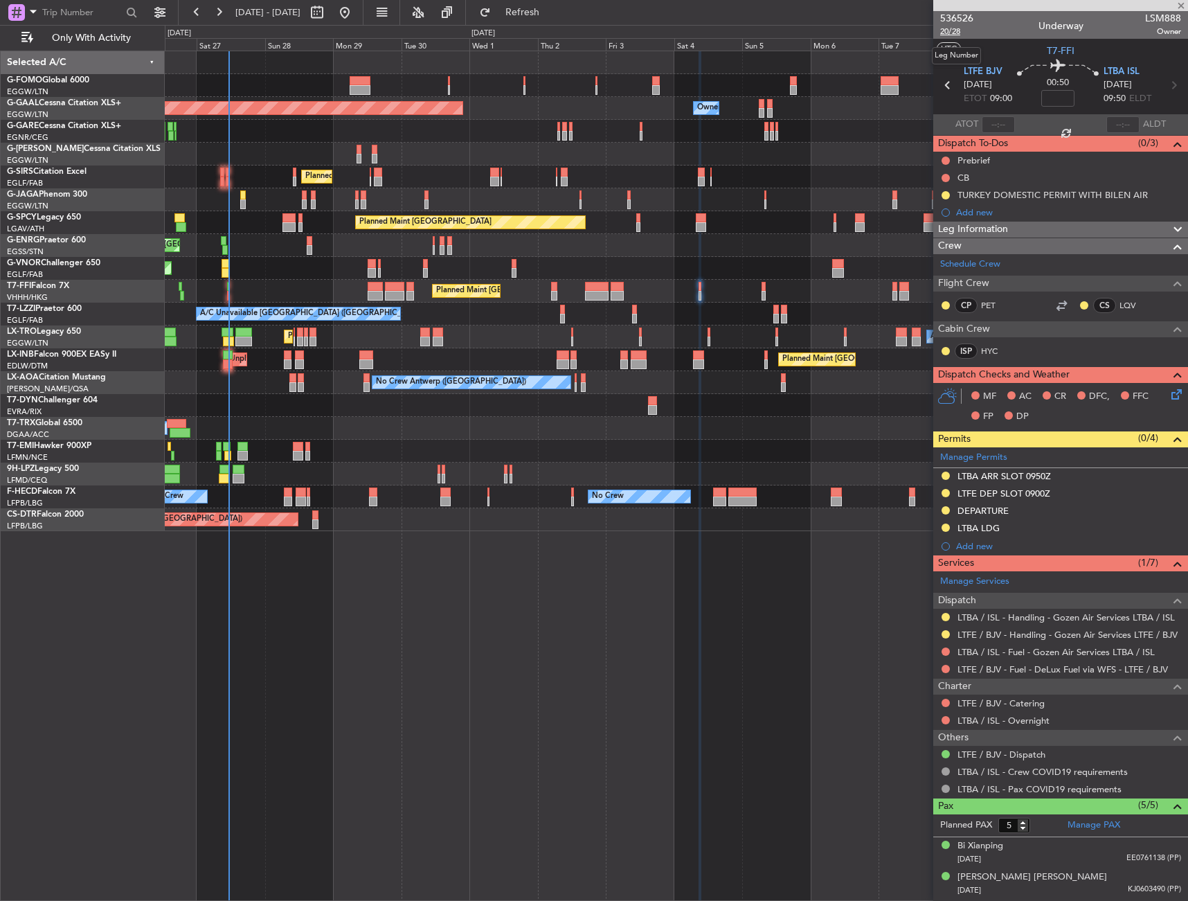
type input "+00:15"
type input "0"
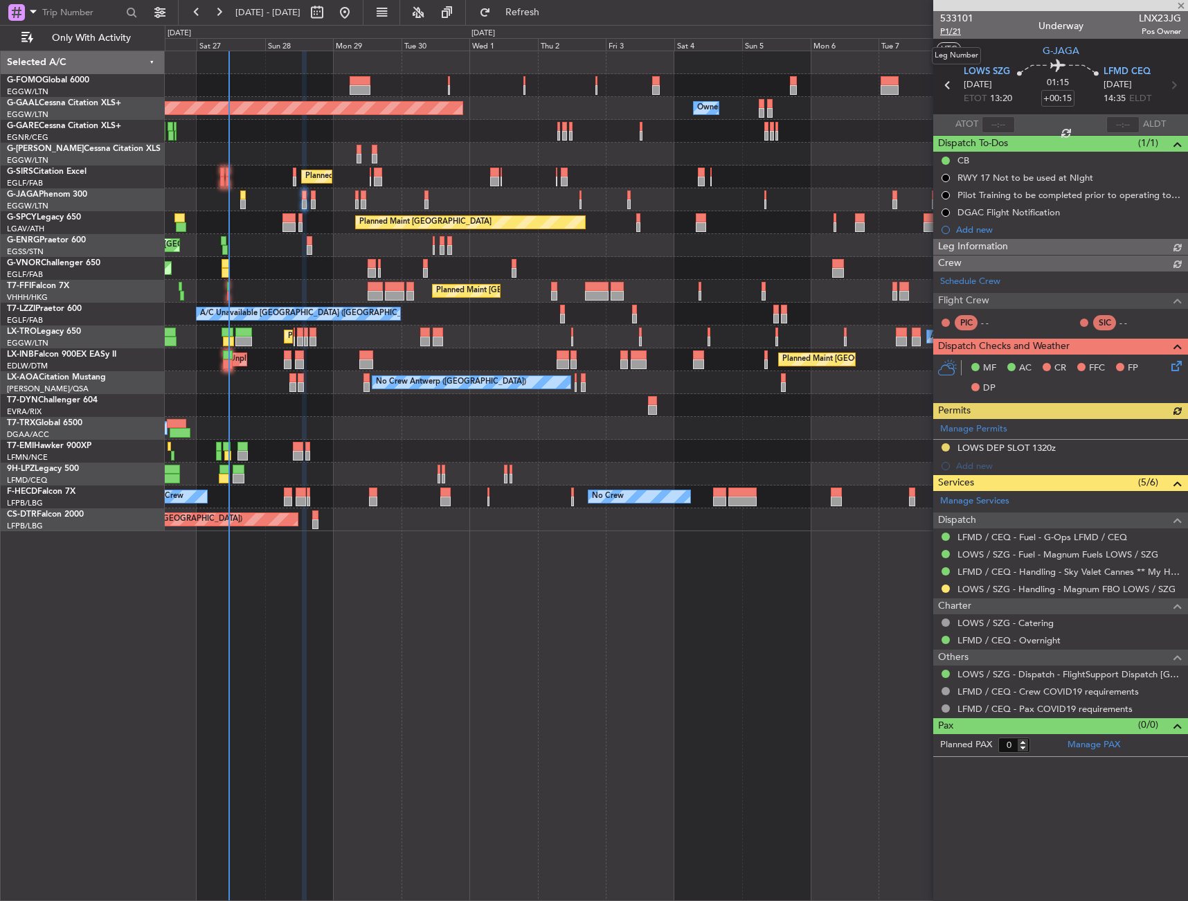
click at [956, 30] on span "P1/21" at bounding box center [956, 32] width 33 height 12
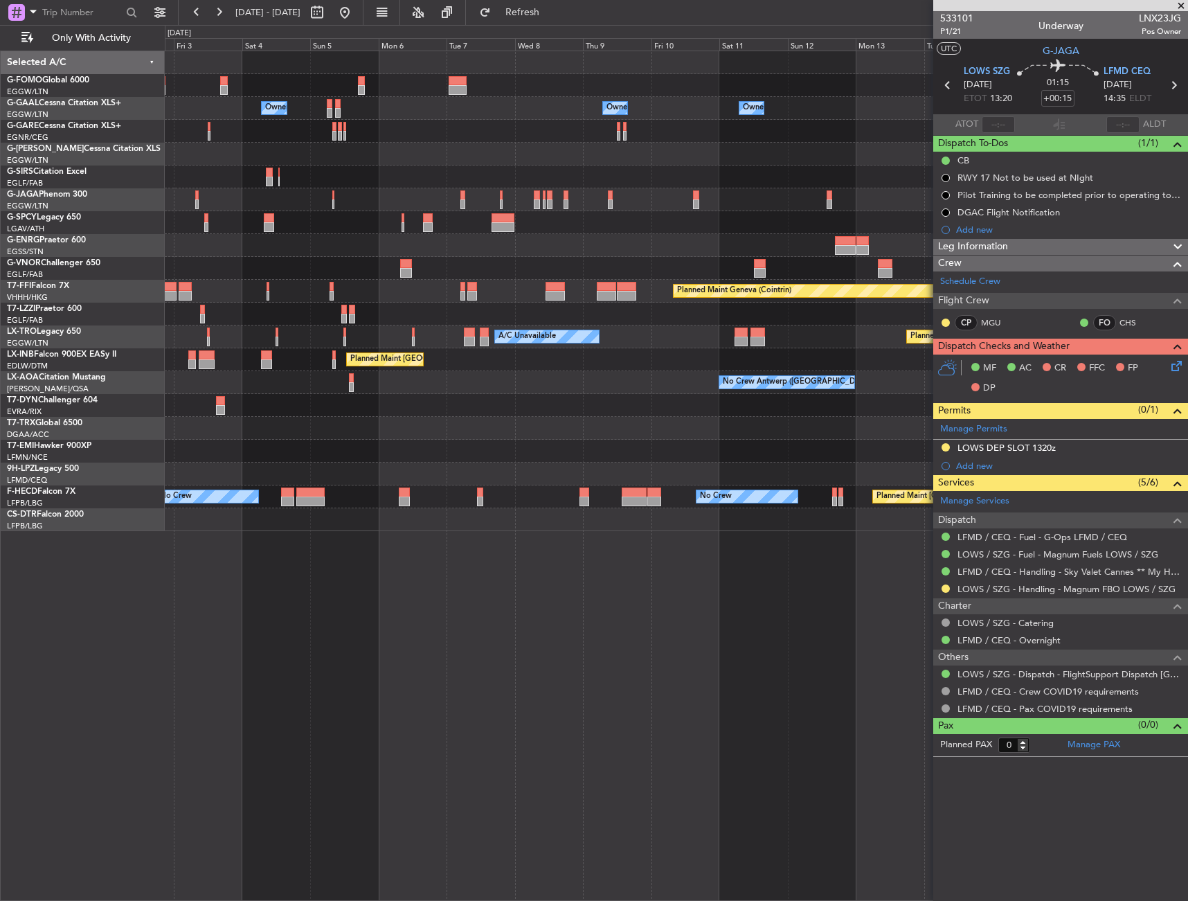
click at [263, 241] on div at bounding box center [676, 245] width 1023 height 23
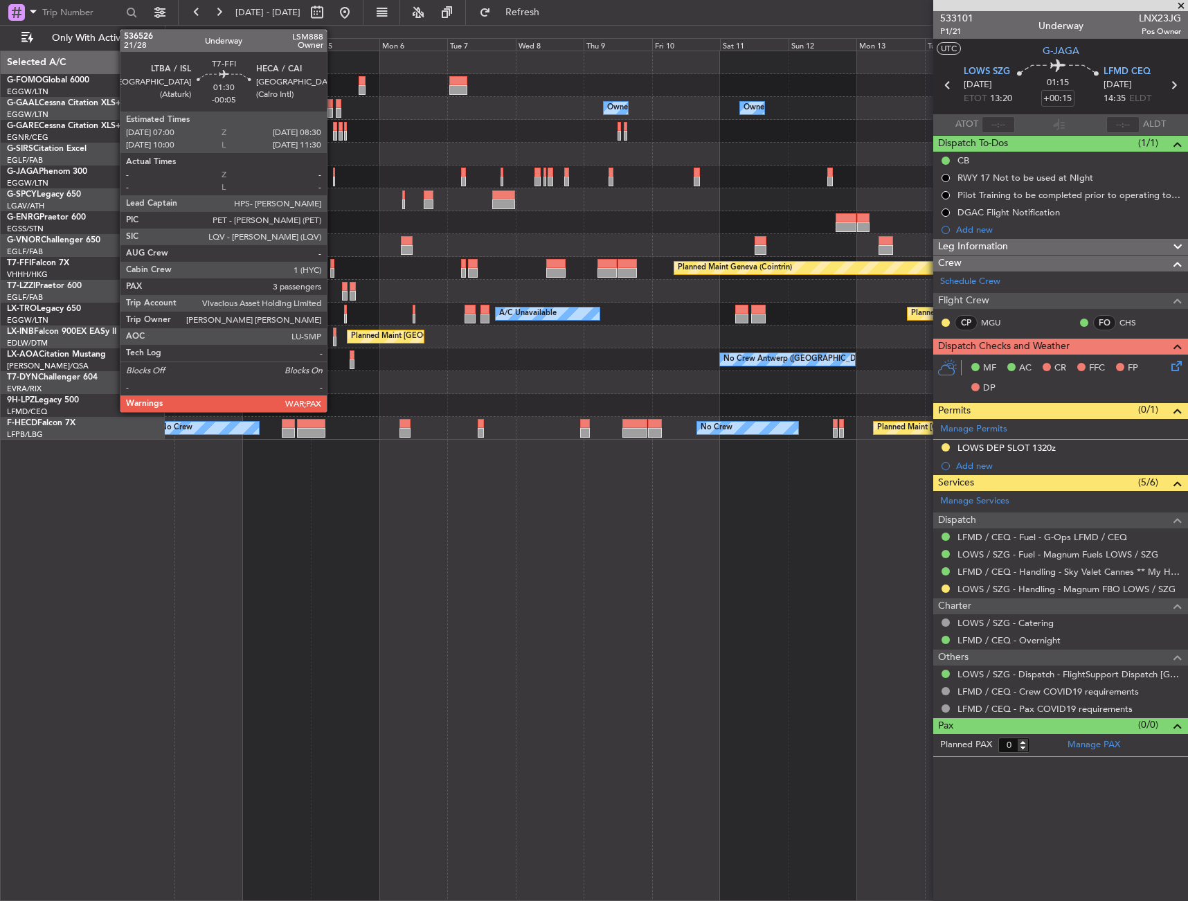
click at [333, 269] on div at bounding box center [332, 273] width 5 height 10
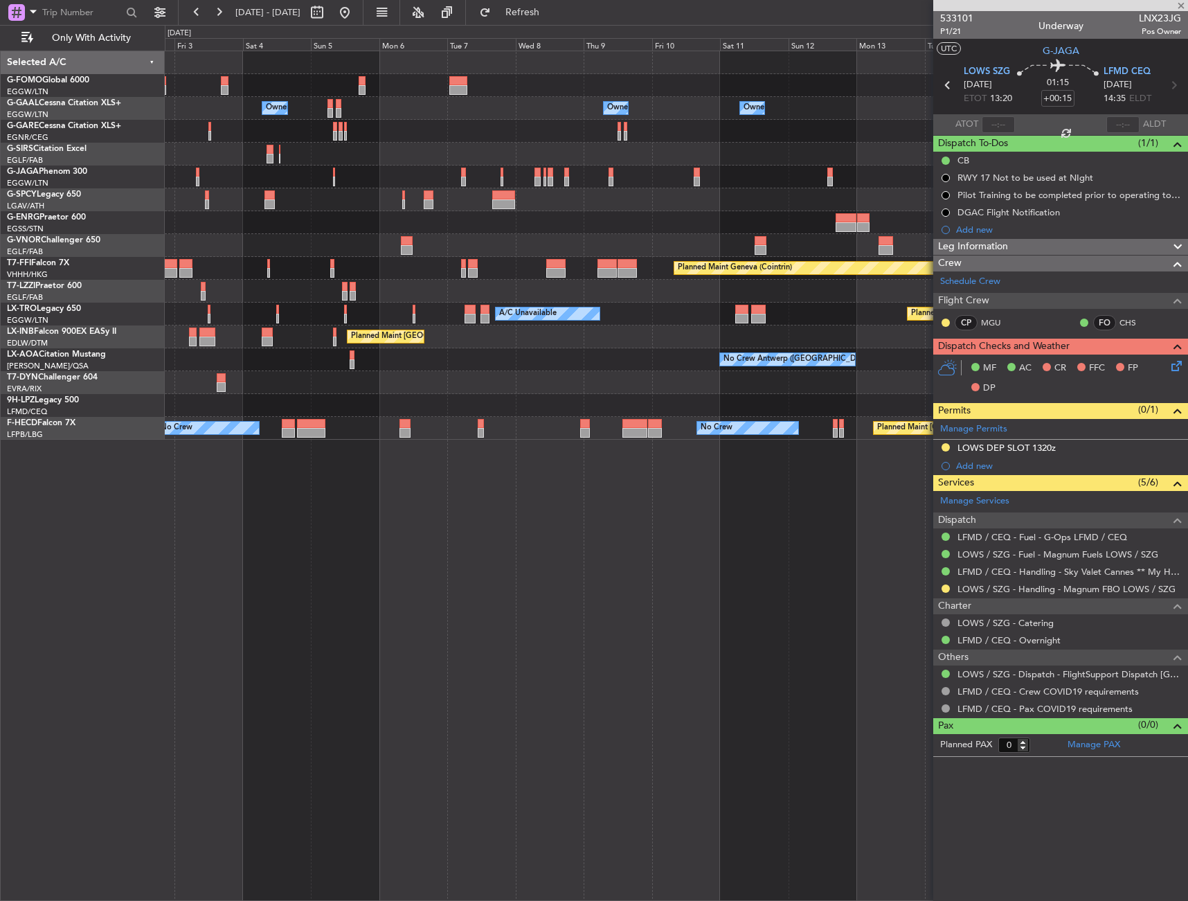
type input "-00:05"
type input "5"
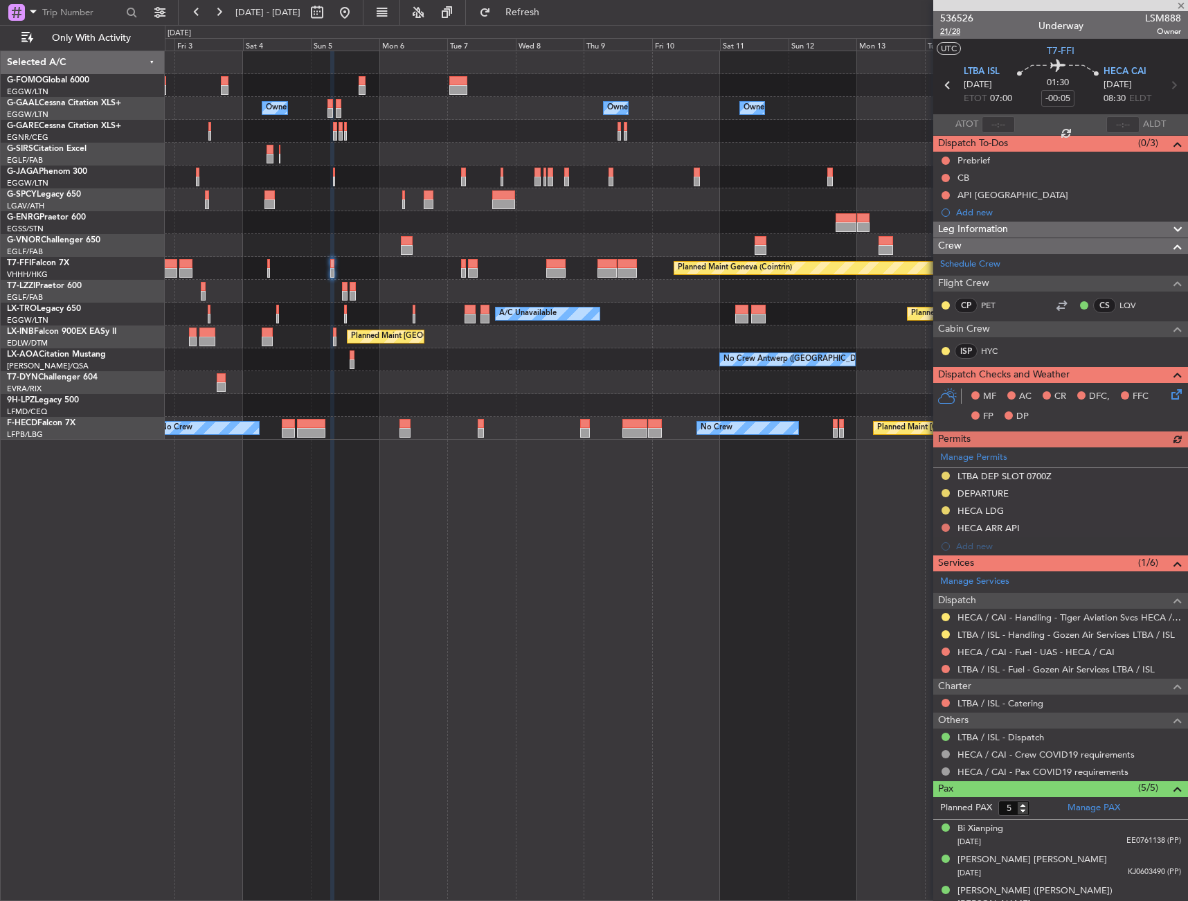
click at [954, 33] on span "21/28" at bounding box center [956, 32] width 33 height 12
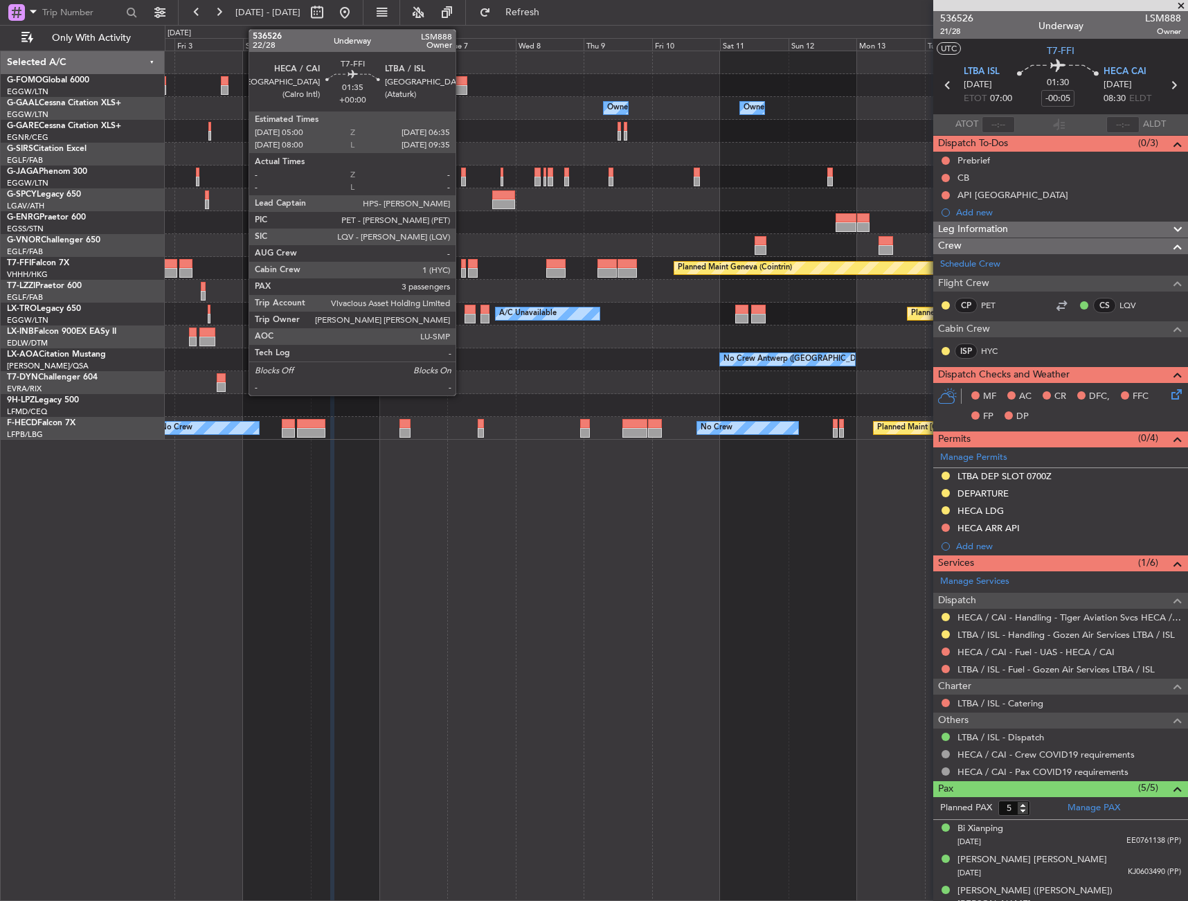
click at [462, 267] on div at bounding box center [463, 264] width 5 height 10
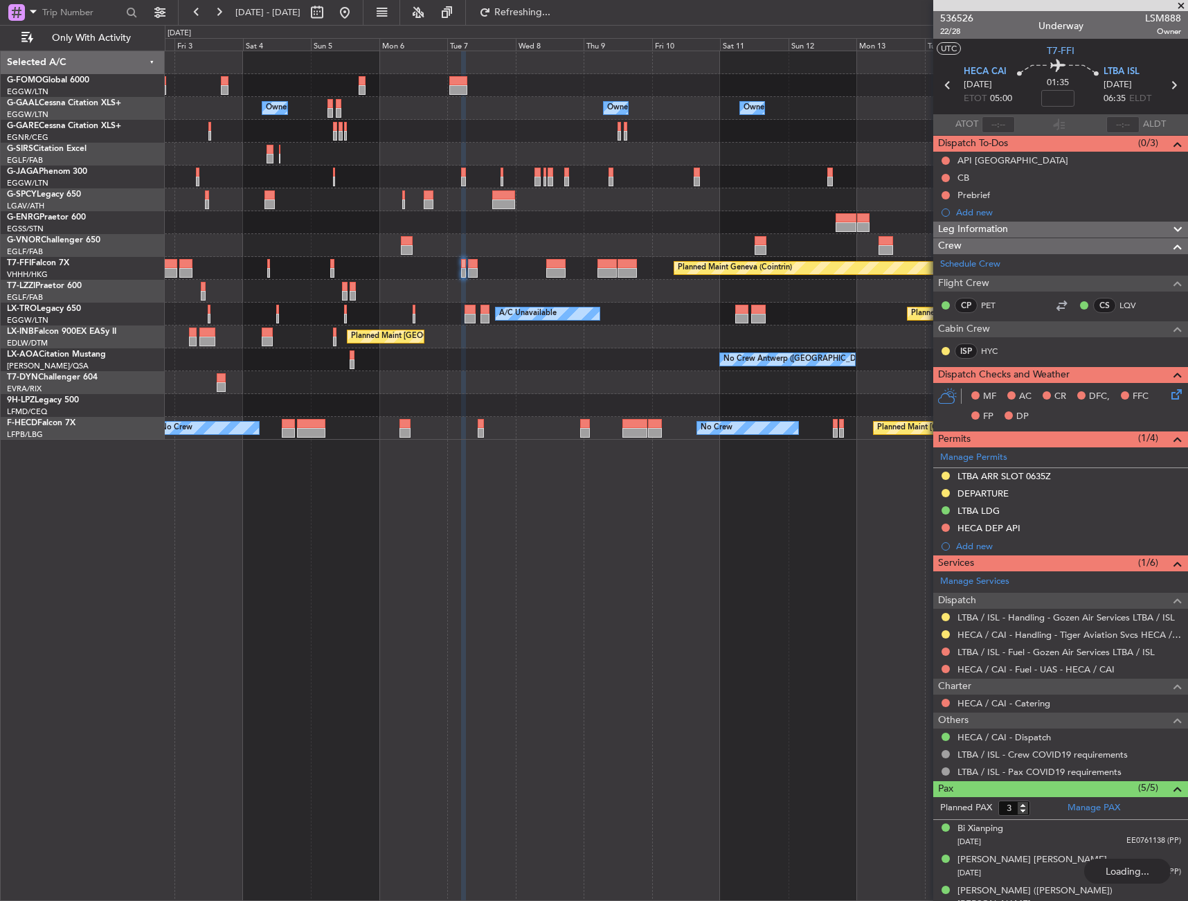
type input "5"
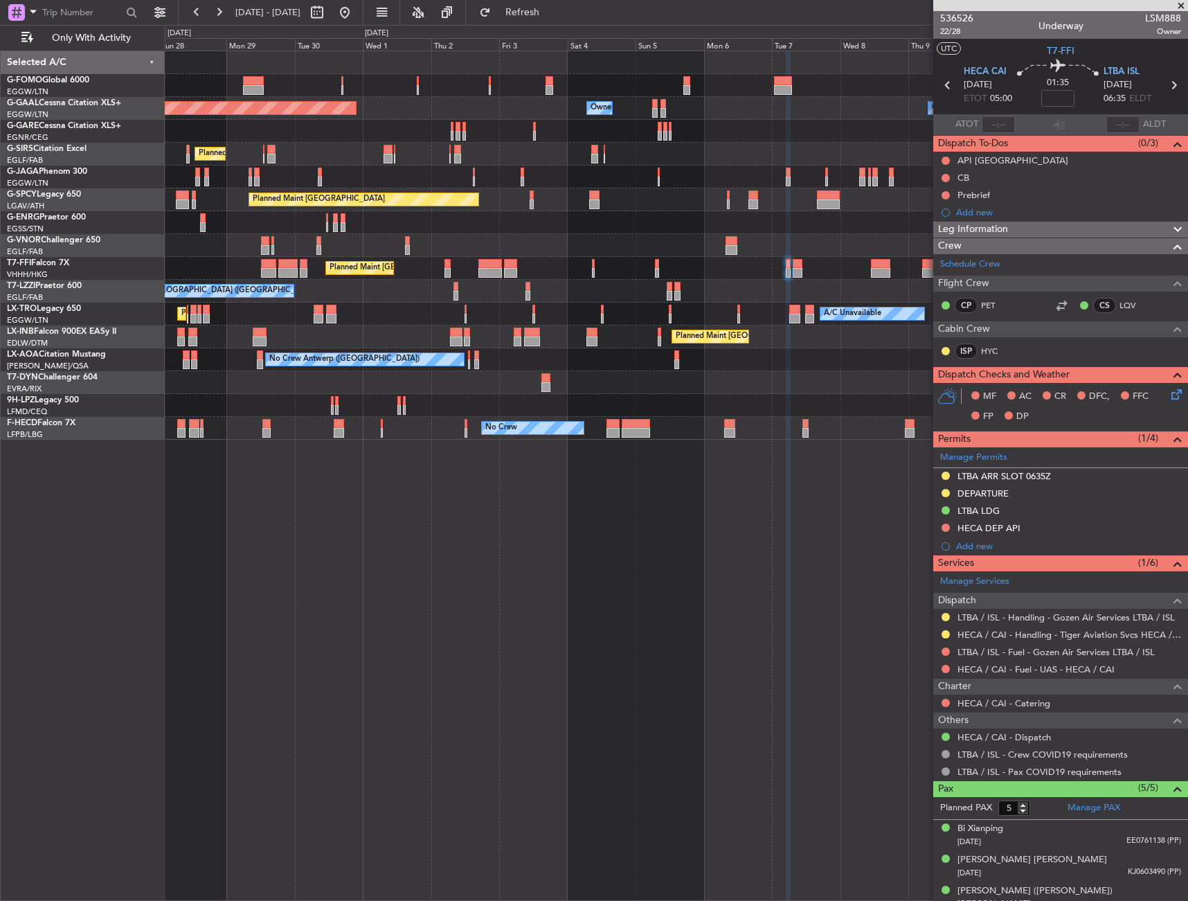
click at [735, 477] on div "Planned Maint London (Luton) Owner Owner Owner Planned Maint Dusseldorf Owner O…" at bounding box center [677, 476] width 1024 height 850
click at [891, 463] on div "Planned Maint London (Luton) Owner Owner Owner Planned Maint Dusseldorf Owner O…" at bounding box center [677, 476] width 1024 height 850
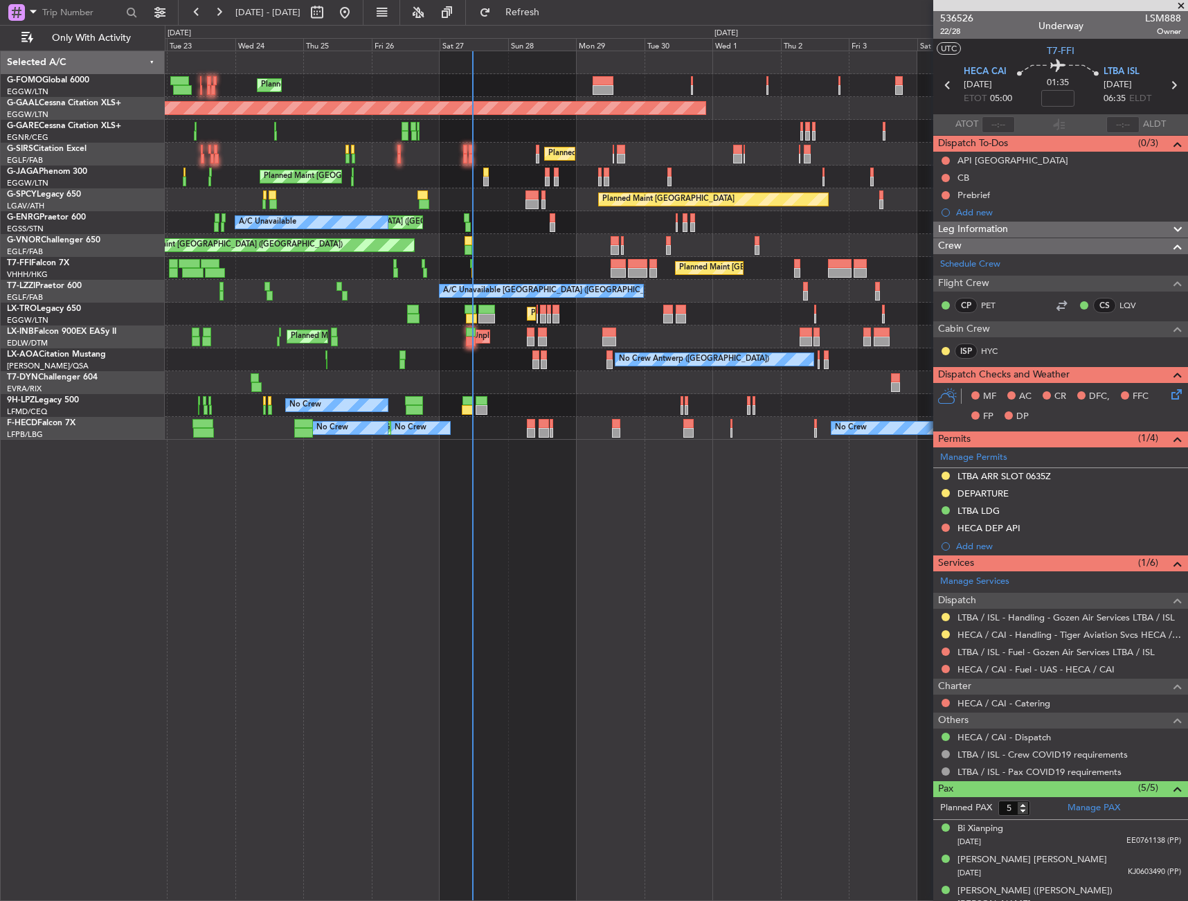
click at [355, 488] on div "Planned Maint London (Luton) Owner Planned Maint Dusseldorf Owner Owner Planned…" at bounding box center [677, 476] width 1024 height 850
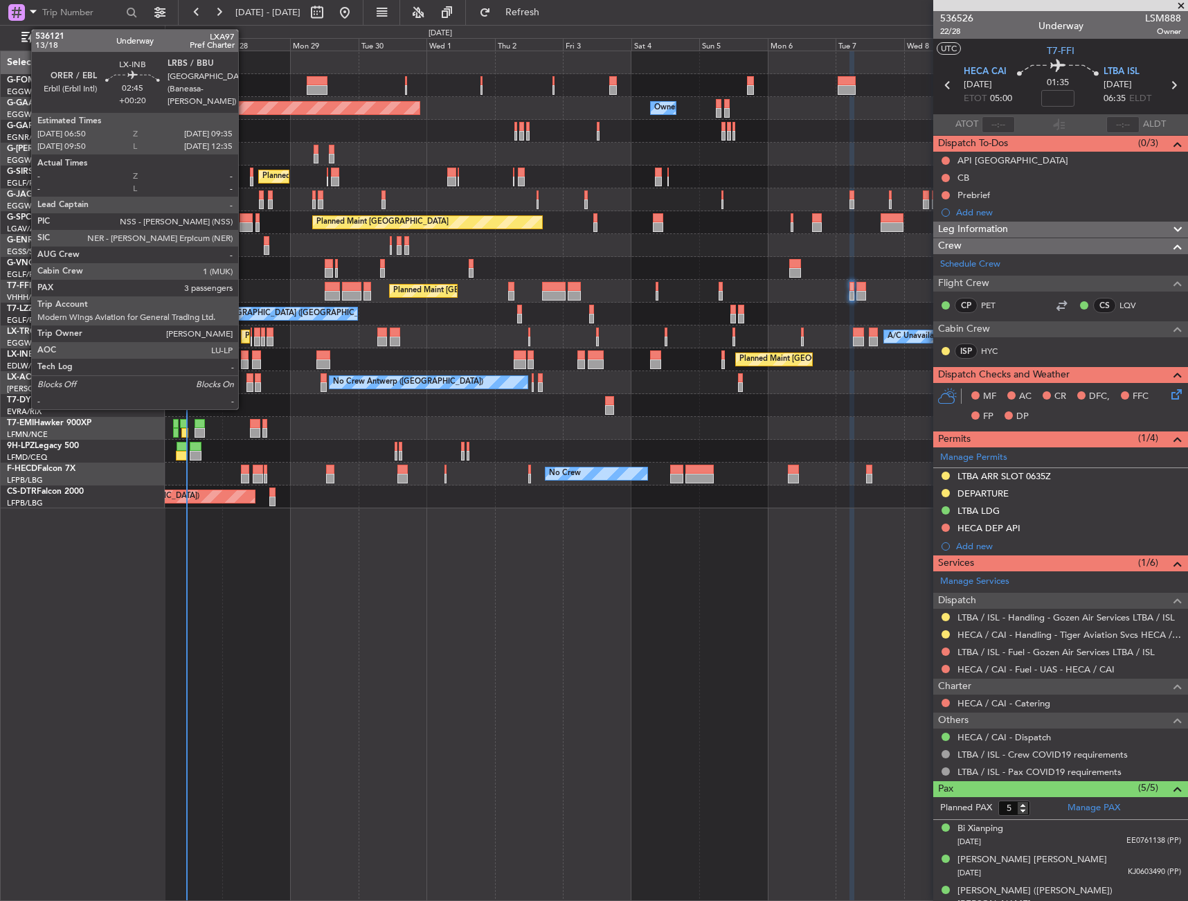
click at [244, 363] on div at bounding box center [245, 364] width 8 height 10
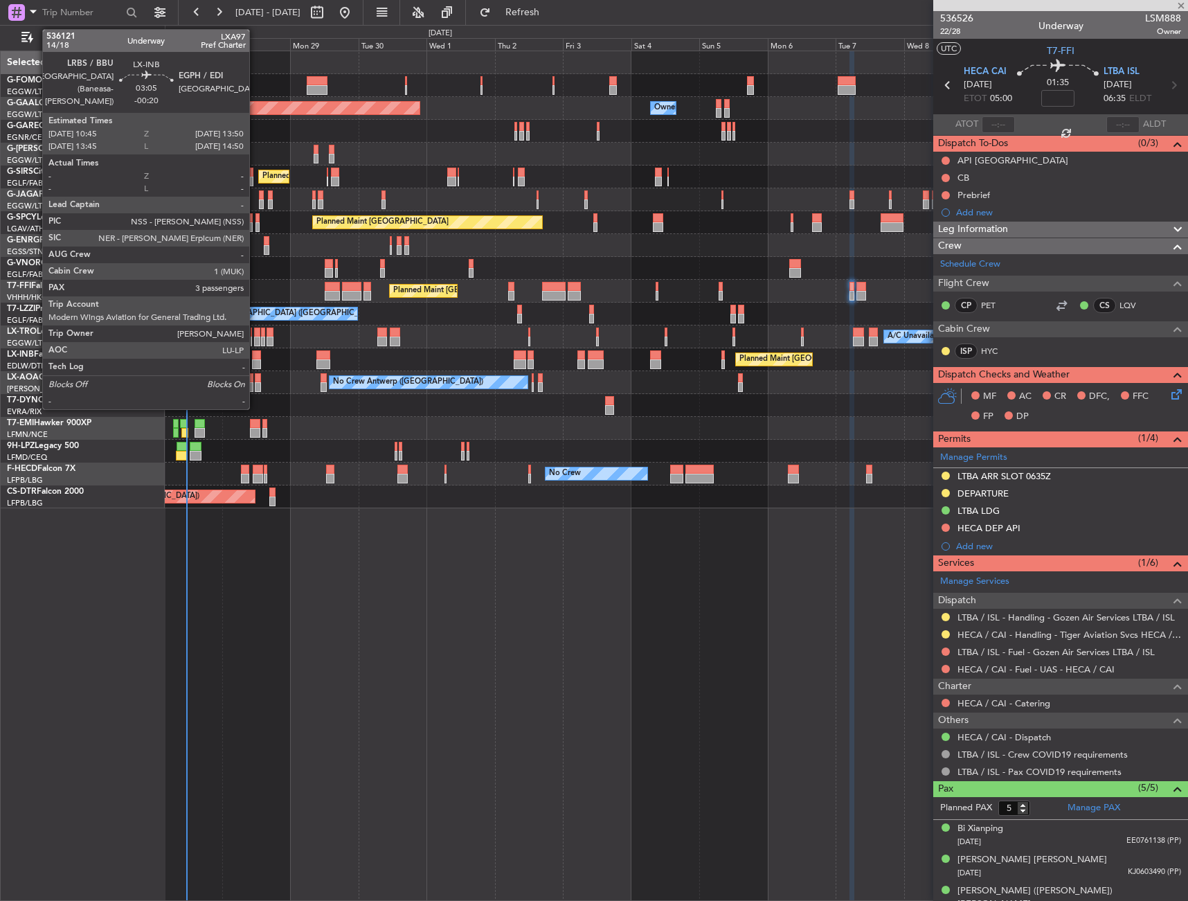
type input "+00:20"
type input "3"
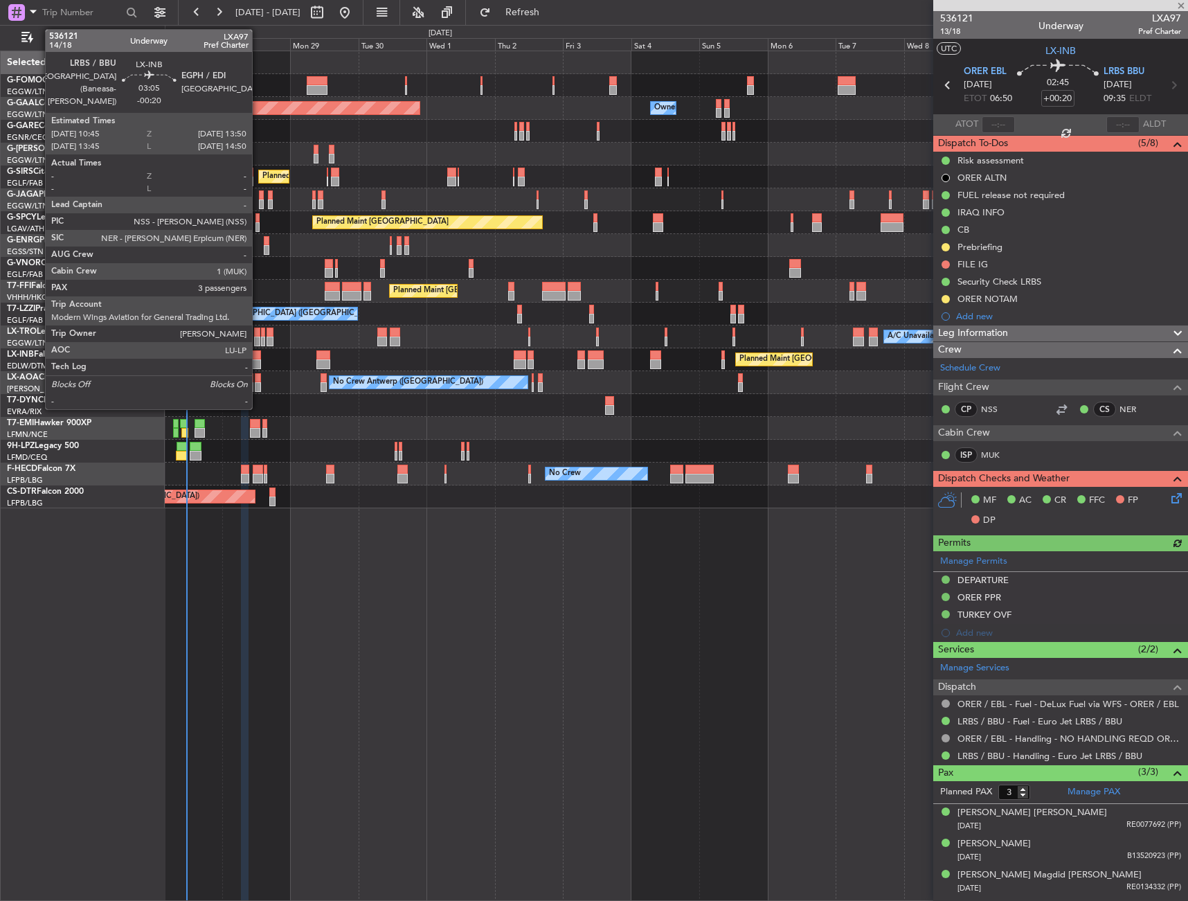
click at [258, 360] on div at bounding box center [256, 364] width 9 height 10
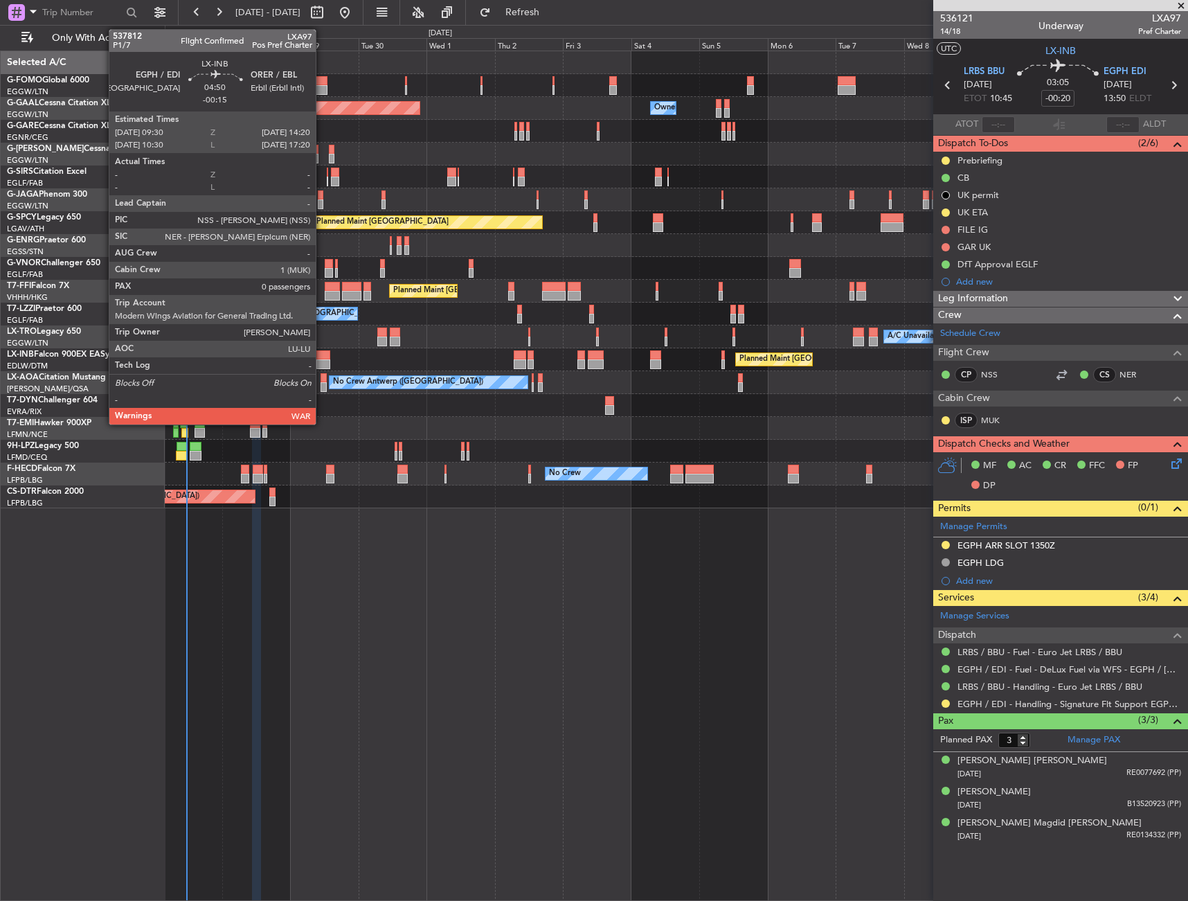
click at [322, 356] on div at bounding box center [323, 355] width 14 height 10
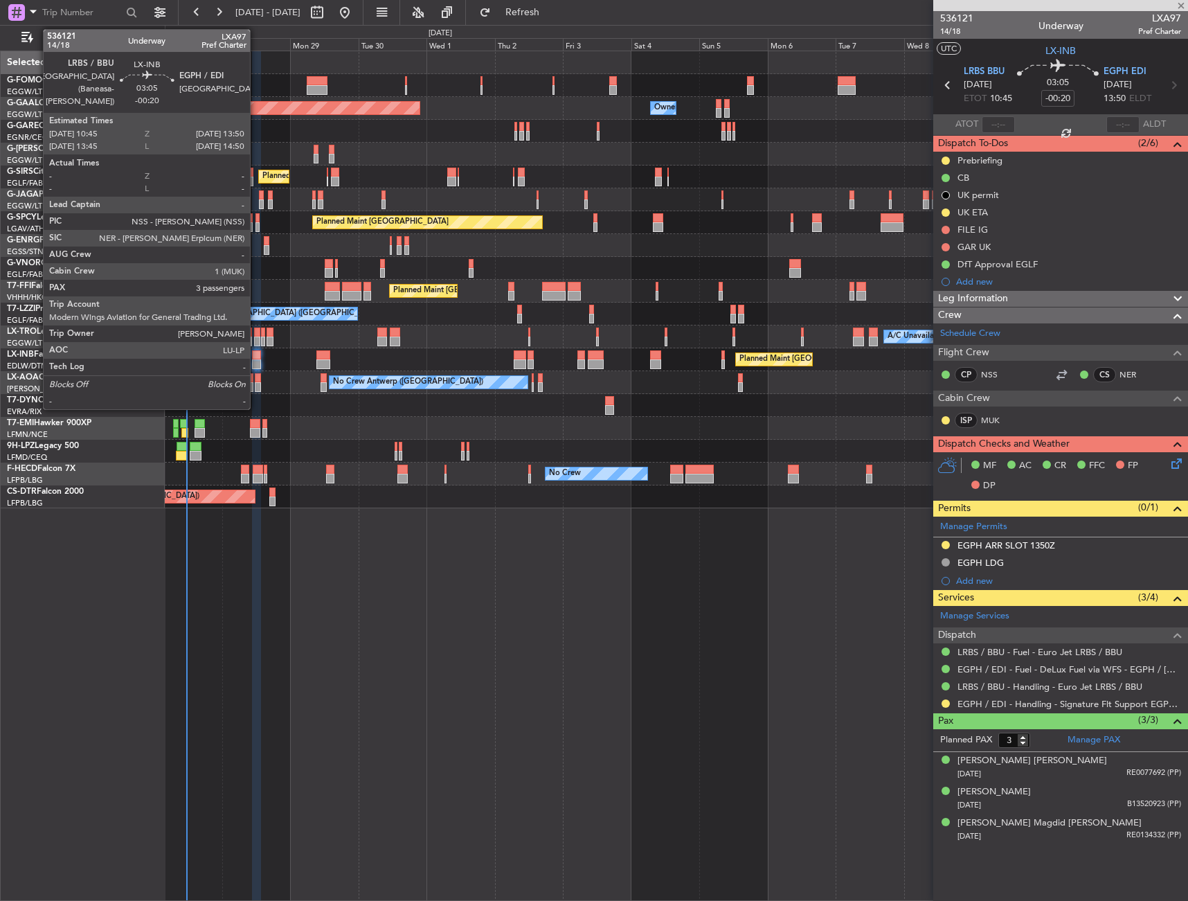
type input "-00:15"
type input "0"
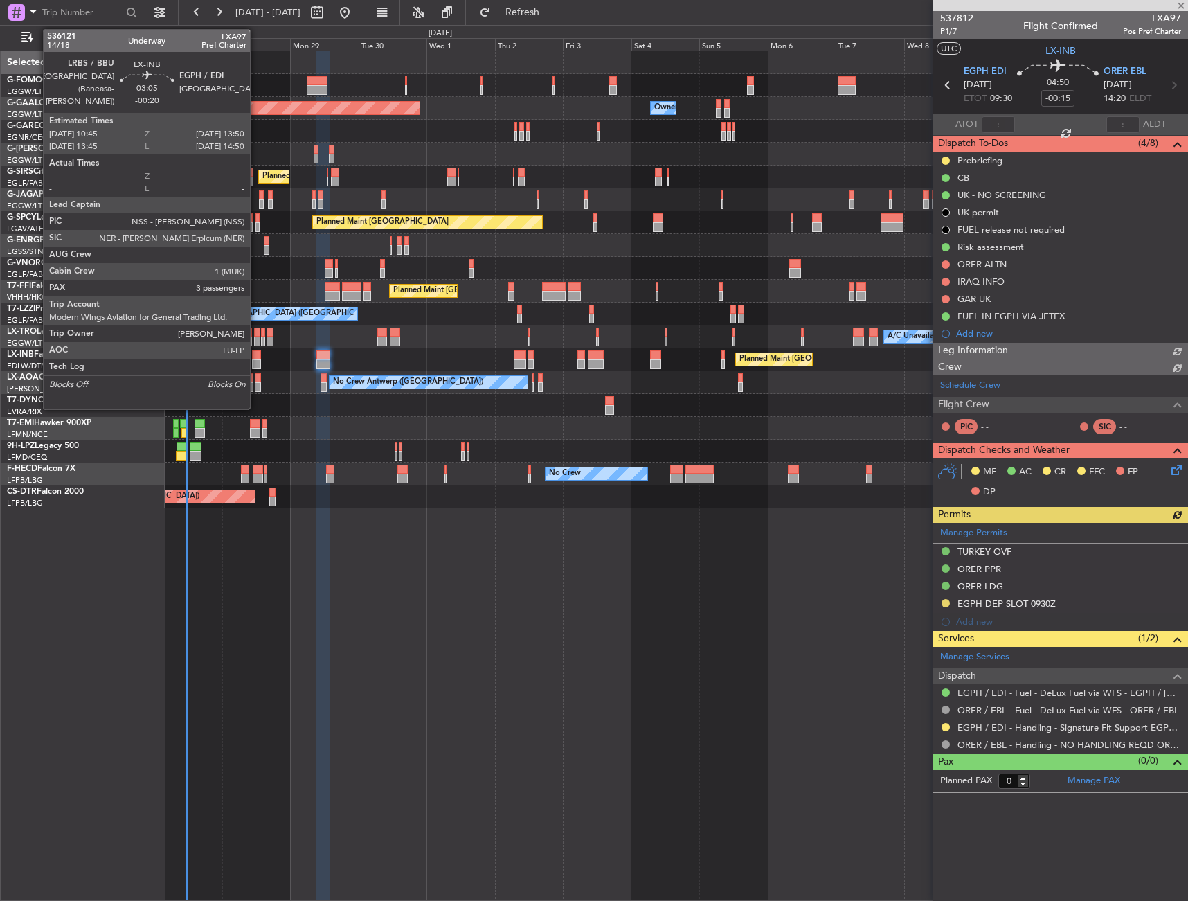
click at [256, 359] on div at bounding box center [256, 355] width 9 height 10
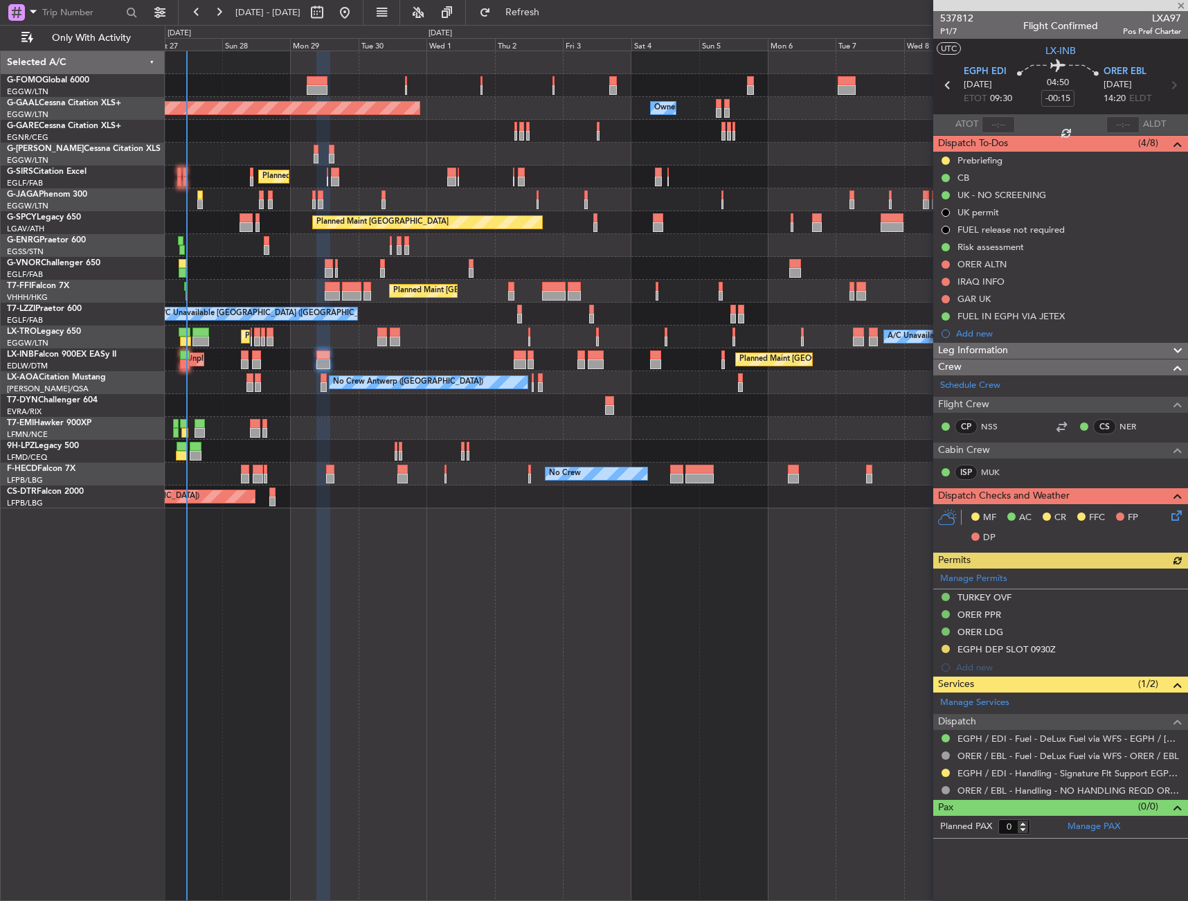
type input "-00:20"
type input "3"
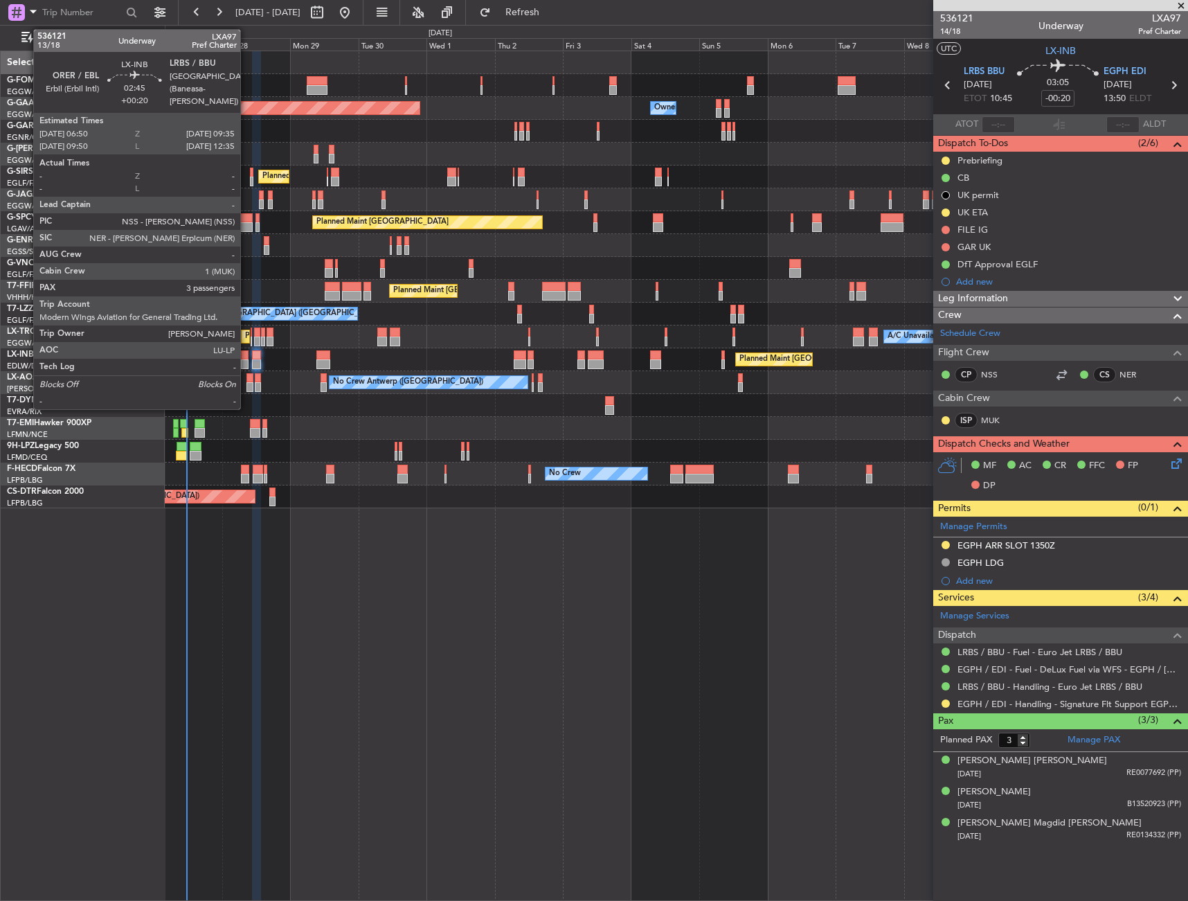
click at [247, 362] on div at bounding box center [245, 364] width 8 height 10
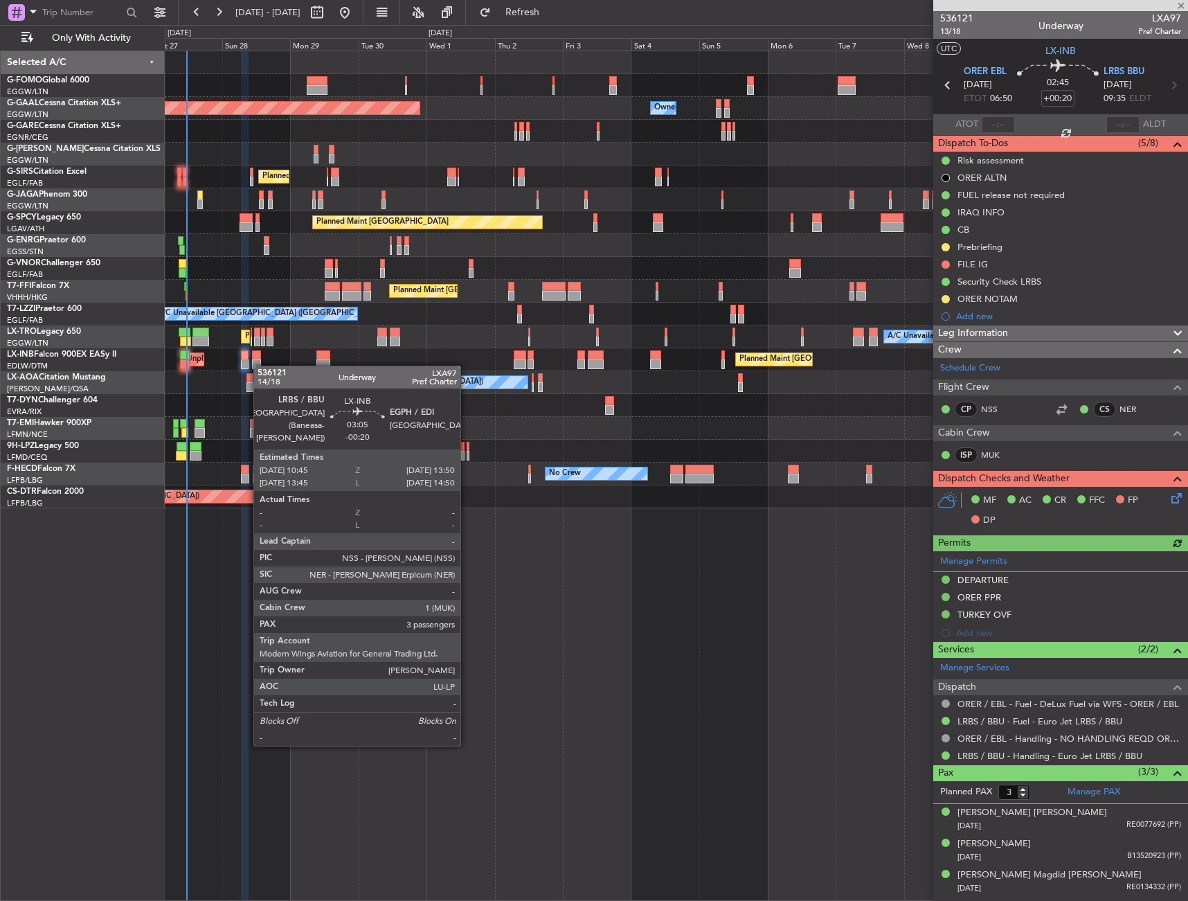
click at [260, 366] on div at bounding box center [256, 364] width 9 height 10
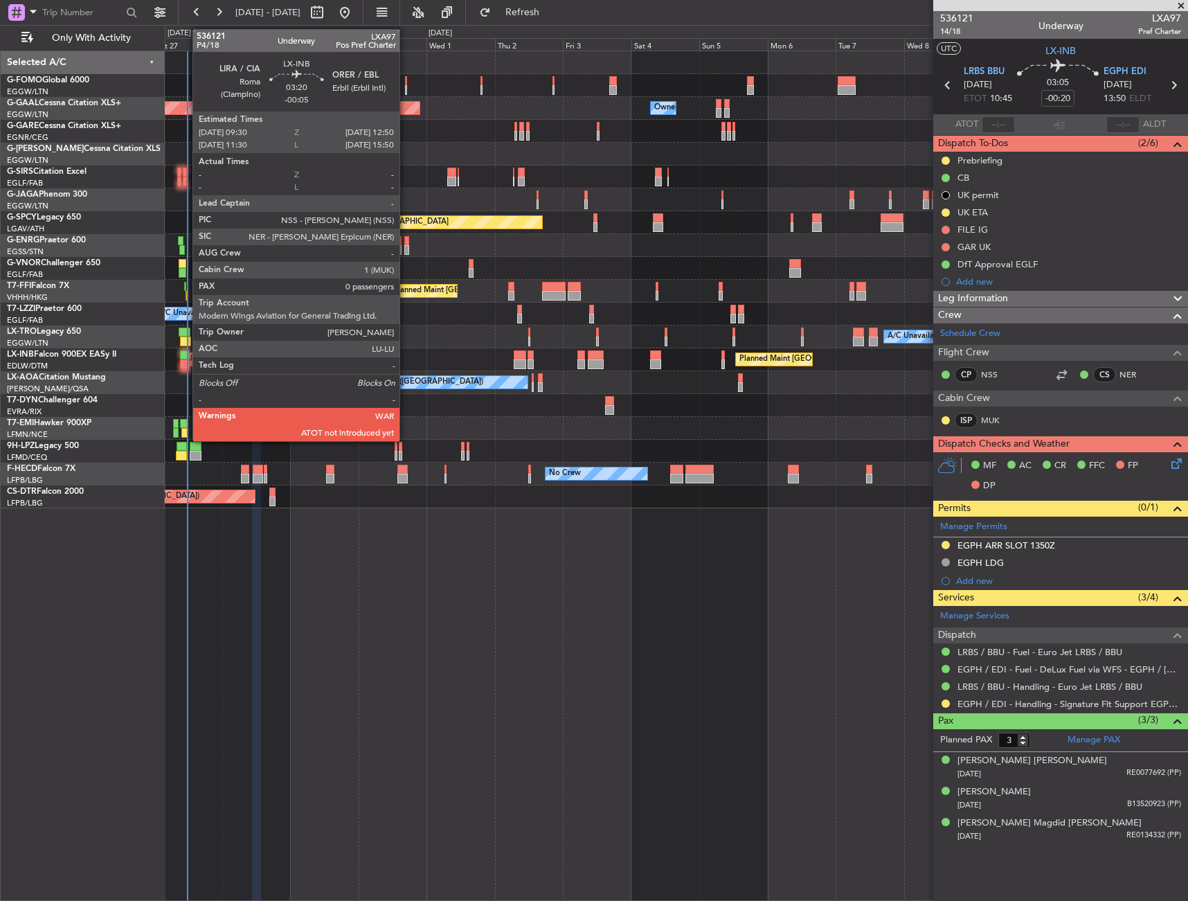
click at [186, 357] on div at bounding box center [185, 355] width 10 height 10
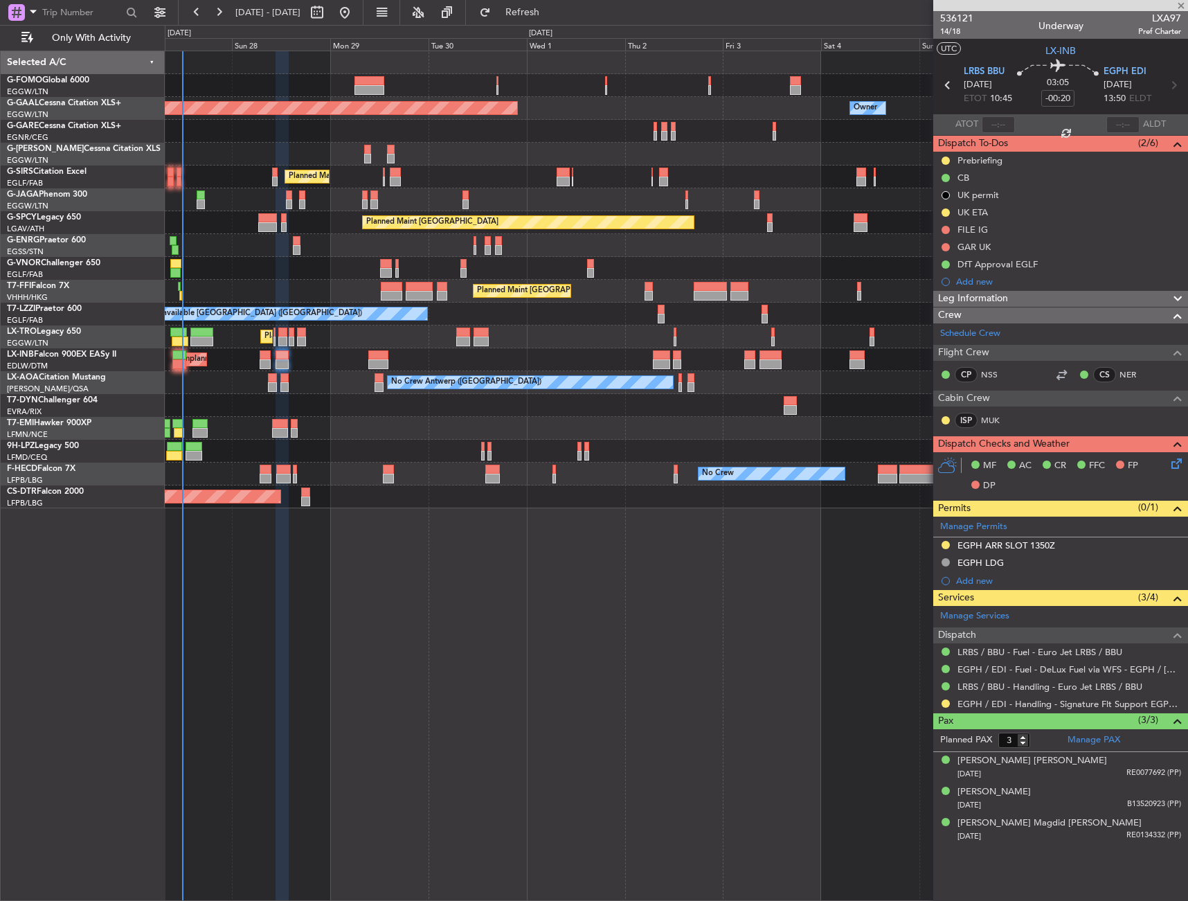
type input "-00:05"
type input "0"
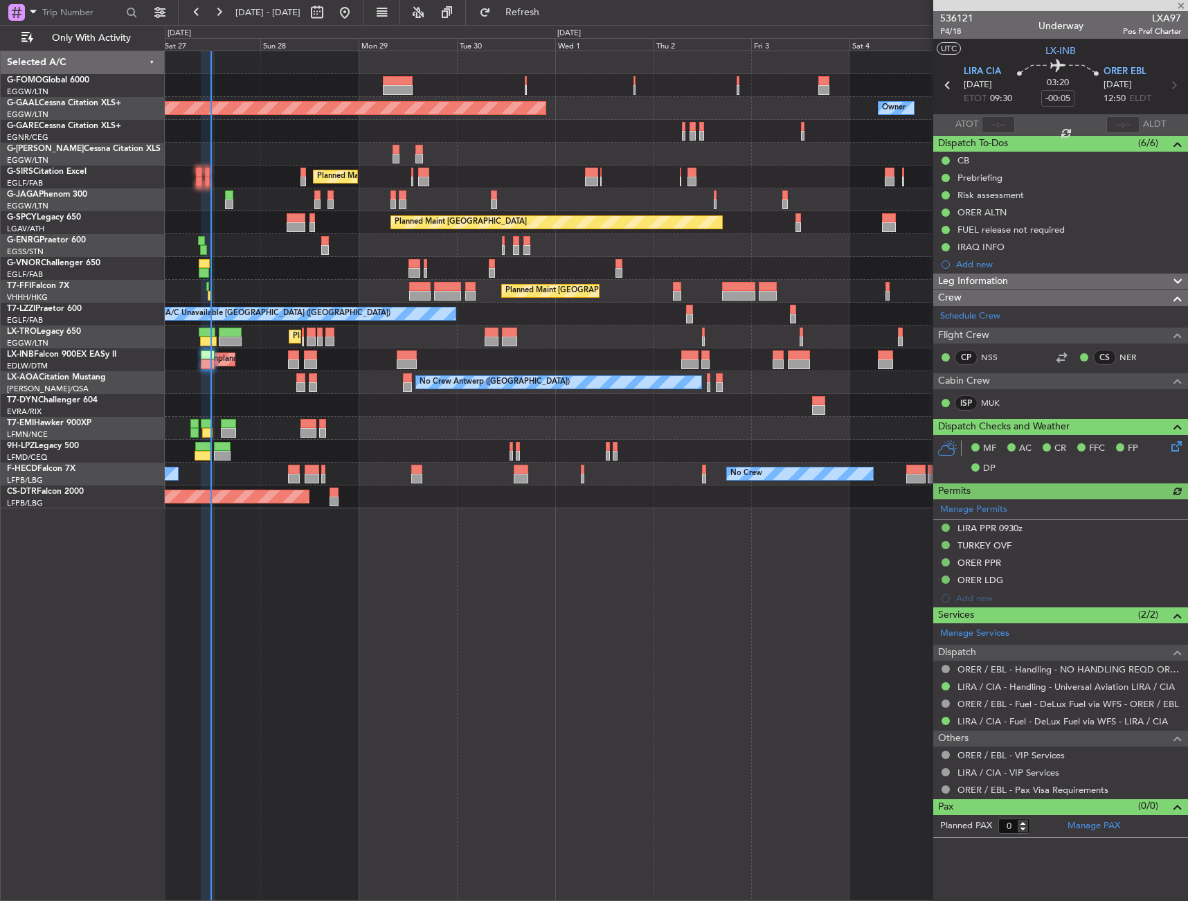
click at [283, 396] on div "Planned Maint [GEOGRAPHIC_DATA] ([GEOGRAPHIC_DATA]) Planned [GEOGRAPHIC_DATA] O…" at bounding box center [676, 279] width 1023 height 457
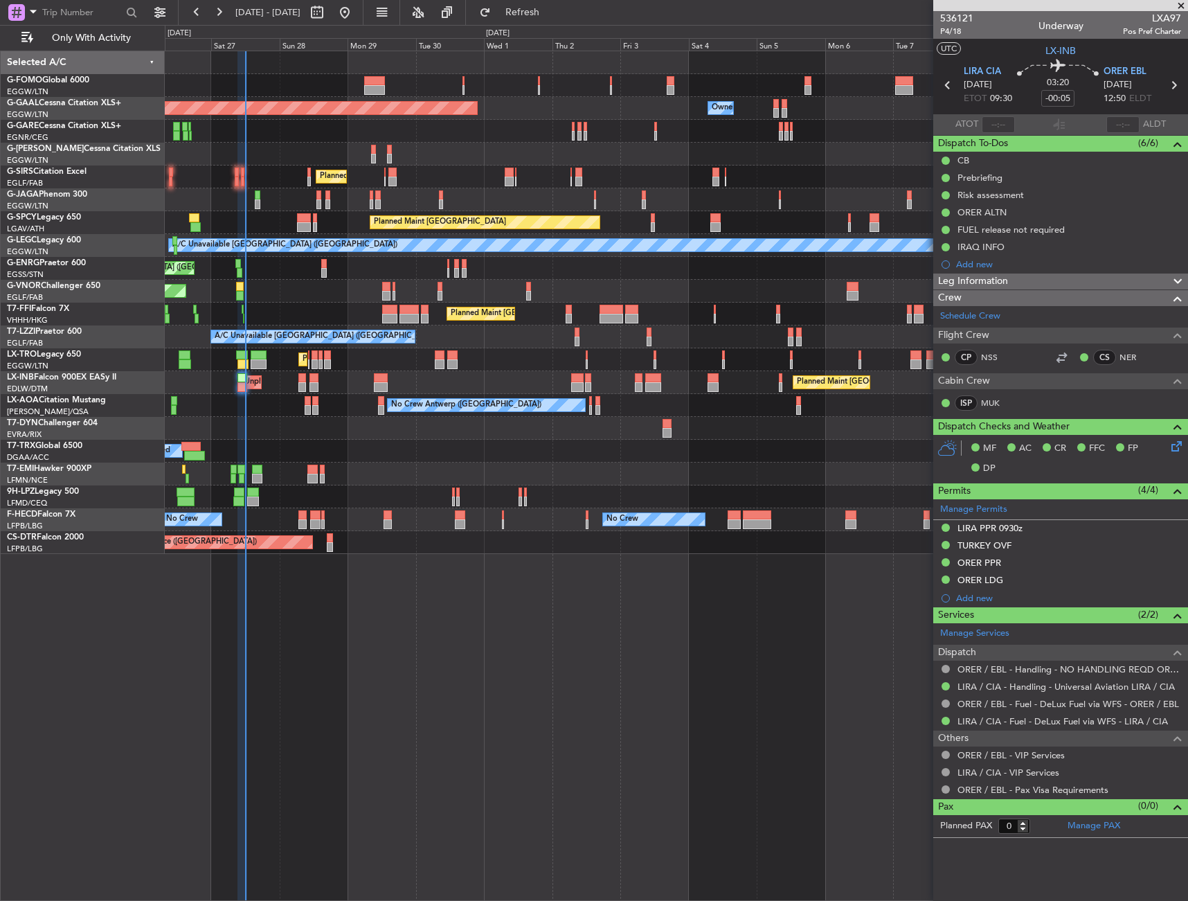
click at [247, 430] on div at bounding box center [676, 428] width 1023 height 23
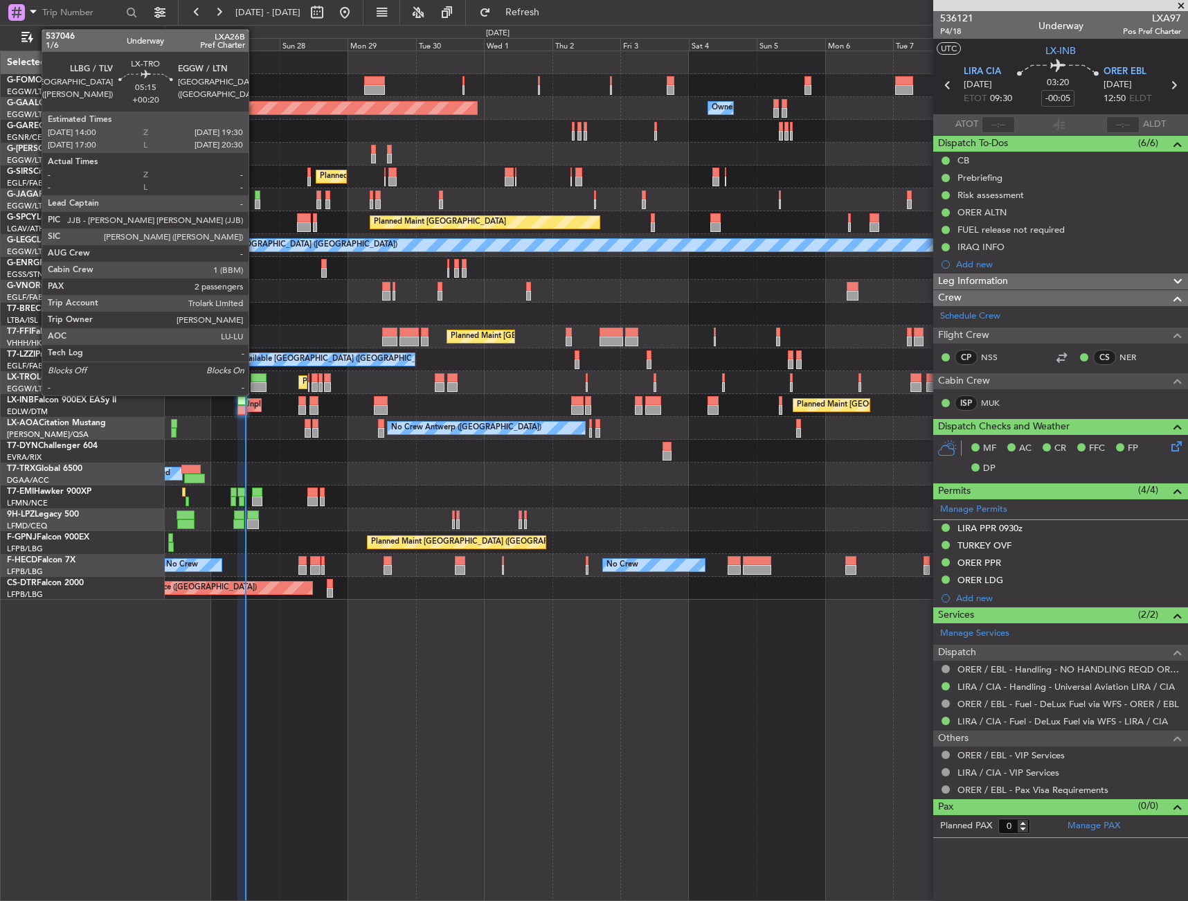
click at [257, 380] on div at bounding box center [259, 378] width 16 height 10
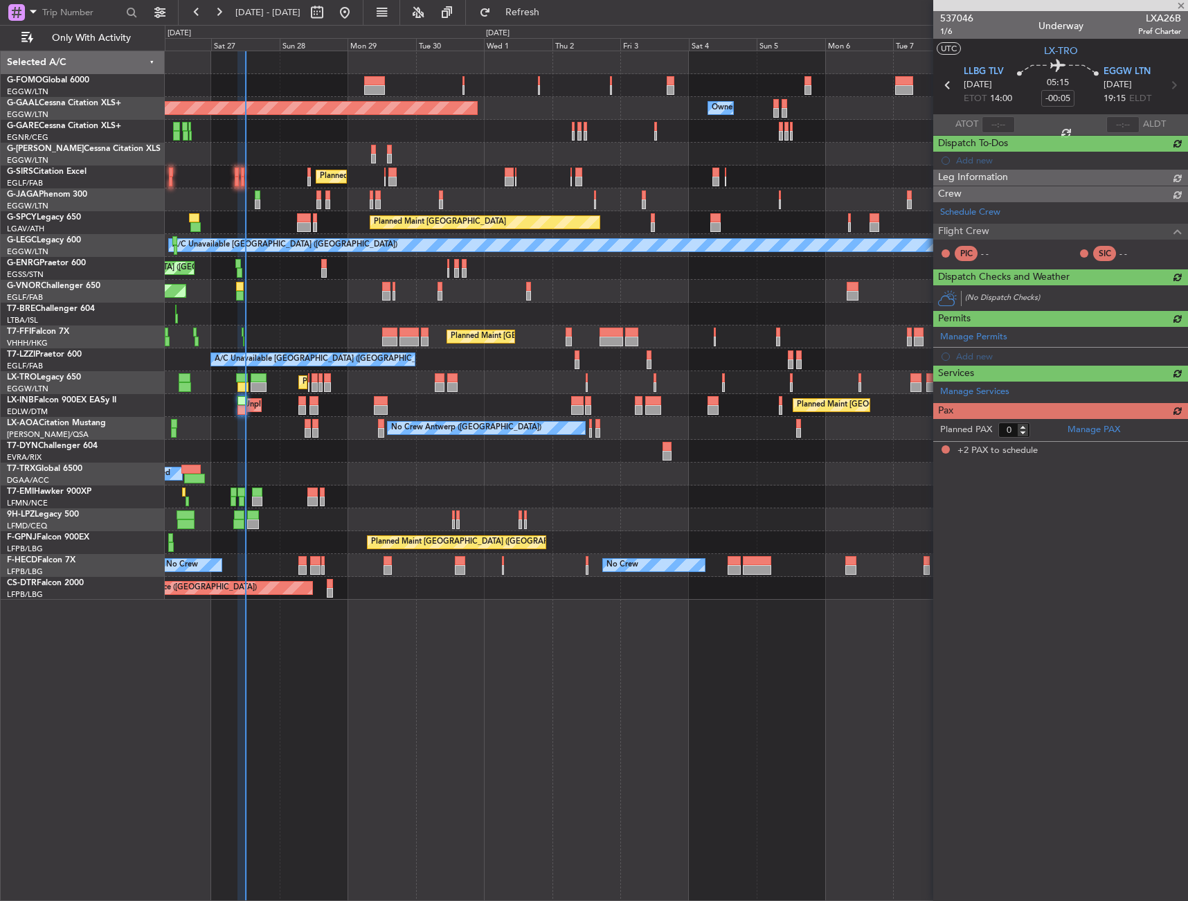
type input "+00:20"
type input "2"
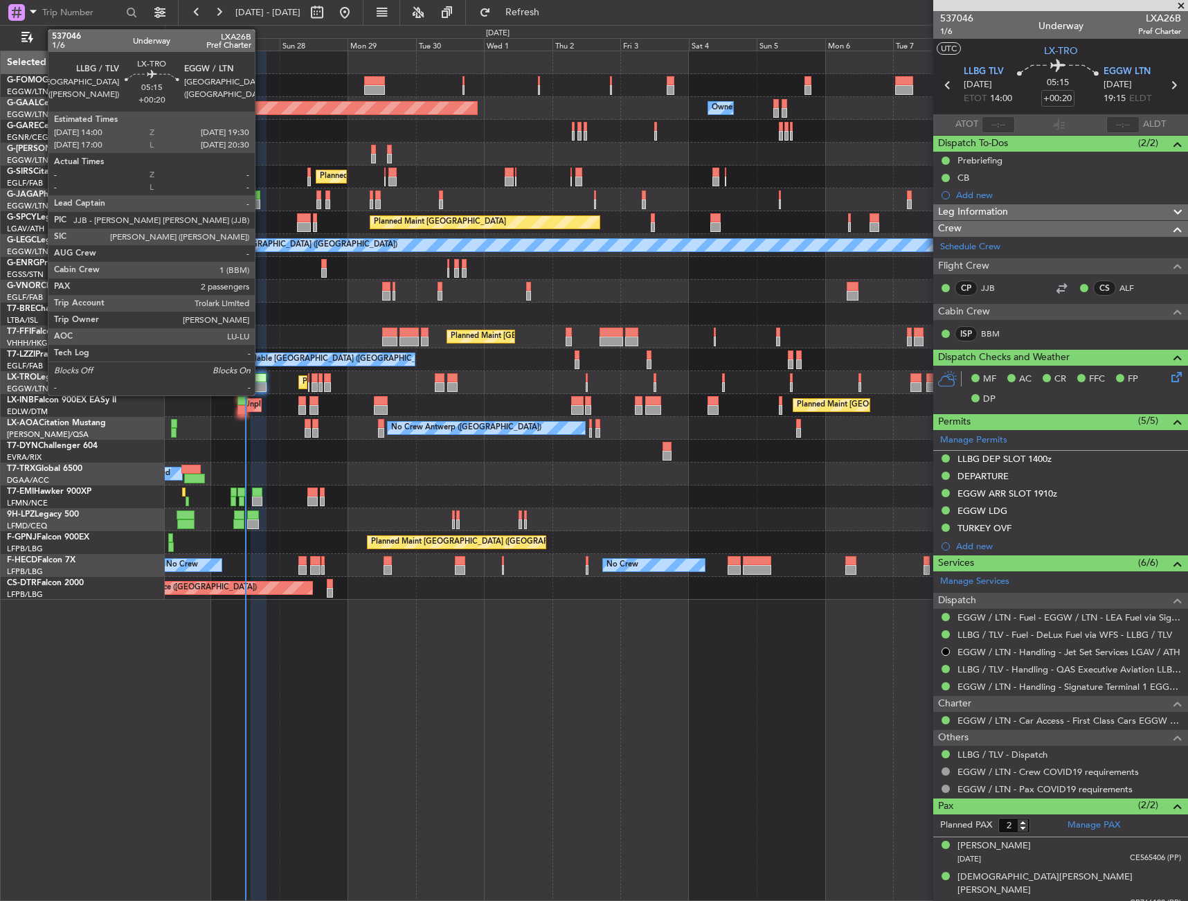
click at [261, 375] on div at bounding box center [259, 378] width 16 height 10
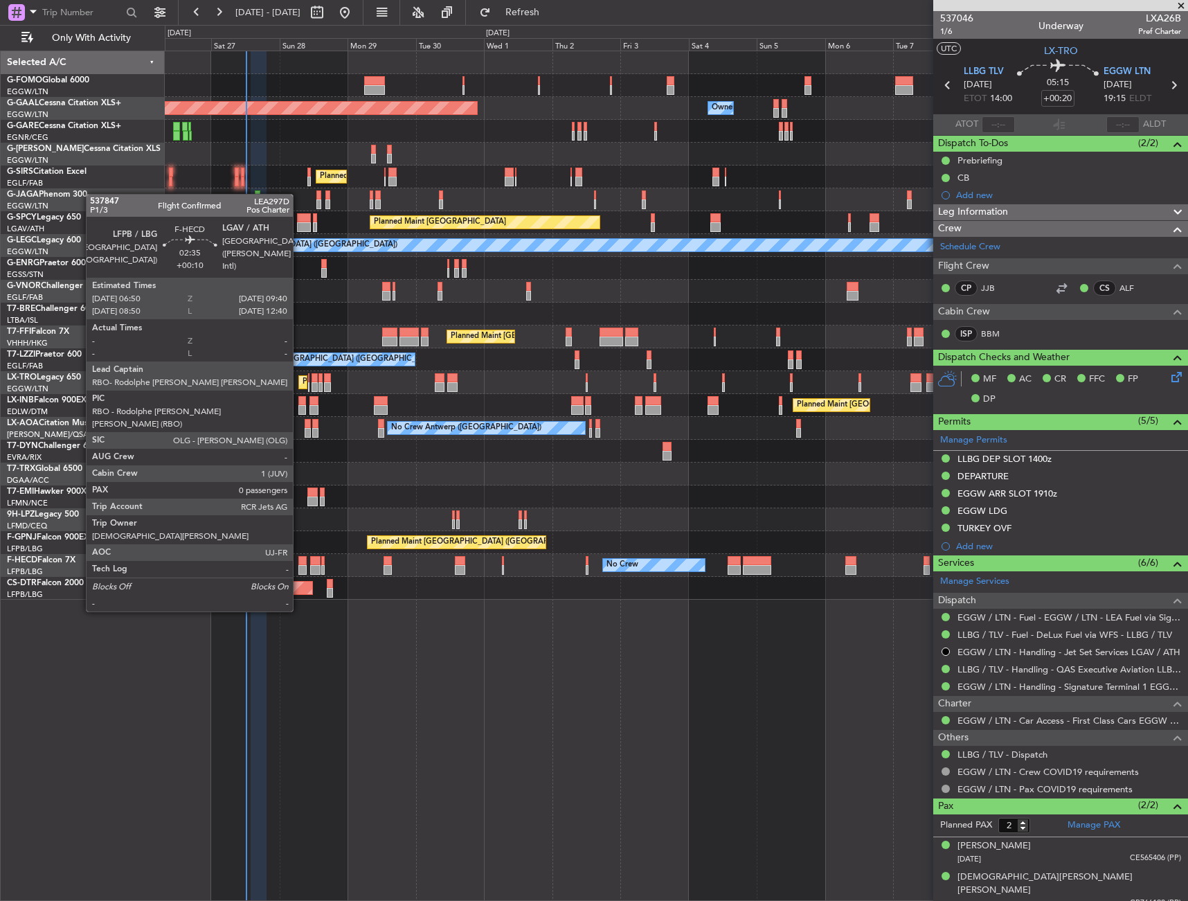
click at [299, 560] on div at bounding box center [302, 561] width 8 height 10
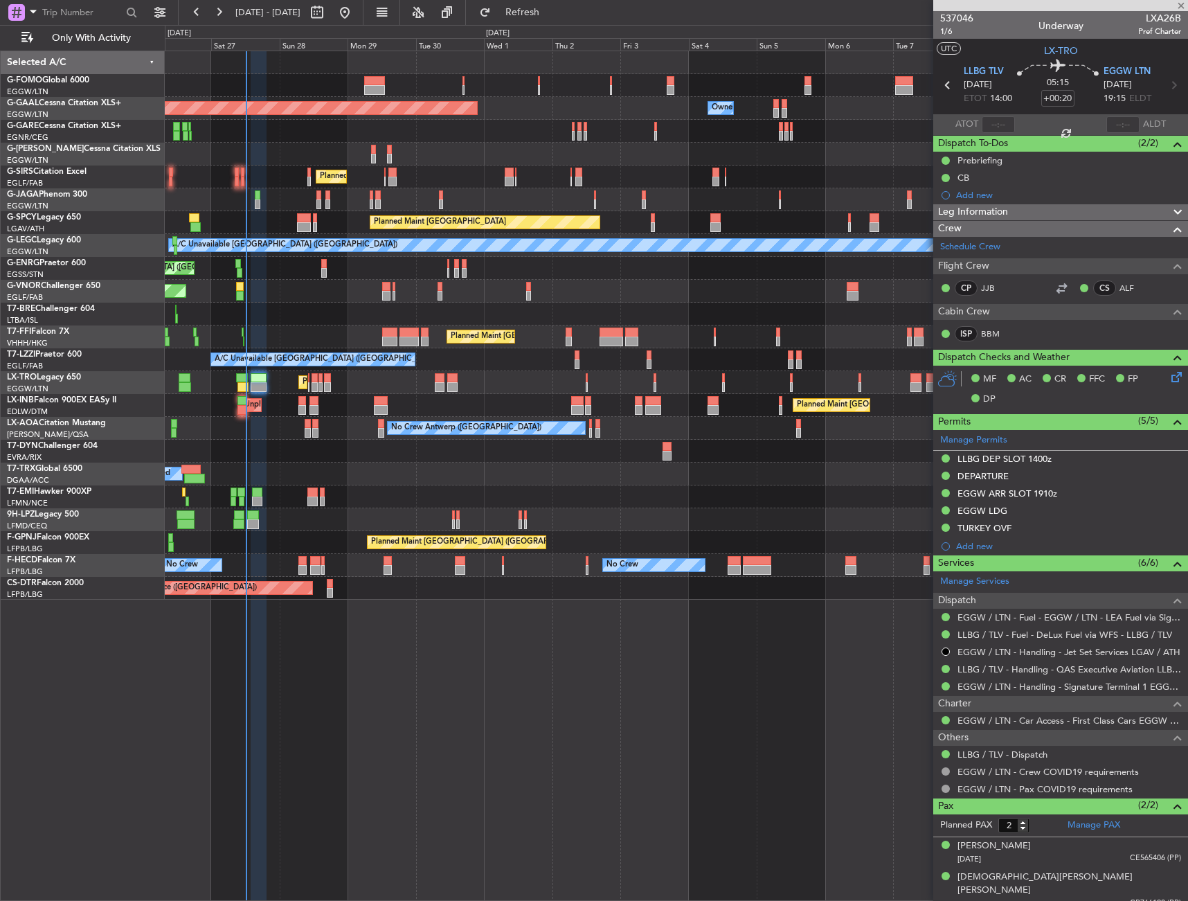
type input "+00:10"
type input "0"
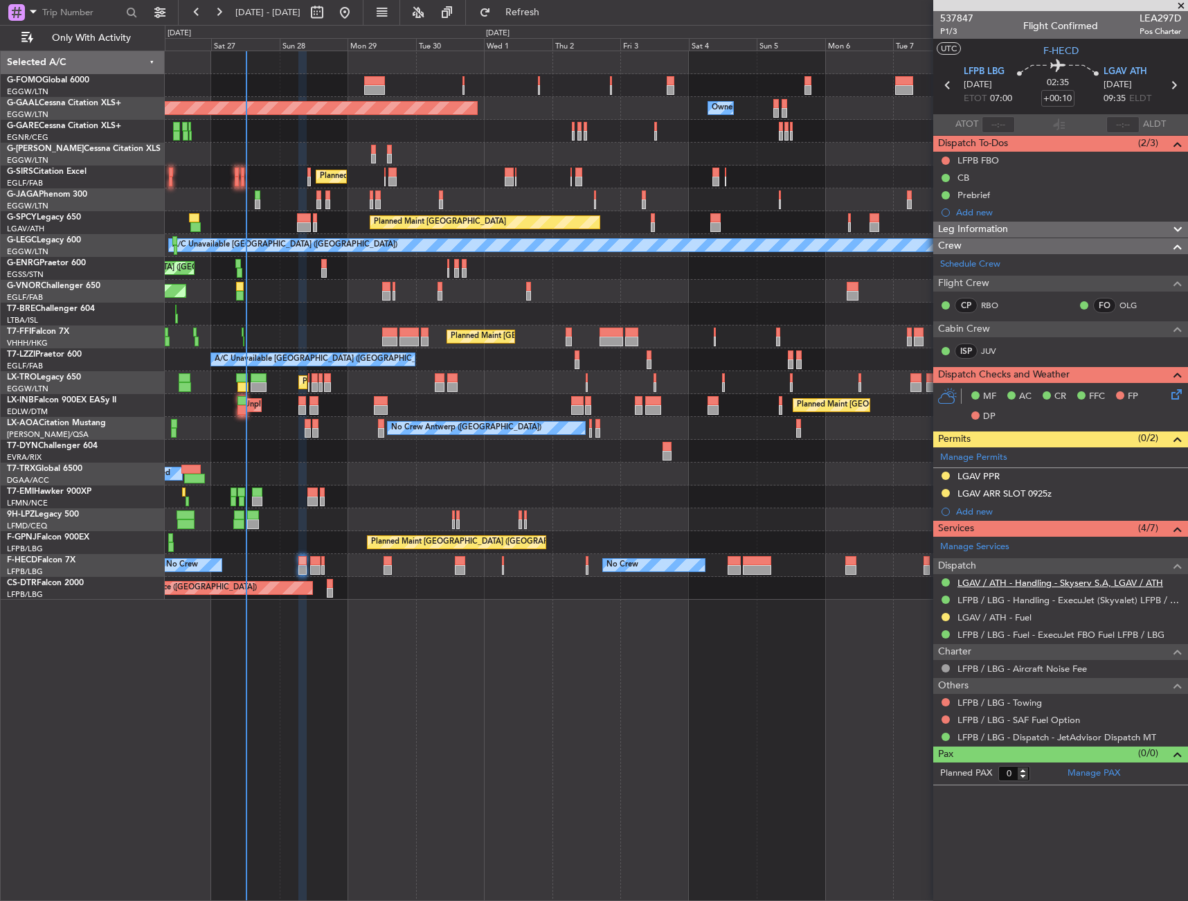
click at [1035, 582] on link "LGAV / ATH - Handling - Skyserv S.A, LGAV / ATH" at bounding box center [1061, 583] width 206 height 12
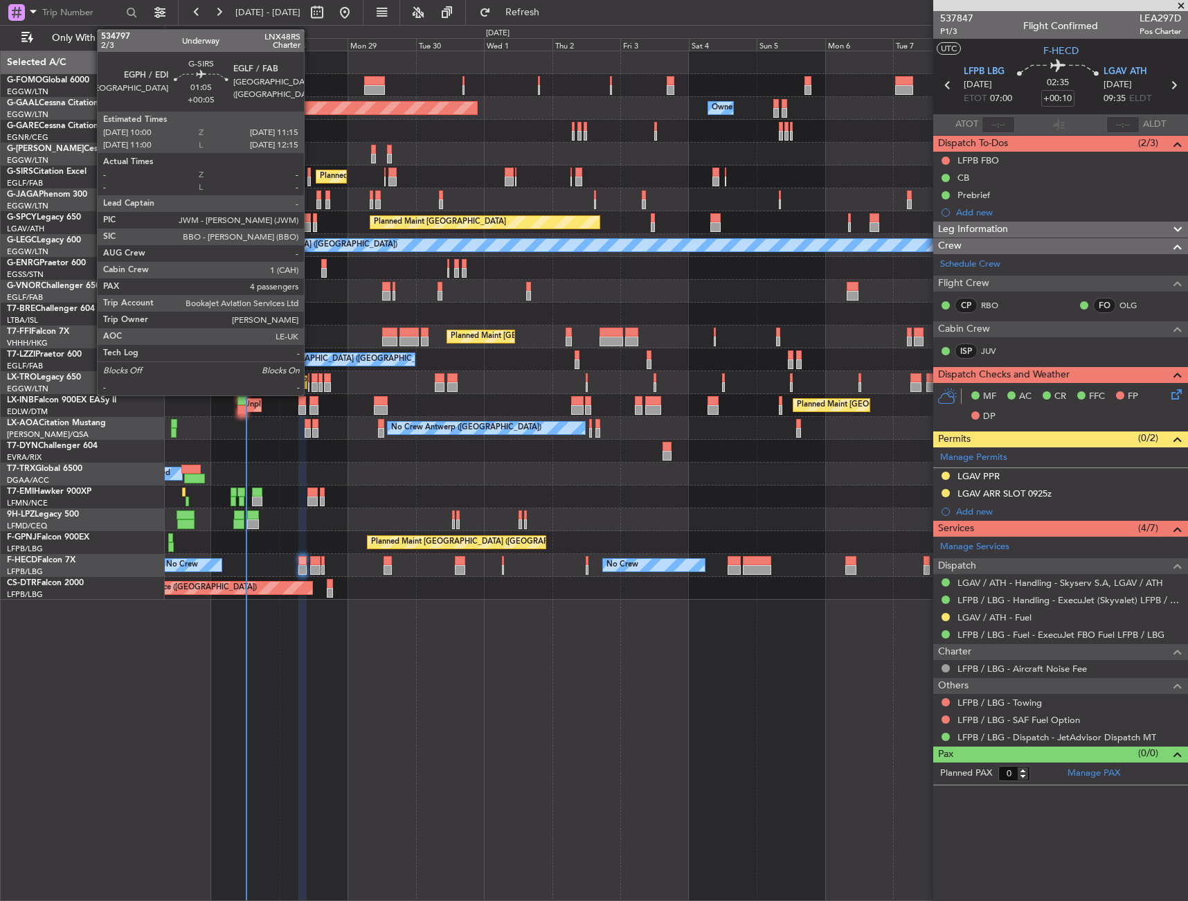
click at [310, 176] on div at bounding box center [309, 173] width 4 height 10
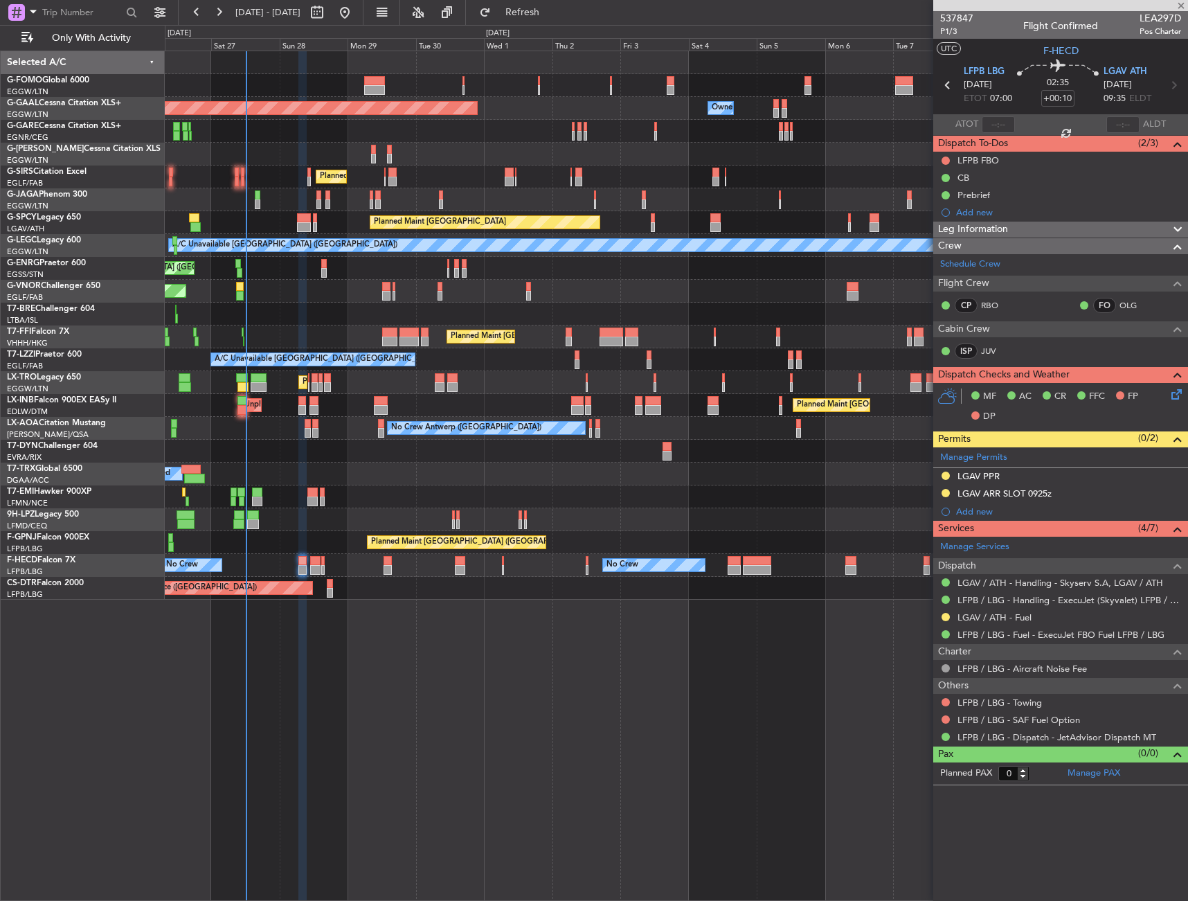
type input "+00:05"
type input "4"
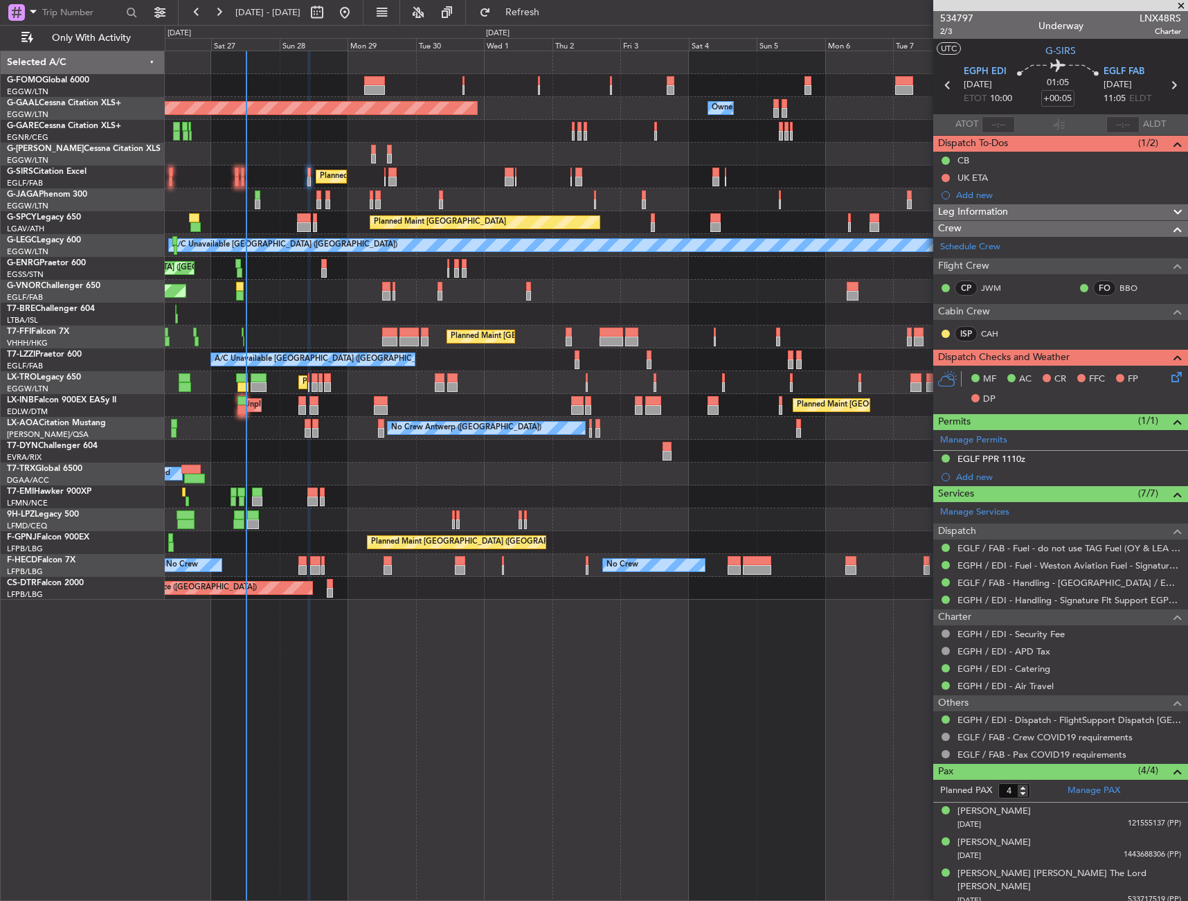
drag, startPoint x: 997, startPoint y: 196, endPoint x: 1013, endPoint y: 204, distance: 18.0
click at [997, 196] on div "Add new" at bounding box center [1068, 195] width 225 height 12
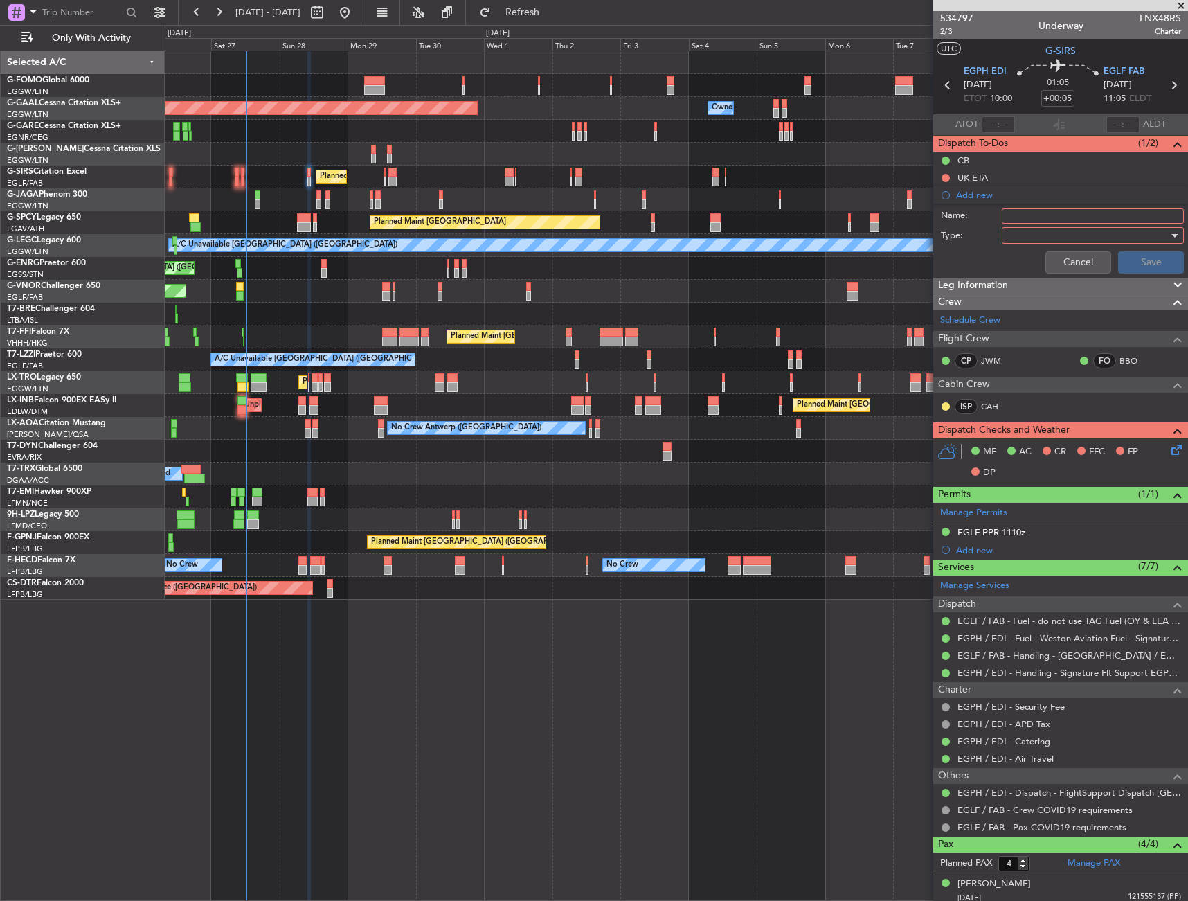
click at [1032, 213] on input "Name:" at bounding box center [1093, 215] width 182 height 15
type input "Prebrief"
click at [1041, 234] on div at bounding box center [1088, 235] width 161 height 21
click at [1042, 270] on span "Generic" at bounding box center [1087, 263] width 162 height 21
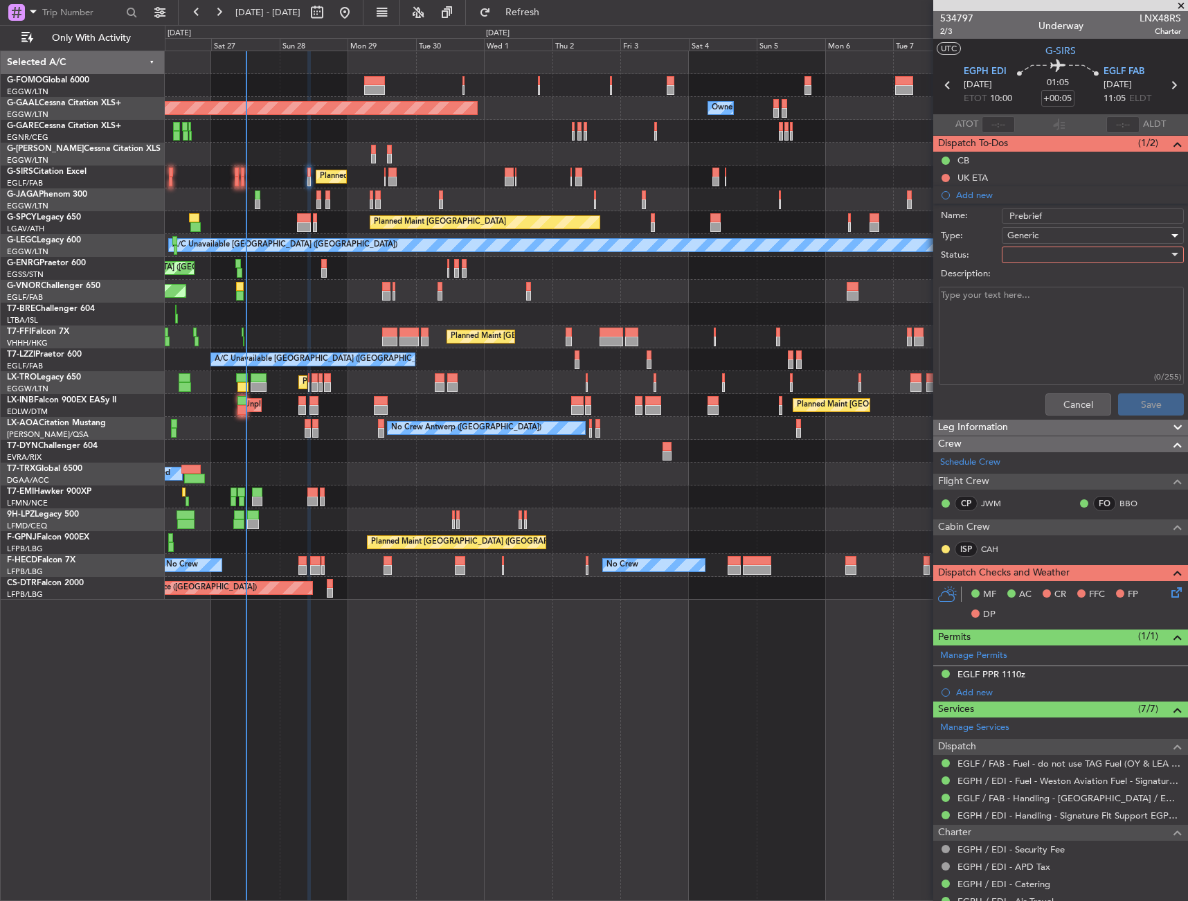
click at [1041, 254] on div at bounding box center [1088, 254] width 161 height 21
click at [1048, 301] on span "In Progress" at bounding box center [1087, 303] width 162 height 21
click at [1039, 316] on textarea "Description:" at bounding box center [1061, 336] width 245 height 99
click at [1045, 259] on span "In Progress" at bounding box center [1031, 255] width 47 height 12
click at [1050, 321] on span "Completed" at bounding box center [1087, 324] width 162 height 21
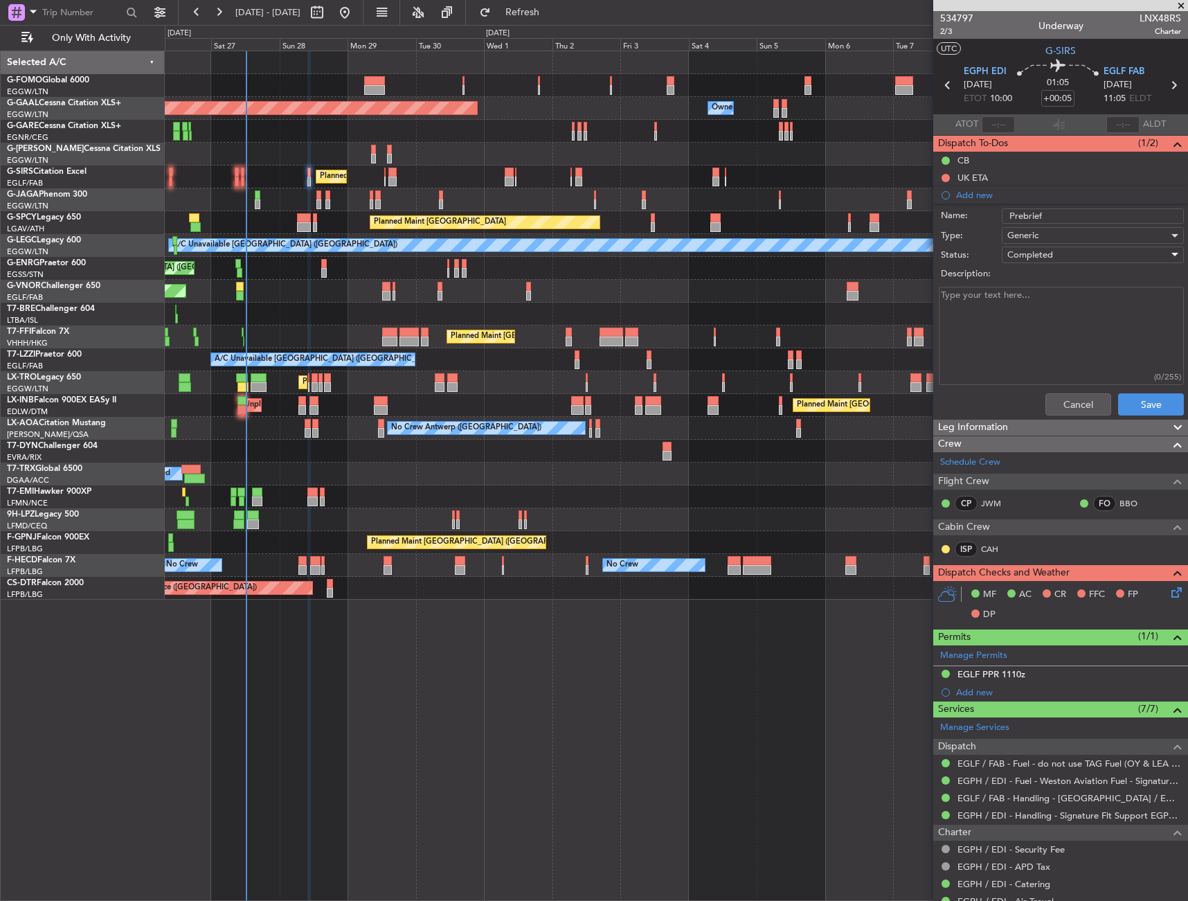
click at [1050, 321] on textarea "Description:" at bounding box center [1061, 336] width 245 height 99
type textarea "5.000"
click at [1144, 420] on div "Leg Information" at bounding box center [1061, 428] width 255 height 16
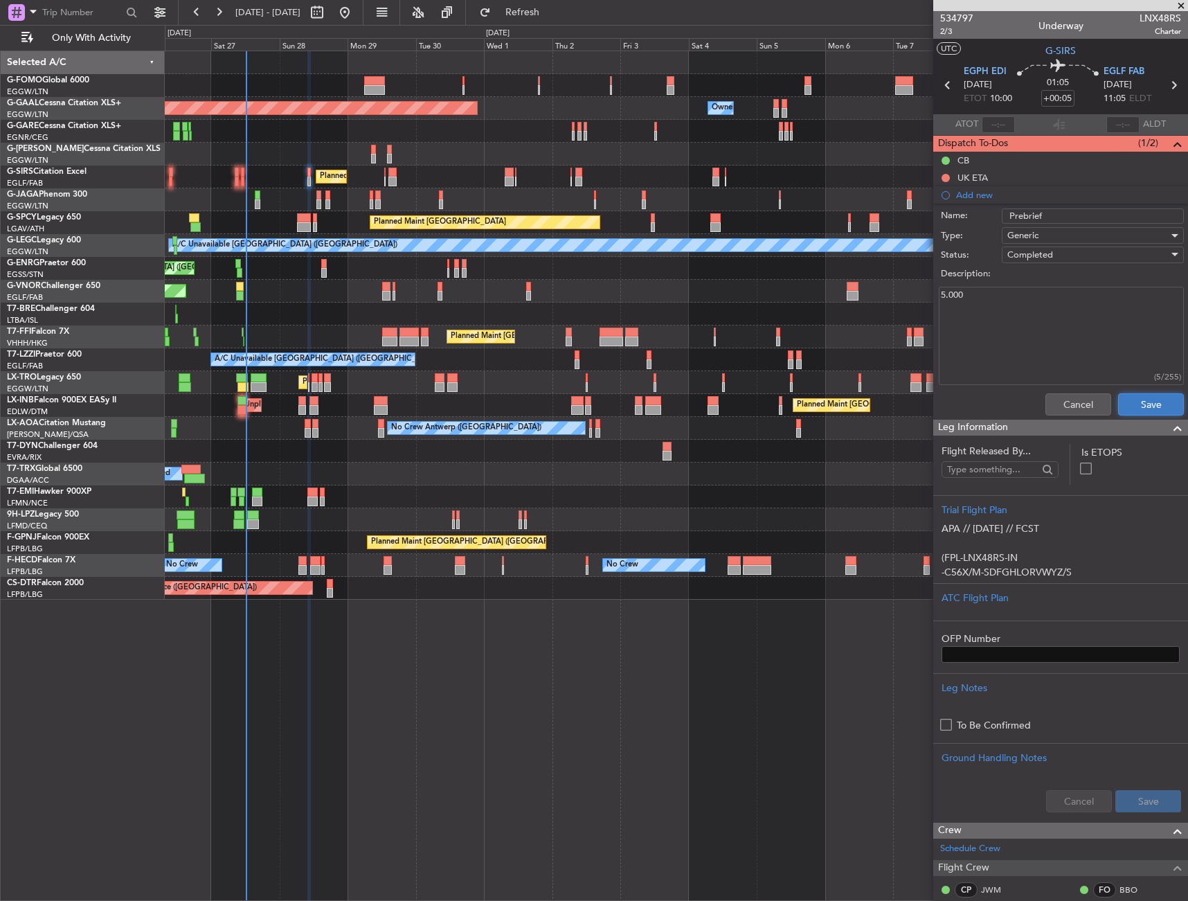
click at [1145, 412] on button "Save" at bounding box center [1151, 404] width 66 height 22
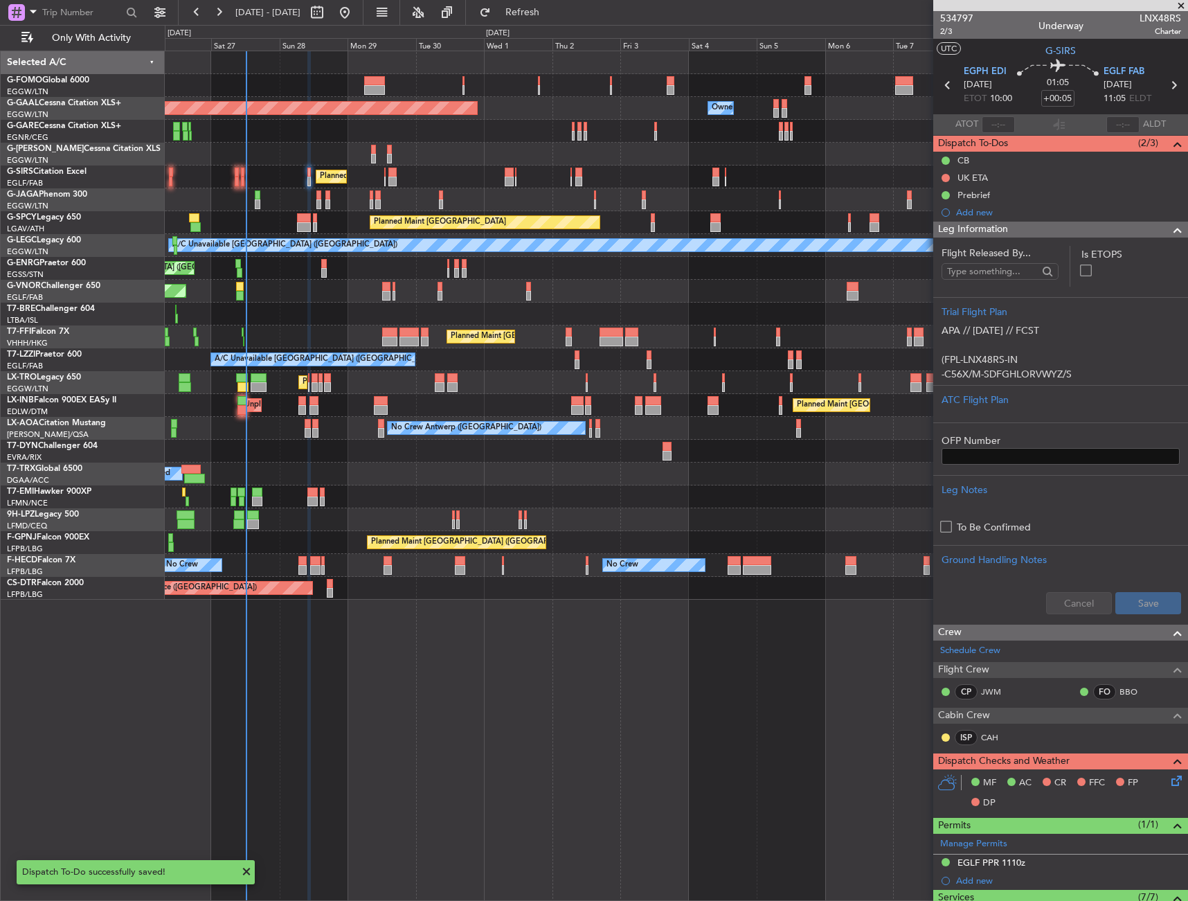
click at [1028, 231] on div "Leg Information" at bounding box center [1061, 230] width 255 height 16
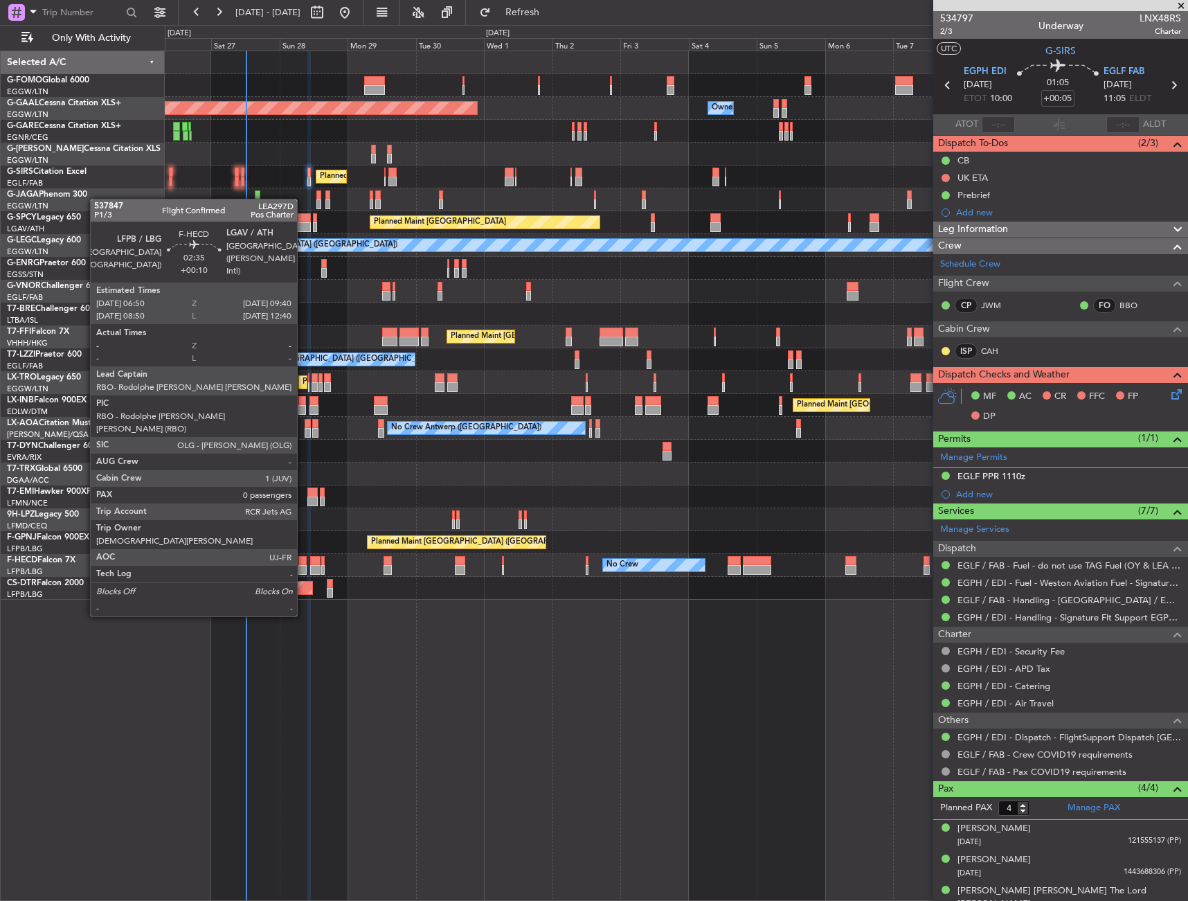
click at [303, 565] on div at bounding box center [302, 570] width 8 height 10
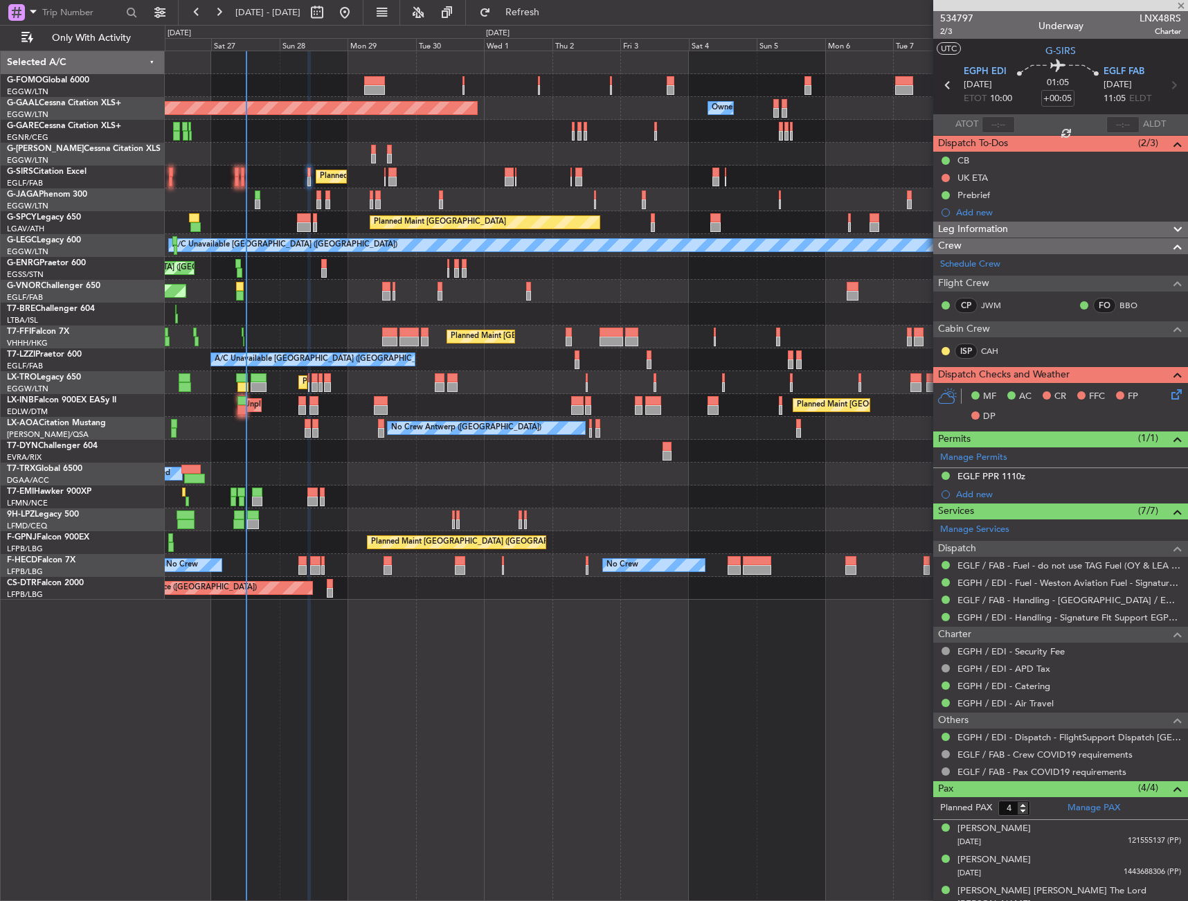
type input "+00:10"
type input "0"
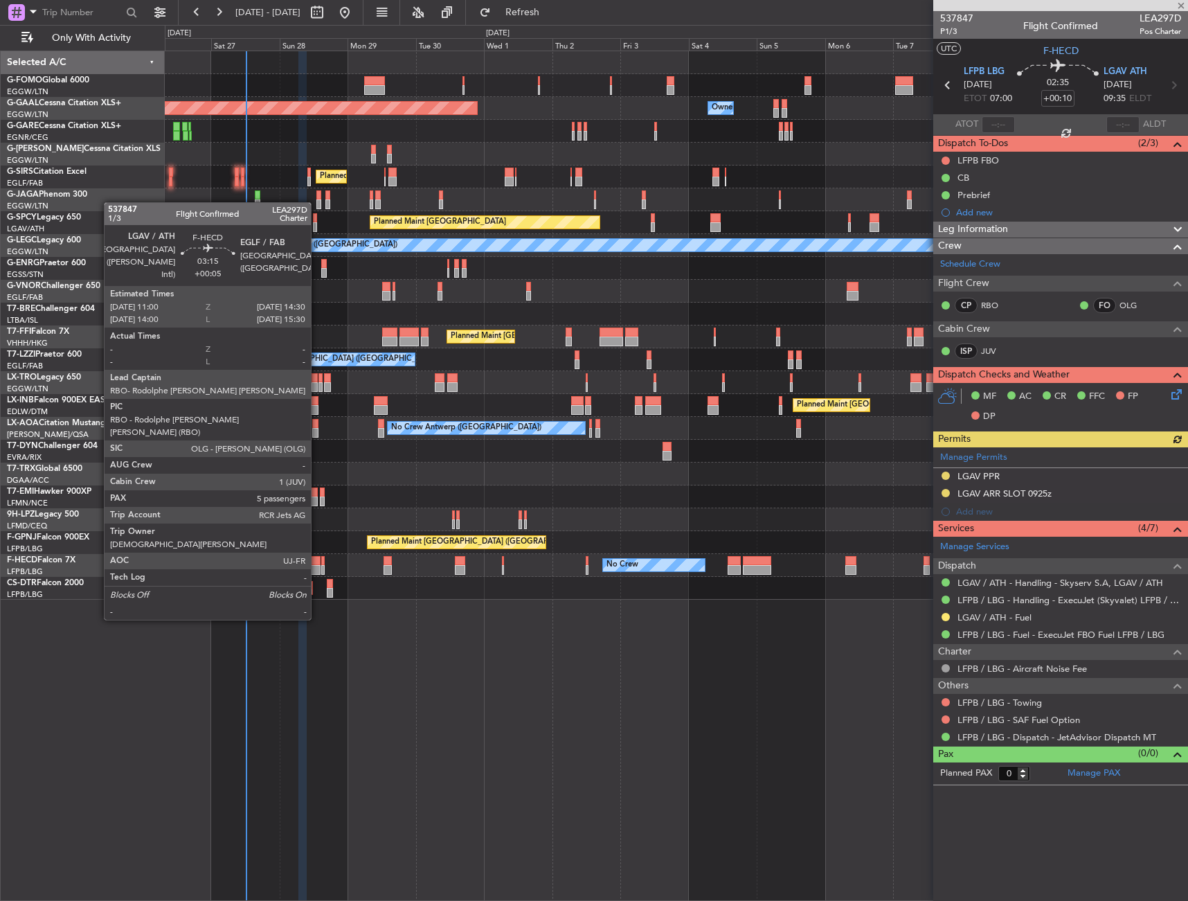
click at [316, 565] on div at bounding box center [315, 570] width 10 height 10
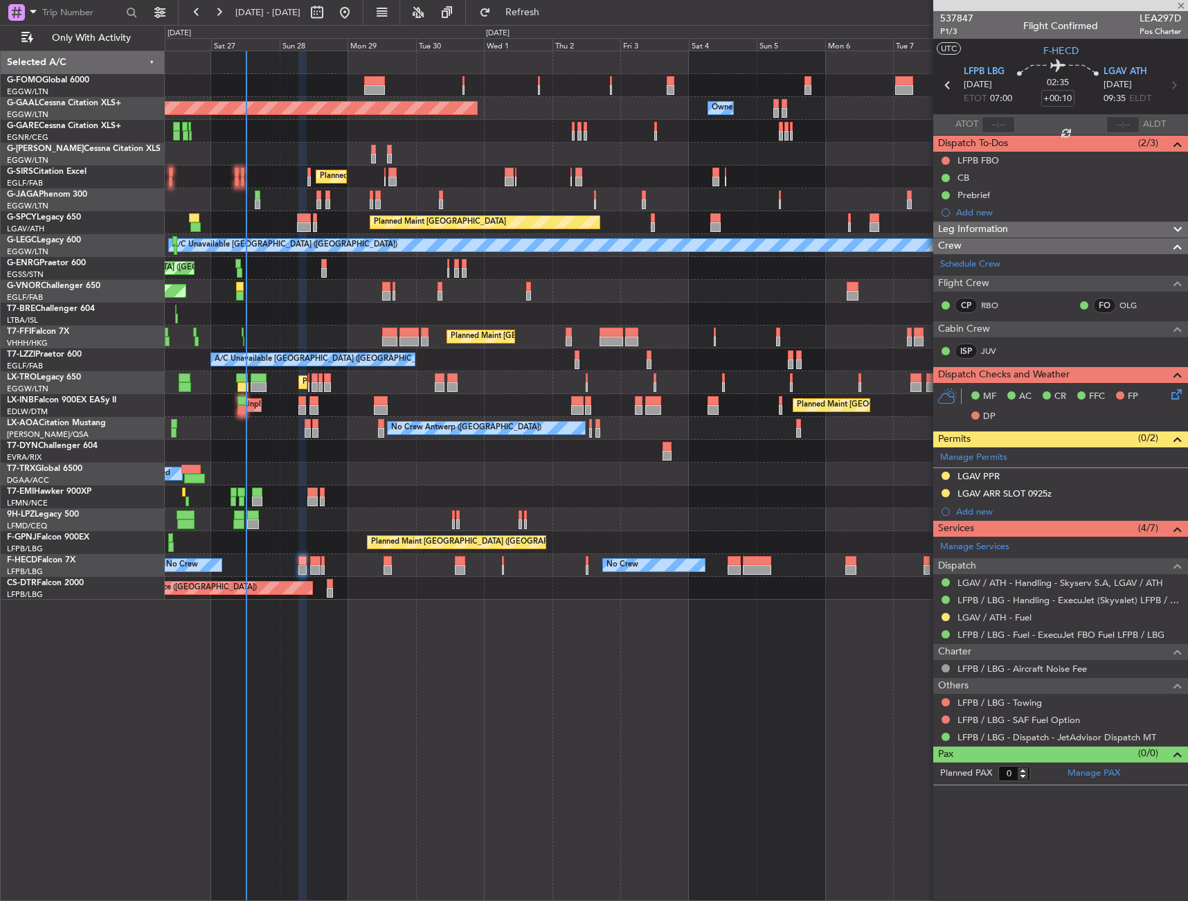
type input "+00:05"
type input "5"
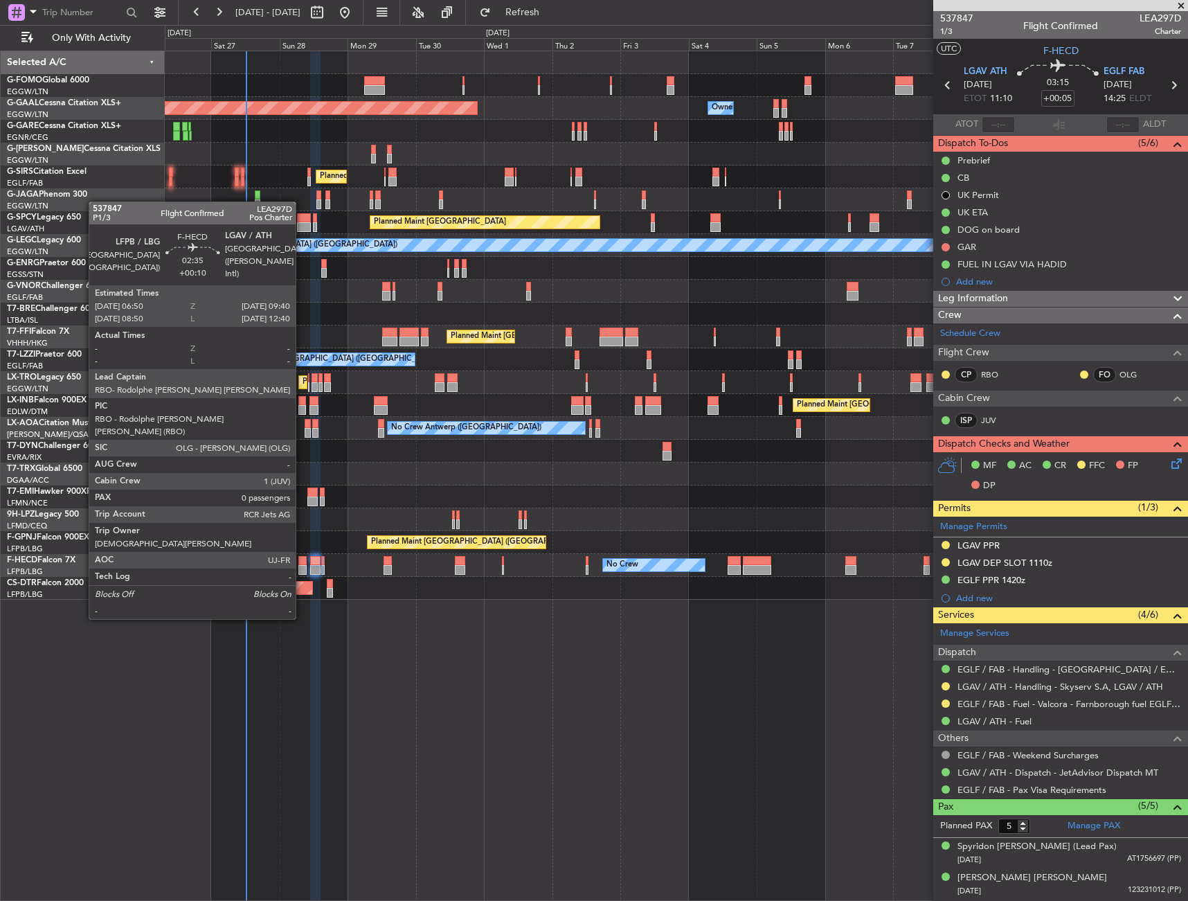
click at [302, 568] on div at bounding box center [302, 570] width 8 height 10
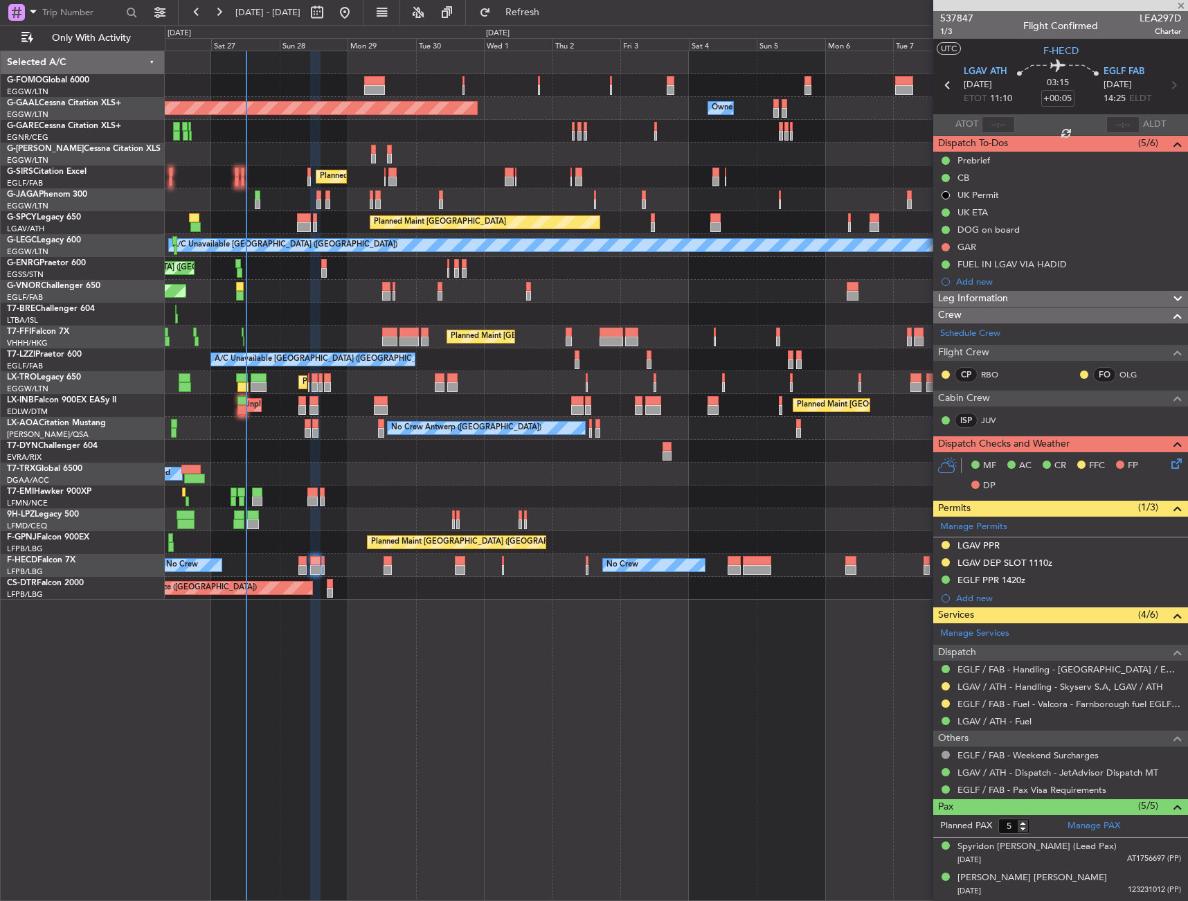
type input "+00:10"
type input "0"
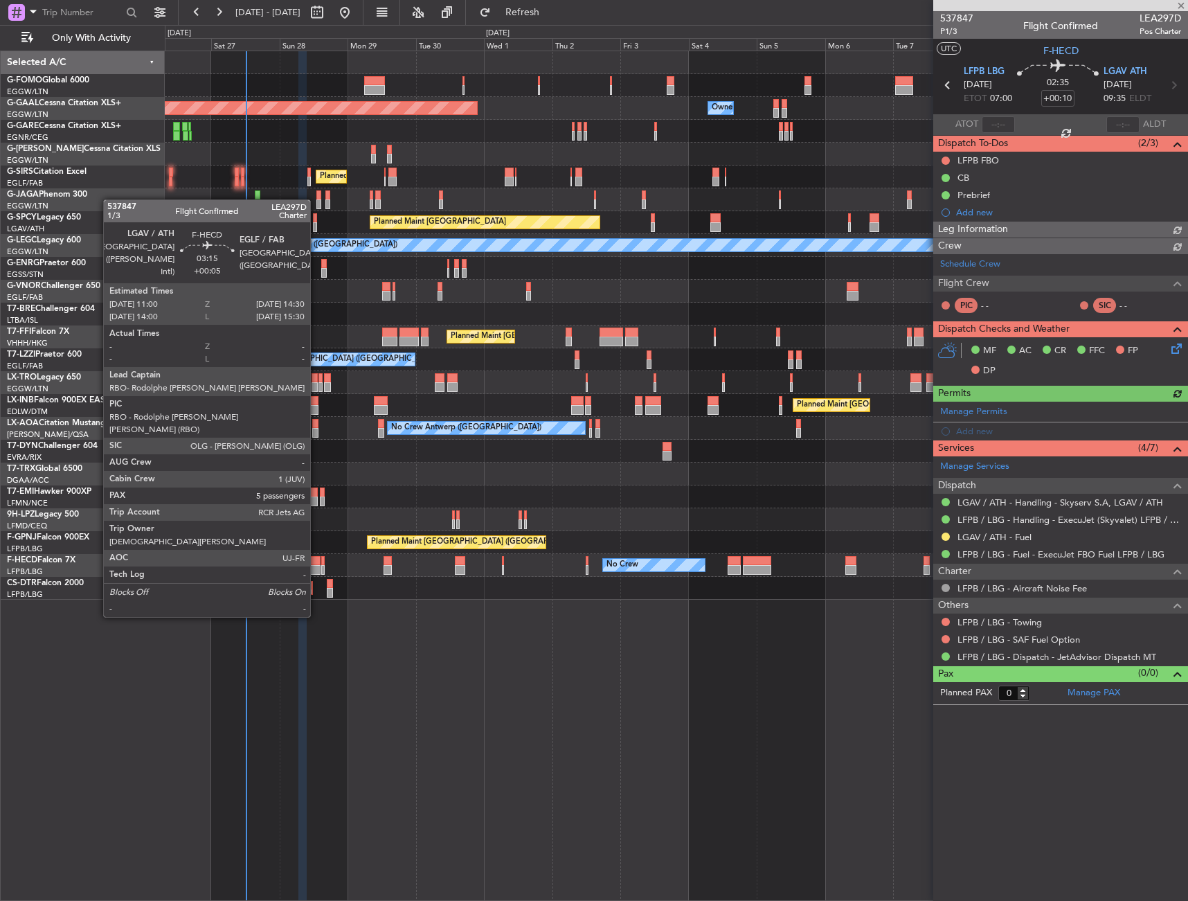
click at [316, 566] on div at bounding box center [315, 570] width 10 height 10
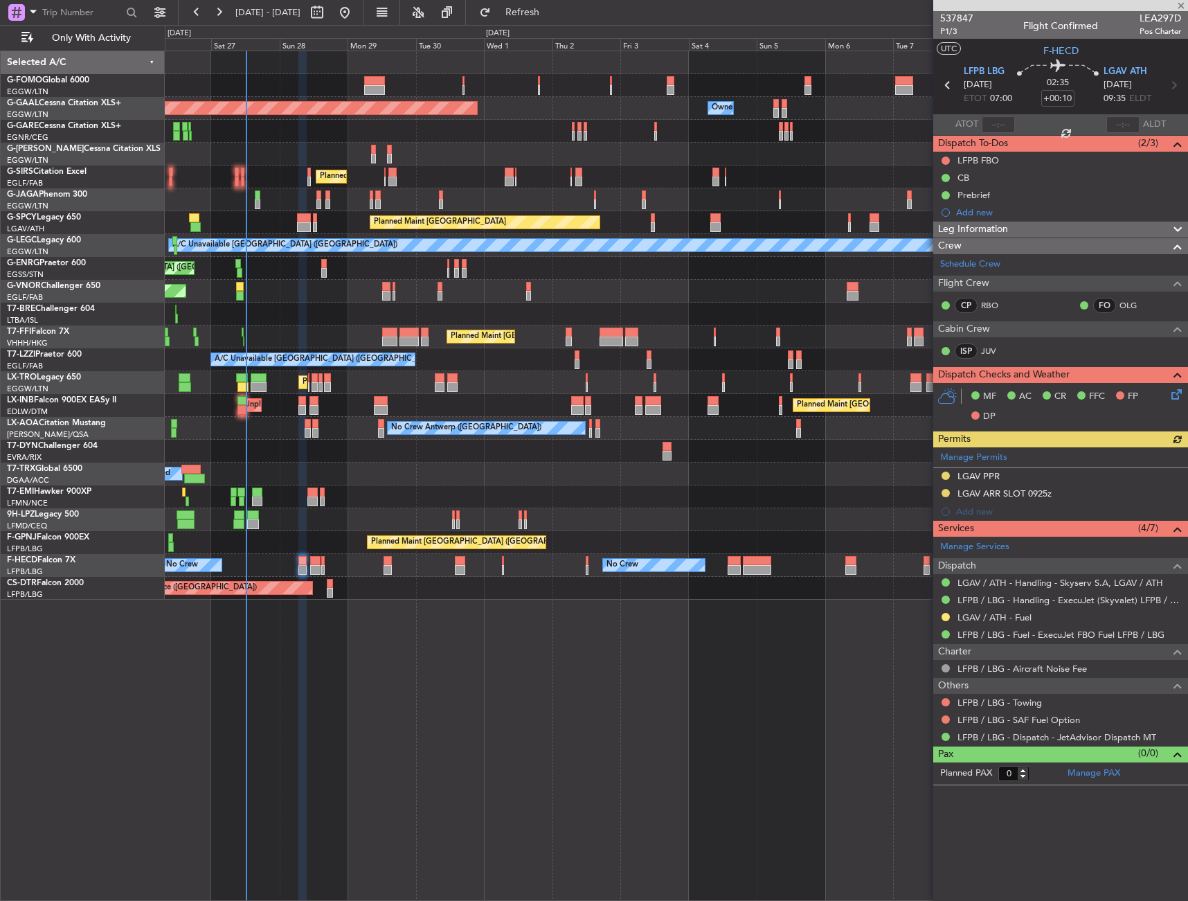
type input "+00:05"
type input "5"
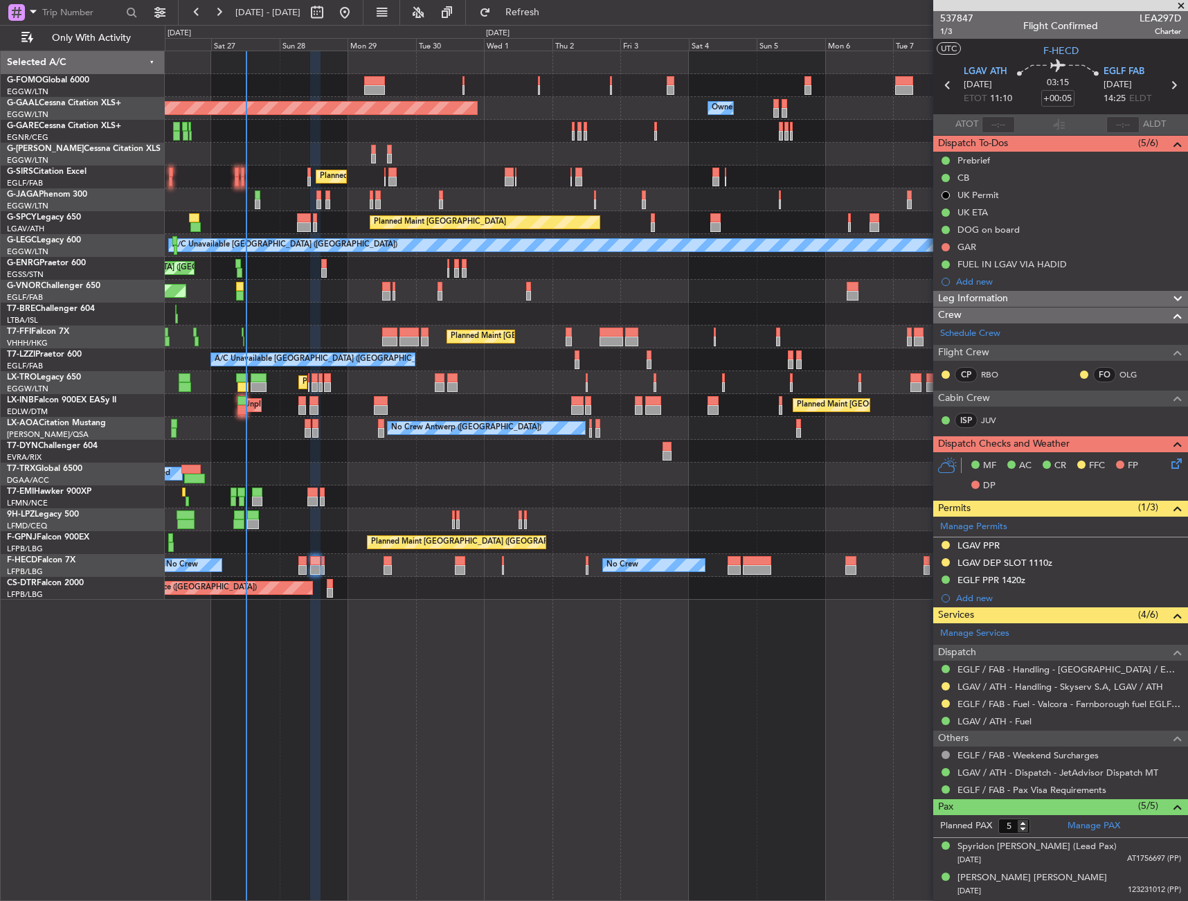
click at [309, 564] on div "No Crew No Crew No Crew Planned Maint Paris (Le Bourget) No Crew Planned Maint …" at bounding box center [676, 565] width 1023 height 23
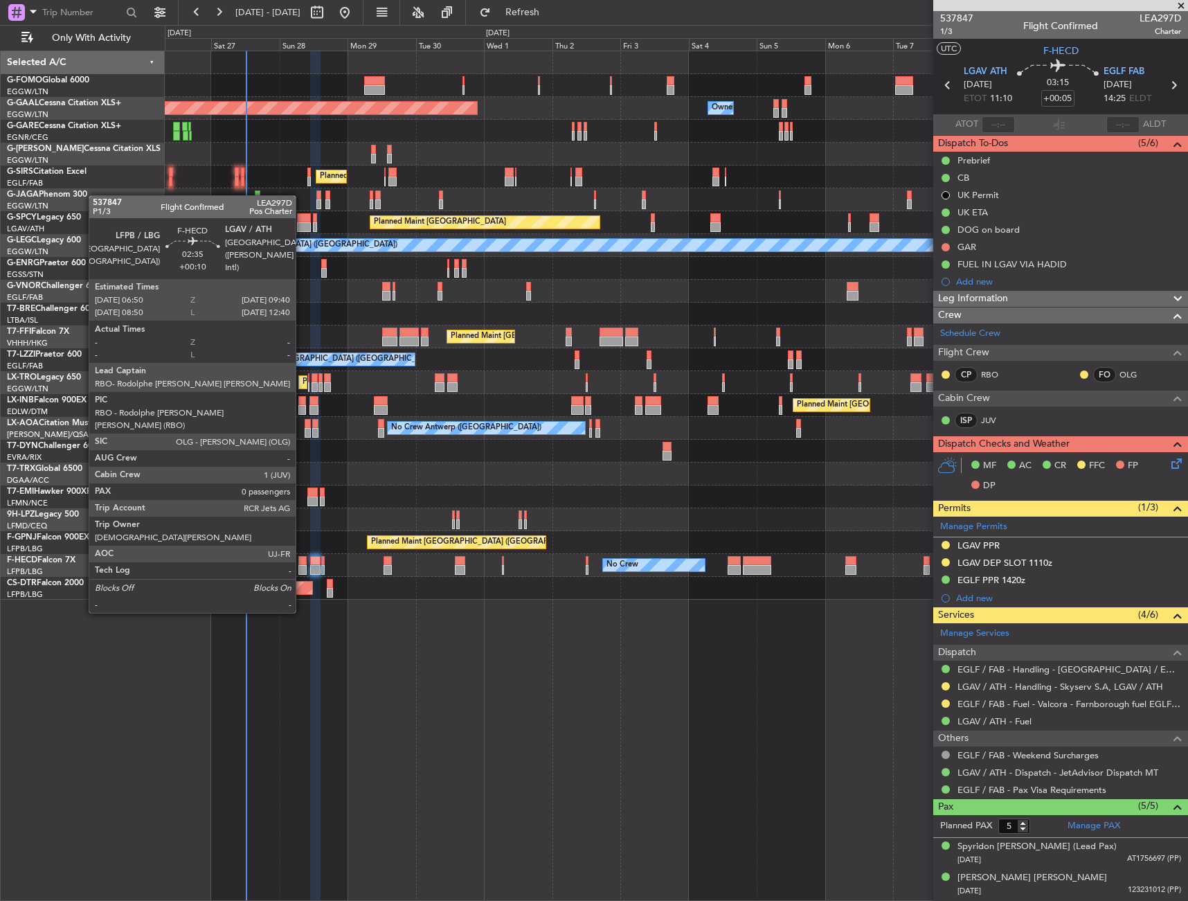
click at [302, 562] on div at bounding box center [302, 561] width 8 height 10
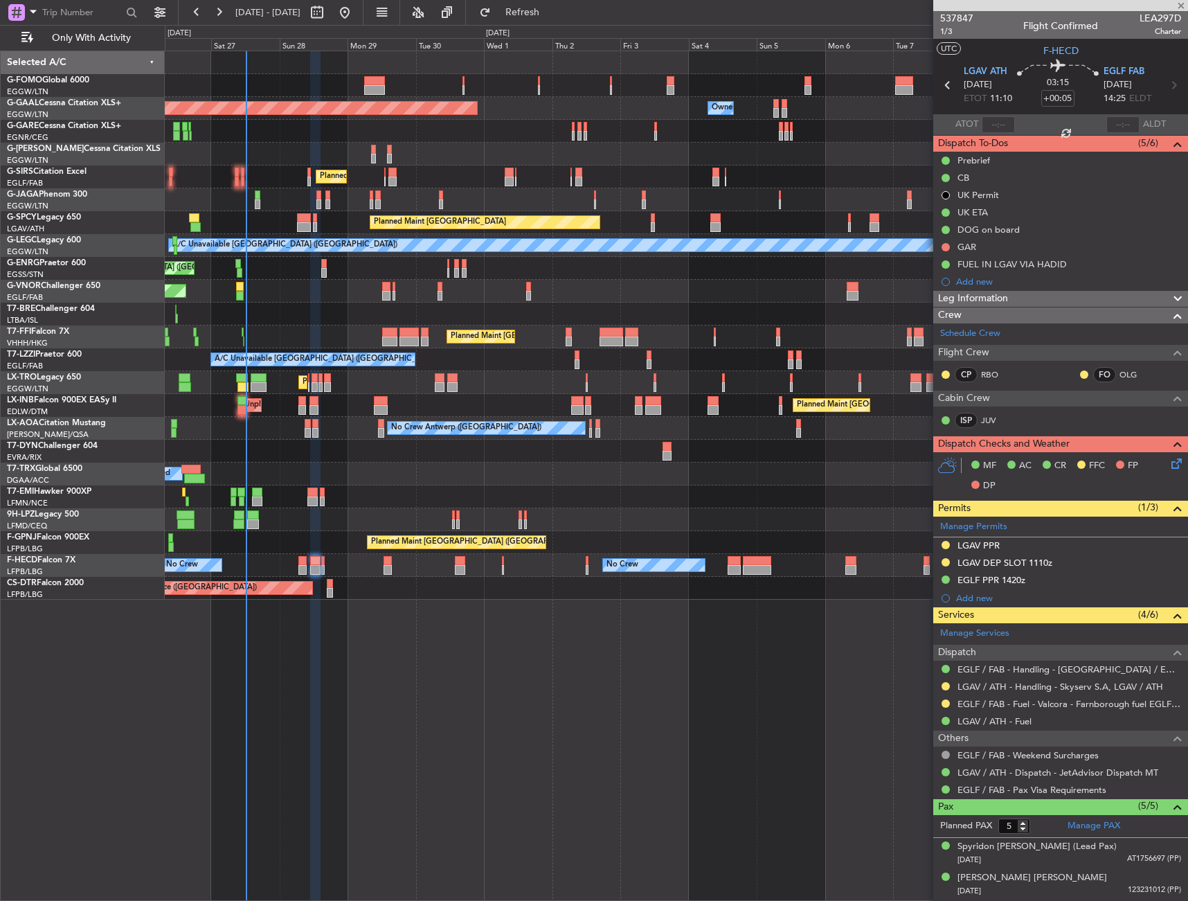
type input "+00:10"
type input "0"
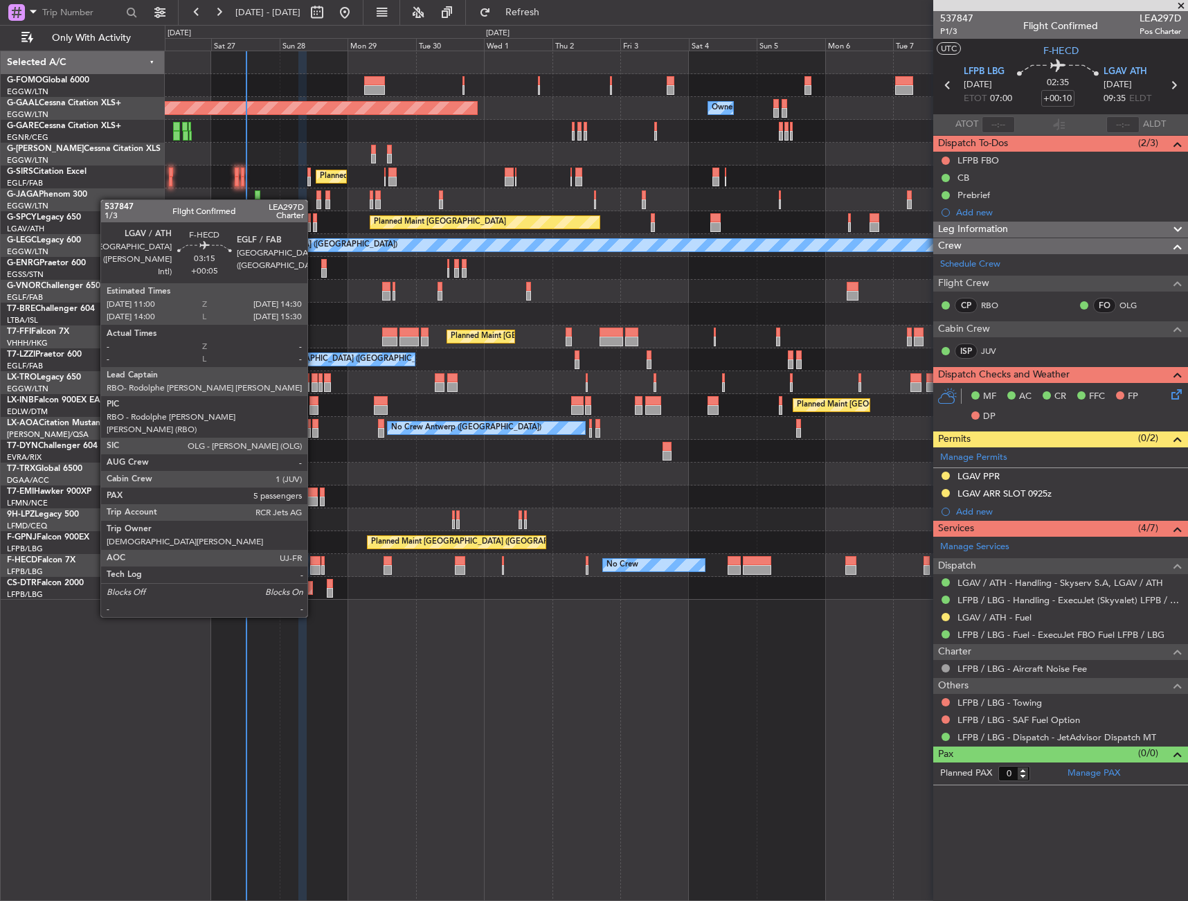
click at [314, 566] on div at bounding box center [315, 570] width 10 height 10
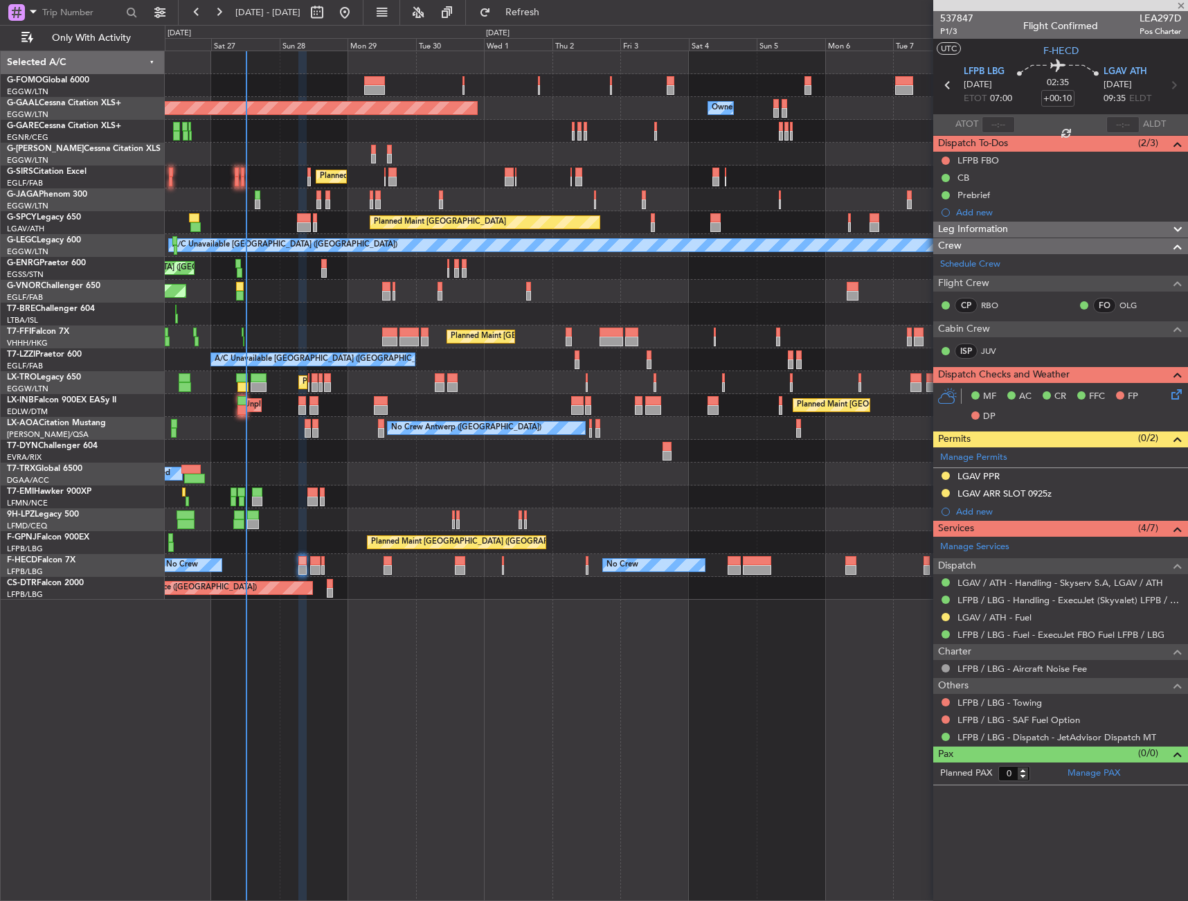
type input "+00:05"
type input "5"
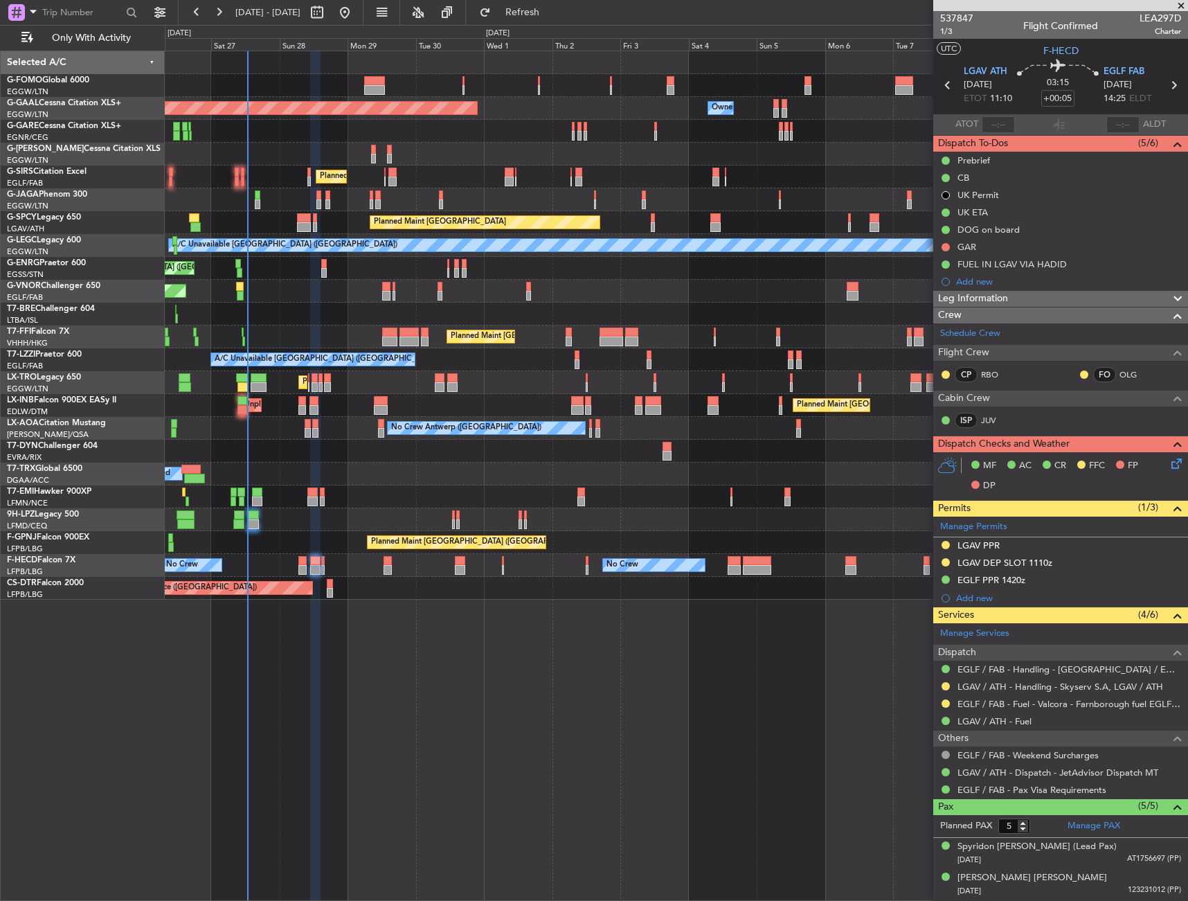
click at [122, 436] on div "Planned Maint [GEOGRAPHIC_DATA] ([GEOGRAPHIC_DATA]) Planned [GEOGRAPHIC_DATA] O…" at bounding box center [594, 463] width 1188 height 876
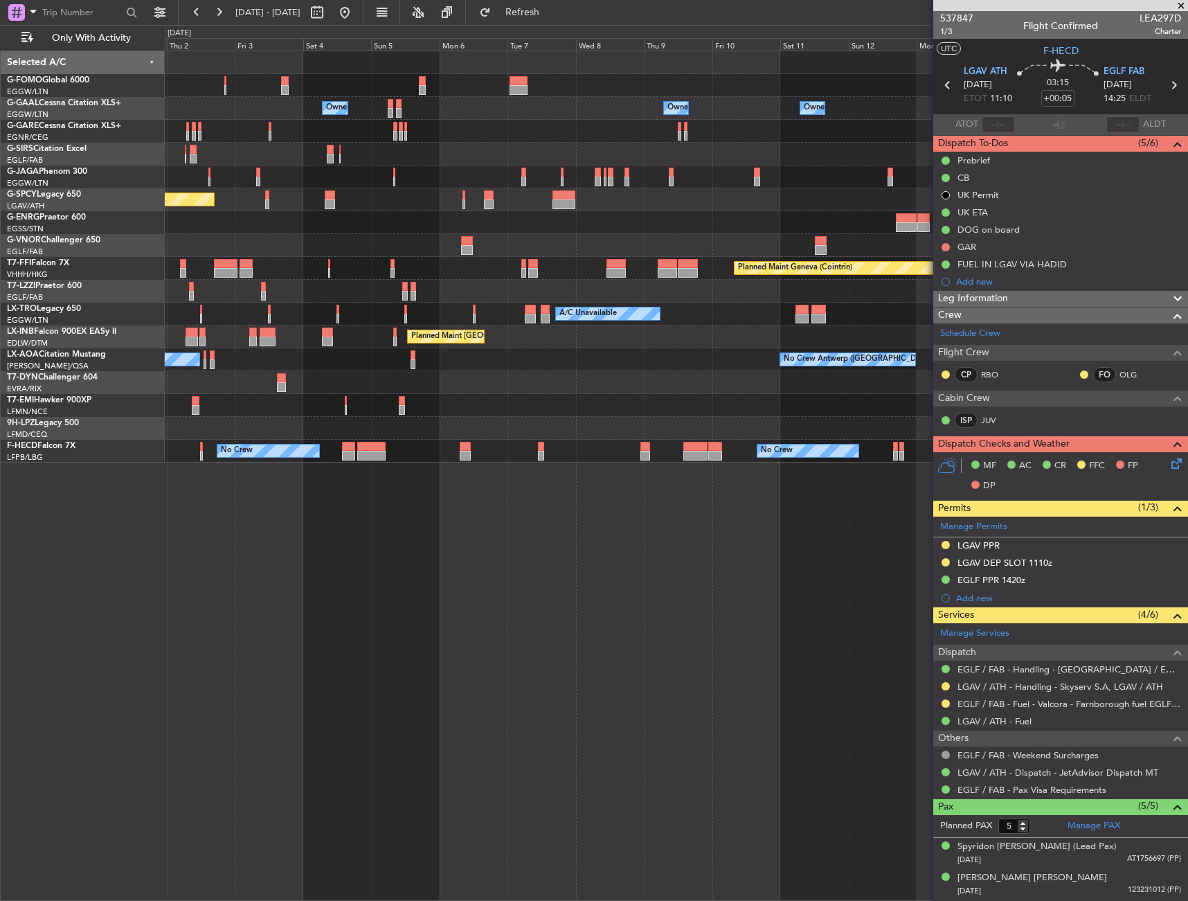
click at [365, 356] on div "Owner Owner Owner Owner Owner No Crew Owner Planned [GEOGRAPHIC_DATA] Planned M…" at bounding box center [676, 256] width 1023 height 411
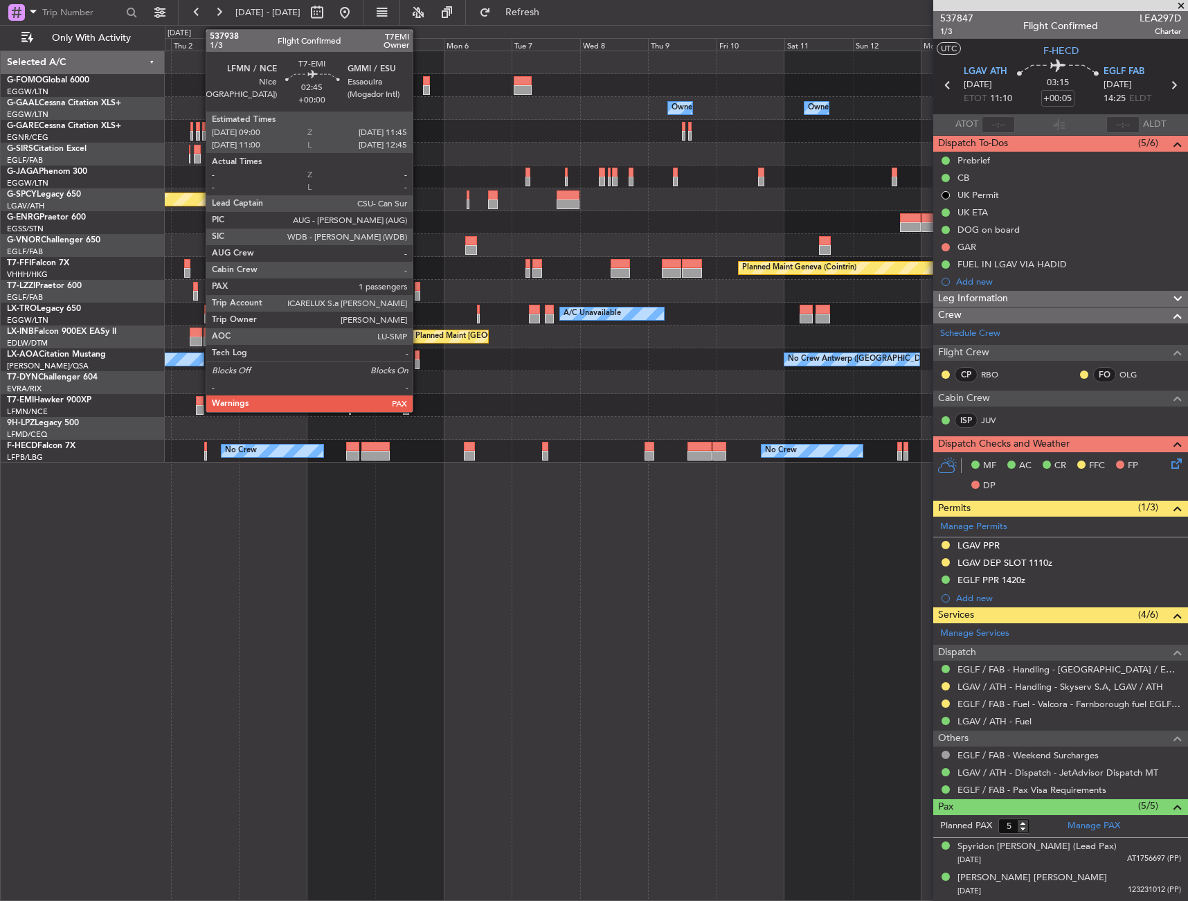
click at [199, 400] on div at bounding box center [200, 401] width 8 height 10
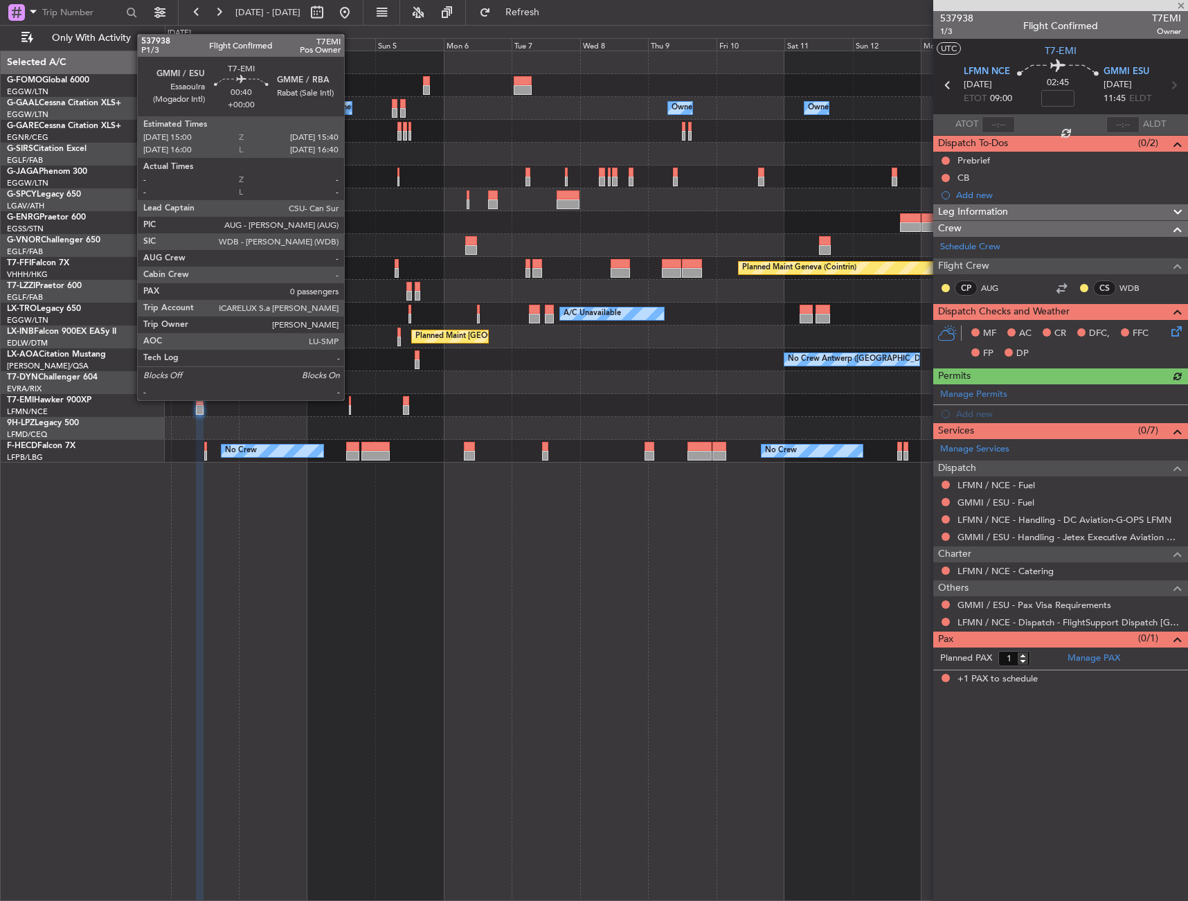
click at [350, 399] on div at bounding box center [350, 401] width 2 height 10
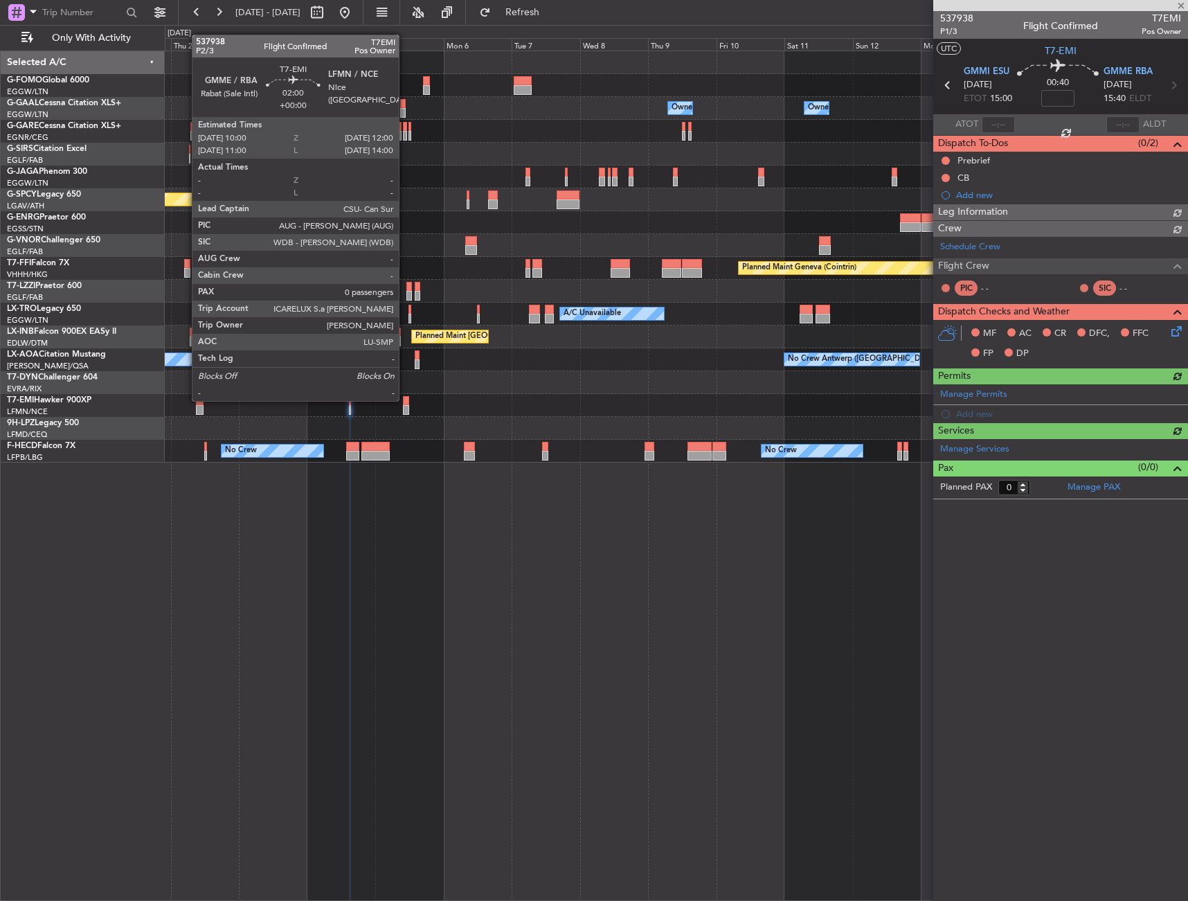
click at [405, 400] on div at bounding box center [406, 401] width 6 height 10
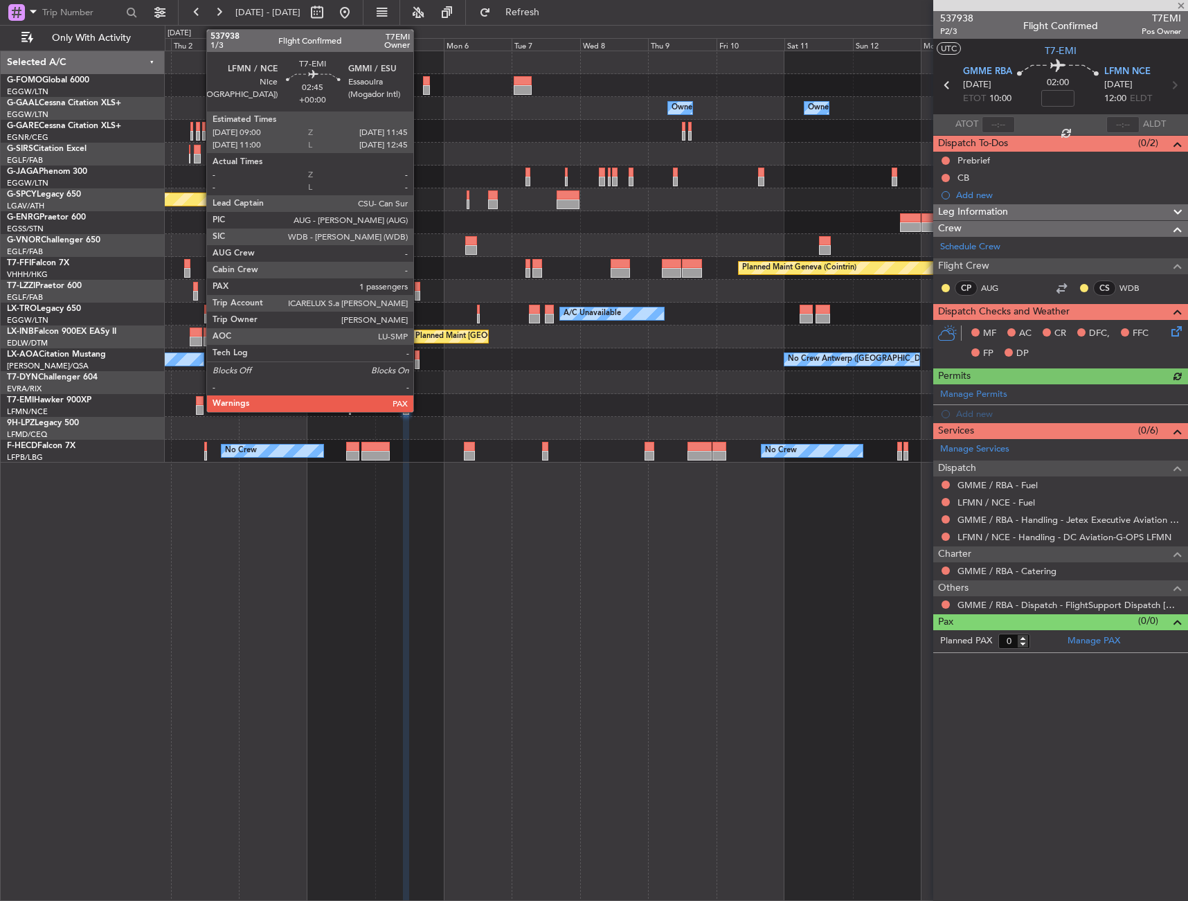
click at [199, 401] on div at bounding box center [200, 401] width 8 height 10
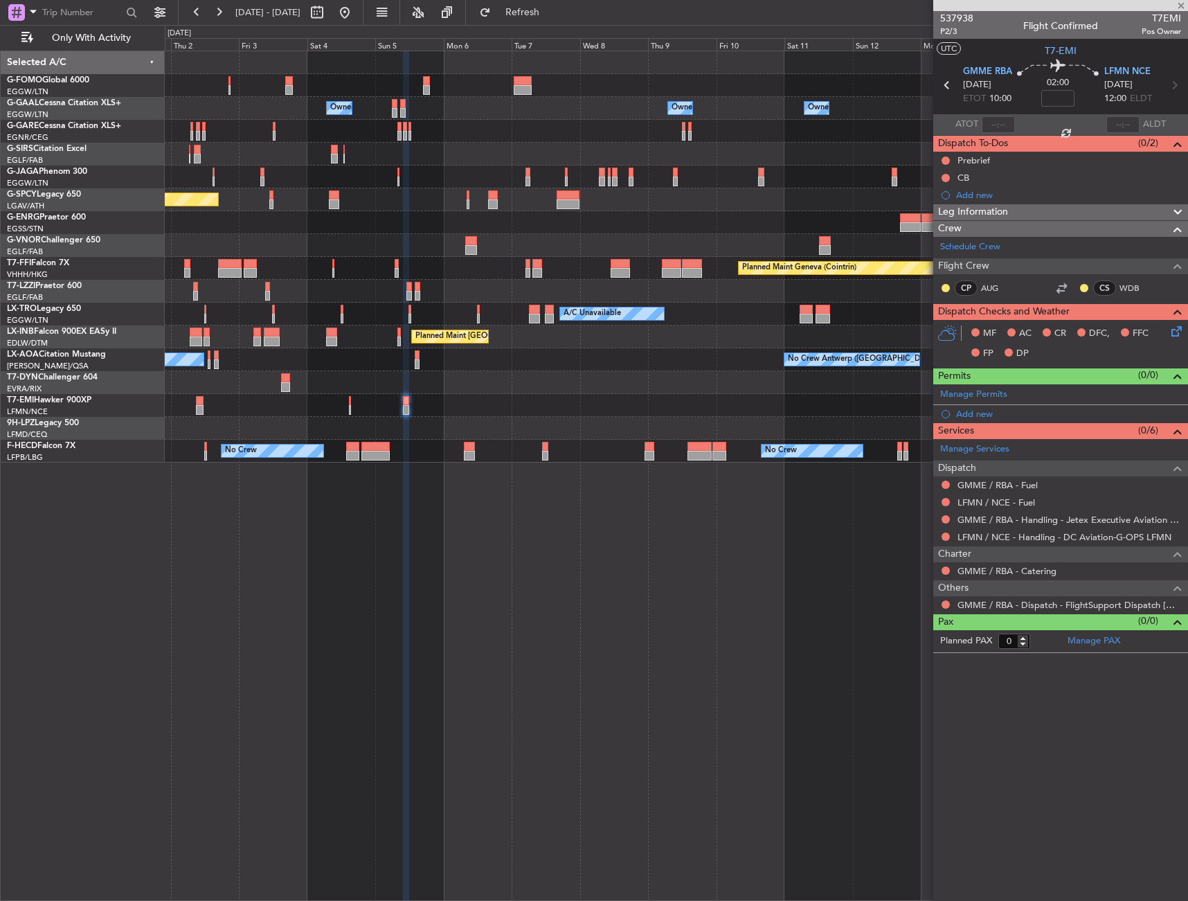
type input "1"
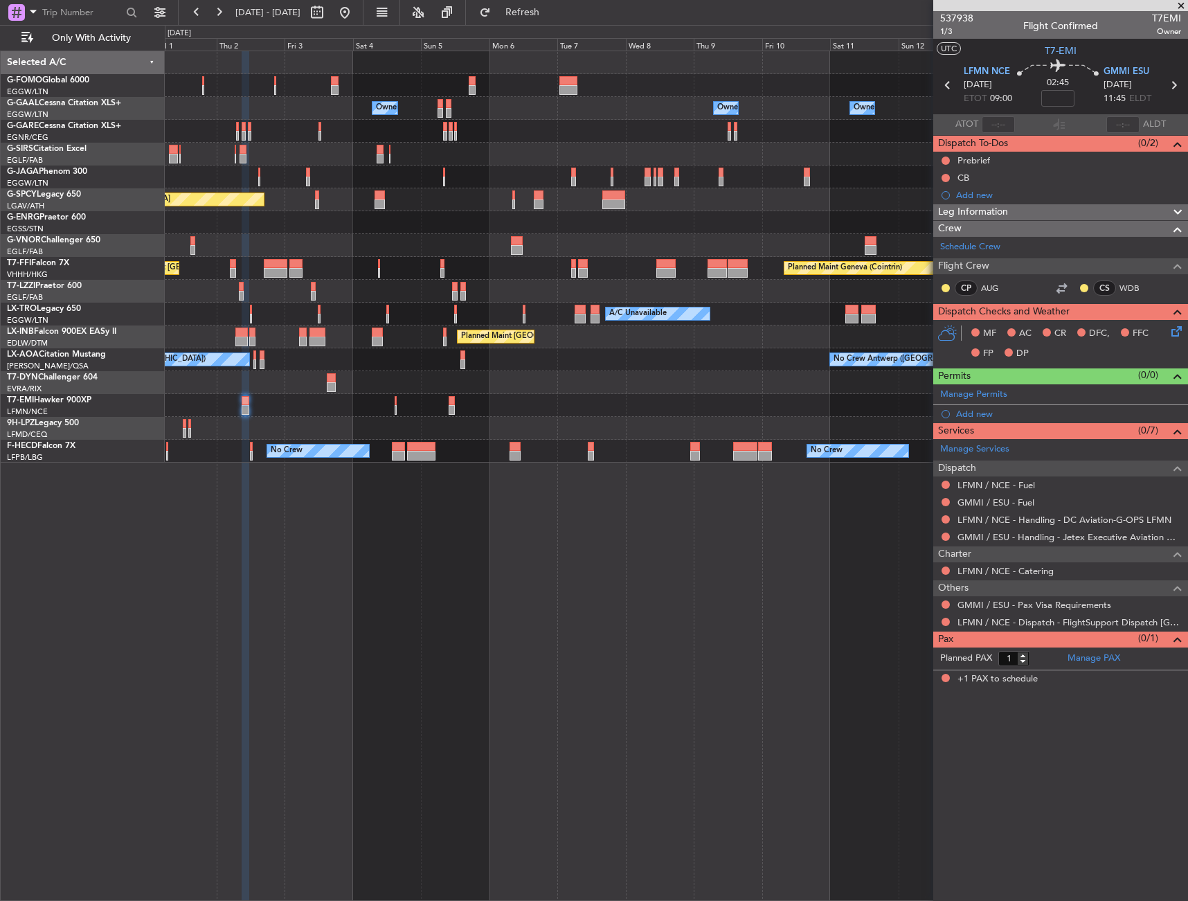
click at [352, 414] on div at bounding box center [676, 405] width 1023 height 23
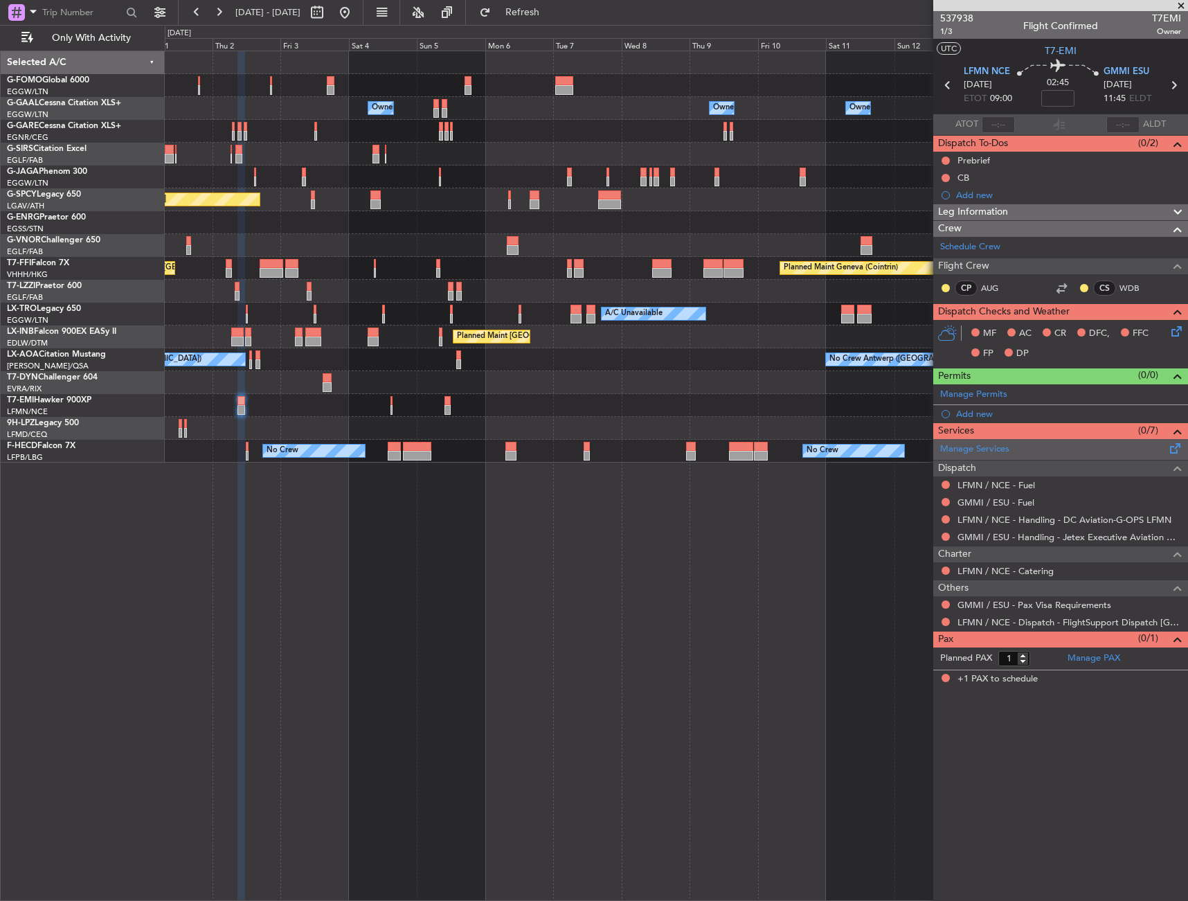
click at [1176, 449] on span at bounding box center [1176, 445] width 17 height 10
click at [1180, 394] on span at bounding box center [1176, 391] width 17 height 10
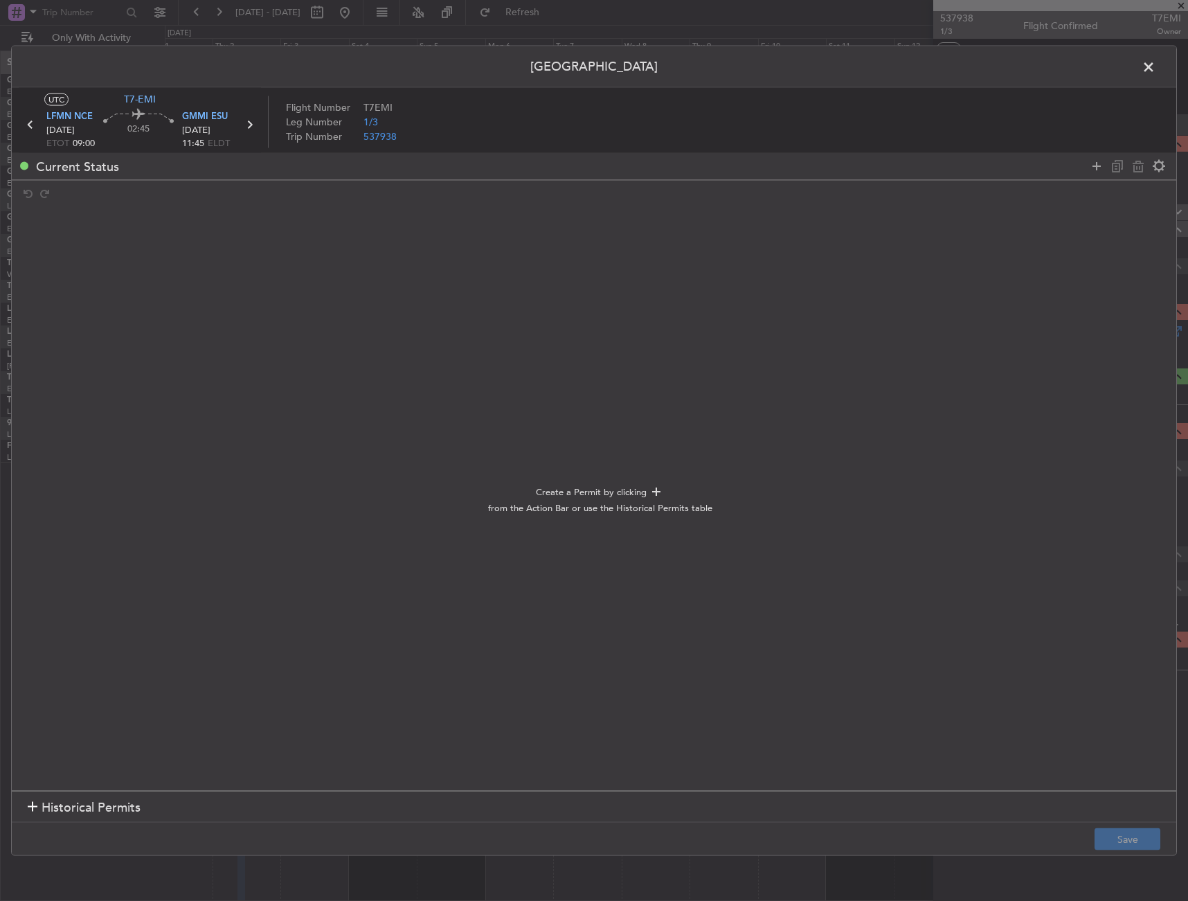
drag, startPoint x: 1112, startPoint y: 160, endPoint x: 1105, endPoint y: 163, distance: 7.7
click at [1112, 160] on div at bounding box center [1128, 166] width 83 height 20
click at [1098, 165] on icon at bounding box center [1097, 166] width 17 height 17
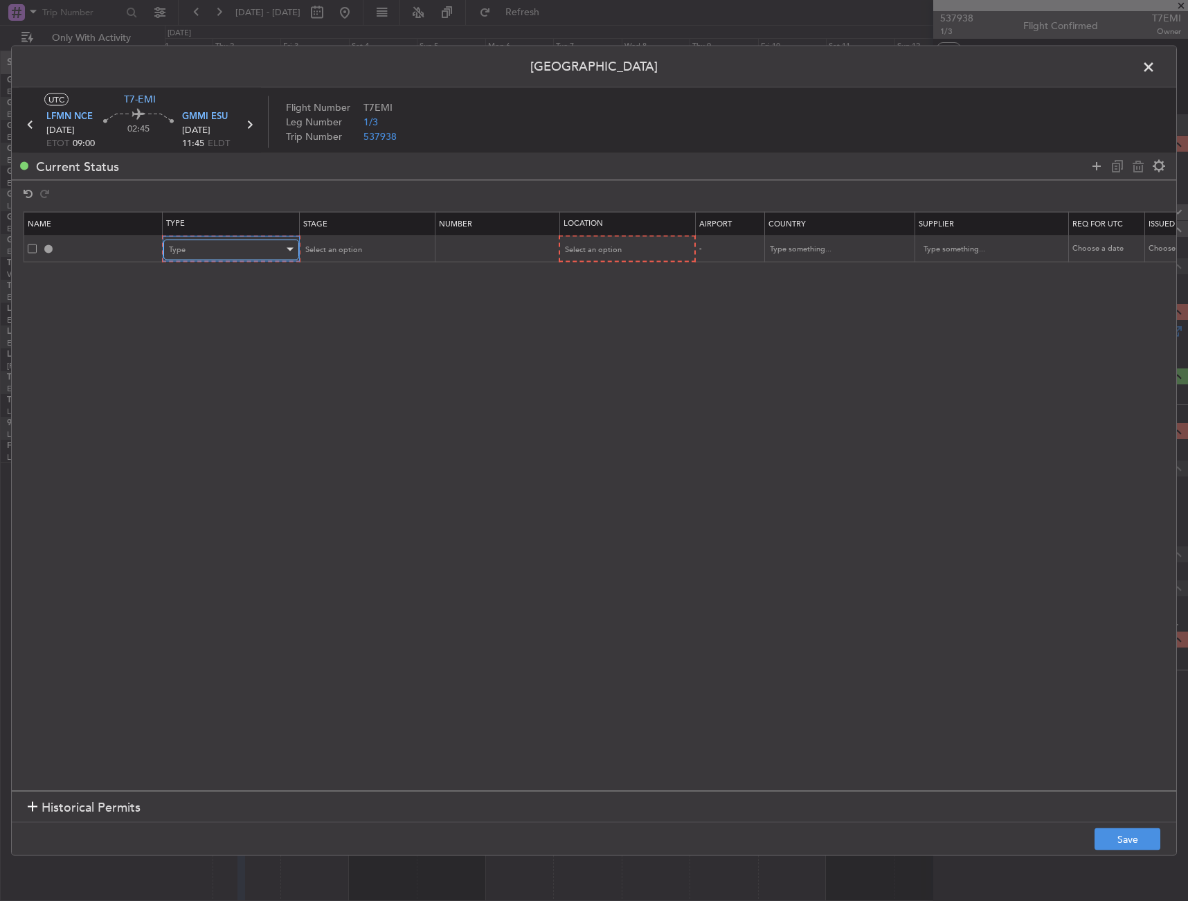
click at [220, 240] on div "Type" at bounding box center [226, 249] width 115 height 21
click at [203, 382] on span "Slot" at bounding box center [231, 381] width 123 height 21
click at [637, 247] on div "Select an option" at bounding box center [621, 249] width 115 height 21
click at [606, 271] on span "Departure" at bounding box center [625, 278] width 123 height 21
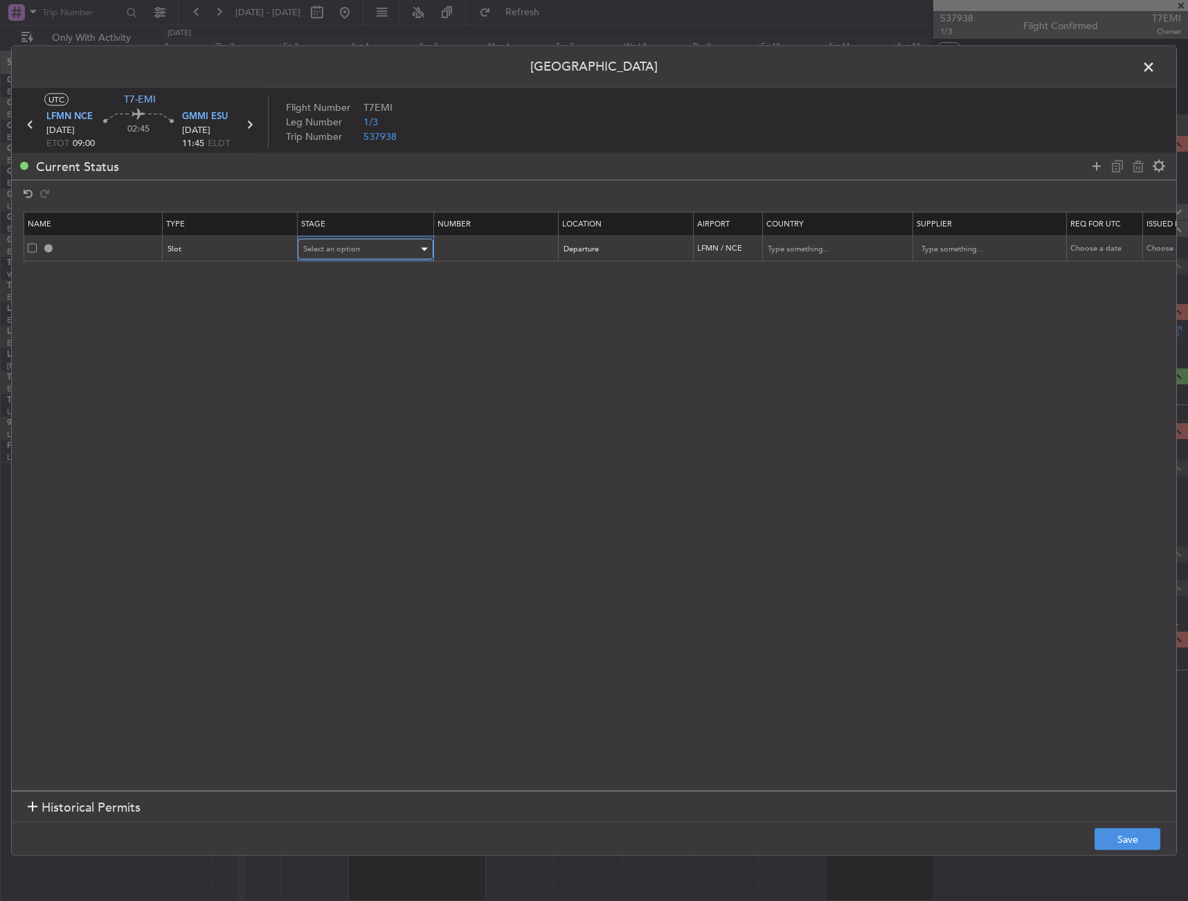
click at [323, 248] on span "Select an option" at bounding box center [331, 249] width 57 height 10
click at [348, 342] on span "Requested" at bounding box center [365, 340] width 123 height 21
click at [1115, 827] on footer "Save" at bounding box center [594, 838] width 1165 height 33
click at [1116, 839] on button "Save" at bounding box center [1128, 839] width 66 height 22
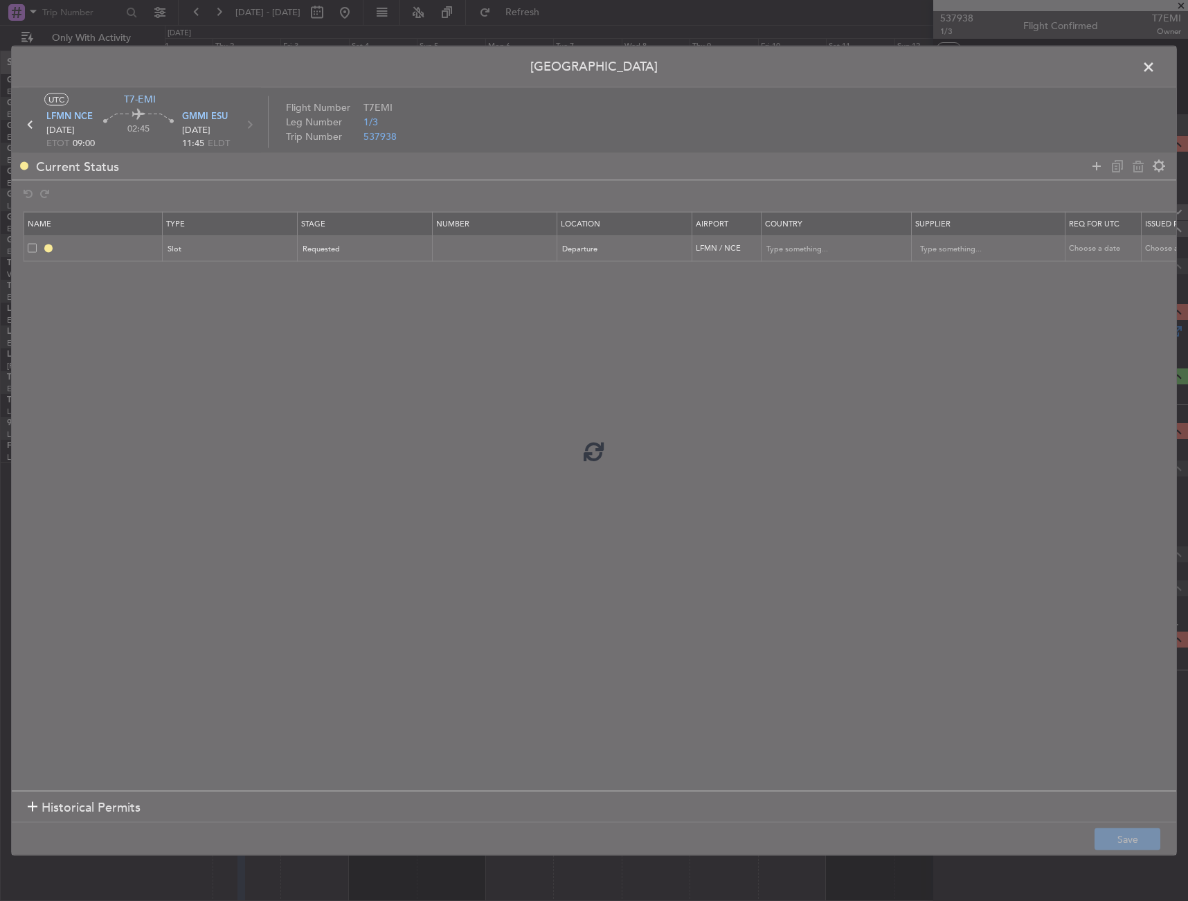
type input "LFMN DEP SLOT"
type input "[GEOGRAPHIC_DATA]"
type input "NNN"
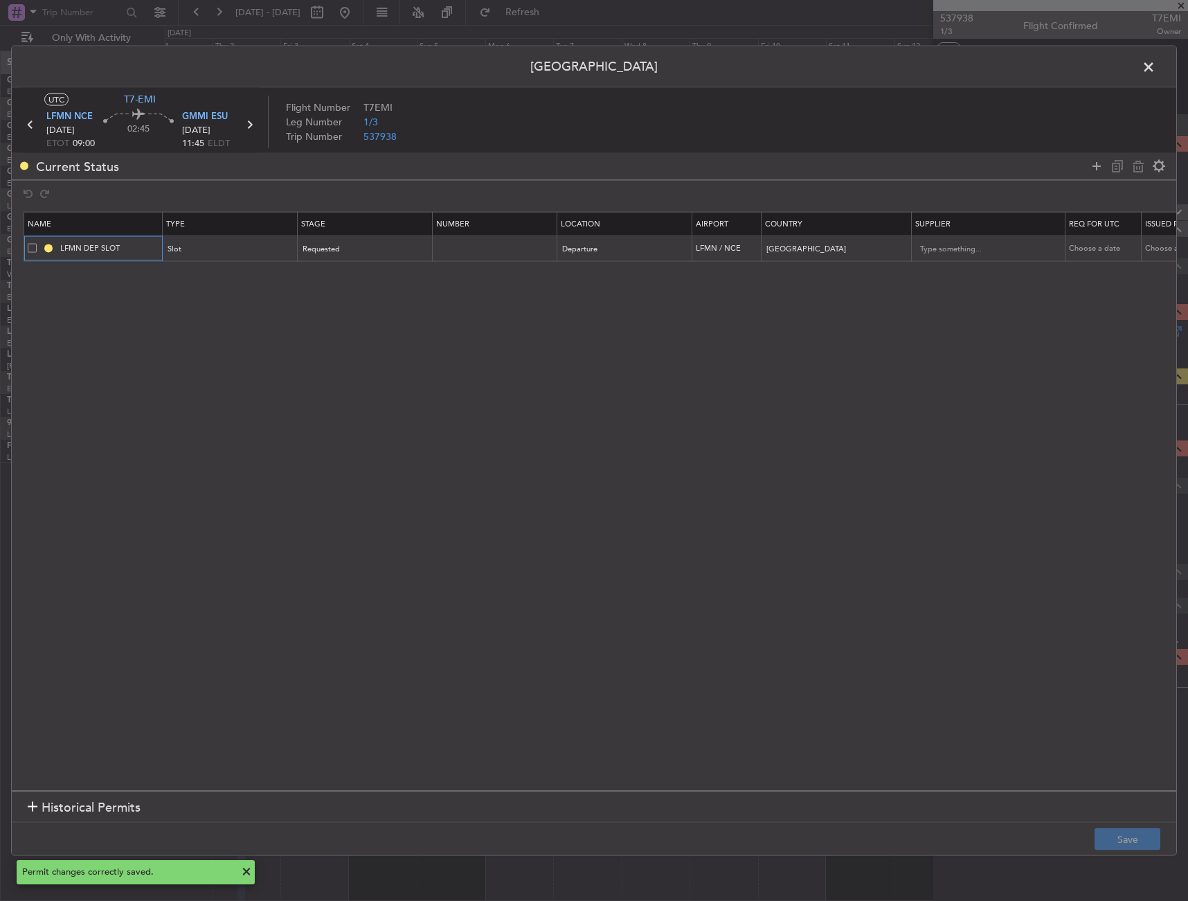
click at [125, 249] on input "LFMN DEP SLOT" at bounding box center [109, 248] width 104 height 12
type input "LFMN DEP SLOT 0900Z"
click at [1132, 839] on button "Save" at bounding box center [1128, 839] width 66 height 22
click at [1156, 64] on span at bounding box center [1156, 70] width 0 height 28
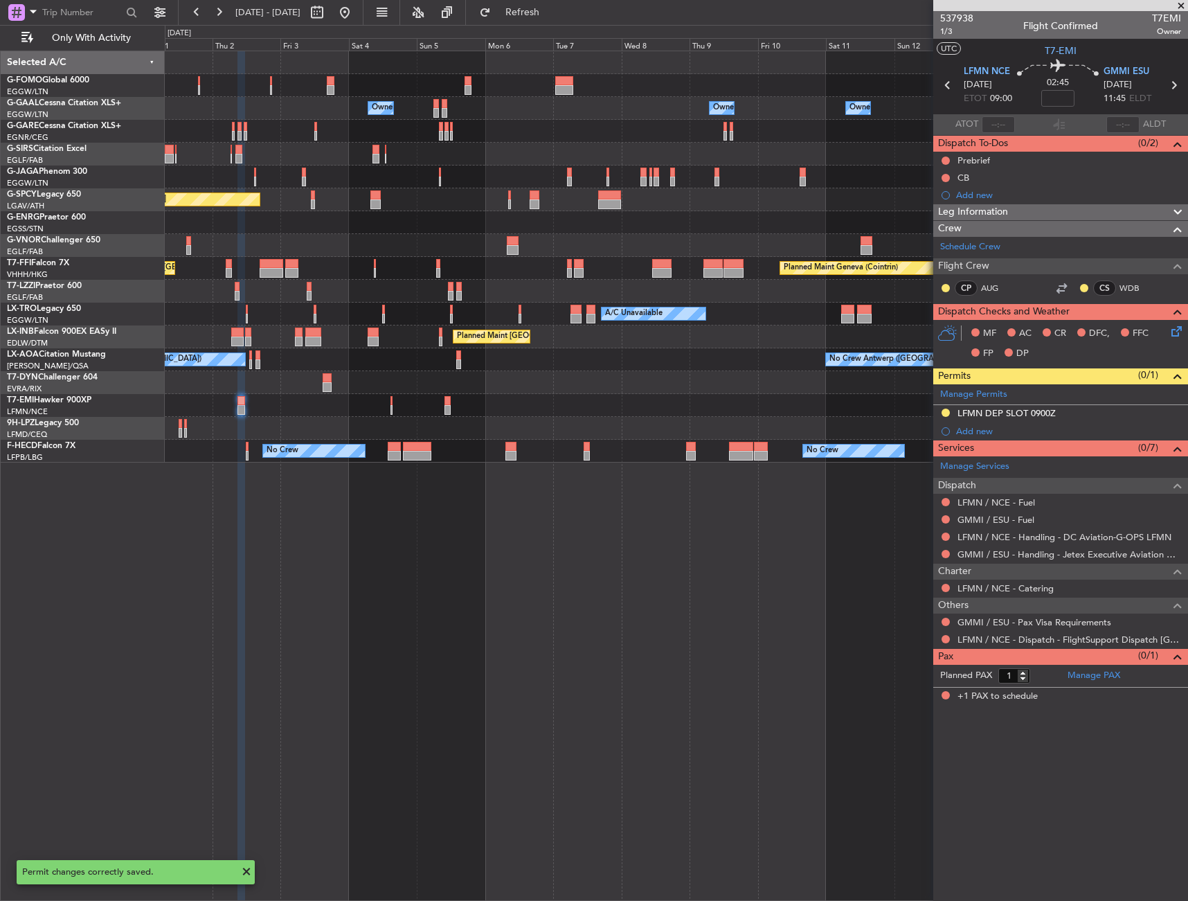
click at [1013, 564] on div "Charter" at bounding box center [1061, 572] width 255 height 16
click at [1019, 564] on mat-tooltip-component "GMMI / ESU - Handling - Jetex Executive Aviation Morocco GMMI / ESU" at bounding box center [1041, 578] width 278 height 37
click at [970, 571] on span "Charter" at bounding box center [954, 572] width 33 height 16
click at [944, 639] on button at bounding box center [946, 639] width 8 height 8
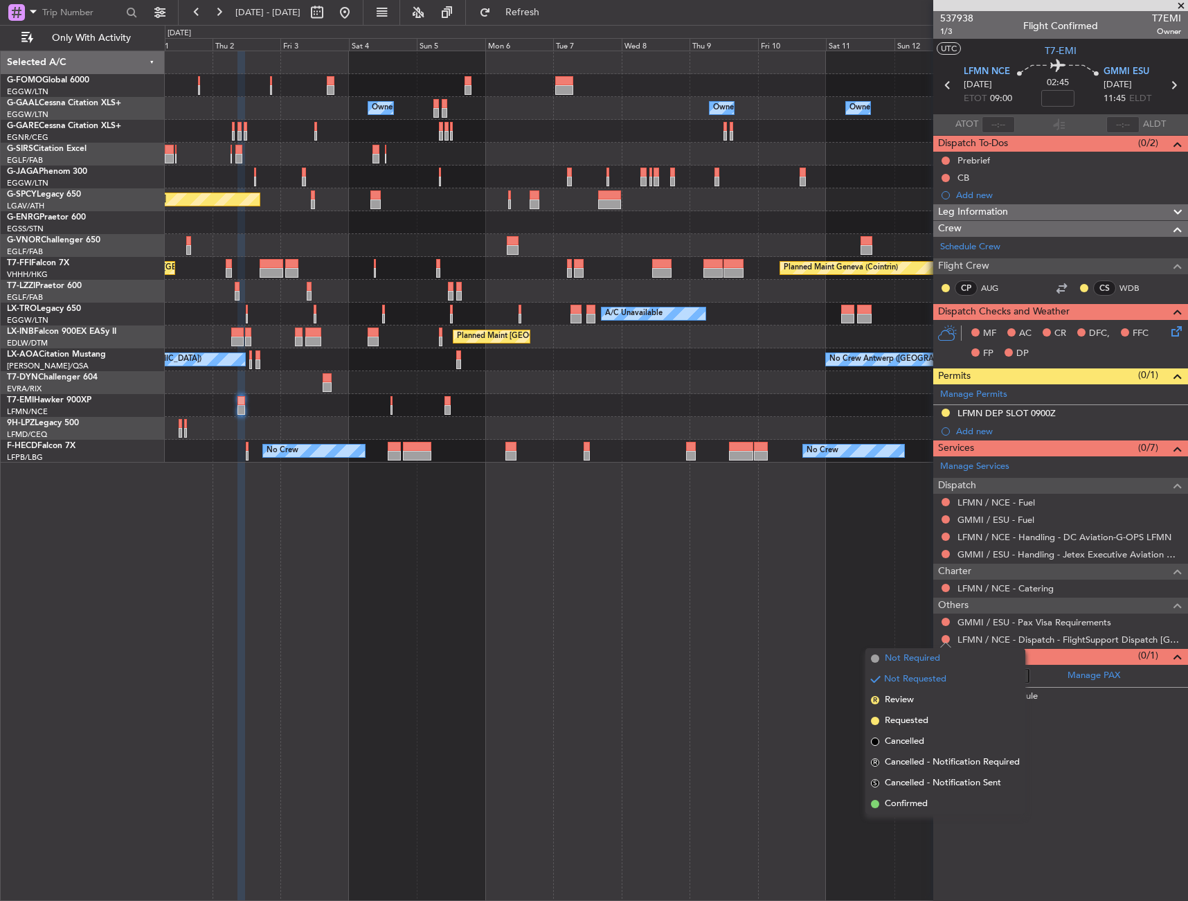
click at [906, 650] on li "Not Required" at bounding box center [946, 658] width 160 height 21
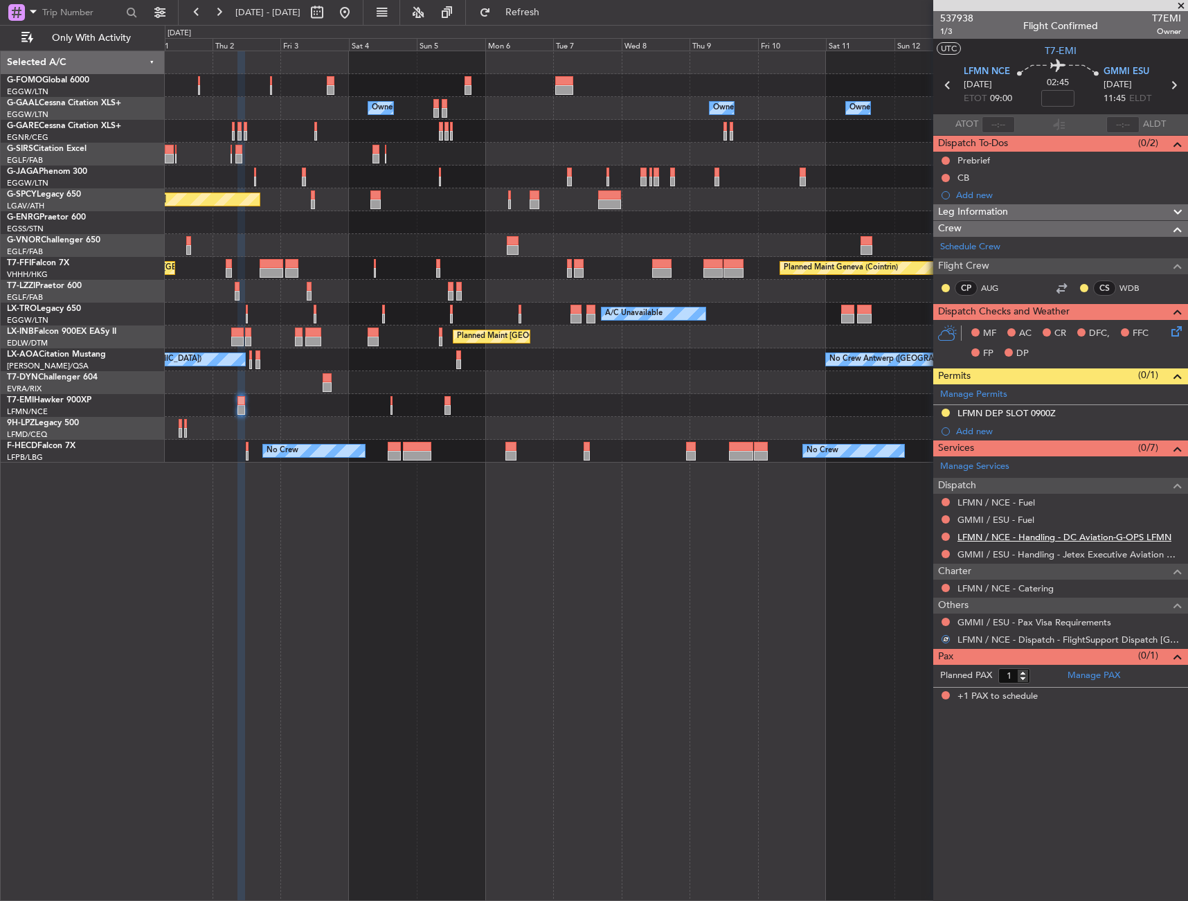
click at [1017, 537] on link "LFMN / NCE - Handling - DC Aviation-G-OPS LFMN" at bounding box center [1065, 537] width 214 height 12
click at [1077, 551] on link "GMMI / ESU - Handling - Jetex Executive Aviation Morocco GMMI / ESU" at bounding box center [1070, 554] width 224 height 12
click at [1024, 502] on link "LFMN / NCE - Fuel" at bounding box center [997, 503] width 78 height 12
click at [976, 519] on link "GMMI / ESU - Fuel" at bounding box center [996, 520] width 77 height 12
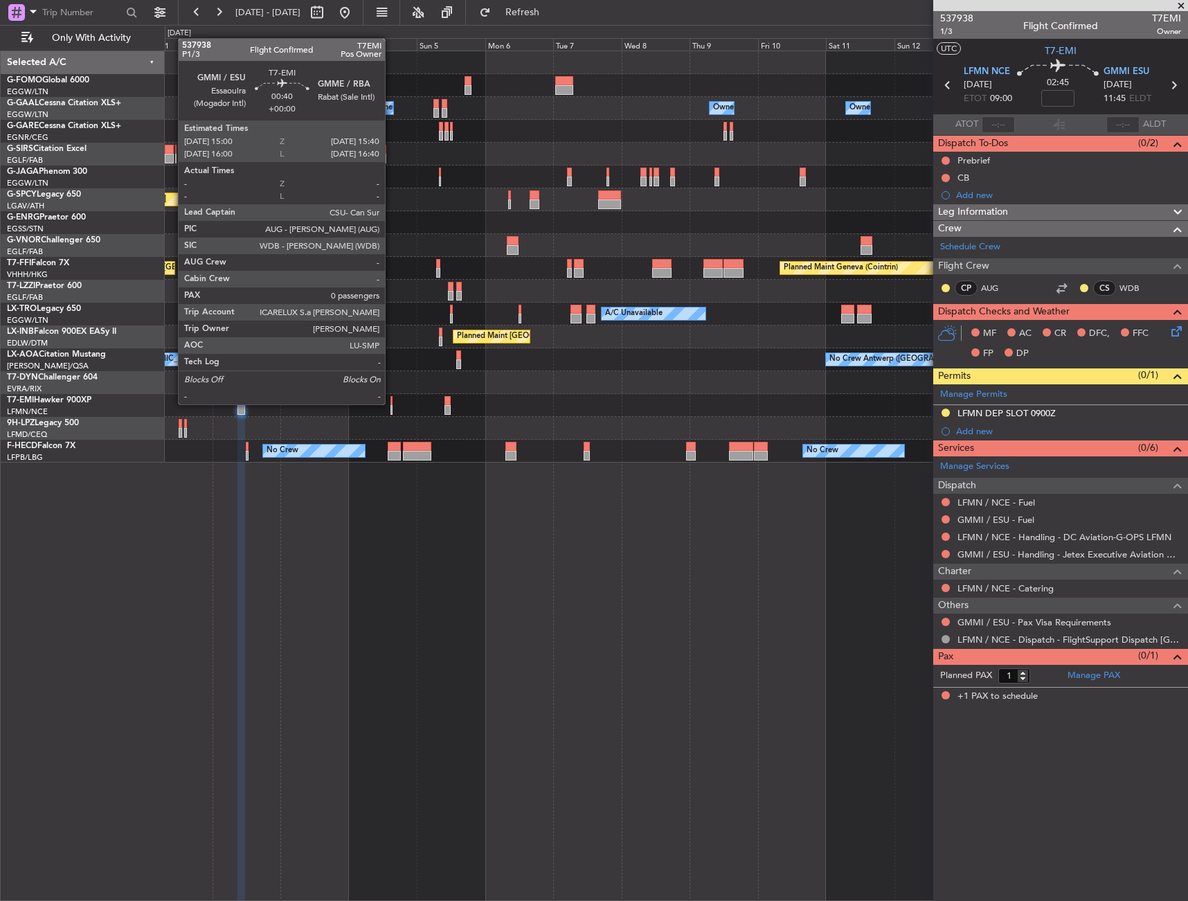
click at [391, 403] on div at bounding box center [392, 401] width 2 height 10
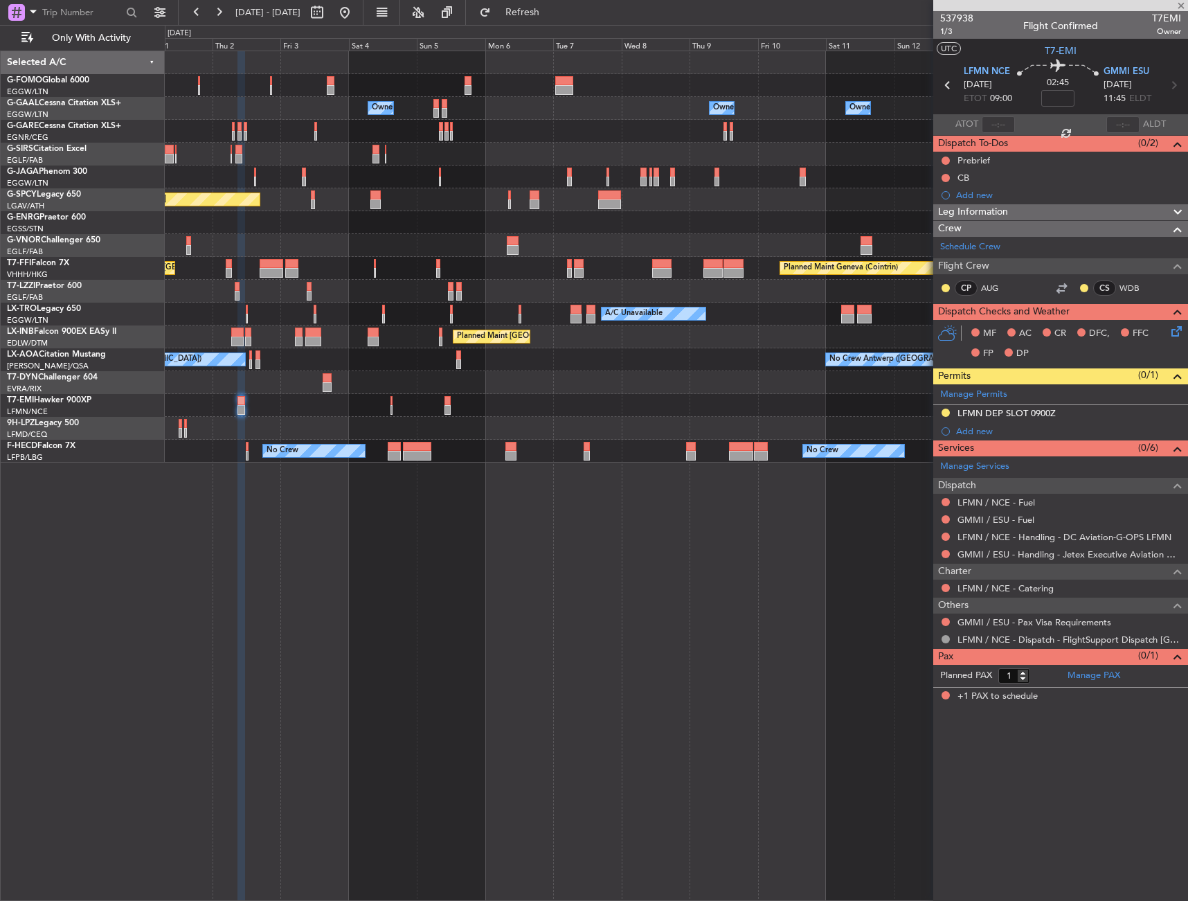
type input "0"
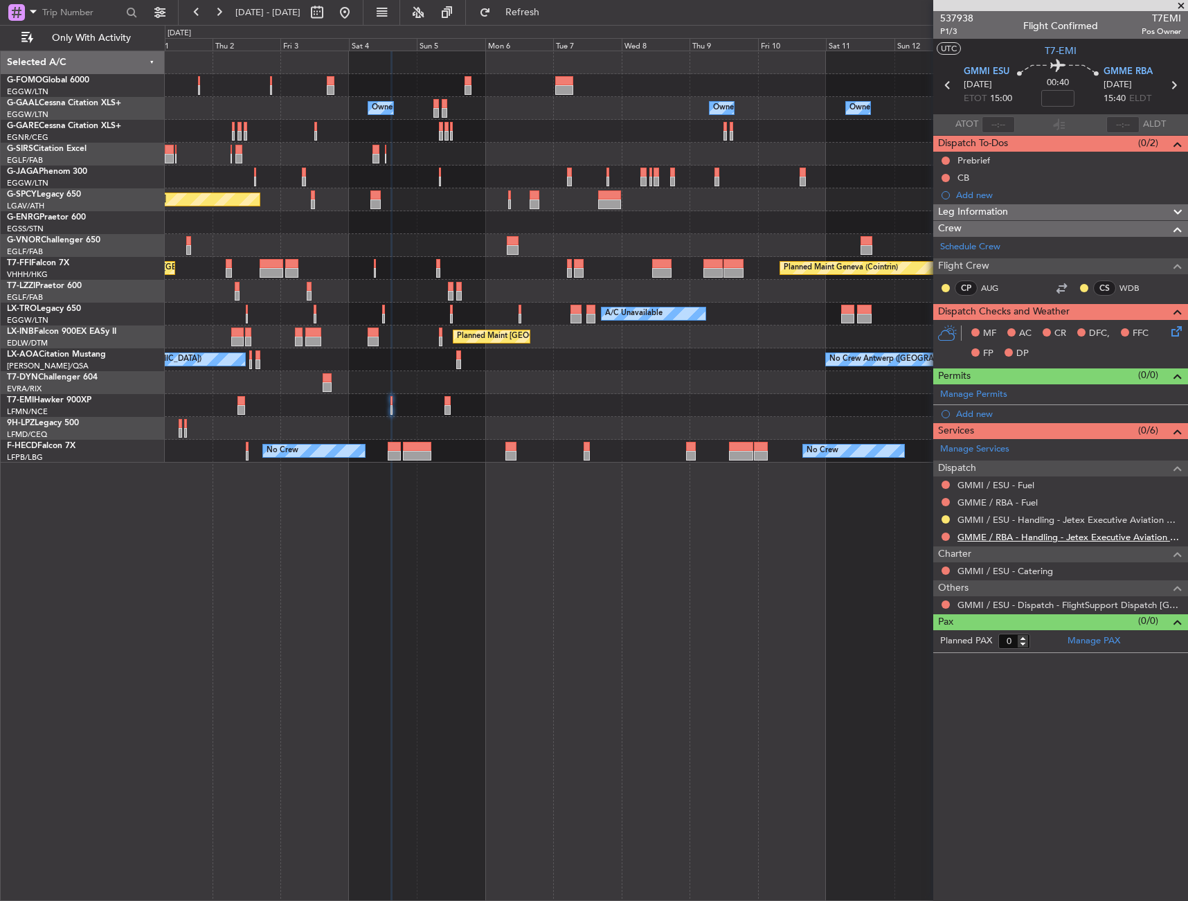
click at [996, 539] on link "GMME / RBA - Handling - Jetex Executive Aviation Morocco GMME / RBA" at bounding box center [1070, 537] width 224 height 12
click at [945, 608] on mat-tooltip-component "Not Requested" at bounding box center [946, 626] width 78 height 37
click at [945, 607] on button at bounding box center [946, 604] width 8 height 8
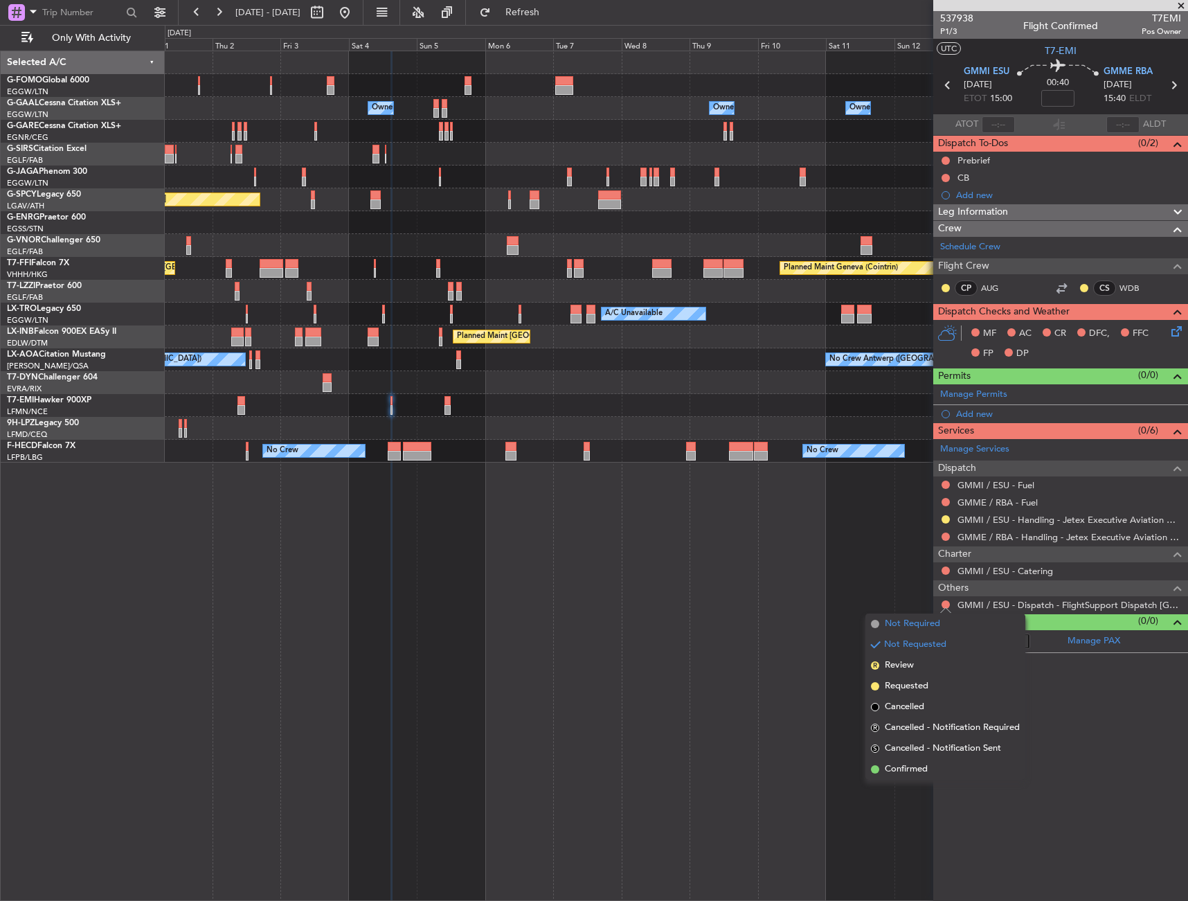
click at [894, 625] on span "Not Required" at bounding box center [912, 624] width 55 height 14
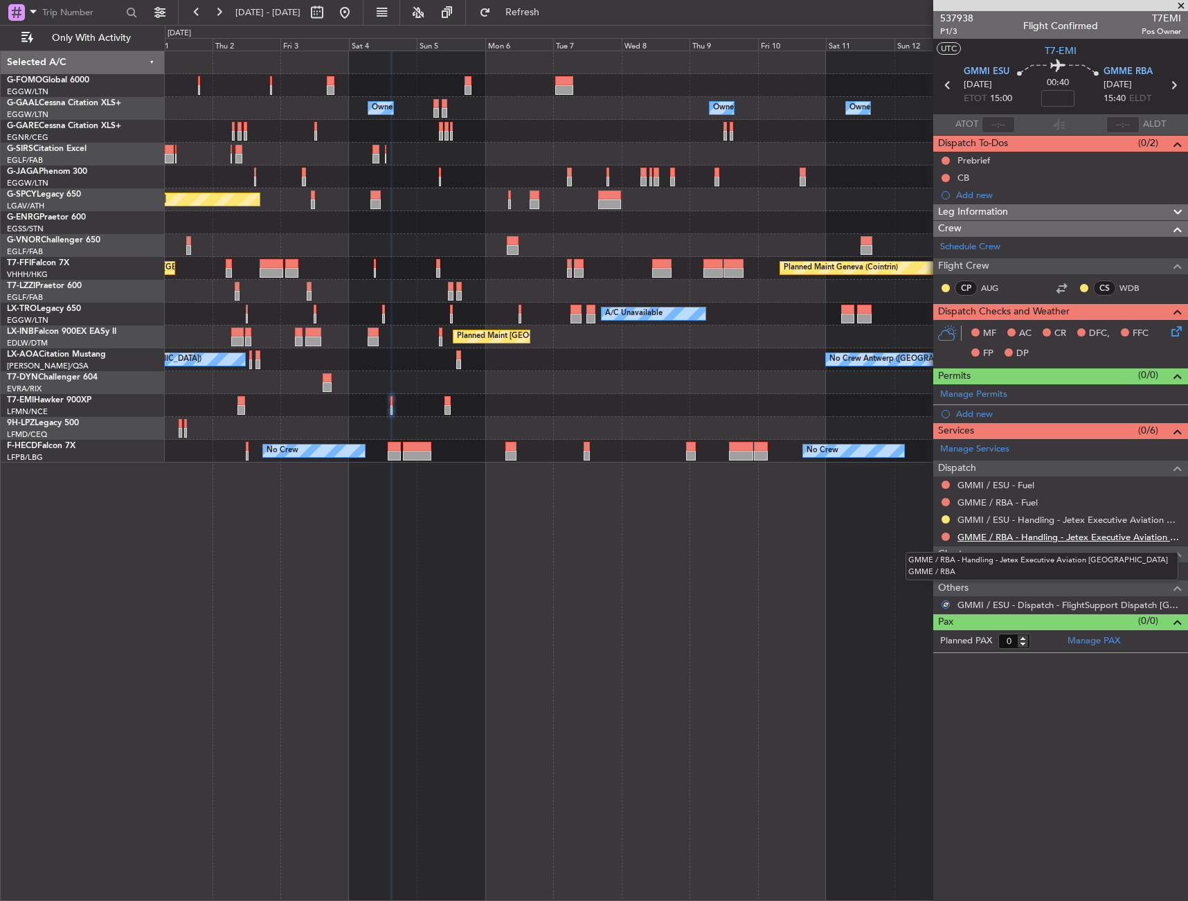
click at [990, 532] on link "GMME / RBA - Handling - Jetex Executive Aviation Morocco GMME / RBA" at bounding box center [1070, 537] width 224 height 12
click at [1011, 501] on link "GMME / RBA - Fuel" at bounding box center [998, 503] width 80 height 12
click at [987, 540] on link "GMME / RBA - Handling - Jetex Executive Aviation Morocco GMME / RBA" at bounding box center [1070, 537] width 224 height 12
drag, startPoint x: 570, startPoint y: 15, endPoint x: 929, endPoint y: 233, distance: 420.1
click at [552, 15] on span "Refresh" at bounding box center [523, 13] width 58 height 10
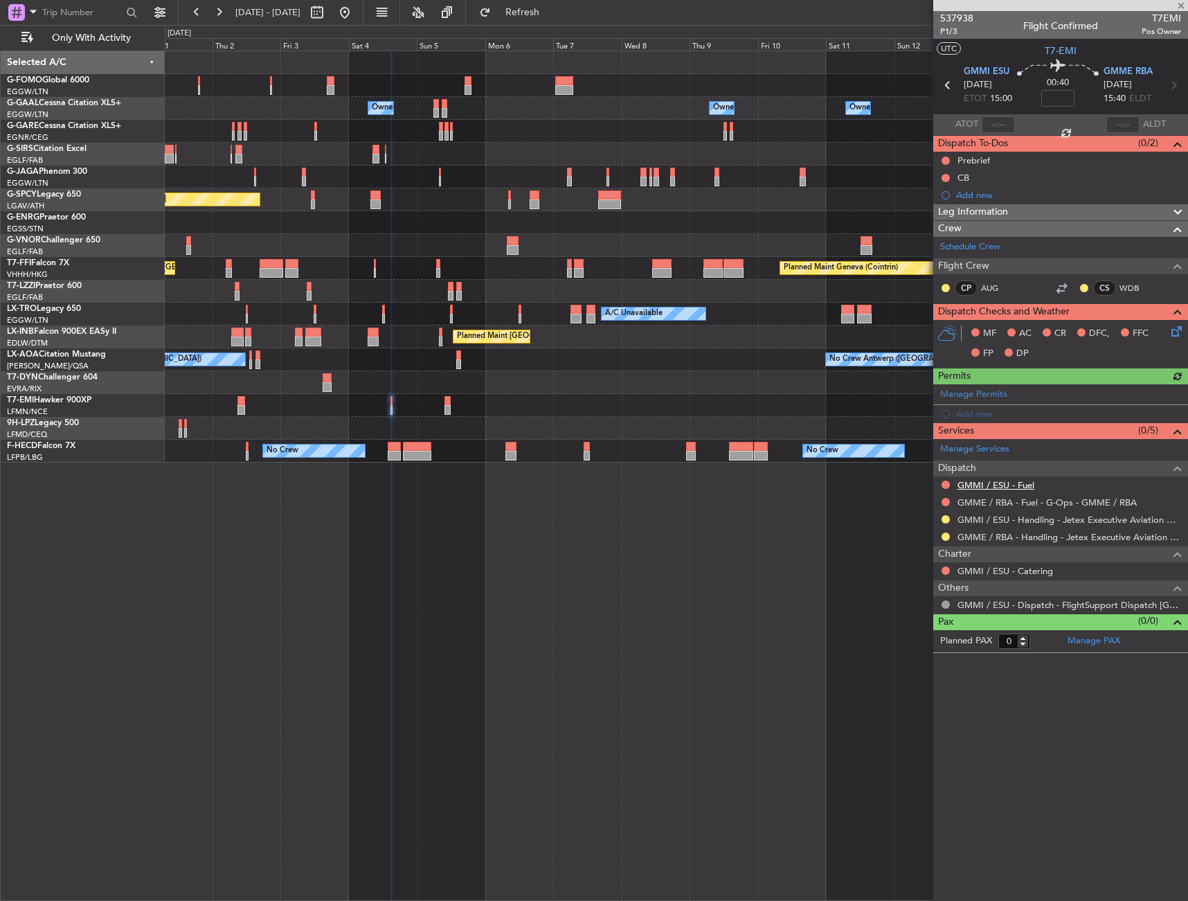
click at [1017, 483] on link "GMMI / ESU - Fuel" at bounding box center [996, 485] width 77 height 12
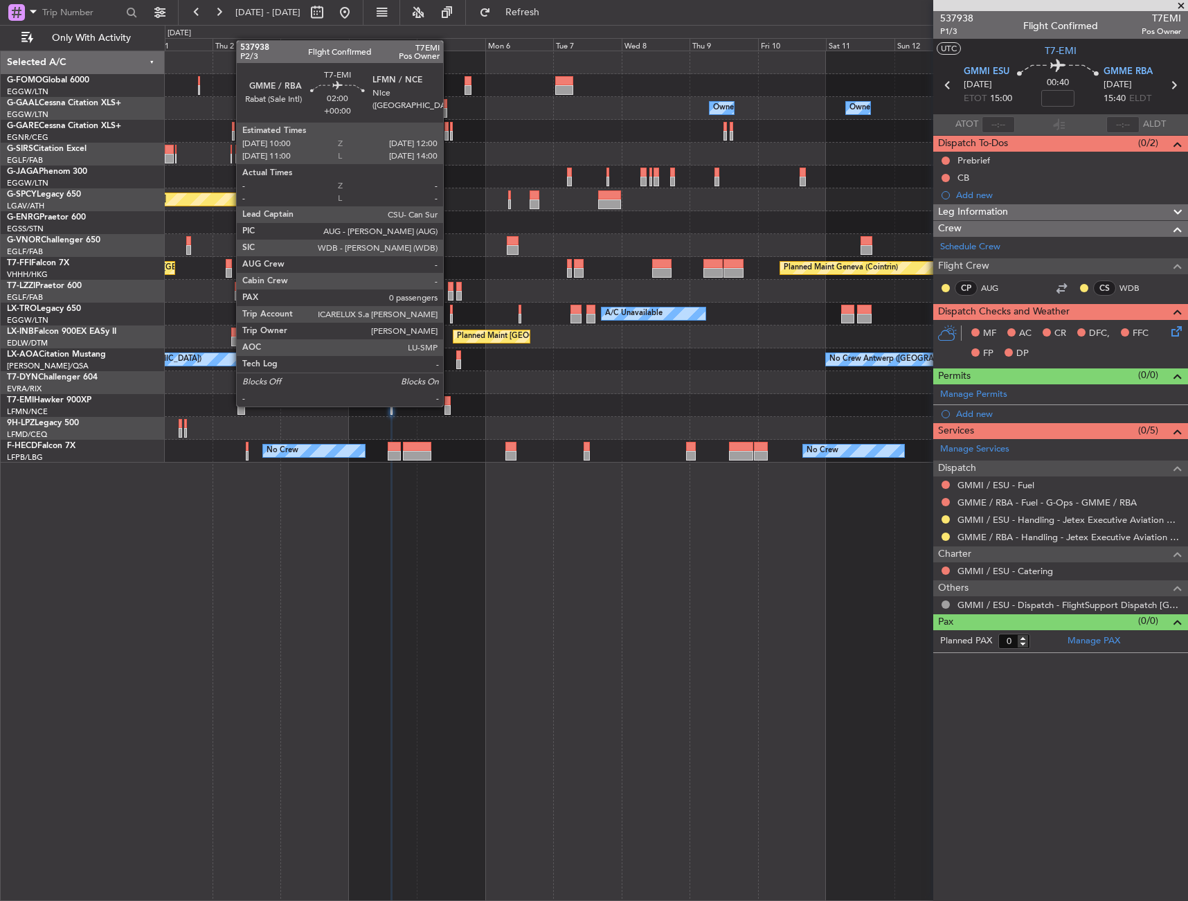
click at [448, 403] on div at bounding box center [448, 401] width 6 height 10
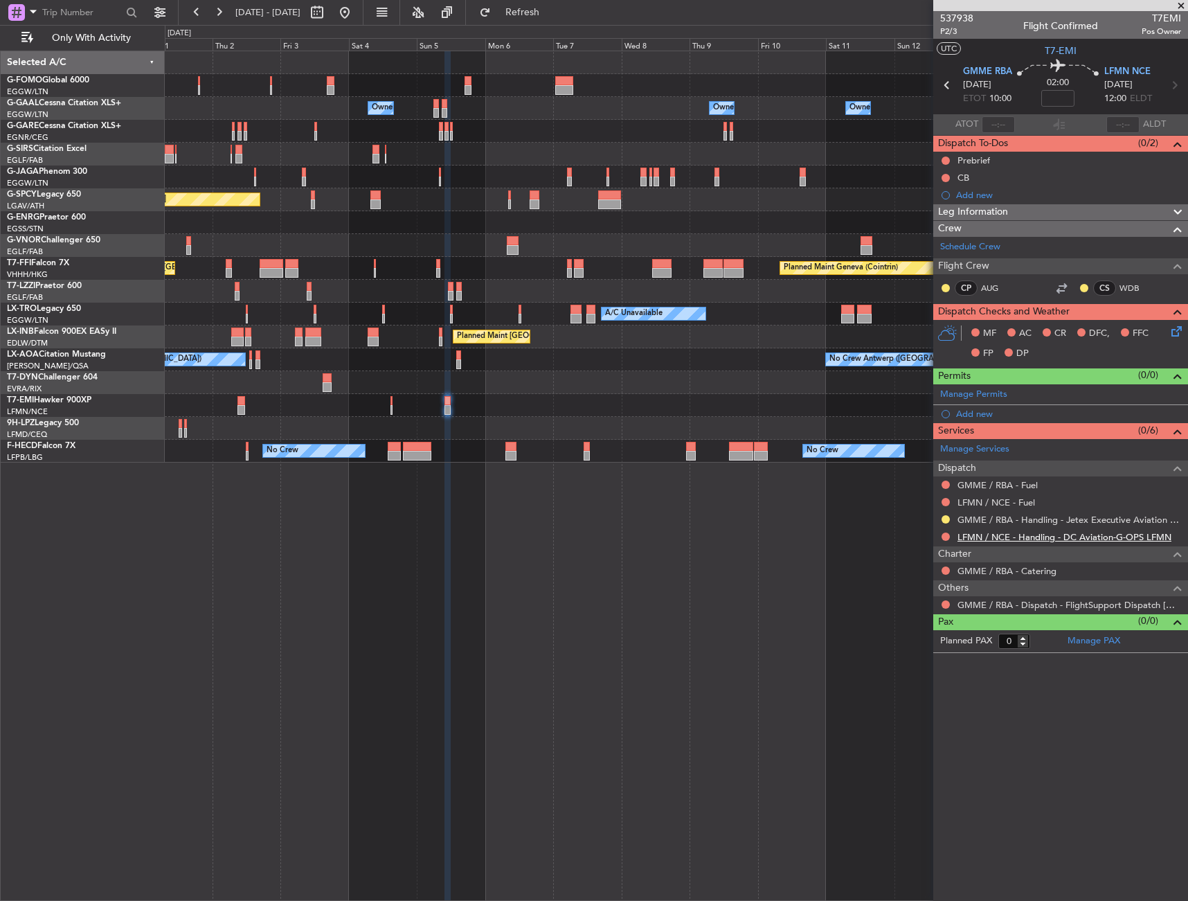
click at [1051, 531] on link "LFMN / NCE - Handling - DC Aviation-G-OPS LFMN" at bounding box center [1065, 537] width 214 height 12
drag, startPoint x: 945, startPoint y: 604, endPoint x: 939, endPoint y: 616, distance: 13.6
click at [945, 604] on button at bounding box center [946, 604] width 8 height 8
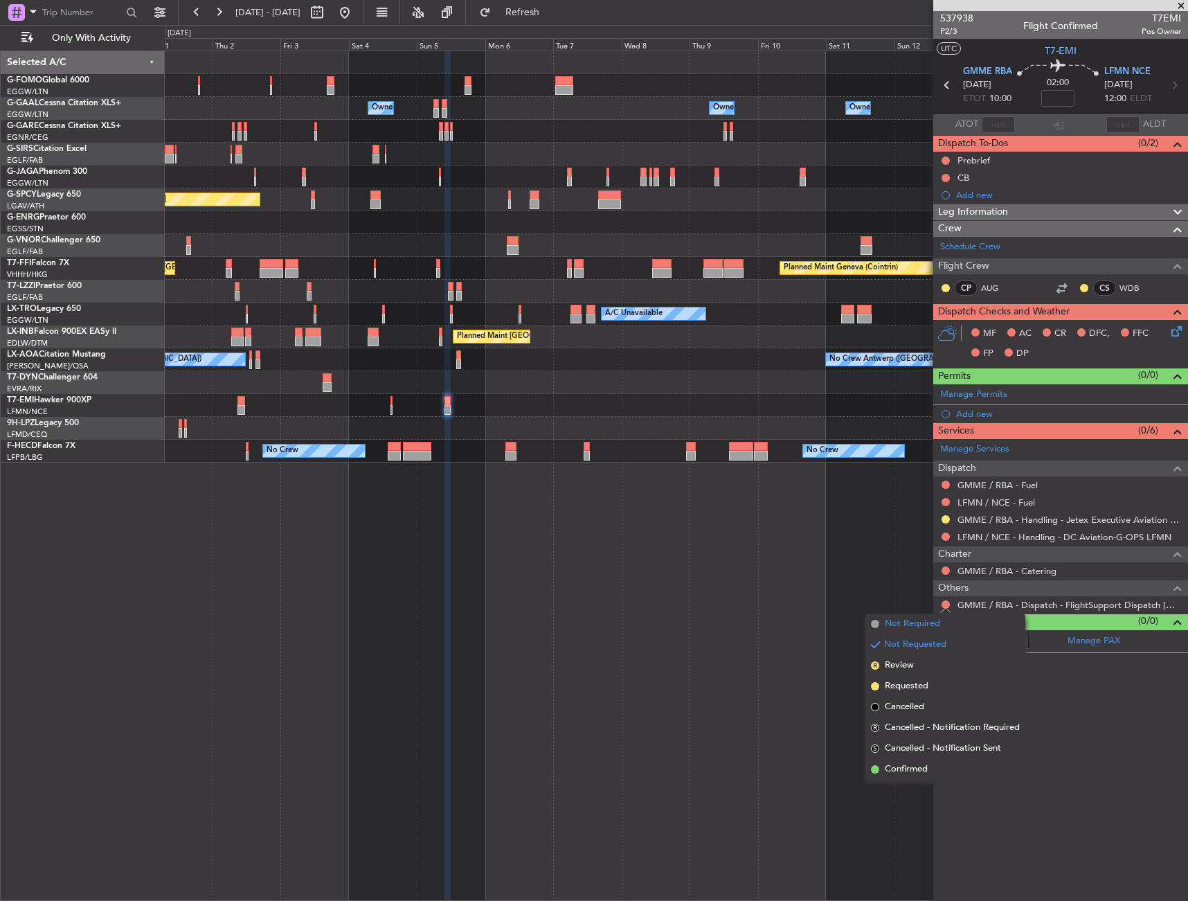
click at [898, 628] on span "Not Required" at bounding box center [912, 624] width 55 height 14
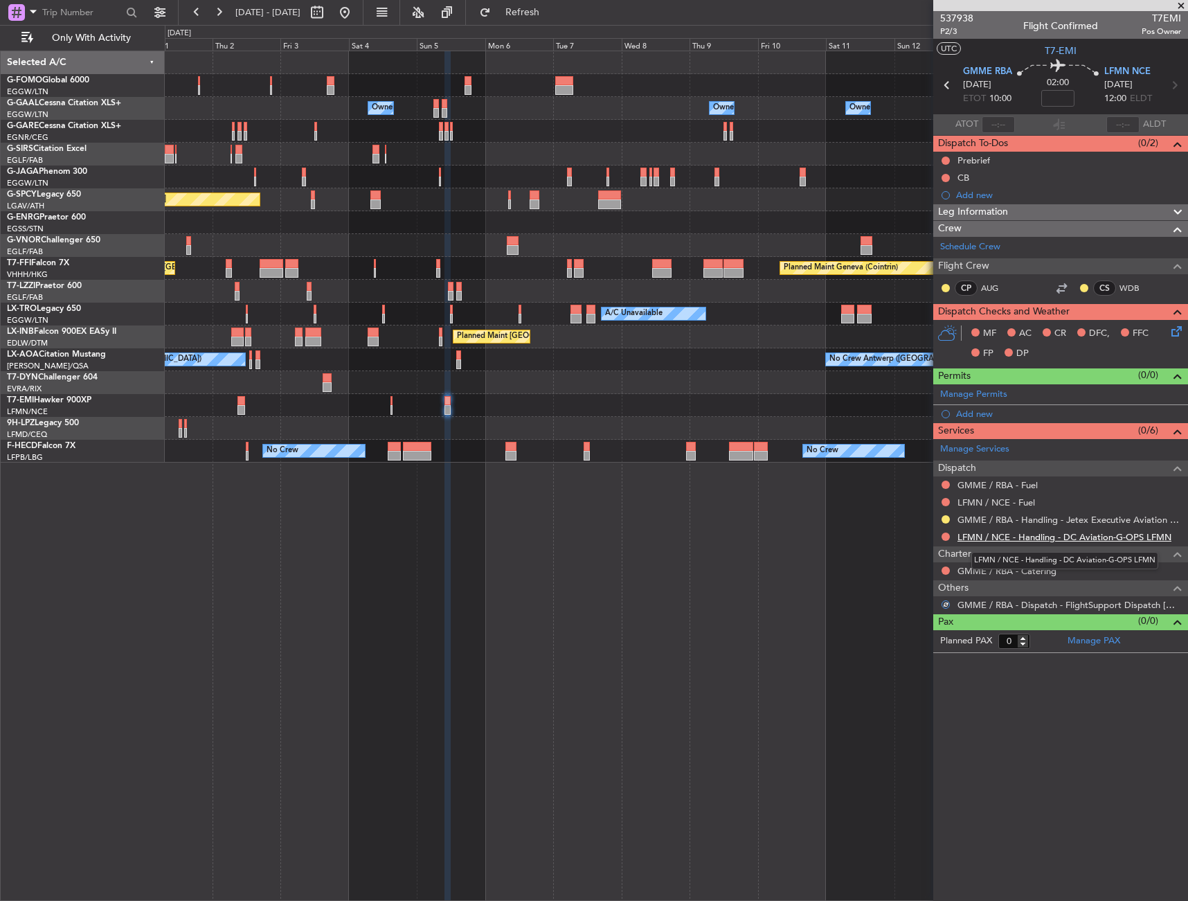
click at [986, 534] on link "LFMN / NCE - Handling - DC Aviation-G-OPS LFMN" at bounding box center [1065, 537] width 214 height 12
click at [1001, 201] on div "Add new" at bounding box center [1061, 194] width 255 height 17
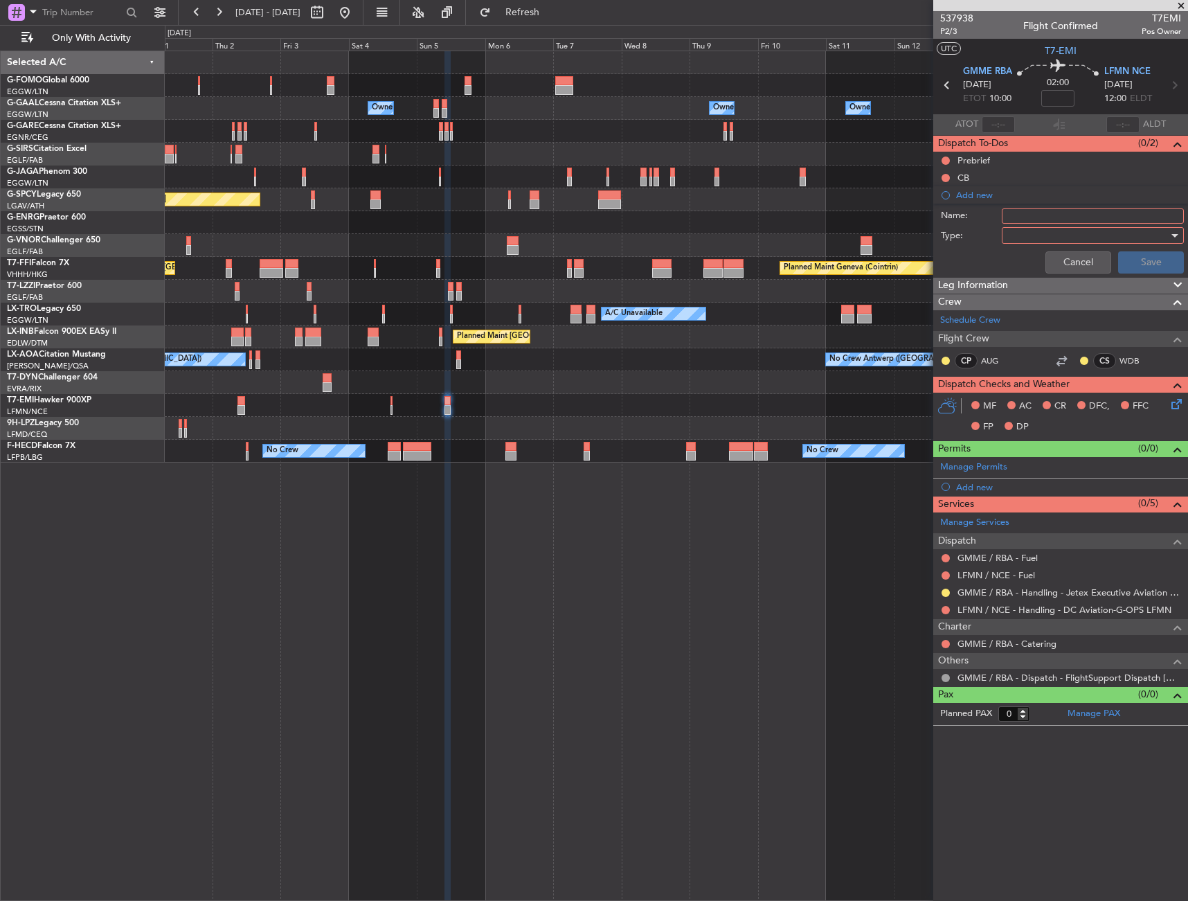
click at [1013, 219] on input "Name:" at bounding box center [1093, 215] width 182 height 15
type input "FICTIVE DEP 14OCT"
click at [1048, 236] on div at bounding box center [1088, 235] width 161 height 21
click at [1051, 263] on span "Generic" at bounding box center [1086, 263] width 170 height 21
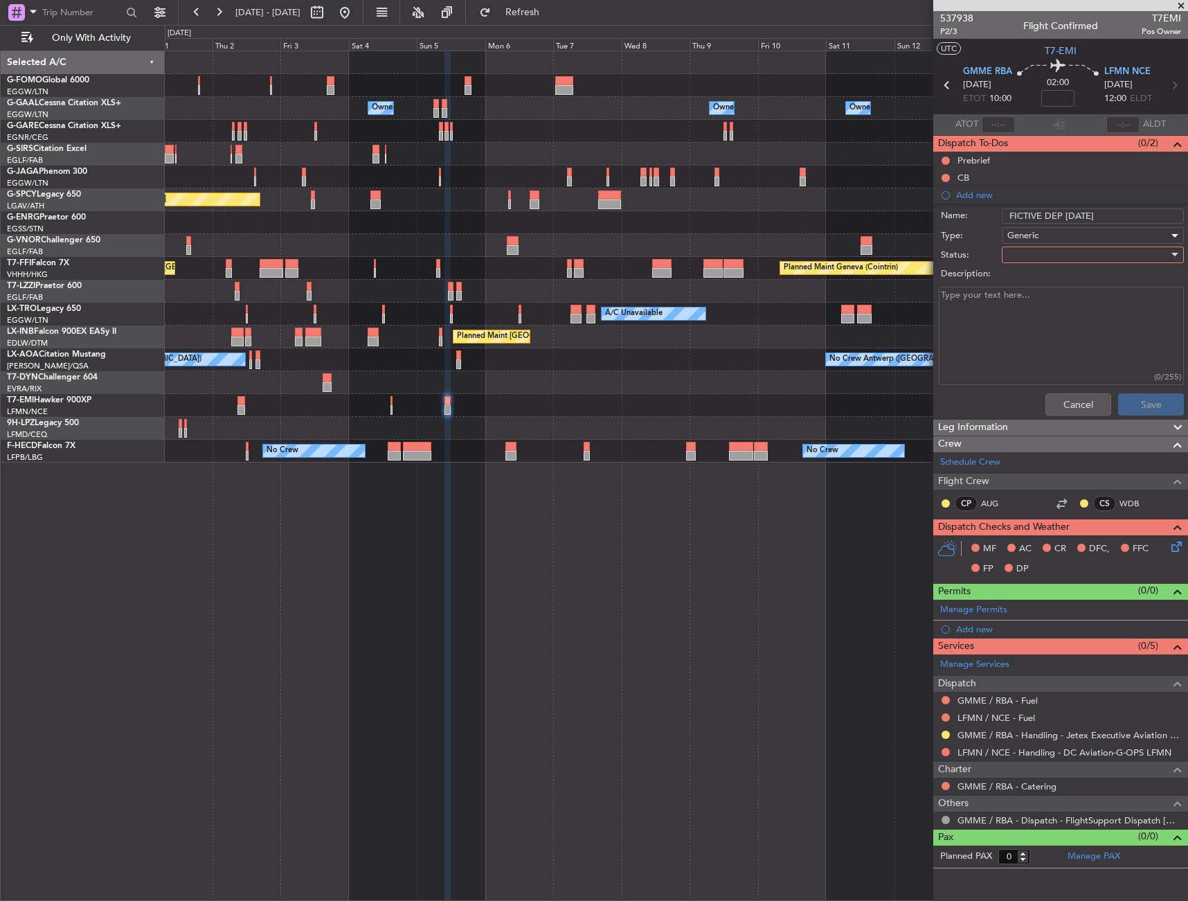
click at [1051, 260] on div at bounding box center [1088, 254] width 161 height 21
click at [1063, 299] on span "In Progress" at bounding box center [1086, 303] width 170 height 21
click at [1146, 395] on button "Save" at bounding box center [1151, 404] width 66 height 22
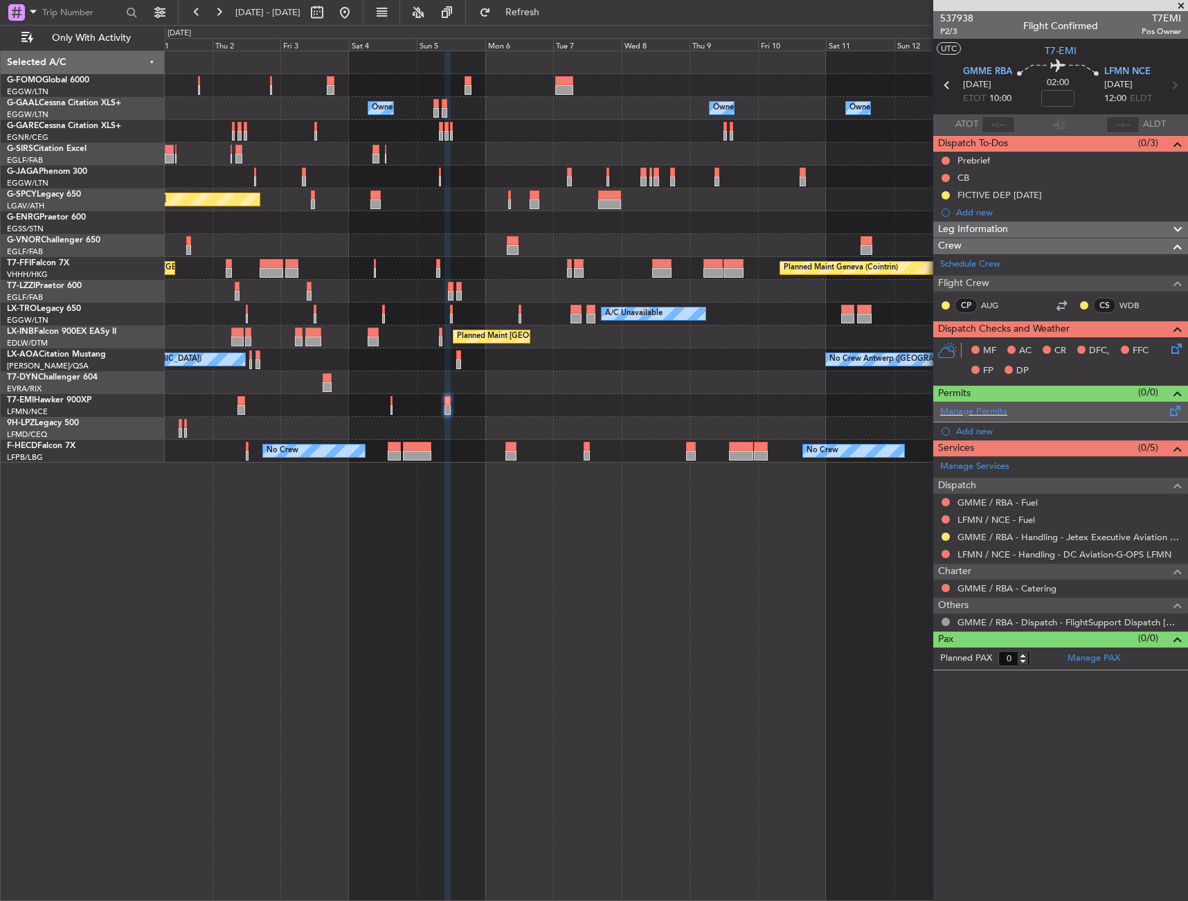
click at [1175, 409] on span at bounding box center [1176, 408] width 17 height 10
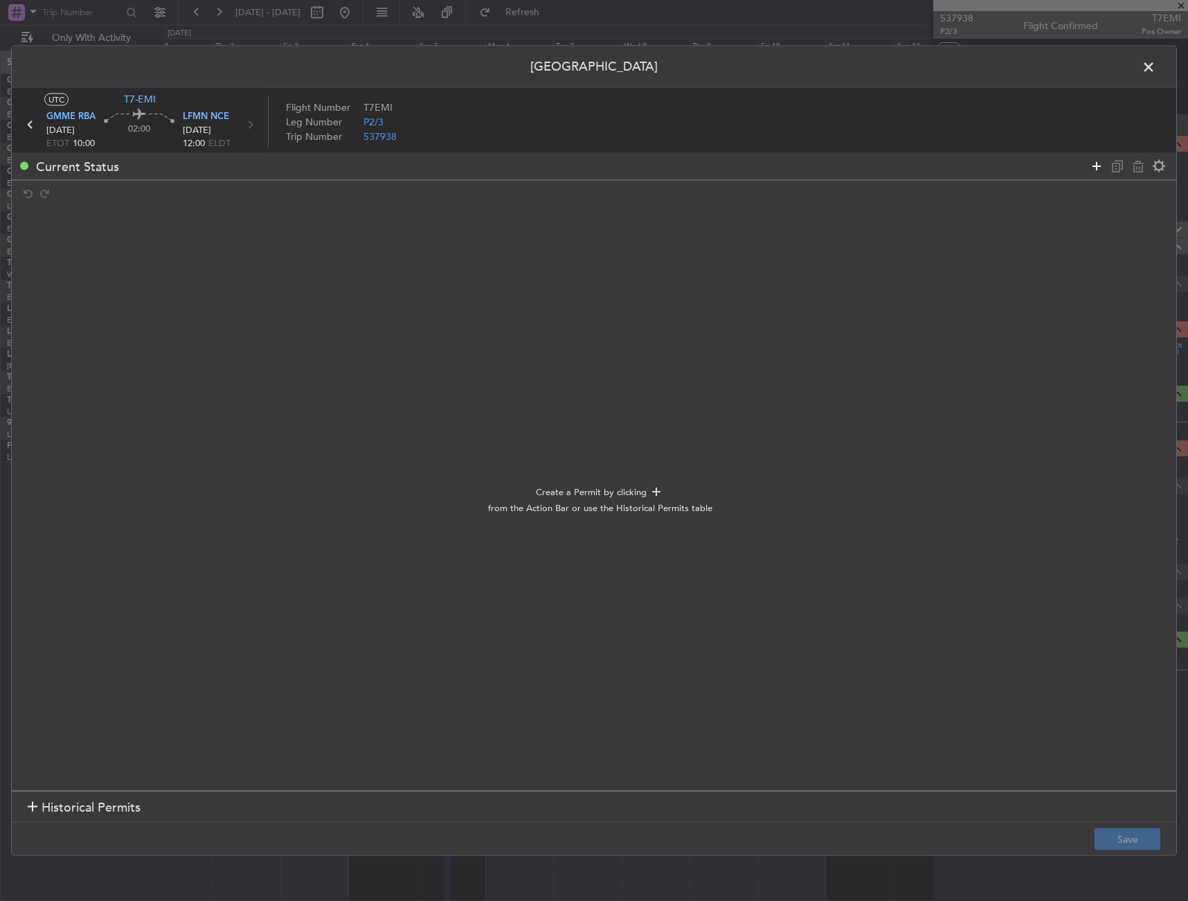
click at [1095, 166] on icon at bounding box center [1097, 166] width 17 height 17
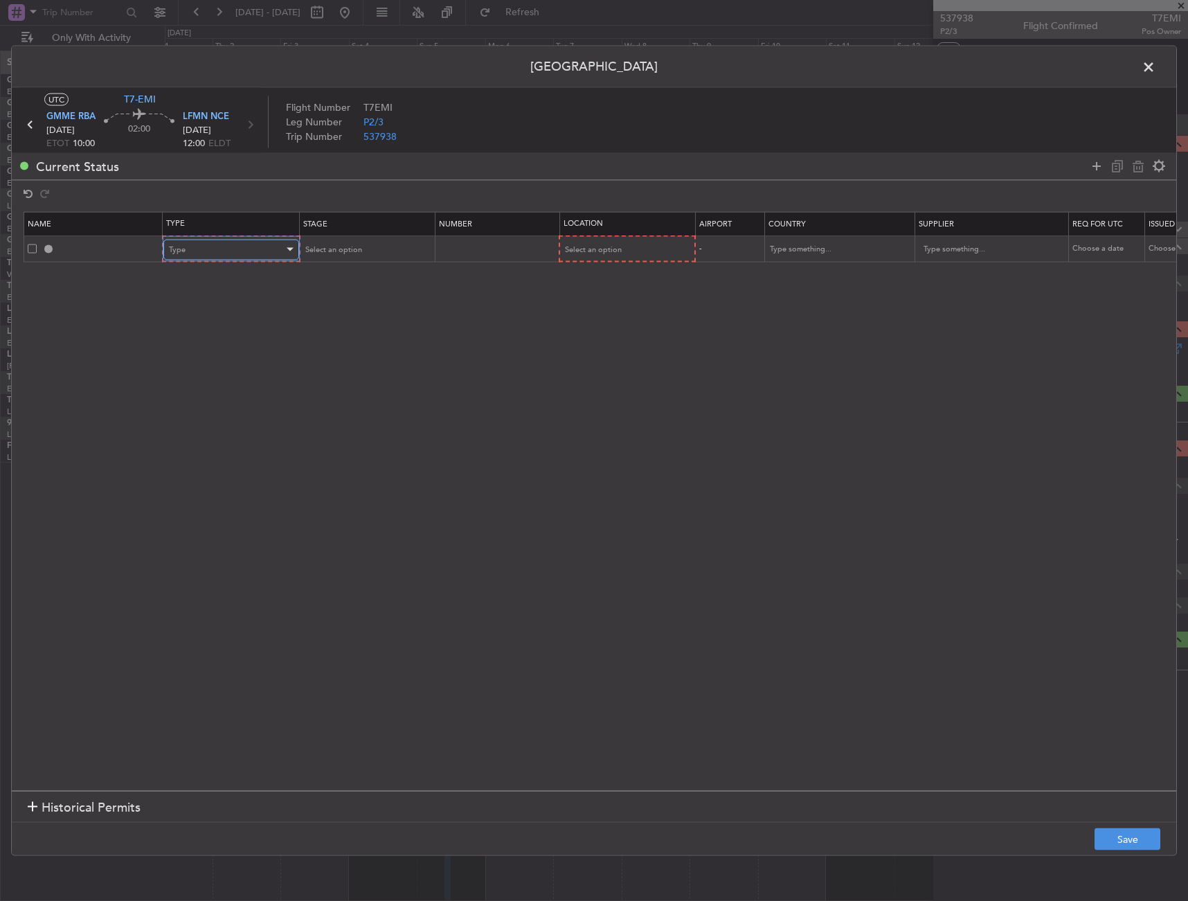
click at [240, 244] on div "Type" at bounding box center [226, 249] width 115 height 21
click at [215, 374] on span "Slot" at bounding box center [231, 381] width 123 height 21
click at [596, 241] on div "Select an option" at bounding box center [621, 249] width 115 height 21
click at [601, 323] on span "Arrival" at bounding box center [625, 320] width 123 height 21
click at [352, 244] on span "Select an option" at bounding box center [331, 249] width 57 height 10
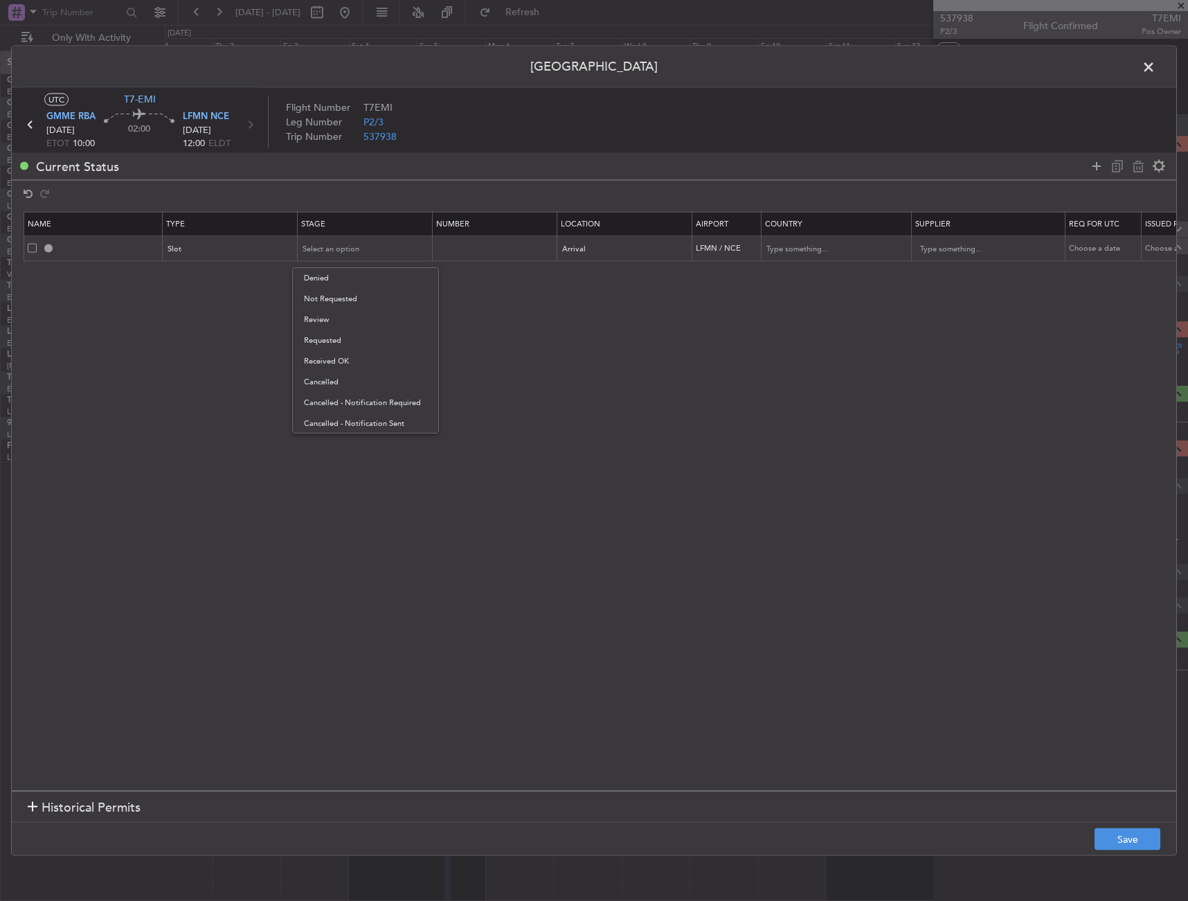
drag, startPoint x: 362, startPoint y: 342, endPoint x: 307, endPoint y: 269, distance: 91.0
click at [362, 341] on span "Requested" at bounding box center [365, 340] width 123 height 21
click at [1132, 824] on footer "Save" at bounding box center [594, 838] width 1165 height 33
click at [1128, 841] on button "Save" at bounding box center [1128, 839] width 66 height 22
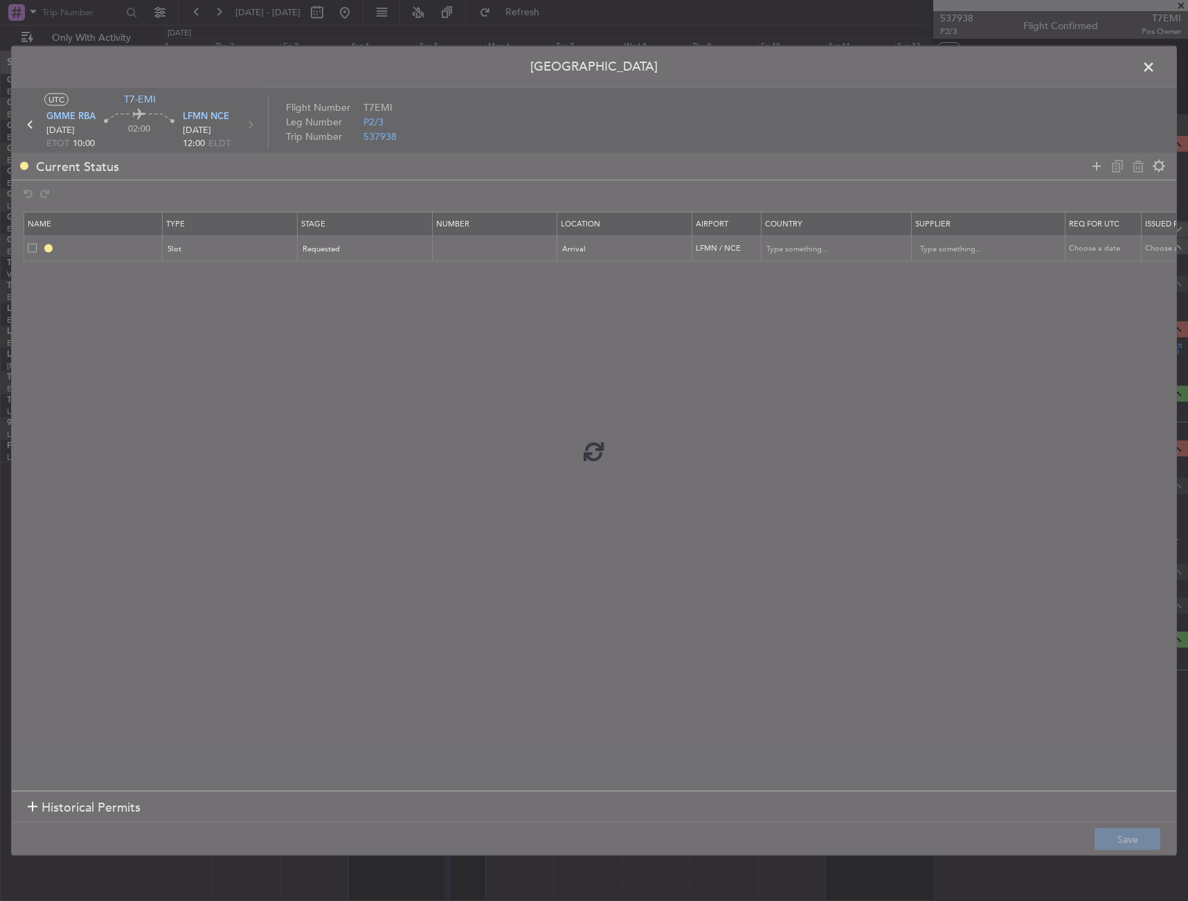
type input "LFMN ARR SLOT"
type input "[GEOGRAPHIC_DATA]"
type input "NNN"
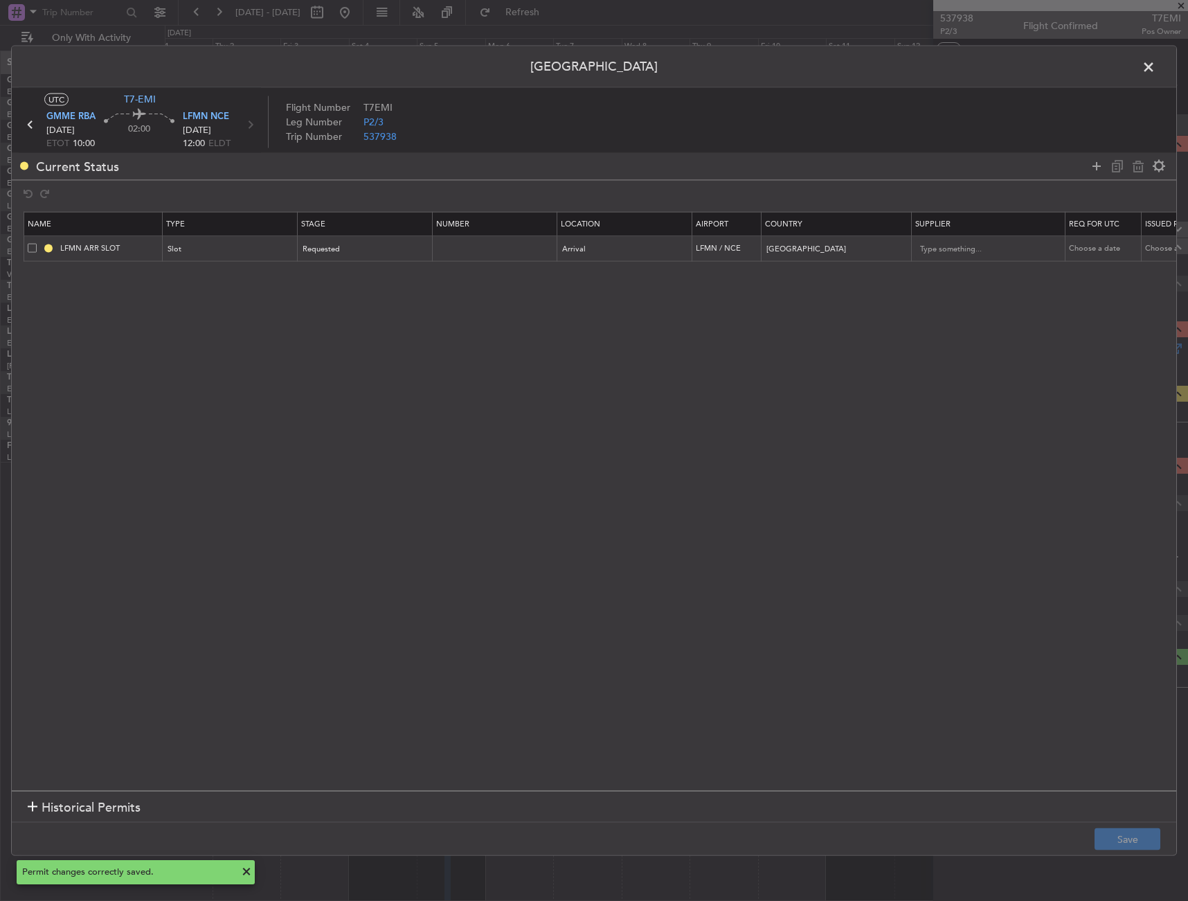
click at [135, 241] on td "LFMN ARR SLOT" at bounding box center [93, 248] width 139 height 26
click at [135, 242] on input "LFMN ARR SLOT" at bounding box center [109, 248] width 104 height 12
type input "LFMN ARR SLOT 1000Z"
click at [1134, 864] on div "Permit Center UTC T7-EMI GMME RBA 05/10/2025 ETOT 10:00 02:00 LFMN NCE 05/10/20…" at bounding box center [594, 450] width 1188 height 901
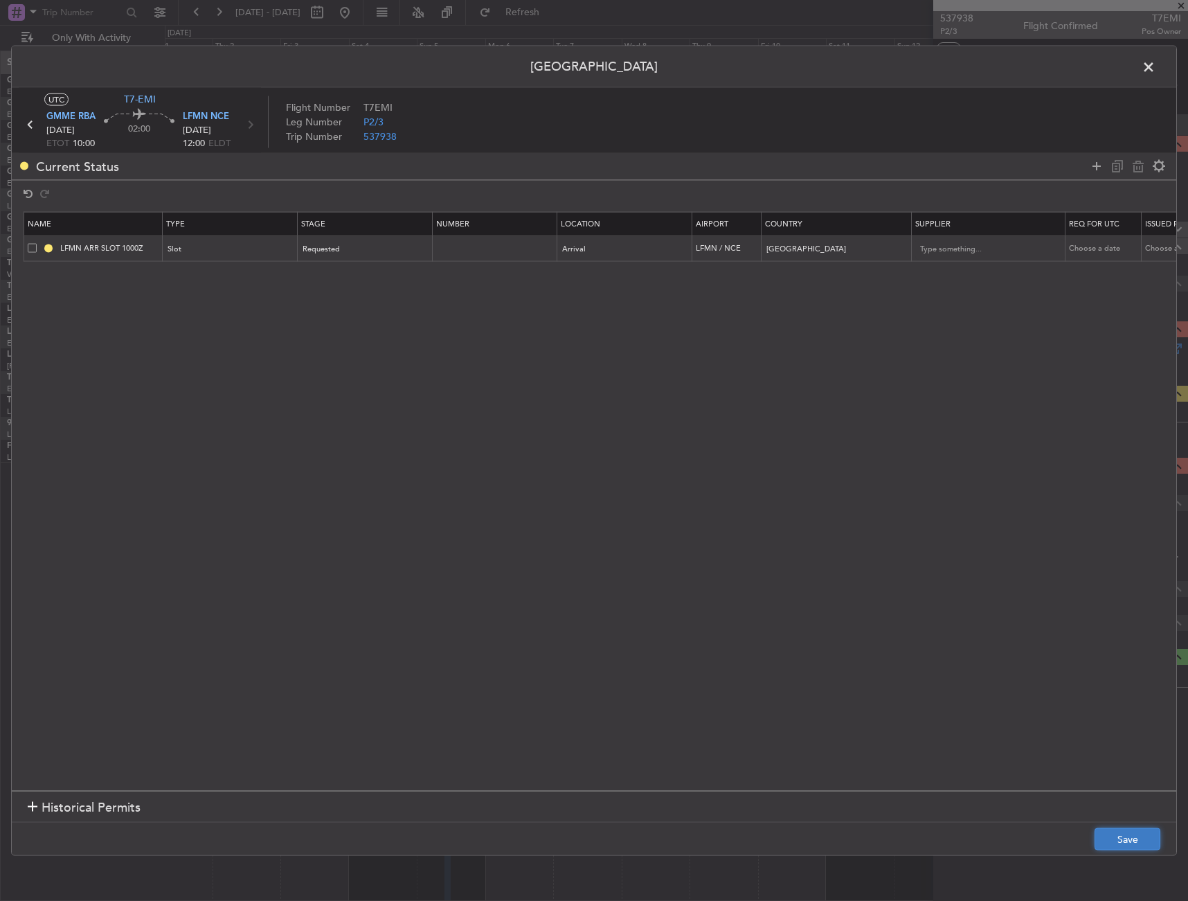
click at [1132, 832] on button "Save" at bounding box center [1128, 839] width 66 height 22
click at [1156, 68] on span at bounding box center [1156, 70] width 0 height 28
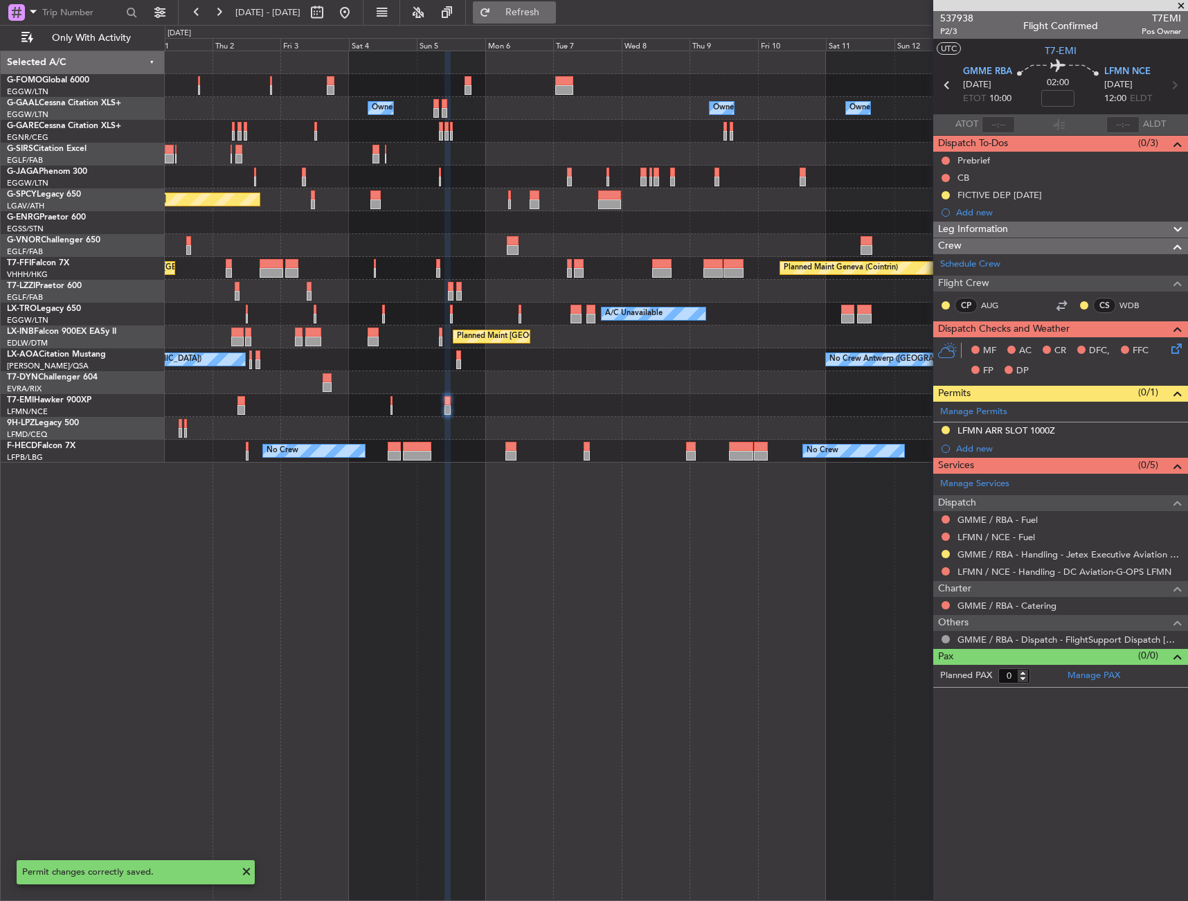
click at [552, 15] on span "Refresh" at bounding box center [523, 13] width 58 height 10
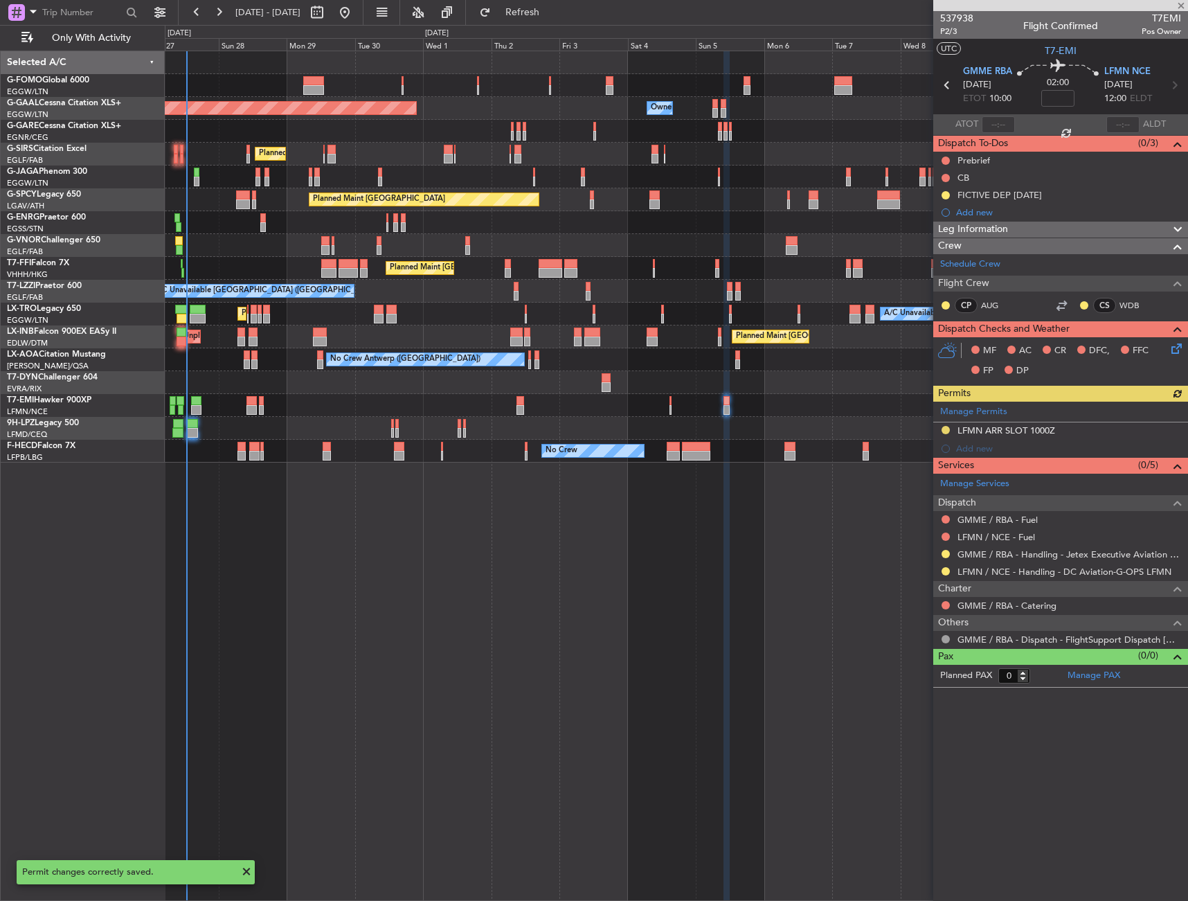
click at [767, 535] on div "Planned Maint London (Luton) Owner Owner Owner Planned Maint Dusseldorf Owner P…" at bounding box center [677, 476] width 1024 height 850
click at [691, 533] on div "Planned Maint London (Luton) Owner Owner Owner Planned Maint Dusseldorf Owner P…" at bounding box center [677, 476] width 1024 height 850
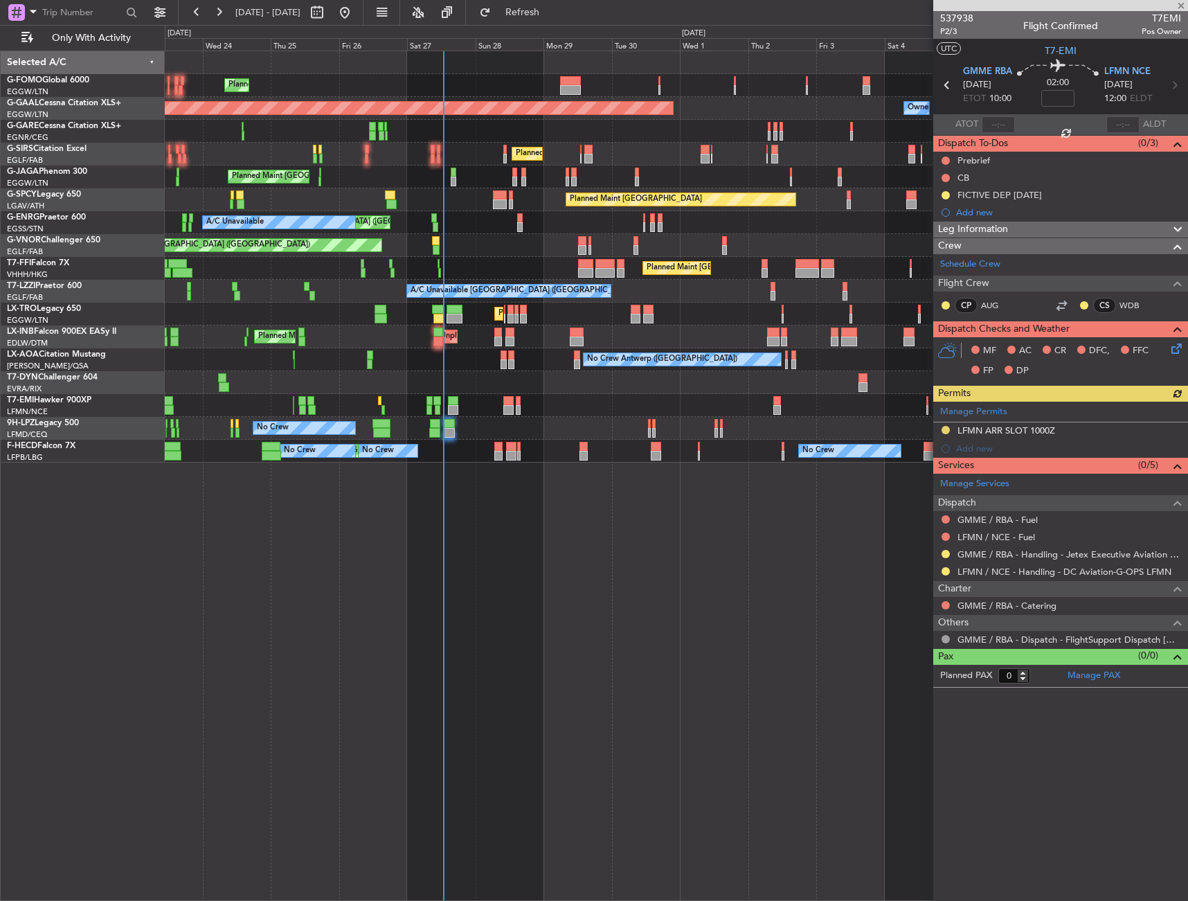
click at [580, 534] on div "Planned Maint London (Luton) Owner Planned Maint Dusseldorf Owner Owner Planned…" at bounding box center [677, 476] width 1024 height 850
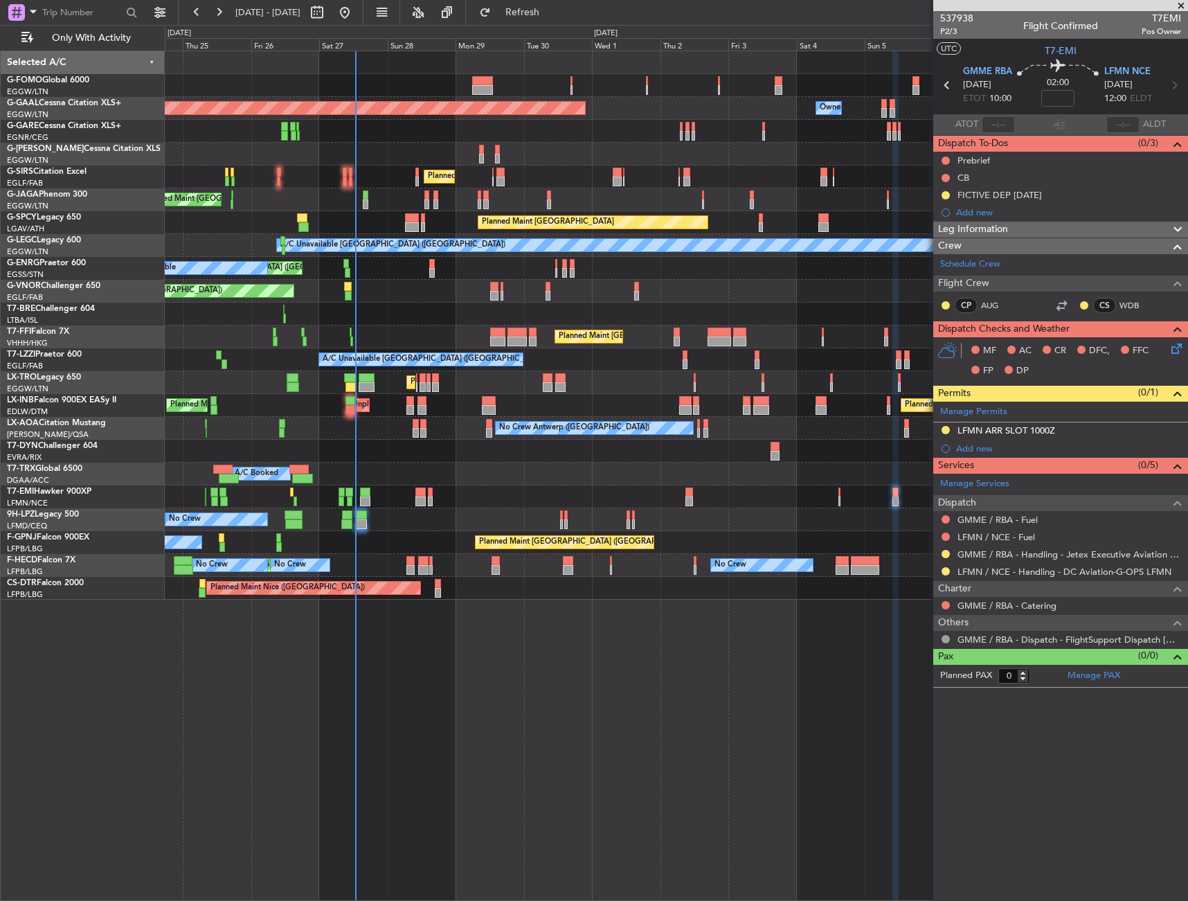
click at [436, 478] on div "Planned Maint London (Luton) Owner Planned Maint Dusseldorf Owner Owner Planned…" at bounding box center [676, 325] width 1023 height 548
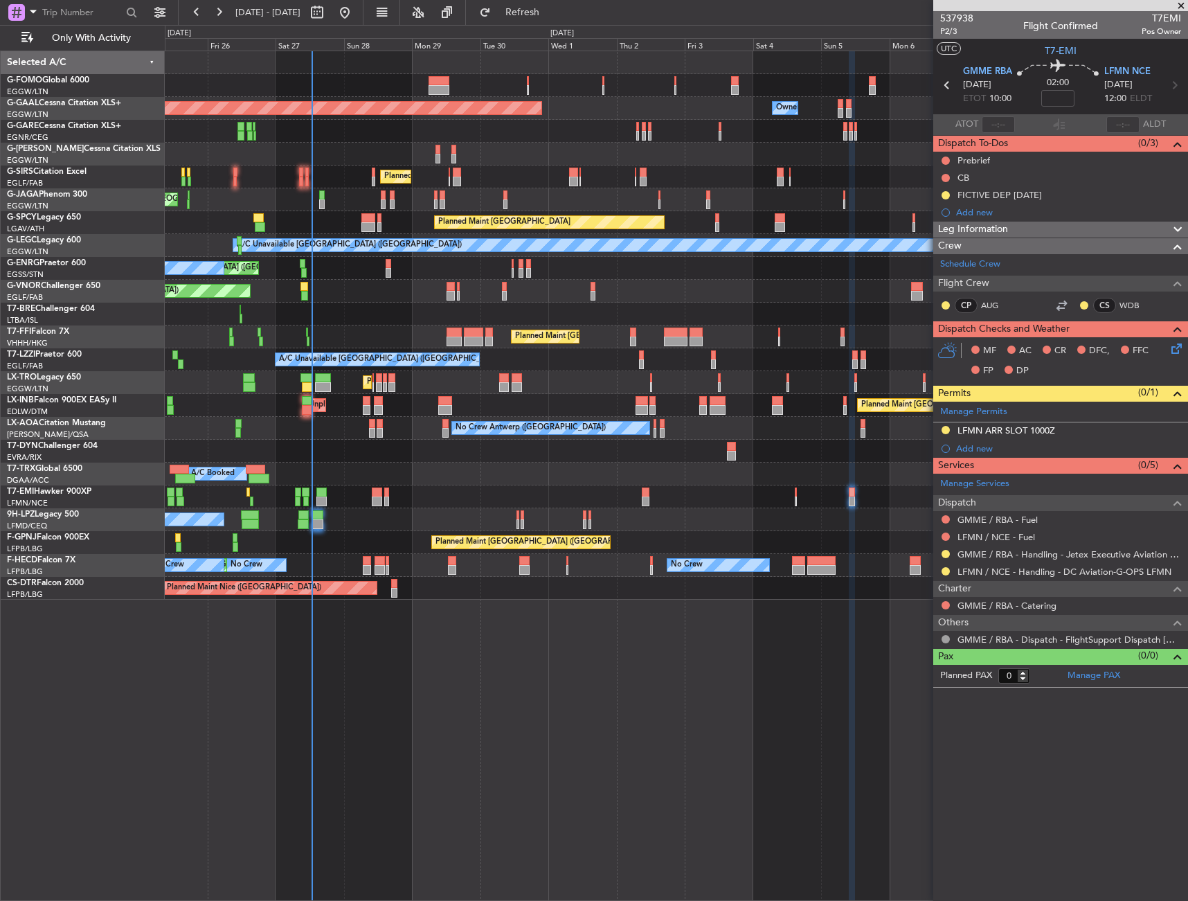
click at [552, 12] on span "Refresh" at bounding box center [523, 13] width 58 height 10
drag, startPoint x: 583, startPoint y: 11, endPoint x: 577, endPoint y: 22, distance: 12.7
click at [552, 11] on span "Refresh" at bounding box center [523, 13] width 58 height 10
click at [552, 12] on span "Refresh" at bounding box center [523, 13] width 58 height 10
click at [552, 14] on span "Refresh" at bounding box center [523, 13] width 58 height 10
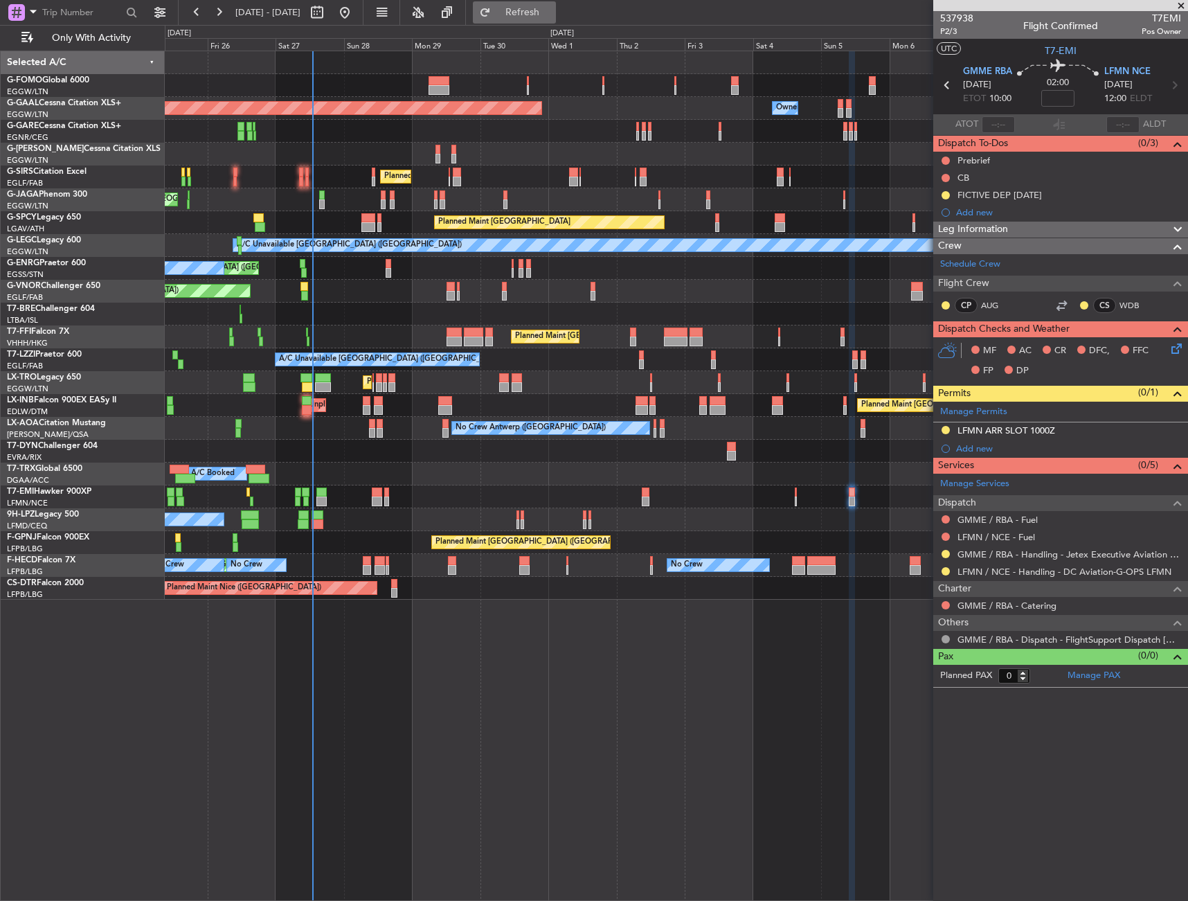
click at [556, 20] on button "Refresh" at bounding box center [514, 12] width 83 height 22
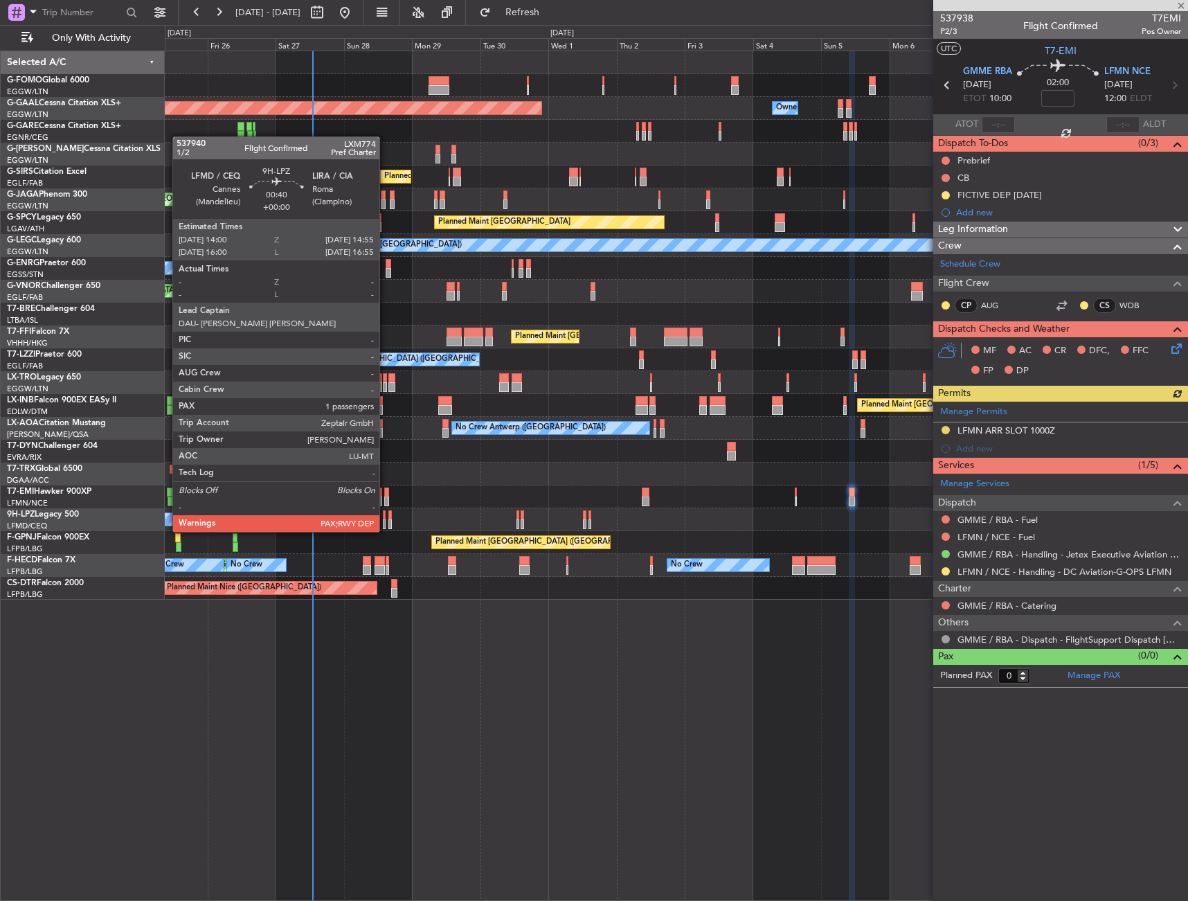
click at [385, 518] on div at bounding box center [384, 515] width 3 height 10
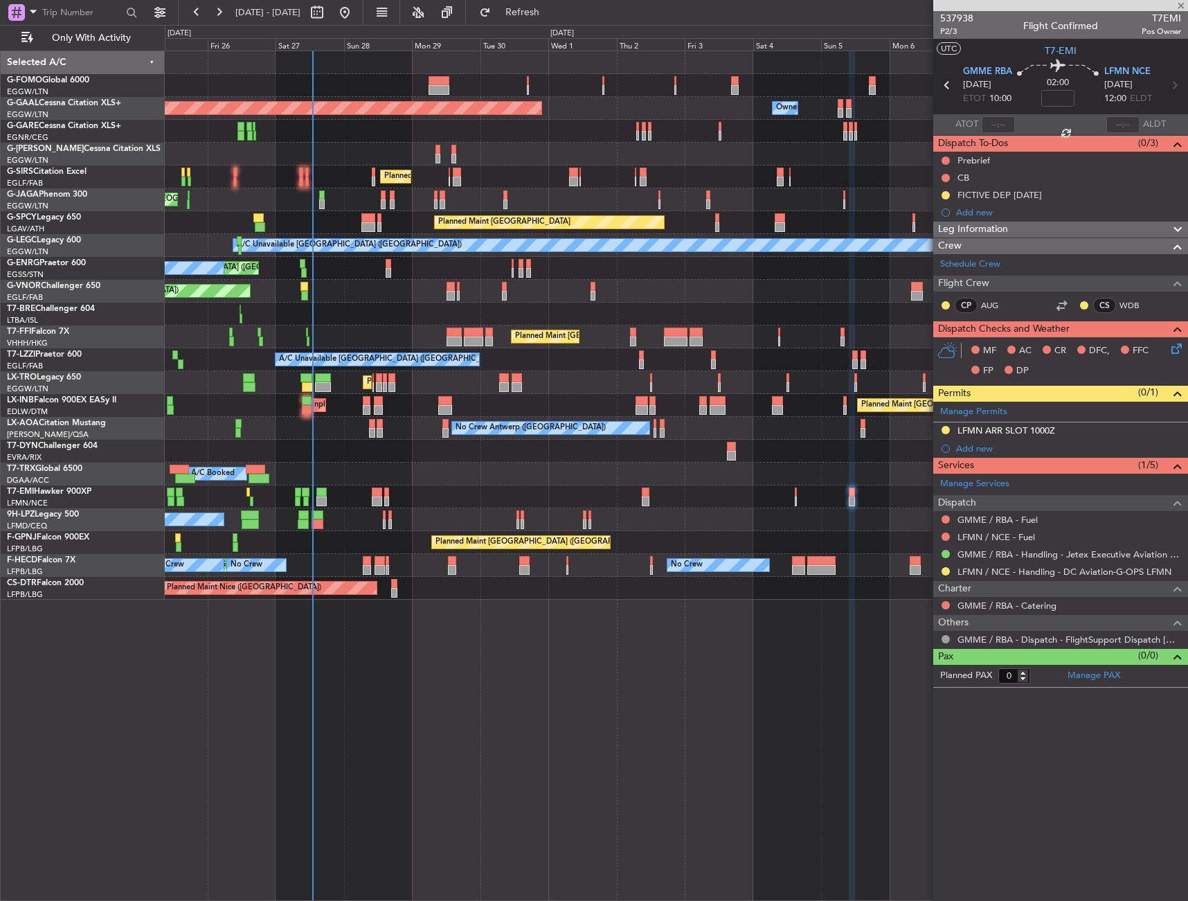
type input "1"
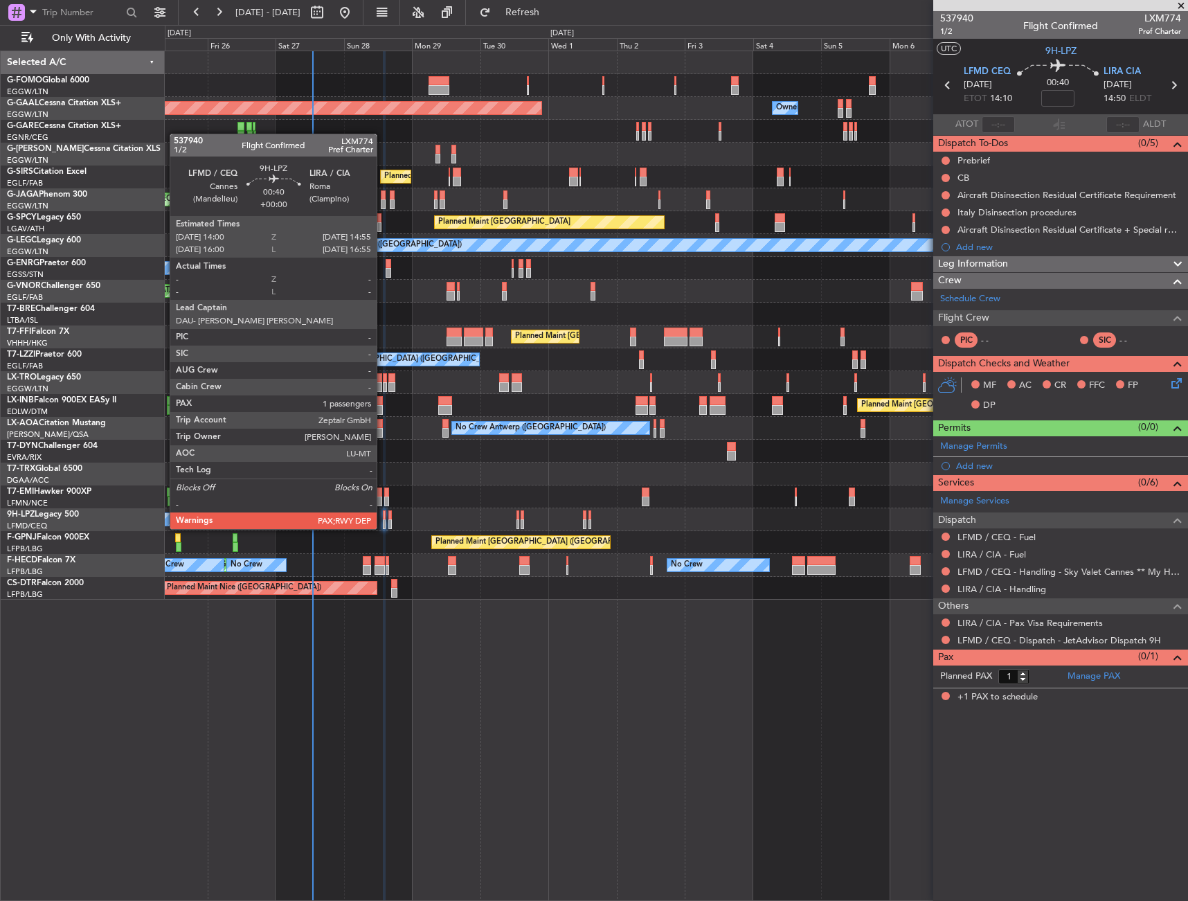
click at [383, 515] on div at bounding box center [384, 515] width 3 height 10
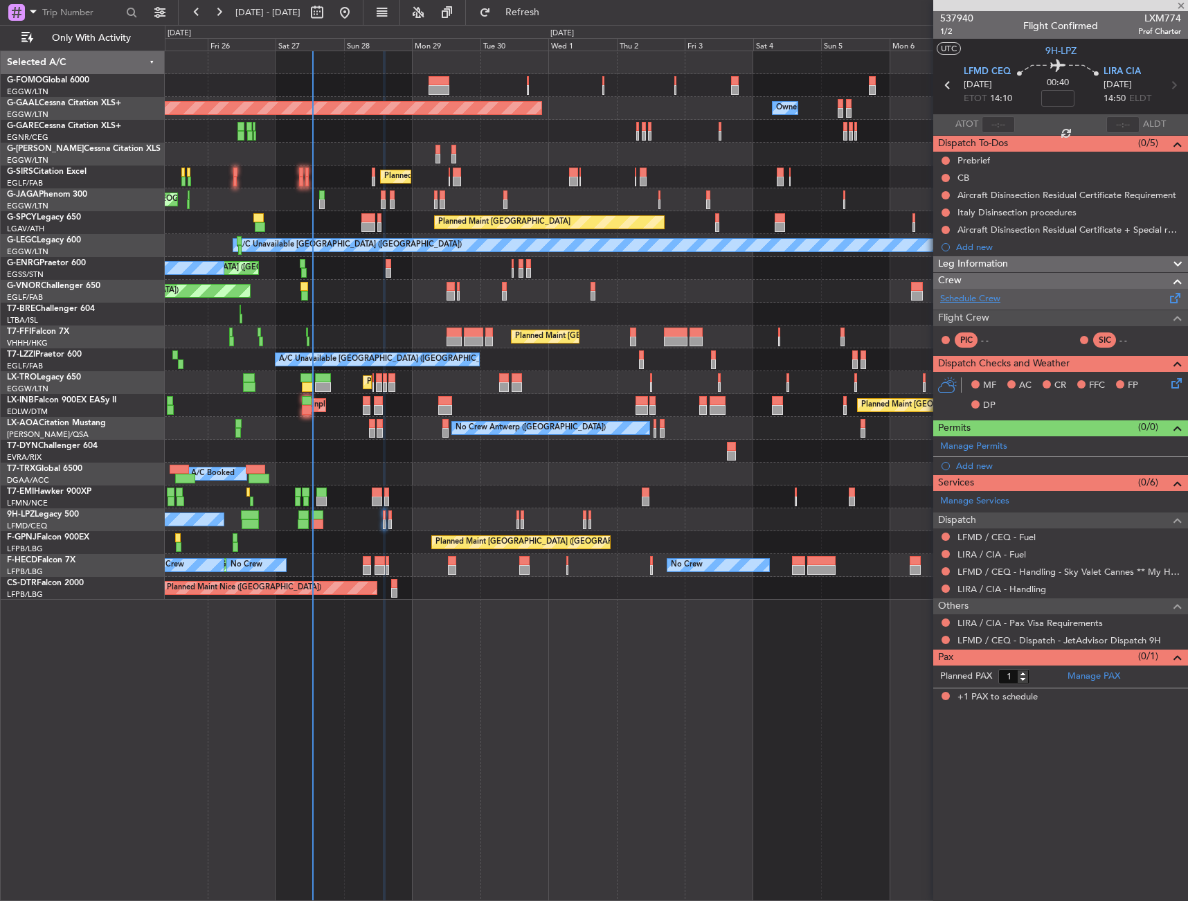
click at [977, 295] on link "Schedule Crew" at bounding box center [970, 299] width 60 height 14
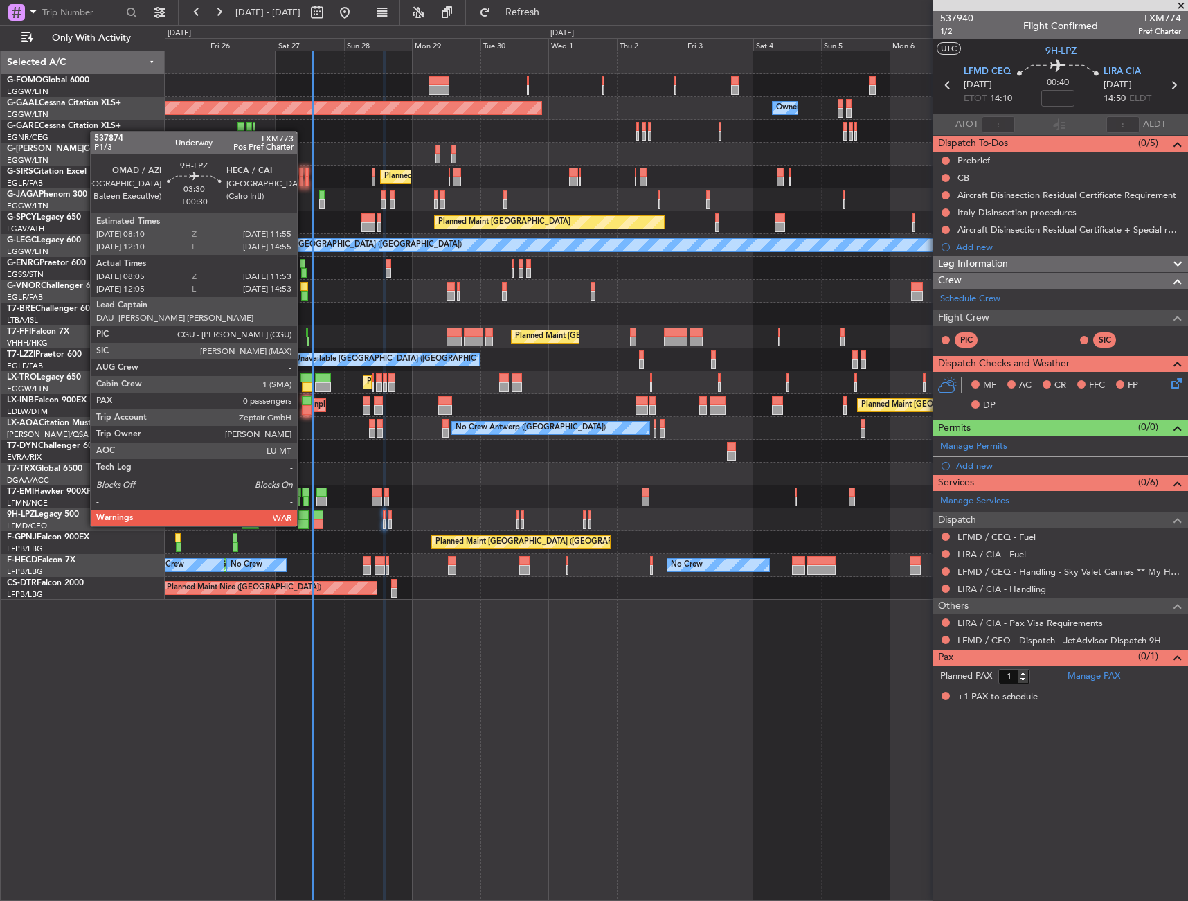
click at [302, 517] on div at bounding box center [303, 515] width 11 height 10
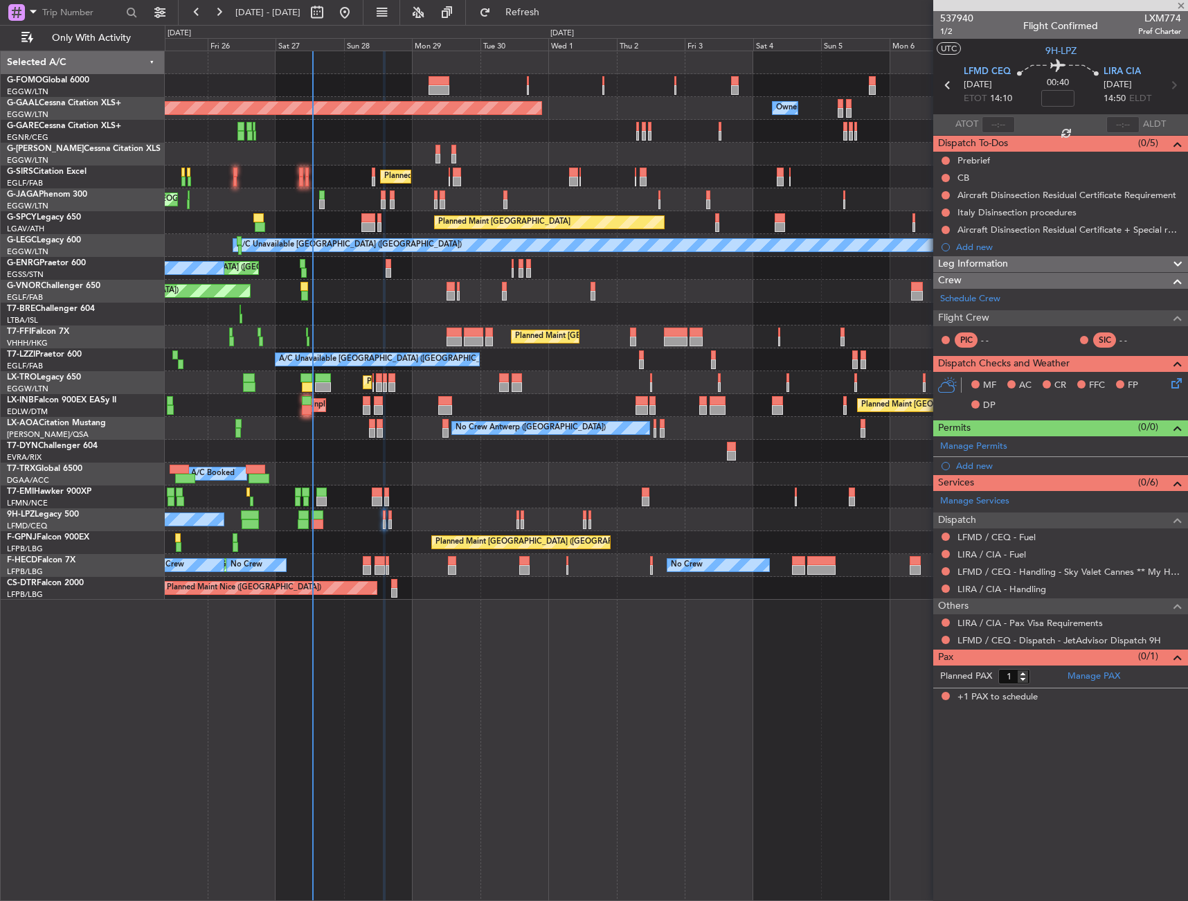
type input "+00:30"
type input "08:15"
type input "11:48"
type input "0"
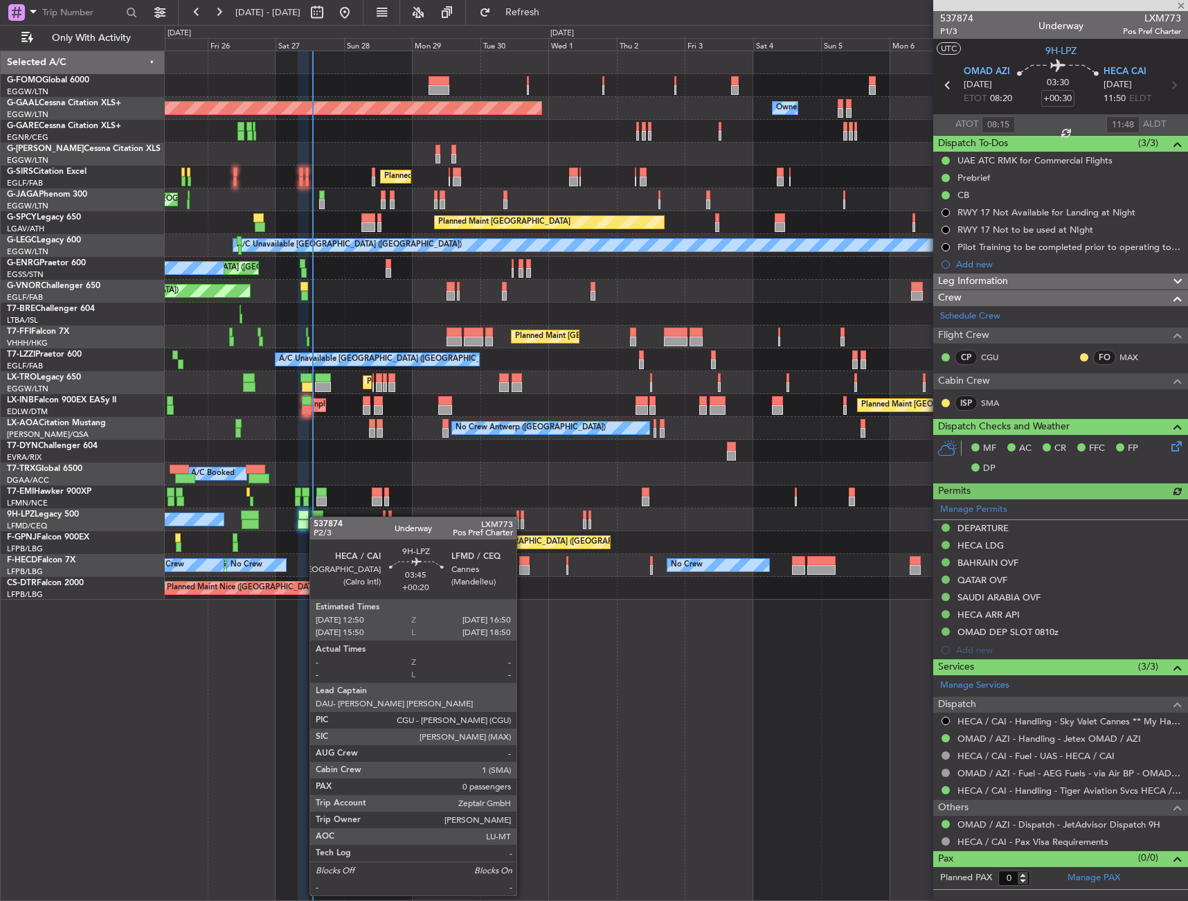
click at [316, 517] on div at bounding box center [318, 515] width 12 height 10
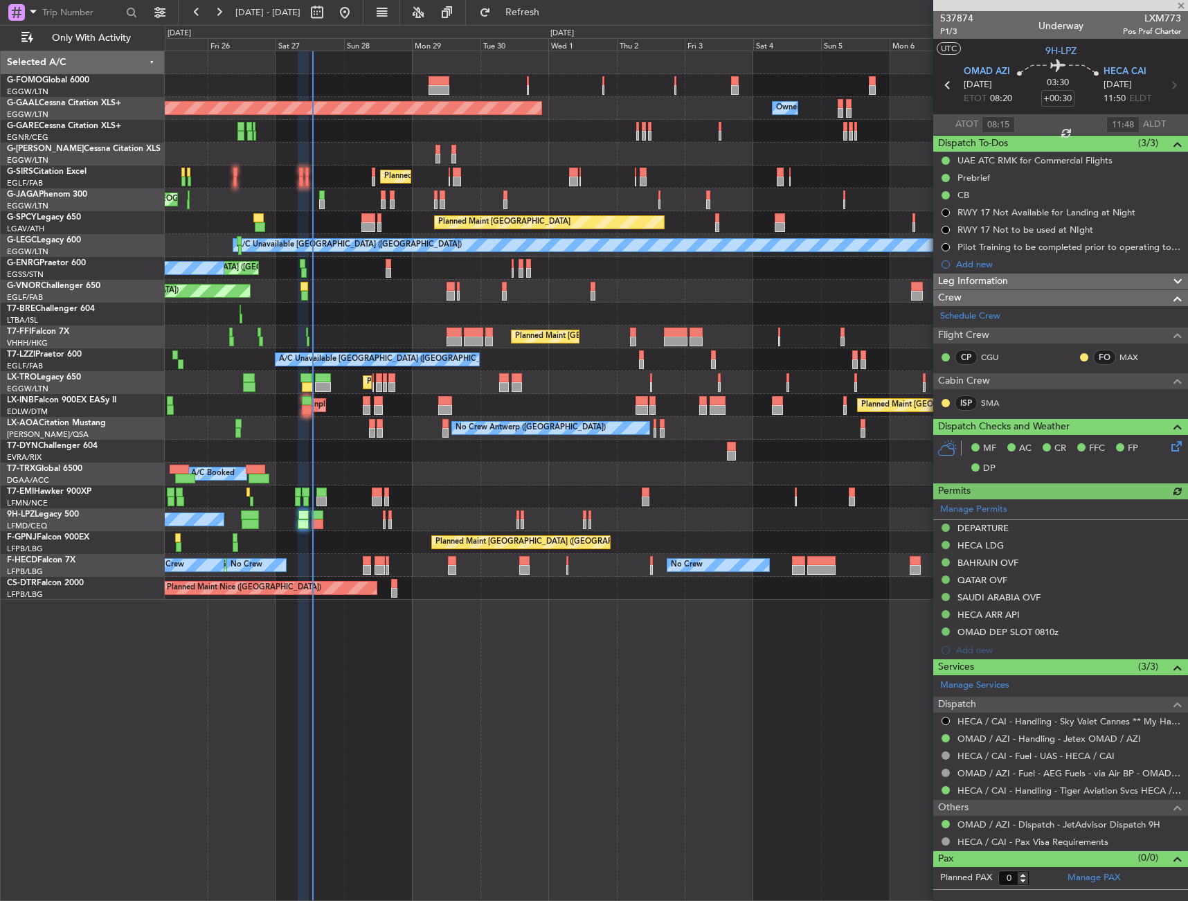
type input "+00:20"
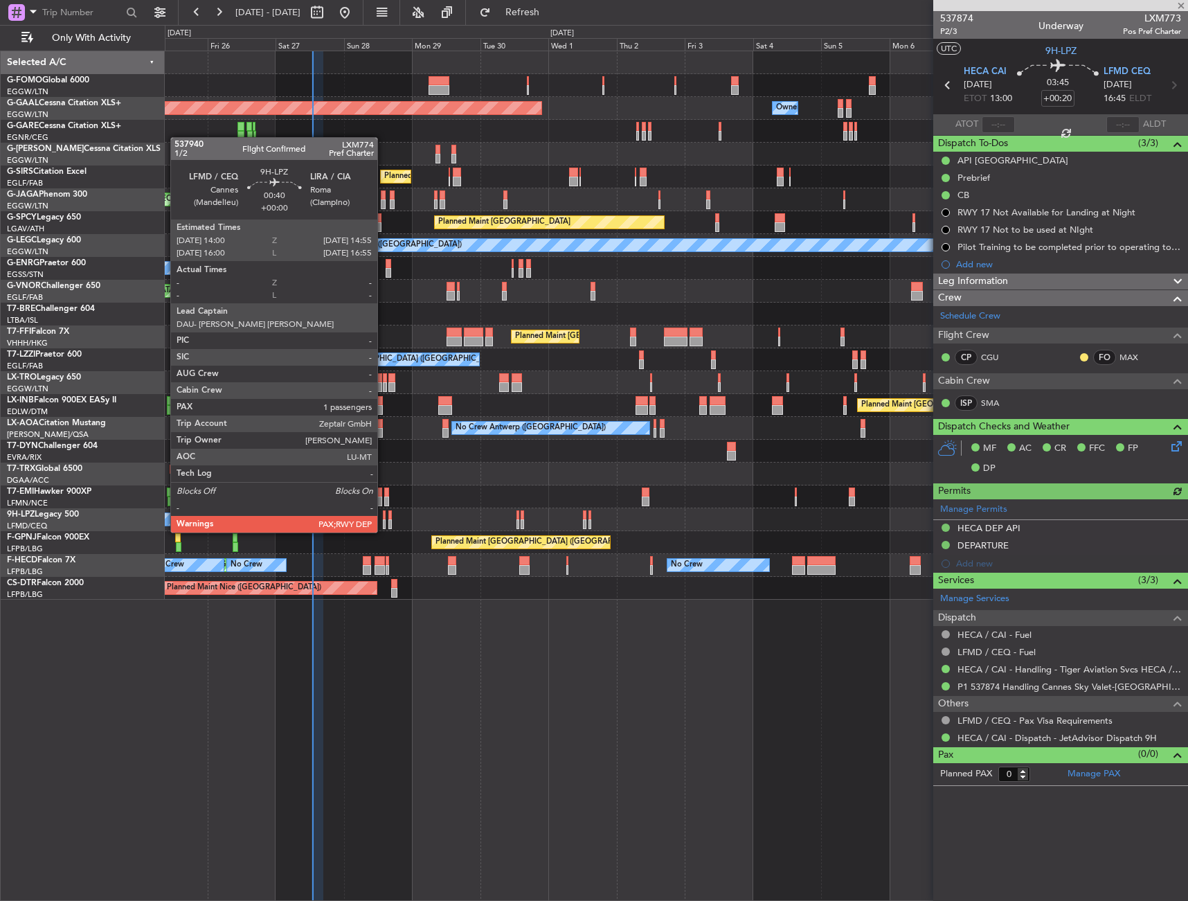
click at [384, 519] on div at bounding box center [384, 515] width 3 height 10
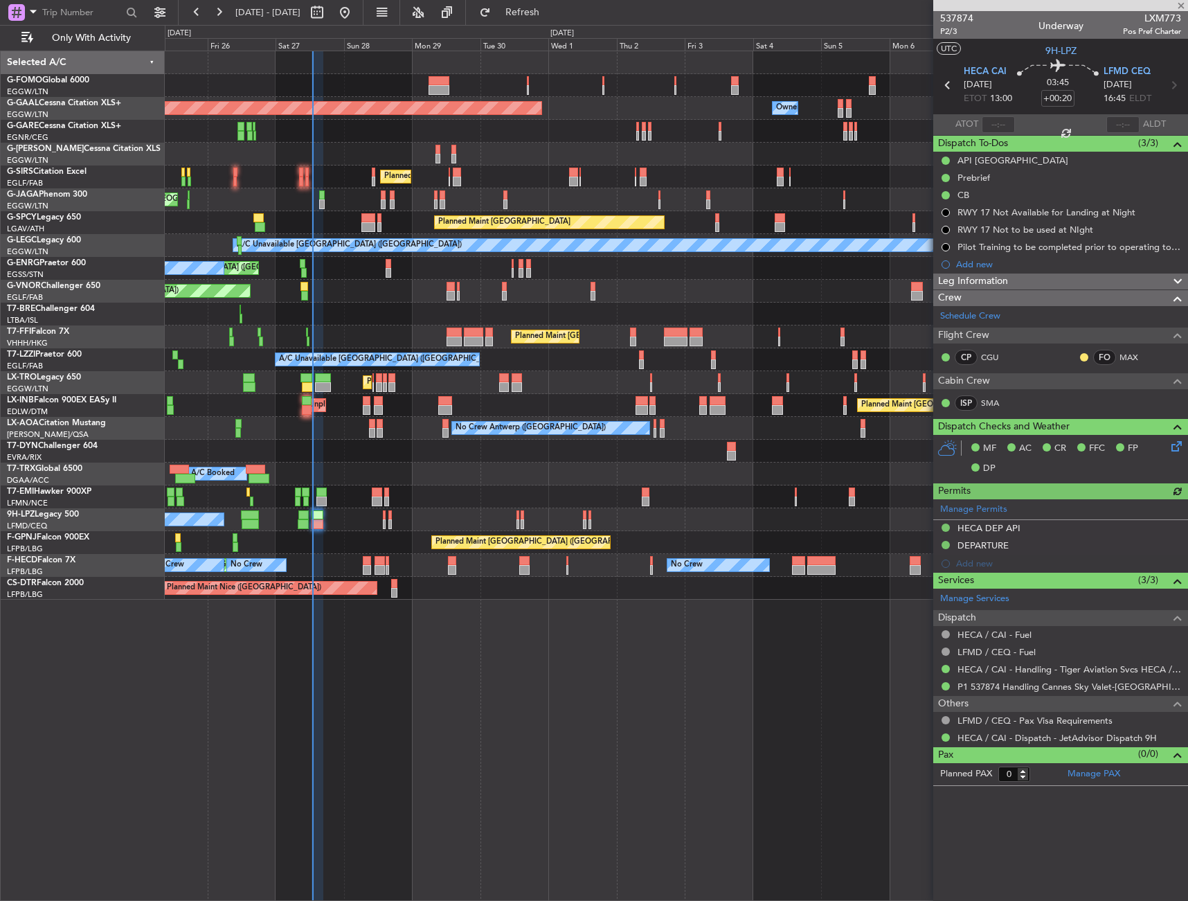
type input "1"
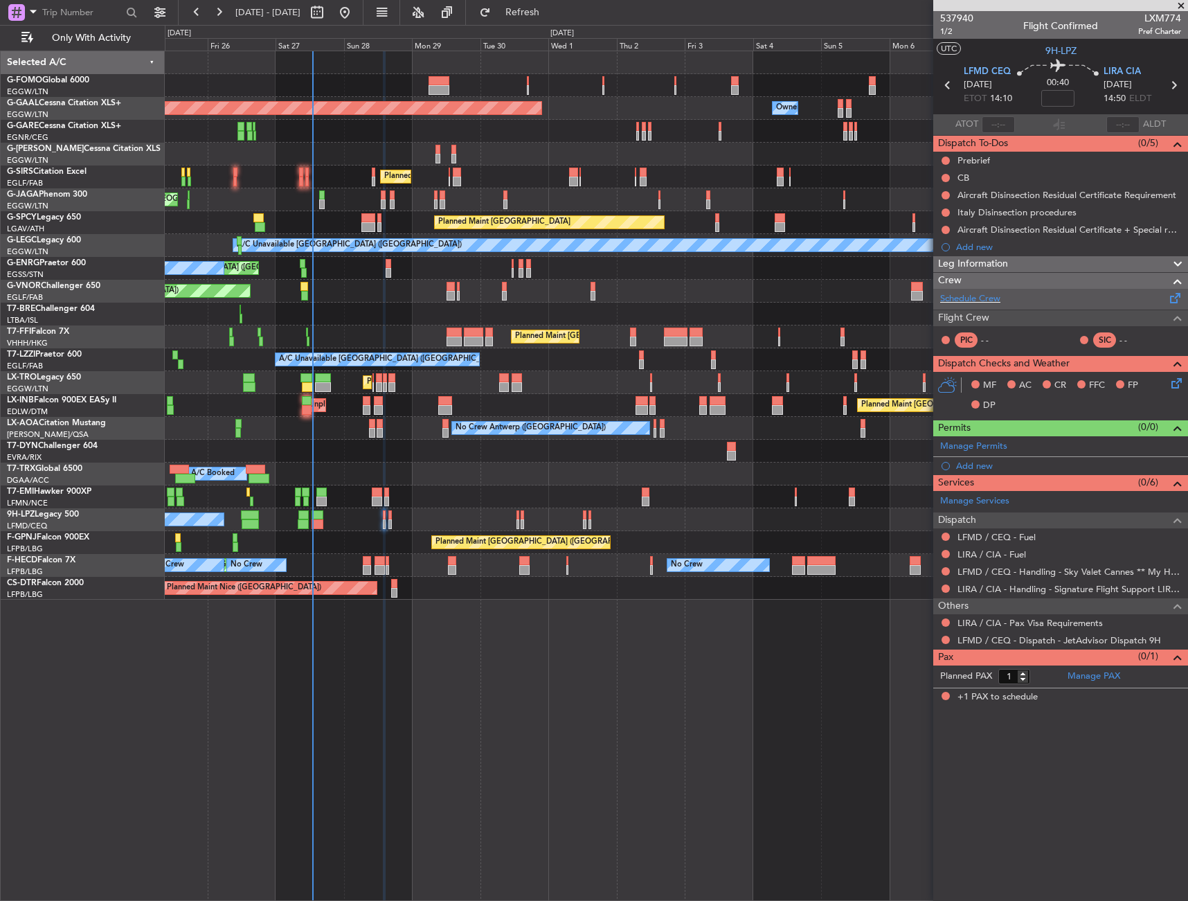
click at [978, 289] on div "Schedule Crew" at bounding box center [1061, 299] width 255 height 21
drag, startPoint x: 558, startPoint y: 16, endPoint x: 564, endPoint y: 21, distance: 8.3
click at [552, 15] on span "Refresh" at bounding box center [523, 13] width 58 height 10
click at [552, 10] on span "Refresh" at bounding box center [523, 13] width 58 height 10
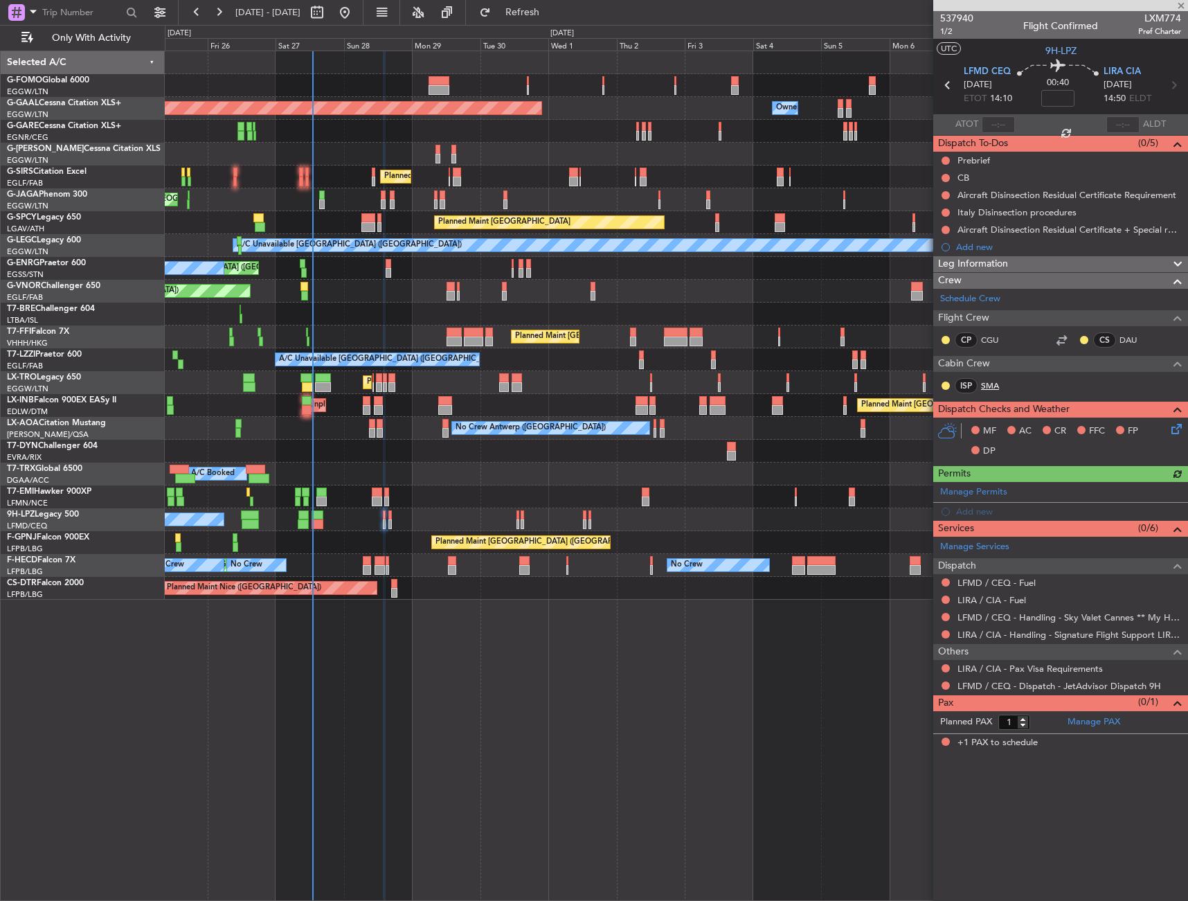
click at [995, 385] on link "SMA" at bounding box center [996, 386] width 31 height 12
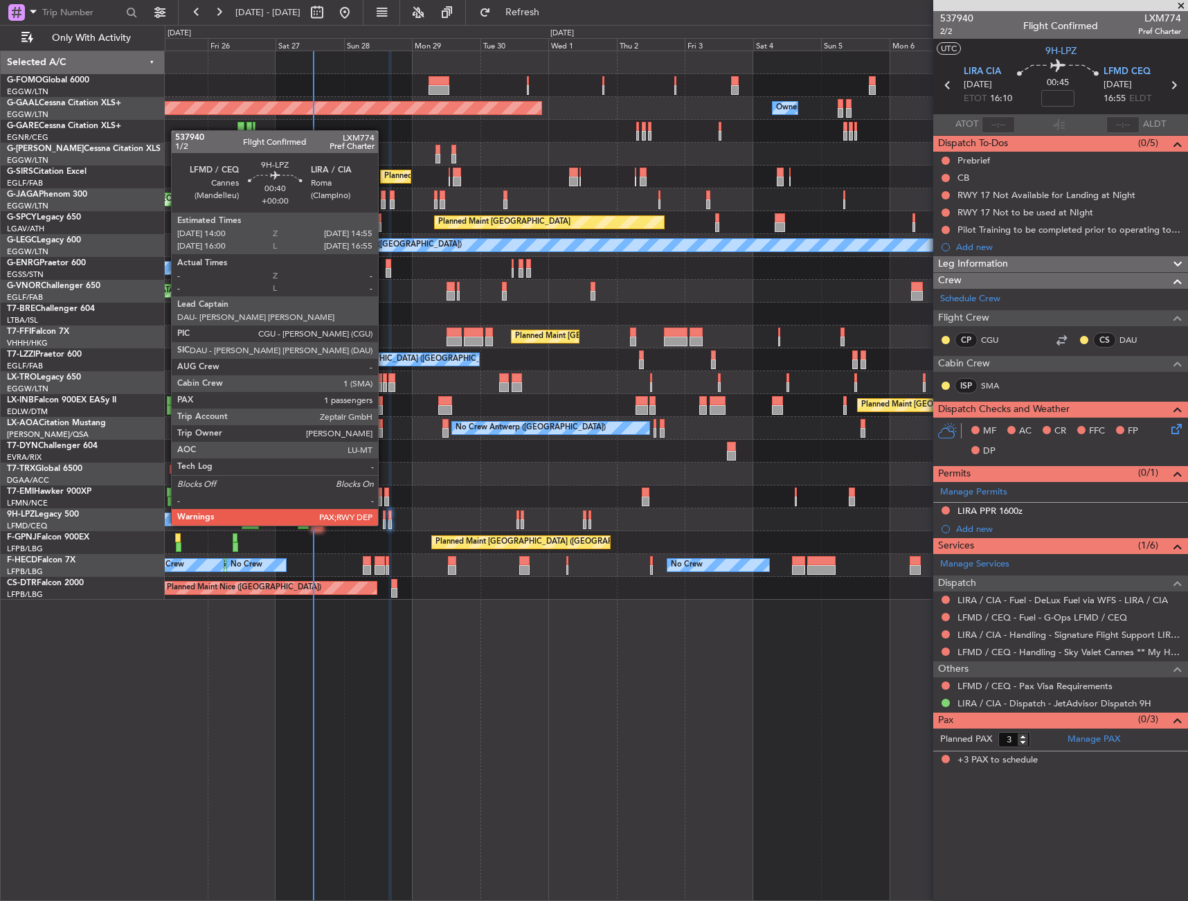
click at [384, 512] on div at bounding box center [384, 515] width 3 height 10
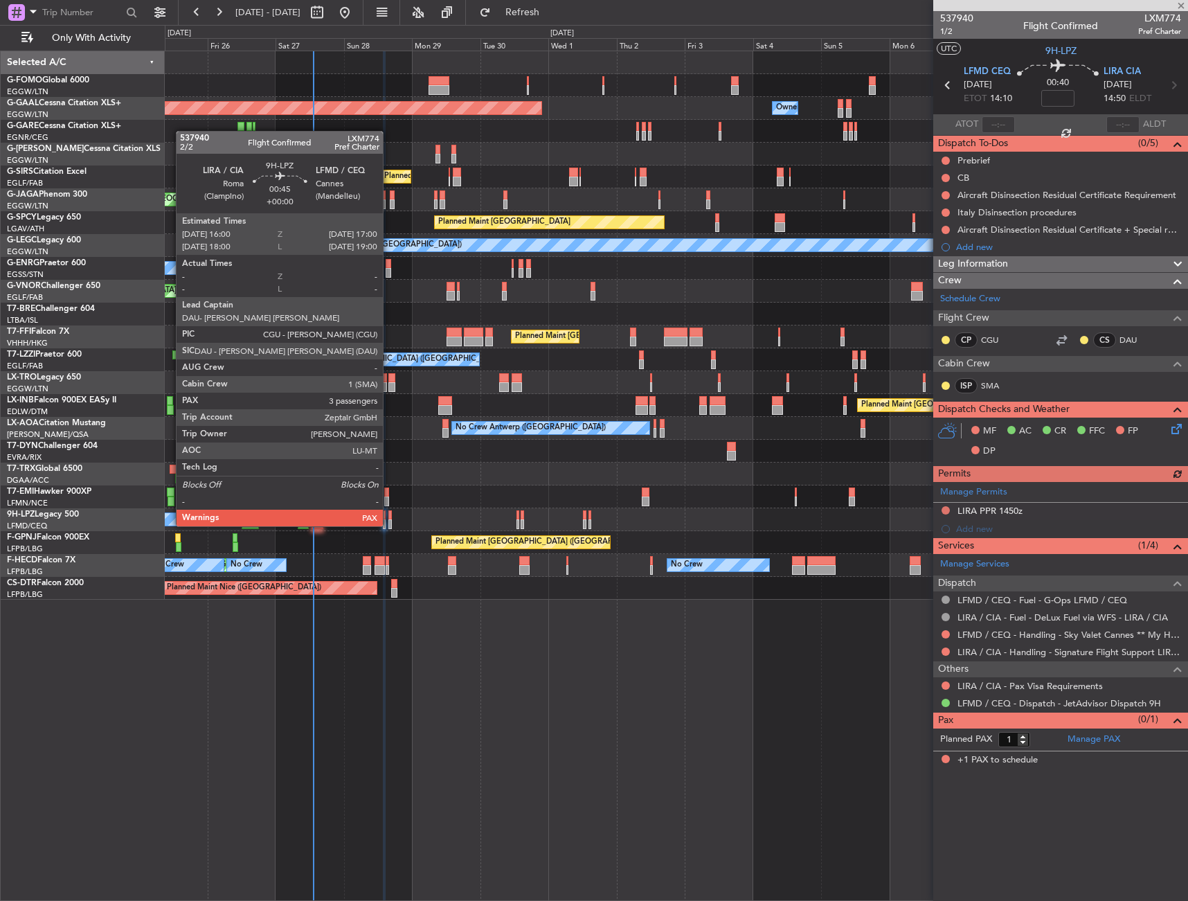
click at [389, 512] on div at bounding box center [390, 515] width 3 height 10
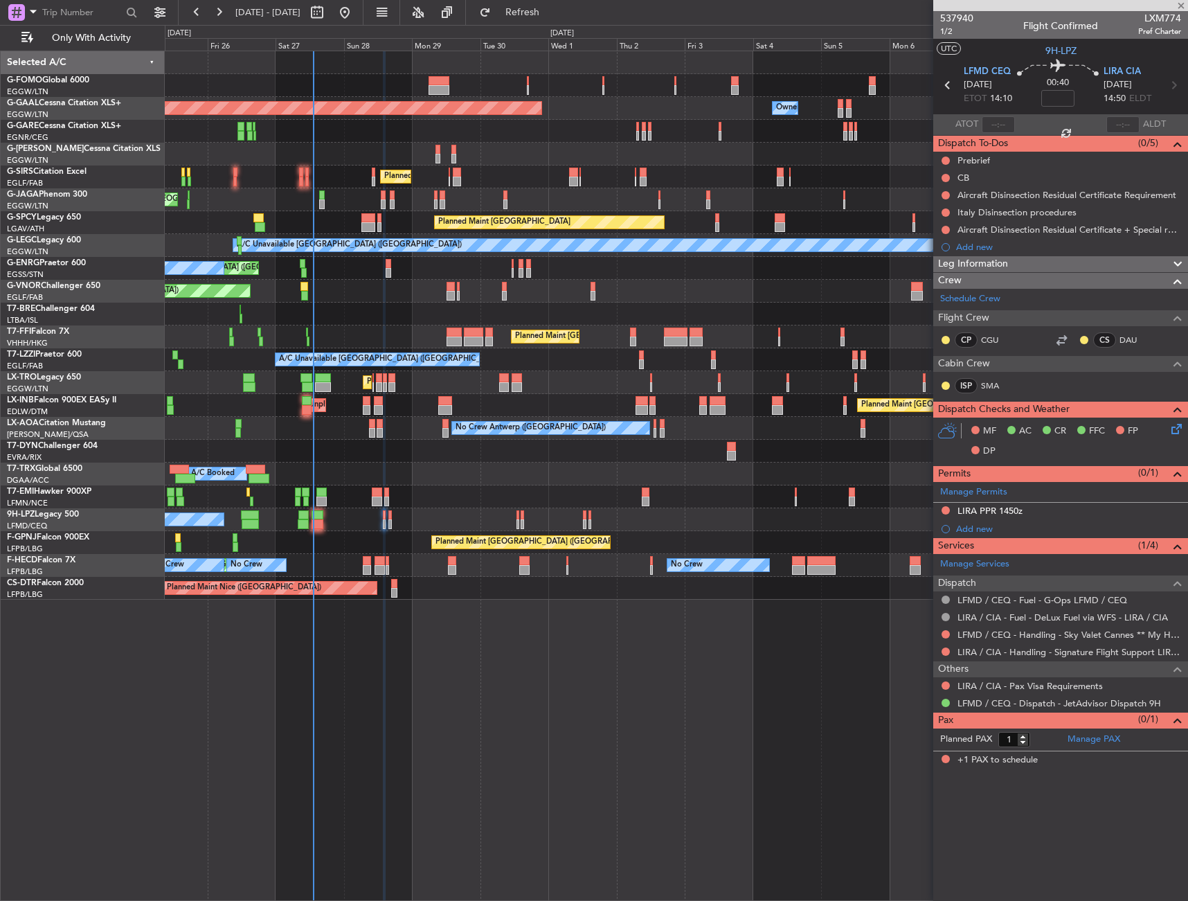
type input "3"
click at [965, 260] on span "Leg Information" at bounding box center [973, 264] width 70 height 16
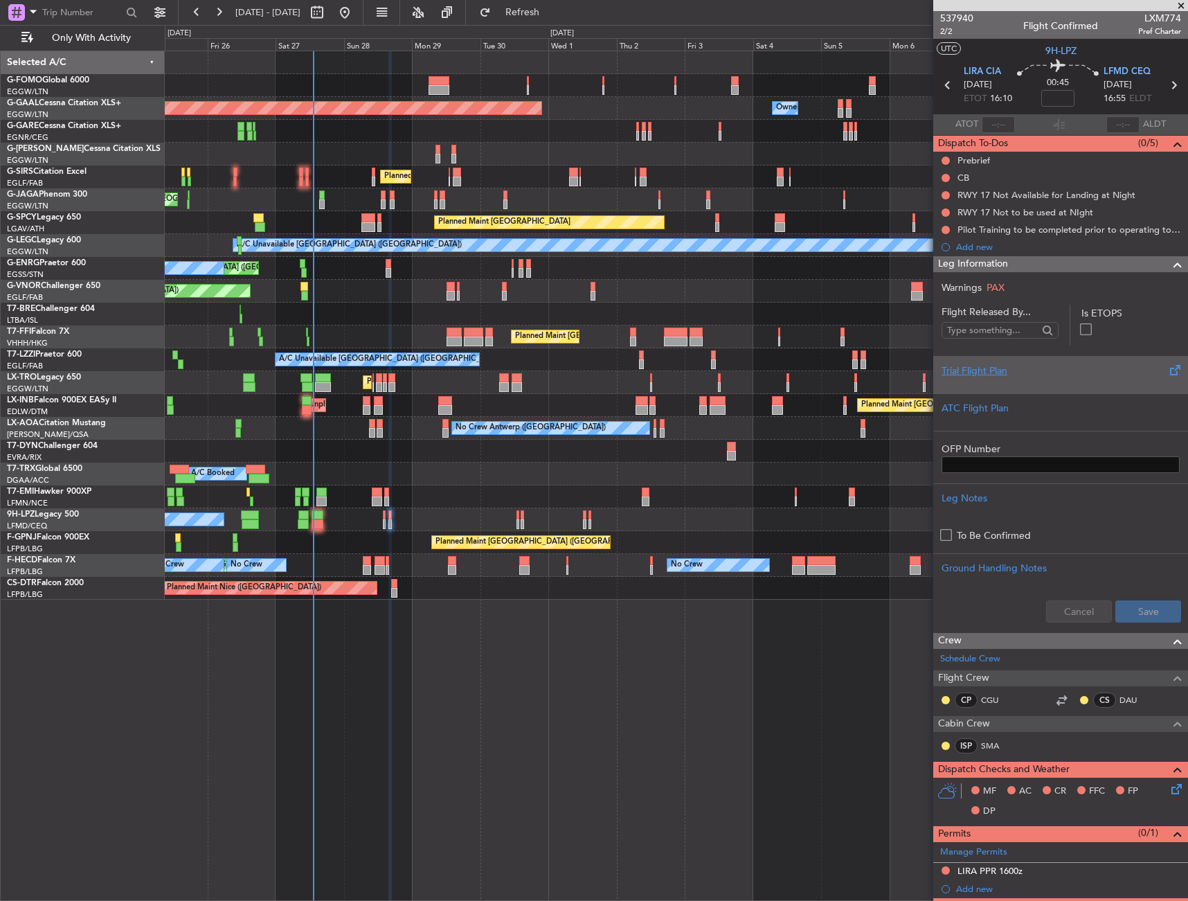
click at [983, 373] on div "Trial Flight Plan" at bounding box center [1061, 371] width 238 height 15
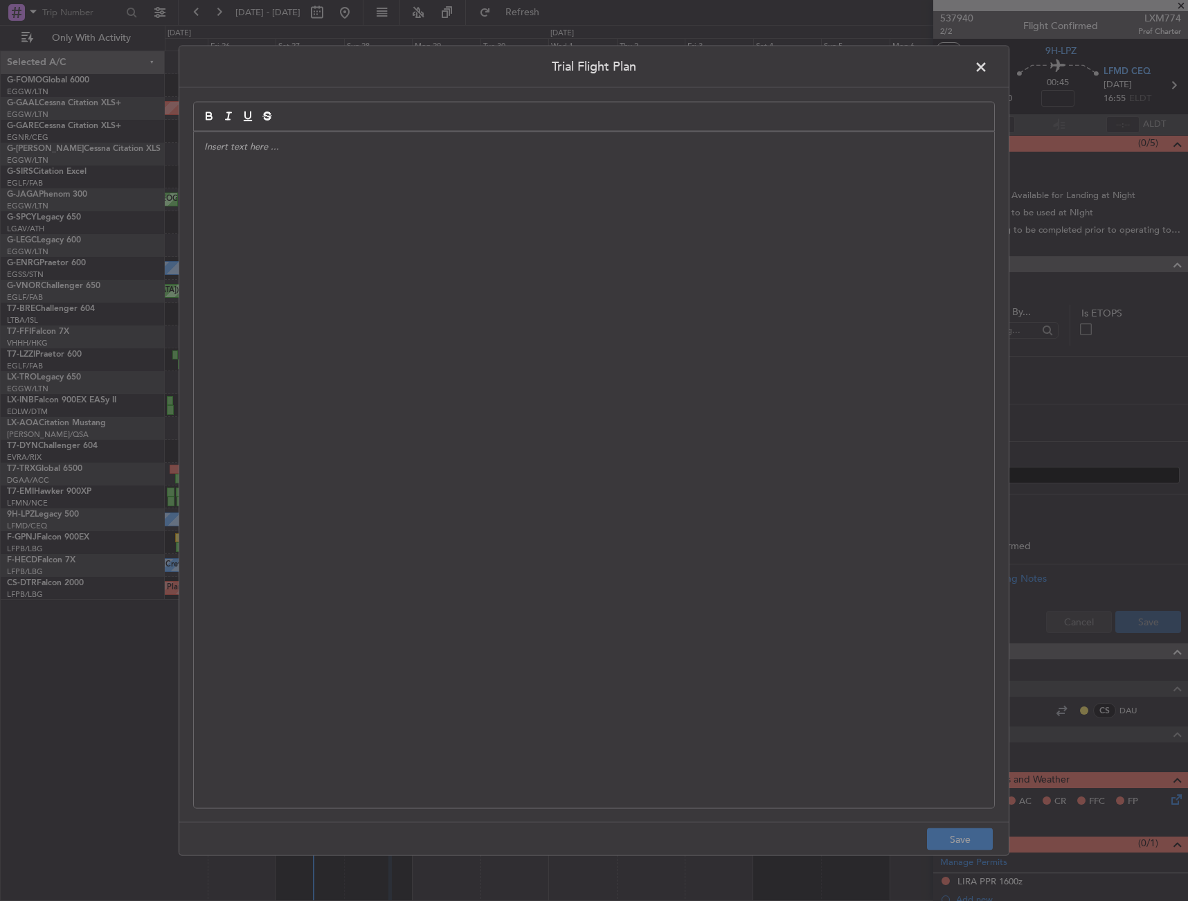
click at [542, 296] on div at bounding box center [594, 470] width 801 height 677
click at [407, 193] on div "APA // [DATE]" at bounding box center [594, 470] width 801 height 677
click at [292, 228] on div "APA // [DATE]// FCST" at bounding box center [594, 470] width 801 height 677
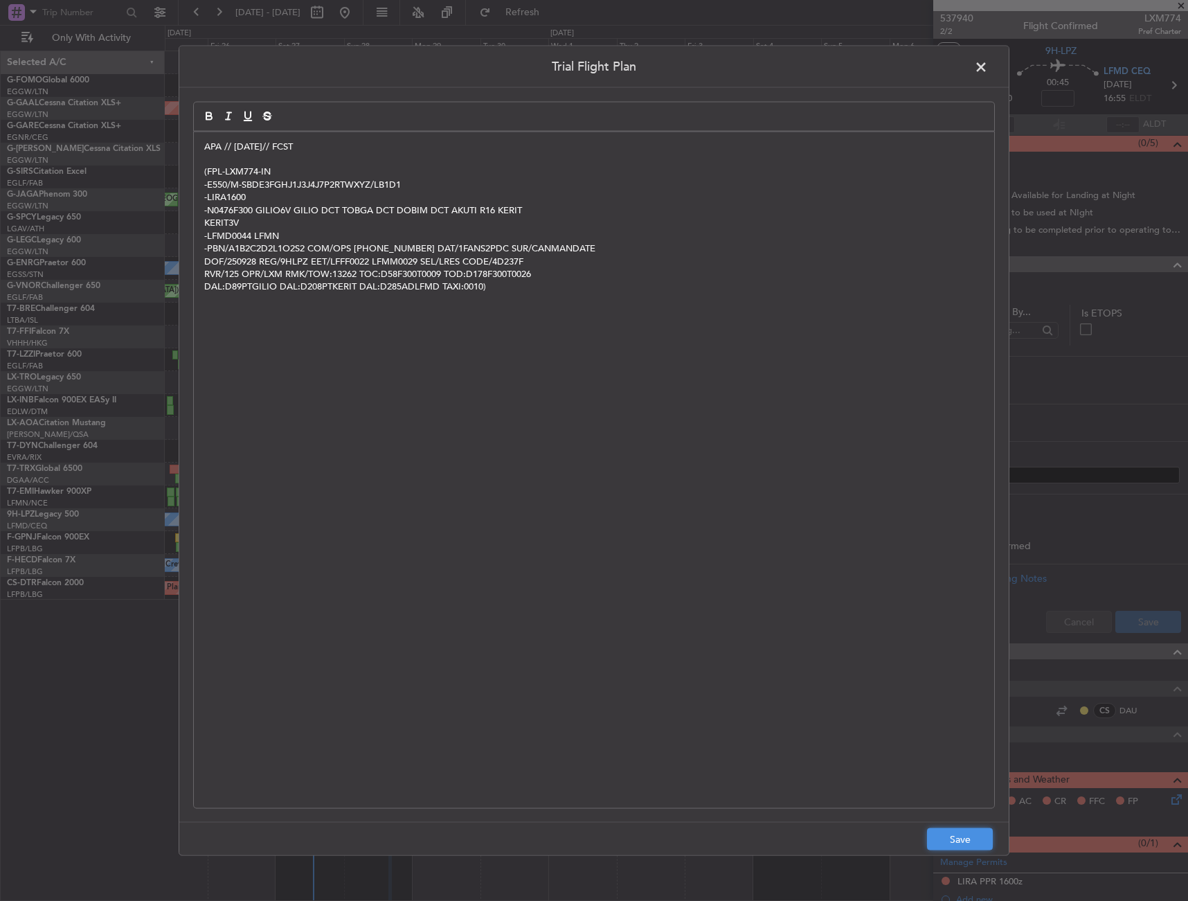
click at [974, 843] on button "Save" at bounding box center [960, 839] width 66 height 22
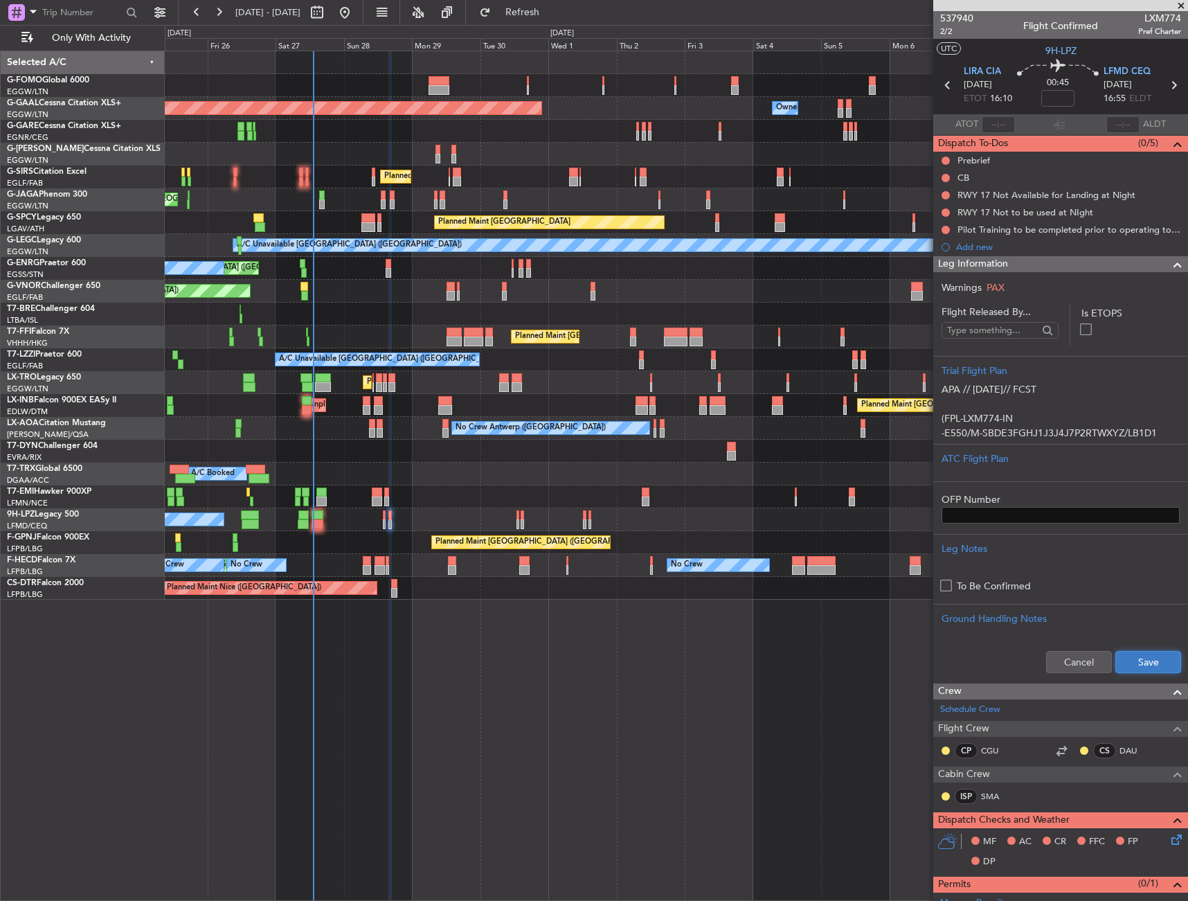
click at [1157, 653] on button "Save" at bounding box center [1149, 662] width 66 height 22
click at [1074, 265] on div "Leg Information" at bounding box center [1061, 264] width 255 height 16
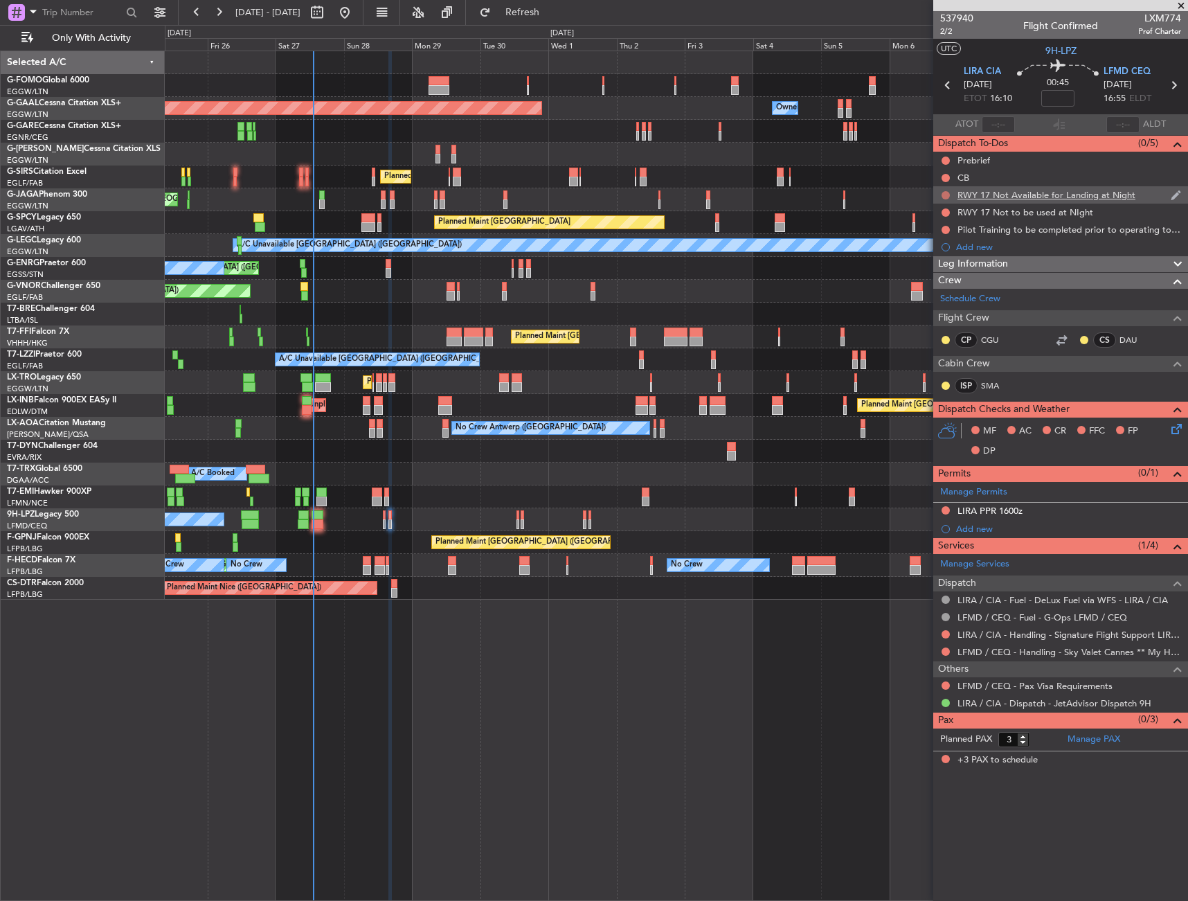
click at [945, 193] on button at bounding box center [946, 195] width 8 height 8
click at [943, 283] on span "Cancelled" at bounding box center [948, 277] width 39 height 14
click at [947, 212] on button at bounding box center [946, 212] width 8 height 8
click at [939, 294] on span "Cancelled" at bounding box center [948, 294] width 39 height 14
click at [948, 227] on button at bounding box center [946, 230] width 8 height 8
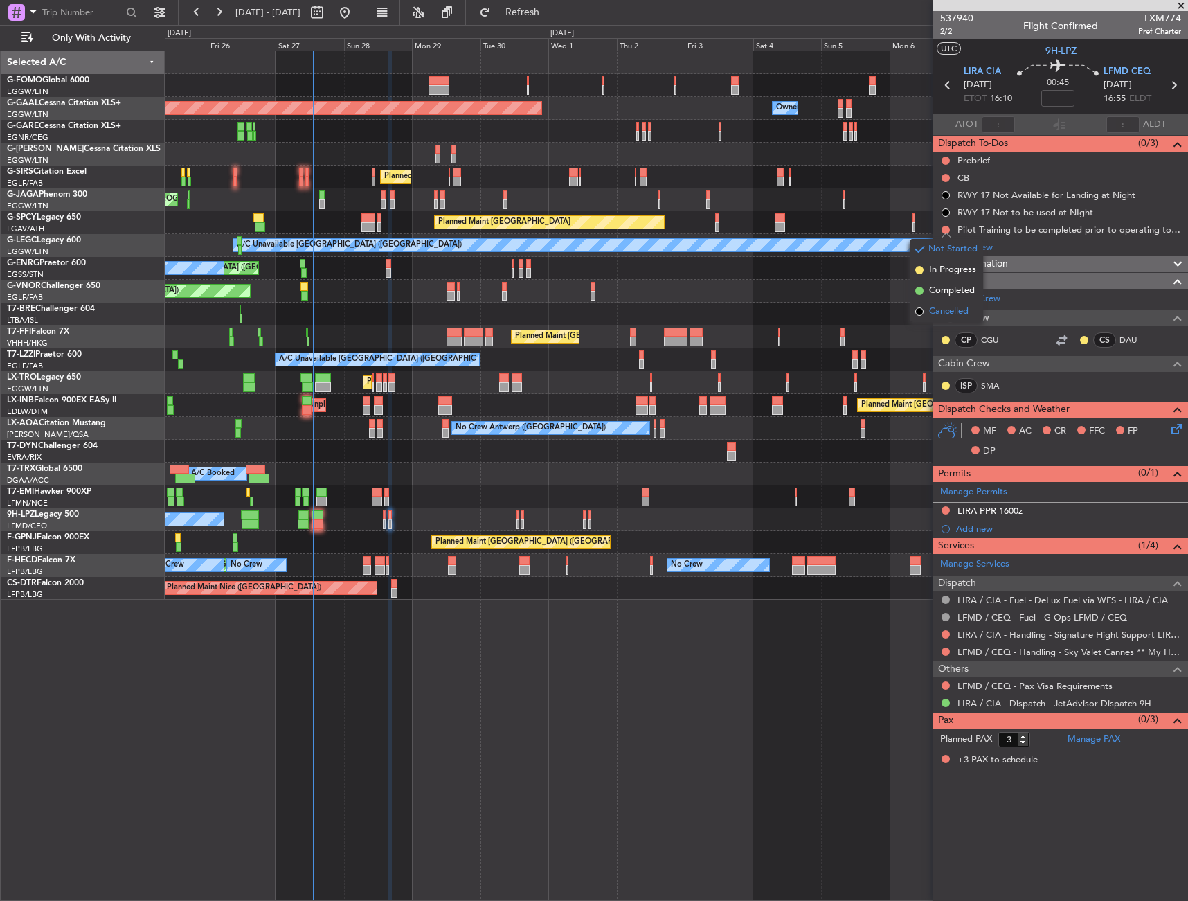
click at [943, 309] on span "Cancelled" at bounding box center [948, 312] width 39 height 14
click at [1175, 438] on div "MF AC CR FFC FP DP" at bounding box center [1061, 442] width 255 height 48
click at [1175, 429] on icon at bounding box center [1174, 426] width 11 height 11
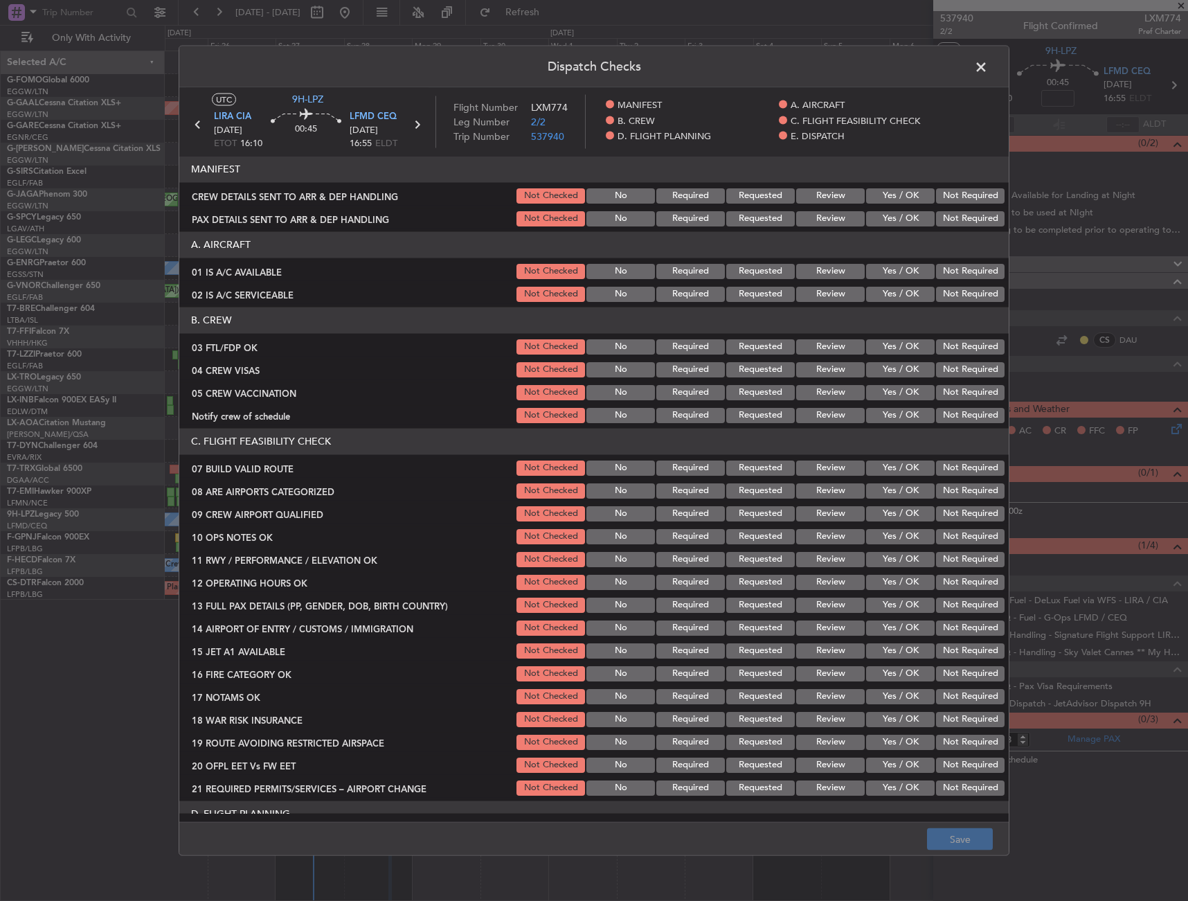
click at [893, 274] on button "Yes / OK" at bounding box center [900, 270] width 69 height 15
drag, startPoint x: 890, startPoint y: 291, endPoint x: 888, endPoint y: 299, distance: 8.6
click at [888, 299] on button "Yes / OK" at bounding box center [900, 293] width 69 height 15
click at [887, 353] on button "Yes / OK" at bounding box center [900, 346] width 69 height 15
click at [958, 378] on div "Not Required" at bounding box center [969, 368] width 70 height 19
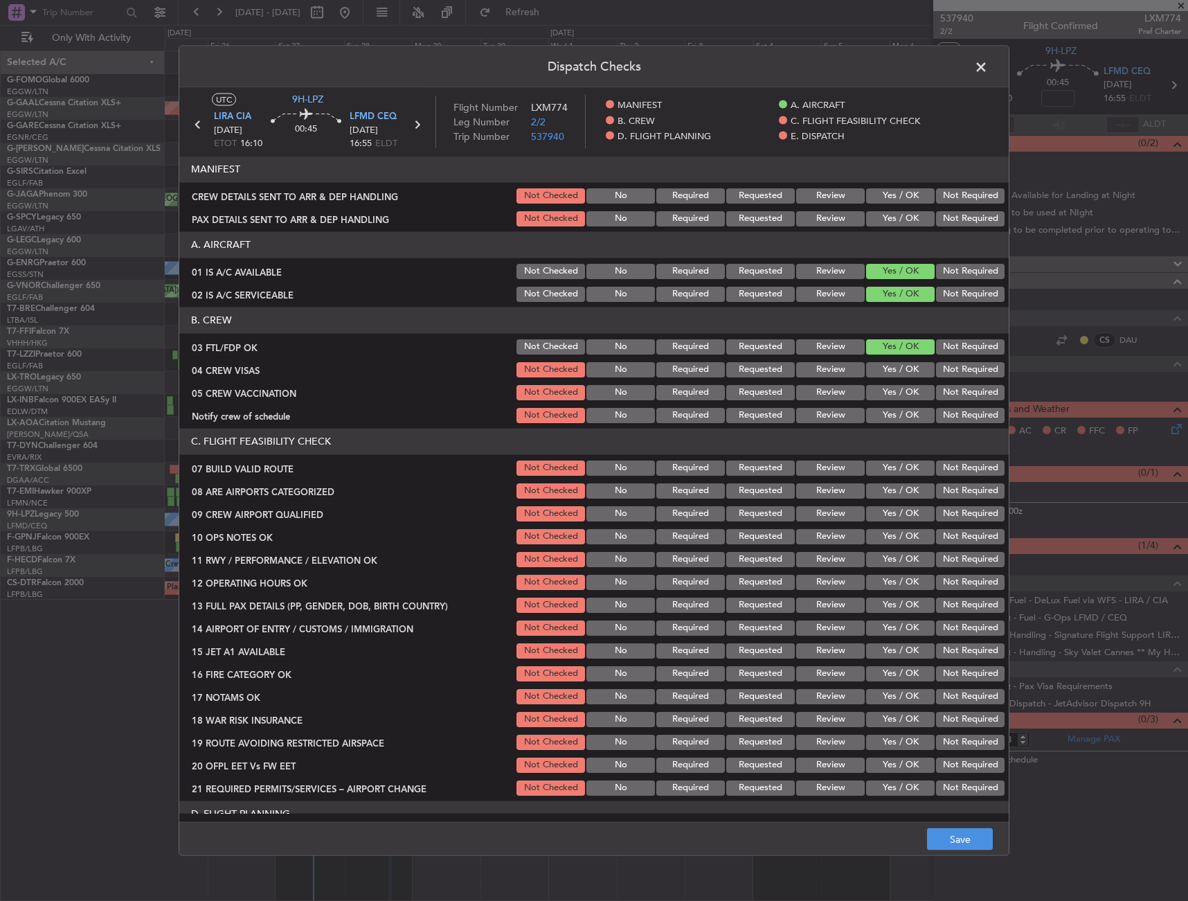
click at [949, 391] on button "Not Required" at bounding box center [970, 391] width 69 height 15
click at [947, 376] on button "Not Required" at bounding box center [970, 369] width 69 height 15
click at [891, 409] on button "Yes / OK" at bounding box center [900, 414] width 69 height 15
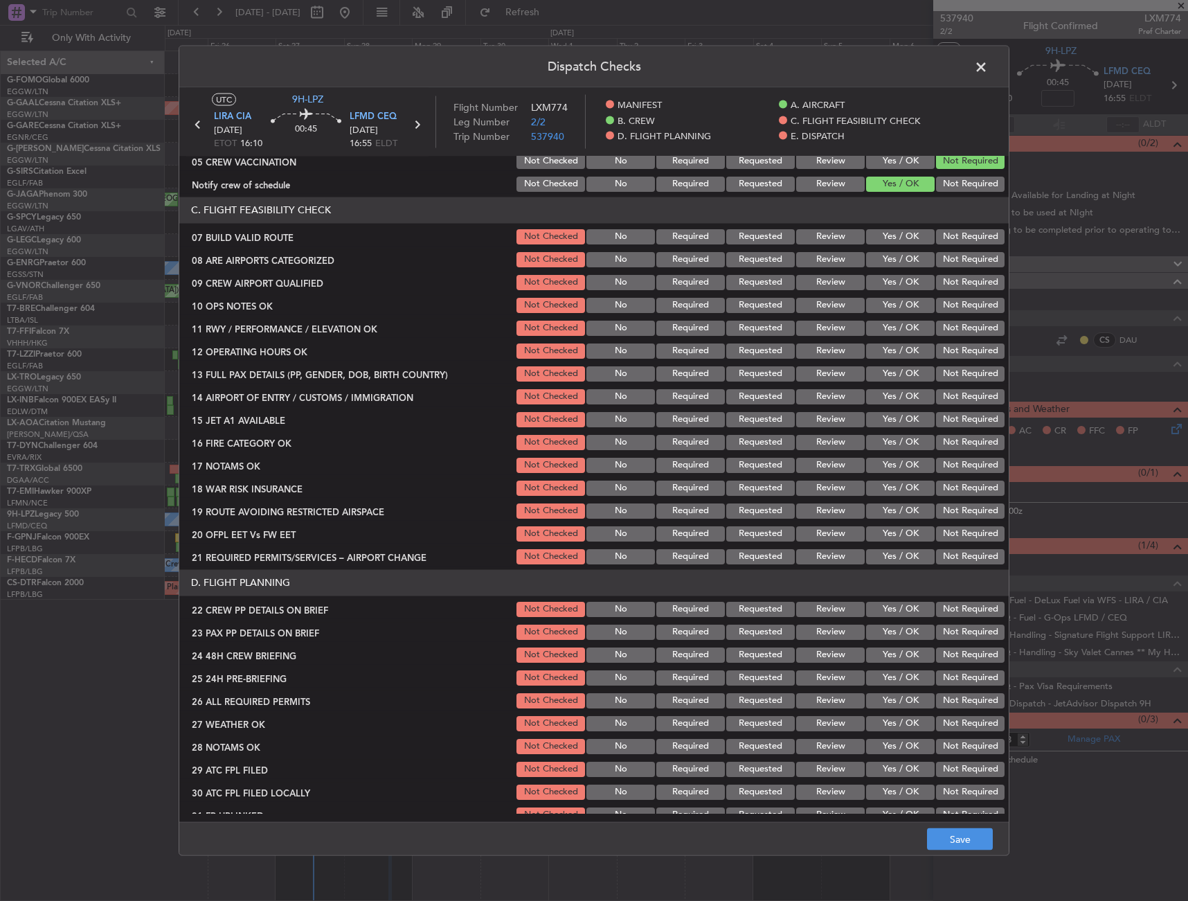
scroll to position [208, 0]
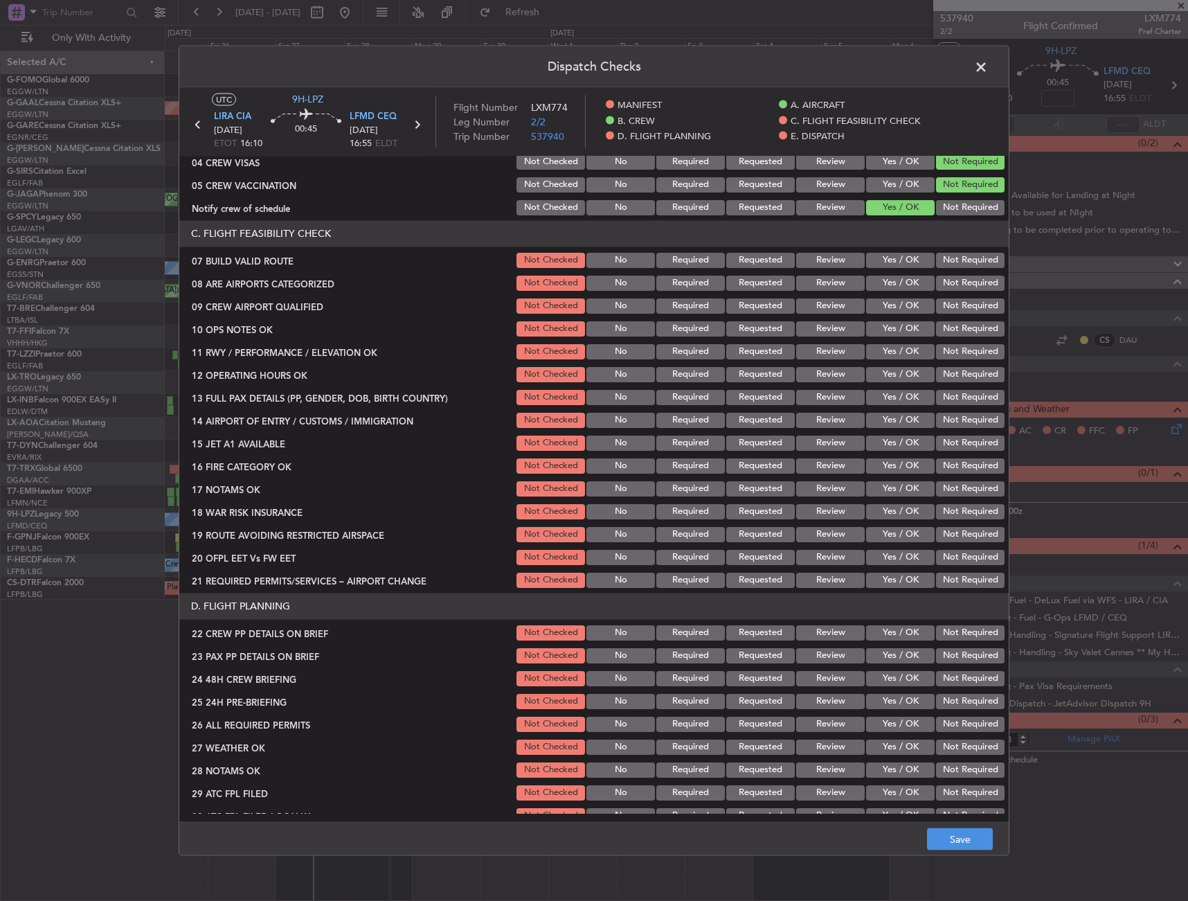
click at [886, 269] on div "Yes / OK" at bounding box center [899, 259] width 70 height 19
click at [883, 283] on button "Yes / OK" at bounding box center [900, 282] width 69 height 15
click at [886, 262] on button "Yes / OK" at bounding box center [900, 259] width 69 height 15
click at [880, 317] on section "C. FLIGHT FEASIBILITY CHECK 07 BUILD VALID ROUTE Not Checked No Required Reques…" at bounding box center [594, 404] width 830 height 369
drag, startPoint x: 884, startPoint y: 305, endPoint x: 882, endPoint y: 321, distance: 16.2
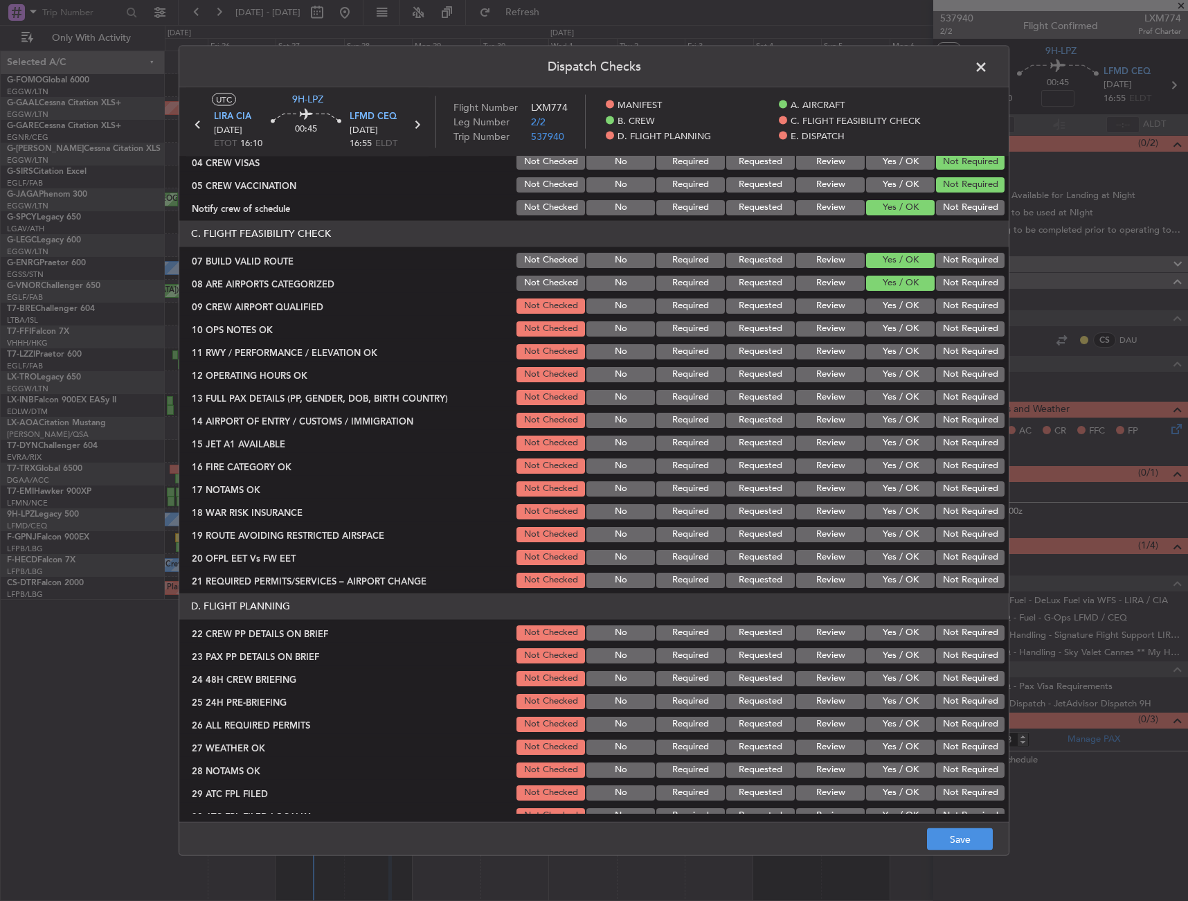
click at [884, 306] on button "Yes / OK" at bounding box center [900, 305] width 69 height 15
drag, startPoint x: 880, startPoint y: 325, endPoint x: 880, endPoint y: 333, distance: 7.6
click at [880, 325] on button "Yes / OK" at bounding box center [900, 328] width 69 height 15
click at [881, 353] on button "Yes / OK" at bounding box center [900, 351] width 69 height 15
click at [882, 379] on button "Yes / OK" at bounding box center [900, 373] width 69 height 15
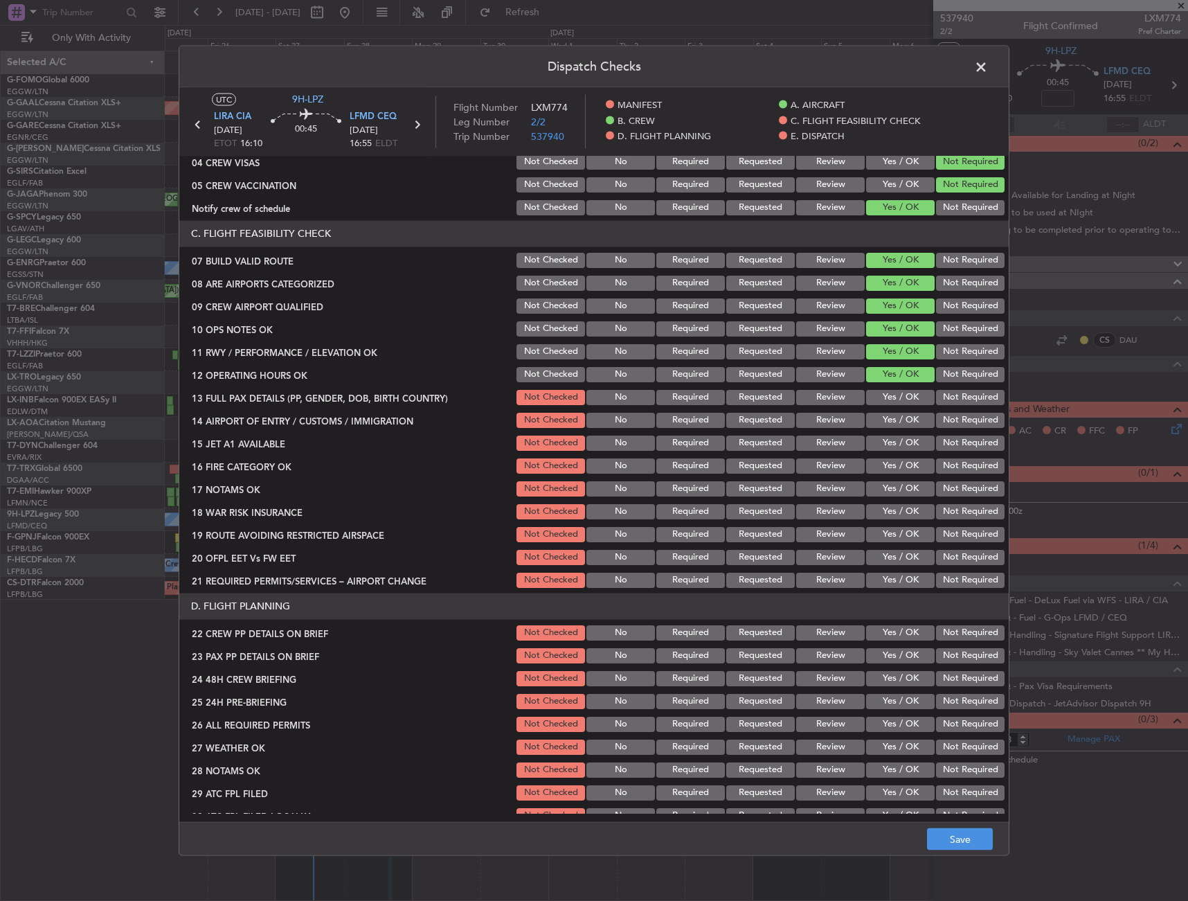
drag, startPoint x: 884, startPoint y: 395, endPoint x: 884, endPoint y: 406, distance: 11.1
click at [884, 395] on button "Yes / OK" at bounding box center [900, 396] width 69 height 15
click at [884, 416] on button "Yes / OK" at bounding box center [900, 419] width 69 height 15
click at [886, 437] on button "Yes / OK" at bounding box center [900, 442] width 69 height 15
click at [886, 456] on div "Yes / OK" at bounding box center [899, 465] width 70 height 19
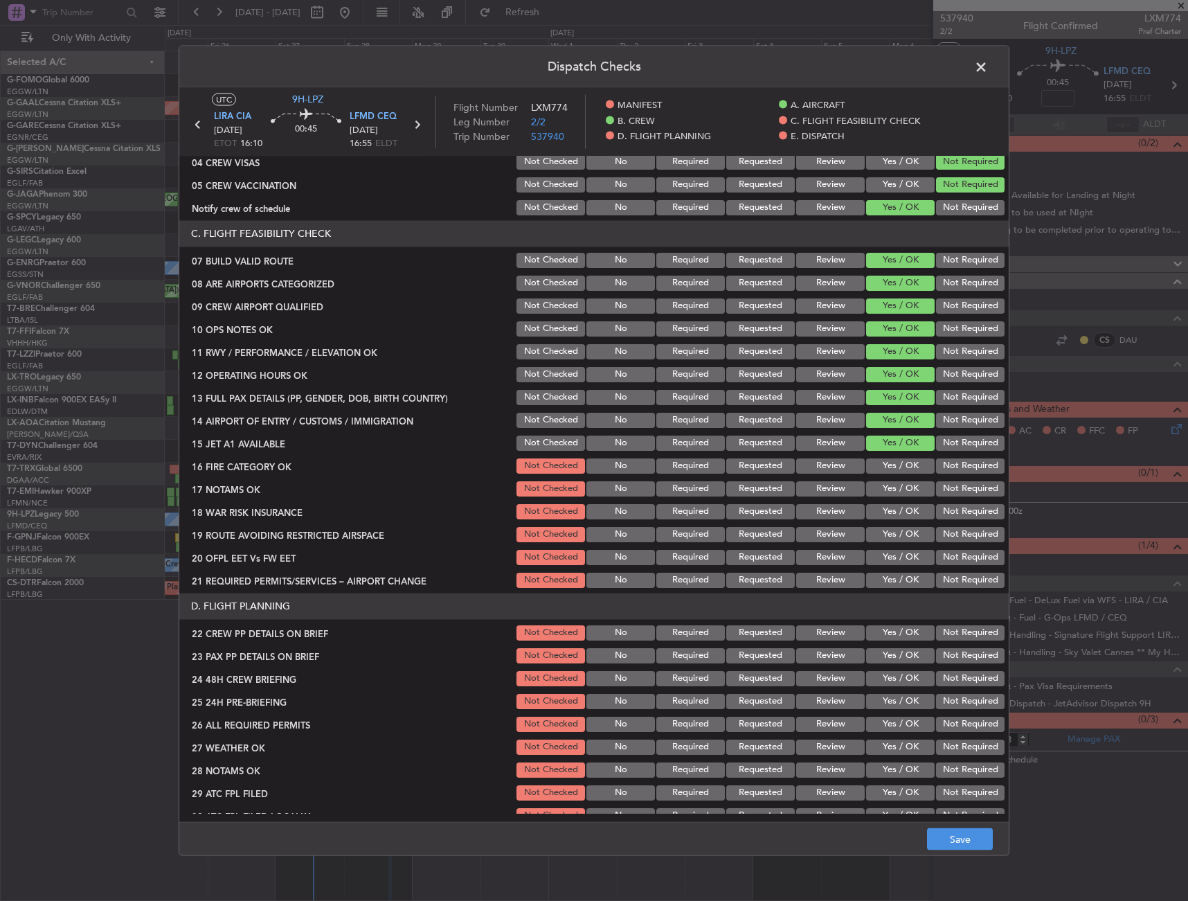
click at [891, 469] on button "Yes / OK" at bounding box center [900, 465] width 69 height 15
drag, startPoint x: 938, startPoint y: 485, endPoint x: 894, endPoint y: 517, distance: 54.6
click at [938, 486] on button "Not Required" at bounding box center [970, 488] width 69 height 15
click at [876, 527] on button "Yes / OK" at bounding box center [900, 533] width 69 height 15
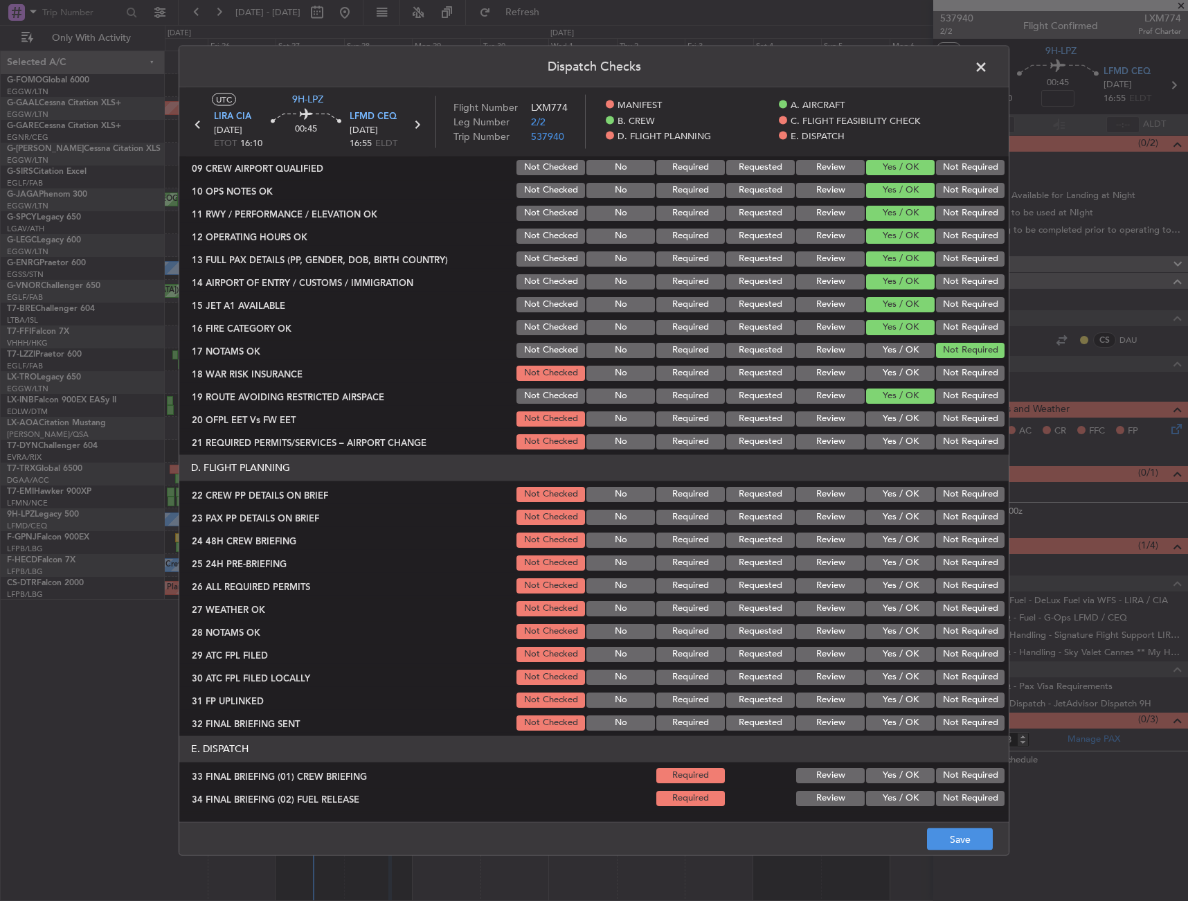
click at [893, 375] on button "Yes / OK" at bounding box center [900, 372] width 69 height 15
click at [889, 420] on button "Yes / OK" at bounding box center [900, 418] width 69 height 15
click at [889, 432] on div "Yes / OK" at bounding box center [899, 440] width 70 height 19
click at [889, 434] on div "Yes / OK" at bounding box center [899, 440] width 70 height 19
drag, startPoint x: 889, startPoint y: 434, endPoint x: 887, endPoint y: 440, distance: 7.1
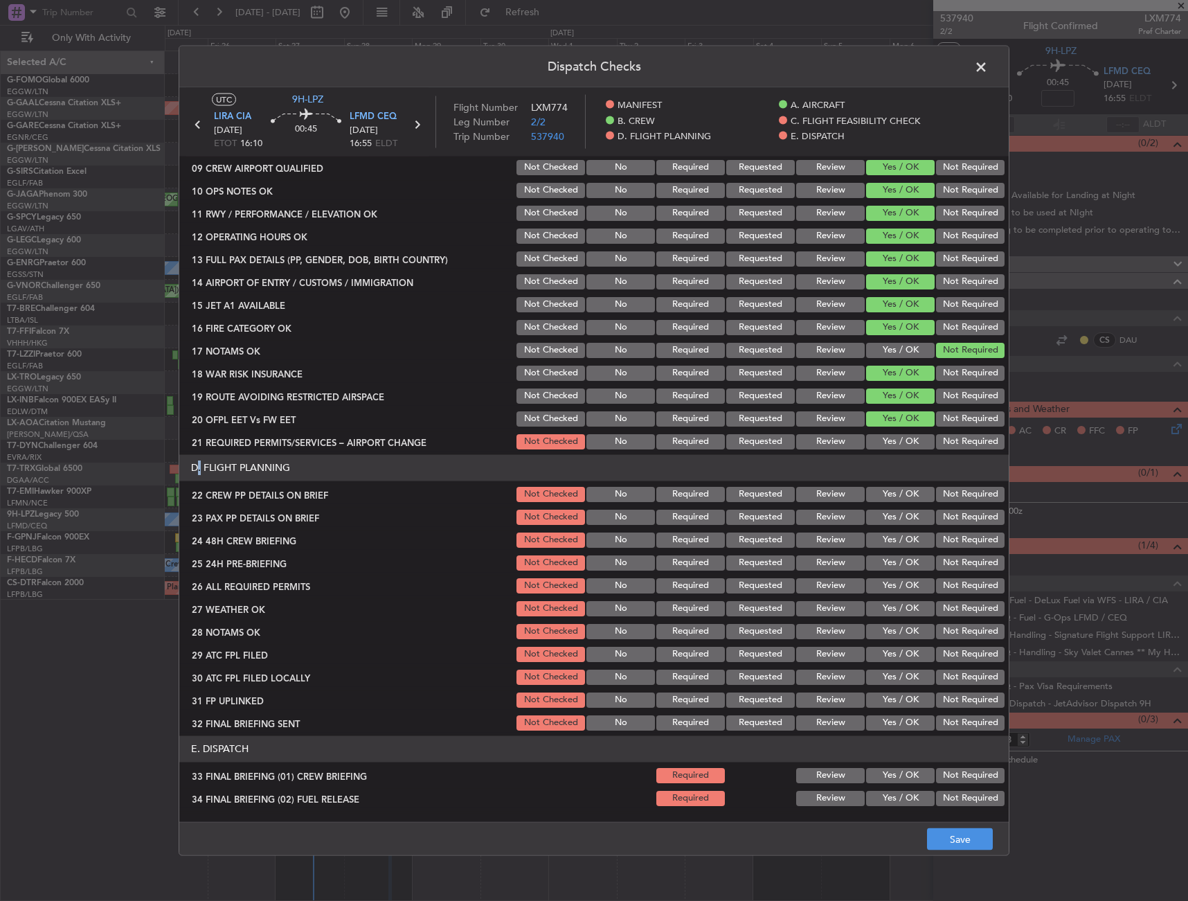
click at [887, 440] on button "Yes / OK" at bounding box center [900, 441] width 69 height 15
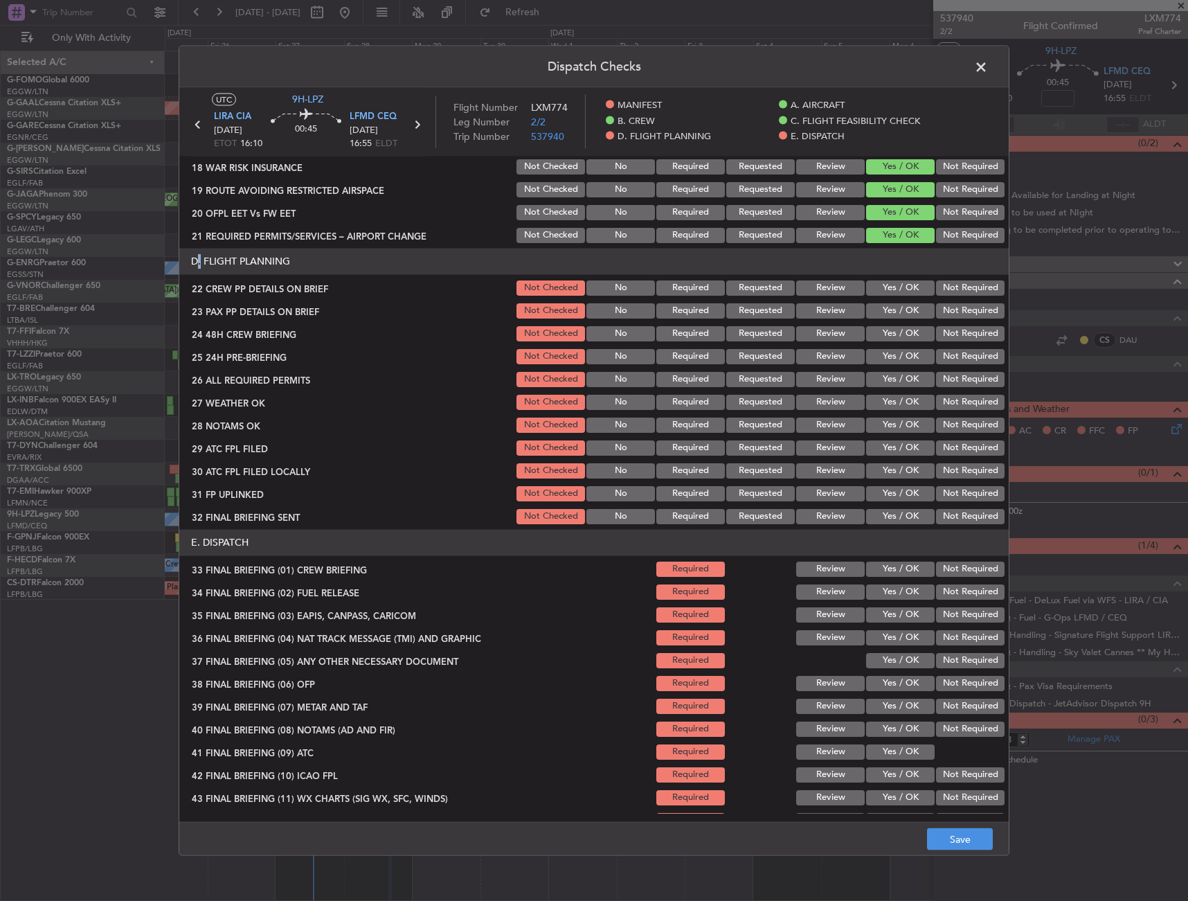
scroll to position [554, 0]
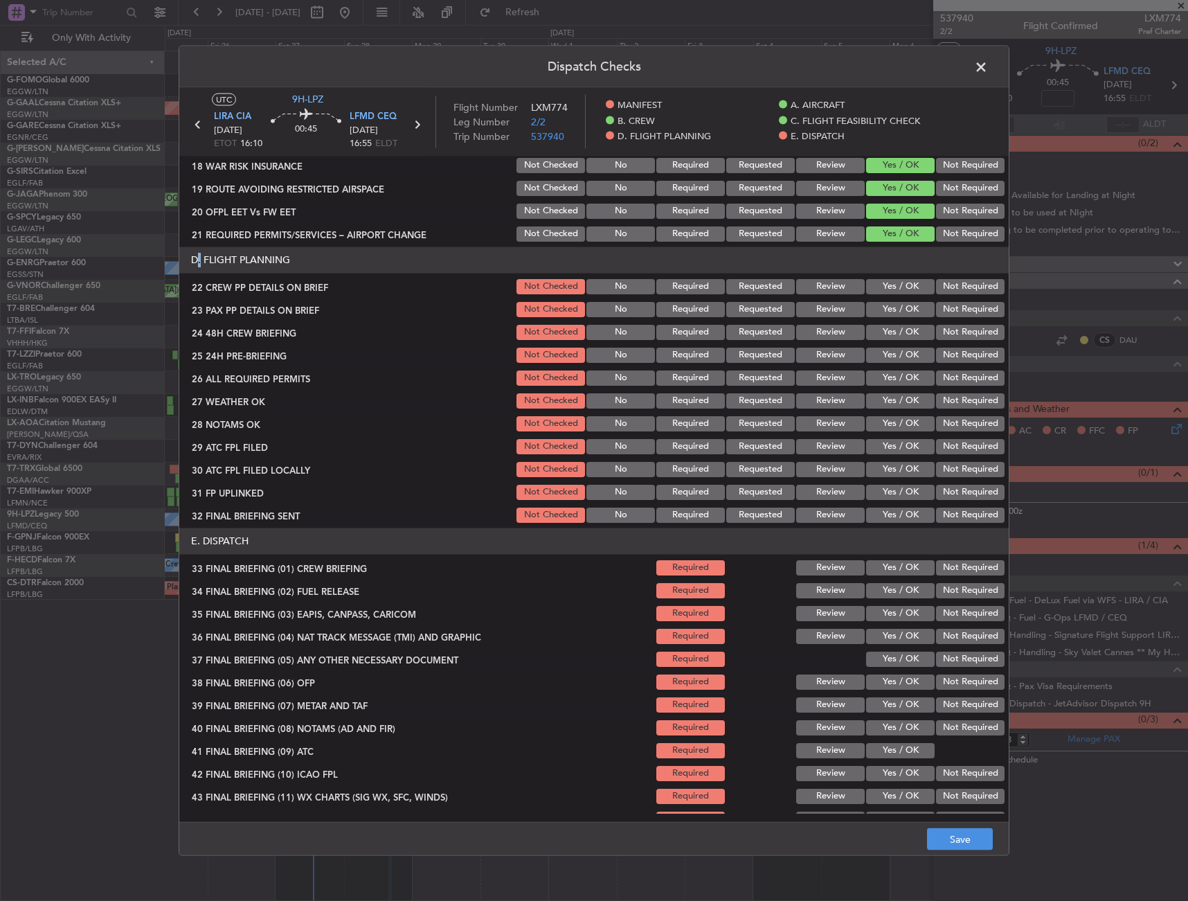
click at [884, 290] on button "Yes / OK" at bounding box center [900, 285] width 69 height 15
click at [879, 314] on button "Yes / OK" at bounding box center [900, 308] width 69 height 15
click at [880, 340] on div "Yes / OK" at bounding box center [899, 331] width 70 height 19
drag, startPoint x: 904, startPoint y: 333, endPoint x: 945, endPoint y: 354, distance: 46.5
click at [903, 333] on button "Yes / OK" at bounding box center [900, 331] width 69 height 15
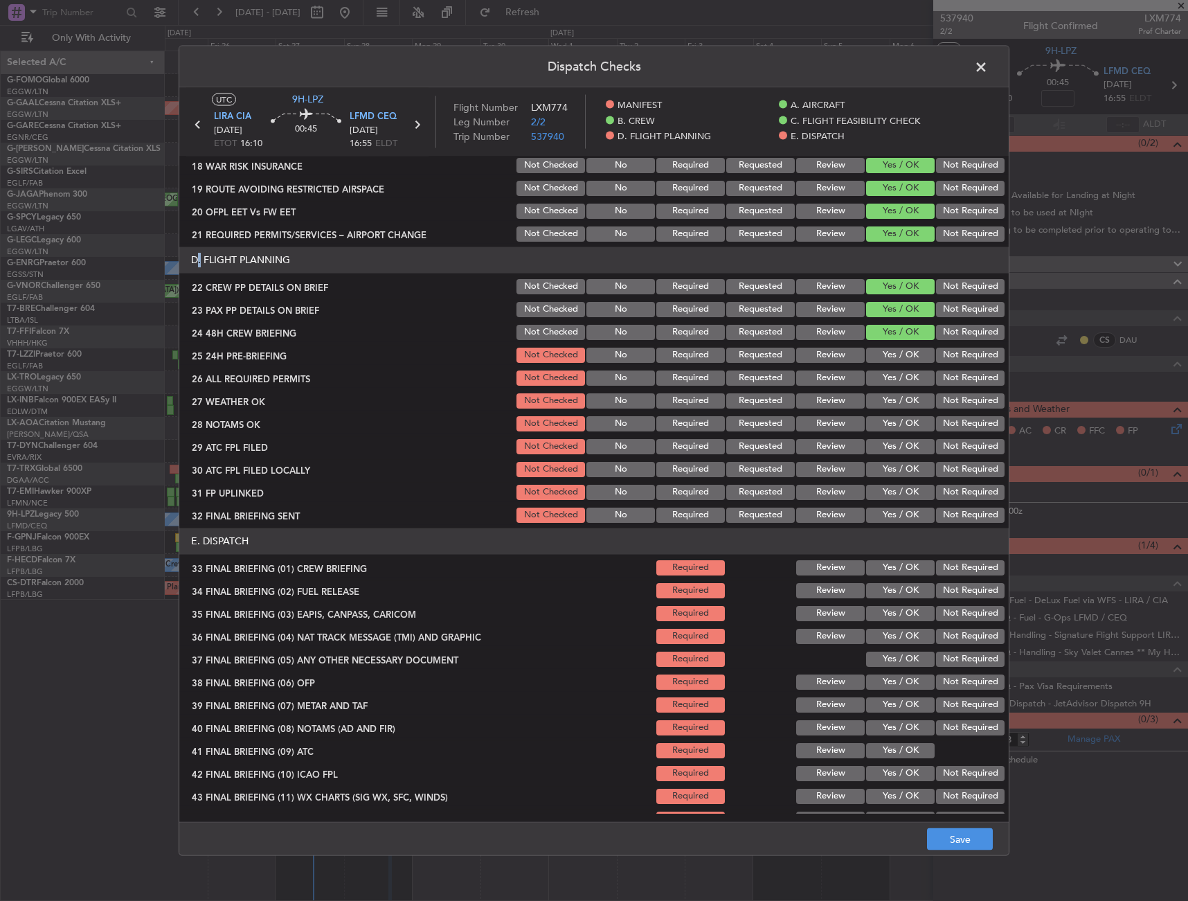
click at [949, 357] on button "Not Required" at bounding box center [970, 354] width 69 height 15
click at [974, 839] on button "Save" at bounding box center [960, 839] width 66 height 22
click at [988, 66] on span at bounding box center [988, 70] width 0 height 28
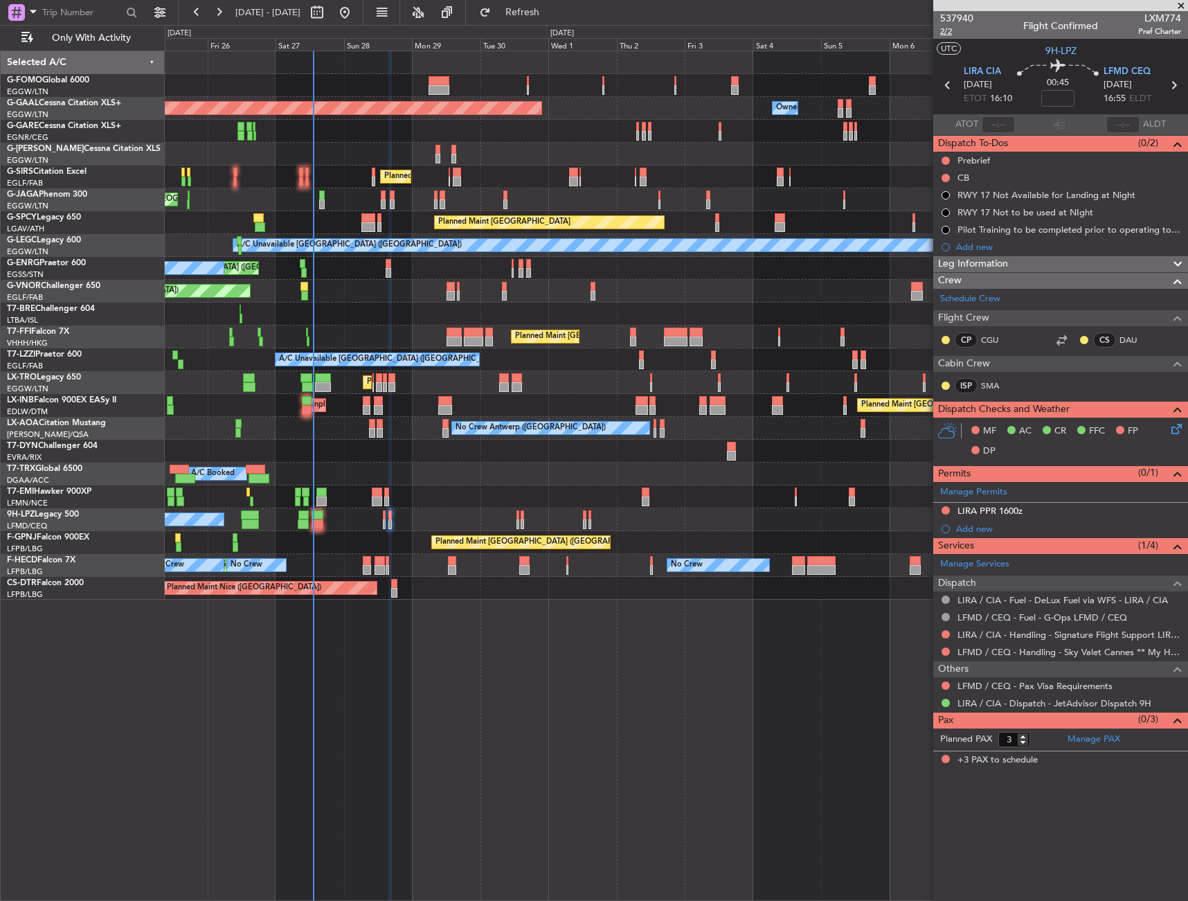
click at [951, 29] on span "2/2" at bounding box center [956, 32] width 33 height 12
drag, startPoint x: 944, startPoint y: 159, endPoint x: 940, endPoint y: 199, distance: 40.4
click at [944, 160] on button at bounding box center [946, 161] width 8 height 8
click at [936, 208] on li "In Progress" at bounding box center [946, 200] width 73 height 21
click at [945, 179] on button at bounding box center [946, 178] width 8 height 8
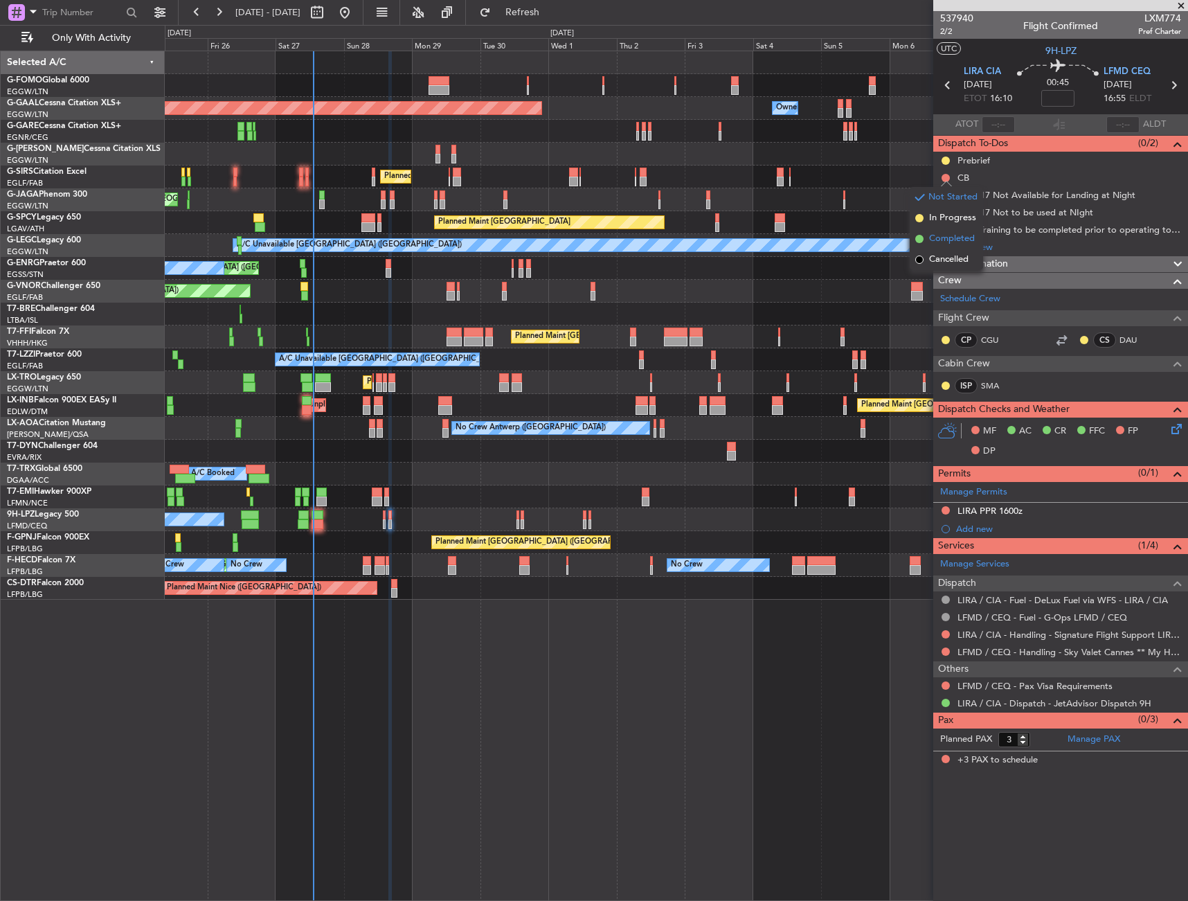
click at [939, 240] on span "Completed" at bounding box center [952, 239] width 46 height 14
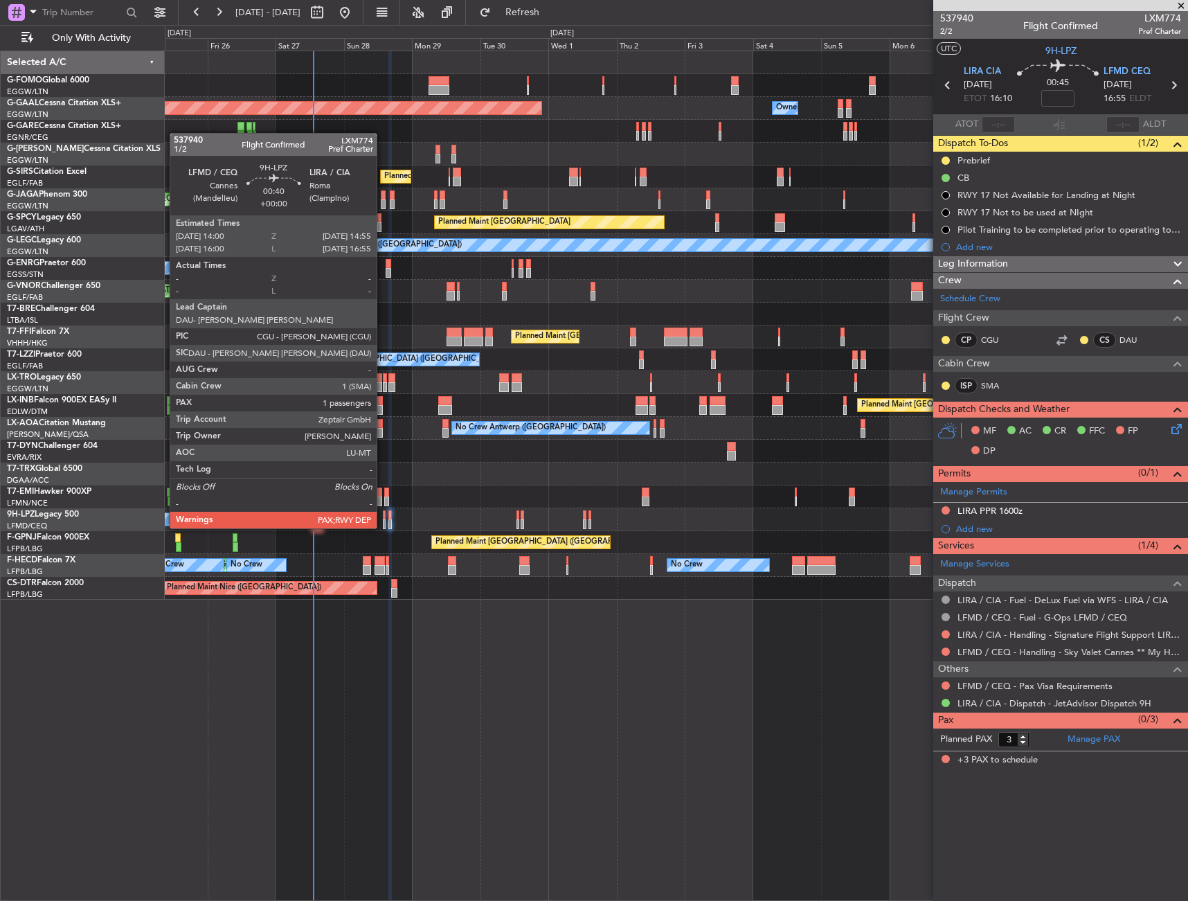
click at [383, 515] on div at bounding box center [384, 515] width 3 height 10
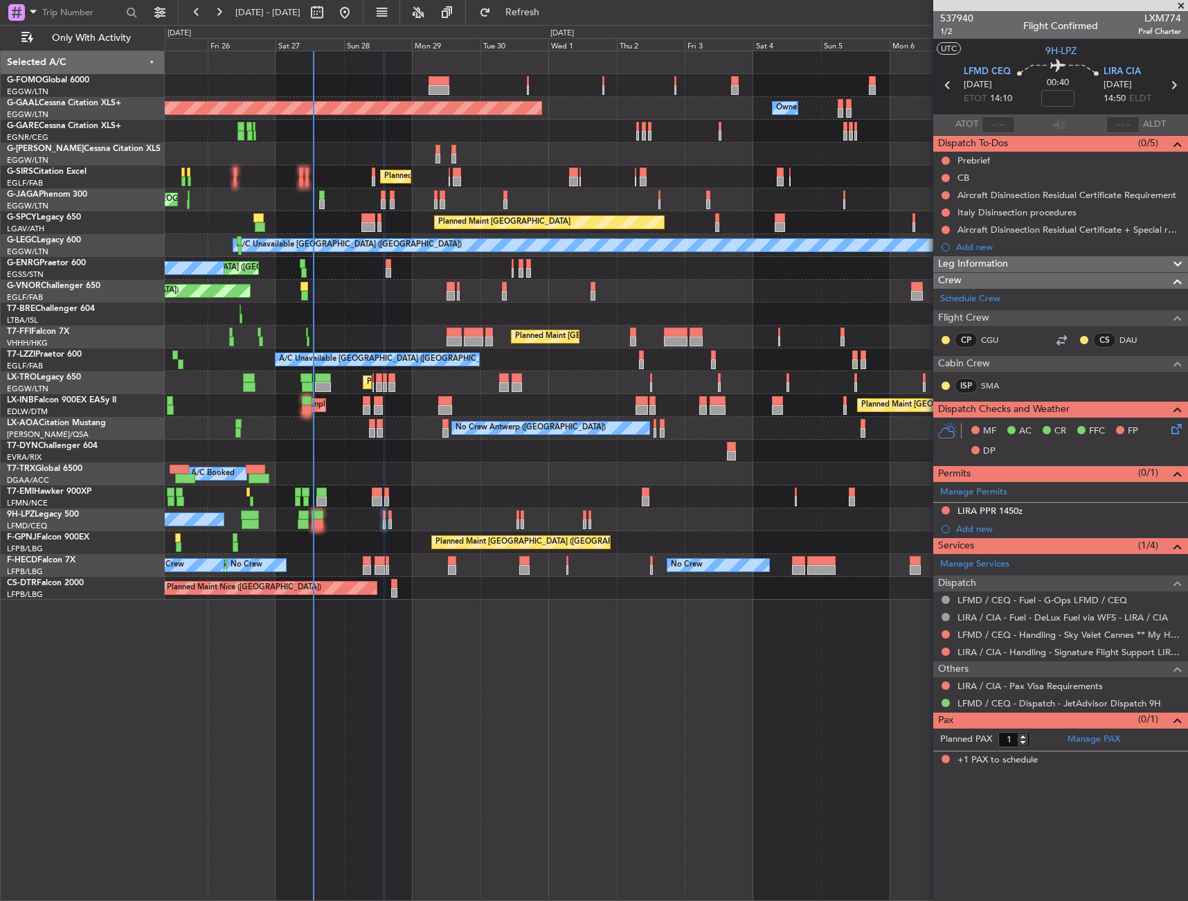
drag, startPoint x: 945, startPoint y: 157, endPoint x: 943, endPoint y: 180, distance: 23.7
click at [945, 157] on button at bounding box center [946, 161] width 8 height 8
click at [940, 204] on span "In Progress" at bounding box center [952, 201] width 47 height 14
click at [945, 175] on button at bounding box center [946, 178] width 8 height 8
click at [943, 243] on span "Completed" at bounding box center [952, 239] width 46 height 14
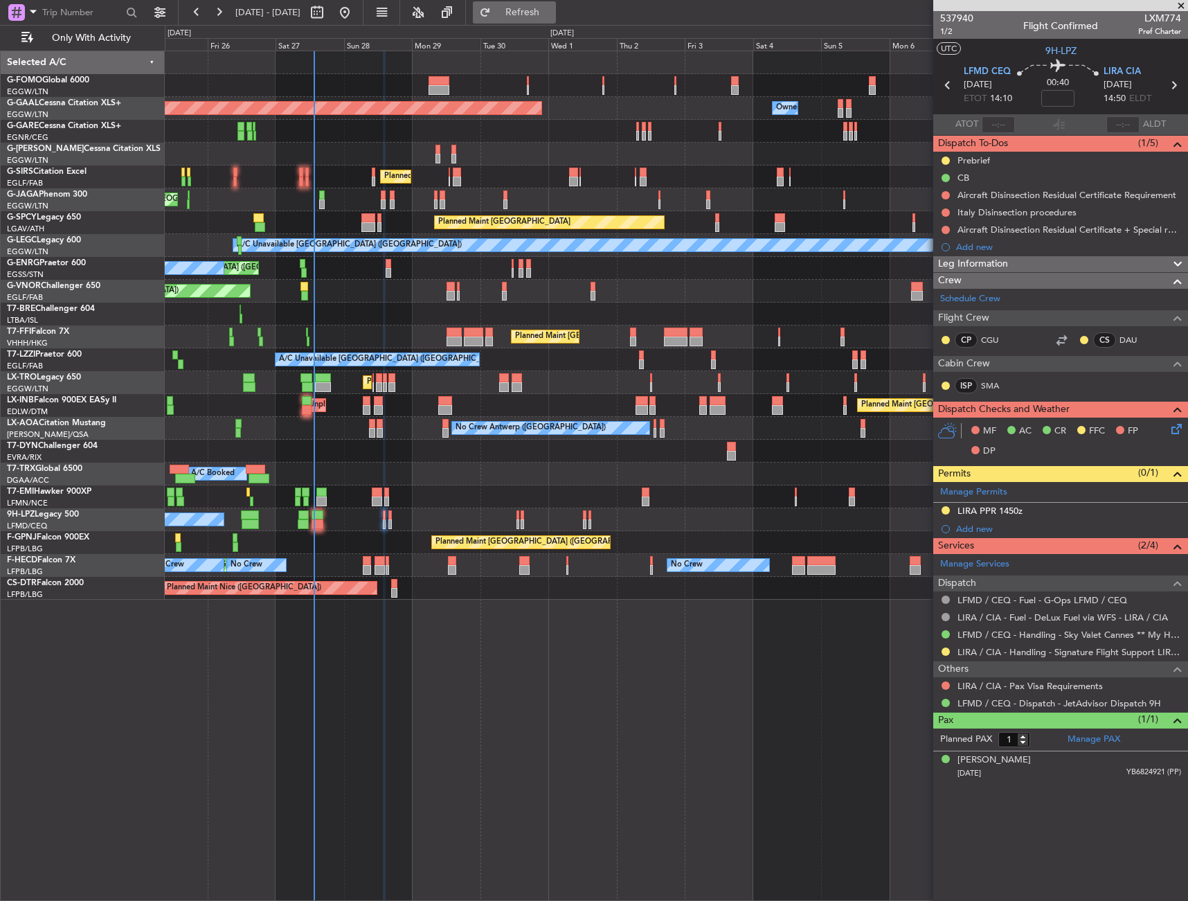
drag, startPoint x: 578, startPoint y: 6, endPoint x: 573, endPoint y: 15, distance: 9.9
click at [552, 8] on span "Refresh" at bounding box center [523, 13] width 58 height 10
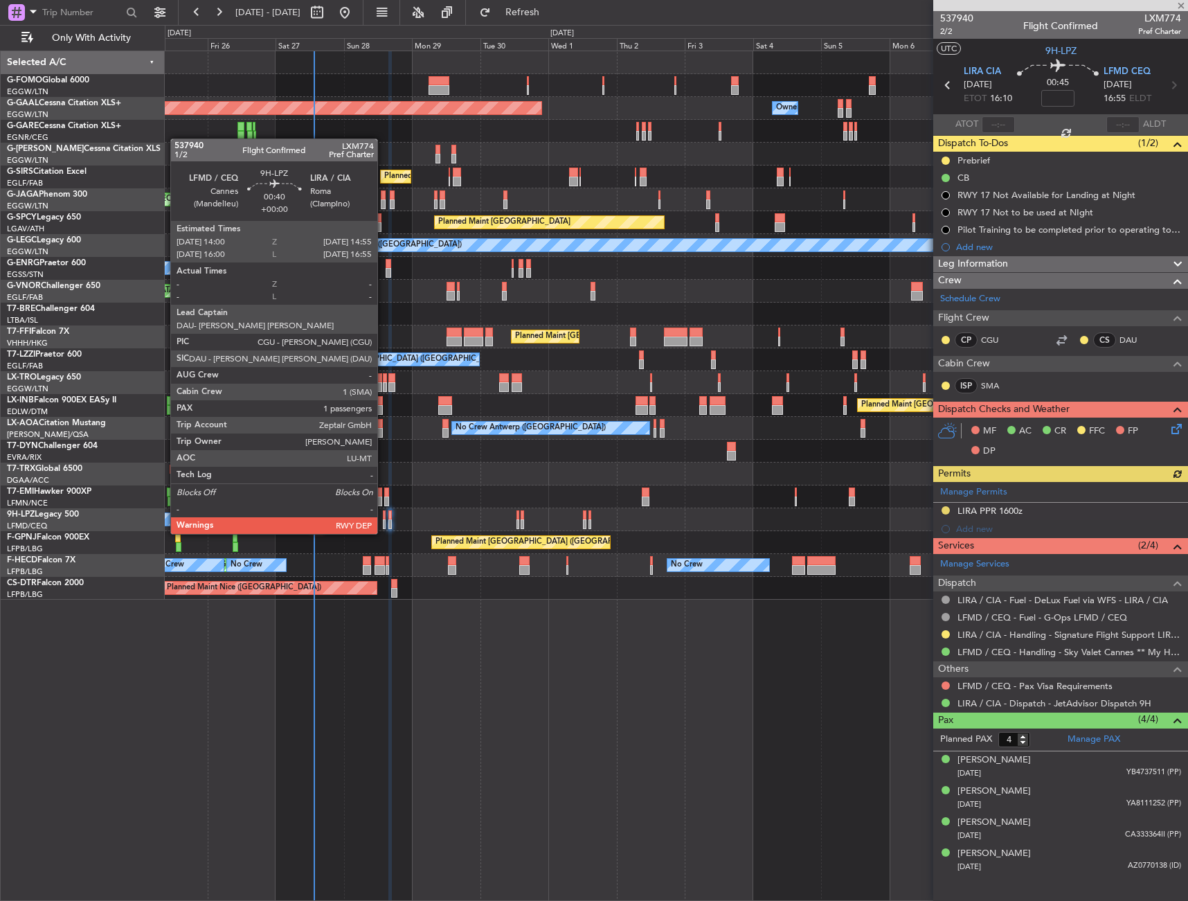
click at [384, 520] on div at bounding box center [384, 524] width 3 height 10
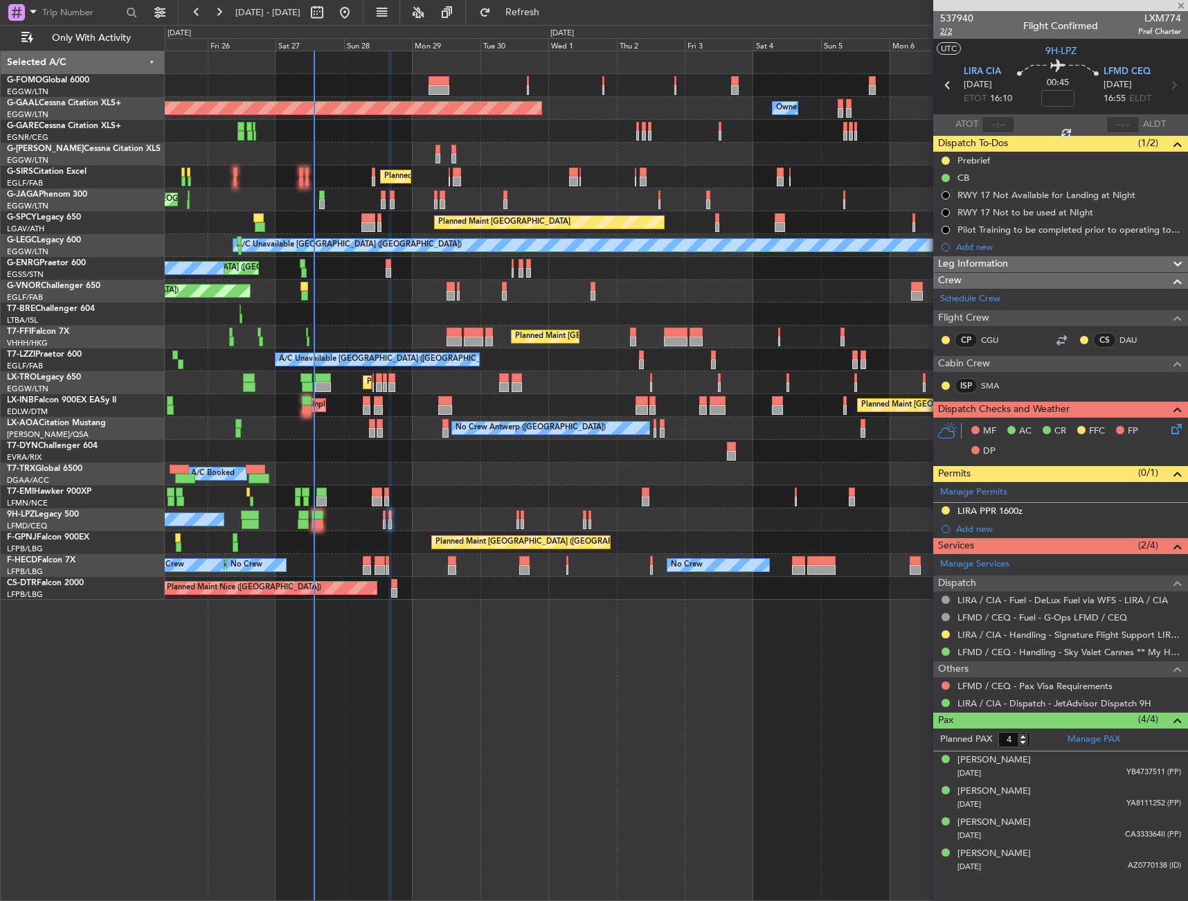
type input "1"
click at [952, 31] on span "2/2" at bounding box center [956, 32] width 33 height 12
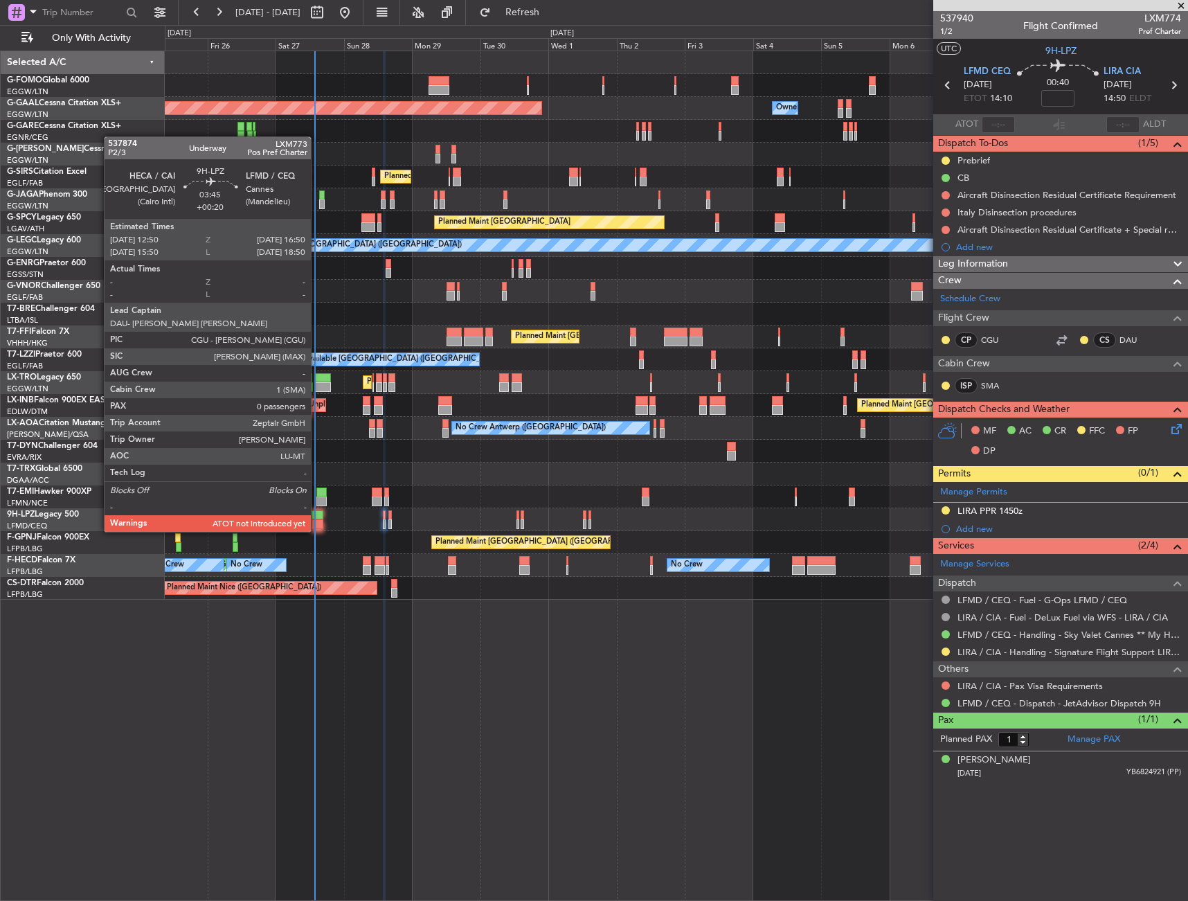
click at [316, 517] on div at bounding box center [318, 515] width 12 height 10
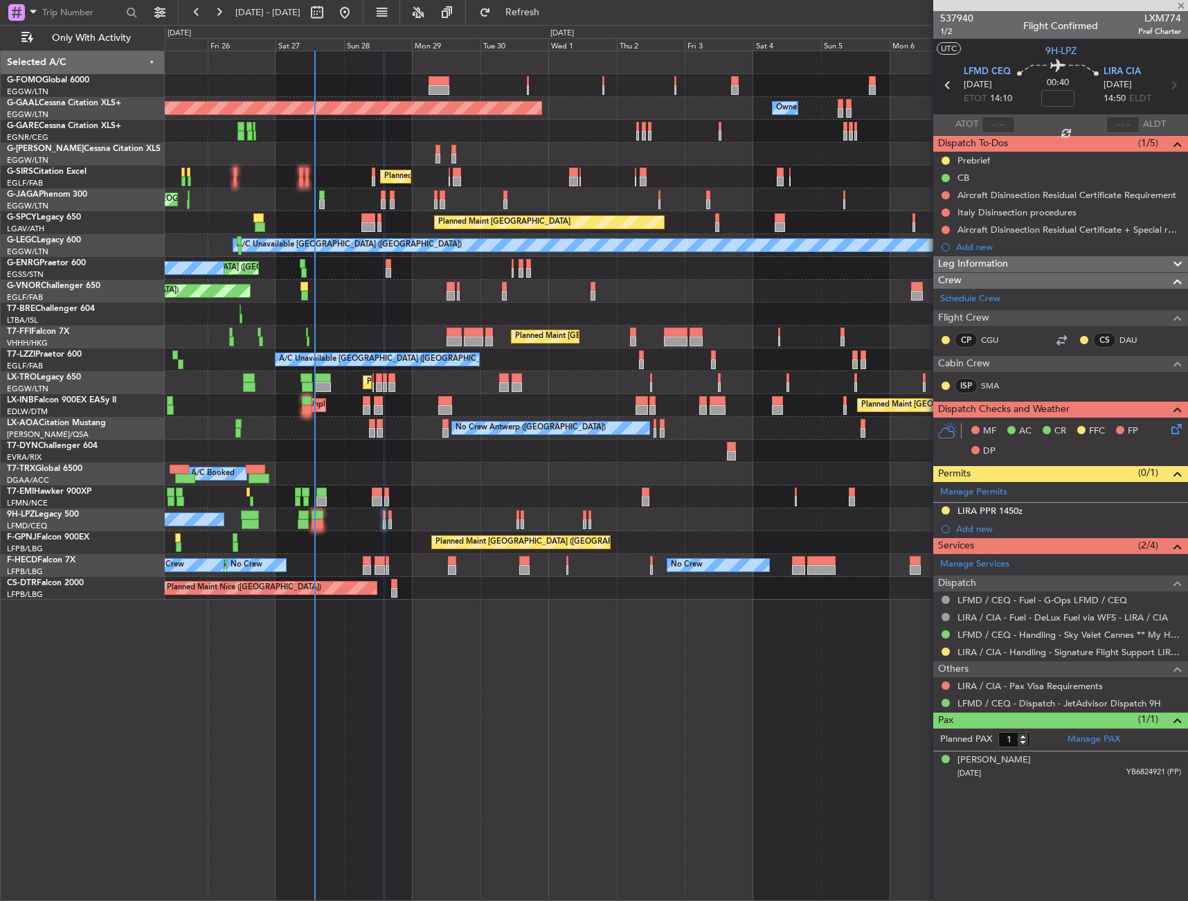
type input "+00:20"
type input "0"
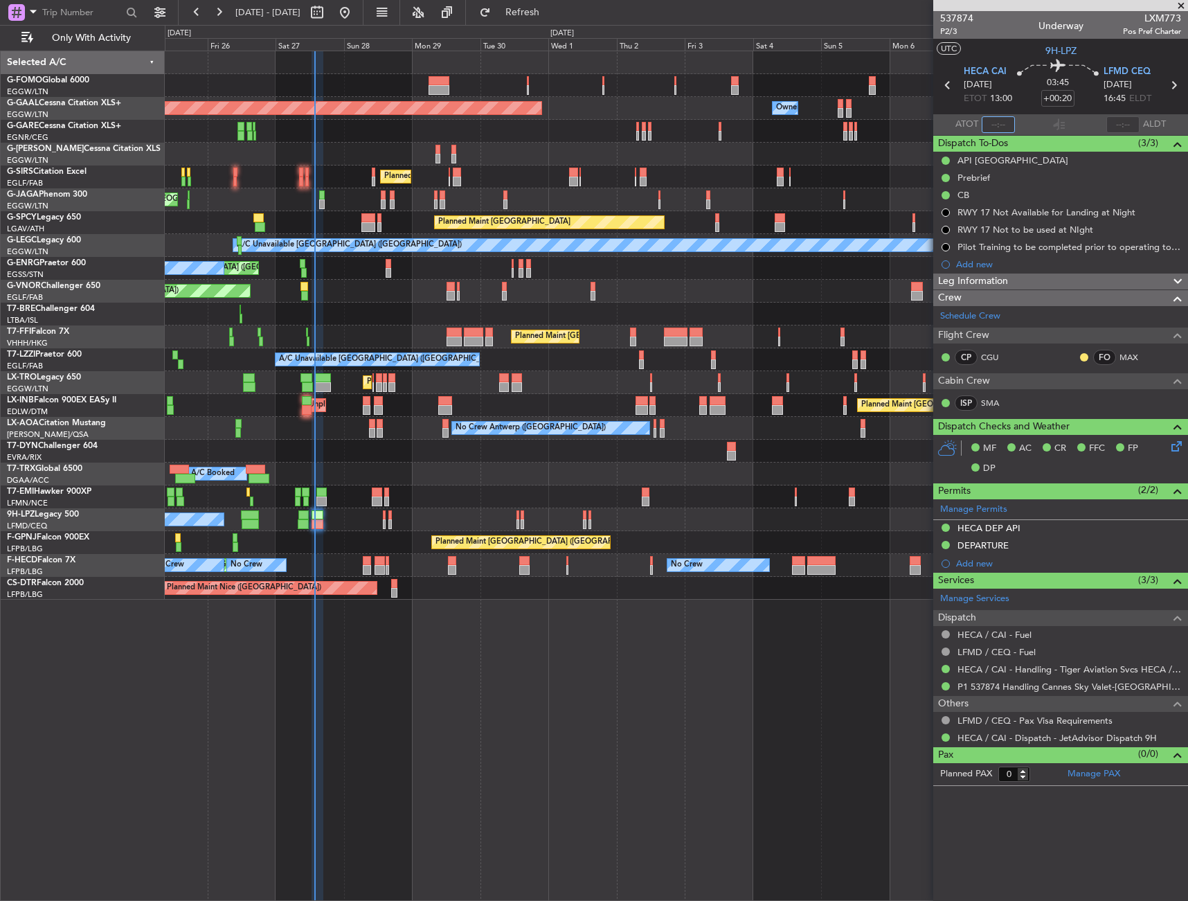
click at [1003, 128] on input "text" at bounding box center [998, 124] width 33 height 17
click at [1024, 99] on div "03:45 +00:20" at bounding box center [1058, 85] width 91 height 51
type input "13:36"
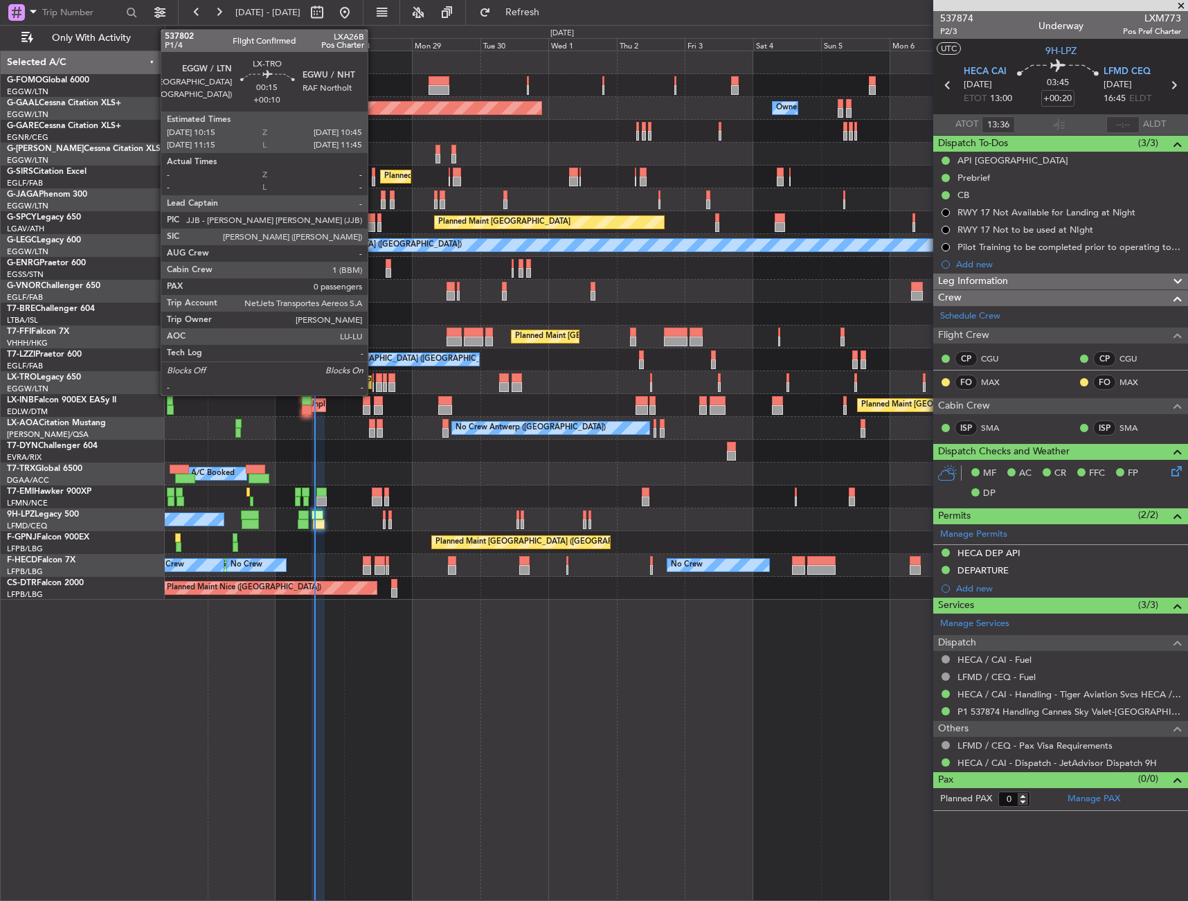
click at [374, 377] on div at bounding box center [374, 378] width 2 height 10
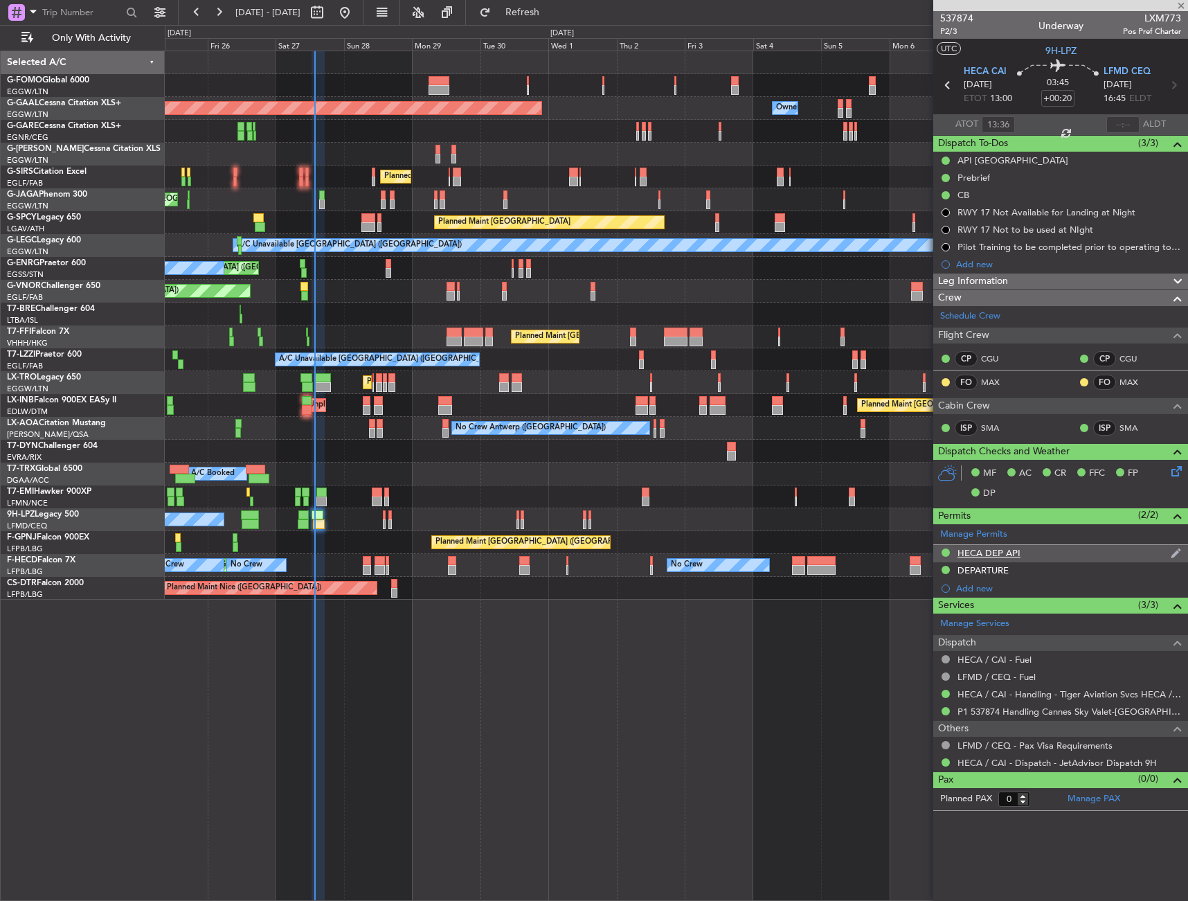
type input "+00:10"
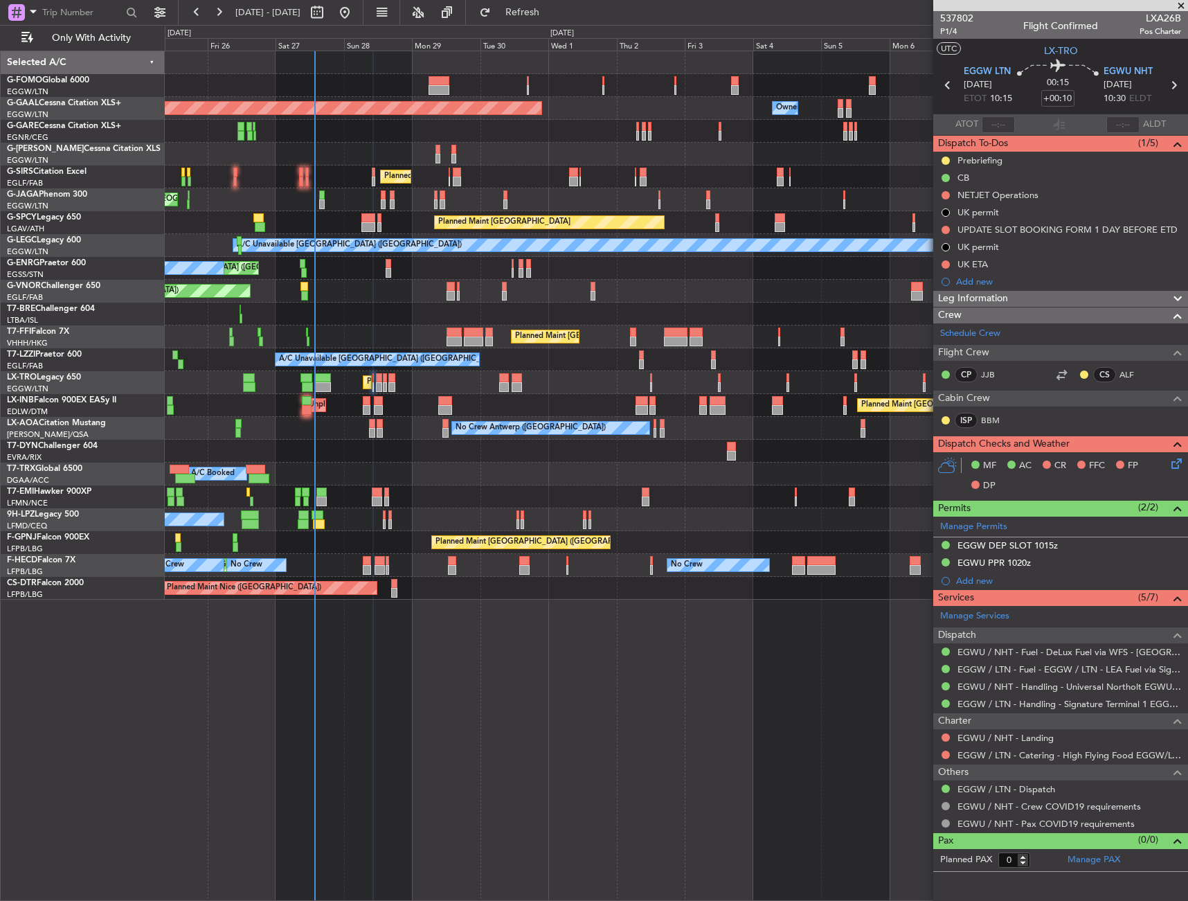
click at [1035, 150] on div "Dispatch To-Dos (1/5)" at bounding box center [1061, 144] width 255 height 16
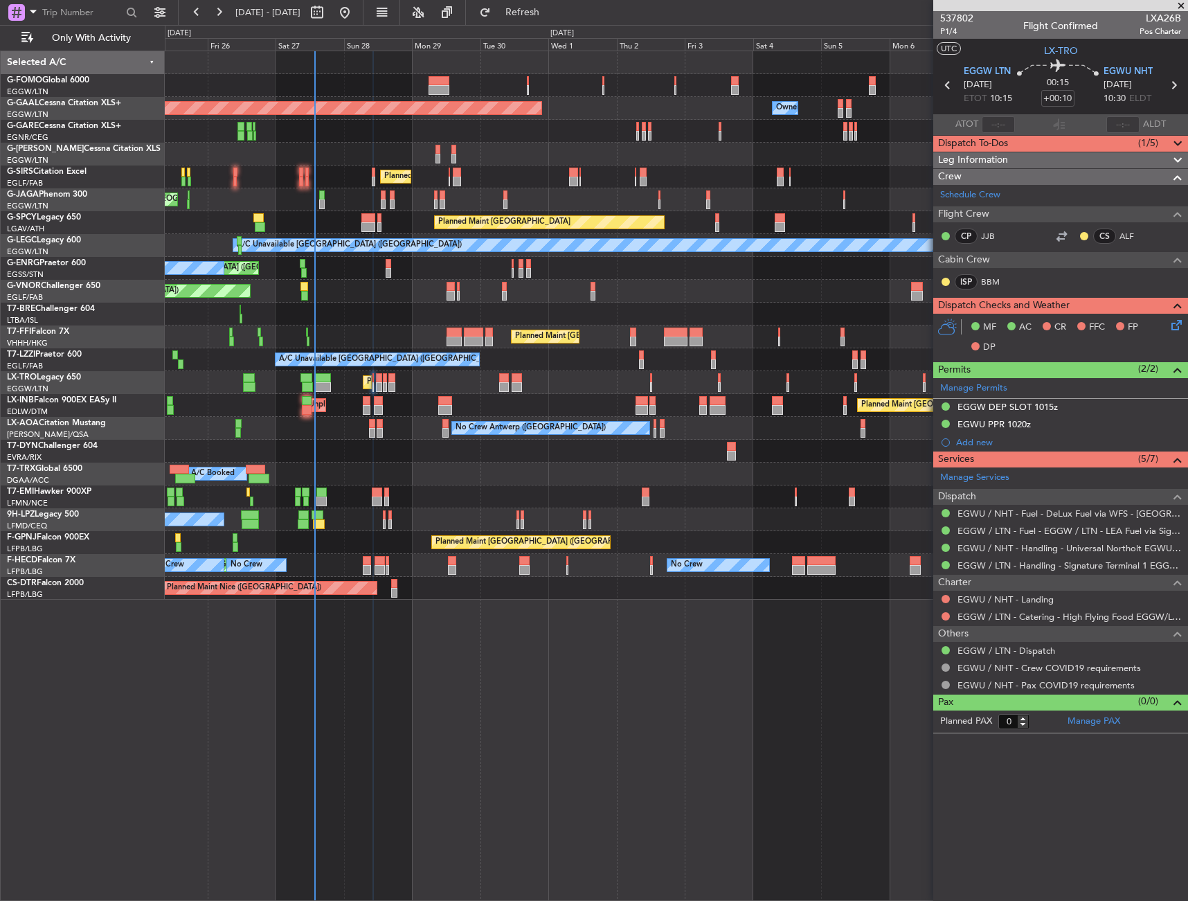
click at [1031, 147] on div "Dispatch To-Dos (1/5)" at bounding box center [1061, 144] width 255 height 16
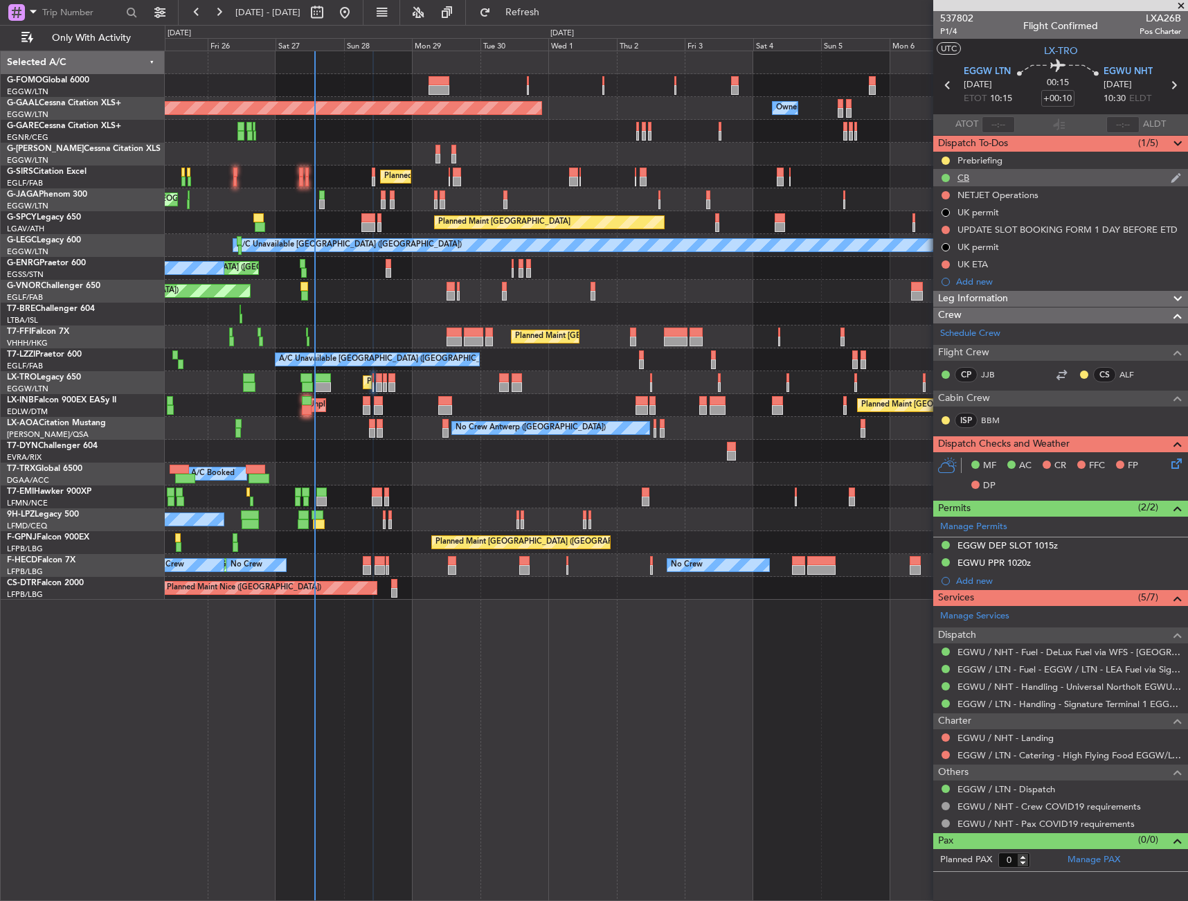
click at [1019, 169] on div "CB" at bounding box center [1061, 177] width 255 height 17
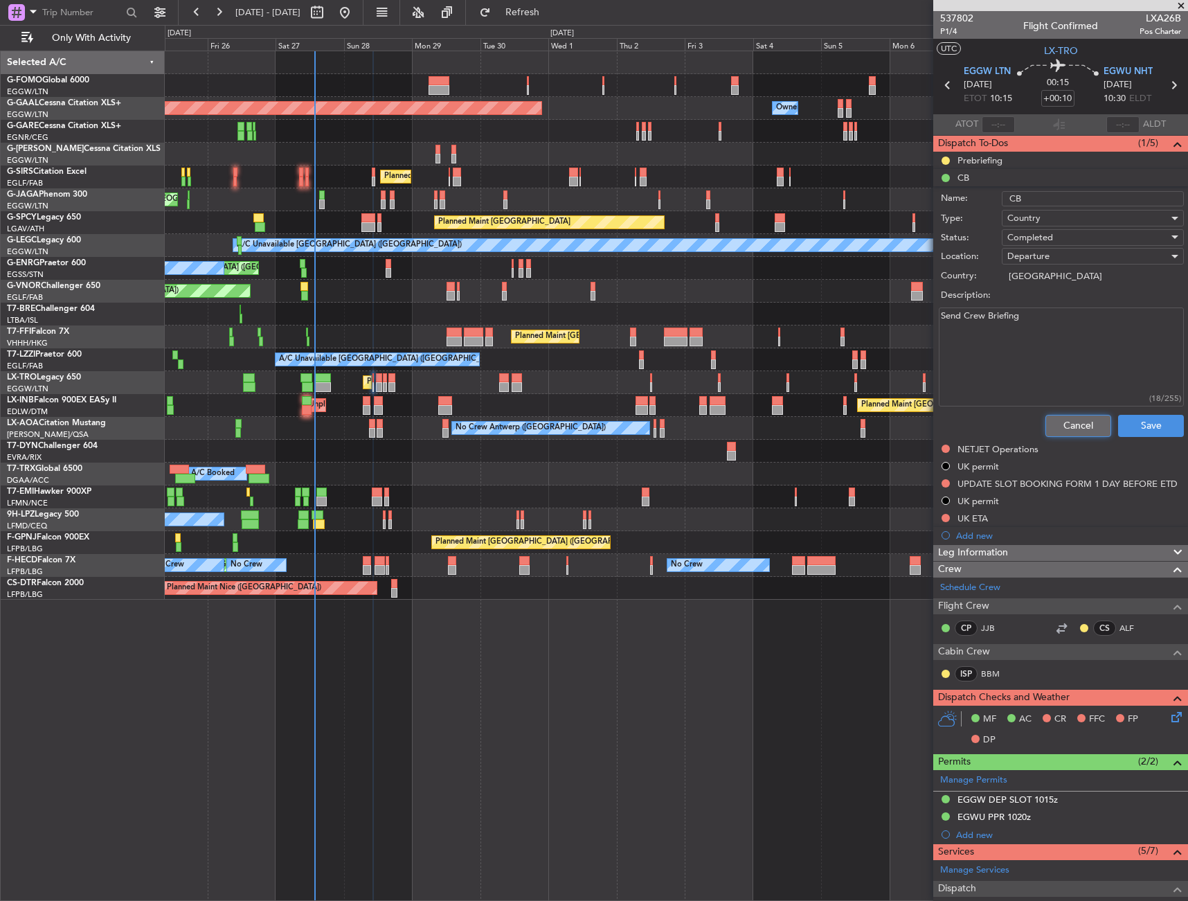
click at [1069, 416] on button "Cancel" at bounding box center [1079, 426] width 66 height 22
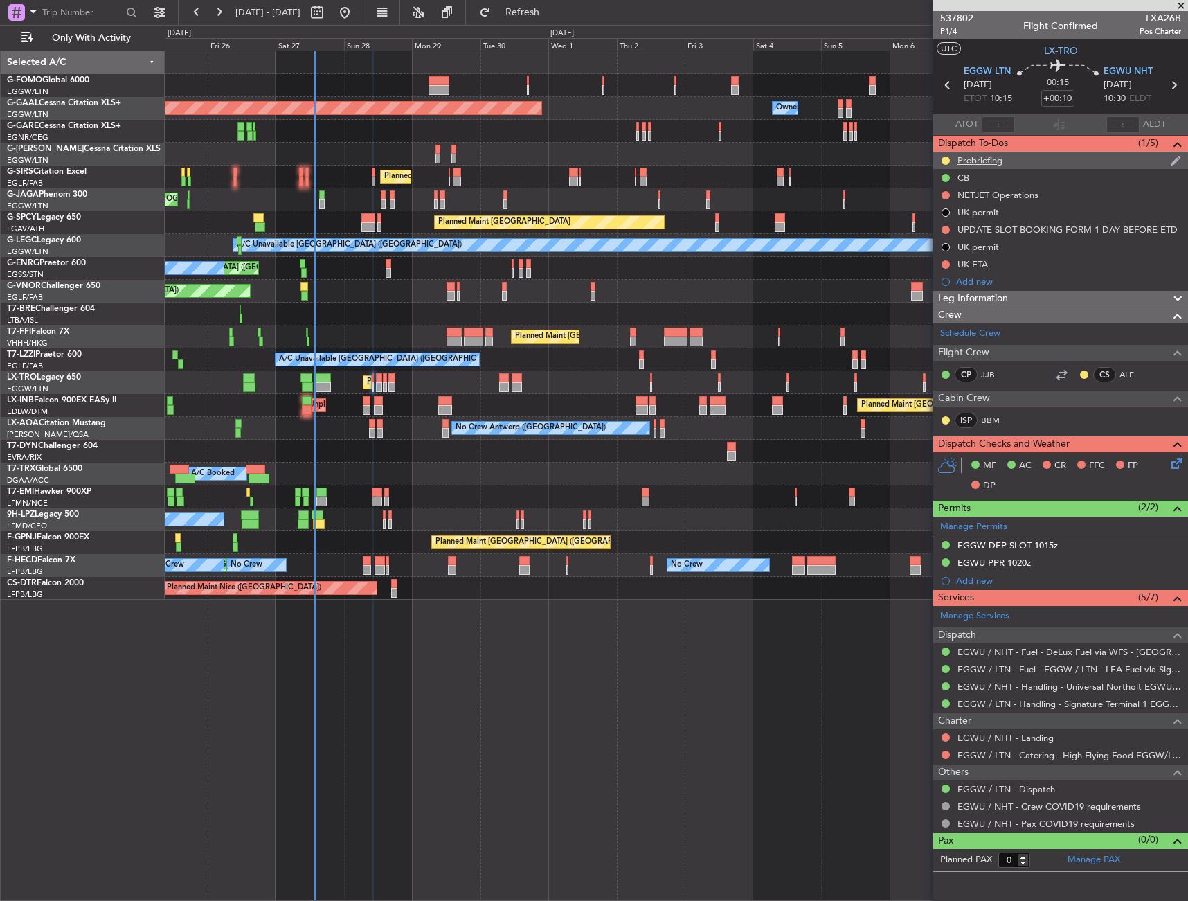
click at [1015, 159] on div "Prebriefing" at bounding box center [1061, 160] width 255 height 17
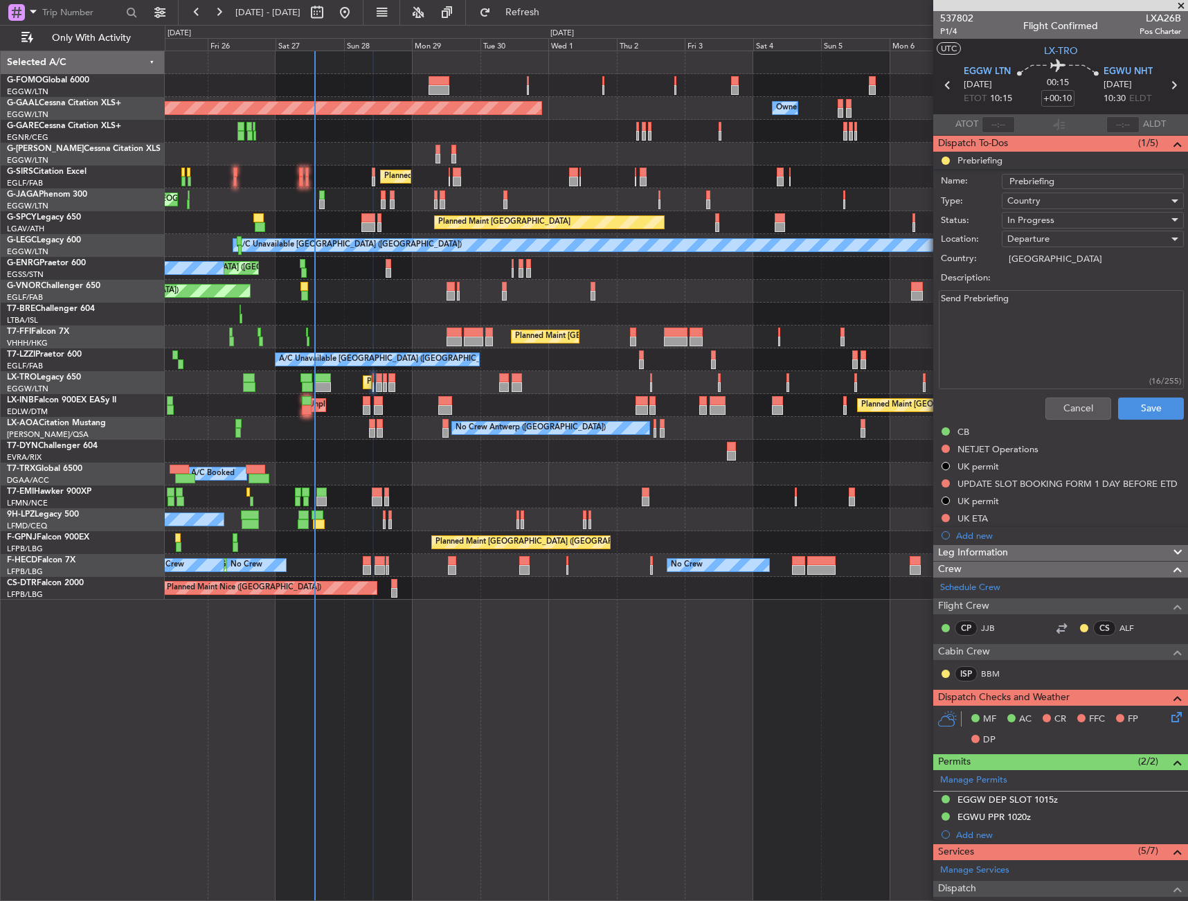
click at [1066, 301] on textarea "Send Prebriefing" at bounding box center [1061, 339] width 245 height 99
paste textarea "2000 block 50kg bags"
type textarea "2000 block 50kg bags"
drag, startPoint x: 1149, startPoint y: 401, endPoint x: 1132, endPoint y: 419, distance: 24.5
click at [1149, 401] on button "Save" at bounding box center [1151, 409] width 66 height 22
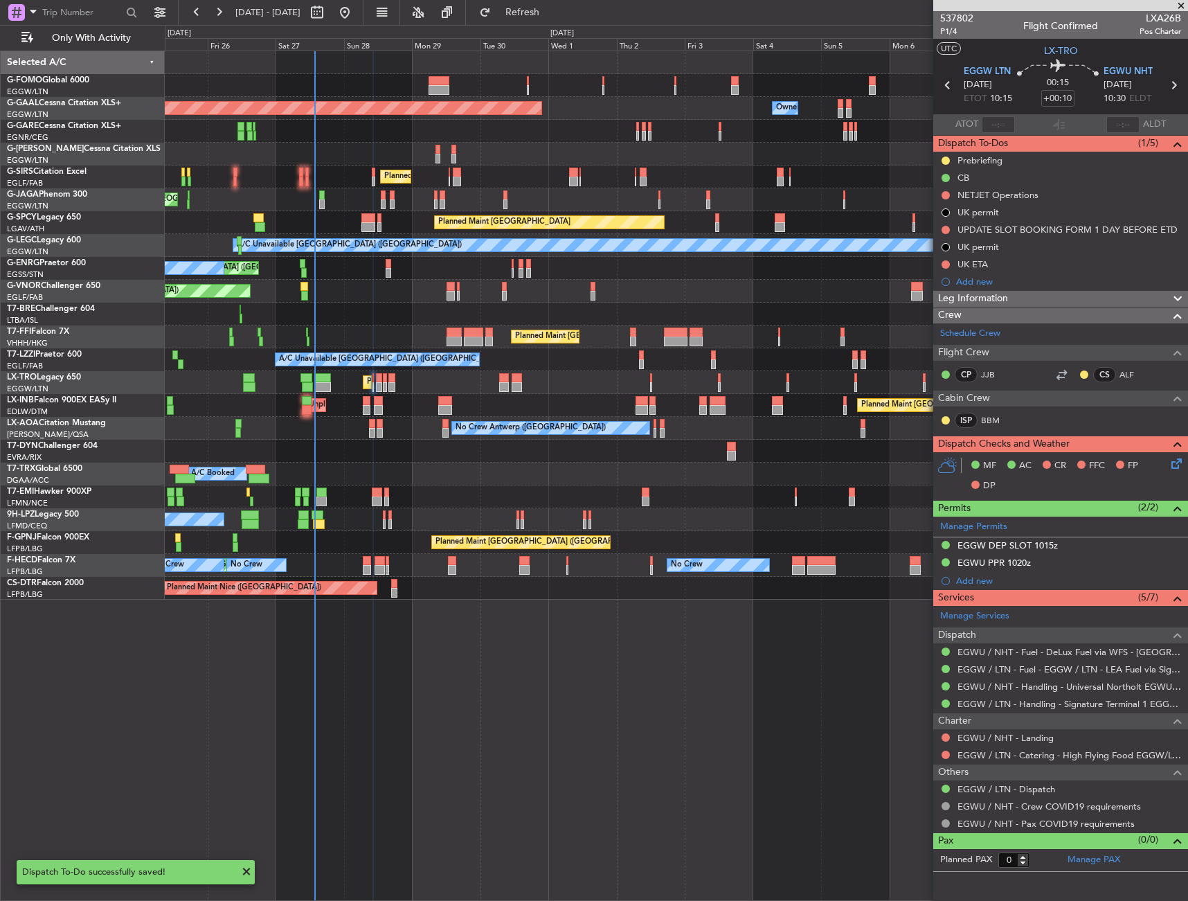
click at [999, 161] on div "Prebriefing" at bounding box center [980, 160] width 45 height 12
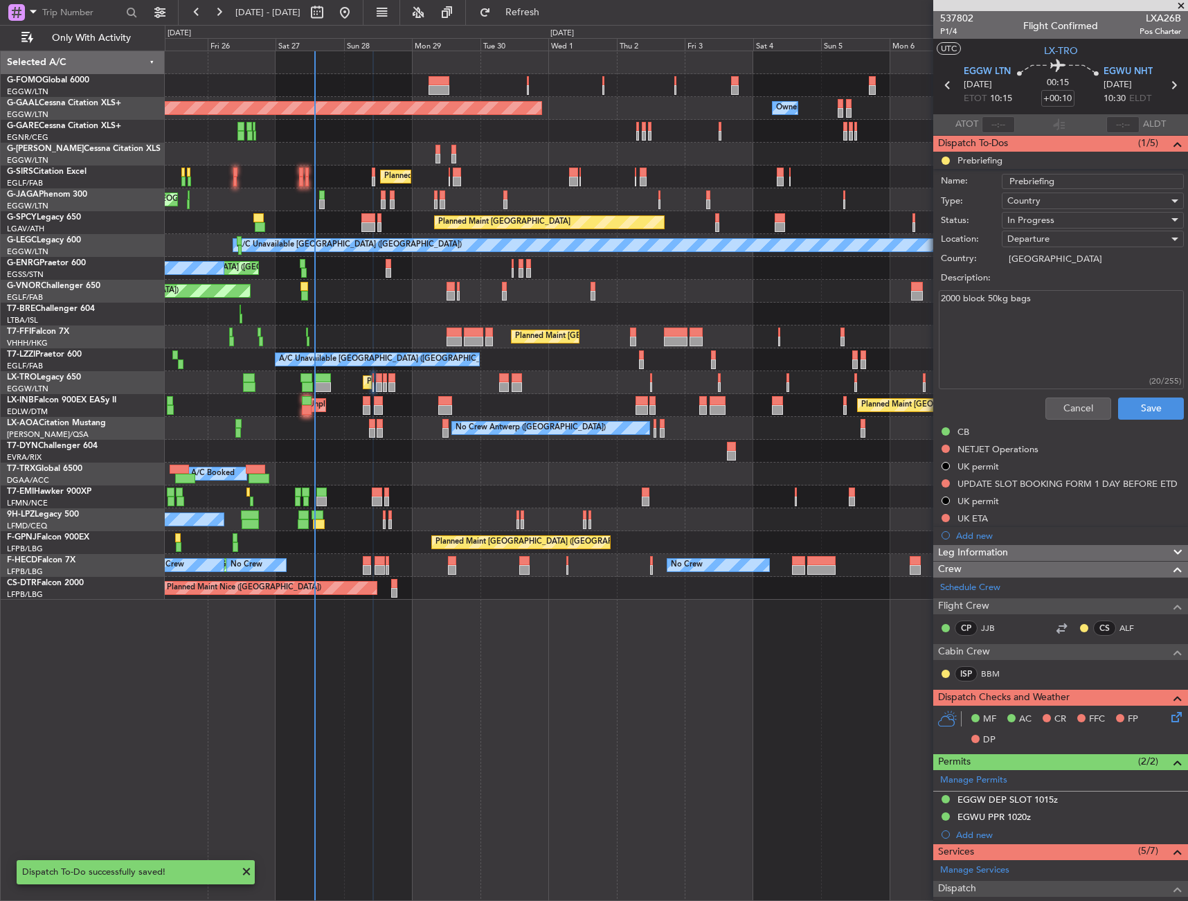
click at [1062, 222] on div "In Progress" at bounding box center [1088, 220] width 161 height 21
click at [1070, 288] on span "Completed" at bounding box center [1087, 289] width 162 height 21
click at [1131, 406] on button "Save" at bounding box center [1151, 409] width 66 height 22
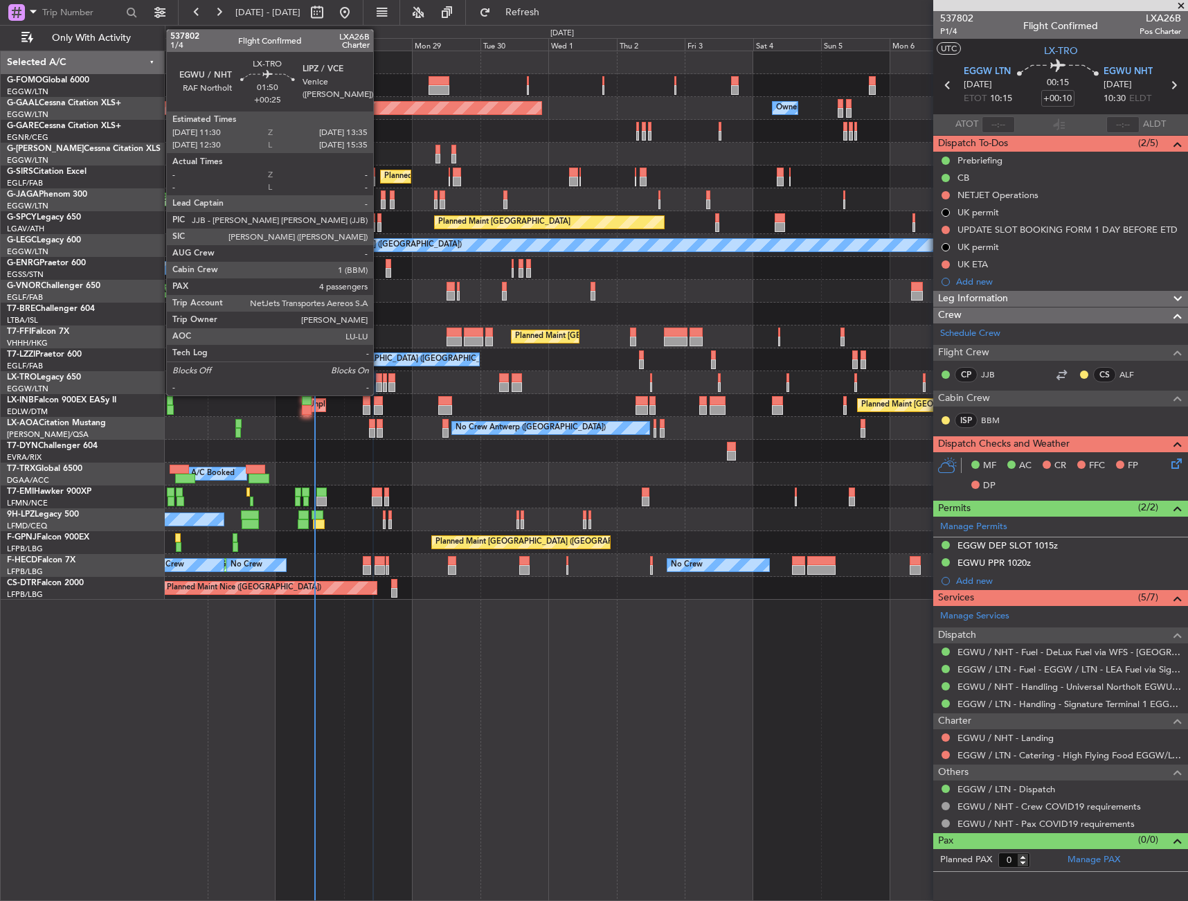
click at [380, 382] on div at bounding box center [379, 387] width 6 height 10
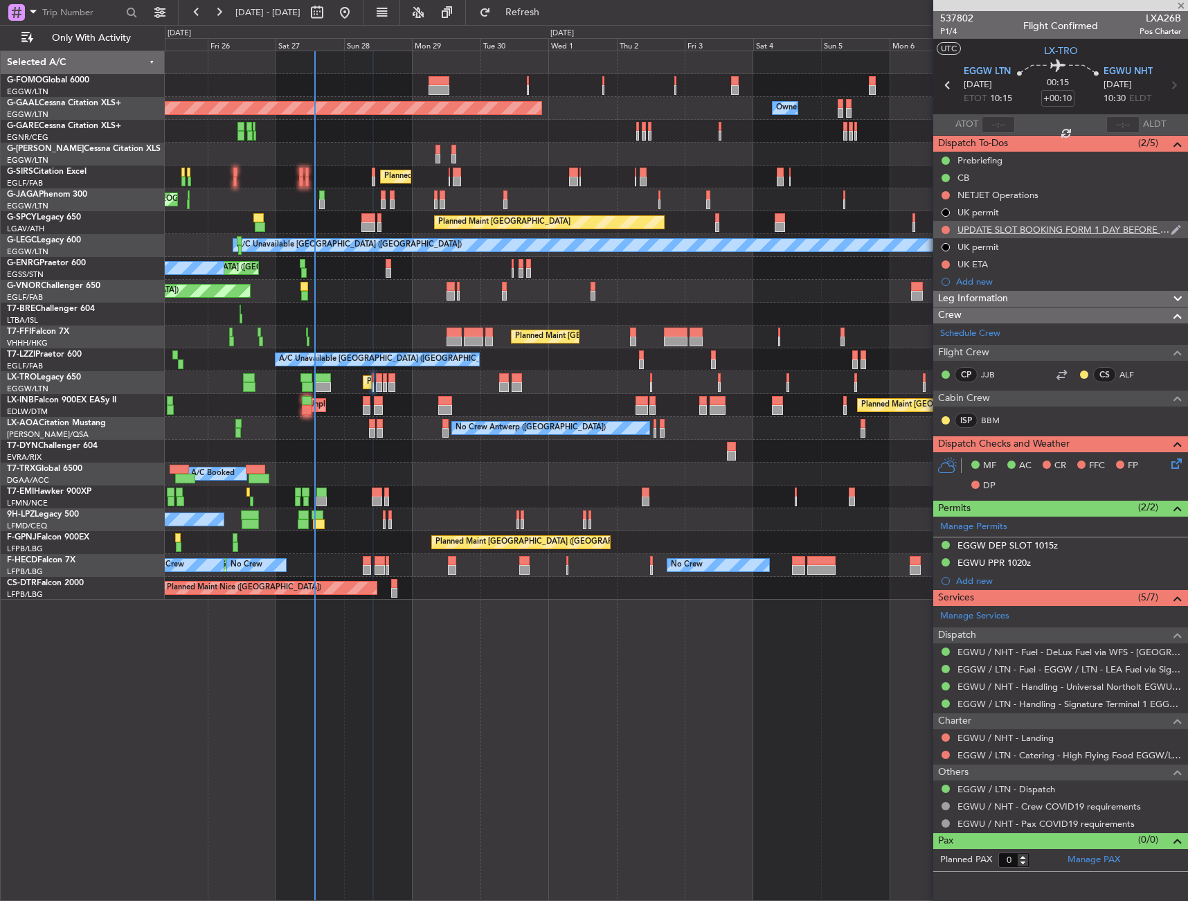
type input "+00:25"
type input "4"
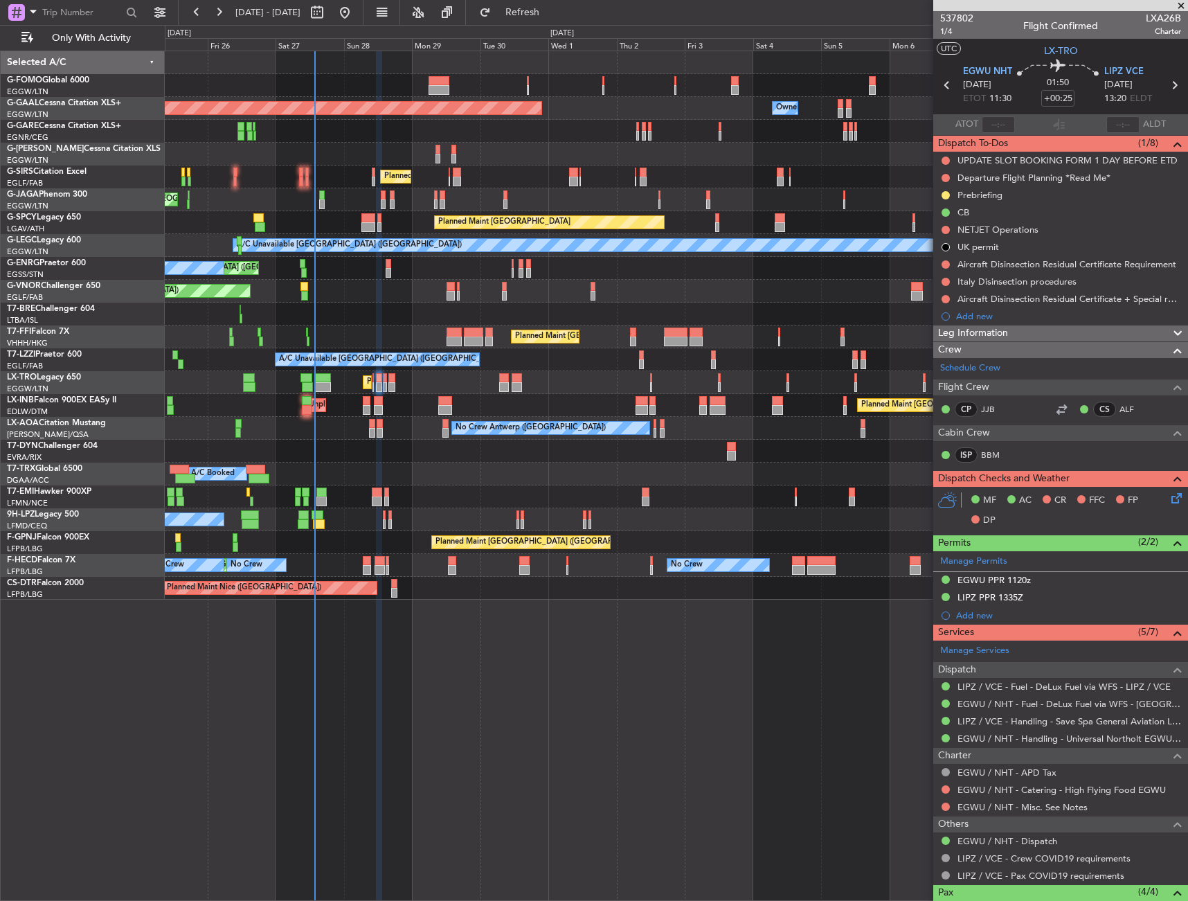
click at [994, 196] on div "Prebriefing" at bounding box center [980, 195] width 45 height 12
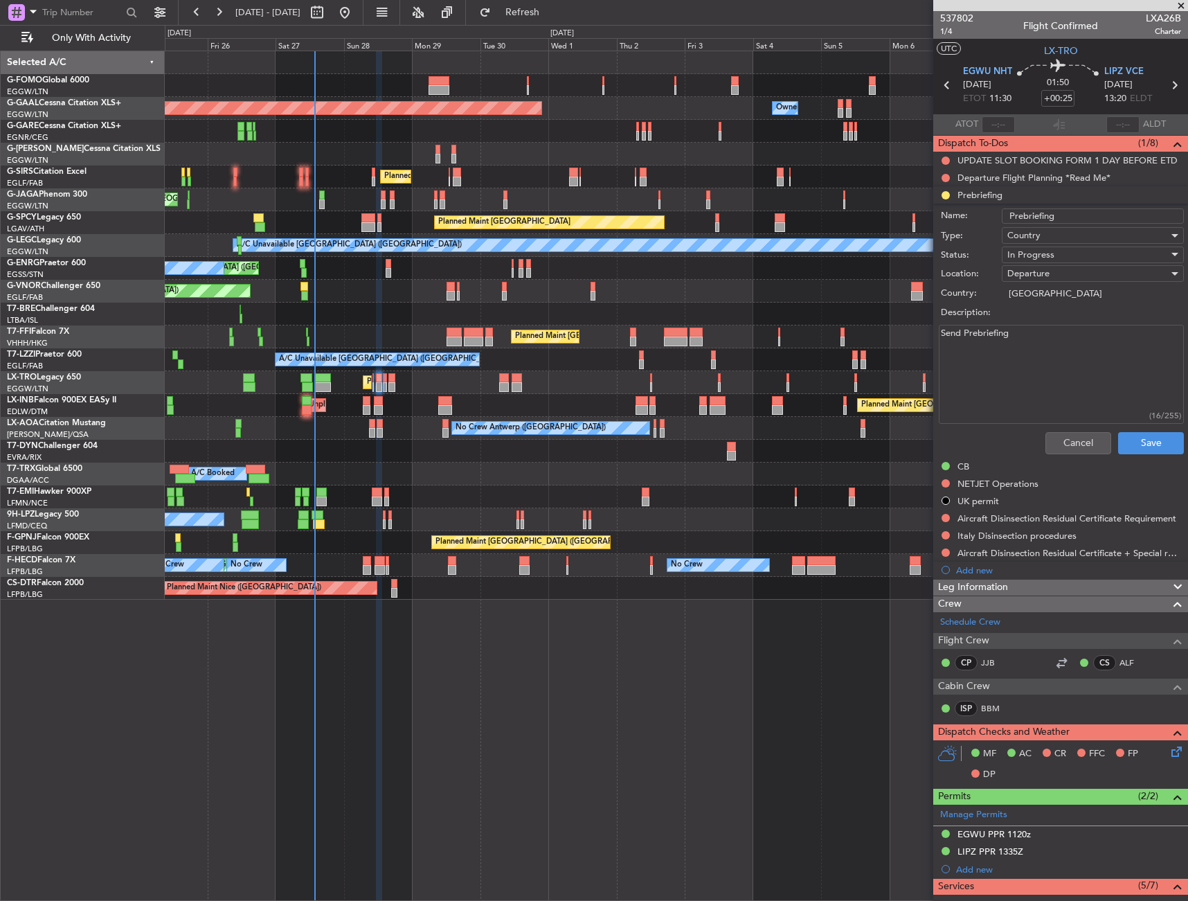
drag, startPoint x: 1054, startPoint y: 339, endPoint x: 931, endPoint y: 361, distance: 124.6
click at [931, 361] on fb-app "[DATE] - [DATE] Refresh Quick Links Only With Activity Planned Maint [GEOGRAPHI…" at bounding box center [594, 455] width 1188 height 891
paste textarea "3500 block 200kg bags"
type textarea "3500 block 200kg bags"
click at [1035, 258] on span "In Progress" at bounding box center [1031, 255] width 47 height 12
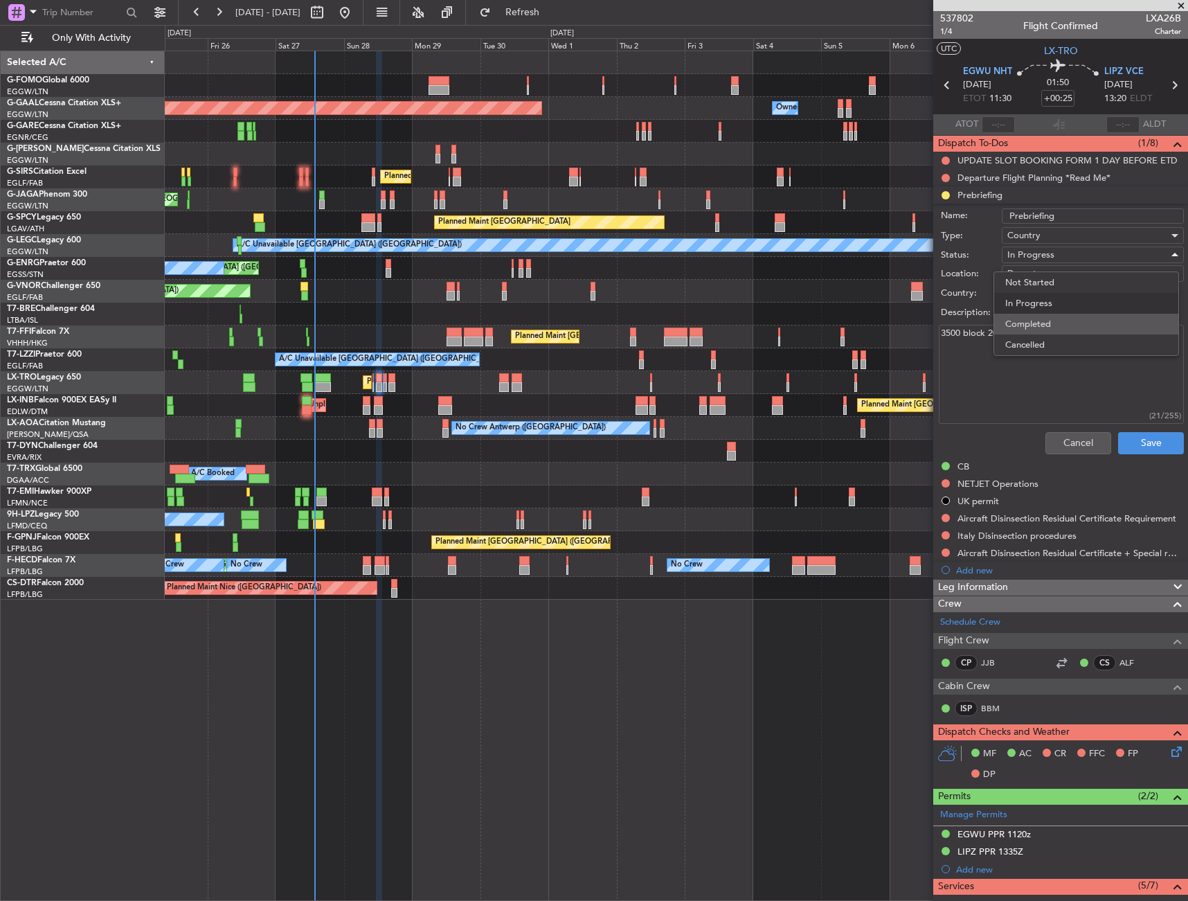
click at [1055, 331] on span "Completed" at bounding box center [1087, 324] width 162 height 21
click at [1139, 447] on button "Save" at bounding box center [1151, 443] width 66 height 22
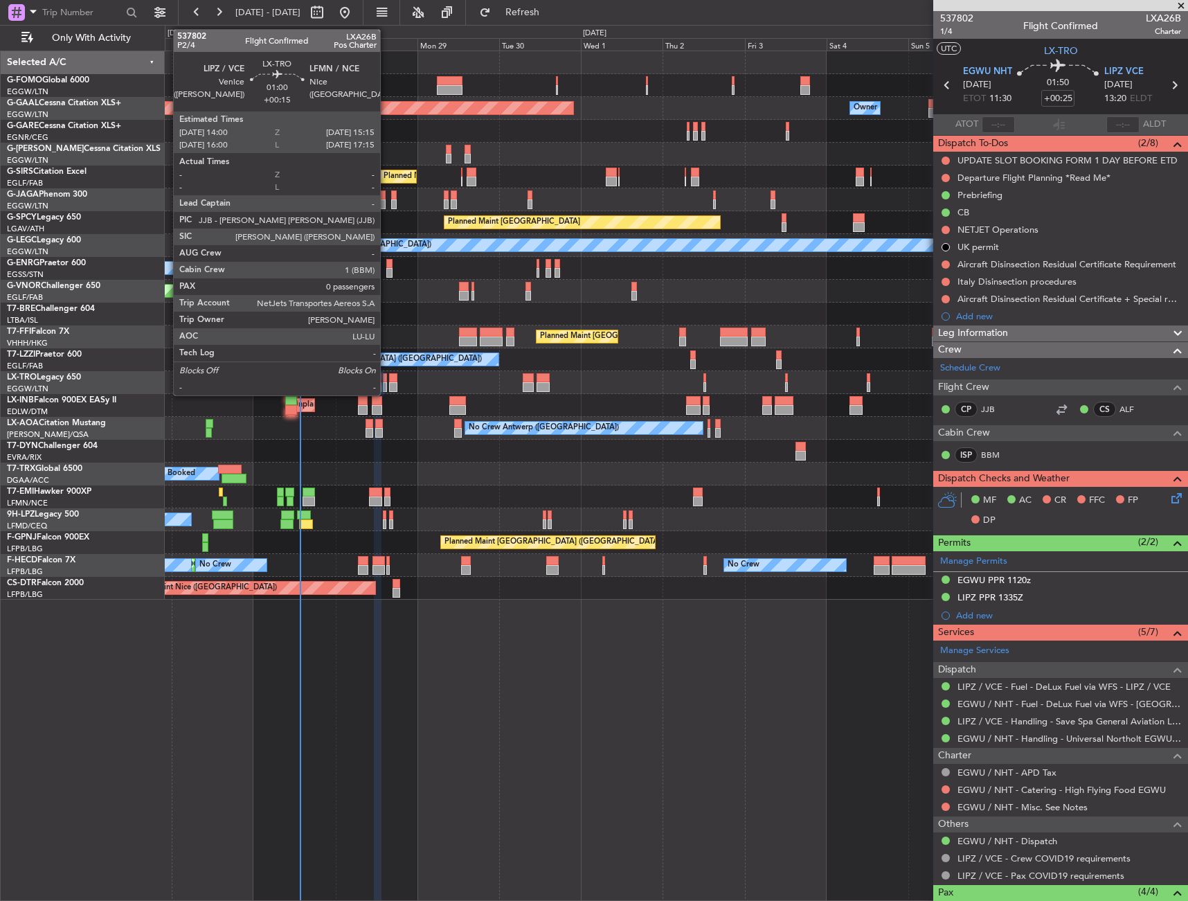
click at [386, 380] on div at bounding box center [385, 378] width 5 height 10
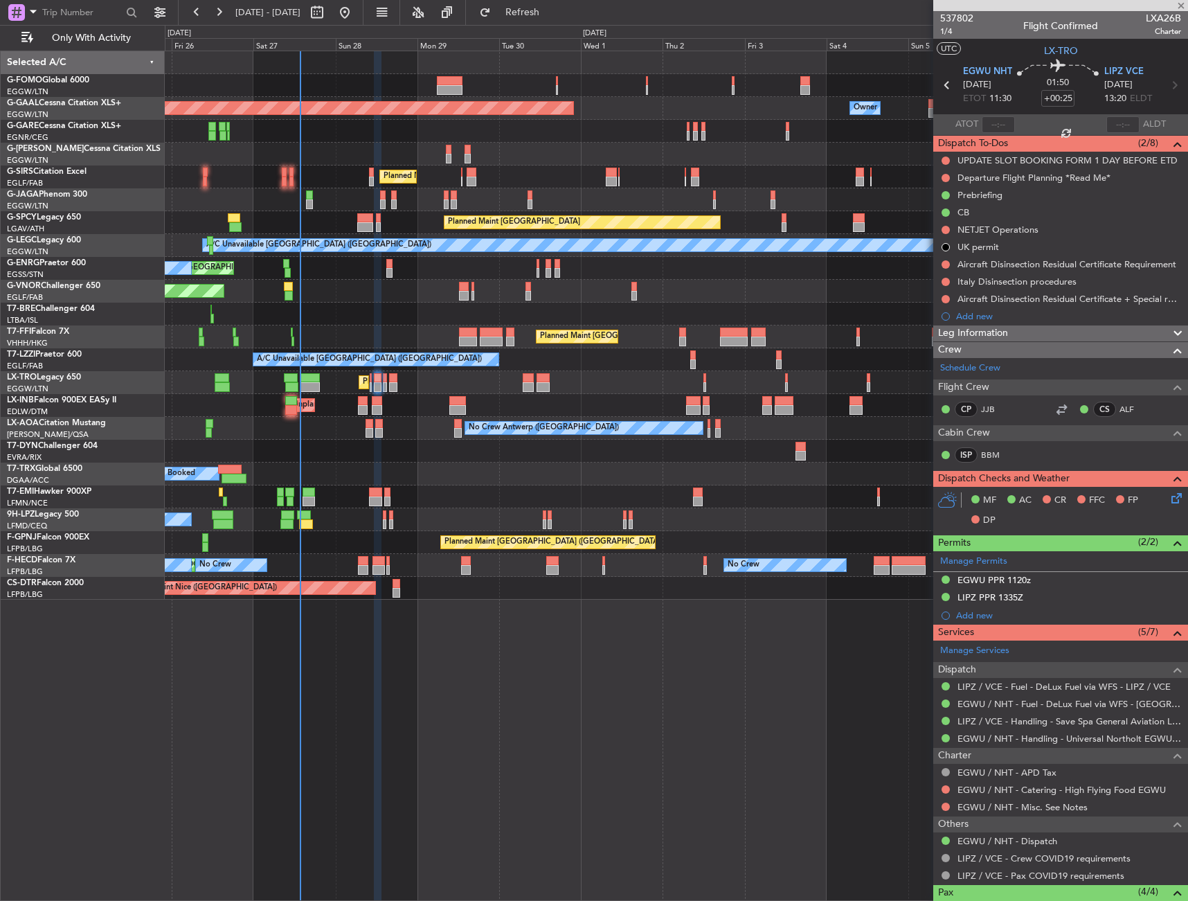
type input "+00:15"
type input "0"
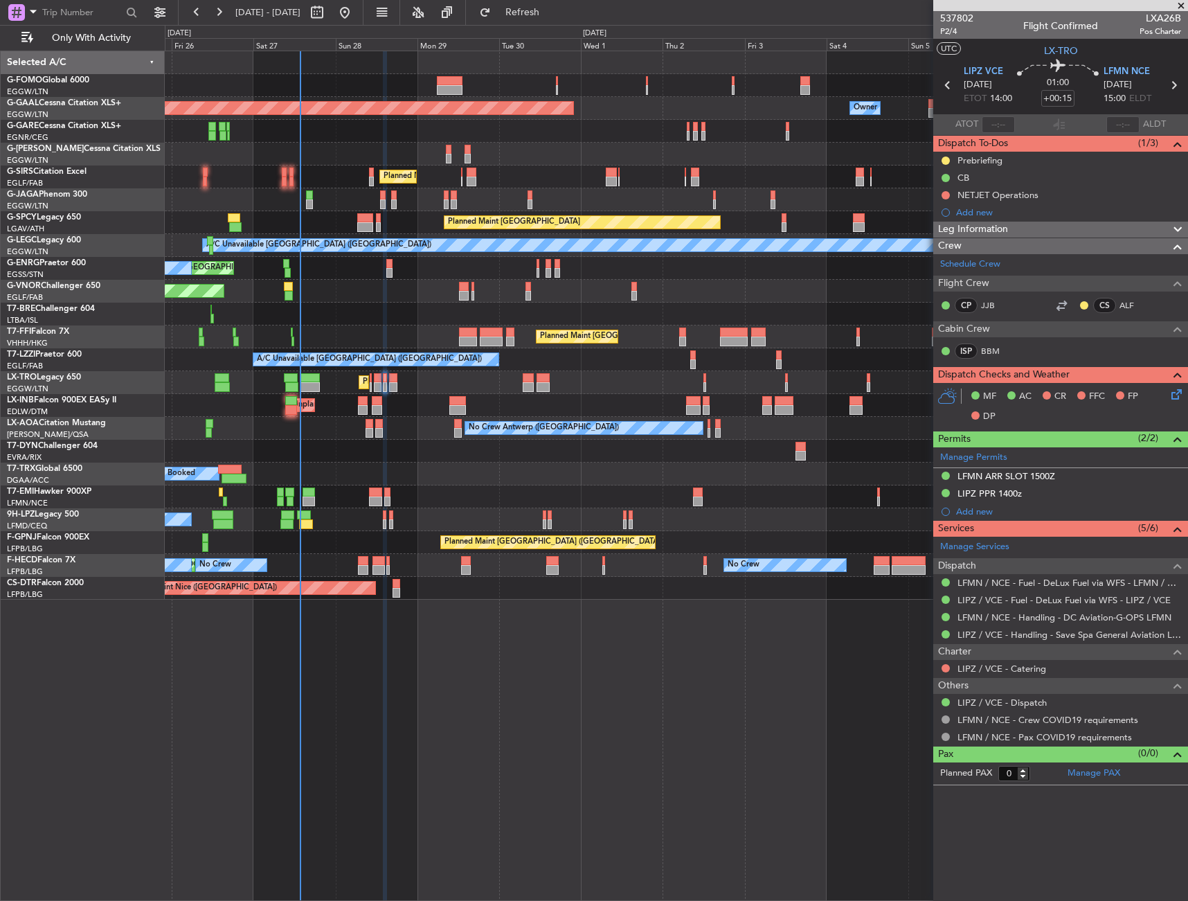
click at [988, 166] on div "Prebriefing" at bounding box center [1061, 160] width 255 height 17
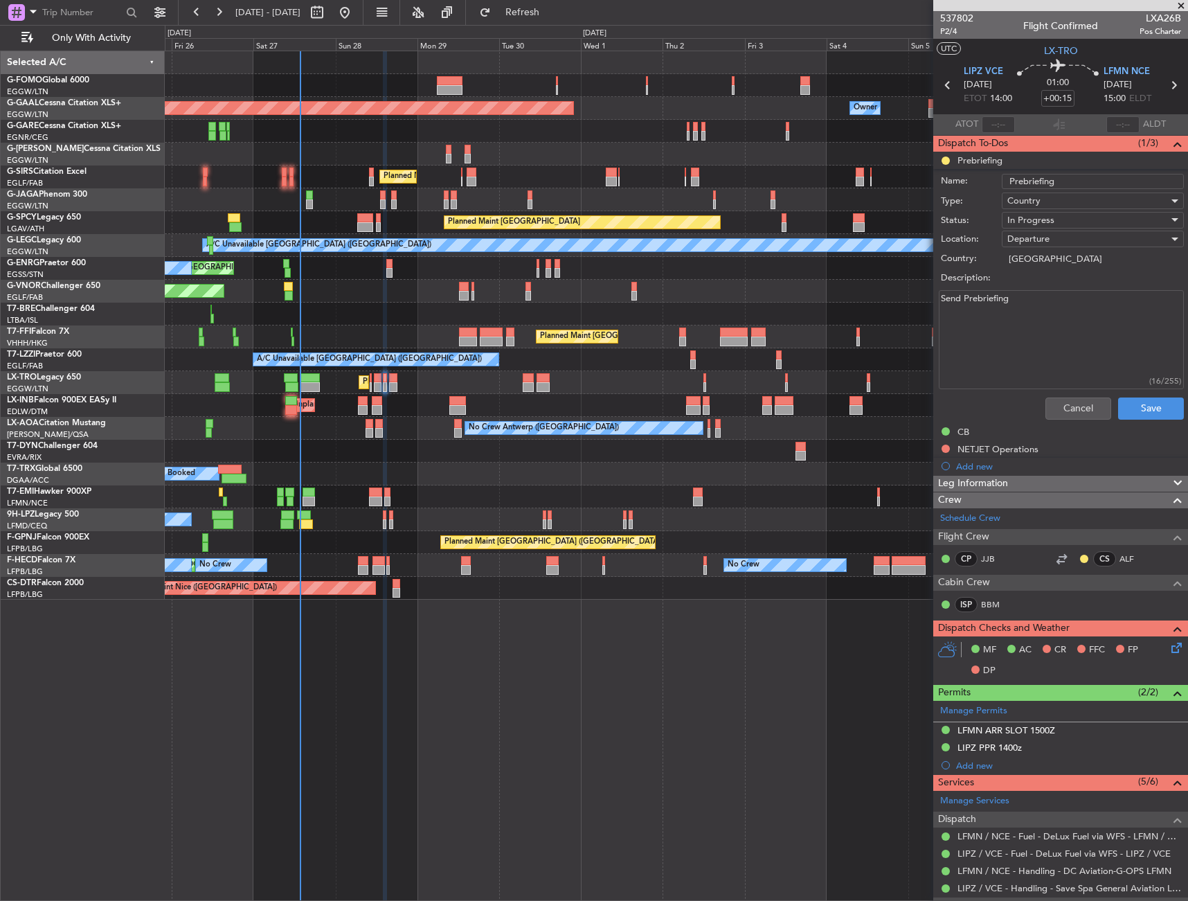
drag, startPoint x: 1023, startPoint y: 325, endPoint x: 937, endPoint y: 325, distance: 85.9
click at [937, 325] on div "Send Prebriefing (16/255)" at bounding box center [1061, 339] width 269 height 105
paste textarea "MLW 50kg bags"
type textarea "MLW 50kg bags"
click at [1060, 220] on div "In Progress" at bounding box center [1088, 220] width 161 height 21
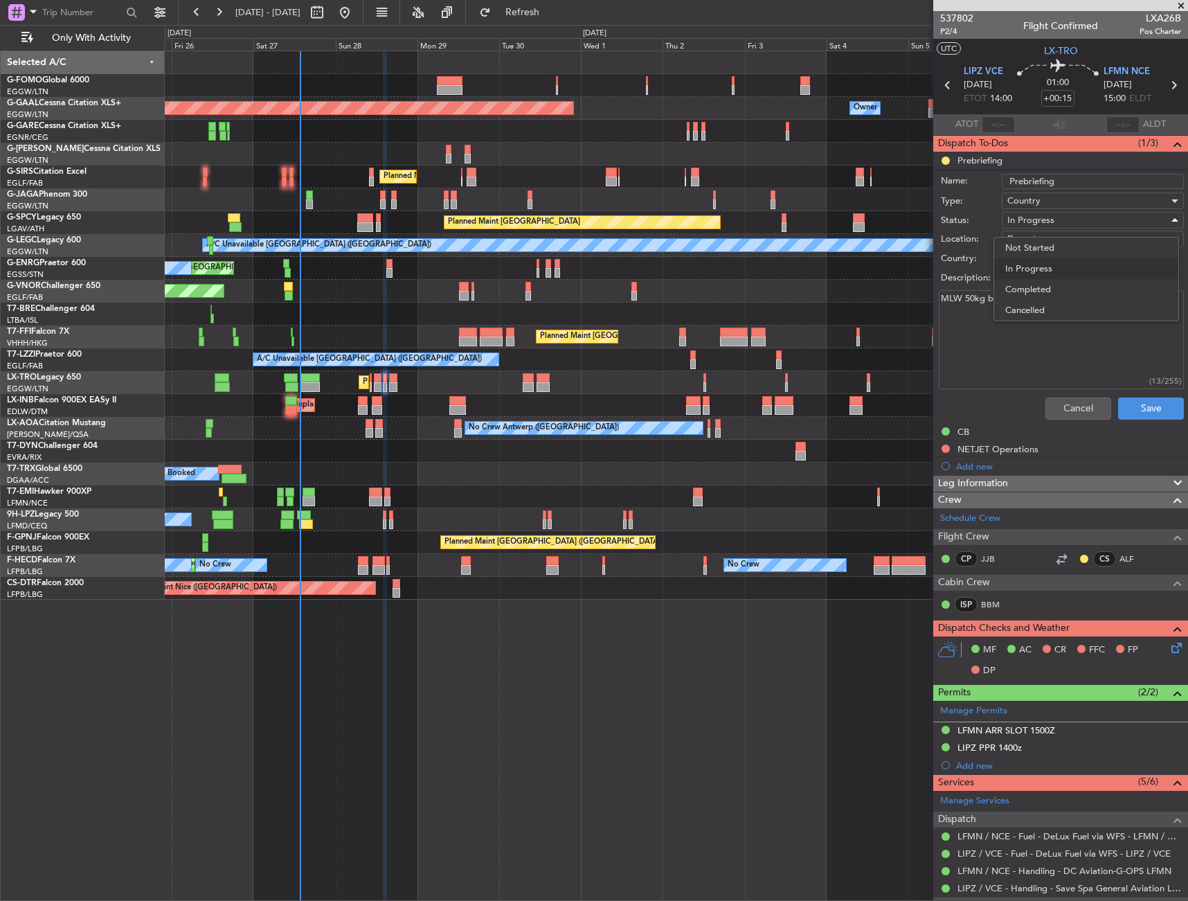
drag, startPoint x: 1075, startPoint y: 293, endPoint x: 1130, endPoint y: 389, distance: 110.7
click at [1075, 294] on span "Completed" at bounding box center [1087, 289] width 162 height 21
click at [1136, 404] on button "Save" at bounding box center [1151, 409] width 66 height 22
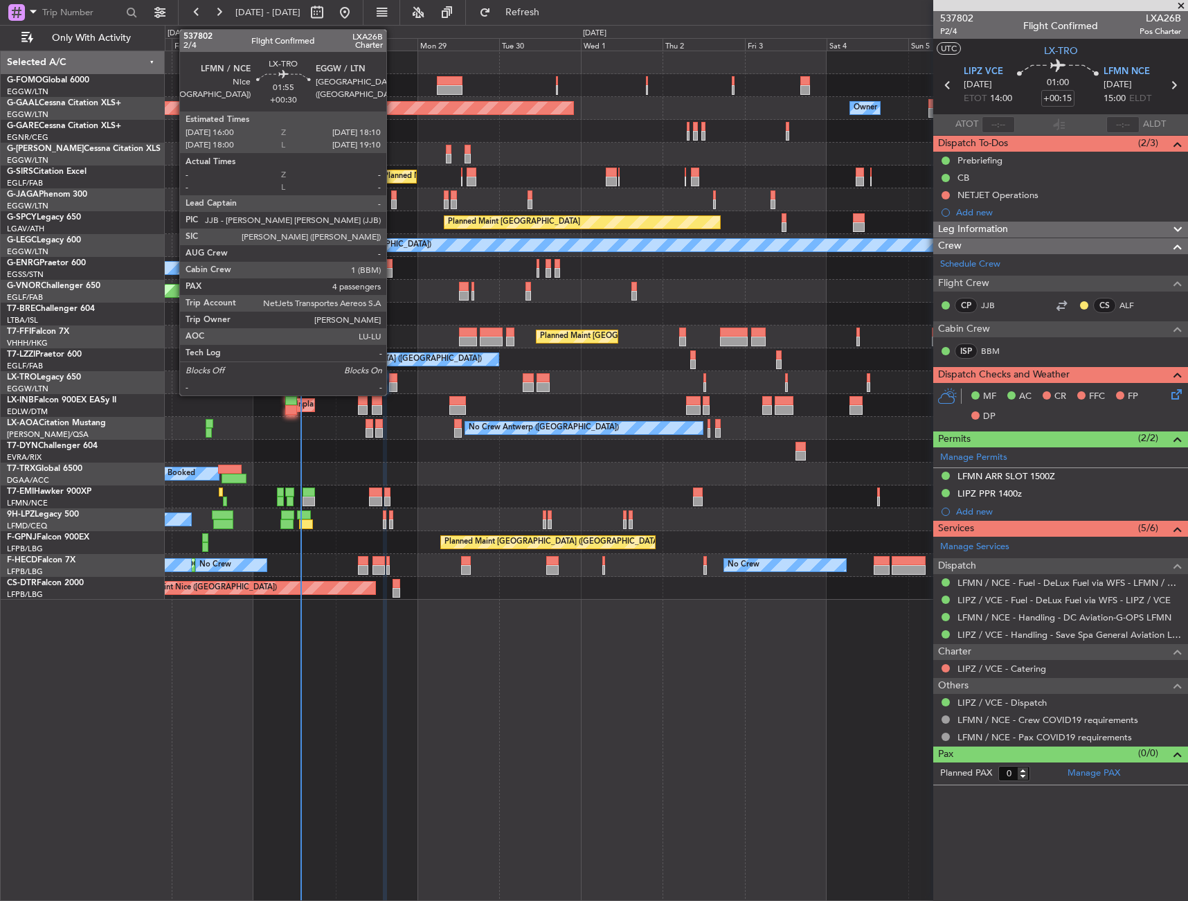
click at [393, 377] on div at bounding box center [393, 378] width 8 height 10
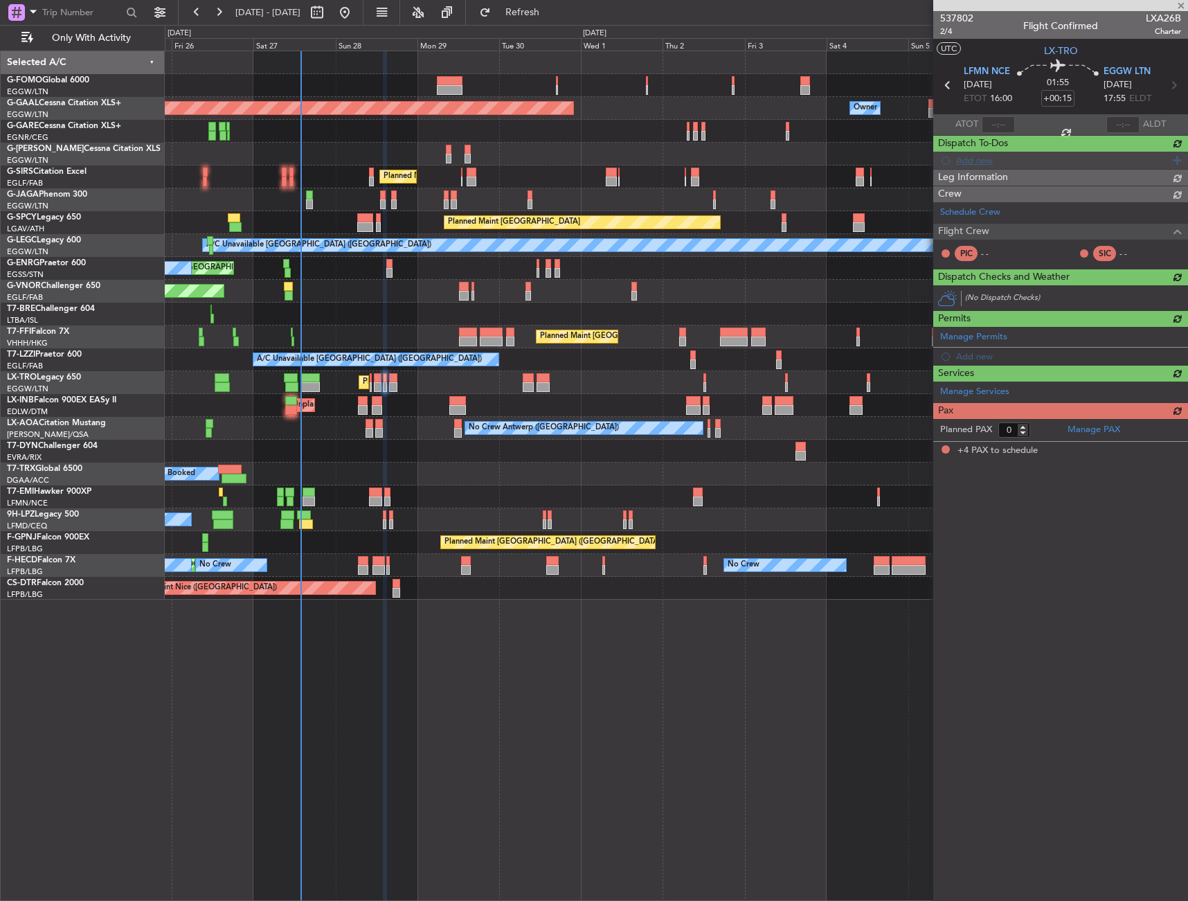
type input "+00:30"
type input "4"
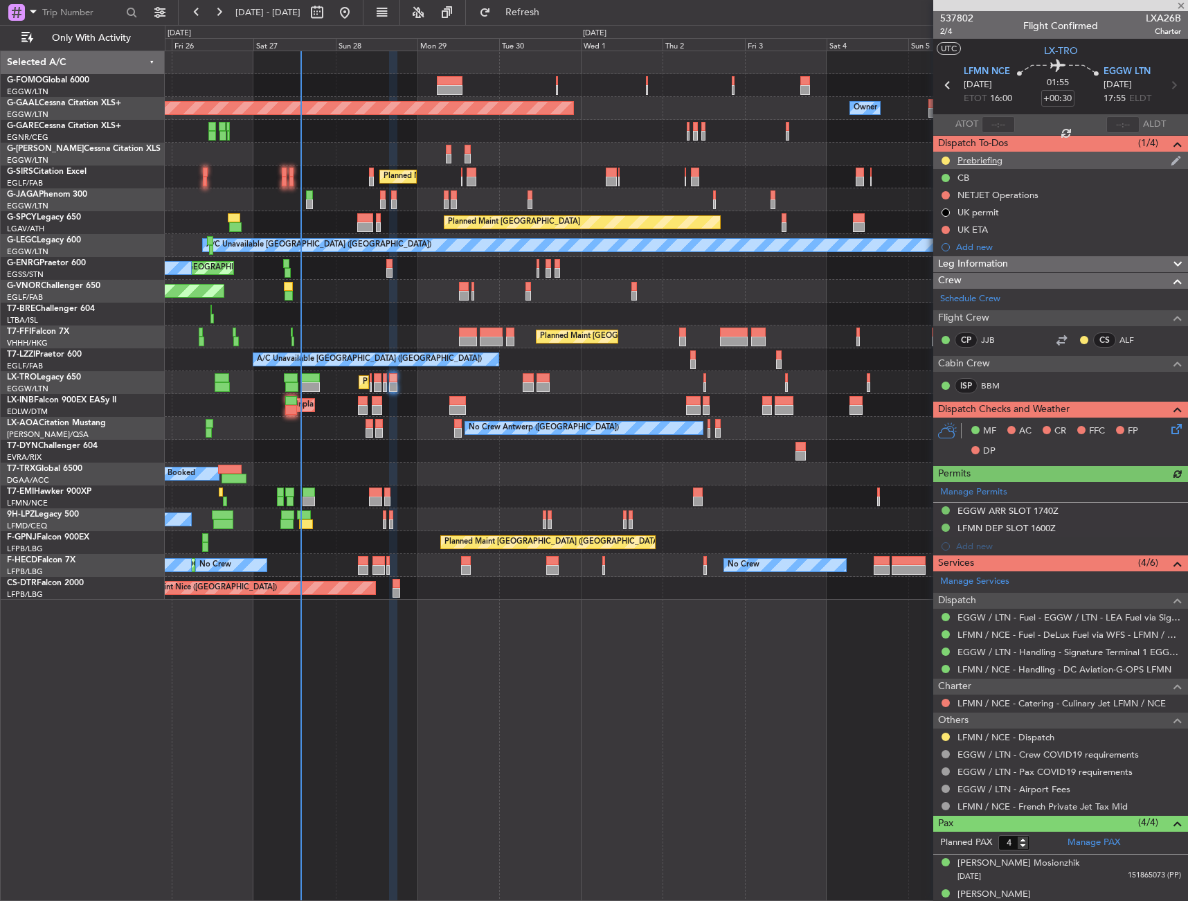
click at [981, 164] on div "Prebriefing" at bounding box center [980, 160] width 45 height 12
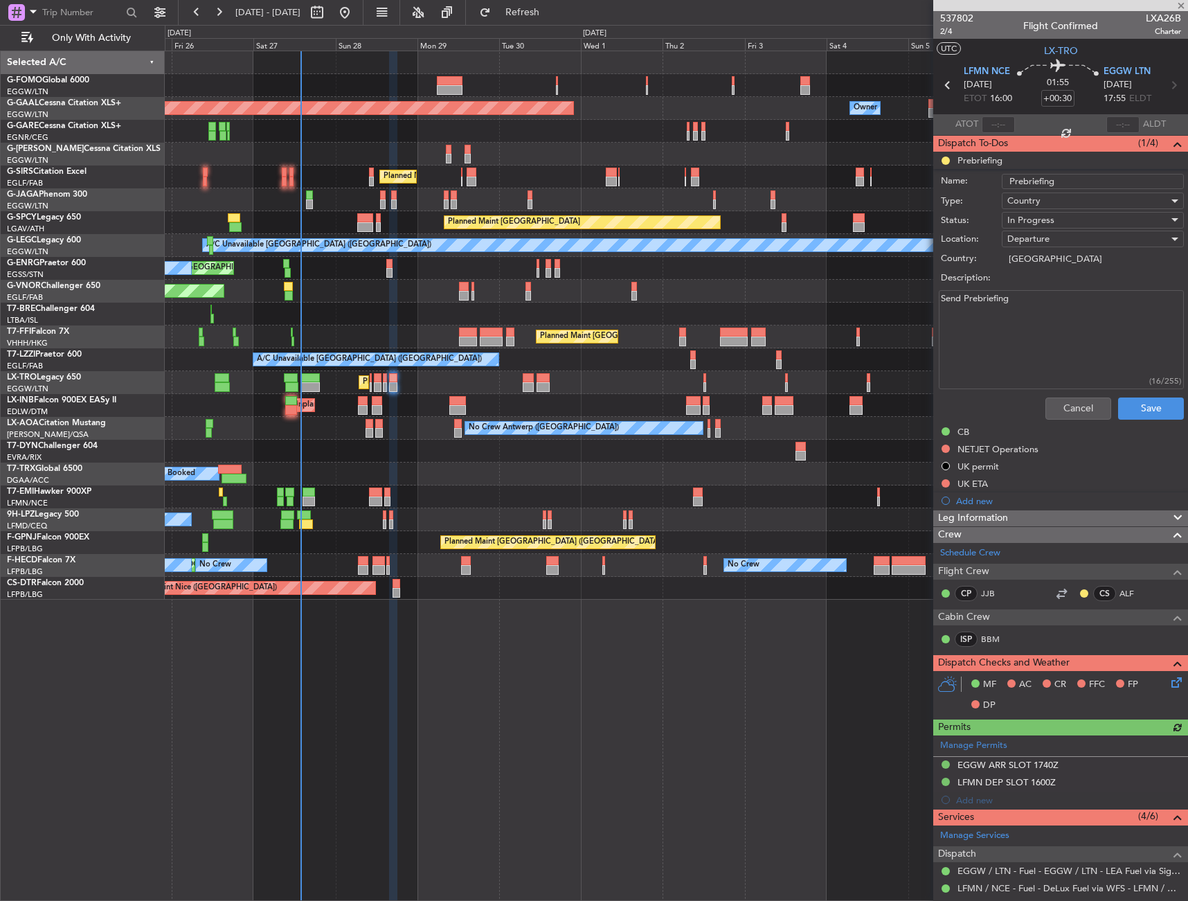
drag, startPoint x: 1021, startPoint y: 306, endPoint x: 922, endPoint y: 307, distance: 98.4
click at [922, 307] on fb-app "[DATE] - [DATE] Refresh Quick Links Only With Activity Planned Maint [GEOGRAPHI…" at bounding box center [594, 455] width 1188 height 891
paste textarea "remaining fuel 200kg bags"
type textarea "remaining fuel 200kg bags"
click at [1040, 220] on span "In Progress" at bounding box center [1031, 220] width 47 height 12
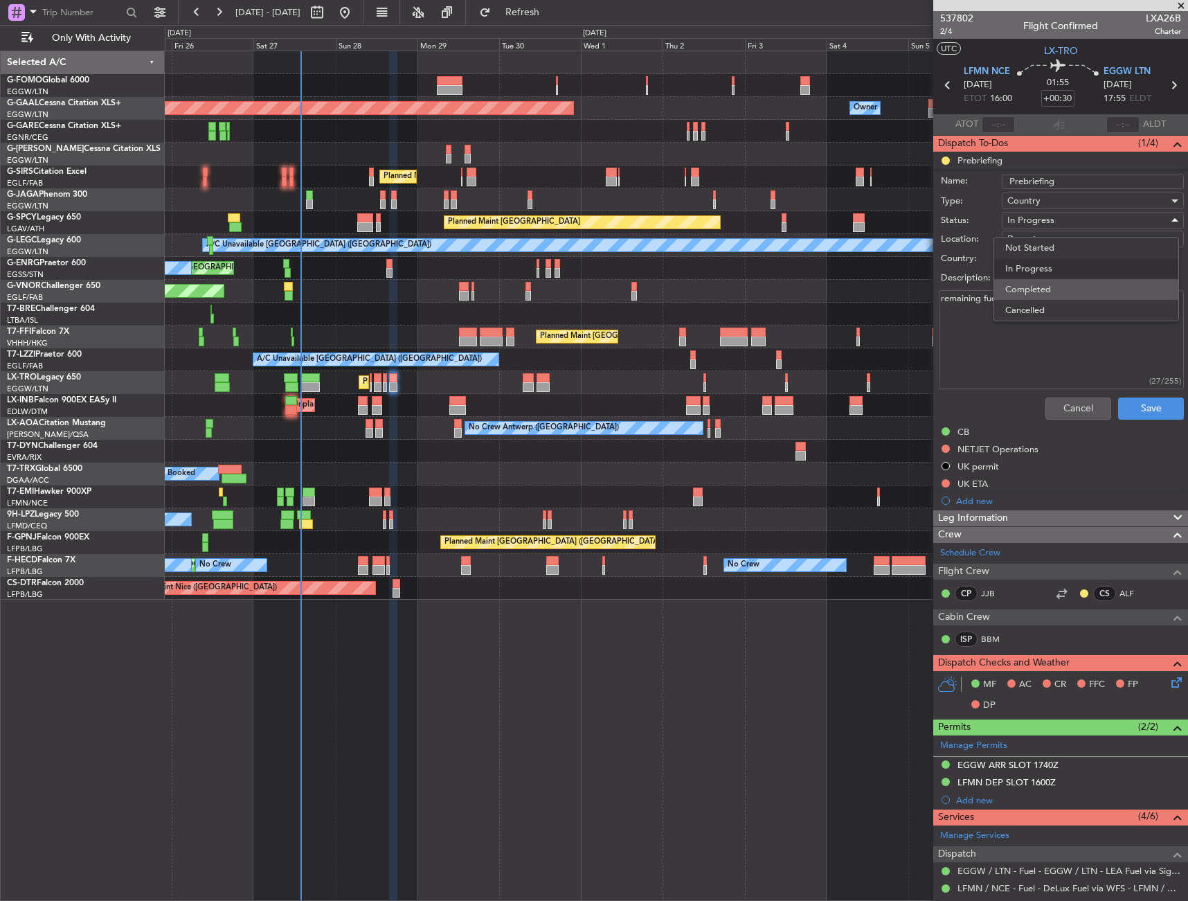
click at [1058, 282] on span "Completed" at bounding box center [1087, 289] width 162 height 21
click at [1148, 405] on button "Save" at bounding box center [1151, 409] width 66 height 22
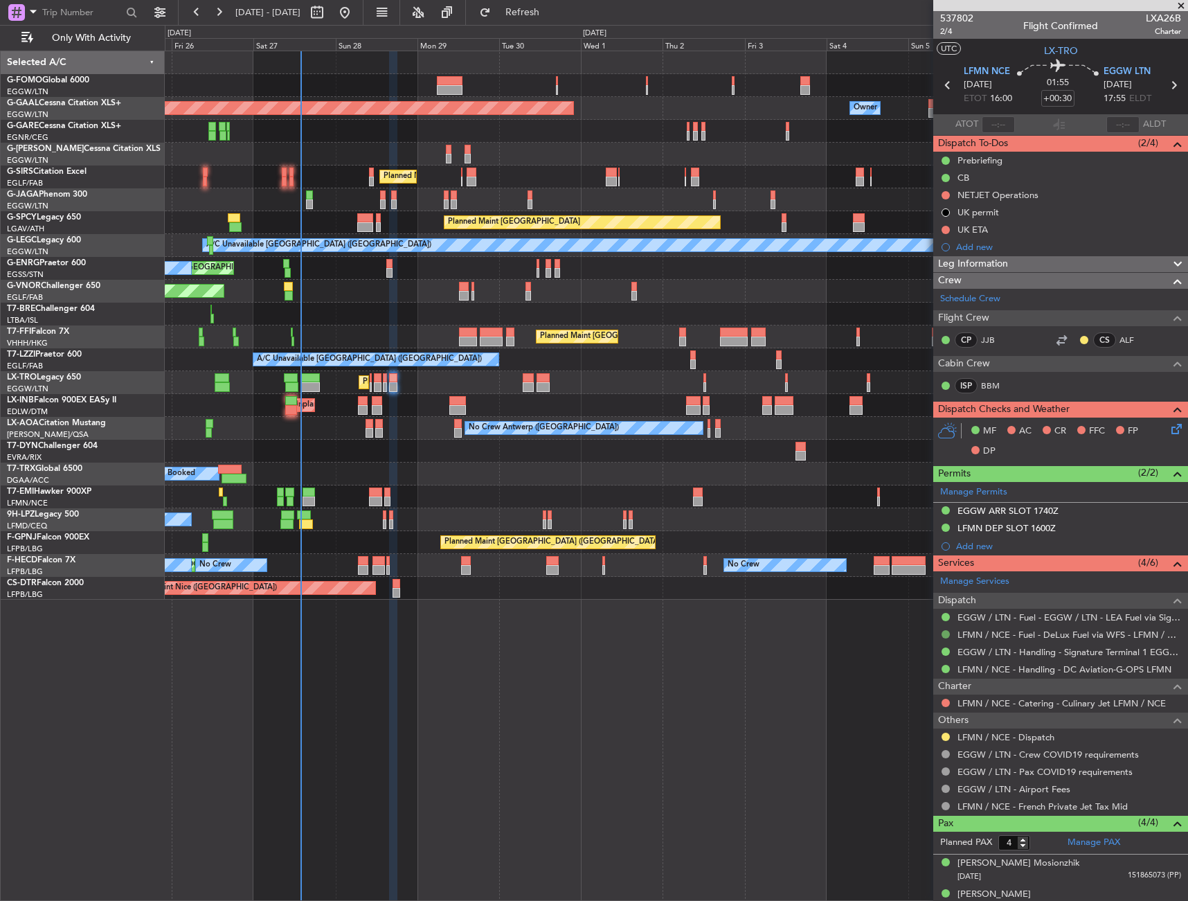
click at [947, 634] on button at bounding box center [946, 634] width 8 height 8
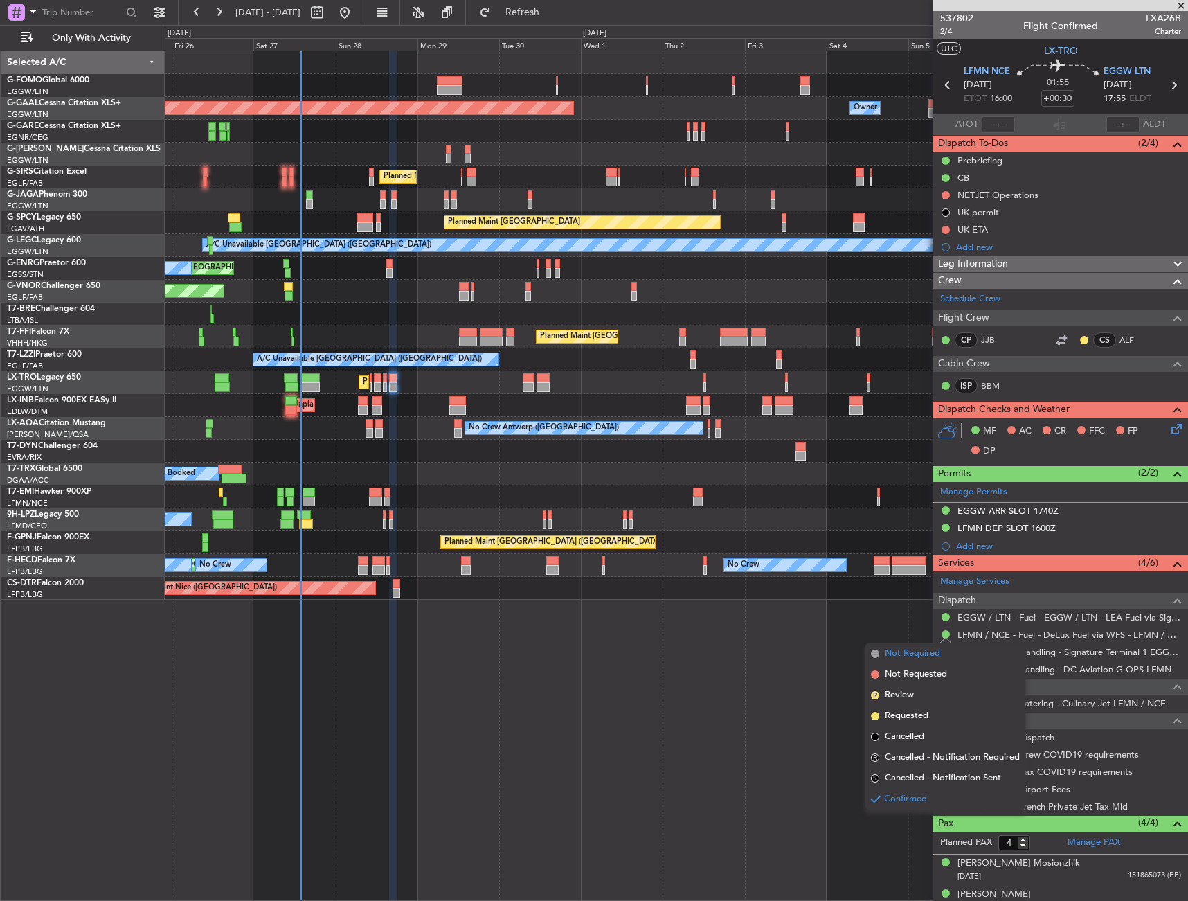
click at [907, 655] on span "Not Required" at bounding box center [912, 654] width 55 height 14
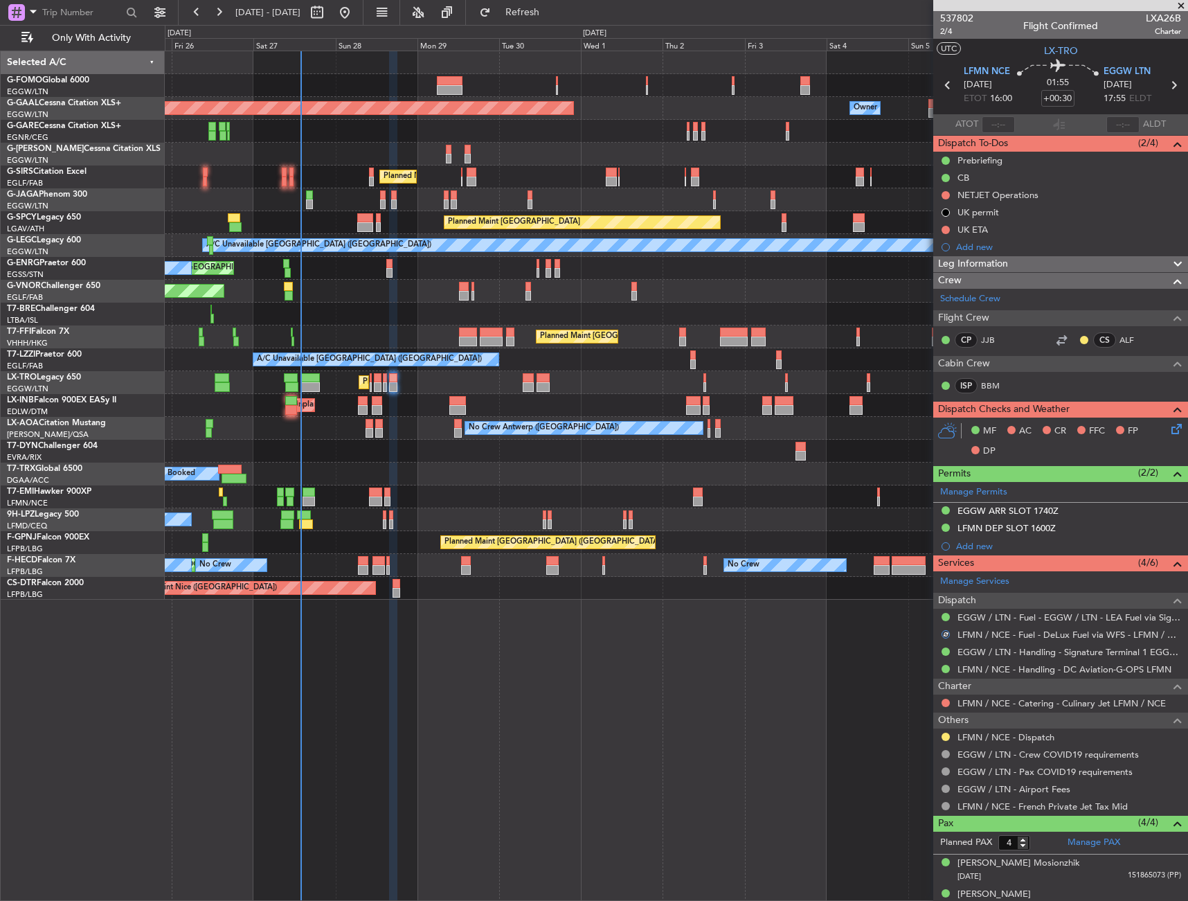
click at [388, 380] on div "A/C Unavailable Planned Maint [GEOGRAPHIC_DATA] ([GEOGRAPHIC_DATA])" at bounding box center [676, 382] width 1023 height 23
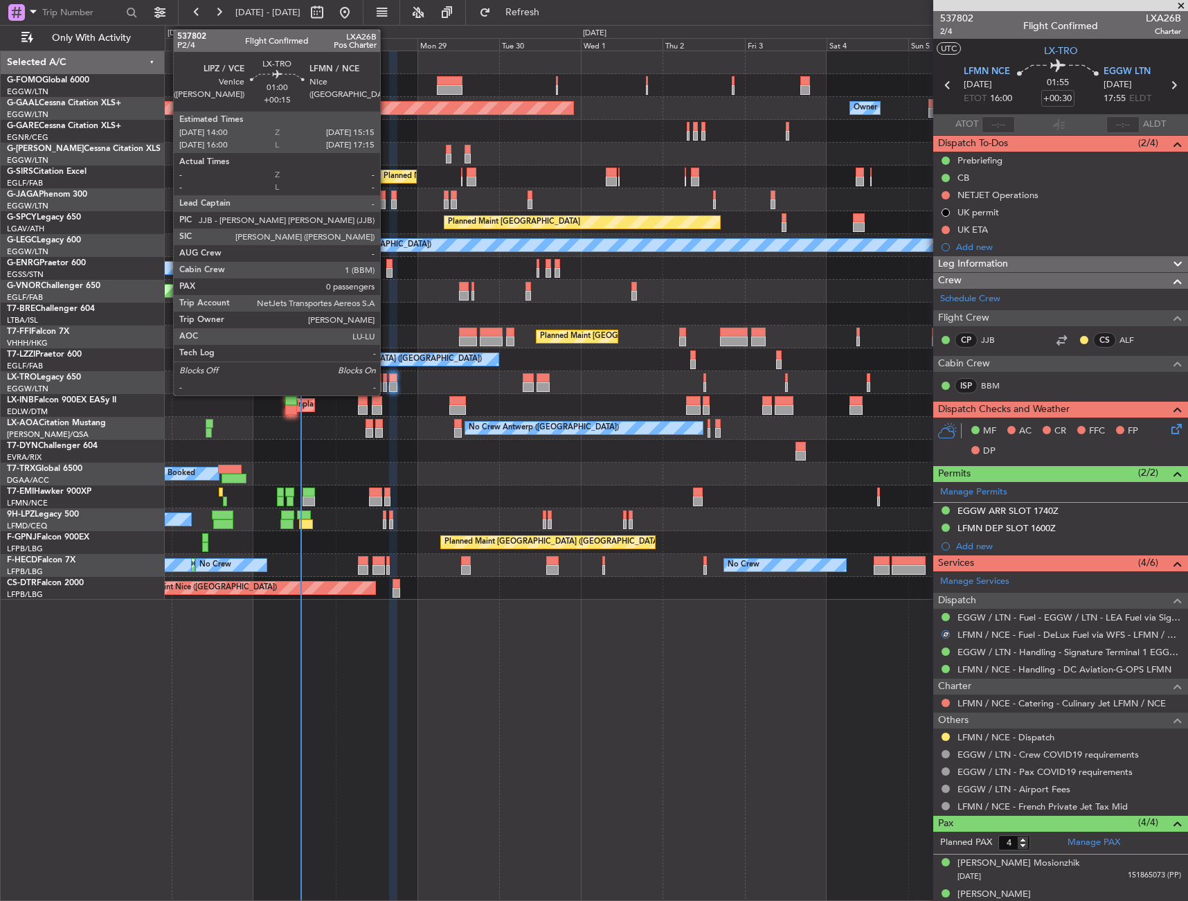
click at [386, 381] on div at bounding box center [385, 378] width 5 height 10
click at [385, 379] on div at bounding box center [385, 378] width 5 height 10
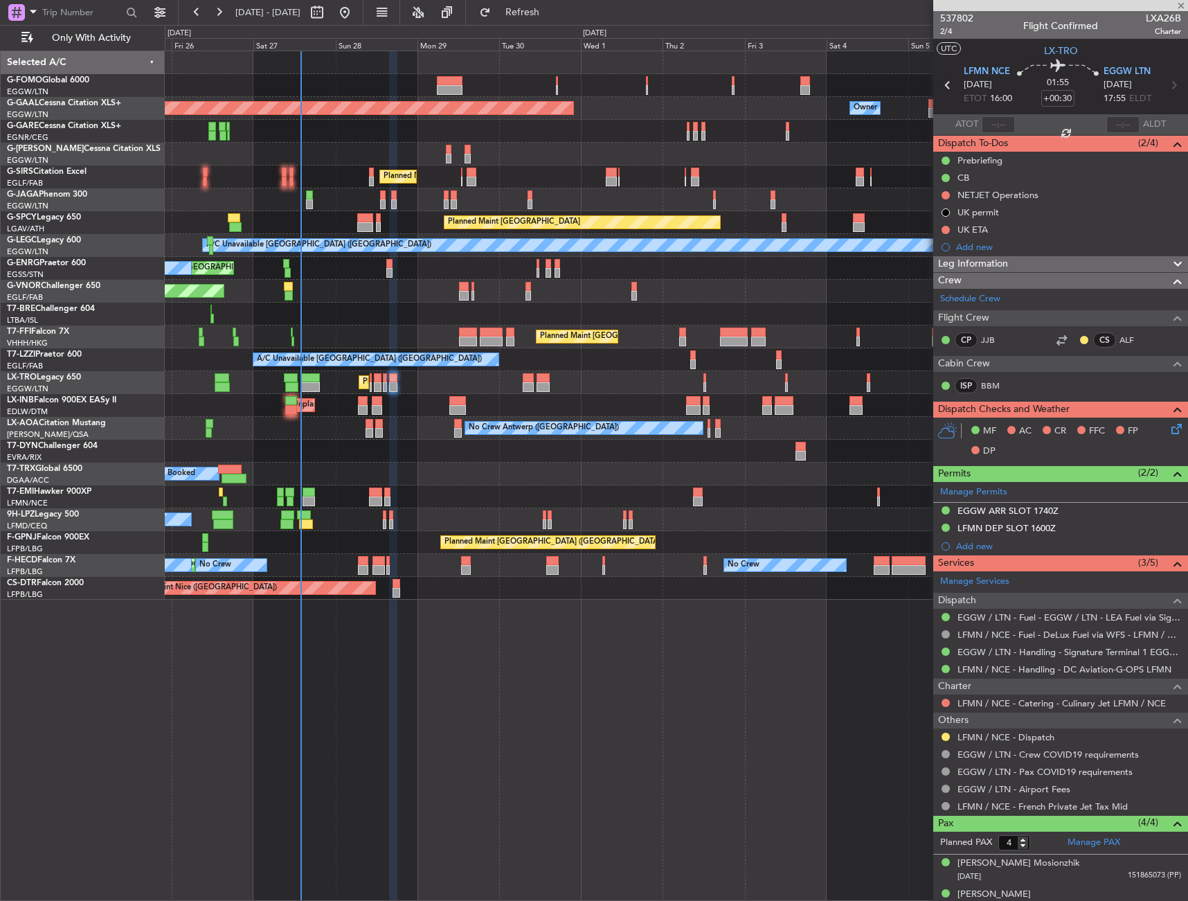
type input "+00:15"
type input "0"
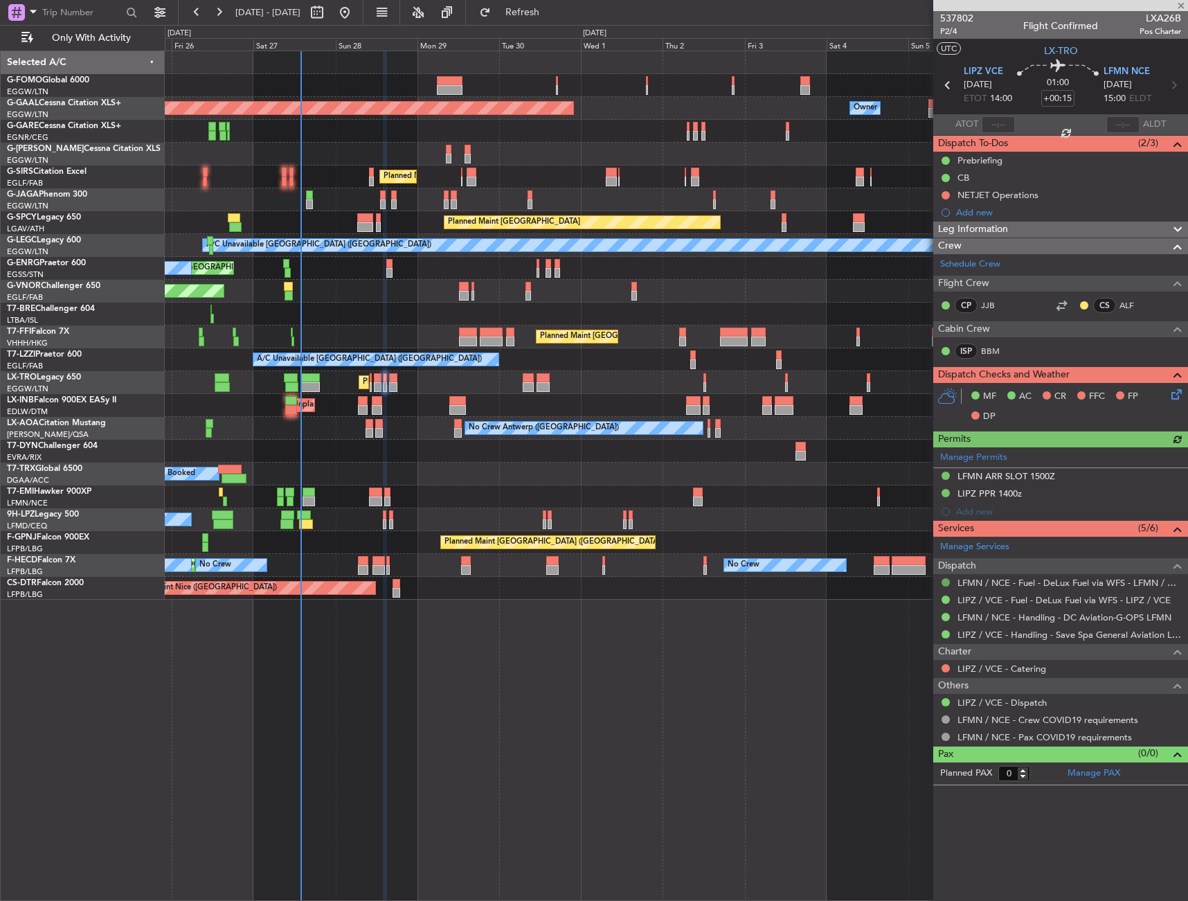
click at [946, 583] on button at bounding box center [946, 582] width 8 height 8
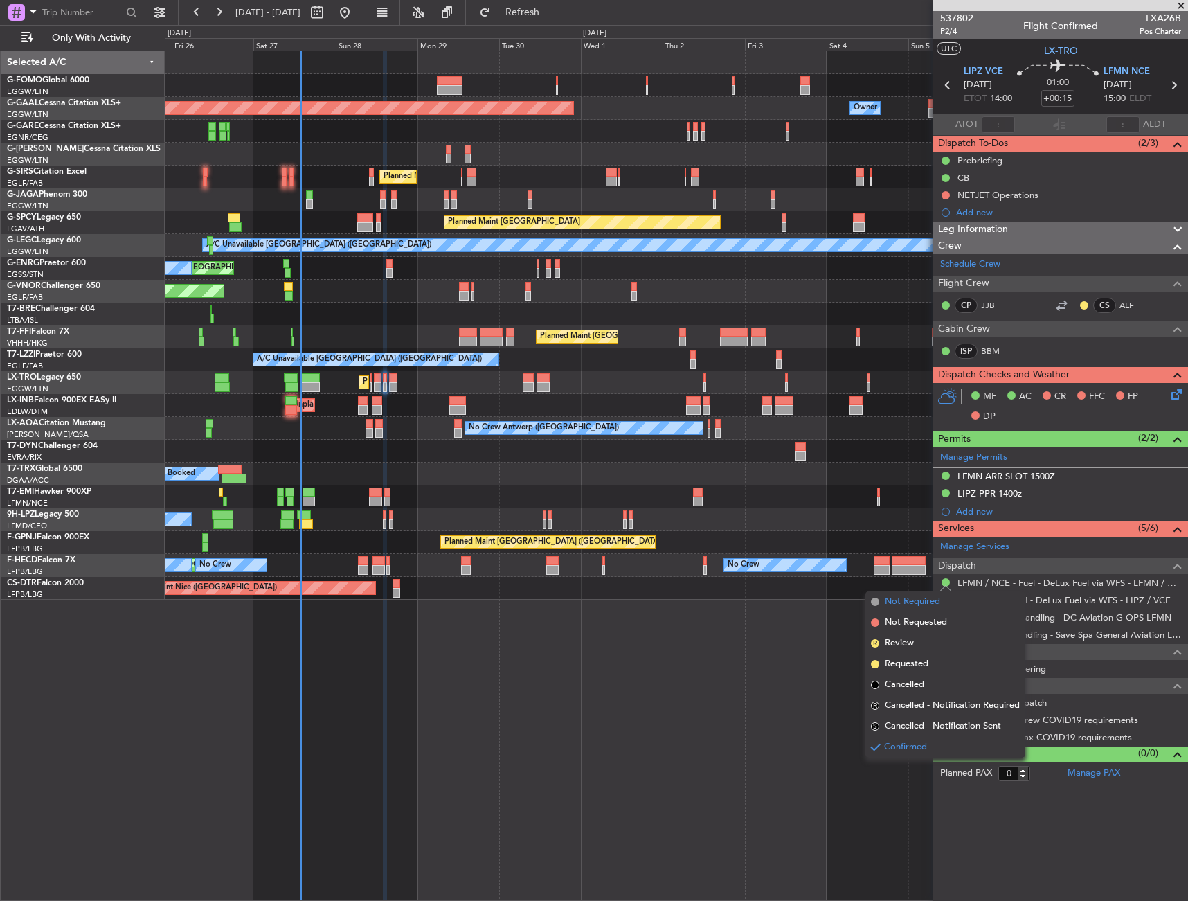
click at [882, 601] on li "Not Required" at bounding box center [946, 601] width 160 height 21
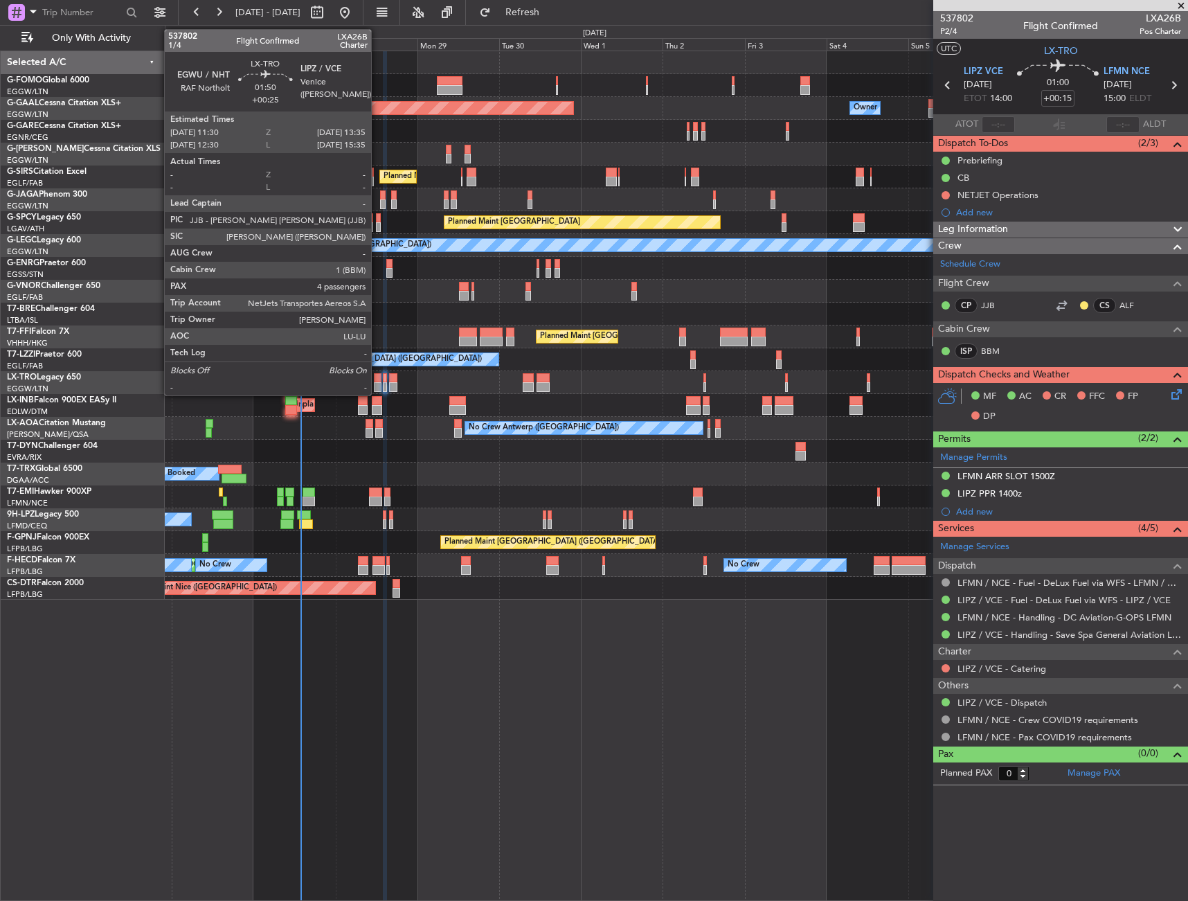
click at [377, 382] on div at bounding box center [378, 378] width 8 height 10
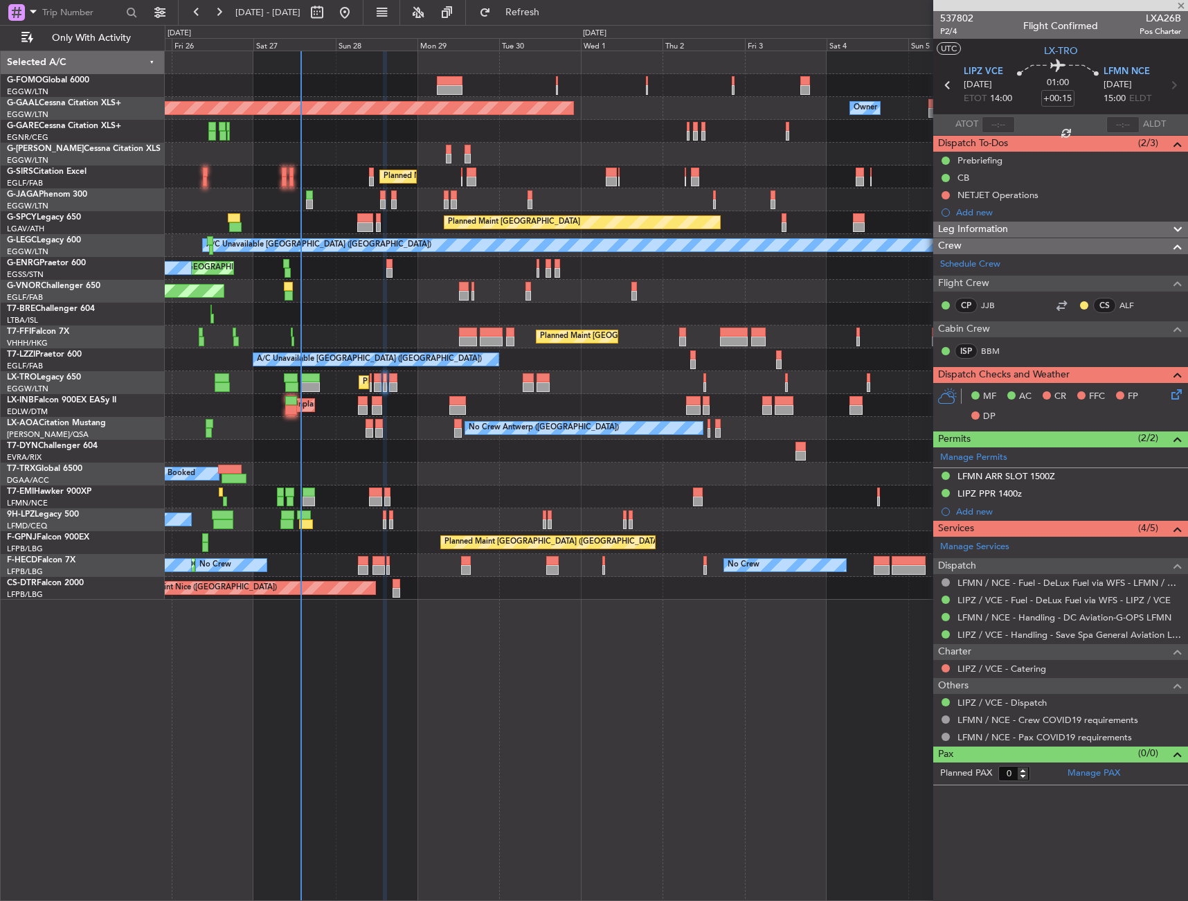
type input "+00:25"
type input "4"
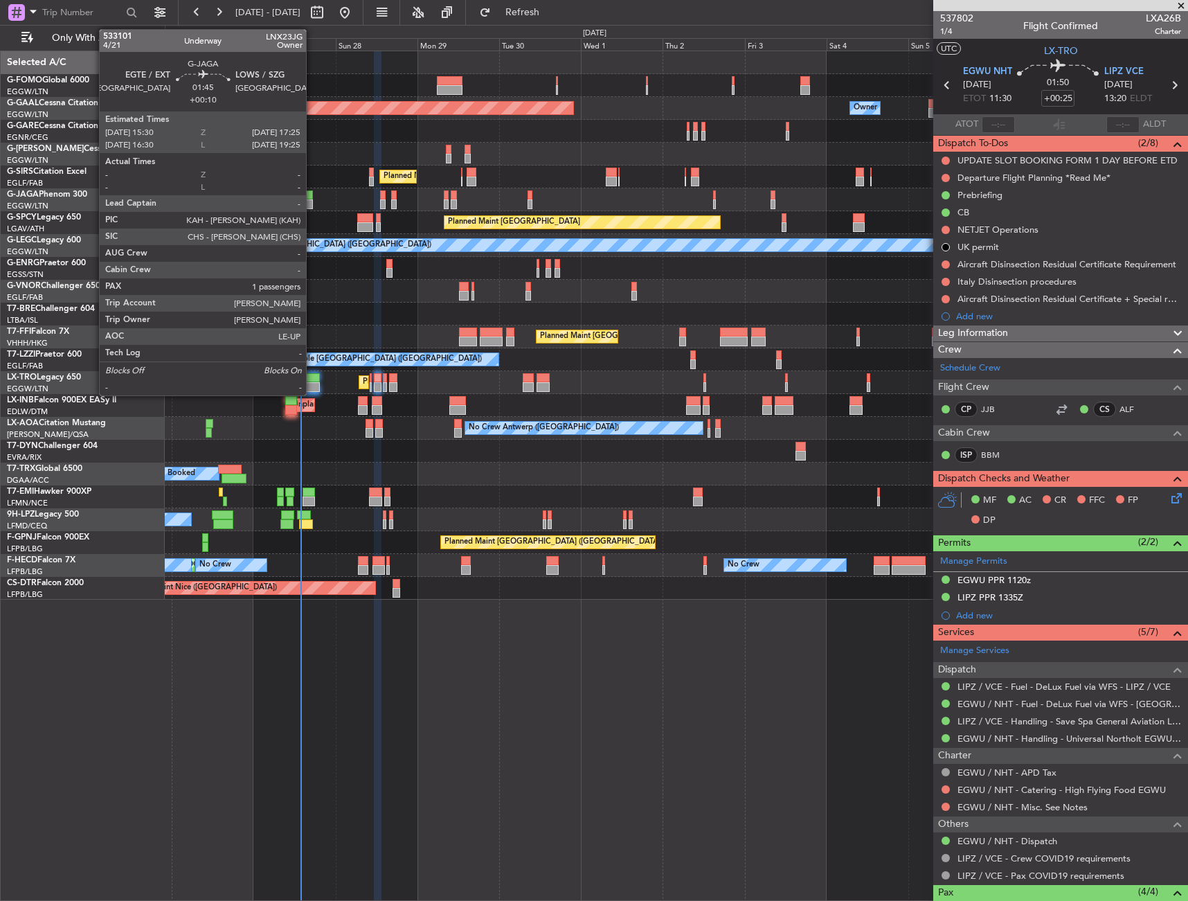
click at [312, 195] on div at bounding box center [309, 195] width 7 height 10
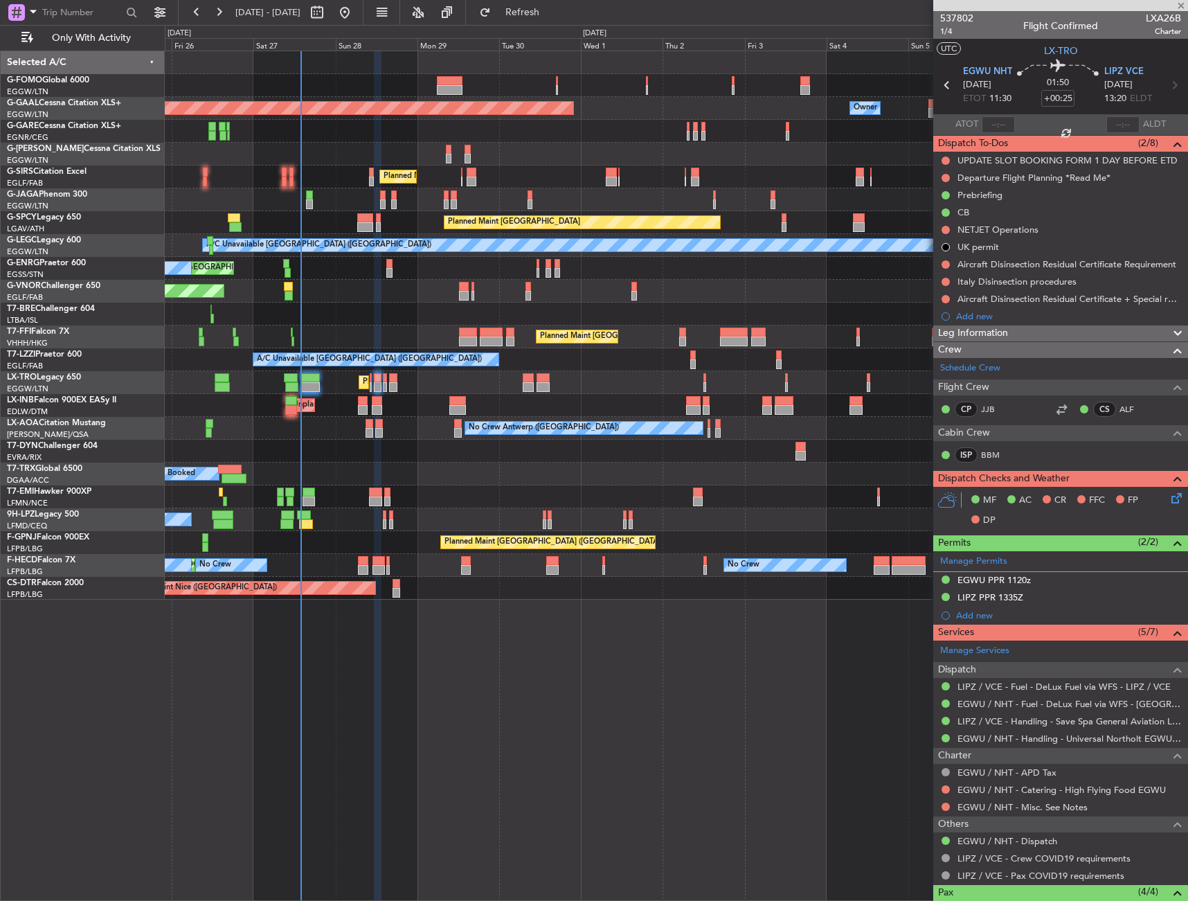
type input "+00:10"
type input "1"
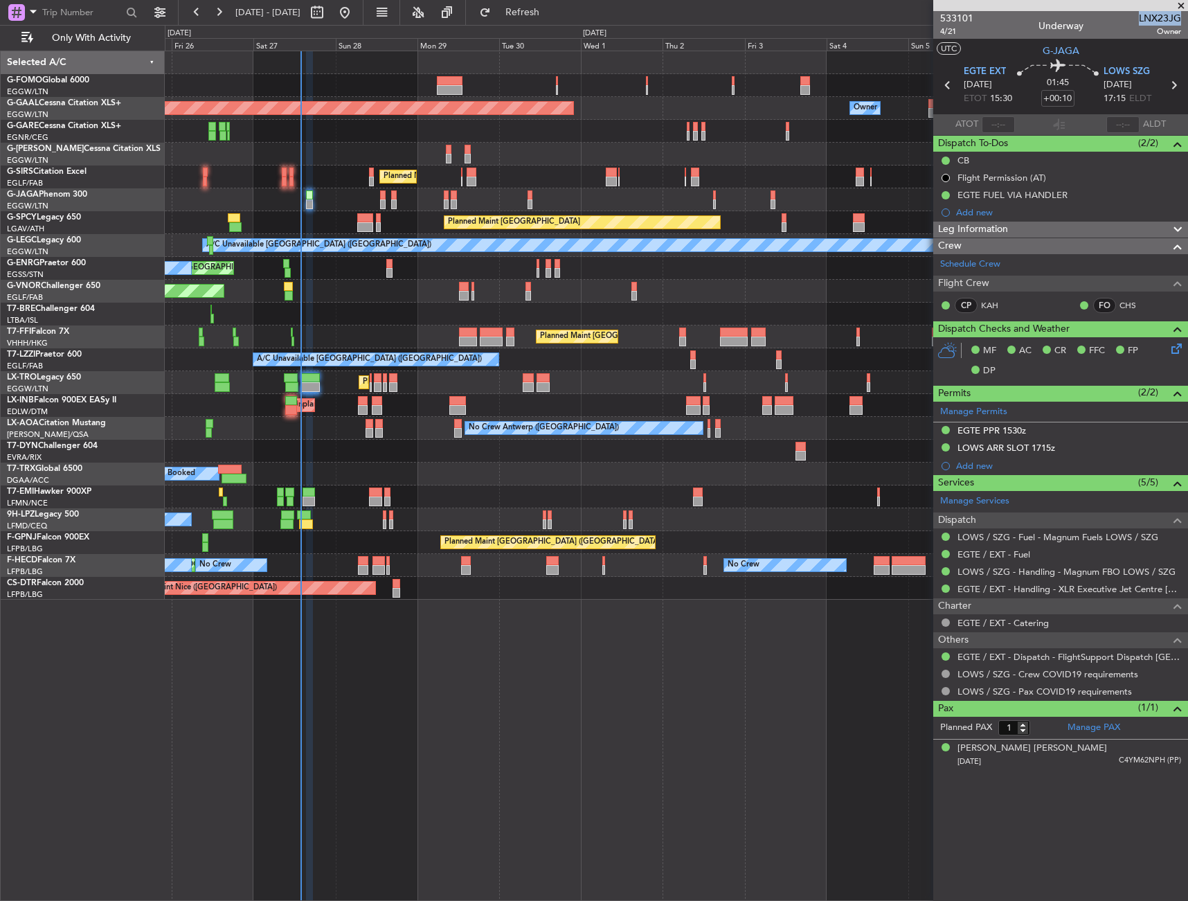
drag, startPoint x: 1140, startPoint y: 19, endPoint x: 1180, endPoint y: 21, distance: 40.2
click at [1180, 21] on span "LNX23JG" at bounding box center [1160, 18] width 42 height 15
copy span "LNX23JG"
click at [1141, 18] on span "LNX23JG" at bounding box center [1160, 18] width 42 height 15
click at [1137, 22] on div "533101 4/21 Underway LNX23JG Owner" at bounding box center [1061, 25] width 255 height 28
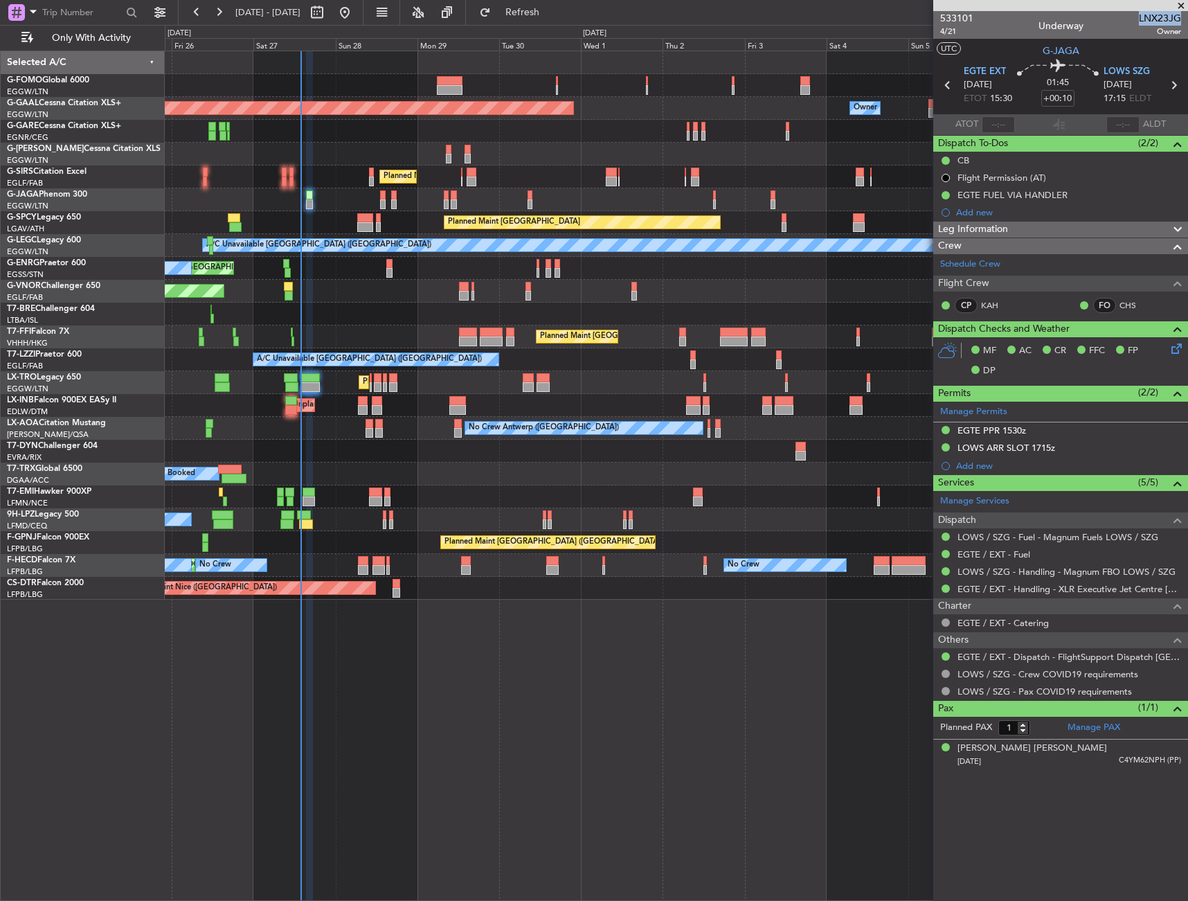
drag, startPoint x: 1141, startPoint y: 20, endPoint x: 1181, endPoint y: 18, distance: 39.5
click at [1181, 18] on span "LNX23JG" at bounding box center [1160, 18] width 42 height 15
copy span "LNX23JG"
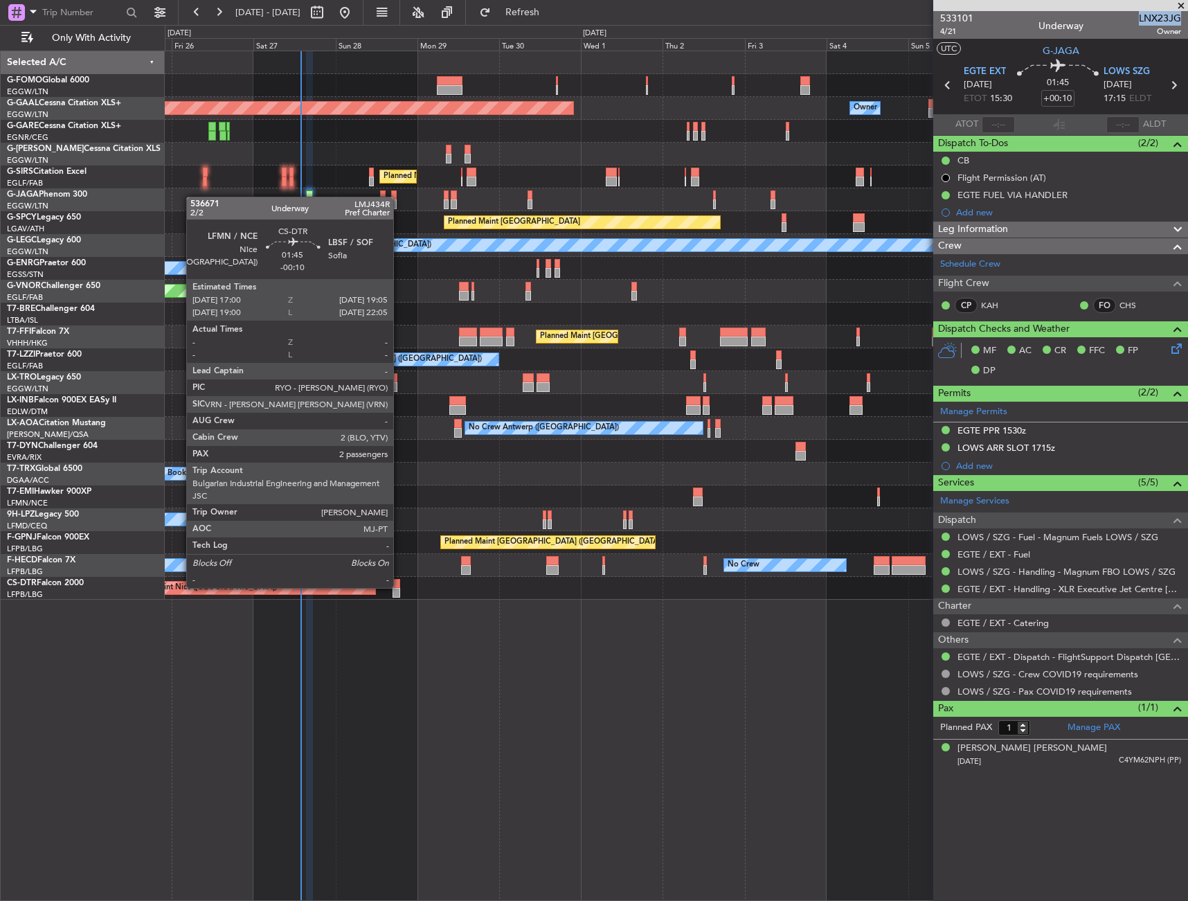
click at [400, 587] on div at bounding box center [397, 584] width 8 height 10
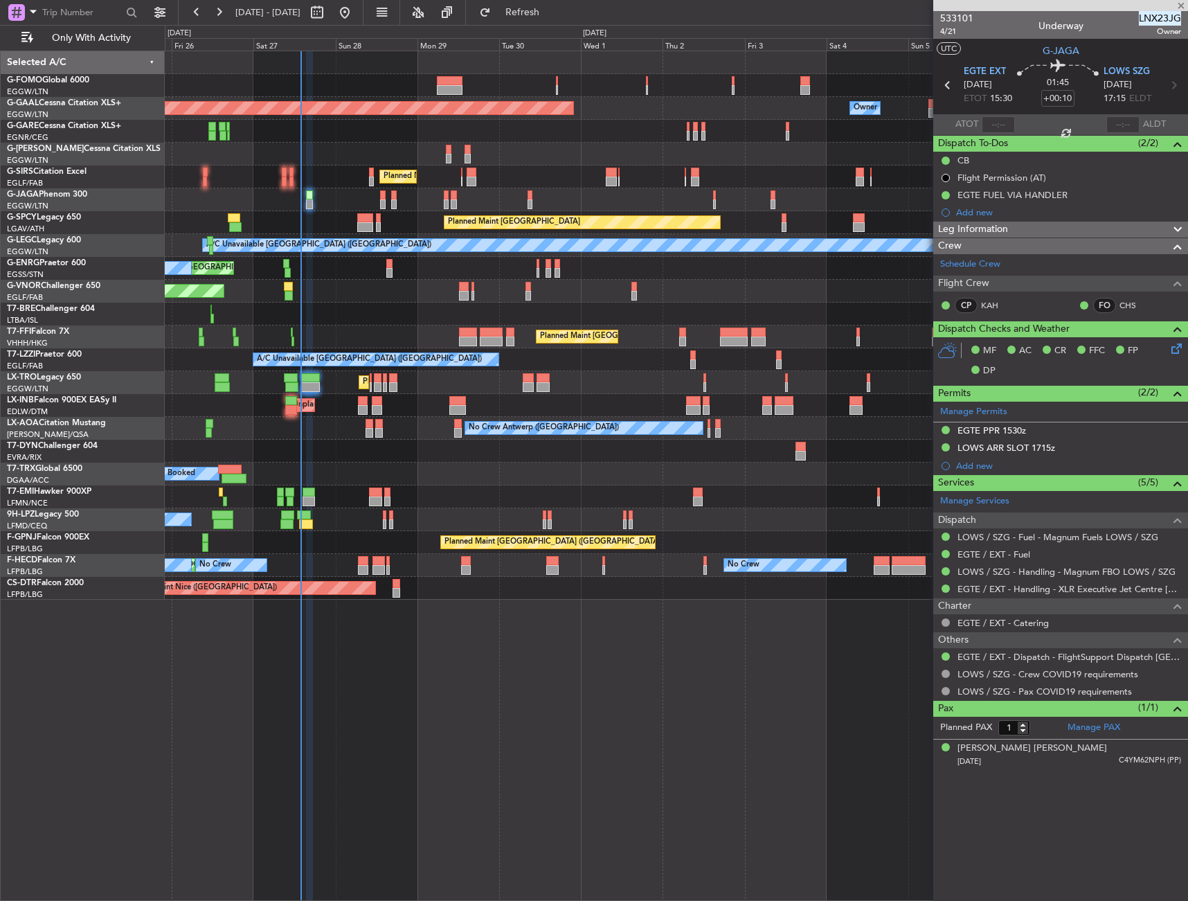
type input "-00:10"
type input "2"
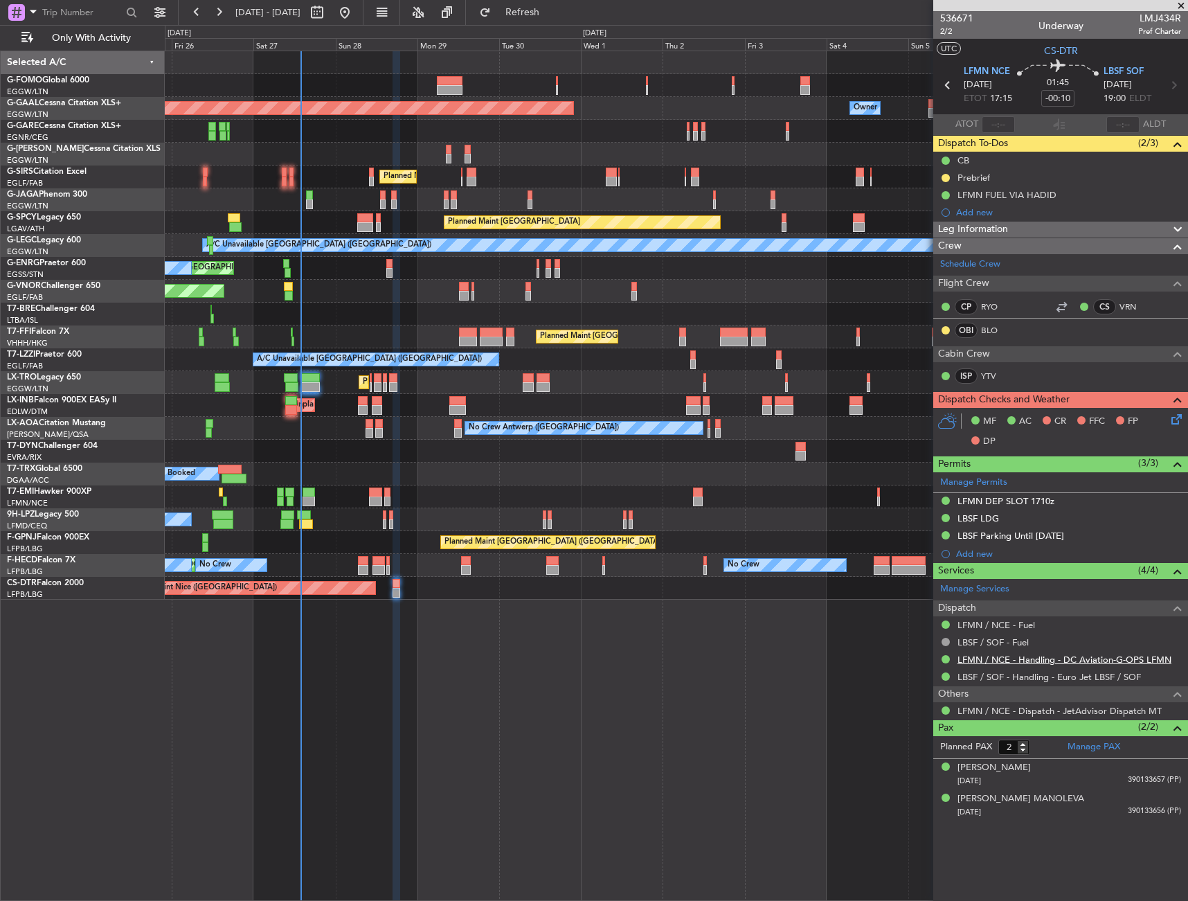
click at [1064, 658] on link "LFMN / NCE - Handling - DC Aviation-G-OPS LFMN" at bounding box center [1065, 660] width 214 height 12
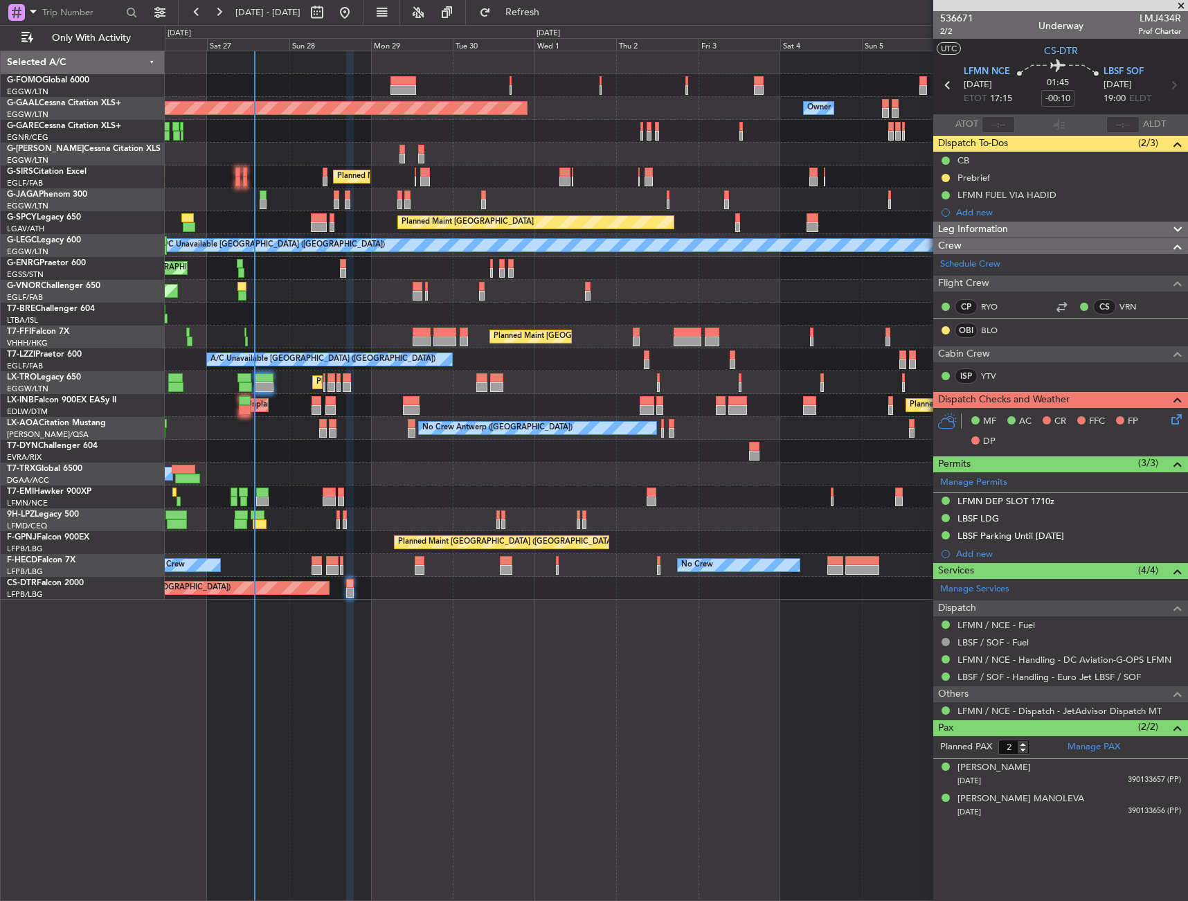
click at [684, 503] on div at bounding box center [676, 496] width 1023 height 23
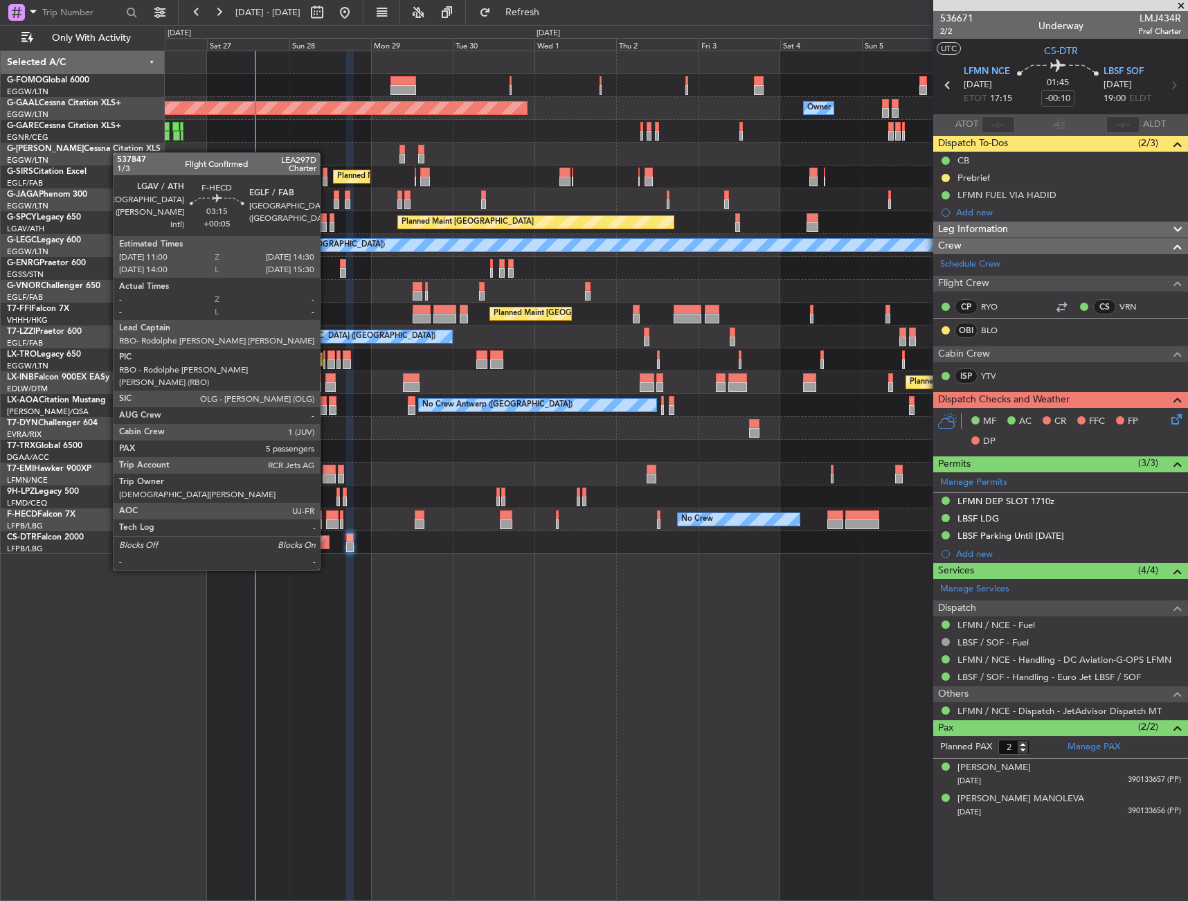
click at [326, 519] on div at bounding box center [332, 515] width 12 height 10
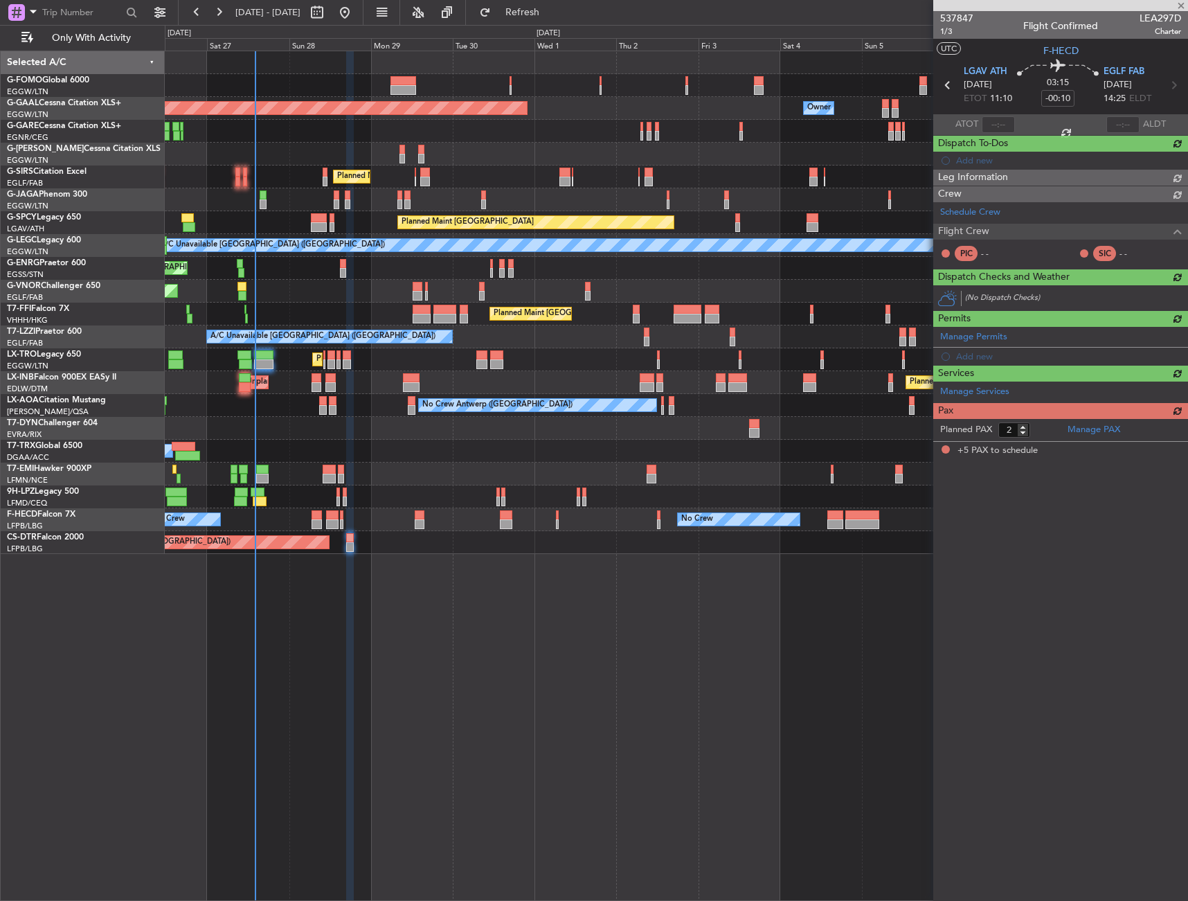
type input "+00:05"
type input "5"
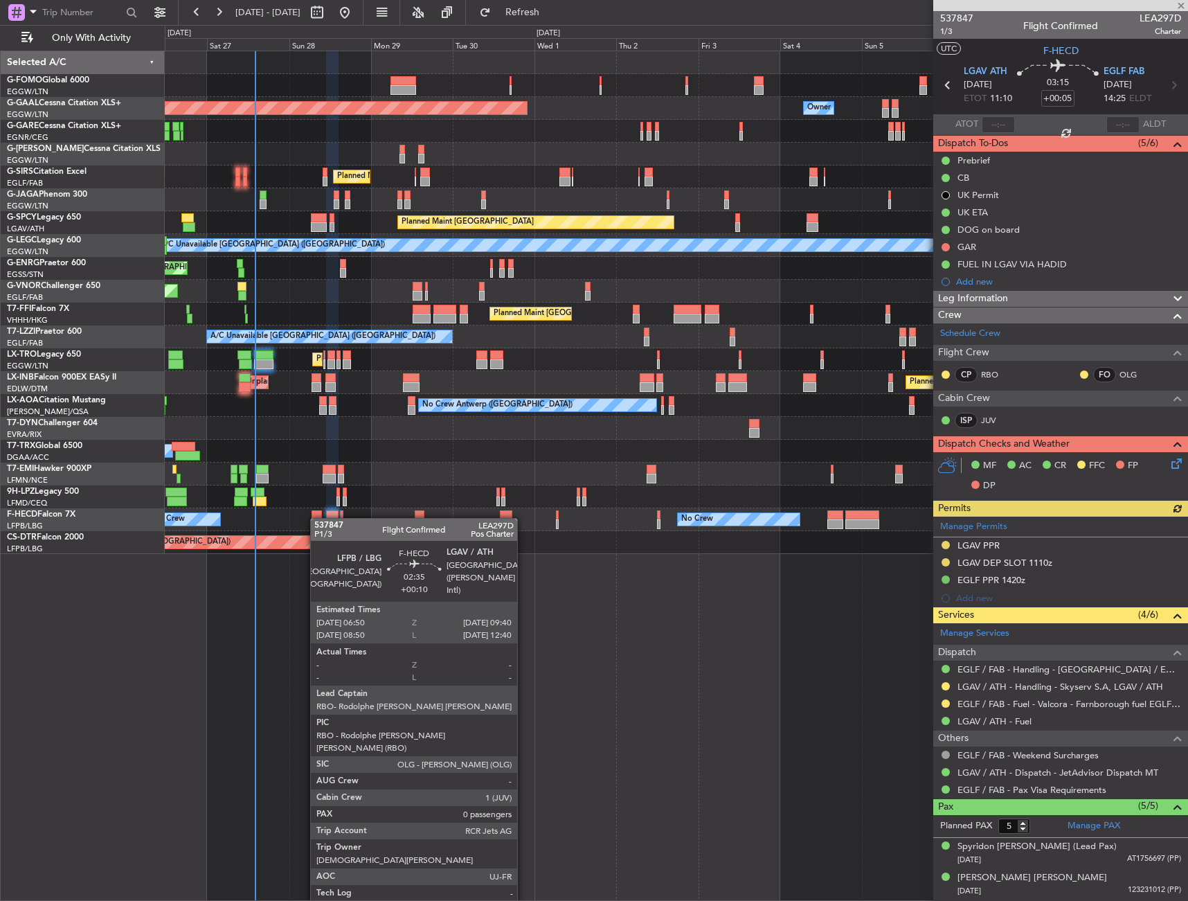
click at [317, 518] on div at bounding box center [317, 515] width 10 height 10
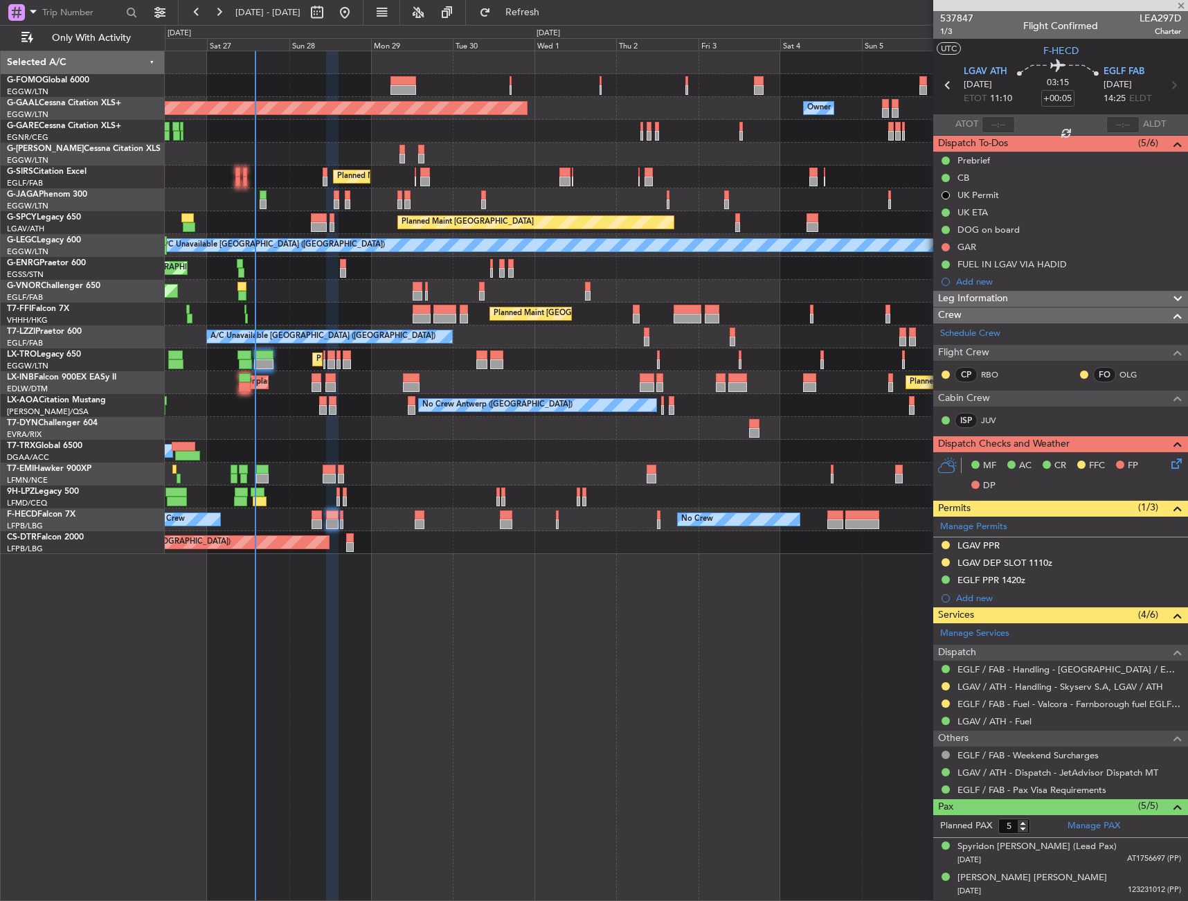
type input "+00:10"
type input "0"
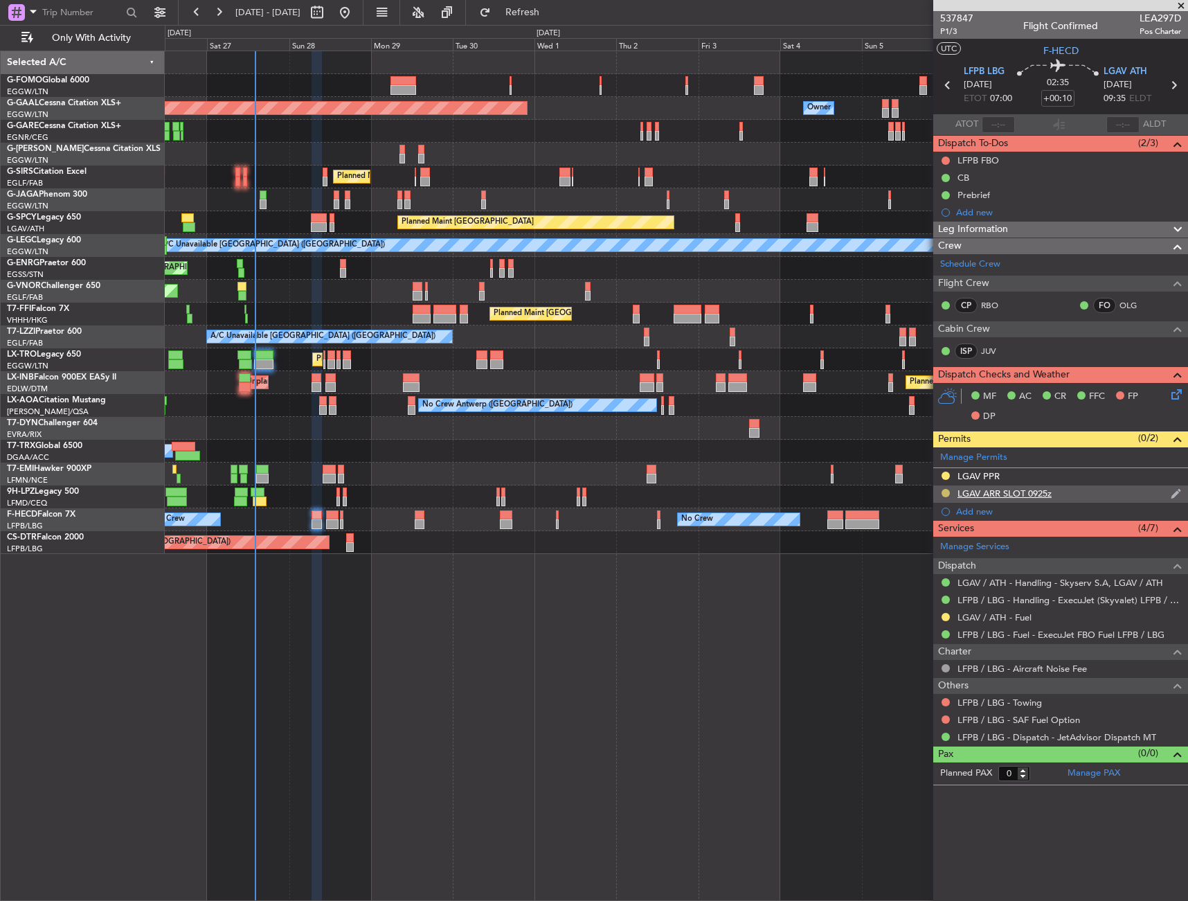
click at [947, 492] on button at bounding box center [946, 493] width 8 height 8
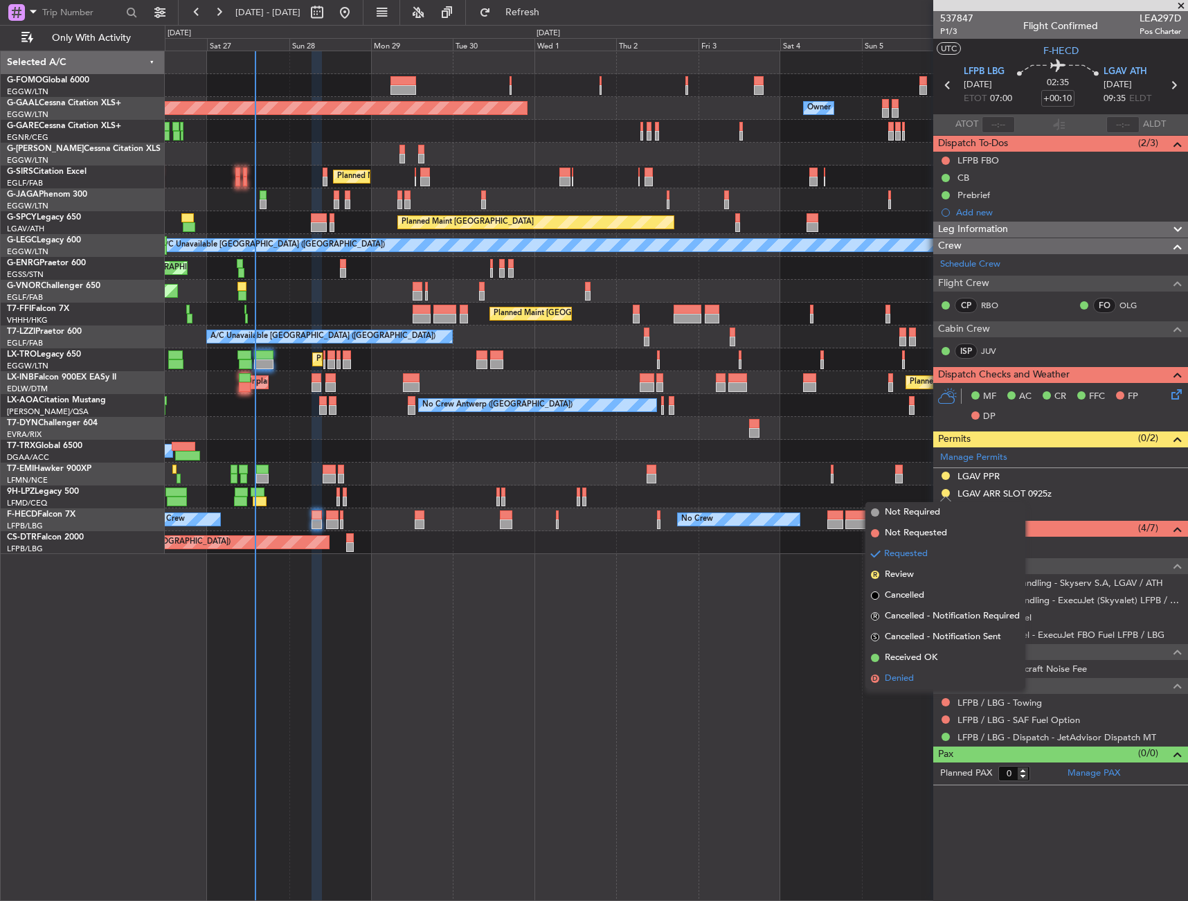
click at [922, 686] on li "D Denied" at bounding box center [946, 678] width 160 height 21
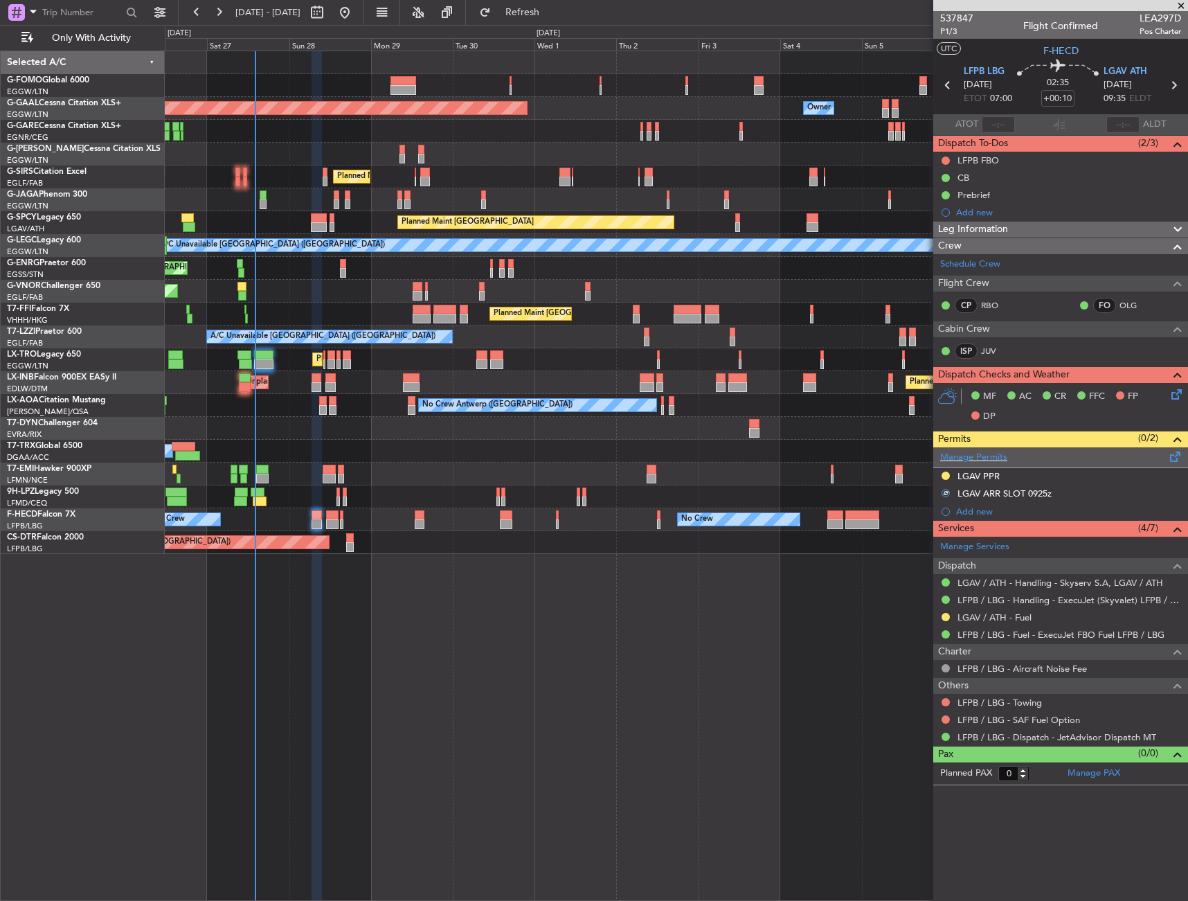
click at [1176, 457] on span at bounding box center [1176, 454] width 17 height 10
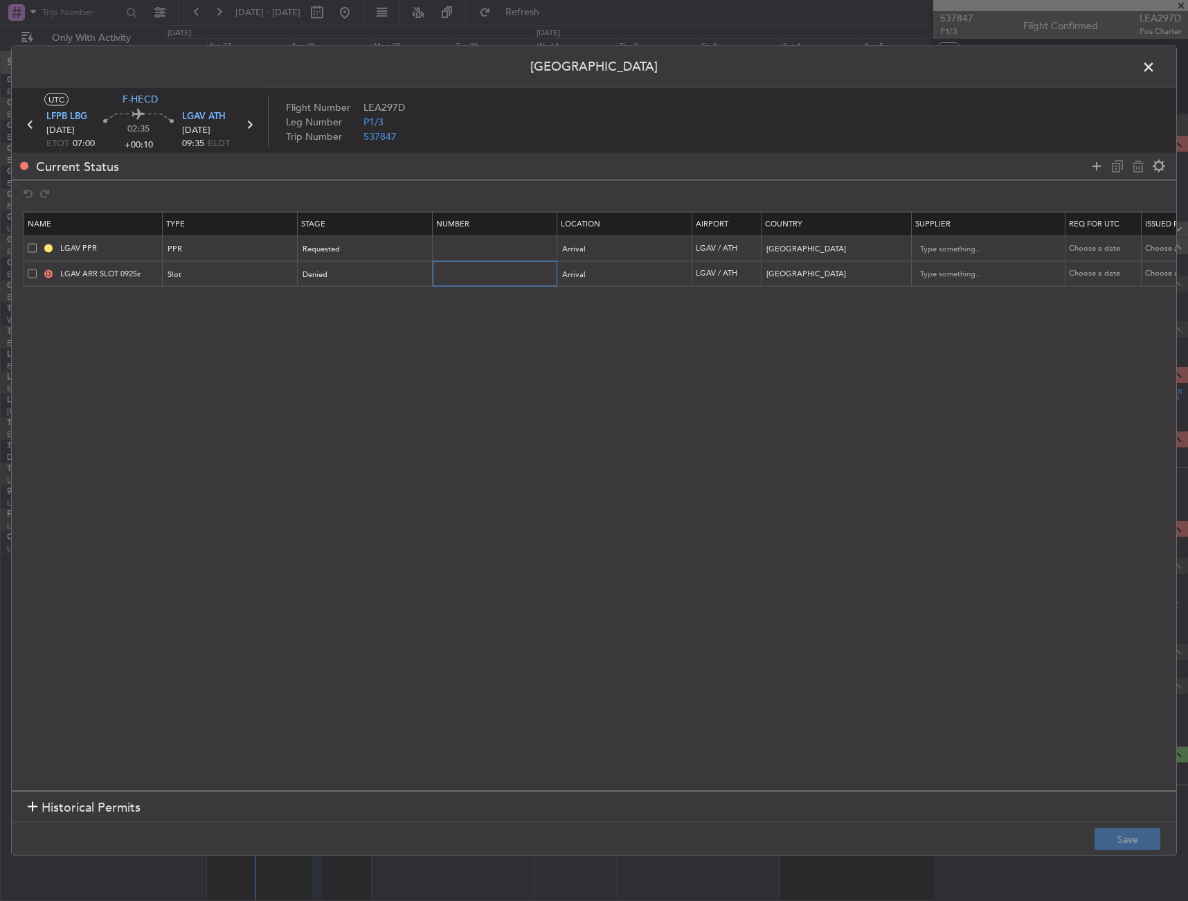
click at [476, 271] on input "text" at bounding box center [496, 273] width 121 height 12
paste input "LGAVAKRV0297D0"
type input "LGAVAKRV0297D0"
click at [1098, 166] on icon at bounding box center [1097, 166] width 17 height 17
click at [166, 296] on div "Type" at bounding box center [230, 300] width 134 height 21
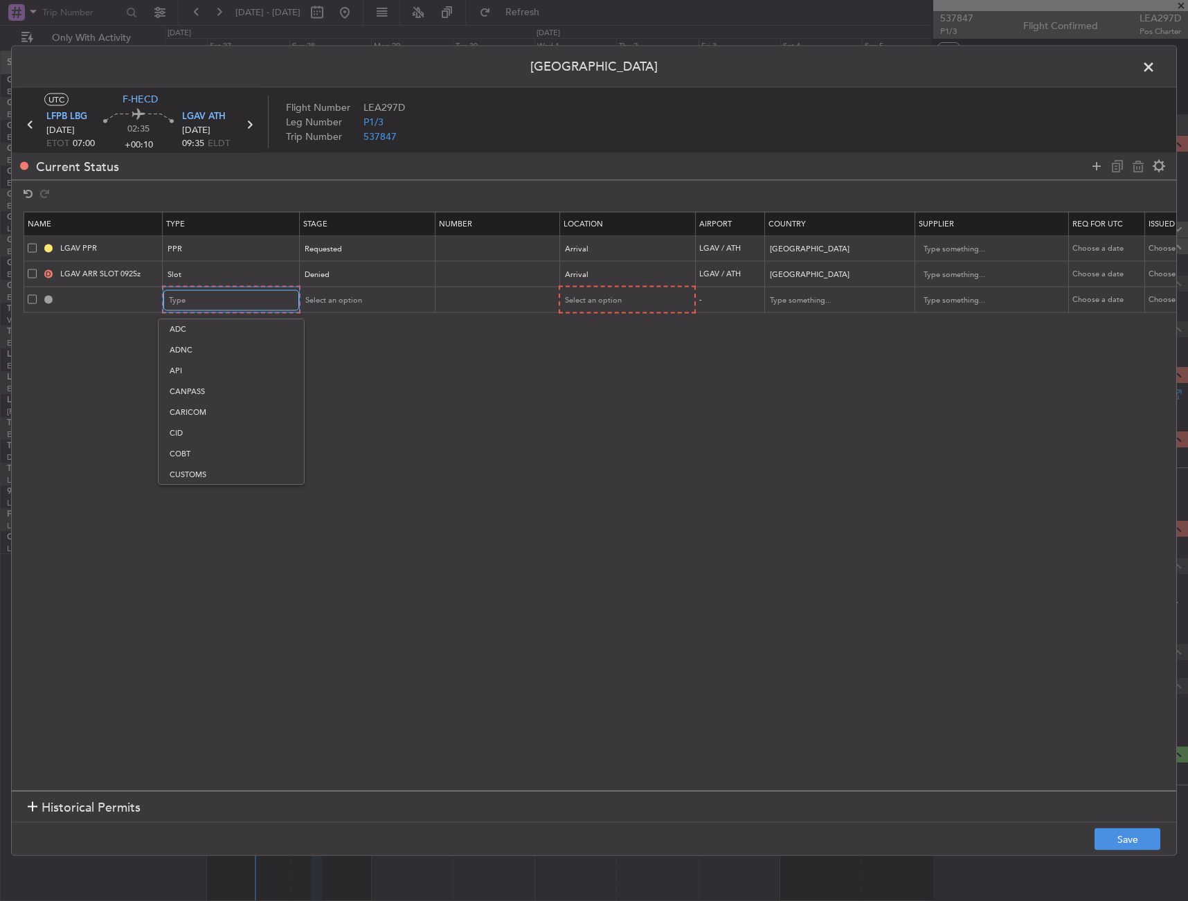
scroll to position [417, 0]
click at [202, 430] on span "Slot" at bounding box center [231, 432] width 123 height 21
click at [604, 296] on span "Select an option" at bounding box center [592, 300] width 57 height 10
click at [586, 368] on span "Arrival" at bounding box center [625, 371] width 123 height 21
click at [377, 294] on div "Select an option" at bounding box center [360, 299] width 115 height 21
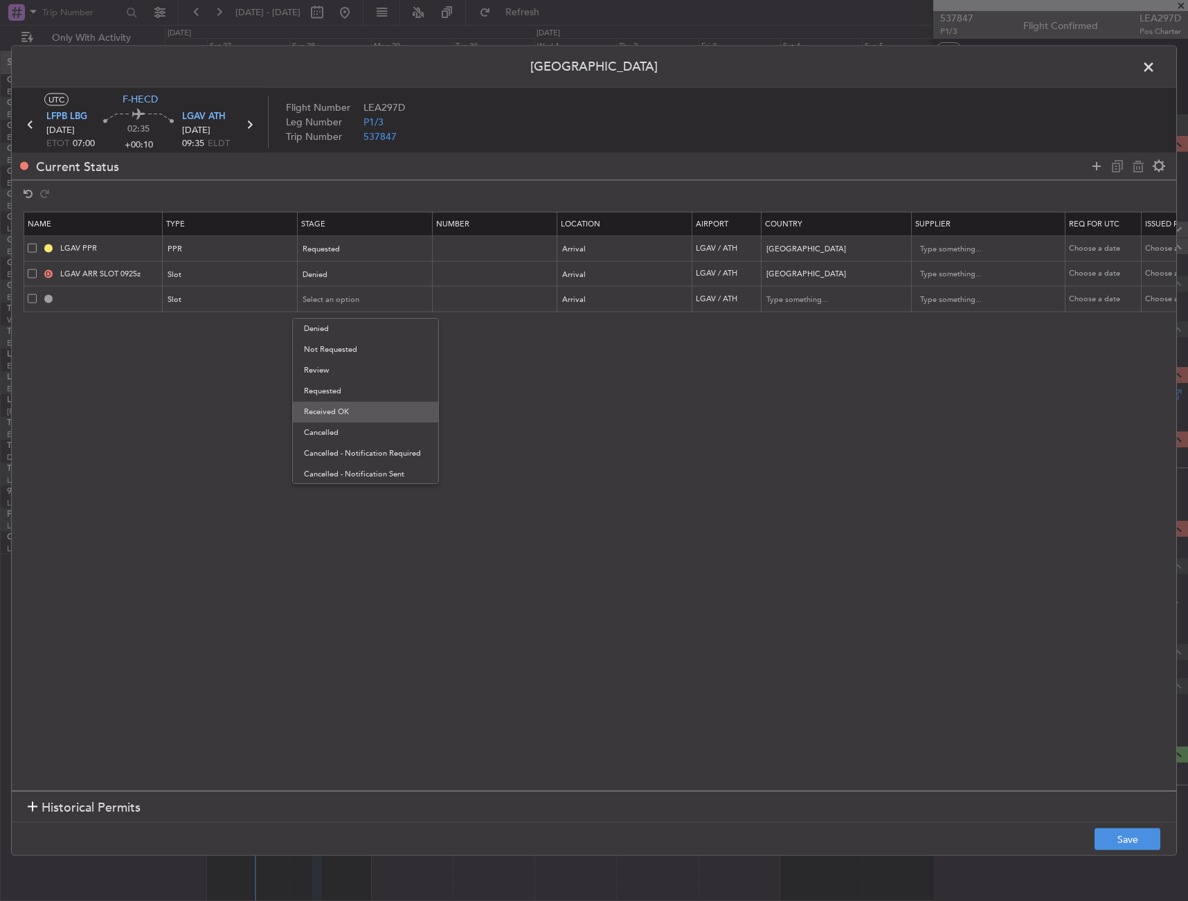
click at [354, 407] on span "Received OK" at bounding box center [365, 412] width 123 height 21
click at [503, 301] on input "text" at bounding box center [496, 299] width 121 height 12
paste input "LGAVAKRV0297D0"
type input "LGAVAKRV0297D0"
click at [1120, 844] on button "Save" at bounding box center [1128, 839] width 66 height 22
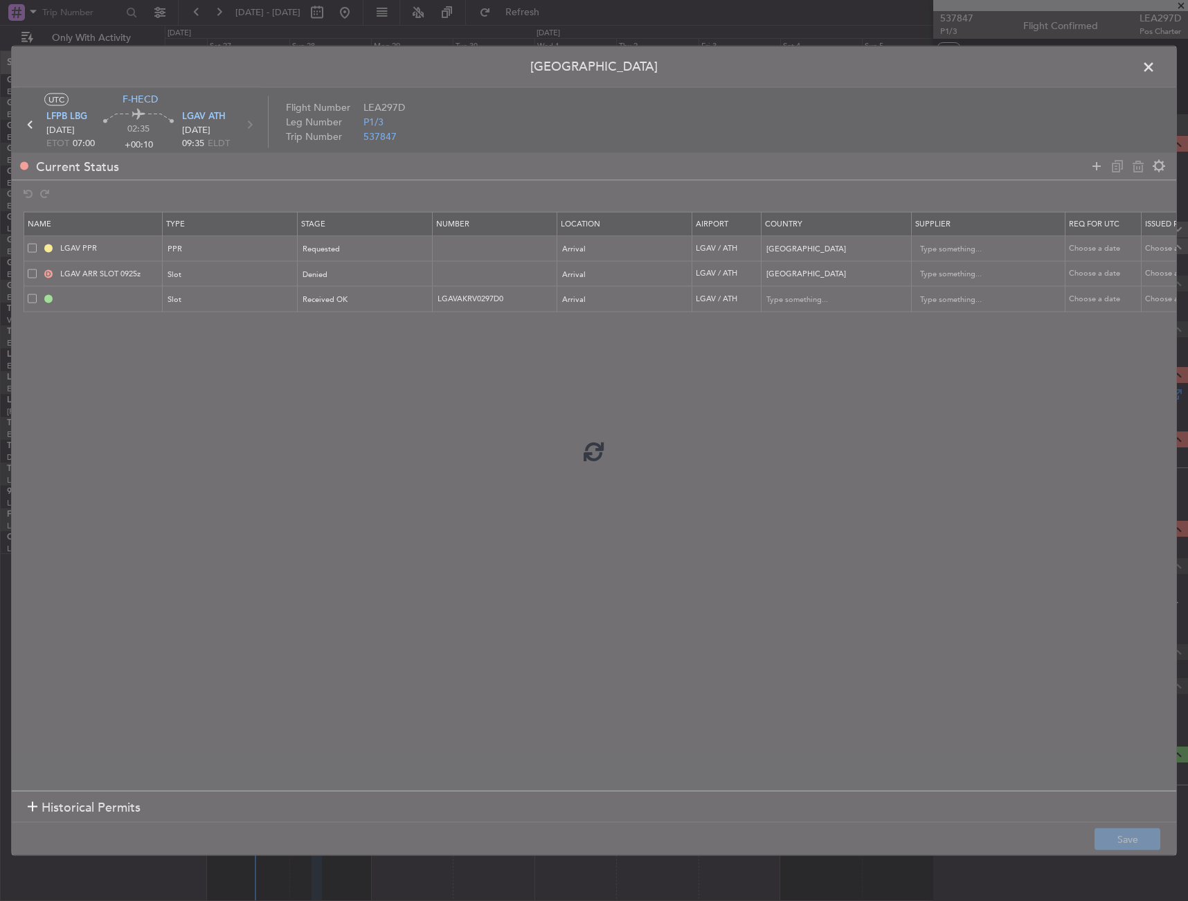
type input "LGAV ARR SLOT"
type input "[GEOGRAPHIC_DATA]"
type input "NNN"
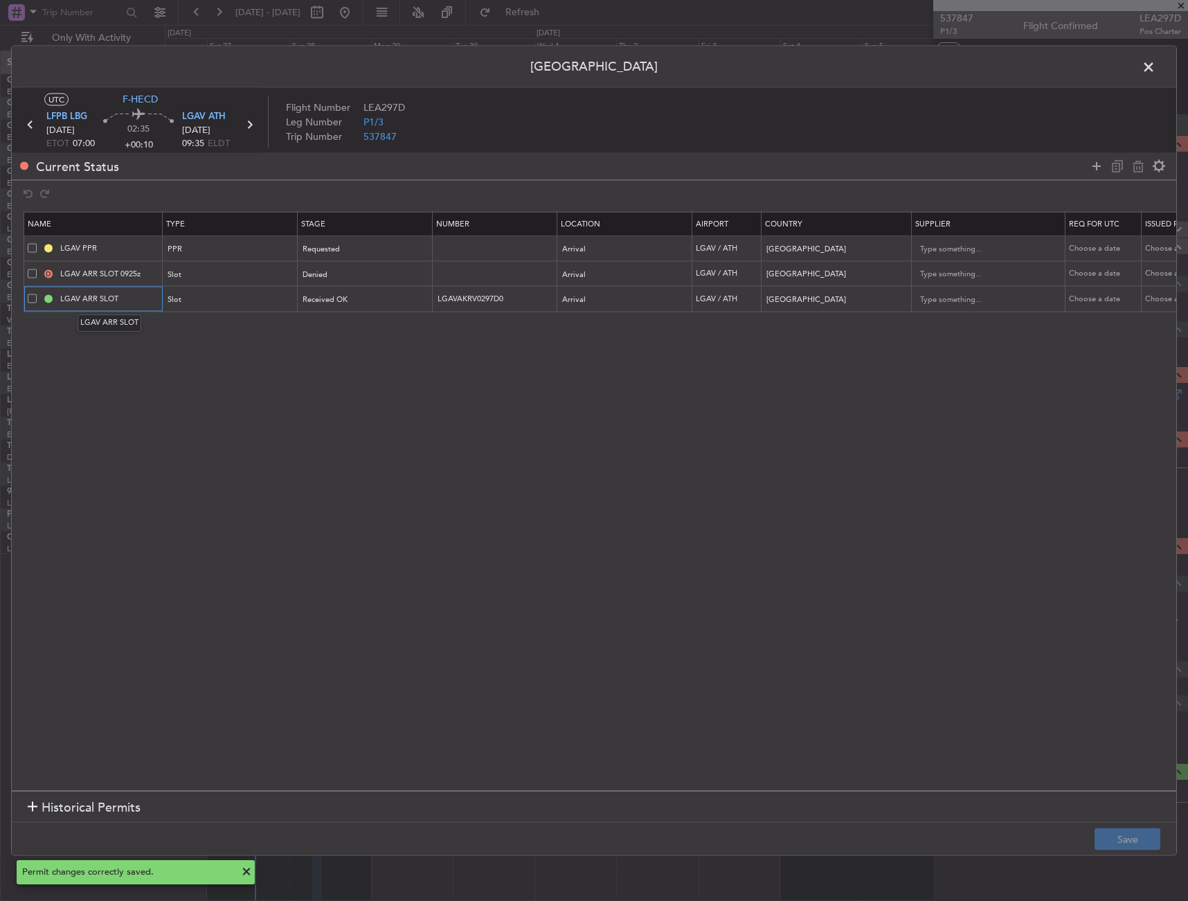
click at [132, 298] on input "LGAV ARR SLOT" at bounding box center [109, 299] width 104 height 12
type input "LGAV ARR SLOT 0855z"
click at [1132, 825] on footer "Save" at bounding box center [594, 838] width 1165 height 33
click at [1128, 835] on button "Save" at bounding box center [1128, 839] width 66 height 22
click at [338, 252] on span "Requested" at bounding box center [321, 249] width 37 height 10
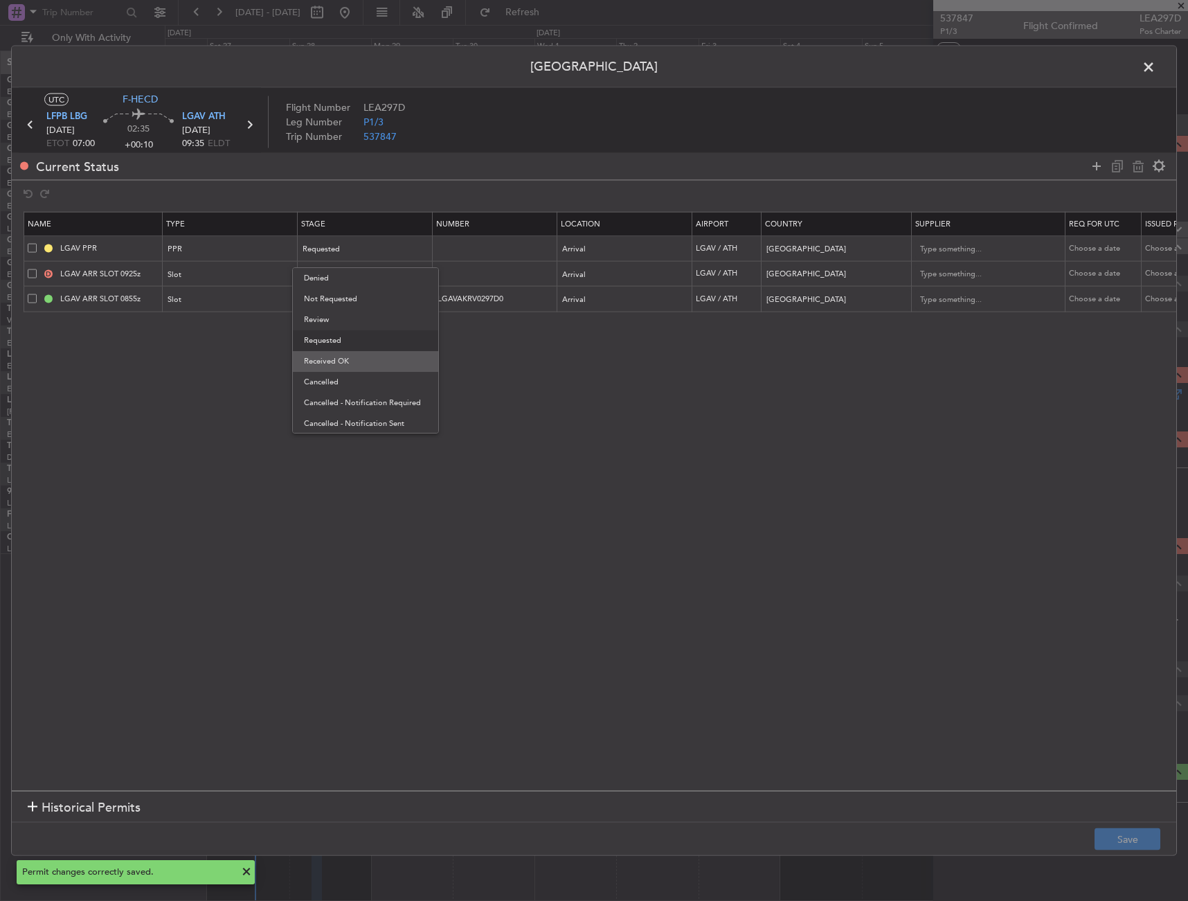
click at [366, 367] on span "Received OK" at bounding box center [365, 361] width 123 height 21
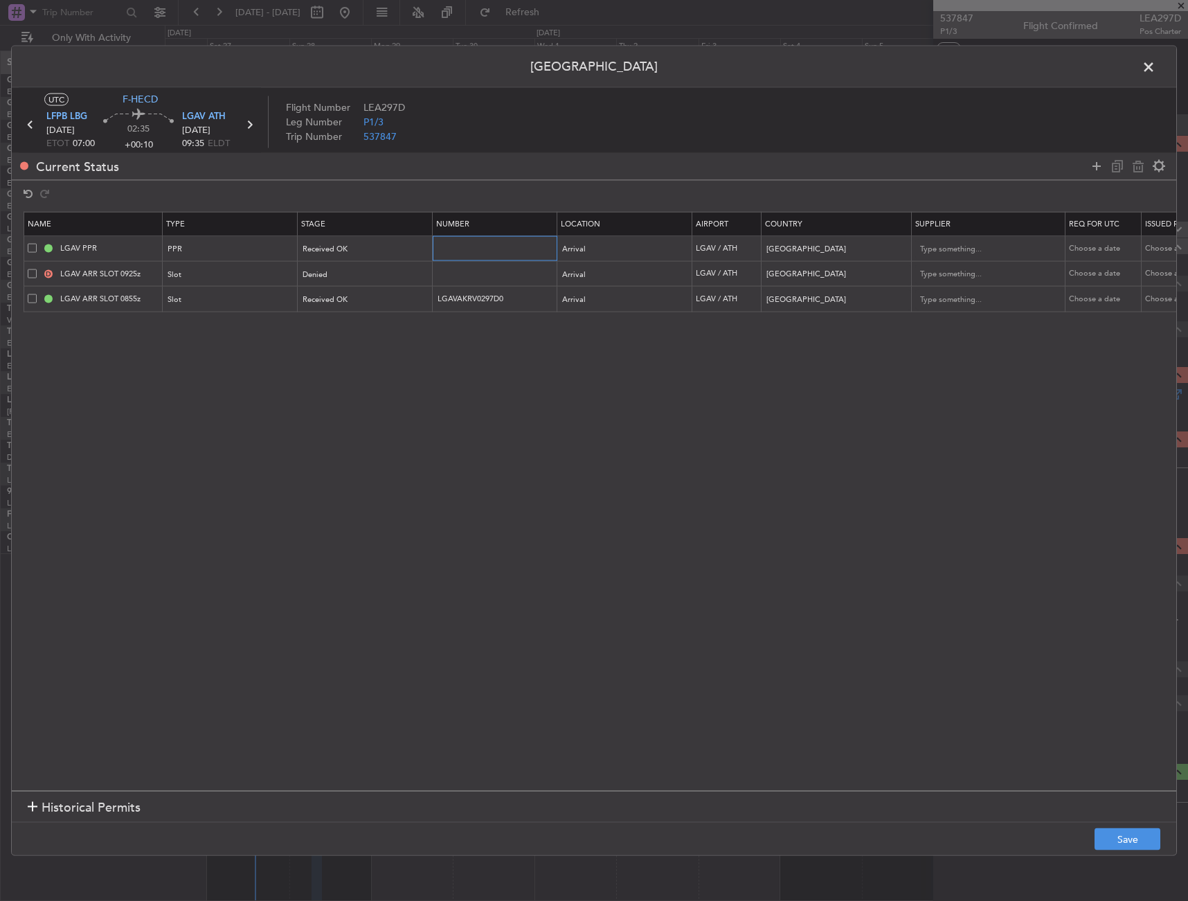
click at [481, 248] on input "text" at bounding box center [496, 248] width 121 height 12
paste input "LGAV04187270925/2809250855/2809251100"
type input "LGAV04187270925/2809250855/2809251100"
click at [1109, 839] on button "Save" at bounding box center [1128, 839] width 66 height 22
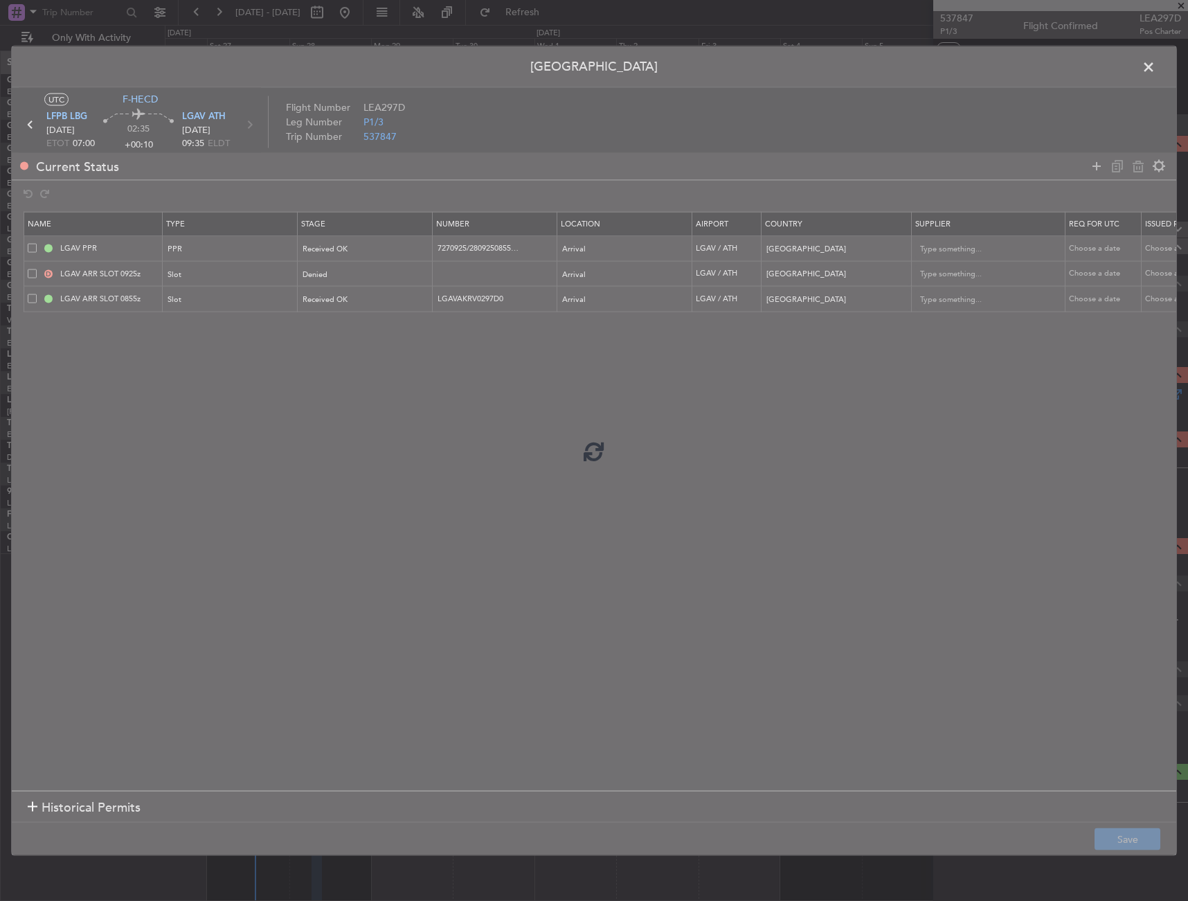
scroll to position [0, 0]
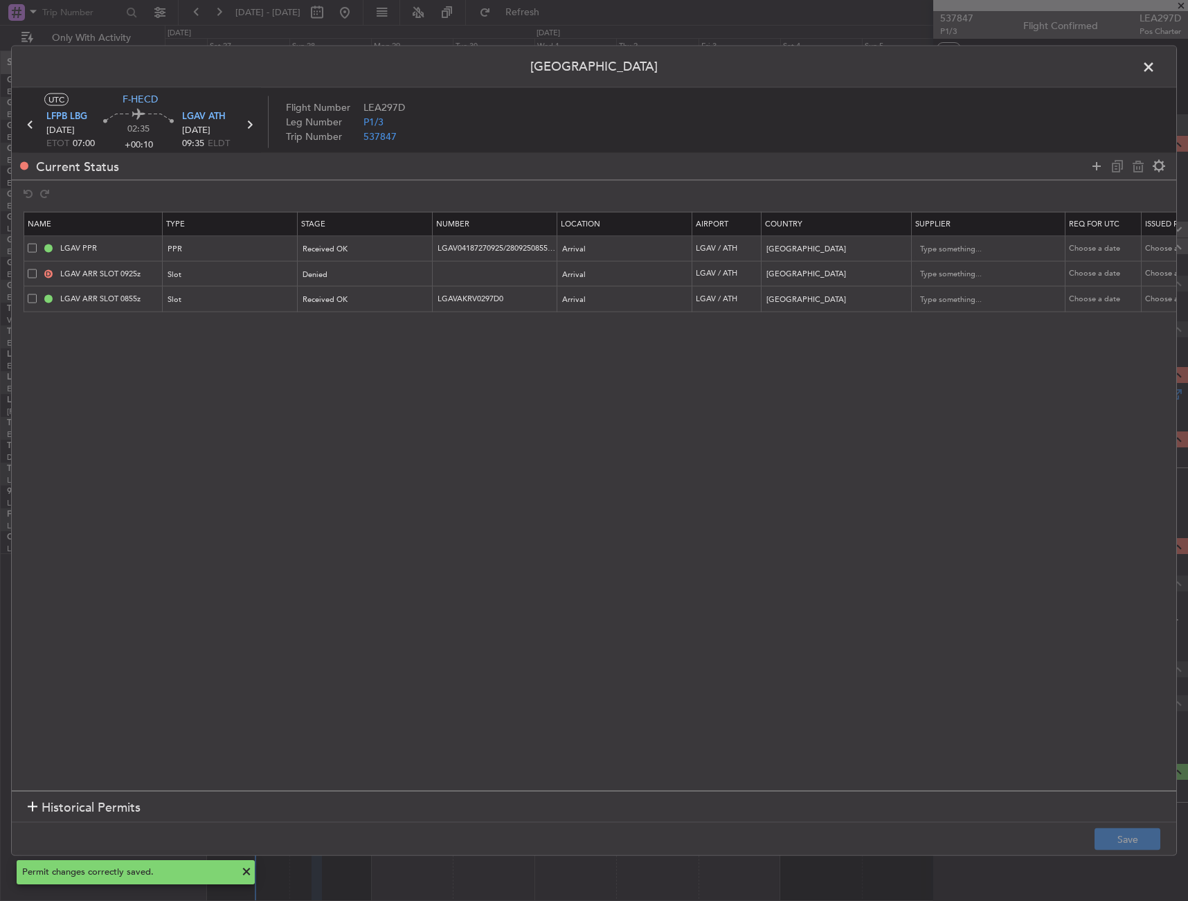
click at [1156, 70] on span at bounding box center [1156, 70] width 0 height 28
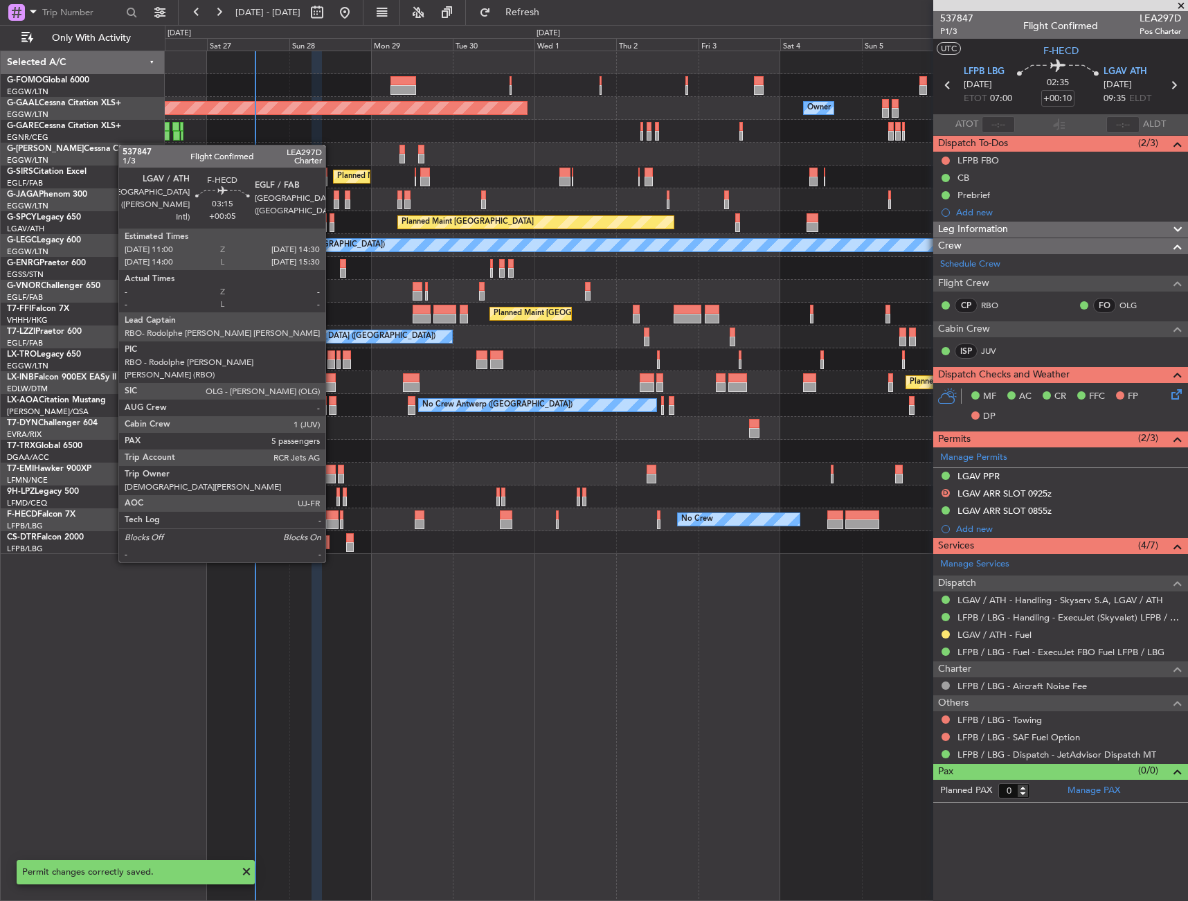
click at [332, 511] on div at bounding box center [332, 515] width 12 height 10
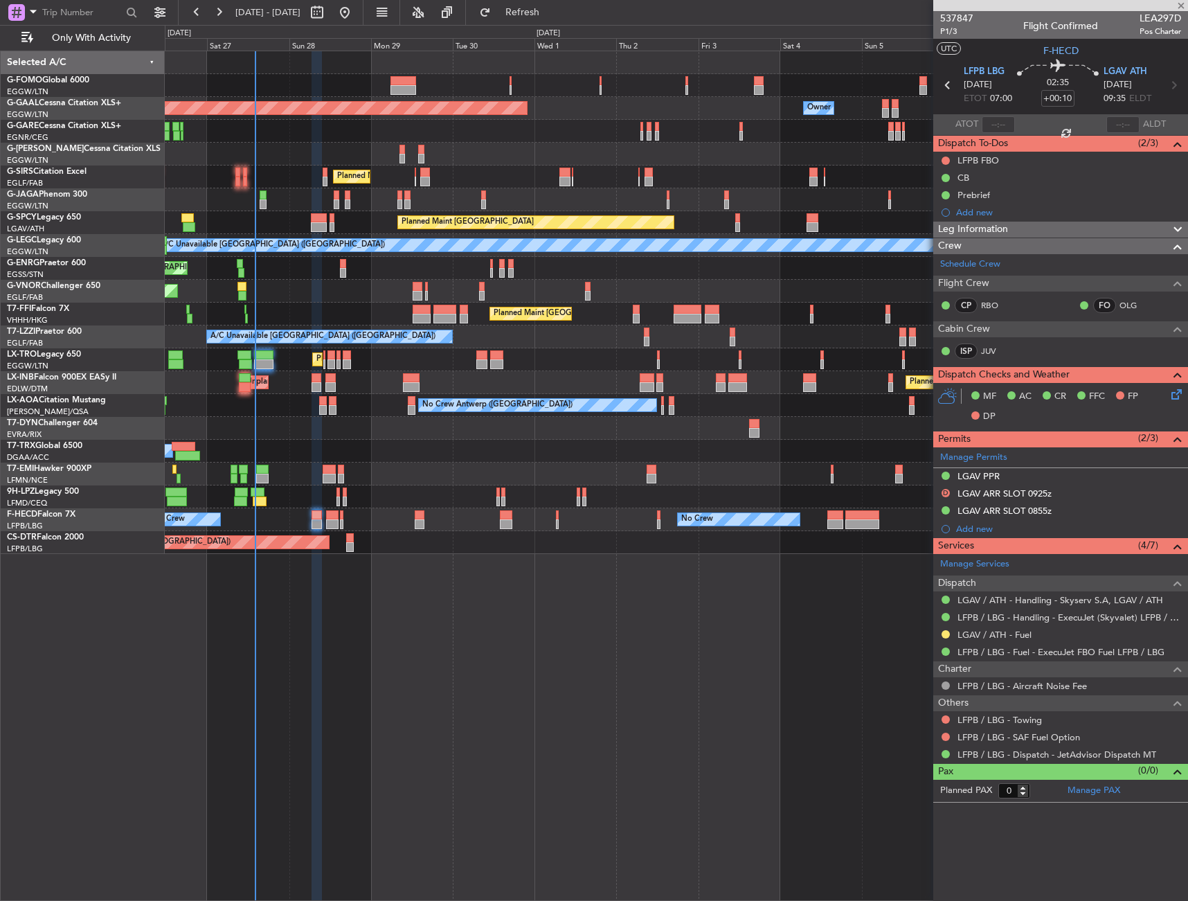
type input "+00:05"
type input "5"
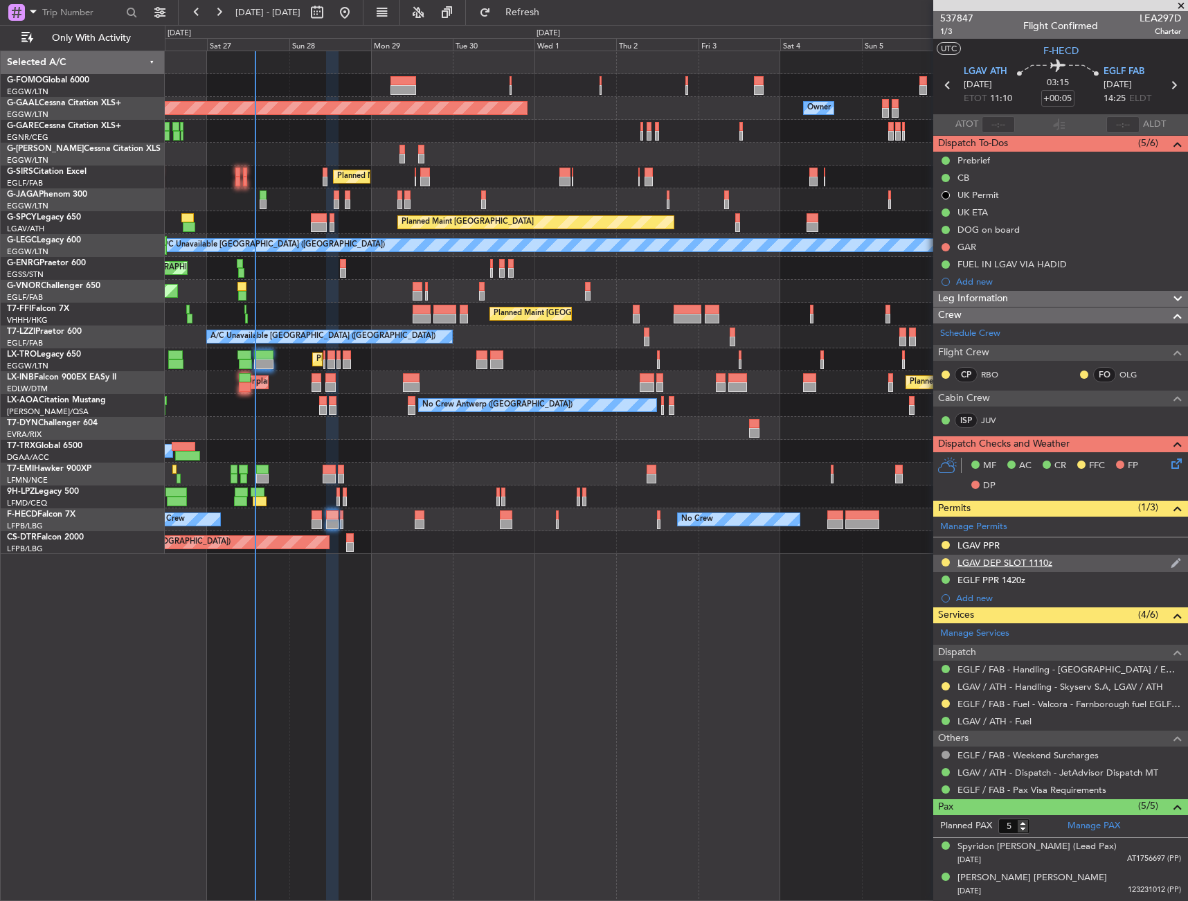
click at [1022, 564] on div "LGAV DEP SLOT 1110z" at bounding box center [1005, 563] width 95 height 12
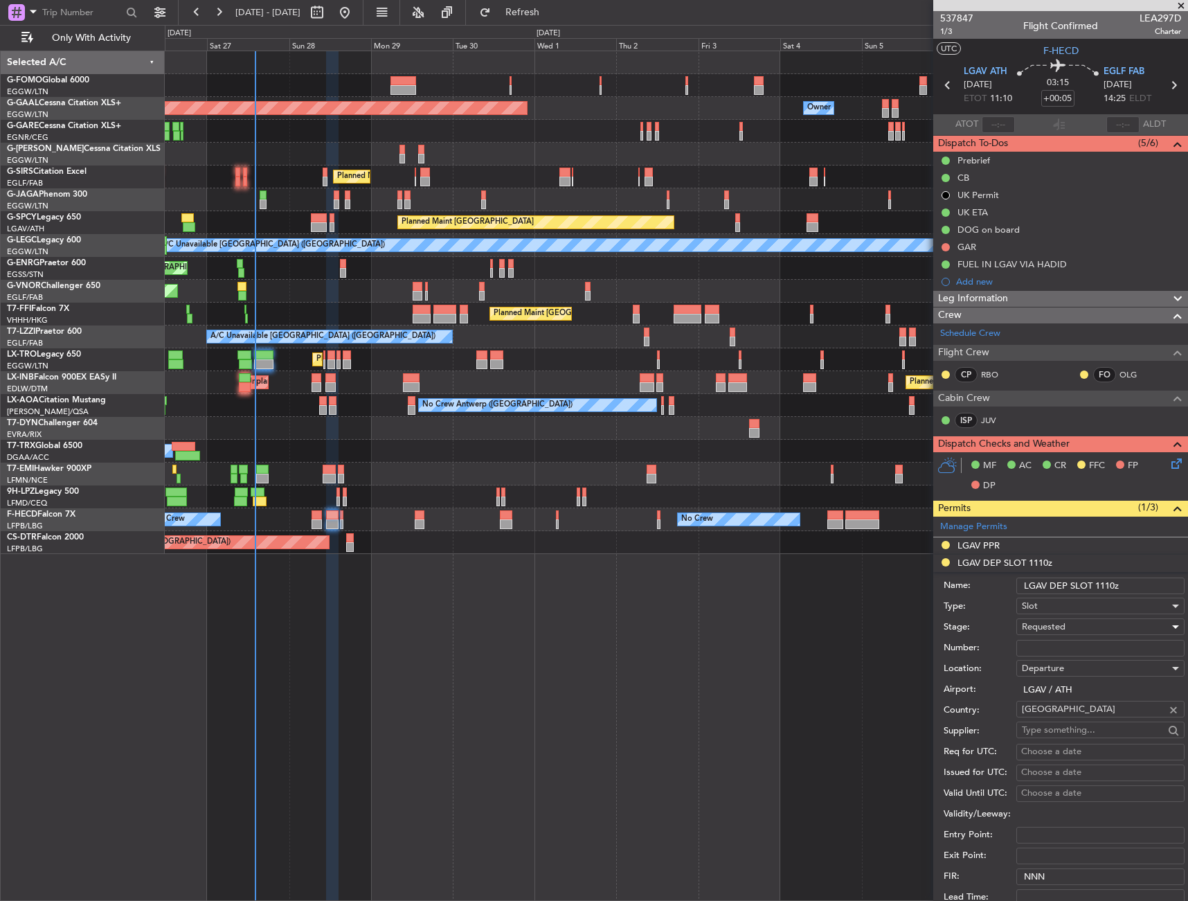
click at [1066, 630] on span "Requested" at bounding box center [1044, 627] width 44 height 12
click at [1066, 729] on span "Received OK" at bounding box center [1095, 732] width 145 height 21
drag, startPoint x: 1066, startPoint y: 726, endPoint x: 1039, endPoint y: 647, distance: 84.1
click at [1039, 648] on input "Number:" at bounding box center [1101, 648] width 168 height 17
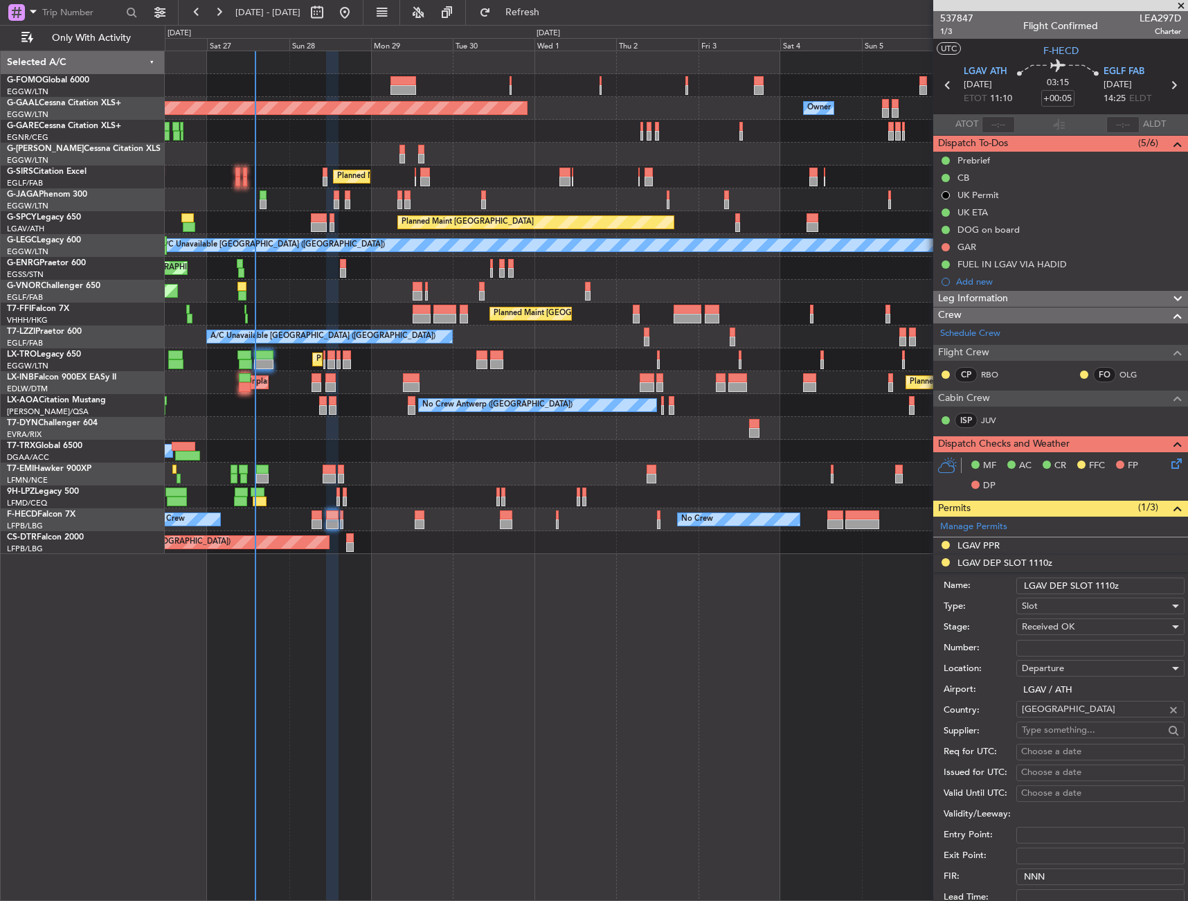
paste input "LGAVDKRV0297D0"
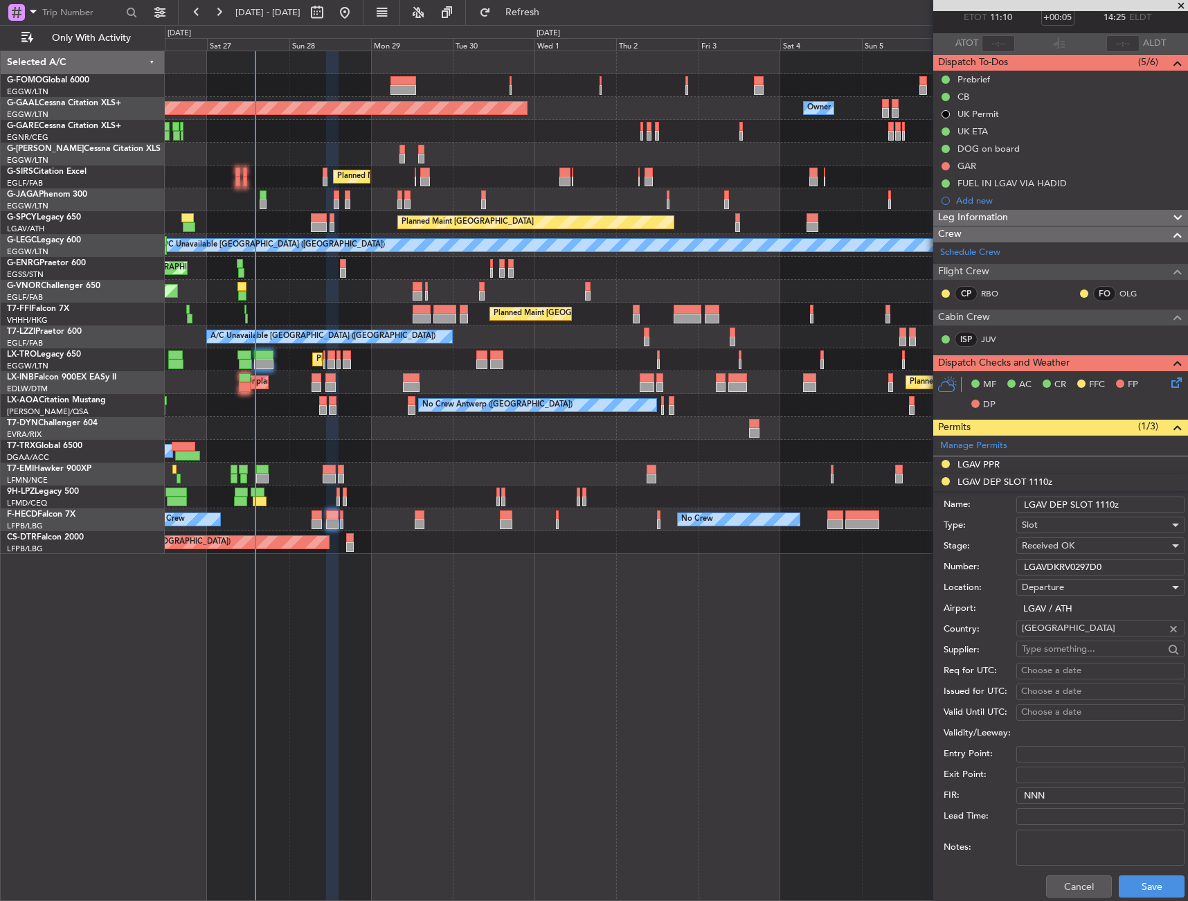
scroll to position [208, 0]
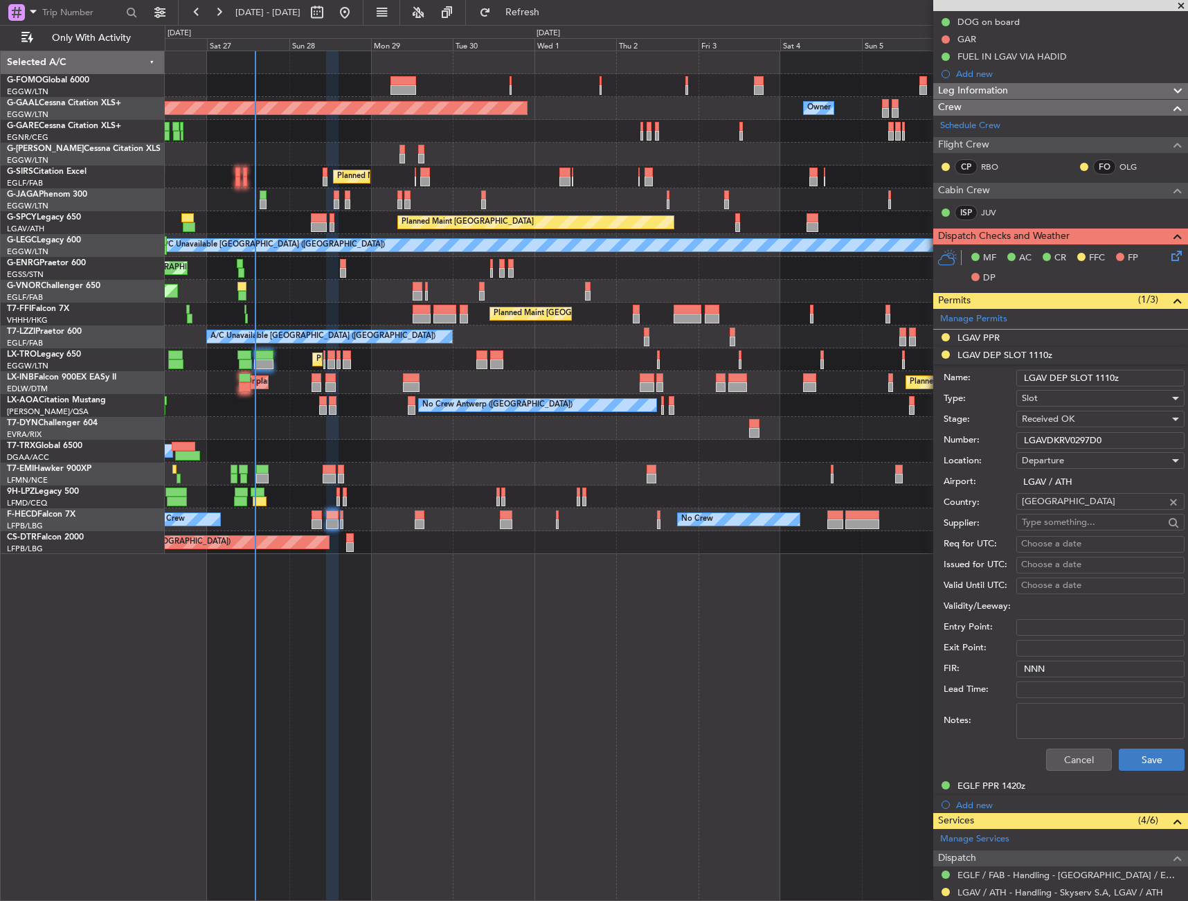
type input "LGAVDKRV0297D0"
click at [1129, 758] on button "Save" at bounding box center [1152, 760] width 66 height 22
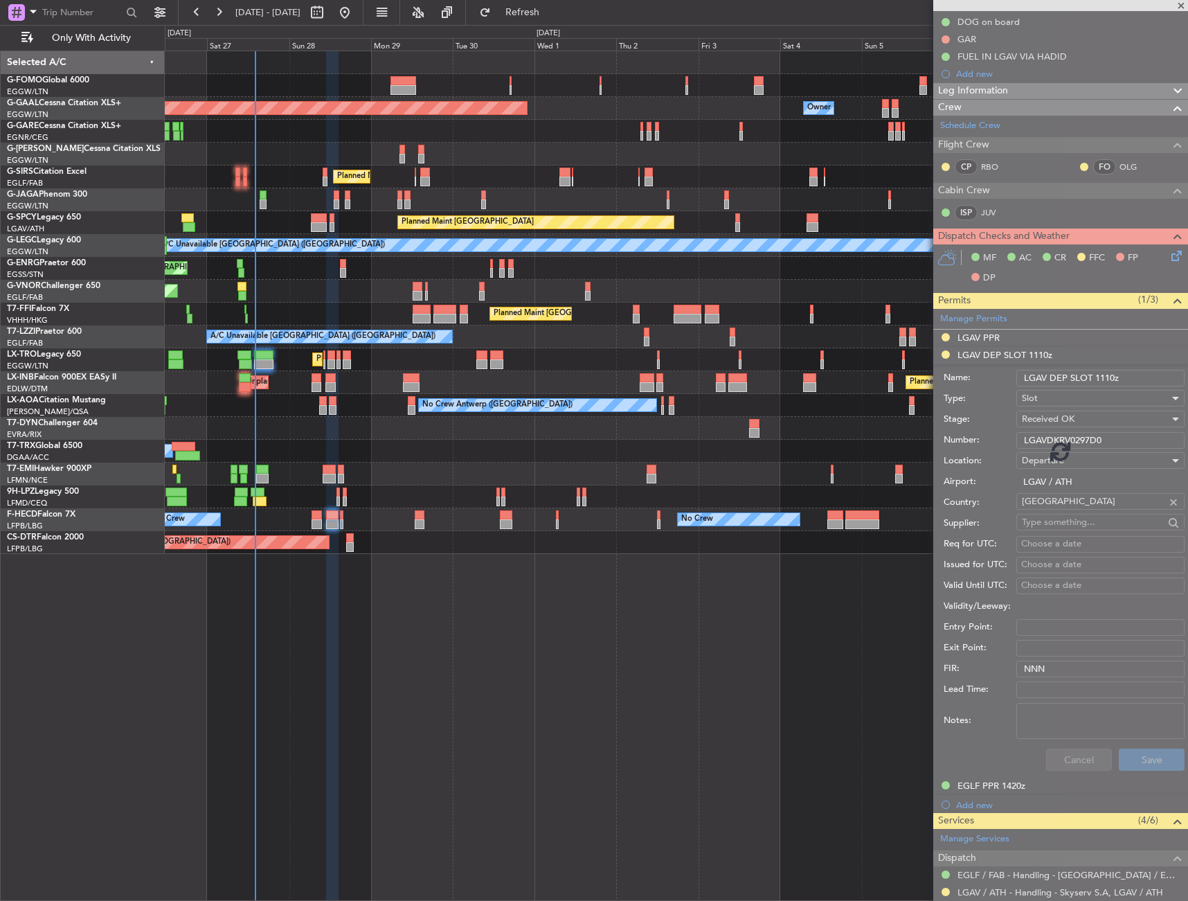
scroll to position [92, 0]
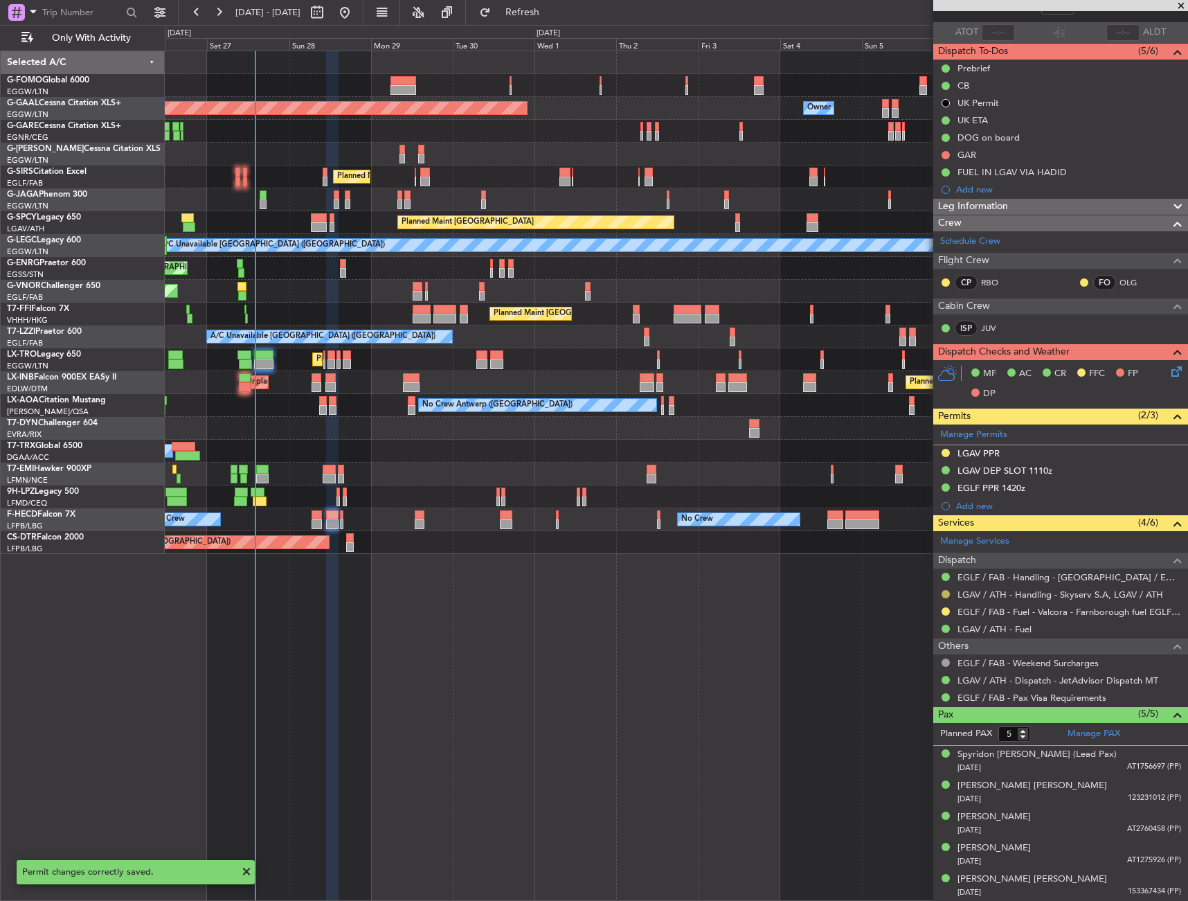
click at [948, 591] on button at bounding box center [946, 594] width 8 height 8
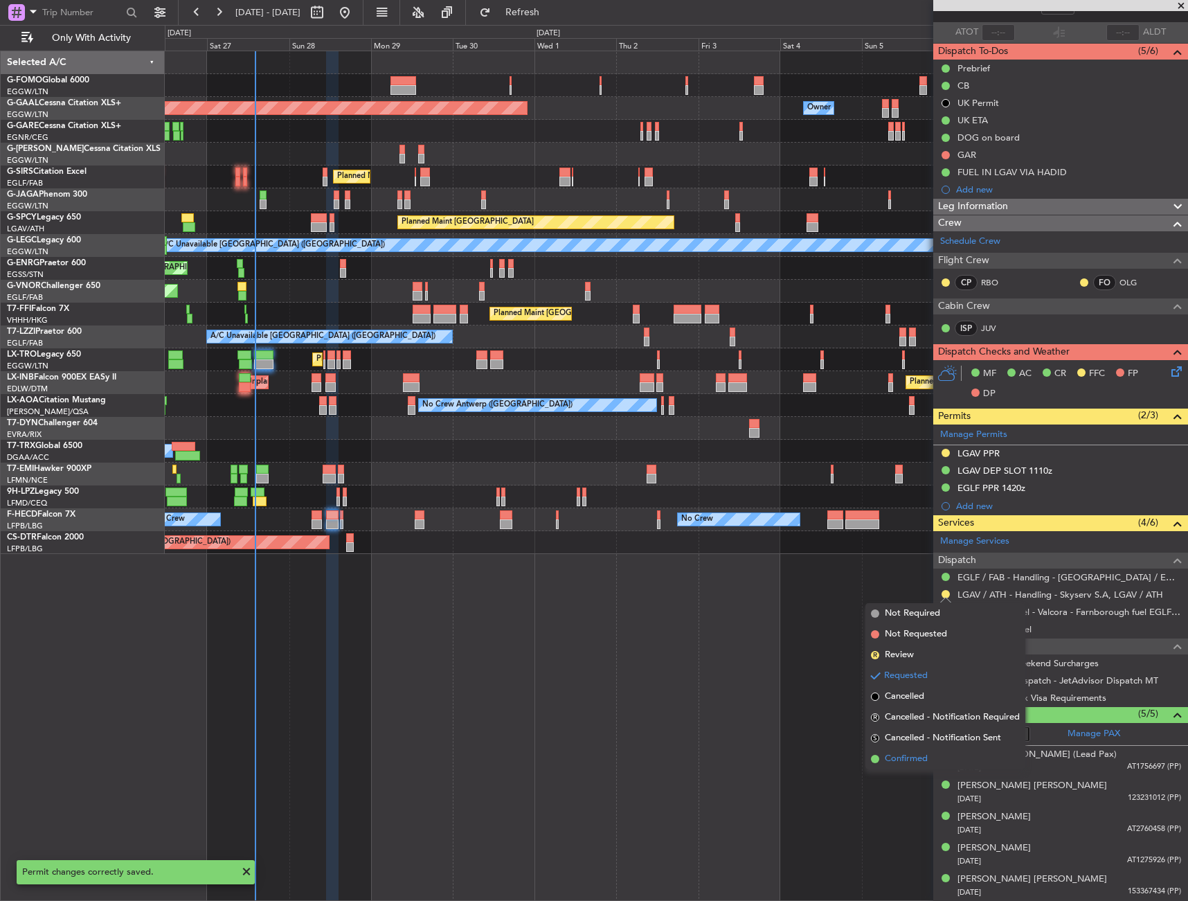
click at [899, 765] on span "Confirmed" at bounding box center [906, 759] width 43 height 14
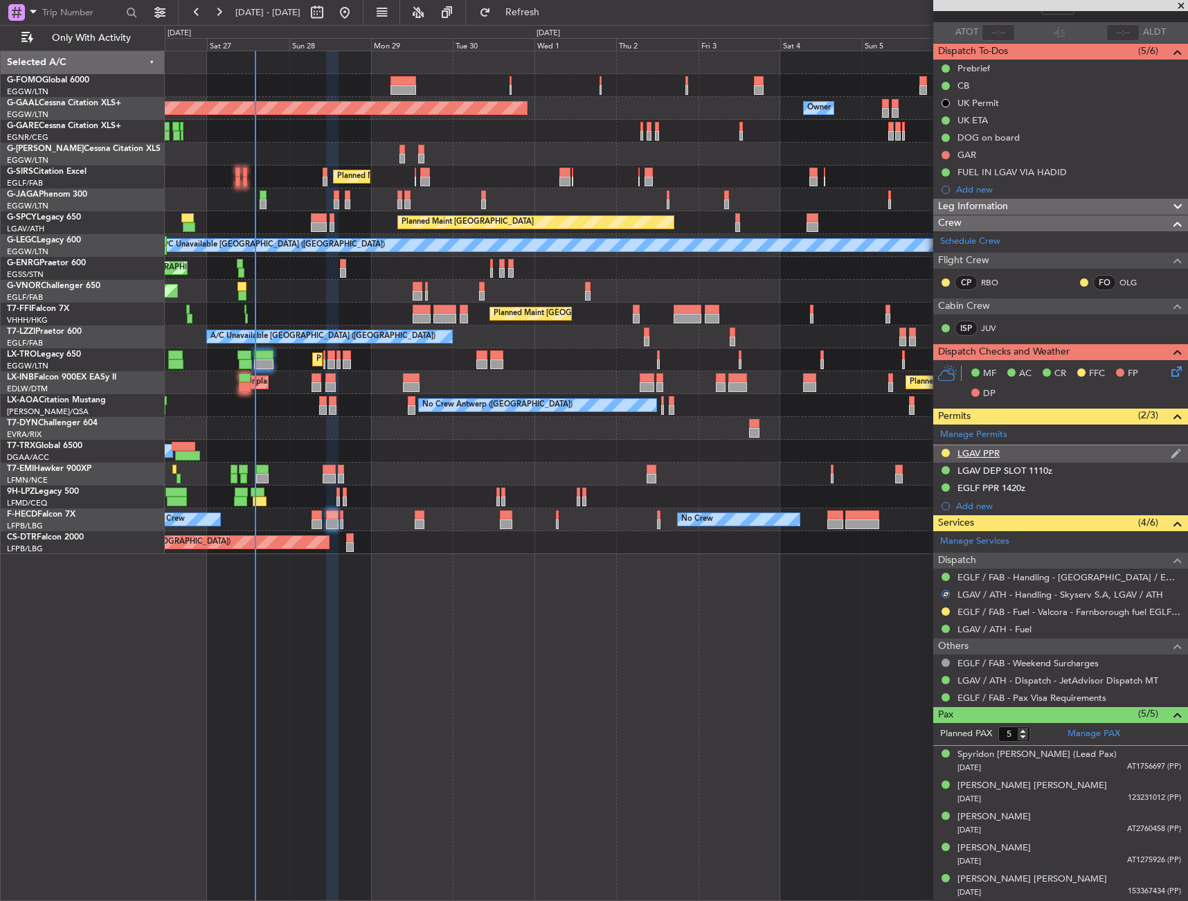
click at [1006, 455] on div "LGAV PPR" at bounding box center [1061, 453] width 255 height 17
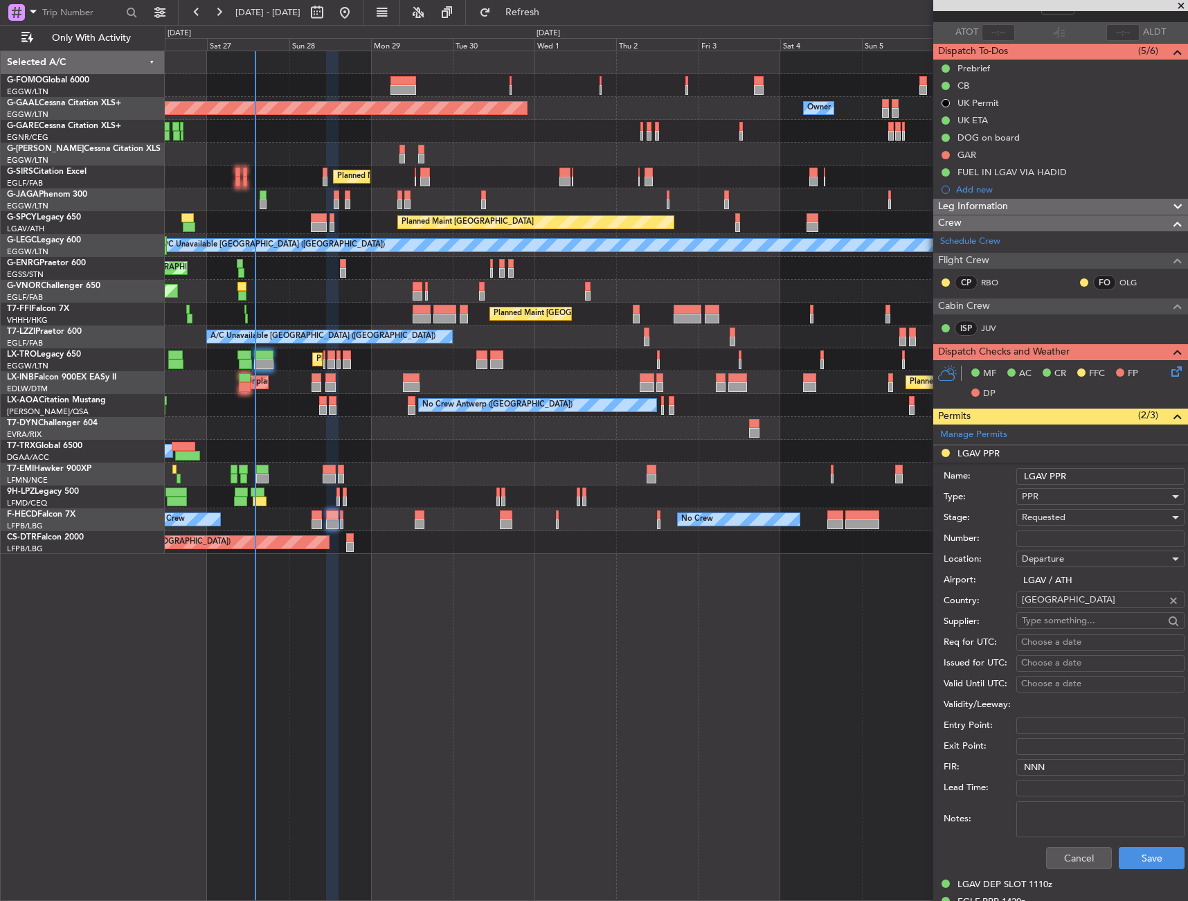
click at [1071, 540] on input "Number:" at bounding box center [1101, 538] width 168 height 17
paste input "LGAV04187270925/2809250855/2809251100"
type input "LGAV04187270925/2809250855/2809251100"
click at [1060, 519] on span "Requested" at bounding box center [1044, 517] width 44 height 12
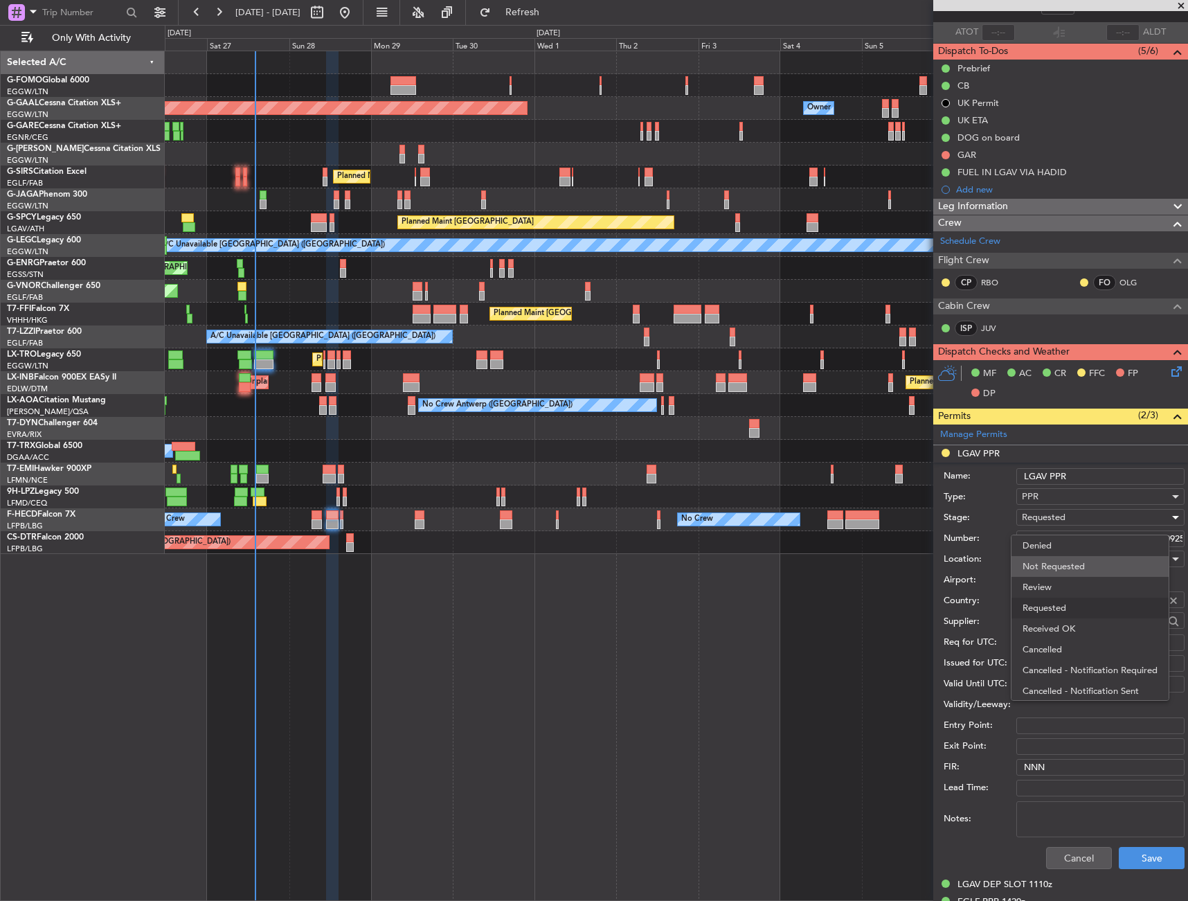
scroll to position [6, 0]
click at [1056, 623] on span "Received OK" at bounding box center [1095, 622] width 145 height 21
click at [1124, 857] on button "Save" at bounding box center [1152, 858] width 66 height 22
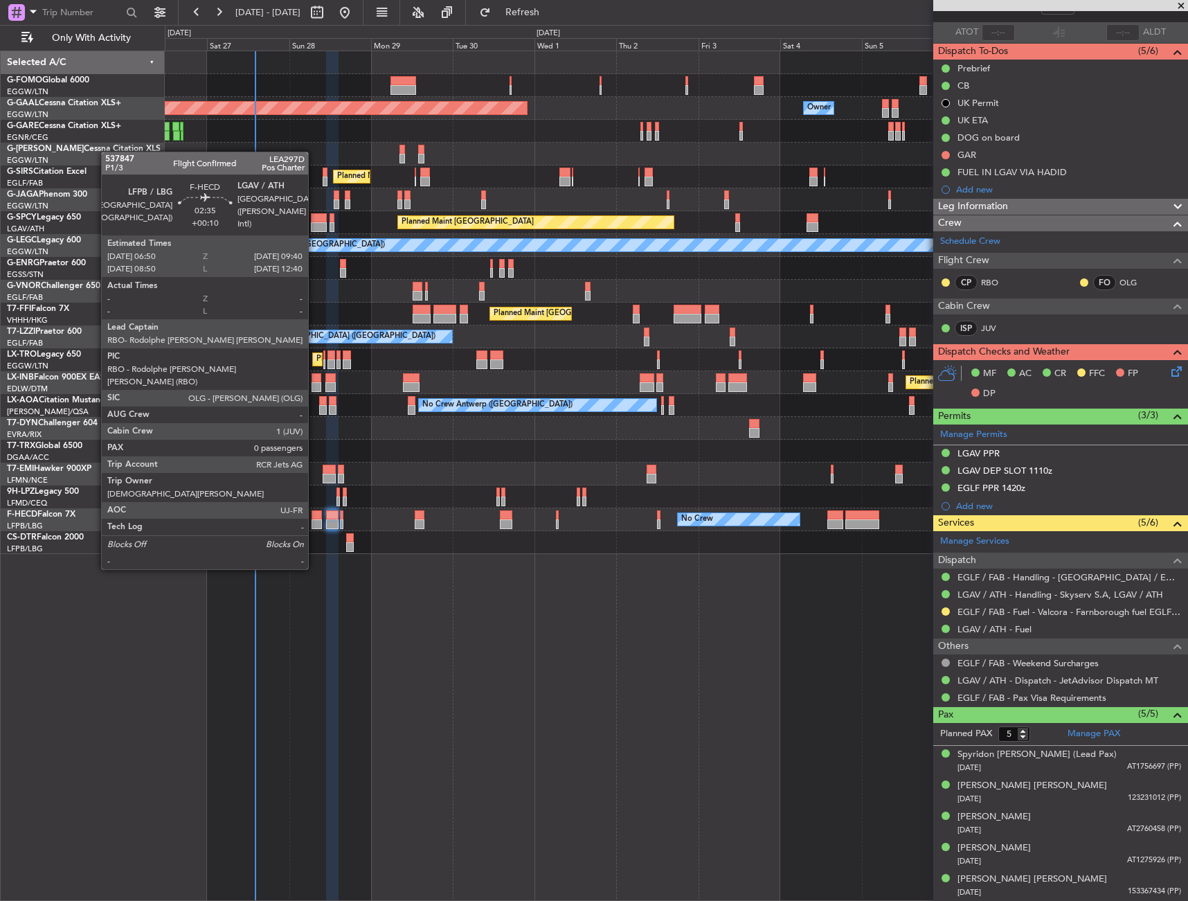
click at [314, 518] on div at bounding box center [317, 515] width 10 height 10
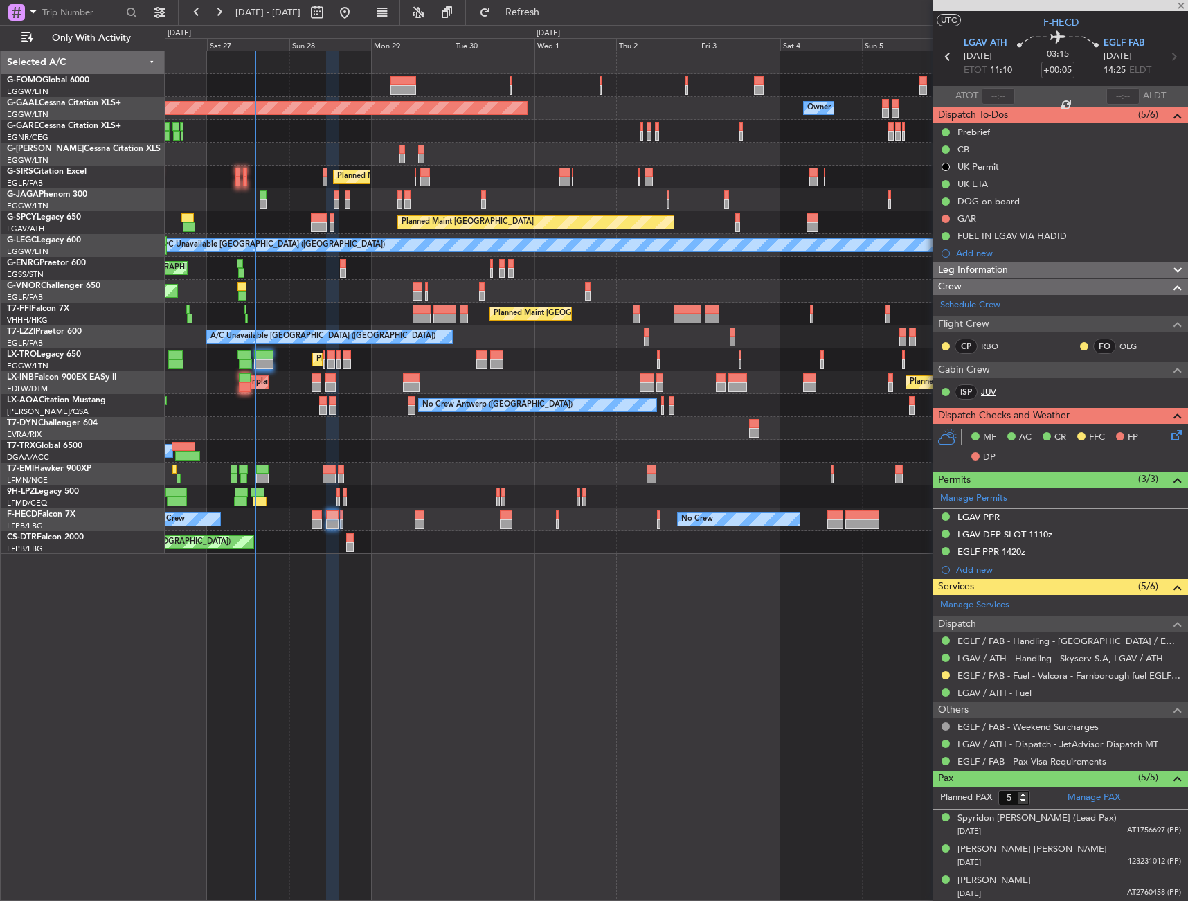
scroll to position [0, 0]
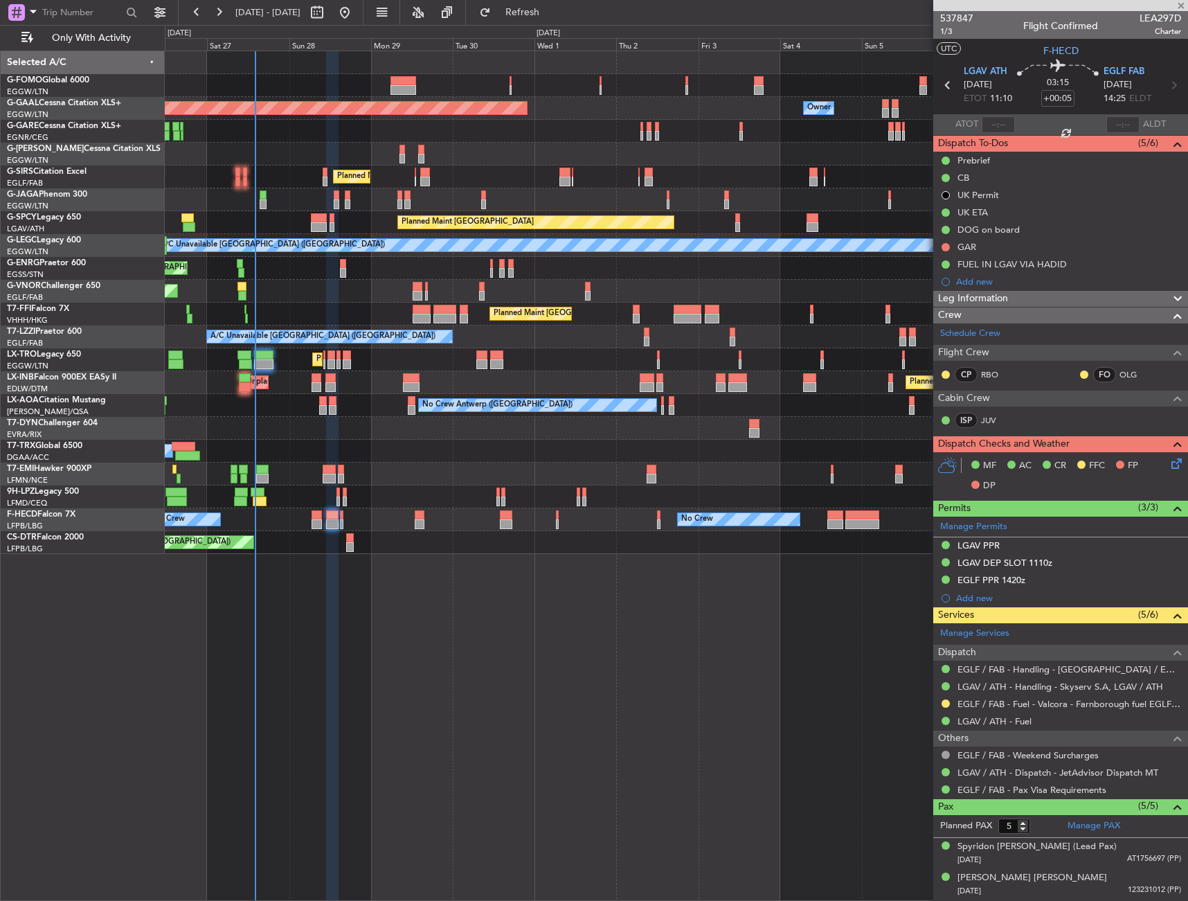
type input "+00:10"
type input "0"
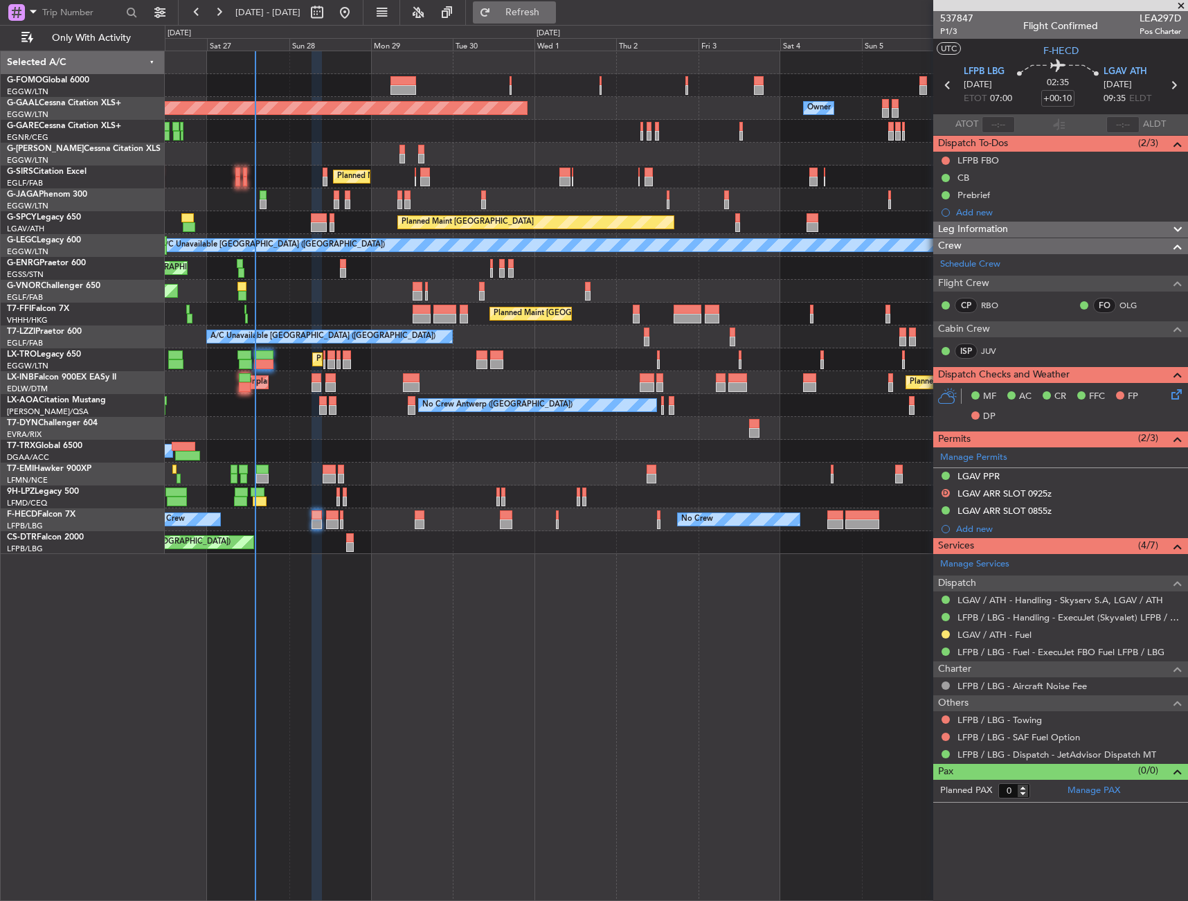
click at [556, 3] on button "Refresh" at bounding box center [514, 12] width 83 height 22
drag, startPoint x: 602, startPoint y: 13, endPoint x: 596, endPoint y: 28, distance: 15.8
click at [563, 15] on fb-refresh-button "Refresh" at bounding box center [514, 12] width 97 height 25
click at [548, 19] on button "Refresh" at bounding box center [514, 12] width 83 height 22
click at [556, 21] on button "Refresh" at bounding box center [514, 12] width 83 height 22
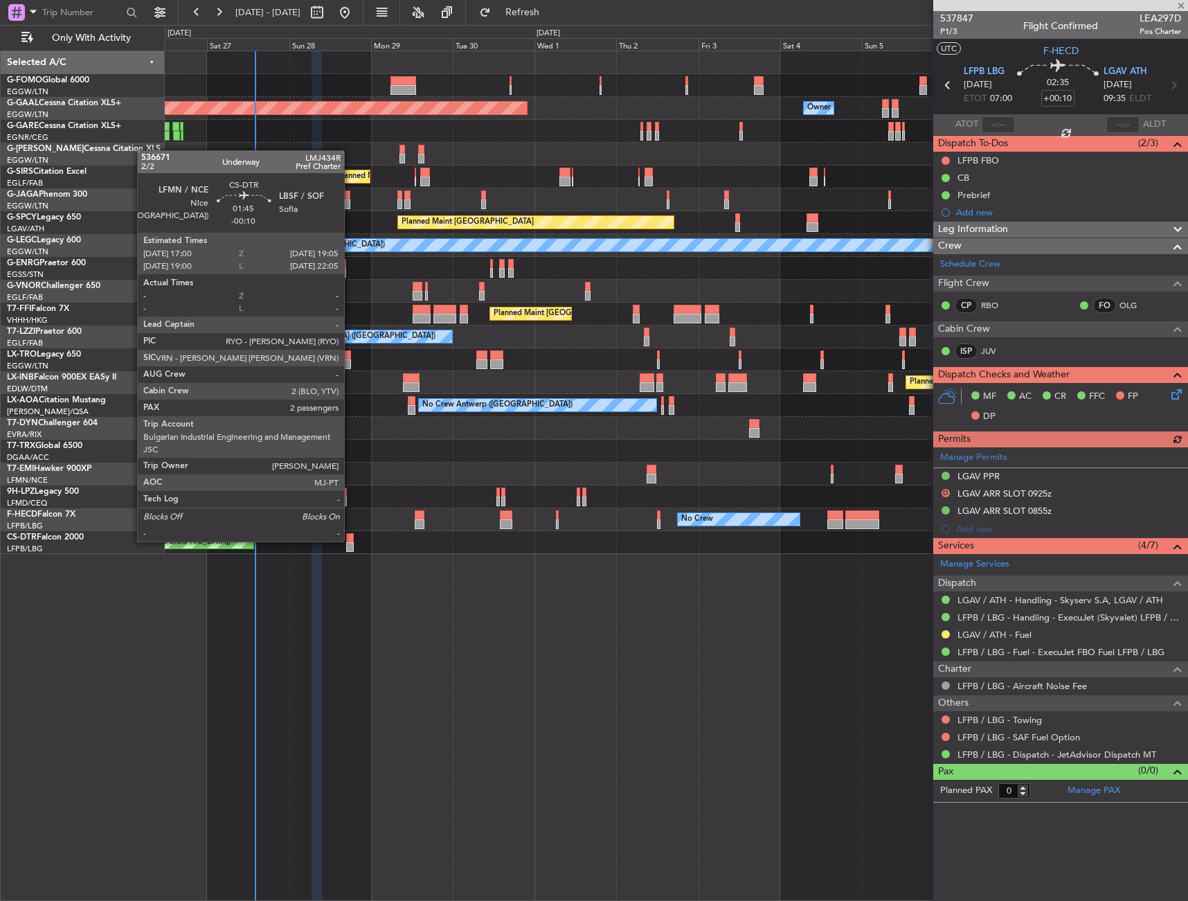
click at [348, 539] on div at bounding box center [350, 538] width 8 height 10
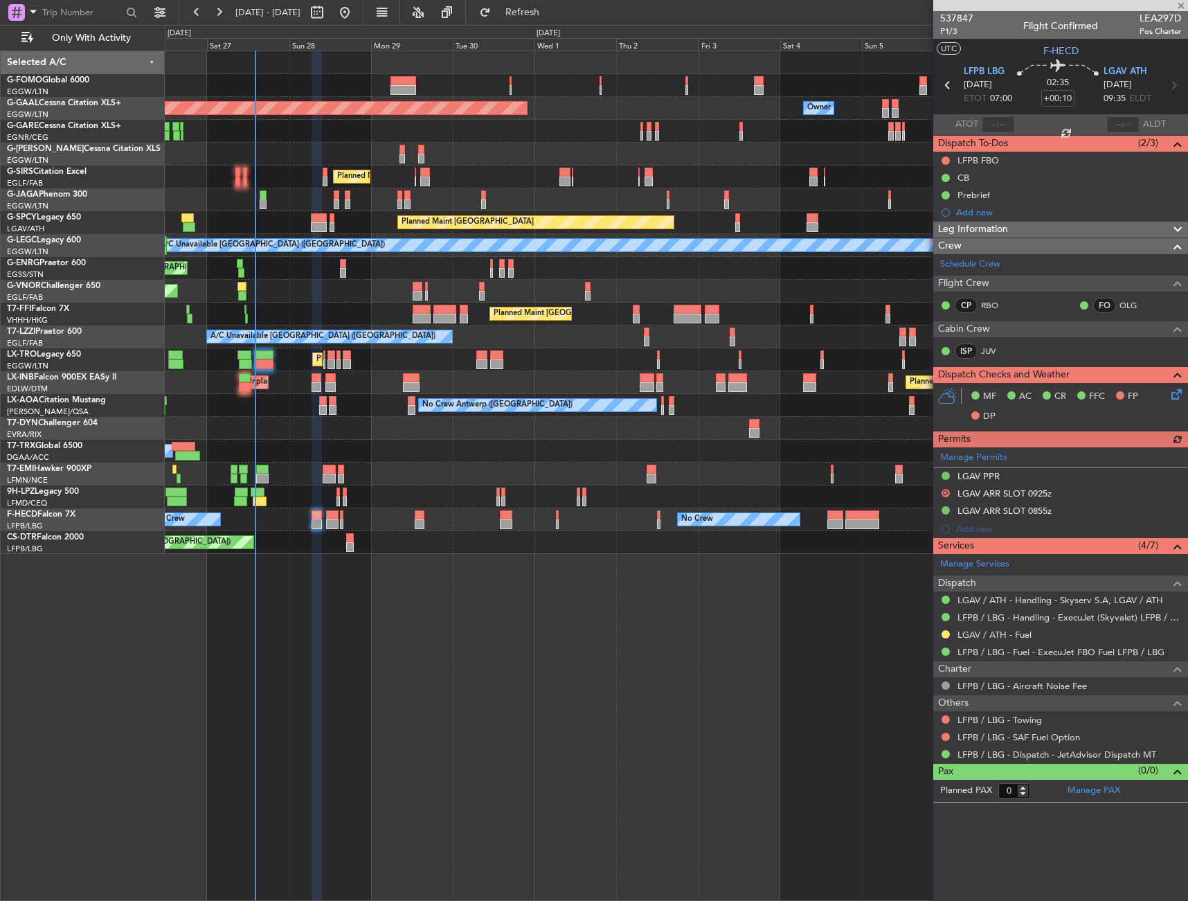
type input "-00:10"
type input "2"
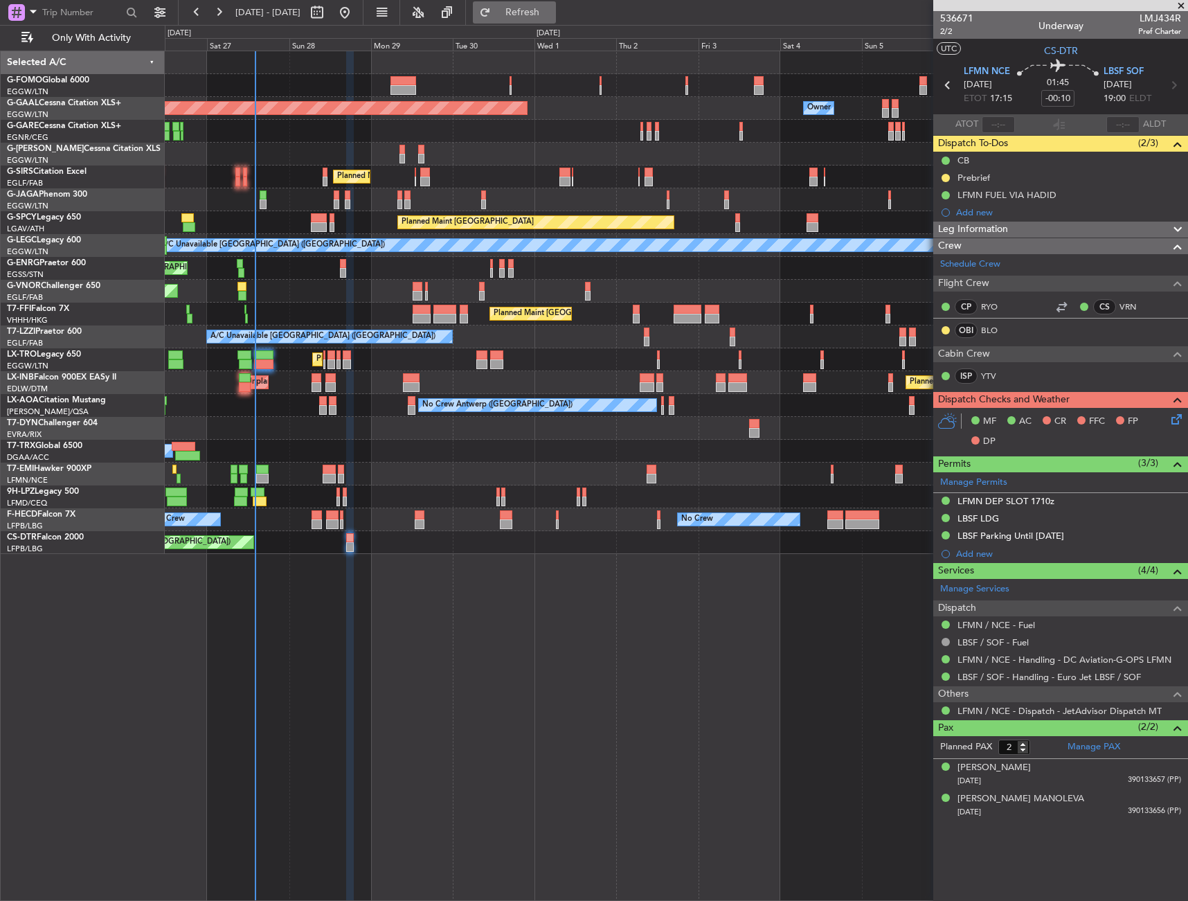
click at [556, 21] on button "Refresh" at bounding box center [514, 12] width 83 height 22
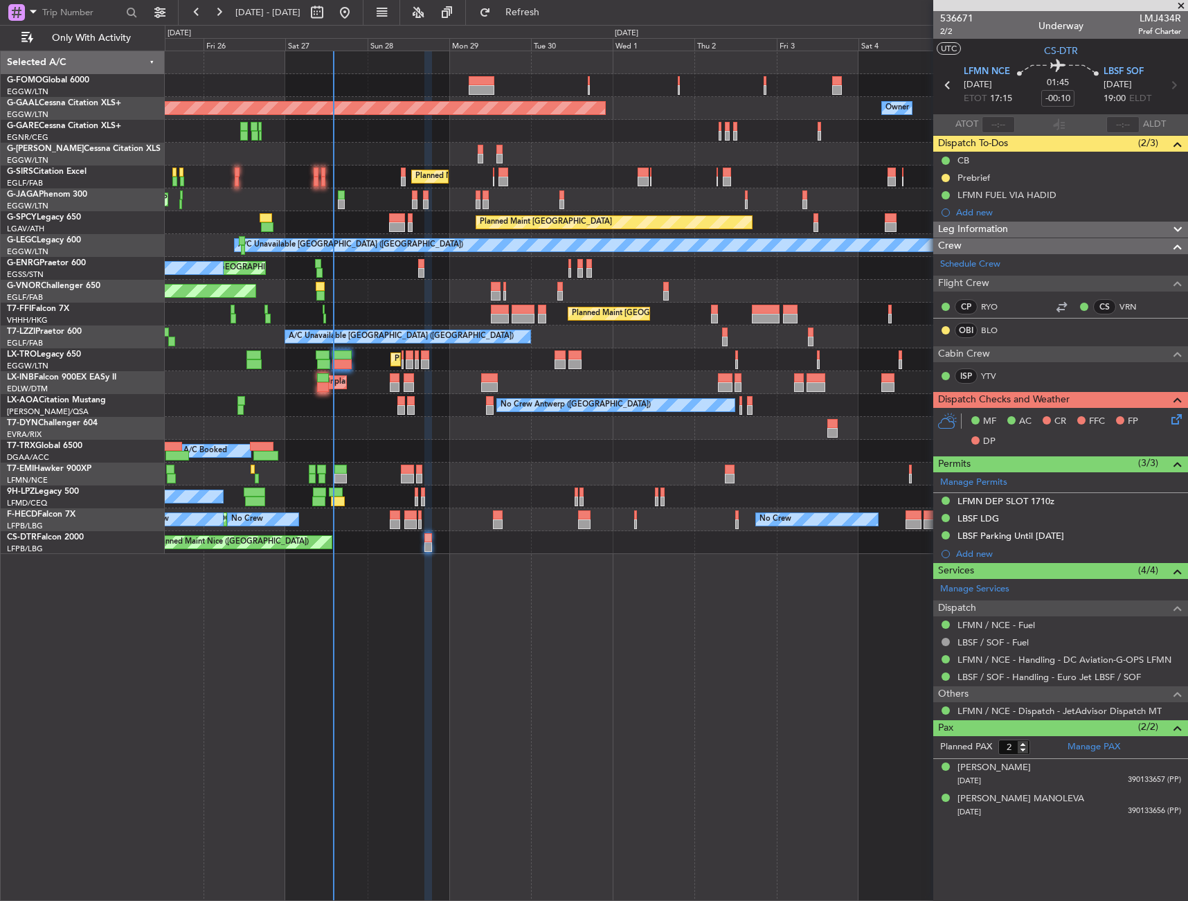
click at [394, 145] on div "Planned Maint London (Luton) Planned Maint Dusseldorf Owner Owner Planned Maint…" at bounding box center [676, 302] width 1023 height 503
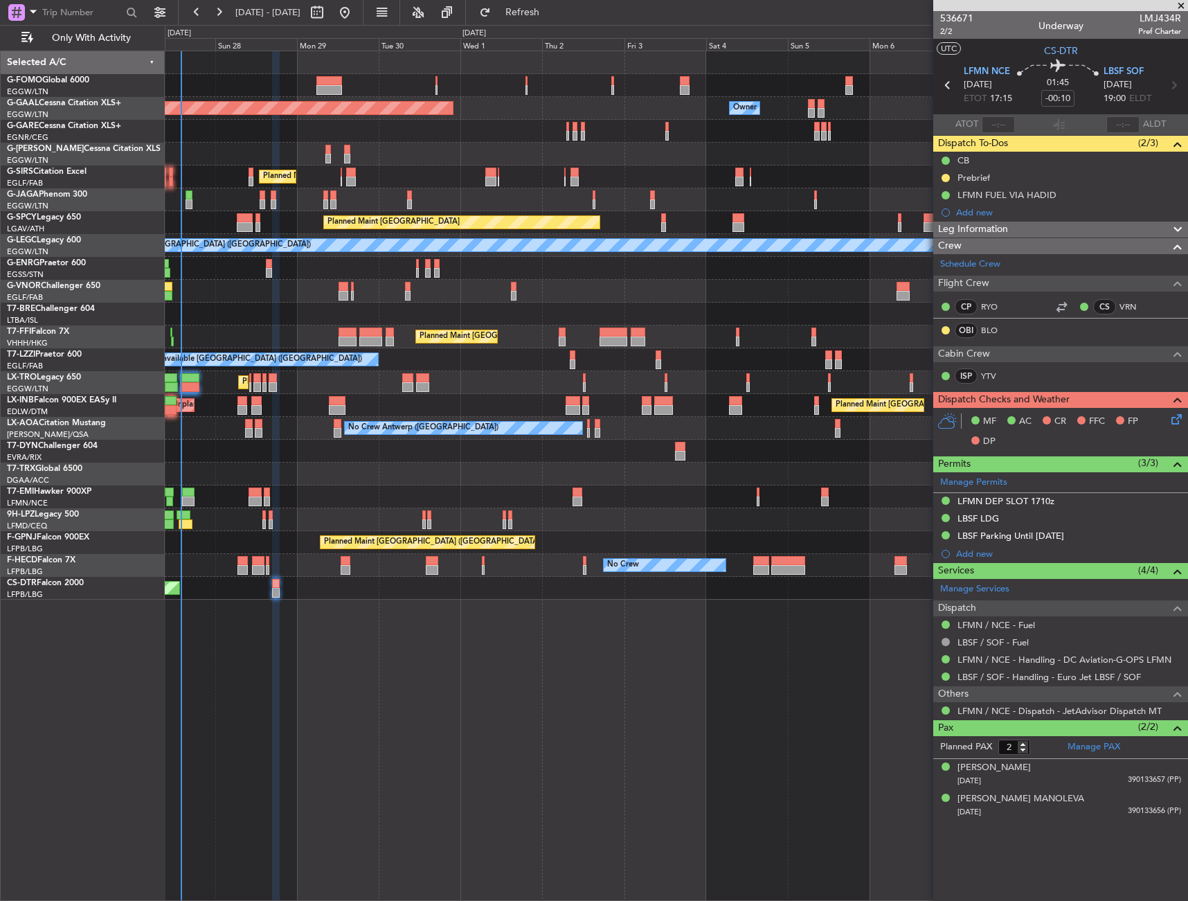
click at [326, 220] on div "Planned Maint [GEOGRAPHIC_DATA]" at bounding box center [461, 222] width 275 height 12
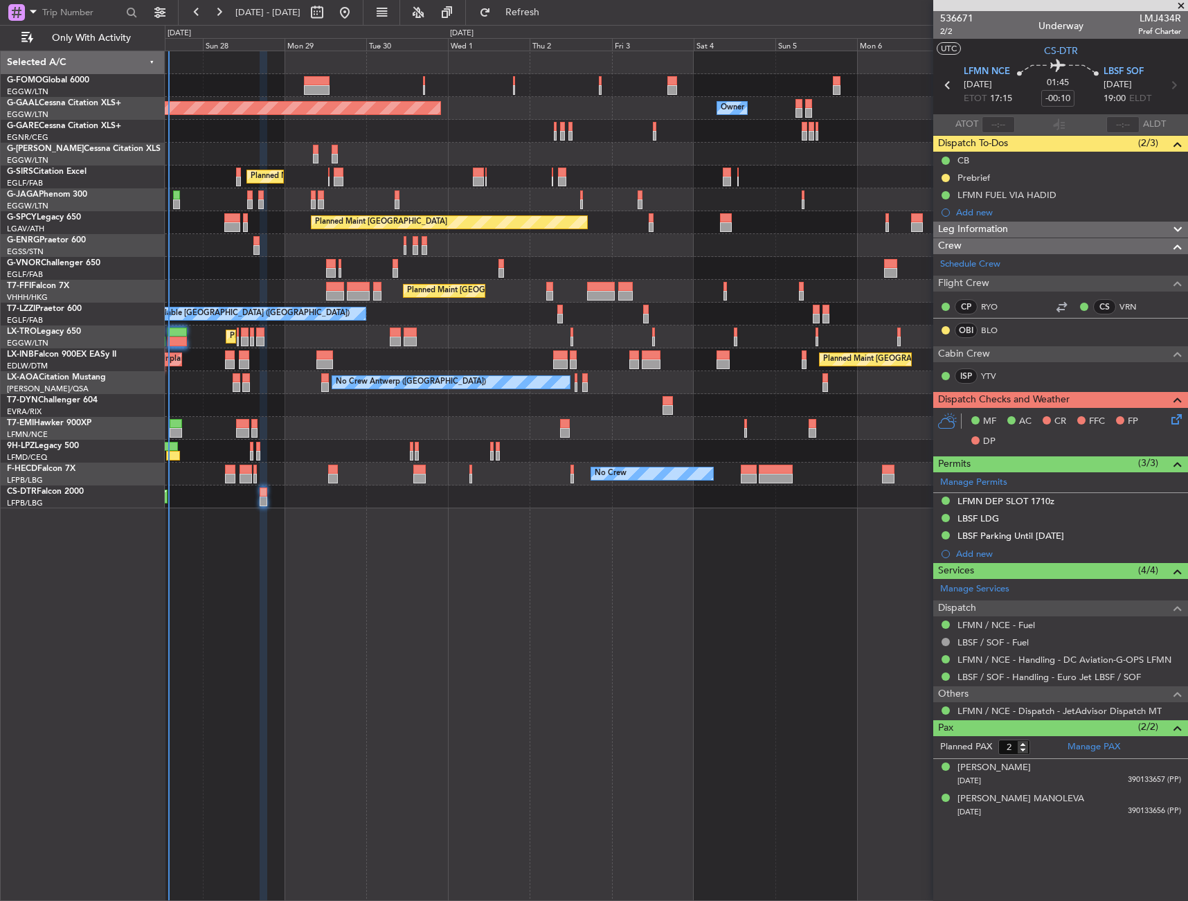
click at [204, 216] on div "Planned Maint [GEOGRAPHIC_DATA]" at bounding box center [676, 222] width 1023 height 23
click at [80, 41] on span "Only With Activity" at bounding box center [91, 38] width 110 height 10
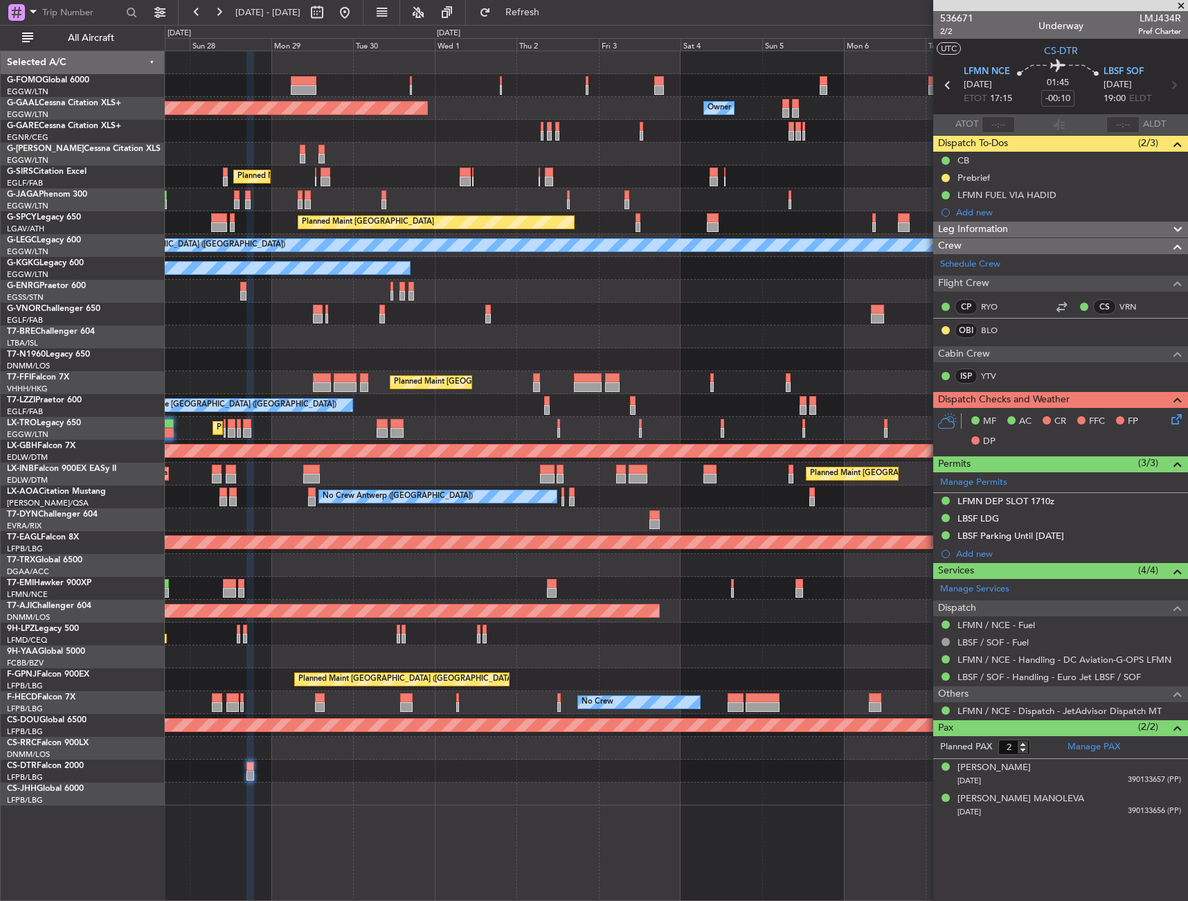
click at [212, 310] on div "Planned Maint [GEOGRAPHIC_DATA] ([GEOGRAPHIC_DATA])" at bounding box center [676, 314] width 1023 height 23
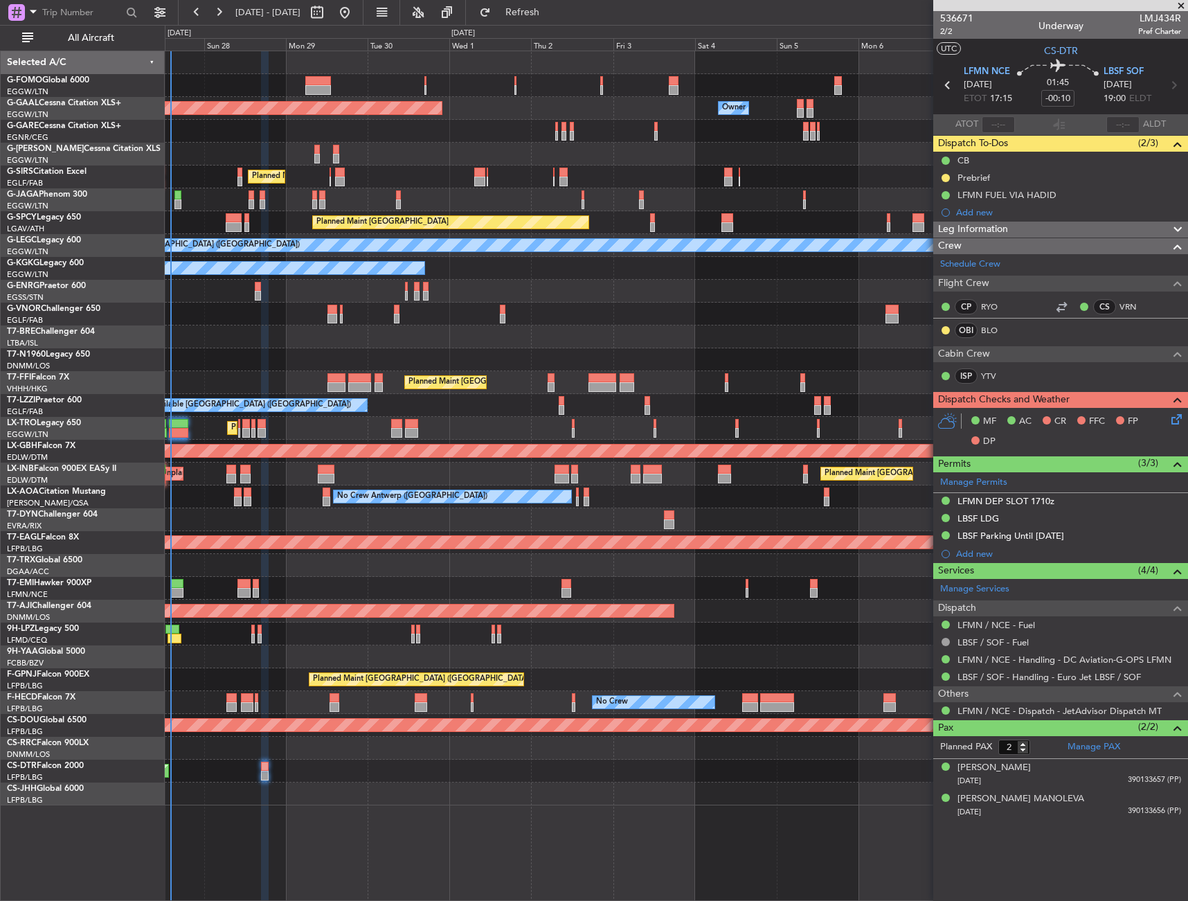
click at [224, 160] on div at bounding box center [676, 154] width 1023 height 23
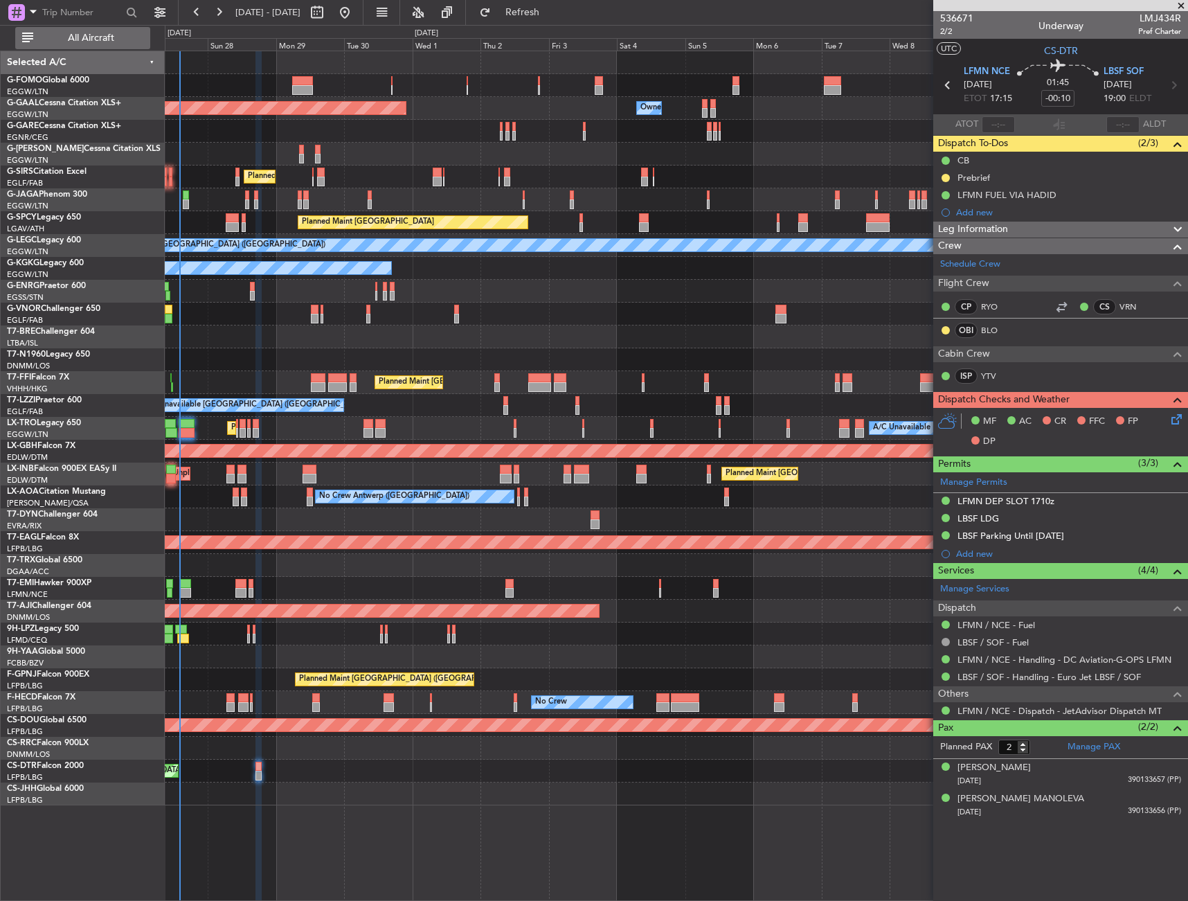
click at [124, 39] on span "All Aircraft" at bounding box center [91, 38] width 110 height 10
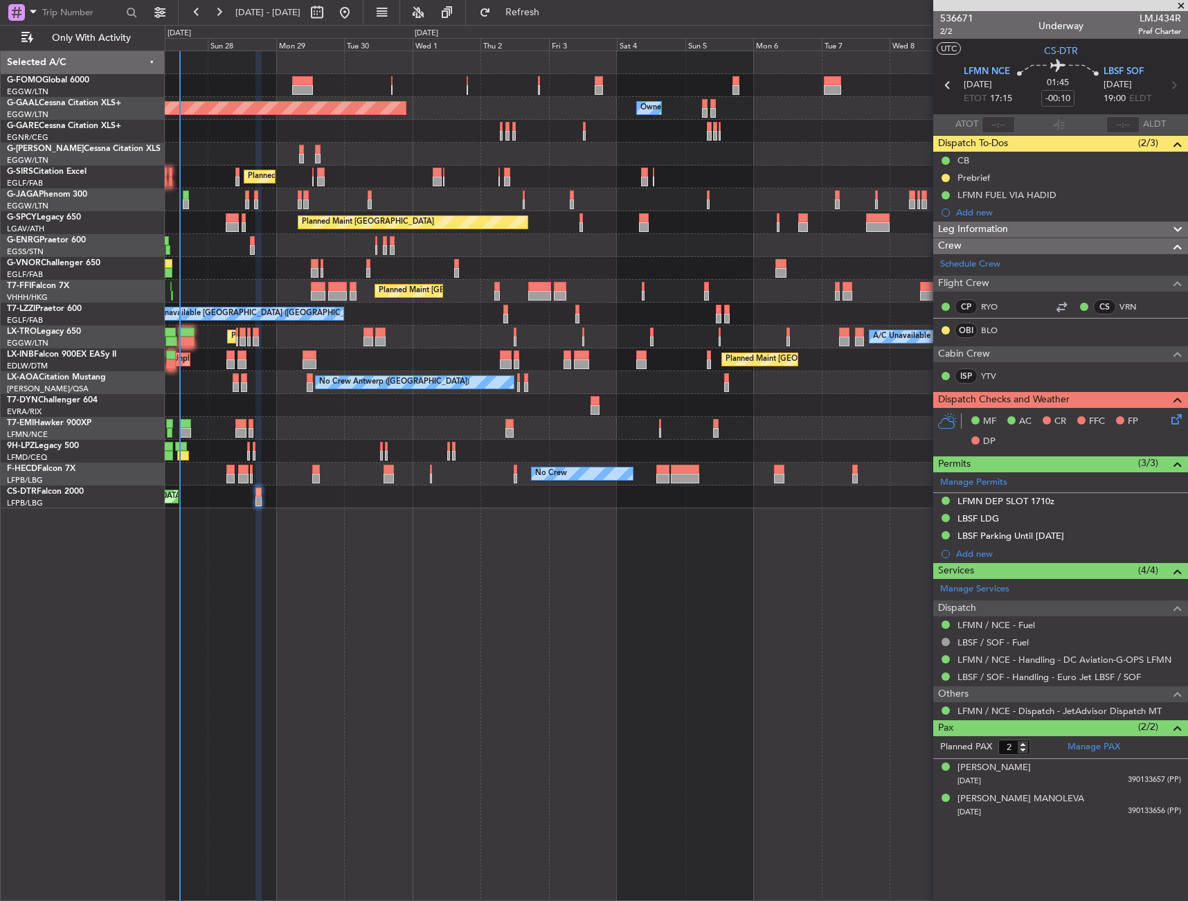
drag, startPoint x: 131, startPoint y: 48, endPoint x: 149, endPoint y: 80, distance: 37.2
click at [132, 48] on button "Only With Activity" at bounding box center [82, 38] width 135 height 22
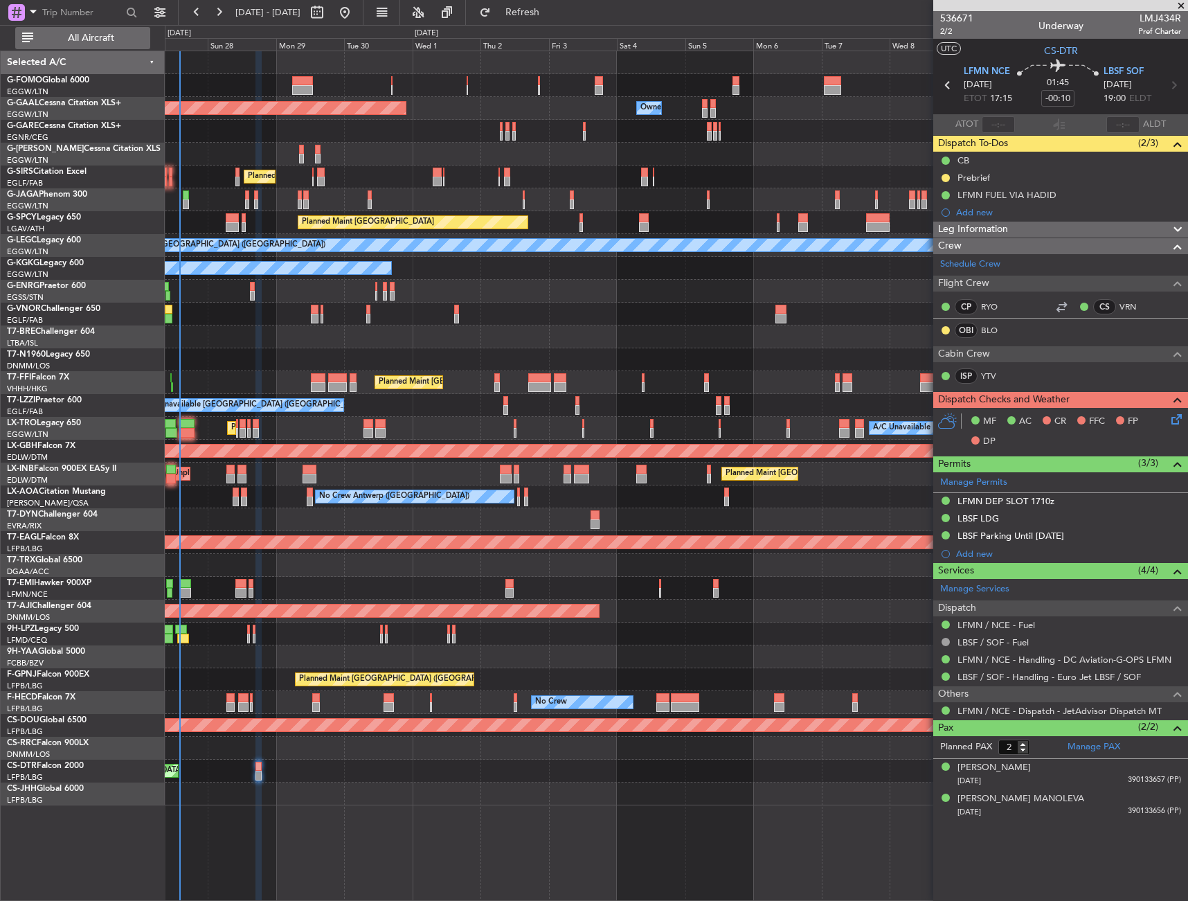
click at [121, 43] on button "All Aircraft" at bounding box center [82, 38] width 135 height 22
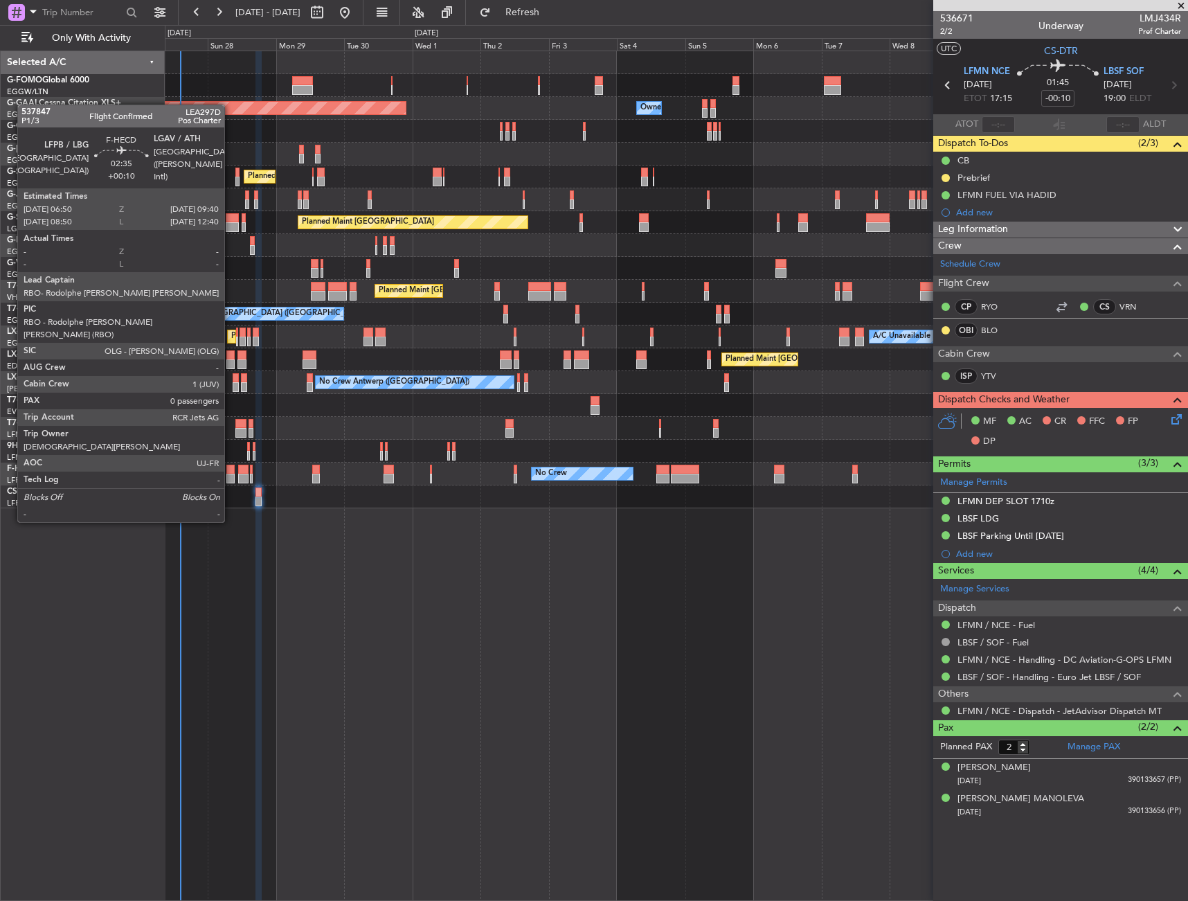
click at [231, 471] on div at bounding box center [230, 470] width 8 height 10
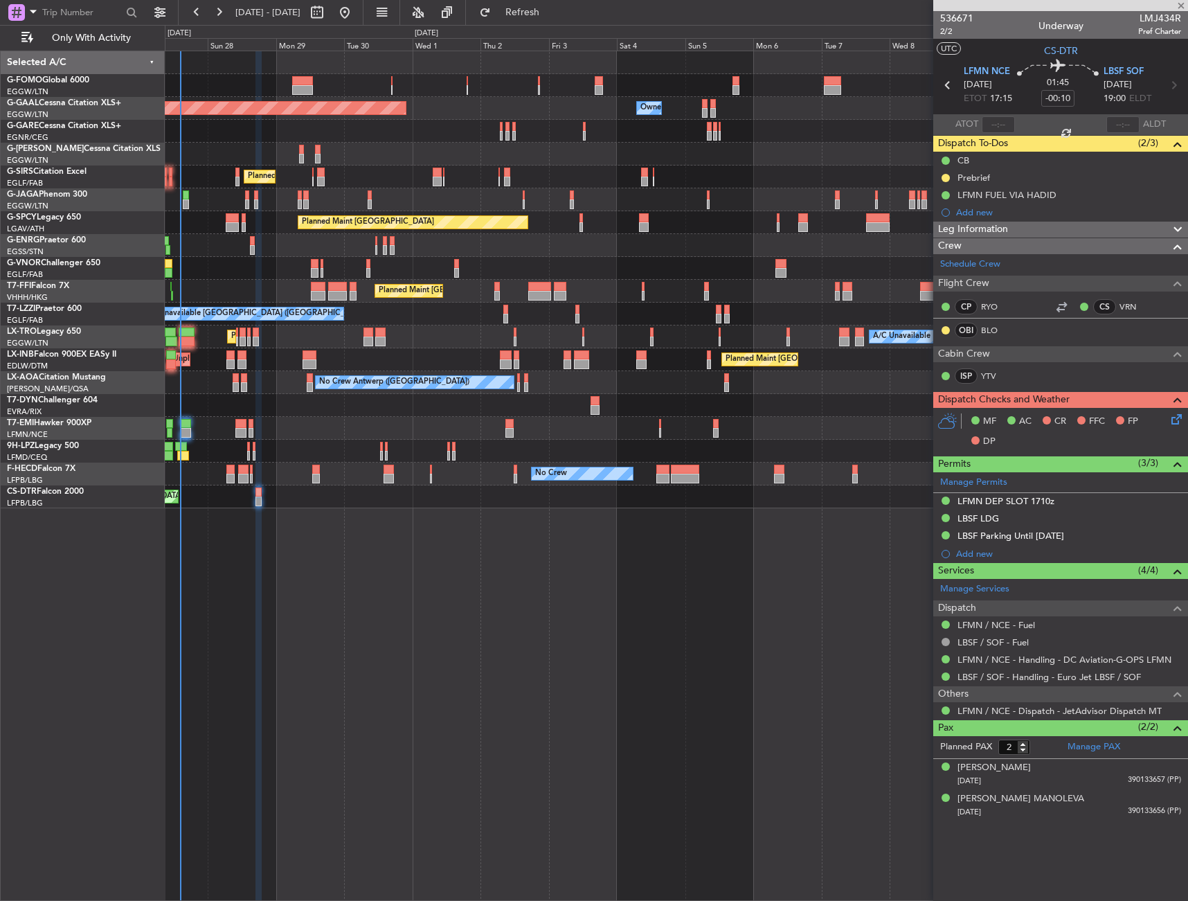
type input "+00:10"
type input "0"
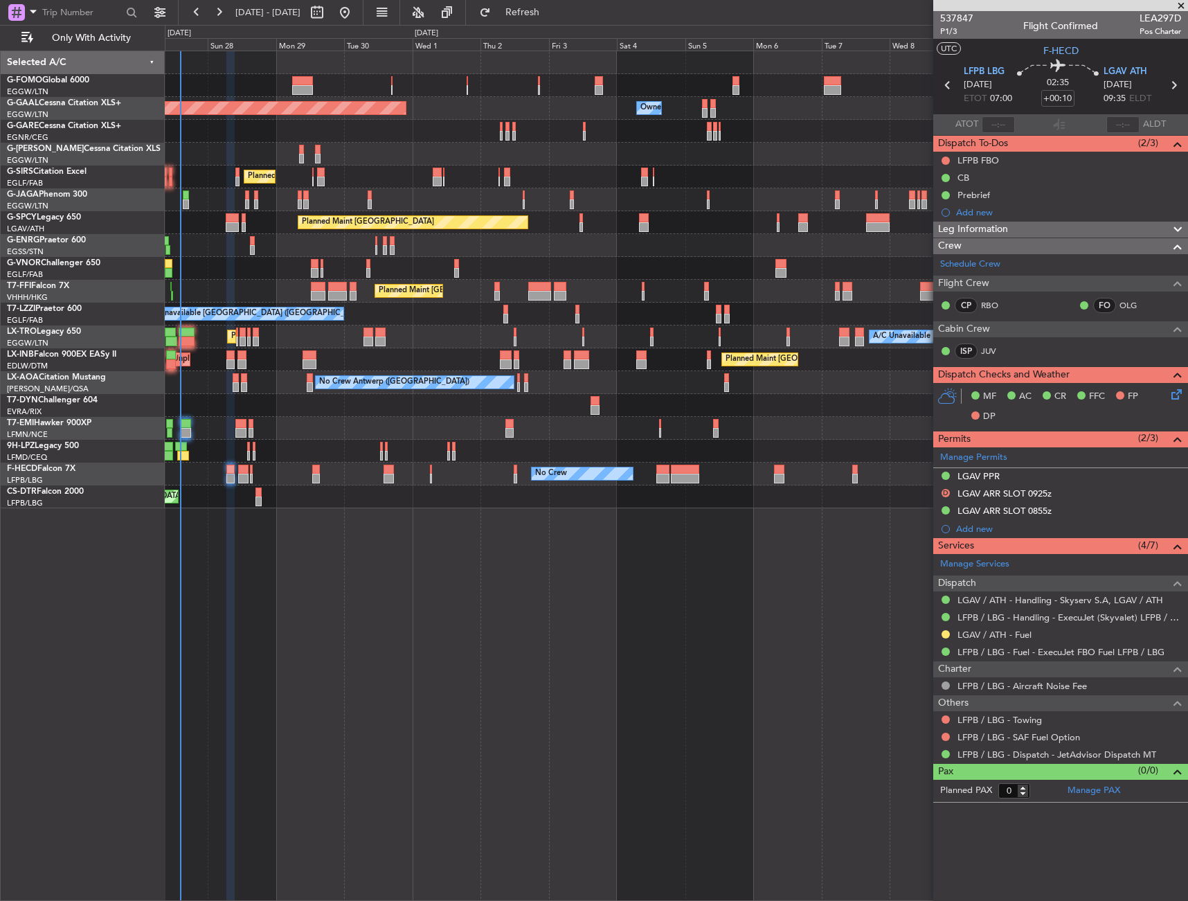
drag, startPoint x: 526, startPoint y: 16, endPoint x: 527, endPoint y: 28, distance: 11.9
click at [526, 17] on button "Refresh" at bounding box center [514, 12] width 83 height 22
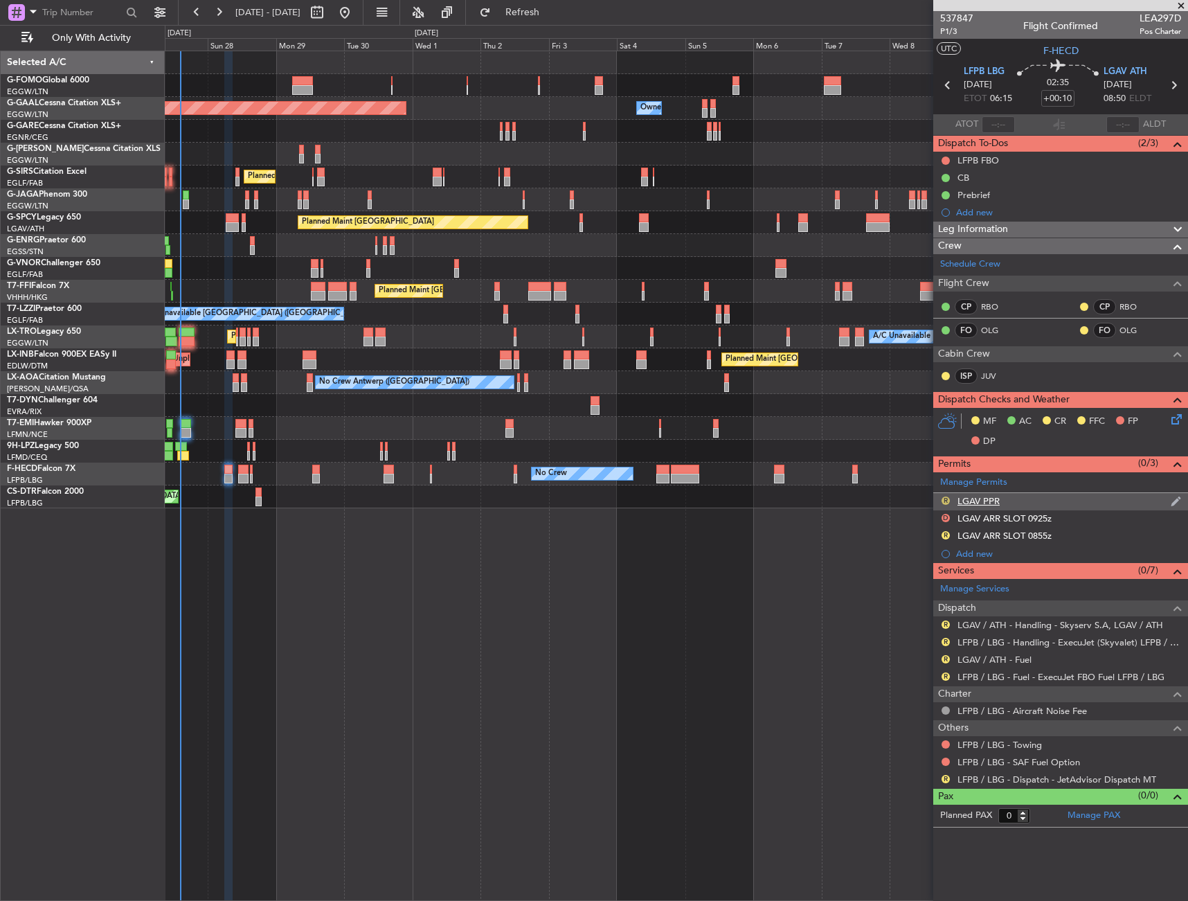
click at [947, 497] on button "R" at bounding box center [946, 501] width 8 height 8
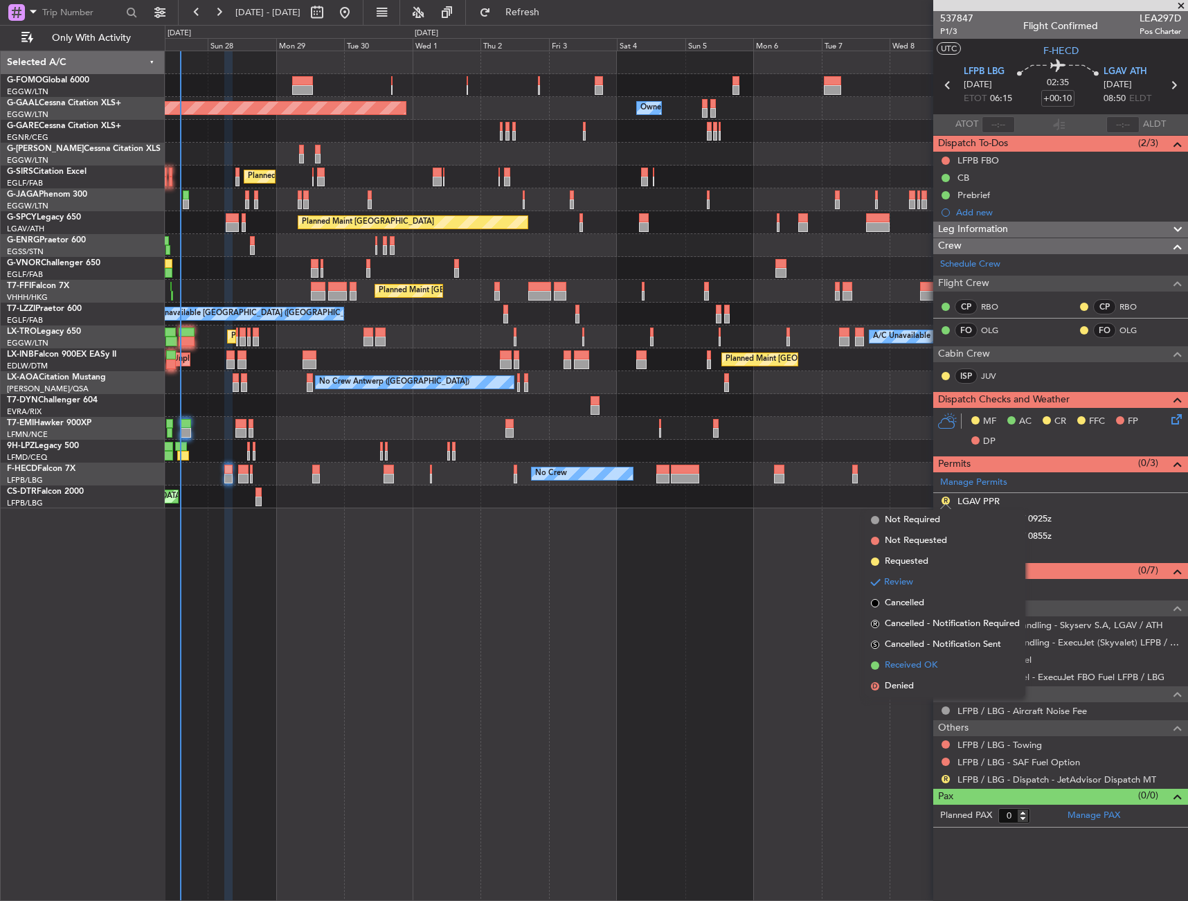
click at [929, 666] on span "Received OK" at bounding box center [911, 666] width 53 height 14
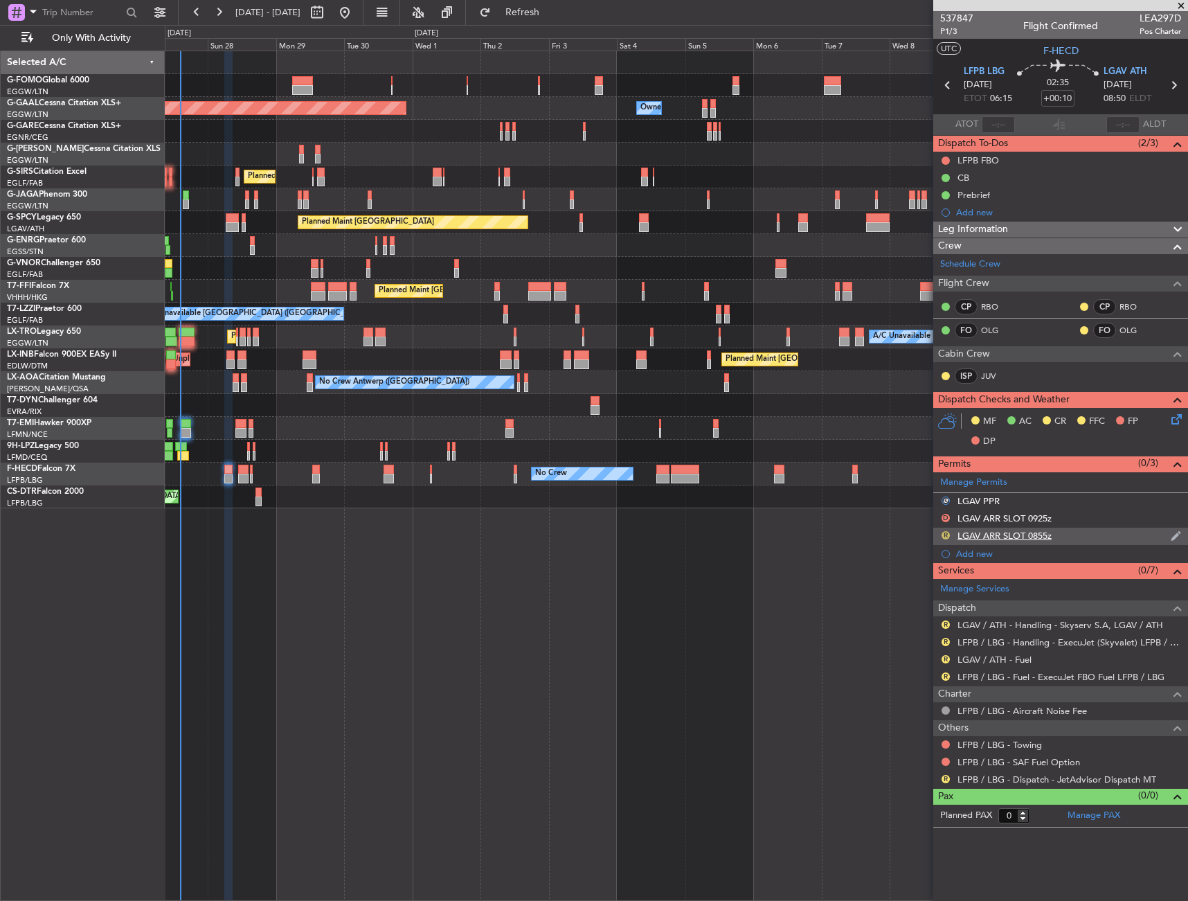
click at [945, 537] on button "R" at bounding box center [946, 535] width 8 height 8
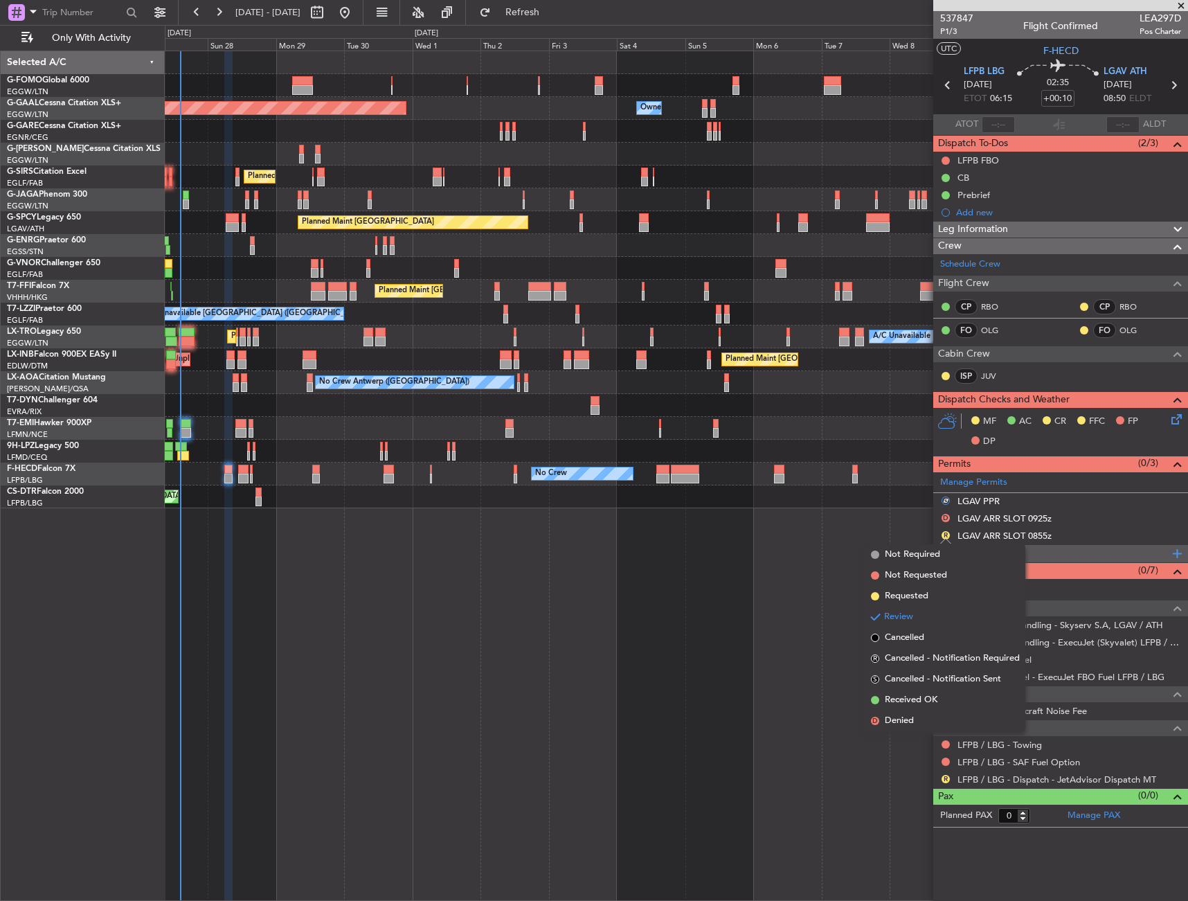
drag, startPoint x: 926, startPoint y: 697, endPoint x: 1073, endPoint y: 548, distance: 209.1
click at [927, 696] on span "Received OK" at bounding box center [911, 700] width 53 height 14
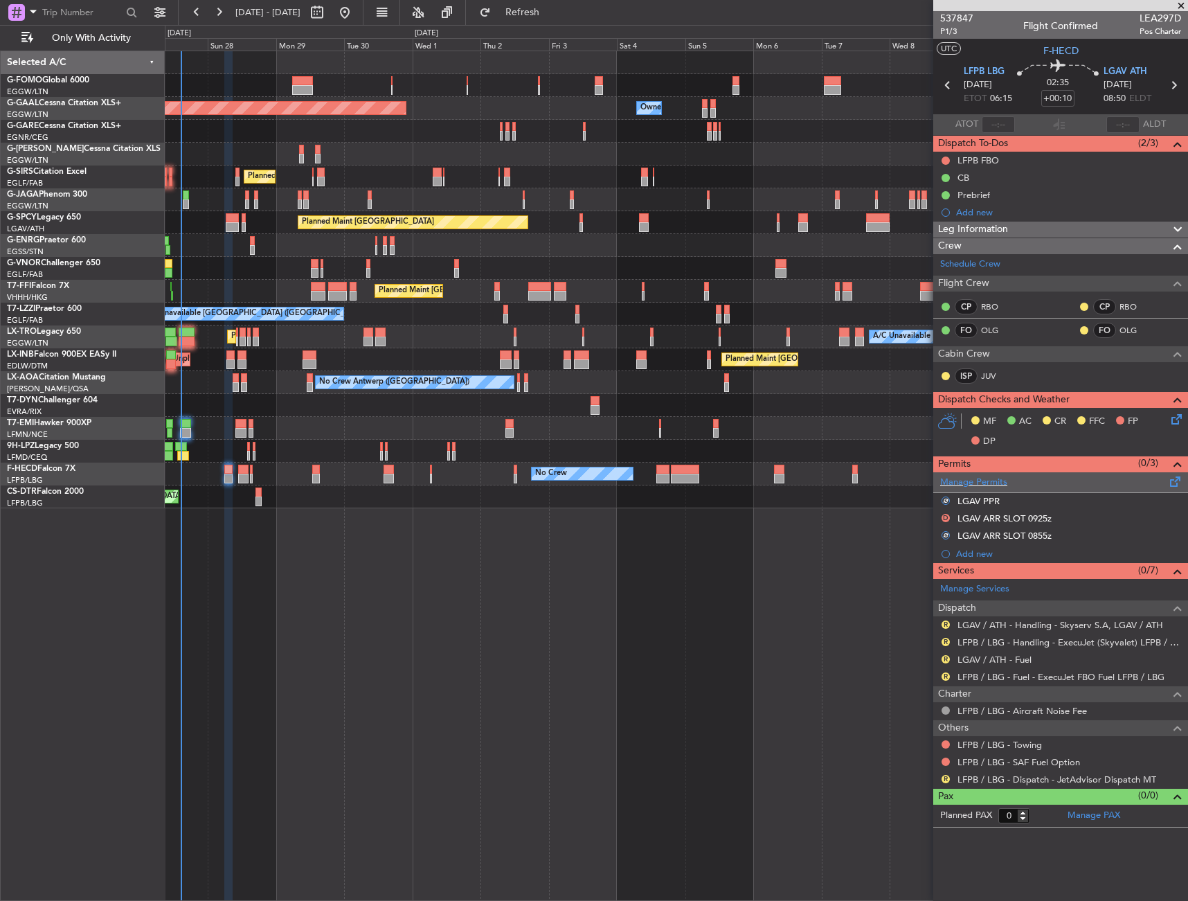
click at [1176, 481] on span at bounding box center [1176, 479] width 17 height 10
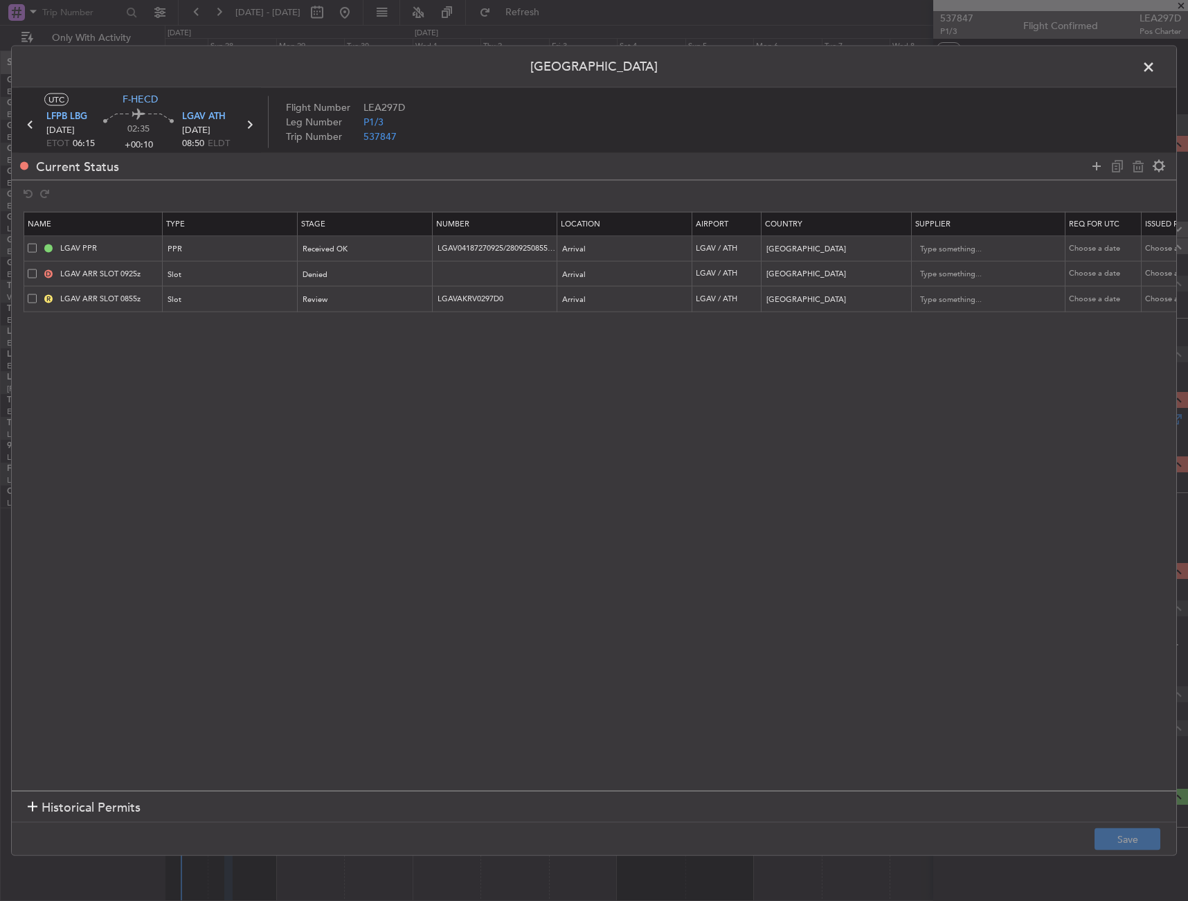
click at [27, 275] on td "D LGAV ARR SLOT 0925z" at bounding box center [93, 274] width 139 height 26
click at [30, 275] on span at bounding box center [32, 273] width 9 height 9
click at [37, 269] on input "checkbox" at bounding box center [37, 269] width 0 height 0
click at [1144, 166] on icon at bounding box center [1138, 166] width 17 height 17
type input "LGAV ARR SLOT 0855z"
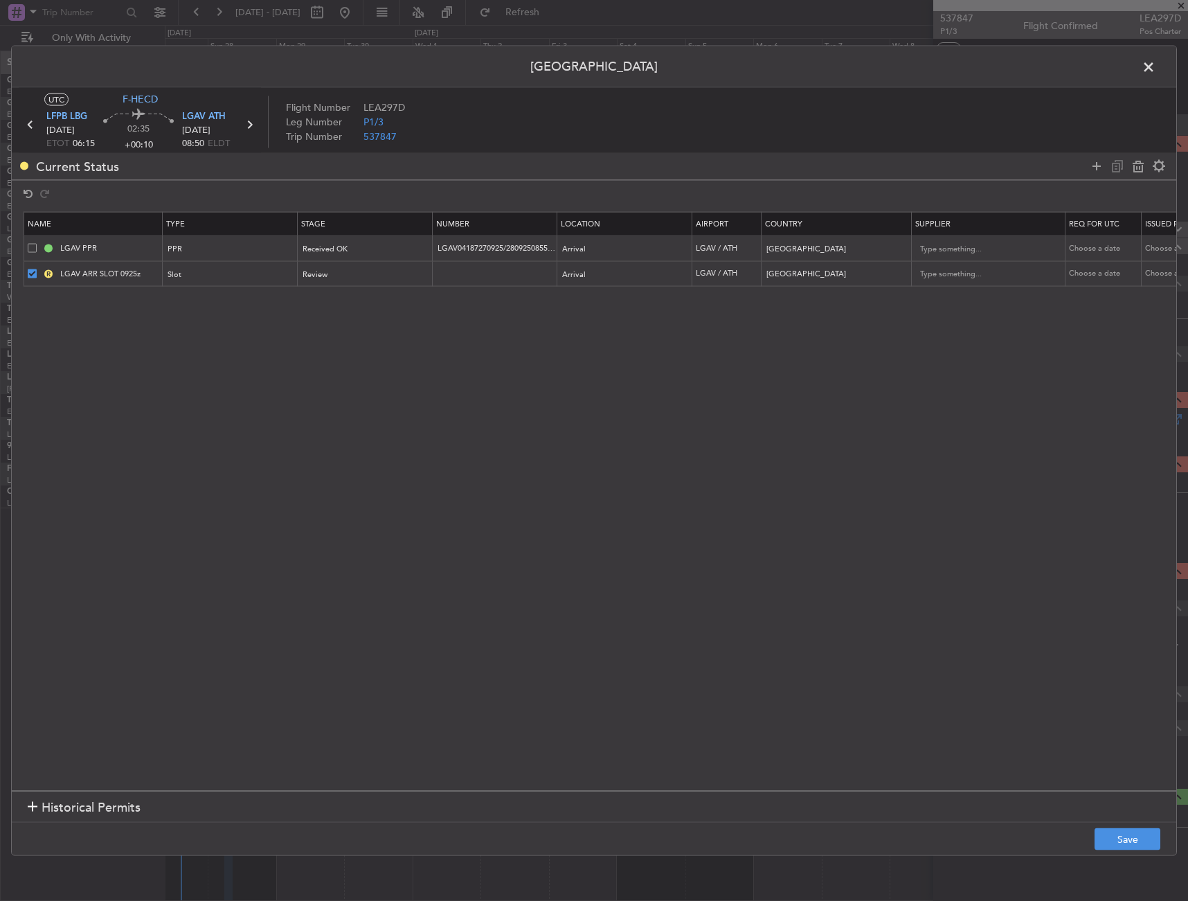
type input "LGAVAKRV0297D0"
click at [1145, 833] on button "Save" at bounding box center [1128, 839] width 66 height 22
click at [1156, 64] on span at bounding box center [1156, 70] width 0 height 28
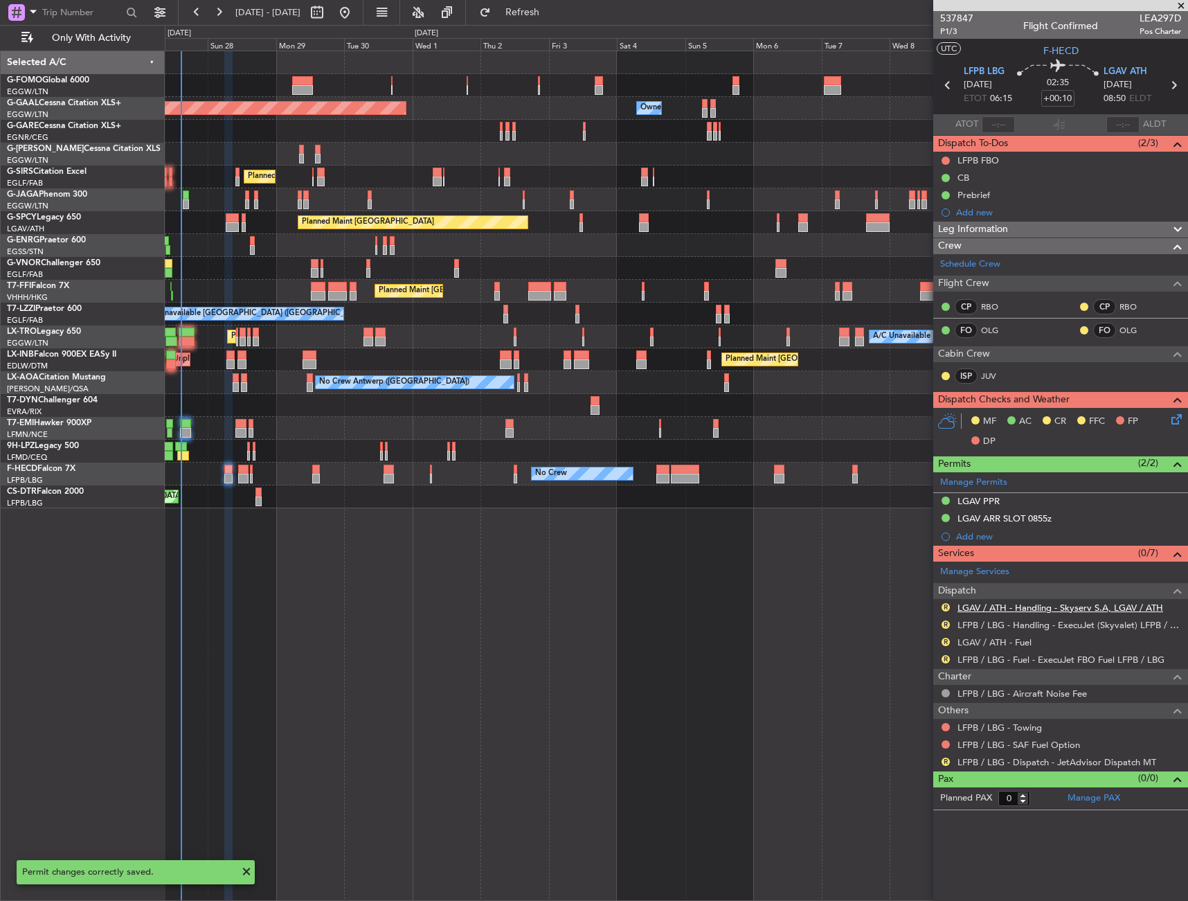
click at [969, 610] on link "LGAV / ATH - Handling - Skyserv S.A, LGAV / ATH" at bounding box center [1061, 608] width 206 height 12
click at [945, 608] on button "R" at bounding box center [946, 607] width 8 height 8
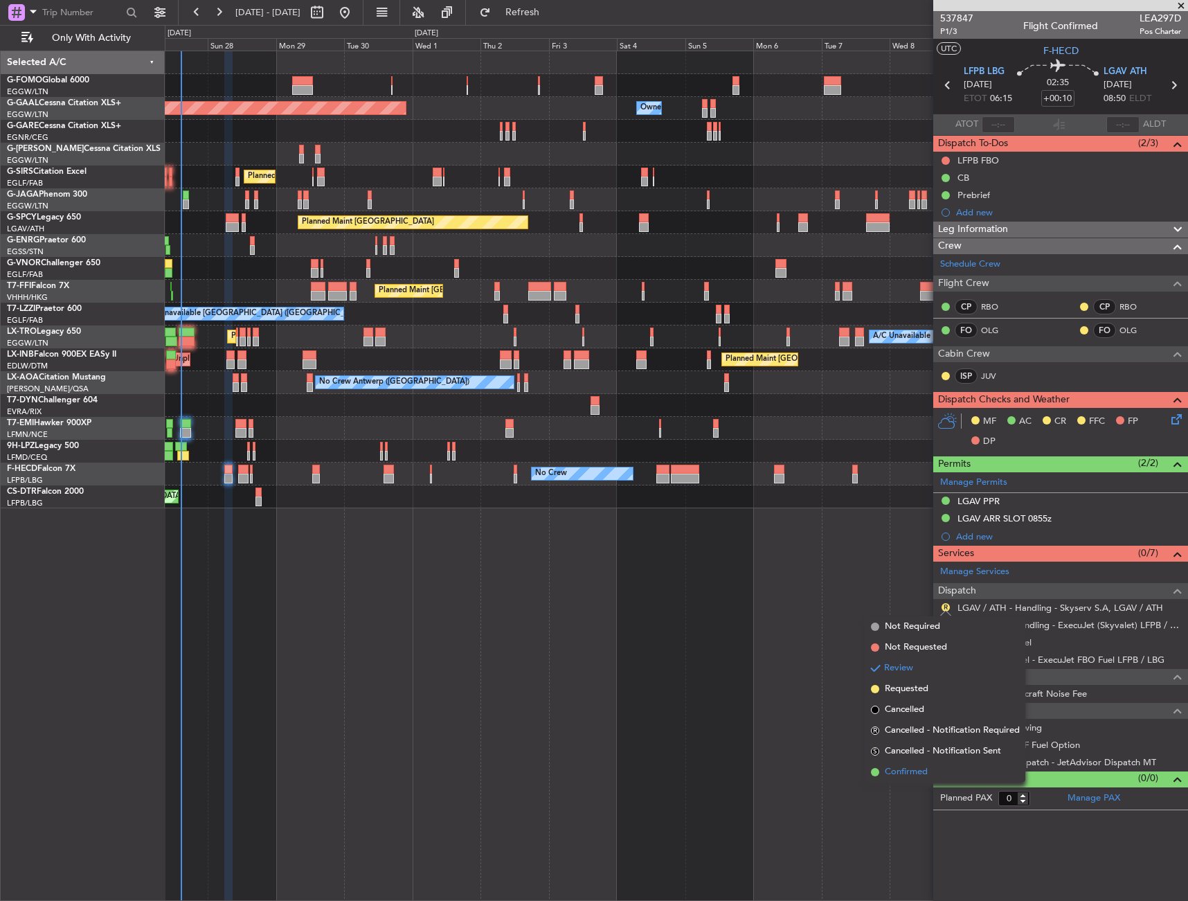
click at [921, 769] on span "Confirmed" at bounding box center [906, 772] width 43 height 14
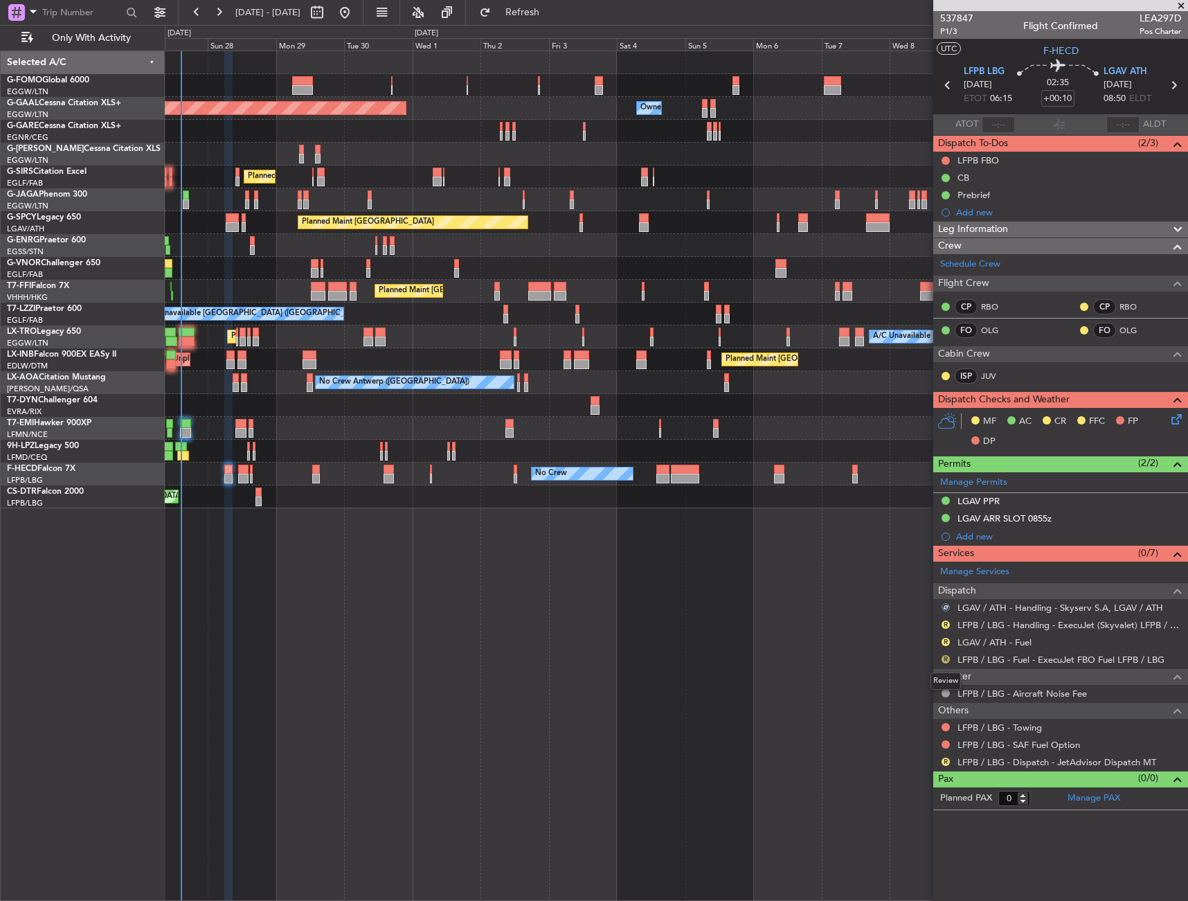
click at [946, 659] on button "R" at bounding box center [946, 659] width 8 height 8
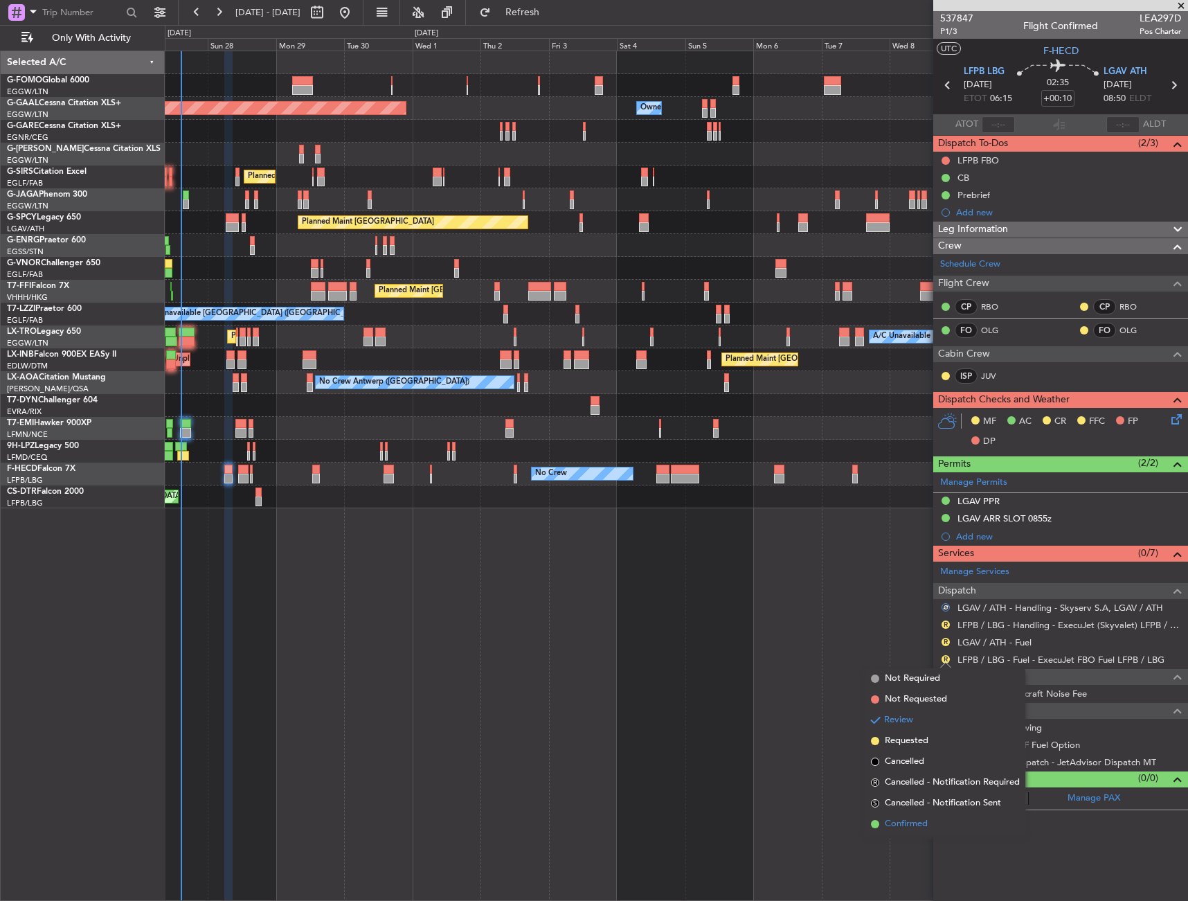
click at [923, 823] on span "Confirmed" at bounding box center [906, 824] width 43 height 14
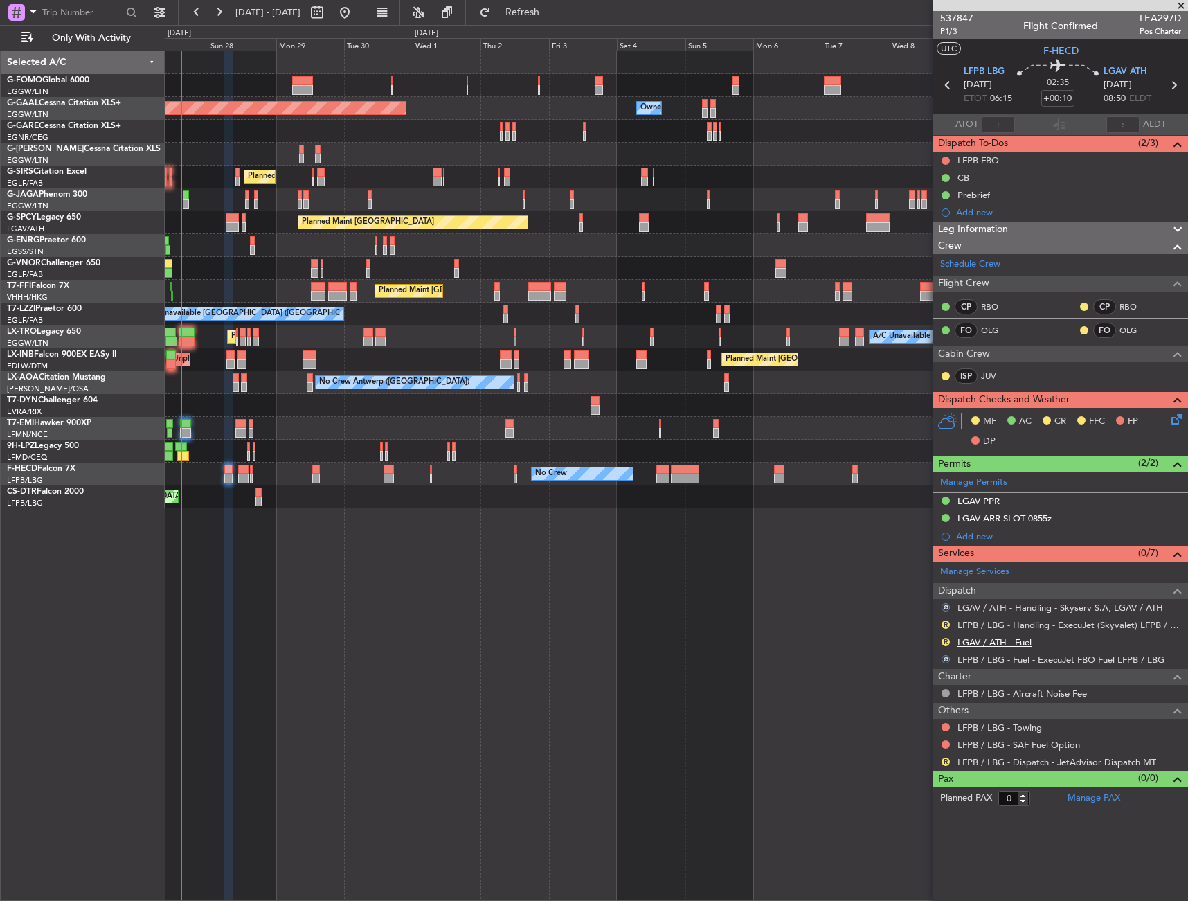
click at [992, 644] on link "LGAV / ATH - Fuel" at bounding box center [995, 642] width 74 height 12
click at [948, 640] on button "R" at bounding box center [946, 642] width 8 height 8
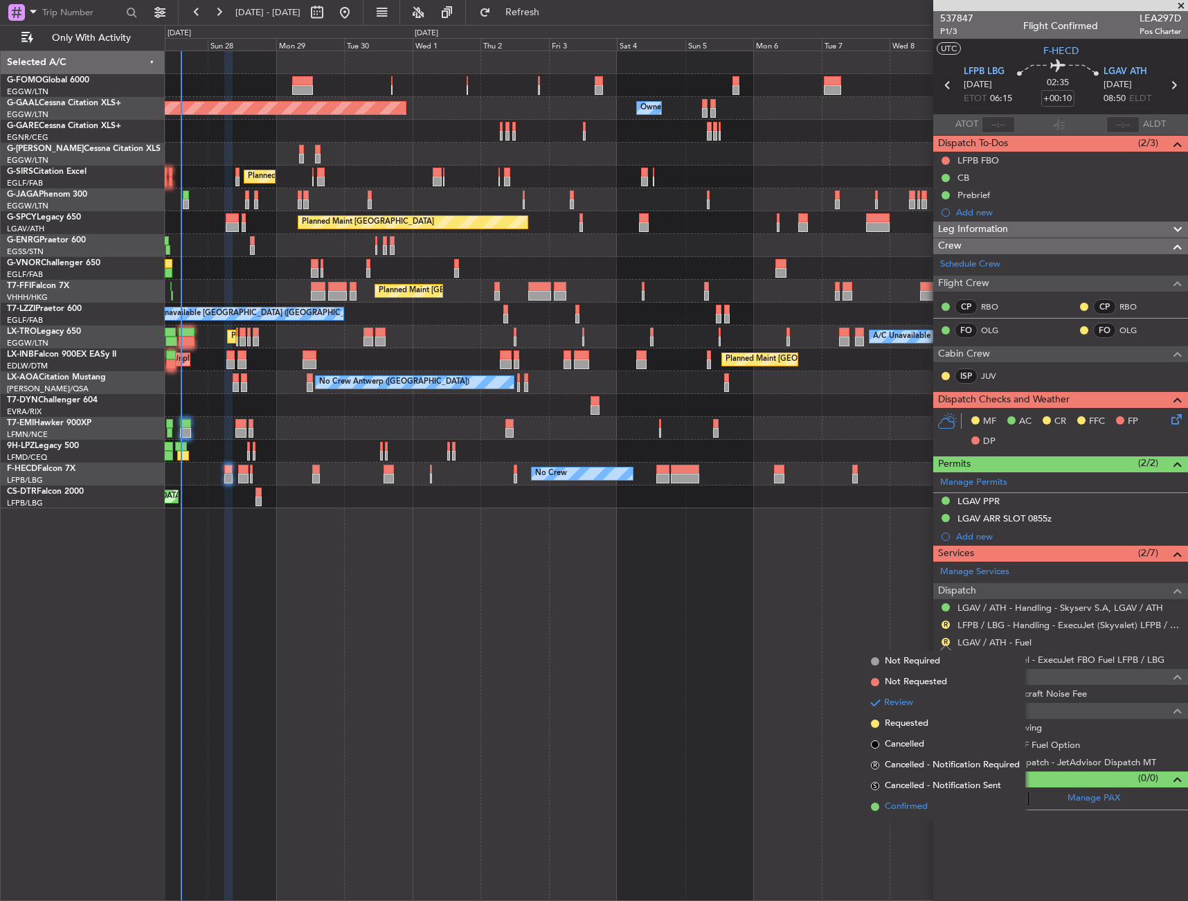
click at [909, 808] on span "Confirmed" at bounding box center [906, 807] width 43 height 14
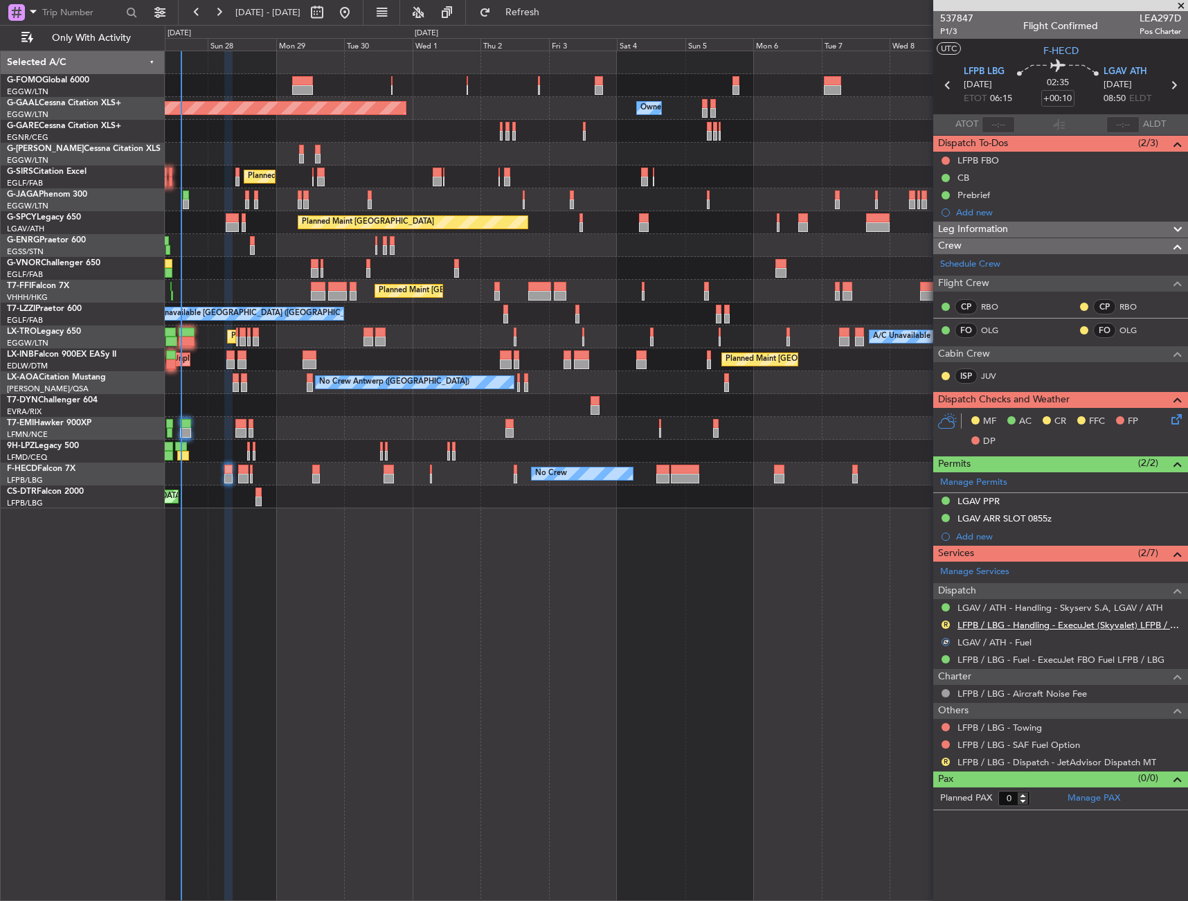
click at [1021, 628] on link "LFPB / LBG - Handling - ExecuJet (Skyvalet) LFPB / LBG" at bounding box center [1070, 625] width 224 height 12
click at [947, 763] on button "R" at bounding box center [946, 762] width 8 height 8
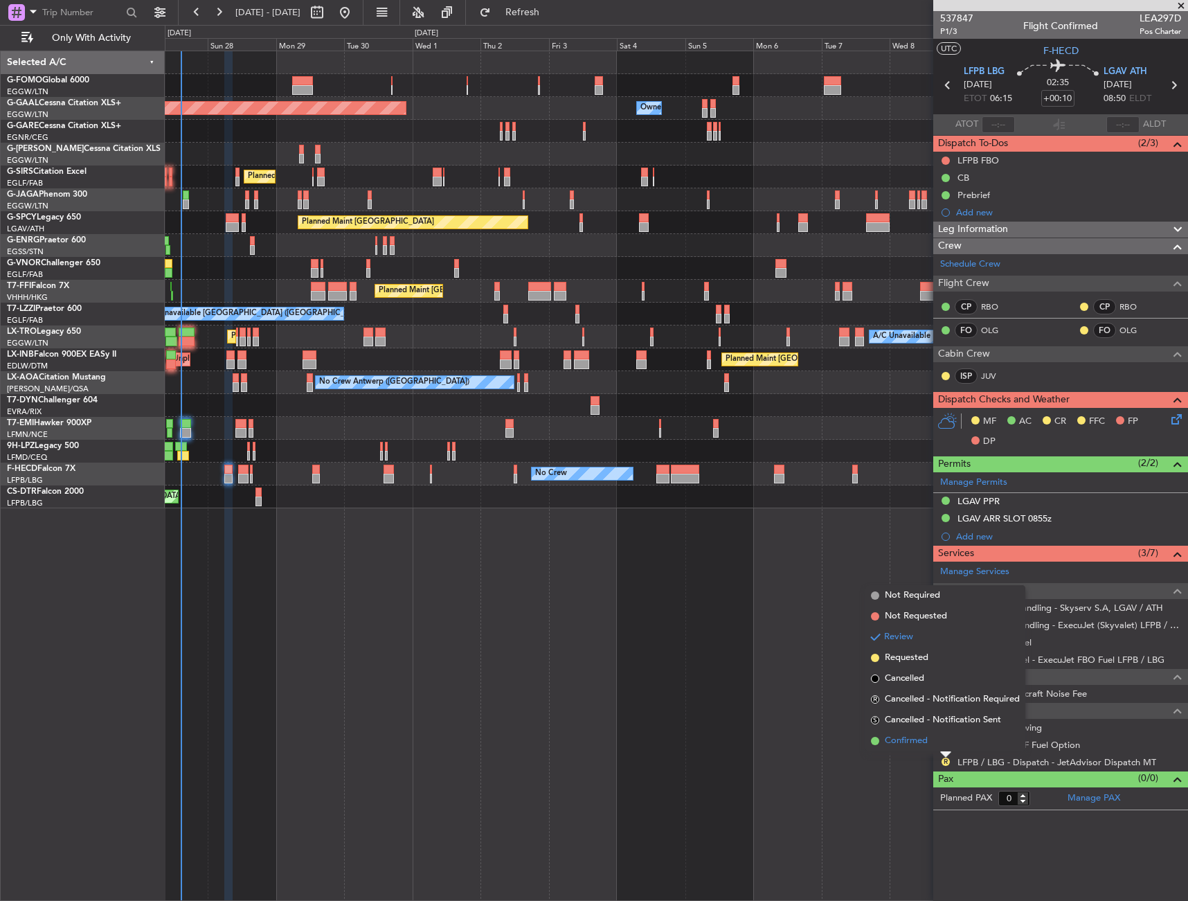
click at [916, 737] on span "Confirmed" at bounding box center [906, 741] width 43 height 14
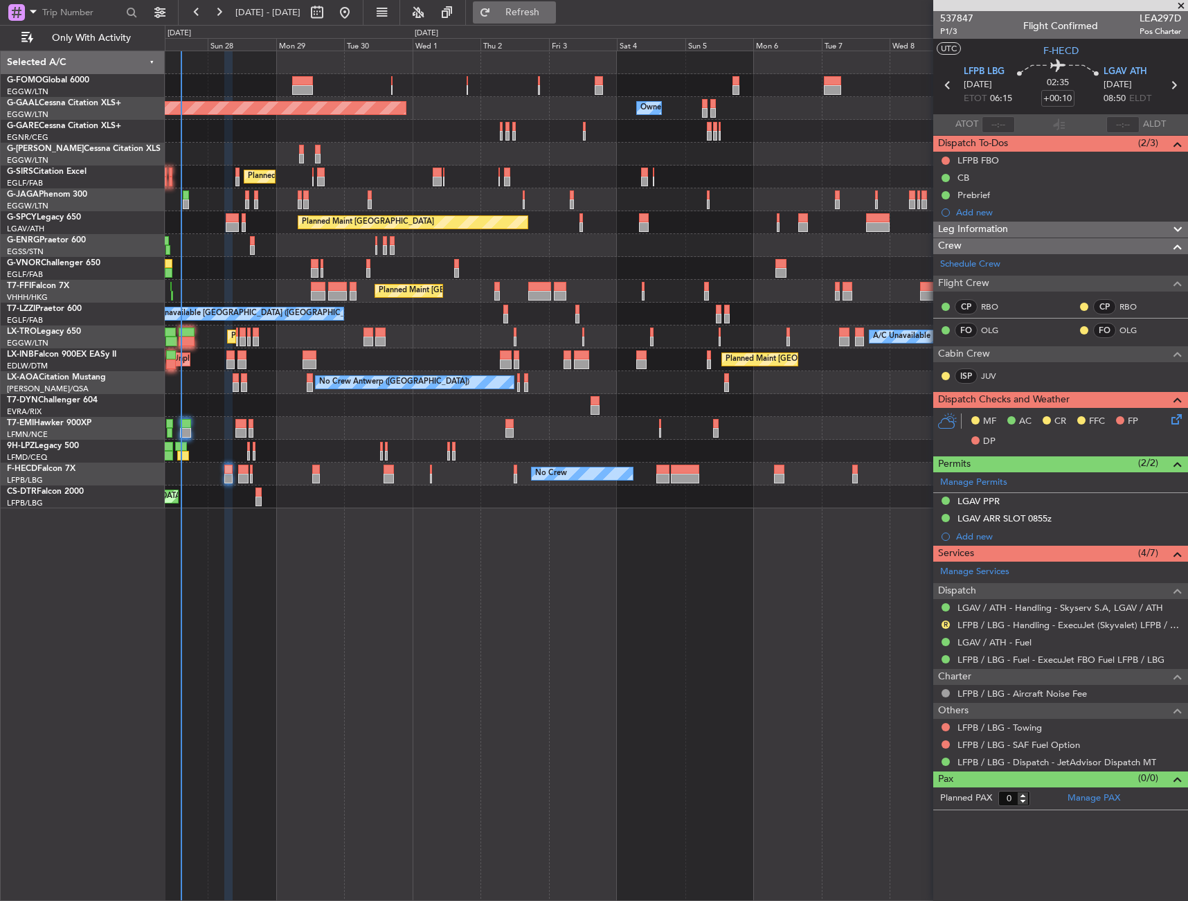
click at [552, 17] on span "Refresh" at bounding box center [523, 13] width 58 height 10
click at [951, 32] on span "P1/3" at bounding box center [956, 32] width 33 height 12
click at [1170, 436] on div "MF AC CR FFC FP DP" at bounding box center [1061, 432] width 255 height 48
click at [1171, 422] on icon at bounding box center [1174, 416] width 11 height 11
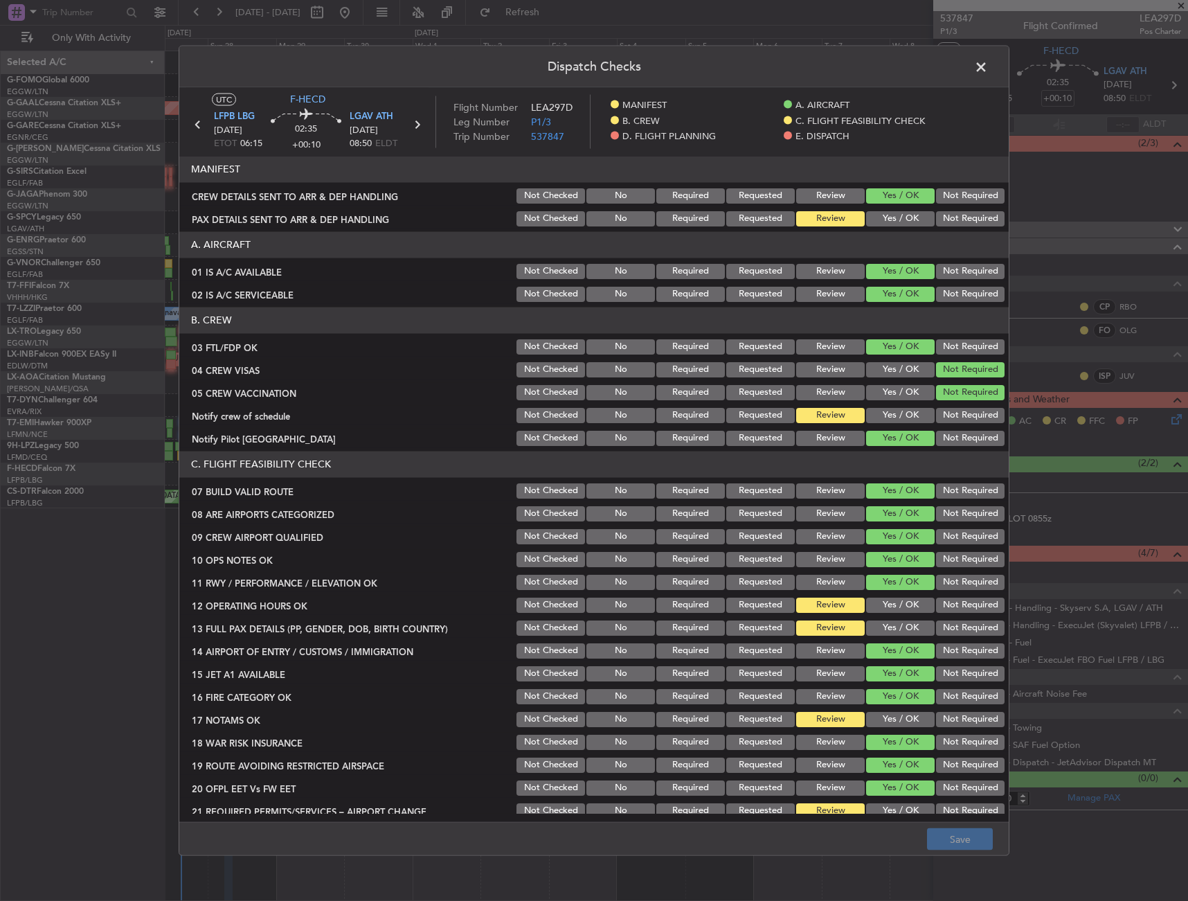
click at [902, 417] on button "Yes / OK" at bounding box center [900, 414] width 69 height 15
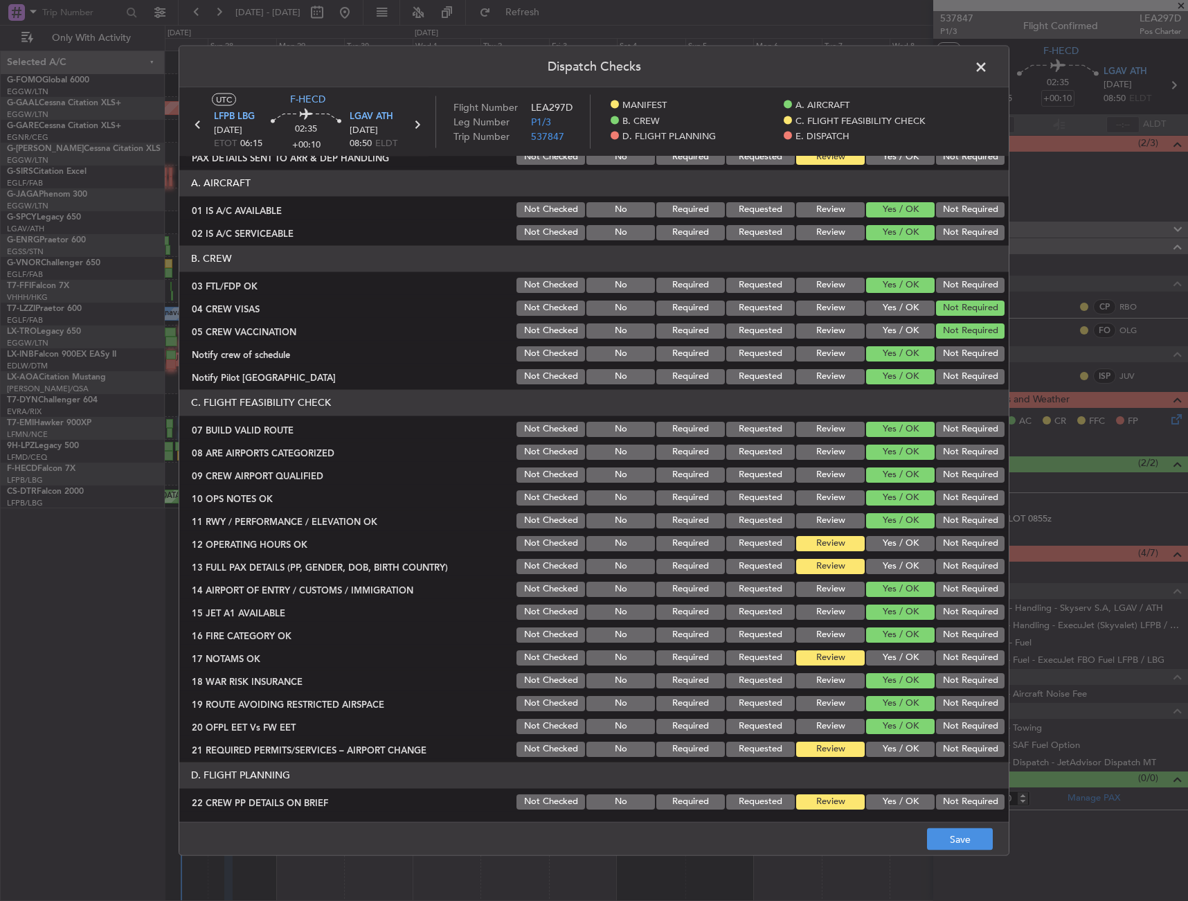
scroll to position [69, 0]
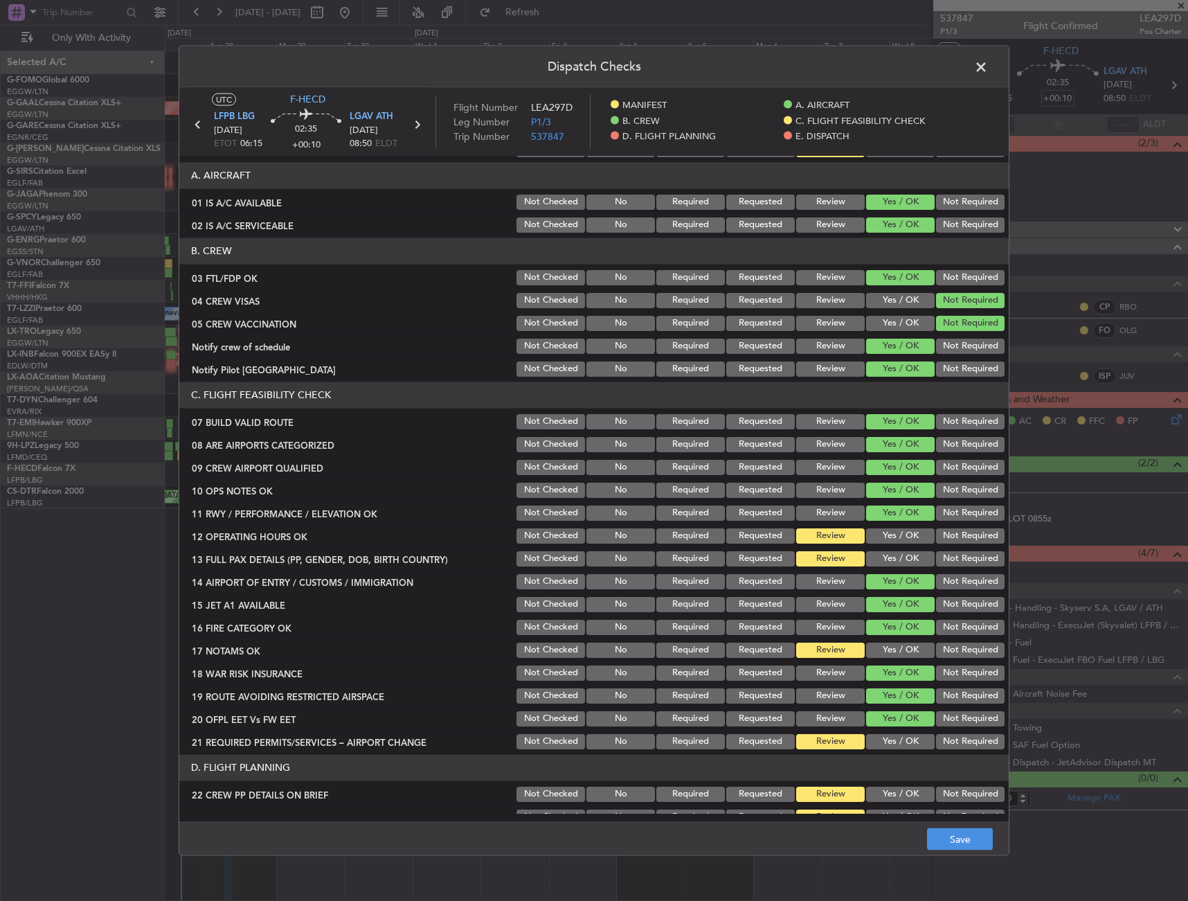
drag, startPoint x: 889, startPoint y: 508, endPoint x: 889, endPoint y: 528, distance: 20.1
click at [889, 509] on button "Yes / OK" at bounding box center [900, 512] width 69 height 15
click at [888, 537] on button "Yes / OK" at bounding box center [900, 535] width 69 height 15
click at [889, 562] on button "Yes / OK" at bounding box center [900, 558] width 69 height 15
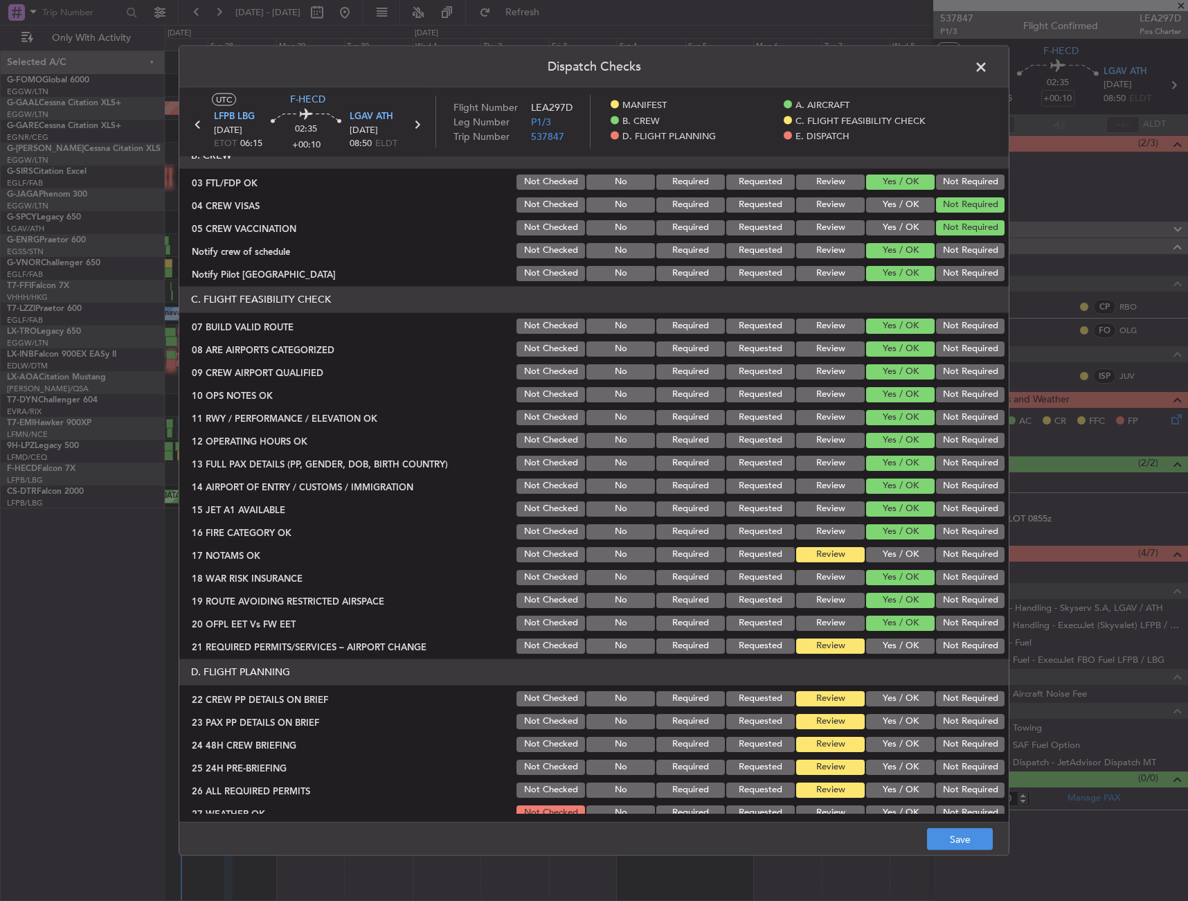
scroll to position [208, 0]
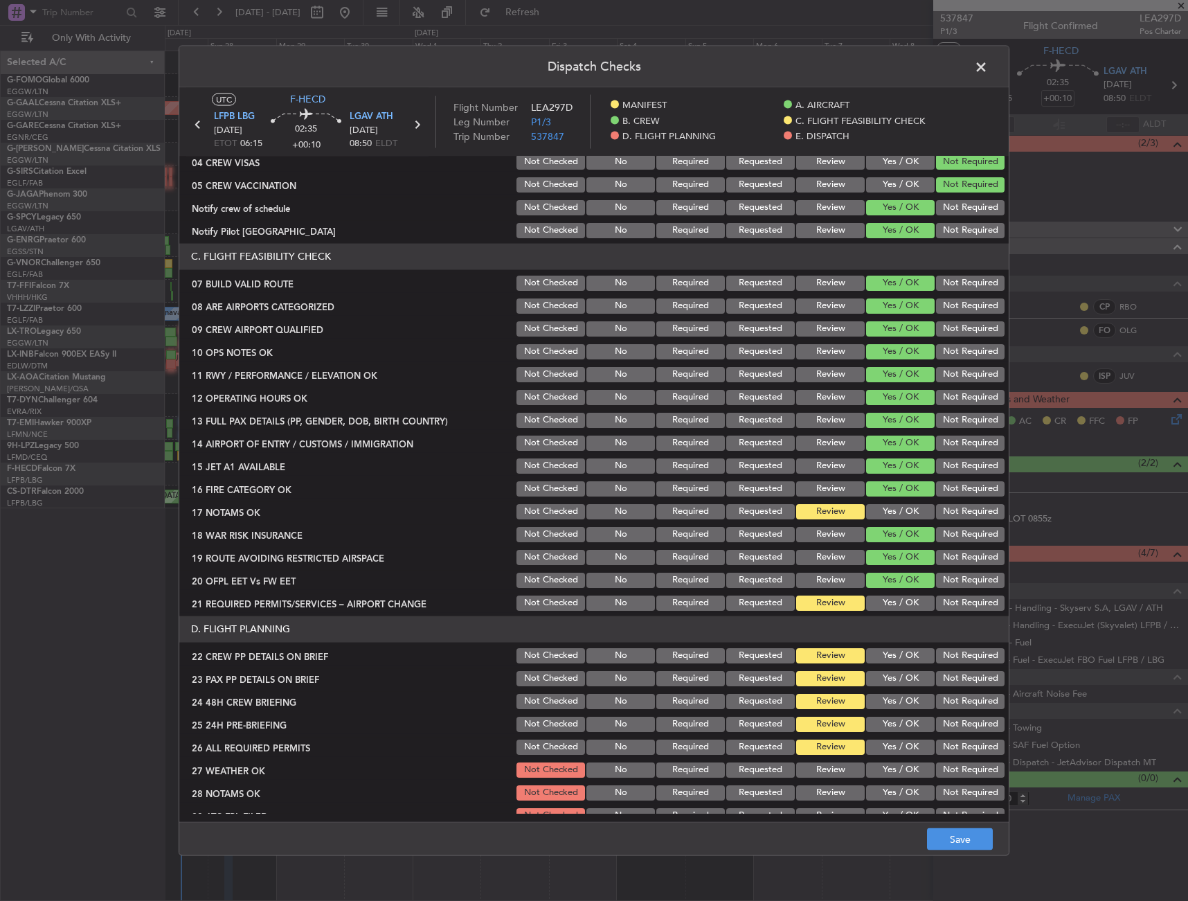
click at [892, 511] on button "Yes / OK" at bounding box center [900, 510] width 69 height 15
drag, startPoint x: 886, startPoint y: 592, endPoint x: 885, endPoint y: 603, distance: 11.2
click at [885, 594] on section "C. FLIGHT FEASIBILITY CHECK 07 BUILD VALID ROUTE Not Checked No Required Reques…" at bounding box center [594, 427] width 830 height 369
drag, startPoint x: 885, startPoint y: 605, endPoint x: 884, endPoint y: 635, distance: 30.5
click at [884, 605] on button "Yes / OK" at bounding box center [900, 602] width 69 height 15
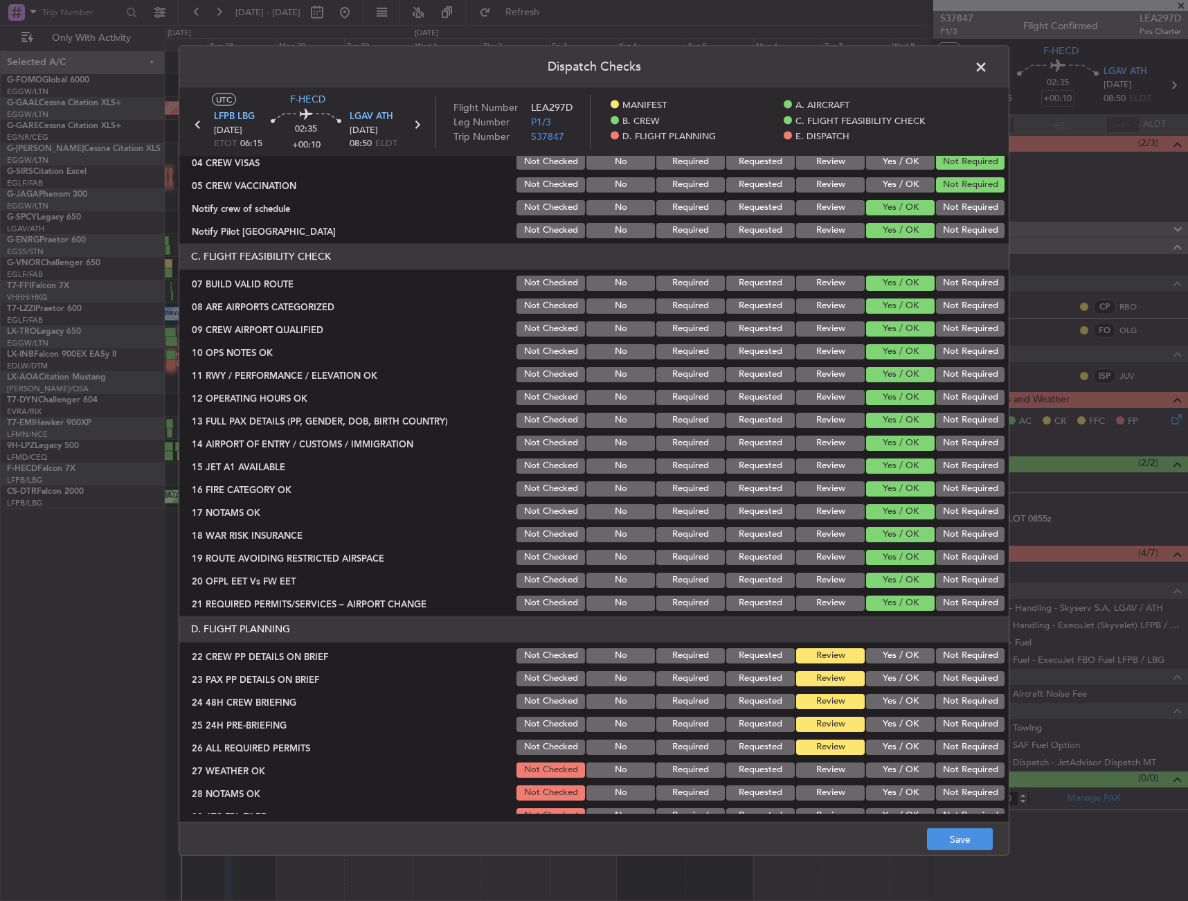
click at [890, 661] on button "Yes / OK" at bounding box center [900, 655] width 69 height 15
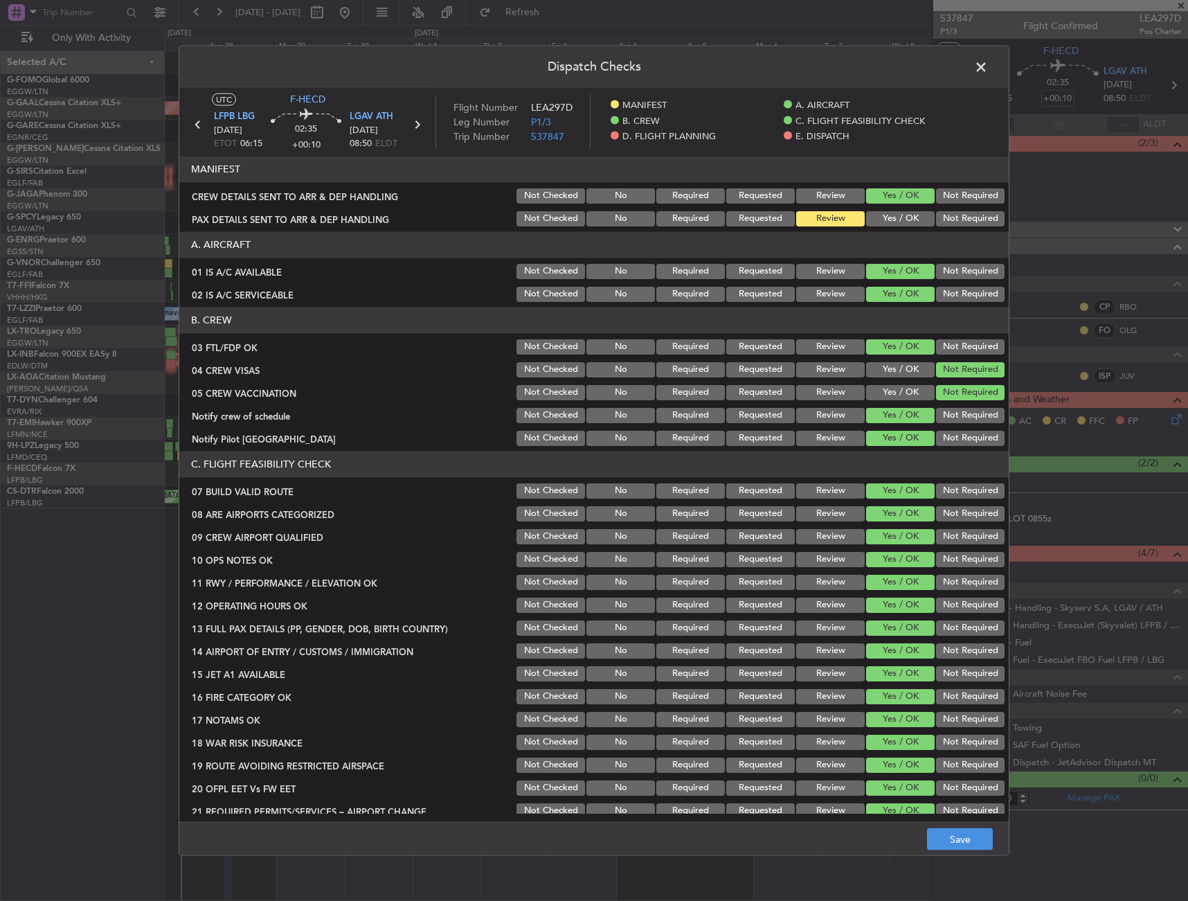
scroll to position [208, 0]
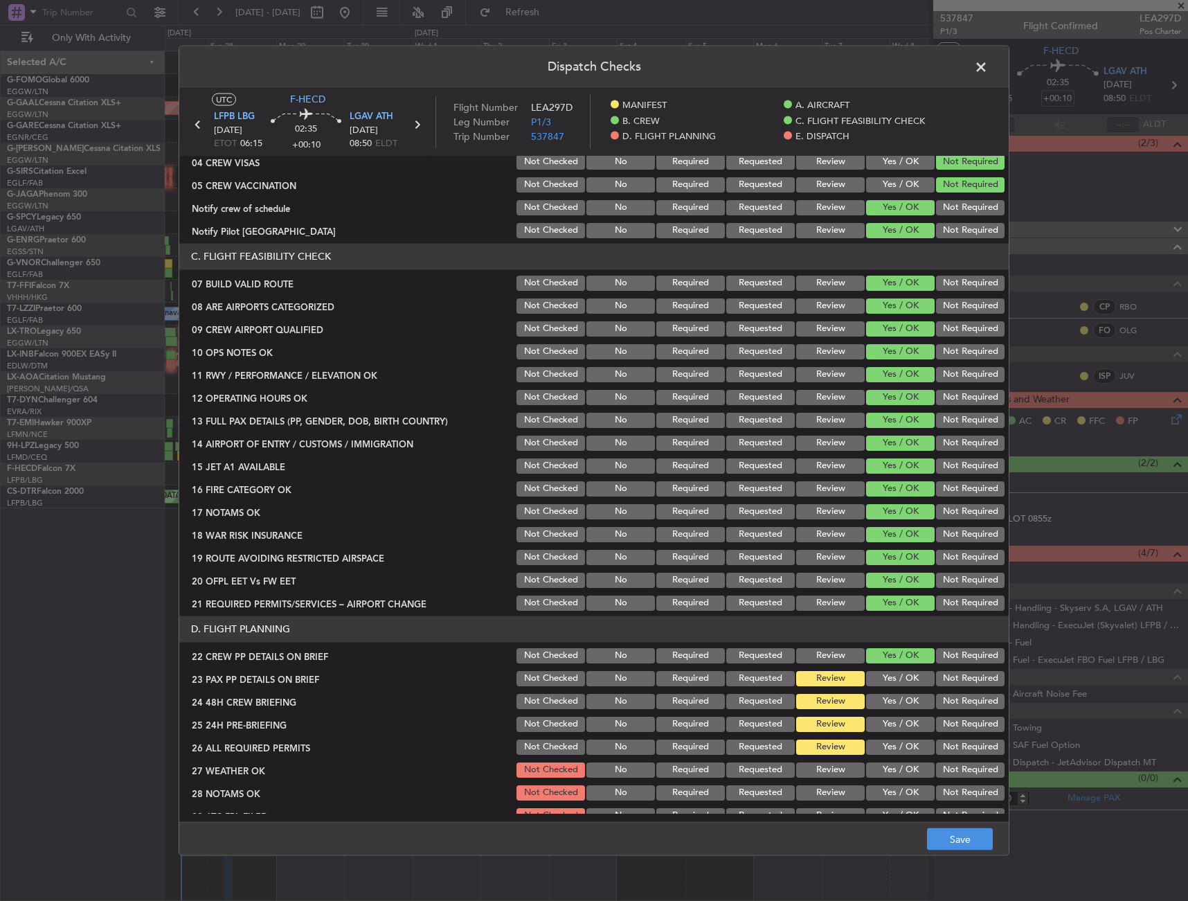
click at [890, 687] on div "Yes / OK" at bounding box center [899, 677] width 70 height 19
drag, startPoint x: 889, startPoint y: 679, endPoint x: 887, endPoint y: 698, distance: 18.8
click at [889, 679] on button "Yes / OK" at bounding box center [900, 677] width 69 height 15
click at [887, 699] on button "Yes / OK" at bounding box center [900, 700] width 69 height 15
click at [889, 729] on button "Yes / OK" at bounding box center [900, 723] width 69 height 15
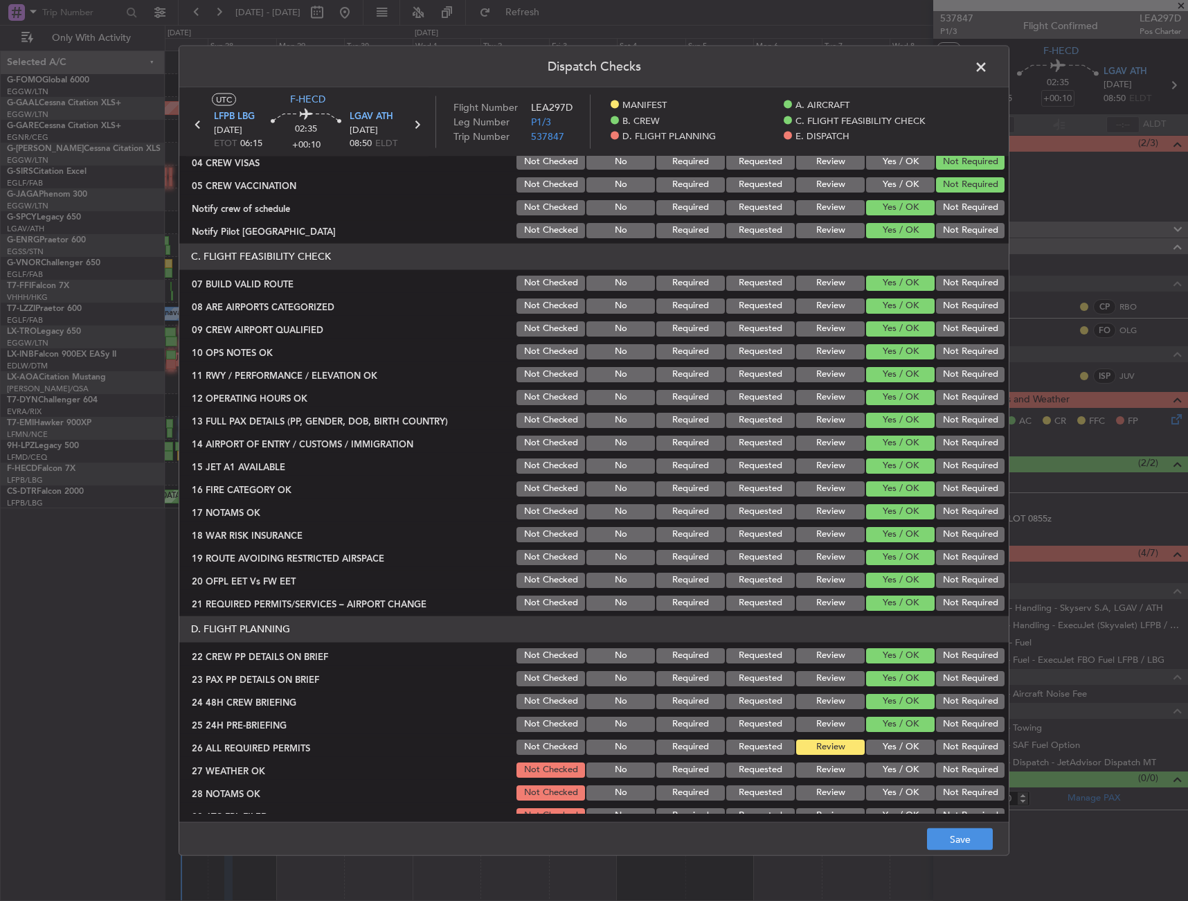
click at [948, 748] on button "Not Required" at bounding box center [970, 746] width 69 height 15
click at [871, 751] on button "Yes / OK" at bounding box center [900, 746] width 69 height 15
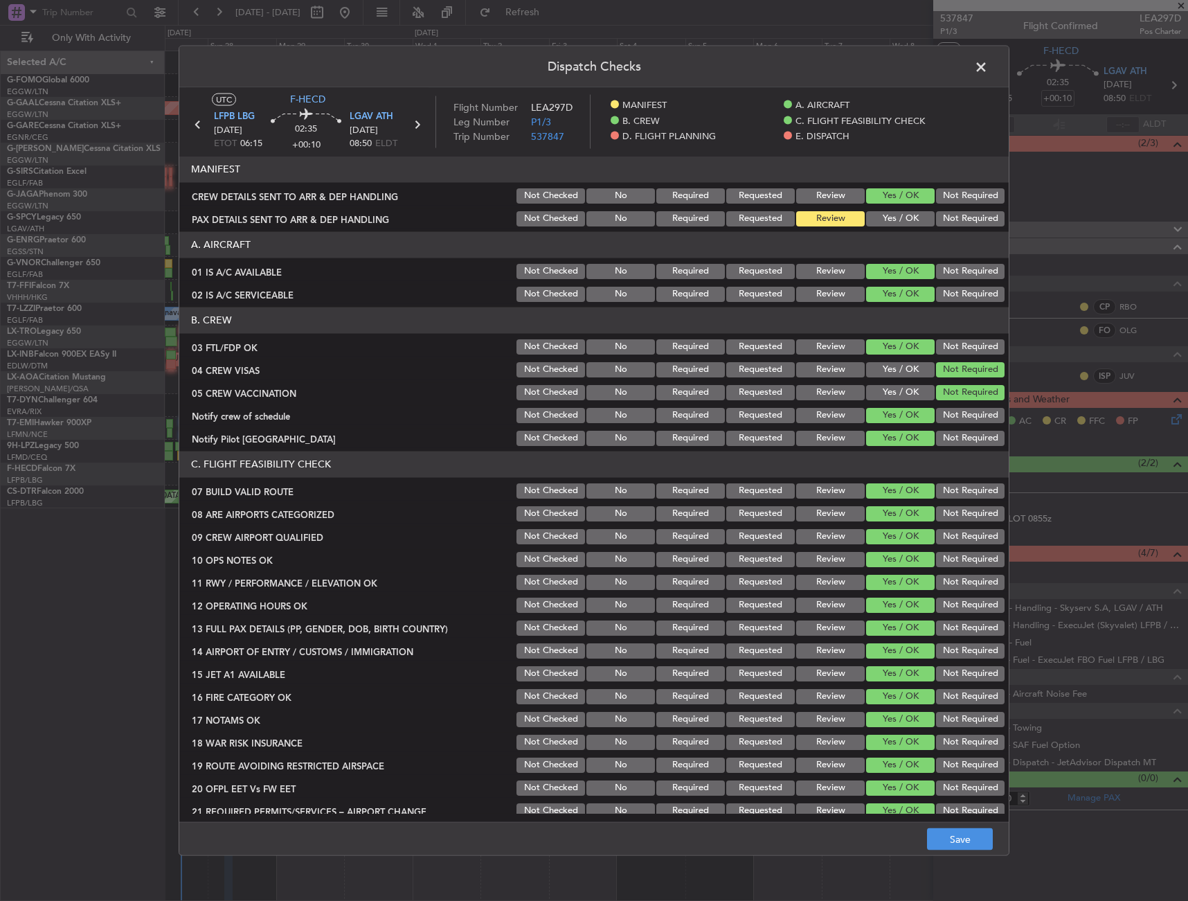
click at [879, 216] on button "Yes / OK" at bounding box center [900, 218] width 69 height 15
click at [975, 837] on button "Save" at bounding box center [960, 839] width 66 height 22
click at [988, 77] on span at bounding box center [988, 70] width 0 height 28
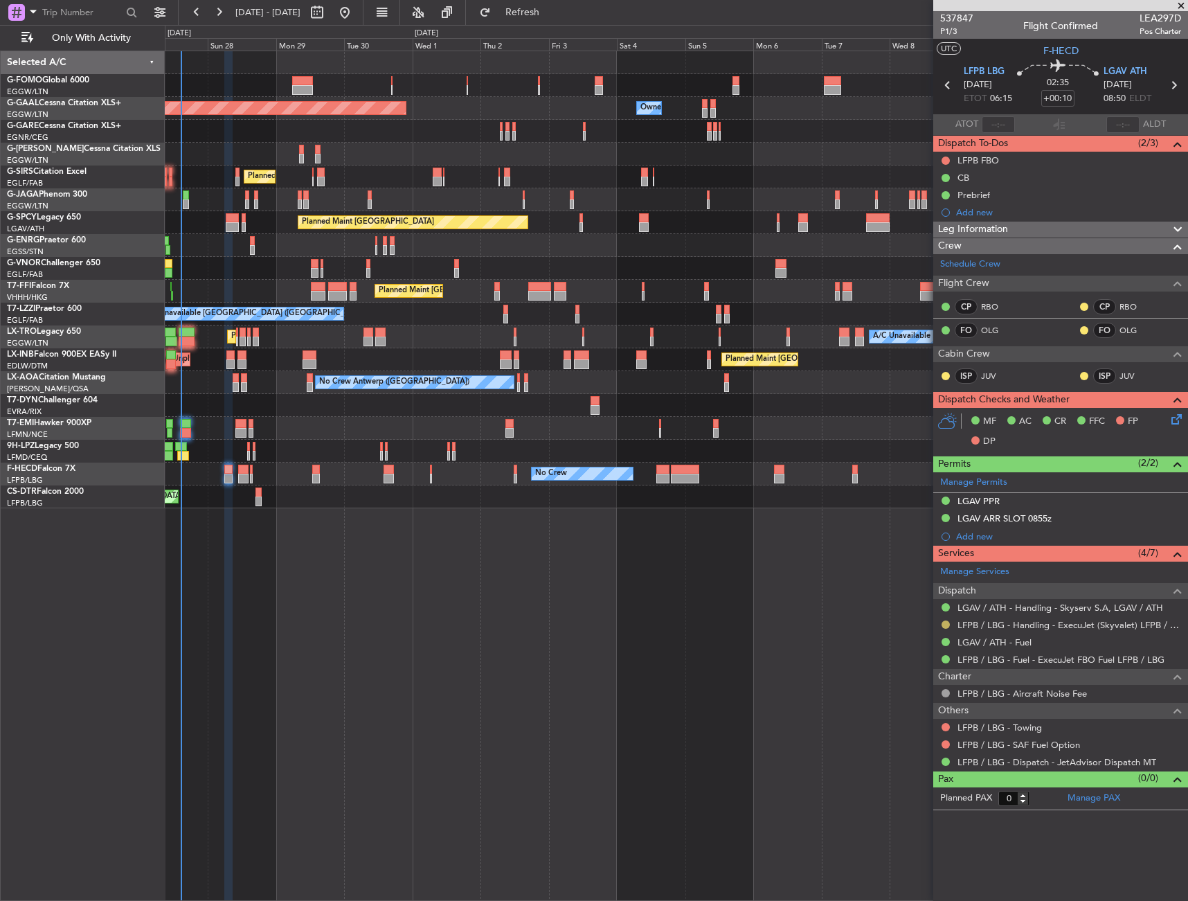
click at [945, 625] on button at bounding box center [946, 625] width 8 height 8
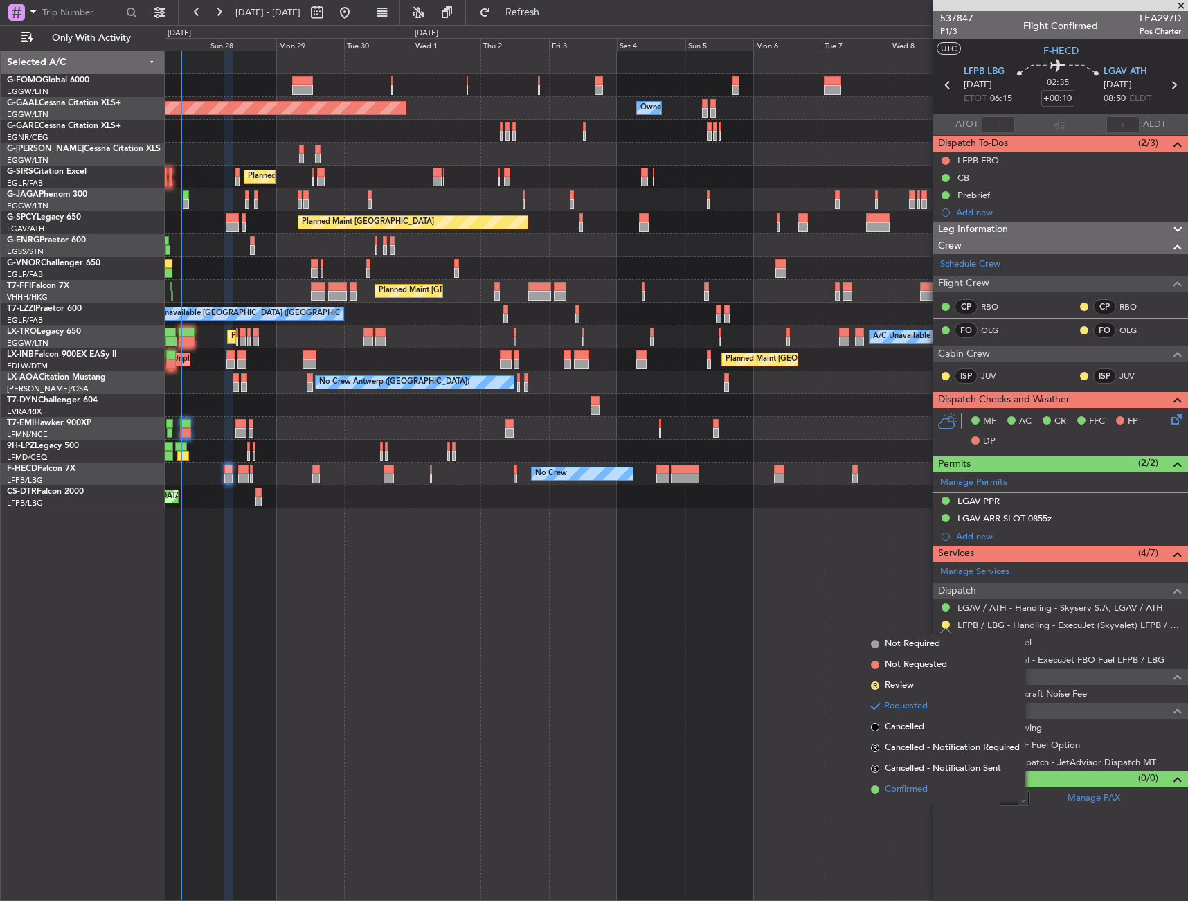
click at [899, 791] on span "Confirmed" at bounding box center [906, 790] width 43 height 14
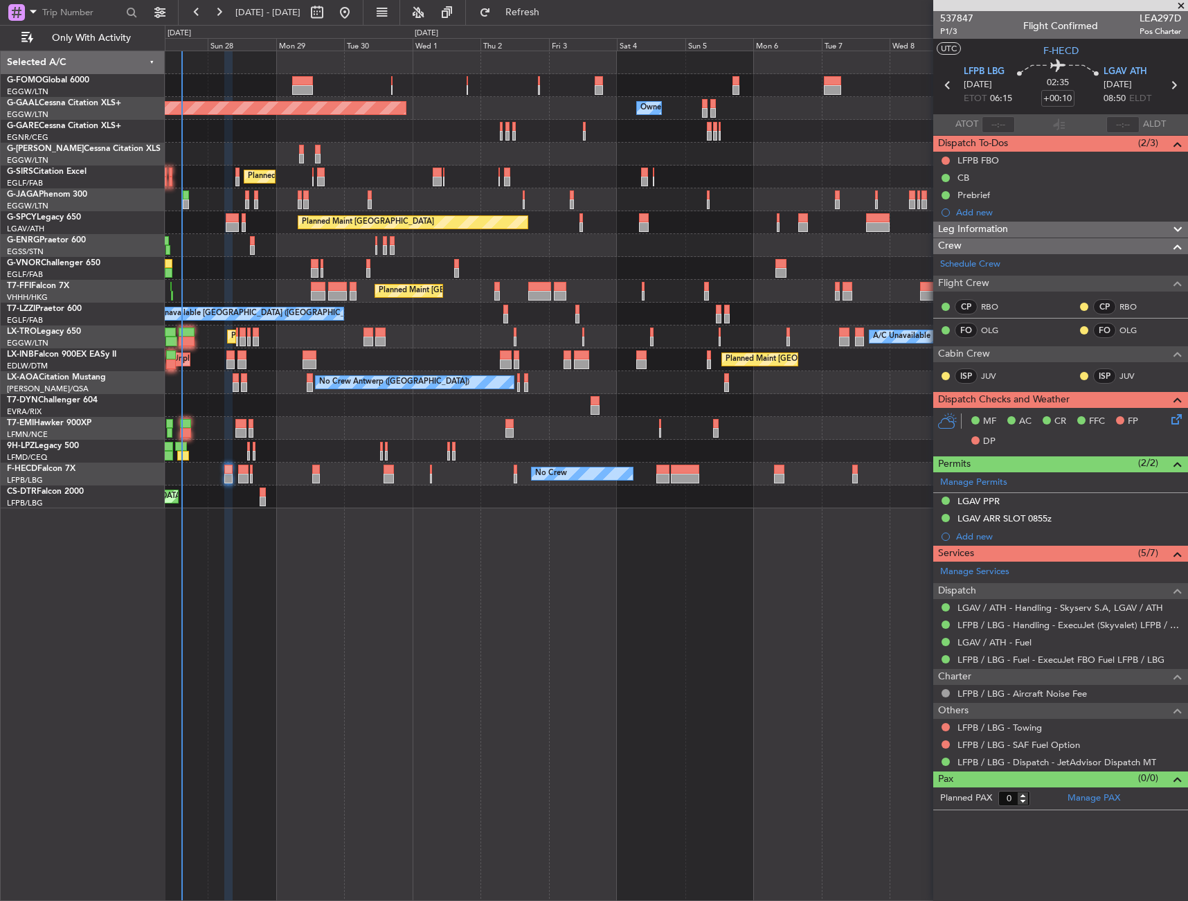
click at [261, 492] on div at bounding box center [263, 493] width 6 height 10
type input "-00:10"
type input "2"
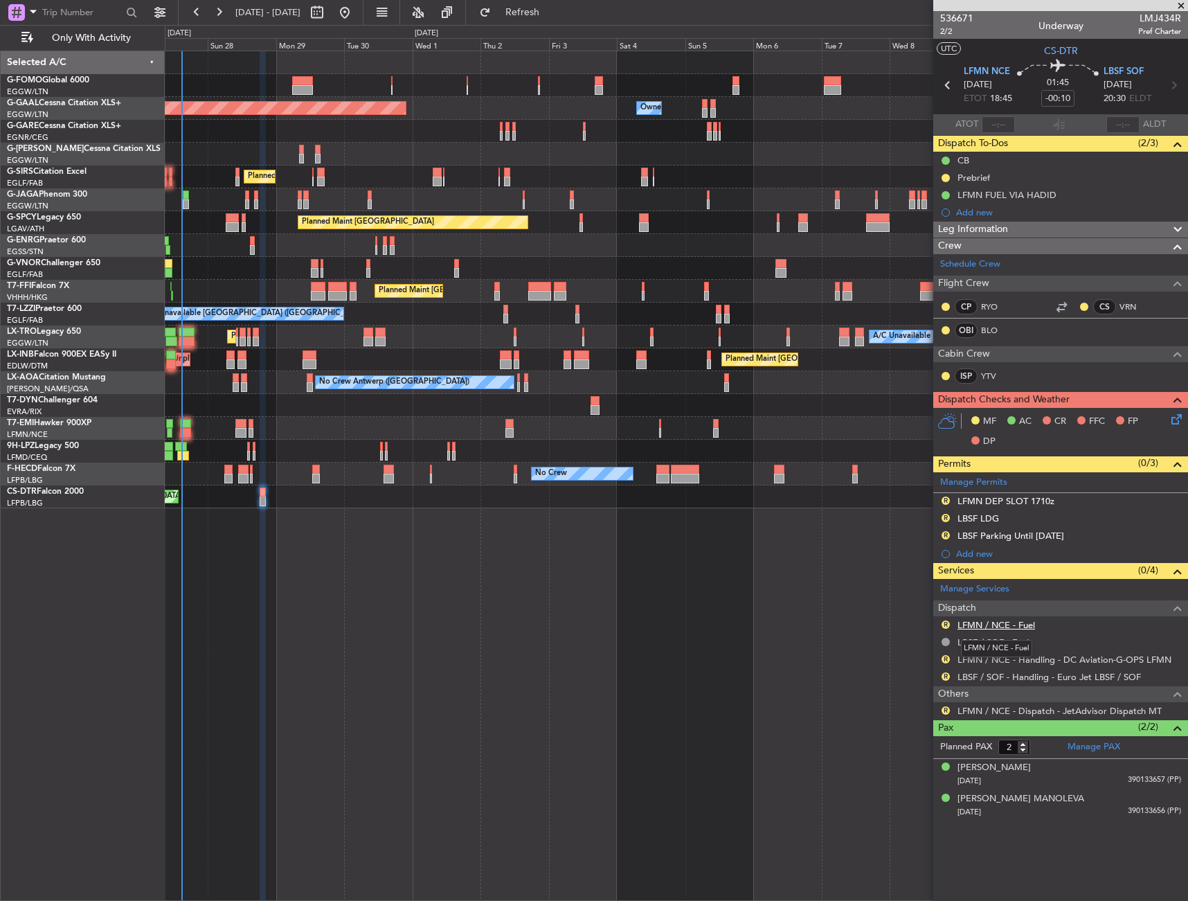
click at [966, 623] on link "LFMN / NCE - Fuel" at bounding box center [997, 625] width 78 height 12
click at [945, 625] on button "R" at bounding box center [946, 625] width 8 height 8
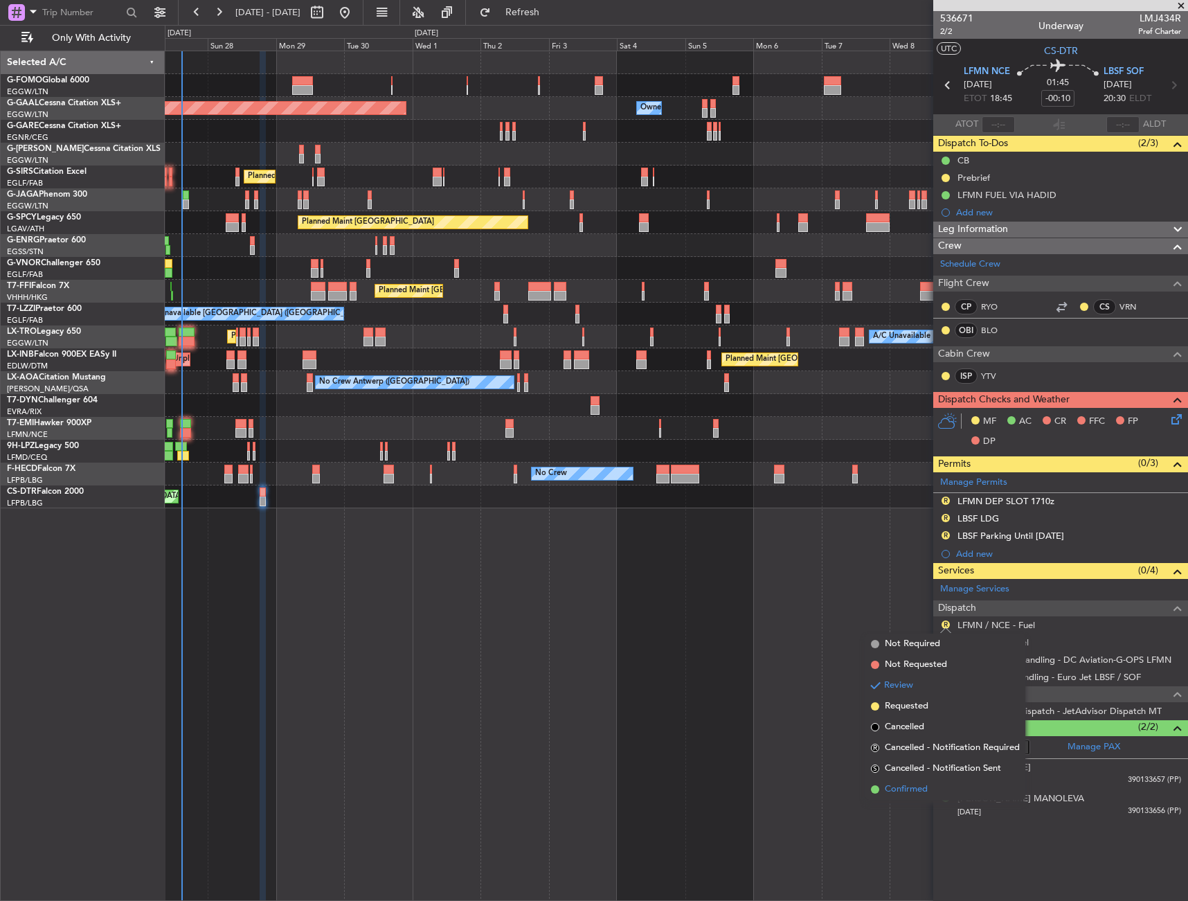
click at [907, 795] on span "Confirmed" at bounding box center [906, 790] width 43 height 14
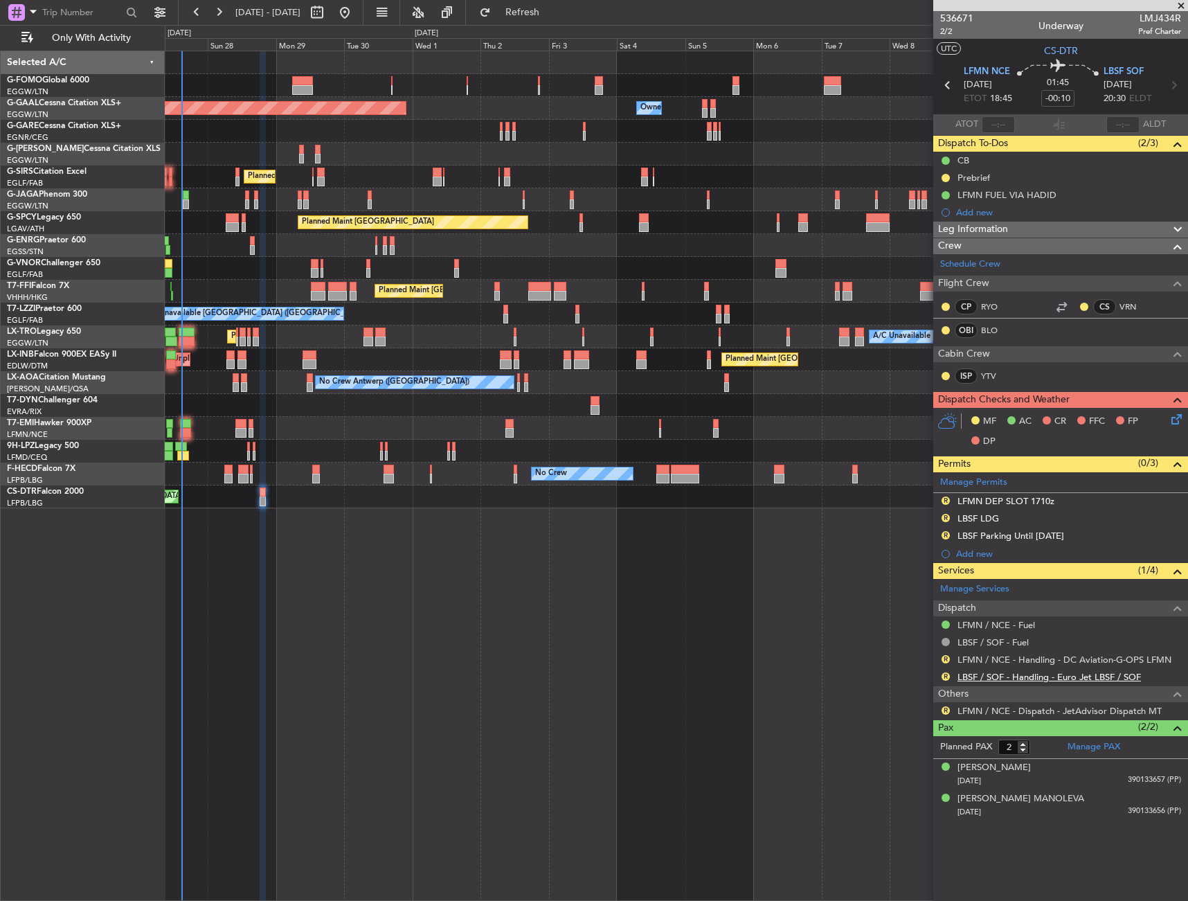
click at [1001, 672] on link "LBSF / SOF - Handling - Euro Jet LBSF / SOF" at bounding box center [1050, 677] width 184 height 12
click at [942, 536] on button "R" at bounding box center [946, 535] width 8 height 8
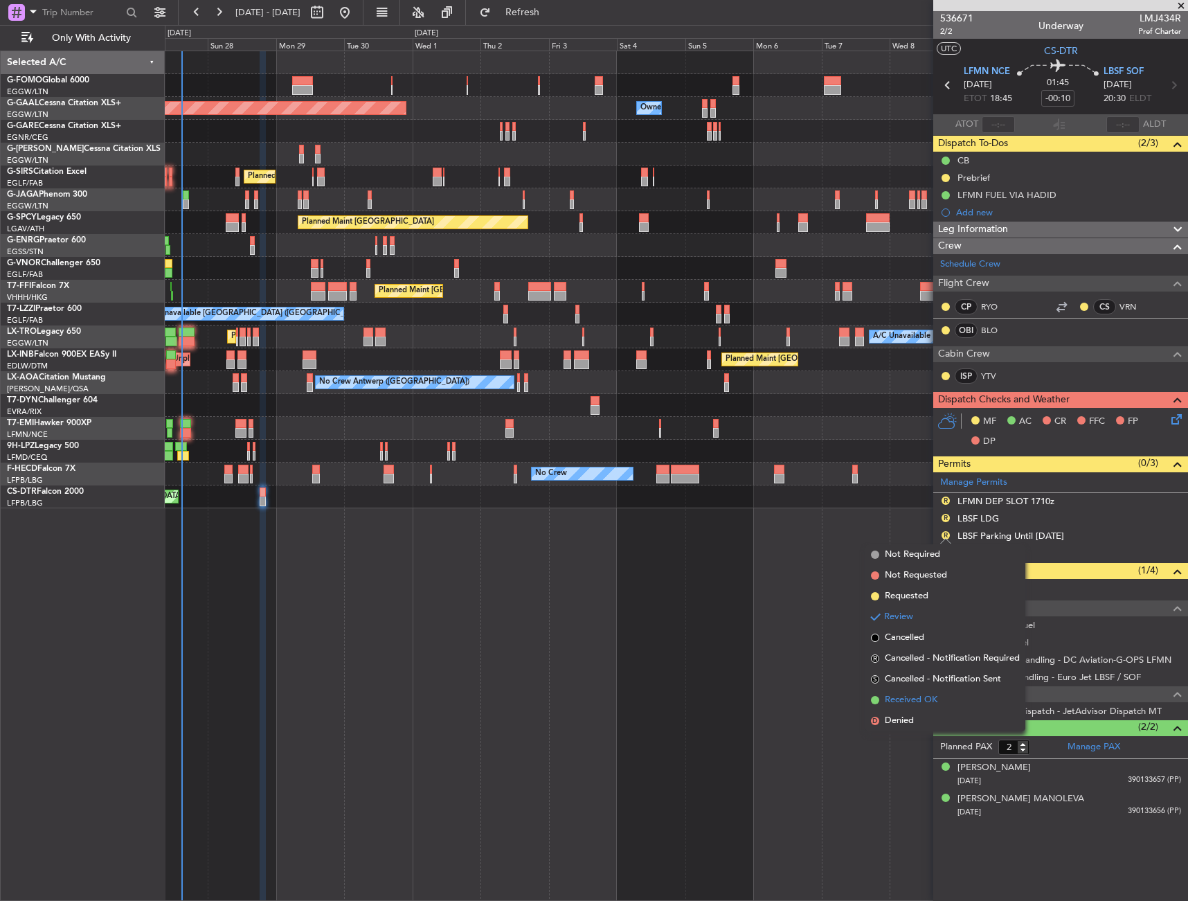
click at [915, 694] on span "Received OK" at bounding box center [911, 700] width 53 height 14
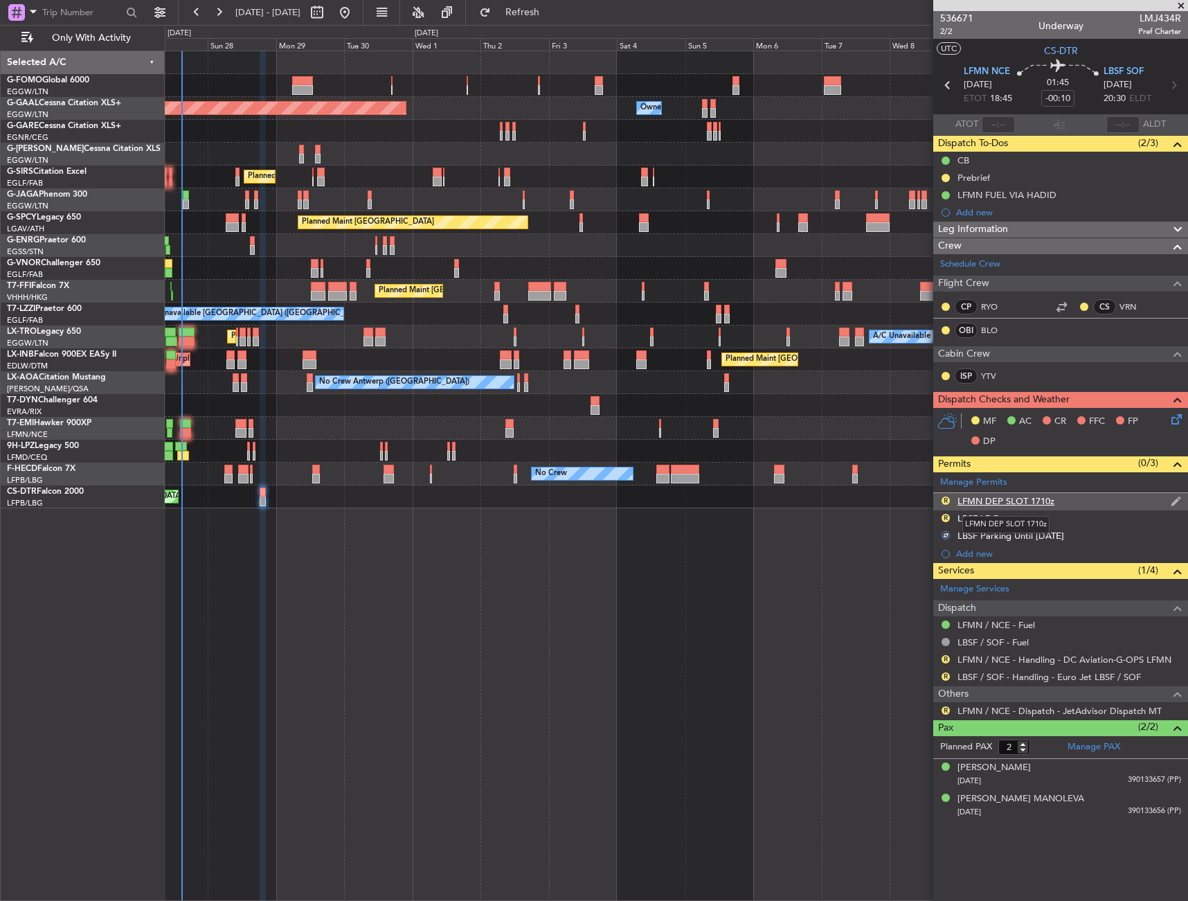
click at [994, 501] on div "LFMN DEP SLOT 1710z" at bounding box center [1006, 501] width 97 height 12
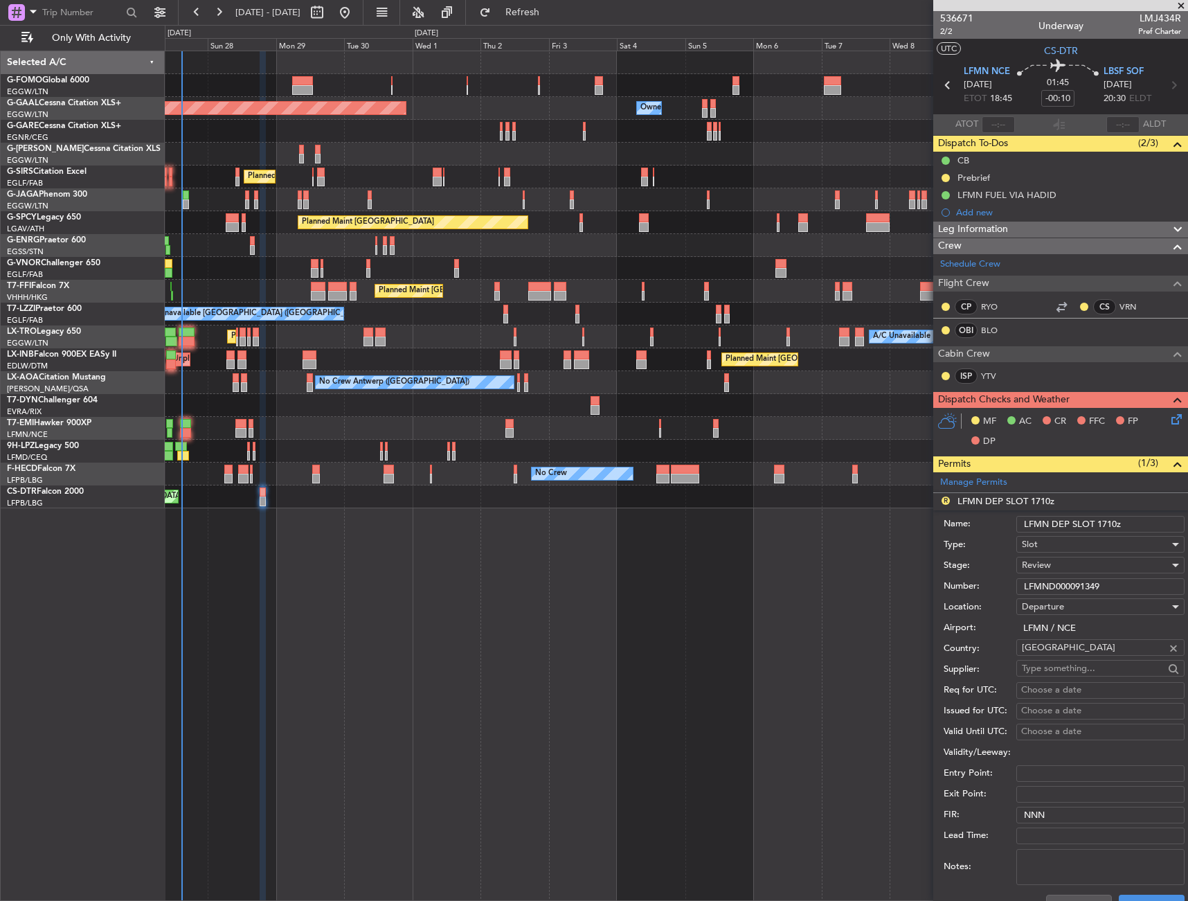
click at [1115, 524] on input "LFMN DEP SLOT 1710z" at bounding box center [1101, 524] width 168 height 17
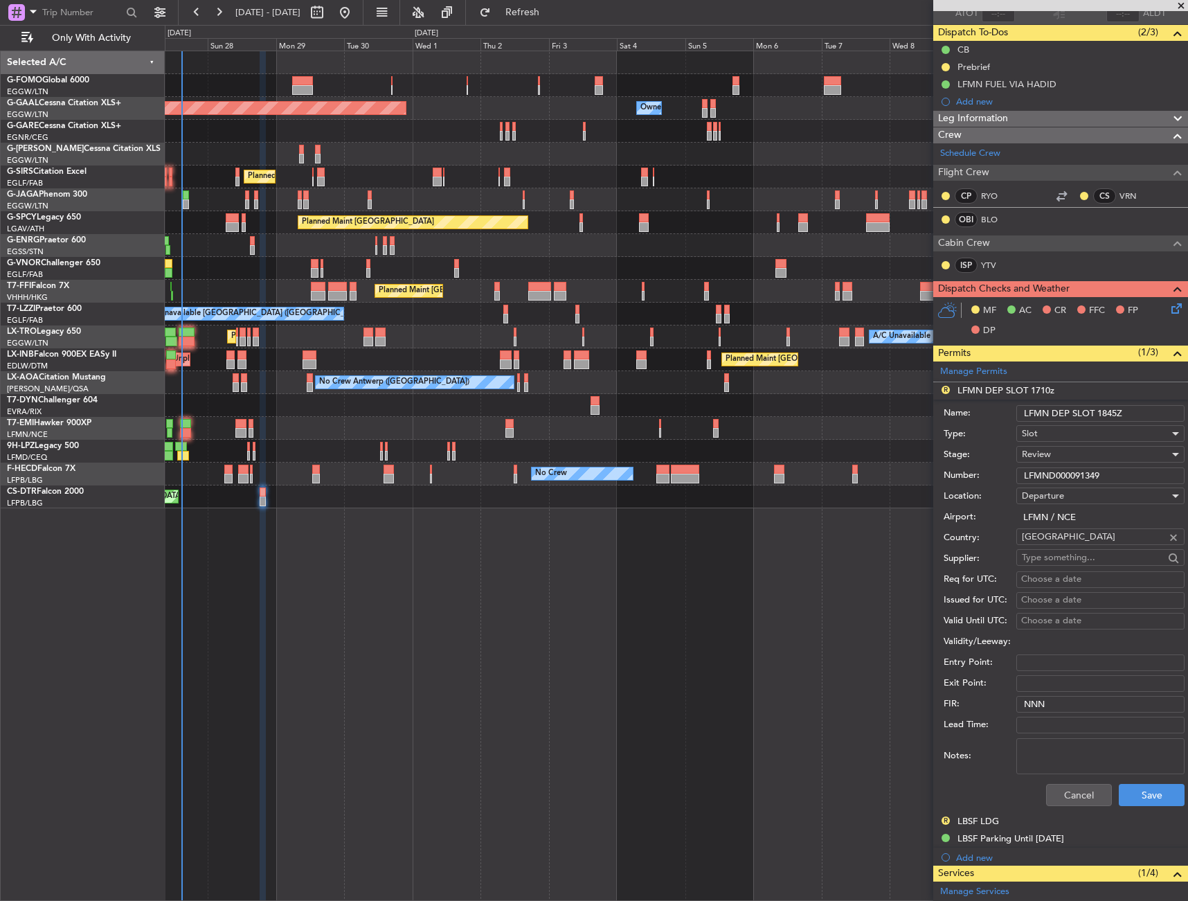
scroll to position [139, 0]
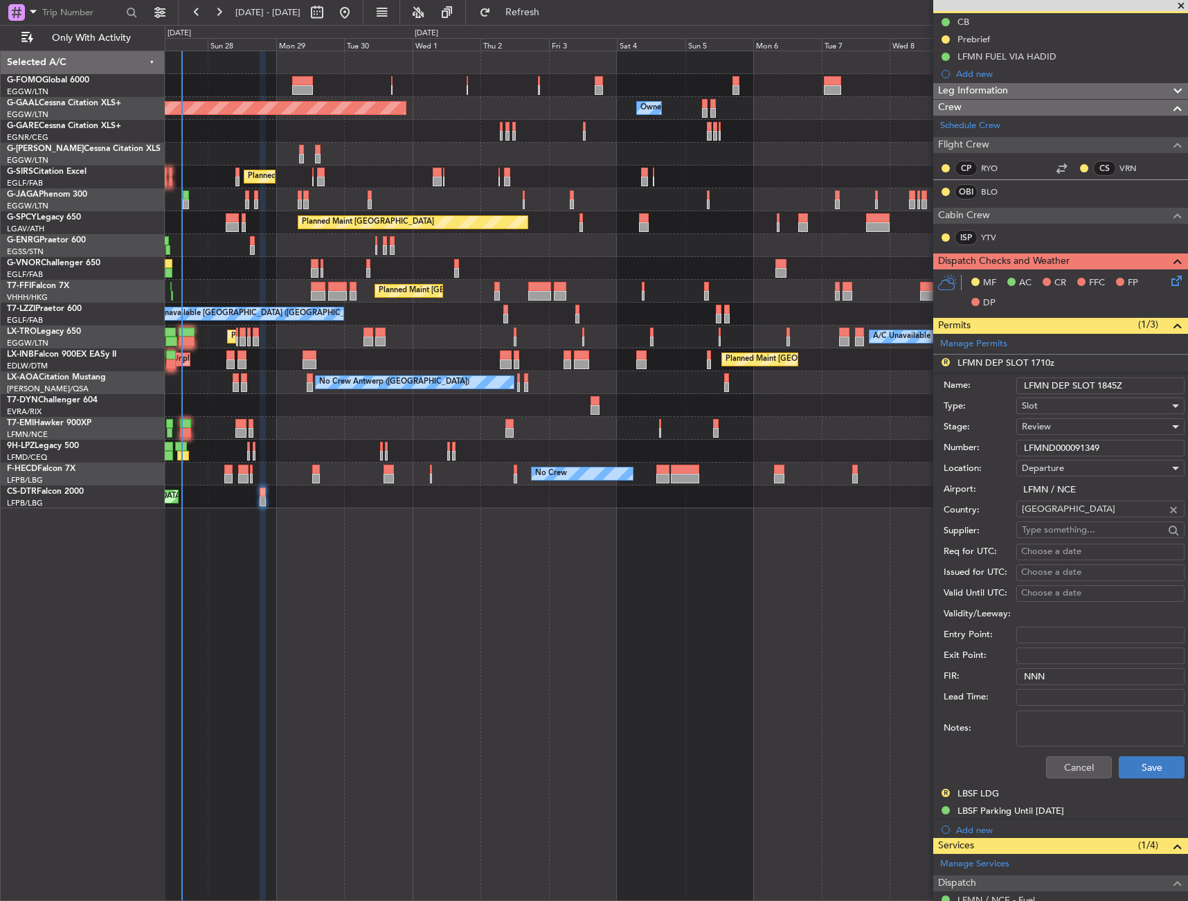
type input "LFMN DEP SLOT 1845Z"
click at [1130, 775] on button "Save" at bounding box center [1152, 767] width 66 height 22
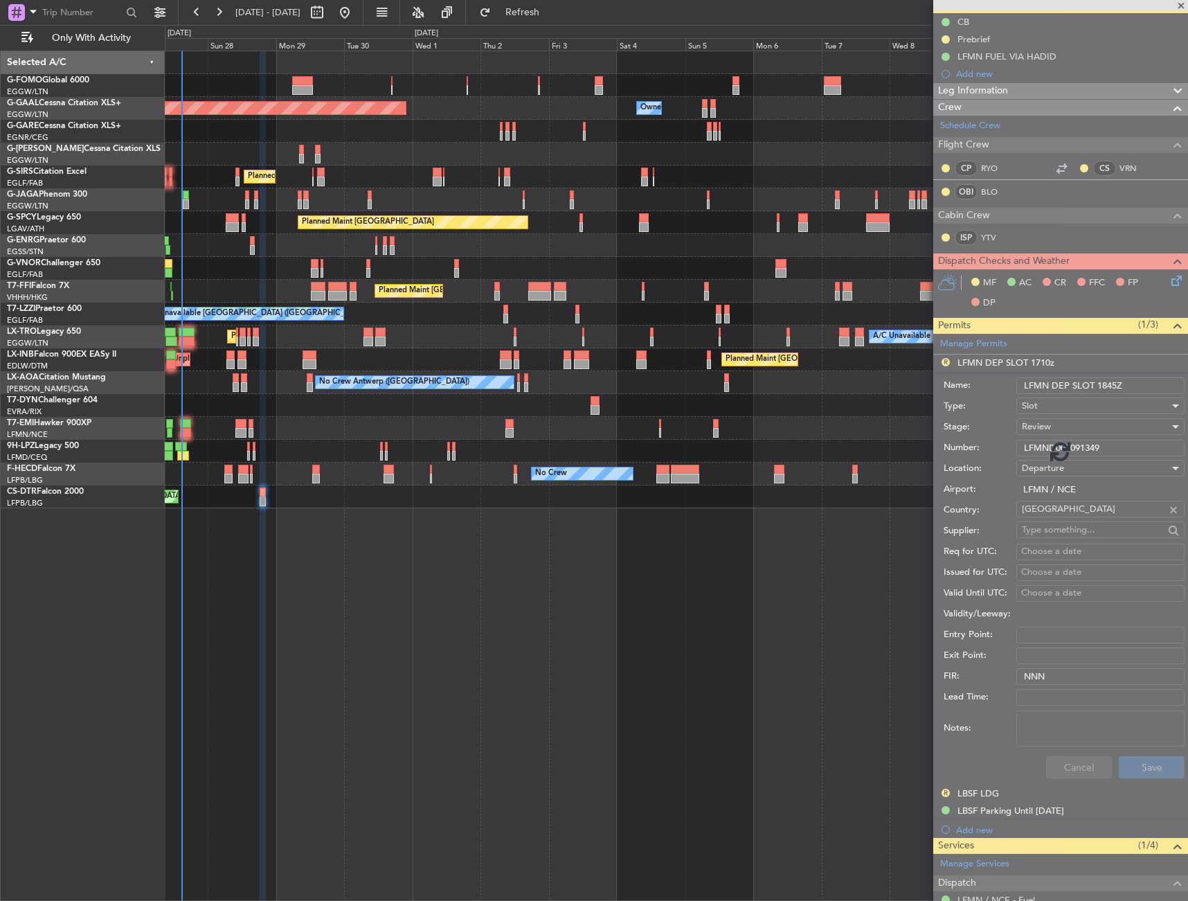
scroll to position [0, 0]
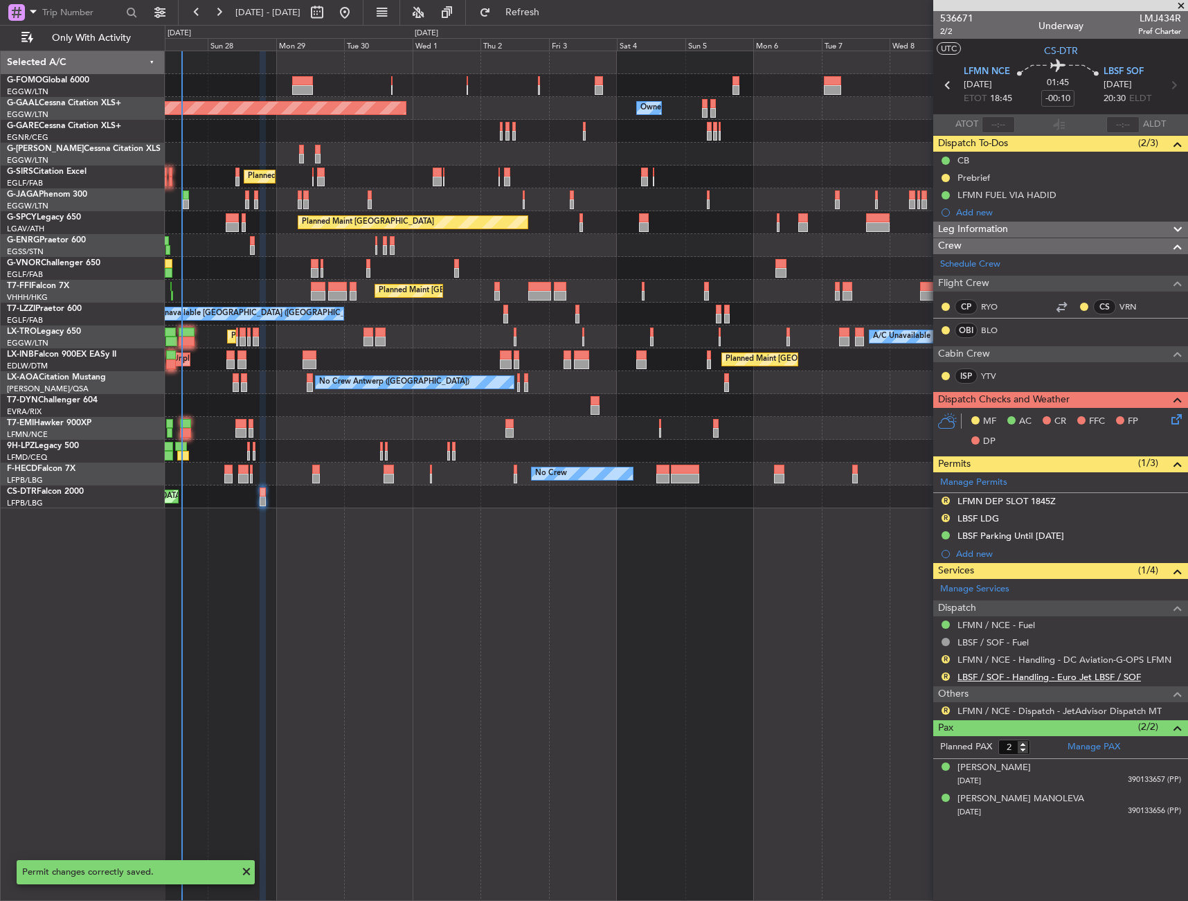
click at [1015, 677] on link "LBSF / SOF - Handling - Euro Jet LBSF / SOF" at bounding box center [1050, 677] width 184 height 12
click at [1172, 419] on icon at bounding box center [1174, 416] width 11 height 11
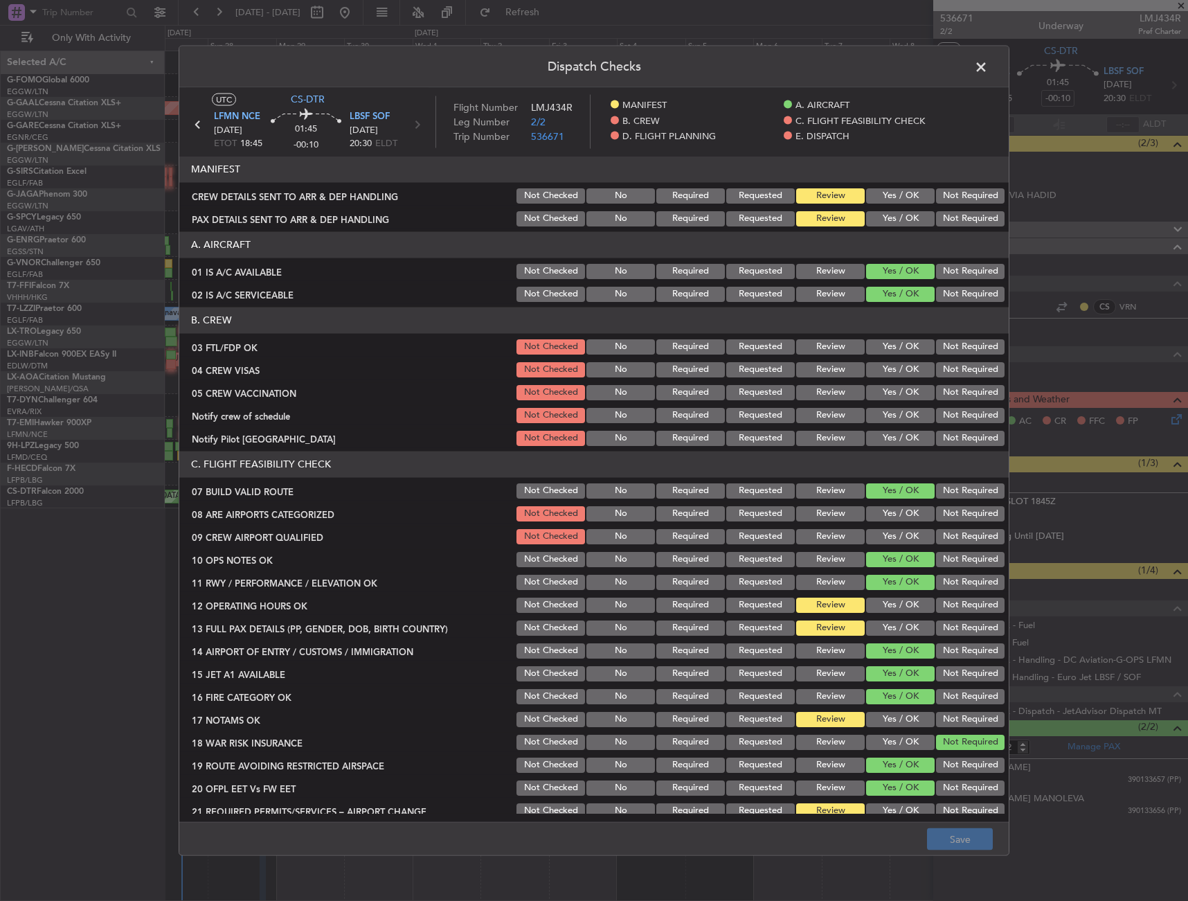
click at [898, 216] on button "Yes / OK" at bounding box center [900, 218] width 69 height 15
click at [888, 191] on button "Yes / OK" at bounding box center [900, 195] width 69 height 15
click at [902, 621] on button "Yes / OK" at bounding box center [900, 627] width 69 height 15
click at [892, 609] on button "Yes / OK" at bounding box center [900, 604] width 69 height 15
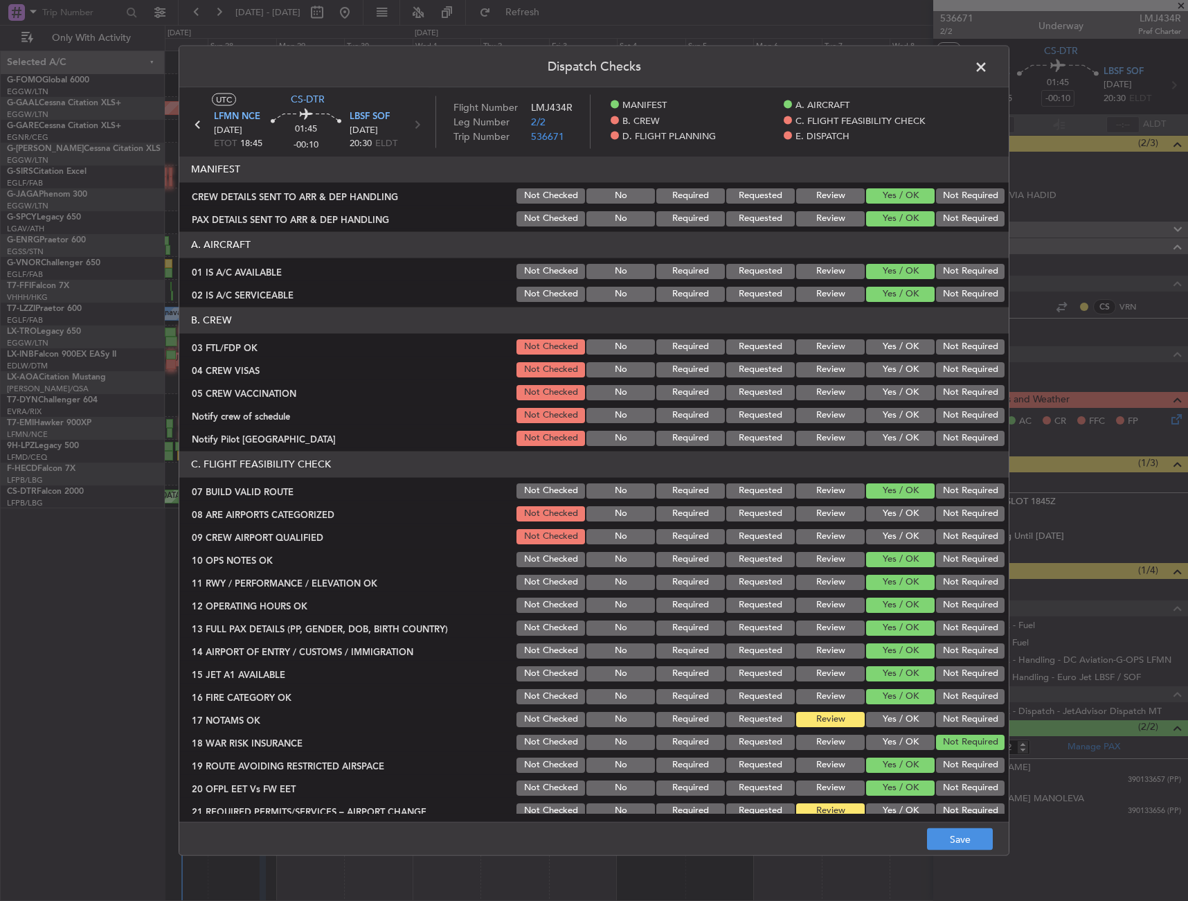
click at [758, 198] on button "Requested" at bounding box center [760, 195] width 69 height 15
click at [753, 219] on button "Requested" at bounding box center [760, 218] width 69 height 15
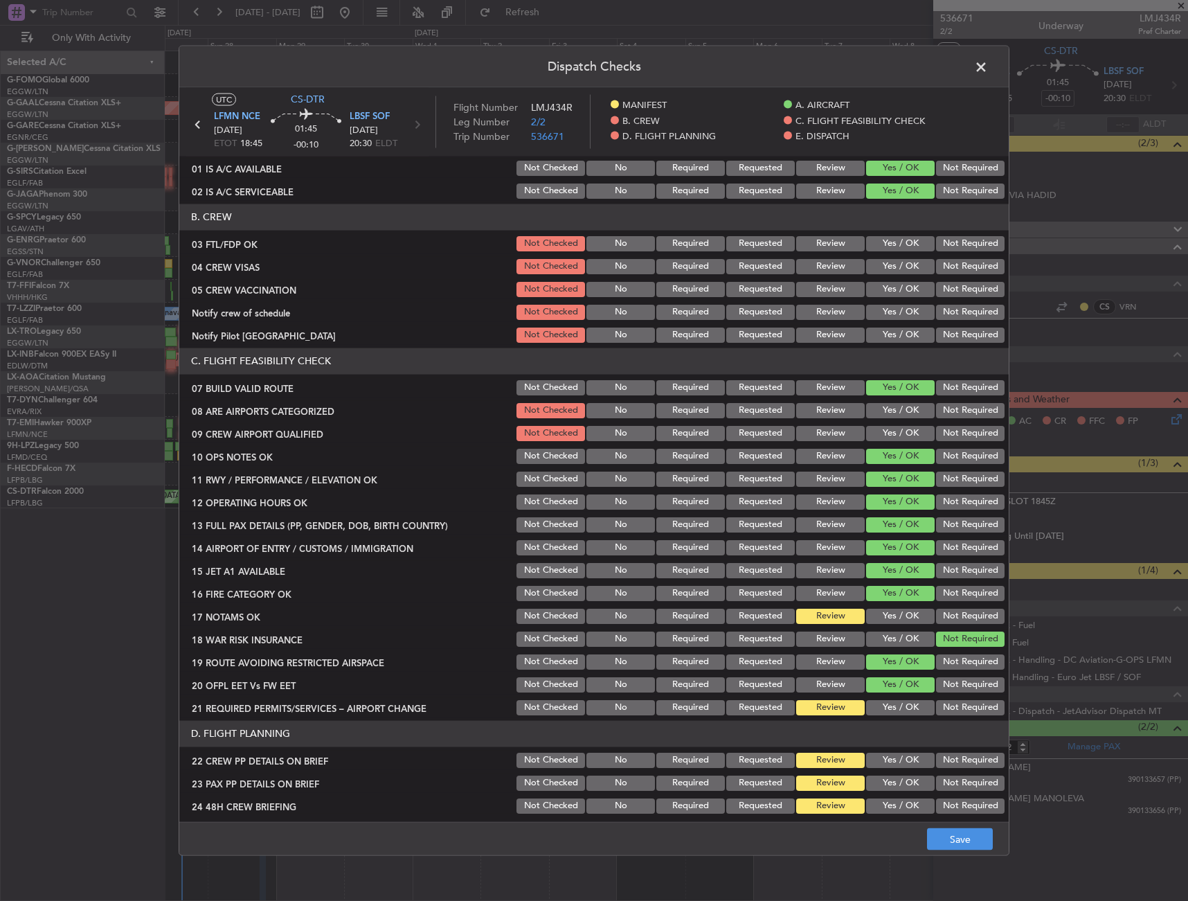
scroll to position [139, 0]
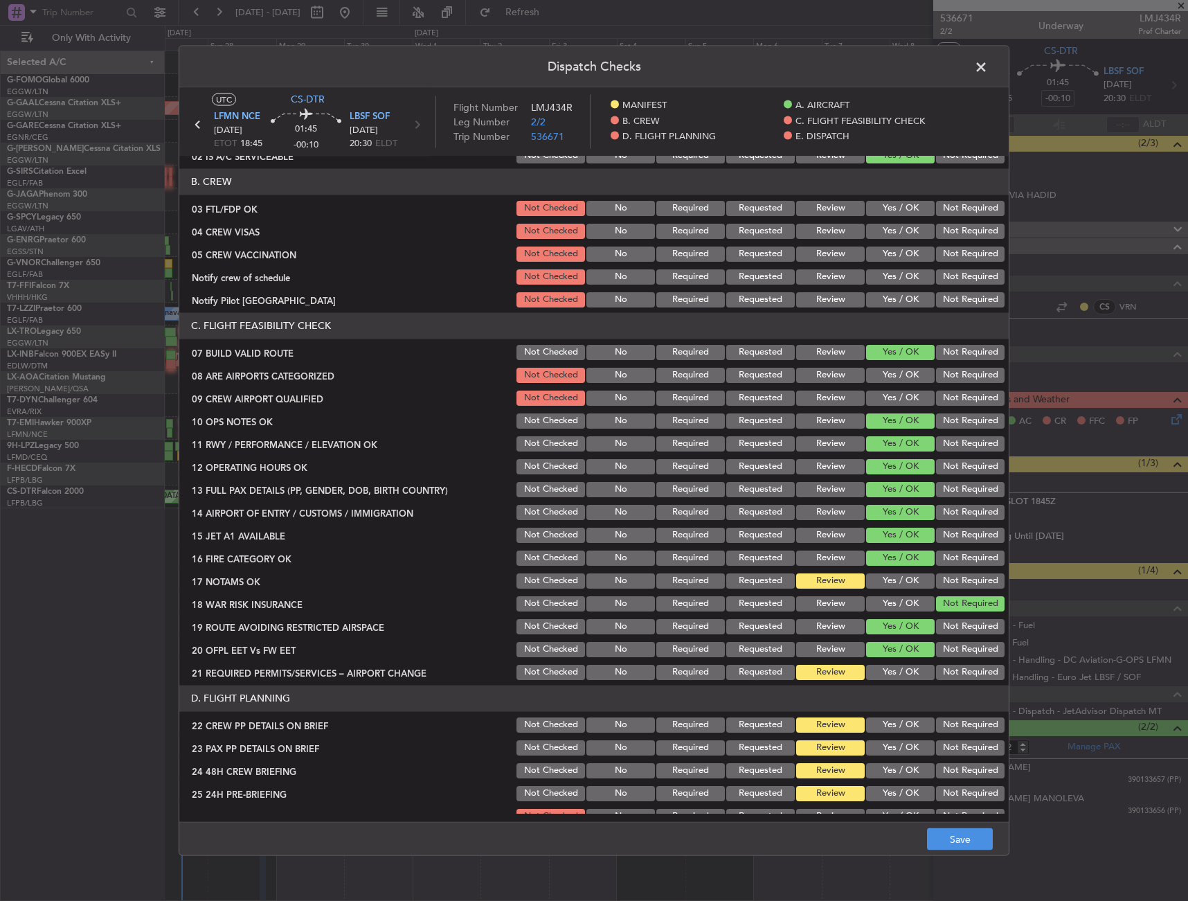
click at [895, 578] on button "Yes / OK" at bounding box center [900, 580] width 69 height 15
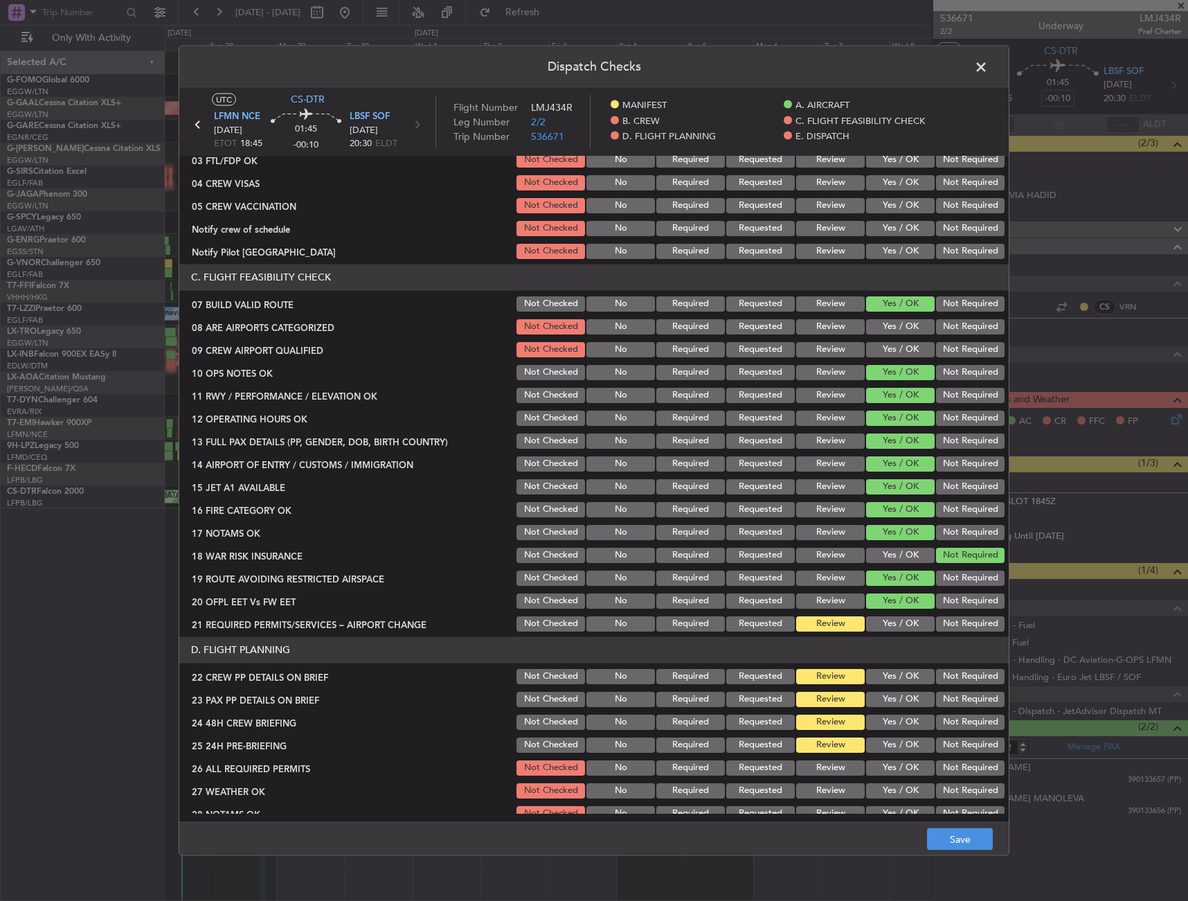
scroll to position [208, 0]
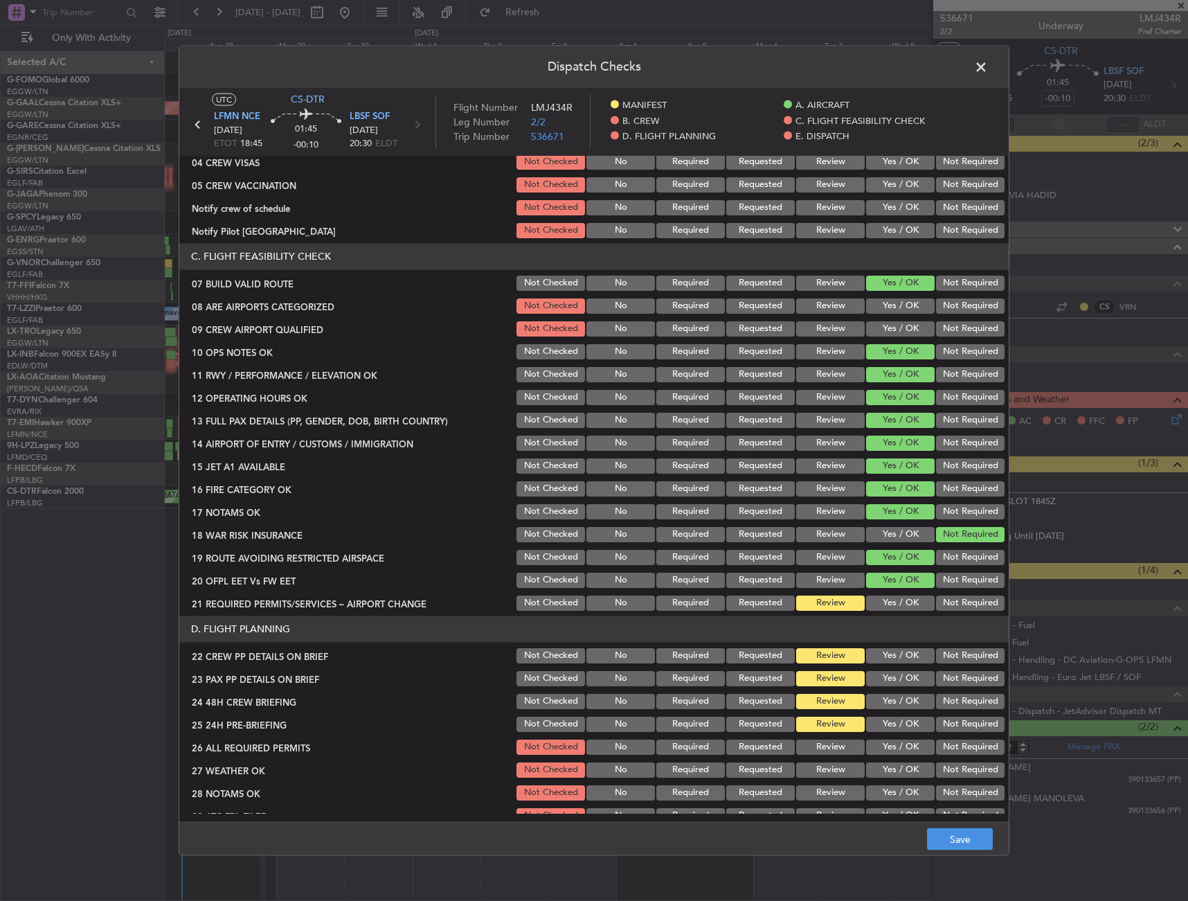
click at [881, 603] on button "Yes / OK" at bounding box center [900, 602] width 69 height 15
click at [886, 660] on button "Yes / OK" at bounding box center [900, 655] width 69 height 15
click at [886, 678] on button "Yes / OK" at bounding box center [900, 677] width 69 height 15
click at [886, 702] on button "Yes / OK" at bounding box center [900, 700] width 69 height 15
drag, startPoint x: 981, startPoint y: 735, endPoint x: 962, endPoint y: 728, distance: 20.8
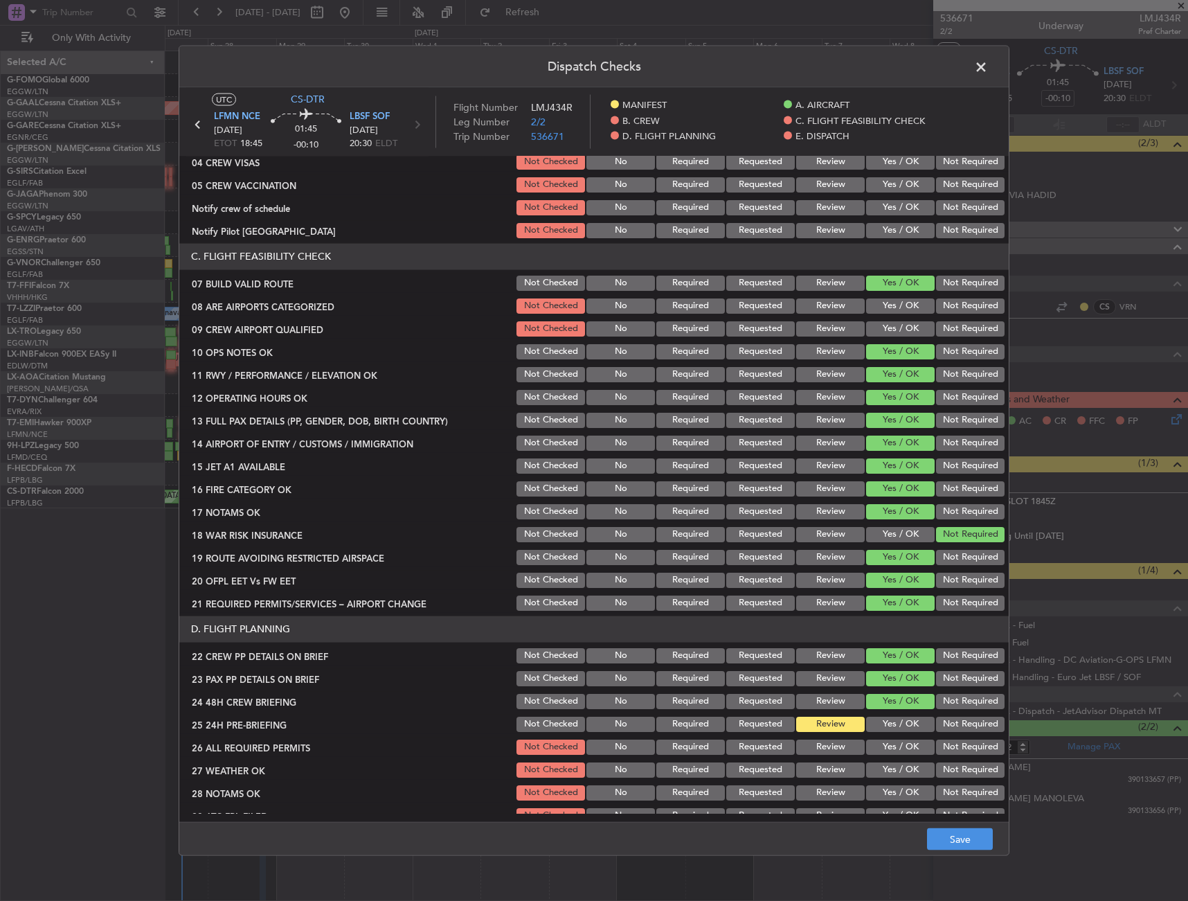
click at [980, 735] on section "D. FLIGHT PLANNING 22 CREW PP DETAILS ON BRIEF Not Checked No Required Requeste…" at bounding box center [594, 755] width 830 height 278
click at [961, 726] on button "Not Required" at bounding box center [970, 723] width 69 height 15
click at [970, 841] on button "Save" at bounding box center [960, 839] width 66 height 22
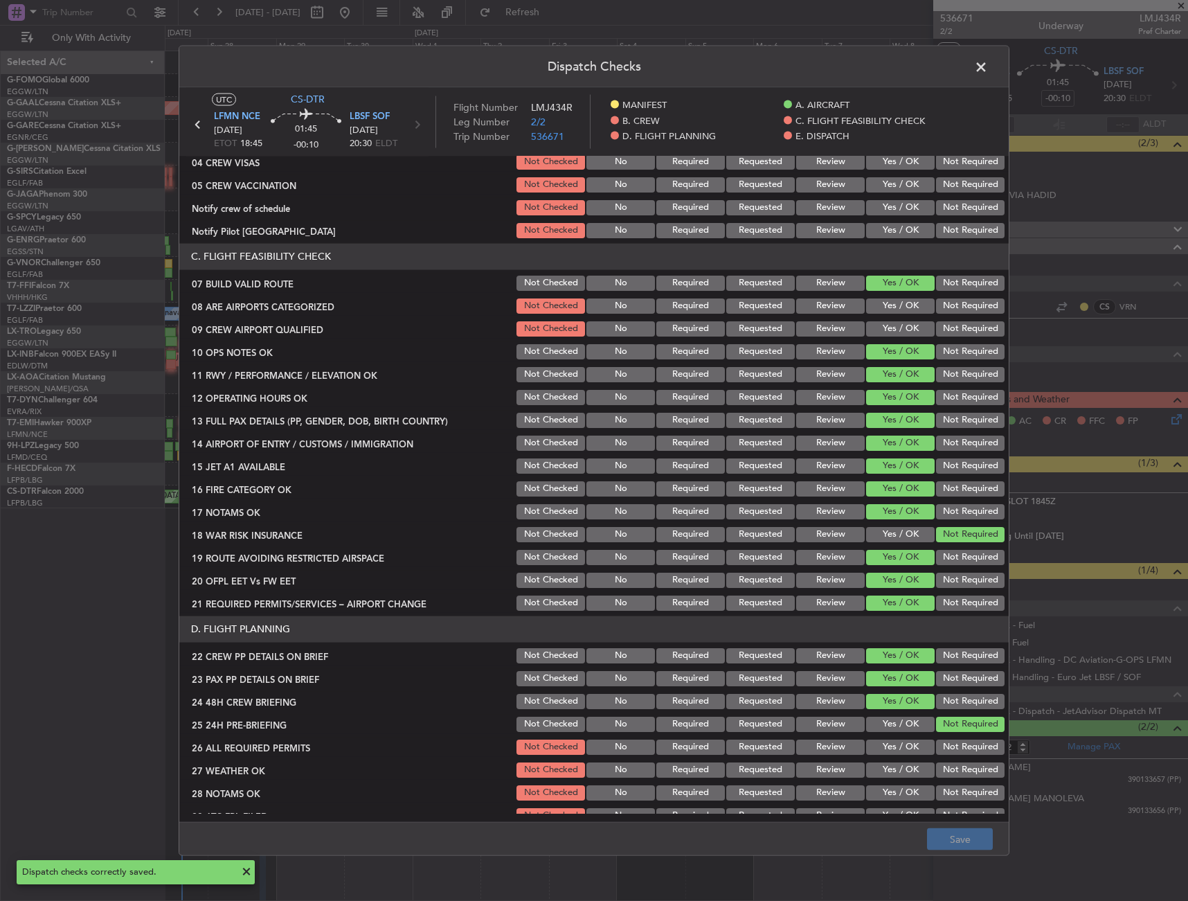
click at [988, 72] on span at bounding box center [988, 70] width 0 height 28
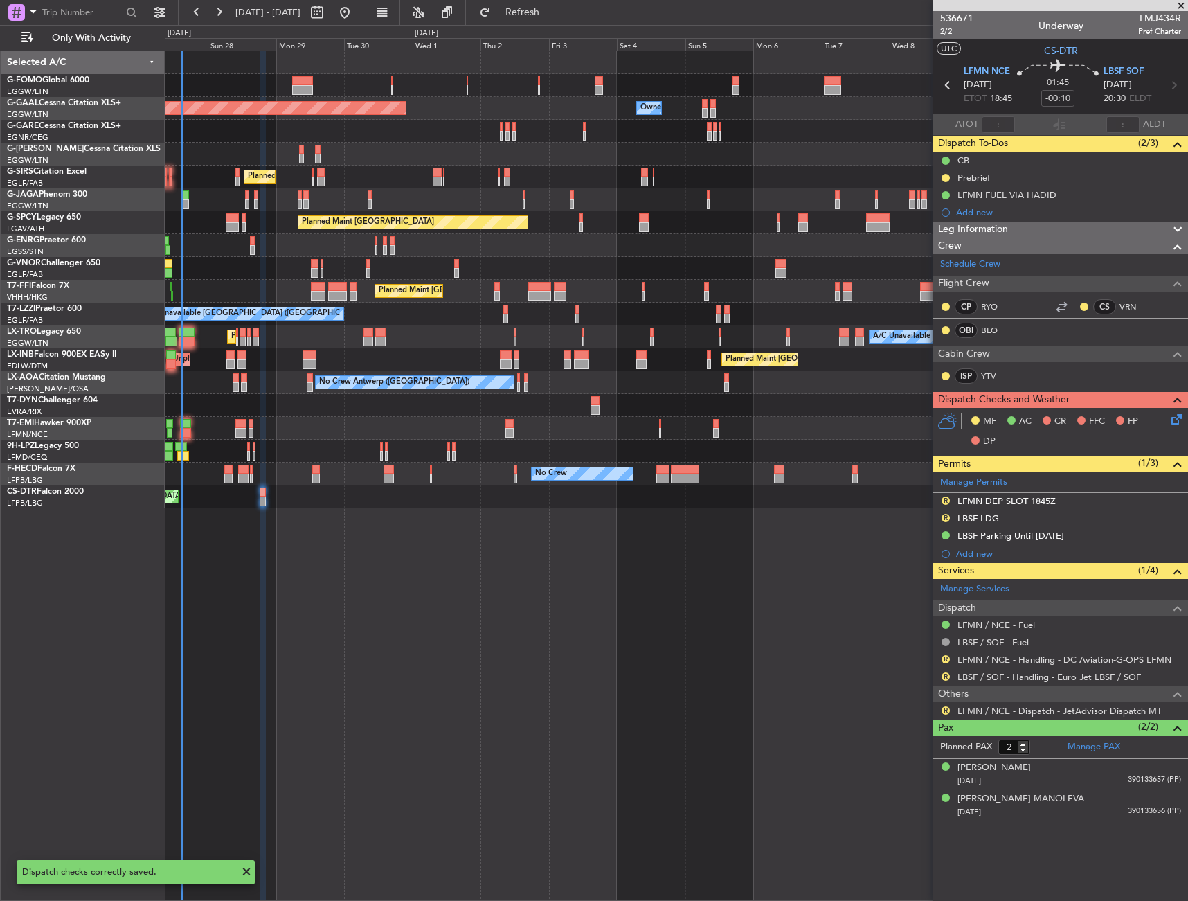
drag, startPoint x: 948, startPoint y: 498, endPoint x: 947, endPoint y: 515, distance: 16.7
click at [947, 498] on button "R" at bounding box center [946, 501] width 8 height 8
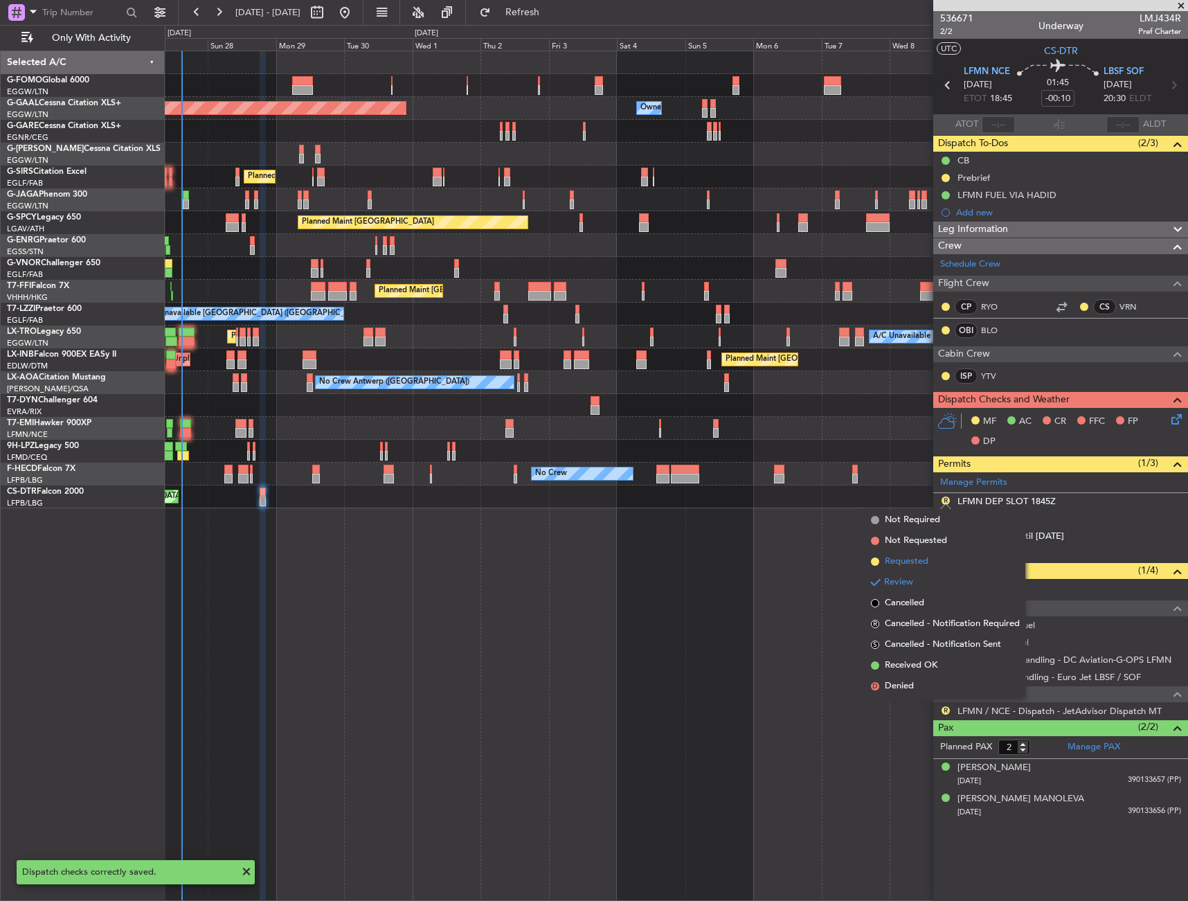
click at [925, 567] on span "Requested" at bounding box center [907, 562] width 44 height 14
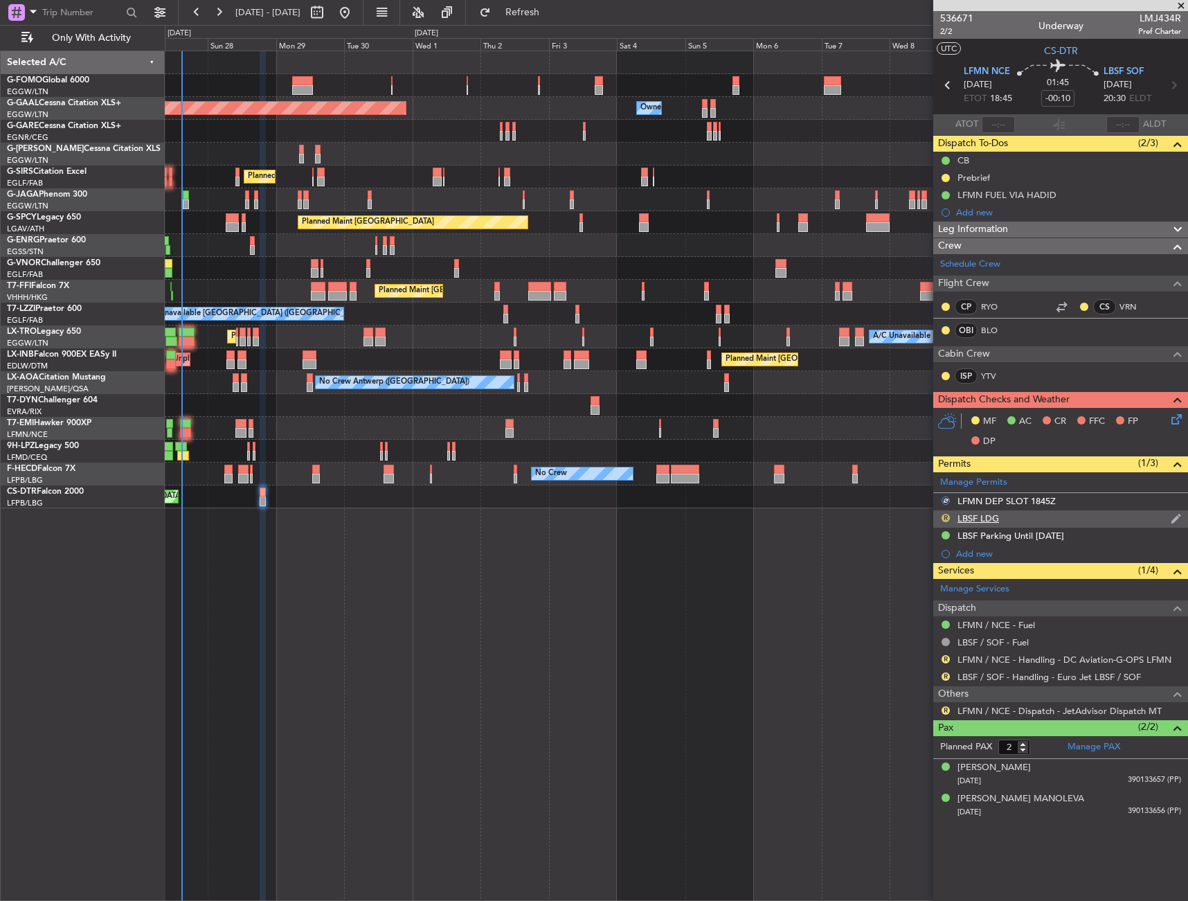
click at [945, 519] on button "R" at bounding box center [946, 518] width 8 height 8
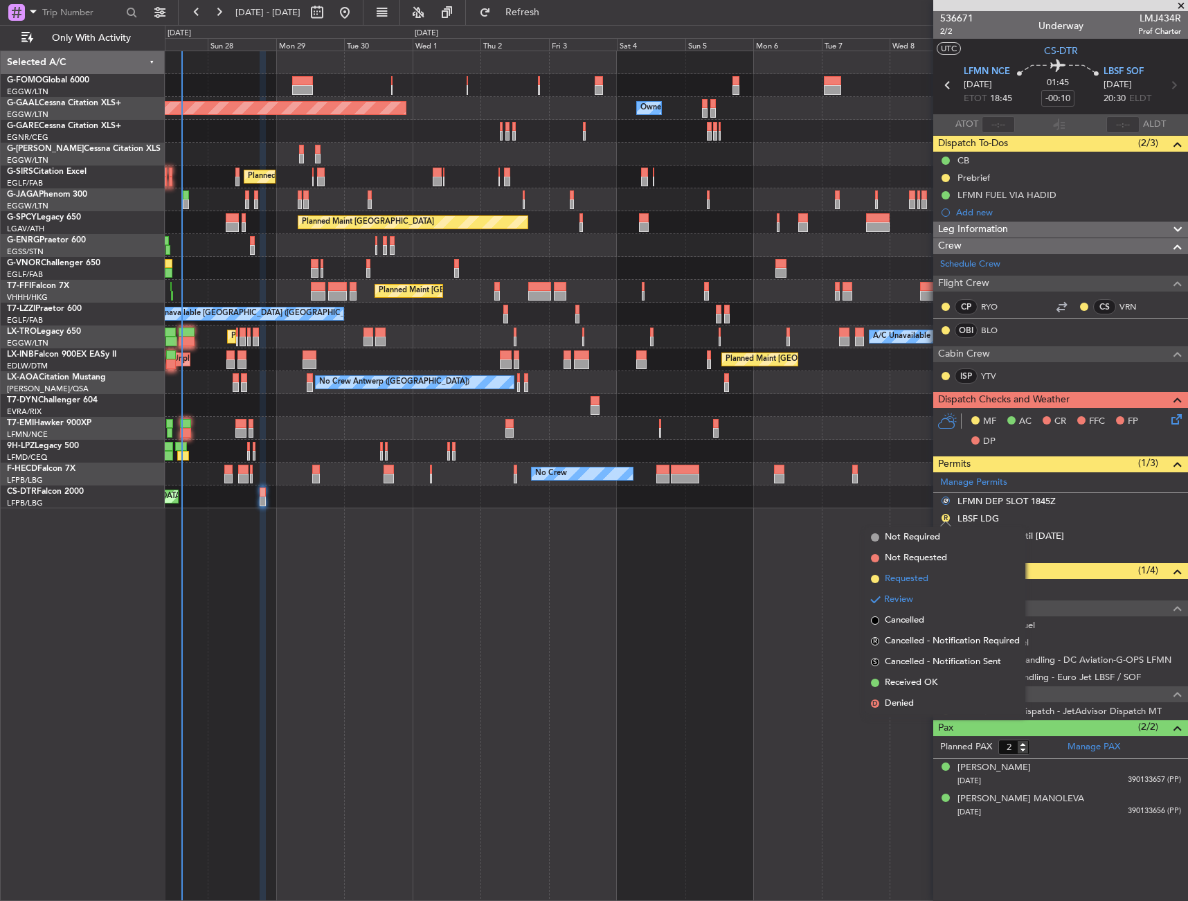
click at [921, 582] on span "Requested" at bounding box center [907, 579] width 44 height 14
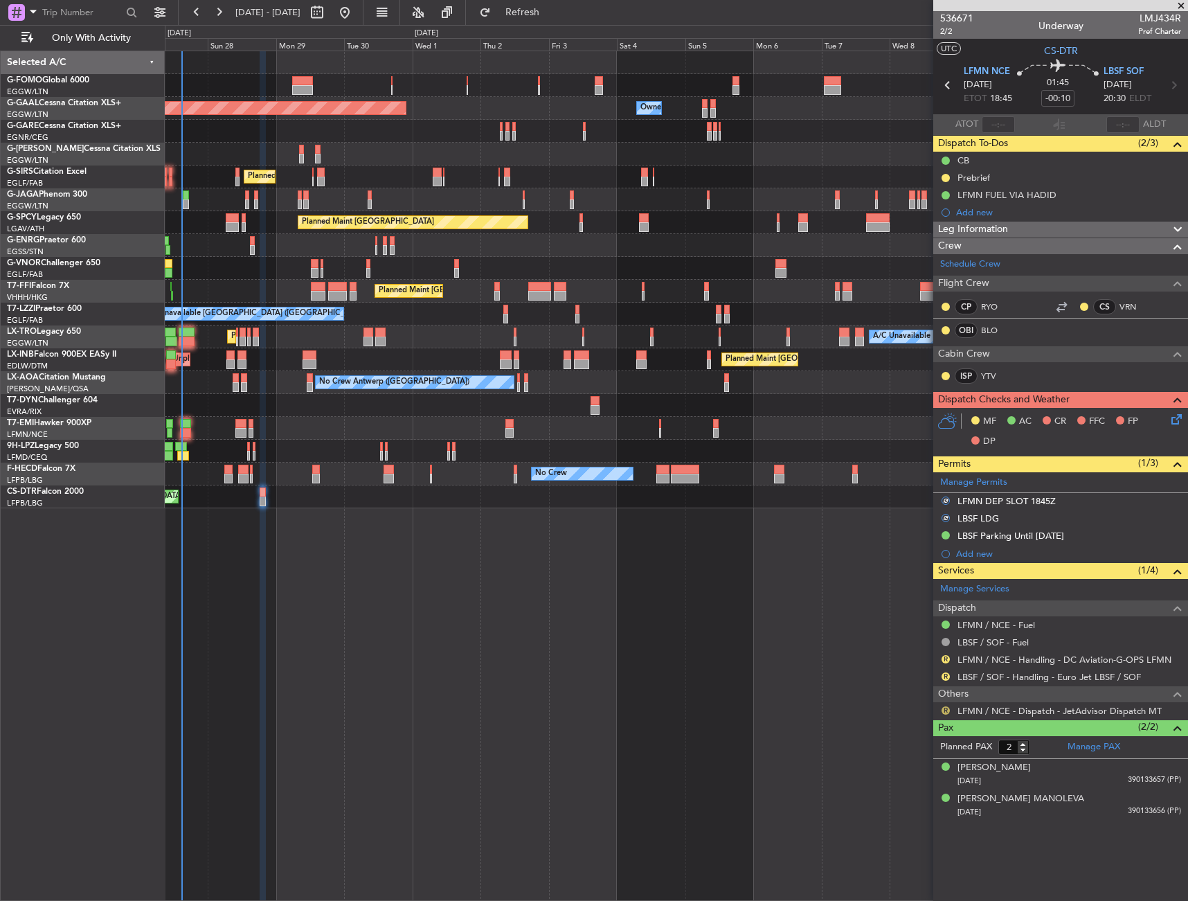
click at [948, 712] on button "R" at bounding box center [946, 710] width 8 height 8
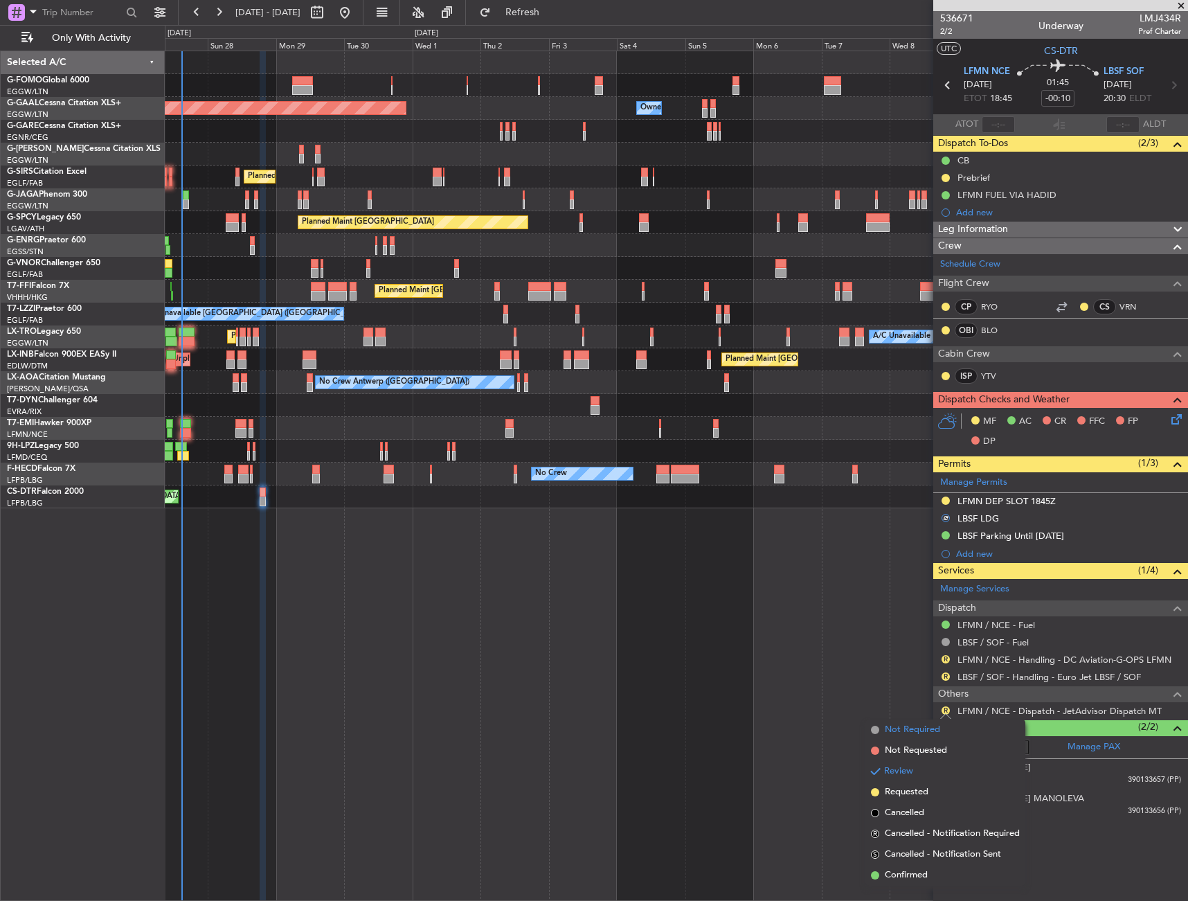
click at [935, 737] on li "Not Required" at bounding box center [946, 730] width 160 height 21
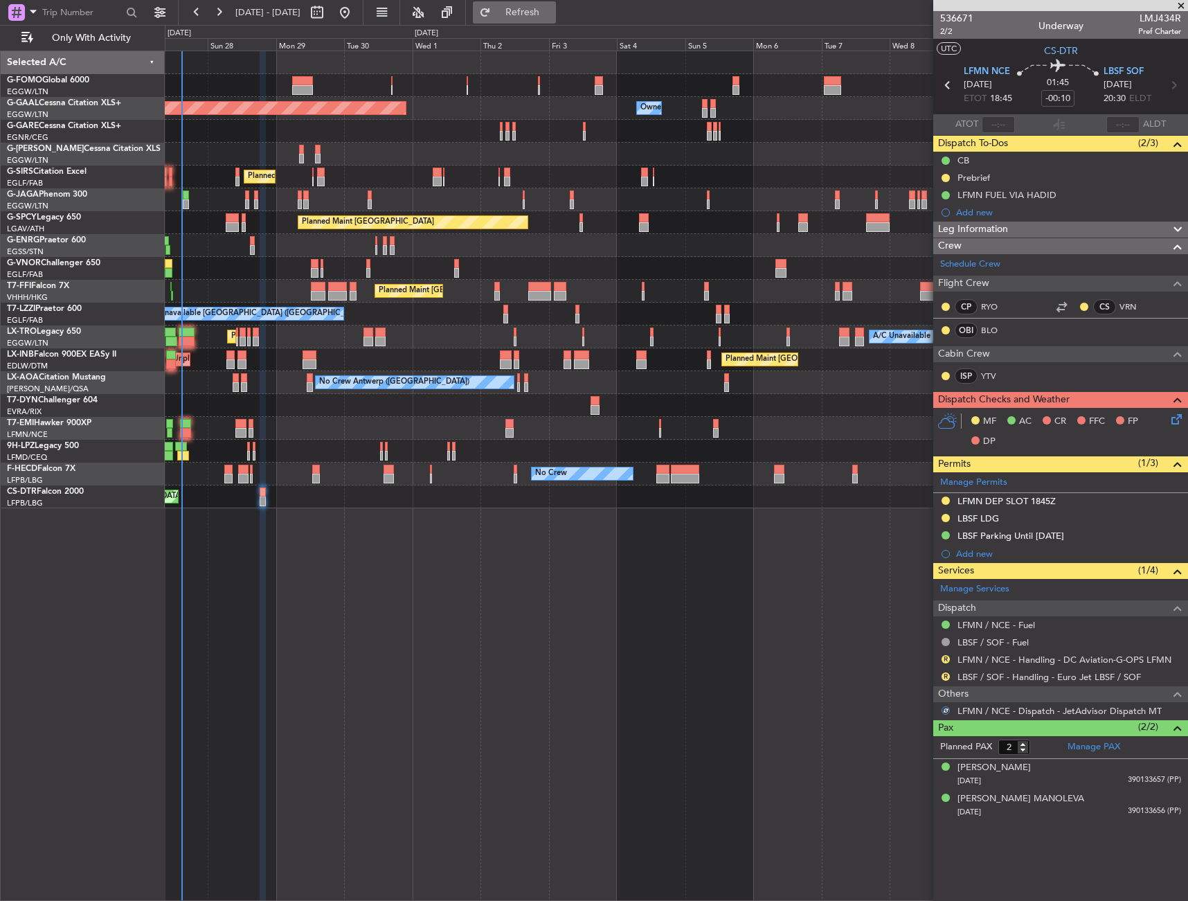
click at [552, 17] on span "Refresh" at bounding box center [523, 13] width 58 height 10
click at [609, 9] on div "[DATE] - [DATE] Refresh Quick Links Only With Activity" at bounding box center [594, 12] width 1188 height 25
click at [556, 18] on button "Refresh" at bounding box center [514, 12] width 83 height 22
click at [1051, 654] on link "LFMN / NCE - Handling - DC Aviation-G-OPS LFMN" at bounding box center [1065, 660] width 214 height 12
click at [540, 11] on span "Refresh" at bounding box center [523, 13] width 58 height 10
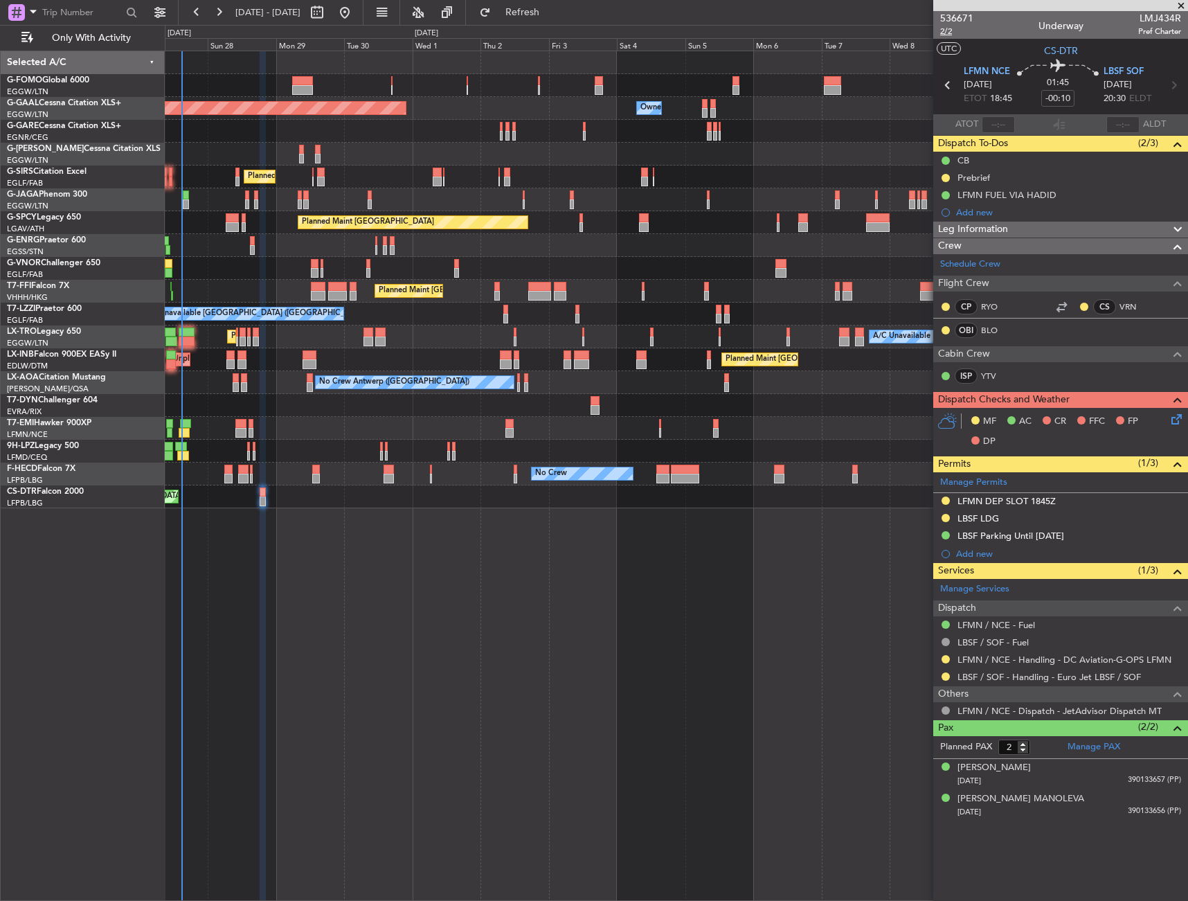
click at [952, 33] on span "2/2" at bounding box center [956, 32] width 33 height 12
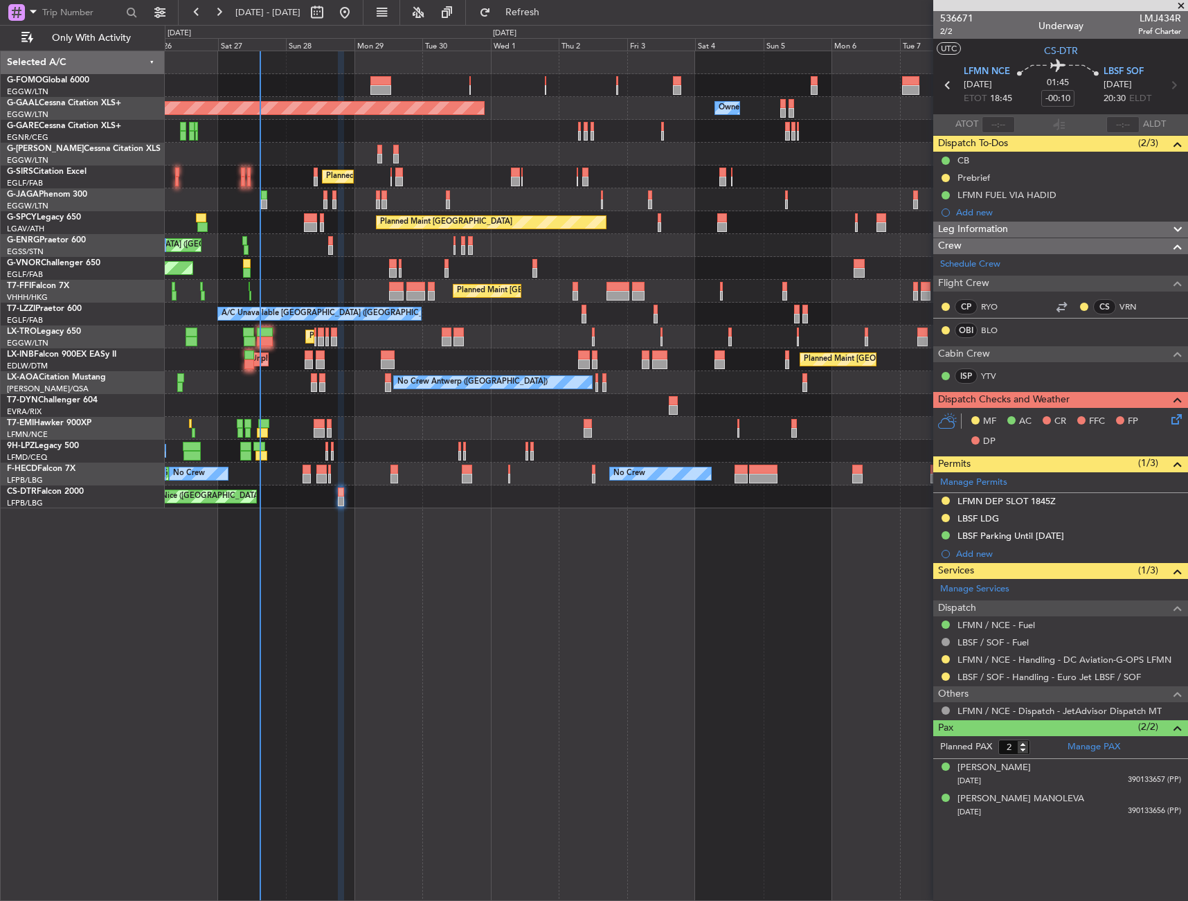
click at [280, 366] on div "Planned Maint [GEOGRAPHIC_DATA] ([GEOGRAPHIC_DATA]) Unplanned Maint [GEOGRAPHIC…" at bounding box center [676, 359] width 1023 height 23
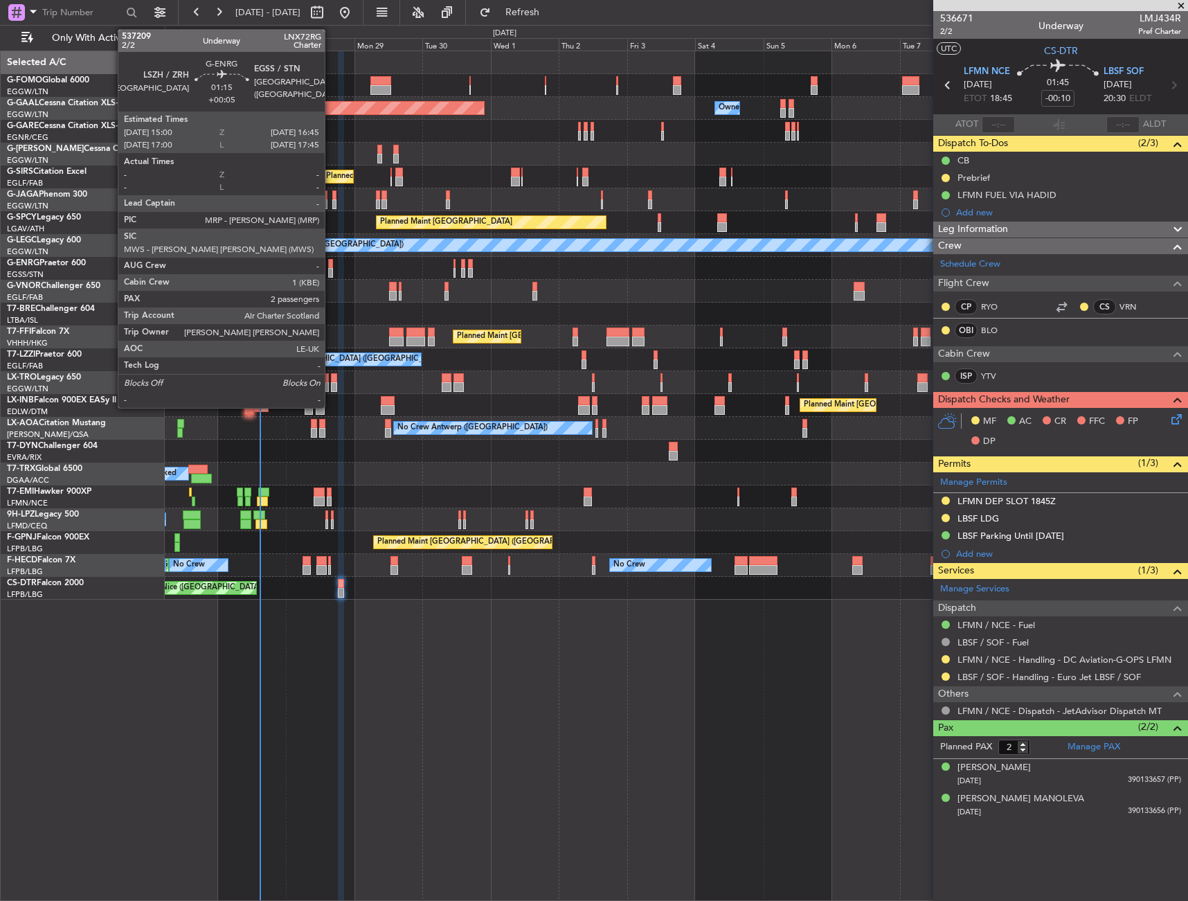
click at [331, 265] on div at bounding box center [331, 264] width 6 height 10
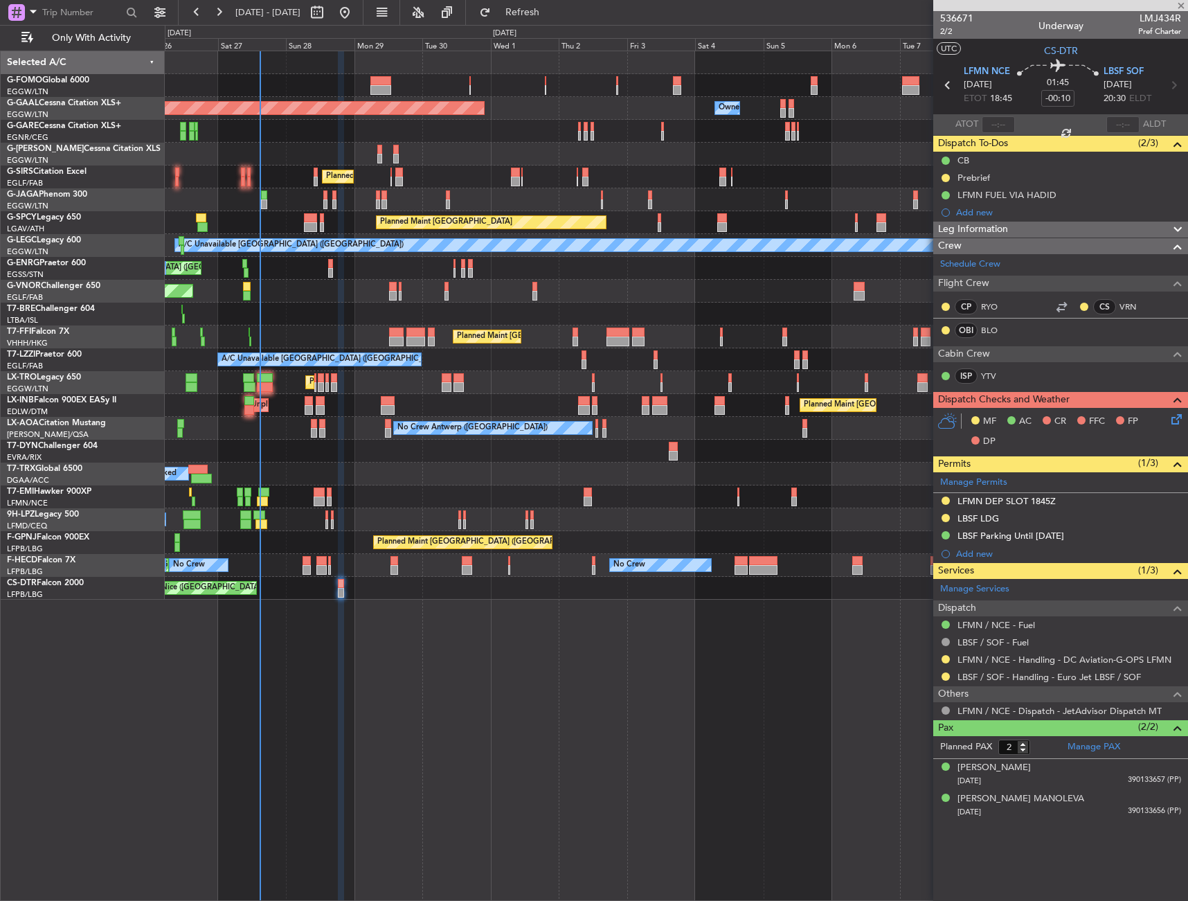
type input "+00:05"
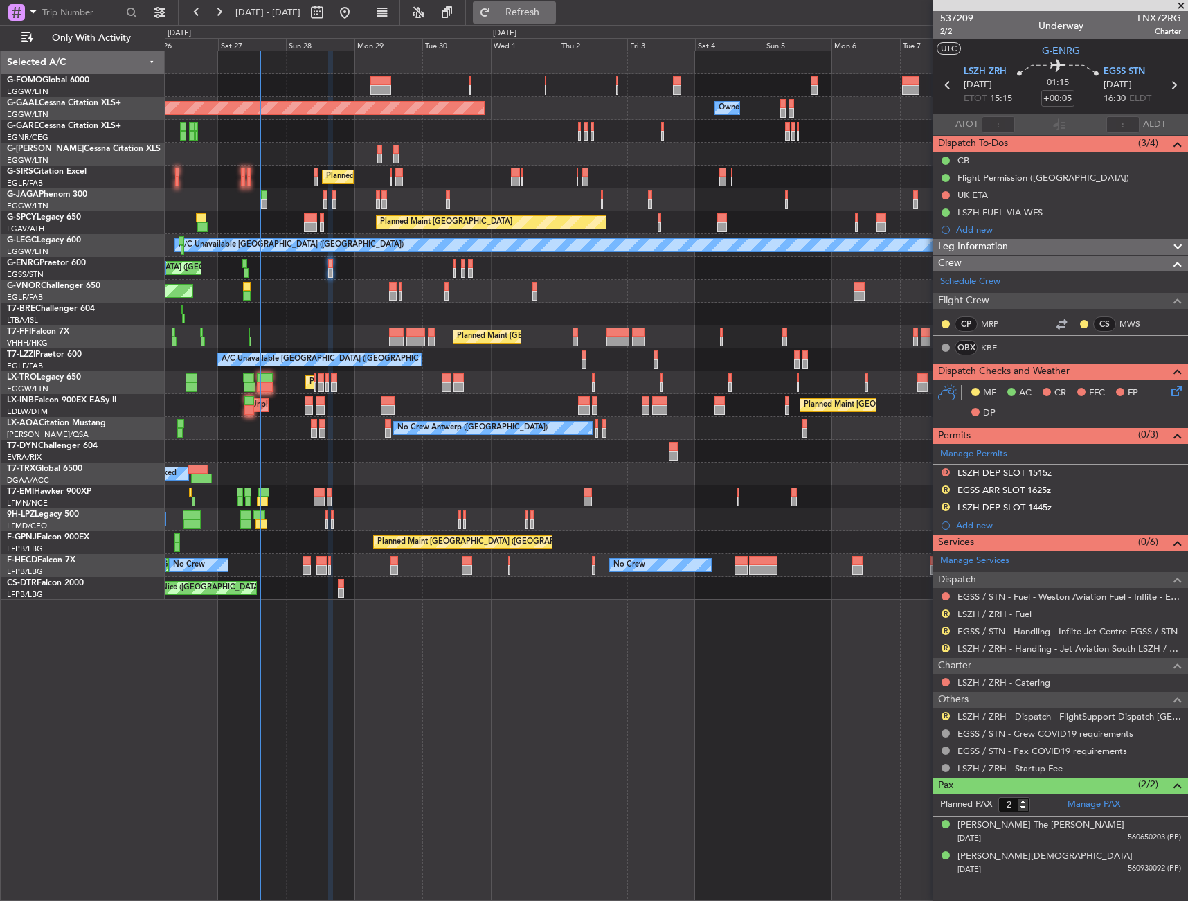
click at [545, 12] on span "Refresh" at bounding box center [523, 13] width 58 height 10
click at [552, 8] on span "Refresh" at bounding box center [523, 13] width 58 height 10
click at [941, 713] on div "R" at bounding box center [945, 716] width 11 height 11
click at [947, 716] on button "R" at bounding box center [946, 716] width 8 height 8
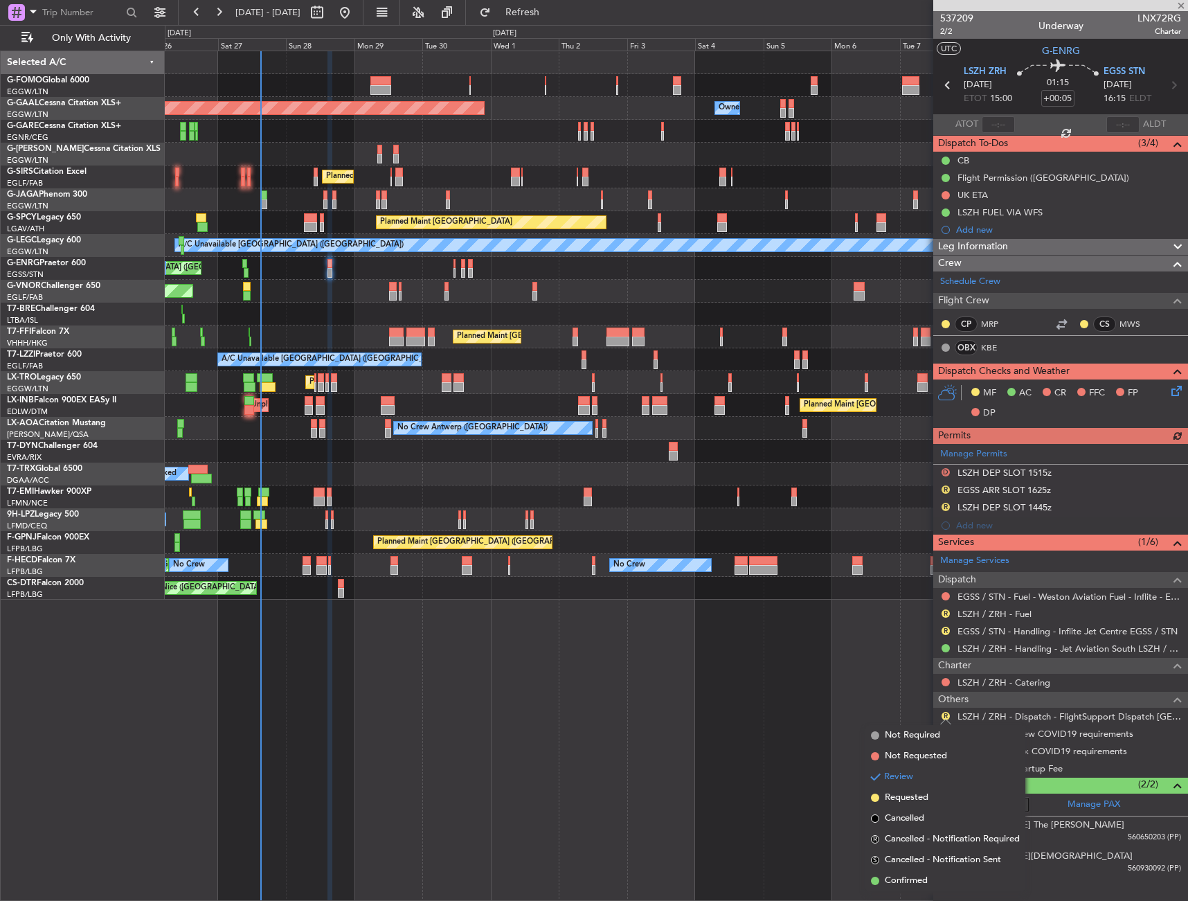
drag, startPoint x: 898, startPoint y: 884, endPoint x: 877, endPoint y: 873, distance: 23.5
click at [898, 884] on span "Confirmed" at bounding box center [906, 881] width 43 height 14
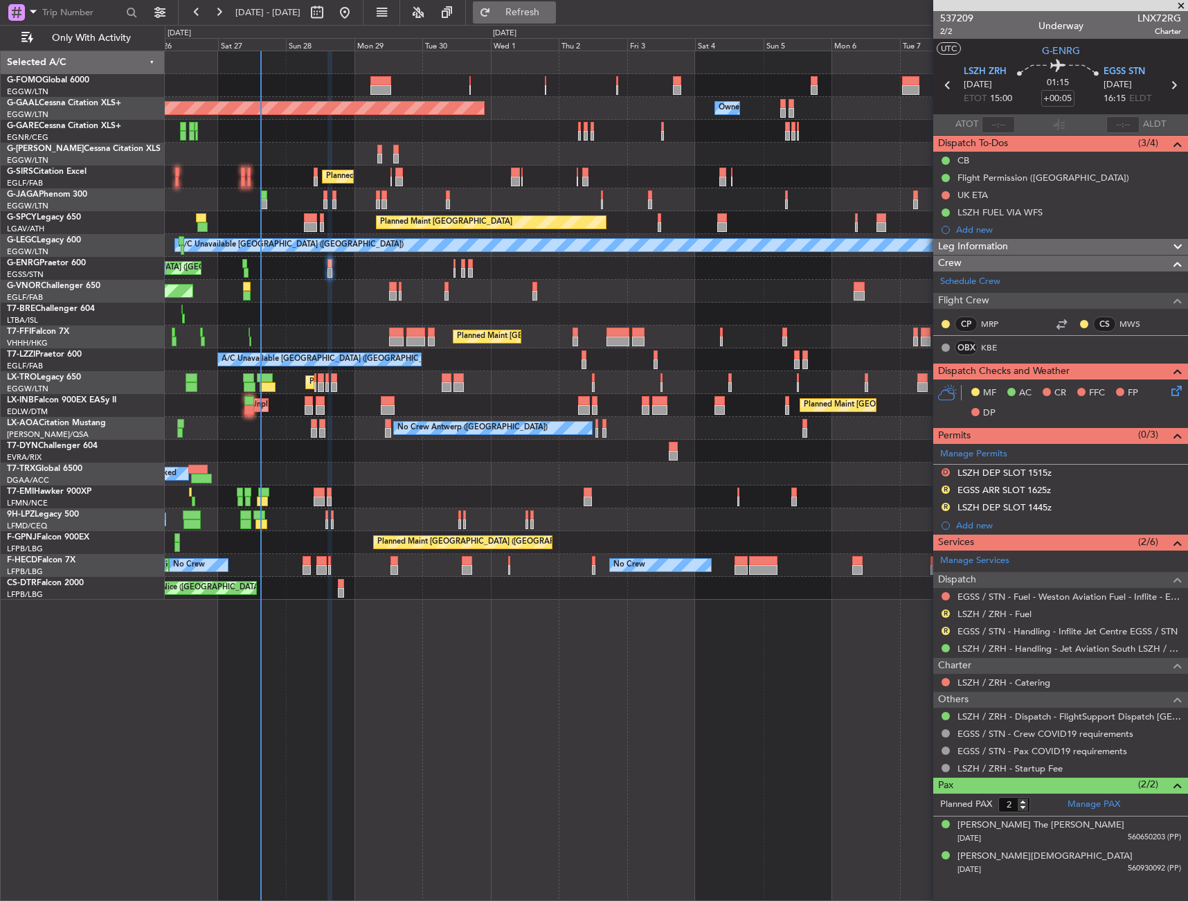
click at [556, 1] on button "Refresh" at bounding box center [514, 12] width 83 height 22
drag, startPoint x: 565, startPoint y: 19, endPoint x: 564, endPoint y: 27, distance: 7.7
click at [556, 19] on button "Refresh" at bounding box center [514, 12] width 83 height 22
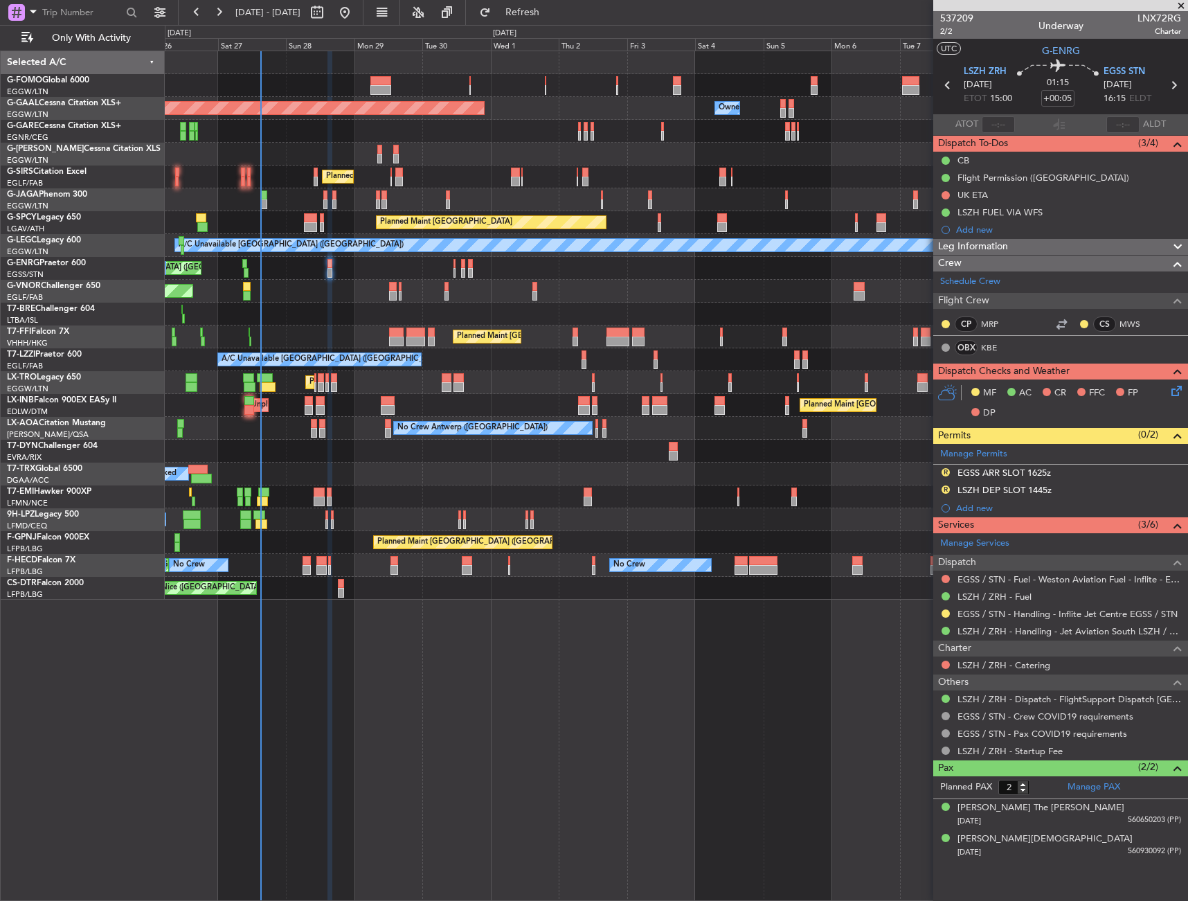
click at [1179, 391] on icon at bounding box center [1174, 388] width 11 height 11
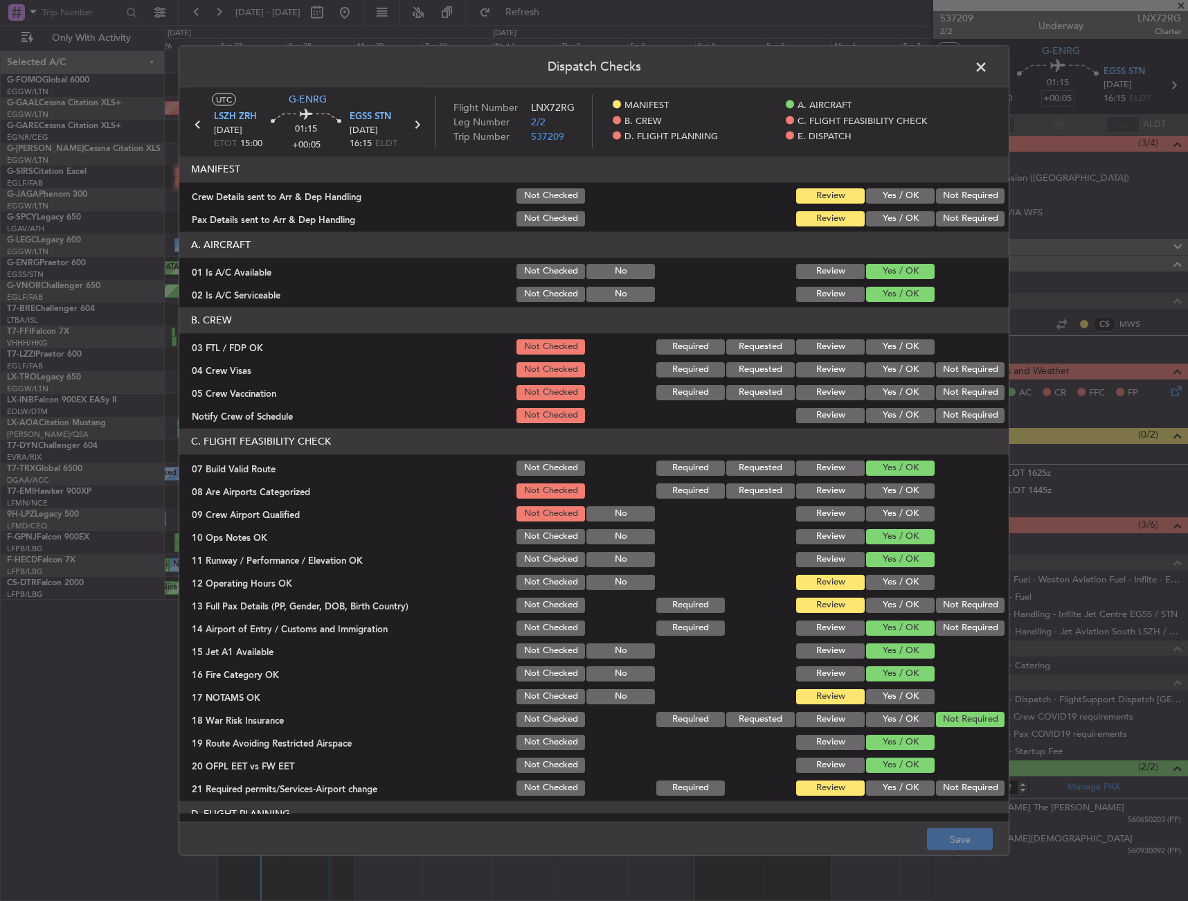
drag, startPoint x: 905, startPoint y: 217, endPoint x: 902, endPoint y: 202, distance: 16.3
click at [905, 217] on button "Yes / OK" at bounding box center [900, 218] width 69 height 15
click at [902, 202] on button "Yes / OK" at bounding box center [900, 195] width 69 height 15
click at [977, 848] on button "Save" at bounding box center [960, 839] width 66 height 22
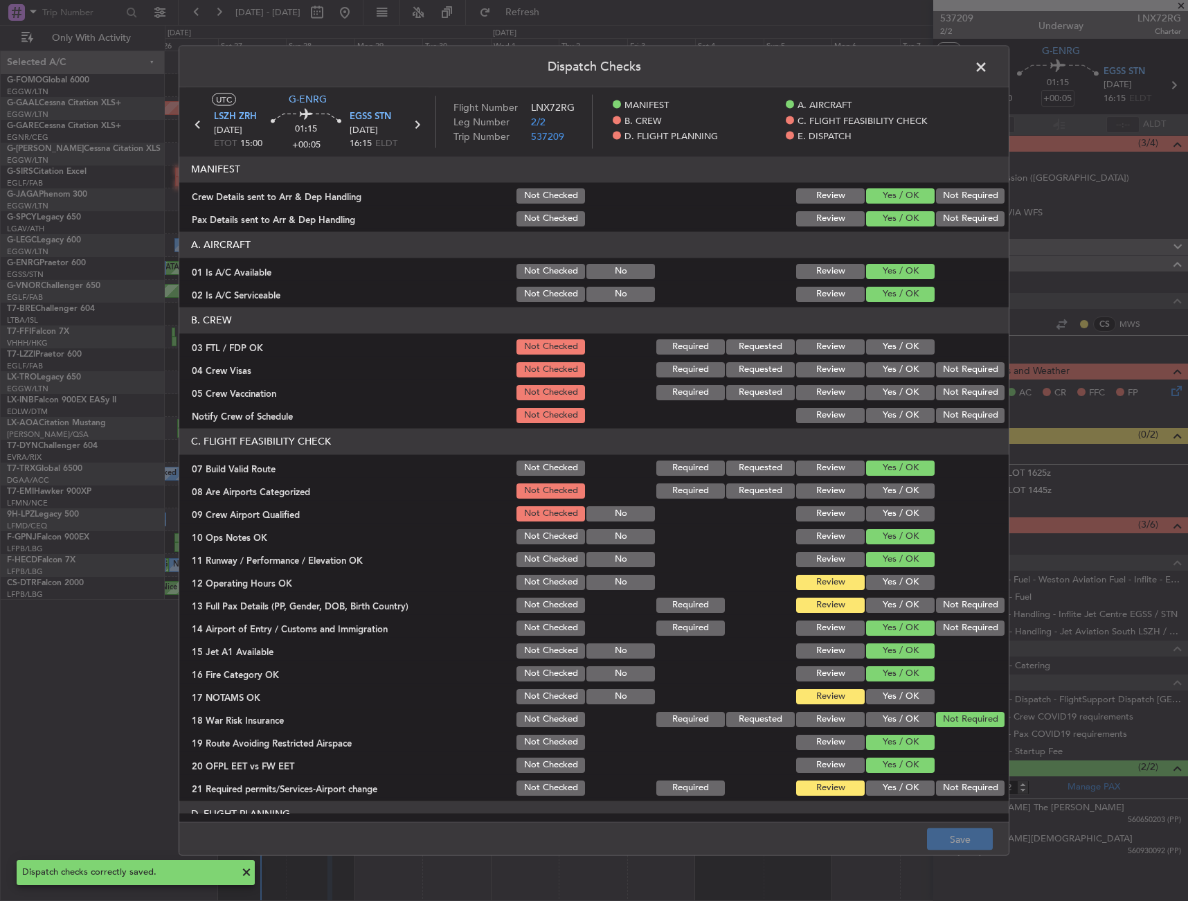
click at [884, 580] on button "Yes / OK" at bounding box center [900, 581] width 69 height 15
click at [883, 587] on button "Yes / OK" at bounding box center [900, 581] width 69 height 15
click at [883, 604] on button "Yes / OK" at bounding box center [900, 604] width 69 height 15
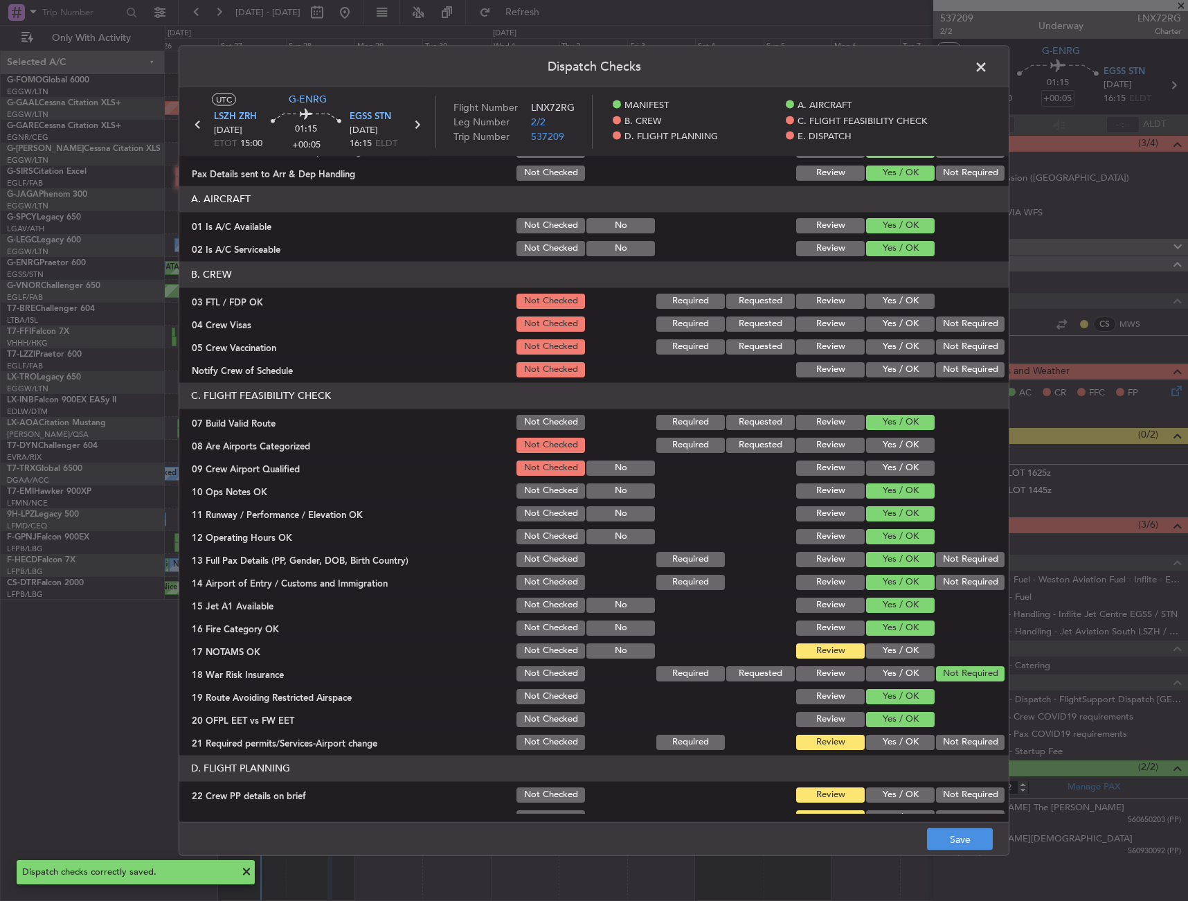
scroll to position [69, 0]
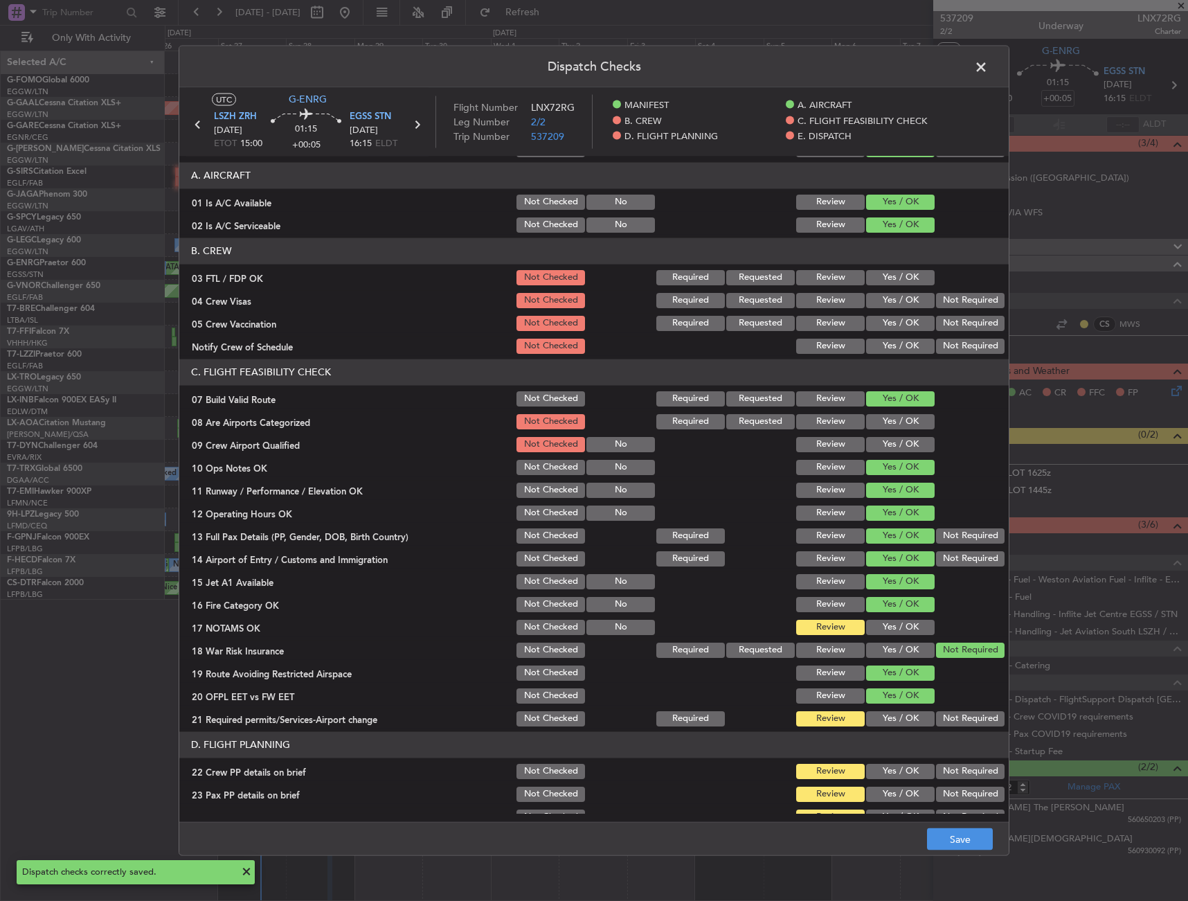
click at [881, 626] on button "Yes / OK" at bounding box center [900, 626] width 69 height 15
click at [880, 715] on button "Yes / OK" at bounding box center [900, 718] width 69 height 15
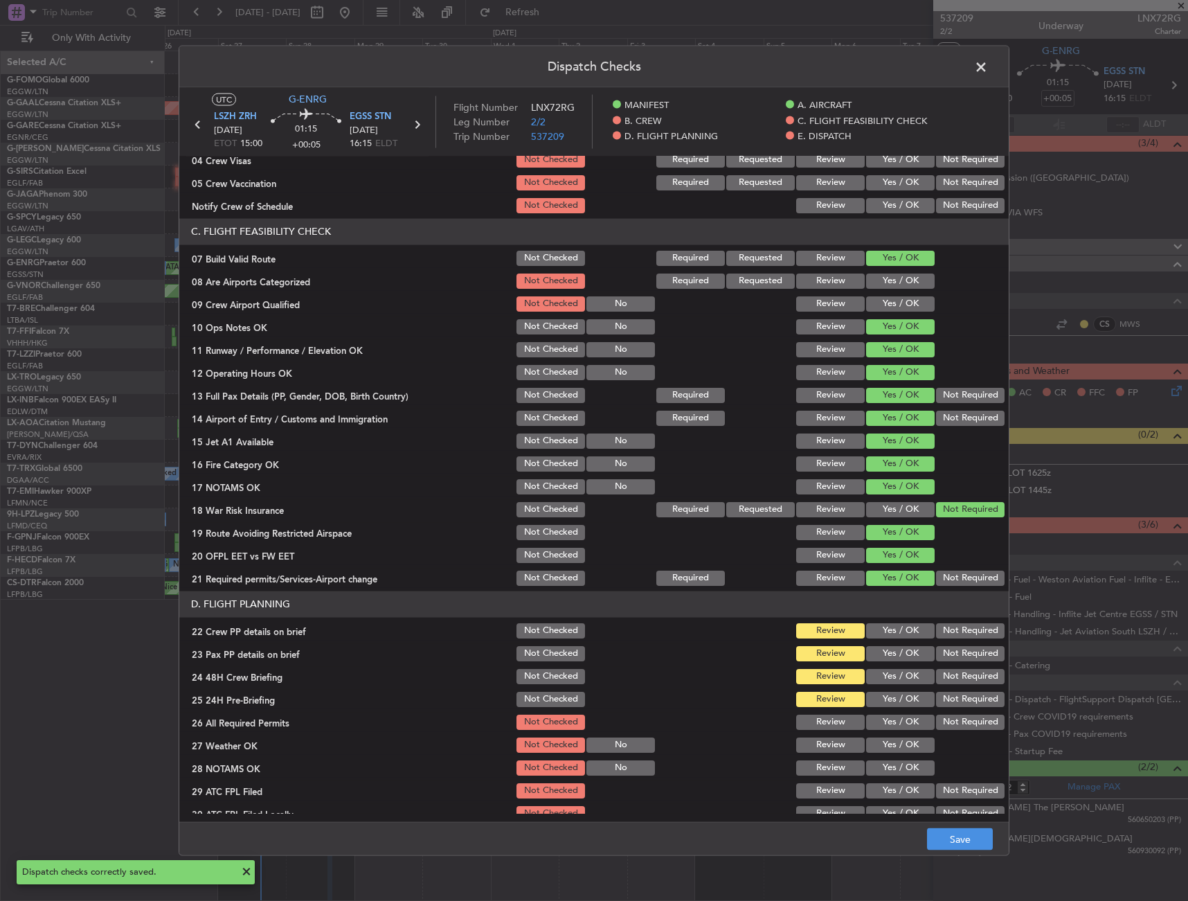
scroll to position [277, 0]
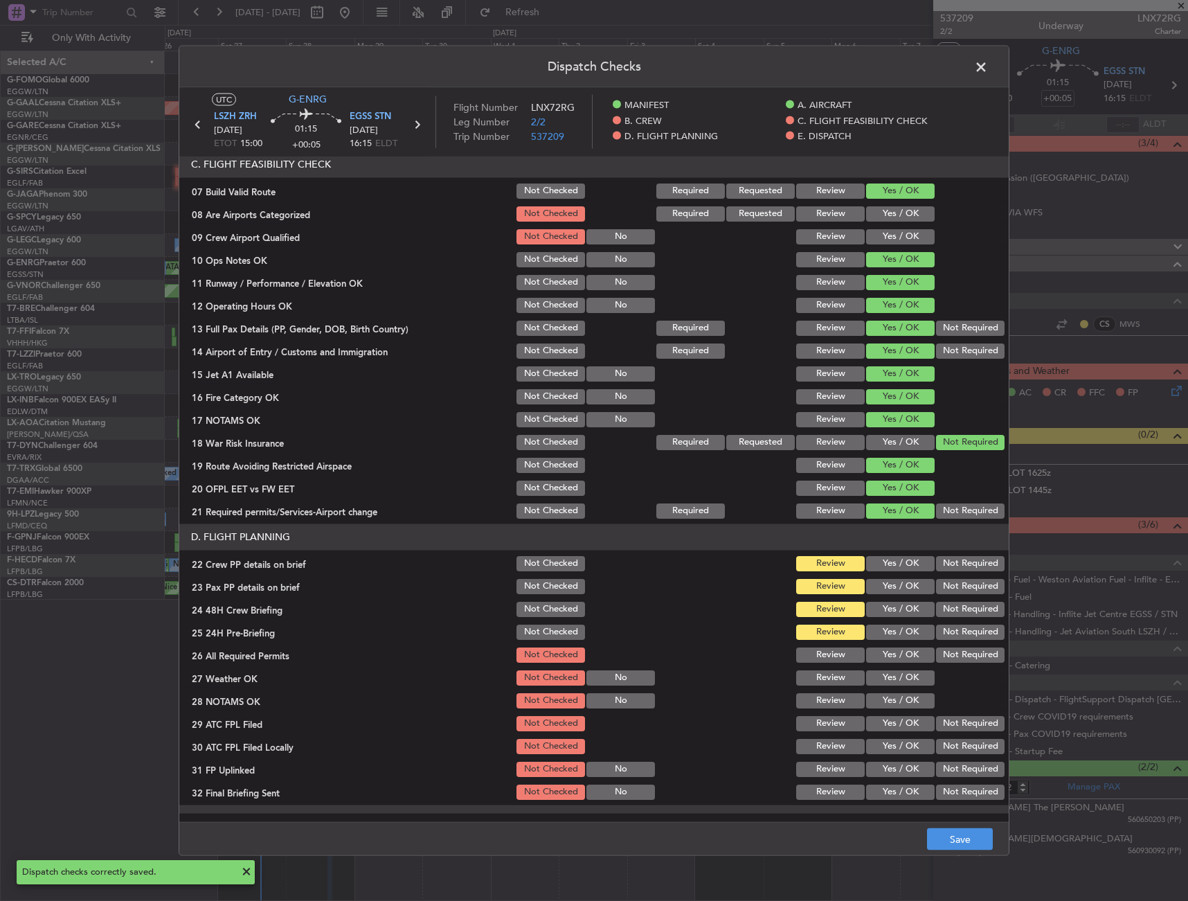
drag, startPoint x: 877, startPoint y: 603, endPoint x: 882, endPoint y: 585, distance: 18.5
click at [877, 602] on button "Yes / OK" at bounding box center [900, 608] width 69 height 15
click at [883, 581] on button "Yes / OK" at bounding box center [900, 585] width 69 height 15
click at [884, 574] on section "D. FLIGHT PLANNING 22 Crew PP details on brief Not Checked Review Yes / OK Not …" at bounding box center [594, 663] width 830 height 278
drag, startPoint x: 893, startPoint y: 570, endPoint x: 916, endPoint y: 607, distance: 43.6
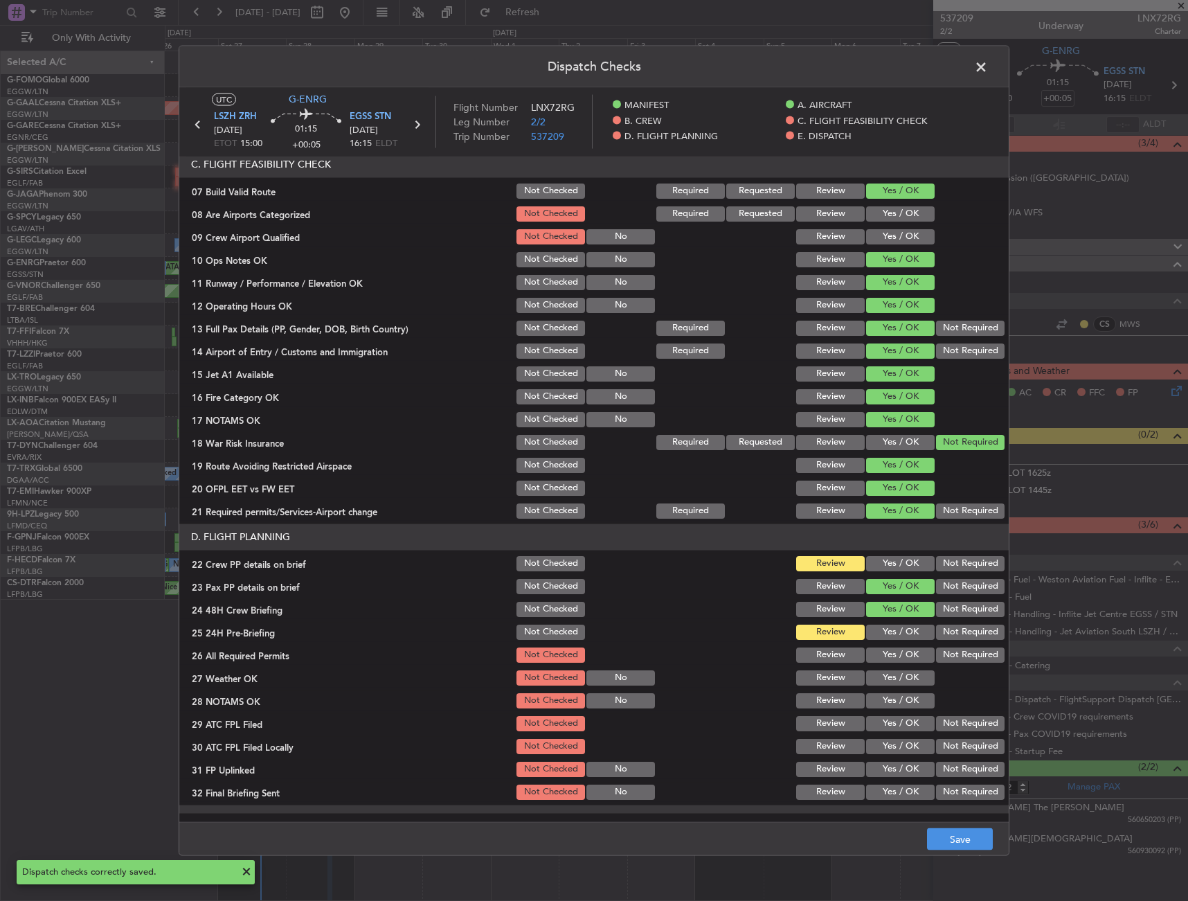
click at [893, 571] on button "Yes / OK" at bounding box center [900, 562] width 69 height 15
click at [966, 641] on div "Not Required" at bounding box center [969, 631] width 70 height 19
drag, startPoint x: 964, startPoint y: 626, endPoint x: 956, endPoint y: 672, distance: 47.1
click at [964, 627] on button "Not Required" at bounding box center [970, 631] width 69 height 15
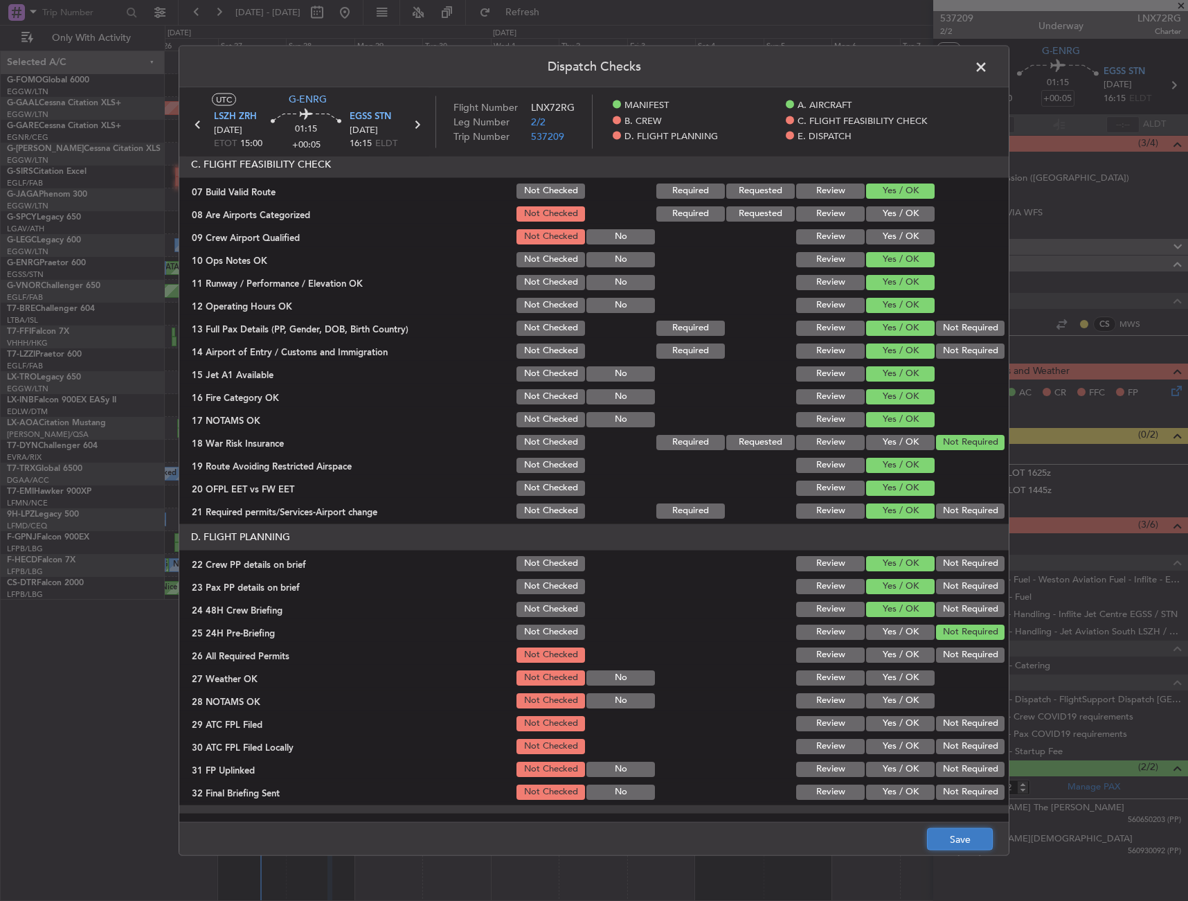
click at [976, 828] on button "Save" at bounding box center [960, 839] width 66 height 22
click at [988, 66] on span at bounding box center [988, 70] width 0 height 28
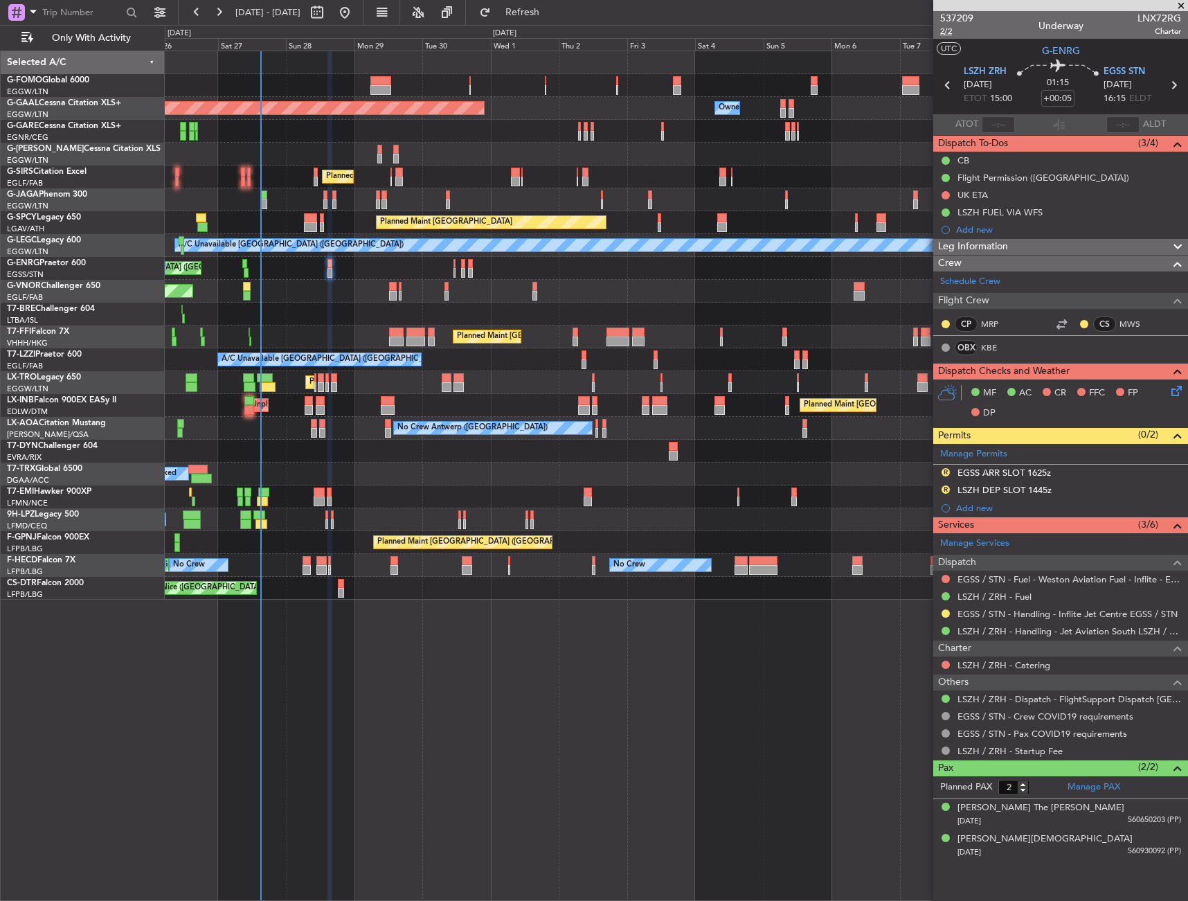
click at [952, 31] on span "2/2" at bounding box center [956, 32] width 33 height 12
click at [552, 12] on span "Refresh" at bounding box center [523, 13] width 58 height 10
